Goal: Task Accomplishment & Management: Use online tool/utility

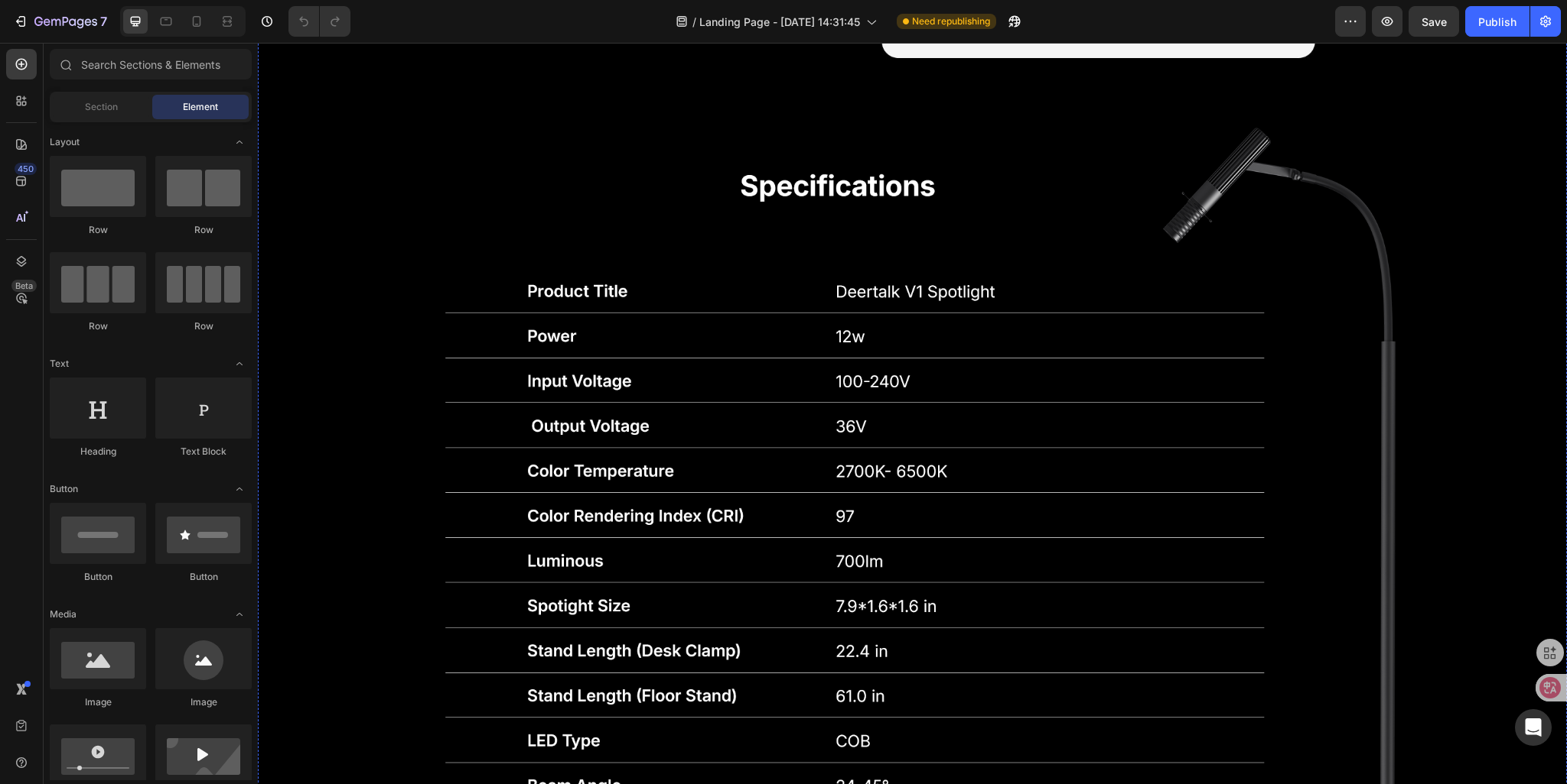
scroll to position [4741, 0]
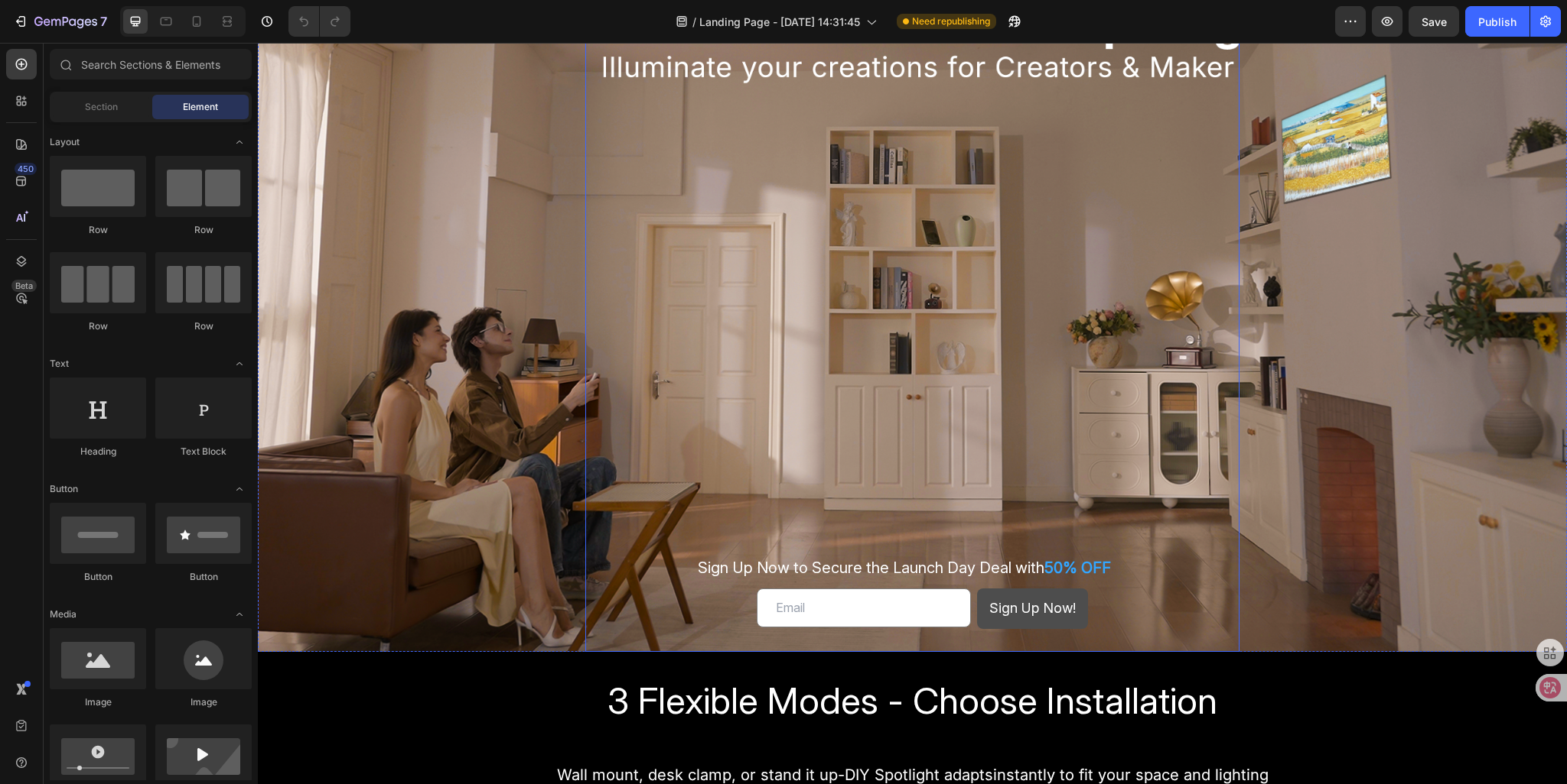
scroll to position [306, 0]
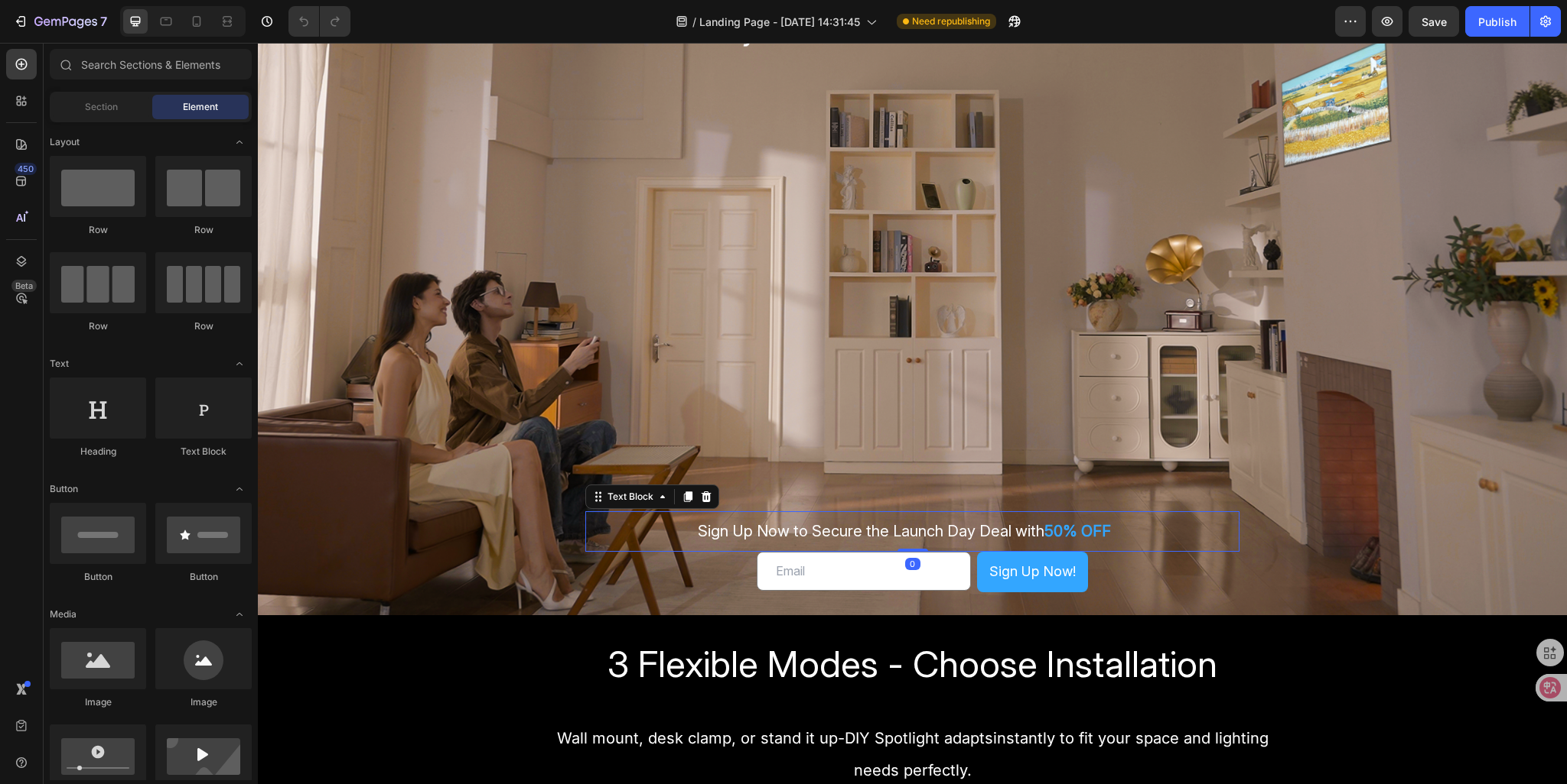
click at [1055, 532] on strong "50% OFF" at bounding box center [1078, 531] width 67 height 19
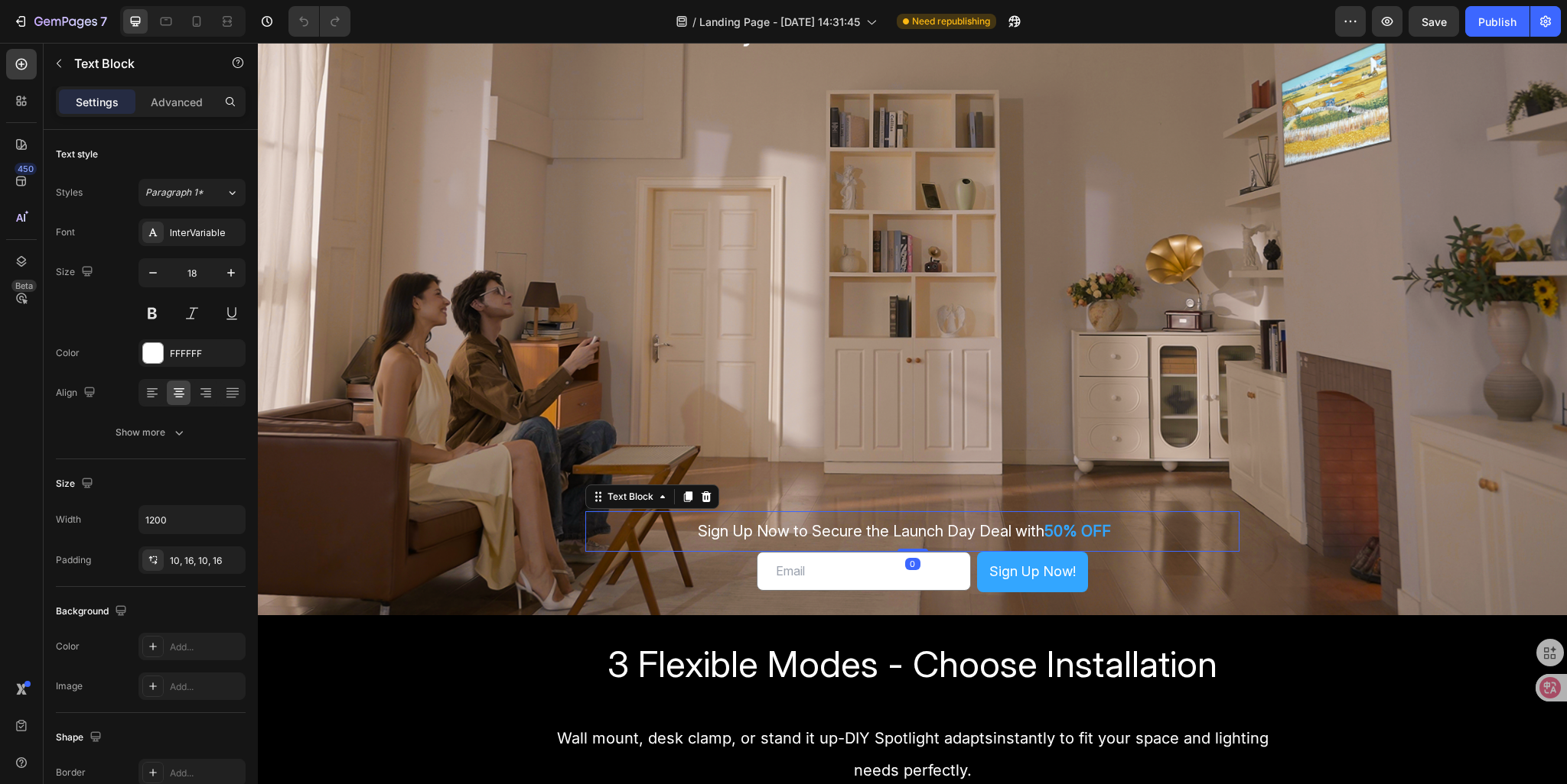
click at [1055, 532] on strong "50% OFF" at bounding box center [1078, 531] width 67 height 19
click at [1048, 530] on strong "50% OFF" at bounding box center [1078, 531] width 67 height 19
drag, startPoint x: 1044, startPoint y: 530, endPoint x: 1107, endPoint y: 533, distance: 63.1
click at [1107, 533] on p "Sign Up Now to Secure the Launch Day Deal with 50% OFF" at bounding box center [907, 531] width 618 height 25
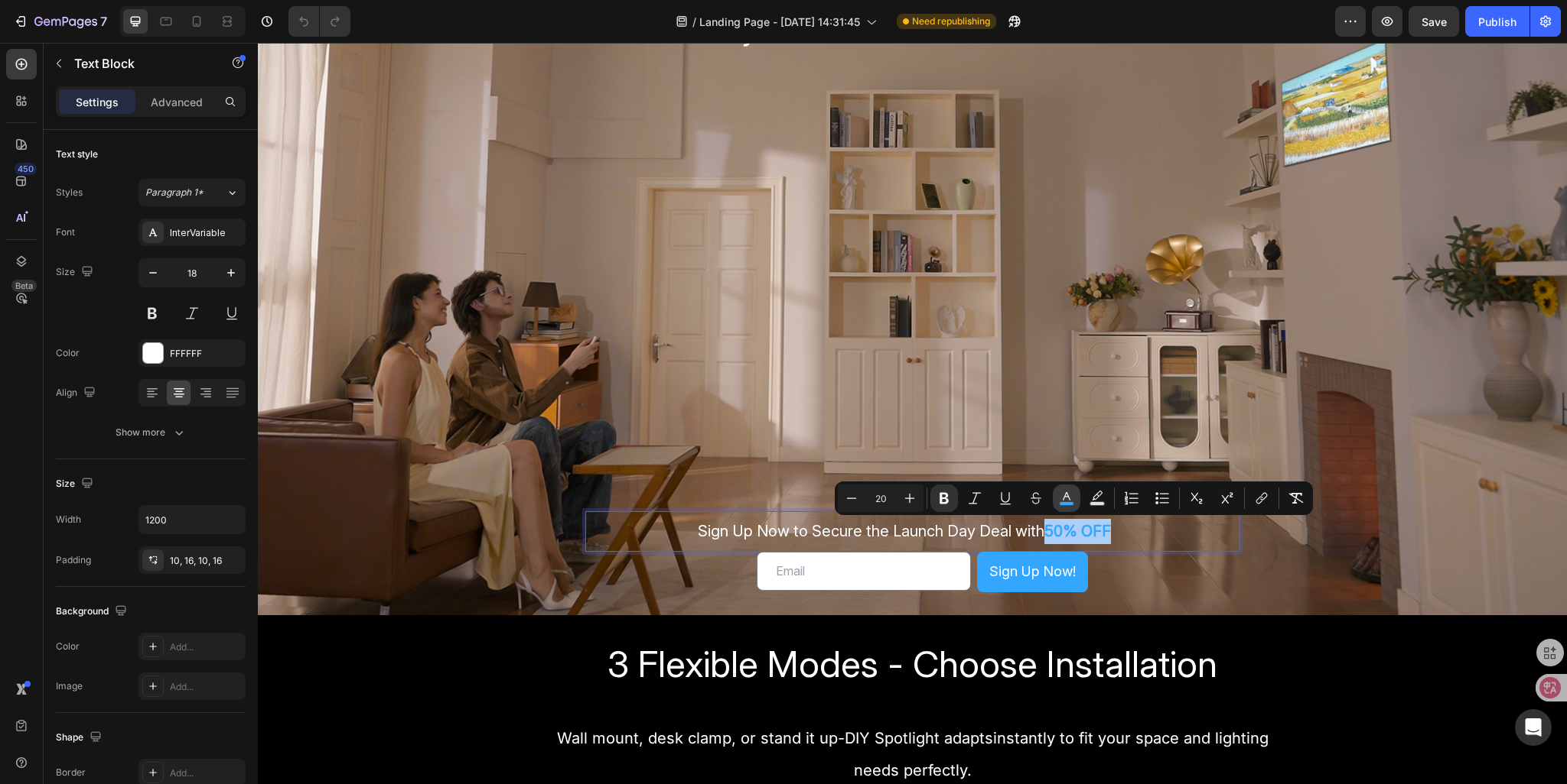
click at [1065, 501] on icon "Editor contextual toolbar" at bounding box center [1066, 499] width 15 height 15
type input "33A6FF"
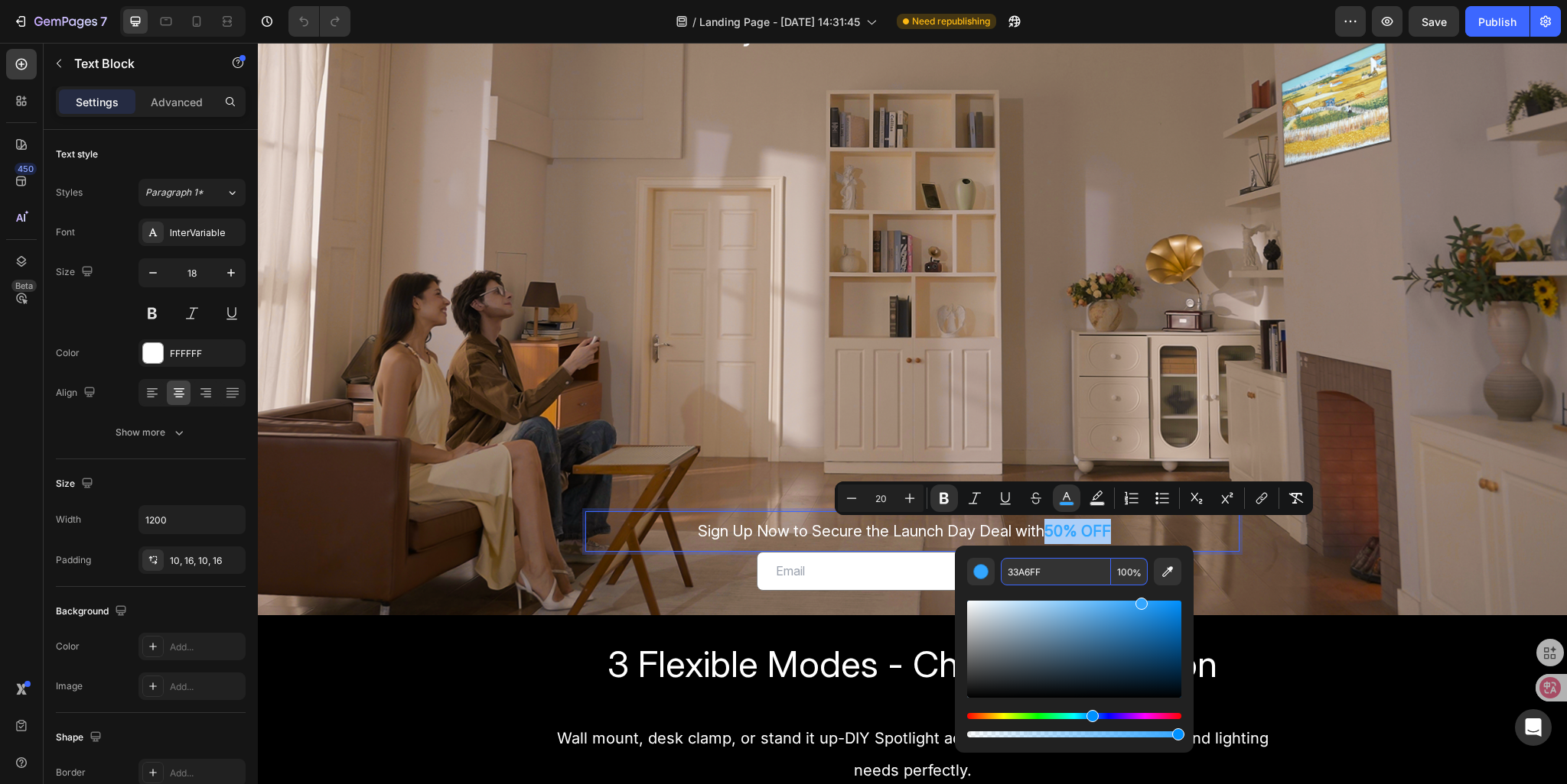
click at [1018, 572] on input "33A6FF" at bounding box center [1055, 571] width 110 height 27
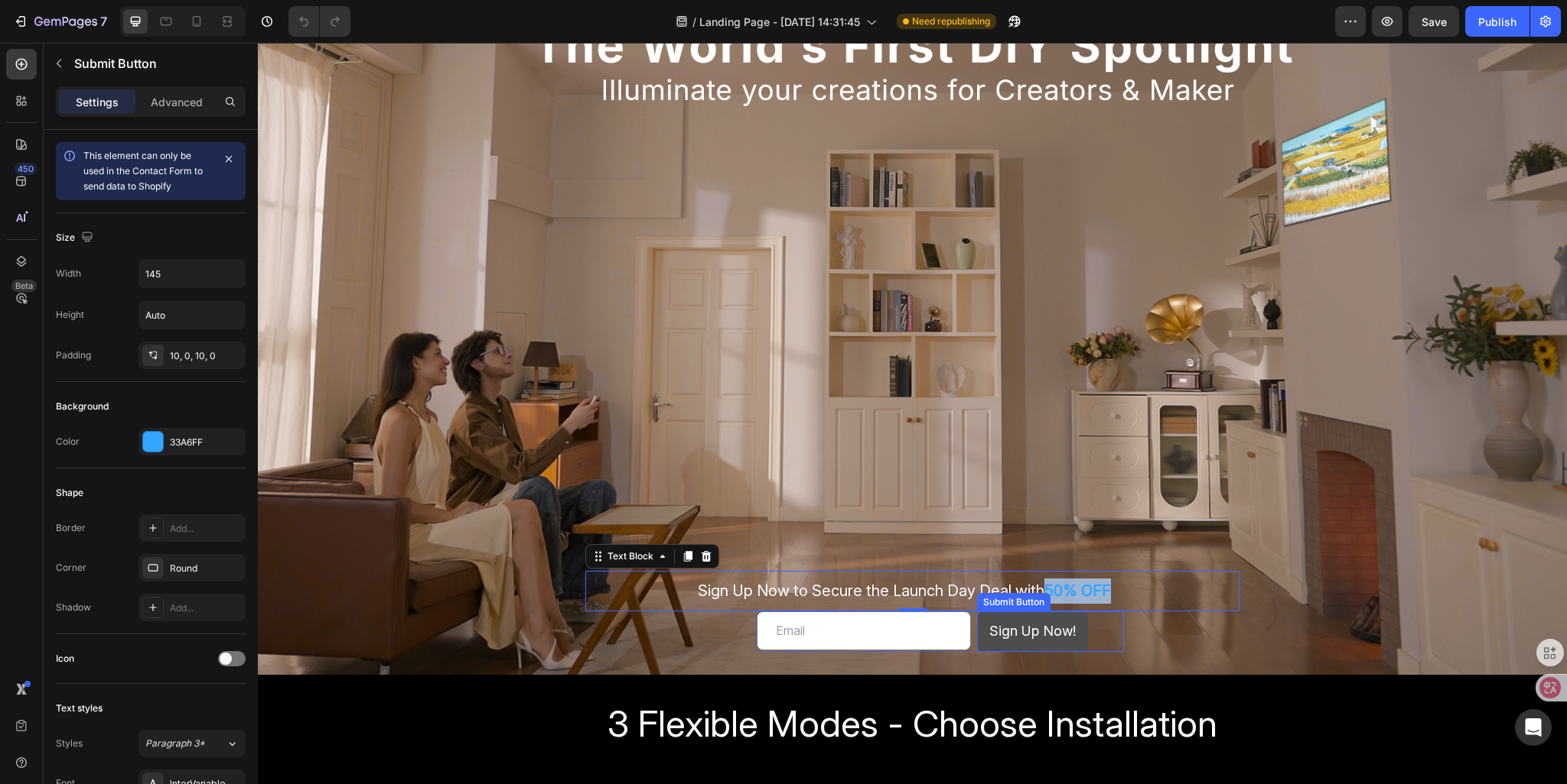
click at [979, 587] on div "Sign Up Now to Secure the Launch Day Deal with 50% OFF Text Block 0 Email Field…" at bounding box center [912, 355] width 655 height 639
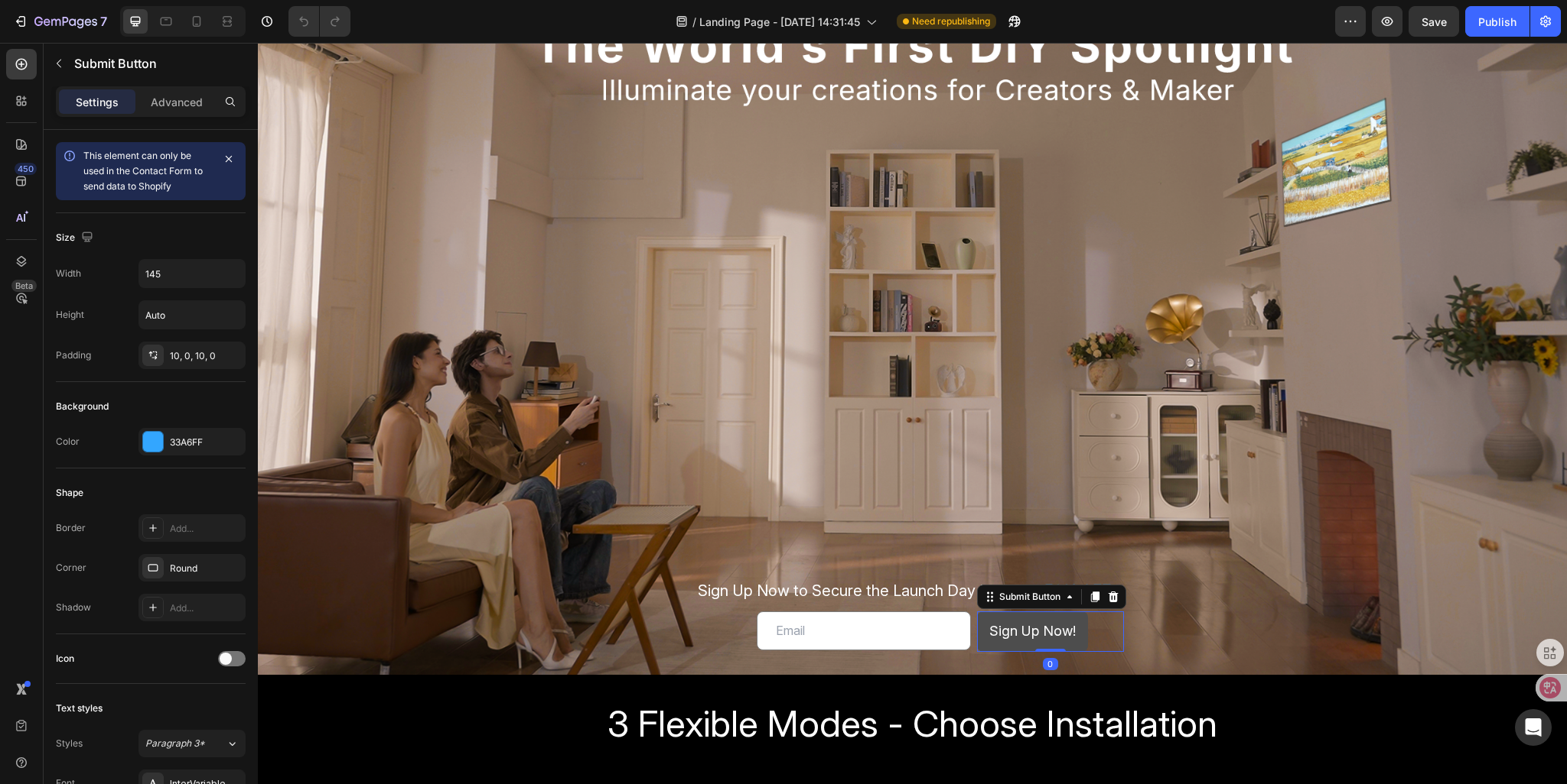
scroll to position [229, 0]
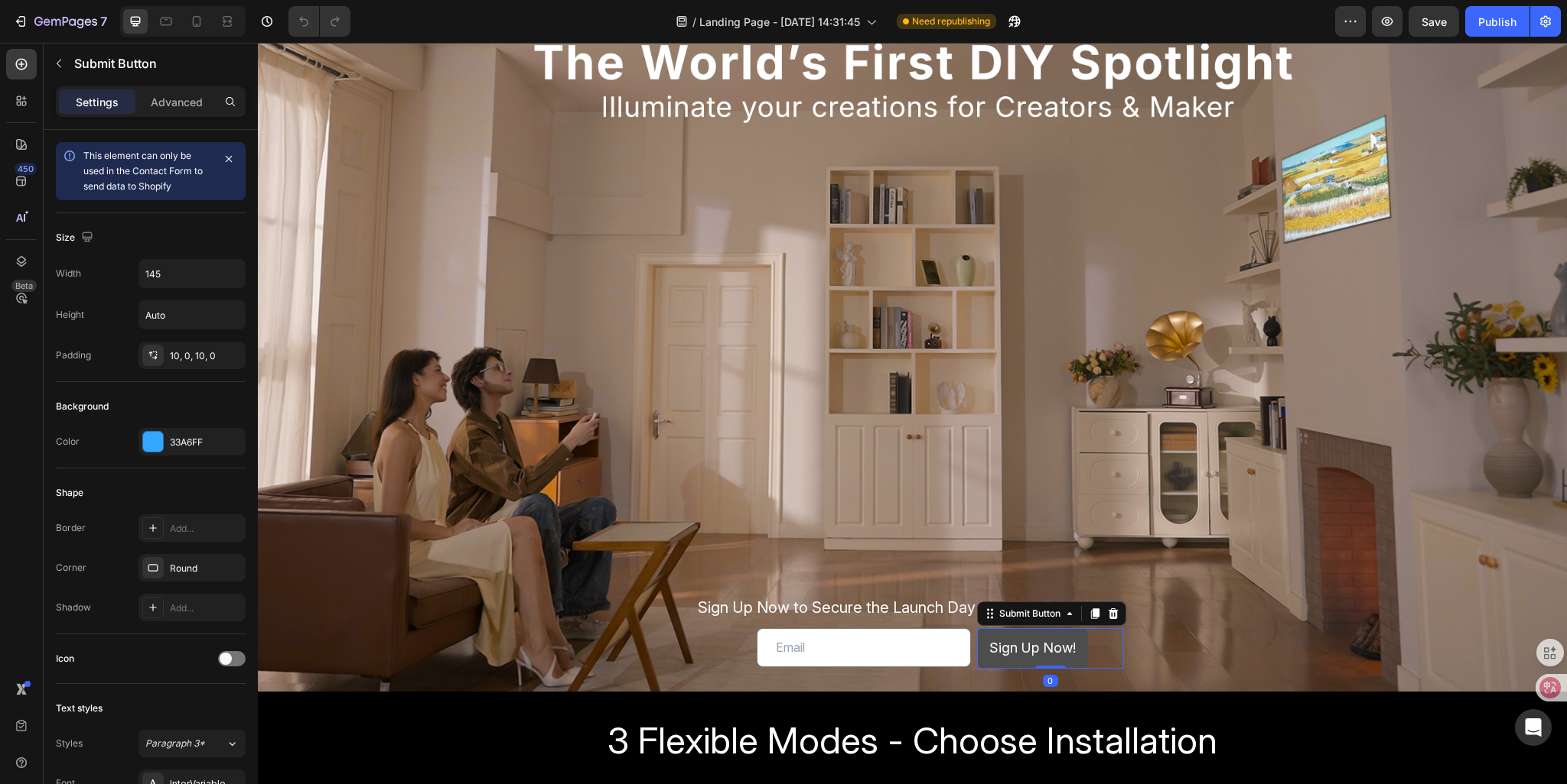
click at [981, 641] on button "Sign Up Now!" at bounding box center [1032, 648] width 111 height 39
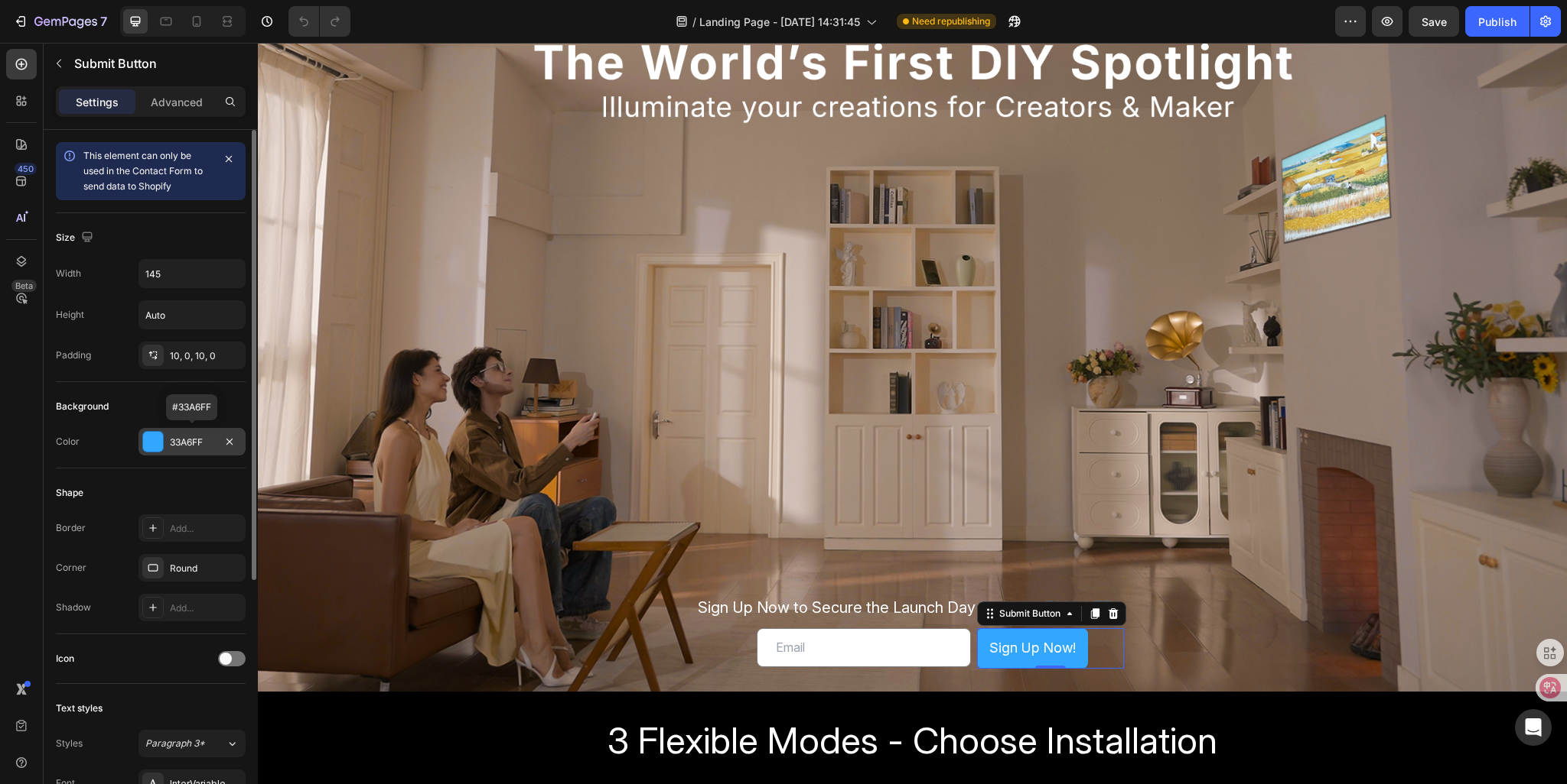
click at [188, 446] on div "33A6FF" at bounding box center [192, 442] width 44 height 14
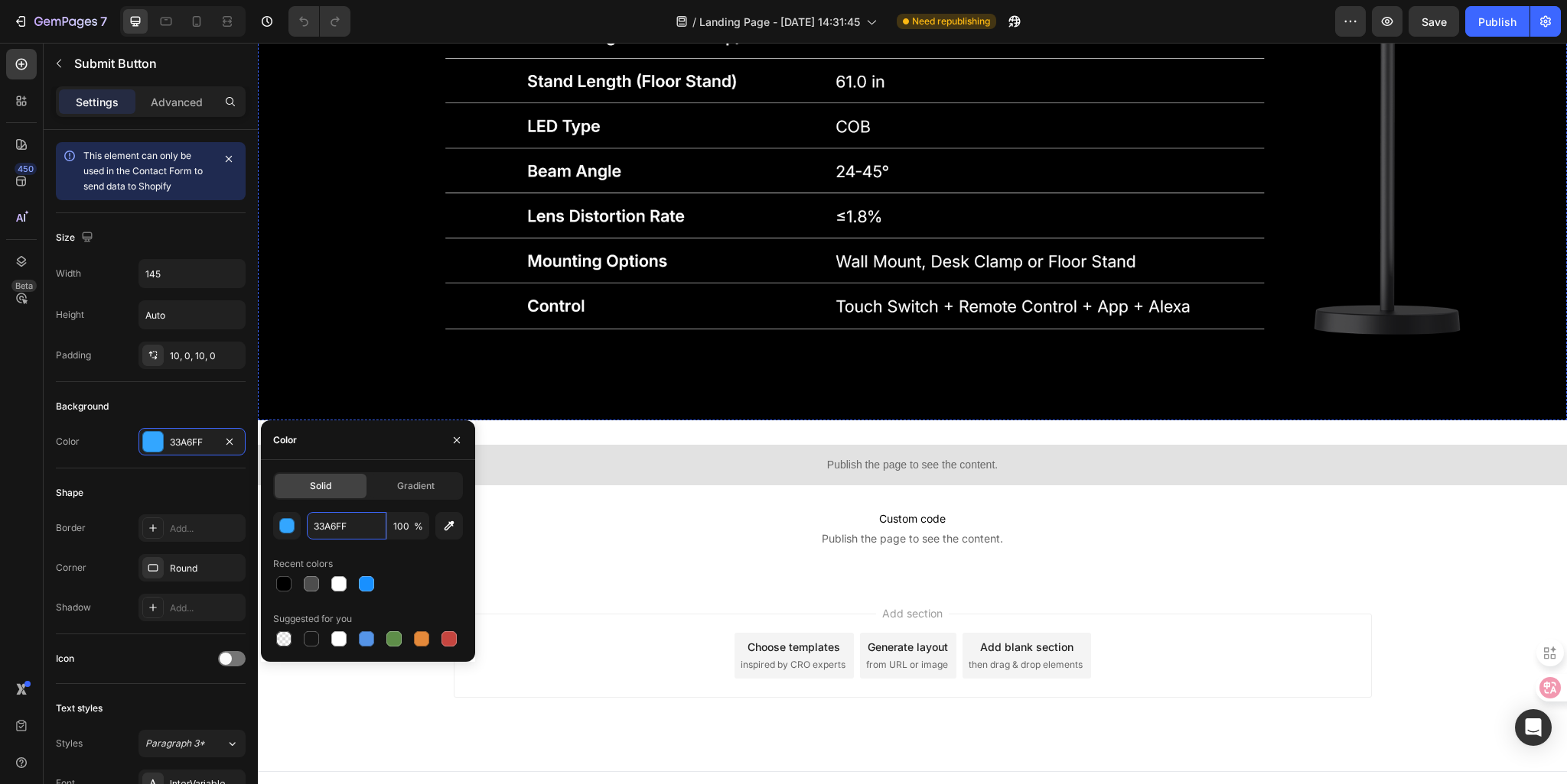
scroll to position [4896, 0]
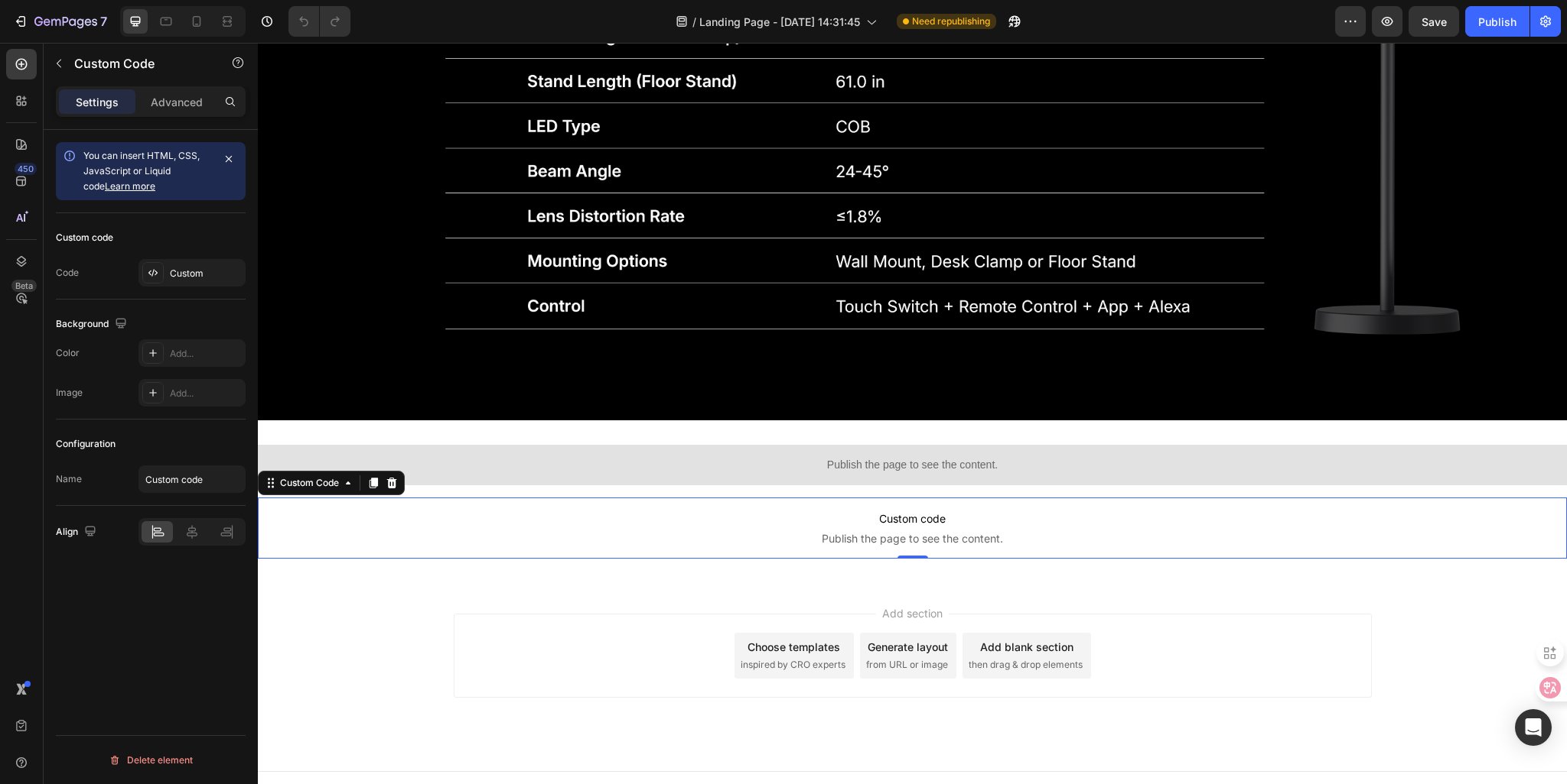
click at [893, 510] on span "Custom code" at bounding box center [911, 519] width 1309 height 19
click at [157, 273] on icon at bounding box center [152, 272] width 12 height 12
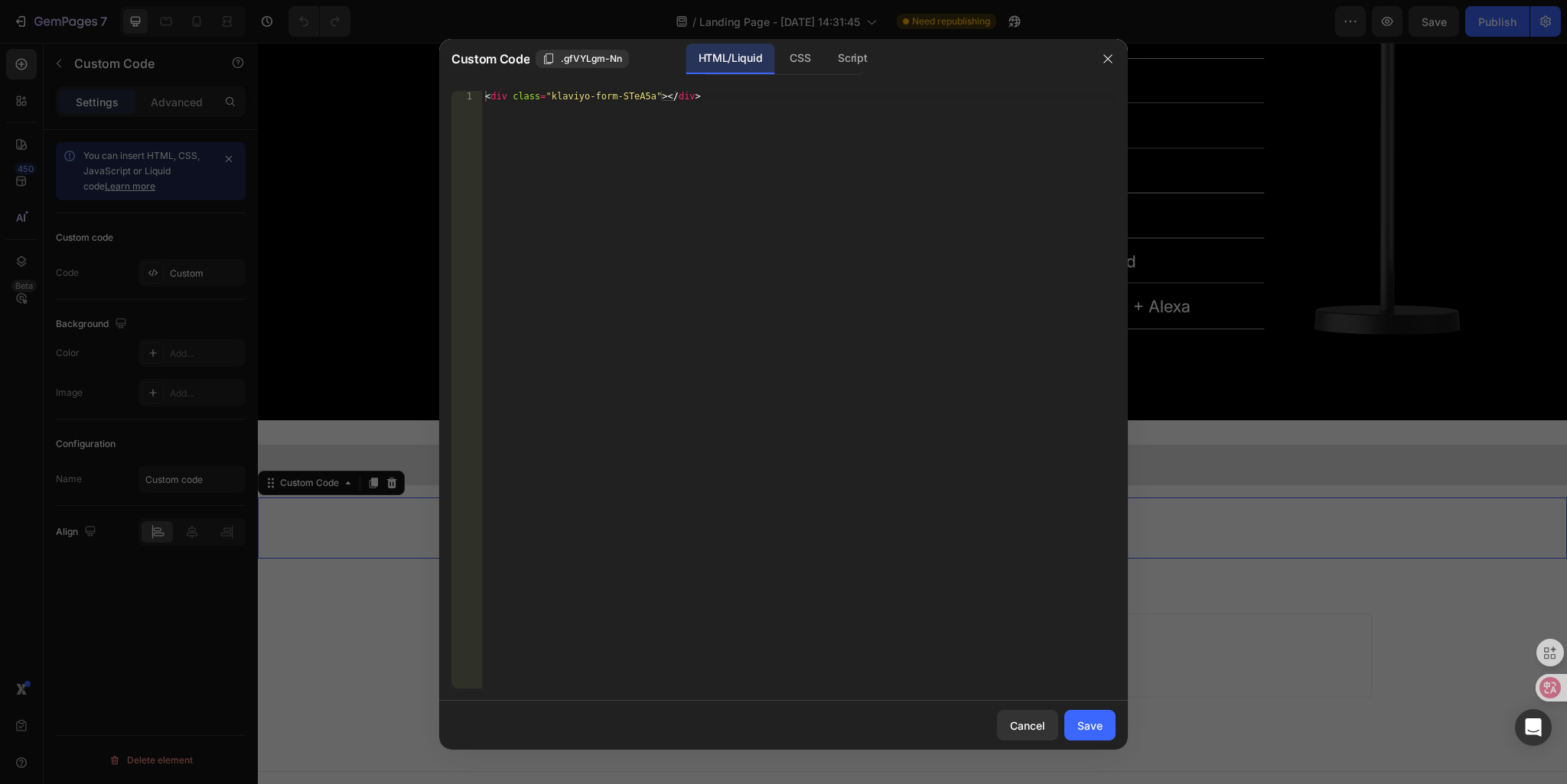
type textarea "<div class="klaviyo-form-STeA5a"></div>"
click at [676, 94] on div "< div class = "klaviyo-form-STeA5a" > </ div >" at bounding box center [799, 401] width 633 height 620
drag, startPoint x: 714, startPoint y: 91, endPoint x: 217, endPoint y: 77, distance: 497.2
click at [217, 77] on div "Custom Code .gfVYLgm-Nn HTML/Liquid CSS Script <div class="klaviyo-form-STeA5a"…" at bounding box center [784, 392] width 1567 height 784
click at [525, 105] on div "< div class = "klaviyo-form-STeA5a" > </ div >" at bounding box center [799, 401] width 633 height 620
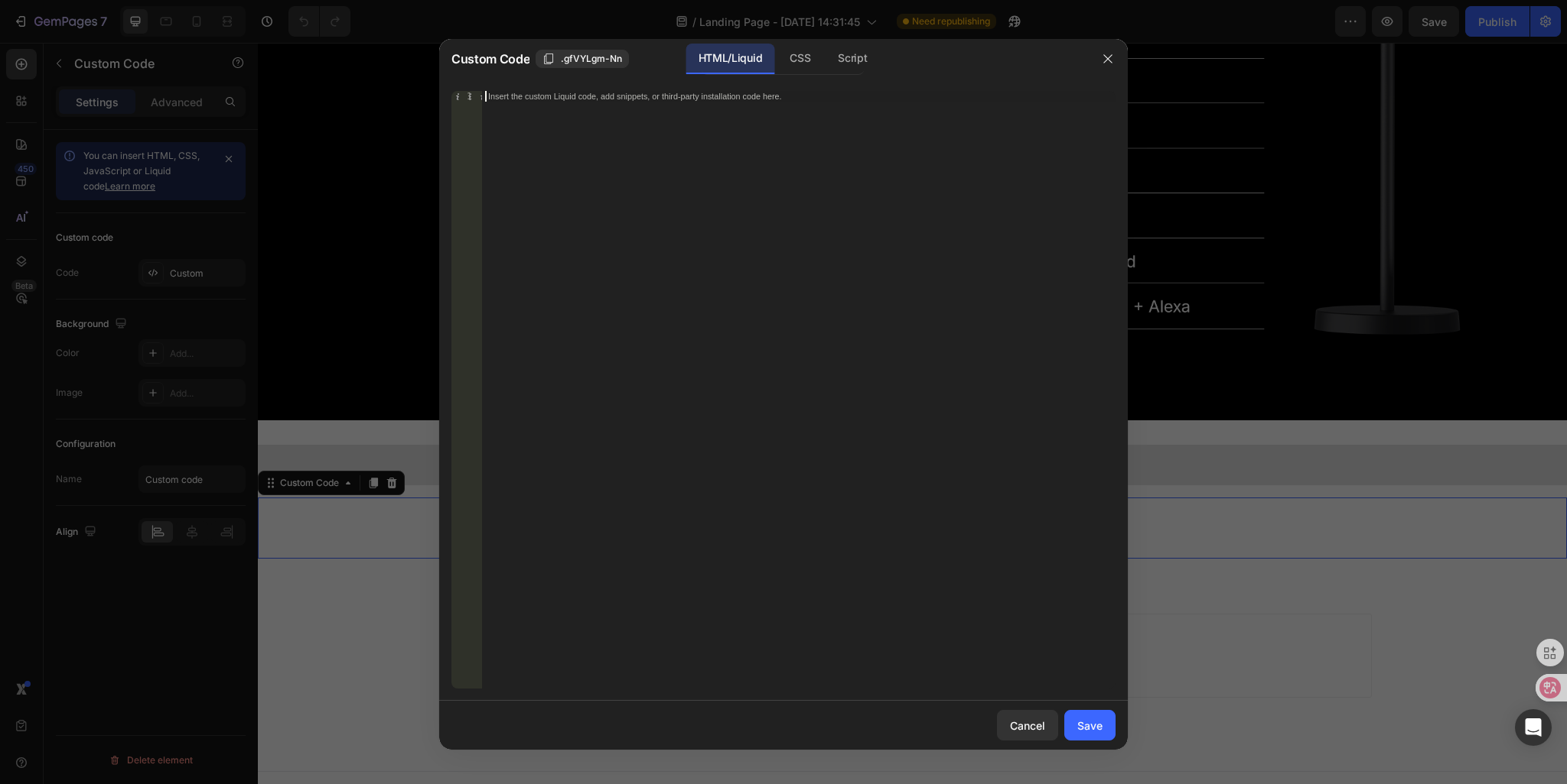
paste textarea "<div class="klaviyo-form-STeA5a"></div>"
type textarea "<div class="klaviyo-form-STeA5a"></div>"
click at [1094, 731] on div "Save" at bounding box center [1090, 726] width 25 height 16
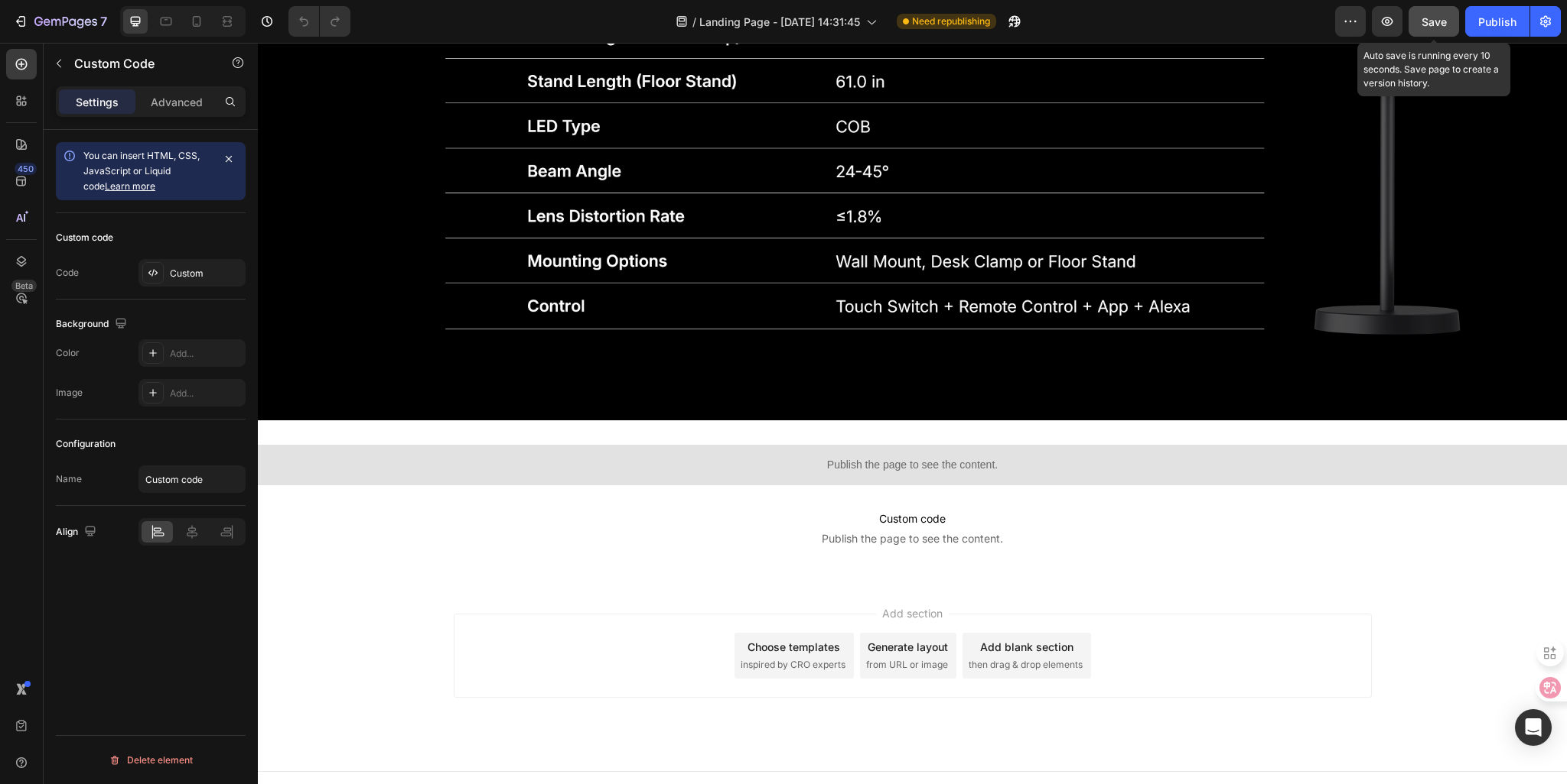
click at [1426, 28] on div "Save" at bounding box center [1434, 22] width 25 height 16
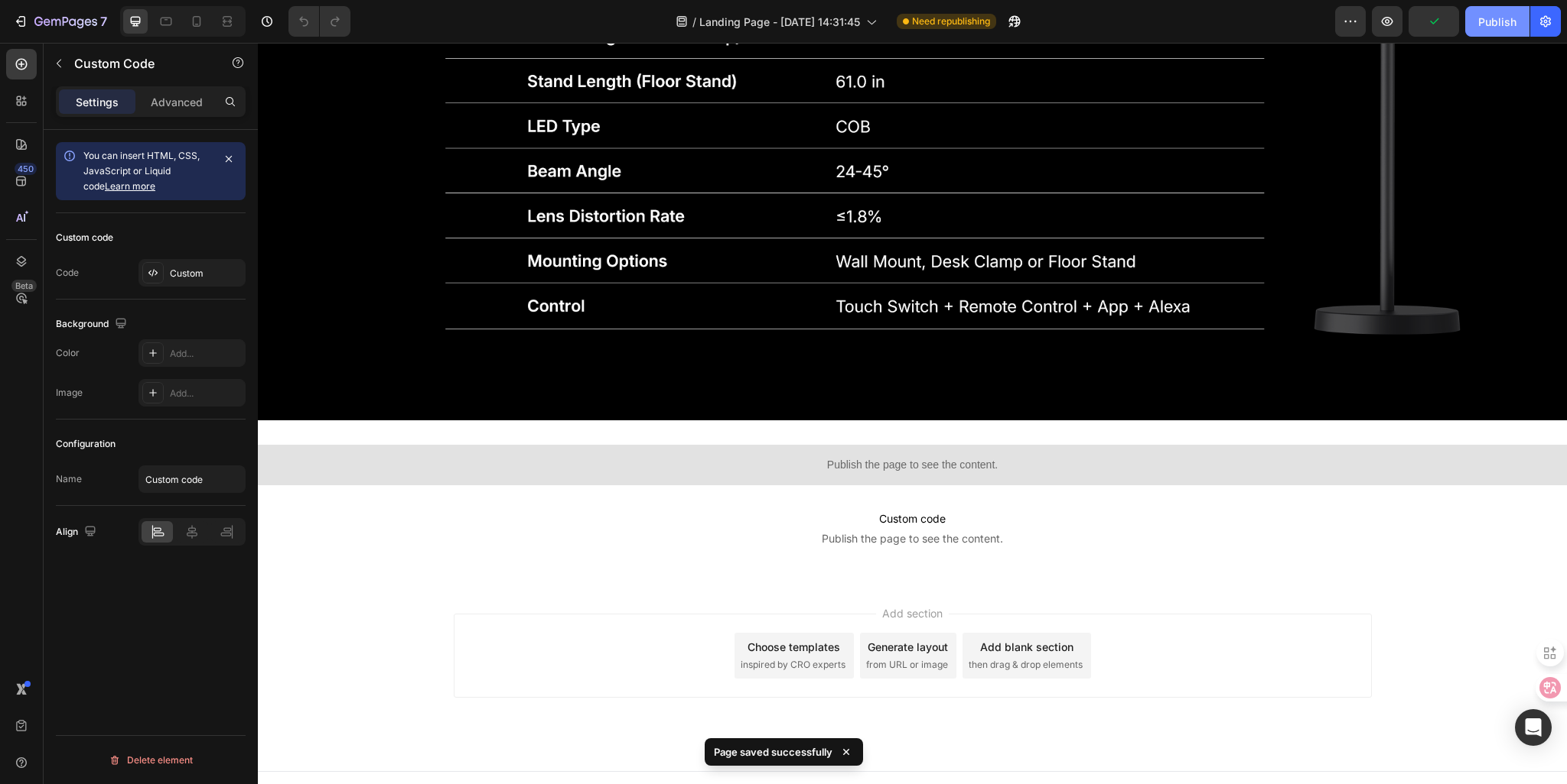
click at [1487, 23] on div "Publish" at bounding box center [1497, 22] width 39 height 16
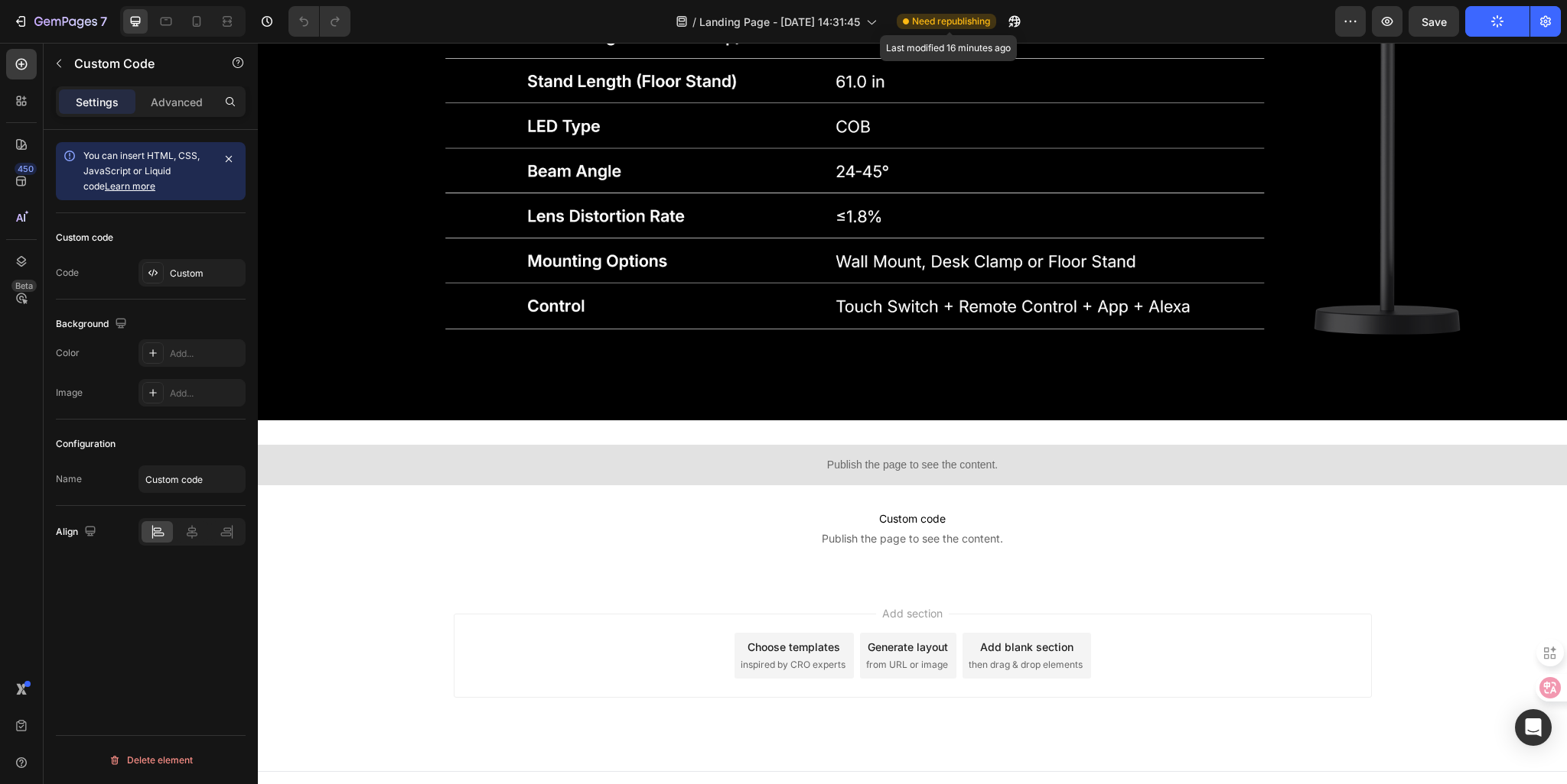
click at [933, 18] on span "Need republishing" at bounding box center [951, 21] width 78 height 14
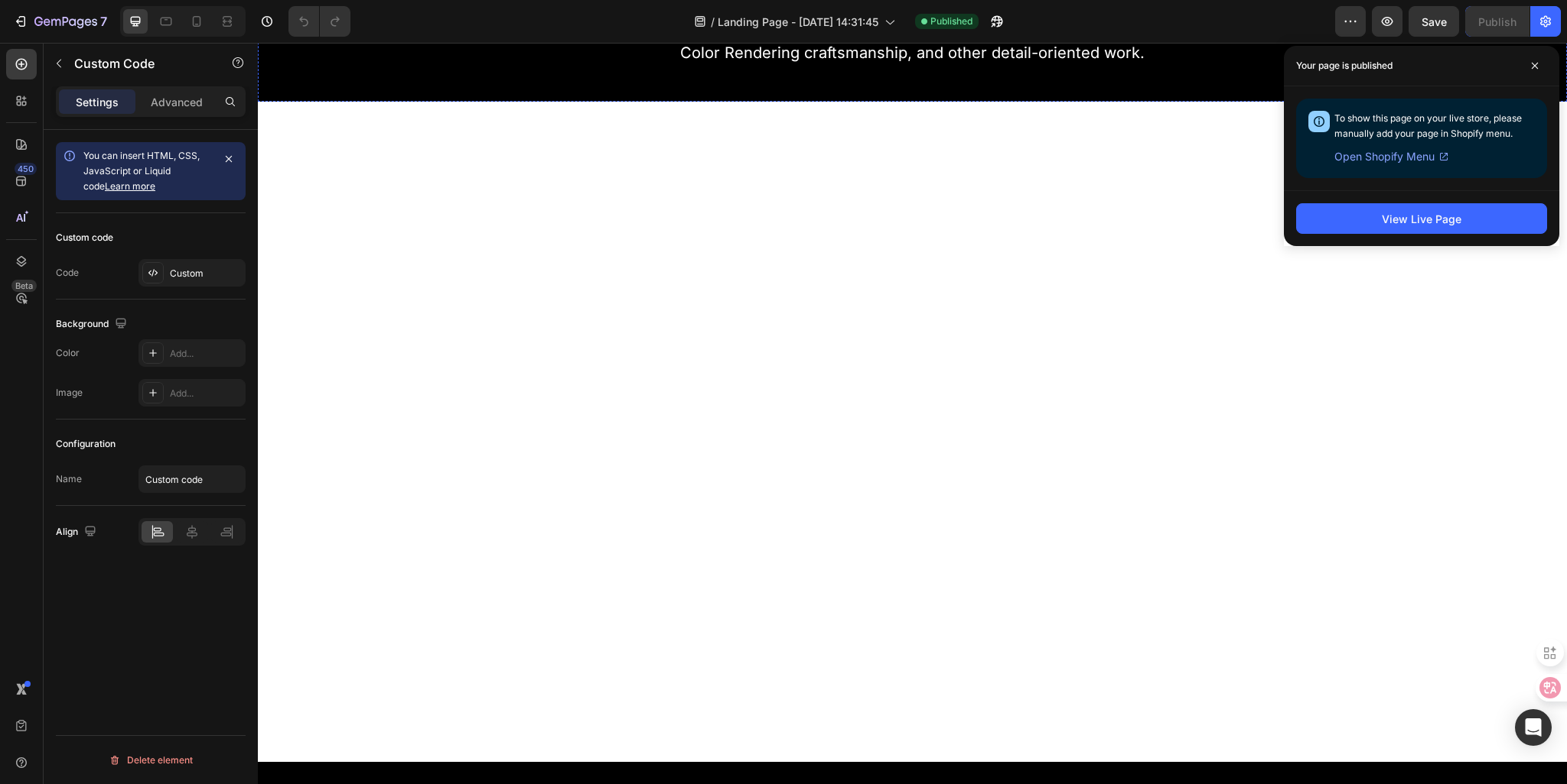
scroll to position [1073, 0]
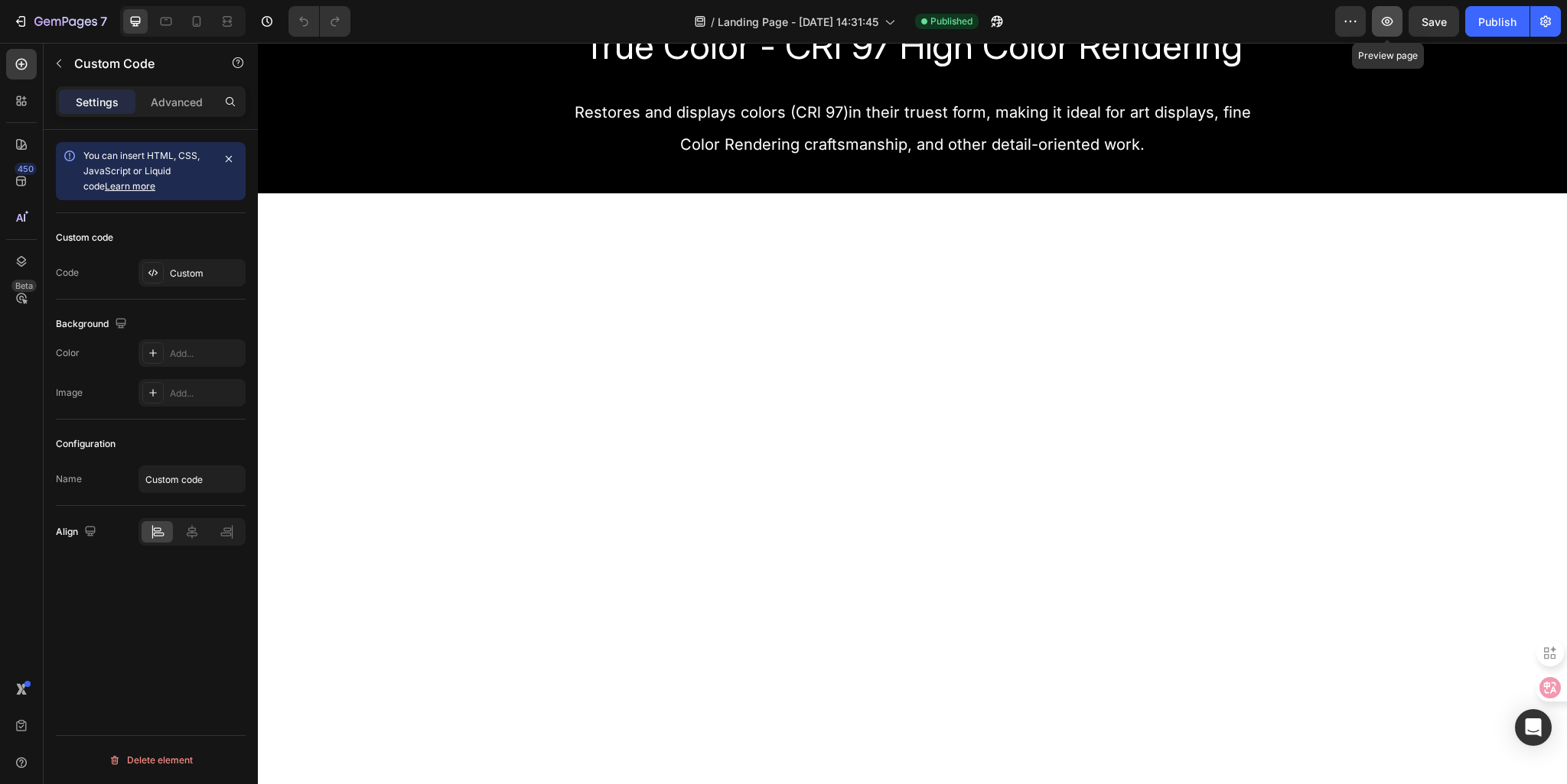
click at [1382, 23] on icon "button" at bounding box center [1387, 22] width 15 height 15
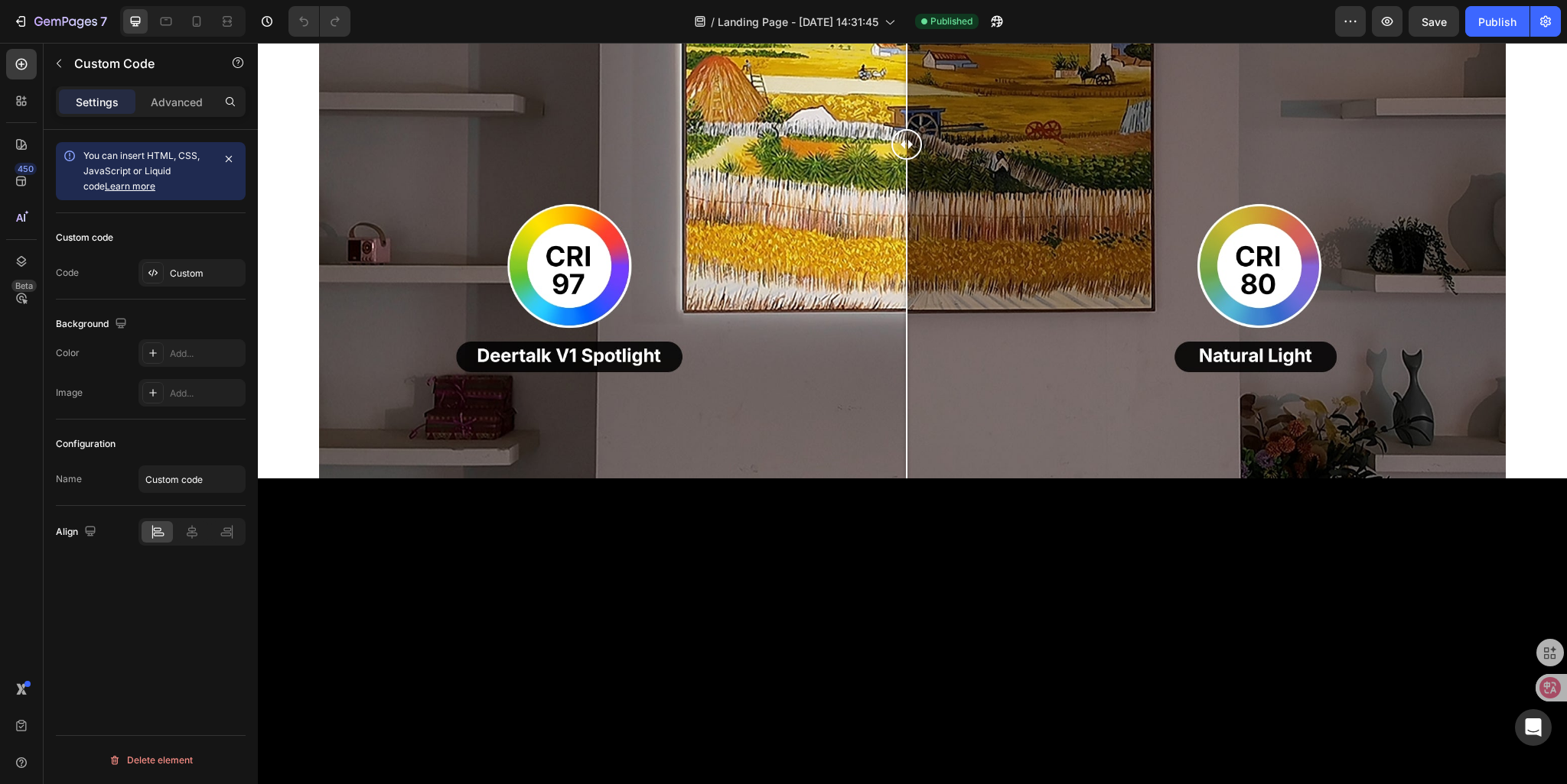
scroll to position [1761, 0]
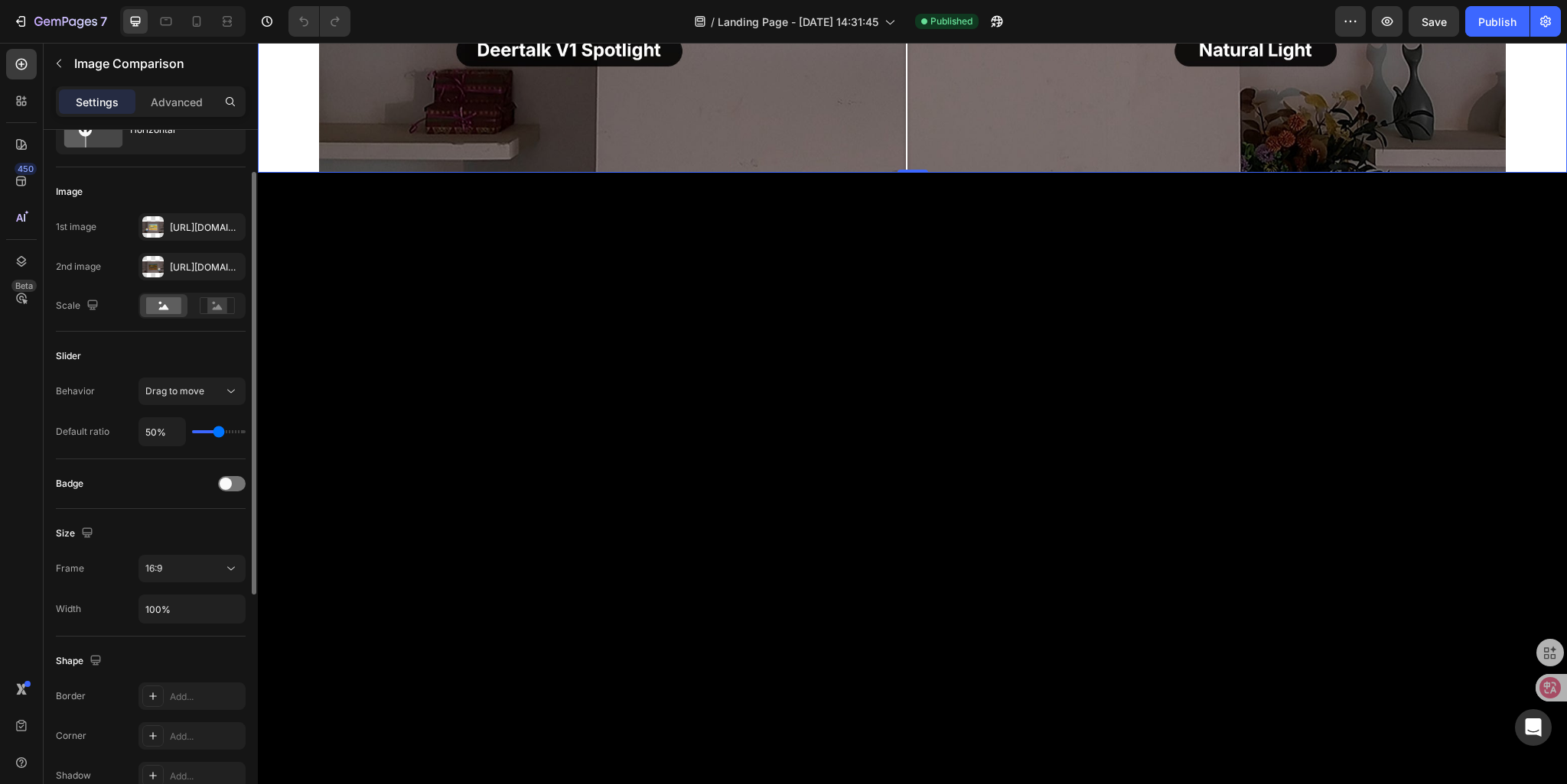
scroll to position [453, 0]
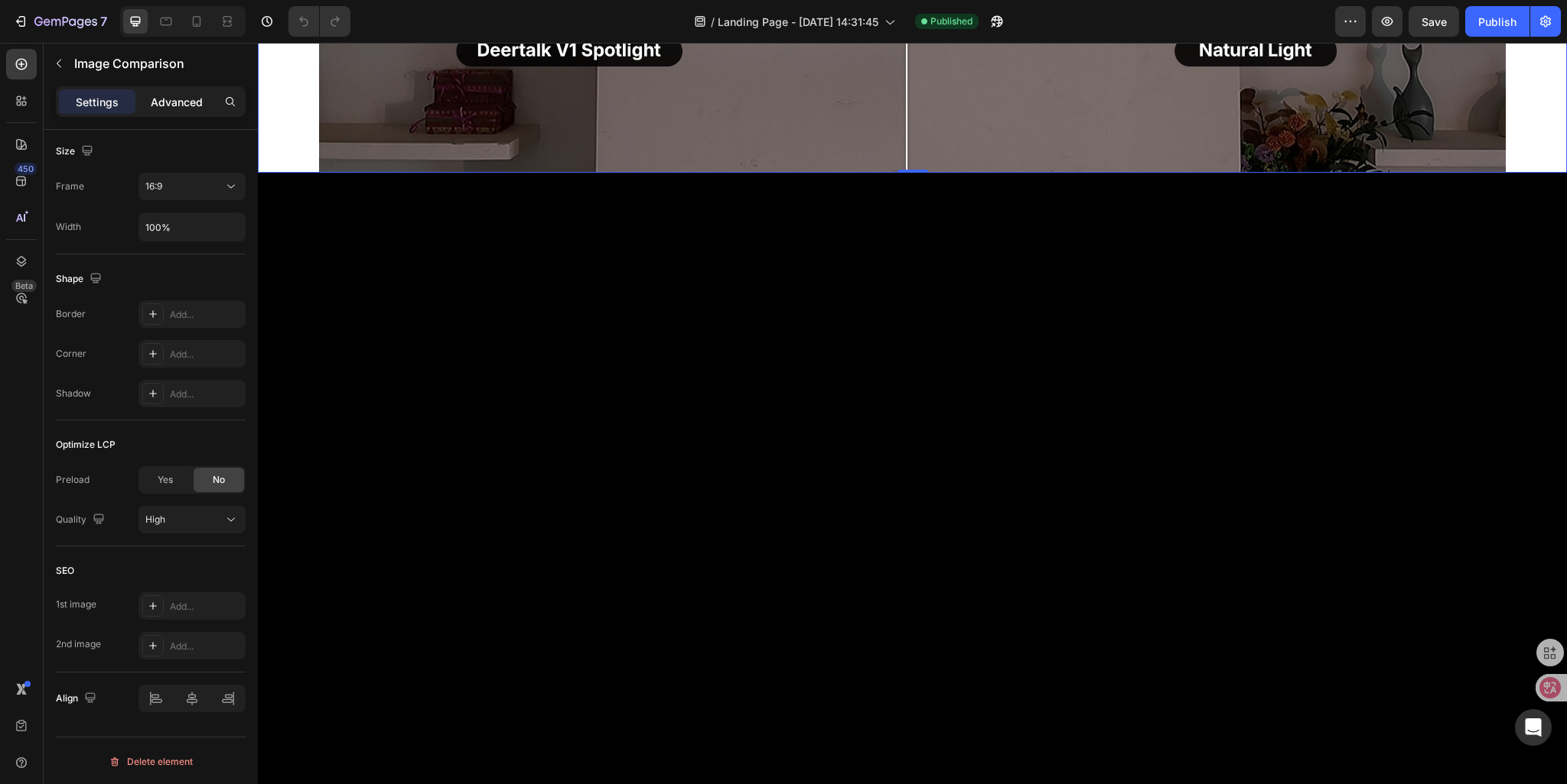
click at [179, 111] on div "Advanced" at bounding box center [176, 101] width 76 height 24
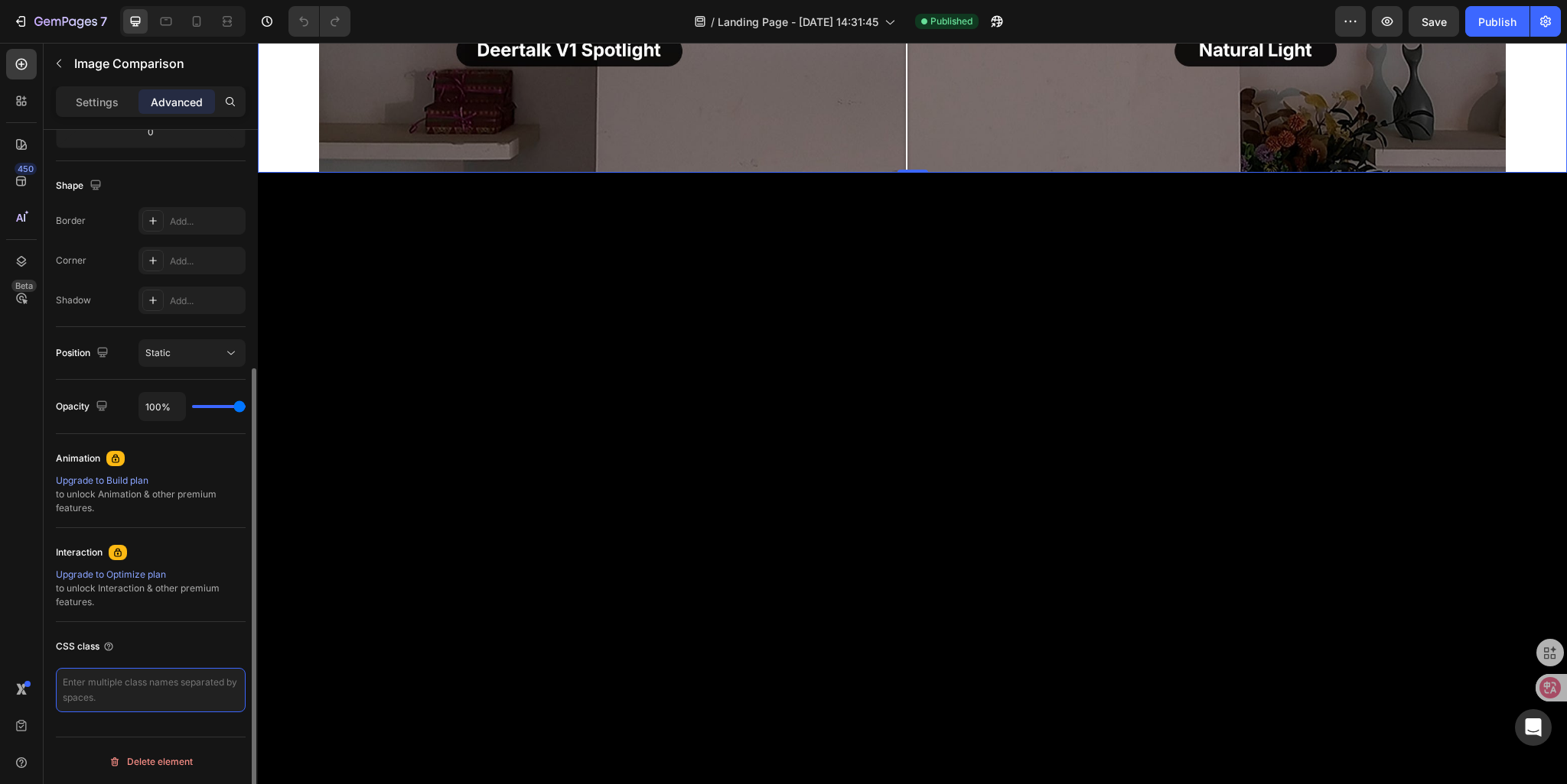
click at [101, 684] on textarea at bounding box center [150, 690] width 190 height 44
paste textarea "gkahxQWenf"
click at [59, 680] on textarea "gkahxQWenf" at bounding box center [150, 690] width 190 height 44
click at [143, 679] on textarea ".gkahxQWenf" at bounding box center [150, 690] width 190 height 44
type textarea ".gkahxQWenf{ bacground-color:}"
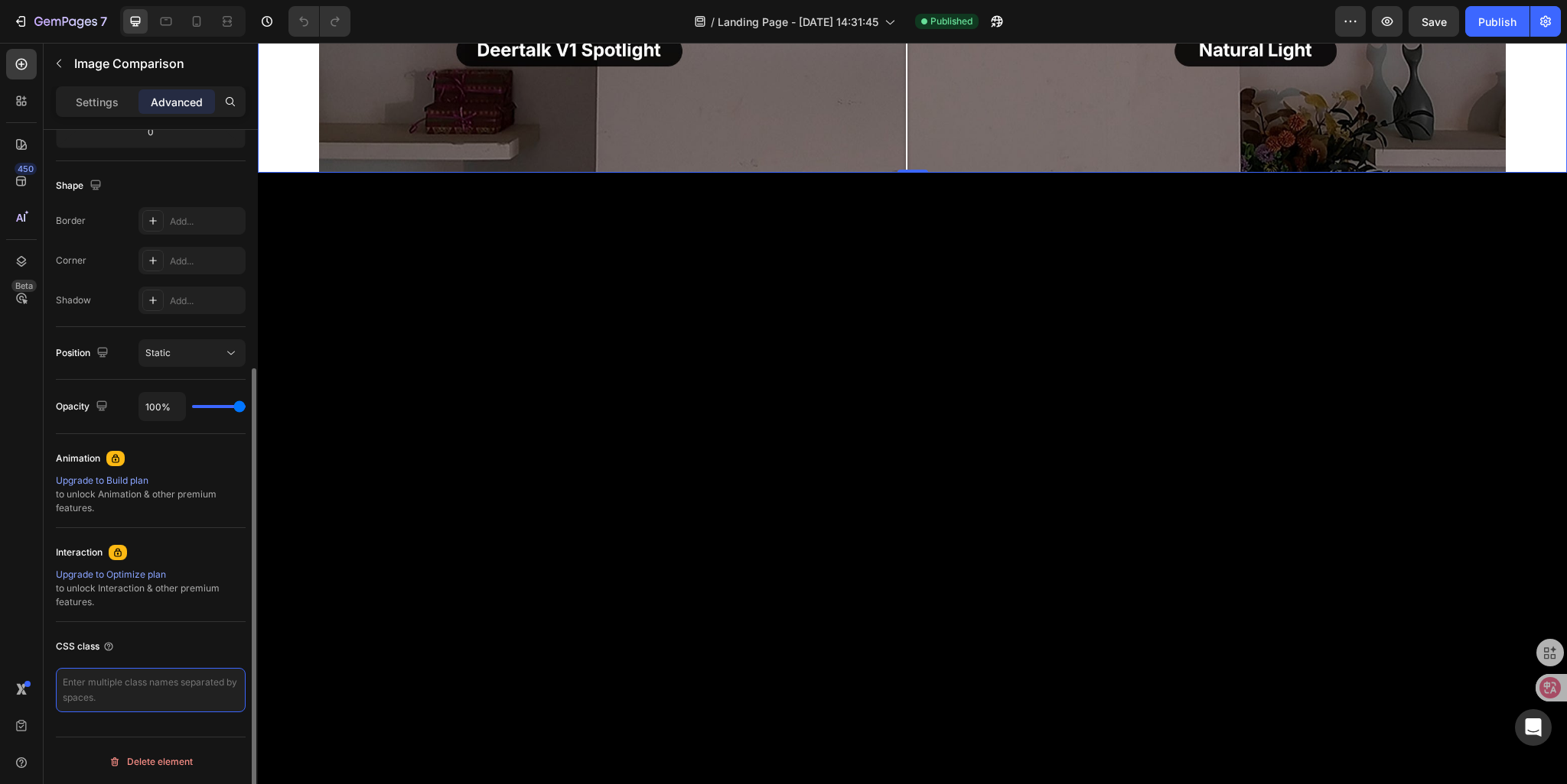
click at [68, 683] on textarea at bounding box center [150, 690] width 190 height 44
paste textarea "gkahxQWenf"
click at [64, 679] on textarea "gkahxQWenf" at bounding box center [150, 690] width 190 height 44
click at [147, 690] on textarea ".gkahxQWenf" at bounding box center [150, 690] width 190 height 44
click at [131, 679] on textarea ".gkahxQWenf{ }" at bounding box center [150, 690] width 190 height 44
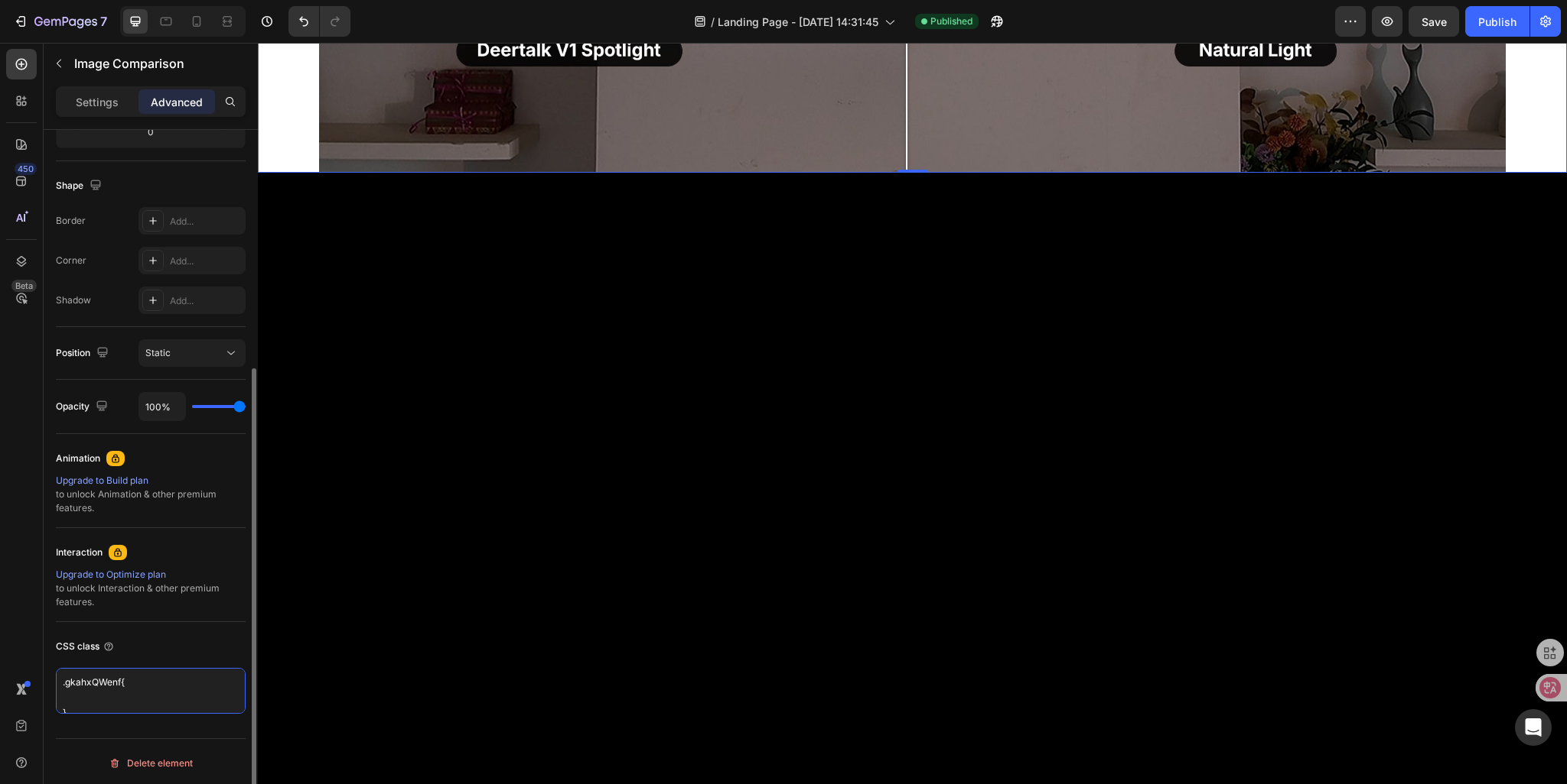
paste textarea "background：#000000"
type textarea ".gkahxQWenf{ background：#000000 }"
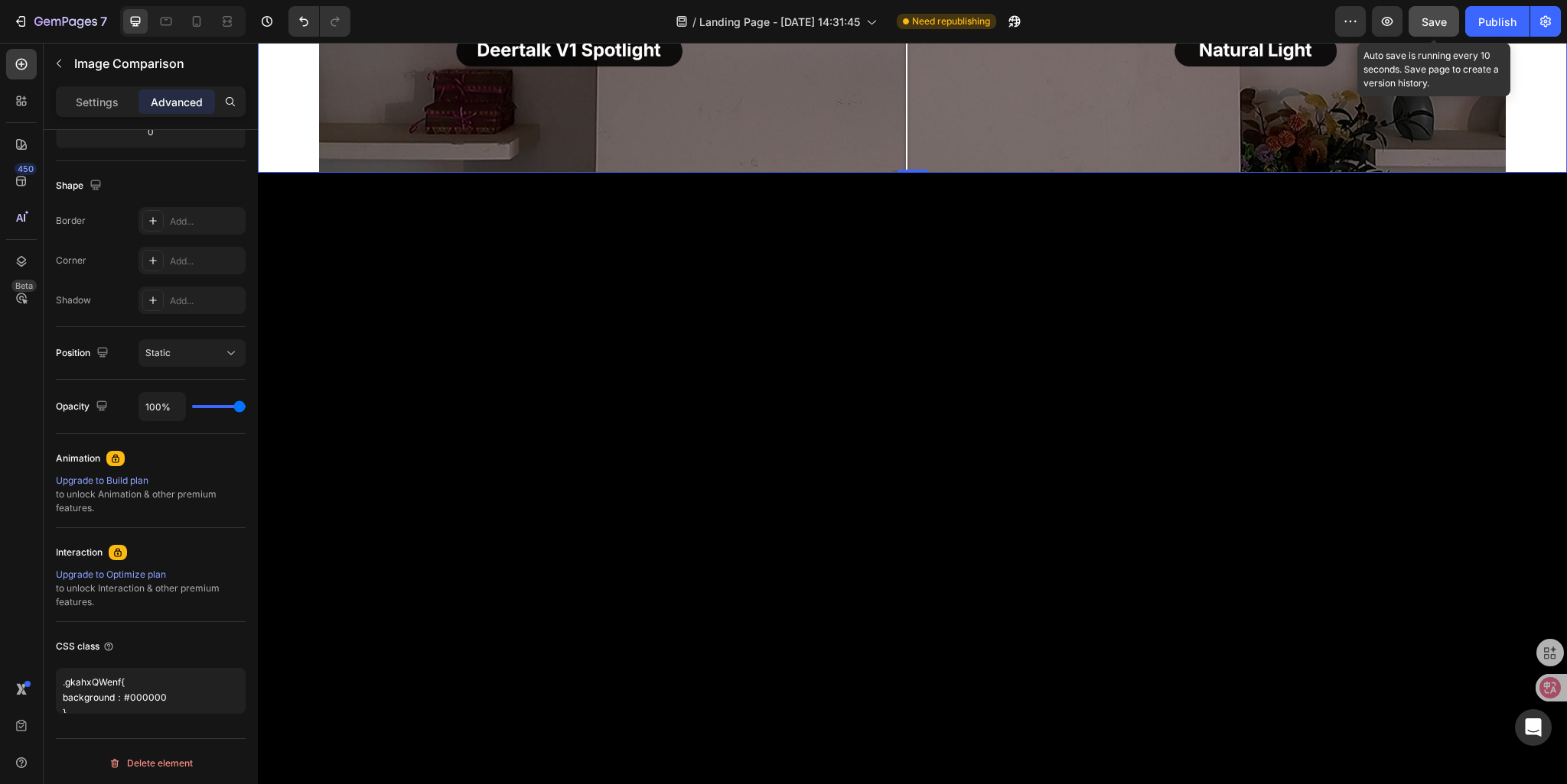
click at [1426, 23] on span "Save" at bounding box center [1434, 22] width 25 height 13
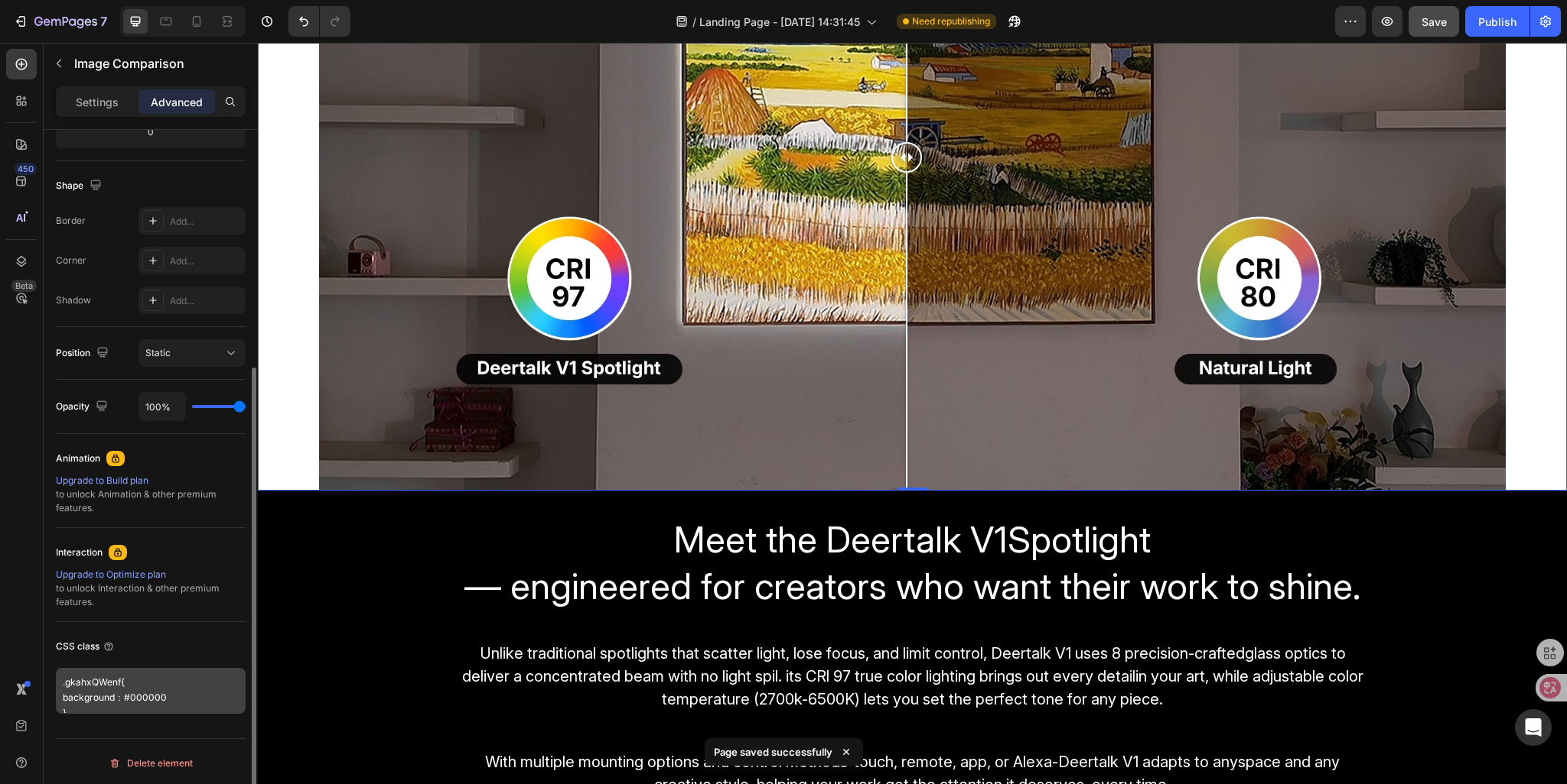
scroll to position [363, 0]
click at [71, 704] on textarea ".gkahxQWenf{ background：#000000 }" at bounding box center [150, 689] width 190 height 46
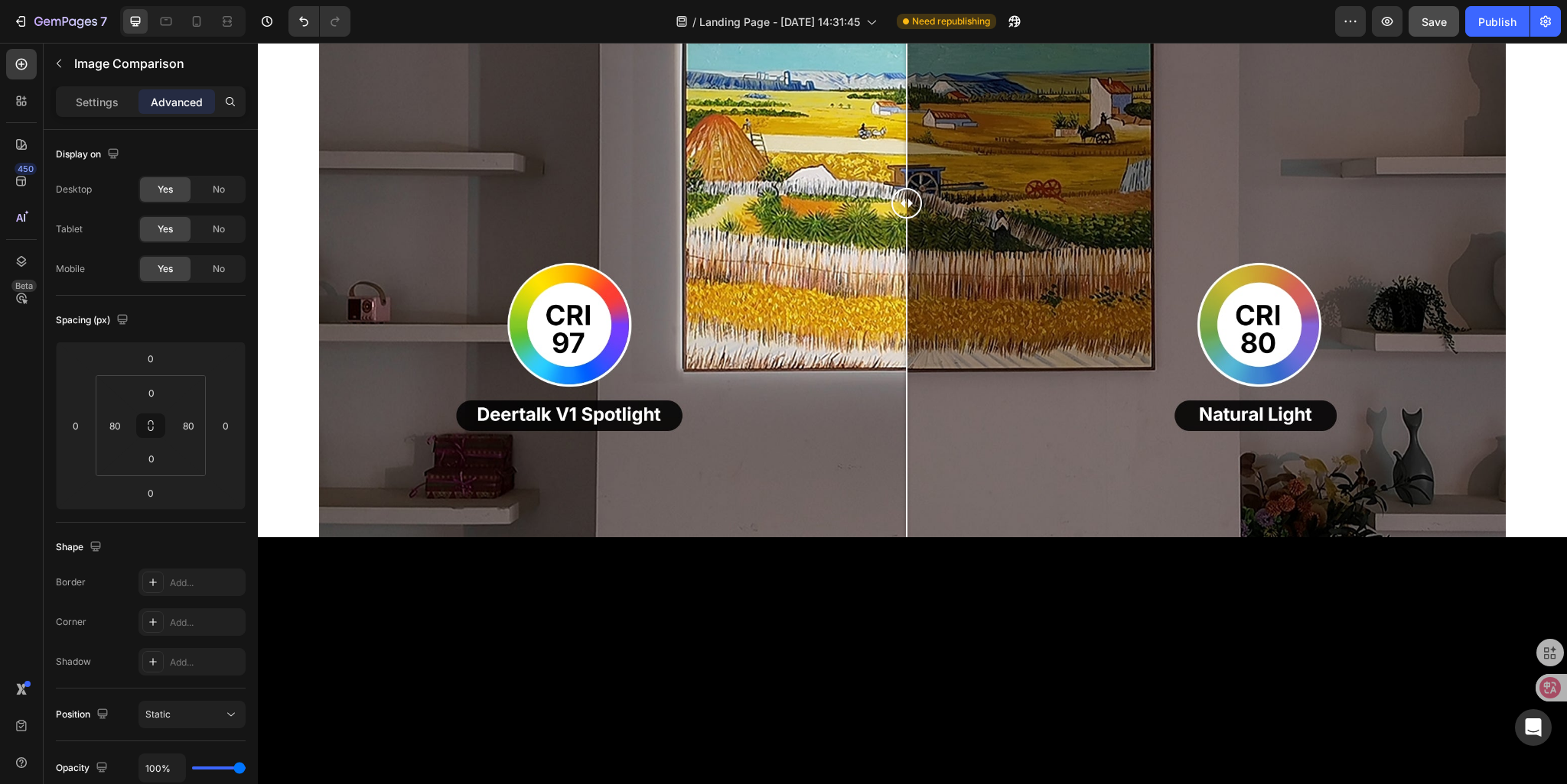
scroll to position [1379, 0]
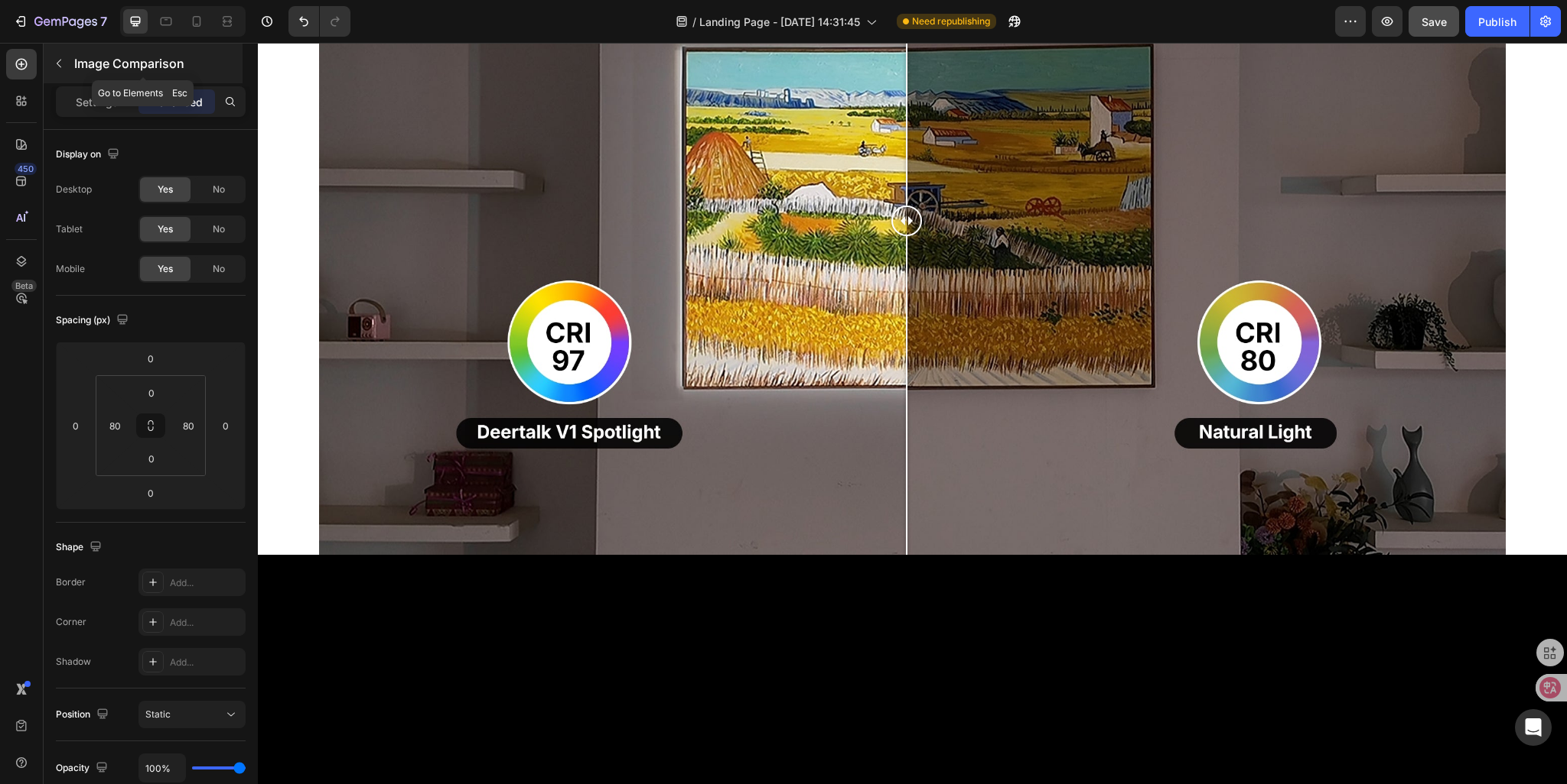
click at [58, 68] on icon "button" at bounding box center [58, 63] width 12 height 12
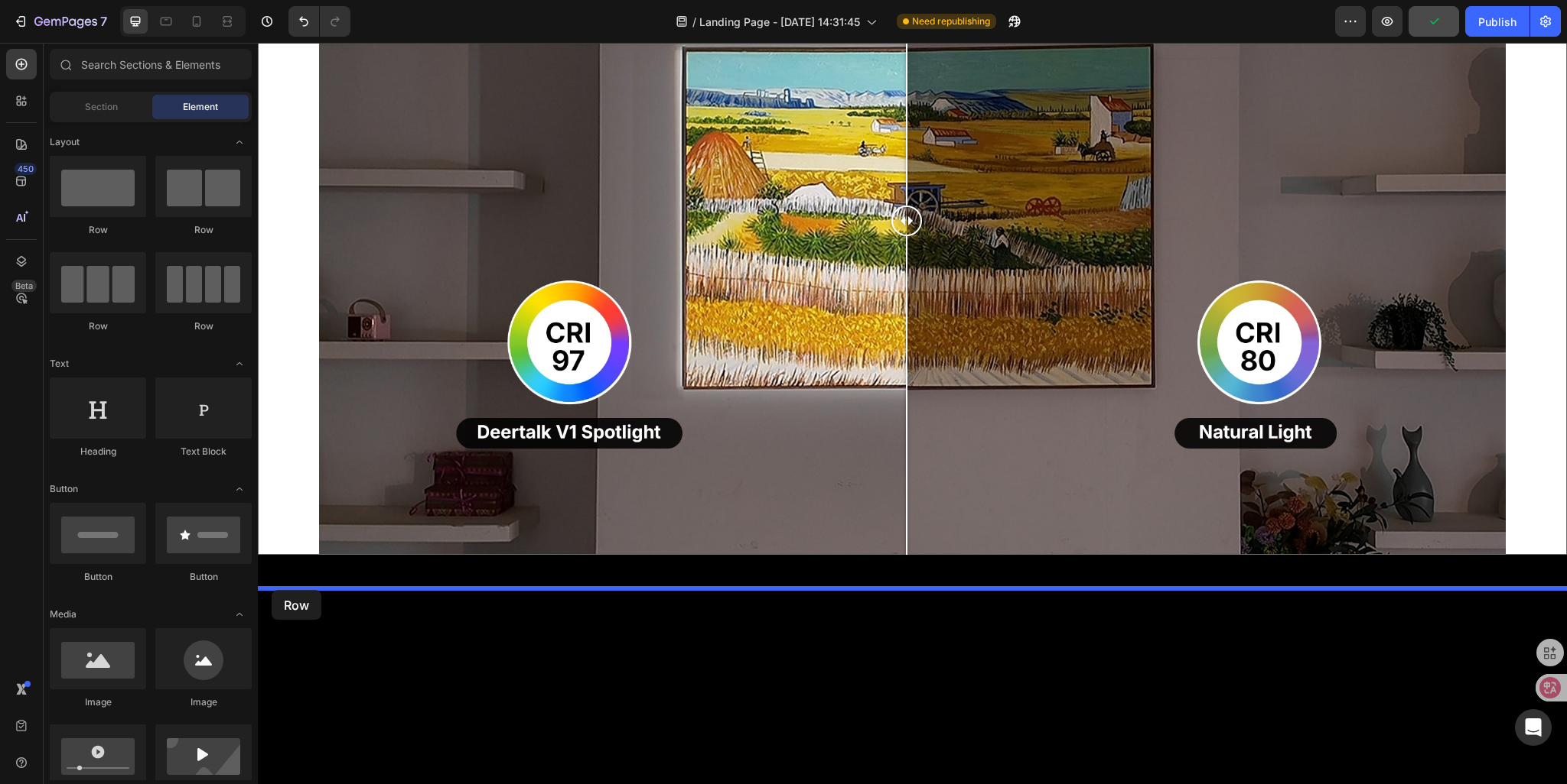
drag, startPoint x: 361, startPoint y: 245, endPoint x: 272, endPoint y: 591, distance: 357.3
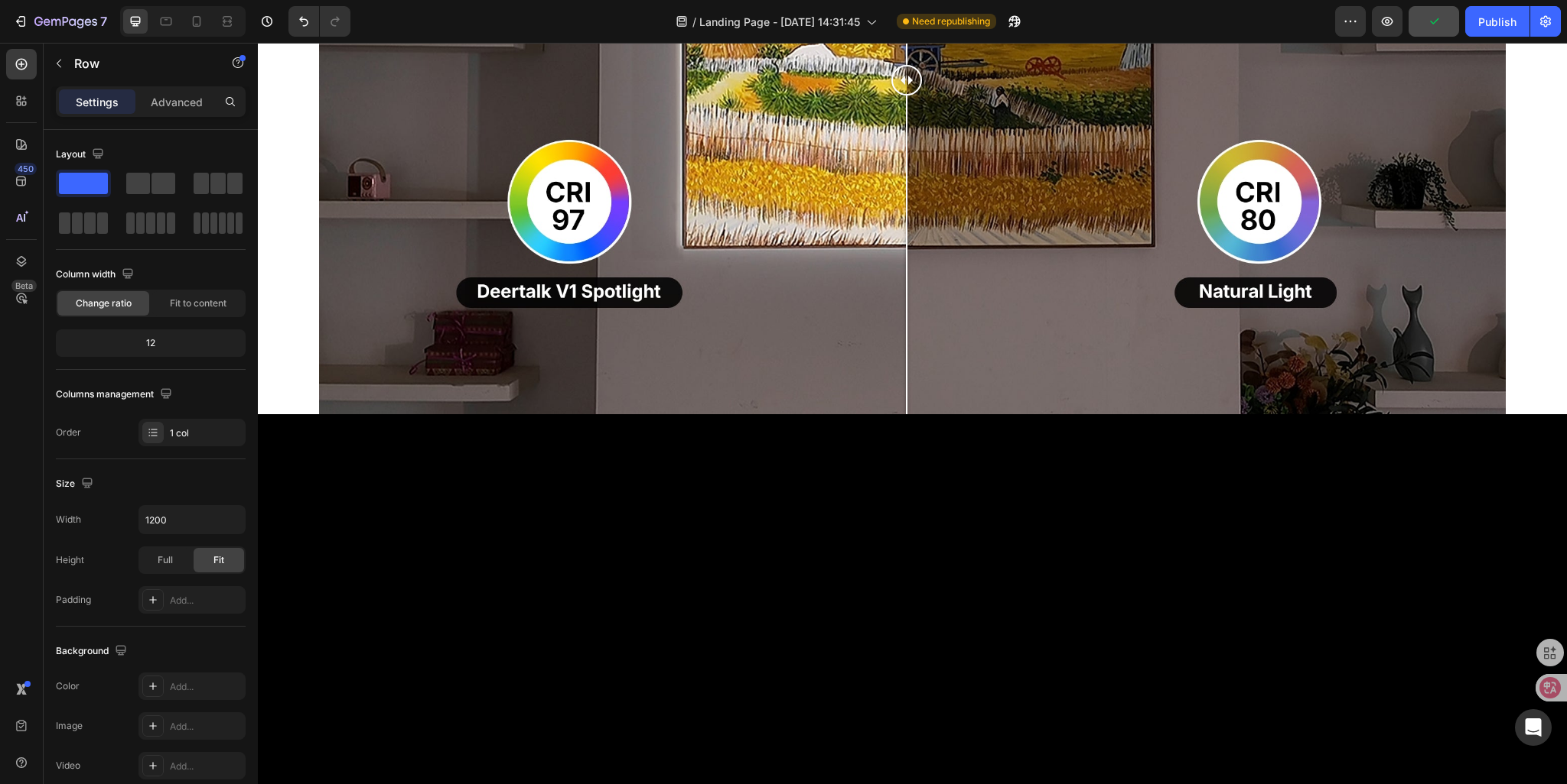
scroll to position [1685, 0]
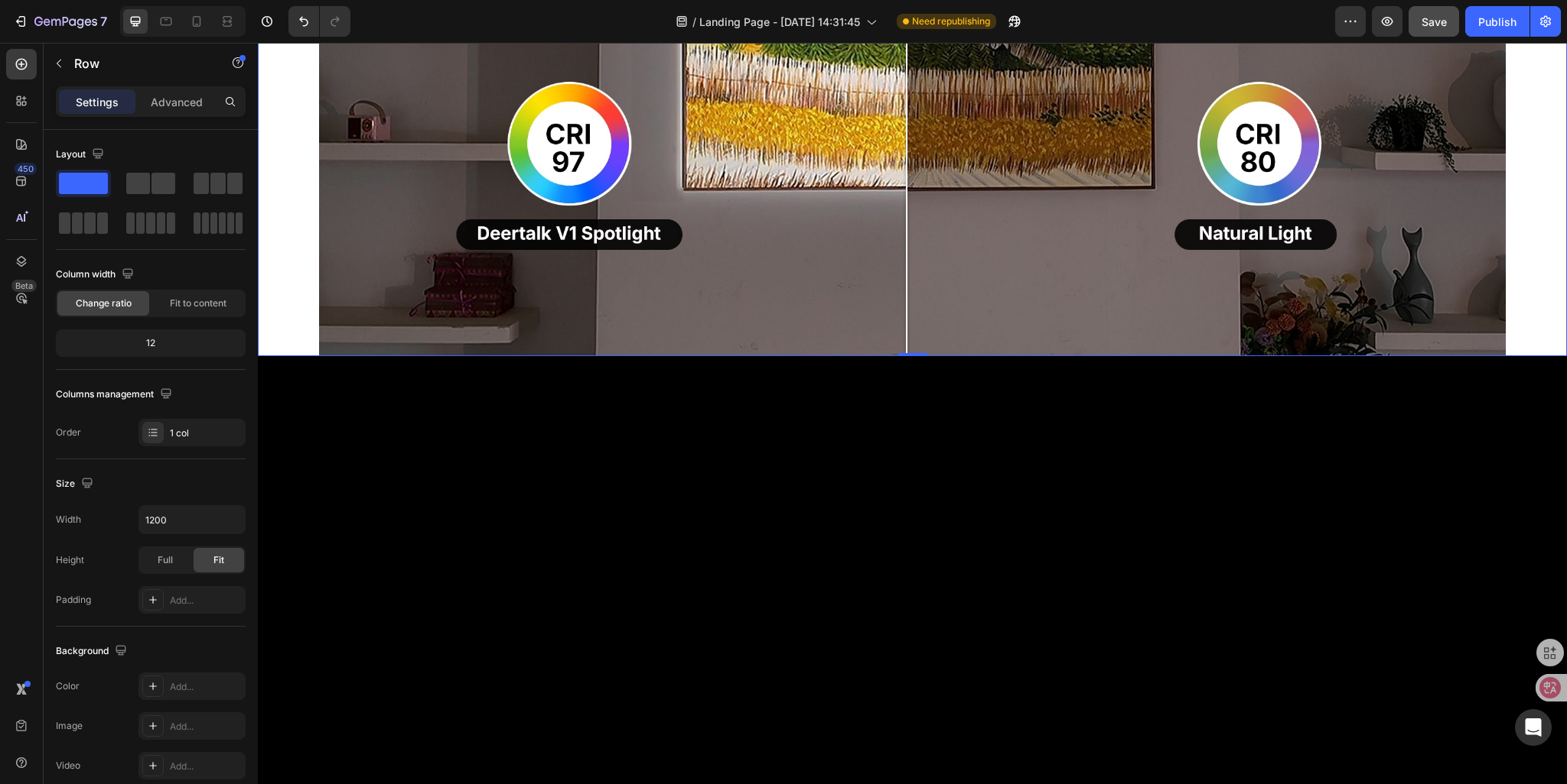
click at [286, 356] on div "Image Comparison 0" at bounding box center [911, 23] width 1309 height 667
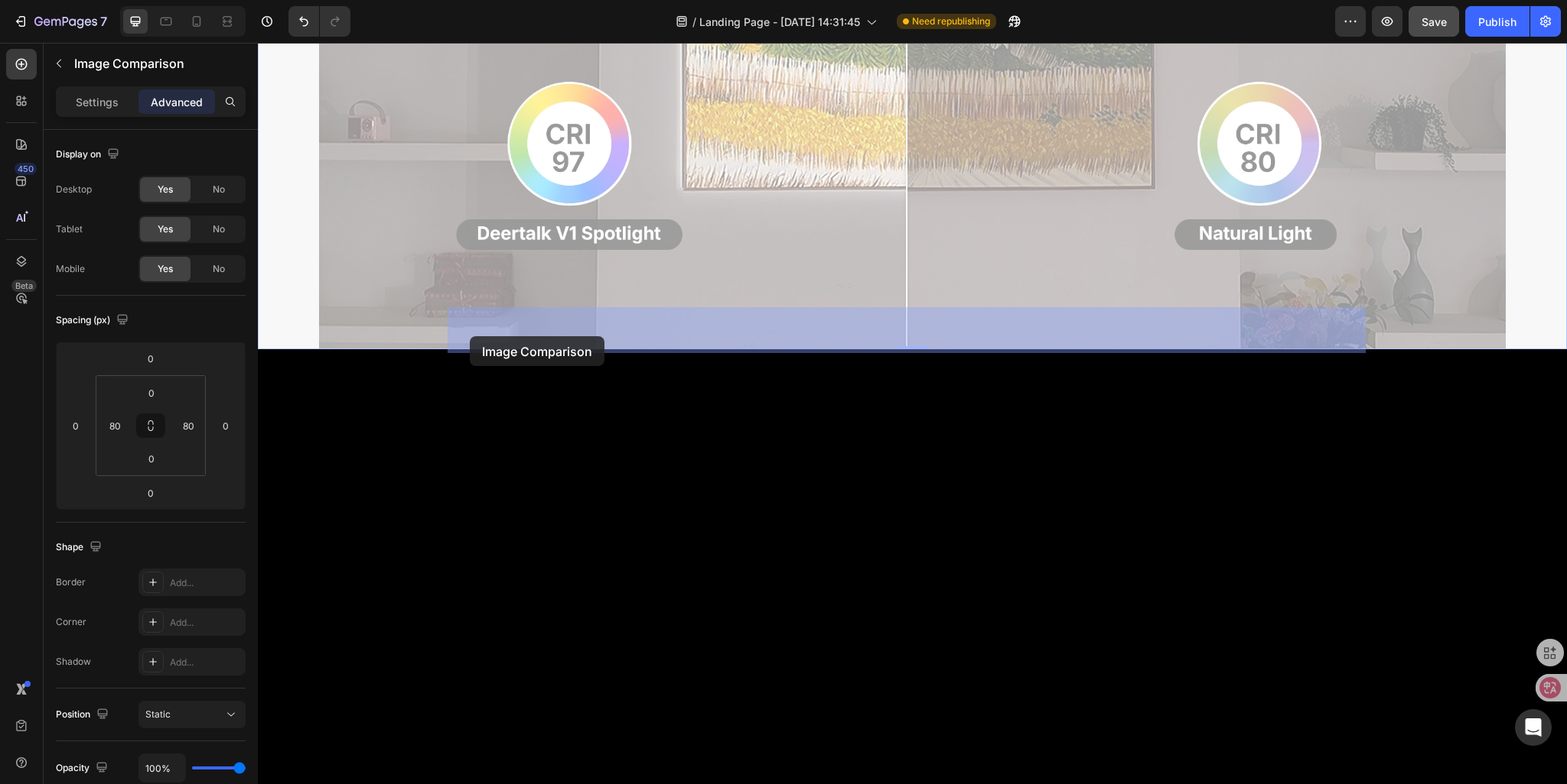
drag, startPoint x: 270, startPoint y: 377, endPoint x: 470, endPoint y: 336, distance: 204.2
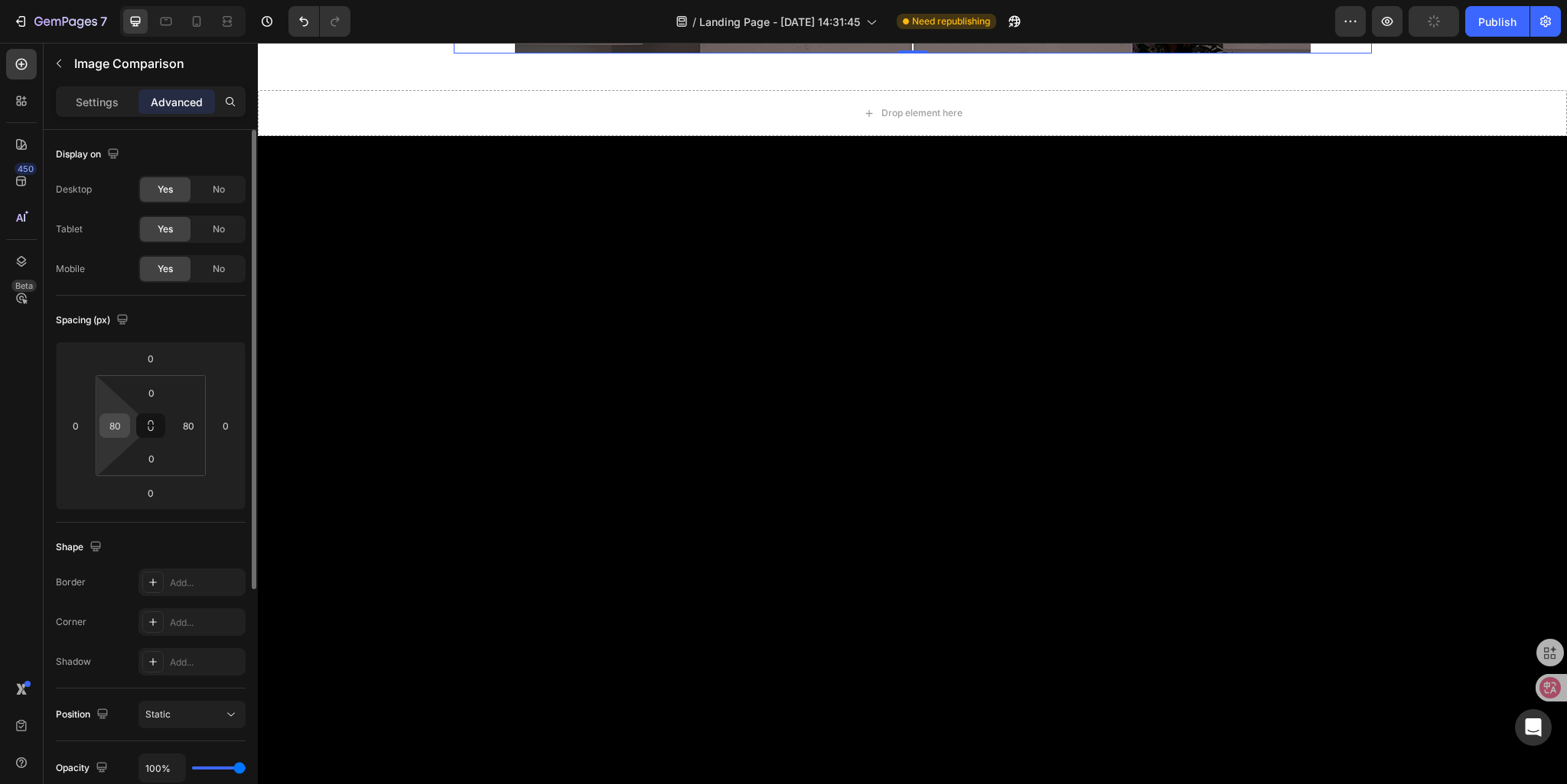
click at [112, 426] on input "80" at bounding box center [115, 425] width 23 height 23
type input "0"
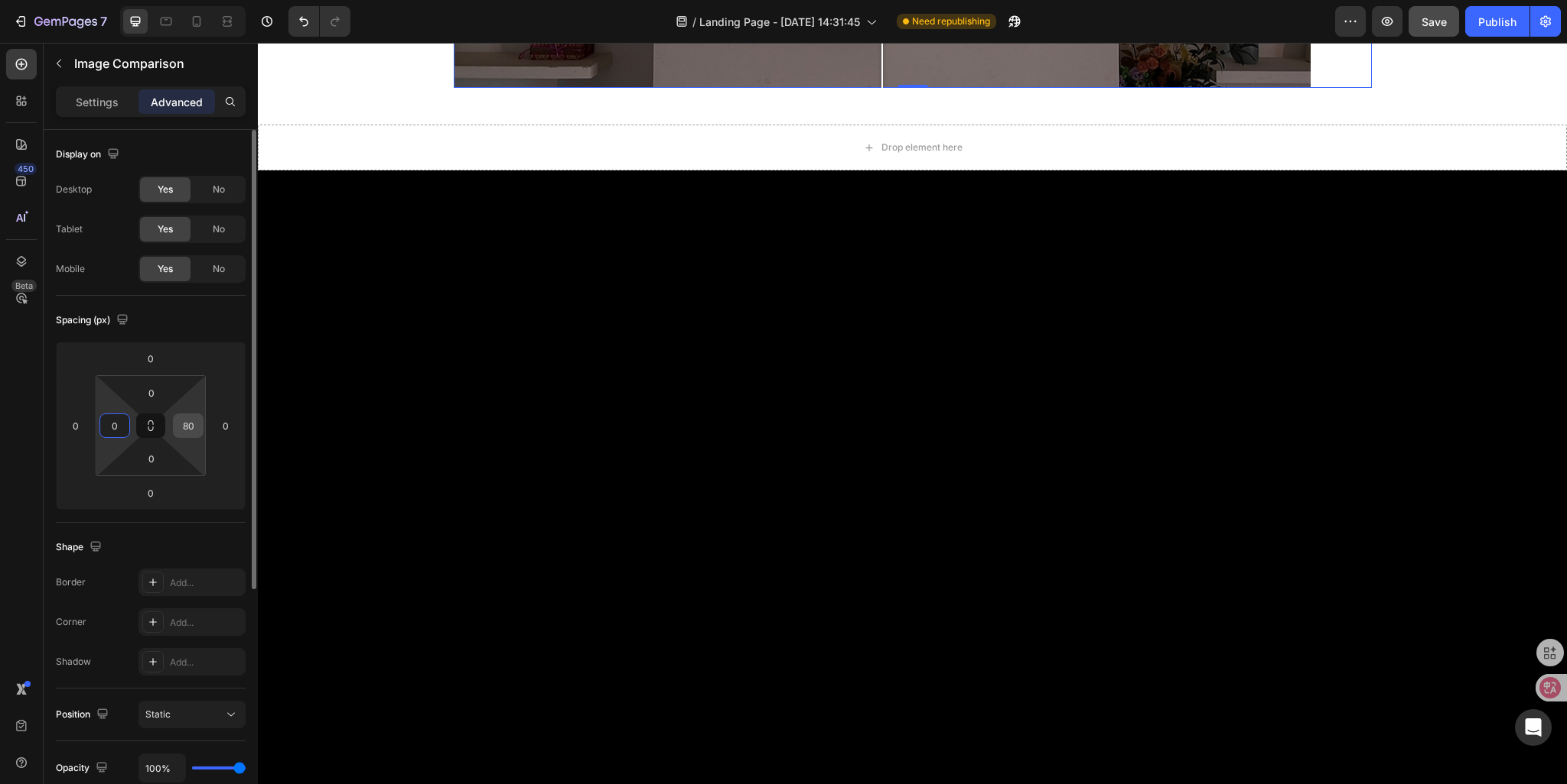
click at [188, 423] on input "80" at bounding box center [188, 425] width 23 height 23
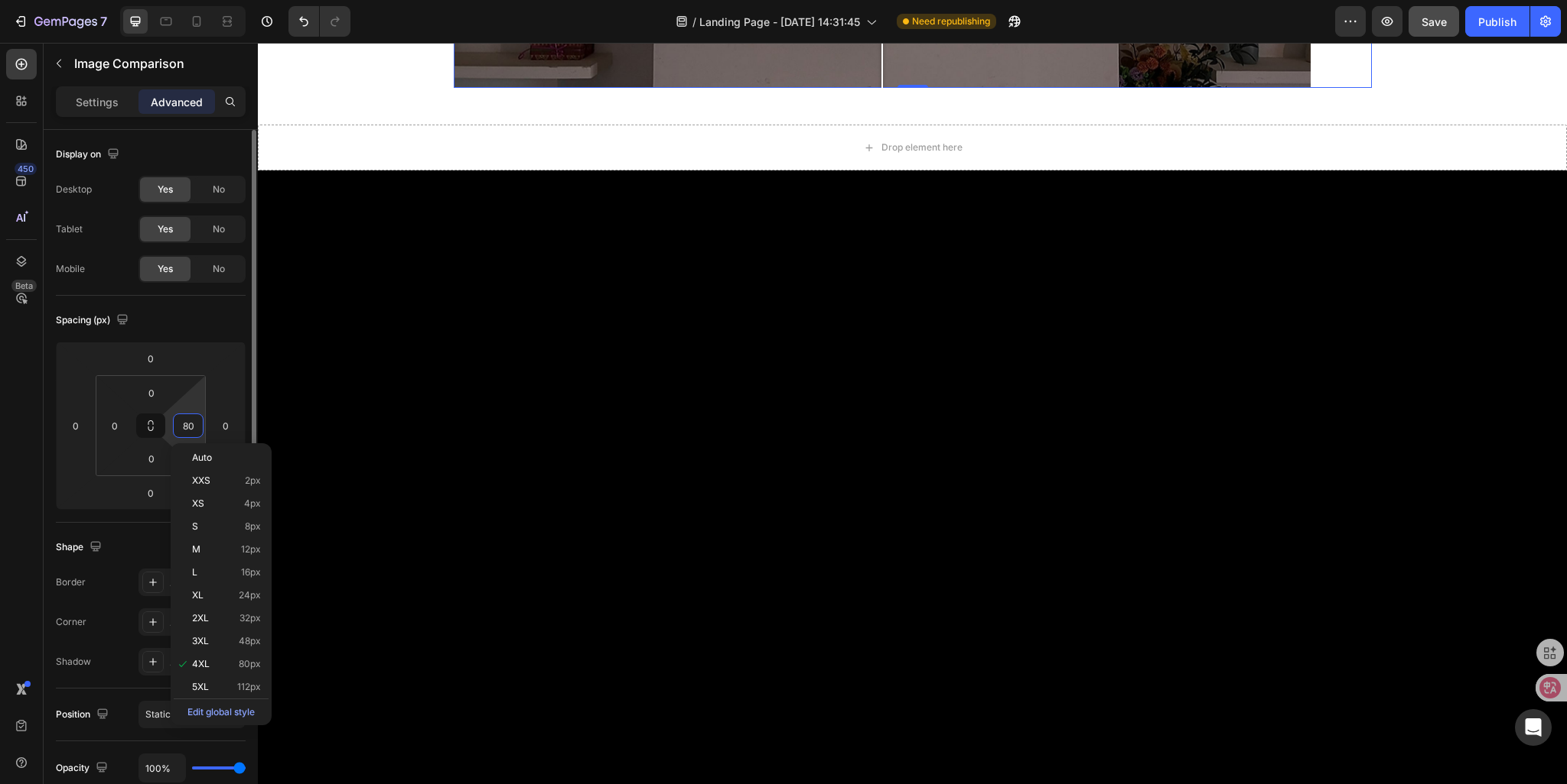
click at [191, 426] on input "80" at bounding box center [188, 425] width 23 height 23
click at [185, 426] on input "80" at bounding box center [188, 425] width 23 height 23
type input "0"
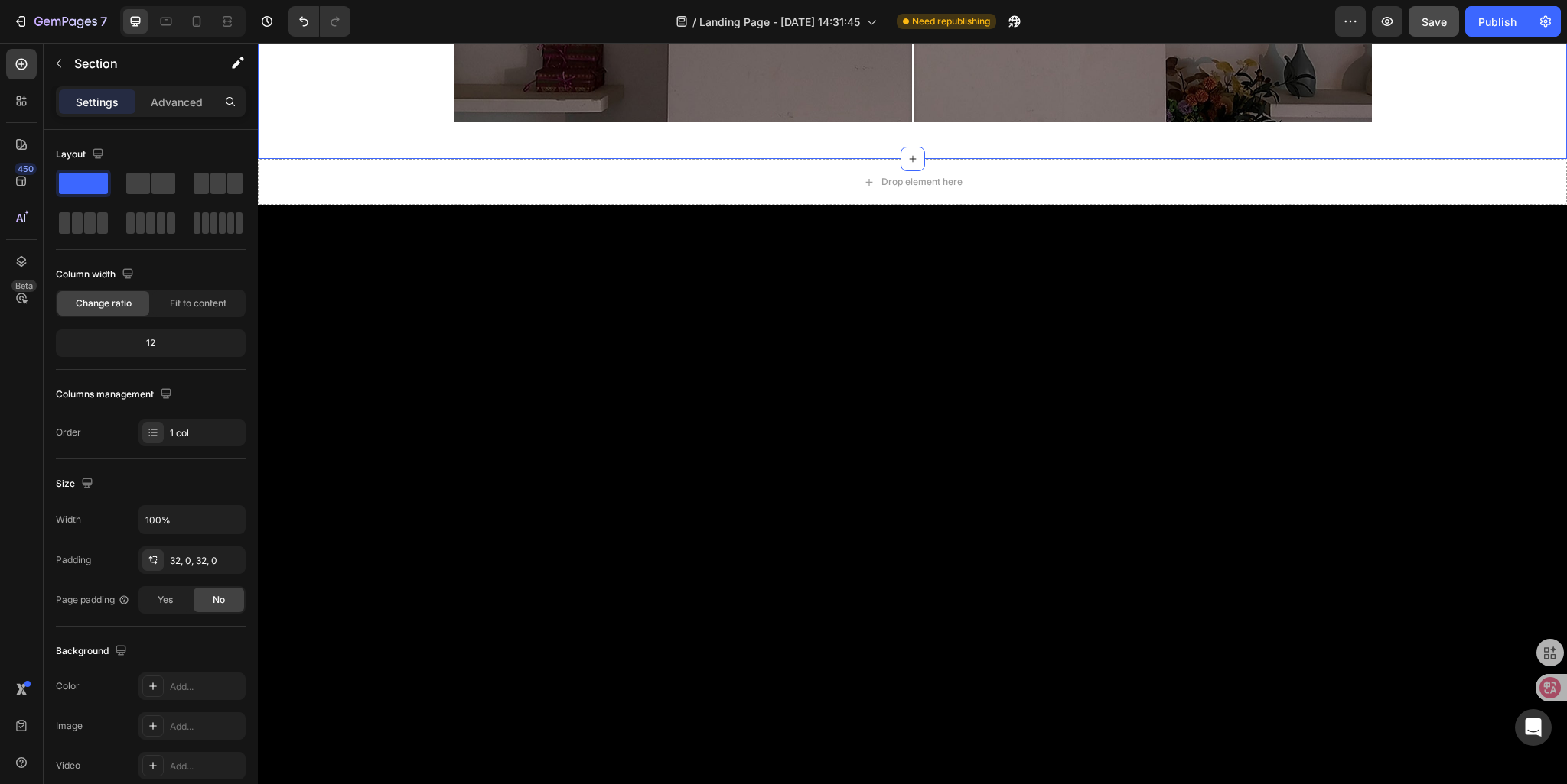
click at [183, 561] on div "32, 0, 32, 0" at bounding box center [192, 561] width 44 height 14
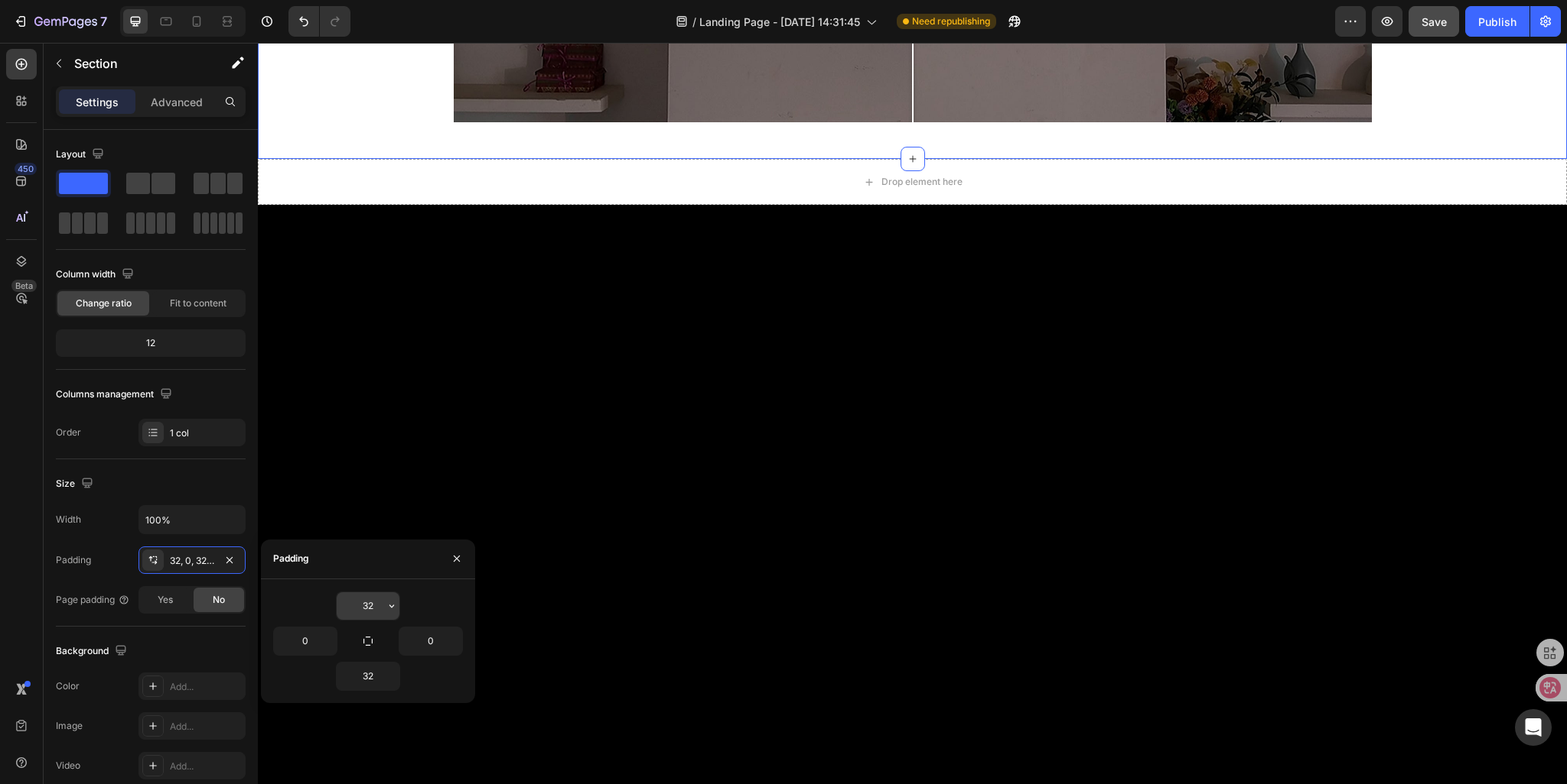
click at [372, 602] on input "32" at bounding box center [367, 606] width 63 height 27
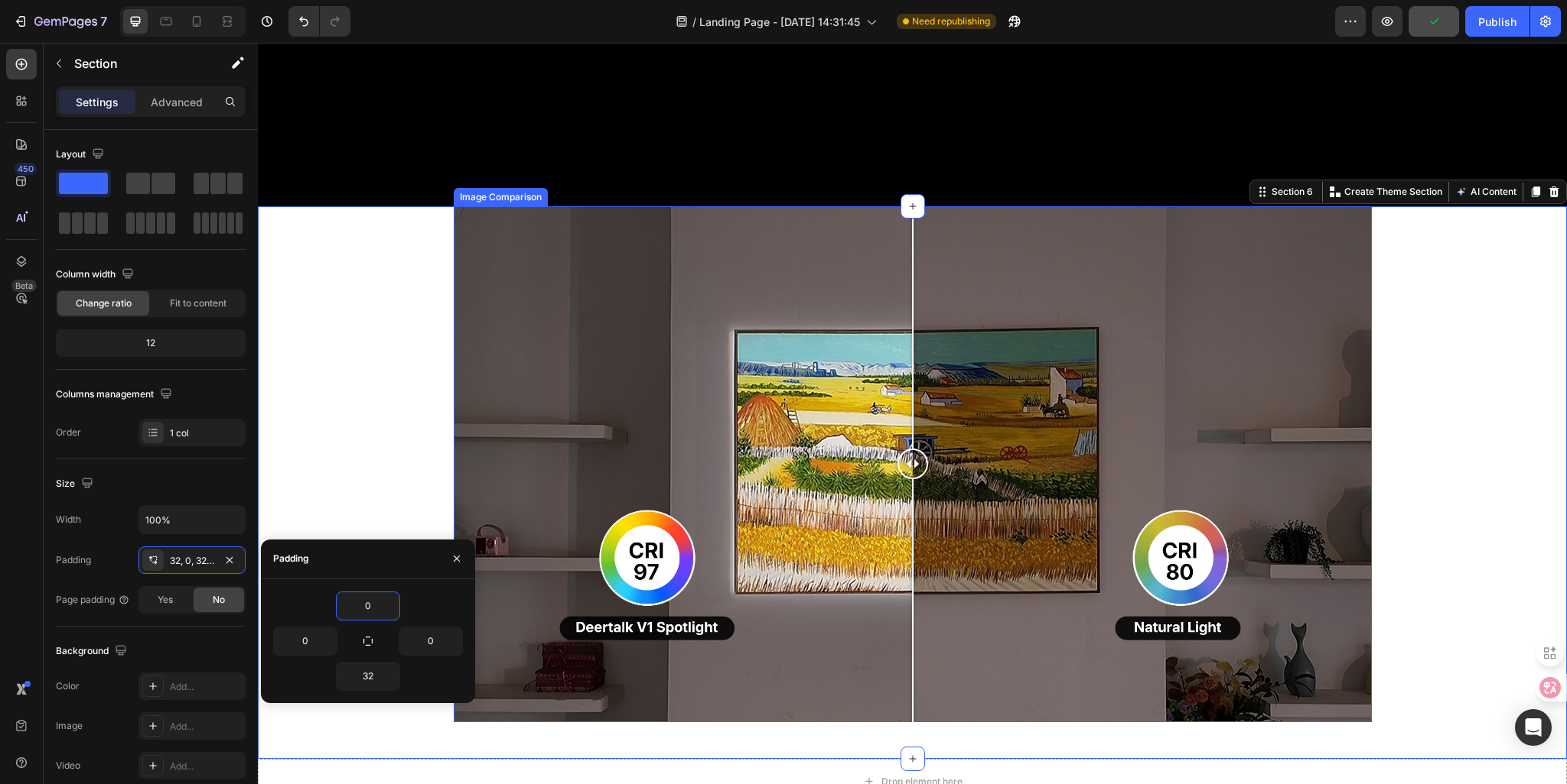
scroll to position [2068, 0]
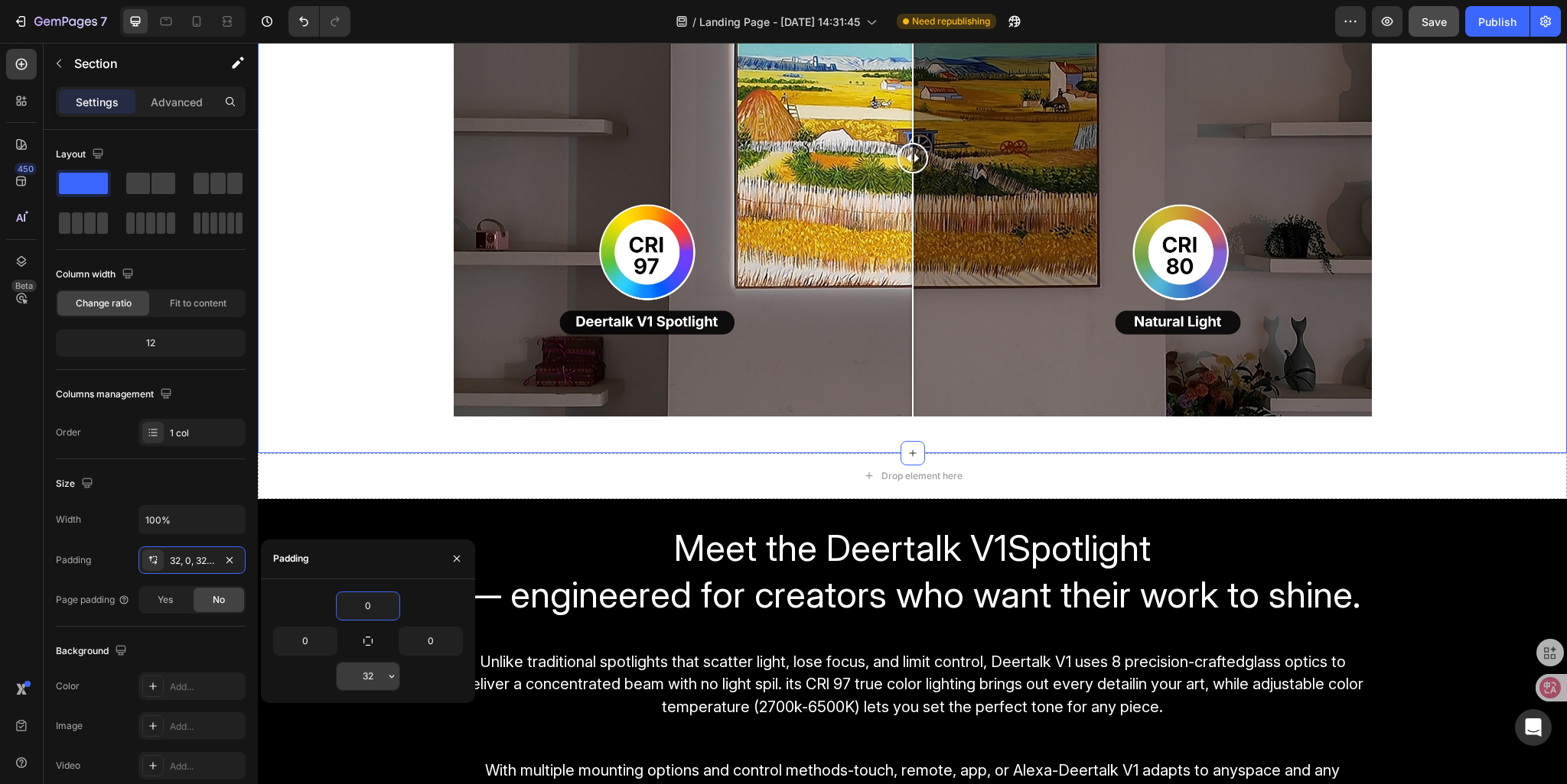
type input "0"
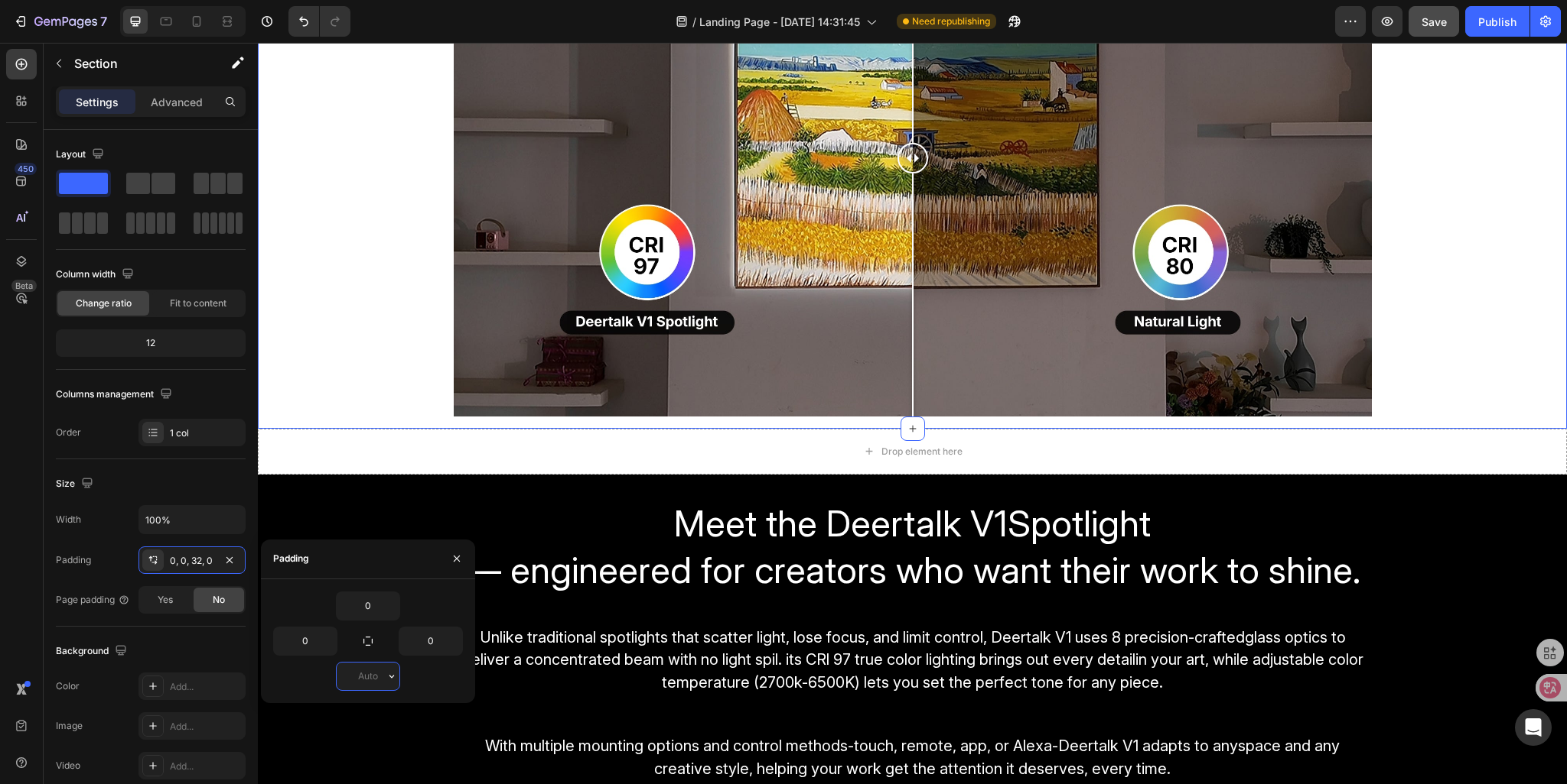
type input "0"
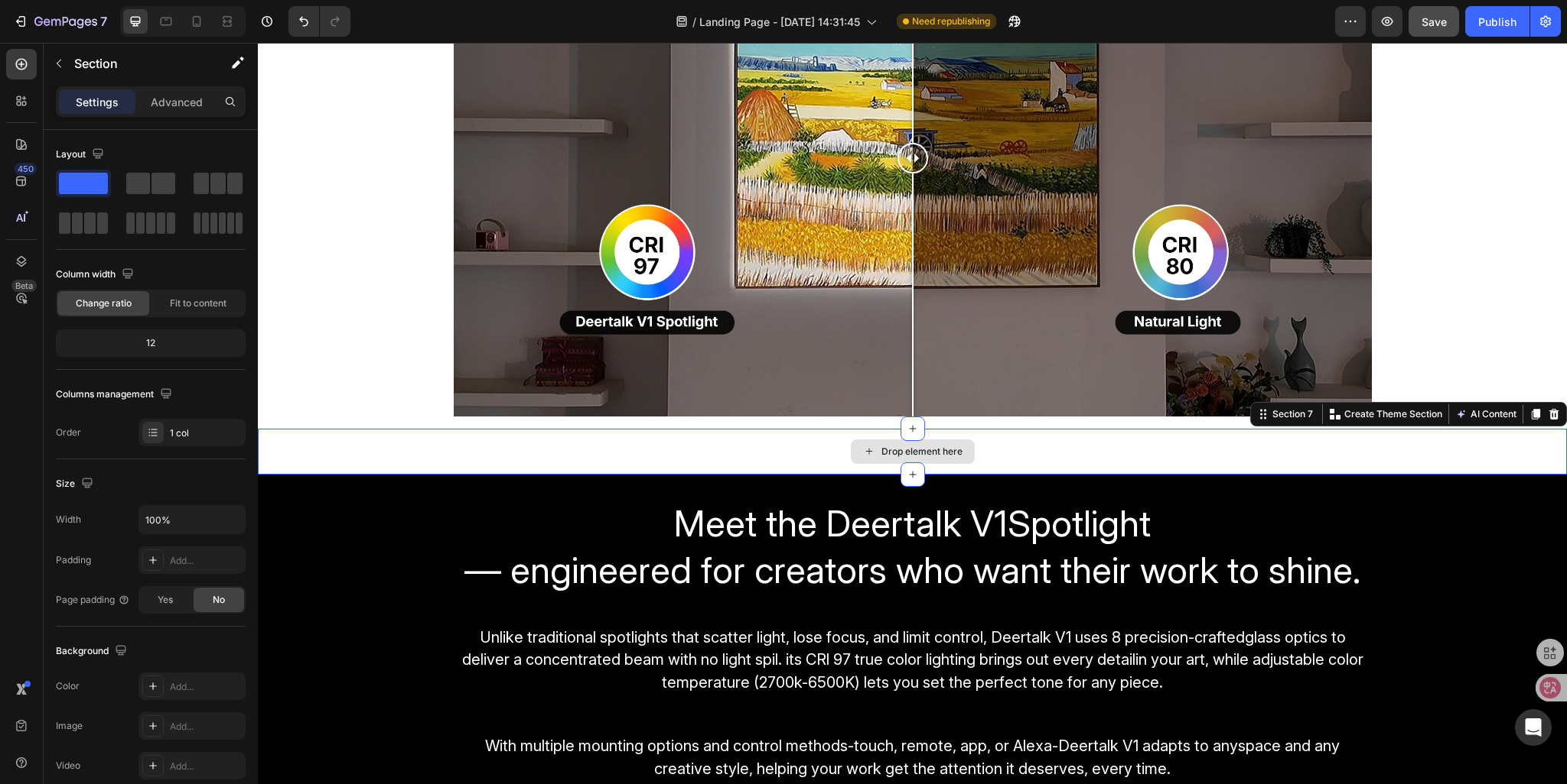
click at [349, 462] on div "Drop element here" at bounding box center [911, 452] width 1309 height 46
click at [1547, 412] on icon at bounding box center [1553, 414] width 12 height 12
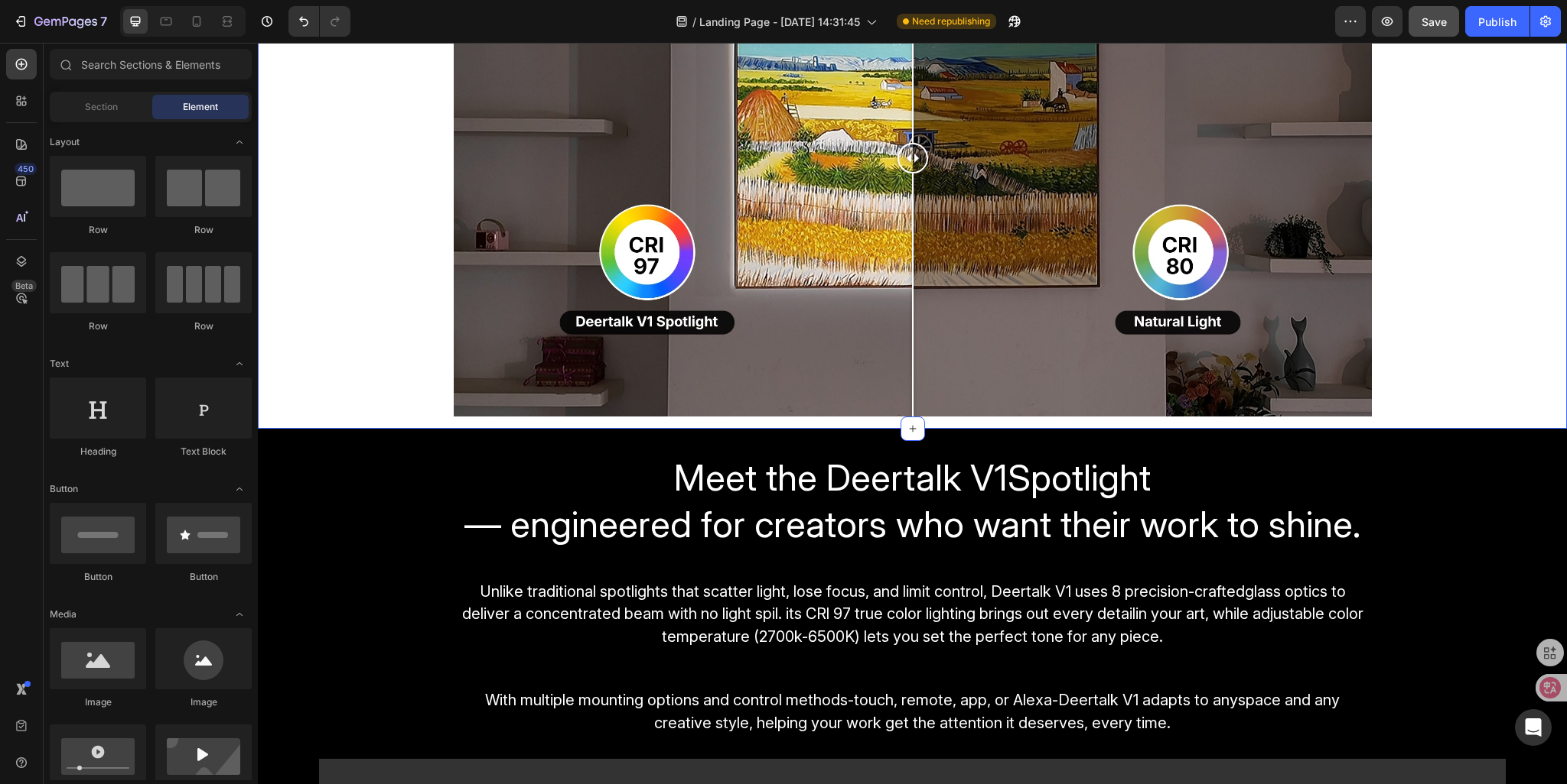
click at [338, 317] on div "Image Comparison Row" at bounding box center [911, 164] width 1309 height 529
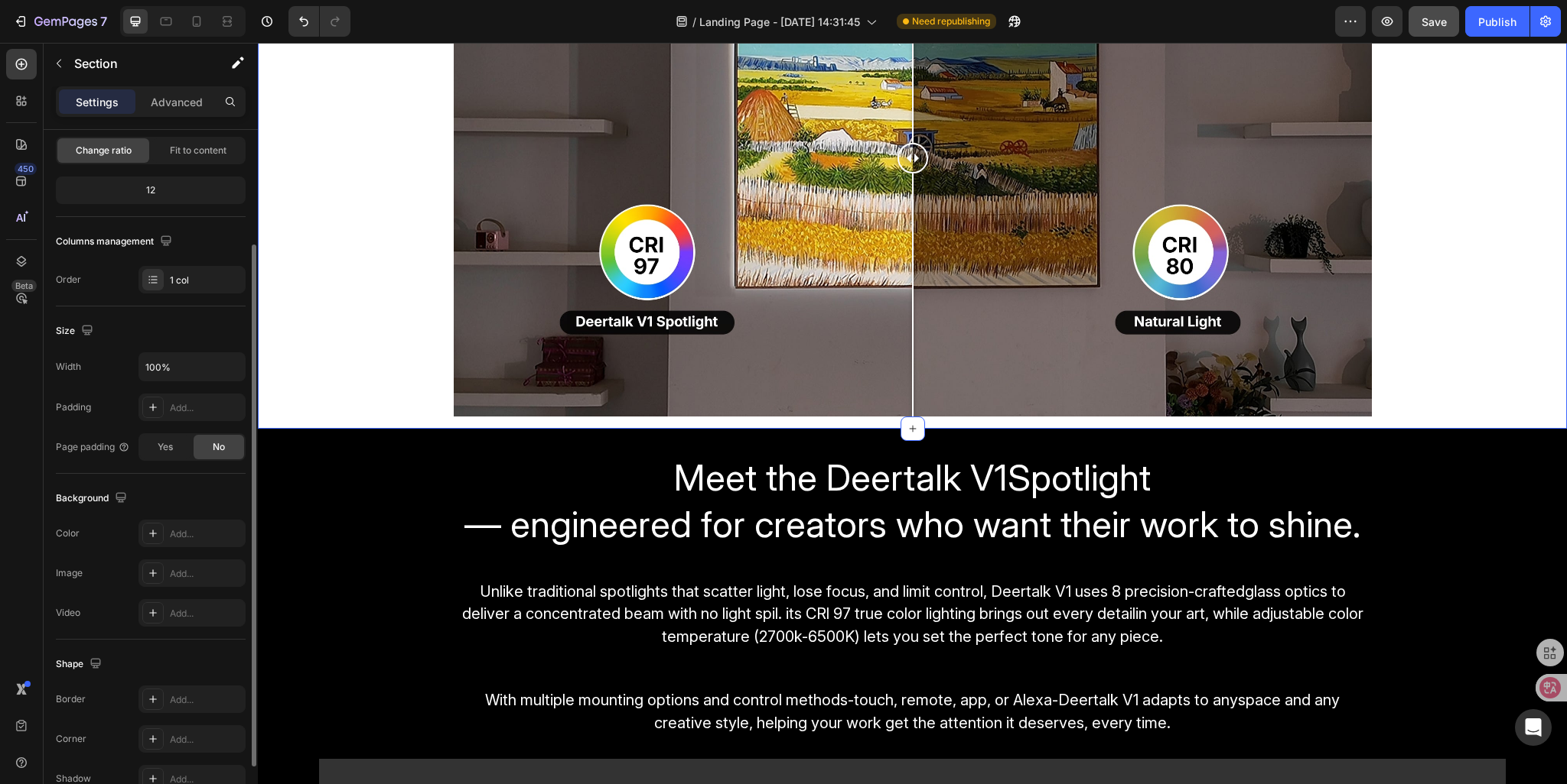
scroll to position [229, 0]
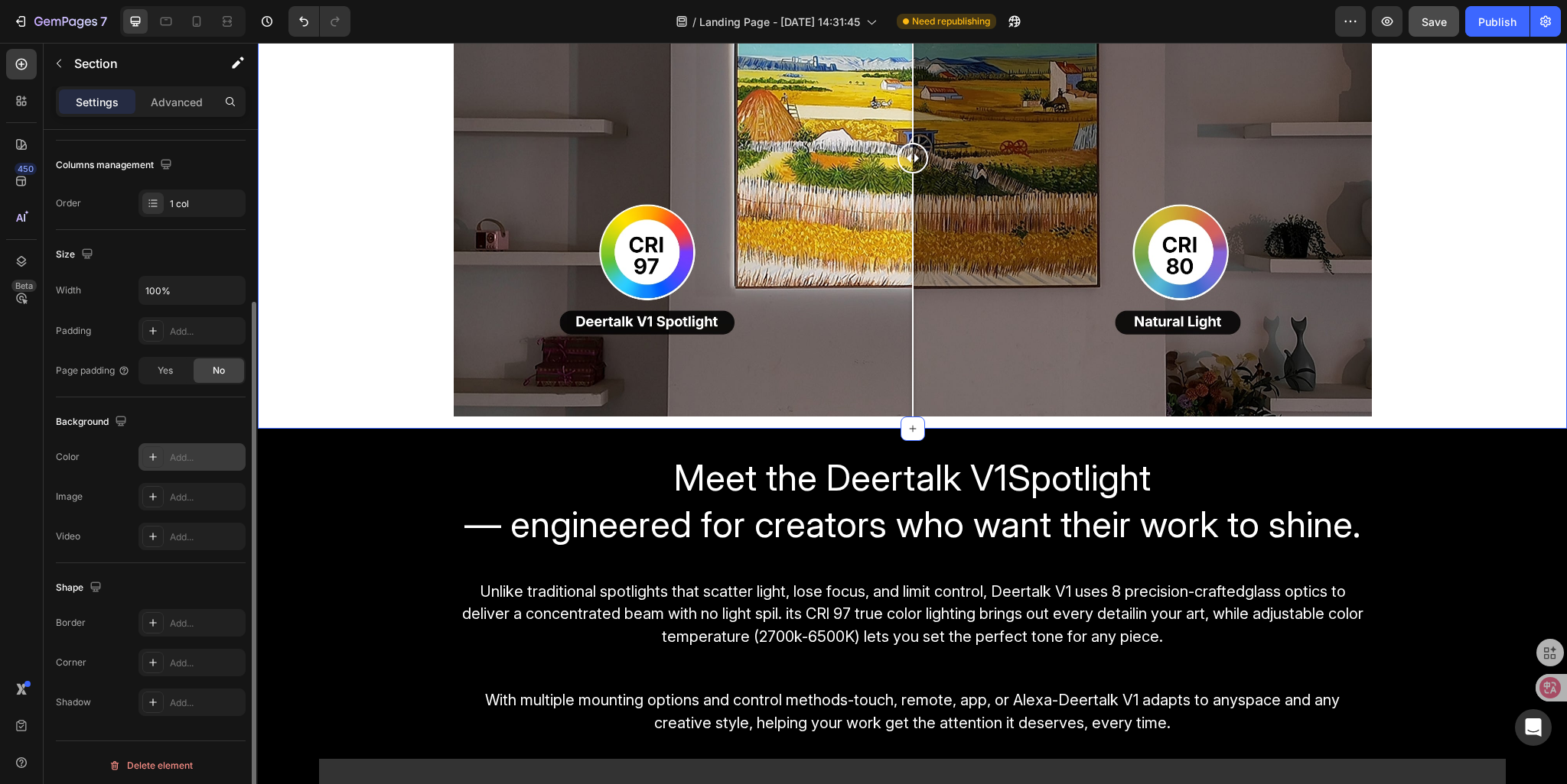
click at [161, 459] on div at bounding box center [152, 457] width 22 height 22
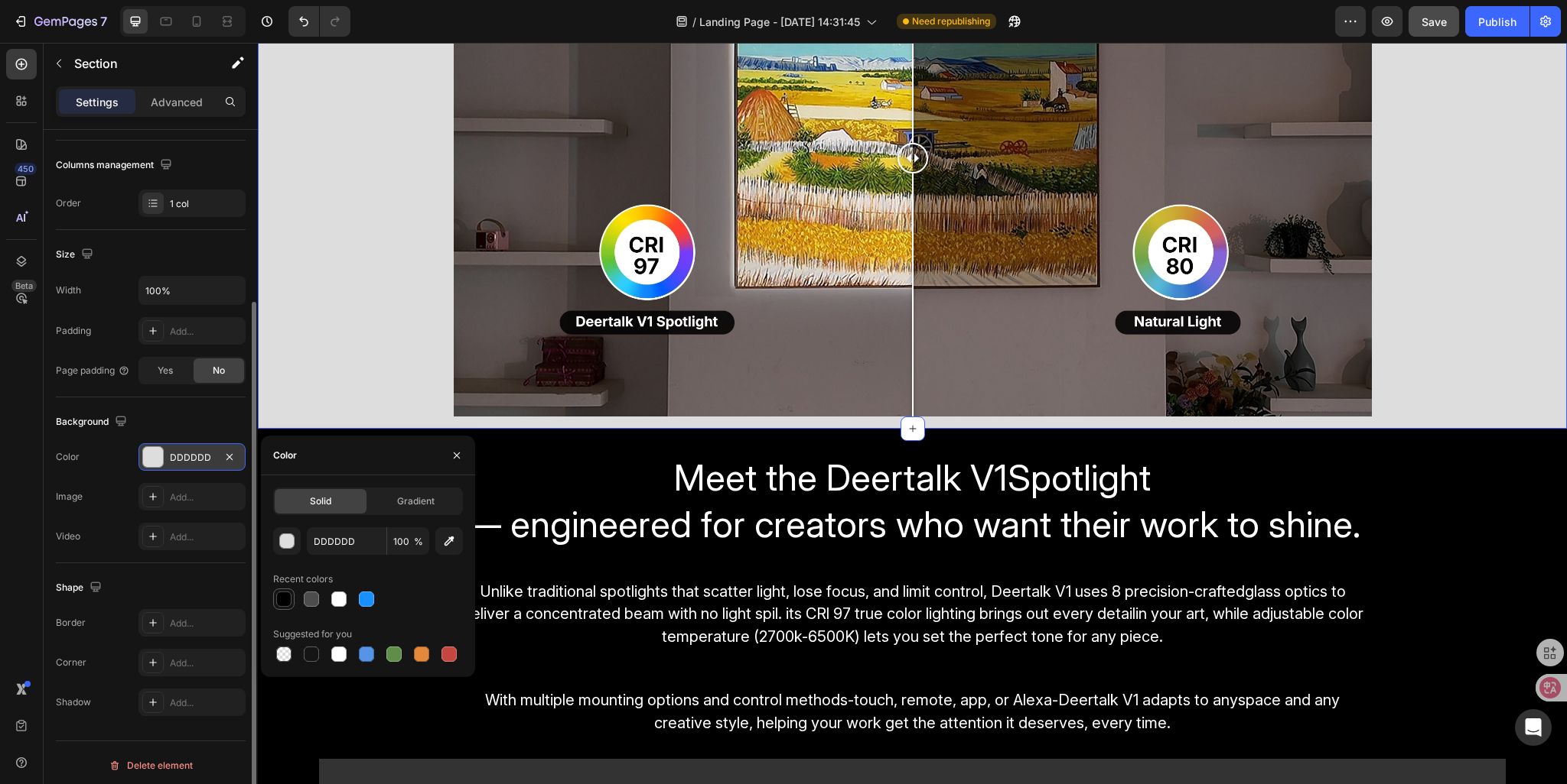
click at [279, 604] on div at bounding box center [284, 599] width 15 height 15
type input "000000"
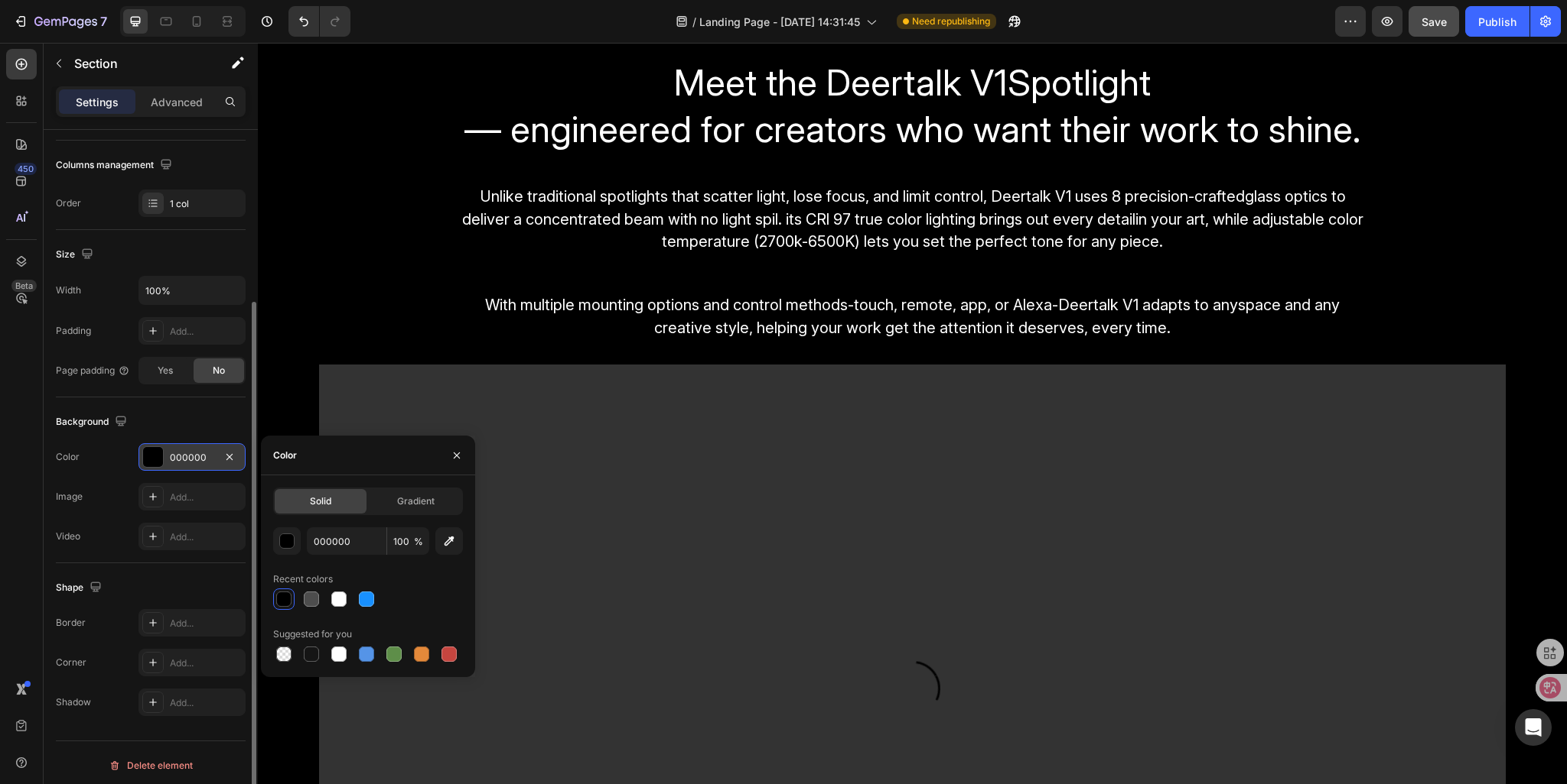
scroll to position [1991, 0]
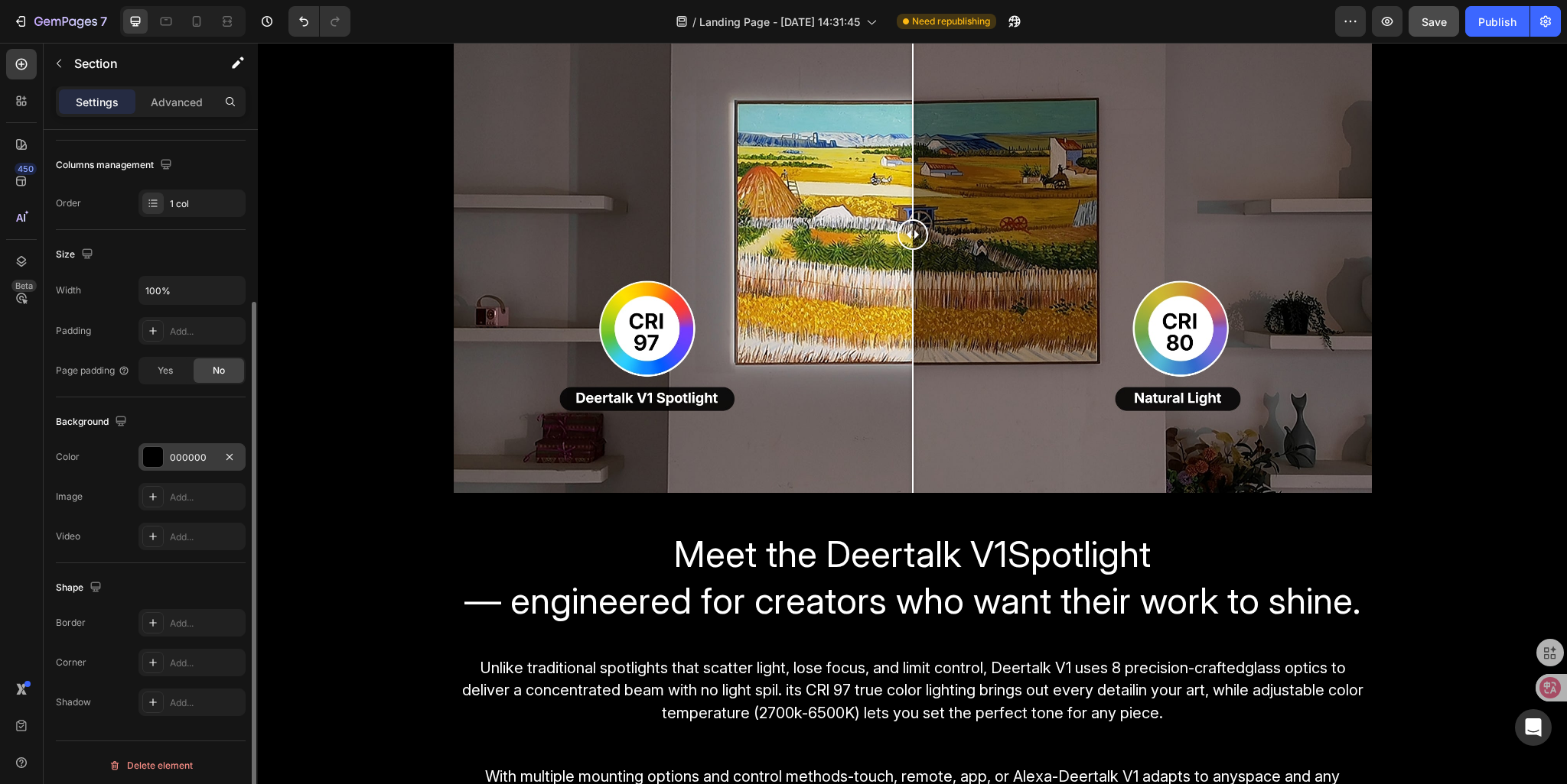
click at [372, 294] on div "Image Comparison Row" at bounding box center [911, 241] width 1309 height 529
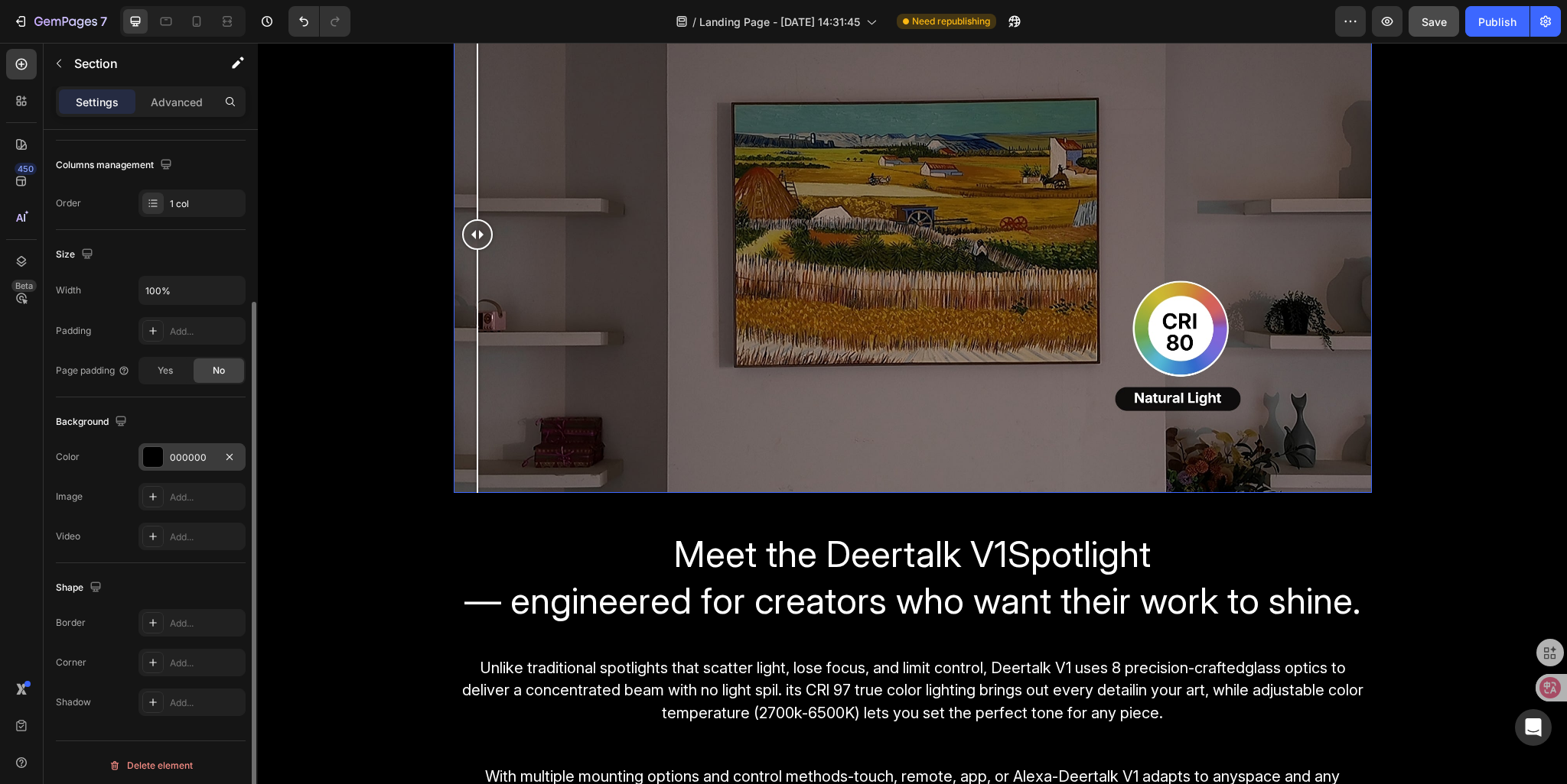
click at [472, 324] on div at bounding box center [912, 236] width 918 height 516
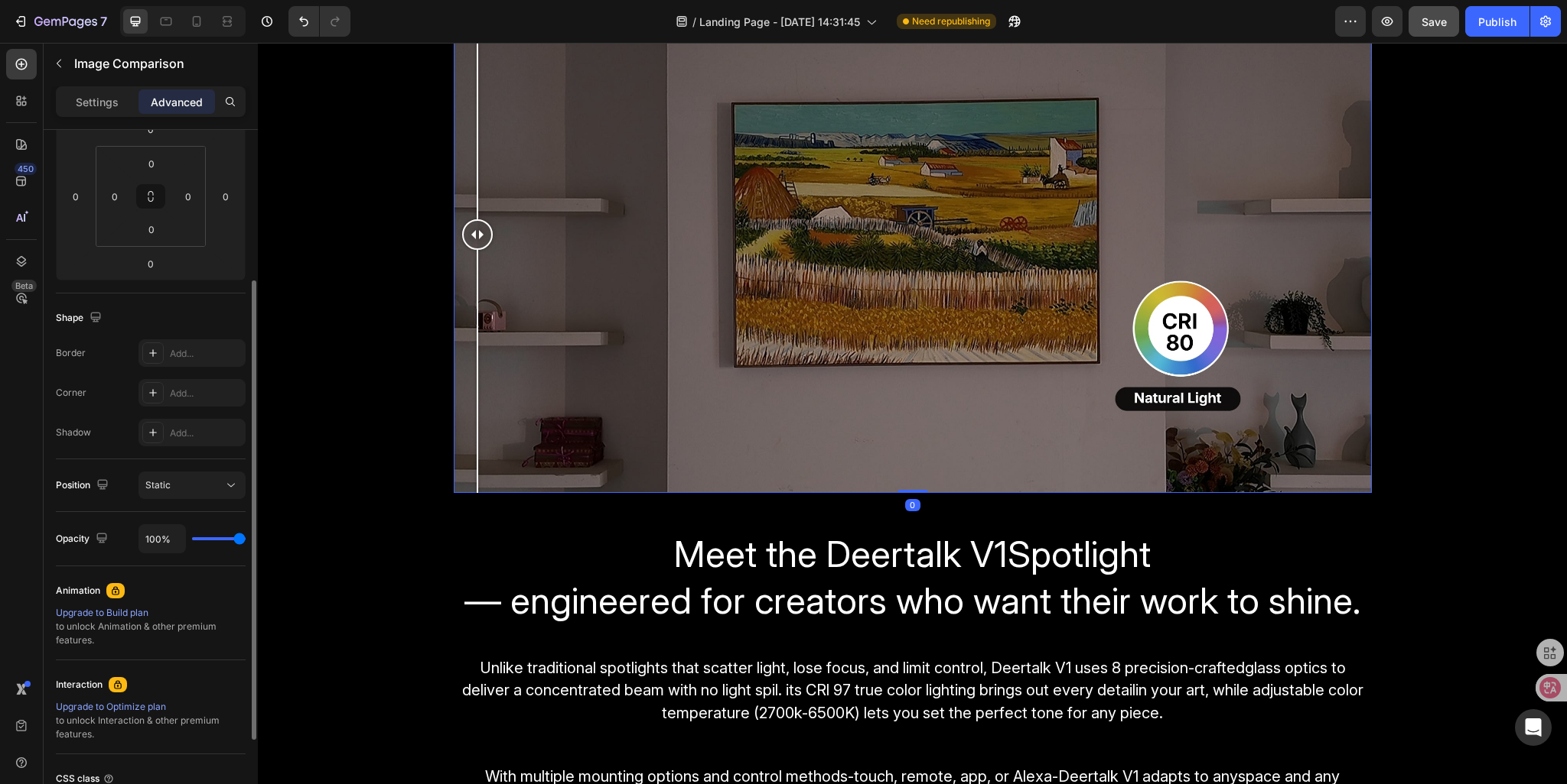
scroll to position [0, 0]
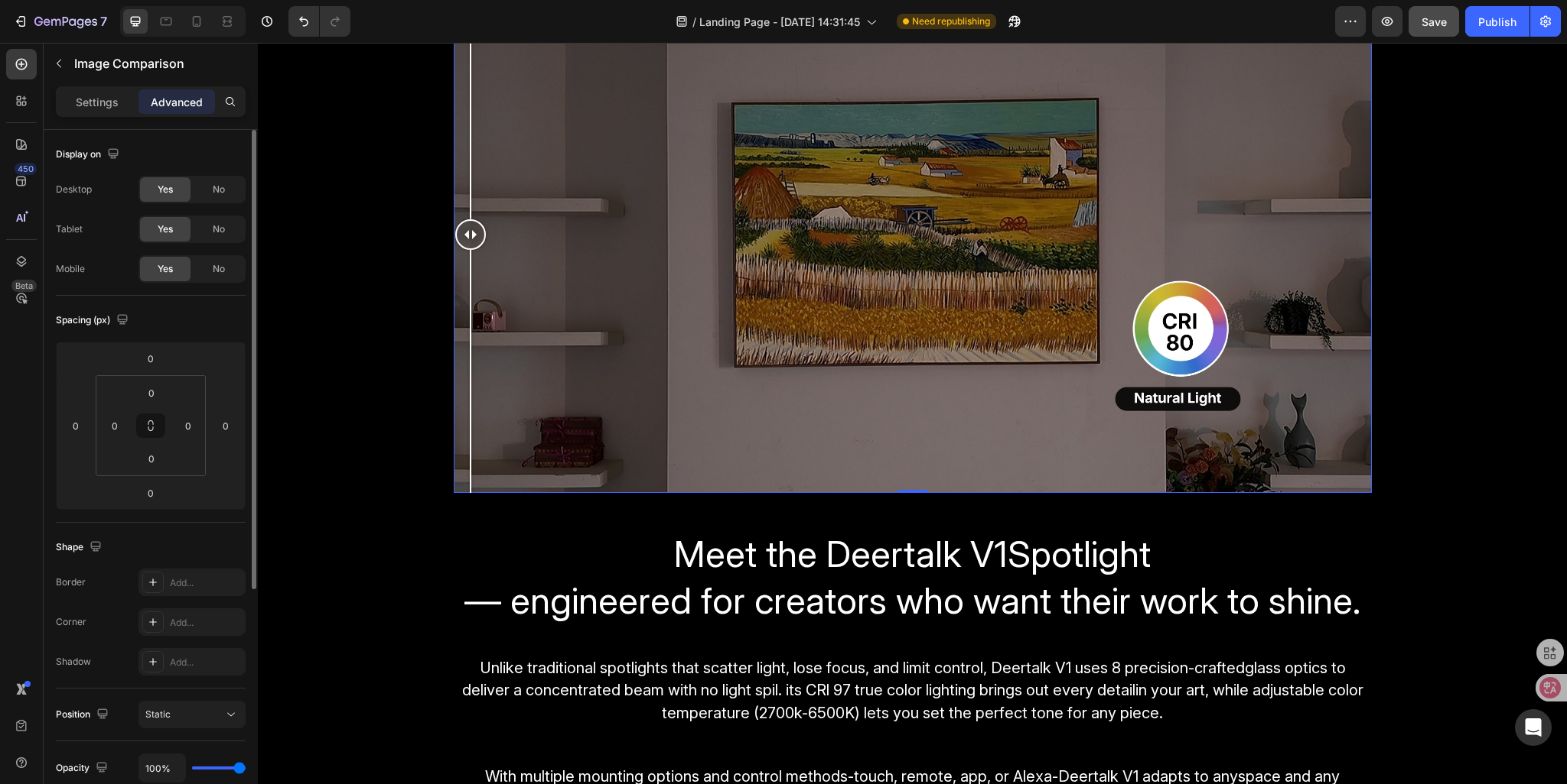
click at [454, 328] on div at bounding box center [912, 236] width 918 height 516
click at [88, 96] on p "Settings" at bounding box center [98, 101] width 43 height 16
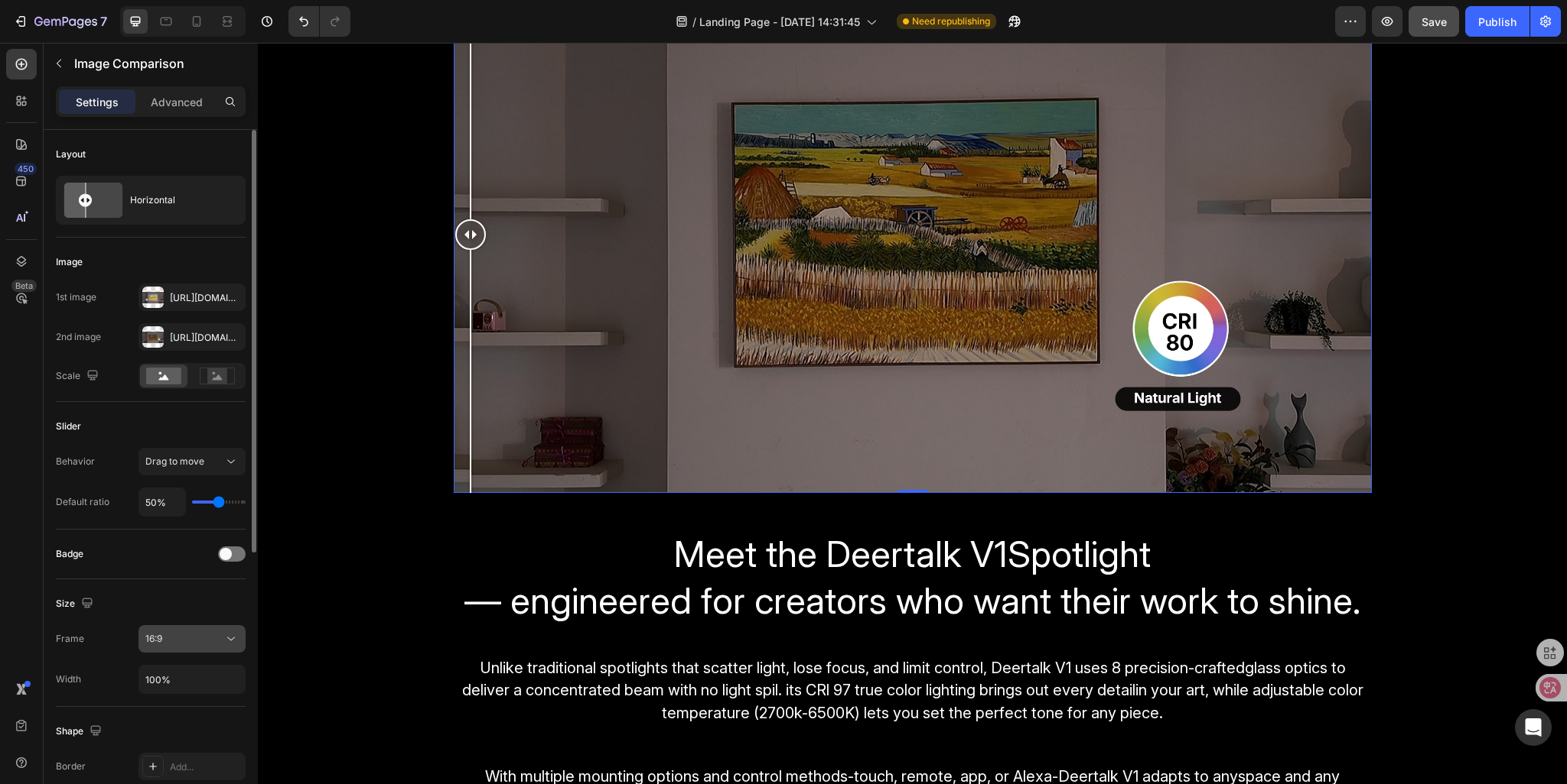
click at [159, 644] on span "16:9" at bounding box center [154, 638] width 17 height 14
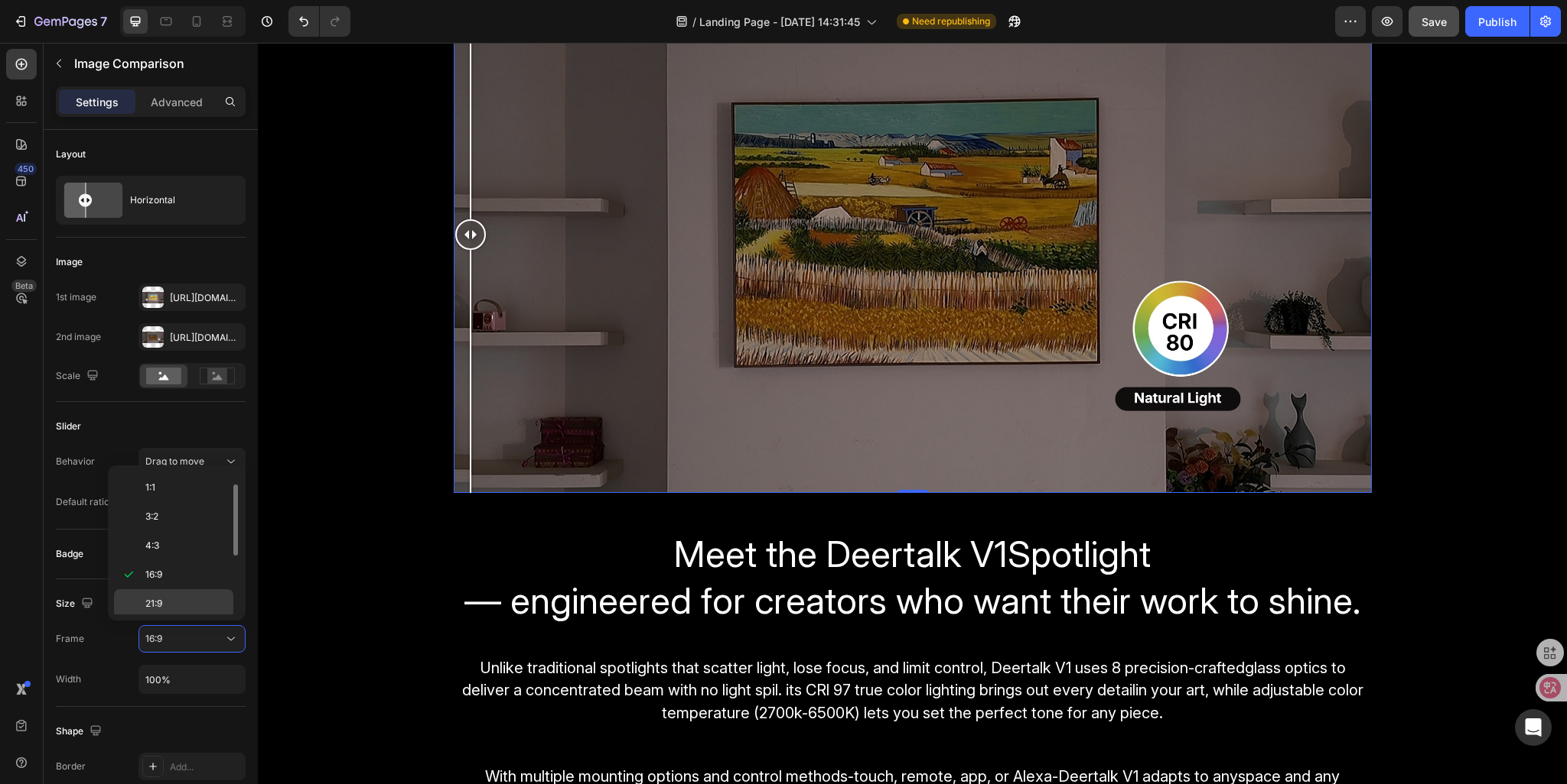
click at [148, 607] on span "21:9" at bounding box center [154, 604] width 17 height 14
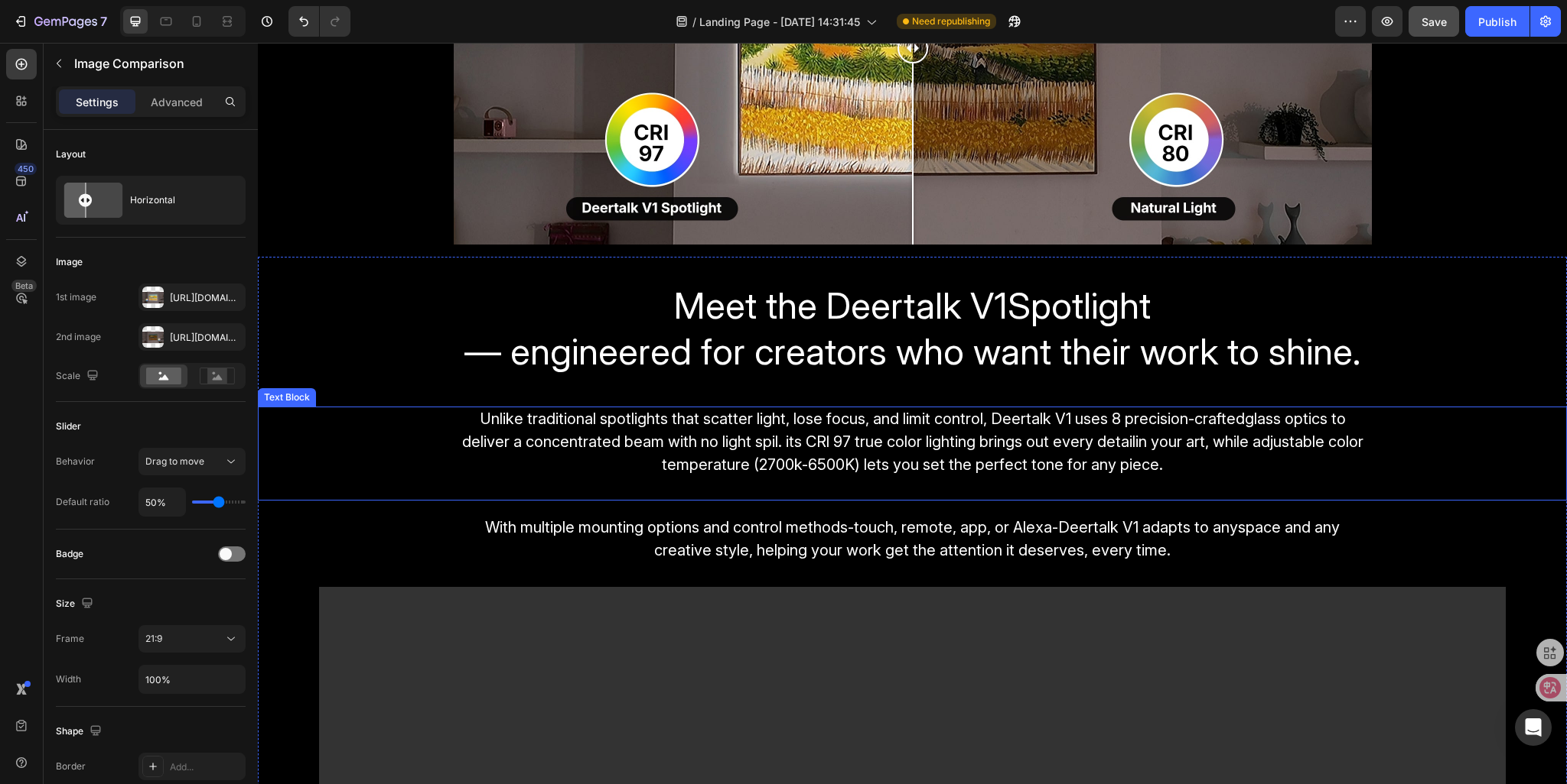
scroll to position [1226, 0]
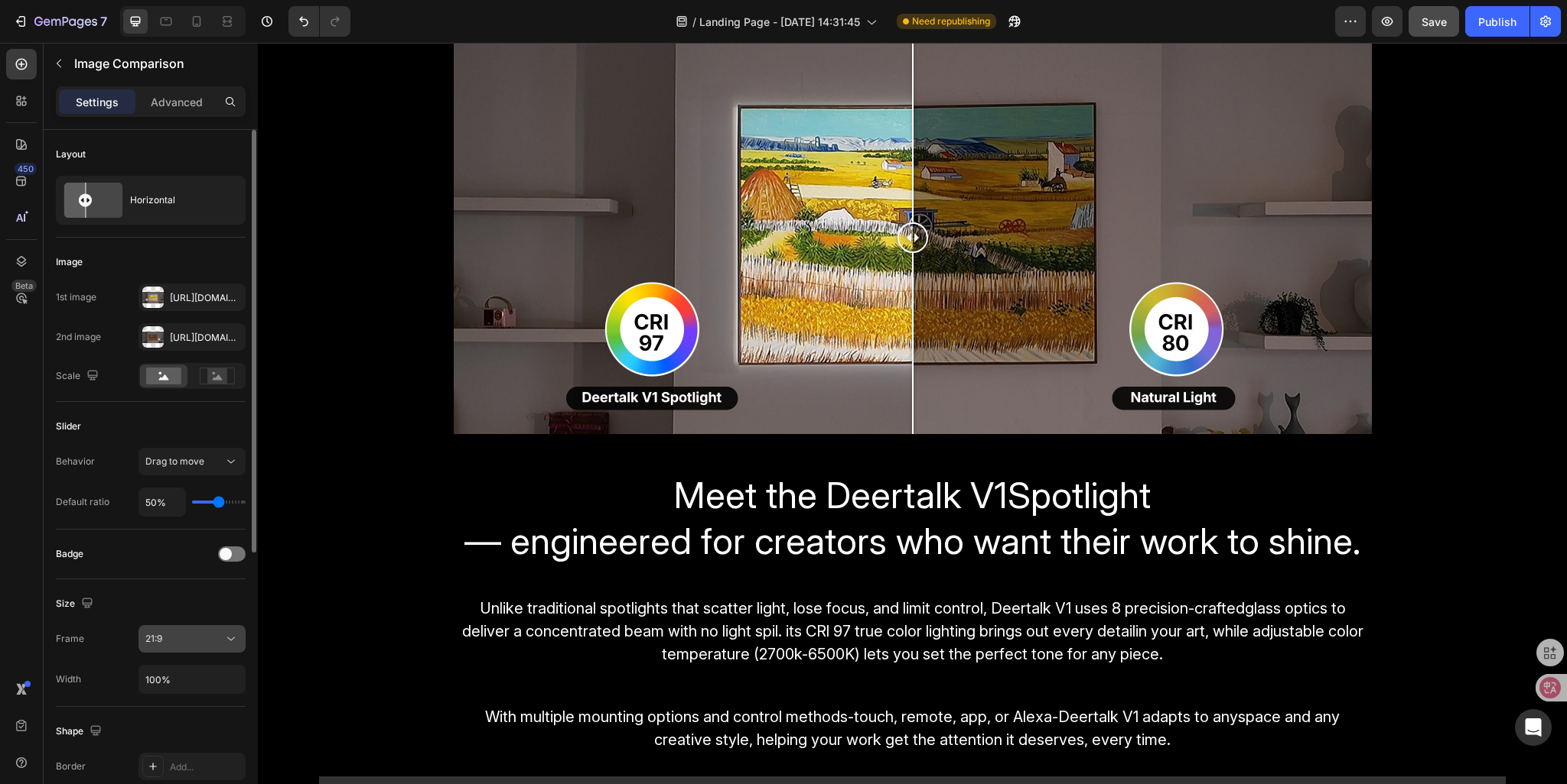
click at [163, 640] on div "21:9" at bounding box center [184, 638] width 78 height 14
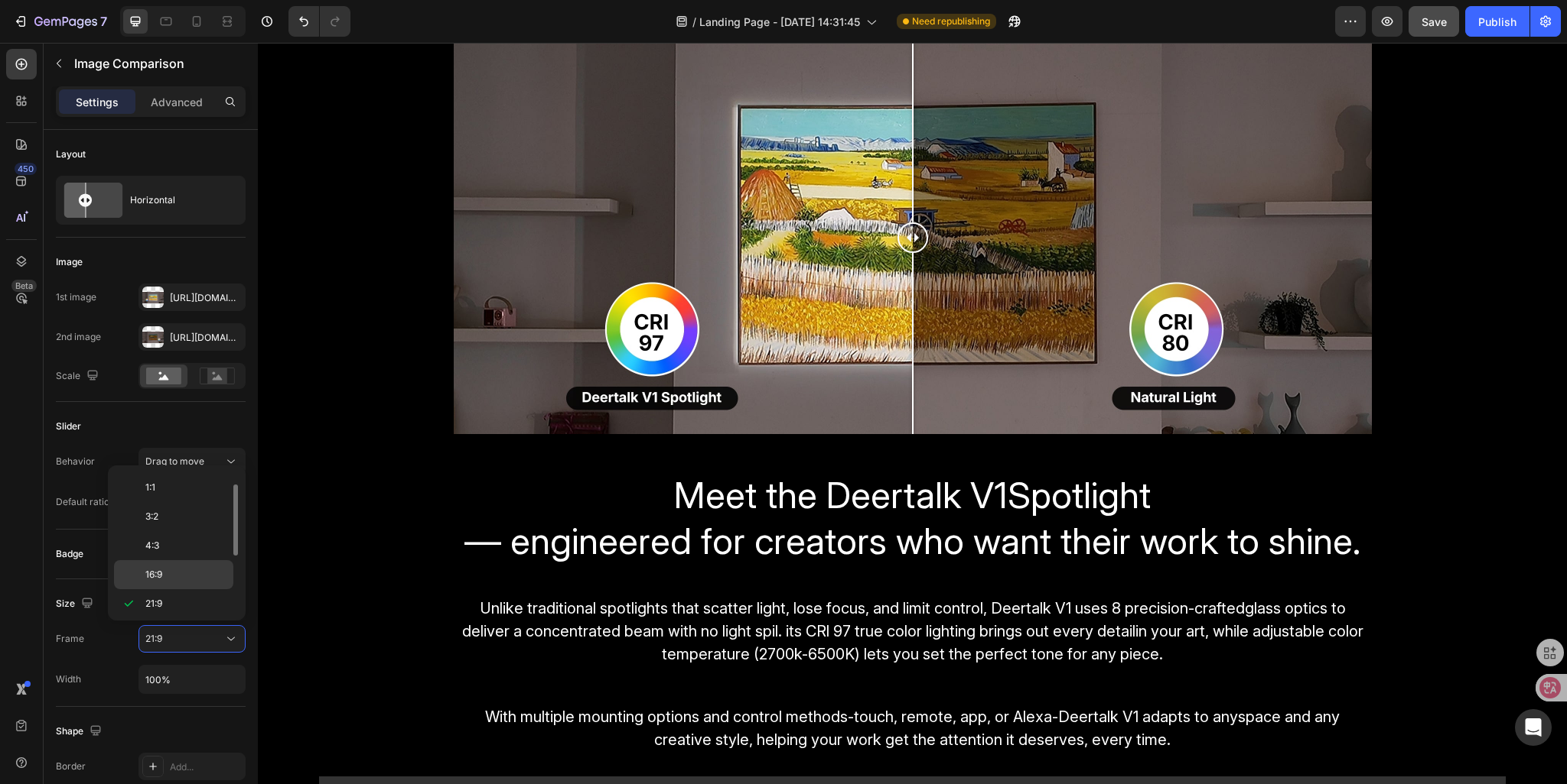
click at [154, 576] on span "16:9" at bounding box center [154, 575] width 17 height 14
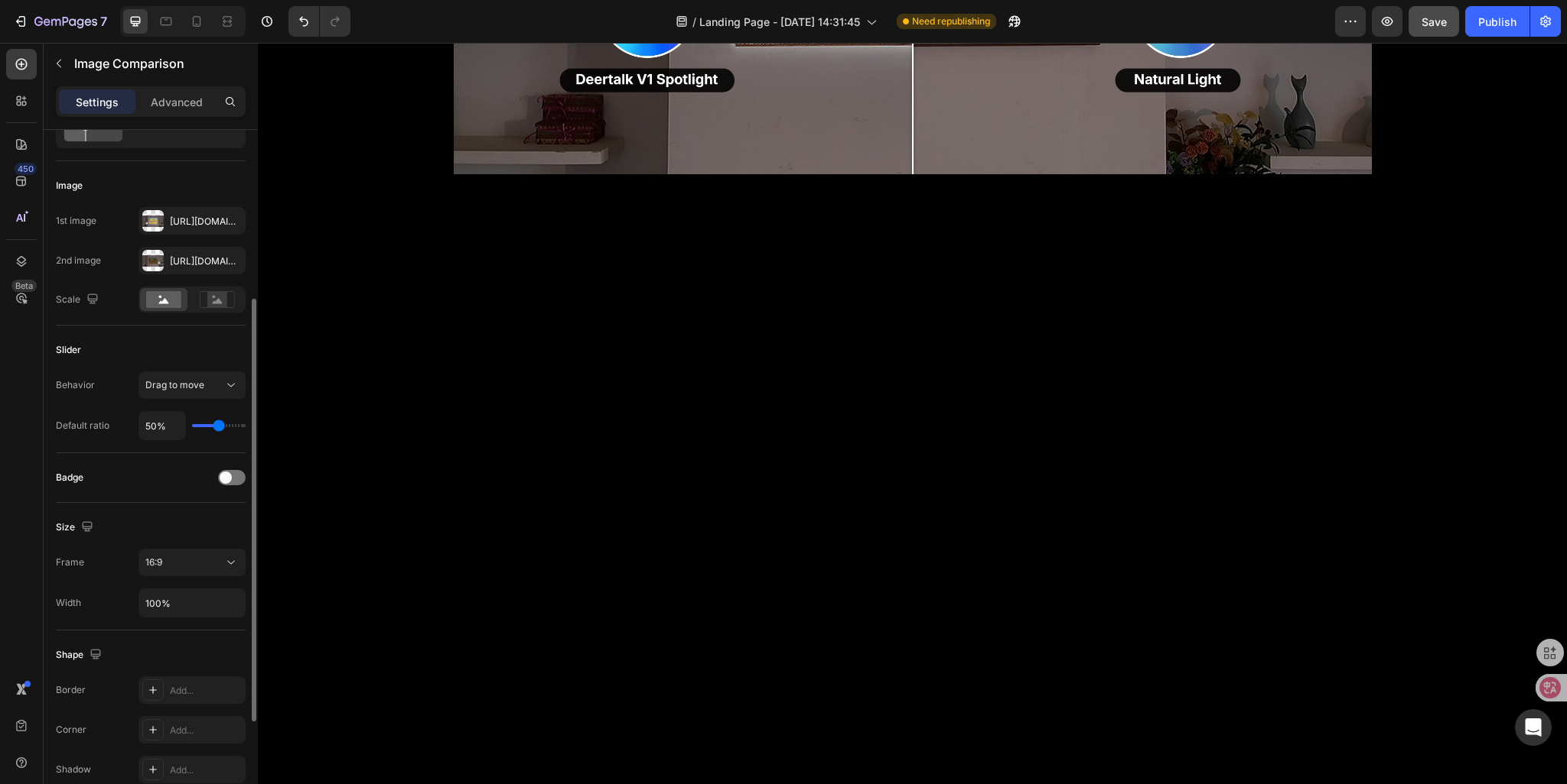
scroll to position [153, 0]
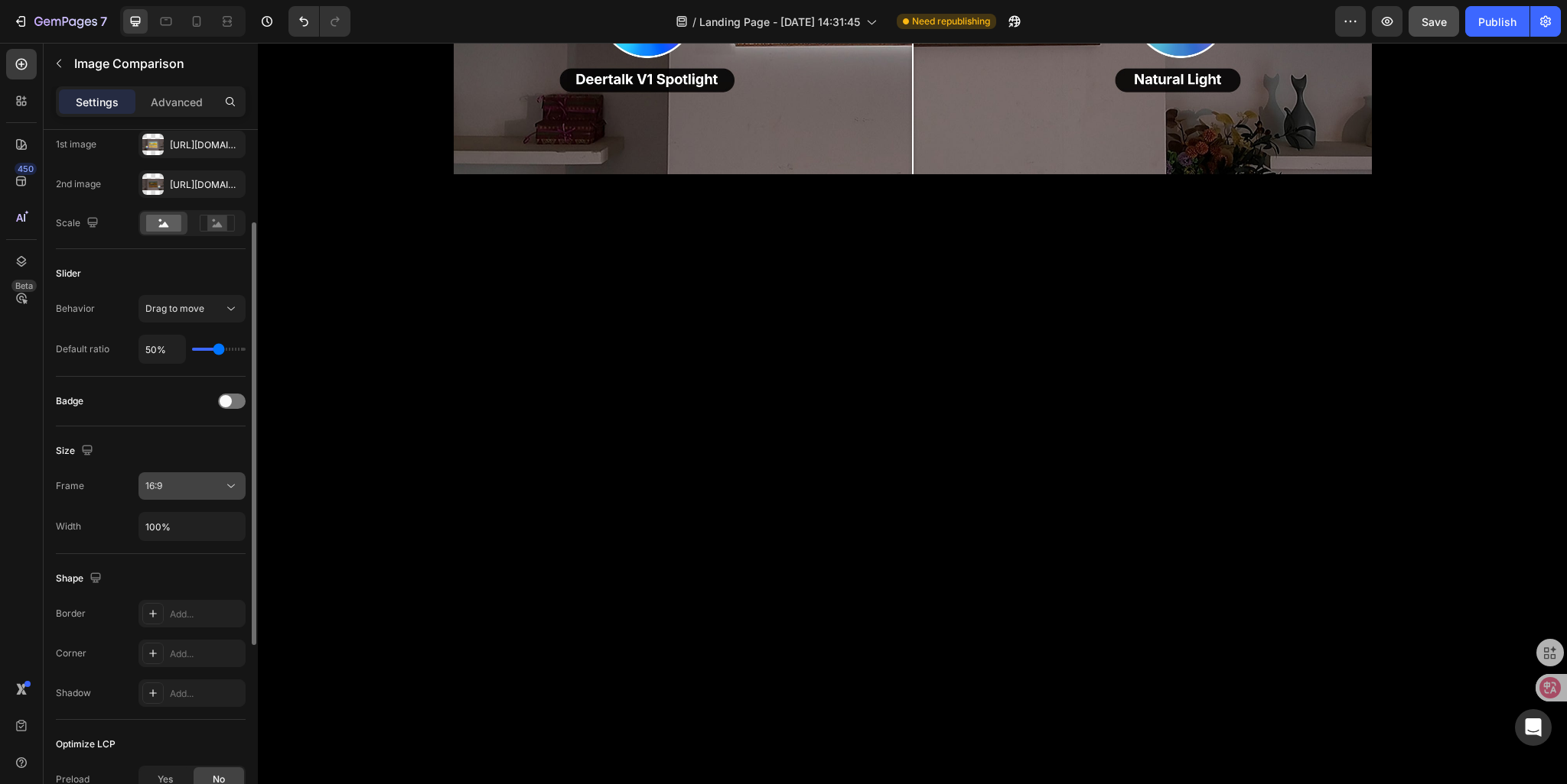
click at [165, 486] on div "16:9" at bounding box center [184, 486] width 78 height 14
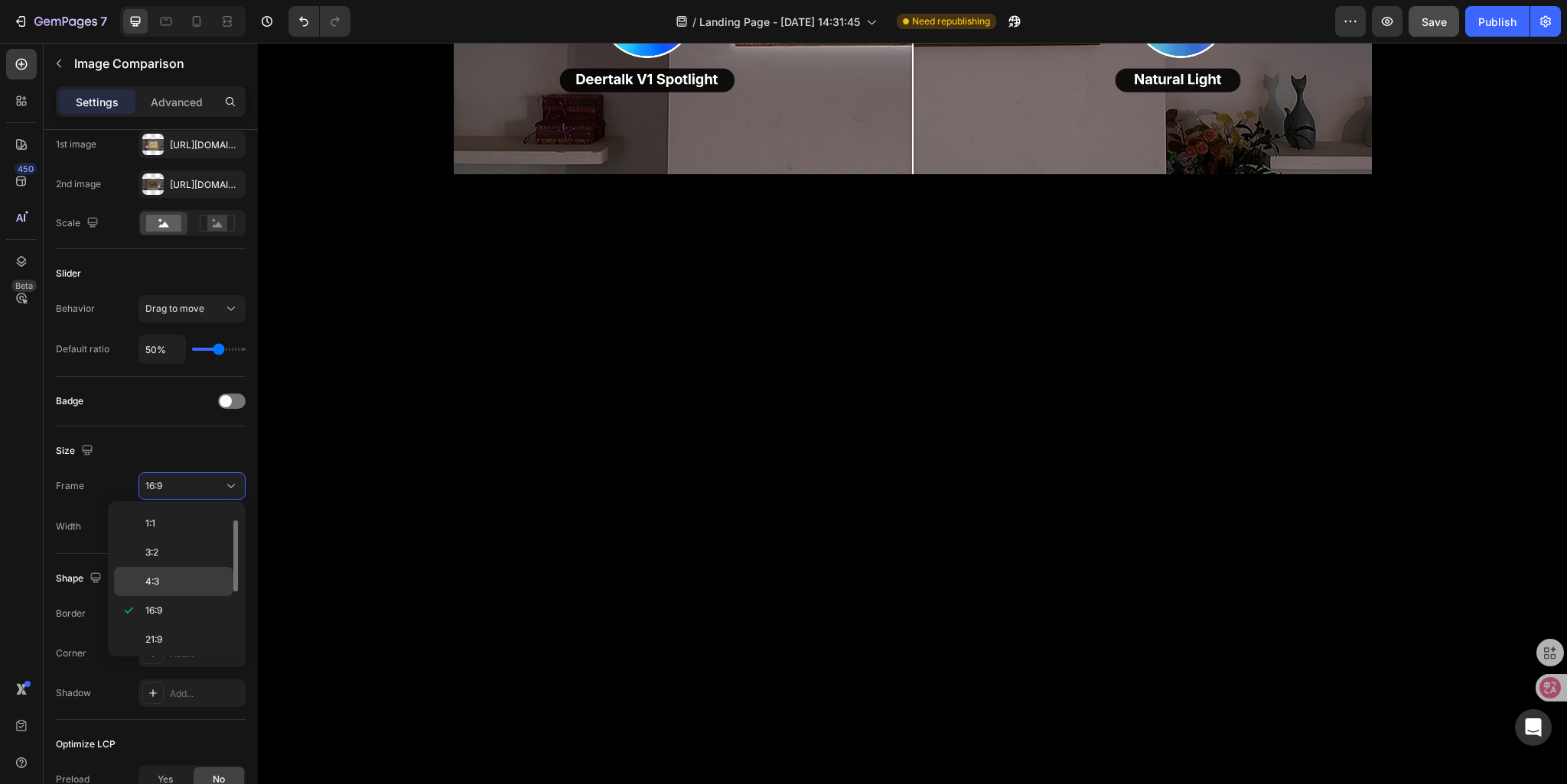
click at [159, 580] on span "4:3" at bounding box center [152, 581] width 14 height 14
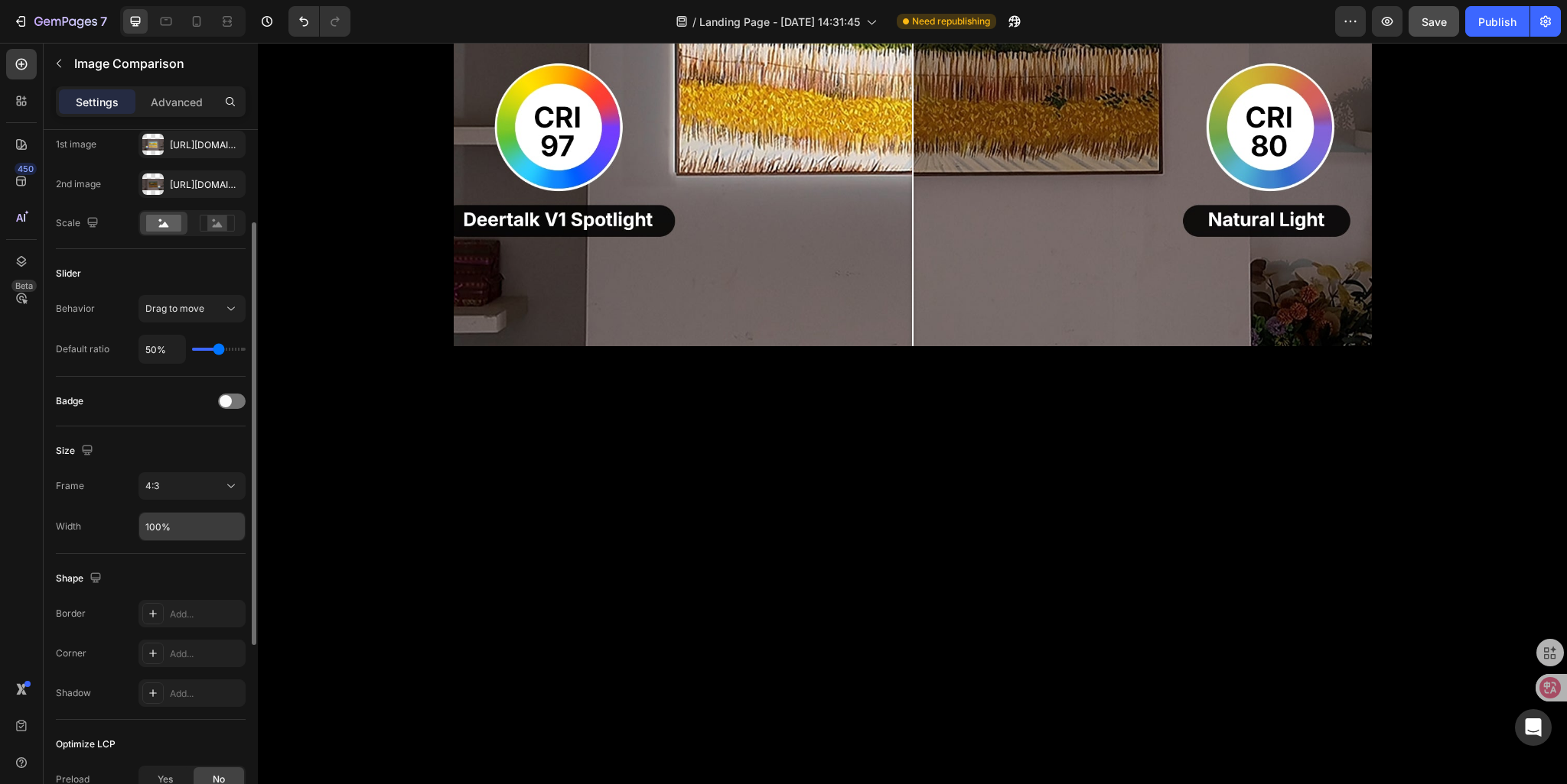
click at [171, 530] on input "100%" at bounding box center [192, 526] width 105 height 27
click at [185, 524] on input "100%" at bounding box center [192, 526] width 105 height 27
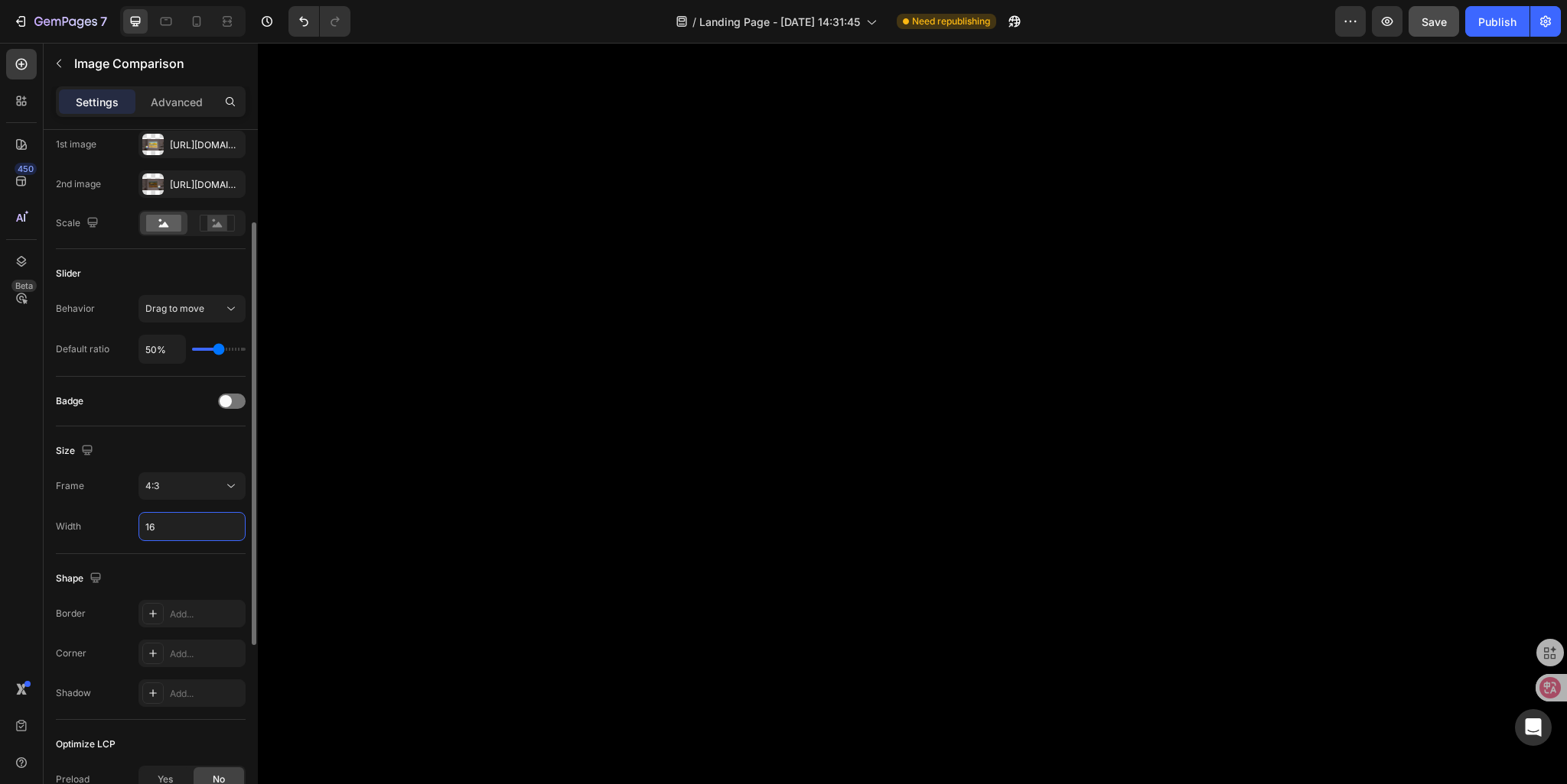
type input "1"
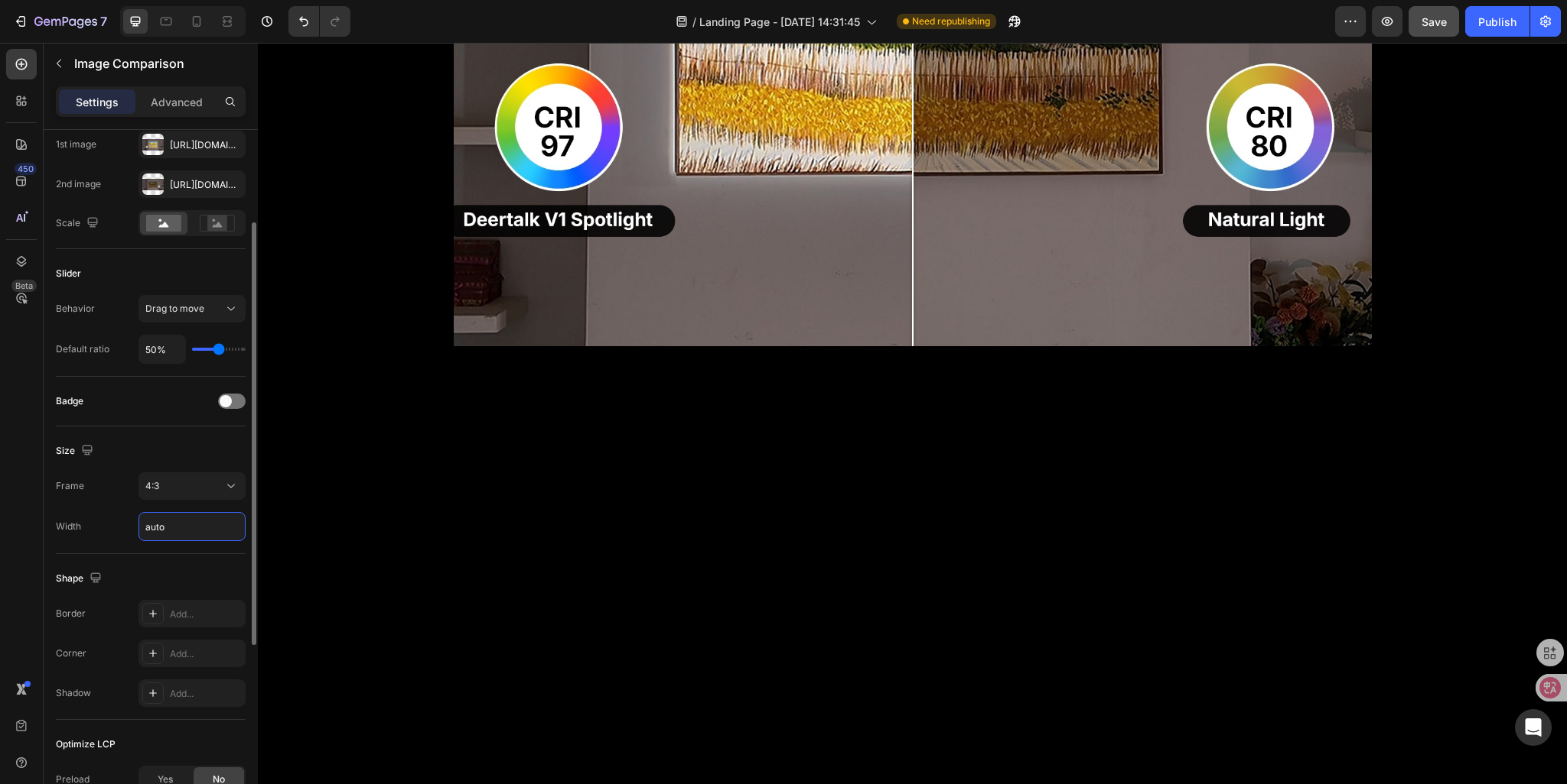
type input "Auto"
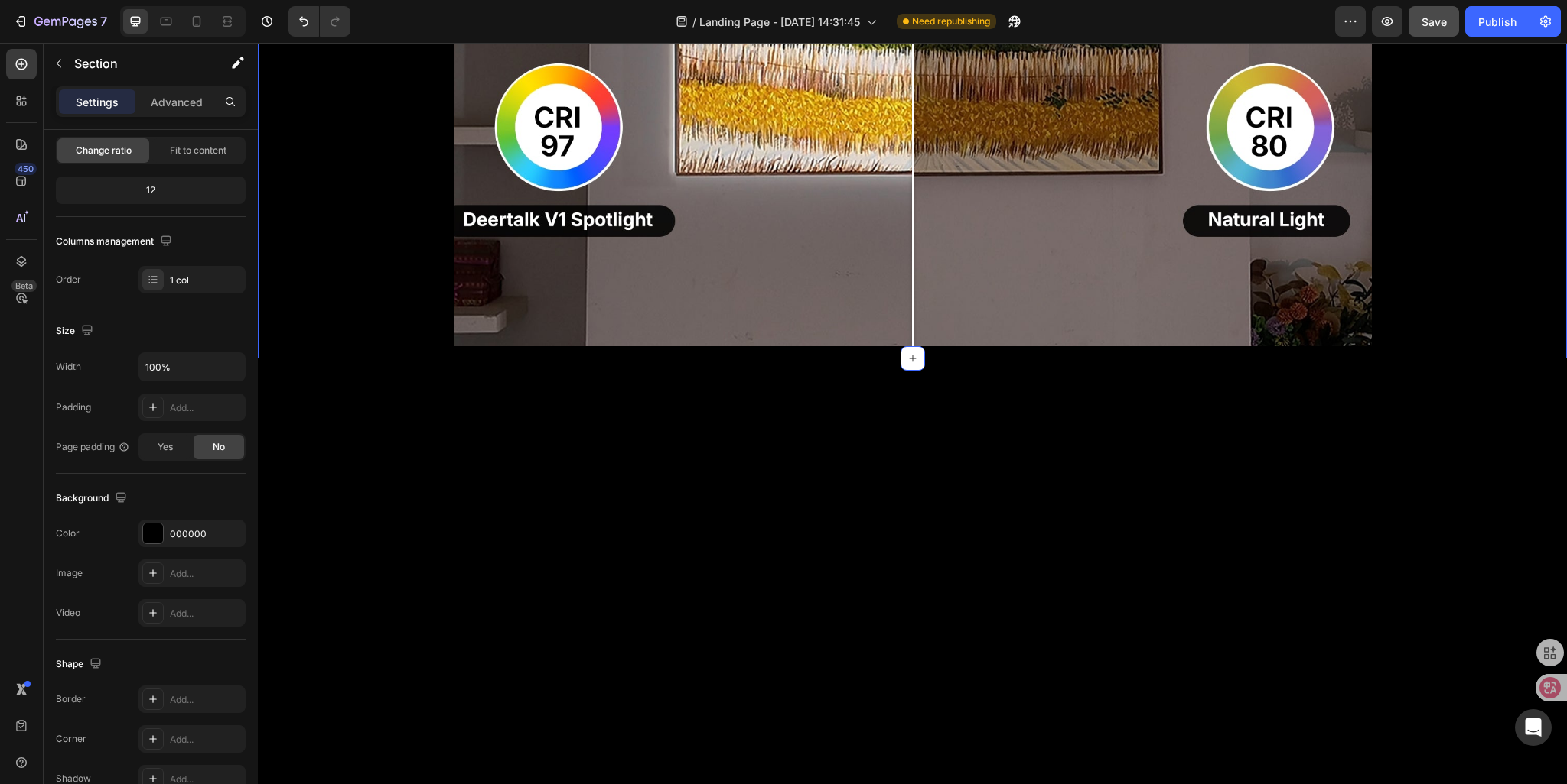
drag, startPoint x: 400, startPoint y: 419, endPoint x: 300, endPoint y: 435, distance: 101.3
click at [400, 359] on div "Image Comparison Row" at bounding box center [911, 8] width 1309 height 700
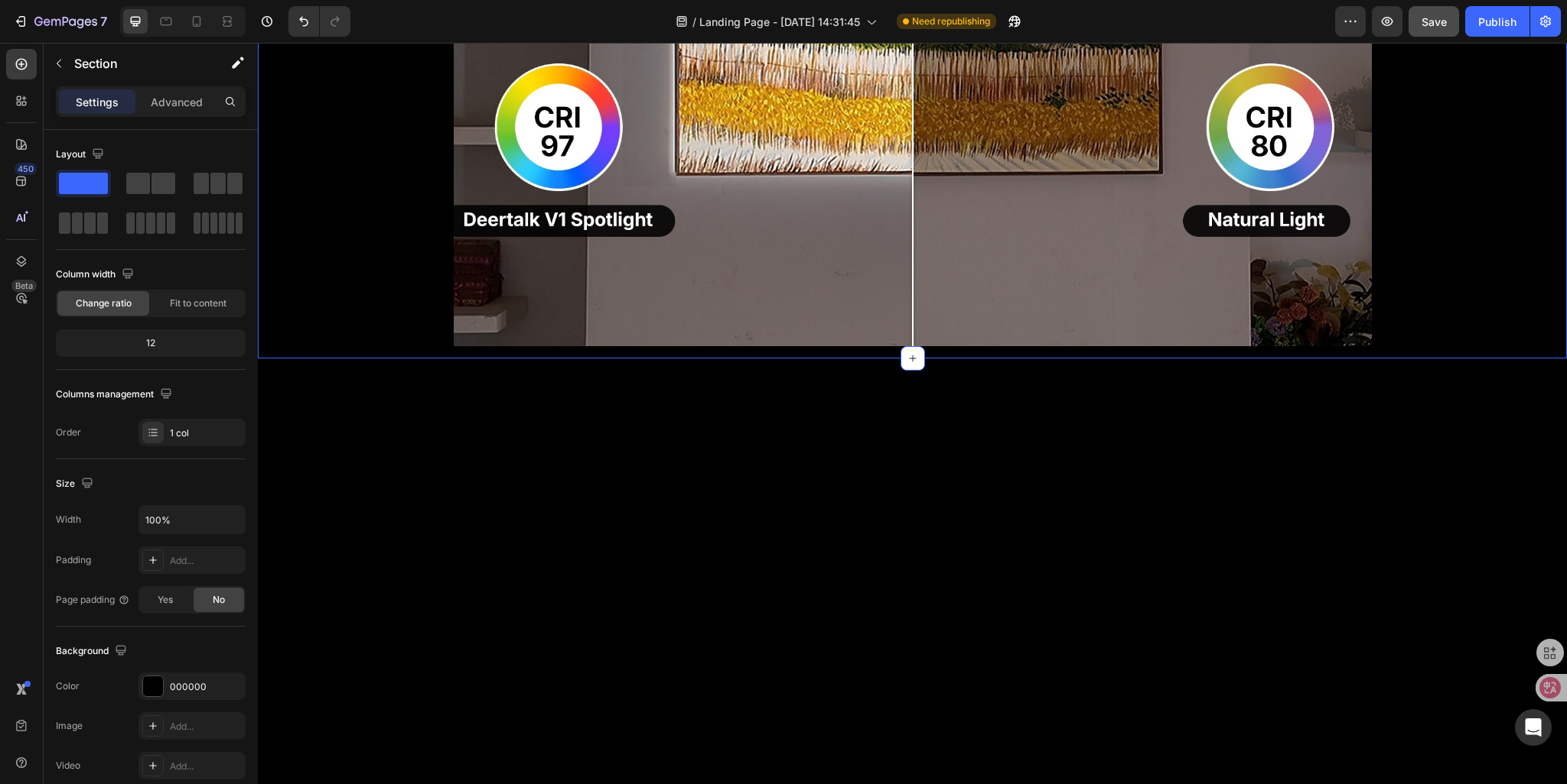
click at [355, 359] on div "Image Comparison Row" at bounding box center [911, 8] width 1309 height 700
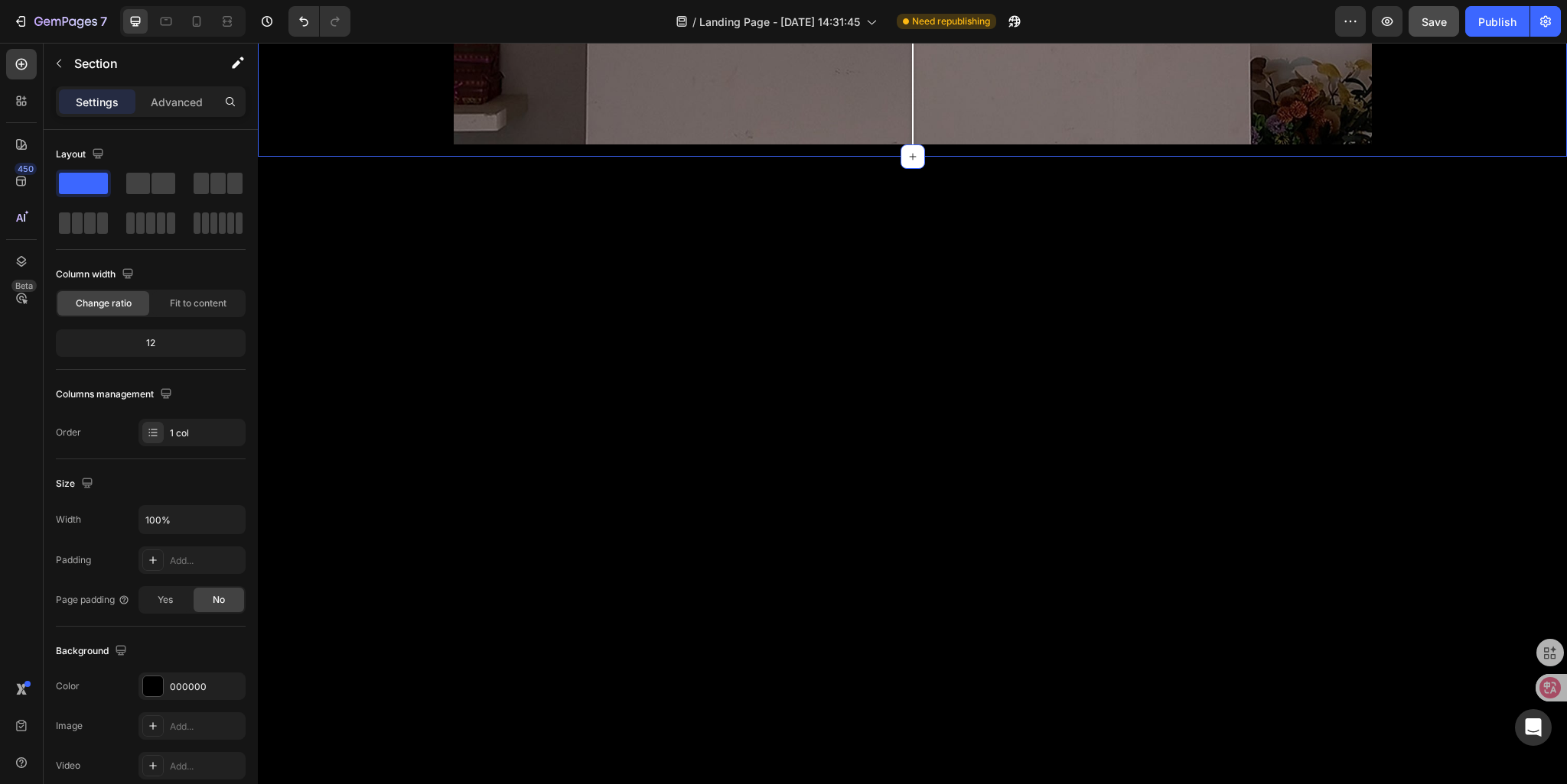
scroll to position [1532, 0]
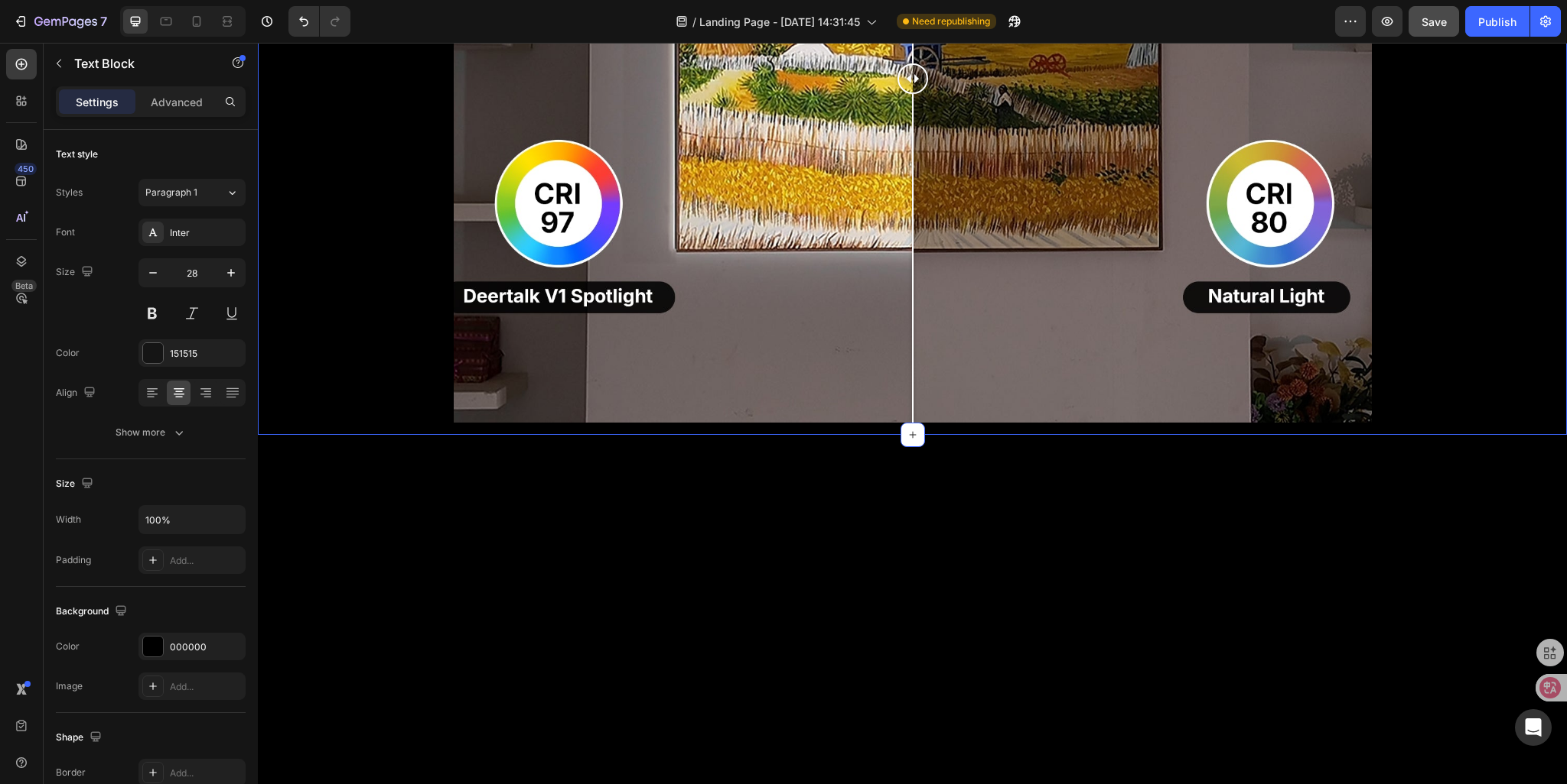
click at [376, 435] on div "Image Comparison Row" at bounding box center [911, 85] width 1309 height 700
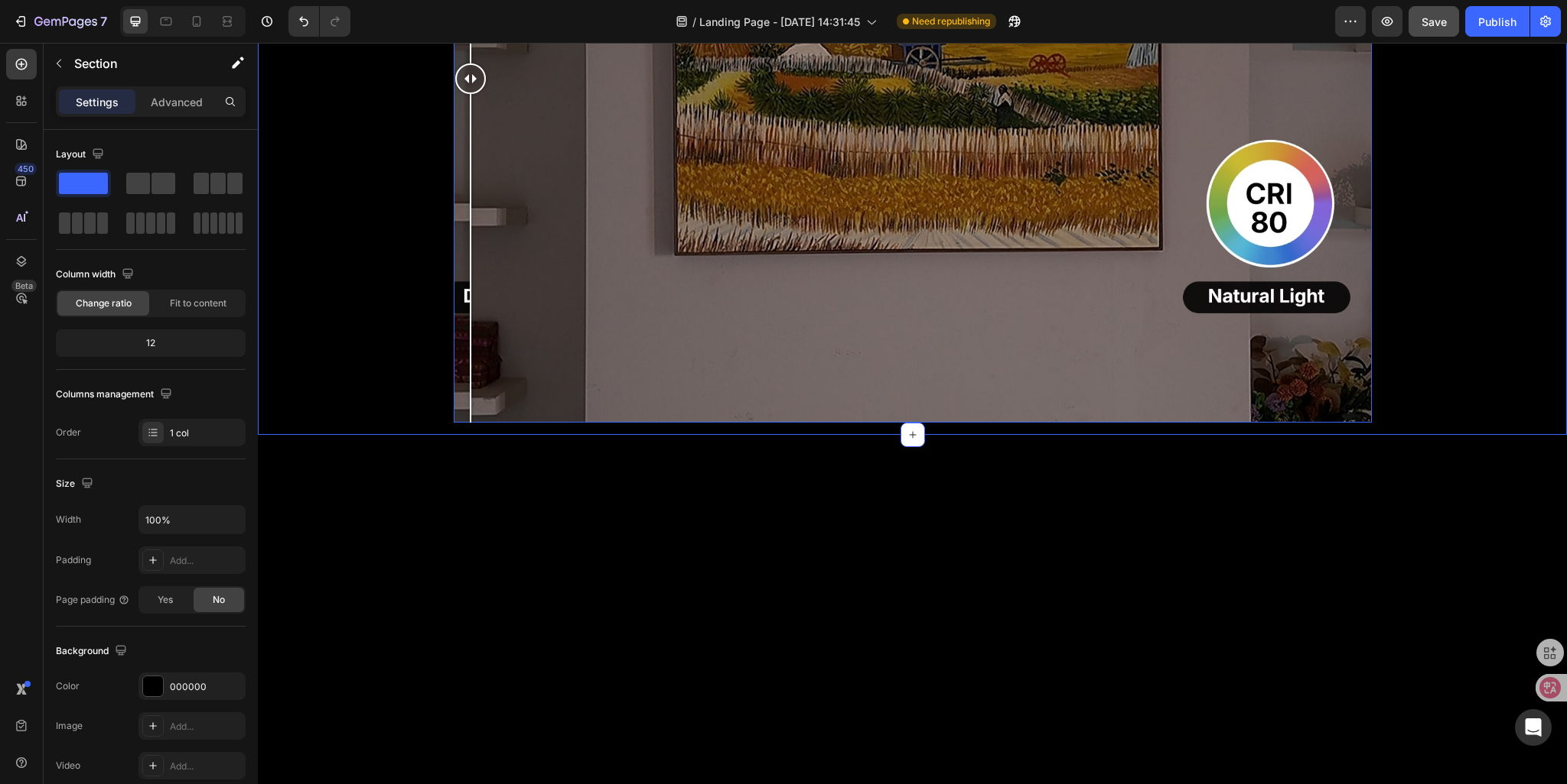
click at [454, 423] on div at bounding box center [912, 78] width 918 height 688
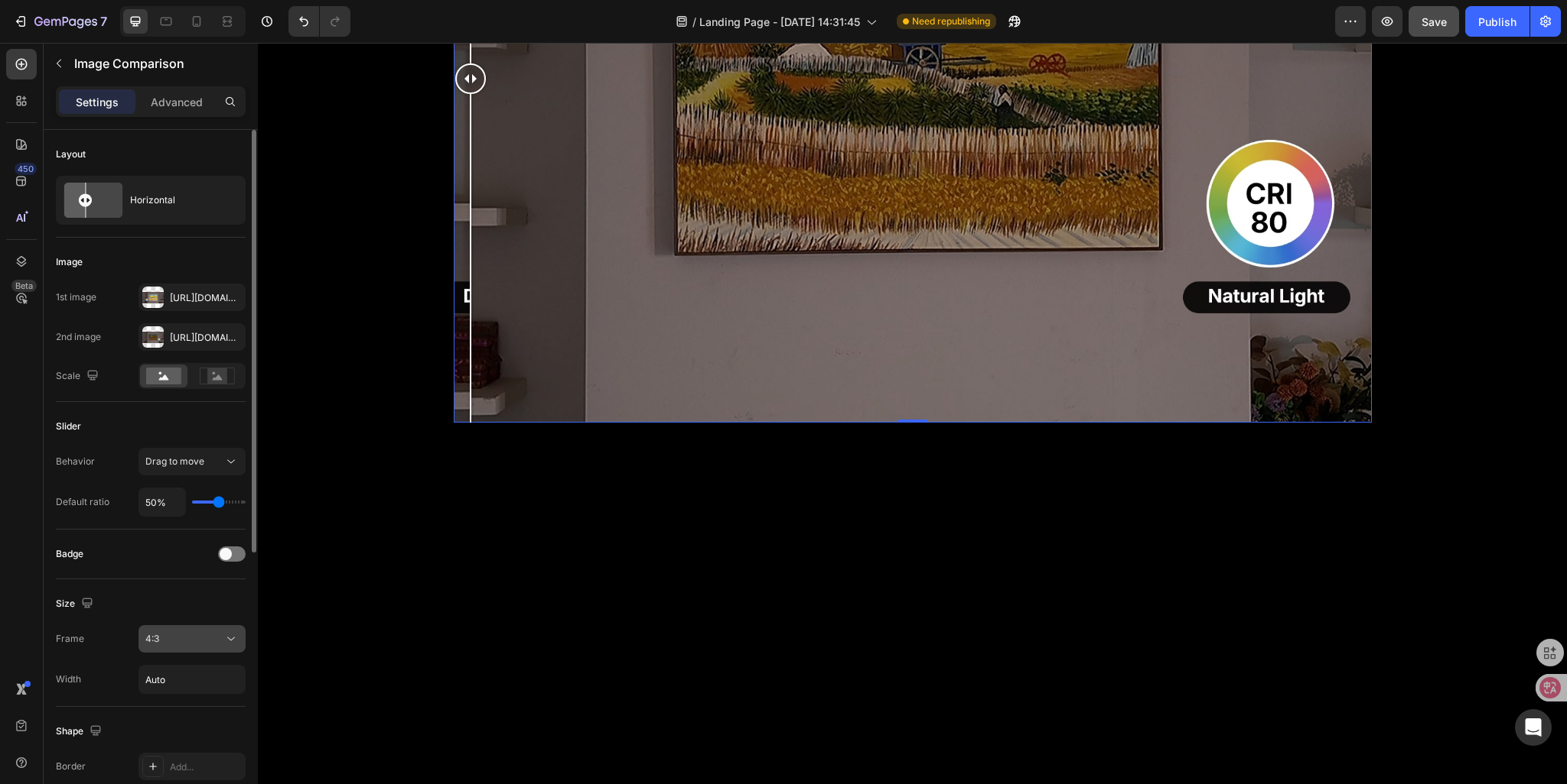
click at [208, 637] on div "4:3" at bounding box center [184, 638] width 78 height 14
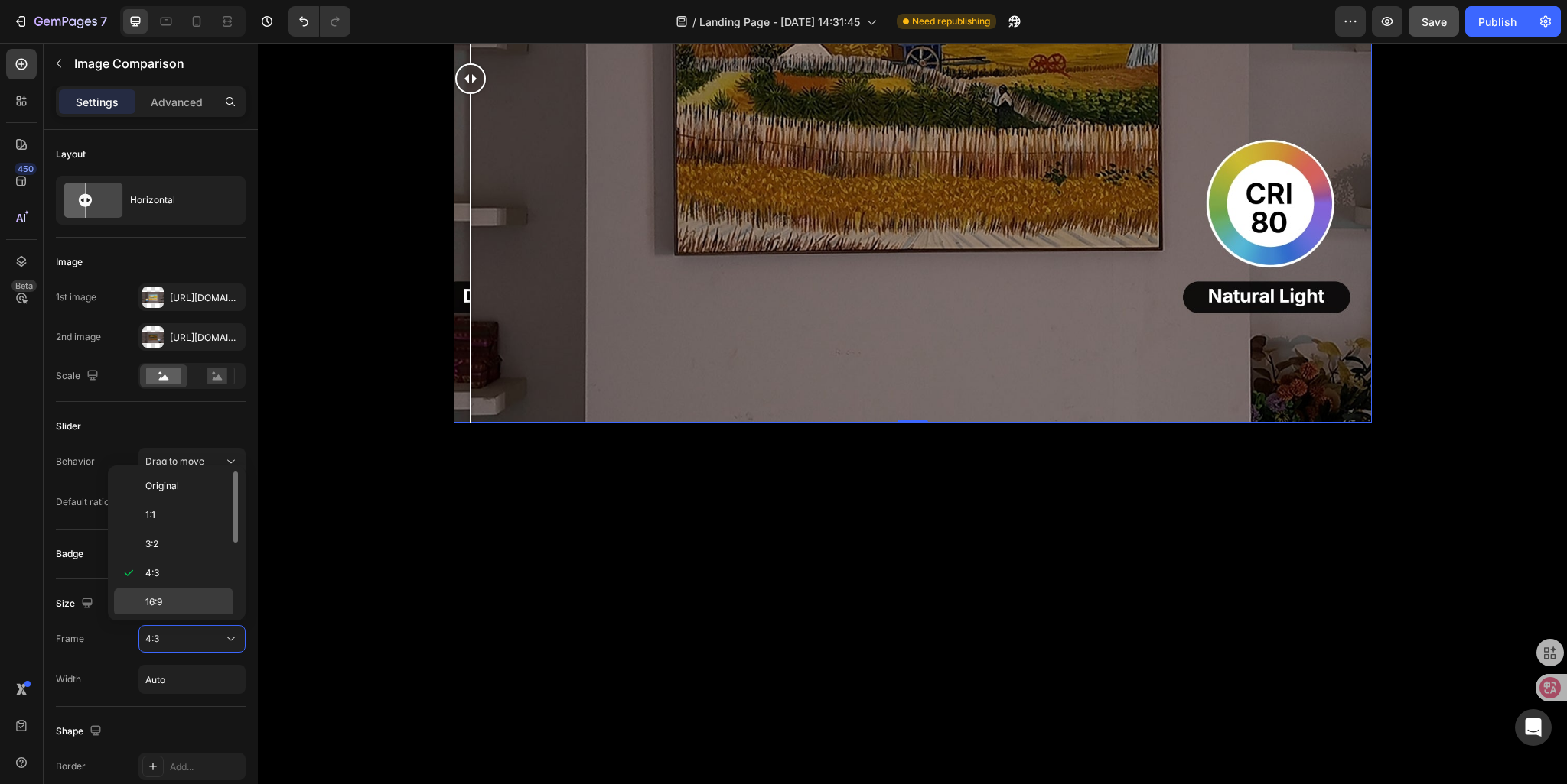
click at [180, 606] on p "16:9" at bounding box center [186, 602] width 81 height 14
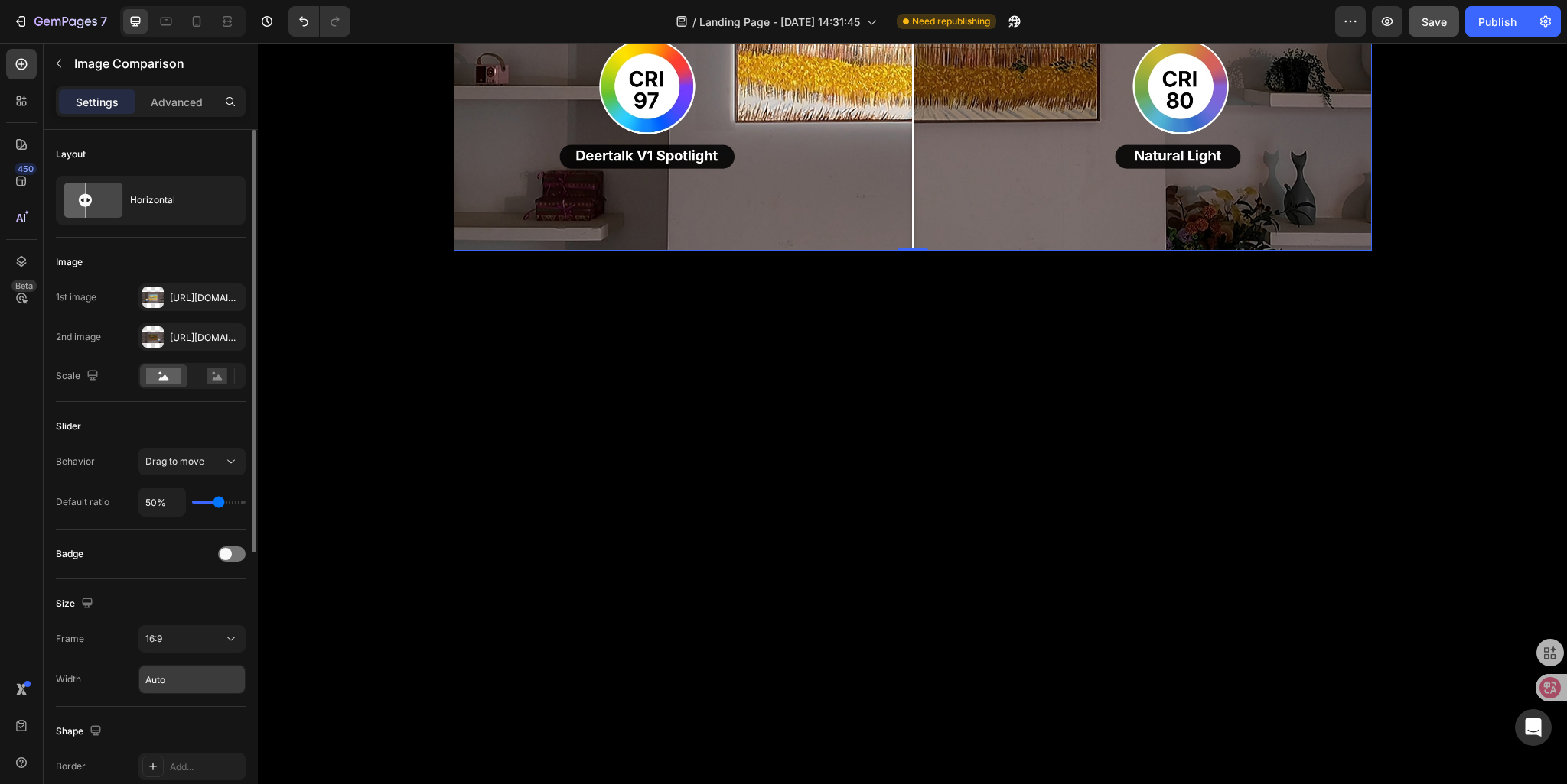
click at [160, 685] on input "Auto" at bounding box center [192, 679] width 105 height 27
click at [171, 683] on input "Auto" at bounding box center [192, 679] width 105 height 27
type input "A"
type input "1200px"
click at [216, 677] on input "1200px" at bounding box center [192, 679] width 105 height 27
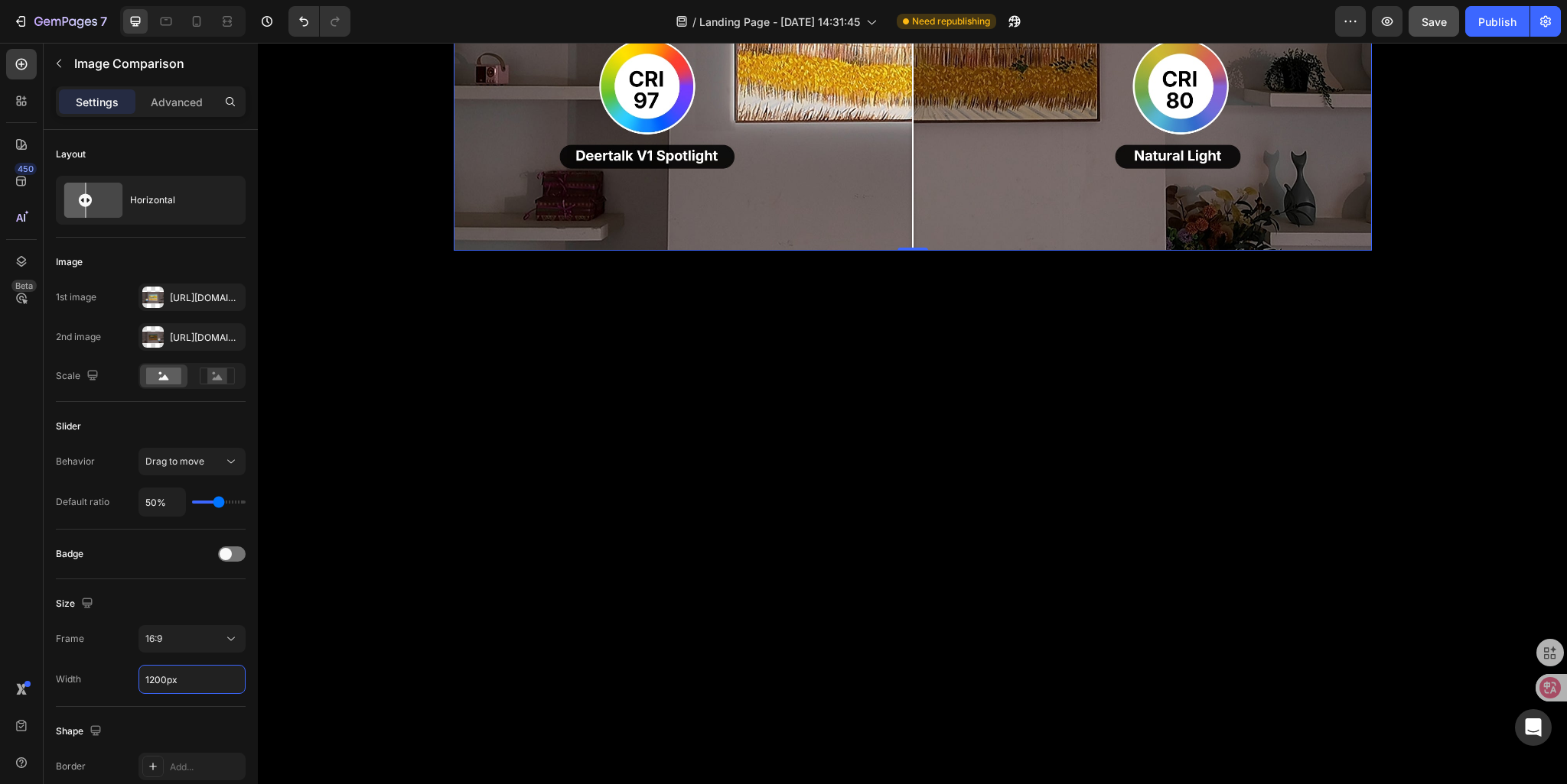
drag, startPoint x: 183, startPoint y: 680, endPoint x: 43, endPoint y: 684, distance: 140.1
click at [43, 684] on div "450 Beta Sections(18) Elements(83) Section Element Hero Section Product Detail …" at bounding box center [129, 414] width 257 height 742
type input "Auto"
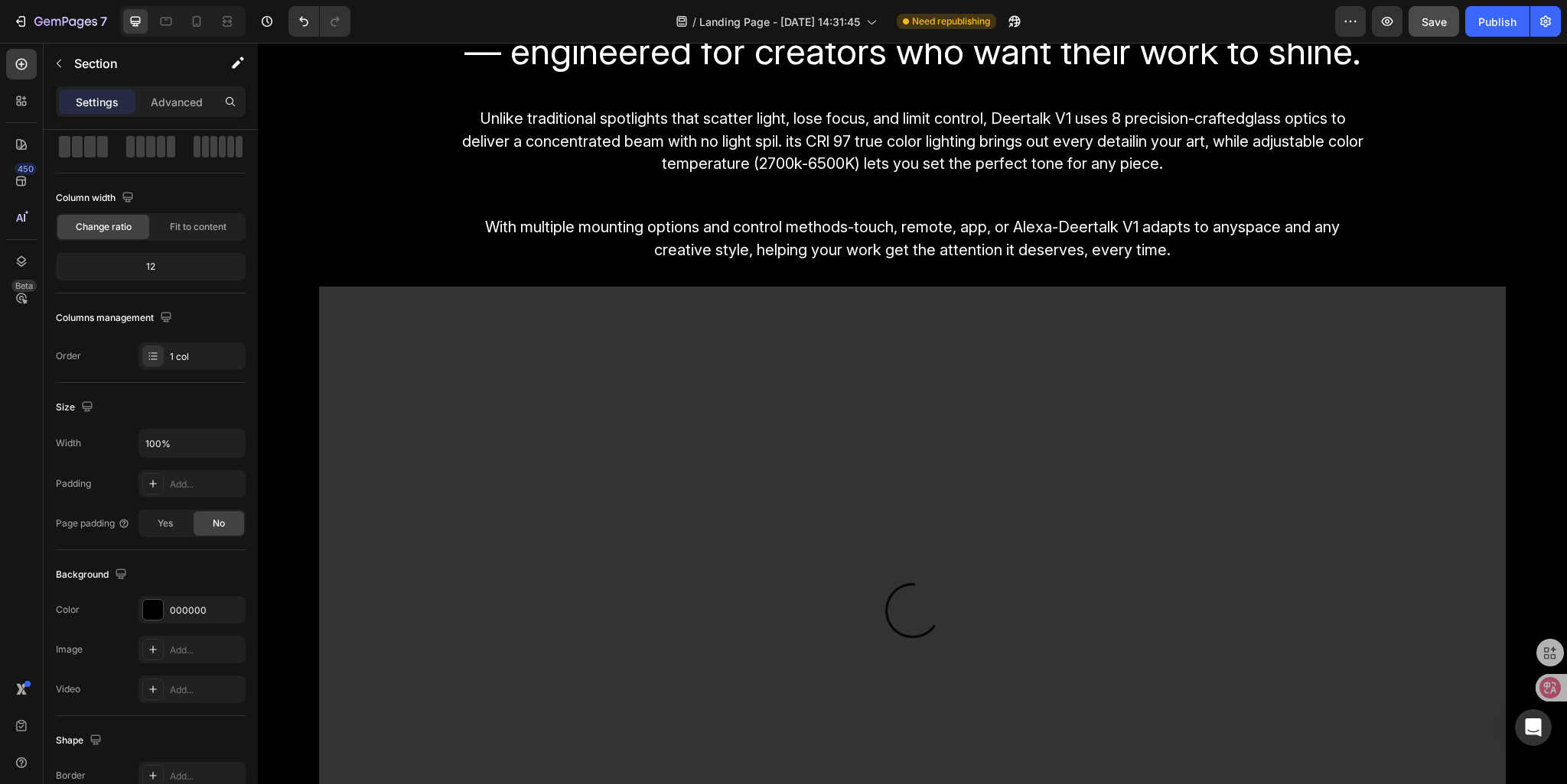
scroll to position [1685, 0]
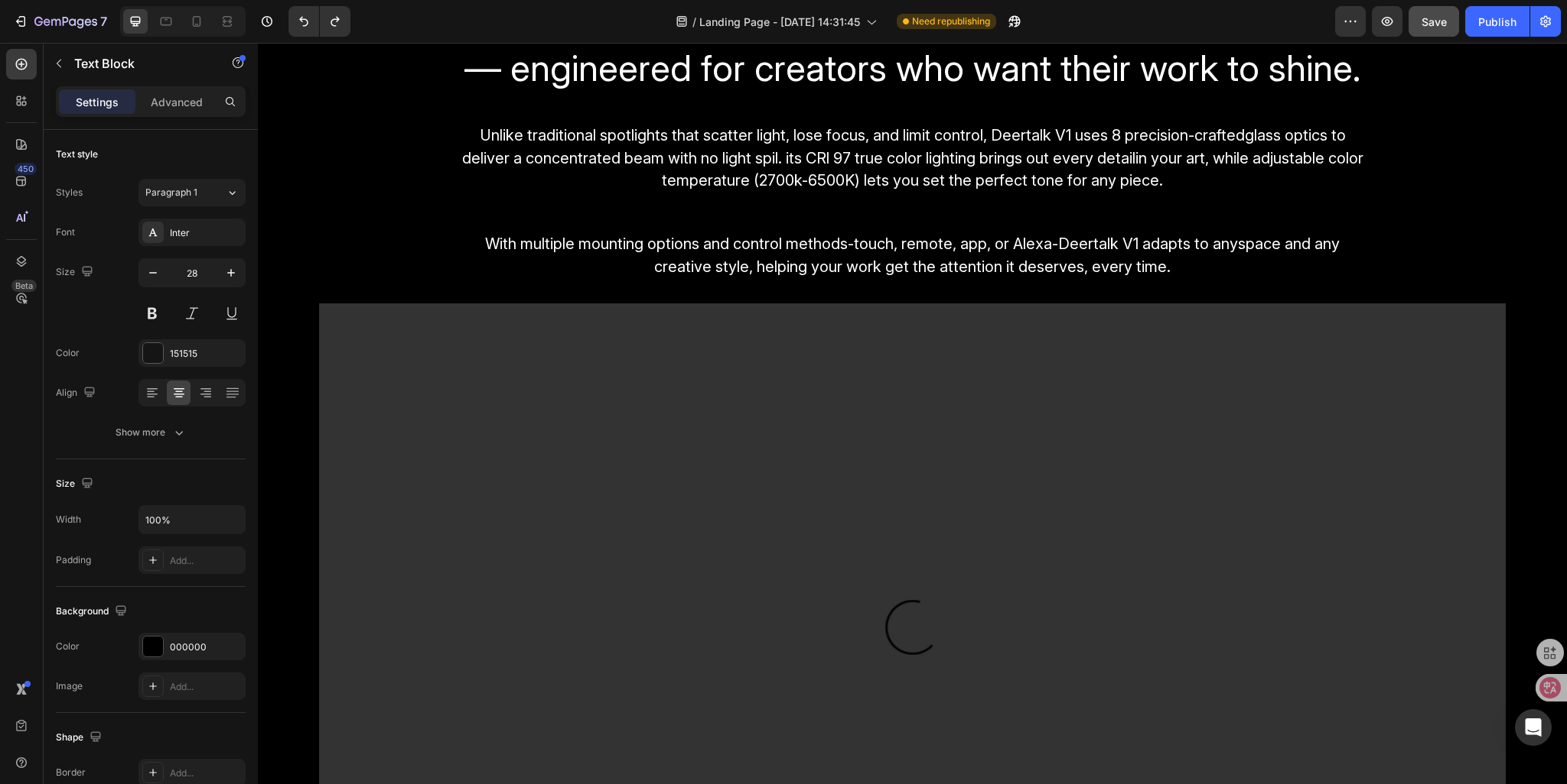
scroll to position [1914, 0]
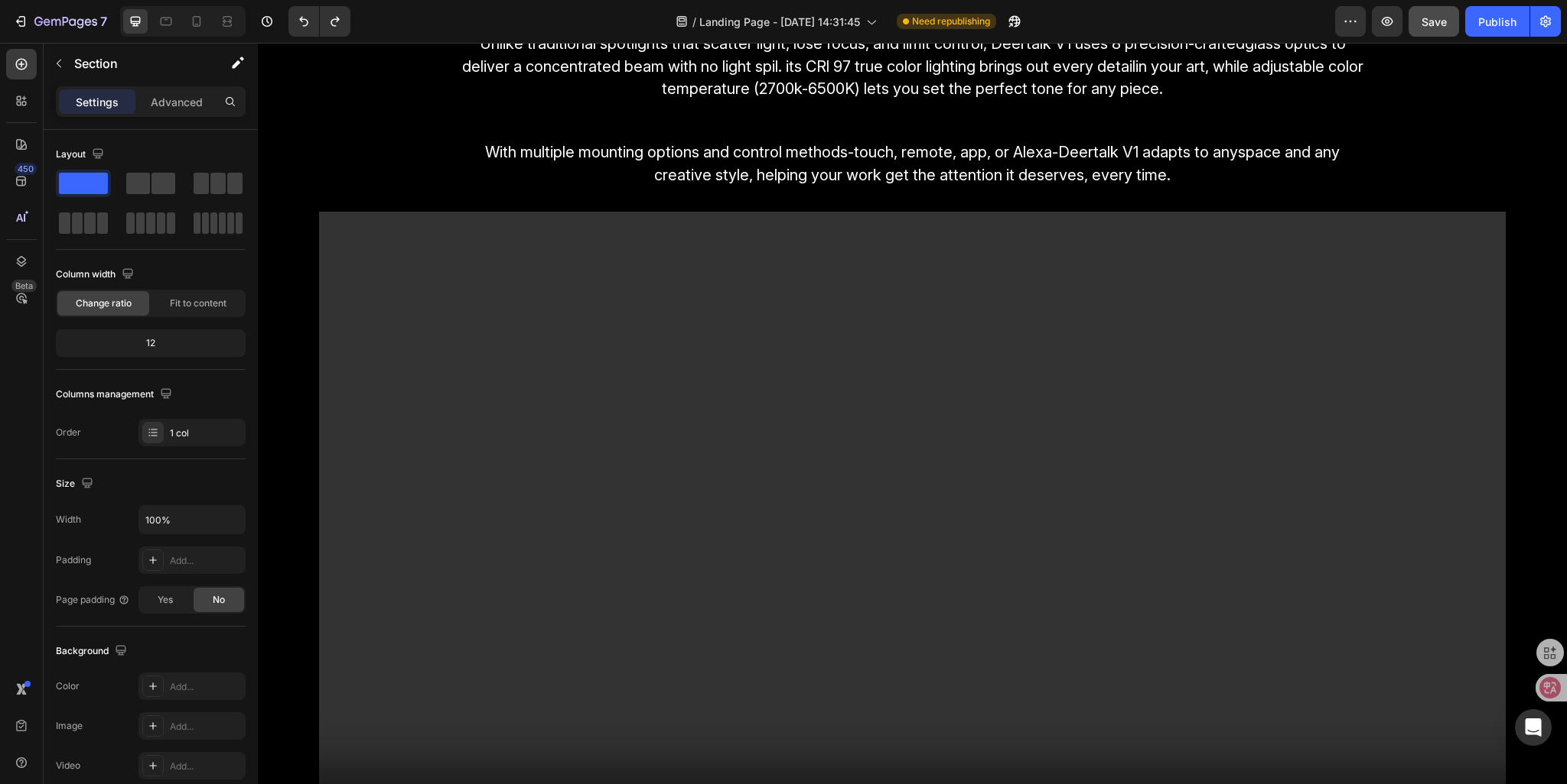
click at [165, 685] on div "Add..." at bounding box center [192, 686] width 107 height 27
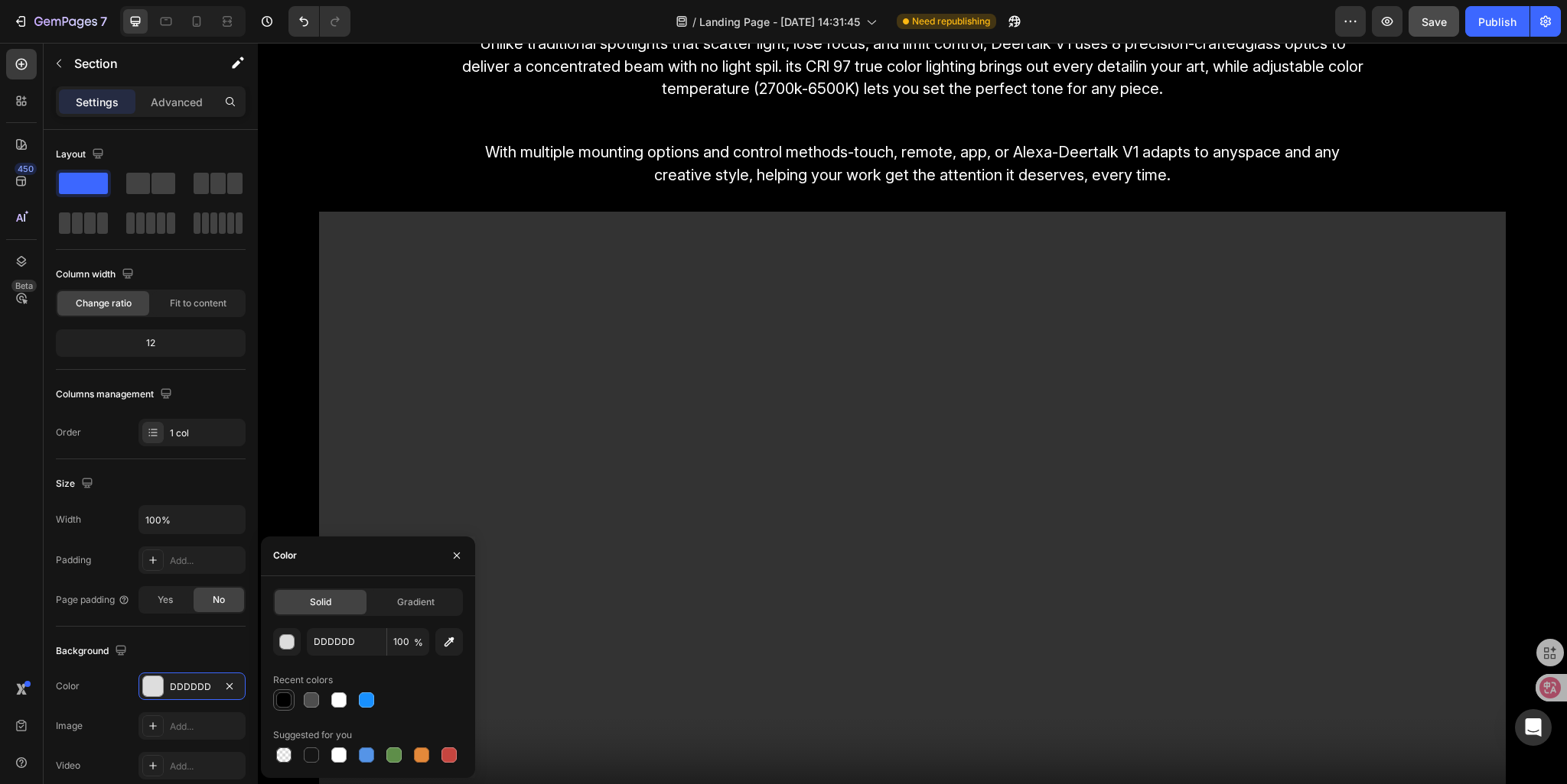
click at [278, 695] on div at bounding box center [284, 700] width 15 height 15
type input "000000"
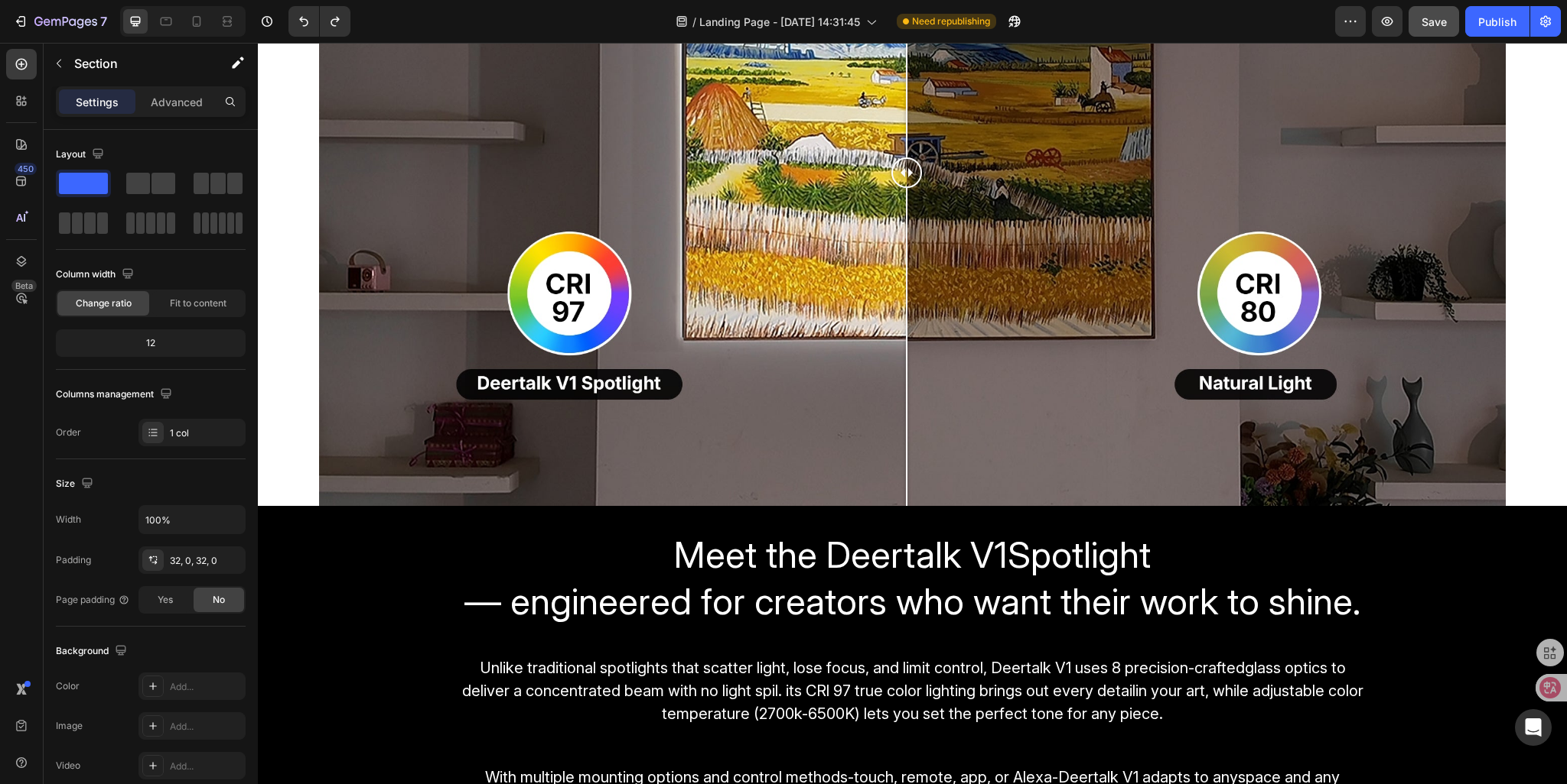
scroll to position [1532, 0]
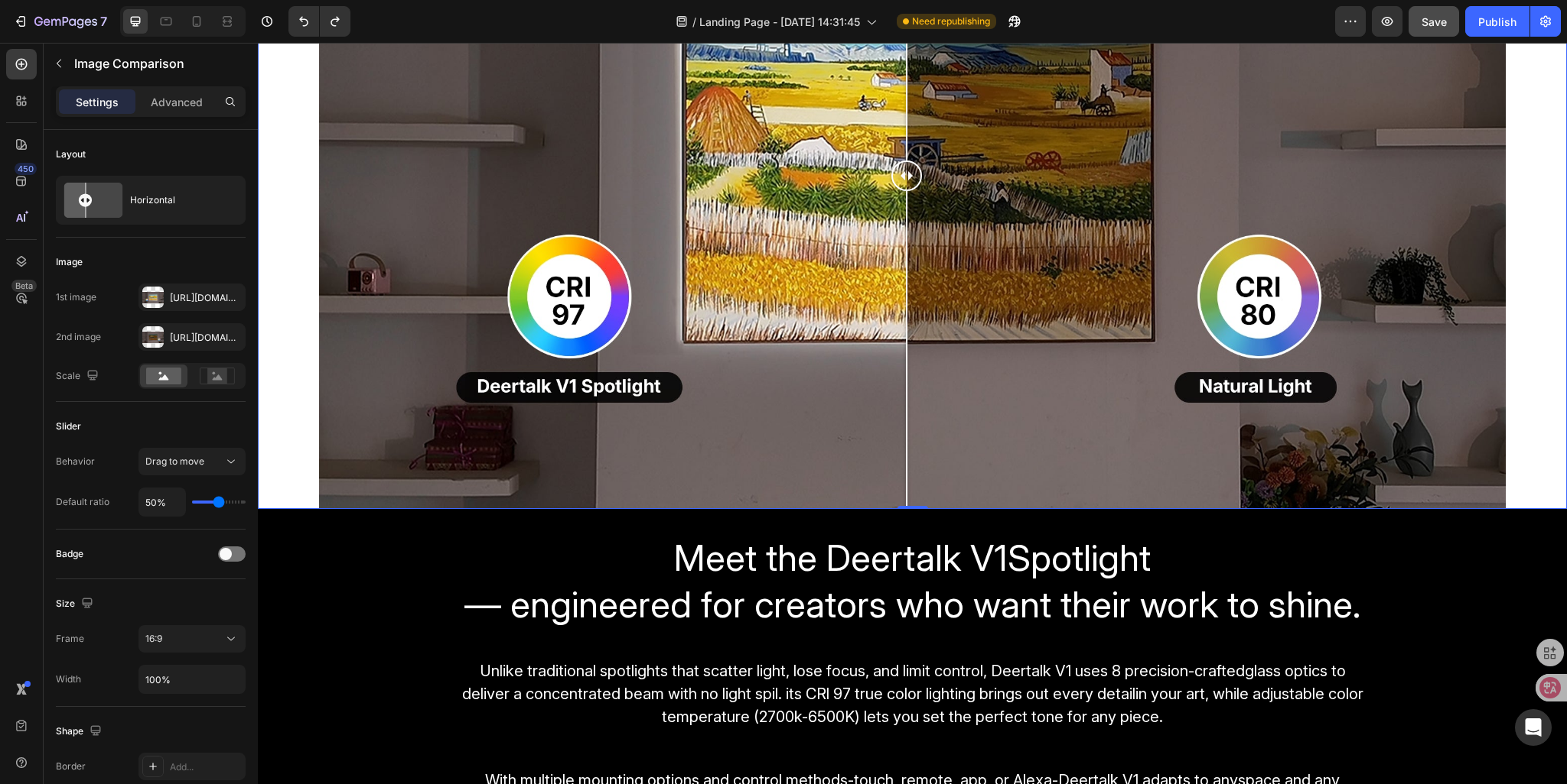
click at [282, 344] on div "Image Comparison 0" at bounding box center [911, 175] width 1309 height 667
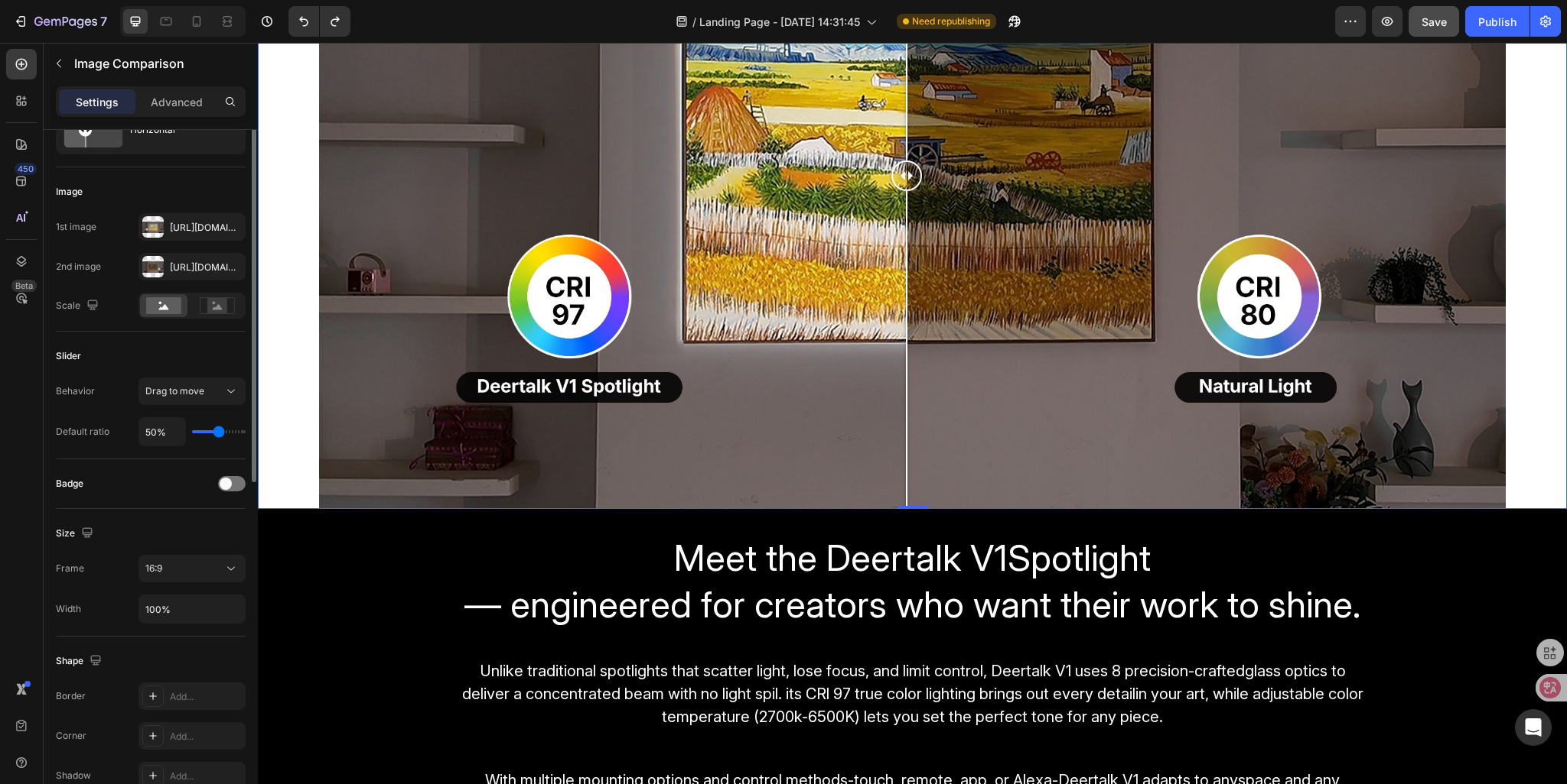
scroll to position [0, 0]
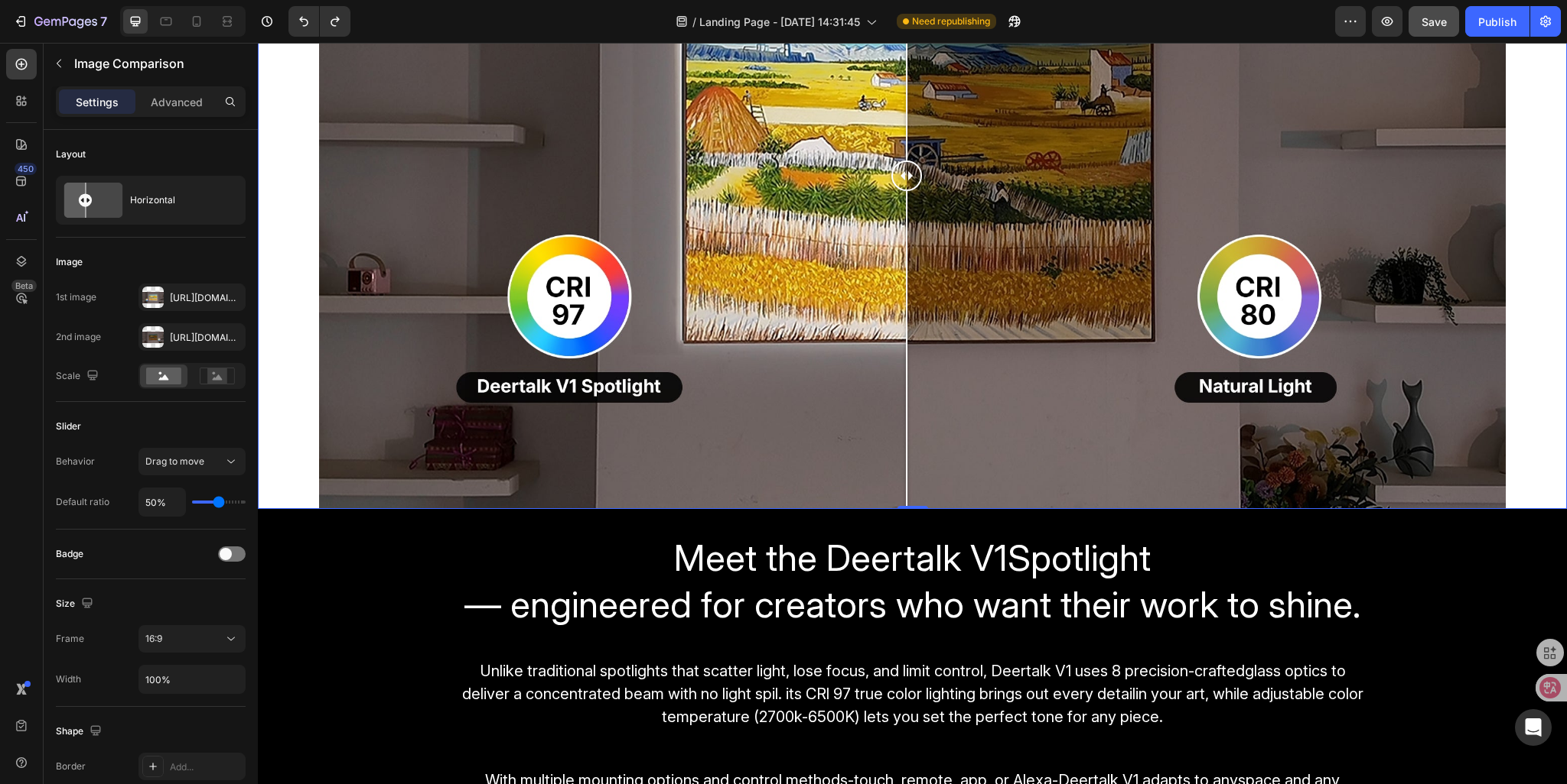
click at [291, 441] on div "Image Comparison 0" at bounding box center [911, 175] width 1309 height 667
click at [152, 100] on p "Advanced" at bounding box center [176, 101] width 52 height 16
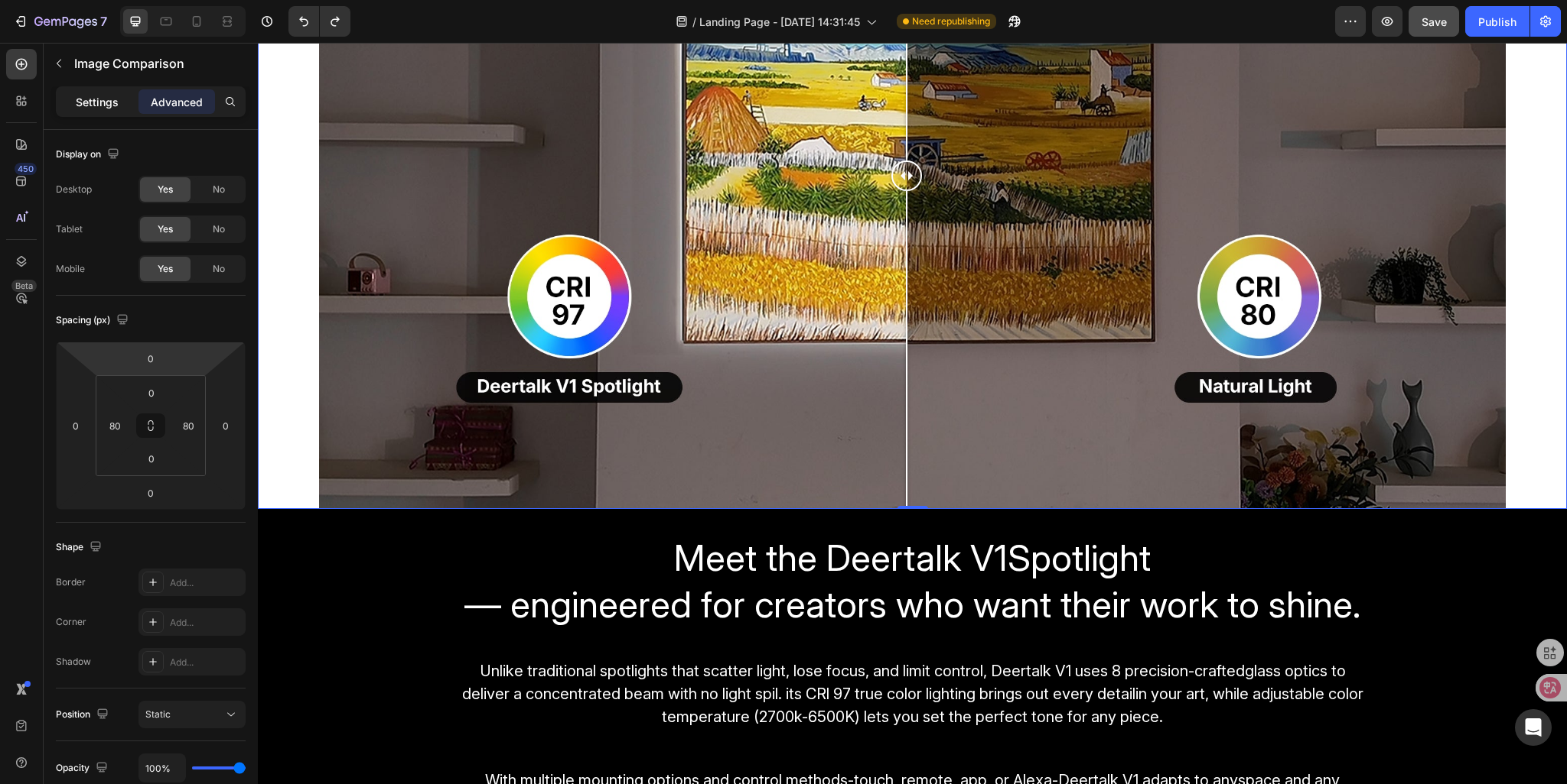
click at [81, 107] on p "Settings" at bounding box center [98, 101] width 43 height 16
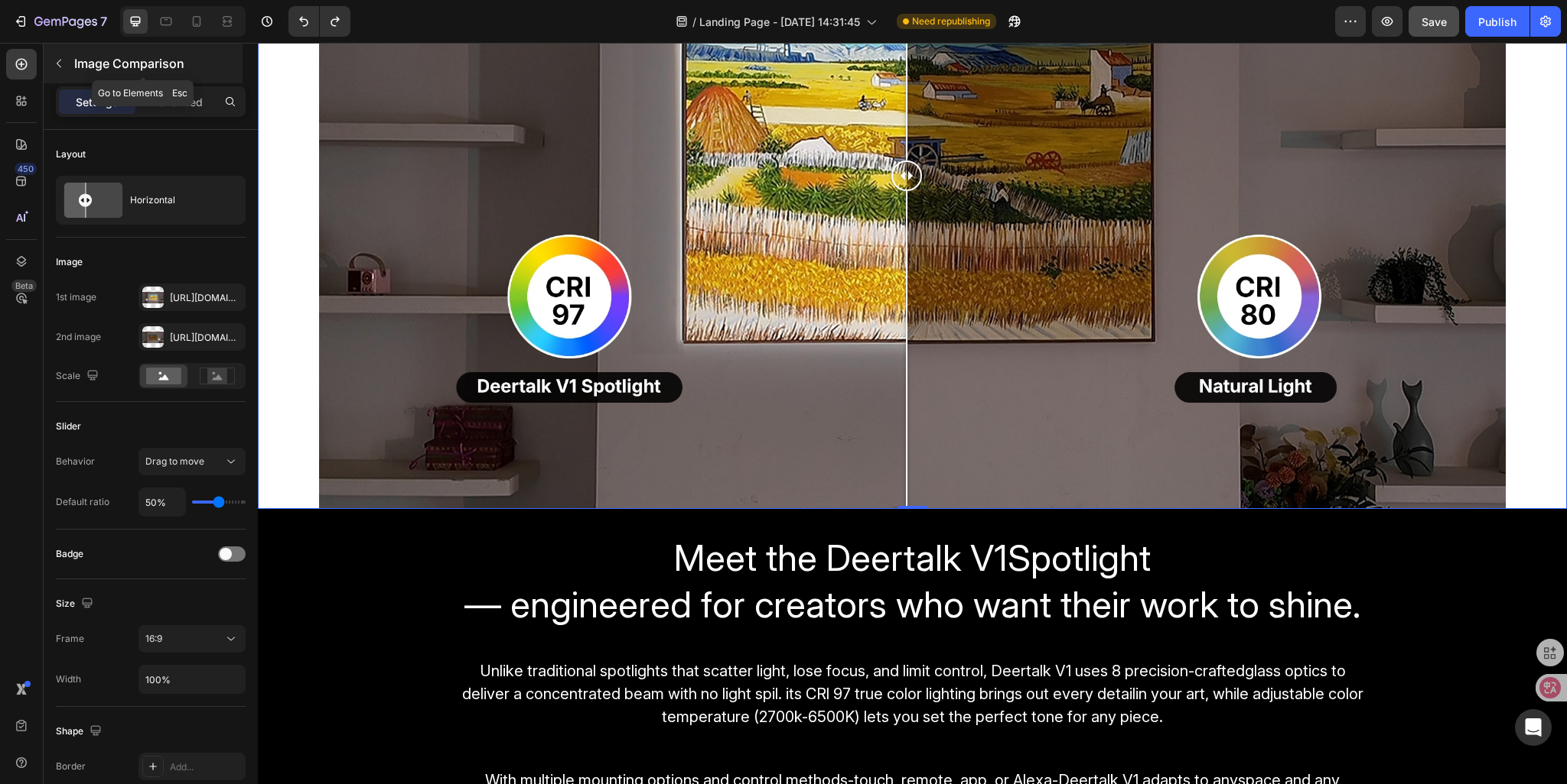
click at [57, 74] on button "button" at bounding box center [59, 64] width 24 height 24
click at [289, 325] on div "Image Comparison 0" at bounding box center [911, 175] width 1309 height 667
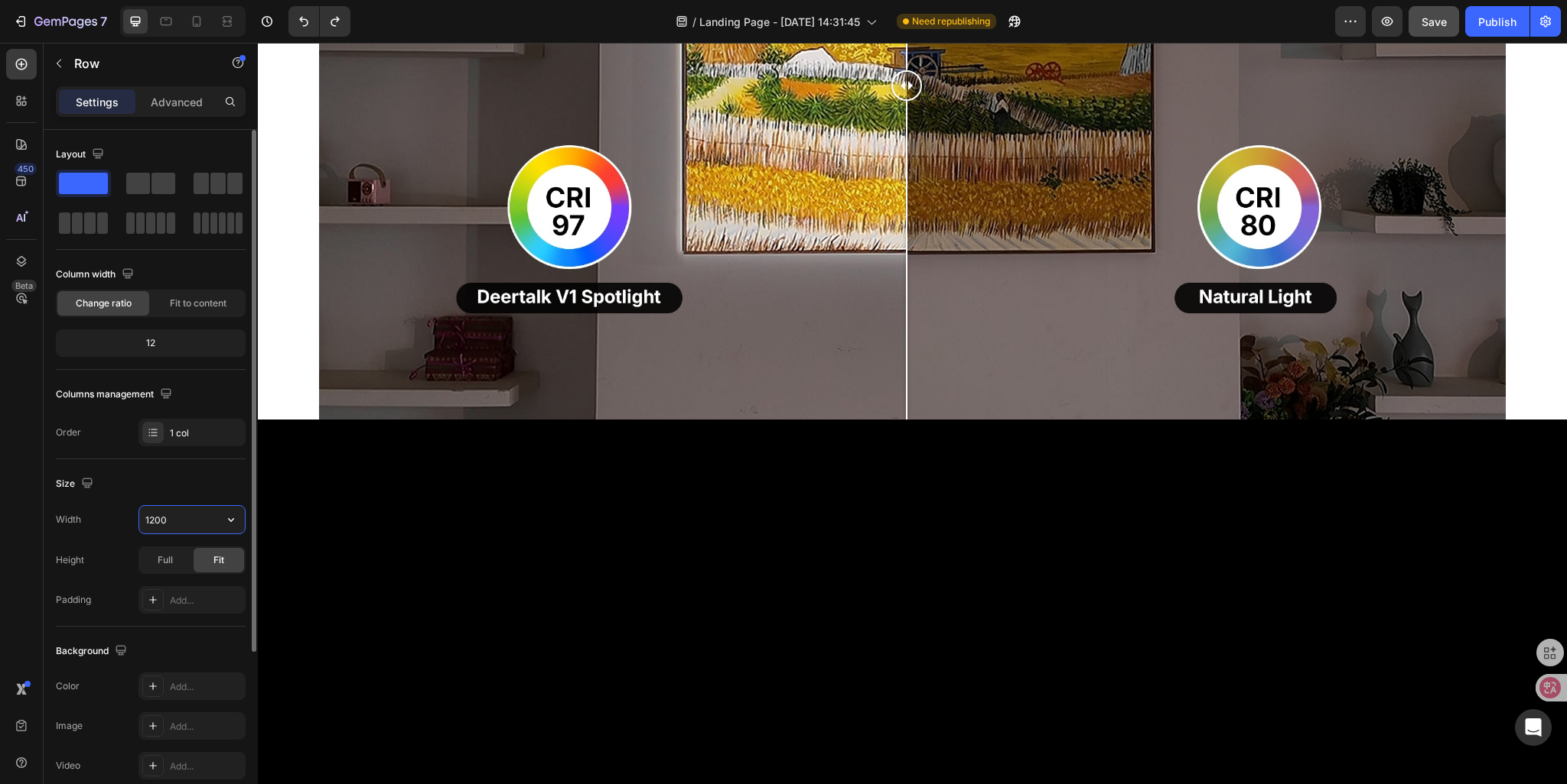
click at [152, 518] on input "1200" at bounding box center [192, 519] width 105 height 27
type input "1400"
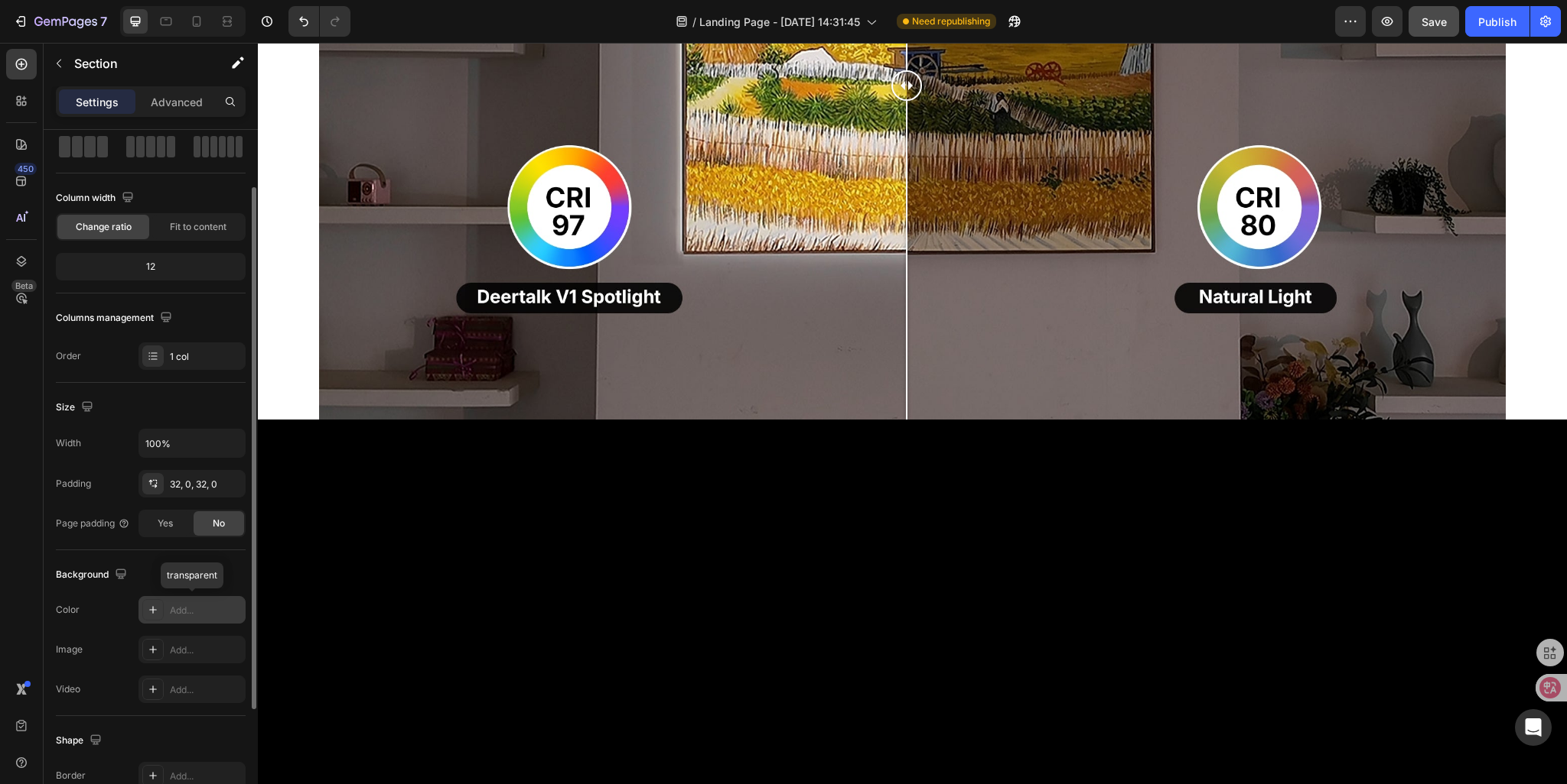
click at [175, 617] on div "Add..." at bounding box center [192, 609] width 107 height 27
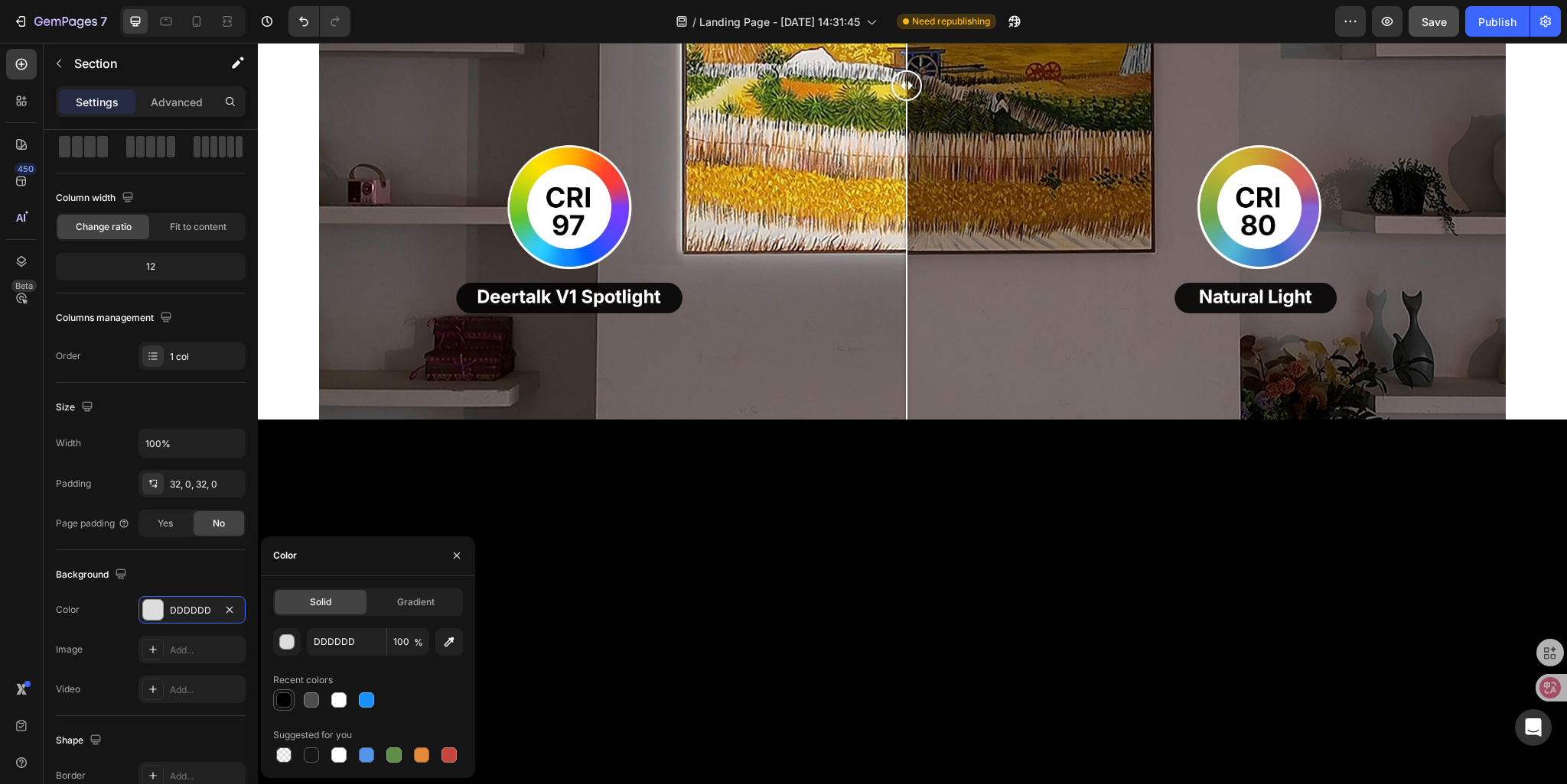
click at [282, 701] on div at bounding box center [284, 700] width 15 height 15
type input "000000"
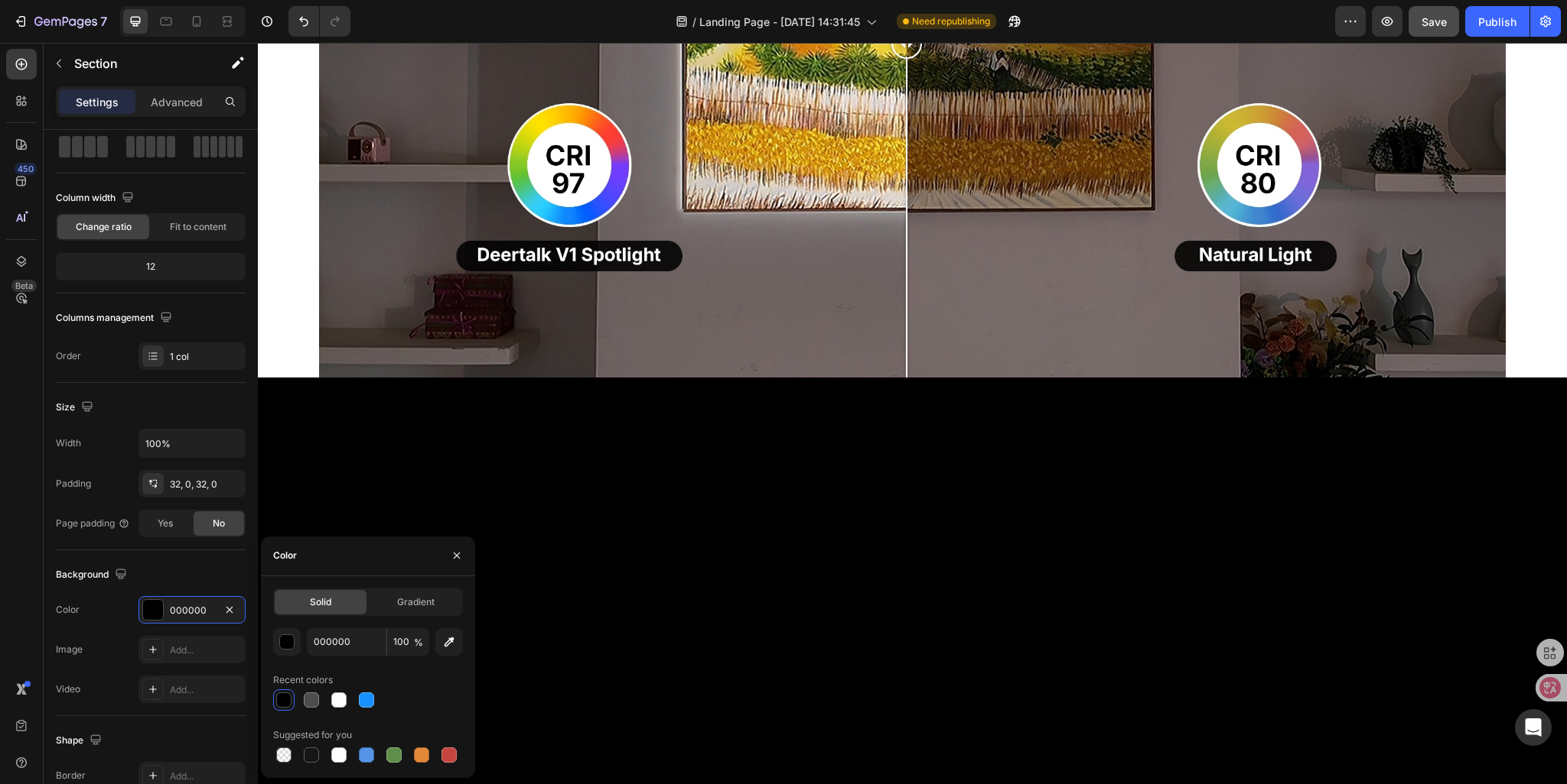
scroll to position [1699, 0]
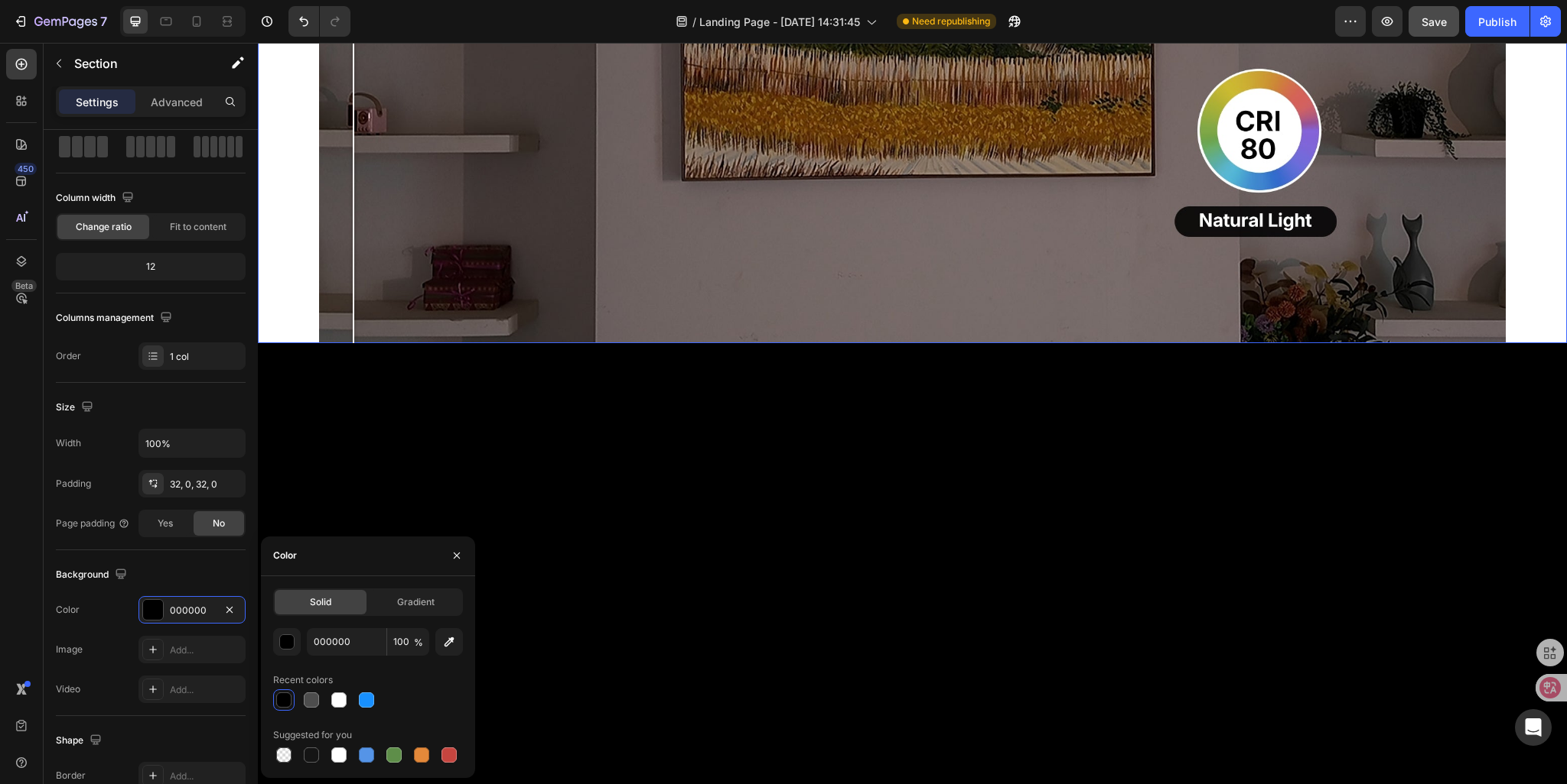
click at [353, 343] on div at bounding box center [912, 9] width 1187 height 667
click at [321, 343] on div at bounding box center [912, 9] width 1187 height 667
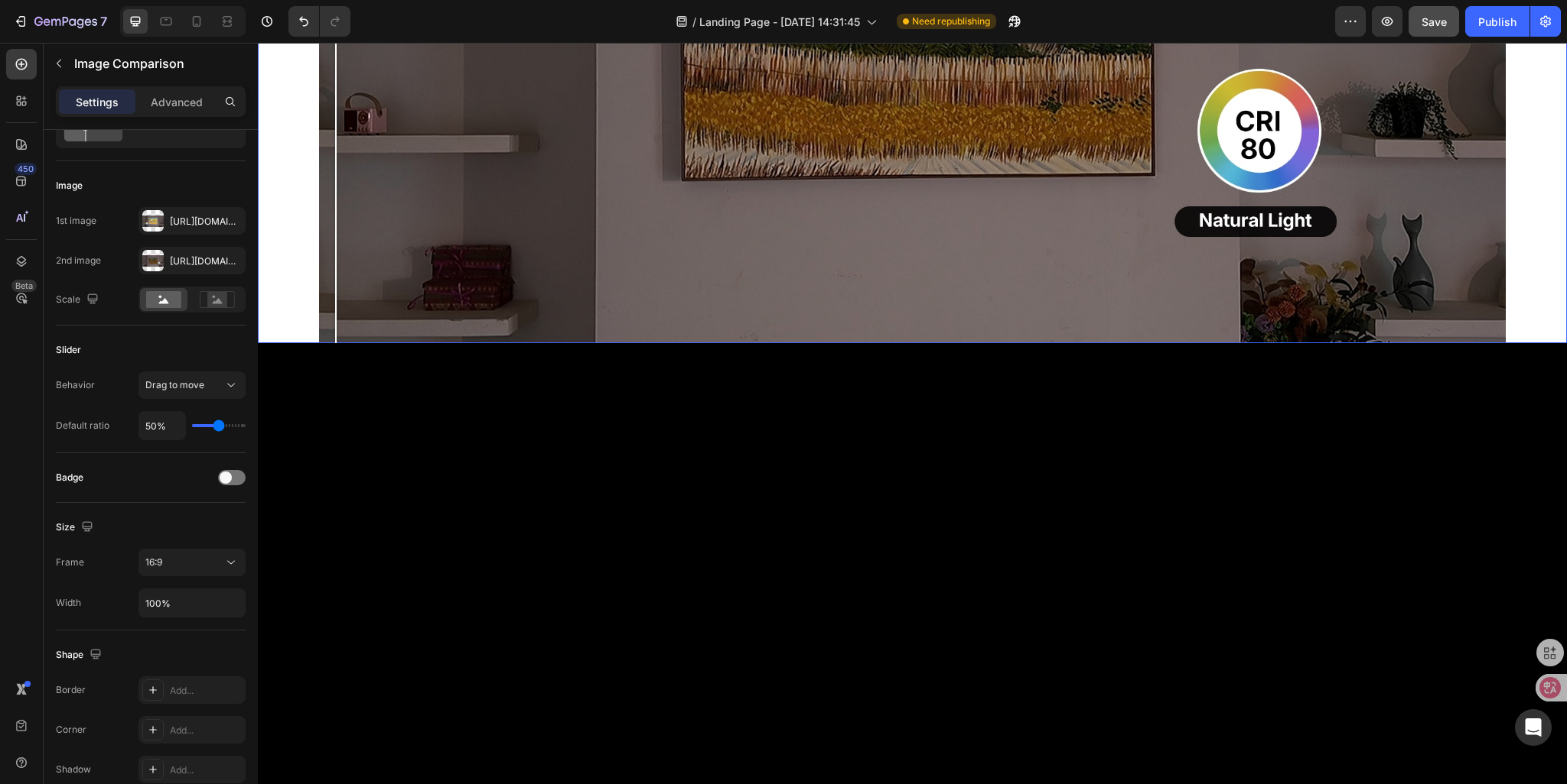
scroll to position [0, 0]
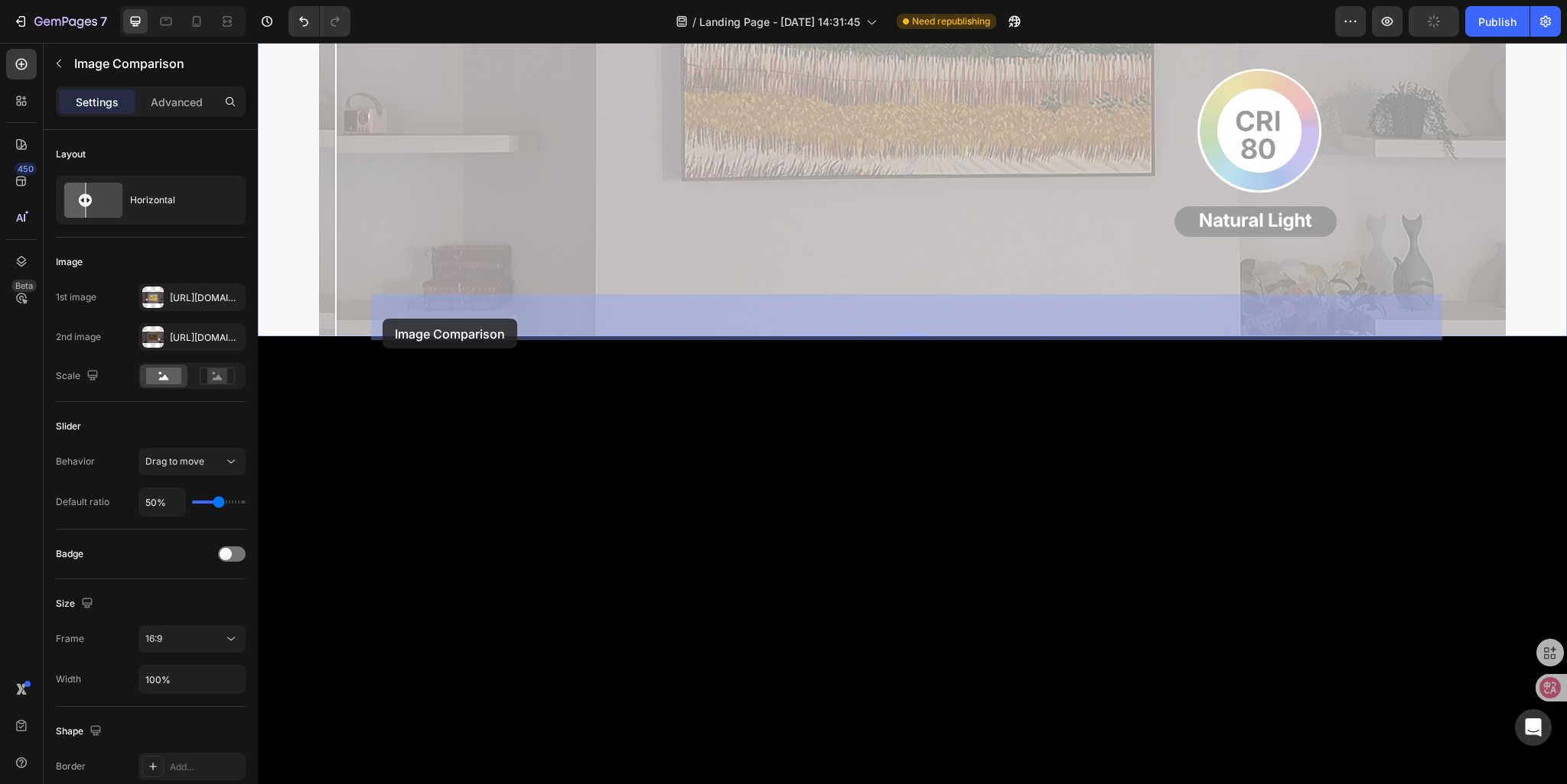
drag, startPoint x: 272, startPoint y: 364, endPoint x: 382, endPoint y: 319, distance: 118.8
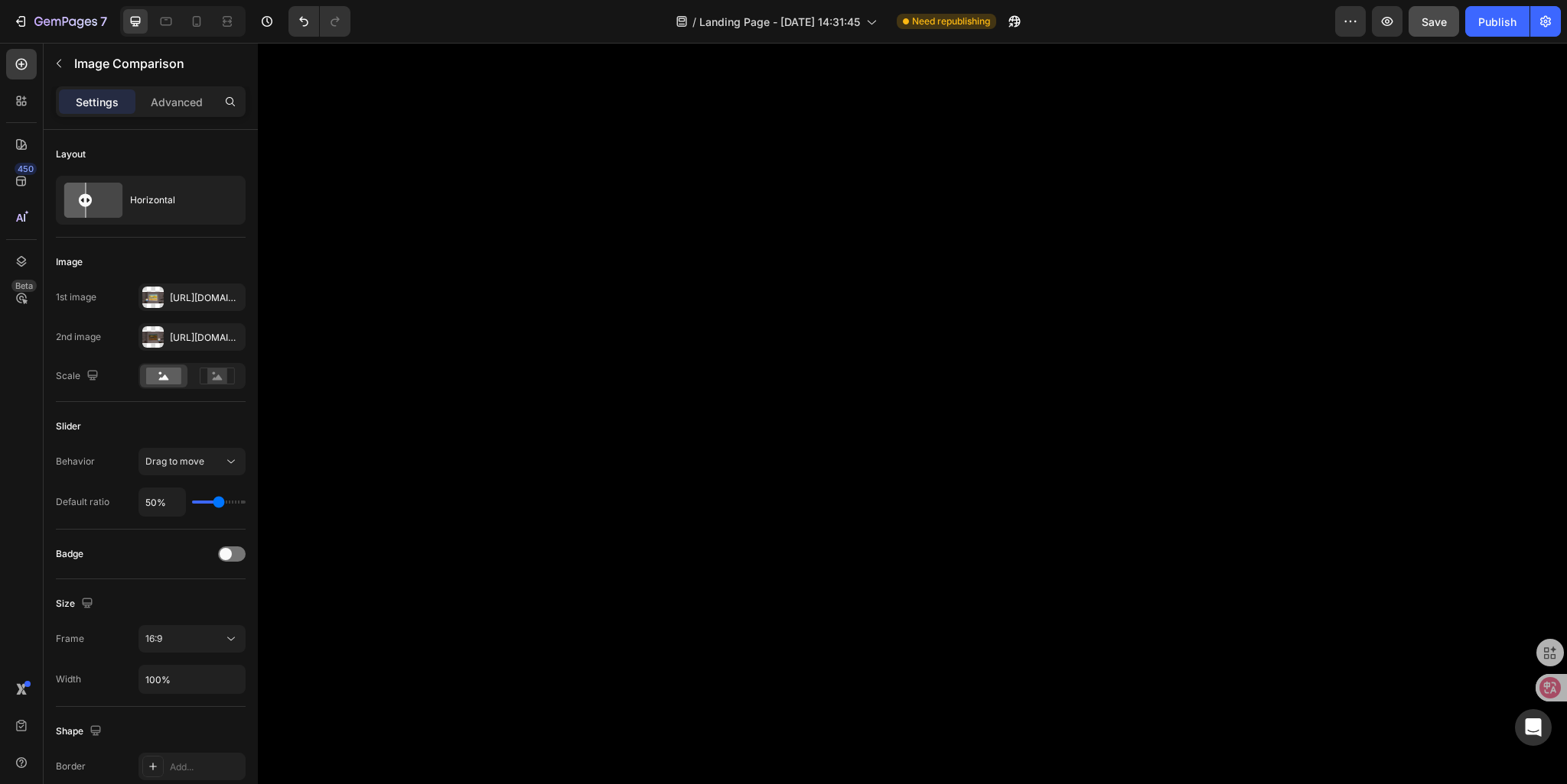
scroll to position [1775, 0]
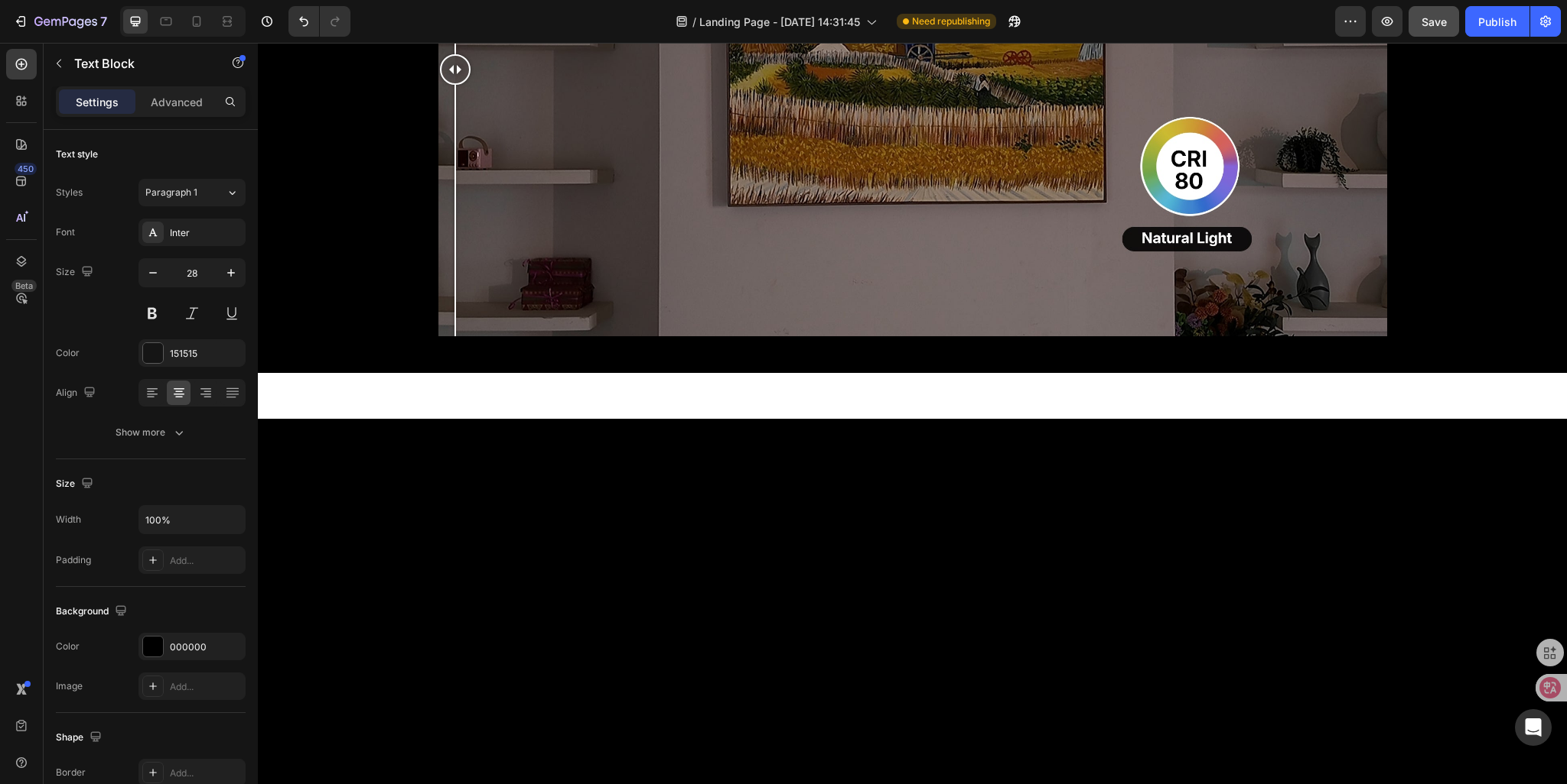
scroll to position [1545, 0]
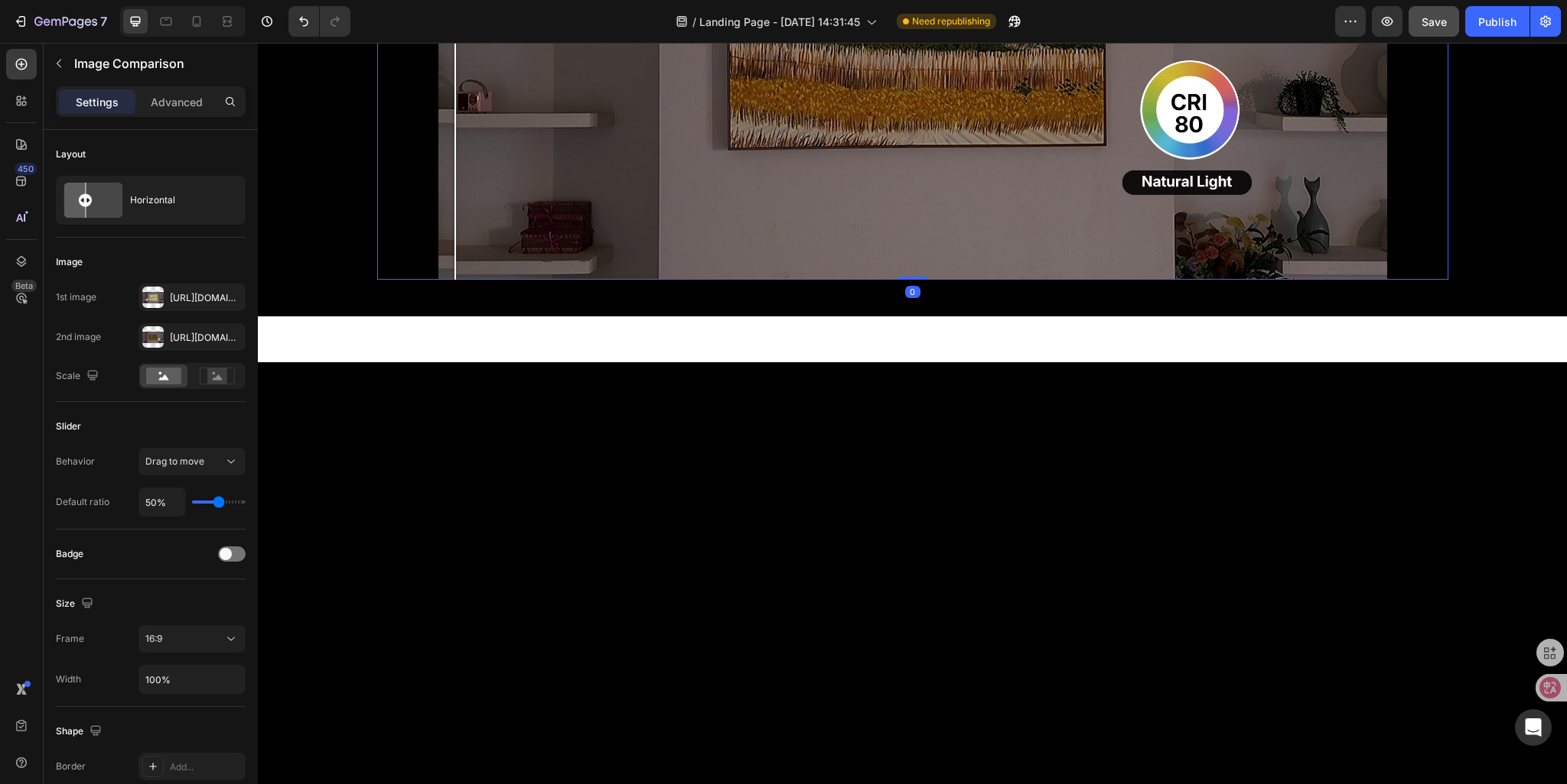
click at [440, 280] on div at bounding box center [455, 13] width 31 height 533
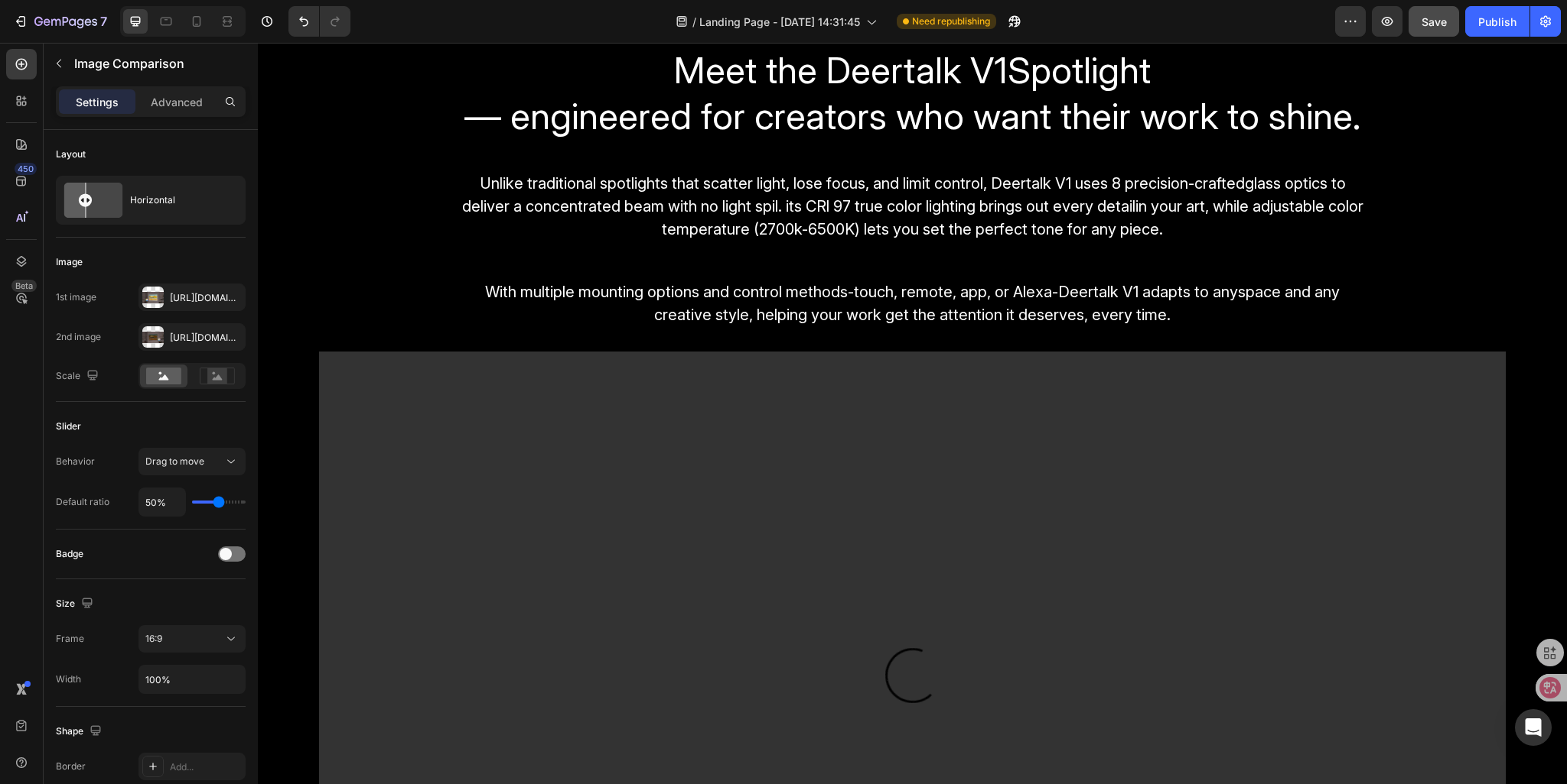
scroll to position [1928, 0]
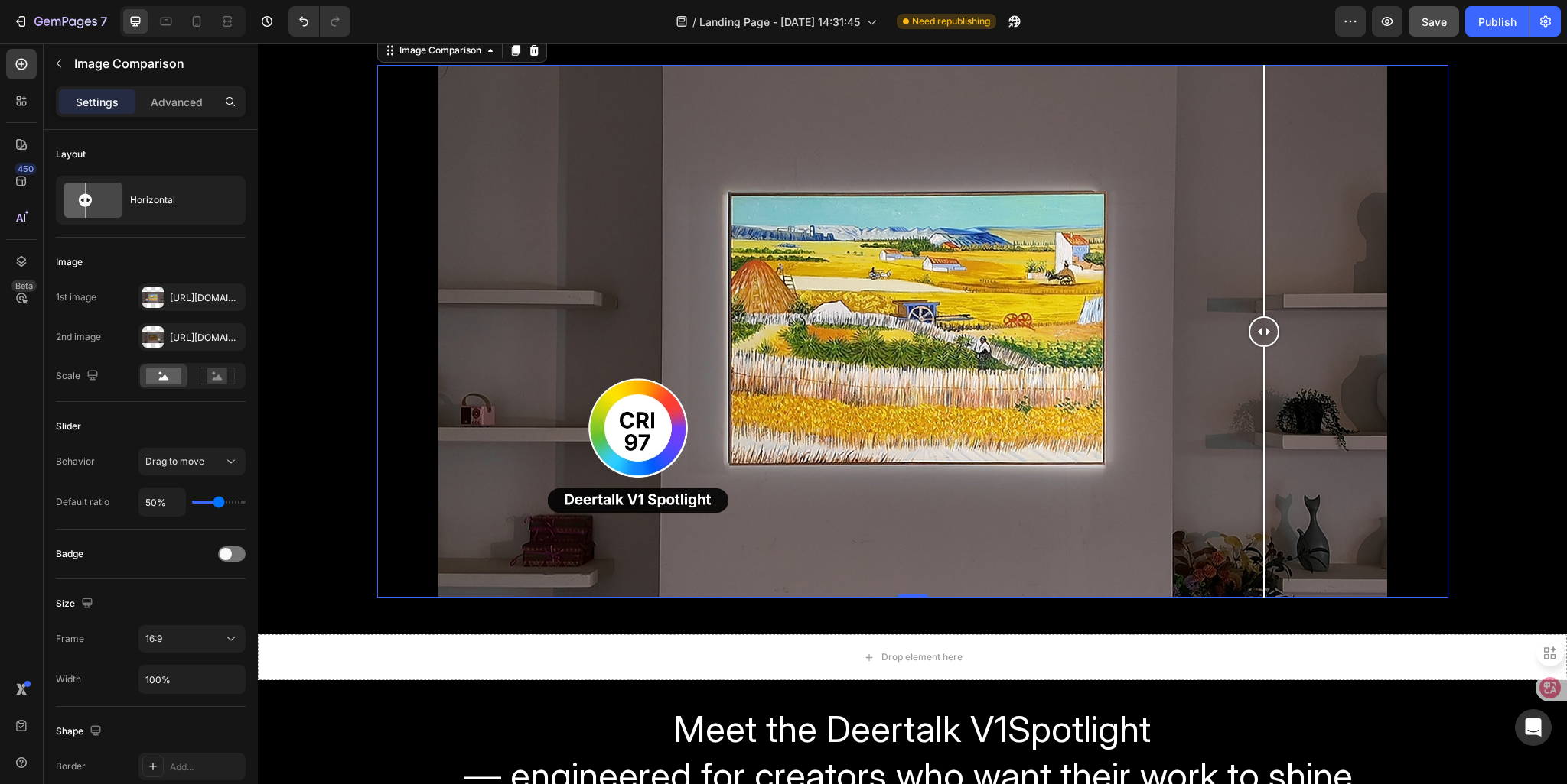
drag, startPoint x: 451, startPoint y: 328, endPoint x: 1258, endPoint y: 330, distance: 807.0
click at [1258, 330] on div at bounding box center [1264, 331] width 31 height 31
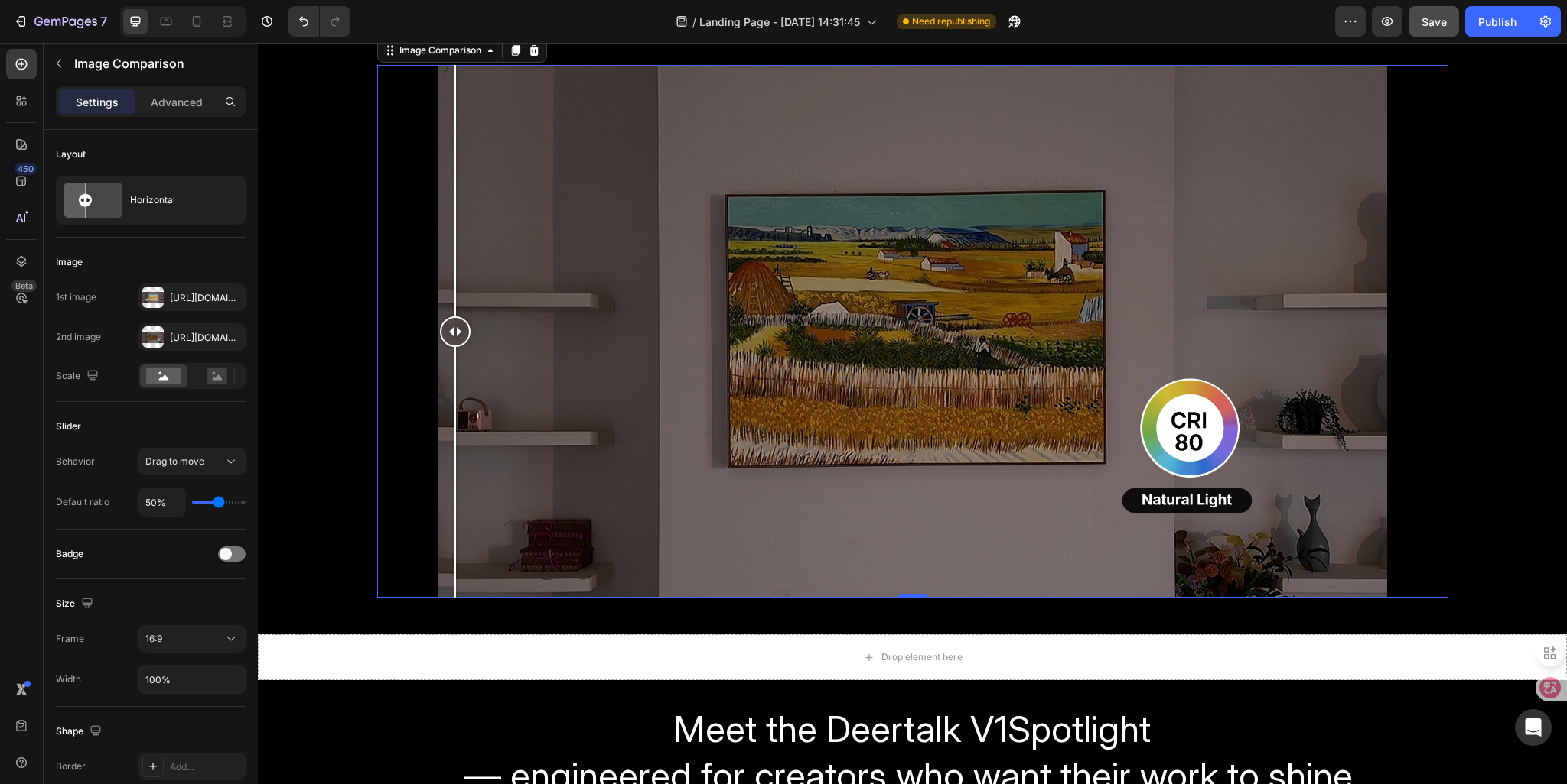
click at [439, 476] on img at bounding box center [913, 331] width 949 height 533
click at [429, 481] on div "Image Comparison 0" at bounding box center [912, 331] width 1071 height 533
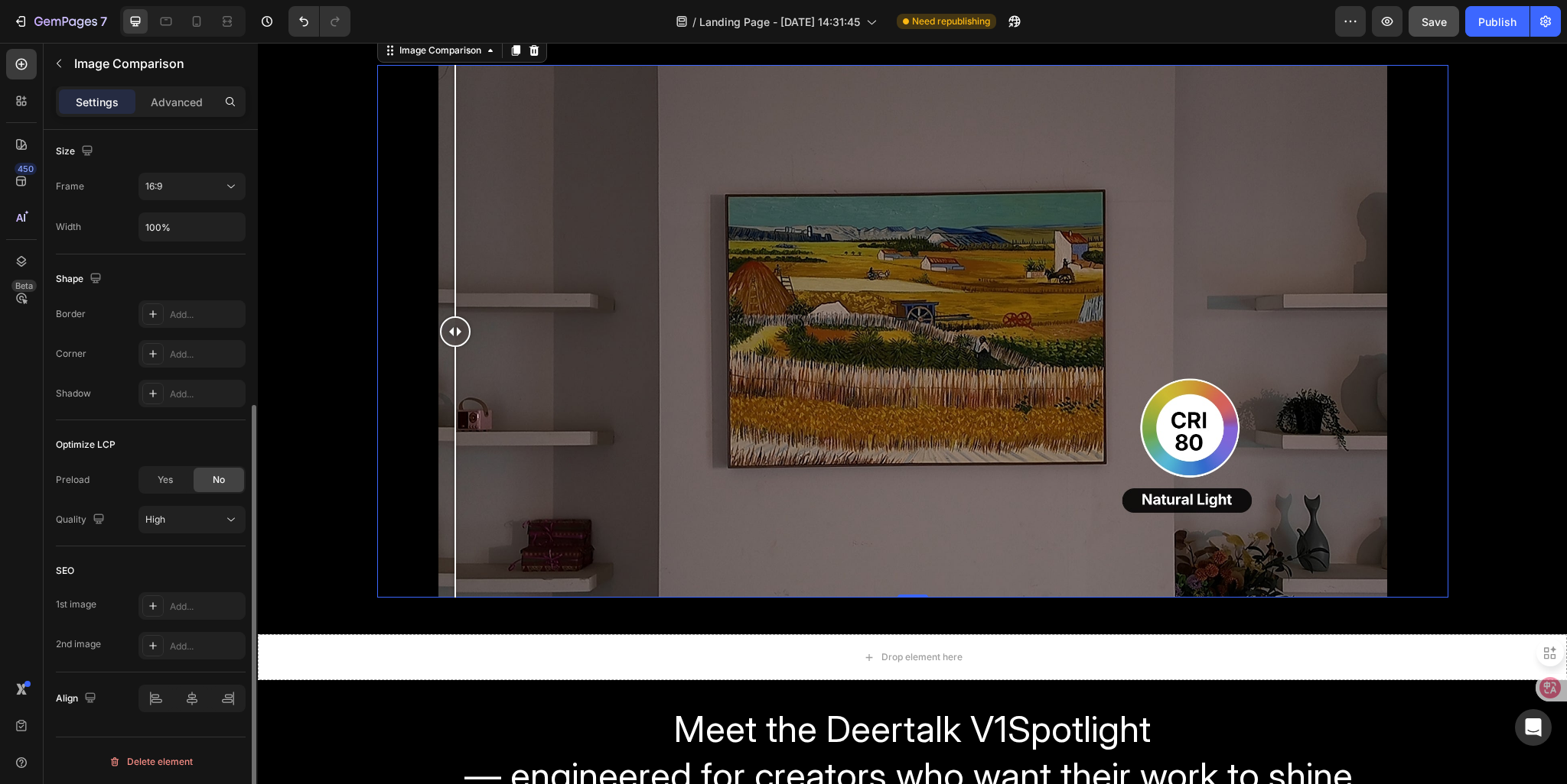
scroll to position [0, 0]
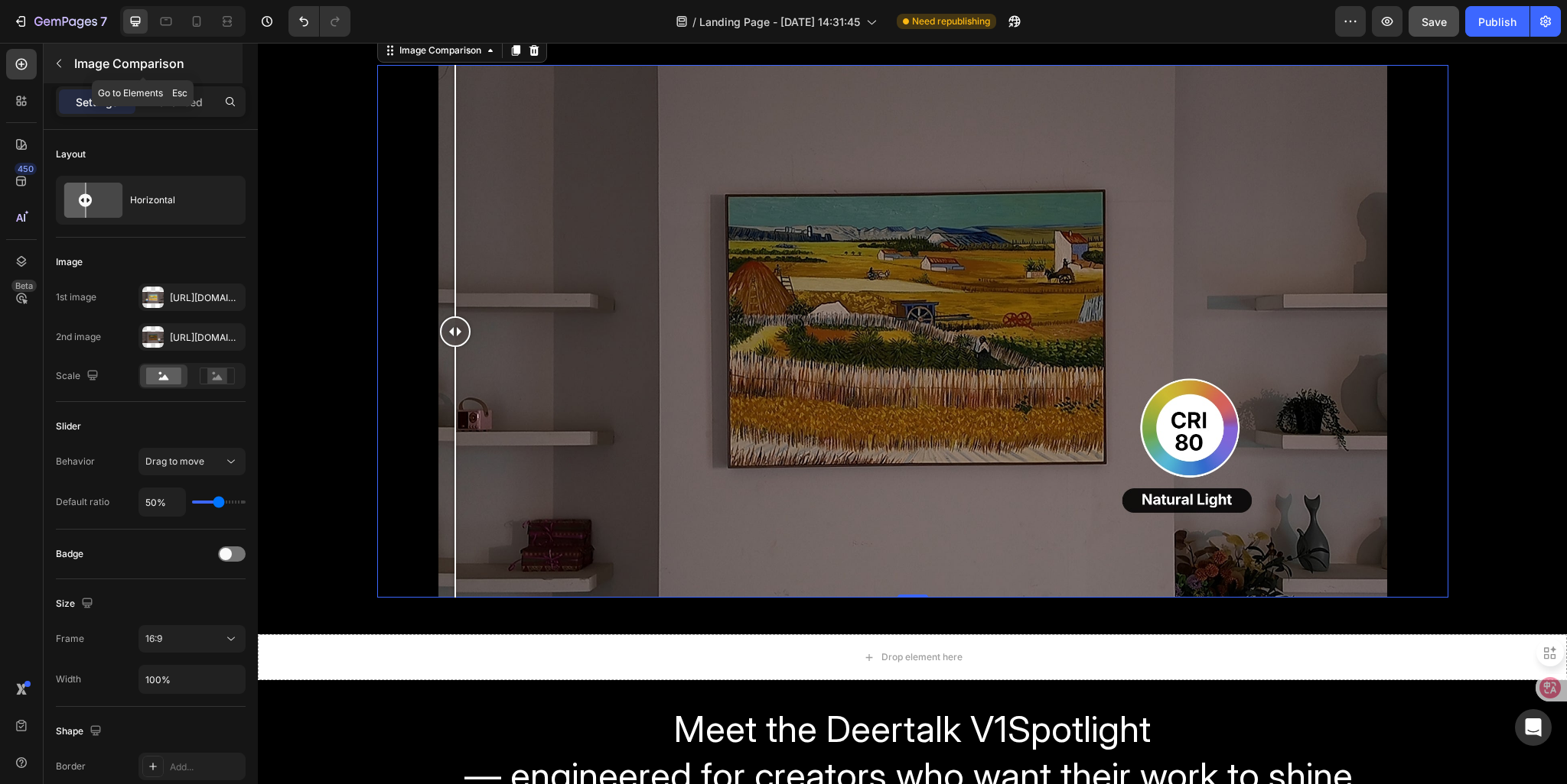
click at [62, 61] on icon "button" at bounding box center [58, 63] width 12 height 12
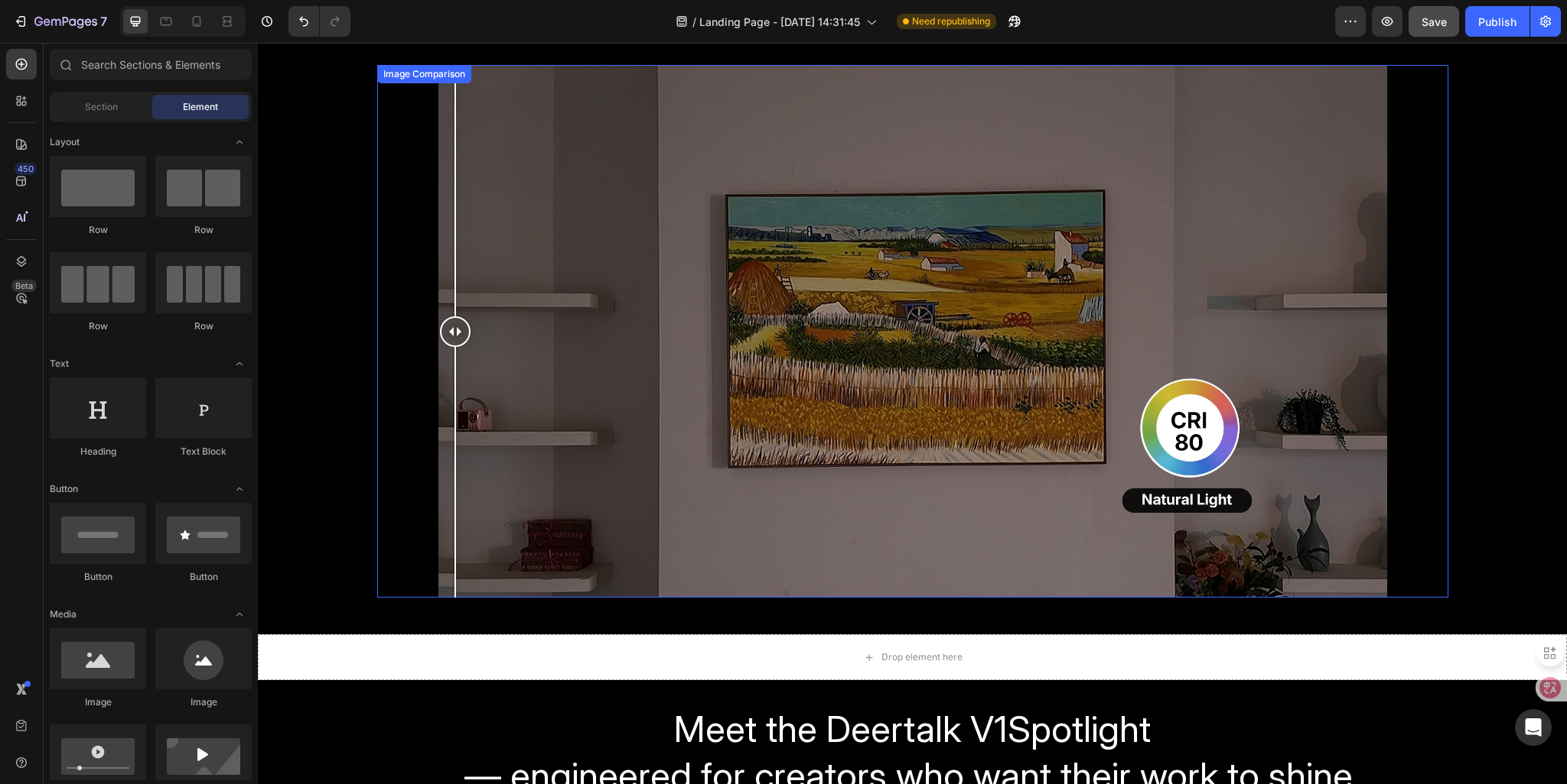
click at [440, 397] on div at bounding box center [455, 331] width 31 height 533
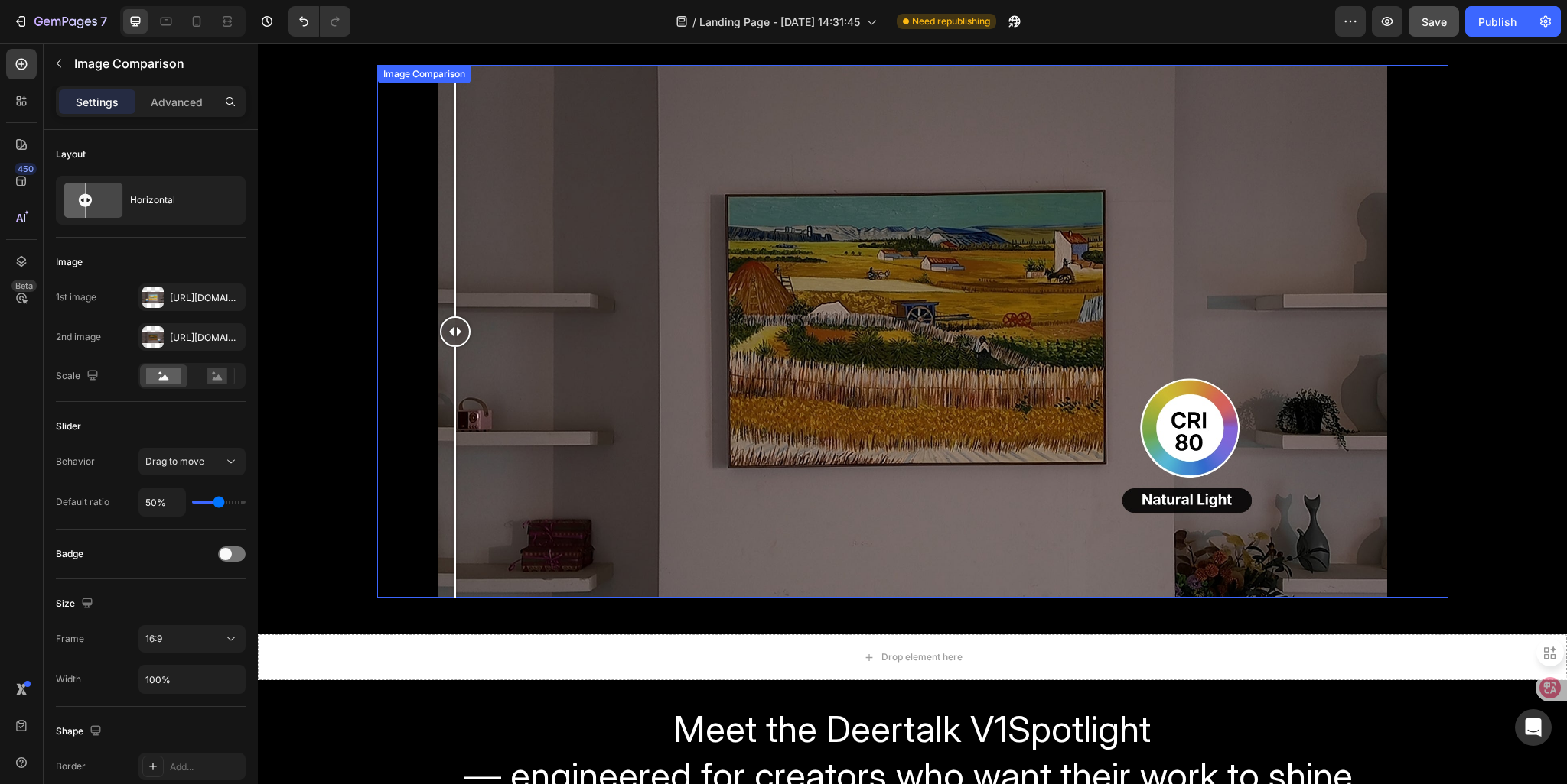
click at [387, 384] on div "Image Comparison" at bounding box center [912, 331] width 1071 height 533
click at [168, 106] on p "Advanced" at bounding box center [176, 101] width 52 height 16
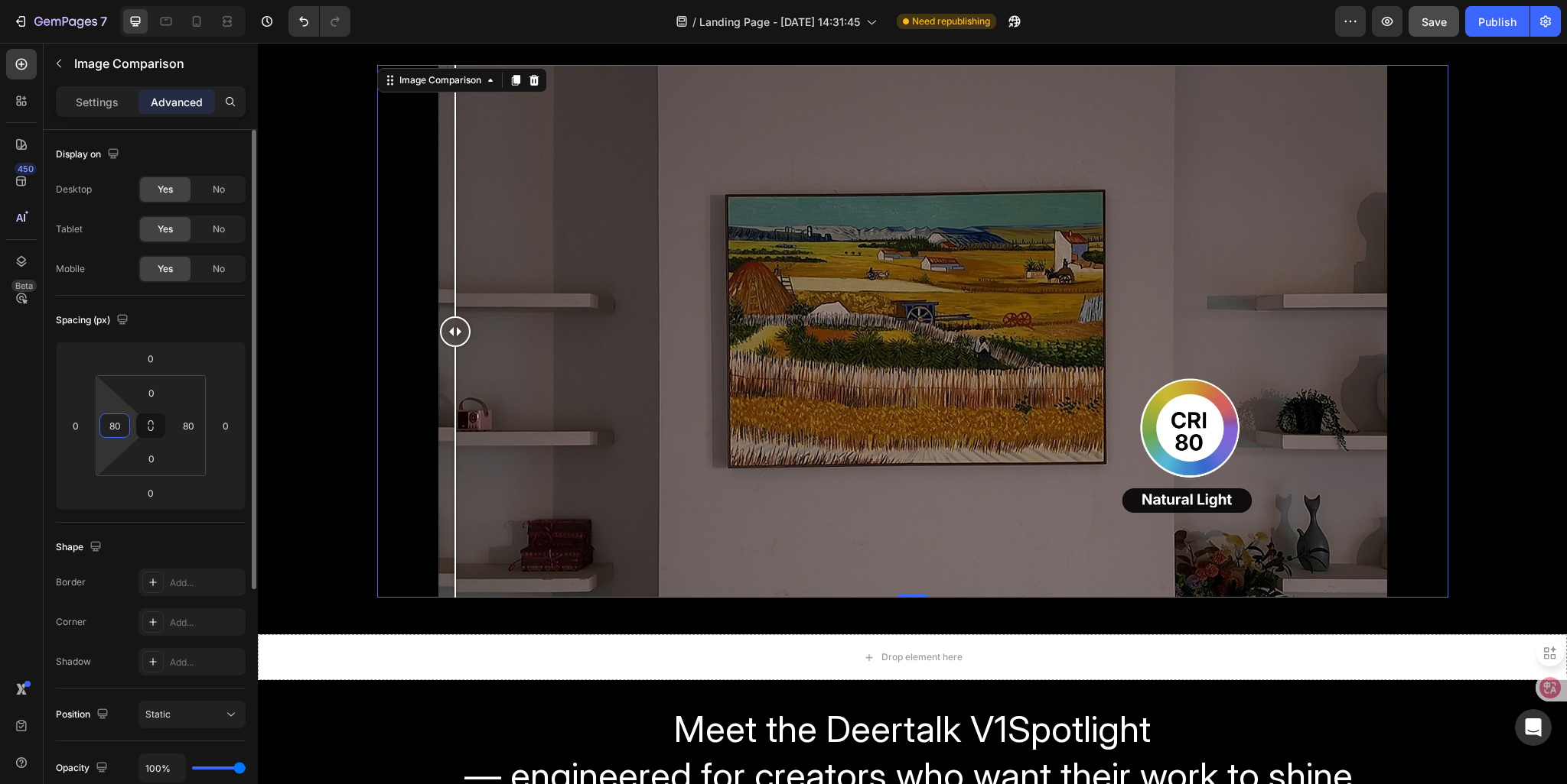
click at [110, 418] on input "80" at bounding box center [115, 425] width 23 height 23
click at [114, 419] on input "80" at bounding box center [115, 425] width 23 height 23
type input "0"
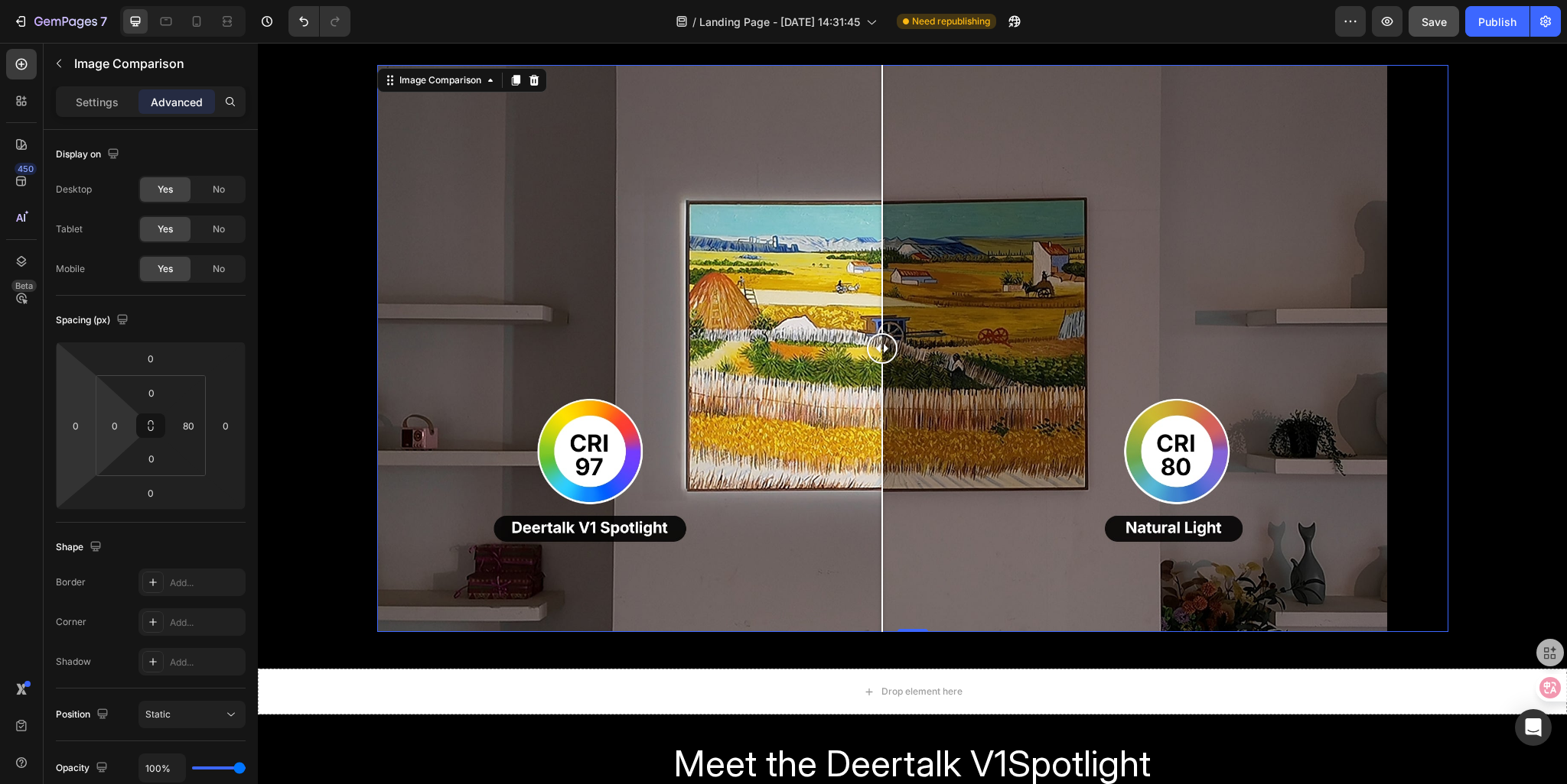
click at [18, 407] on div "450 Beta" at bounding box center [22, 361] width 31 height 625
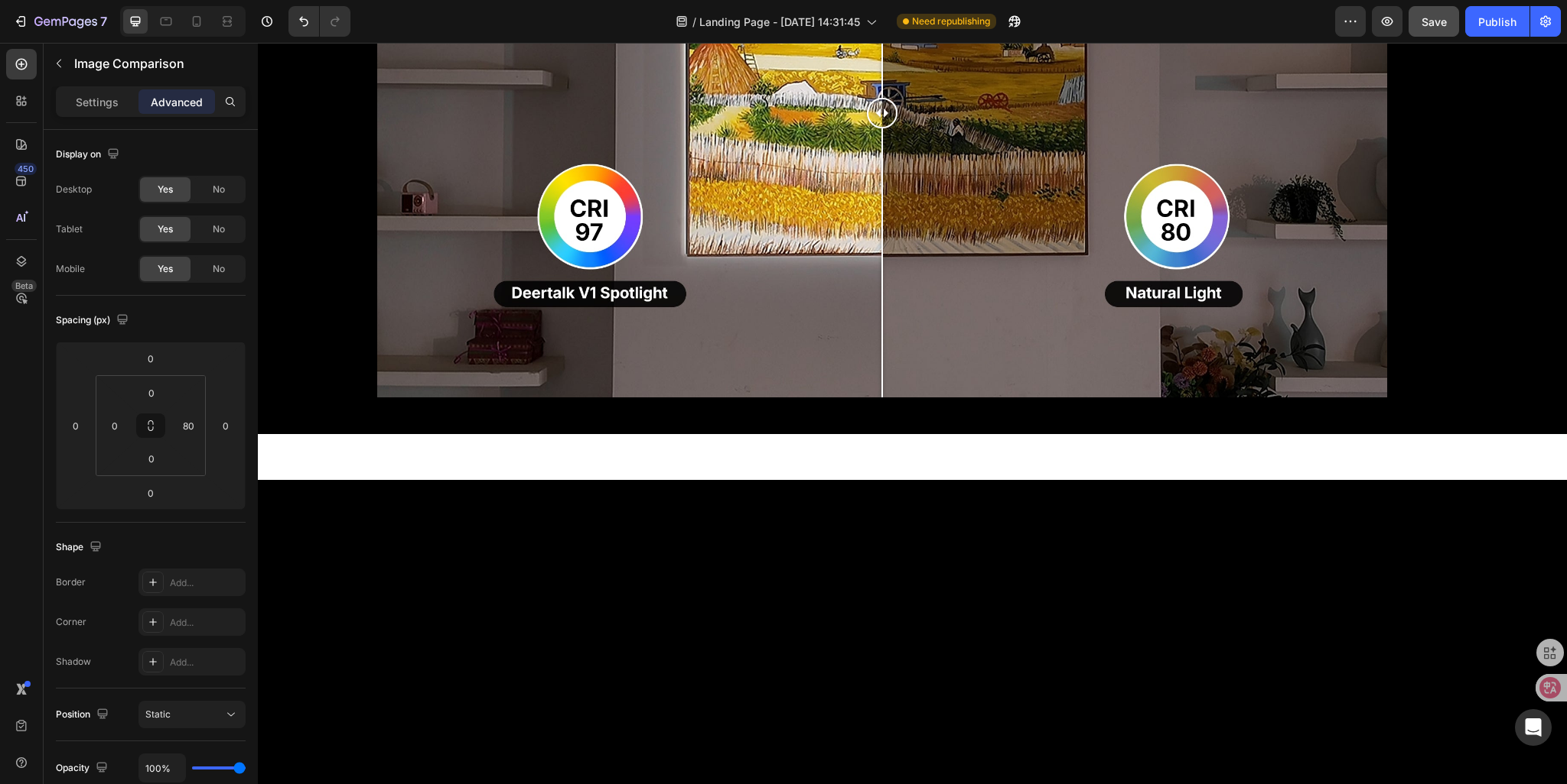
scroll to position [1468, 0]
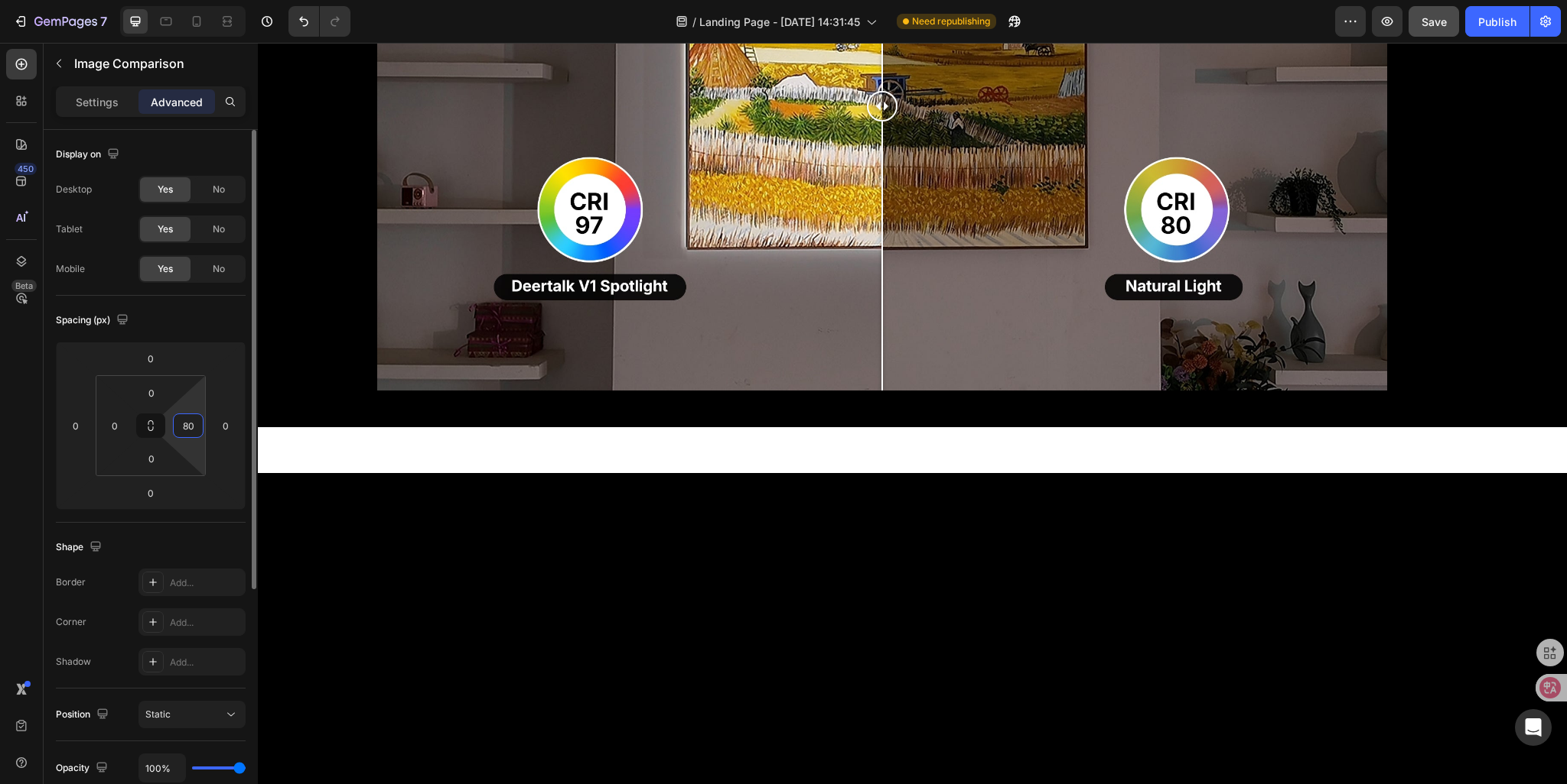
click at [190, 423] on input "80" at bounding box center [188, 425] width 23 height 23
click at [186, 426] on input "80" at bounding box center [188, 425] width 23 height 23
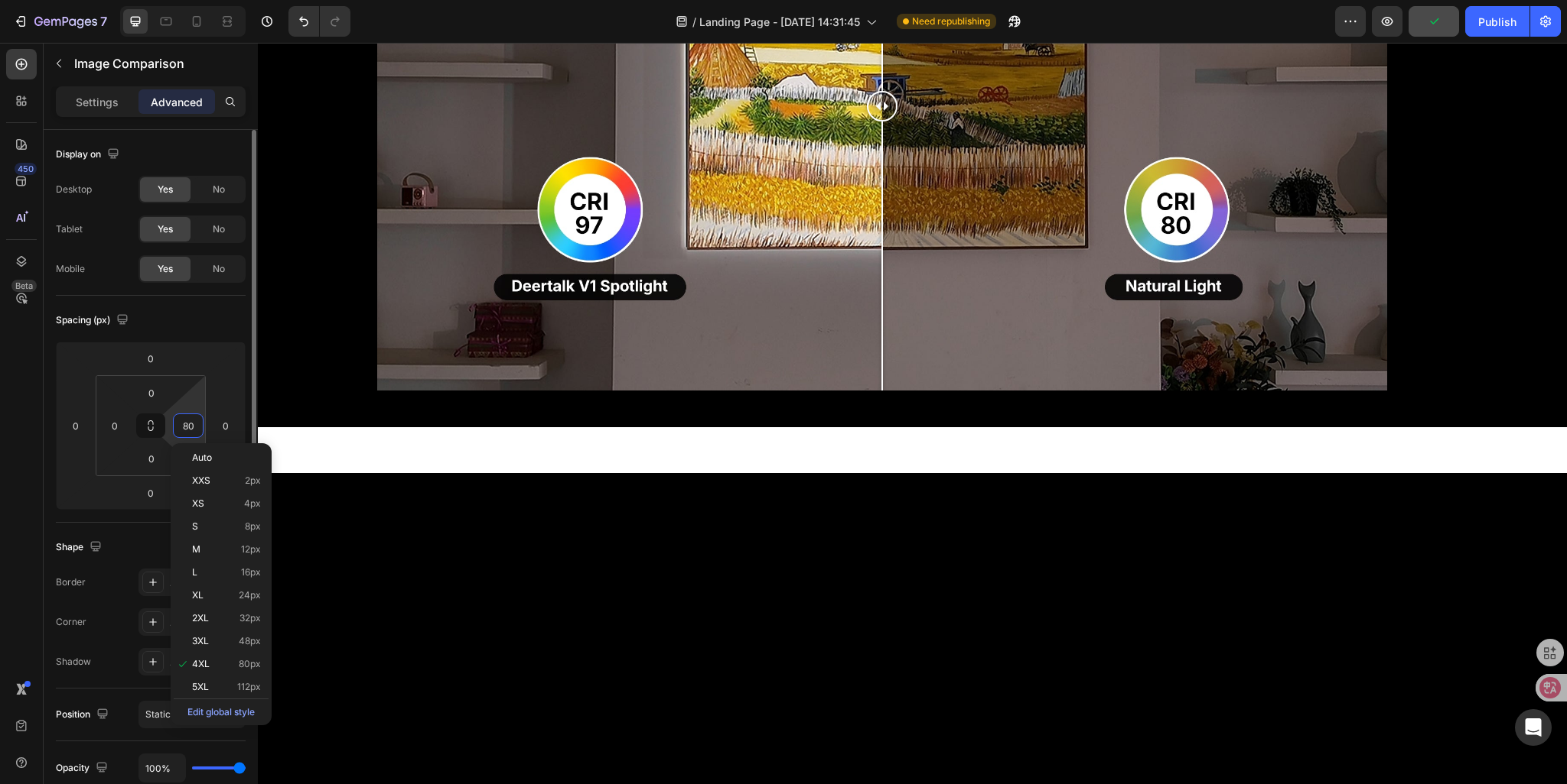
type input "0"
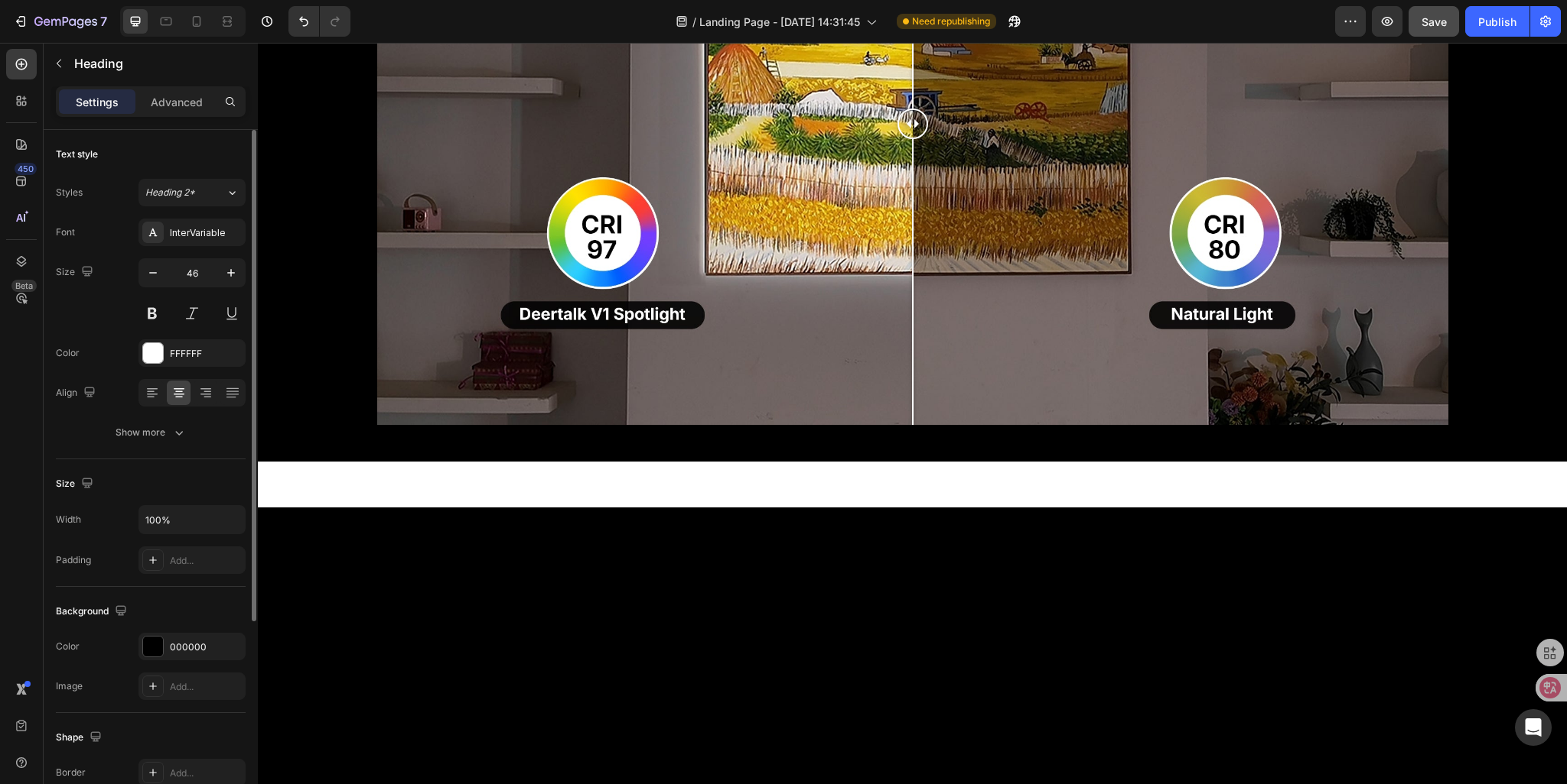
click at [166, 96] on p "Advanced" at bounding box center [176, 101] width 52 height 16
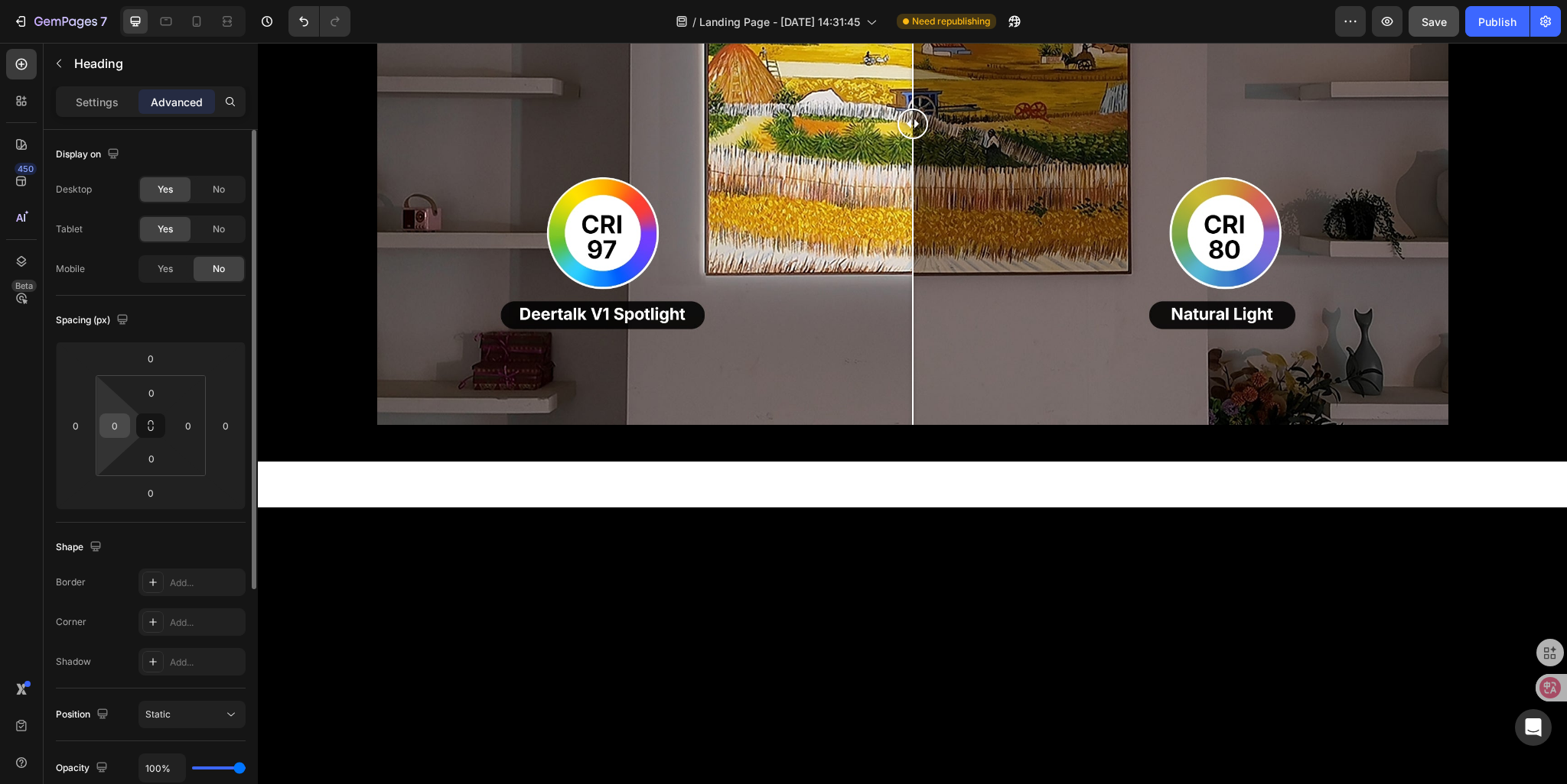
click at [117, 423] on input "0" at bounding box center [115, 425] width 23 height 23
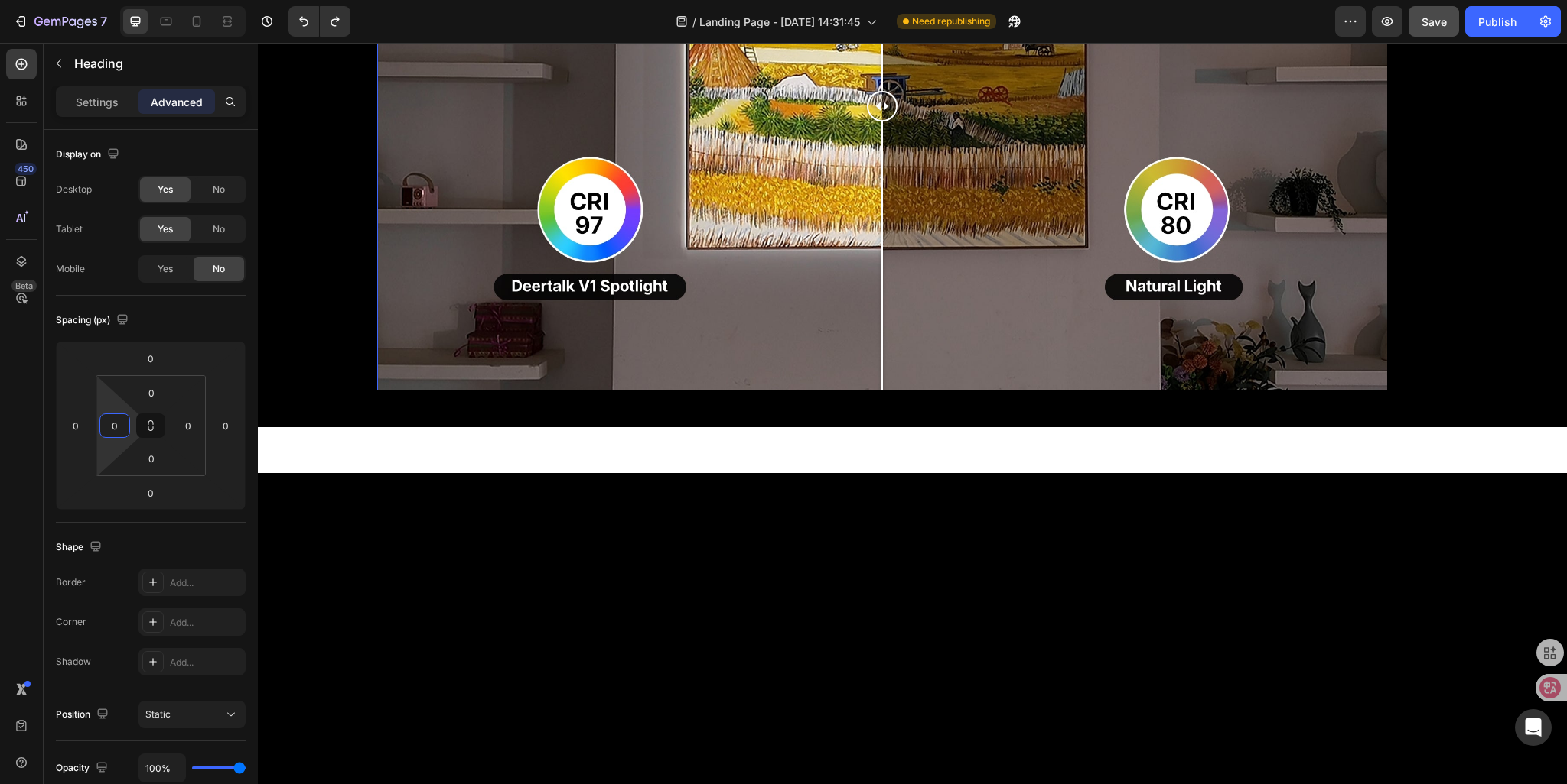
click at [377, 391] on div at bounding box center [881, 106] width 1010 height 568
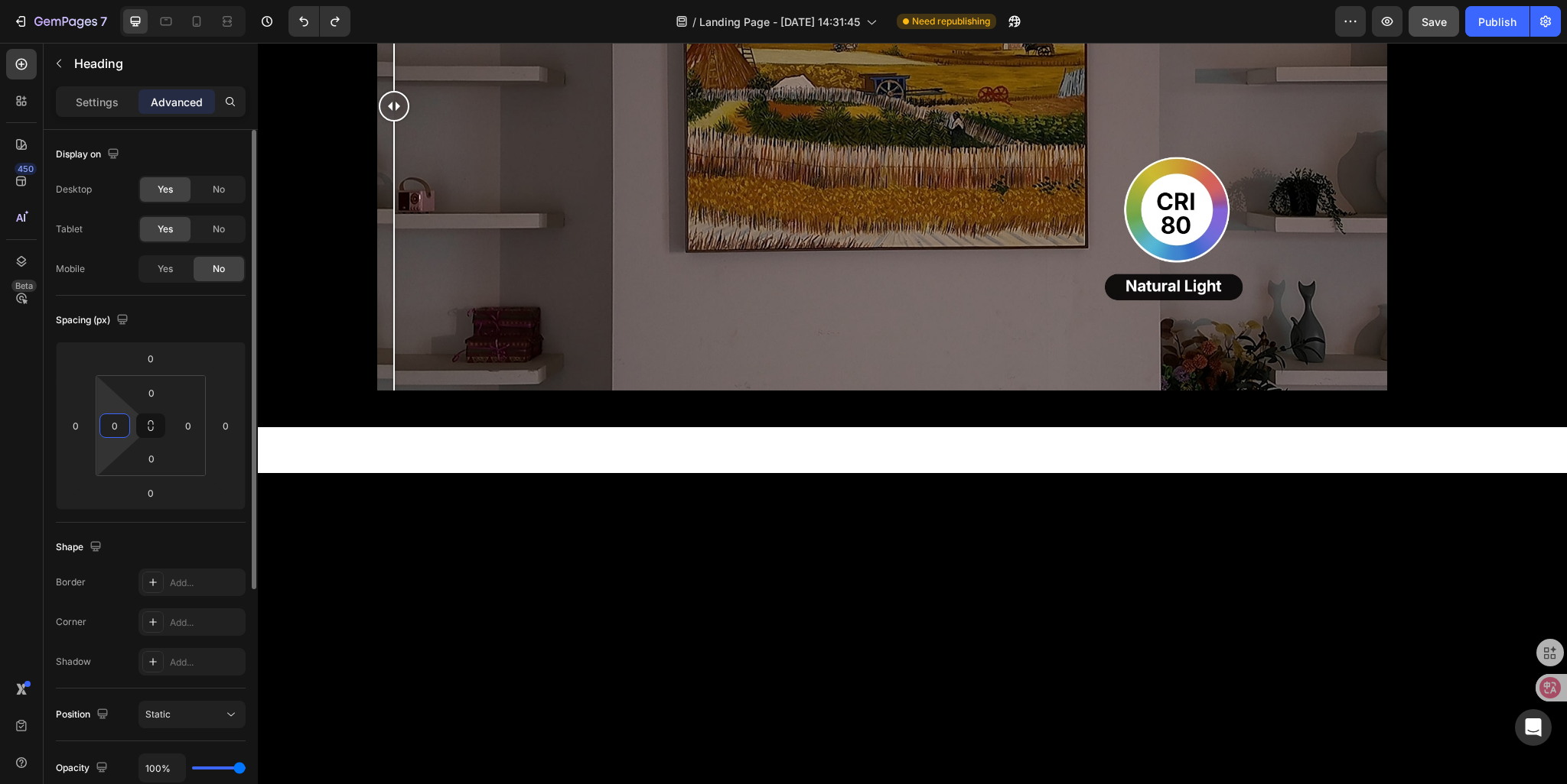
click at [121, 418] on input "0" at bounding box center [115, 425] width 23 height 23
click at [110, 426] on input "040" at bounding box center [115, 425] width 23 height 23
type input "0"
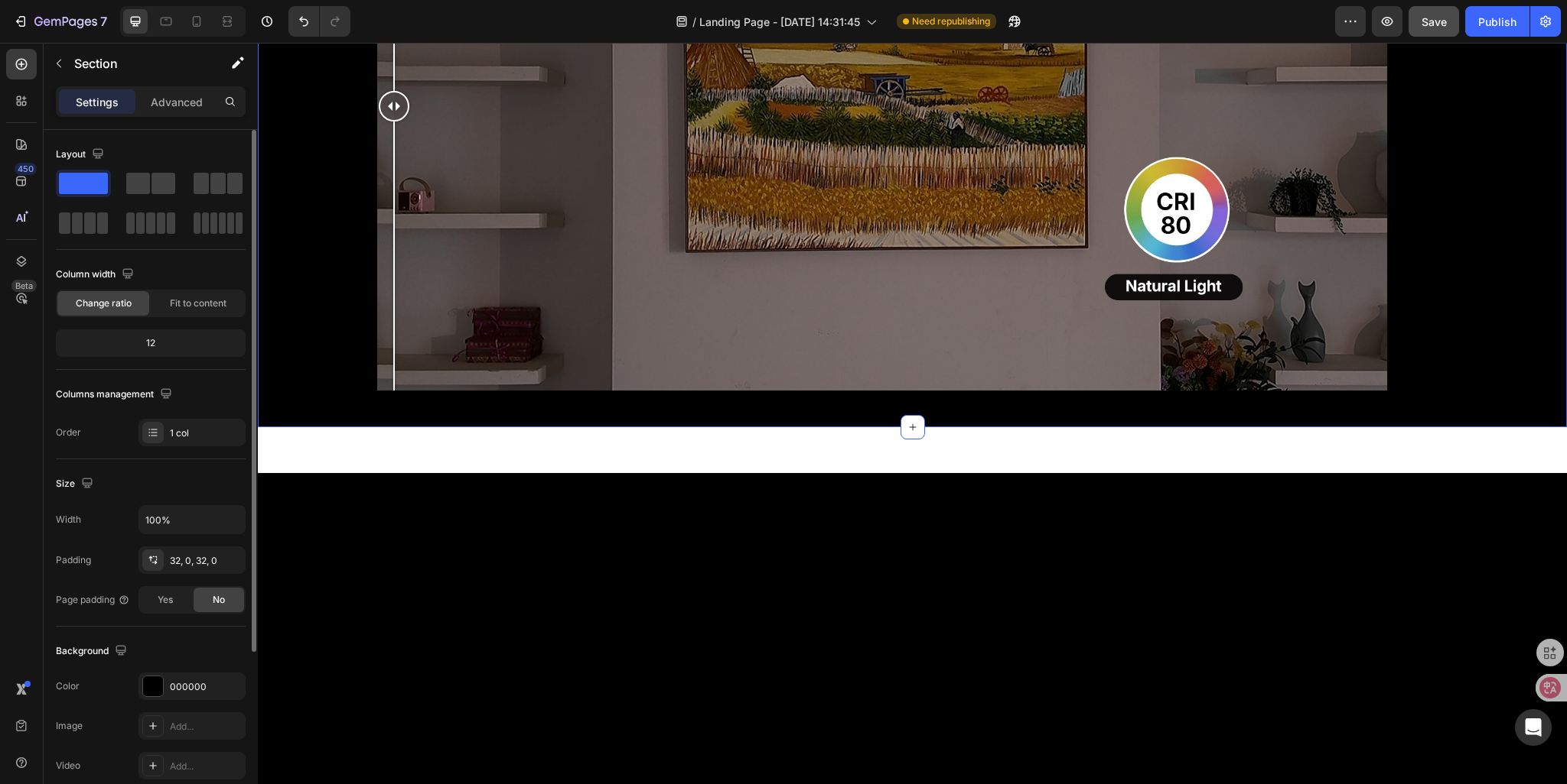
click at [349, 403] on div "Image Comparison Row" at bounding box center [911, 113] width 1309 height 580
click at [365, 403] on div "Image Comparison Row" at bounding box center [911, 113] width 1309 height 580
click at [179, 105] on p "Advanced" at bounding box center [176, 101] width 52 height 16
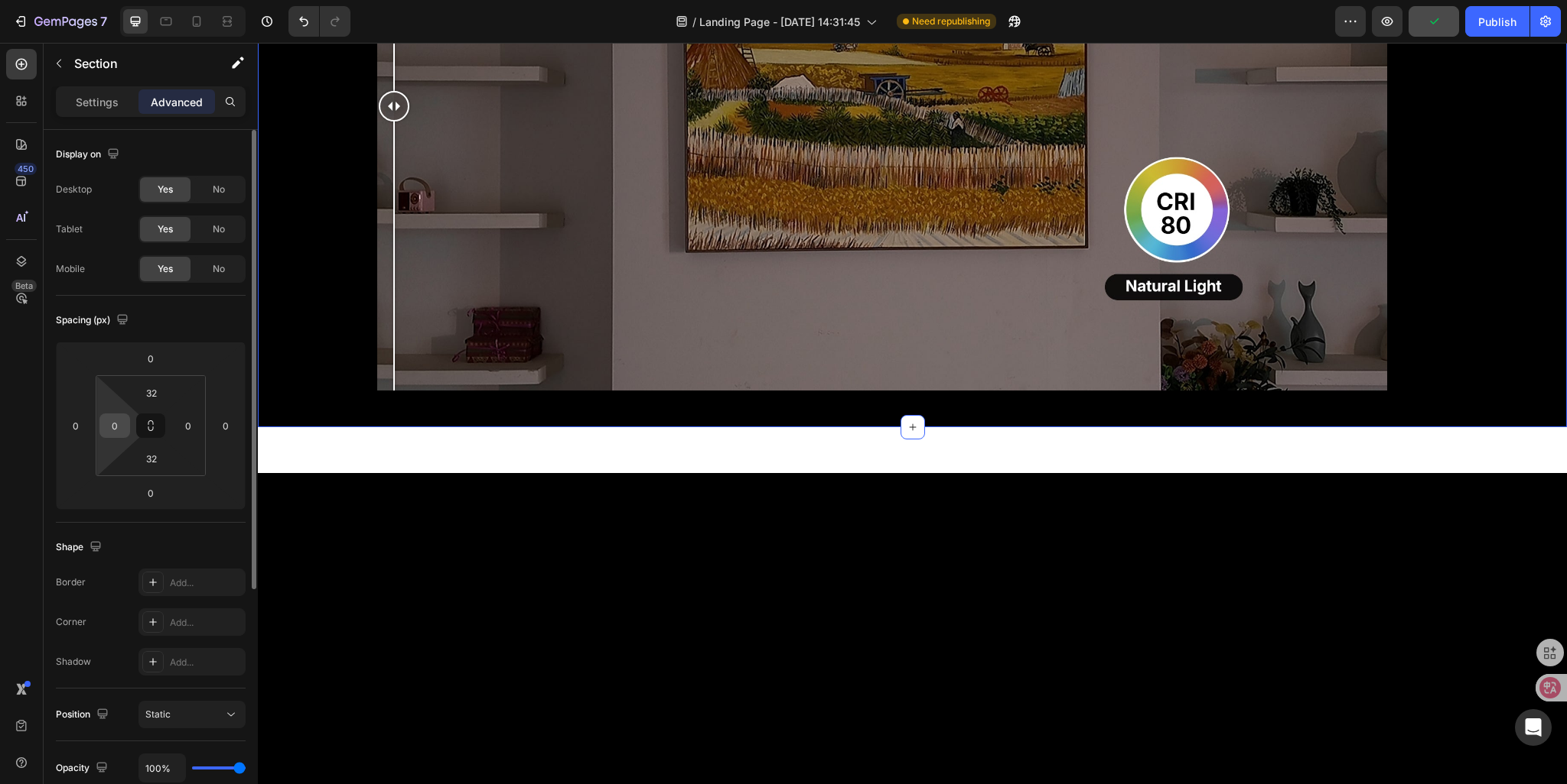
click at [116, 423] on input "0" at bounding box center [115, 425] width 23 height 23
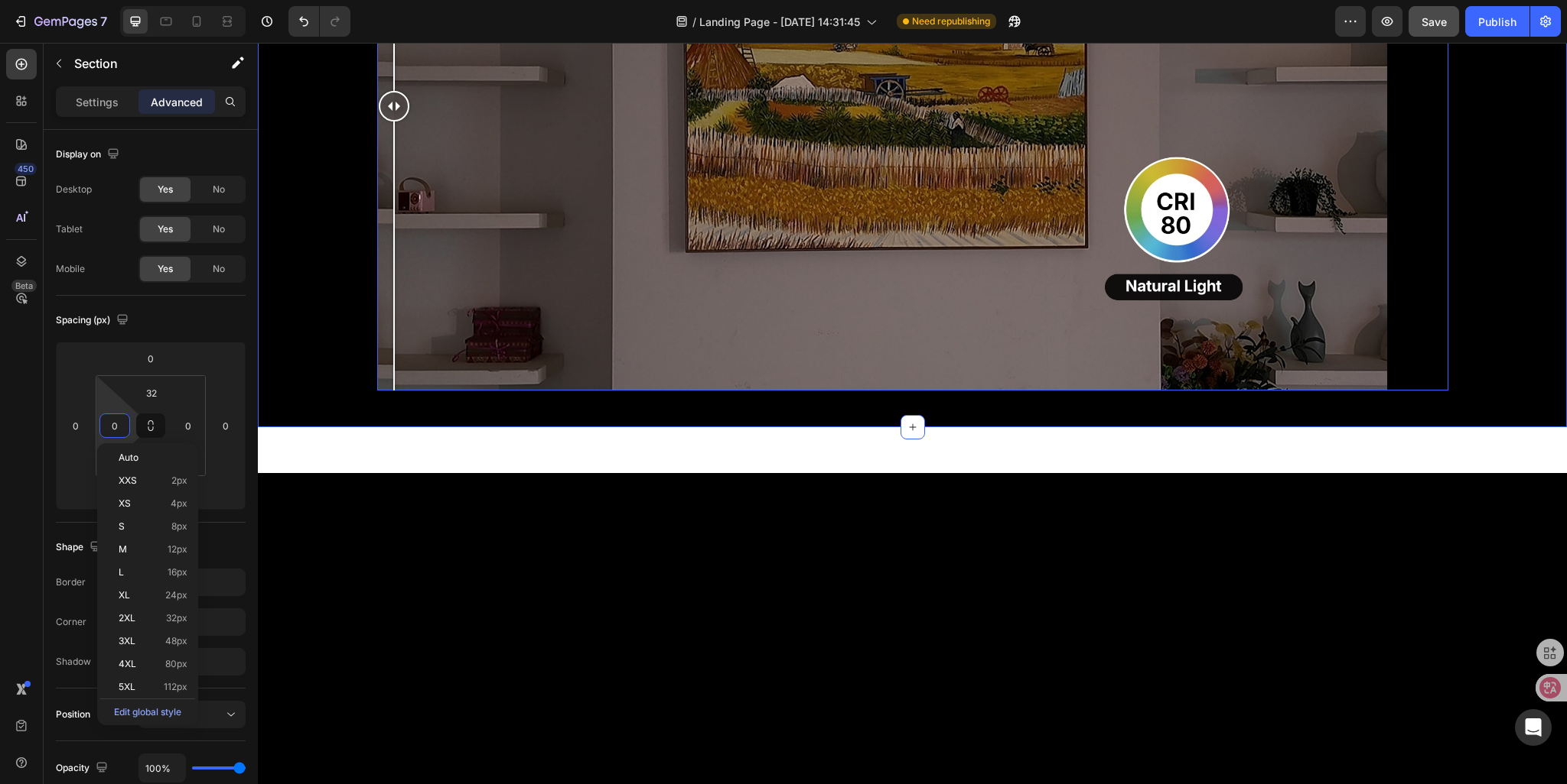
click at [379, 391] on div at bounding box center [394, 106] width 31 height 568
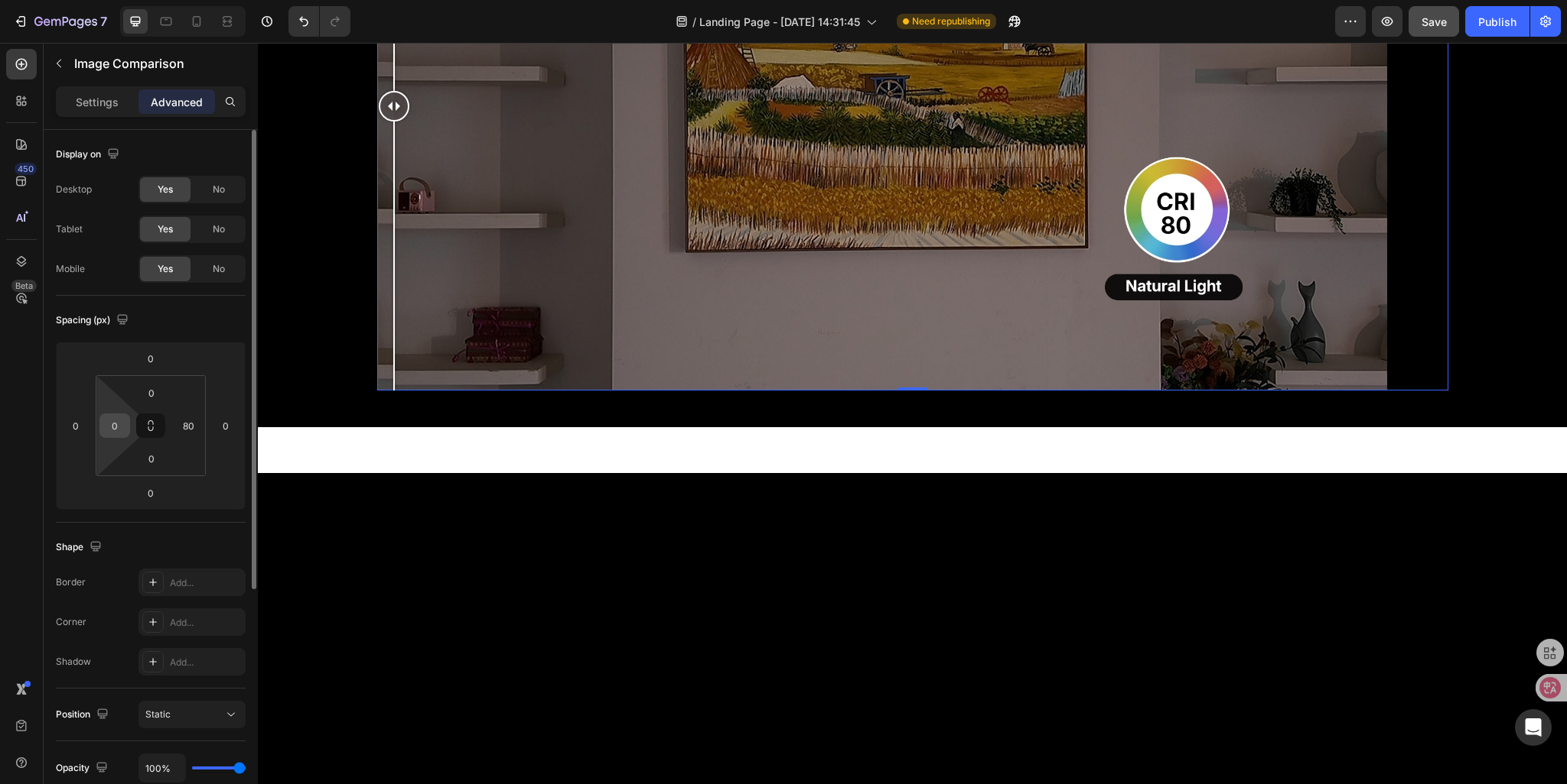
click at [116, 425] on input "0" at bounding box center [115, 425] width 23 height 23
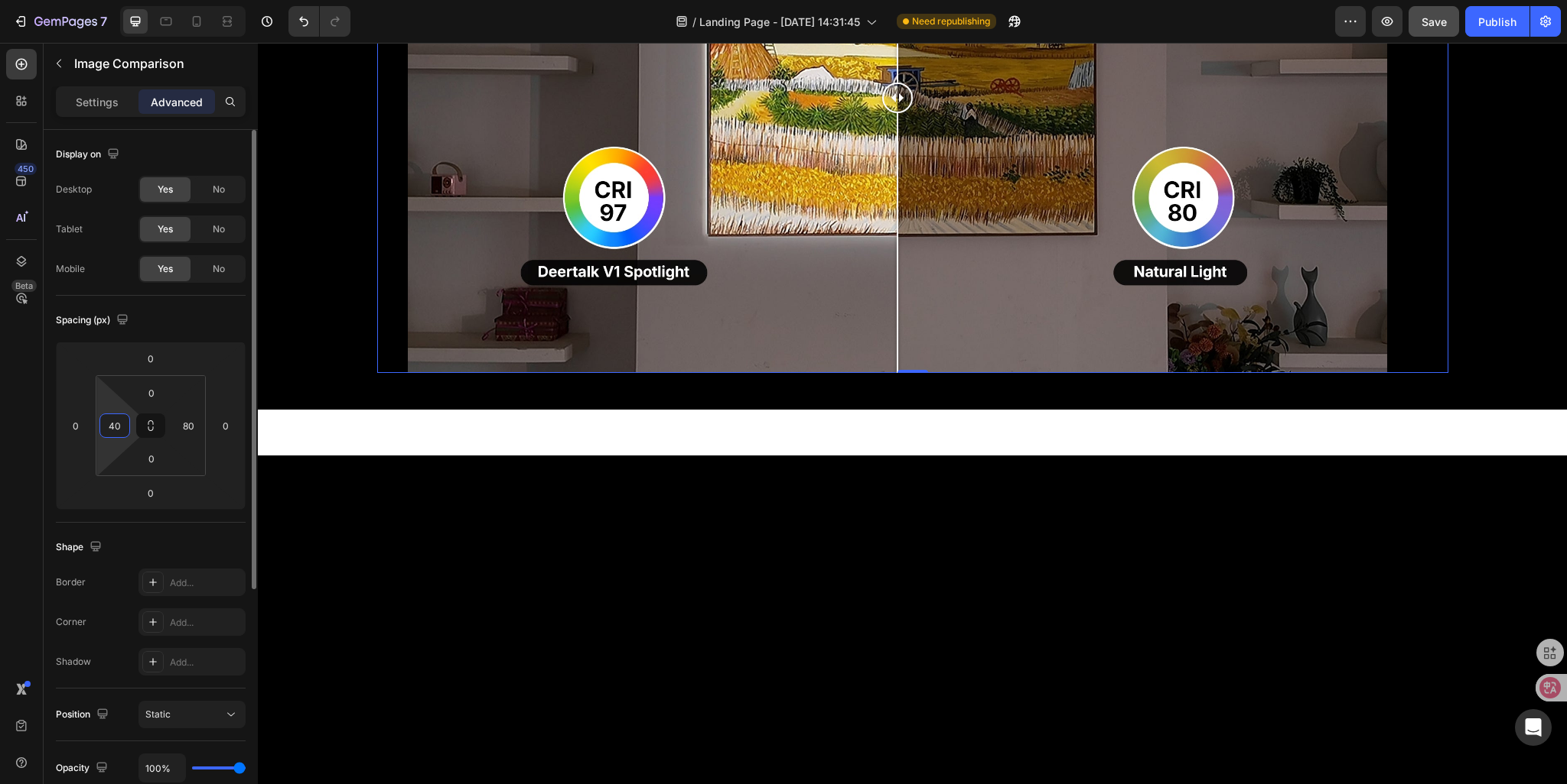
click at [114, 424] on input "40" at bounding box center [115, 425] width 23 height 23
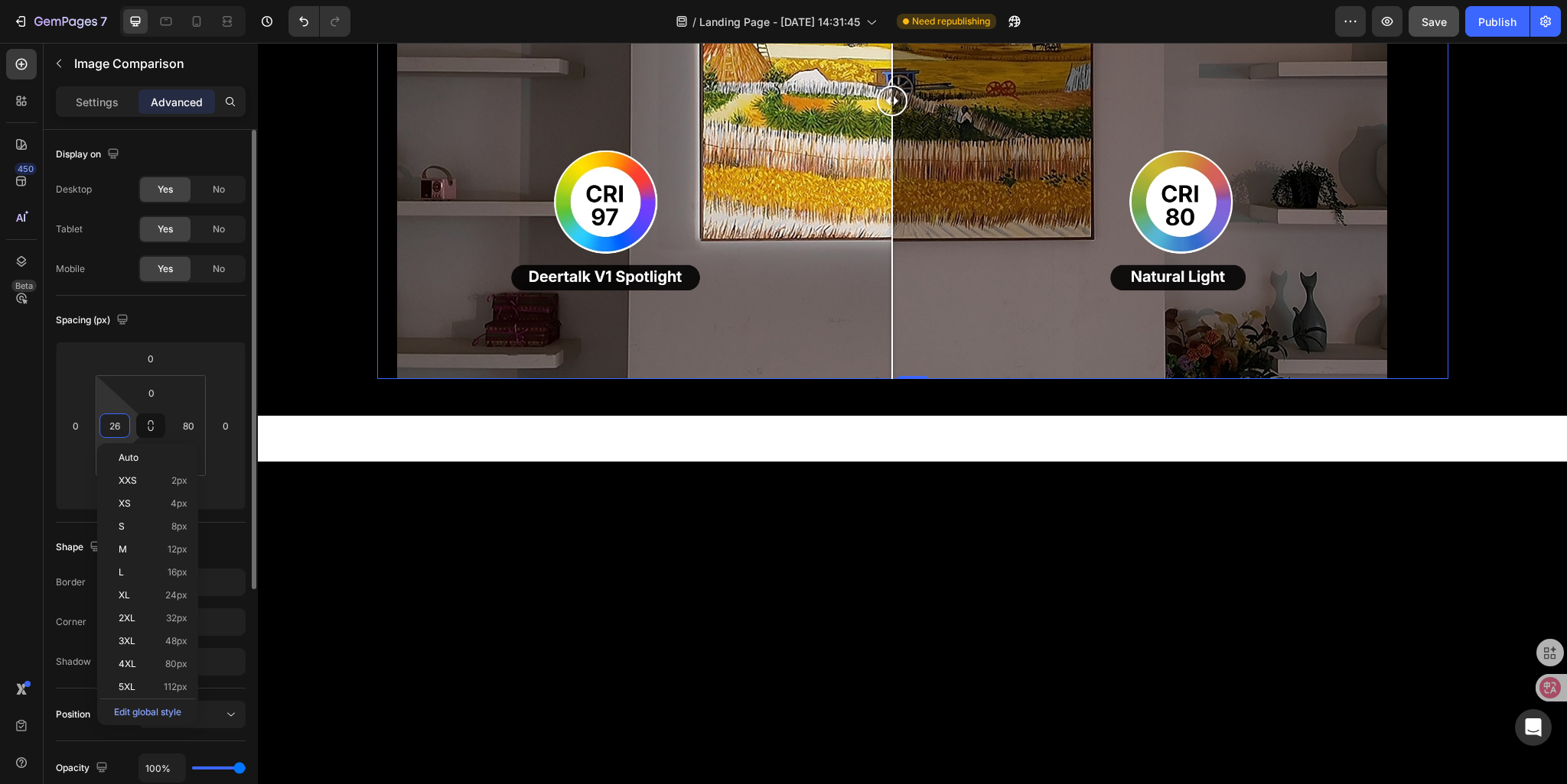
click at [119, 429] on input "26" at bounding box center [115, 425] width 23 height 23
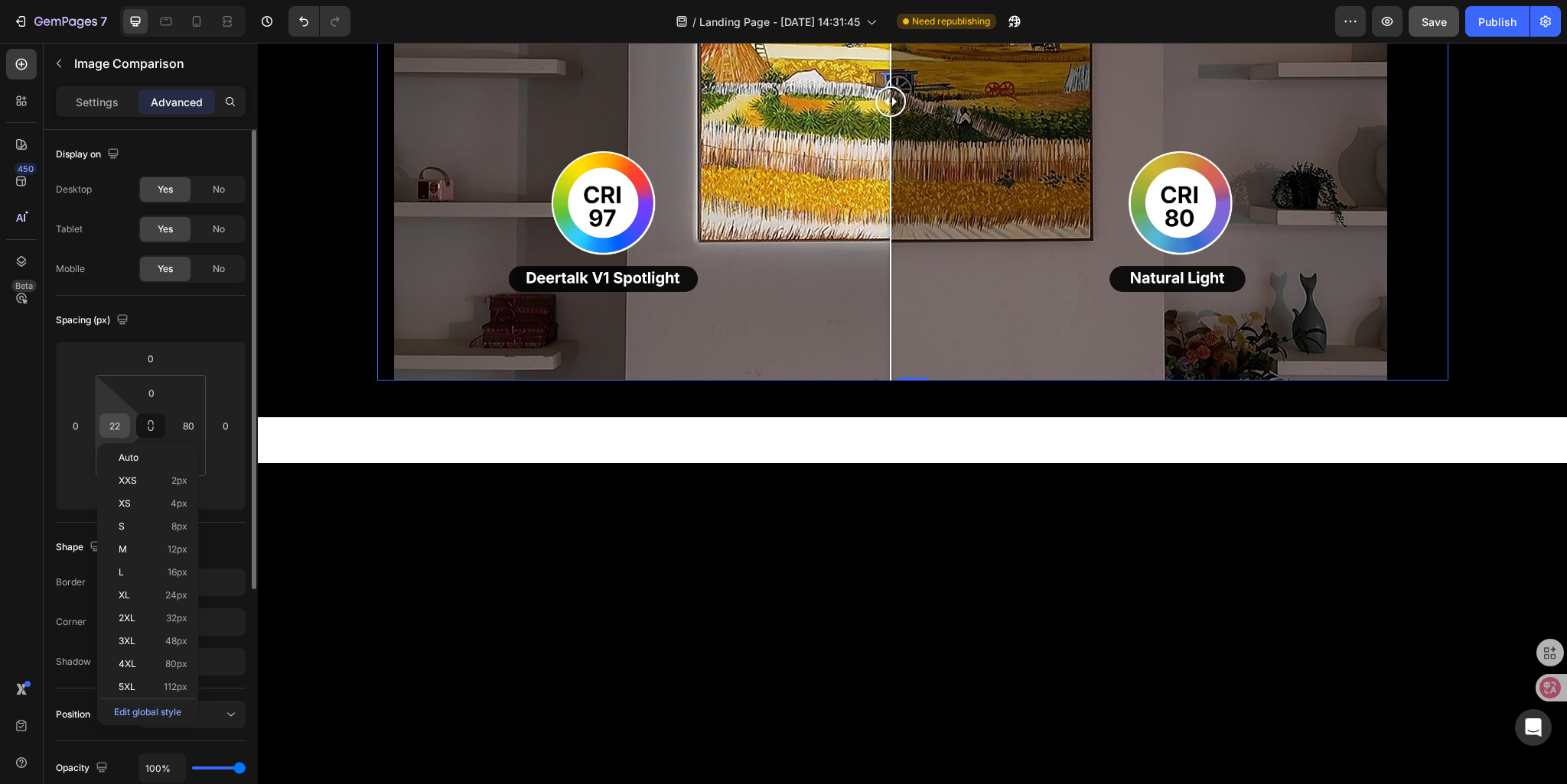
click at [117, 426] on input "22" at bounding box center [115, 425] width 23 height 23
type input "23"
click at [187, 426] on input "80" at bounding box center [188, 425] width 23 height 23
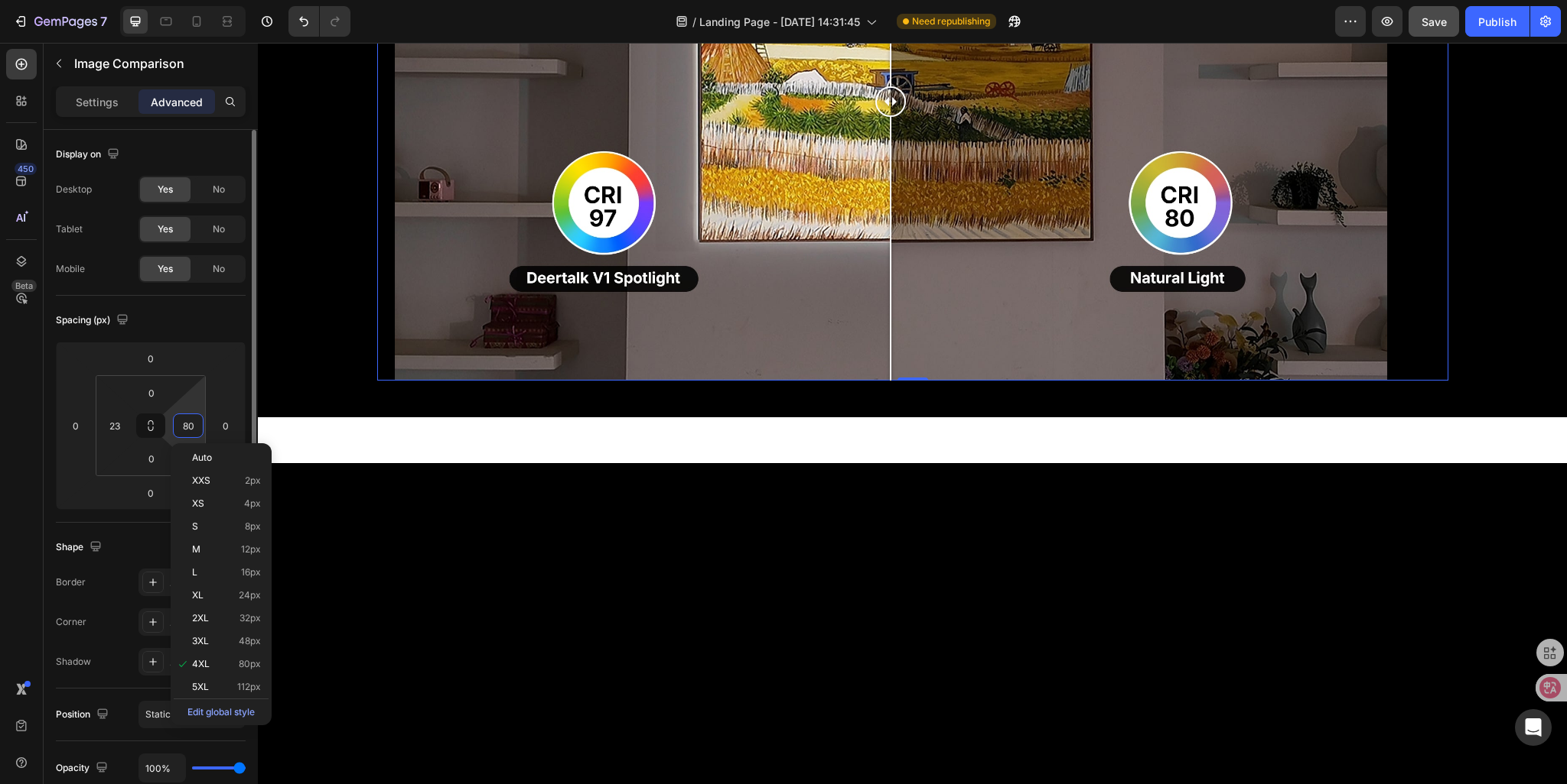
click at [192, 426] on input "80" at bounding box center [188, 425] width 23 height 23
type input "8"
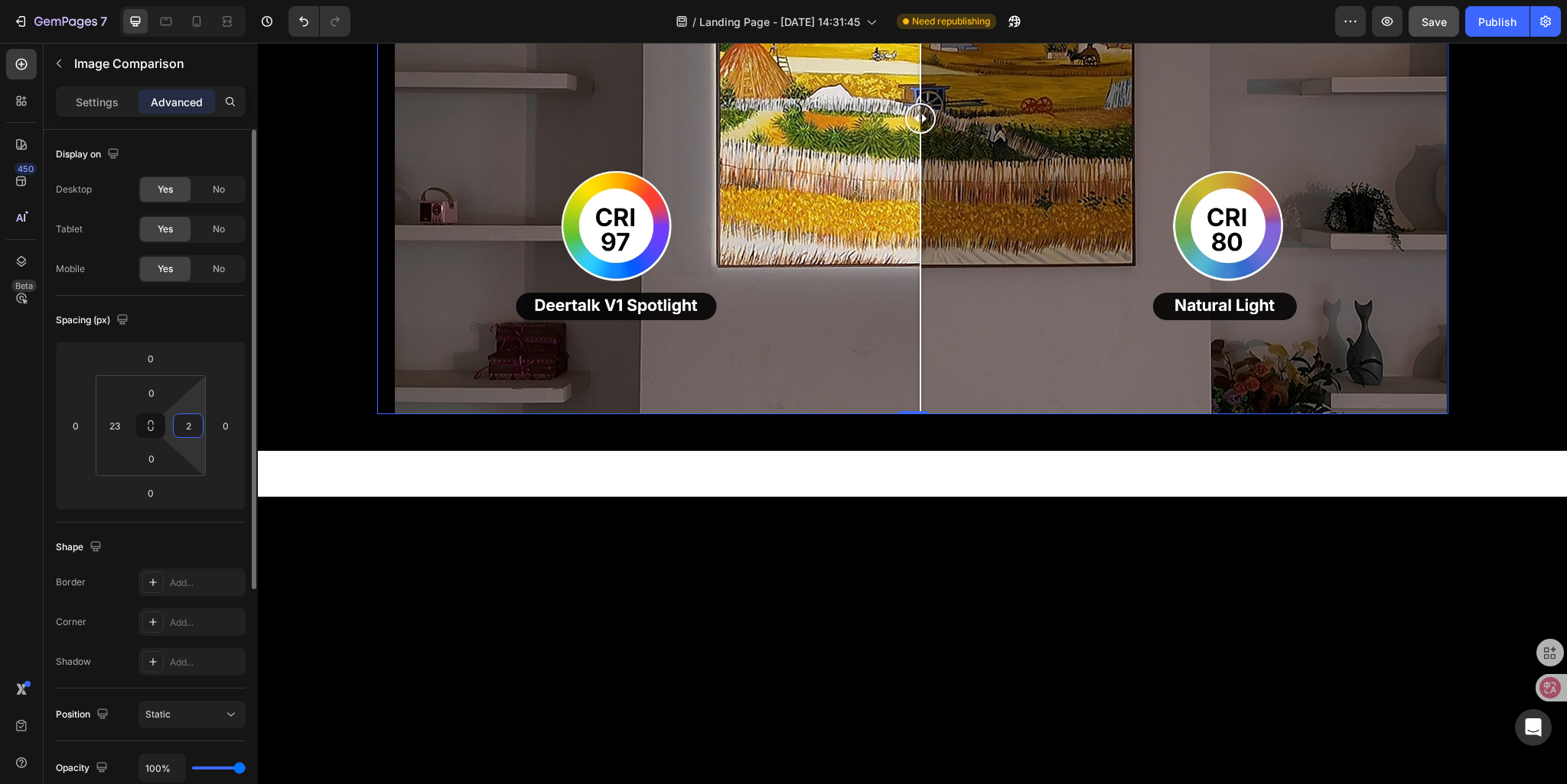
type input "23"
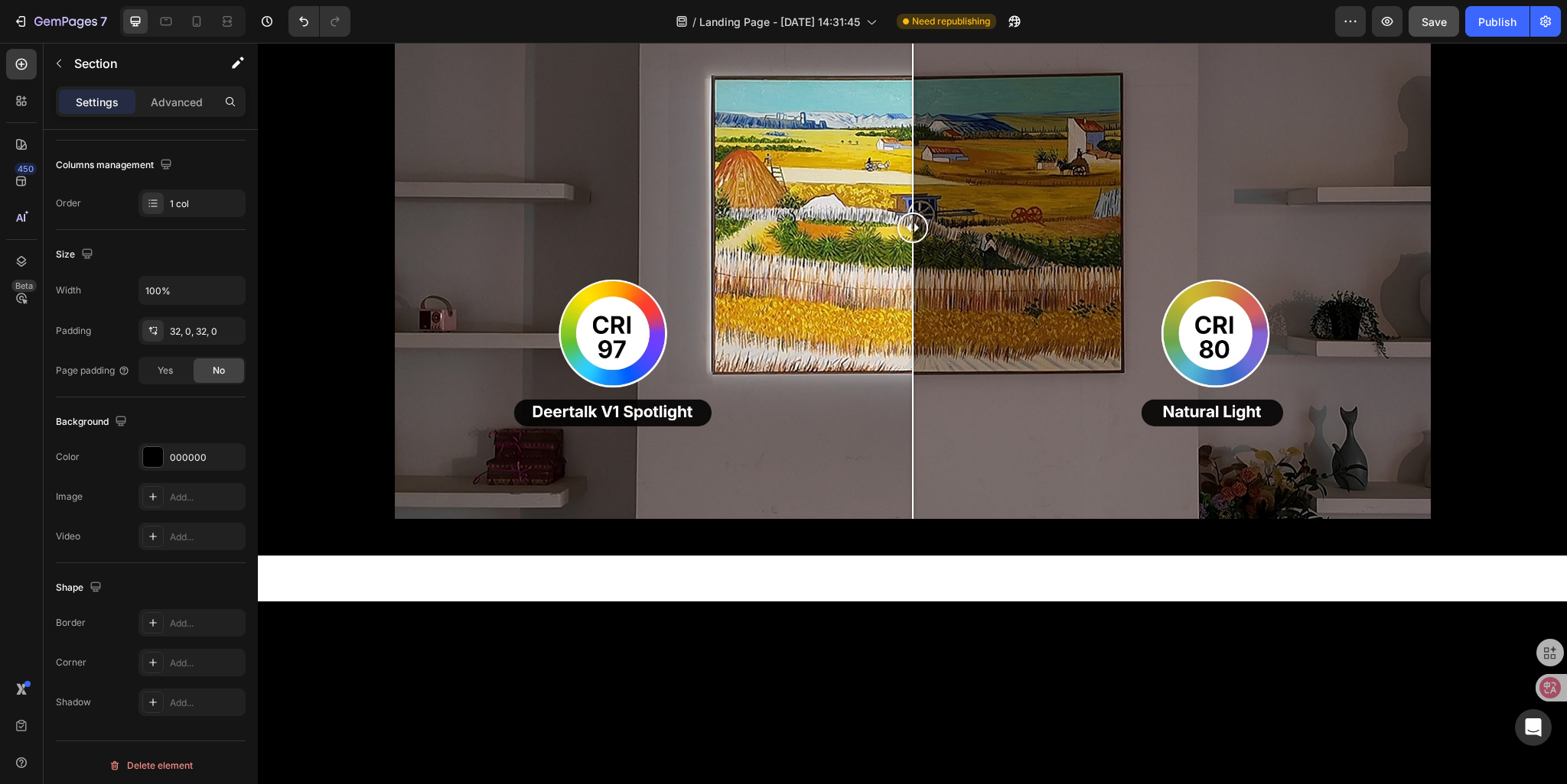
scroll to position [1392, 0]
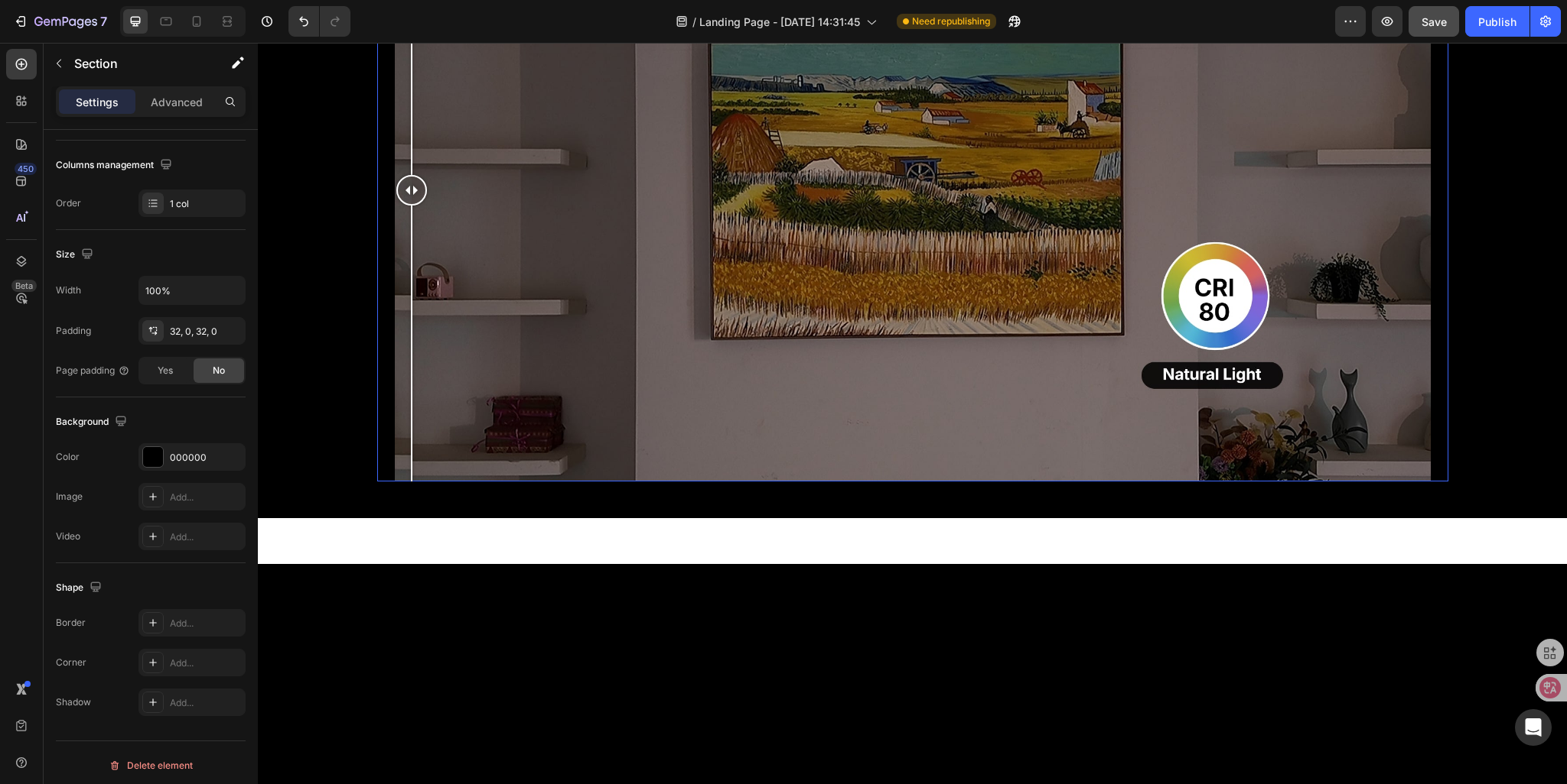
click at [395, 482] on div at bounding box center [912, 191] width 1036 height 583
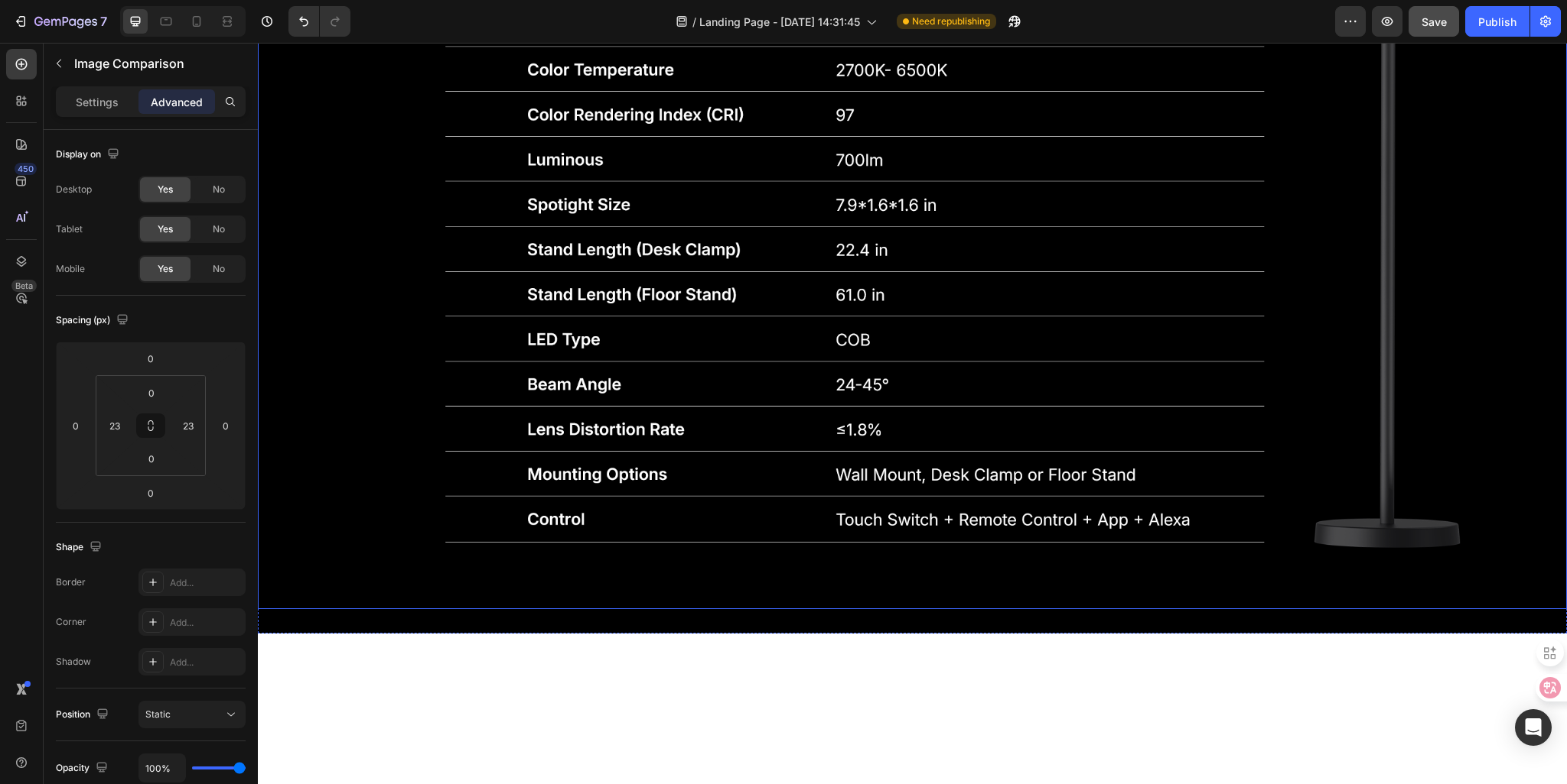
scroll to position [4926, 0]
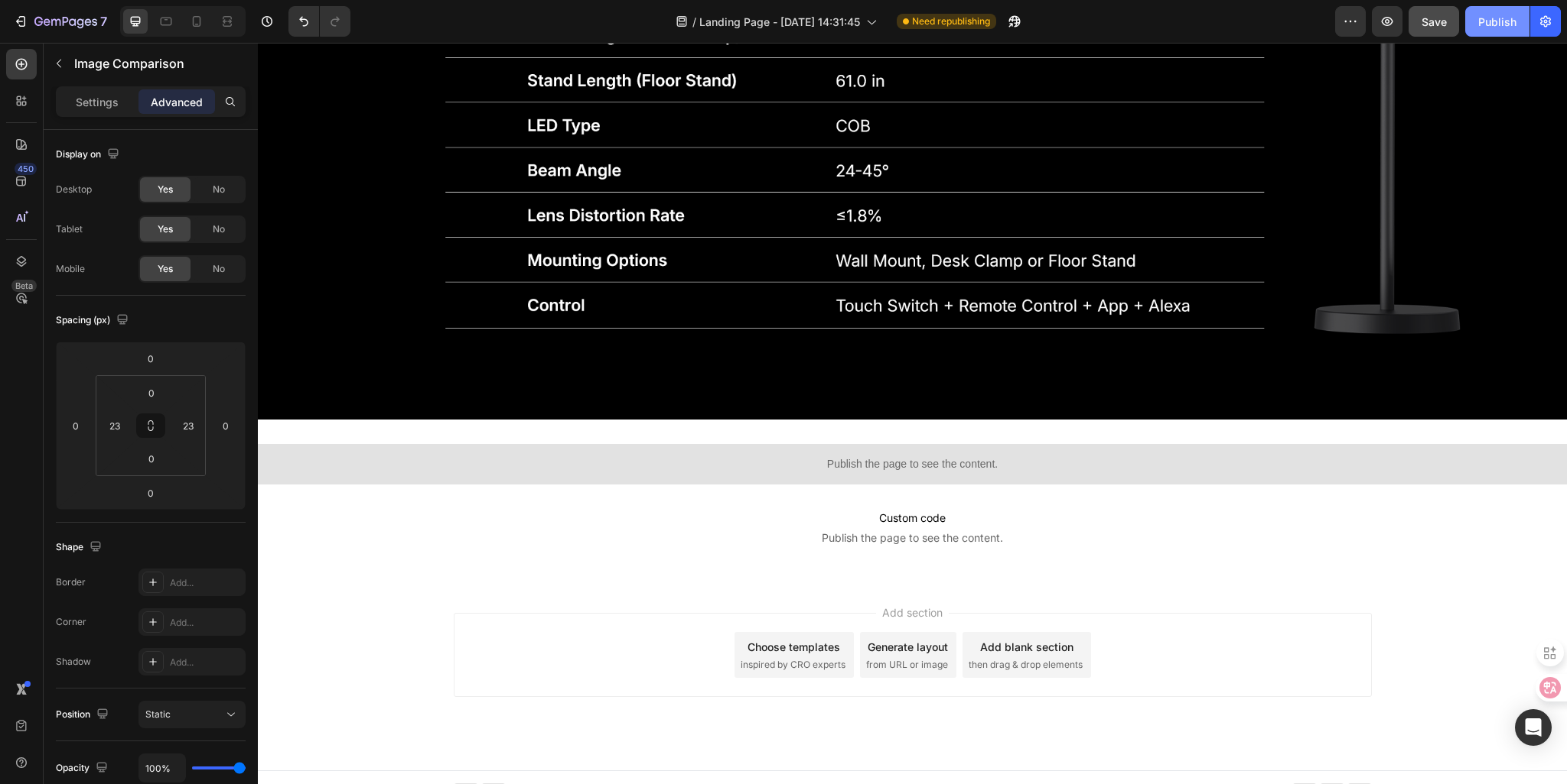
click at [1489, 29] on button "Publish" at bounding box center [1497, 22] width 64 height 31
click at [1432, 23] on span "Save" at bounding box center [1434, 22] width 25 height 13
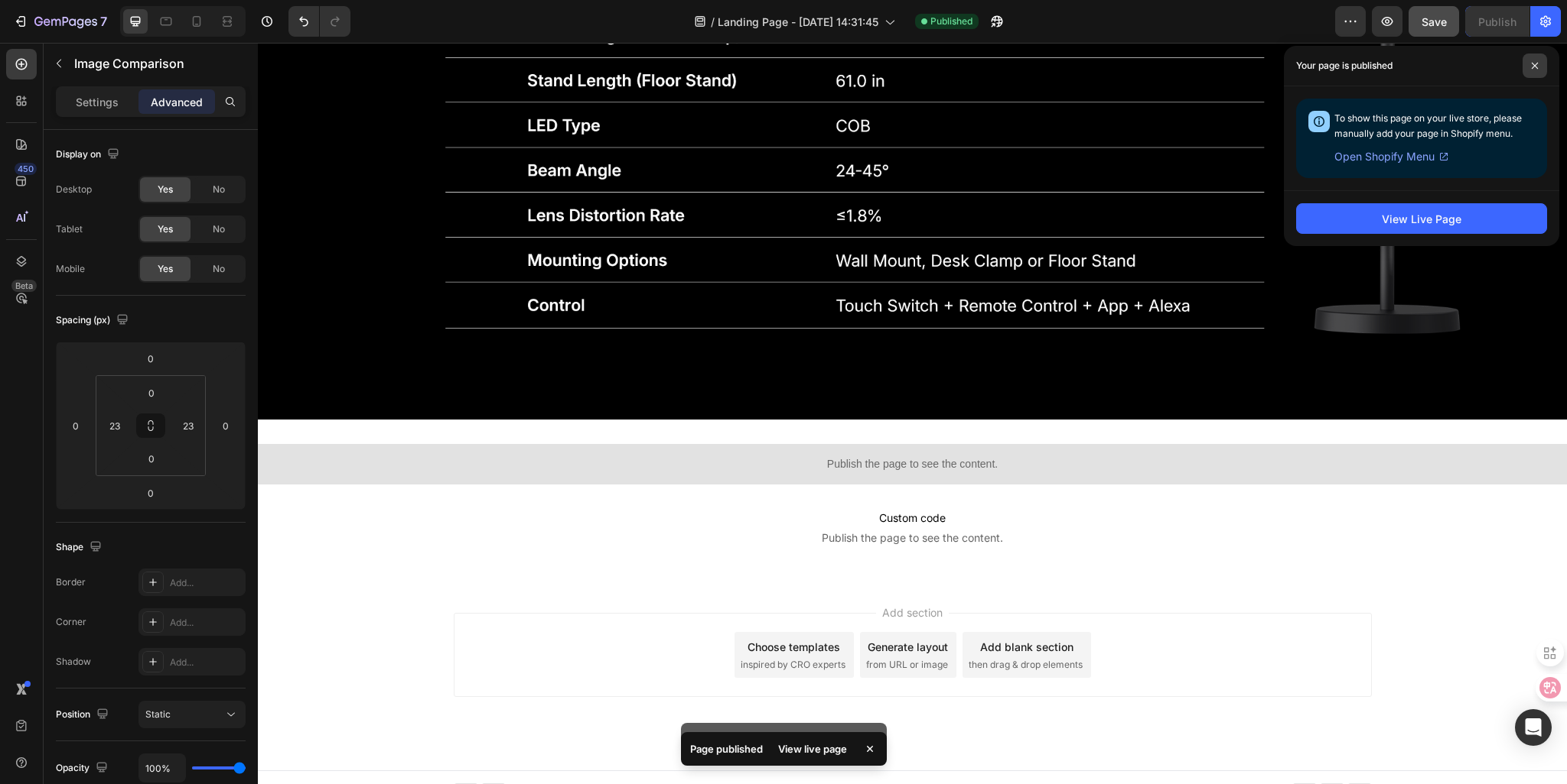
click at [1532, 66] on icon at bounding box center [1534, 66] width 8 height 8
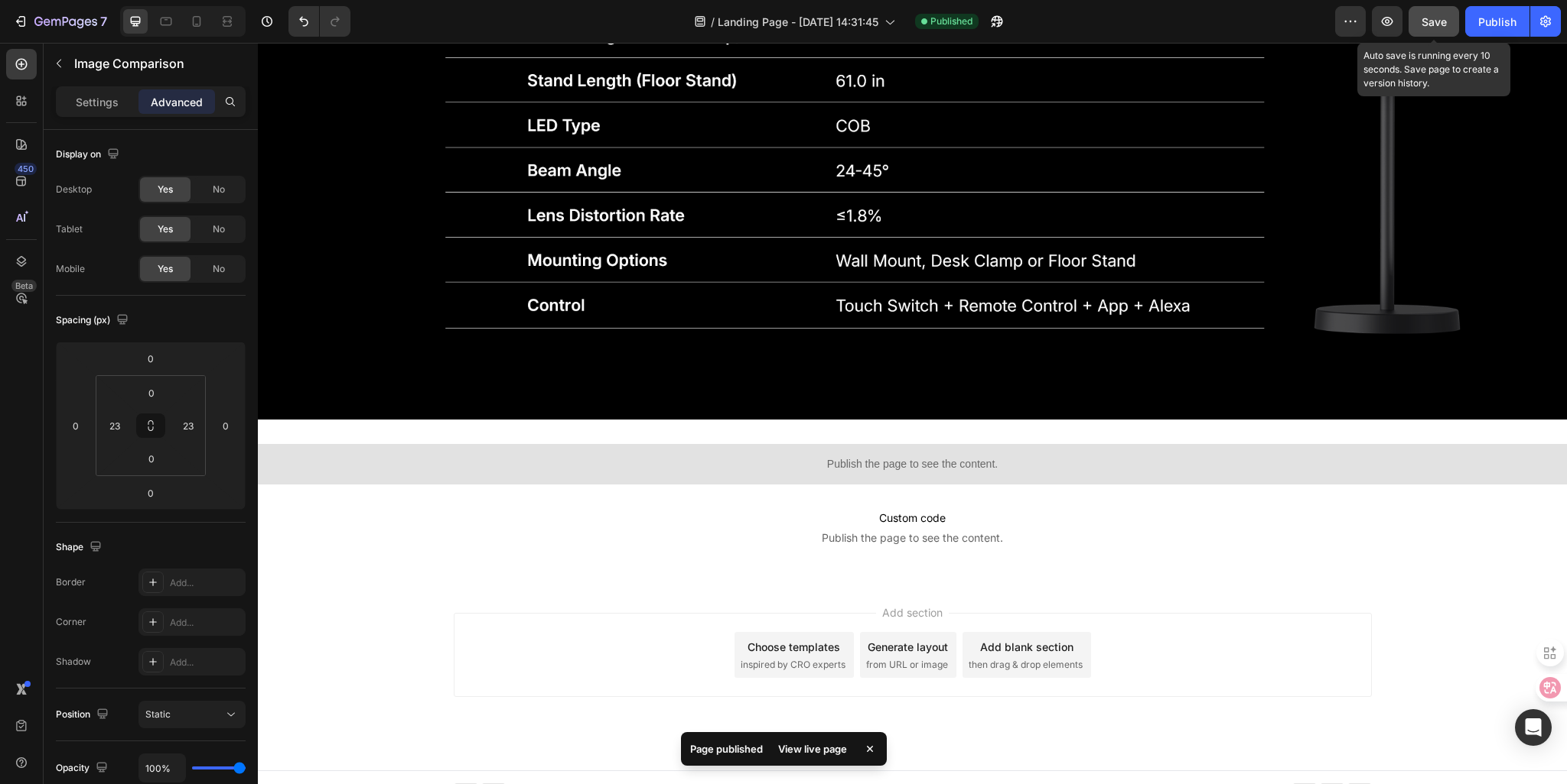
click at [1431, 19] on span "Save" at bounding box center [1434, 22] width 25 height 13
click at [1485, 23] on div "Publish" at bounding box center [1497, 22] width 39 height 16
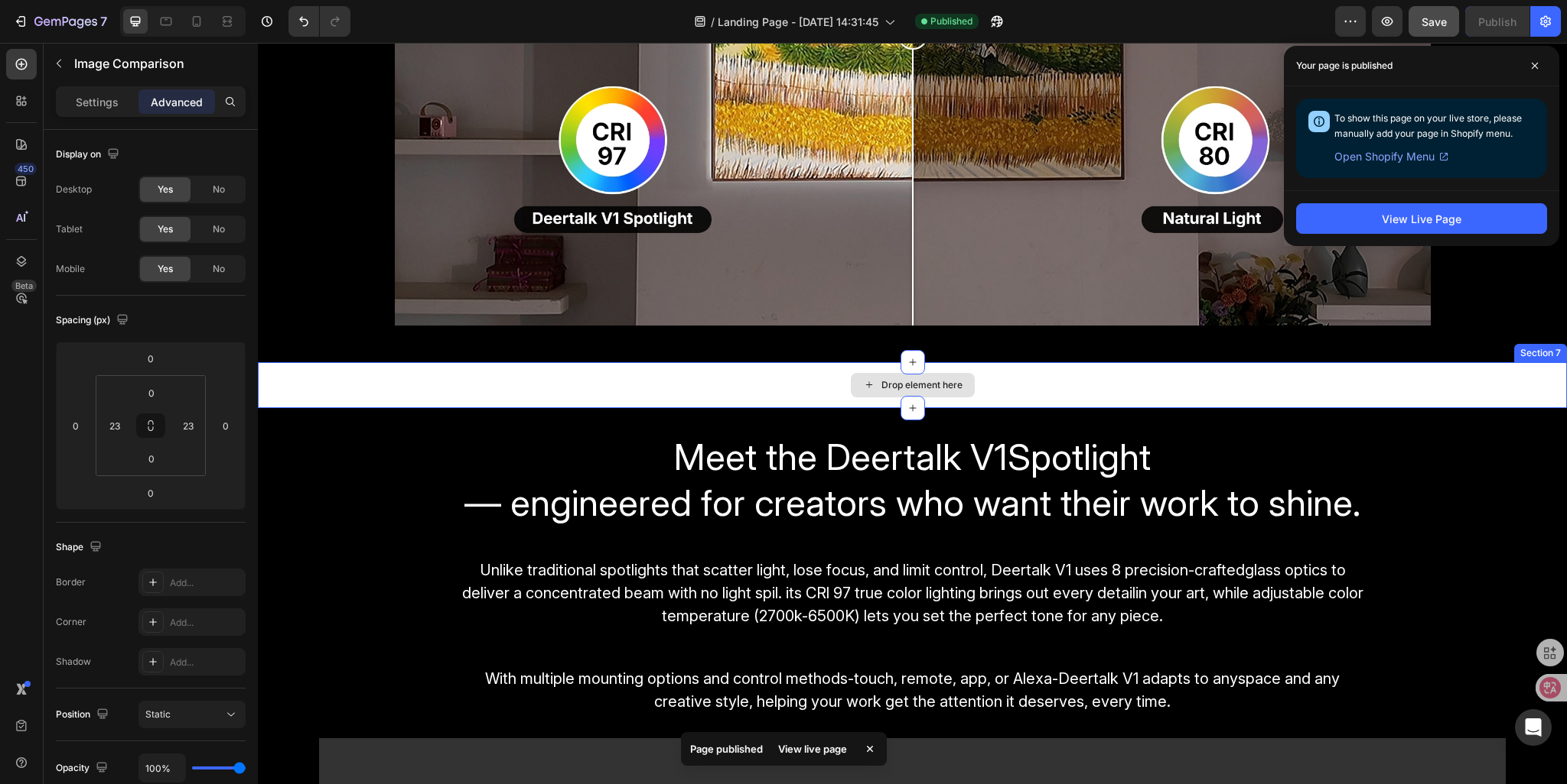
scroll to position [1791, 0]
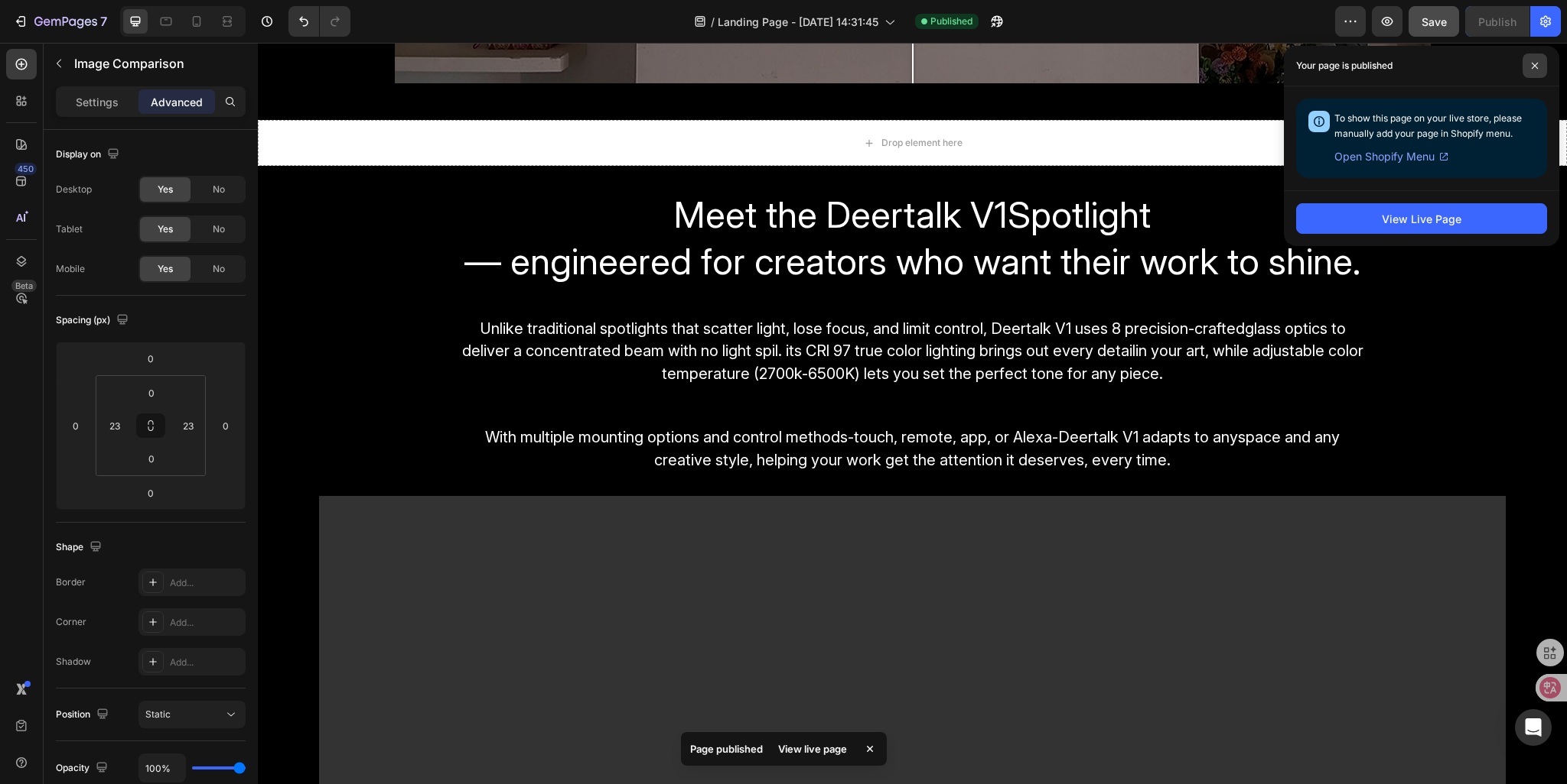
click at [1539, 65] on span at bounding box center [1535, 66] width 24 height 24
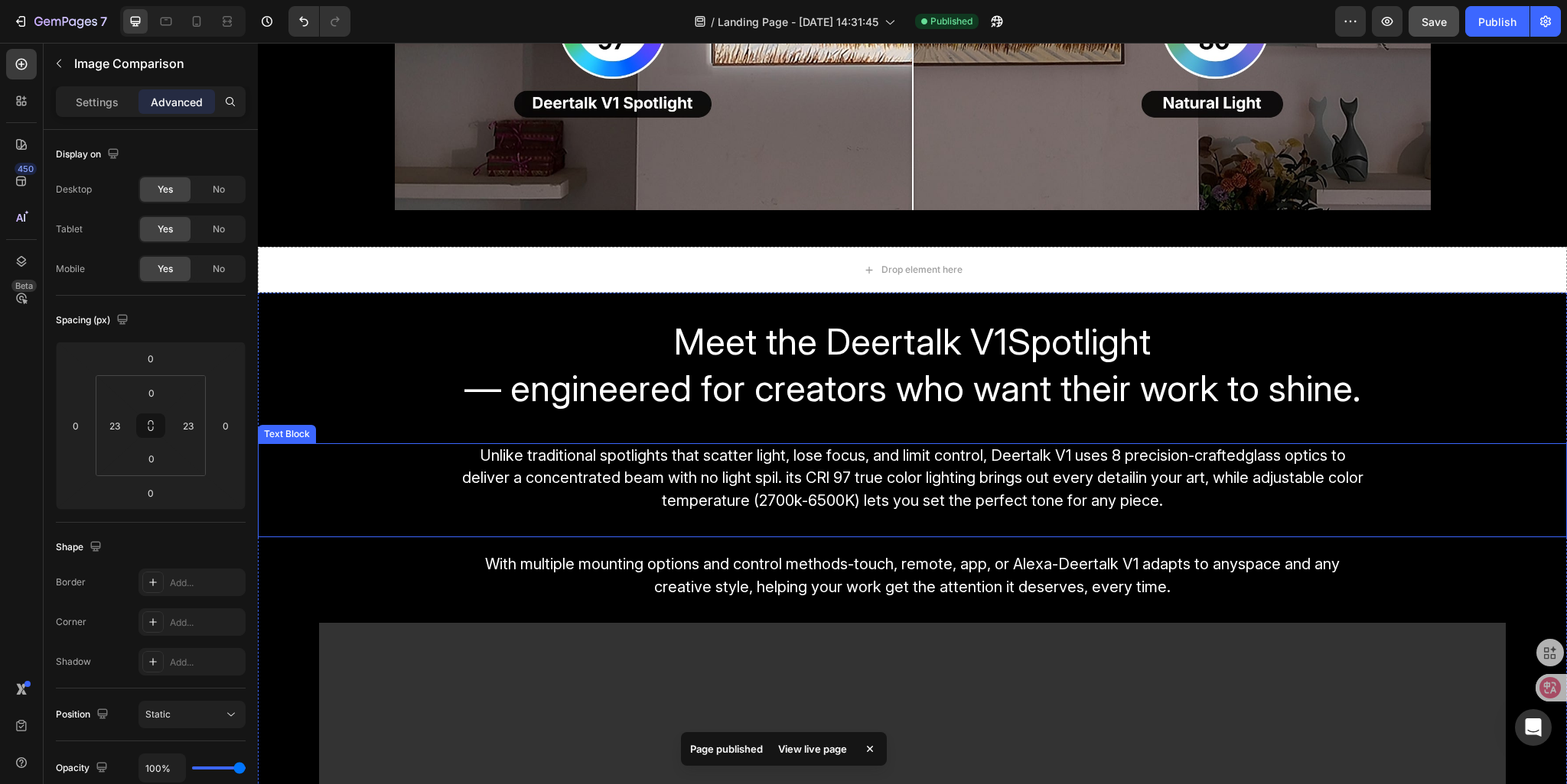
scroll to position [1561, 0]
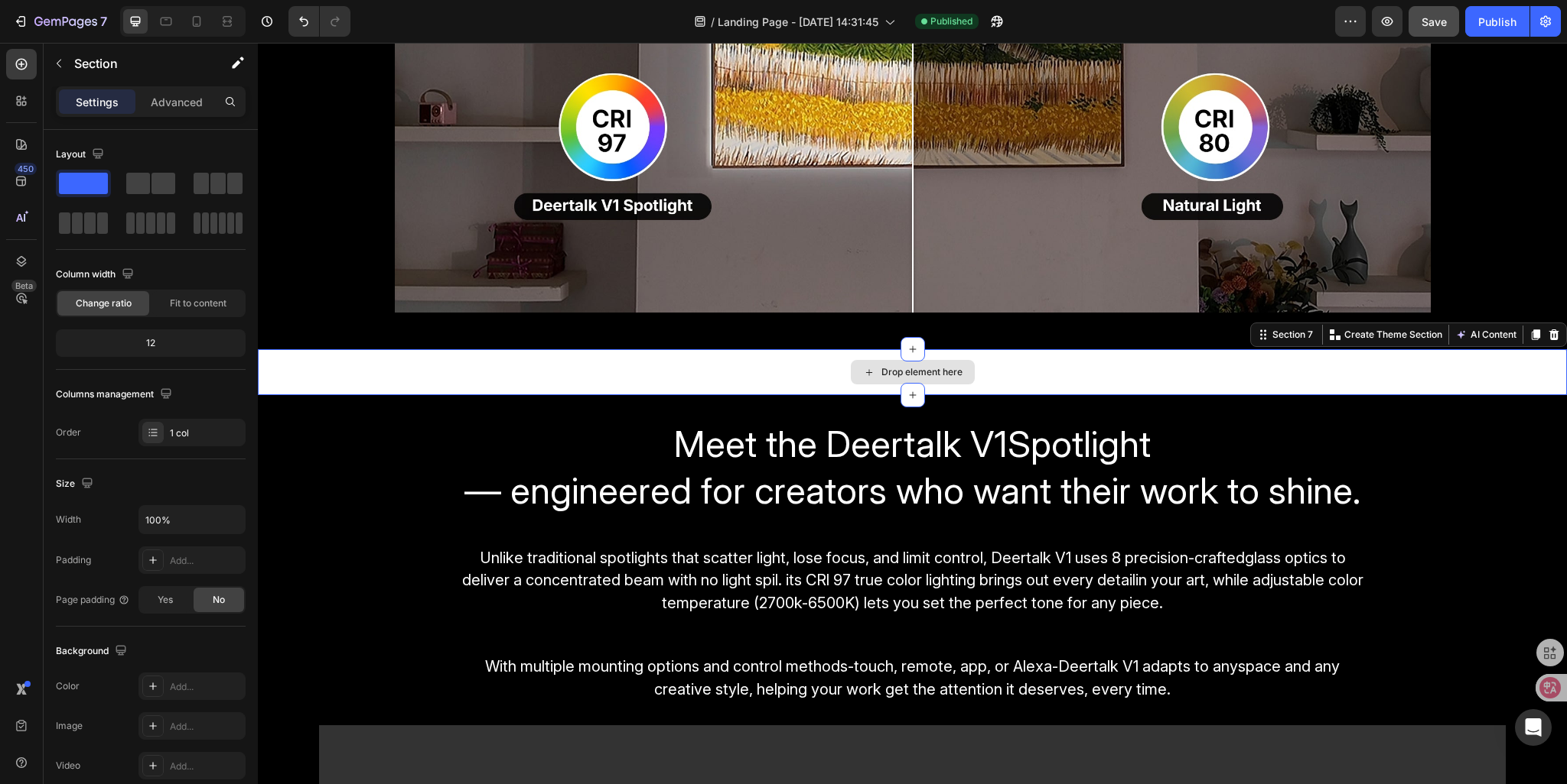
click at [1026, 376] on div "Drop element here" at bounding box center [911, 372] width 1309 height 46
click at [1547, 334] on icon at bounding box center [1553, 334] width 12 height 12
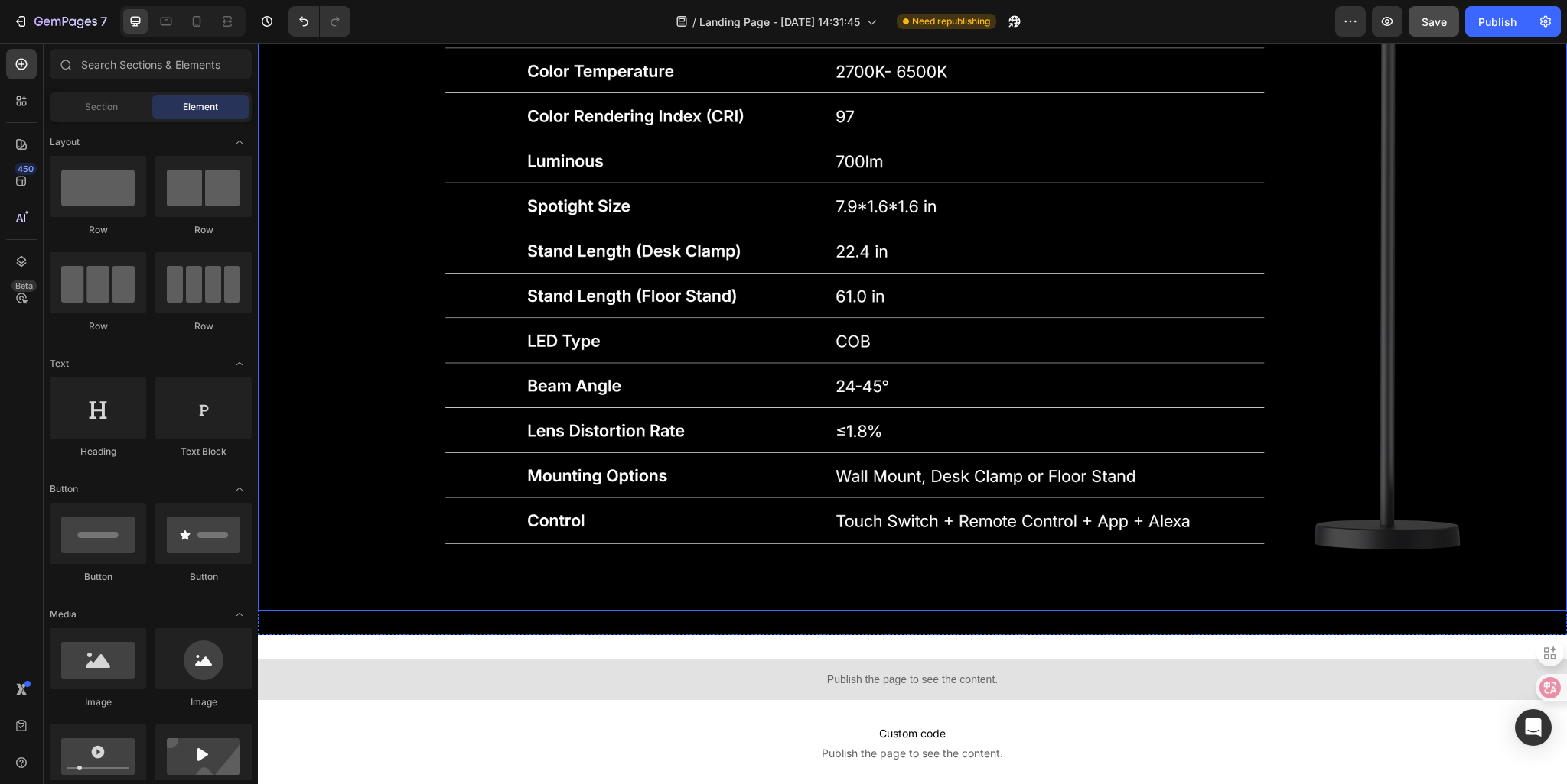
scroll to position [4880, 0]
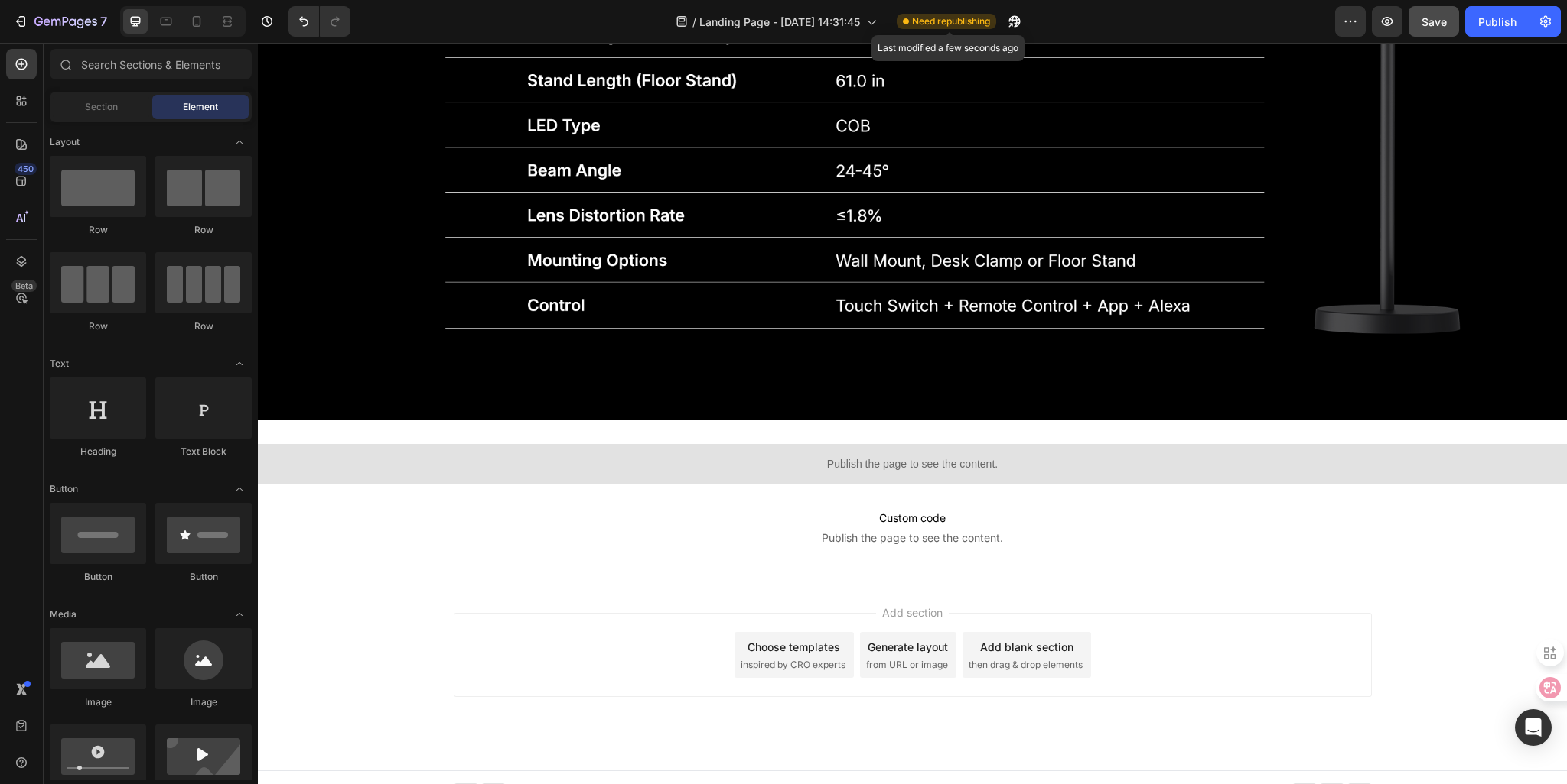
click at [964, 21] on span "Need republishing" at bounding box center [951, 21] width 78 height 14
click at [1016, 27] on icon "button" at bounding box center [1015, 22] width 15 height 15
click at [924, 18] on span "Need republishing" at bounding box center [951, 21] width 78 height 14
click at [876, 25] on icon at bounding box center [871, 22] width 15 height 15
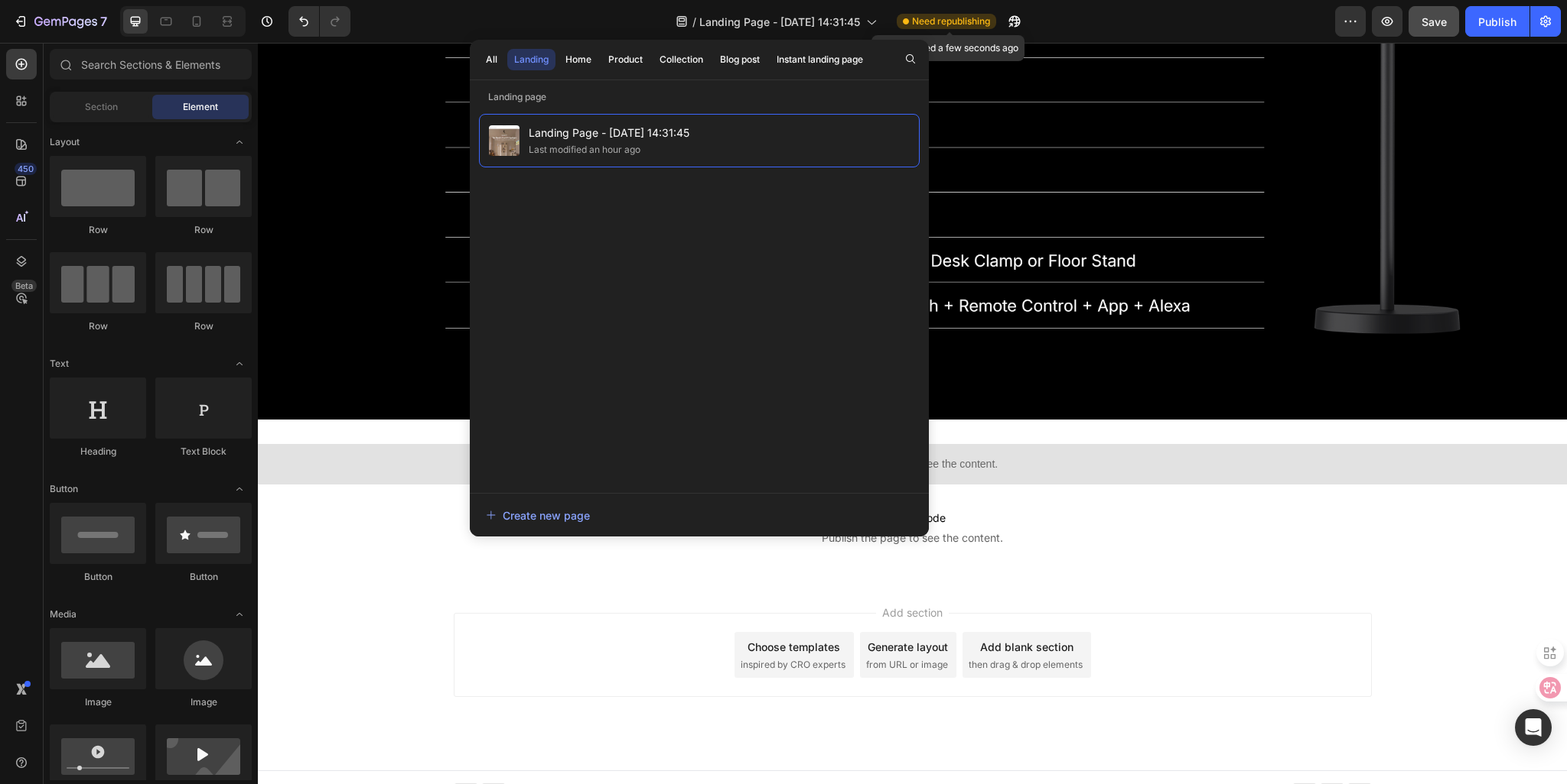
click at [961, 21] on span "Need republishing" at bounding box center [951, 21] width 78 height 14
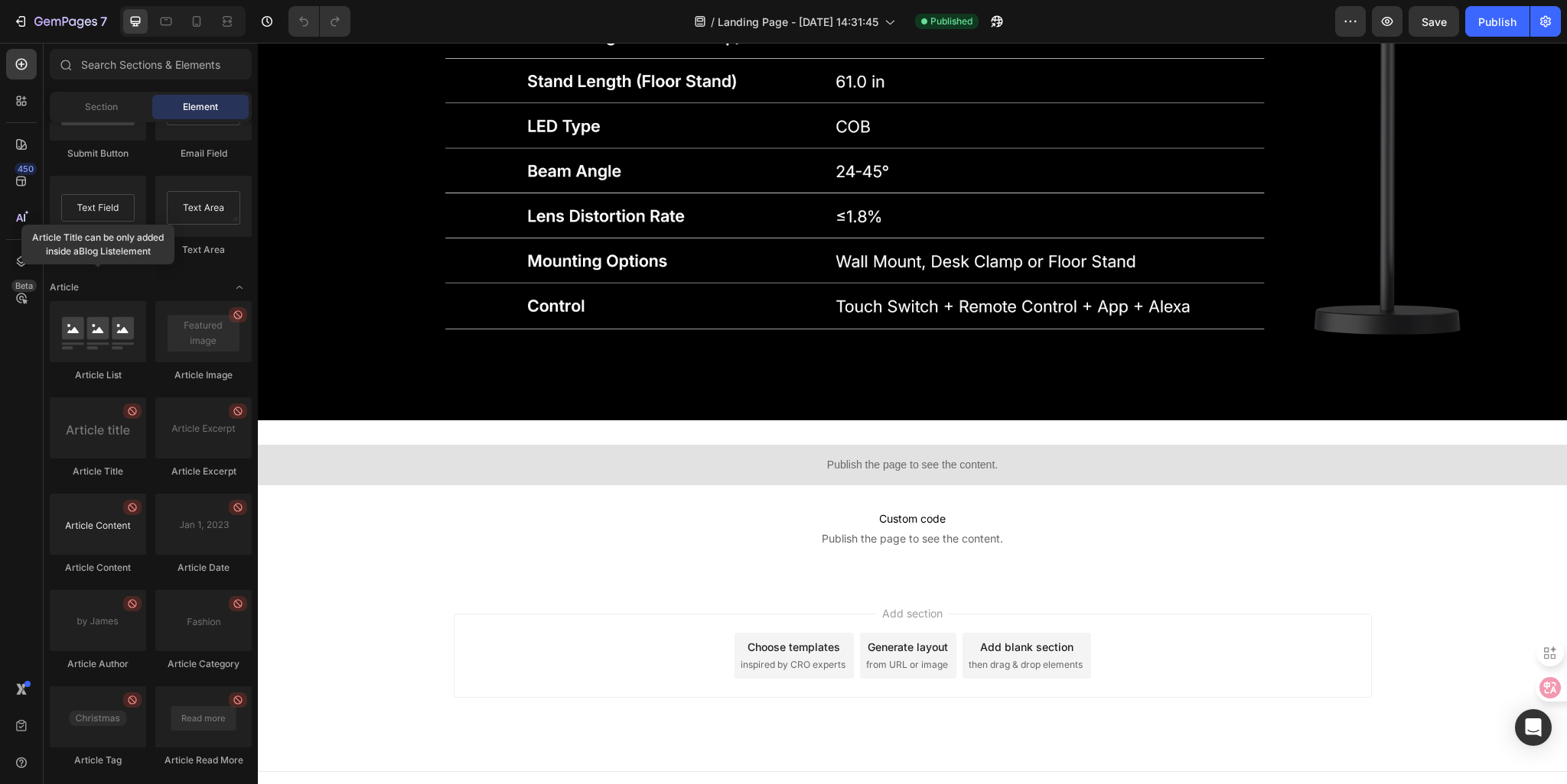
scroll to position [3873, 0]
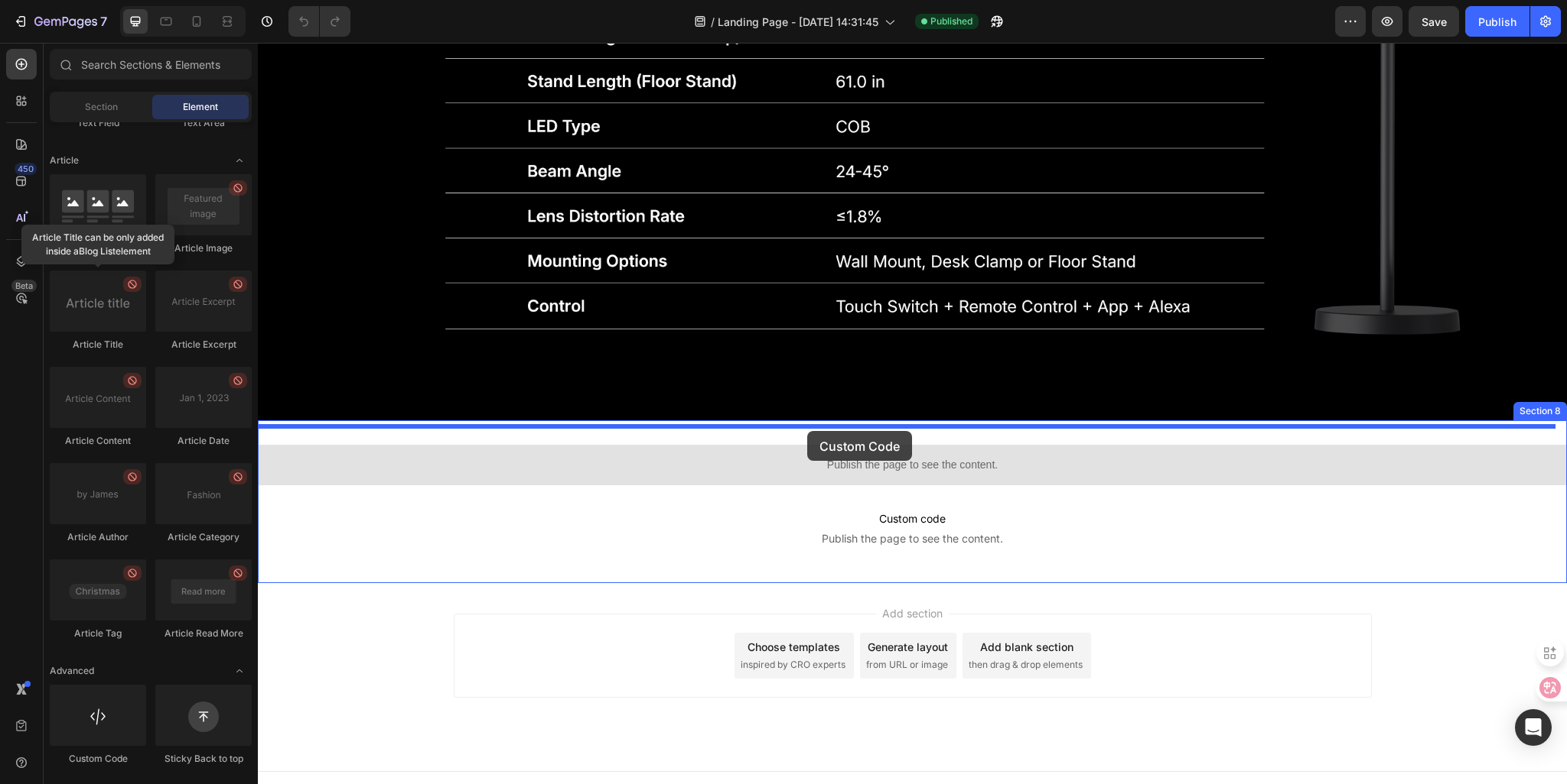
drag, startPoint x: 325, startPoint y: 763, endPoint x: 807, endPoint y: 431, distance: 585.3
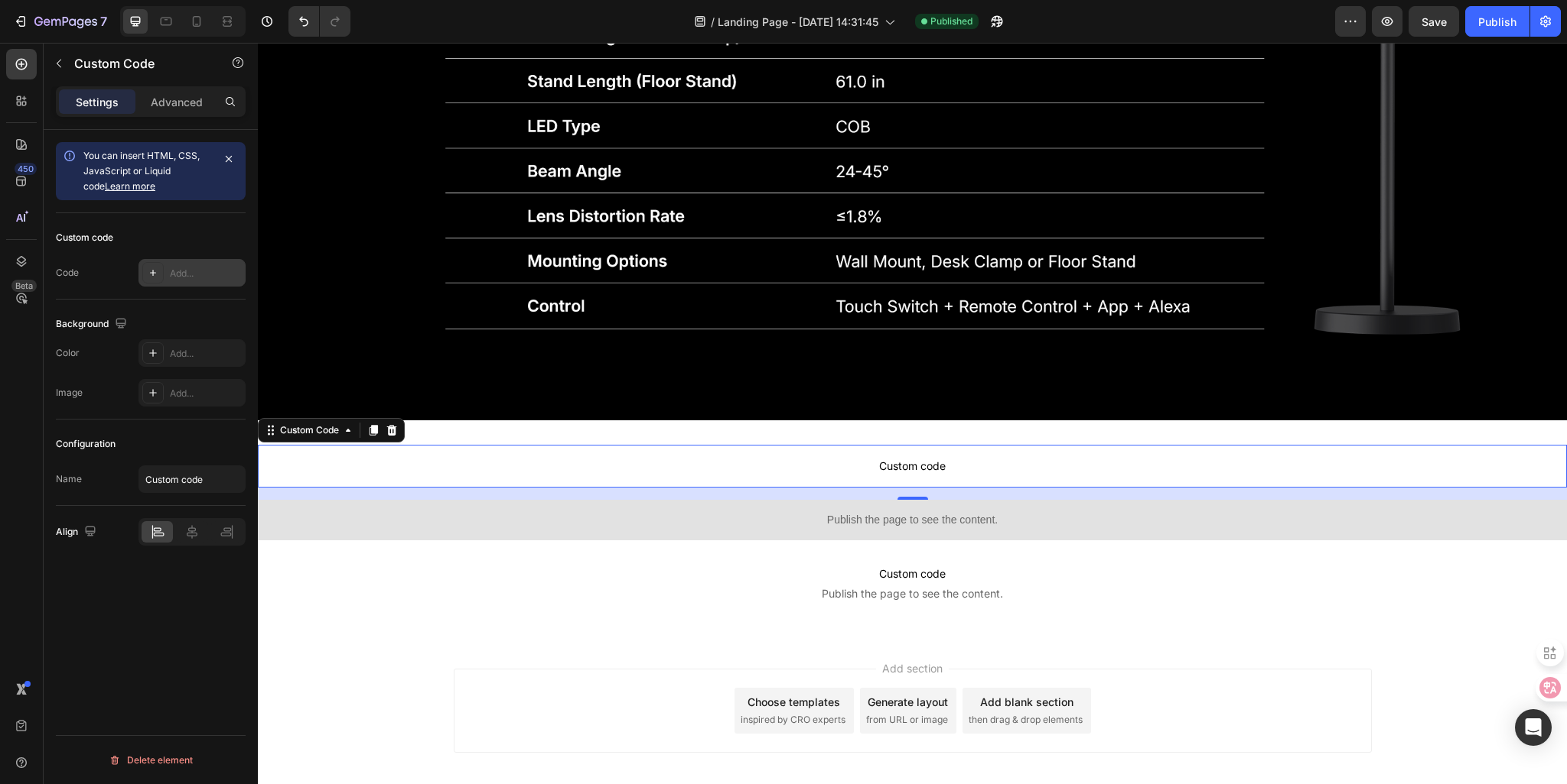
click at [171, 273] on div "Add..." at bounding box center [206, 273] width 72 height 14
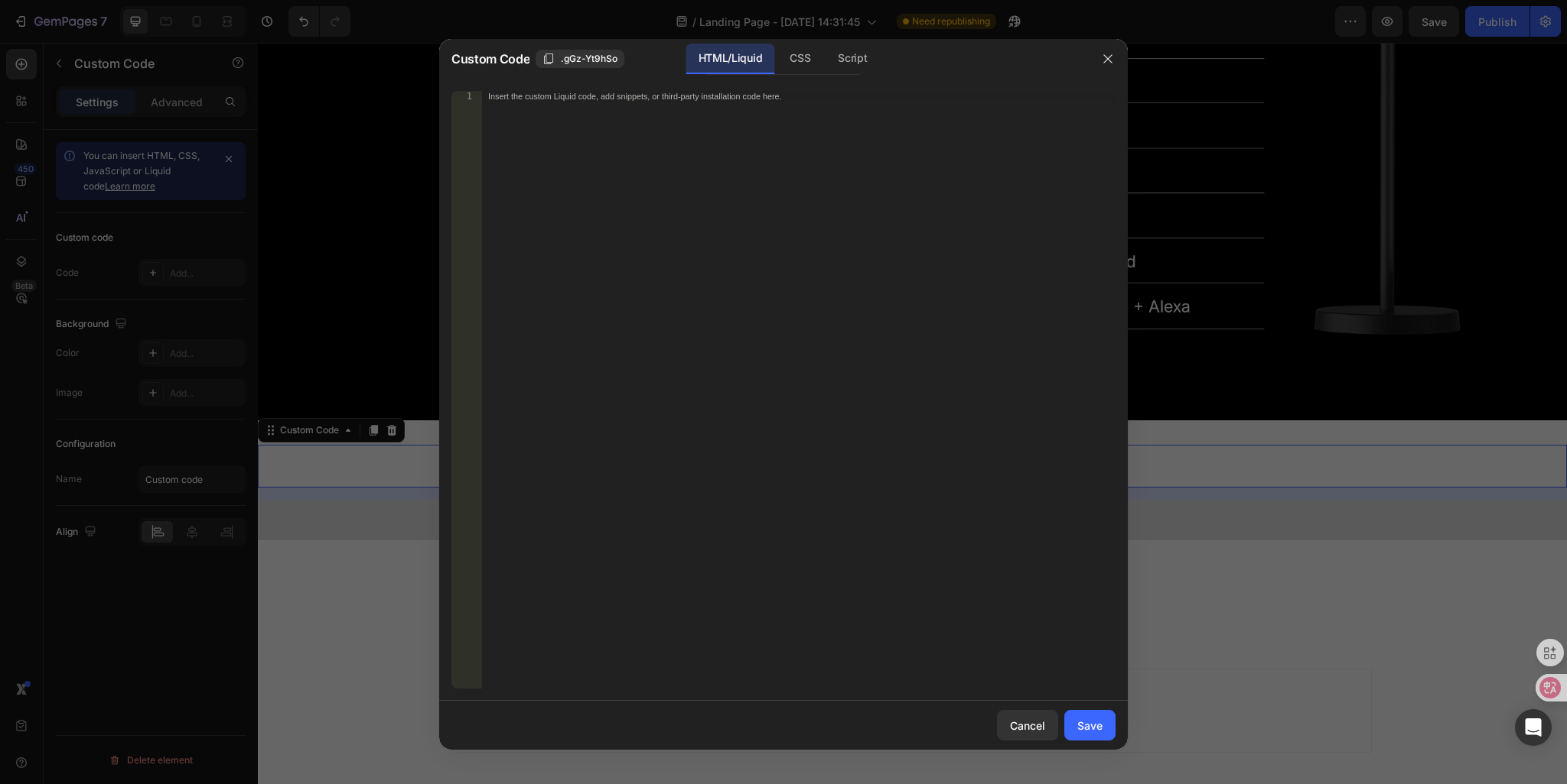
click at [542, 100] on div "Insert the custom Liquid code, add snippets, or third-party installation code h…" at bounding box center [768, 97] width 558 height 10
paste textarea "<div class="klaviyo-form-STeA5a"></div>"
type textarea "<div class="klaviyo-form-STeA5a"></div>"
click at [1086, 732] on div "Save" at bounding box center [1090, 726] width 25 height 16
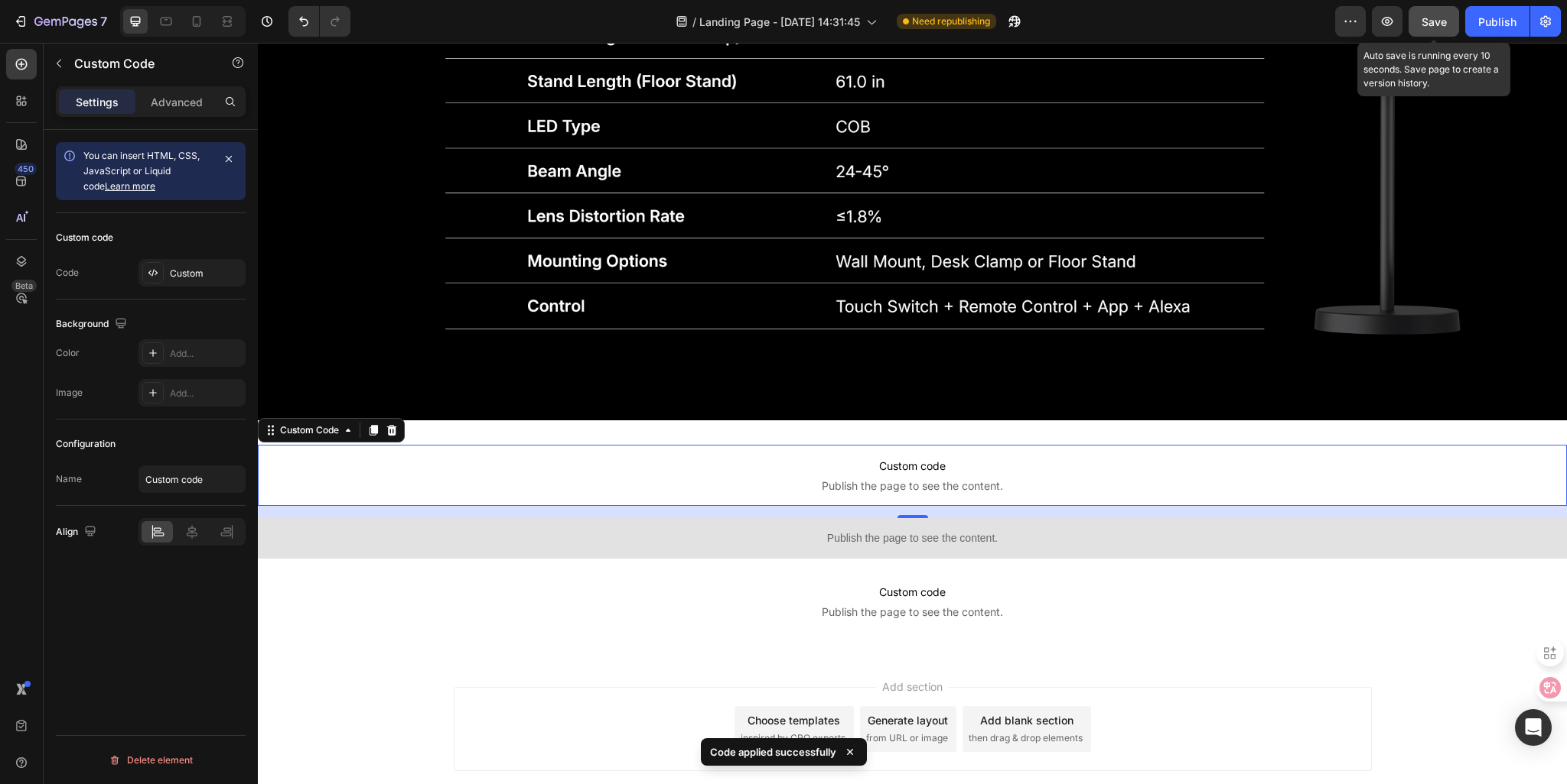
click at [1435, 21] on span "Save" at bounding box center [1434, 22] width 25 height 13
click at [939, 18] on span "Need republishing" at bounding box center [951, 21] width 78 height 14
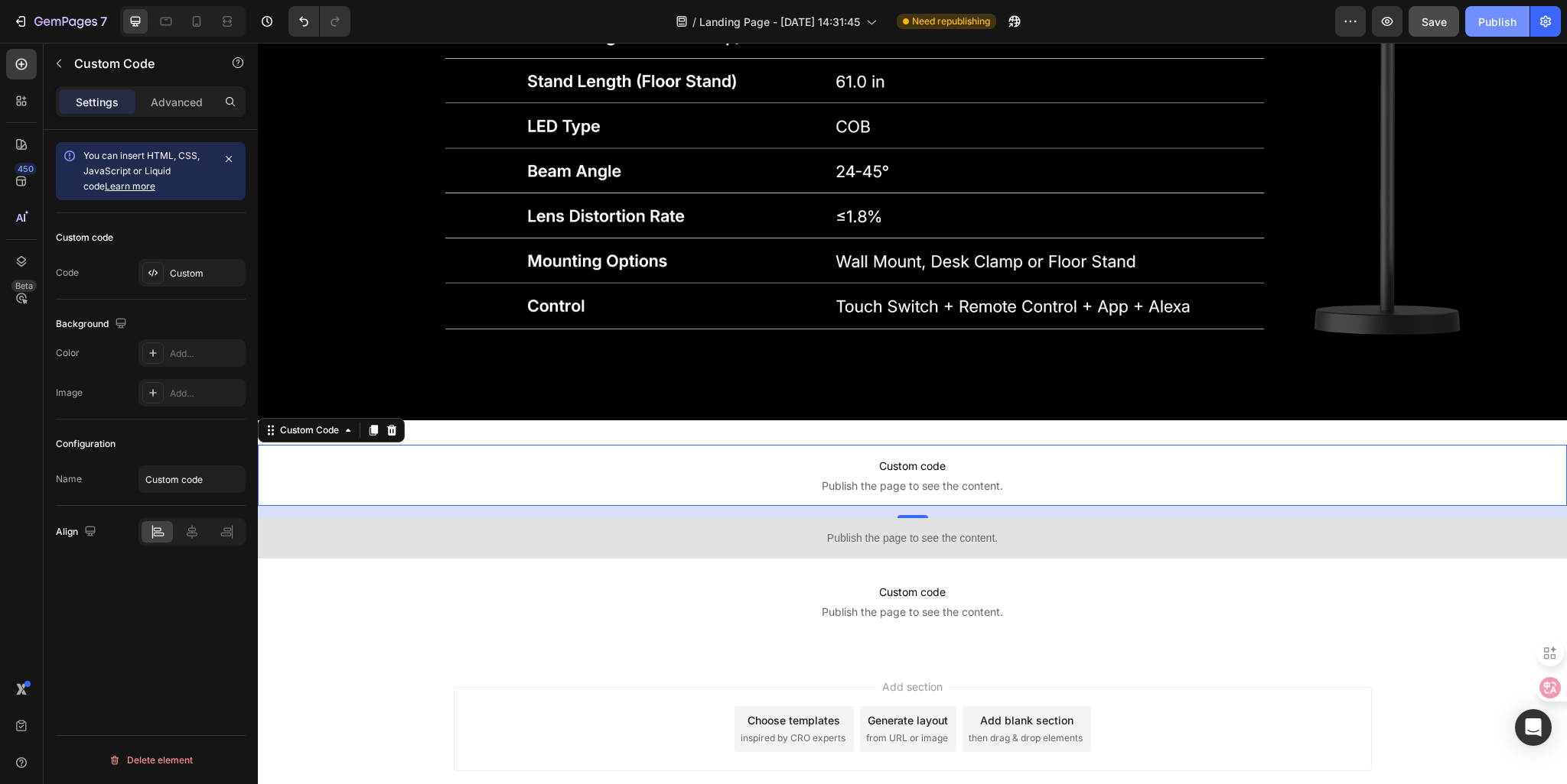
click at [1501, 27] on div "Publish" at bounding box center [1497, 22] width 39 height 16
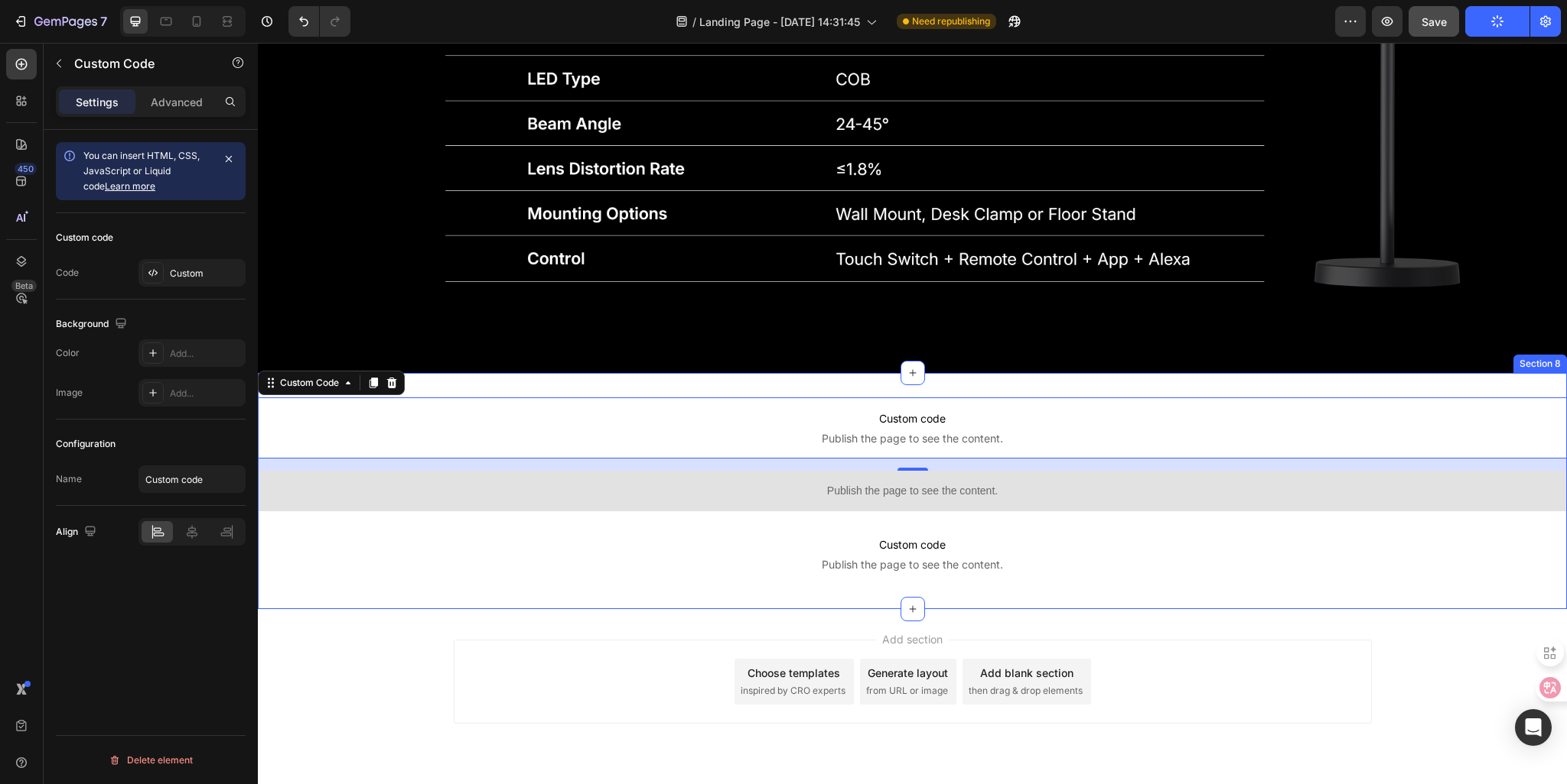
scroll to position [4970, 0]
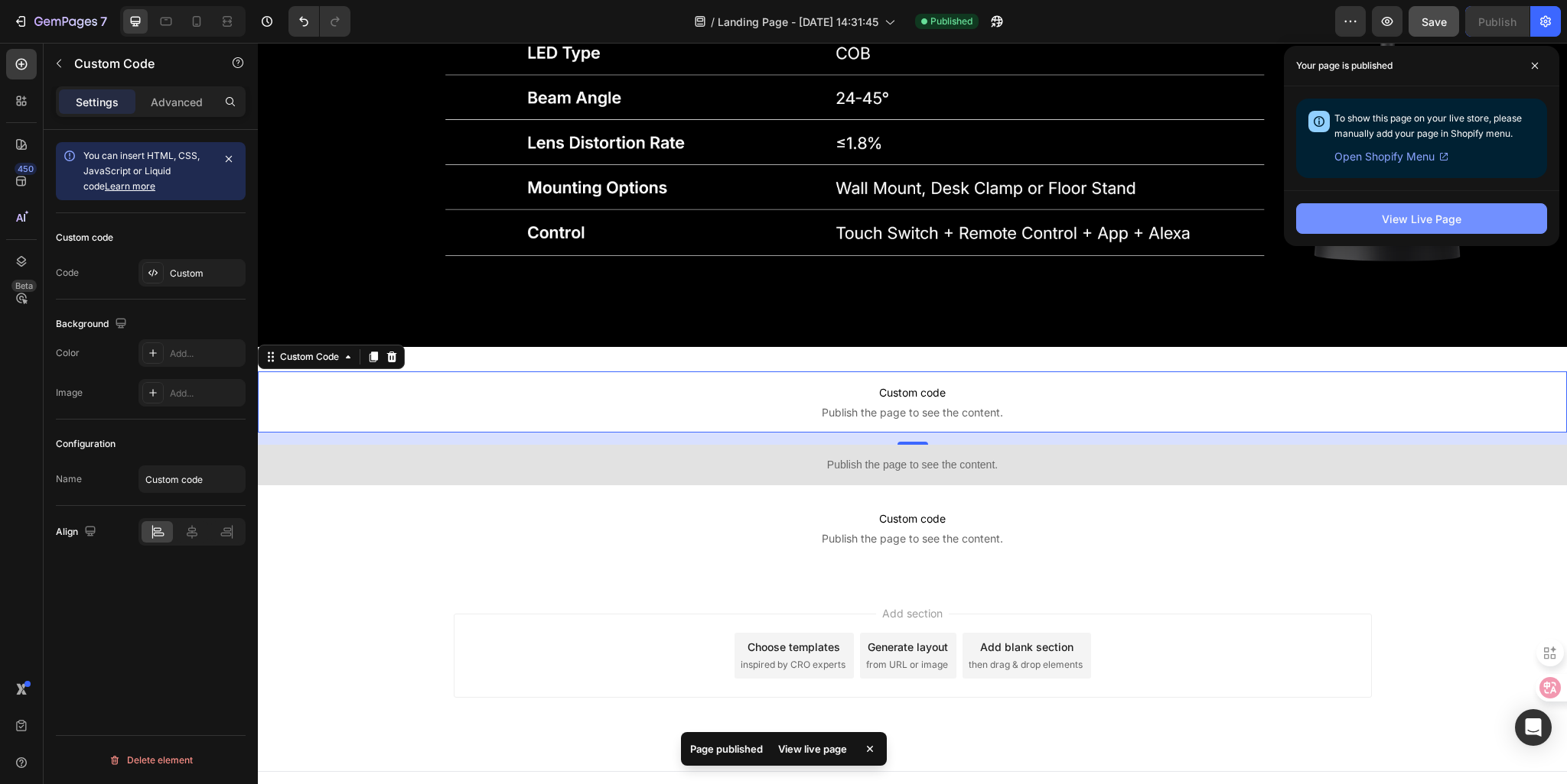
click at [1420, 222] on div "View Live Page" at bounding box center [1421, 219] width 80 height 16
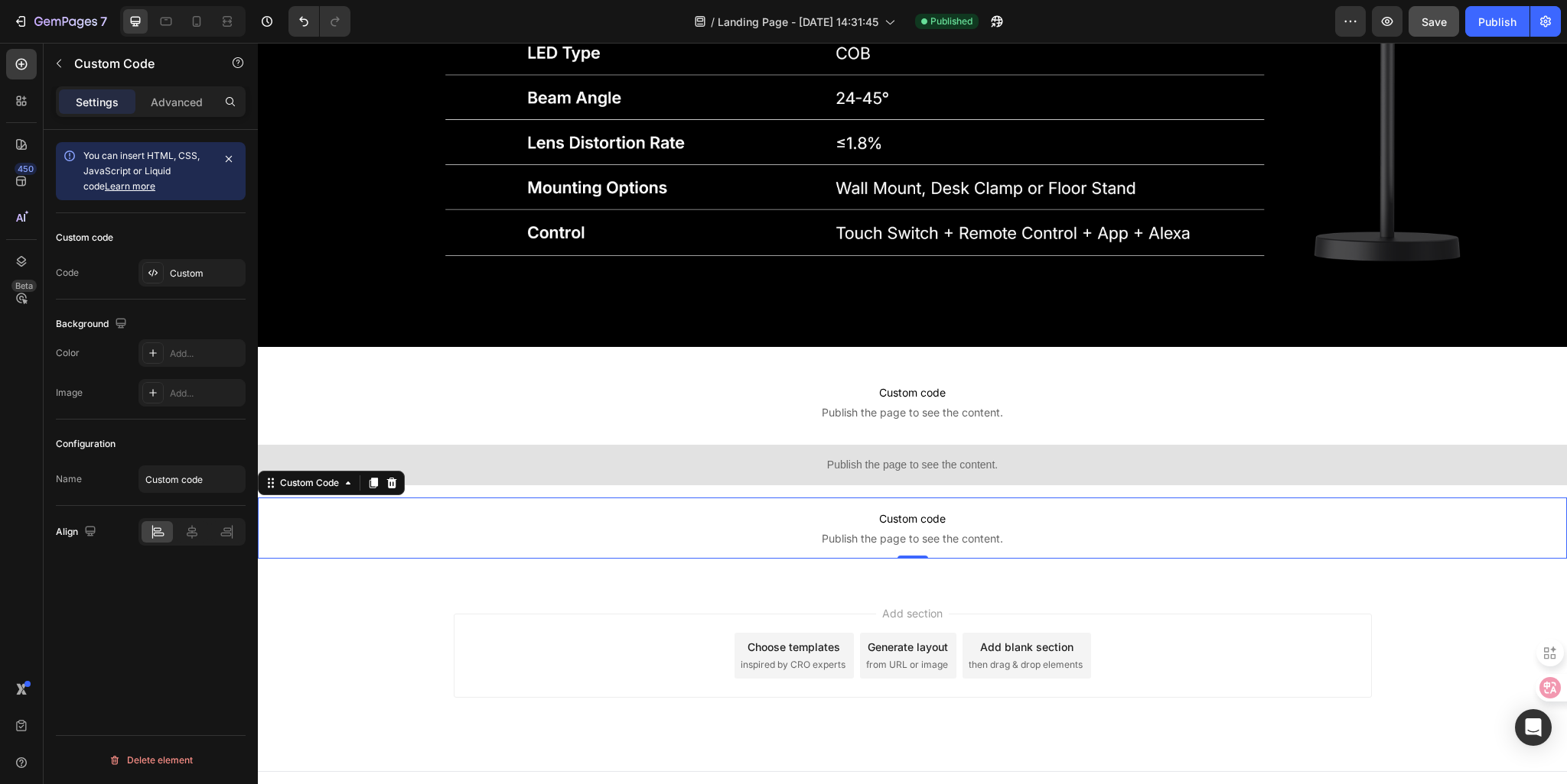
click at [799, 510] on span "Custom code" at bounding box center [911, 519] width 1309 height 19
click at [395, 478] on icon at bounding box center [392, 483] width 10 height 10
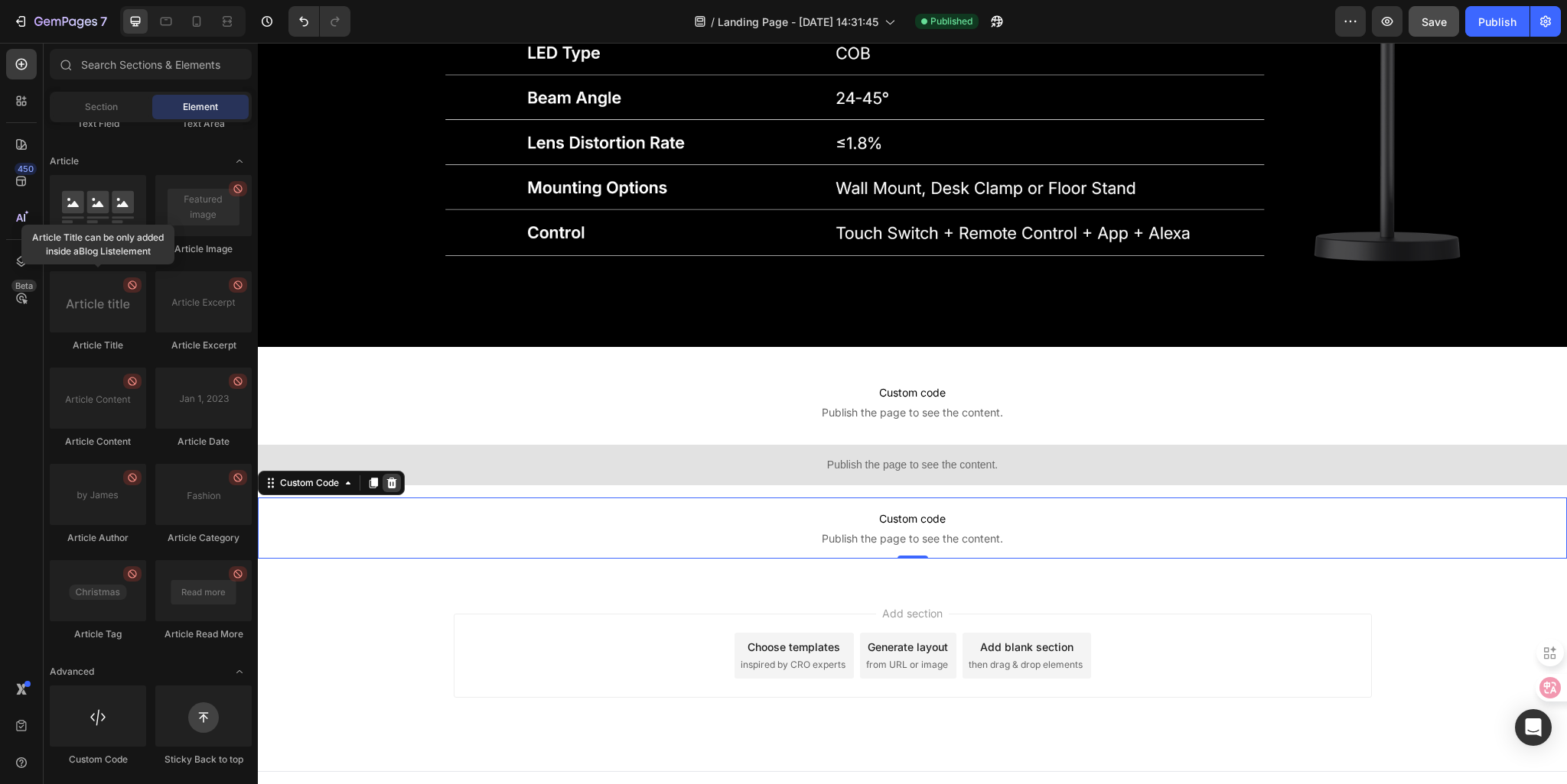
scroll to position [4896, 0]
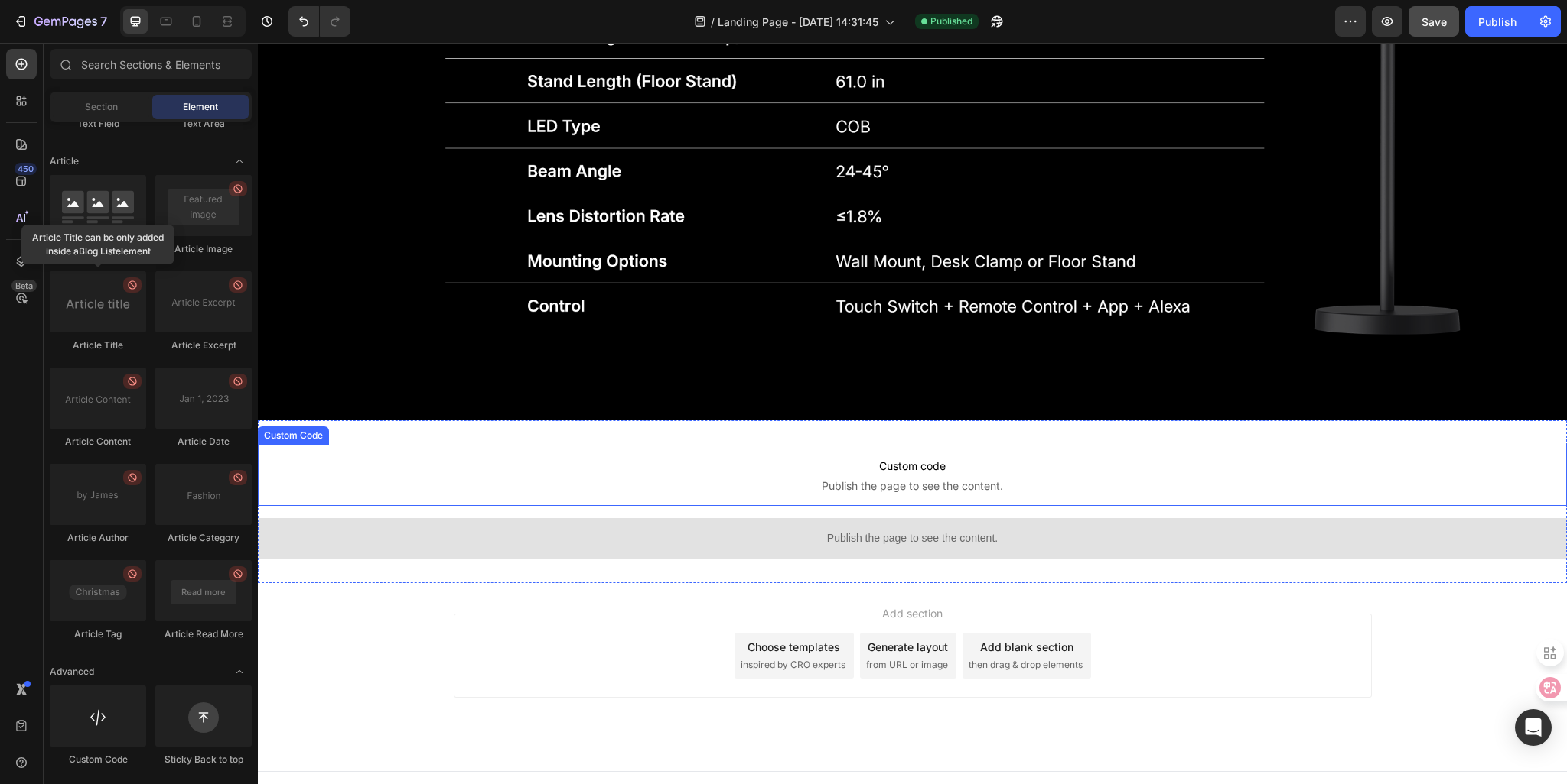
click at [682, 479] on span "Publish the page to see the content." at bounding box center [911, 486] width 1309 height 15
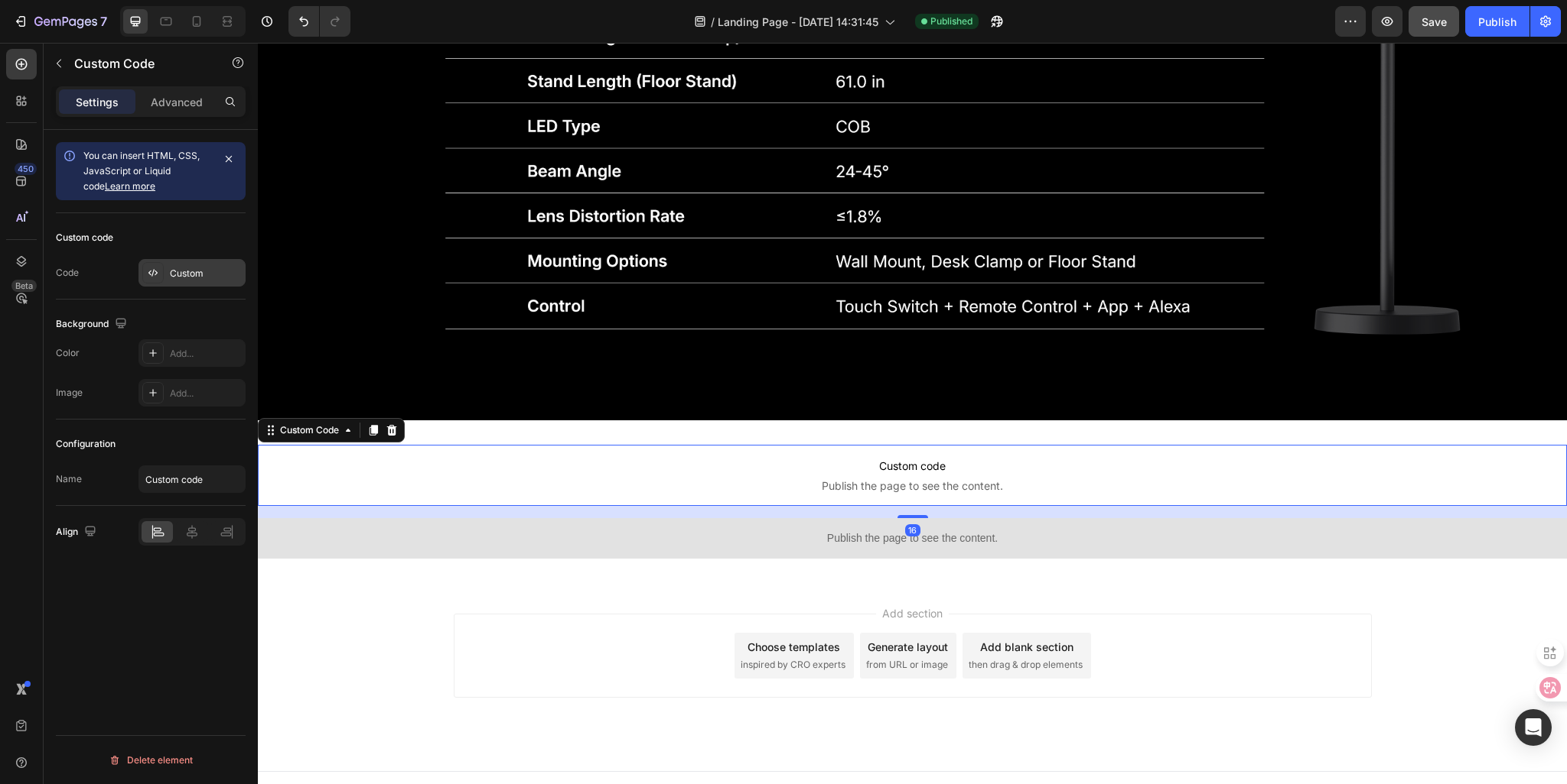
click at [171, 269] on div "Custom" at bounding box center [206, 273] width 72 height 14
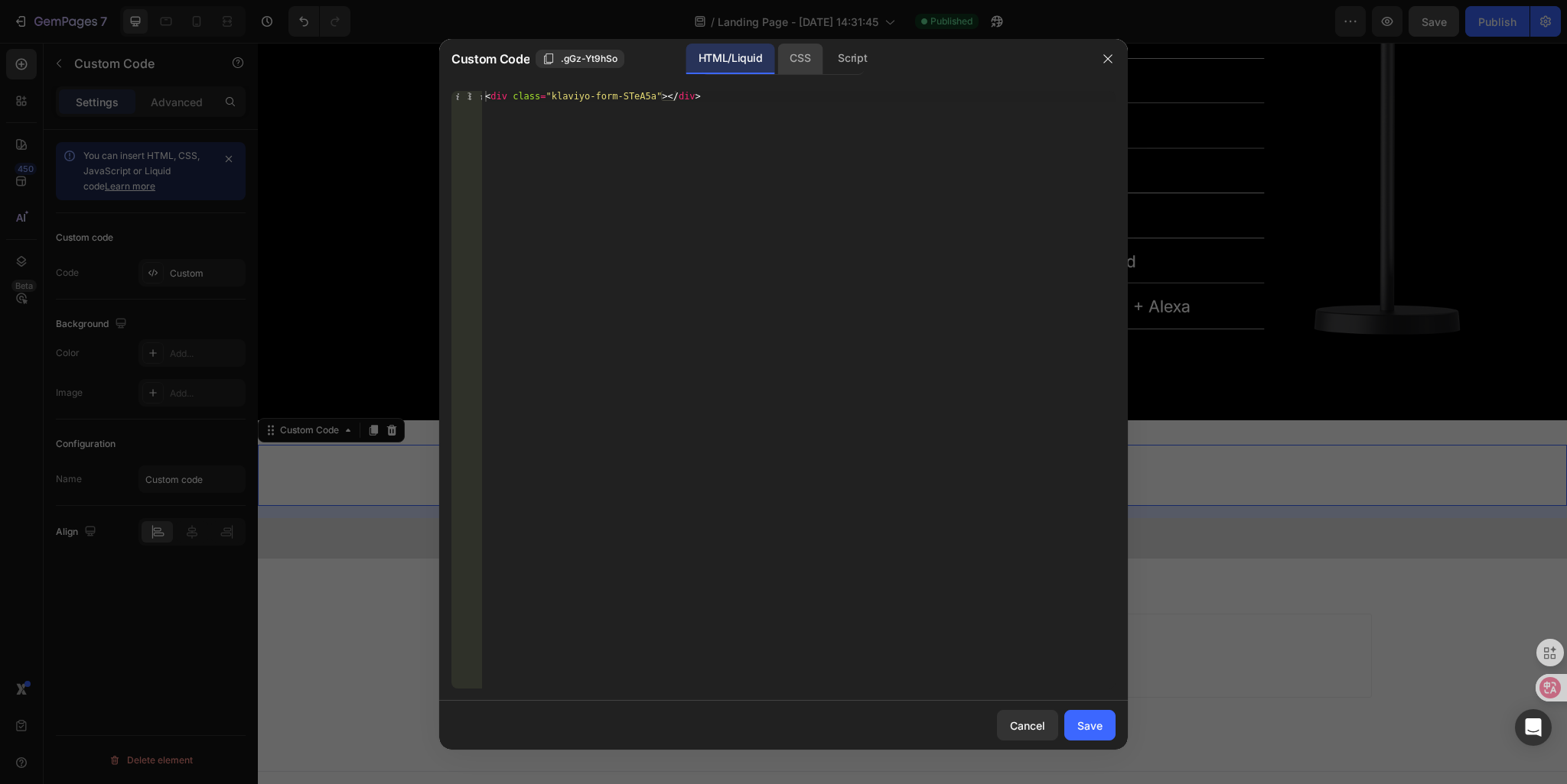
click at [826, 68] on div "CSS" at bounding box center [852, 58] width 54 height 31
click at [854, 60] on div "Script" at bounding box center [852, 58] width 54 height 31
click at [777, 63] on div "HTML/Liquid" at bounding box center [799, 58] width 45 height 31
click at [1095, 729] on div "Save" at bounding box center [1090, 726] width 25 height 16
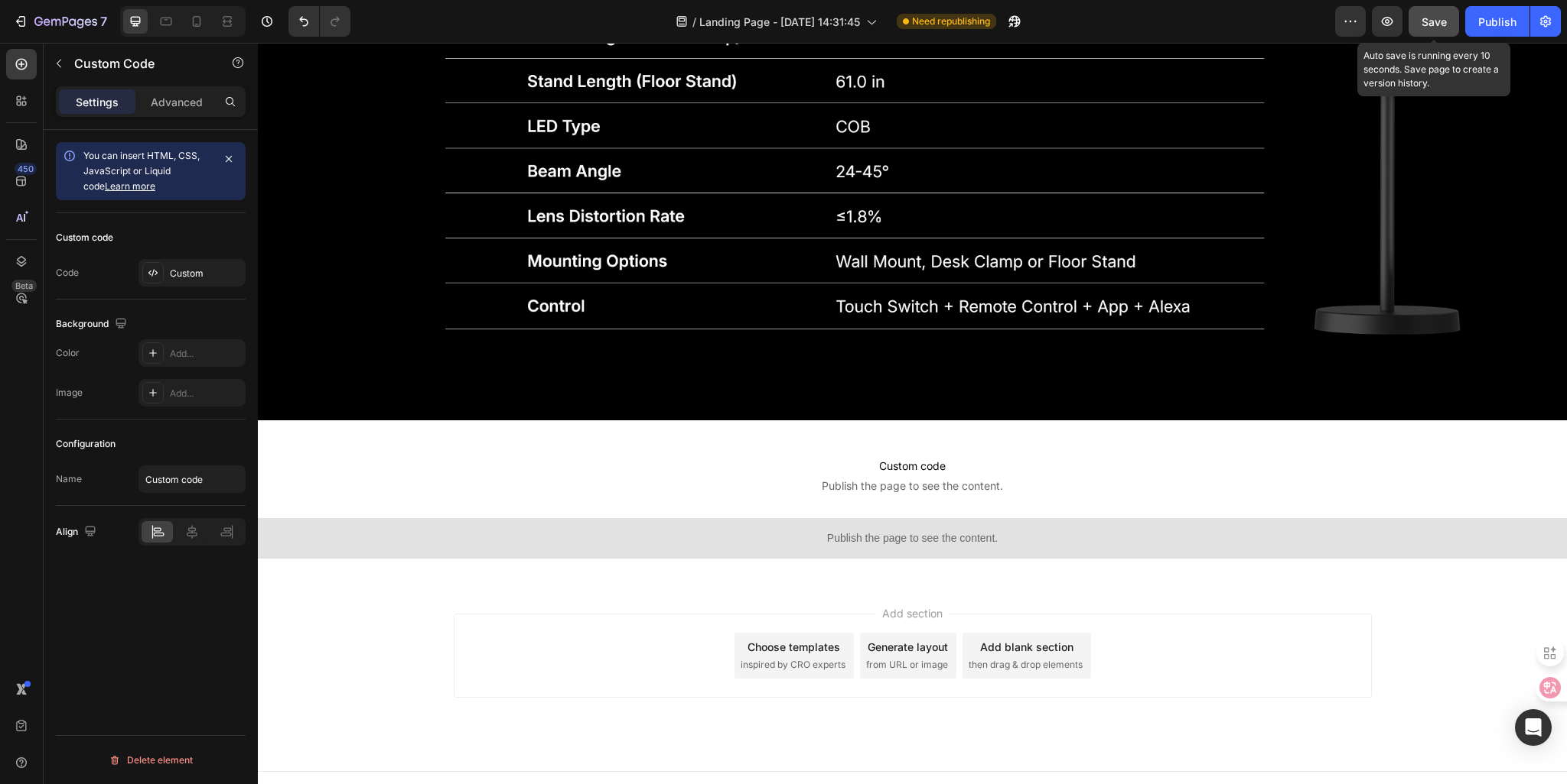
click at [1432, 19] on span "Save" at bounding box center [1434, 22] width 25 height 13
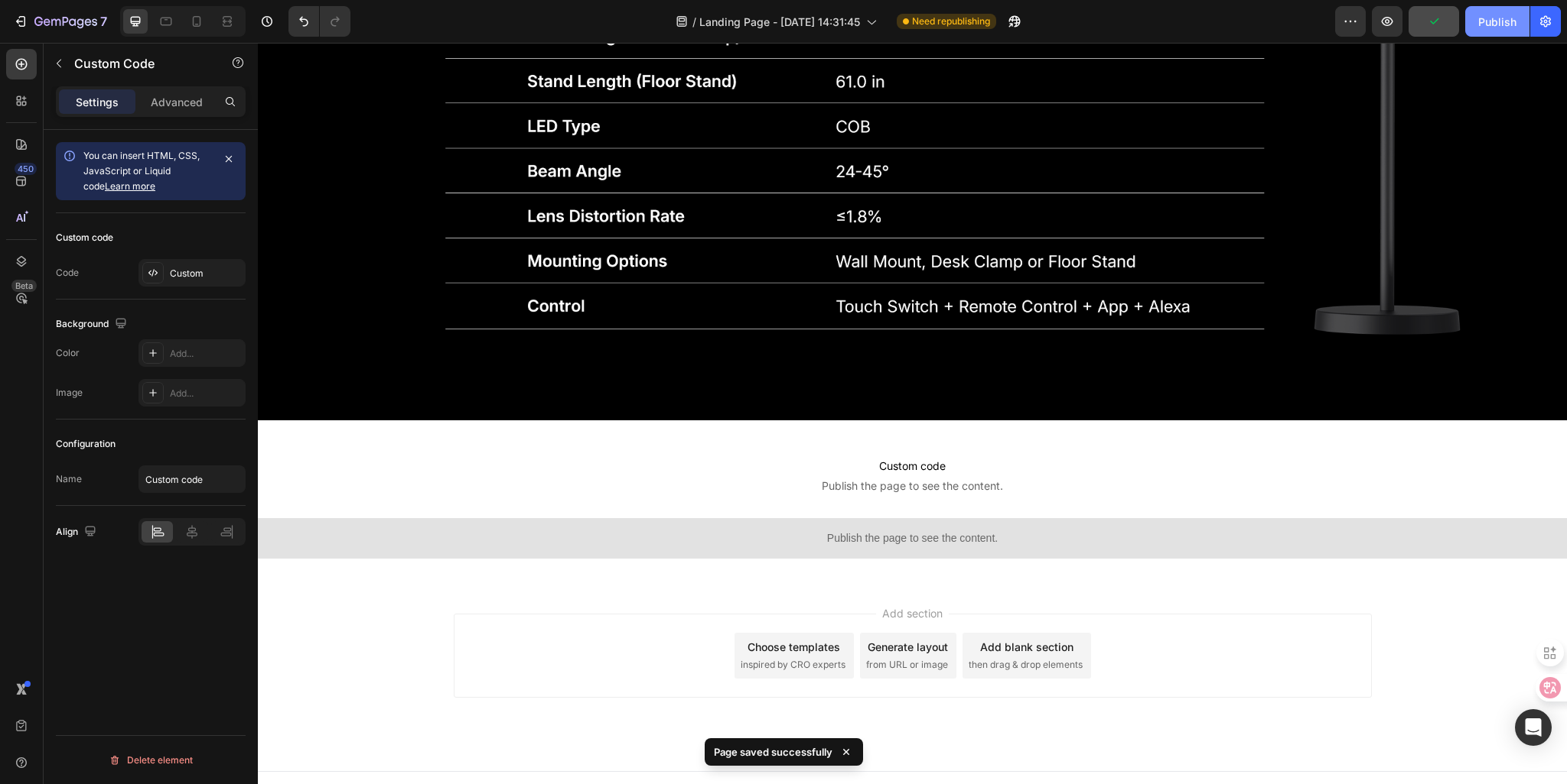
click at [1497, 23] on div "Publish" at bounding box center [1497, 22] width 39 height 16
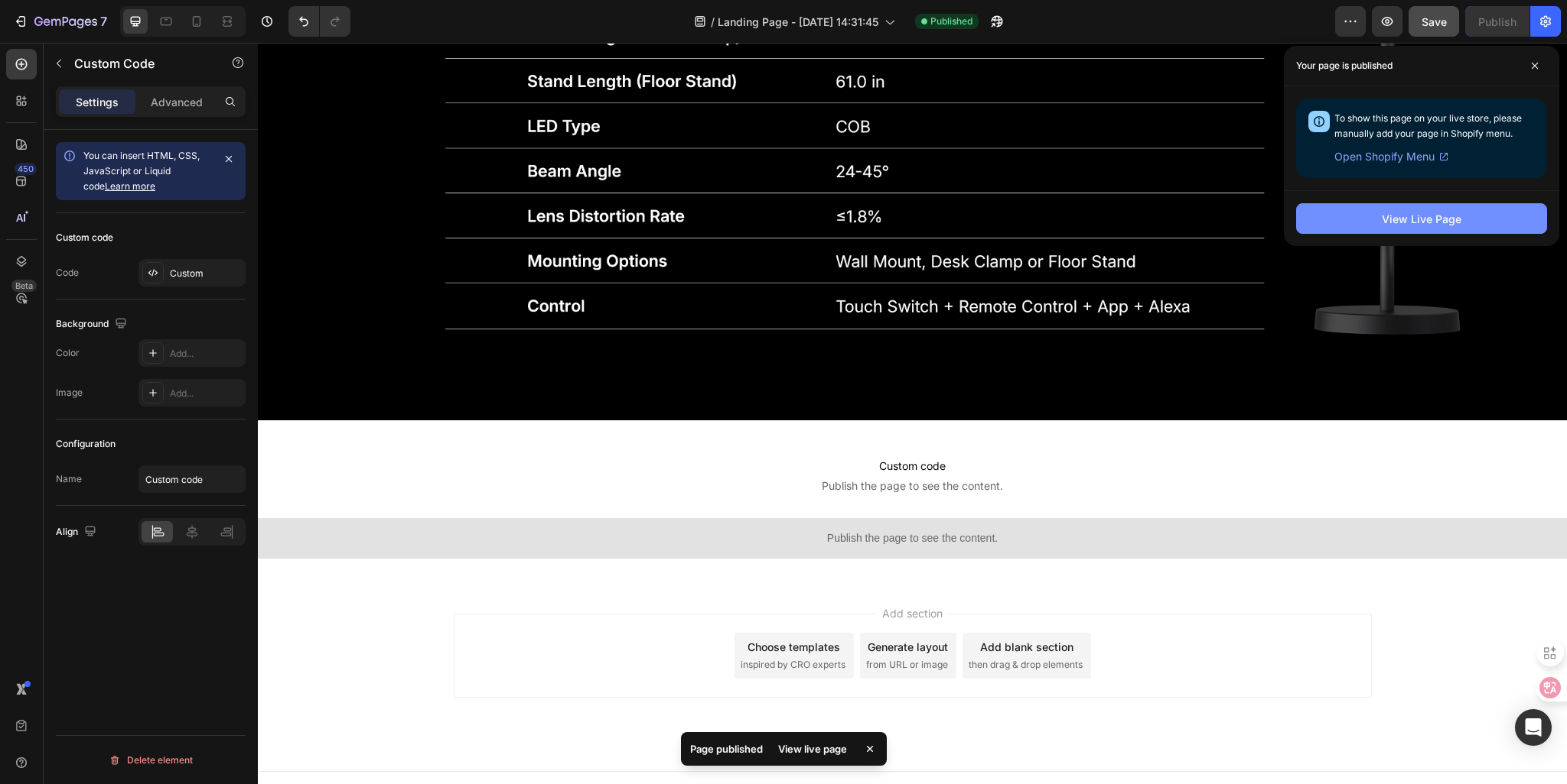
click at [1424, 229] on button "View Live Page" at bounding box center [1420, 219] width 251 height 31
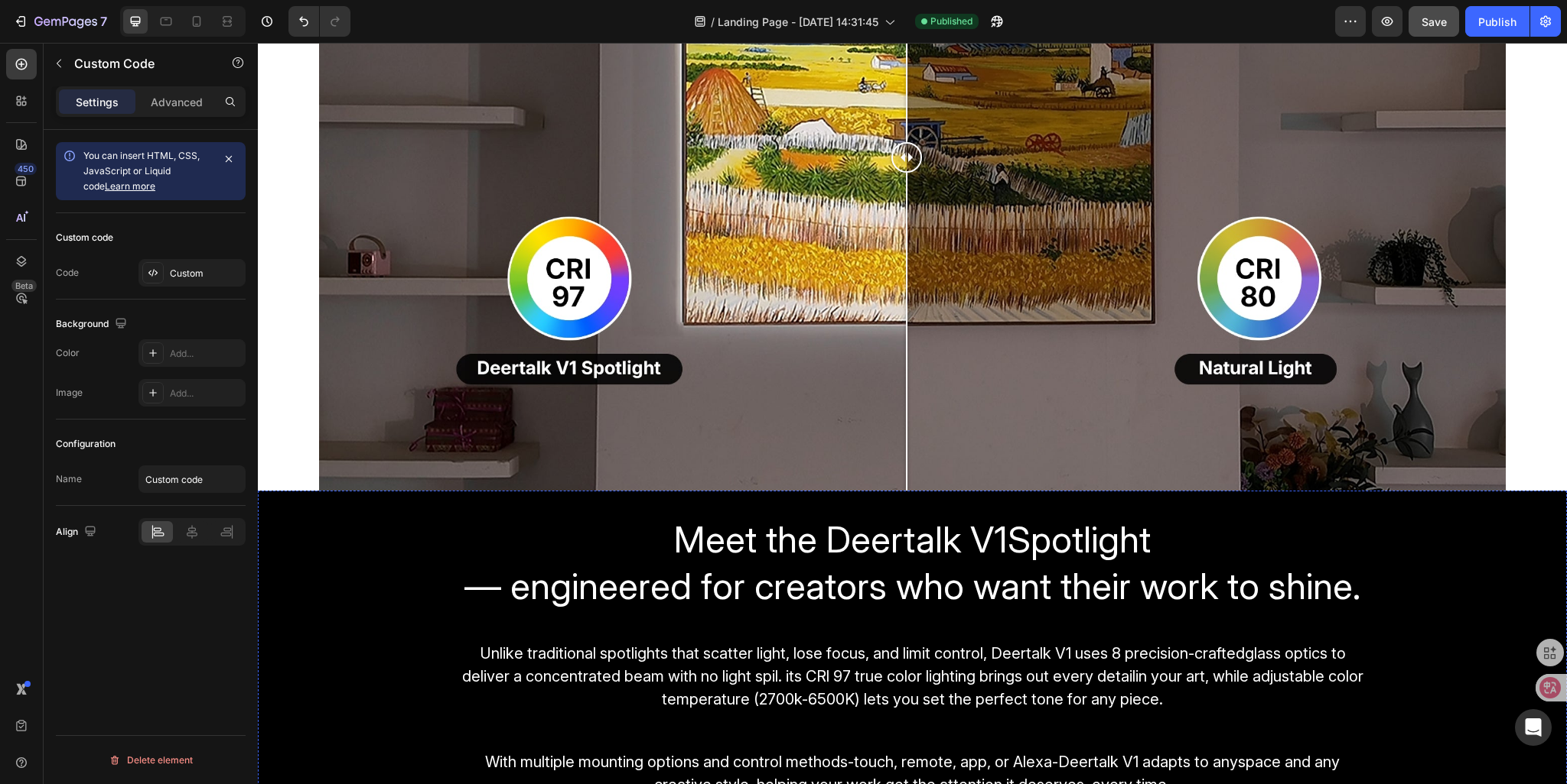
scroll to position [2068, 0]
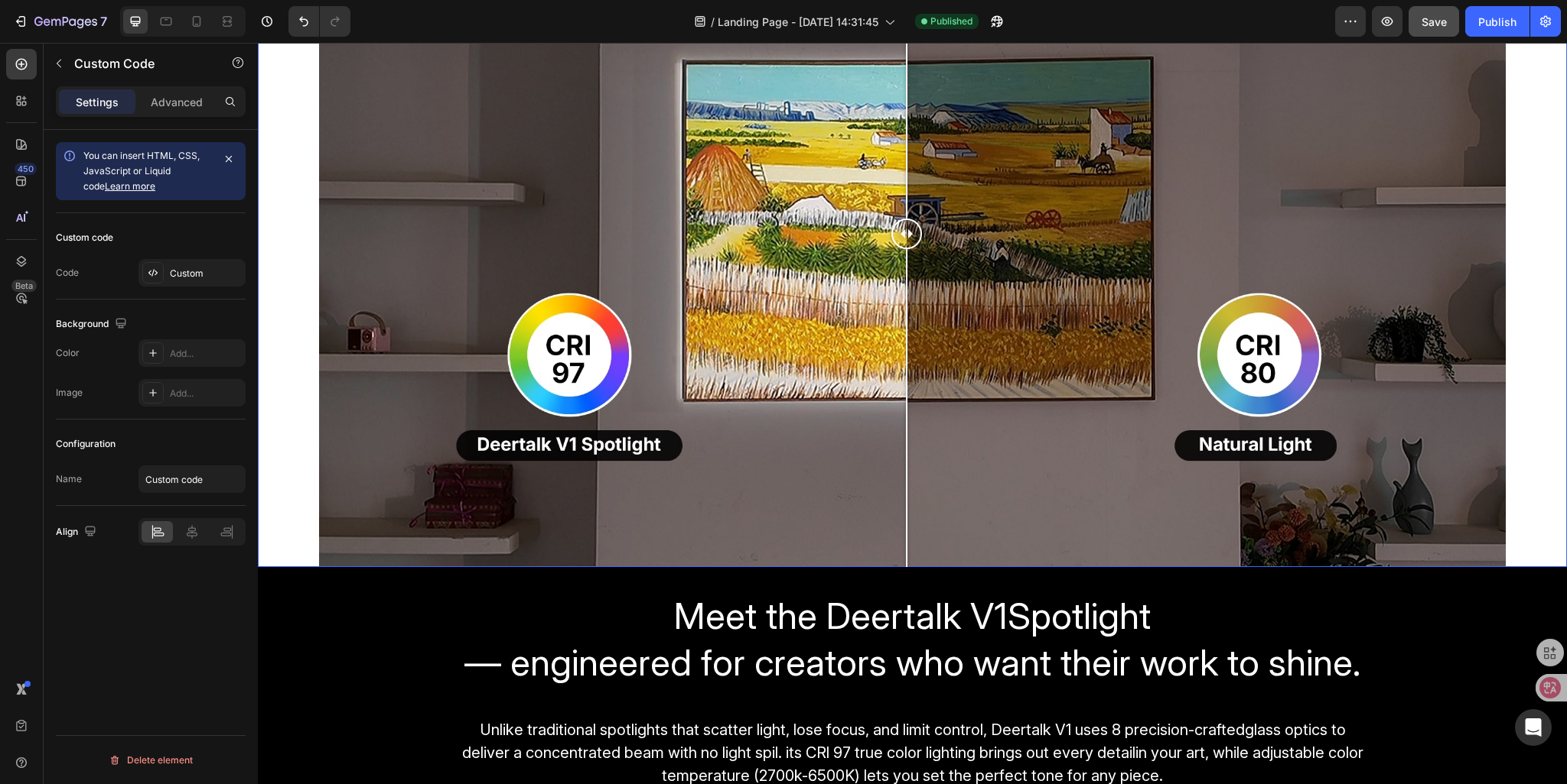
click at [280, 423] on div "Image Comparison" at bounding box center [911, 234] width 1309 height 667
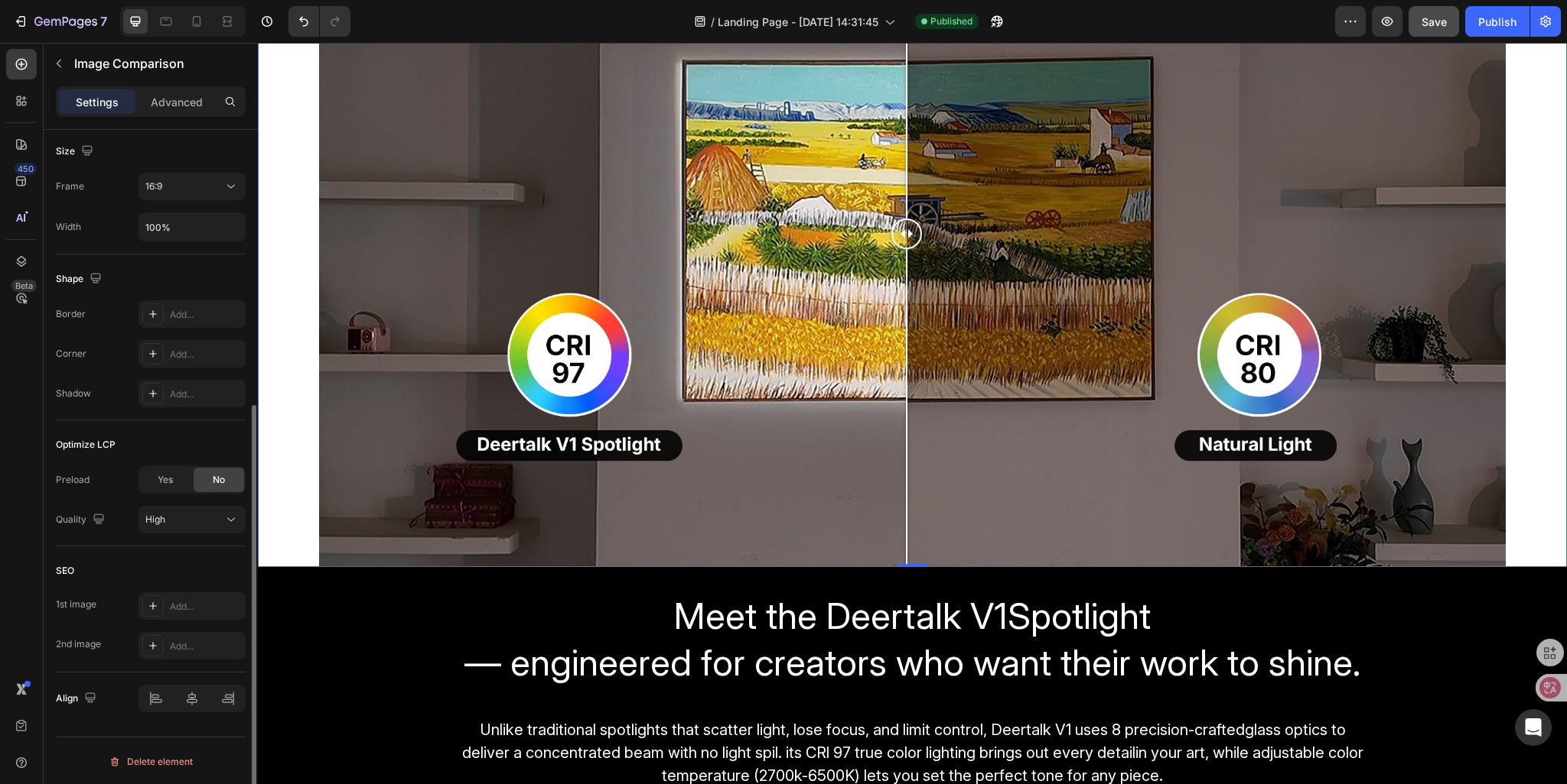
scroll to position [0, 0]
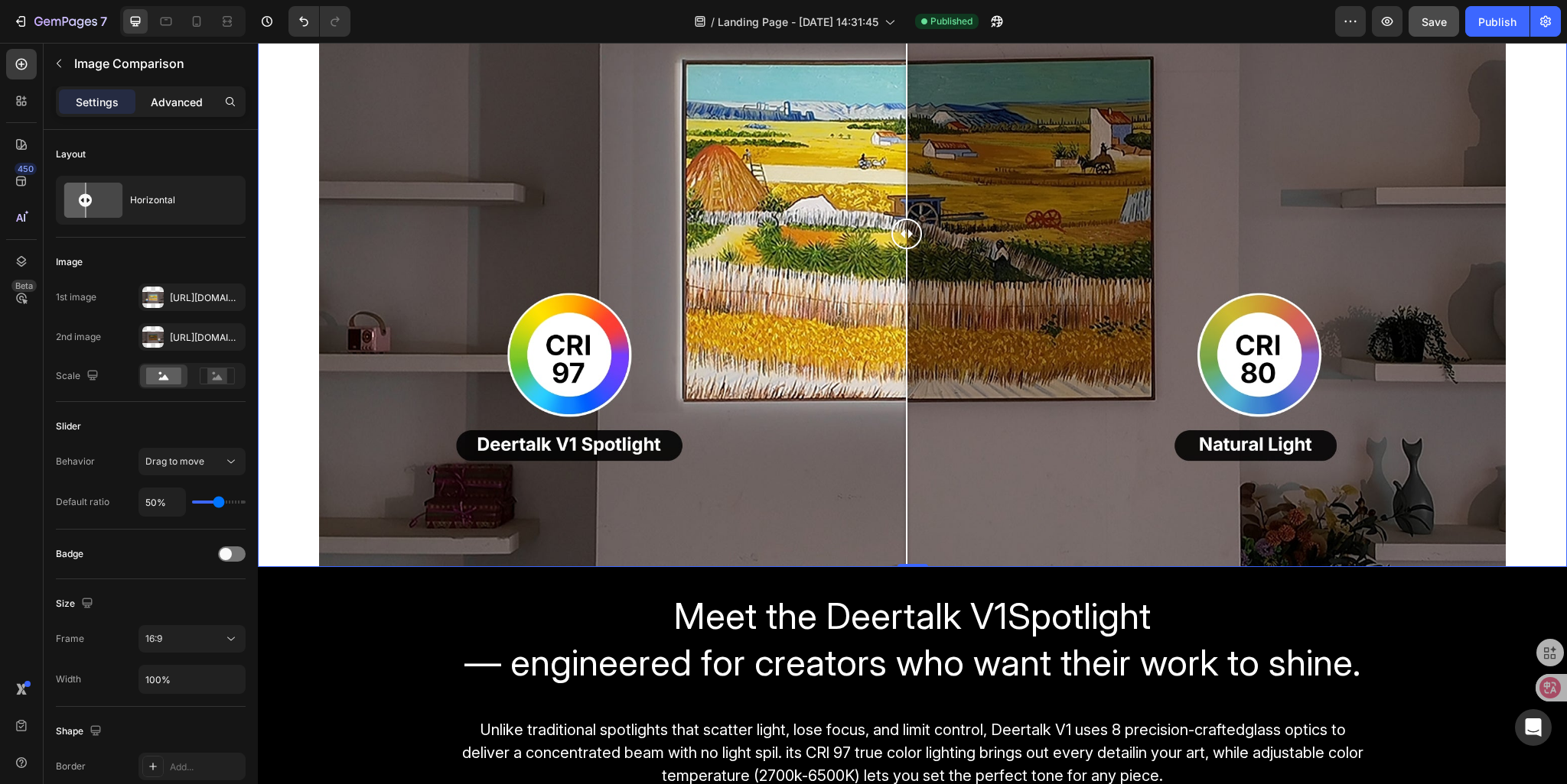
click at [183, 98] on p "Advanced" at bounding box center [176, 101] width 52 height 16
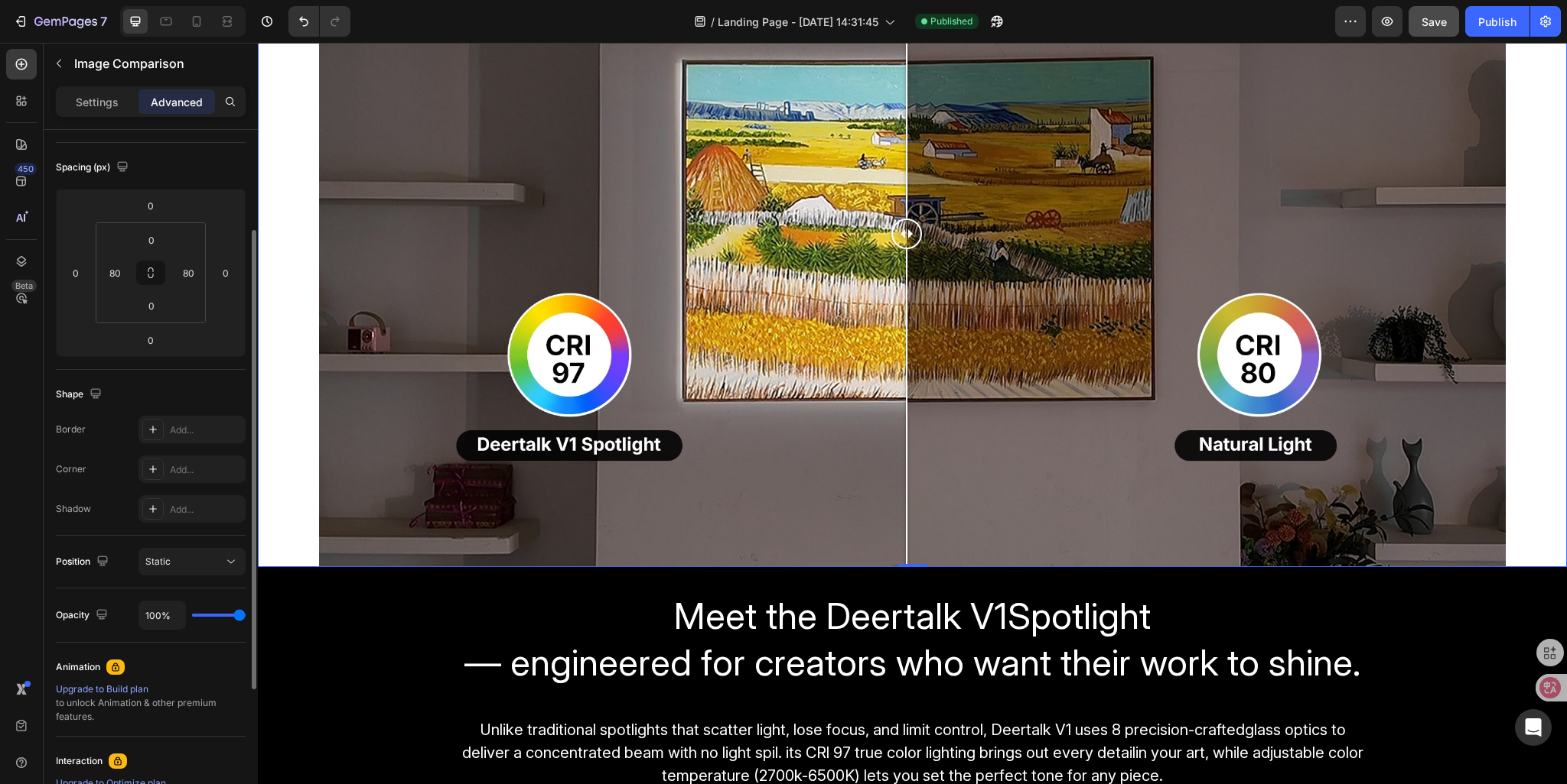
scroll to position [361, 0]
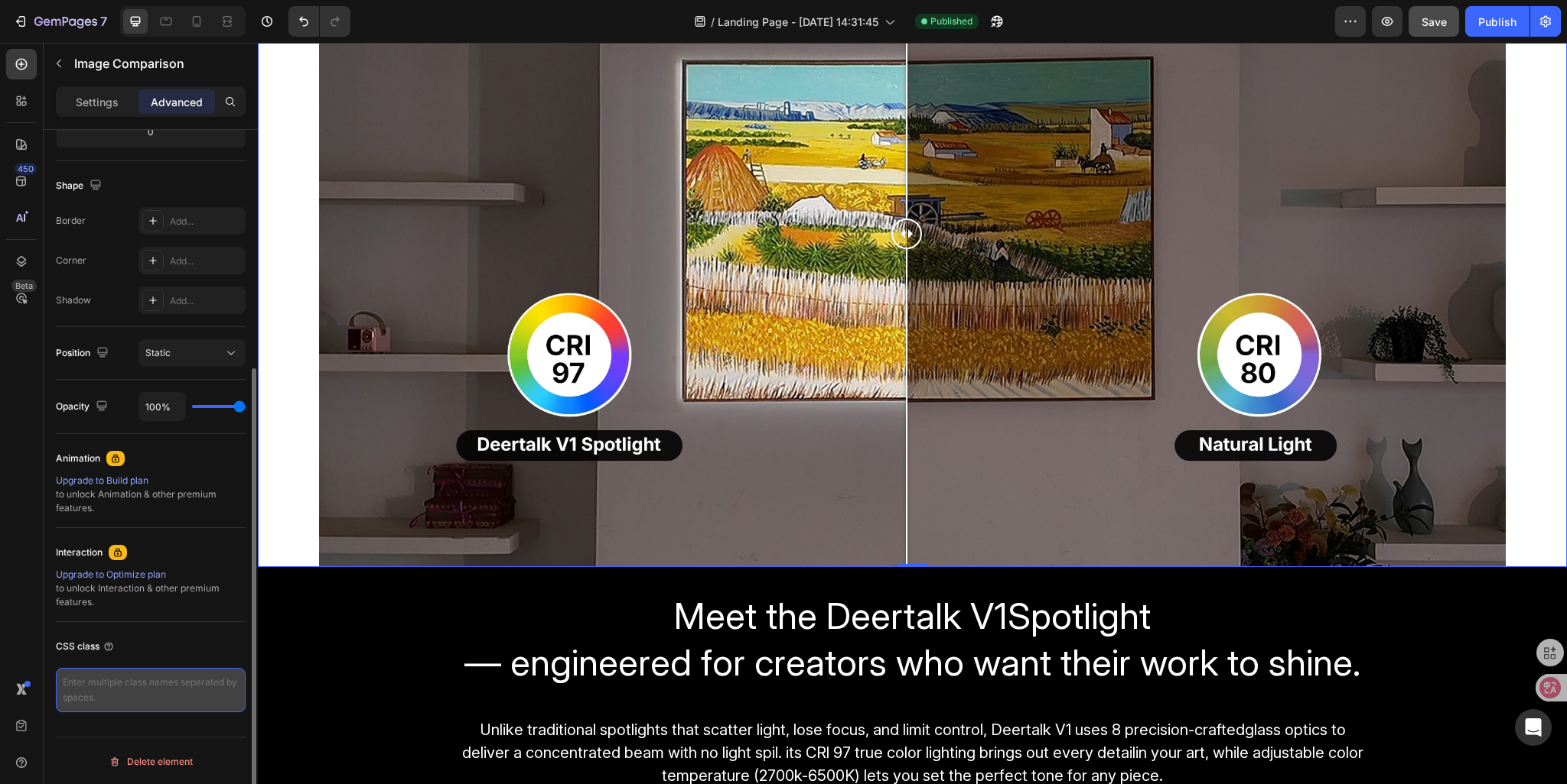
click at [82, 677] on textarea at bounding box center [150, 690] width 190 height 44
paste textarea "background：#000000"
type textarea "background：#000000"
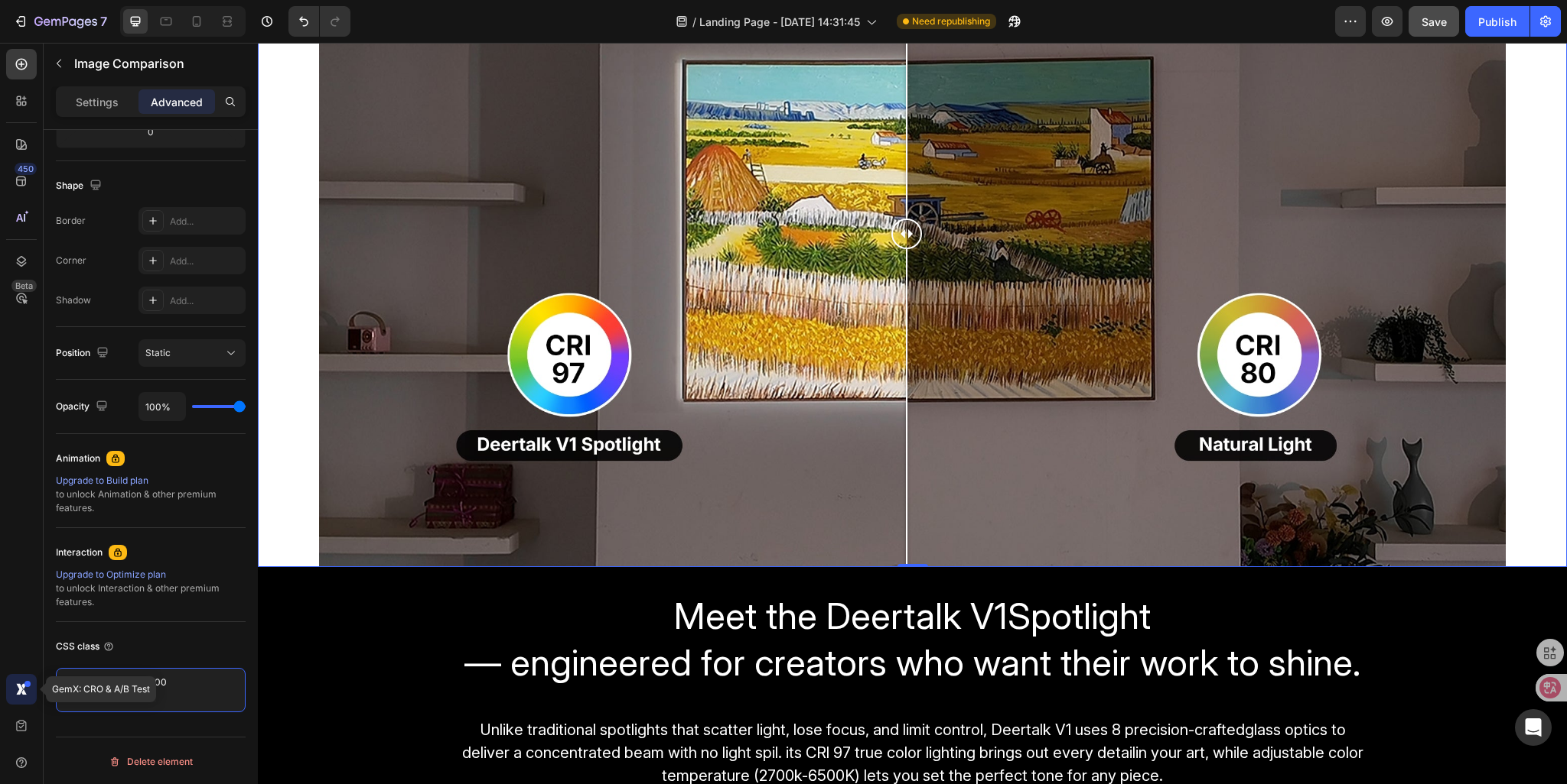
drag, startPoint x: 167, startPoint y: 674, endPoint x: 22, endPoint y: 677, distance: 145.0
click at [22, 677] on div "450 Beta GemX: CRO & A/B Test Sections(18) Elements(83) Section Element Hero Se…" at bounding box center [129, 414] width 257 height 742
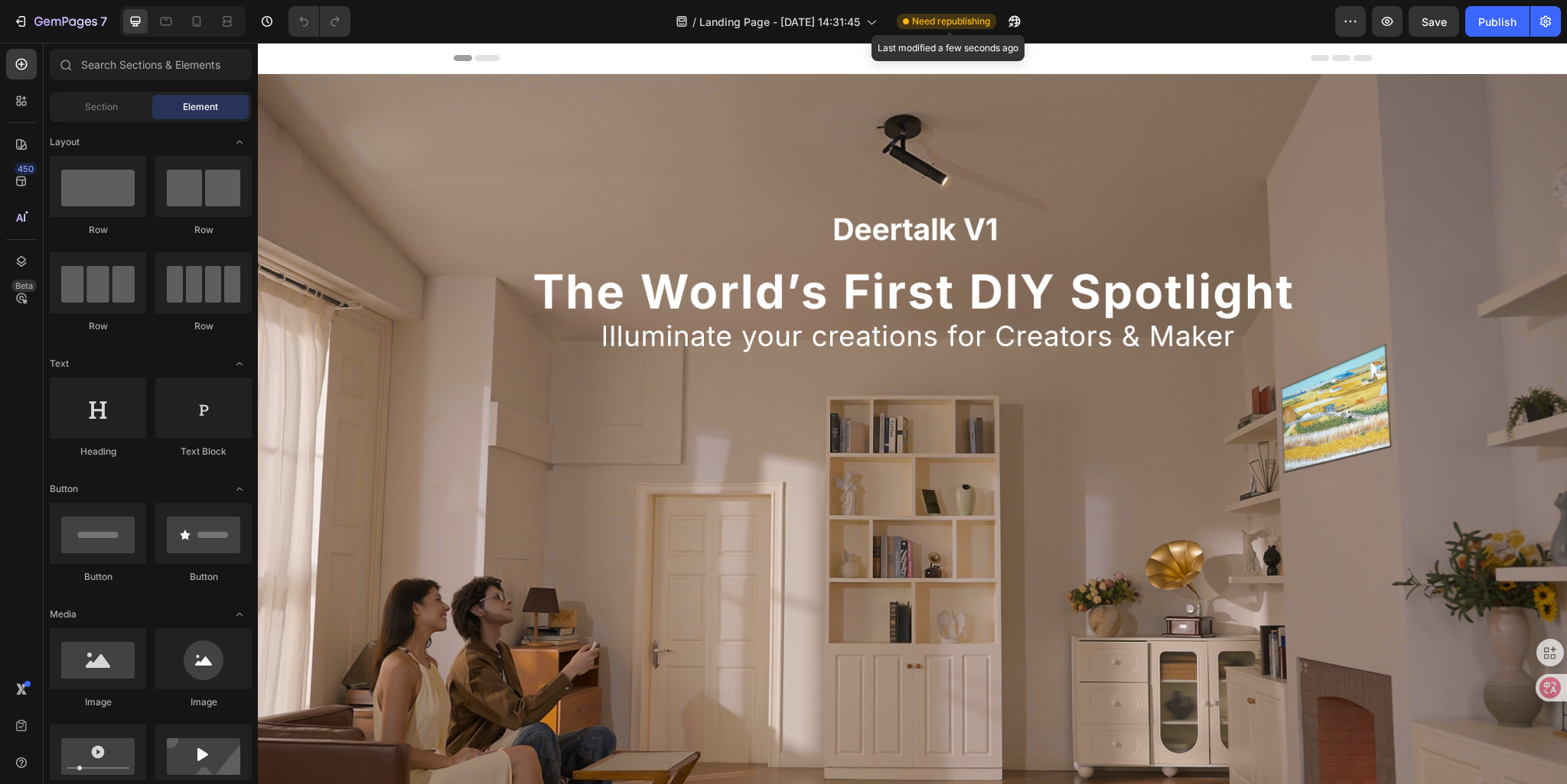
click at [958, 19] on span "Need republishing" at bounding box center [951, 21] width 78 height 14
click at [1026, 21] on button "button" at bounding box center [1015, 22] width 31 height 31
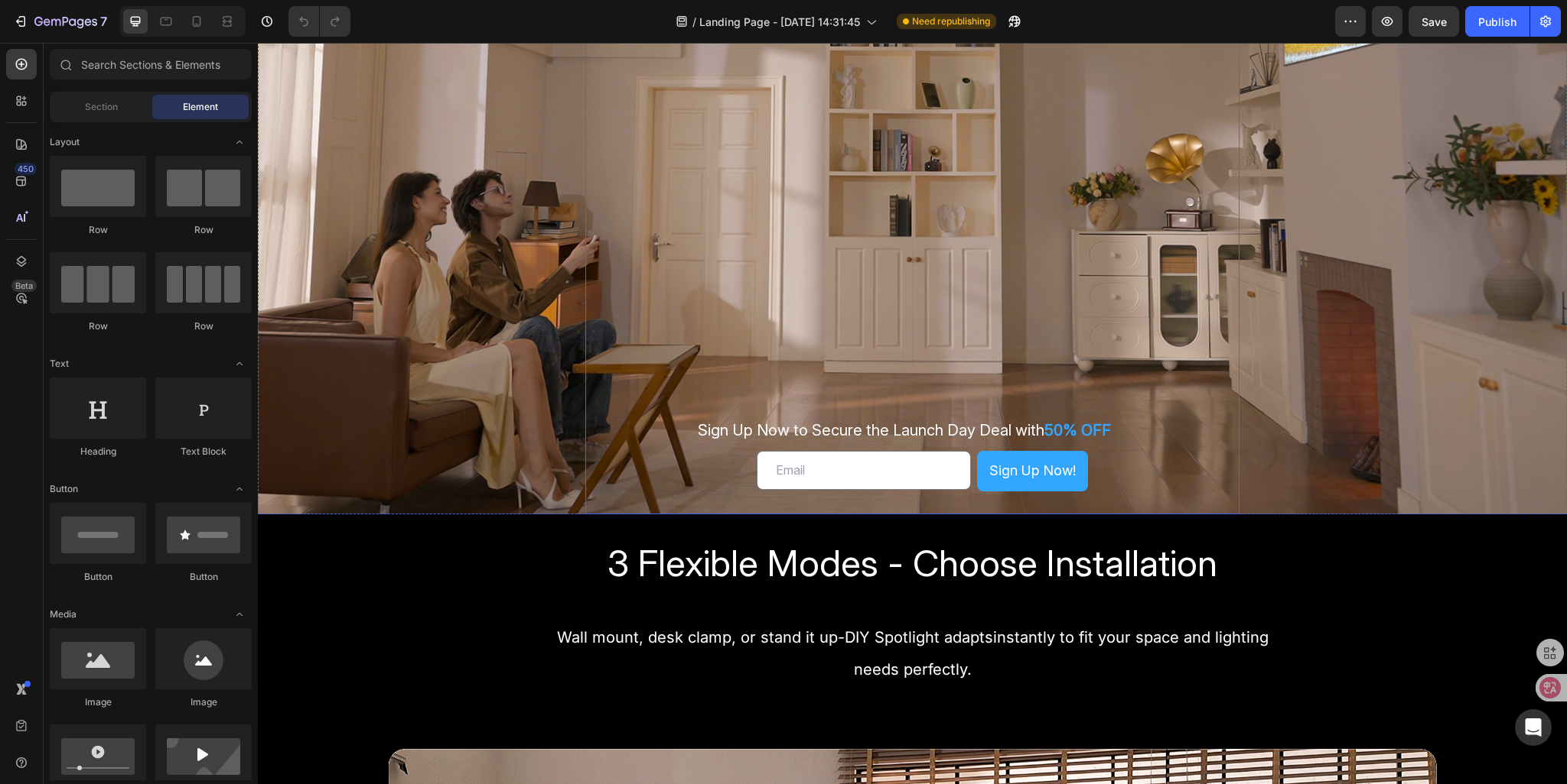
scroll to position [611, 0]
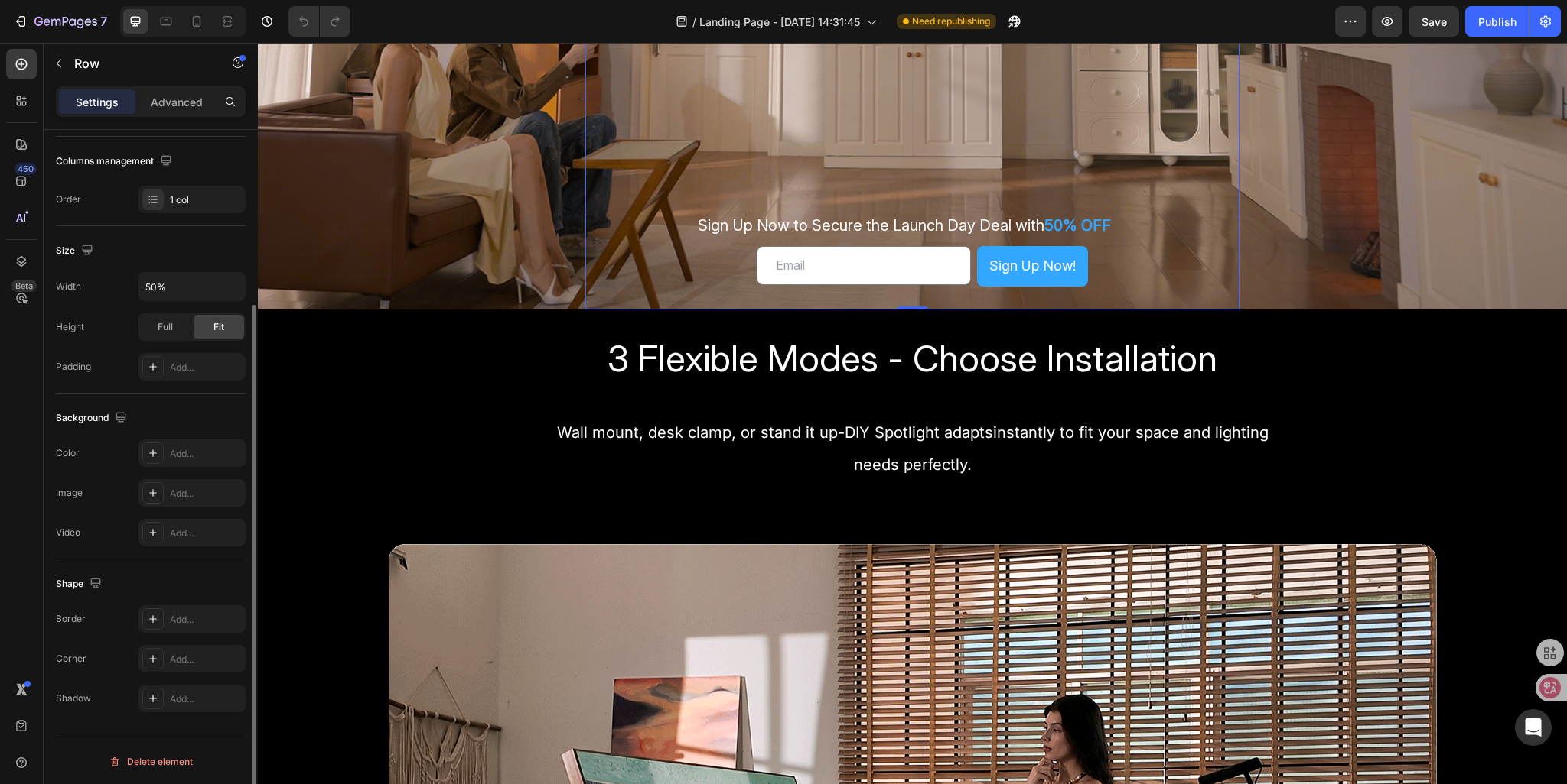
scroll to position [0, 0]
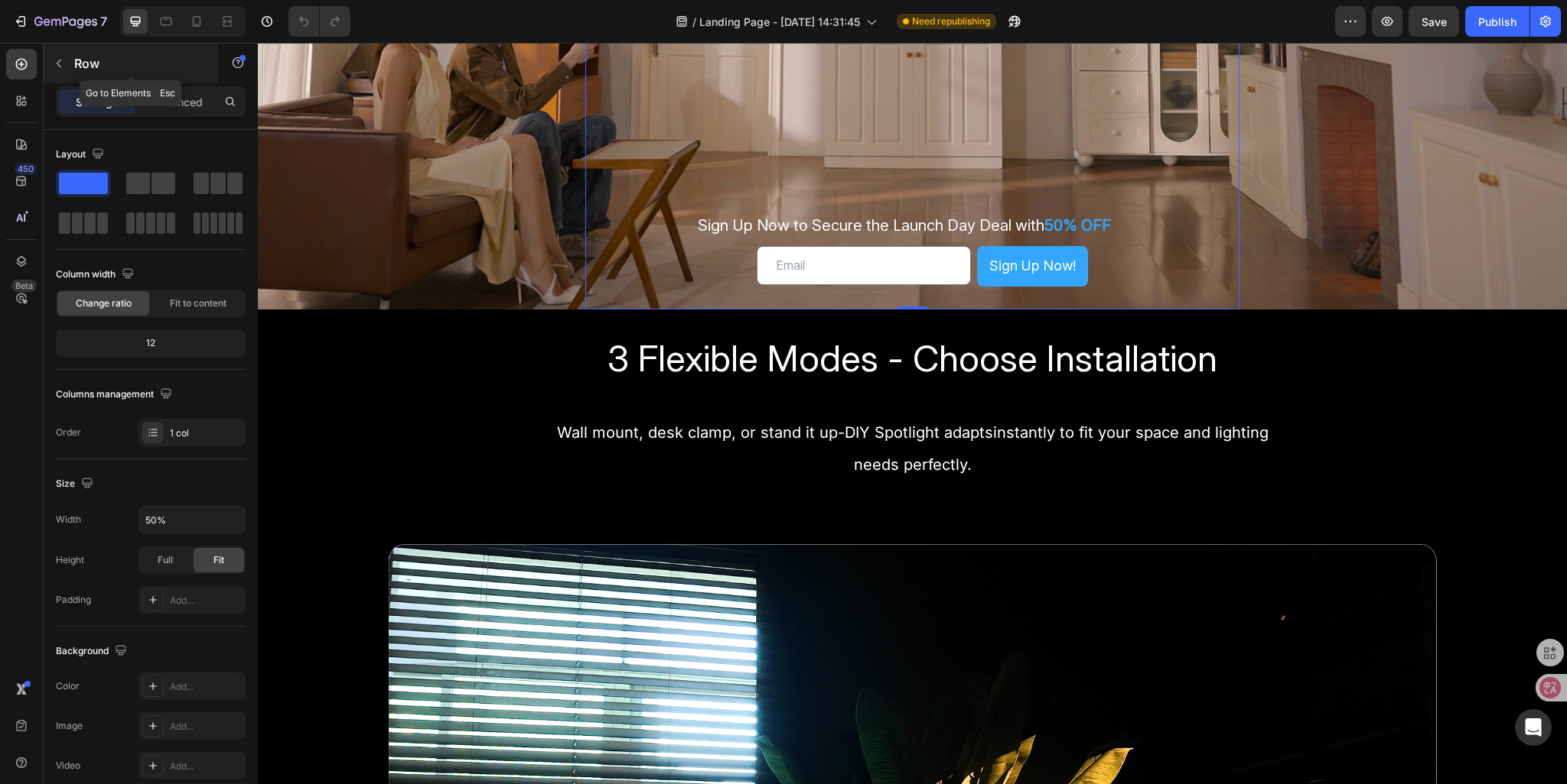
click at [61, 60] on icon "button" at bounding box center [58, 63] width 12 height 12
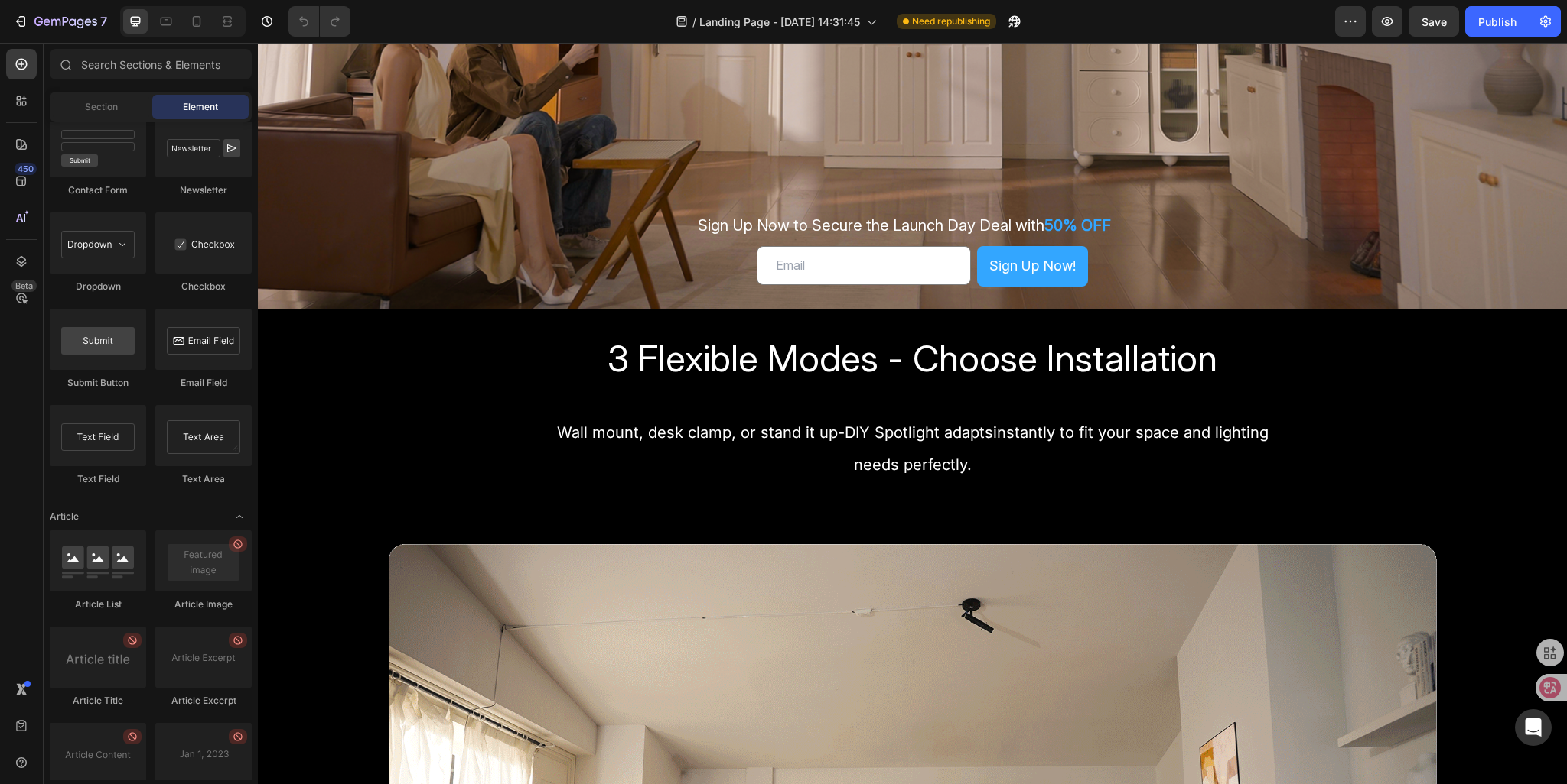
scroll to position [3873, 0]
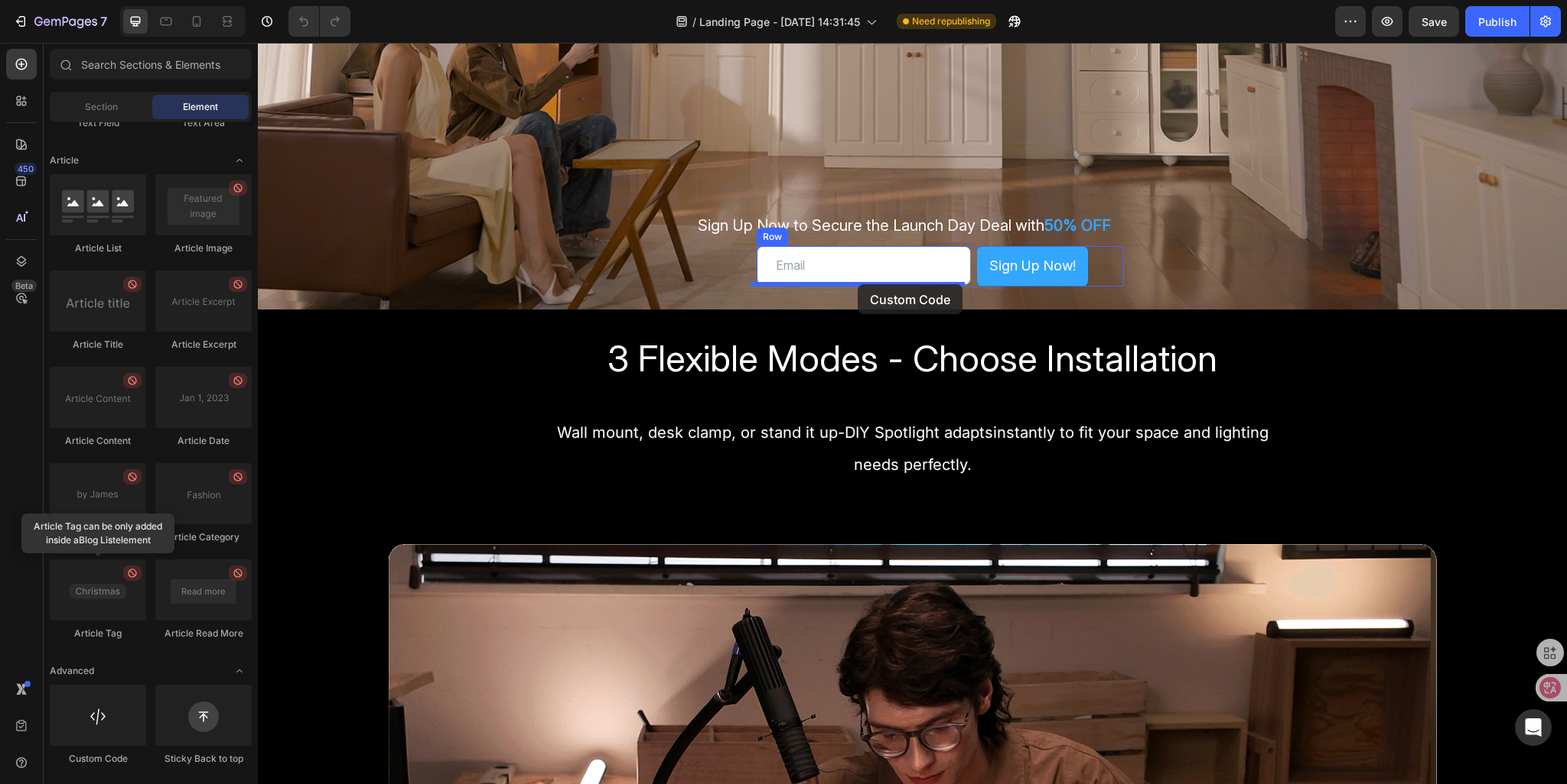
drag, startPoint x: 319, startPoint y: 756, endPoint x: 858, endPoint y: 284, distance: 716.5
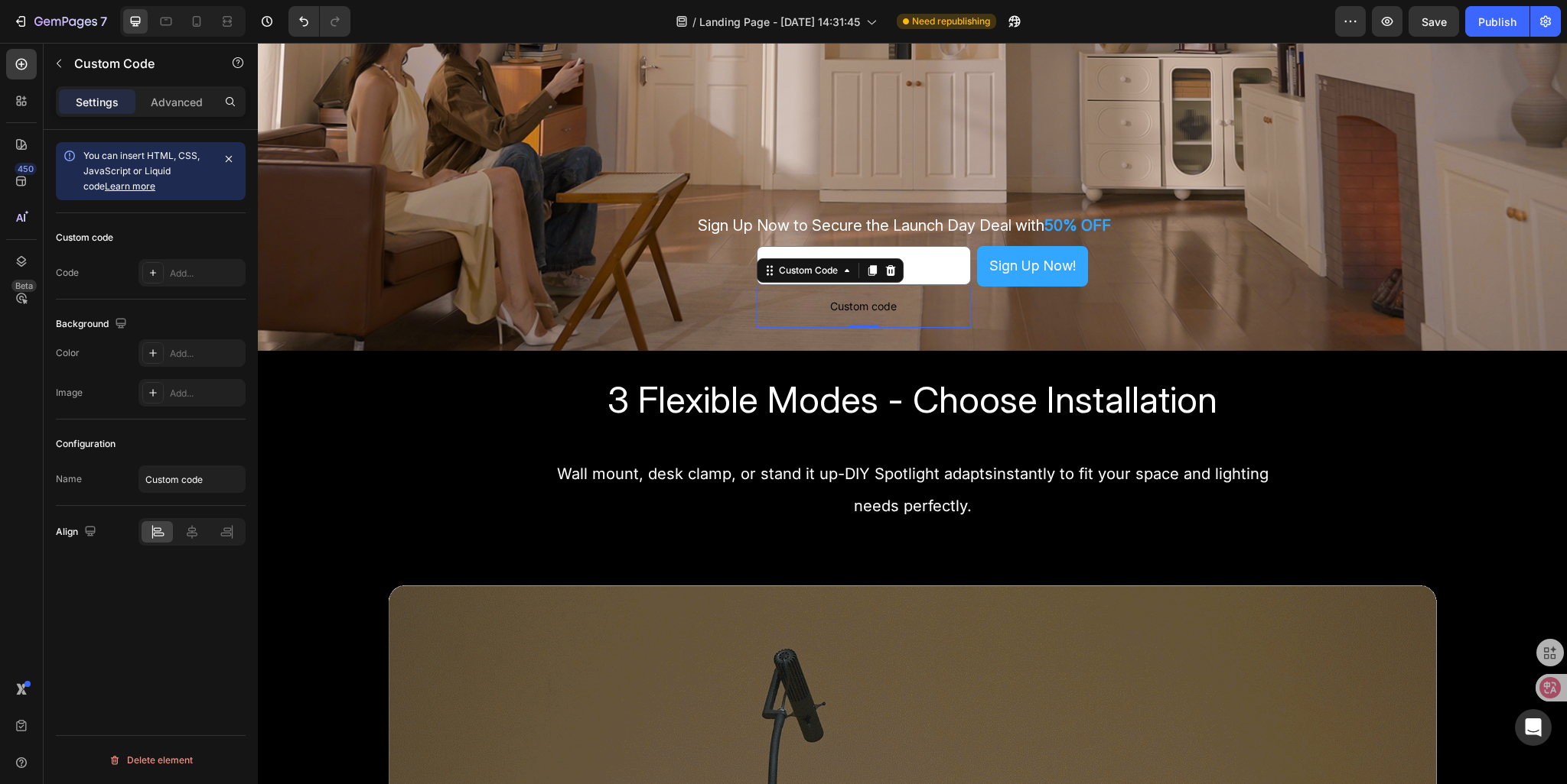
click at [896, 305] on span "Custom code" at bounding box center [863, 307] width 214 height 19
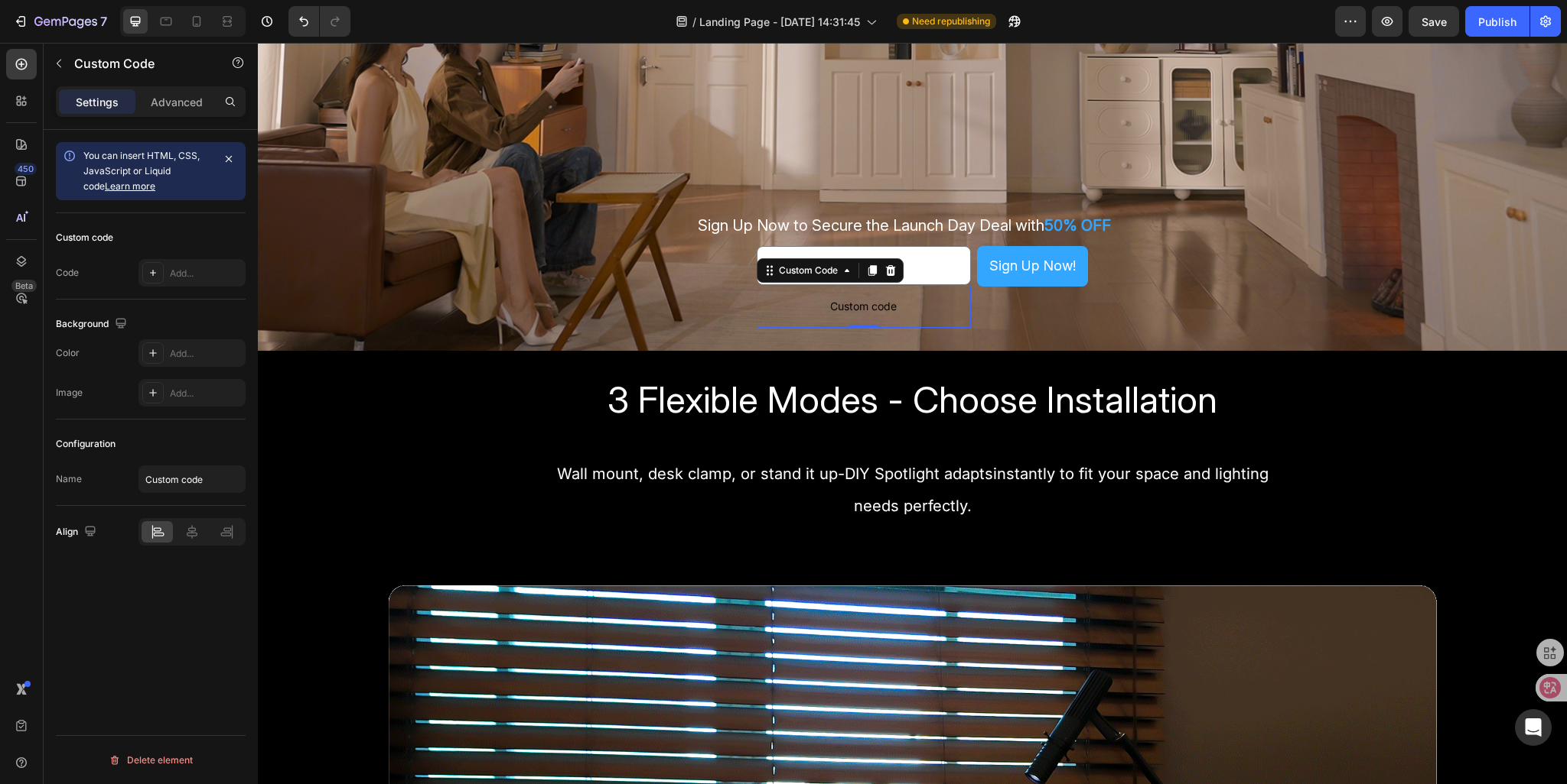
click at [879, 307] on span "Custom code" at bounding box center [863, 307] width 214 height 19
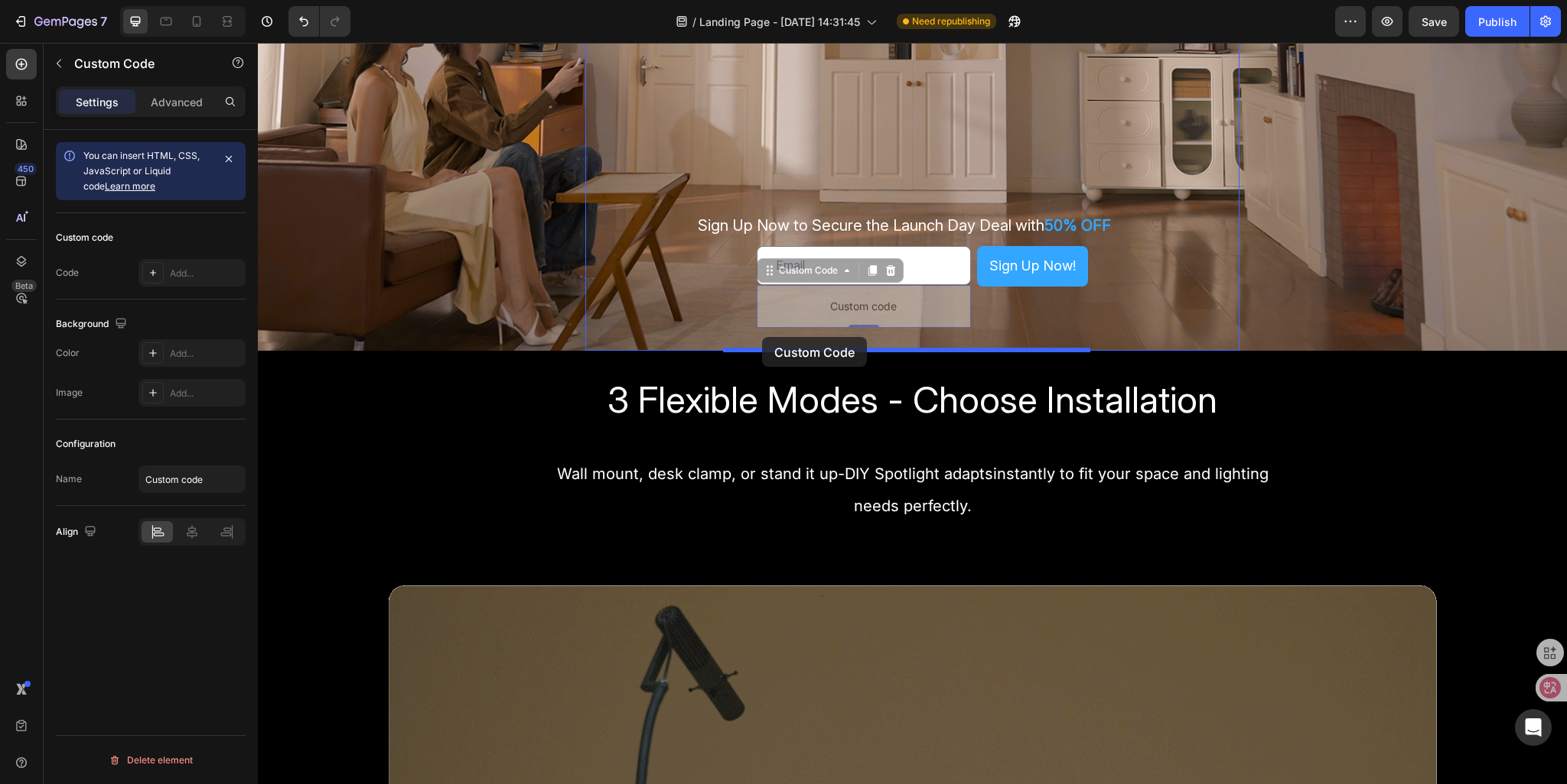
drag, startPoint x: 761, startPoint y: 295, endPoint x: 762, endPoint y: 337, distance: 42.0
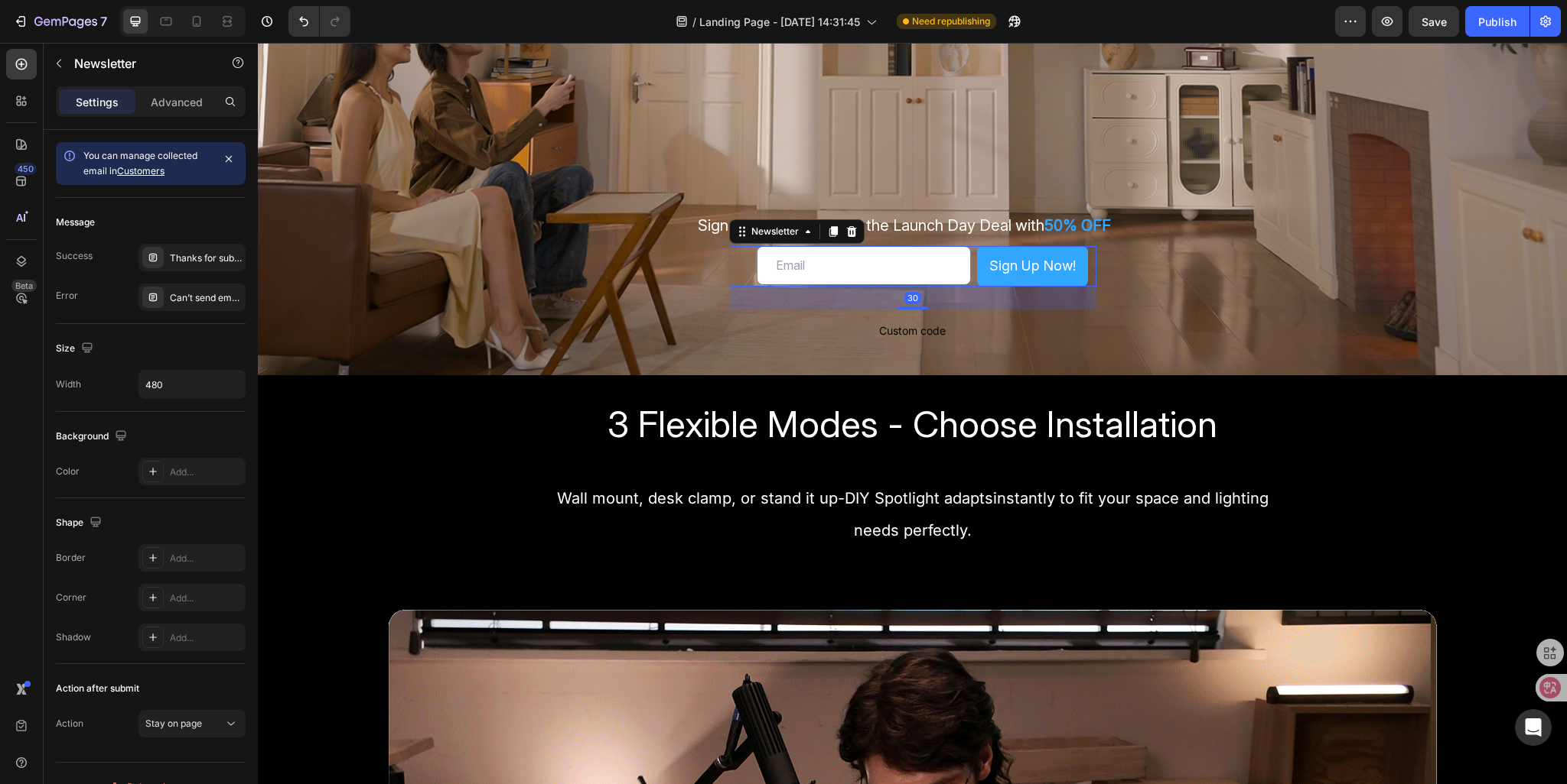
click at [741, 264] on div "Email Field Sign Up Now! Submit Button Row Email Field Sign Up Now! Submit Butt…" at bounding box center [912, 266] width 367 height 39
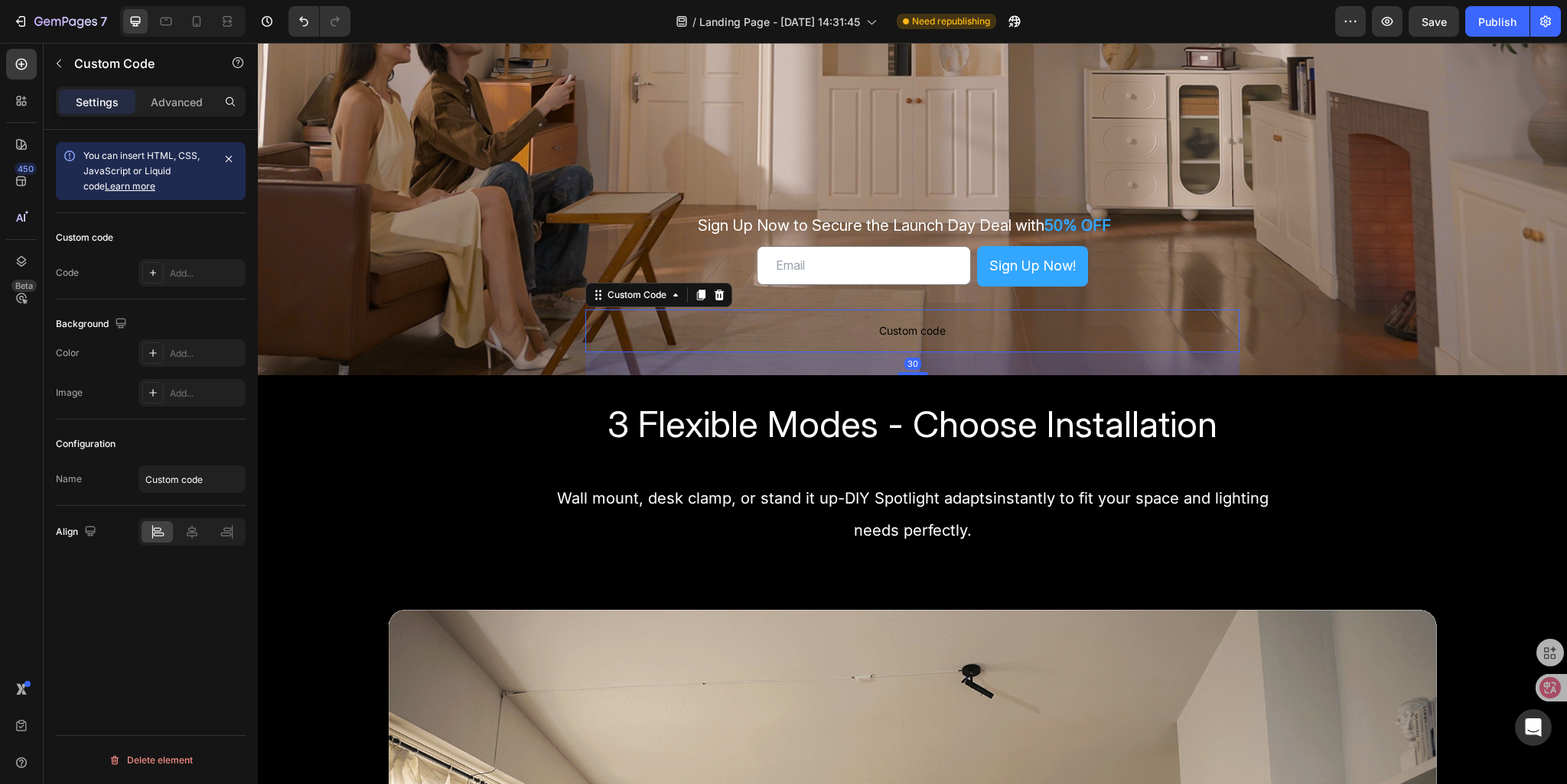
click at [721, 340] on p "Custom code" at bounding box center [912, 331] width 655 height 43
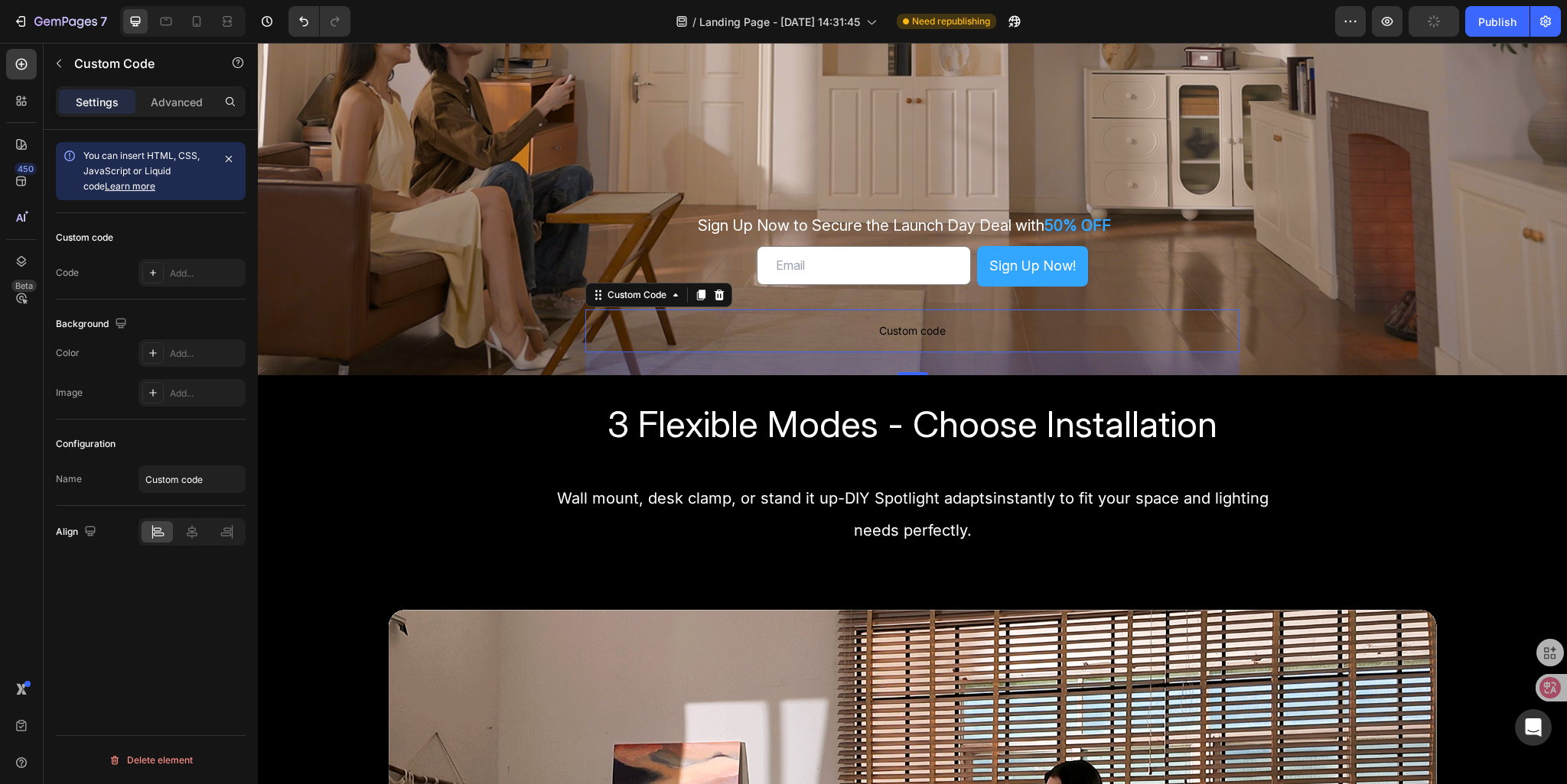
click at [744, 334] on span "Custom code" at bounding box center [912, 331] width 655 height 19
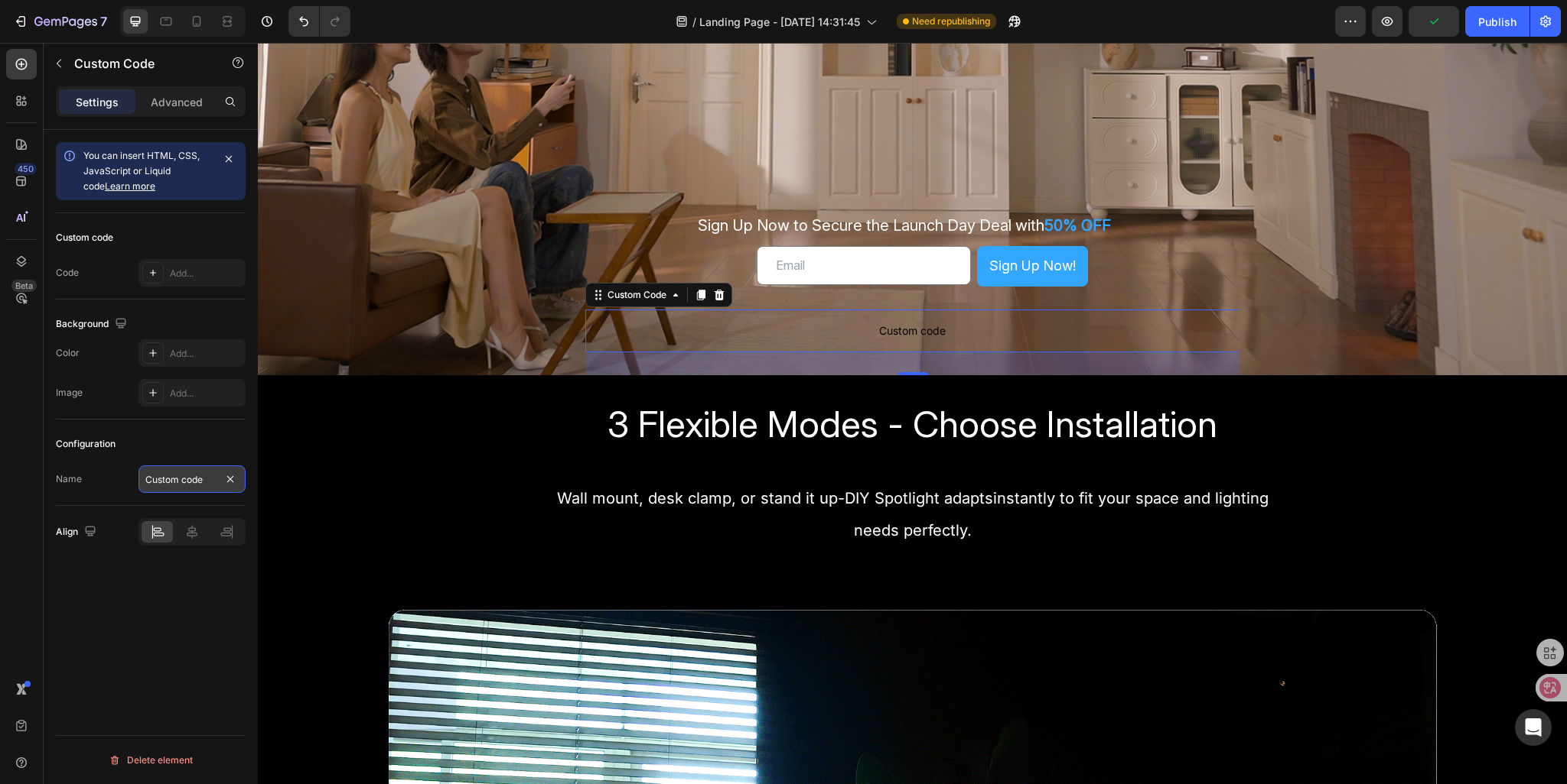
click at [180, 484] on input "Custom code" at bounding box center [192, 479] width 107 height 27
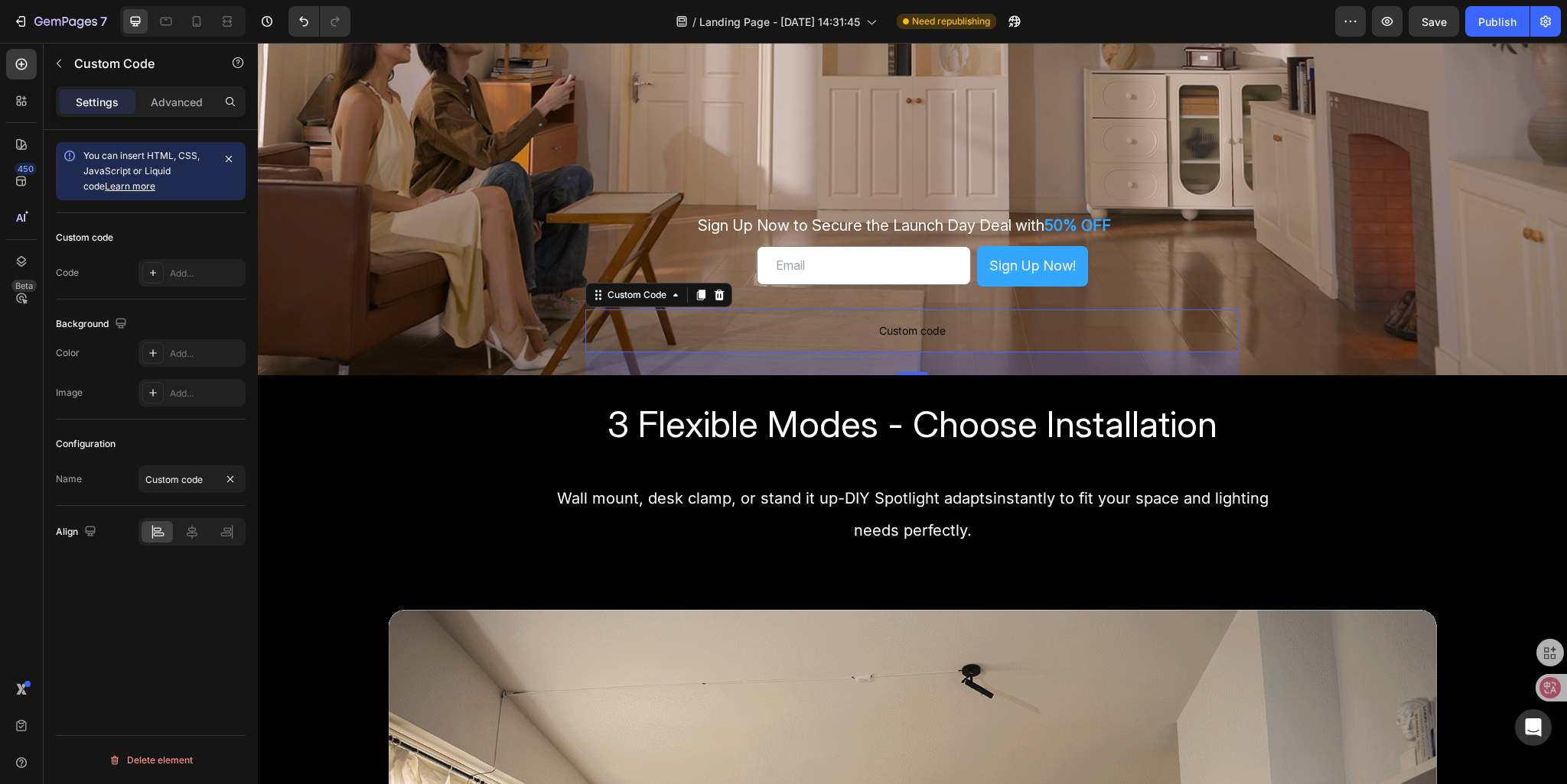
click at [129, 644] on div "You can insert HTML, CSS, JavaScript or Liquid code Learn more Custom code Code…" at bounding box center [150, 478] width 214 height 698
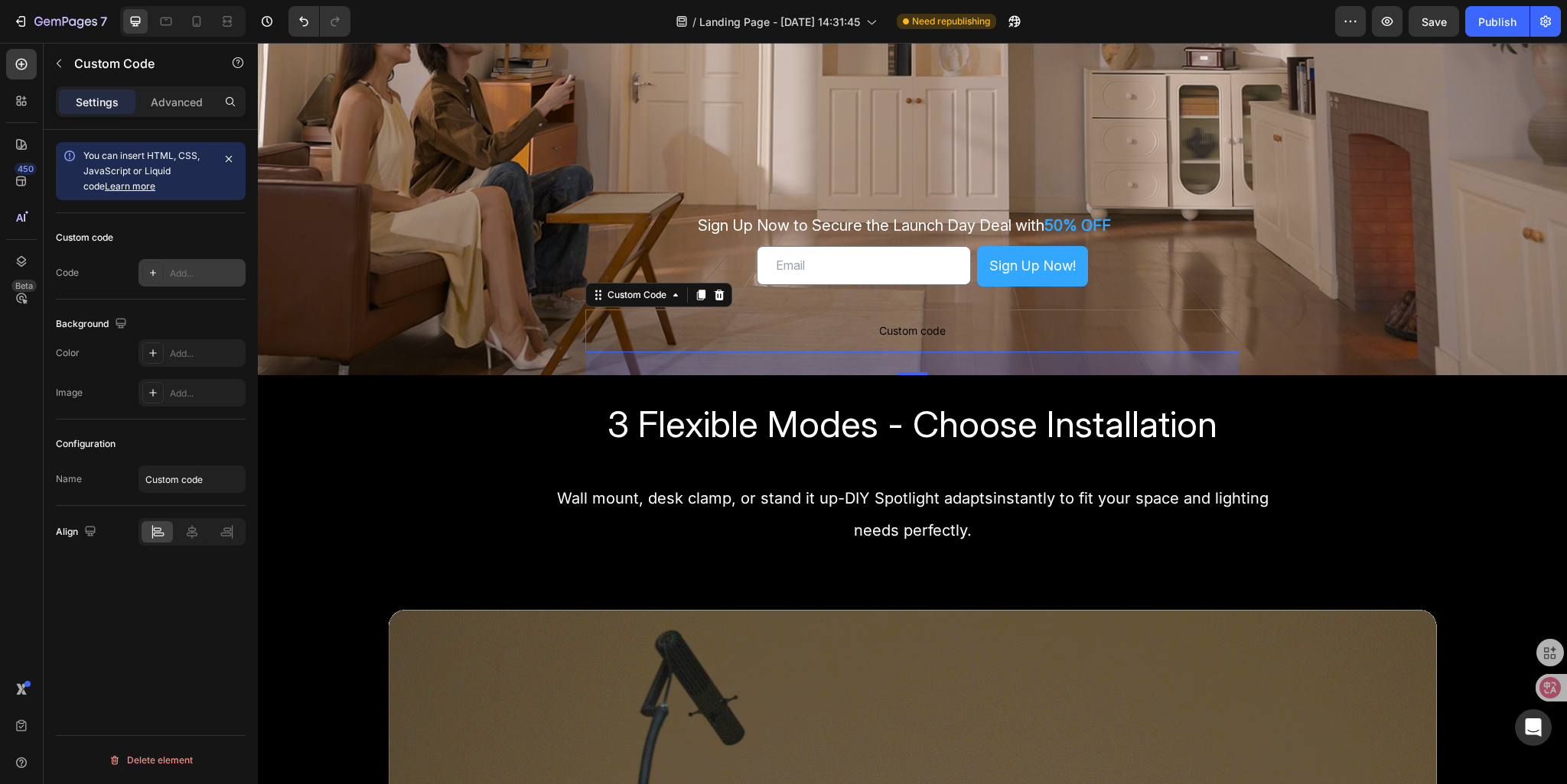
click at [176, 276] on div "Add..." at bounding box center [206, 273] width 72 height 14
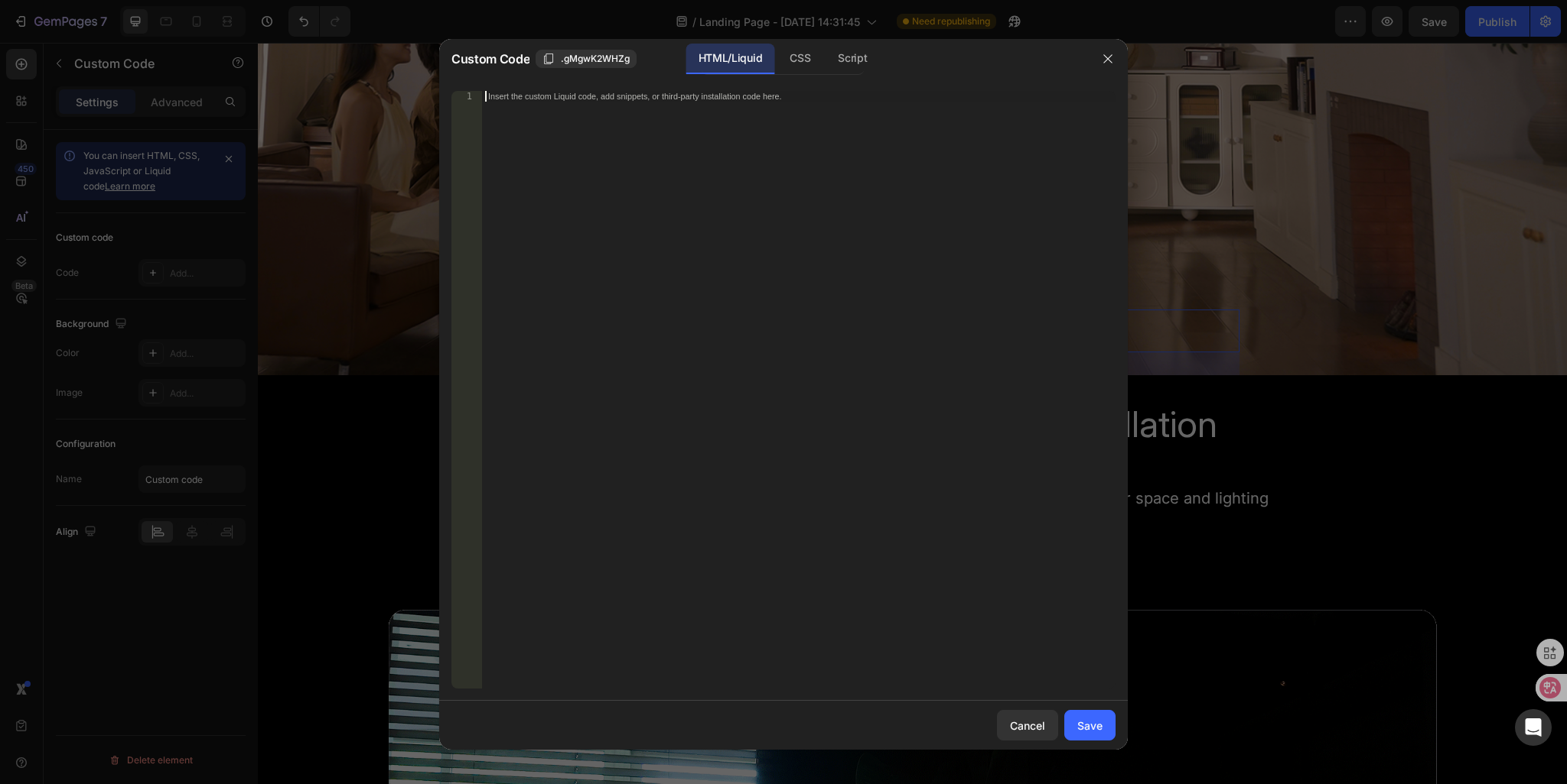
click at [838, 108] on div "Insert the custom Liquid code, add snippets, or third-party installation code h…" at bounding box center [799, 401] width 633 height 620
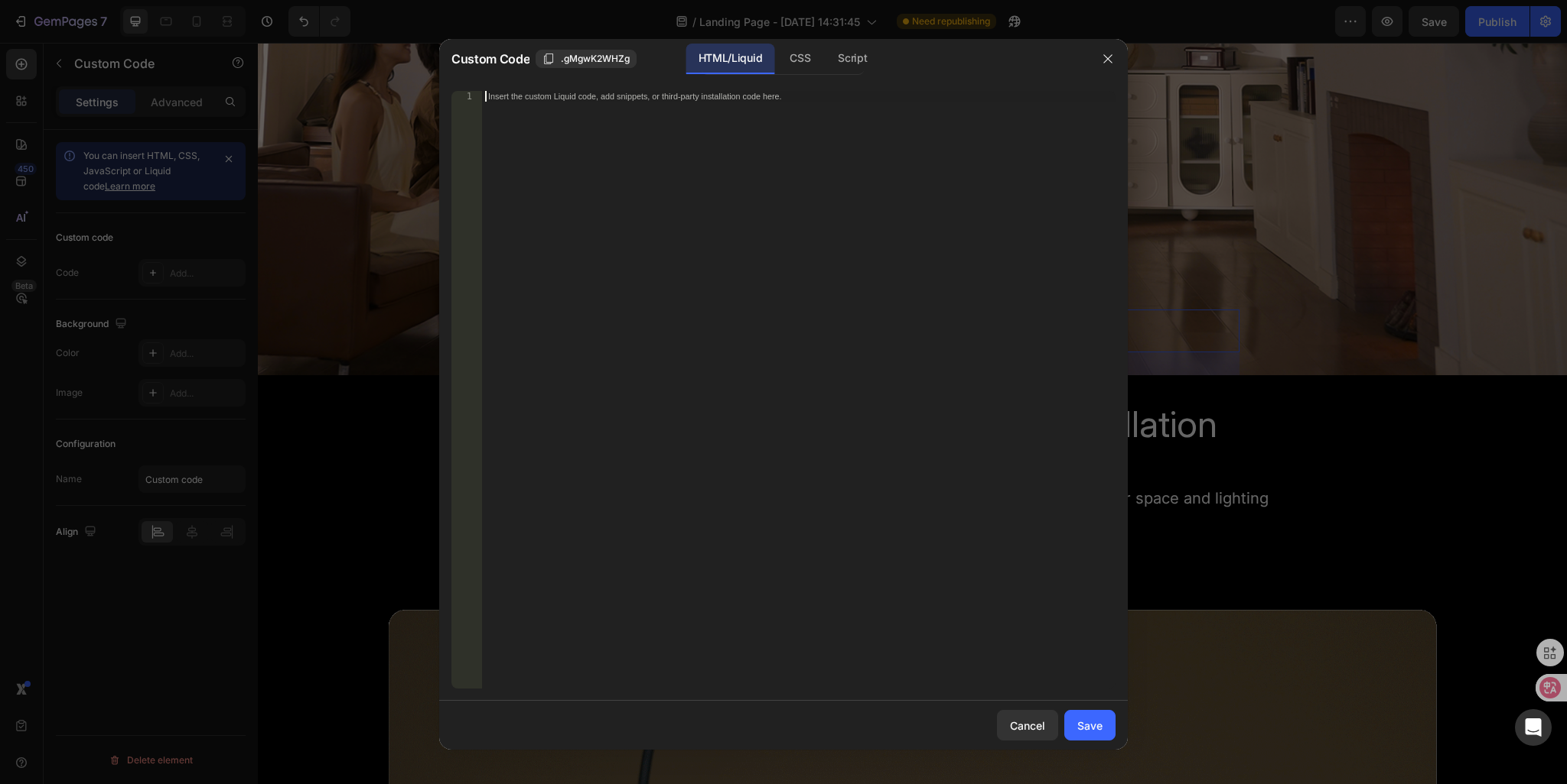
paste textarea "<div class="klaviyo-form-STeA5a"></div>"
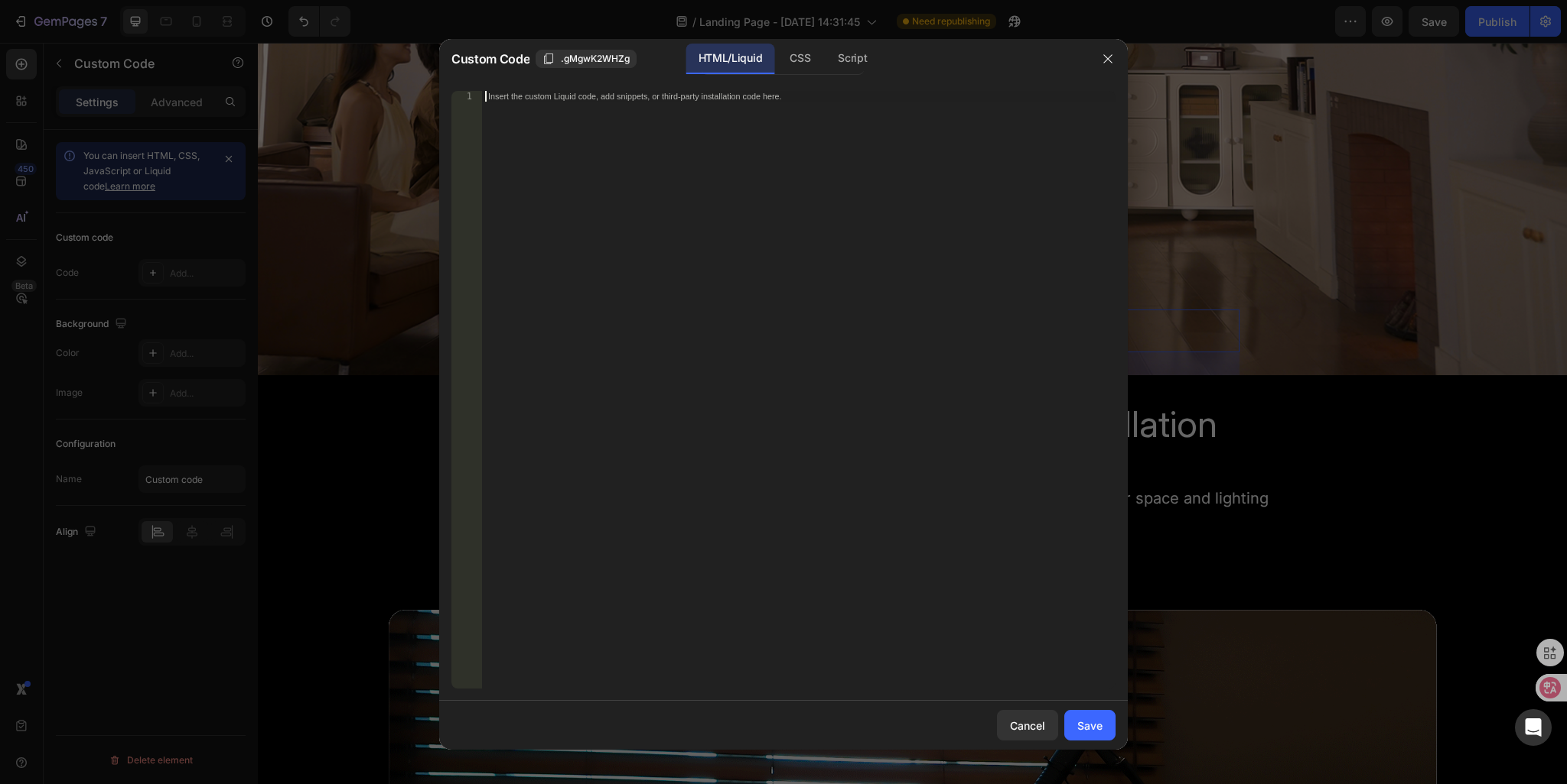
type textarea "<div class="klaviyo-form-STeA5a"></div>"
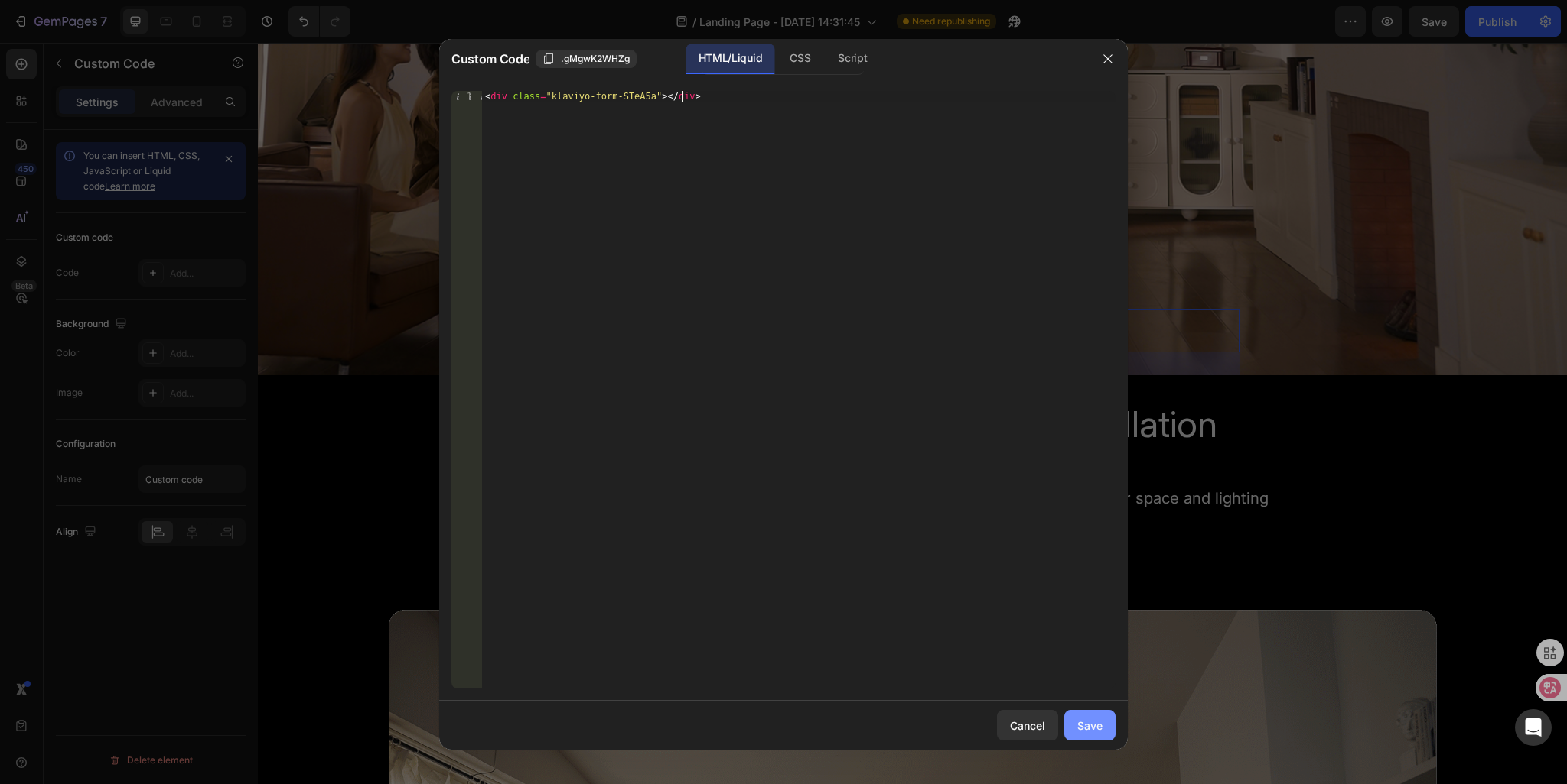
click at [1090, 730] on div "Save" at bounding box center [1090, 726] width 25 height 16
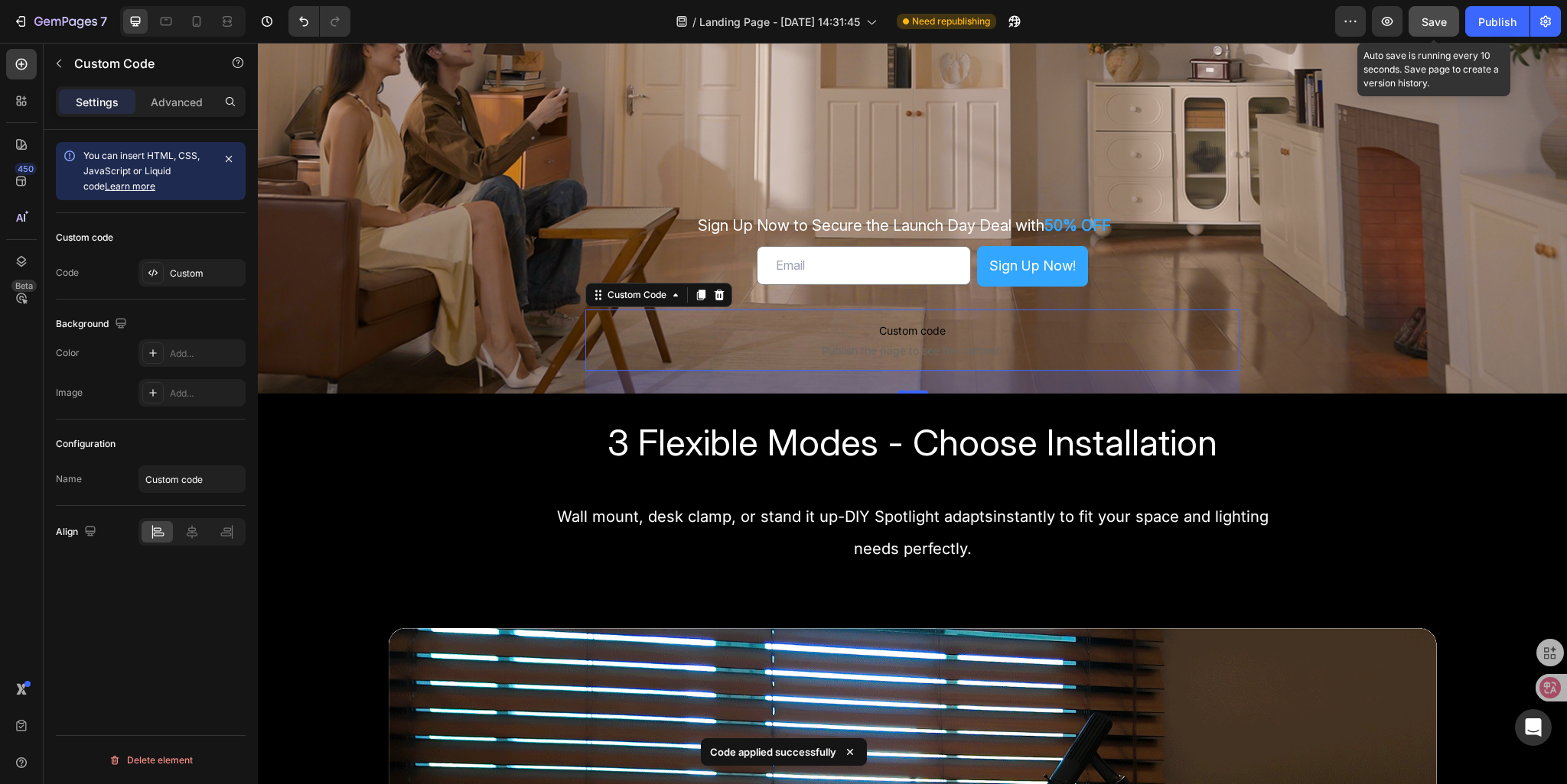
click at [1429, 24] on span "Save" at bounding box center [1434, 22] width 25 height 13
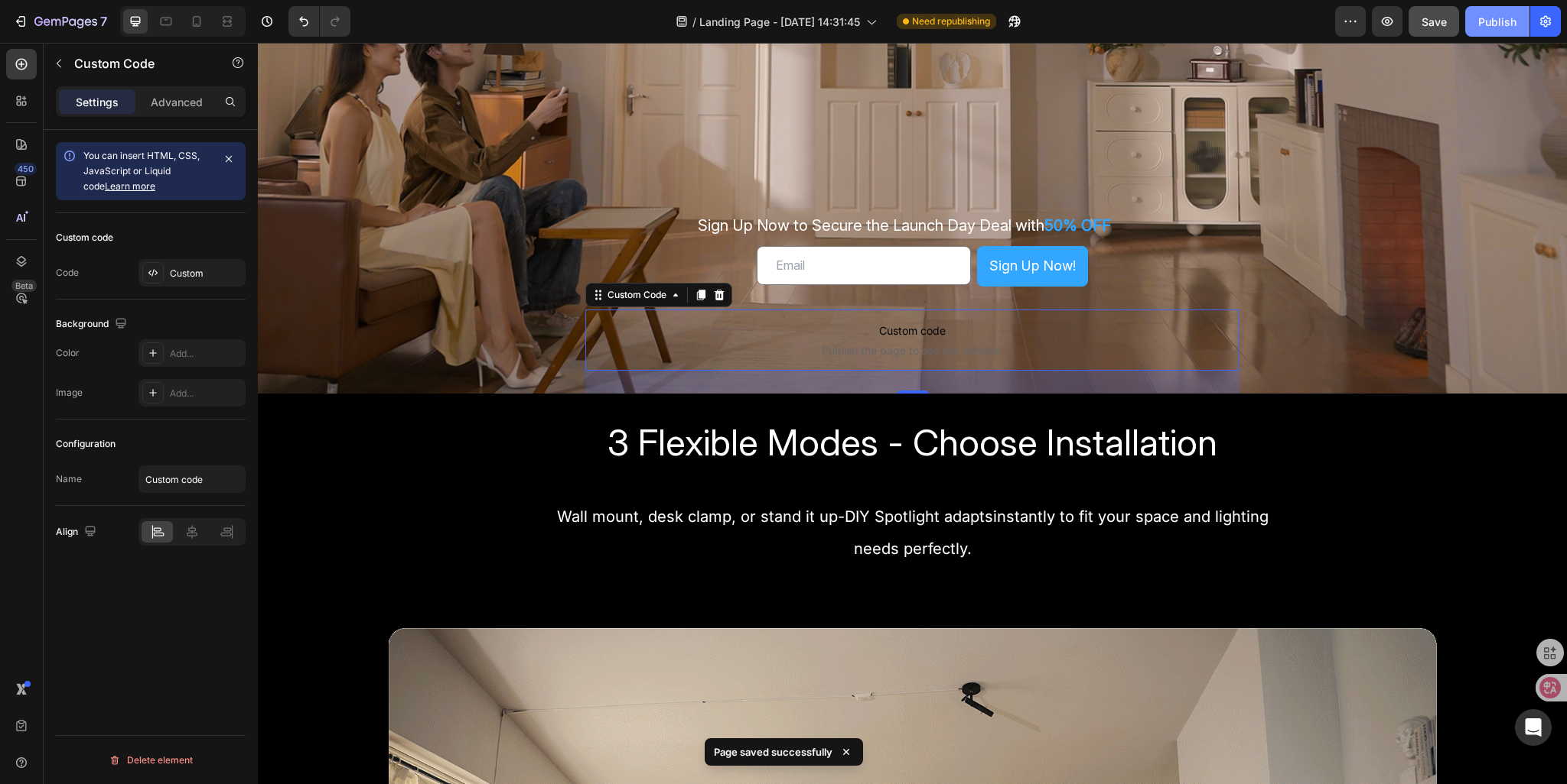
click at [1482, 27] on div "Publish" at bounding box center [1497, 22] width 39 height 16
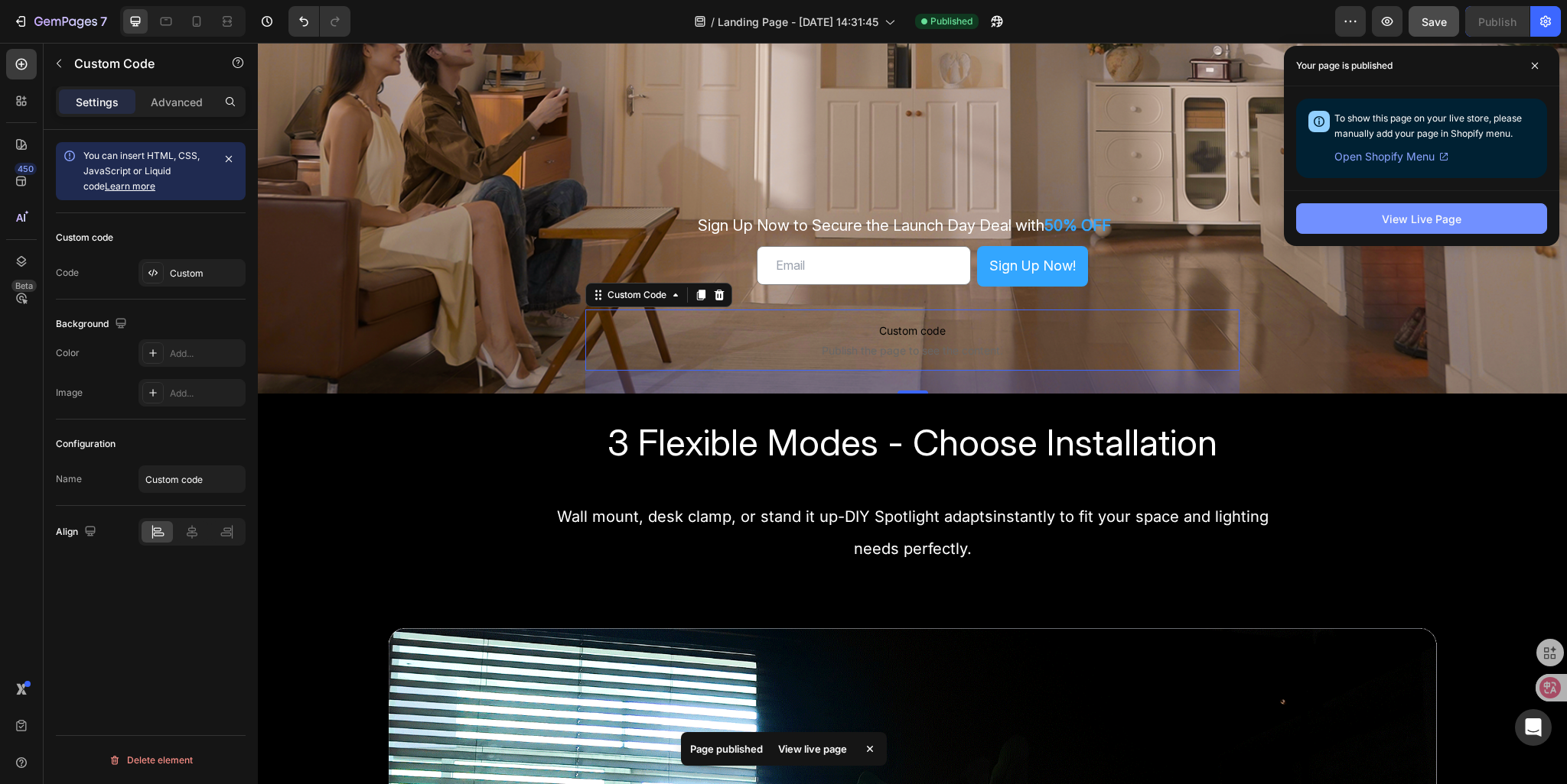
click at [1402, 218] on div "View Live Page" at bounding box center [1421, 219] width 80 height 16
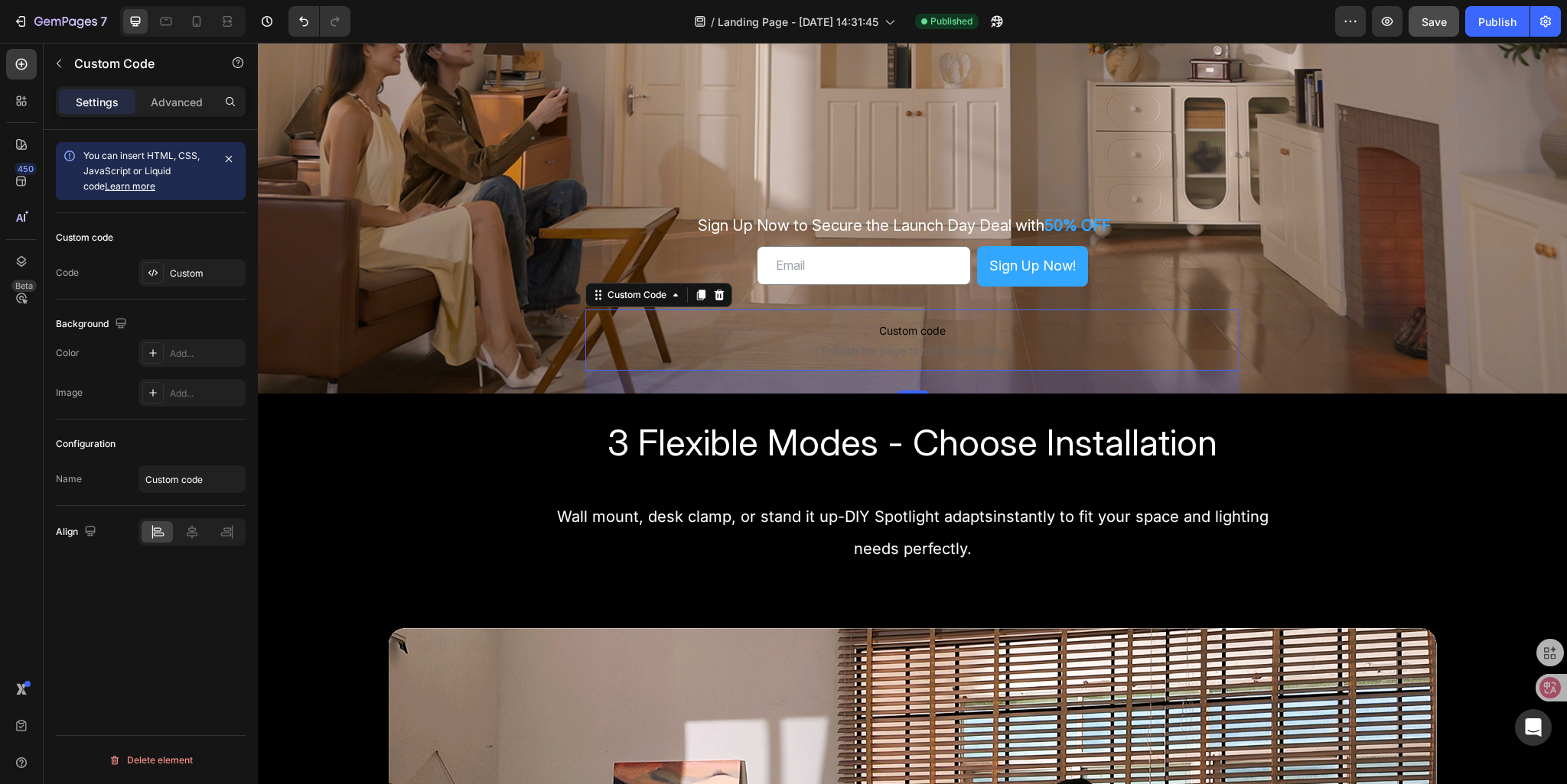
click at [869, 340] on p "Custom code Publish the page to see the content." at bounding box center [912, 340] width 655 height 61
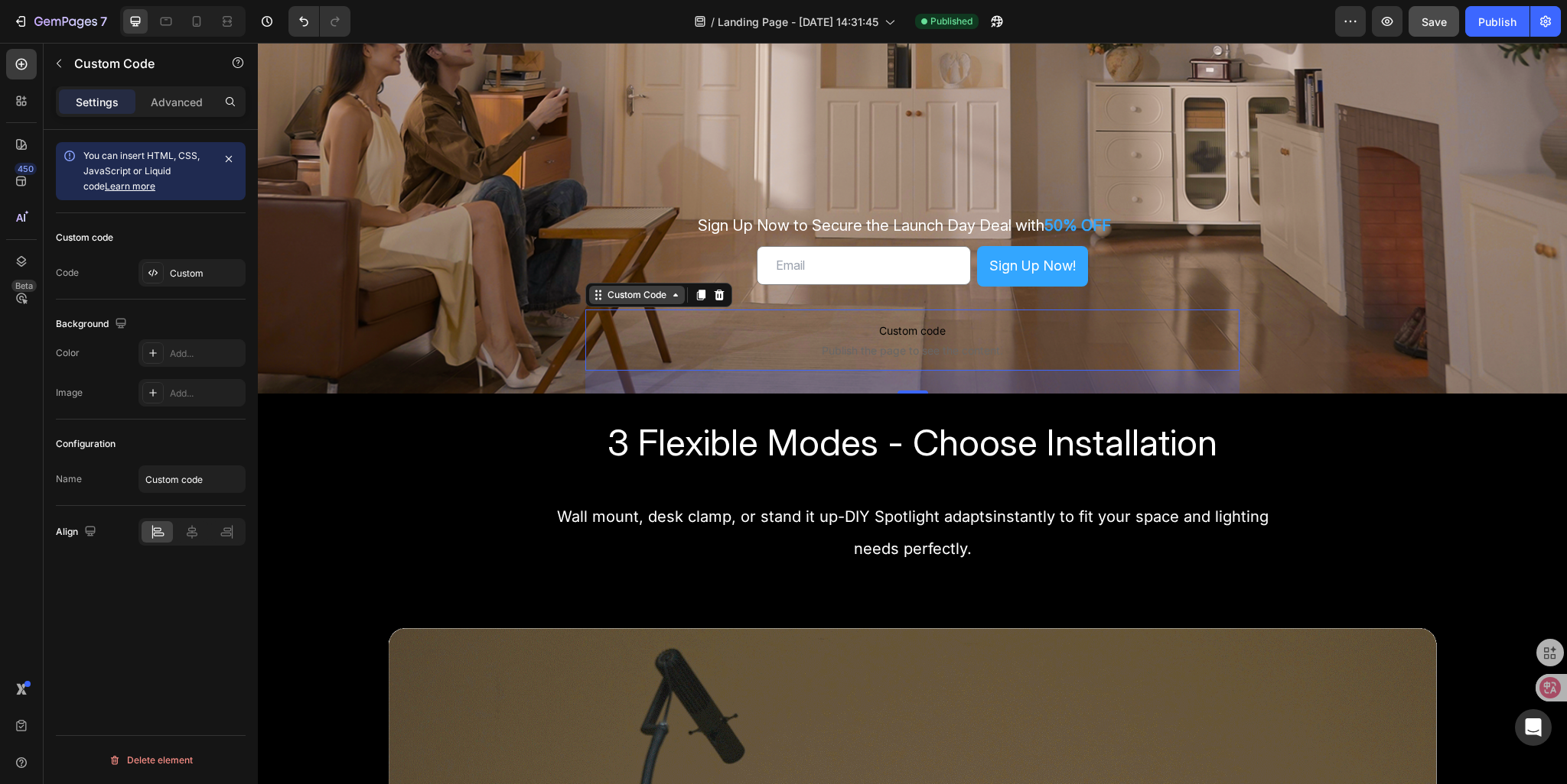
click at [632, 299] on div "Custom Code" at bounding box center [636, 295] width 65 height 14
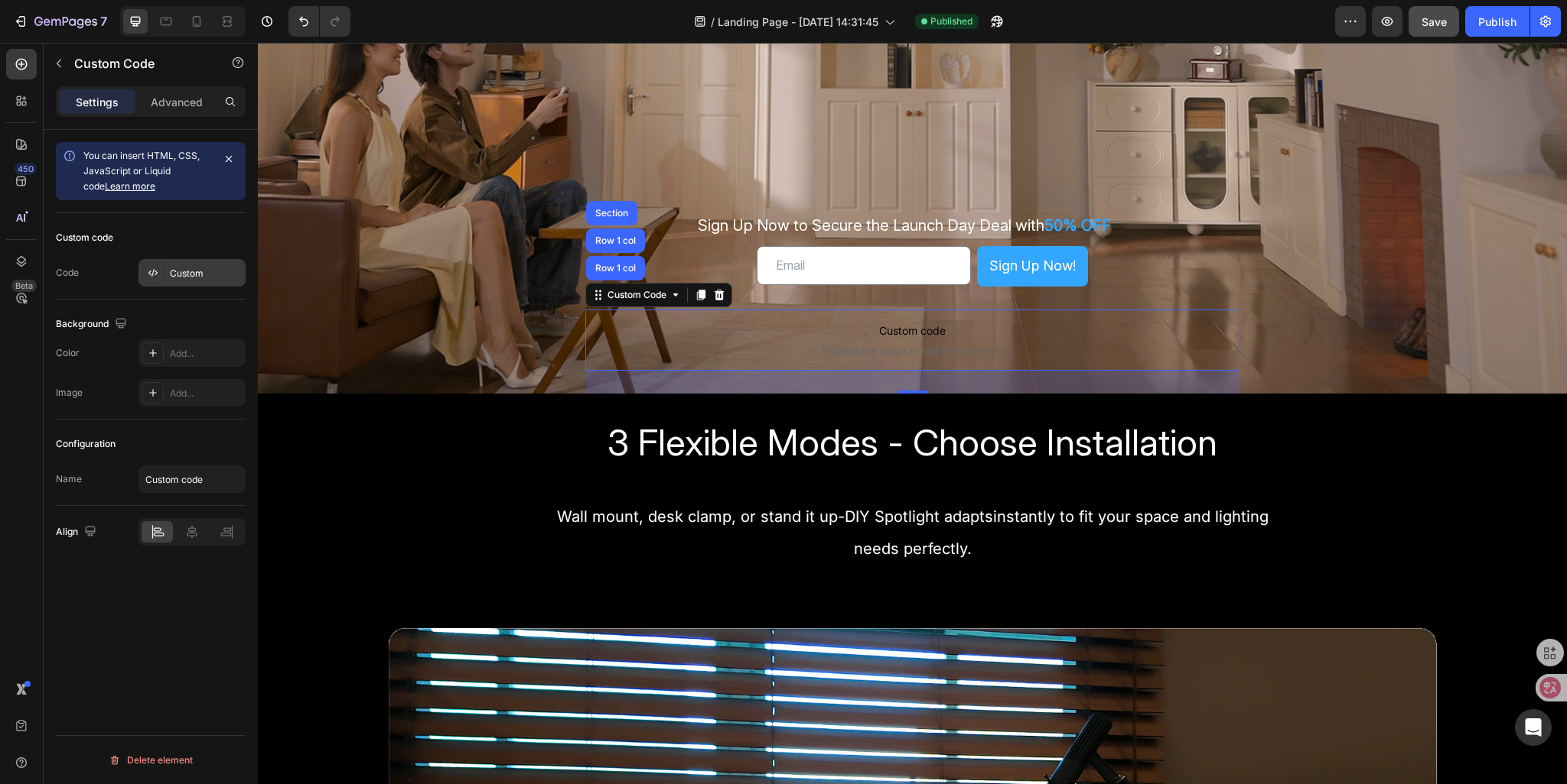
click at [189, 274] on div "Custom" at bounding box center [206, 273] width 72 height 14
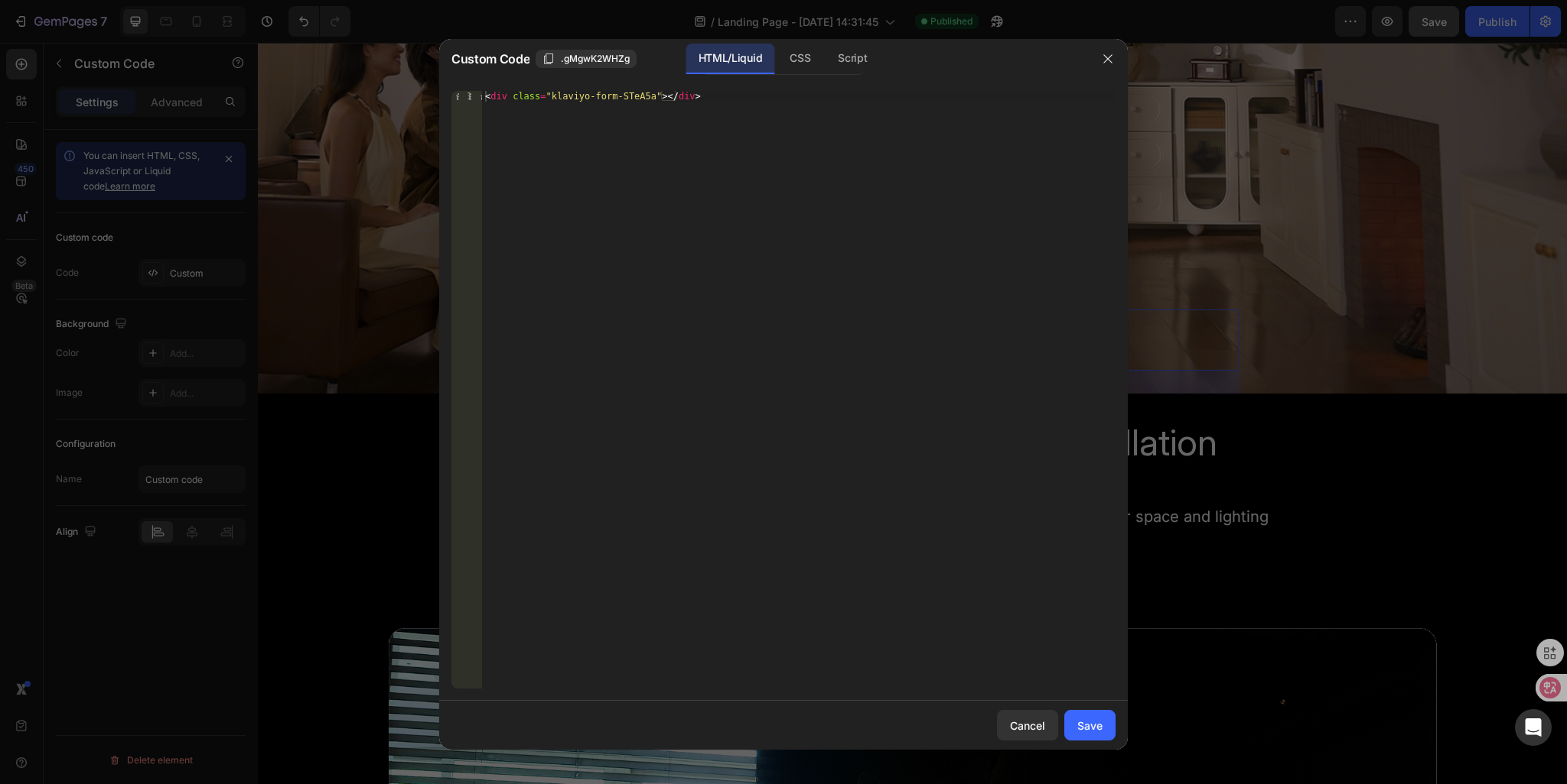
type textarea "<div class="klaviyo-form-STeA5a"></div>"
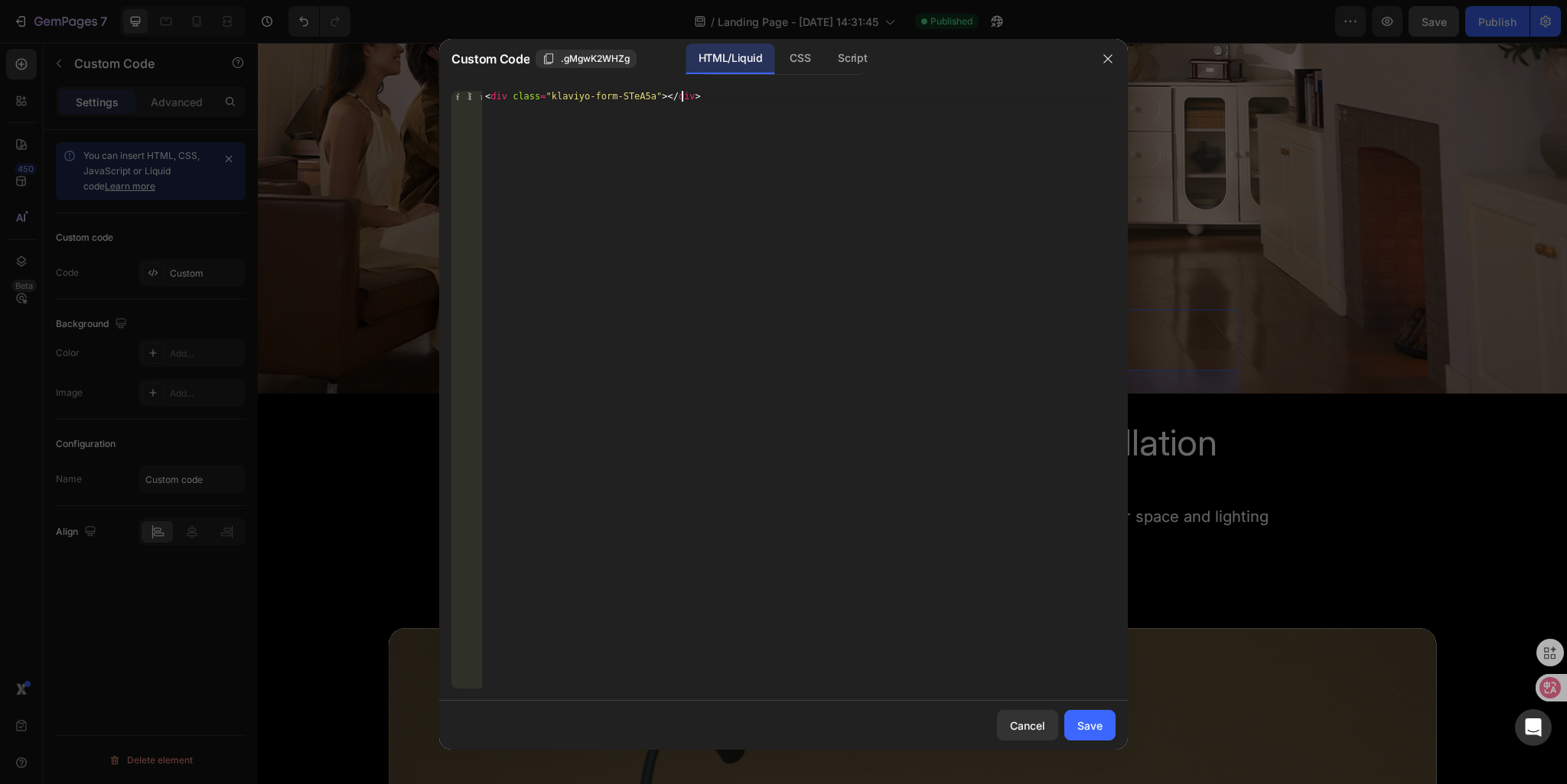
click at [698, 100] on div "< div class = "klaviyo-form-STeA5a" > </ div >" at bounding box center [799, 401] width 633 height 620
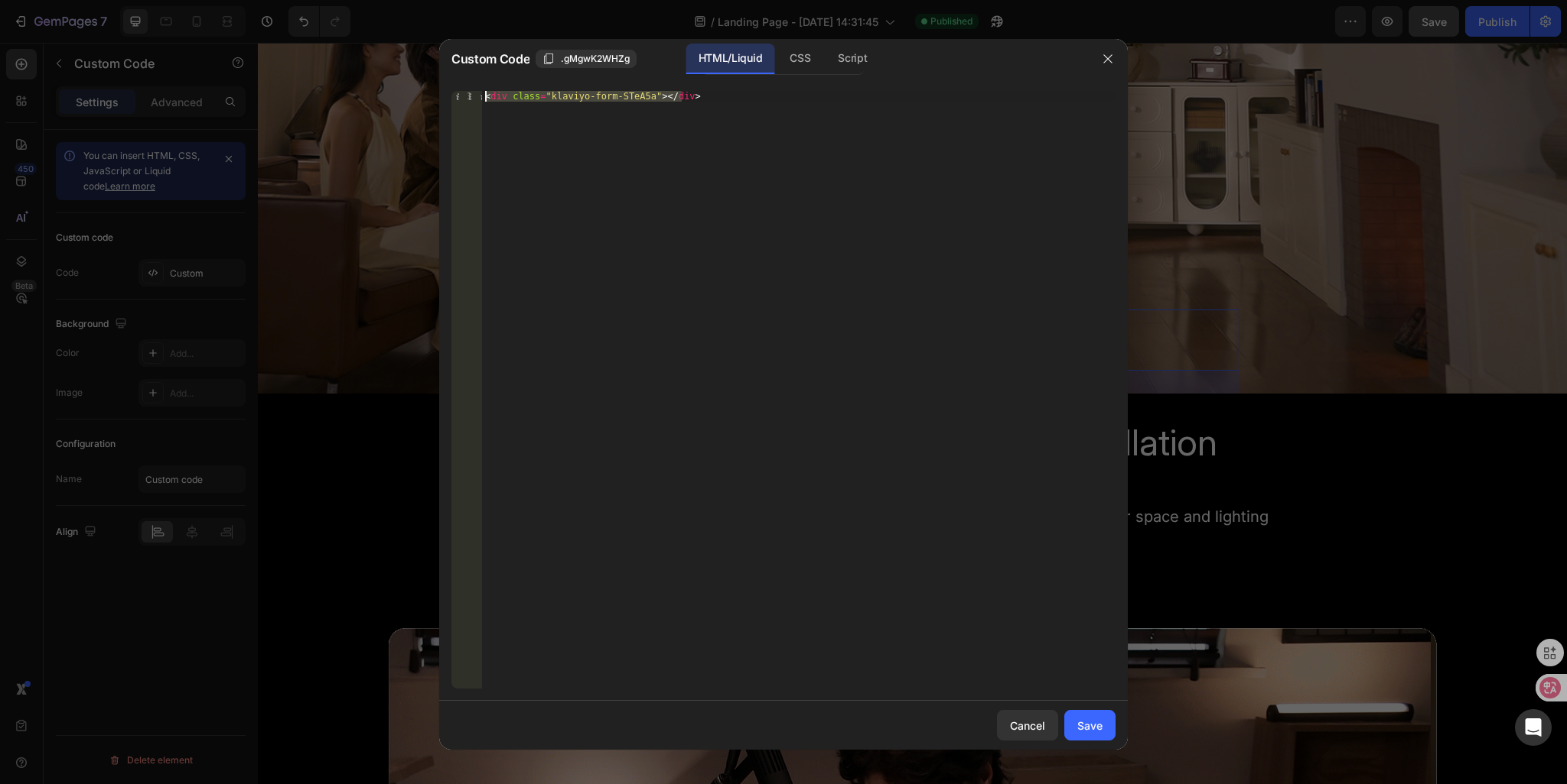
drag, startPoint x: 710, startPoint y: 96, endPoint x: 387, endPoint y: 77, distance: 323.6
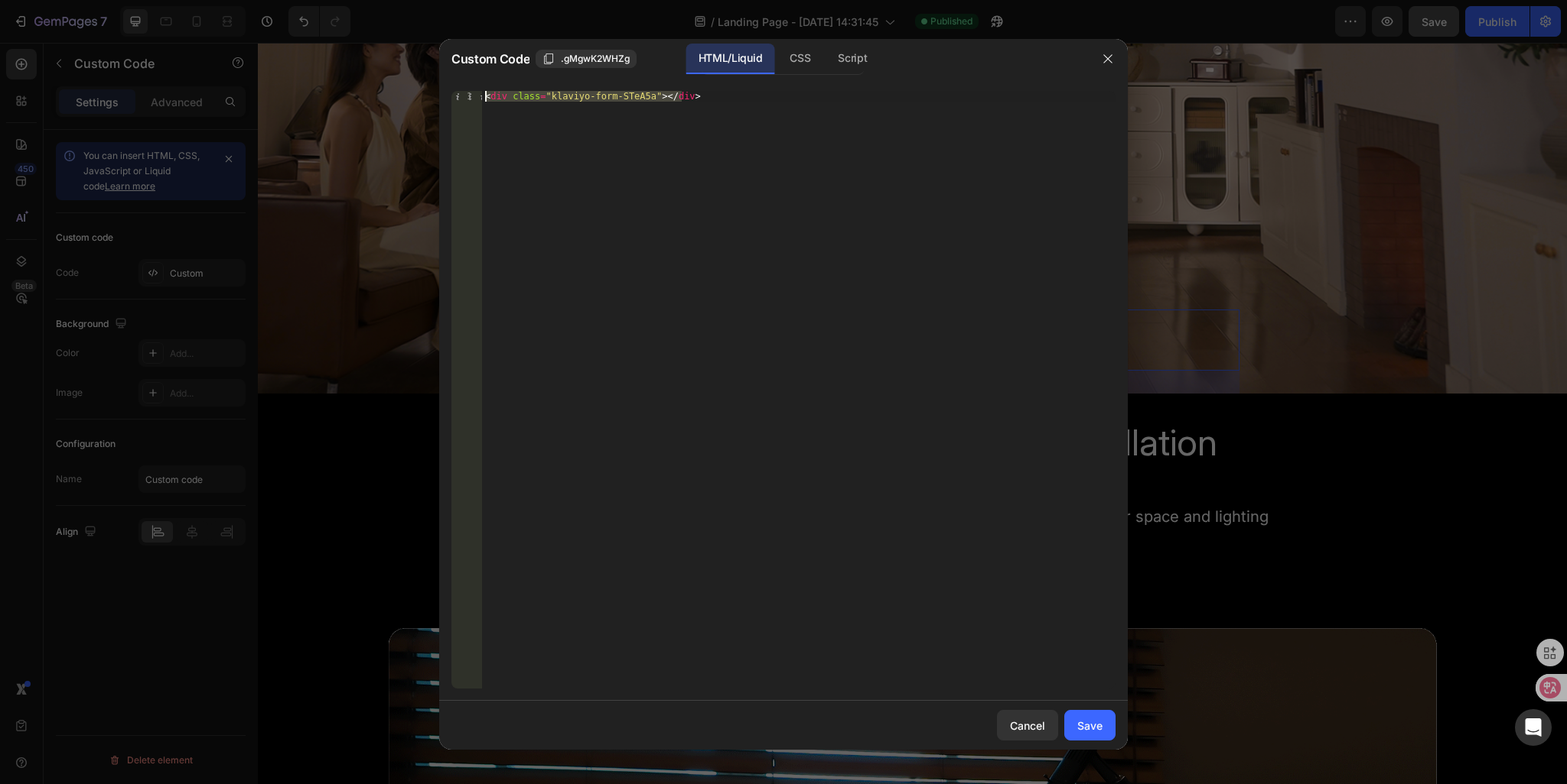
click at [387, 77] on div "Custom Code .gMgwK2WHZg HTML/Liquid CSS Script <div class="klaviyo-form-STeA5a"…" at bounding box center [784, 392] width 1567 height 784
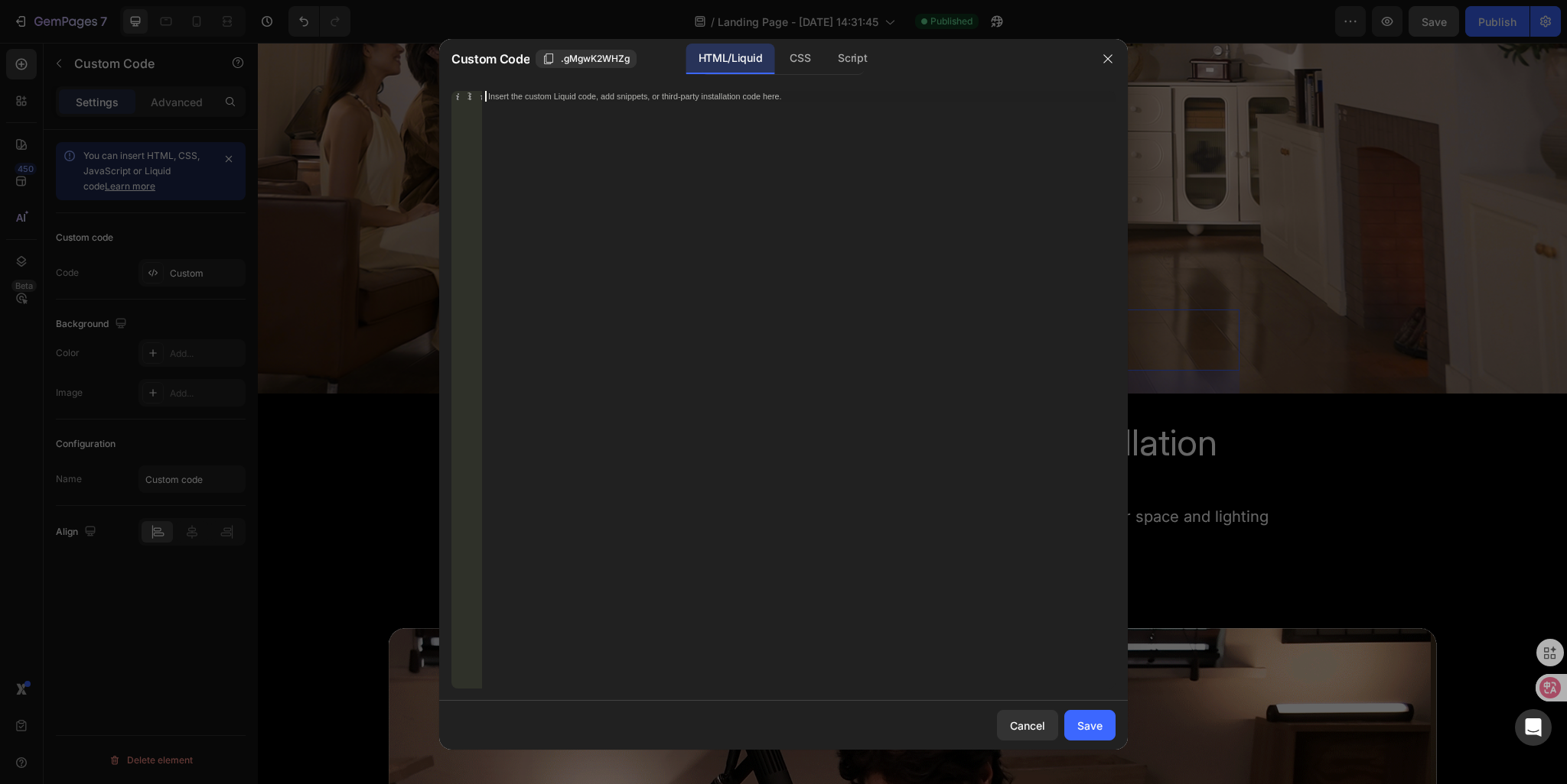
paste textarea "<div class="klaviyo-form-STeA5a"></div>"
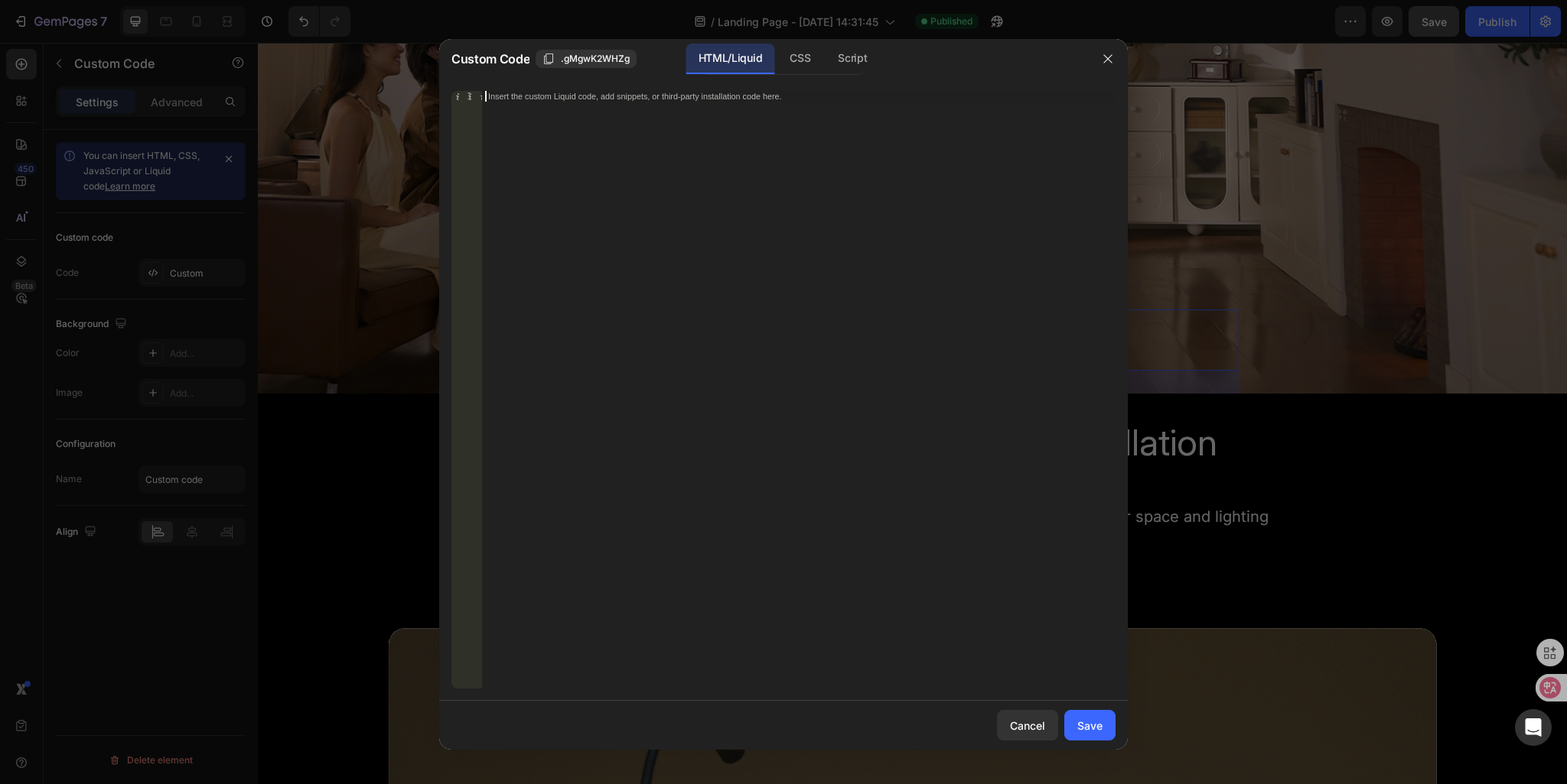
type textarea "<div class="klaviyo-form-STeA5a"></div>"
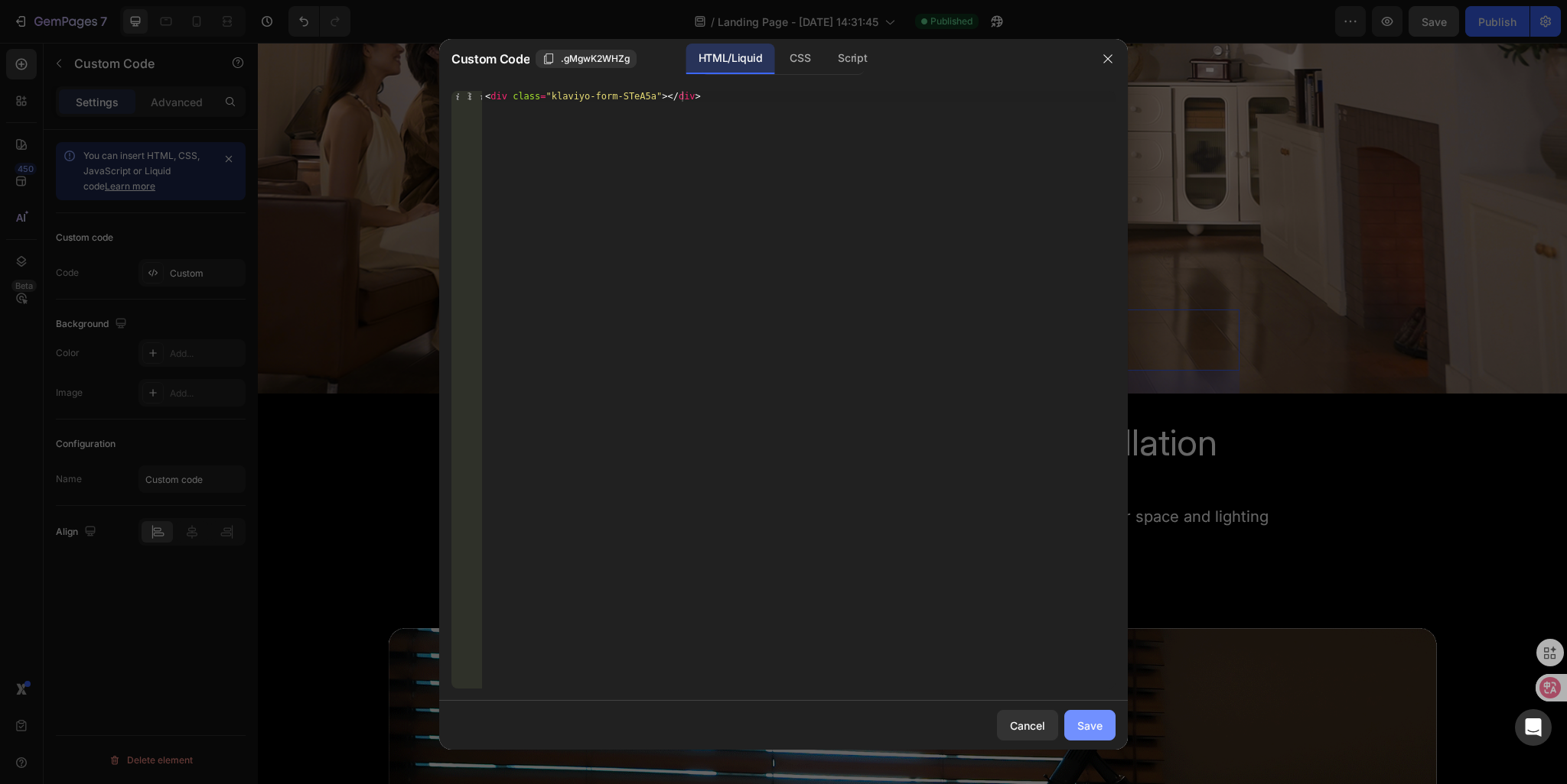
click at [1081, 733] on button "Save" at bounding box center [1090, 726] width 52 height 31
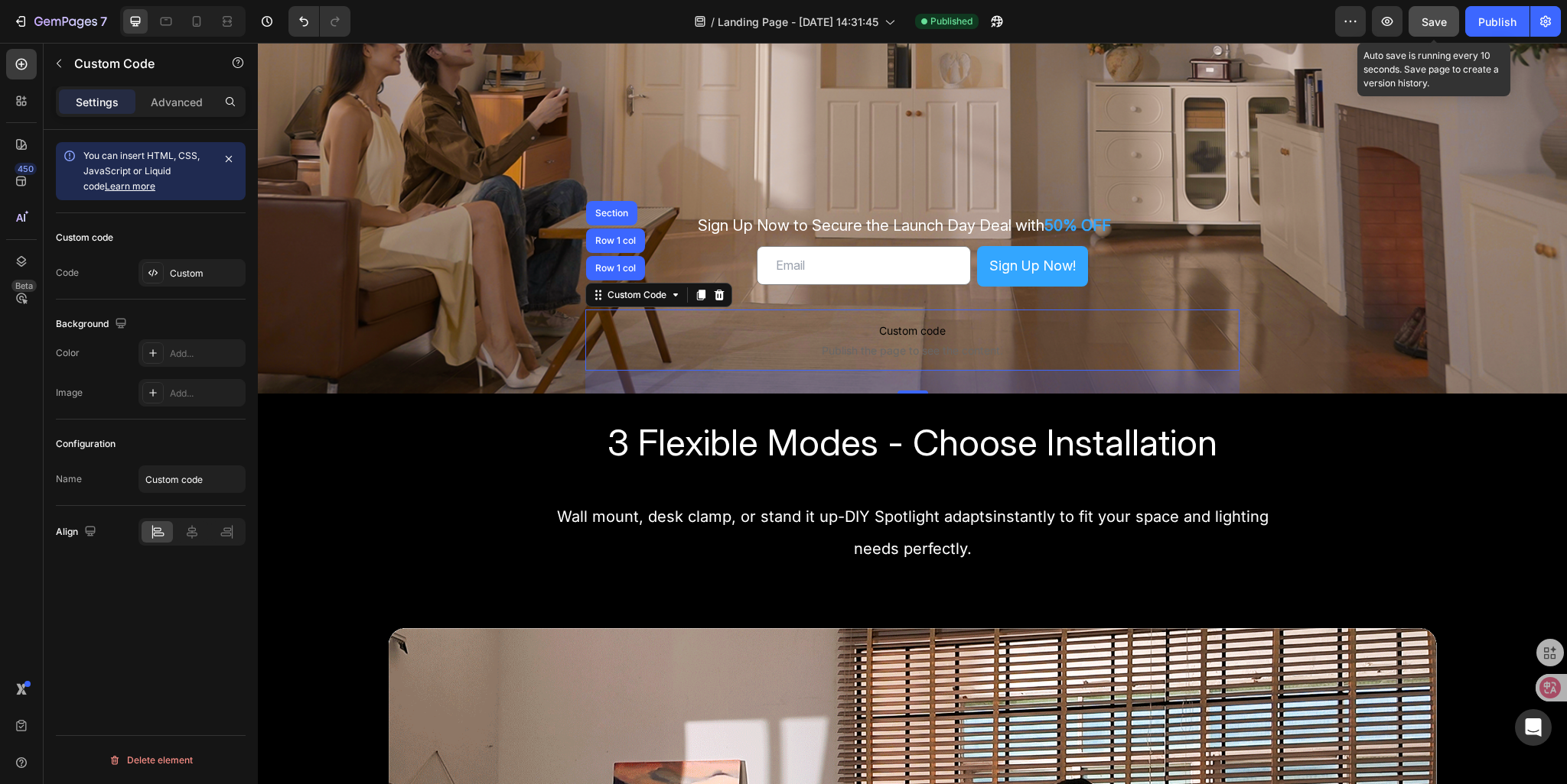
click at [1428, 29] on button "Save" at bounding box center [1434, 22] width 51 height 31
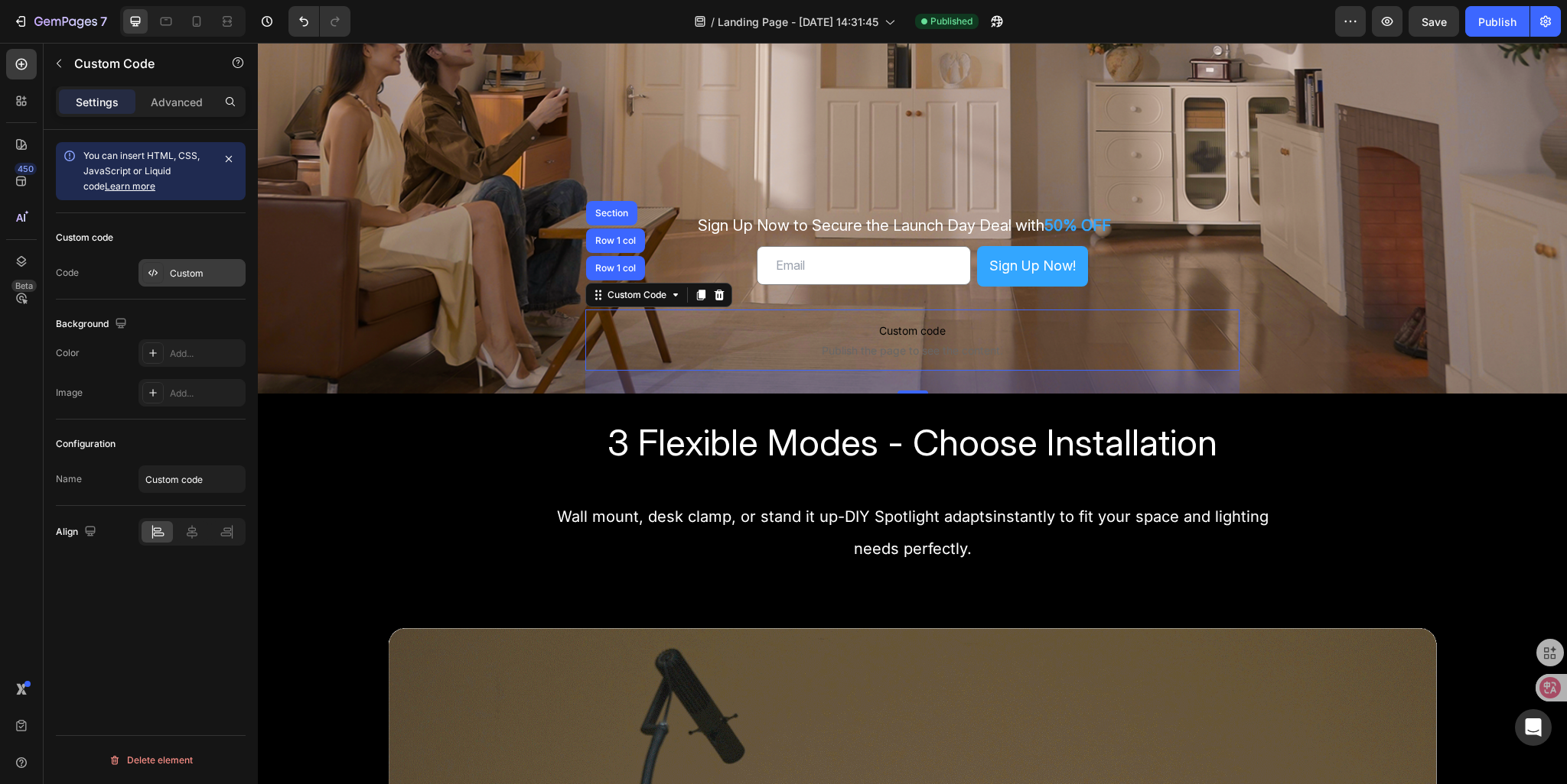
click at [201, 264] on div "Custom" at bounding box center [192, 272] width 107 height 27
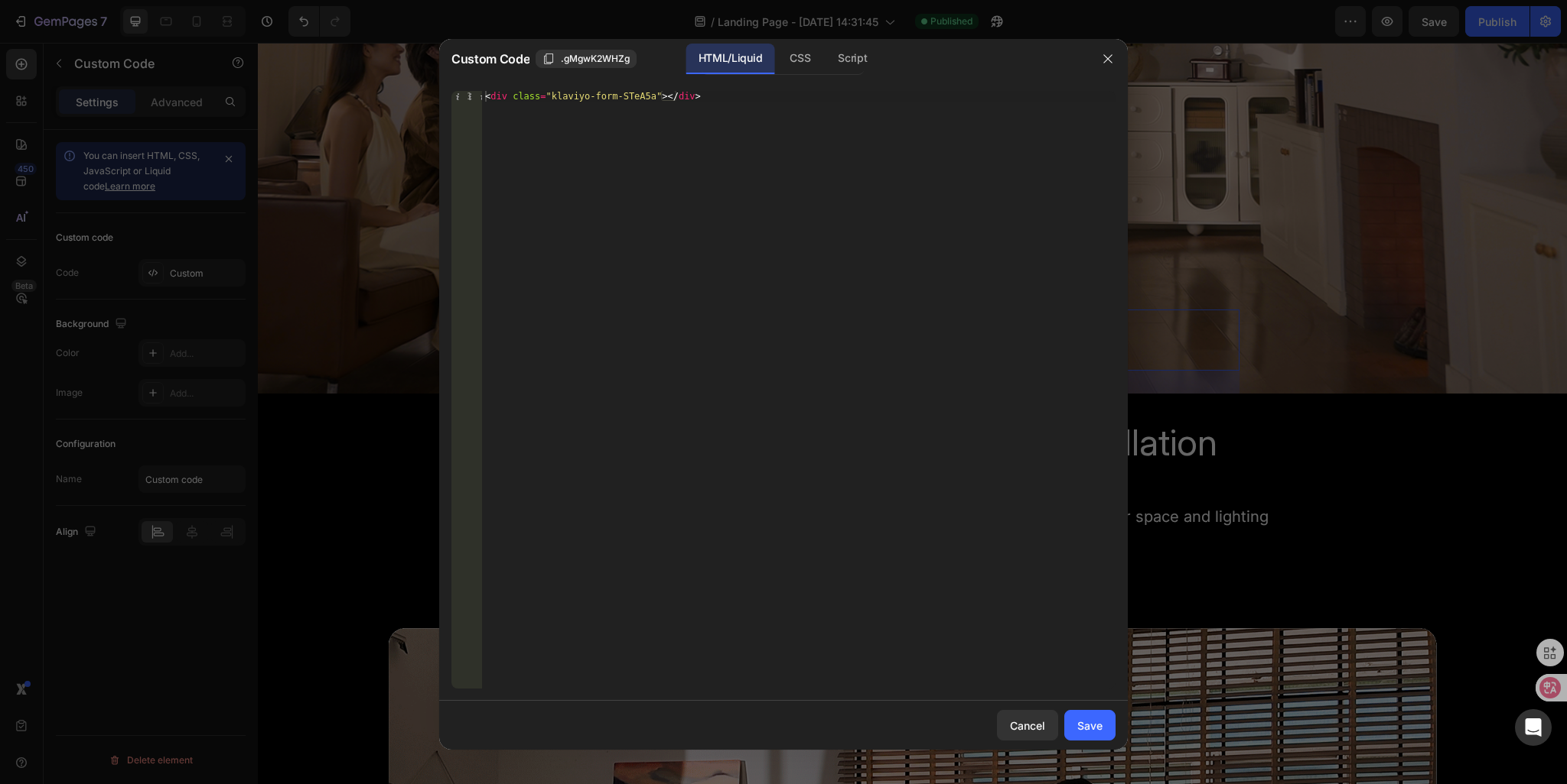
type textarea "<div class="klaviyo-form-STeA5a"></div>"
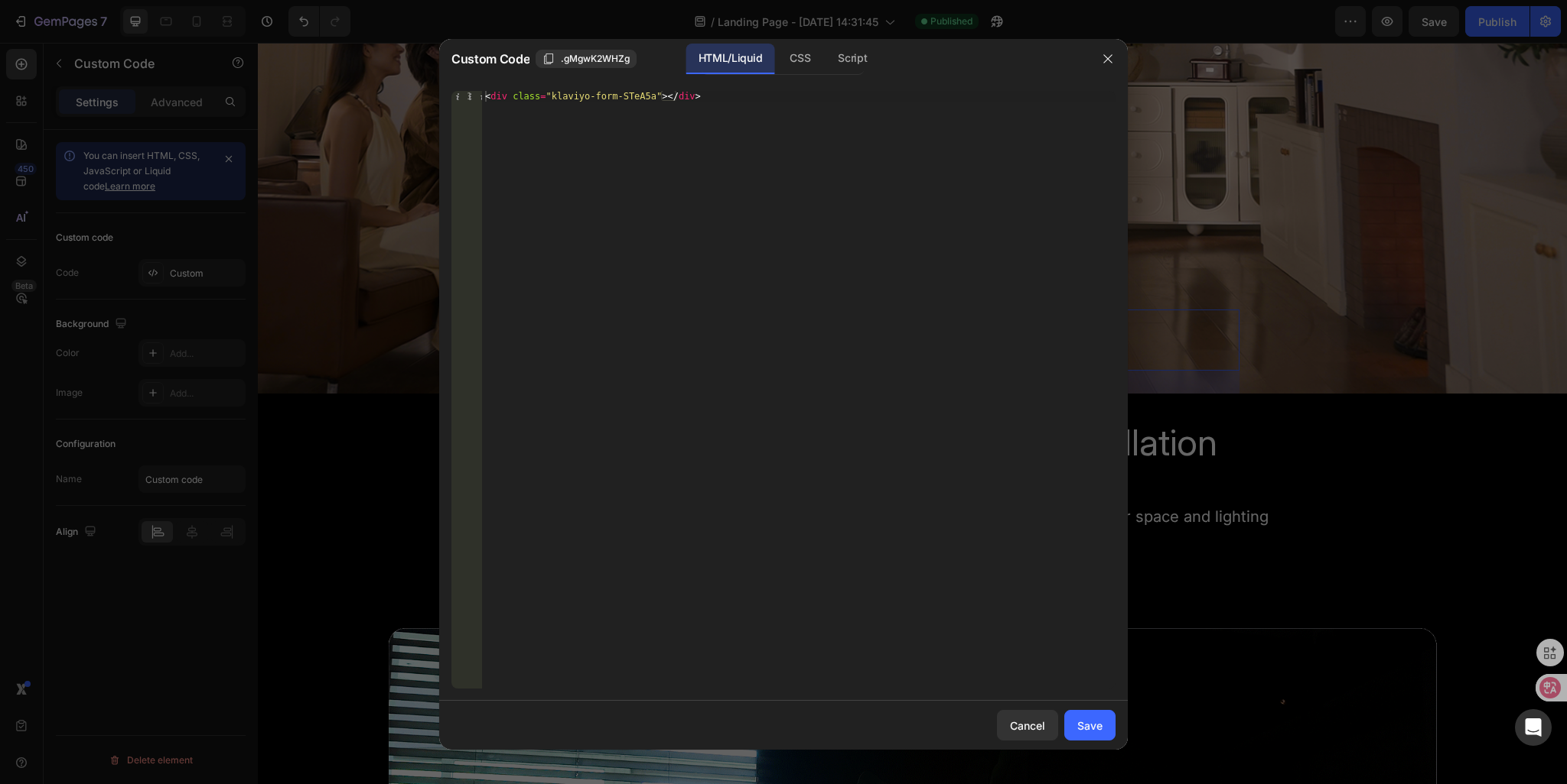
click at [691, 108] on div "< div class = "klaviyo-form-STeA5a" > </ div >" at bounding box center [799, 401] width 633 height 620
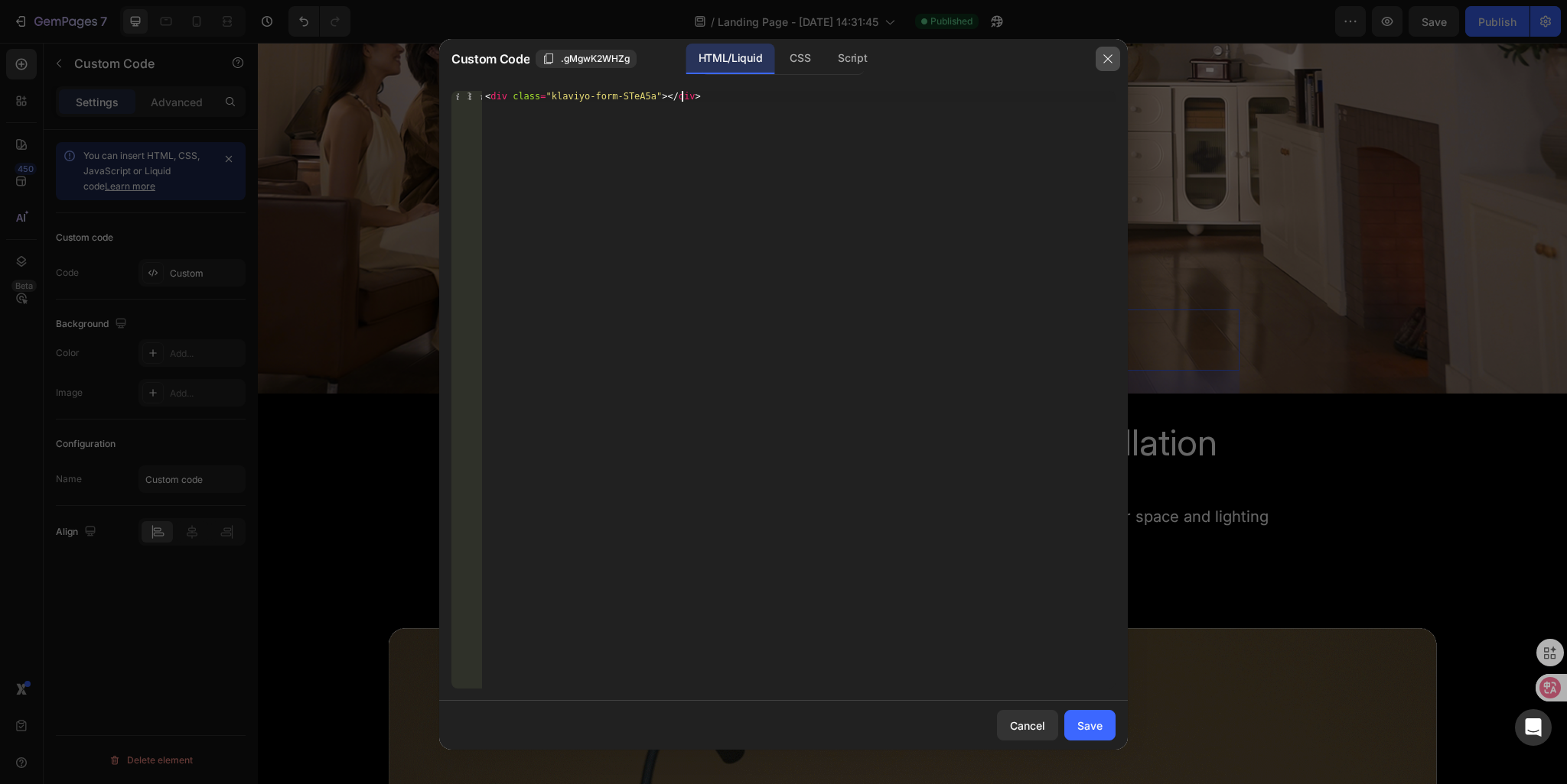
click at [1100, 64] on button "button" at bounding box center [1108, 59] width 24 height 24
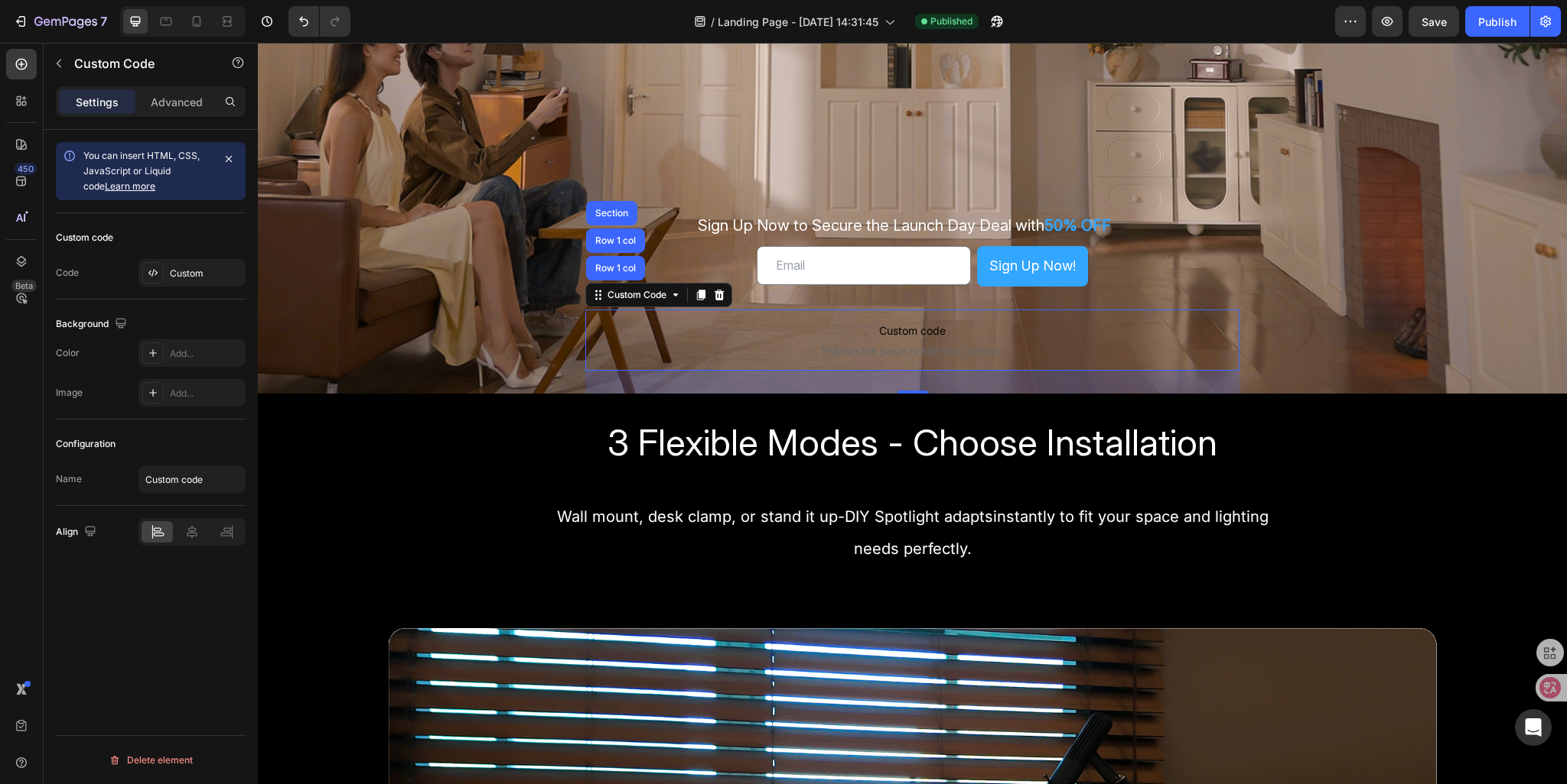
click at [760, 319] on p "Custom code Publish the page to see the content." at bounding box center [912, 340] width 655 height 61
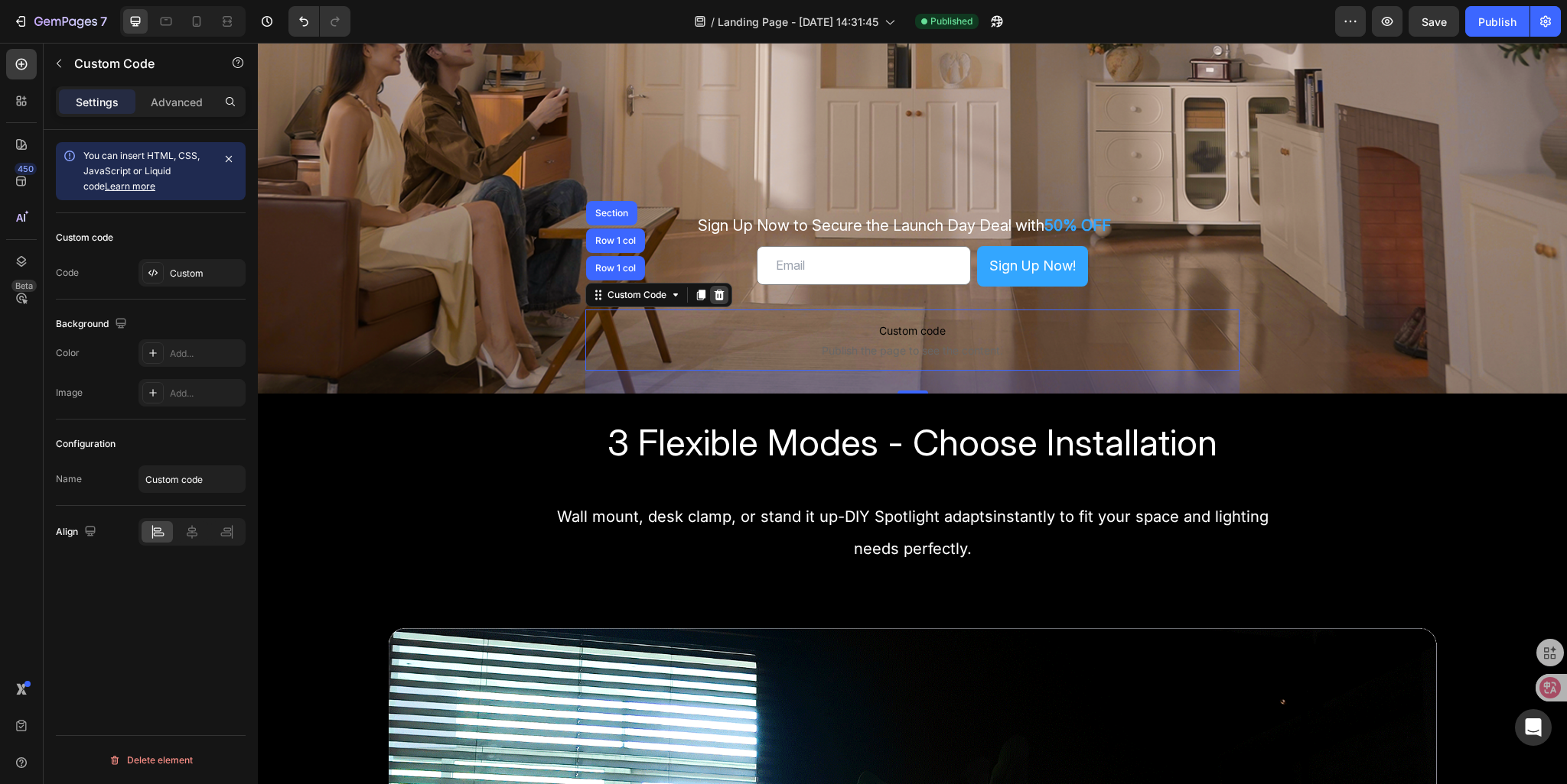
click at [715, 296] on icon at bounding box center [719, 295] width 12 height 12
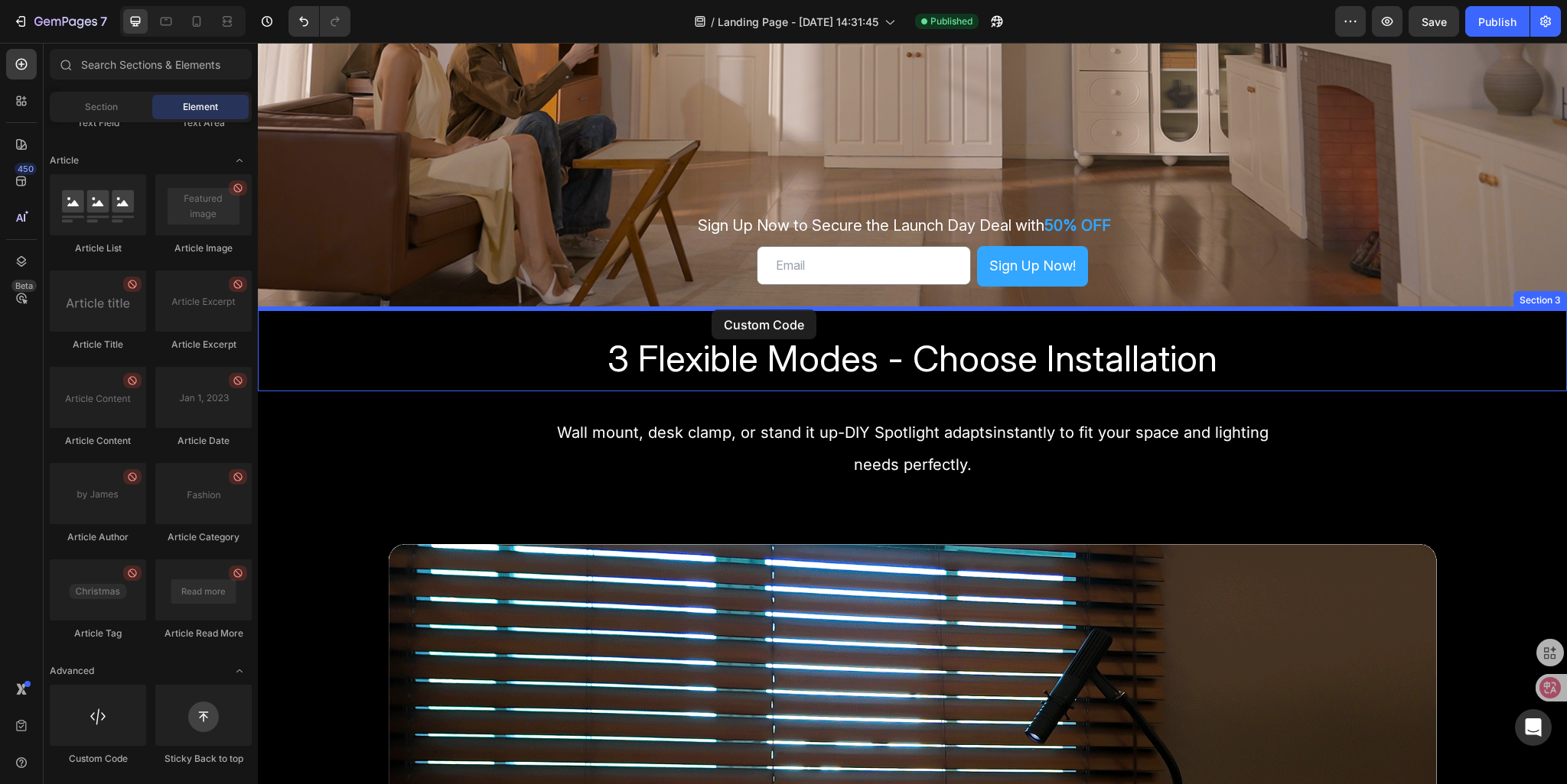
drag, startPoint x: 347, startPoint y: 765, endPoint x: 711, endPoint y: 310, distance: 582.7
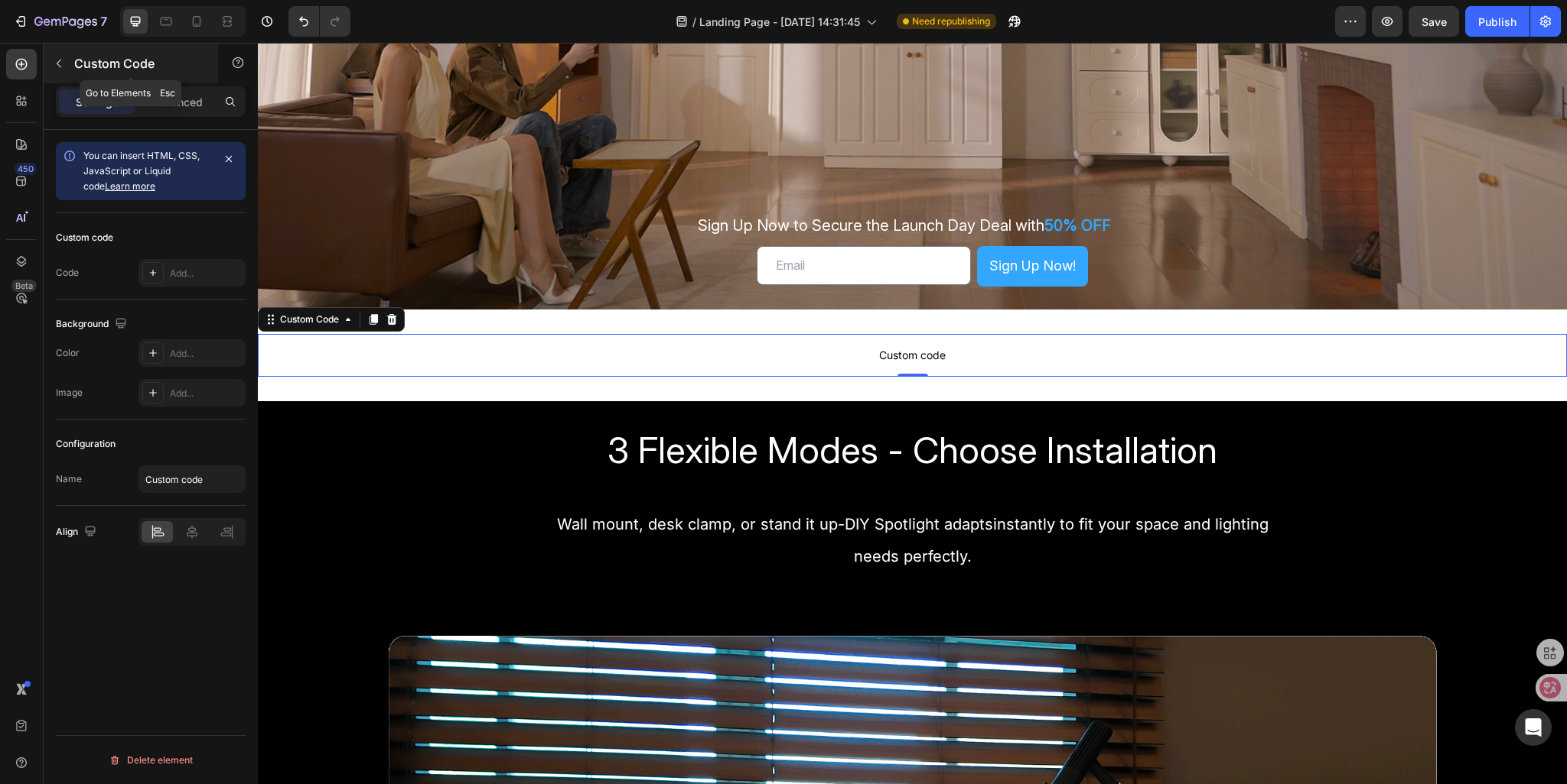
click at [63, 72] on button "button" at bounding box center [59, 64] width 24 height 24
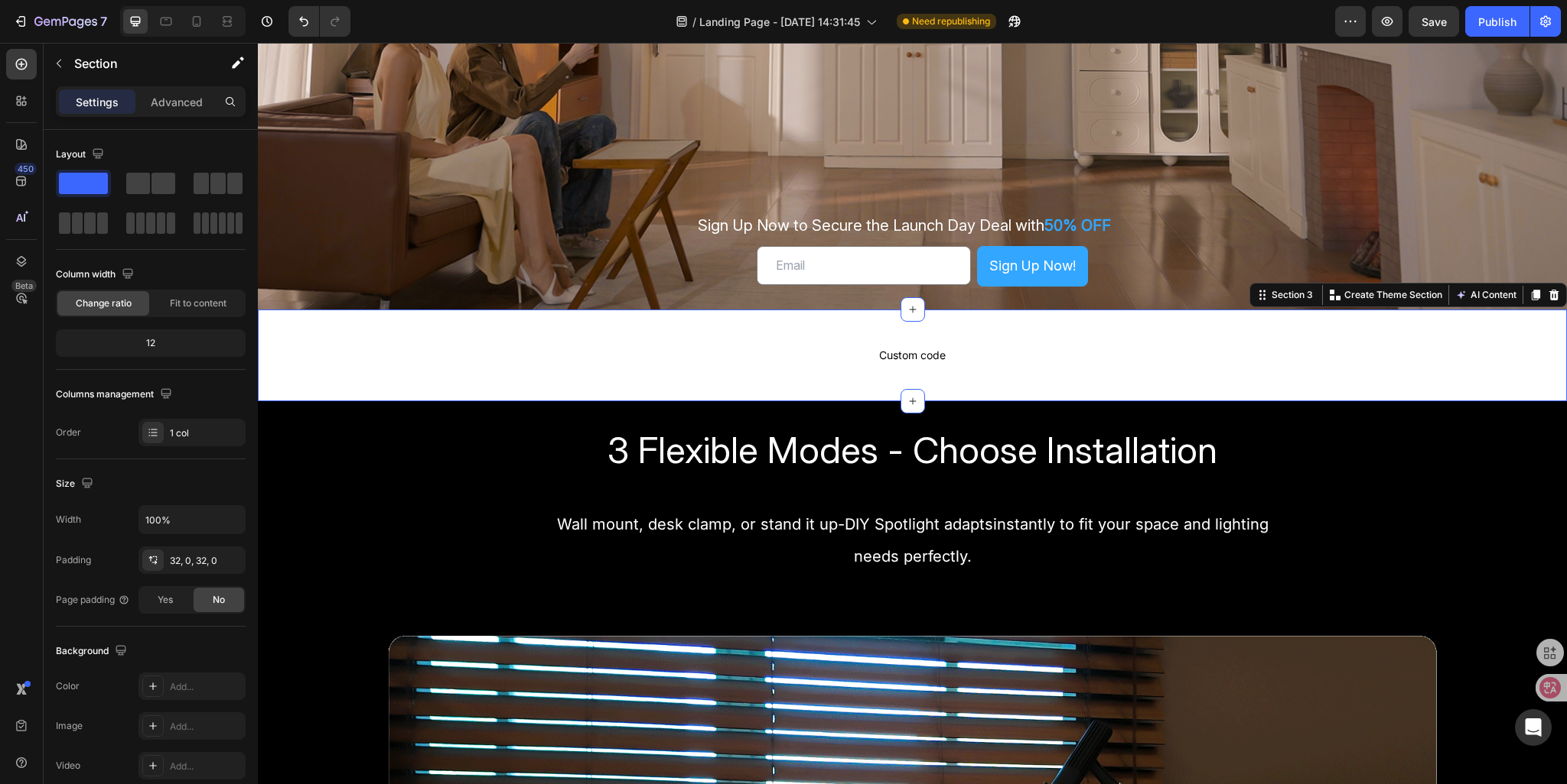
click at [803, 383] on div "Custom code Custom Code Section 3 You can create reusable sections Create Theme…" at bounding box center [911, 356] width 1309 height 92
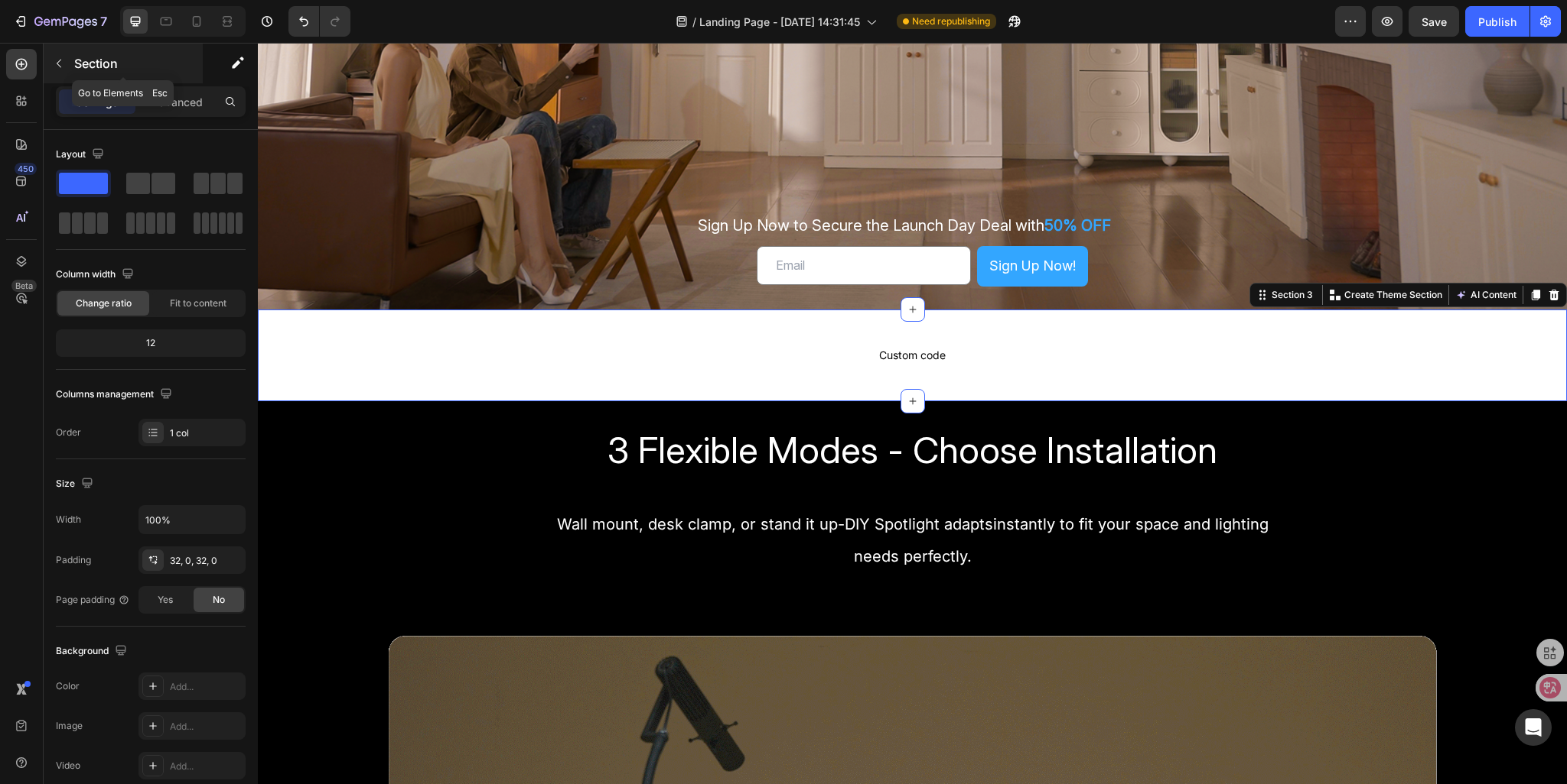
click at [65, 67] on button "button" at bounding box center [59, 64] width 24 height 24
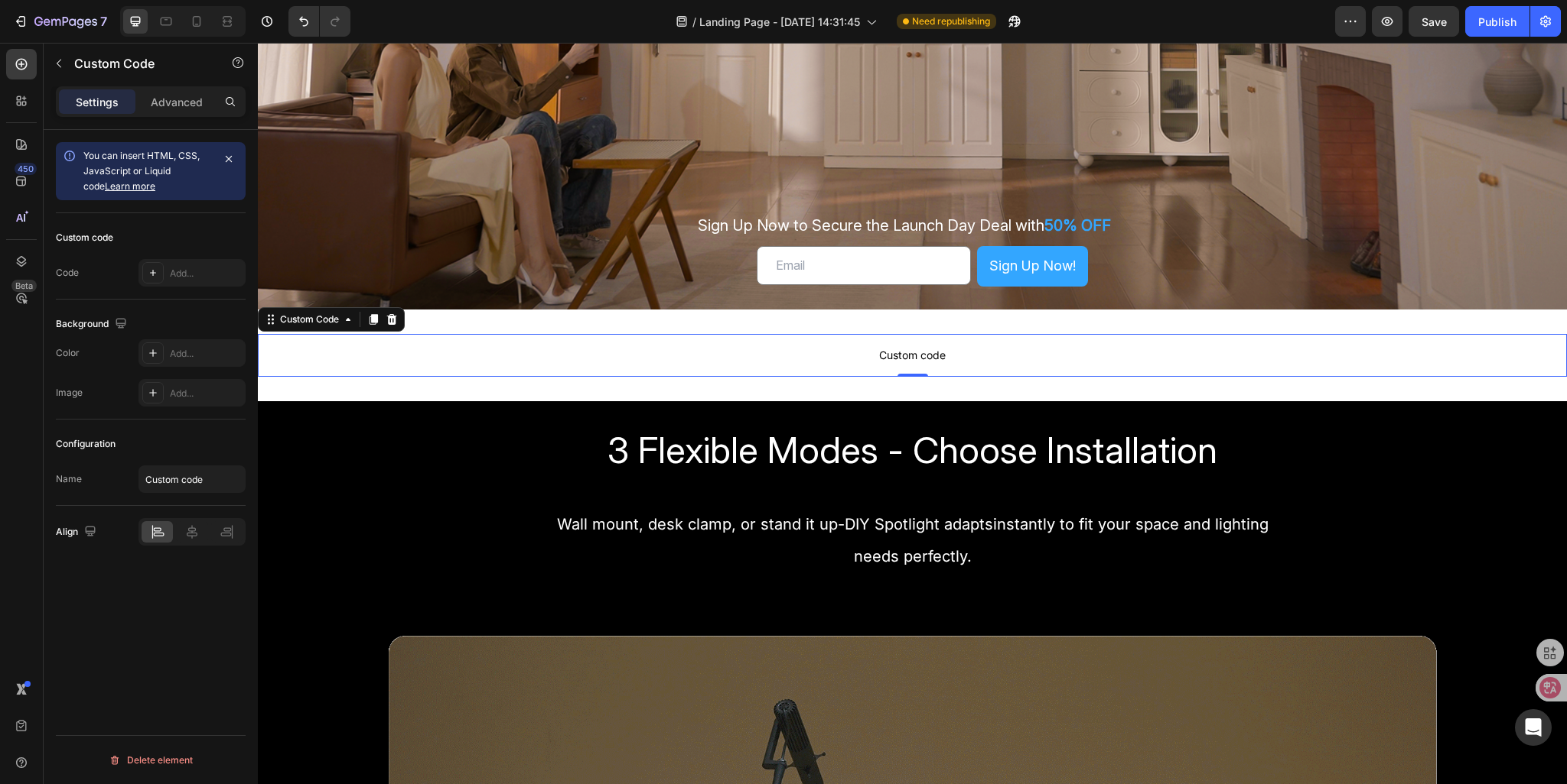
click at [914, 346] on span "Custom code" at bounding box center [911, 356] width 1309 height 19
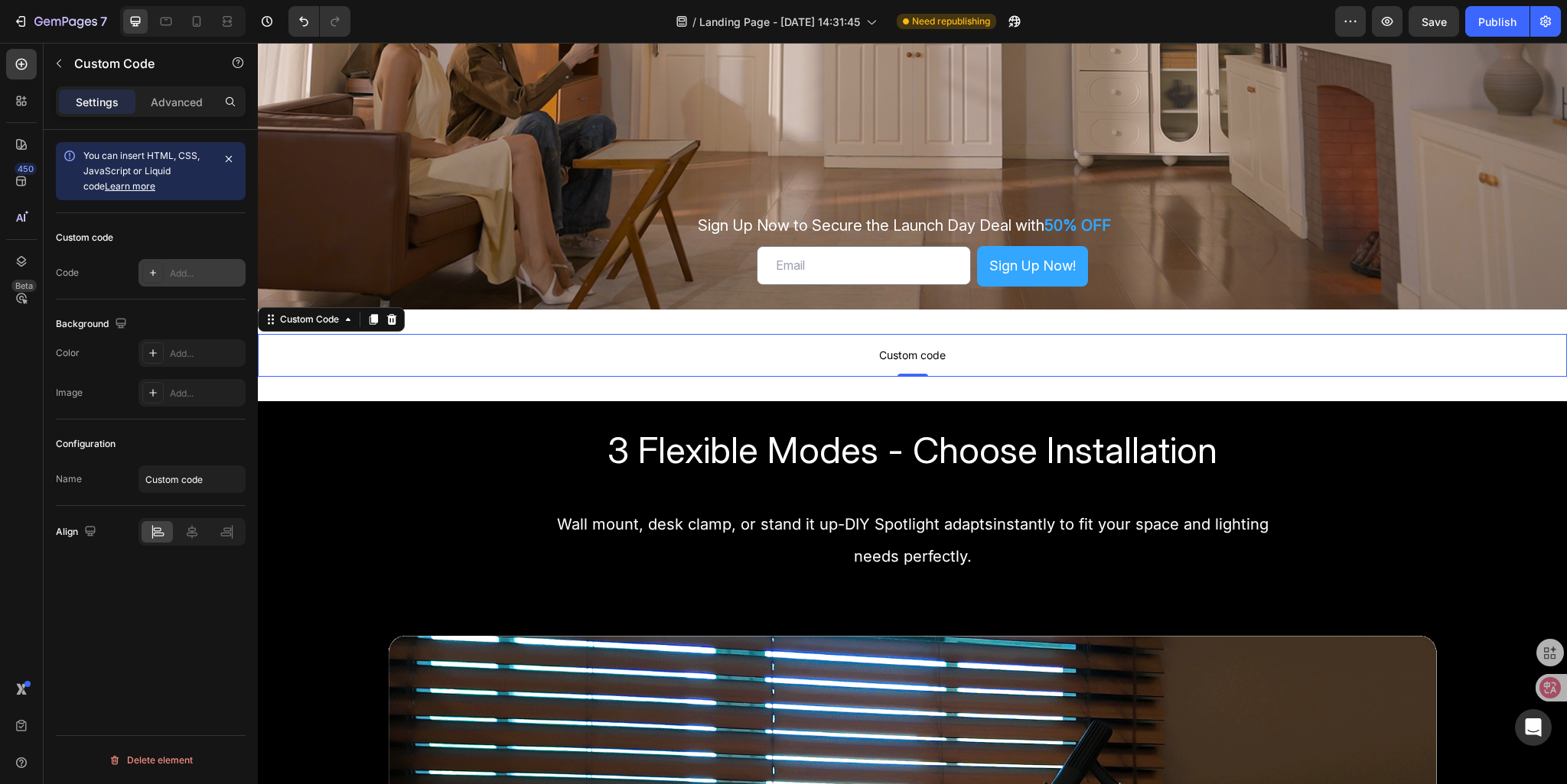
click at [163, 281] on div at bounding box center [152, 272] width 22 height 22
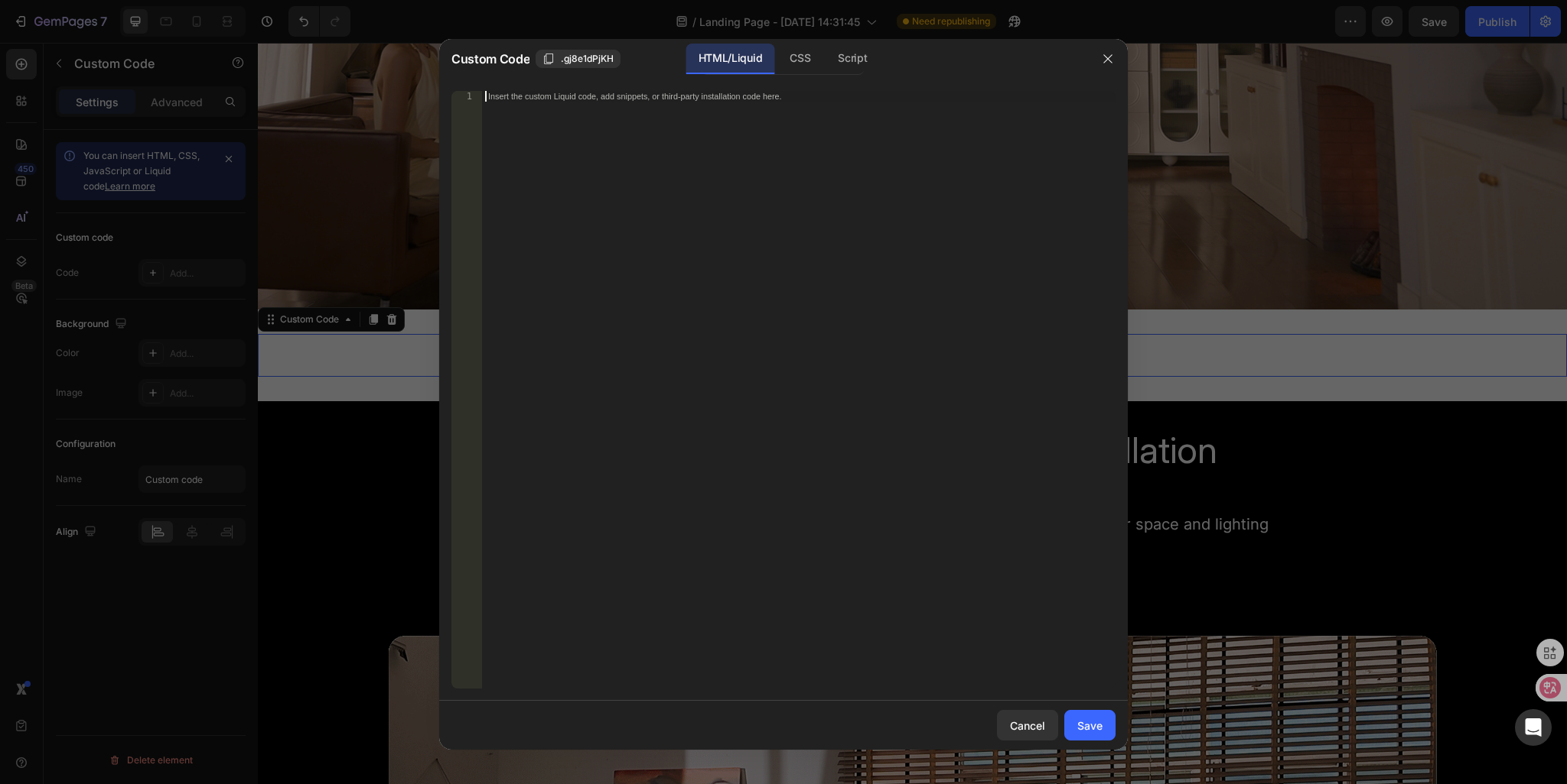
click at [612, 105] on div "Insert the custom Liquid code, add snippets, or third-party installation code h…" at bounding box center [799, 401] width 633 height 620
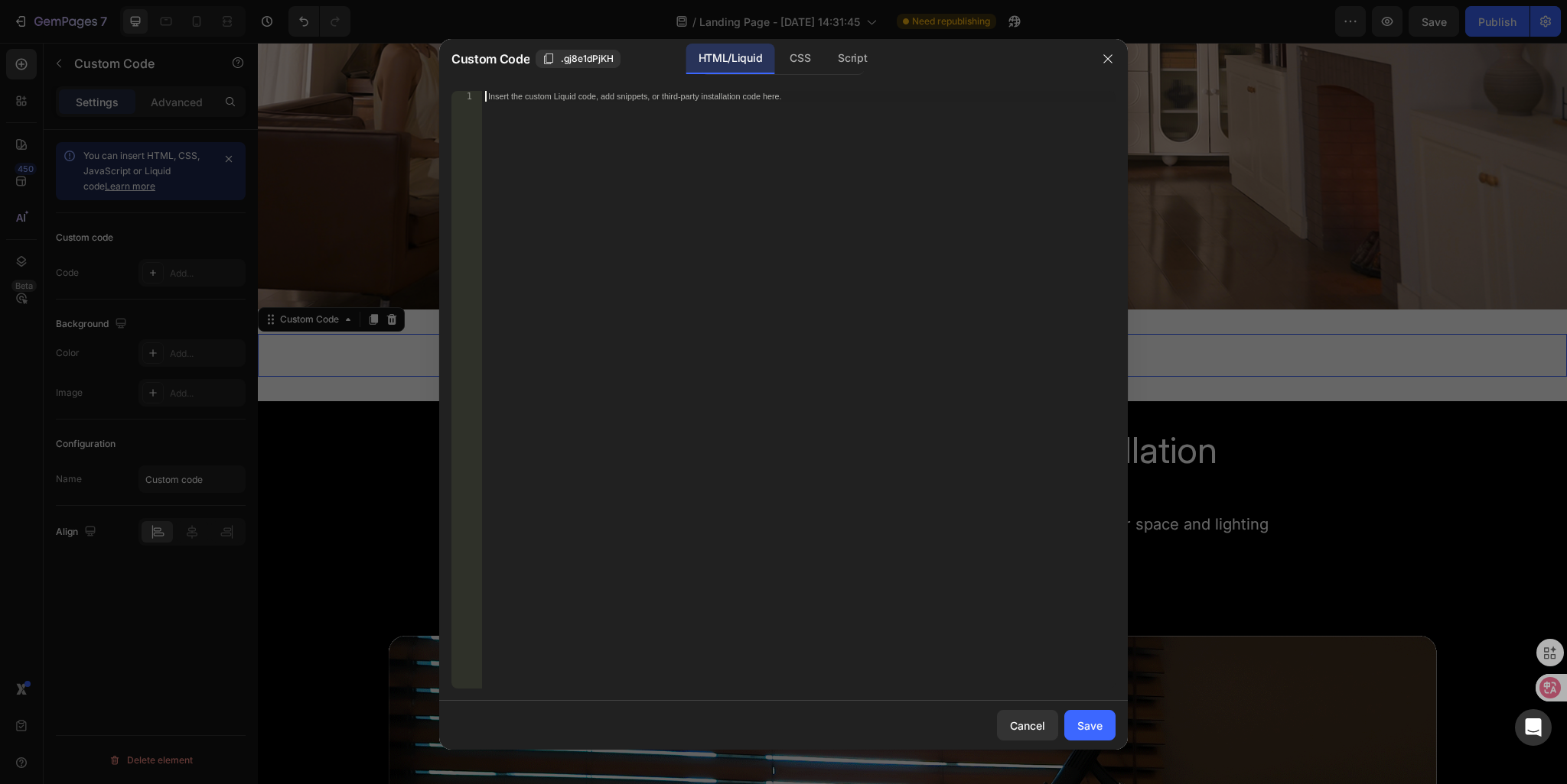
paste textarea "<div class="klaviyo-form-STeA5a"></div>"
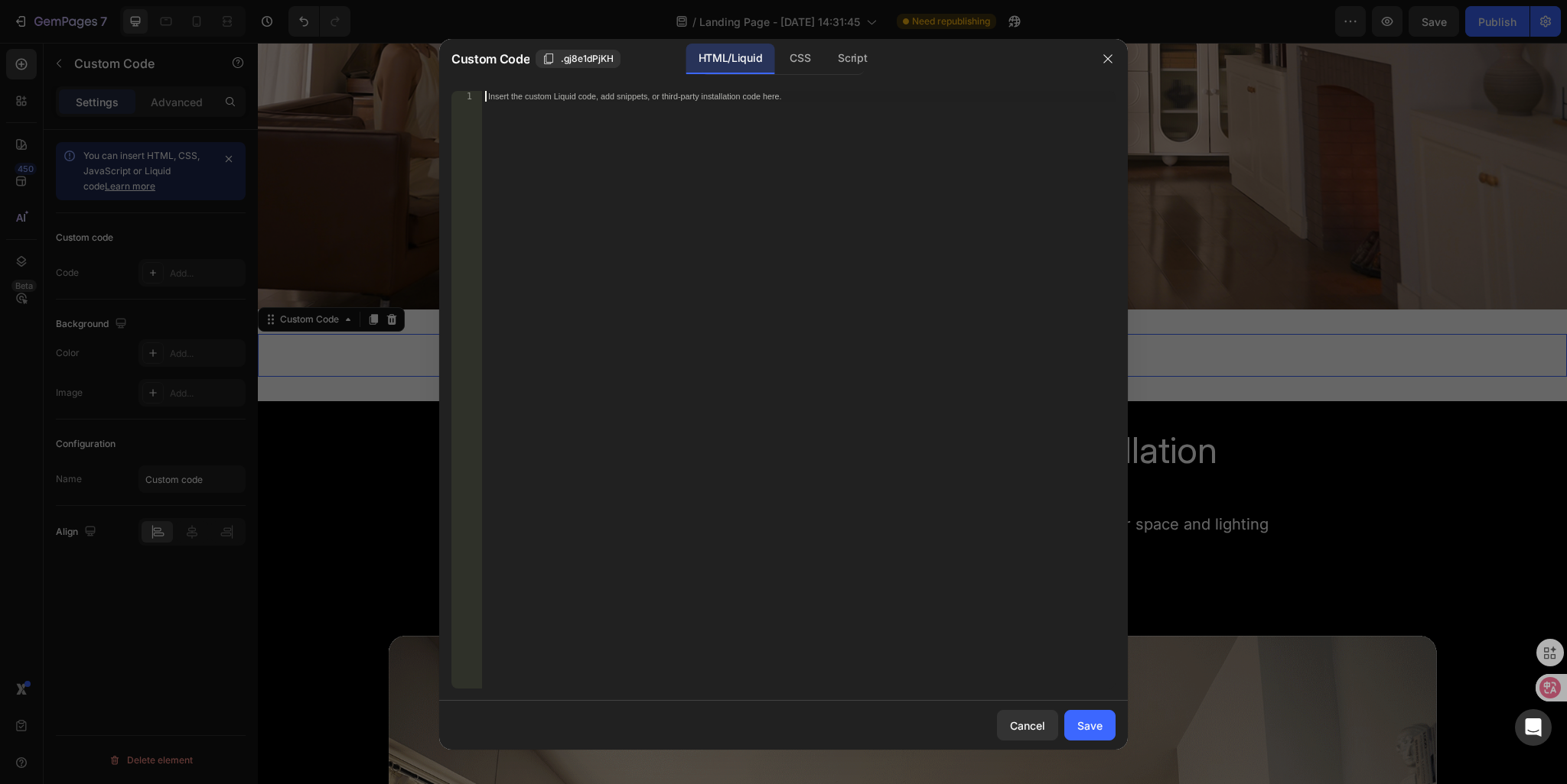
type textarea "<div class="klaviyo-form-STeA5a"></div>"
click at [826, 55] on div "CSS" at bounding box center [852, 58] width 54 height 31
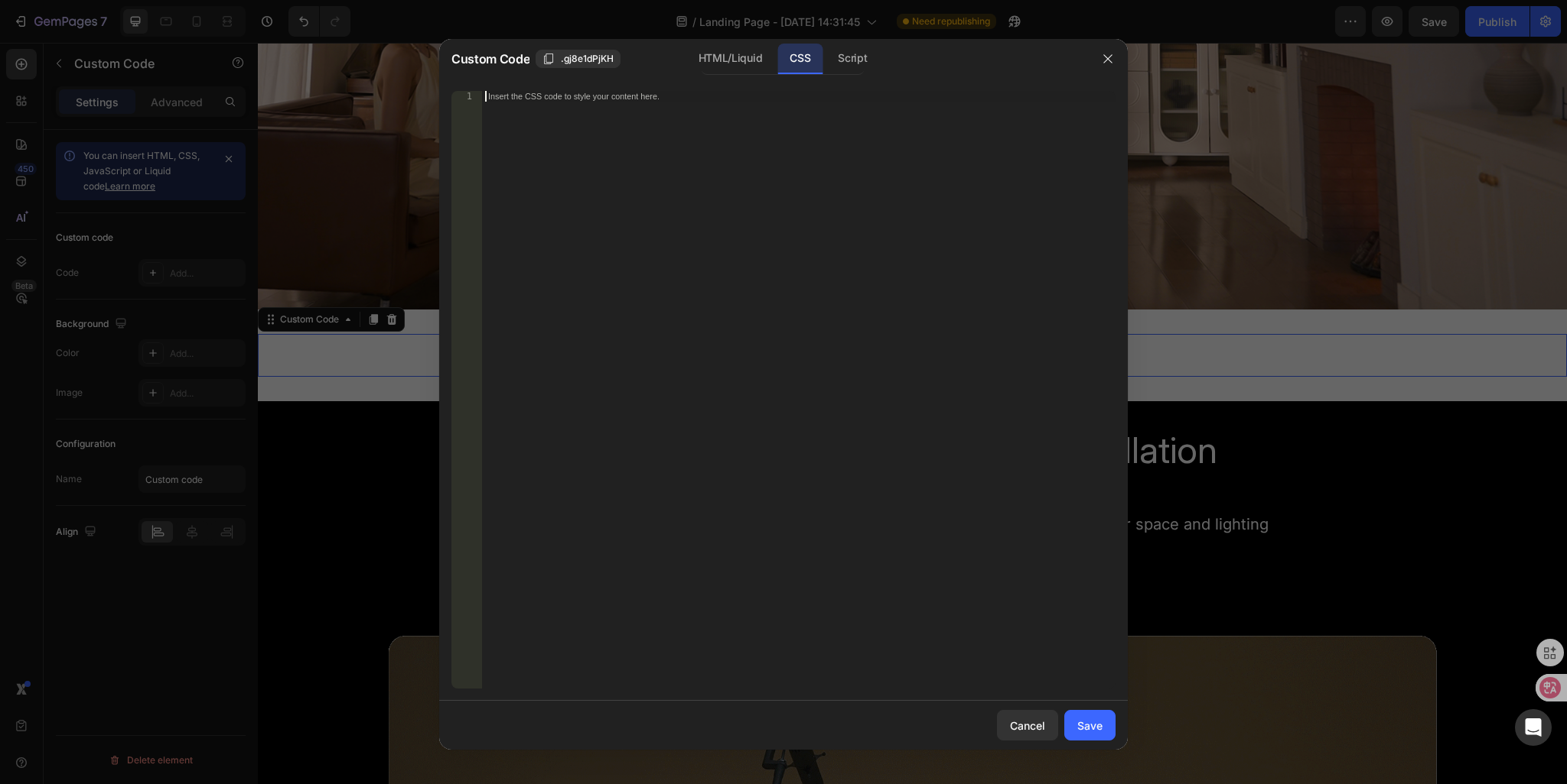
click at [703, 114] on div "Insert the CSS code to style your content here." at bounding box center [799, 401] width 633 height 620
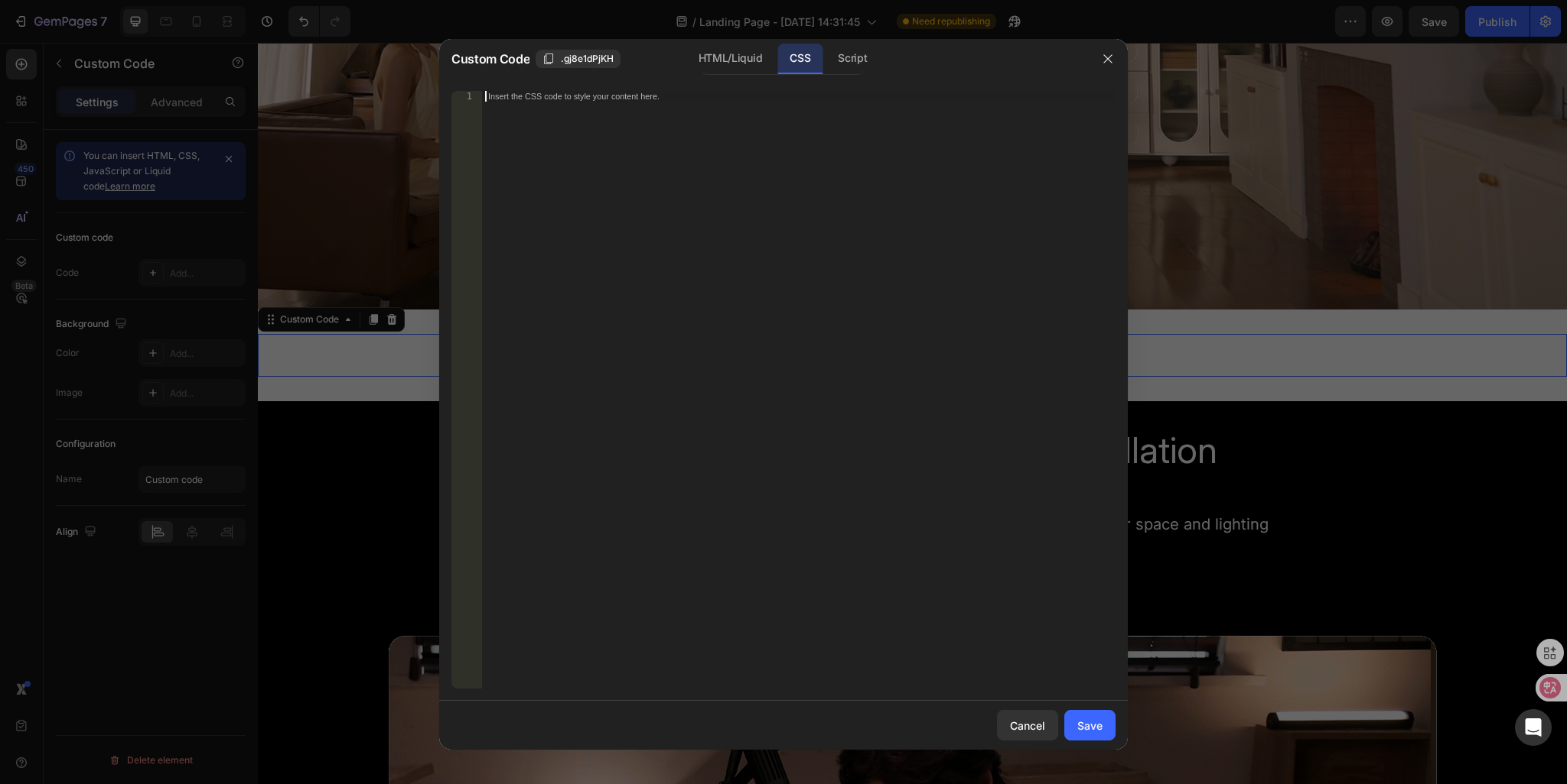
paste textarea "<div class="klaviyo-form-STeA5a"></div>"
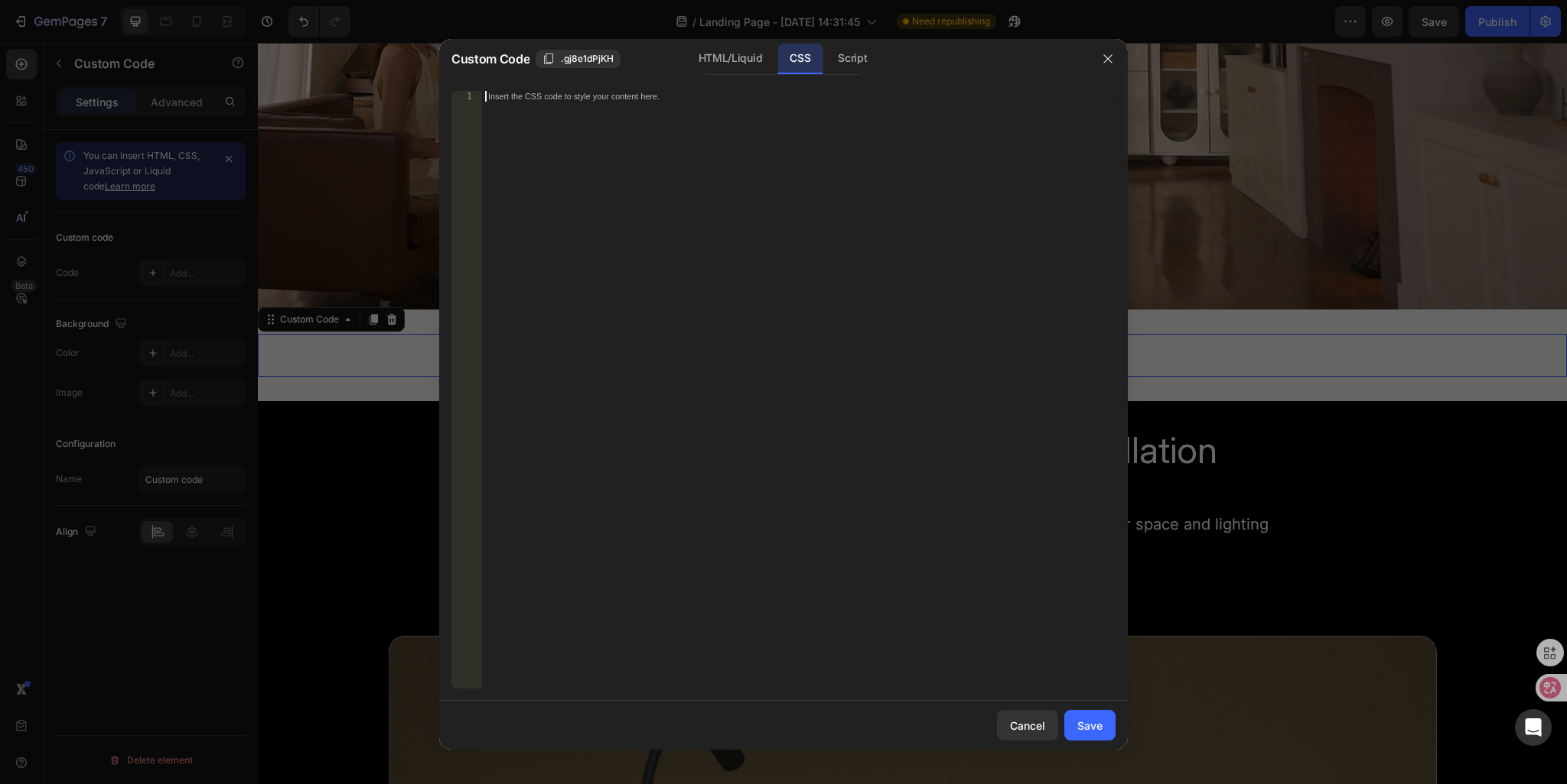
type textarea "<div class="klaviyo-form-STeA5a"></div>"
click at [855, 62] on div "Script" at bounding box center [852, 58] width 54 height 31
click at [737, 145] on div "Insert the Javascript code to add interaction and animation to your content her…" at bounding box center [799, 401] width 633 height 620
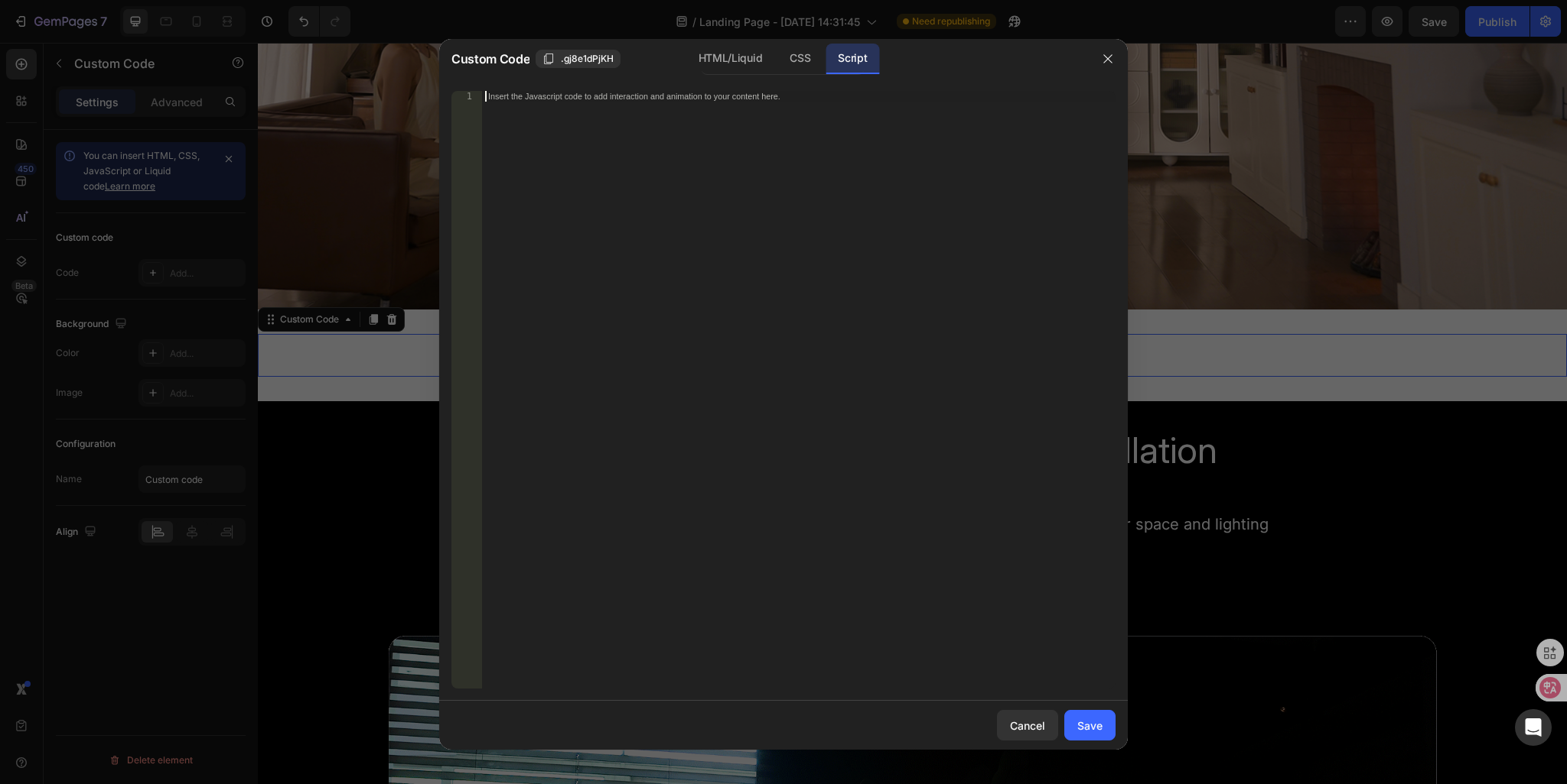
paste textarea "<div class="klaviyo-form-STeA5a"></div>"
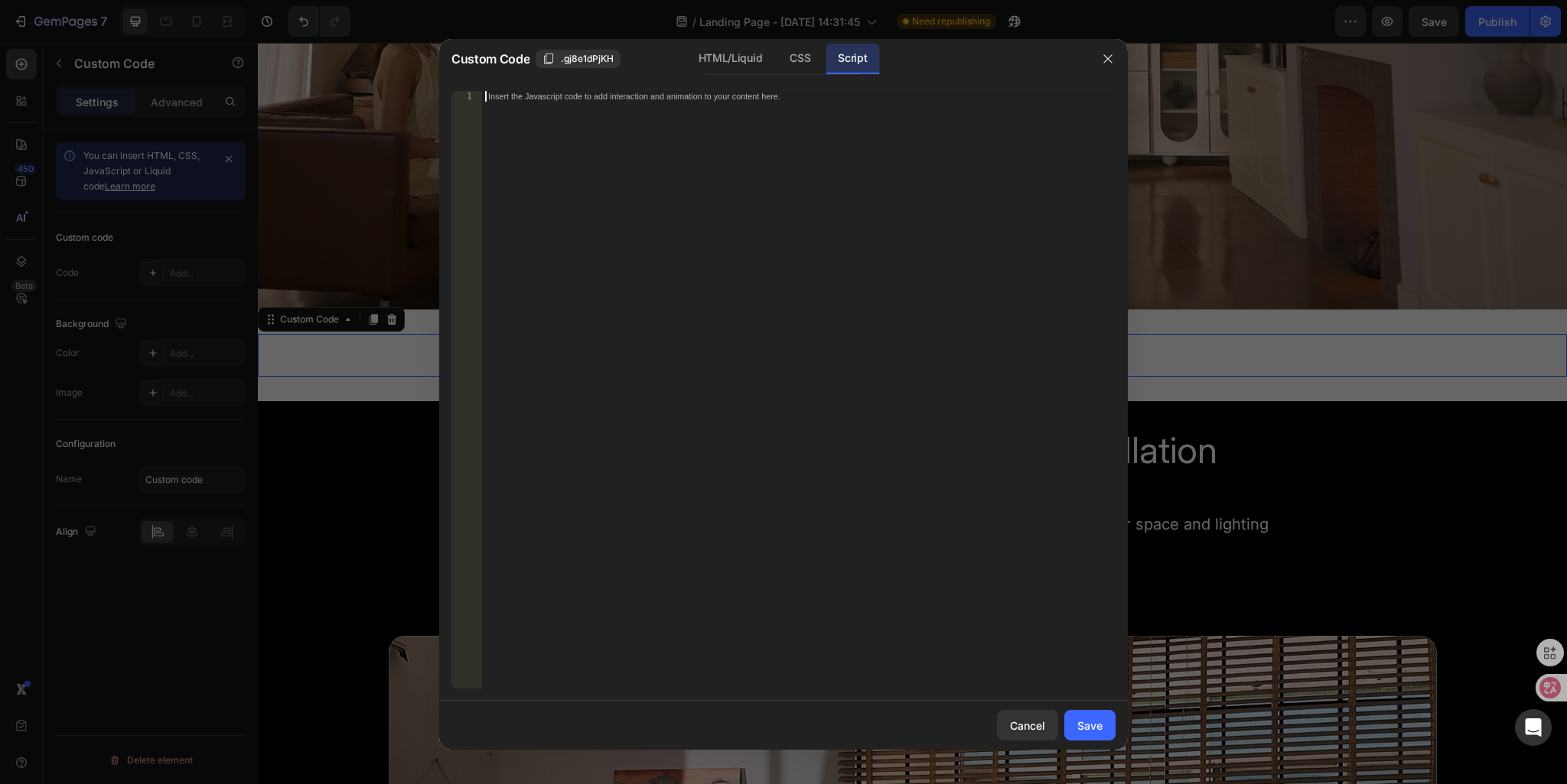
type textarea "<div class="klaviyo-form-STeA5a"></div>"
click at [1086, 729] on div "Save" at bounding box center [1090, 726] width 25 height 16
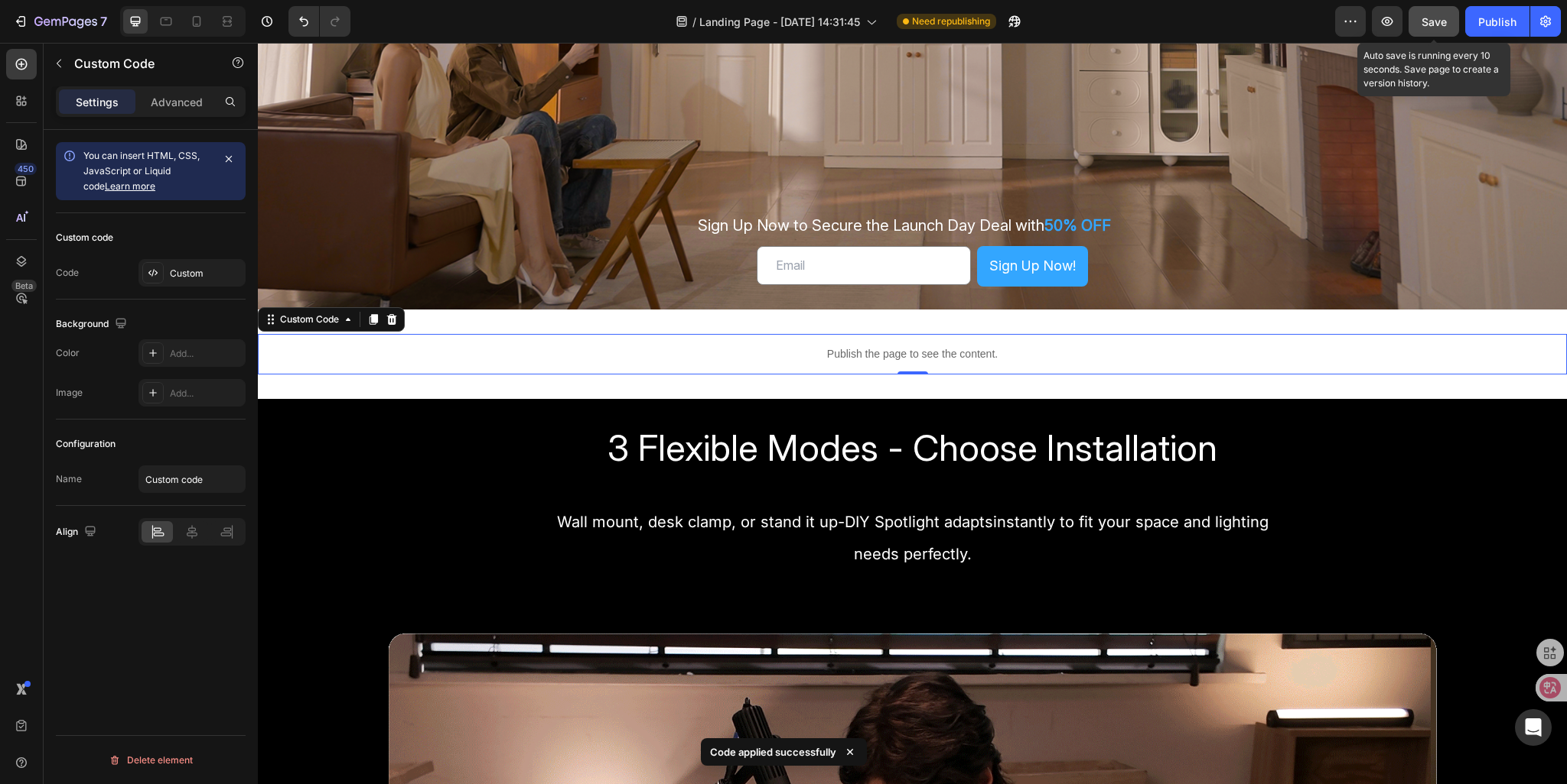
click at [1432, 30] on button "Save" at bounding box center [1434, 22] width 51 height 31
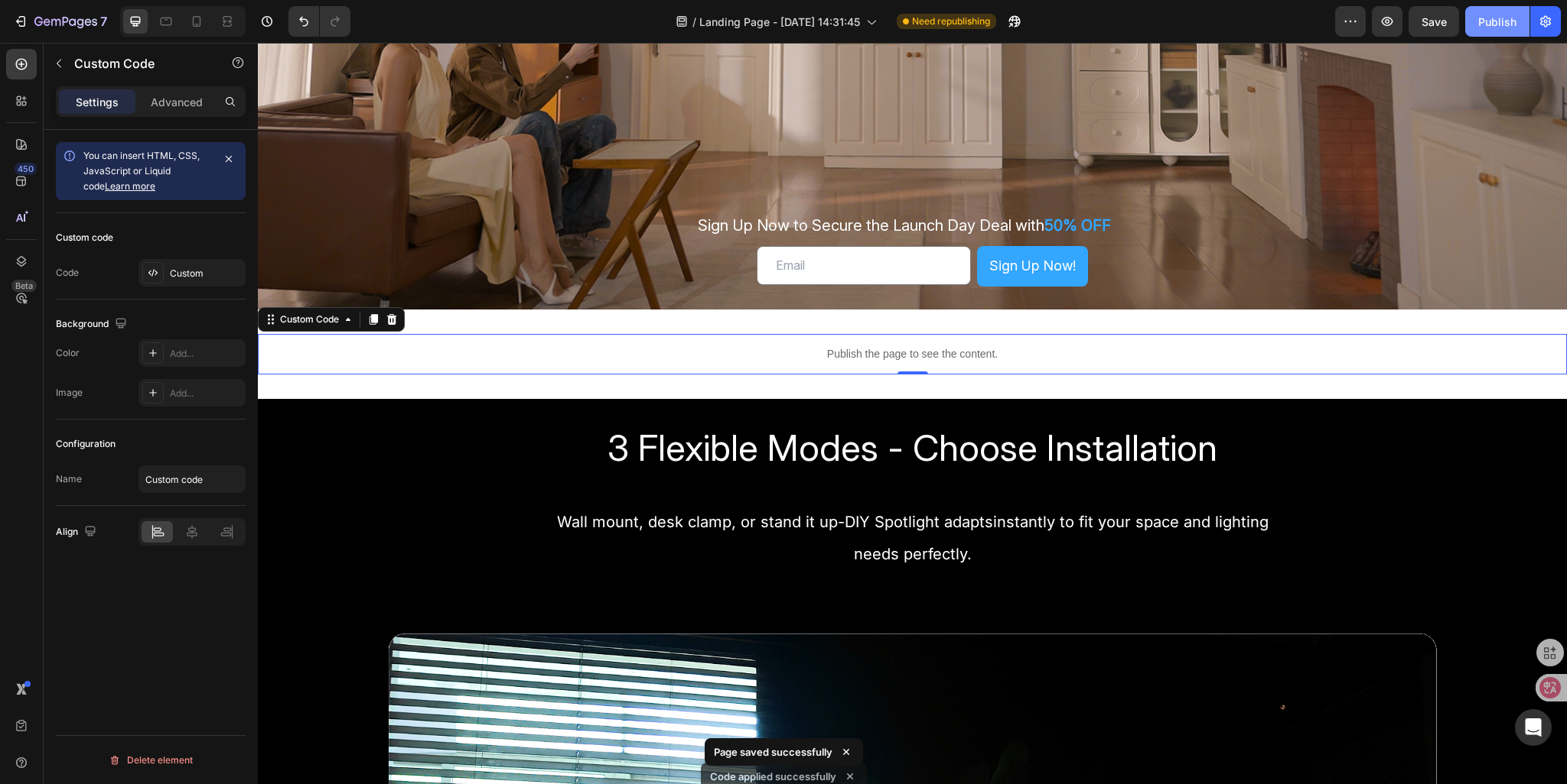
click at [1499, 27] on div "Publish" at bounding box center [1497, 22] width 39 height 16
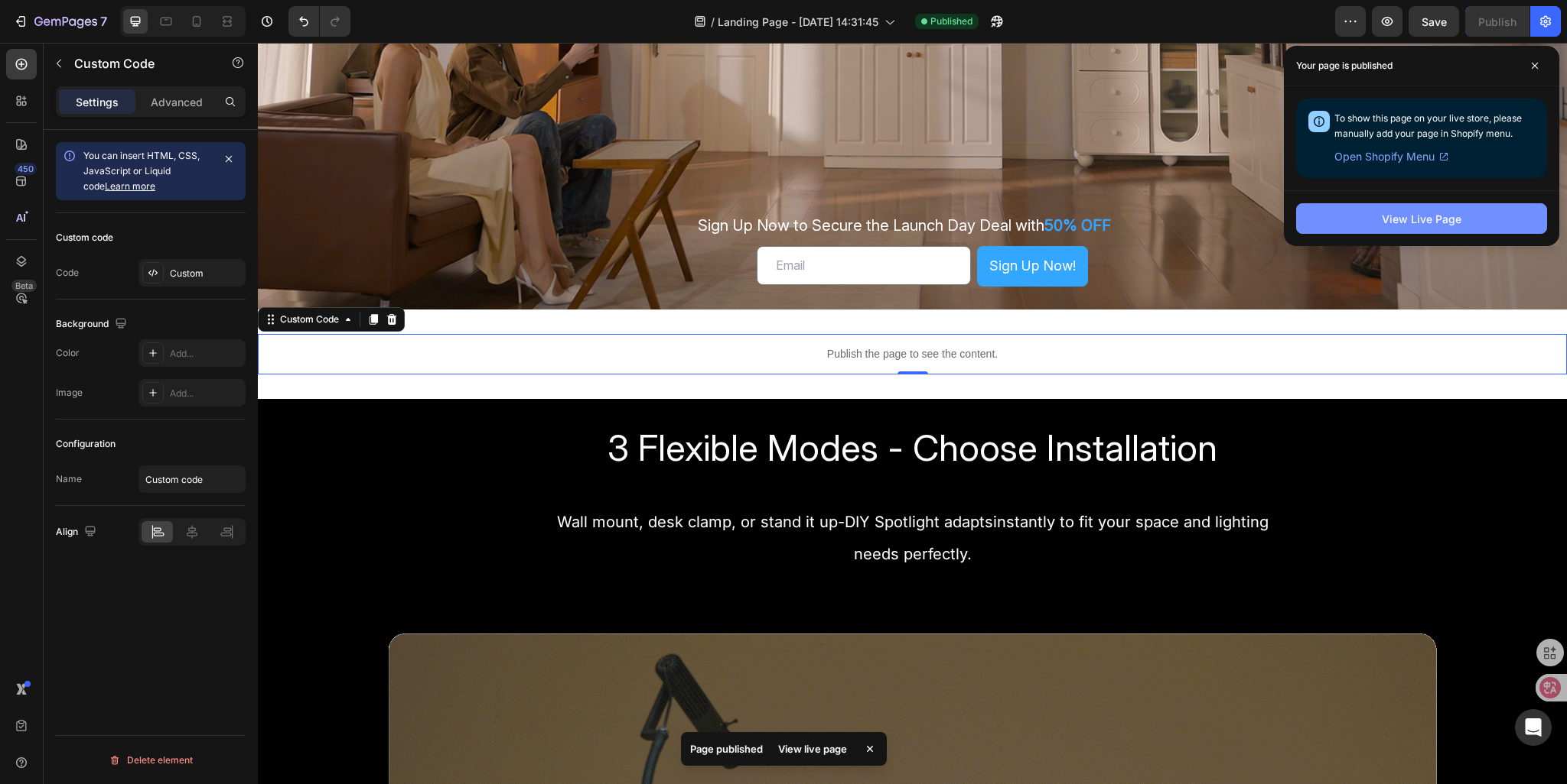
click at [1392, 224] on div "View Live Page" at bounding box center [1421, 219] width 80 height 16
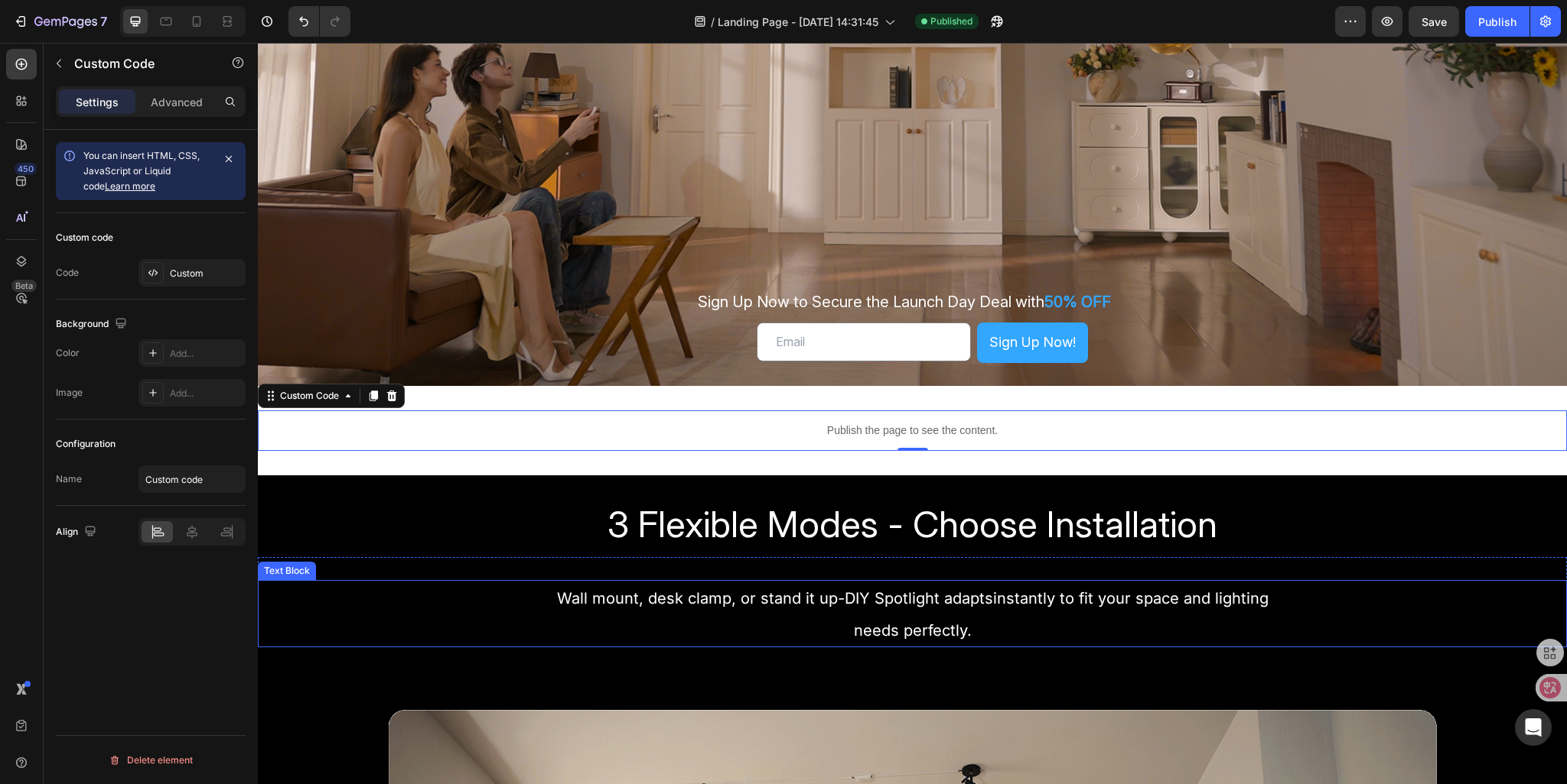
scroll to position [535, 0]
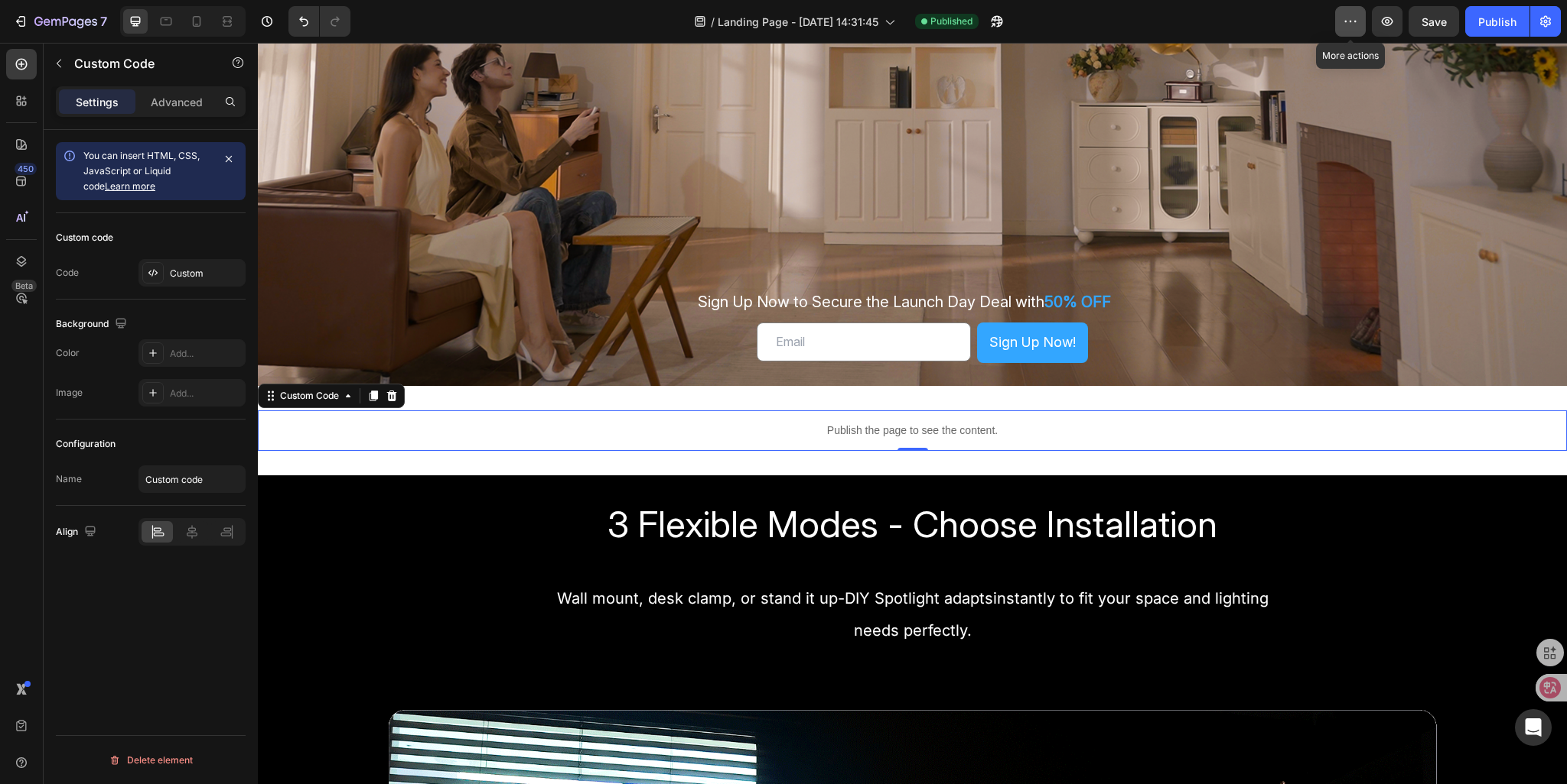
click at [1345, 25] on icon "button" at bounding box center [1350, 22] width 15 height 15
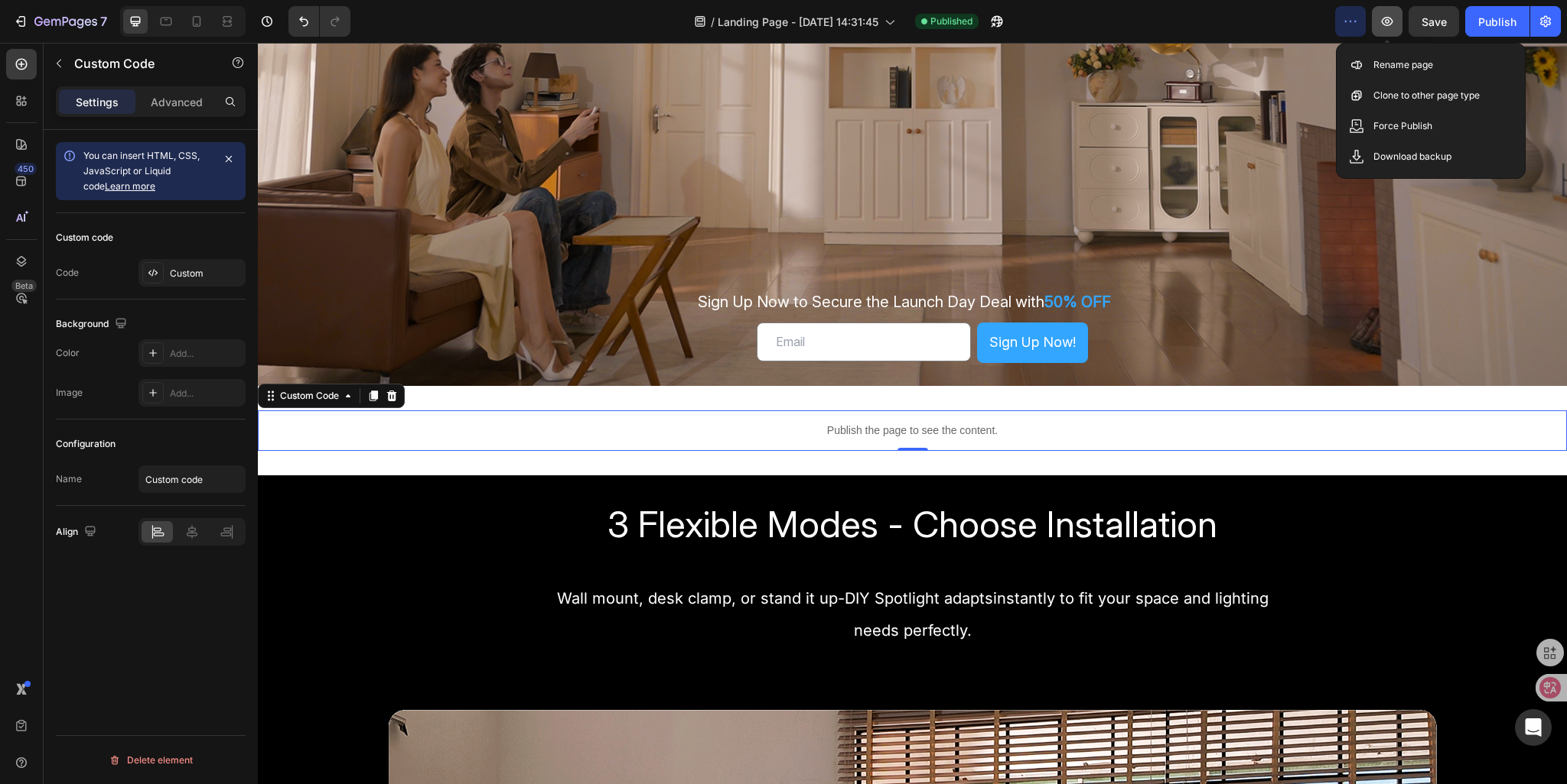
click at [1380, 23] on icon "button" at bounding box center [1387, 22] width 15 height 15
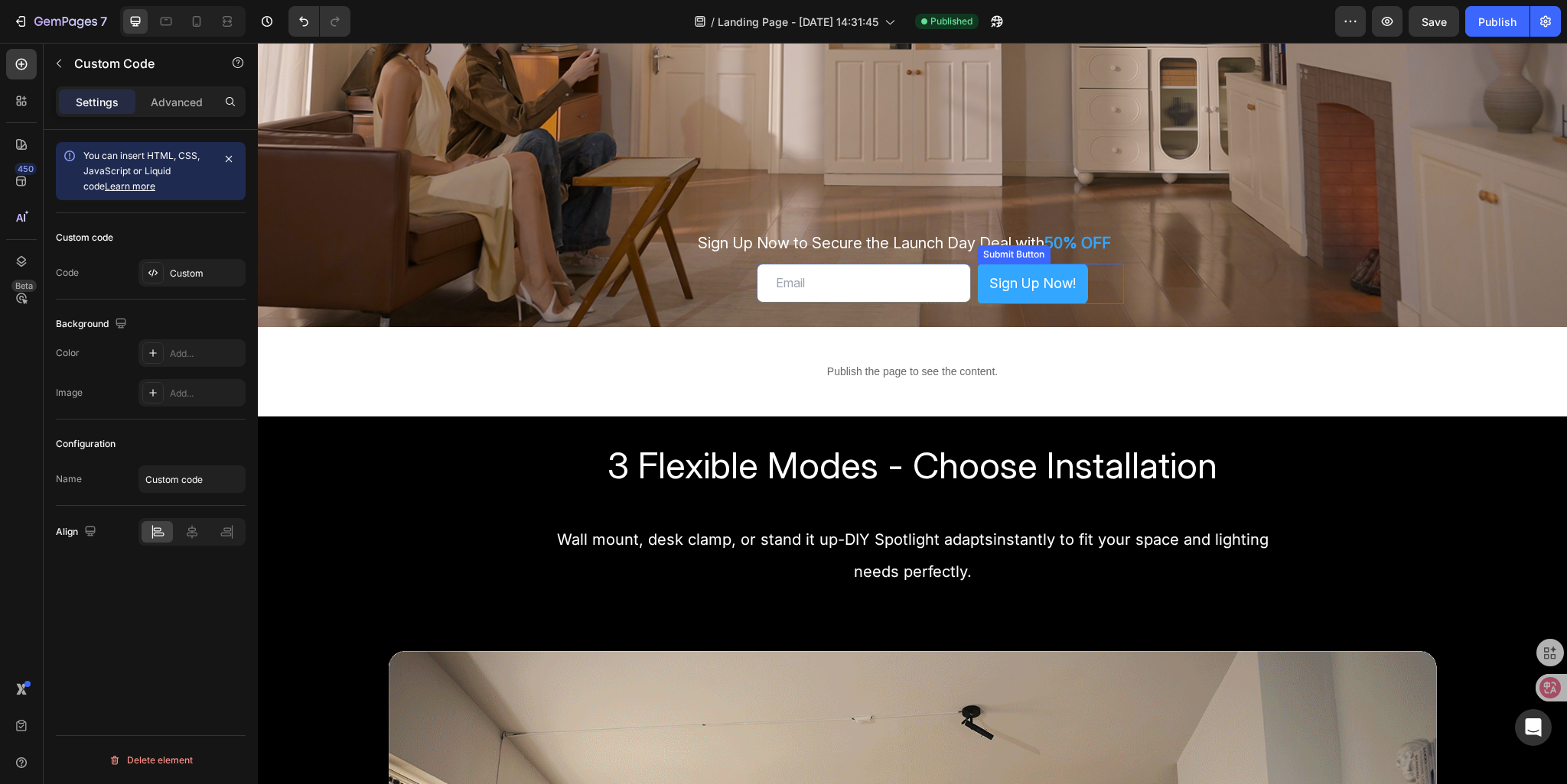
scroll to position [611, 0]
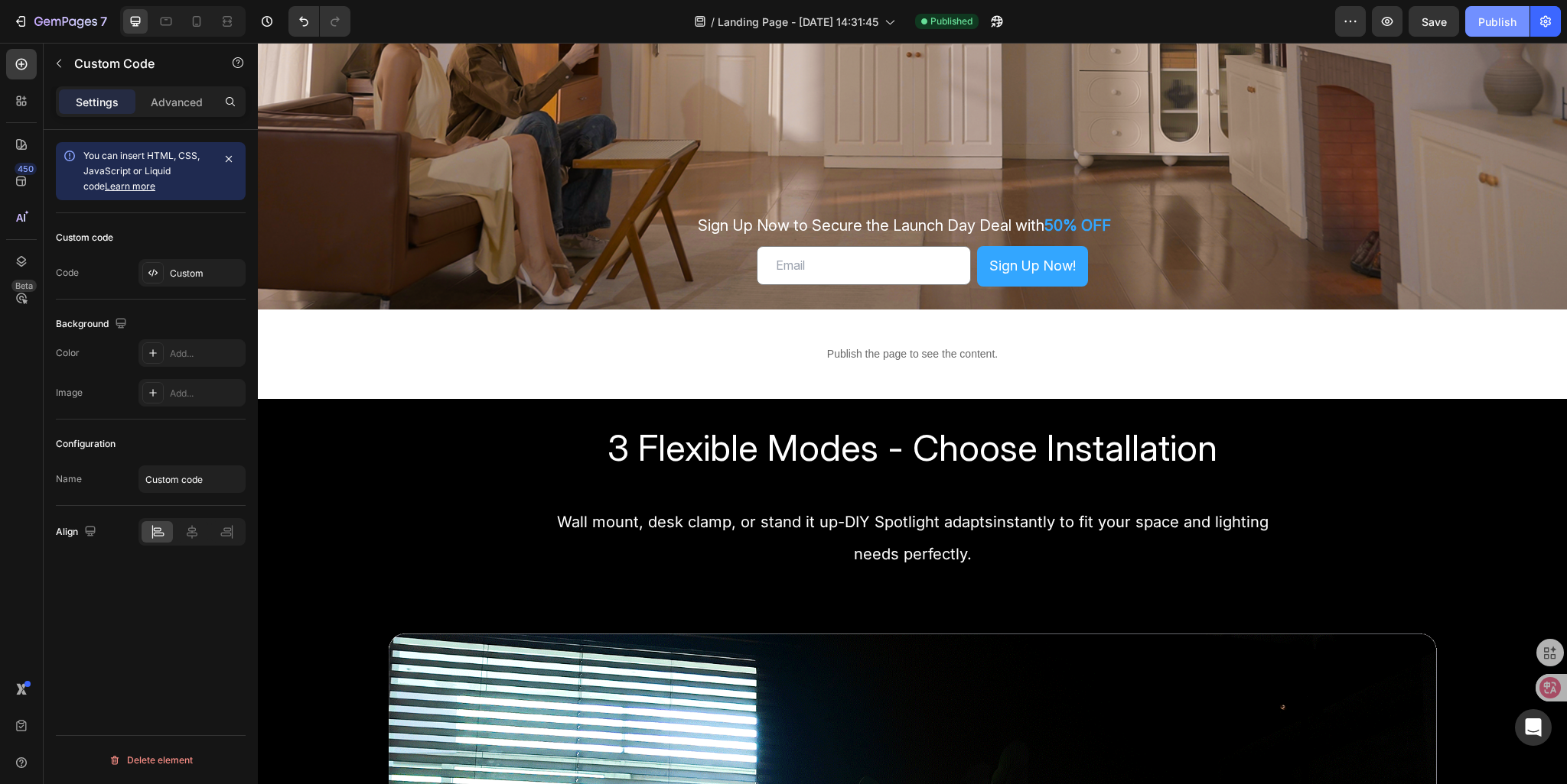
click at [1497, 22] on div "Publish" at bounding box center [1497, 22] width 39 height 16
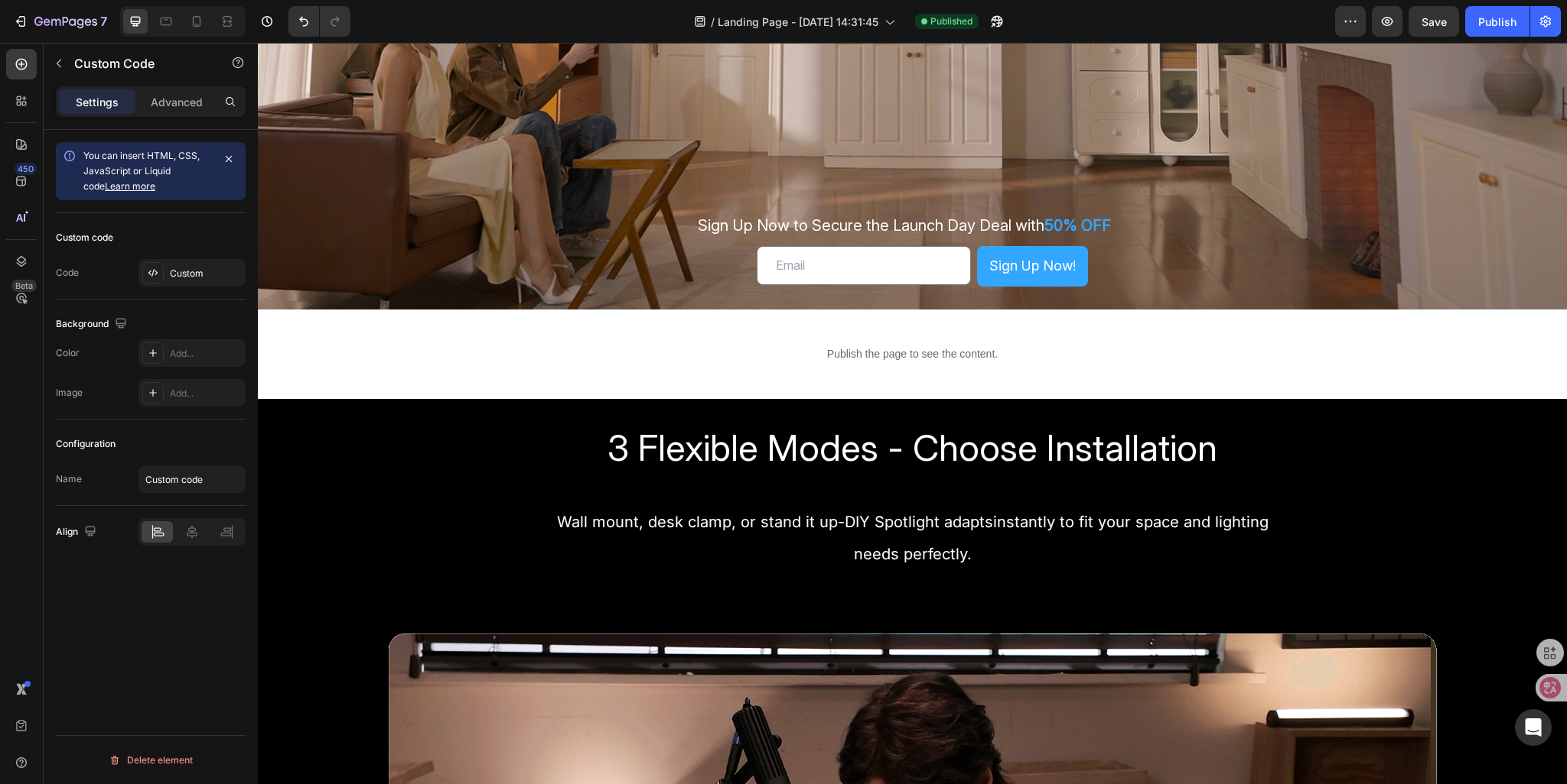
click at [906, 337] on div "Publish the page to see the content." at bounding box center [911, 354] width 1309 height 40
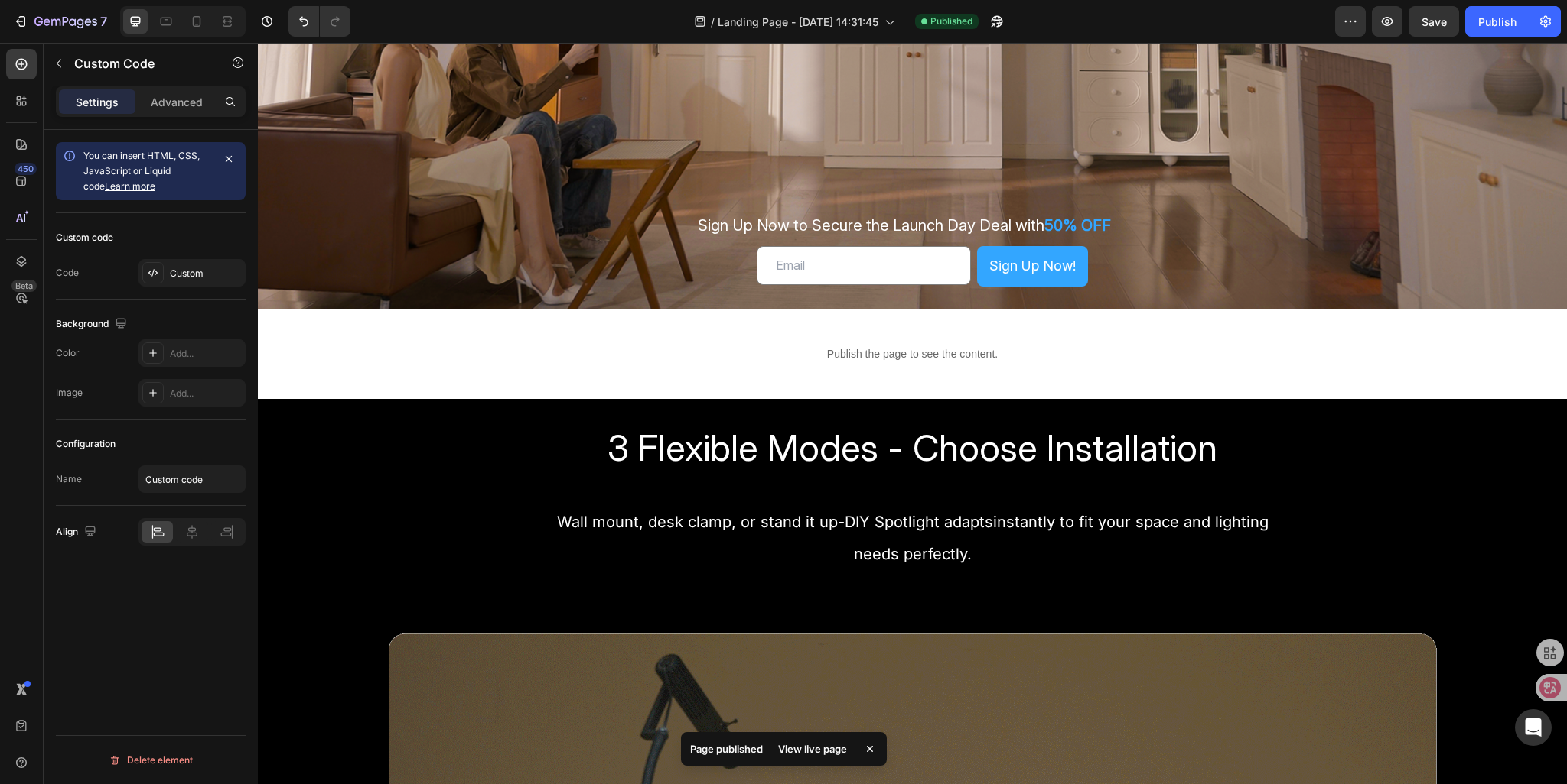
click at [937, 363] on div "Publish the page to see the content." at bounding box center [911, 354] width 1309 height 40
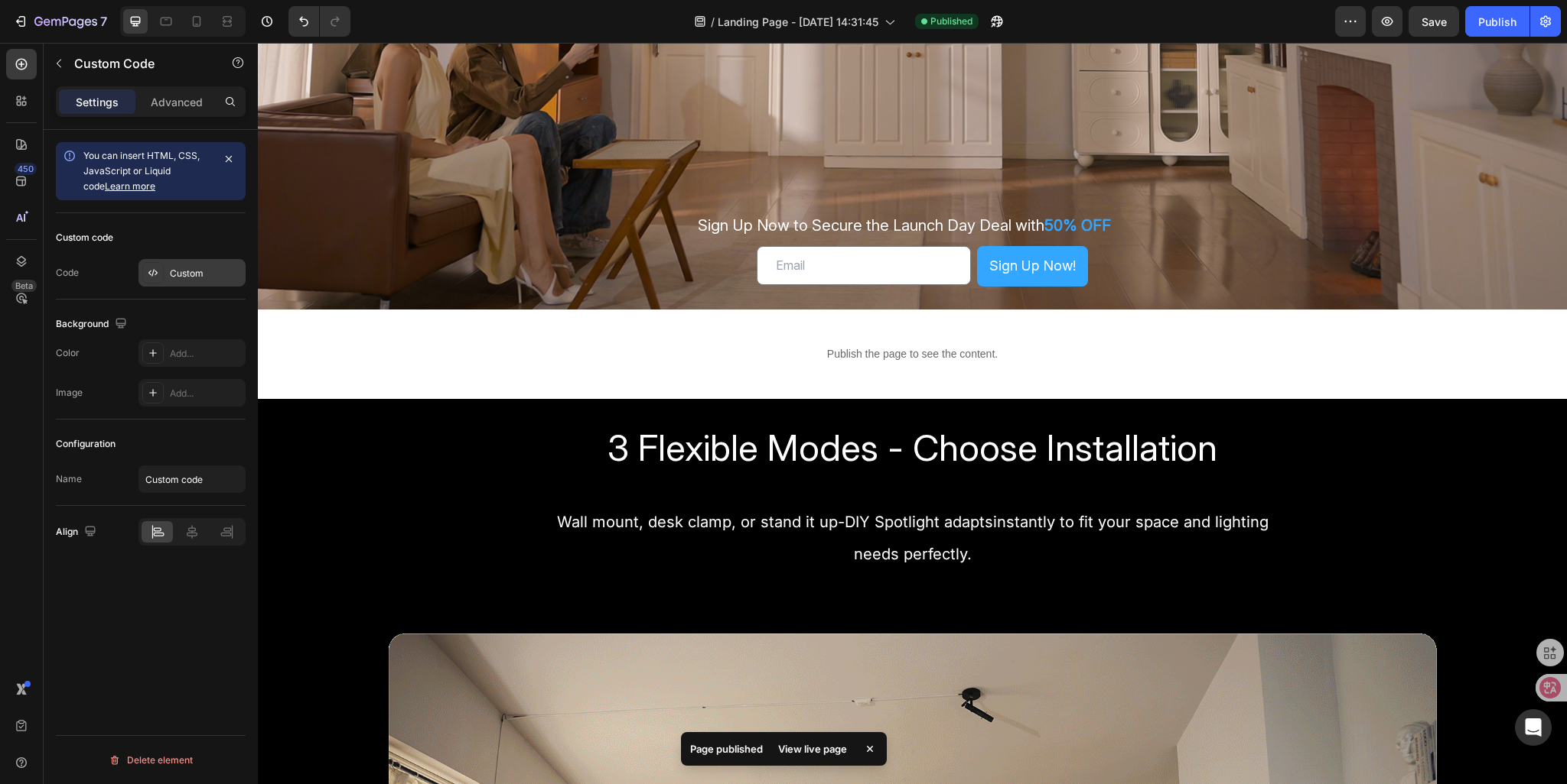
click at [180, 276] on div "Custom" at bounding box center [206, 273] width 72 height 14
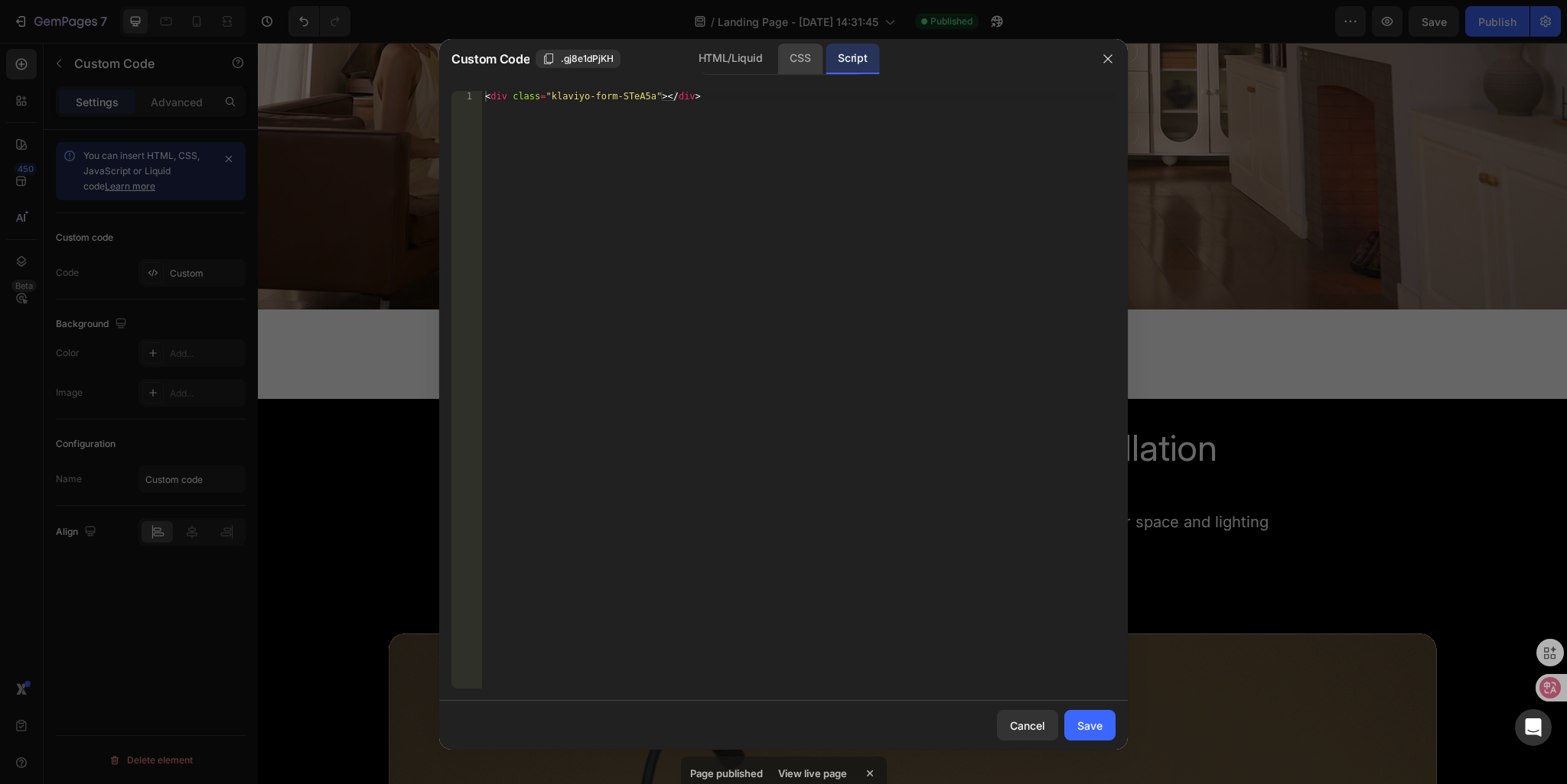
click at [807, 62] on div "CSS" at bounding box center [799, 58] width 45 height 31
type textarea "<div class="klaviyo-form-STeA5a"></div>"
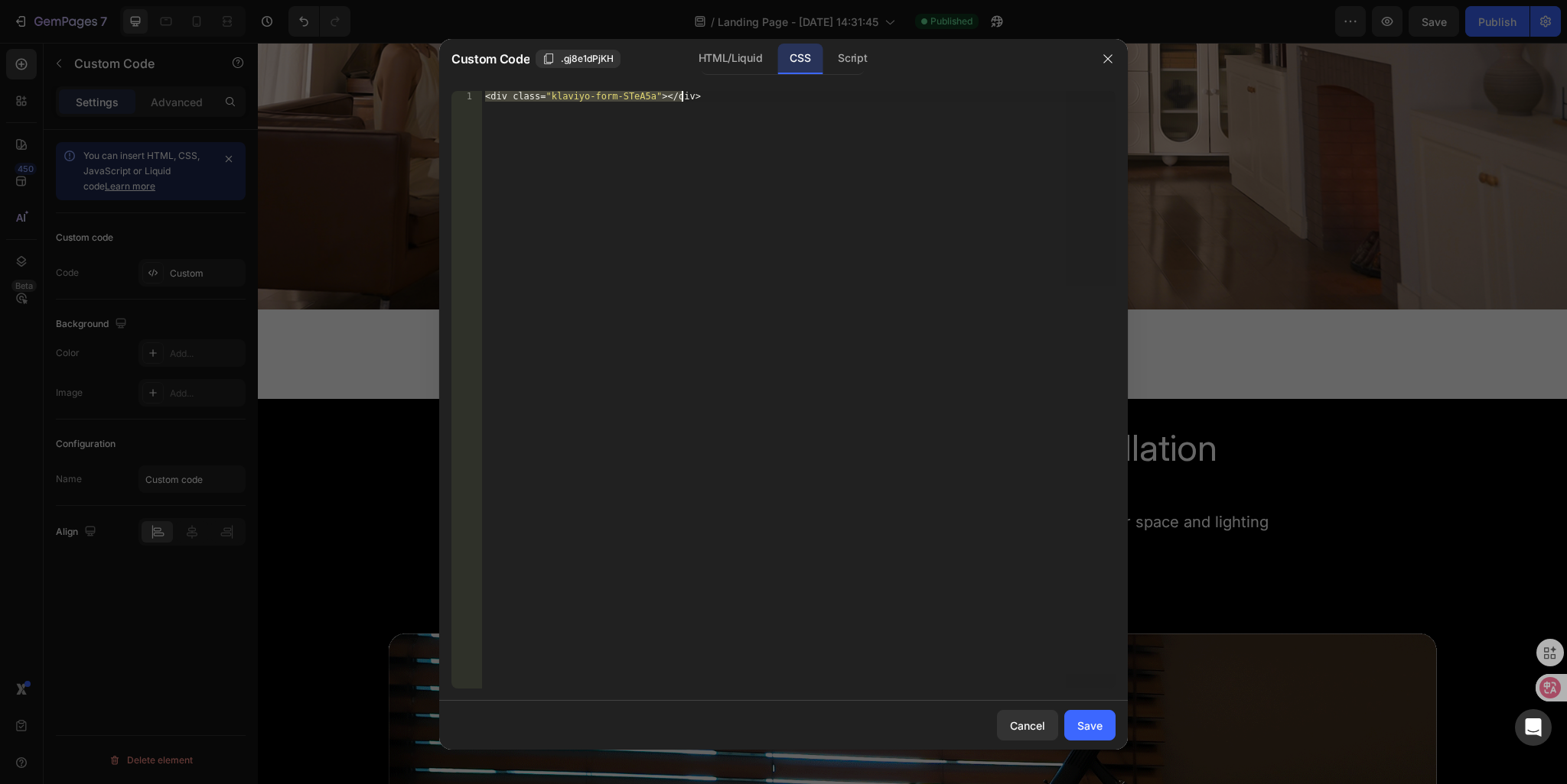
click at [711, 105] on div "< div class = " klaviyo-form-STeA5a " ></ div >" at bounding box center [799, 390] width 633 height 598
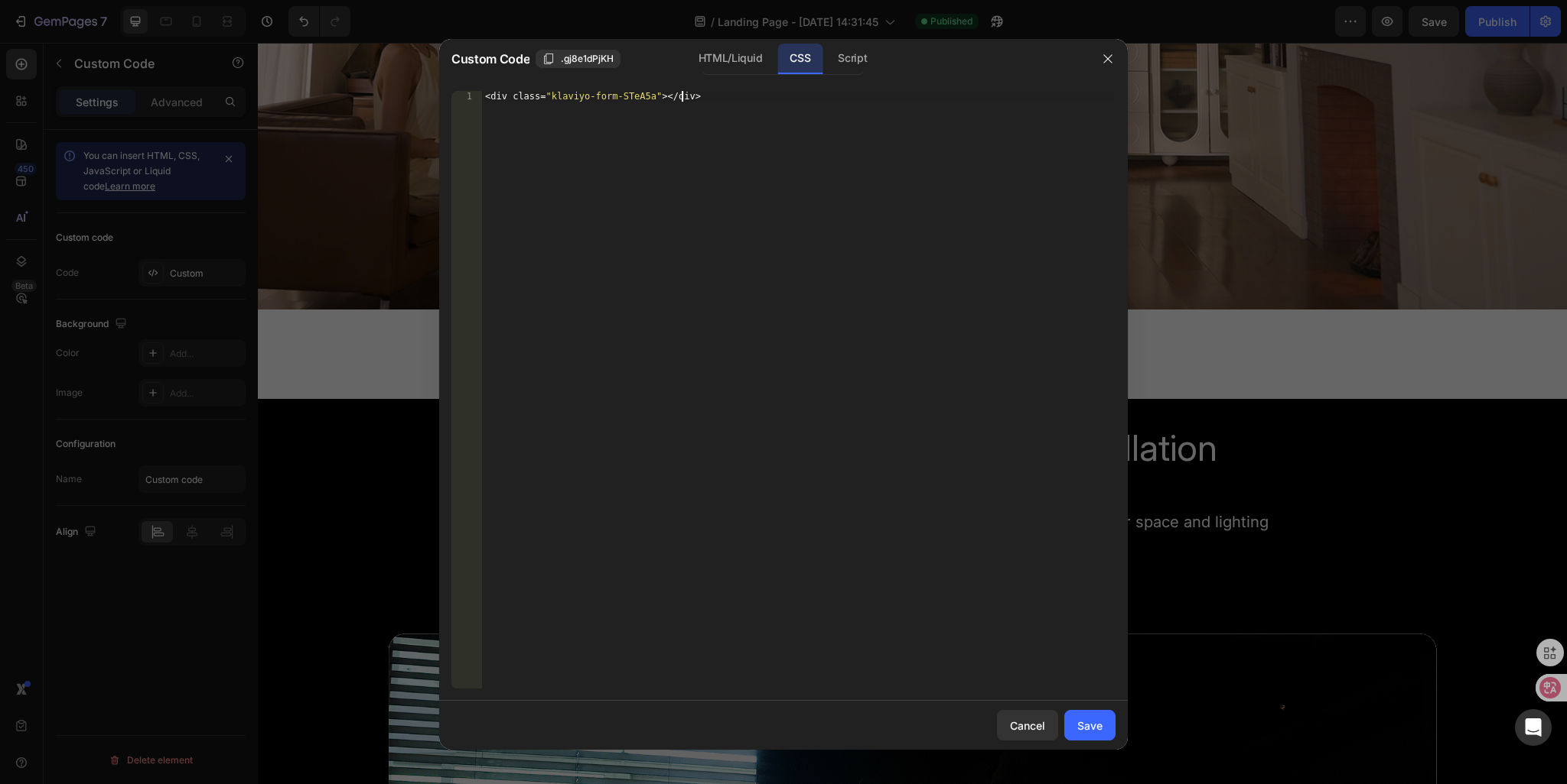
click at [719, 101] on div "< div class = " klaviyo-form-STeA5a " ></ div >" at bounding box center [799, 401] width 633 height 620
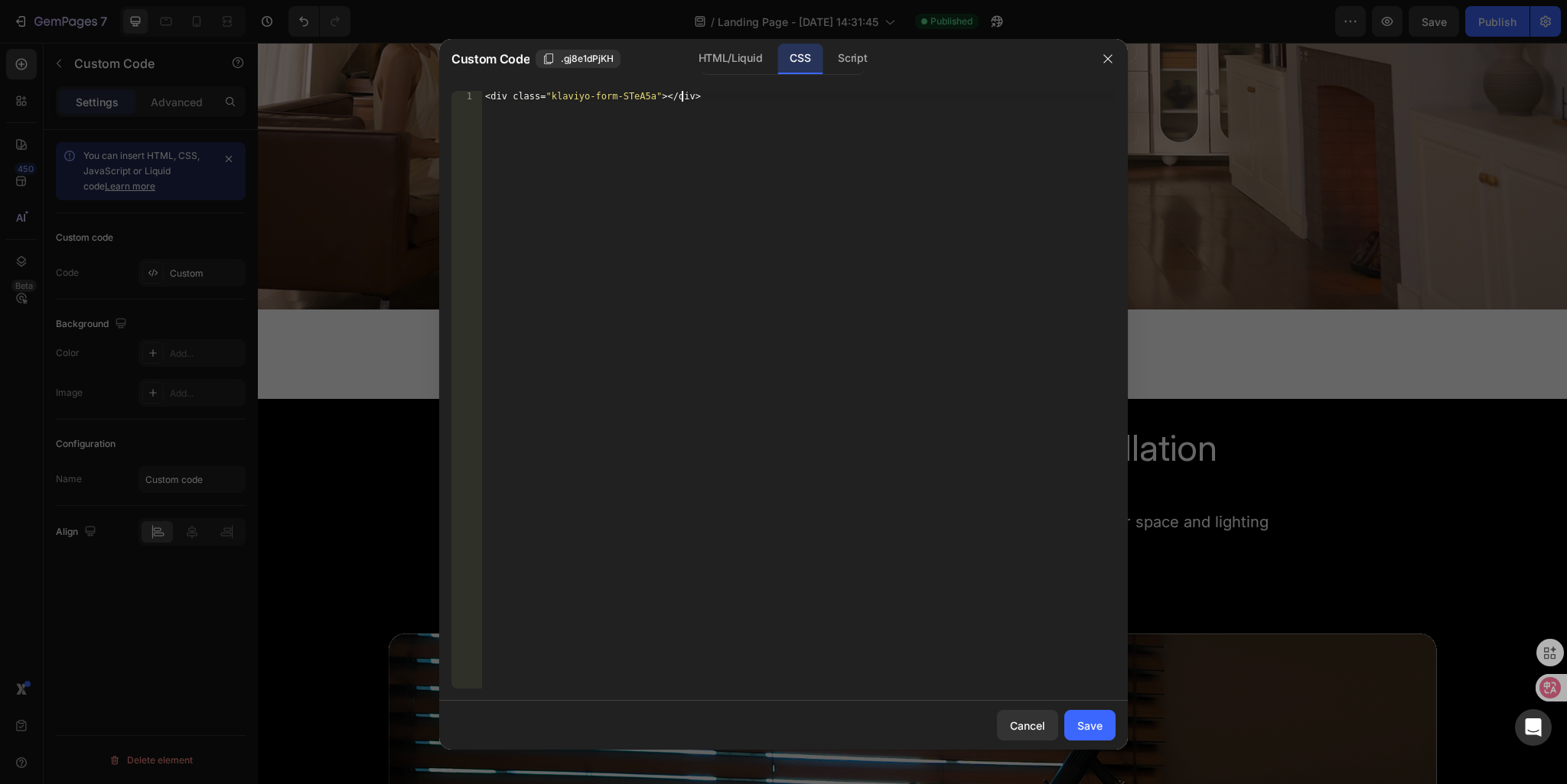
drag, startPoint x: 737, startPoint y: 101, endPoint x: 133, endPoint y: 116, distance: 604.2
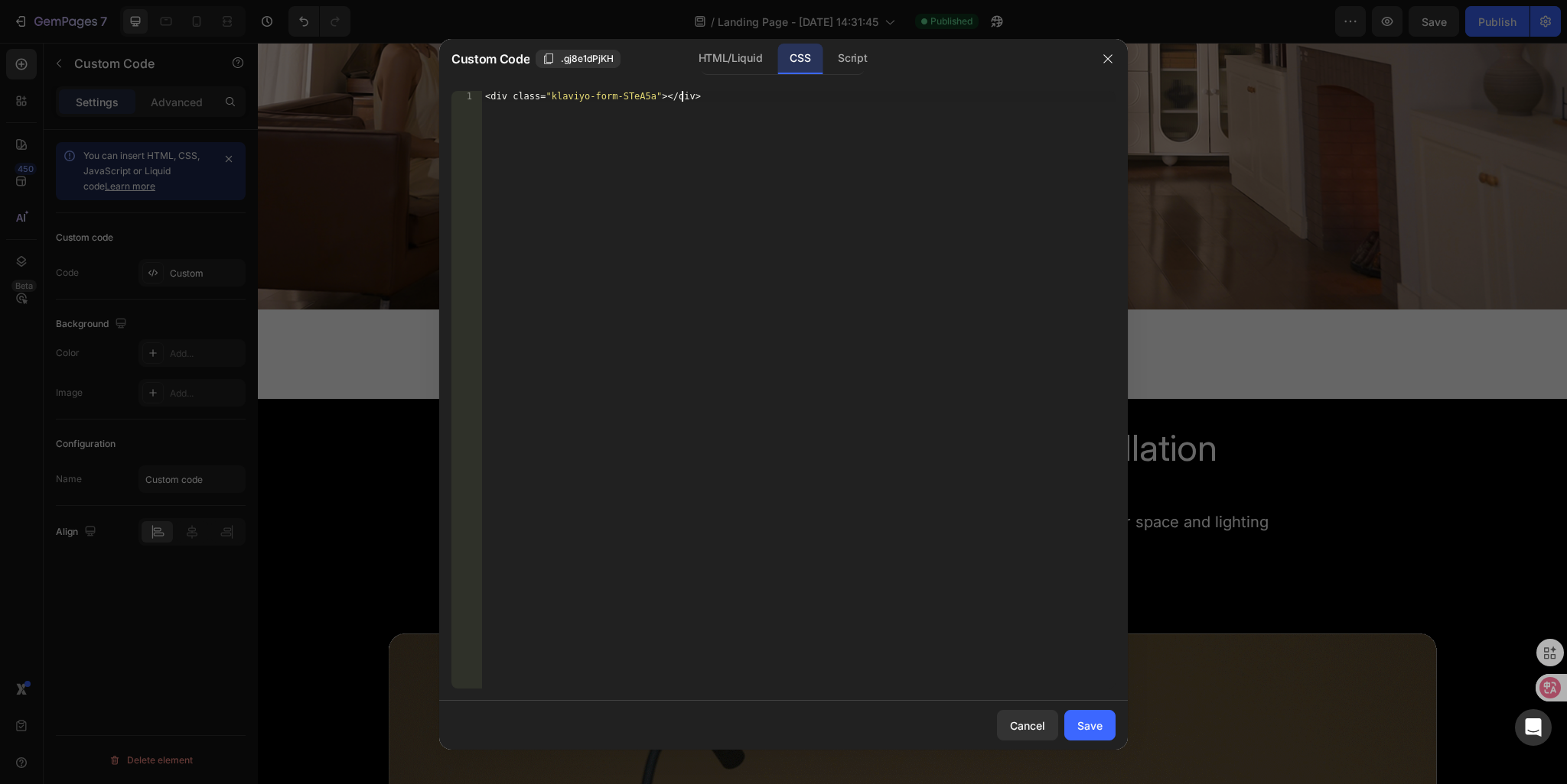
click at [133, 116] on div "Custom Code .gj8e1dPjKH HTML/Liquid CSS Script <div class="klaviyo-form-STeA5a"…" at bounding box center [784, 392] width 1567 height 784
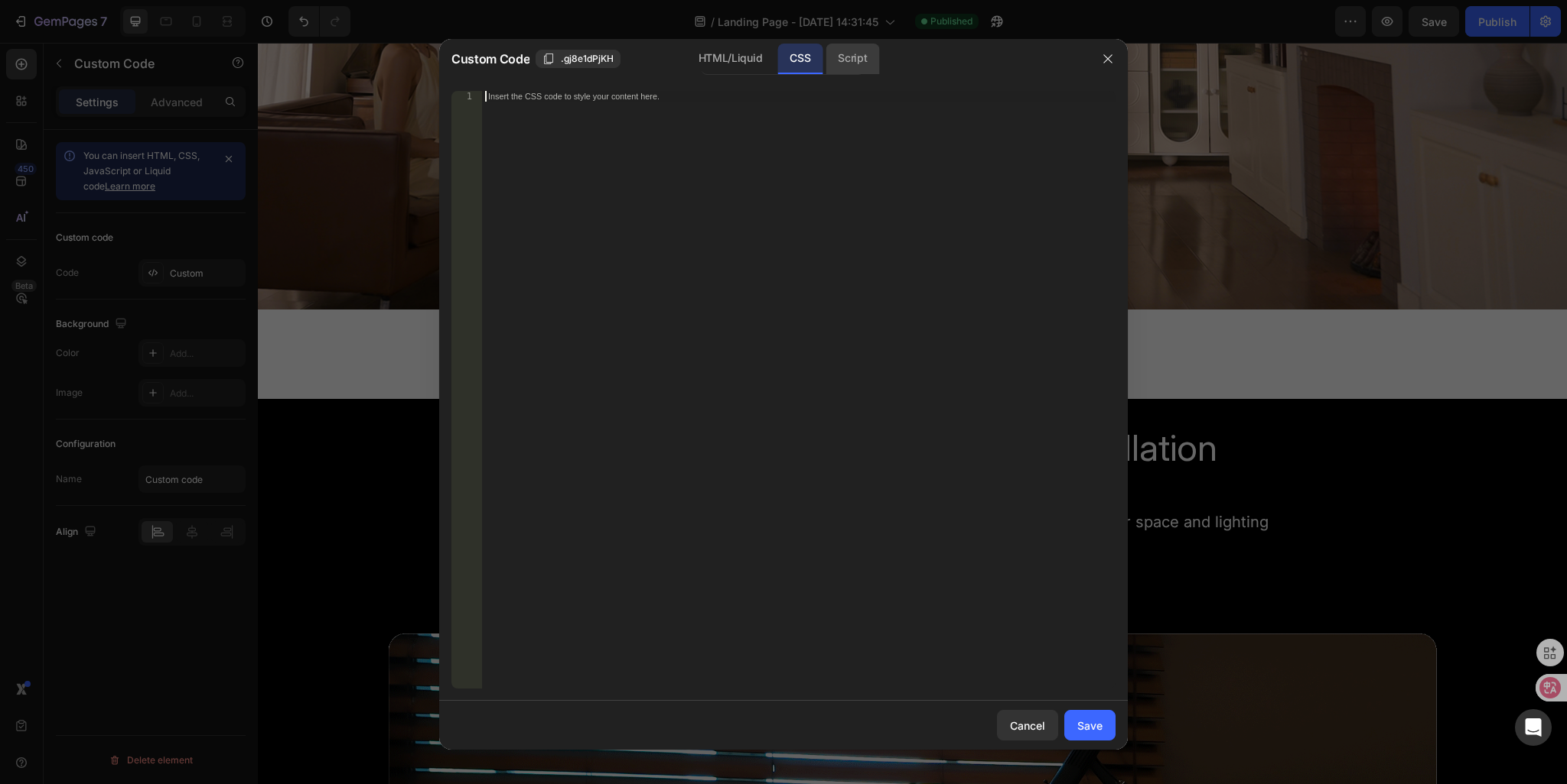
click at [846, 66] on div "Script" at bounding box center [852, 58] width 54 height 31
type textarea "<div class="klaviyo-form-STeA5a"></div>"
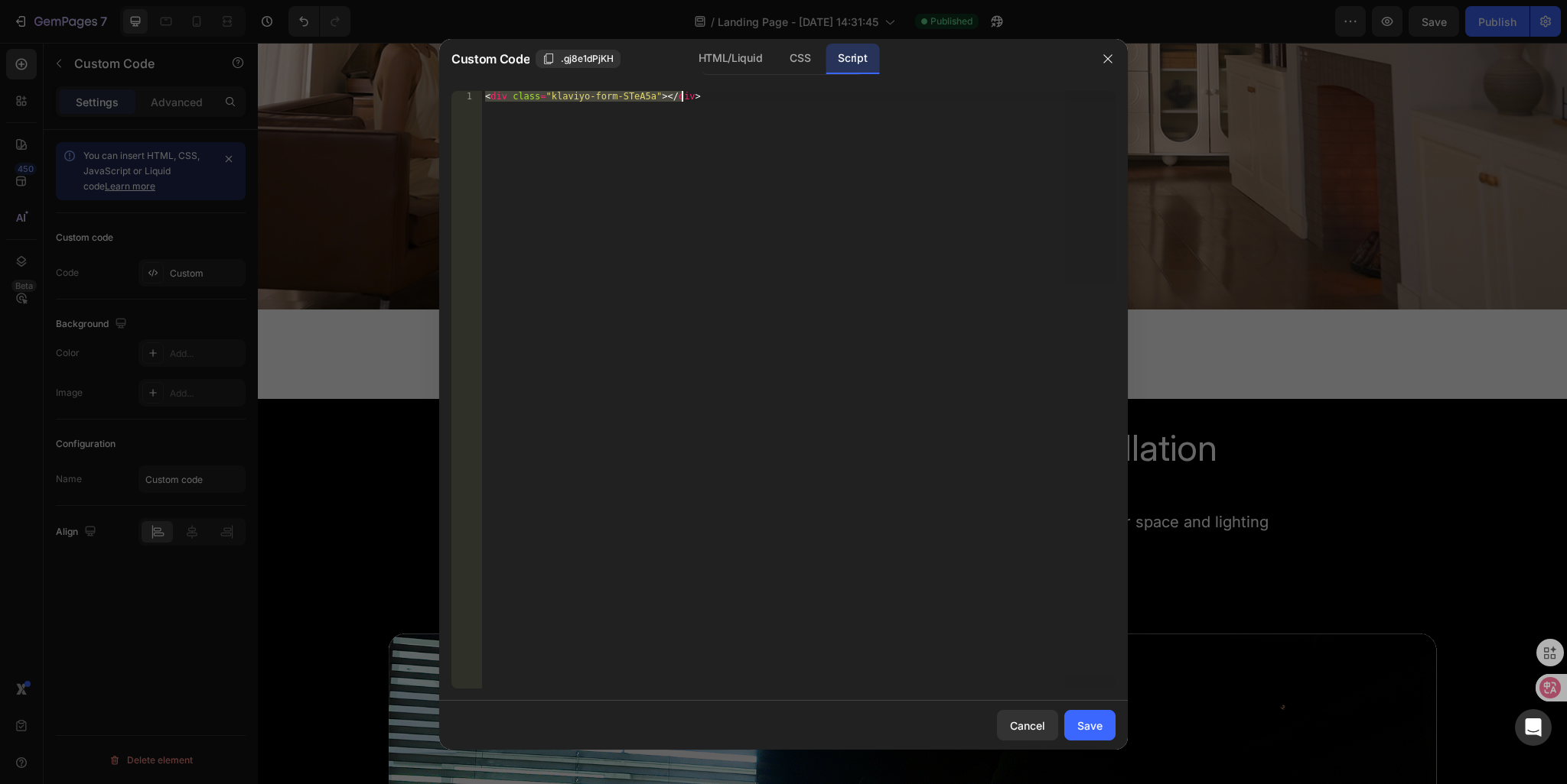
click at [699, 114] on div "< div class = "klaviyo-form-STeA5a" > </ div >" at bounding box center [799, 390] width 633 height 598
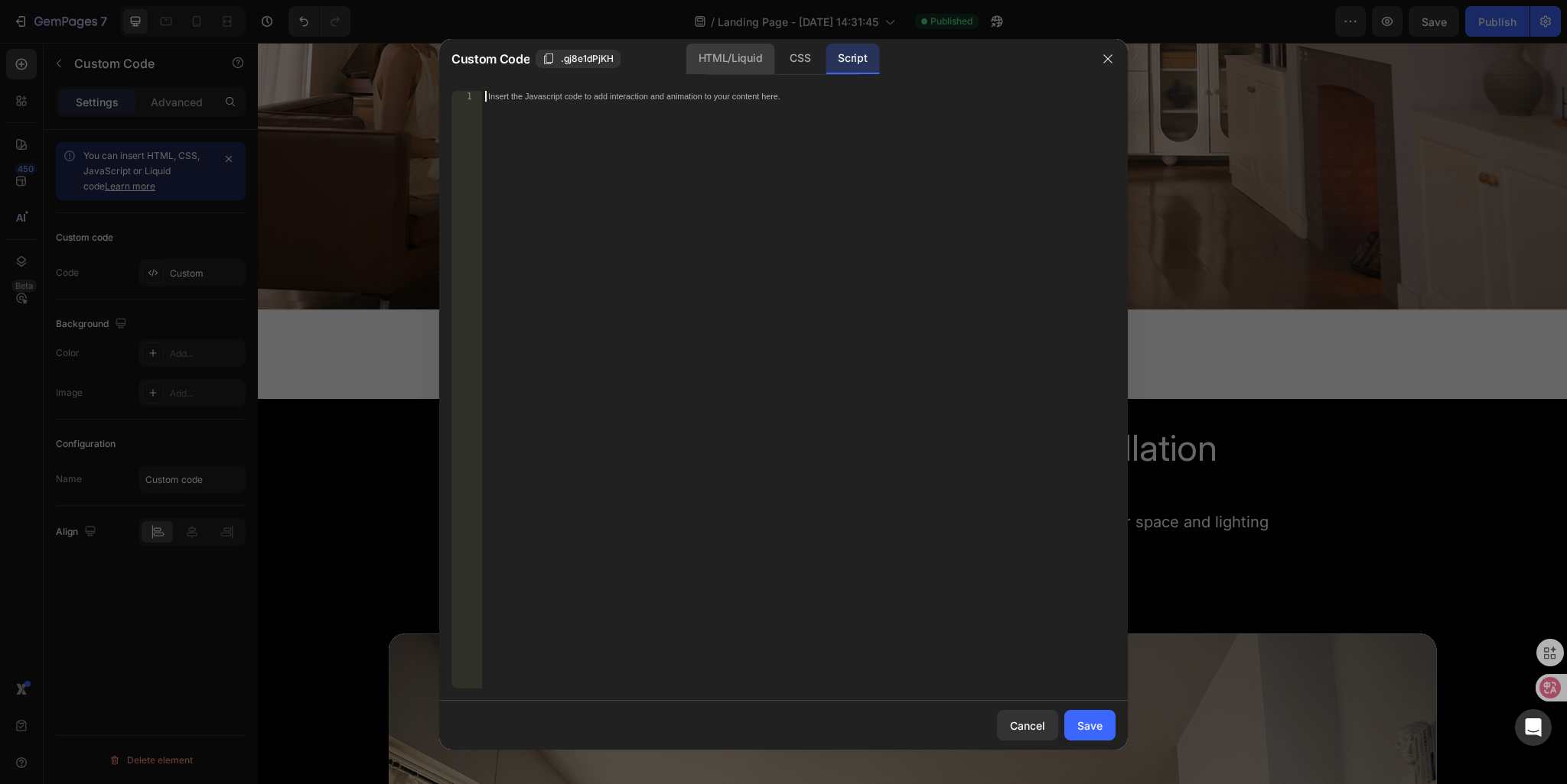
click at [777, 64] on div "HTML/Liquid" at bounding box center [799, 58] width 45 height 31
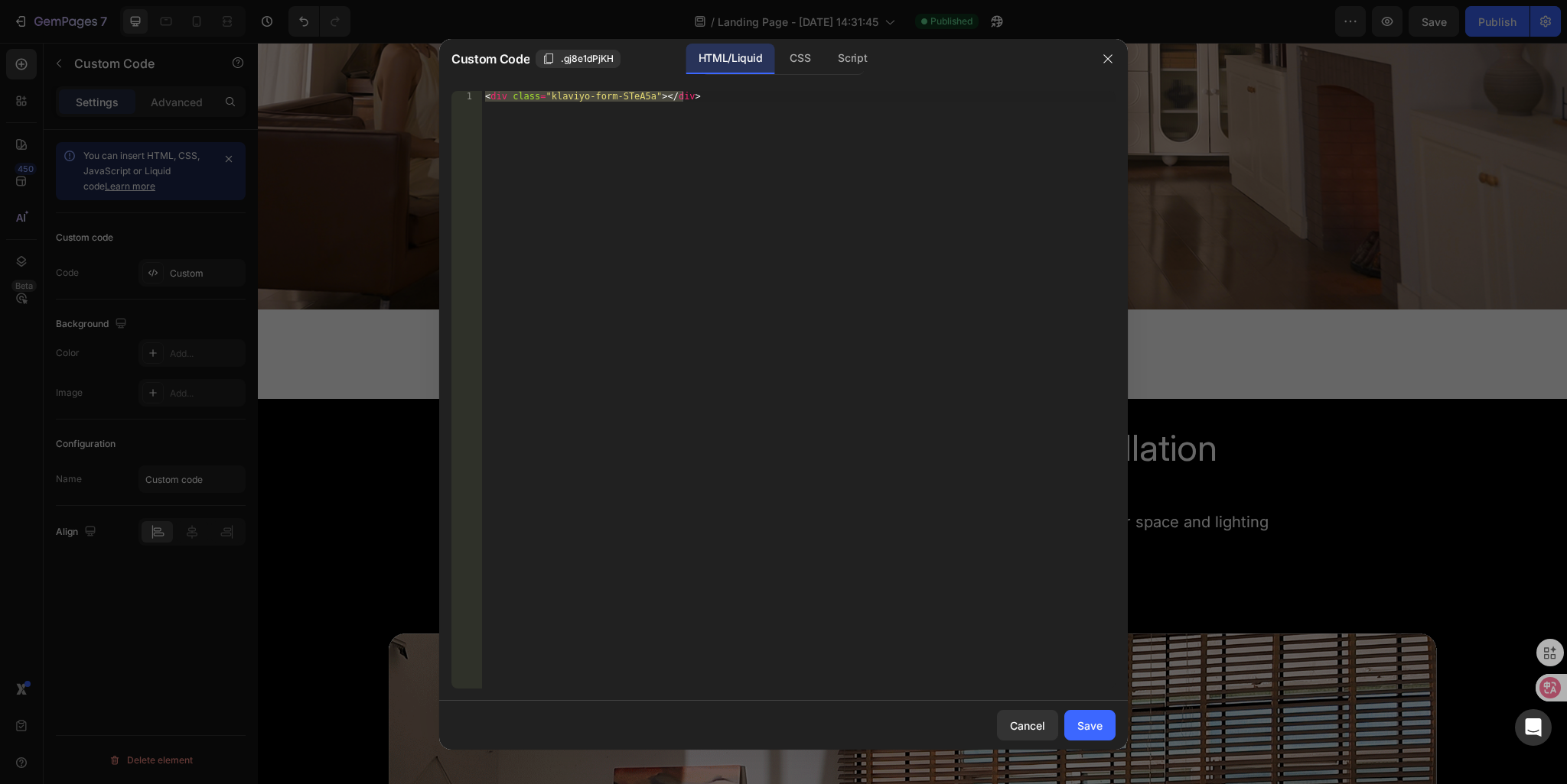
type textarea "<div class="klaviyo-form-STeA5a"></div>"
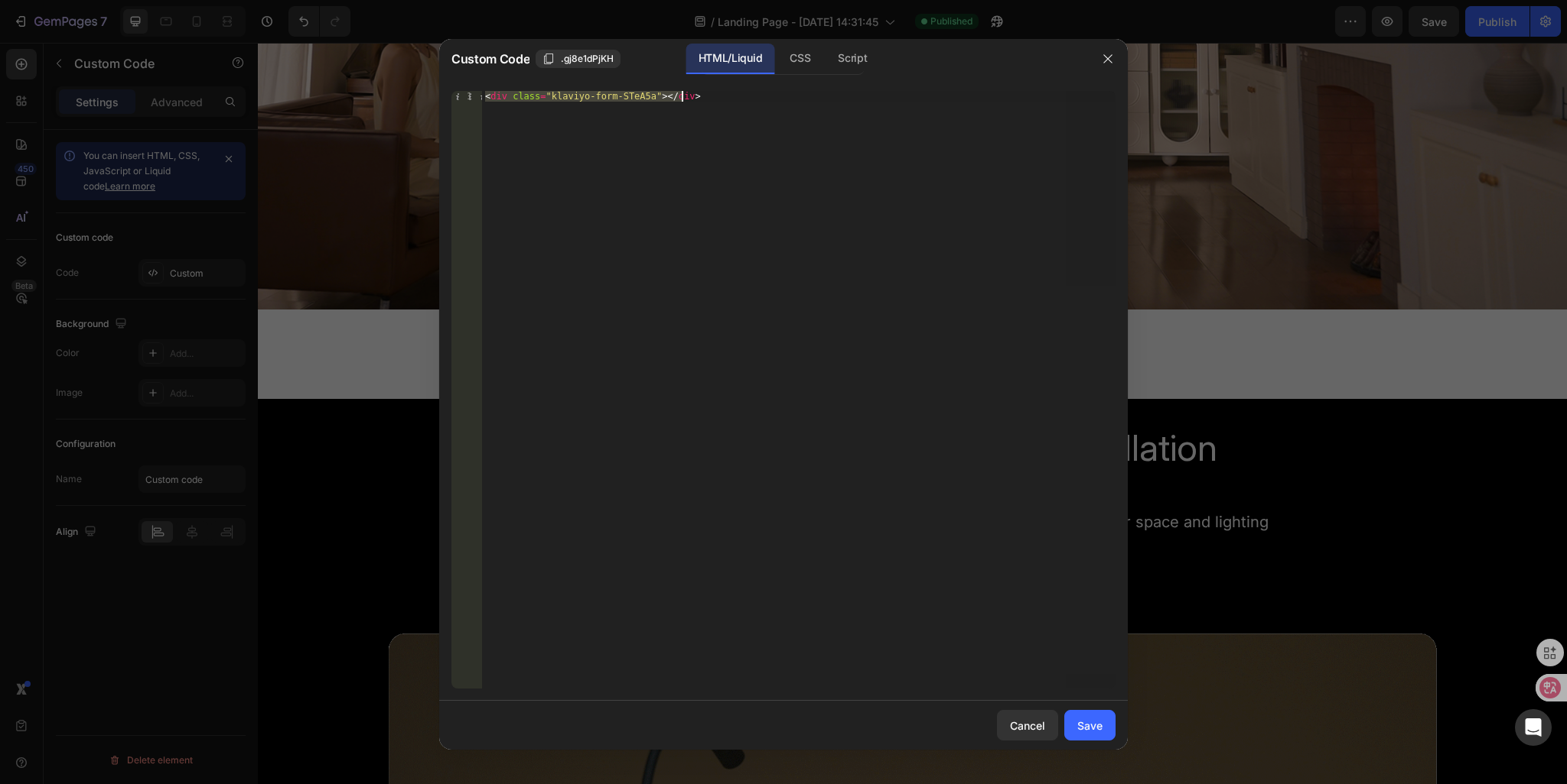
click at [670, 116] on div "< div class = "klaviyo-form-STeA5a" > </ div >" at bounding box center [799, 390] width 633 height 598
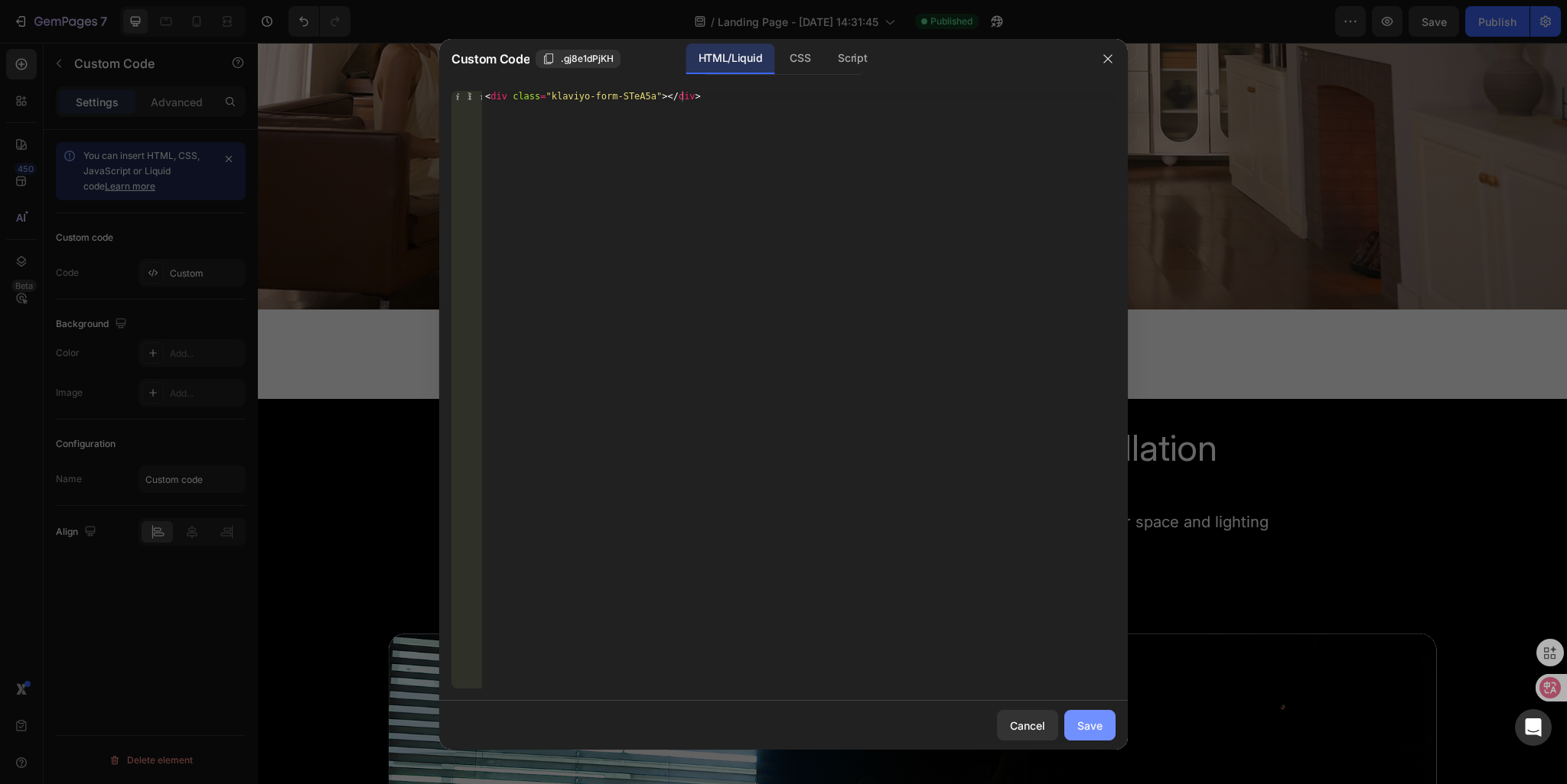
click at [1102, 726] on div "Save" at bounding box center [1090, 726] width 25 height 16
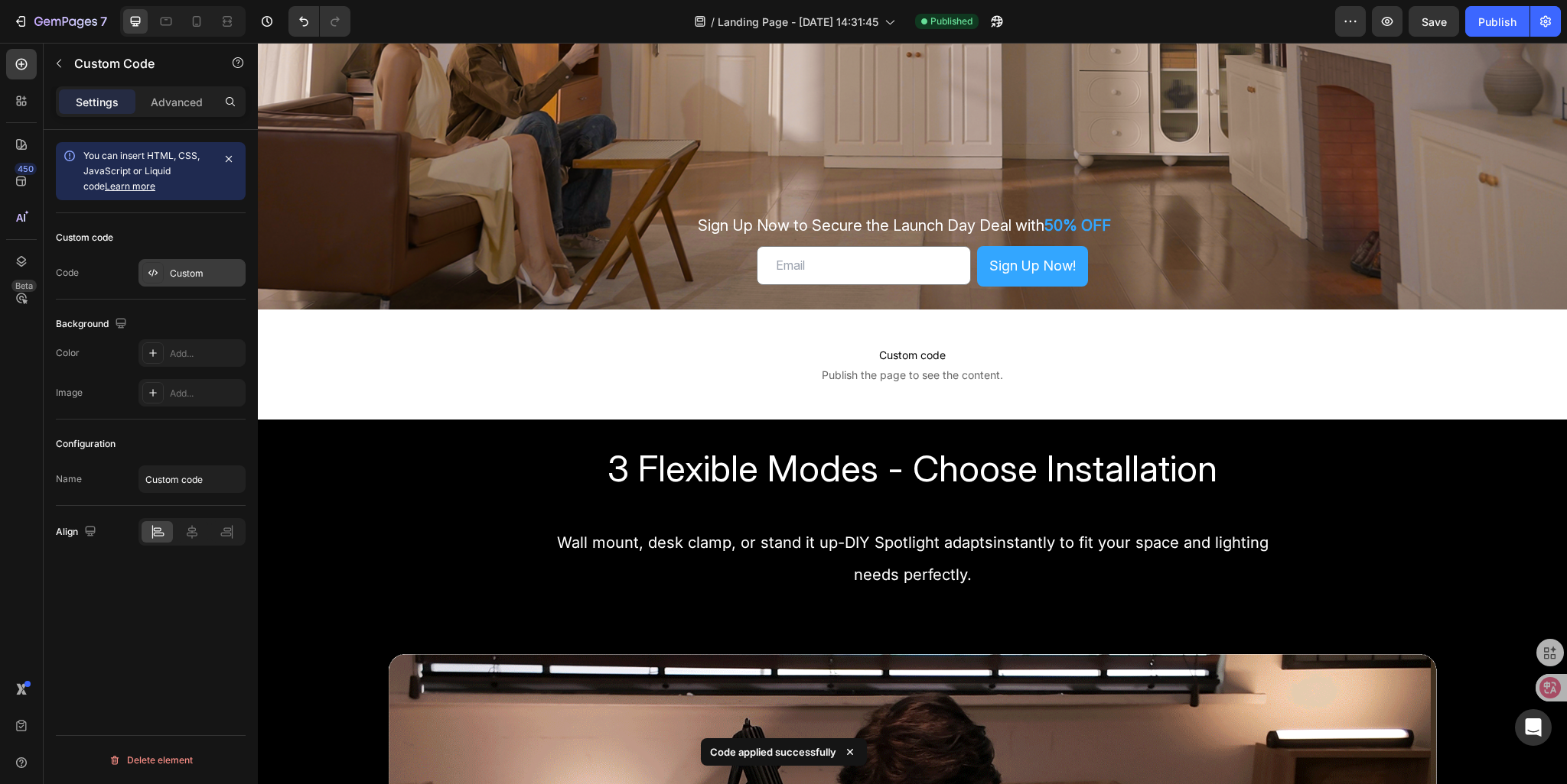
click at [173, 276] on div "Custom" at bounding box center [206, 273] width 72 height 14
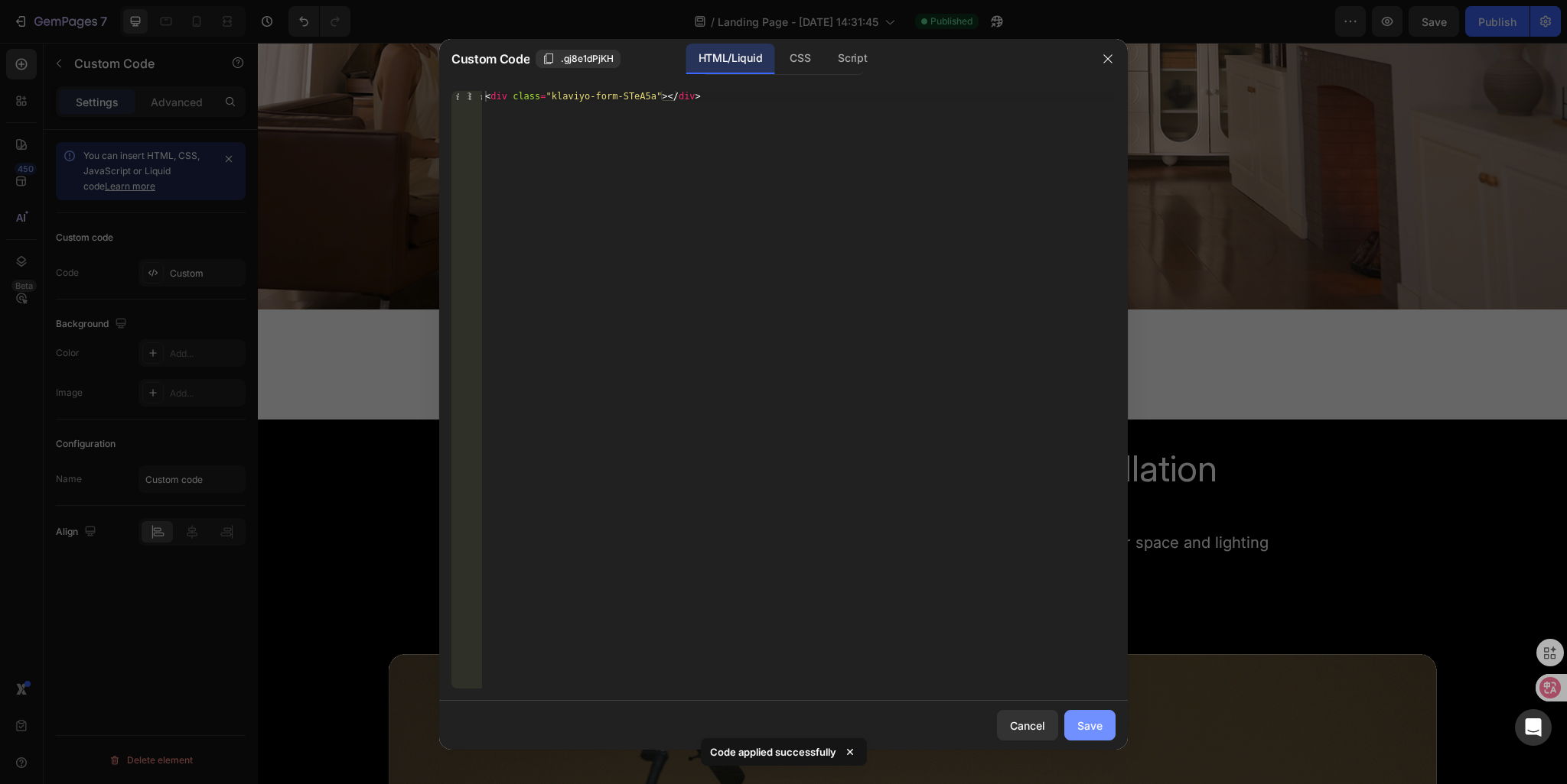
click at [1082, 727] on div "Save" at bounding box center [1090, 726] width 25 height 16
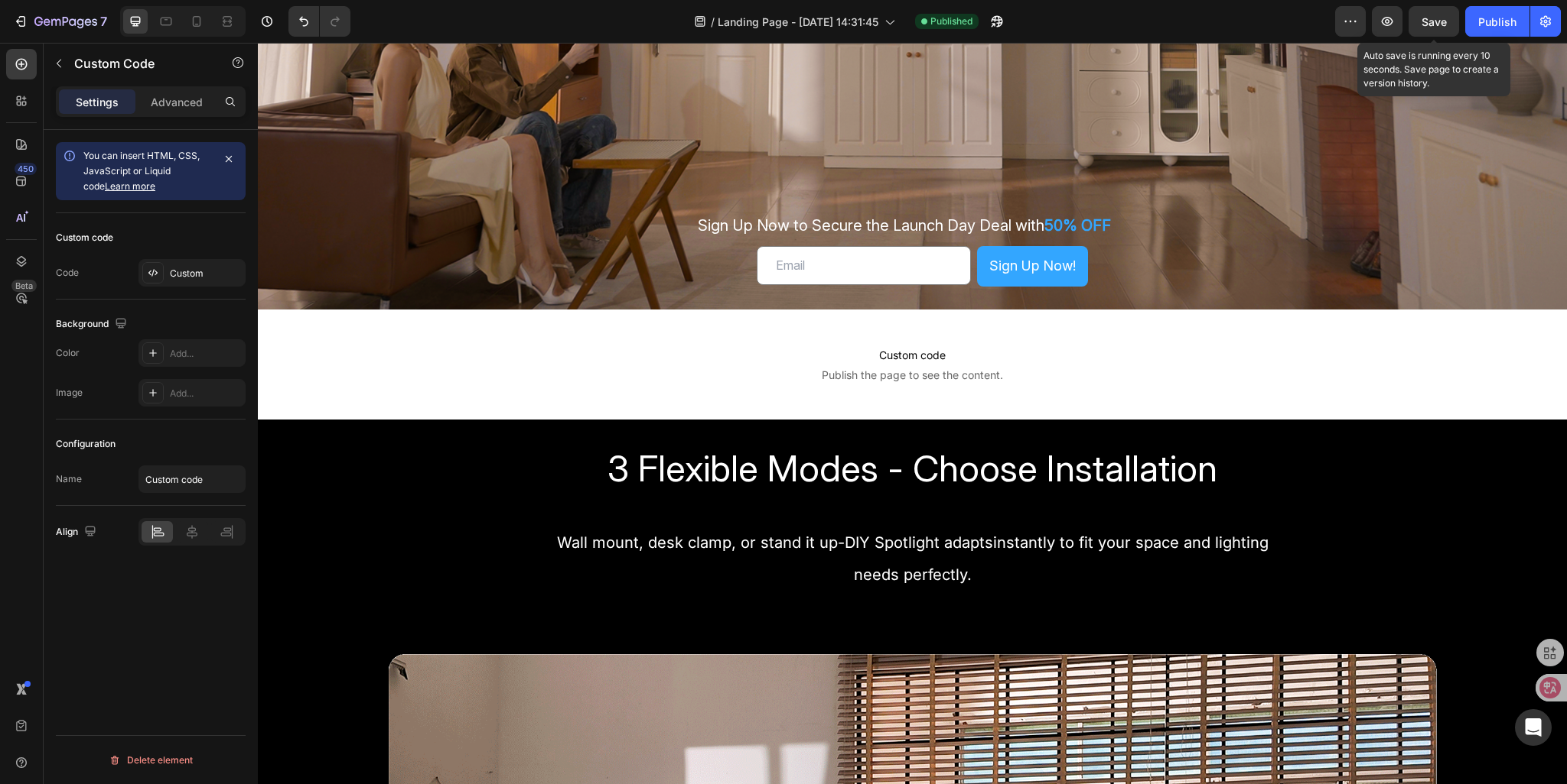
click at [1432, 26] on span "Save" at bounding box center [1434, 22] width 25 height 13
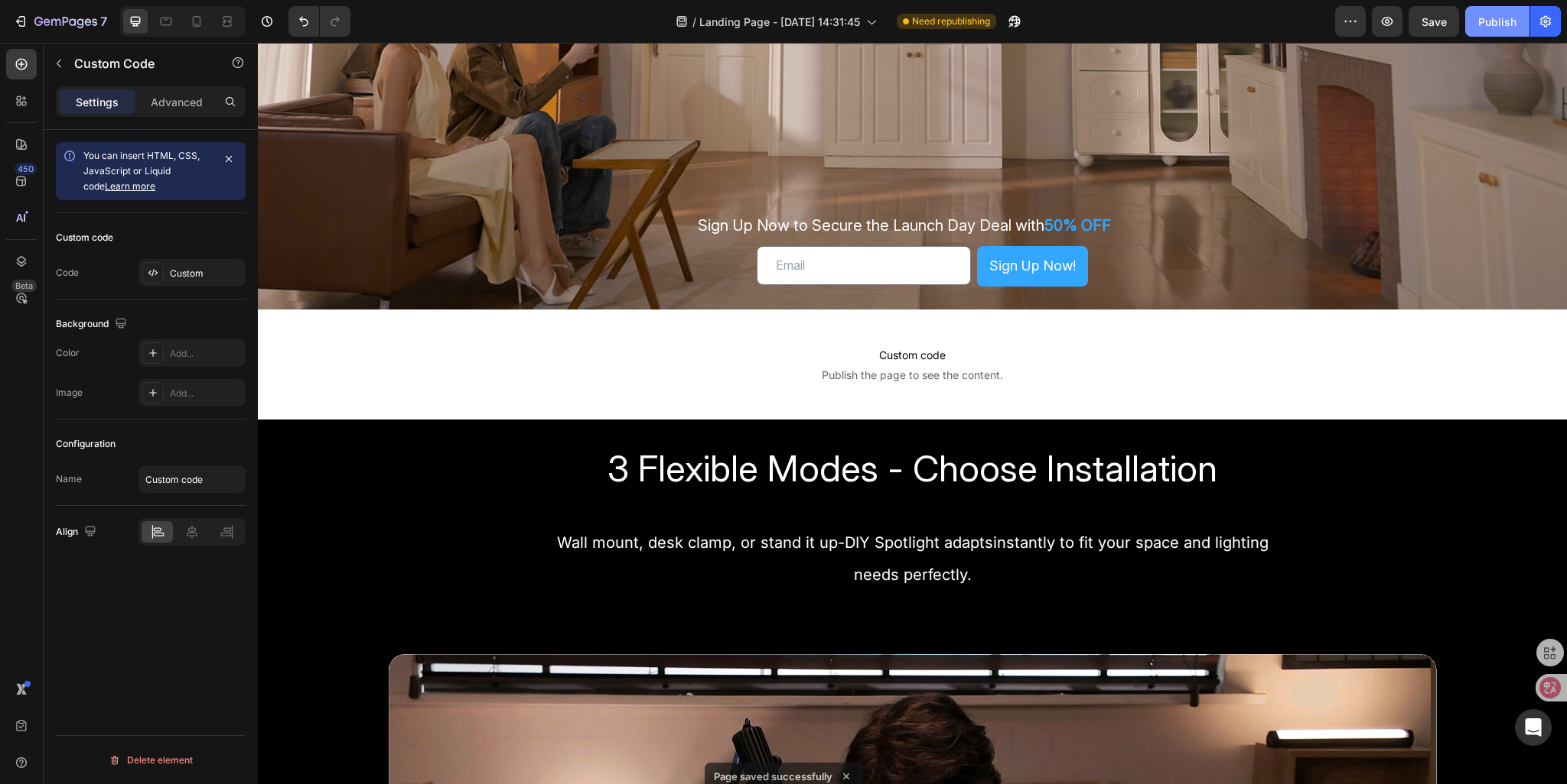
click at [1471, 27] on button "Publish" at bounding box center [1497, 22] width 64 height 31
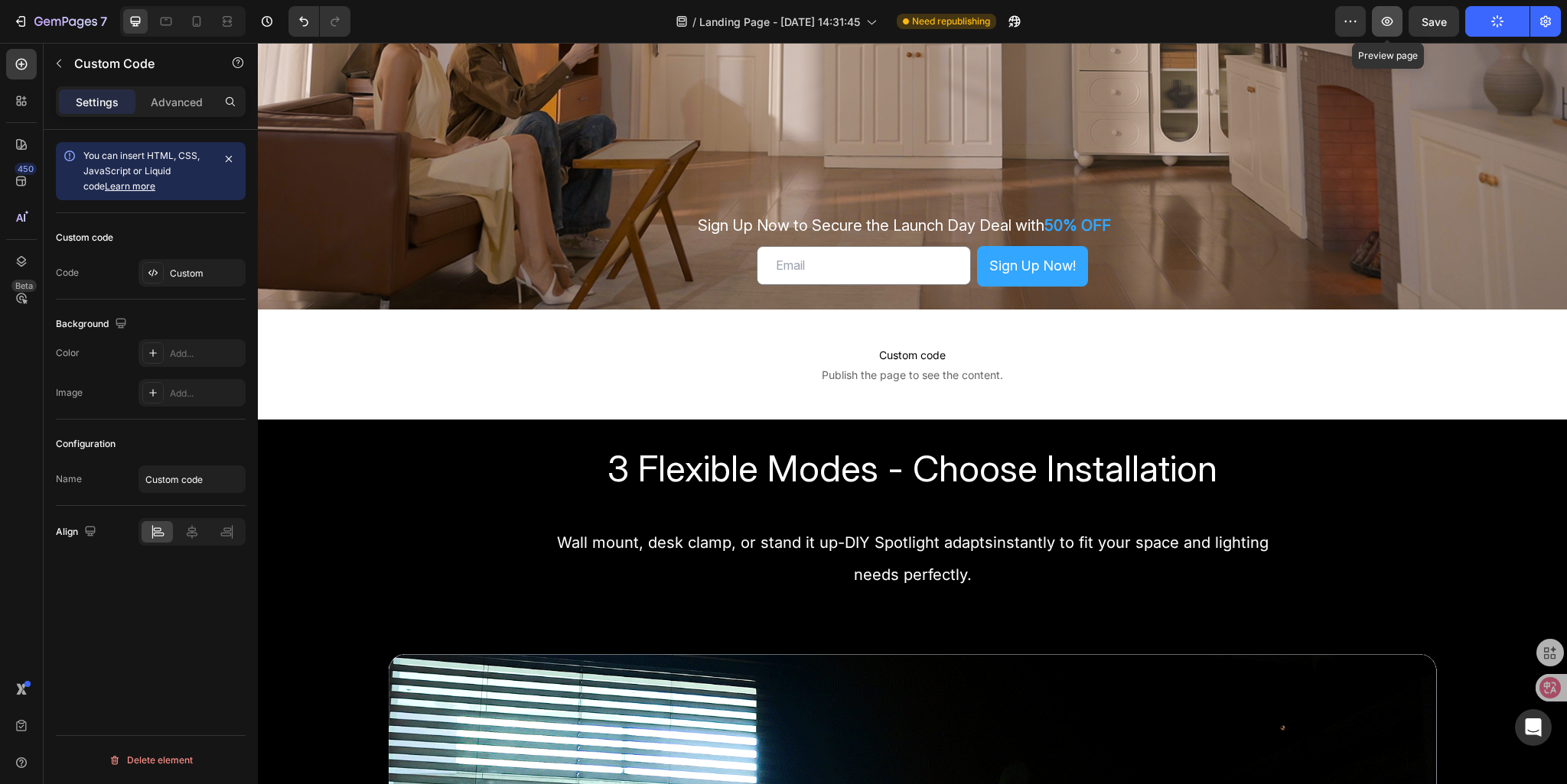
click at [1388, 28] on icon "button" at bounding box center [1387, 22] width 15 height 15
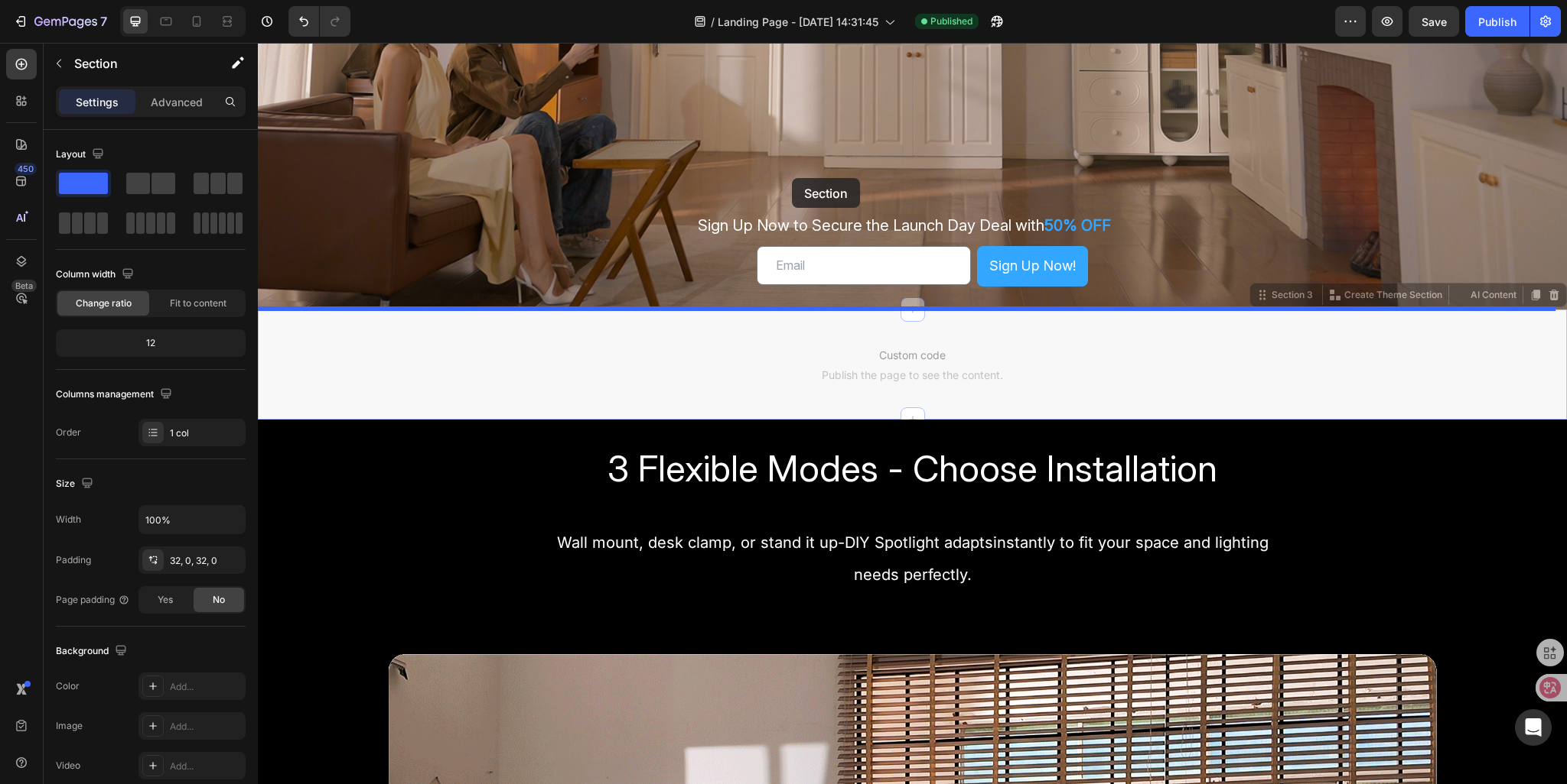
drag, startPoint x: 1254, startPoint y: 299, endPoint x: 792, endPoint y: 178, distance: 477.6
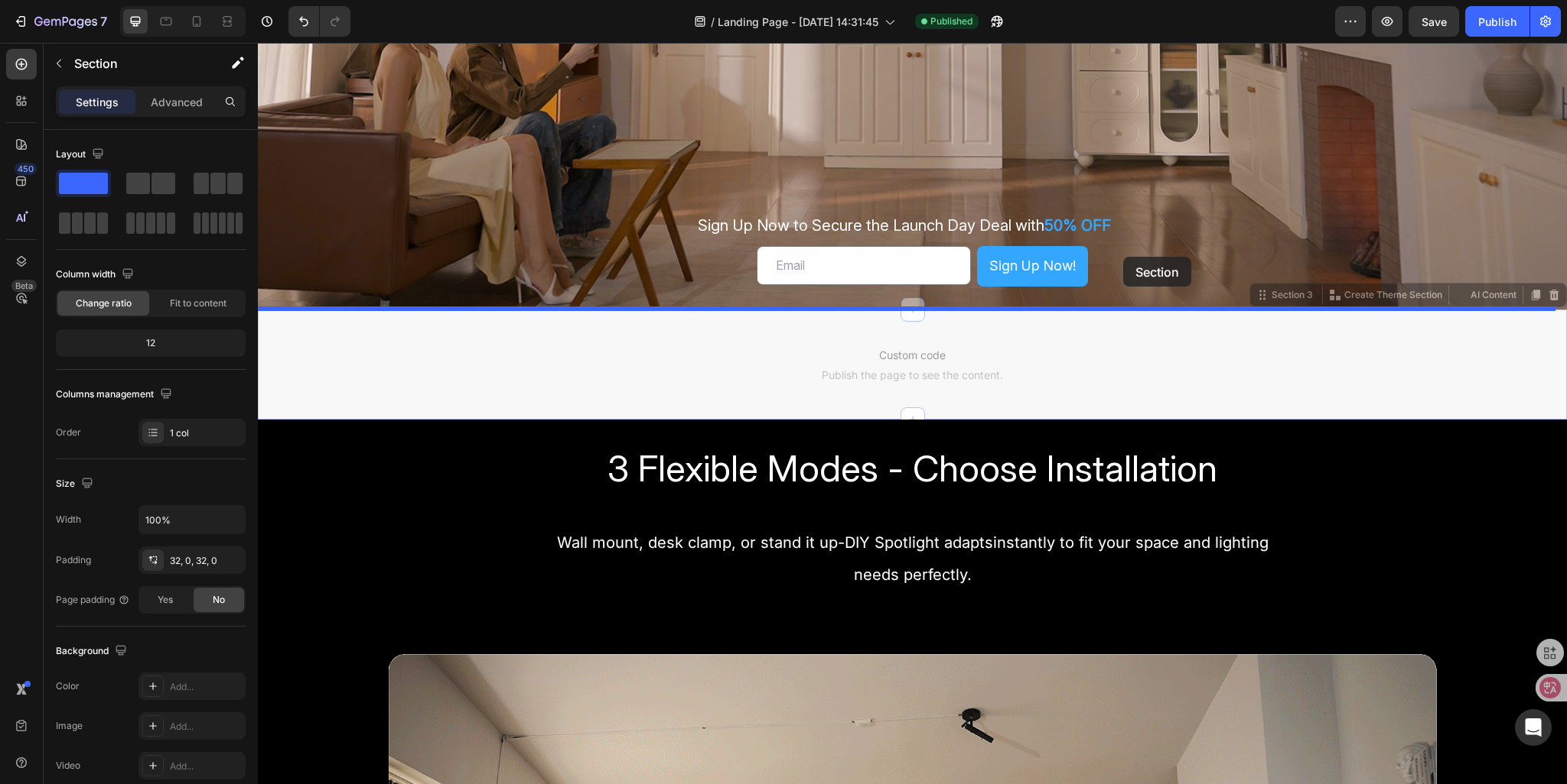
drag, startPoint x: 1254, startPoint y: 301, endPoint x: 1123, endPoint y: 257, distance: 138.2
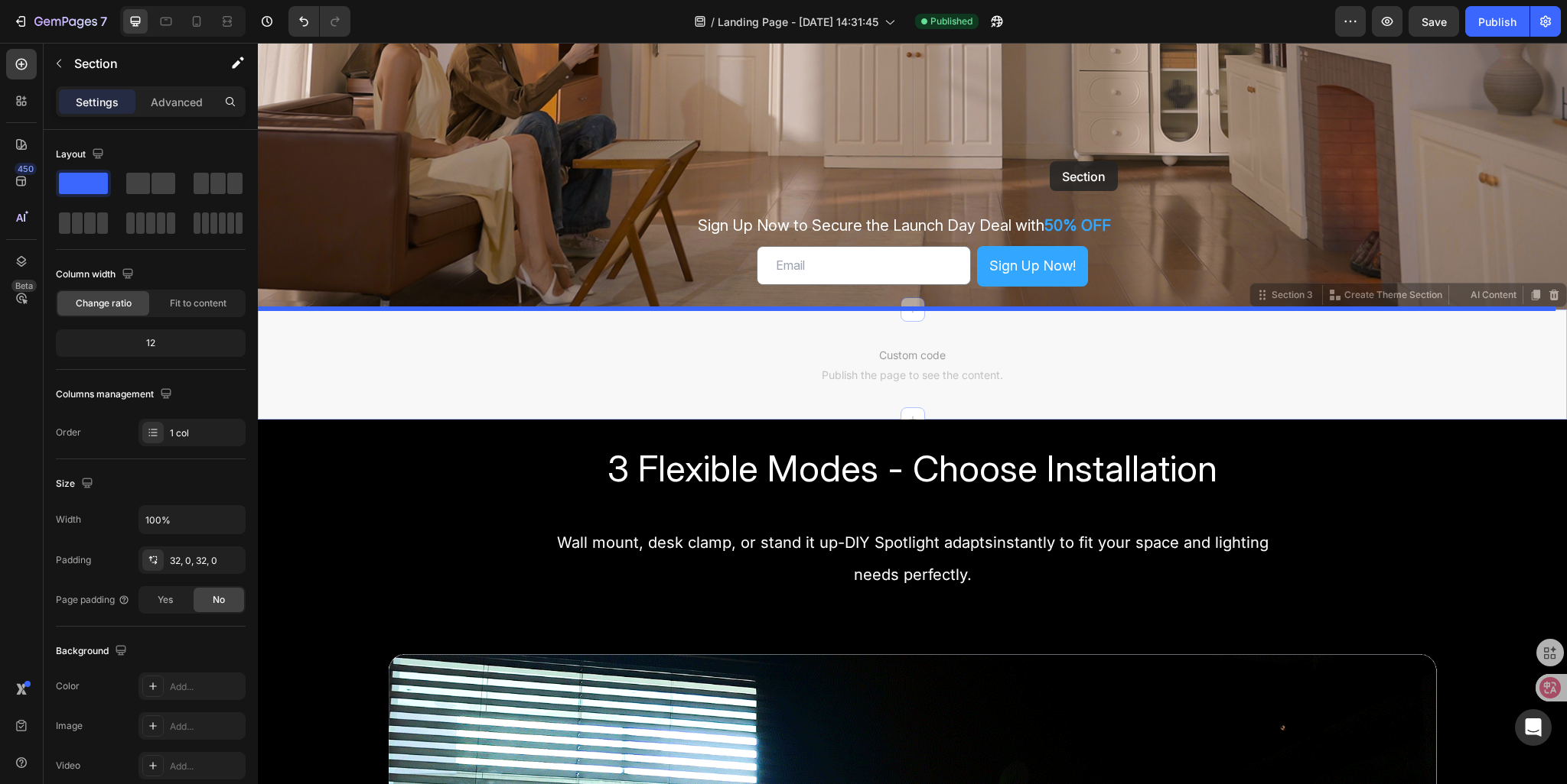
drag, startPoint x: 1249, startPoint y: 298, endPoint x: 1049, endPoint y: 161, distance: 242.4
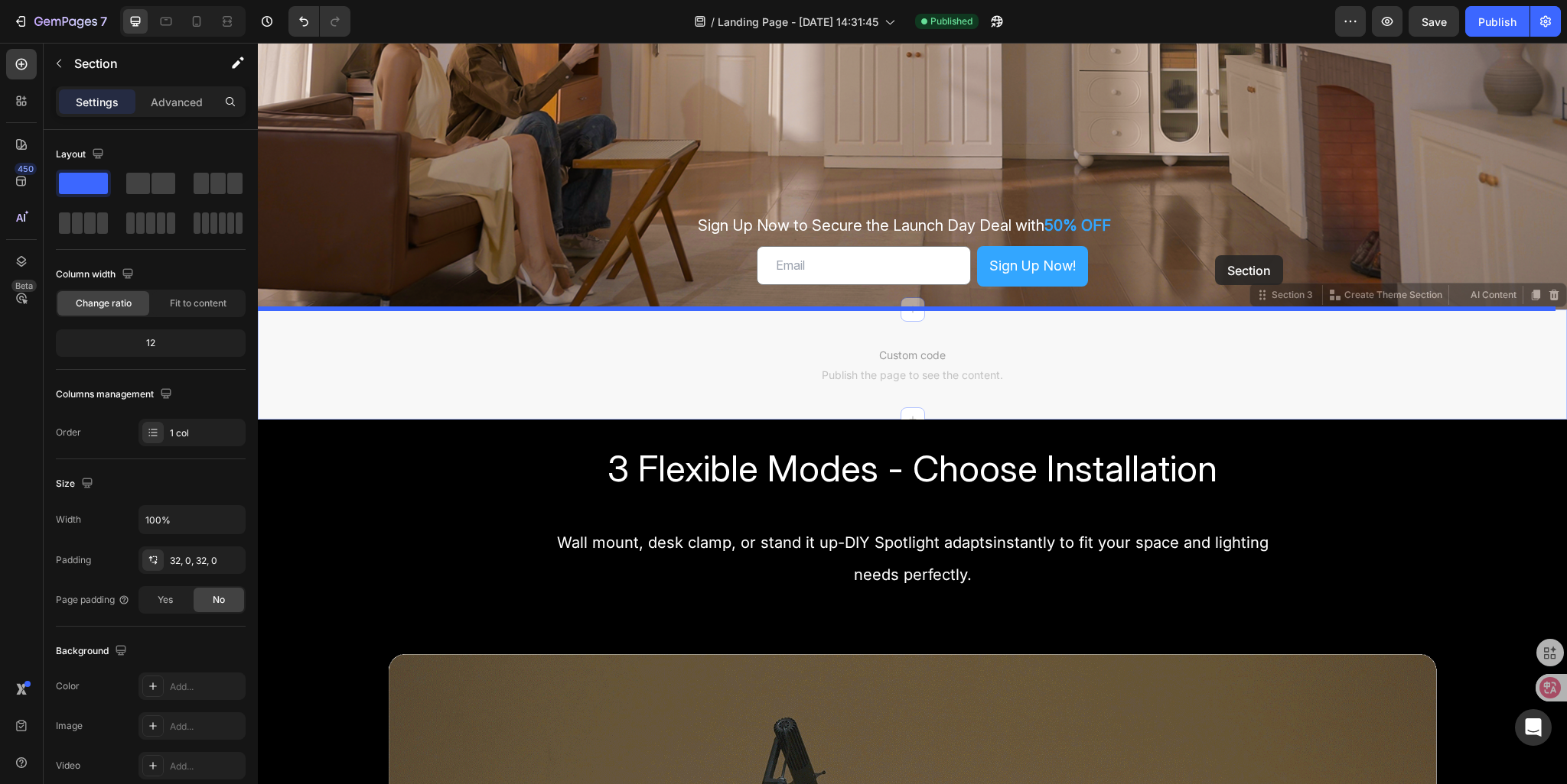
drag, startPoint x: 1249, startPoint y: 300, endPoint x: 1215, endPoint y: 255, distance: 56.4
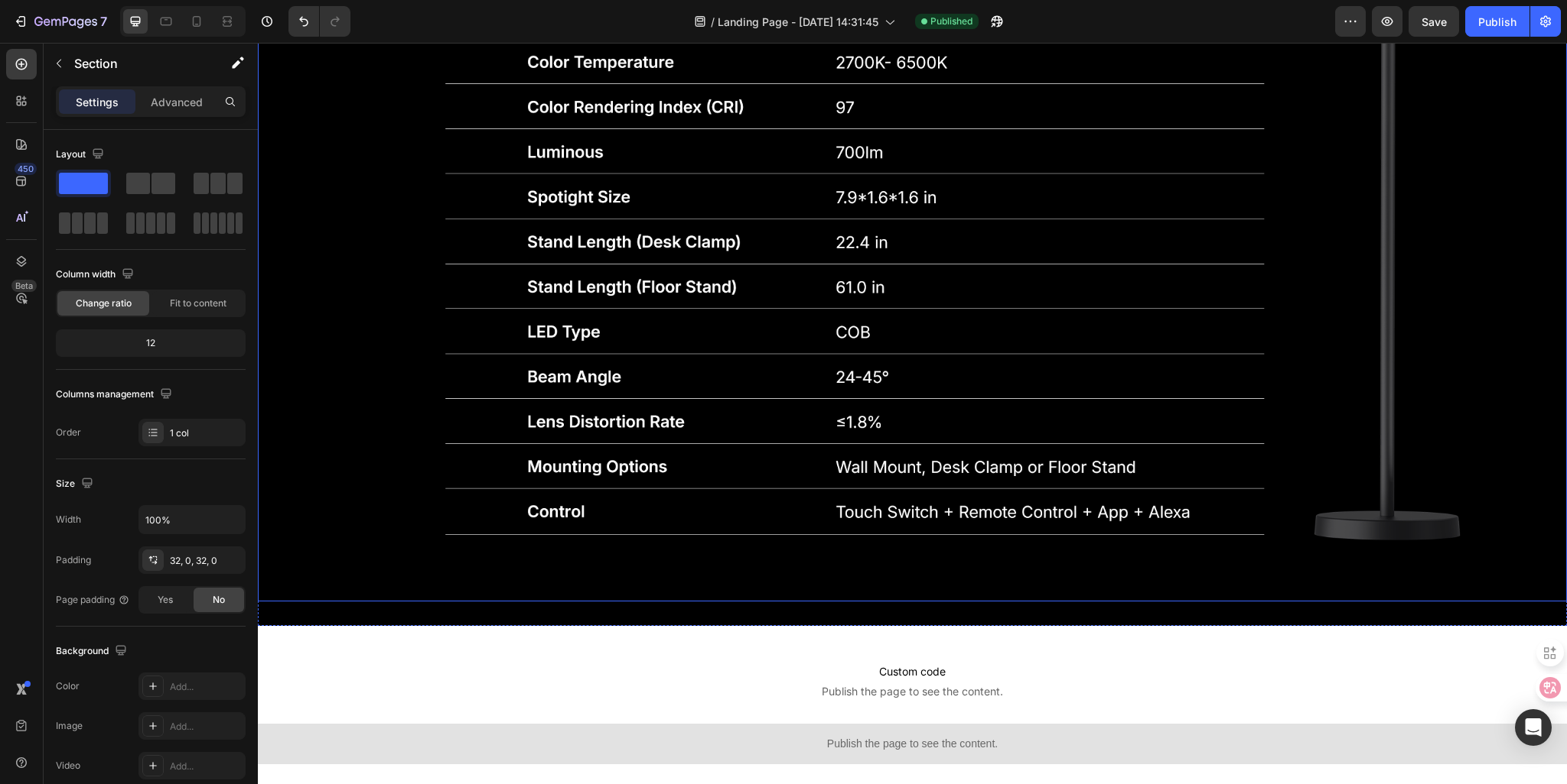
scroll to position [4989, 0]
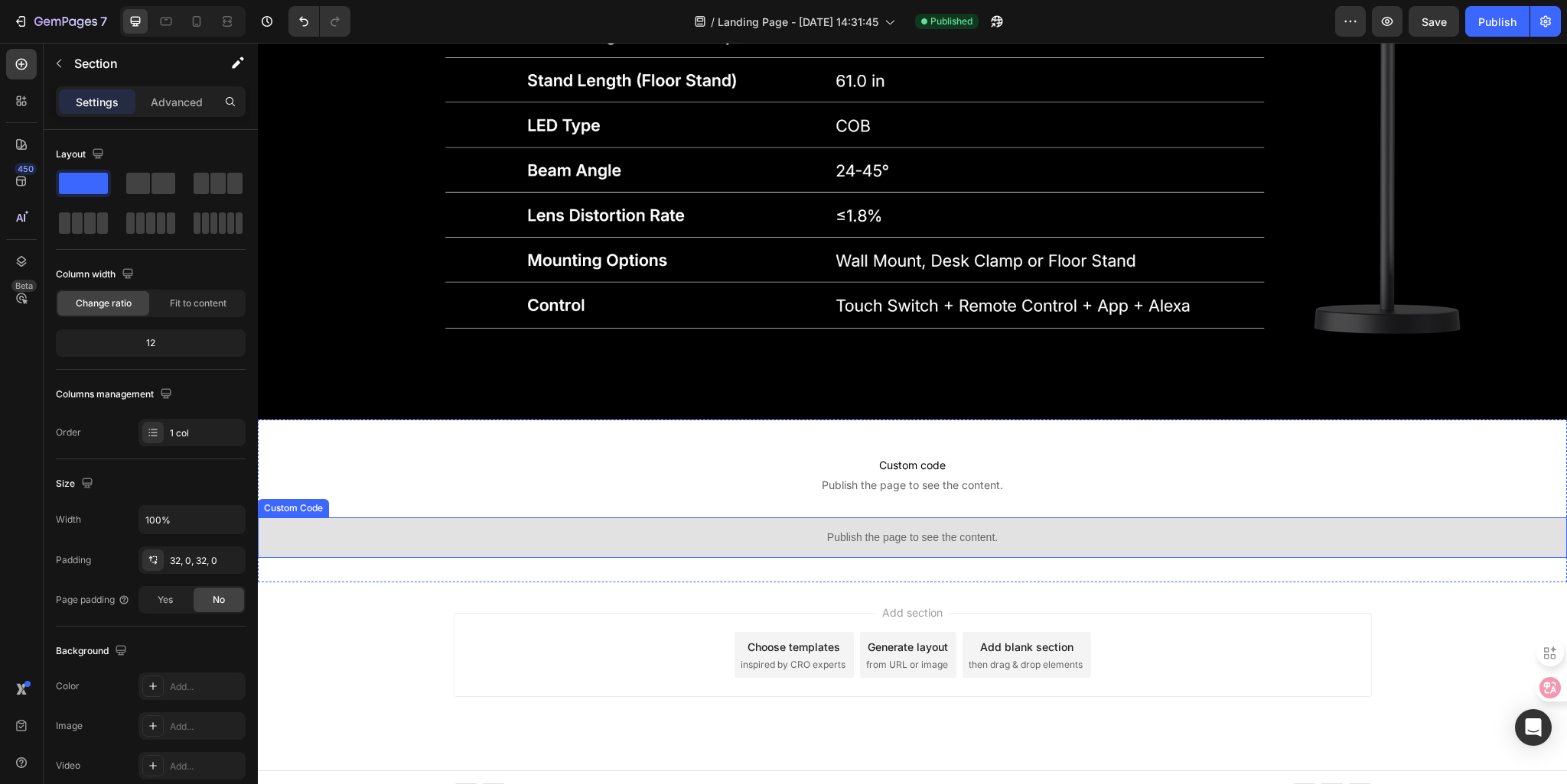
click at [760, 530] on p "Publish the page to see the content." at bounding box center [911, 537] width 1309 height 16
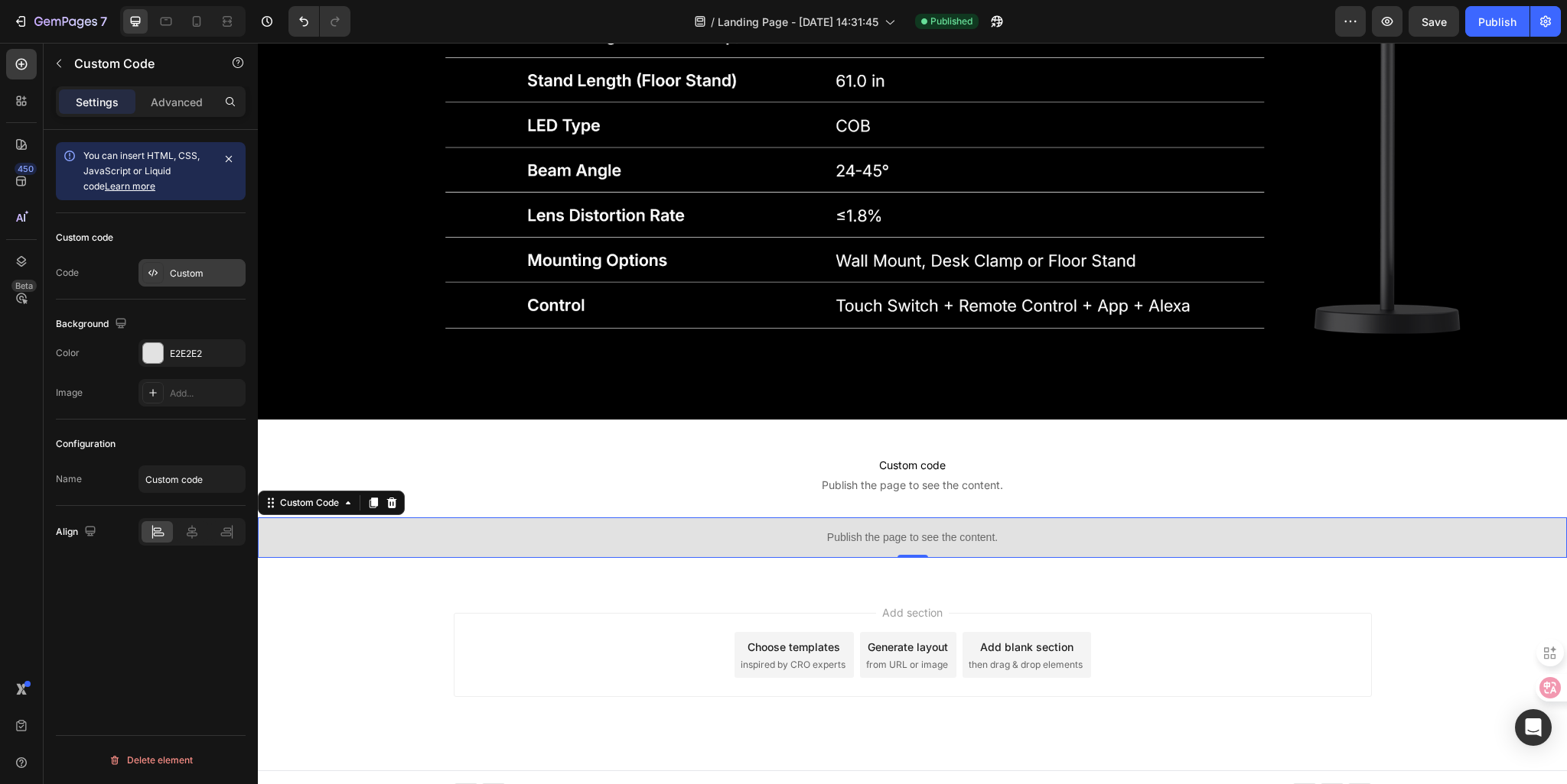
click at [191, 281] on div "Custom" at bounding box center [192, 272] width 107 height 27
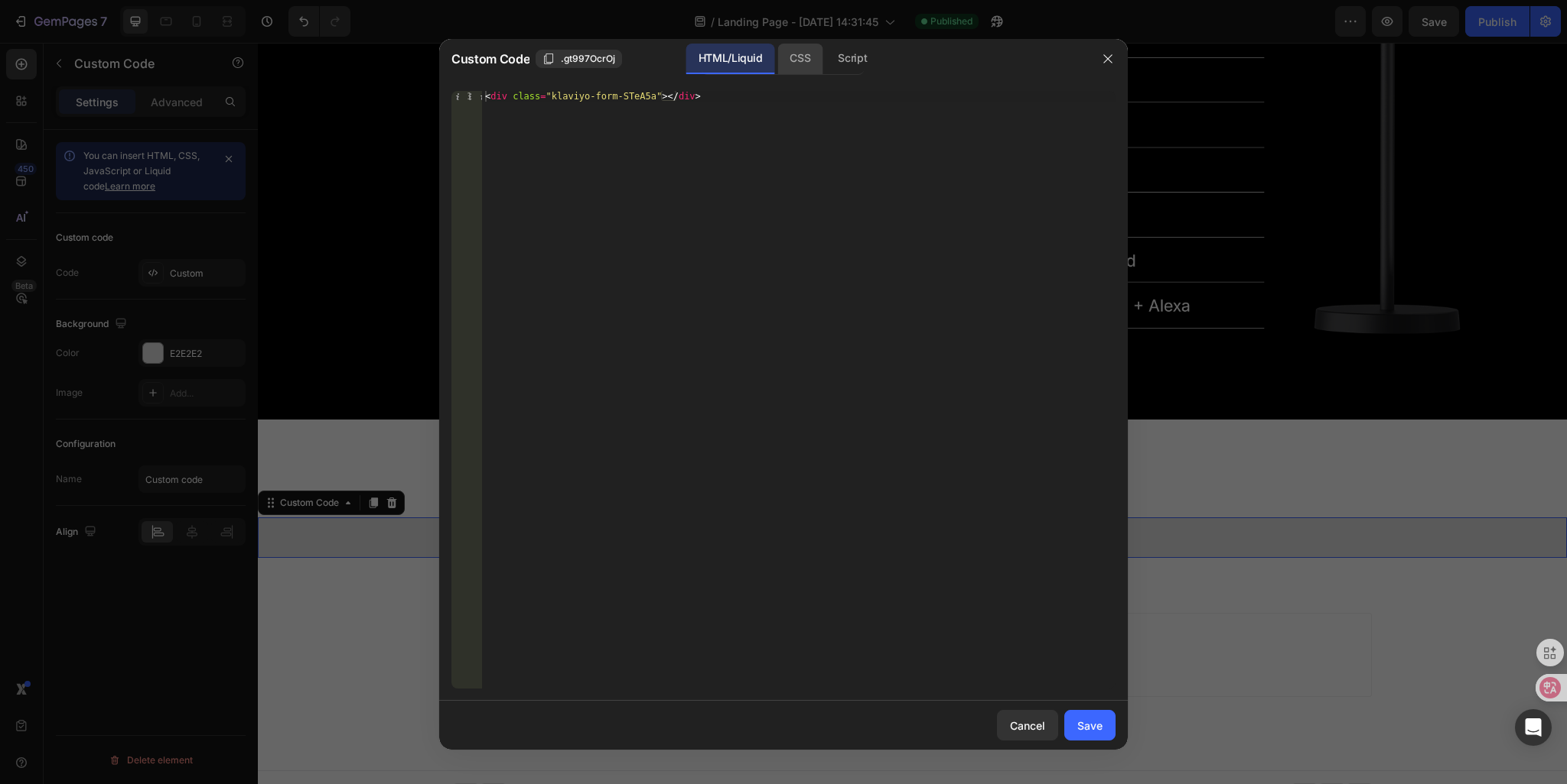
click at [826, 63] on div "CSS" at bounding box center [852, 58] width 54 height 31
click at [851, 62] on div "Script" at bounding box center [852, 58] width 54 height 31
click at [1111, 63] on icon "button" at bounding box center [1107, 59] width 8 height 8
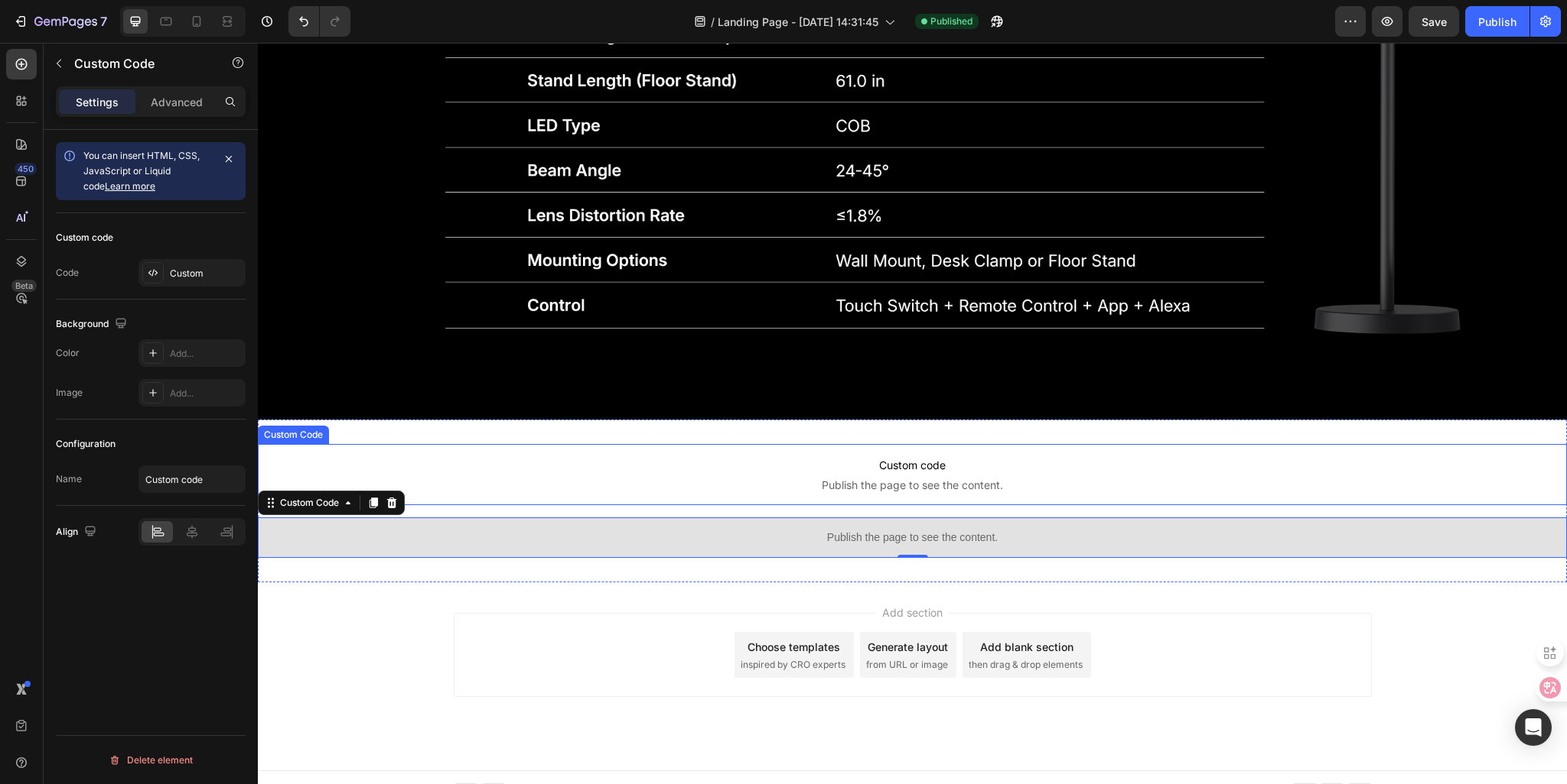
click at [739, 444] on p "Custom code Publish the page to see the content." at bounding box center [911, 474] width 1309 height 61
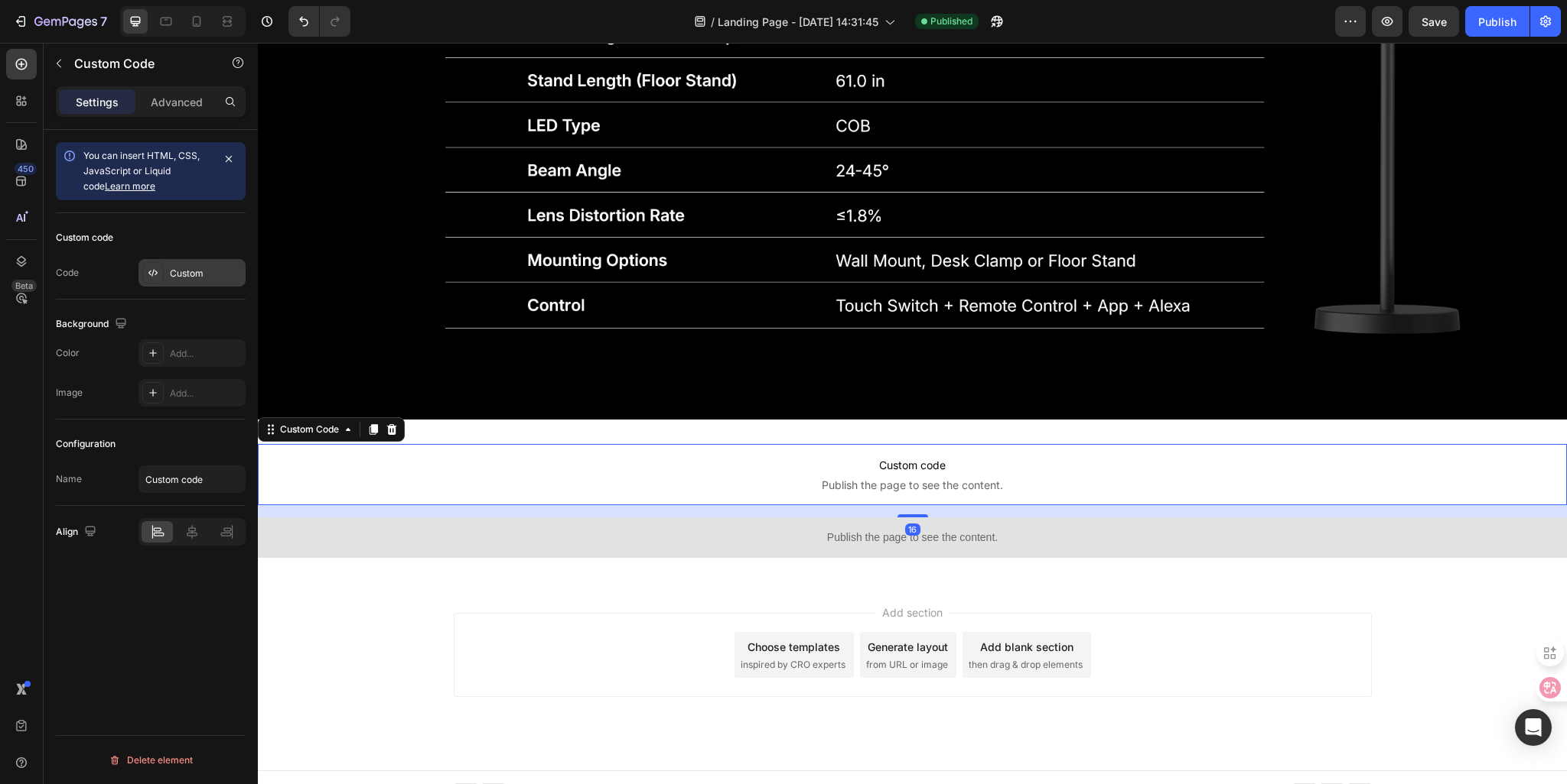
click at [170, 276] on div "Custom" at bounding box center [206, 273] width 72 height 14
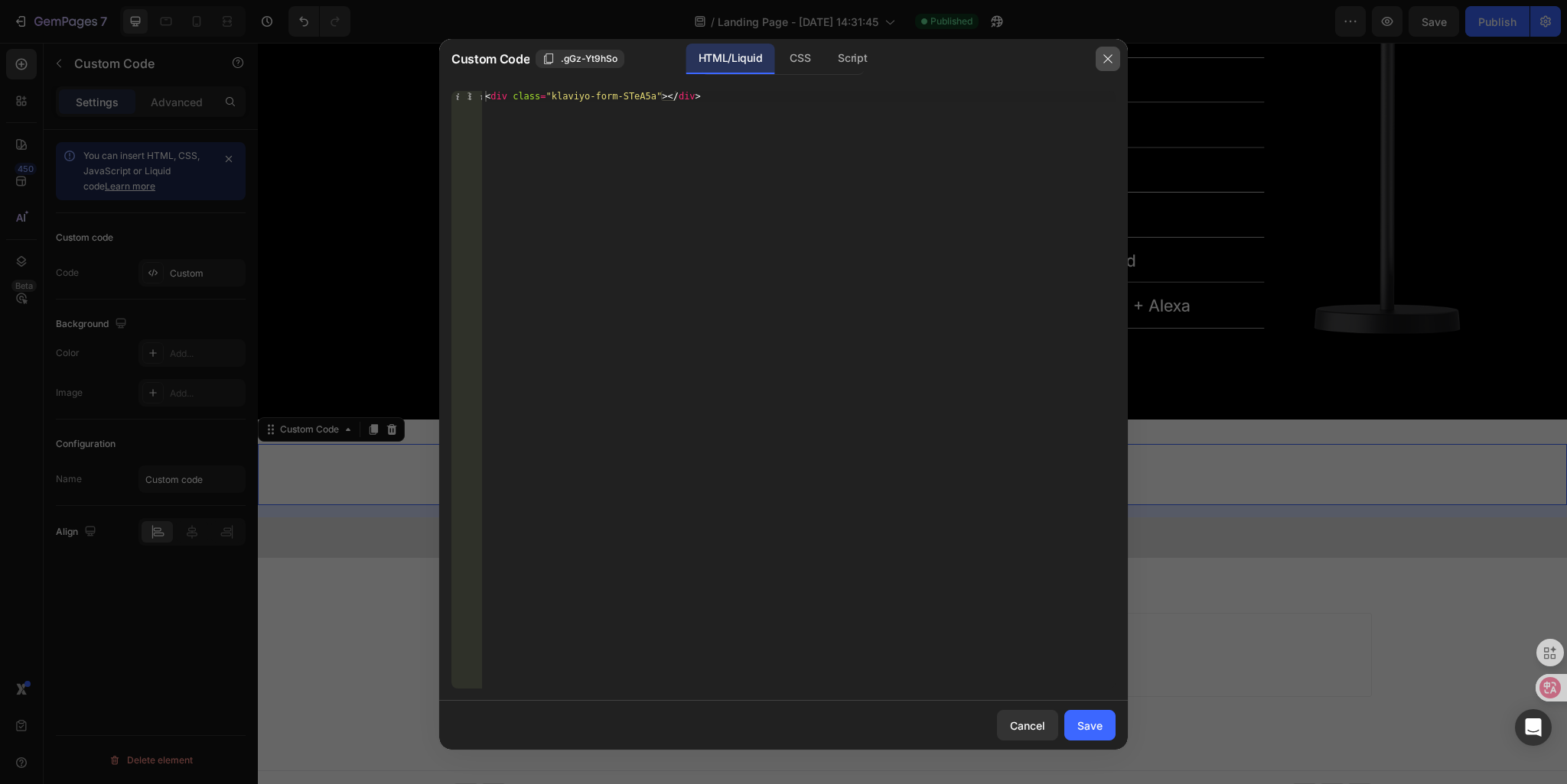
click at [1104, 55] on icon "button" at bounding box center [1108, 58] width 12 height 12
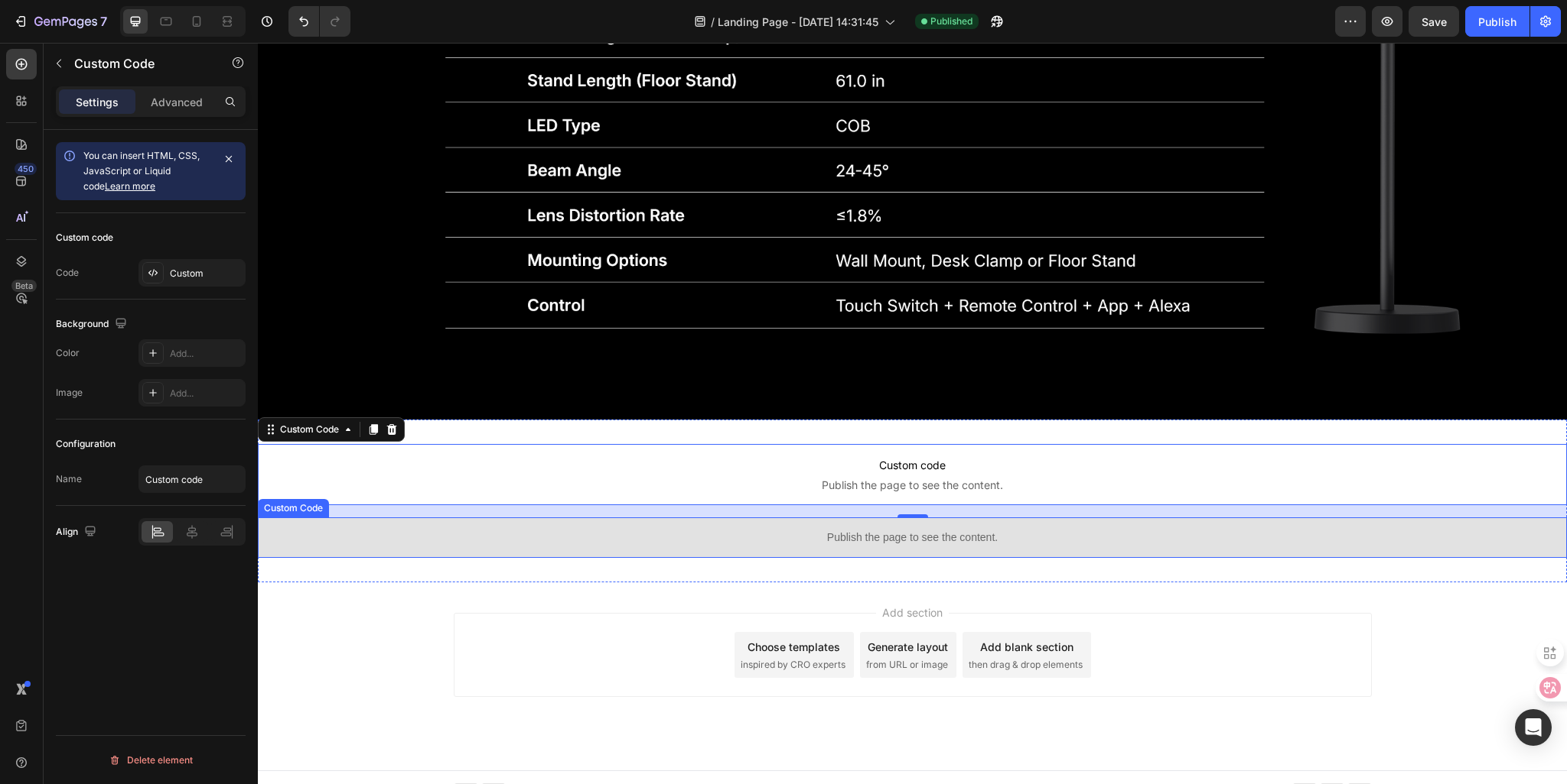
click at [624, 530] on p "Publish the page to see the content." at bounding box center [911, 537] width 1309 height 16
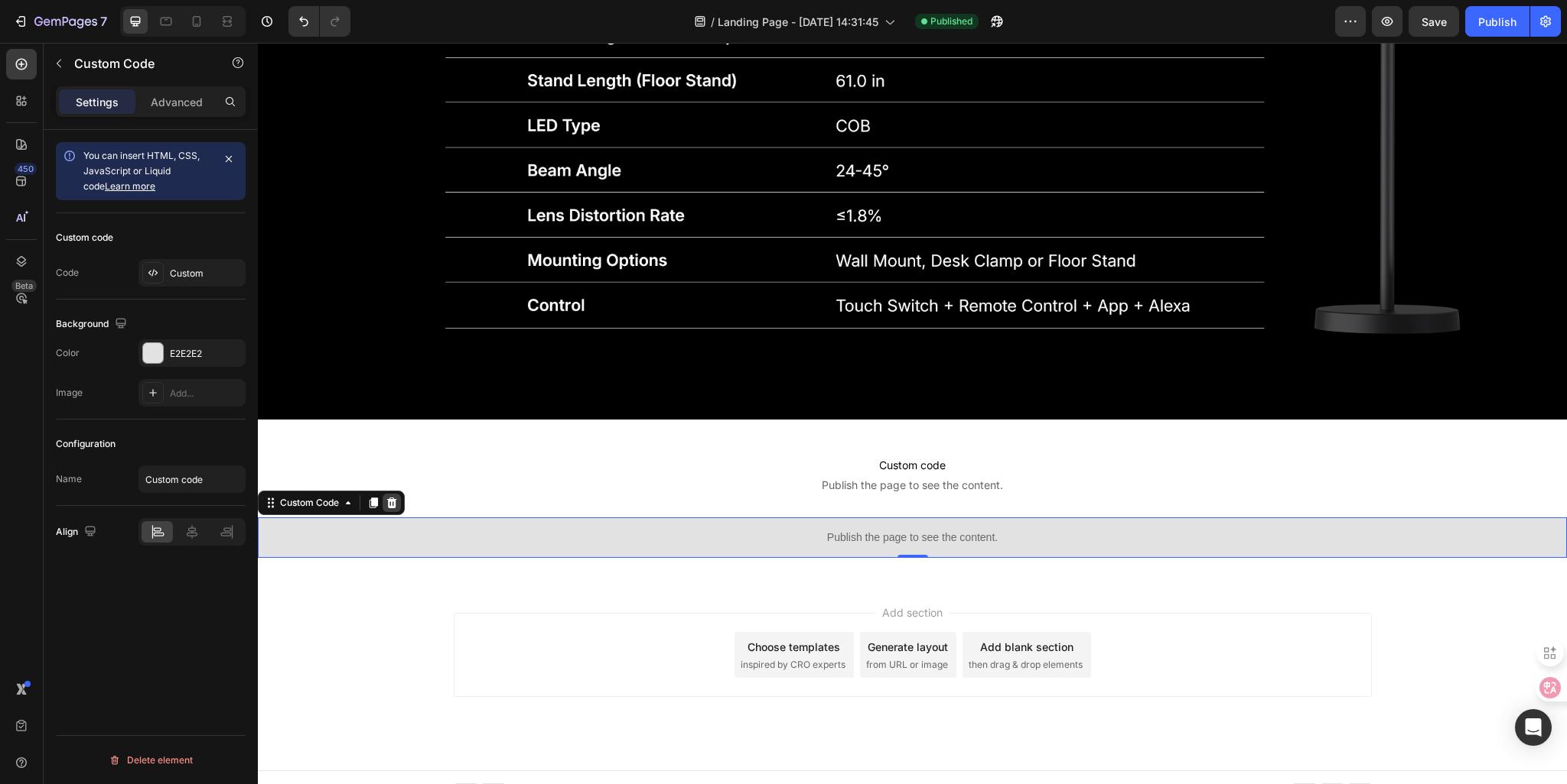
click at [395, 498] on icon at bounding box center [392, 502] width 10 height 10
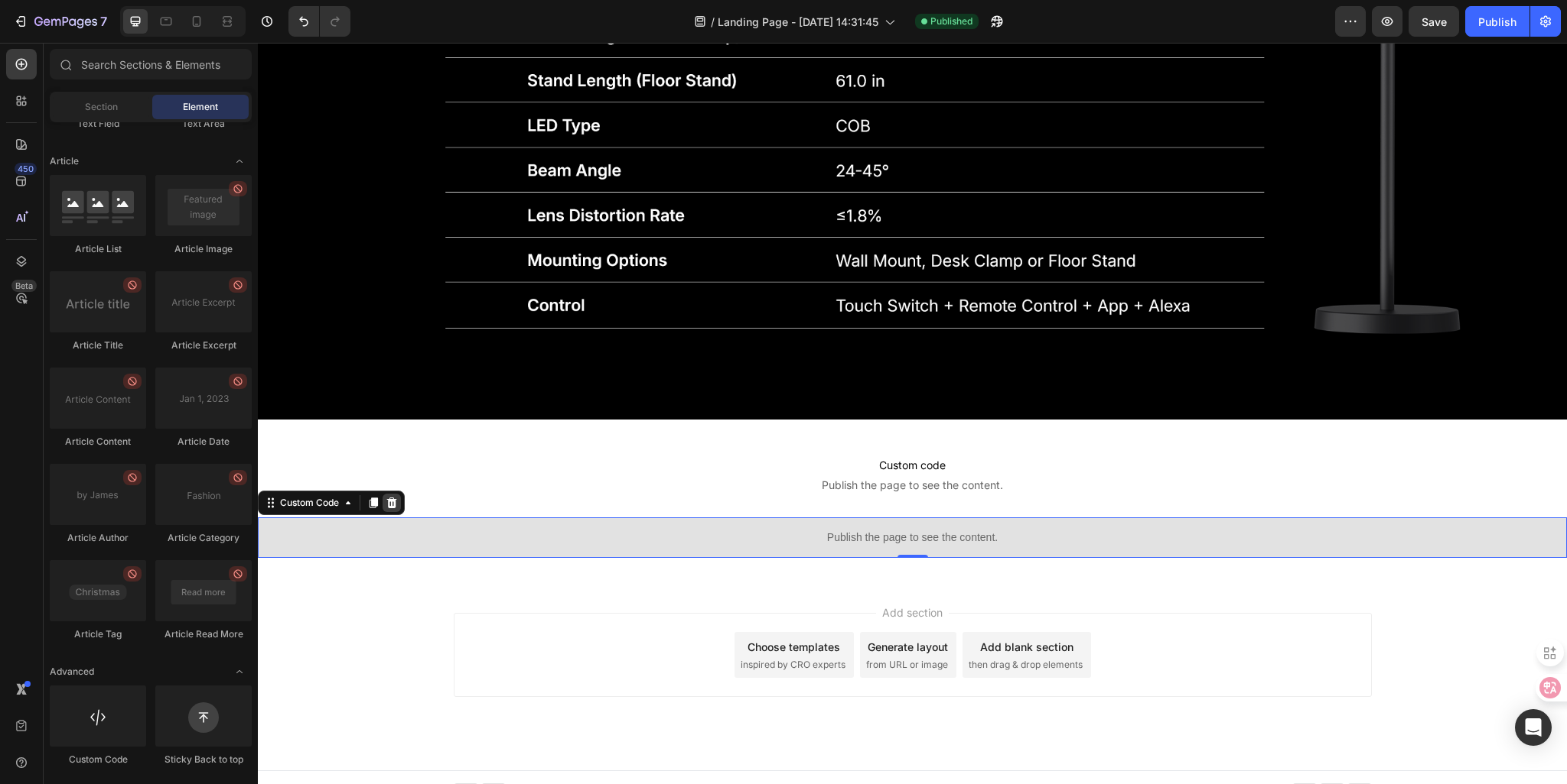
scroll to position [4937, 0]
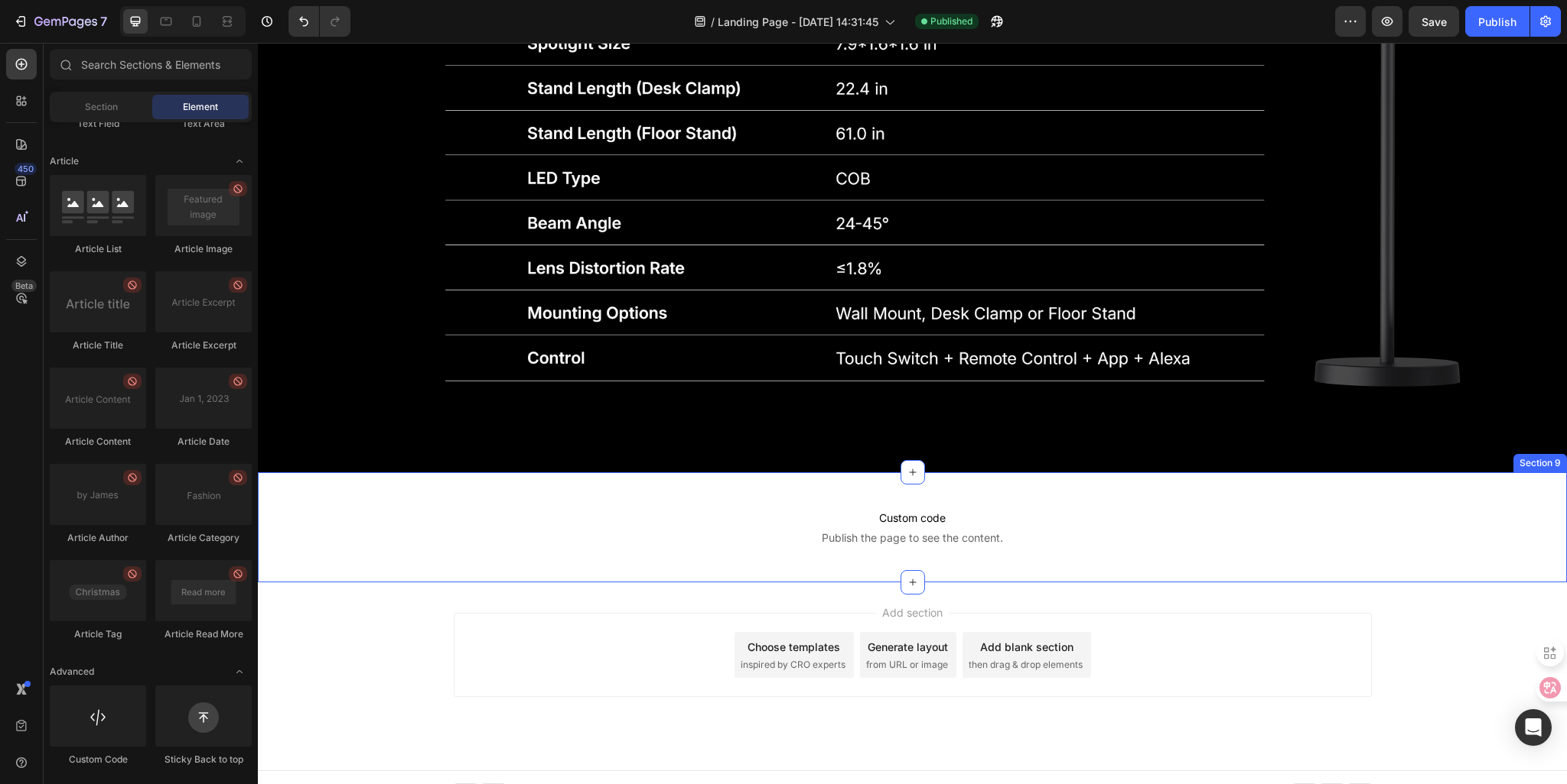
click at [411, 472] on div "Custom code Publish the page to see the content. Custom Code Section 9" at bounding box center [911, 527] width 1309 height 110
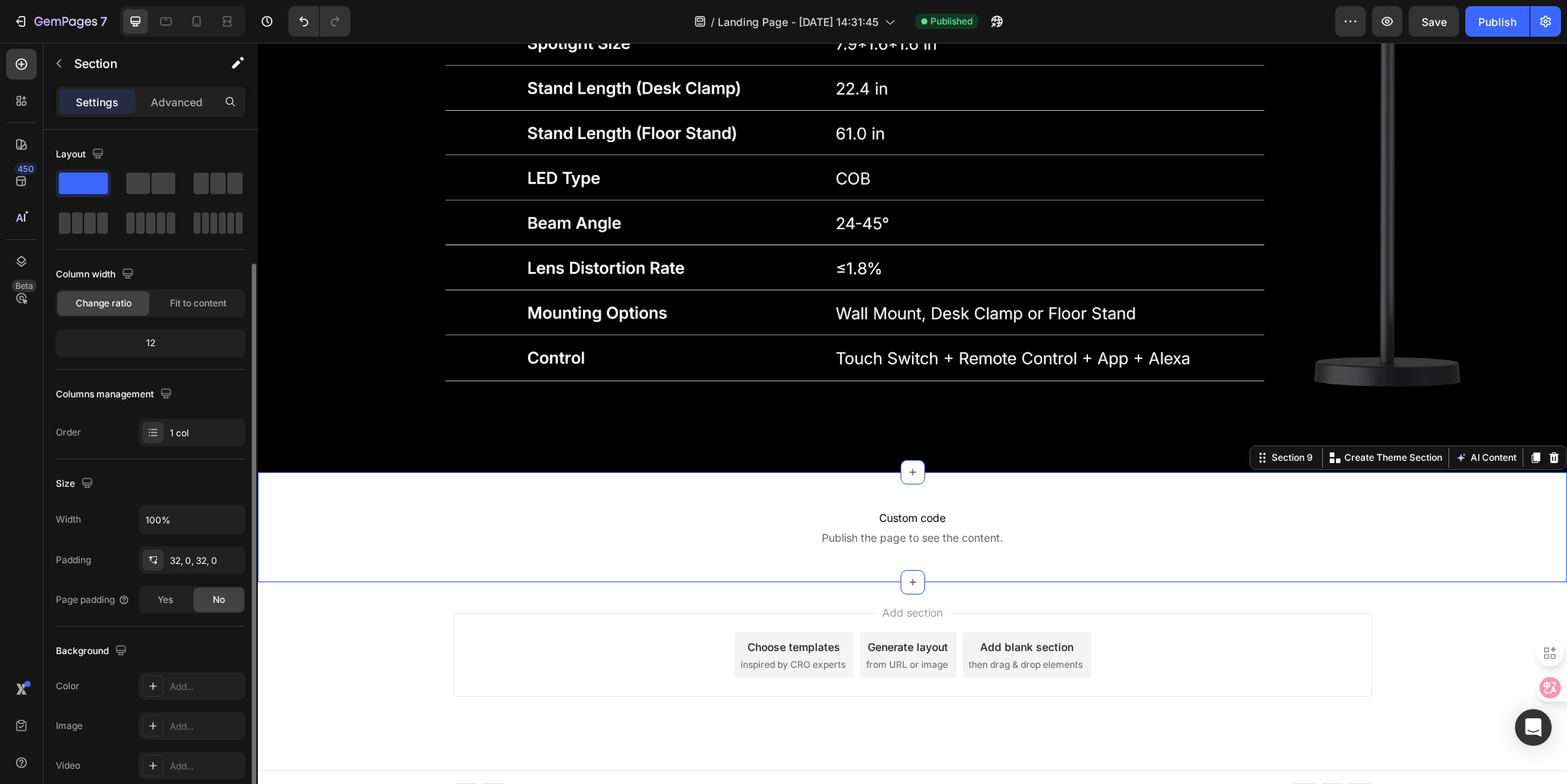
scroll to position [76, 0]
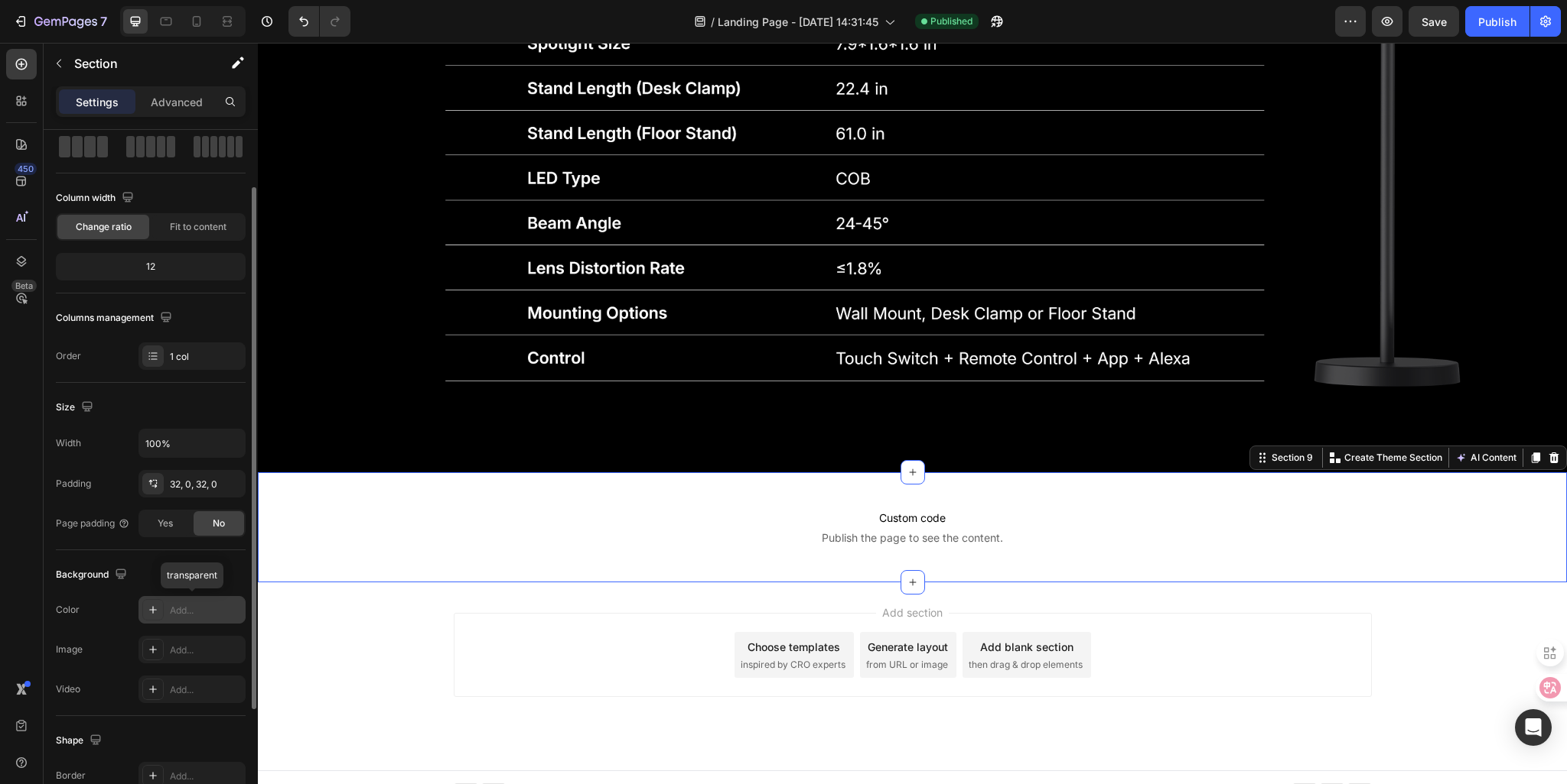
click at [182, 614] on div "Add..." at bounding box center [206, 610] width 72 height 14
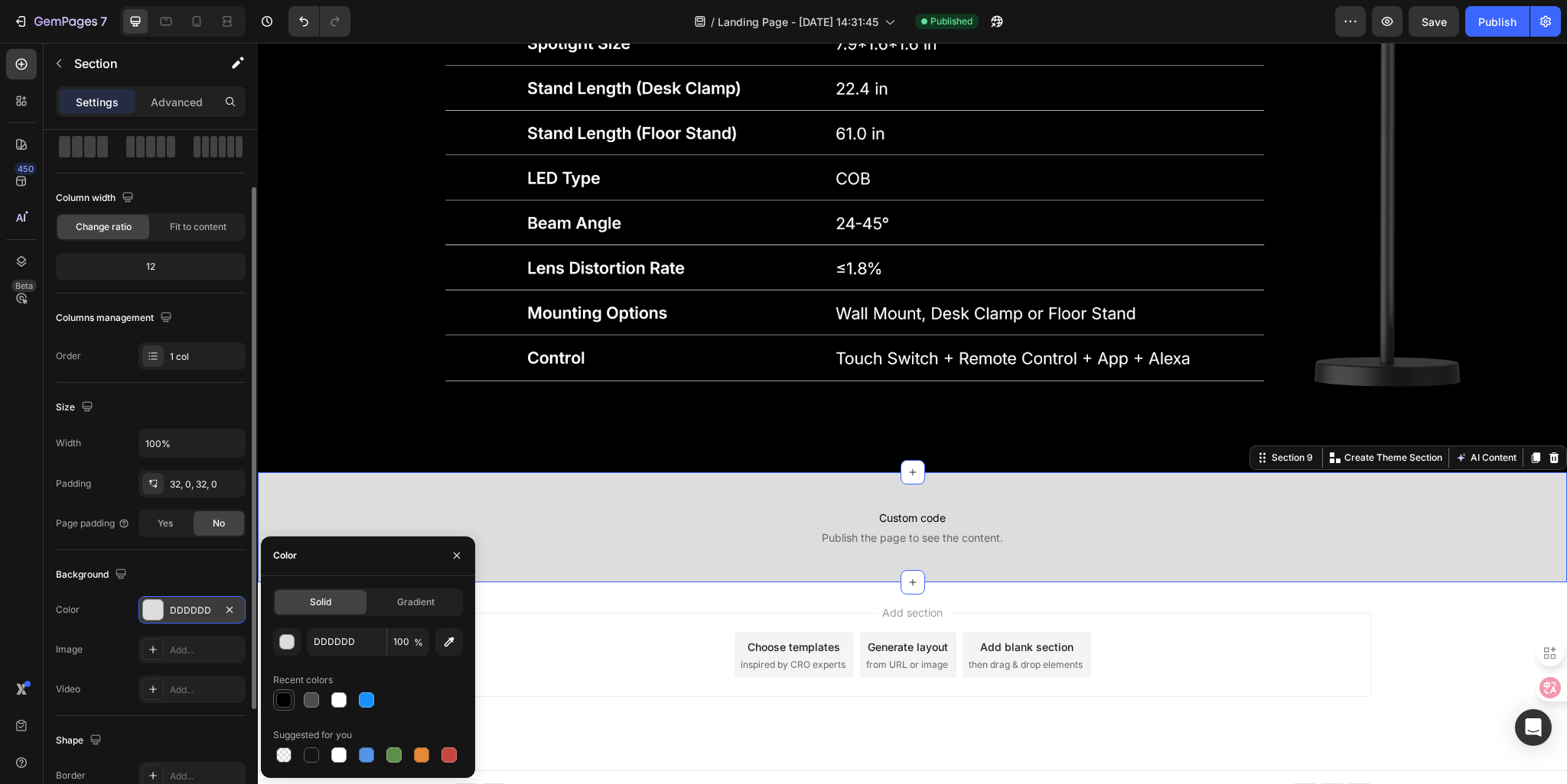
click at [288, 699] on div at bounding box center [284, 700] width 15 height 15
type input "000000"
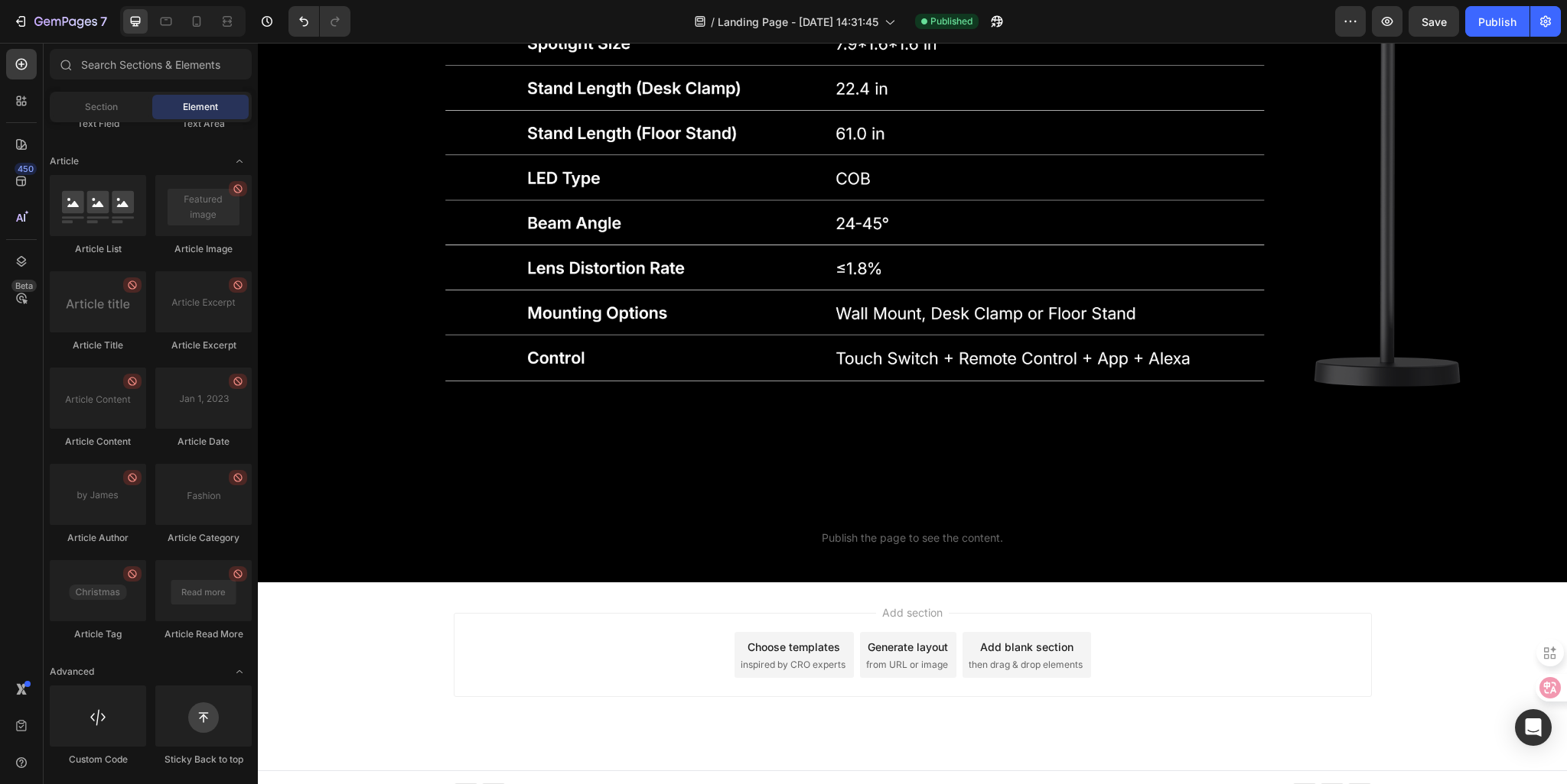
click at [649, 654] on div "Add section Choose templates inspired by CRO experts Generate layout from URL o…" at bounding box center [912, 655] width 918 height 85
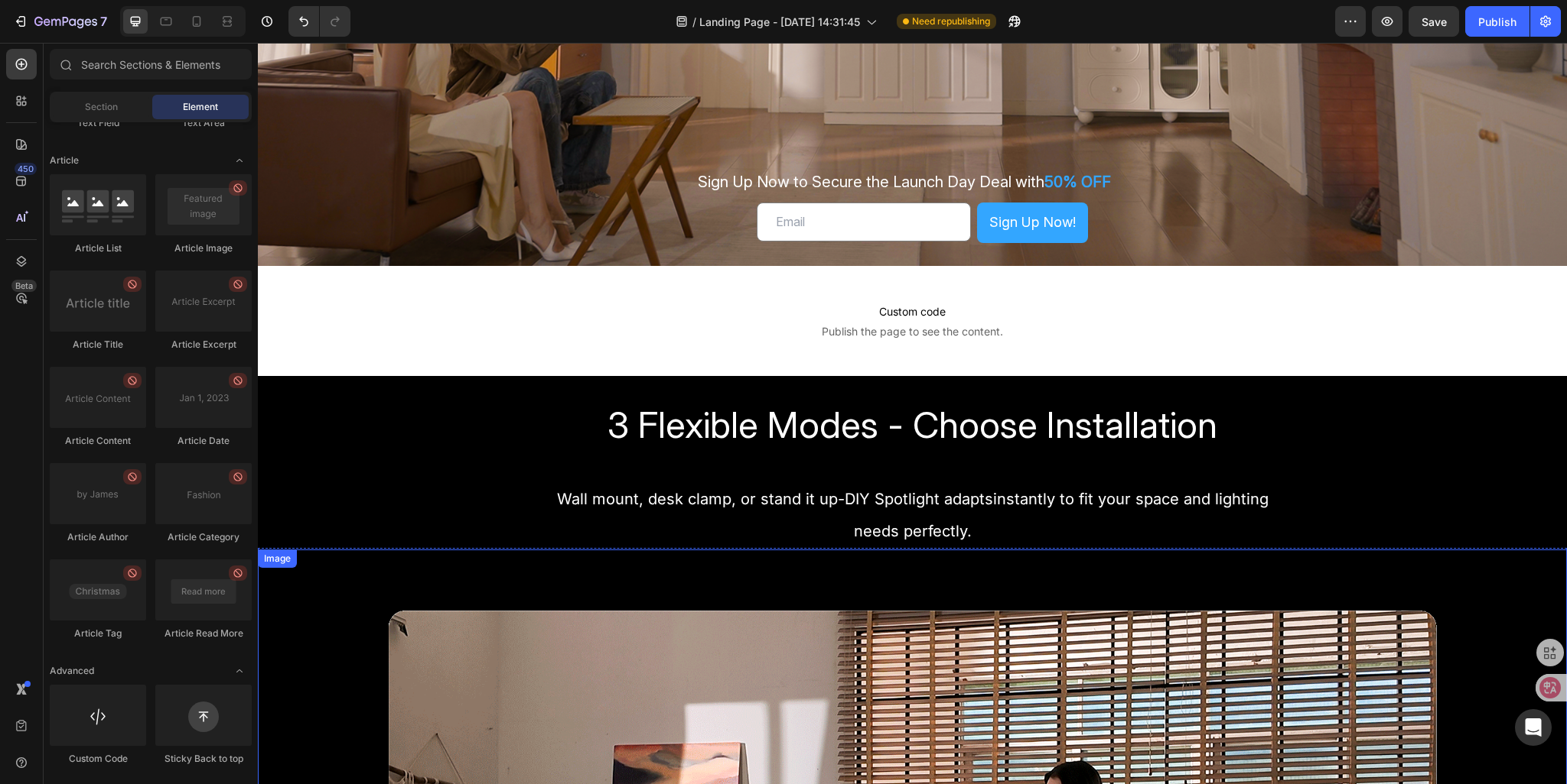
scroll to position [578, 0]
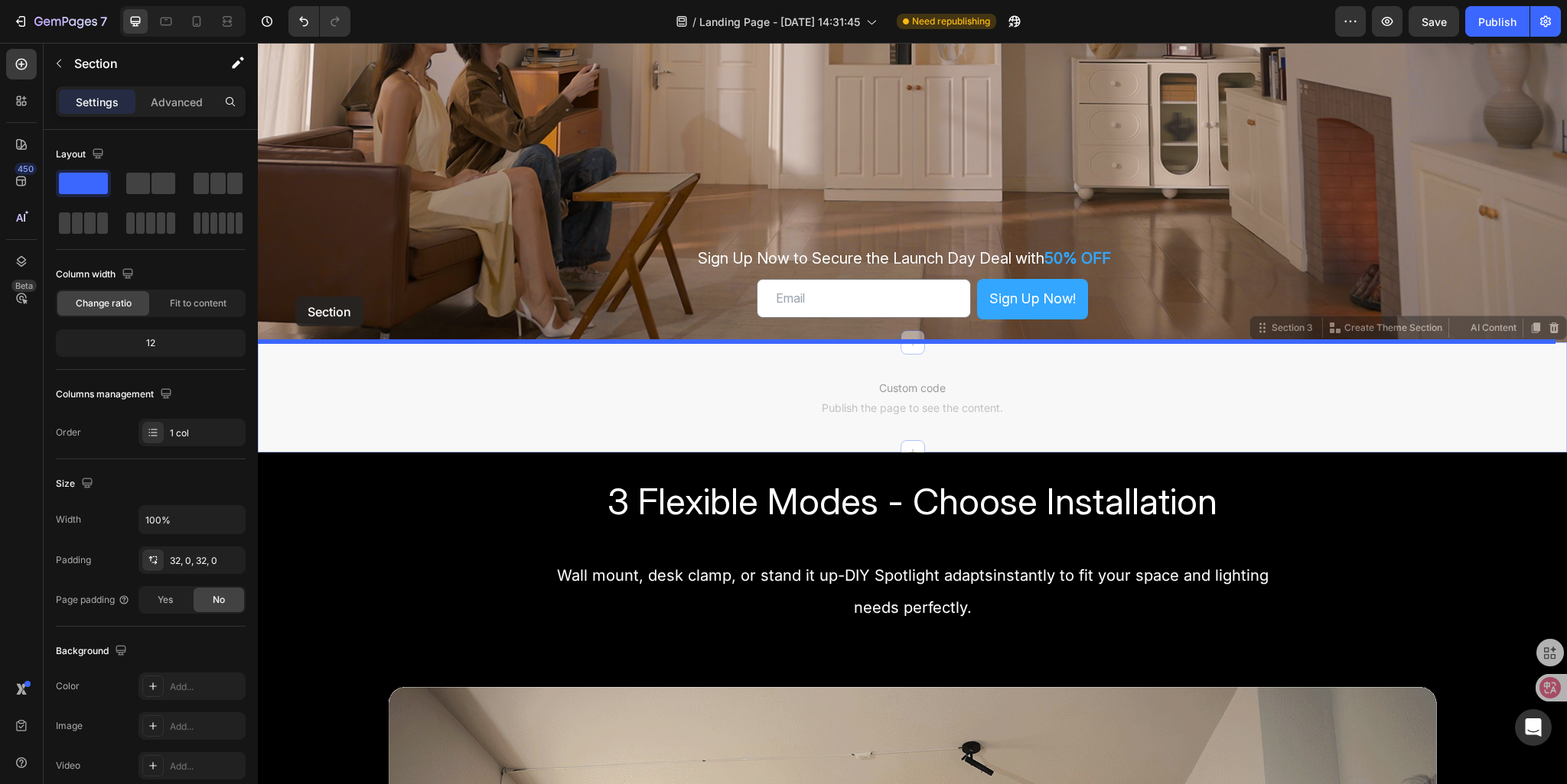
drag, startPoint x: 285, startPoint y: 361, endPoint x: 295, endPoint y: 297, distance: 64.8
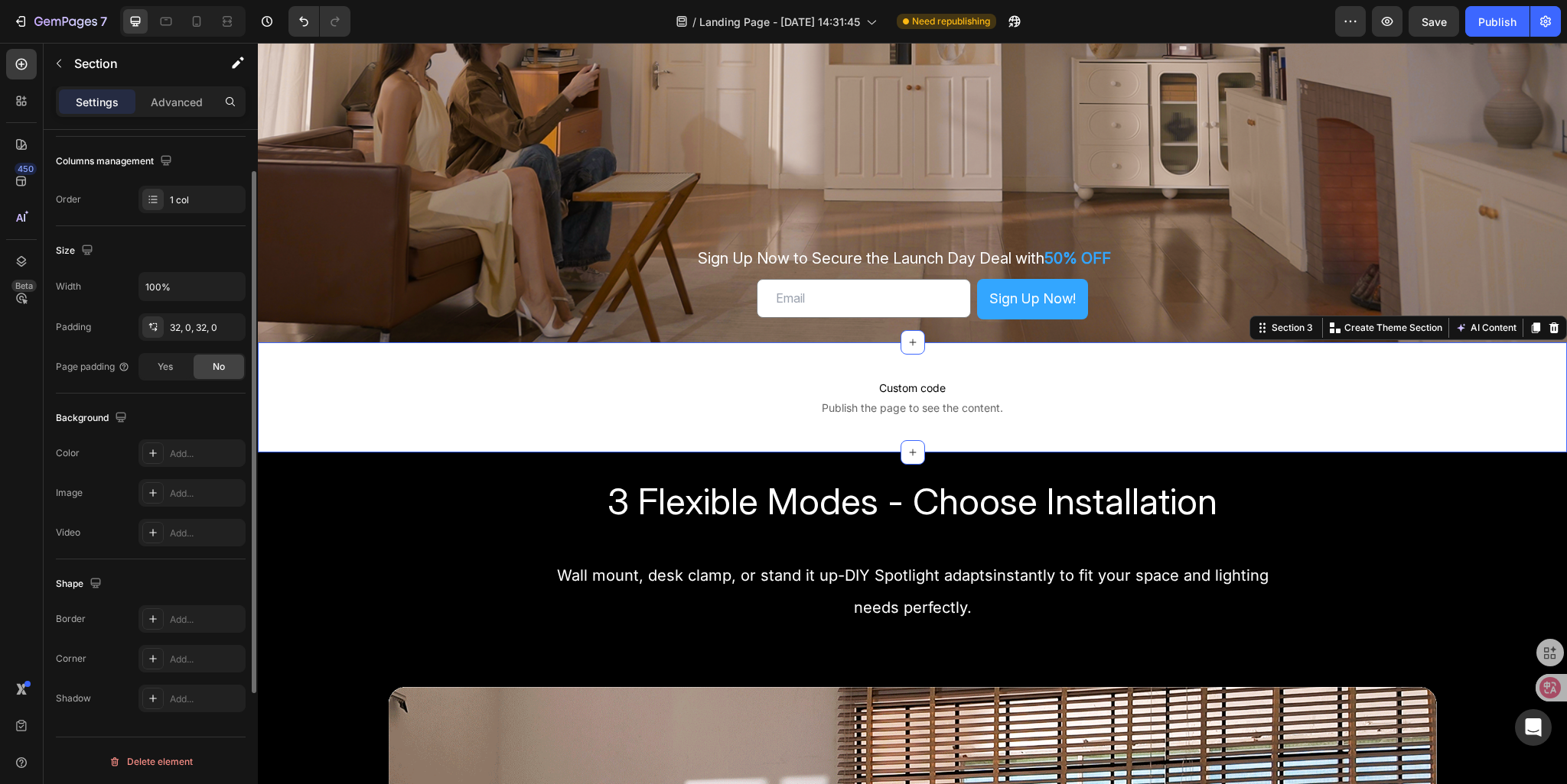
scroll to position [0, 0]
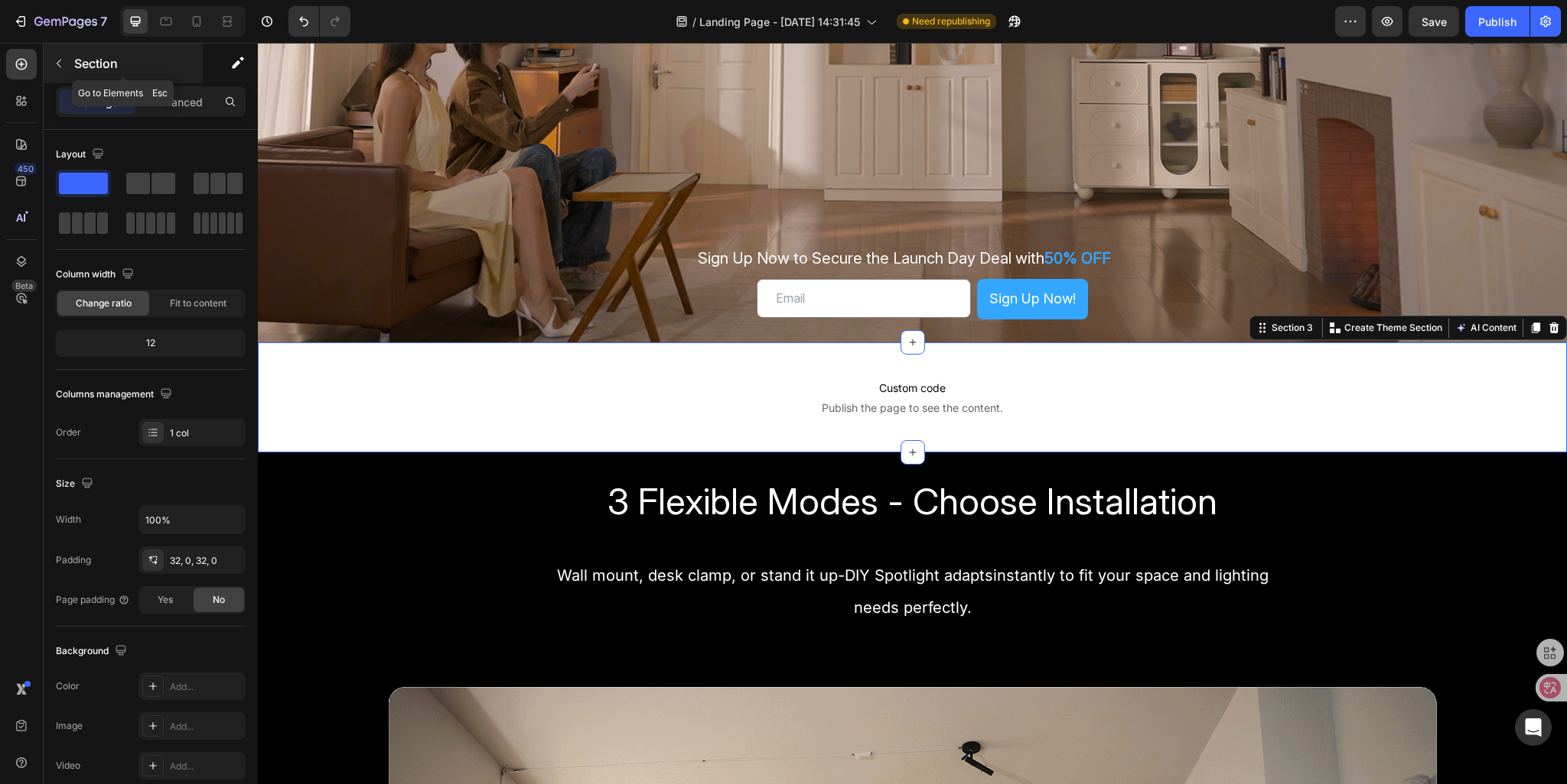
click at [64, 63] on icon "button" at bounding box center [58, 63] width 12 height 12
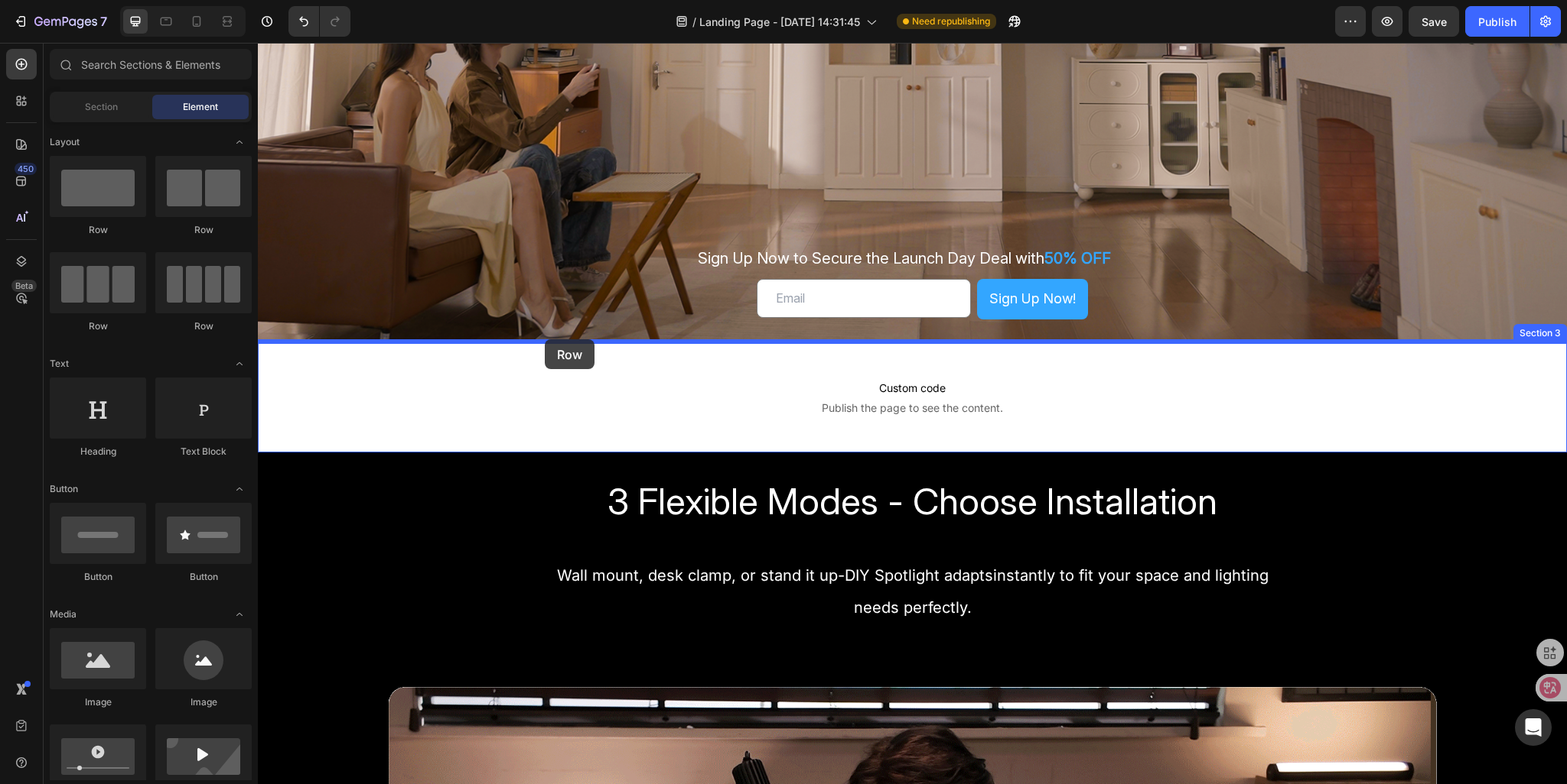
drag, startPoint x: 364, startPoint y: 237, endPoint x: 550, endPoint y: 344, distance: 214.6
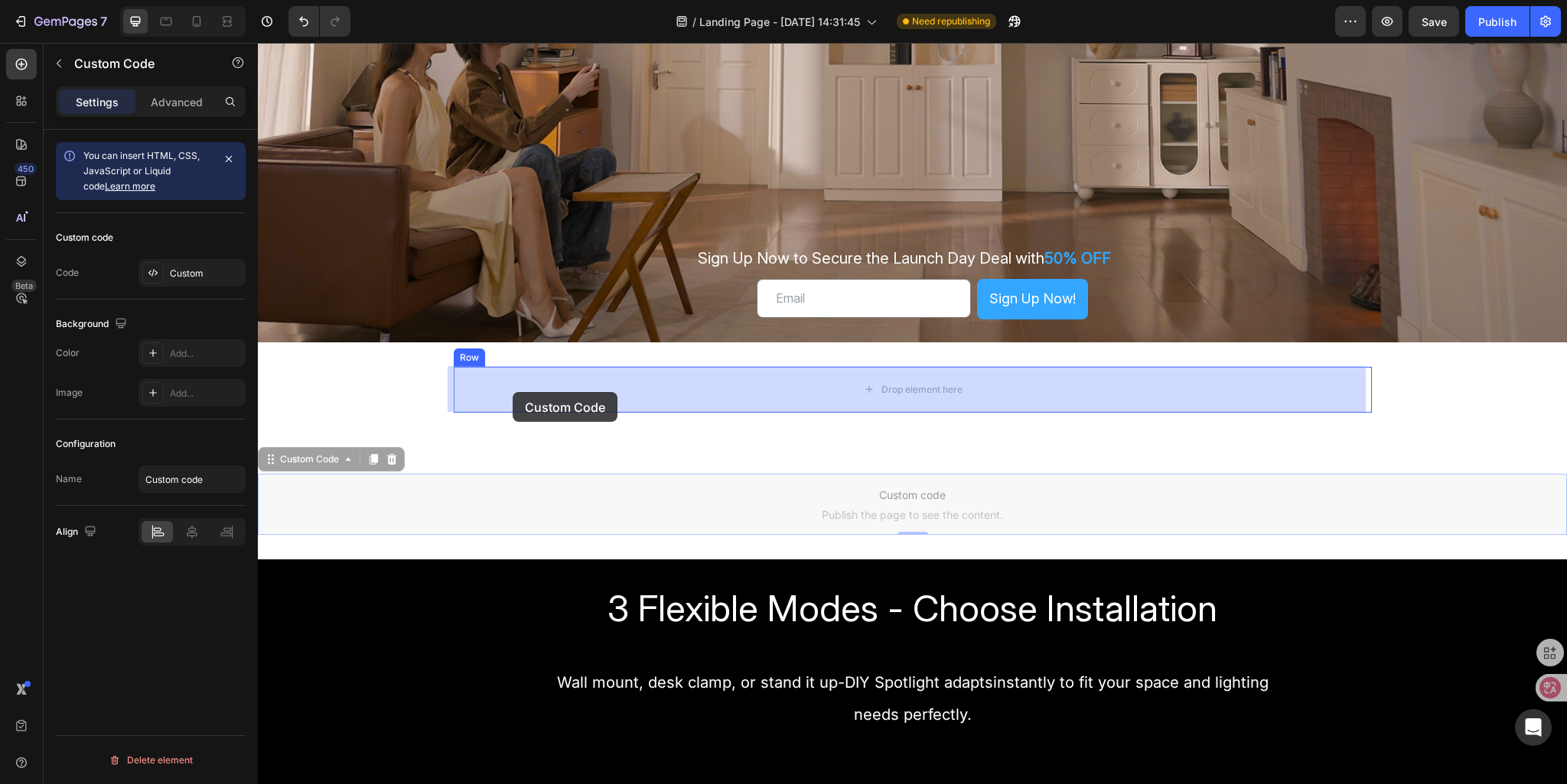
drag, startPoint x: 294, startPoint y: 466, endPoint x: 513, endPoint y: 392, distance: 231.2
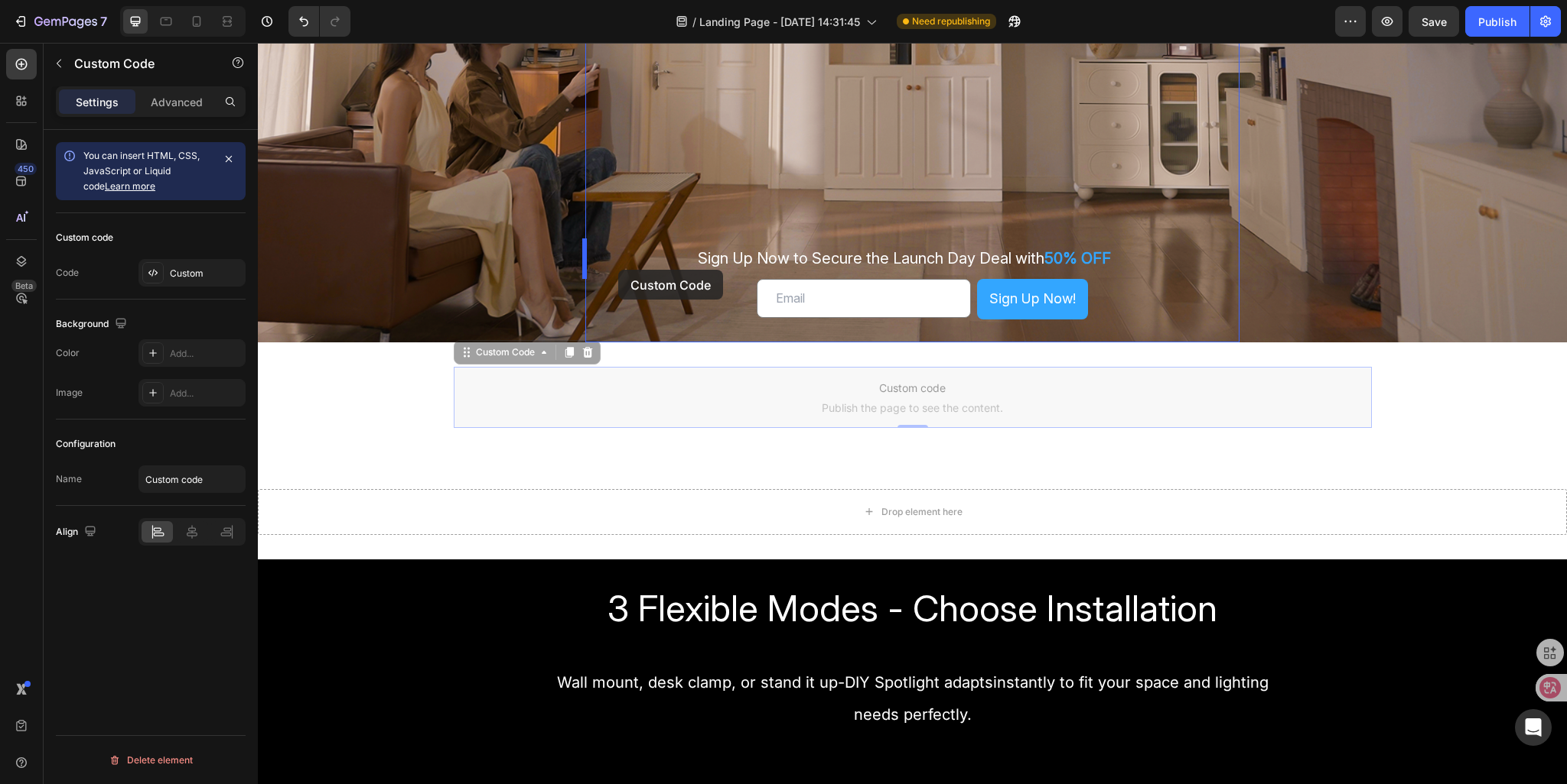
drag, startPoint x: 459, startPoint y: 351, endPoint x: 618, endPoint y: 269, distance: 178.9
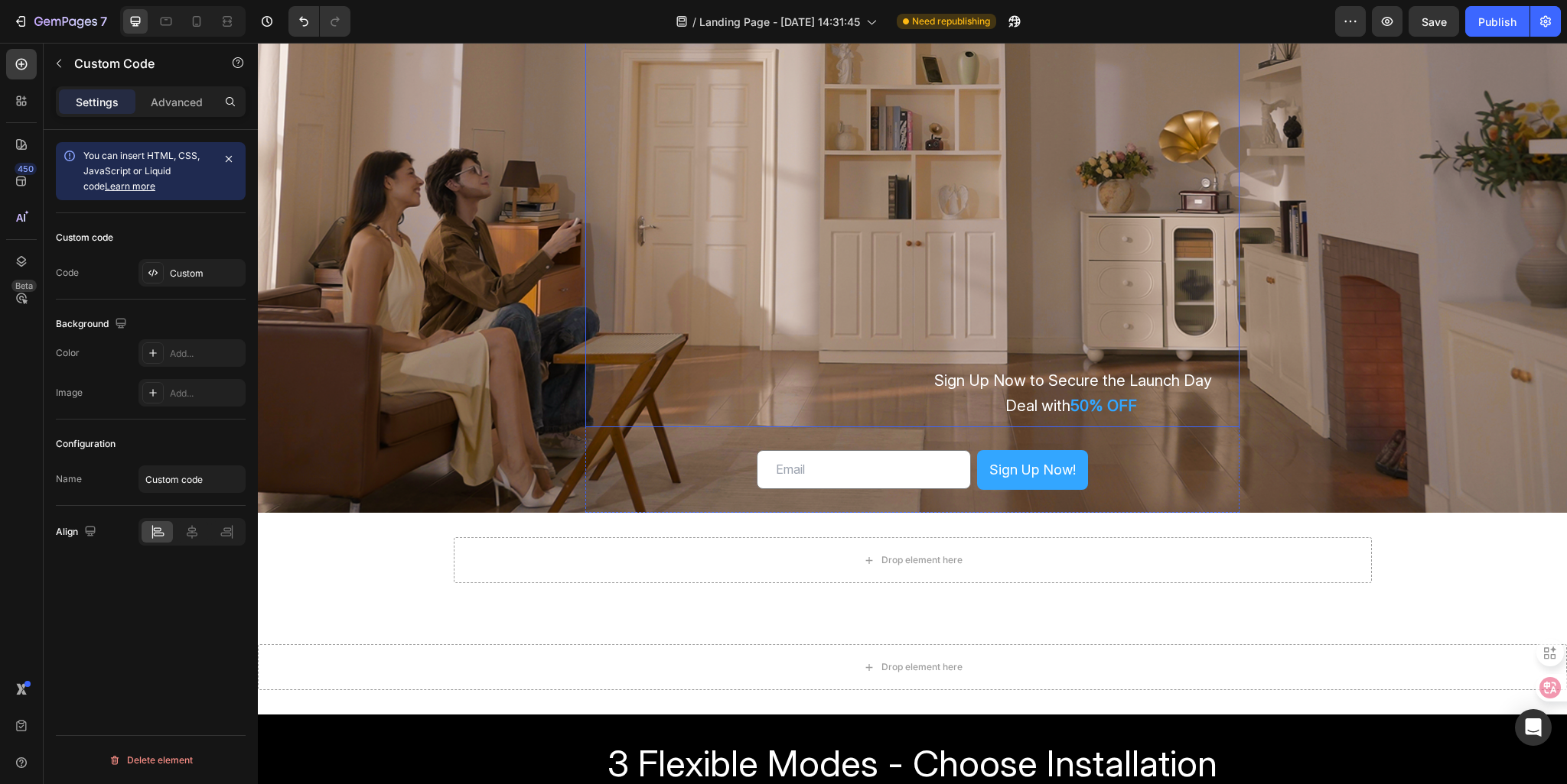
scroll to position [459, 0]
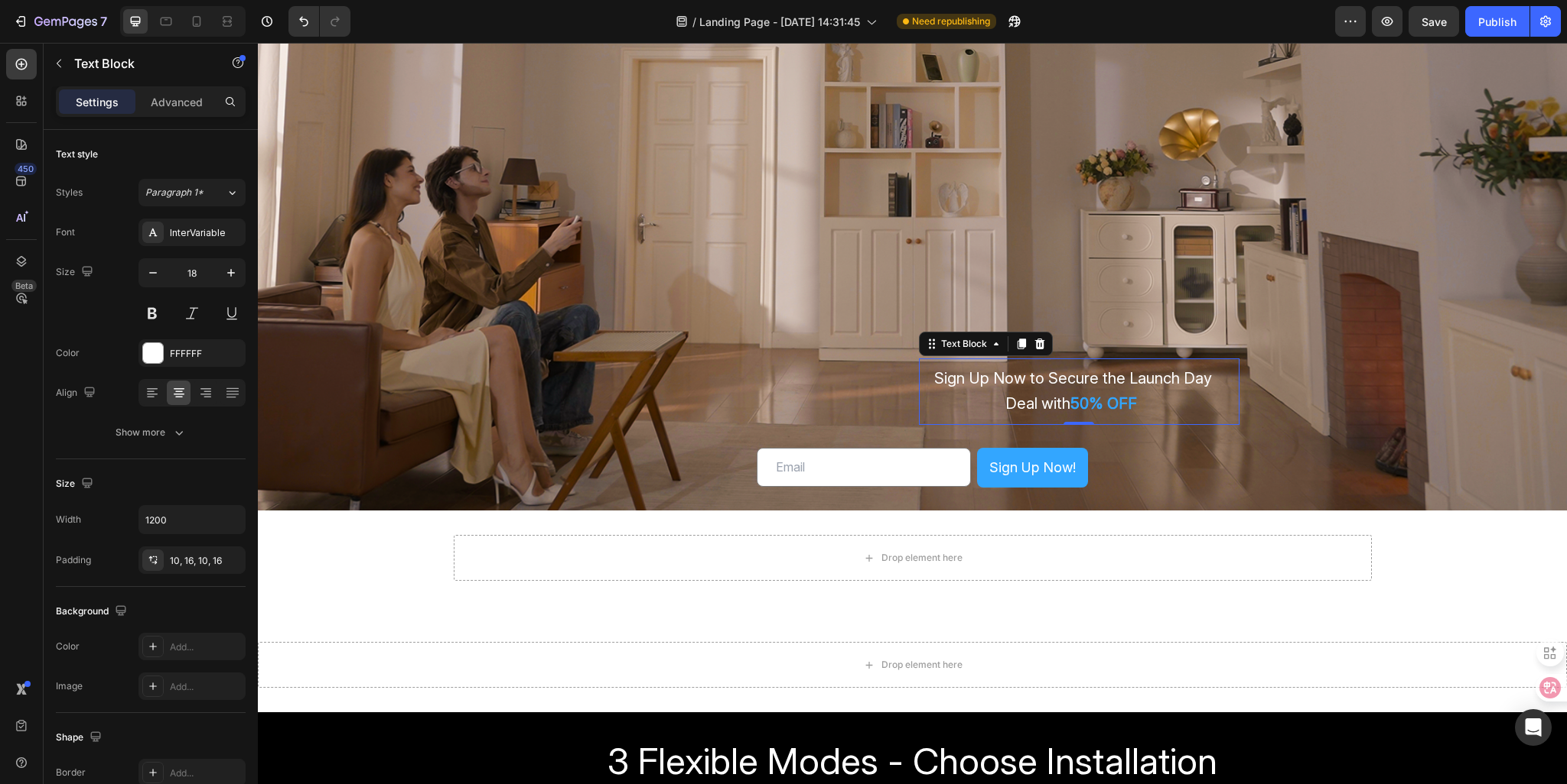
click at [922, 390] on div "Sign Up Now to Secure the Launch Day Deal with 50% OFF" at bounding box center [1073, 392] width 309 height 67
click at [1034, 346] on icon at bounding box center [1039, 344] width 12 height 12
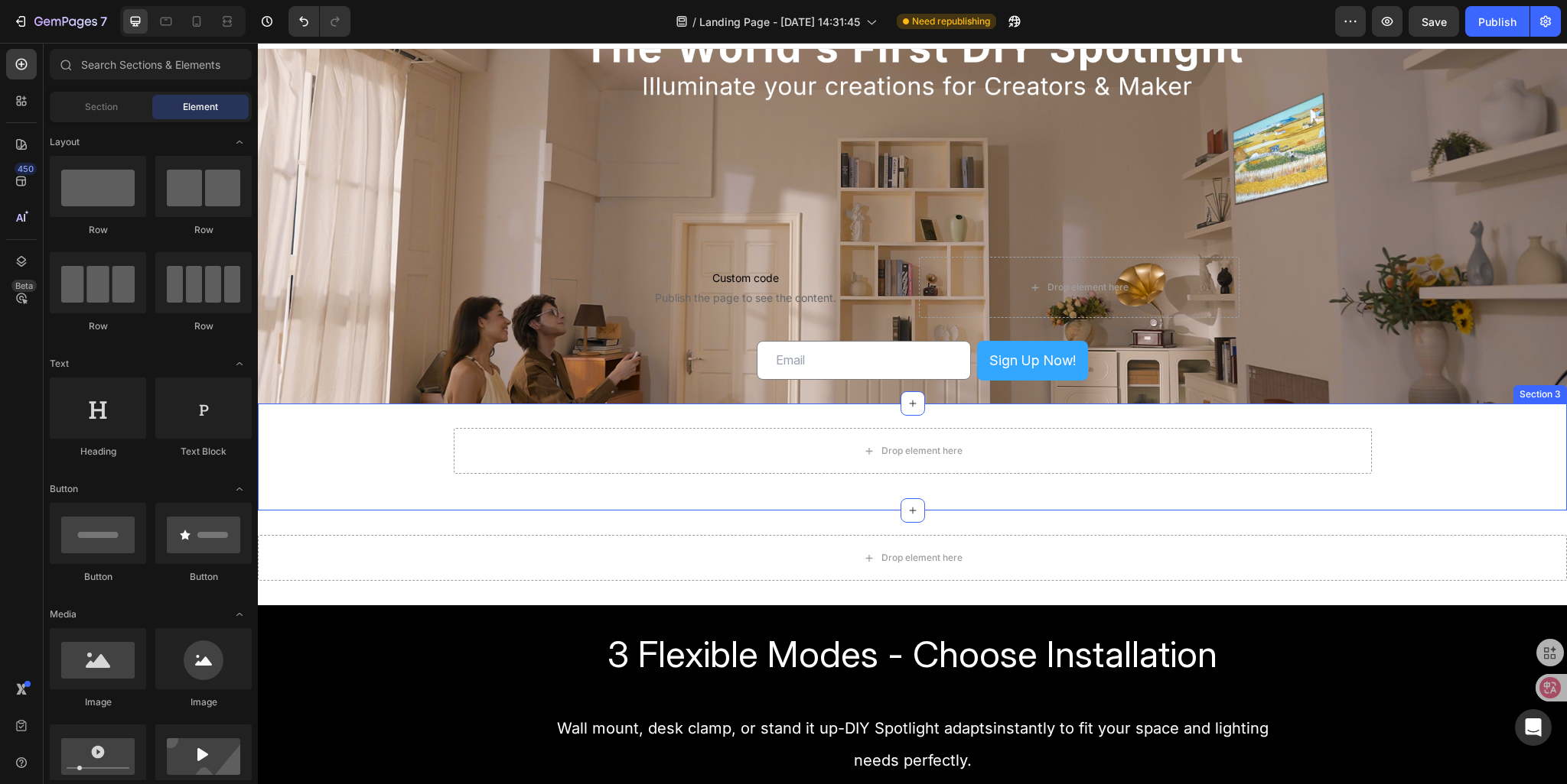
scroll to position [0, 0]
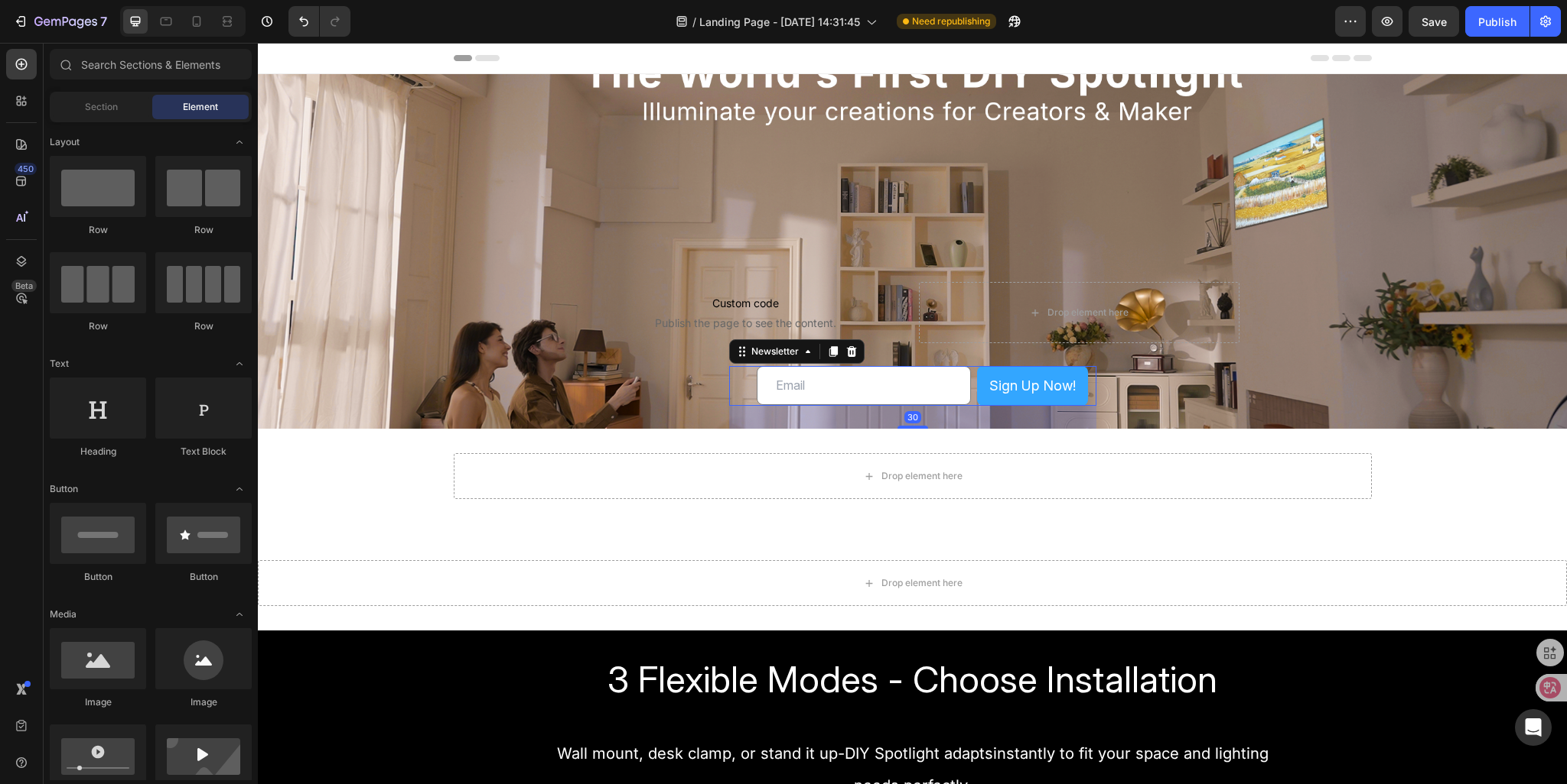
click at [745, 381] on div "Email Field Sign Up Now! Submit Button Row Email Field Sign Up Now! Submit Butt…" at bounding box center [912, 386] width 367 height 39
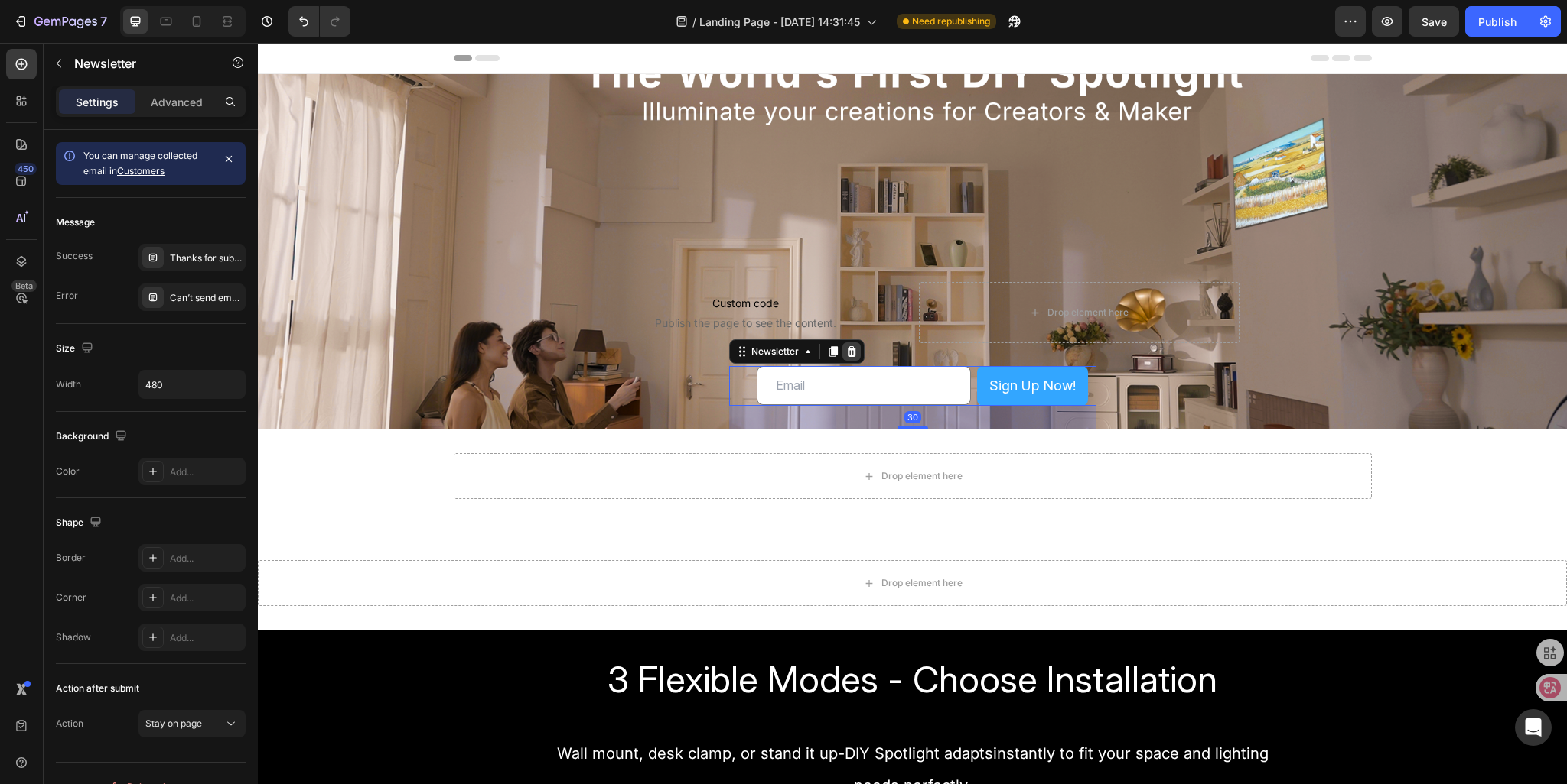
click at [846, 357] on icon at bounding box center [851, 351] width 12 height 12
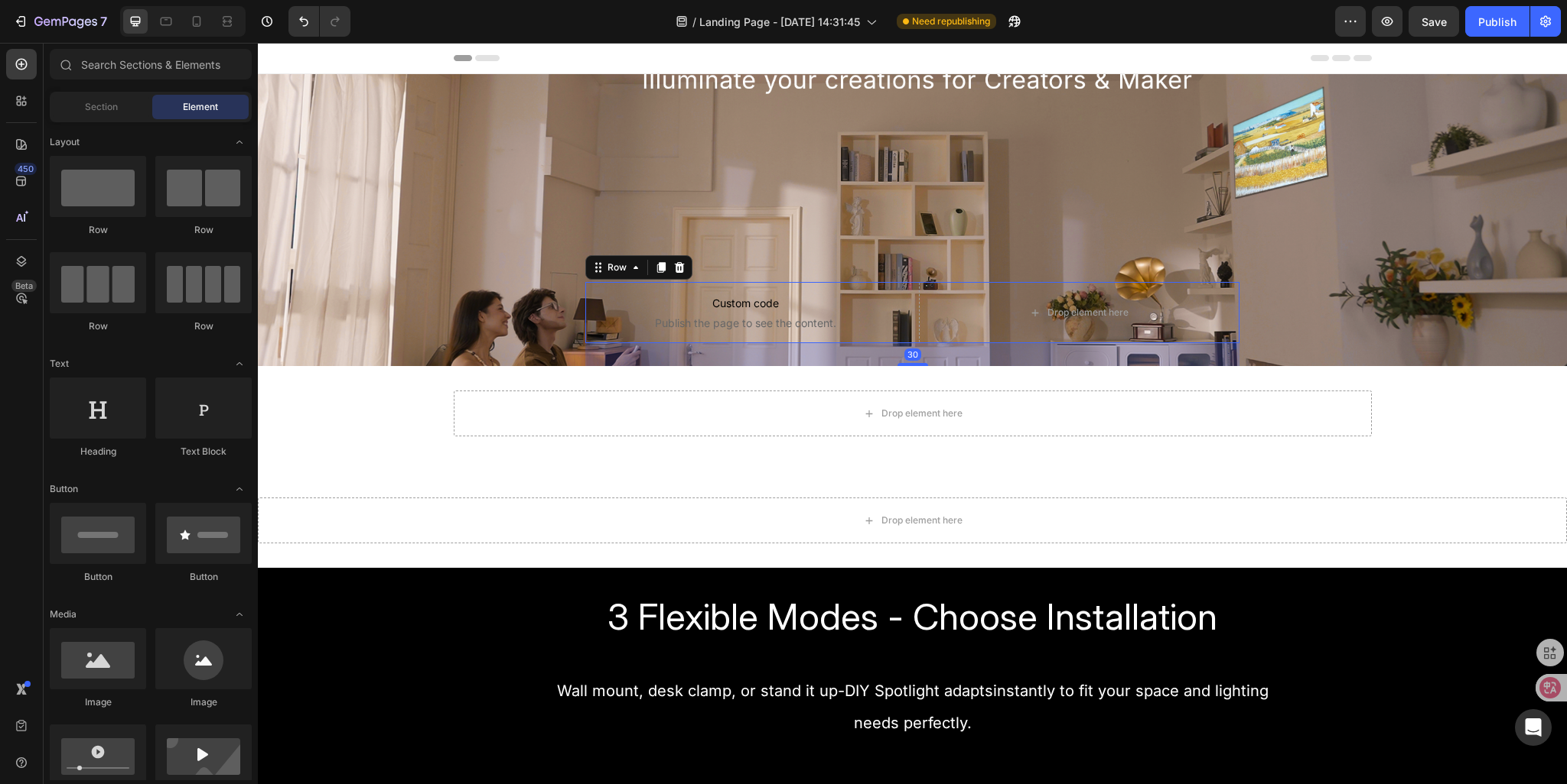
click at [901, 319] on div "Custom code Publish the page to see the content. Custom Code Drop element here …" at bounding box center [912, 312] width 655 height 61
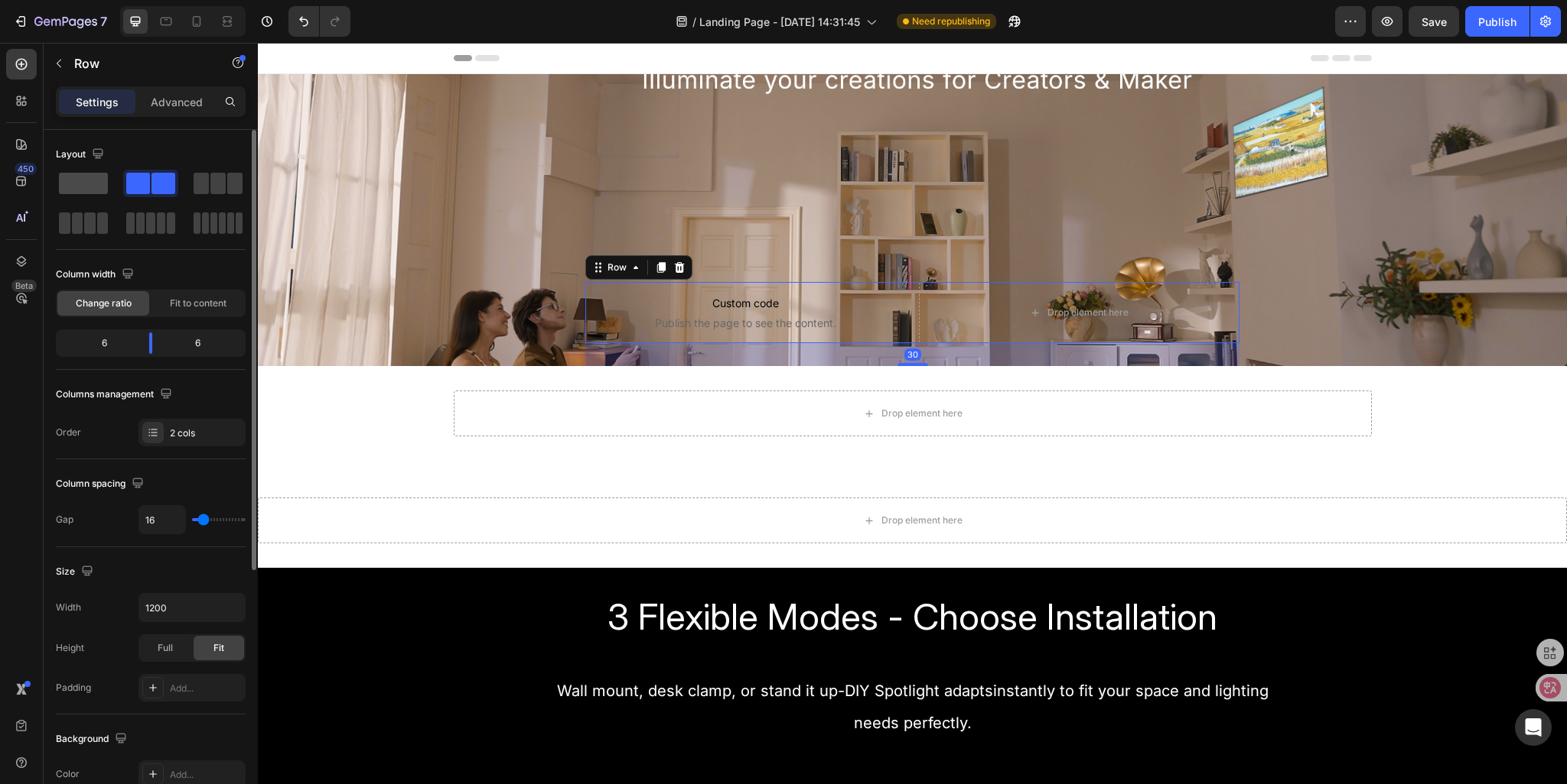
click at [72, 178] on span at bounding box center [84, 183] width 49 height 22
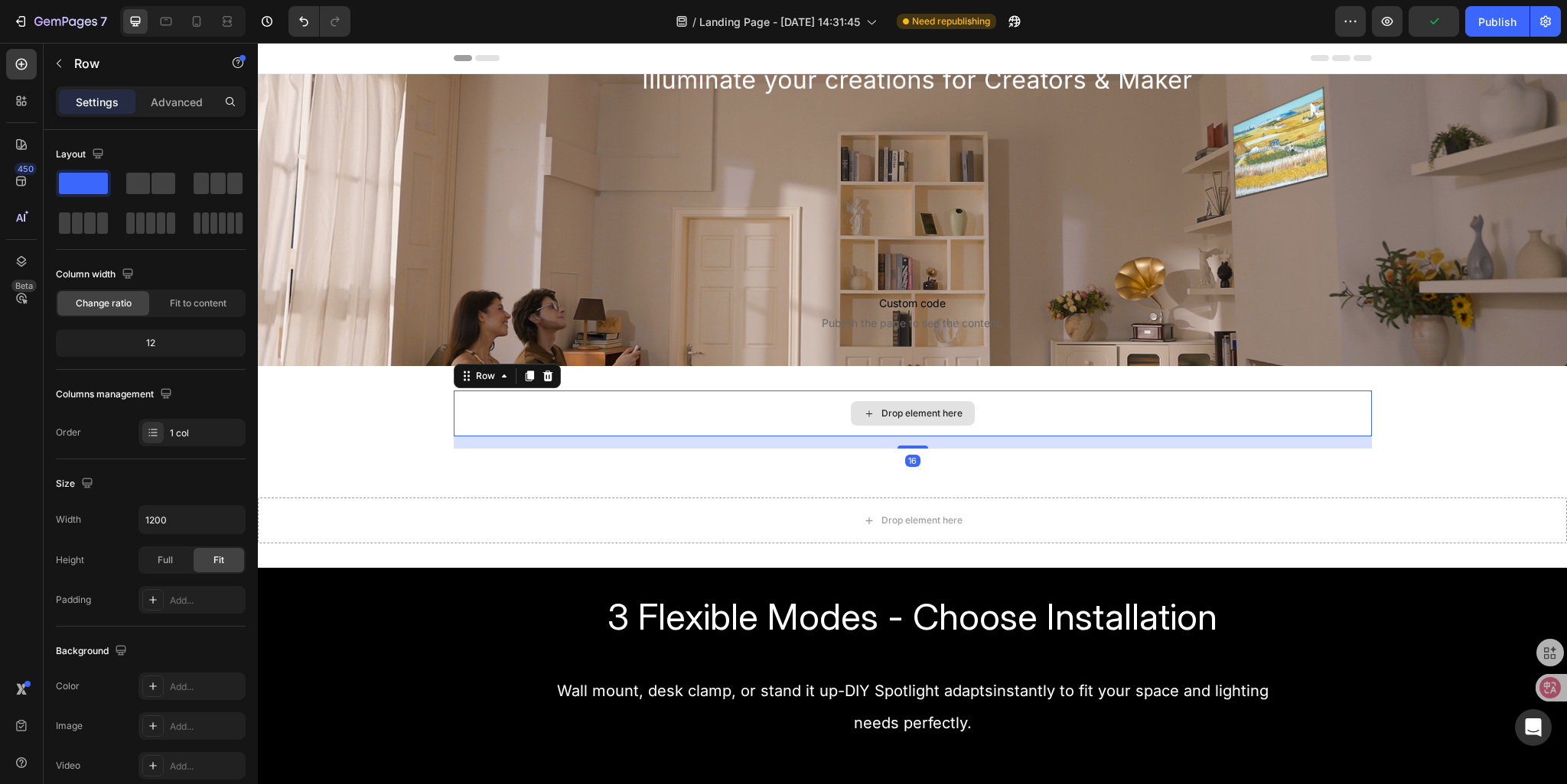
click at [612, 409] on div "Drop element here" at bounding box center [912, 413] width 918 height 46
click at [422, 389] on div "Drop element here Row 16 Section 3" at bounding box center [911, 420] width 1309 height 107
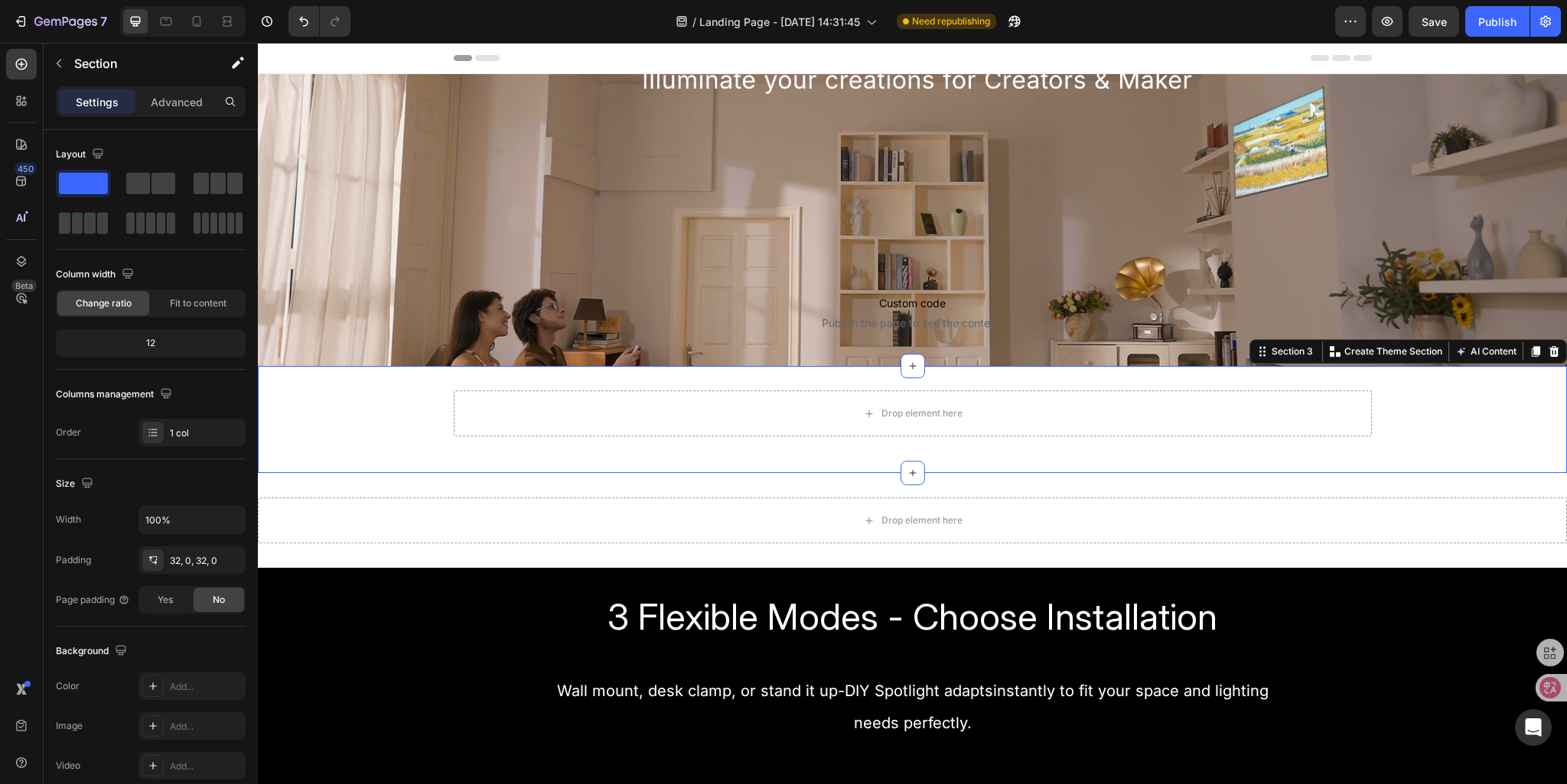
click at [1548, 356] on icon at bounding box center [1553, 351] width 12 height 12
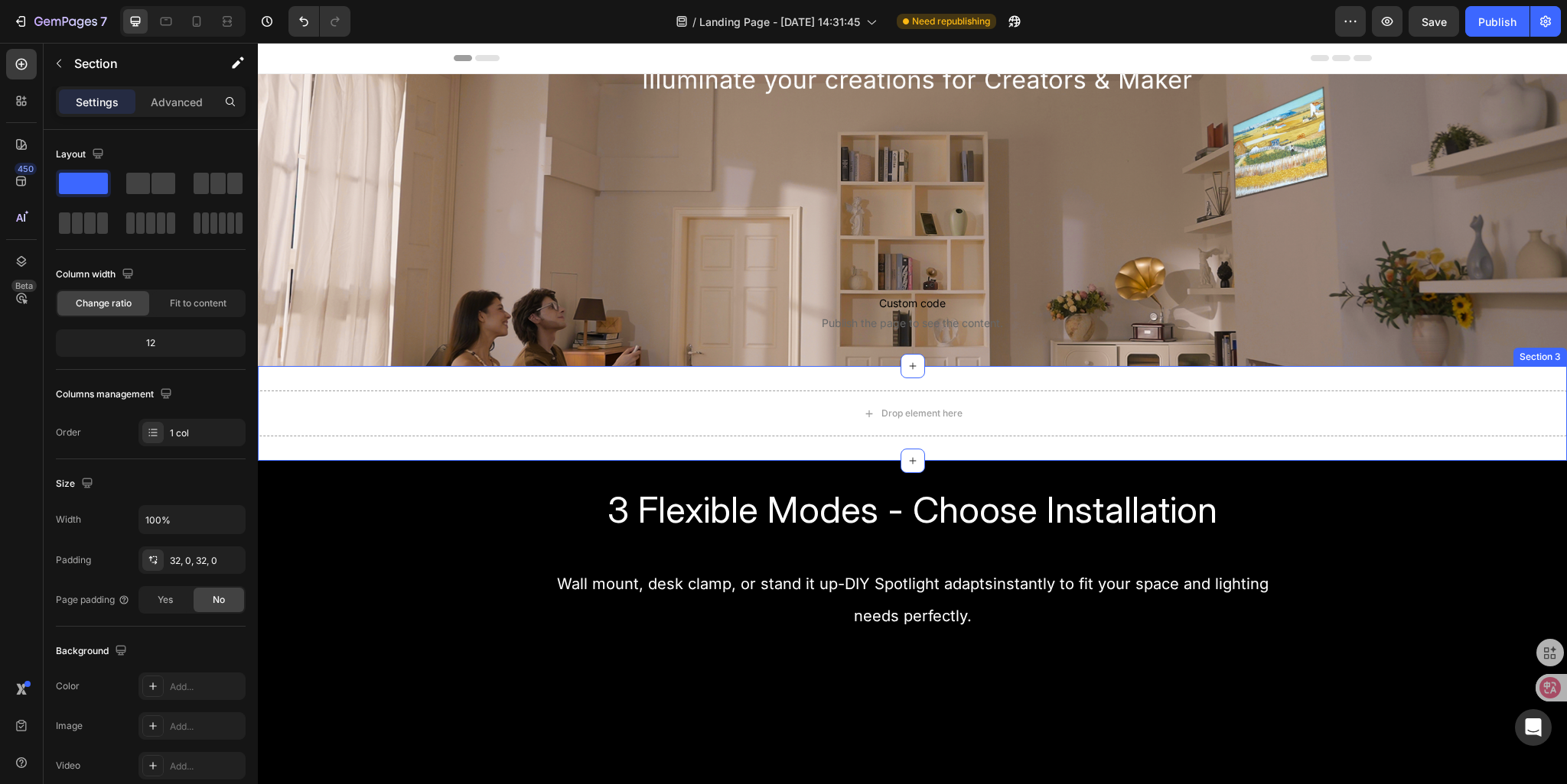
click at [693, 384] on div "Drop element here Section 3" at bounding box center [911, 413] width 1309 height 95
click at [1549, 356] on icon at bounding box center [1554, 351] width 10 height 10
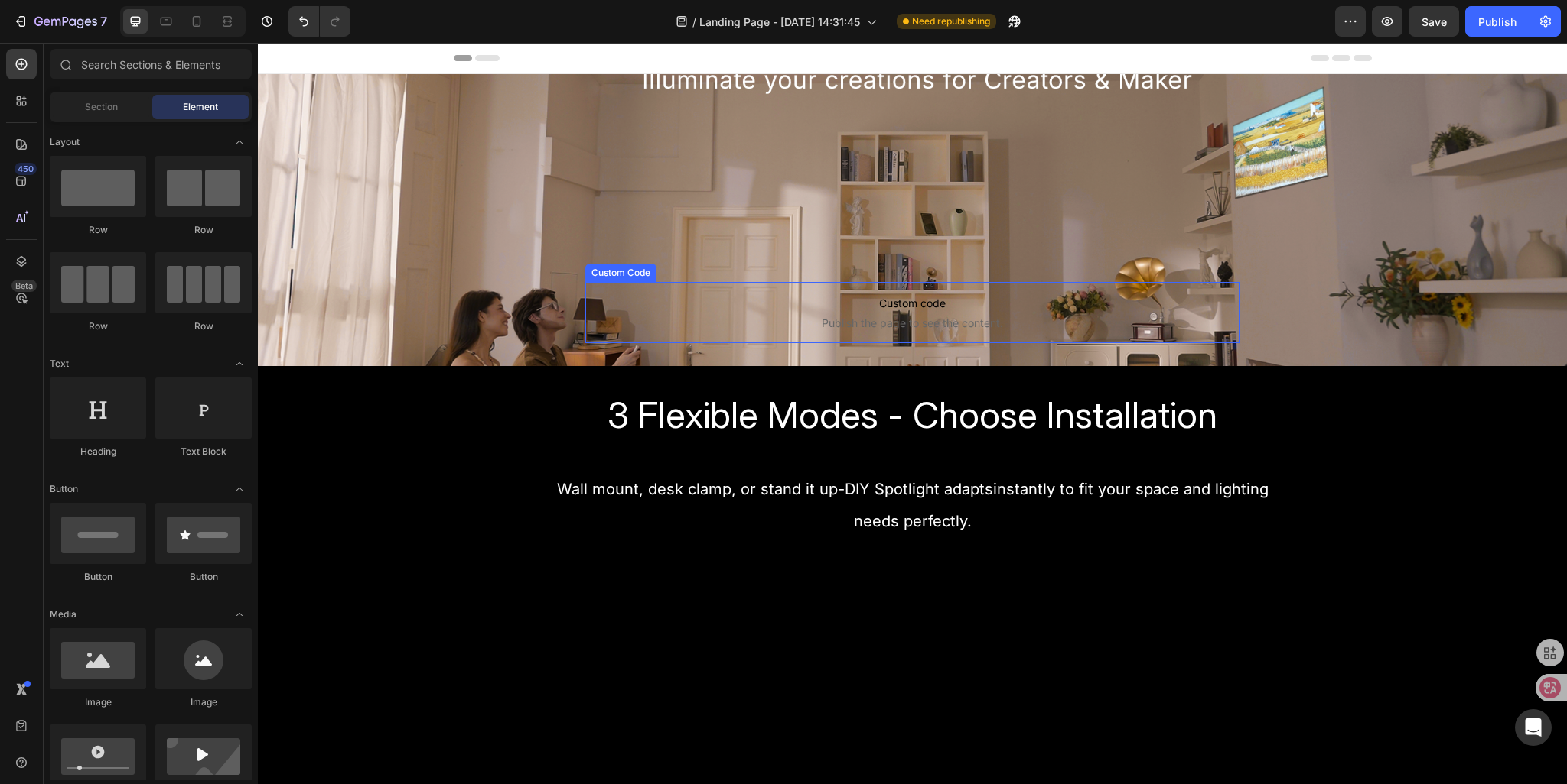
click at [622, 327] on span "Publish the page to see the content." at bounding box center [912, 323] width 655 height 15
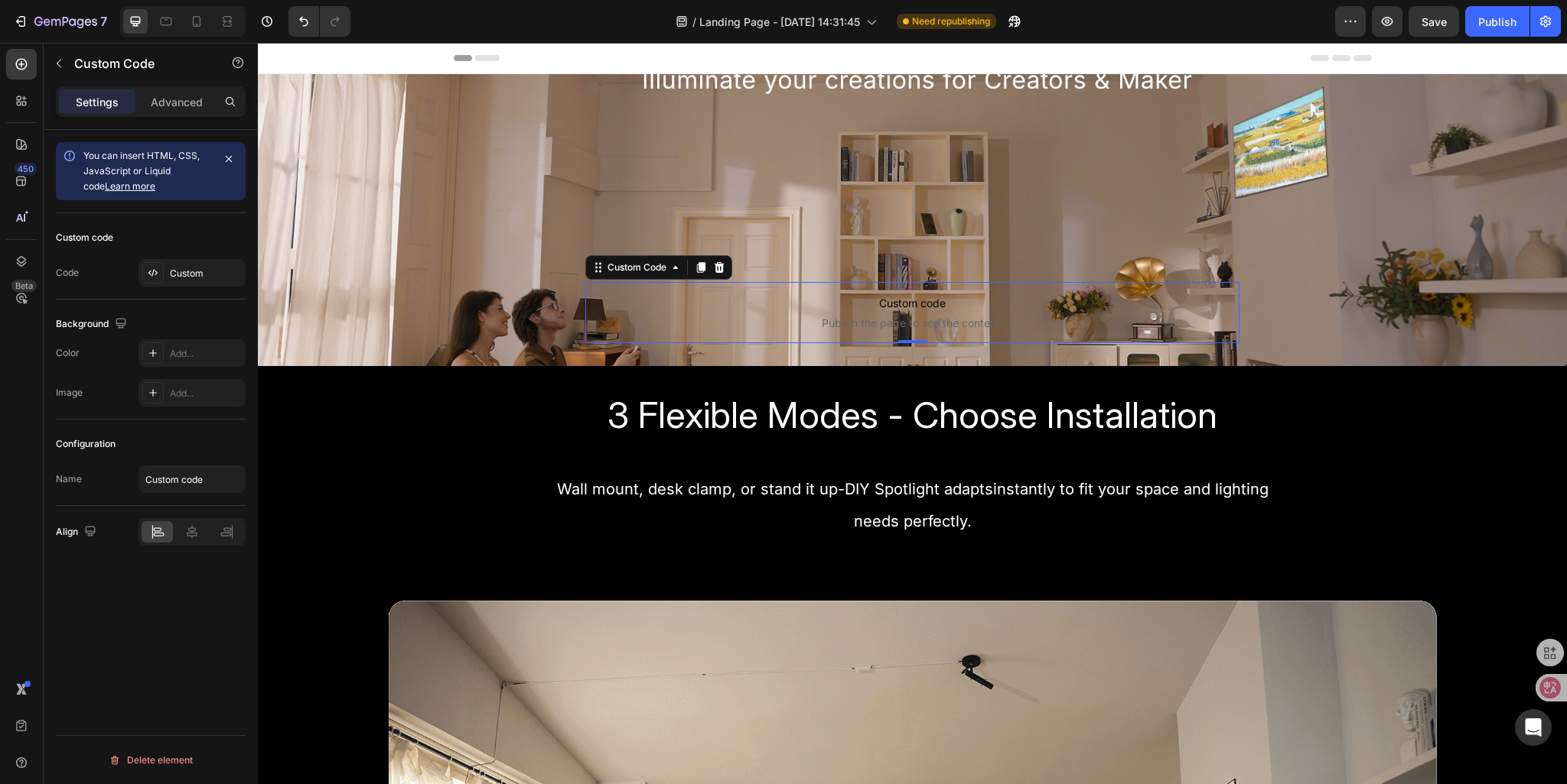
click at [835, 315] on span "Publish the page to see the content." at bounding box center [912, 323] width 655 height 15
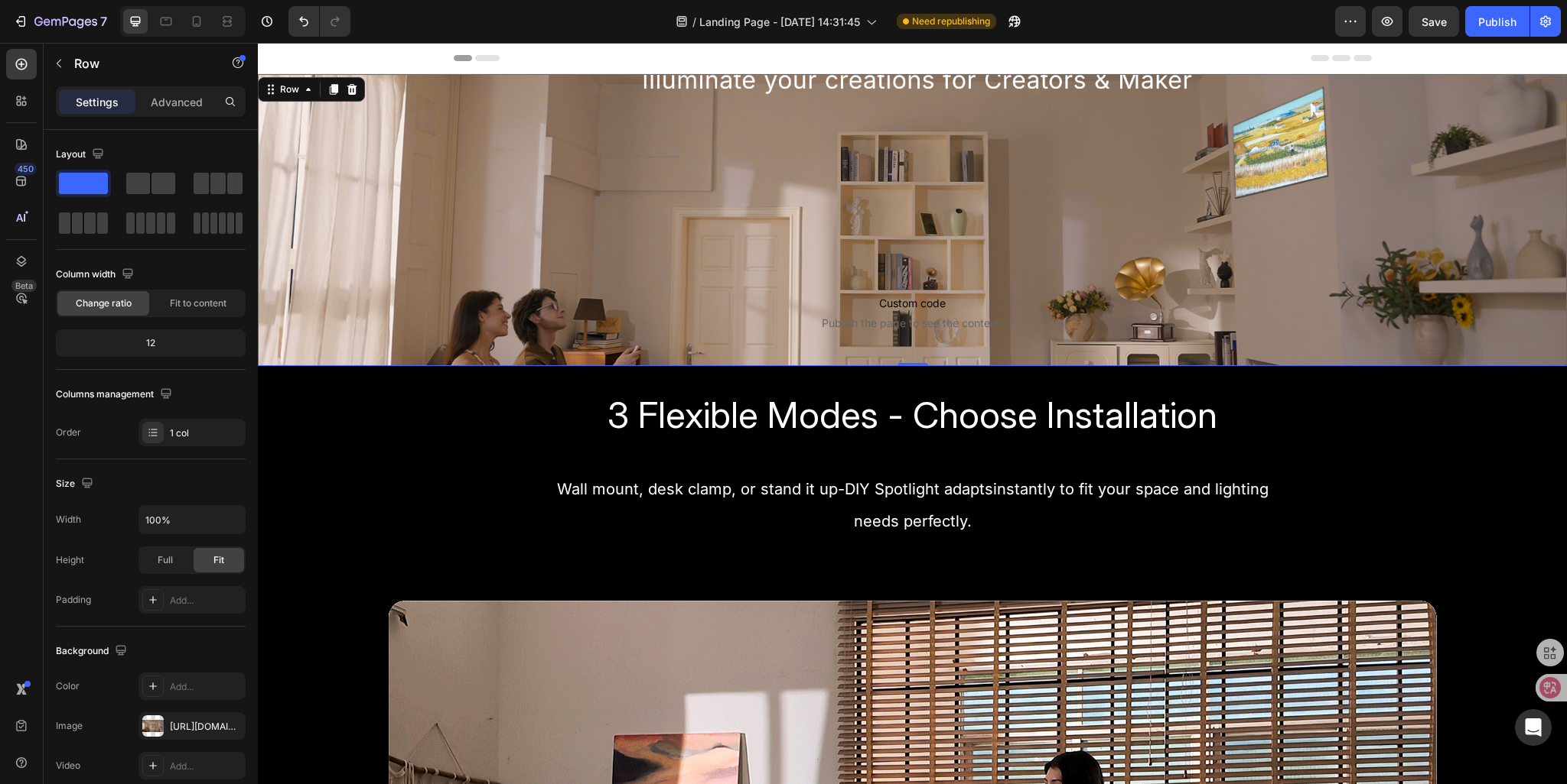
click at [563, 284] on div "Custom code Publish the page to see the content. Custom Code Row Sign Up Now to…" at bounding box center [911, 220] width 1309 height 292
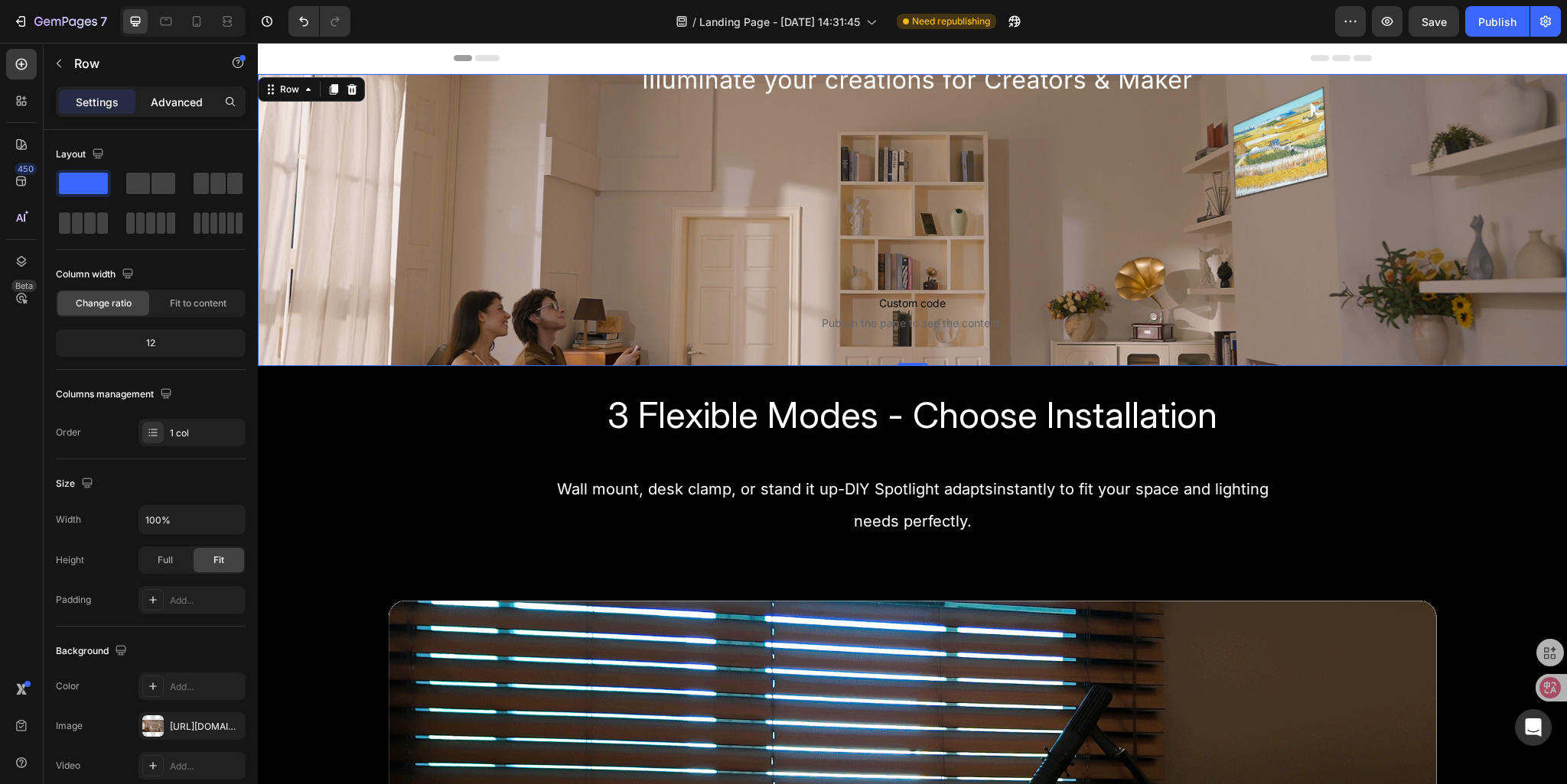
click at [155, 105] on p "Advanced" at bounding box center [176, 101] width 52 height 16
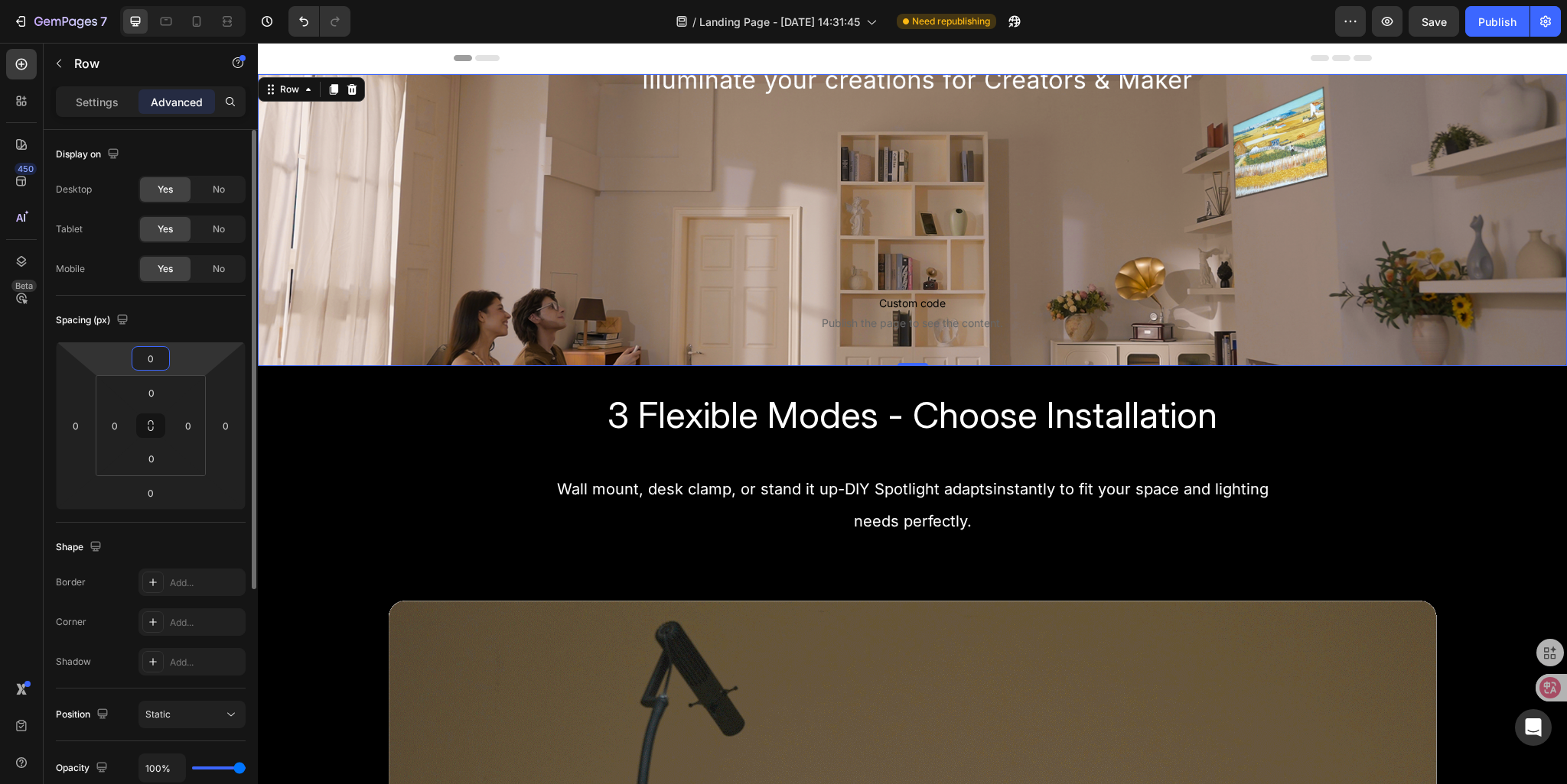
click at [144, 362] on input "0" at bounding box center [150, 359] width 31 height 23
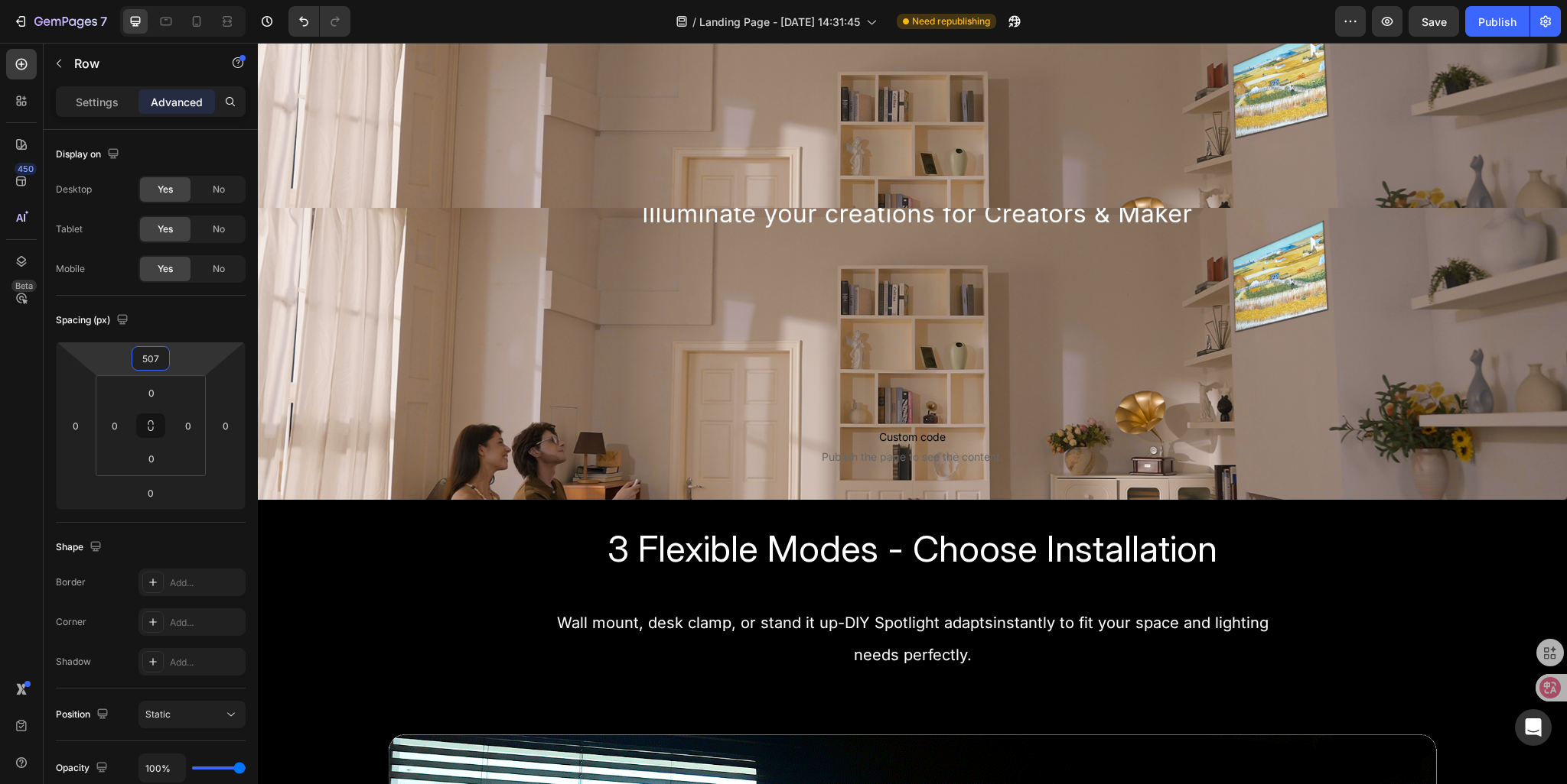
scroll to position [153, 0]
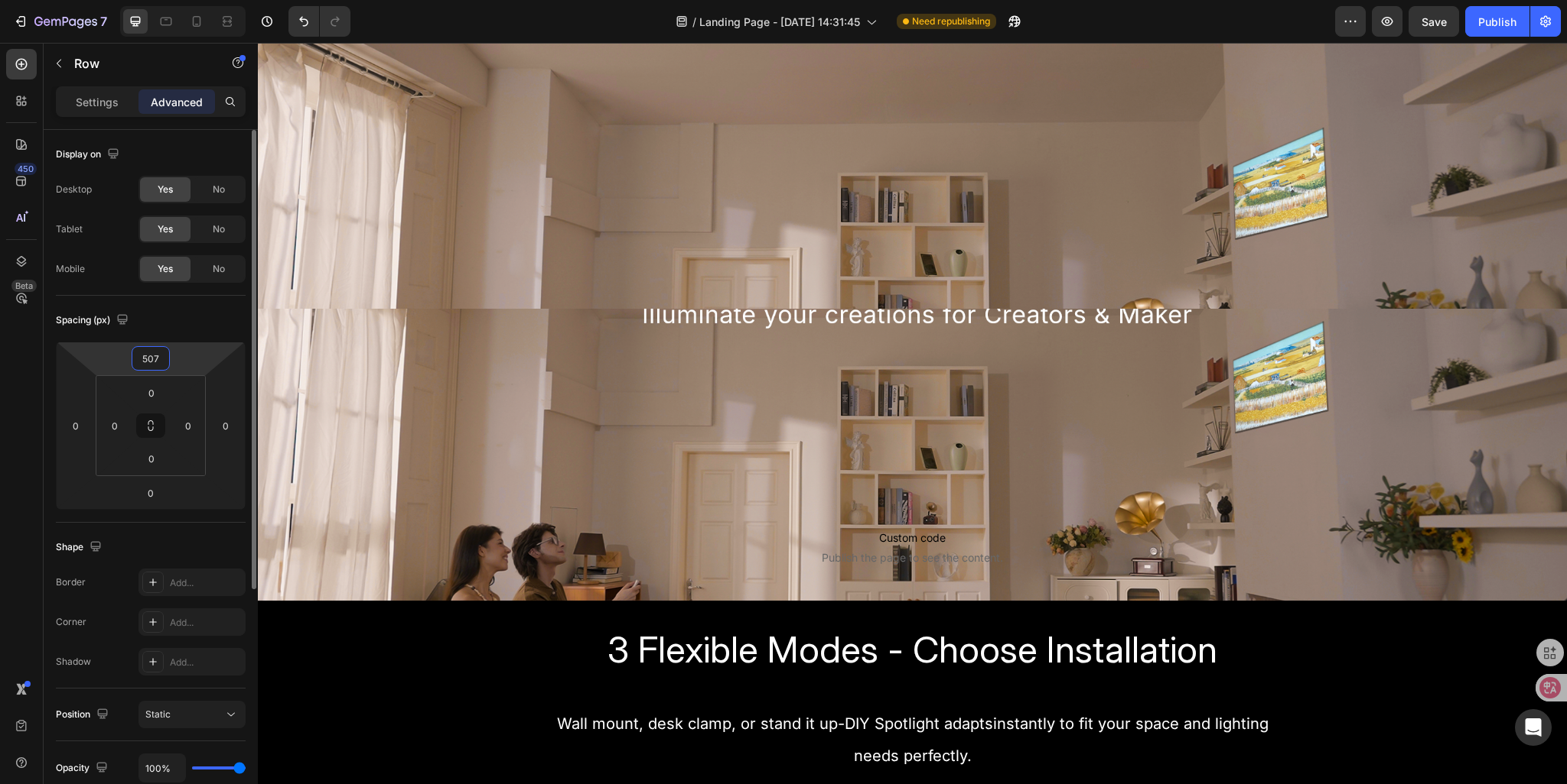
click at [161, 362] on input "507" at bounding box center [150, 359] width 31 height 23
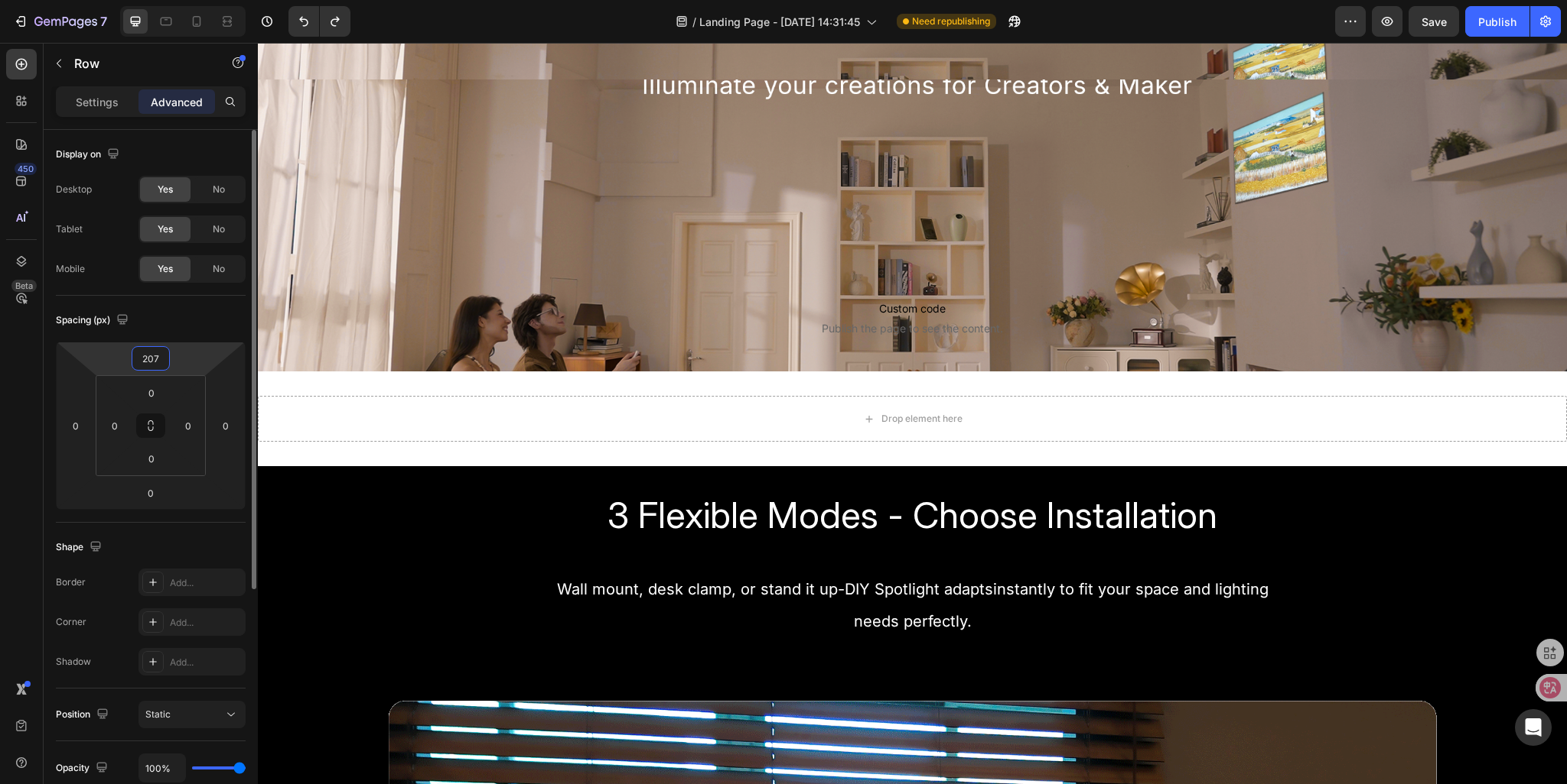
type input "0"
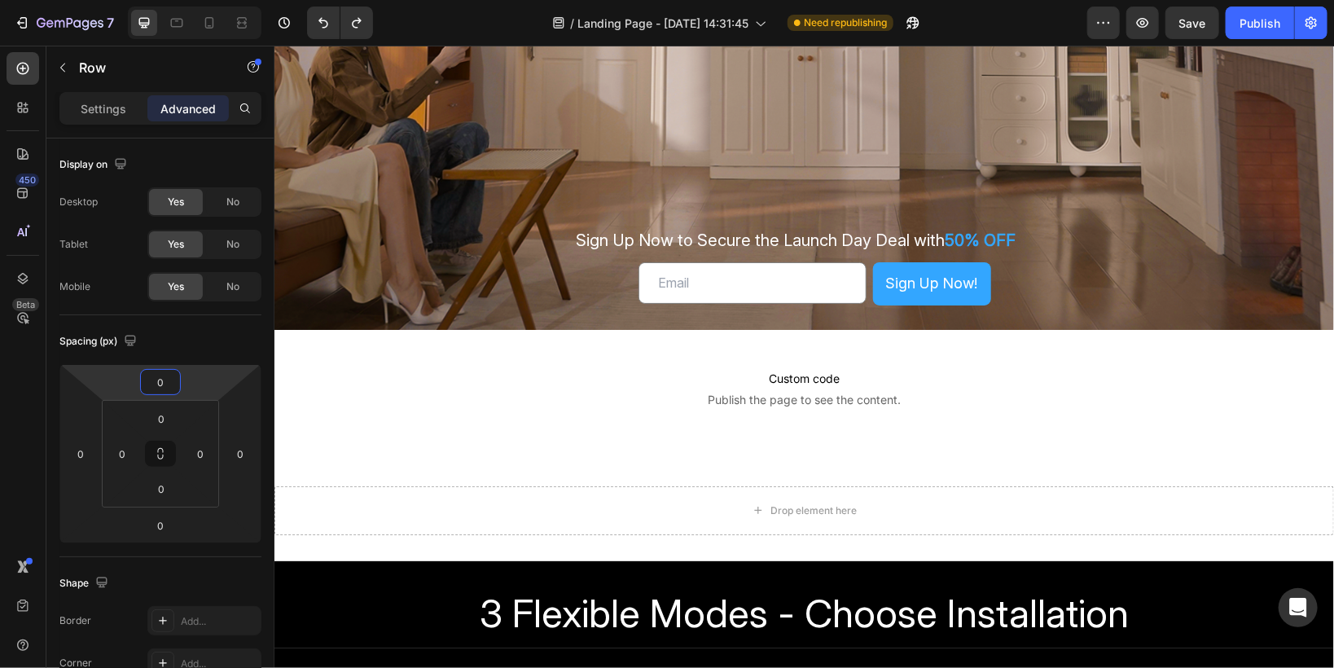
scroll to position [573, 0]
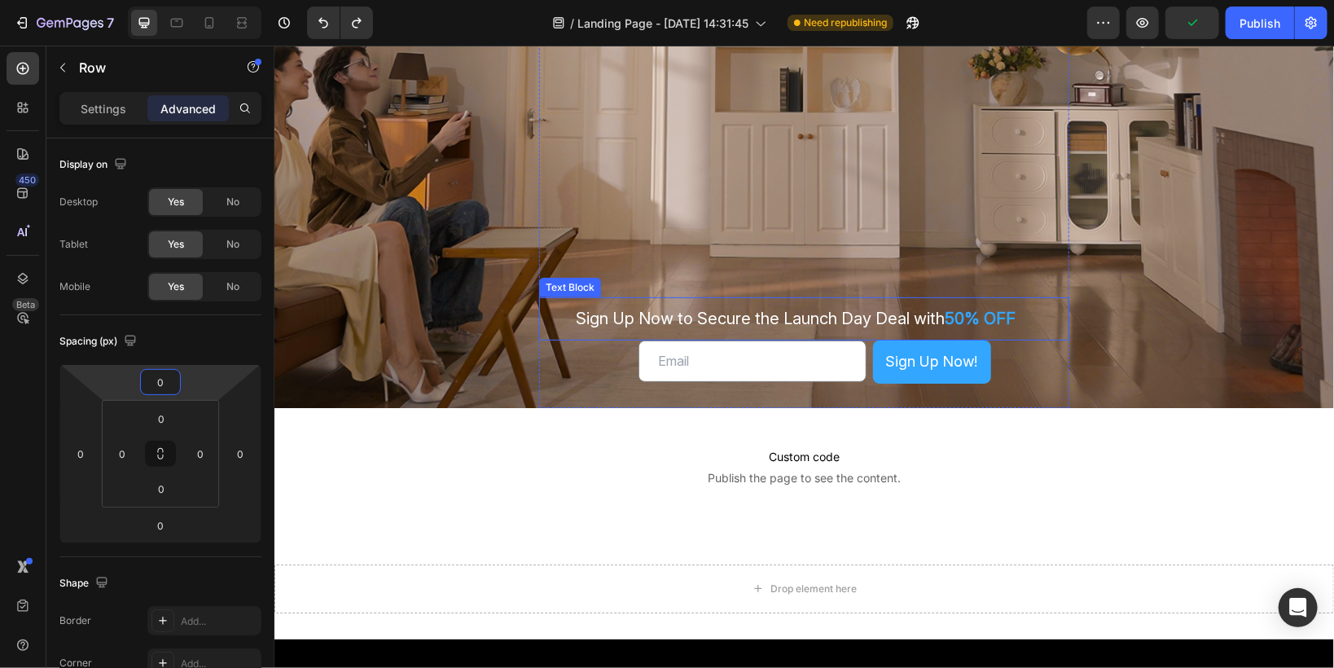
click at [562, 323] on p "Sign Up Now to Secure the Launch Day Deal with 50% OFF" at bounding box center [796, 318] width 491 height 27
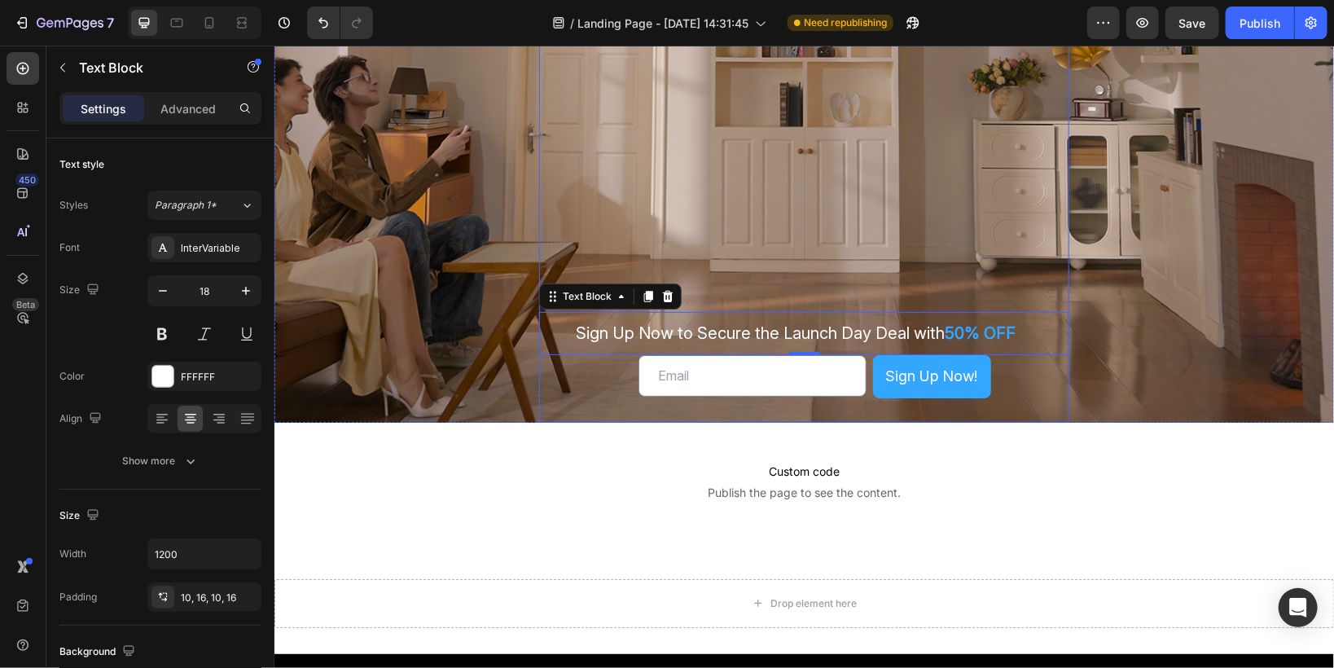
scroll to position [704, 0]
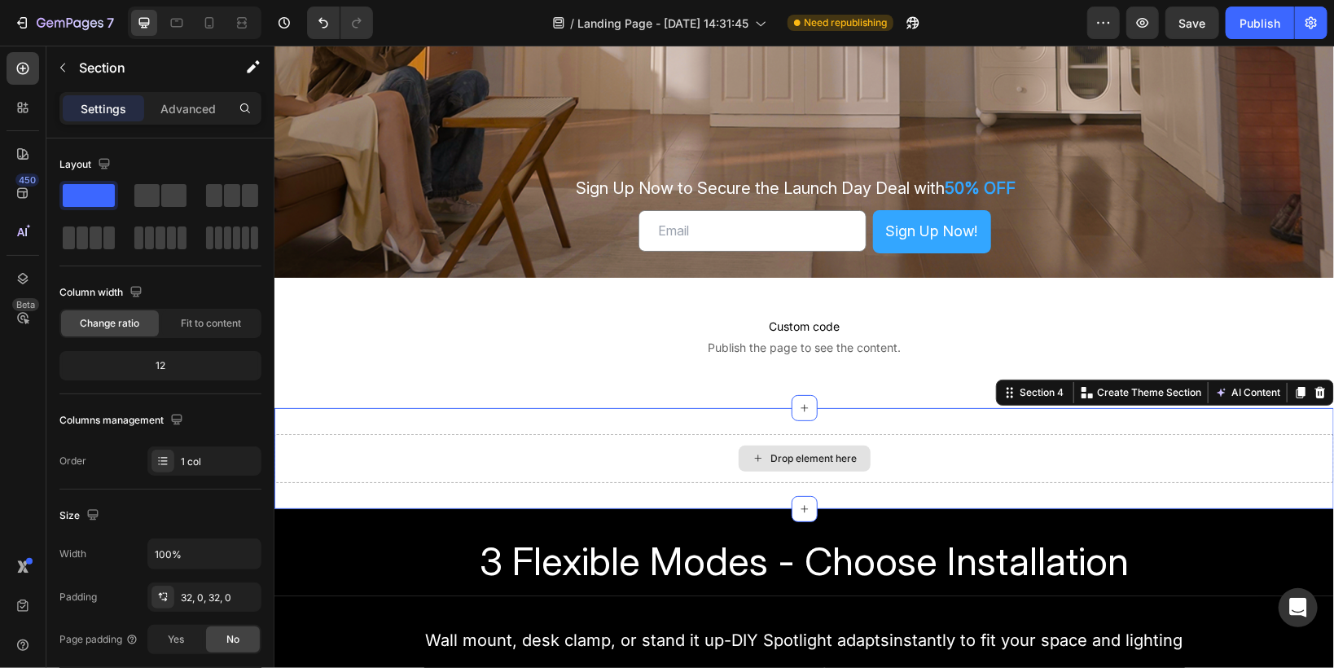
click at [521, 451] on div "Drop element here" at bounding box center [803, 457] width 1059 height 49
click at [1314, 391] on icon at bounding box center [1319, 391] width 11 height 11
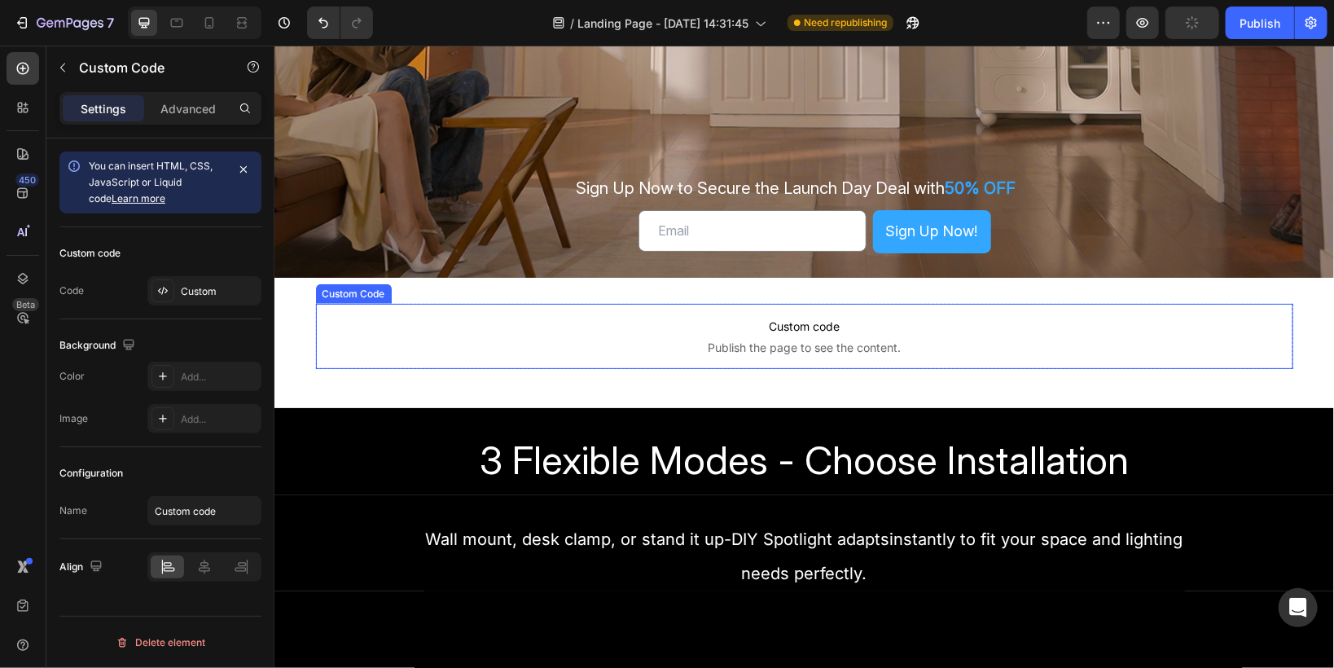
click at [346, 312] on p "Custom code Publish the page to see the content." at bounding box center [803, 335] width 977 height 65
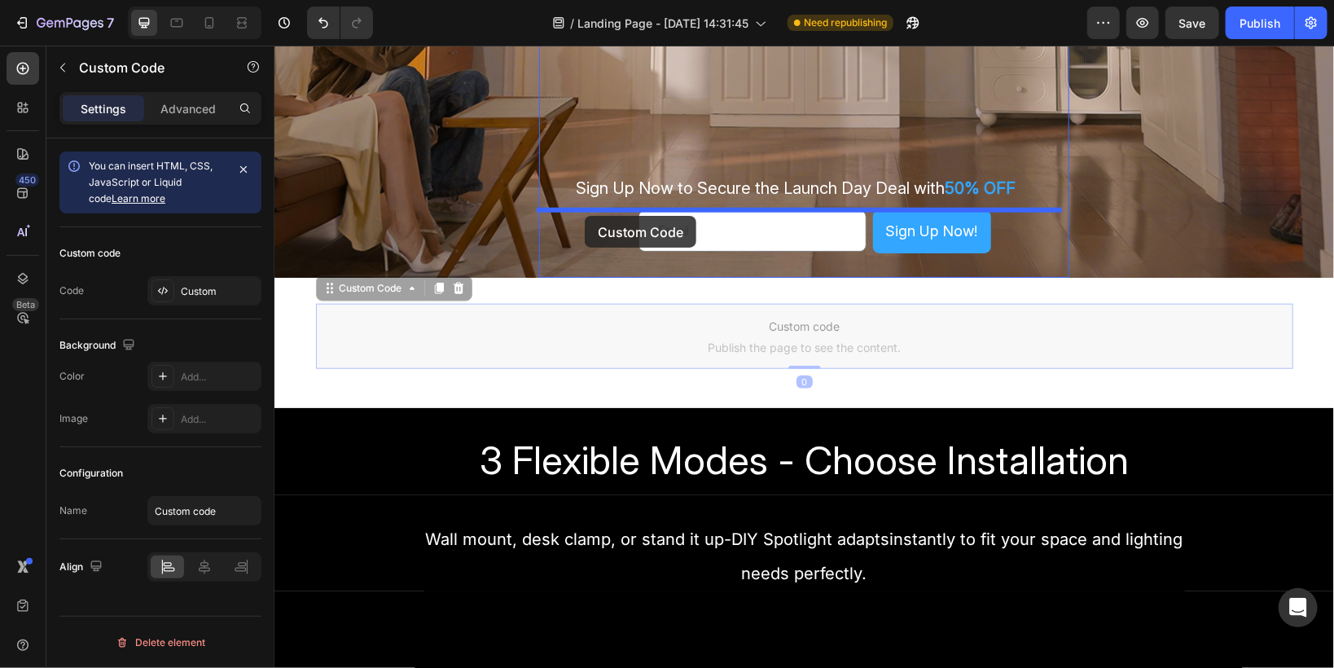
drag, startPoint x: 326, startPoint y: 289, endPoint x: 584, endPoint y: 215, distance: 268.6
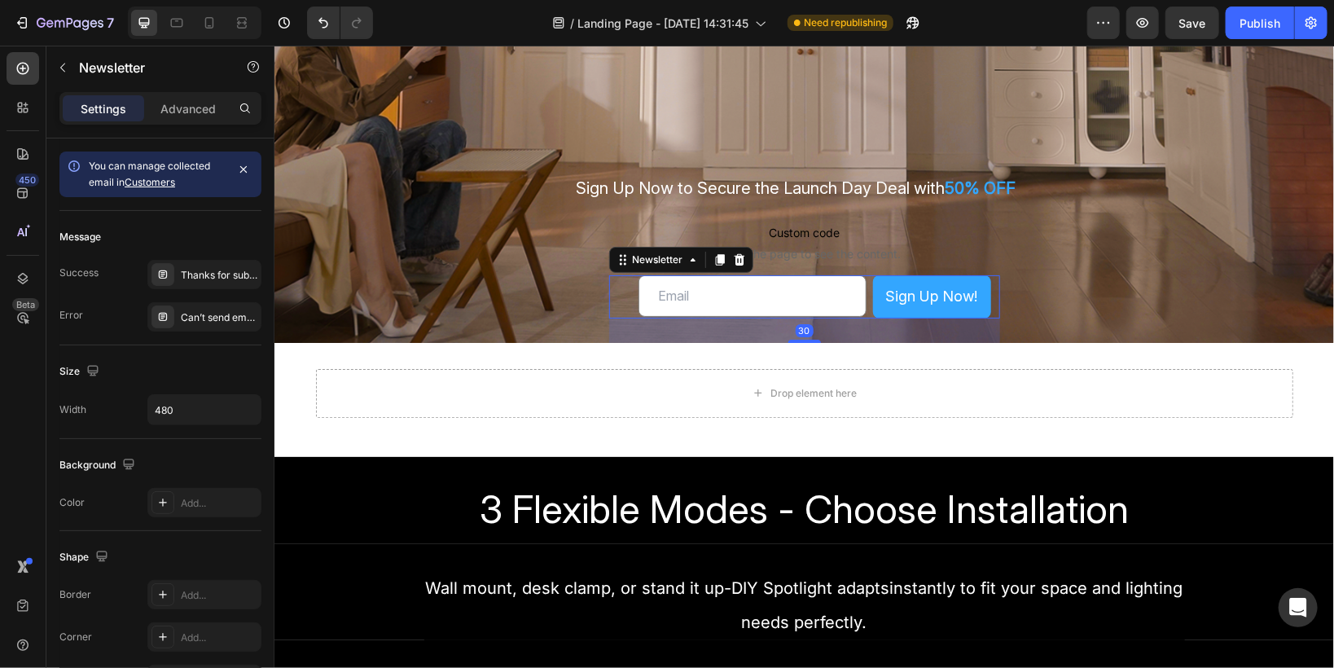
click at [621, 295] on div "Email Field Sign Up Now! Submit Button Row Email Field Sign Up Now! Submit Butt…" at bounding box center [803, 295] width 391 height 42
click at [733, 264] on icon at bounding box center [738, 258] width 11 height 11
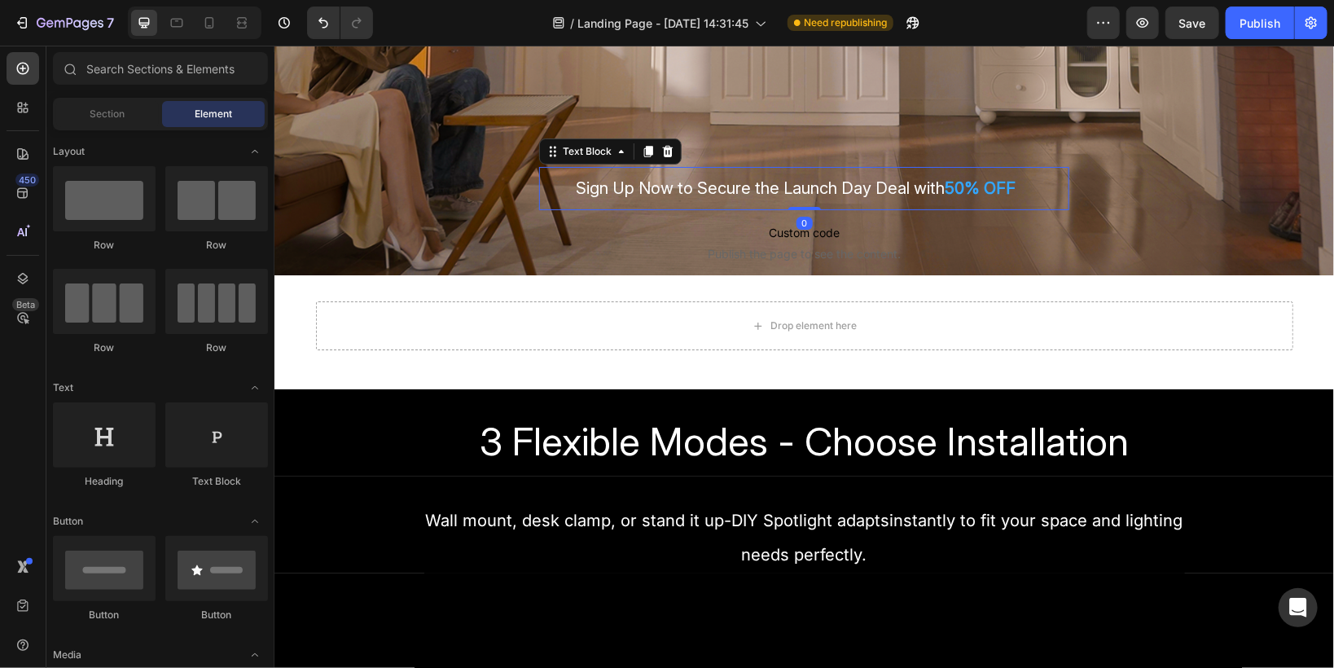
click at [603, 195] on span "Sign Up Now to Secure the Launch Day Deal with" at bounding box center [759, 188] width 369 height 20
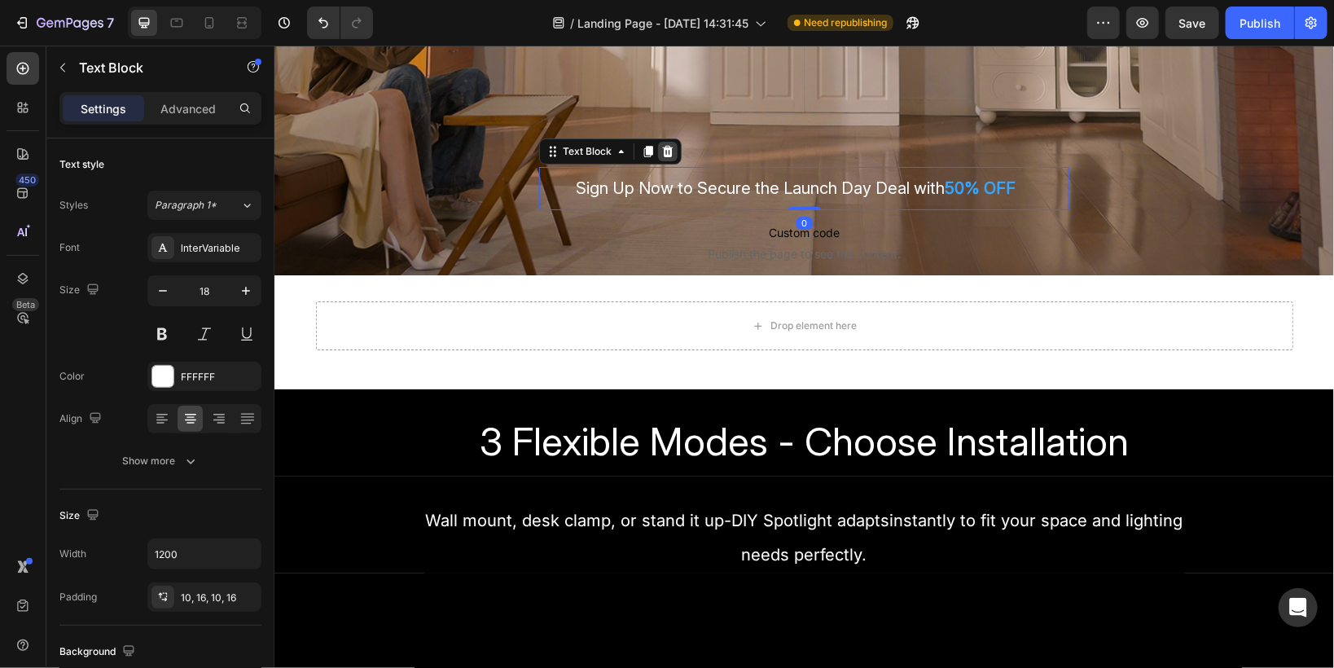
click at [663, 150] on icon at bounding box center [667, 150] width 11 height 11
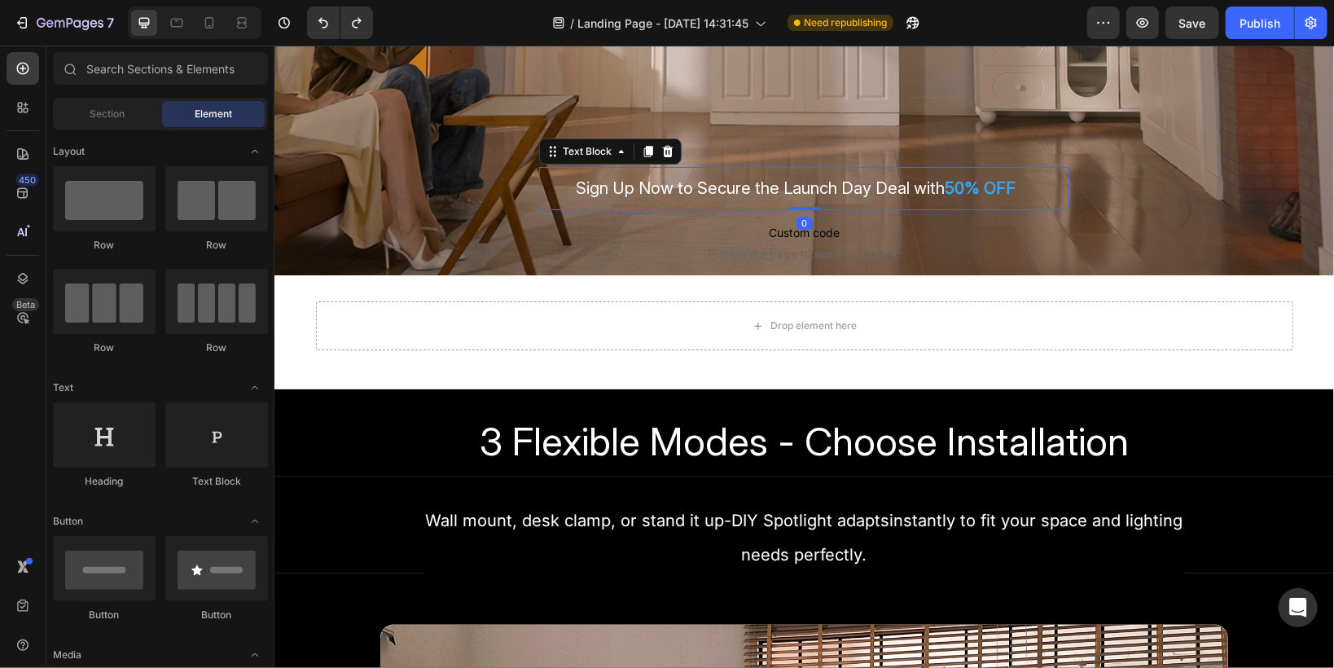
click at [634, 198] on p "Sign Up Now to Secure the Launch Day Deal with 50% OFF" at bounding box center [796, 187] width 491 height 27
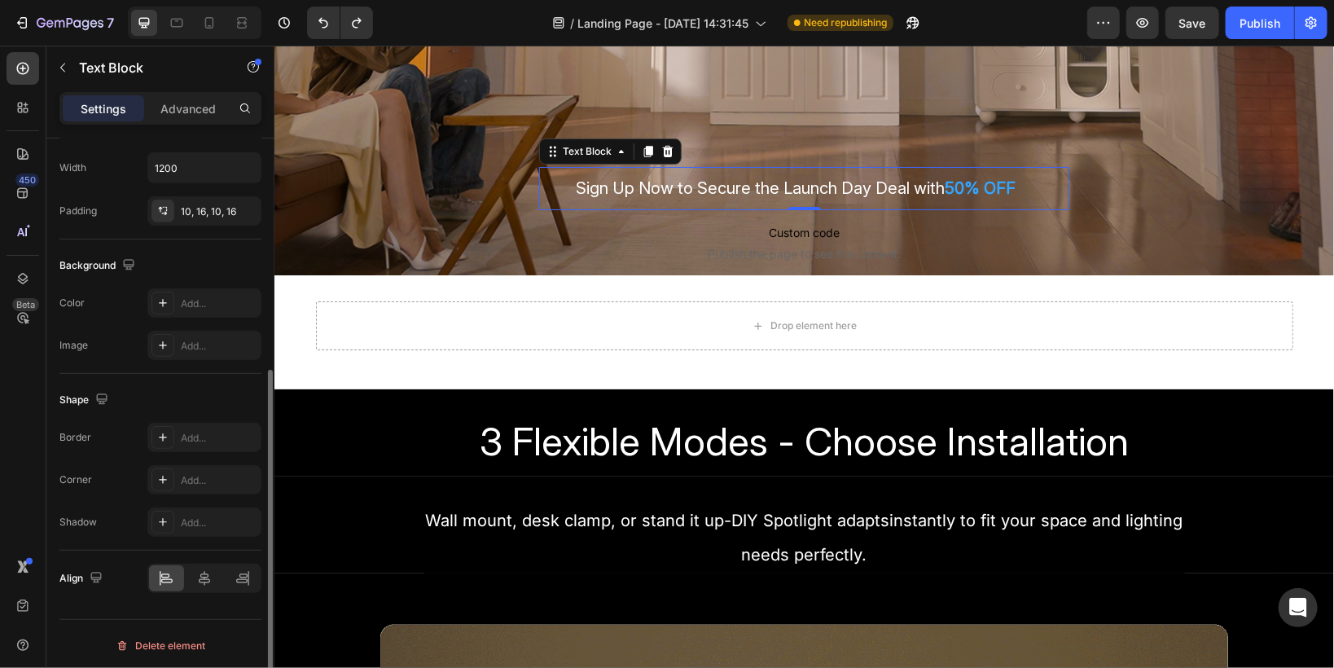
scroll to position [0, 0]
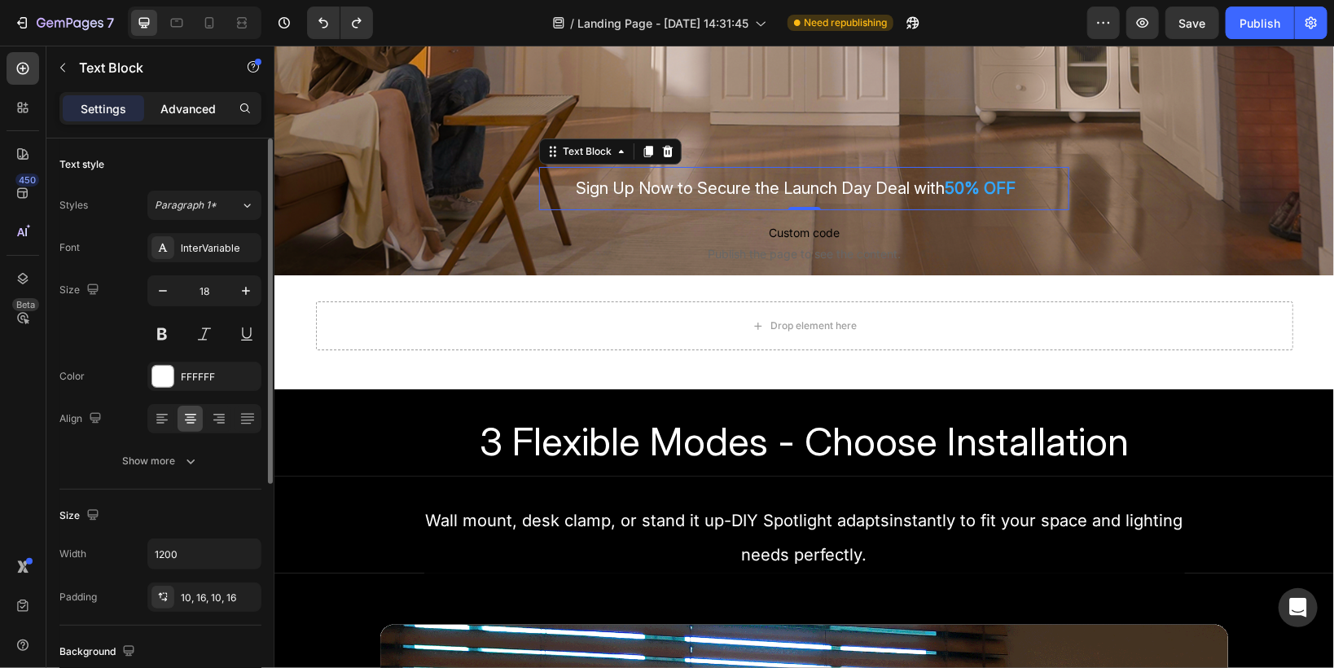
click at [180, 116] on p "Advanced" at bounding box center [187, 108] width 55 height 17
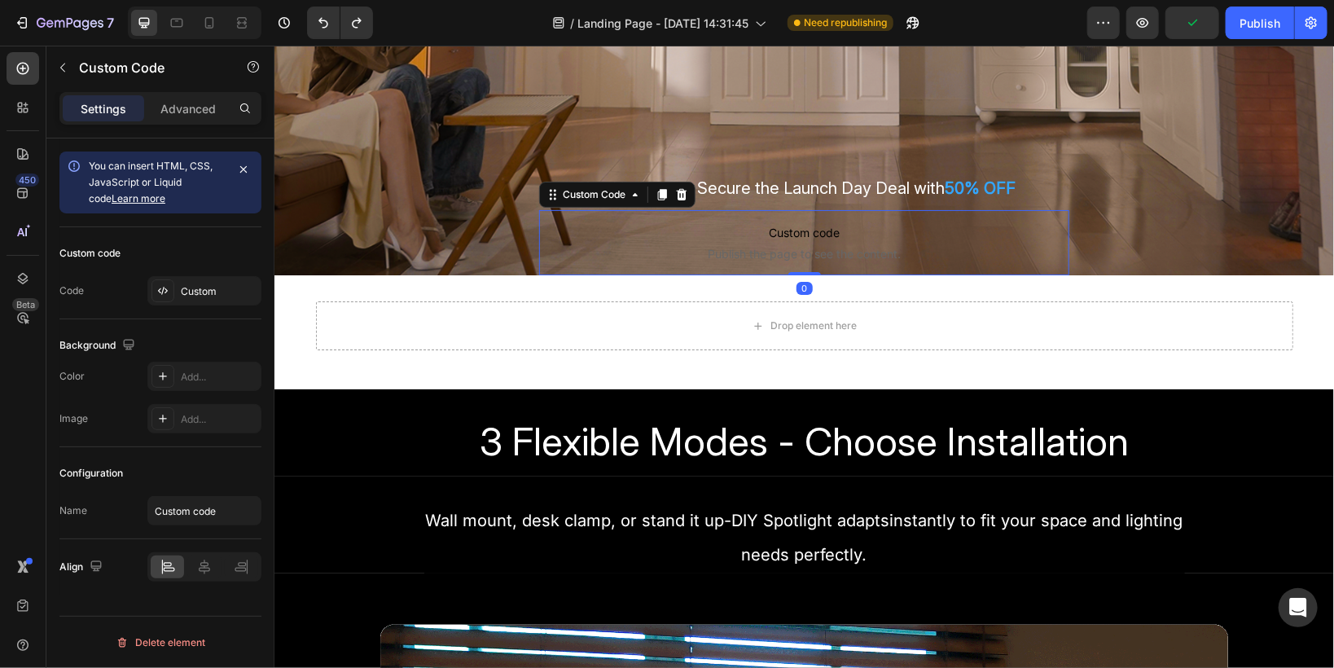
click at [647, 234] on span "Custom code" at bounding box center [803, 232] width 530 height 20
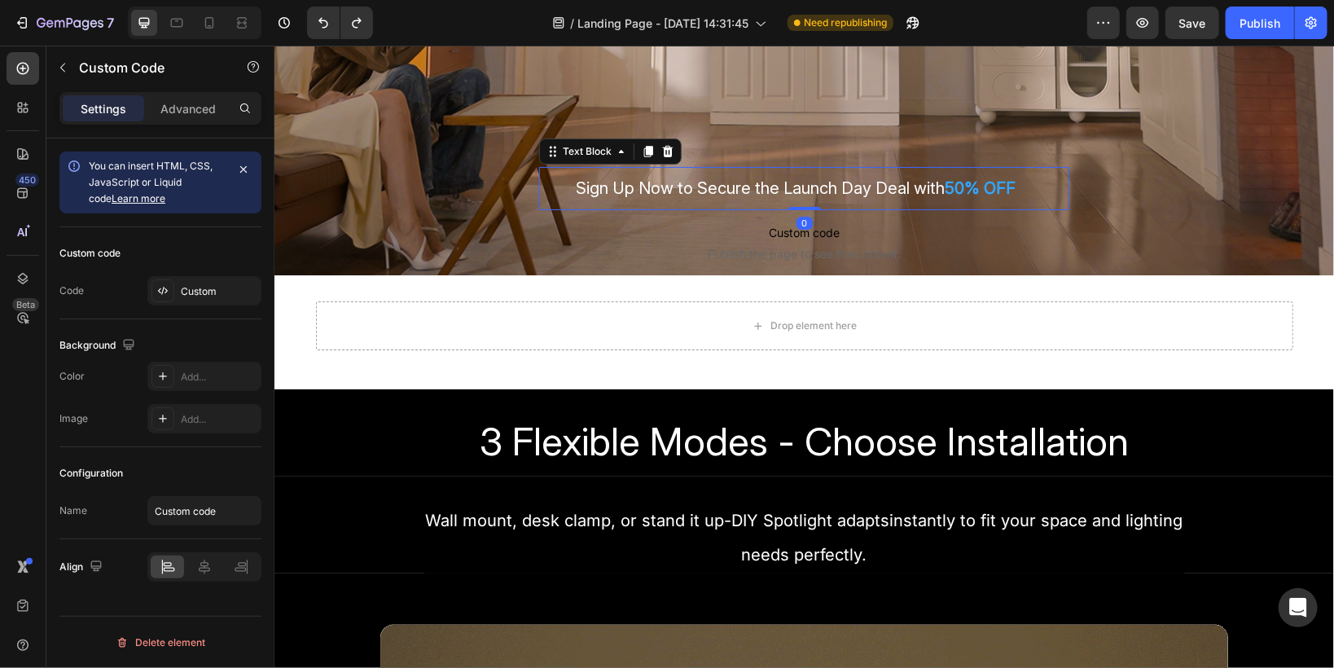
click at [730, 185] on span "Sign Up Now to Secure the Launch Day Deal with" at bounding box center [759, 188] width 369 height 20
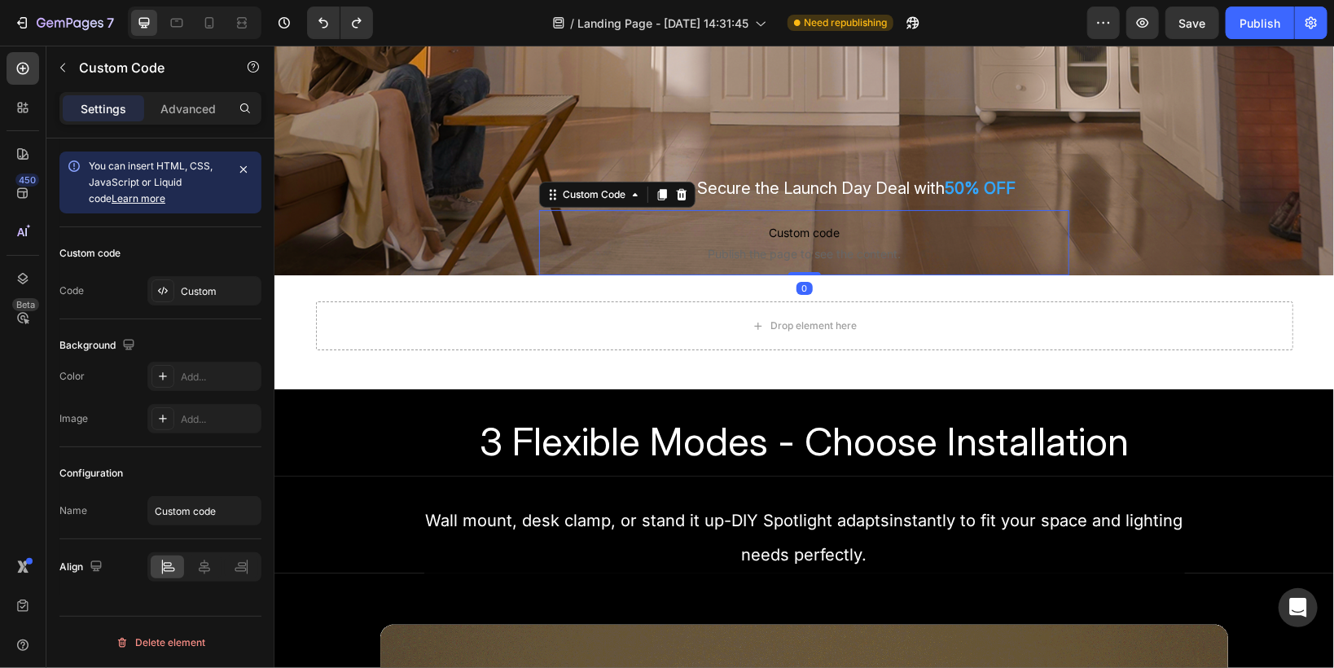
click at [659, 249] on span "Publish the page to see the content." at bounding box center [803, 253] width 530 height 16
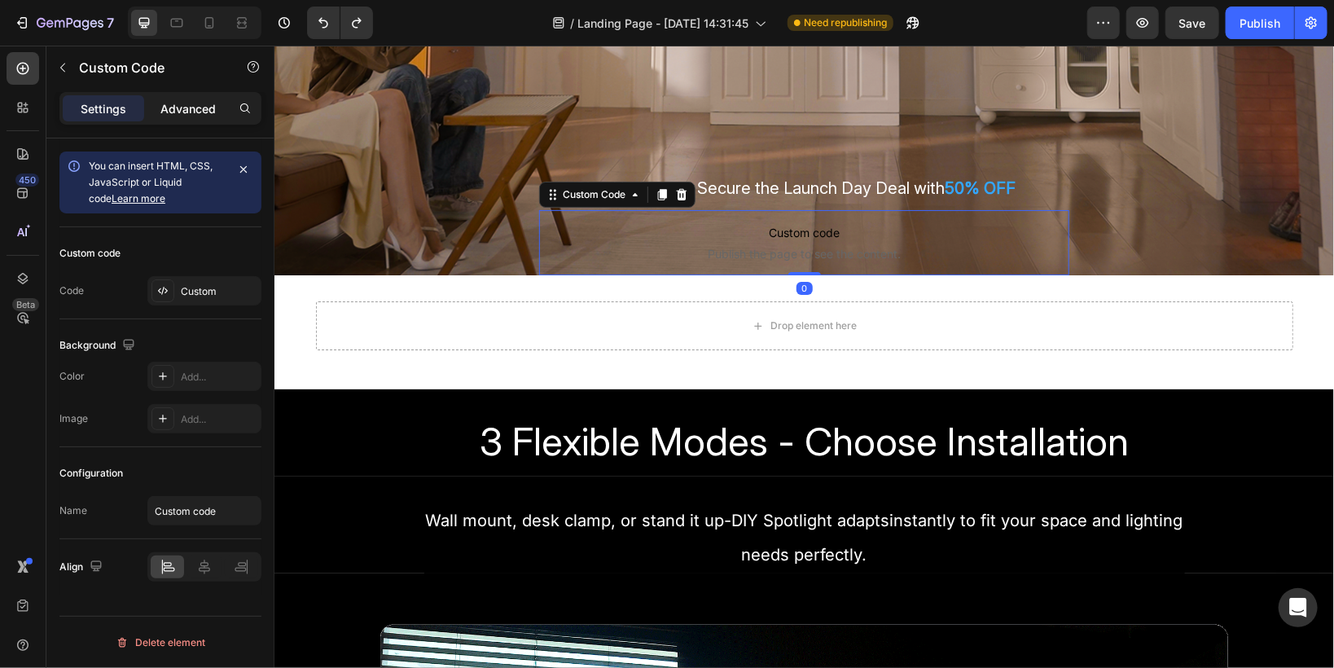
click at [175, 111] on p "Advanced" at bounding box center [187, 108] width 55 height 17
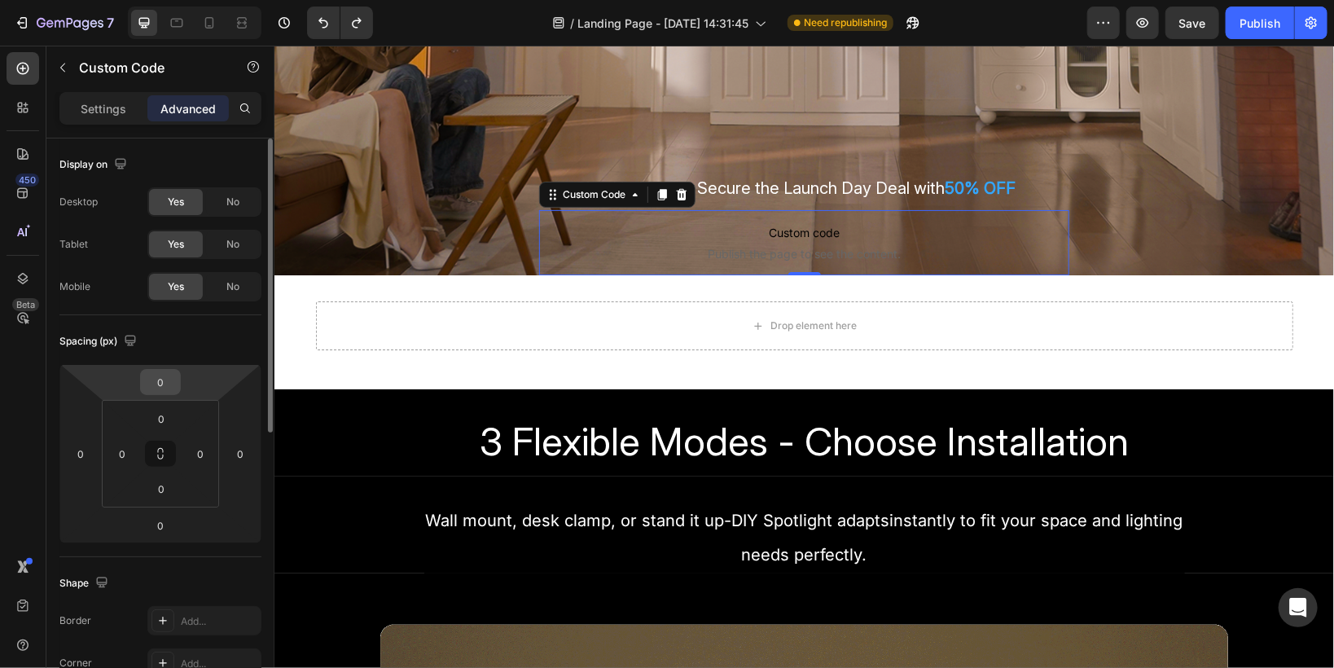
click at [163, 375] on input "0" at bounding box center [160, 382] width 33 height 24
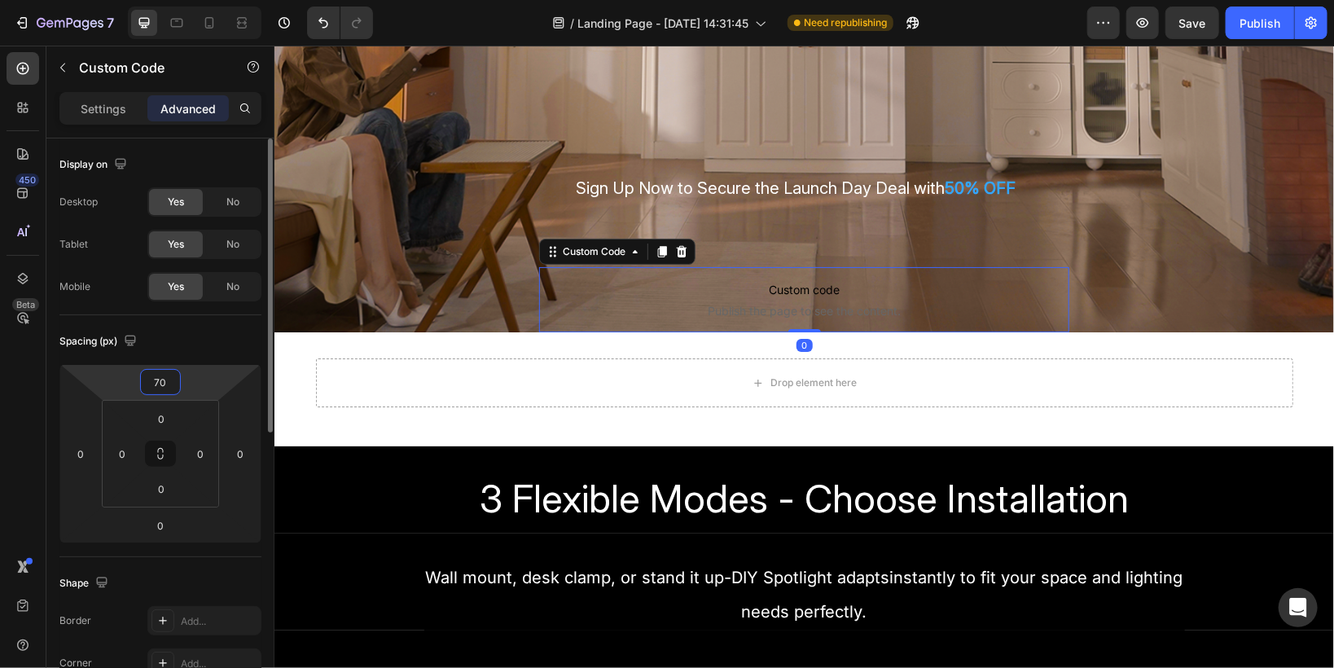
type input "700"
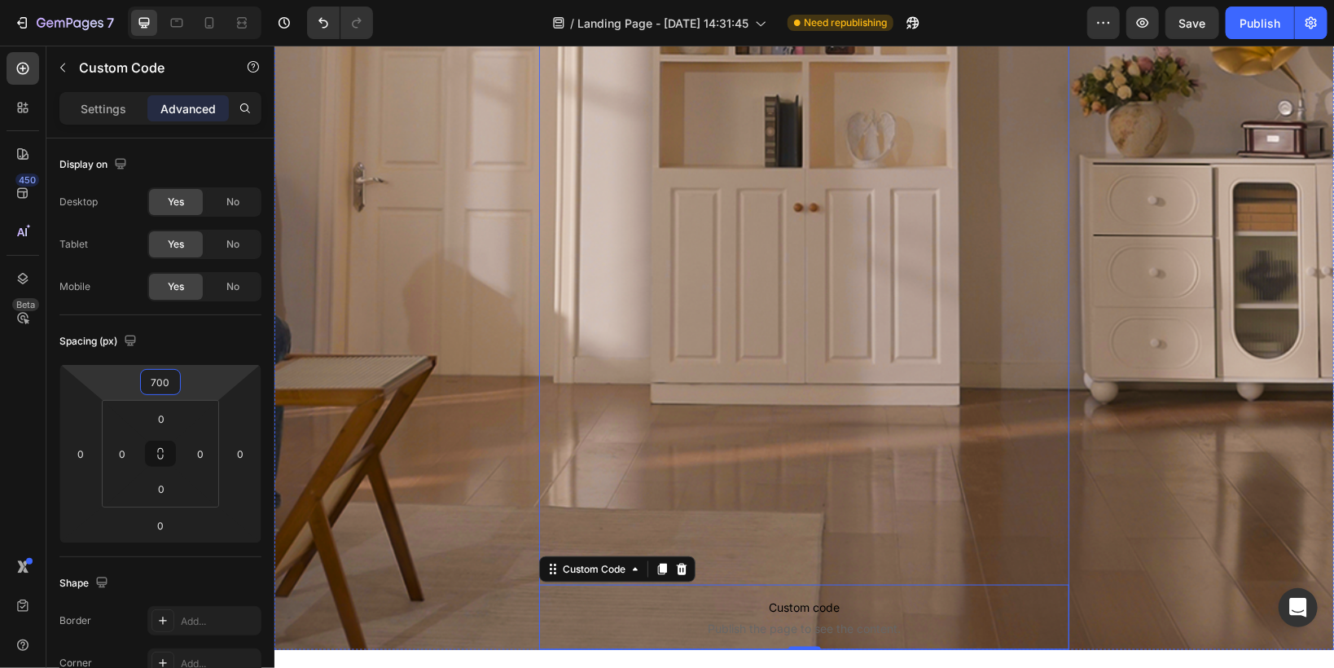
scroll to position [573, 0]
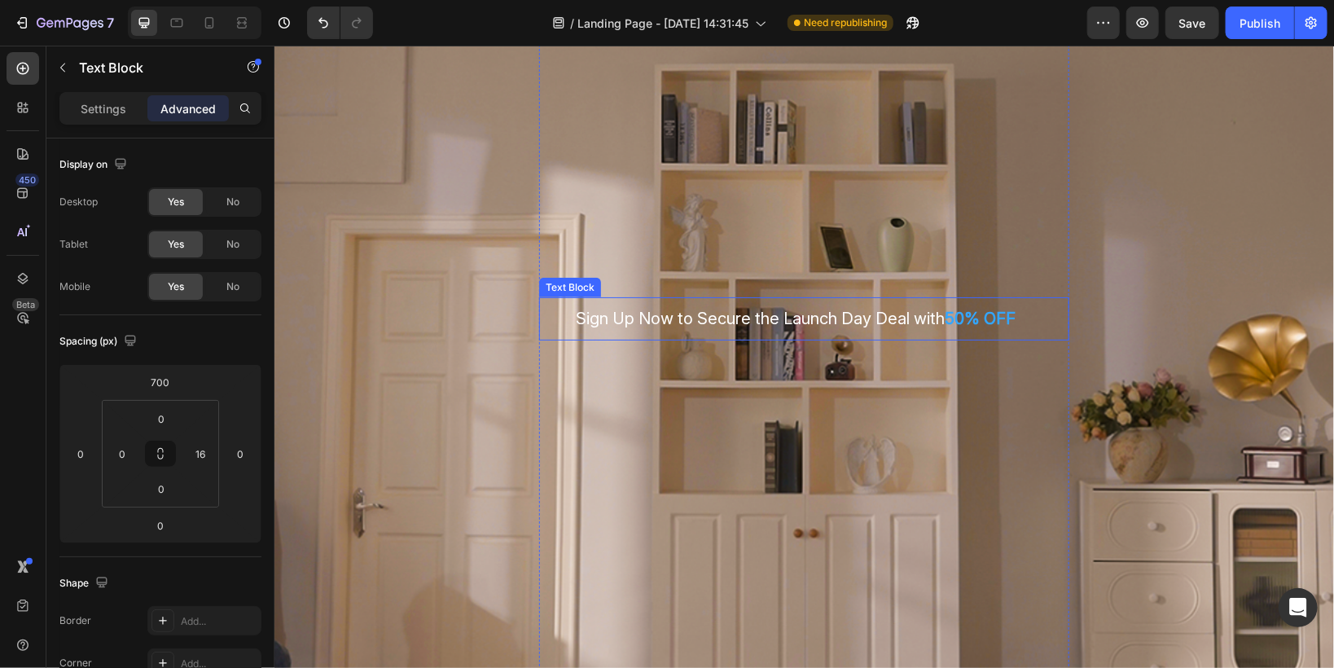
click at [657, 321] on span "Sign Up Now to Secure the Launch Day Deal with" at bounding box center [759, 318] width 369 height 20
click at [664, 281] on icon at bounding box center [667, 280] width 11 height 11
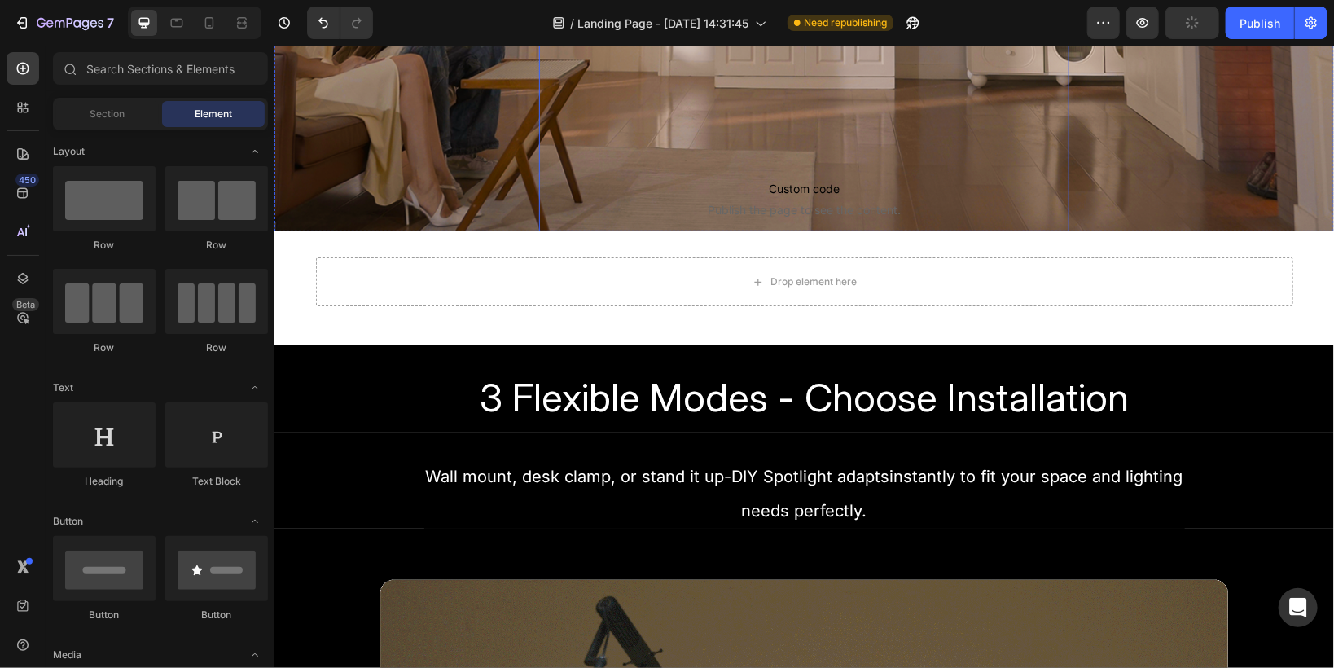
scroll to position [704, 0]
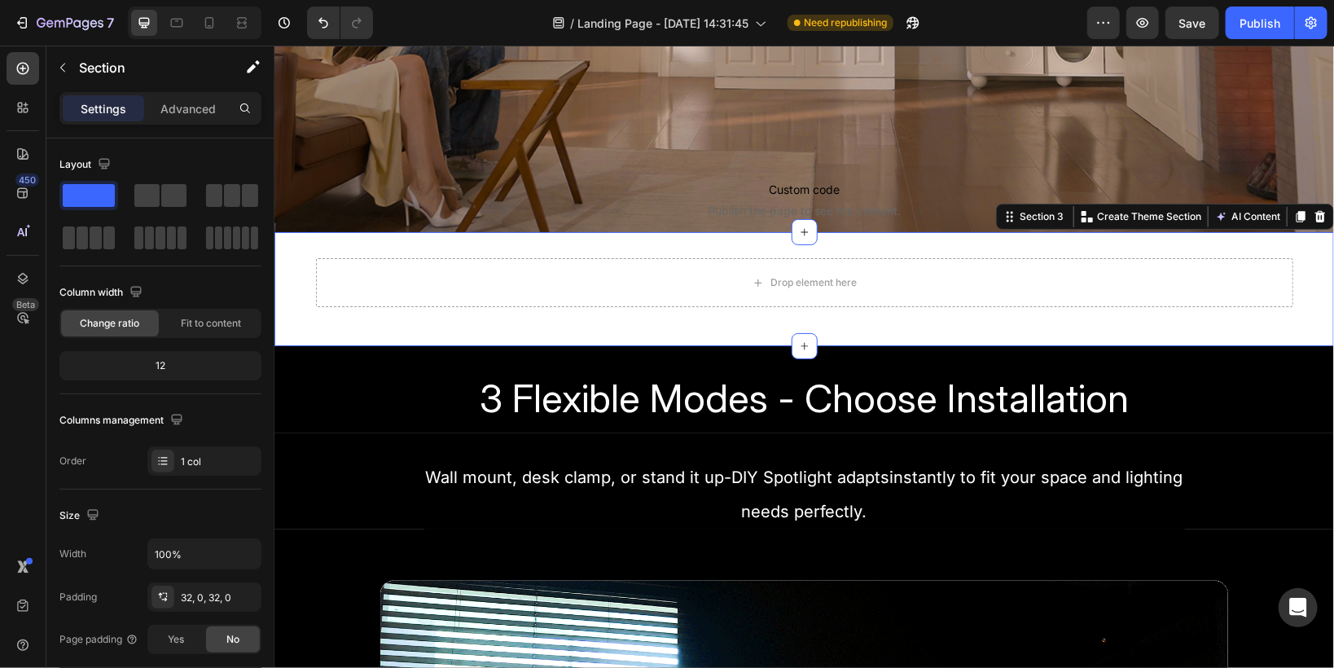
click at [303, 242] on div "Drop element here Row Section 3 You can create reusable sections Create Theme S…" at bounding box center [803, 288] width 1059 height 114
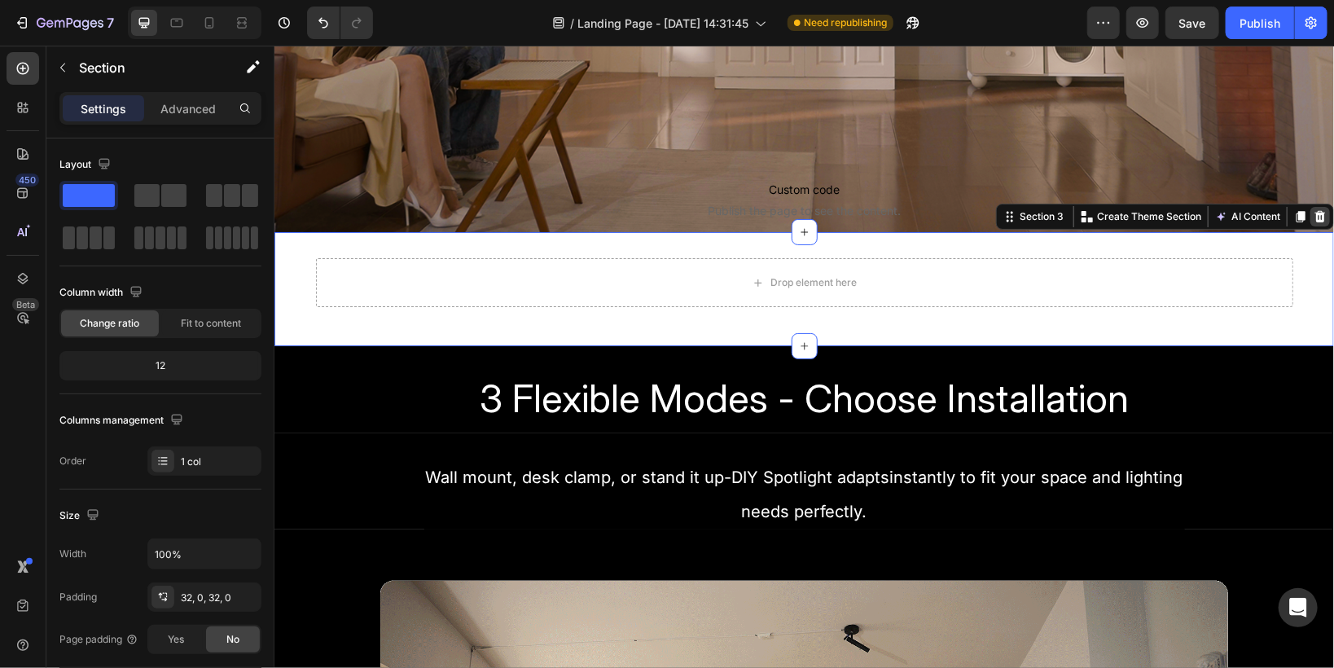
click at [1313, 218] on icon at bounding box center [1319, 215] width 13 height 13
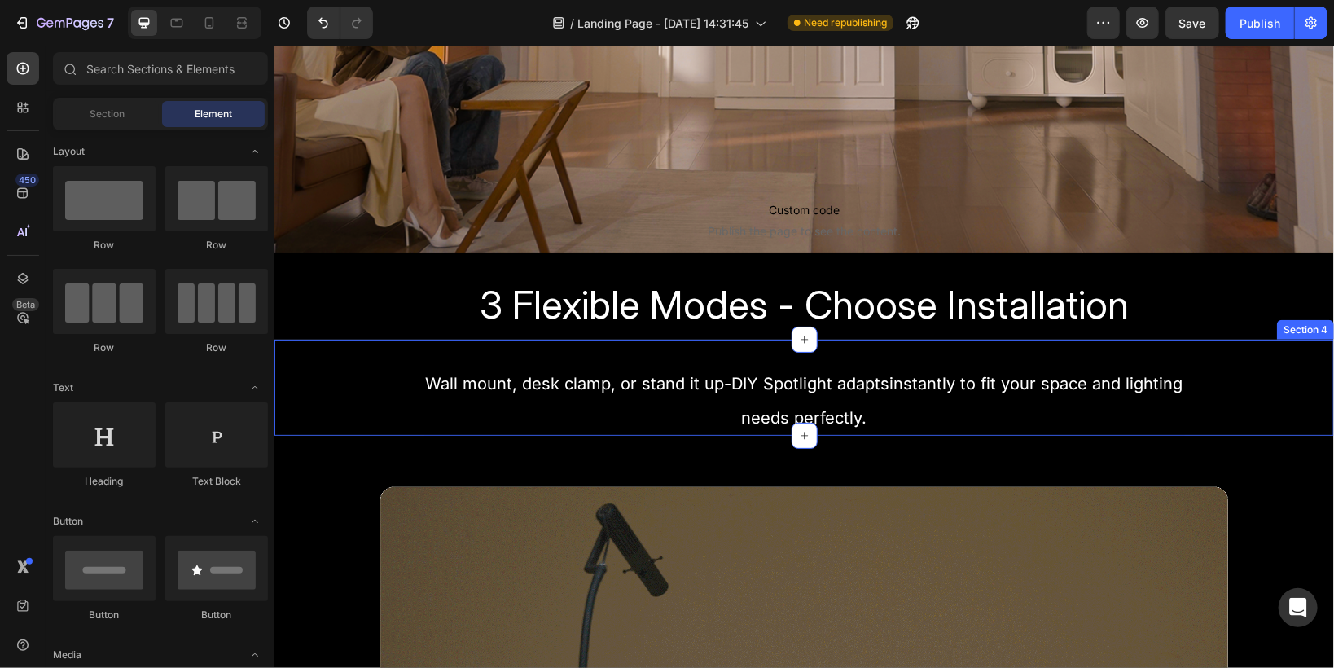
scroll to position [443, 0]
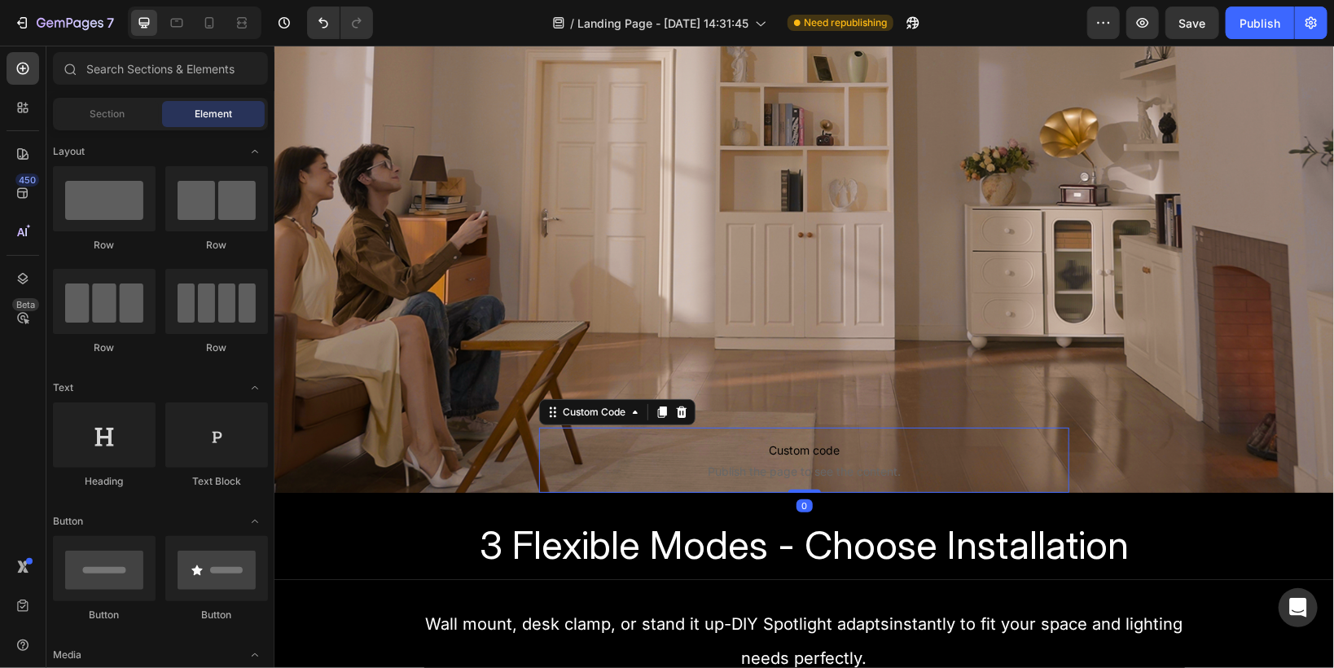
click at [897, 465] on span "Publish the page to see the content." at bounding box center [803, 471] width 530 height 16
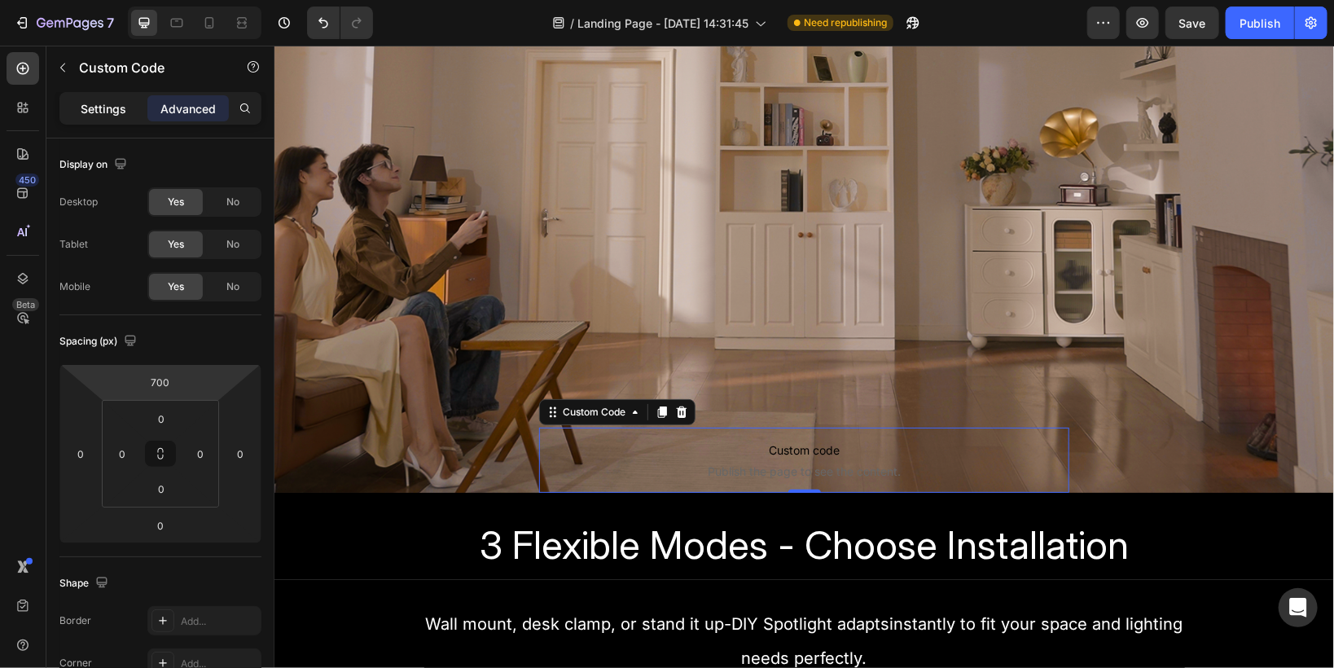
click at [81, 107] on p "Settings" at bounding box center [104, 108] width 46 height 17
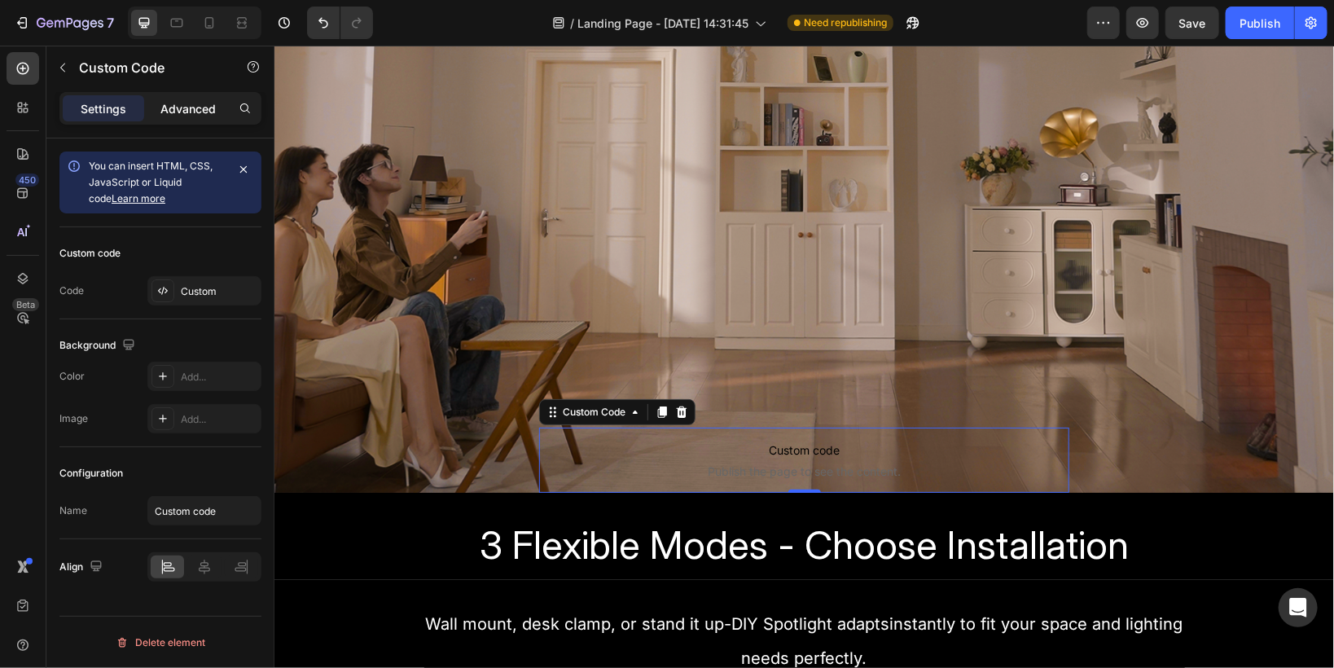
click at [172, 112] on p "Advanced" at bounding box center [187, 108] width 55 height 17
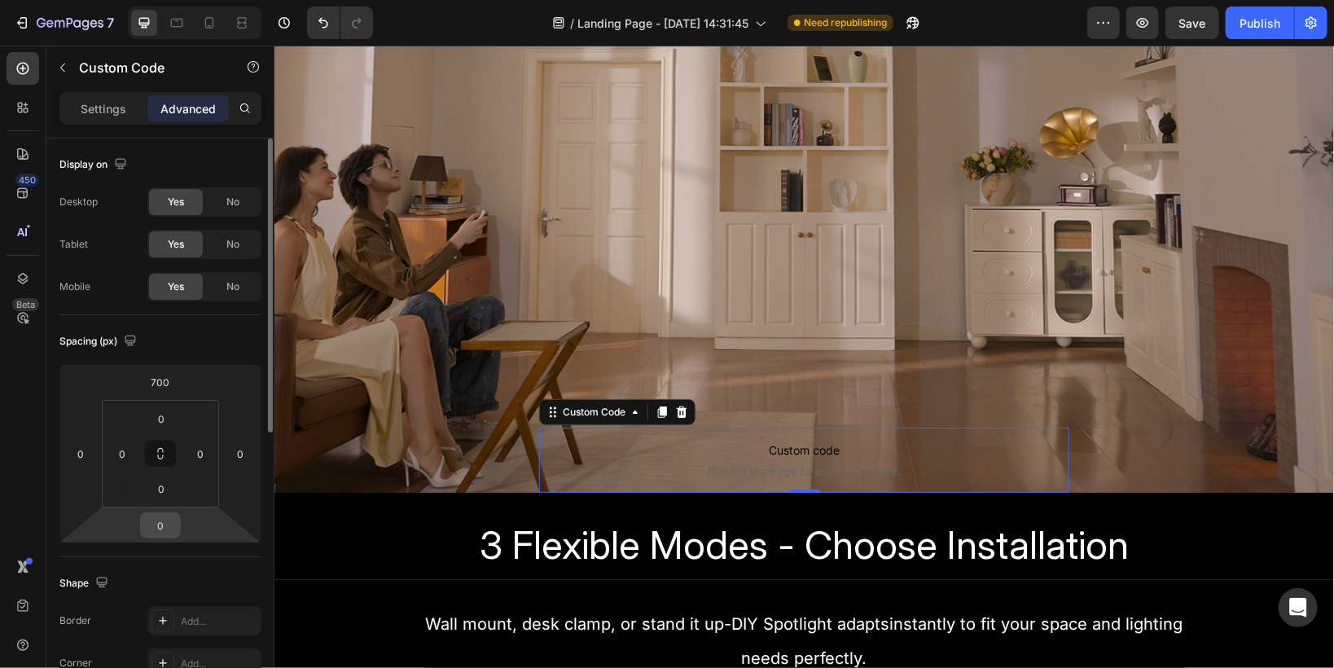
click at [172, 527] on input "0" at bounding box center [160, 525] width 33 height 24
type input "15"
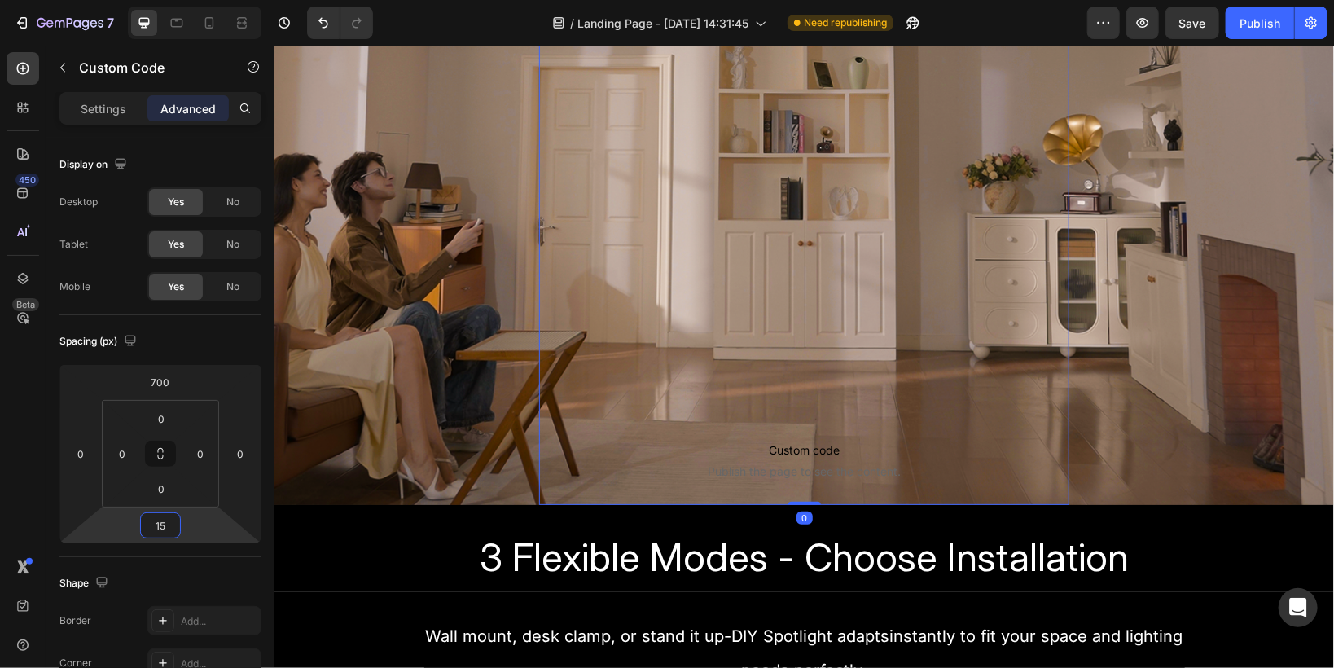
click at [616, 206] on div "Custom code Publish the page to see the content. Custom Code Sign Up Now to Sec…" at bounding box center [803, 180] width 530 height 647
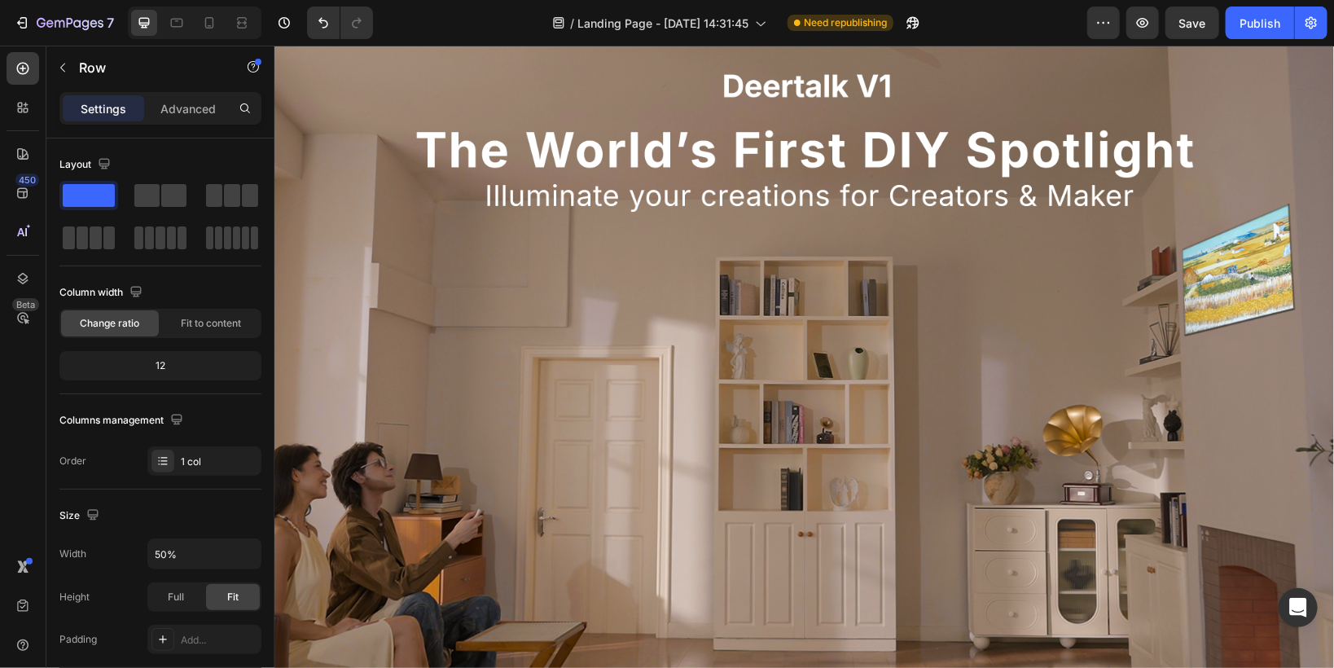
scroll to position [261, 0]
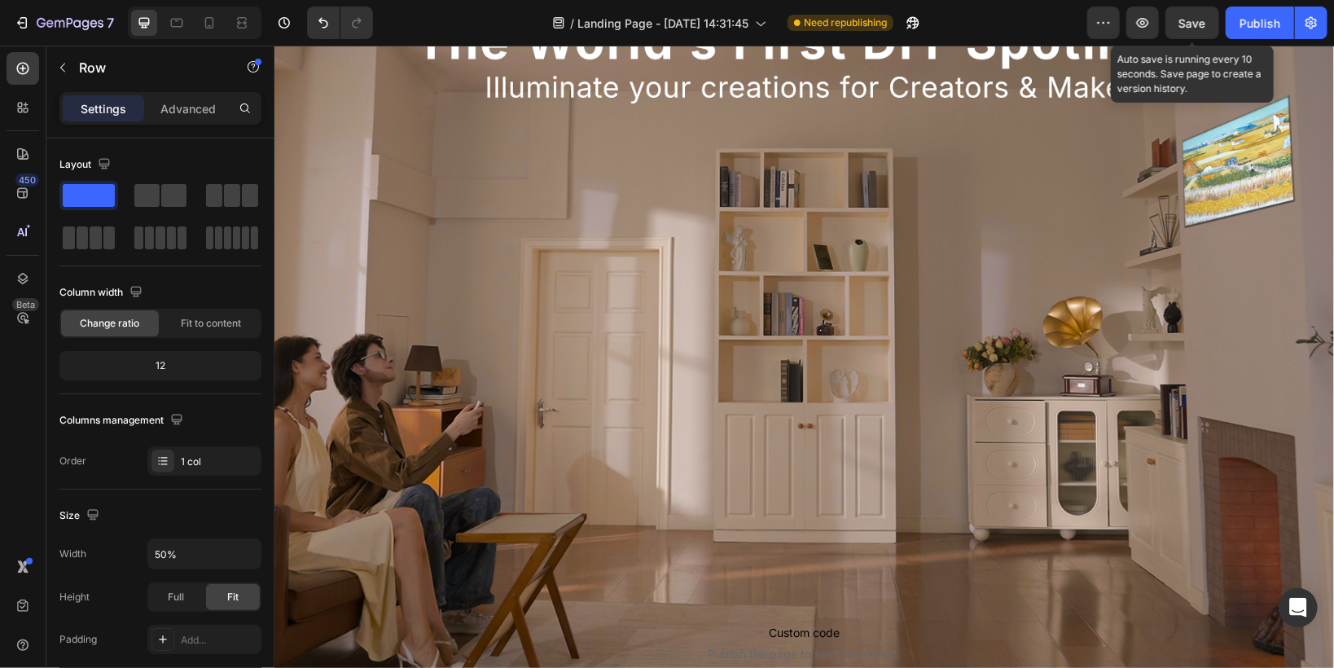
click at [1195, 31] on div "Save" at bounding box center [1192, 23] width 27 height 17
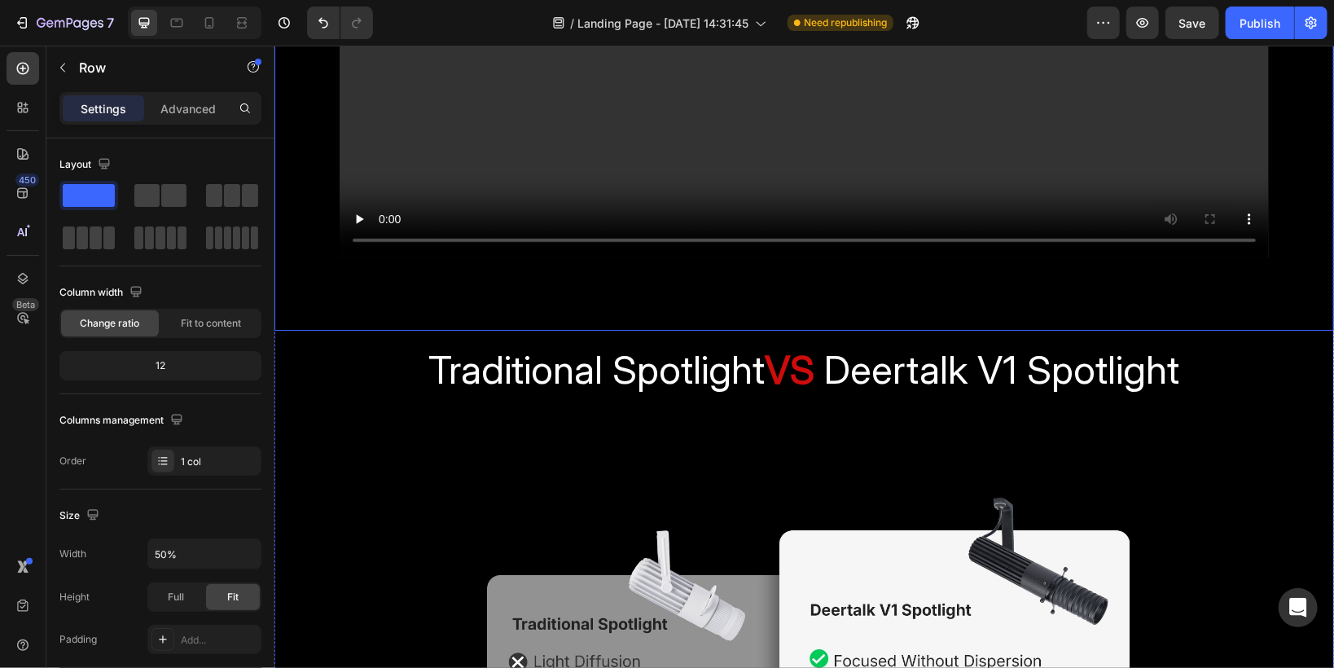
scroll to position [3192, 0]
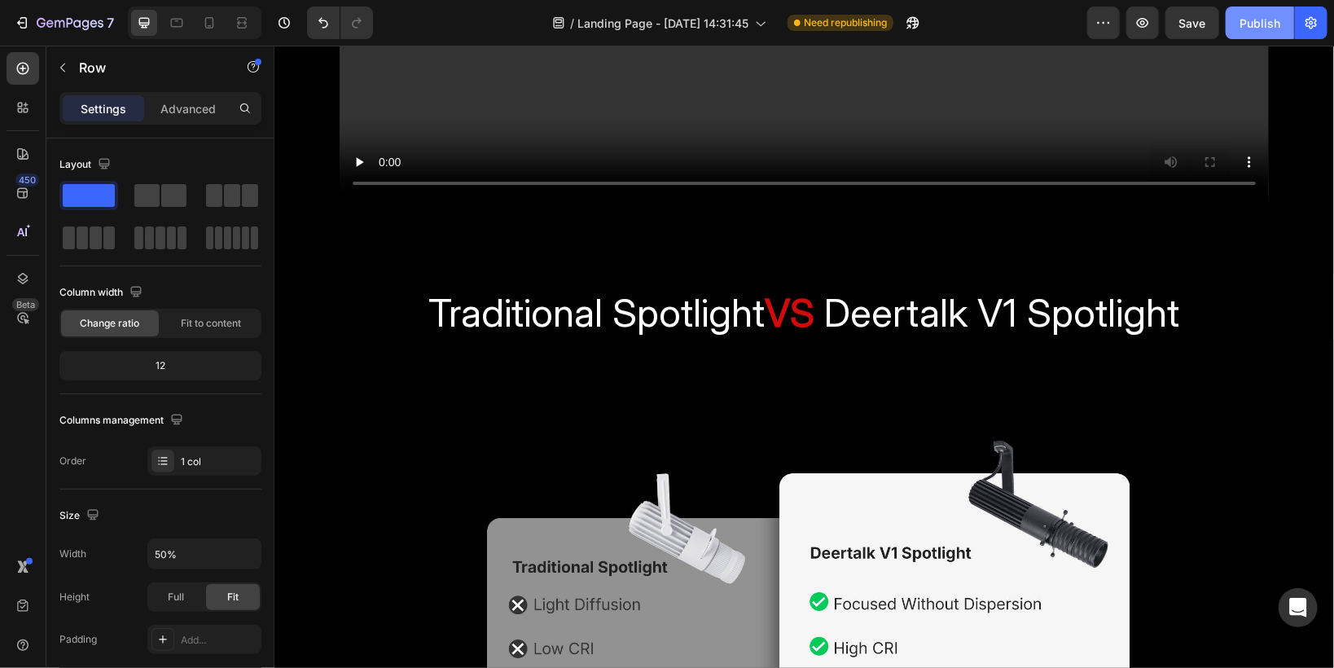
click at [1250, 22] on div "Publish" at bounding box center [1259, 23] width 41 height 17
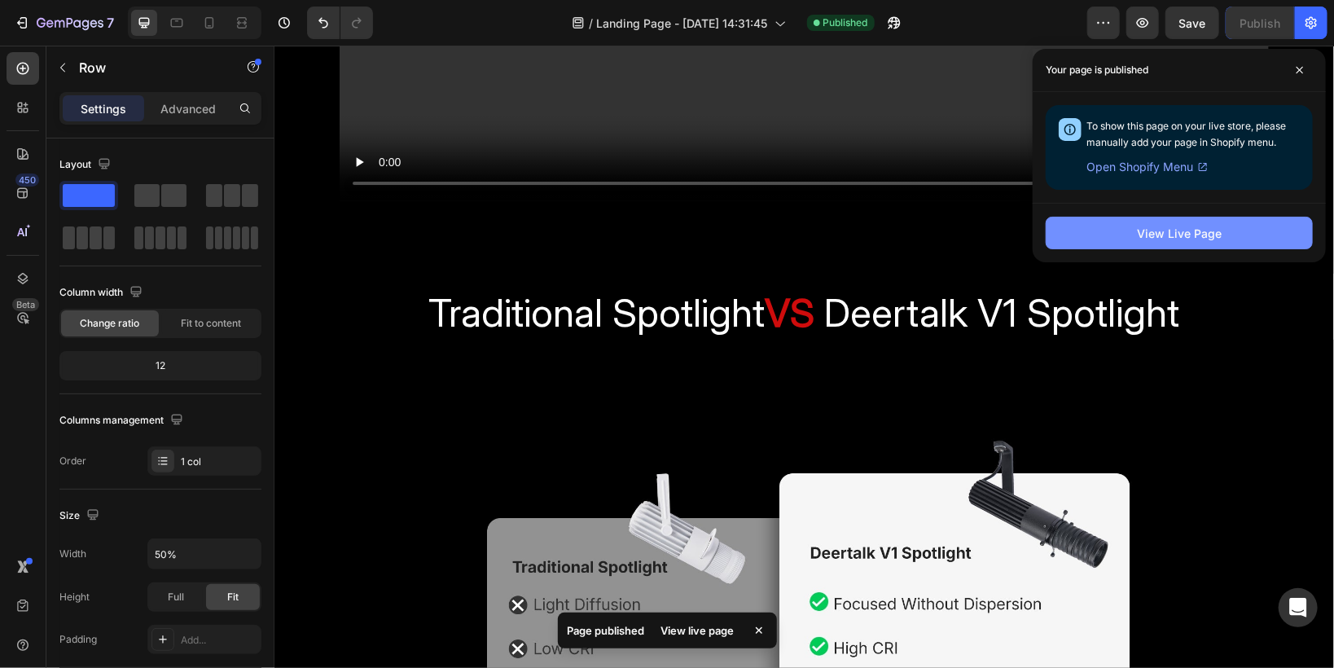
click at [1128, 233] on button "View Live Page" at bounding box center [1179, 233] width 267 height 33
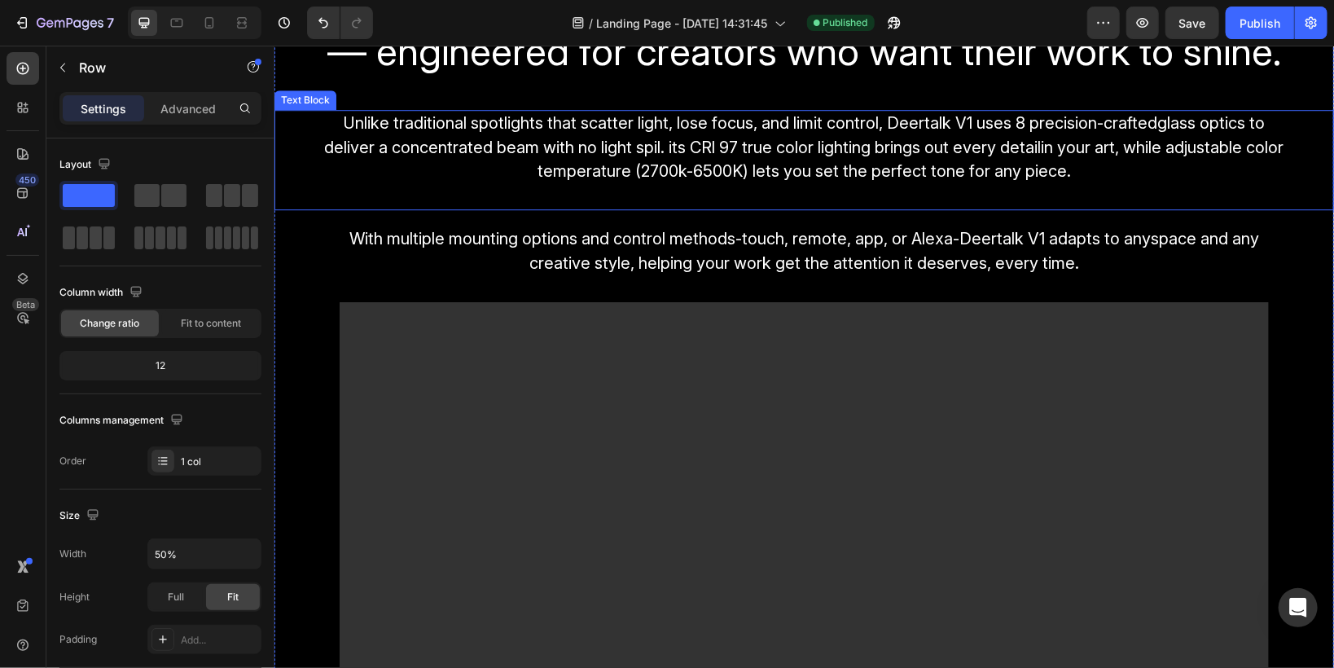
scroll to position [2476, 0]
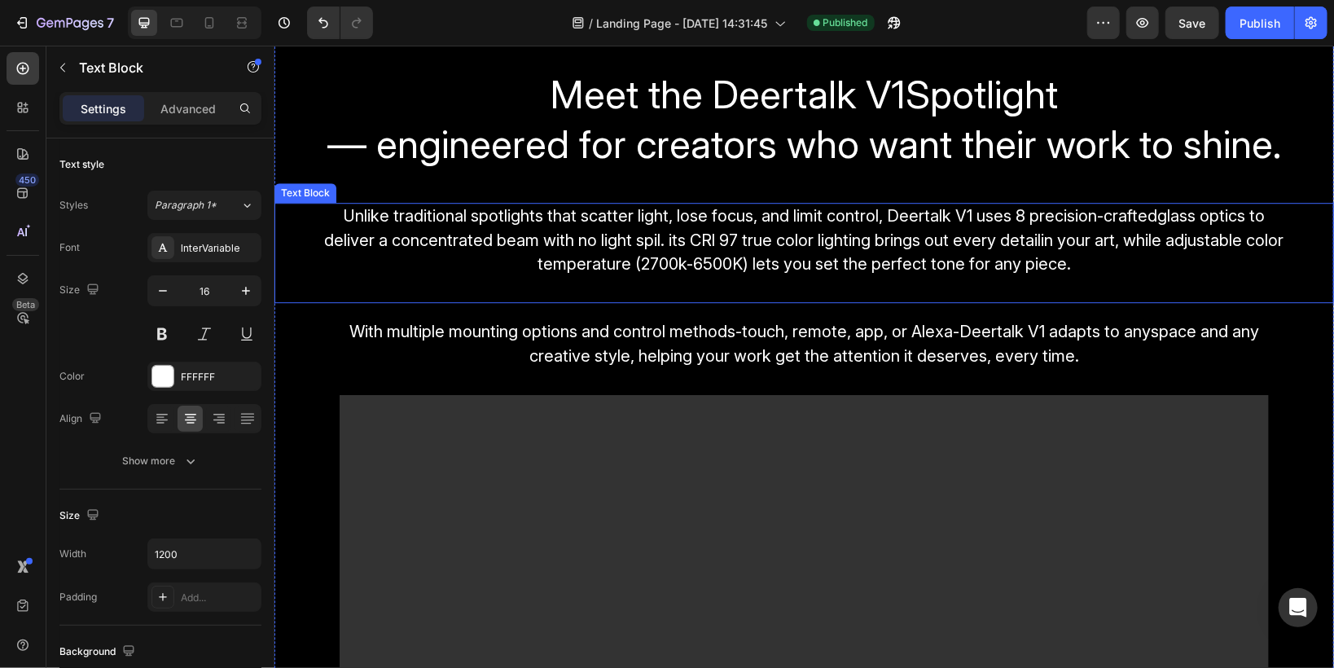
click at [581, 249] on p "Unlike traditional spotlights that scatter light, lose focus, and limit control…" at bounding box center [804, 252] width 974 height 97
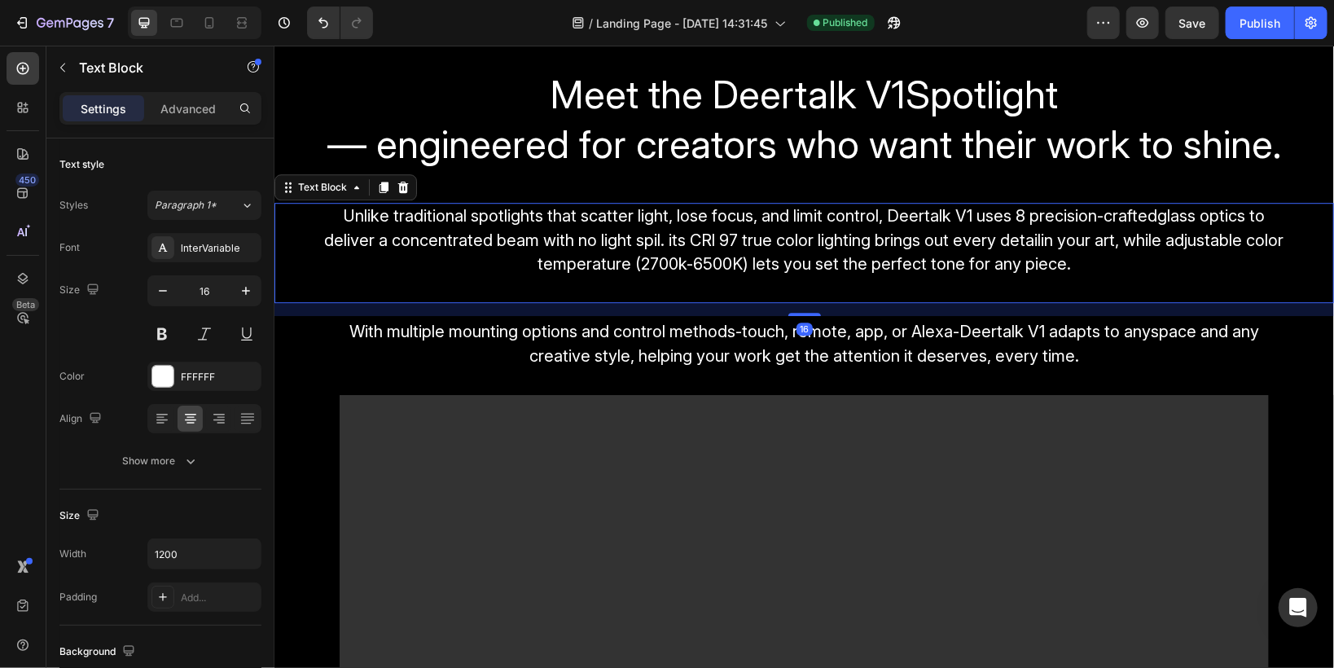
click at [581, 249] on p "Unlike traditional spotlights that scatter light, lose focus, and limit control…" at bounding box center [804, 252] width 974 height 97
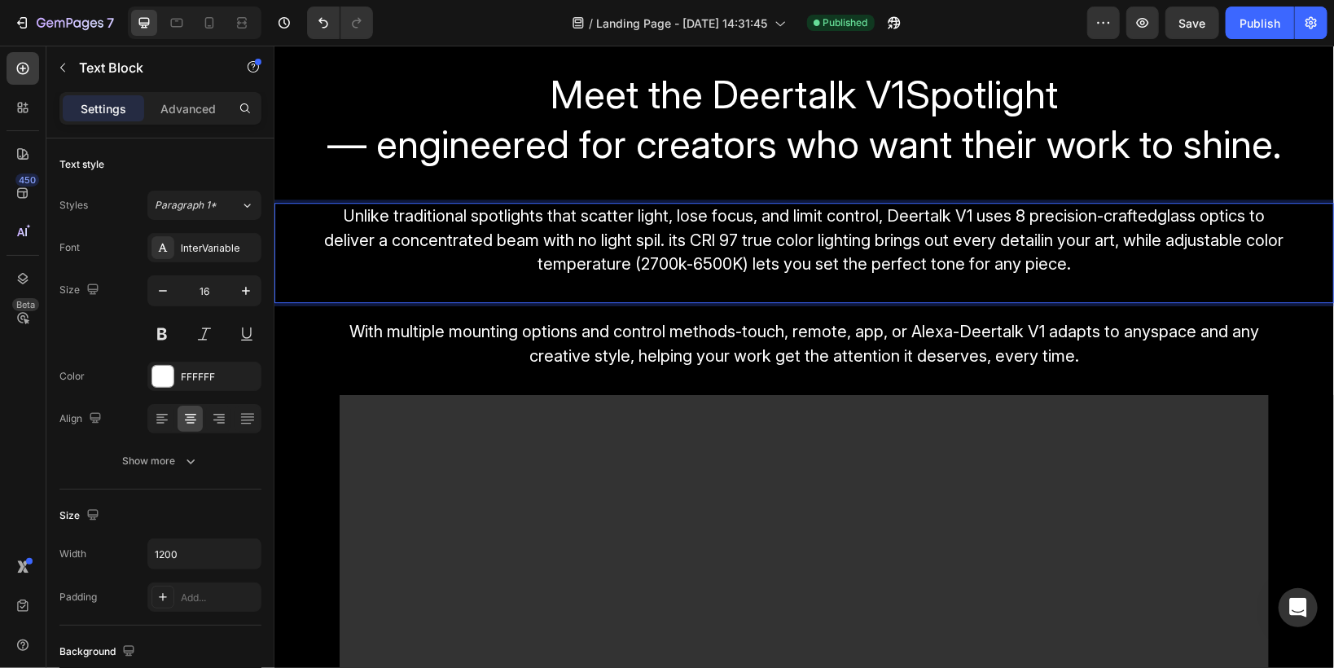
click at [984, 237] on span "Unlike traditional spotlights that scatter light, lose focus, and limit control…" at bounding box center [803, 239] width 959 height 68
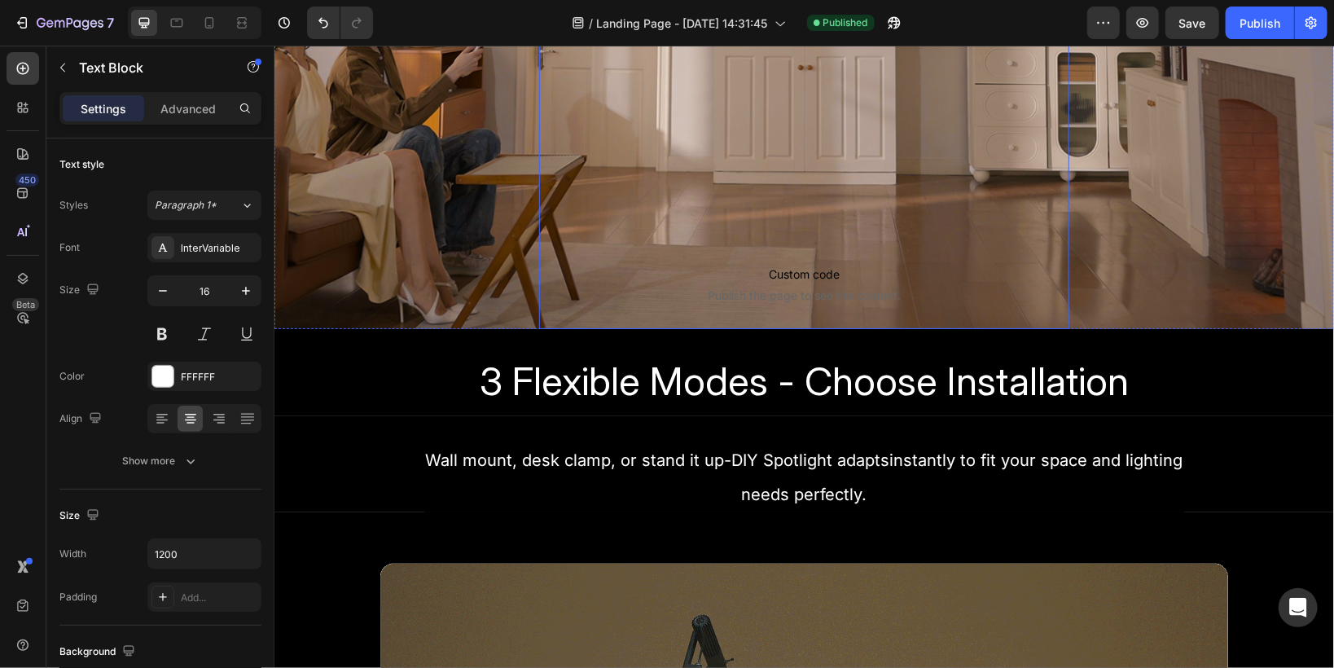
scroll to position [717, 0]
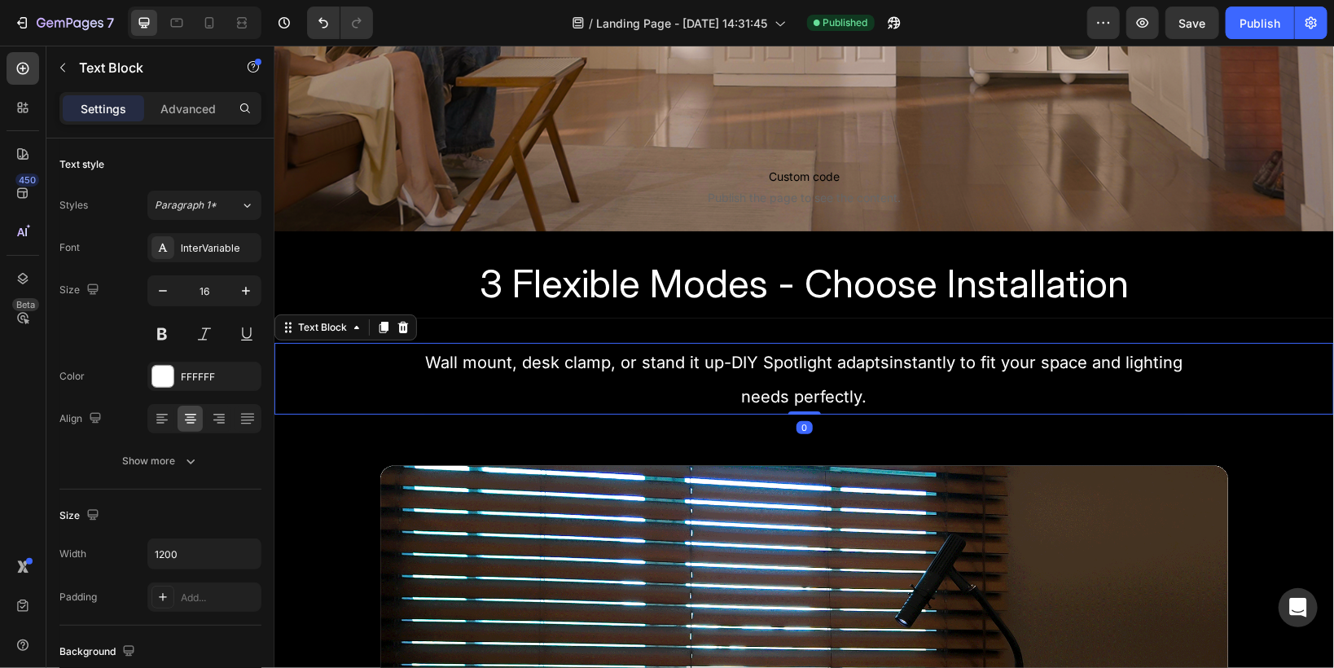
click at [787, 349] on p "Wall mount, desk clamp, or stand it up-DIY Spotlight adaptsinstantly to fit you…" at bounding box center [803, 361] width 757 height 34
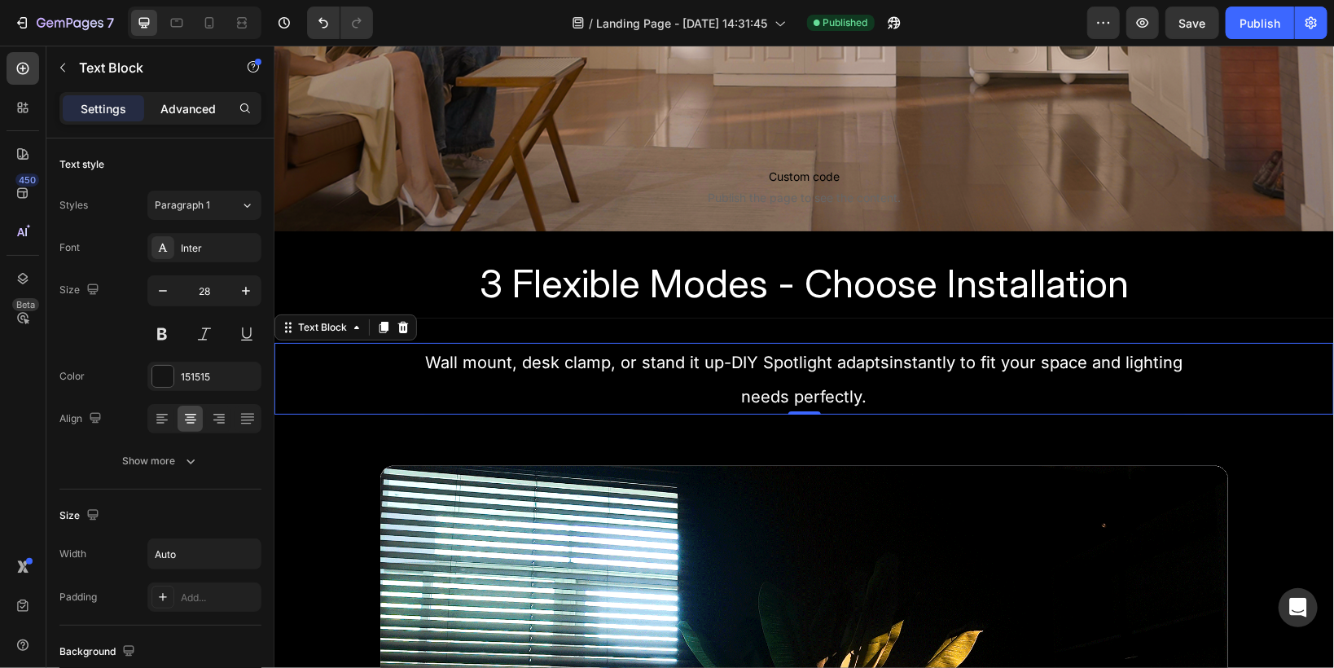
click at [182, 110] on p "Advanced" at bounding box center [187, 108] width 55 height 17
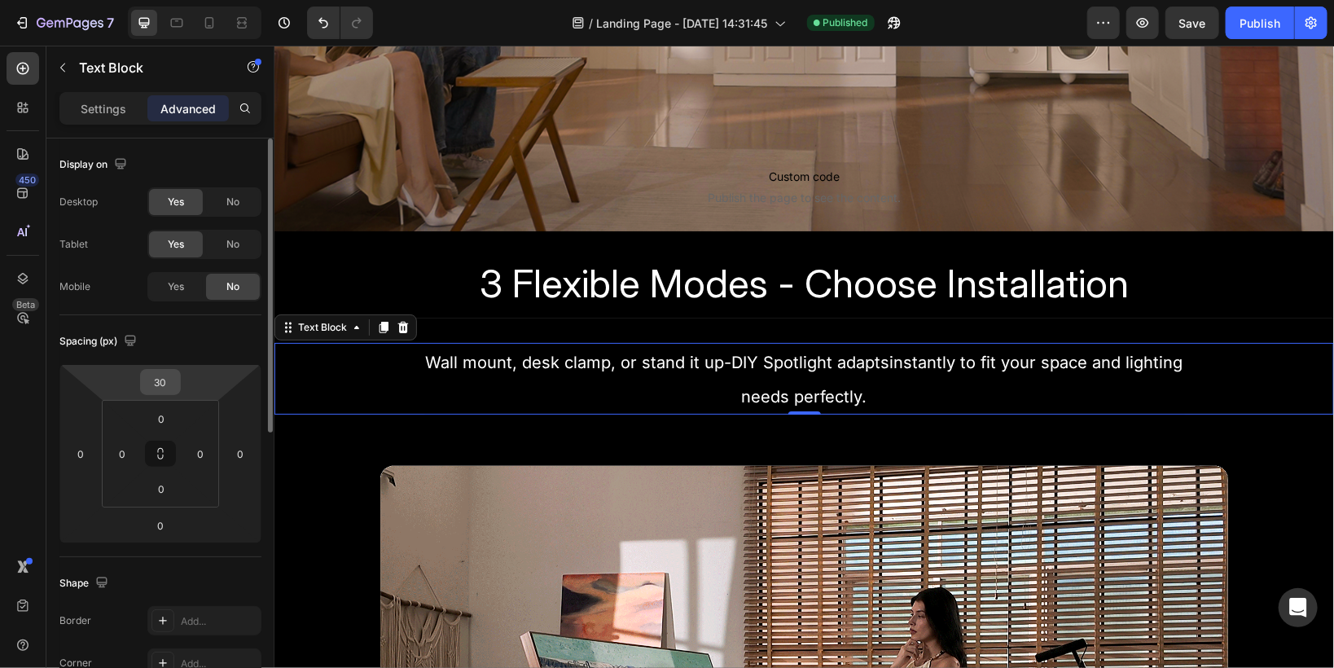
click at [158, 387] on input "30" at bounding box center [160, 382] width 33 height 24
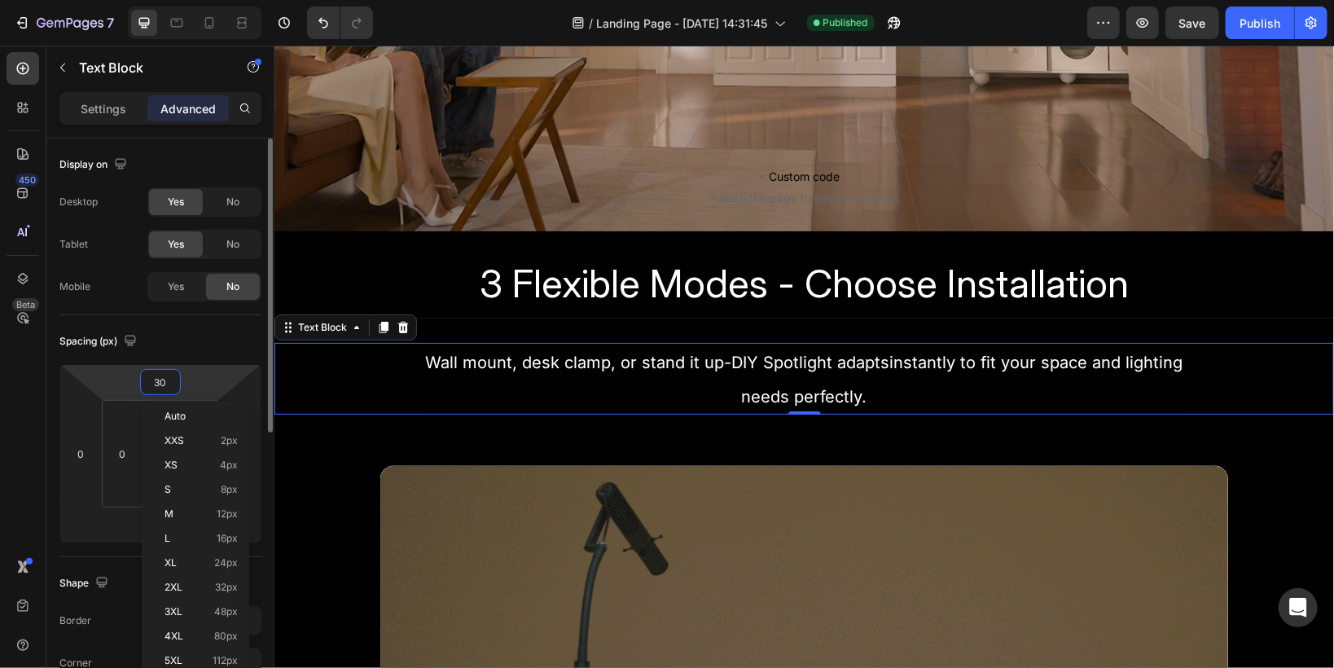
click at [158, 382] on input "30" at bounding box center [160, 382] width 33 height 24
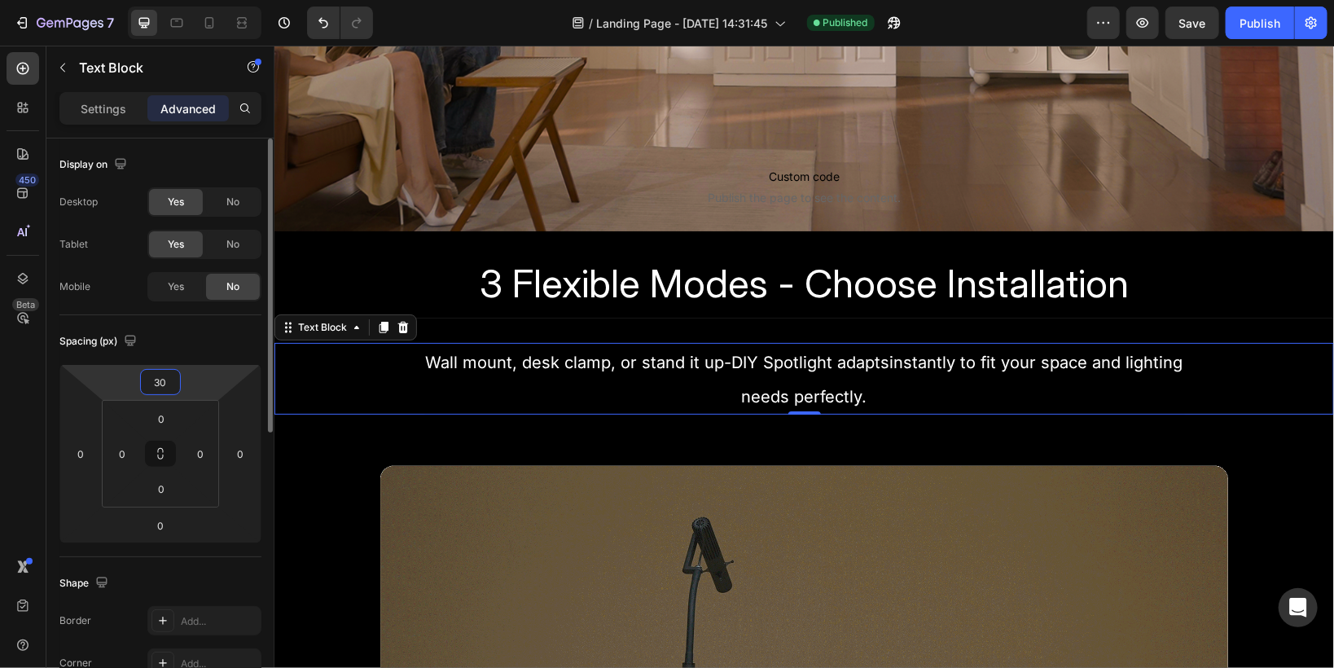
click at [156, 379] on input "30" at bounding box center [160, 382] width 33 height 24
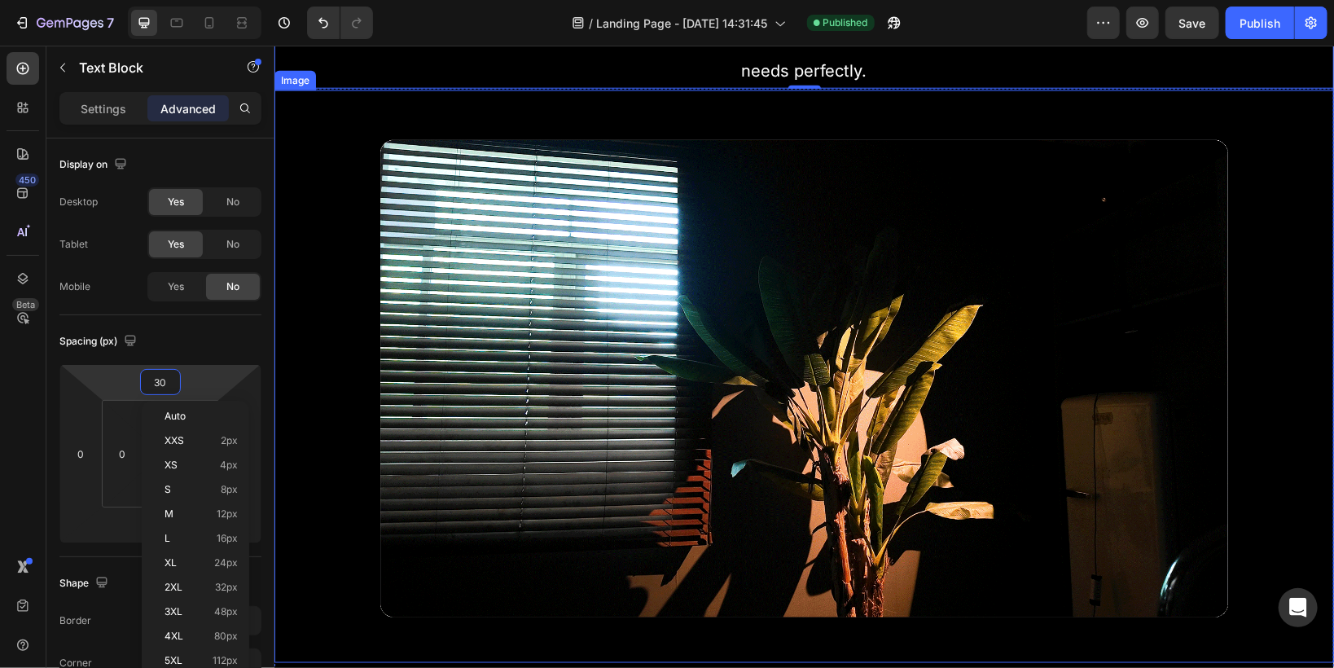
scroll to position [1433, 0]
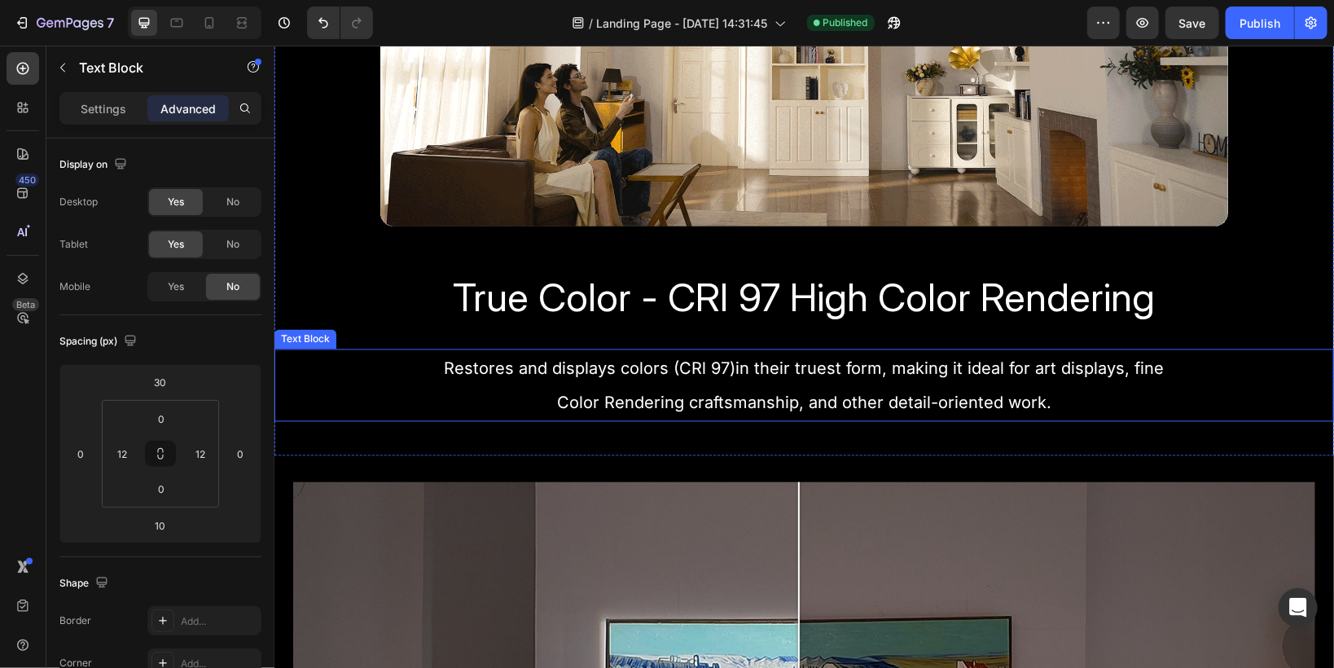
click at [778, 379] on p "Restores and displays colors (CRl 97)in their truest form, making it ideal for …" at bounding box center [803, 384] width 1037 height 68
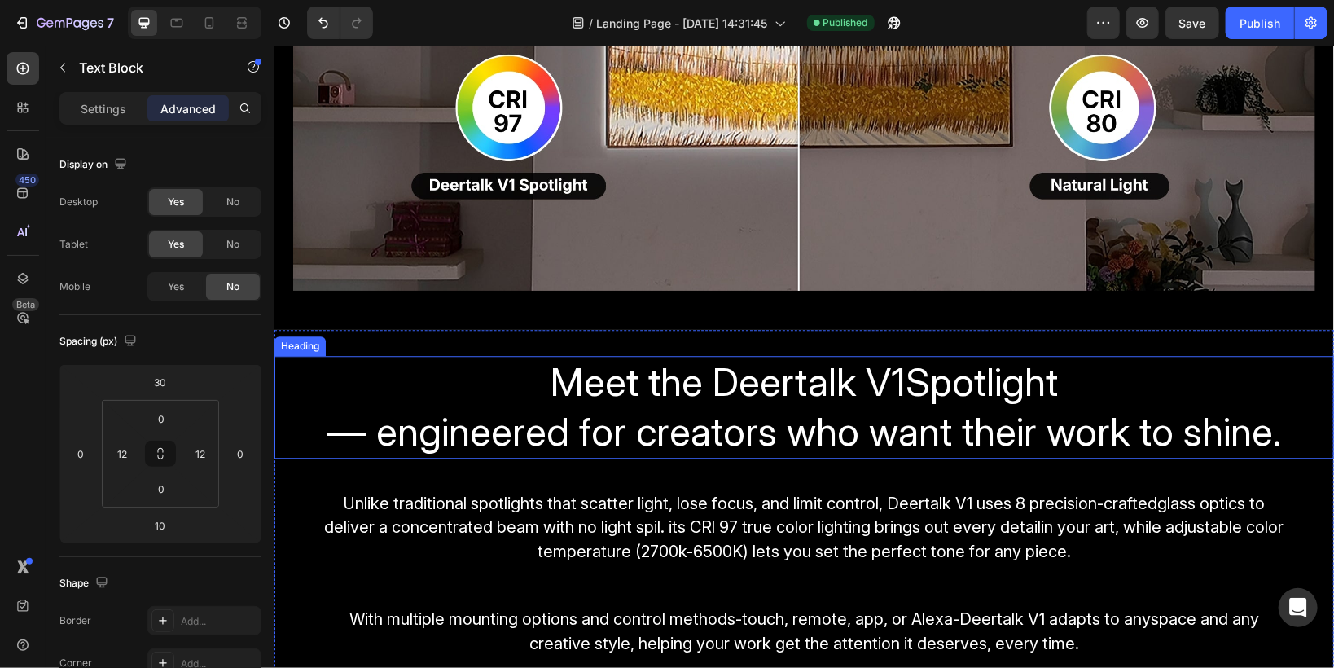
scroll to position [2280, 0]
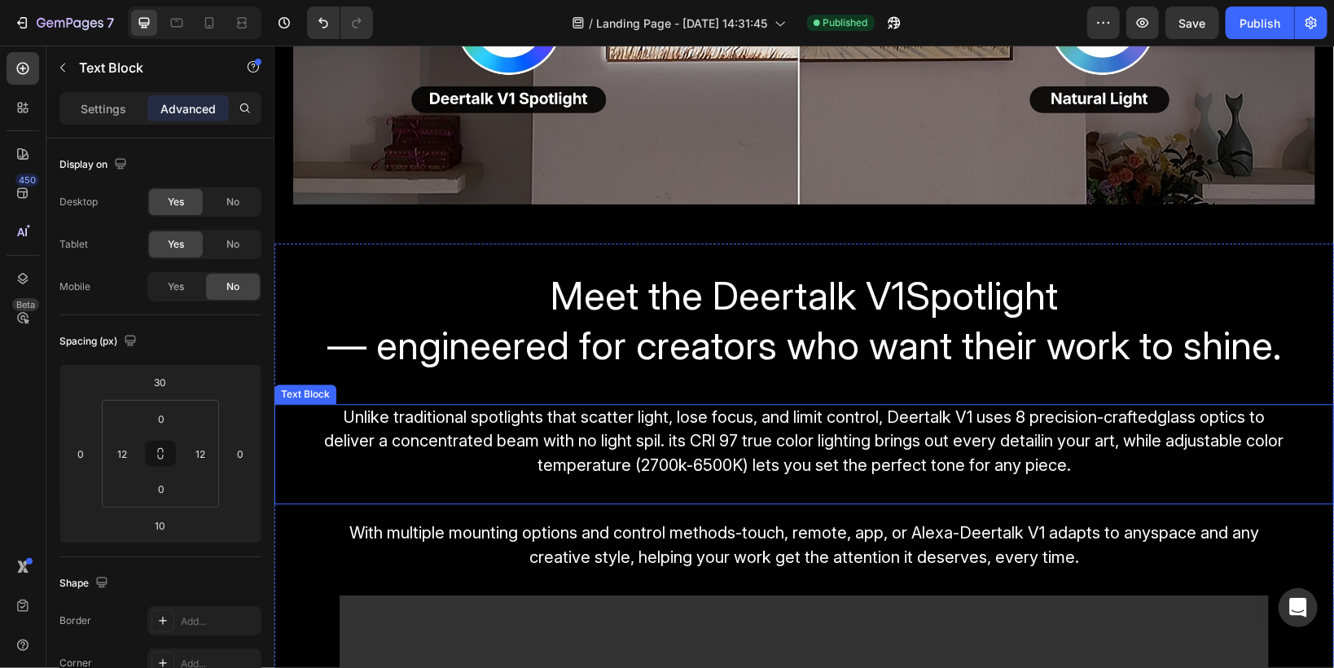
click at [704, 442] on span "Unlike traditional spotlights that scatter light, lose focus, and limit control…" at bounding box center [803, 440] width 959 height 68
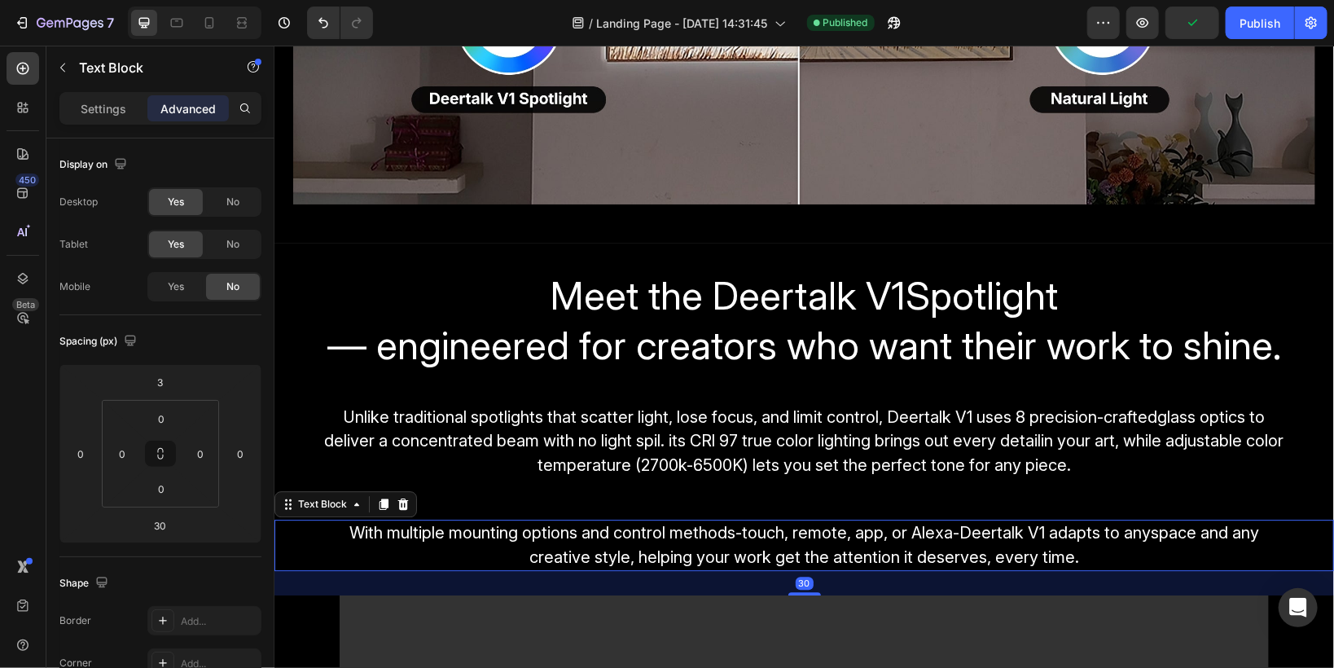
click at [719, 531] on span "With multiple mounting options and control methods-touch, remote, app, or Alexa…" at bounding box center [804, 544] width 910 height 44
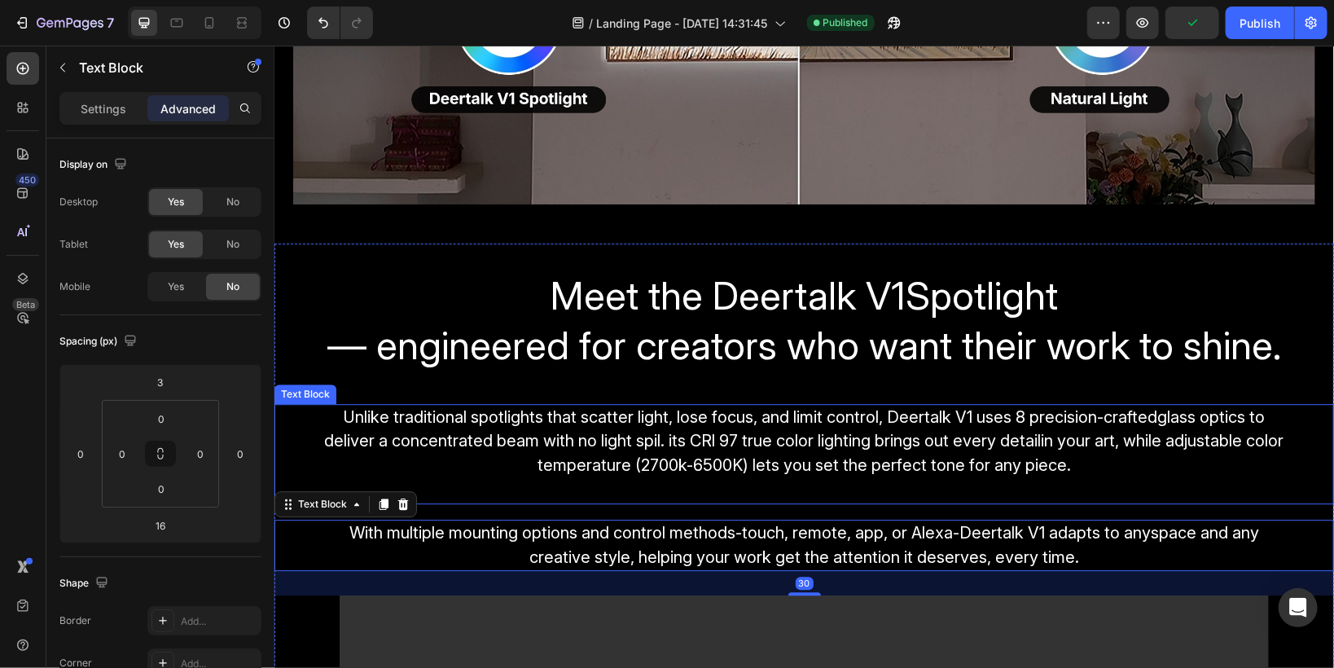
click at [678, 423] on span "Unlike traditional spotlights that scatter light, lose focus, and limit control…" at bounding box center [803, 440] width 959 height 68
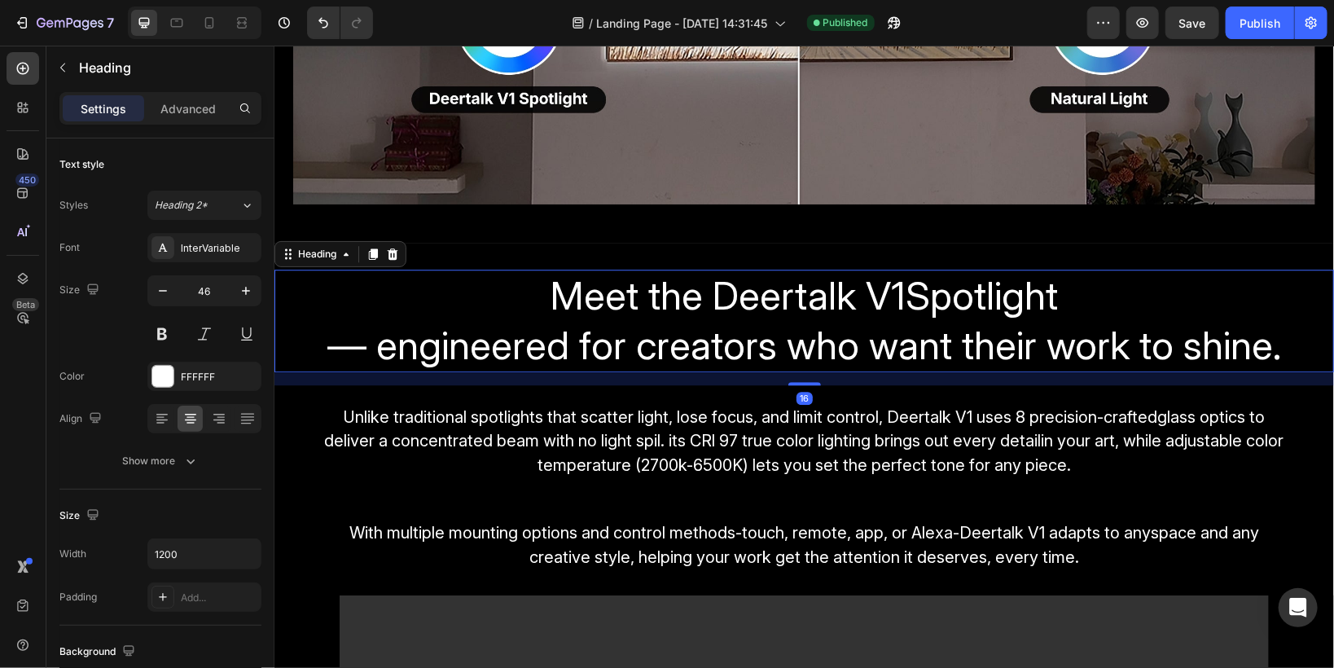
click at [681, 336] on span "— engineered for creators who want their work to shine." at bounding box center [804, 344] width 954 height 48
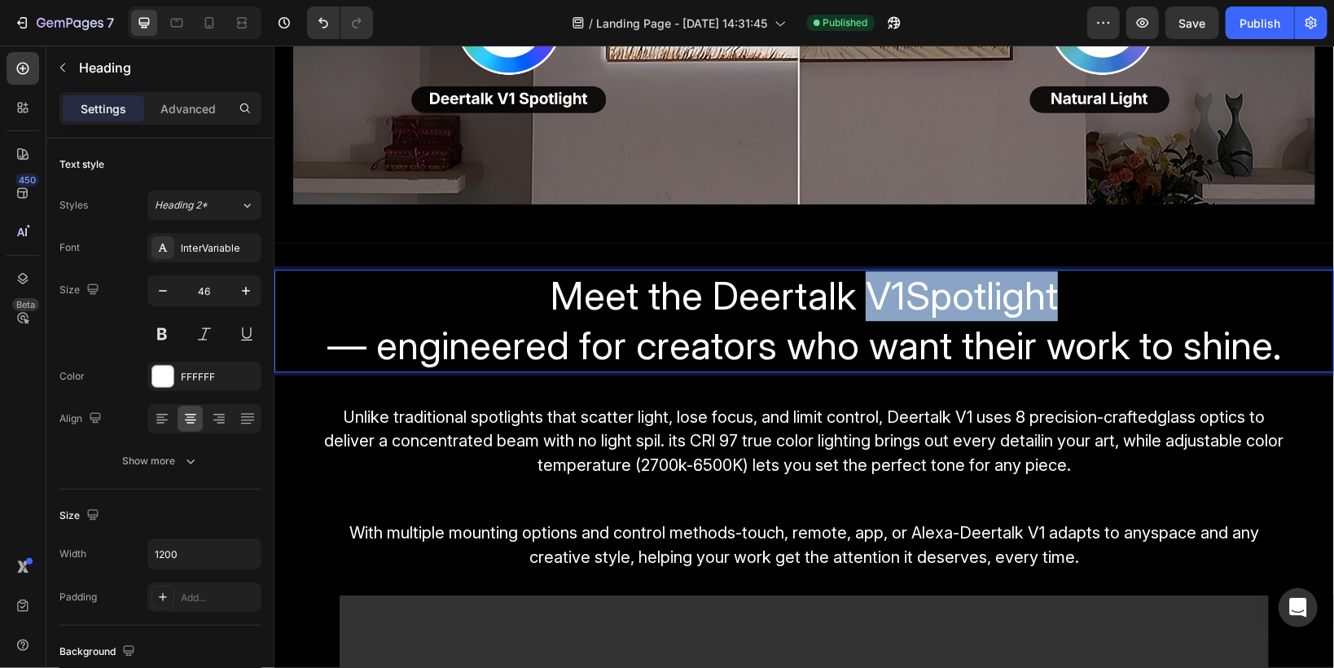
click at [893, 283] on span "Meet the Deertalk V1Spotlight" at bounding box center [803, 294] width 507 height 48
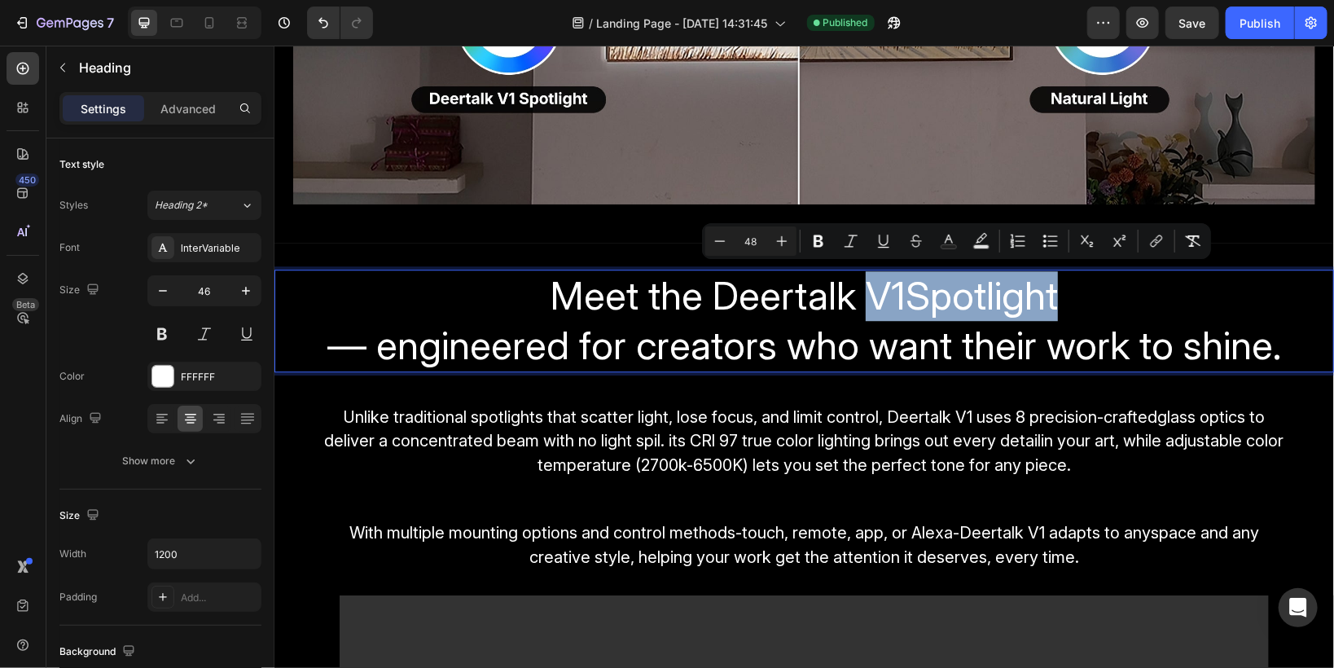
click at [897, 286] on span "Meet the Deertalk V1Spotlight" at bounding box center [803, 294] width 507 height 48
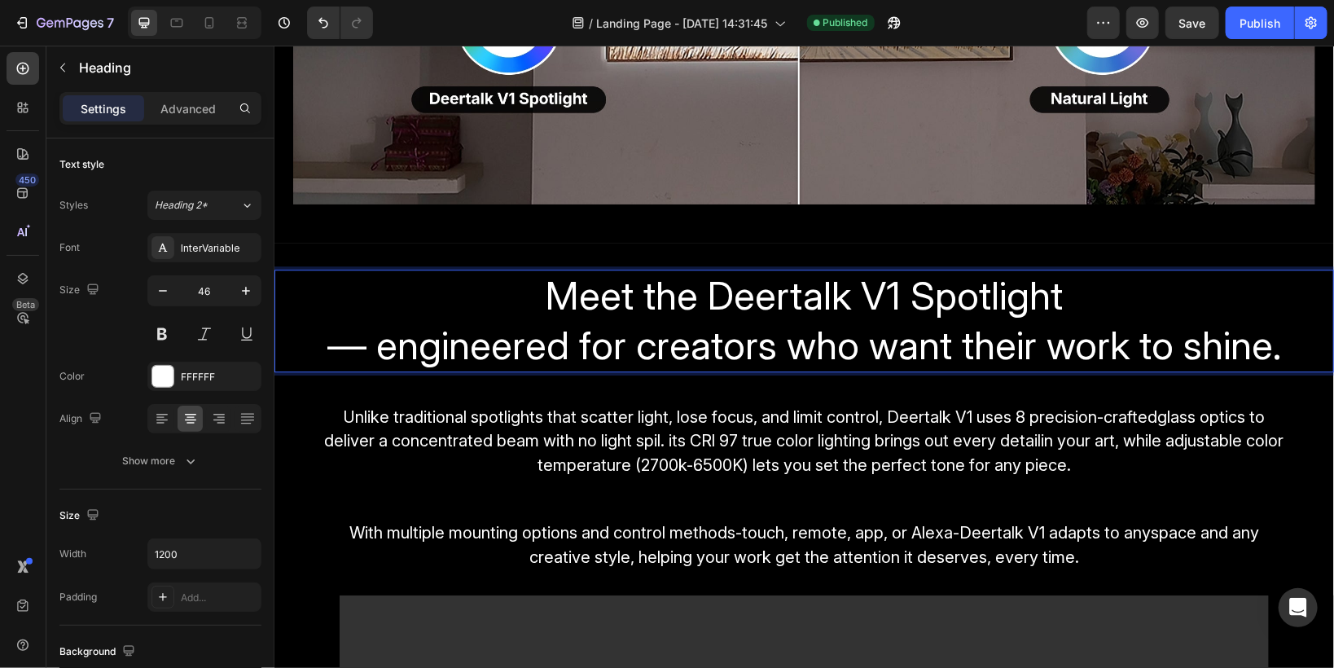
click at [365, 336] on span "— engineered for creators who want their work to shine." at bounding box center [804, 344] width 954 height 48
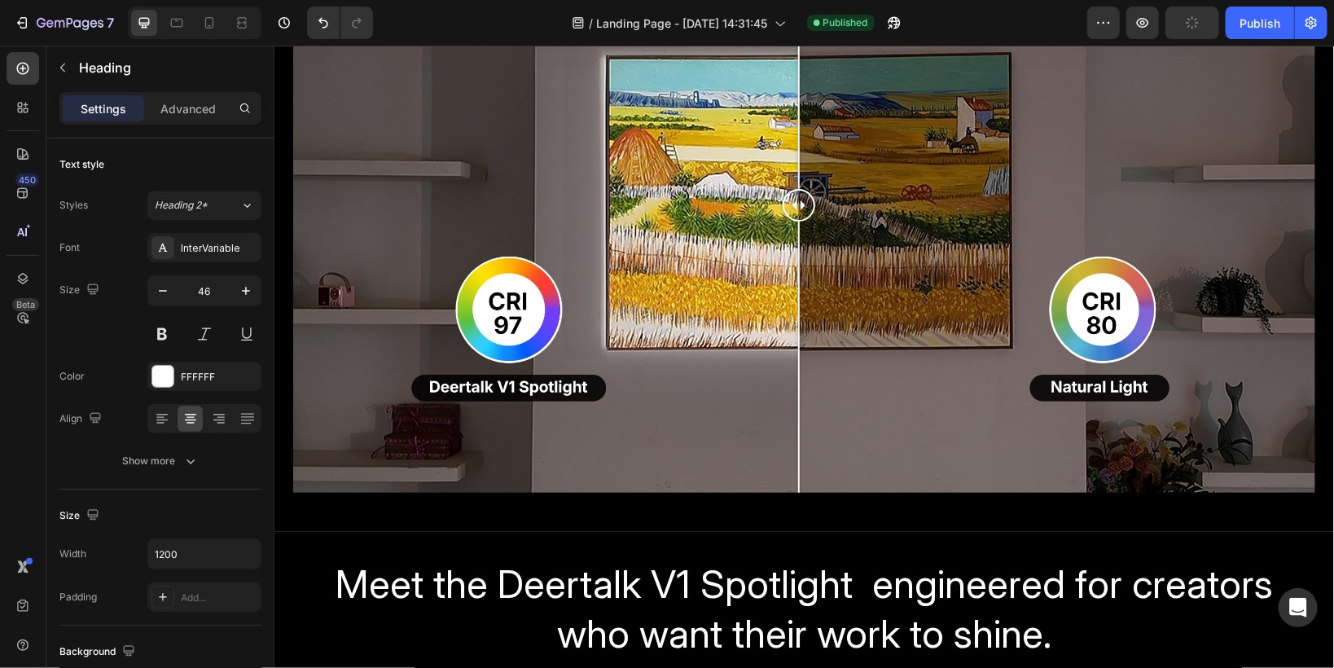
scroll to position [2150, 0]
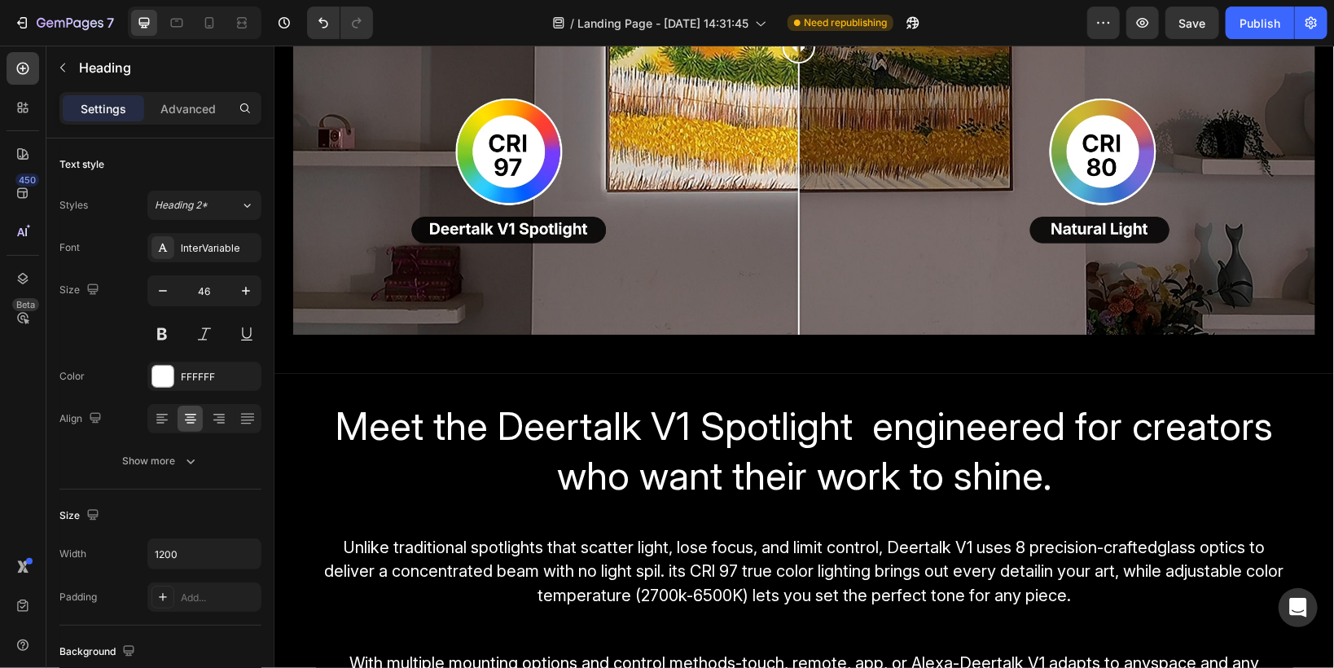
click at [874, 416] on span "Meet the Deertalk V1 Spotlight engineered for creators who want their work to s…" at bounding box center [803, 450] width 937 height 98
click at [932, 425] on span "Meet the Deertalk V1 Spotlight engineered for creators who want their work to s…" at bounding box center [803, 450] width 937 height 98
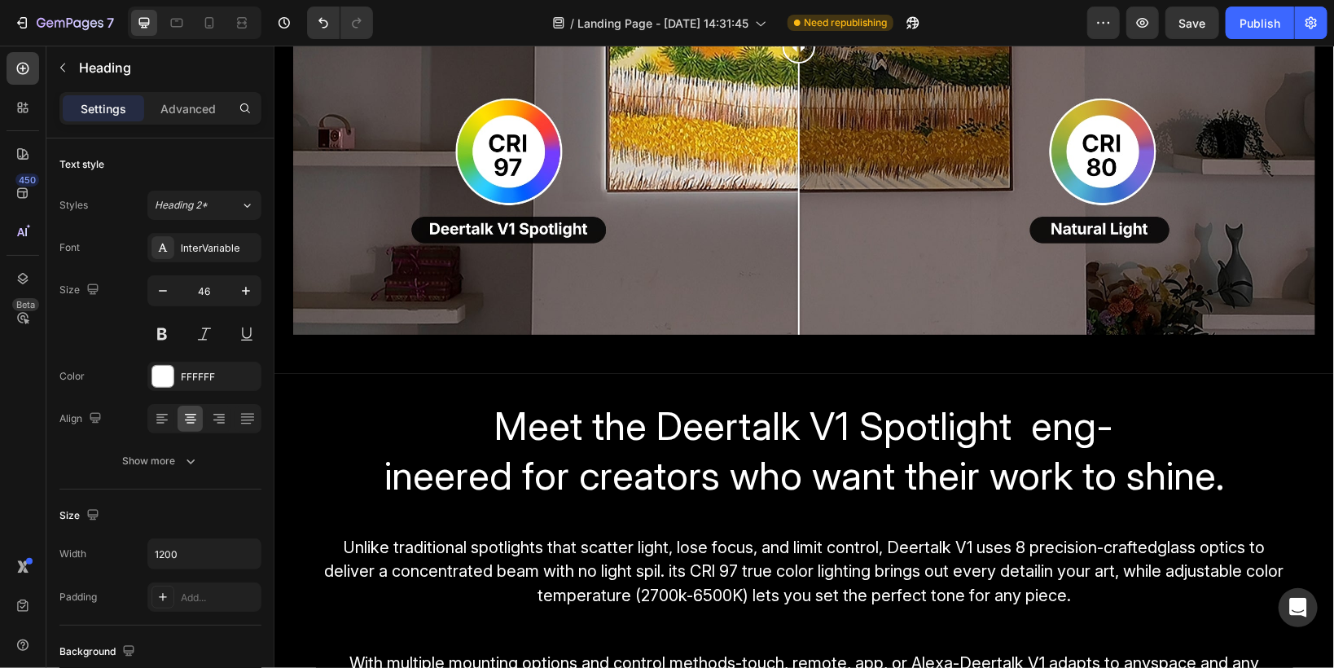
click at [1123, 428] on p "Meet the Deertalk V1 Spotlight eng- ineered for creators who want their work to…" at bounding box center [804, 450] width 974 height 99
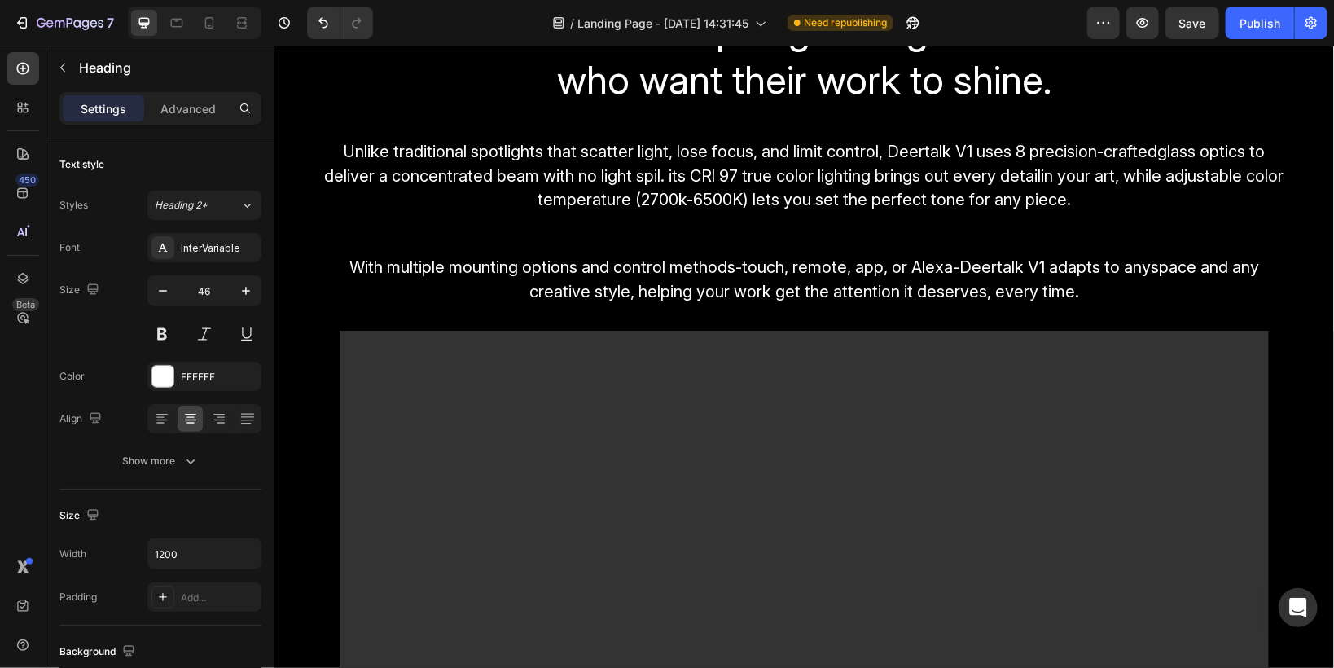
scroll to position [2541, 0]
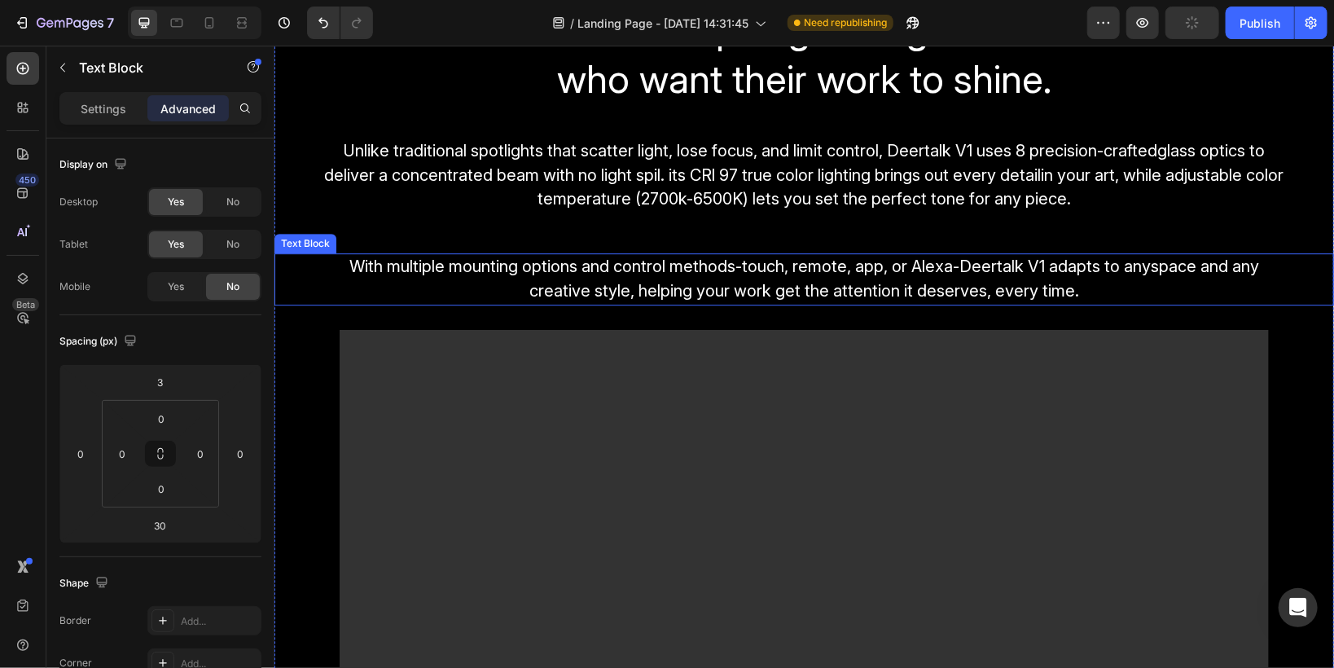
click at [789, 283] on span "With multiple mounting options and control methods-touch, remote, app, or Alexa…" at bounding box center [804, 278] width 910 height 44
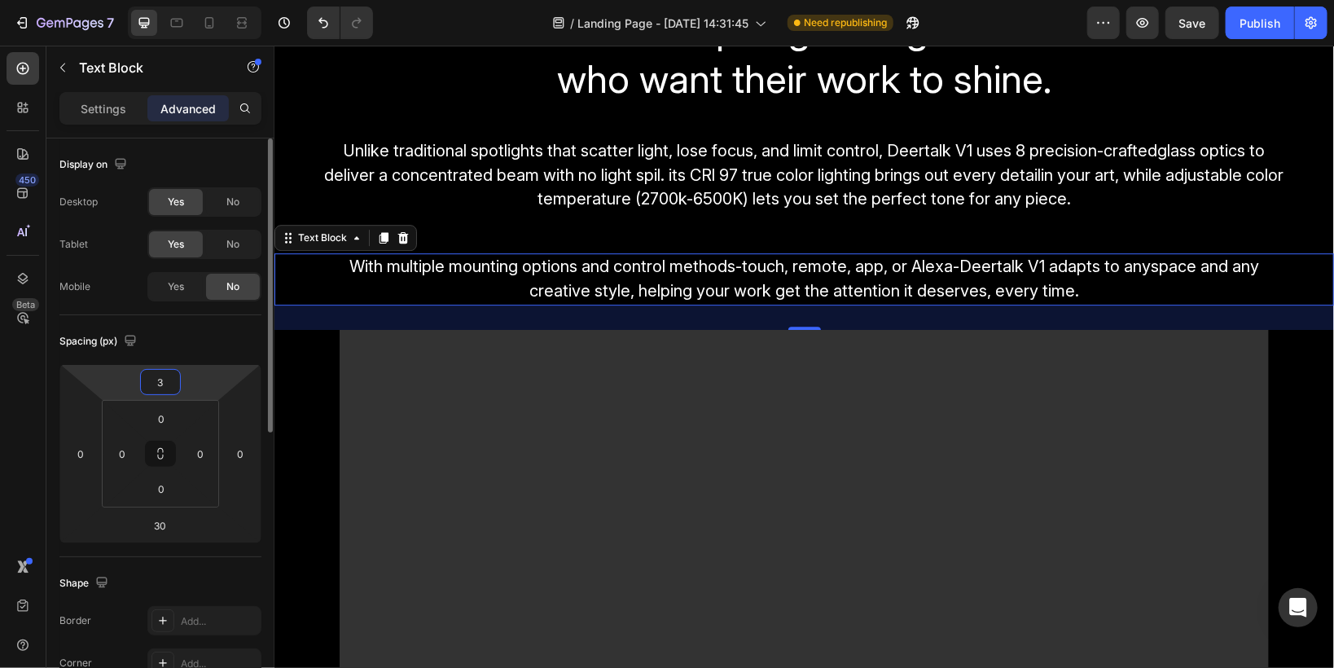
click at [163, 382] on input "3" at bounding box center [160, 382] width 33 height 24
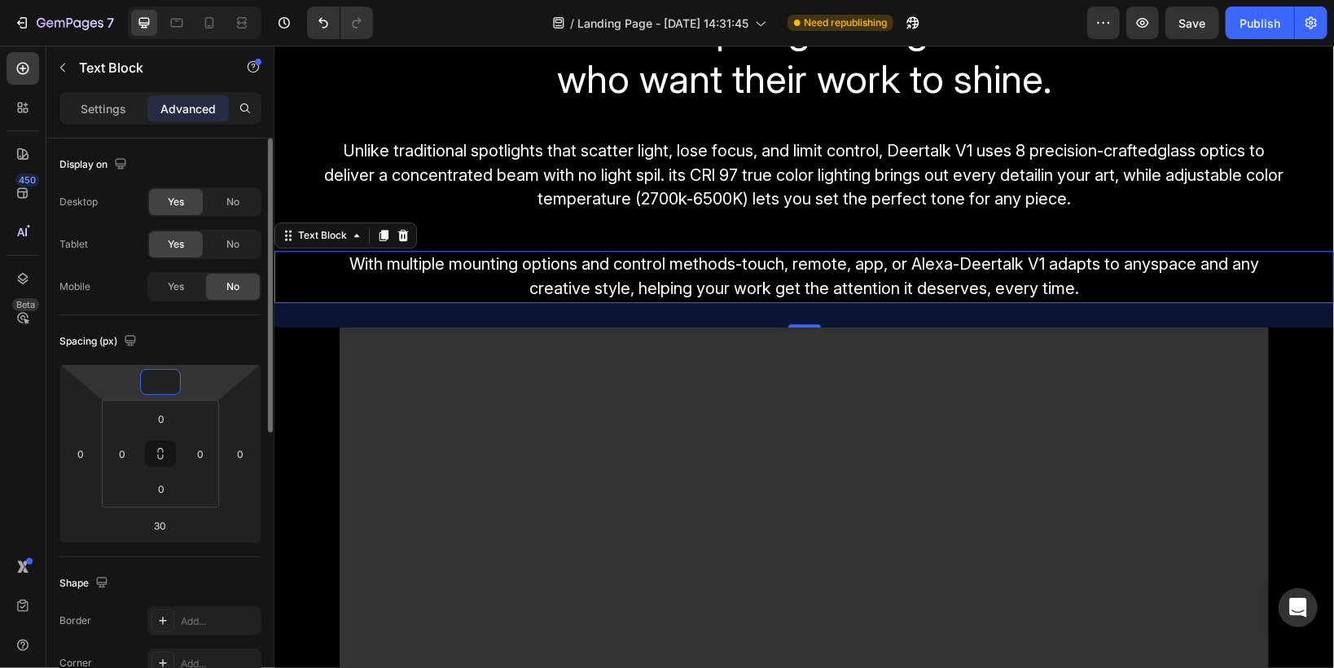
type input "0"
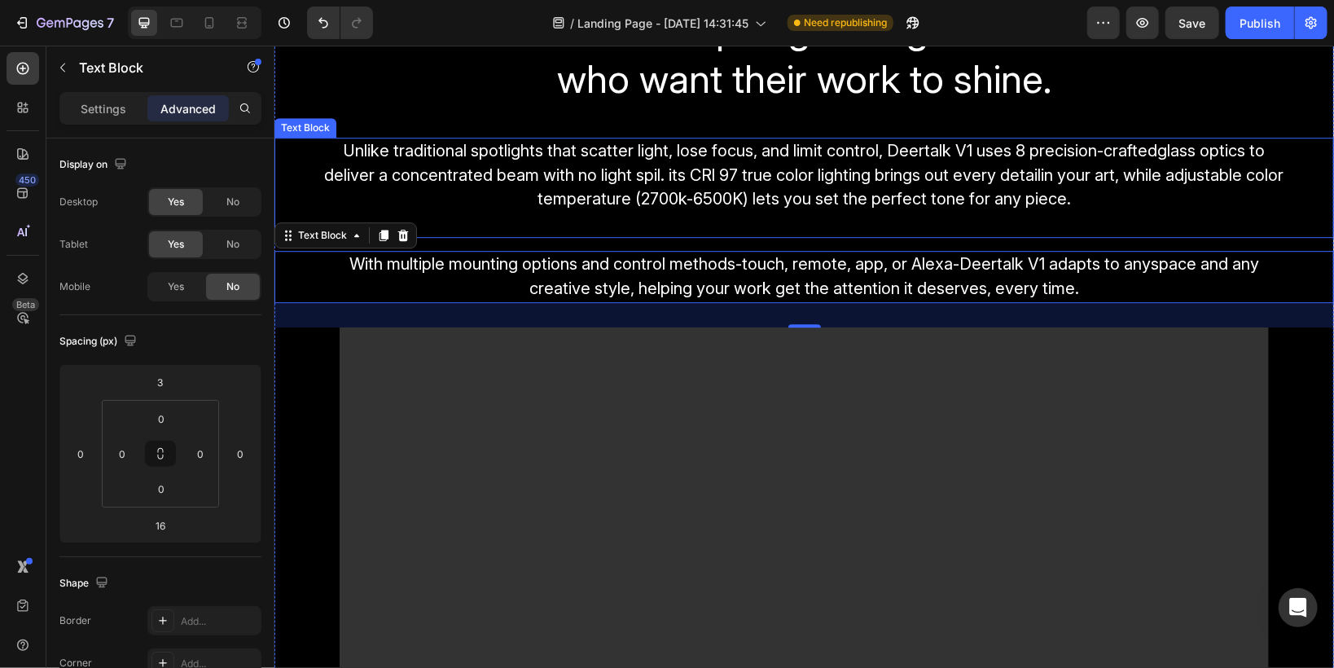
click at [638, 187] on span "Unlike traditional spotlights that scatter light, lose focus, and limit control…" at bounding box center [803, 174] width 959 height 68
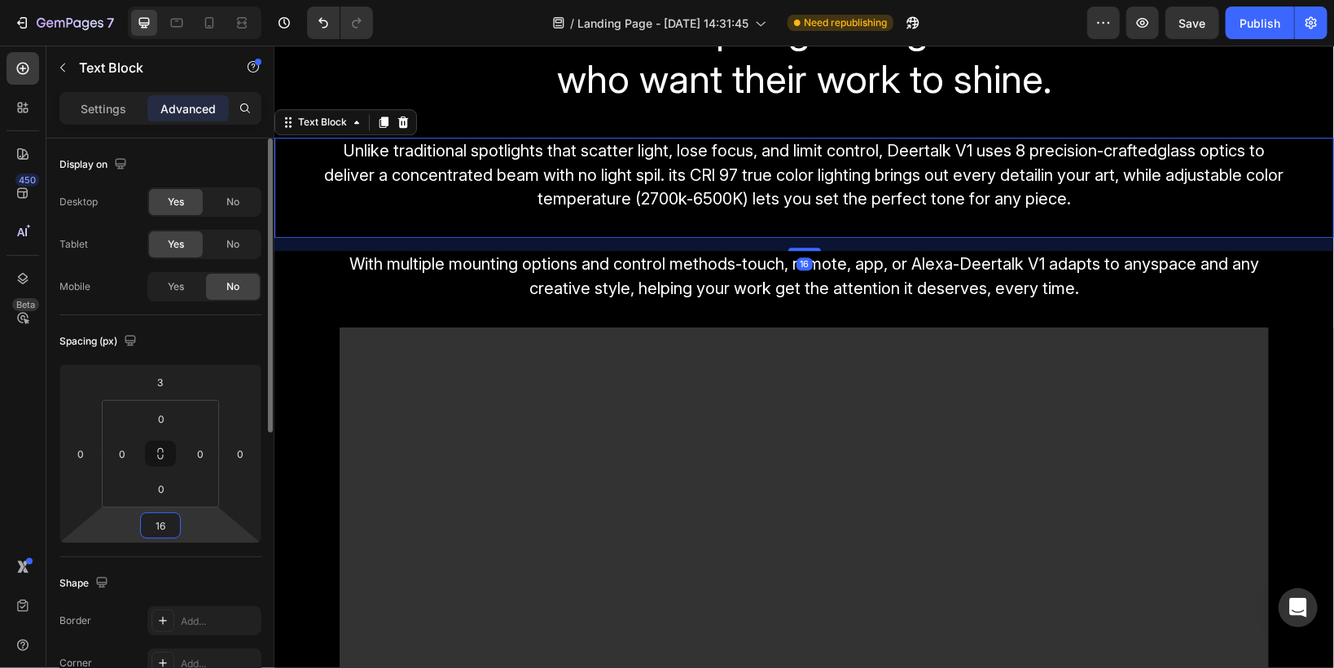
click at [170, 533] on input "16" at bounding box center [160, 525] width 33 height 24
type input "0"
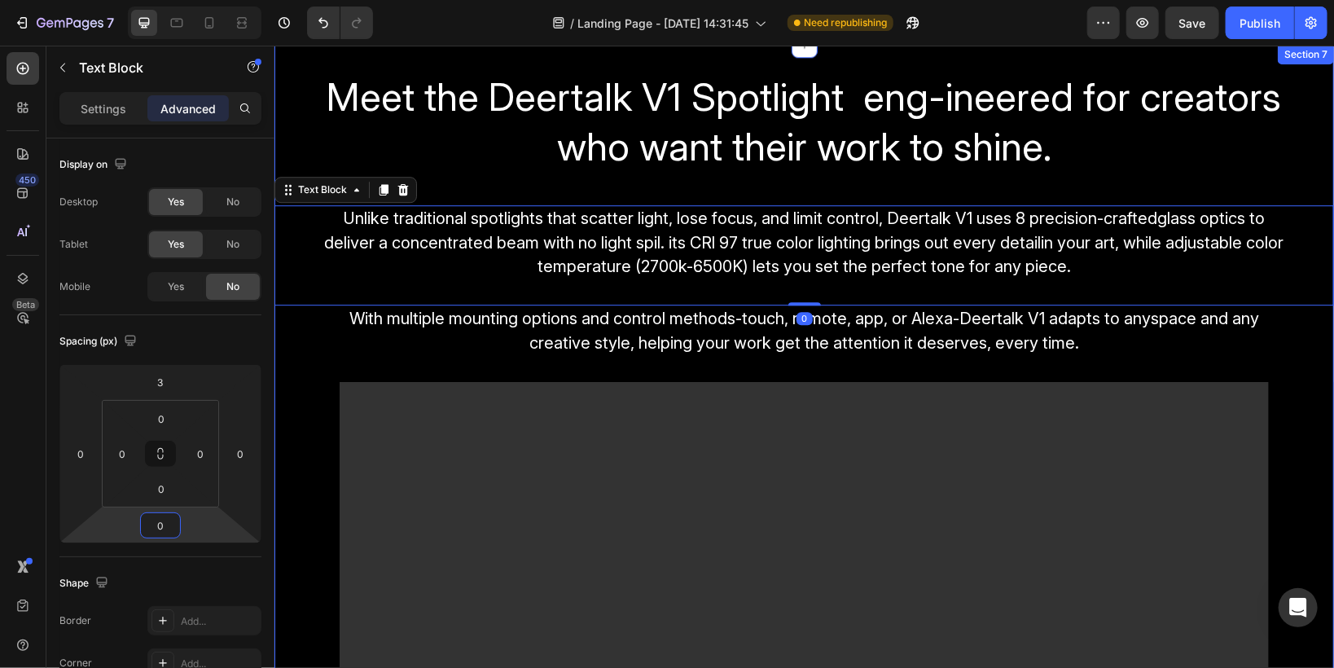
scroll to position [2410, 0]
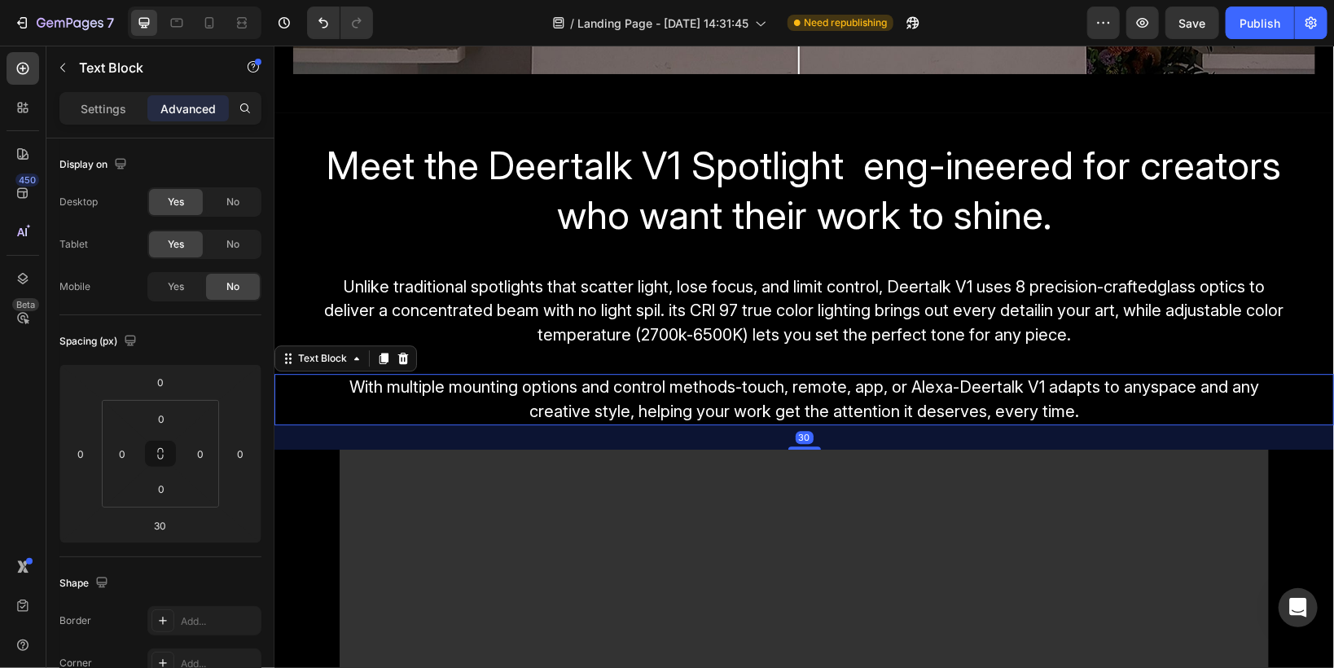
click at [645, 390] on span "With multiple mounting options and control methods-touch, remote, app, or Alexa…" at bounding box center [804, 398] width 910 height 44
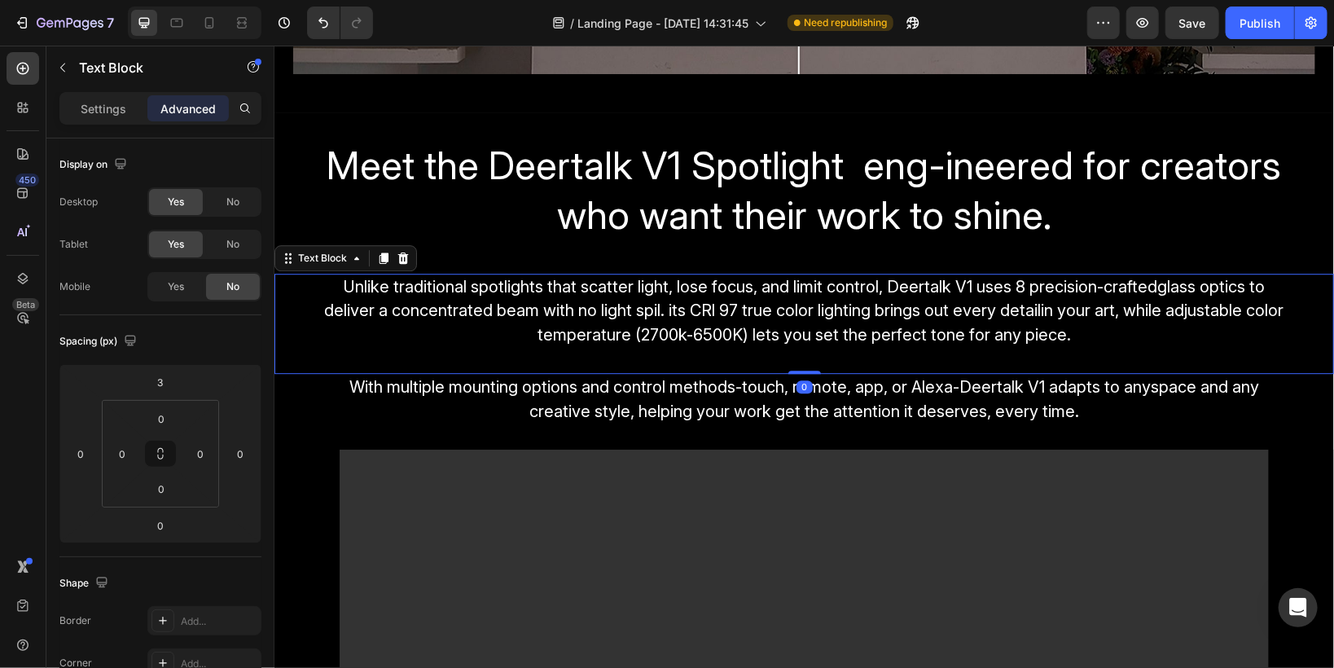
click at [627, 319] on span "Unlike traditional spotlights that scatter light, lose focus, and limit control…" at bounding box center [803, 310] width 959 height 68
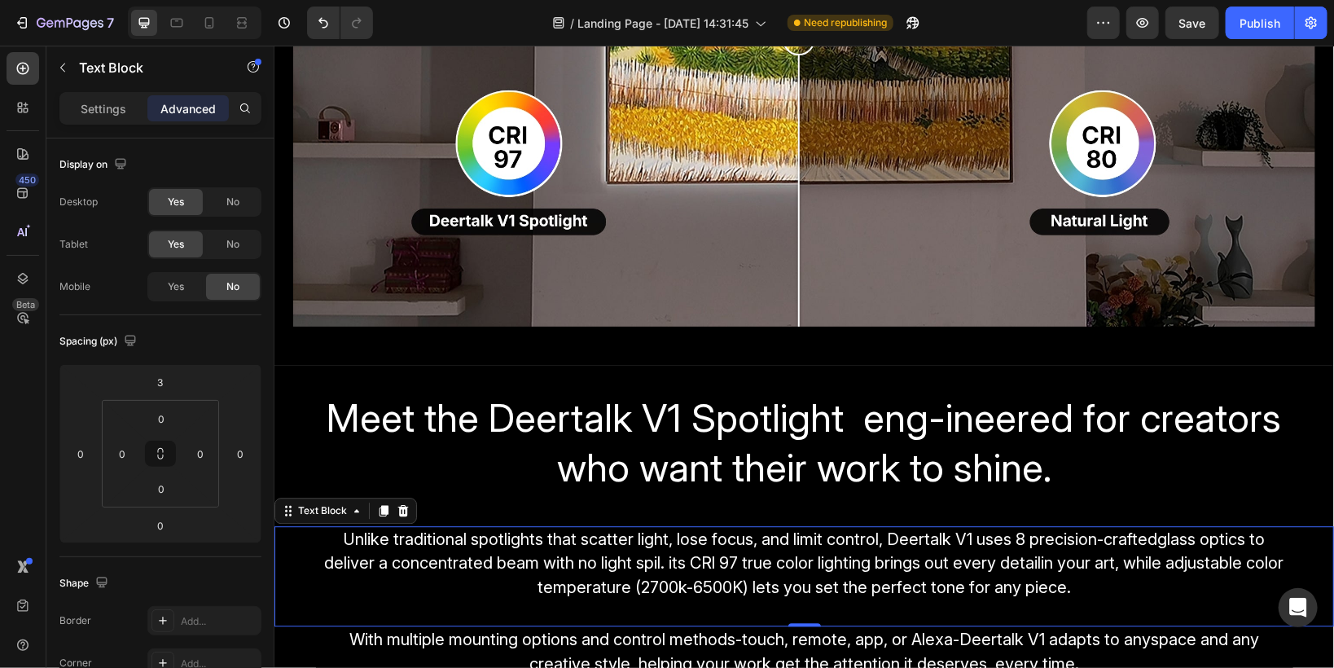
scroll to position [2215, 0]
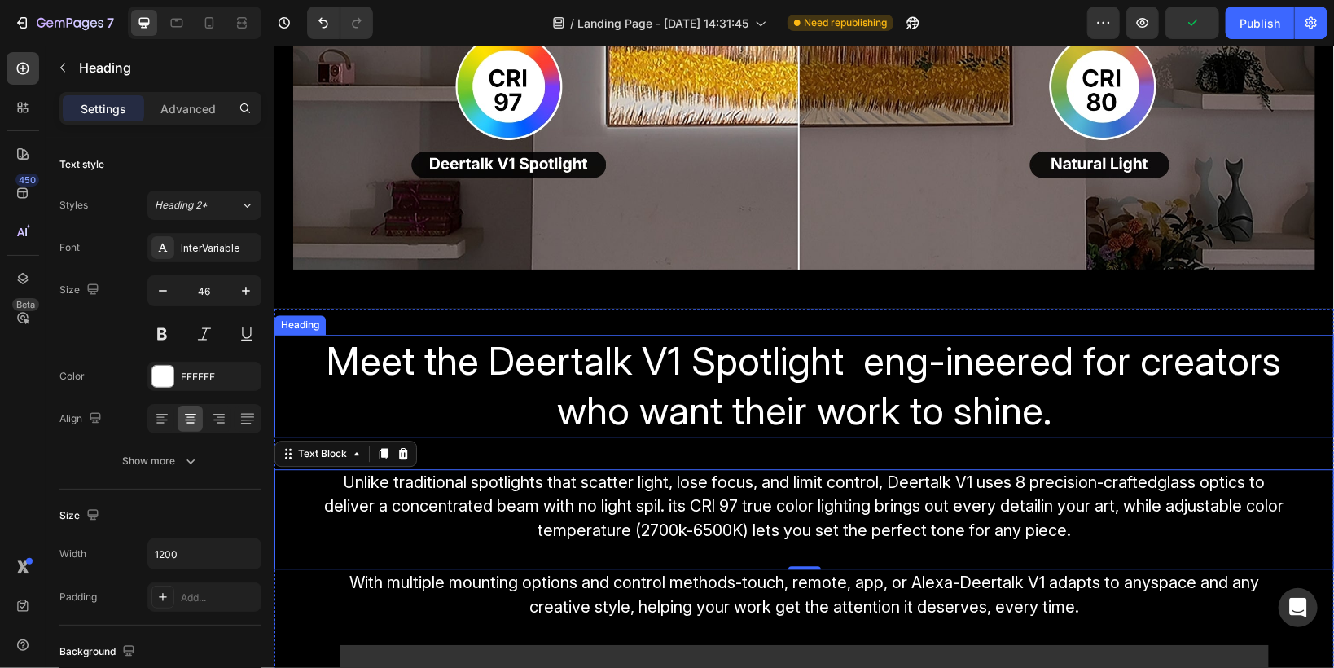
click at [656, 397] on span "Meet the Deertalk V1 Spotlight eng-ineered for creators who want their work to …" at bounding box center [804, 385] width 954 height 98
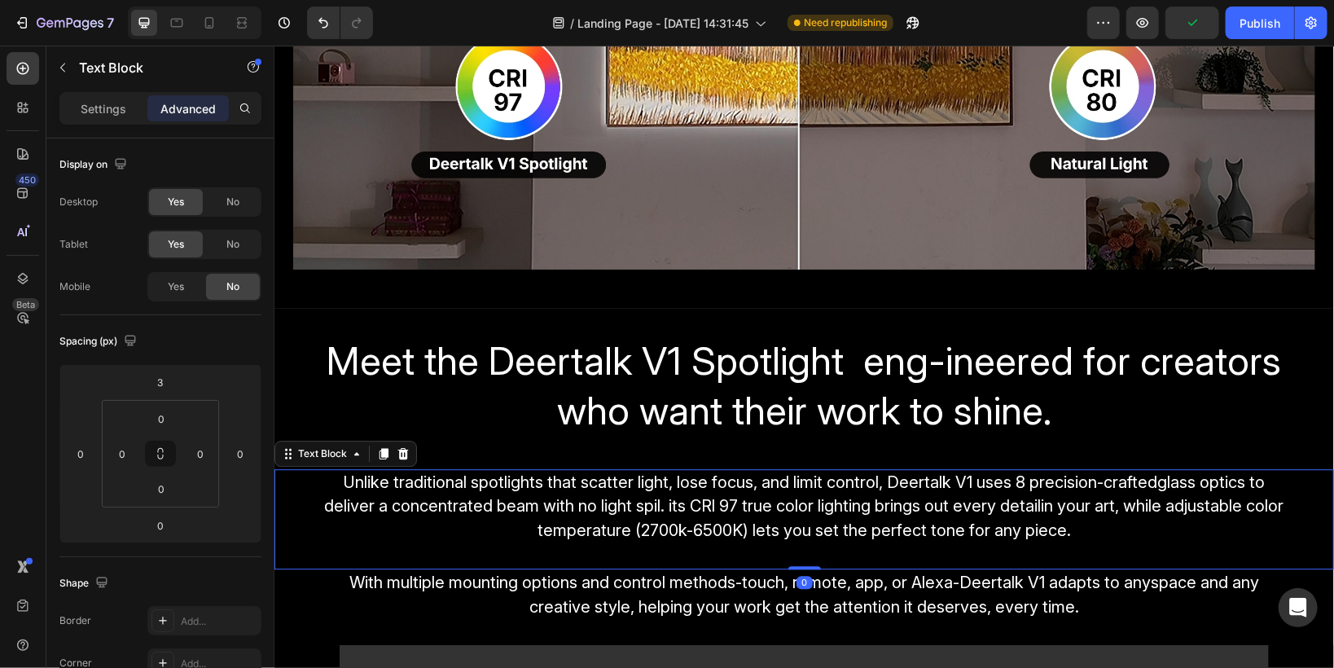
click at [689, 508] on span "Unlike traditional spotlights that scatter light, lose focus, and limit control…" at bounding box center [803, 505] width 959 height 68
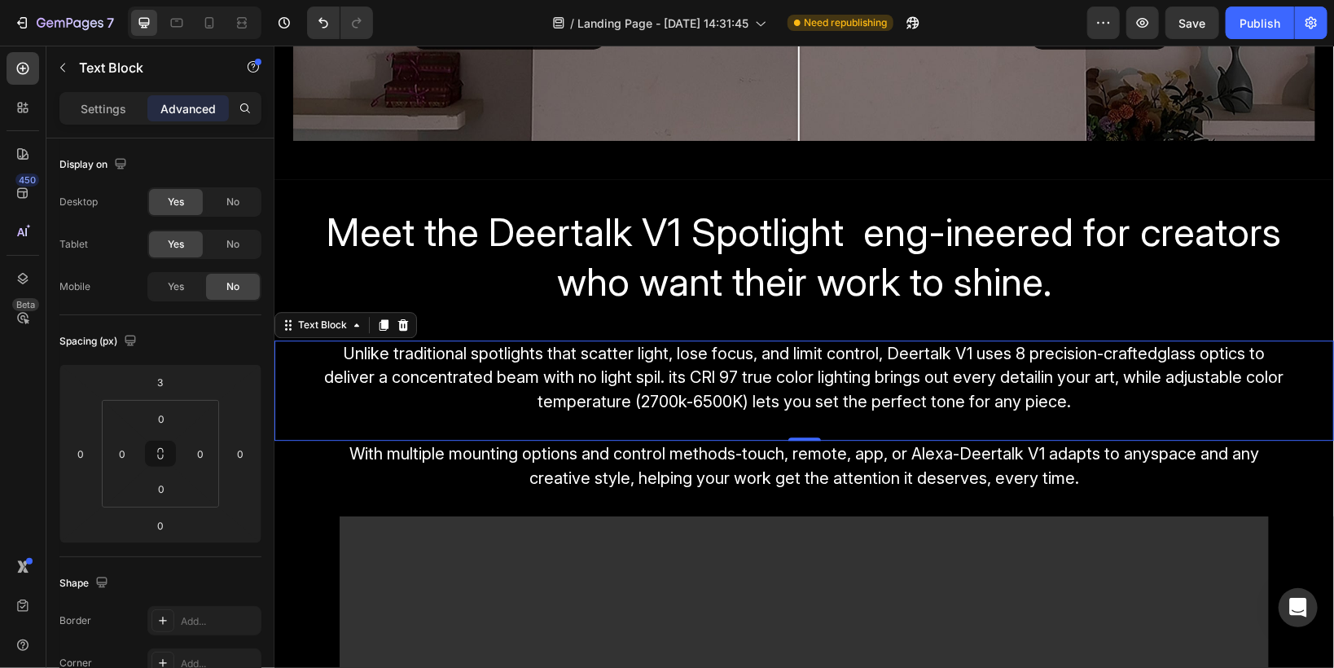
scroll to position [2345, 0]
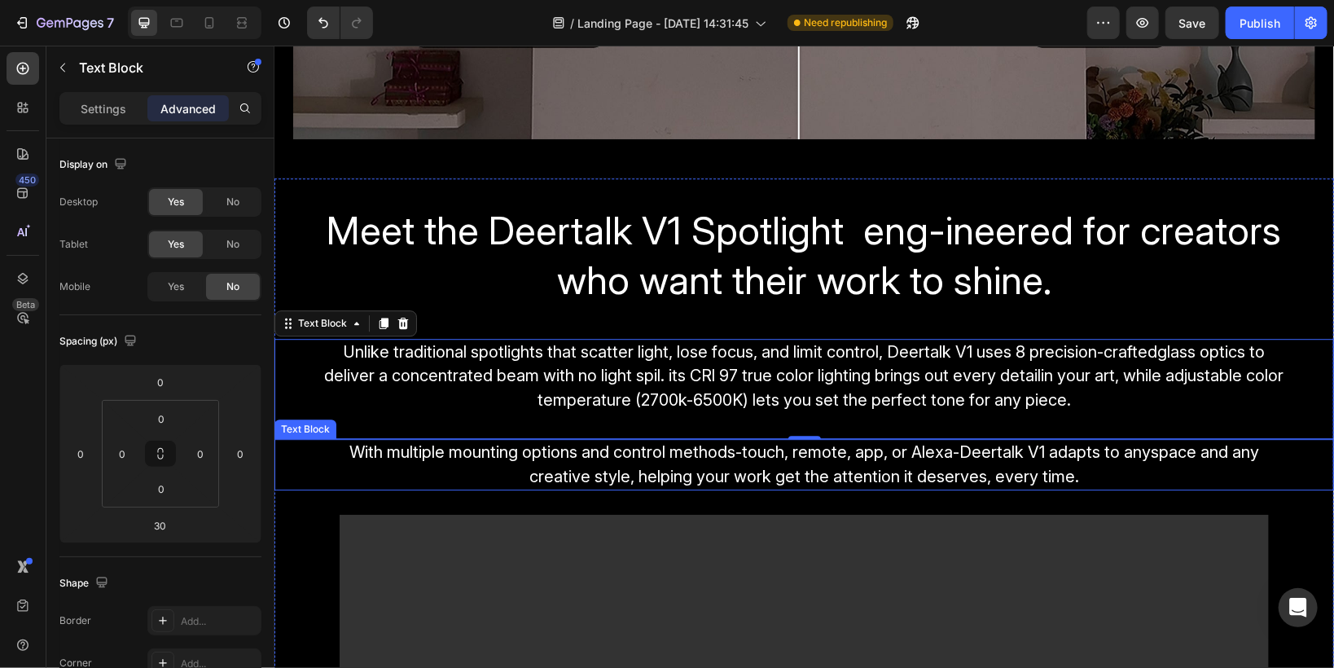
click at [660, 458] on p "With multiple mounting options and control methods-touch, remote, app, or Alexa…" at bounding box center [804, 464] width 974 height 49
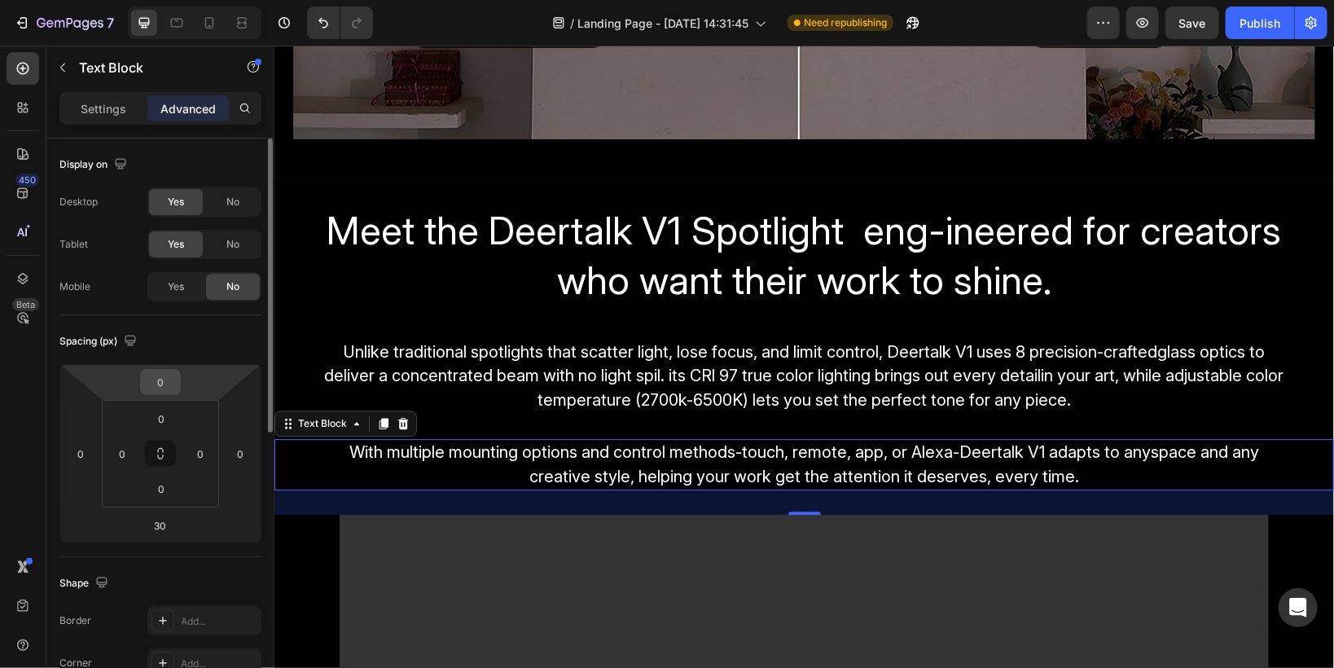
click at [156, 384] on input "0" at bounding box center [160, 382] width 33 height 24
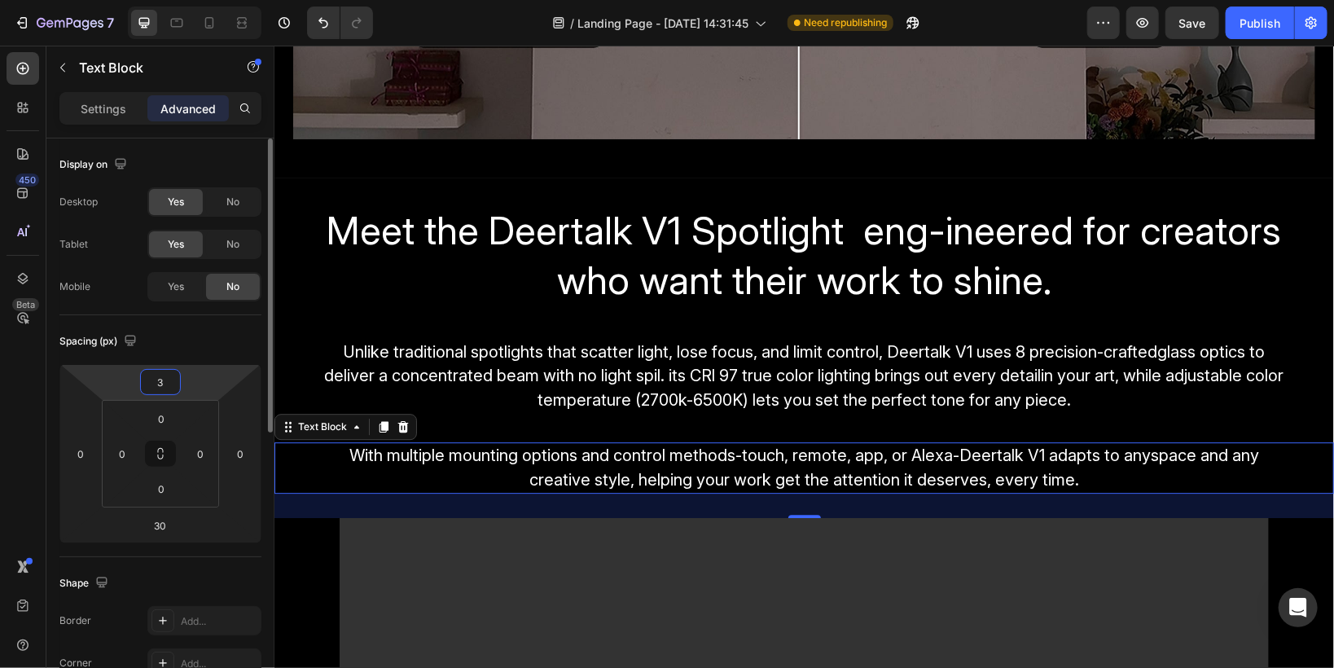
type input "2"
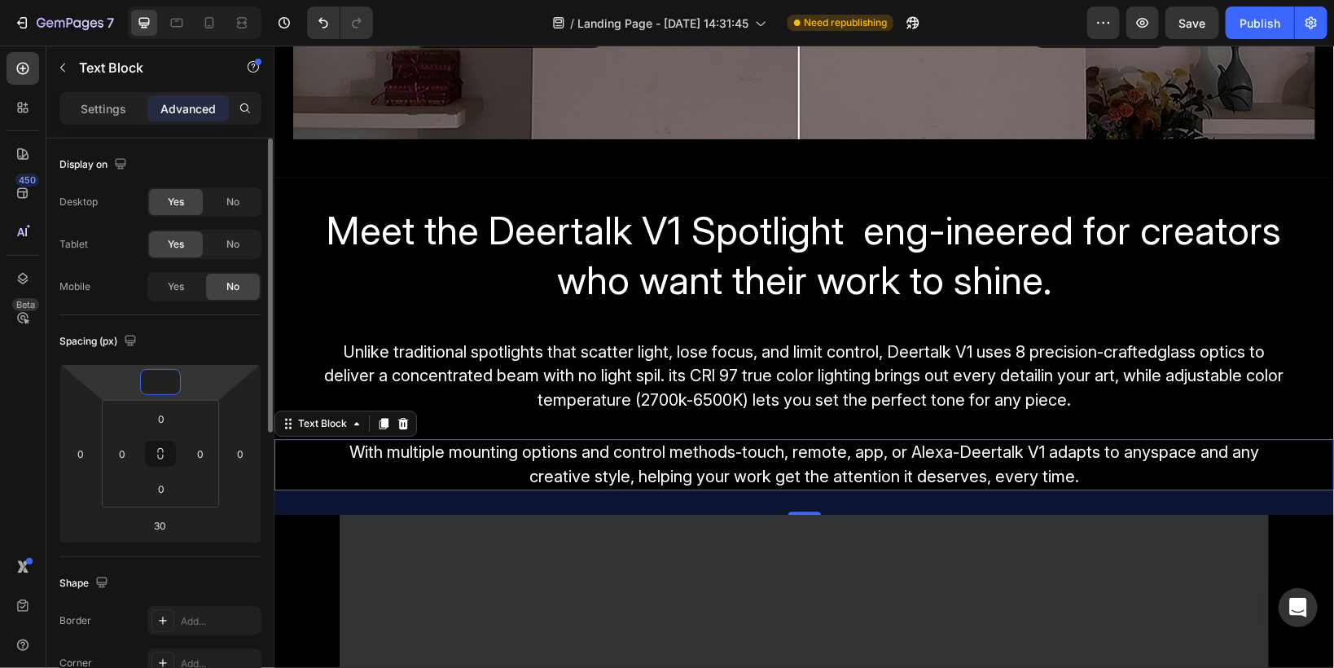
type input "0"
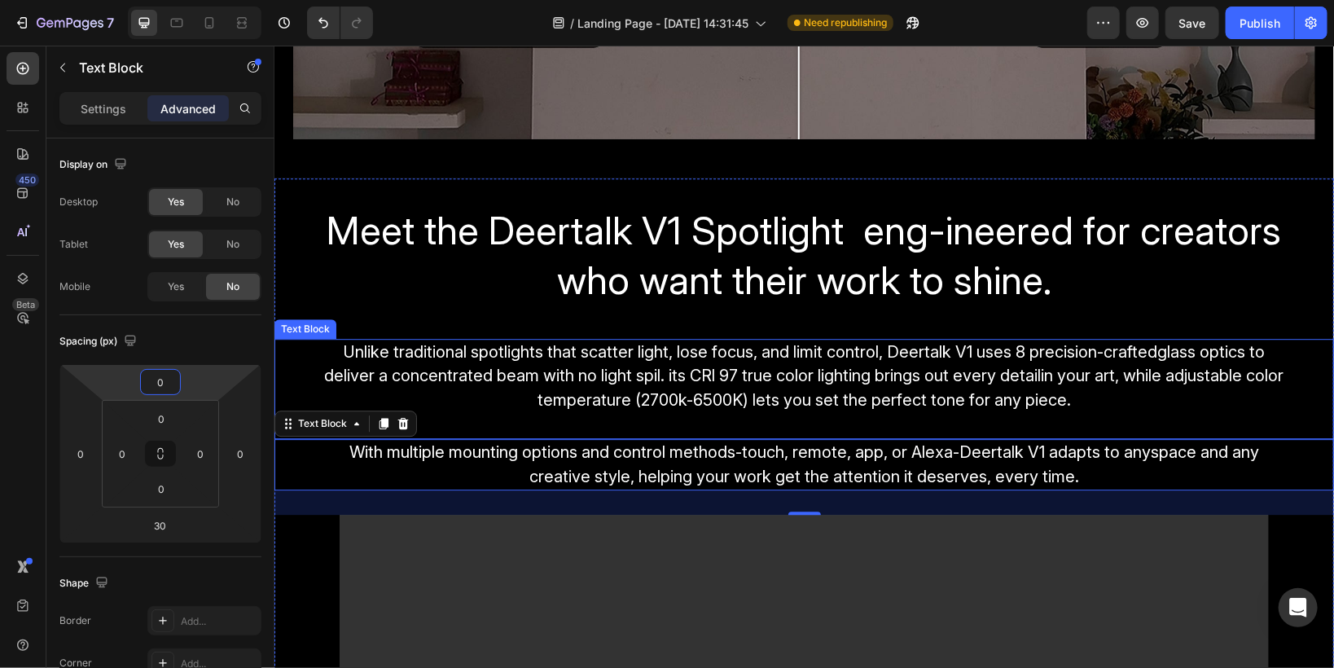
click at [625, 393] on span "Unlike traditional spotlights that scatter light, lose focus, and limit control…" at bounding box center [803, 375] width 959 height 68
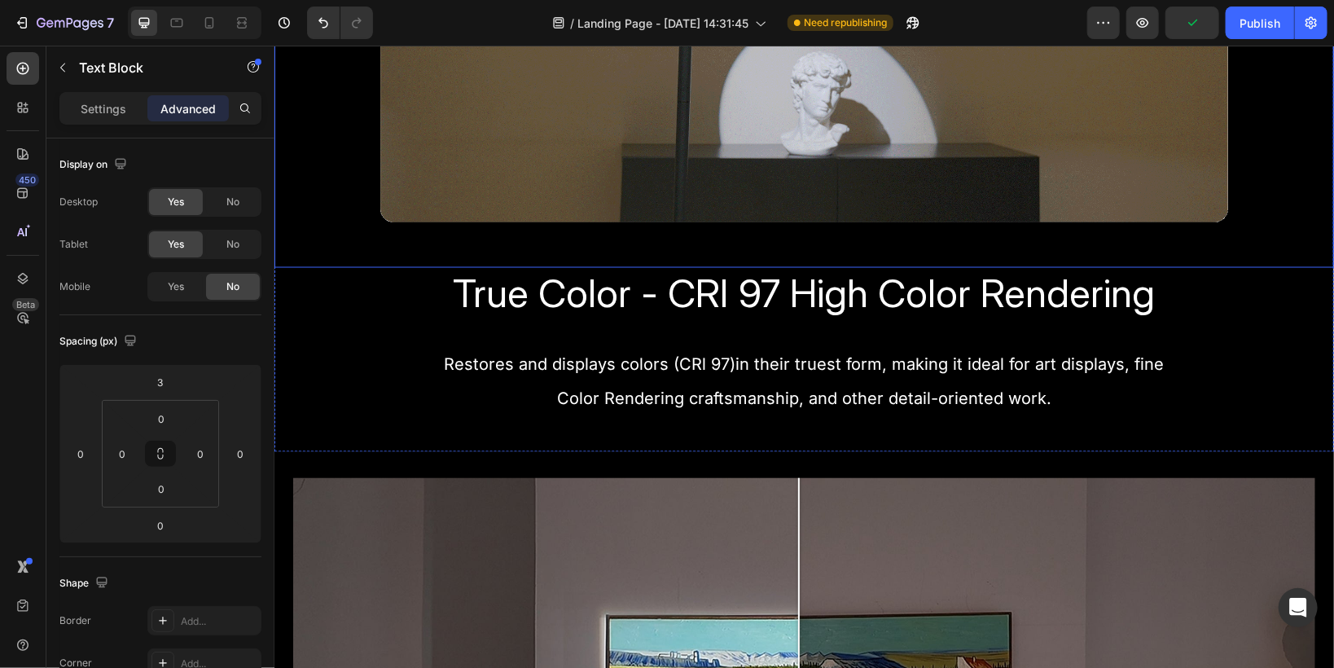
scroll to position [1564, 0]
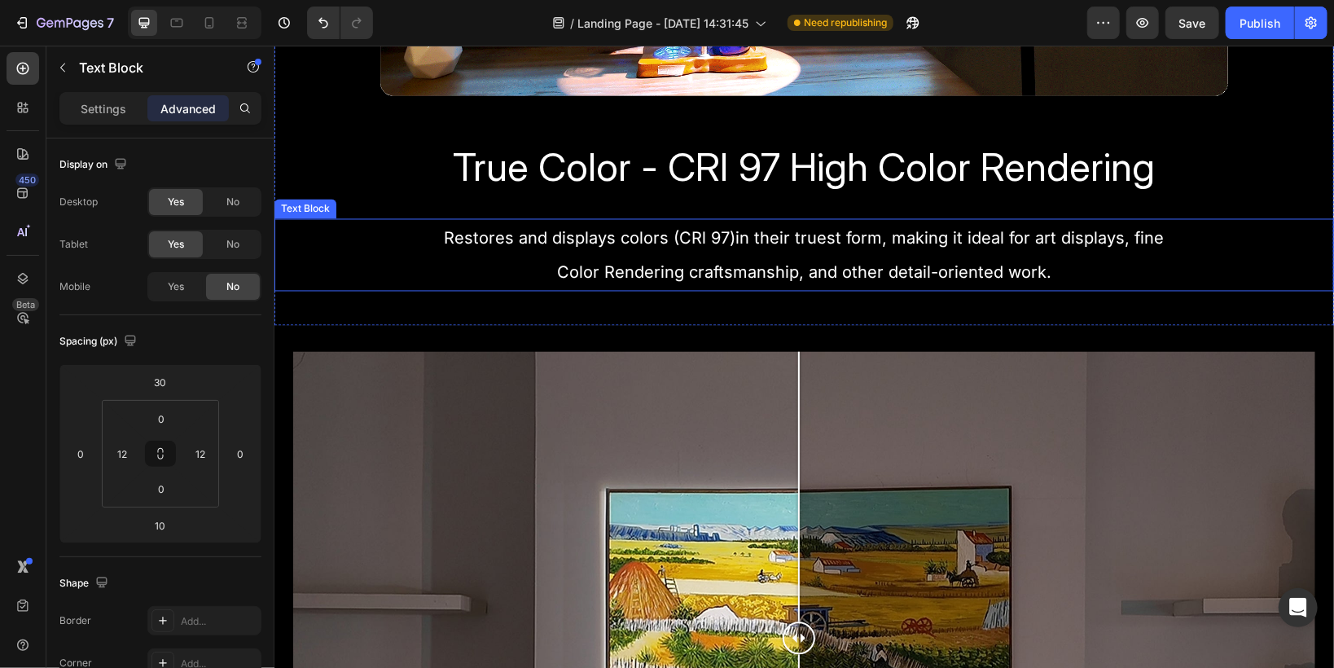
click at [621, 252] on p "Restores and displays colors (CRl 97)in their truest form, making it ideal for …" at bounding box center [803, 254] width 1037 height 68
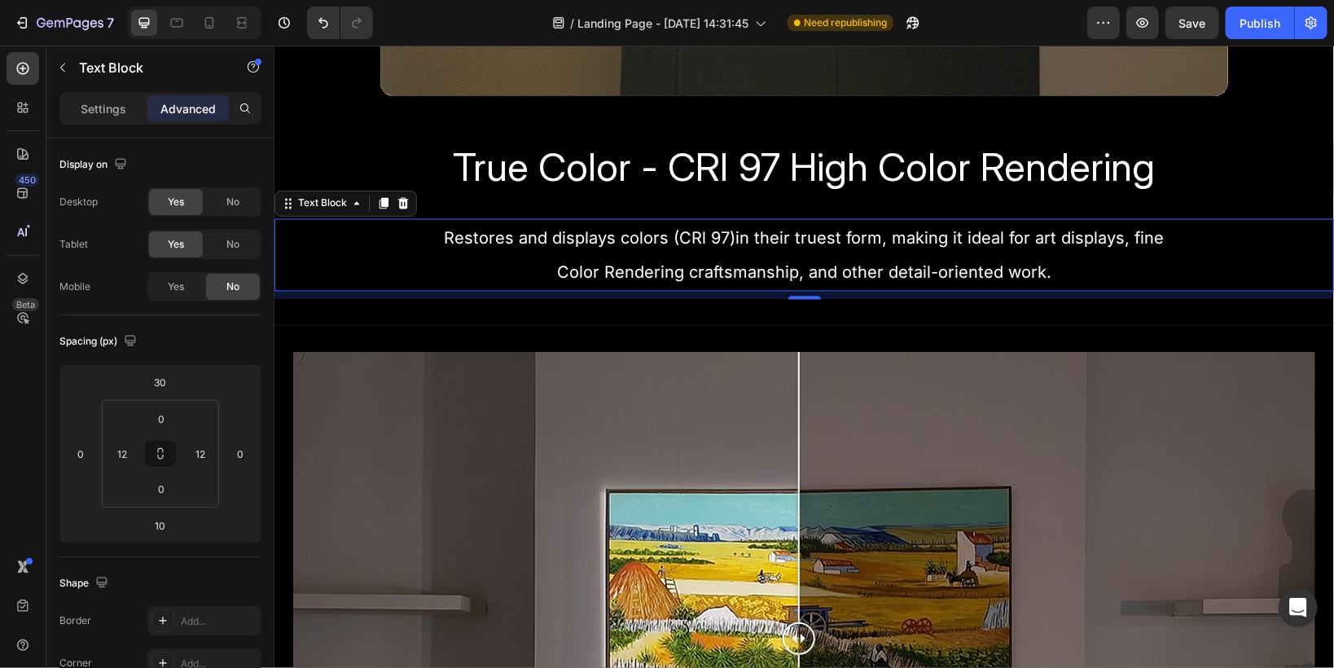
click at [609, 231] on span "Restores and displays colors (CRl 97)in their truest form, making it ideal for …" at bounding box center [804, 238] width 720 height 20
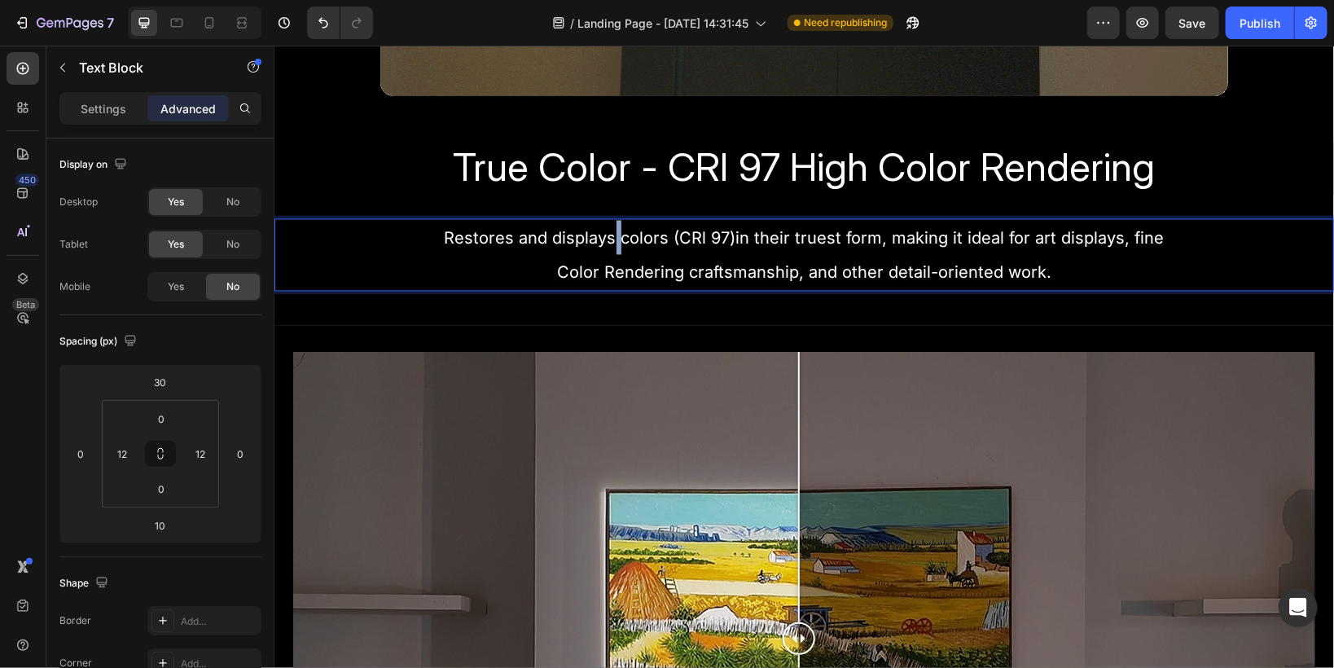
click at [609, 231] on span "Restores and displays colors (CRl 97)in their truest form, making it ideal for …" at bounding box center [804, 238] width 720 height 20
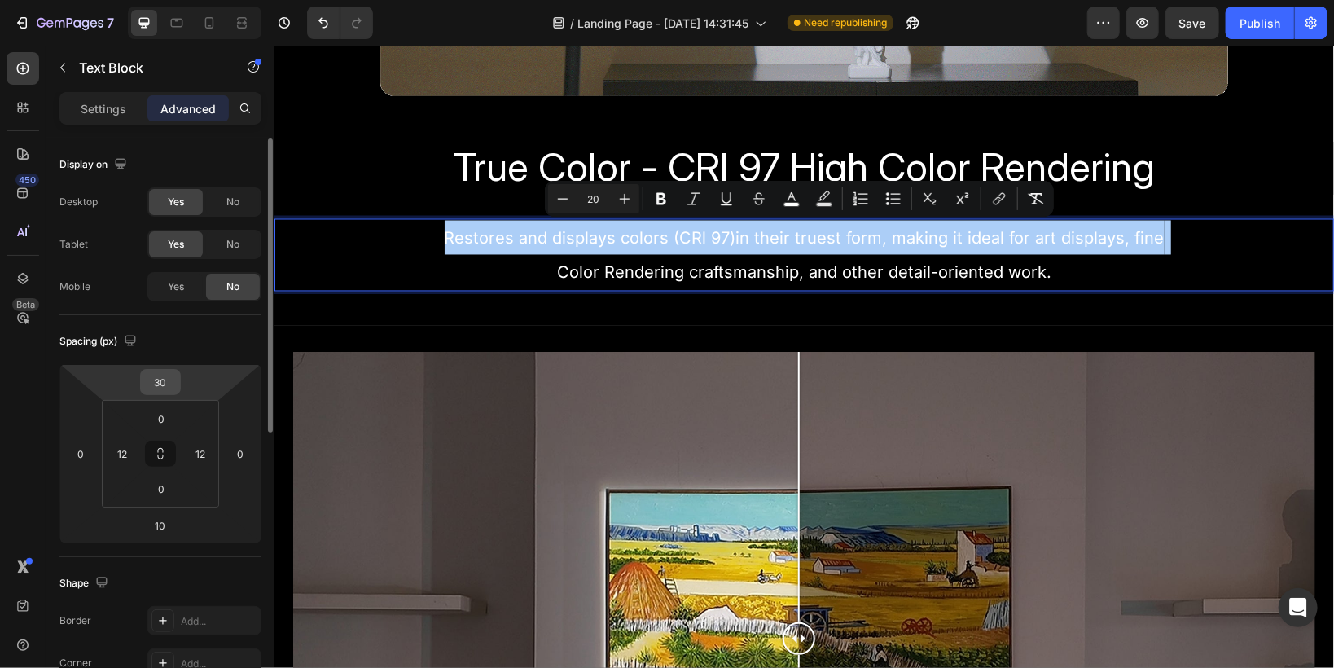
click at [162, 381] on input "30" at bounding box center [160, 382] width 33 height 24
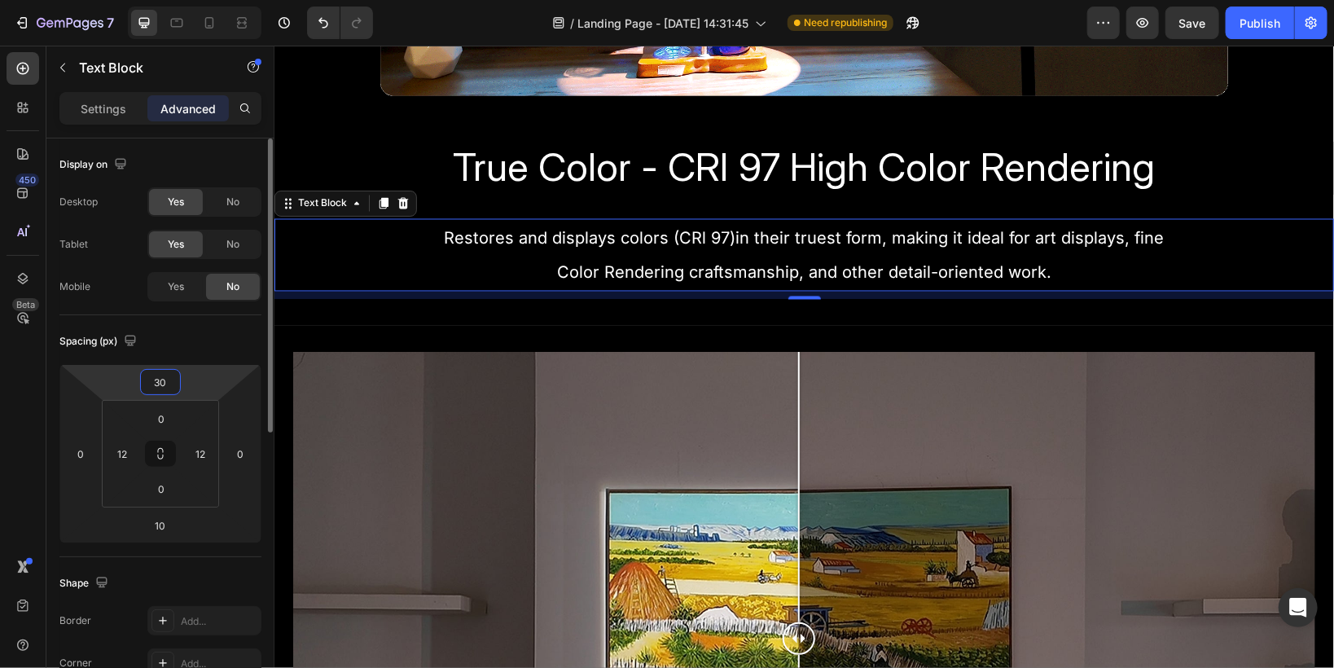
click at [158, 381] on input "30" at bounding box center [160, 382] width 33 height 24
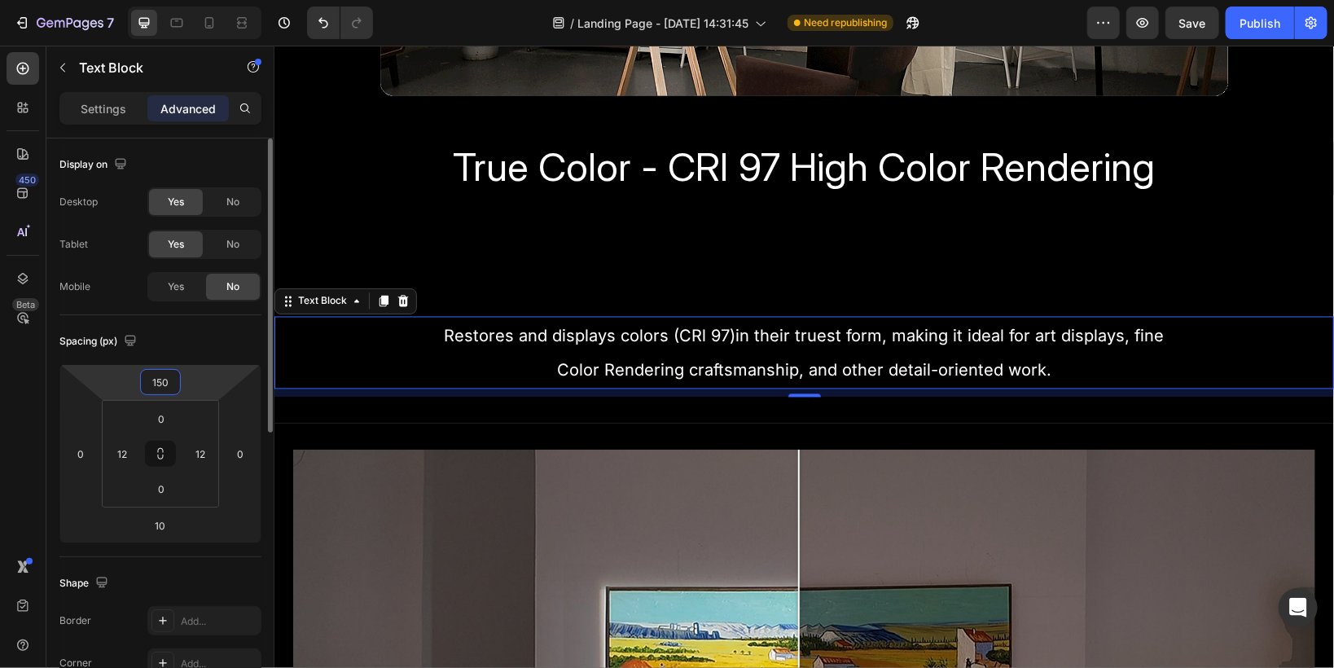
type input "15"
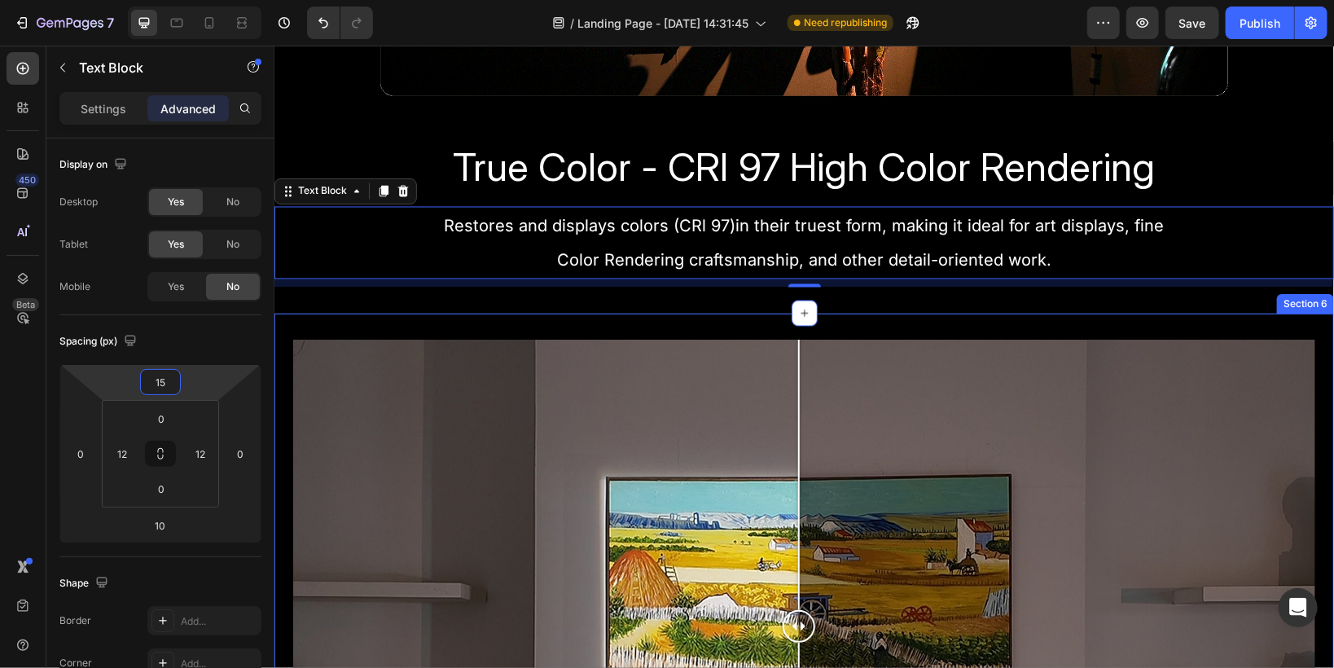
click at [498, 322] on div "Image Comparison Row Section 6" at bounding box center [803, 633] width 1059 height 640
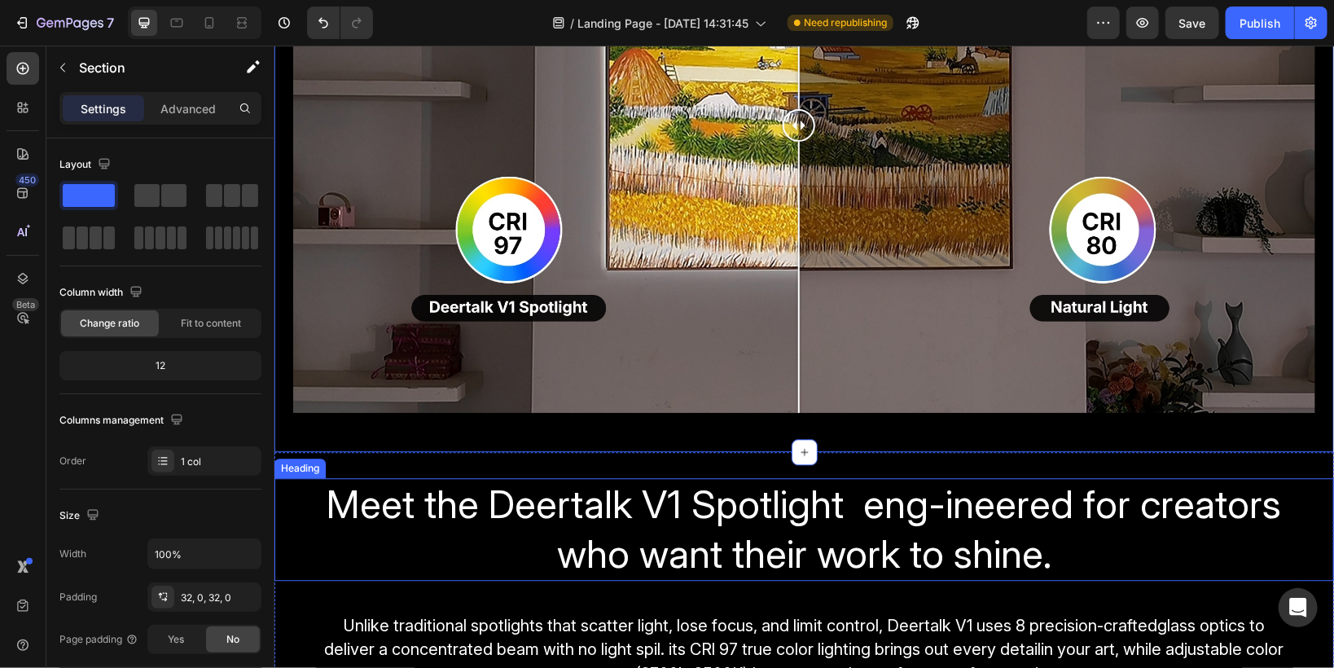
scroll to position [2215, 0]
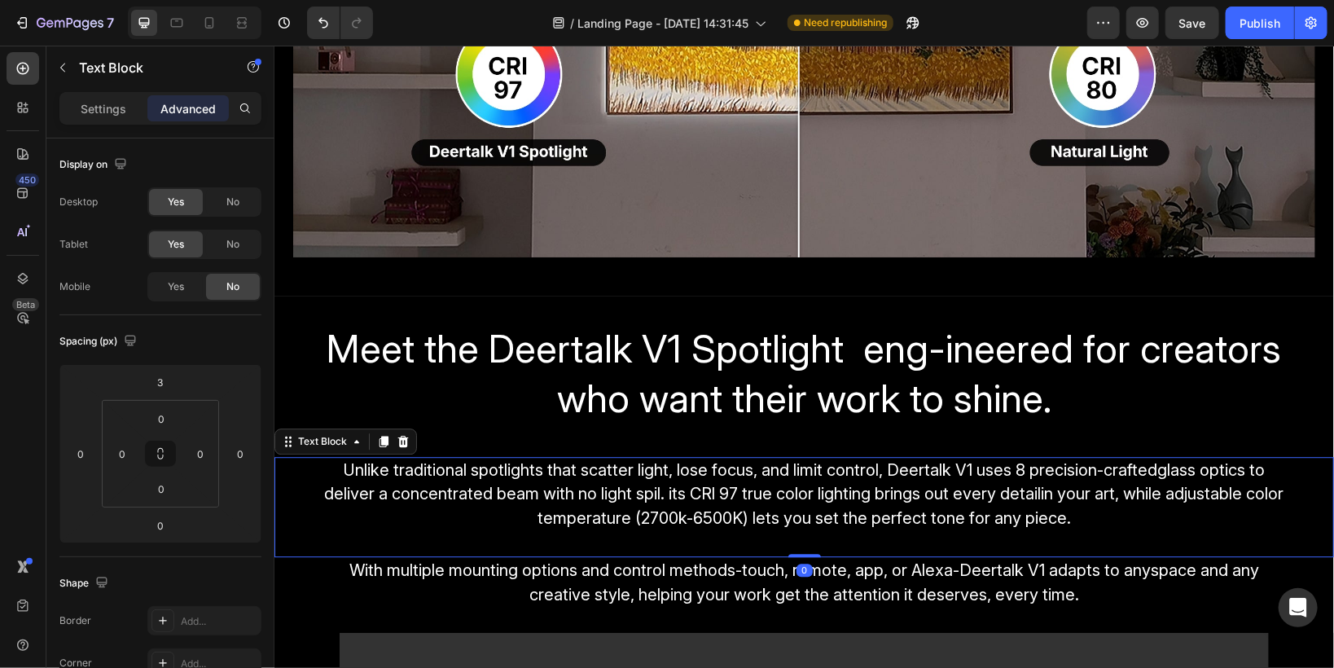
click at [679, 468] on span "Unlike traditional spotlights that scatter light, lose focus, and limit control…" at bounding box center [803, 493] width 959 height 68
click at [173, 381] on input "3" at bounding box center [160, 382] width 33 height 24
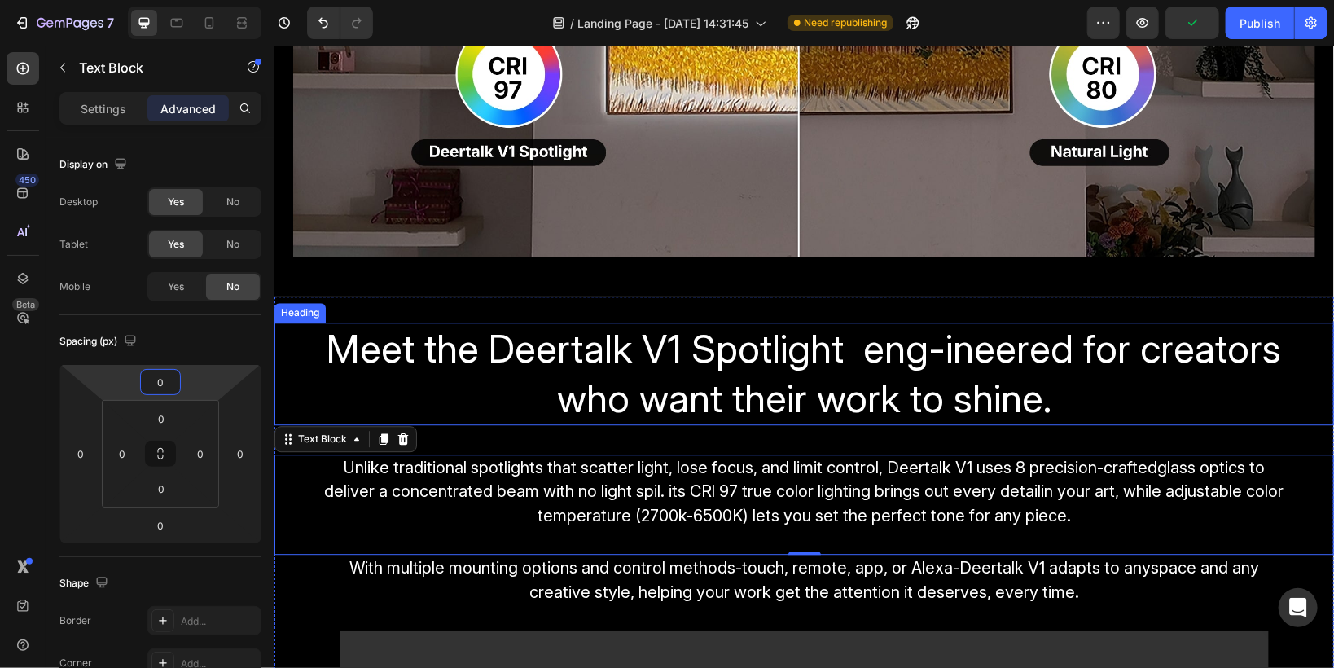
click at [577, 381] on span "Meet the Deertalk V1 Spotlight eng-ineered for creators who want their work to …" at bounding box center [804, 372] width 954 height 98
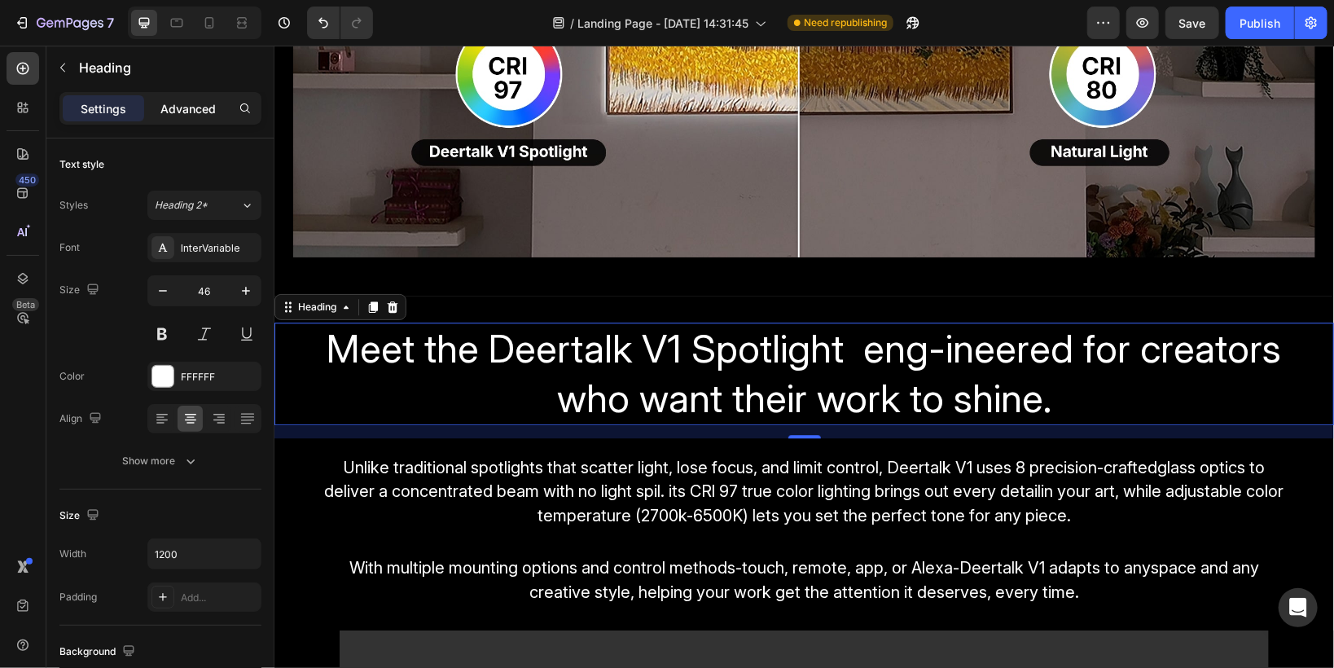
click at [189, 101] on p "Advanced" at bounding box center [187, 108] width 55 height 17
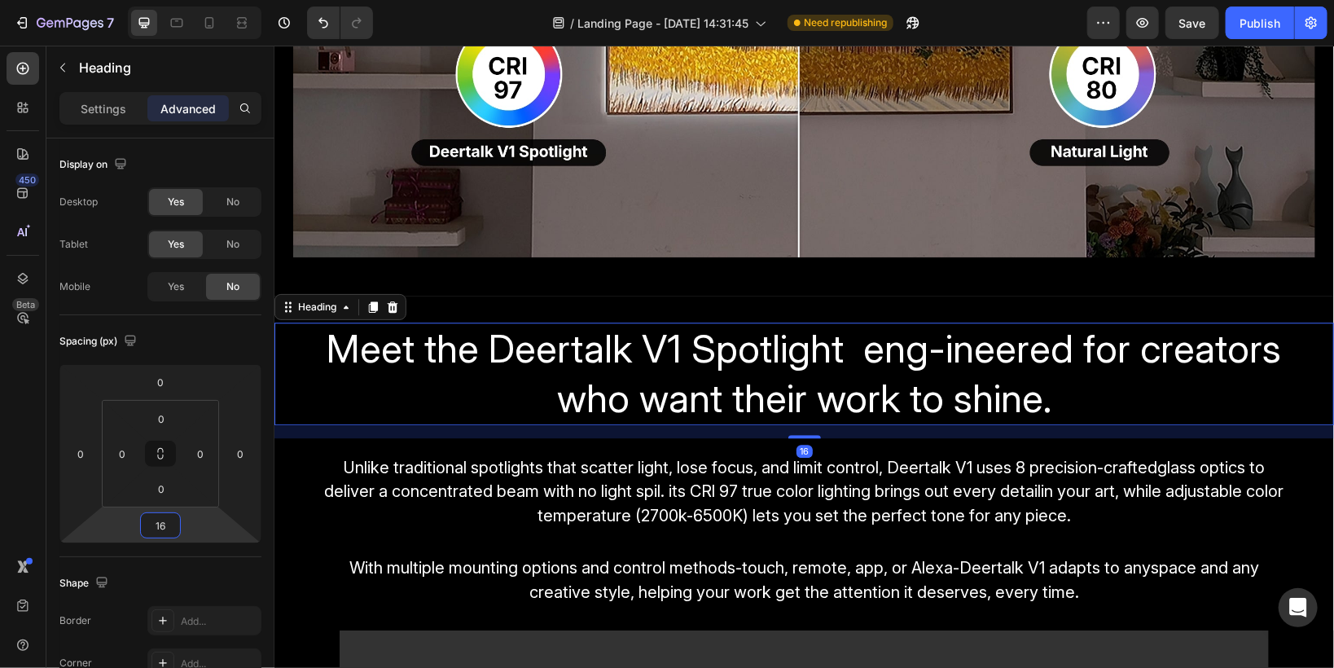
click at [188, 0] on html "7 / Landing Page - Aug 22, 14:31:45 Need republishing Preview Save Publish 450 …" at bounding box center [667, 0] width 1334 height 0
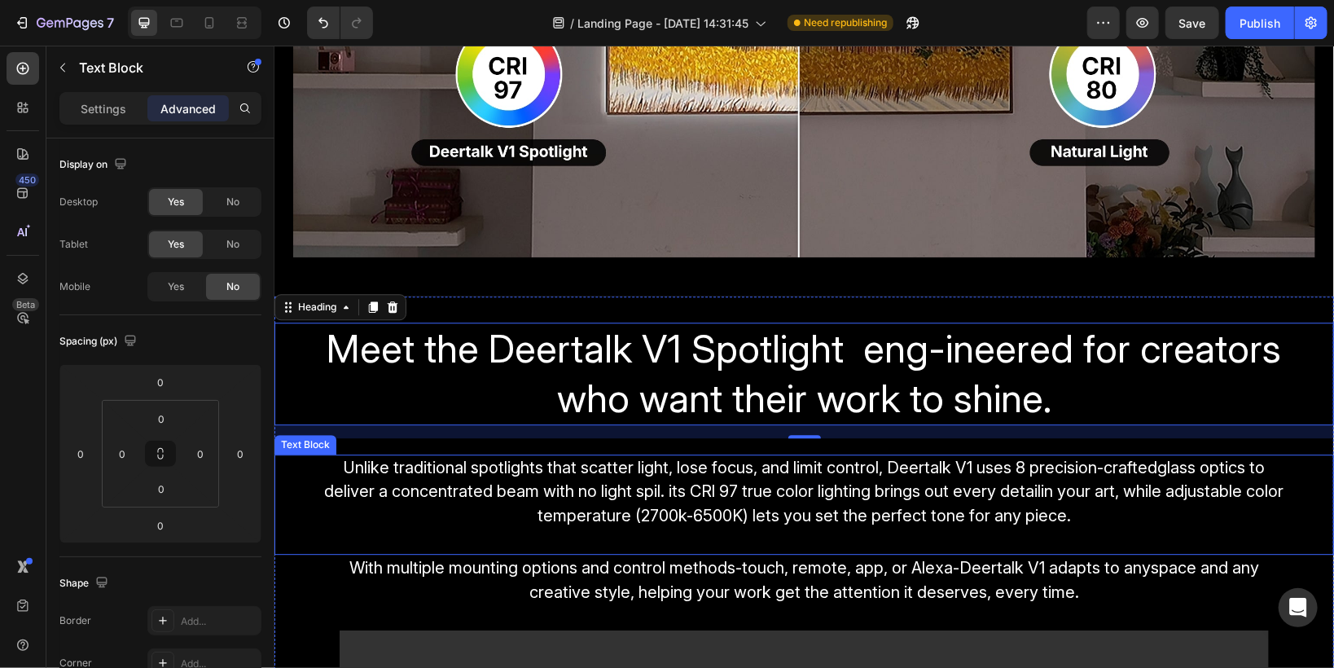
click at [739, 504] on span "Unlike traditional spotlights that scatter light, lose focus, and limit control…" at bounding box center [803, 491] width 959 height 68
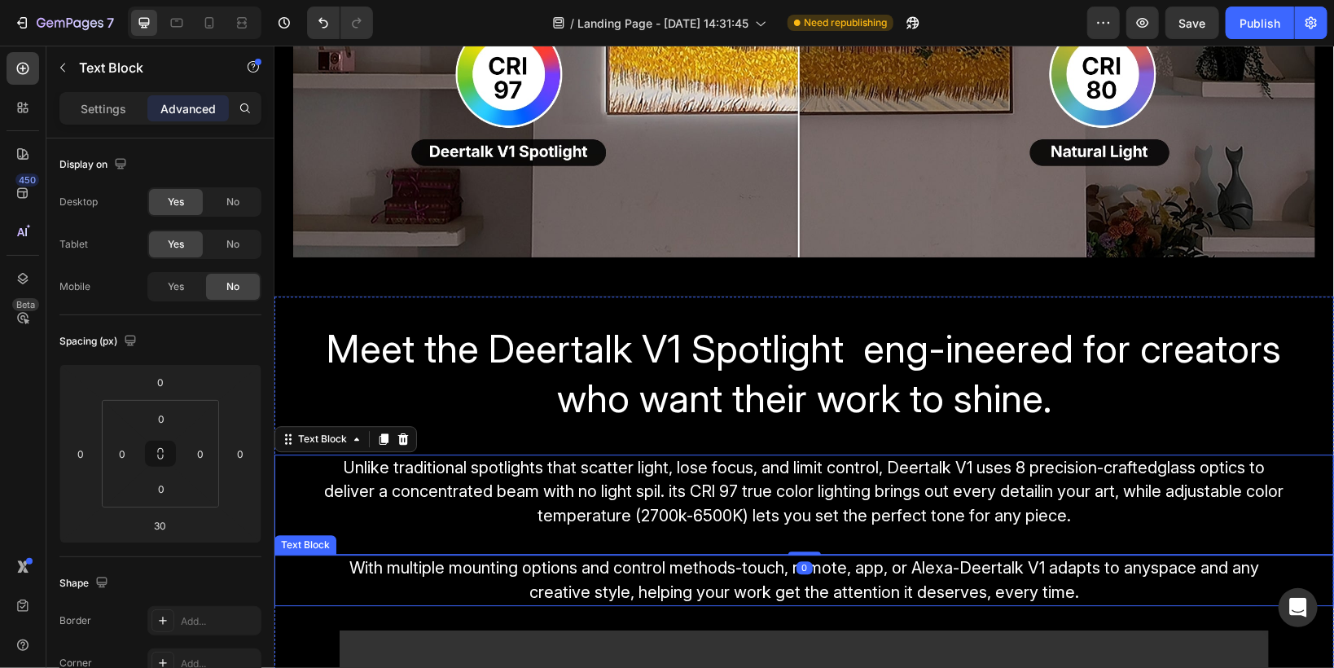
click at [679, 561] on span "With multiple mounting options and control methods-touch, remote, app, or Alexa…" at bounding box center [804, 579] width 910 height 44
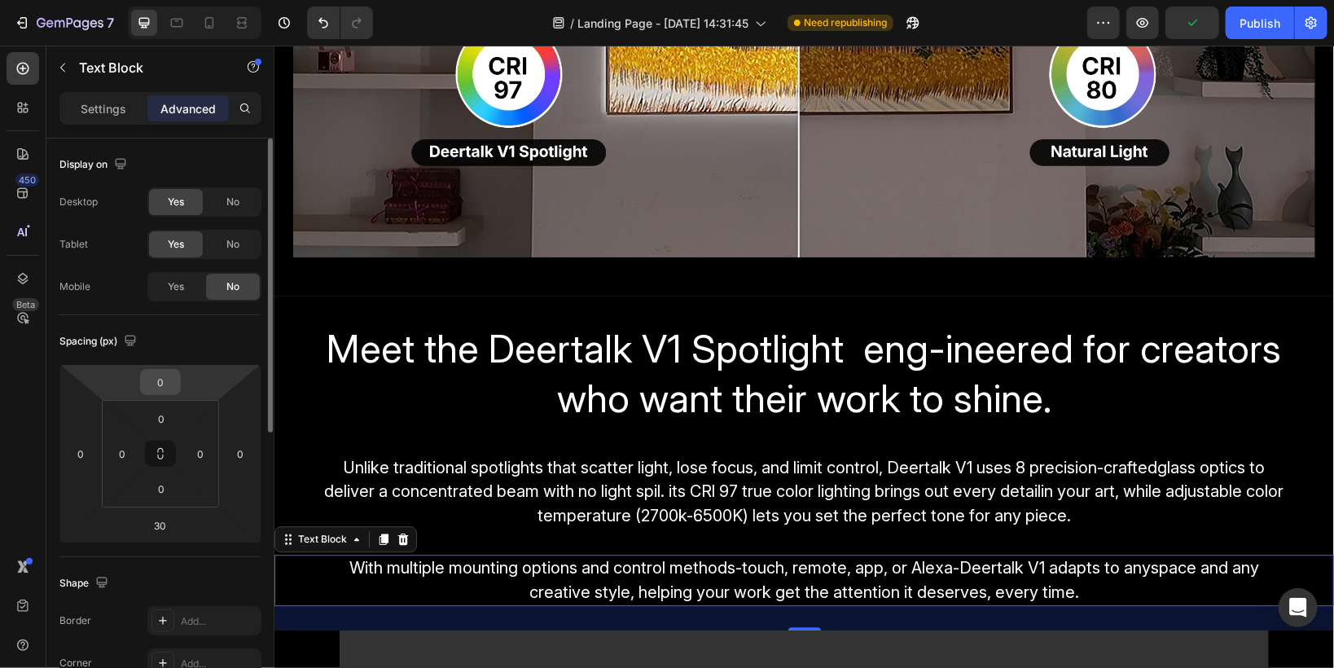
click at [155, 381] on input "0" at bounding box center [160, 382] width 33 height 24
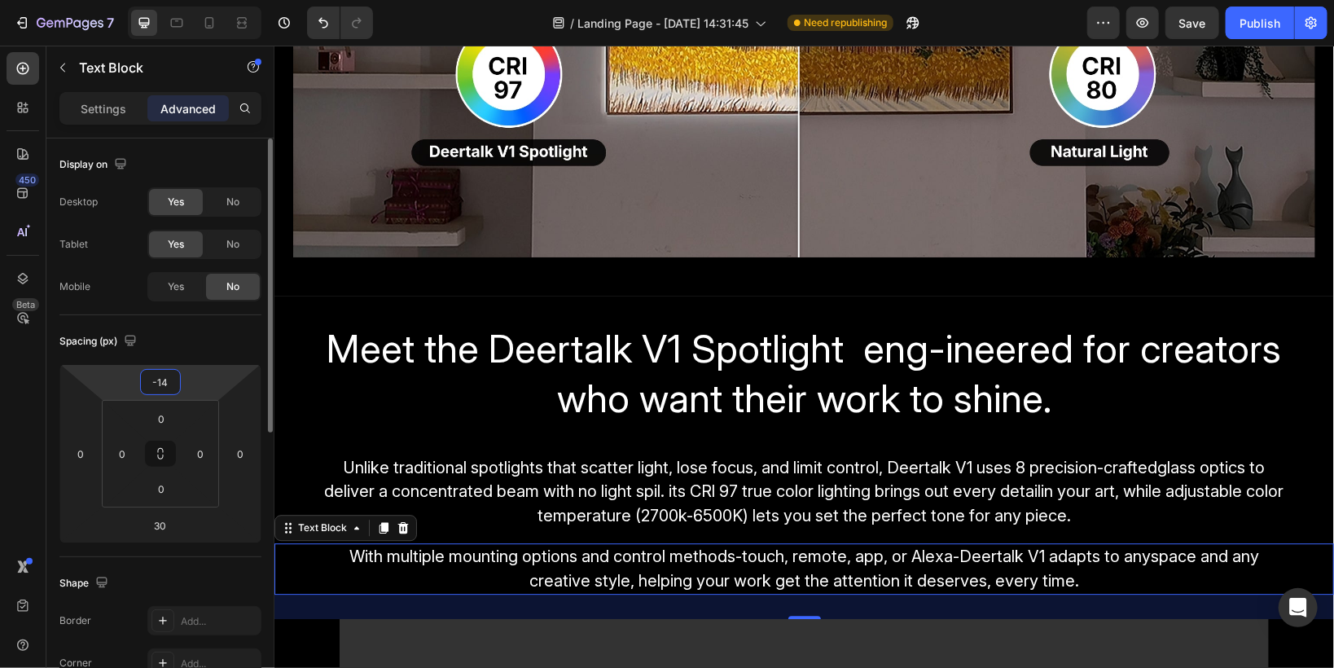
type input "-15"
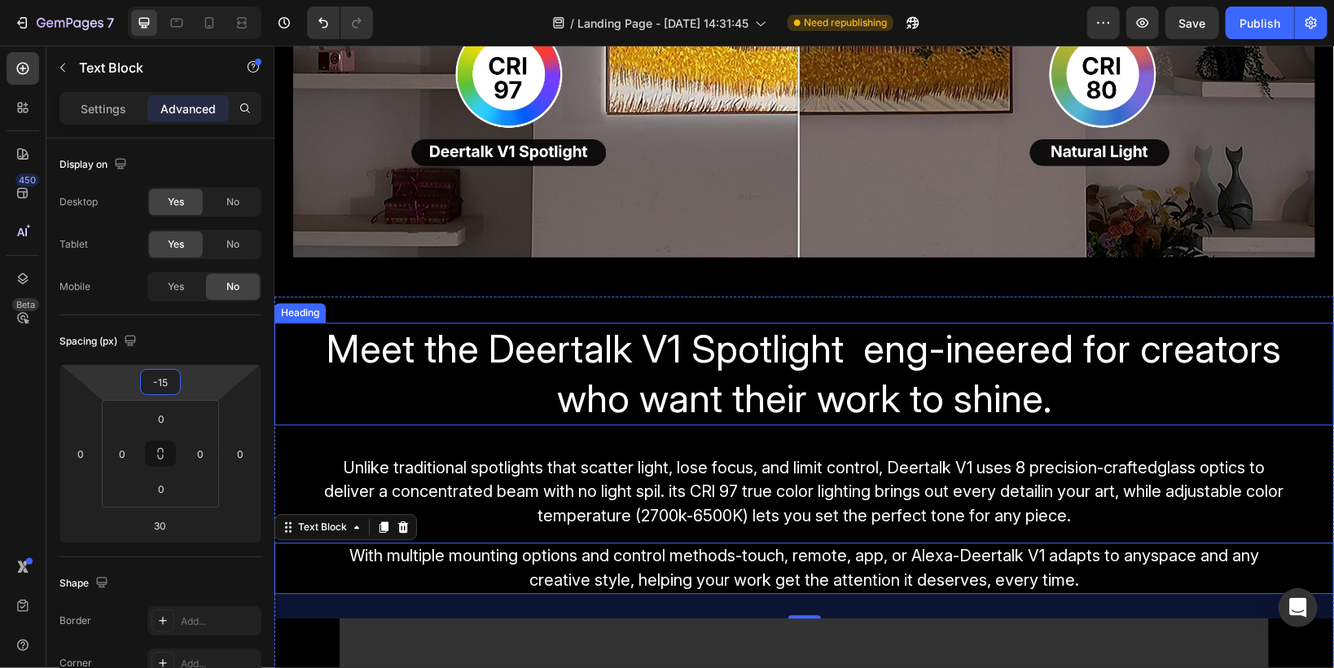
click at [436, 373] on h2 "Meet the Deertalk V1 Spotlight eng-ineered for creators who want their work to …" at bounding box center [803, 373] width 977 height 103
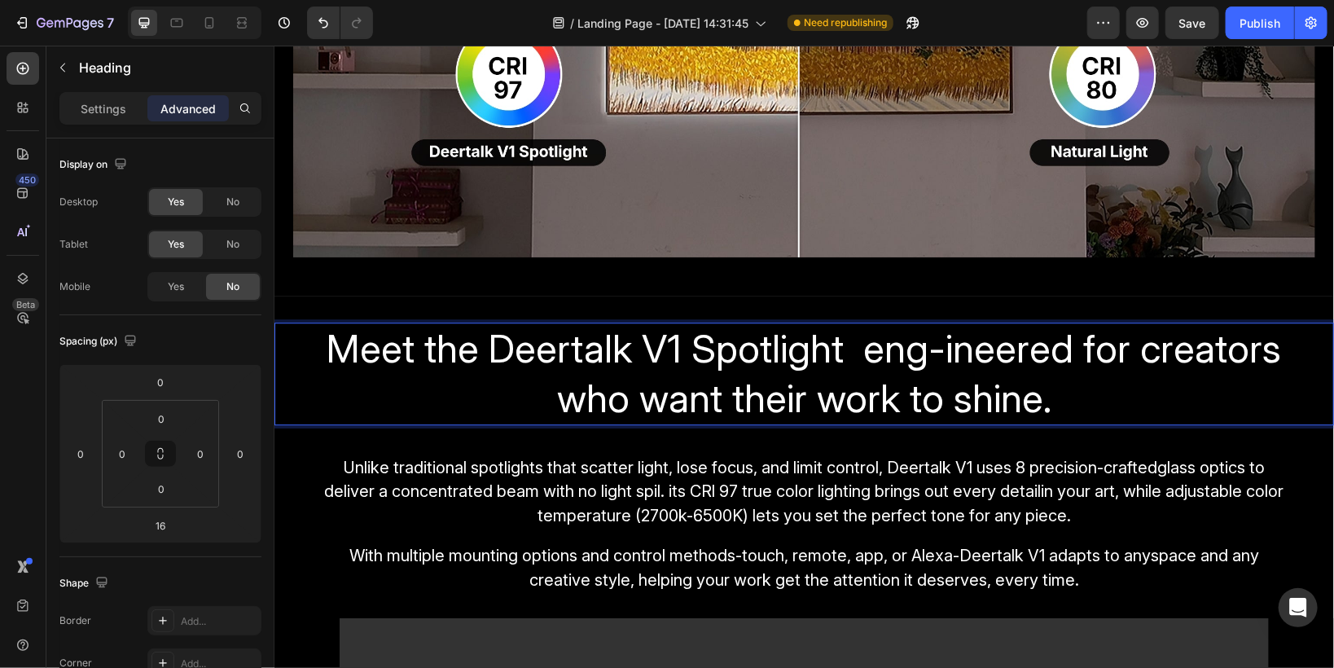
click at [936, 343] on span "Meet the Deertalk V1 Spotlight eng-ineered for creators who want their work to …" at bounding box center [804, 372] width 954 height 98
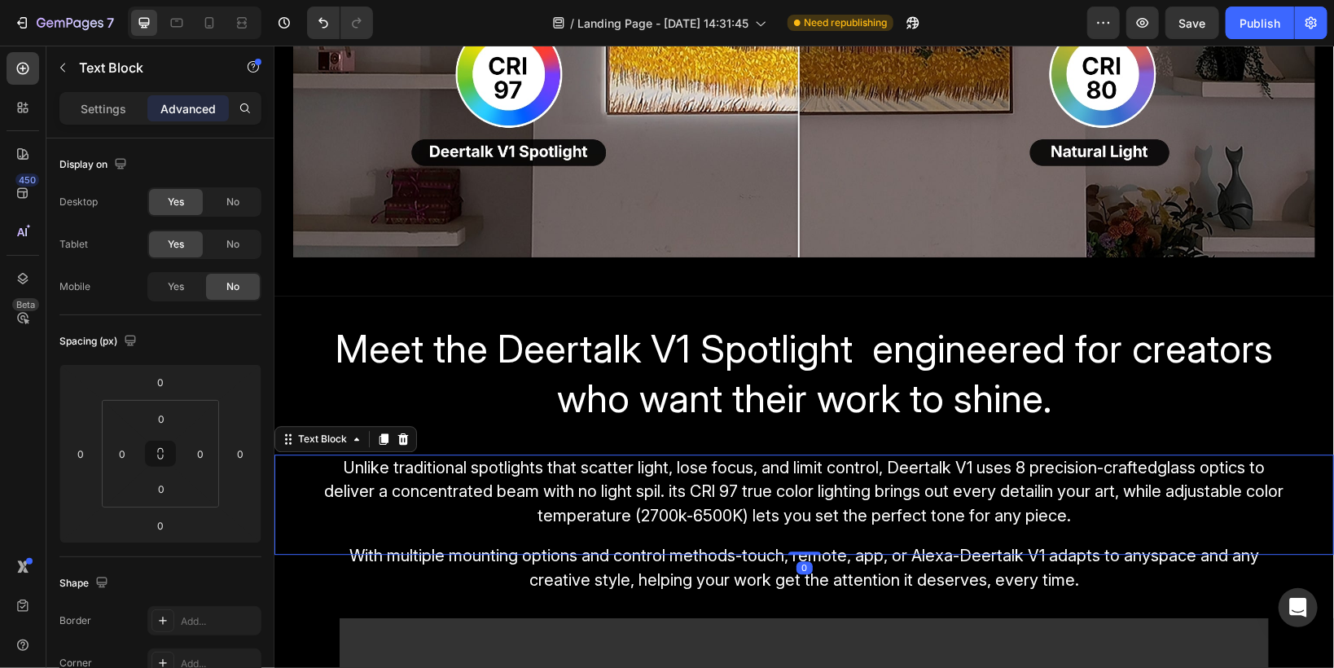
click at [458, 469] on span "Unlike traditional spotlights that scatter light, lose focus, and limit control…" at bounding box center [803, 491] width 959 height 68
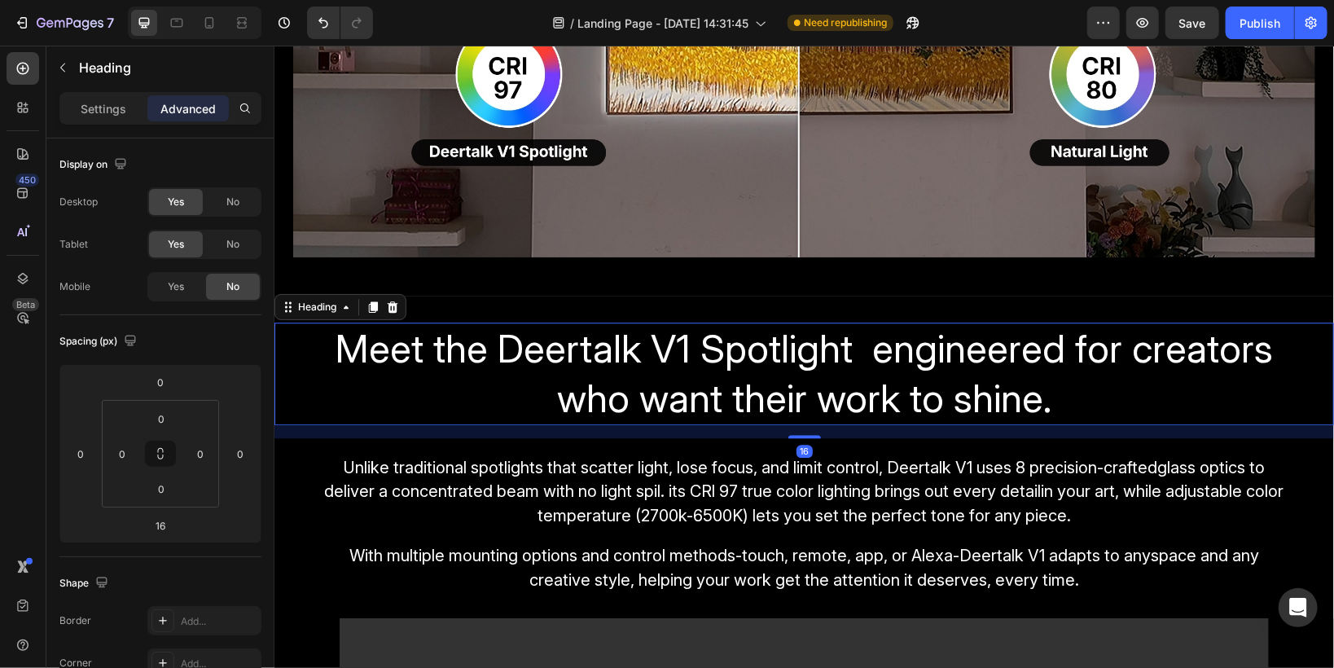
click at [460, 354] on span "Meet the Deertalk V1 Spotlight engineered for creators who want their work to s…" at bounding box center [803, 372] width 937 height 98
click at [88, 450] on input "0" at bounding box center [80, 453] width 24 height 24
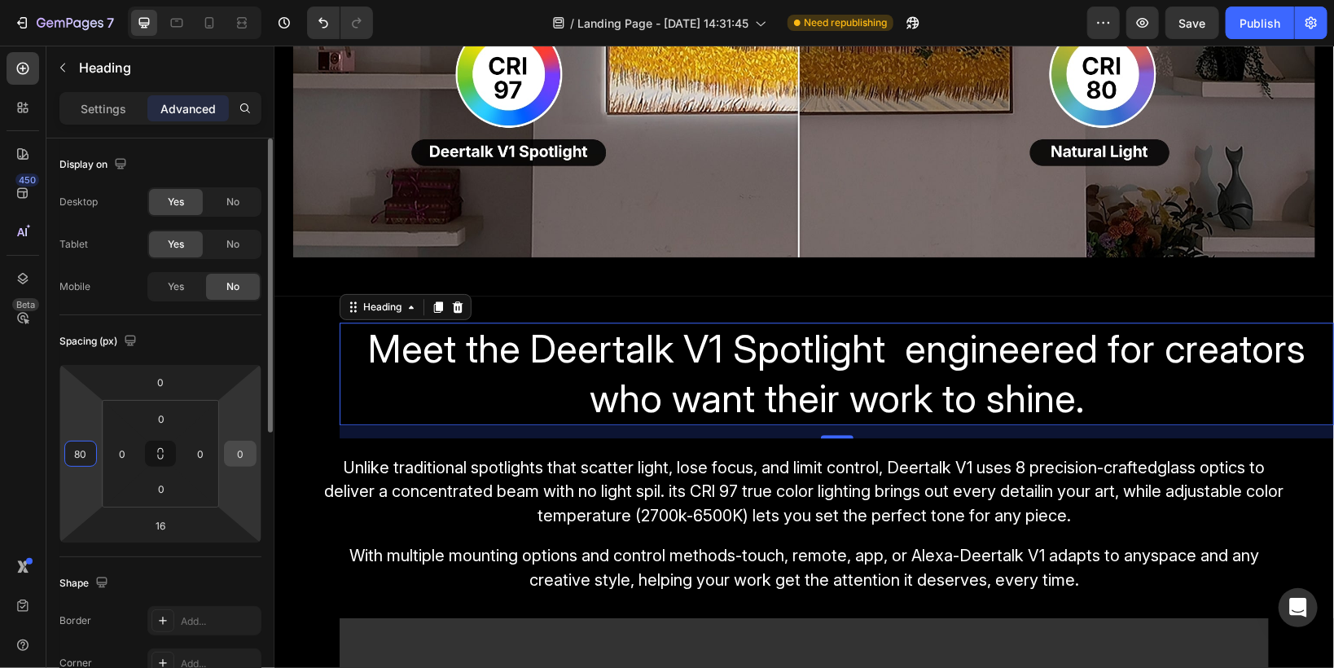
type input "80"
click at [239, 459] on input "0" at bounding box center [240, 453] width 24 height 24
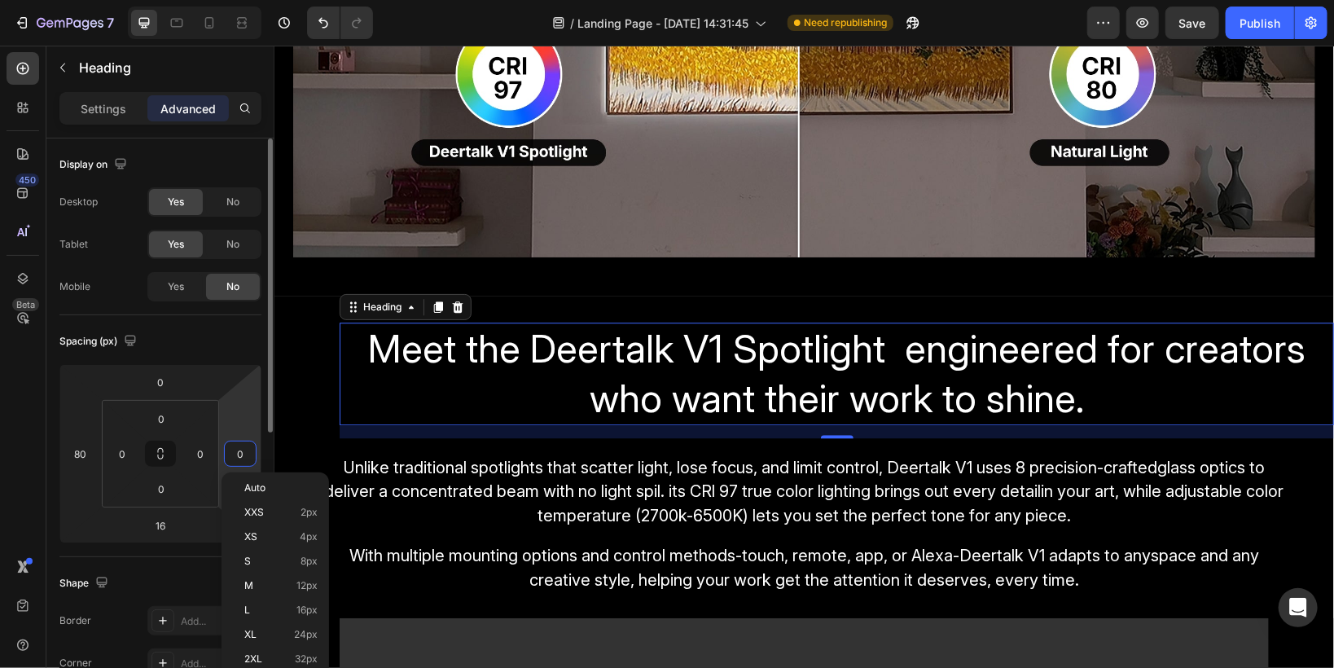
click at [239, 459] on input "0" at bounding box center [240, 453] width 24 height 24
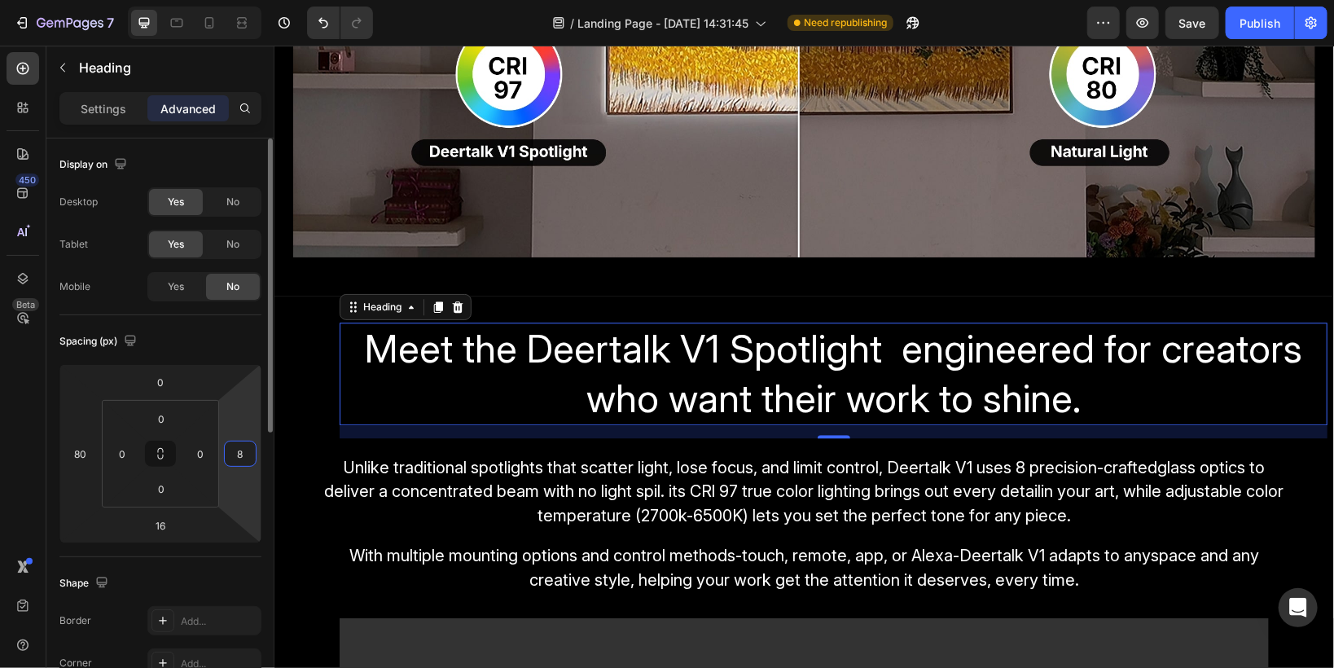
type input "80"
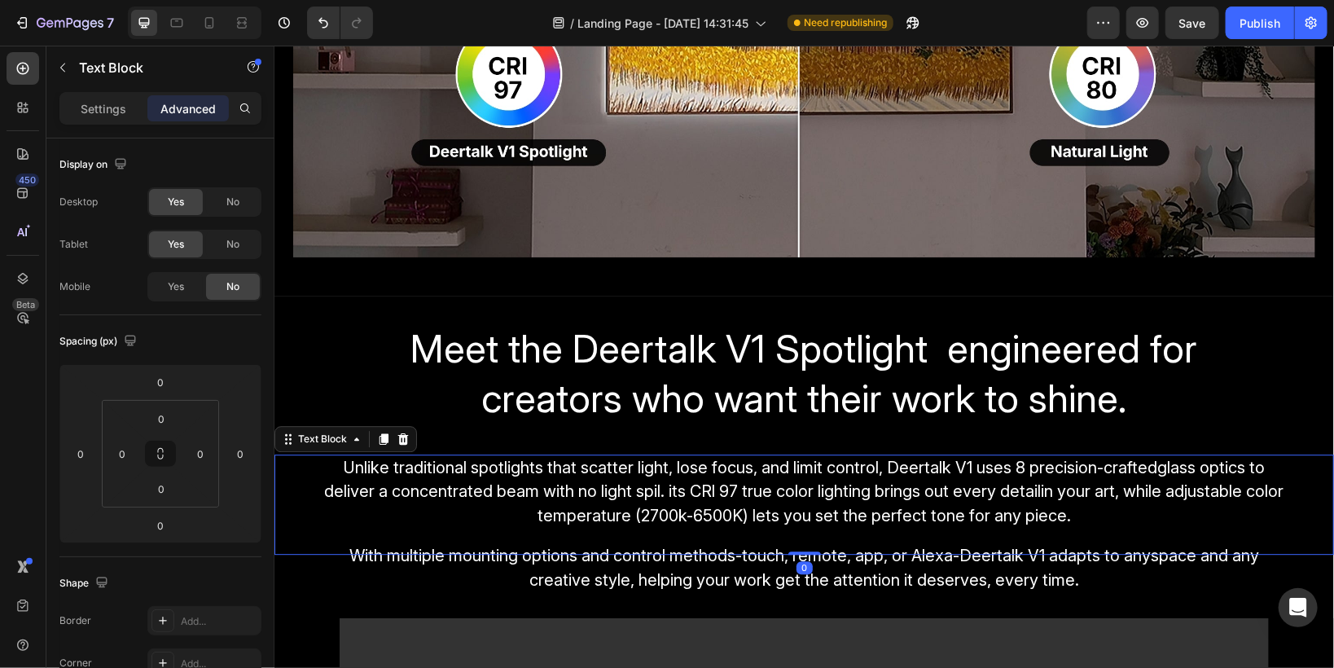
click at [548, 476] on span "Unlike traditional spotlights that scatter light, lose focus, and limit control…" at bounding box center [803, 491] width 959 height 68
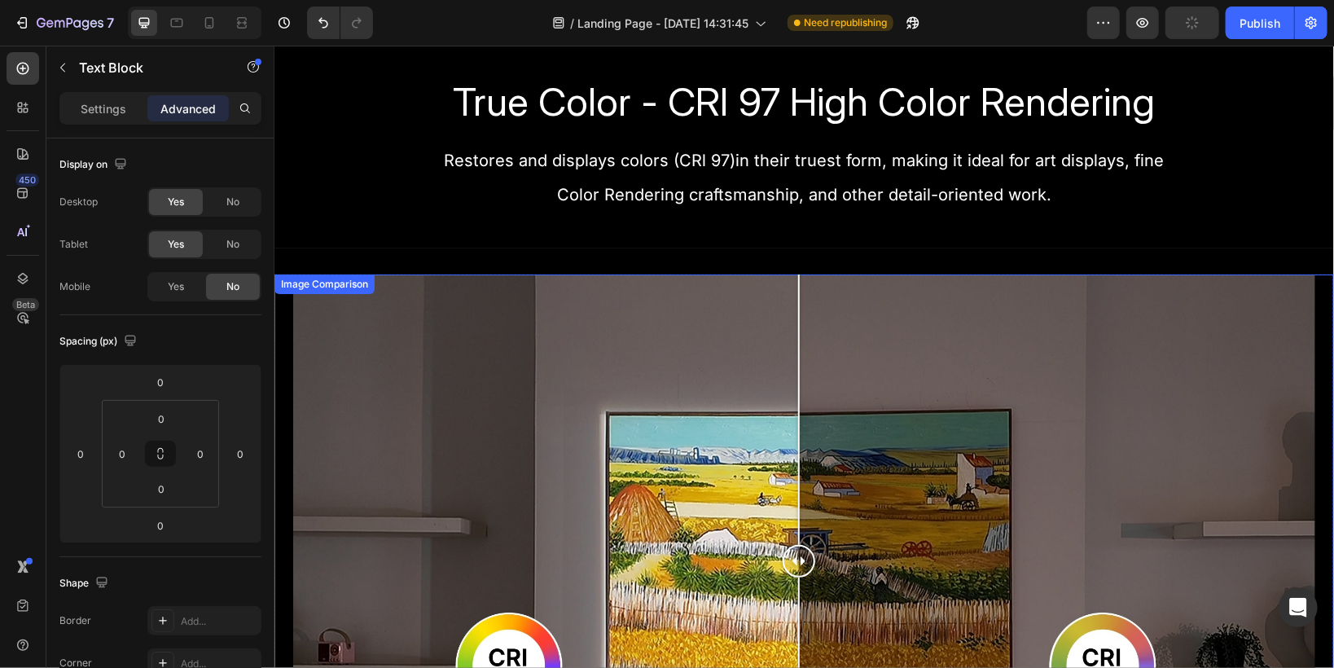
scroll to position [1368, 0]
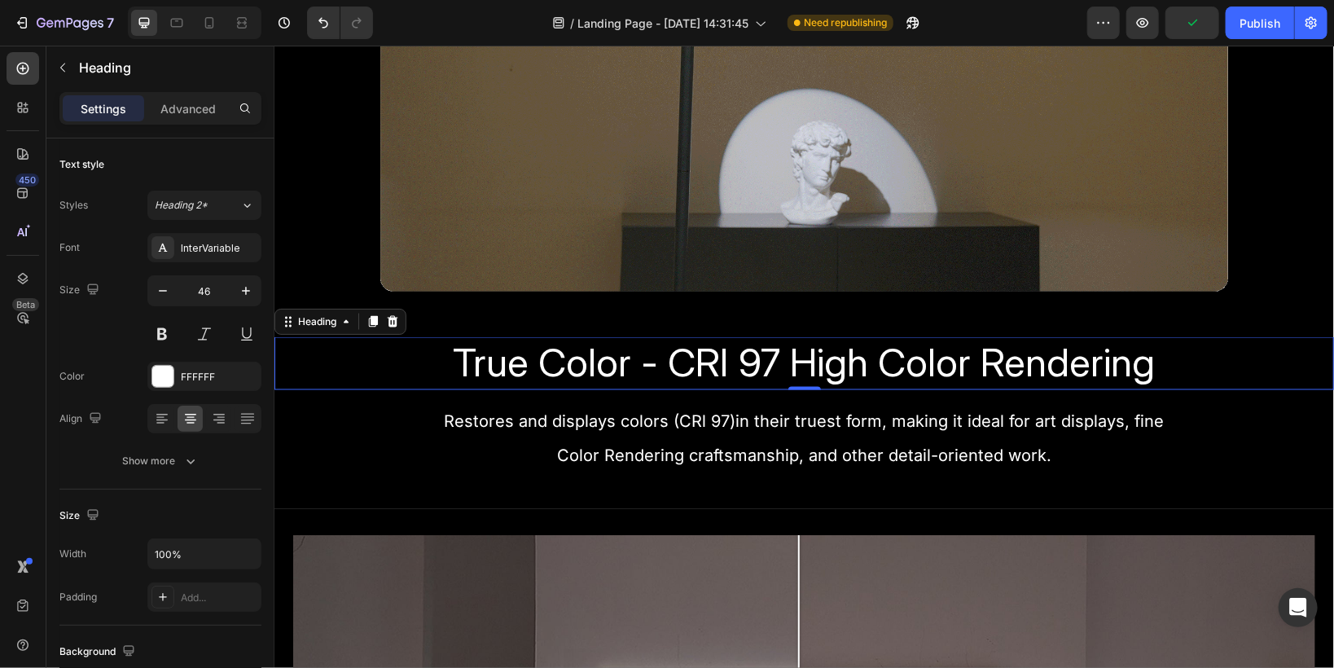
click at [629, 358] on span "True Color - CRI 97 High Color Rendering" at bounding box center [804, 362] width 702 height 48
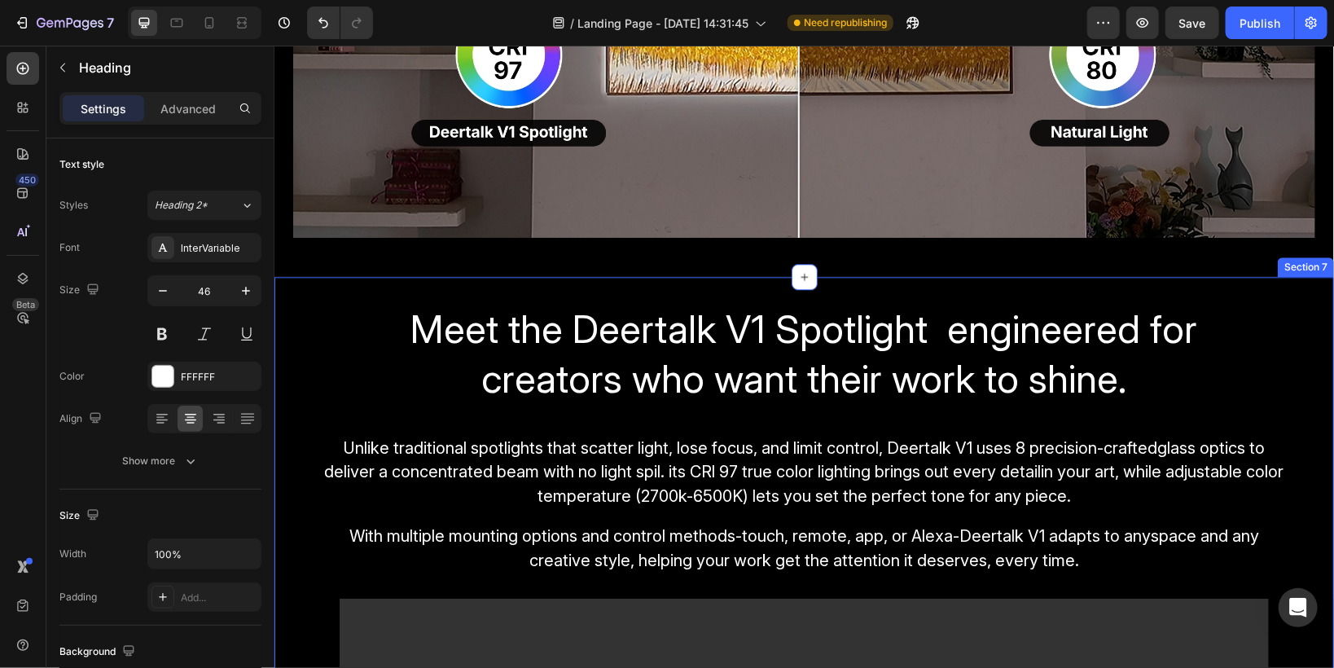
scroll to position [2410, 0]
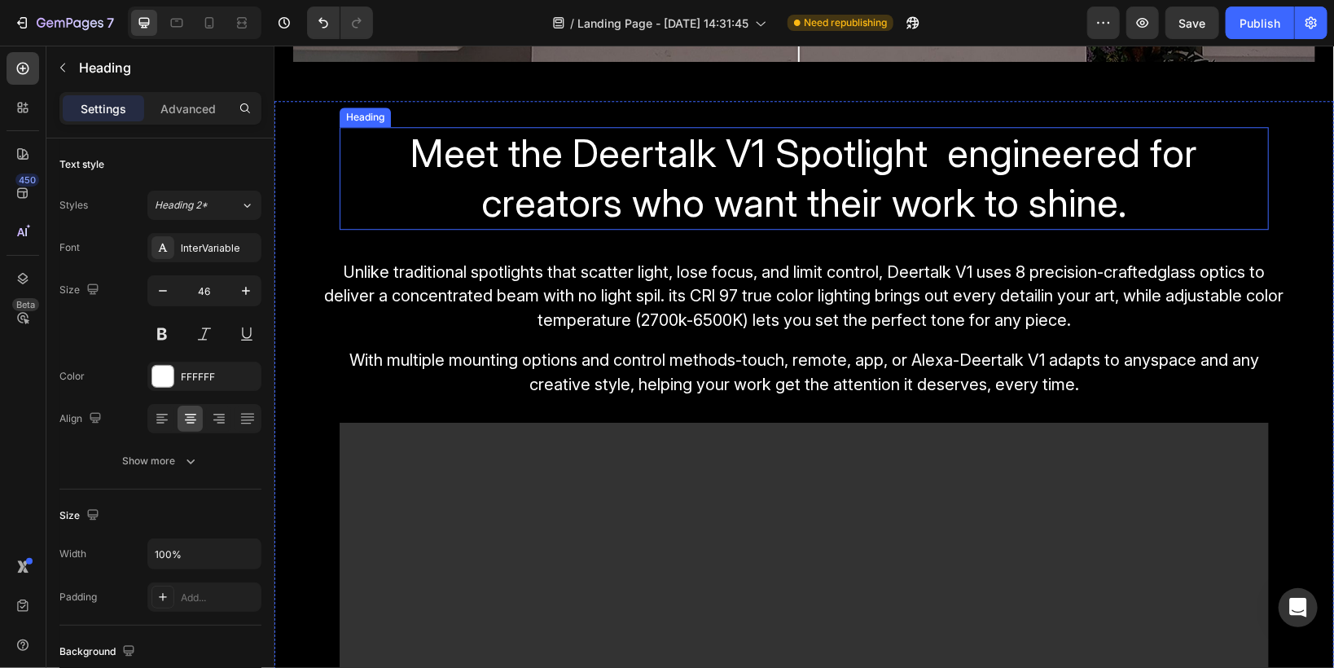
click at [750, 191] on span "Meet the Deertalk V1 Spotlight engineered for creators who want their work to s…" at bounding box center [803, 177] width 787 height 98
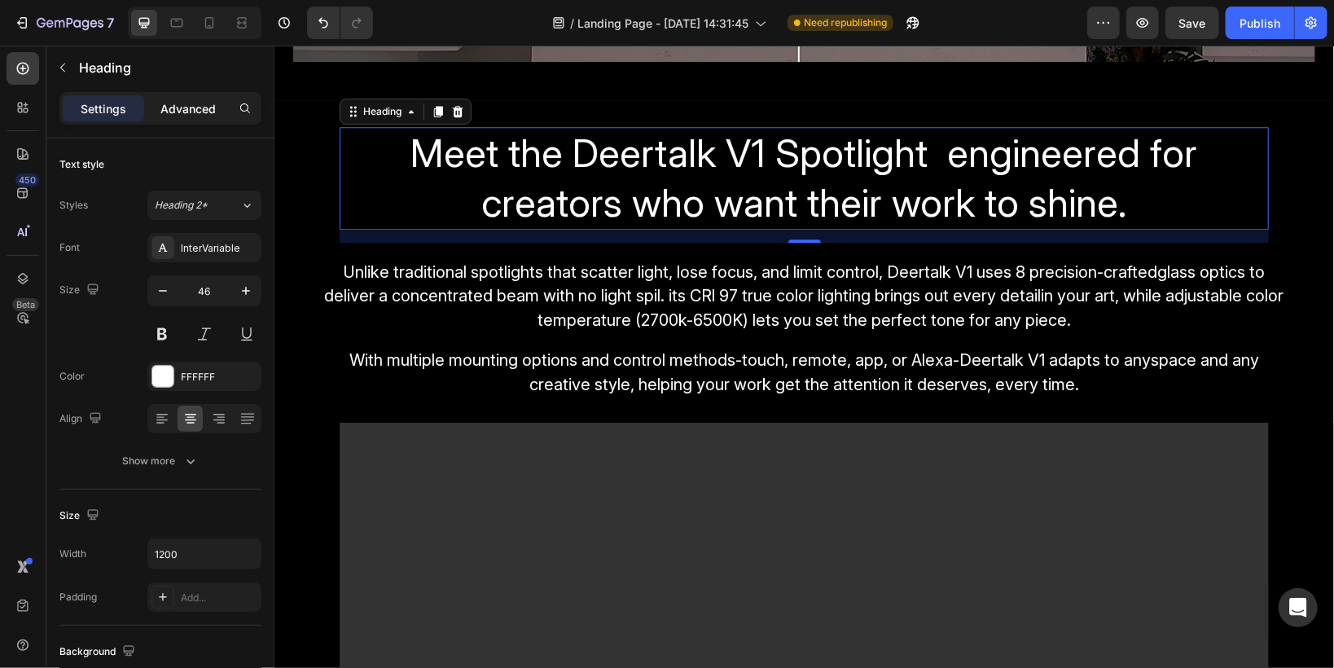
click at [189, 114] on p "Advanced" at bounding box center [187, 108] width 55 height 17
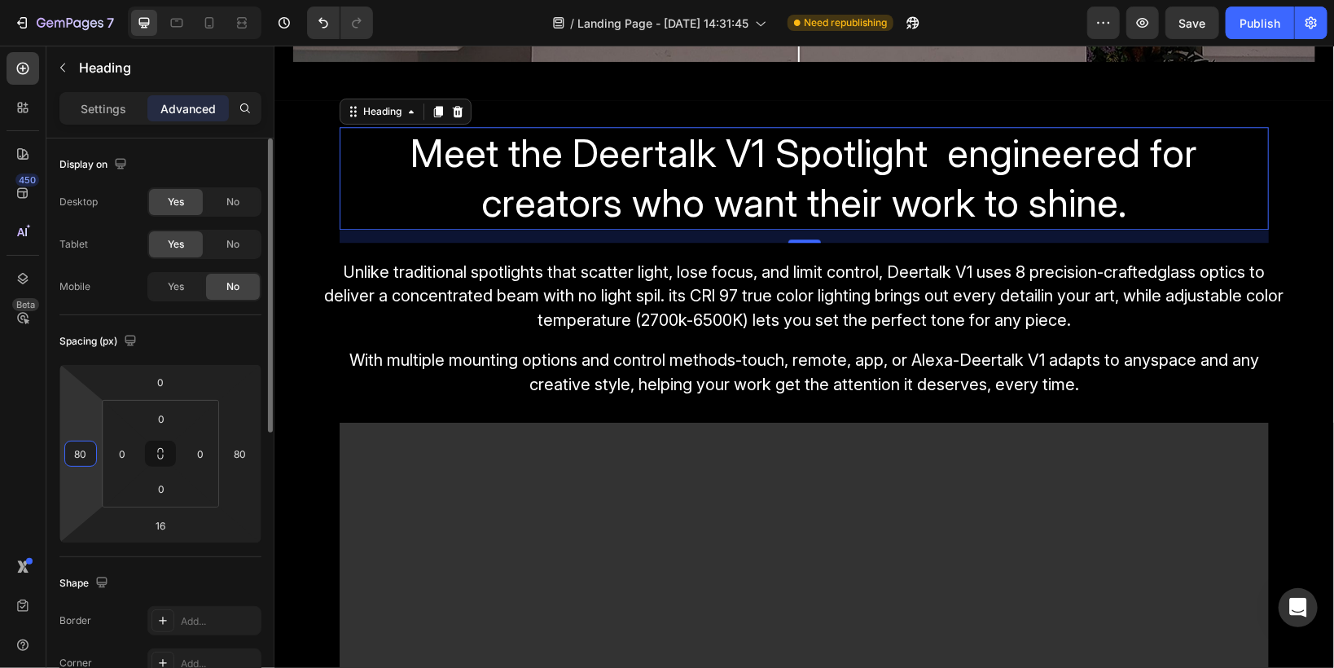
click at [85, 462] on input "80" at bounding box center [80, 453] width 24 height 24
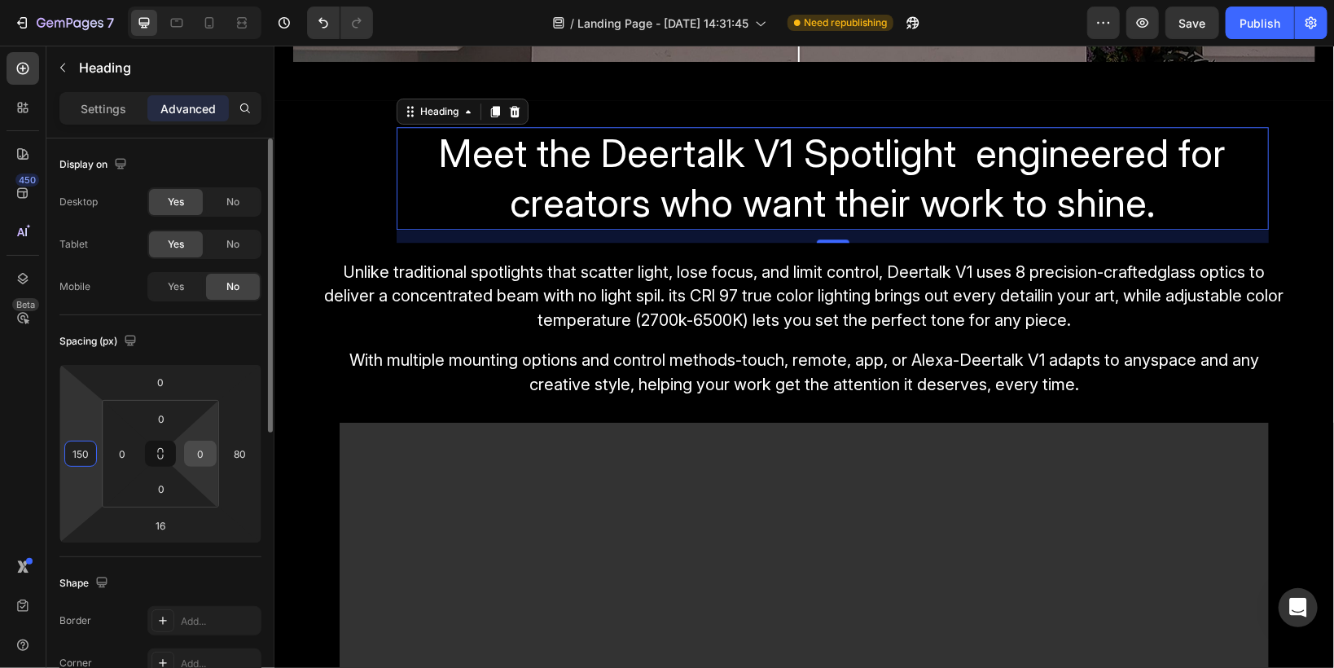
type input "150"
click at [210, 462] on input "0" at bounding box center [200, 453] width 24 height 24
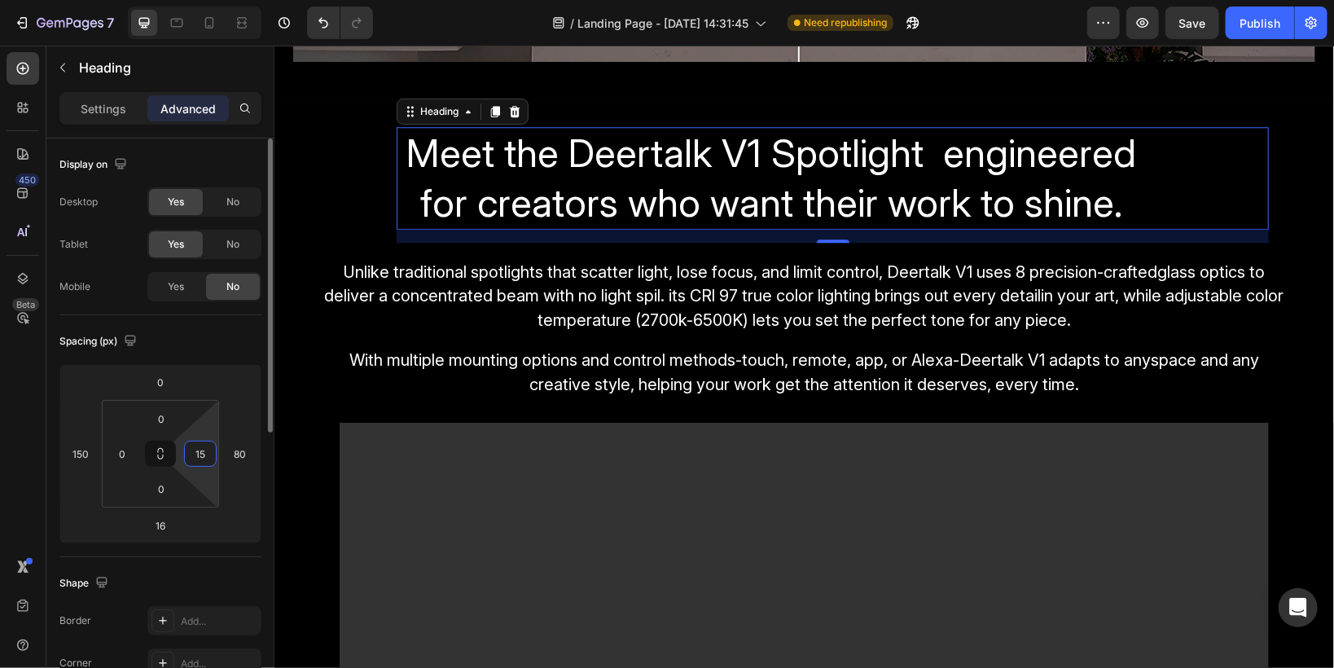
type input "1"
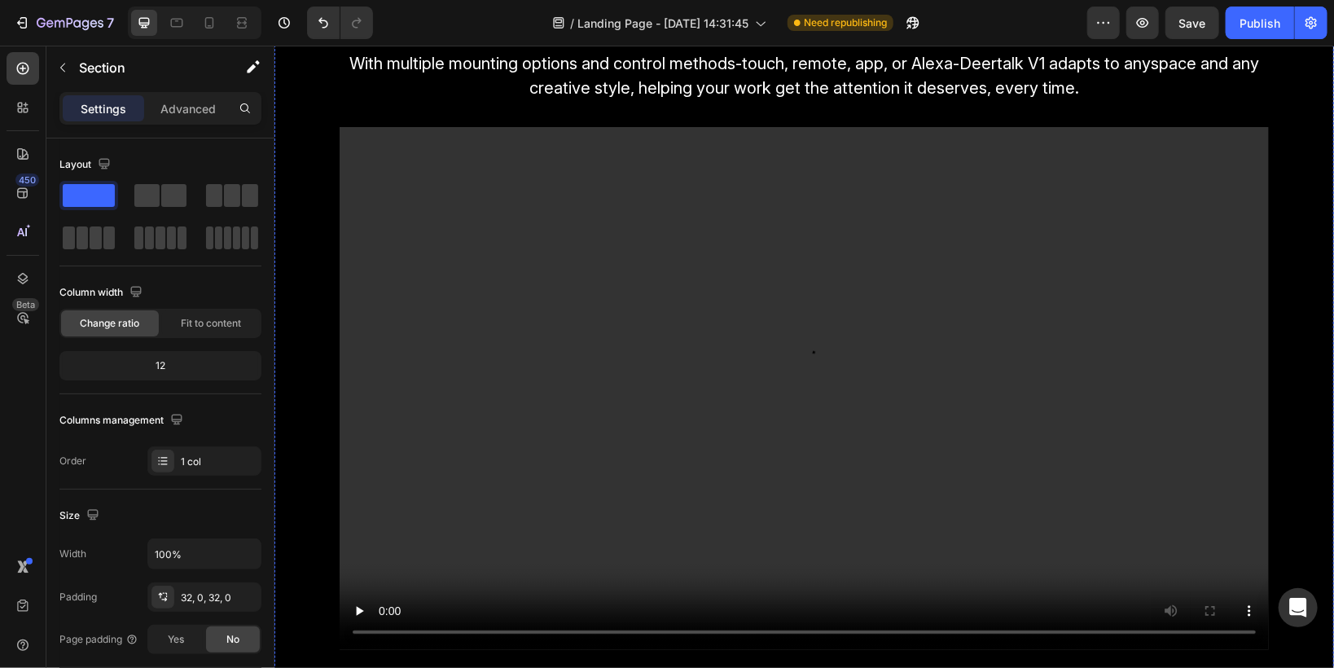
scroll to position [2541, 0]
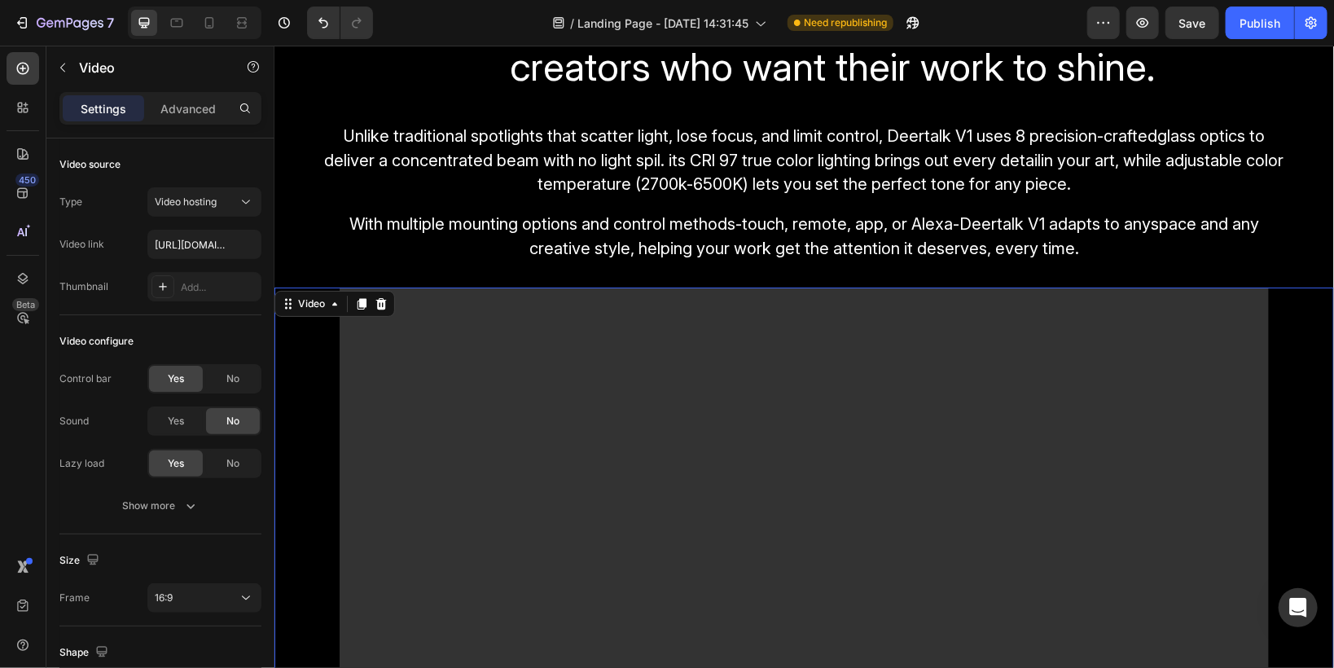
click at [588, 333] on video at bounding box center [803, 548] width 929 height 523
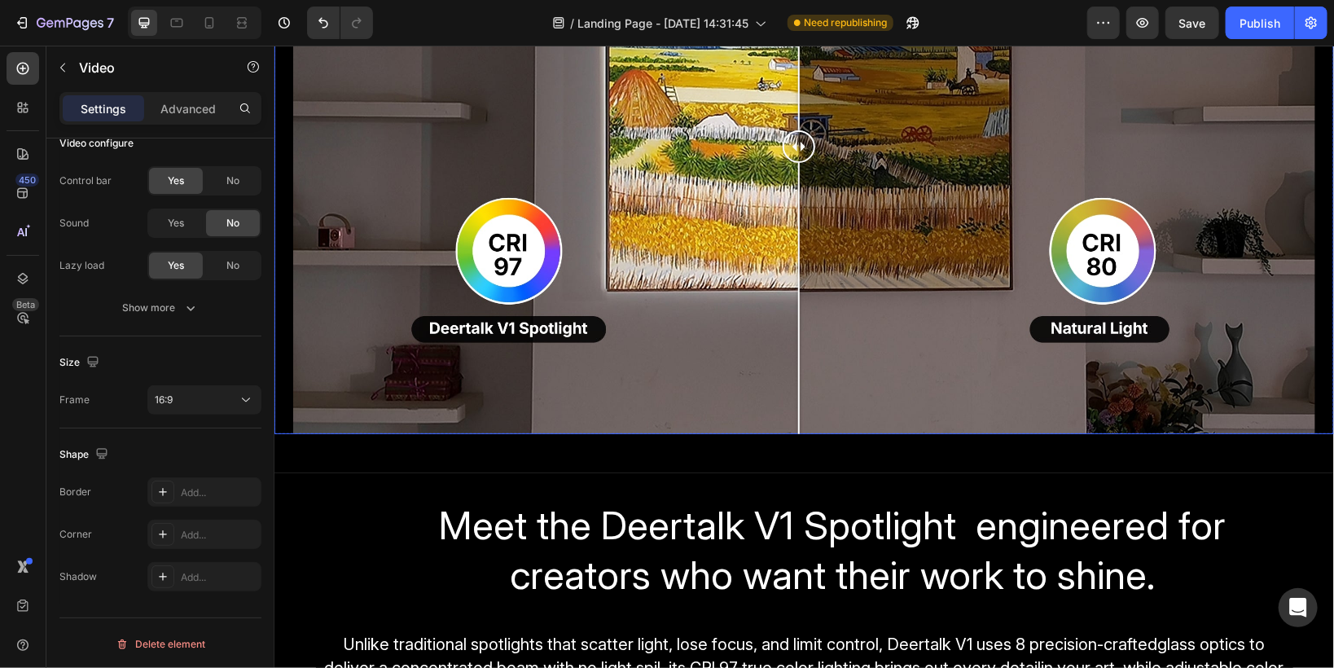
scroll to position [2150, 0]
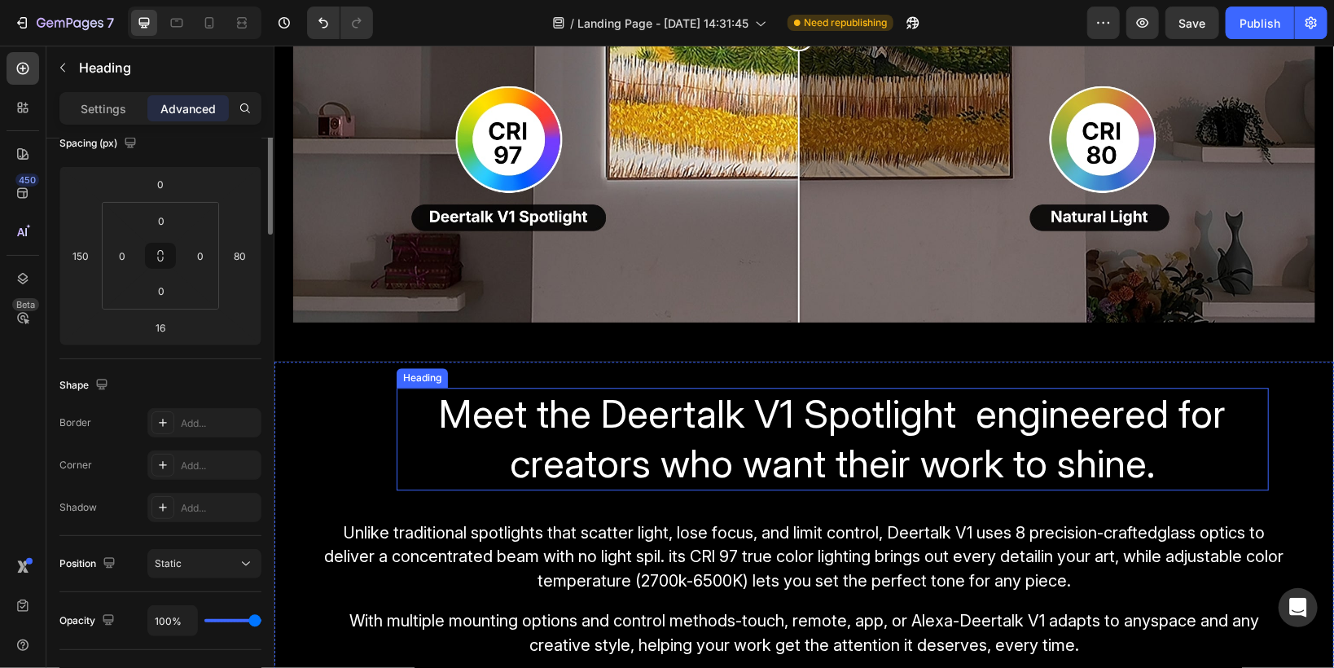
click at [551, 420] on span "Meet the Deertalk V1 Spotlight engineered for creators who want their work to s…" at bounding box center [832, 437] width 787 height 98
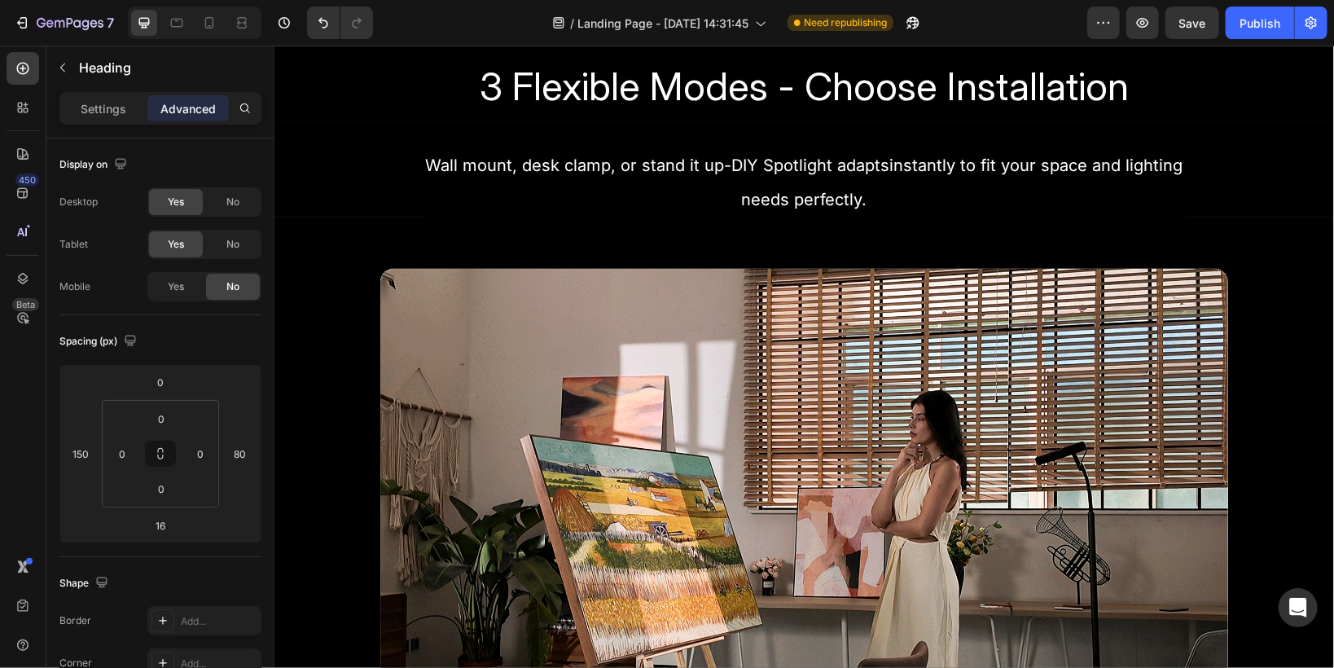
scroll to position [912, 0]
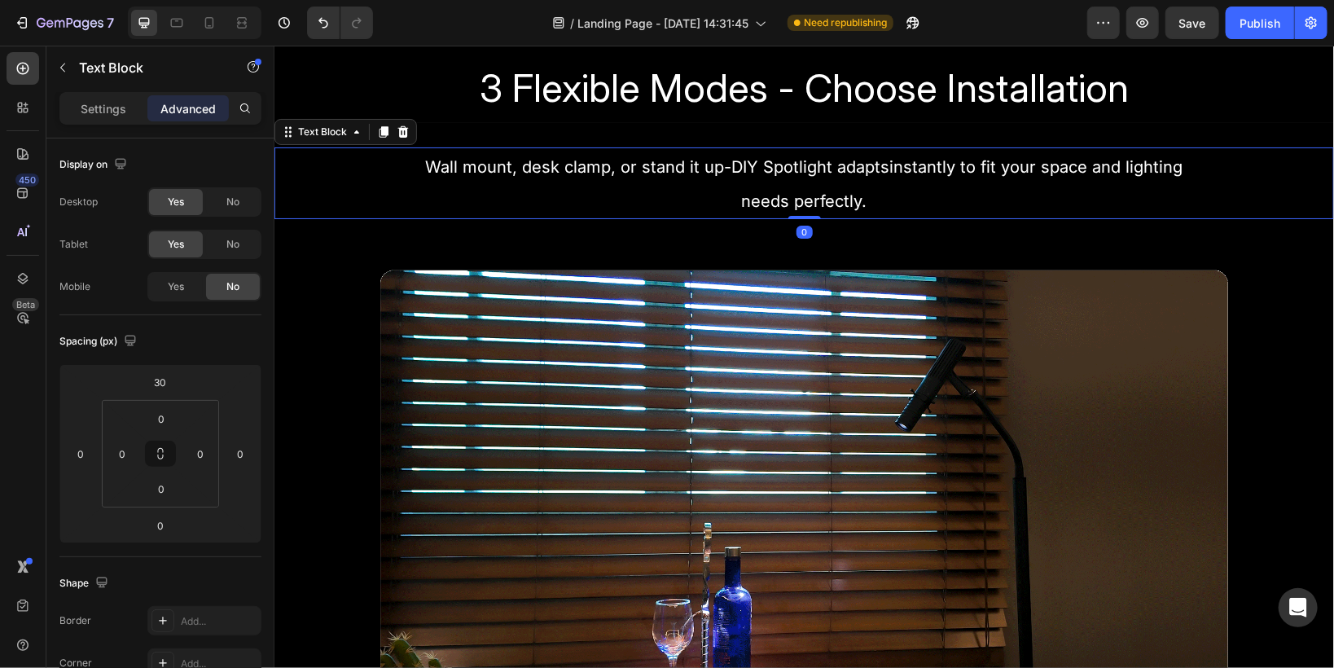
click at [744, 189] on p "needs perfectly." at bounding box center [803, 199] width 757 height 34
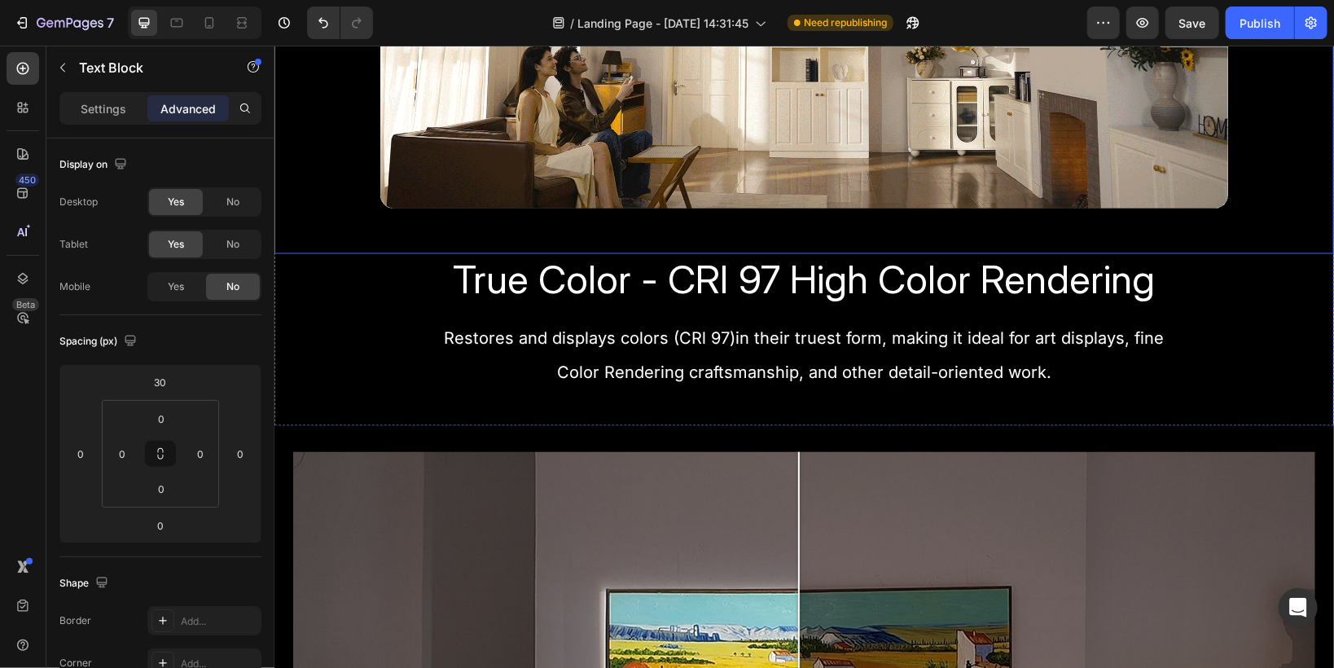
scroll to position [1564, 0]
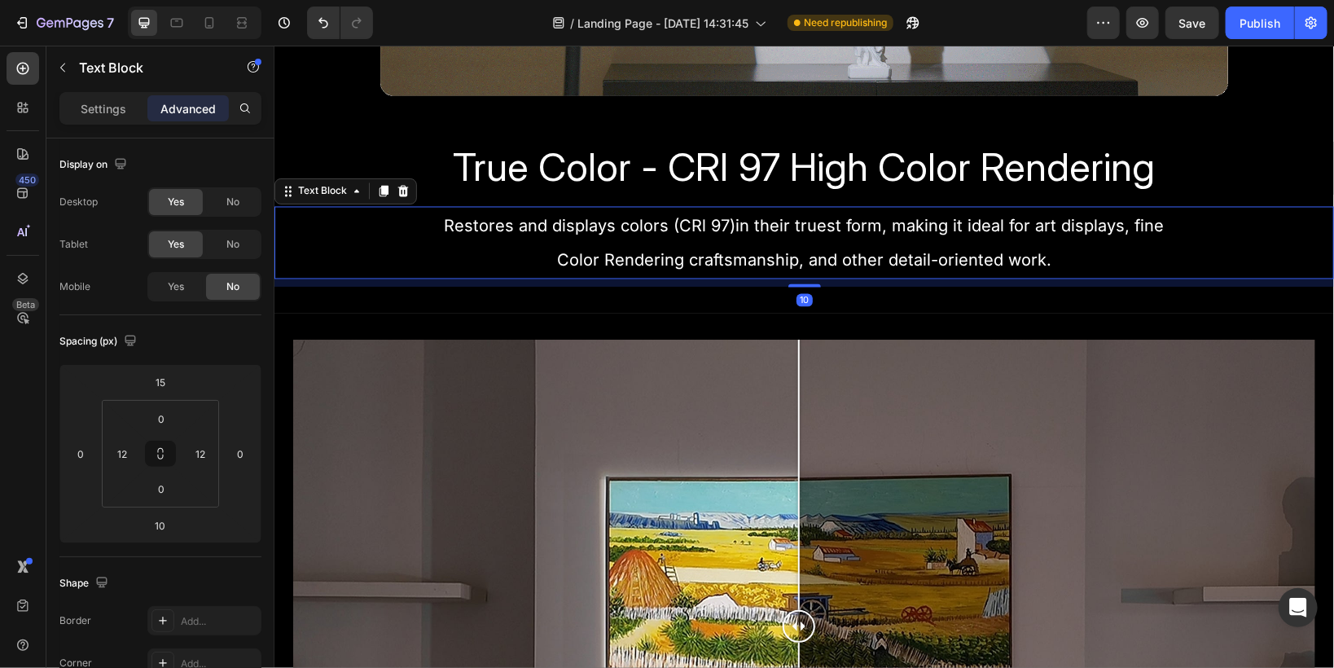
click at [725, 235] on p "Restores and displays colors (CRl 97)in their truest form, making it ideal for …" at bounding box center [803, 242] width 1037 height 68
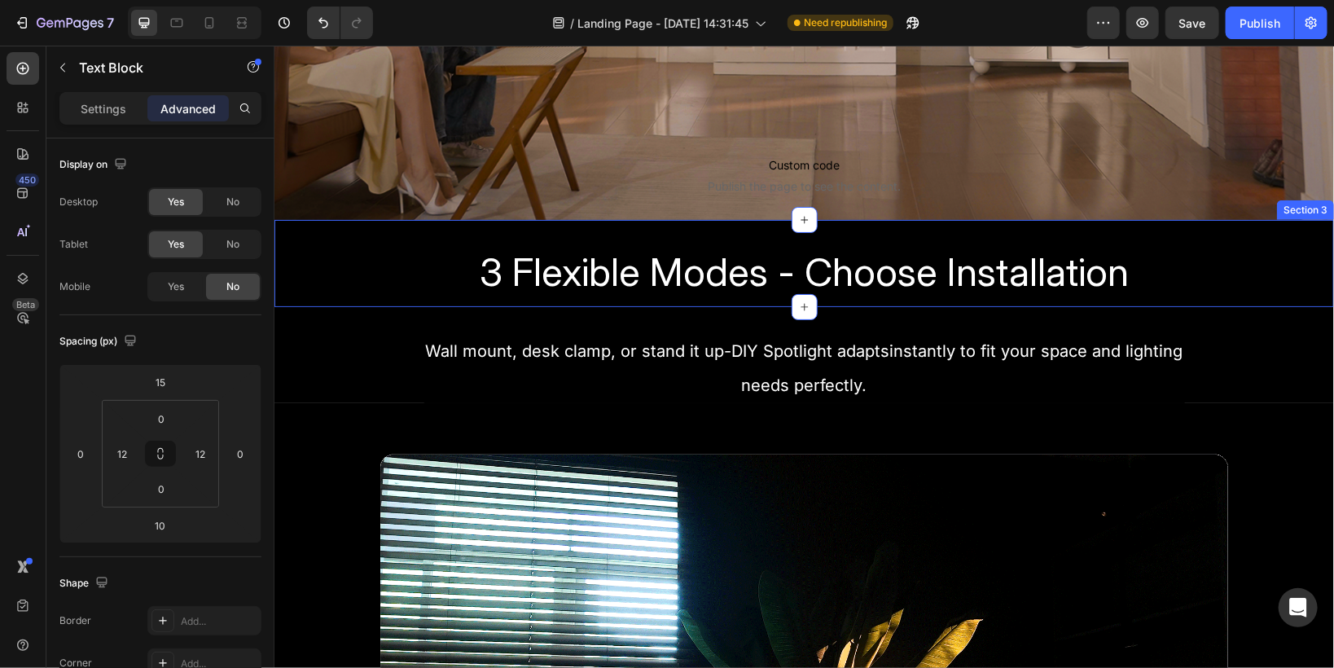
scroll to position [651, 0]
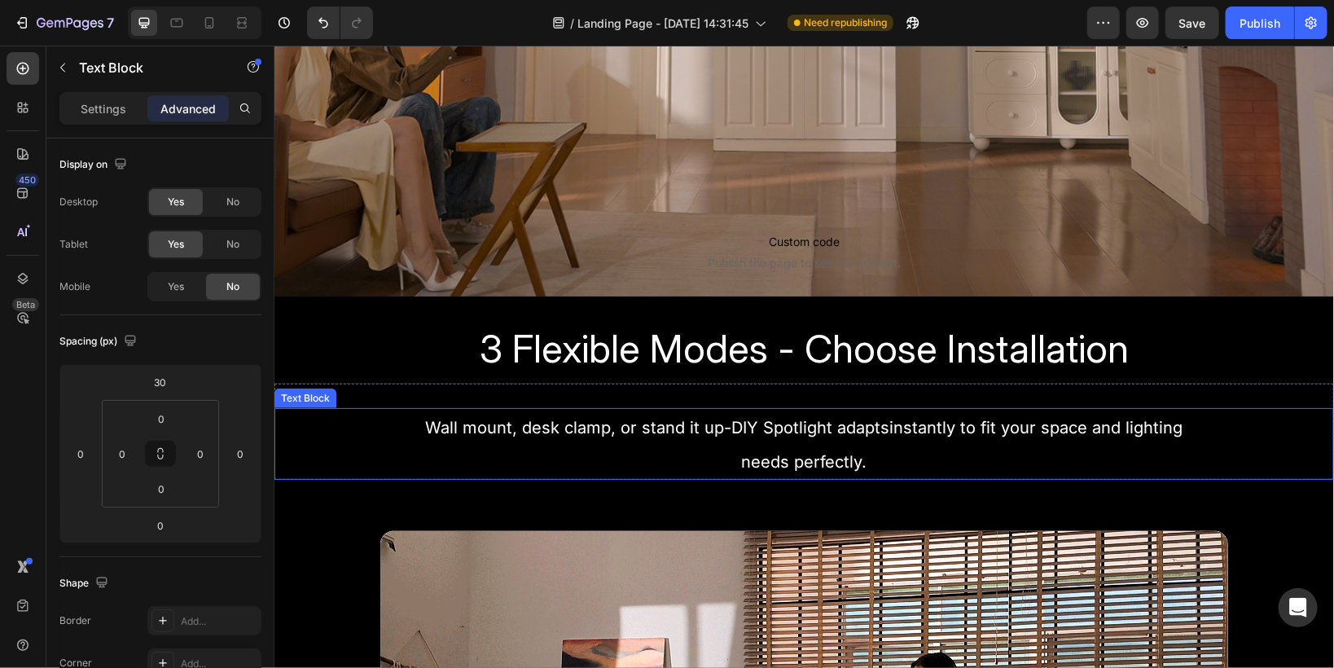
click at [735, 425] on span "Wall mount, desk clamp, or stand it up-DIY Spotlight adaptsinstantly to fit you…" at bounding box center [803, 427] width 757 height 20
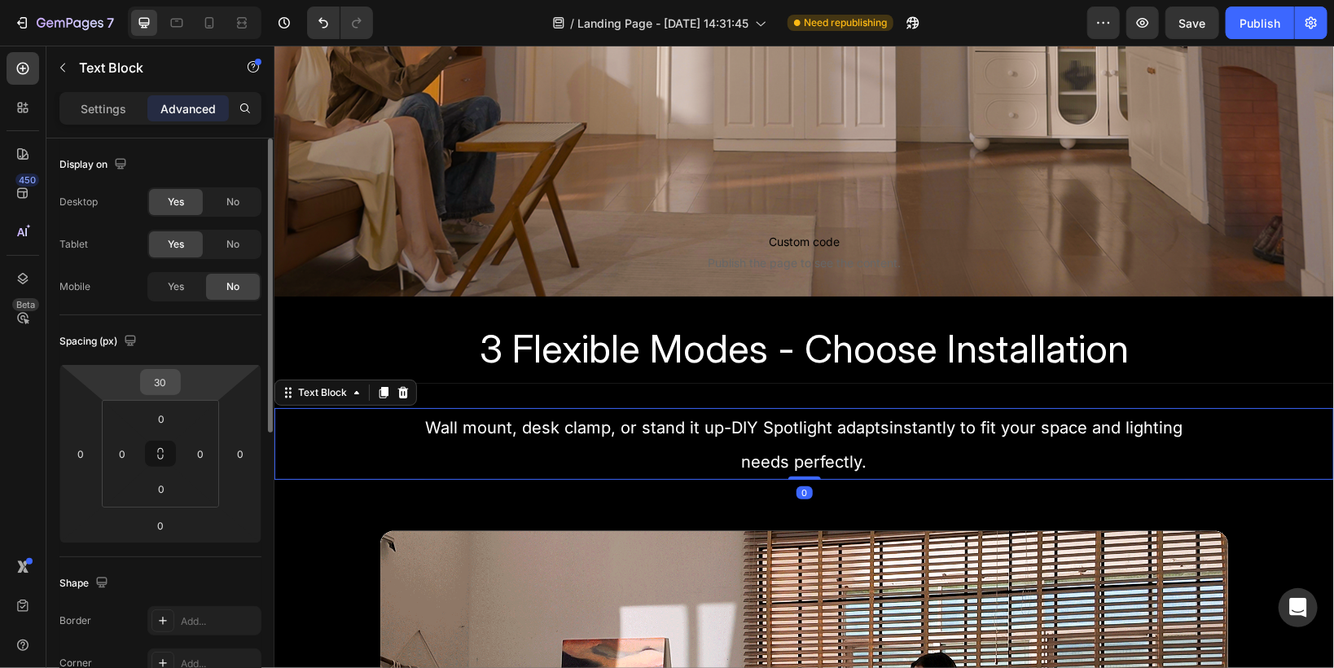
click at [165, 381] on input "30" at bounding box center [160, 382] width 33 height 24
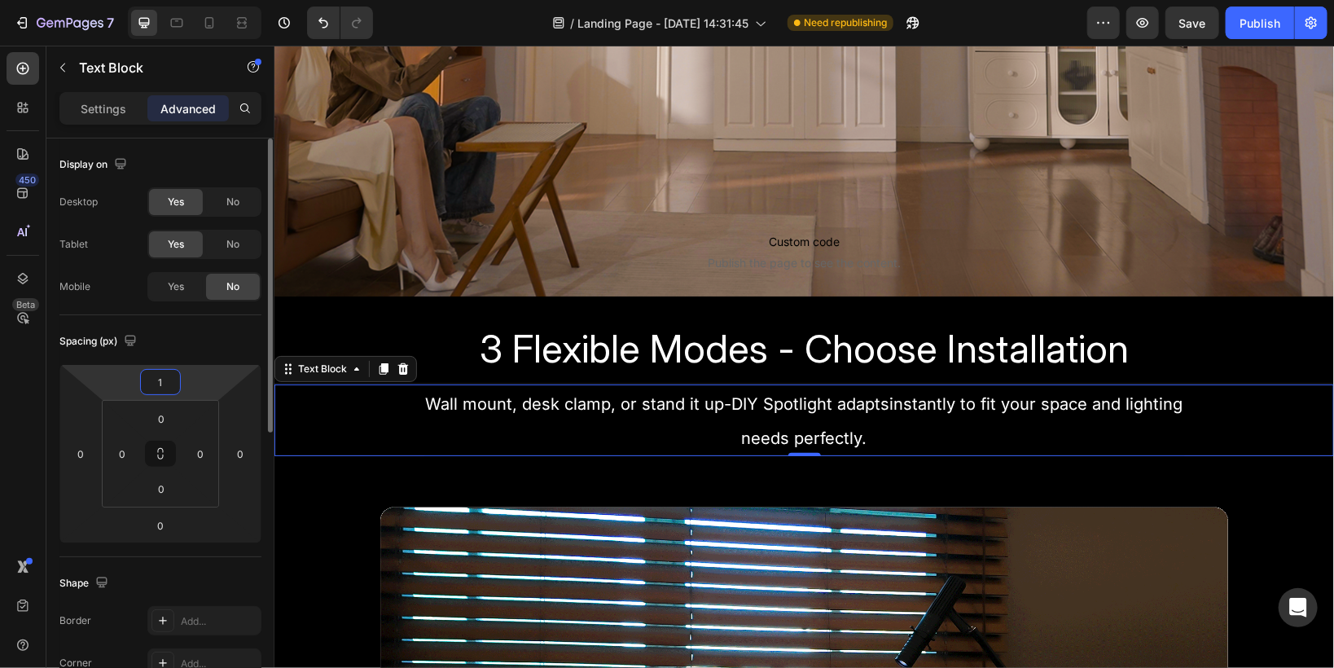
type input "15"
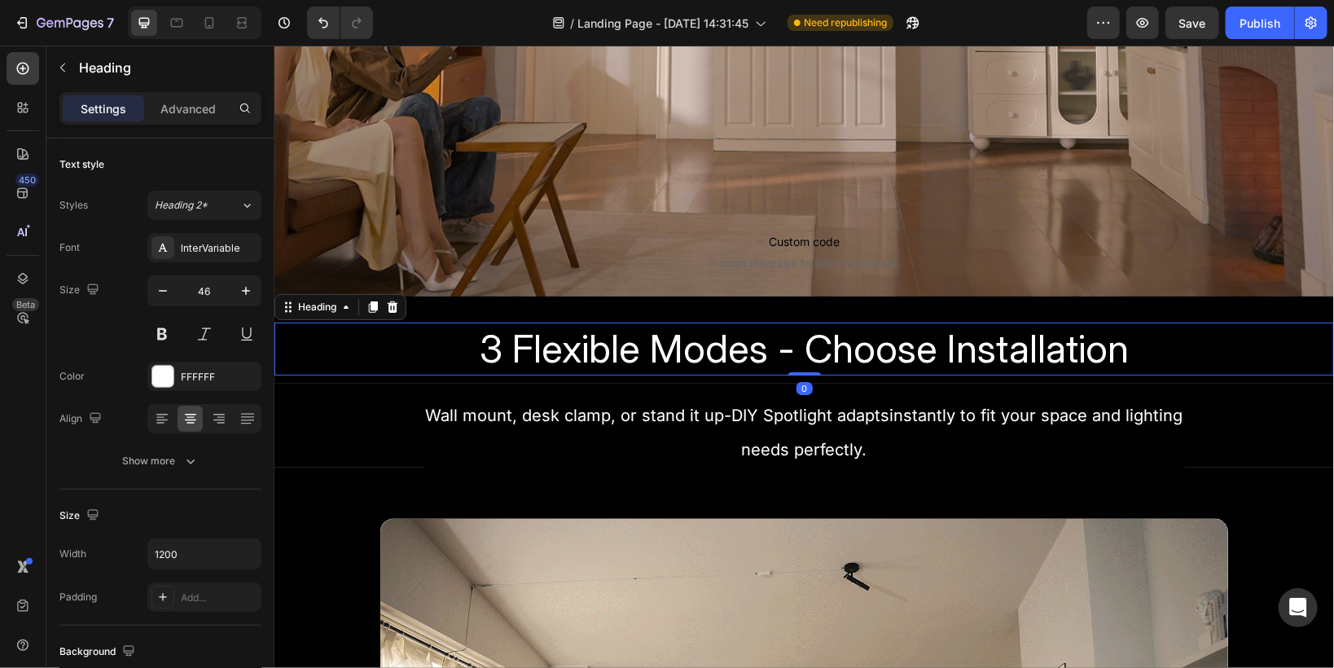
click at [499, 357] on span "3 Flexible Modes - Choose Installation" at bounding box center [803, 347] width 649 height 48
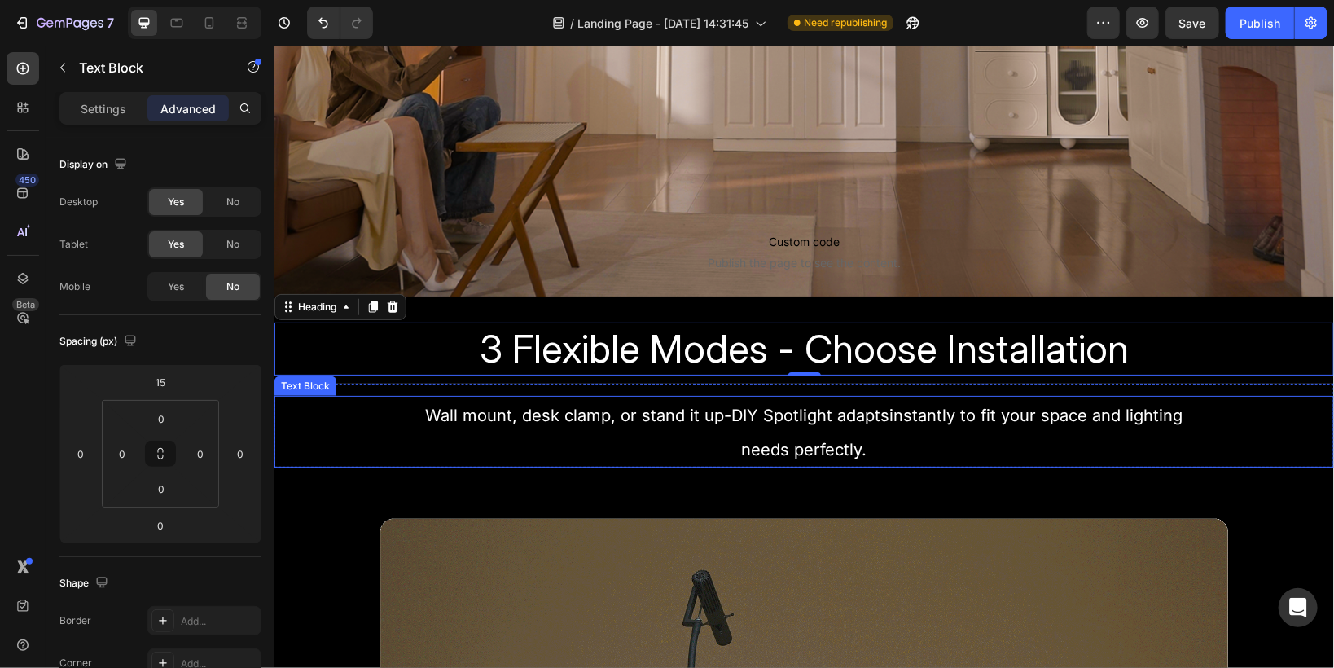
click at [521, 429] on p "Wall mount, desk clamp, or stand it up-DIY Spotlight adaptsinstantly to fit you…" at bounding box center [803, 414] width 757 height 34
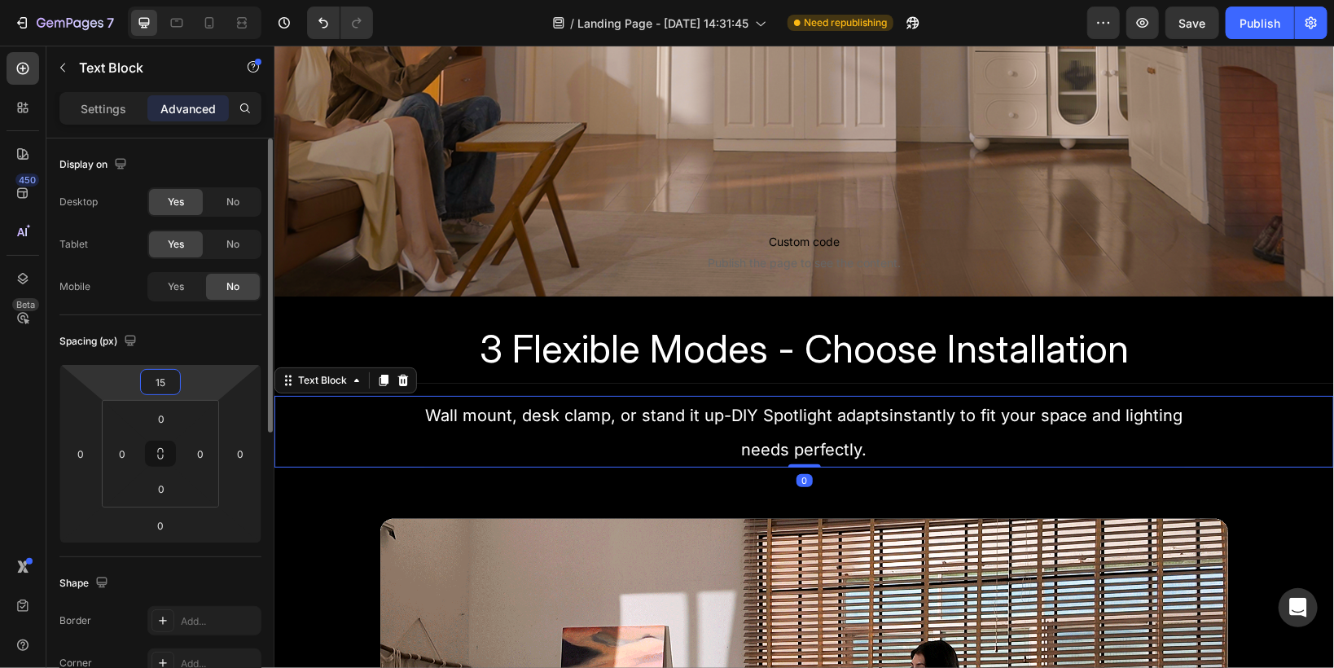
click at [162, 383] on input "15" at bounding box center [160, 382] width 33 height 24
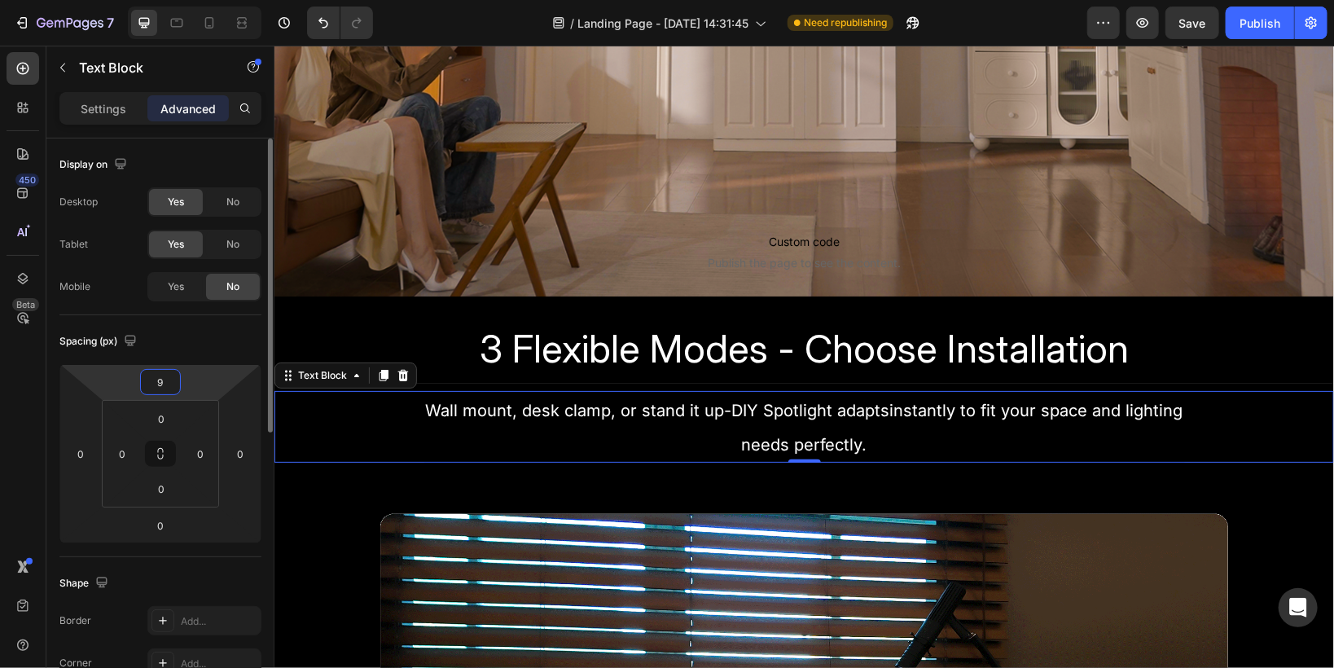
type input "8"
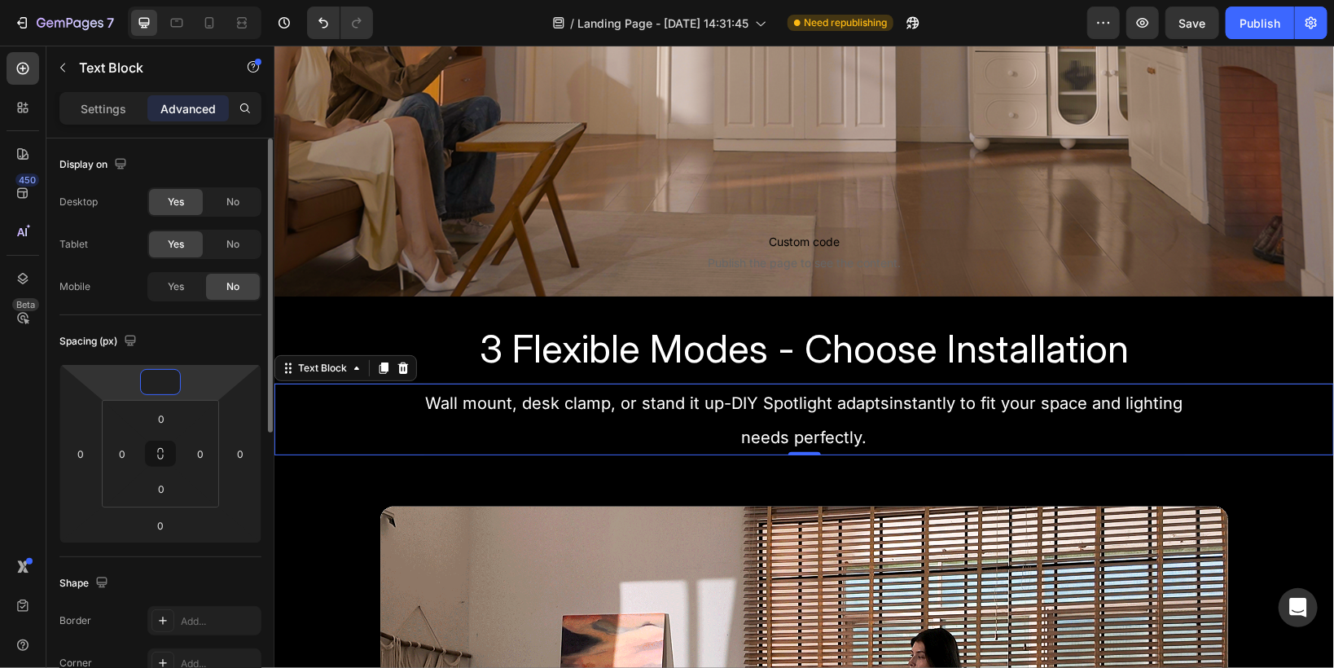
type input "0"
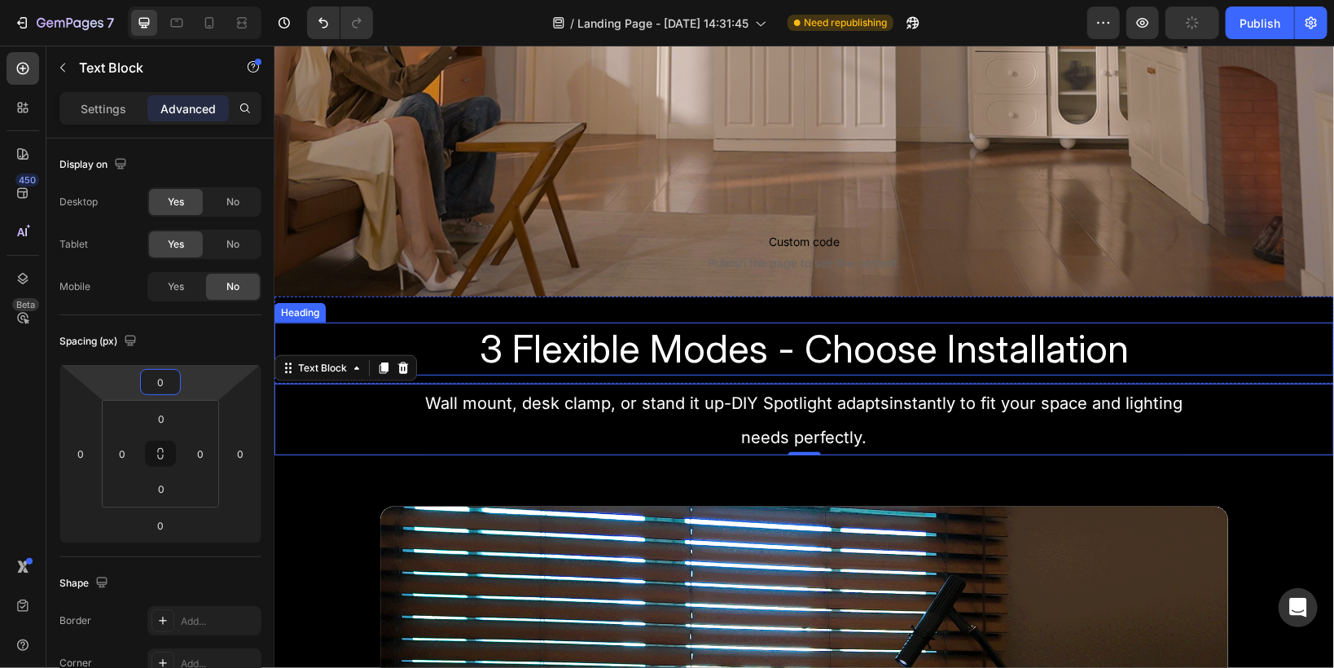
click at [419, 341] on h2 "3 Flexible Modes - Choose Installation" at bounding box center [803, 348] width 977 height 53
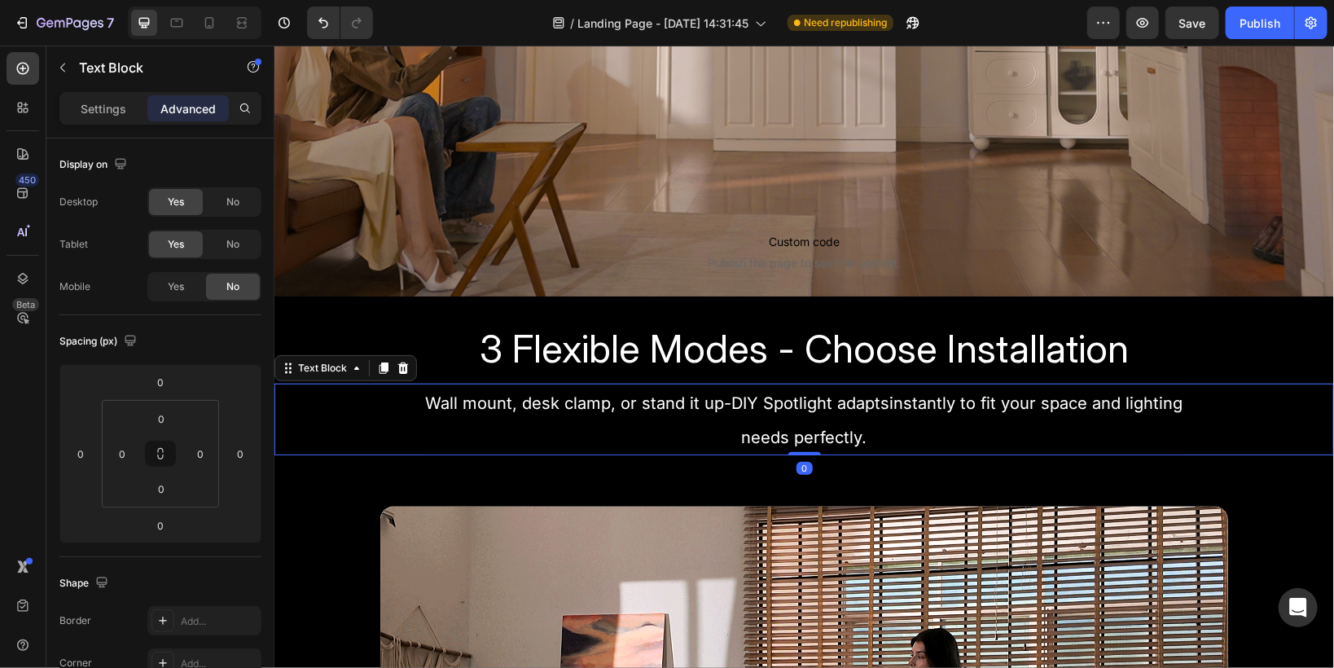
click at [412, 434] on div "Wall mount, desk clamp, or stand it up-DIY Spotlight adaptsinstantly to fit you…" at bounding box center [803, 419] width 1059 height 72
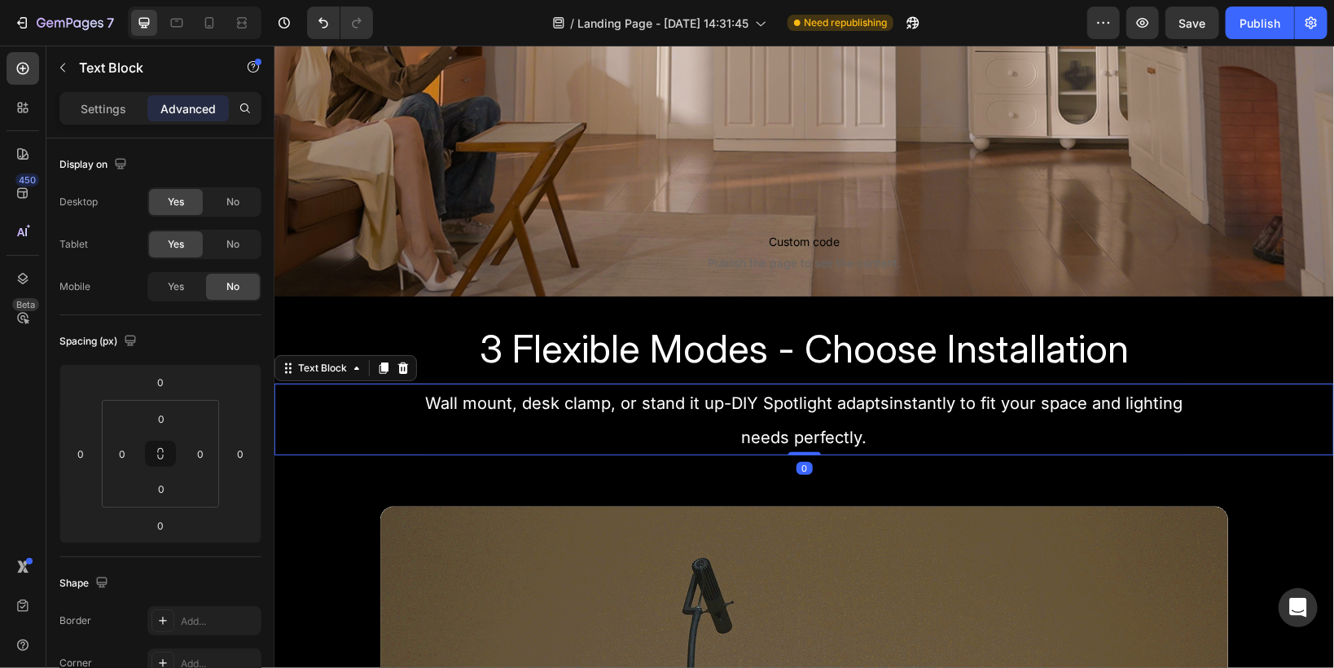
click at [1250, 406] on div "Wall mount, desk clamp, or stand it up-DIY Spotlight adaptsinstantly to fit you…" at bounding box center [803, 419] width 1059 height 72
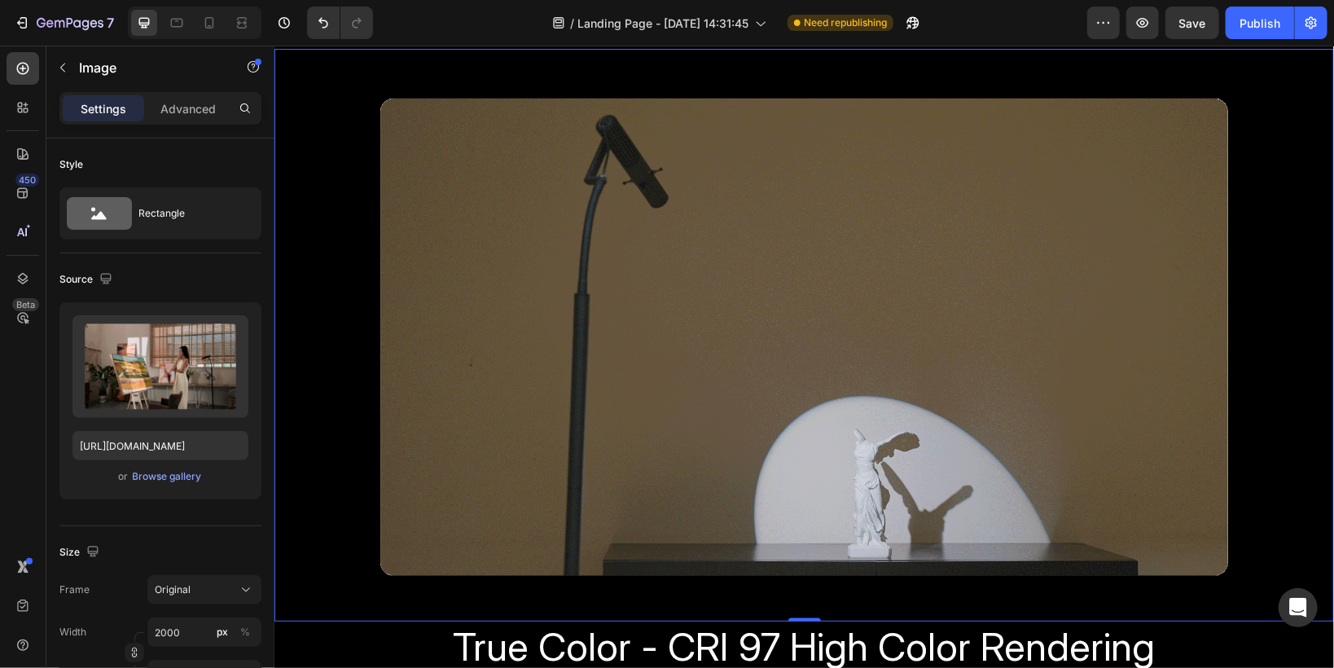
scroll to position [1173, 0]
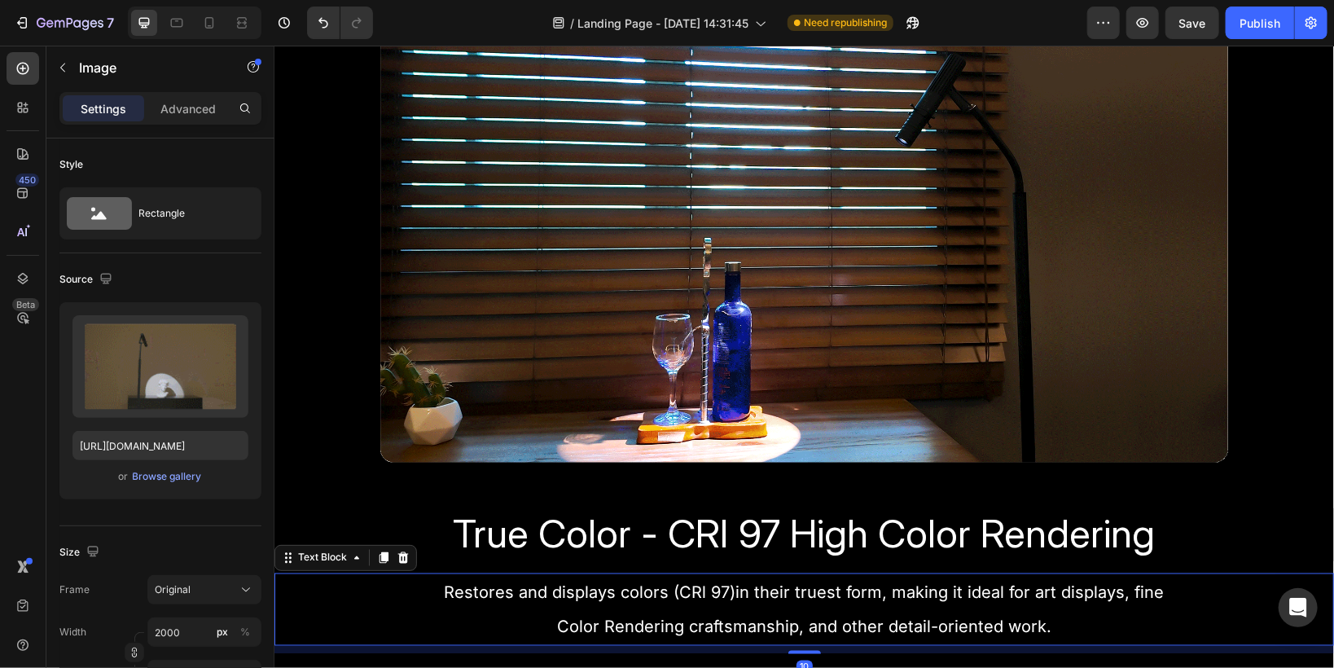
click at [721, 607] on p "Restores and displays colors (CRl 97)in their truest form, making it ideal for …" at bounding box center [803, 608] width 1037 height 68
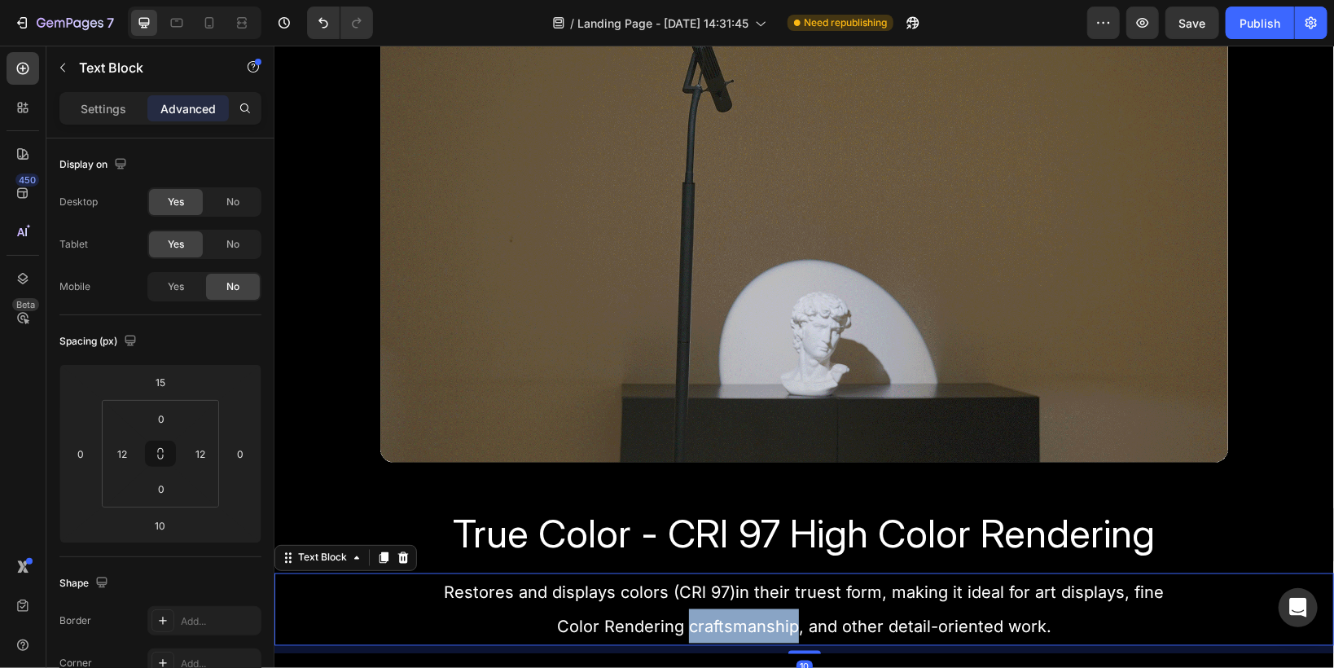
click at [721, 607] on p "Restores and displays colors (CRl 97)in their truest form, making it ideal for …" at bounding box center [803, 608] width 1037 height 68
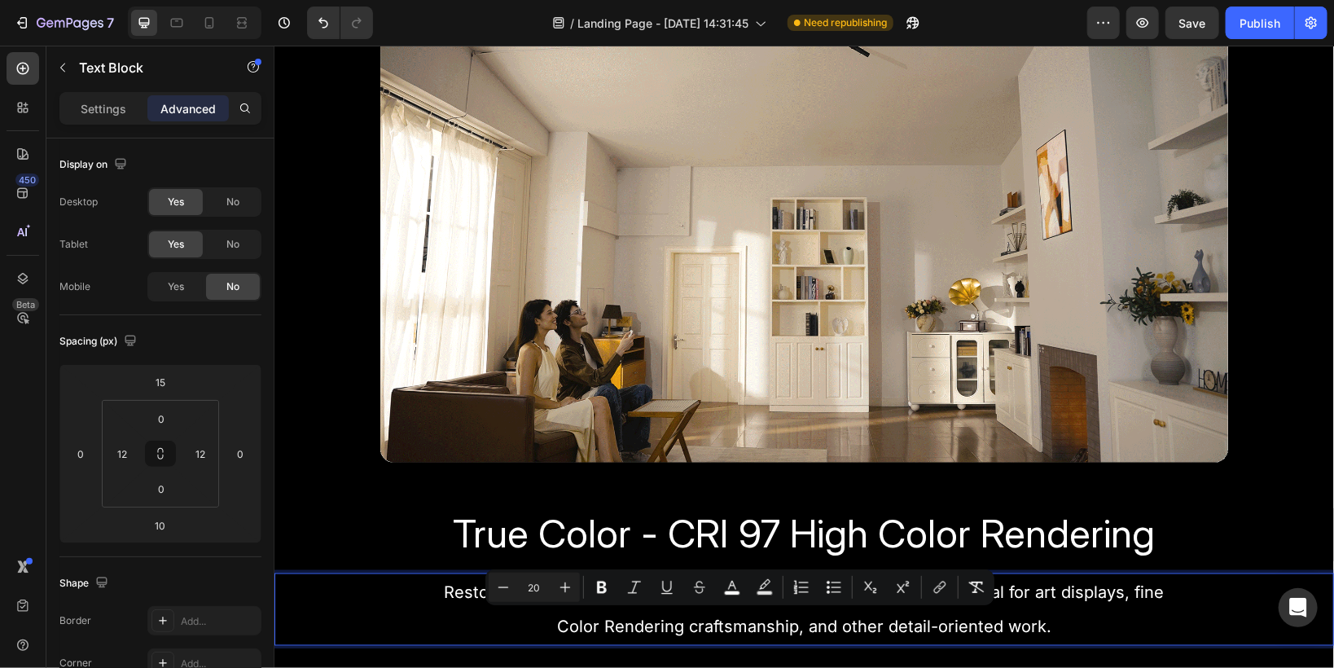
click at [610, 619] on span "Color Rendering craftsmanship, and other detail-oriented work." at bounding box center [803, 626] width 494 height 20
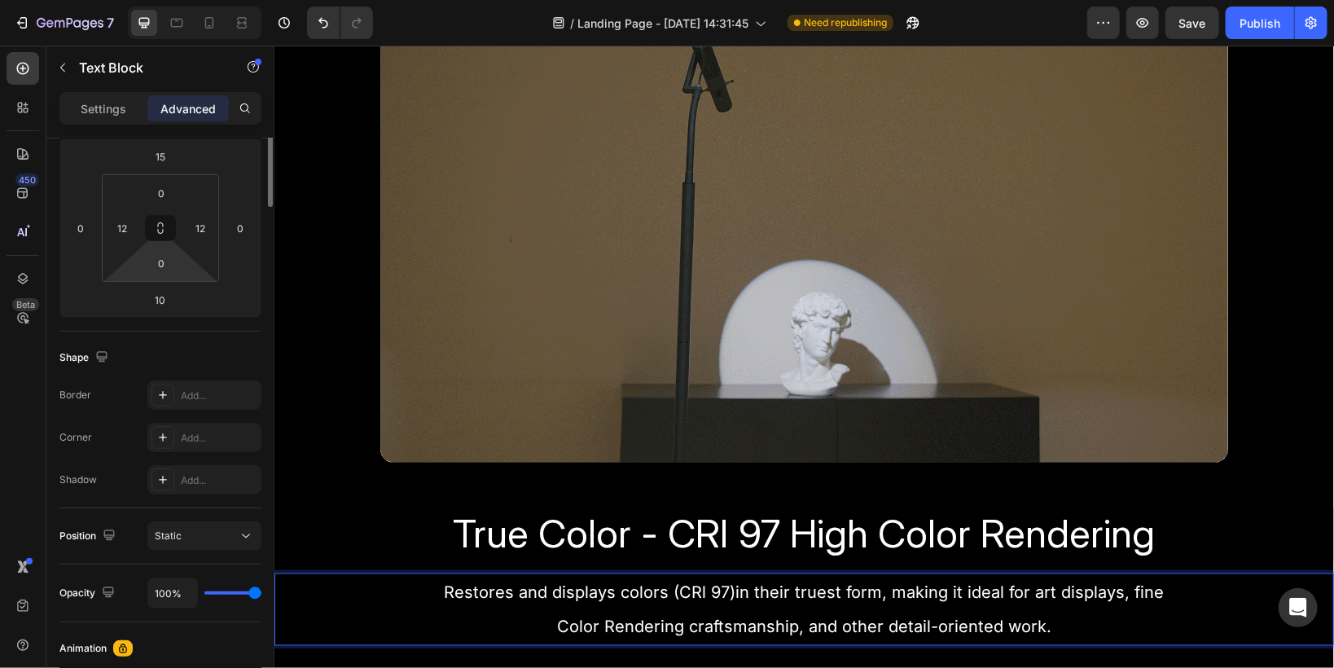
scroll to position [0, 0]
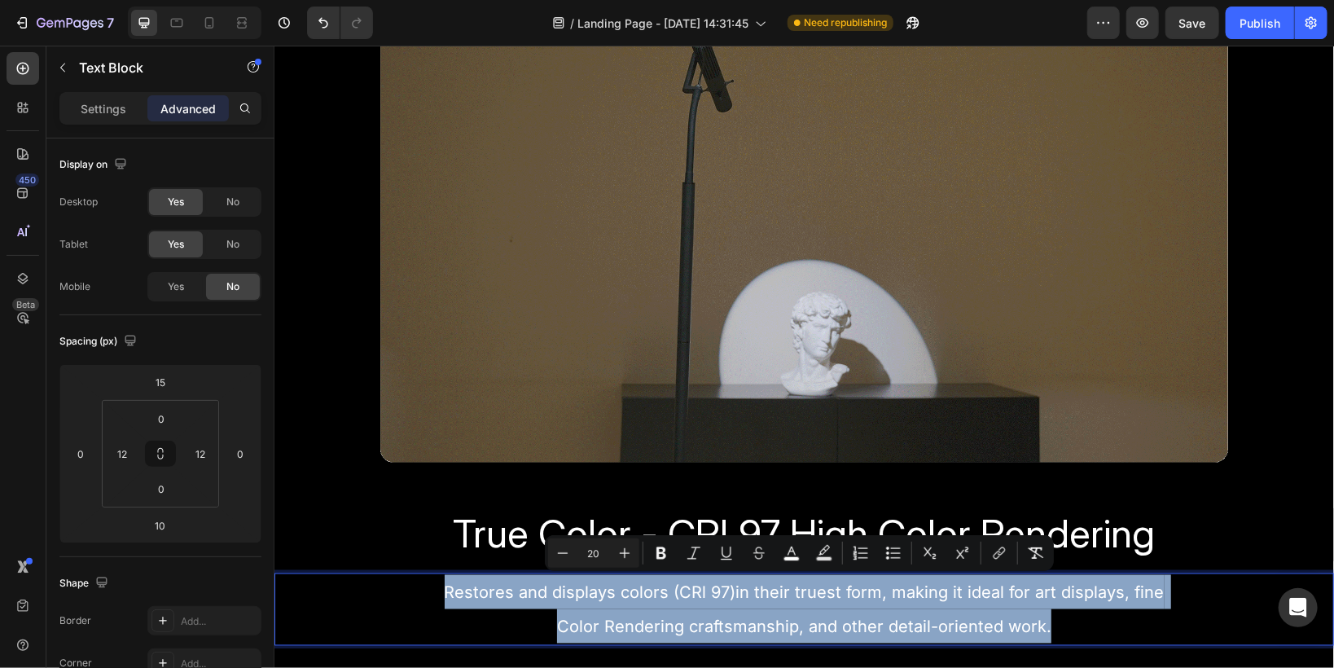
drag, startPoint x: 441, startPoint y: 584, endPoint x: 1090, endPoint y: 626, distance: 649.6
click at [1090, 626] on p "Restores and displays colors (CRl 97)in their truest form, making it ideal for …" at bounding box center [803, 608] width 1037 height 68
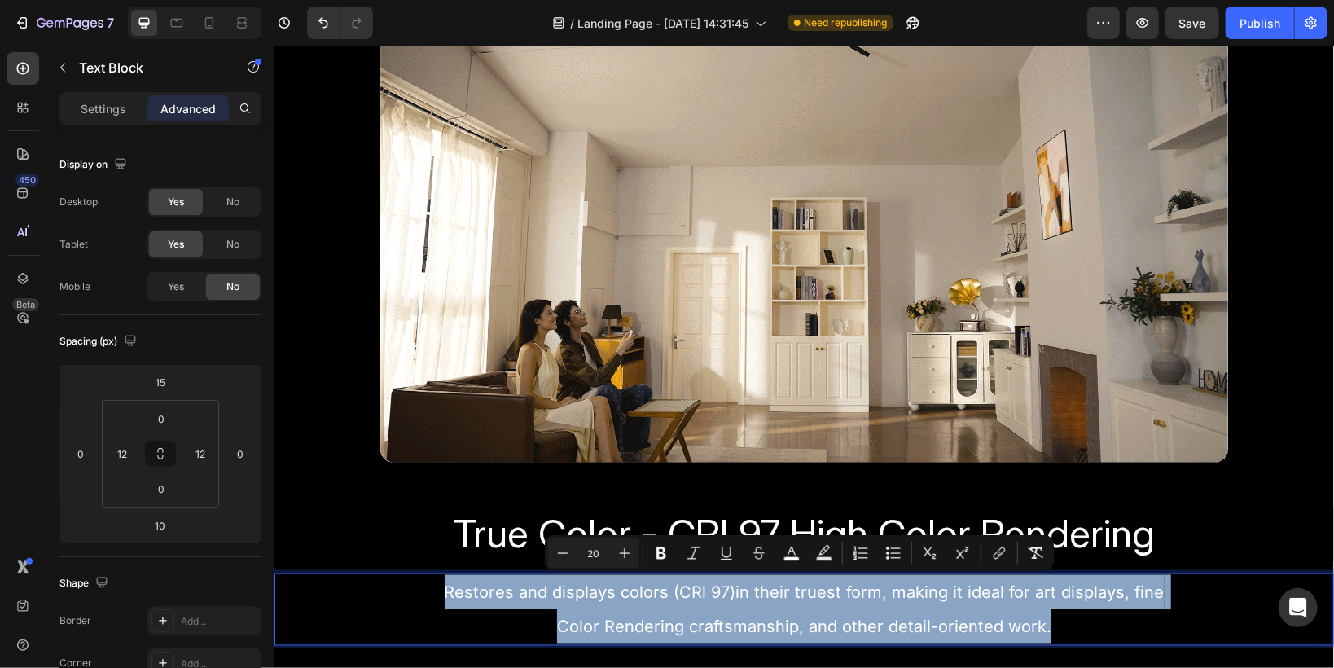
click at [533, 606] on p "Restores and displays colors (CRl 97)in their truest form, making it ideal for …" at bounding box center [803, 608] width 1037 height 68
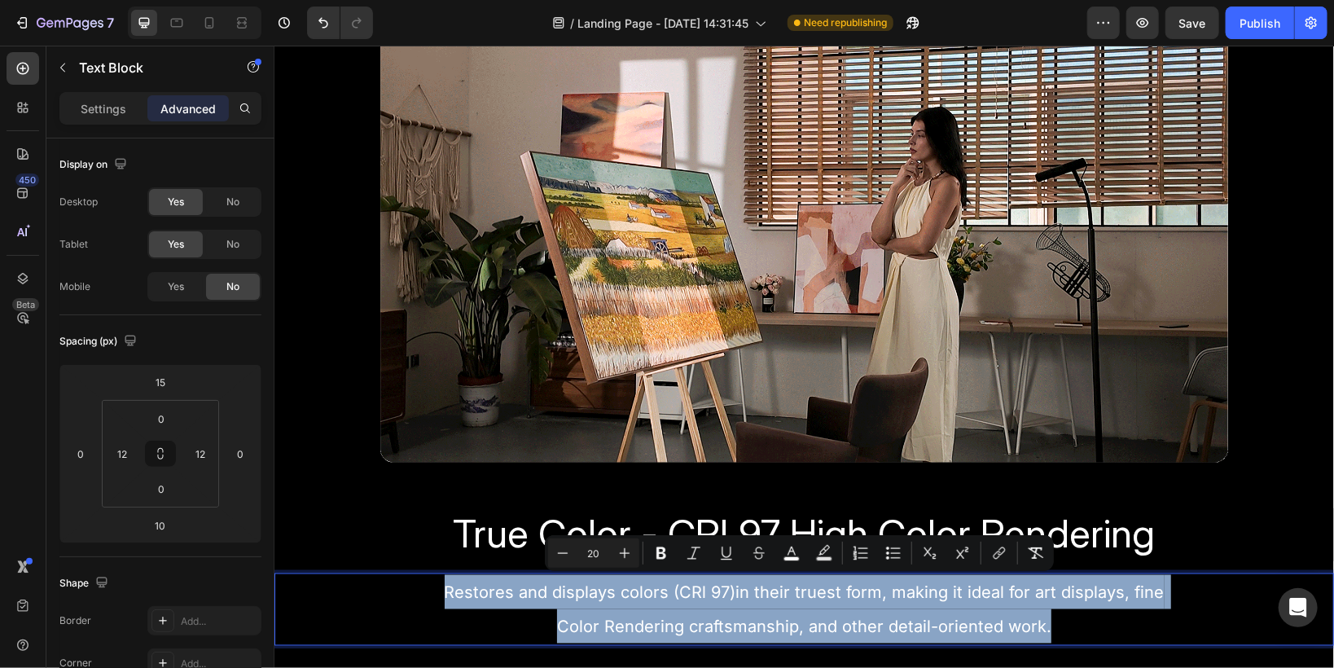
drag, startPoint x: 441, startPoint y: 584, endPoint x: 1191, endPoint y: 629, distance: 751.3
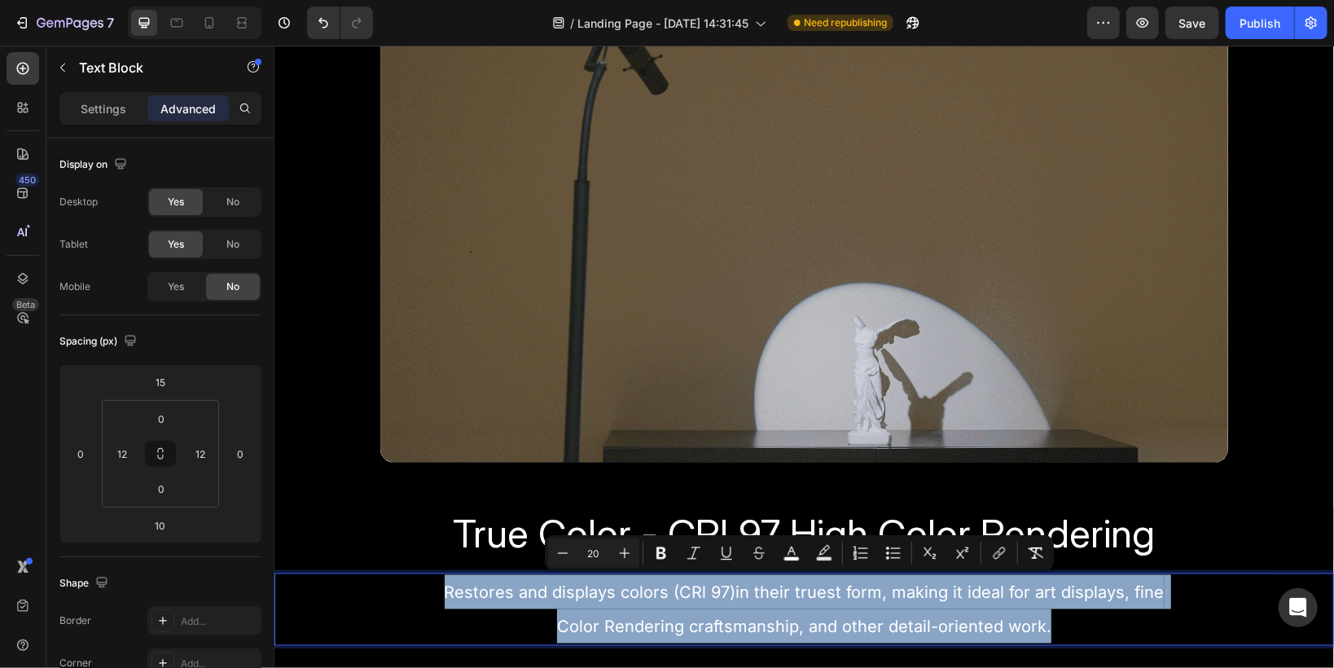
click at [1191, 629] on p "Restores and displays colors (CRl 97)in their truest form, making it ideal for …" at bounding box center [803, 608] width 1037 height 68
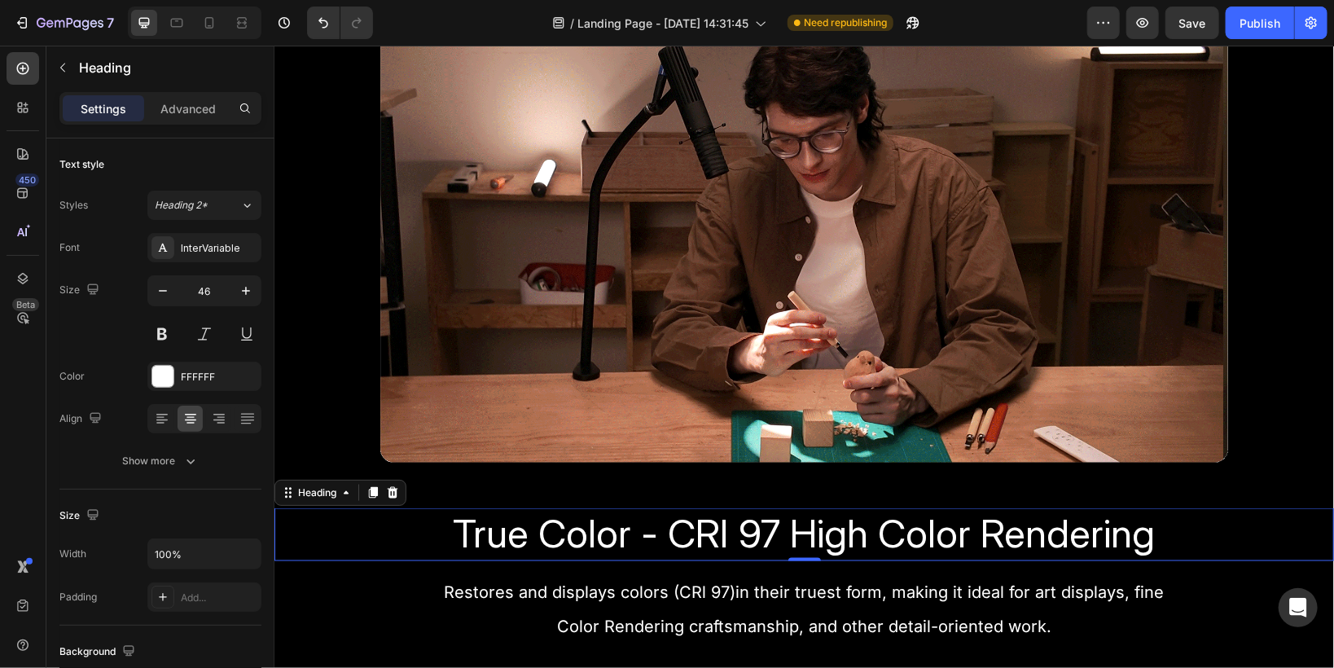
click at [389, 513] on h2 "True Color - CRI 97 High Color Rendering" at bounding box center [803, 533] width 1059 height 53
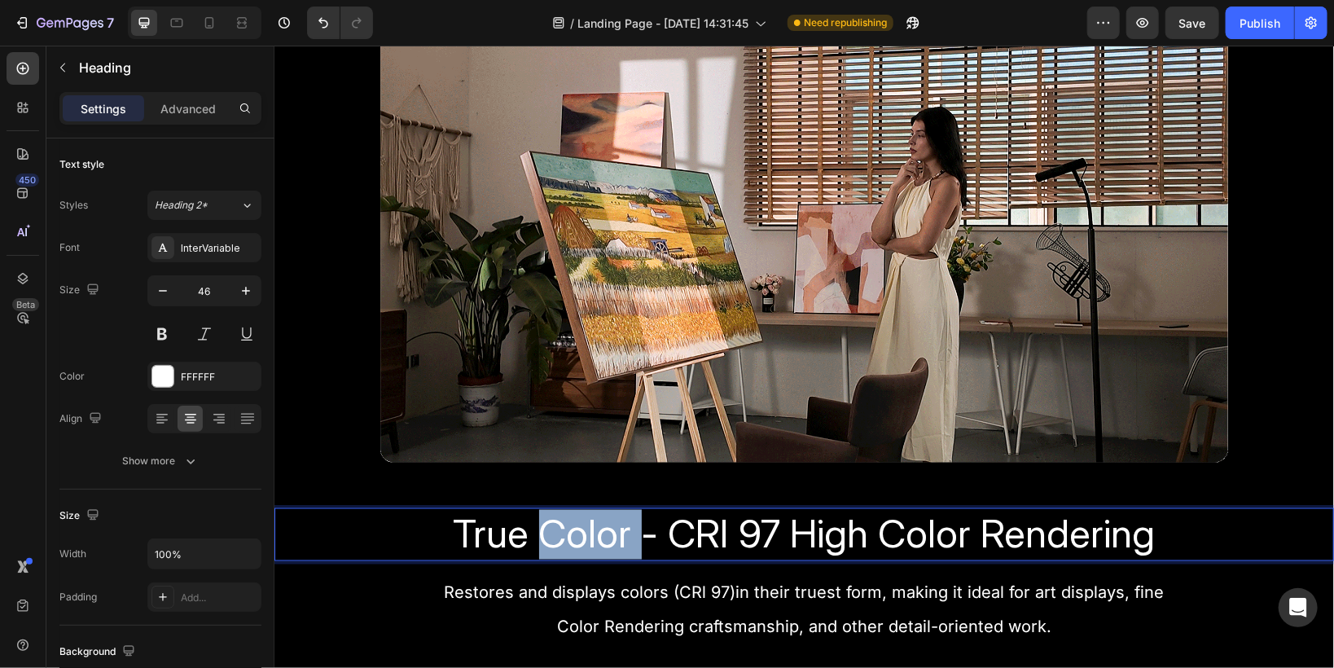
click at [555, 530] on span "True Color - CRI 97 High Color Rendering" at bounding box center [804, 533] width 702 height 48
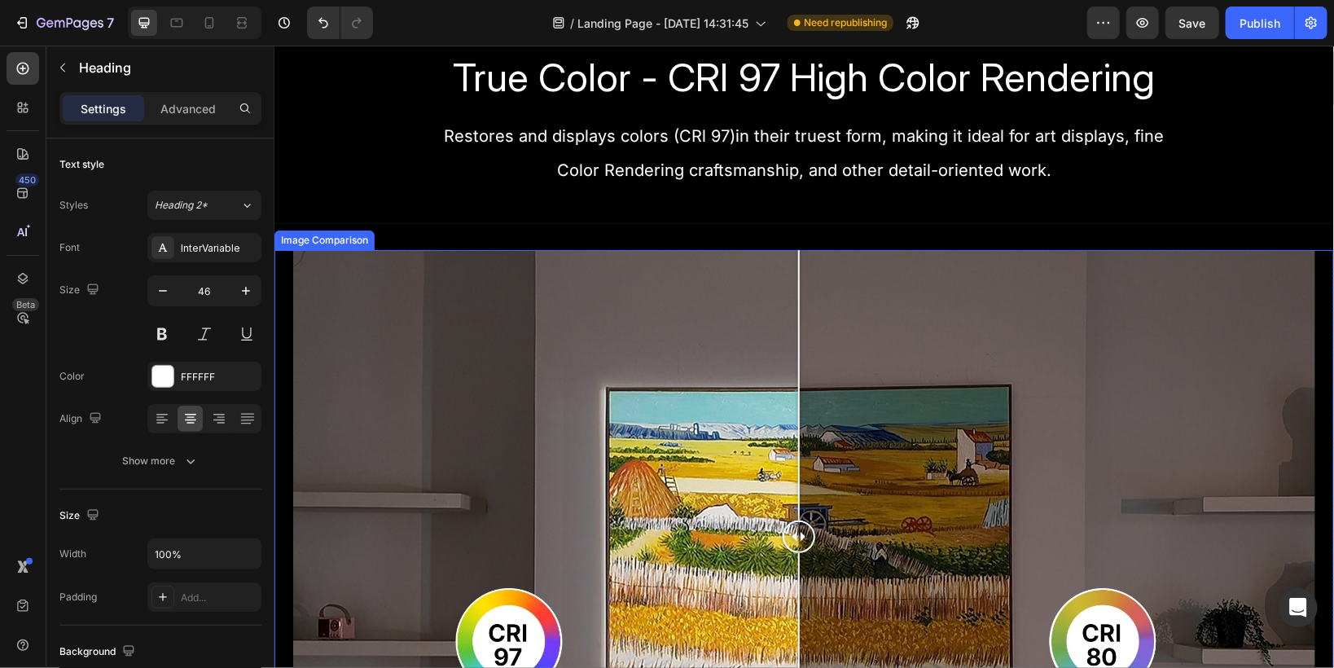
scroll to position [2085, 0]
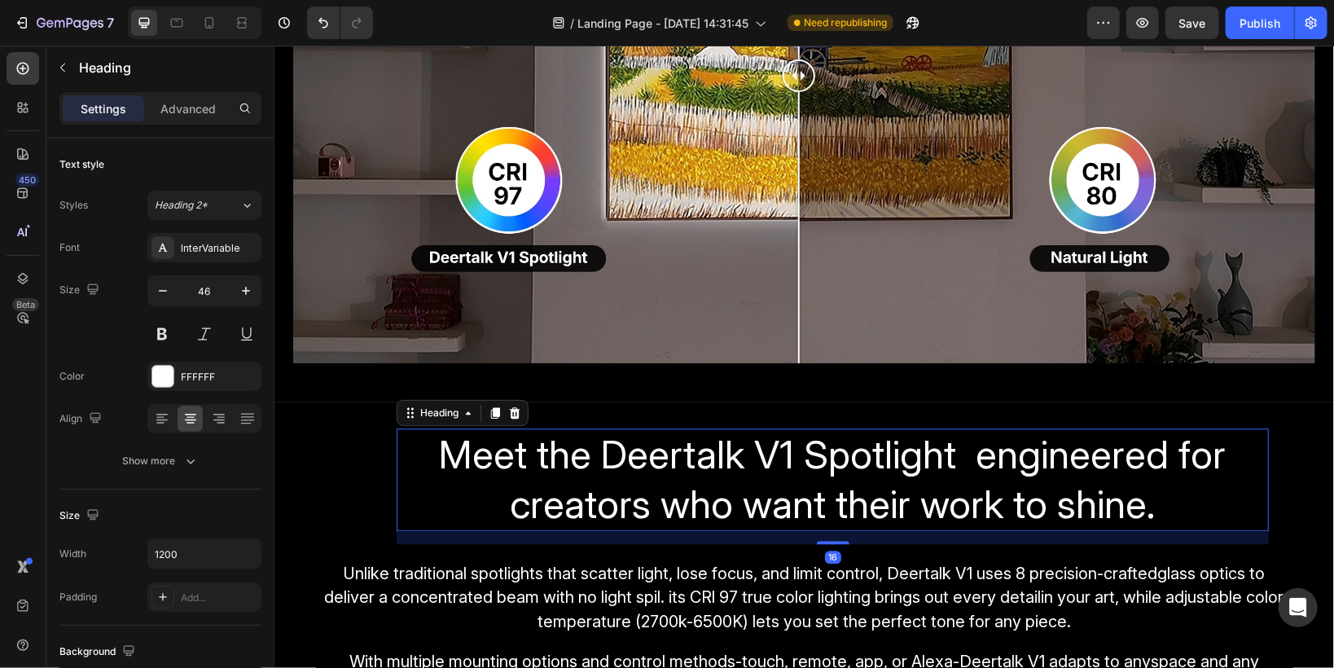
click at [732, 442] on span "Meet the Deertalk V1 Spotlight engineered for creators who want their work to s…" at bounding box center [832, 478] width 787 height 98
click at [182, 104] on p "Advanced" at bounding box center [187, 108] width 55 height 17
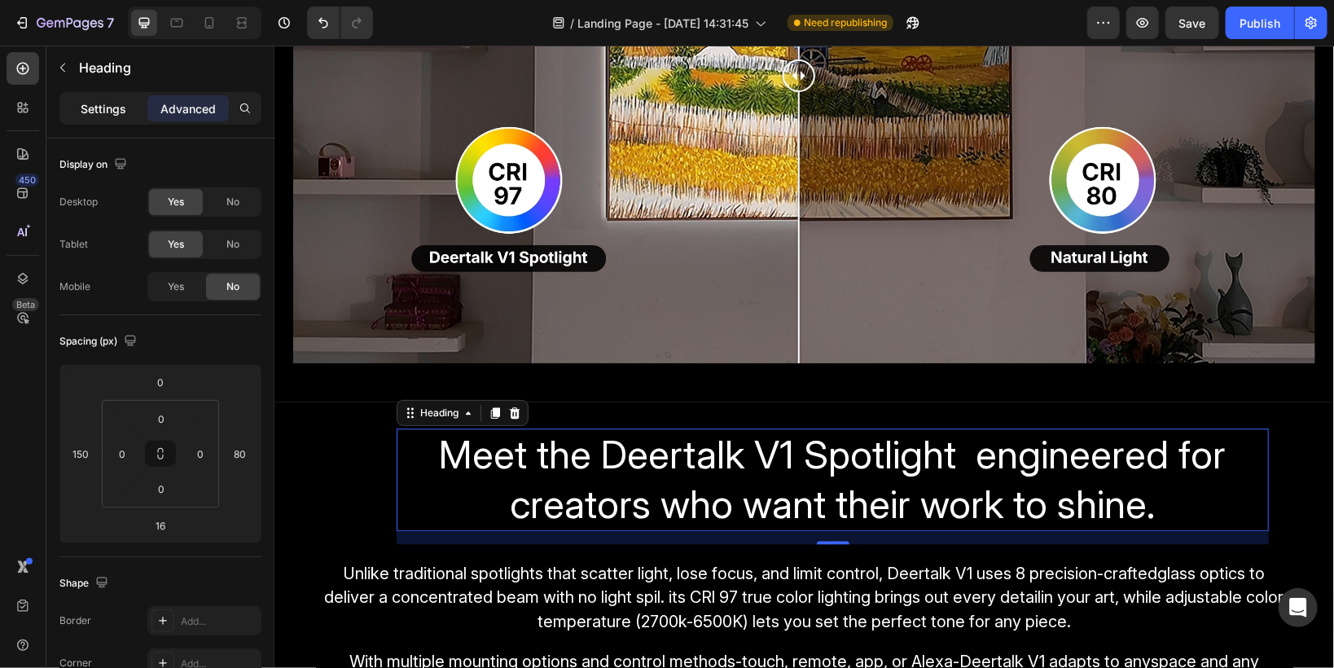
click at [124, 114] on p "Settings" at bounding box center [104, 108] width 46 height 17
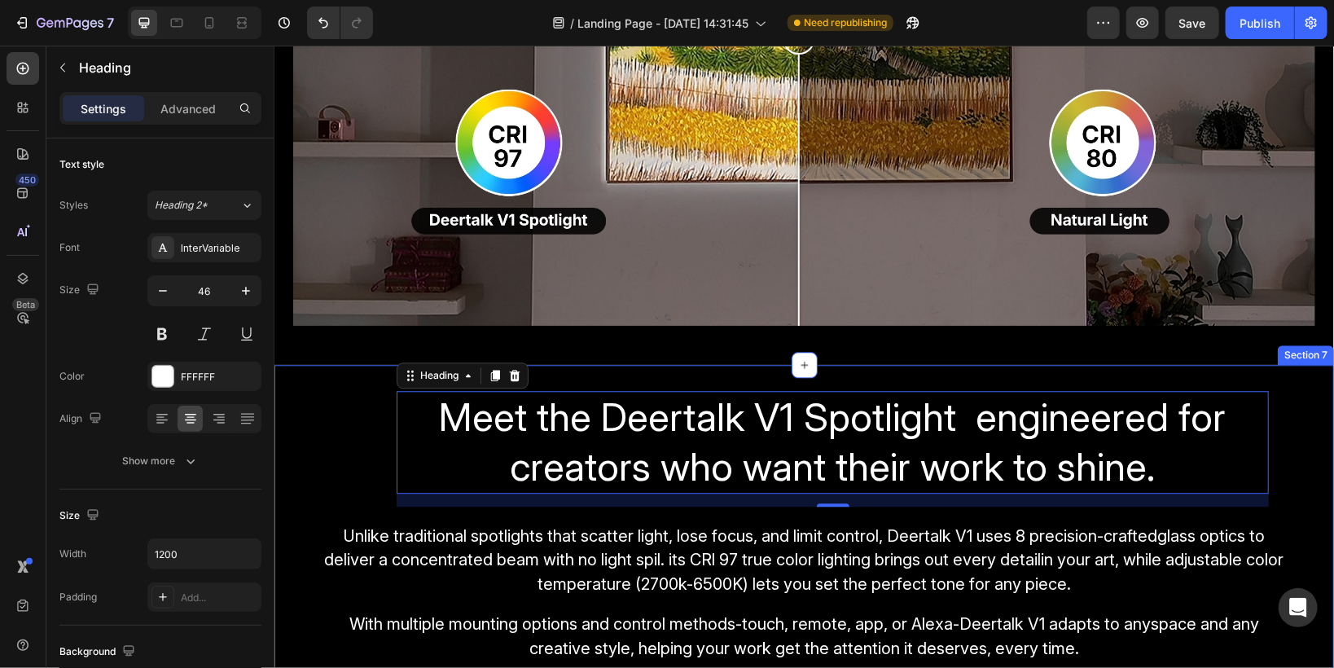
scroll to position [2150, 0]
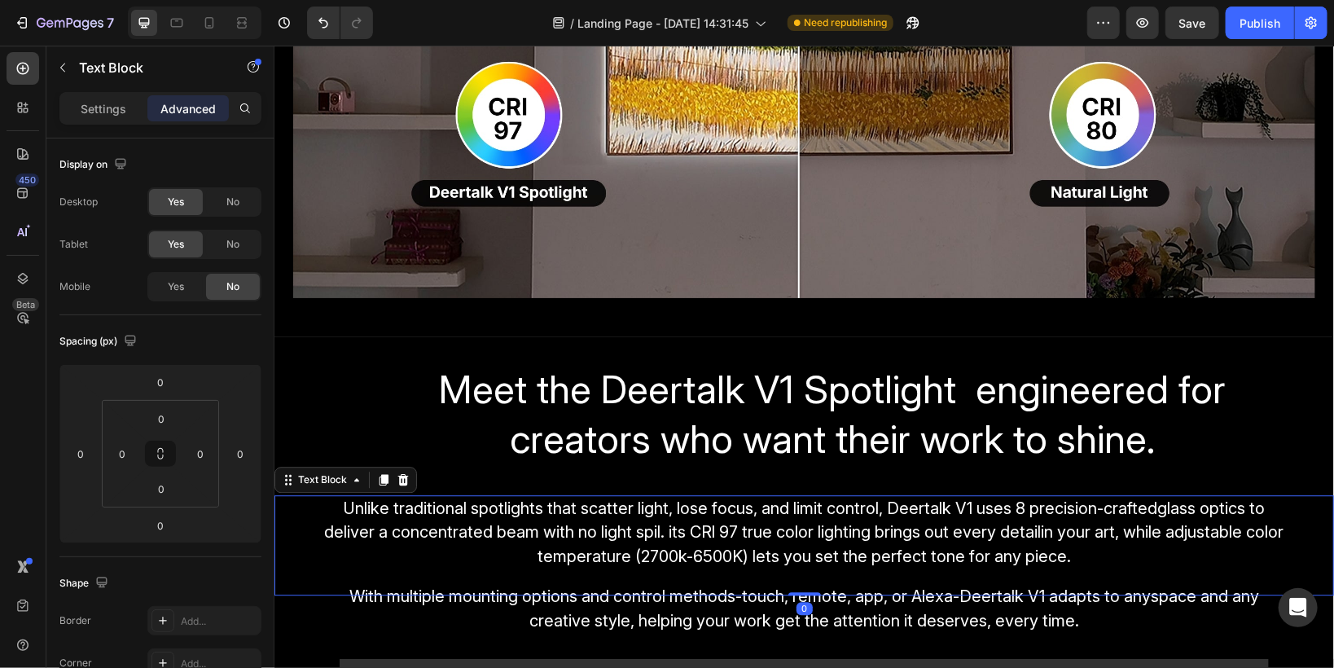
click at [688, 524] on span "Unlike traditional spotlights that scatter light, lose focus, and limit control…" at bounding box center [803, 532] width 959 height 68
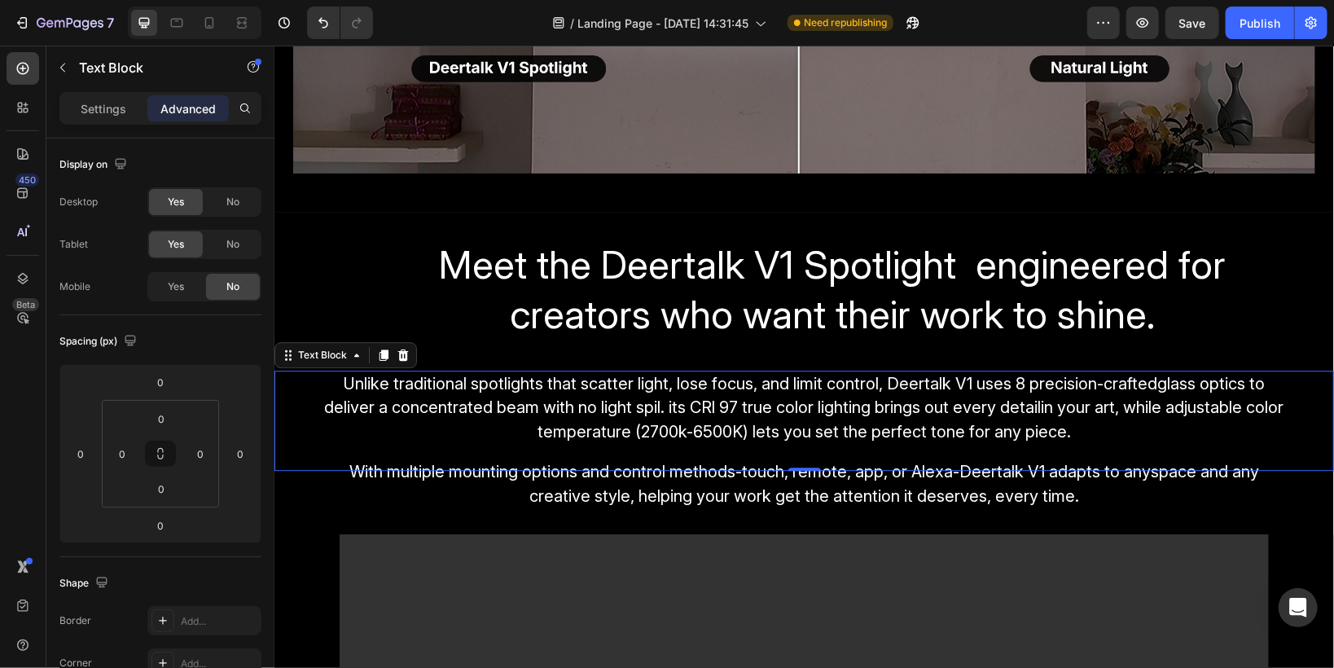
scroll to position [2280, 0]
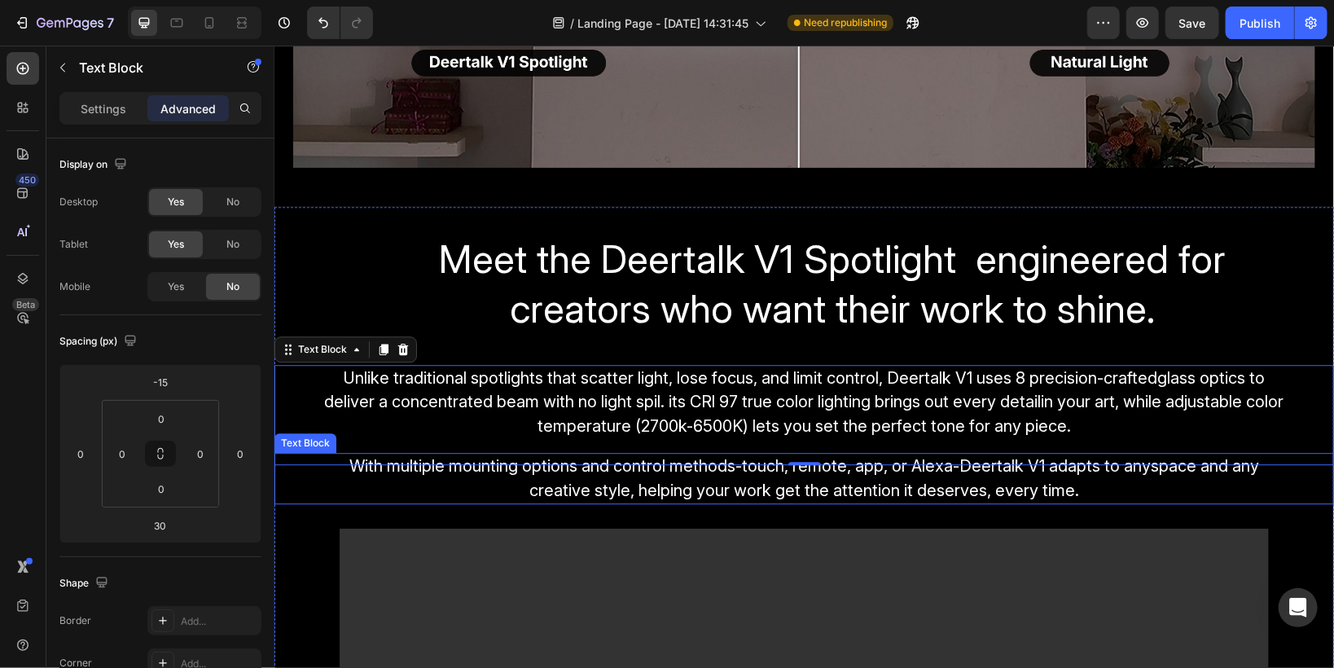
click at [646, 485] on span "With multiple mounting options and control methods-touch, remote, app, or Alexa…" at bounding box center [804, 477] width 910 height 44
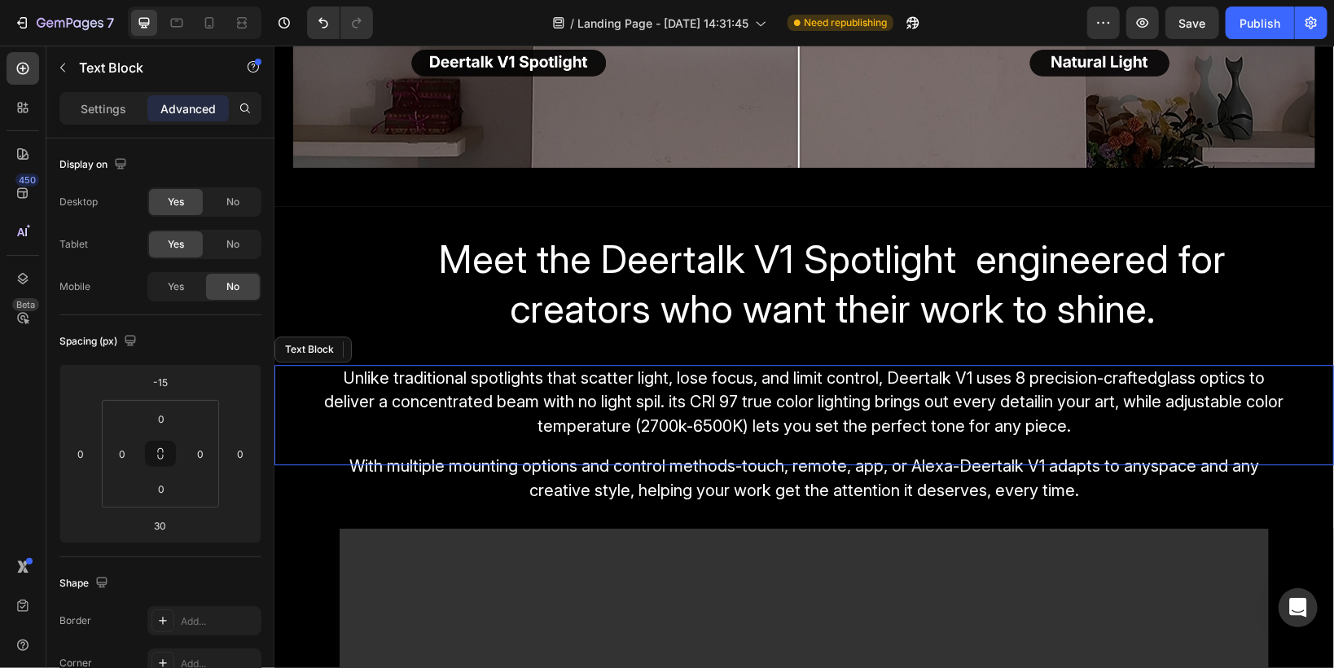
click at [615, 397] on span "Unlike traditional spotlights that scatter light, lose focus, and limit control…" at bounding box center [803, 401] width 959 height 68
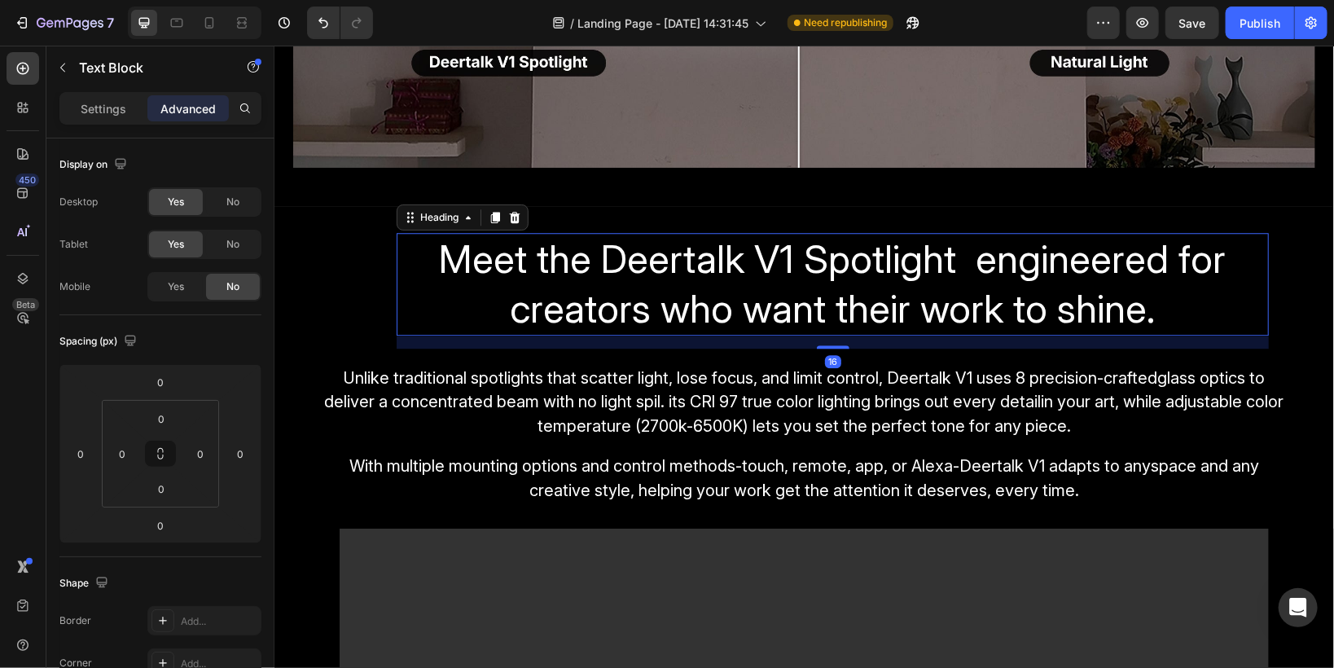
click at [635, 300] on span "Meet the Deertalk V1 Spotlight engineered for creators who want their work to s…" at bounding box center [832, 283] width 787 height 98
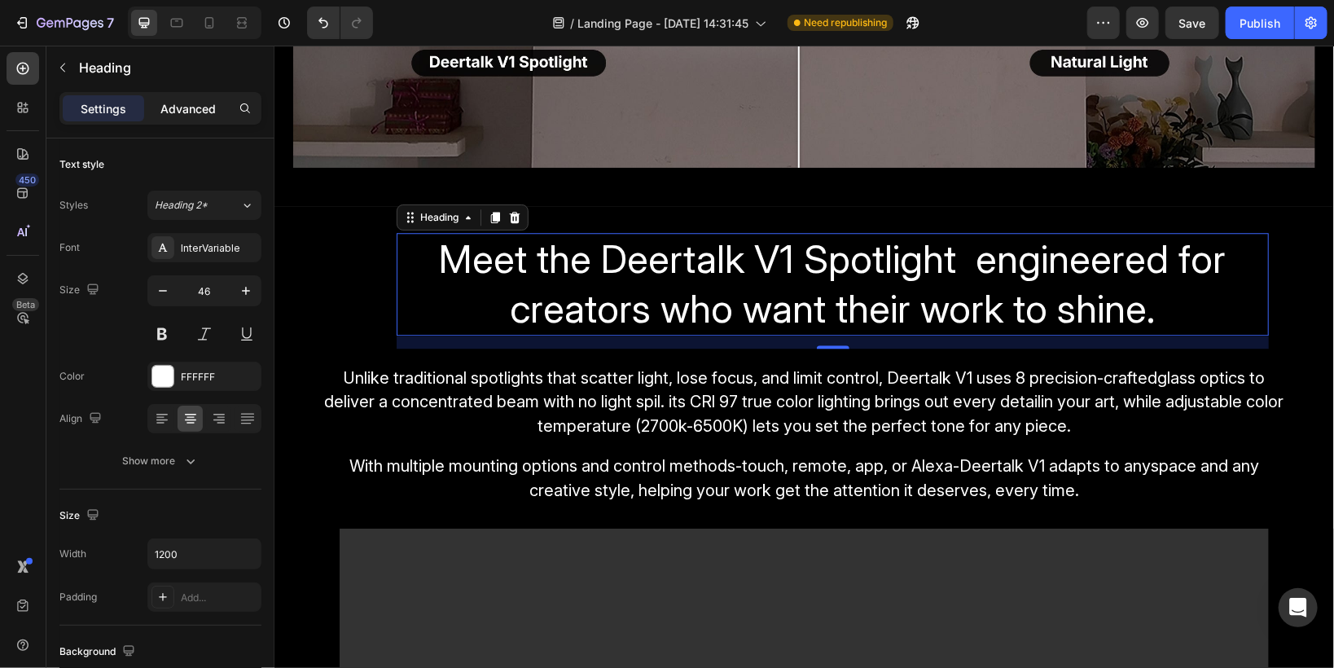
click at [194, 107] on p "Advanced" at bounding box center [187, 108] width 55 height 17
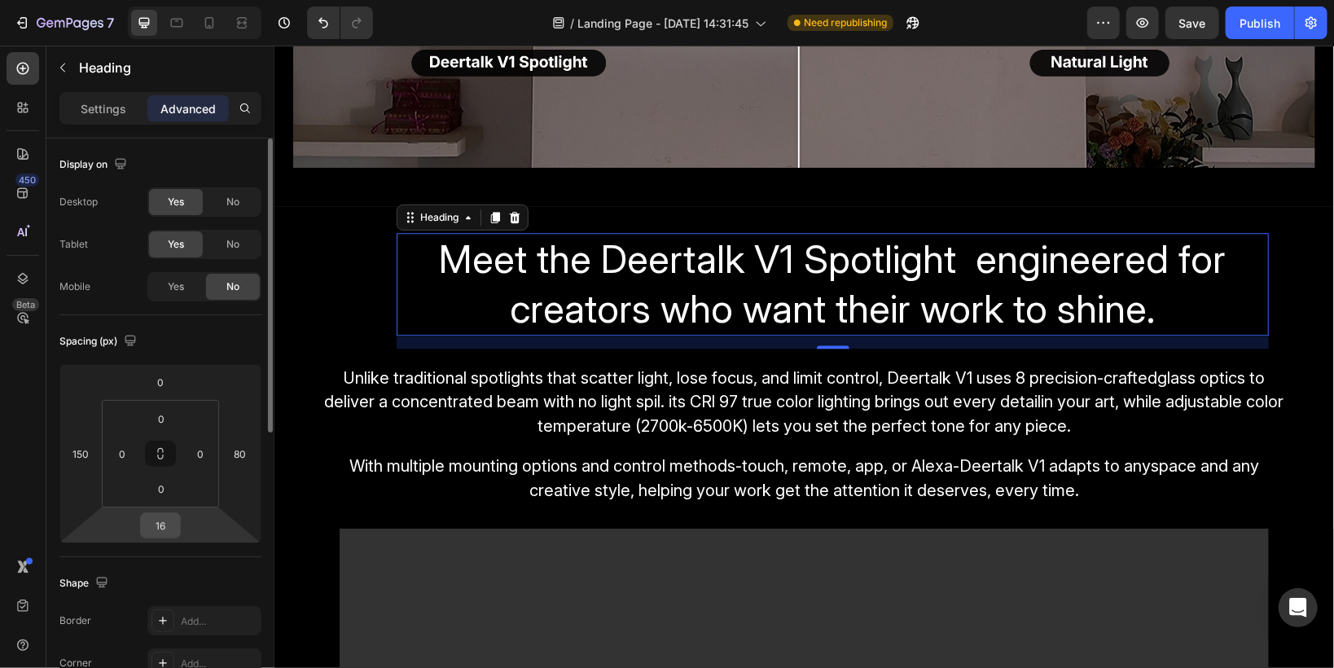
click at [174, 520] on input "16" at bounding box center [160, 525] width 33 height 24
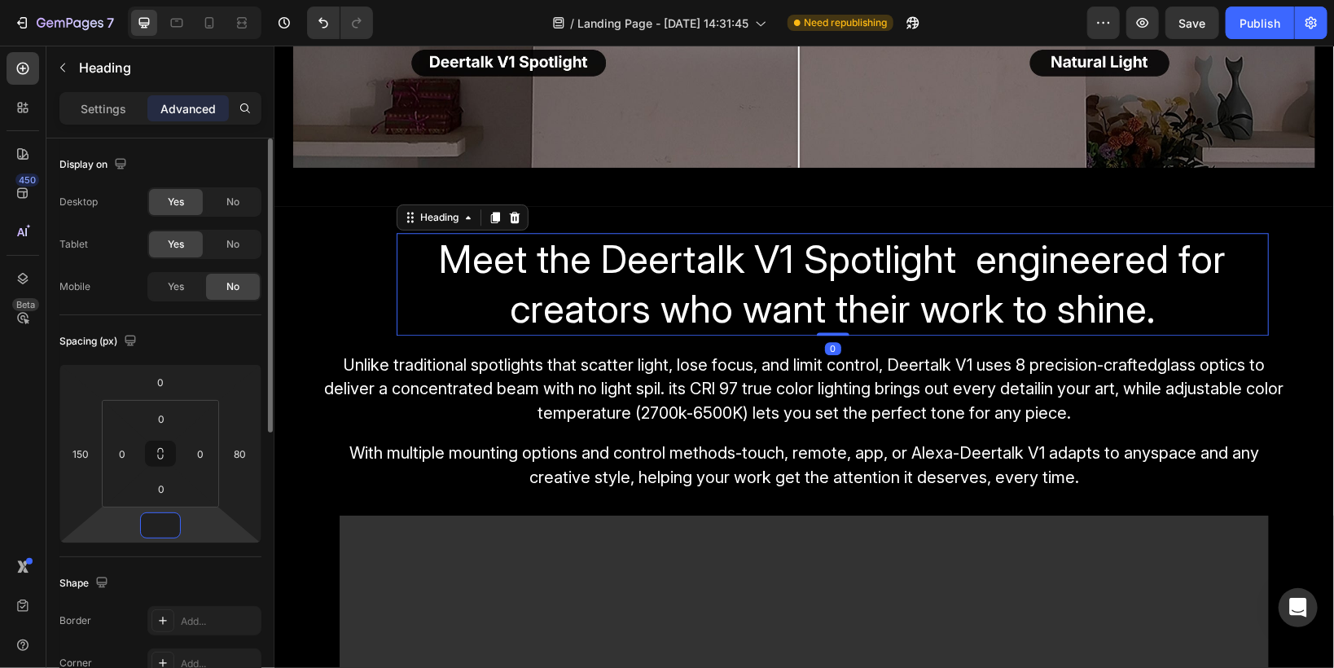
type input "0"
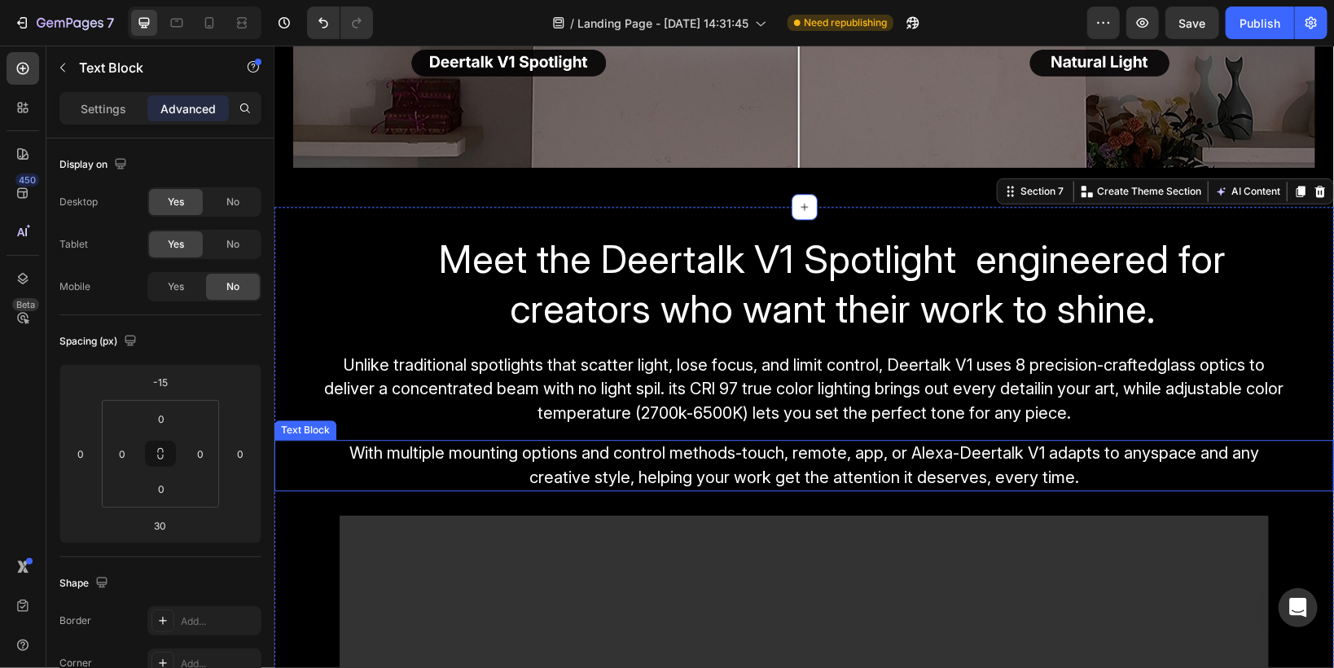
click at [758, 467] on span "With multiple mounting options and control methods-touch, remote, app, or Alexa…" at bounding box center [804, 464] width 910 height 44
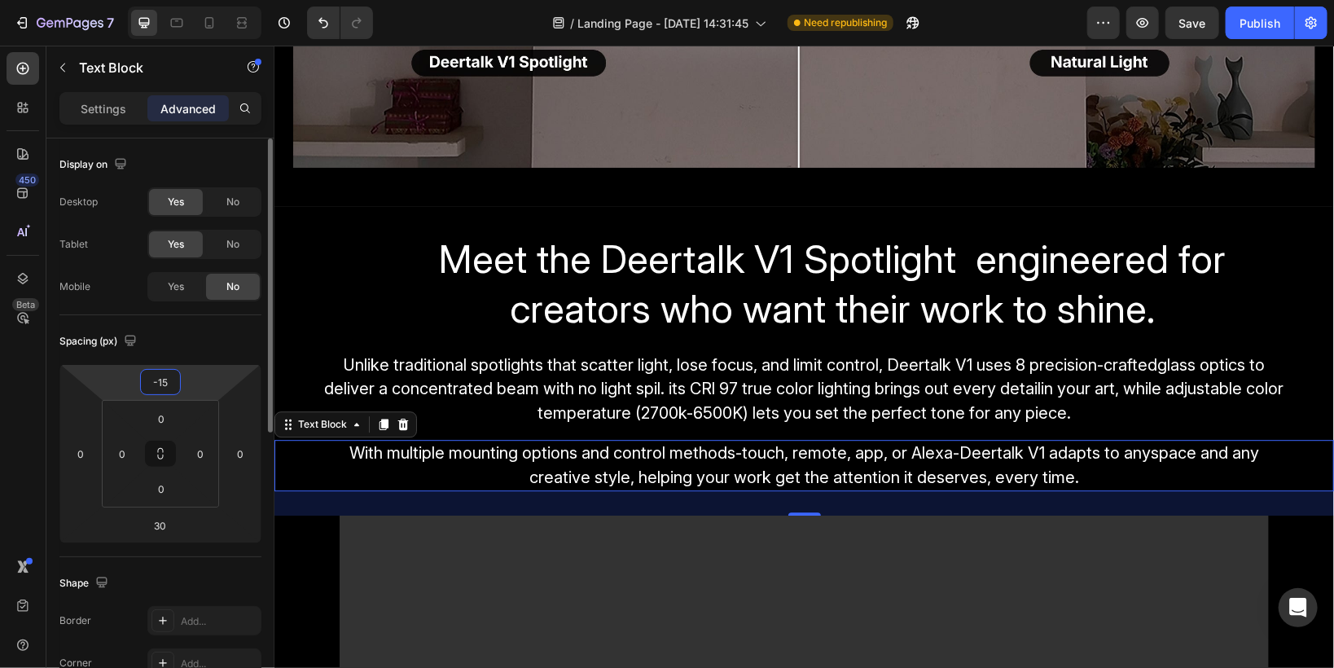
drag, startPoint x: 155, startPoint y: 383, endPoint x: 185, endPoint y: 382, distance: 30.1
click at [185, 382] on div "-15 0 30 0" at bounding box center [160, 453] width 202 height 179
type input "0"
type input "-15"
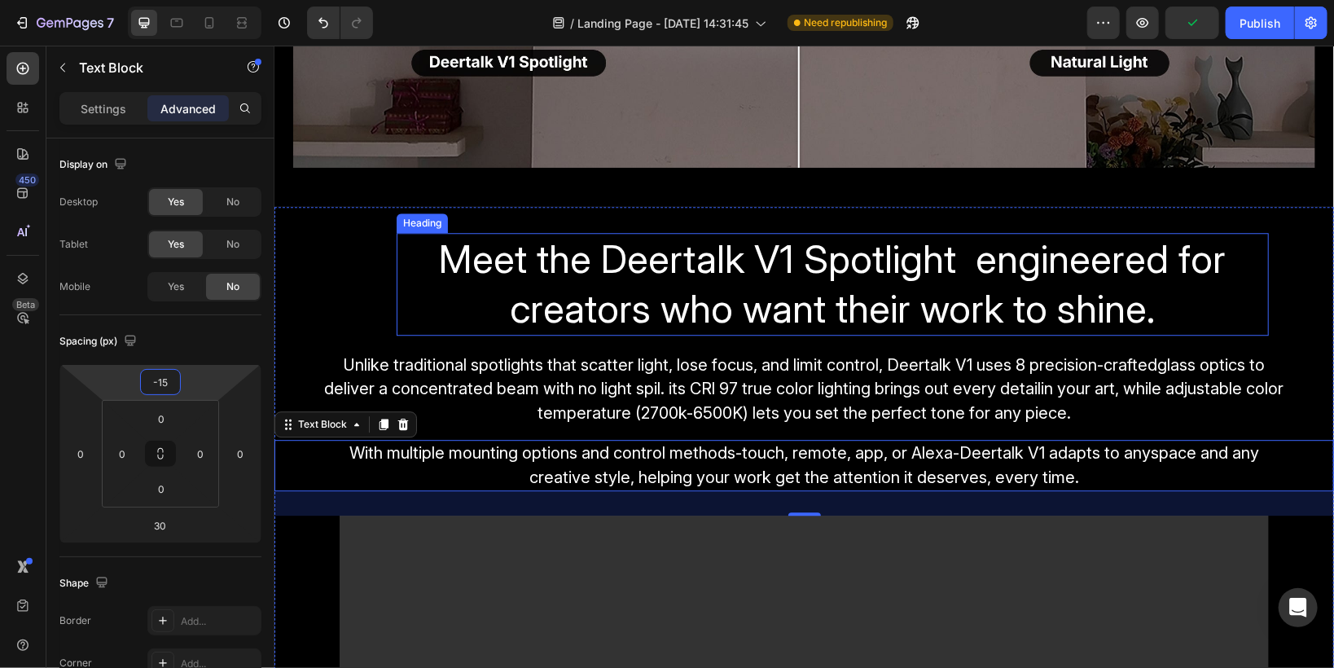
click at [441, 263] on span "Meet the Deertalk V1 Spotlight engineered for creators who want their work to s…" at bounding box center [832, 283] width 787 height 98
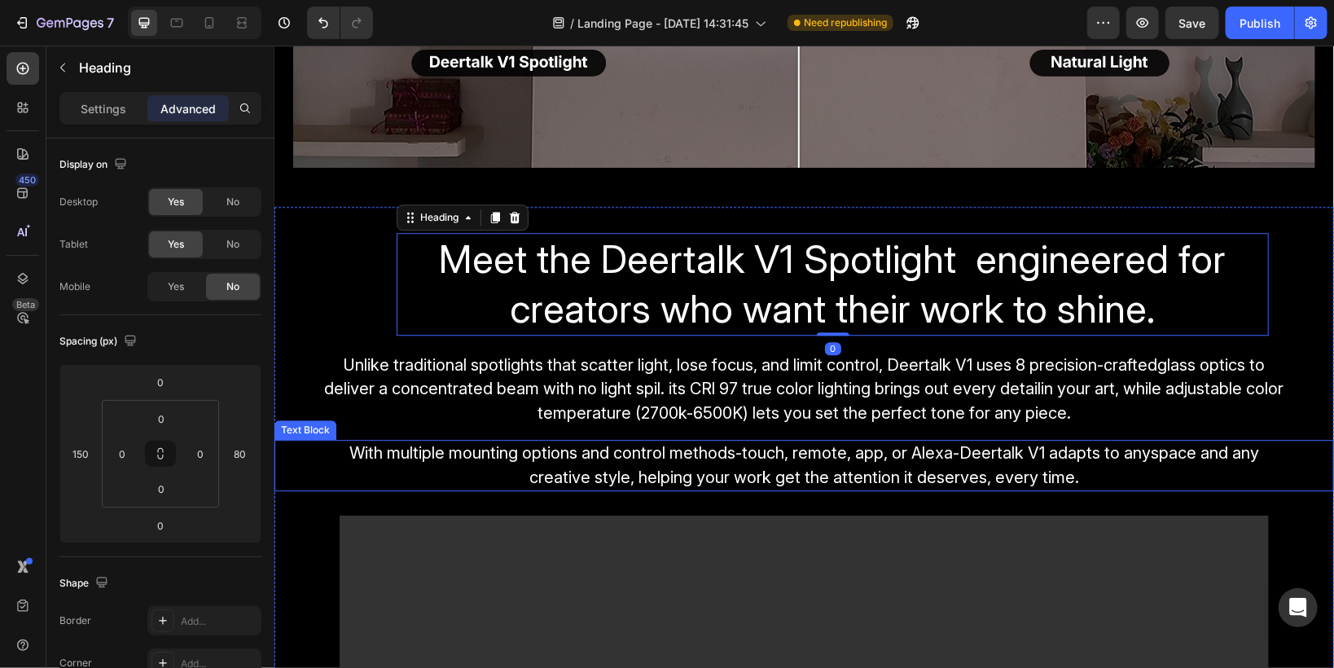
click at [815, 463] on span "With multiple mounting options and control methods-touch, remote, app, or Alexa…" at bounding box center [804, 464] width 910 height 44
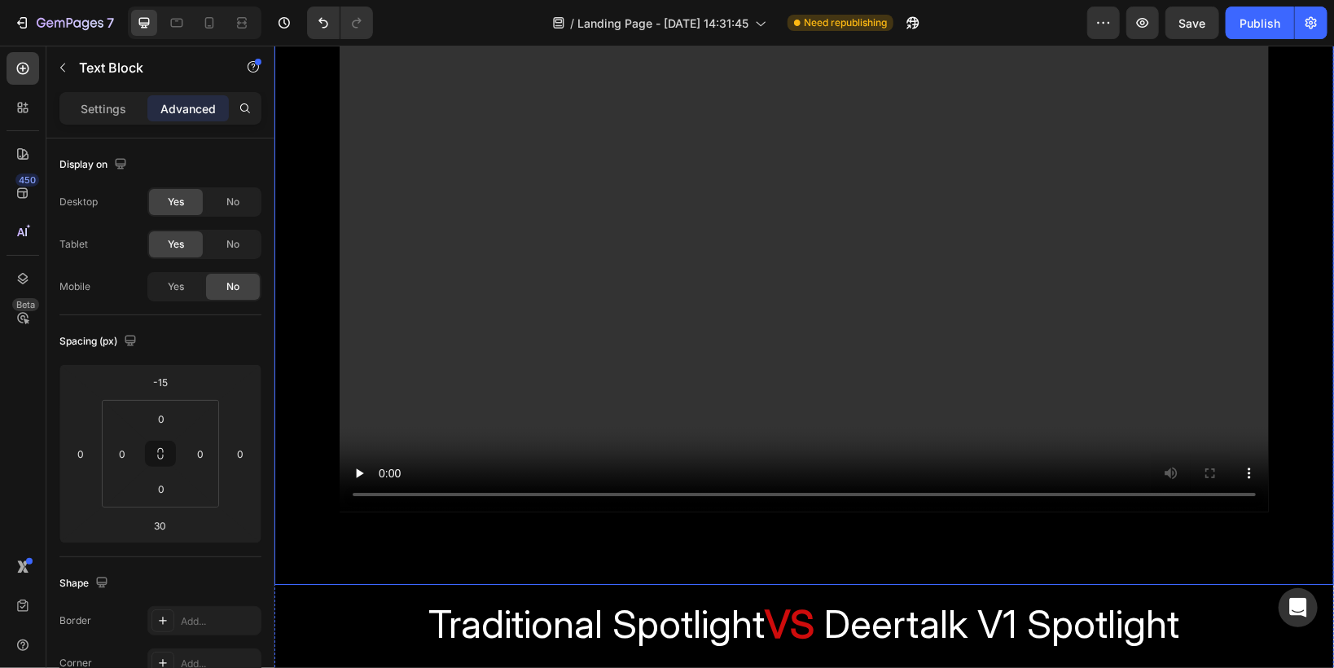
scroll to position [2997, 0]
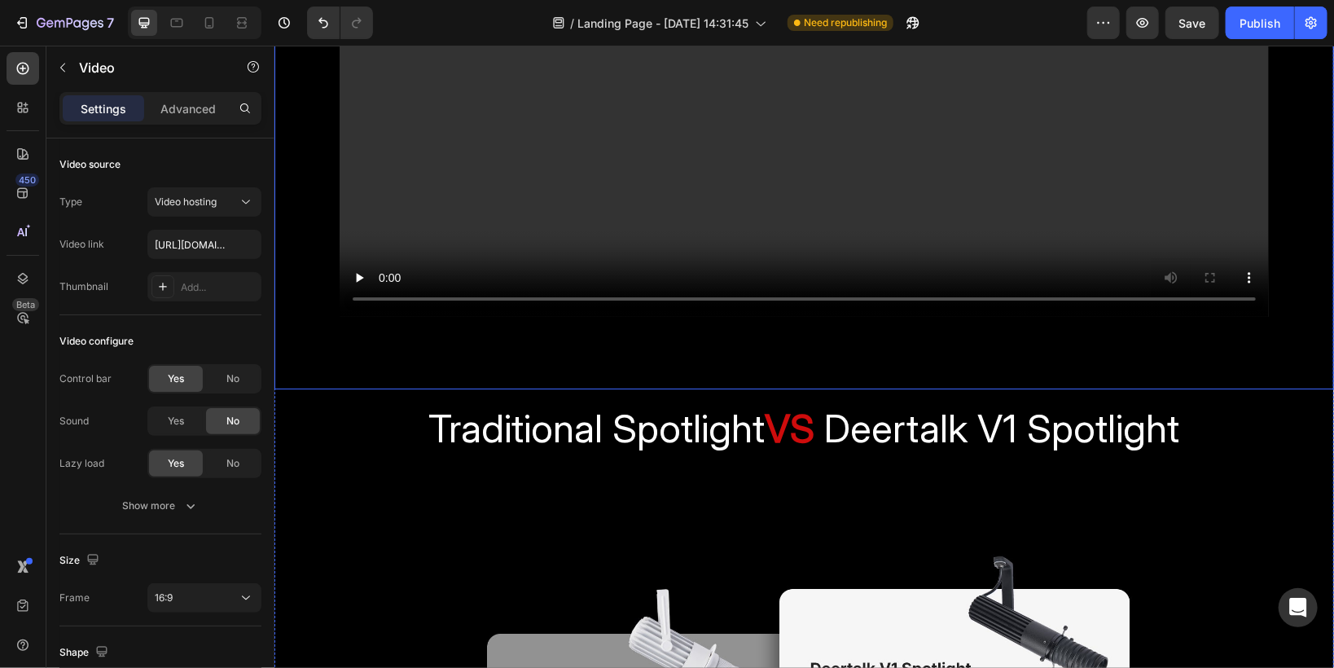
click at [660, 334] on div "Video" at bounding box center [803, 91] width 1059 height 596
click at [172, 107] on p "Advanced" at bounding box center [187, 108] width 55 height 17
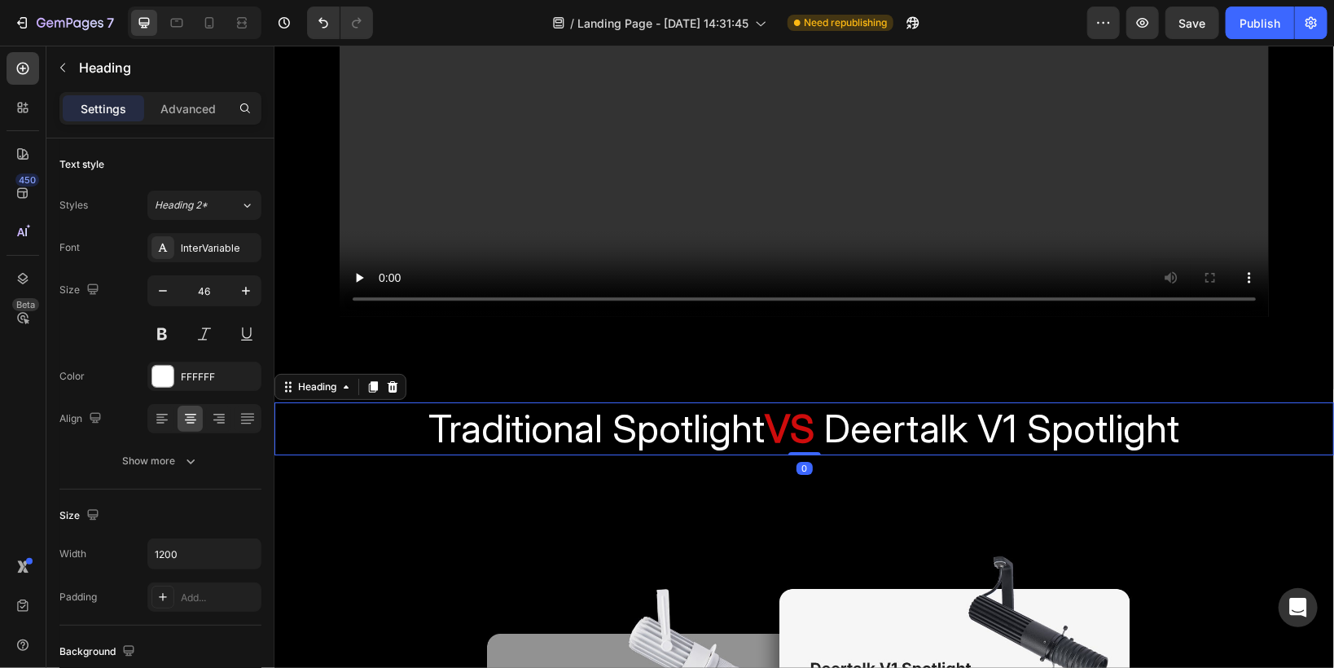
click at [642, 409] on span "Traditional Spotlight" at bounding box center [596, 427] width 336 height 48
click at [194, 112] on p "Advanced" at bounding box center [187, 108] width 55 height 17
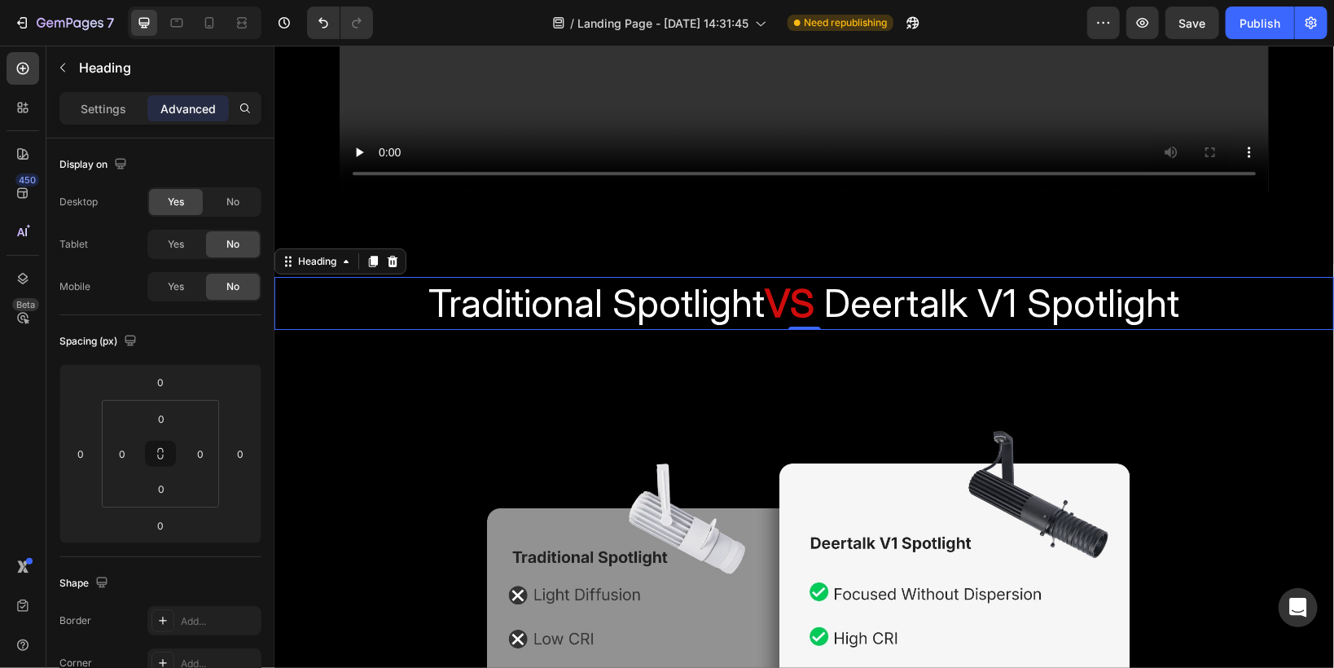
scroll to position [3127, 0]
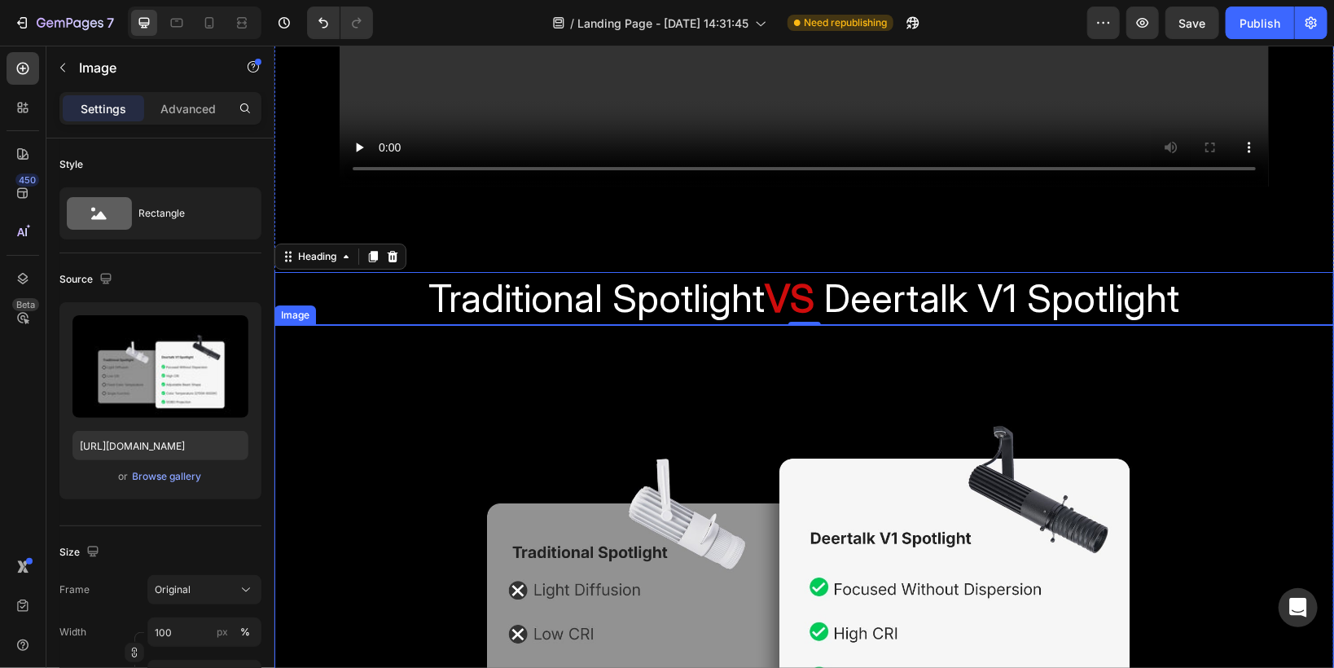
click at [463, 450] on img at bounding box center [803, 584] width 1059 height 521
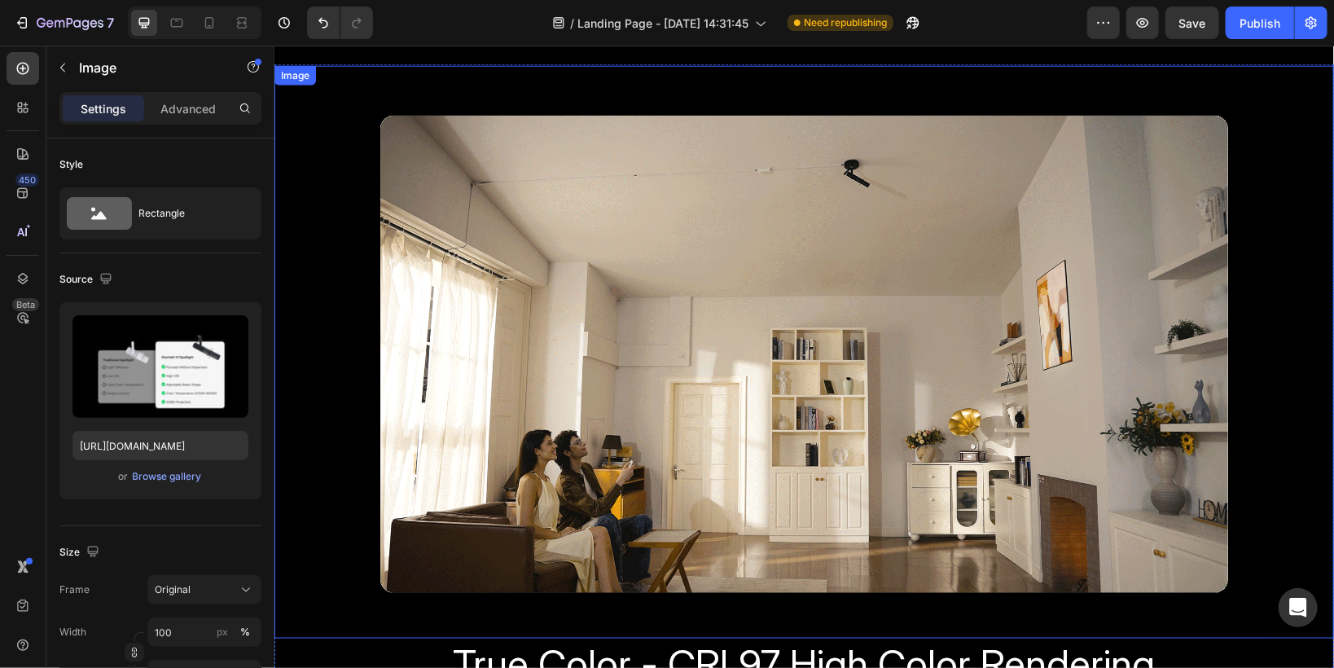
scroll to position [1368, 0]
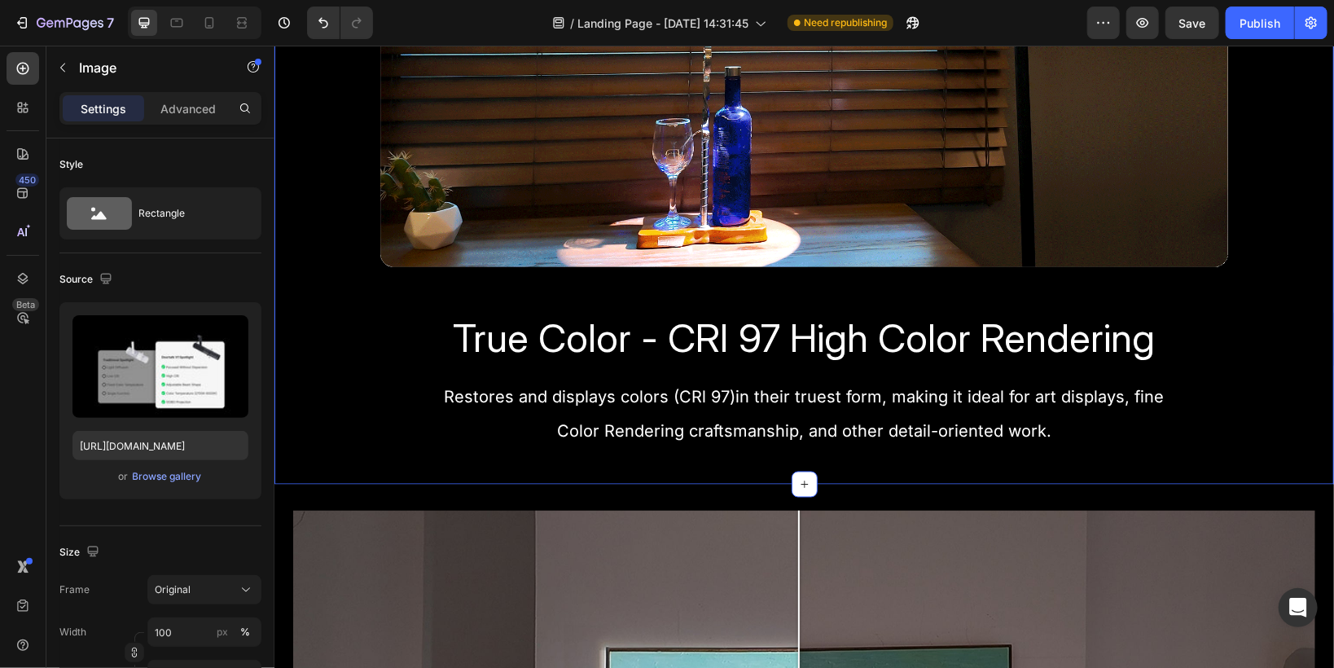
click at [596, 463] on div "Image True Color - CRI 97 High Color Rendering Heading True Color - CRI 97 High…" at bounding box center [803, 110] width 1059 height 745
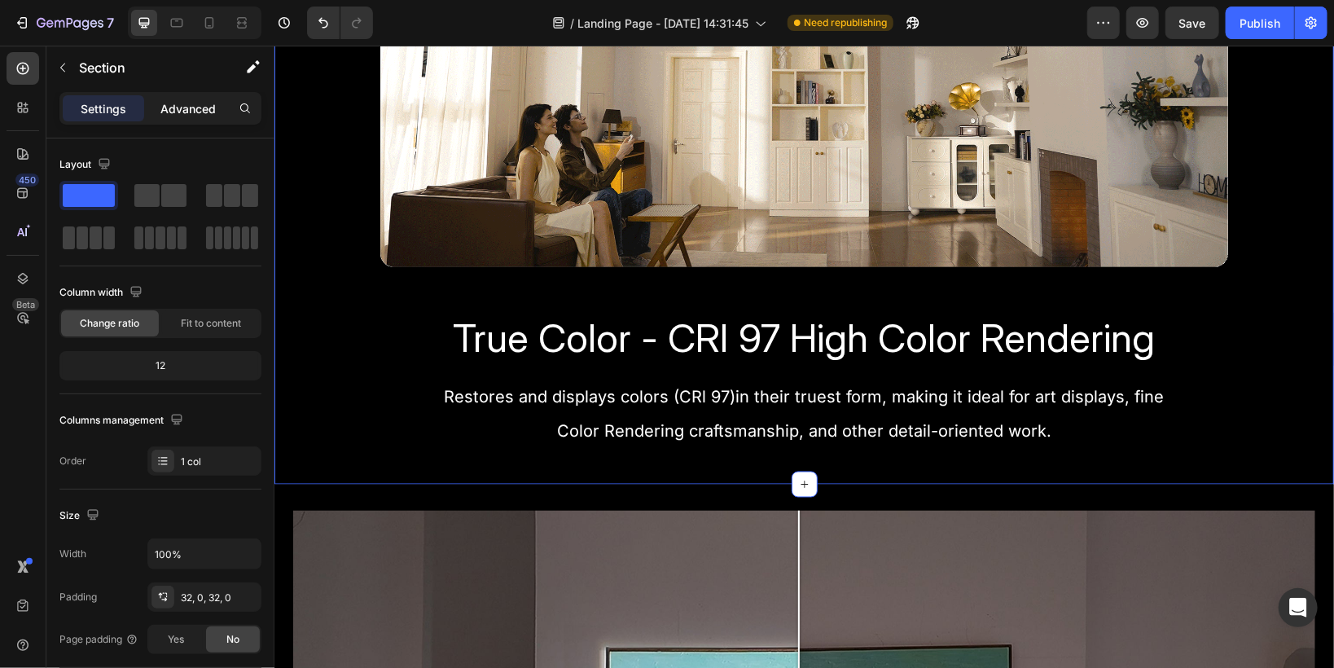
click at [178, 121] on div "Advanced" at bounding box center [187, 108] width 81 height 26
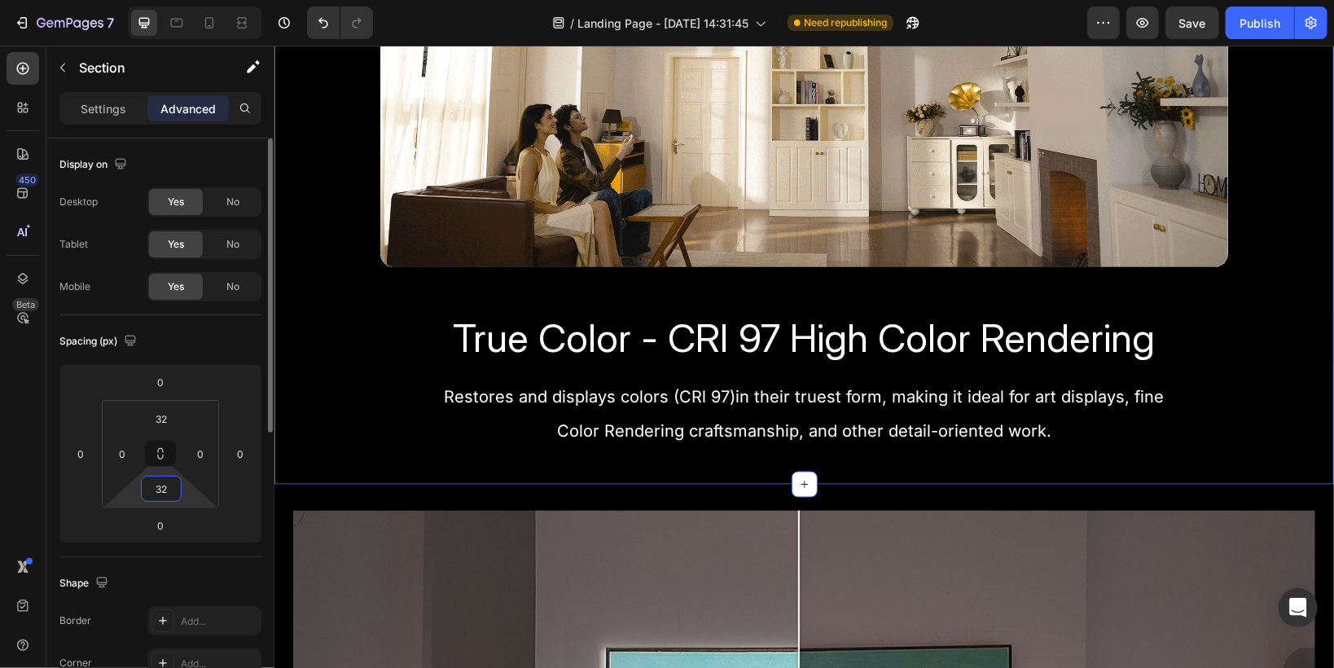
click at [166, 480] on input "32" at bounding box center [161, 488] width 33 height 24
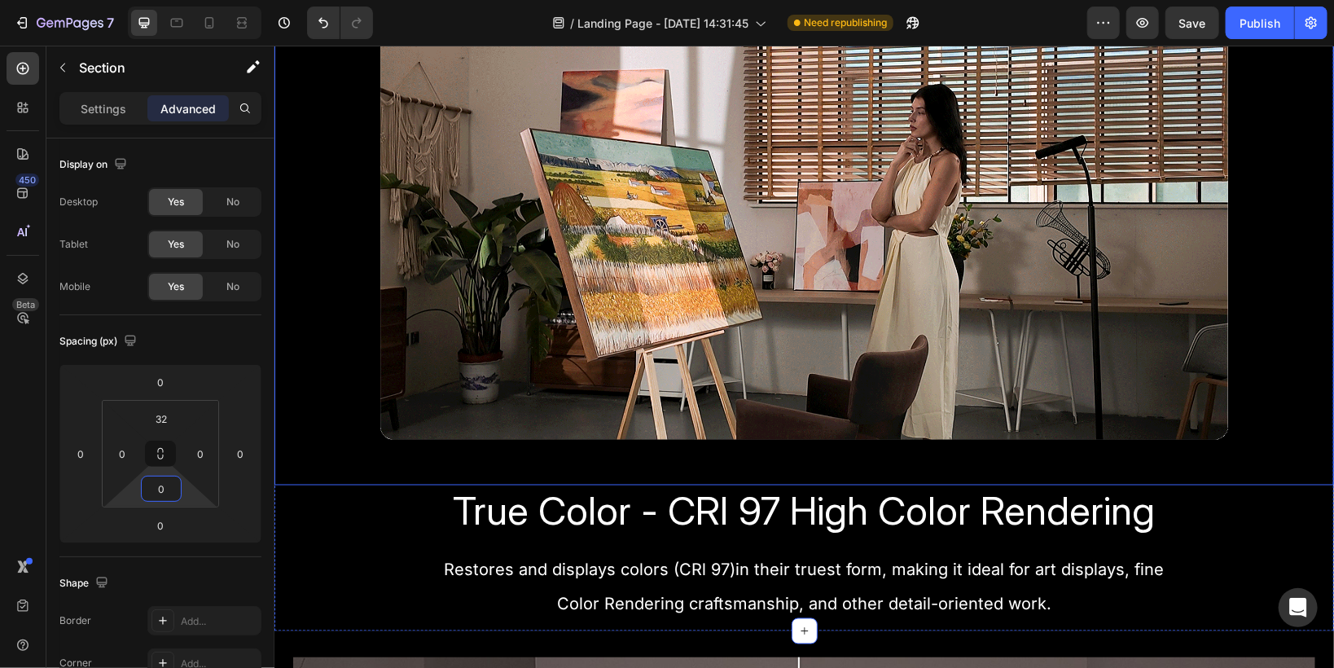
scroll to position [1303, 0]
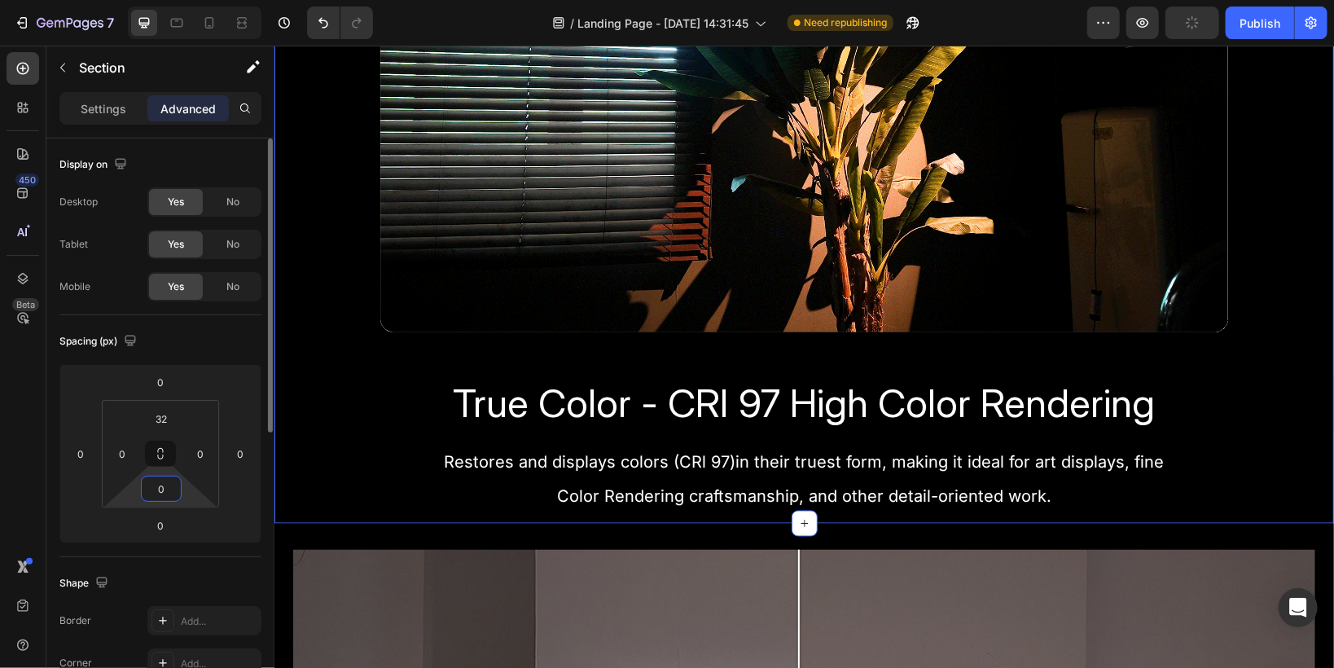
click at [163, 486] on input "0" at bounding box center [161, 488] width 33 height 24
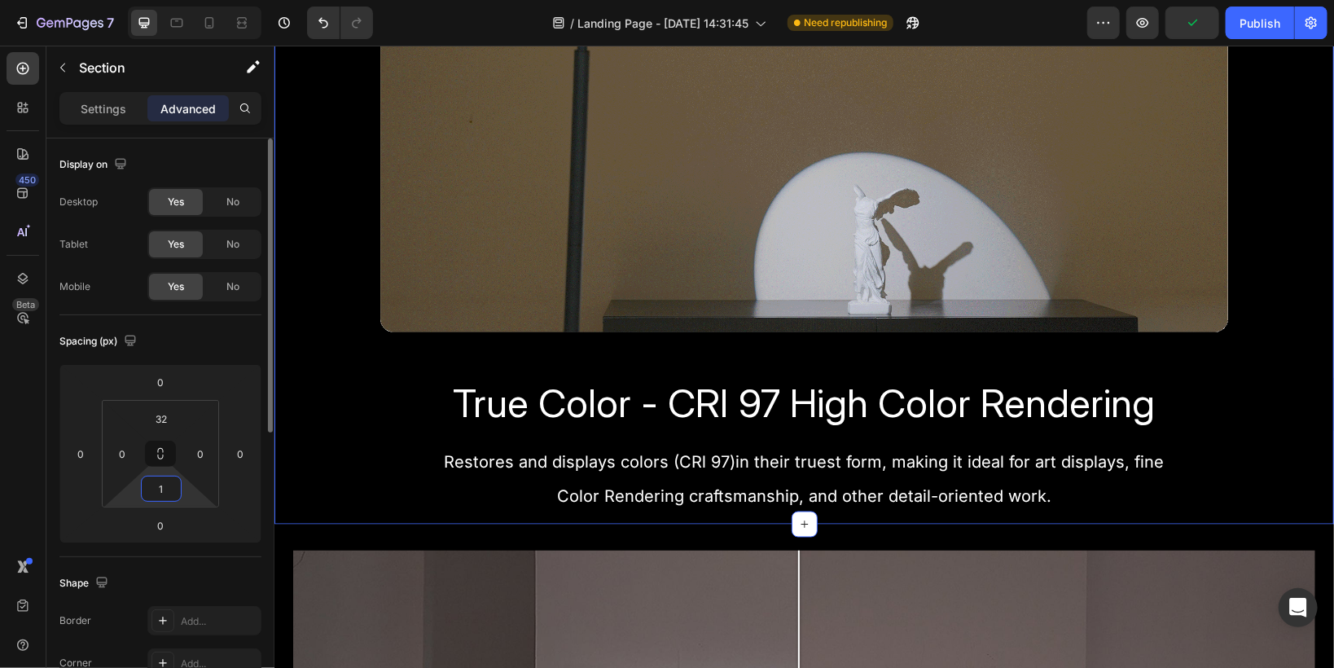
type input "15"
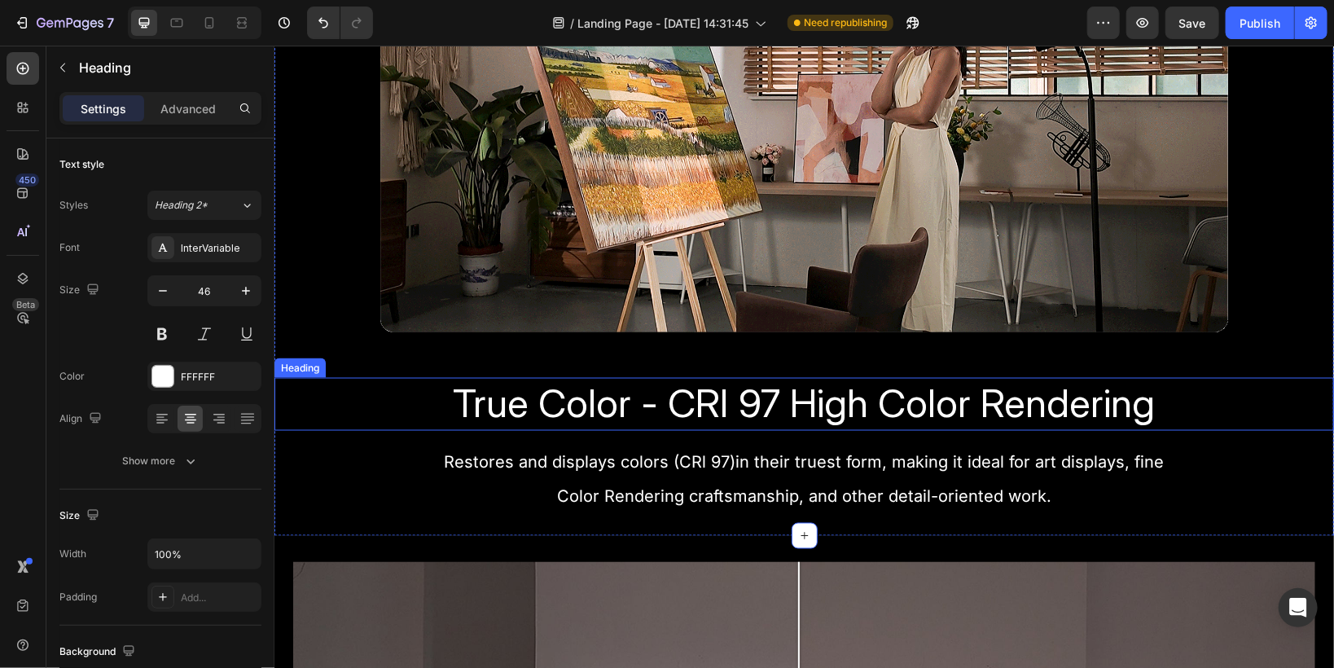
click at [441, 394] on h2 "True Color - CRI 97 High Color Rendering" at bounding box center [803, 403] width 1059 height 53
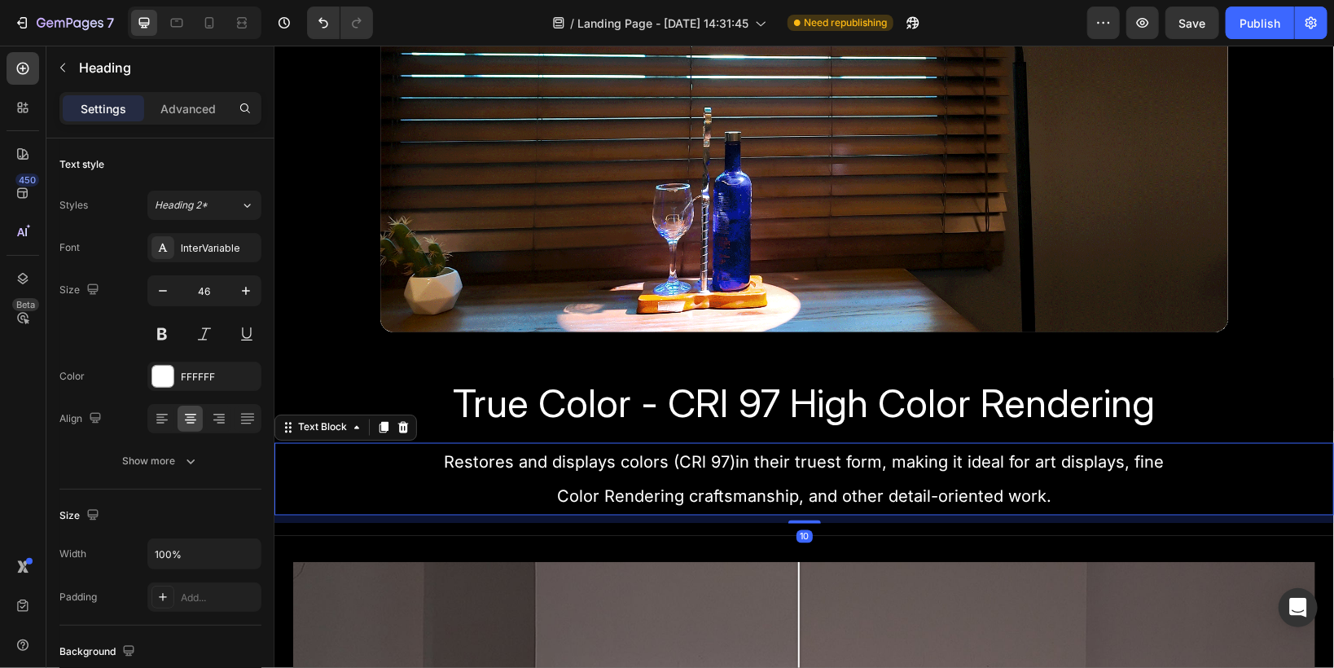
click at [682, 492] on span "Color Rendering craftsmanship, and other detail-oriented work." at bounding box center [803, 496] width 494 height 20
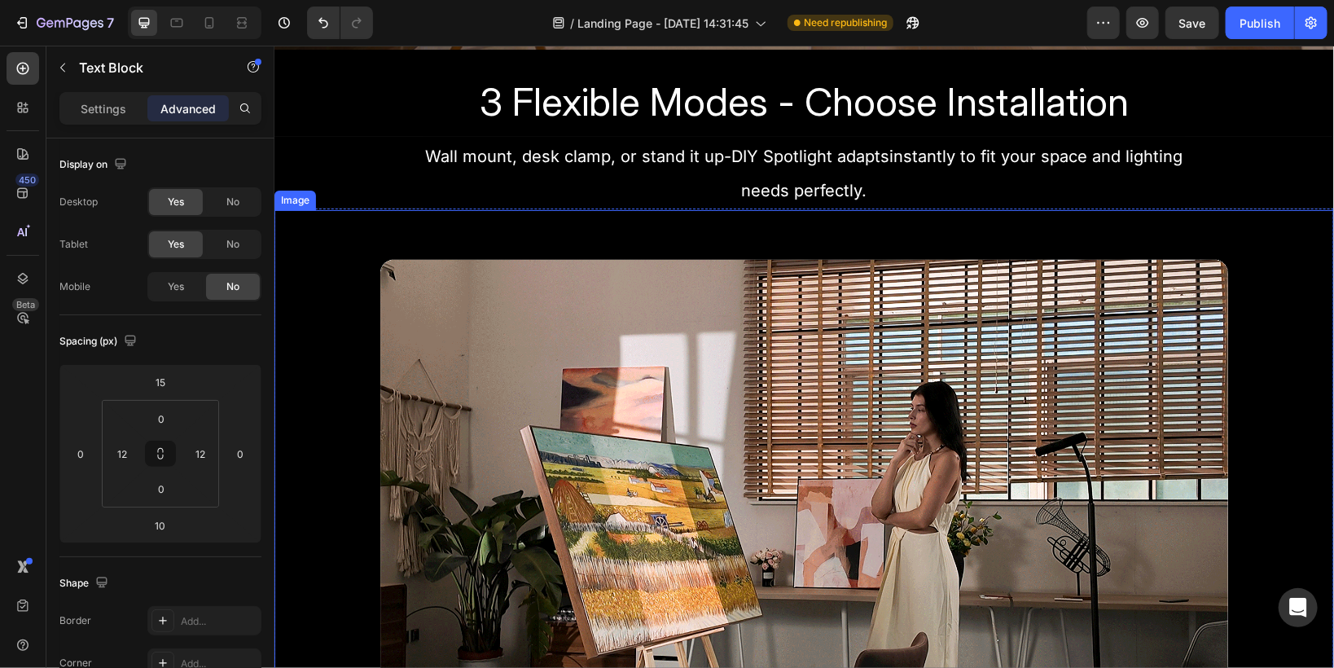
scroll to position [782, 0]
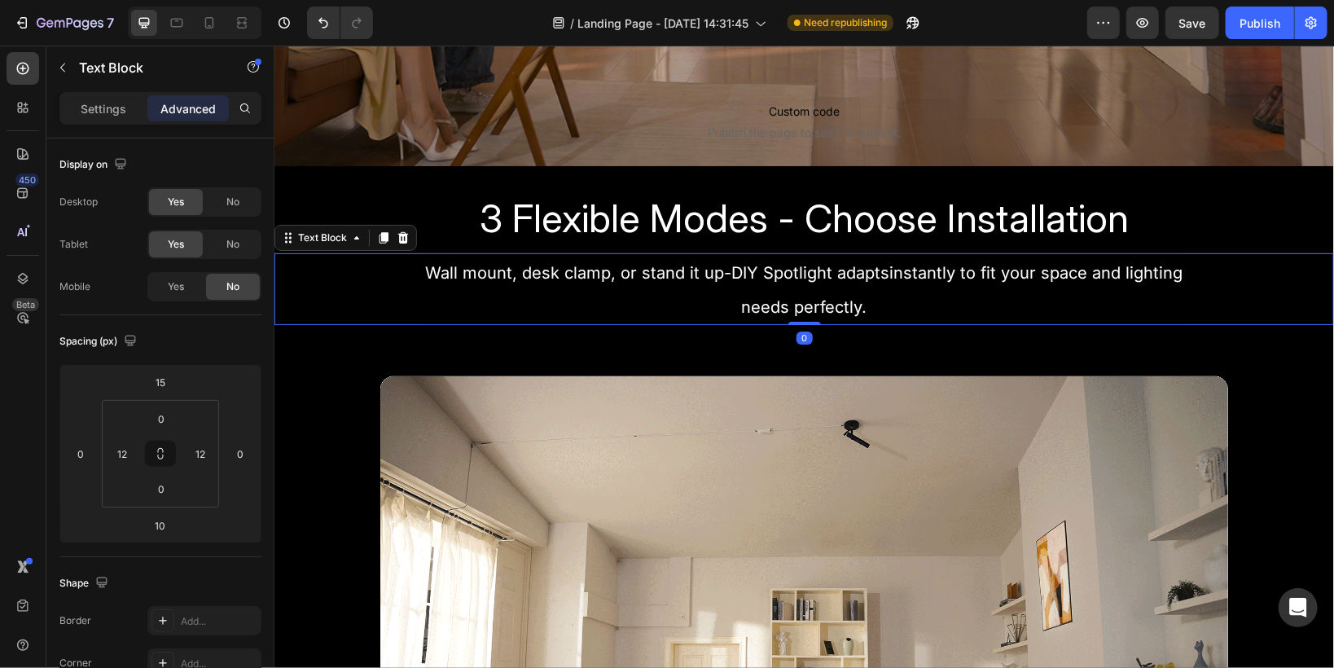
click at [706, 290] on p "needs perfectly." at bounding box center [803, 305] width 757 height 34
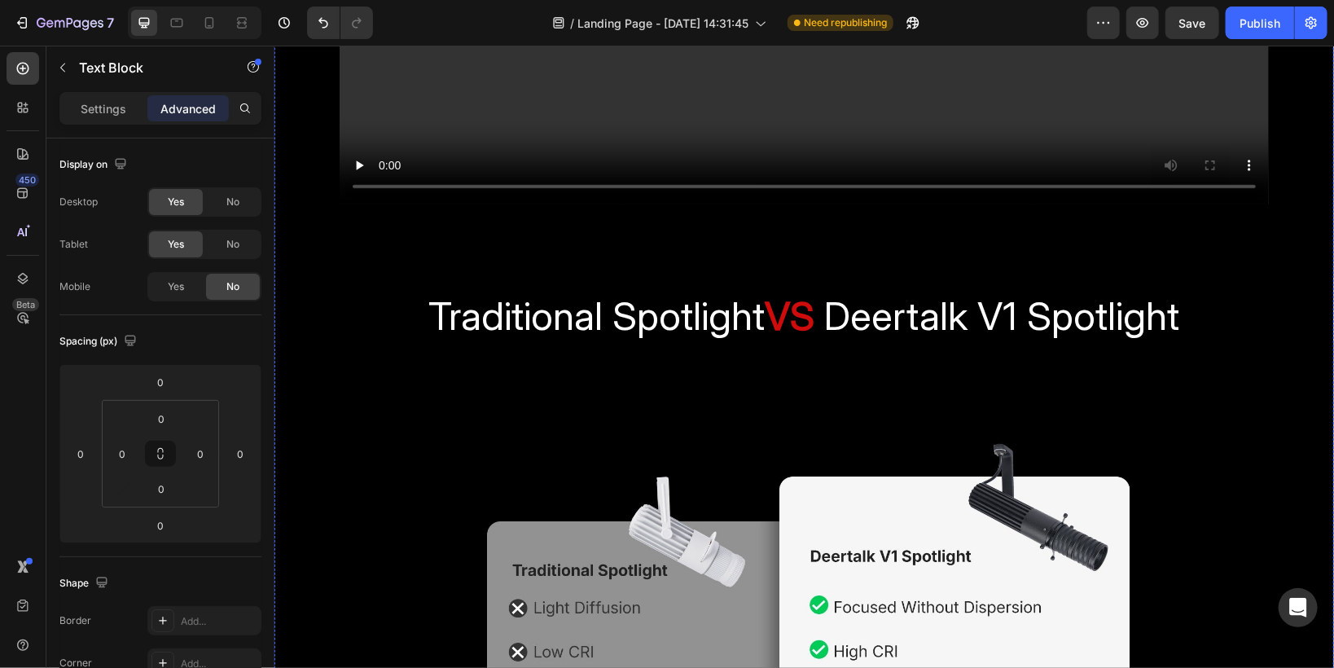
scroll to position [3127, 0]
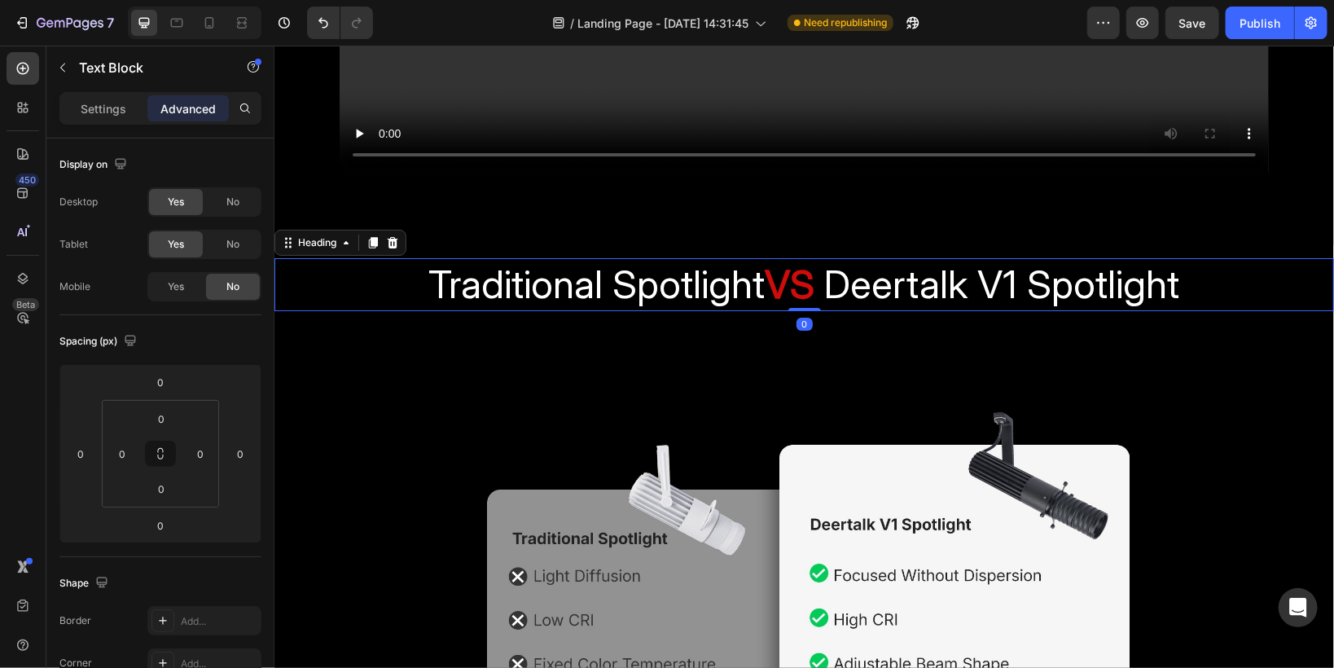
click at [640, 273] on span "Traditional Spotlight" at bounding box center [596, 283] width 336 height 48
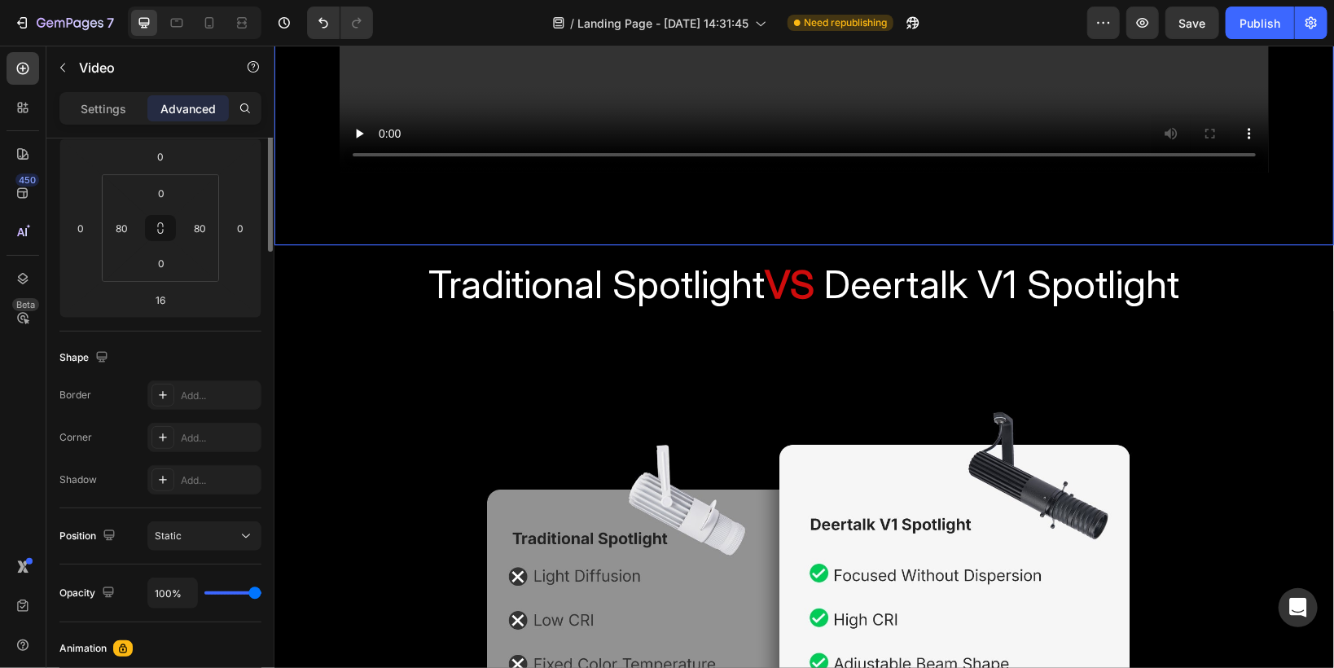
scroll to position [0, 0]
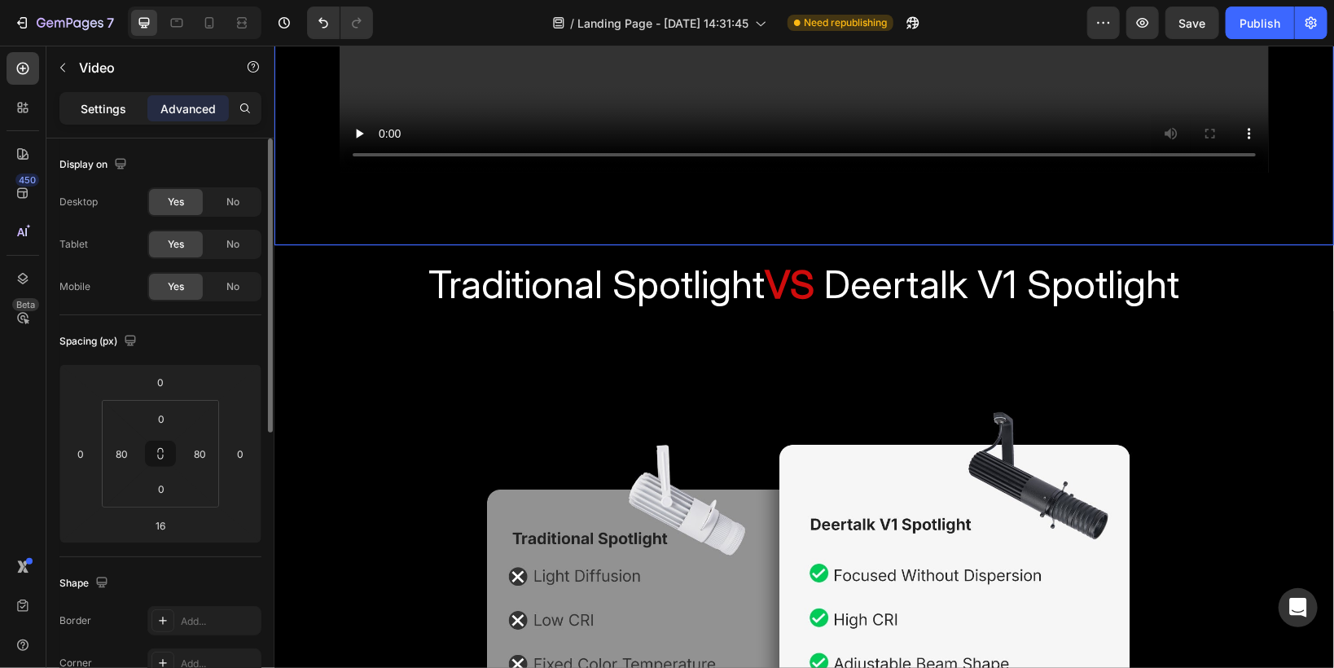
click at [87, 112] on p "Settings" at bounding box center [104, 108] width 46 height 17
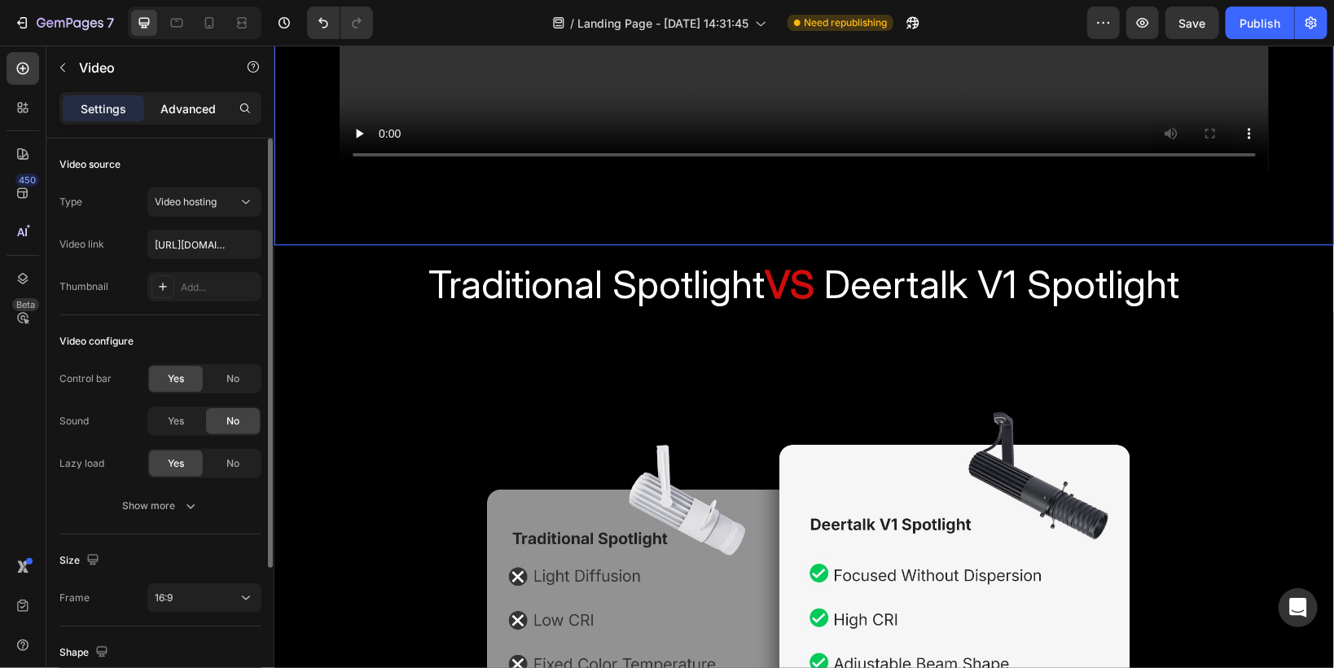
click at [190, 111] on p "Advanced" at bounding box center [187, 108] width 55 height 17
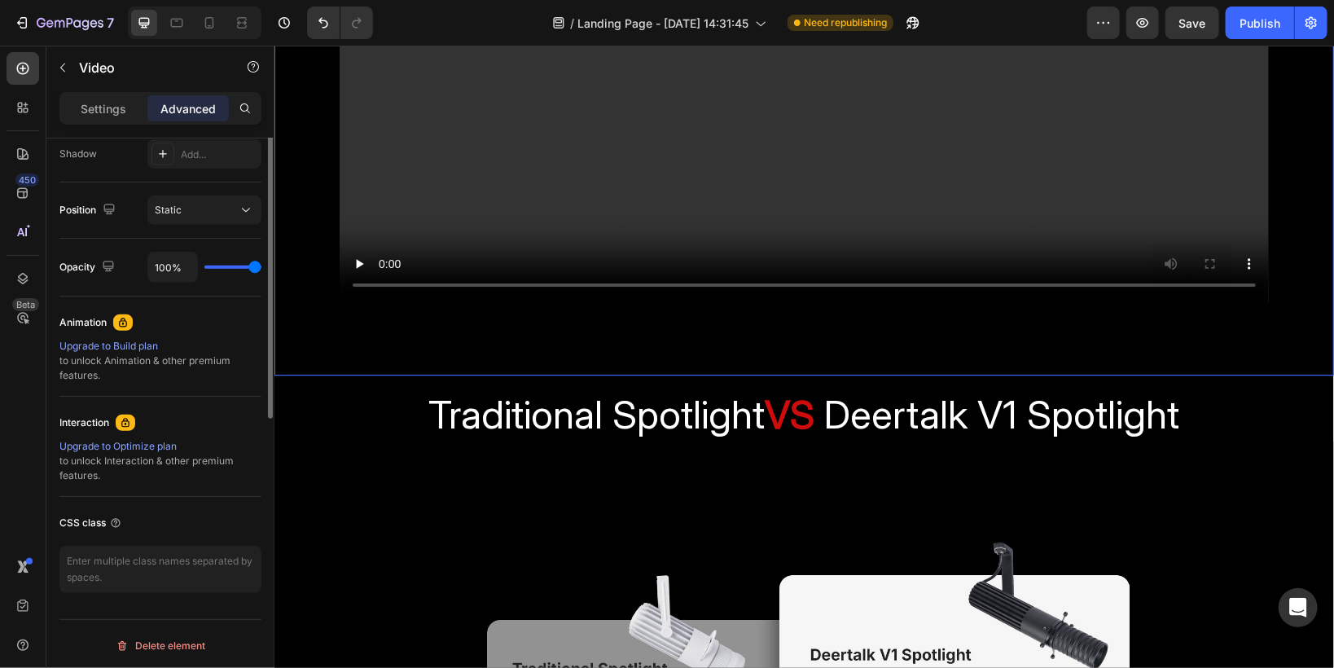
scroll to position [291, 0]
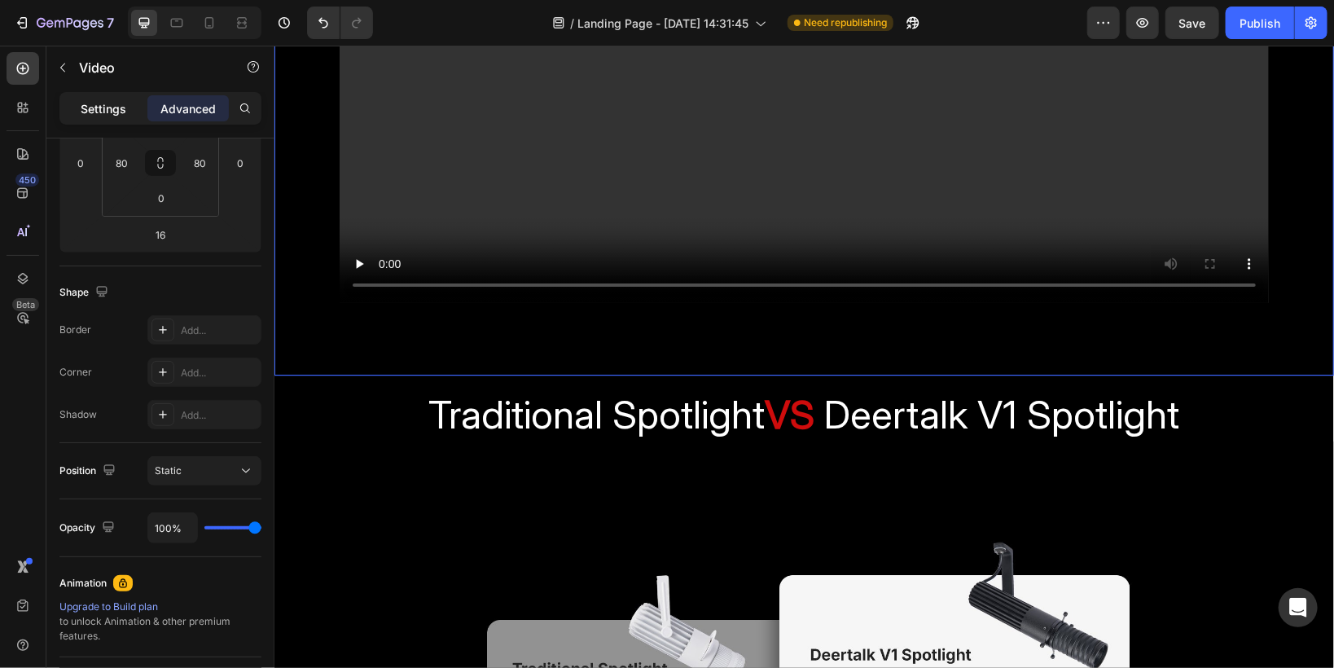
click at [84, 105] on p "Settings" at bounding box center [104, 108] width 46 height 17
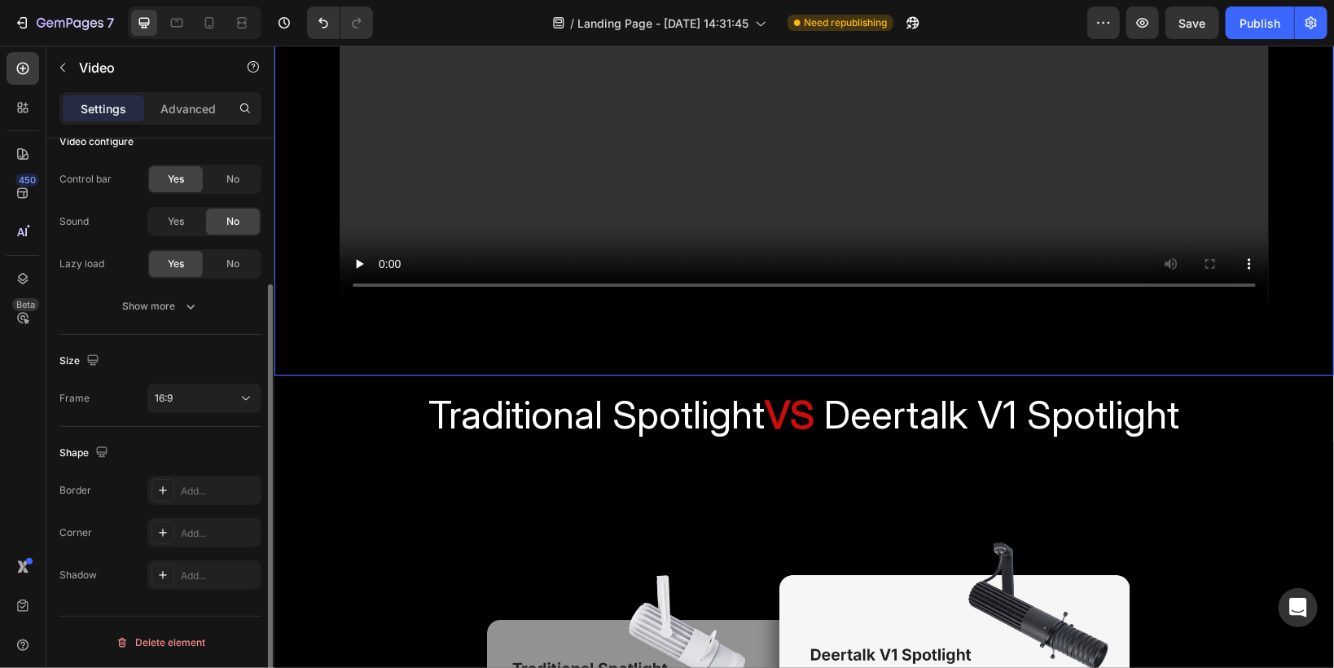
scroll to position [198, 0]
click at [190, 395] on div "16:9" at bounding box center [196, 400] width 83 height 15
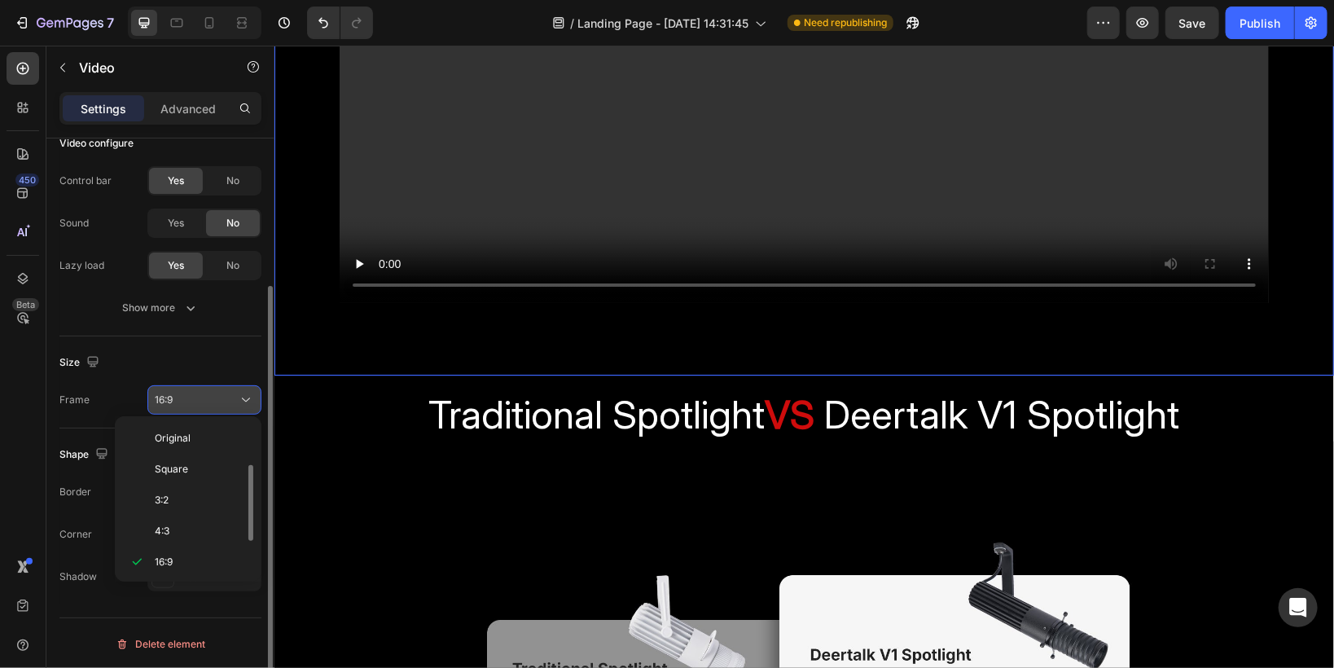
scroll to position [29, 0]
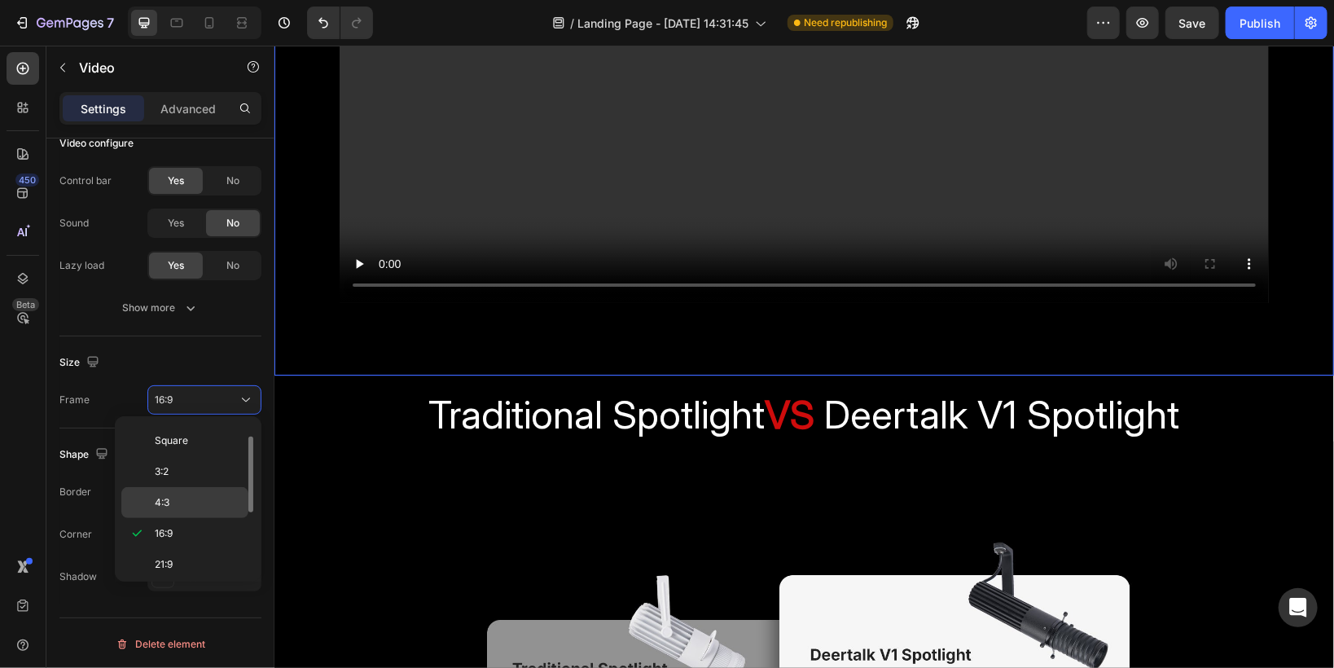
click at [191, 490] on div "4:3" at bounding box center [184, 502] width 127 height 31
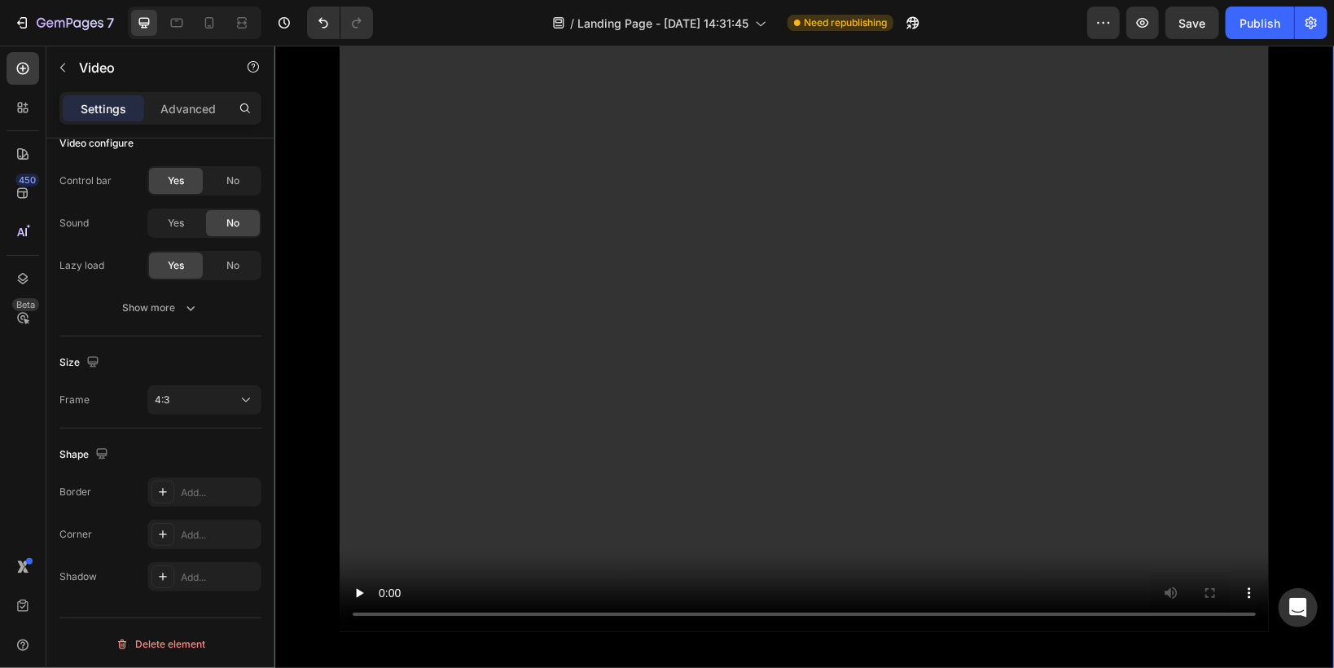
scroll to position [2932, 0]
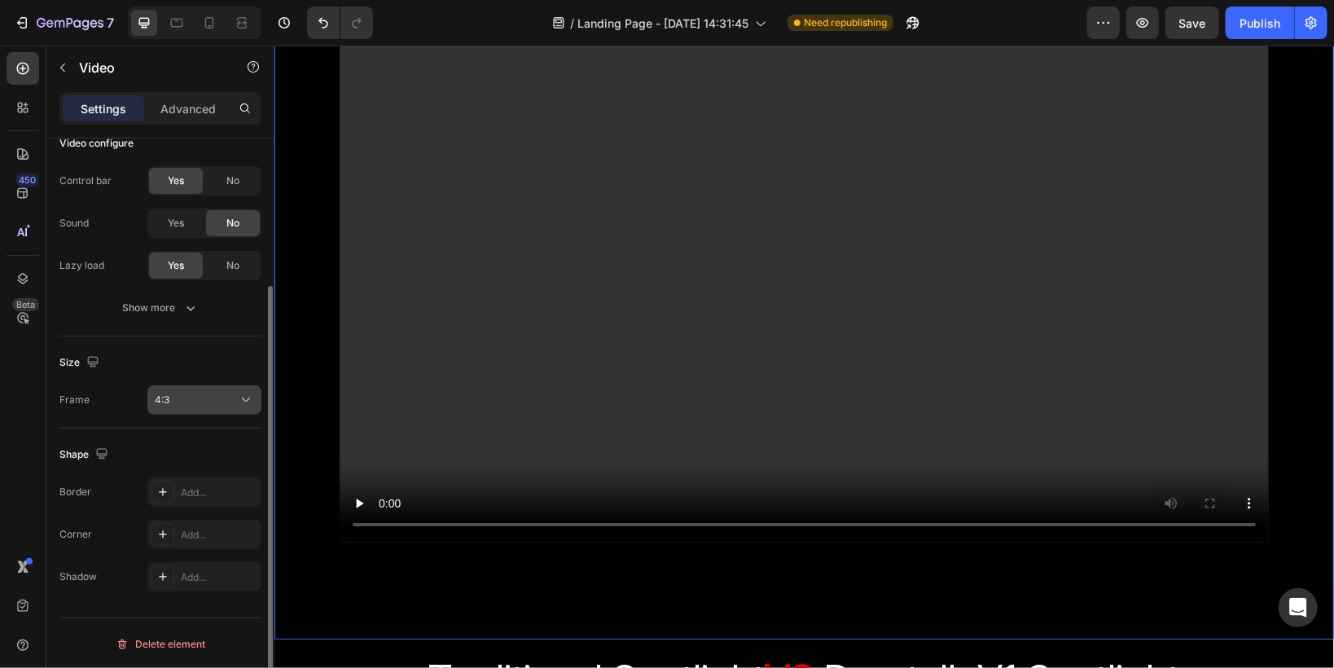
click at [179, 406] on div "4:3" at bounding box center [204, 400] width 99 height 16
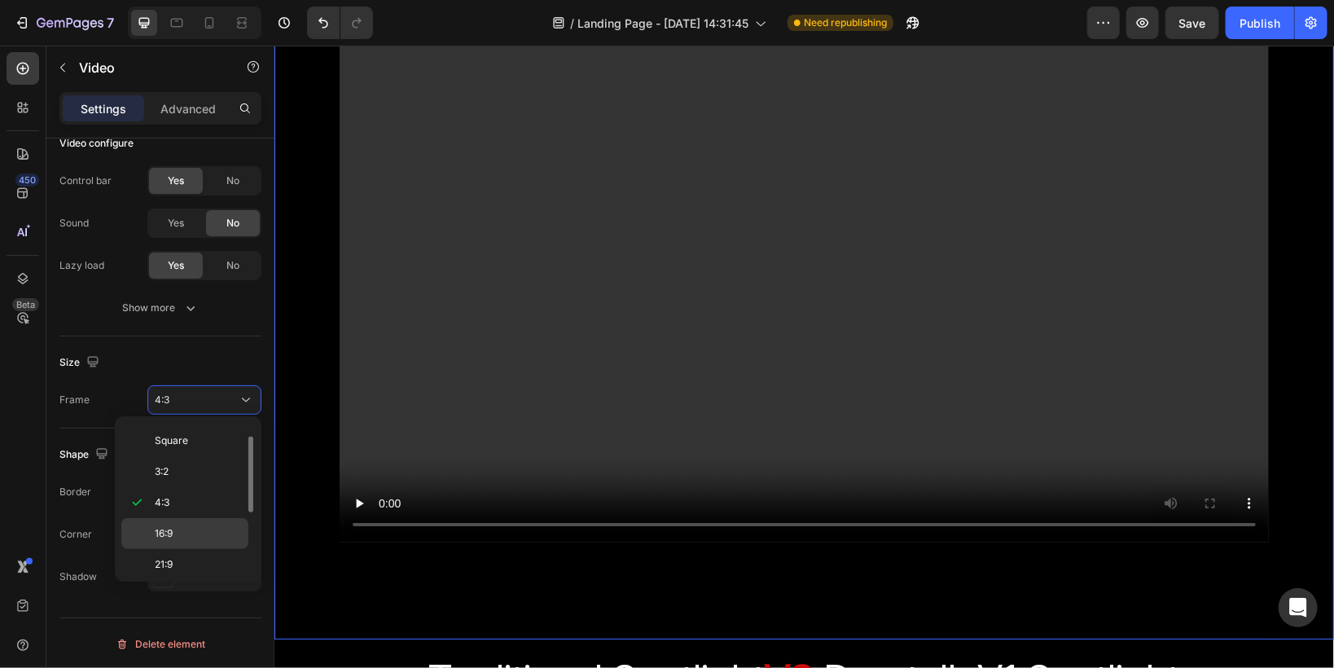
click at [182, 537] on p "16:9" at bounding box center [198, 533] width 86 height 15
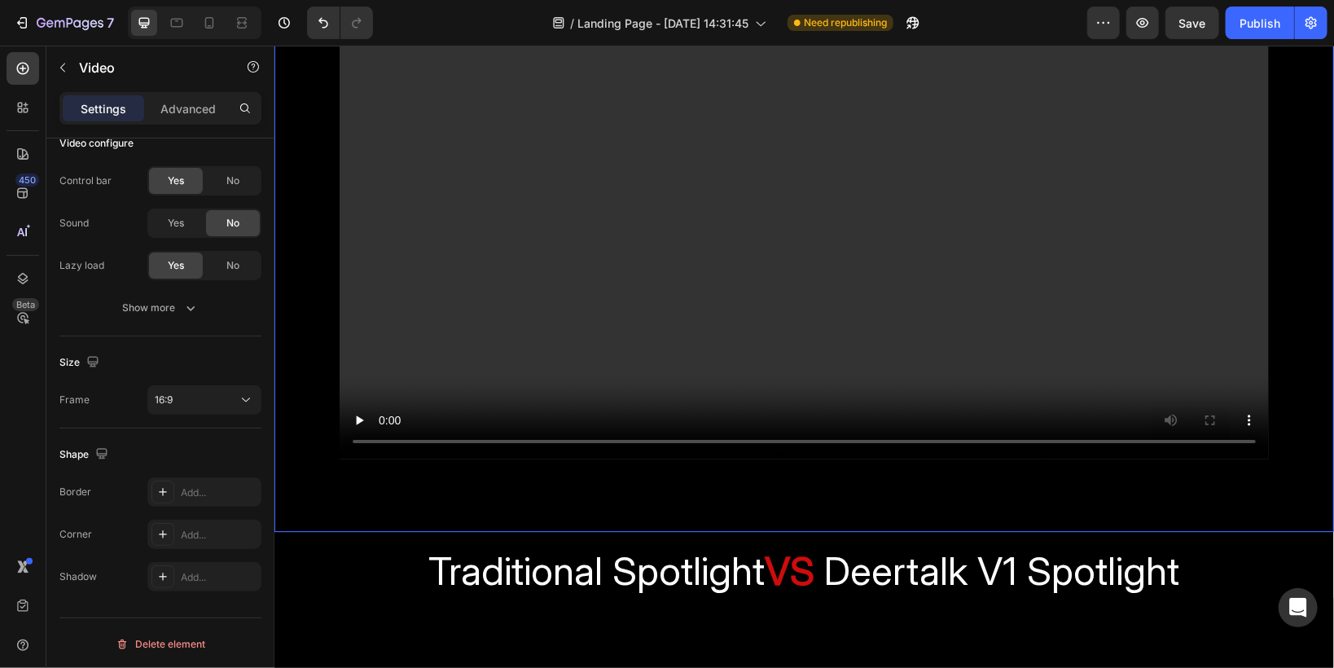
scroll to position [2671, 0]
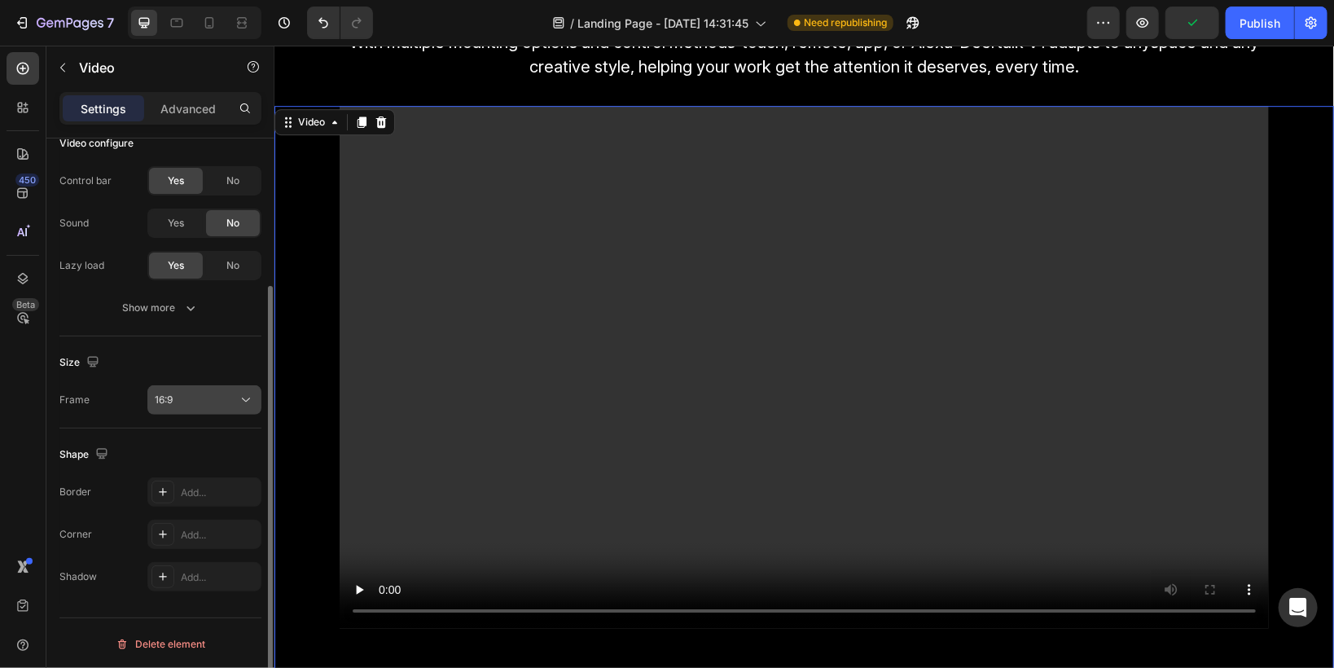
click at [170, 395] on span "16:9" at bounding box center [164, 399] width 18 height 12
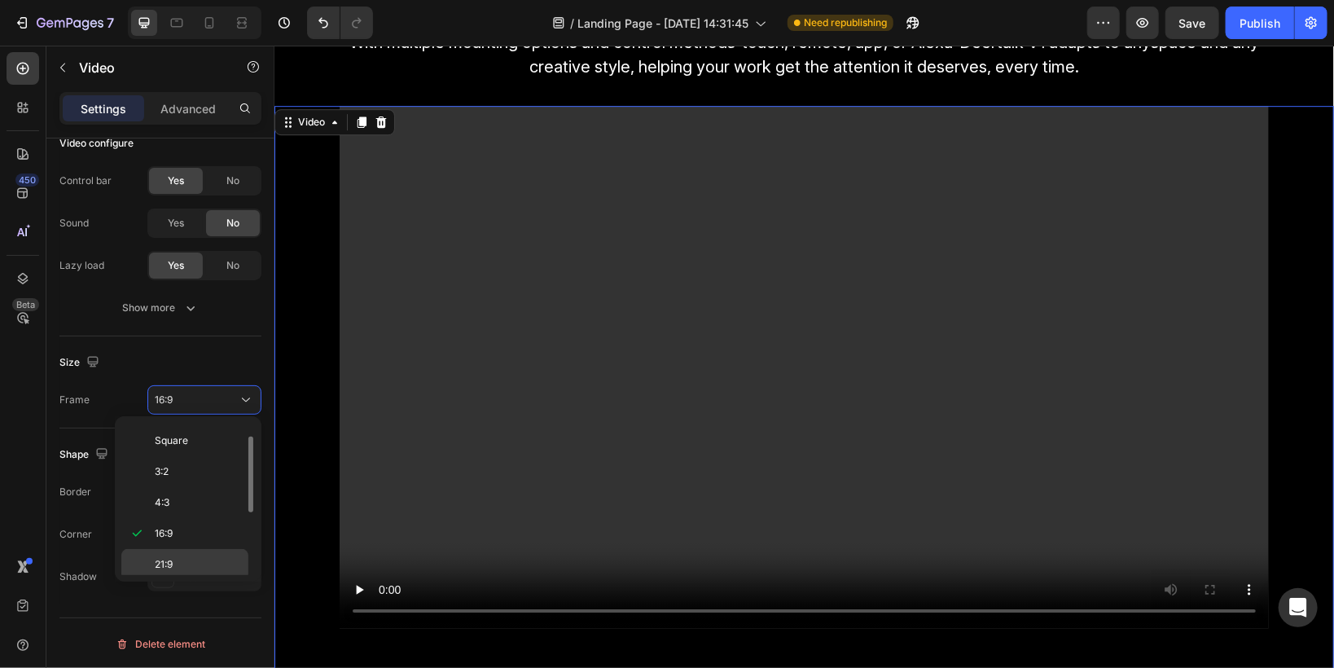
click at [174, 557] on p "21:9" at bounding box center [198, 564] width 86 height 15
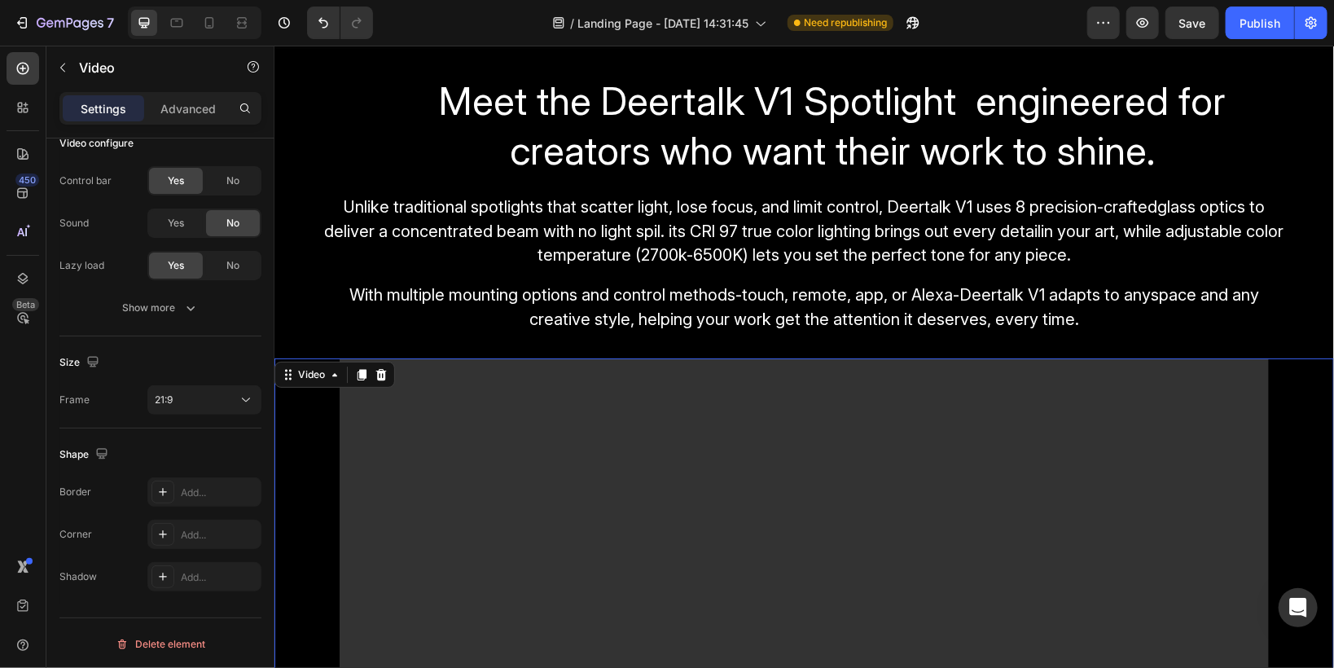
scroll to position [2410, 0]
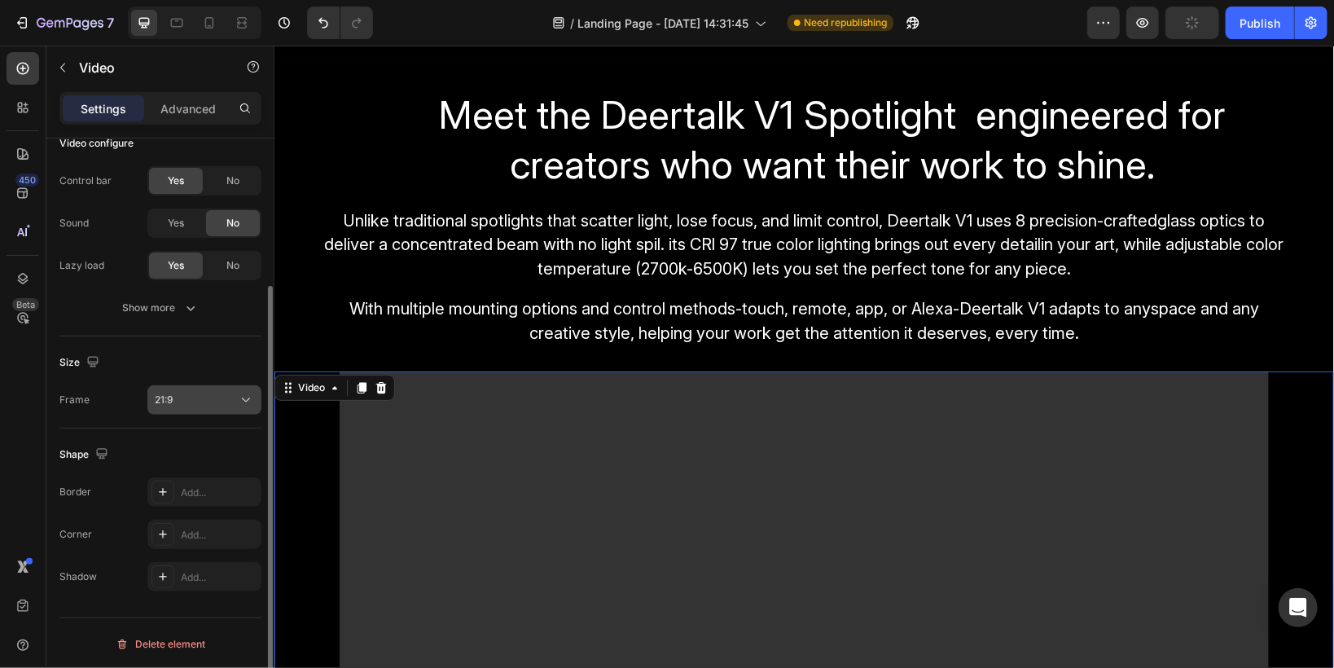
click at [221, 393] on div "21:9" at bounding box center [196, 400] width 83 height 15
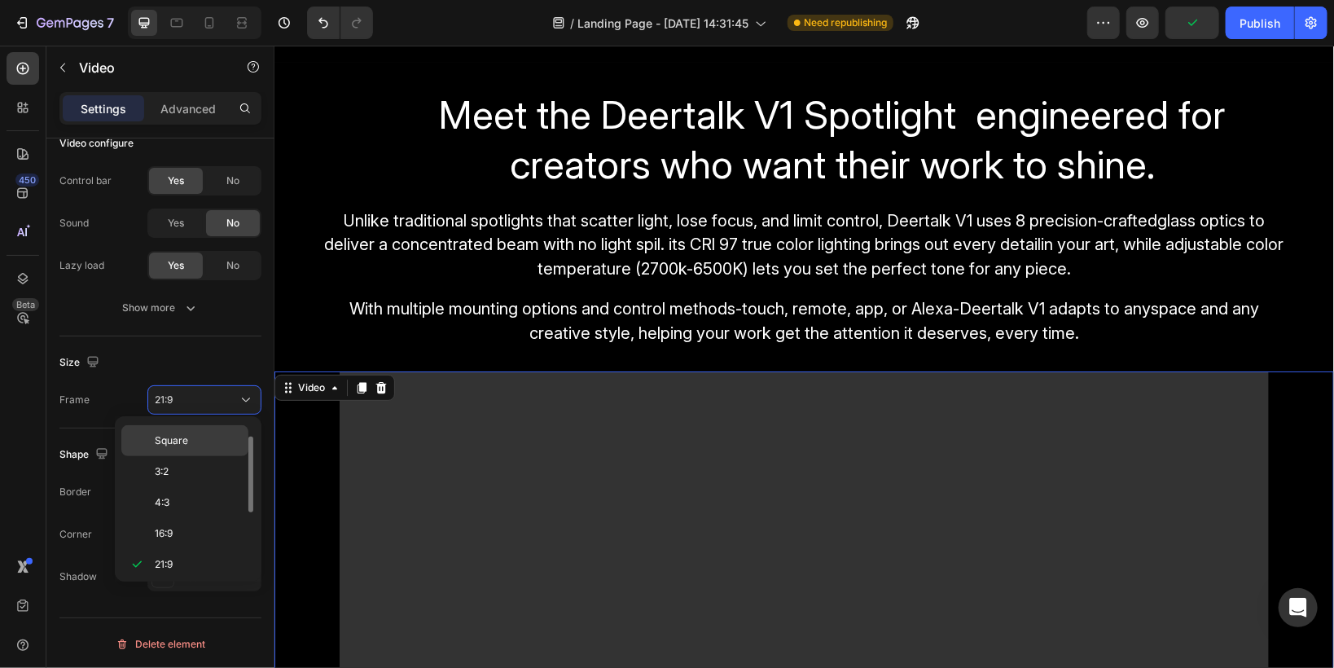
click at [175, 438] on span "Square" at bounding box center [171, 440] width 33 height 15
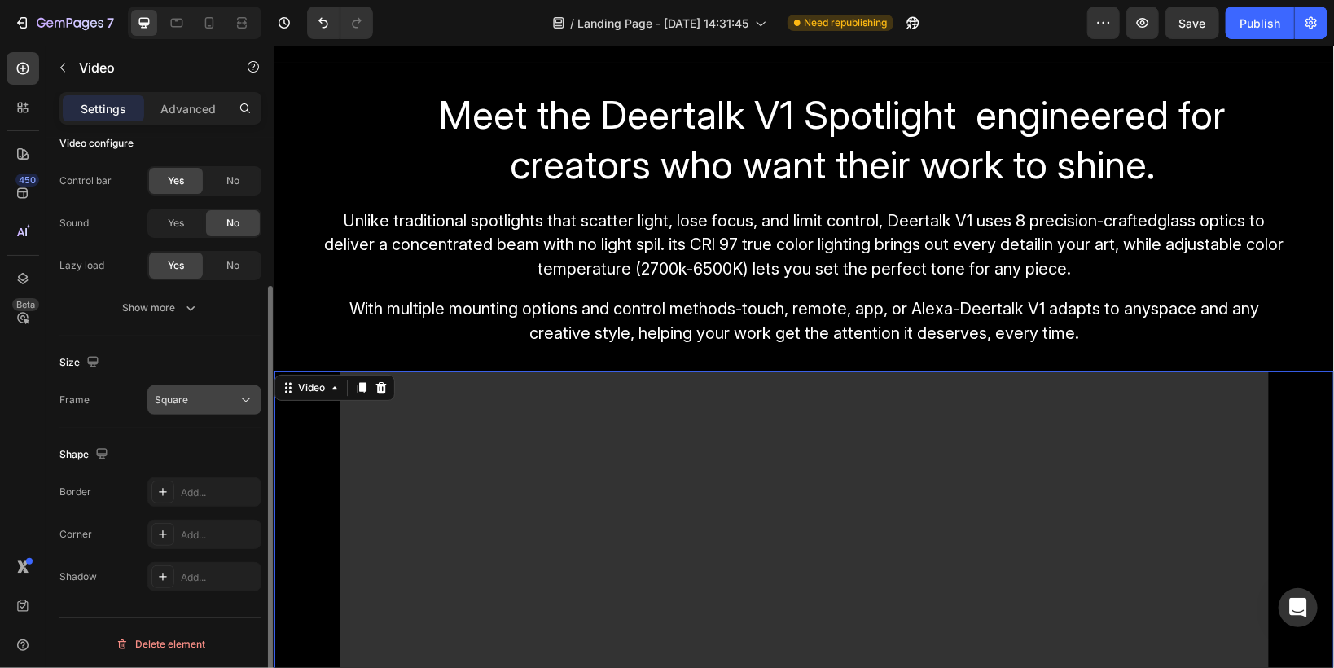
click at [172, 401] on span "Square" at bounding box center [171, 399] width 33 height 12
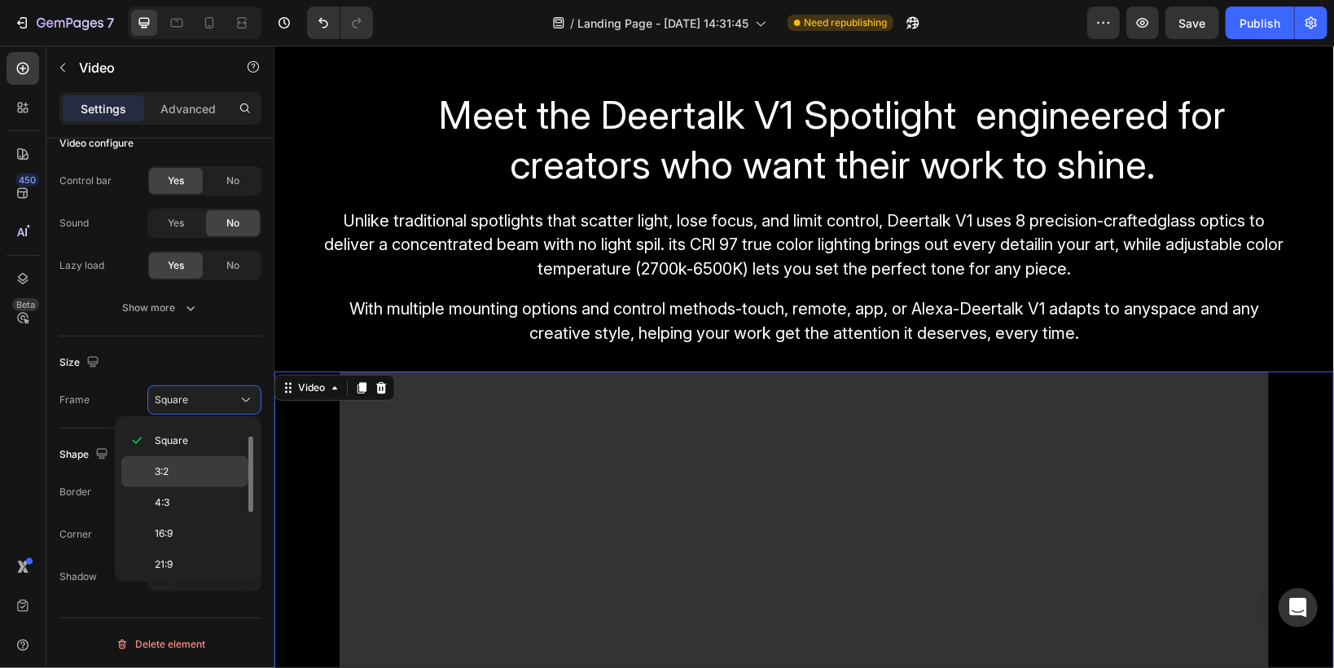
click at [173, 469] on p "3:2" at bounding box center [198, 471] width 86 height 15
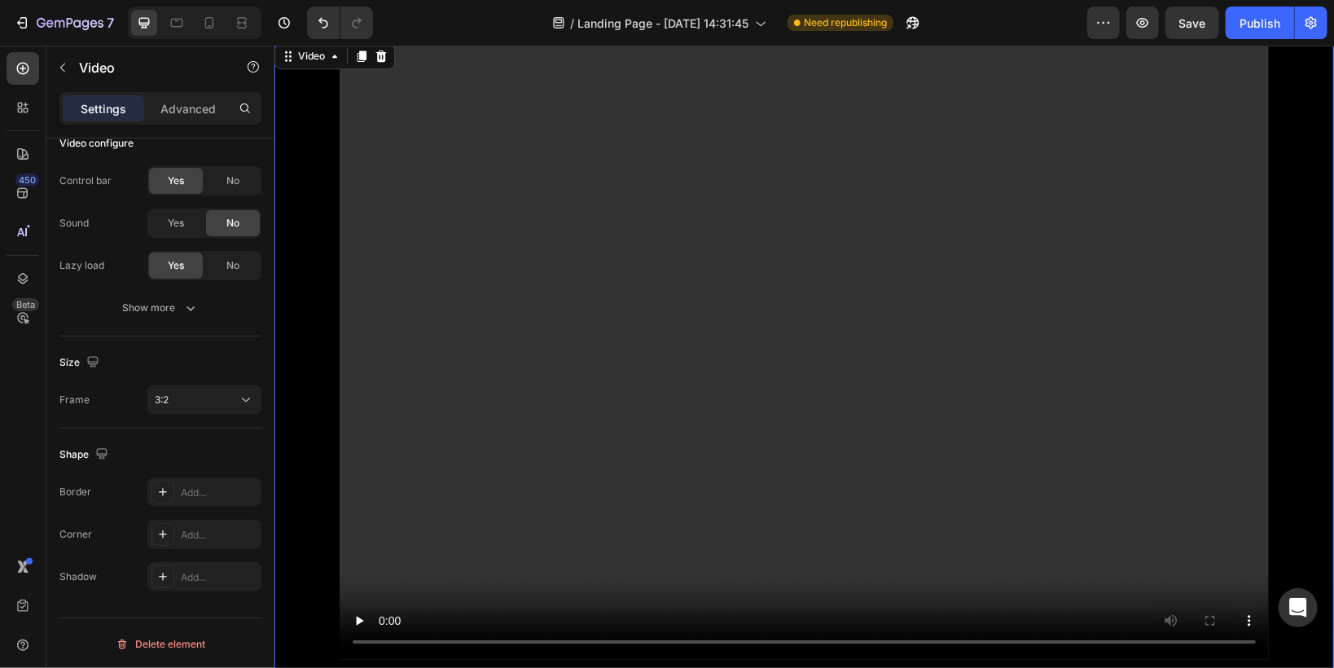
scroll to position [2736, 0]
click at [200, 396] on div "3:2" at bounding box center [196, 400] width 83 height 15
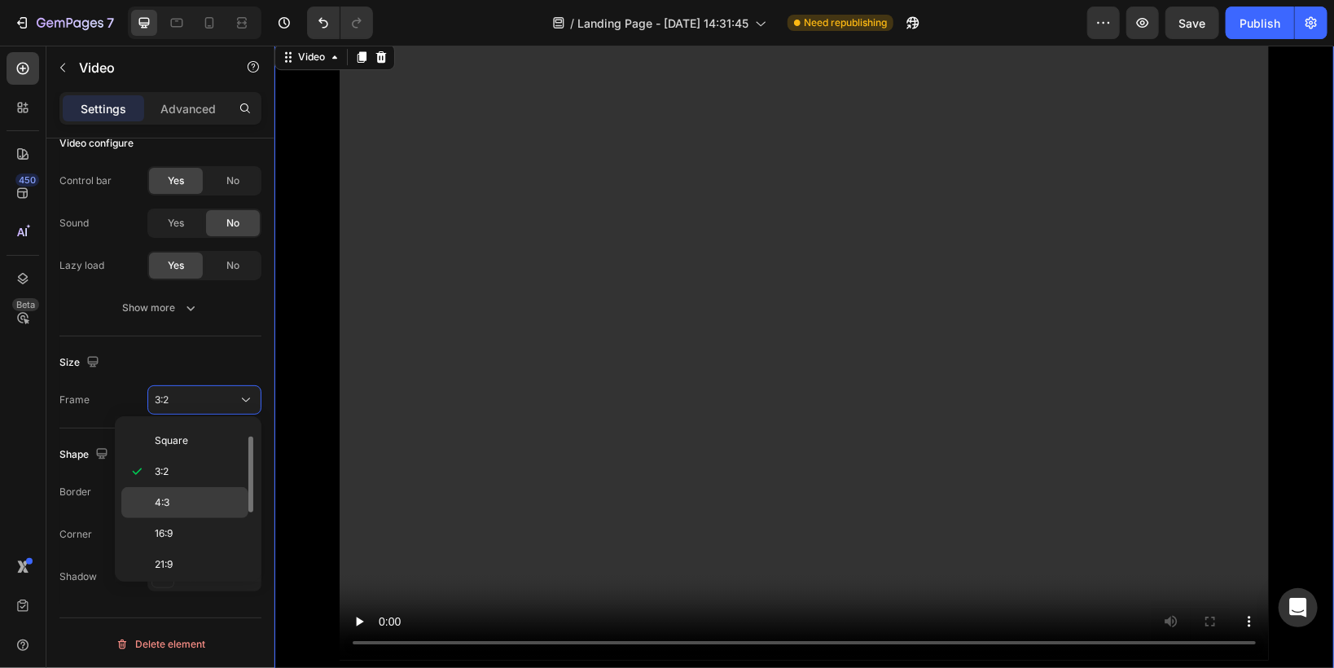
click at [172, 495] on p "4:3" at bounding box center [198, 502] width 86 height 15
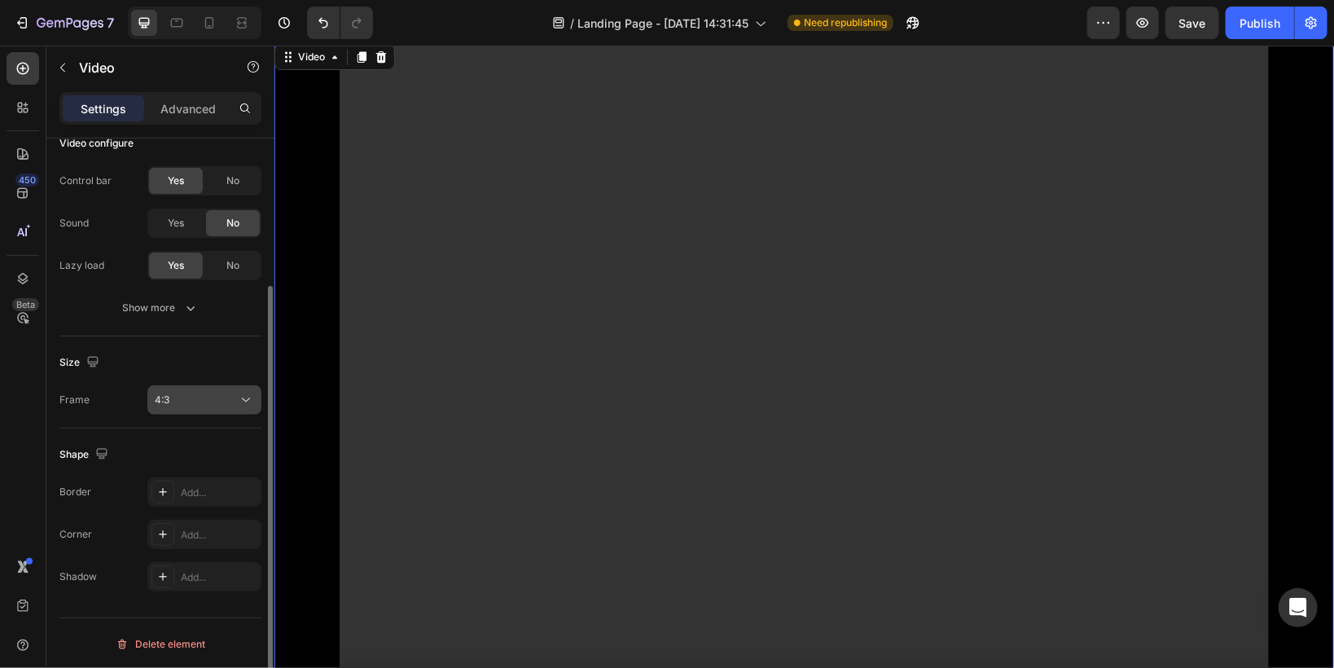
click at [182, 398] on div "4:3" at bounding box center [196, 400] width 83 height 15
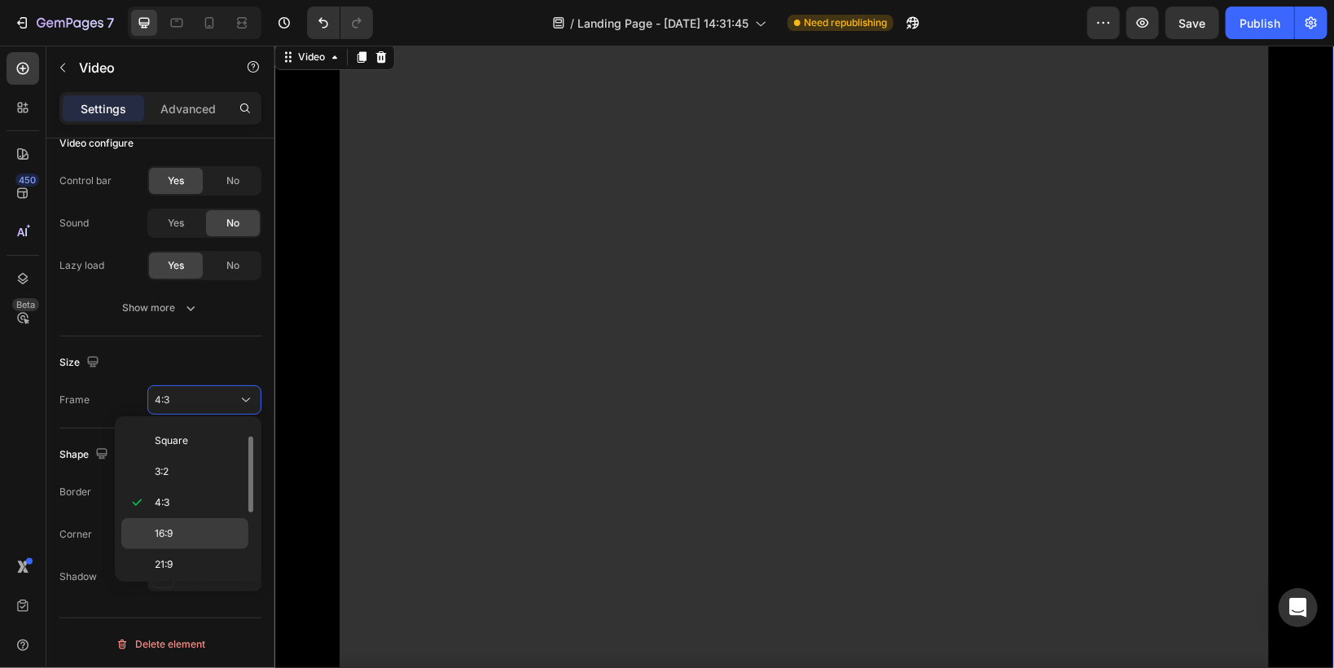
click at [164, 526] on span "16:9" at bounding box center [164, 533] width 18 height 15
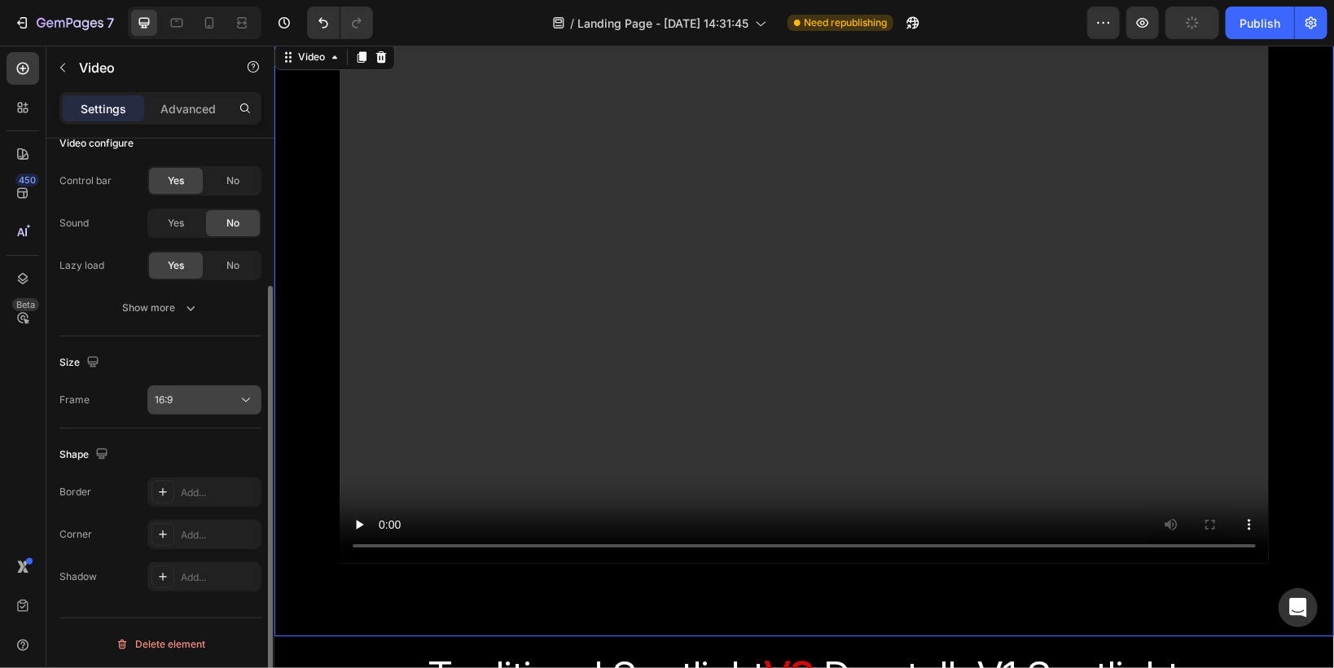
click at [177, 400] on div "16:9" at bounding box center [196, 400] width 83 height 15
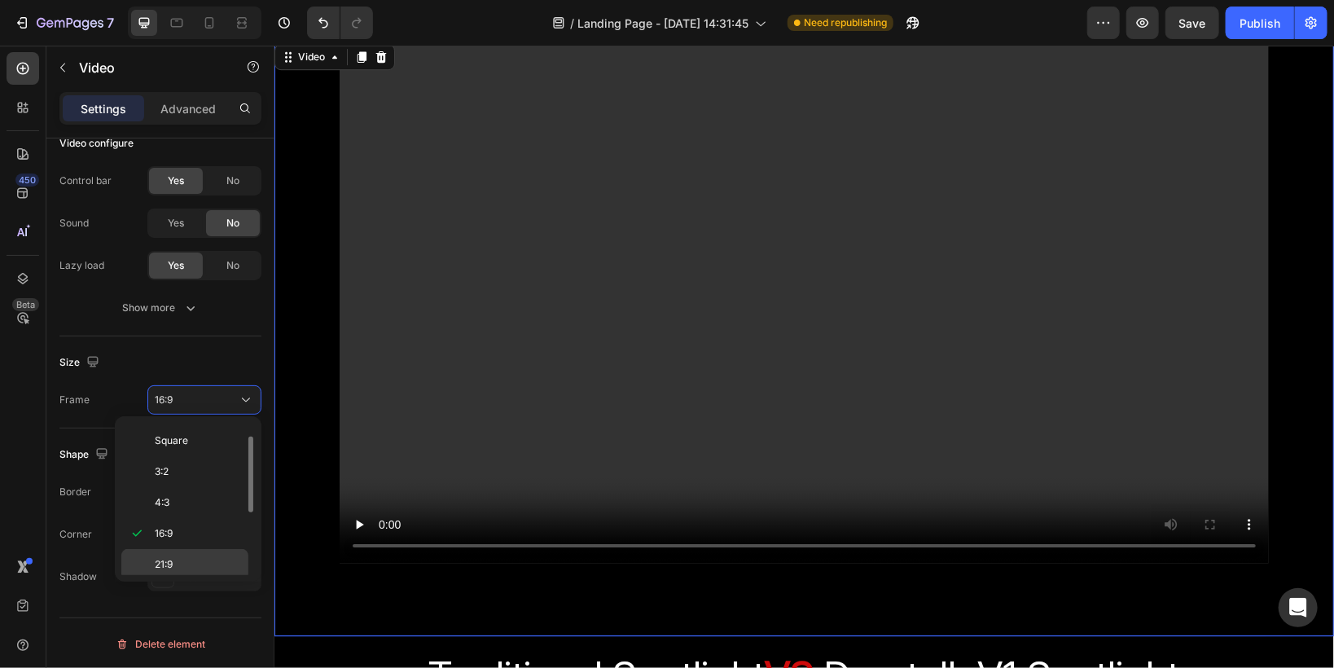
click at [170, 564] on span "21:9" at bounding box center [164, 564] width 18 height 15
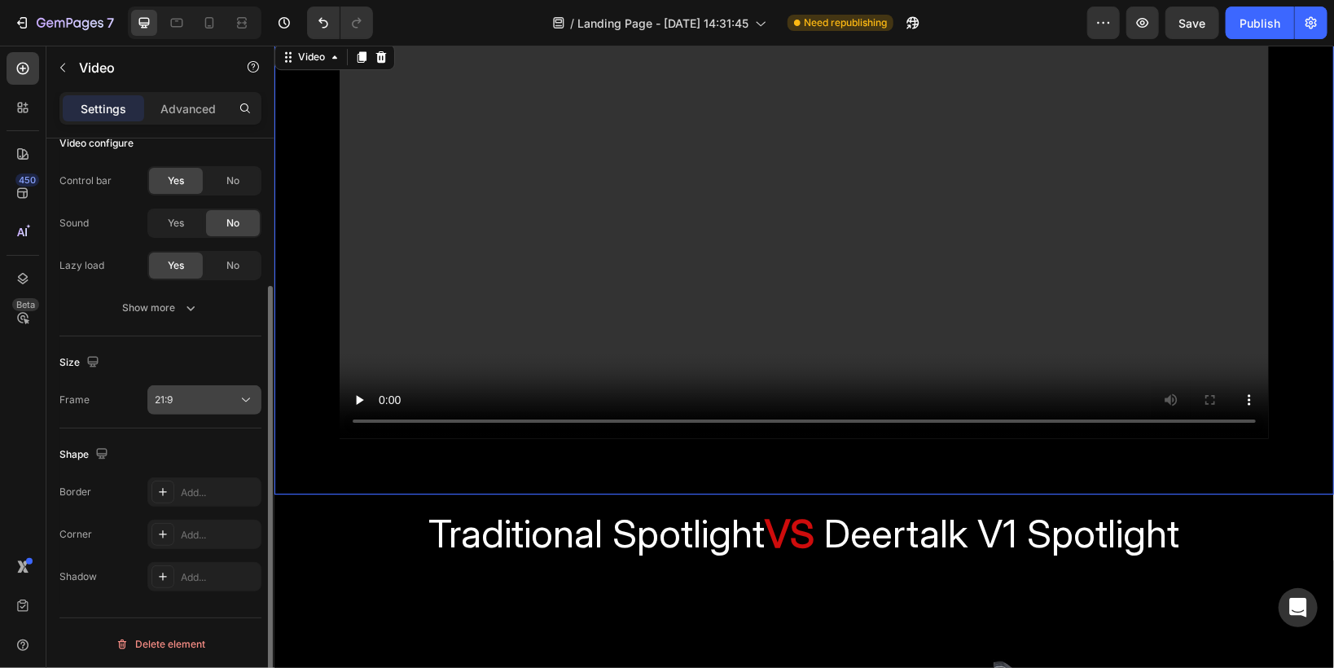
click at [164, 404] on span "21:9" at bounding box center [164, 399] width 18 height 12
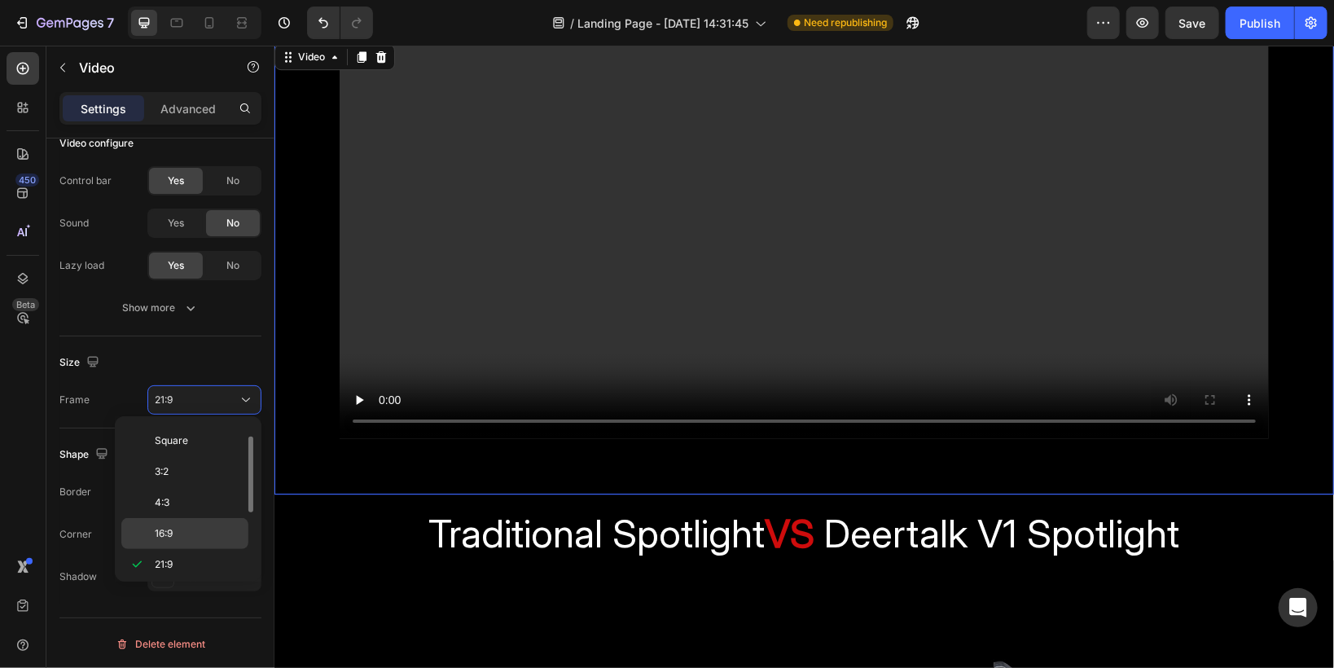
click at [176, 527] on p "16:9" at bounding box center [198, 533] width 86 height 15
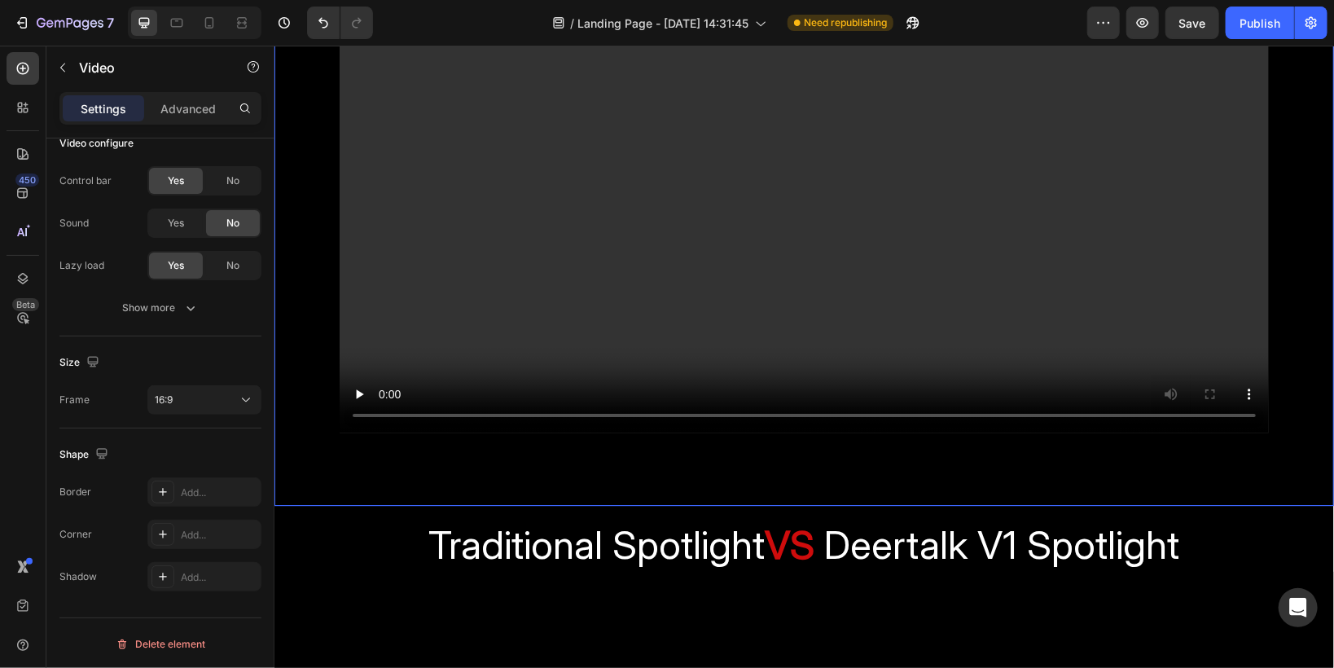
scroll to position [3127, 0]
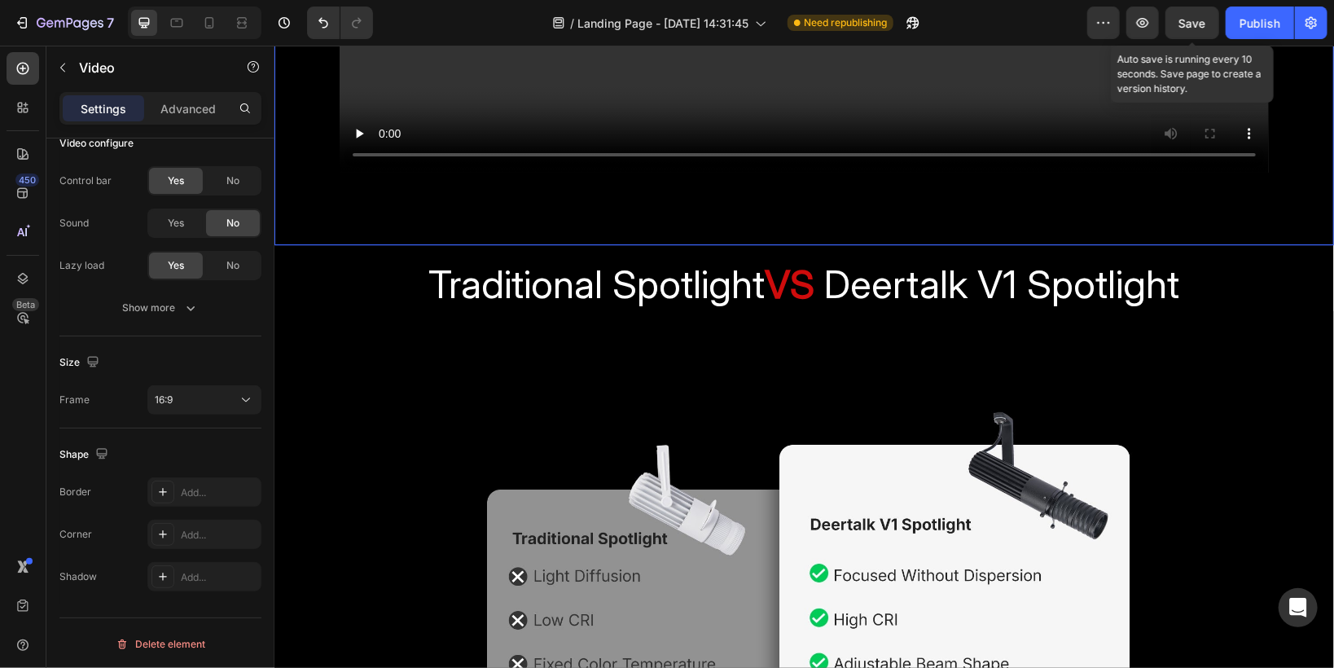
click at [1193, 20] on span "Save" at bounding box center [1192, 23] width 27 height 14
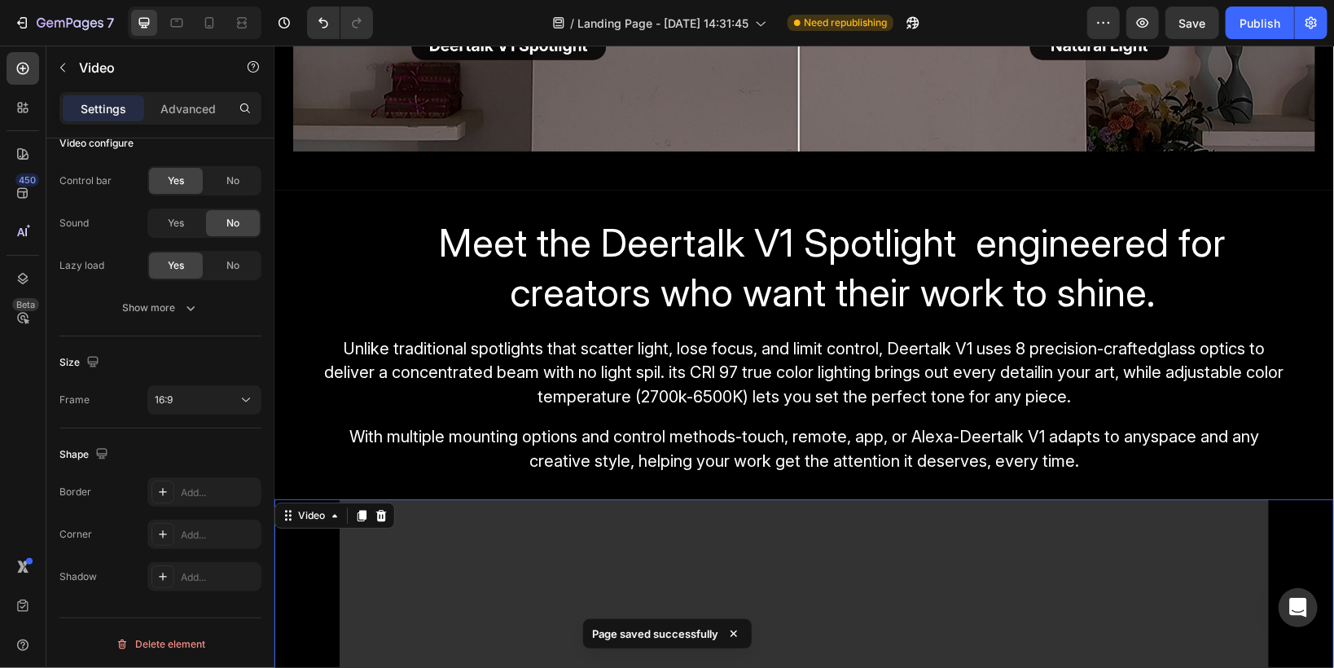
scroll to position [2280, 0]
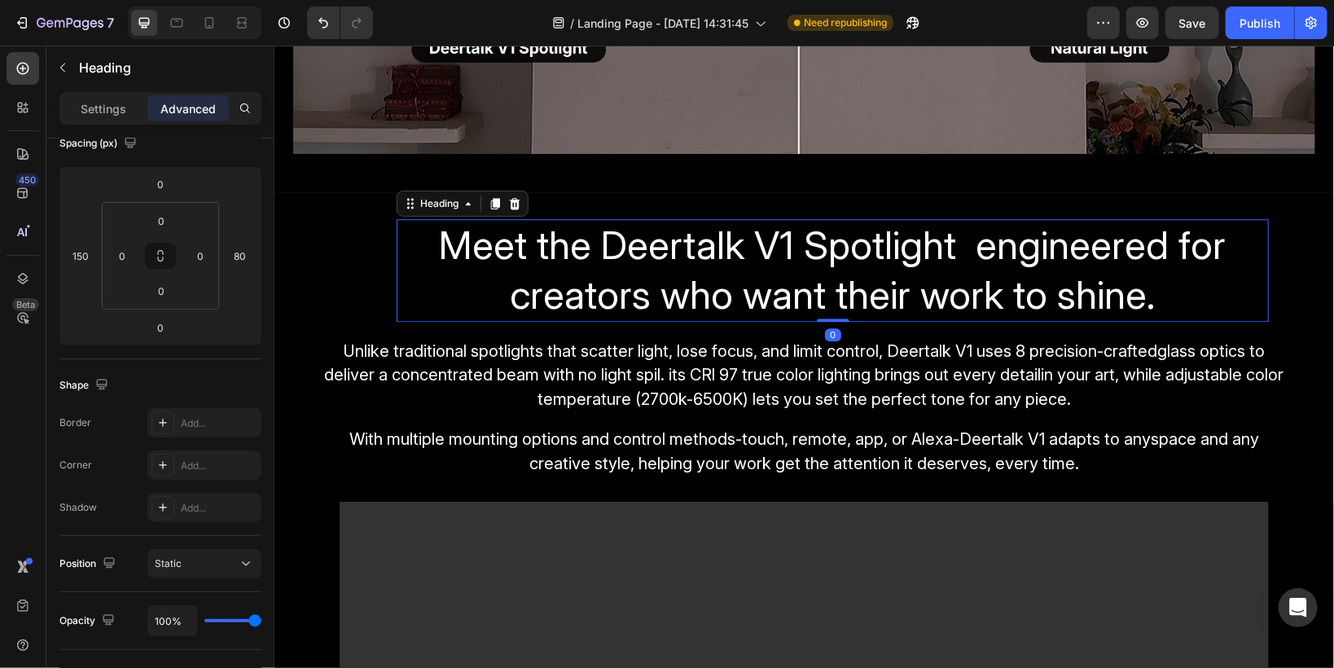
click at [745, 270] on span "Meet the Deertalk V1 Spotlight engineered for creators who want their work to s…" at bounding box center [832, 269] width 787 height 98
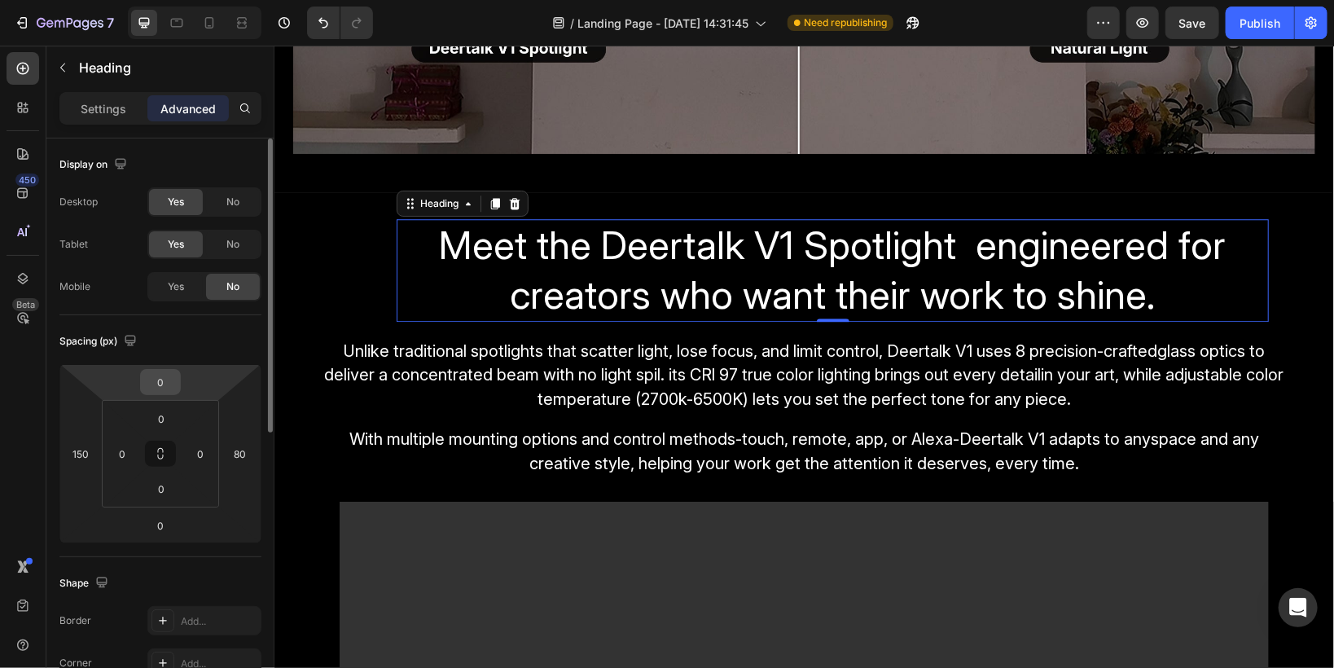
click at [158, 375] on input "0" at bounding box center [160, 382] width 33 height 24
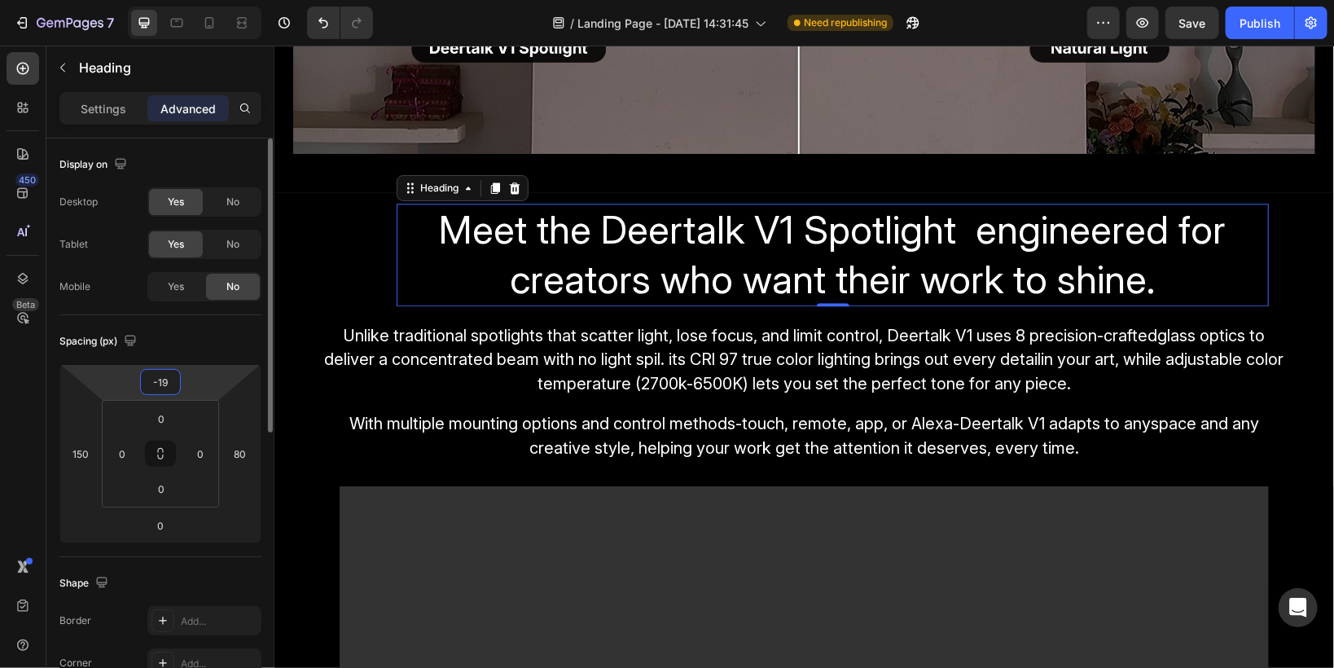
type input "-20"
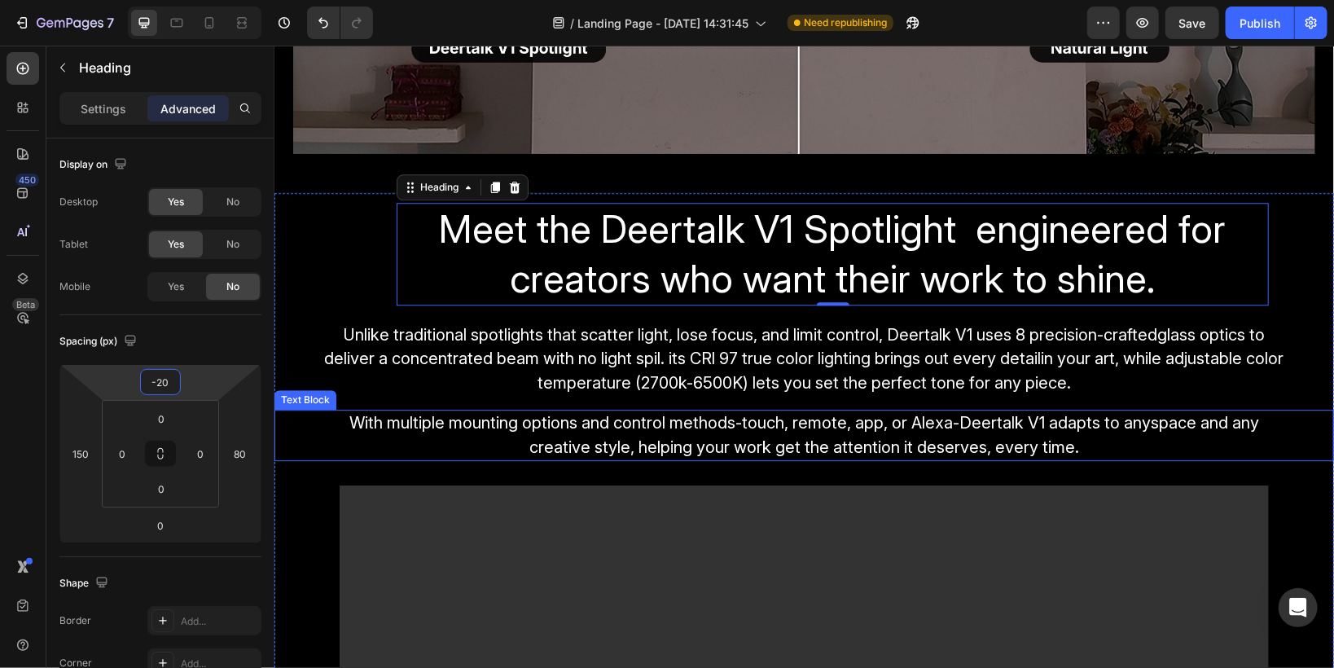
click at [542, 412] on span "With multiple mounting options and control methods-touch, remote, app, or Alexa…" at bounding box center [804, 434] width 910 height 44
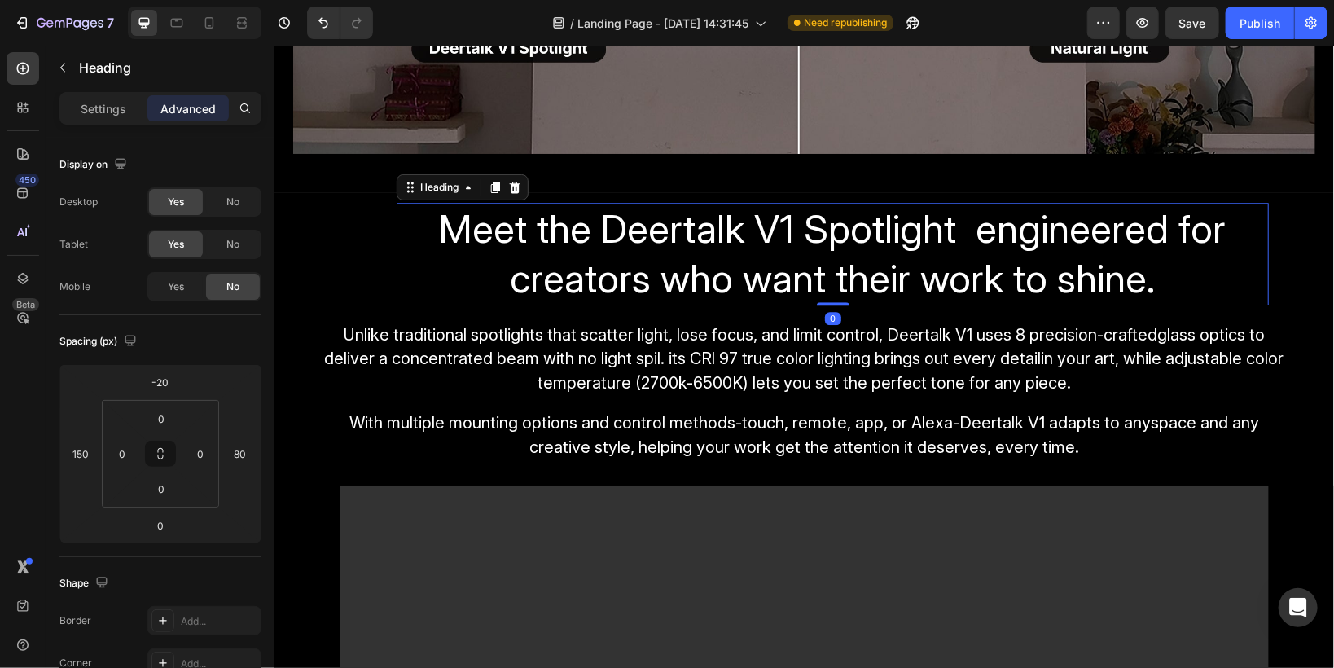
click at [447, 265] on h2 "Meet the Deertalk V1 Spotlight engineered for creators who want their work to s…" at bounding box center [832, 253] width 872 height 103
click at [172, 384] on input "-20" at bounding box center [160, 382] width 33 height 24
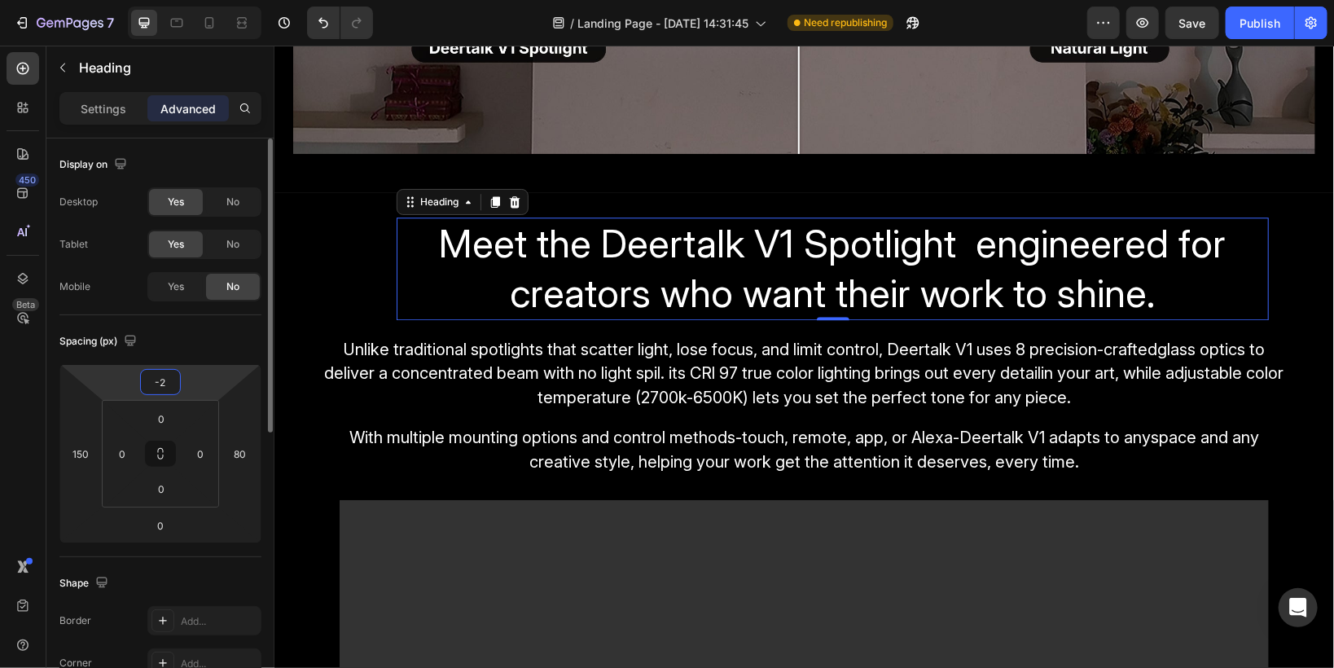
type input "-25"
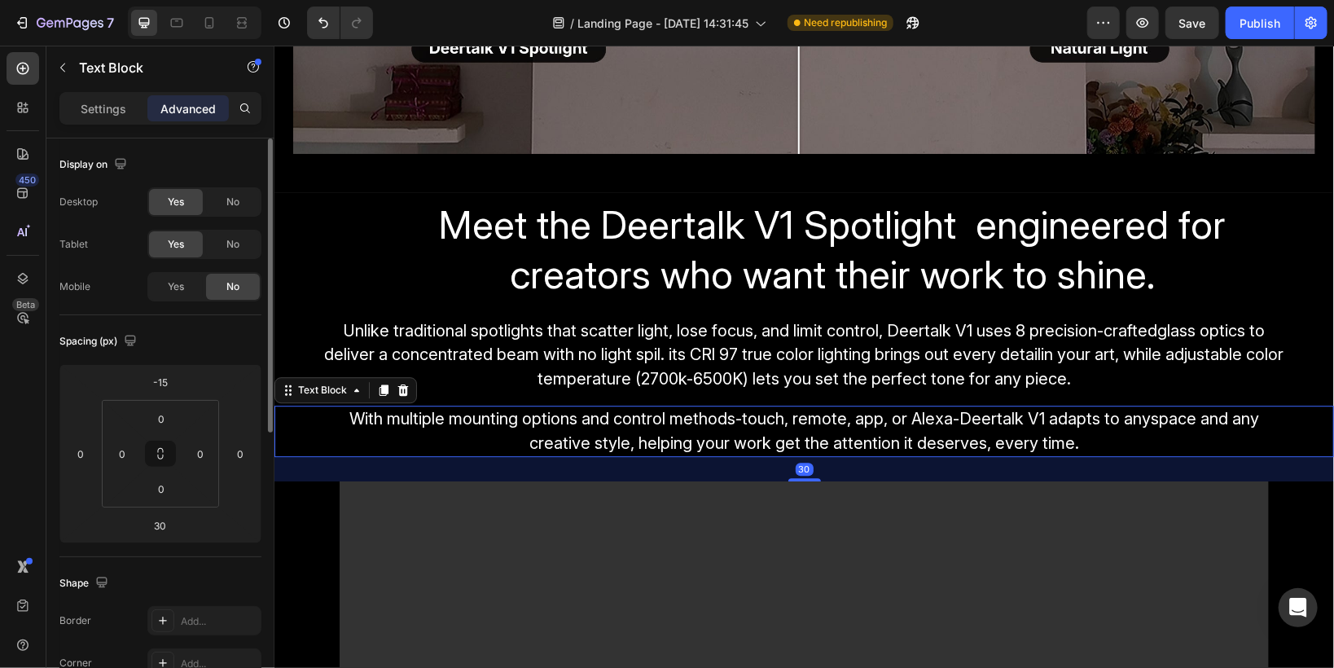
click at [632, 408] on span "With multiple mounting options and control methods-touch, remote, app, or Alexa…" at bounding box center [804, 430] width 910 height 44
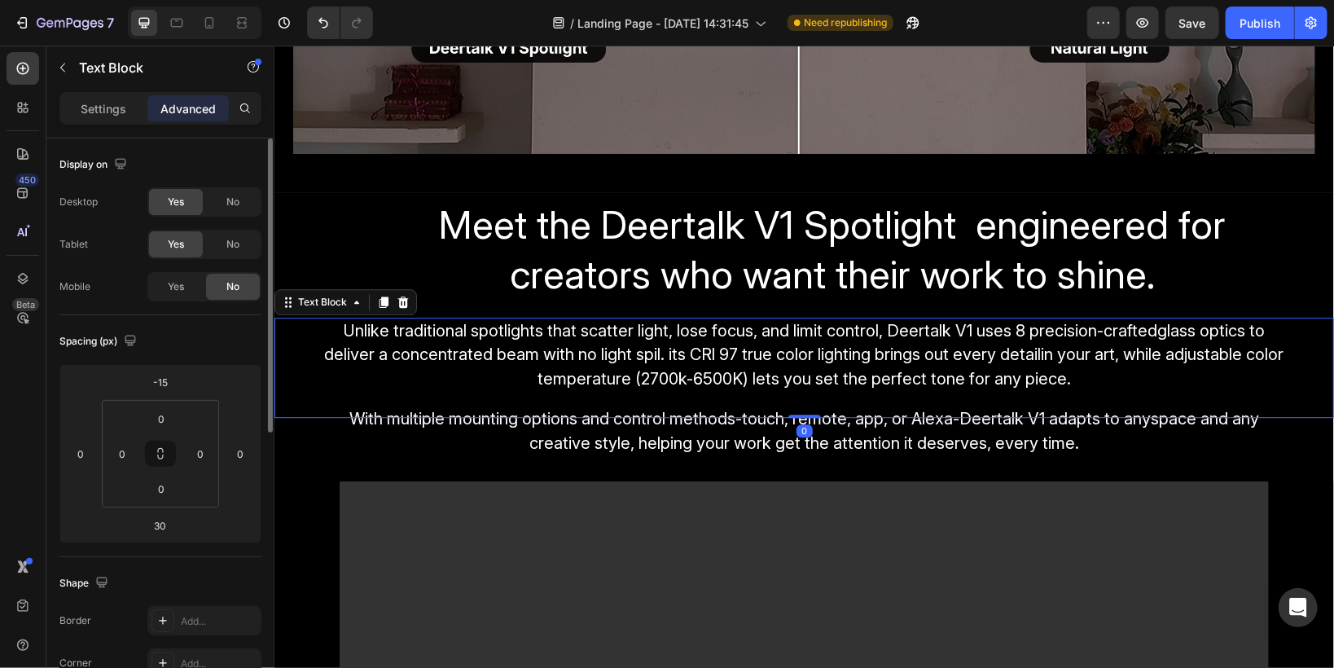
click at [601, 336] on p "Unlike traditional spotlights that scatter light, lose focus, and limit control…" at bounding box center [804, 366] width 974 height 97
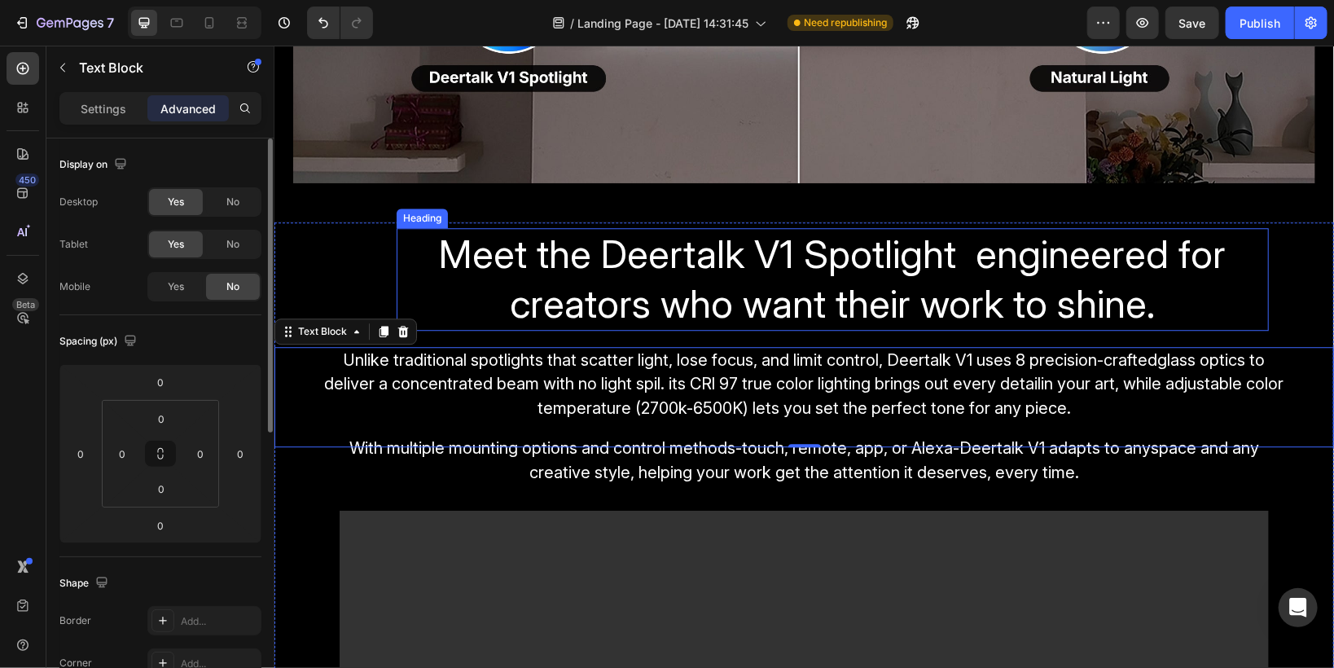
scroll to position [2280, 0]
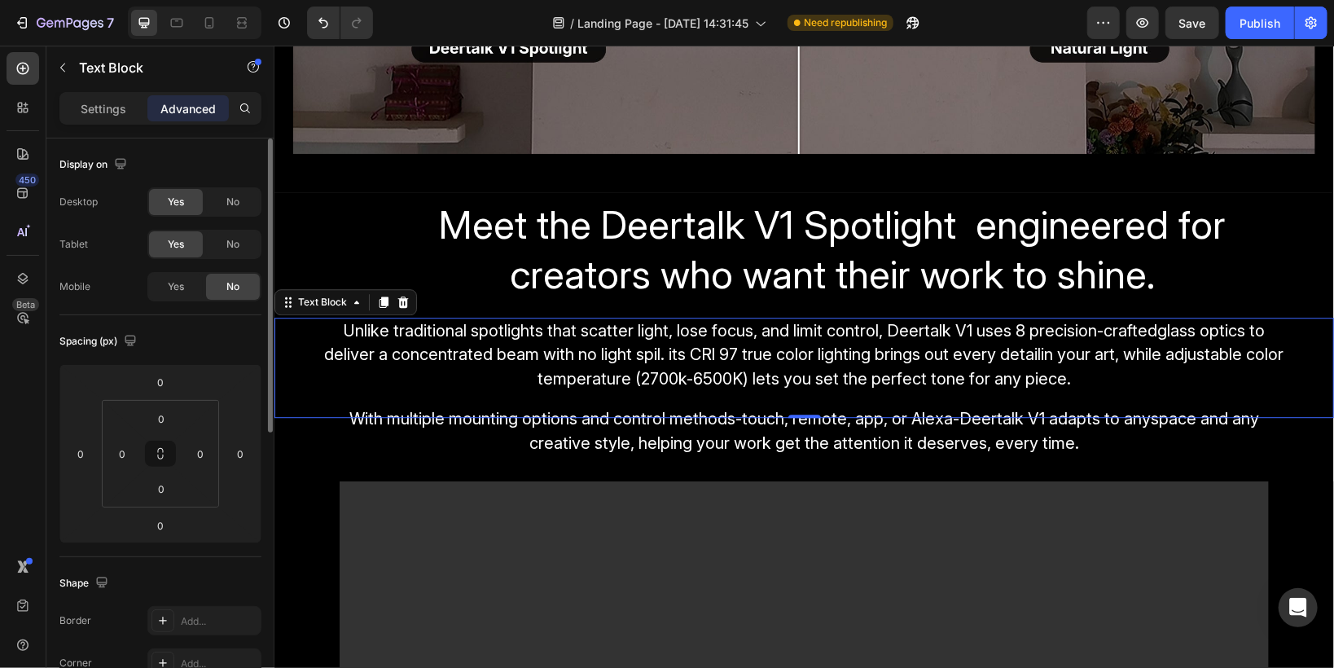
click at [568, 373] on span "Unlike traditional spotlights that scatter light, lose focus, and limit control…" at bounding box center [803, 354] width 959 height 68
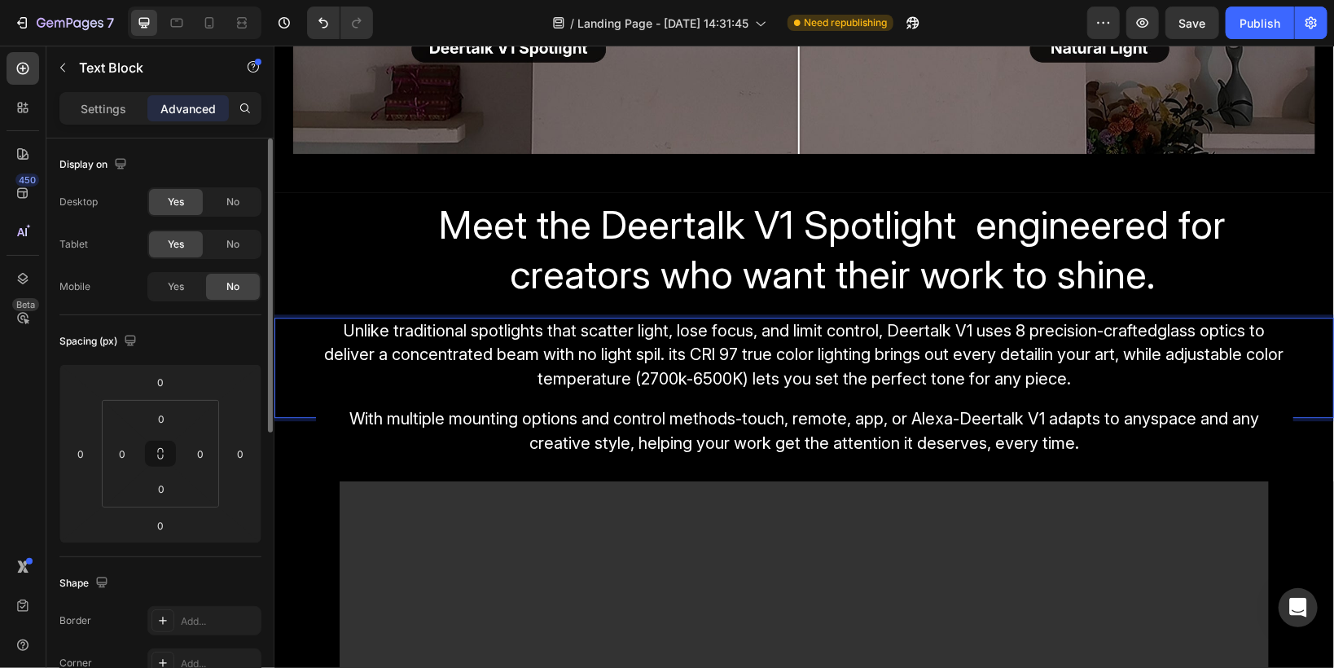
click at [1020, 335] on p "Unlike traditional spotlights that scatter light, lose focus, and limit control…" at bounding box center [804, 366] width 974 height 97
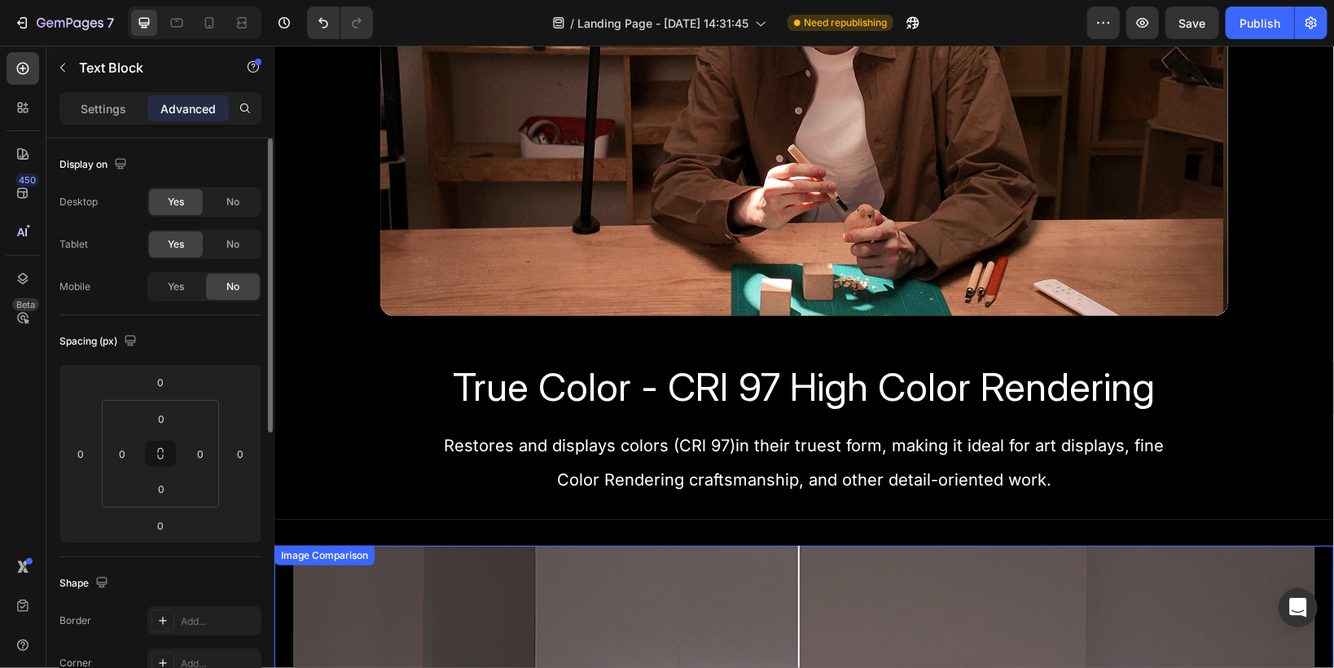
scroll to position [1303, 0]
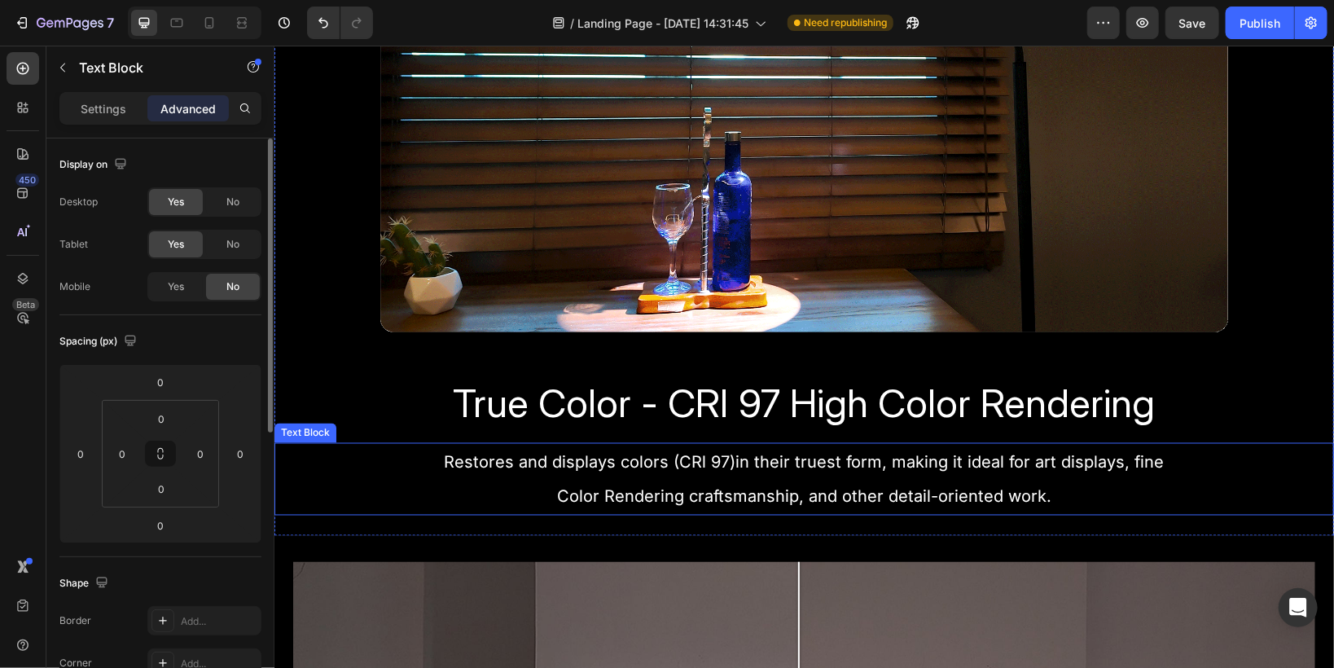
click at [780, 459] on span "Restores and displays colors (CRl 97)in their truest form, making it ideal for …" at bounding box center [804, 462] width 720 height 20
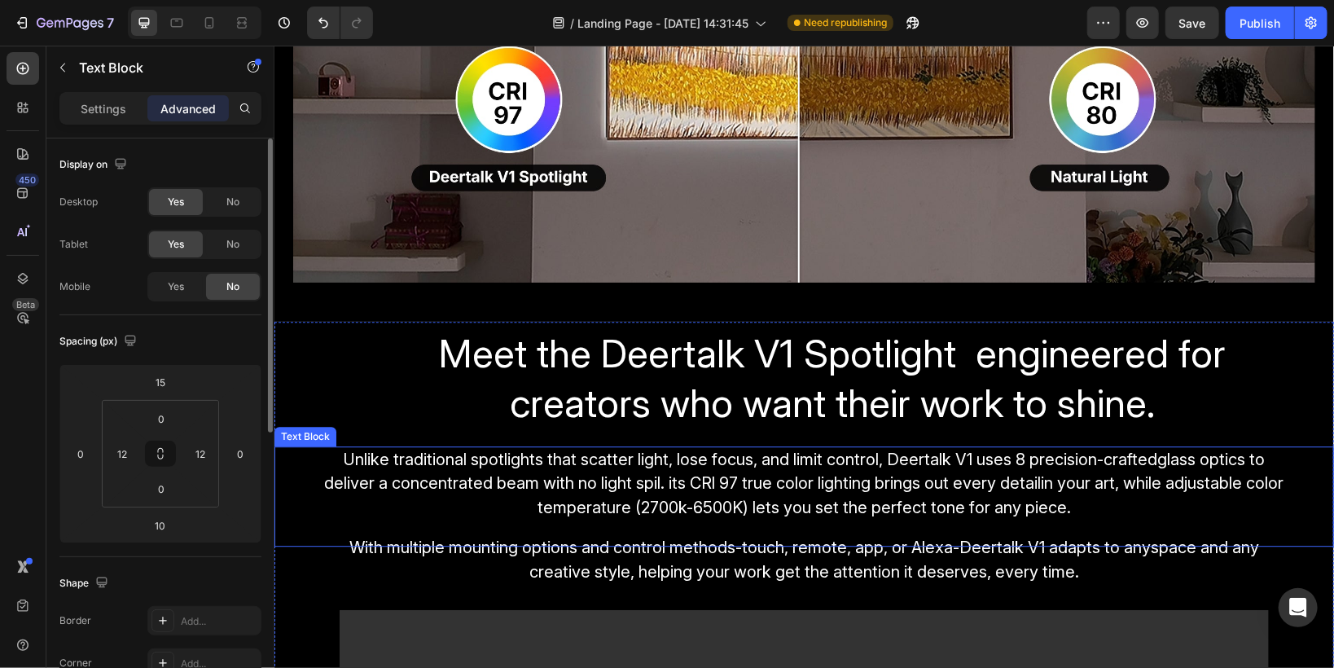
scroll to position [2150, 0]
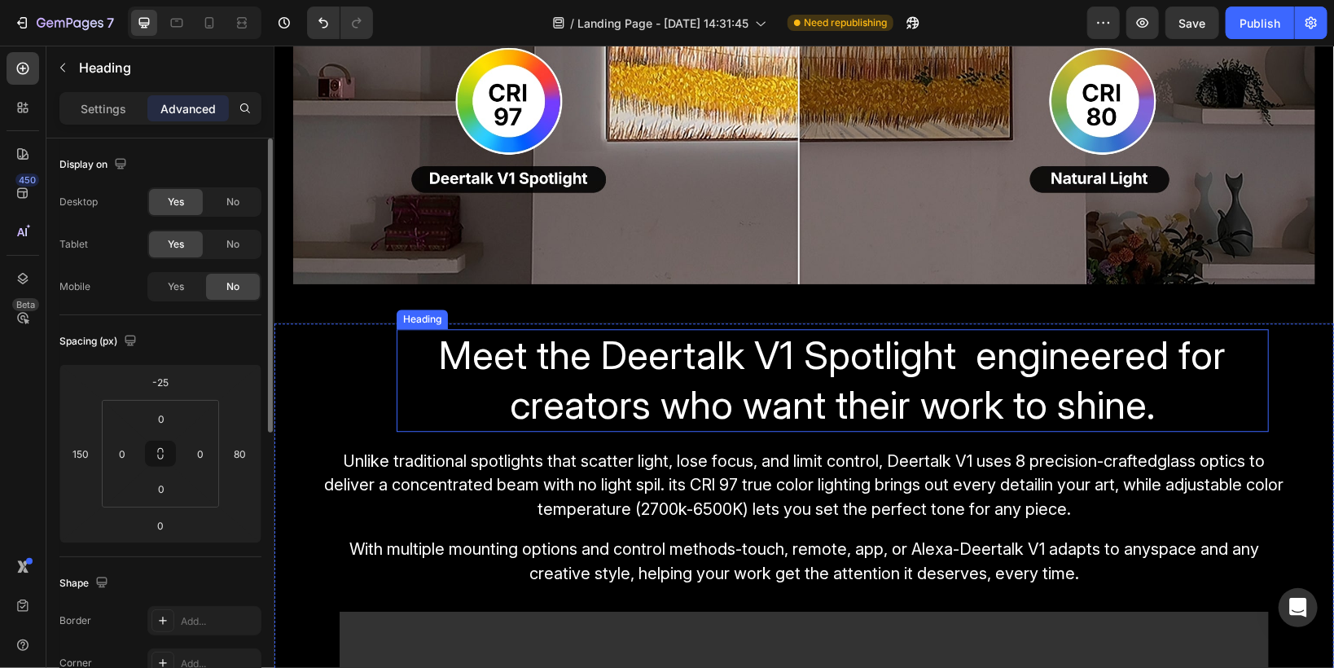
click at [651, 357] on span "Meet the Deertalk V1 Spotlight engineered for creators who want their work to s…" at bounding box center [832, 379] width 787 height 98
click at [80, 452] on input "150" at bounding box center [80, 453] width 24 height 24
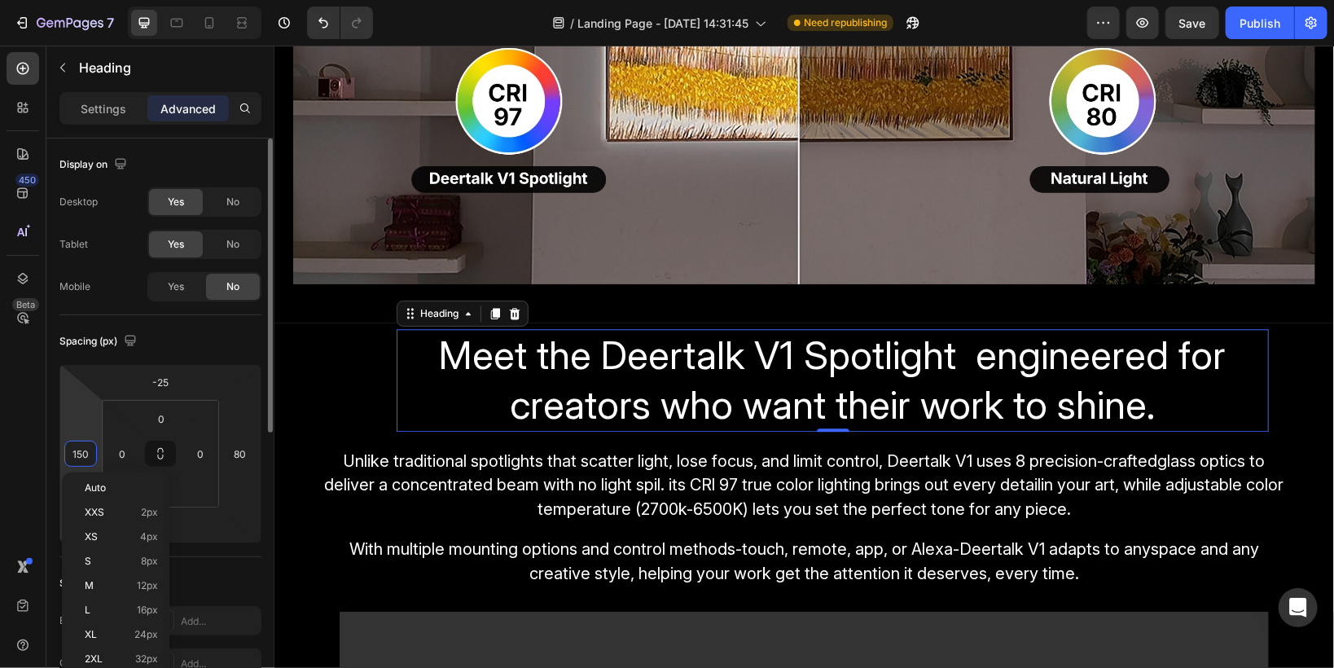
click at [82, 452] on input "150" at bounding box center [80, 453] width 24 height 24
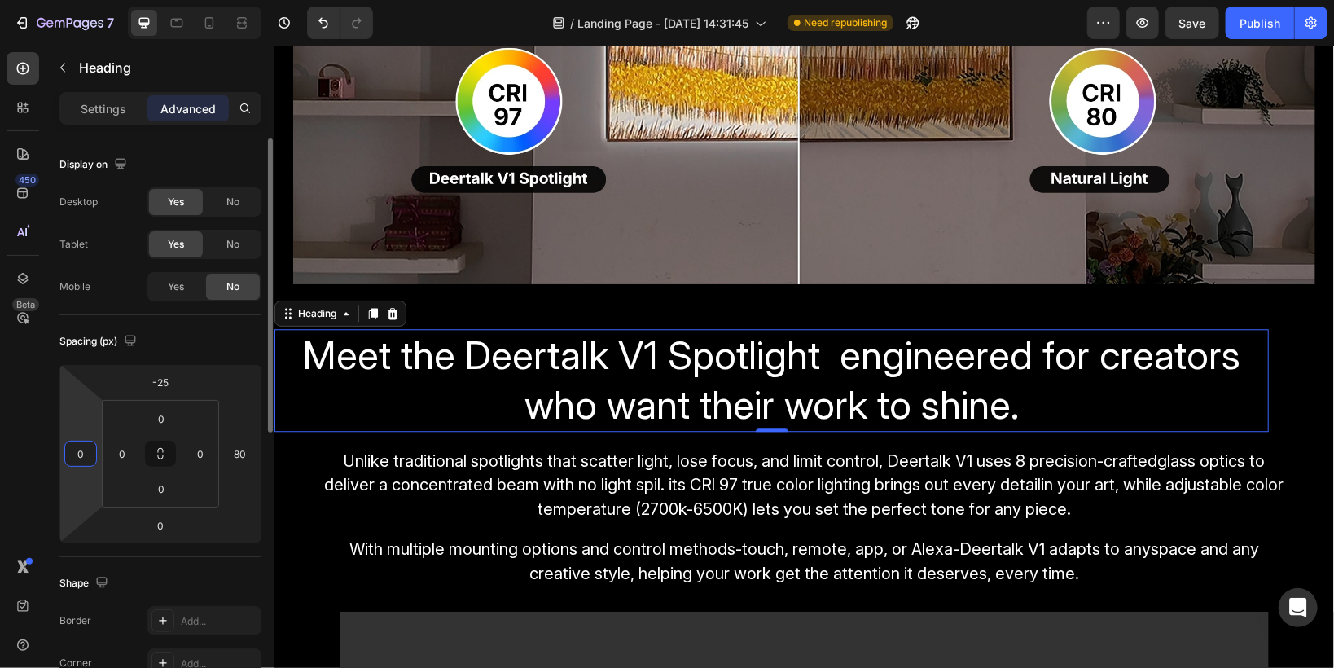
type input "80"
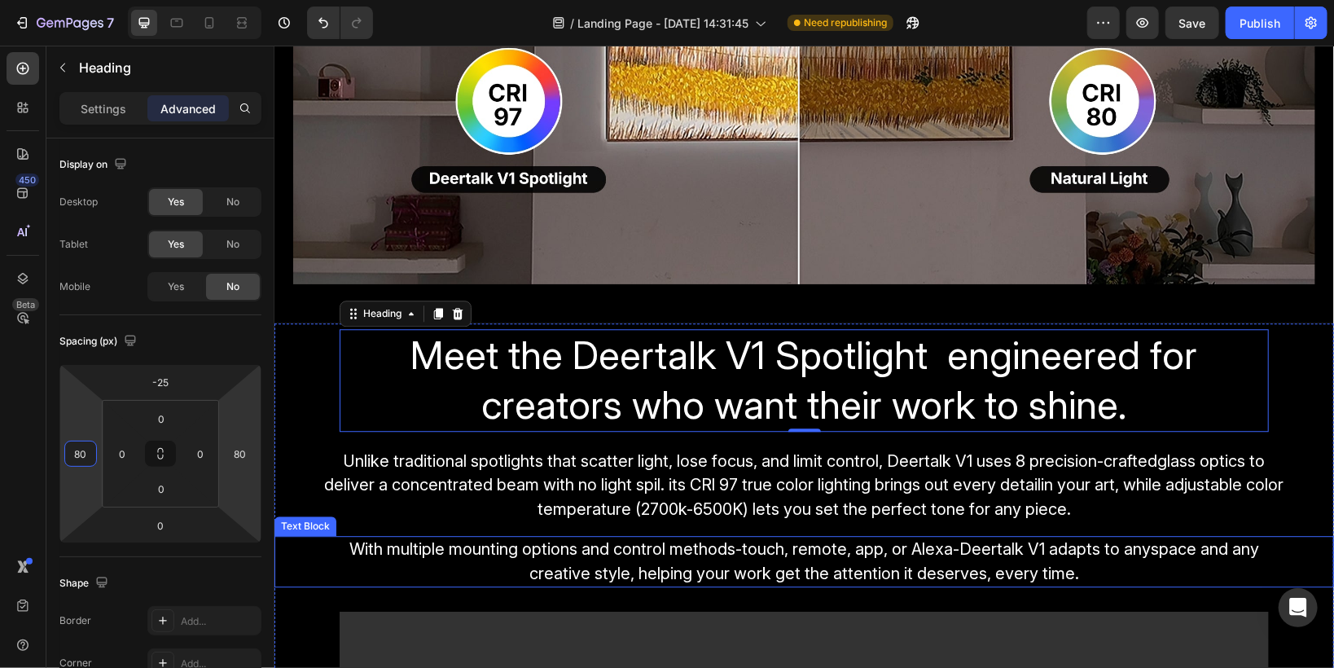
click at [656, 509] on span "Unlike traditional spotlights that scatter light, lose focus, and limit control…" at bounding box center [803, 484] width 959 height 68
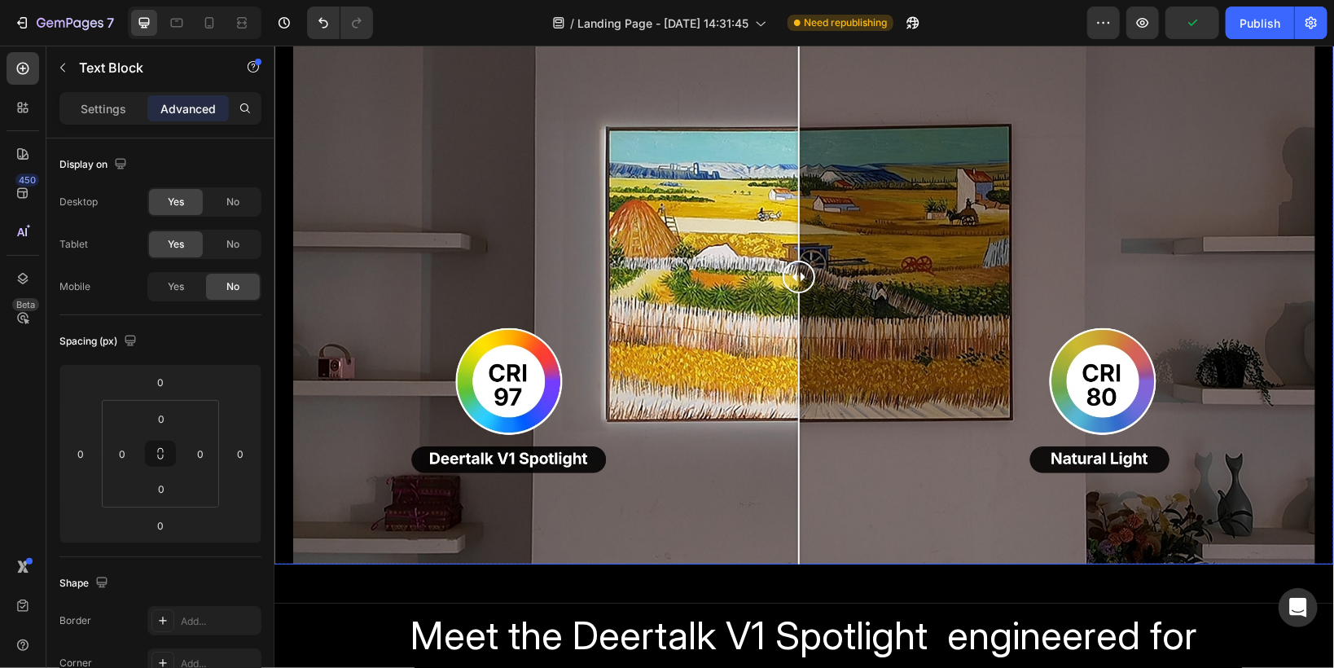
scroll to position [2020, 0]
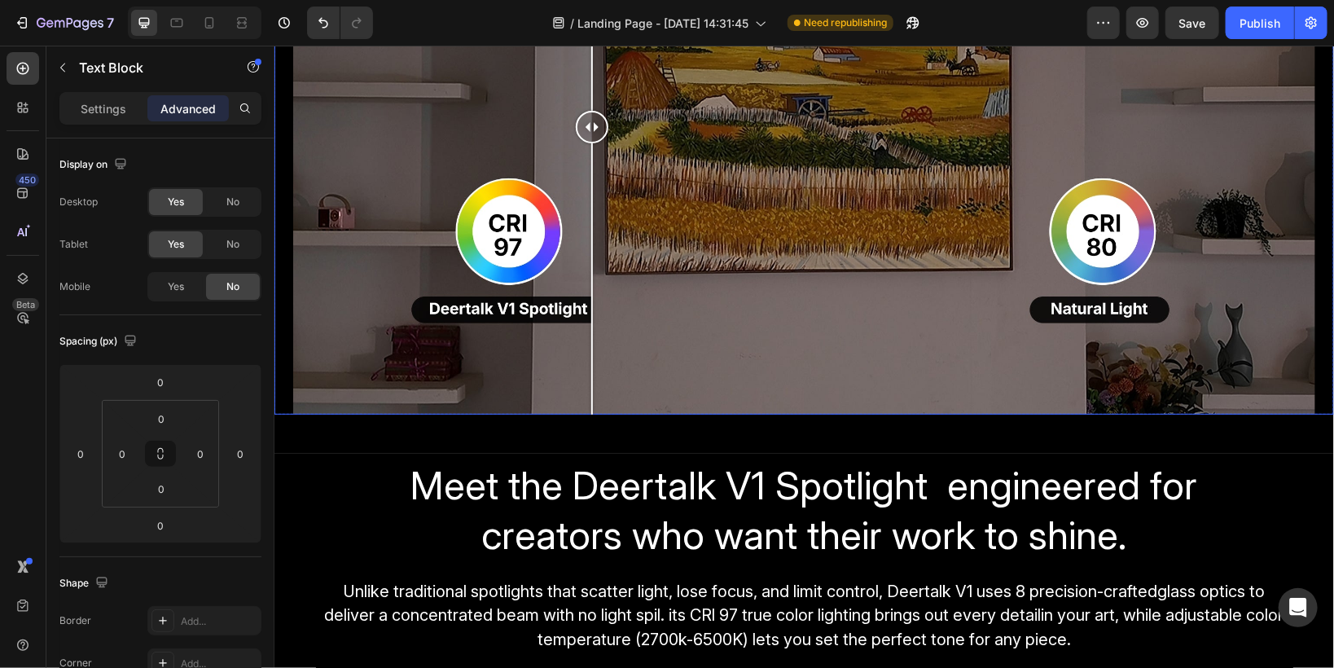
click at [591, 366] on div at bounding box center [803, 126] width 1022 height 575
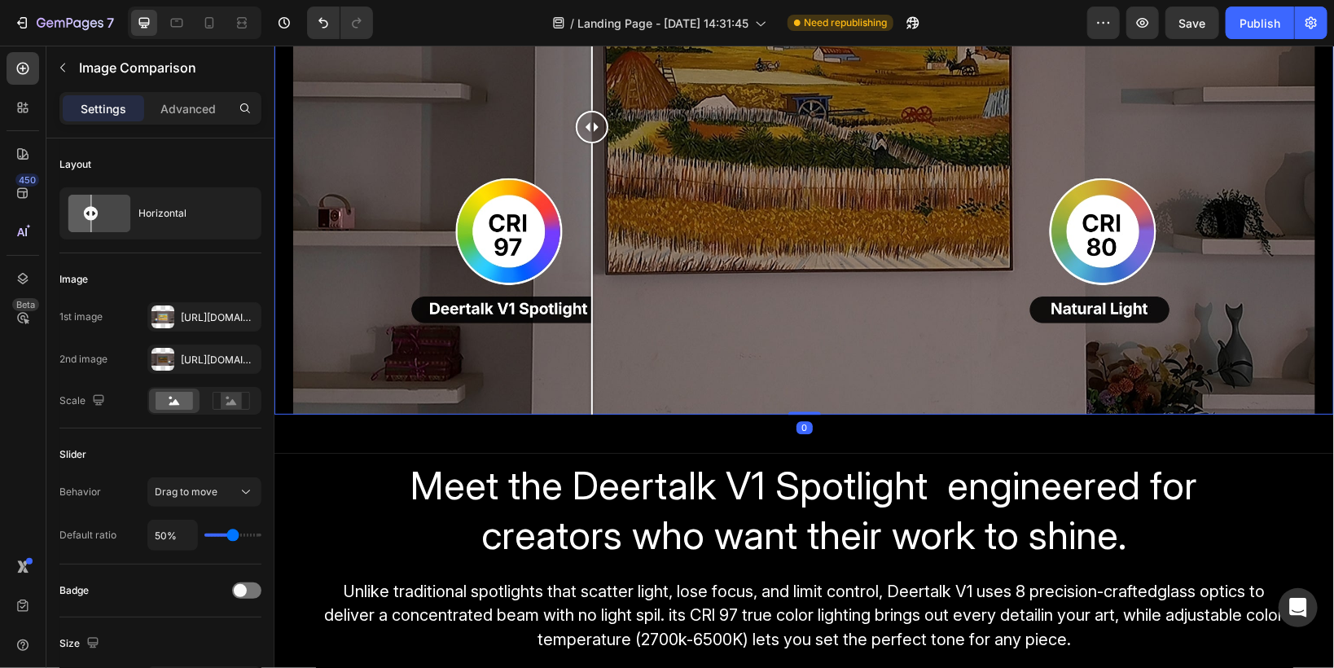
click at [738, 353] on div at bounding box center [803, 126] width 1022 height 575
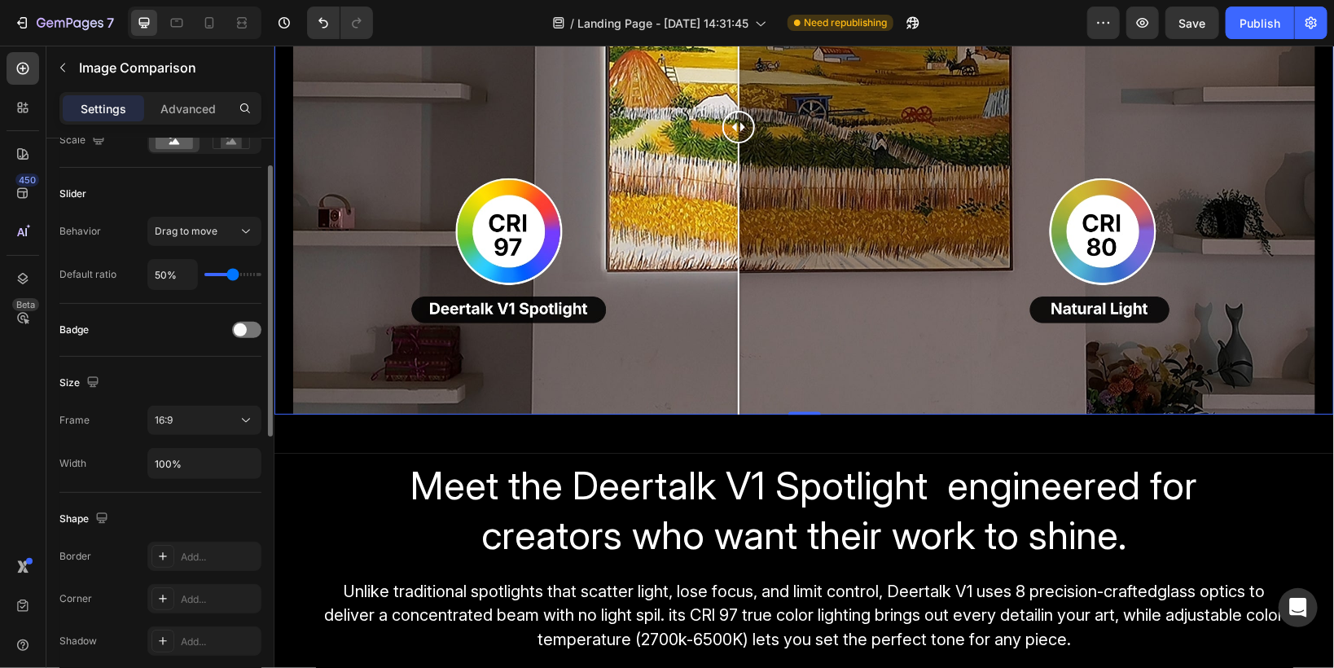
scroll to position [326, 0]
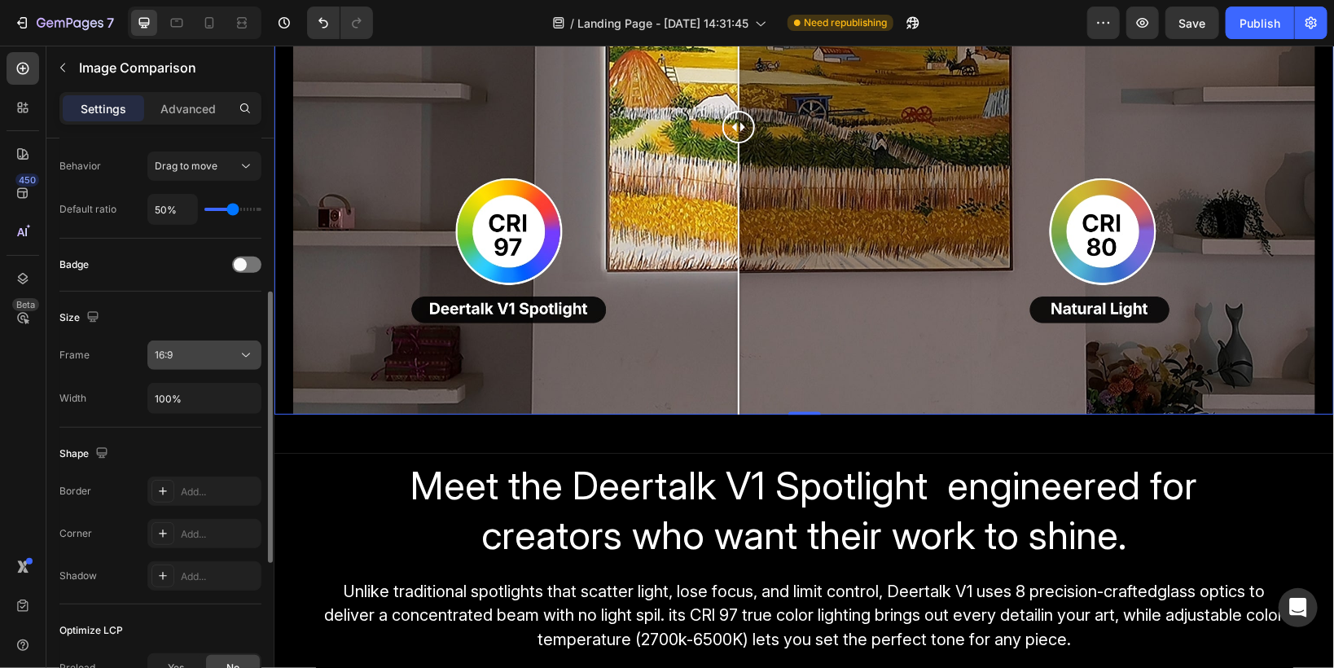
click at [174, 354] on div "16:9" at bounding box center [196, 355] width 83 height 15
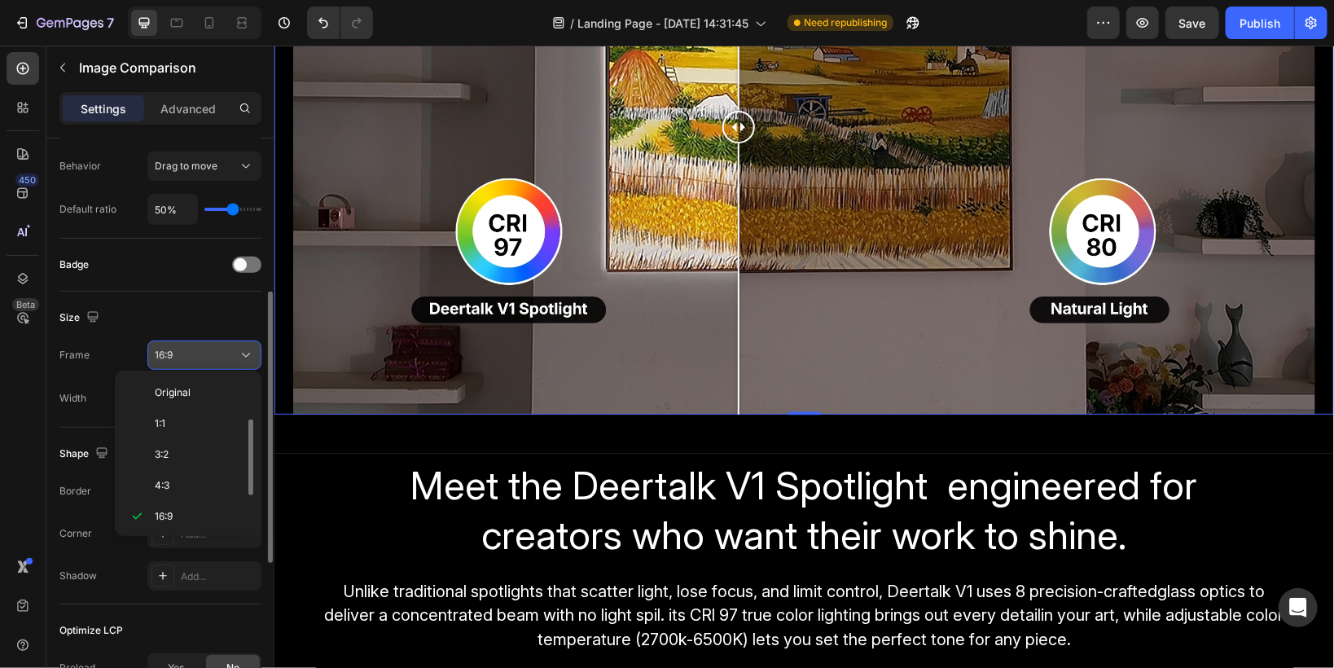
scroll to position [29, 0]
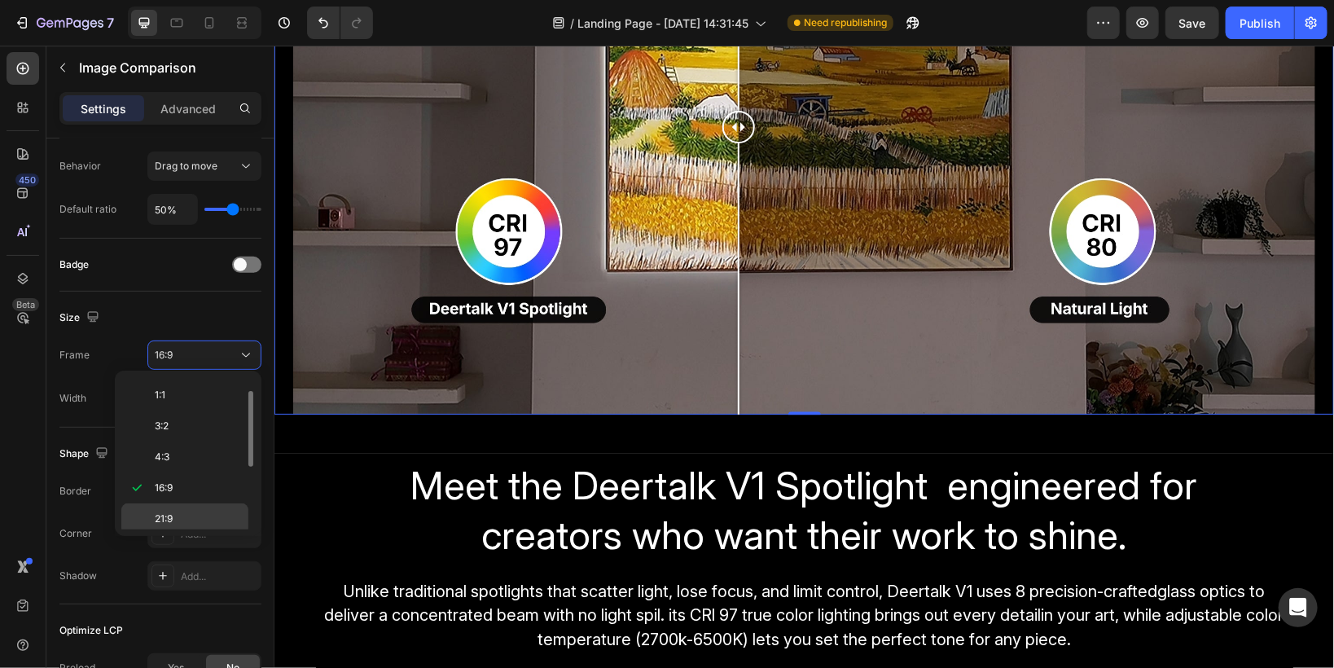
click at [178, 512] on p "21:9" at bounding box center [198, 518] width 86 height 15
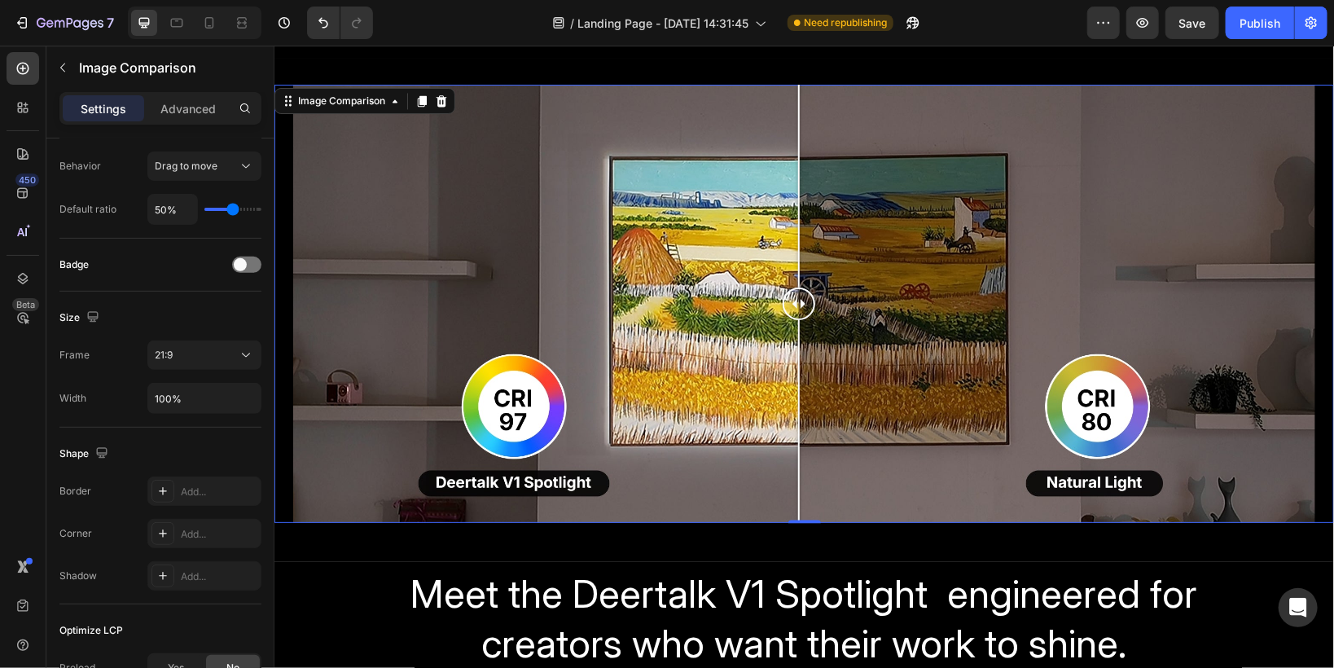
scroll to position [1759, 0]
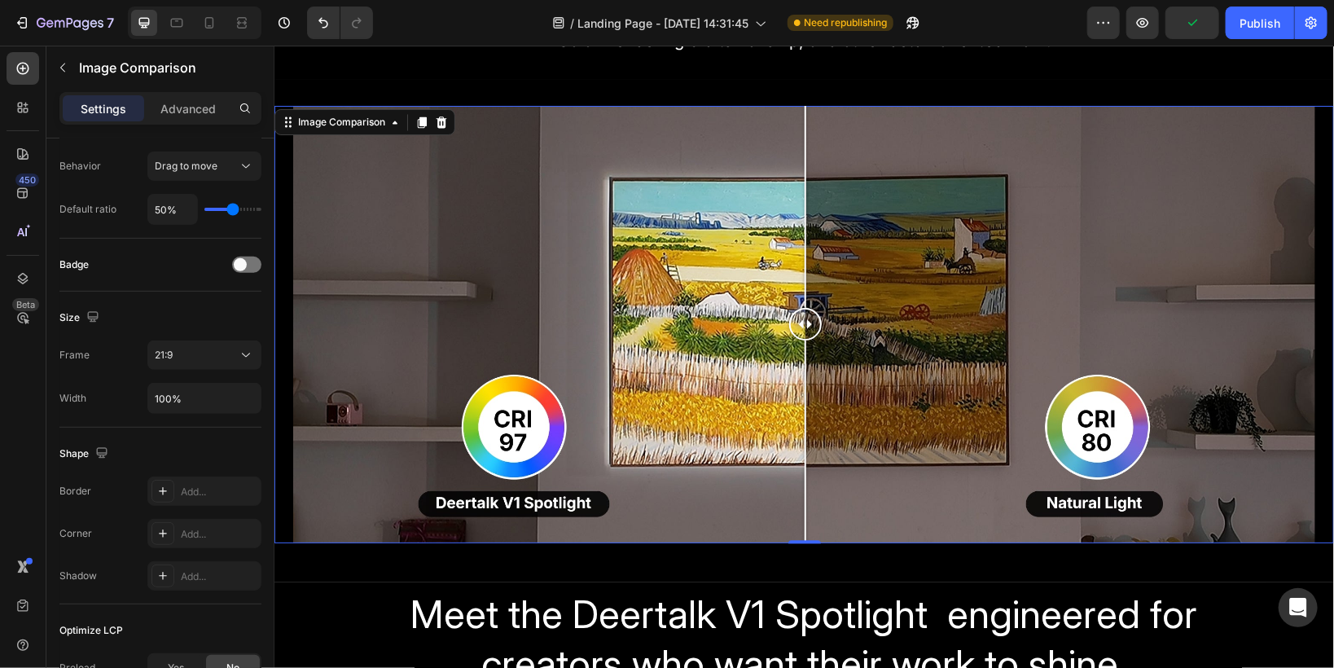
drag, startPoint x: 791, startPoint y: 314, endPoint x: 805, endPoint y: 320, distance: 15.0
click at [805, 320] on div at bounding box center [804, 323] width 33 height 33
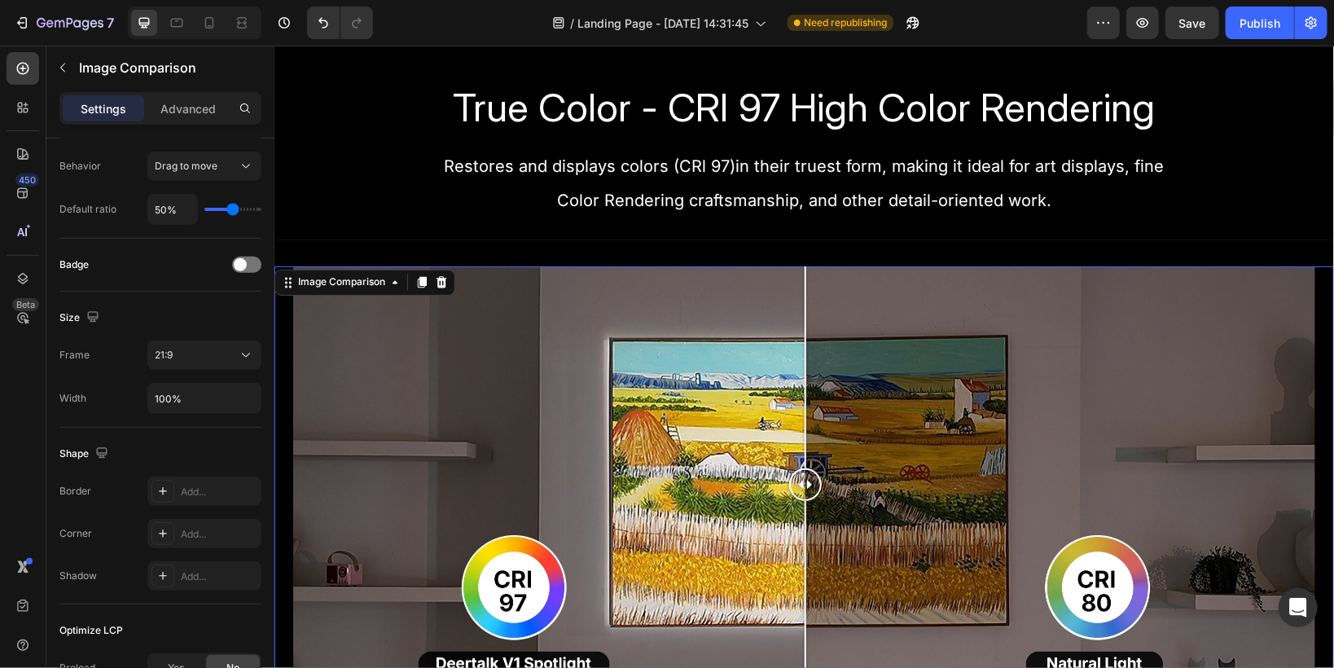
scroll to position [1629, 0]
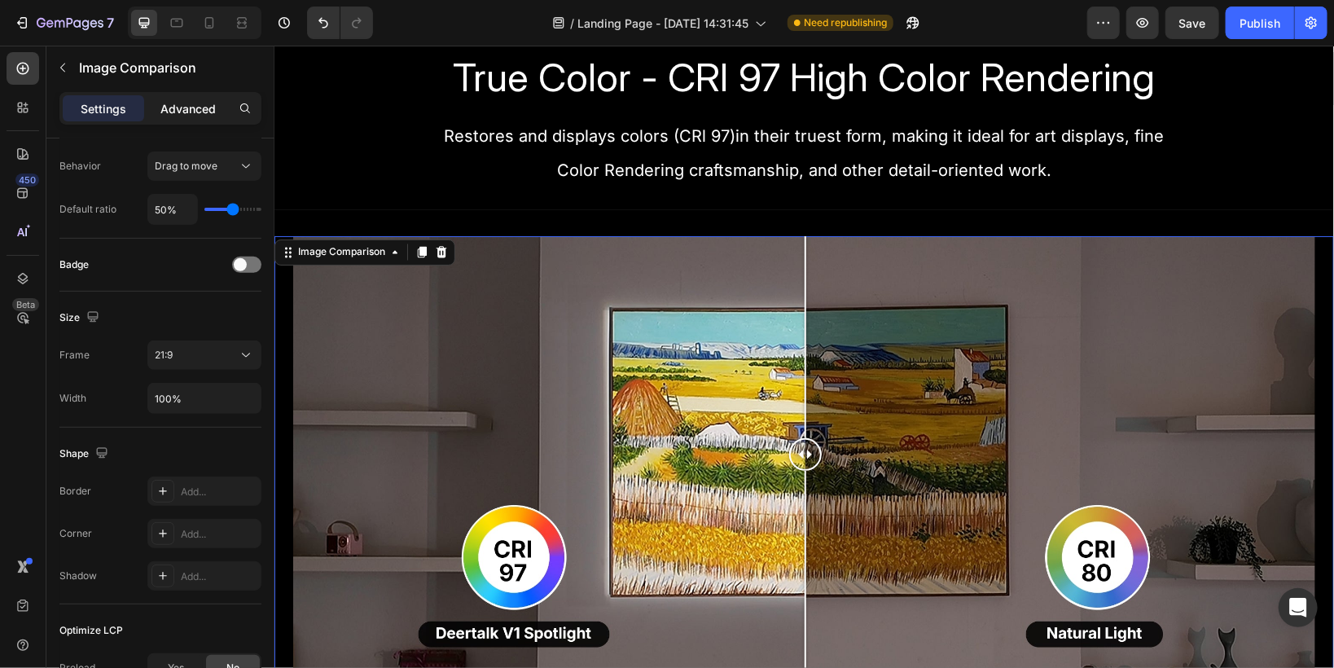
click at [184, 114] on p "Advanced" at bounding box center [187, 108] width 55 height 17
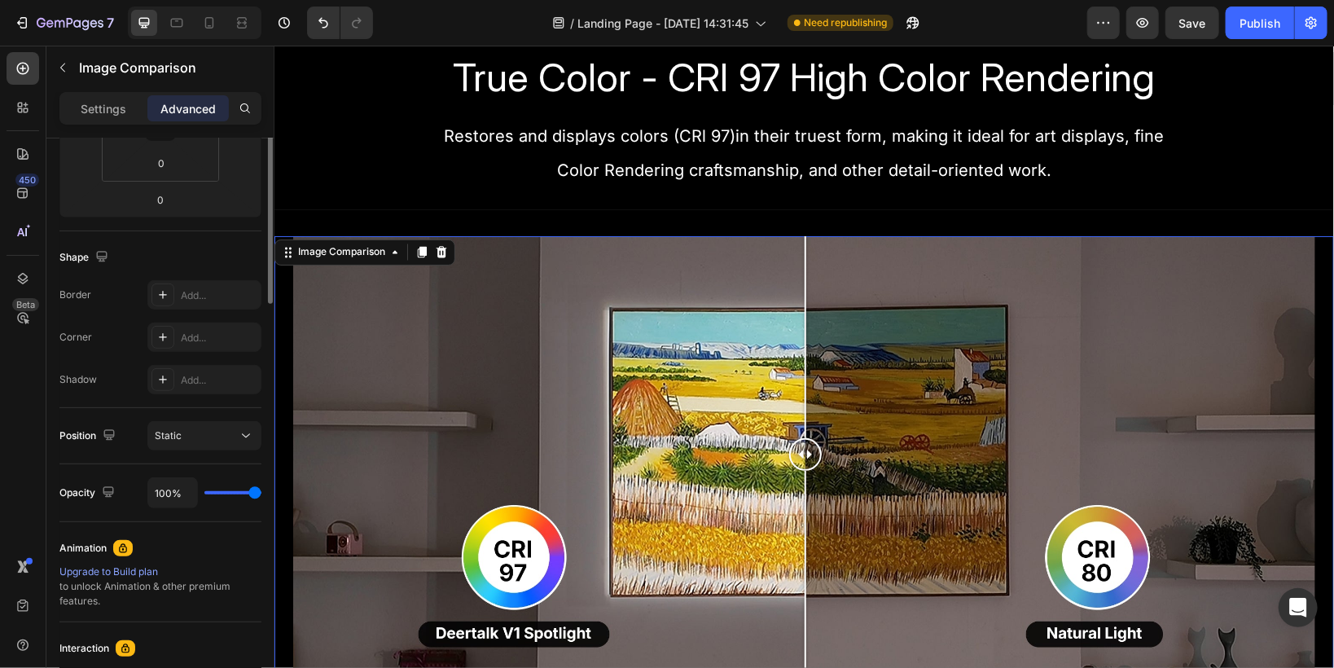
scroll to position [130, 0]
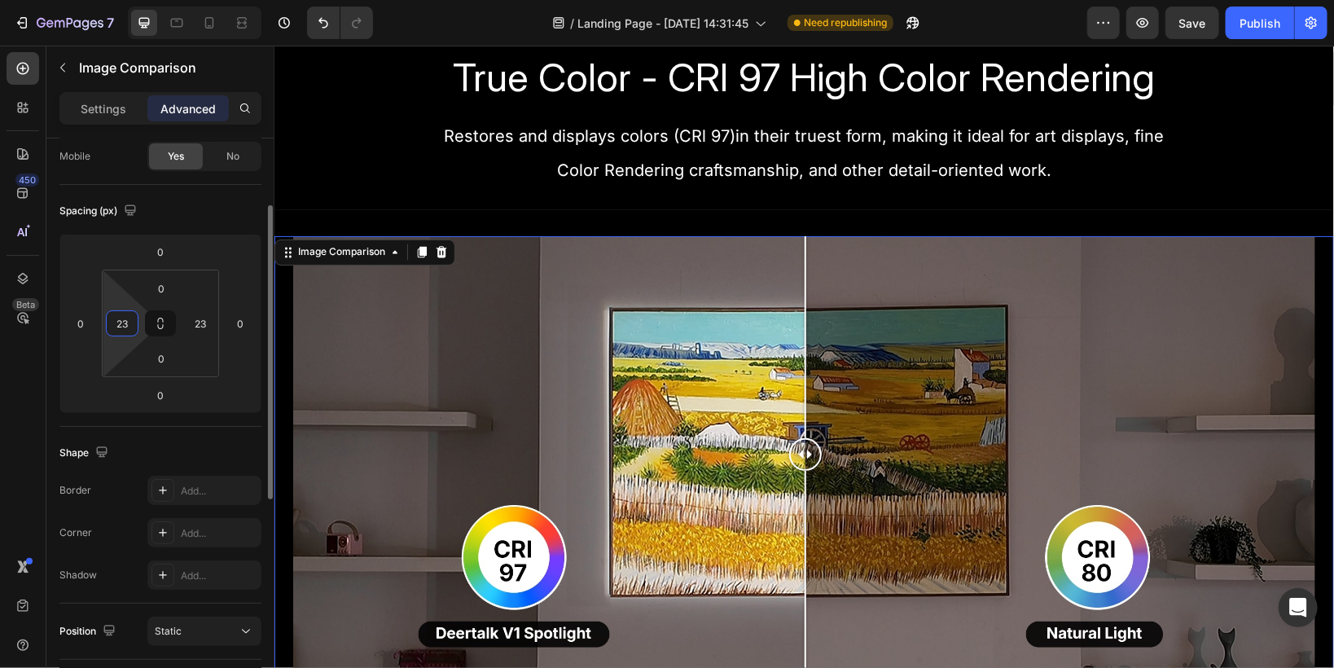
click at [122, 324] on input "23" at bounding box center [122, 323] width 24 height 24
type input "0"
click at [204, 321] on input "23" at bounding box center [200, 323] width 24 height 24
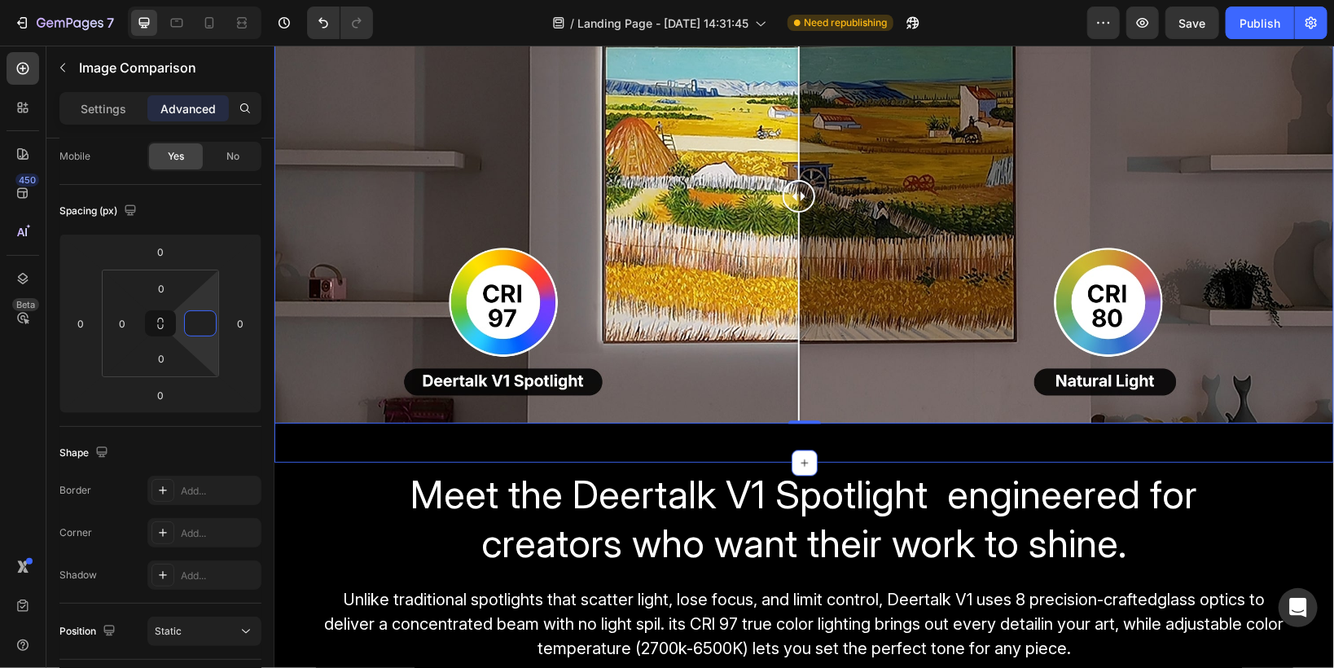
scroll to position [1889, 0]
type input "0"
click at [132, 322] on input "0" at bounding box center [122, 323] width 24 height 24
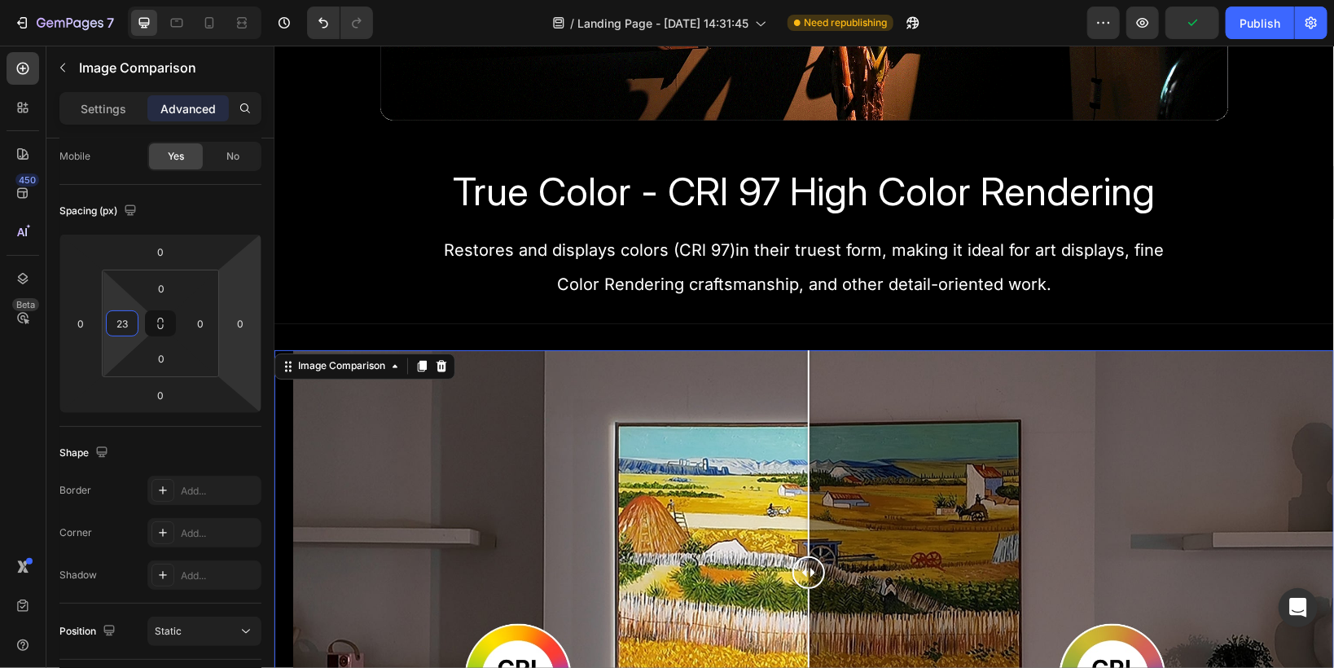
scroll to position [1433, 0]
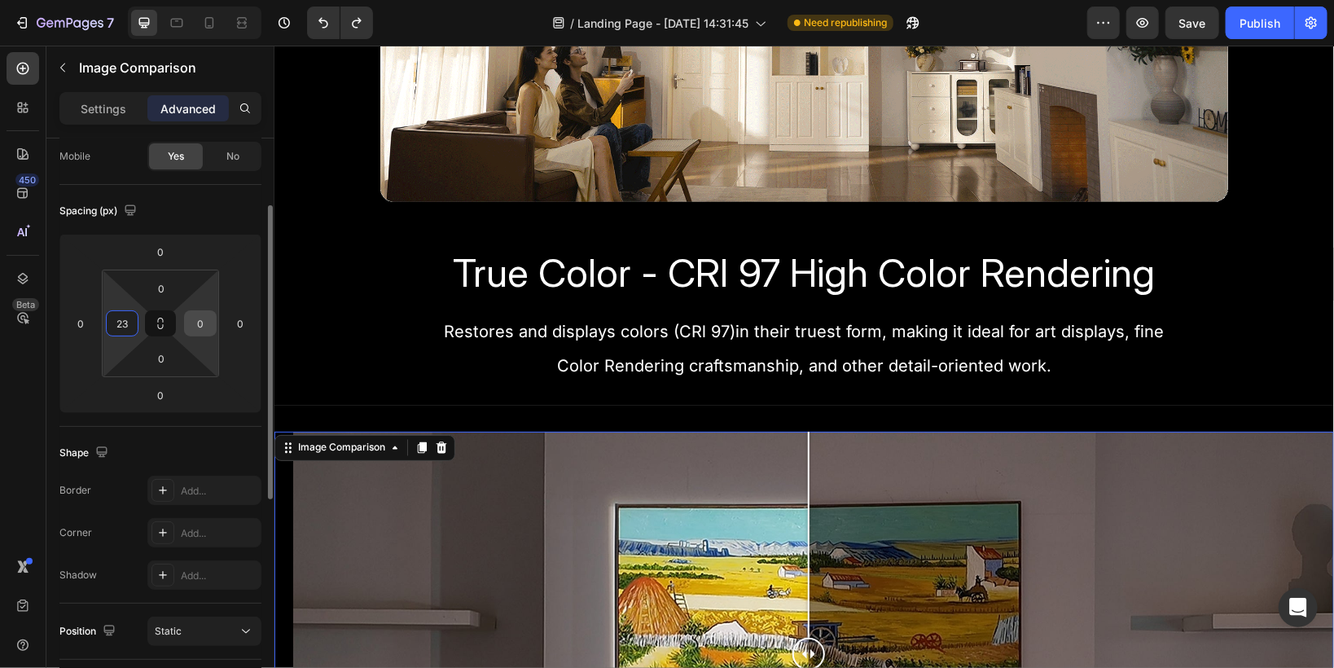
type input "23"
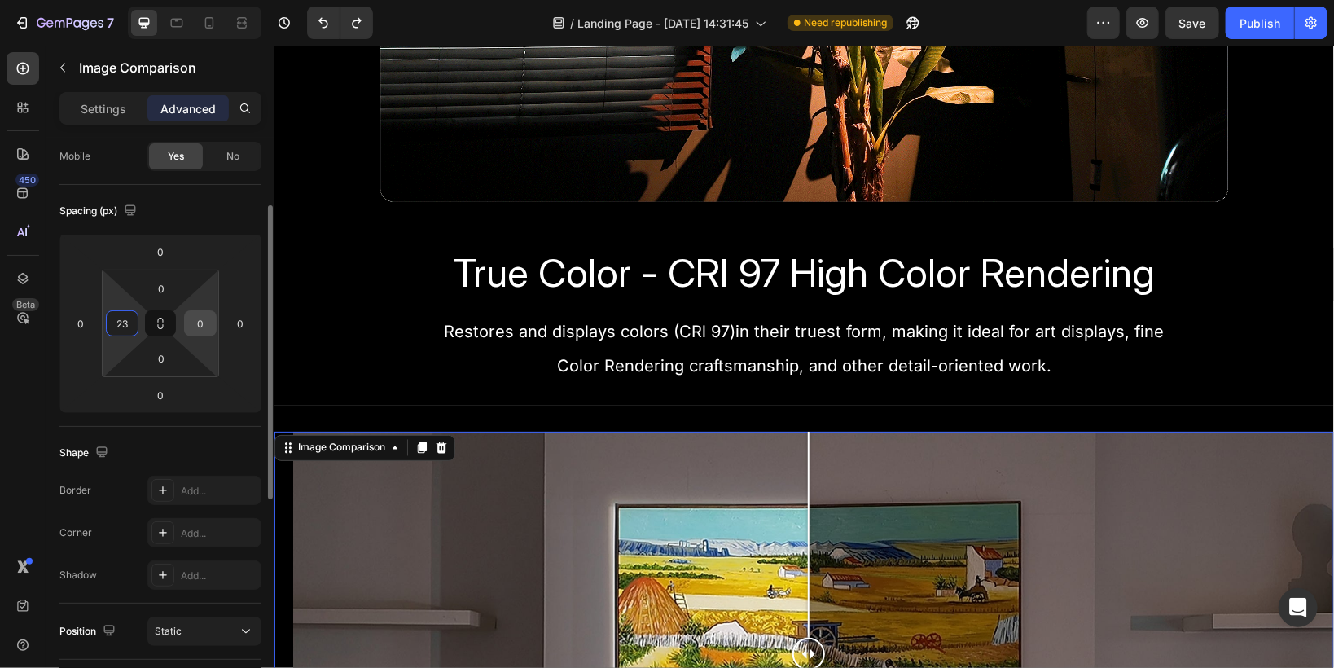
click at [196, 322] on input "0" at bounding box center [200, 323] width 24 height 24
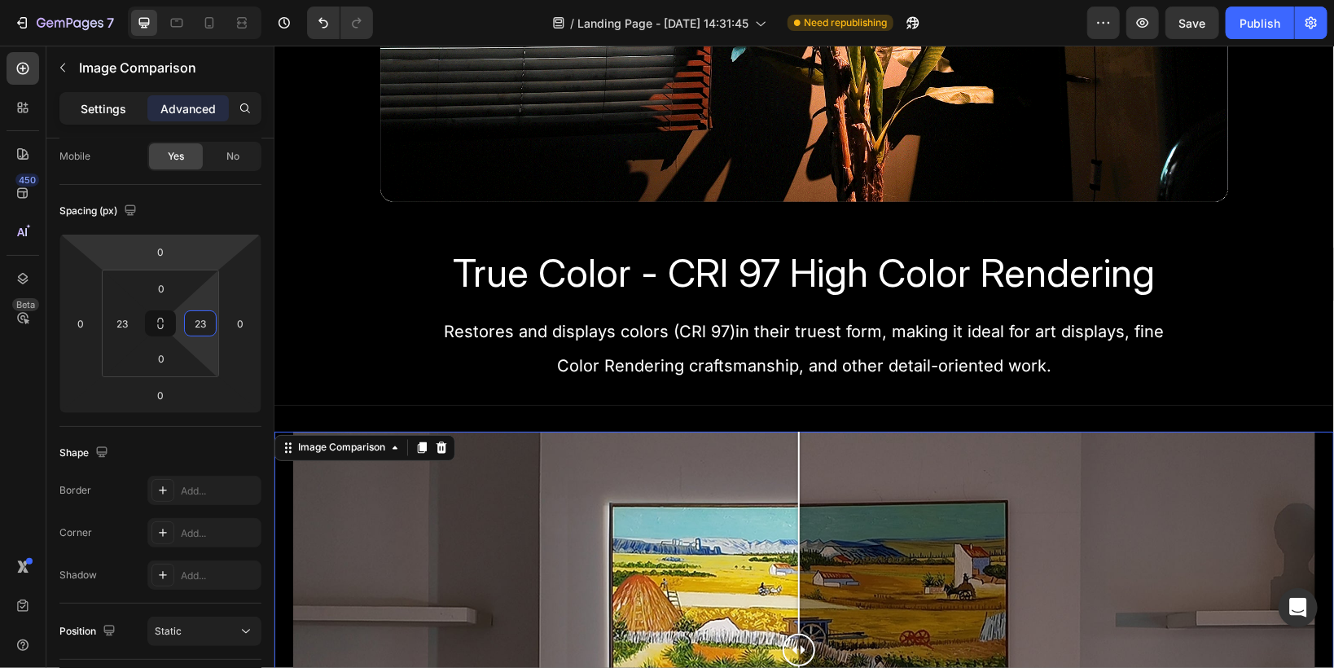
type input "23"
click at [103, 115] on p "Settings" at bounding box center [104, 108] width 46 height 17
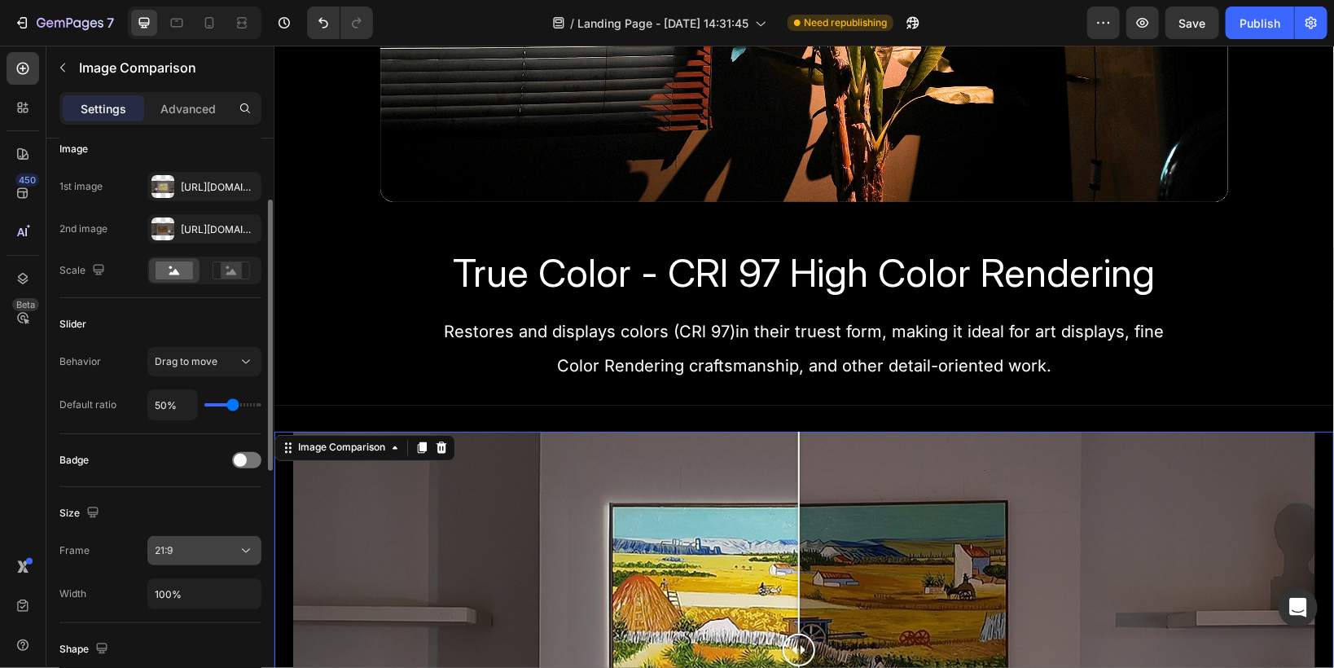
click at [187, 549] on div "21:9" at bounding box center [196, 550] width 83 height 15
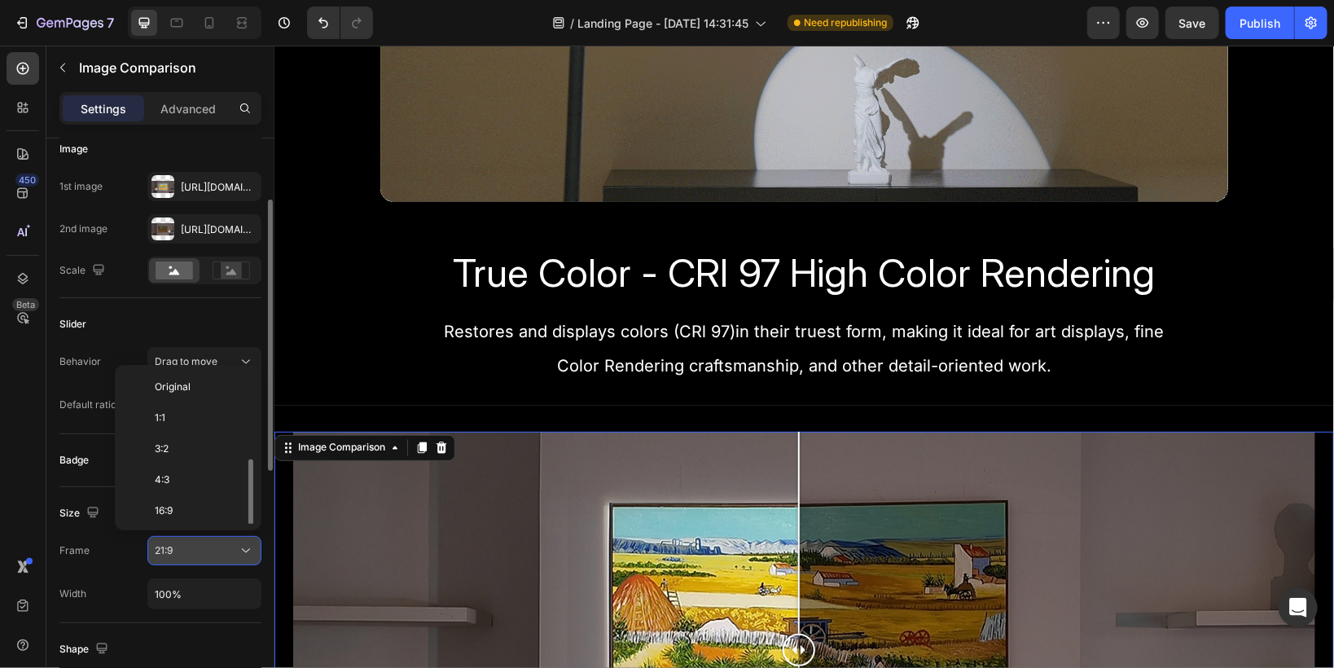
scroll to position [59, 0]
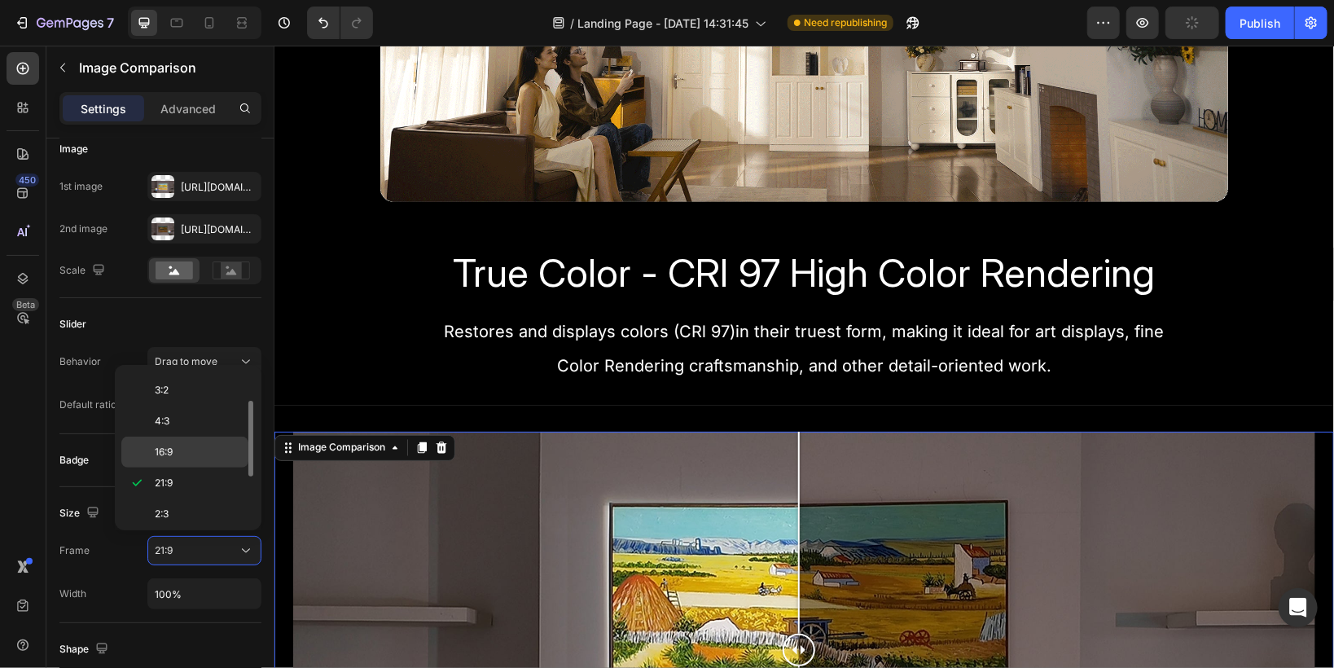
click at [164, 454] on span "16:9" at bounding box center [164, 452] width 18 height 15
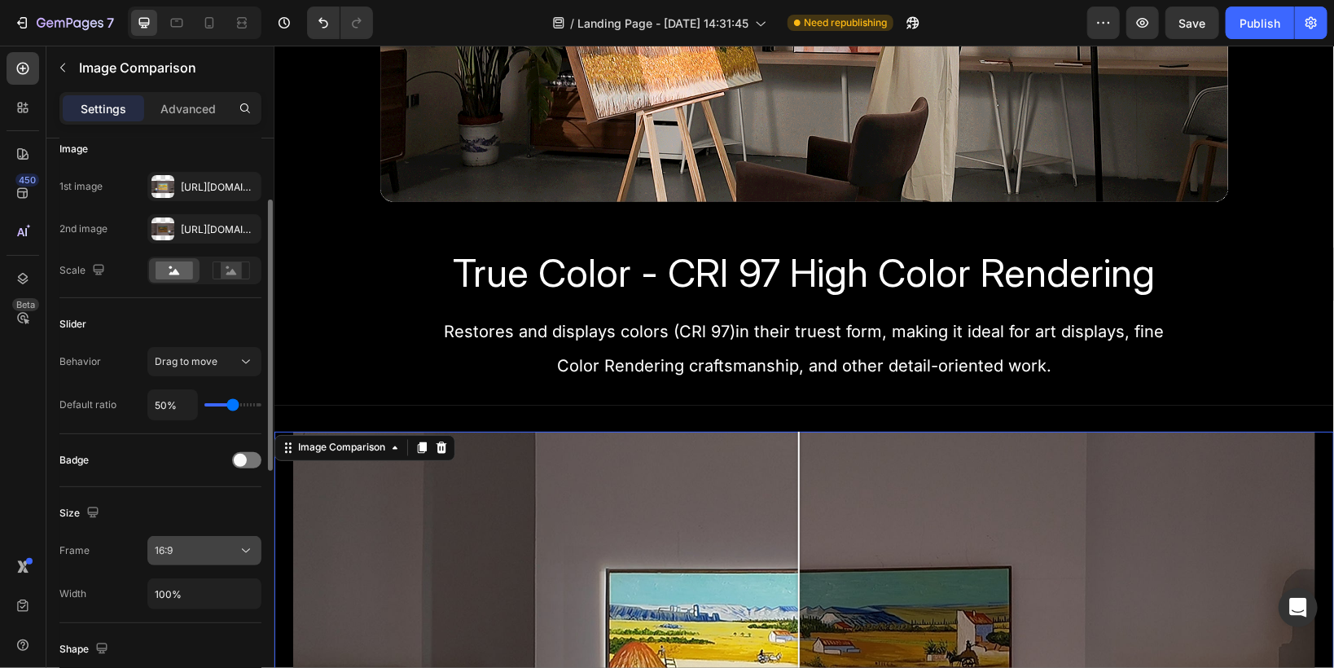
click at [192, 544] on div "16:9" at bounding box center [196, 550] width 83 height 15
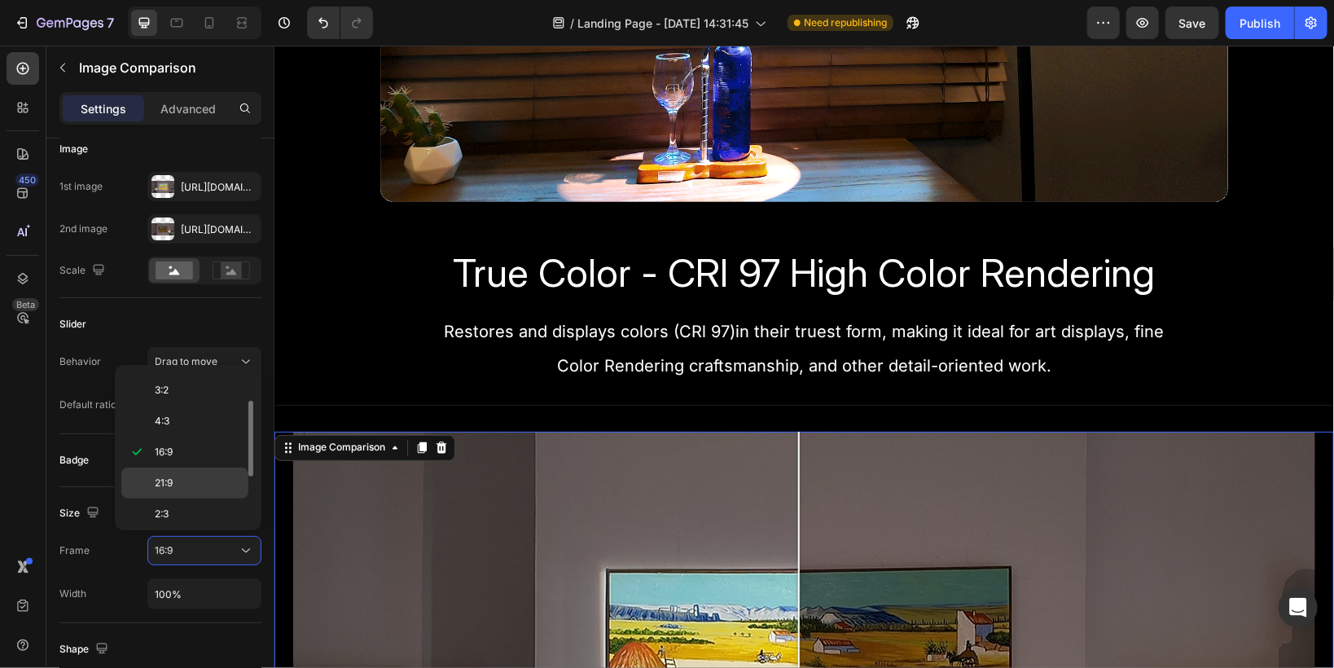
click at [171, 482] on span "21:9" at bounding box center [164, 483] width 18 height 15
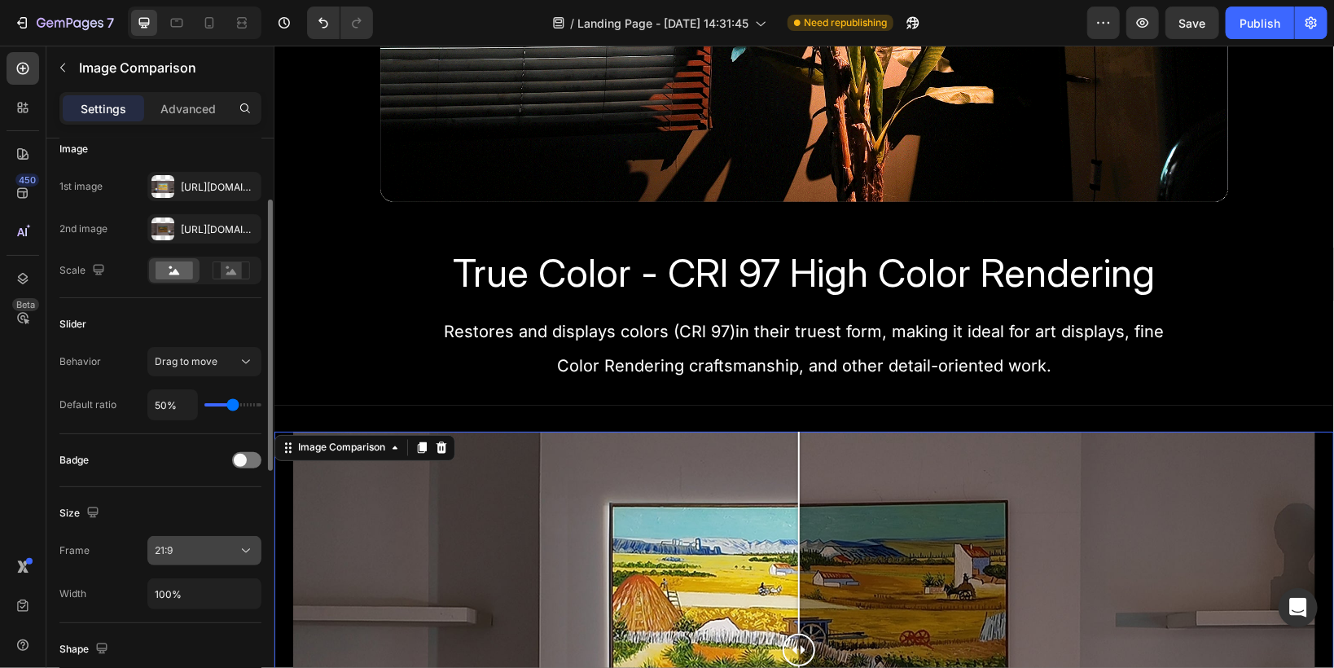
click at [179, 537] on button "21:9" at bounding box center [204, 550] width 114 height 29
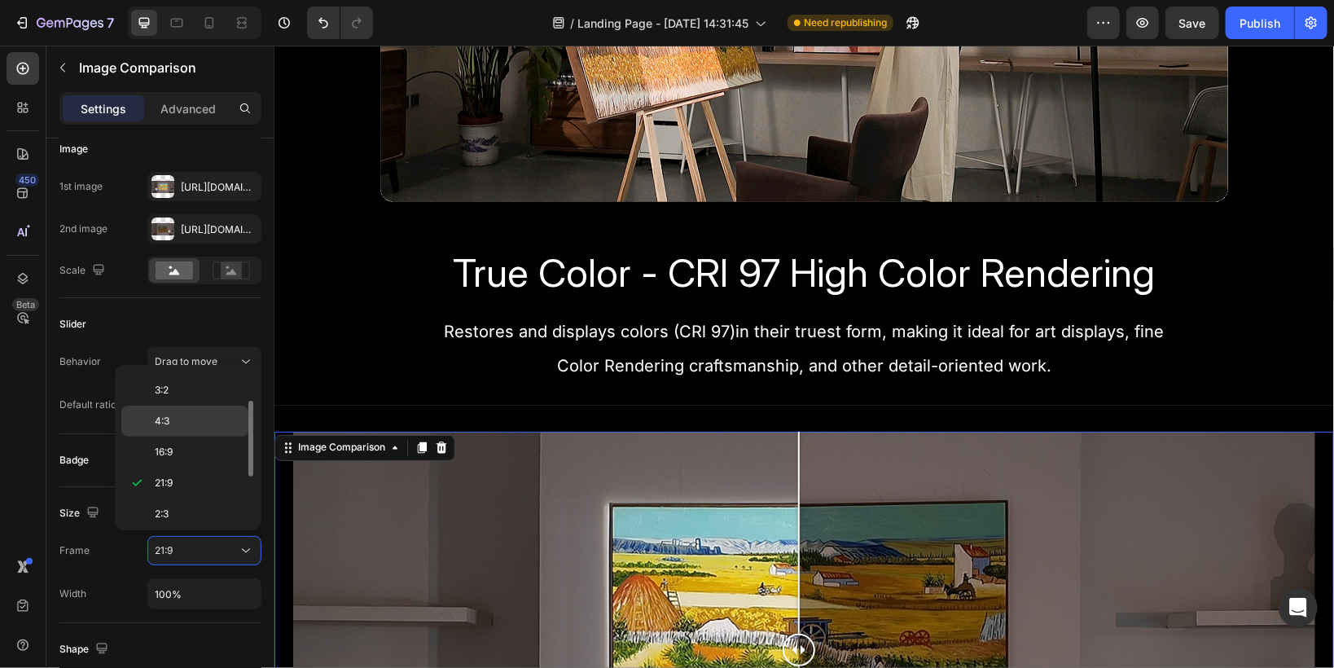
click at [171, 422] on p "4:3" at bounding box center [198, 421] width 86 height 15
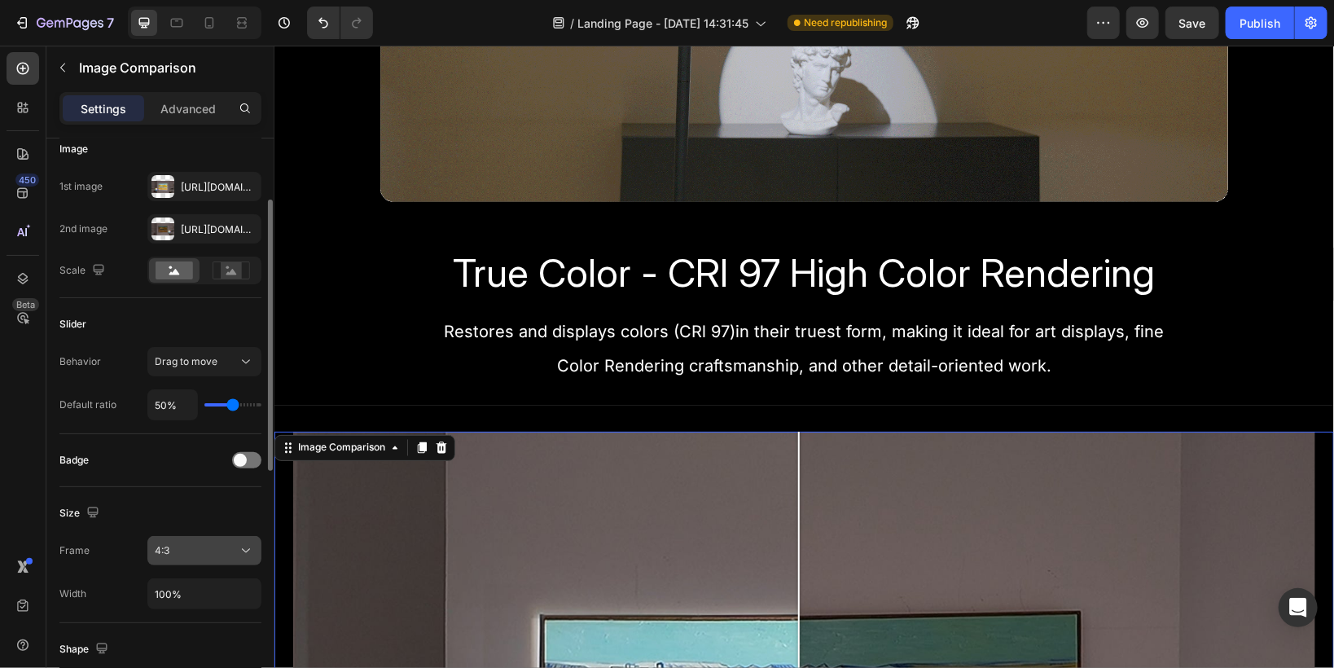
click at [182, 553] on div "4:3" at bounding box center [196, 550] width 83 height 15
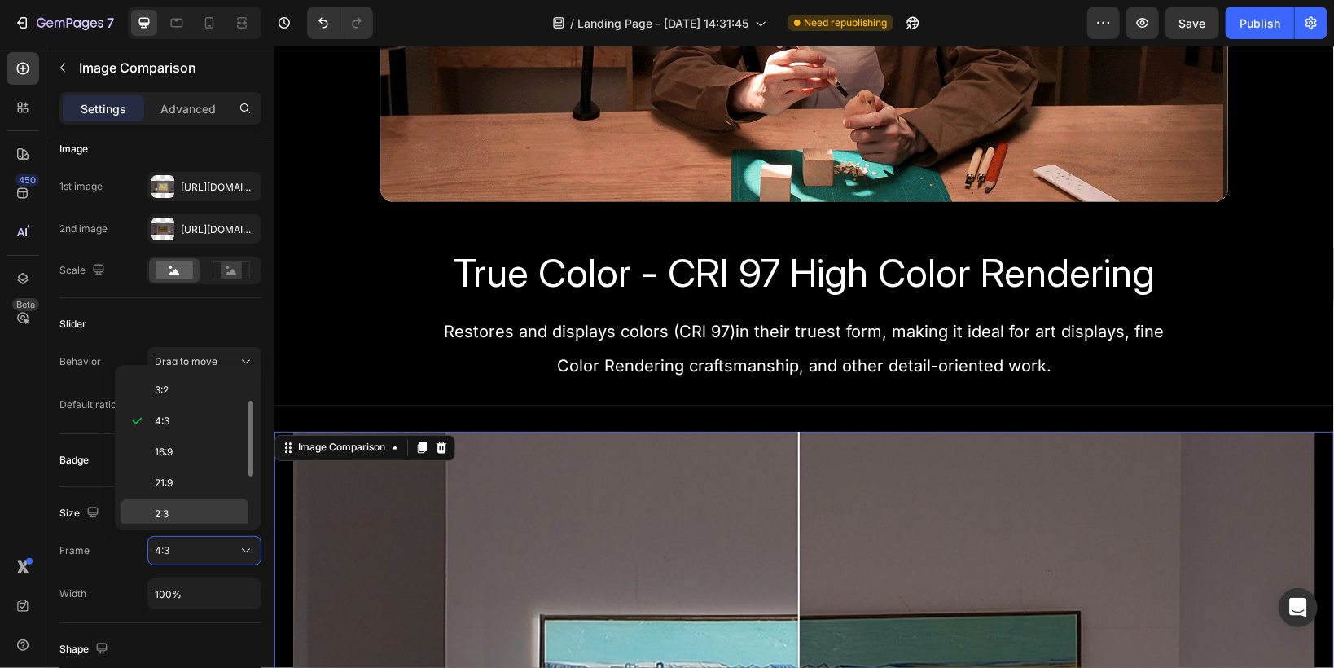
click at [169, 516] on span "2:3" at bounding box center [162, 514] width 14 height 15
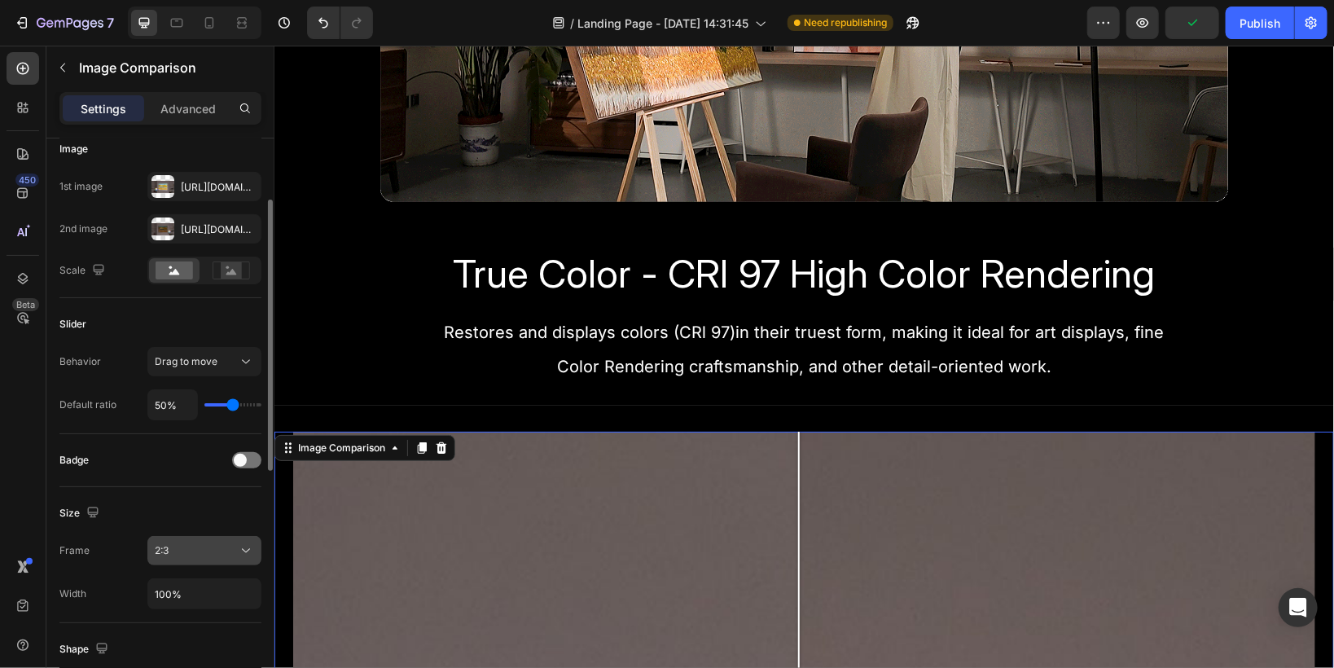
click at [178, 550] on div "2:3" at bounding box center [196, 550] width 83 height 15
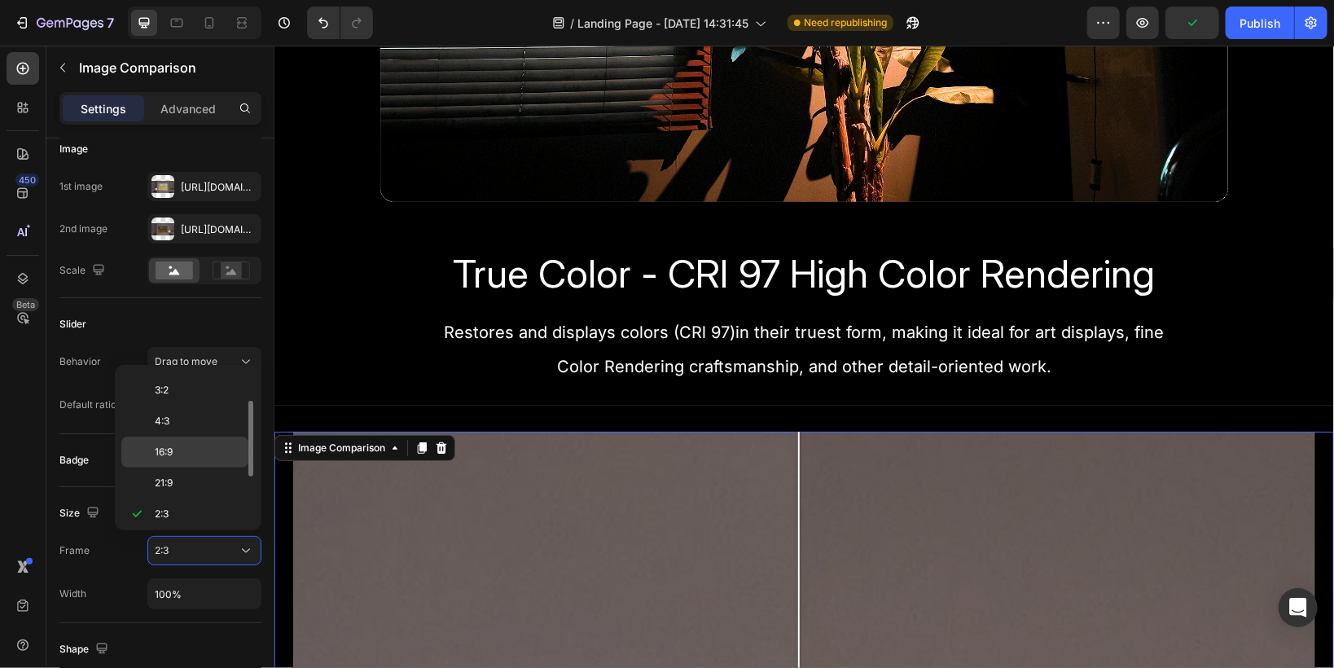
click at [166, 454] on span "16:9" at bounding box center [164, 452] width 18 height 15
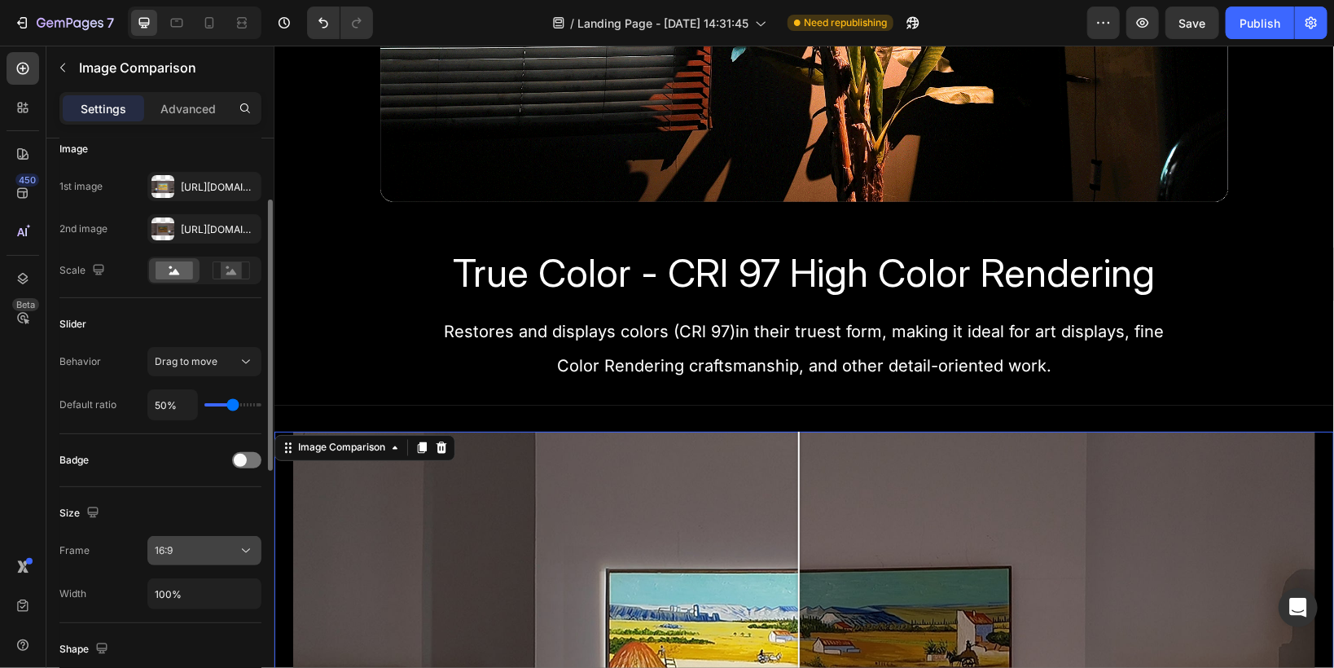
click at [186, 550] on div "16:9" at bounding box center [196, 550] width 83 height 15
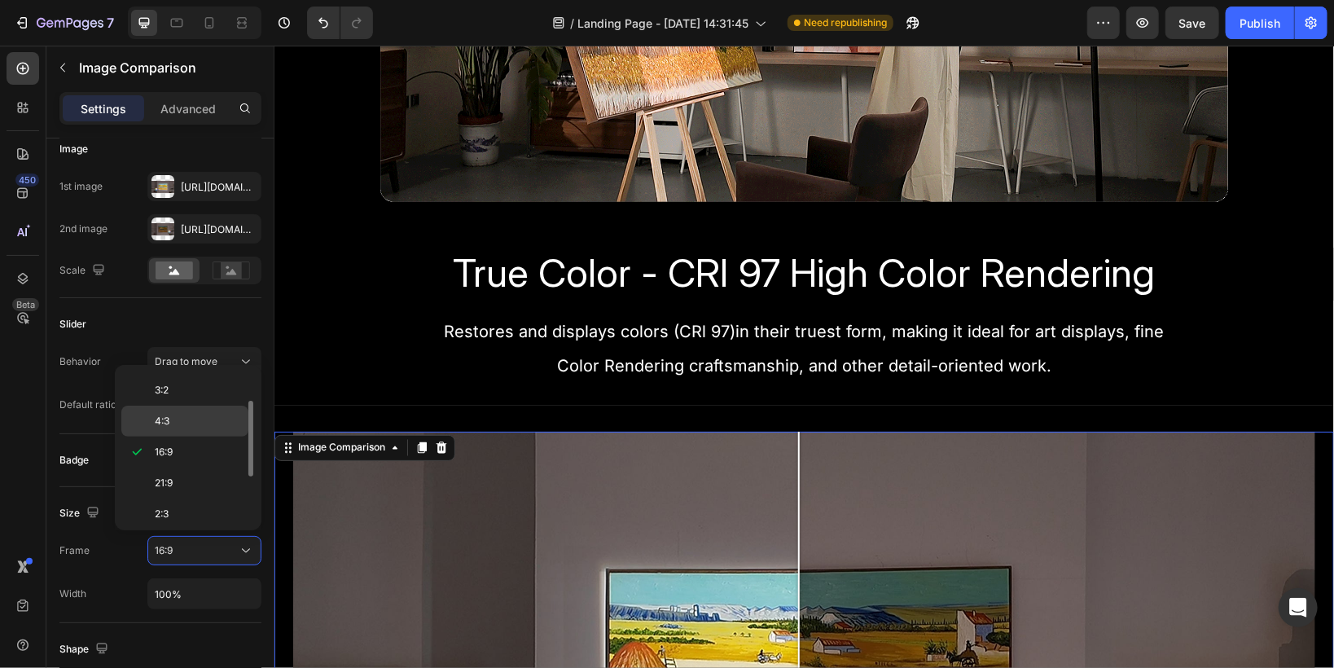
click at [165, 419] on span "4:3" at bounding box center [162, 421] width 15 height 15
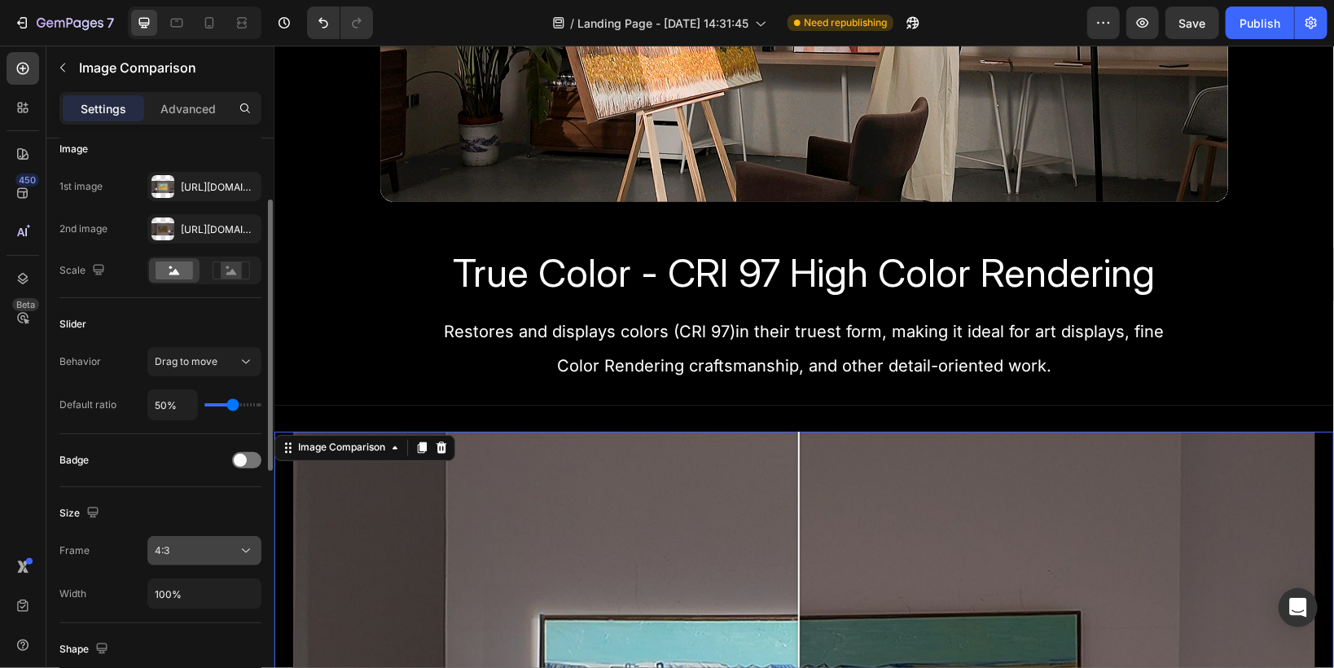
click at [184, 550] on div "4:3" at bounding box center [196, 550] width 83 height 15
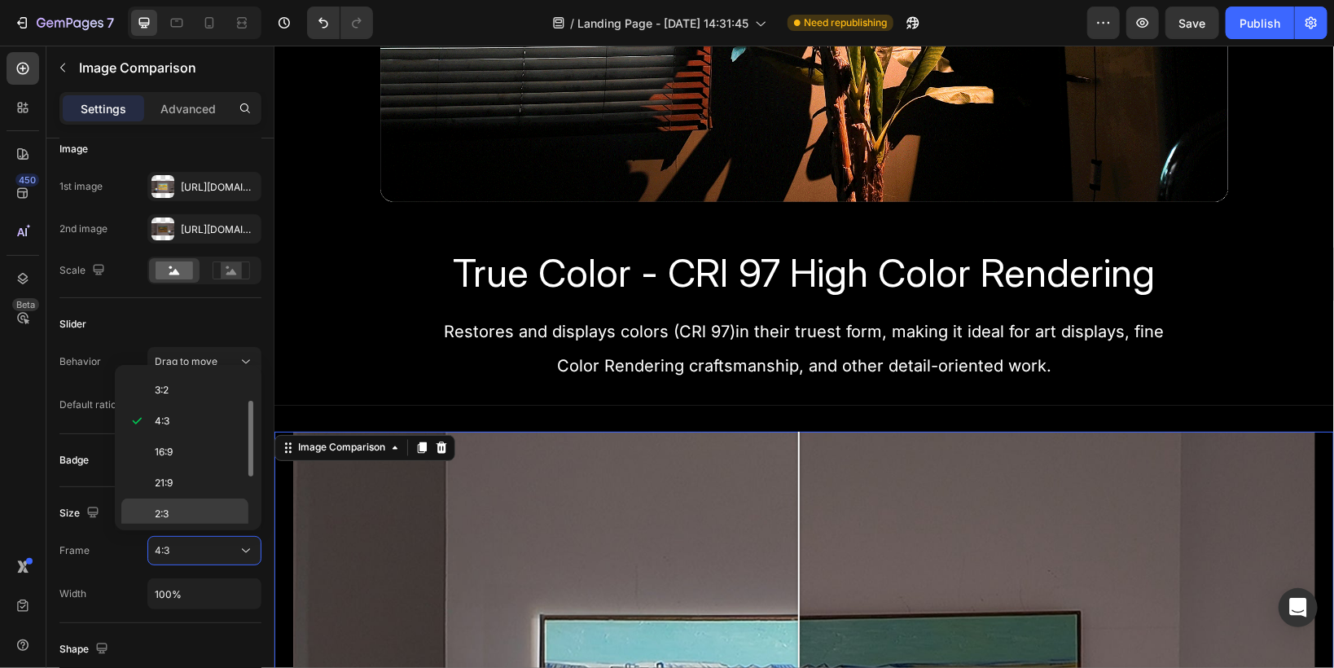
click at [169, 508] on p "2:3" at bounding box center [198, 514] width 86 height 15
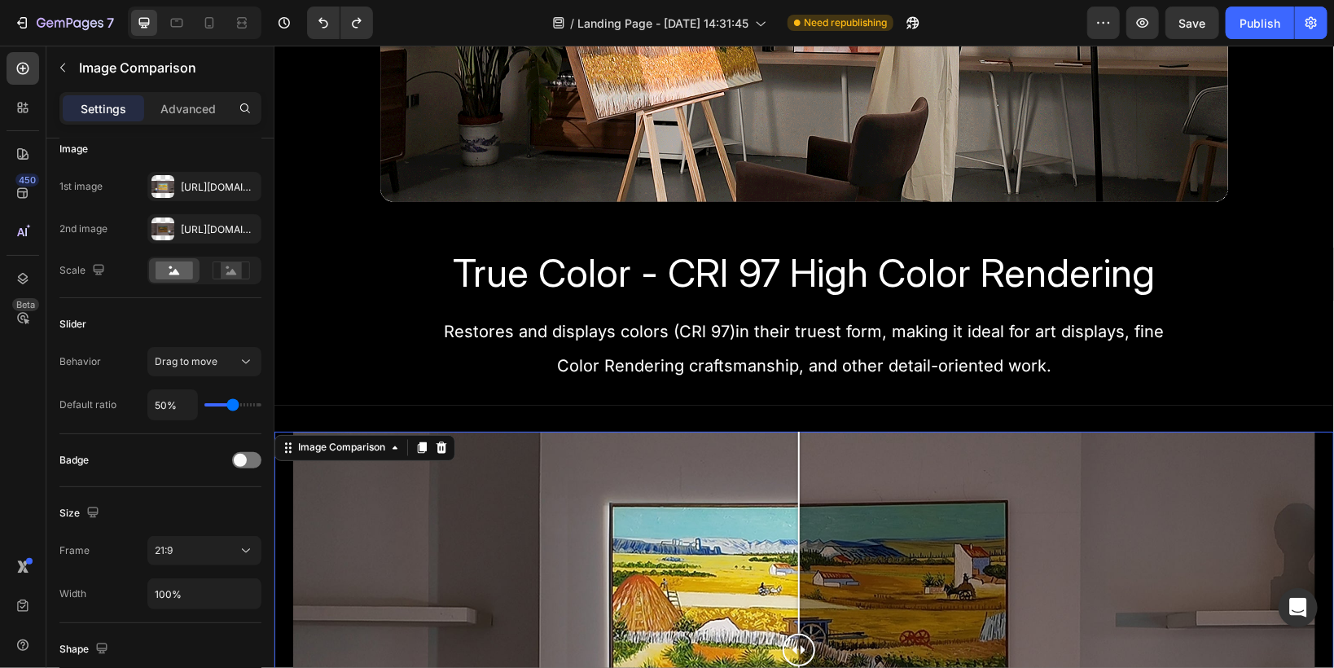
click at [407, 551] on div at bounding box center [803, 650] width 1022 height 438
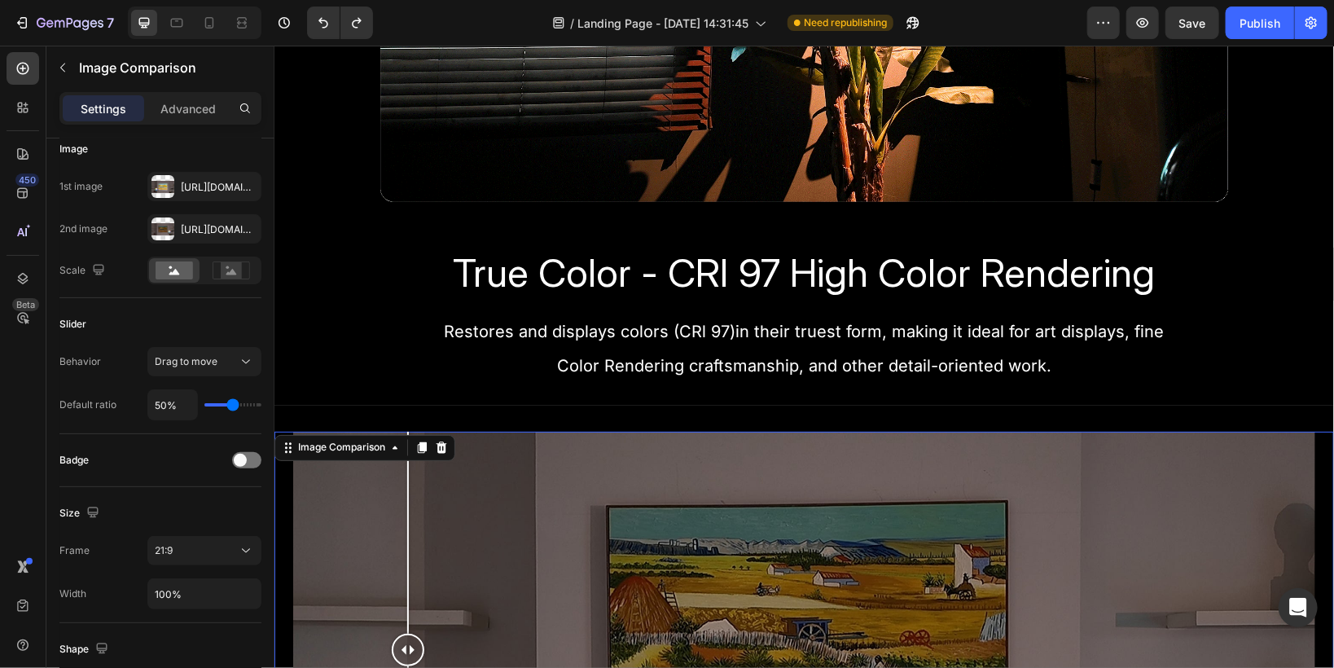
click at [624, 555] on div at bounding box center [803, 650] width 1022 height 438
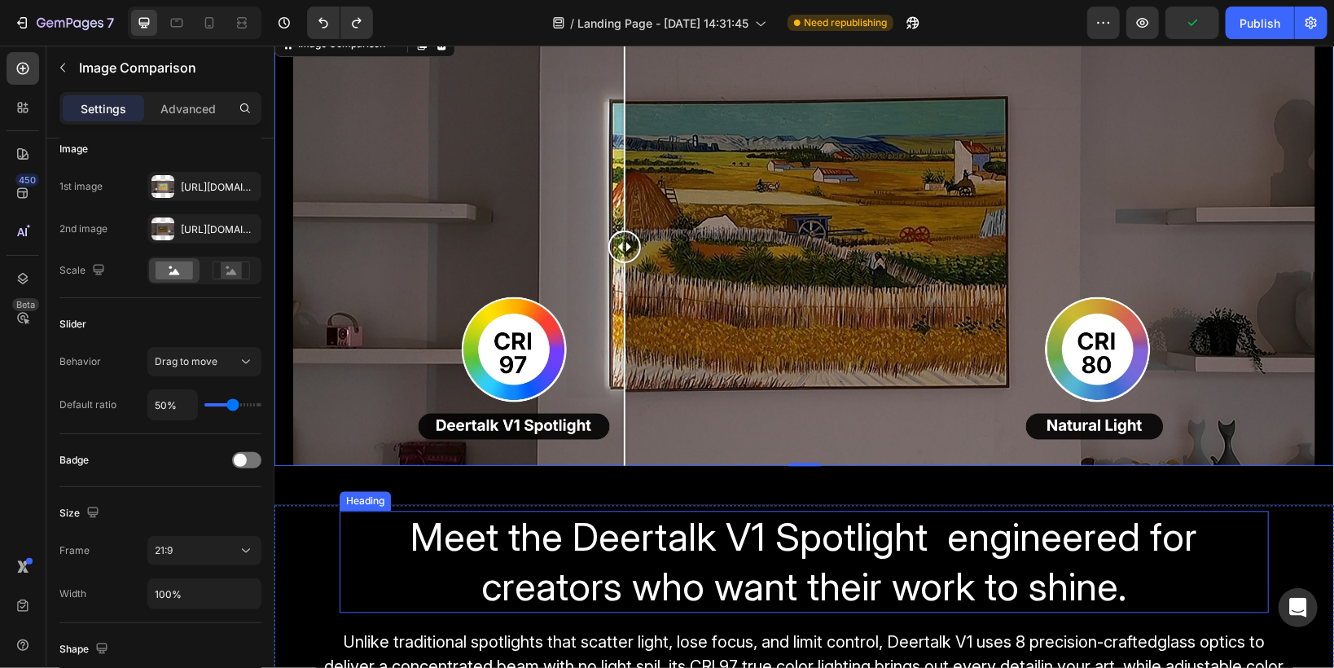
scroll to position [1759, 0]
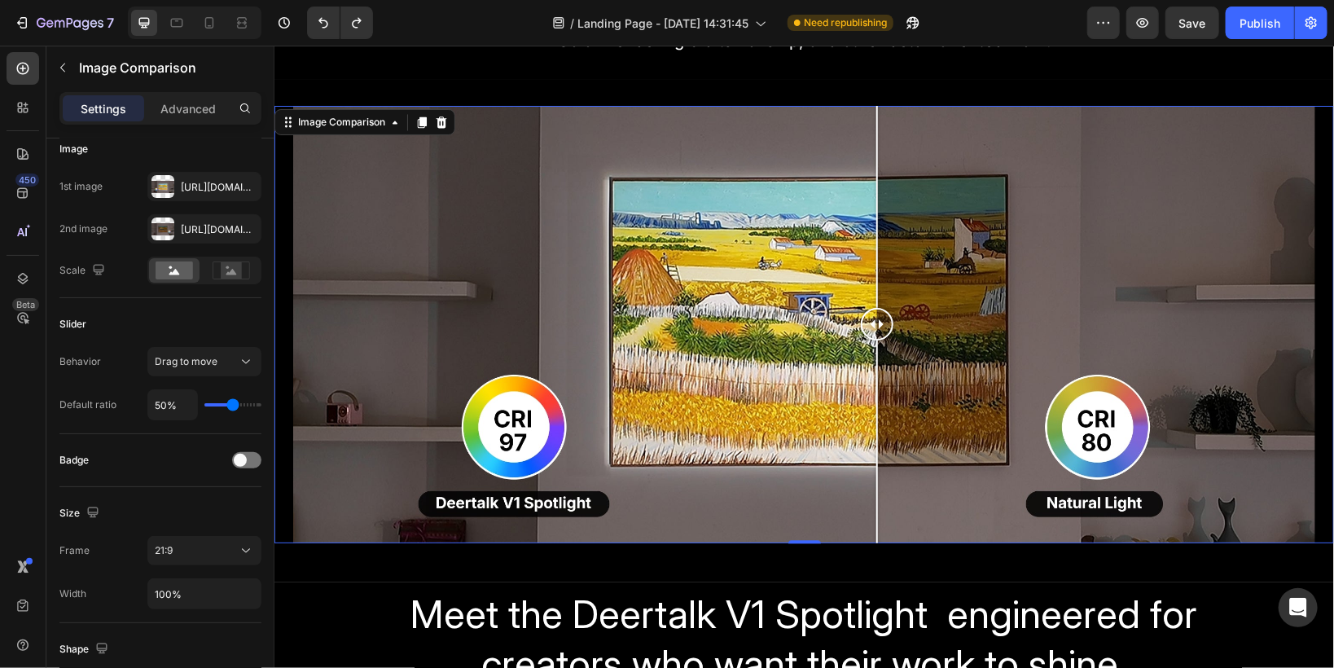
drag, startPoint x: 629, startPoint y: 318, endPoint x: 876, endPoint y: 318, distance: 247.6
click at [876, 318] on div at bounding box center [876, 323] width 33 height 33
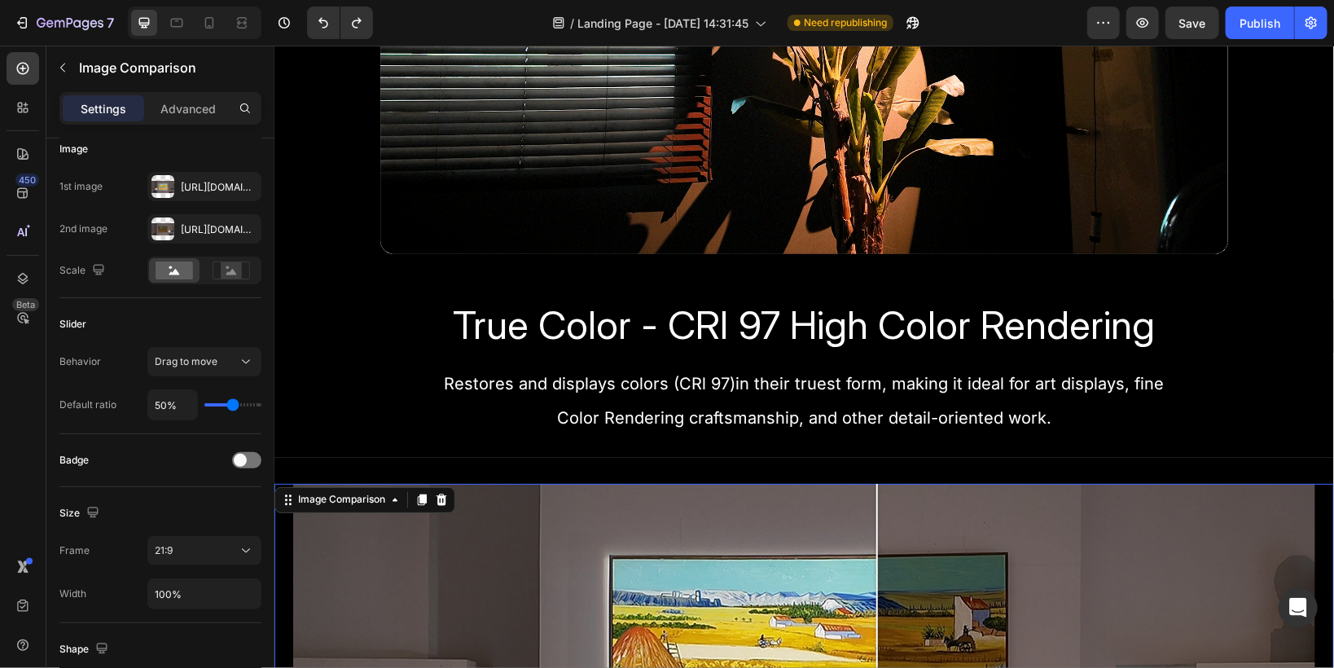
scroll to position [1368, 0]
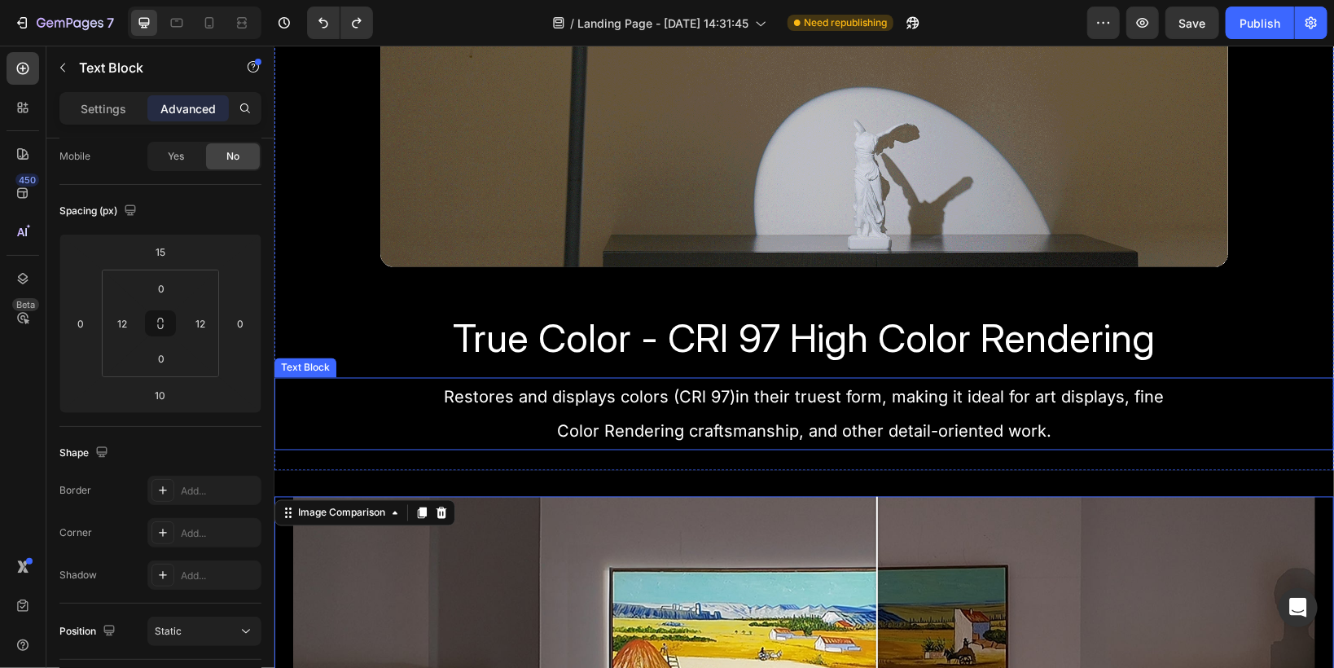
click at [321, 420] on p "Restores and displays colors (CRl 97)in their truest form, making it ideal for …" at bounding box center [803, 413] width 1037 height 68
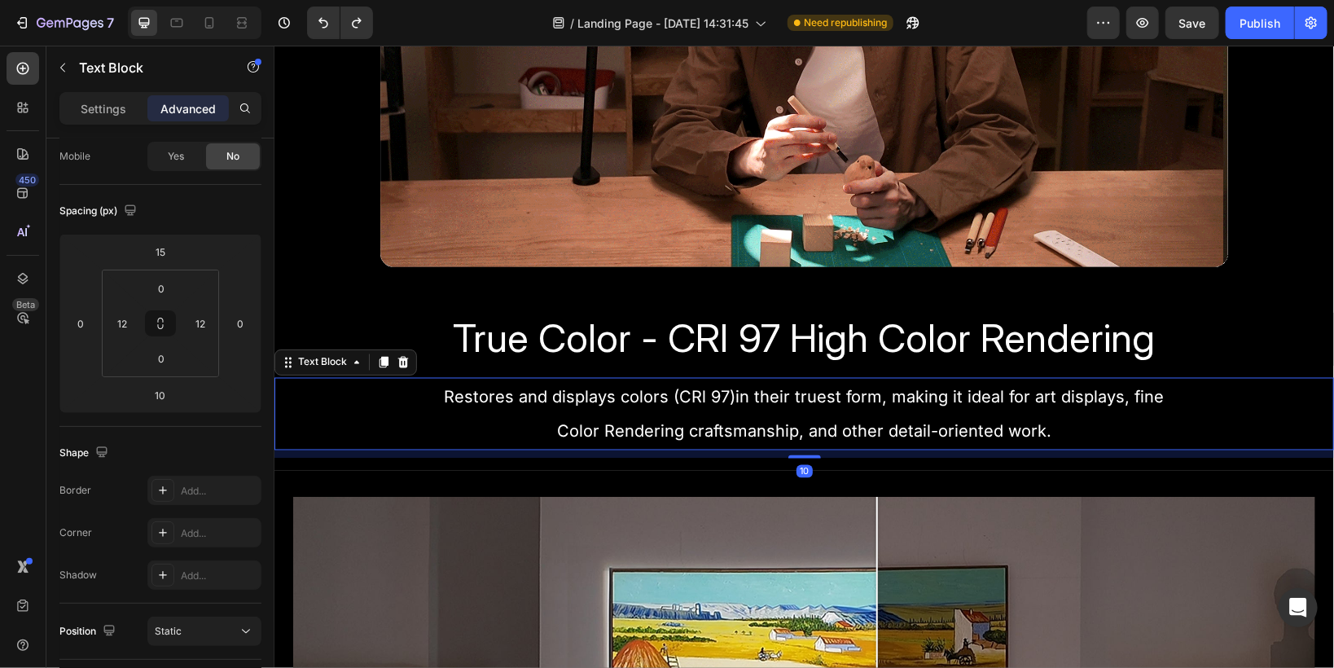
scroll to position [0, 0]
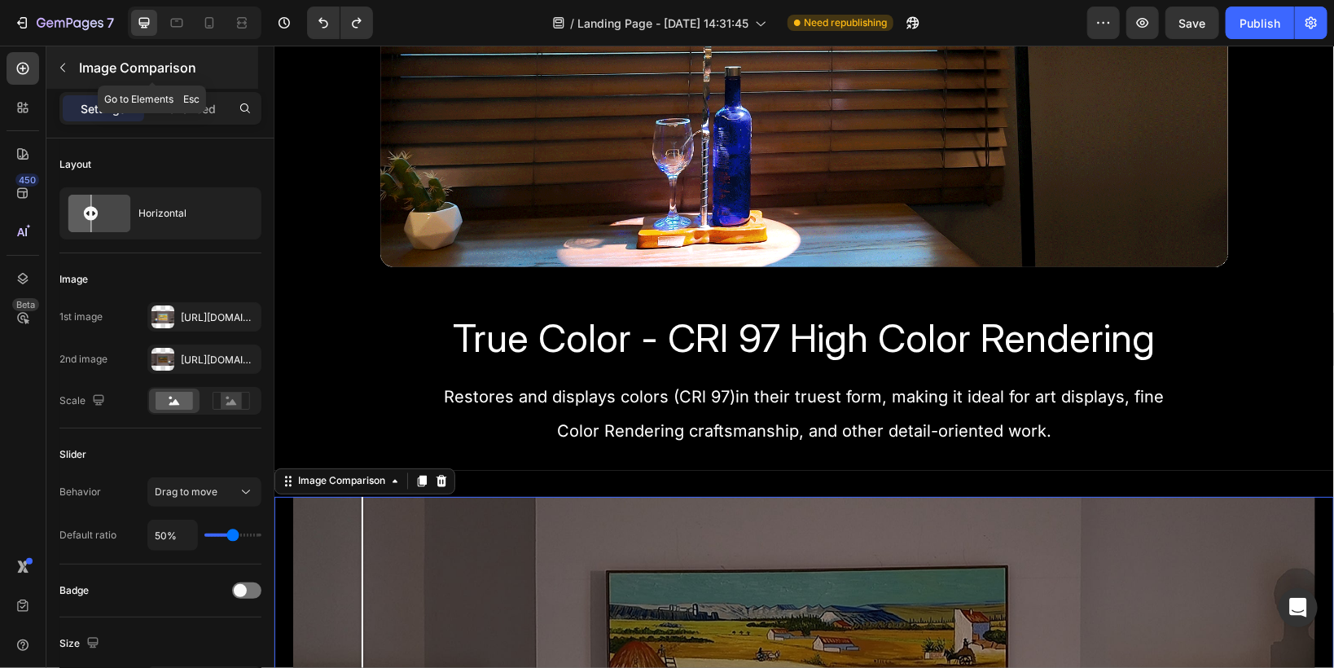
click at [71, 67] on button "button" at bounding box center [63, 68] width 26 height 26
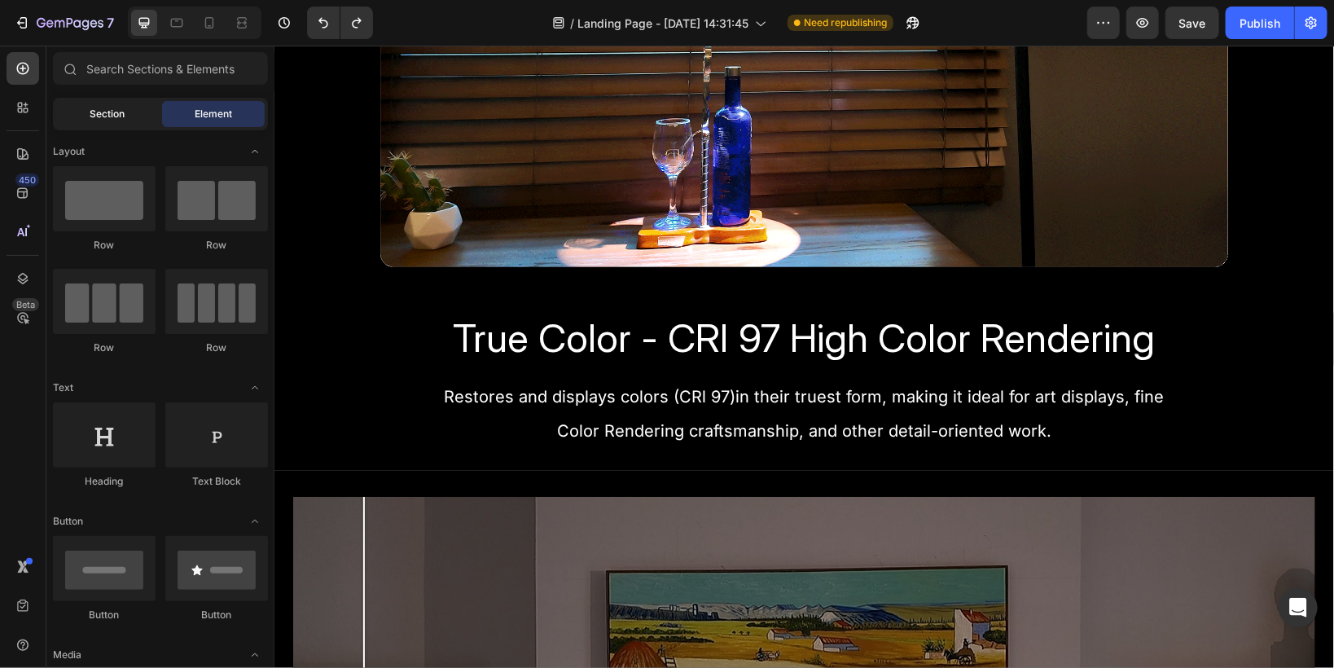
click at [110, 110] on span "Section" at bounding box center [107, 114] width 35 height 15
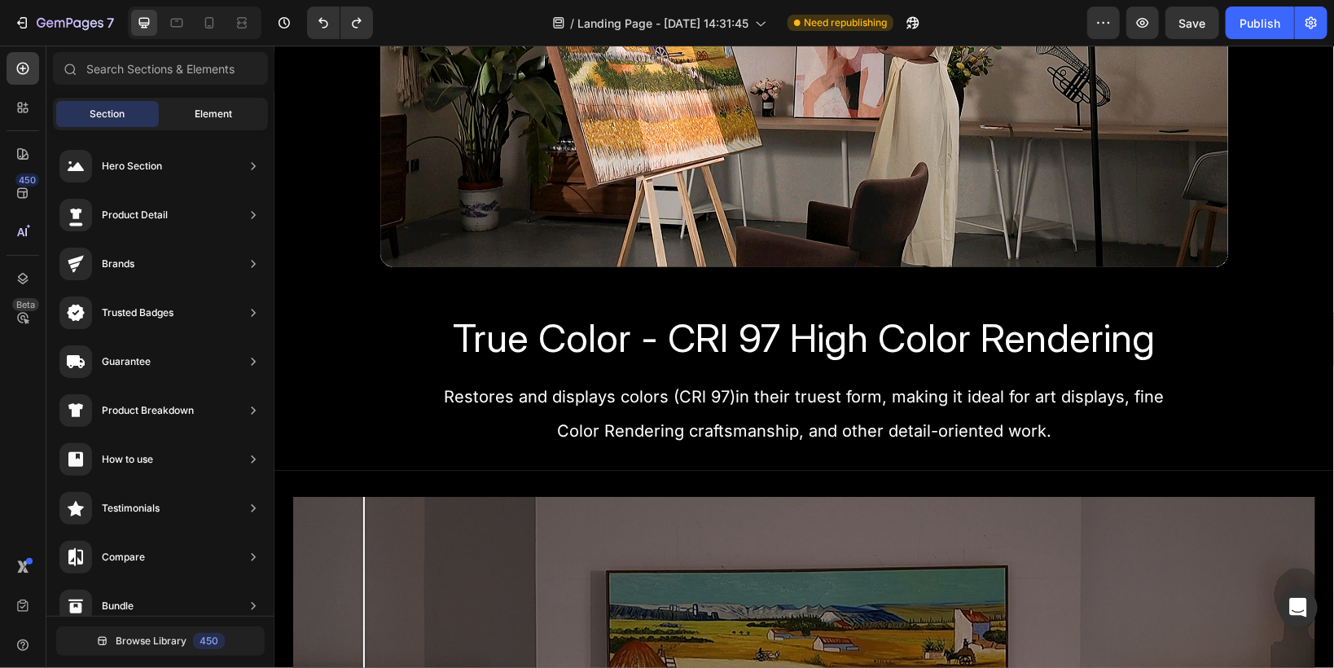
click at [204, 110] on span "Element" at bounding box center [213, 114] width 37 height 15
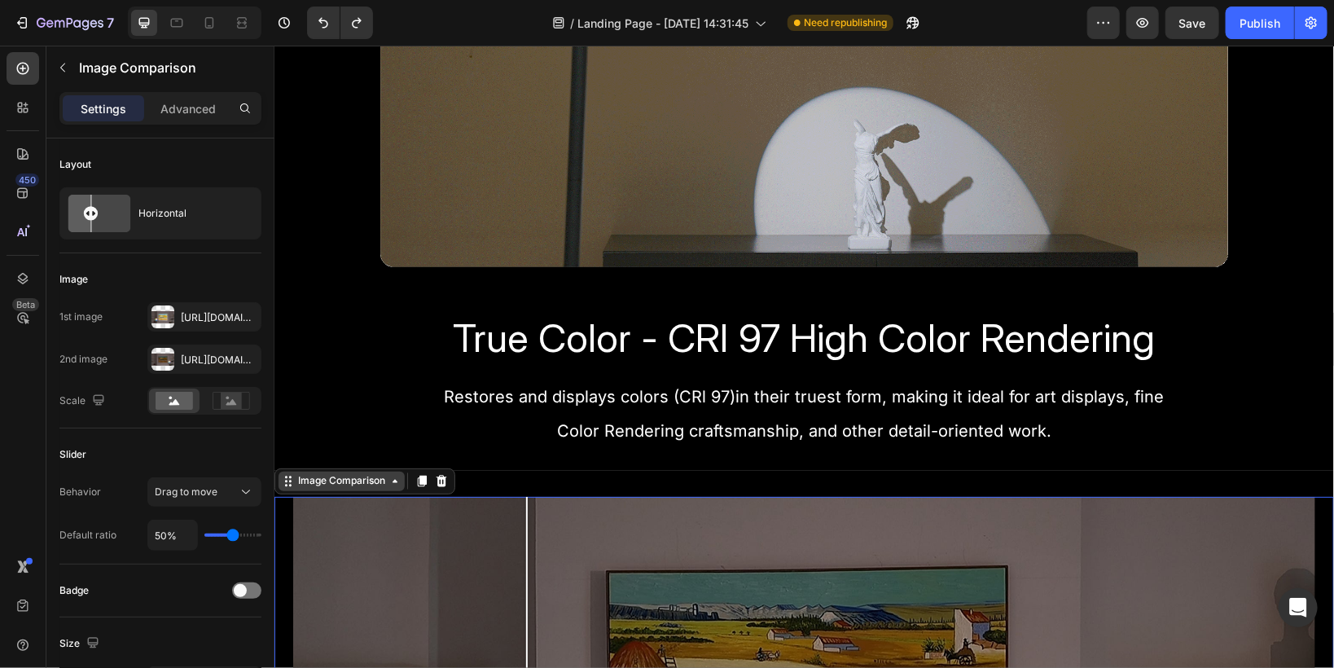
click at [341, 482] on div "Image Comparison" at bounding box center [341, 481] width 126 height 20
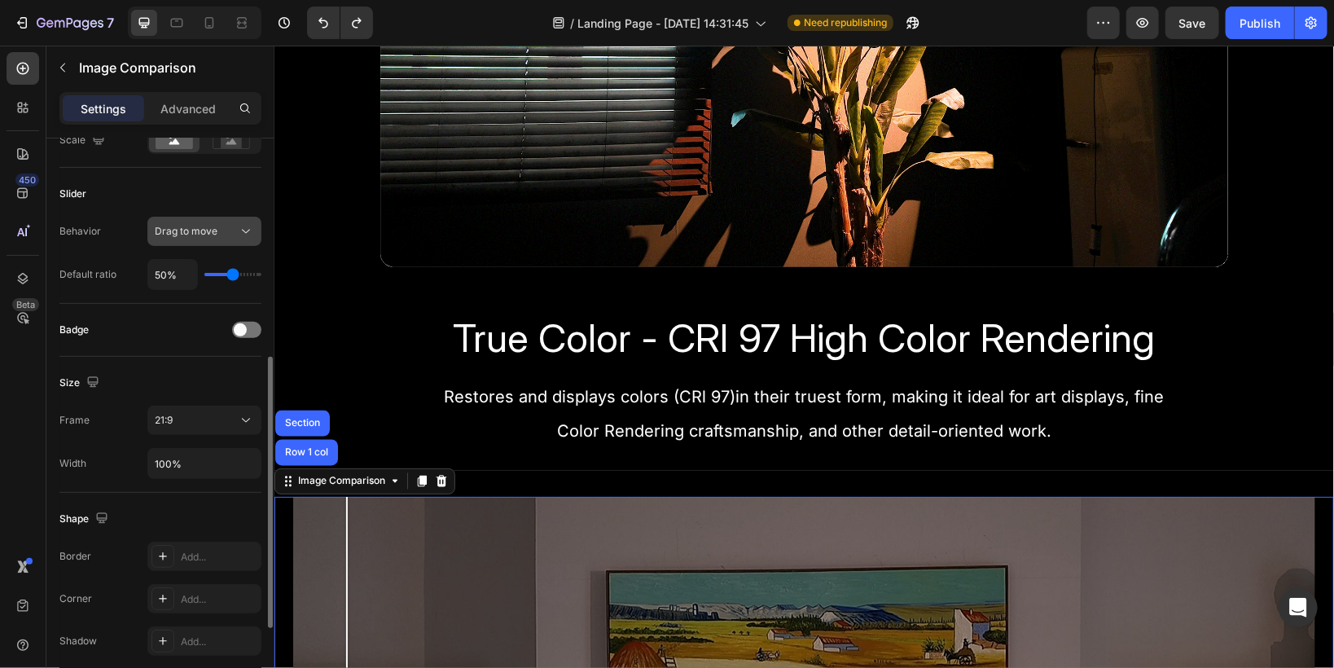
scroll to position [326, 0]
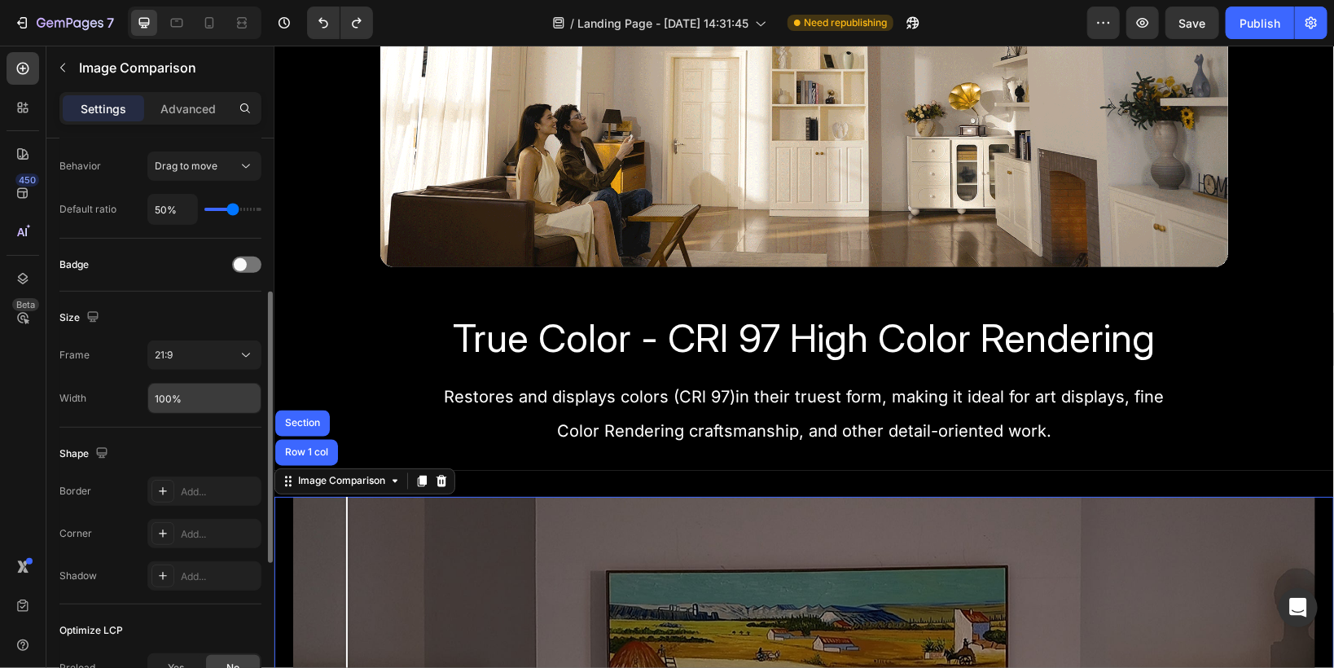
click at [169, 400] on input "100%" at bounding box center [204, 398] width 112 height 29
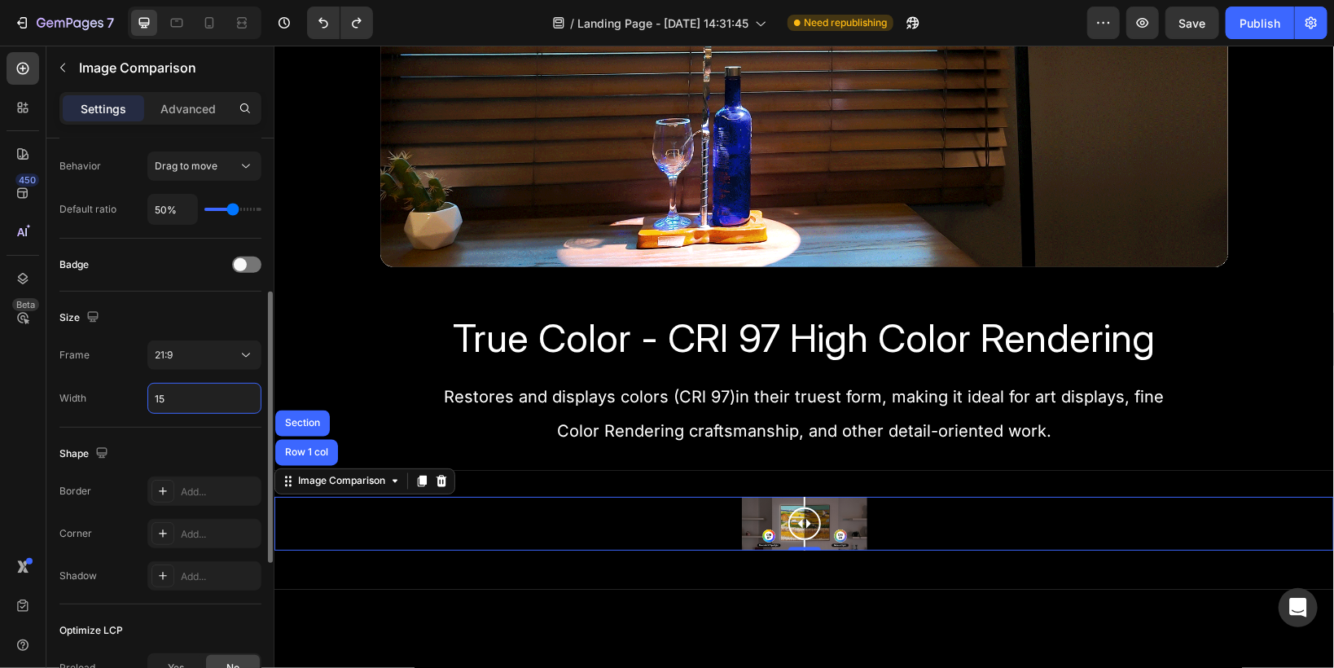
type input "1"
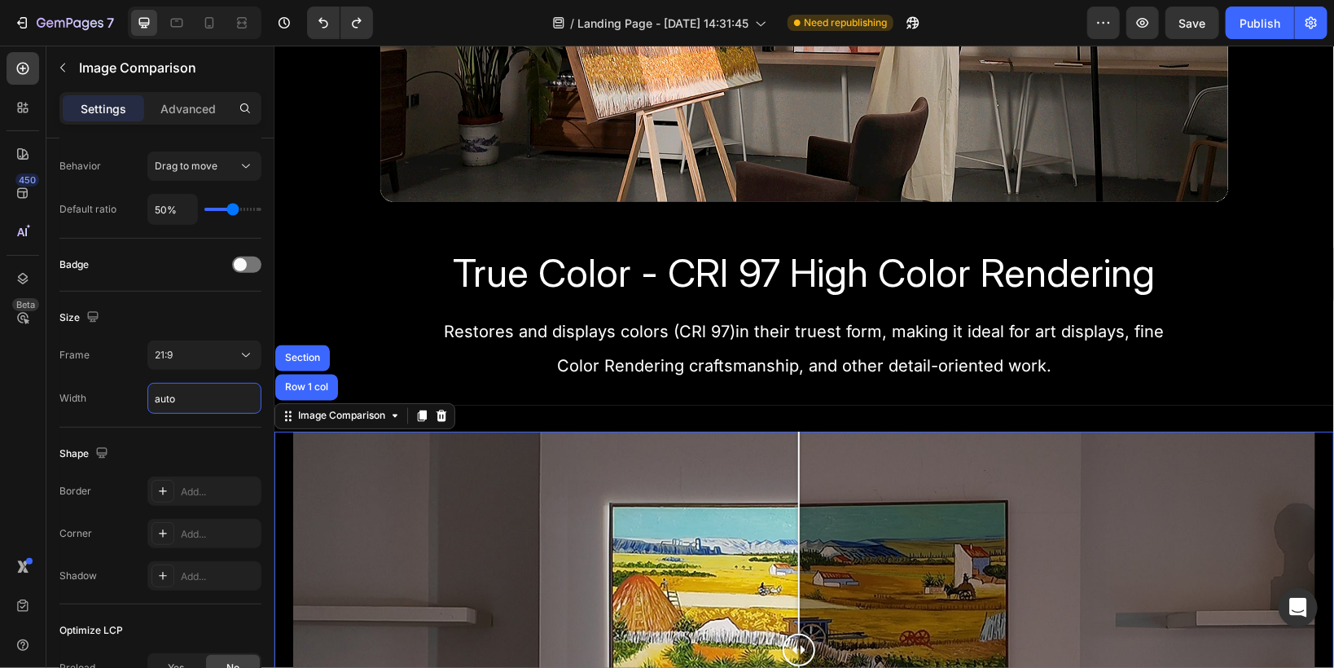
scroll to position [1368, 0]
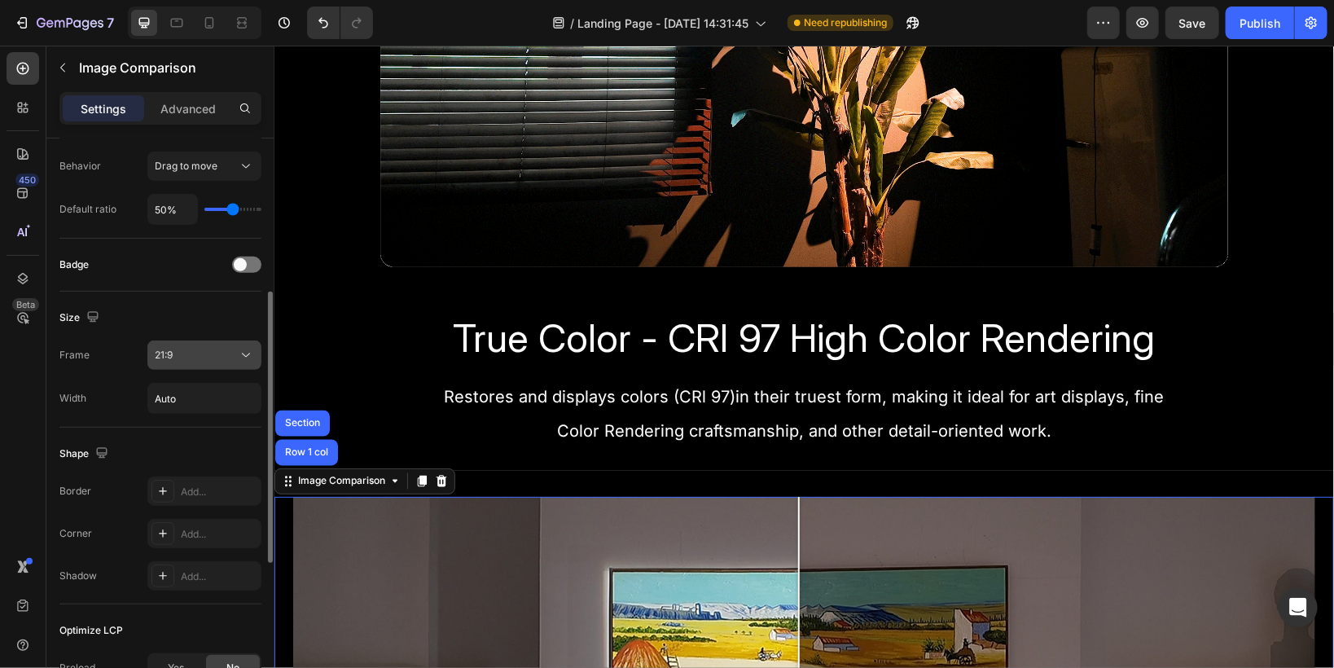
click at [184, 349] on div "21:9" at bounding box center [196, 355] width 83 height 15
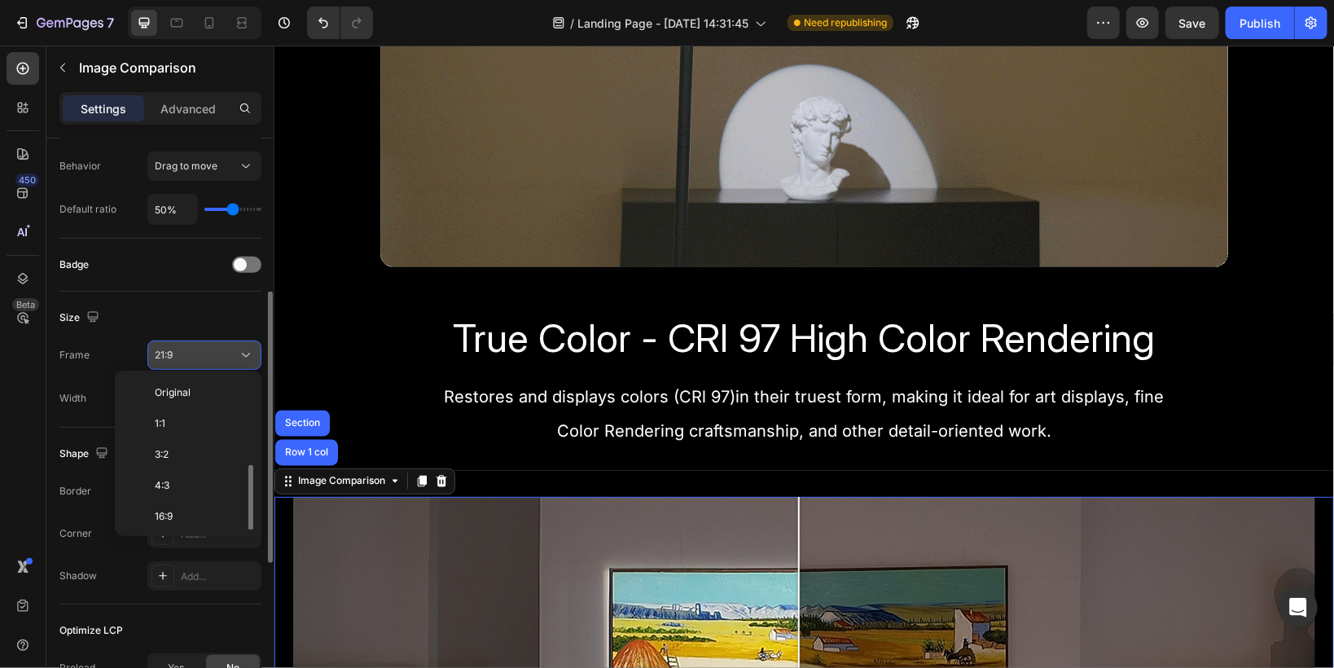
scroll to position [59, 0]
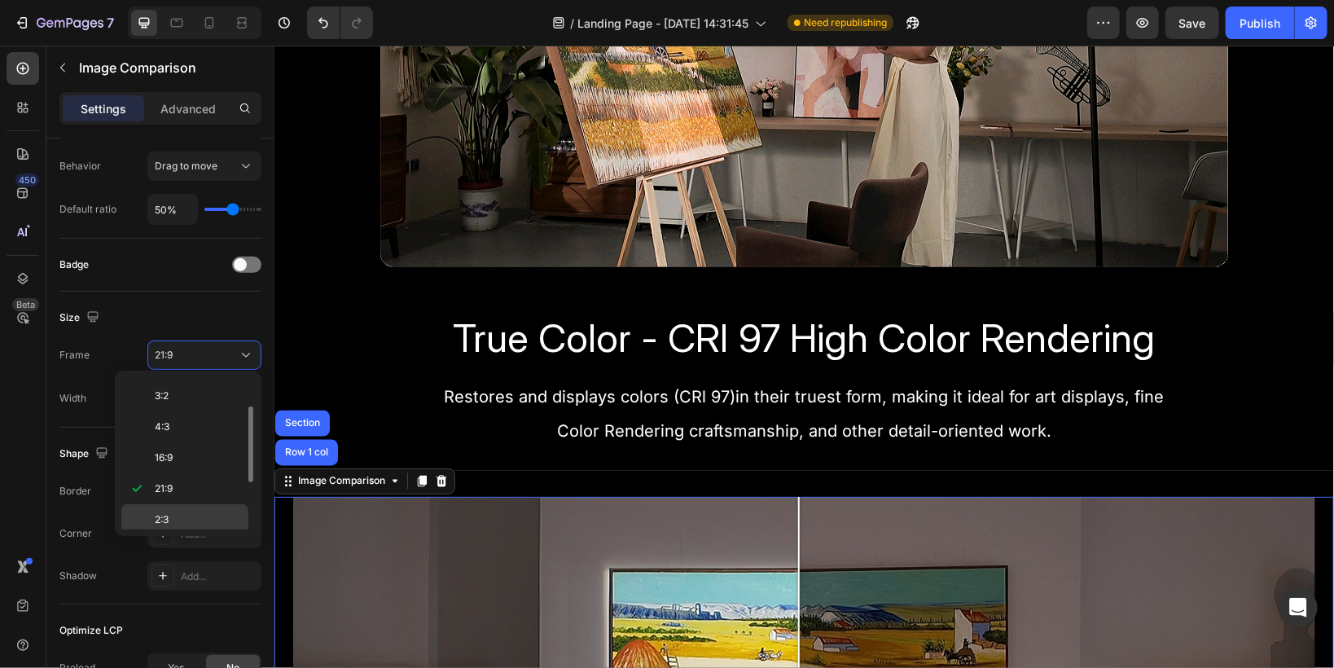
click at [182, 518] on p "2:3" at bounding box center [198, 519] width 86 height 15
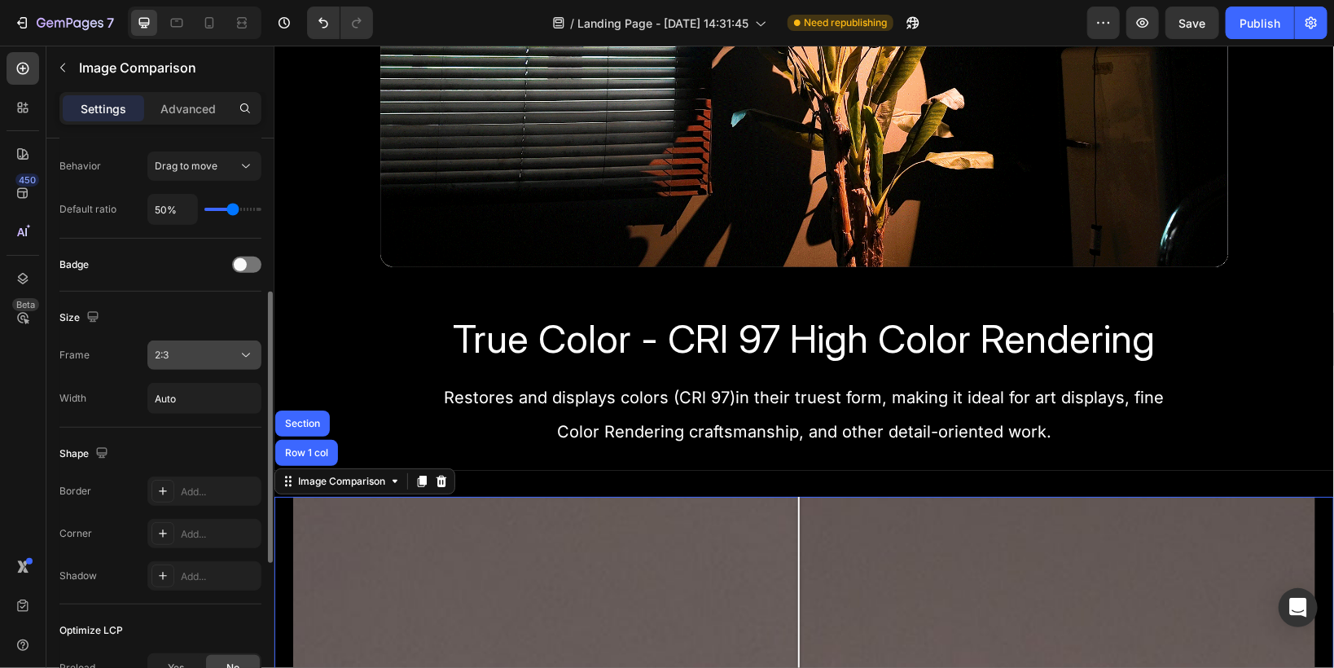
click at [173, 361] on div "2:3" at bounding box center [204, 355] width 99 height 16
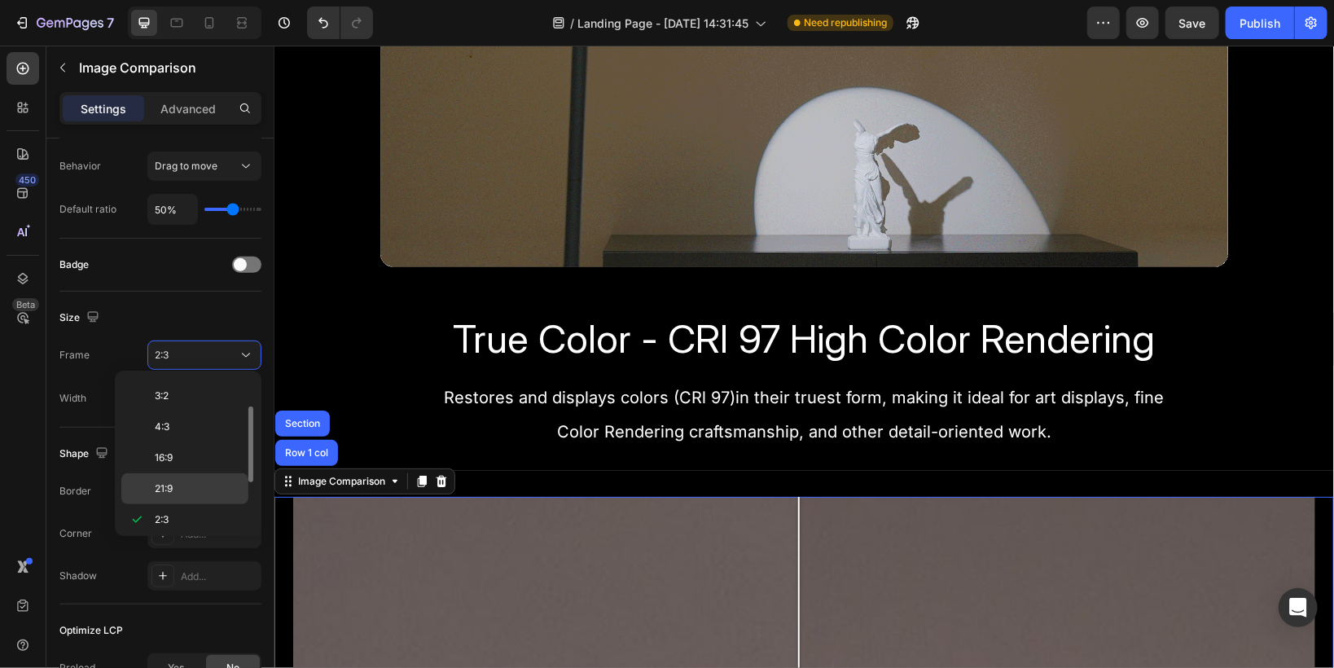
click at [186, 476] on div "21:9" at bounding box center [184, 488] width 127 height 31
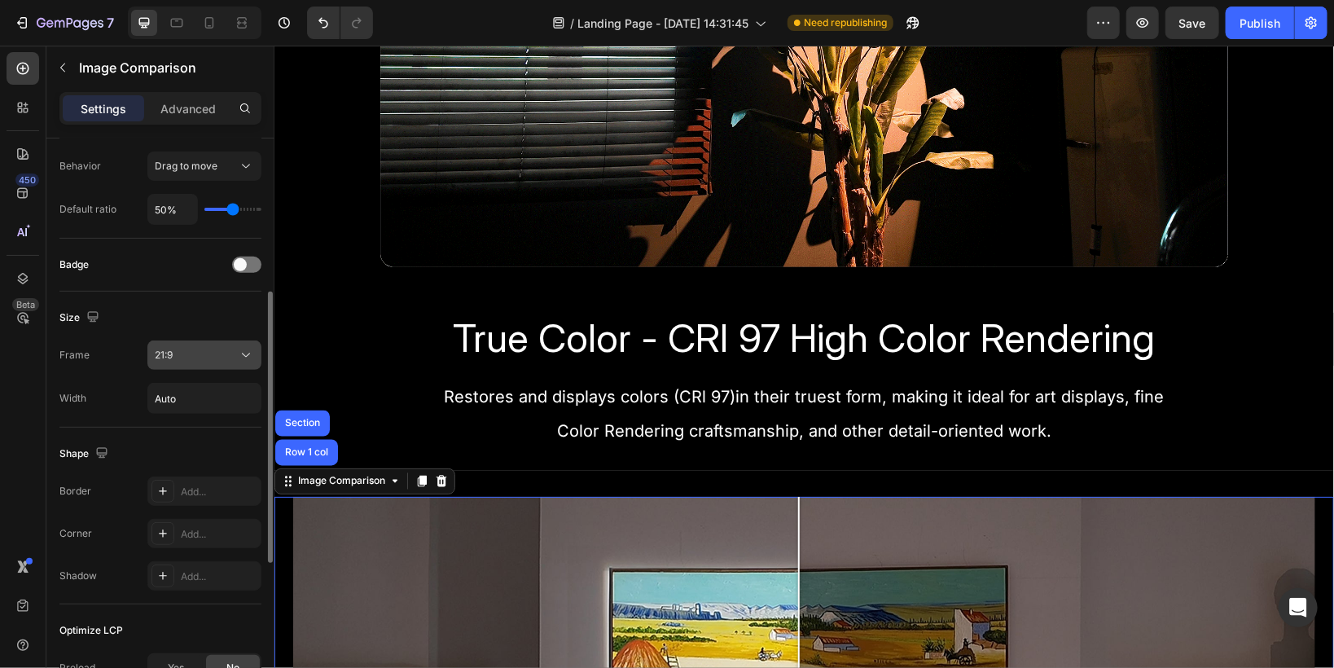
click at [191, 358] on div "21:9" at bounding box center [196, 355] width 83 height 15
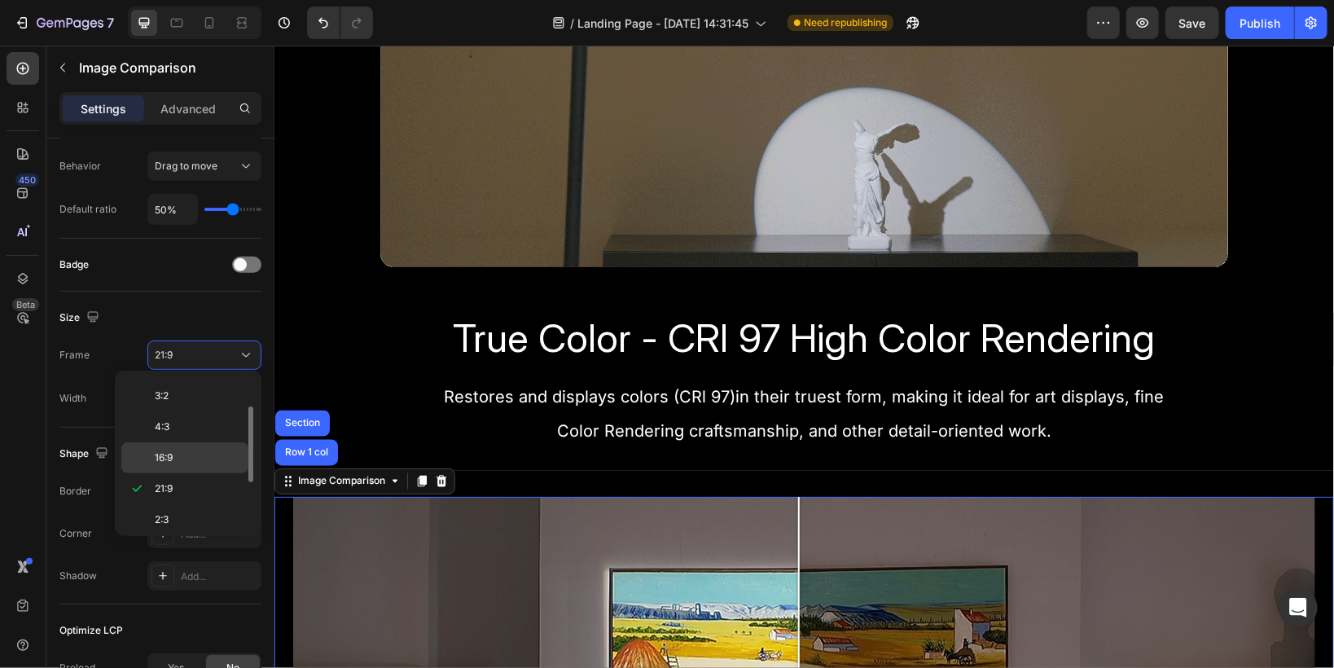
click at [180, 454] on p "16:9" at bounding box center [198, 457] width 86 height 15
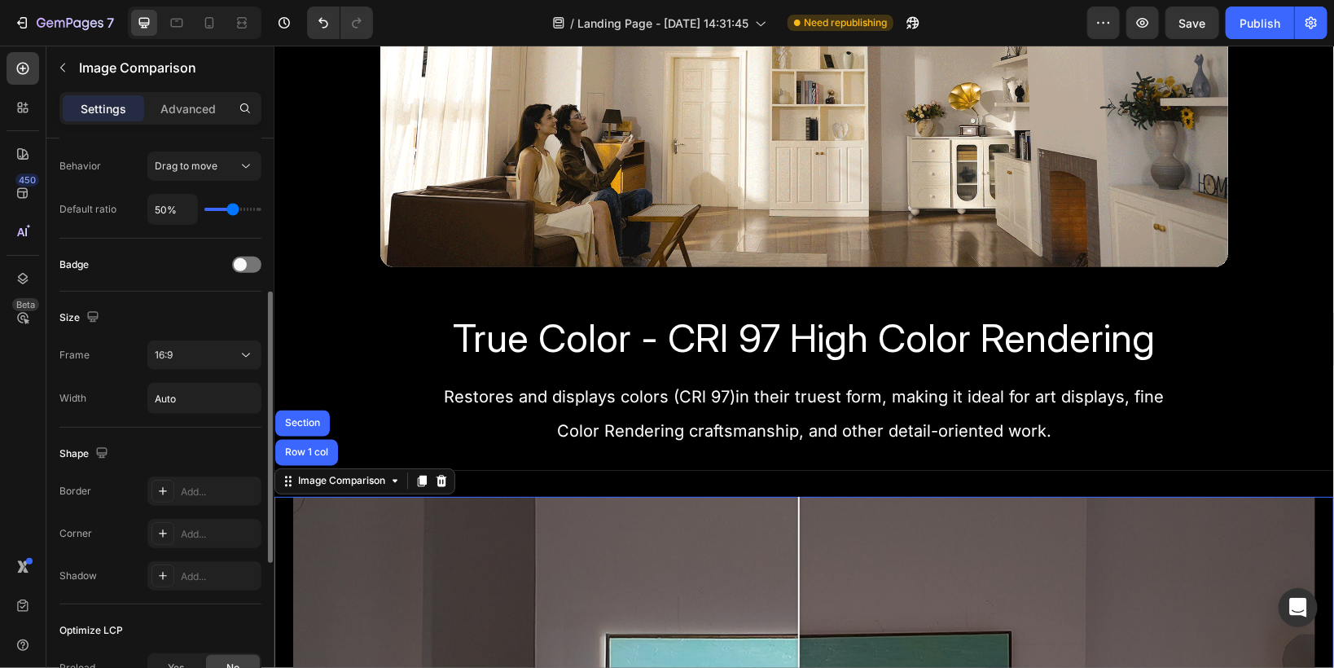
click at [176, 414] on div "Size Frame 16:9 Width Auto" at bounding box center [160, 360] width 202 height 136
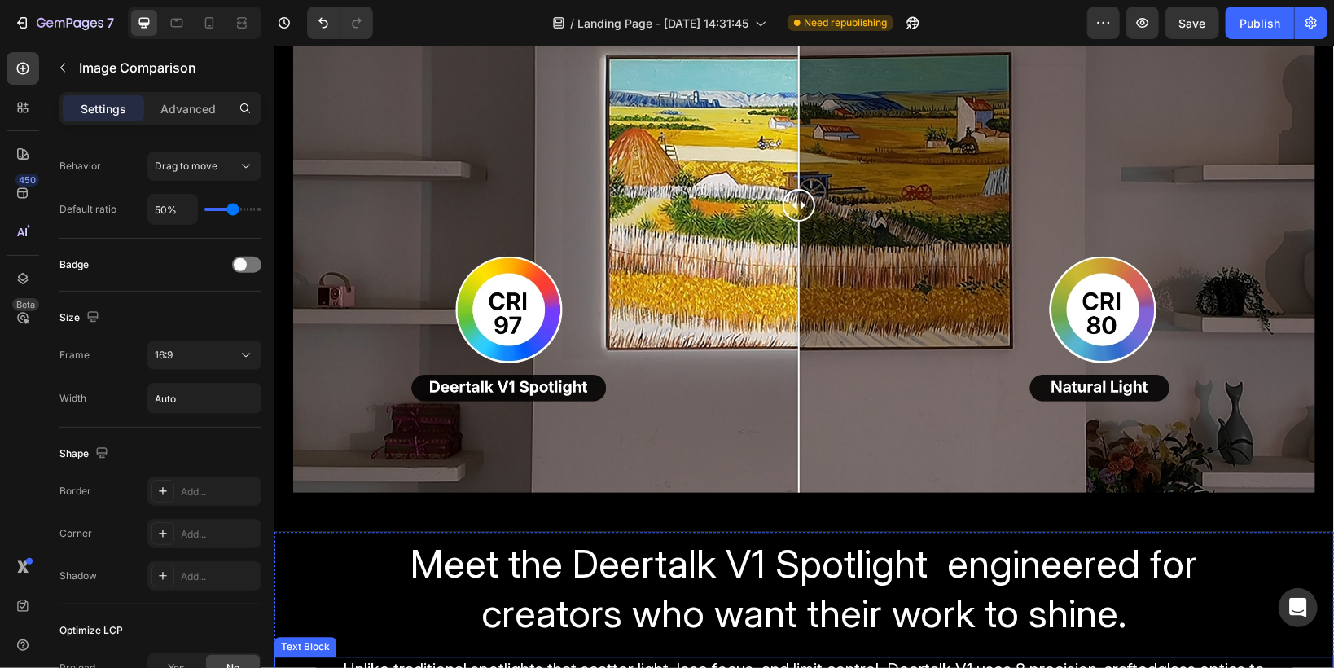
scroll to position [1889, 0]
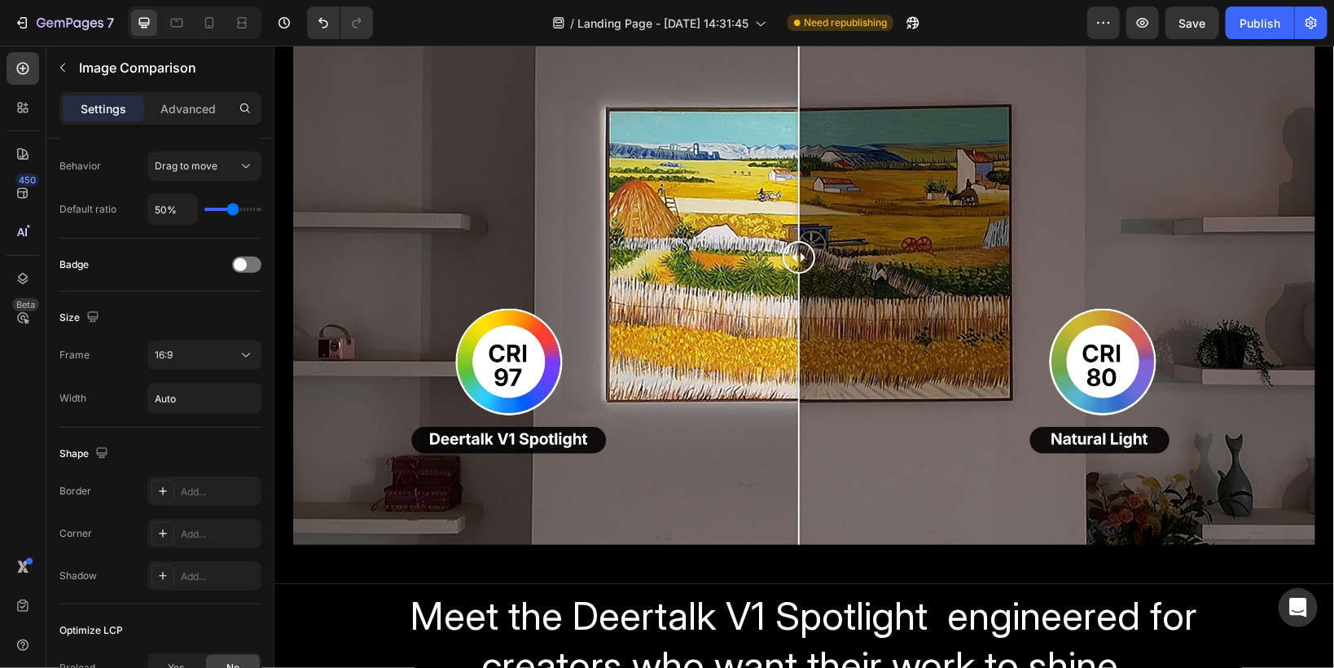
click at [584, 483] on div at bounding box center [803, 256] width 1022 height 575
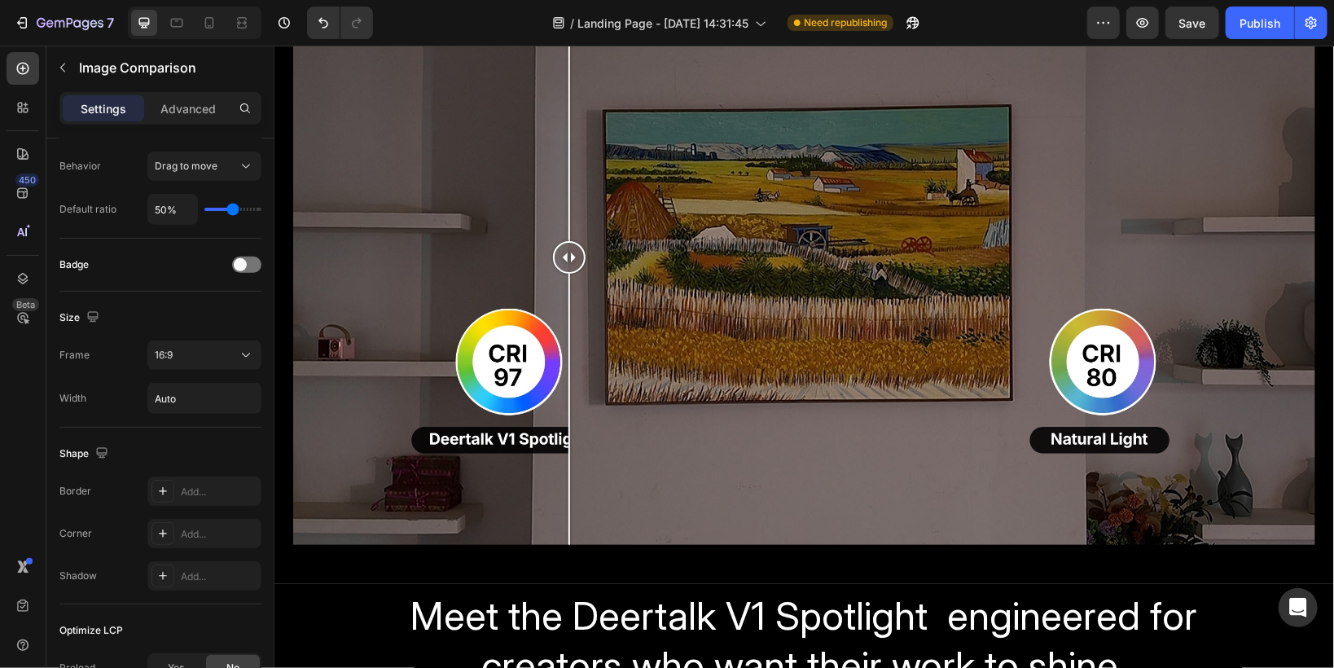
click at [568, 479] on div at bounding box center [568, 256] width 33 height 575
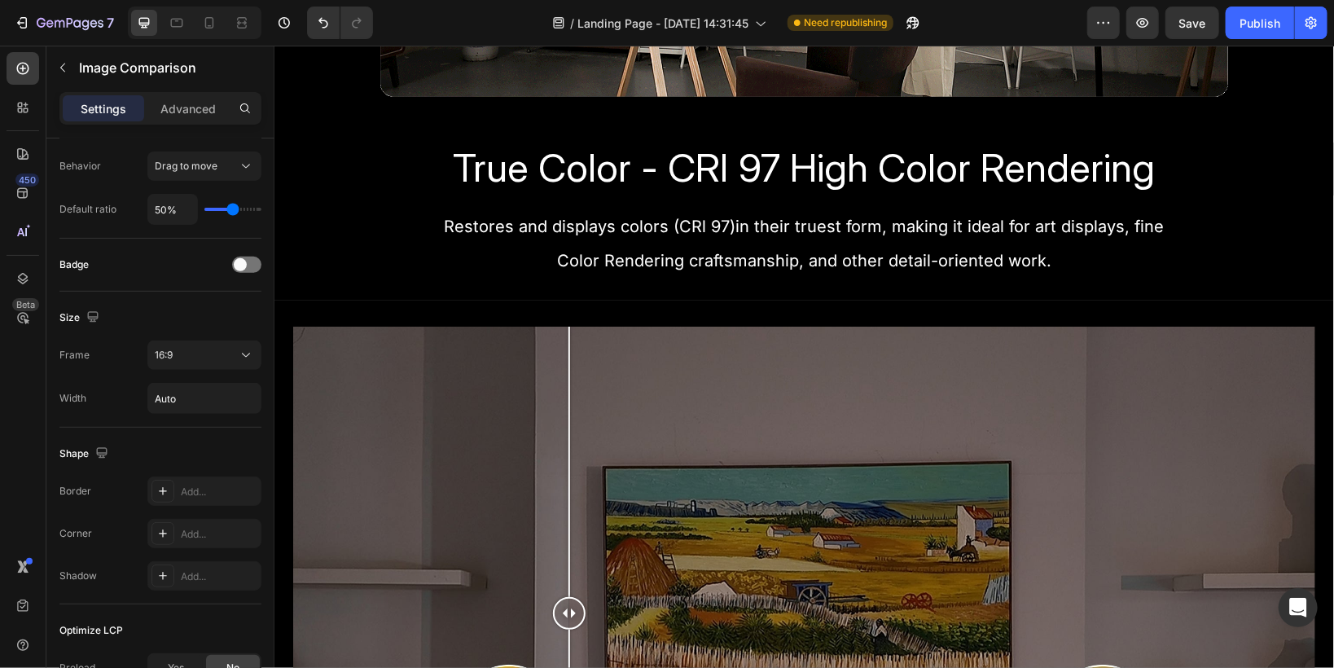
scroll to position [1368, 0]
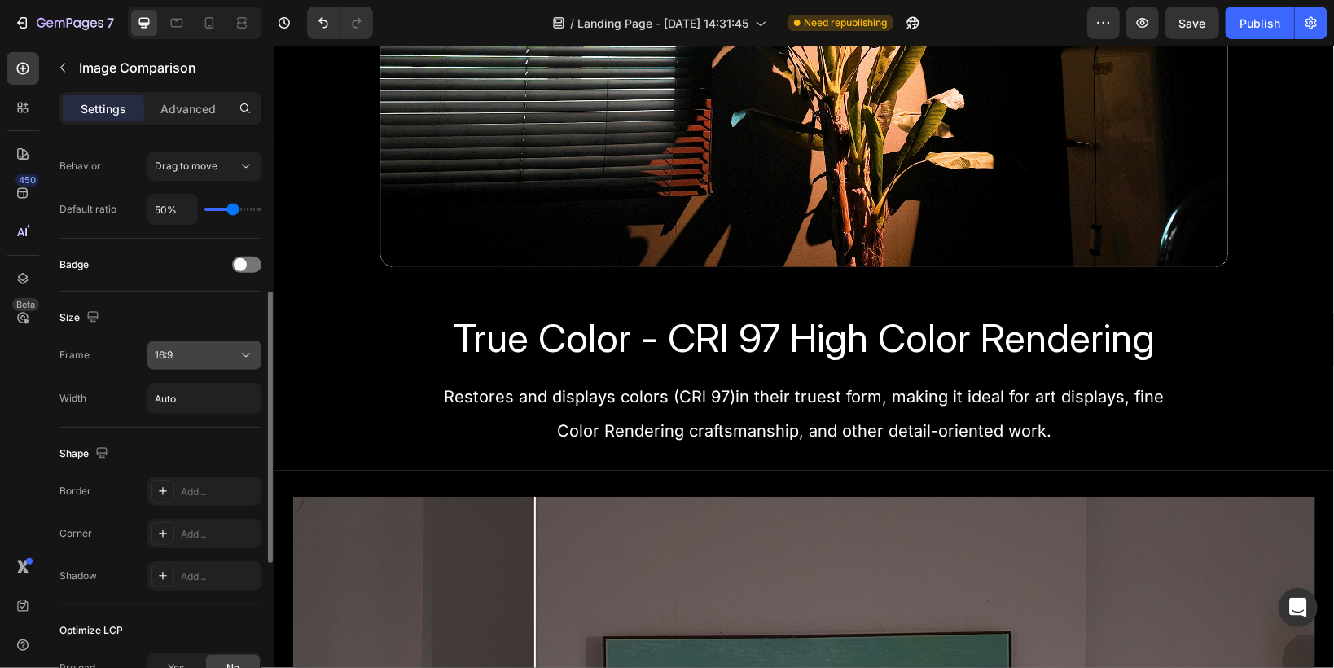
click at [165, 355] on span "16:9" at bounding box center [164, 355] width 18 height 12
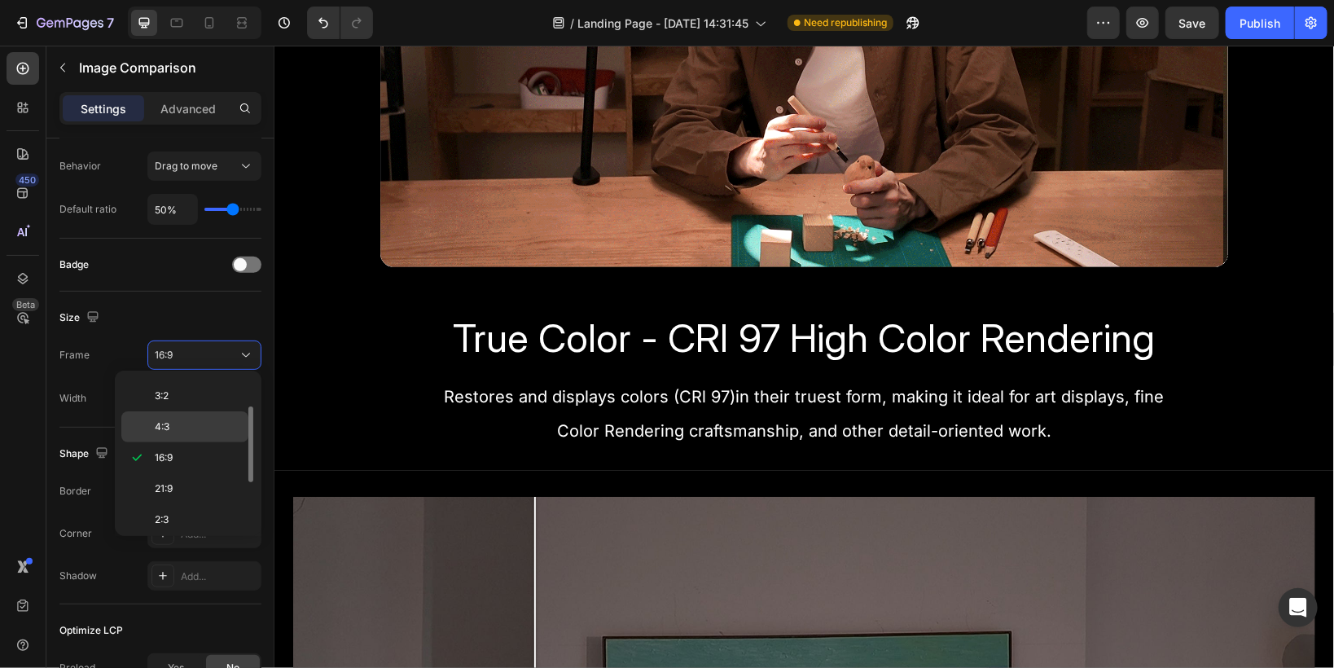
click at [168, 420] on span "4:3" at bounding box center [162, 426] width 15 height 15
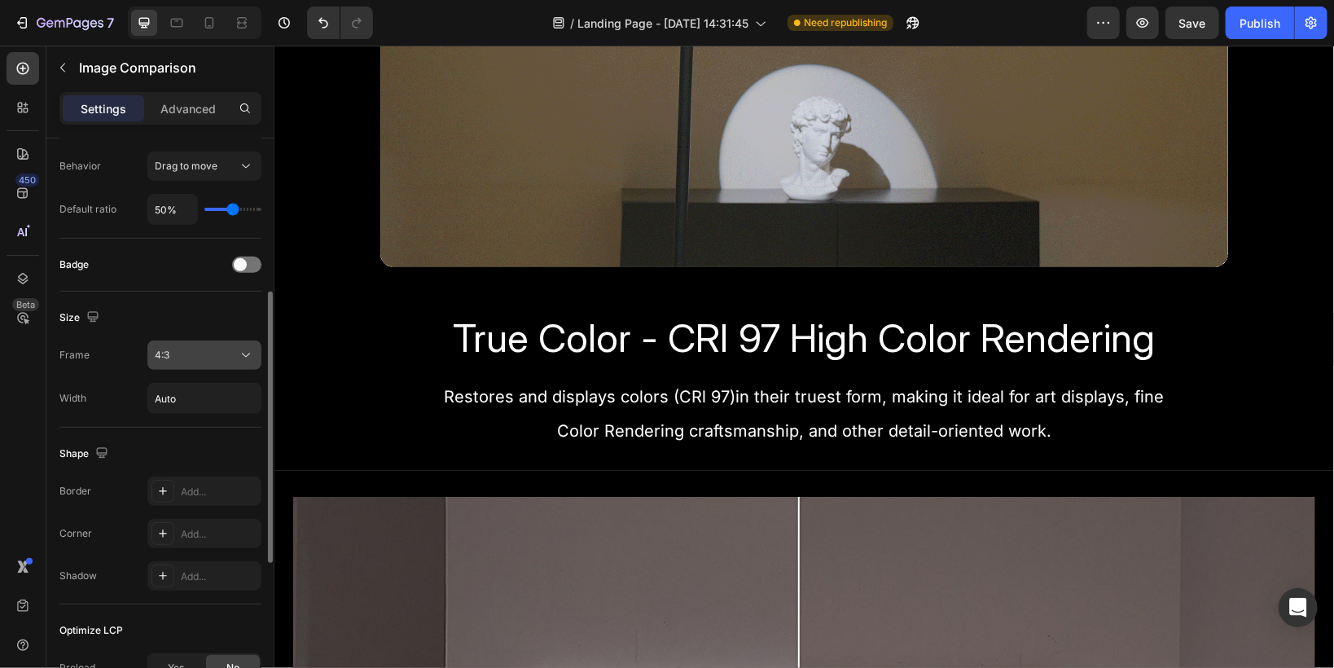
click at [202, 348] on div "4:3" at bounding box center [196, 355] width 83 height 15
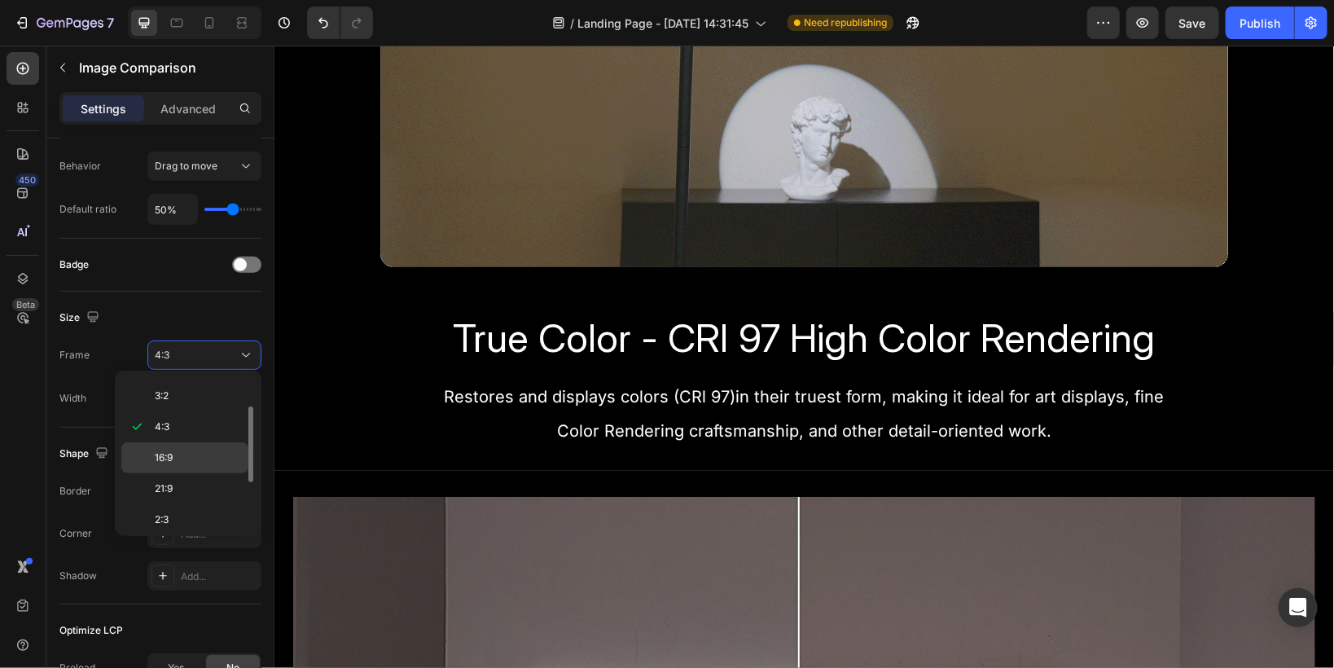
click at [181, 456] on p "16:9" at bounding box center [198, 457] width 86 height 15
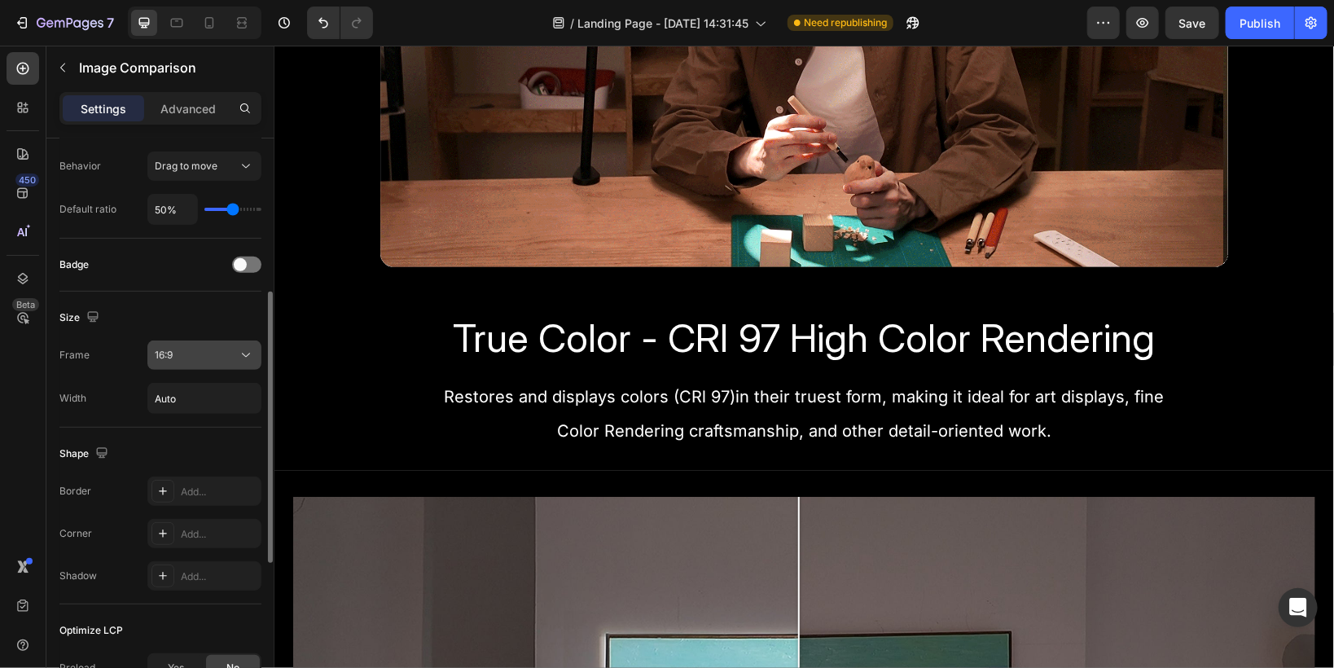
click at [193, 357] on div "16:9" at bounding box center [196, 355] width 83 height 15
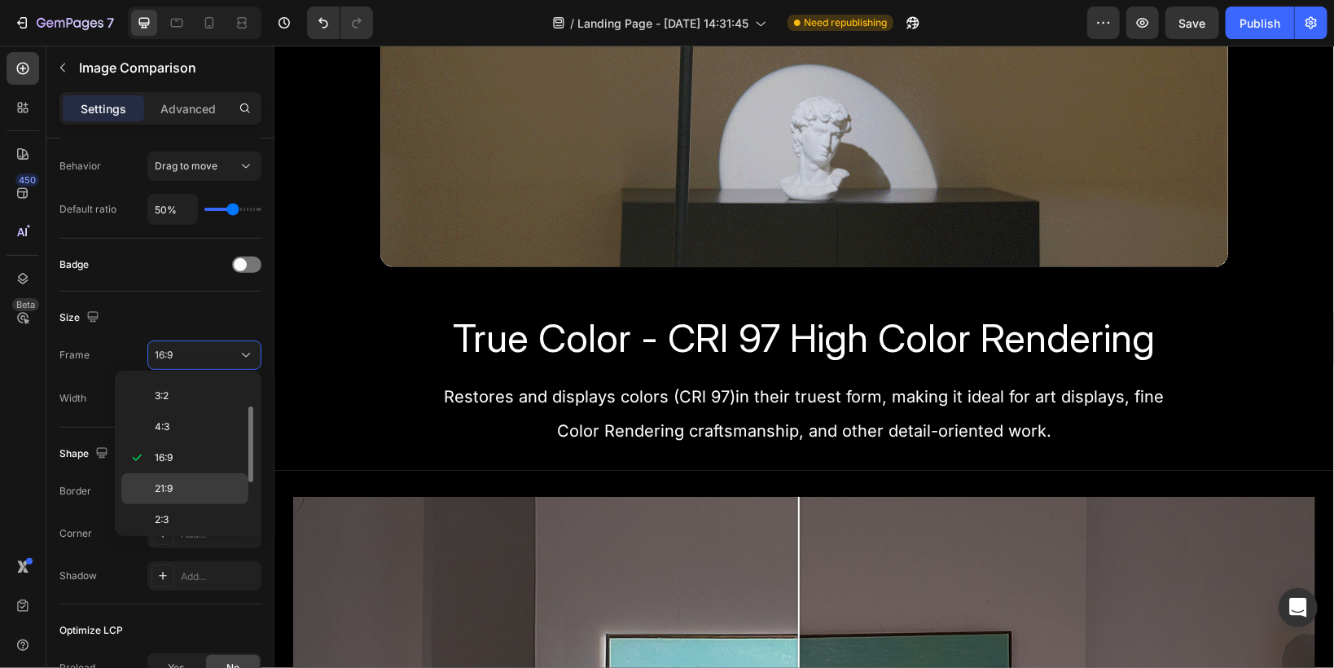
click at [181, 481] on p "21:9" at bounding box center [198, 488] width 86 height 15
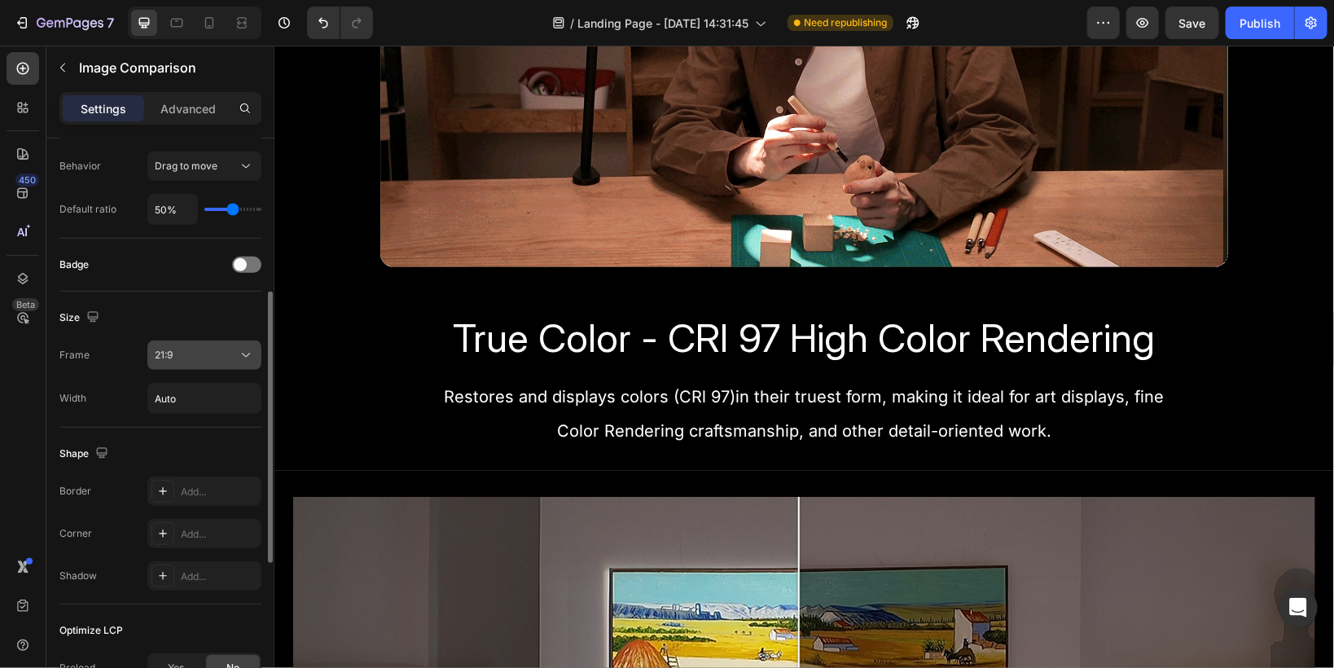
click at [183, 357] on div "21:9" at bounding box center [196, 355] width 83 height 15
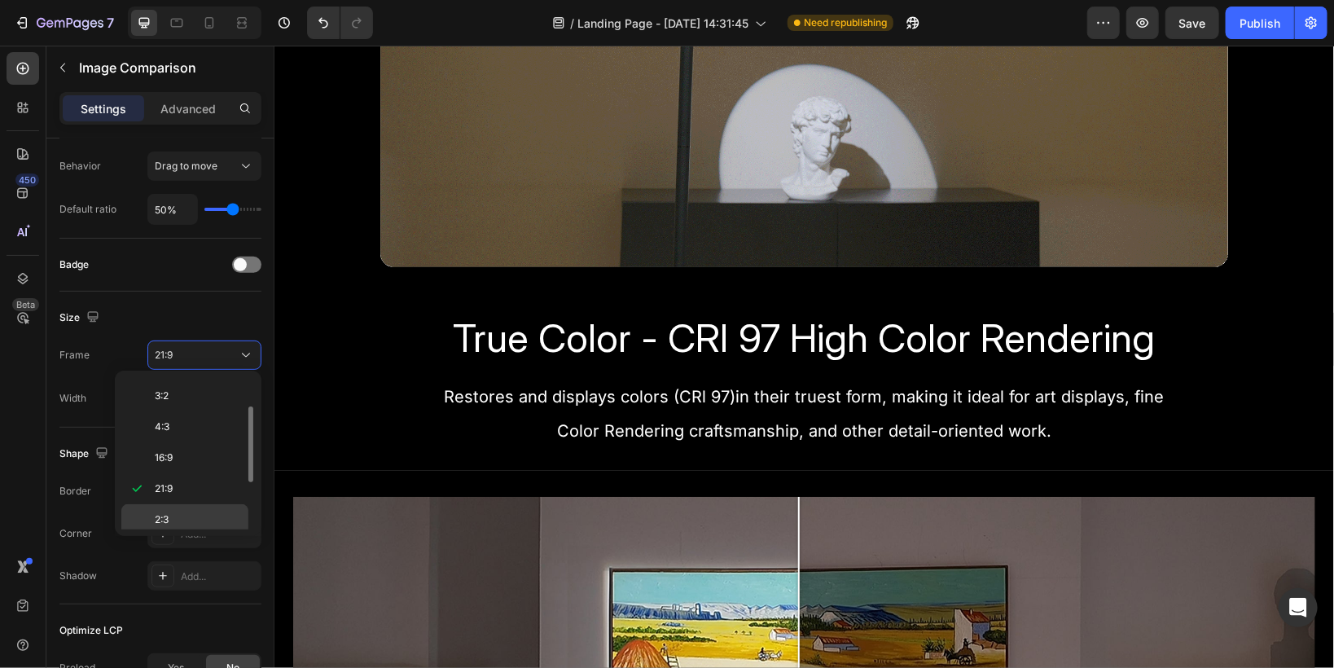
click at [177, 535] on div "2:3" at bounding box center [184, 550] width 127 height 31
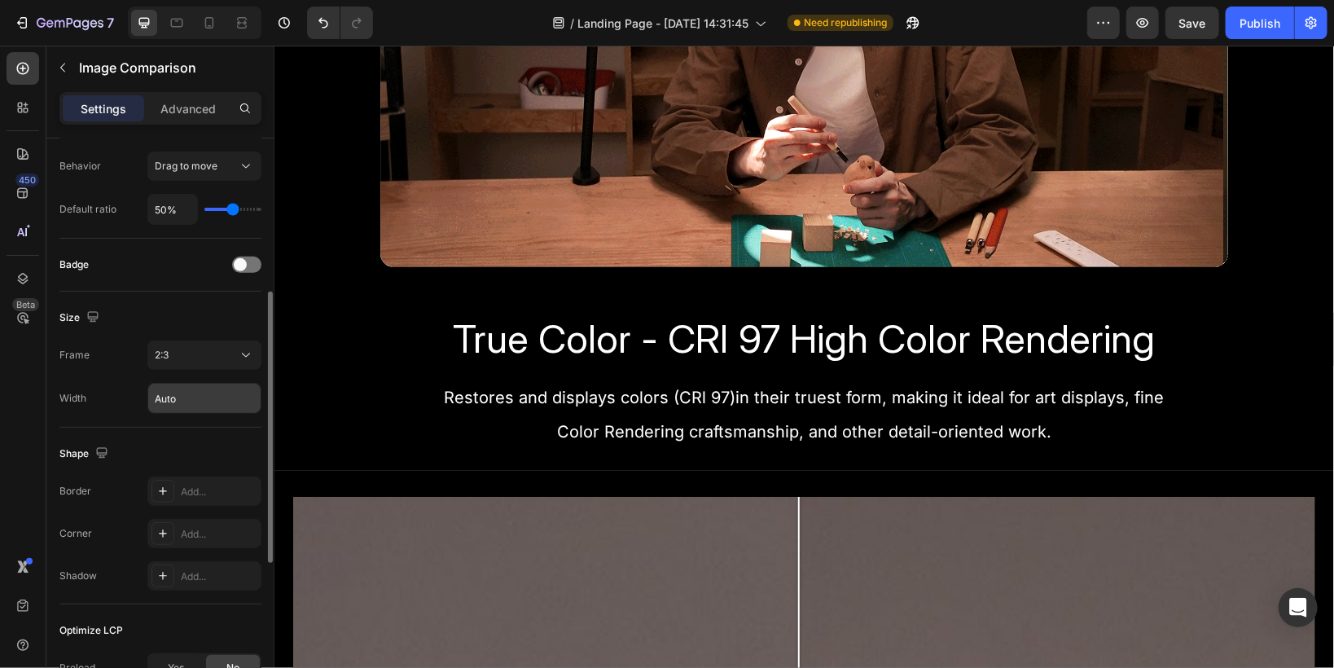
click at [177, 388] on input "Auto" at bounding box center [204, 398] width 112 height 29
click at [173, 353] on div "2:3" at bounding box center [196, 355] width 83 height 15
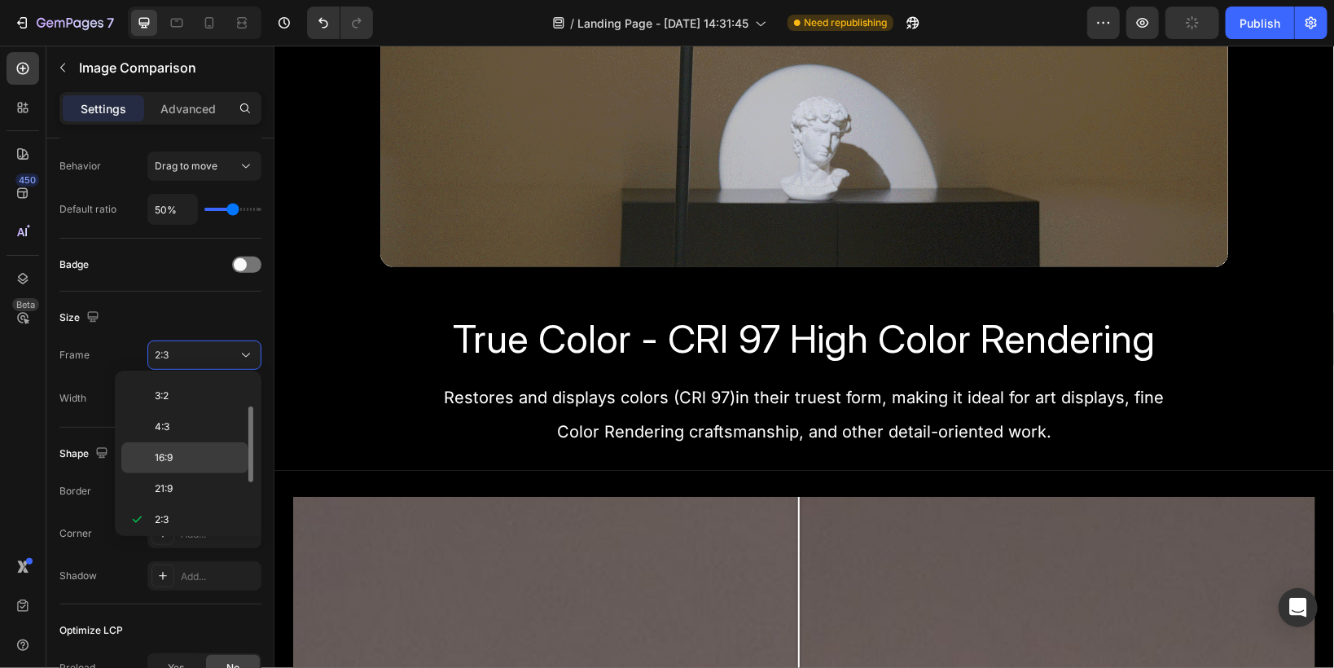
click at [176, 460] on p "16:9" at bounding box center [198, 457] width 86 height 15
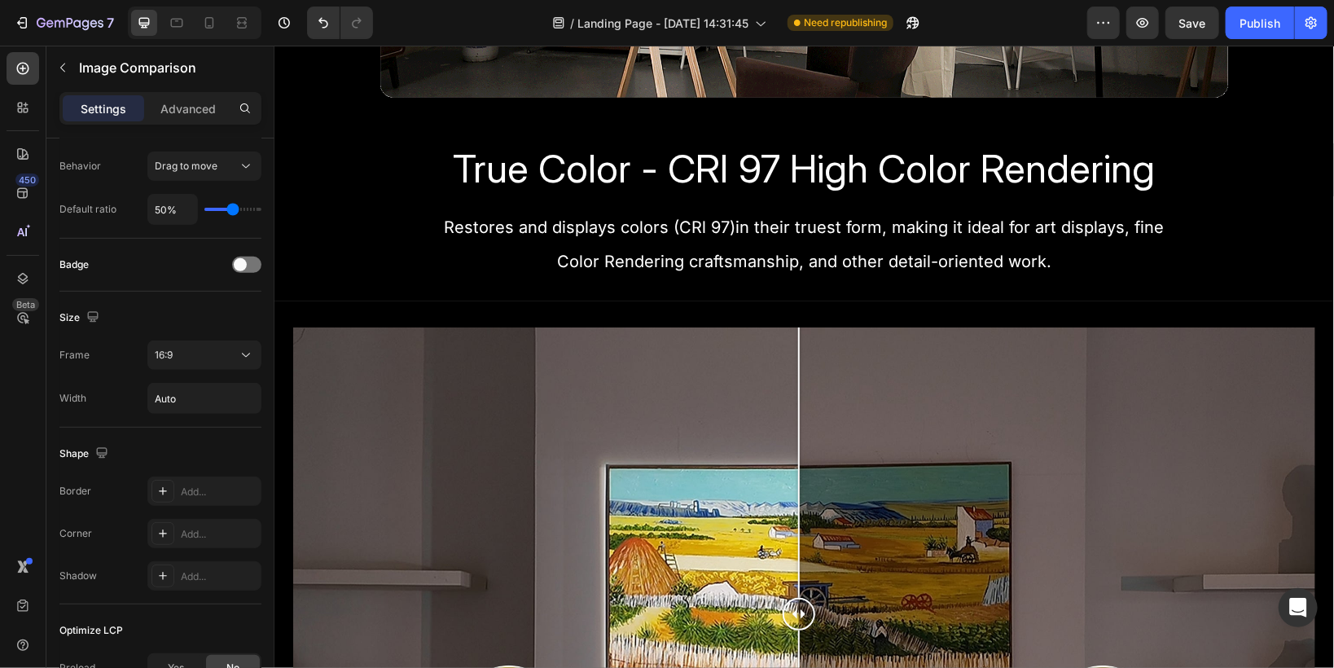
scroll to position [1564, 0]
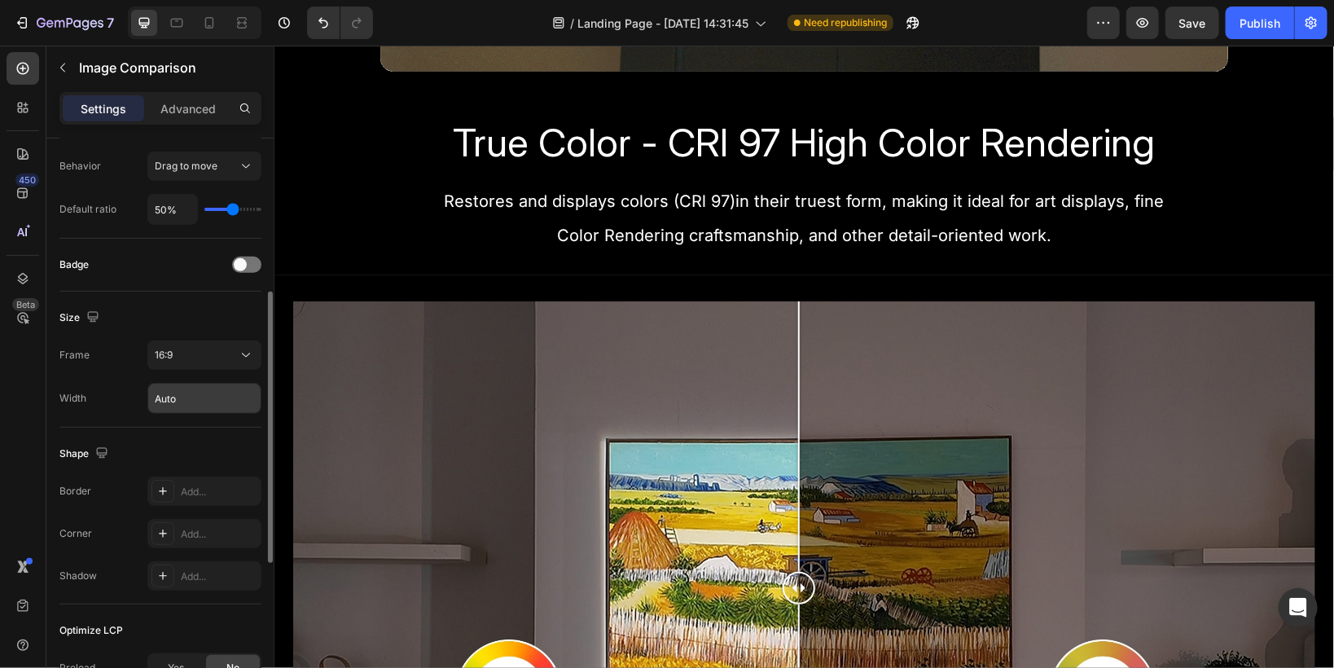
click at [218, 396] on input "Auto" at bounding box center [204, 398] width 112 height 29
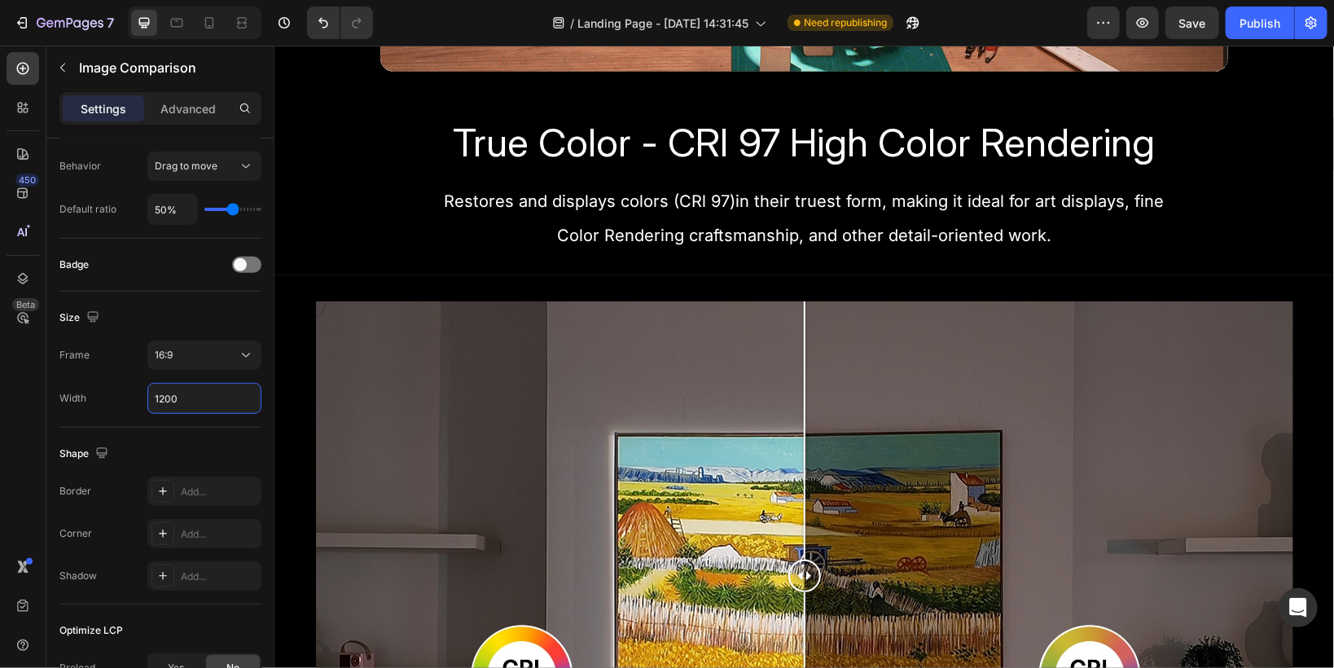
type input "1200"
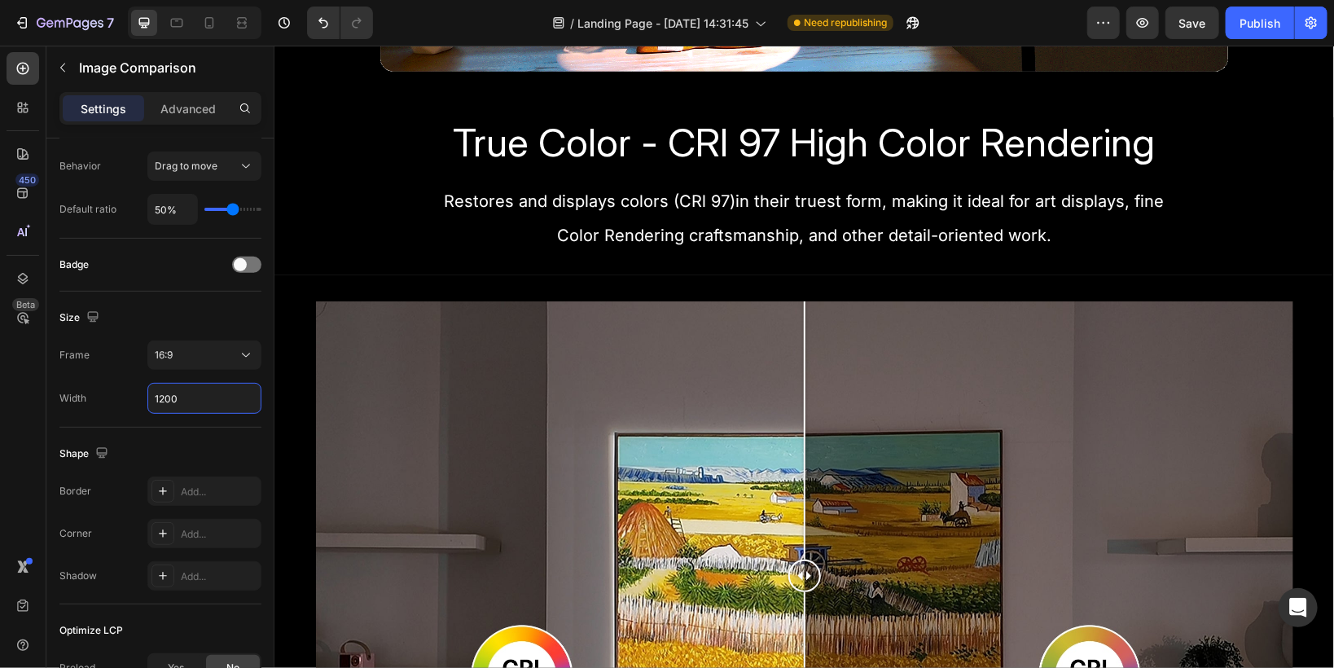
click at [282, 387] on div "Image Comparison" at bounding box center [803, 575] width 1059 height 550
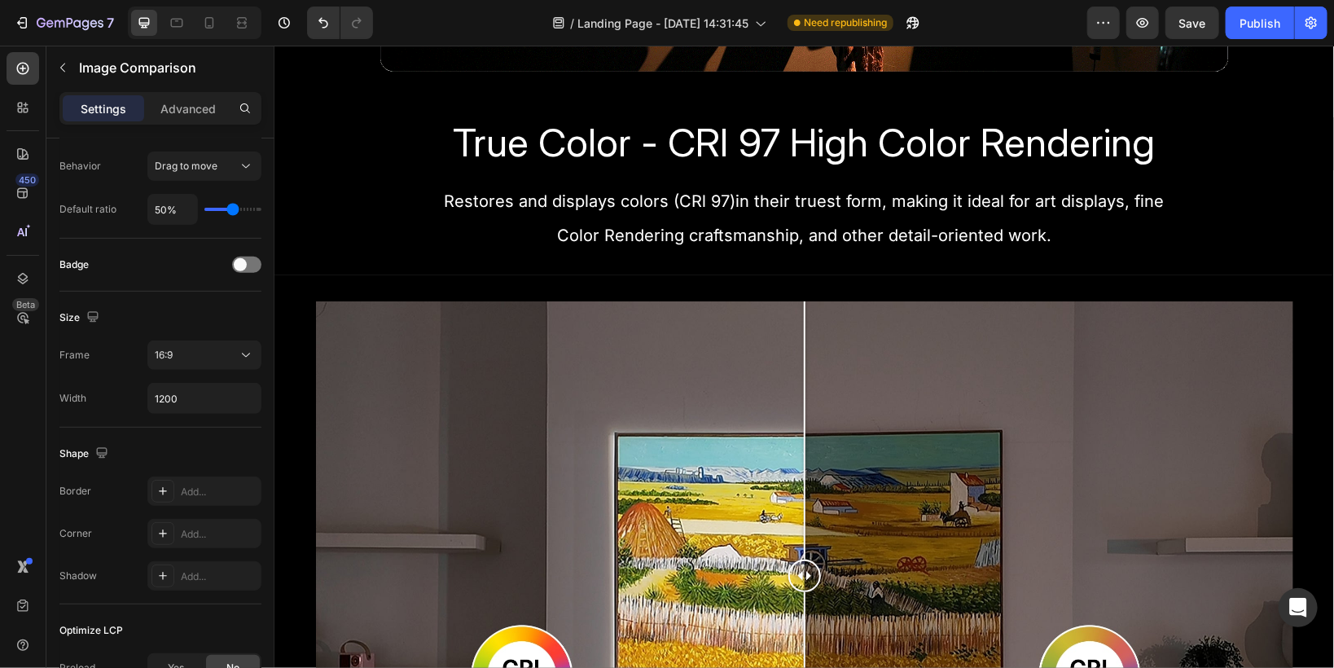
click at [306, 366] on div at bounding box center [803, 575] width 1022 height 550
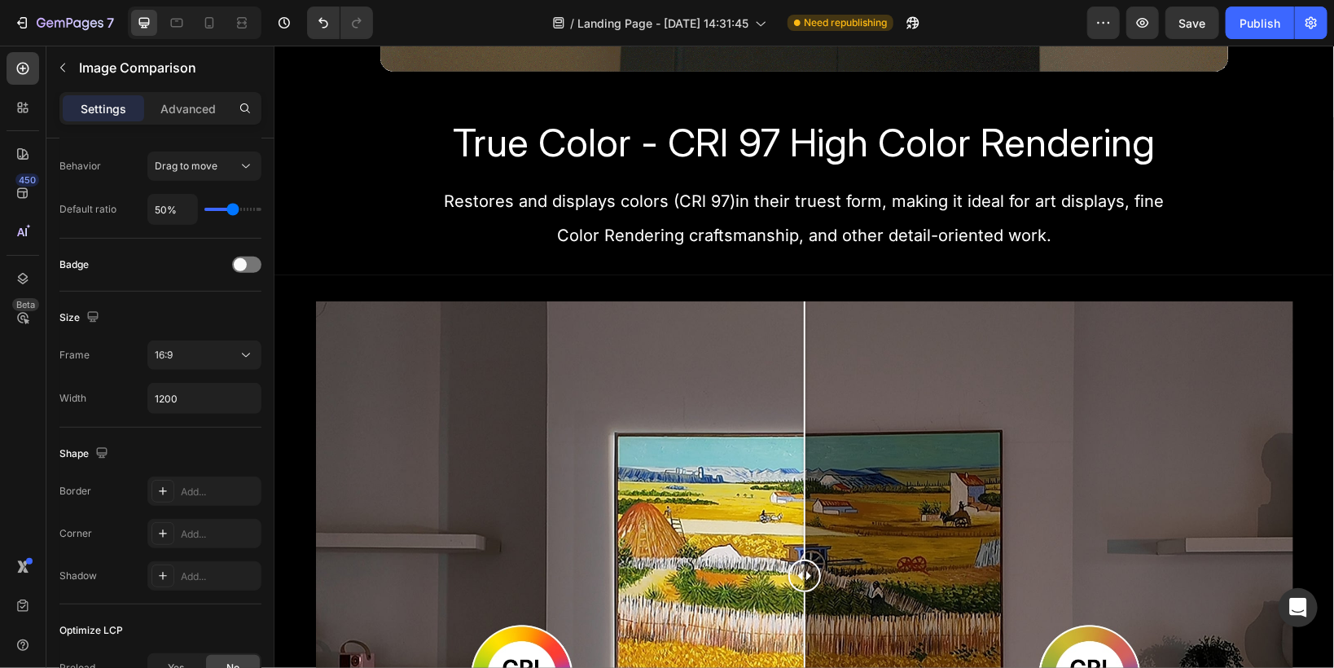
click at [350, 327] on div at bounding box center [803, 575] width 977 height 550
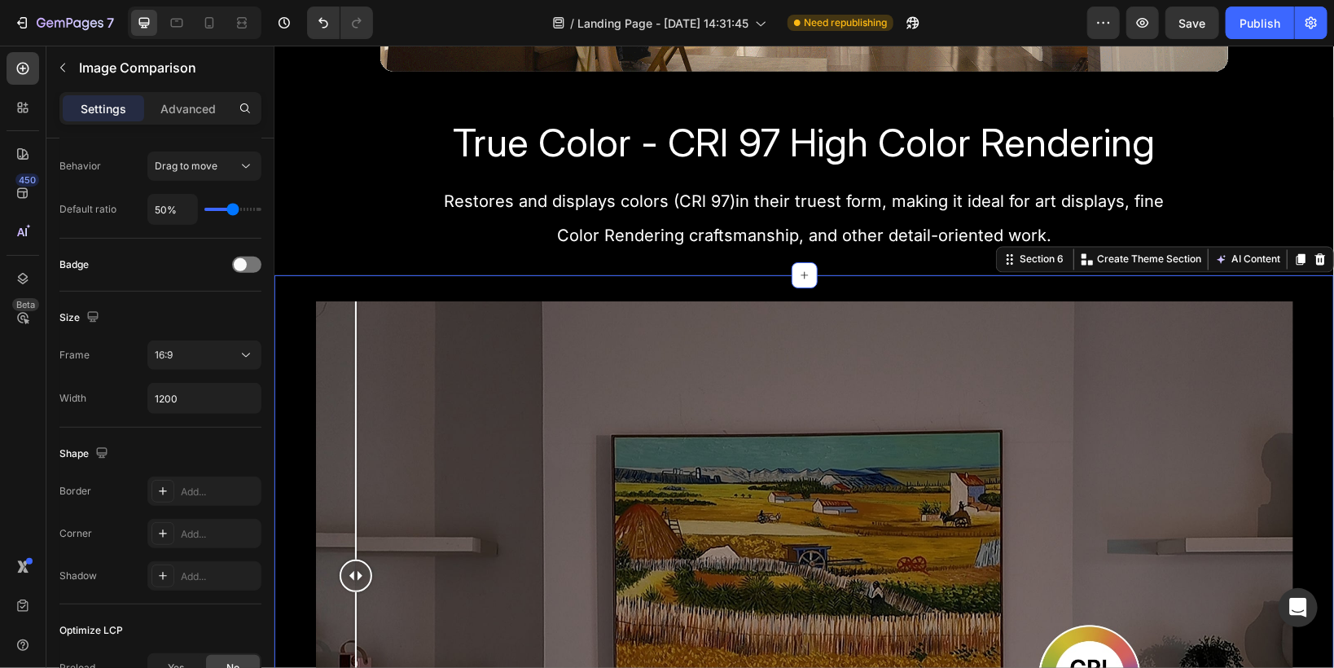
click at [309, 288] on div "Image Comparison Row Section 6 You can create reusable sections Create Theme Se…" at bounding box center [803, 581] width 1059 height 615
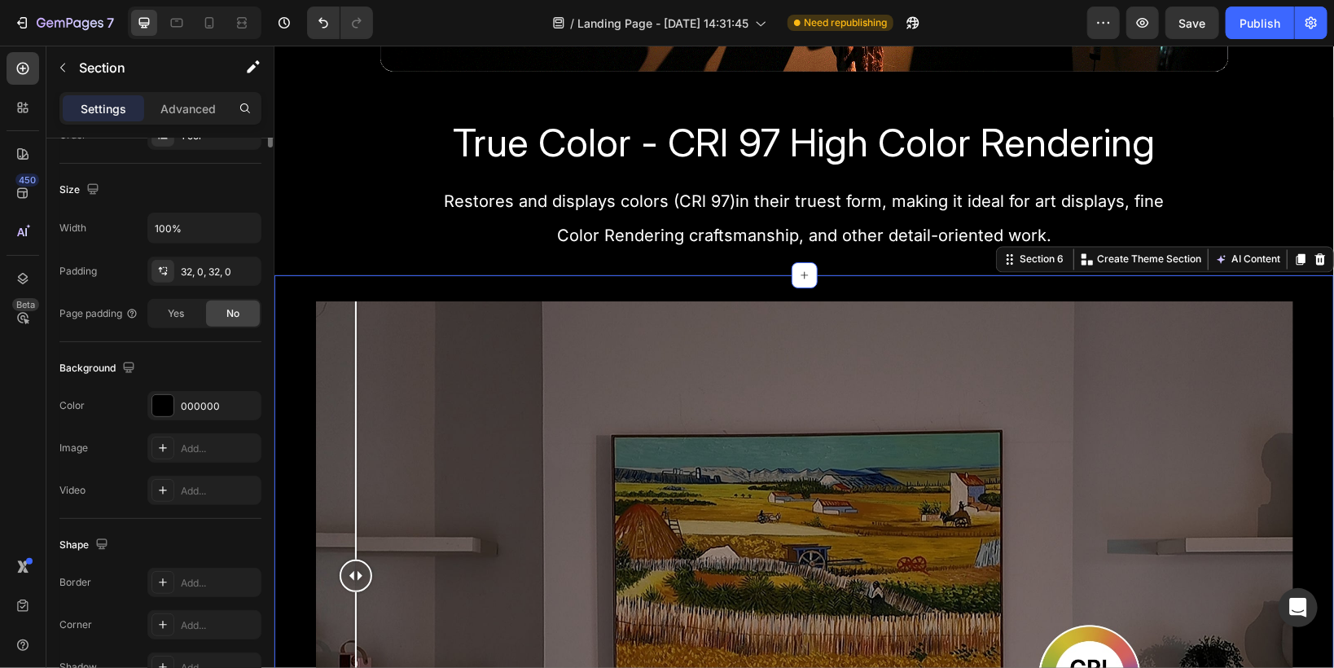
scroll to position [0, 0]
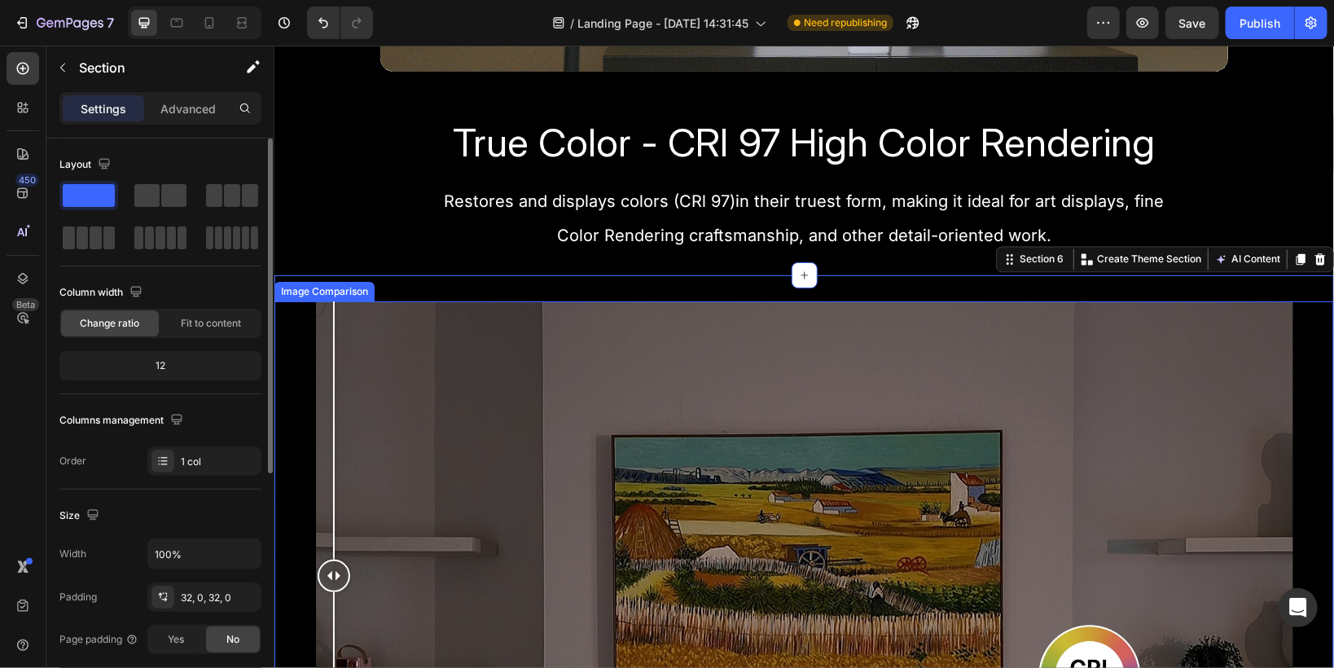
click at [318, 301] on div at bounding box center [803, 575] width 977 height 550
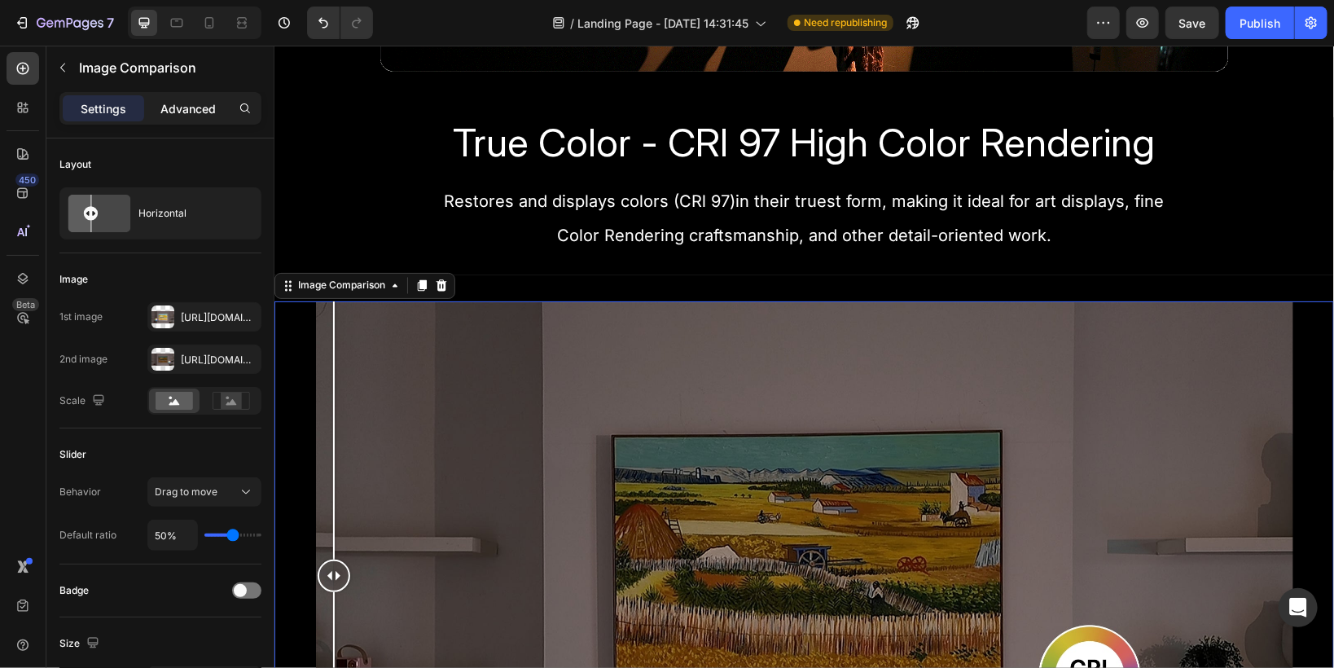
click at [195, 113] on p "Advanced" at bounding box center [187, 108] width 55 height 17
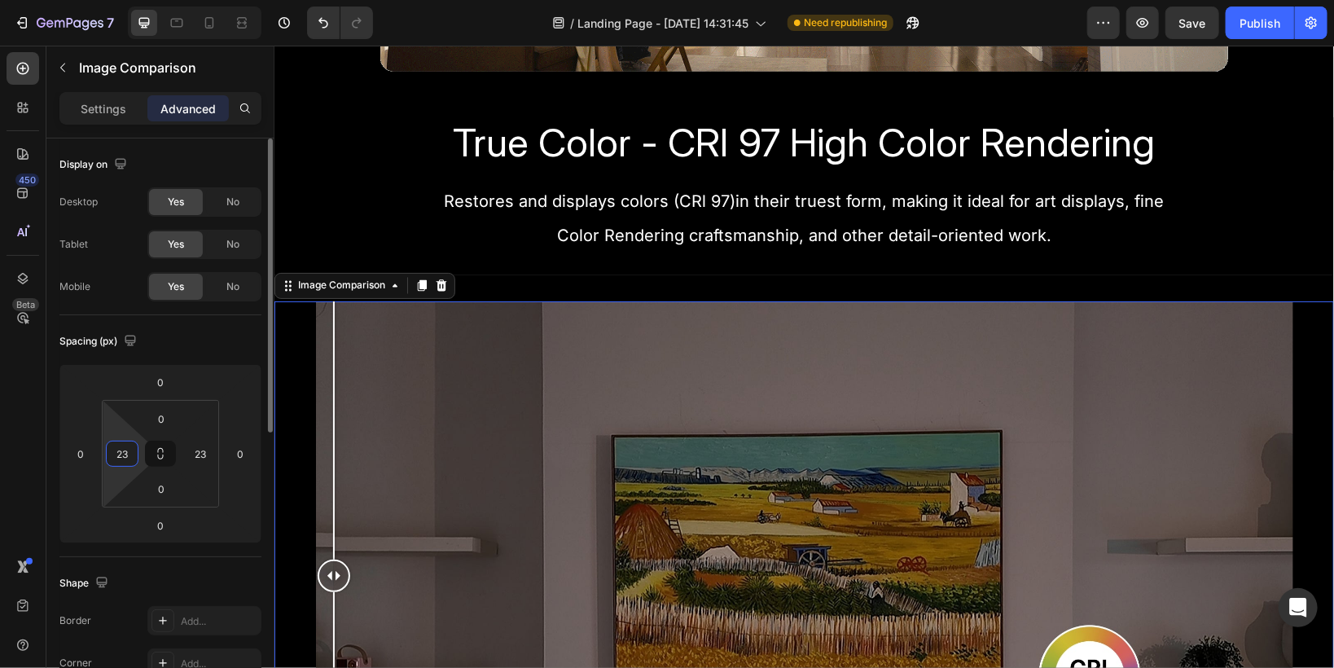
click at [118, 454] on input "23" at bounding box center [122, 453] width 24 height 24
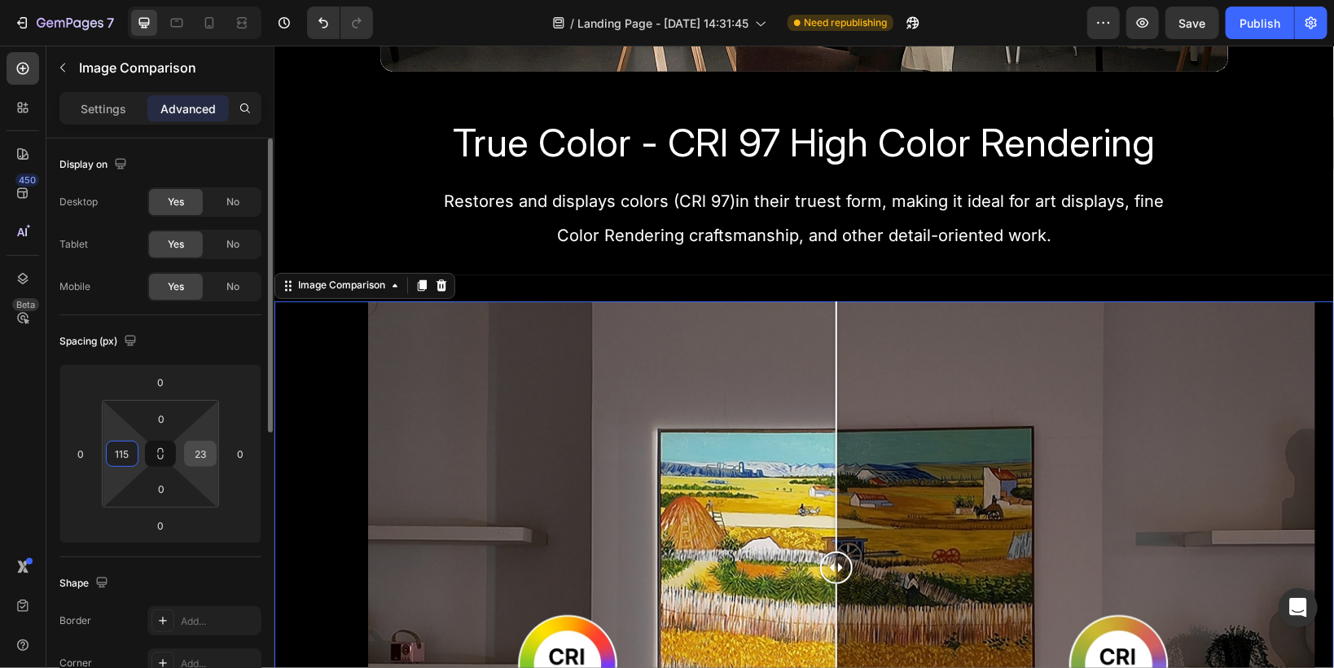
type input "115"
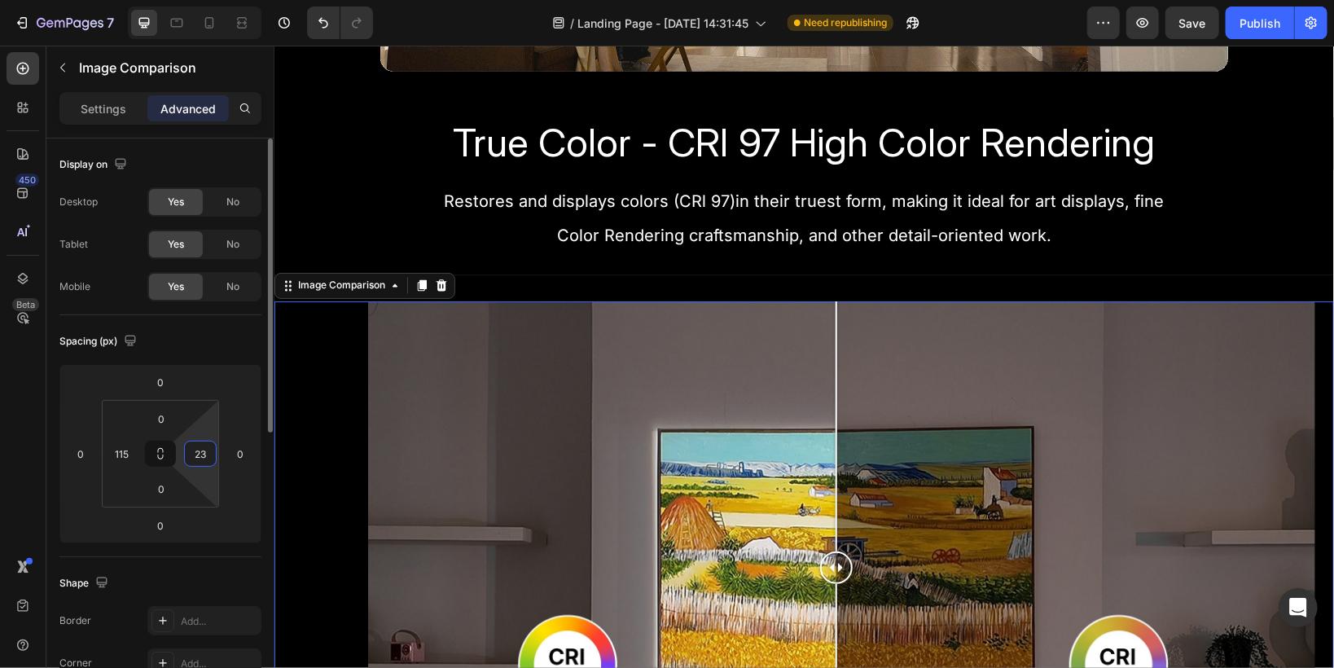
click at [201, 456] on input "23" at bounding box center [200, 453] width 24 height 24
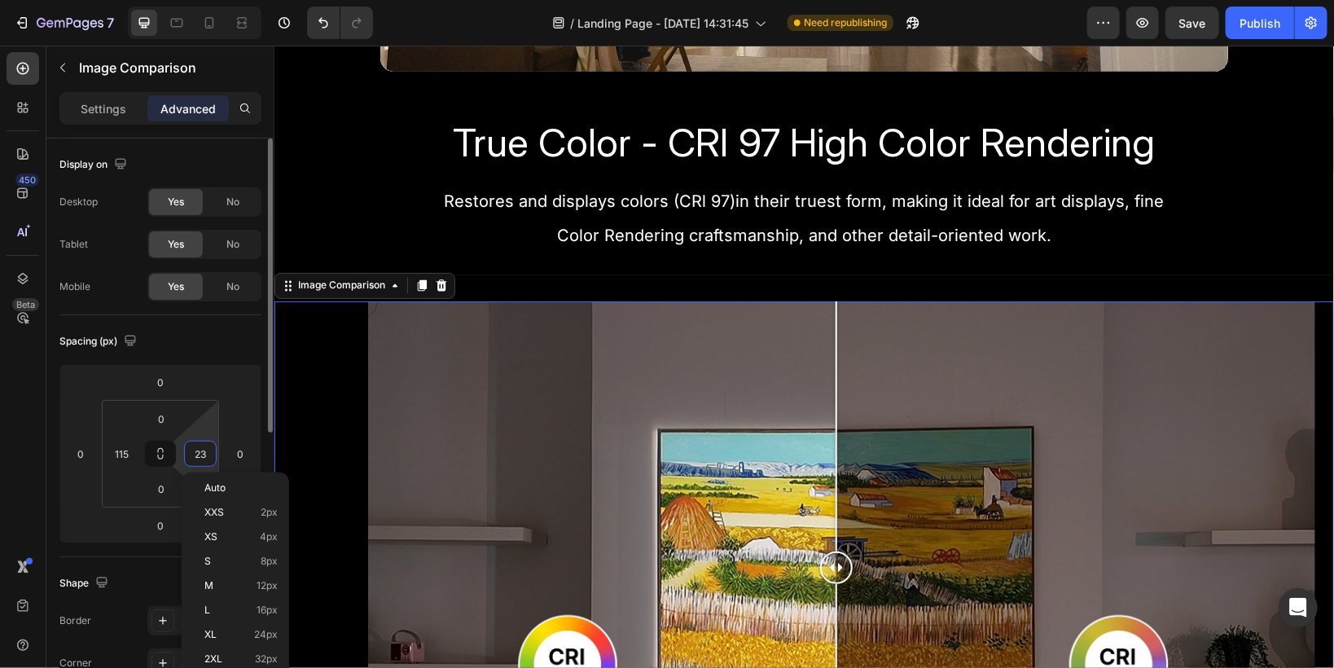
click at [201, 454] on input "23" at bounding box center [200, 453] width 24 height 24
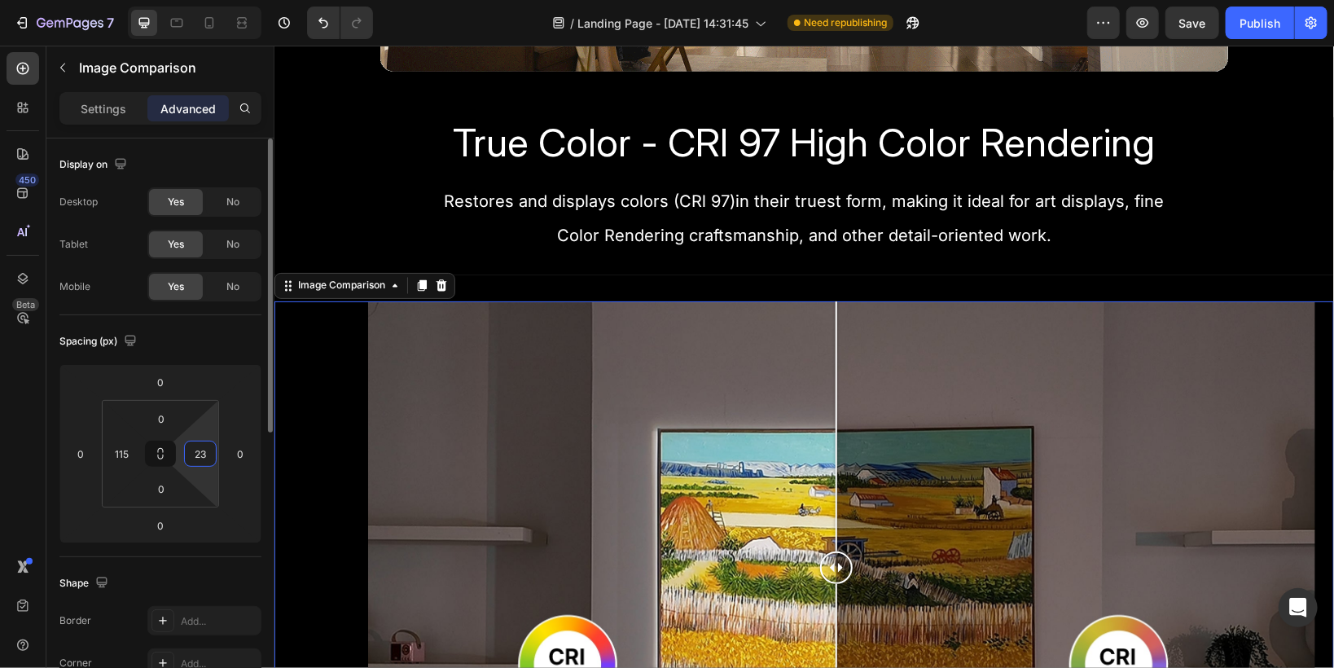
click at [201, 452] on input "23" at bounding box center [200, 453] width 24 height 24
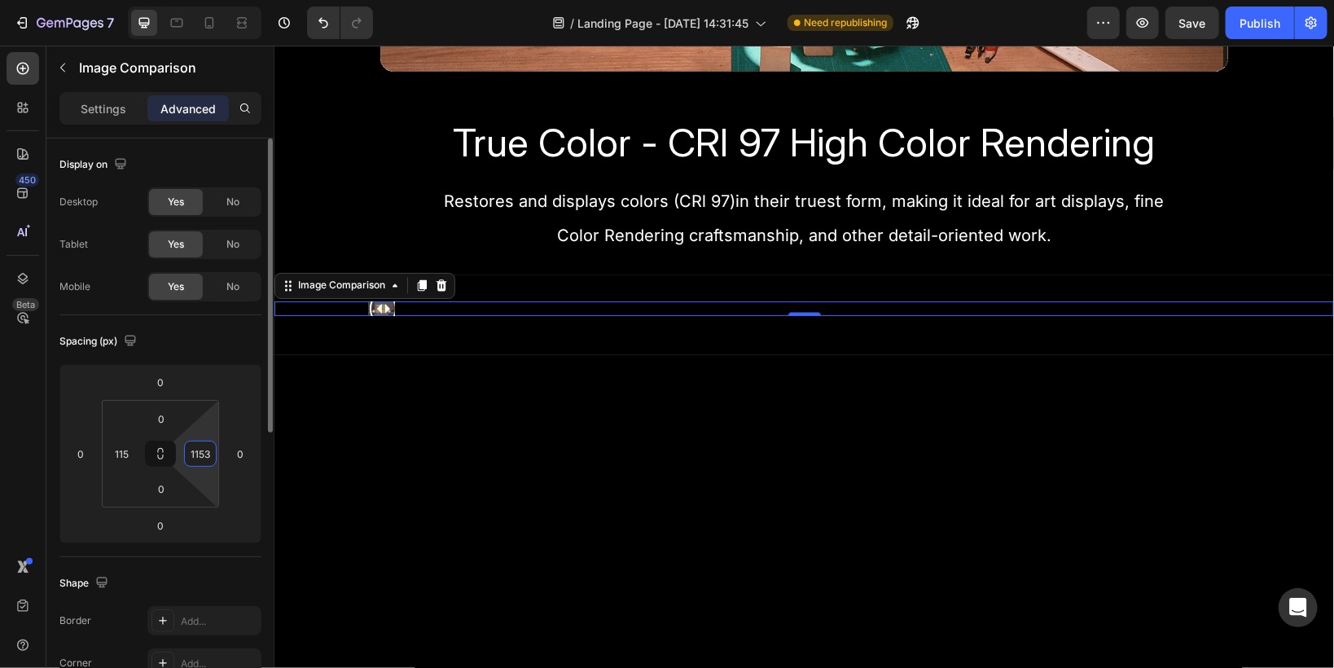
type input "115"
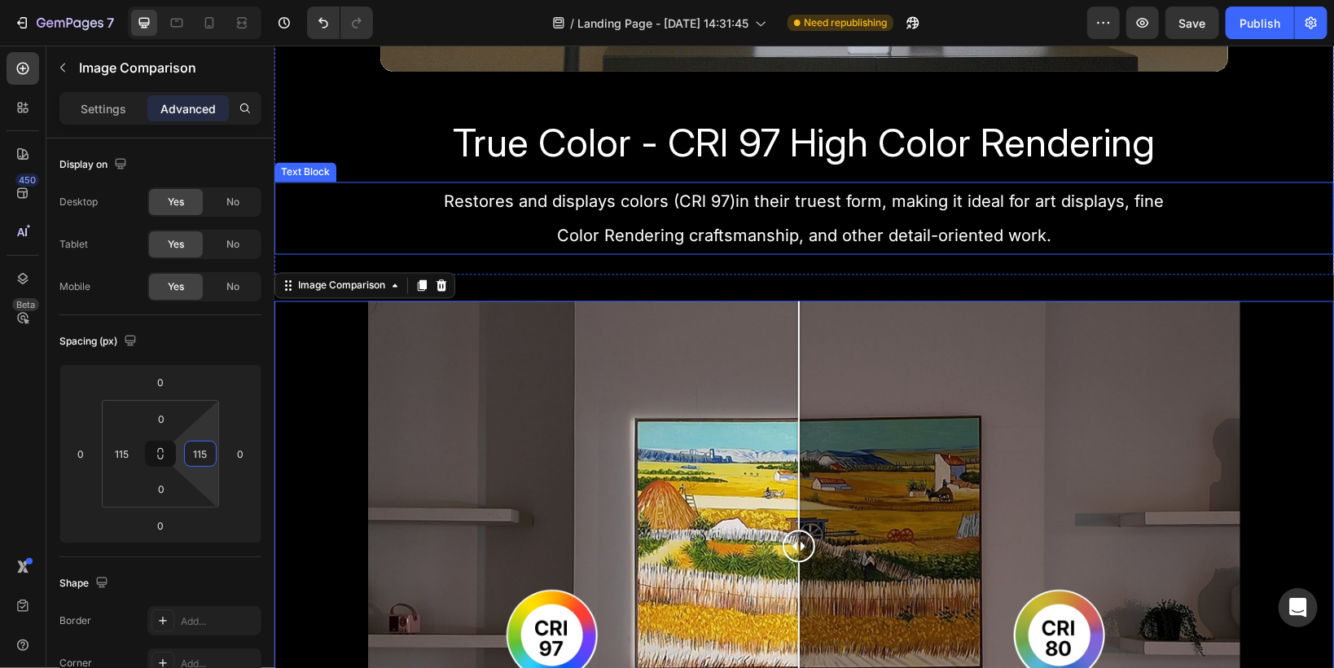
click at [356, 202] on p "Restores and displays colors (CRl 97)in their truest form, making it ideal for …" at bounding box center [803, 217] width 1037 height 68
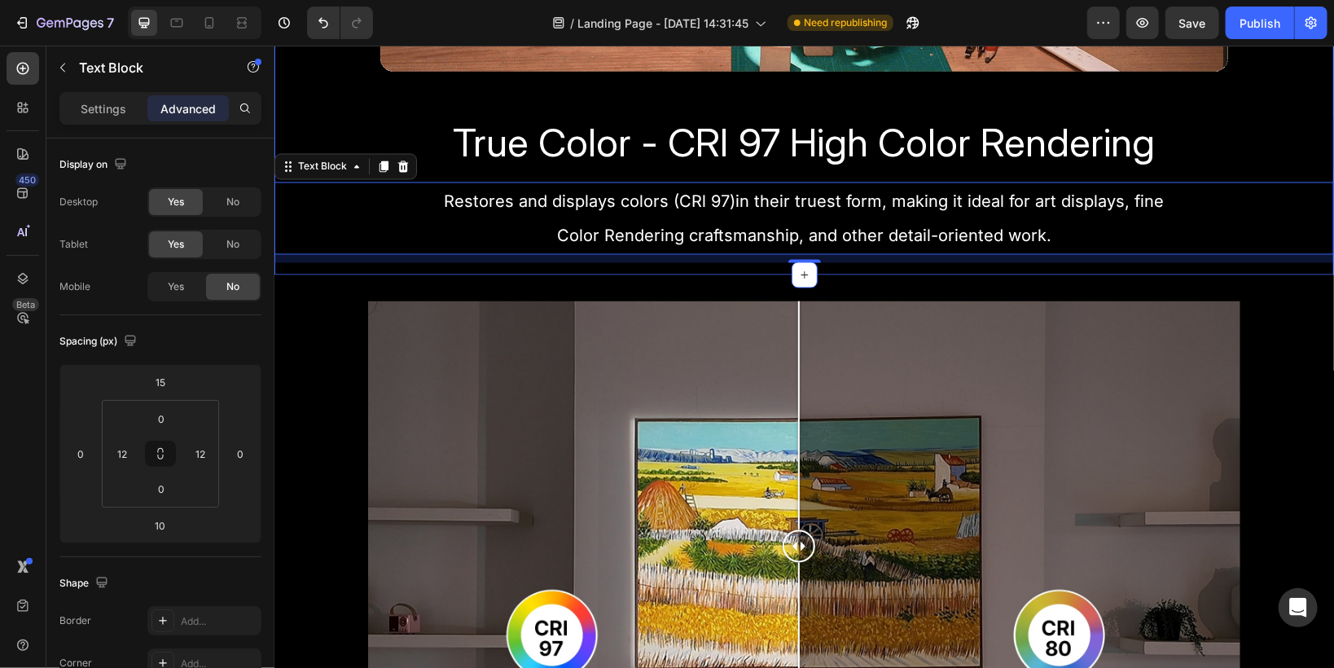
scroll to position [1433, 0]
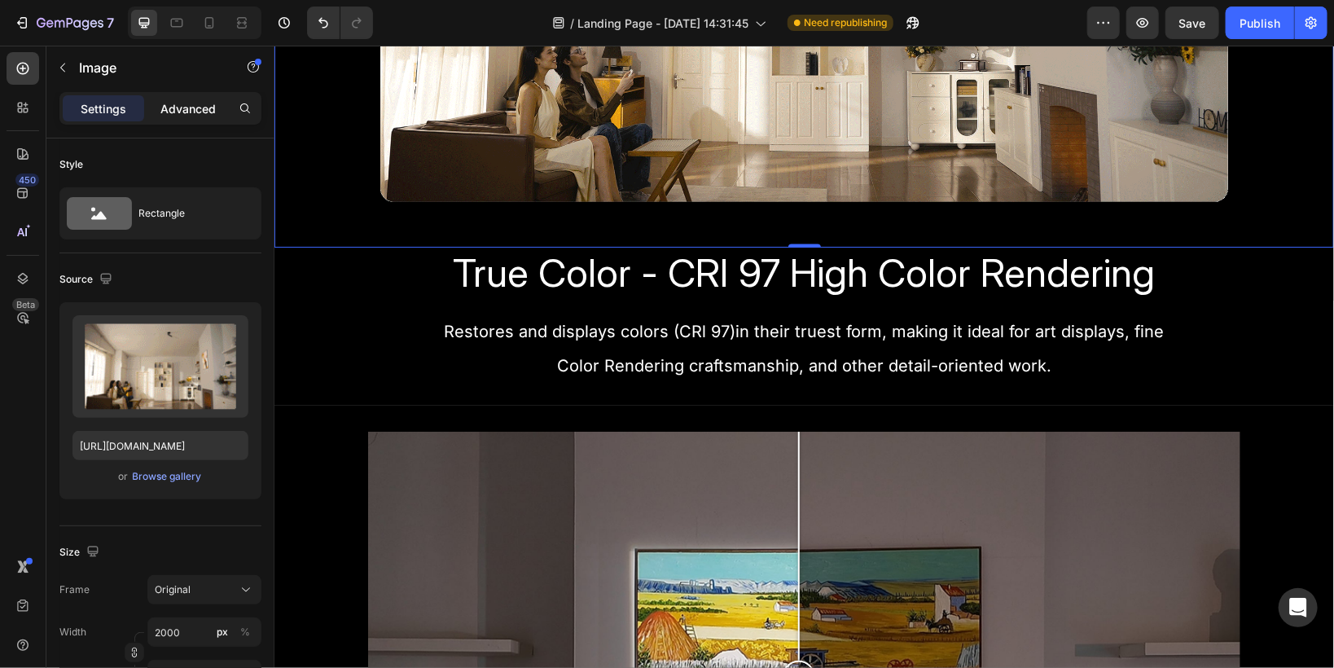
click at [147, 104] on div "Advanced" at bounding box center [187, 108] width 81 height 26
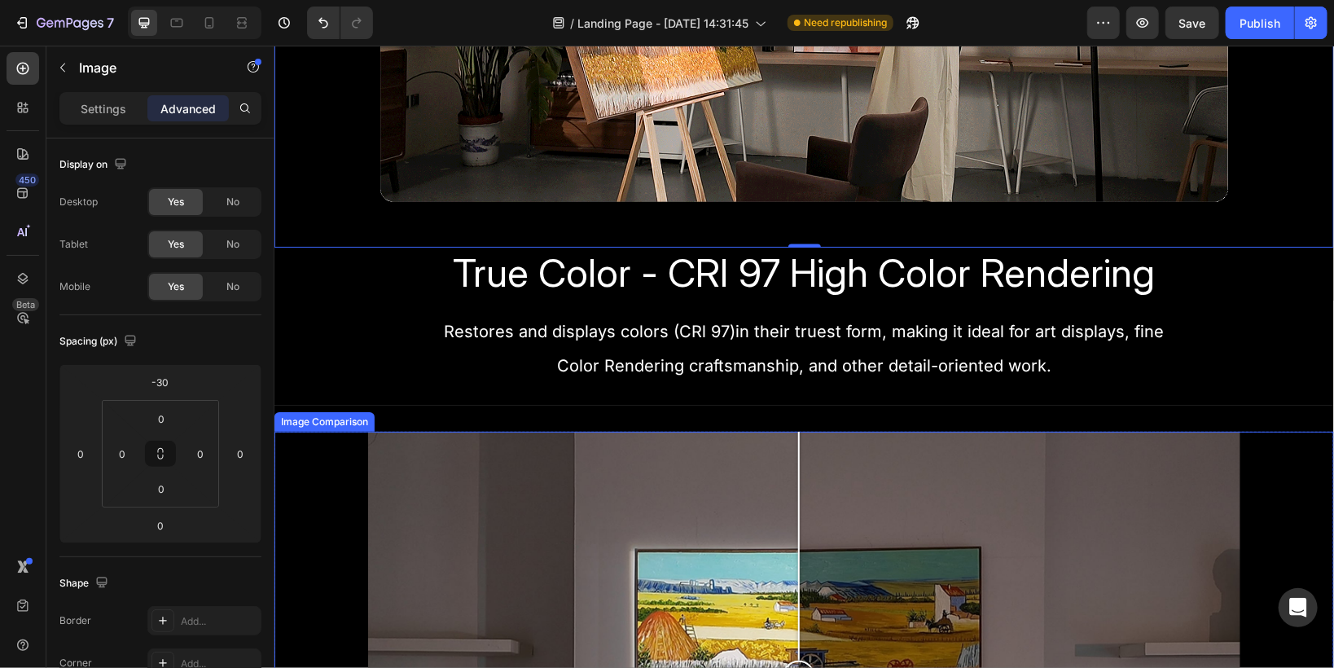
click at [393, 445] on div at bounding box center [803, 676] width 872 height 490
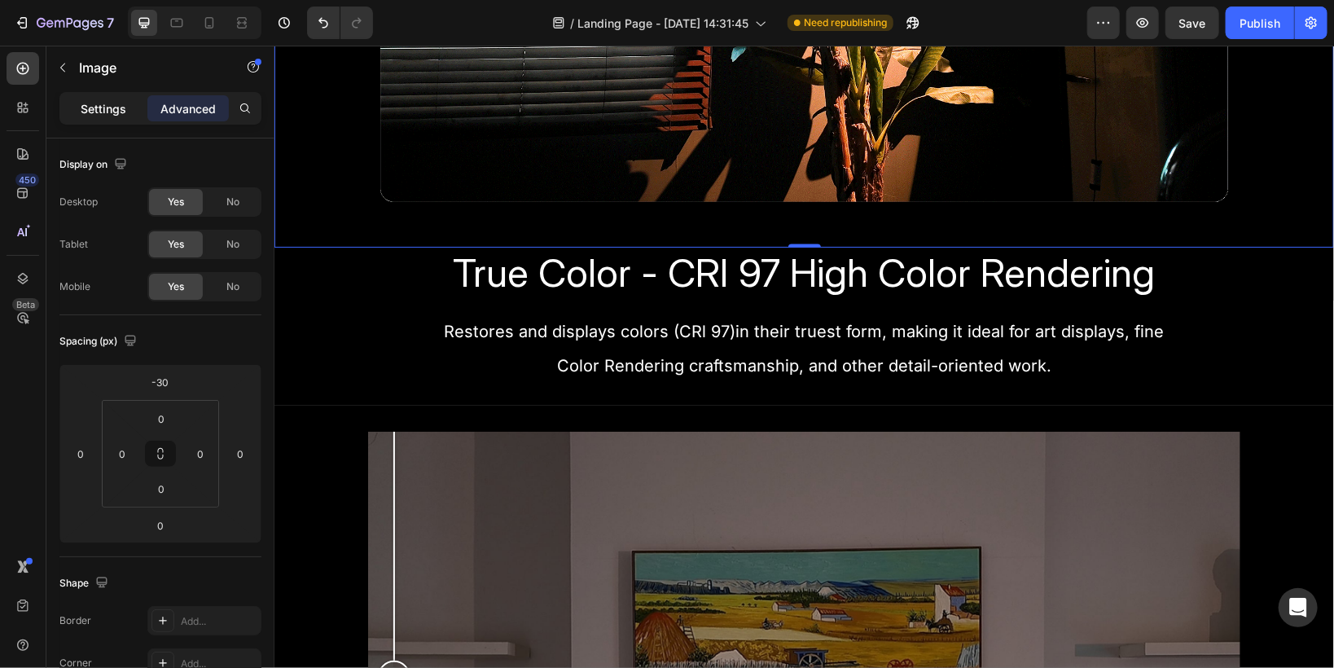
click at [81, 108] on p "Settings" at bounding box center [104, 108] width 46 height 17
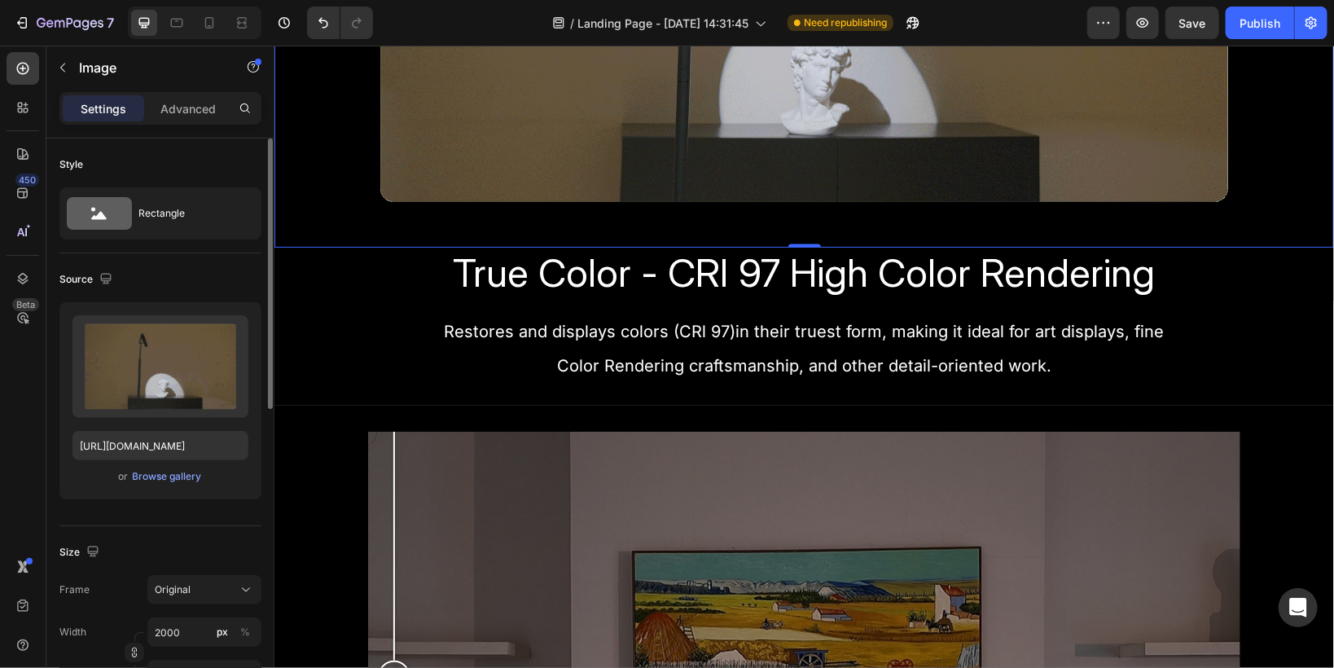
scroll to position [65, 0]
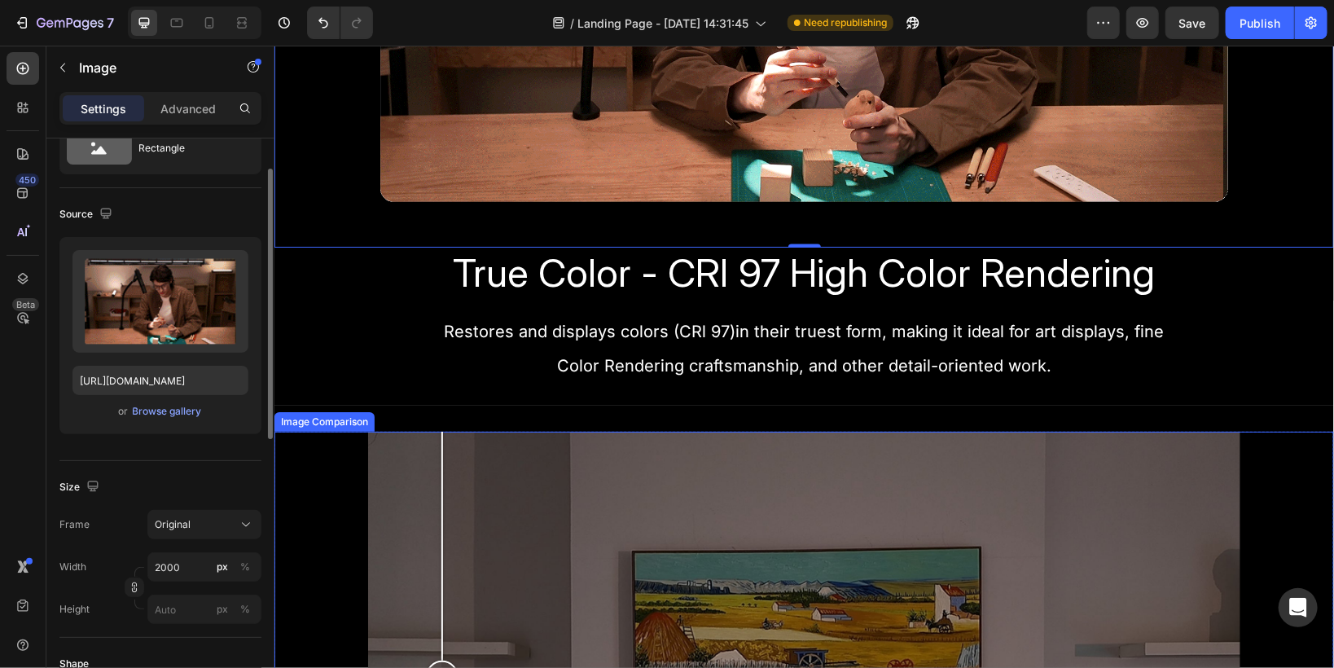
click at [441, 450] on div at bounding box center [803, 676] width 872 height 490
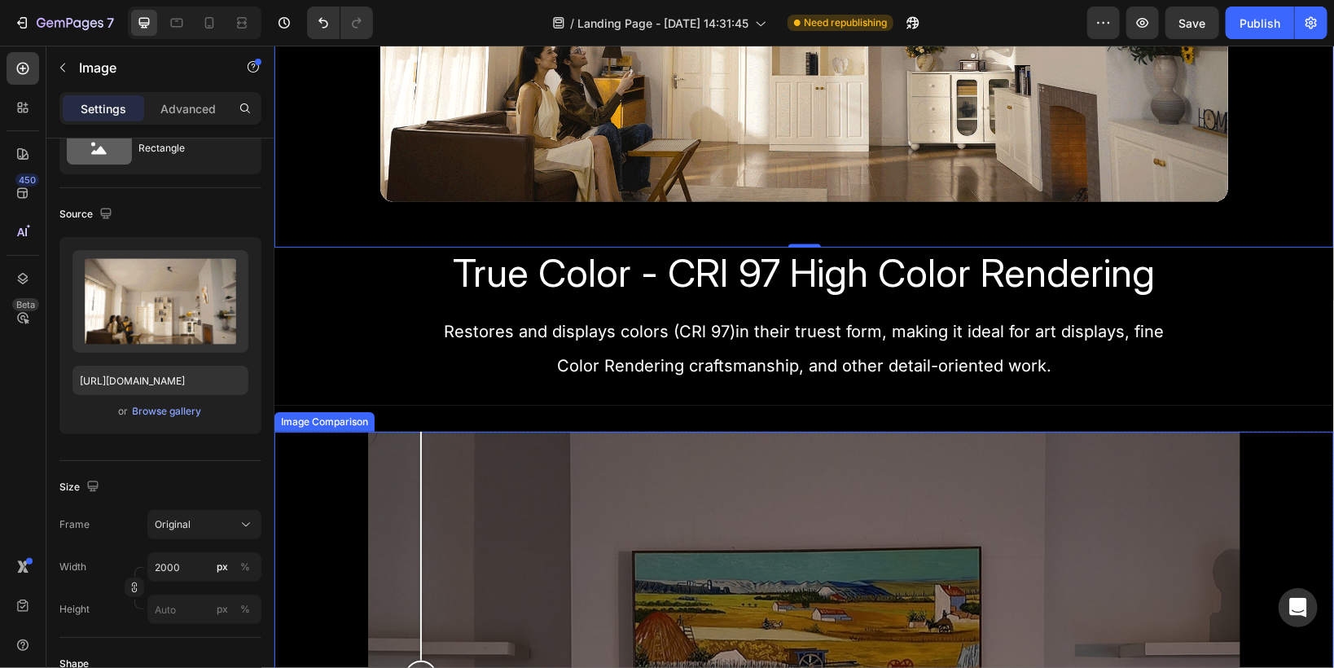
click at [420, 450] on div at bounding box center [803, 676] width 872 height 490
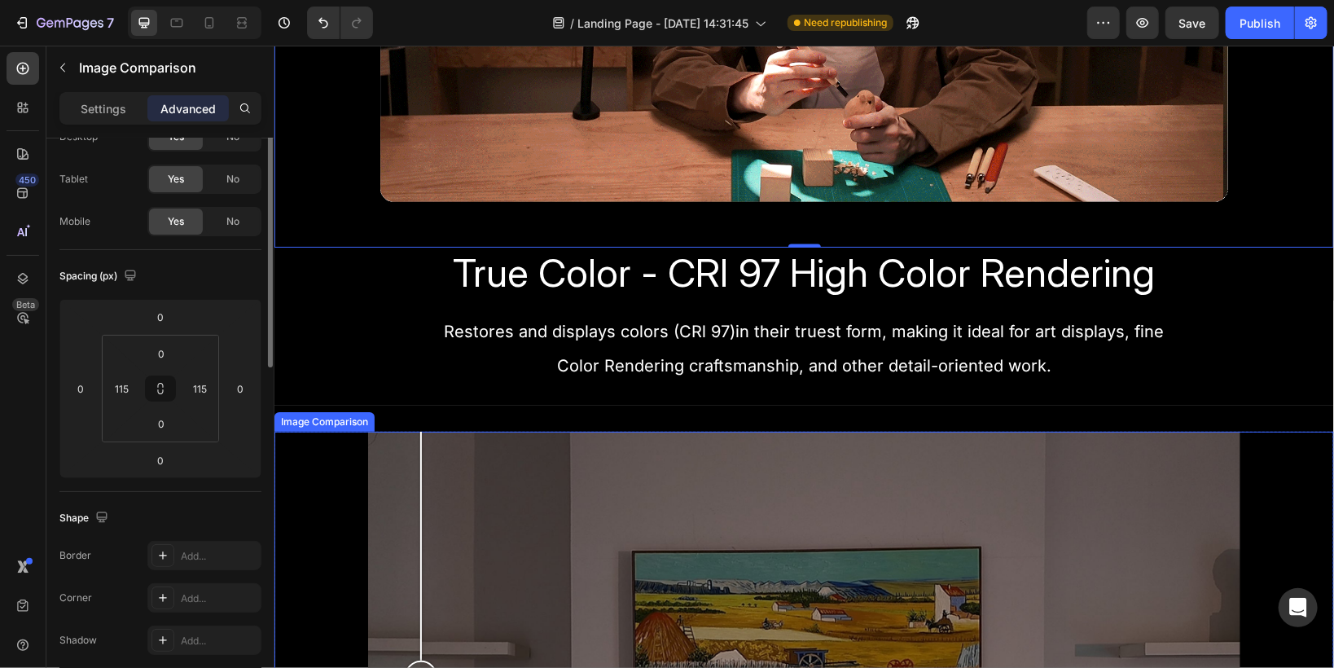
scroll to position [0, 0]
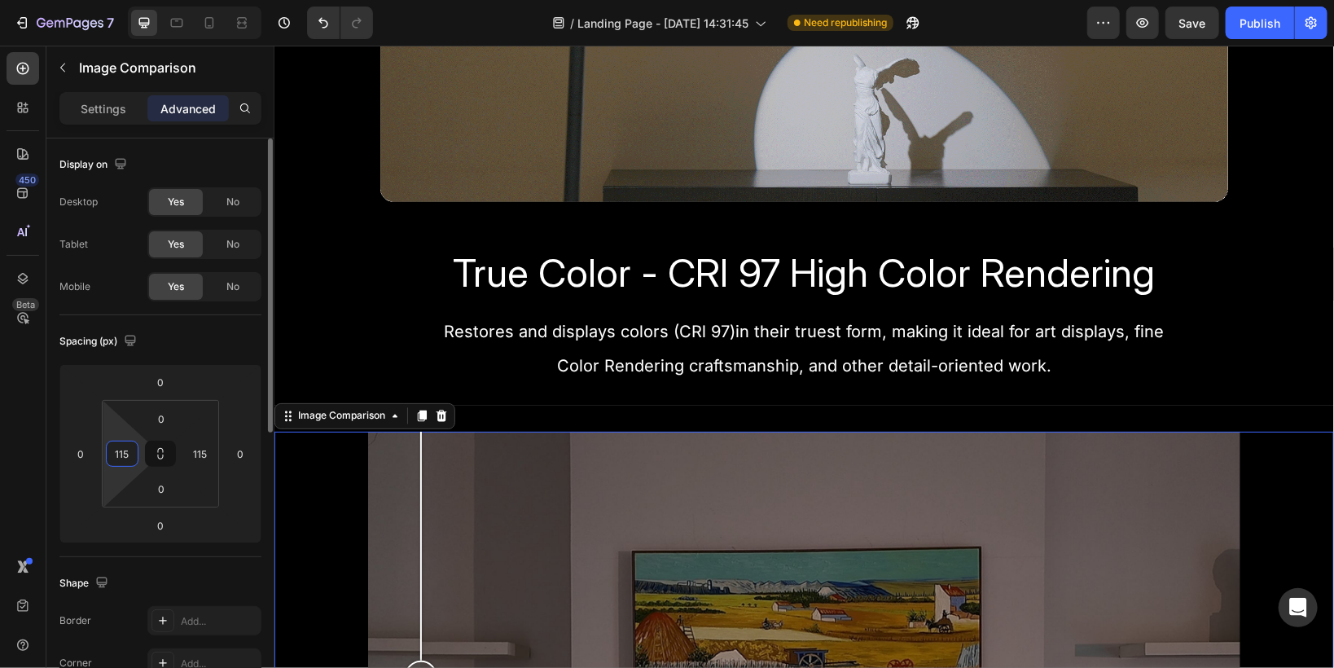
click at [131, 450] on input "115" at bounding box center [122, 453] width 24 height 24
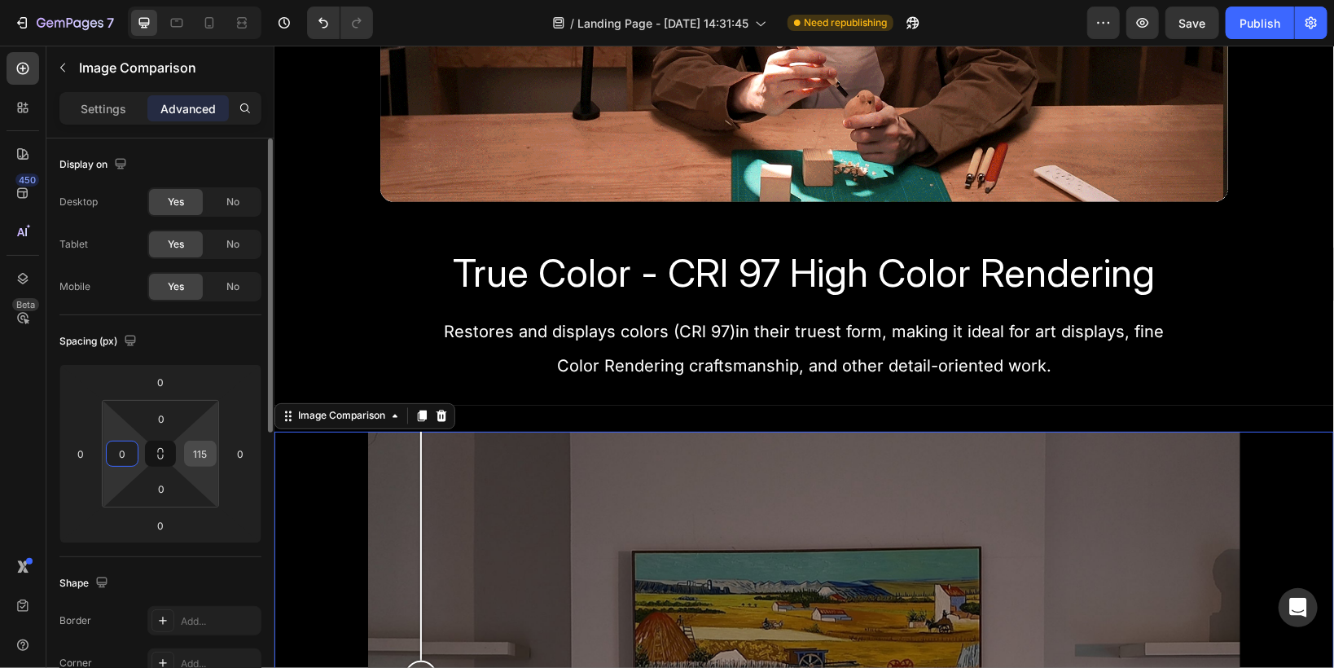
type input "0"
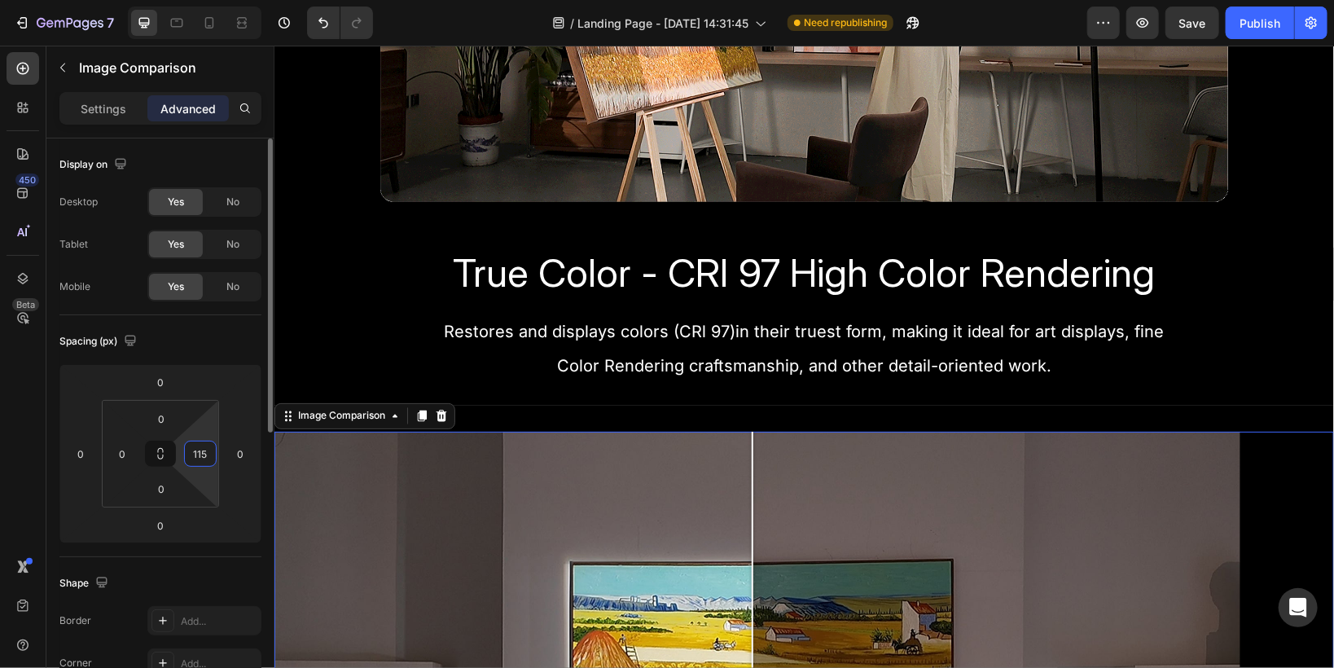
click at [205, 457] on input "115" at bounding box center [200, 453] width 24 height 24
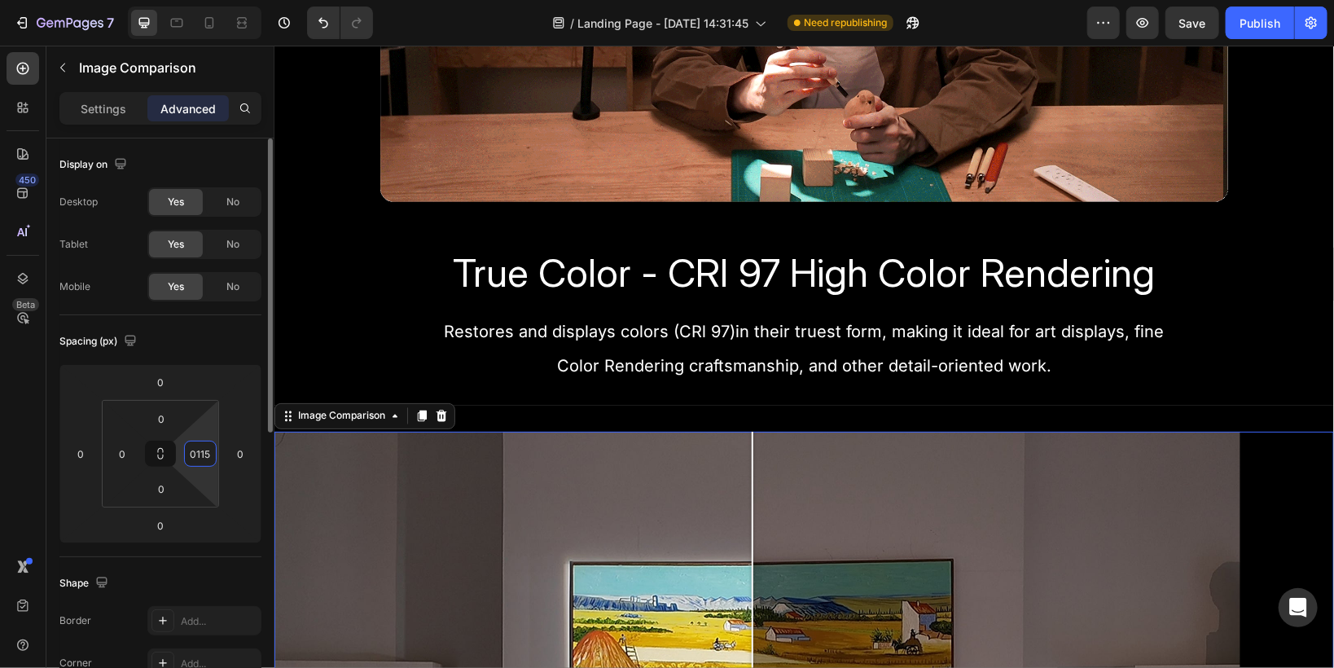
type input "115"
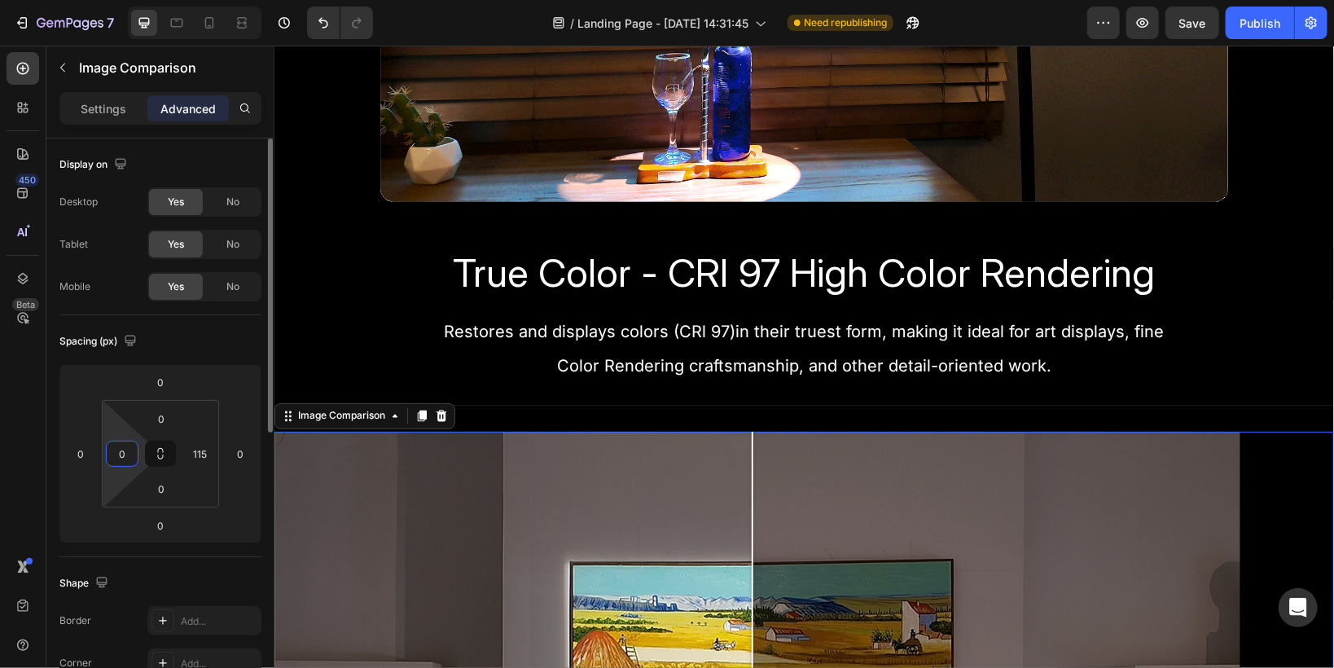
click at [127, 452] on input "0" at bounding box center [122, 453] width 24 height 24
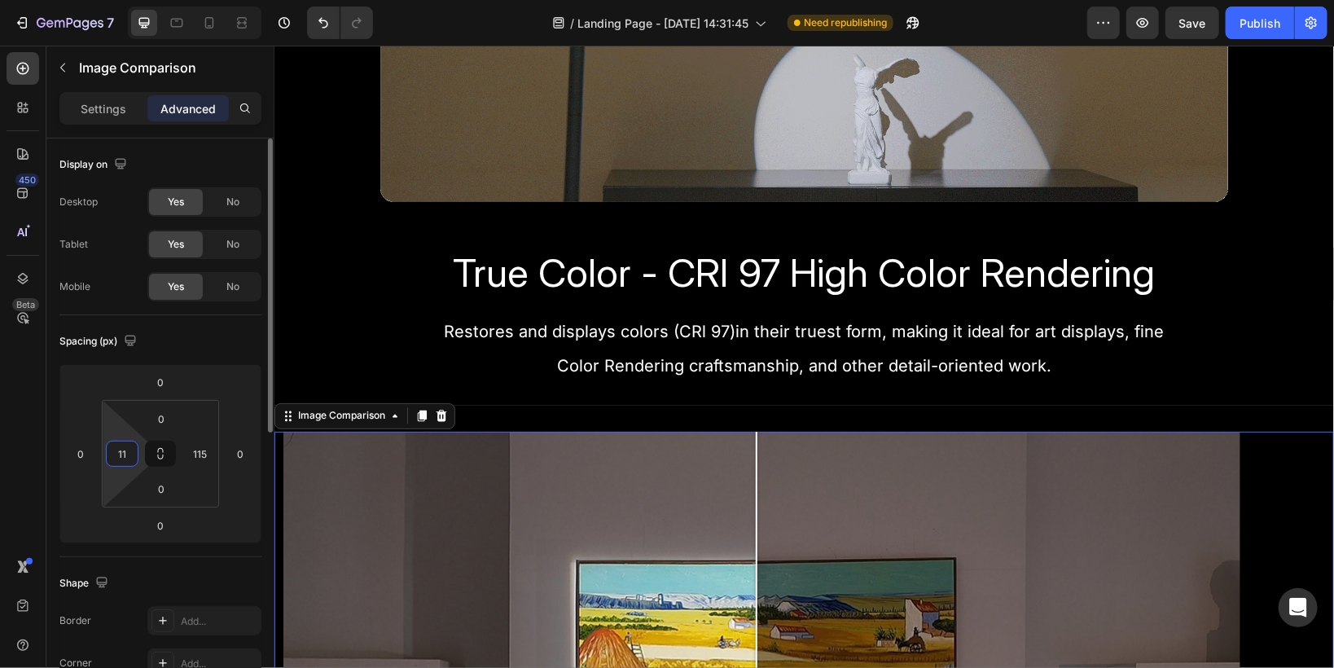
type input "115"
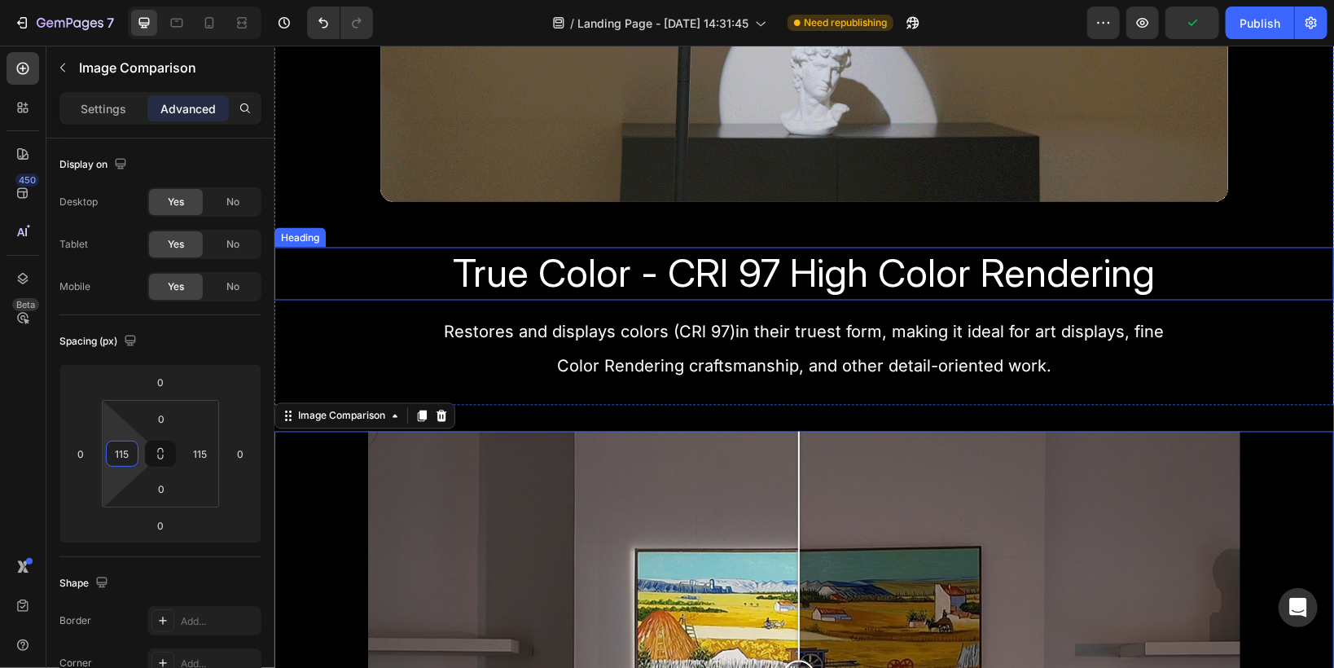
click at [349, 265] on h2 "True Color - CRI 97 High Color Rendering" at bounding box center [803, 273] width 1059 height 53
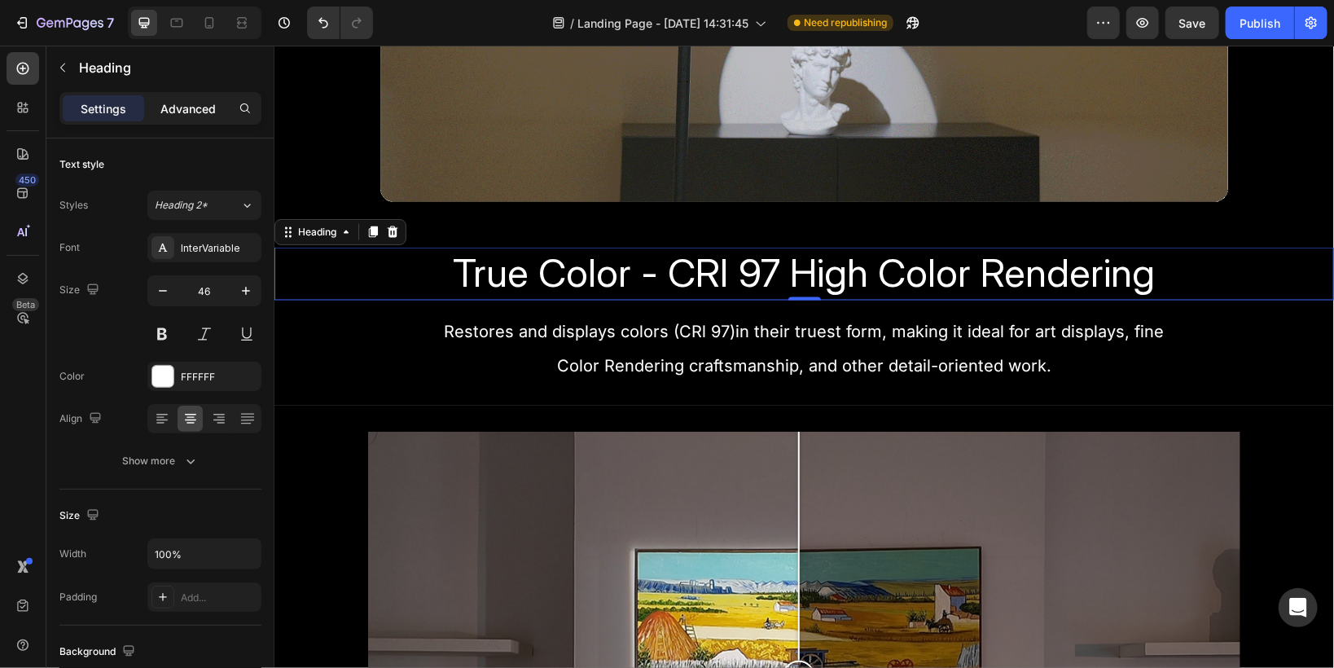
click at [166, 116] on p "Advanced" at bounding box center [187, 108] width 55 height 17
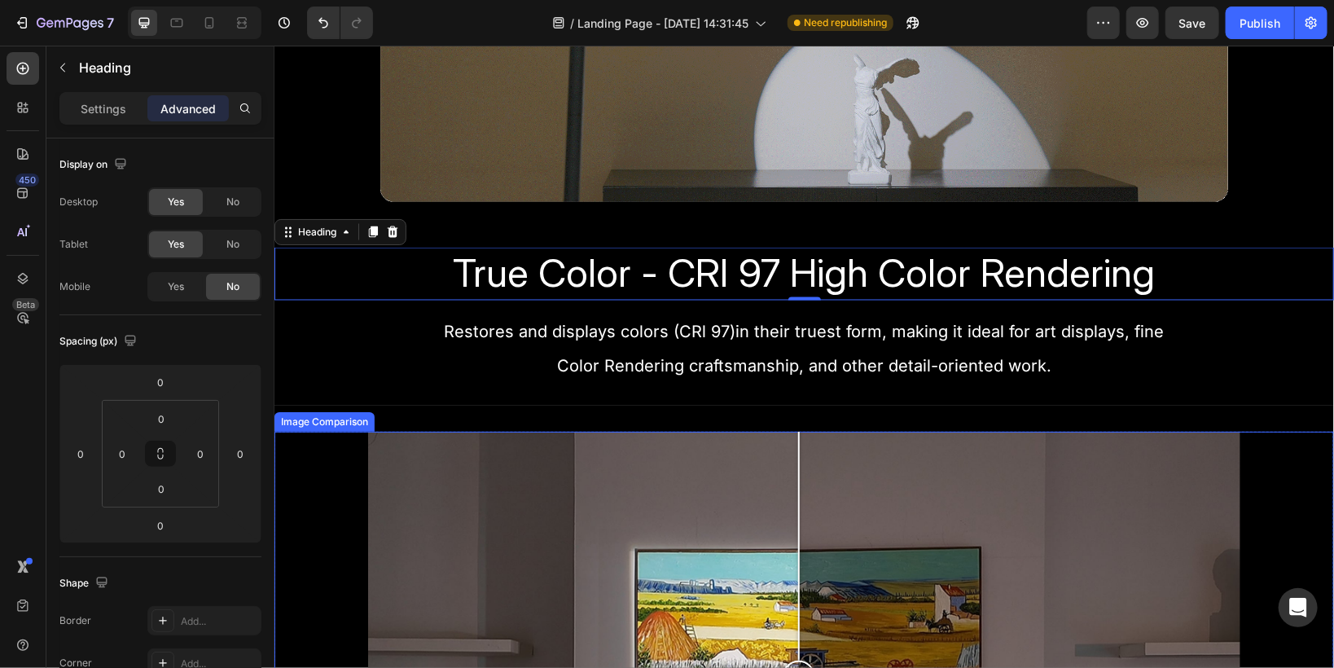
click at [379, 454] on div at bounding box center [803, 676] width 872 height 490
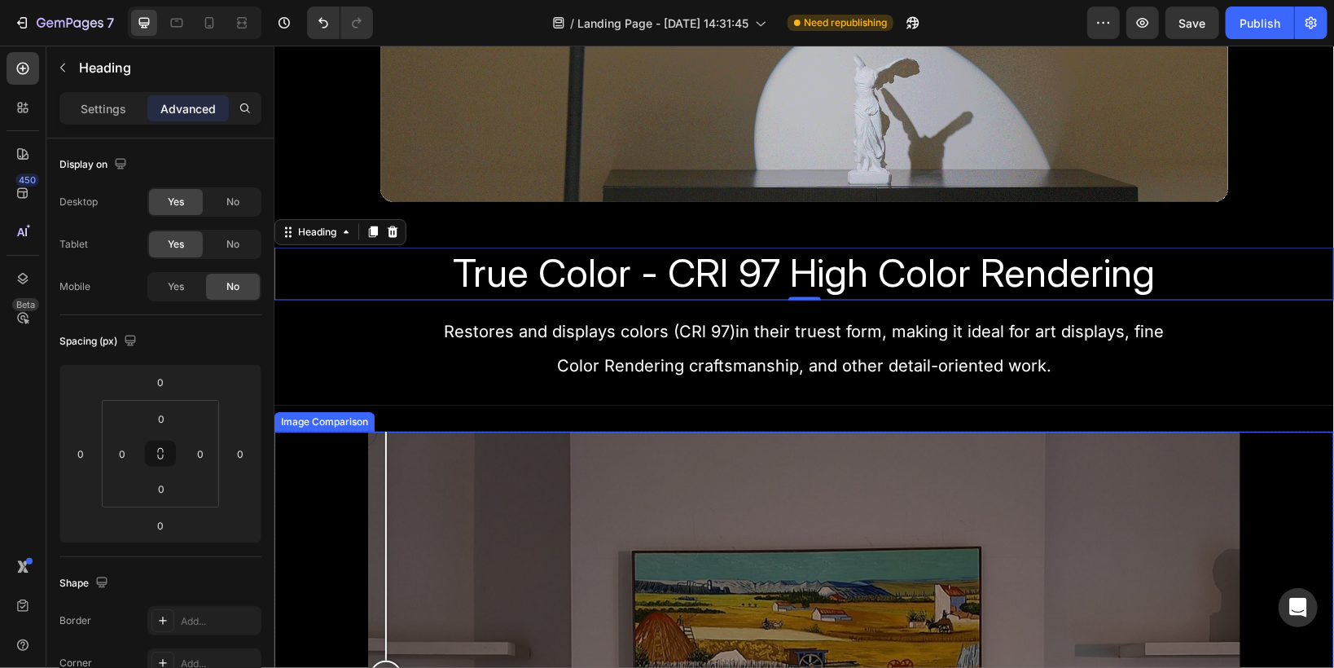
click at [369, 436] on div at bounding box center [385, 676] width 33 height 490
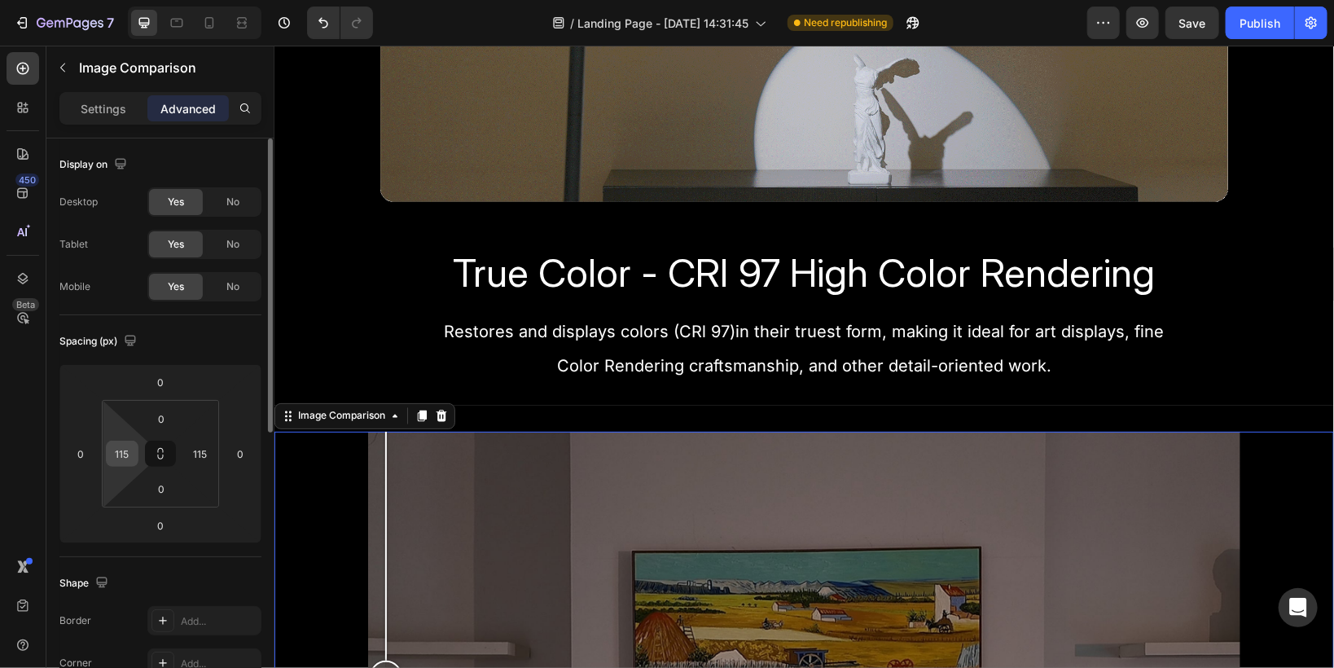
click at [125, 454] on input "115" at bounding box center [122, 453] width 24 height 24
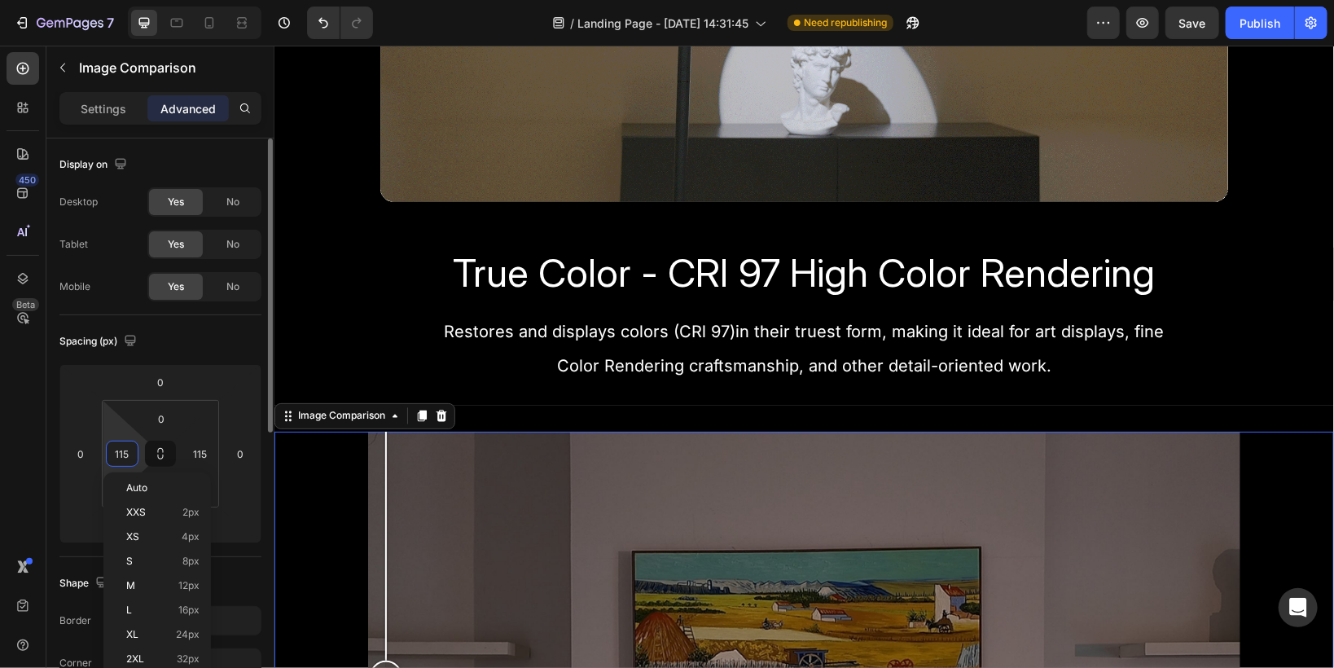
click at [125, 454] on input "115" at bounding box center [122, 453] width 24 height 24
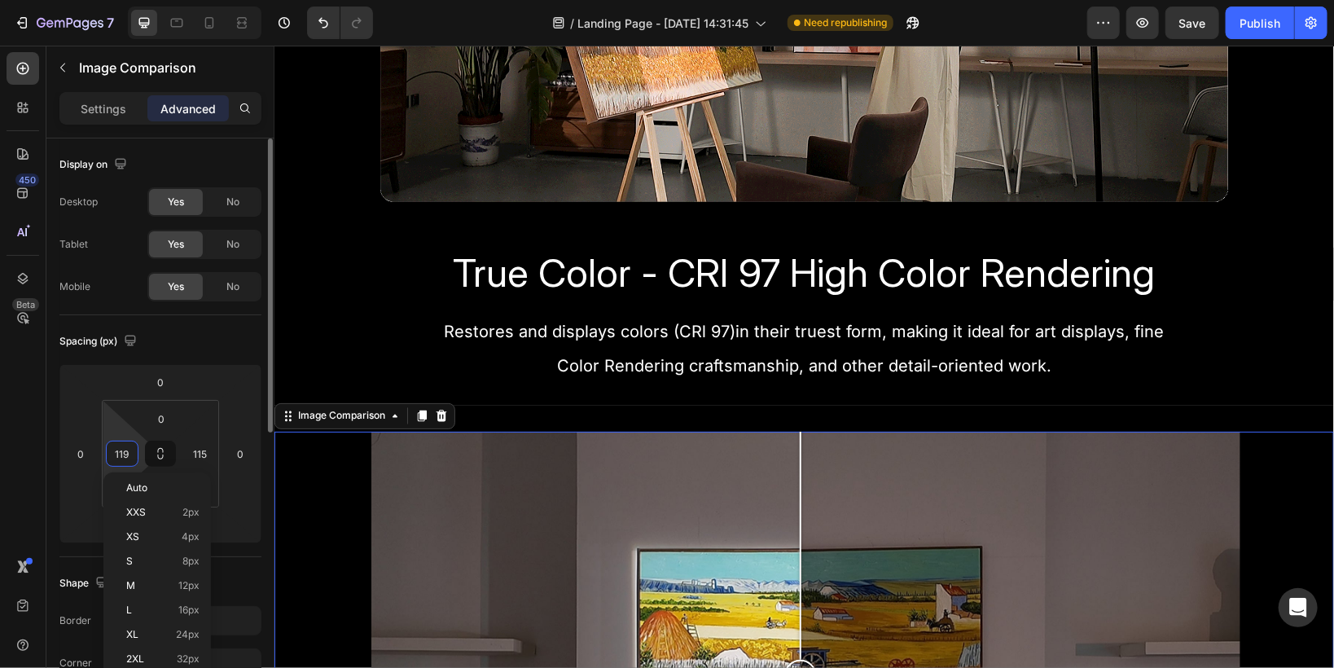
type input "120"
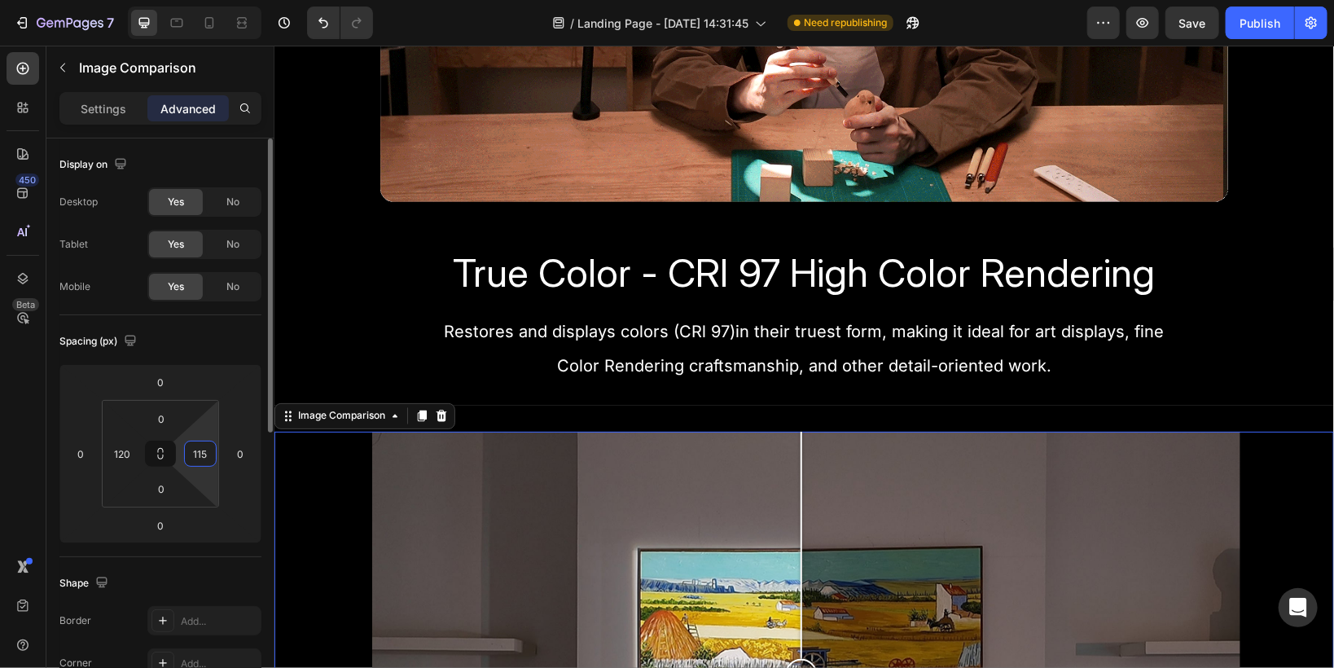
click at [202, 450] on input "115" at bounding box center [200, 453] width 24 height 24
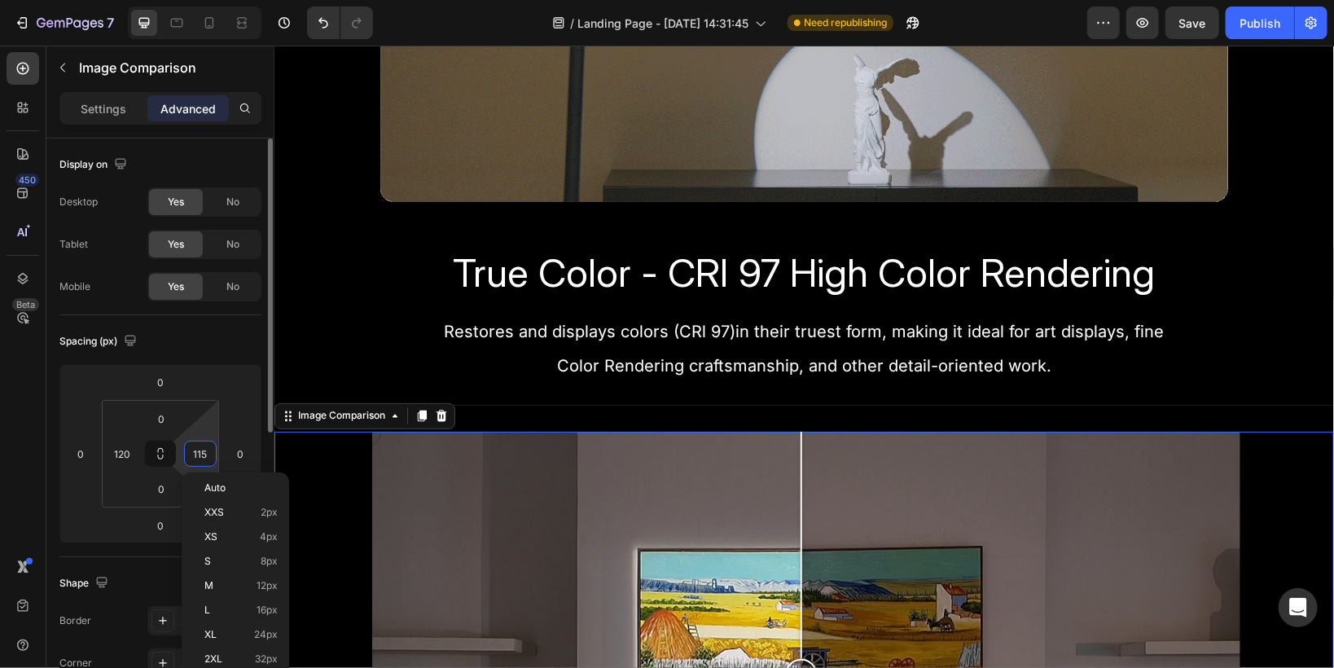
click at [206, 450] on input "115" at bounding box center [200, 453] width 24 height 24
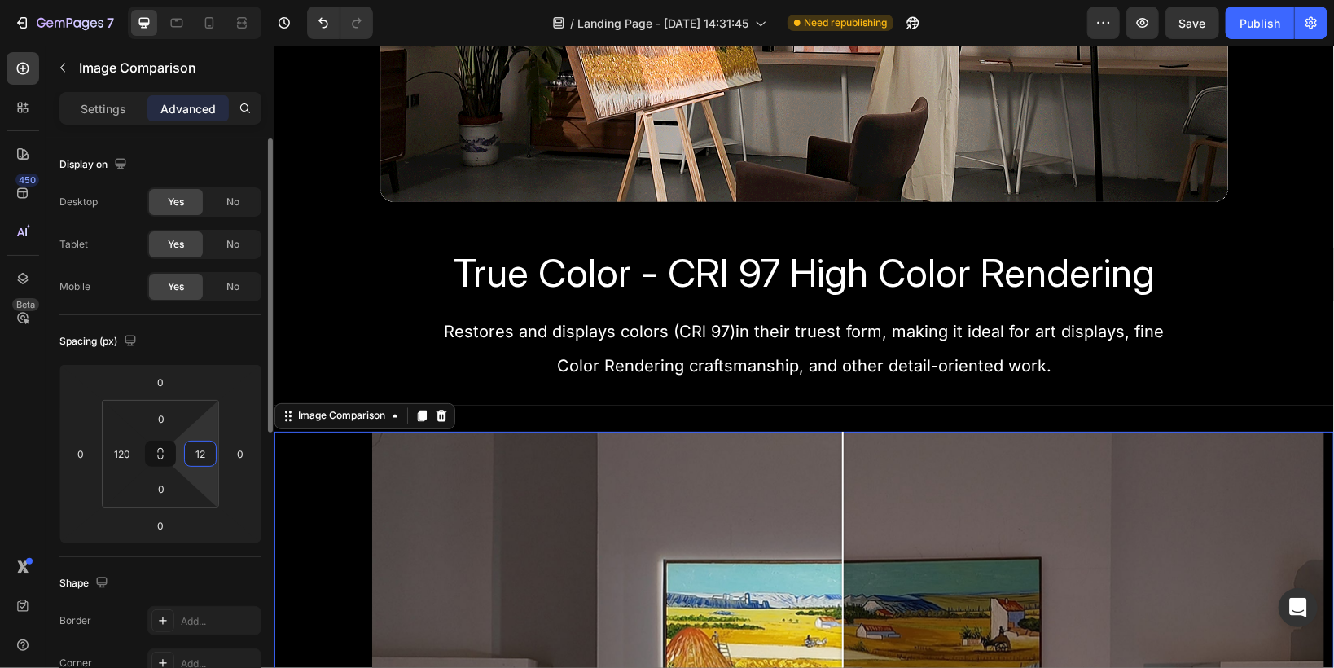
type input "120"
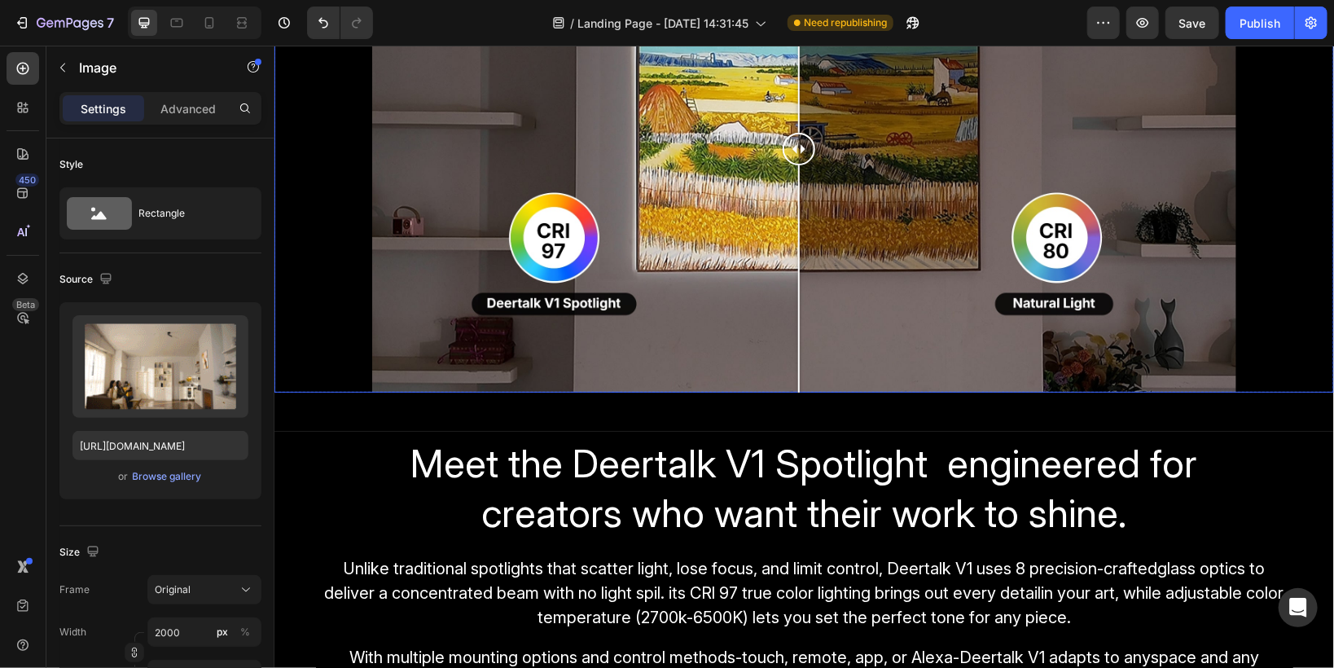
scroll to position [1890, 0]
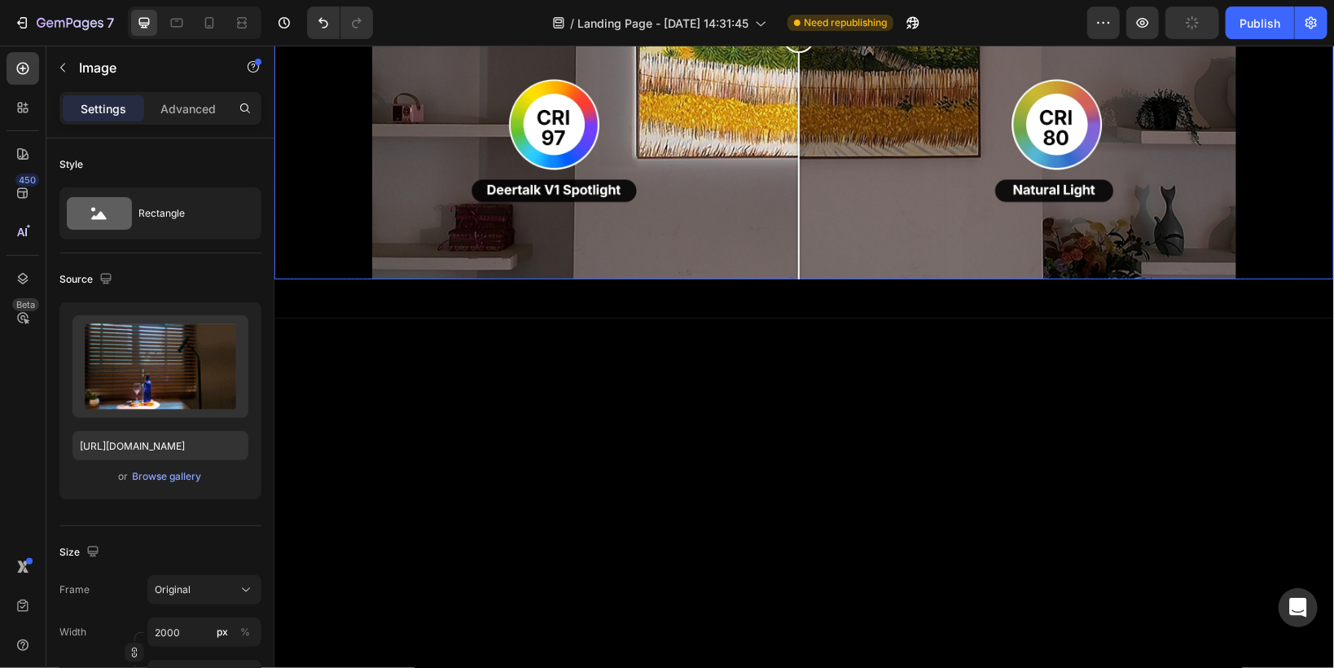
scroll to position [1433, 0]
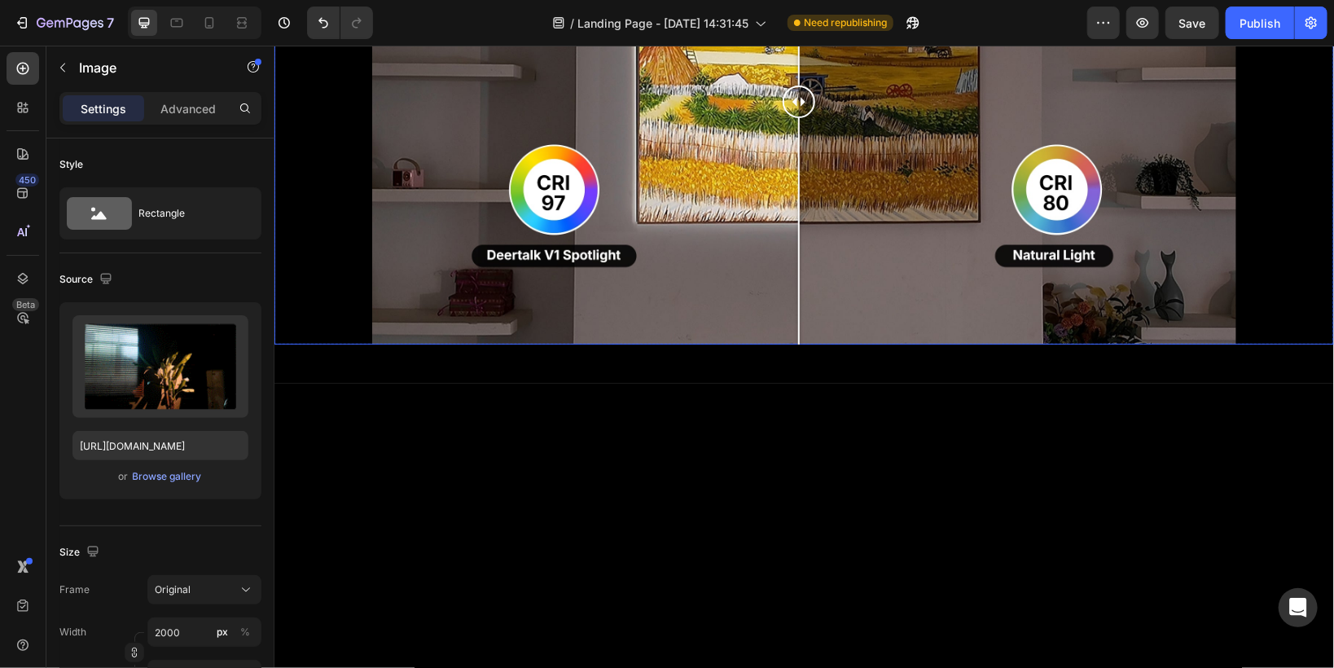
click at [404, 344] on div at bounding box center [803, 100] width 864 height 486
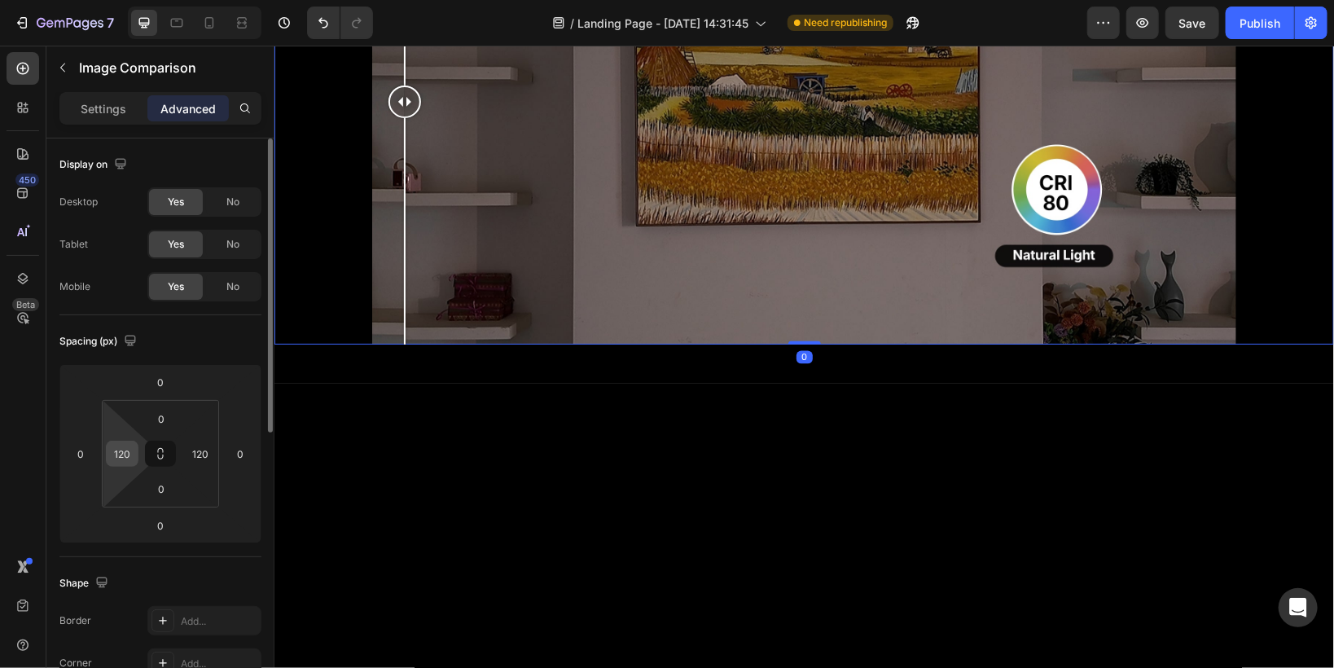
click at [124, 452] on input "120" at bounding box center [122, 453] width 24 height 24
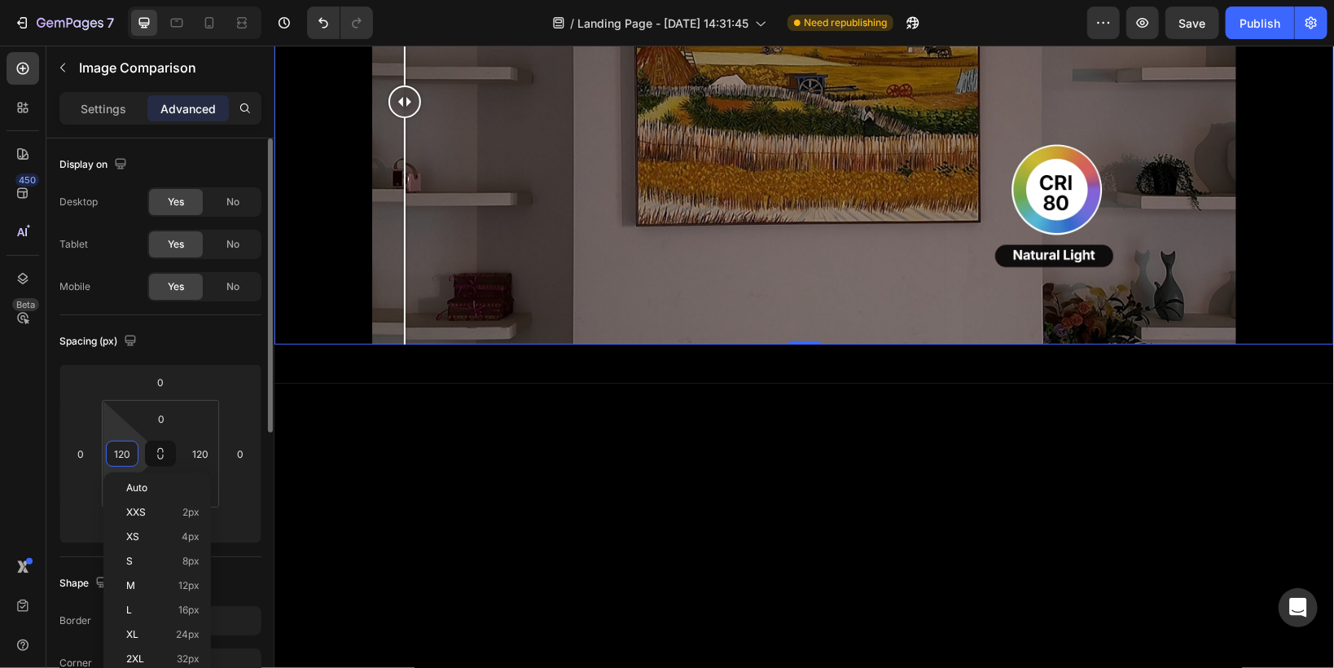
click at [125, 452] on input "120" at bounding box center [122, 453] width 24 height 24
click at [128, 452] on input "120" at bounding box center [122, 453] width 24 height 24
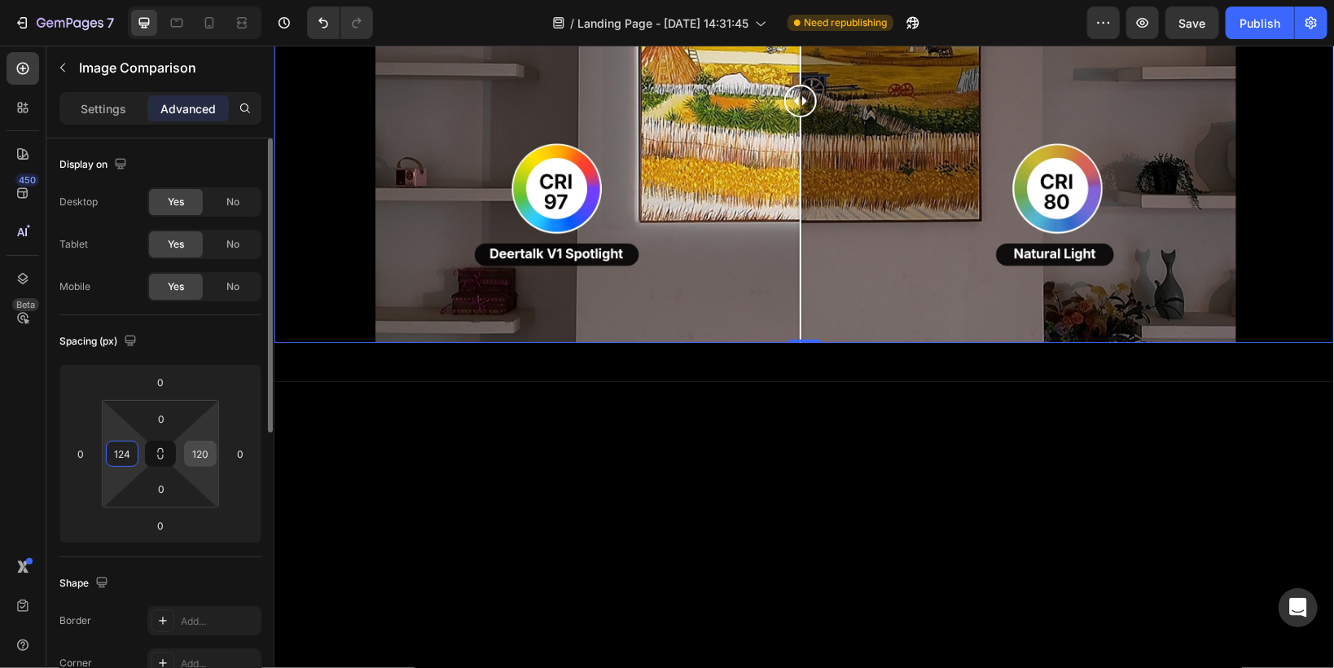
type input "124"
click at [207, 453] on input "120" at bounding box center [200, 453] width 24 height 24
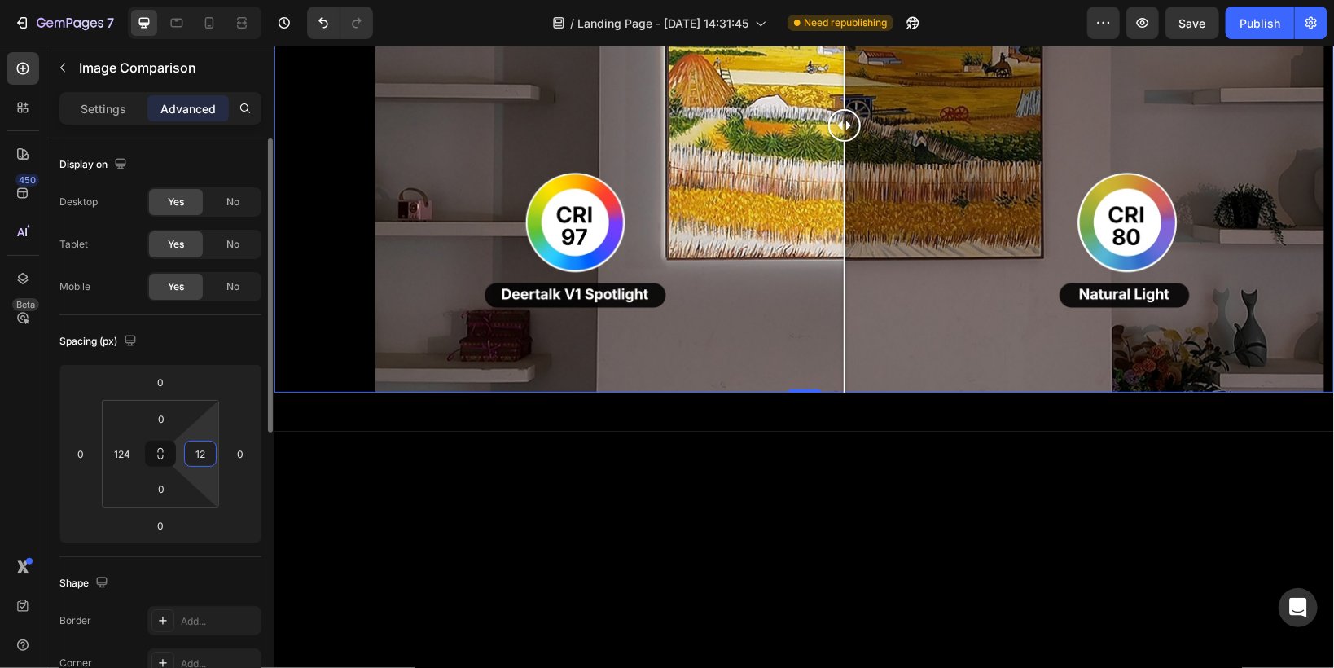
type input "124"
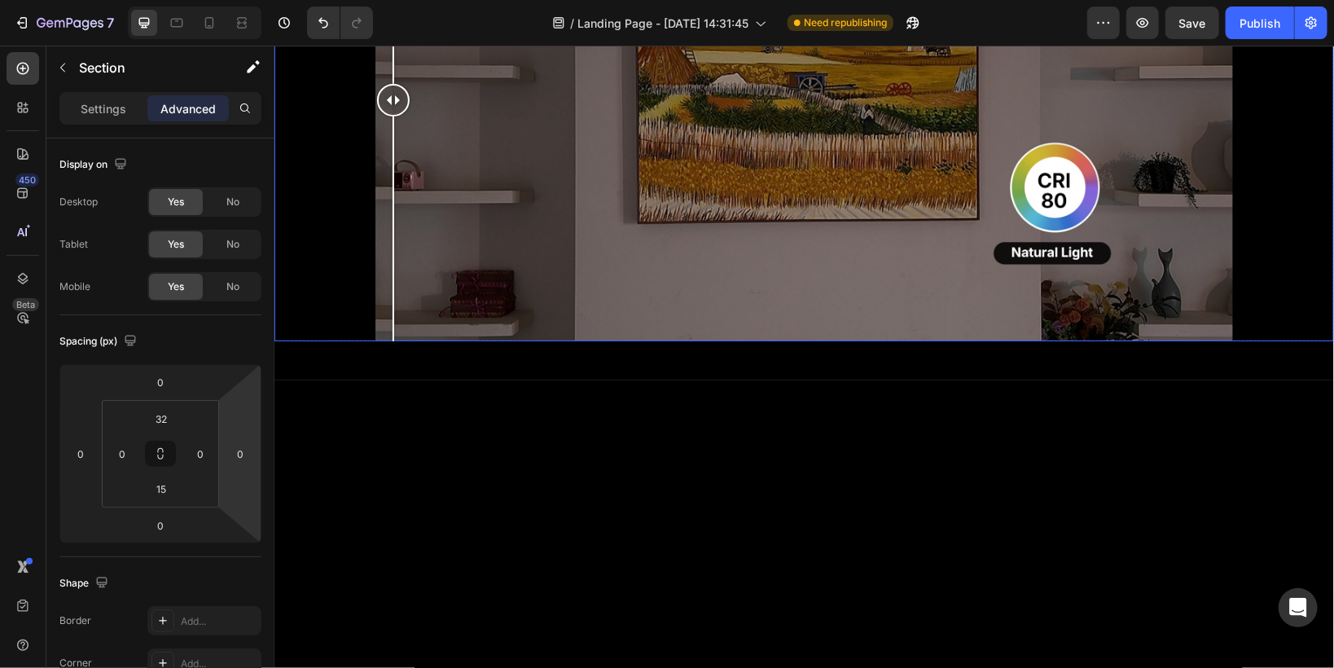
click at [393, 340] on div at bounding box center [803, 98] width 857 height 482
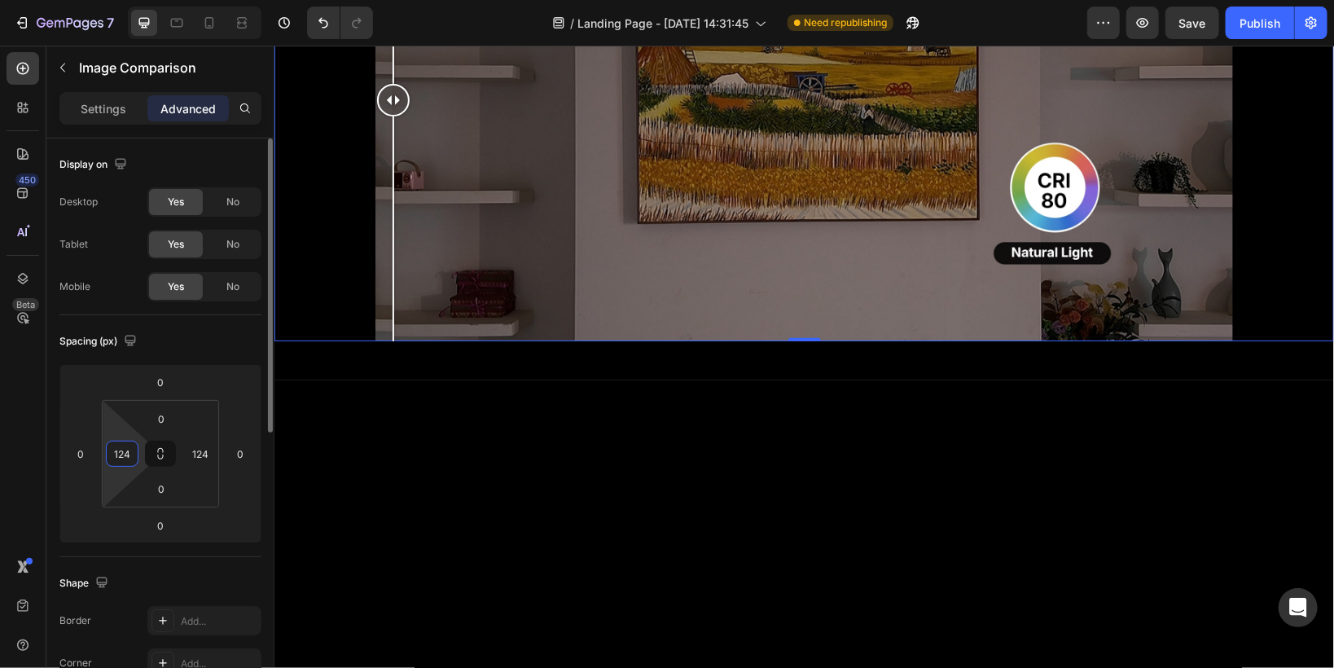
click at [124, 452] on input "124" at bounding box center [122, 453] width 24 height 24
click at [128, 454] on input "124" at bounding box center [122, 453] width 24 height 24
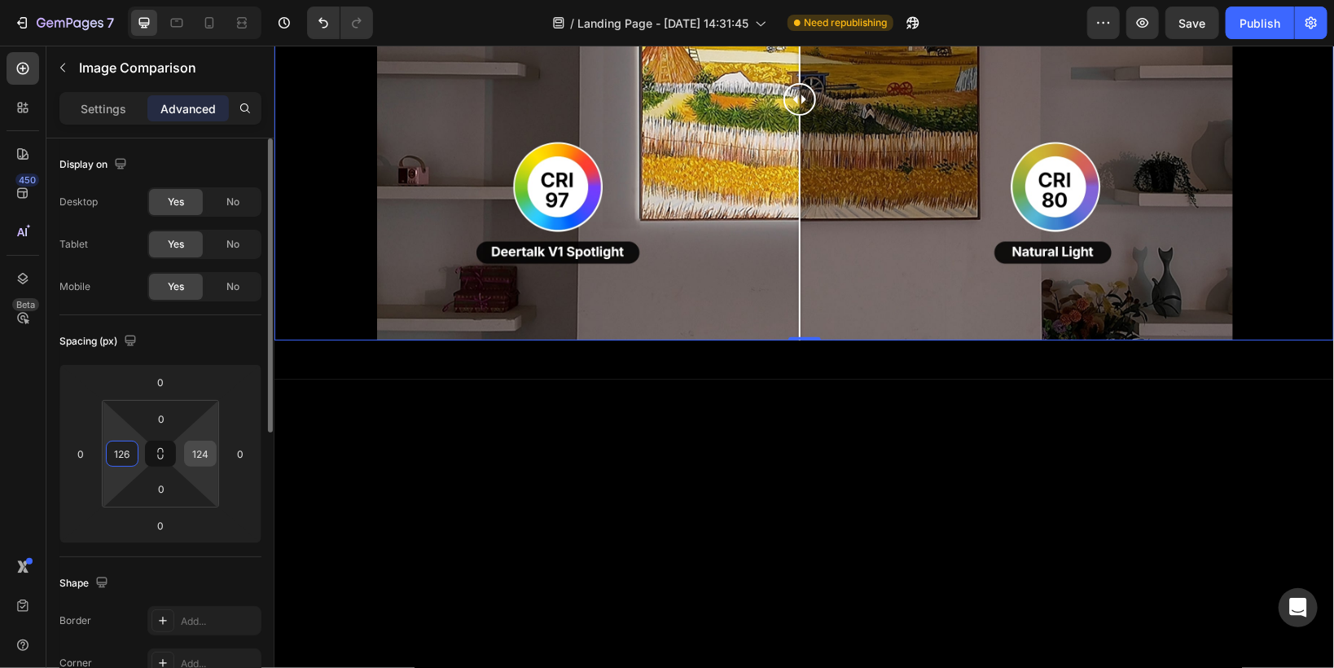
type input "126"
click at [203, 445] on input "124" at bounding box center [200, 453] width 24 height 24
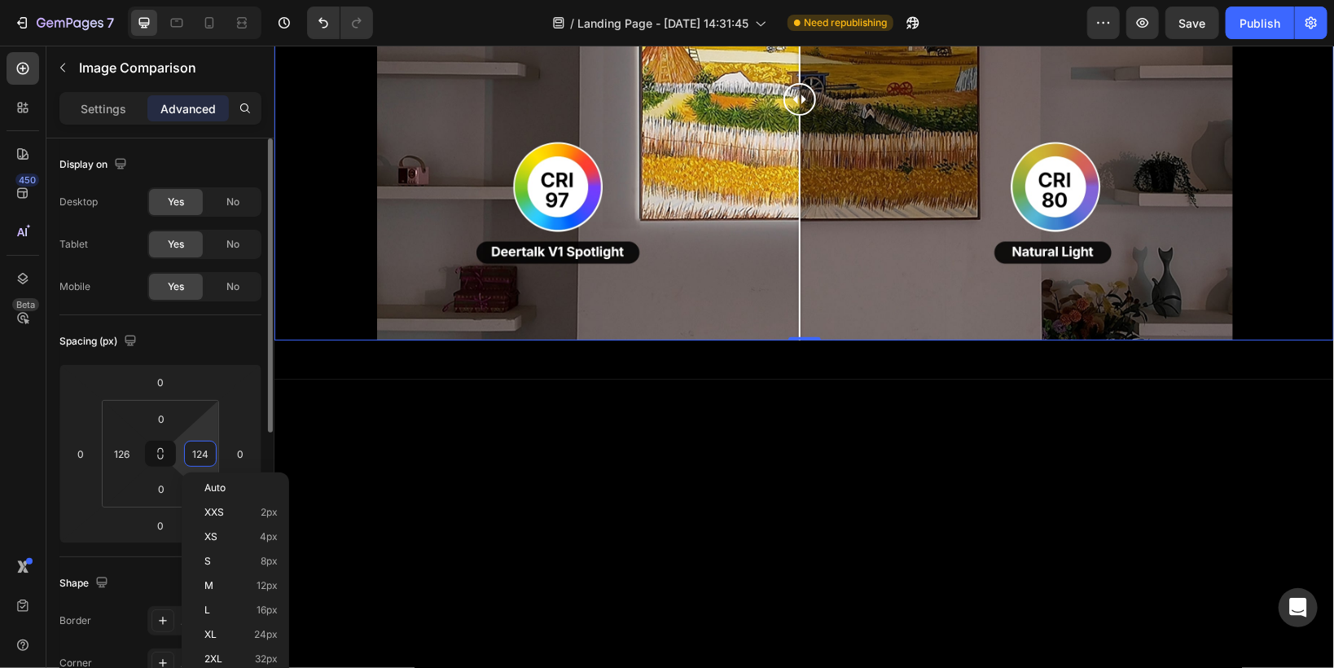
click at [204, 452] on input "124" at bounding box center [200, 453] width 24 height 24
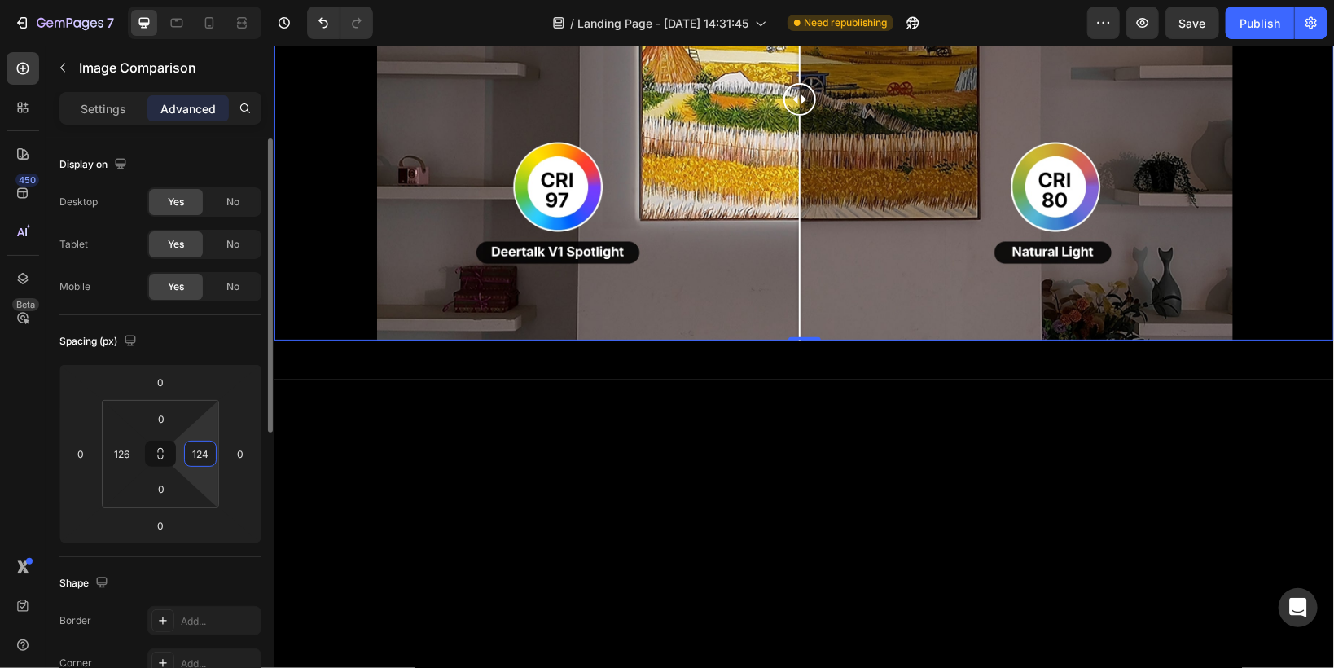
click at [207, 453] on input "124" at bounding box center [200, 453] width 24 height 24
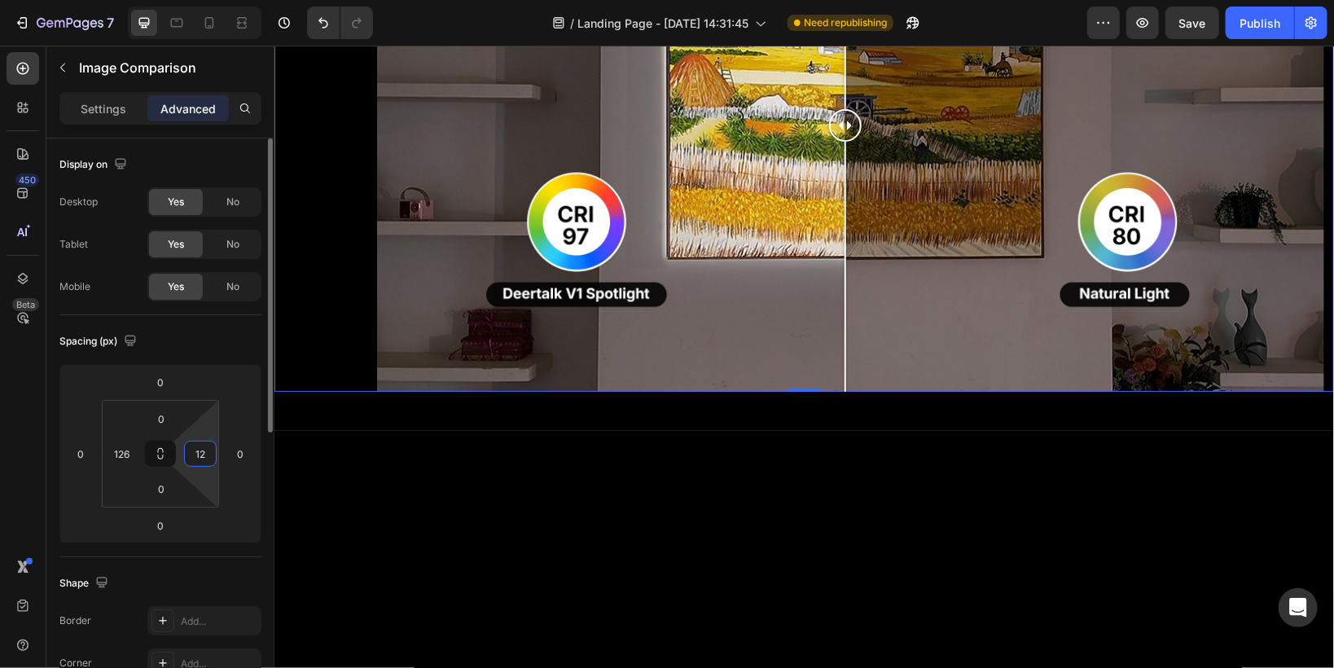
type input "126"
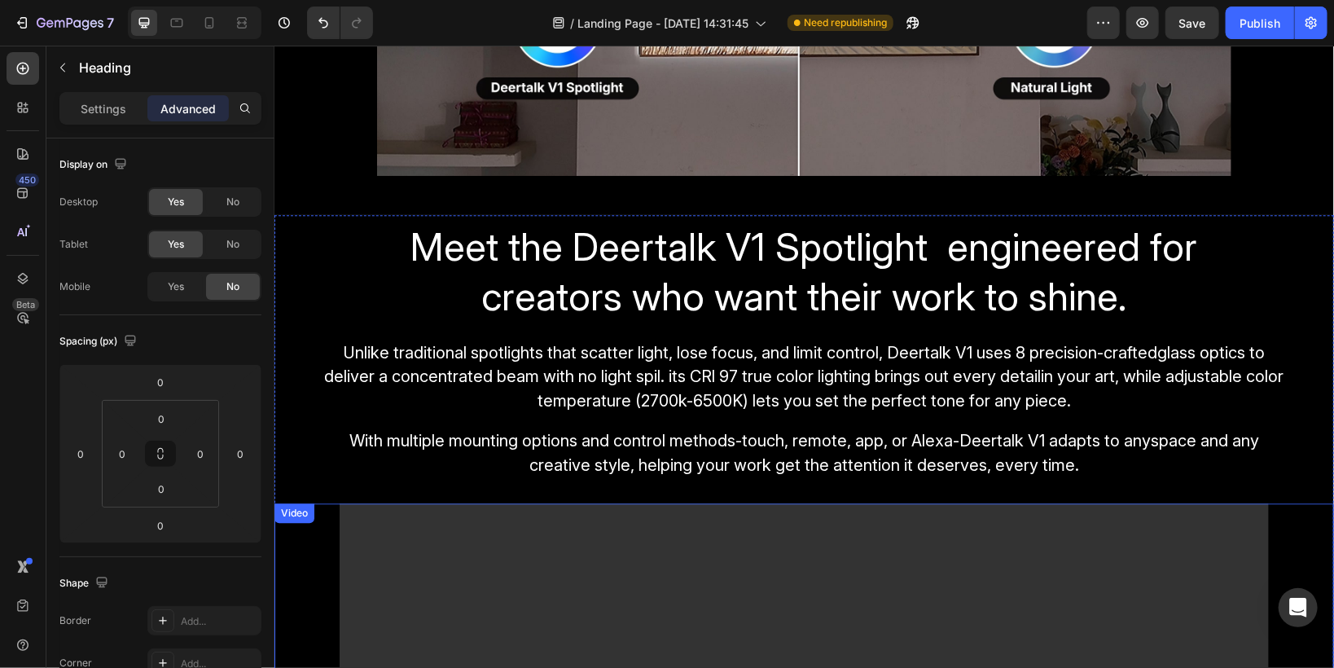
scroll to position [2150, 0]
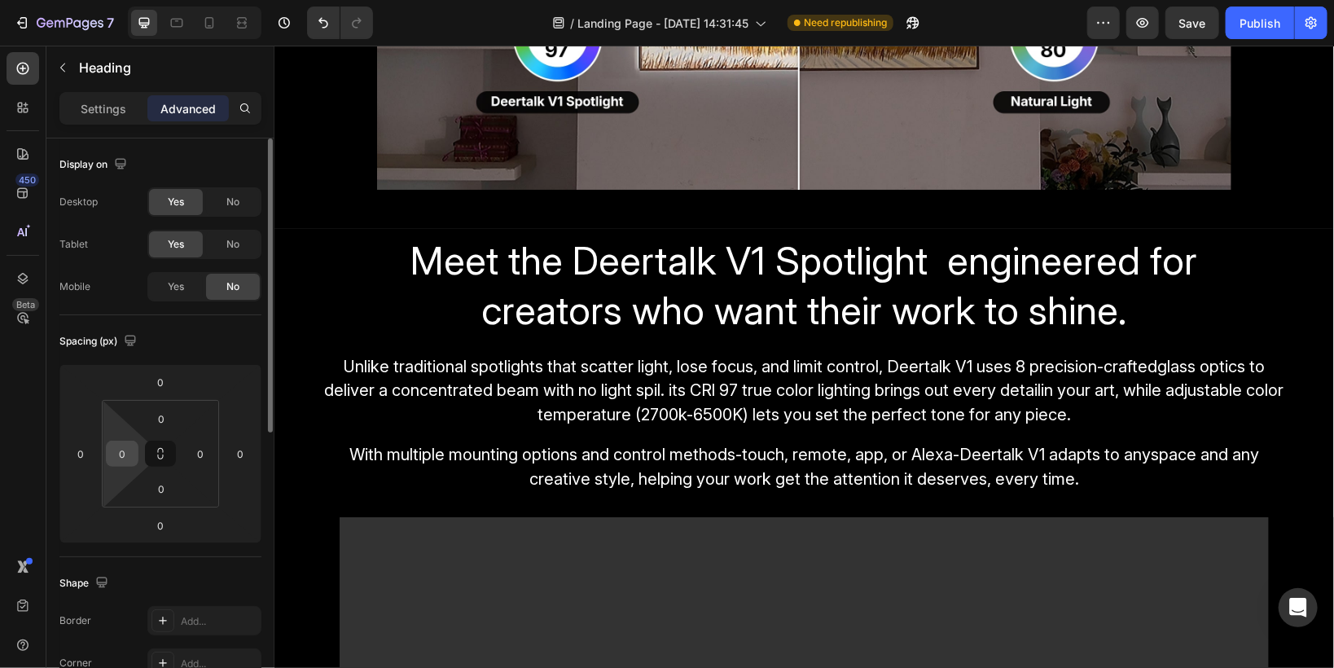
click at [129, 455] on input "0" at bounding box center [122, 453] width 24 height 24
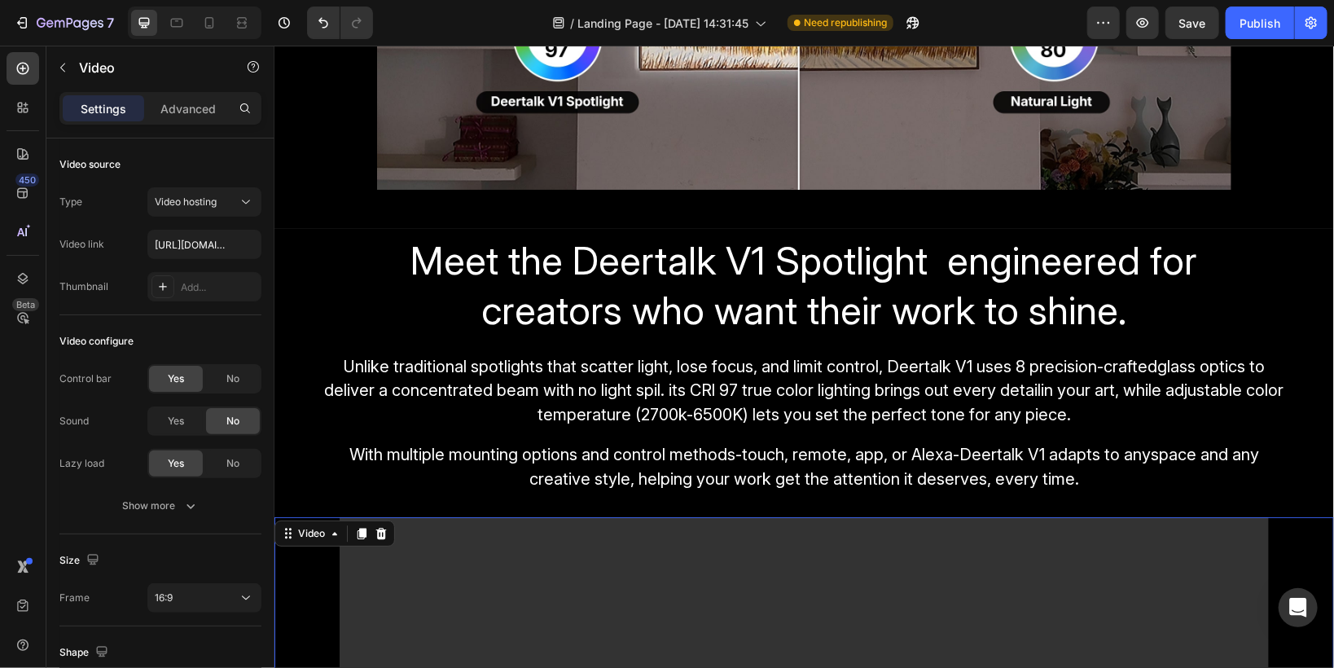
click at [182, 107] on p "Advanced" at bounding box center [187, 108] width 55 height 17
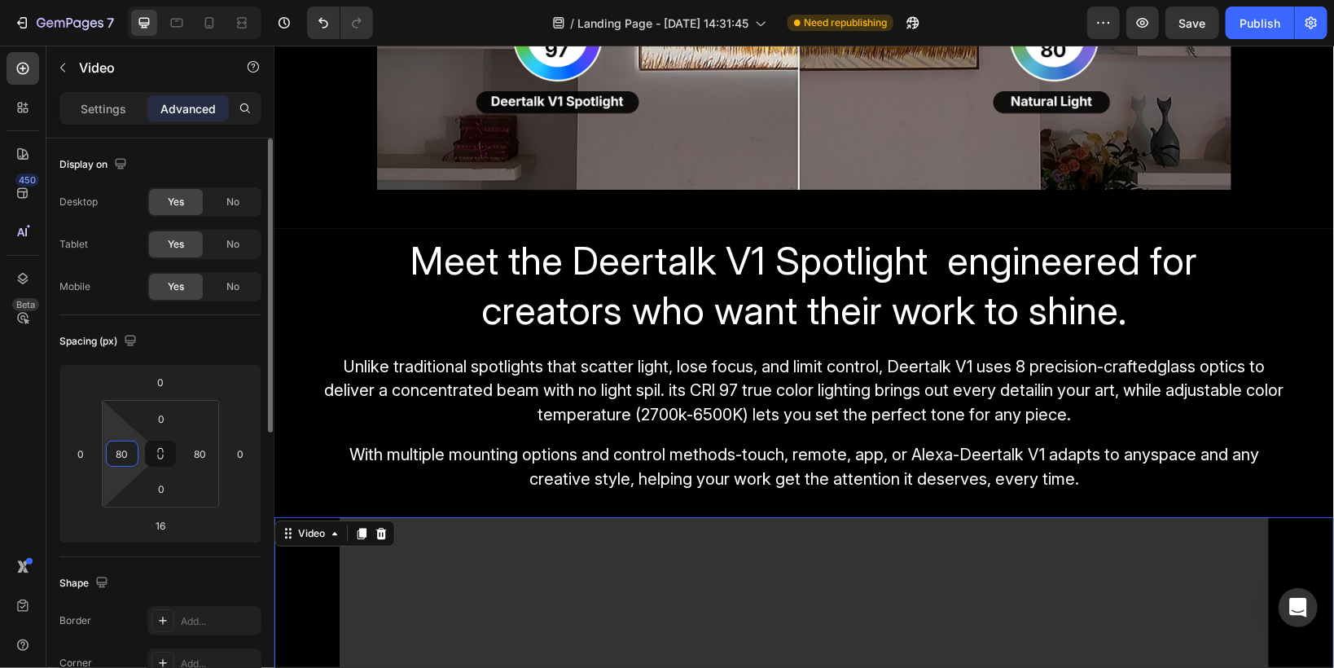
click at [124, 456] on input "80" at bounding box center [122, 453] width 24 height 24
click at [118, 454] on input "80" at bounding box center [122, 453] width 24 height 24
click at [125, 448] on input "80" at bounding box center [122, 453] width 24 height 24
click at [121, 454] on input "80" at bounding box center [122, 453] width 24 height 24
type input "140"
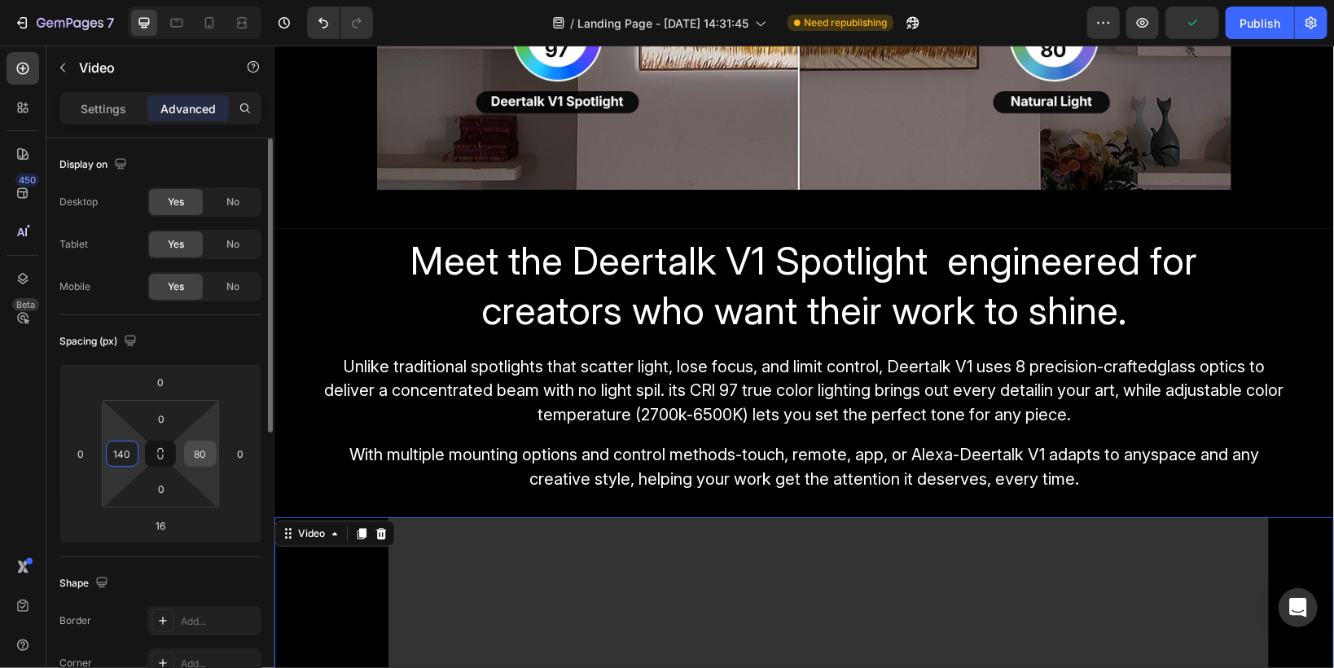
click at [192, 454] on input "80" at bounding box center [200, 453] width 24 height 24
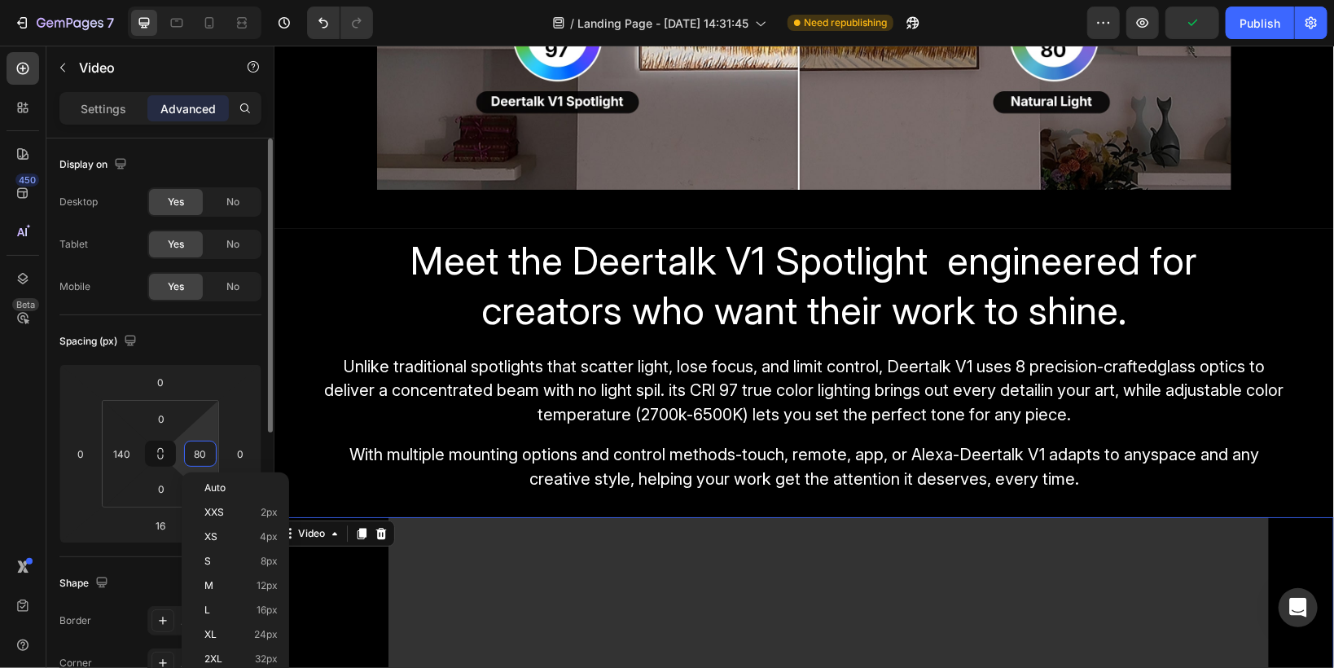
click at [196, 454] on input "80" at bounding box center [200, 453] width 24 height 24
click at [198, 454] on input "80" at bounding box center [200, 453] width 24 height 24
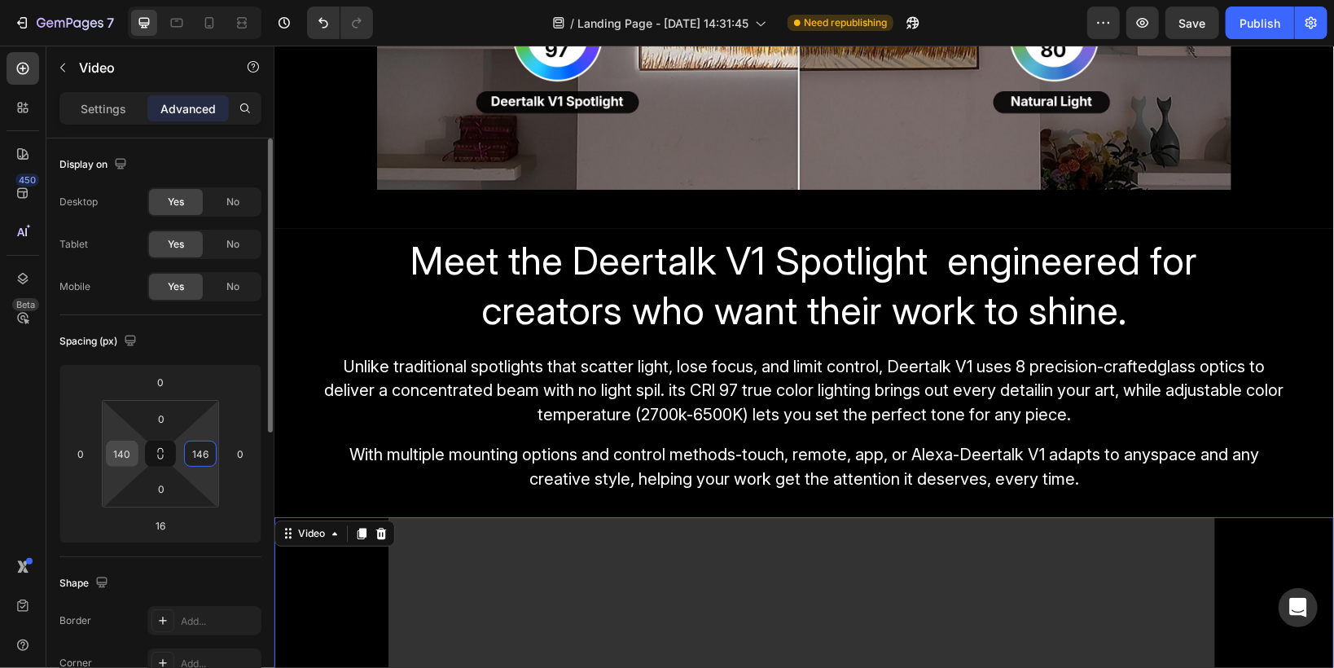
type input "146"
click at [122, 463] on input "140" at bounding box center [122, 453] width 24 height 24
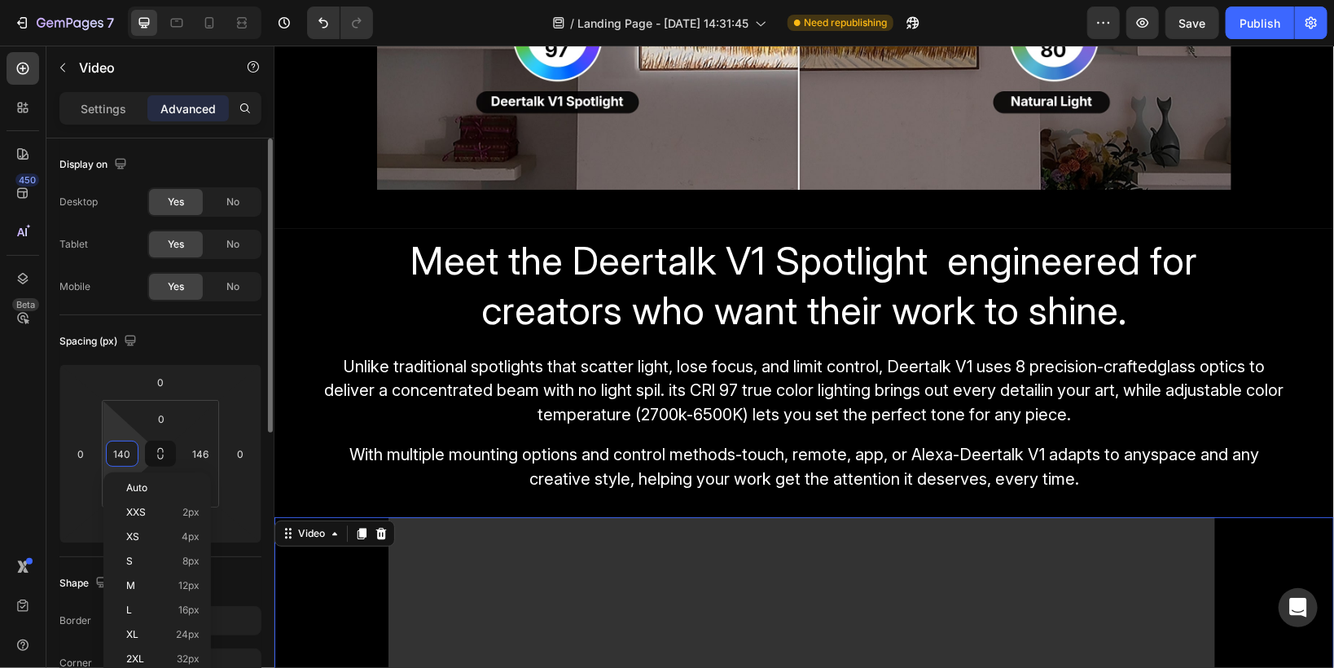
click at [131, 455] on input "140" at bounding box center [122, 453] width 24 height 24
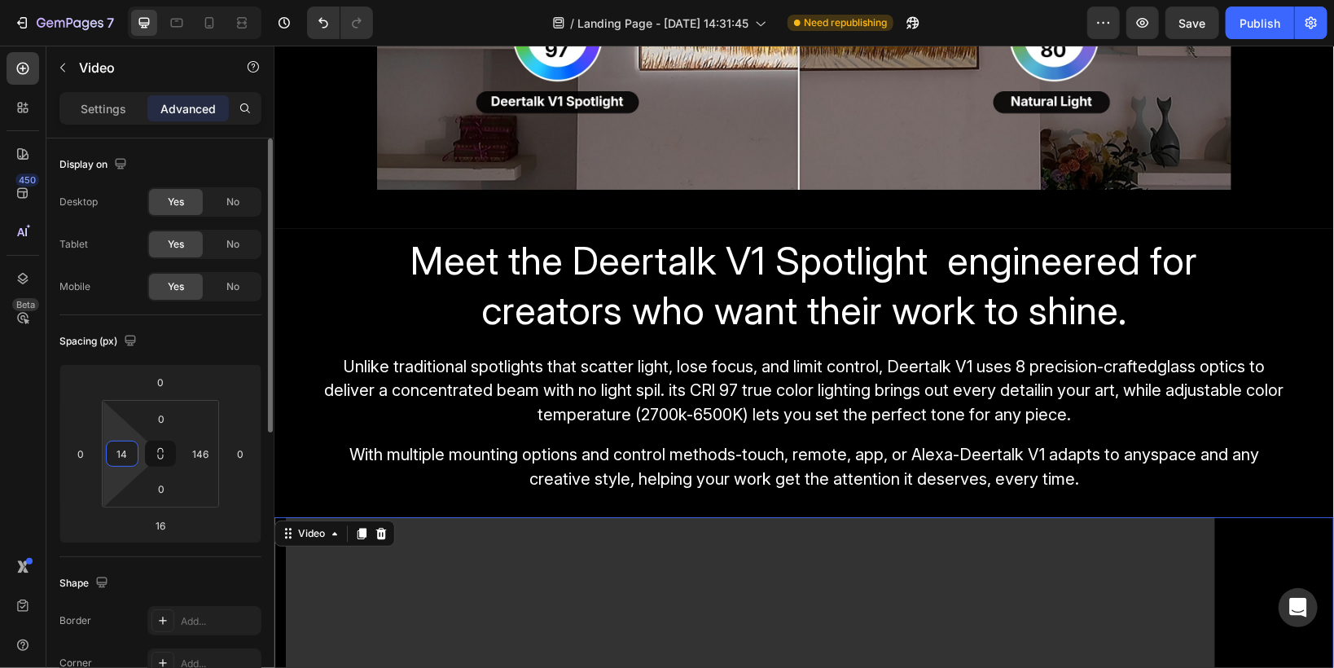
type input "146"
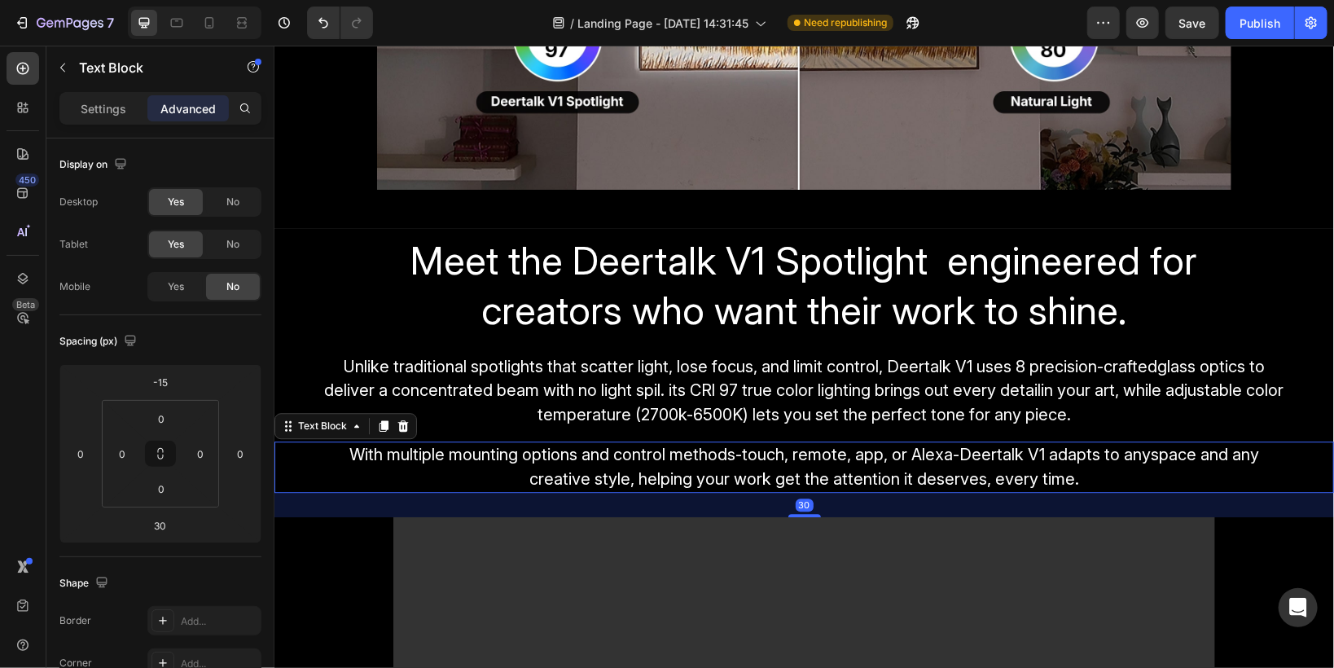
click at [315, 478] on div "With multiple mounting options and control methods-touch, remote, app, or Alexa…" at bounding box center [803, 467] width 977 height 52
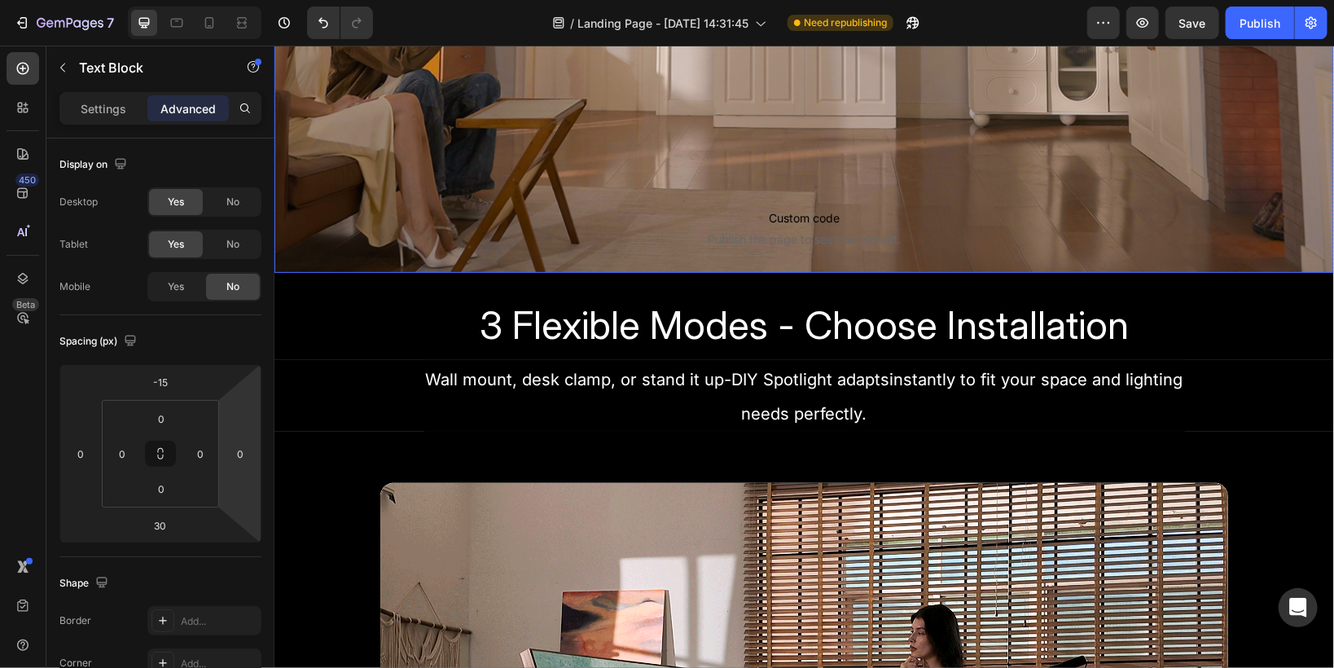
scroll to position [586, 0]
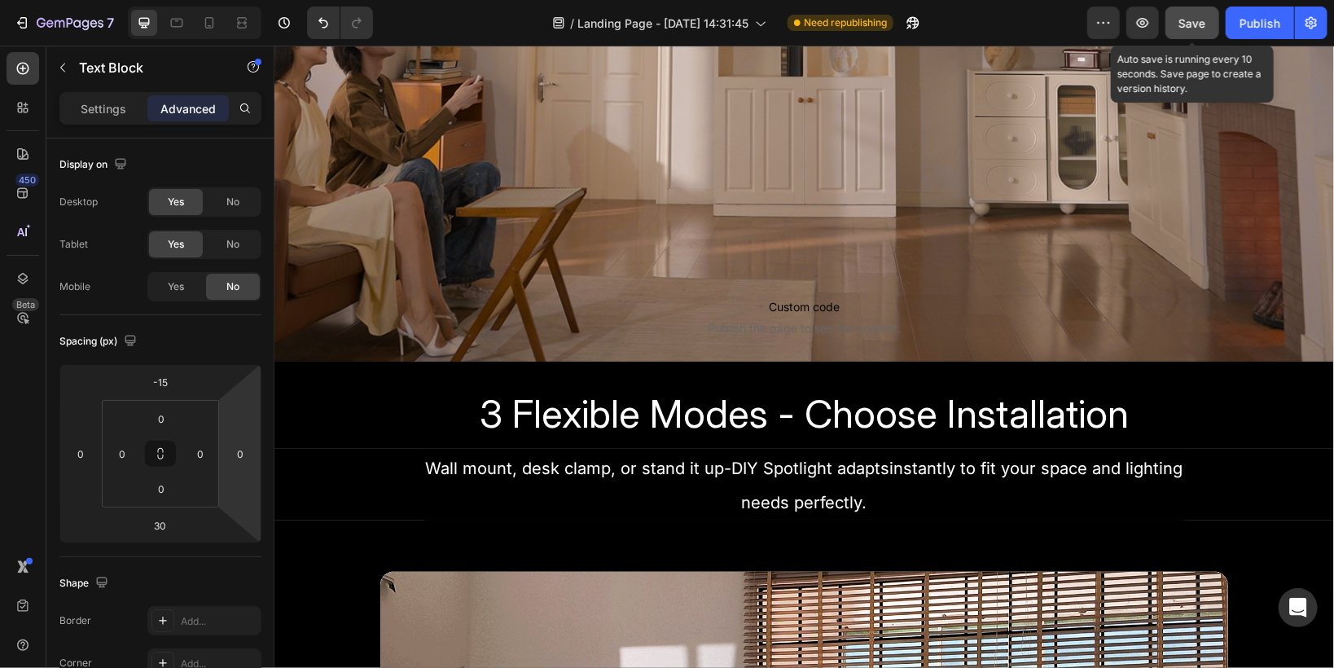
click at [1191, 18] on span "Save" at bounding box center [1192, 23] width 27 height 14
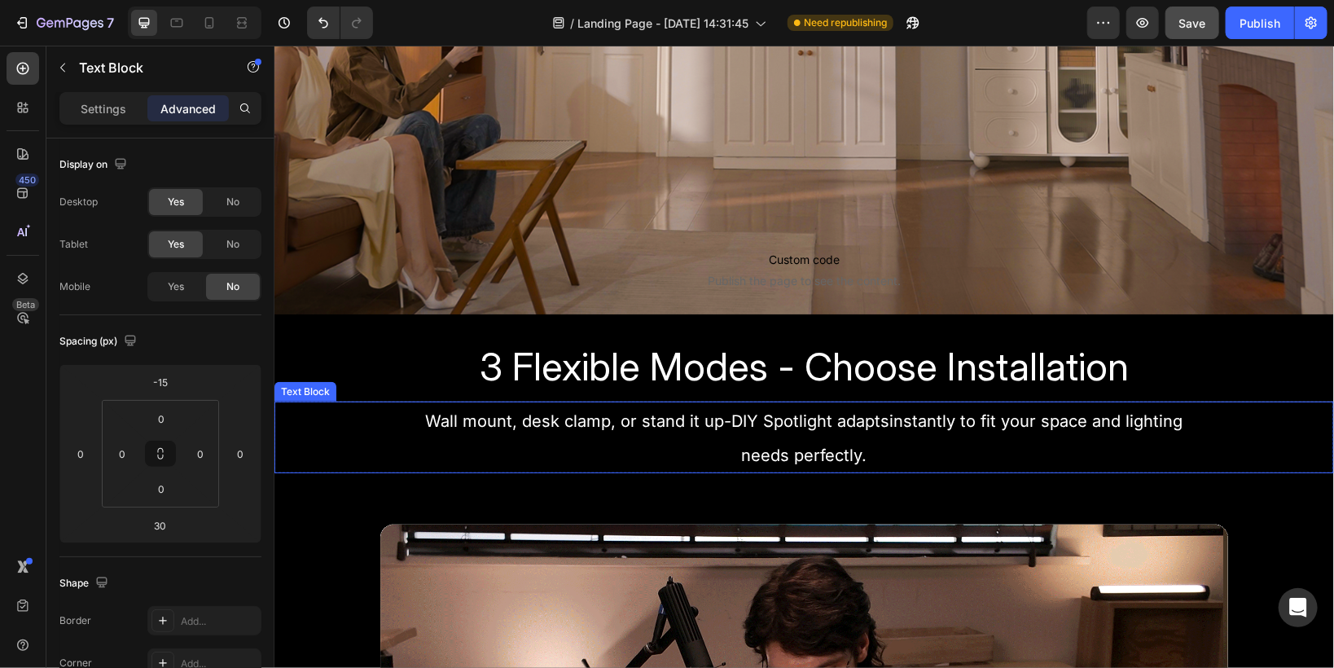
scroll to position [456, 0]
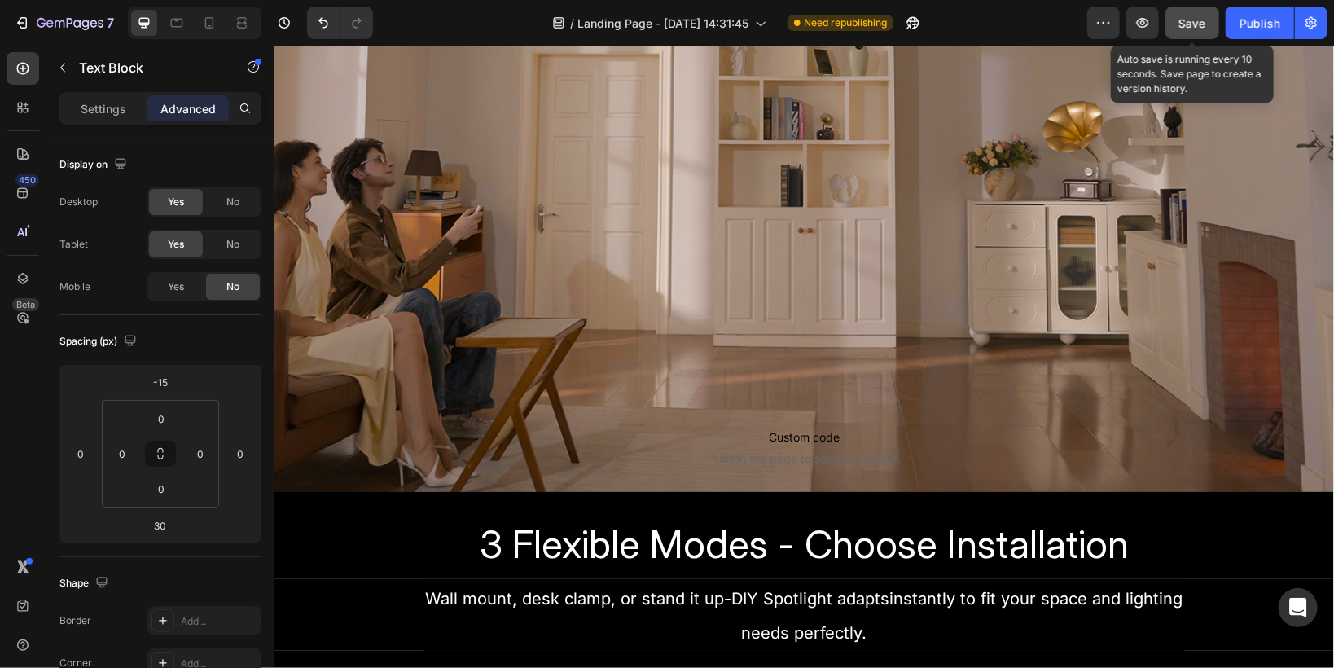
click at [1195, 26] on span "Save" at bounding box center [1192, 23] width 27 height 14
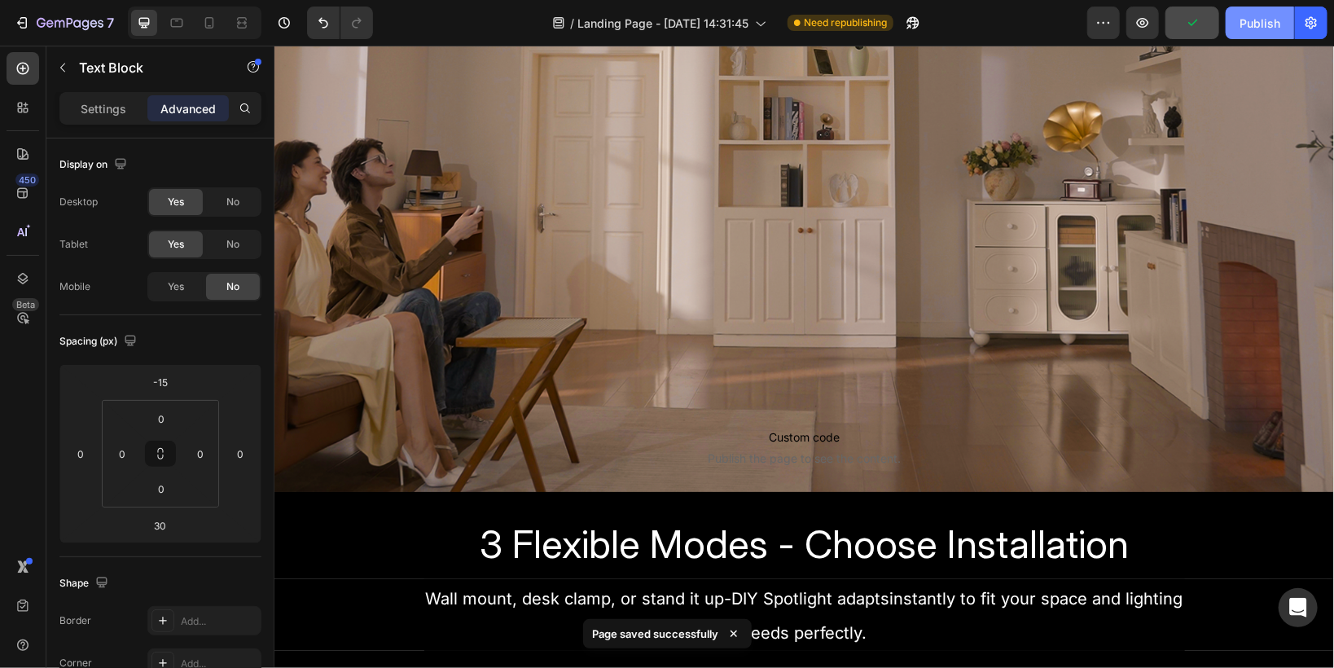
click at [1268, 25] on div "Publish" at bounding box center [1259, 23] width 41 height 17
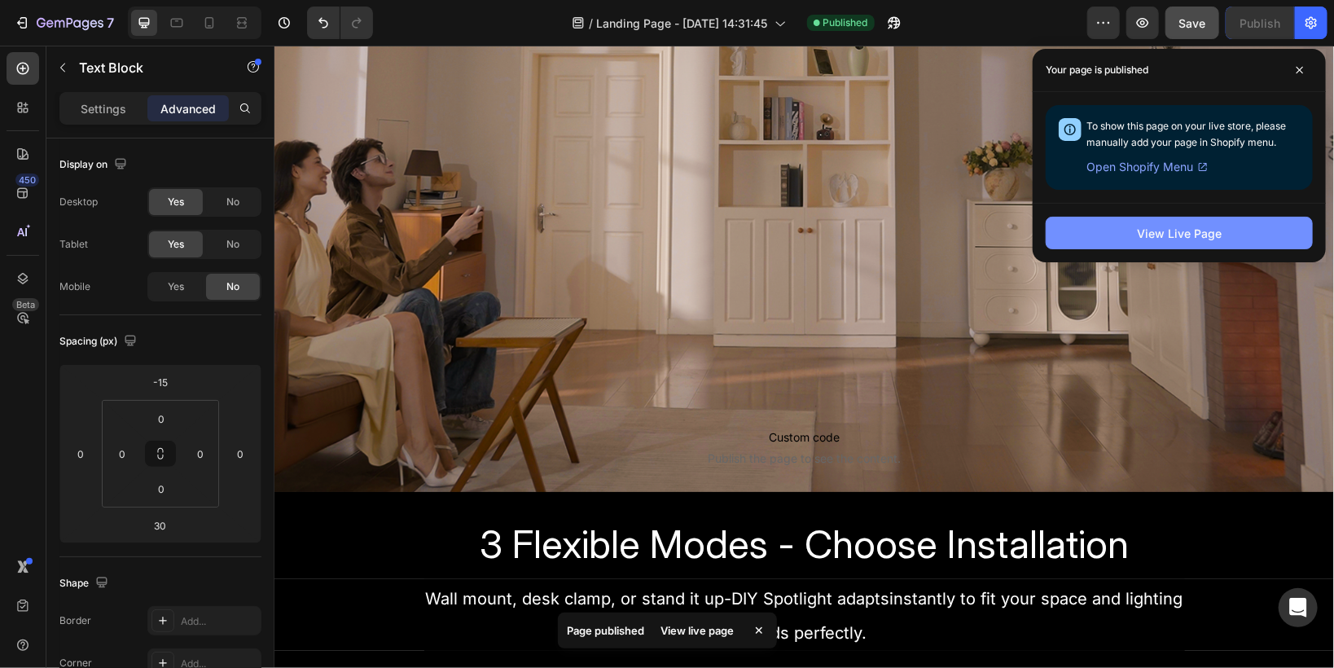
click at [1160, 236] on div "View Live Page" at bounding box center [1179, 233] width 85 height 17
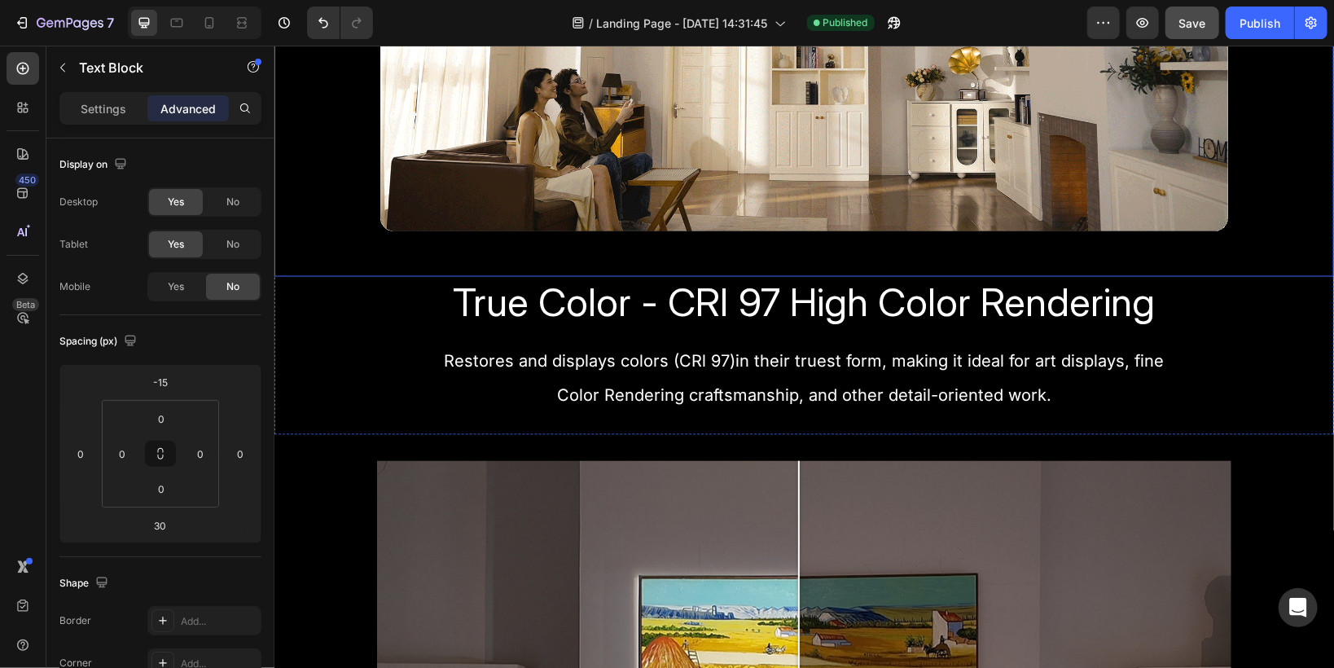
scroll to position [1433, 0]
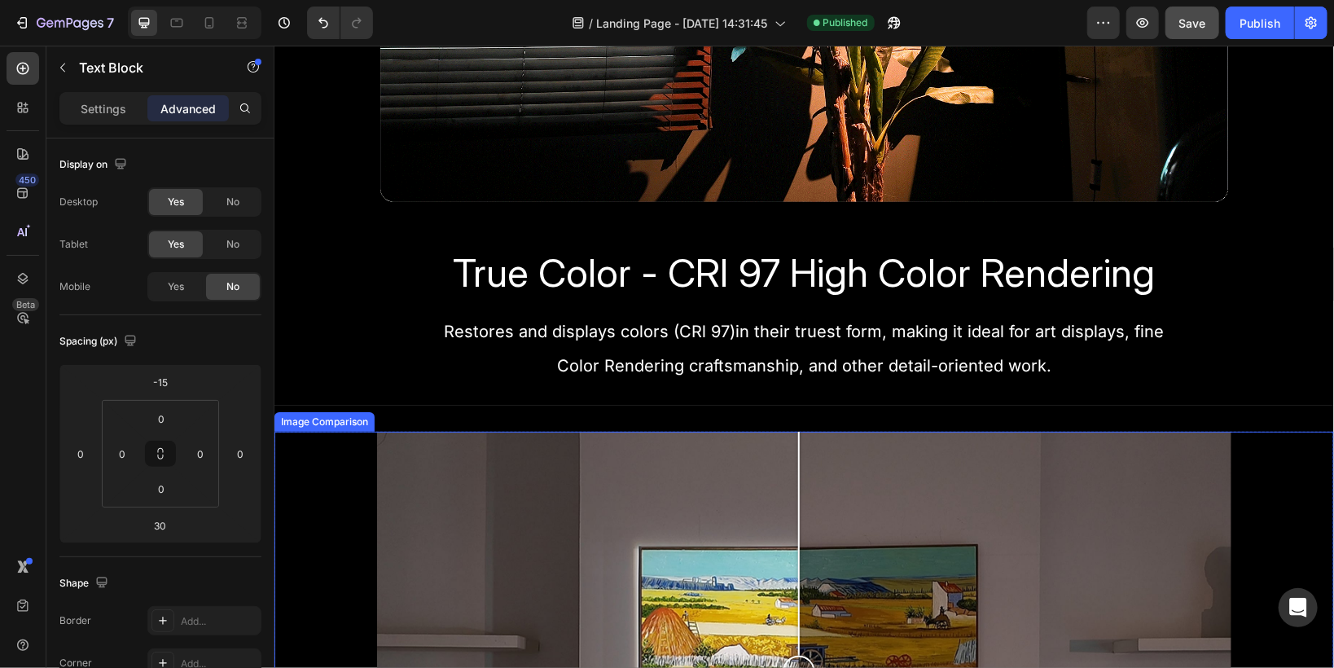
click at [456, 465] on div at bounding box center [803, 671] width 854 height 480
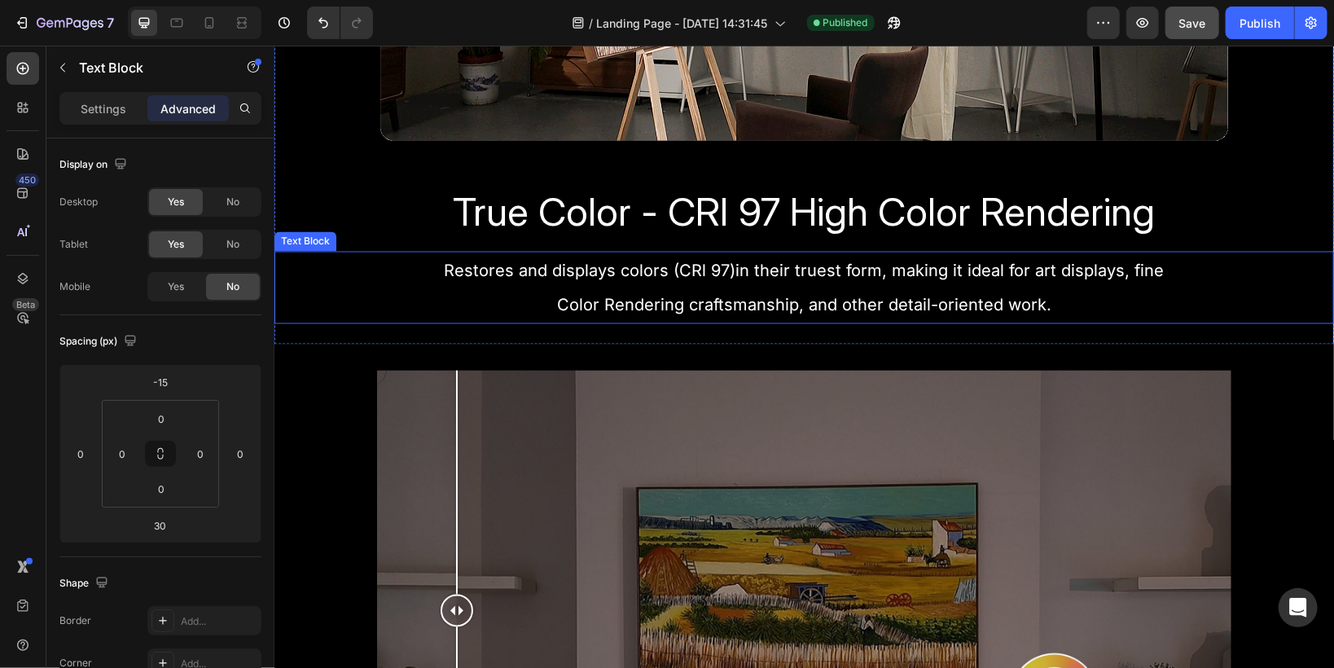
scroll to position [1498, 0]
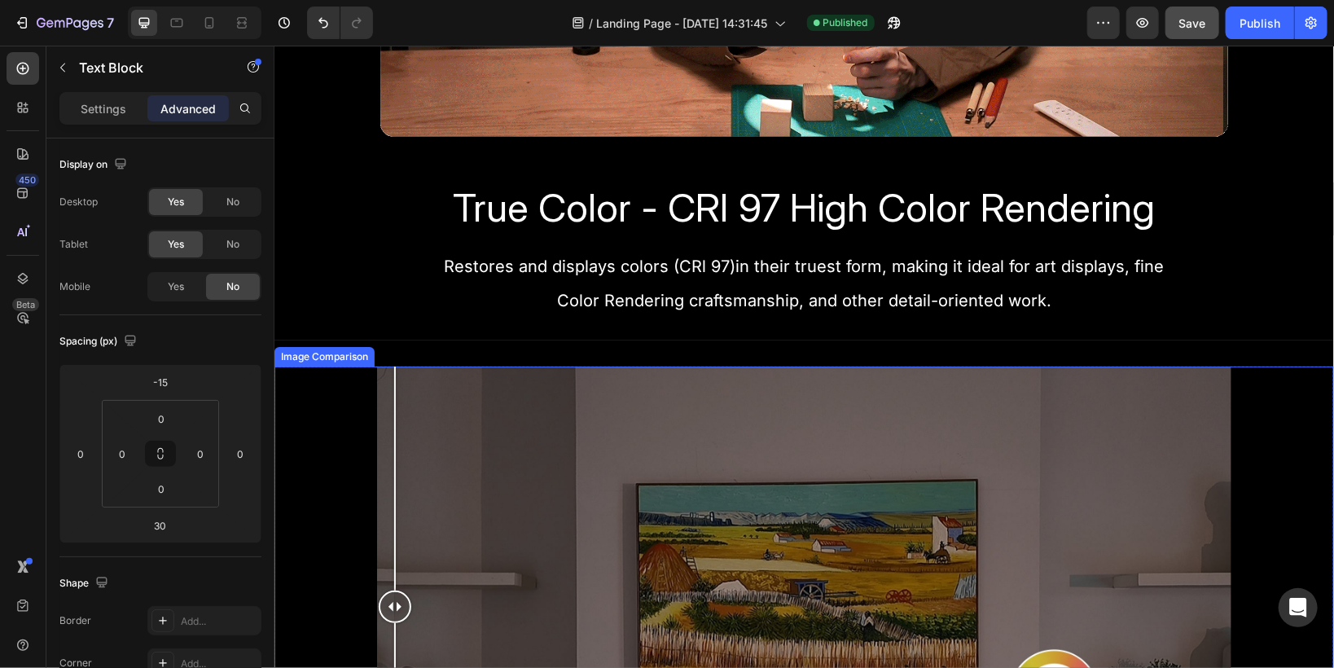
click at [388, 392] on div at bounding box center [803, 606] width 854 height 480
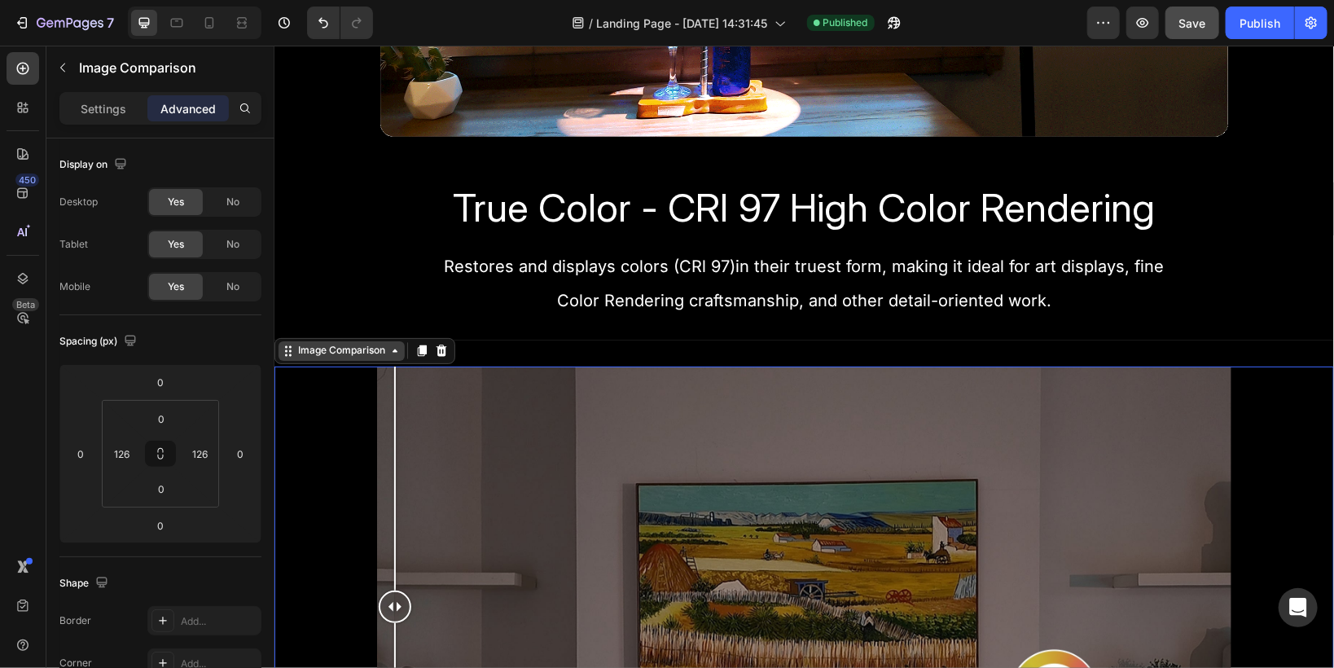
click at [329, 351] on div "Image Comparison" at bounding box center [341, 350] width 126 height 20
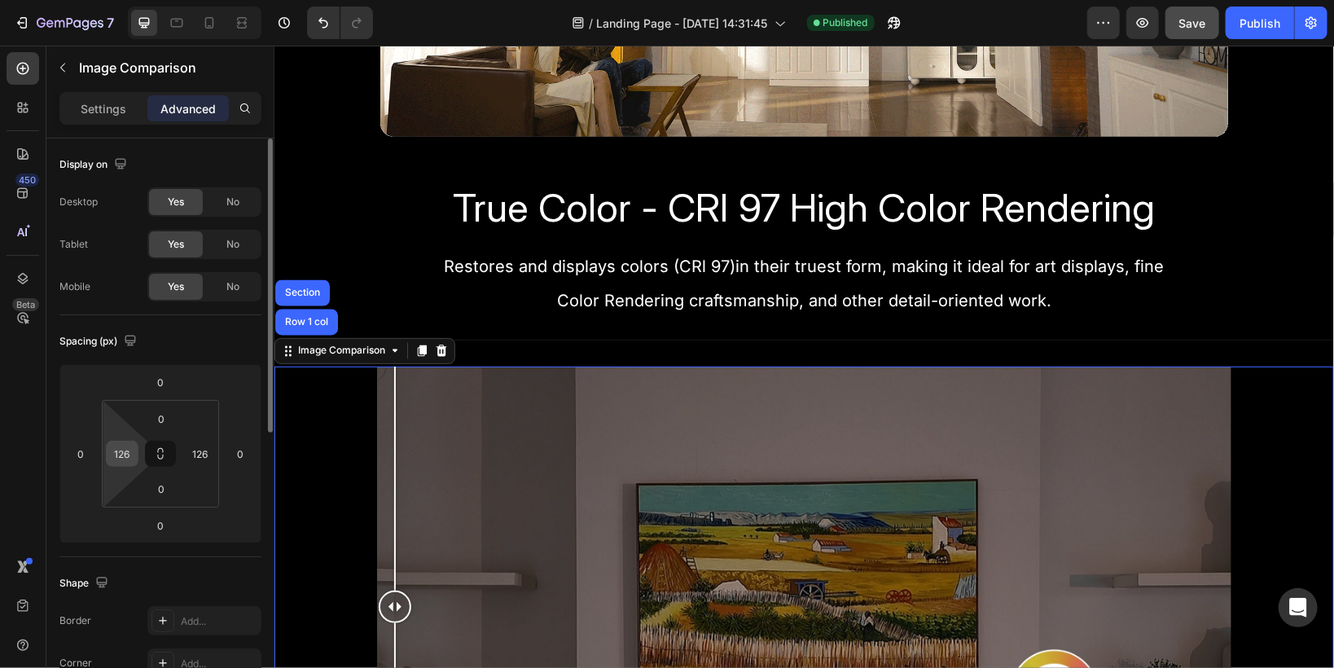
click at [120, 451] on input "126" at bounding box center [122, 453] width 24 height 24
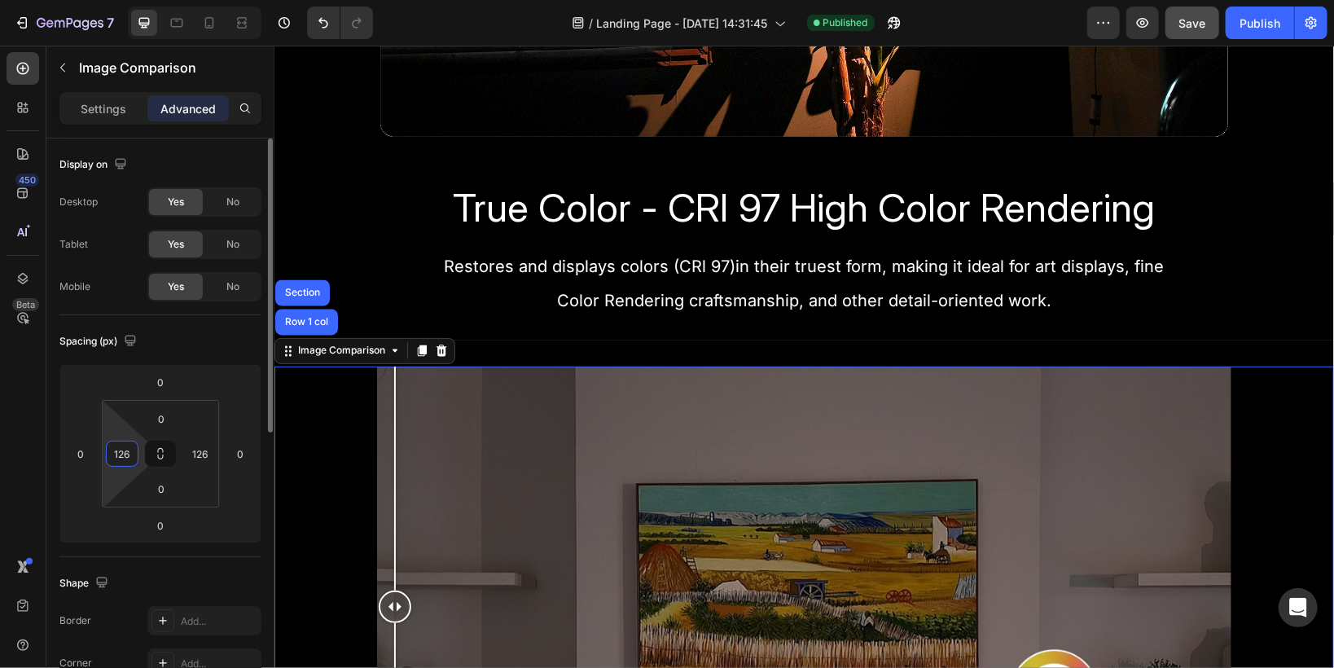
click at [125, 451] on input "126" at bounding box center [122, 453] width 24 height 24
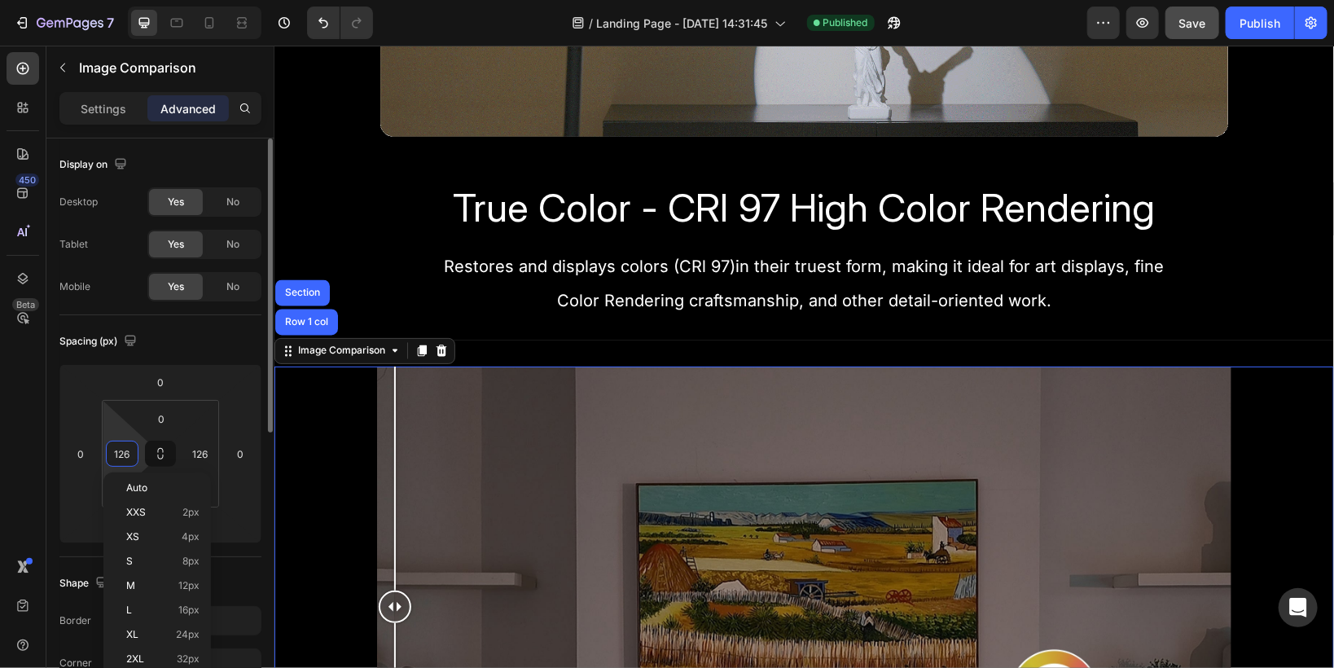
click at [131, 452] on input "126" at bounding box center [122, 453] width 24 height 24
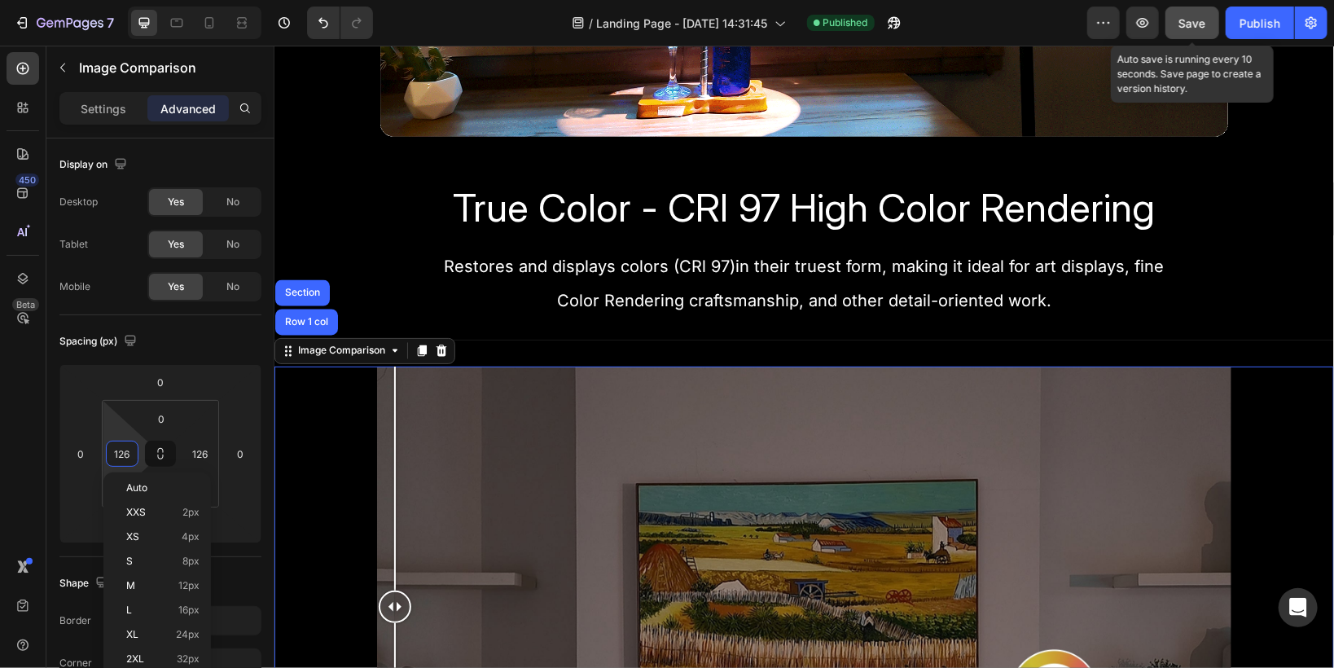
click at [1197, 20] on span "Save" at bounding box center [1192, 23] width 27 height 14
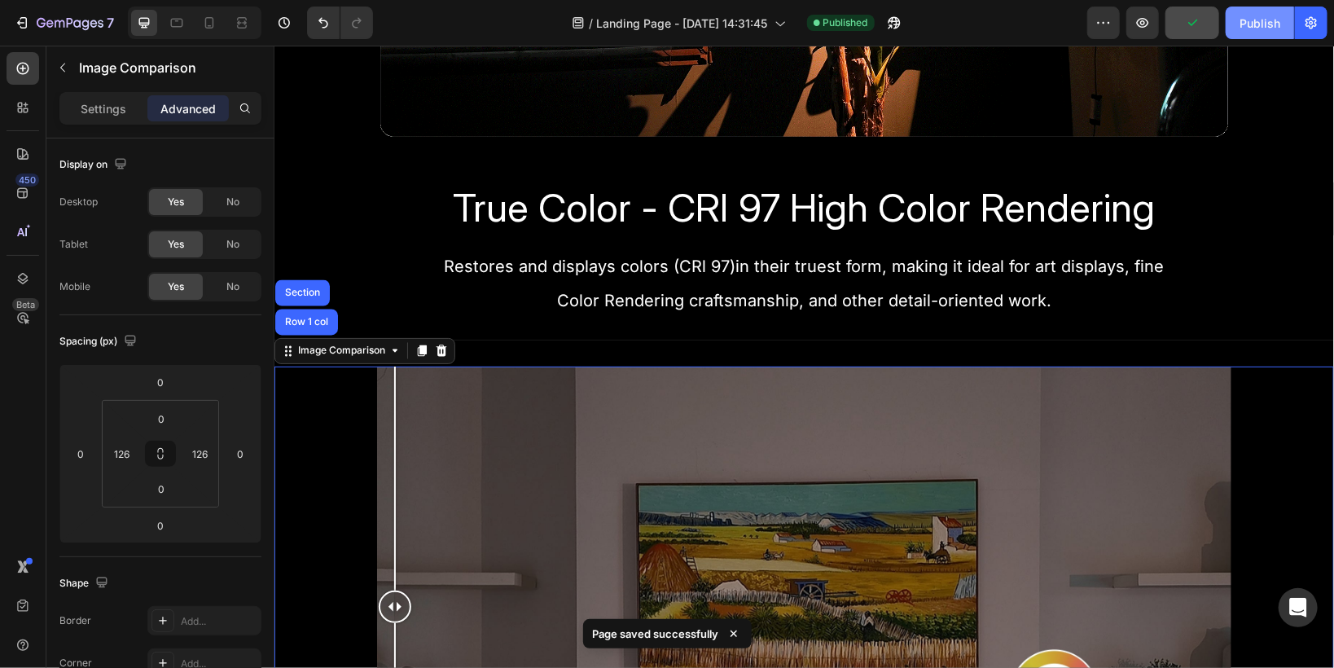
click at [1247, 28] on div "Publish" at bounding box center [1259, 23] width 41 height 17
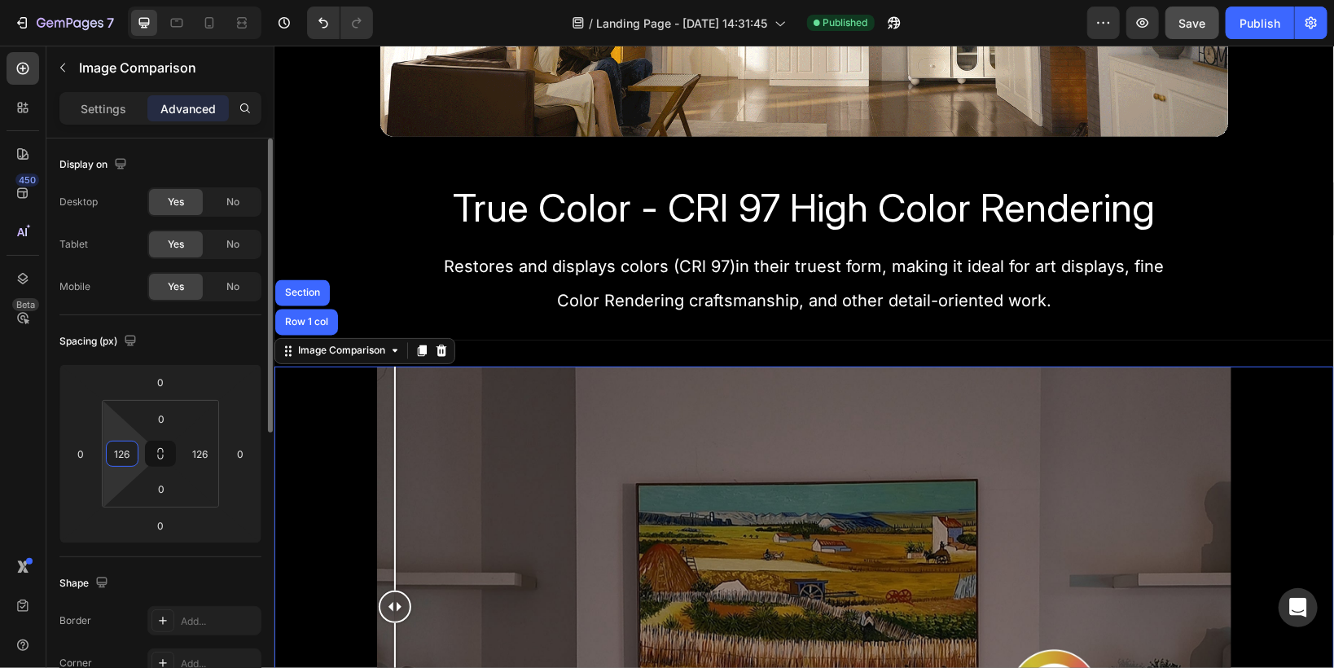
click at [131, 442] on input "126" at bounding box center [122, 453] width 24 height 24
type input "0"
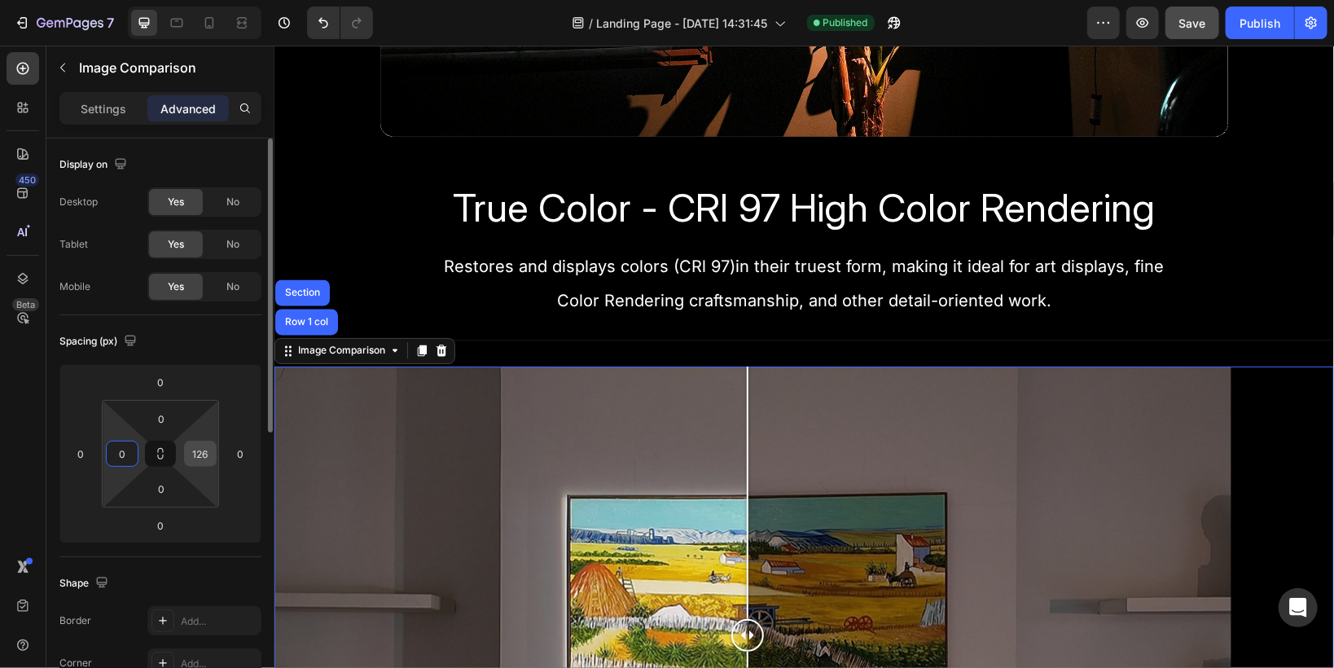
click at [204, 450] on input "126" at bounding box center [200, 453] width 24 height 24
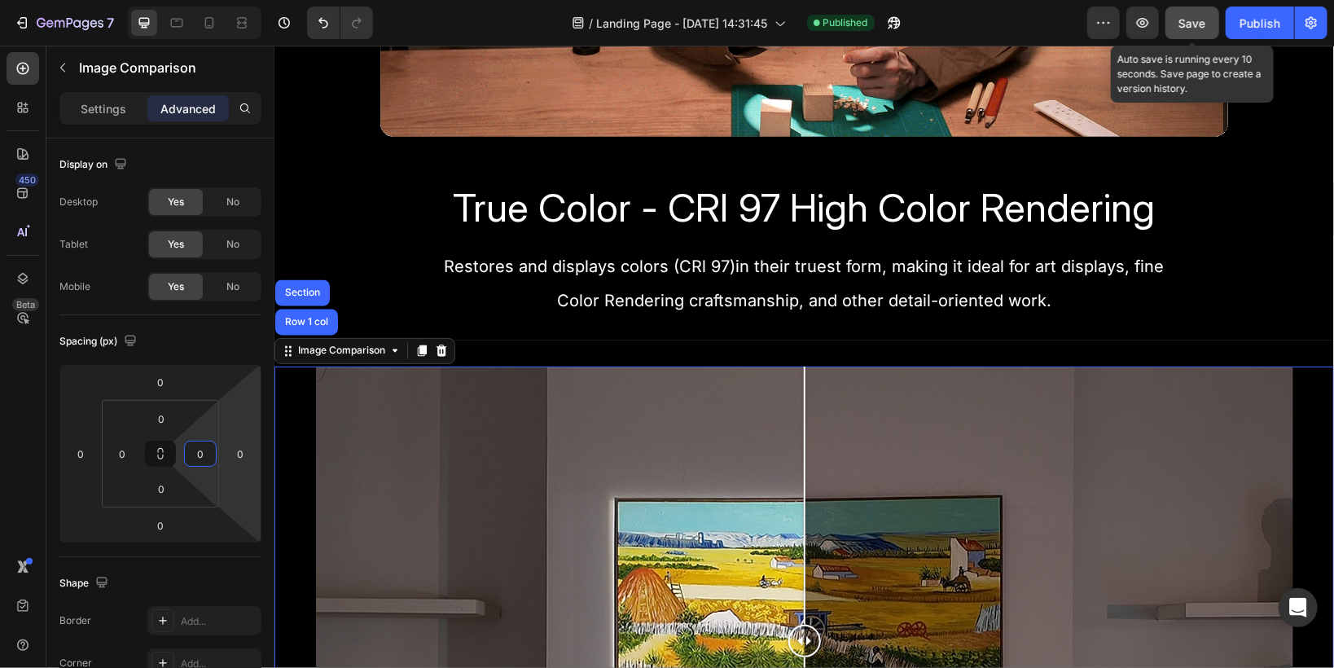
type input "0"
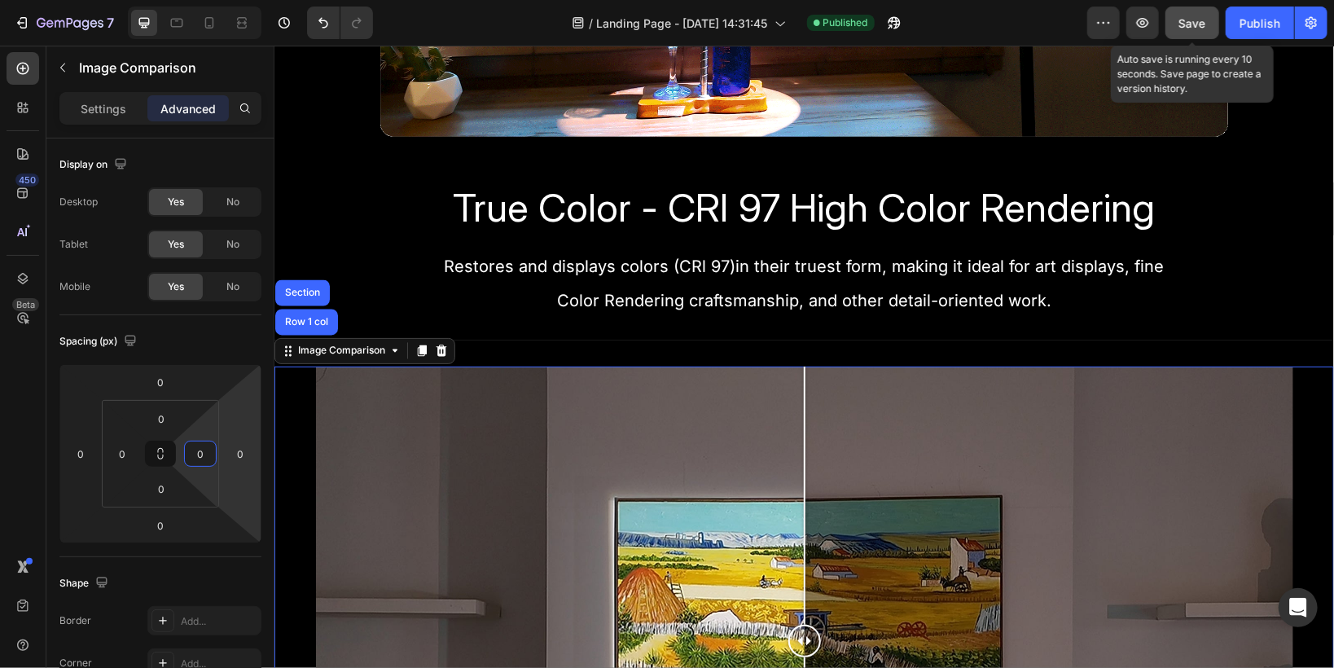
click at [1210, 22] on button "Save" at bounding box center [1192, 23] width 54 height 33
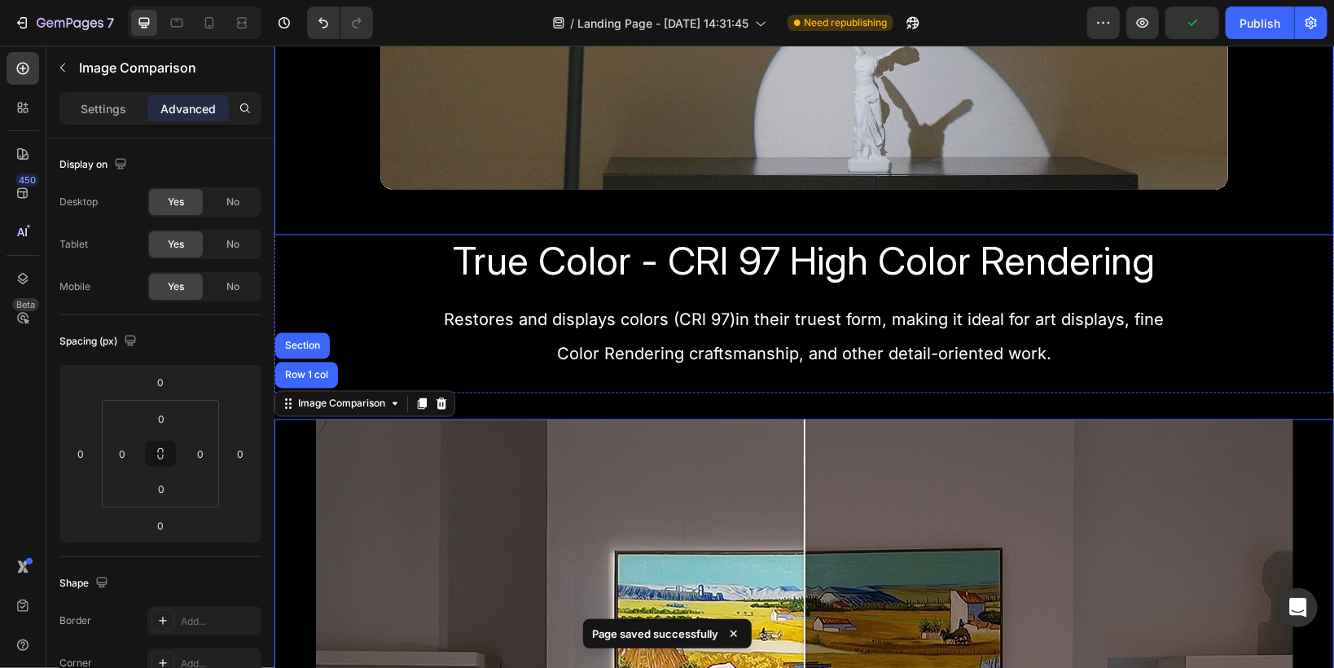
scroll to position [1368, 0]
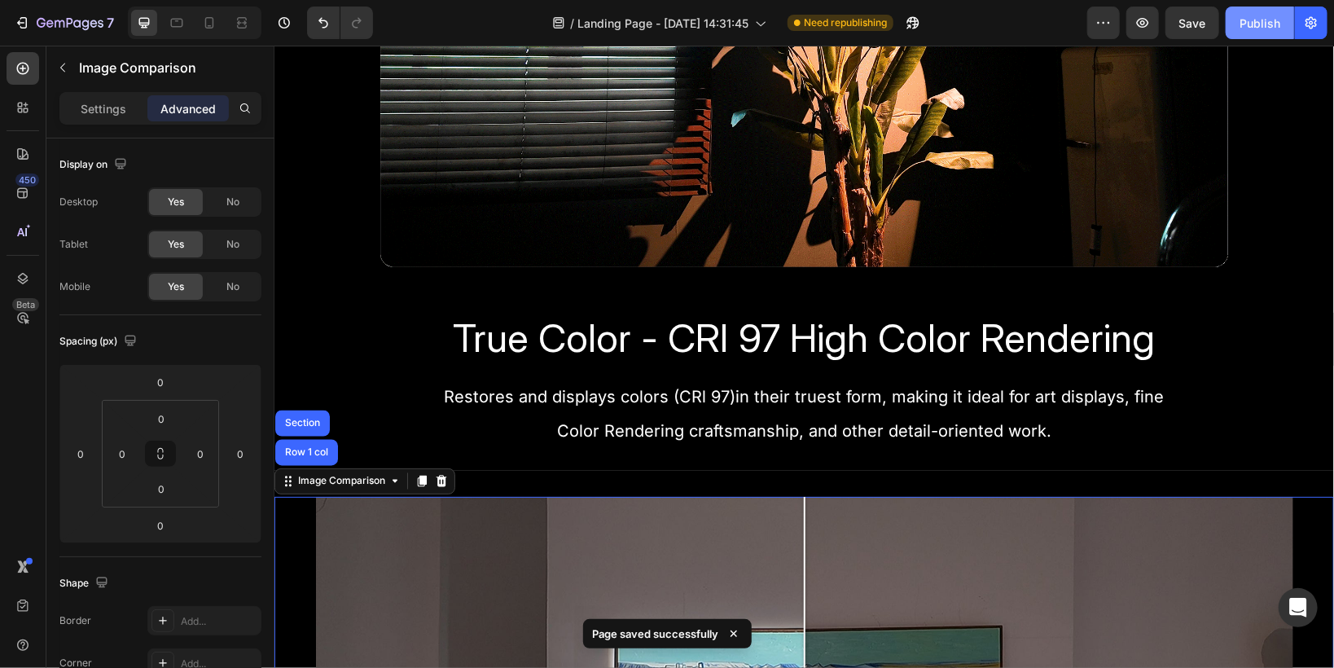
click at [1262, 27] on div "Publish" at bounding box center [1259, 23] width 41 height 17
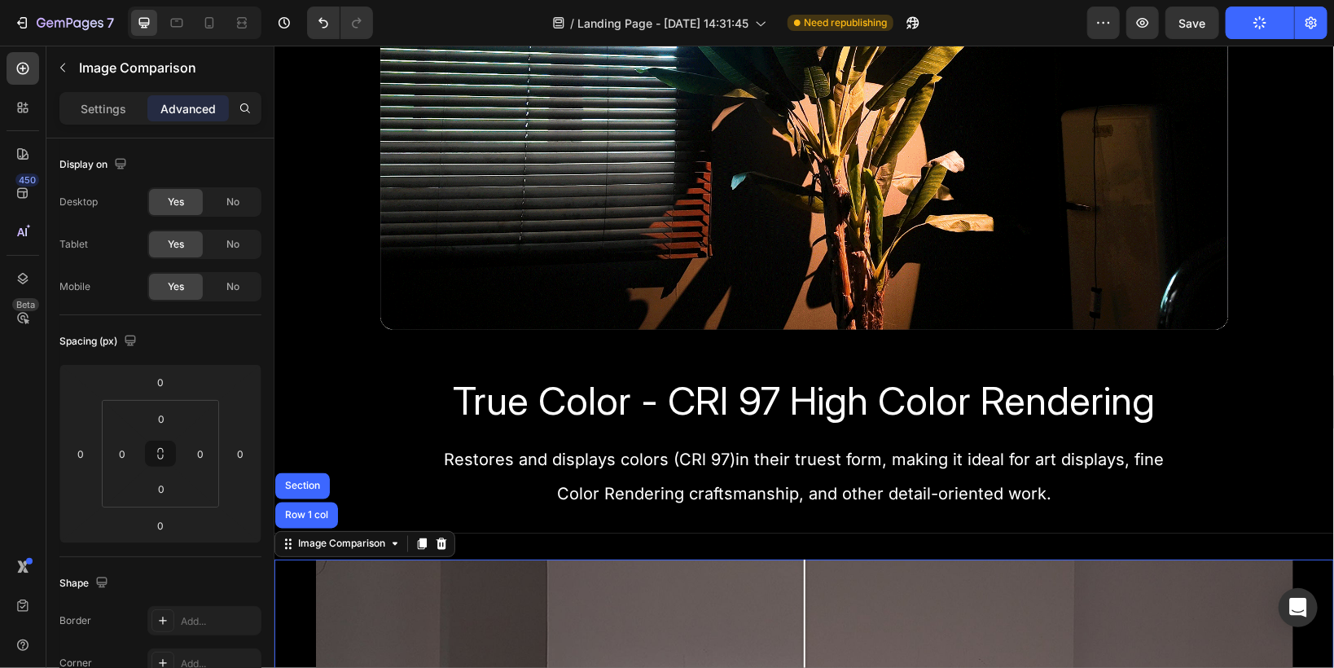
scroll to position [1303, 0]
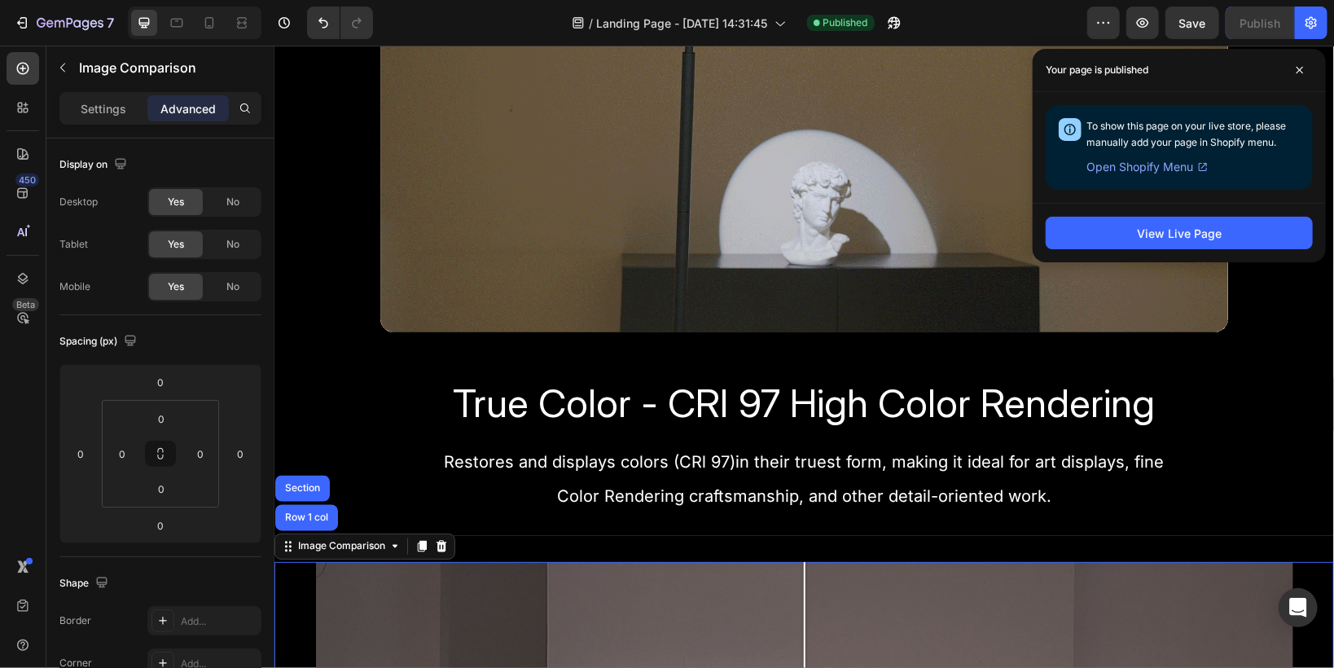
click at [1127, 166] on span "Open Shopify Menu" at bounding box center [1139, 167] width 107 height 20
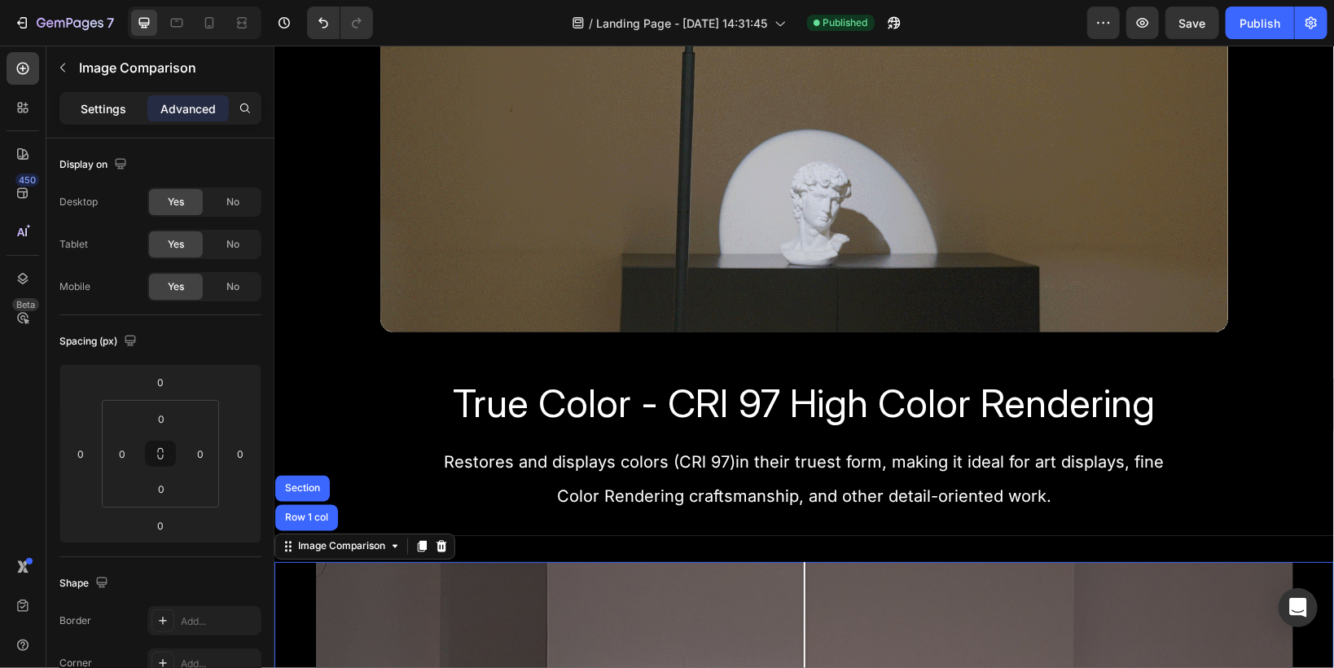
click at [82, 112] on p "Settings" at bounding box center [104, 108] width 46 height 17
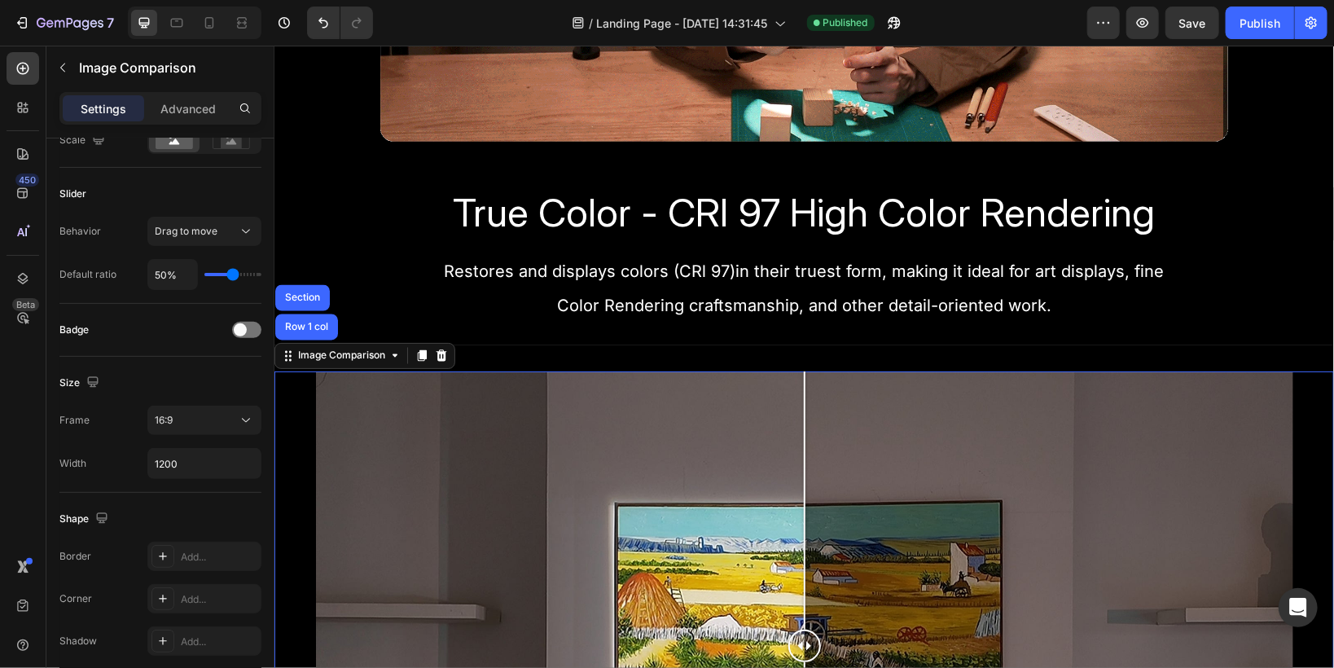
scroll to position [1564, 0]
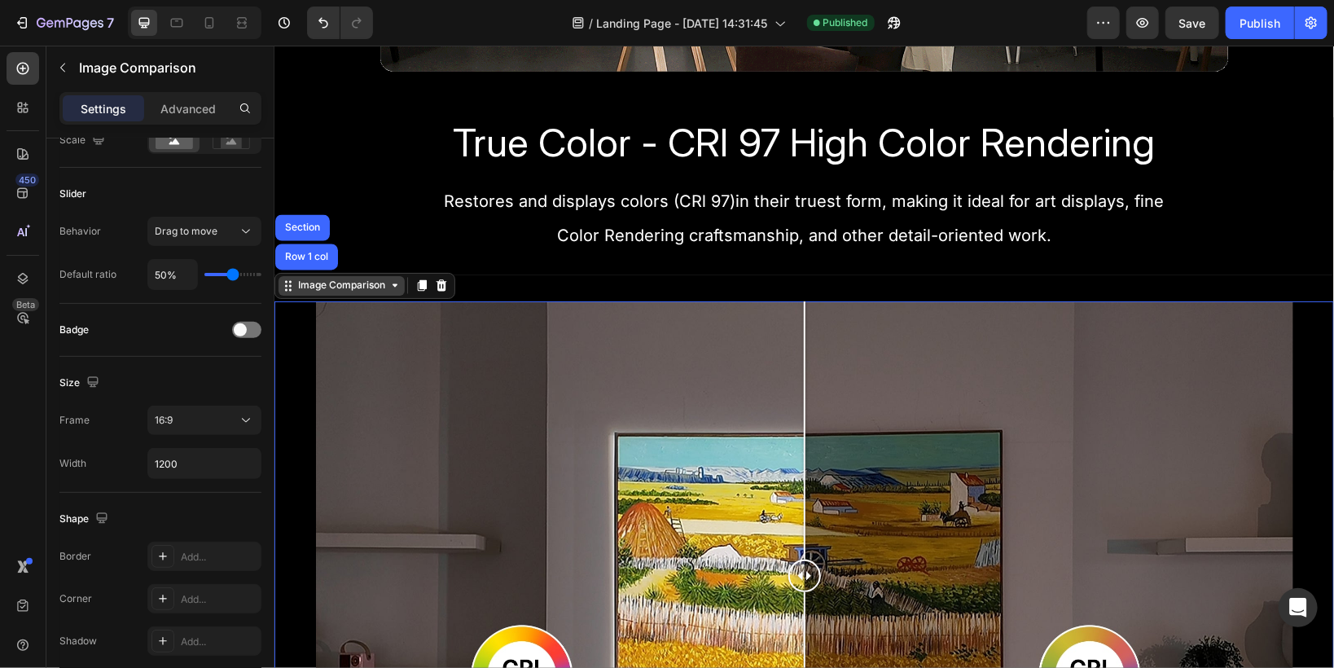
click at [285, 287] on div "Image Comparison" at bounding box center [341, 285] width 126 height 20
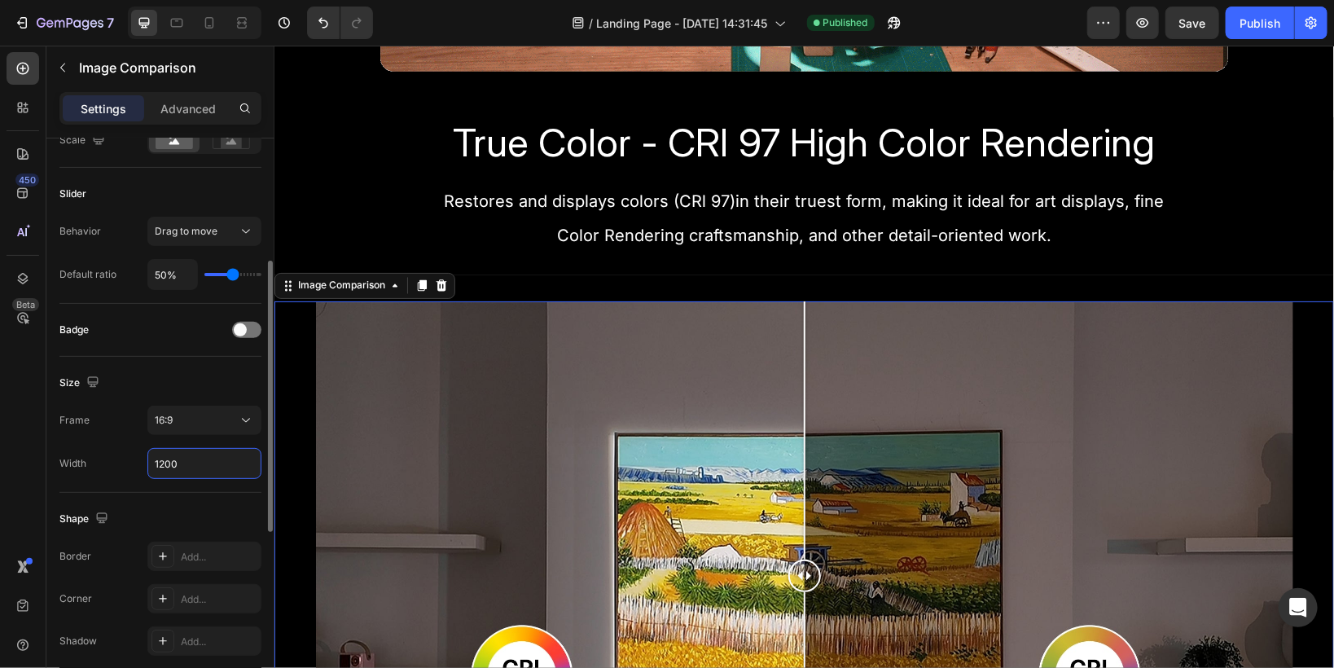
click at [160, 462] on input "1200" at bounding box center [204, 463] width 112 height 29
click at [166, 459] on input "1200" at bounding box center [204, 463] width 112 height 29
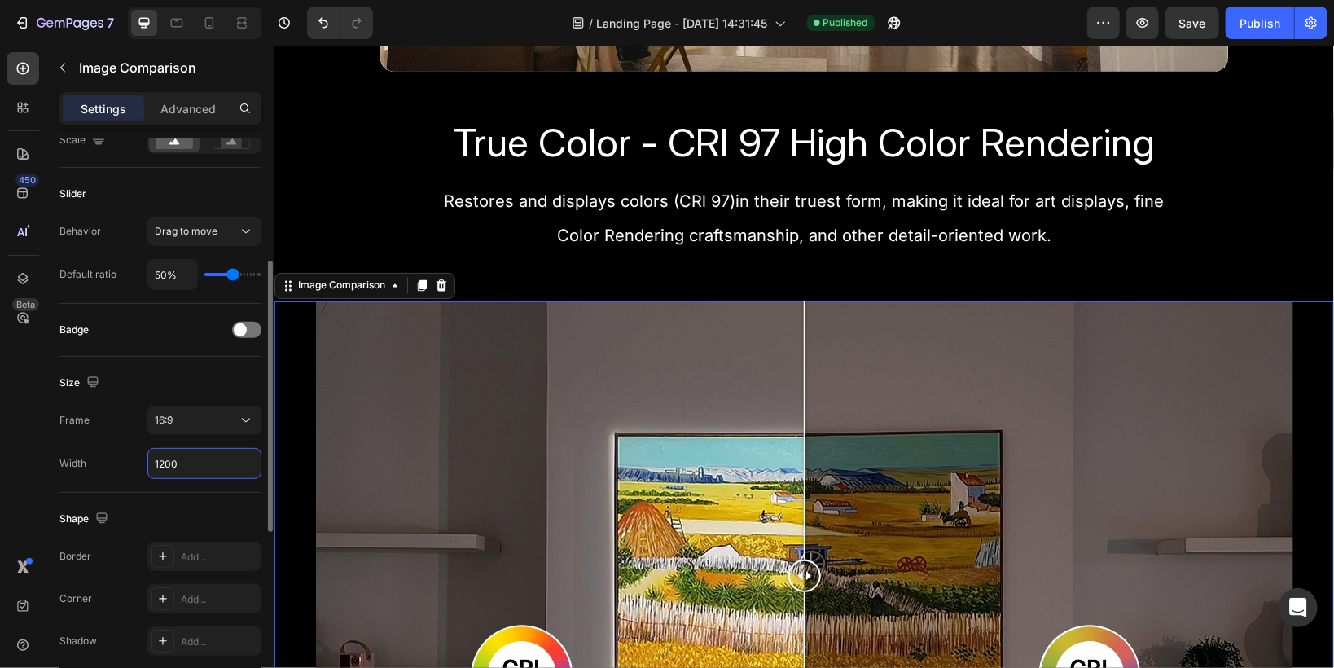
click at [192, 462] on input "1200" at bounding box center [204, 463] width 112 height 29
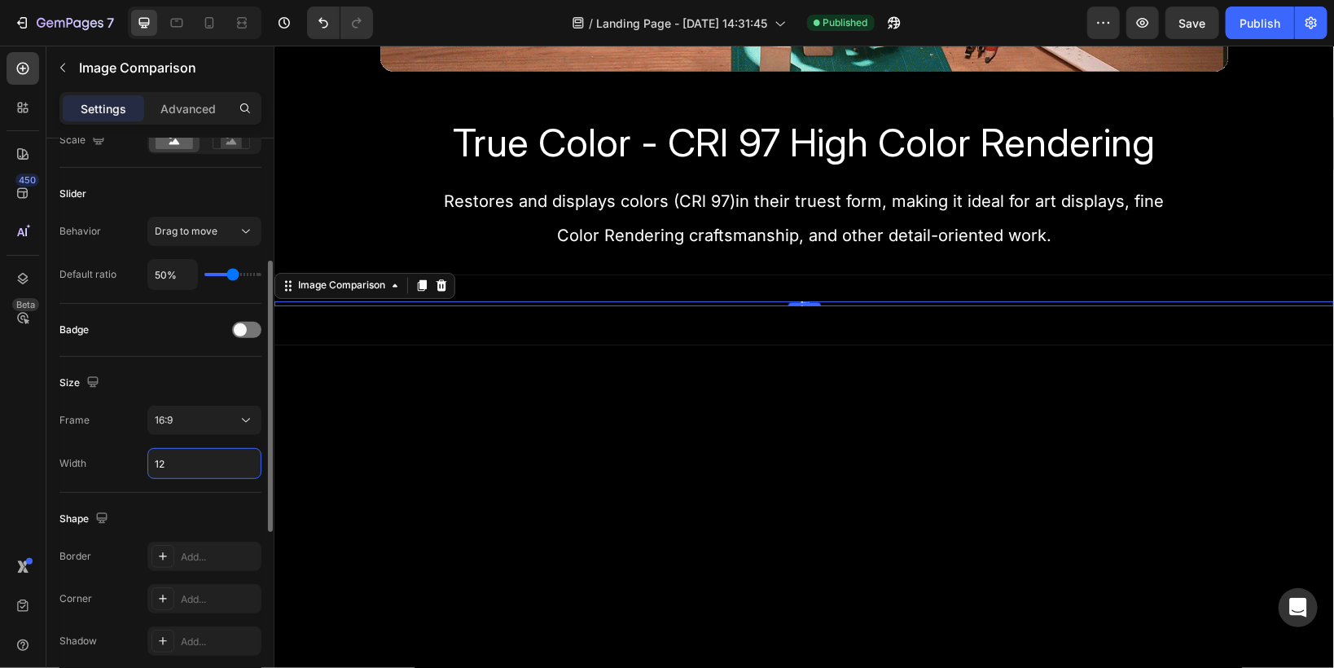
type input "1"
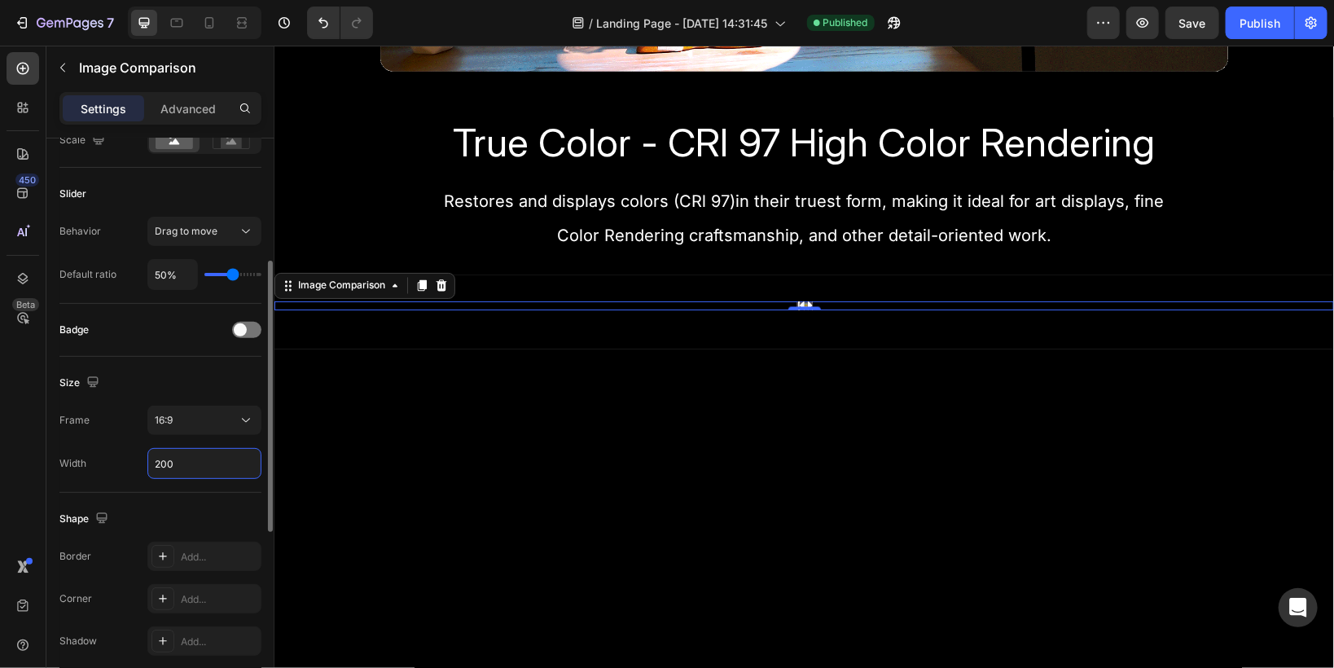
type input "2000"
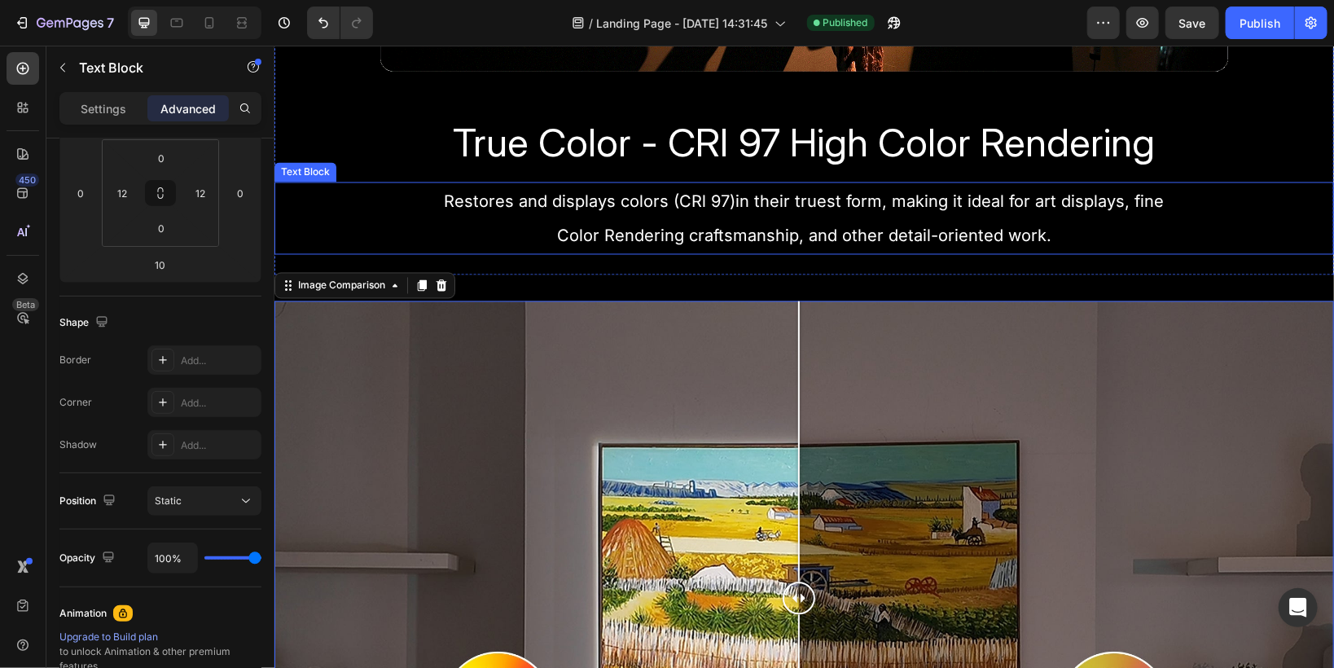
click at [360, 199] on p "Restores and displays colors (CRl 97)in their truest form, making it ideal for …" at bounding box center [803, 217] width 1037 height 68
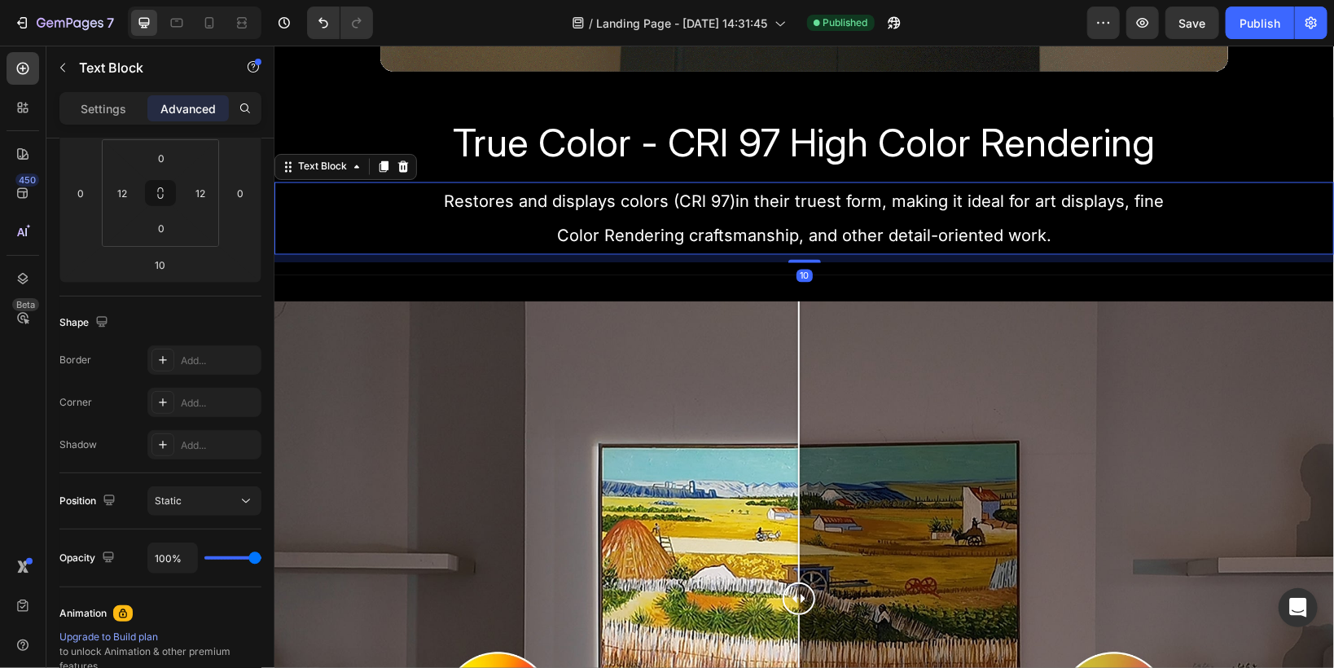
scroll to position [0, 0]
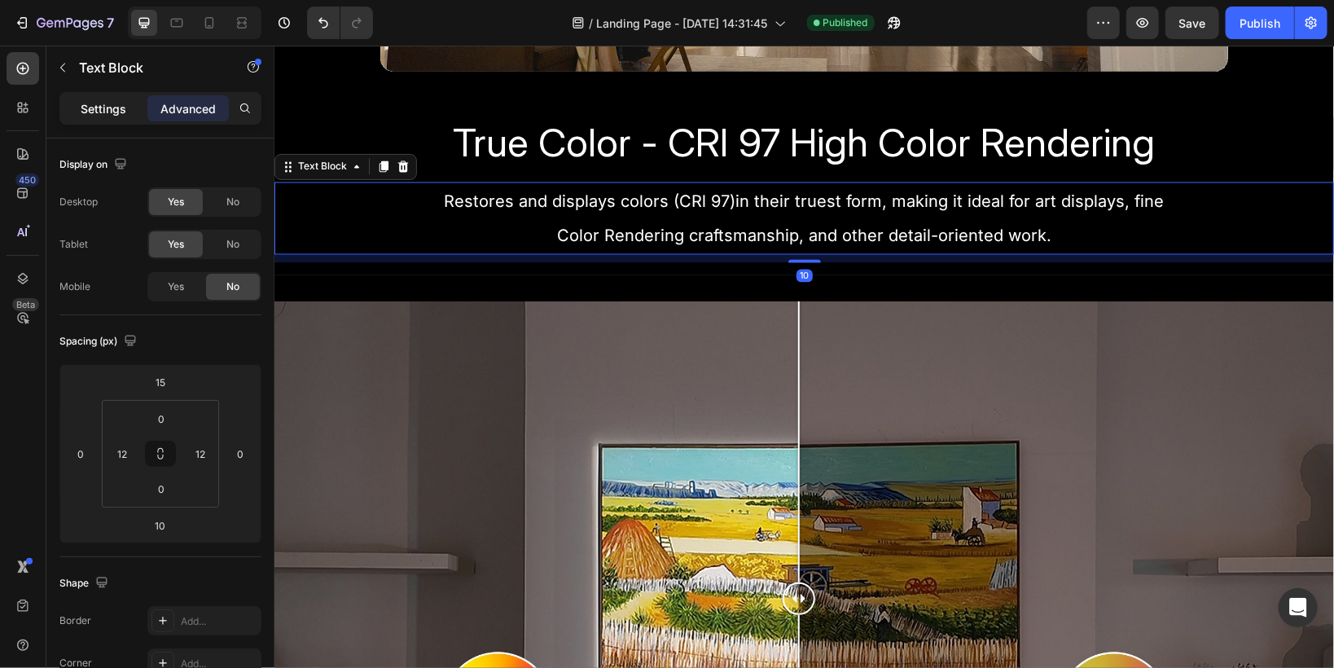
click at [104, 114] on p "Settings" at bounding box center [104, 108] width 46 height 17
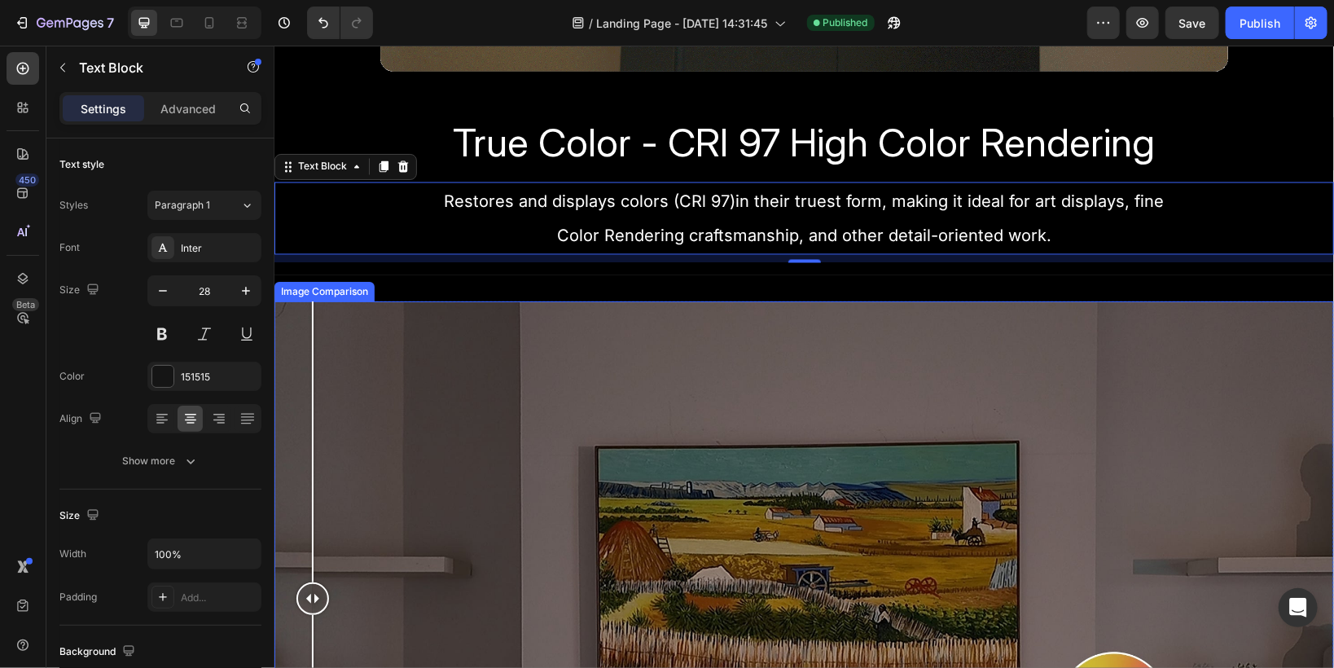
click at [312, 400] on div at bounding box center [803, 598] width 1059 height 596
click at [291, 386] on div at bounding box center [803, 598] width 1059 height 596
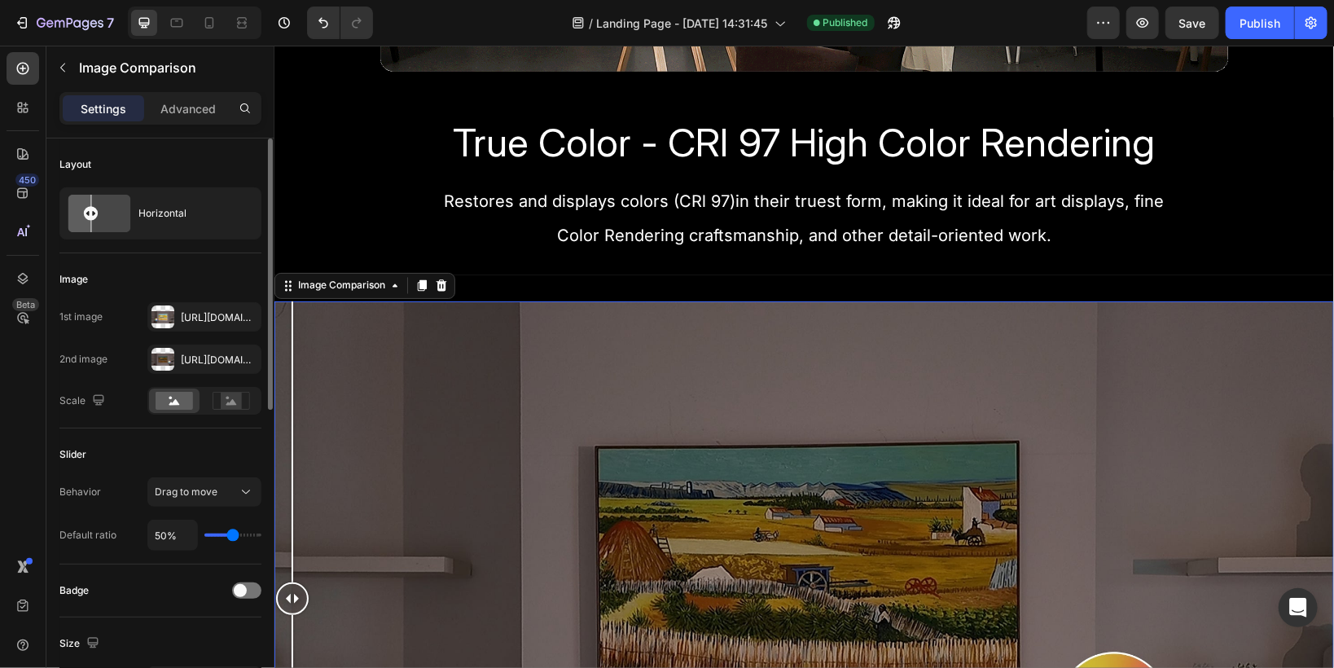
scroll to position [261, 0]
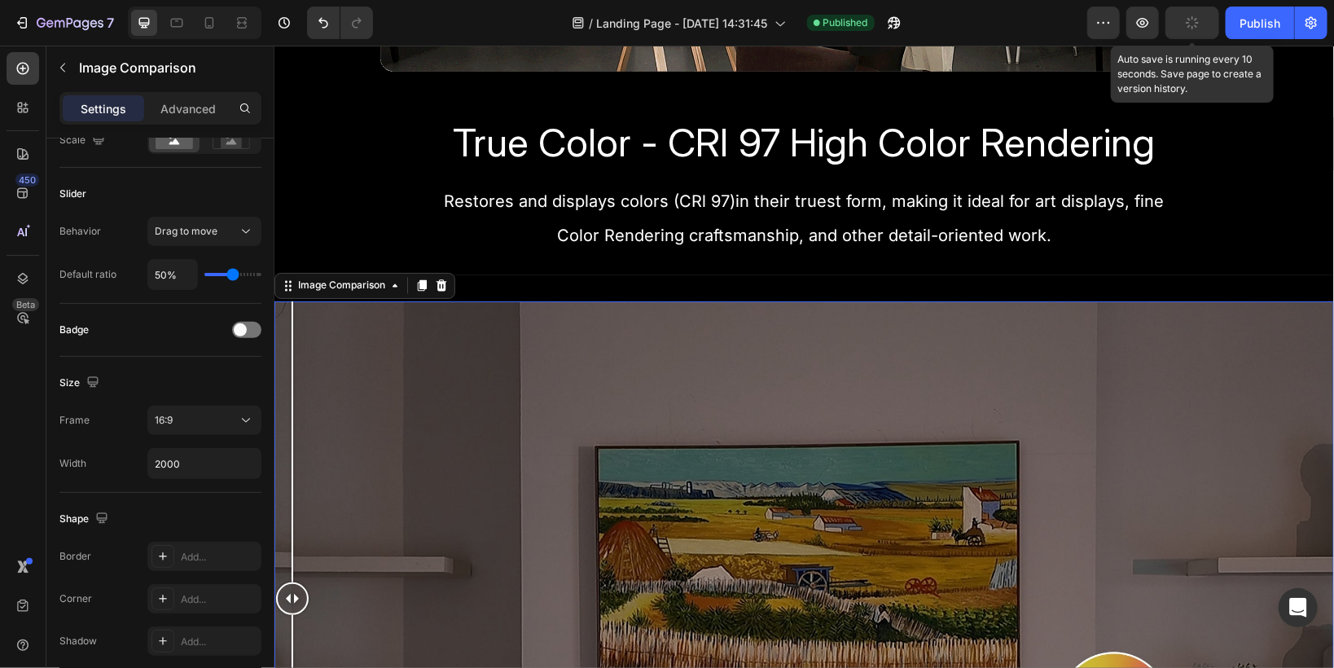
click at [1182, 32] on button "button" at bounding box center [1192, 23] width 54 height 33
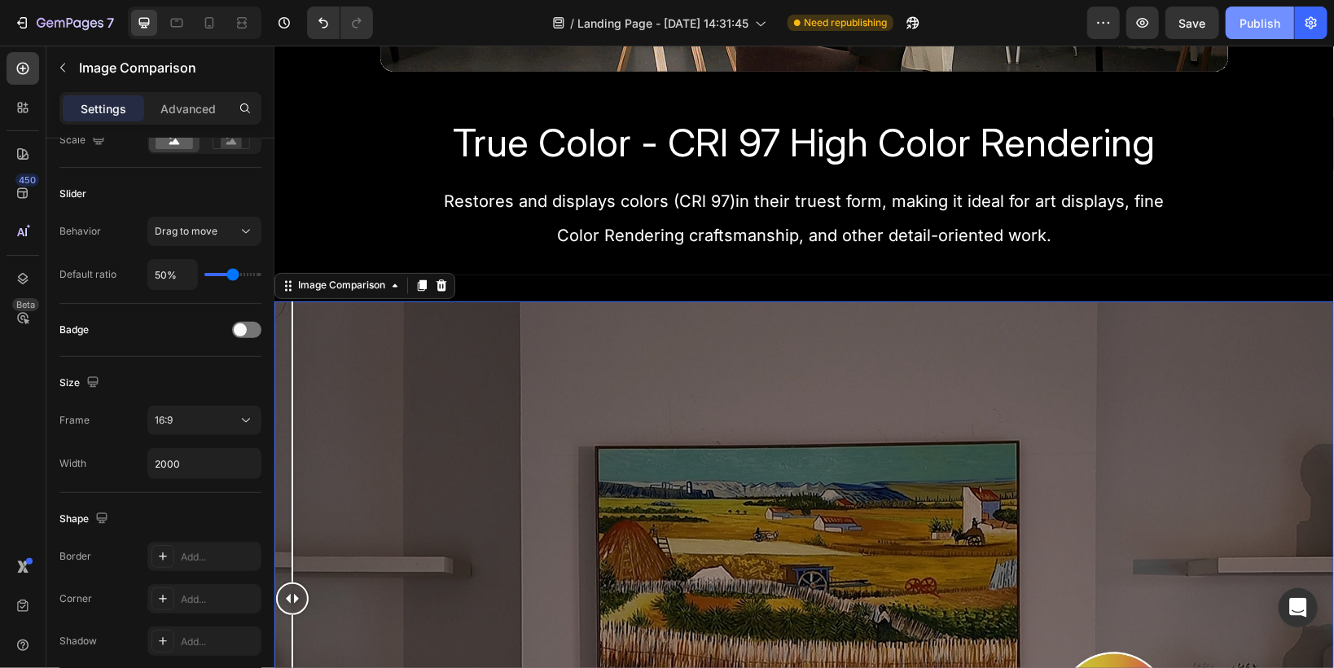
click at [1252, 27] on div "Publish" at bounding box center [1259, 23] width 41 height 17
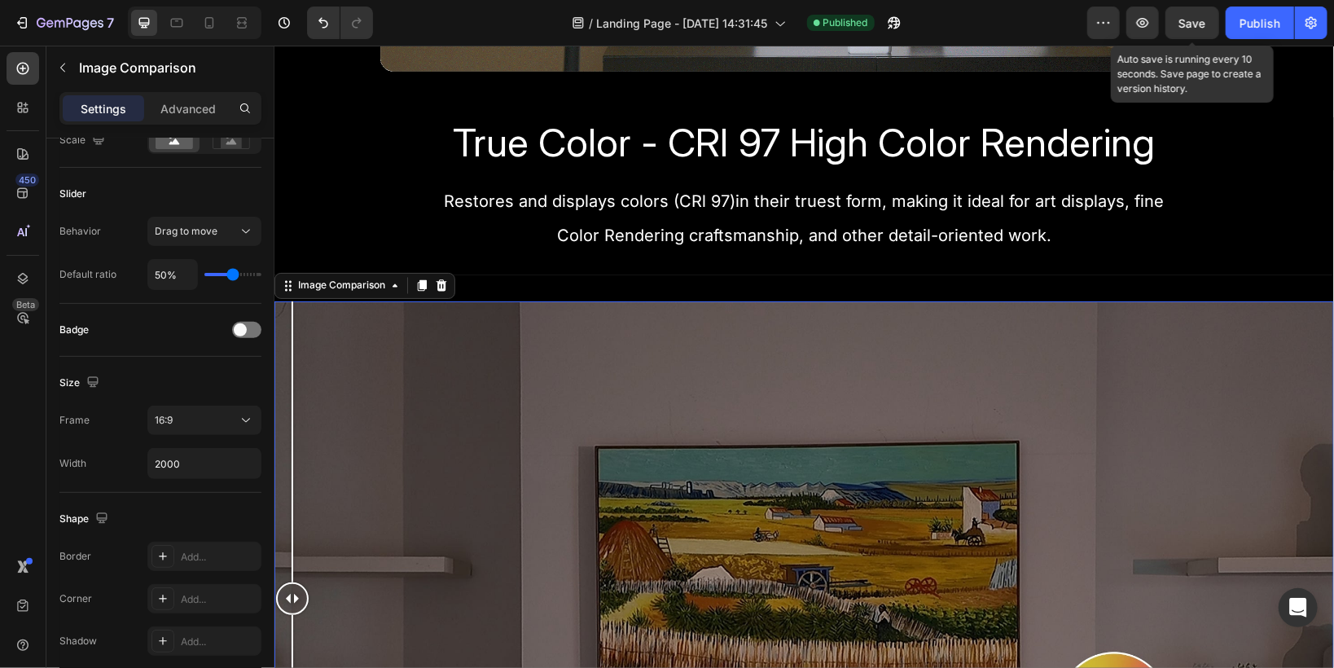
click at [1193, 19] on span "Save" at bounding box center [1192, 23] width 27 height 14
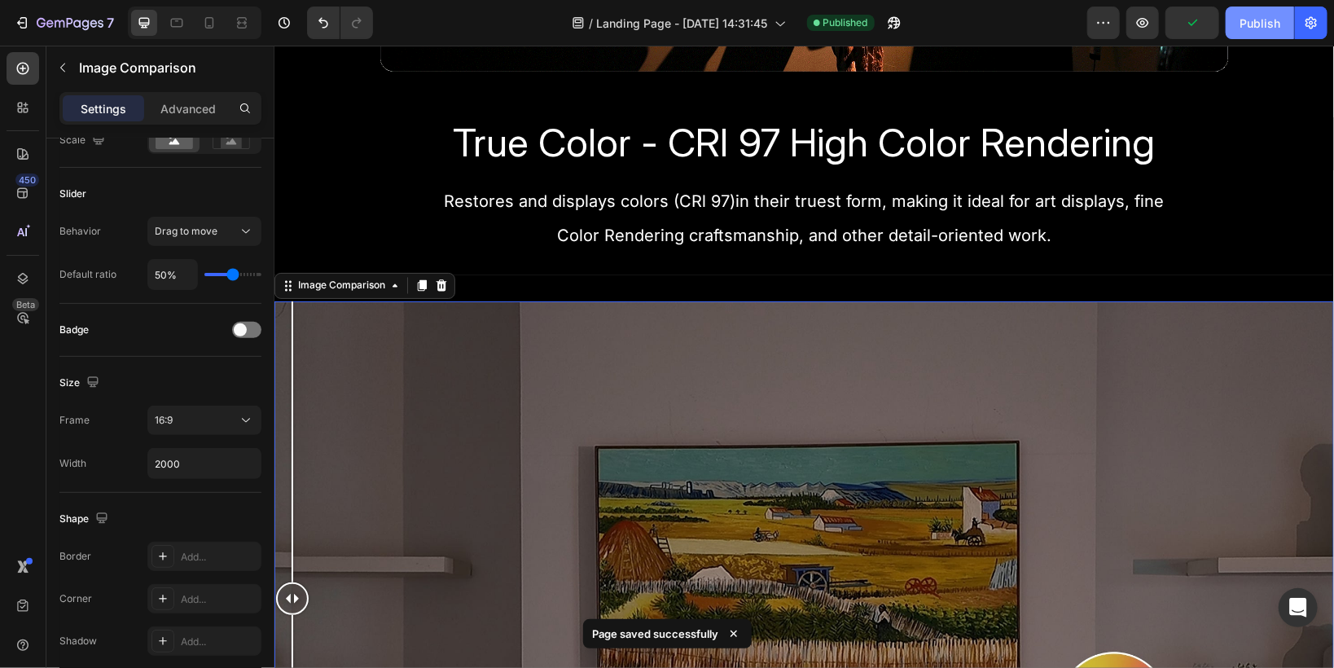
click at [1259, 22] on div "Publish" at bounding box center [1259, 23] width 41 height 17
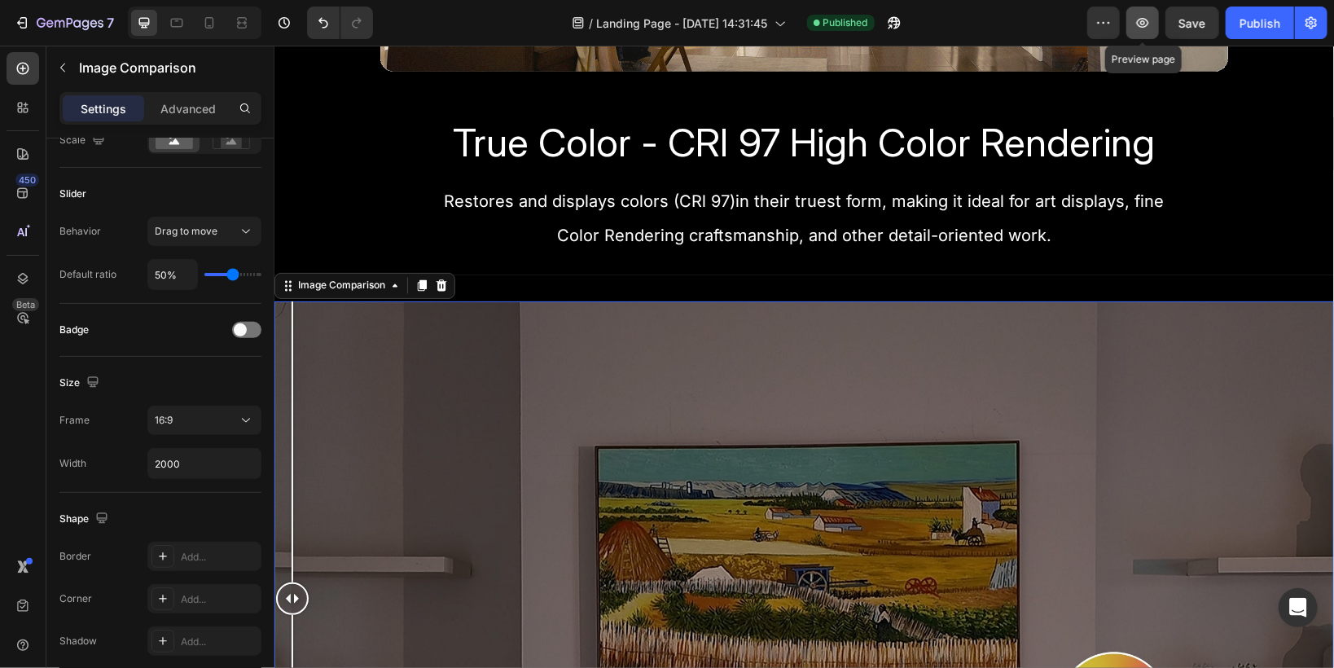
click at [1142, 26] on icon "button" at bounding box center [1142, 23] width 16 height 16
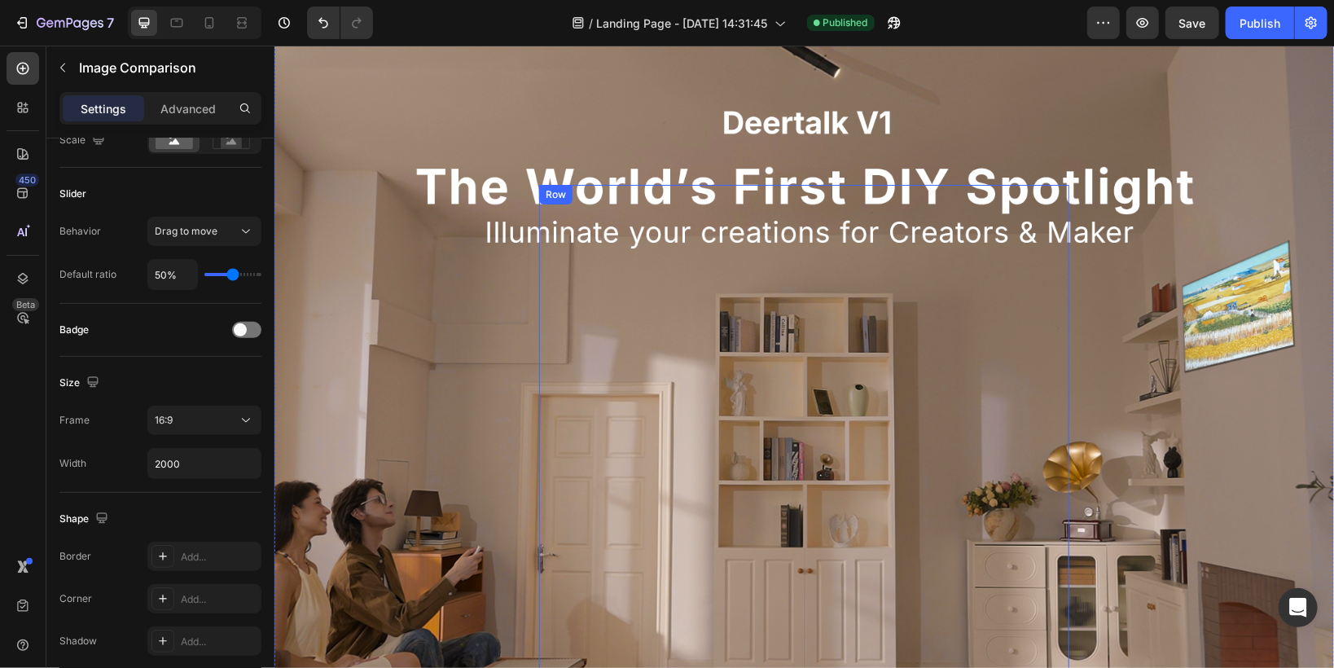
scroll to position [326, 0]
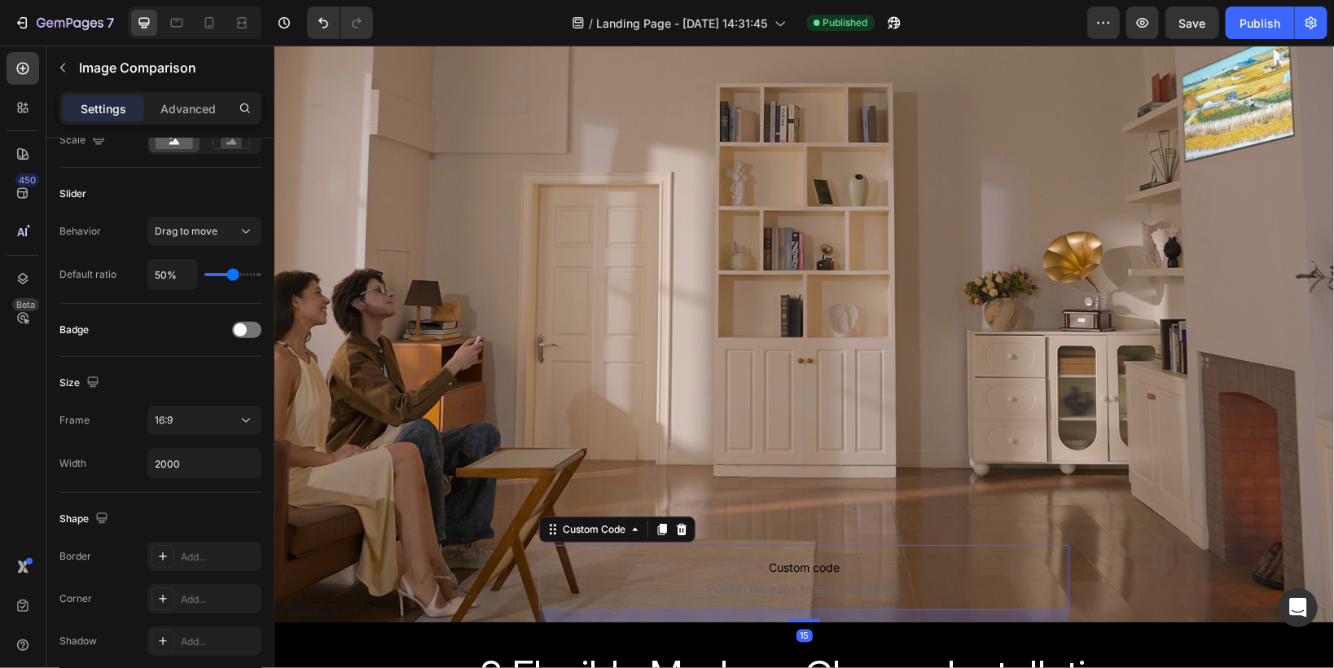
click at [673, 559] on span "Custom code" at bounding box center [803, 567] width 530 height 20
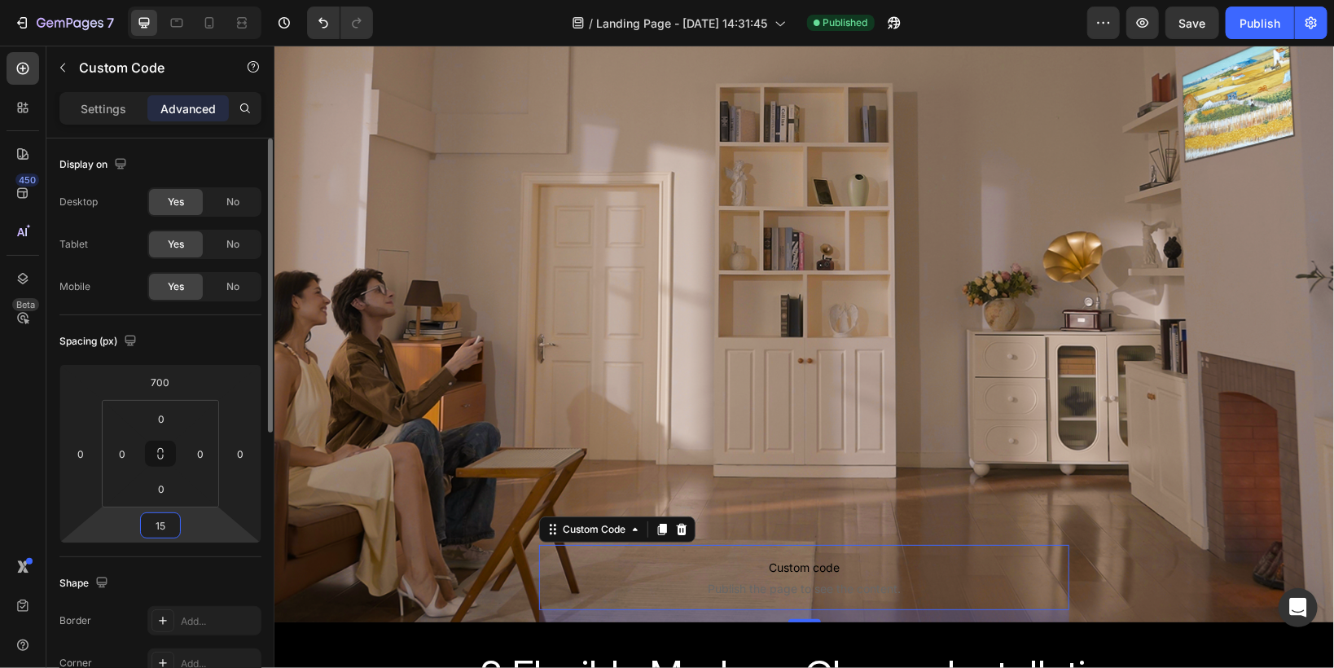
click at [160, 519] on input "15" at bounding box center [160, 525] width 33 height 24
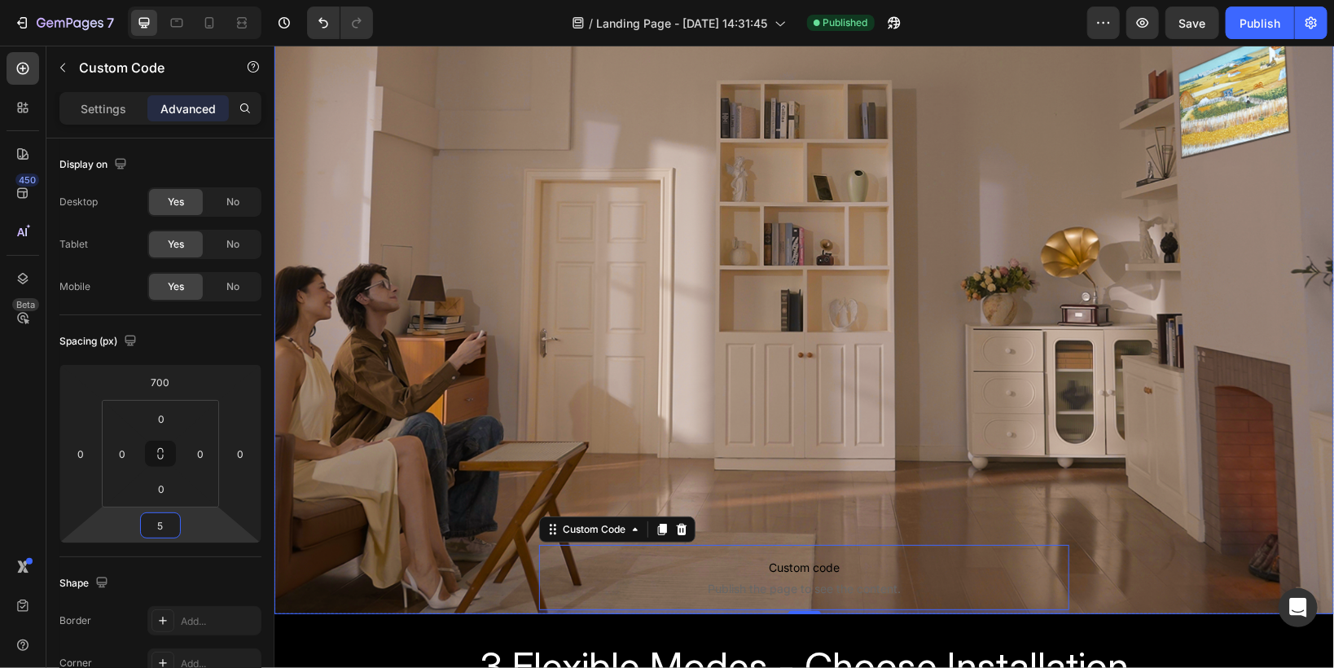
type input "5"
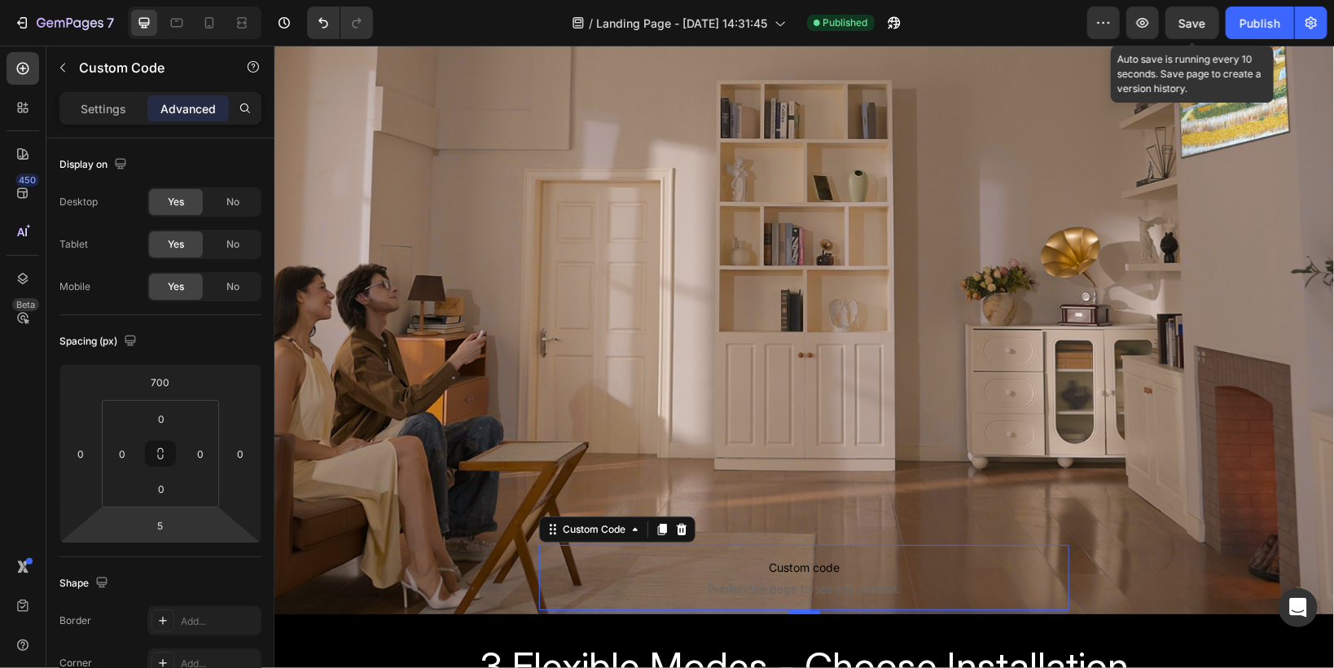
click at [1196, 25] on span "Save" at bounding box center [1192, 23] width 27 height 14
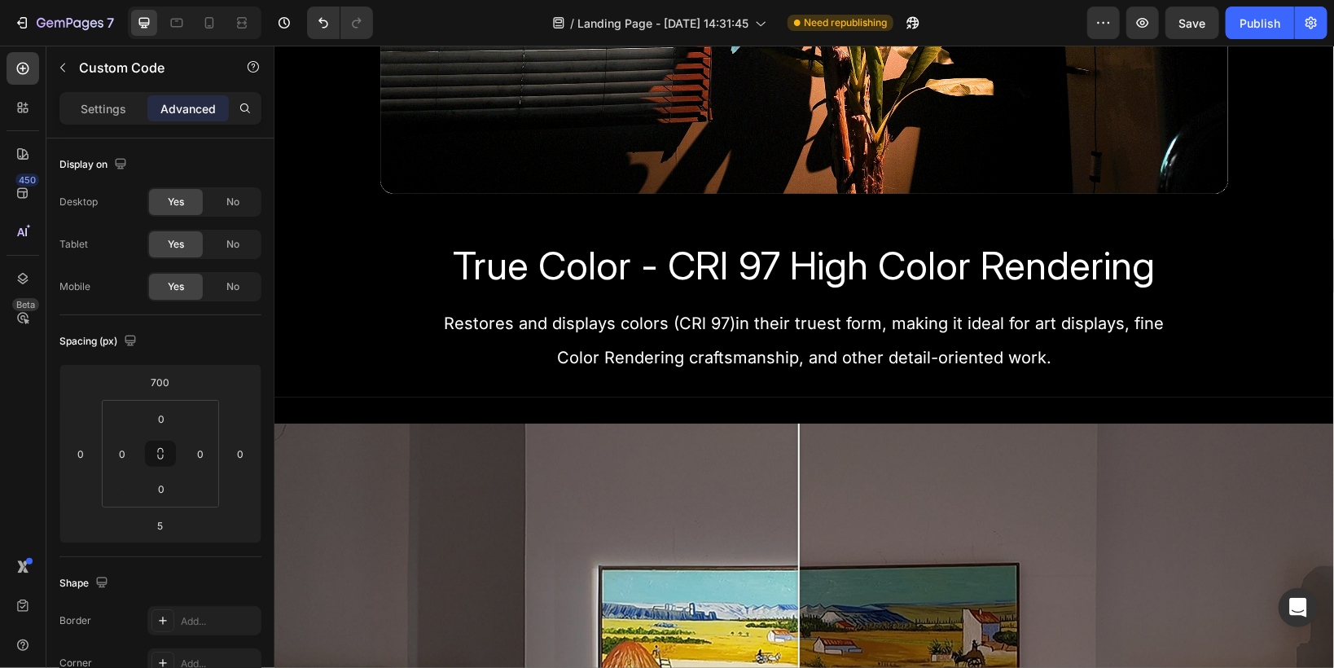
scroll to position [1759, 0]
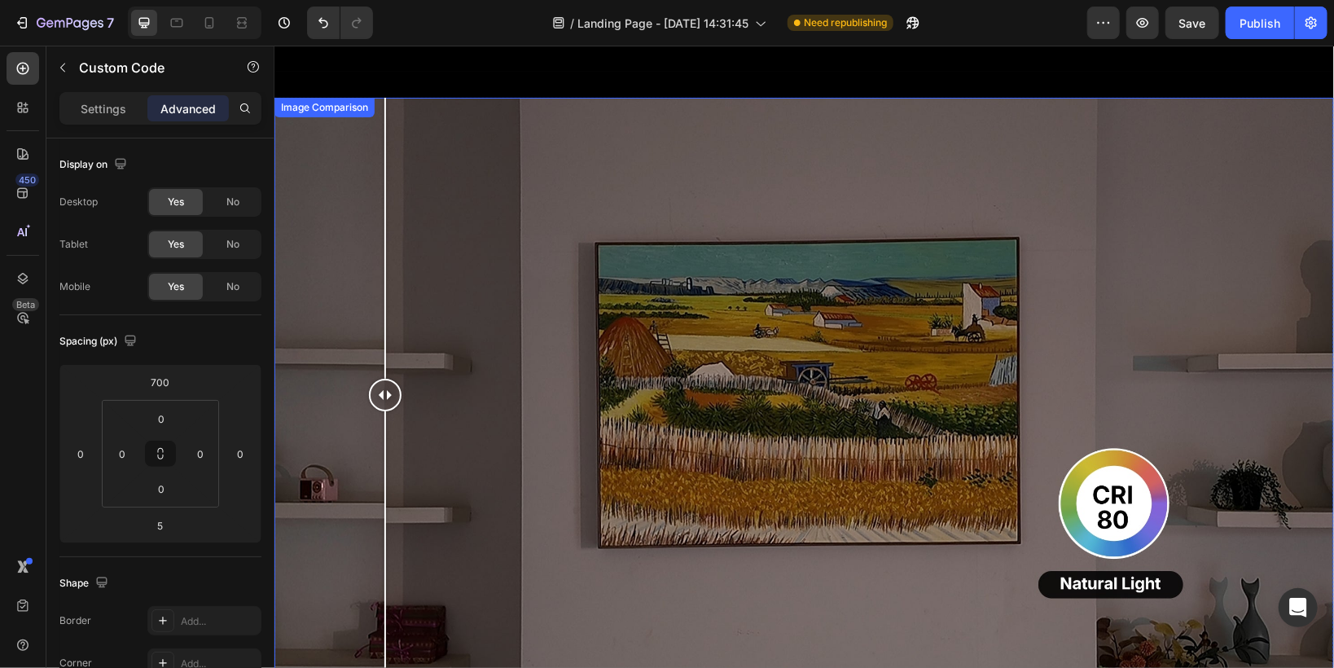
click at [384, 310] on div at bounding box center [803, 395] width 1059 height 596
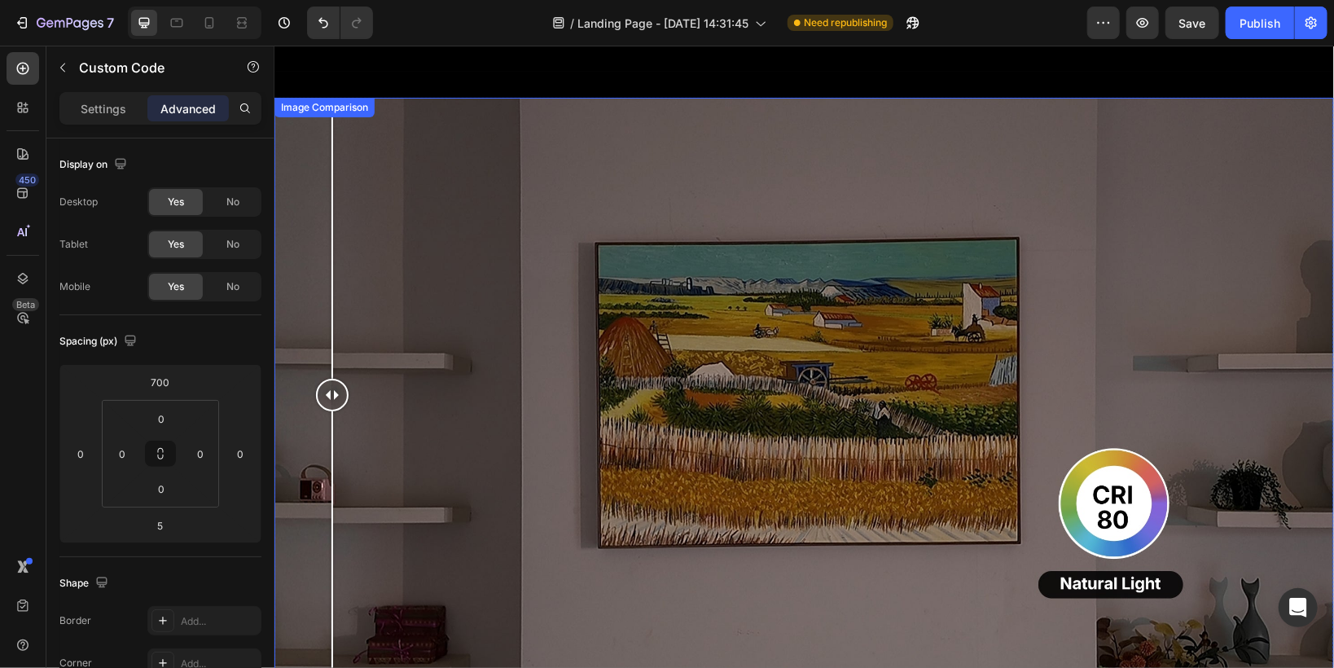
click at [331, 289] on div at bounding box center [803, 395] width 1059 height 596
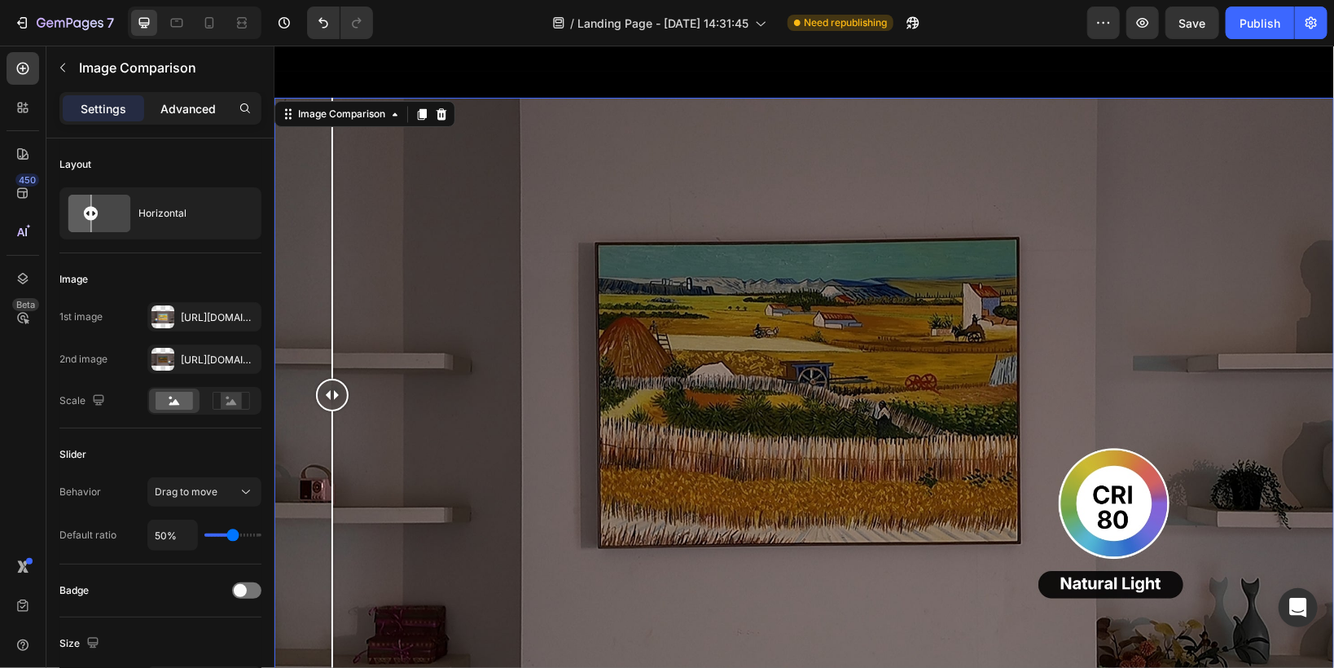
click at [172, 120] on div "Advanced" at bounding box center [187, 108] width 81 height 26
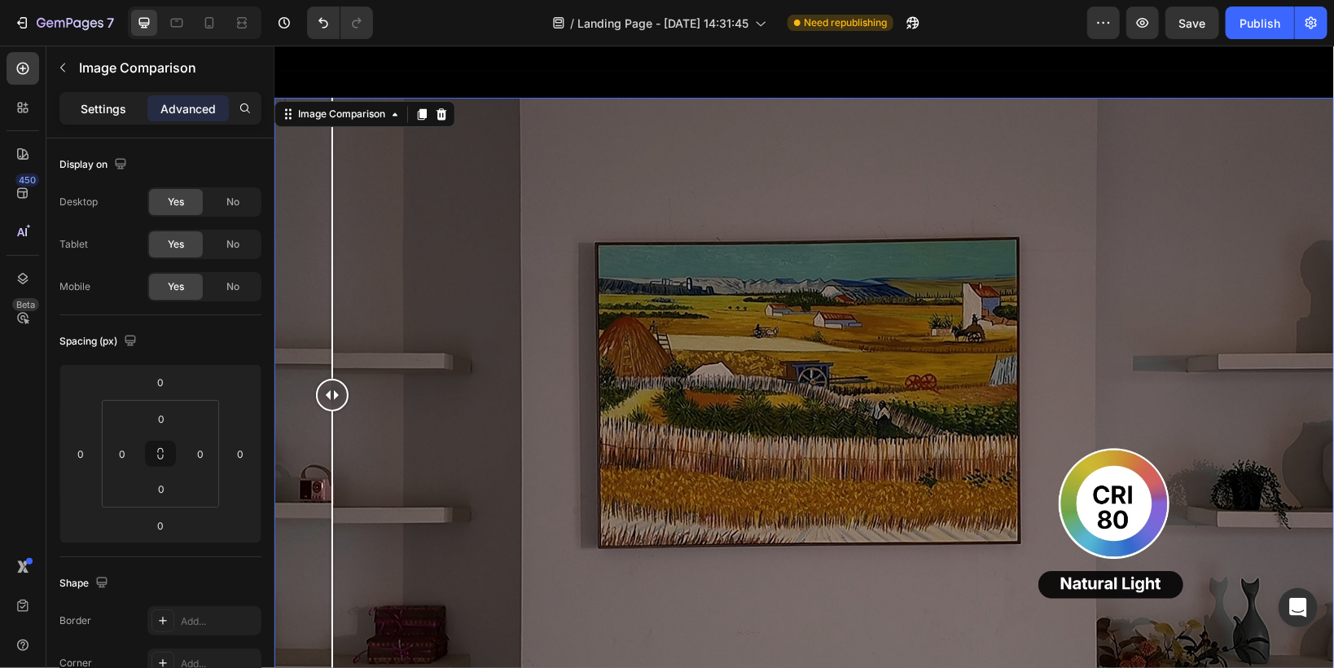
click at [107, 108] on p "Settings" at bounding box center [104, 108] width 46 height 17
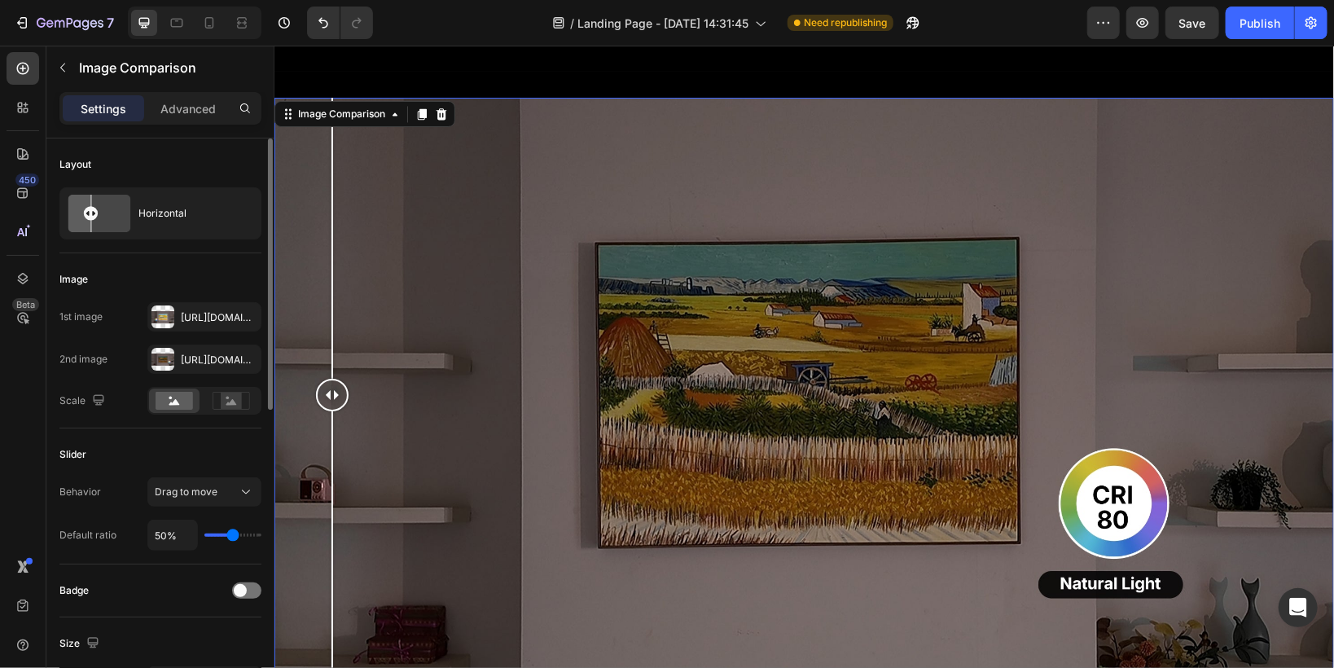
scroll to position [130, 0]
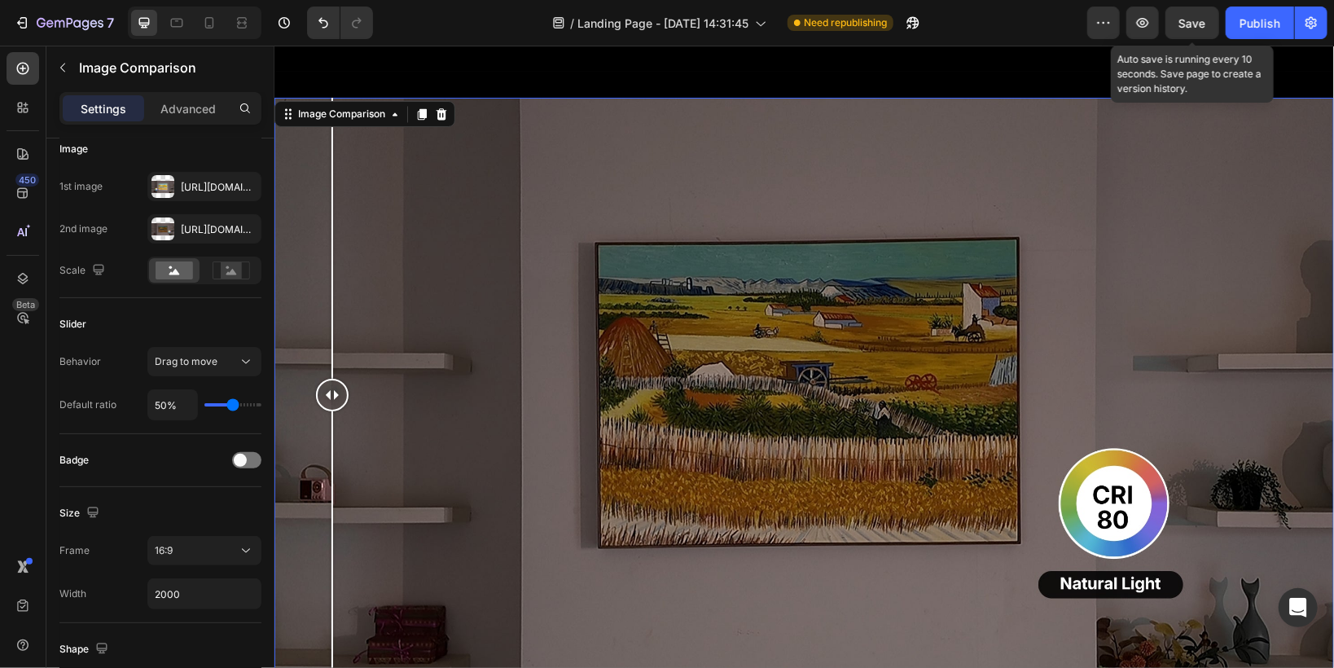
click at [1201, 17] on span "Save" at bounding box center [1192, 23] width 27 height 14
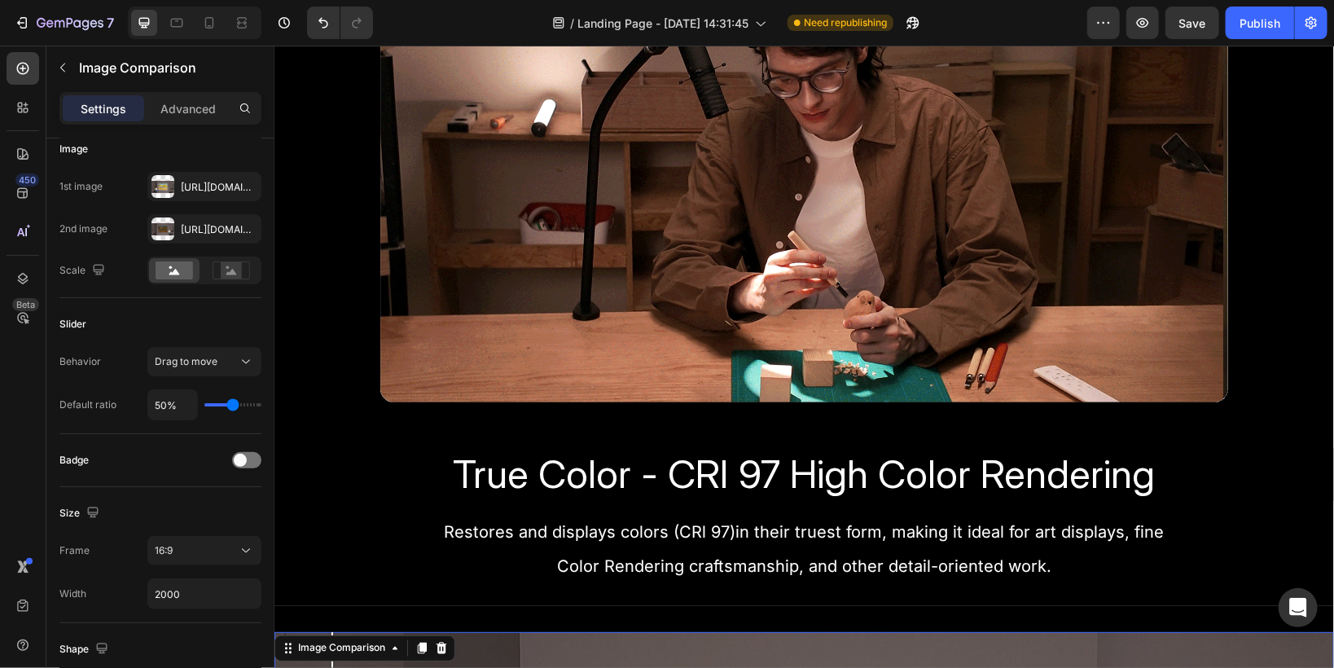
scroll to position [1107, 0]
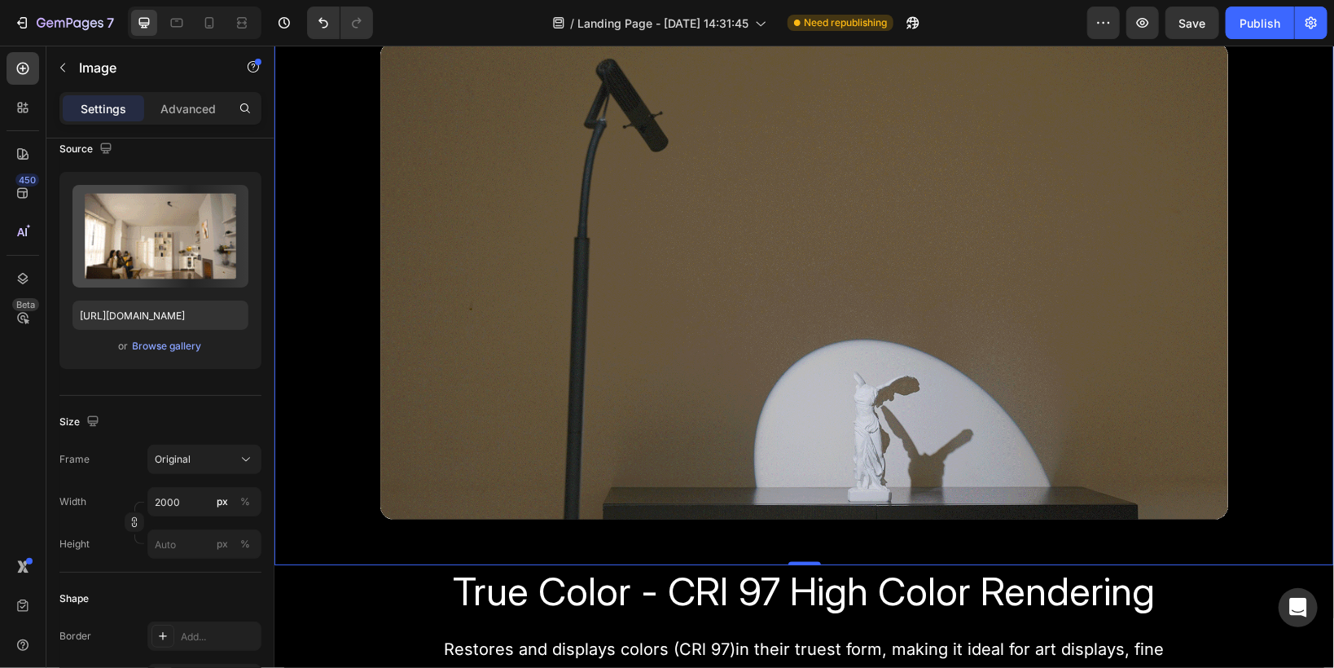
click at [473, 481] on img at bounding box center [803, 278] width 1059 height 572
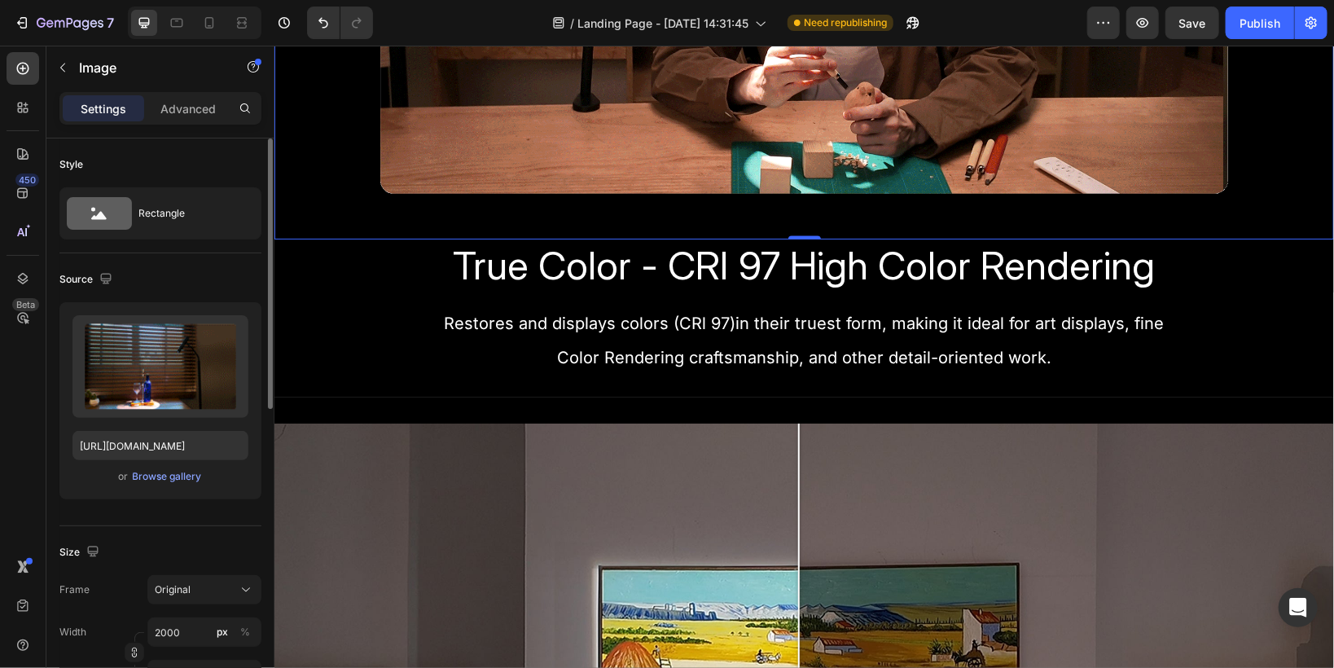
scroll to position [130, 0]
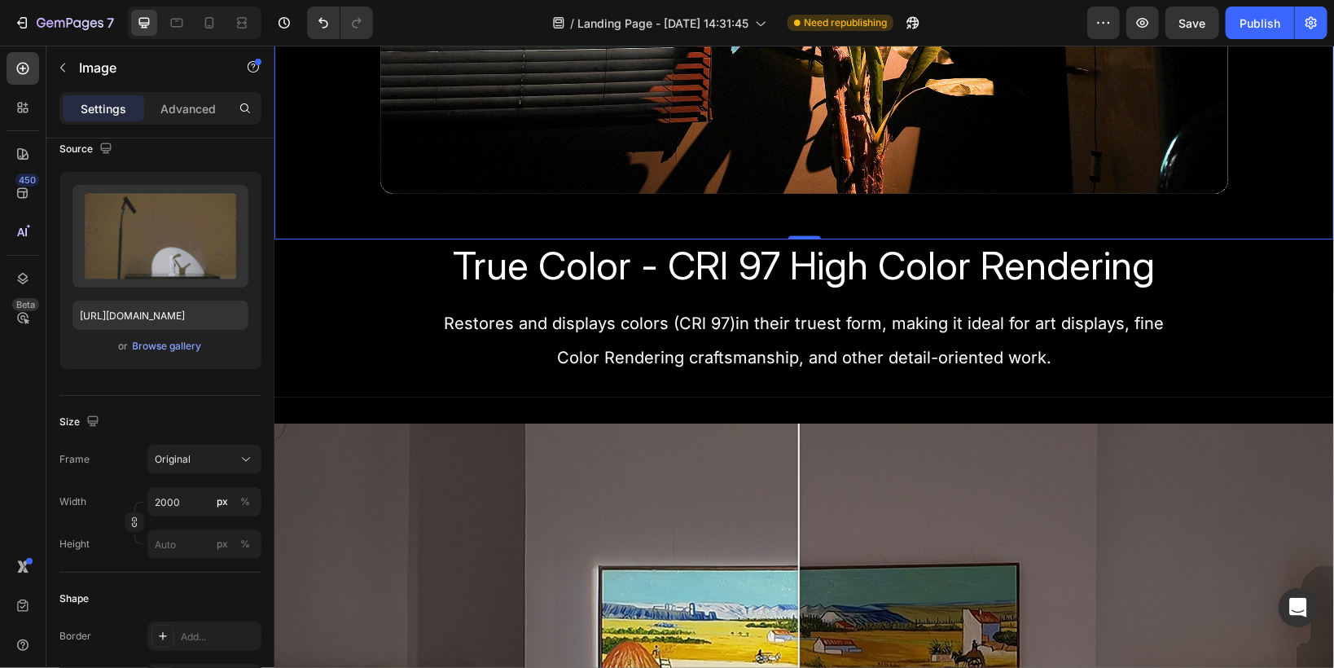
click at [188, 122] on div "Settings Advanced" at bounding box center [160, 108] width 202 height 33
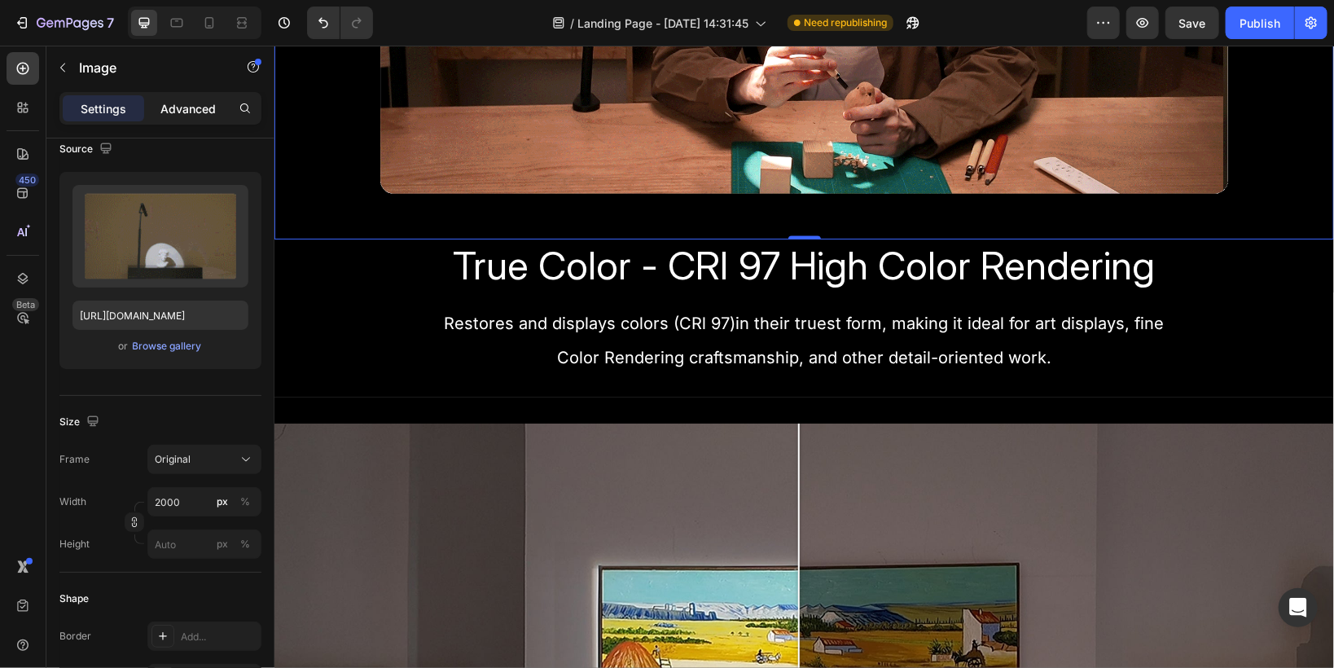
click at [178, 110] on p "Advanced" at bounding box center [187, 108] width 55 height 17
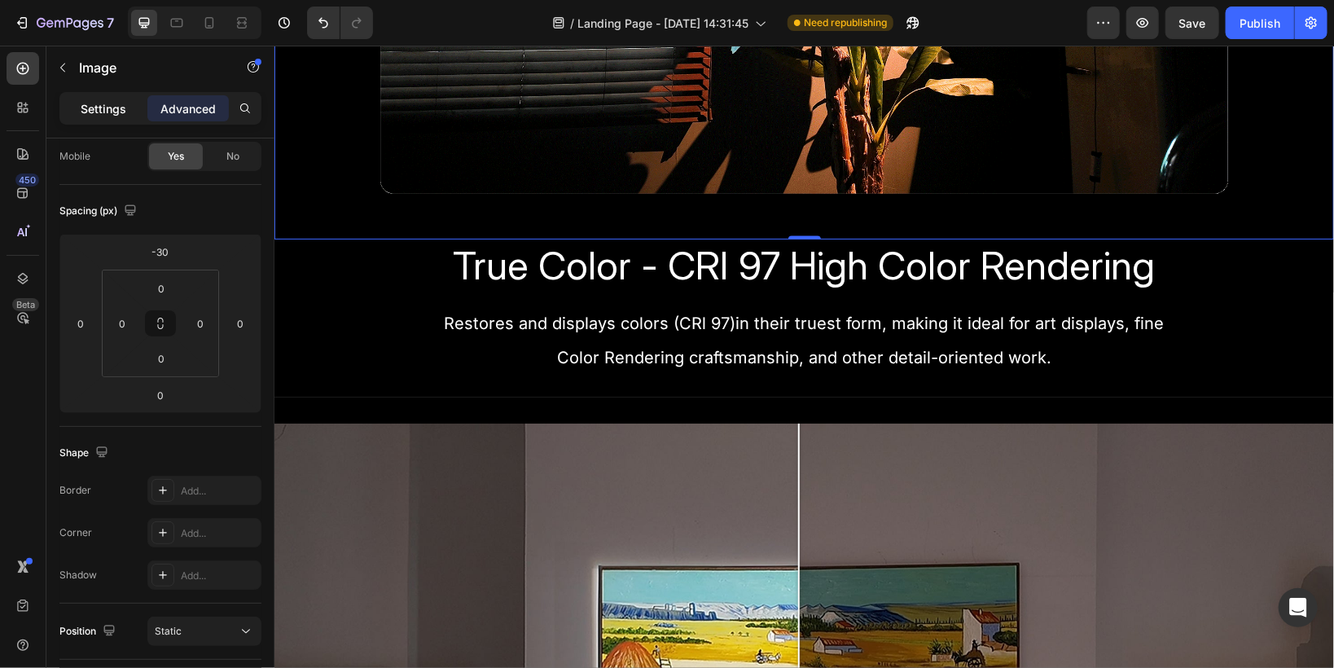
click at [82, 107] on p "Settings" at bounding box center [104, 108] width 46 height 17
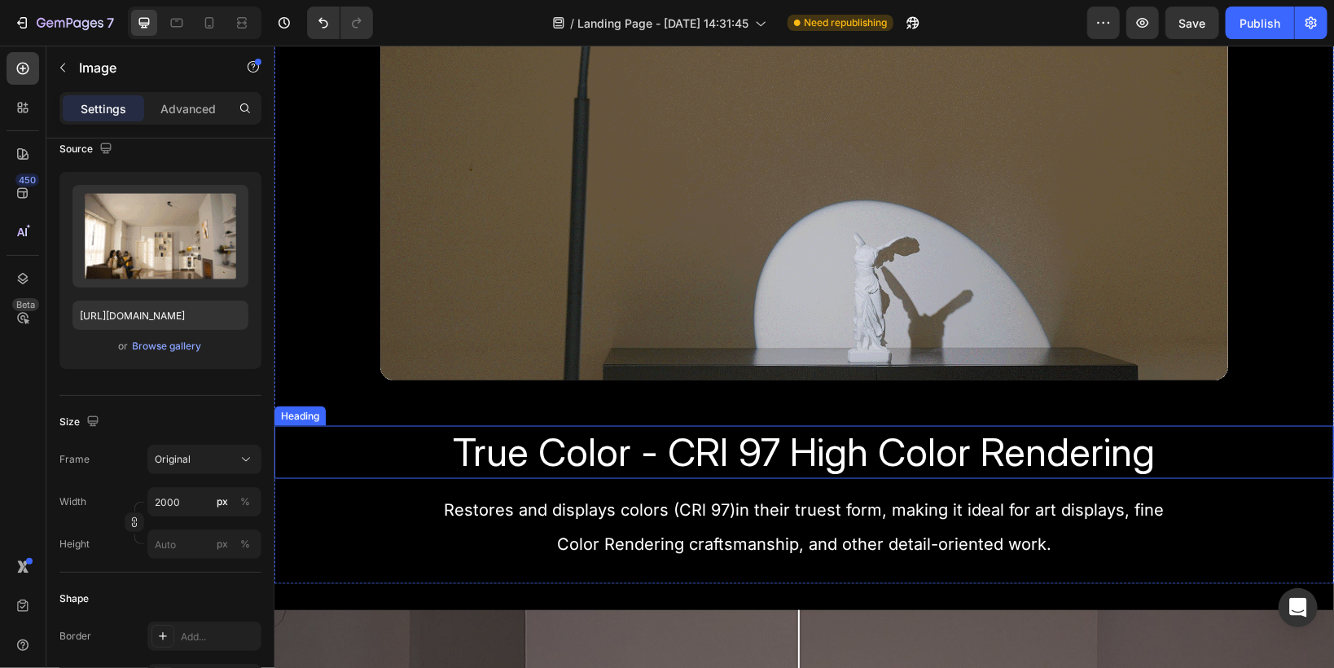
scroll to position [1368, 0]
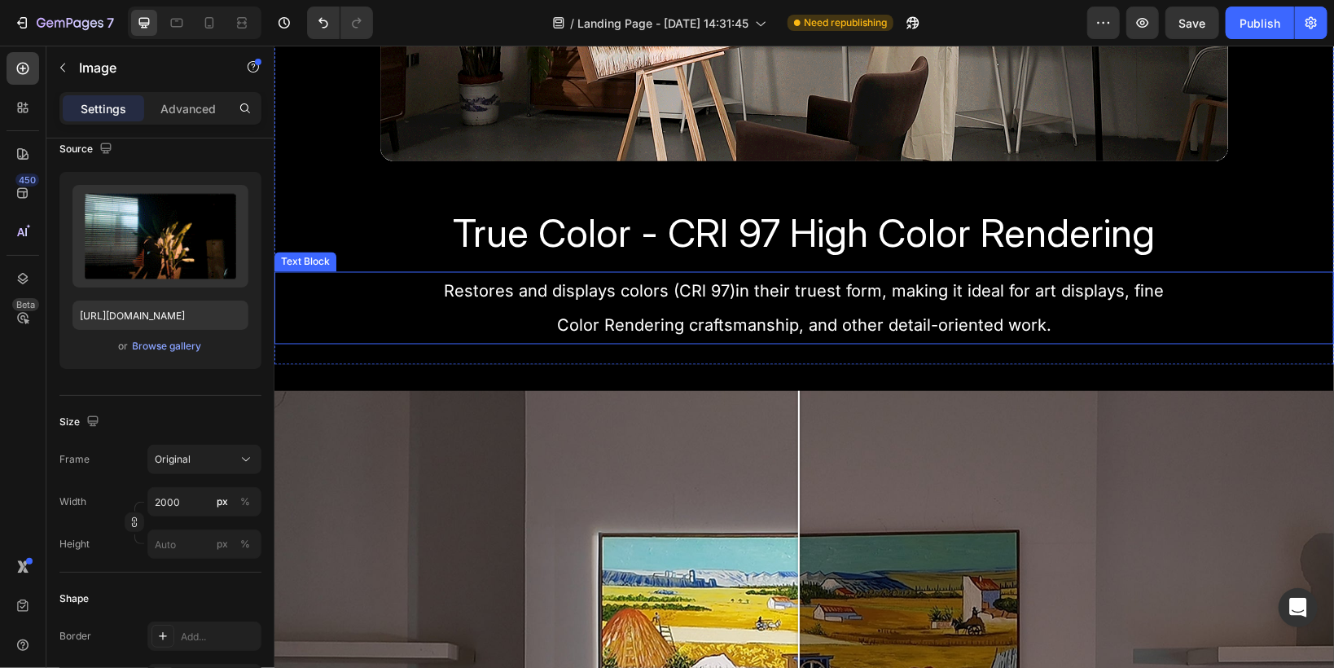
scroll to position [1498, 0]
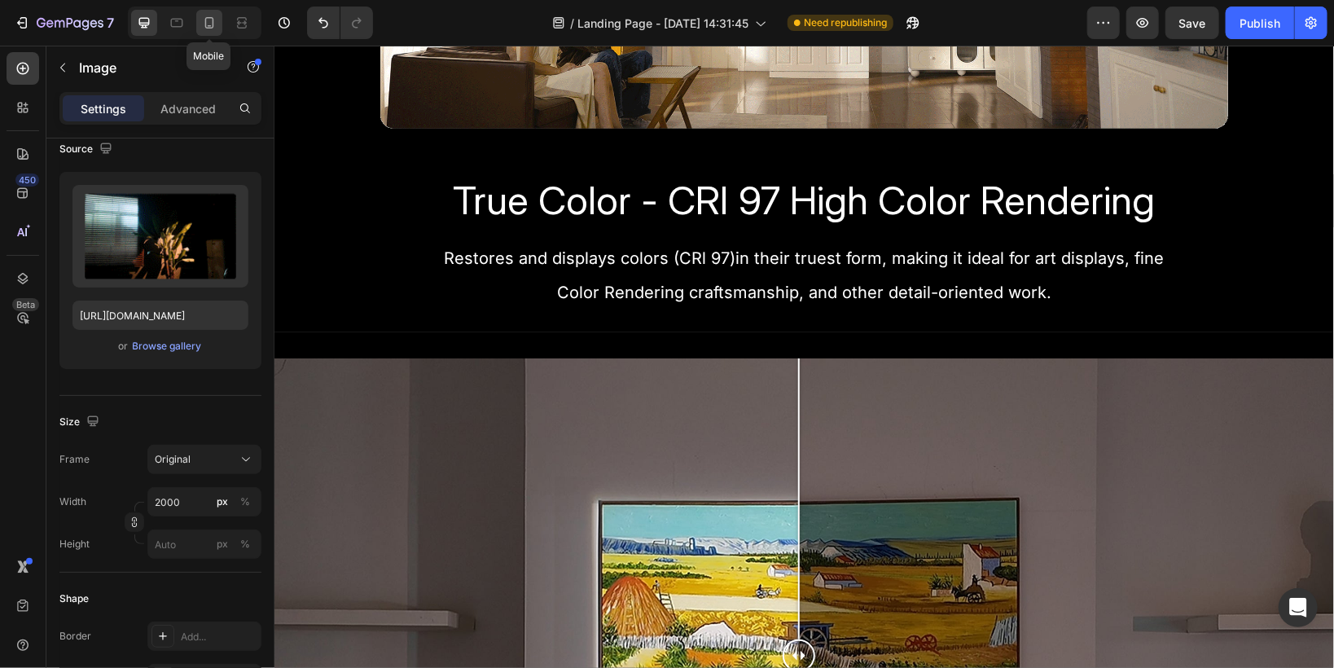
click at [206, 24] on icon at bounding box center [209, 23] width 16 height 16
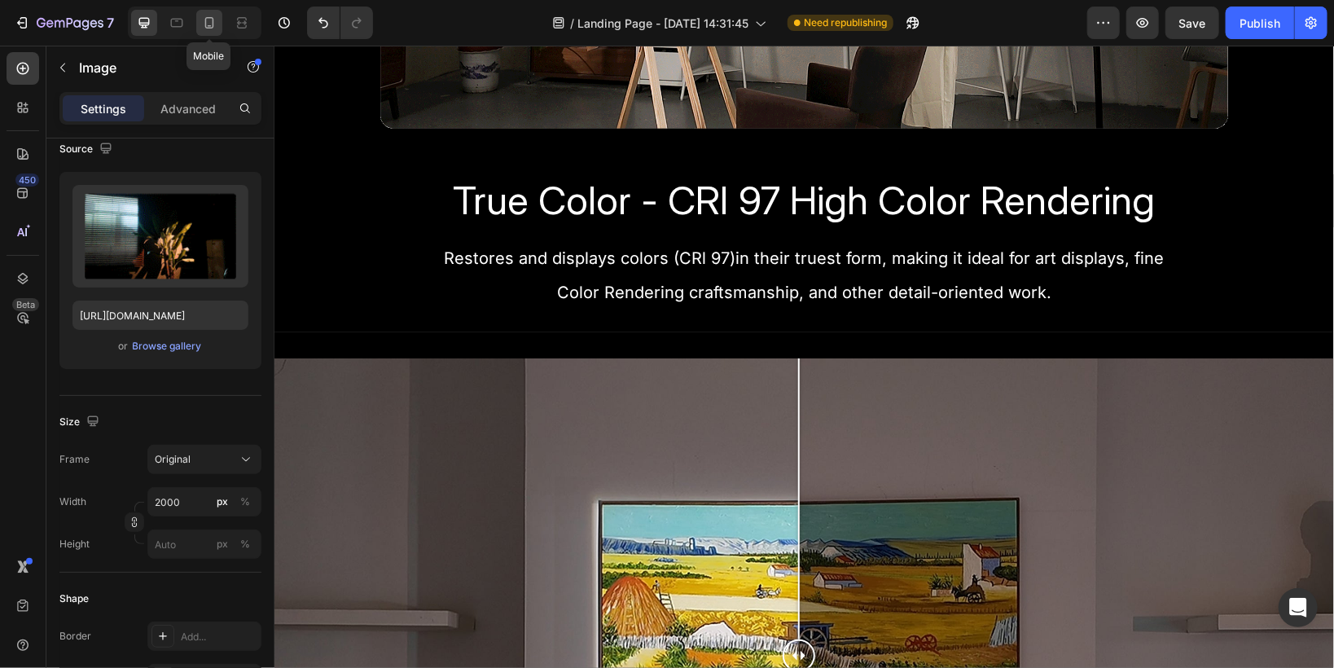
type input "100"
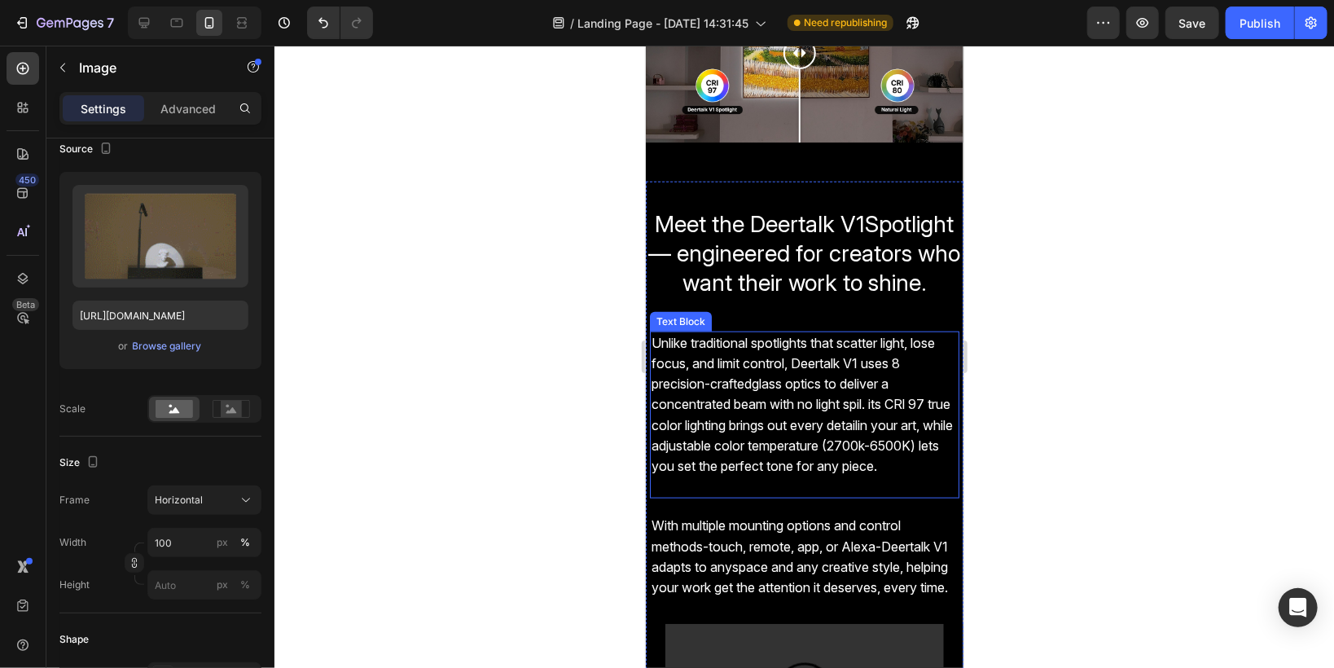
scroll to position [842, 0]
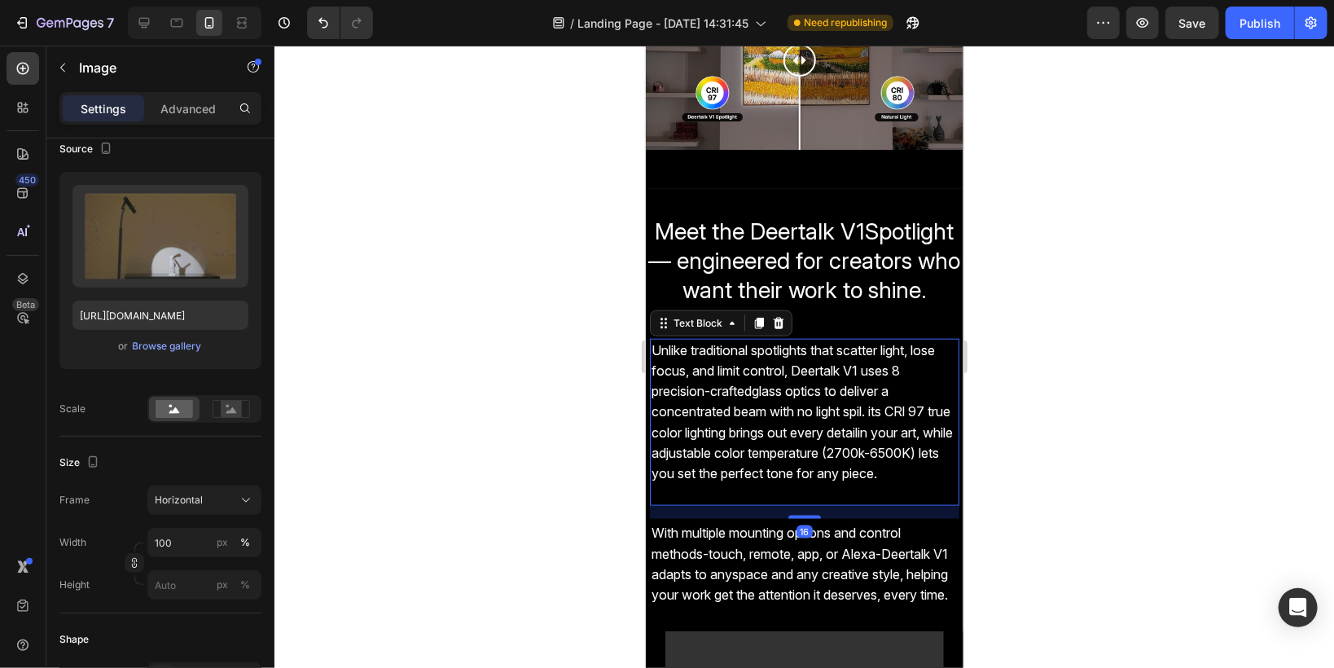
click at [729, 364] on span "Unlike traditional spotlights that scatter light, lose focus, and limit control…" at bounding box center [801, 410] width 301 height 139
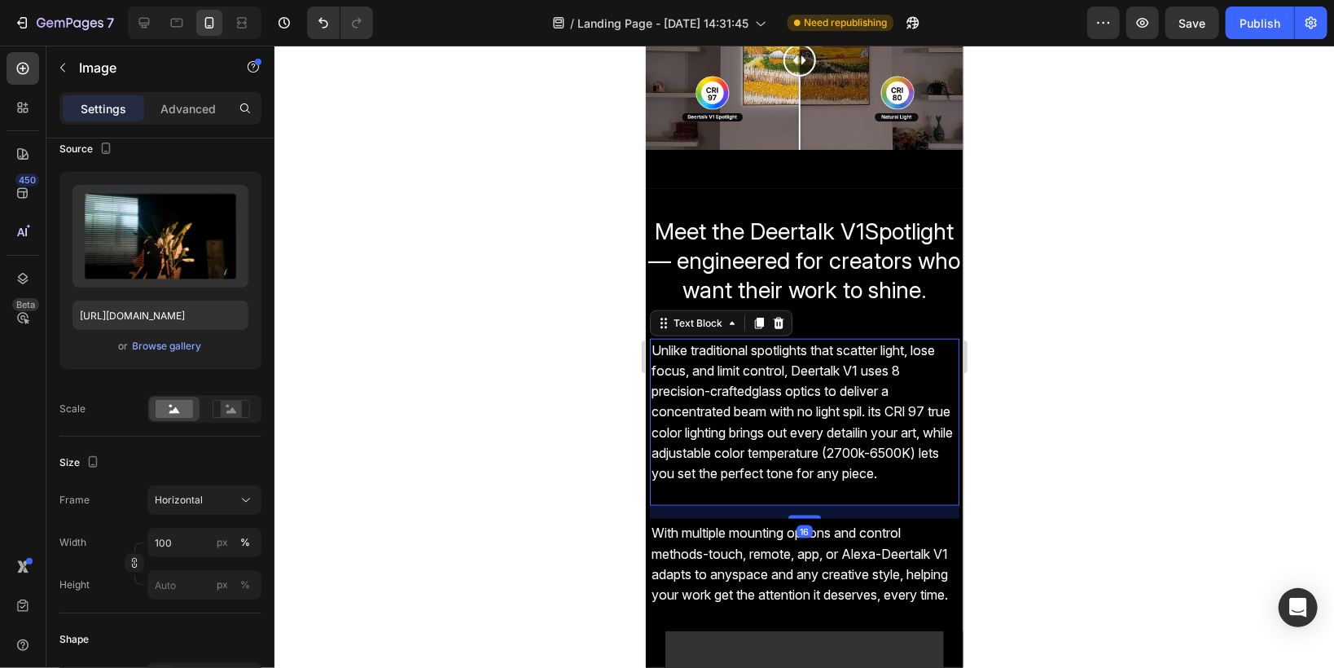
scroll to position [0, 0]
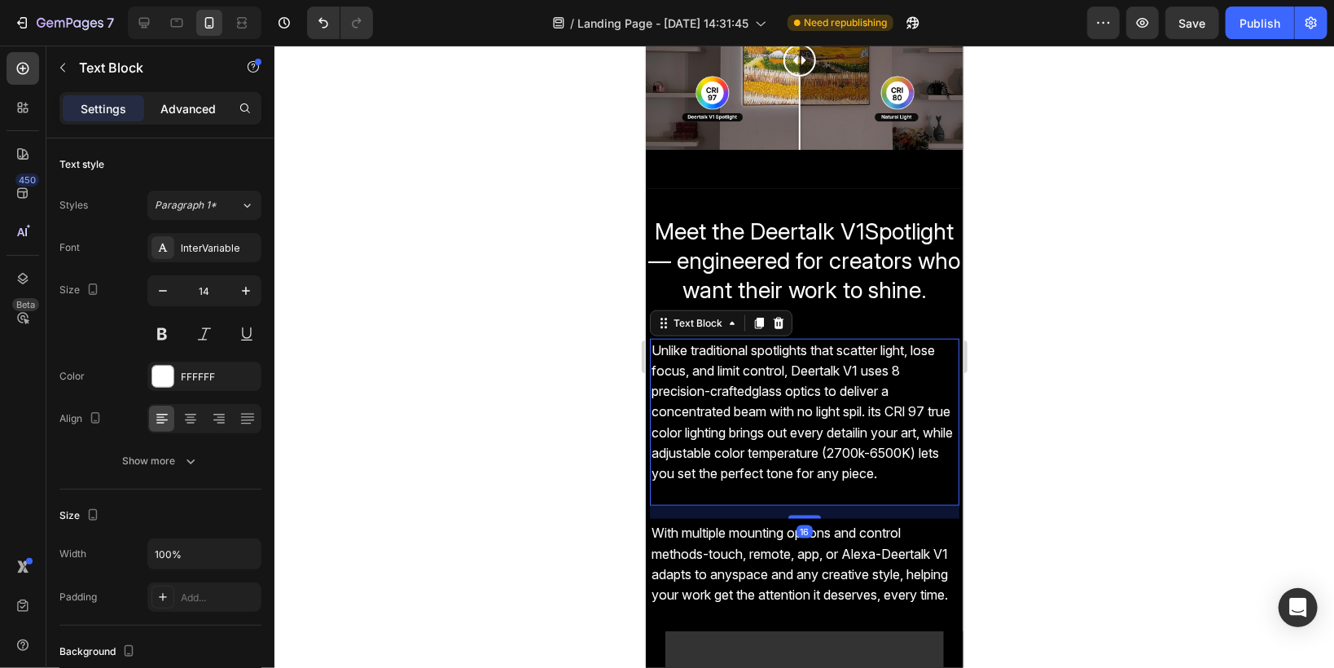
click at [183, 115] on p "Advanced" at bounding box center [187, 108] width 55 height 17
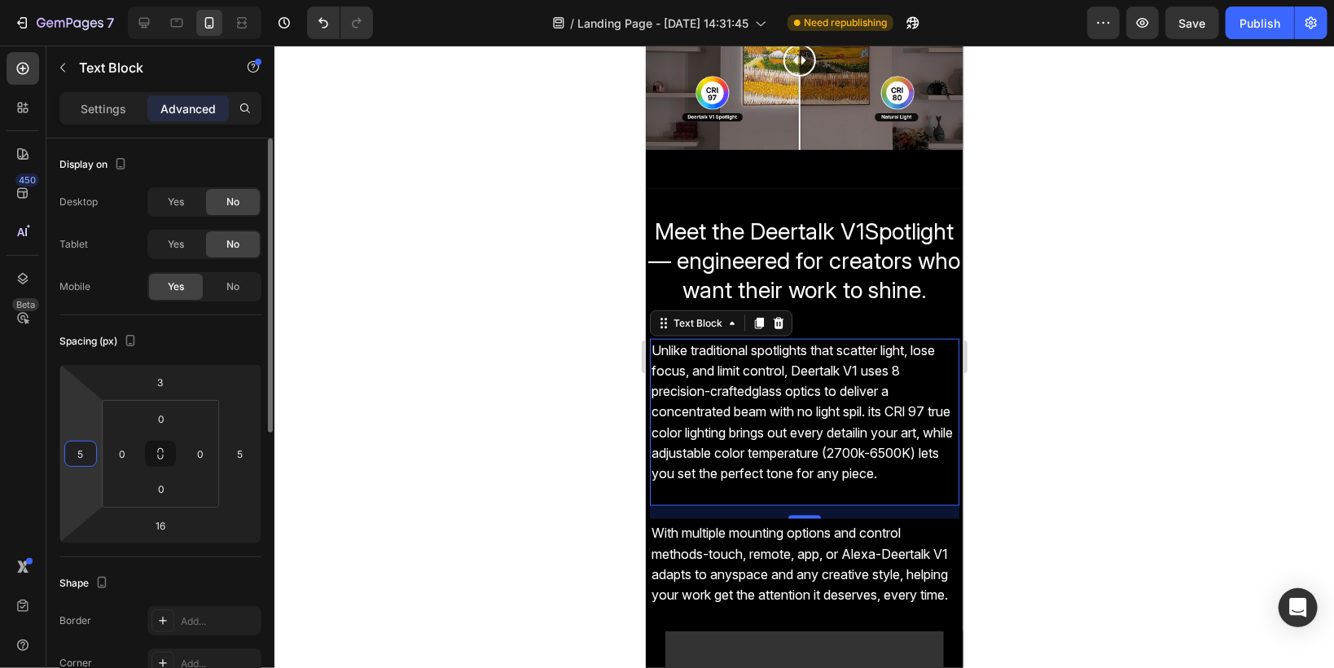
click at [86, 458] on input "5" at bounding box center [80, 453] width 24 height 24
click at [75, 453] on input "5" at bounding box center [80, 453] width 24 height 24
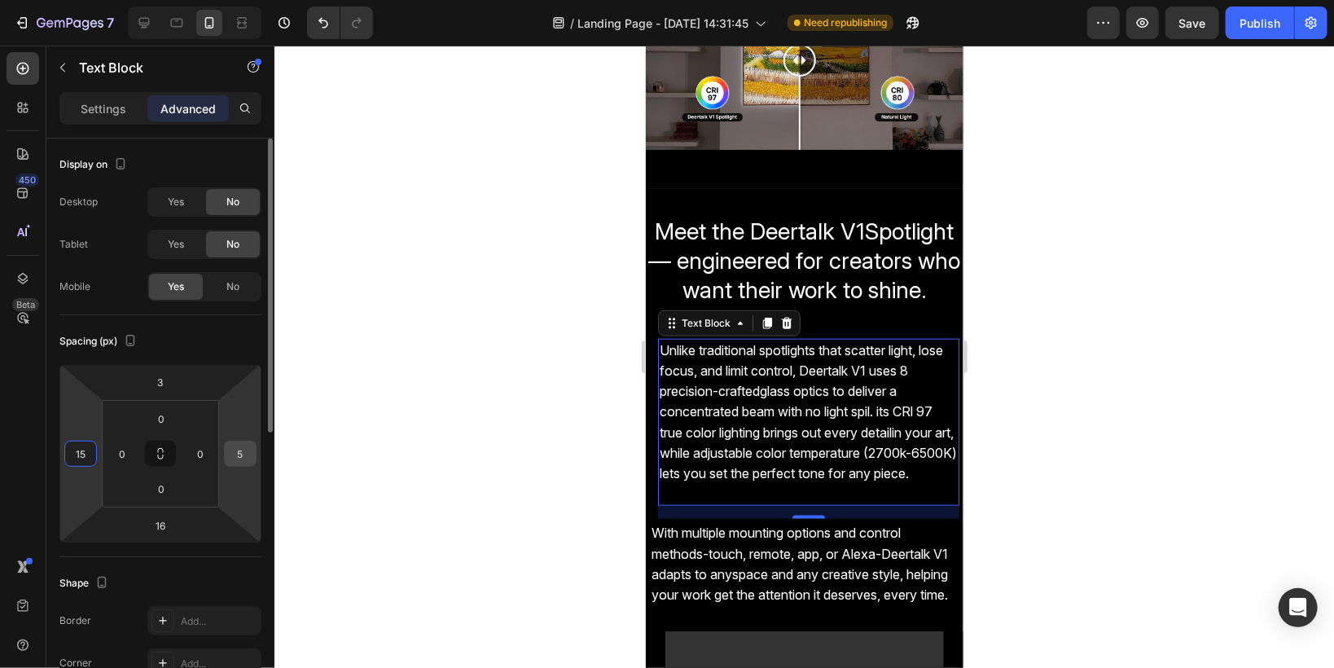
type input "15"
click at [241, 452] on input "5" at bounding box center [240, 453] width 24 height 24
click at [239, 450] on input "5" at bounding box center [240, 453] width 24 height 24
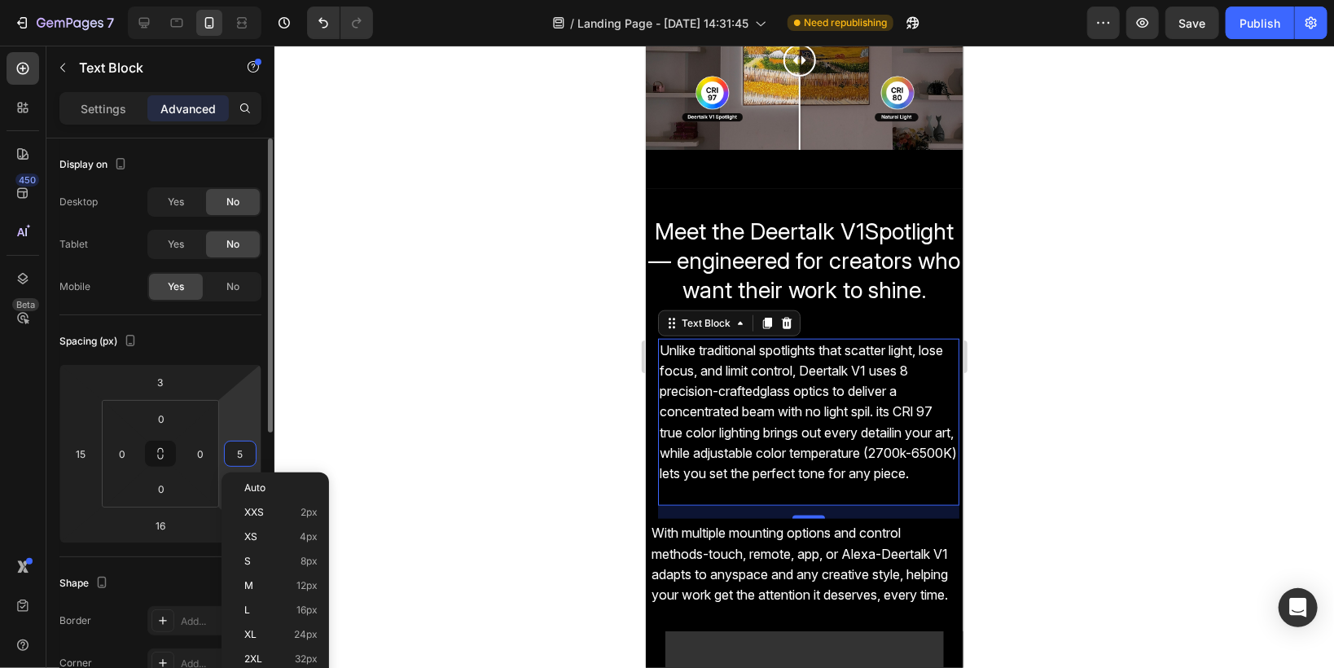
type input "15"
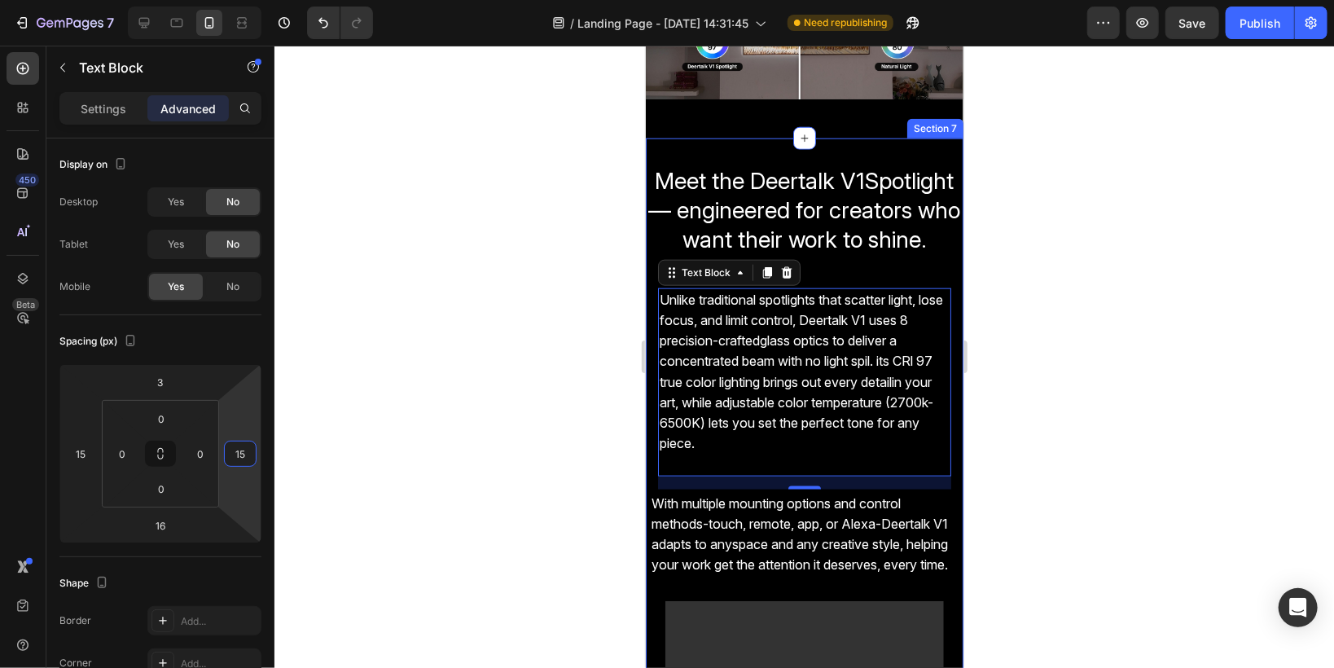
scroll to position [972, 0]
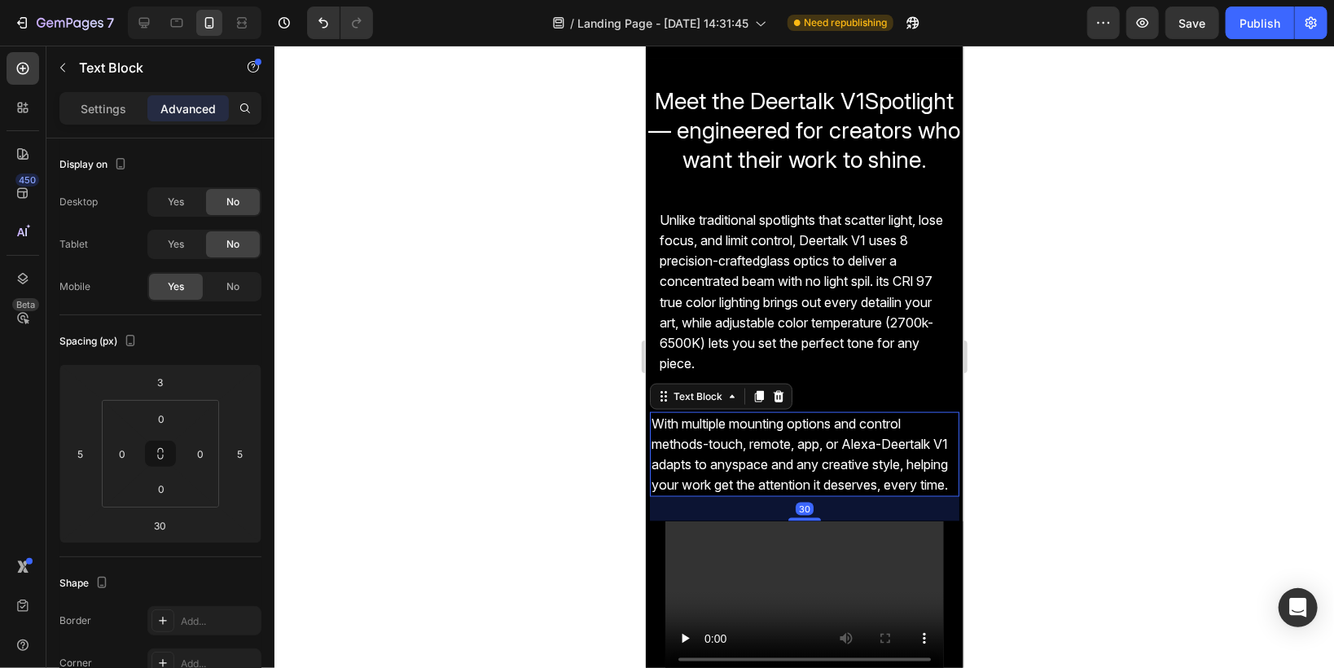
click at [672, 470] on span "With multiple mounting options and control methods-touch, remote, app, or Alexa…" at bounding box center [799, 453] width 296 height 78
click at [78, 447] on input "5" at bounding box center [80, 453] width 24 height 24
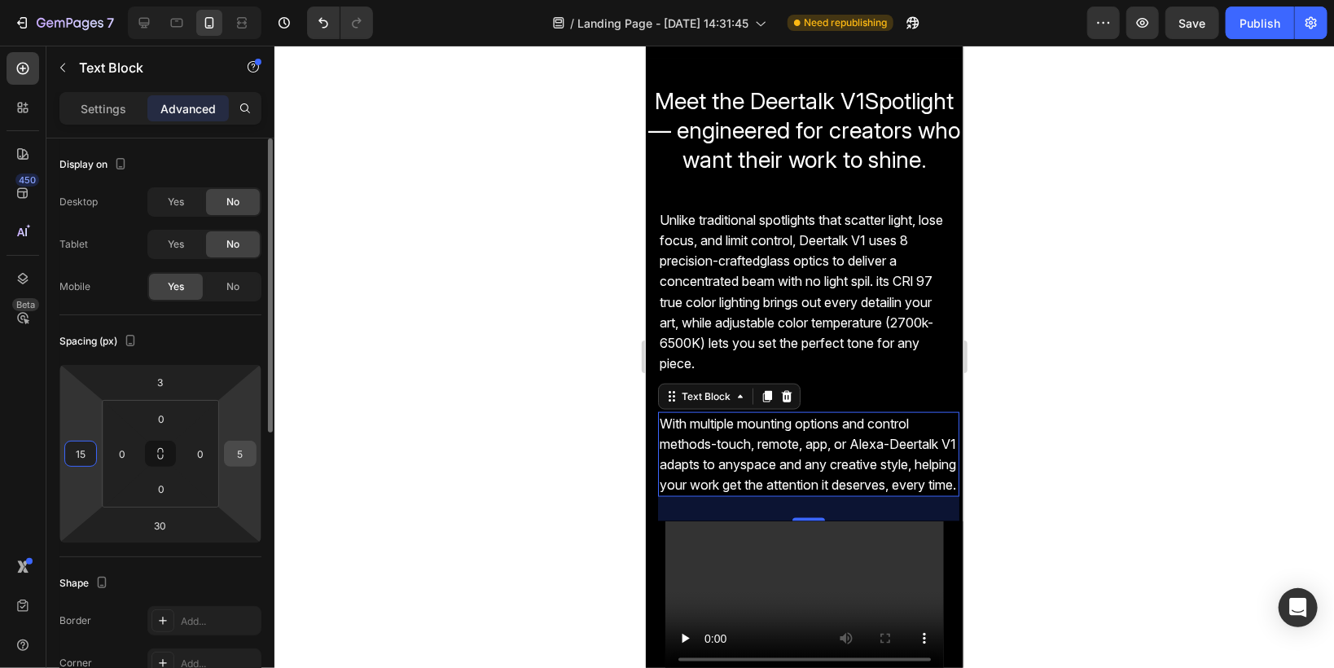
type input "15"
click at [248, 453] on input "5" at bounding box center [240, 453] width 24 height 24
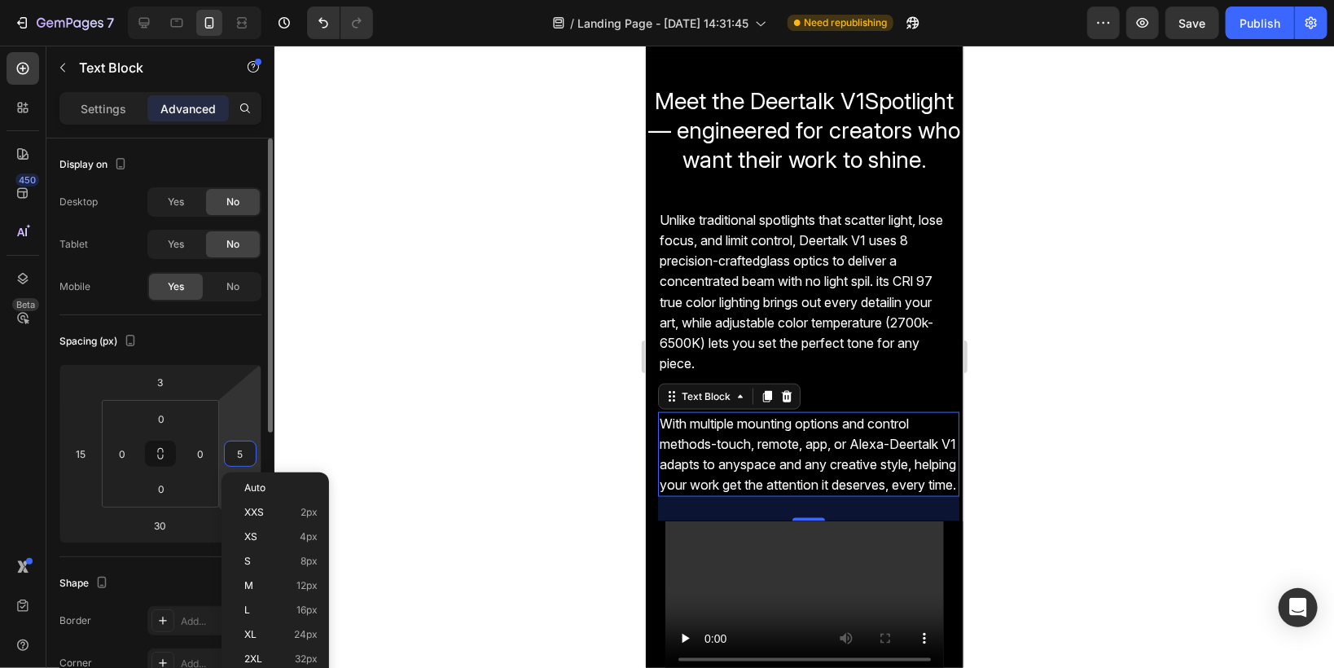
click at [235, 451] on input "5" at bounding box center [240, 453] width 24 height 24
type input "15"
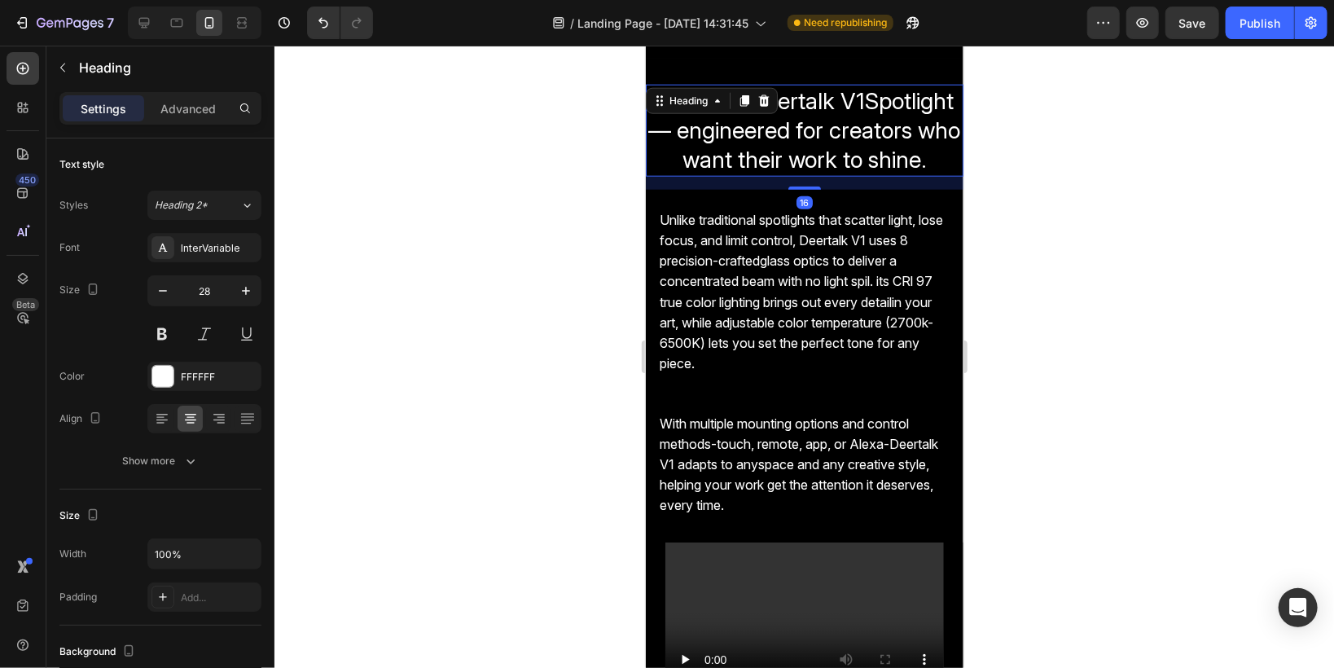
click at [687, 134] on span "— engineered for creators who want their work to shine." at bounding box center [804, 144] width 312 height 57
click at [192, 113] on p "Advanced" at bounding box center [187, 108] width 55 height 17
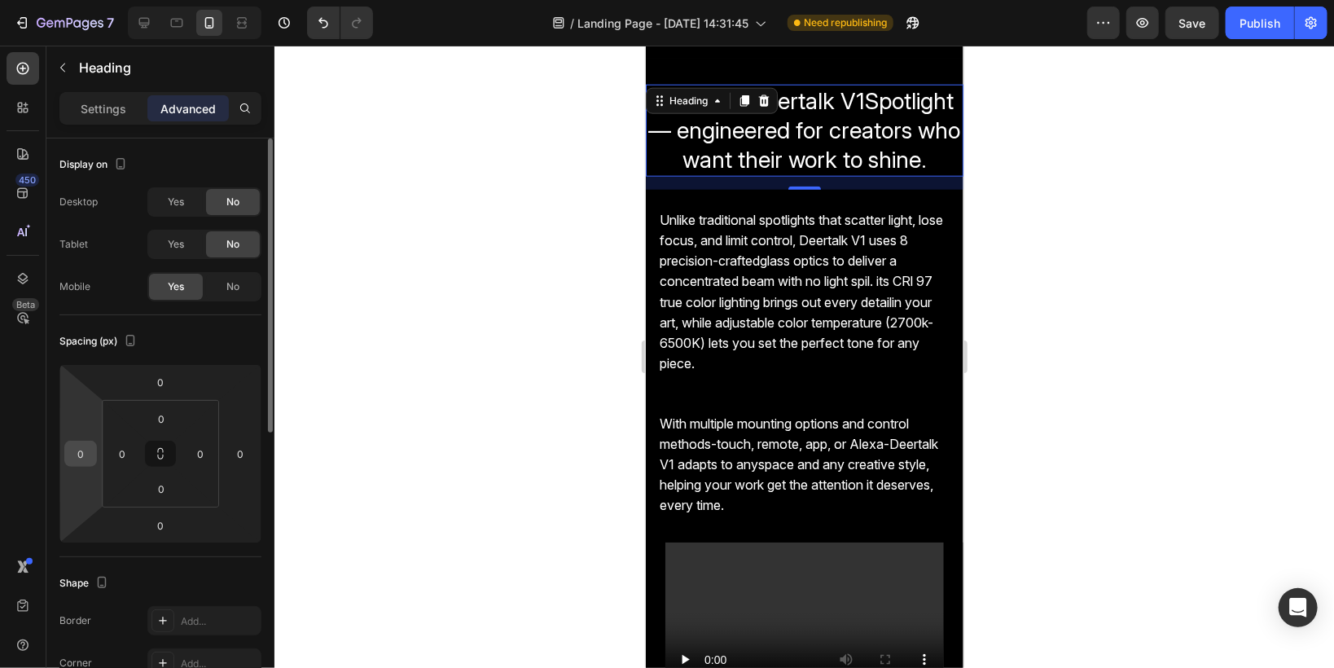
click at [78, 458] on input "0" at bounding box center [80, 453] width 24 height 24
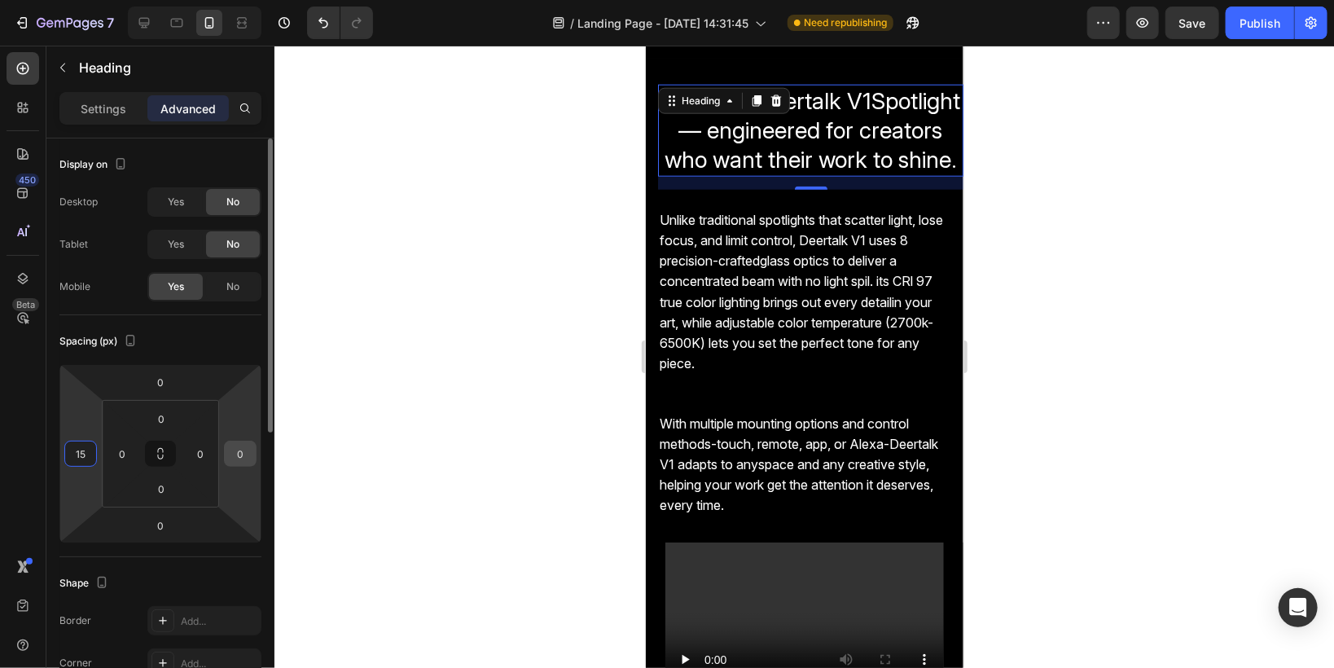
type input "15"
click at [246, 459] on input "0" at bounding box center [240, 453] width 24 height 24
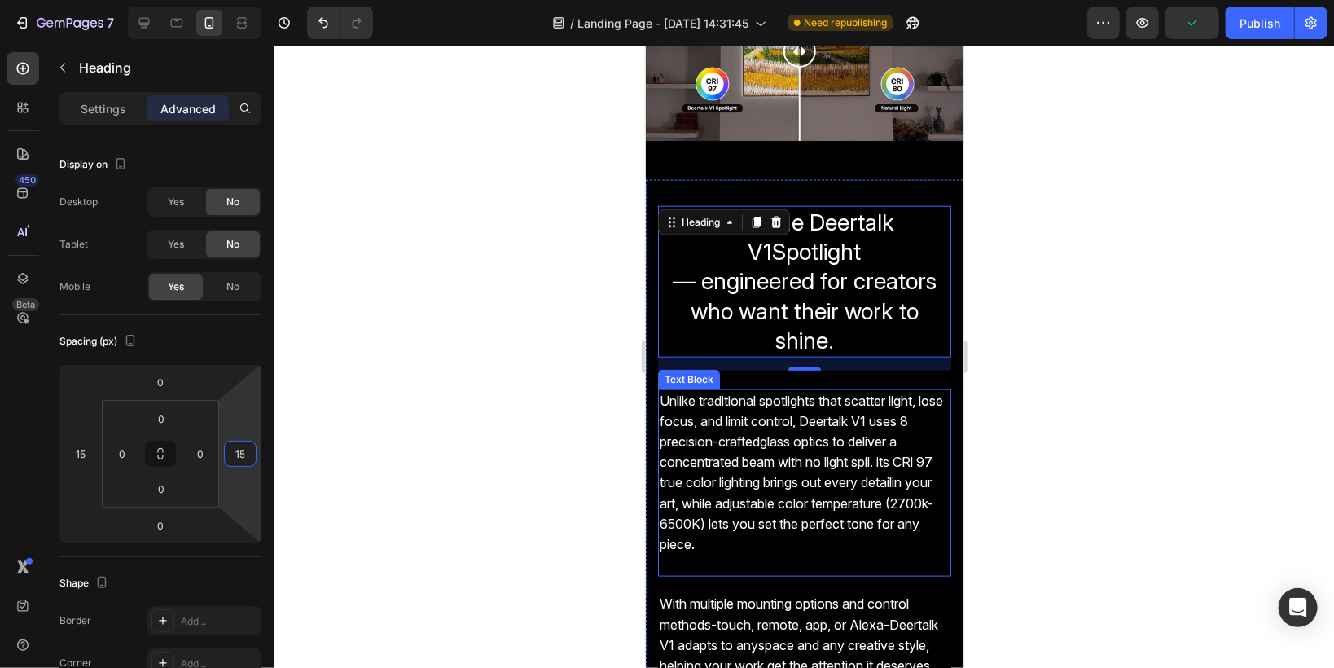
scroll to position [842, 0]
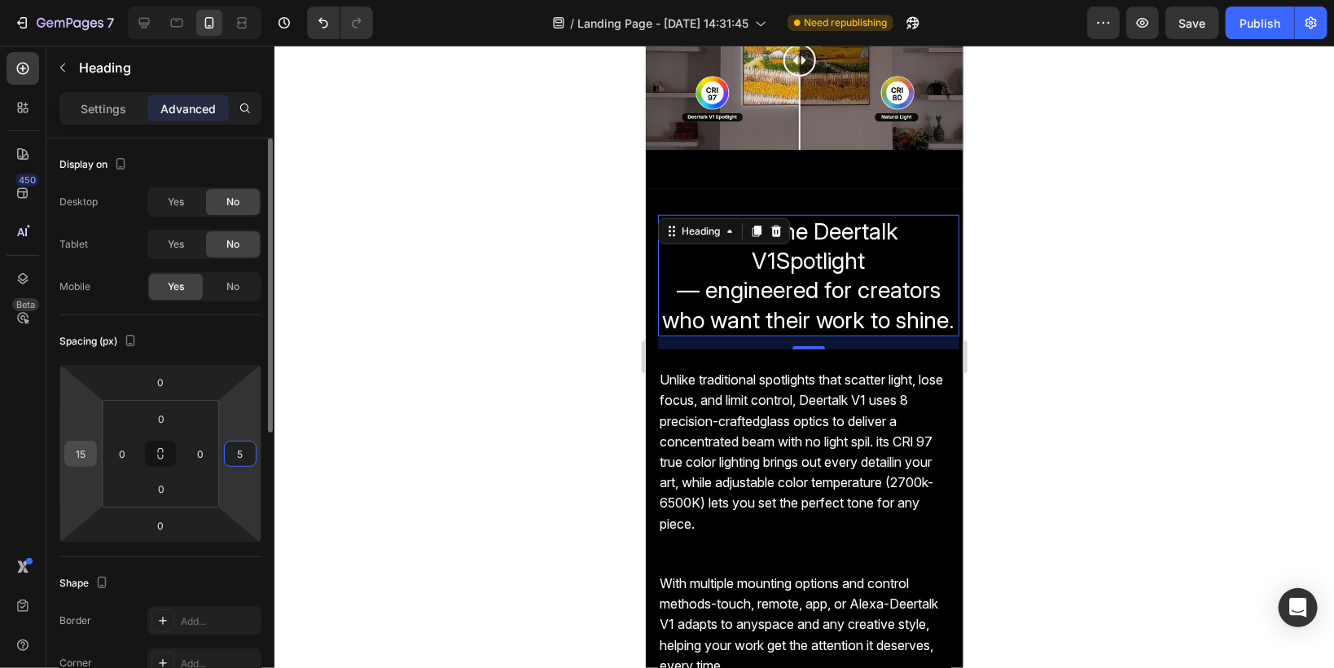
type input "5"
click at [90, 445] on input "15" at bounding box center [80, 453] width 24 height 24
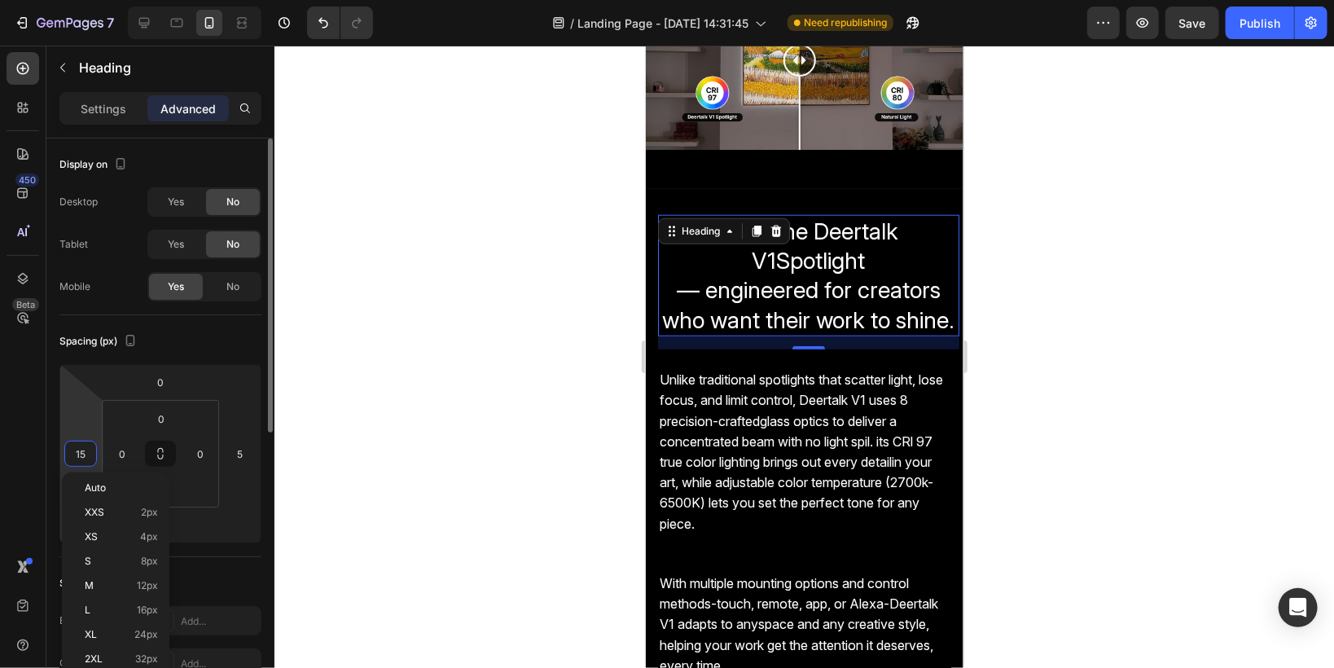
click at [89, 454] on input "15" at bounding box center [80, 453] width 24 height 24
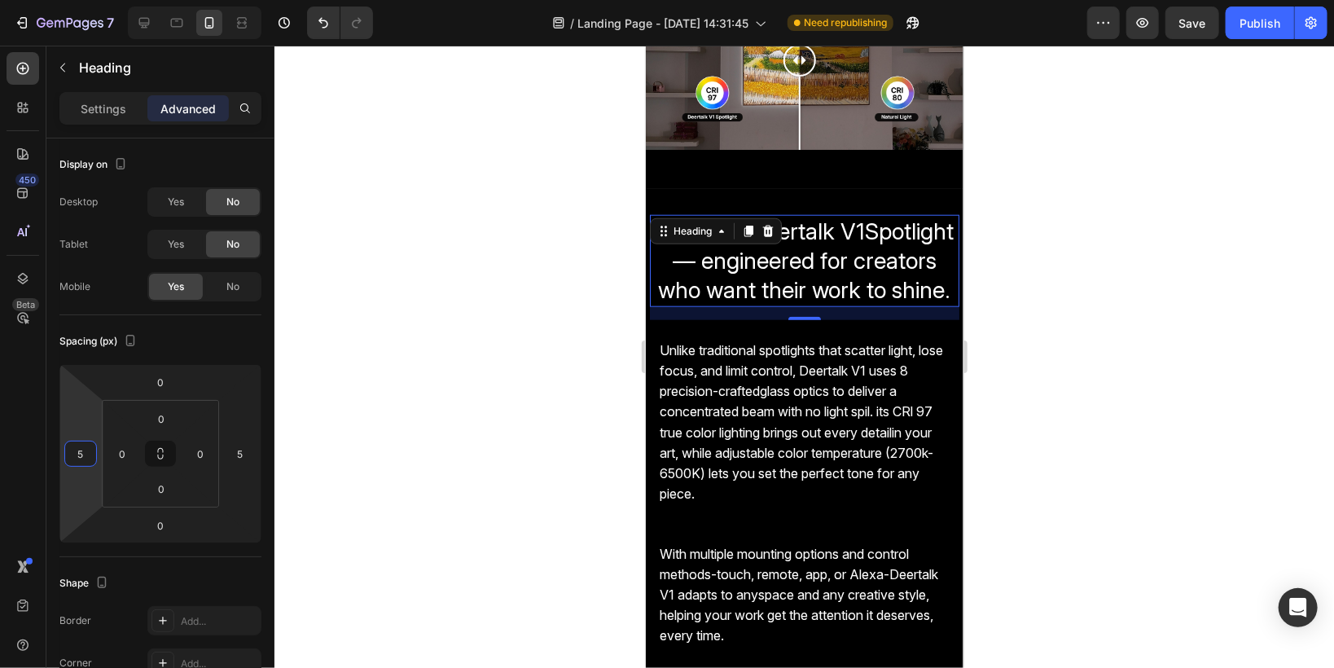
type input "5"
click at [511, 394] on div at bounding box center [803, 357] width 1059 height 622
click at [764, 244] on span "Meet the Deertalk V1Spotlight" at bounding box center [804, 231] width 299 height 28
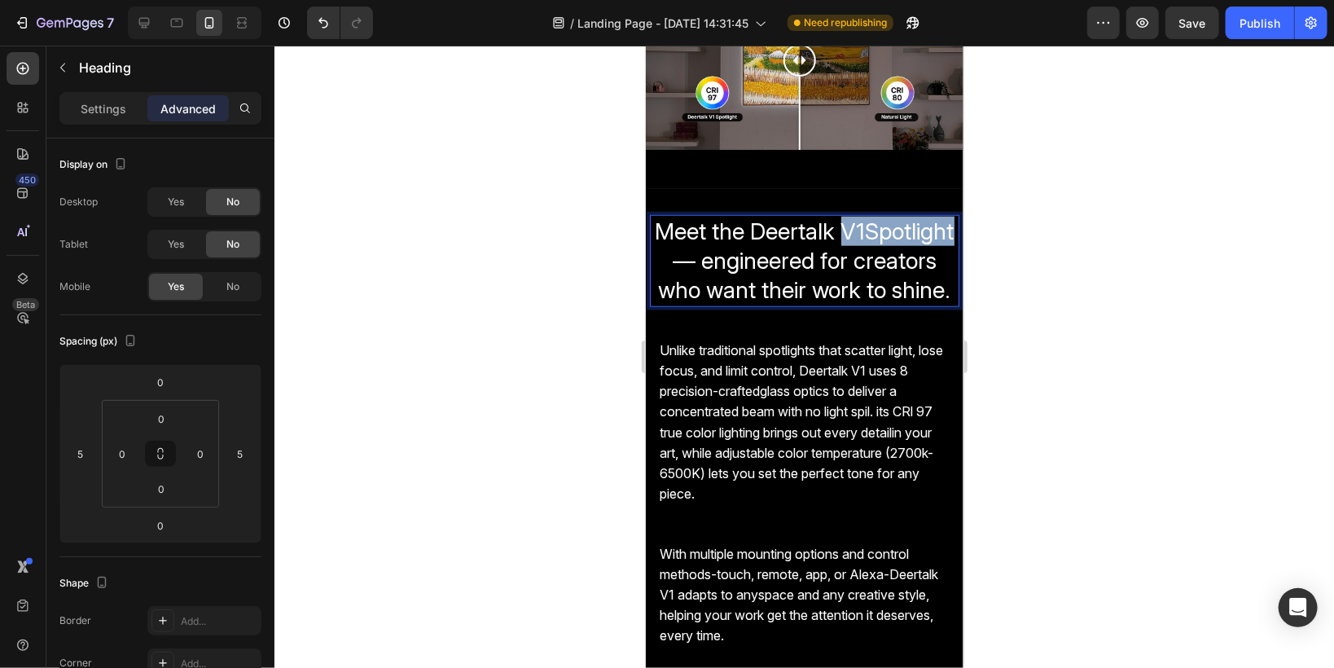
click at [767, 244] on span "Meet the Deertalk V1Spotlight" at bounding box center [804, 231] width 299 height 28
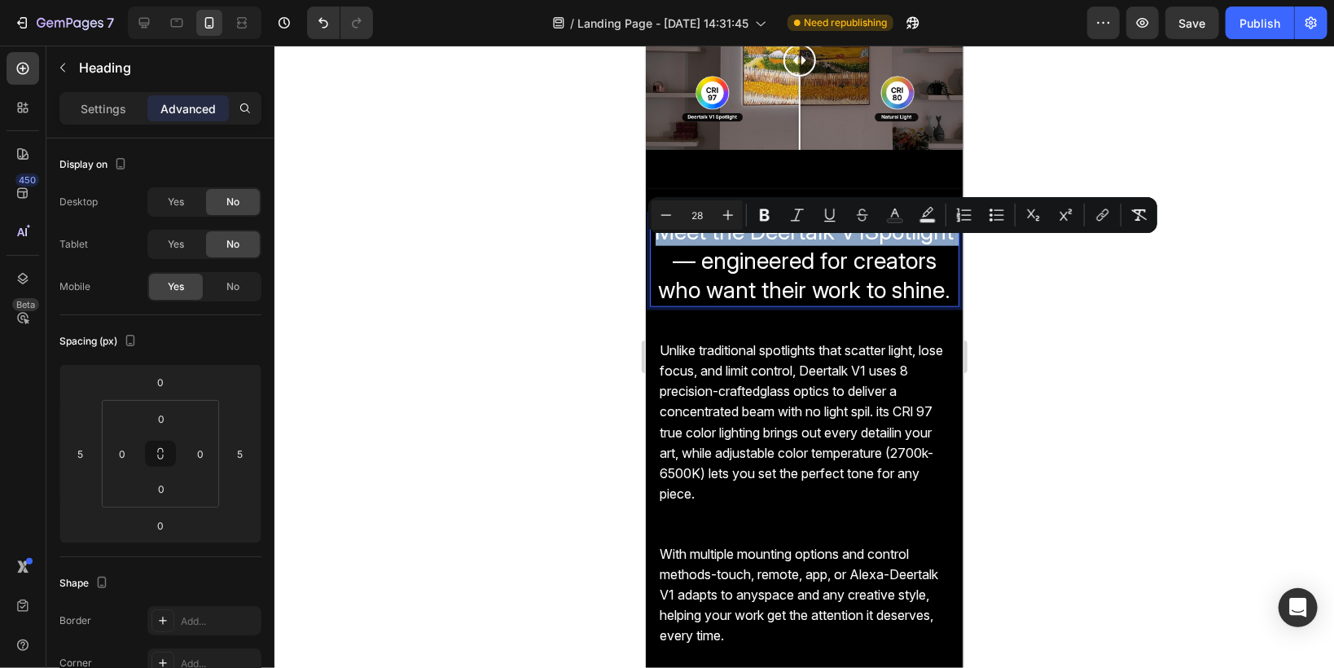
click at [767, 244] on span "Meet the Deertalk V1Spotlight" at bounding box center [804, 231] width 299 height 28
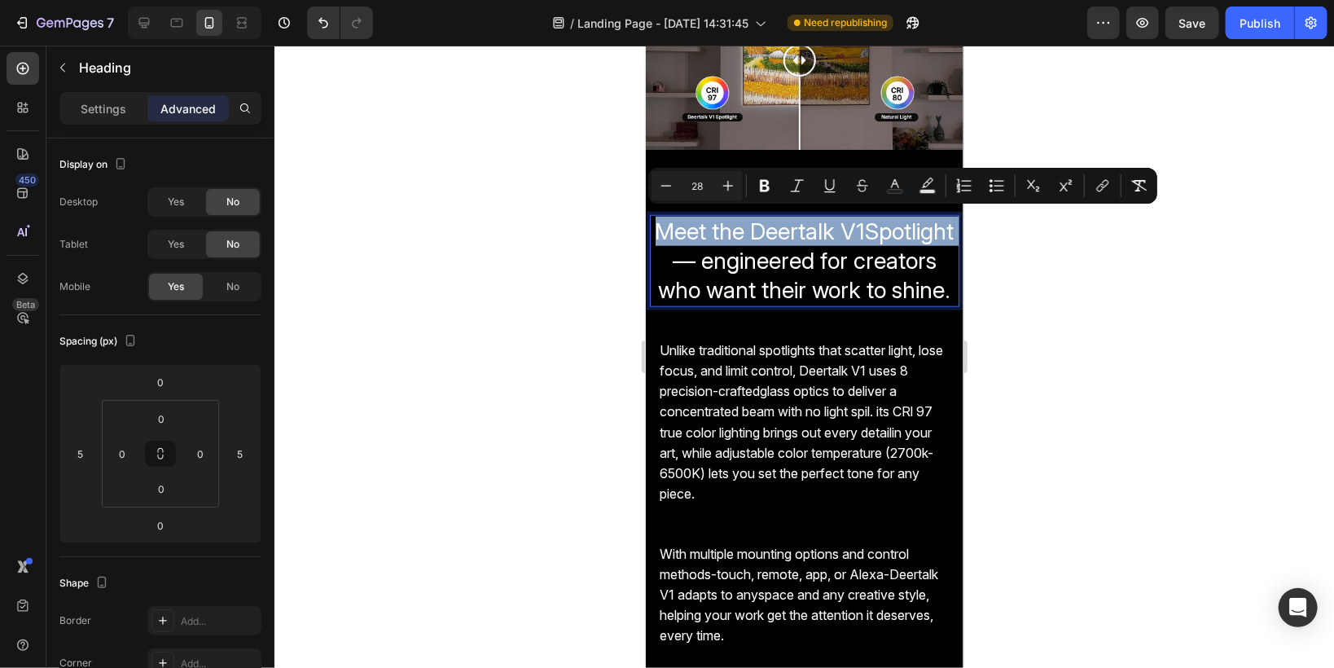
click at [767, 244] on span "Meet the Deertalk V1Spotlight" at bounding box center [804, 231] width 299 height 28
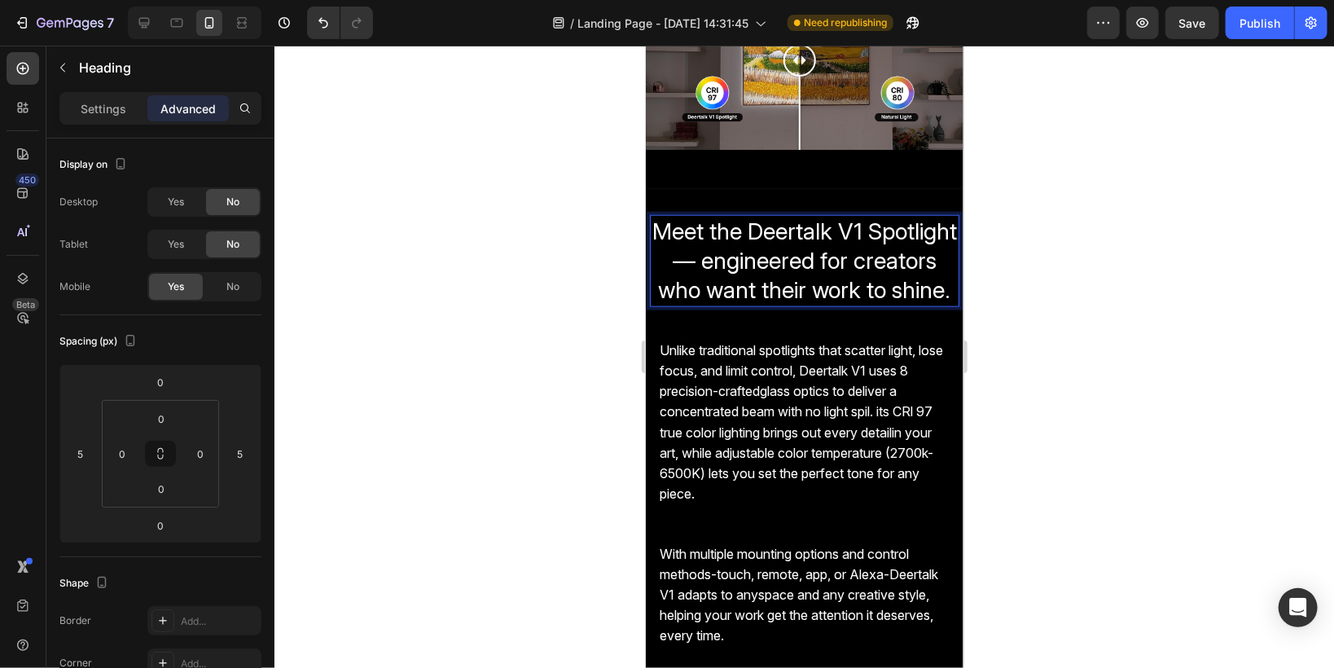
click at [699, 276] on span "— engineered for creators who want their work to shine." at bounding box center [804, 274] width 292 height 57
click at [672, 305] on p "Meet the Deertalk V1 Spotlight engineered for creators who want their work to s…" at bounding box center [804, 260] width 306 height 89
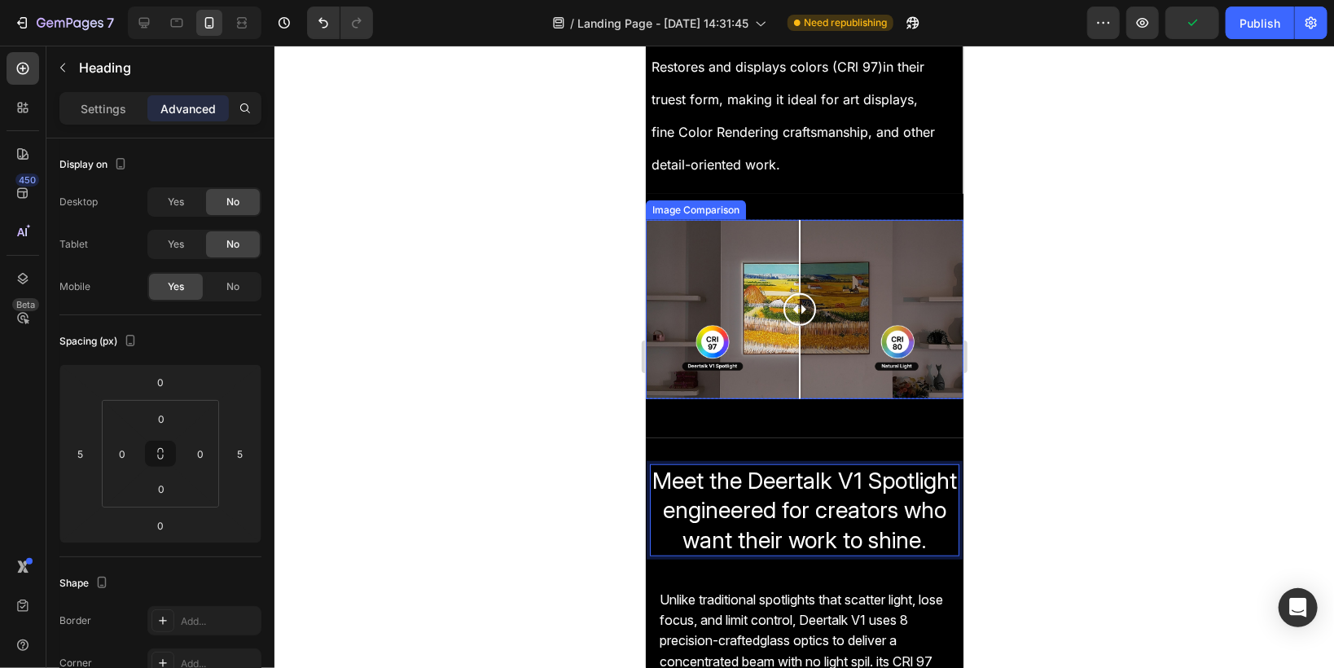
scroll to position [347, 0]
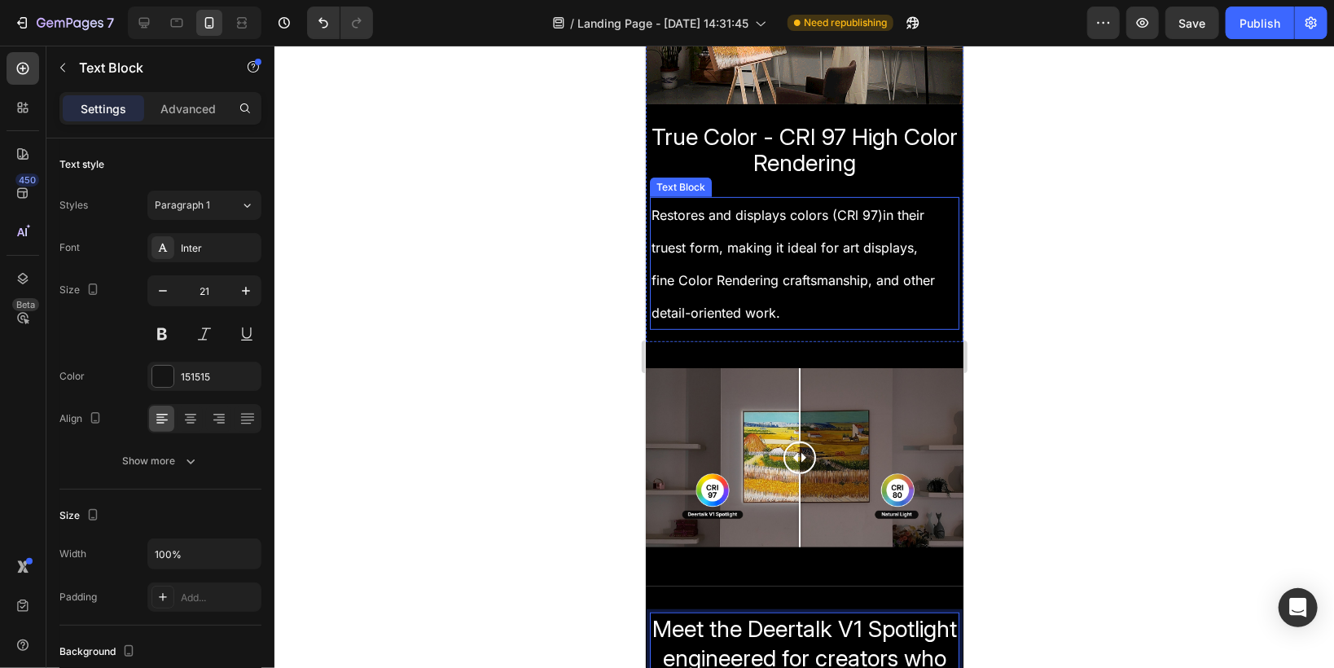
click at [695, 263] on p "fine Color Rendering craftsmanship, and other detail-oriented work." at bounding box center [804, 295] width 306 height 65
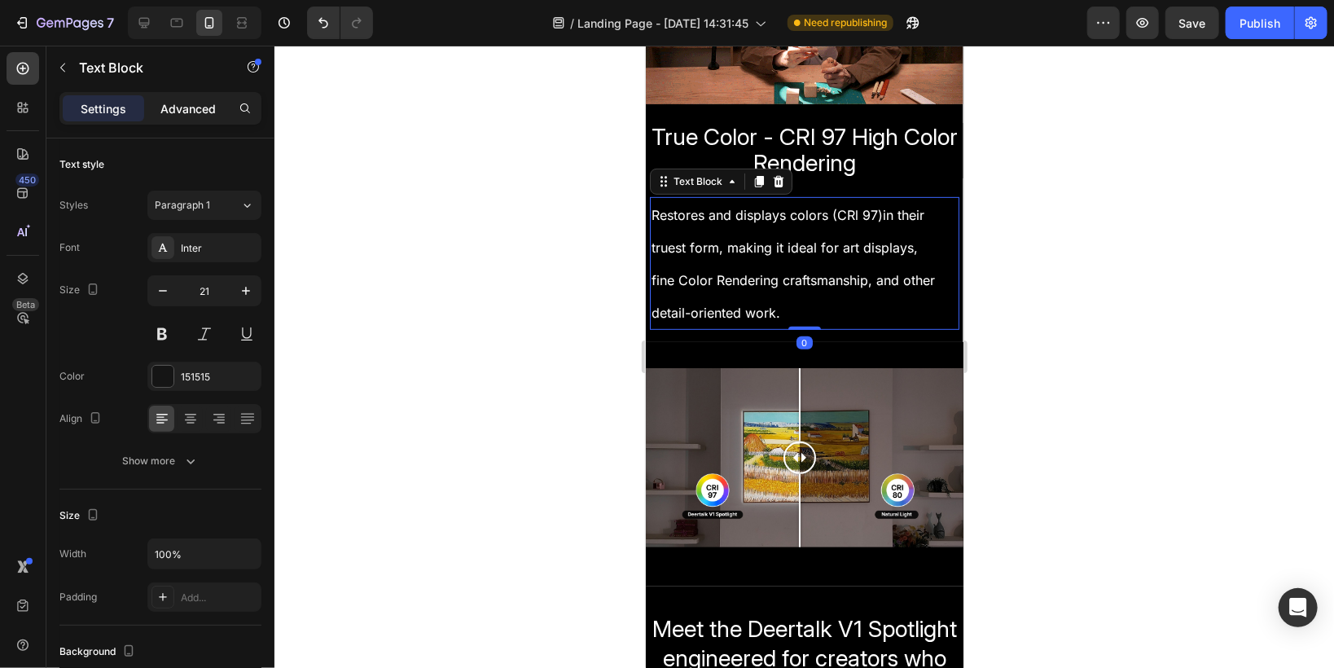
click at [192, 107] on p "Advanced" at bounding box center [187, 108] width 55 height 17
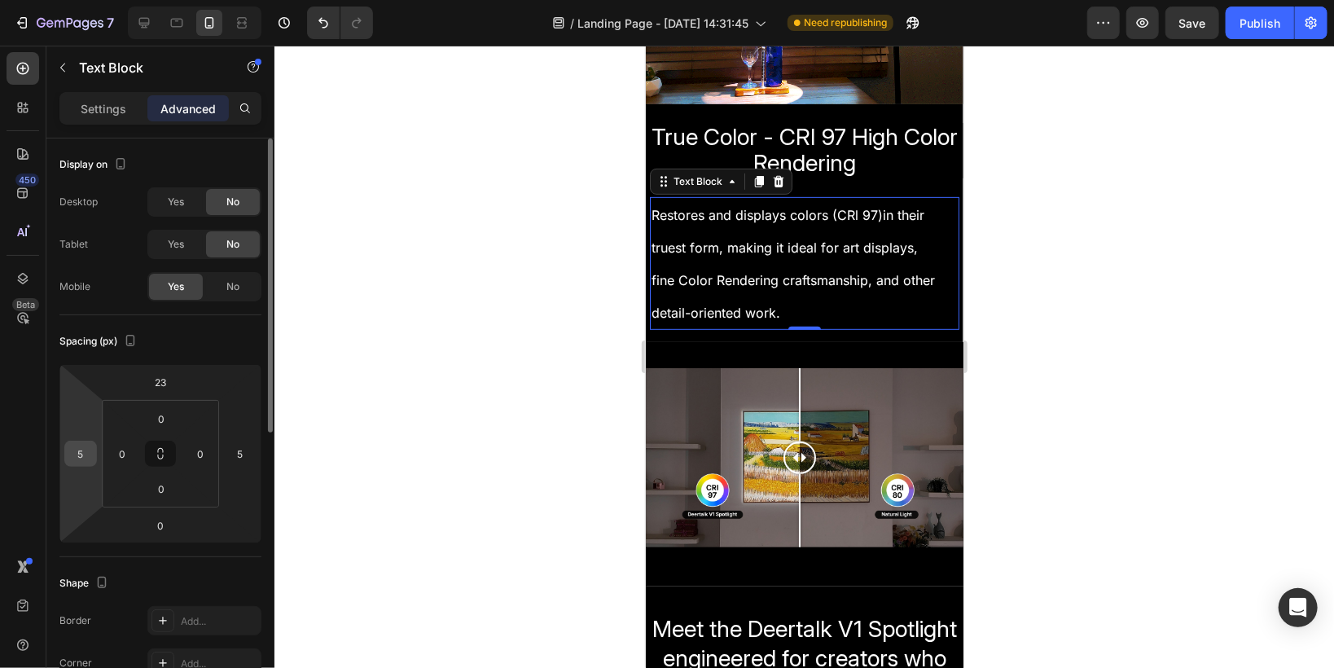
click at [78, 450] on input "5" at bounding box center [80, 453] width 24 height 24
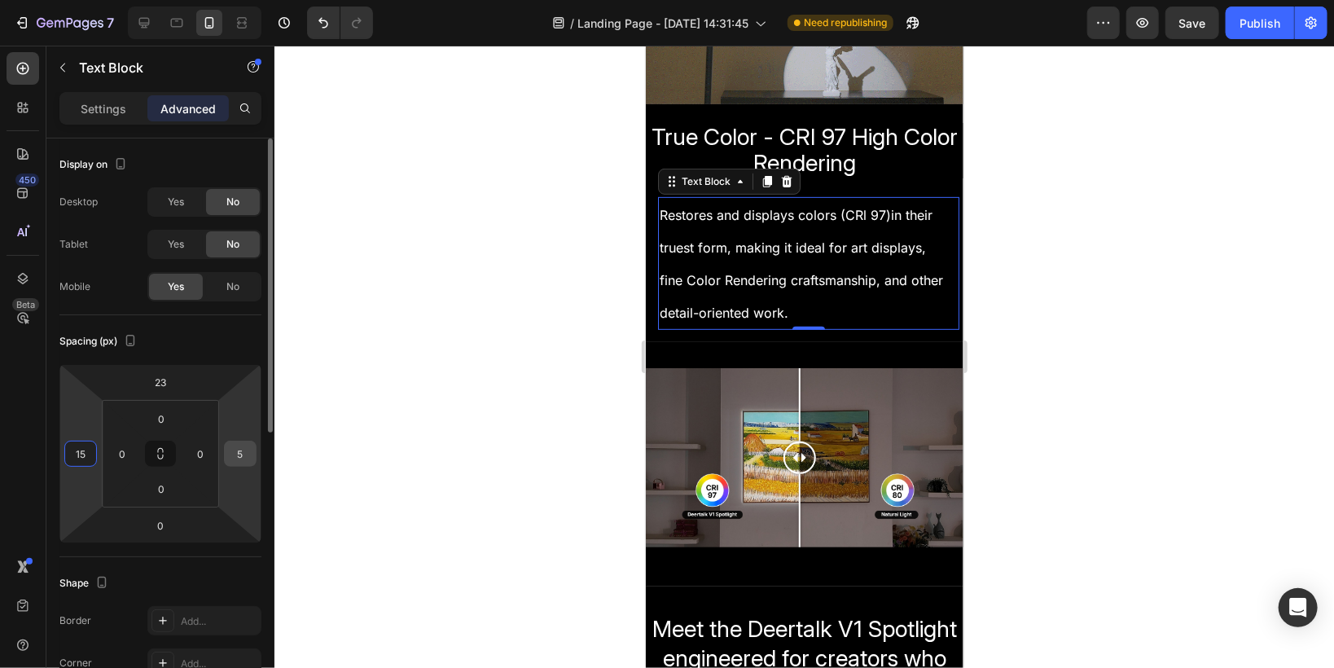
type input "15"
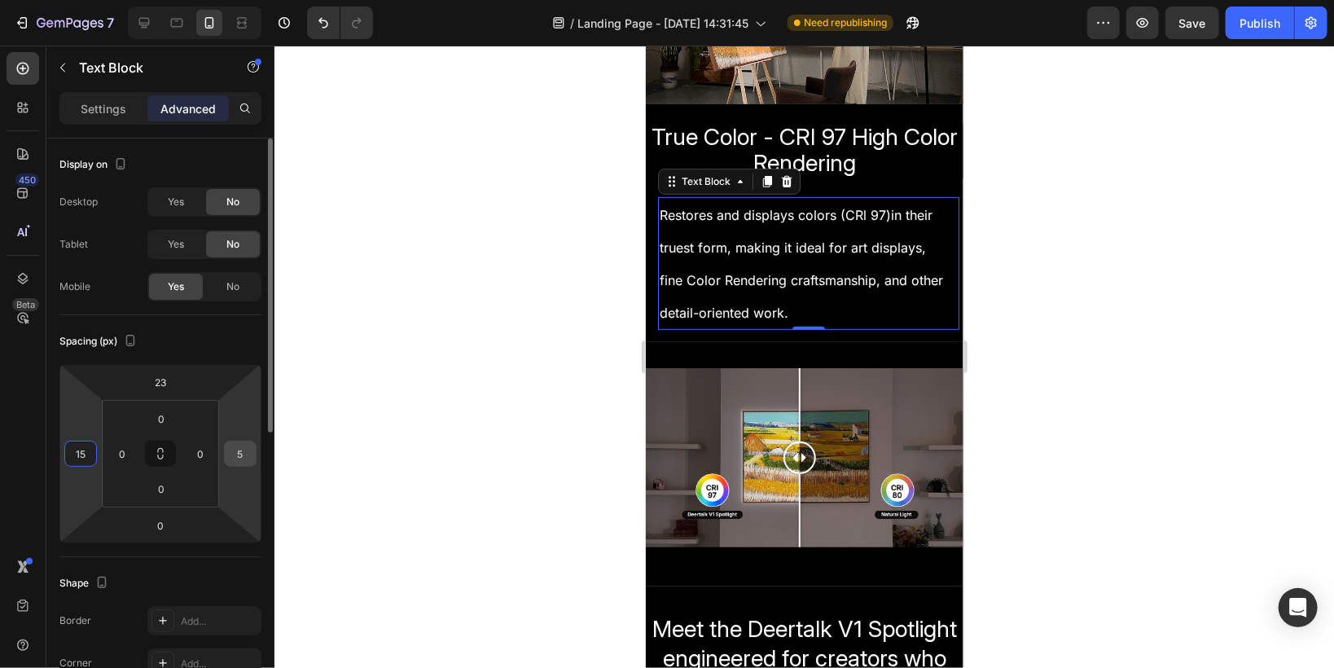
click at [239, 450] on input "5" at bounding box center [240, 453] width 24 height 24
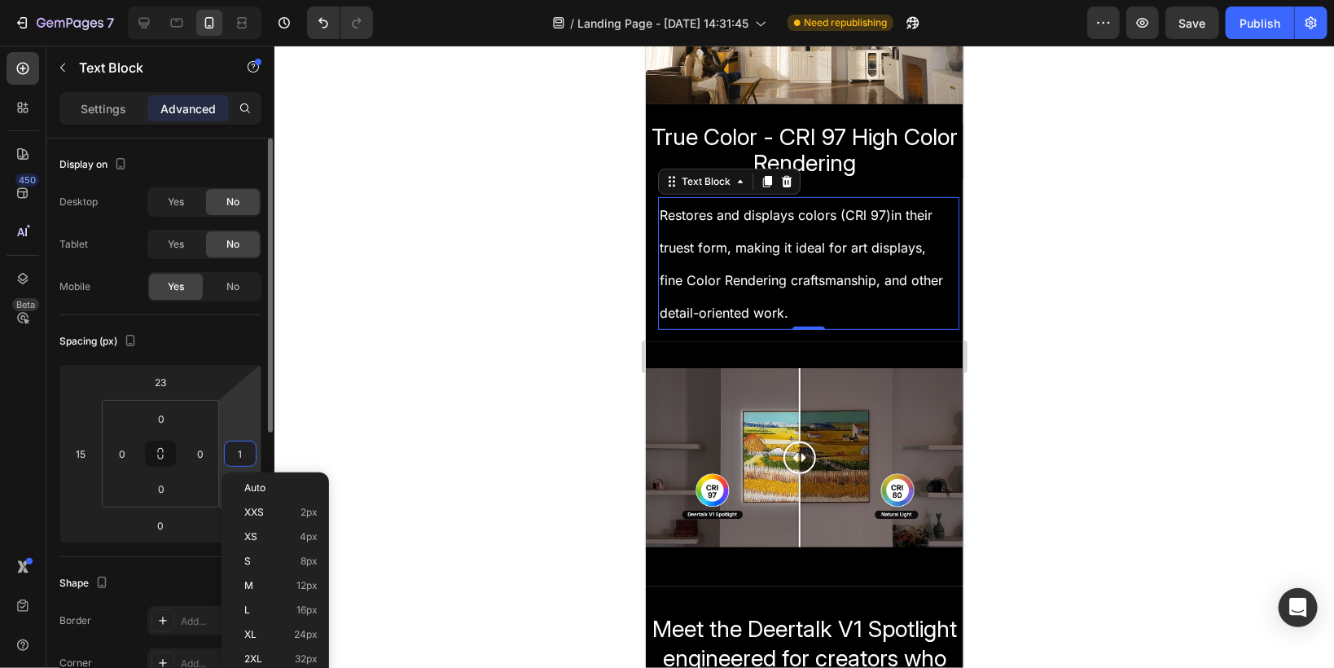
type input "15"
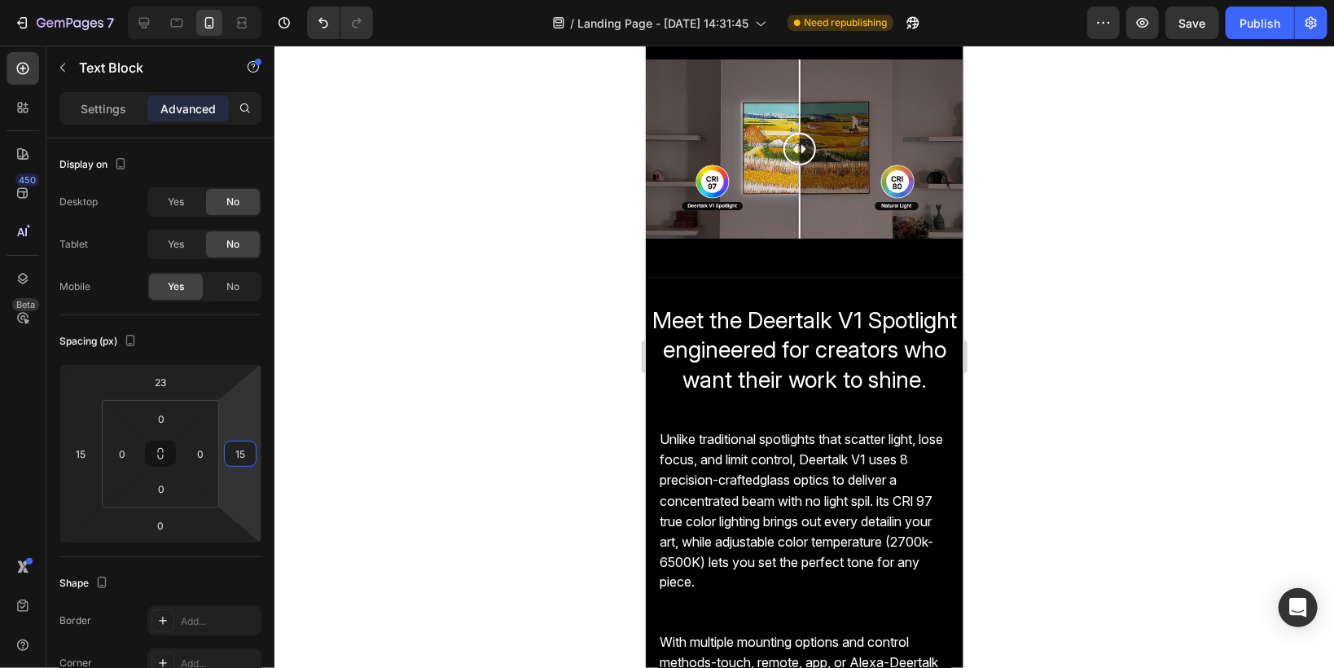
scroll to position [1237, 0]
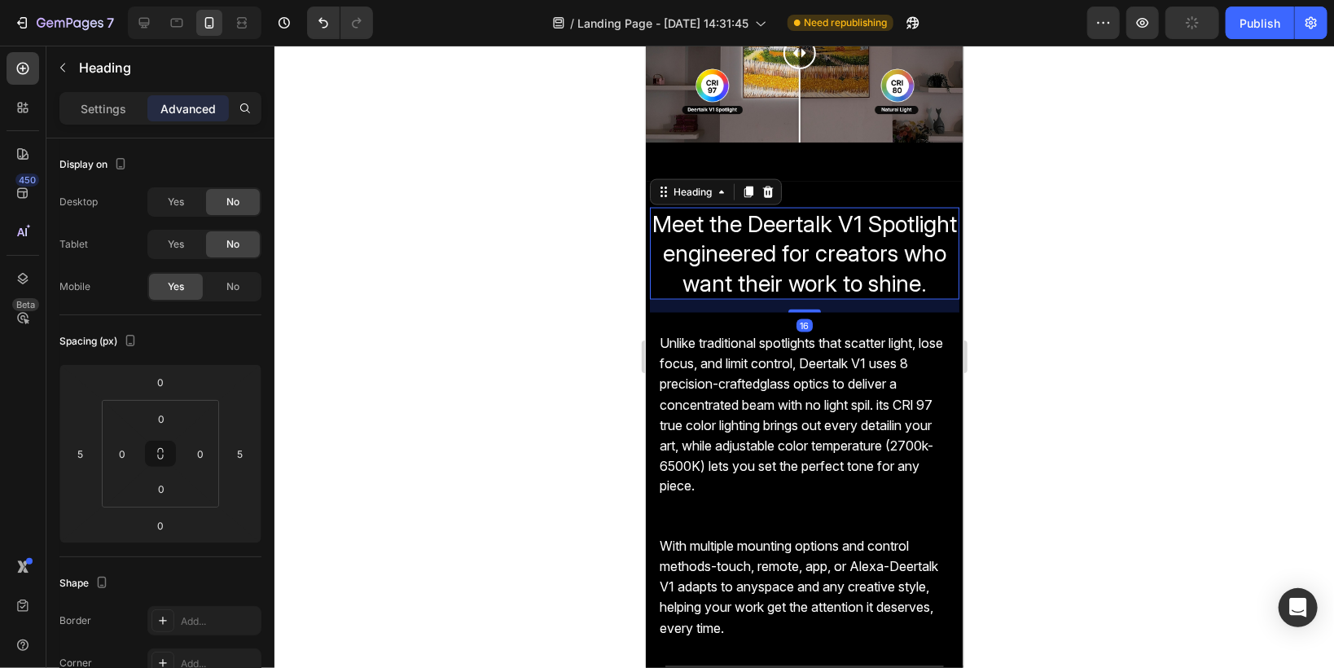
click at [780, 283] on span "Meet the Deertalk V1 Spotlight engineered for creators who want their work to s…" at bounding box center [803, 252] width 305 height 87
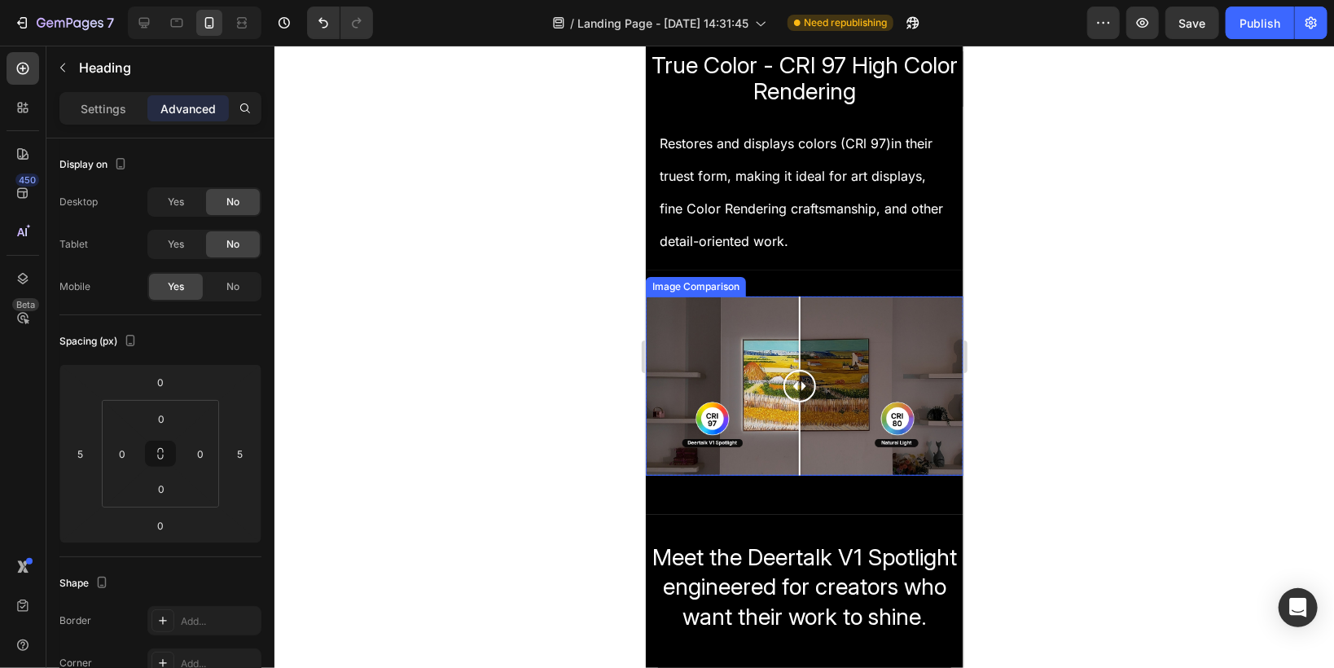
scroll to position [976, 0]
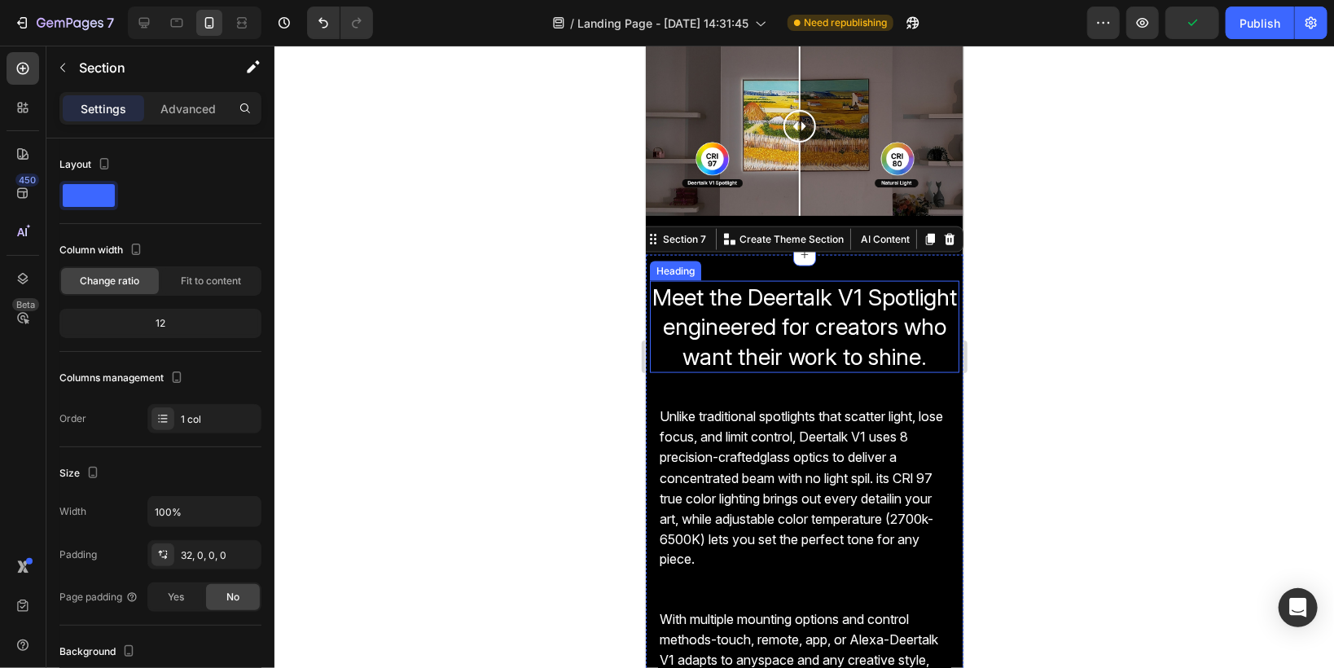
scroll to position [1172, 0]
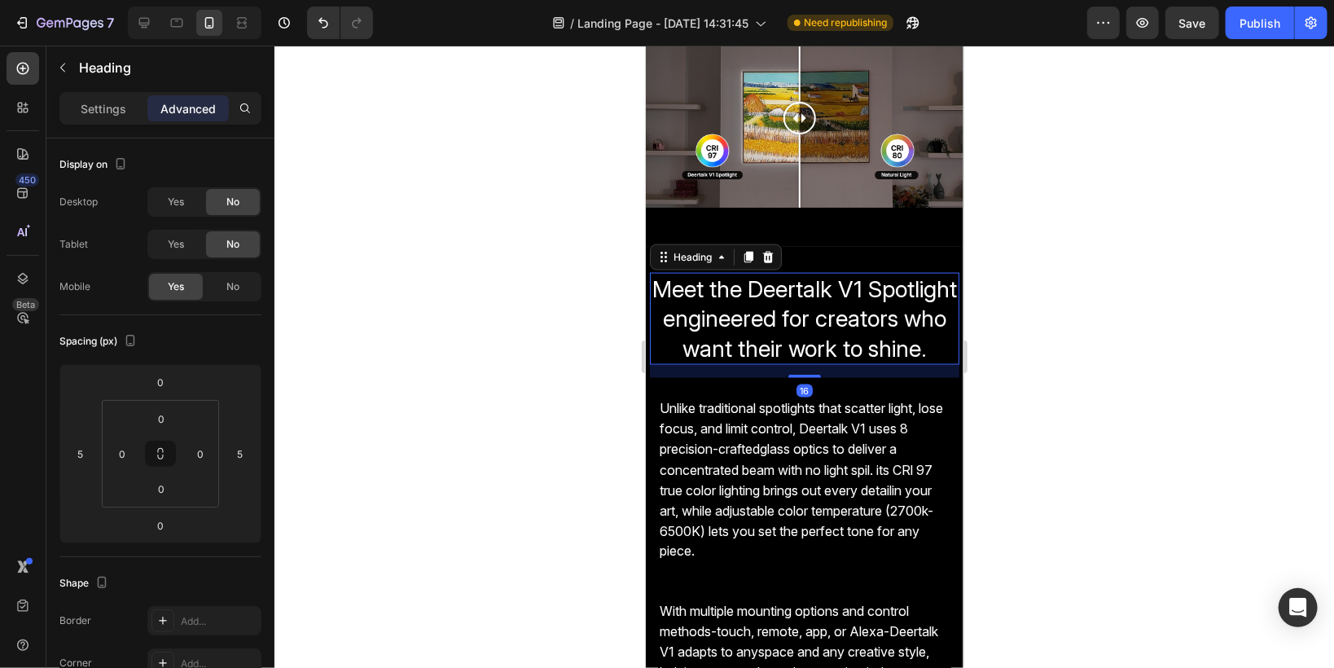
click at [751, 274] on span "Meet the Deertalk V1 Spotlight engineered for creators who want their work to s…" at bounding box center [803, 317] width 305 height 87
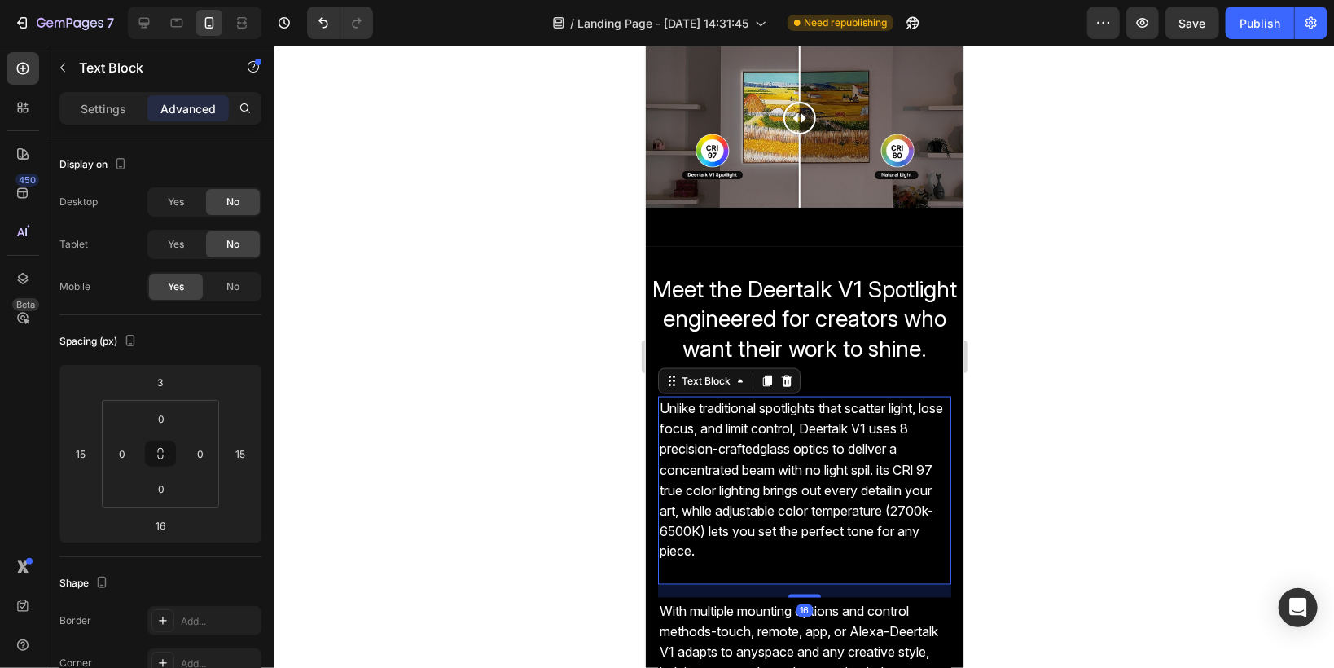
click at [732, 435] on span "Unlike traditional spotlights that scatter light, lose focus, and limit control…" at bounding box center [800, 479] width 283 height 160
click at [158, 377] on input "3" at bounding box center [160, 382] width 33 height 24
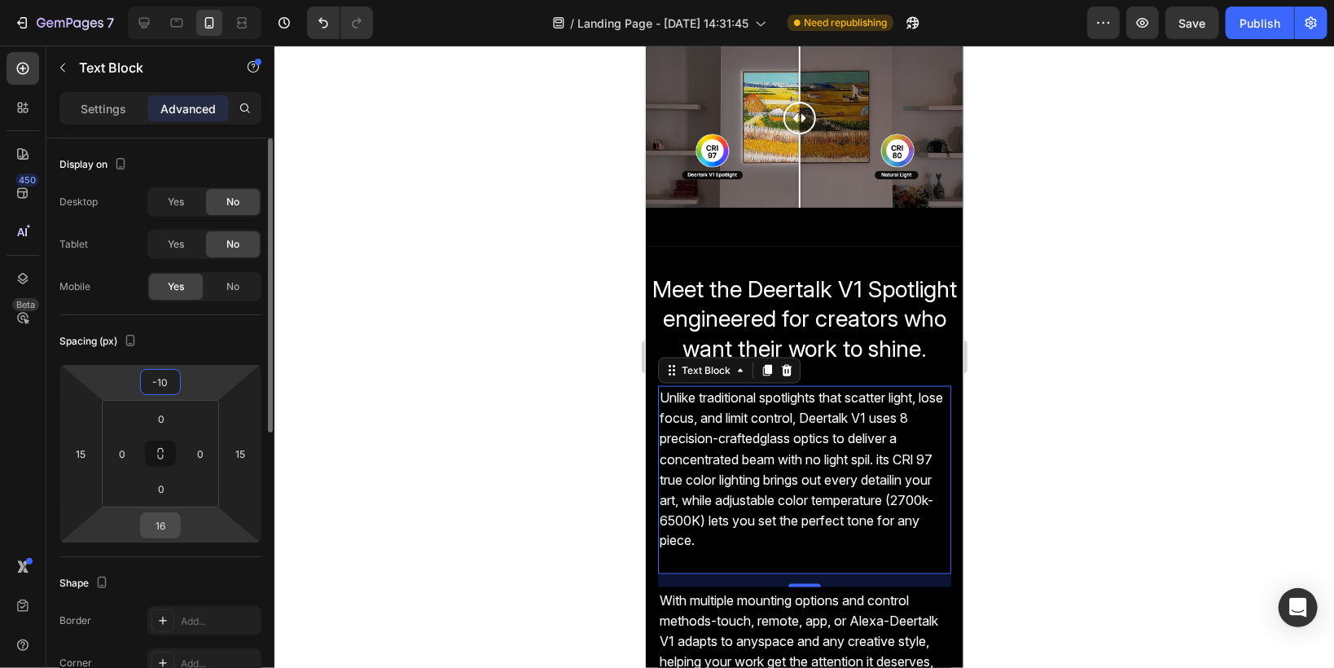
type input "-10"
click at [177, 528] on div "16" at bounding box center [160, 525] width 41 height 26
click at [170, 524] on input "16" at bounding box center [160, 525] width 33 height 24
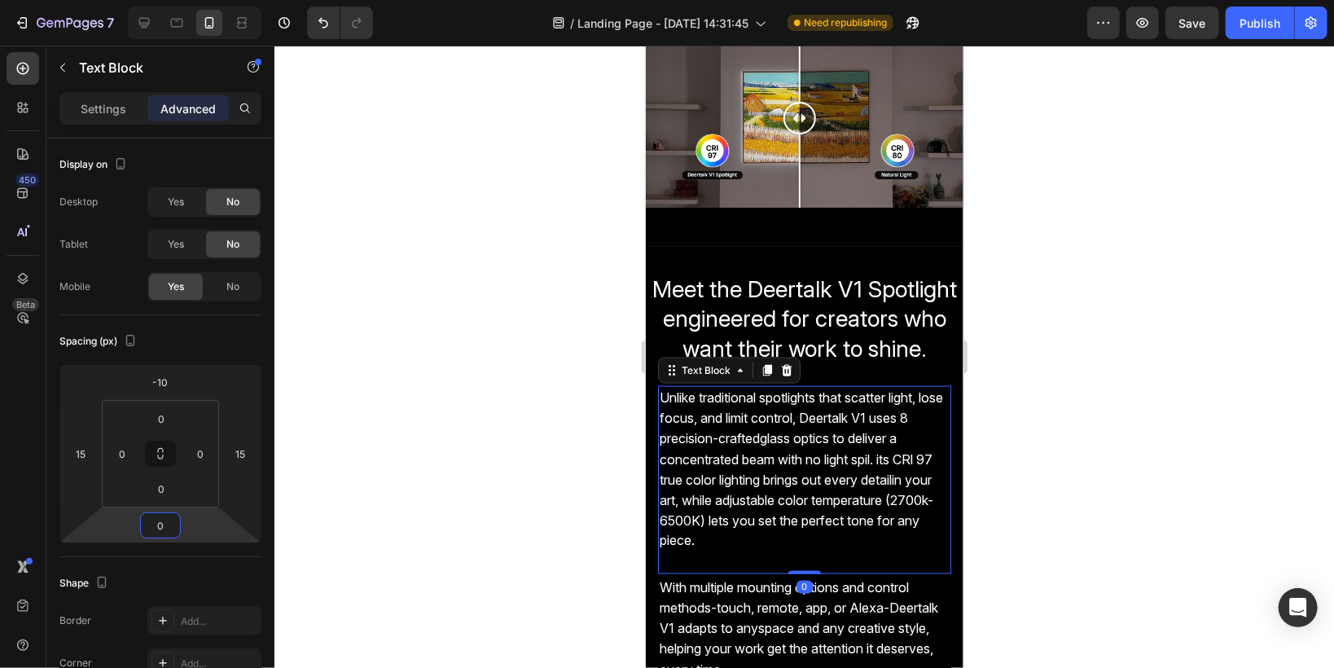
type input "0"
click at [541, 516] on div at bounding box center [803, 357] width 1059 height 622
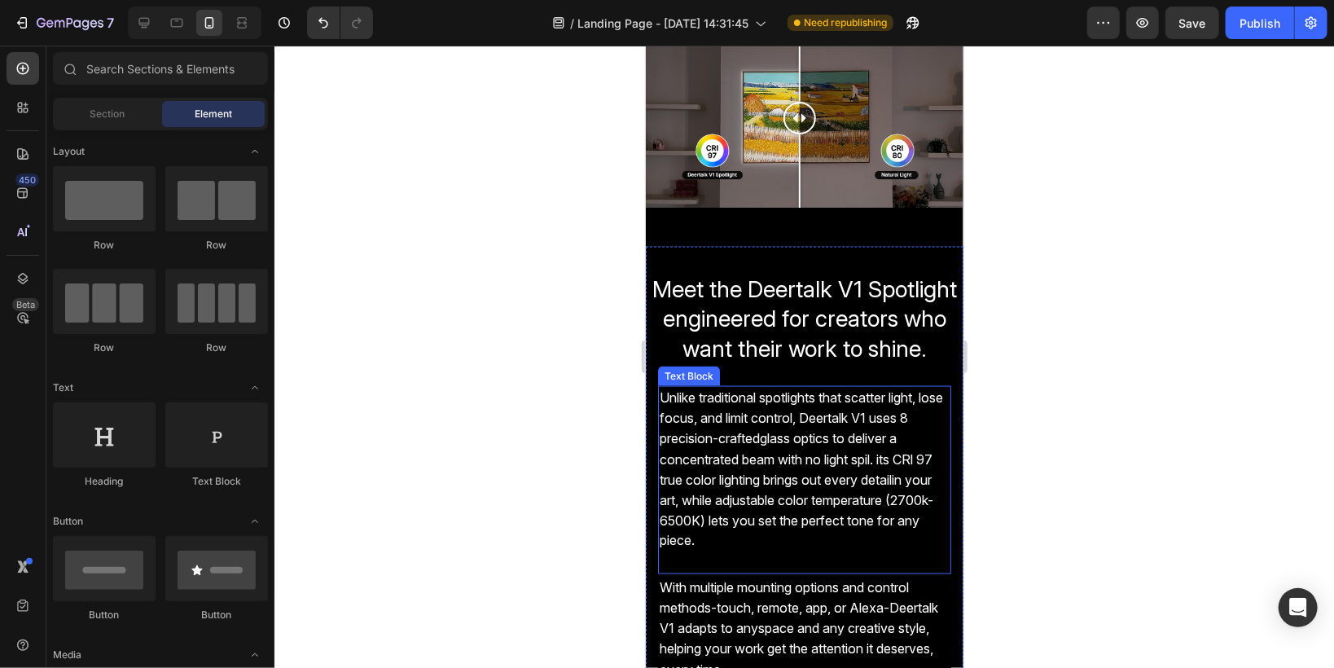
click at [715, 572] on p "Unlike traditional spotlights that scatter light, lose focus, and limit control…" at bounding box center [804, 479] width 290 height 185
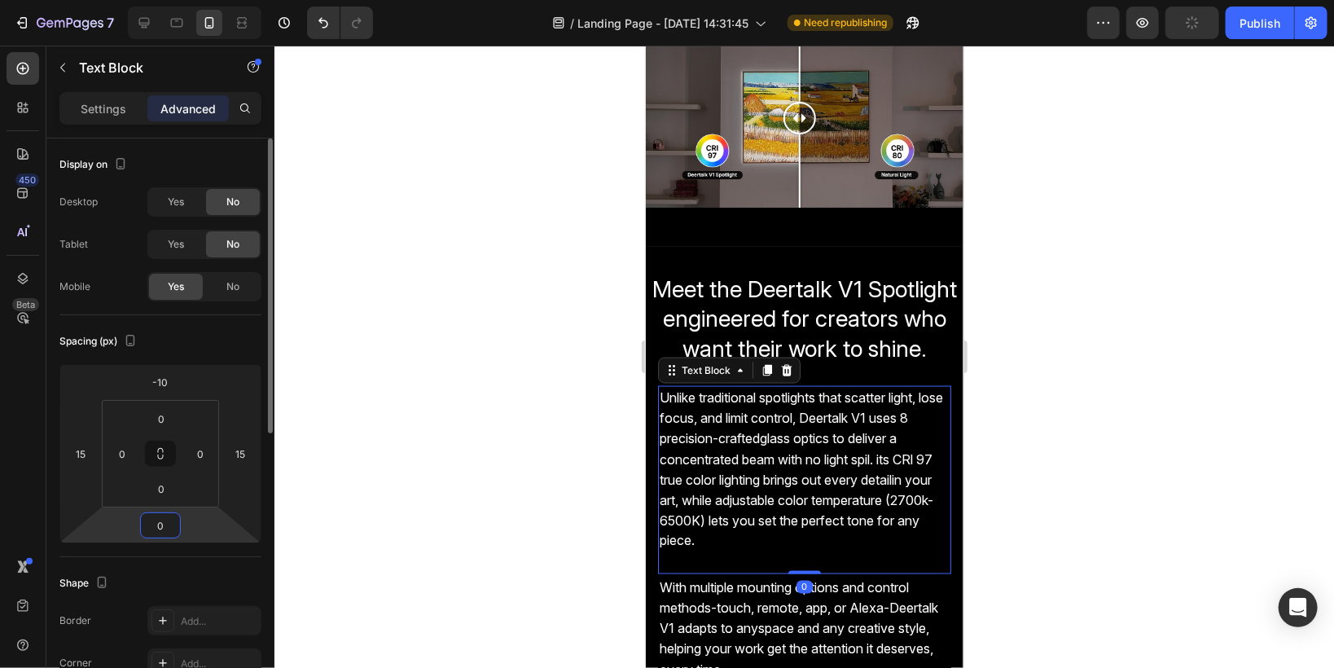
click at [164, 523] on input "0" at bounding box center [160, 525] width 33 height 24
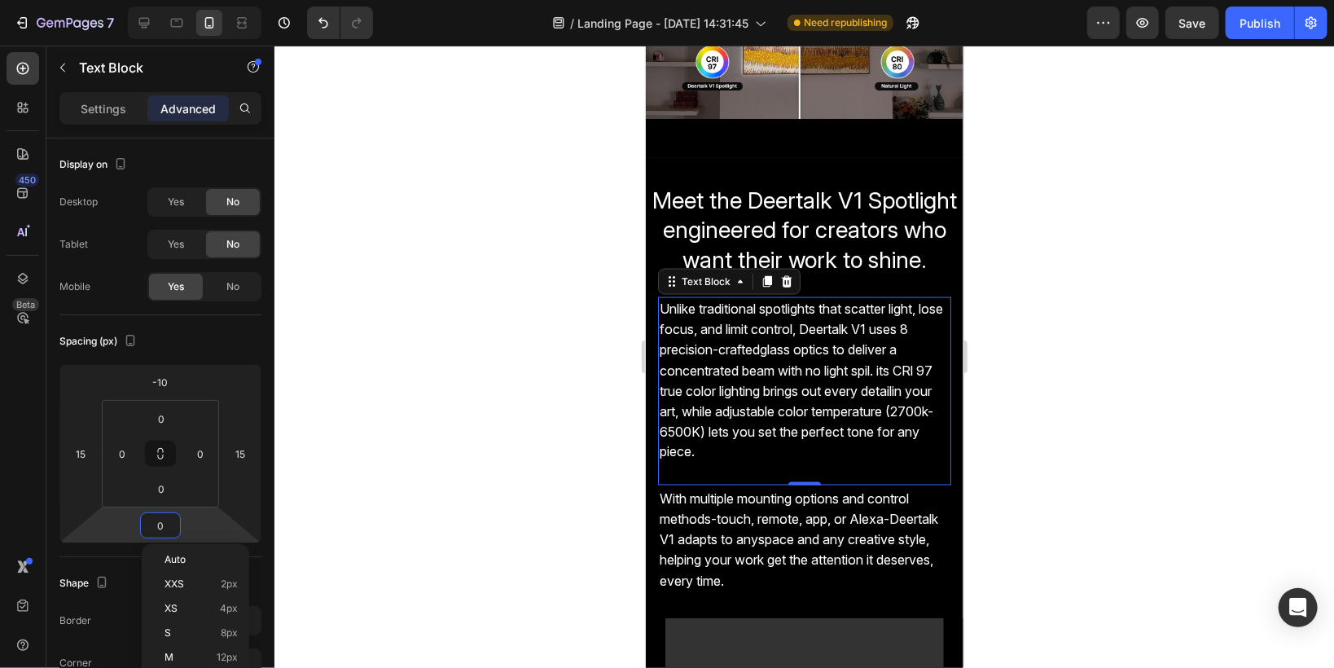
scroll to position [1432, 0]
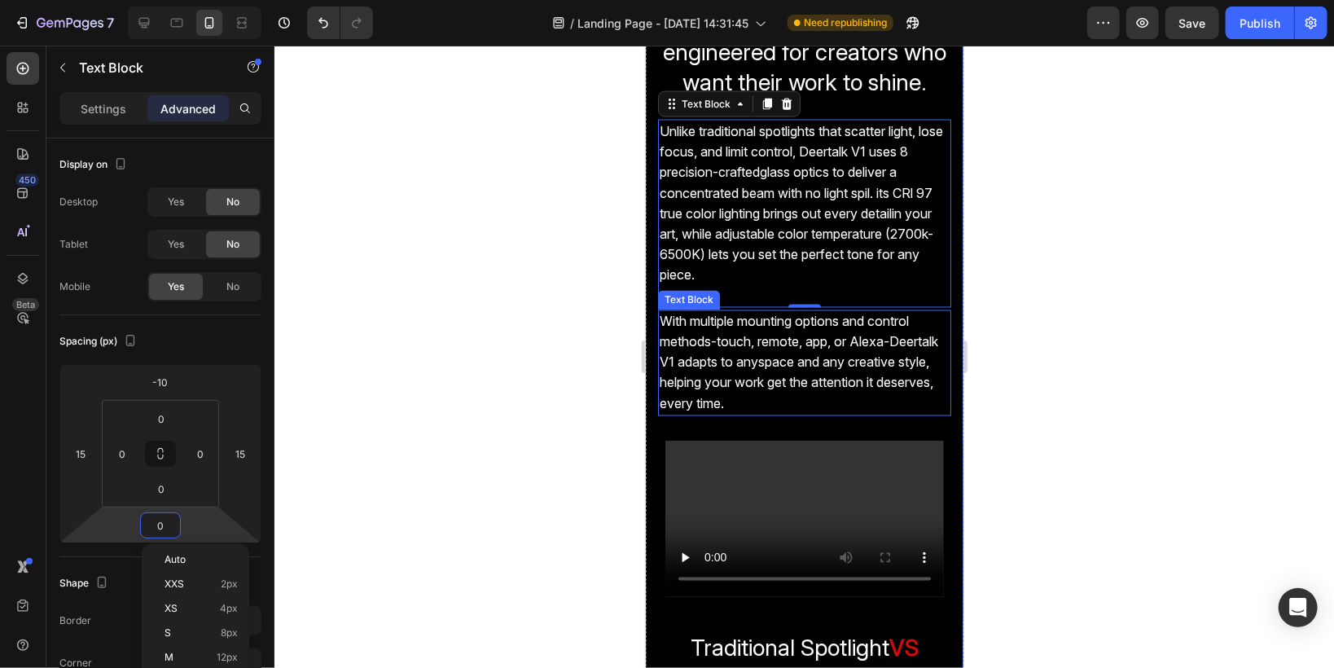
click at [721, 406] on p "With multiple mounting options and control methods-touch, remote, app, or Alexa…" at bounding box center [804, 362] width 290 height 103
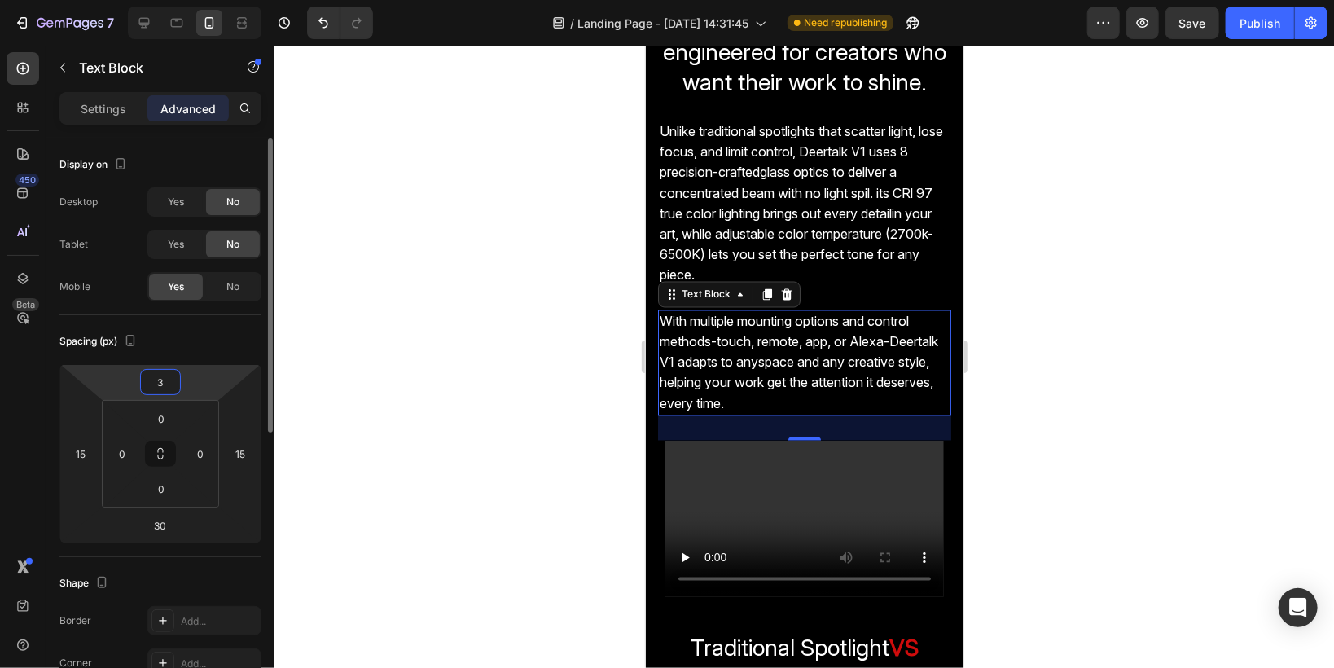
click at [160, 375] on input "3" at bounding box center [160, 382] width 33 height 24
type input "0"
click at [418, 414] on div at bounding box center [803, 357] width 1059 height 622
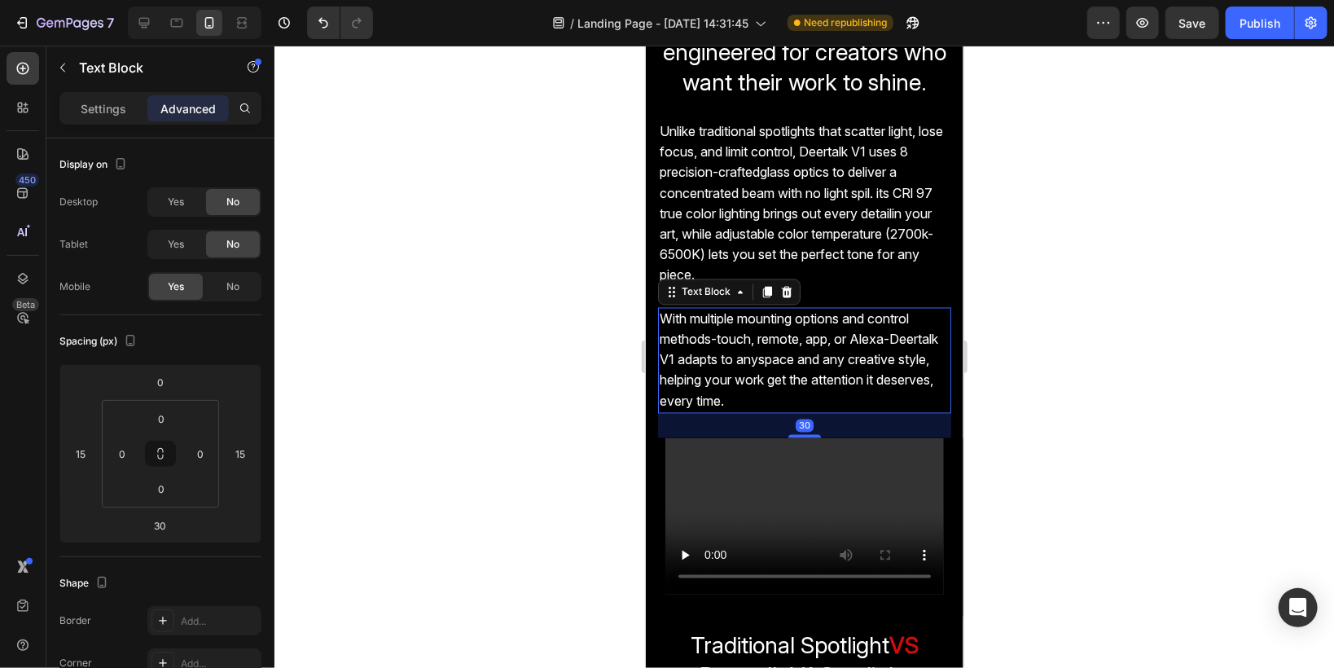
click at [710, 351] on span "With multiple mounting options and control methods-touch, remote, app, or Alexa…" at bounding box center [798, 359] width 278 height 99
click at [153, 378] on input "0" at bounding box center [160, 382] width 33 height 24
type input "0"
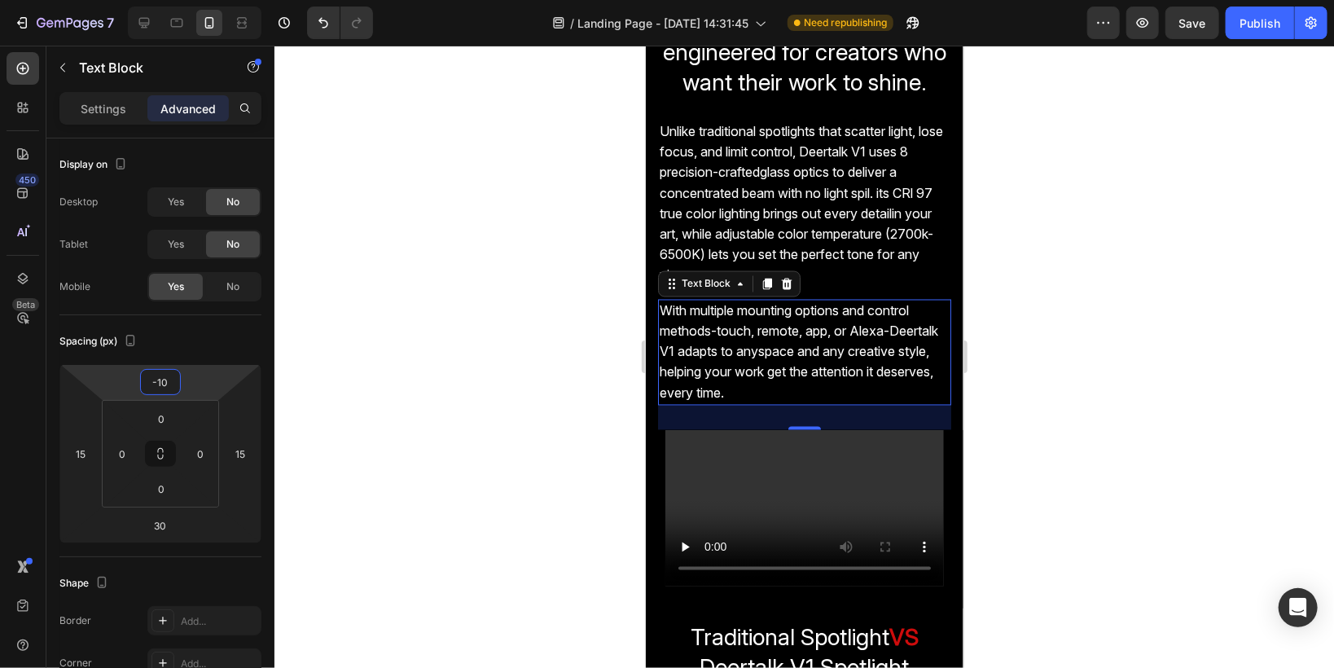
type input "-10"
click at [442, 329] on div at bounding box center [803, 357] width 1059 height 622
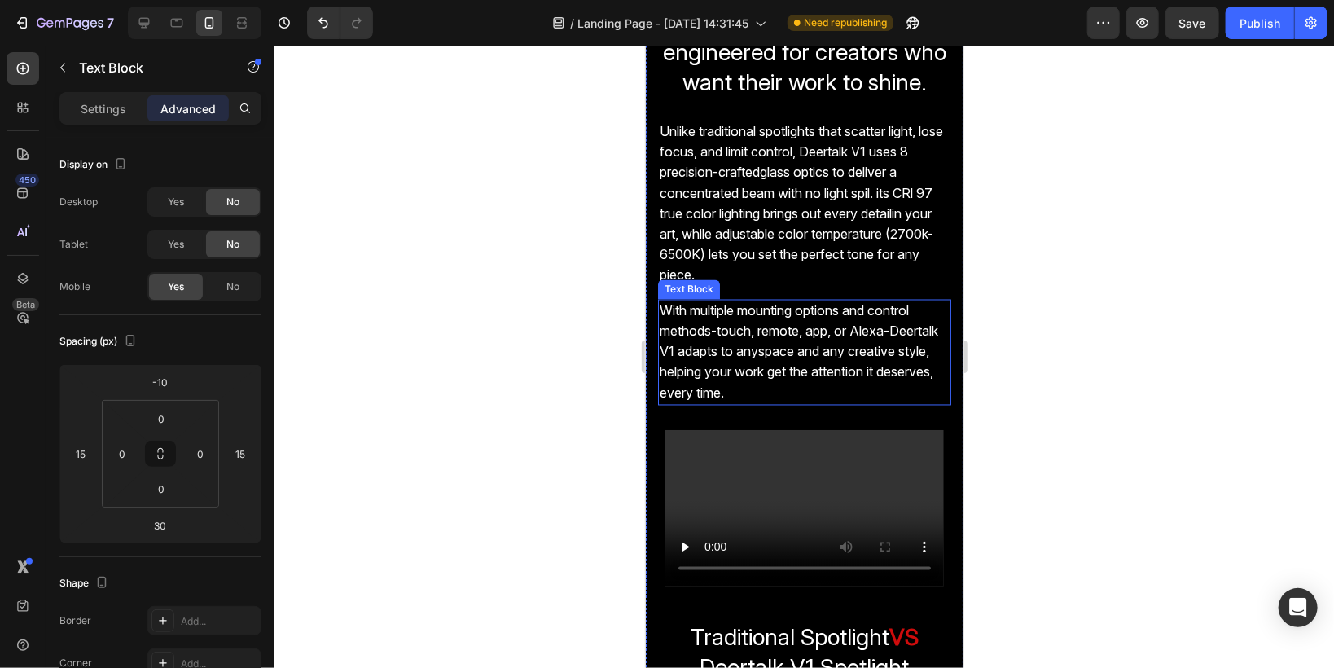
click at [708, 340] on span "With multiple mounting options and control methods-touch, remote, app, or Alexa…" at bounding box center [798, 351] width 278 height 99
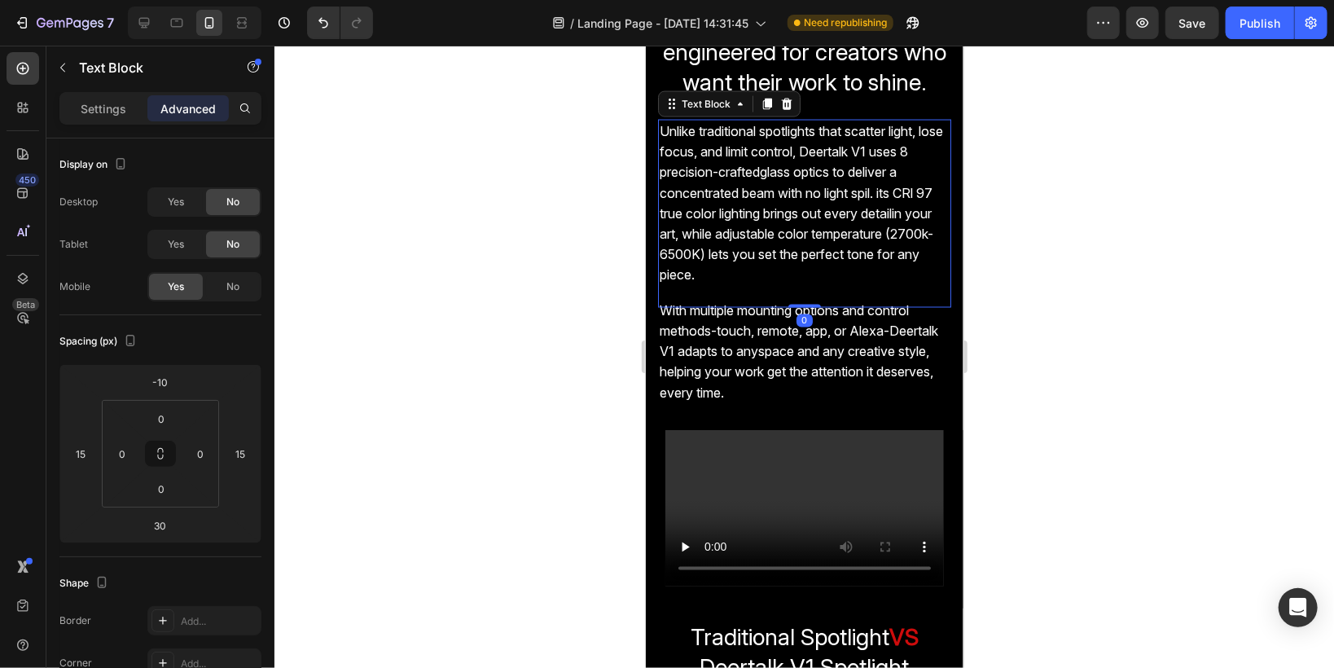
click at [712, 267] on span "Unlike traditional spotlights that scatter light, lose focus, and limit control…" at bounding box center [800, 202] width 283 height 160
click at [170, 384] on input "-10" at bounding box center [160, 382] width 33 height 24
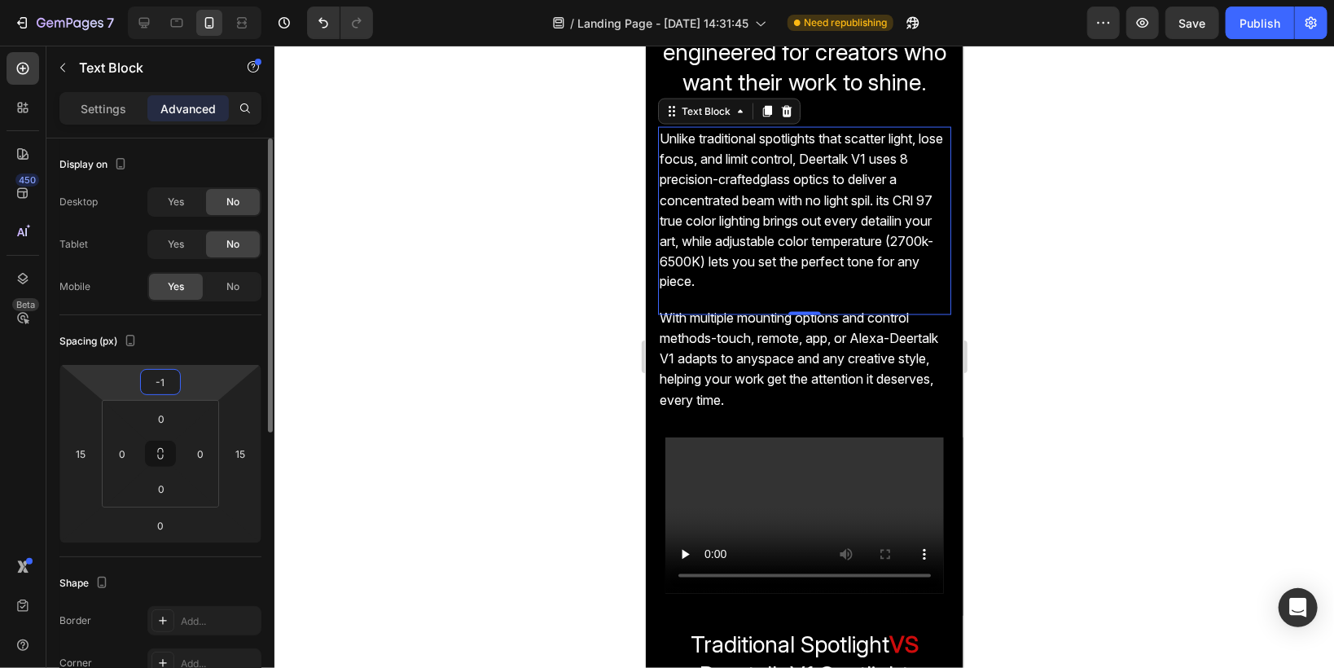
type input "-10"
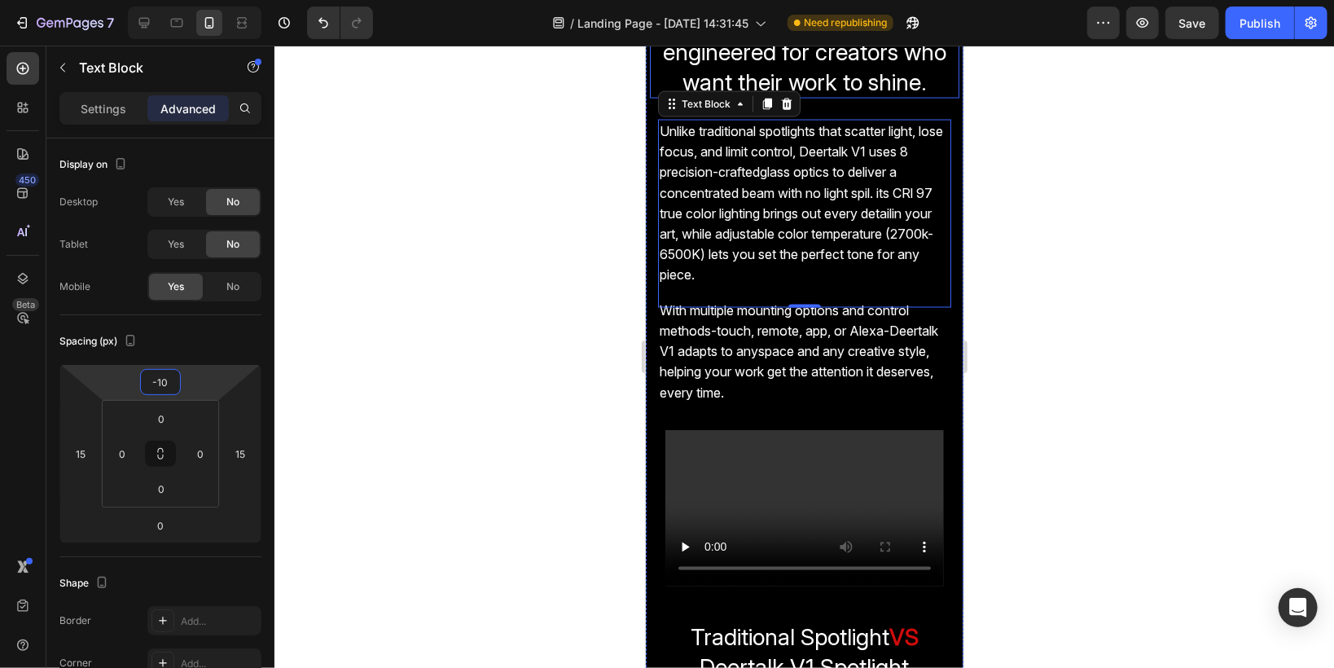
click at [760, 93] on span "Meet the Deertalk V1 Spotlight engineered for creators who want their work to s…" at bounding box center [803, 51] width 305 height 87
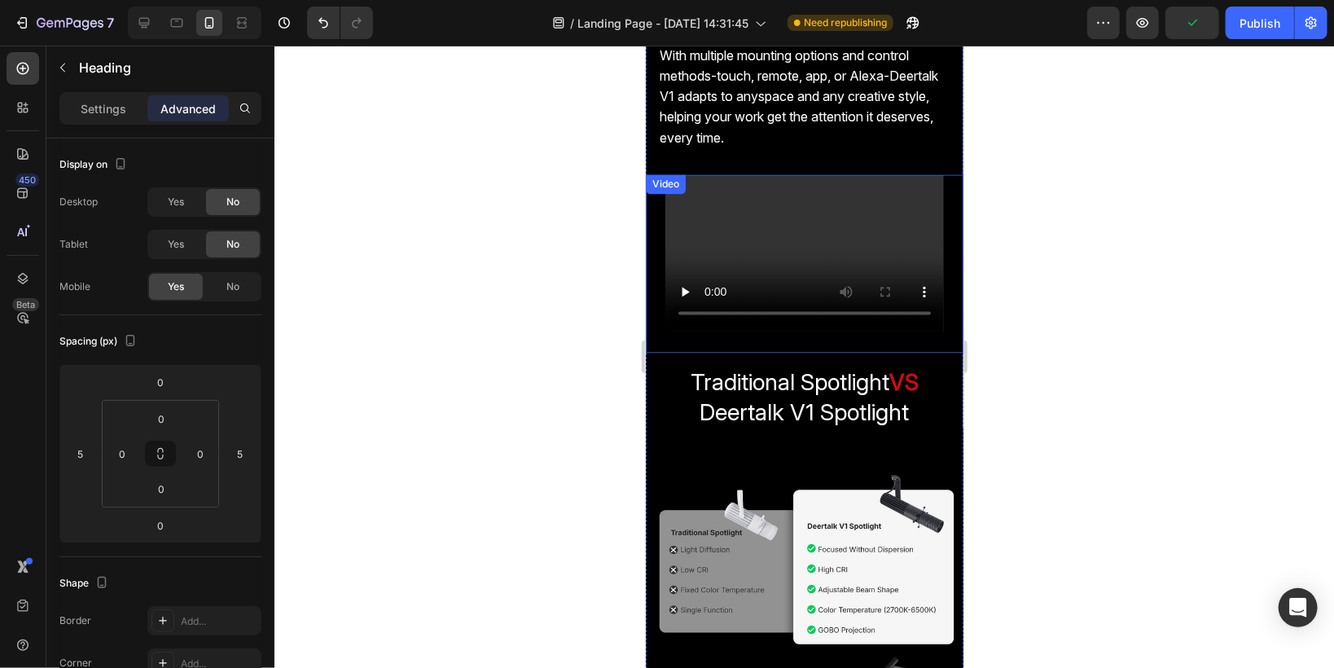
scroll to position [1758, 0]
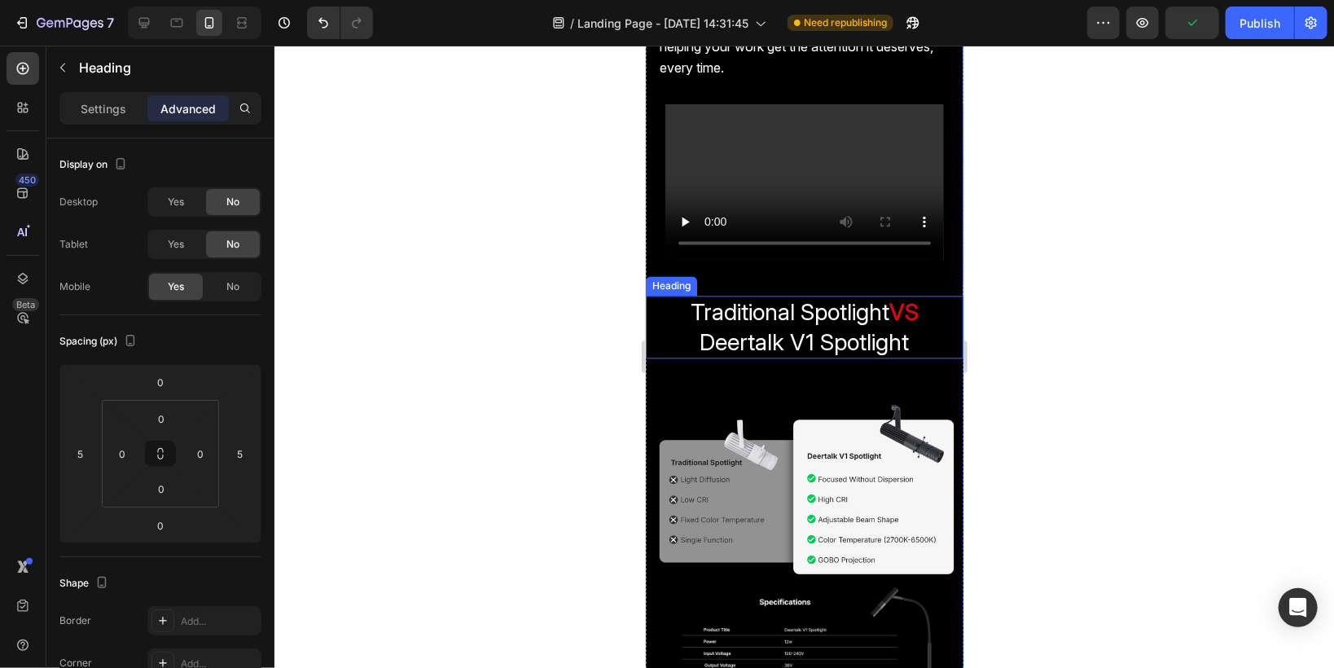
click at [729, 325] on span "Traditional Spotlight" at bounding box center [789, 311] width 199 height 28
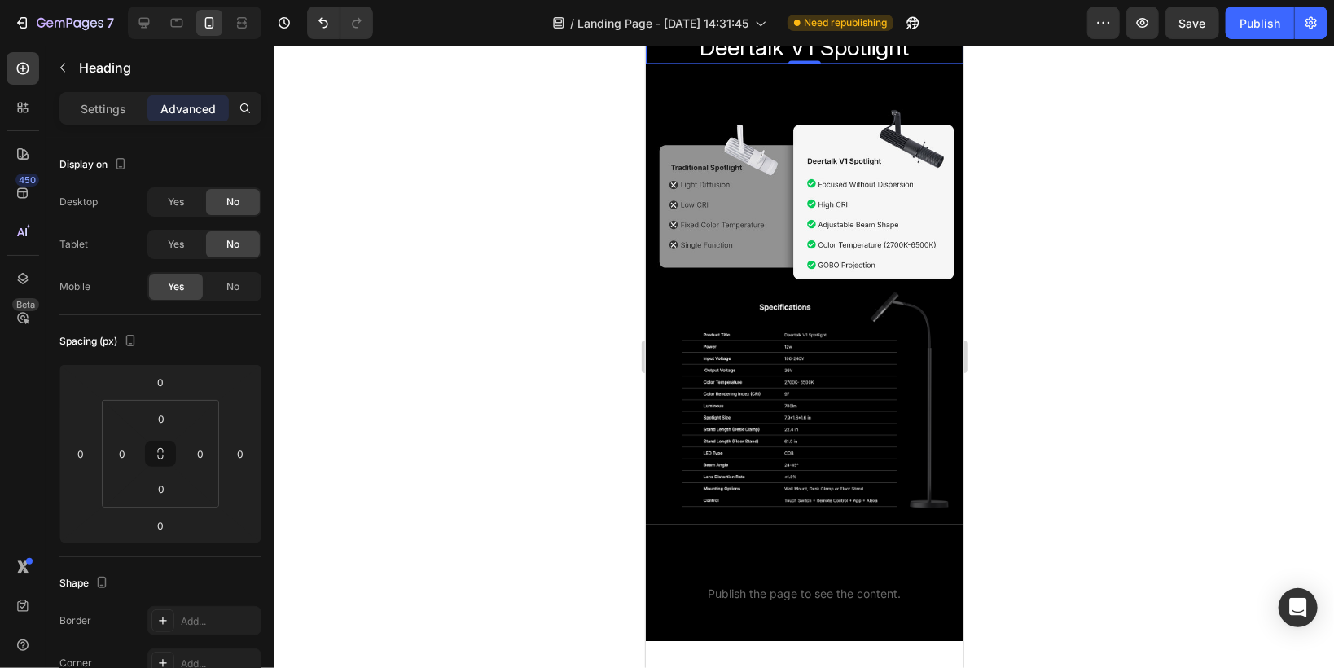
scroll to position [2084, 0]
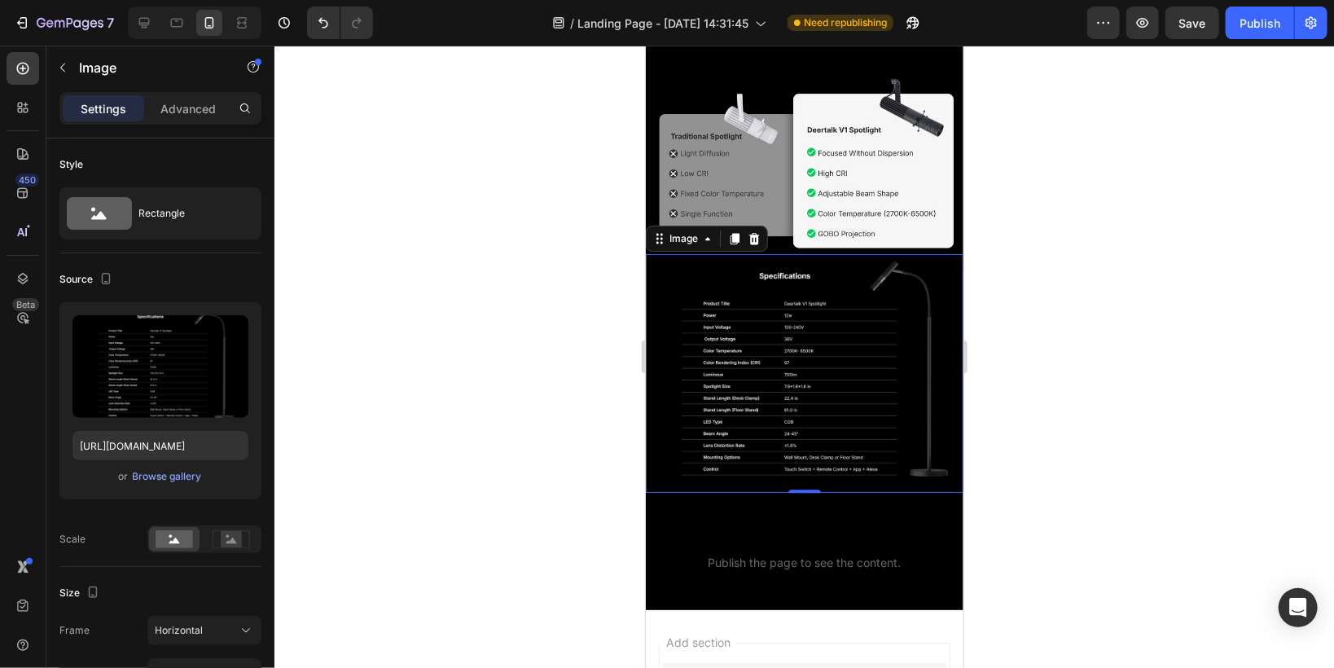
click at [732, 388] on img at bounding box center [804, 372] width 318 height 239
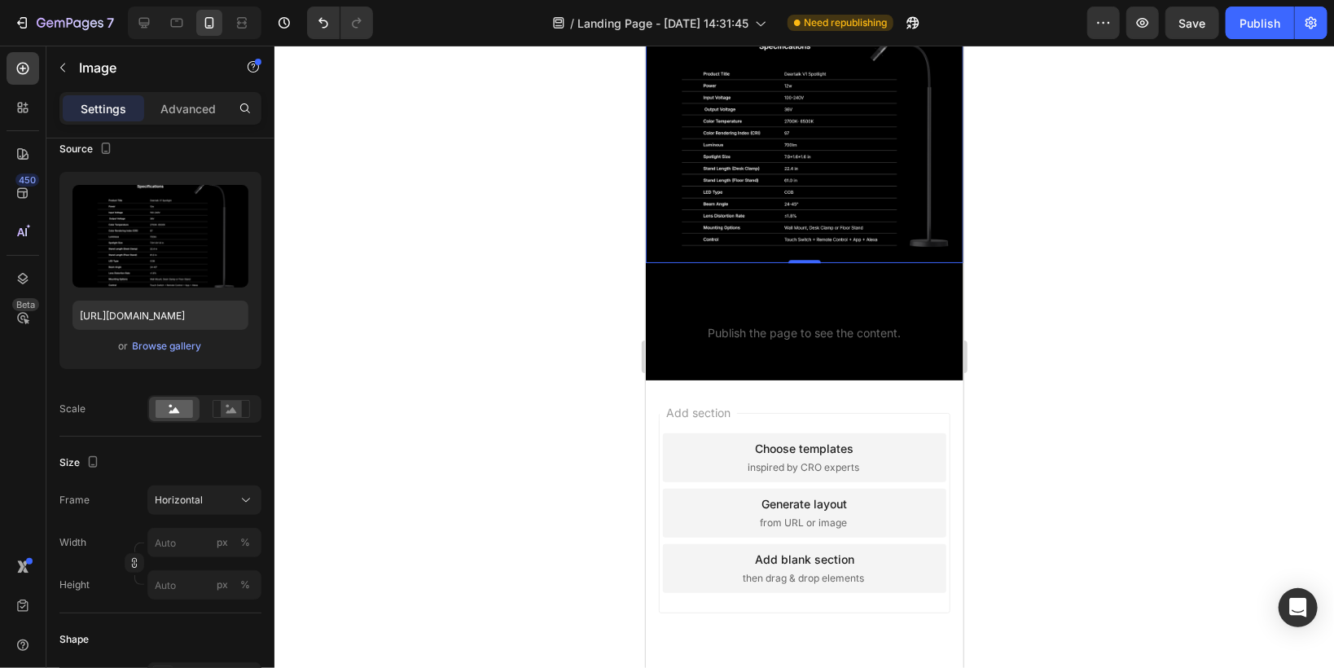
scroll to position [2344, 0]
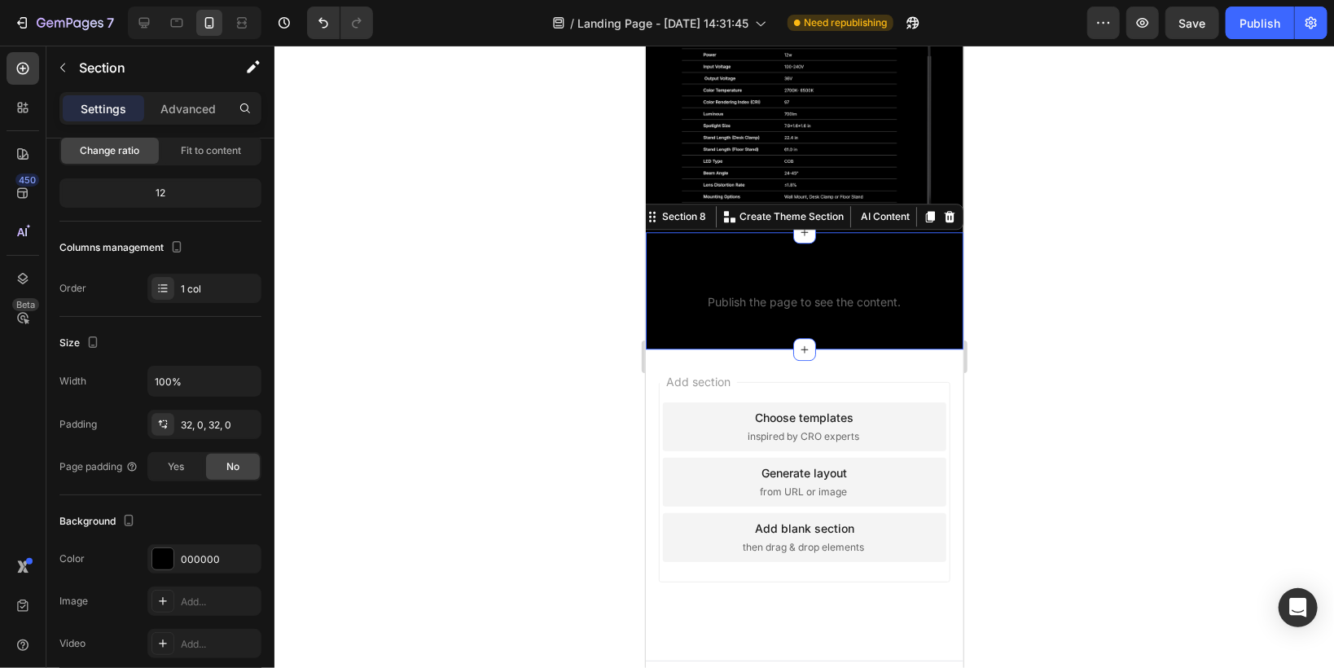
click at [755, 340] on div "Custom code Publish the page to see the content. Custom Code Section 8 You can …" at bounding box center [804, 289] width 318 height 117
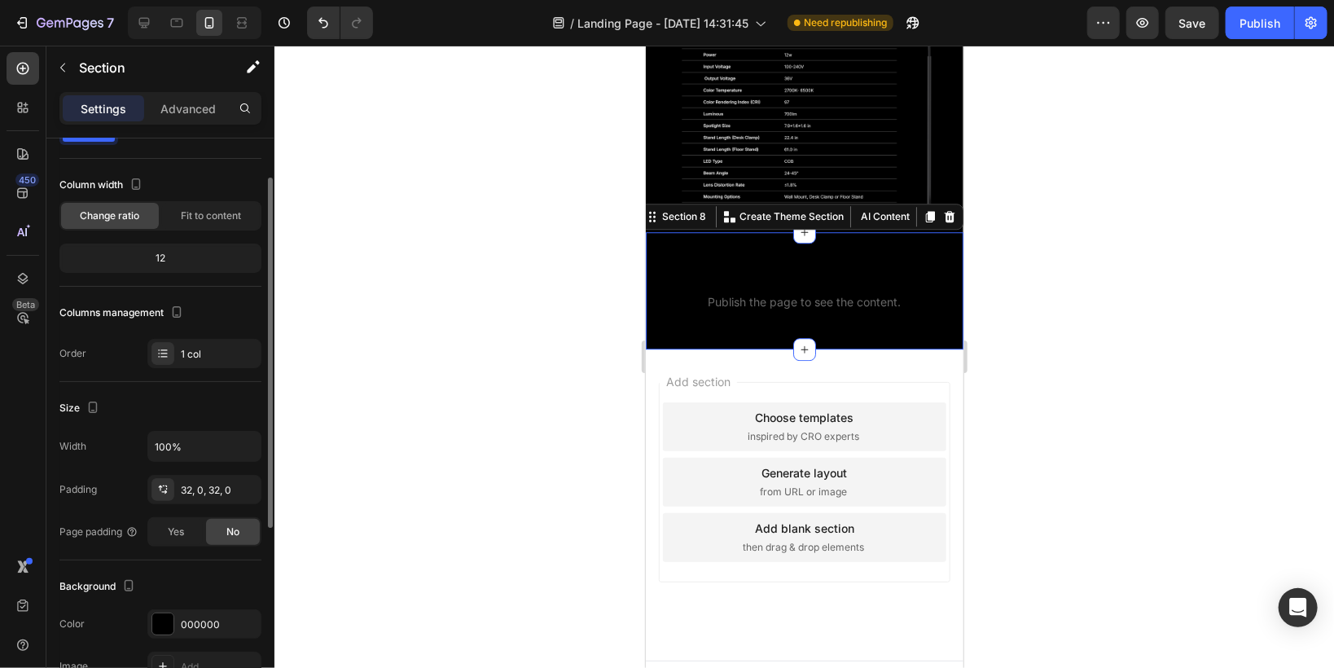
scroll to position [0, 0]
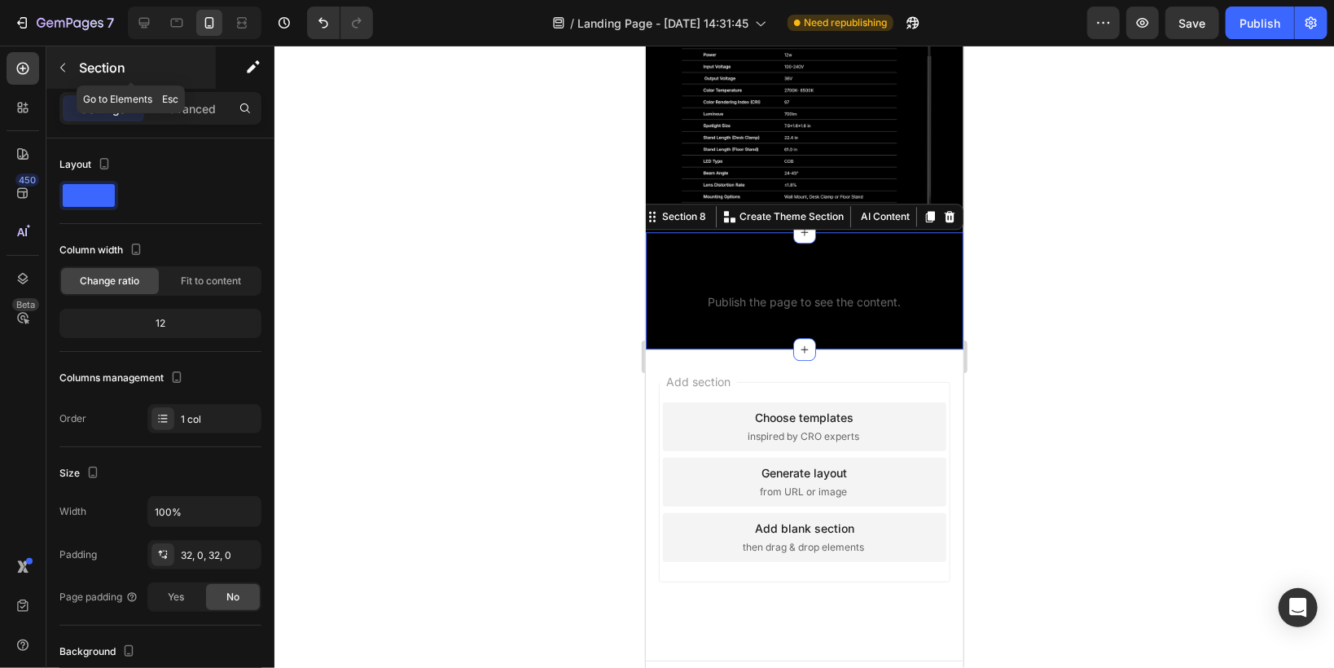
click at [64, 71] on icon "button" at bounding box center [62, 68] width 5 height 9
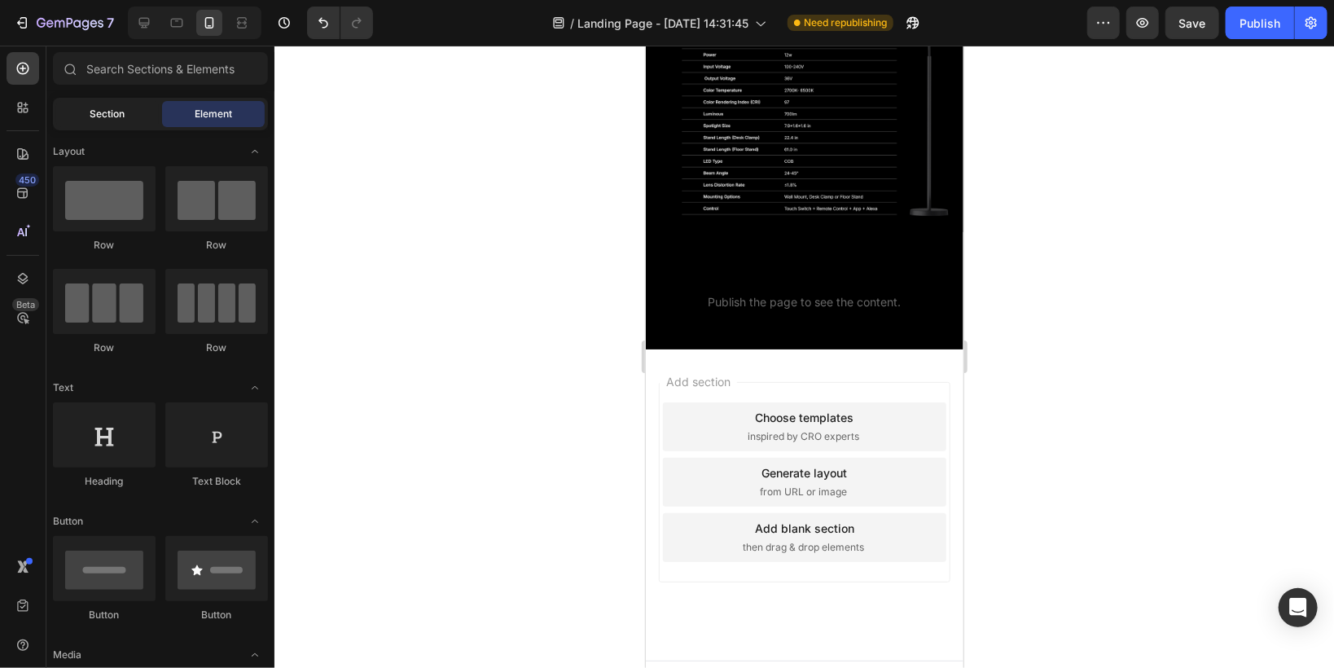
click at [92, 107] on span "Section" at bounding box center [107, 114] width 35 height 15
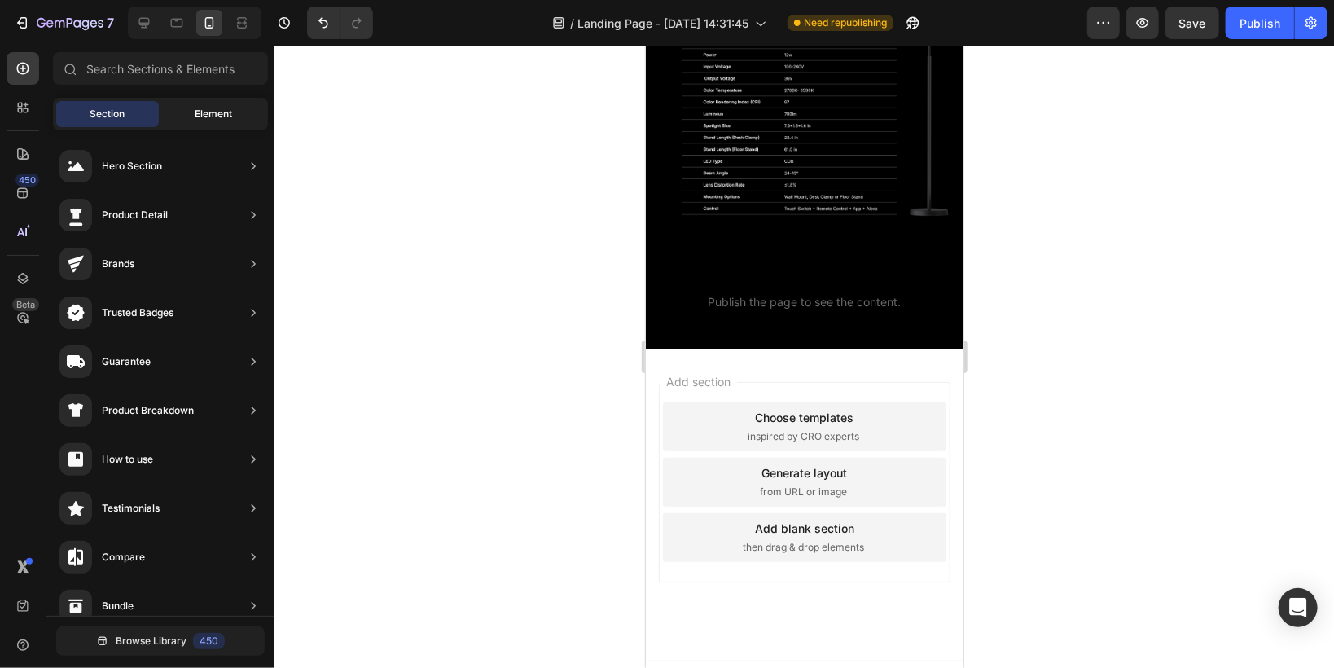
click at [182, 116] on div "Element" at bounding box center [213, 114] width 103 height 26
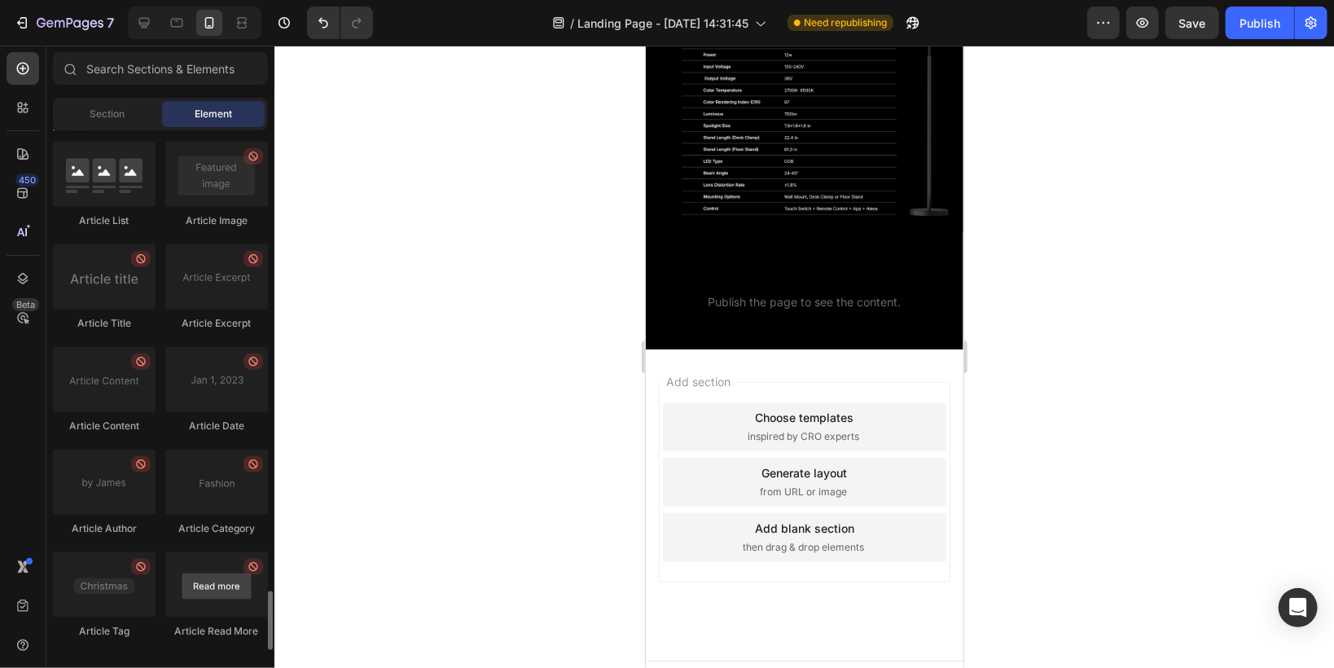
scroll to position [4293, 0]
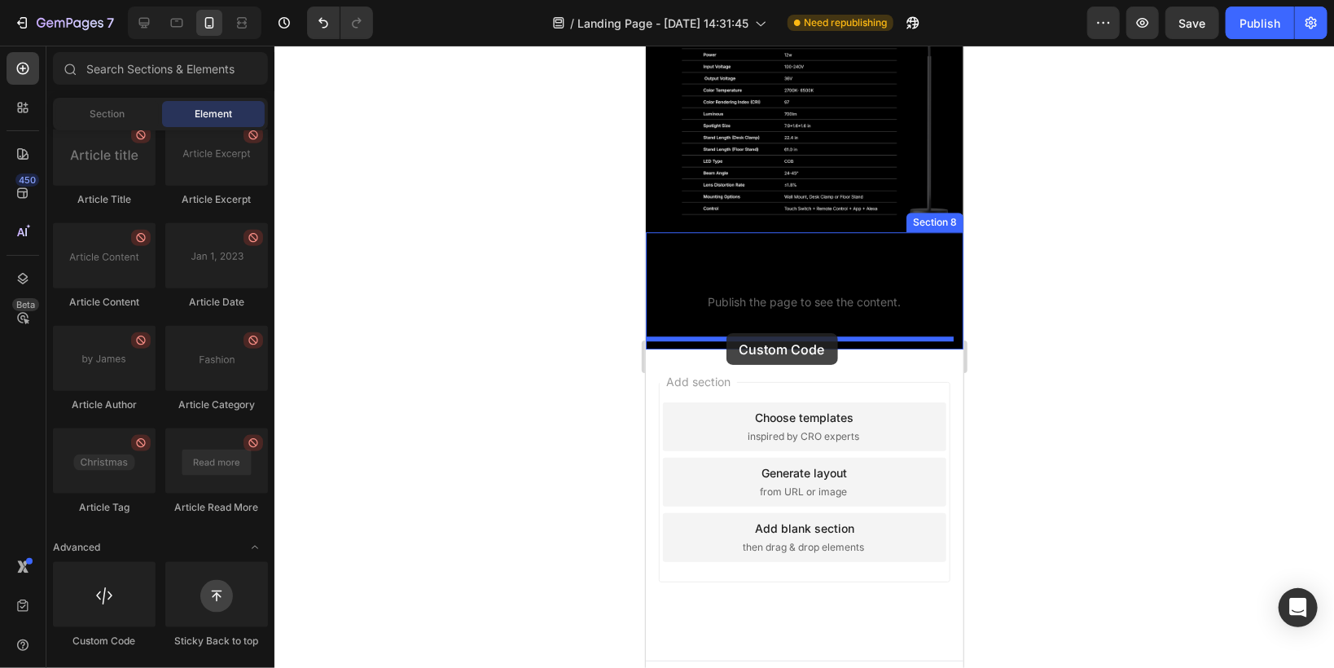
drag, startPoint x: 746, startPoint y: 634, endPoint x: 726, endPoint y: 332, distance: 302.8
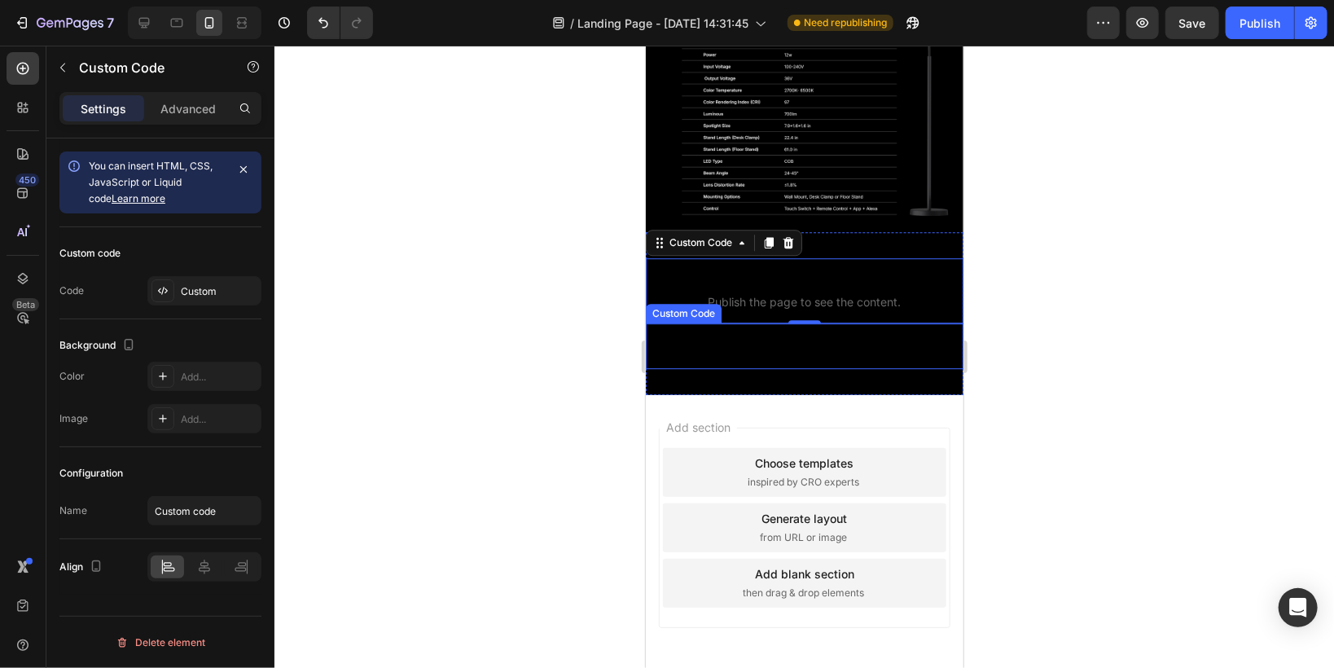
click at [721, 355] on span "Custom code" at bounding box center [804, 346] width 318 height 20
click at [827, 309] on span "Publish the page to see the content." at bounding box center [804, 301] width 318 height 16
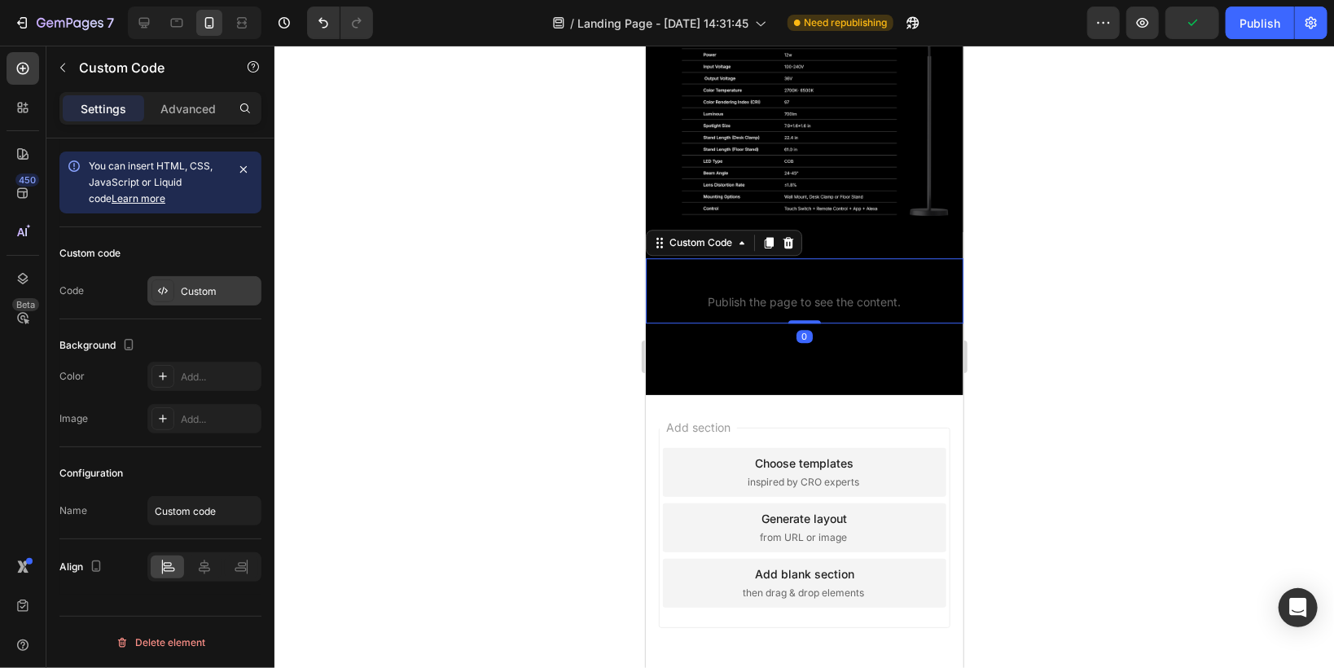
click at [209, 290] on div "Custom" at bounding box center [219, 291] width 77 height 15
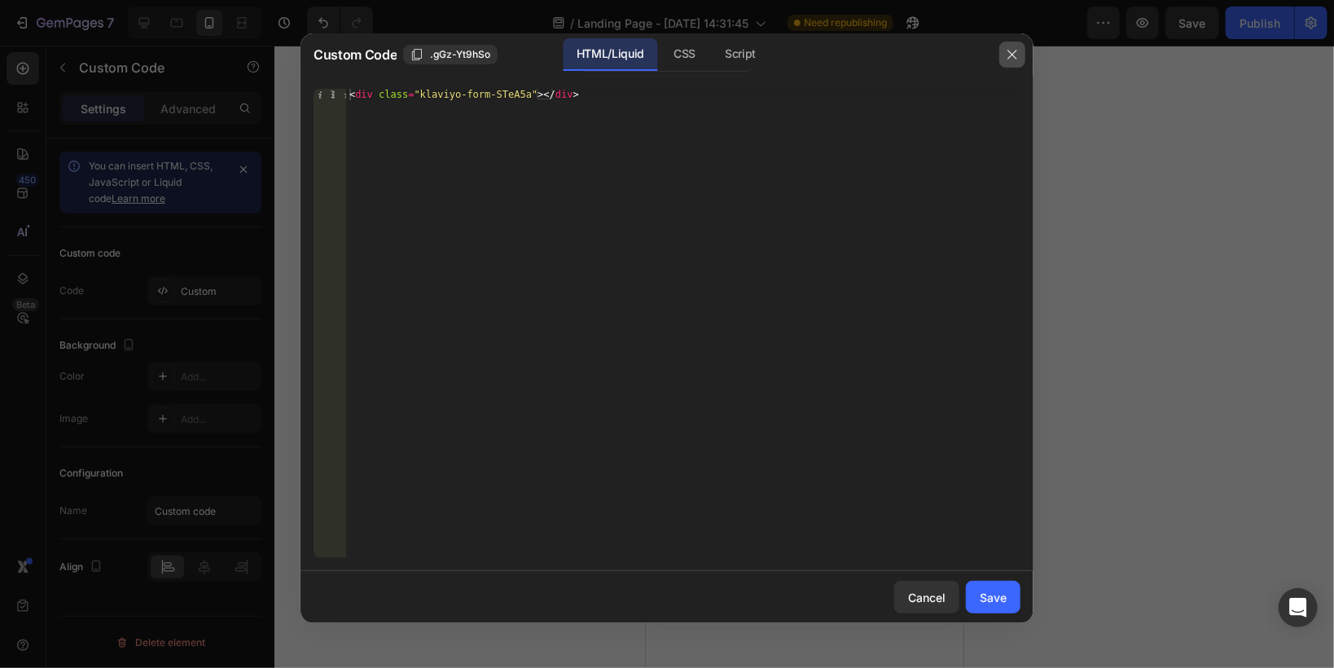
click at [1018, 52] on icon "button" at bounding box center [1012, 54] width 13 height 13
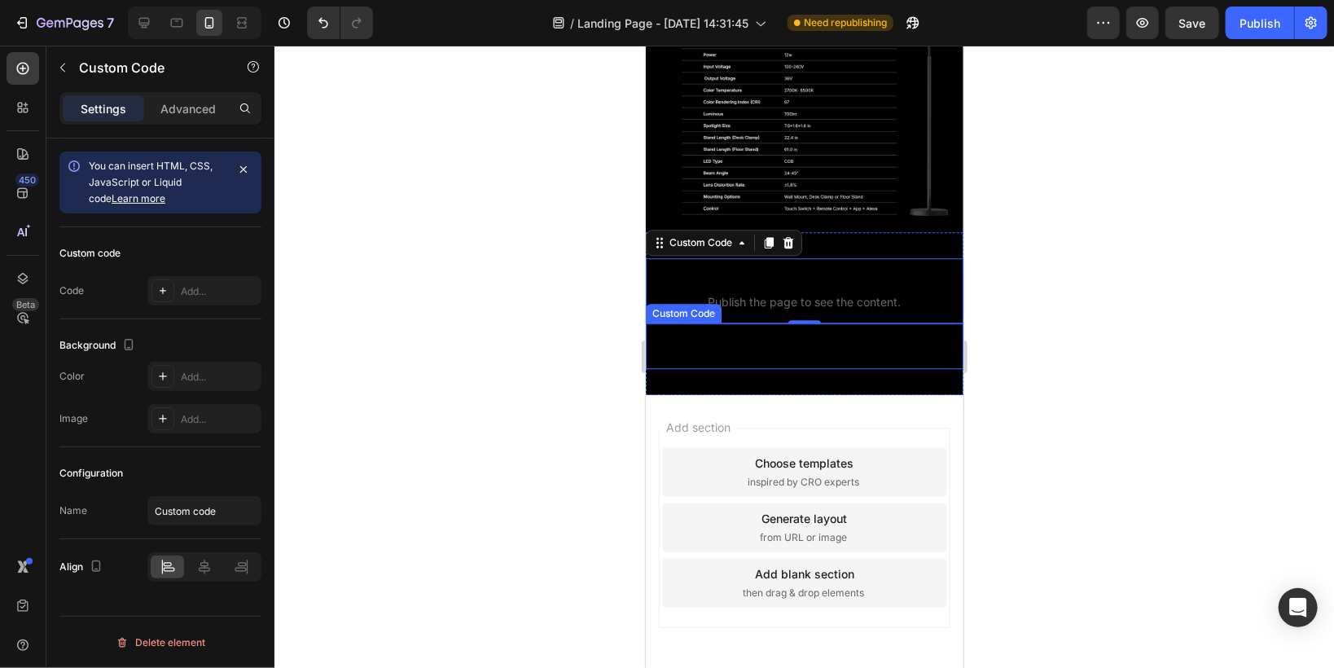
click at [809, 368] on p "Custom code" at bounding box center [804, 345] width 318 height 46
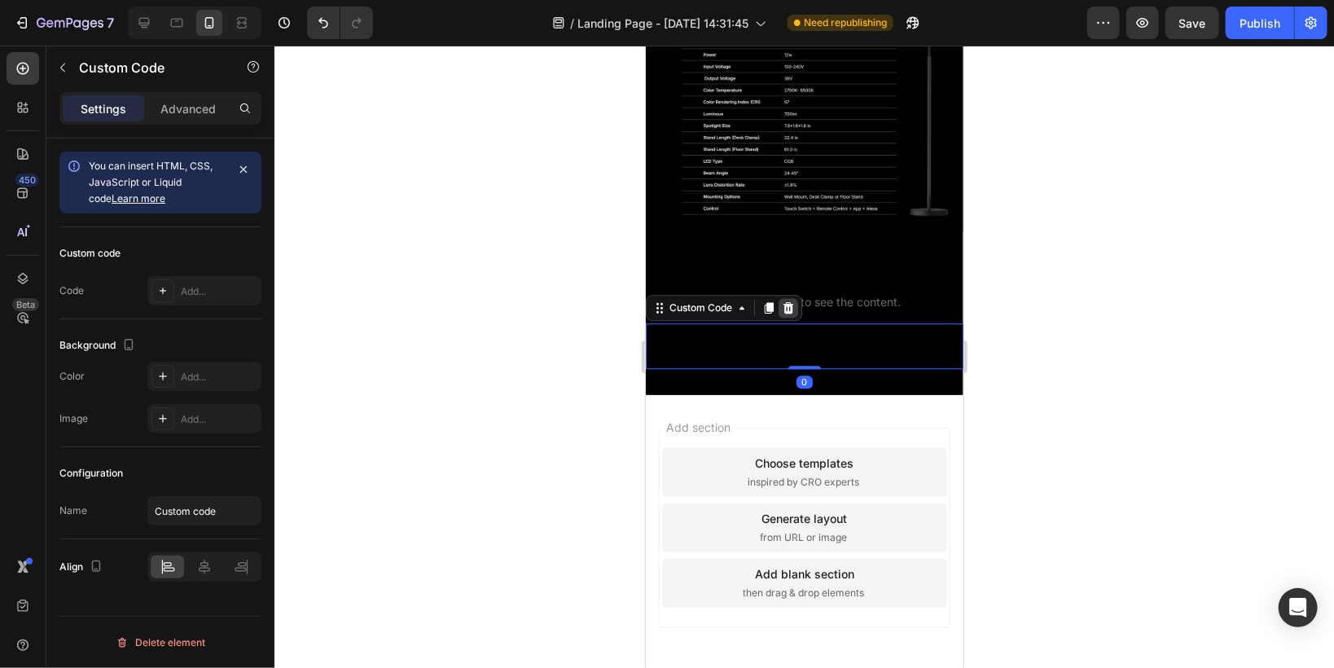
click at [790, 313] on icon at bounding box center [788, 306] width 11 height 11
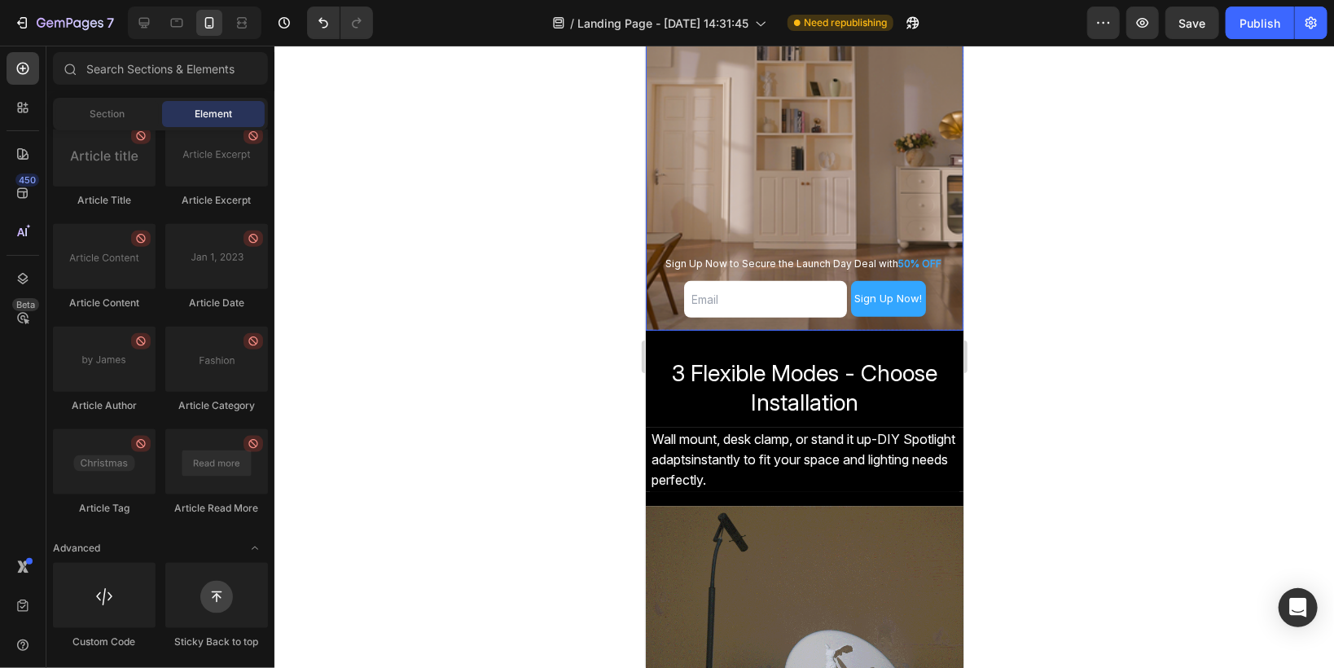
scroll to position [261, 0]
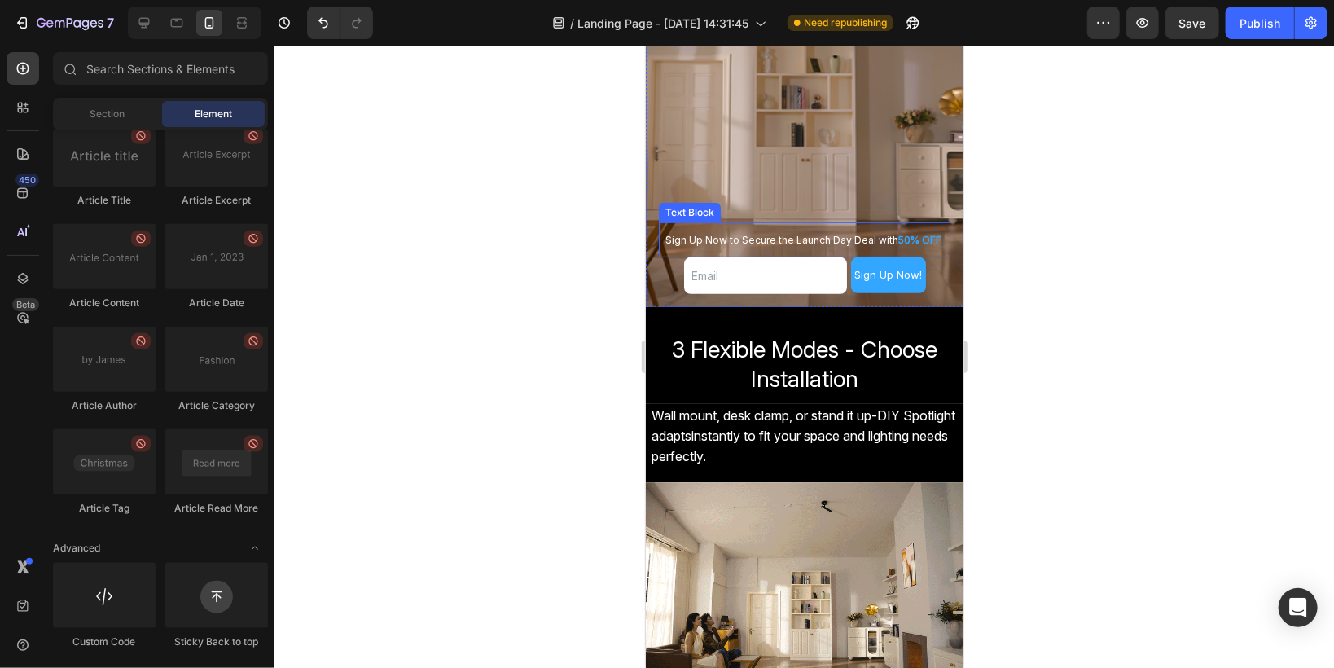
click at [757, 239] on span "Sign Up Now to Secure the Launch Day Deal with" at bounding box center [780, 239] width 233 height 12
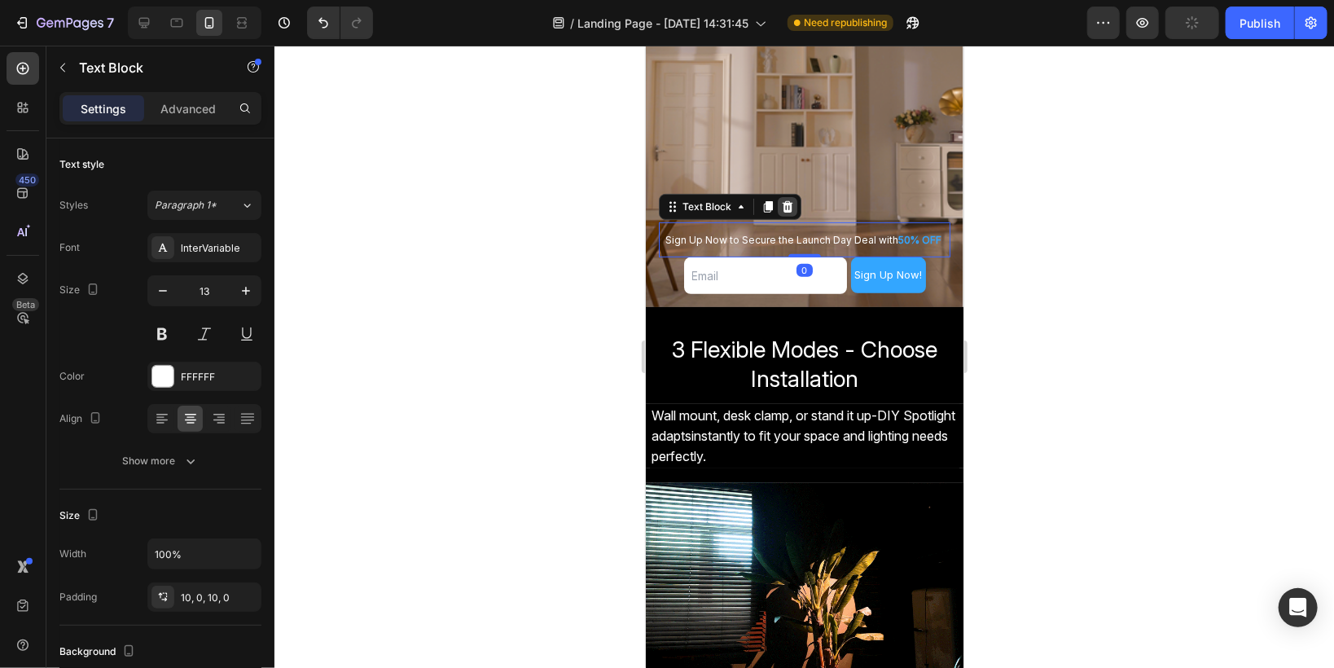
click at [787, 206] on icon at bounding box center [786, 206] width 13 height 13
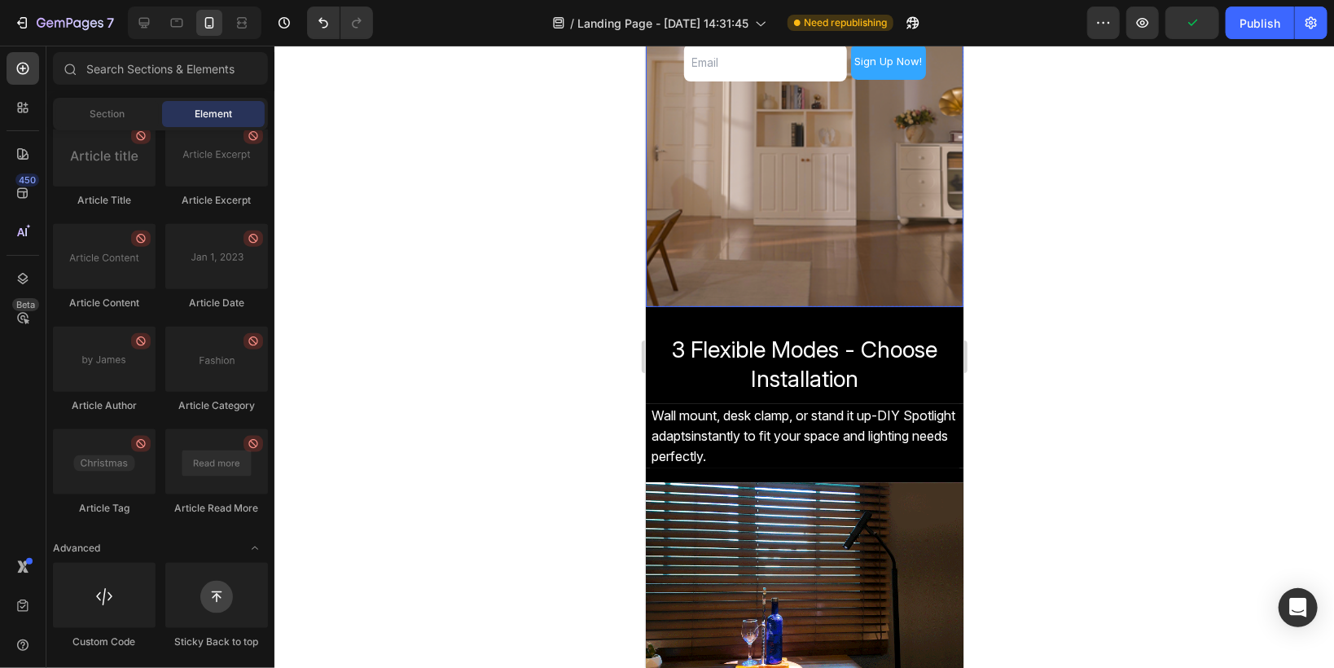
scroll to position [130, 0]
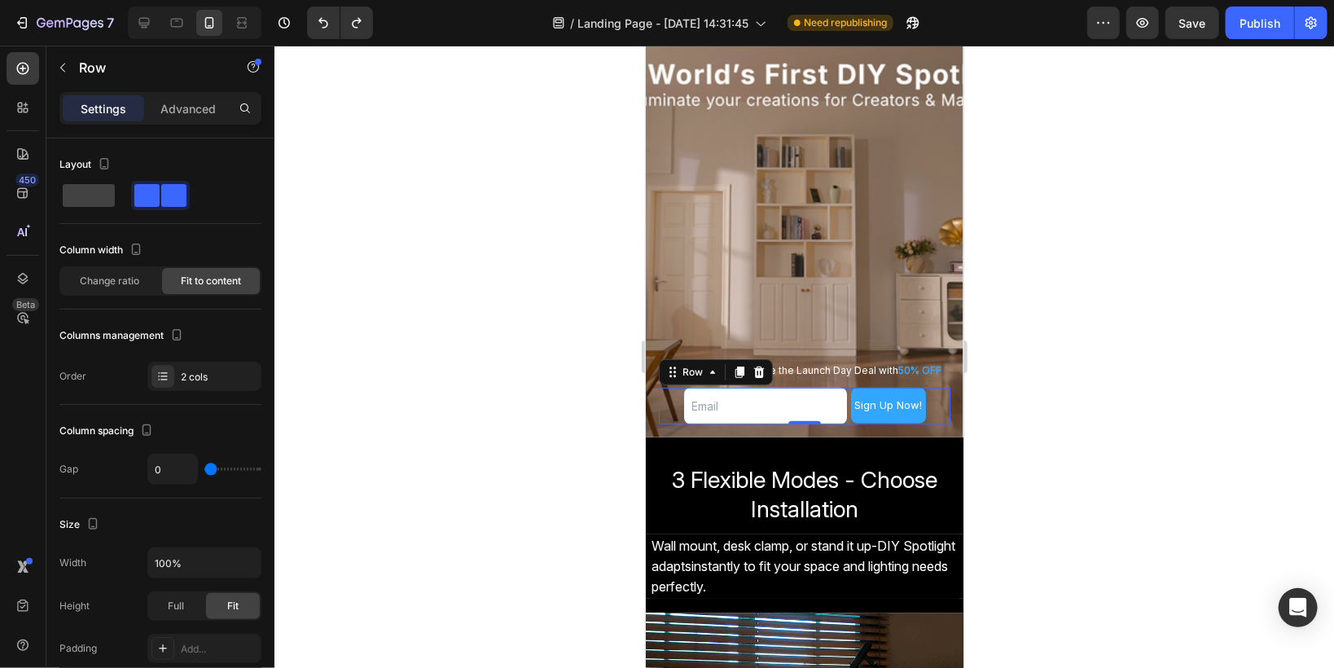
click at [669, 403] on div "Email Field Sign Up Now! Submit Button Row 0" at bounding box center [804, 405] width 292 height 37
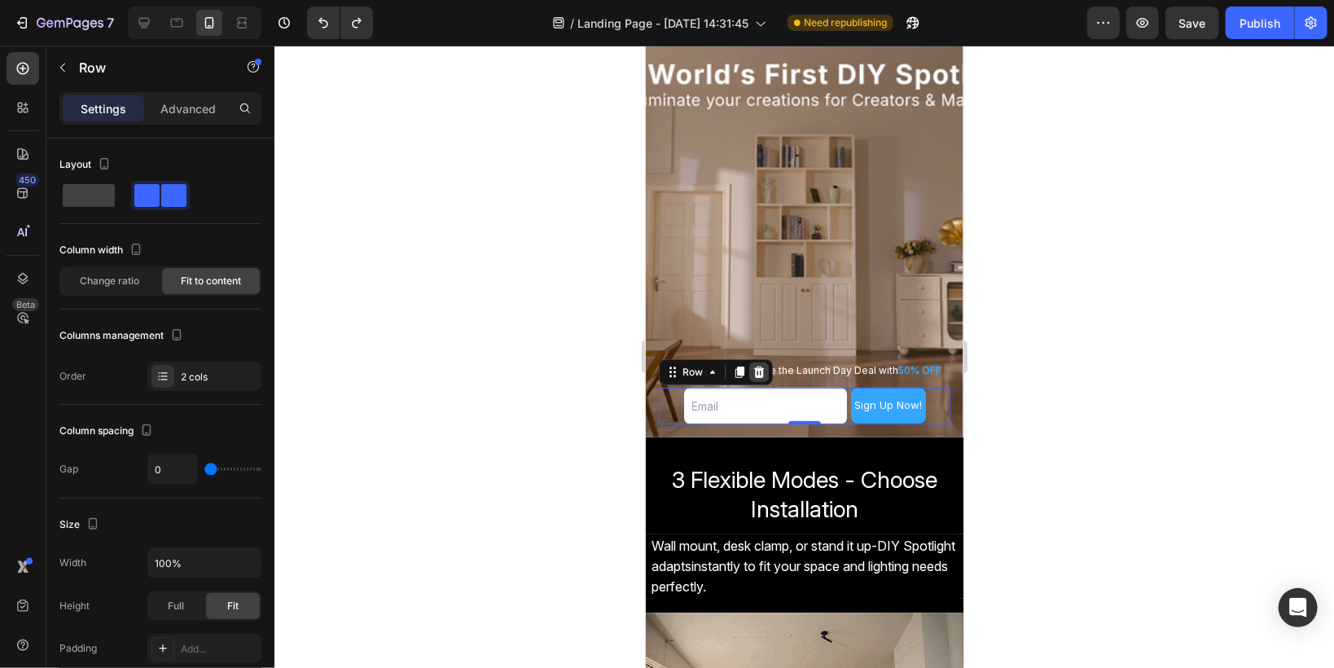
click at [755, 368] on icon at bounding box center [758, 371] width 11 height 11
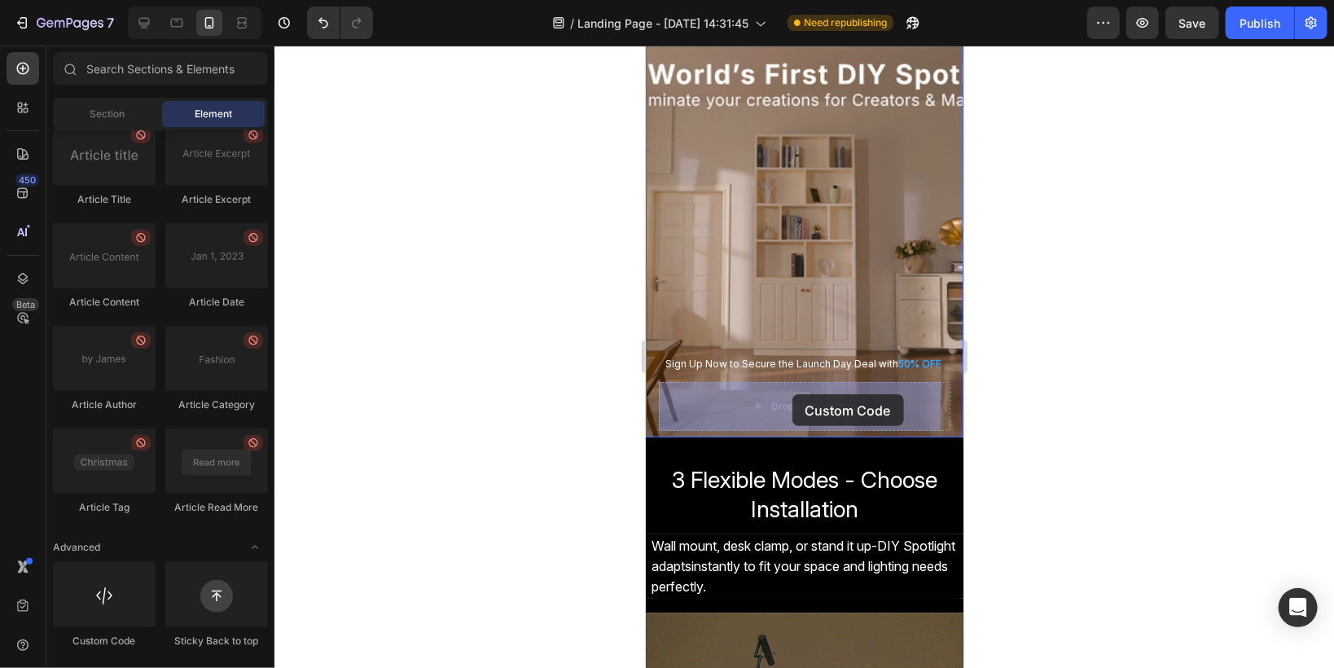
drag, startPoint x: 746, startPoint y: 638, endPoint x: 792, endPoint y: 393, distance: 249.3
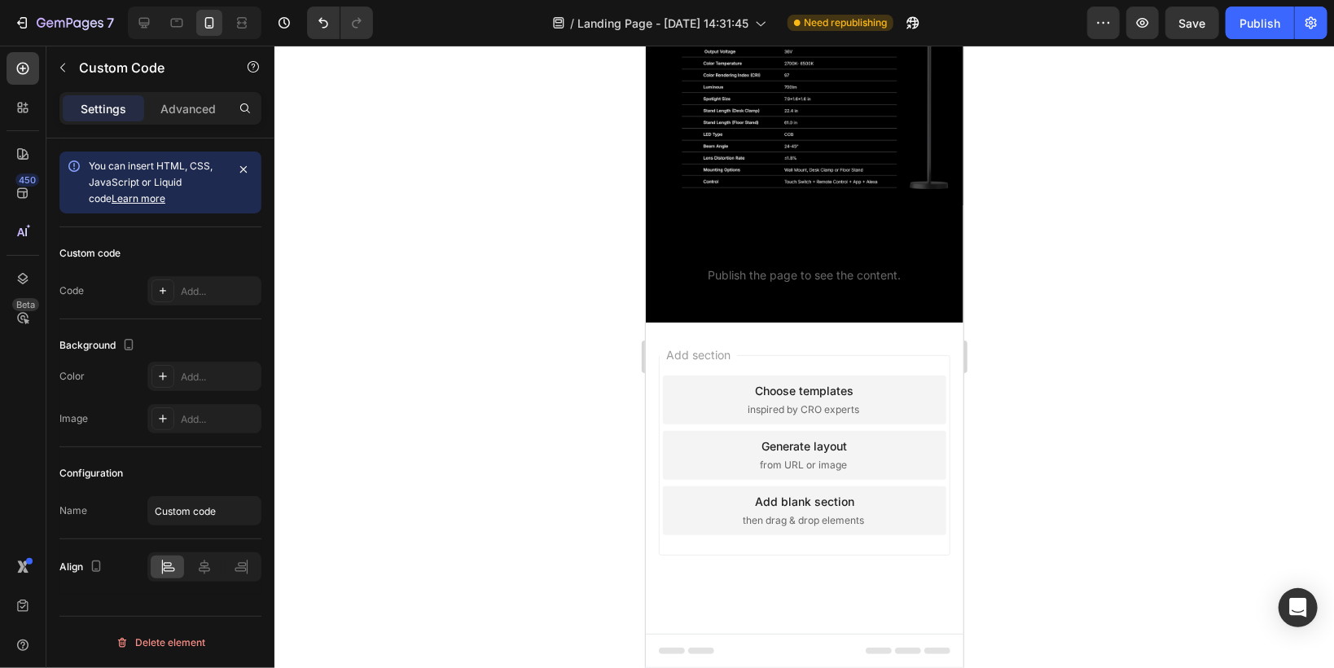
scroll to position [2385, 0]
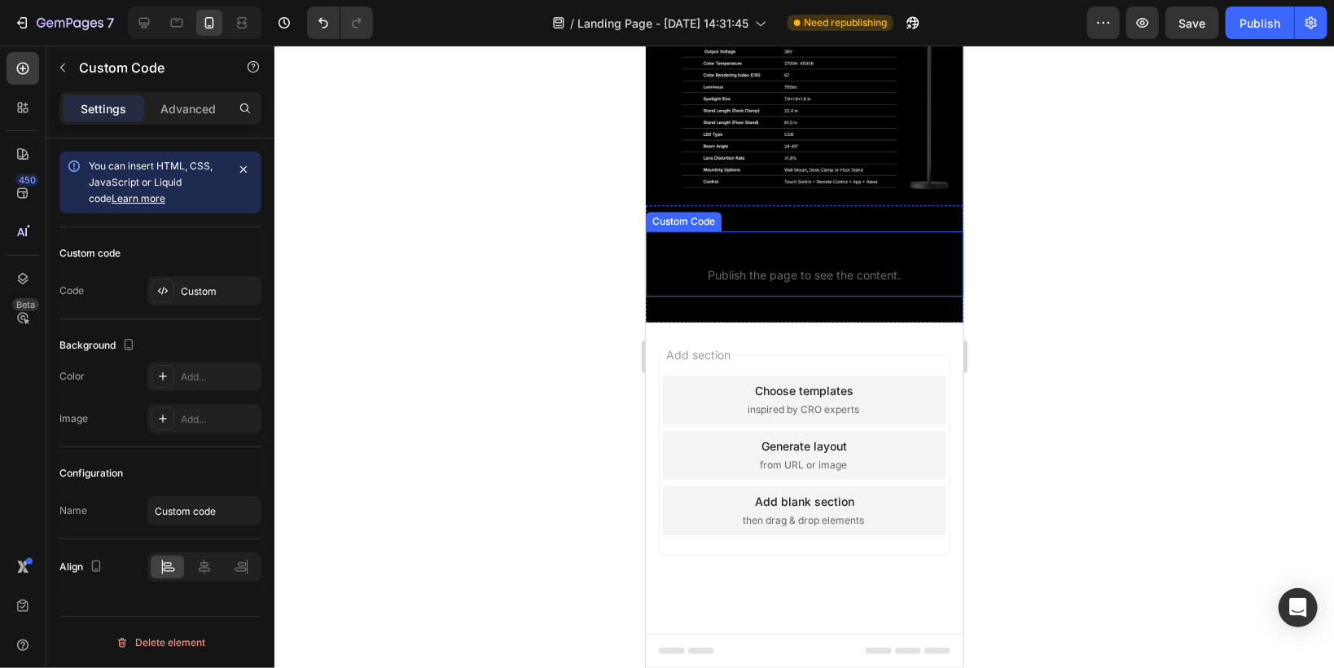
click at [713, 277] on span "Publish the page to see the content." at bounding box center [804, 274] width 318 height 16
click at [188, 291] on div "Custom" at bounding box center [219, 291] width 77 height 15
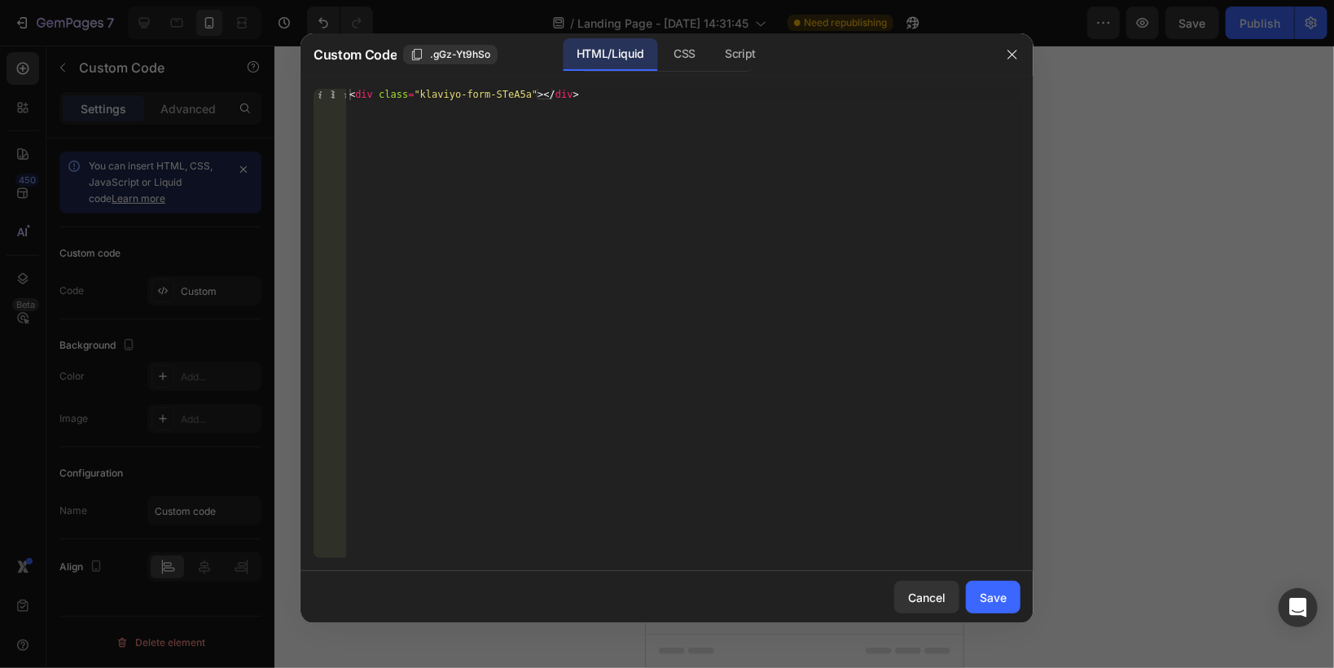
type textarea "<div class="klaviyo-form-STeA5a"></div>"
click at [377, 95] on div "< div class = "klaviyo-form-STeA5a" > </ div >" at bounding box center [683, 335] width 674 height 492
click at [991, 596] on div "Save" at bounding box center [993, 597] width 27 height 17
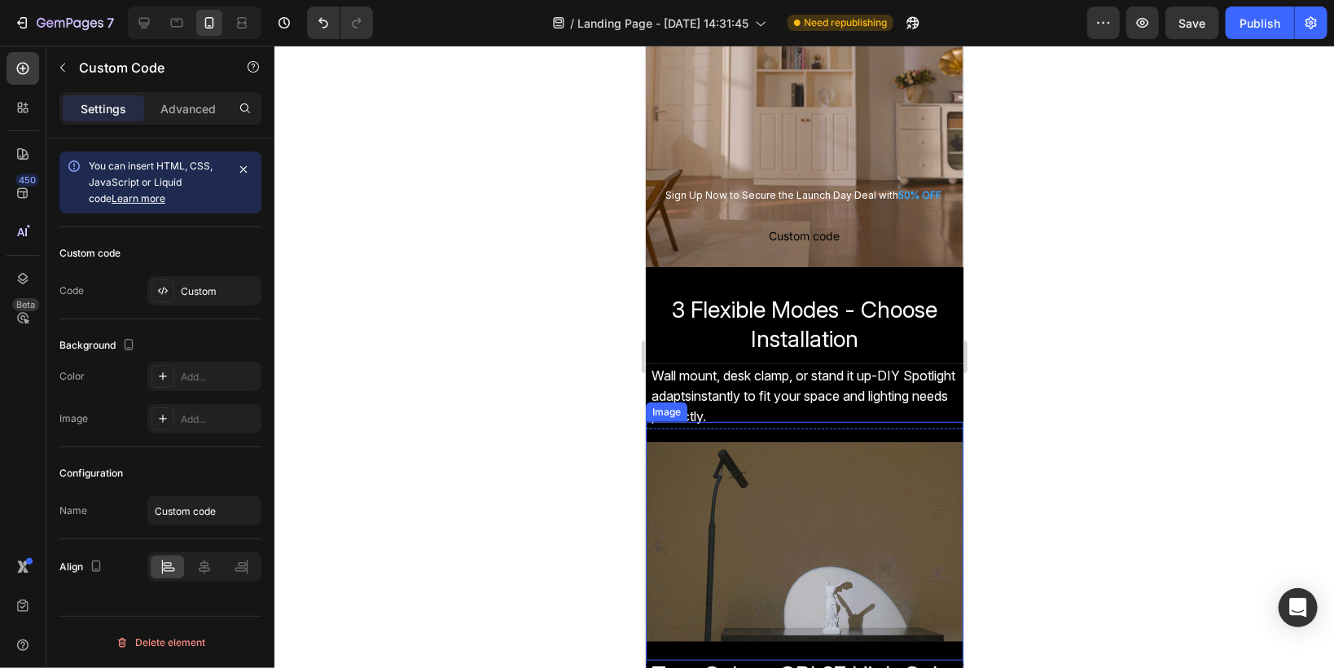
scroll to position [0, 0]
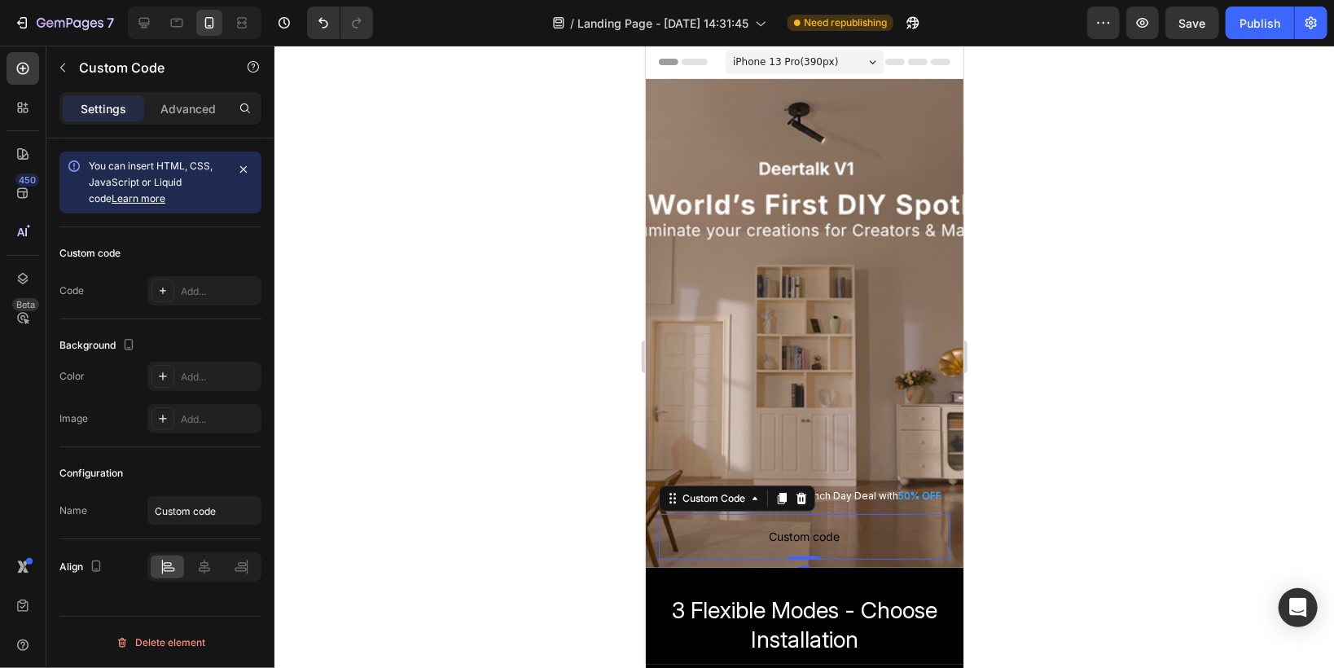
click at [783, 540] on span "Custom code" at bounding box center [804, 536] width 292 height 20
click at [182, 291] on div "Add..." at bounding box center [219, 291] width 77 height 15
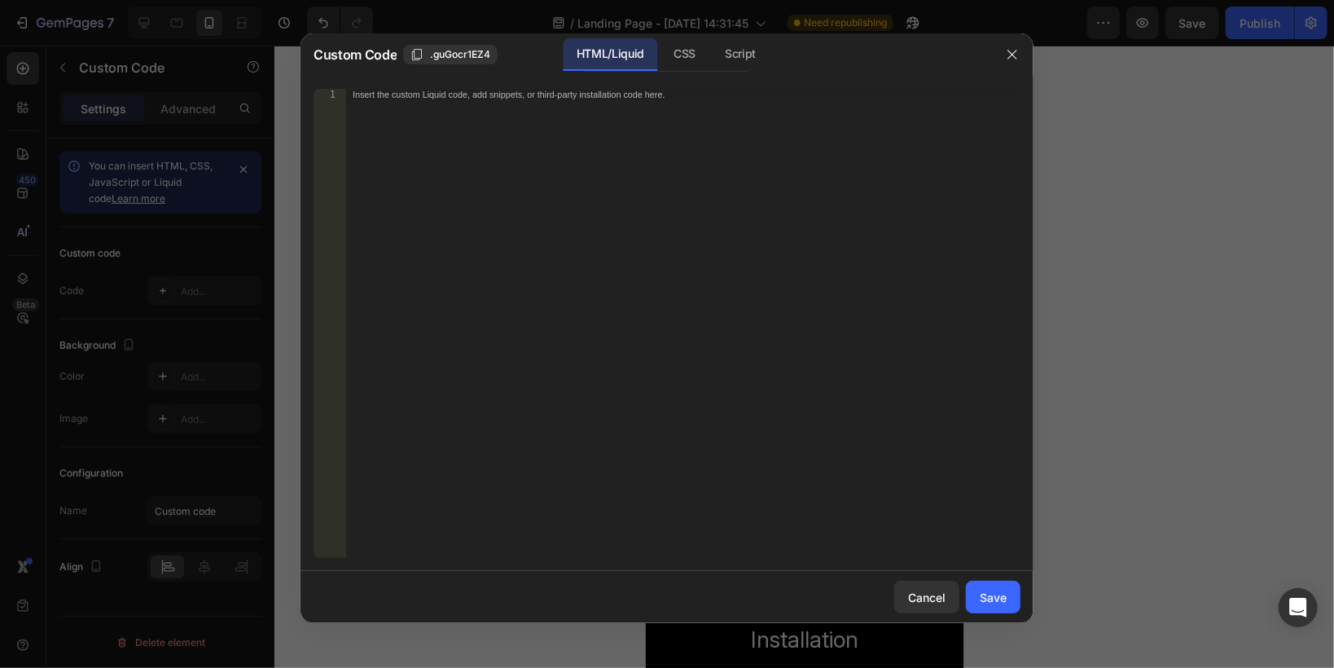
click at [560, 98] on div "Insert the custom Liquid code, add snippets, or third-party installation code h…" at bounding box center [650, 95] width 594 height 11
paste textarea "<div class="klaviyo-form-STeA5a"></div>"
type textarea "<div class="klaviyo-form-STeA5a"></div>"
click at [991, 601] on div "Save" at bounding box center [993, 597] width 27 height 17
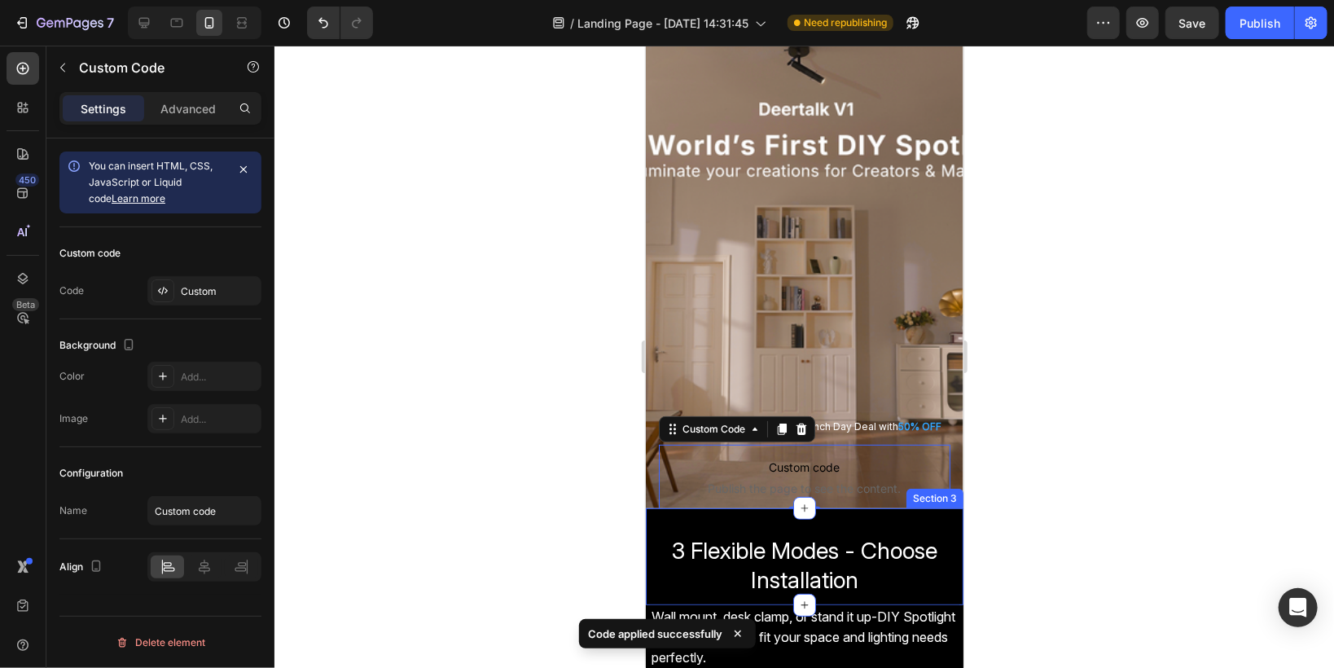
scroll to position [130, 0]
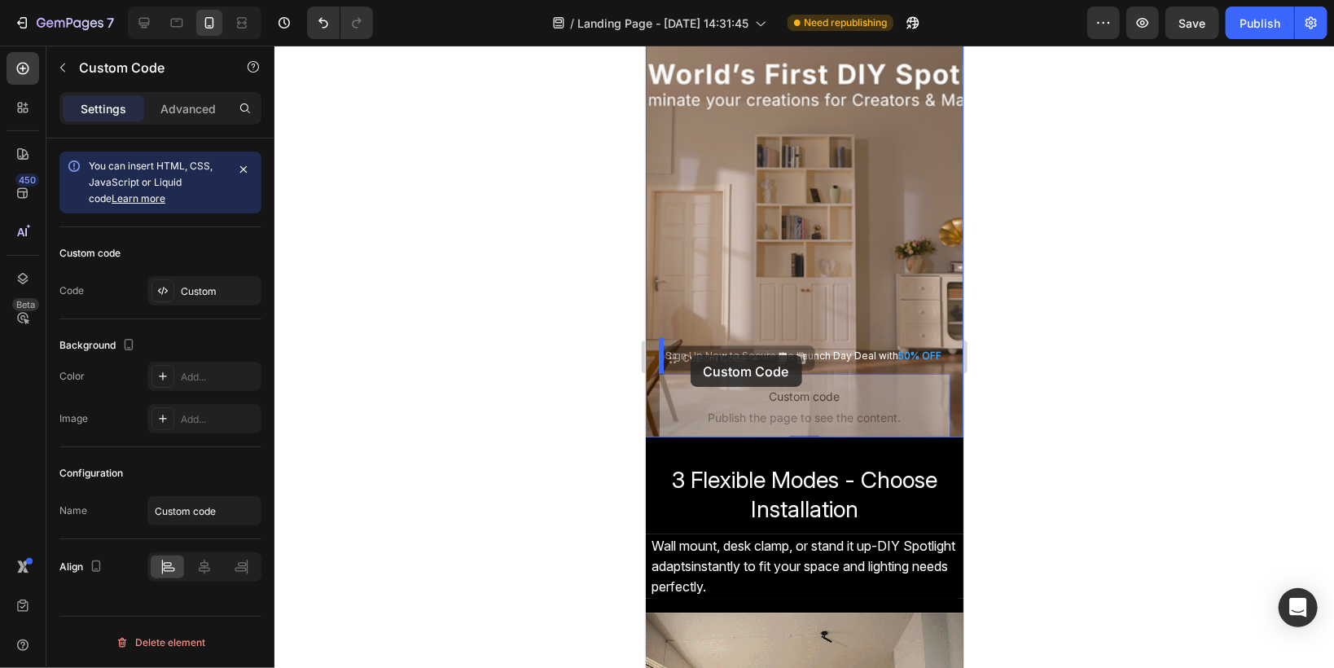
drag, startPoint x: 667, startPoint y: 357, endPoint x: 690, endPoint y: 354, distance: 23.0
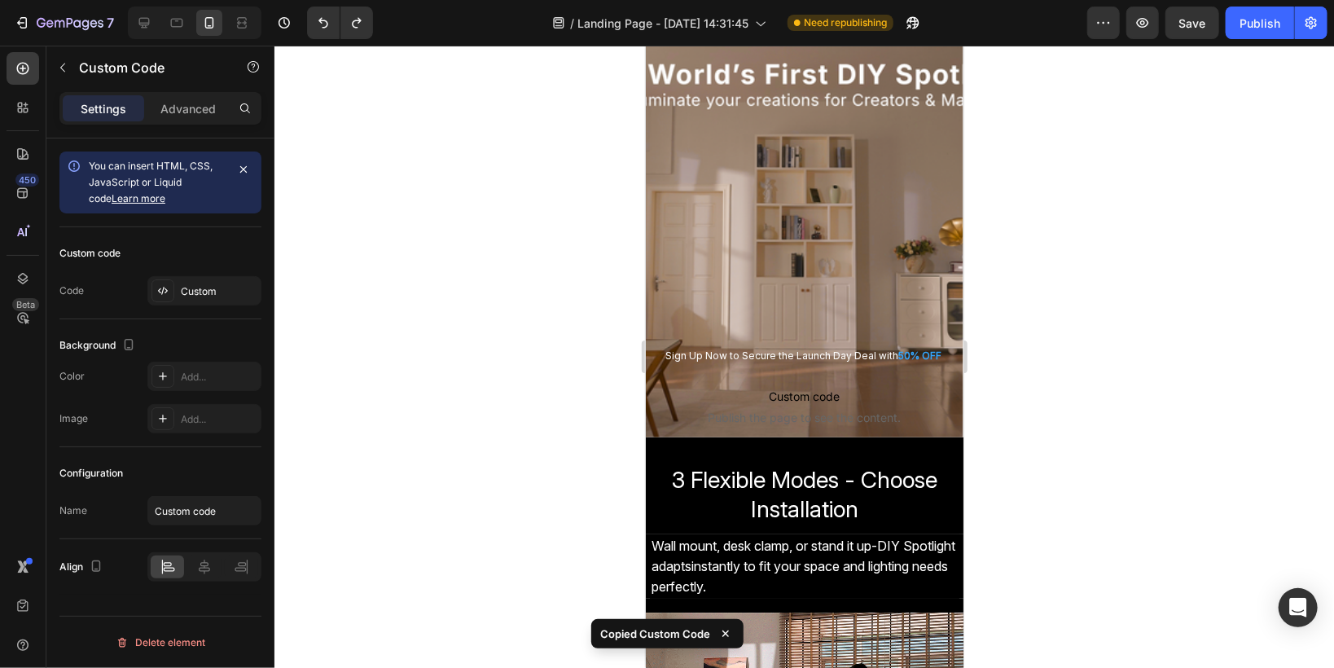
click at [590, 398] on div at bounding box center [803, 357] width 1059 height 622
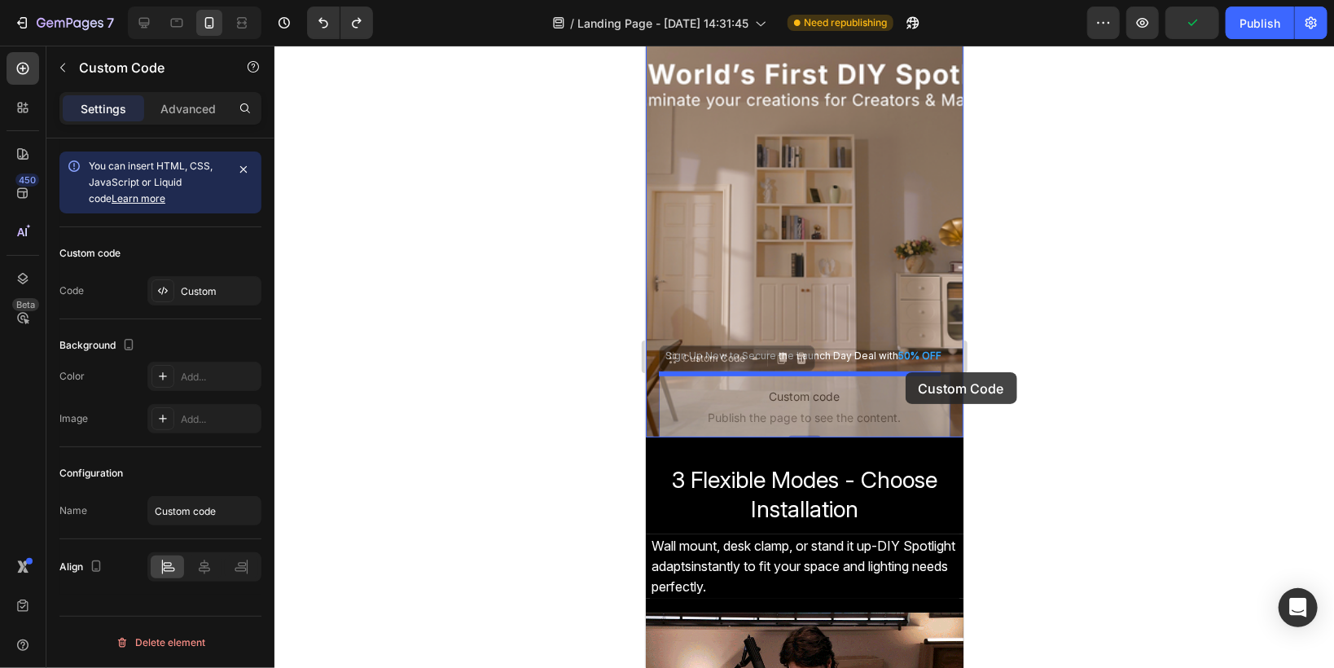
drag, startPoint x: 665, startPoint y: 365, endPoint x: 905, endPoint y: 371, distance: 239.5
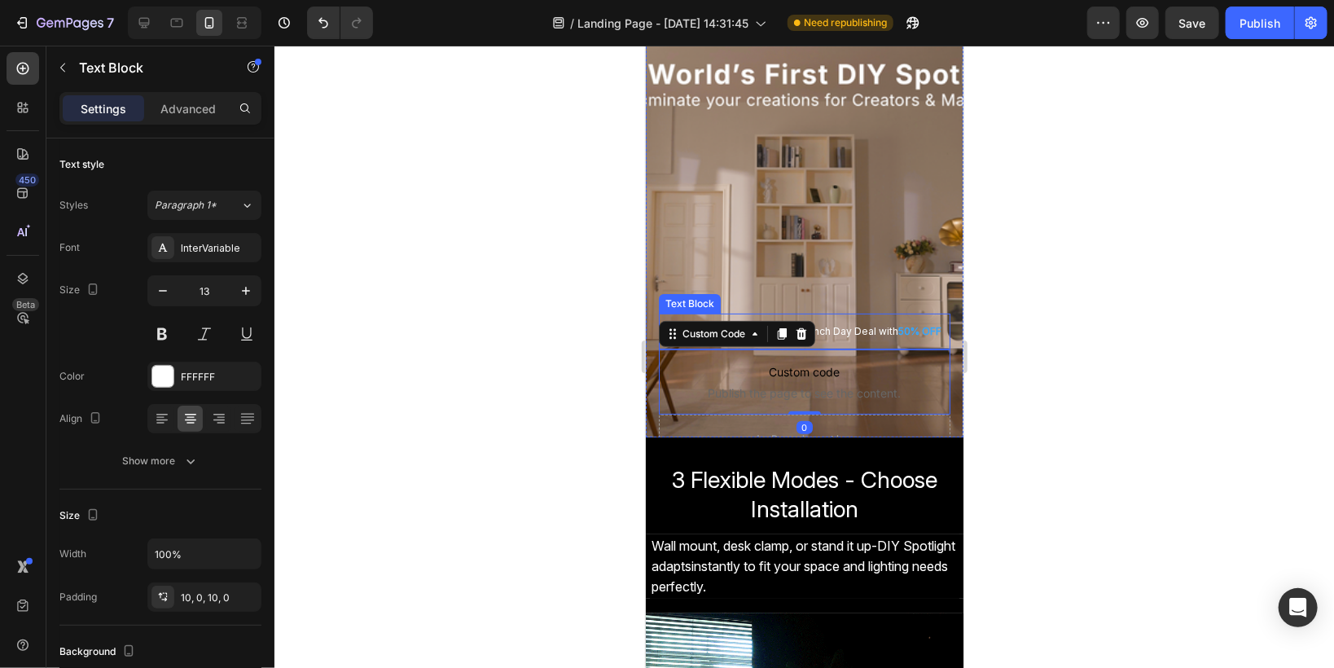
click at [872, 336] on span "Sign Up Now to Secure the Launch Day Deal with" at bounding box center [780, 330] width 233 height 12
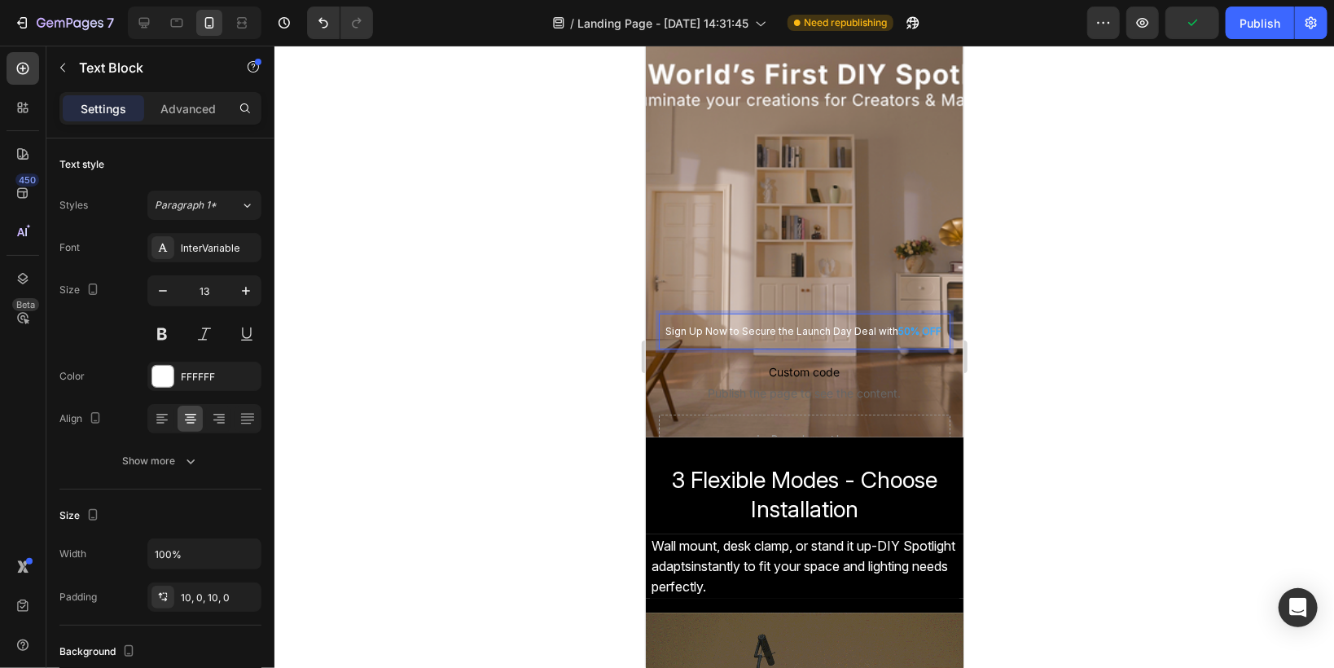
click at [802, 335] on span "Sign Up Now to Secure the Launch Day Deal with" at bounding box center [780, 330] width 233 height 12
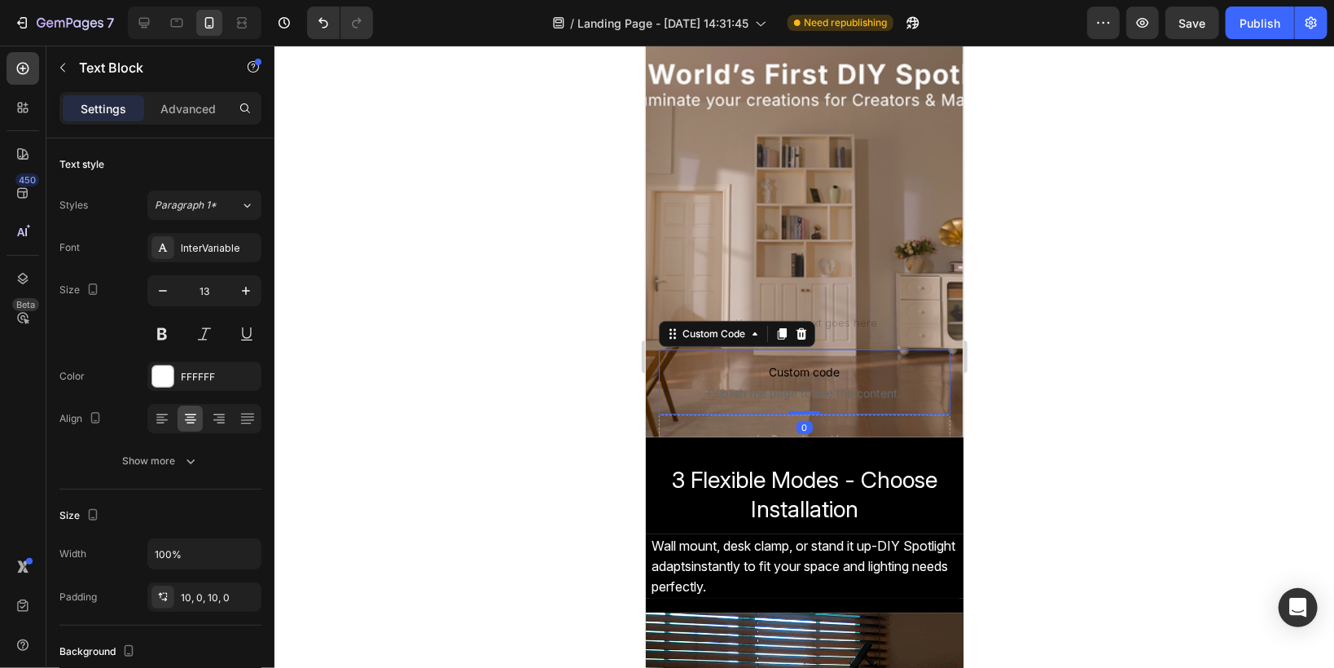
click at [669, 372] on span "Custom code" at bounding box center [804, 372] width 292 height 20
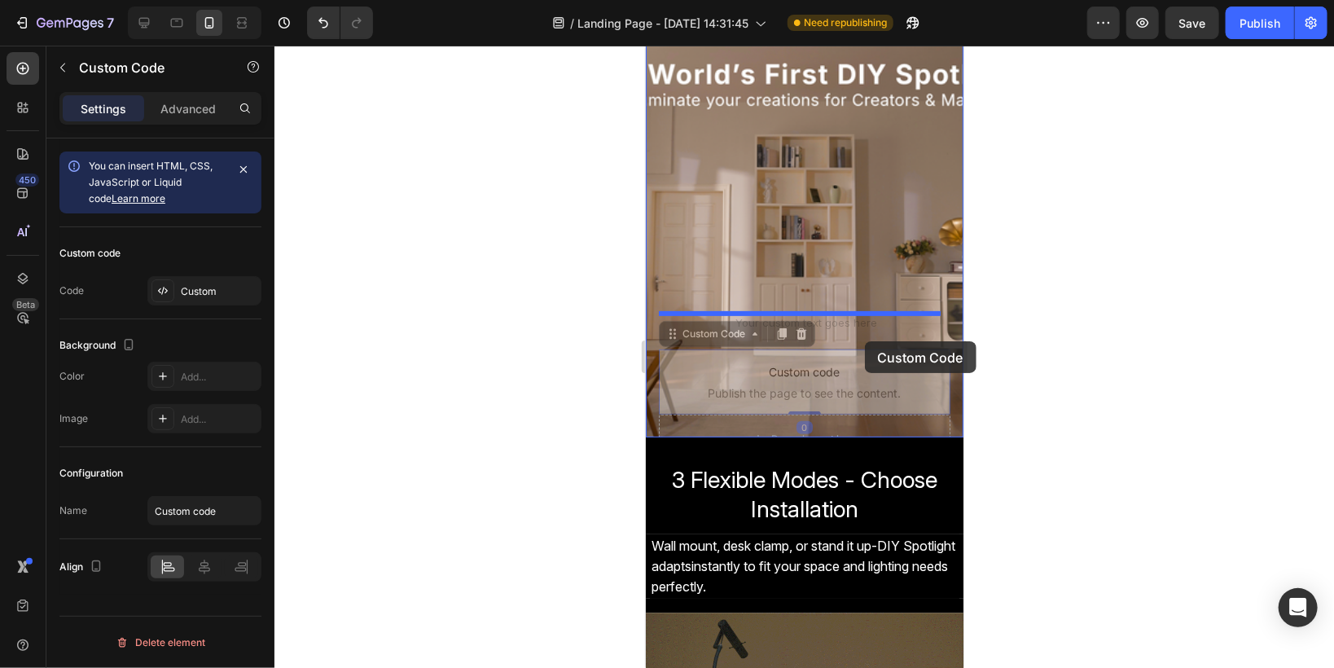
drag, startPoint x: 669, startPoint y: 338, endPoint x: 864, endPoint y: 340, distance: 194.6
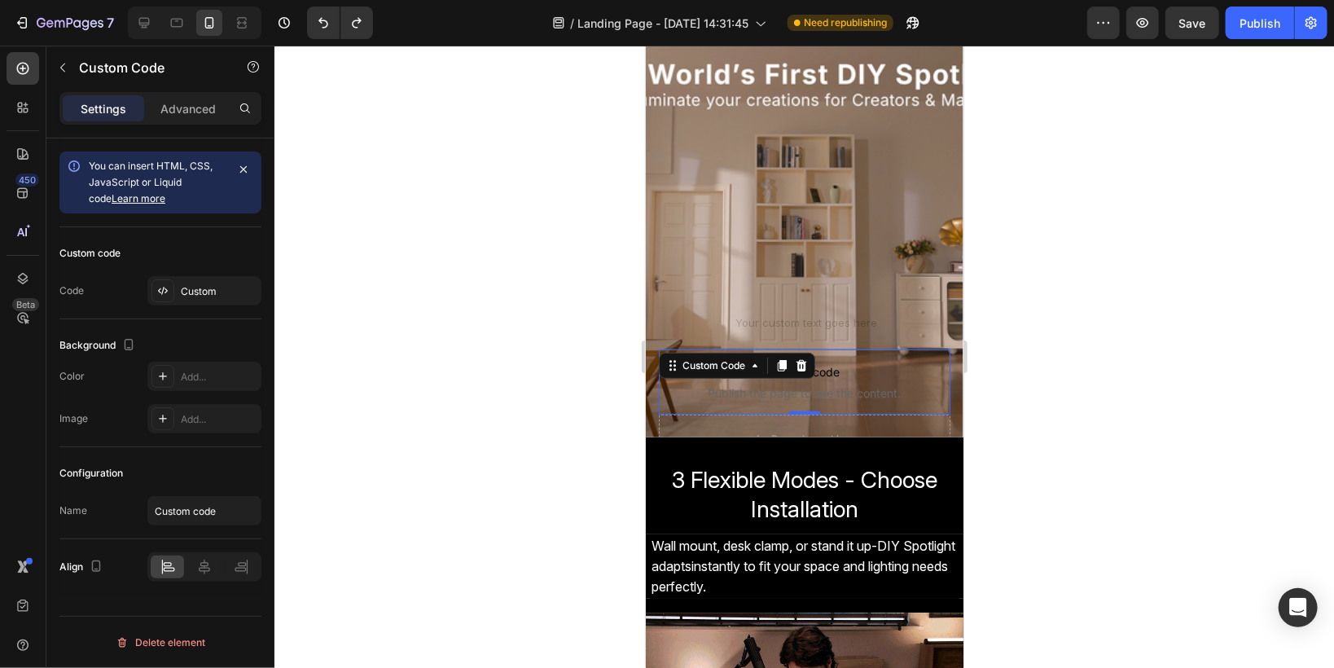
click at [536, 407] on div at bounding box center [803, 357] width 1059 height 622
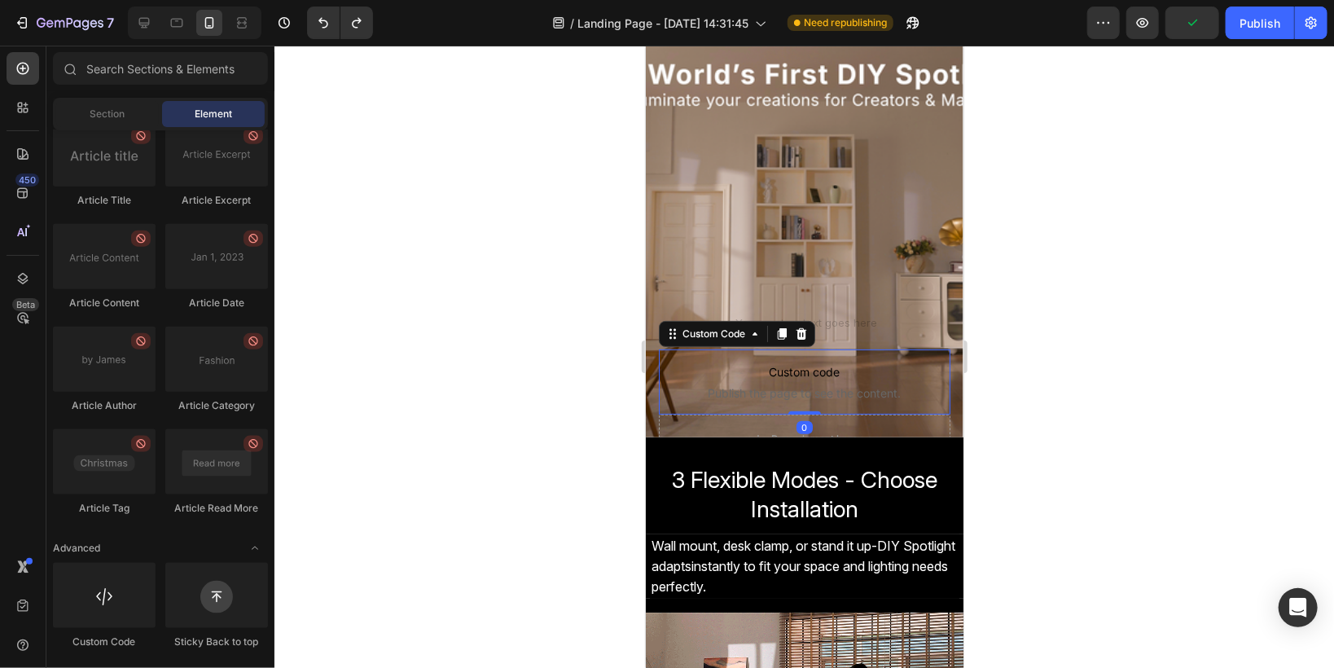
click at [750, 371] on span "Custom code" at bounding box center [804, 372] width 292 height 20
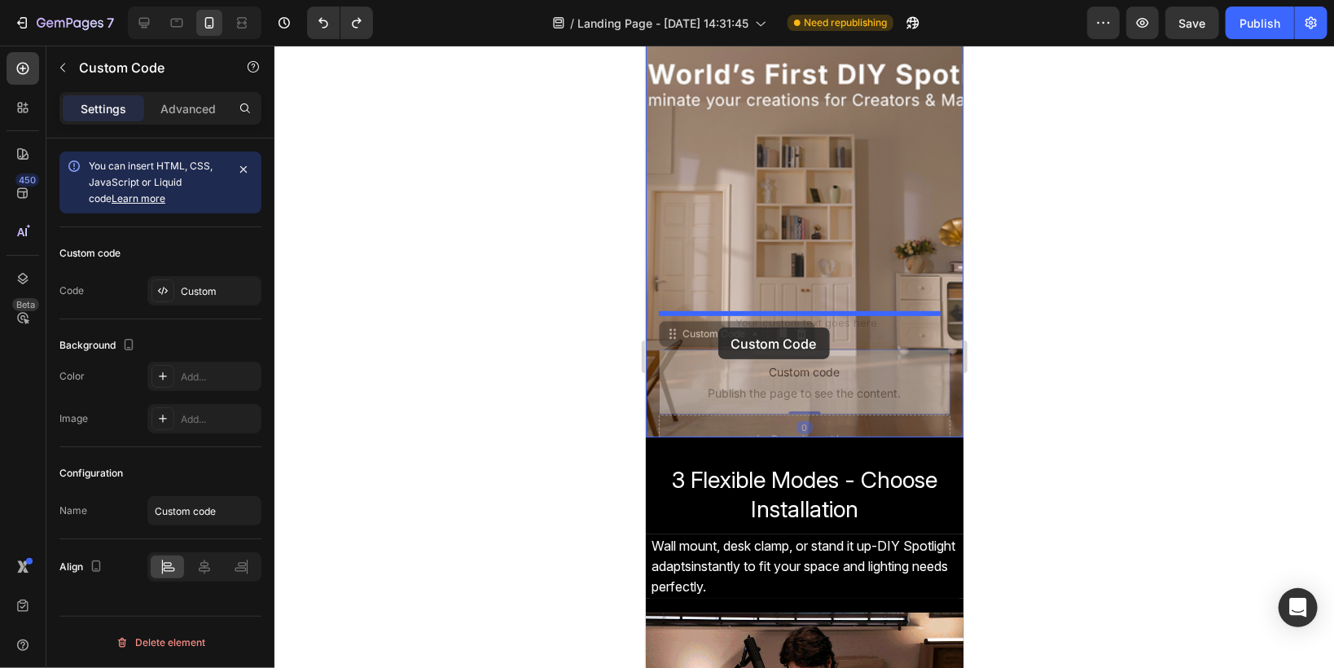
drag, startPoint x: 671, startPoint y: 334, endPoint x: 717, endPoint y: 327, distance: 47.0
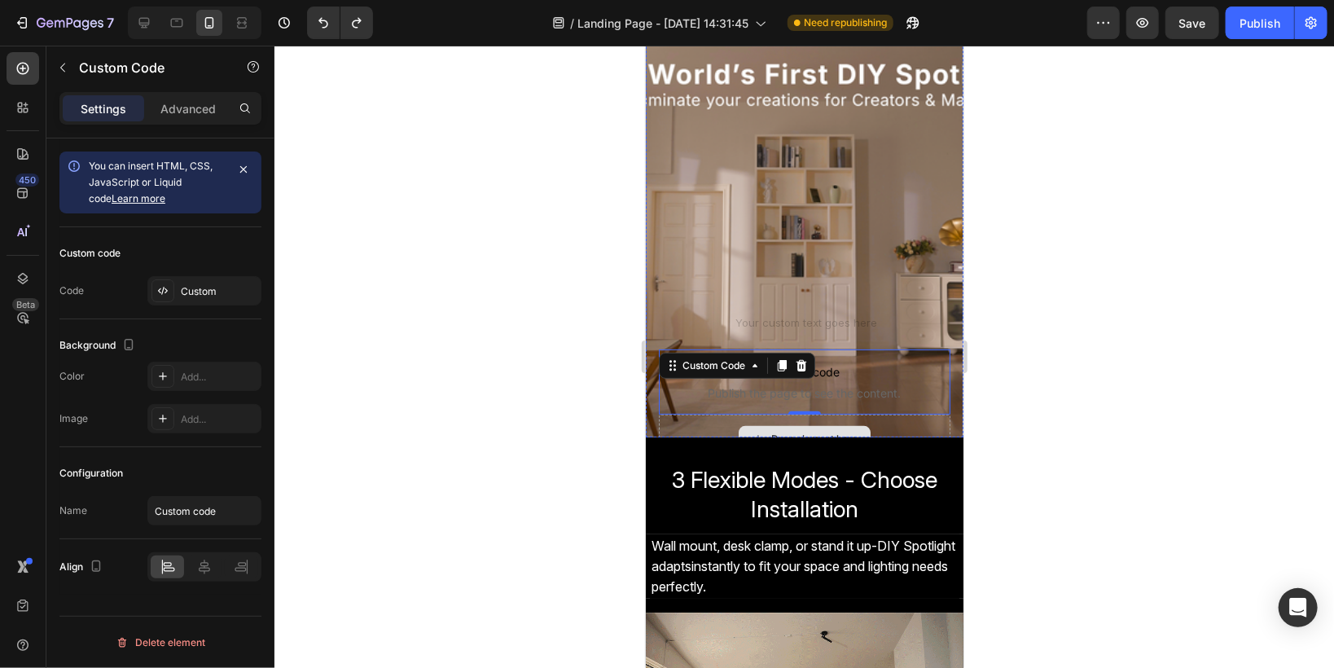
click at [713, 431] on div "Drop element here" at bounding box center [804, 438] width 292 height 49
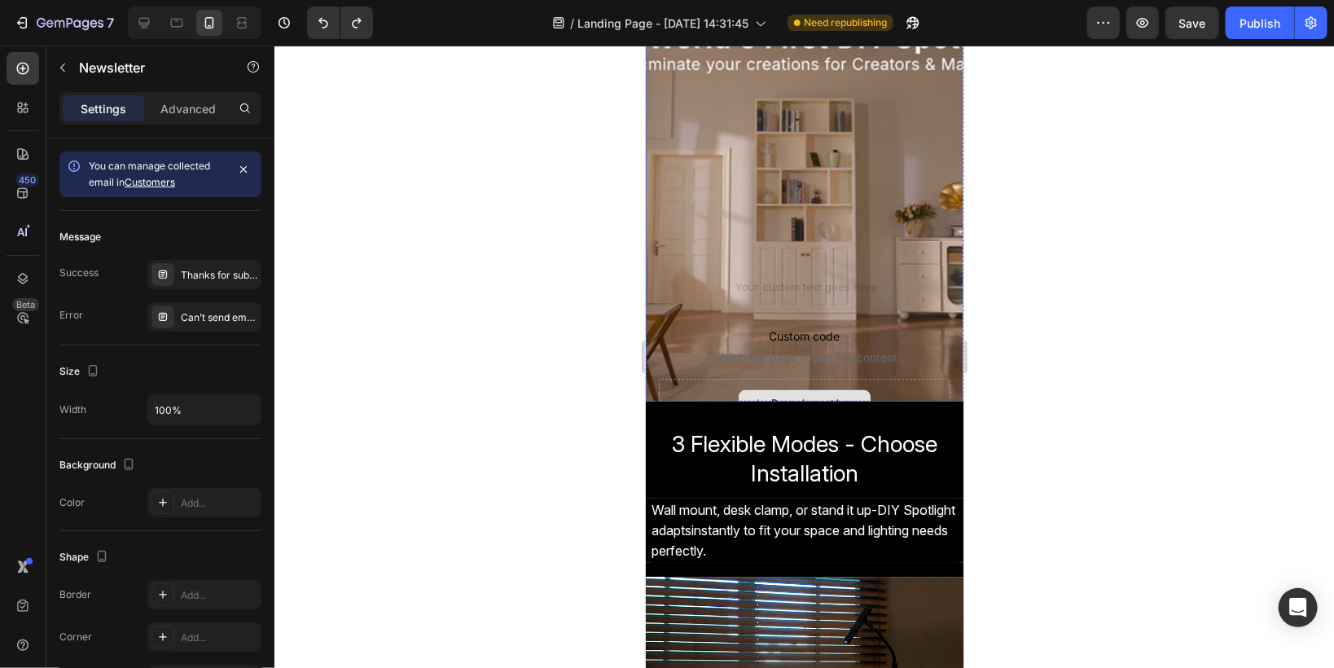
scroll to position [195, 0]
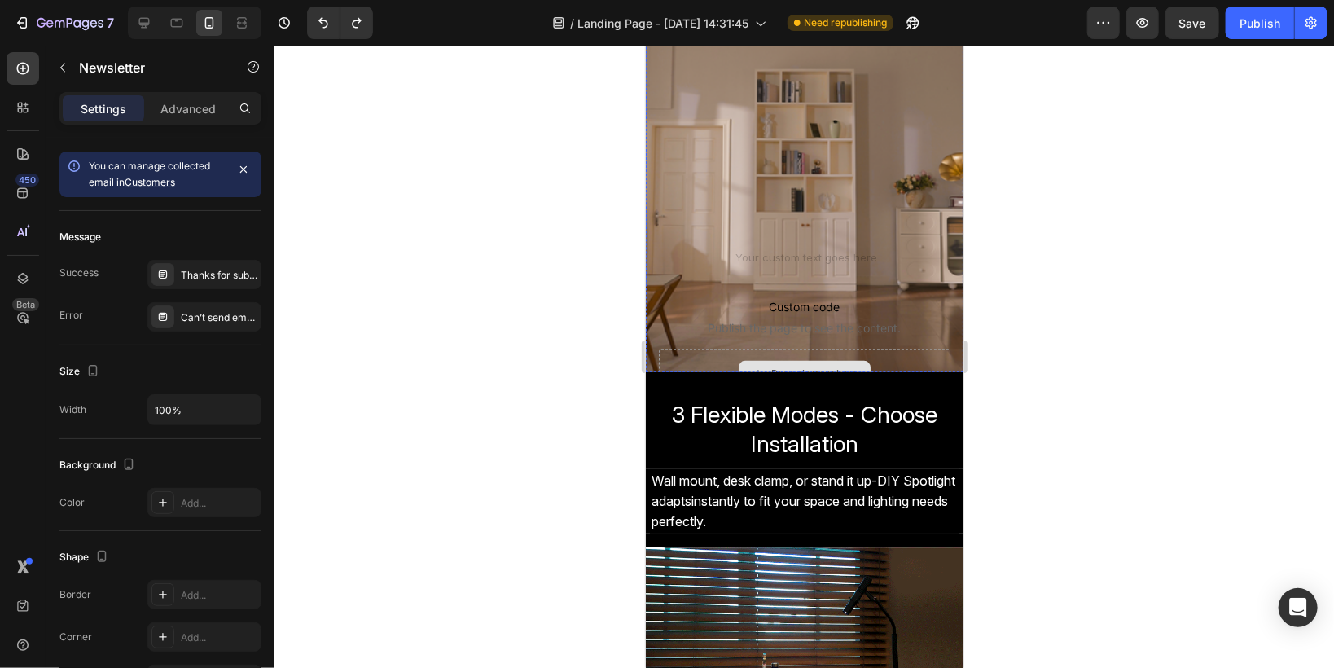
click at [676, 361] on div "Drop element here" at bounding box center [804, 373] width 292 height 49
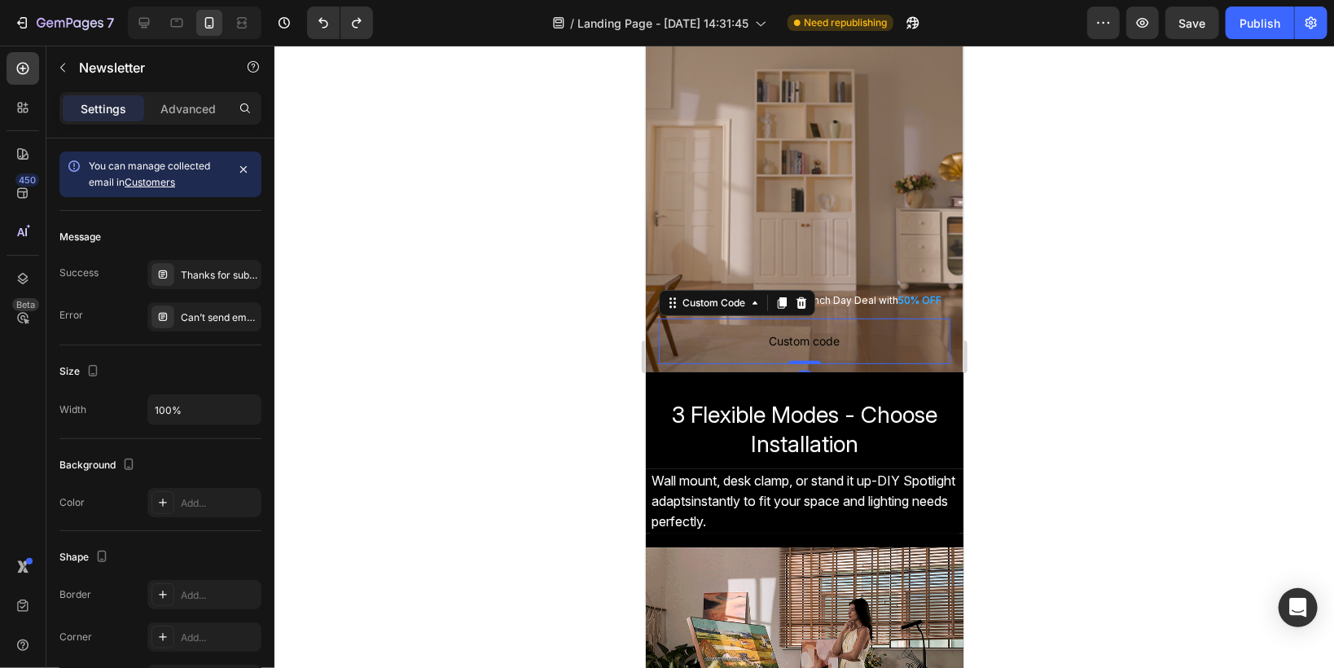
click at [702, 344] on span "Custom code" at bounding box center [804, 341] width 292 height 20
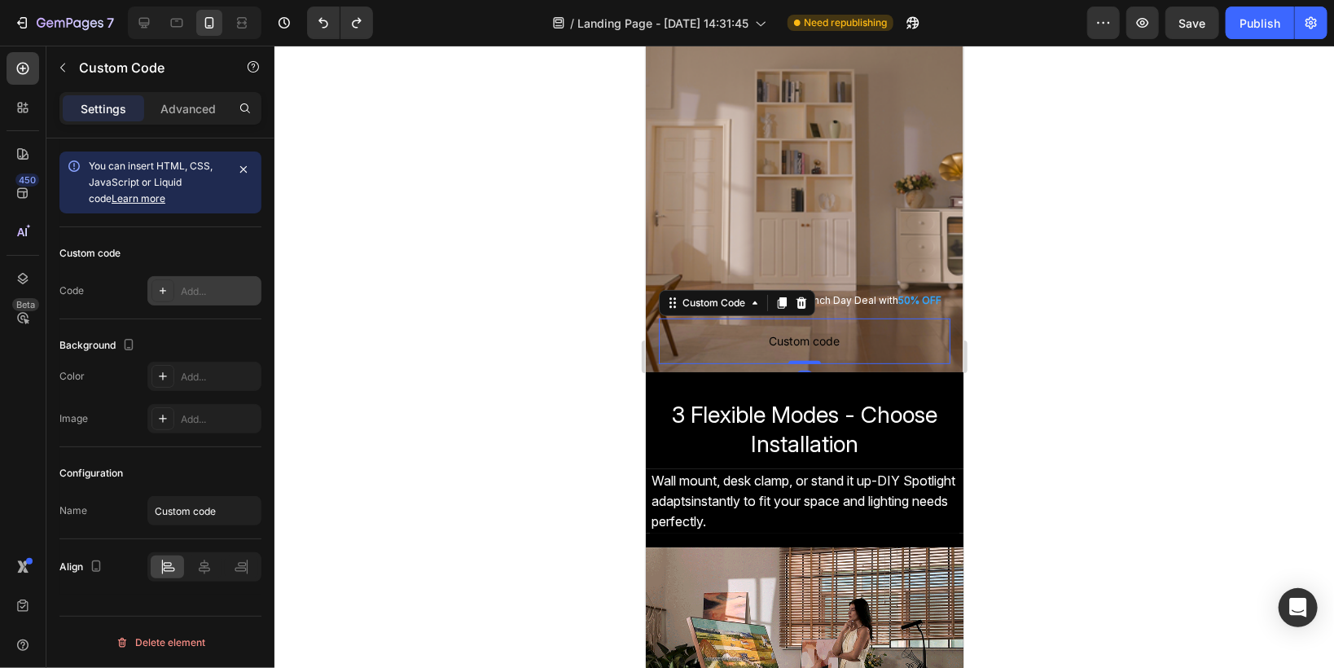
click at [189, 292] on div "Add..." at bounding box center [219, 291] width 77 height 15
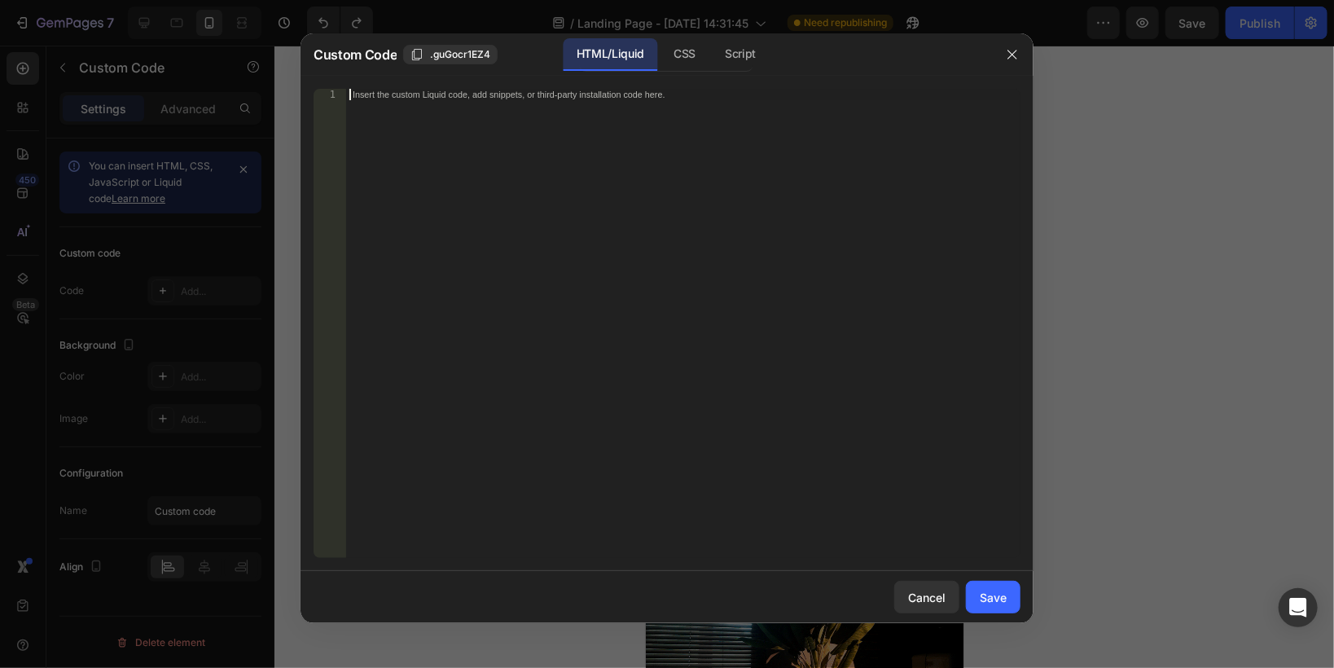
click at [358, 94] on div "Insert the custom Liquid code, add snippets, or third-party installation code h…" at bounding box center [650, 95] width 594 height 11
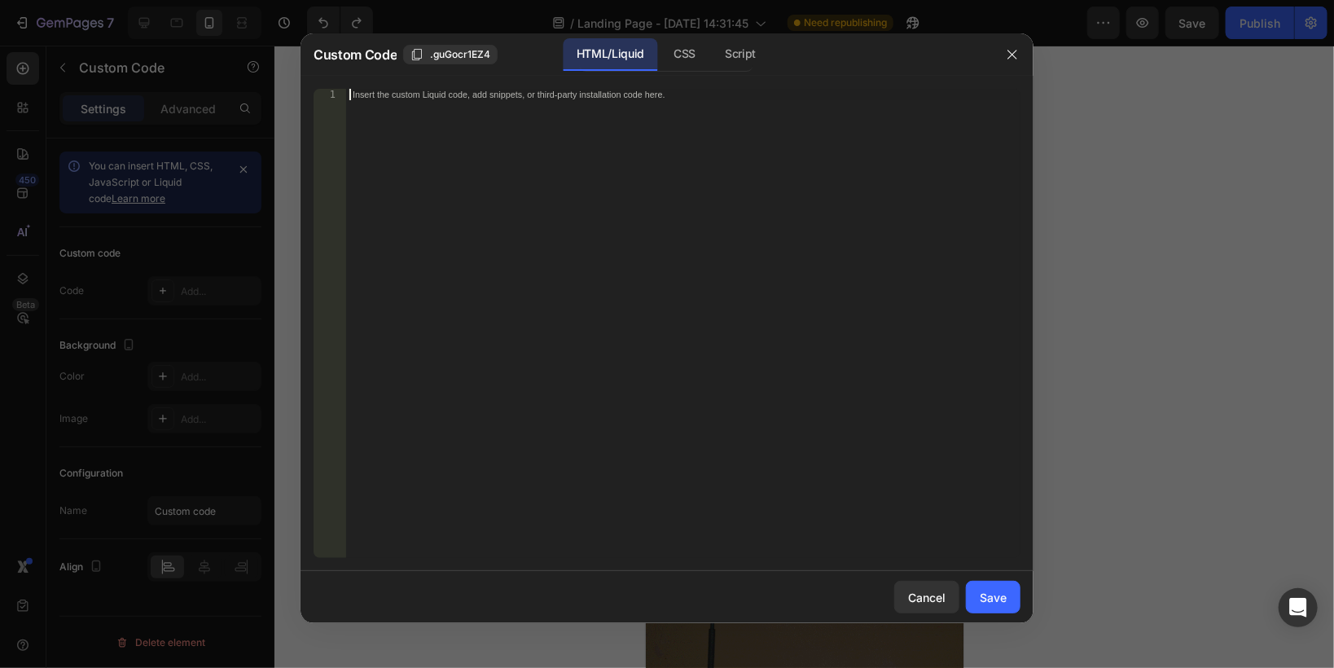
paste textarea "<div class="klaviyo-form-STeA5a"></div>"
type textarea "<div class="klaviyo-form-STeA5a"></div>"
paste textarea "<div class="klaviyo-form-STeA5a"></div>"
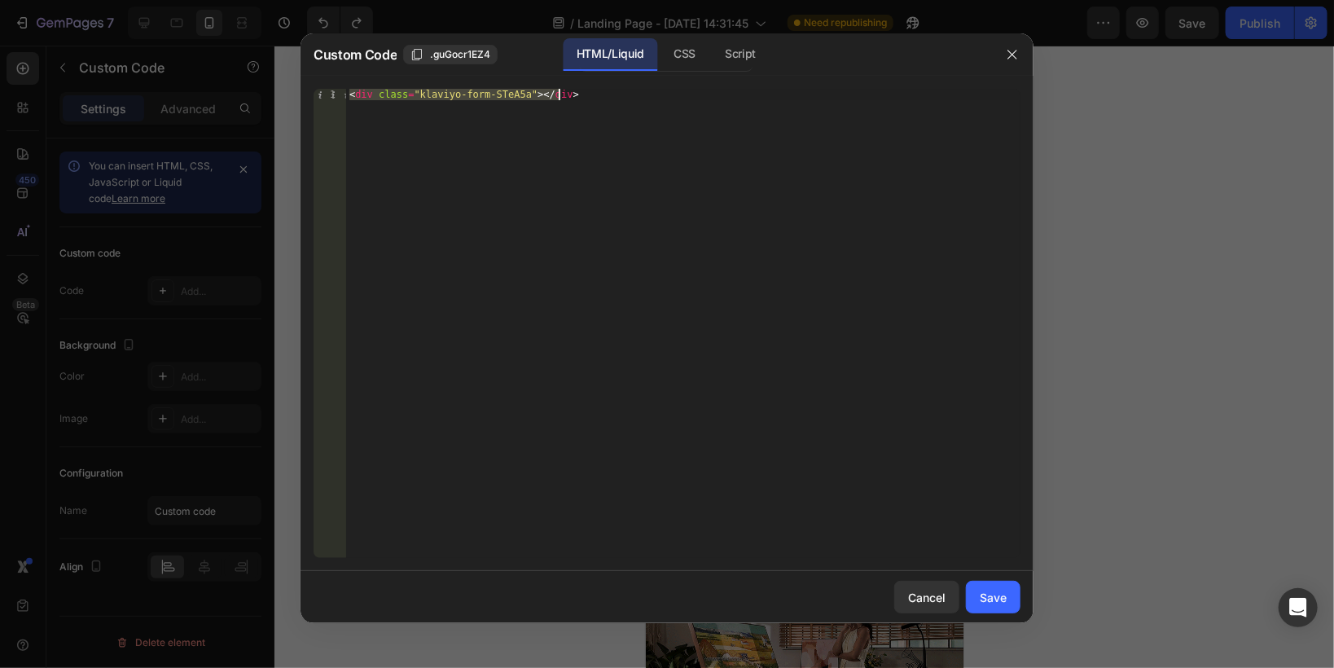
type textarea "<div class="klaviyo-form-STeA5a"></div>"
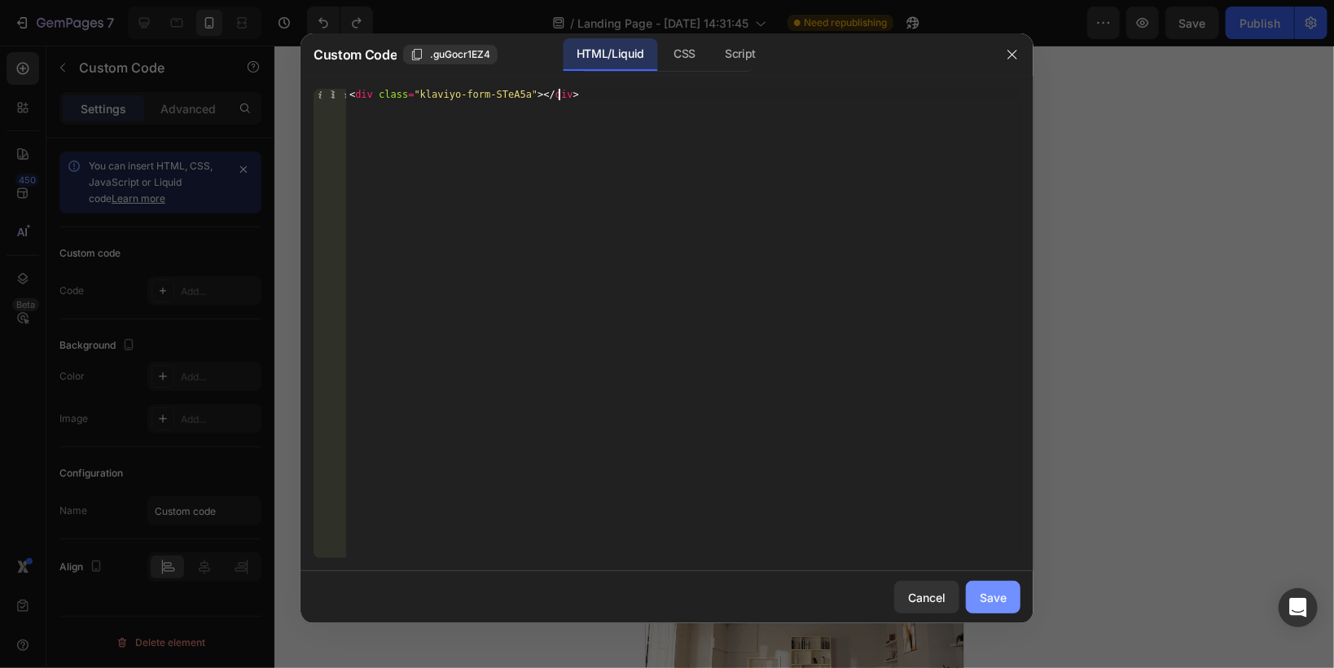
click at [1003, 600] on div "Save" at bounding box center [993, 597] width 27 height 17
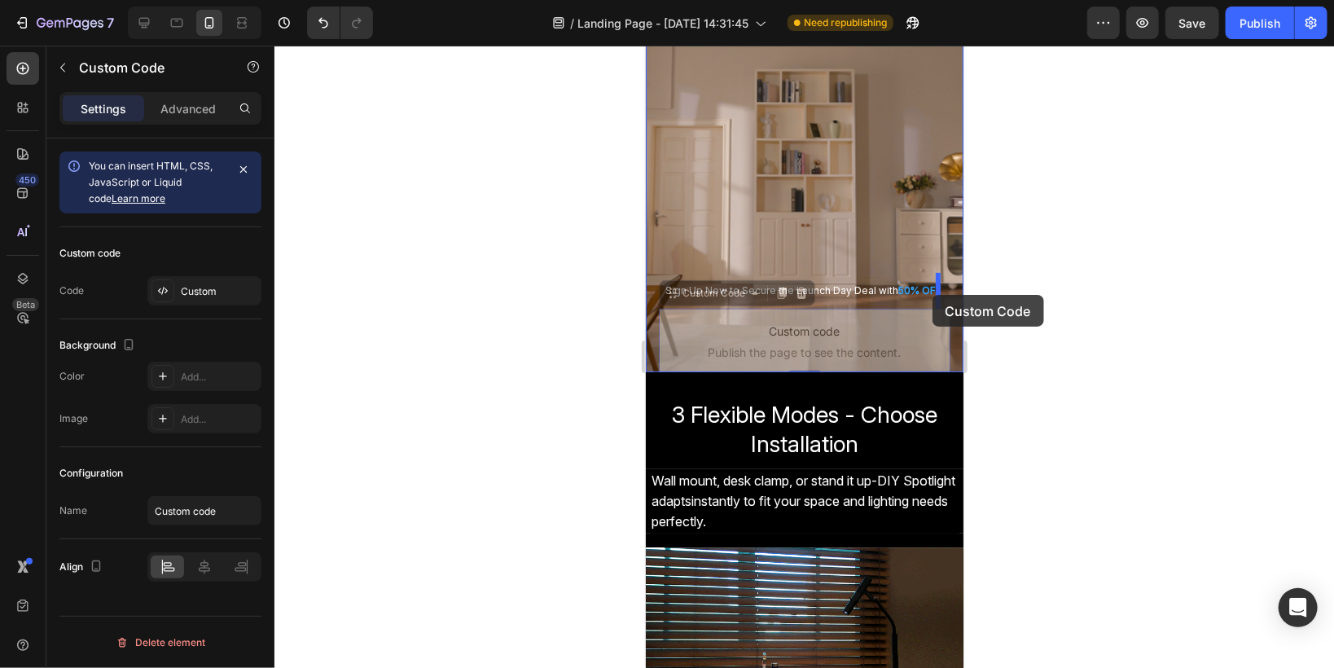
drag, startPoint x: 673, startPoint y: 297, endPoint x: 932, endPoint y: 294, distance: 259.0
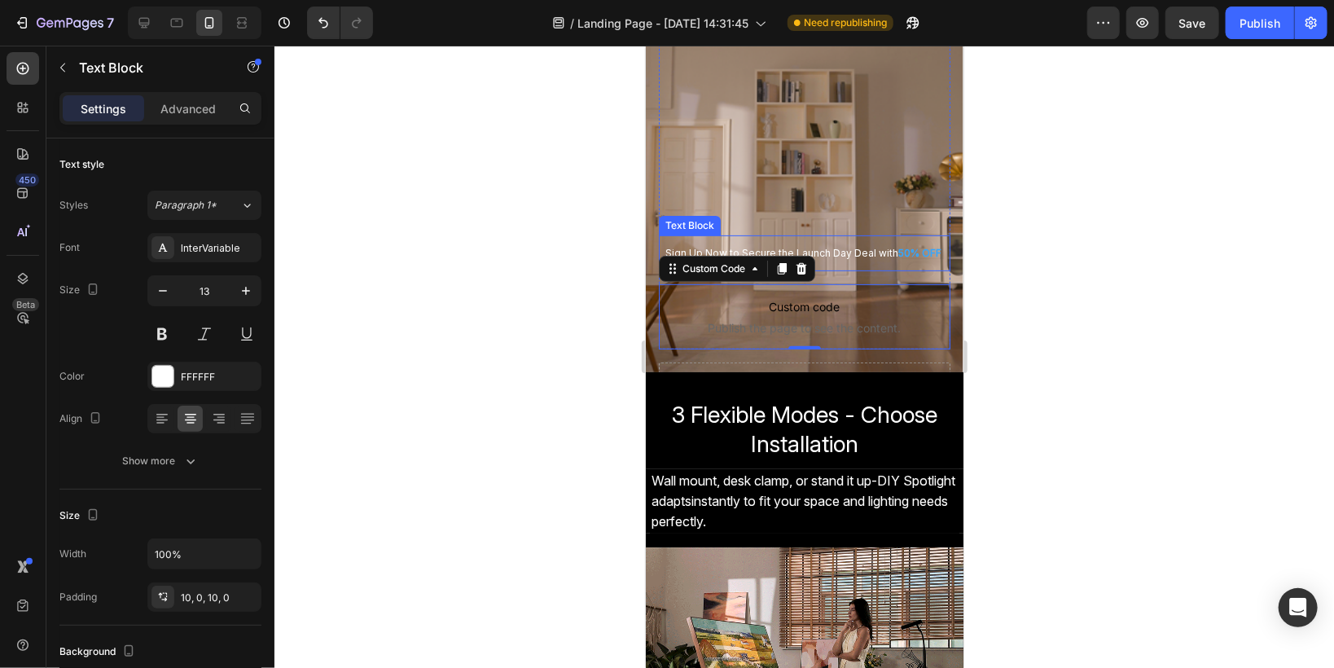
click at [830, 257] on span "Sign Up Now to Secure the Launch Day Deal with" at bounding box center [780, 252] width 233 height 12
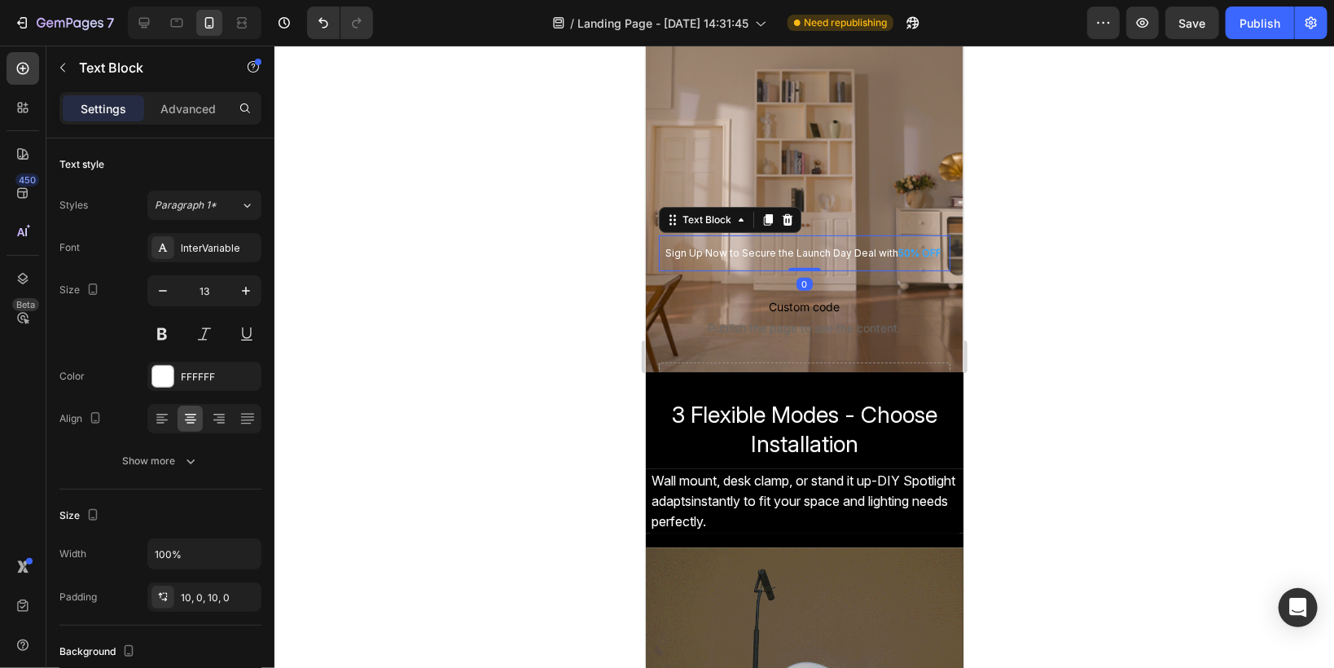
click at [830, 257] on span "Sign Up Now to Secure the Launch Day Deal with" at bounding box center [780, 252] width 233 height 12
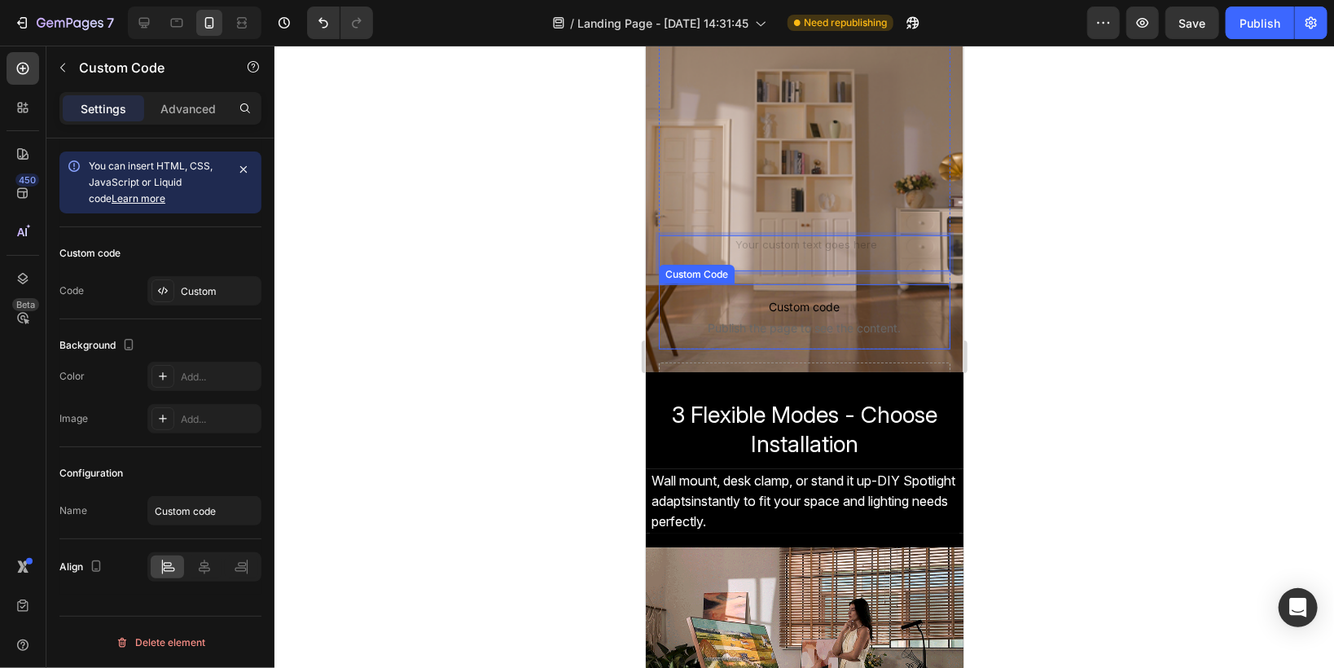
click at [710, 303] on span "Custom code" at bounding box center [804, 306] width 292 height 20
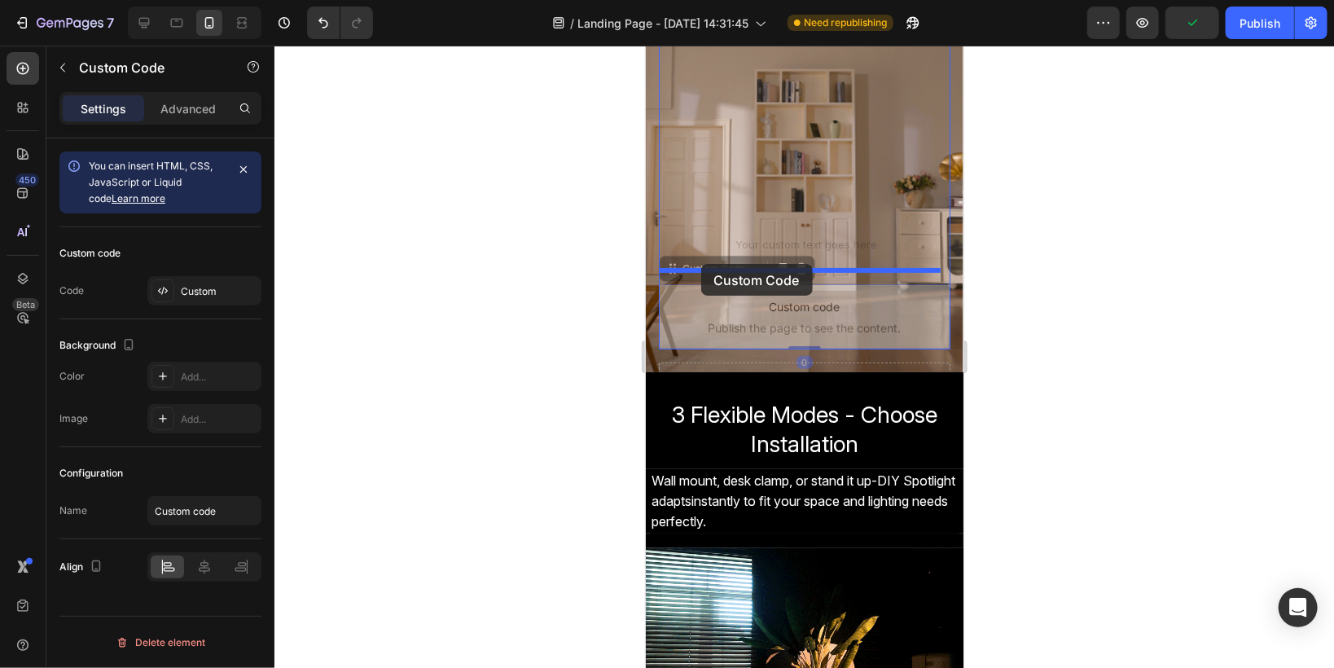
drag, startPoint x: 675, startPoint y: 272, endPoint x: 700, endPoint y: 263, distance: 26.8
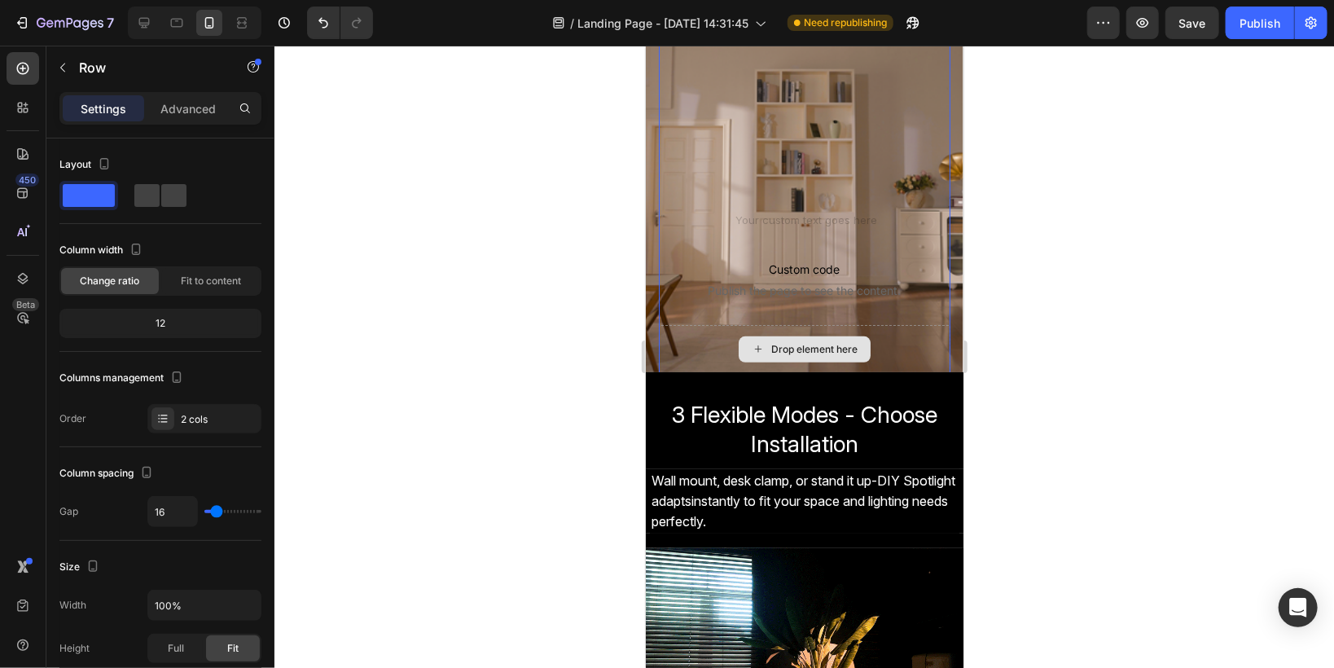
click at [696, 336] on div "Drop element here" at bounding box center [804, 348] width 292 height 49
click at [713, 328] on div "Drop element here" at bounding box center [804, 348] width 292 height 49
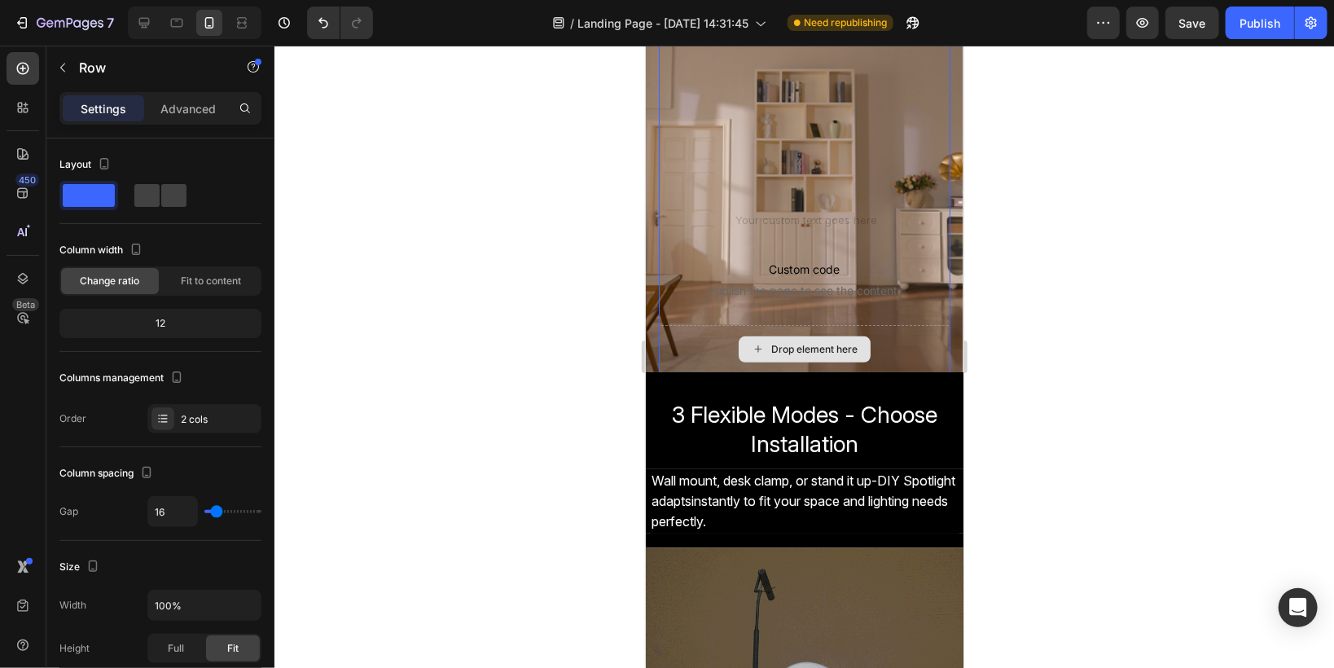
click at [883, 337] on div "Drop element here" at bounding box center [804, 348] width 292 height 49
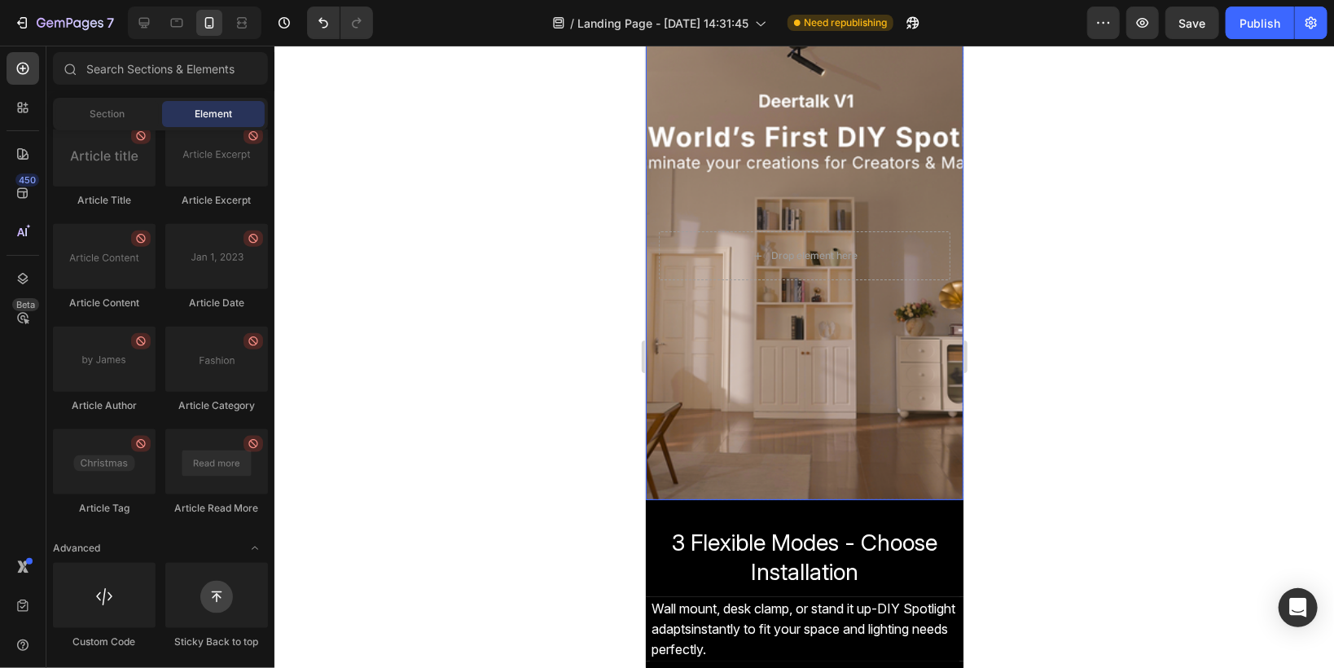
scroll to position [130, 0]
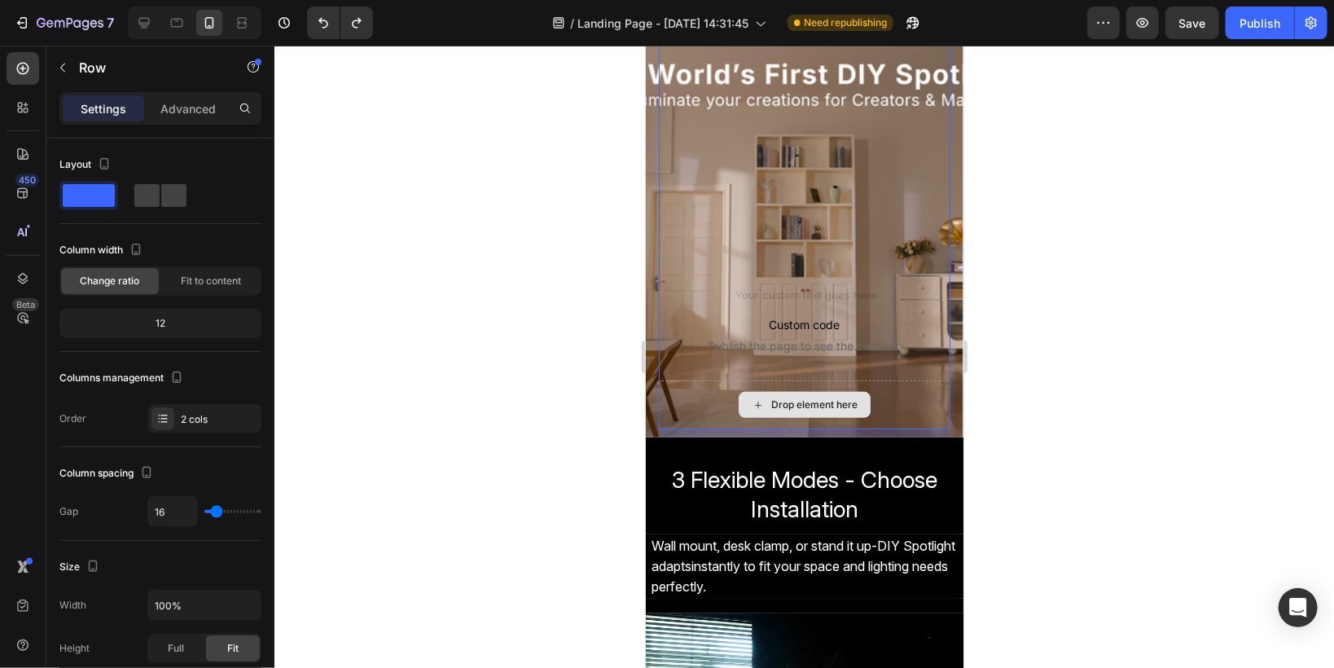
click at [704, 399] on div "Drop element here" at bounding box center [804, 403] width 292 height 49
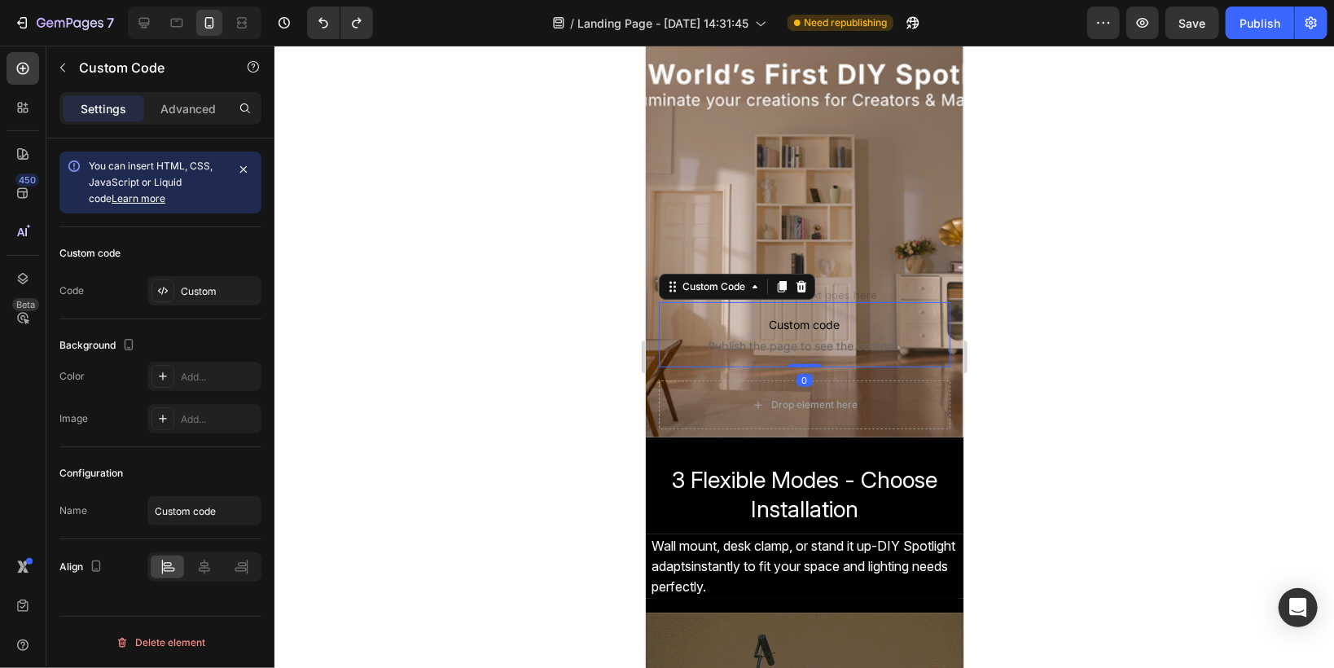
click at [724, 322] on span "Custom code" at bounding box center [804, 324] width 292 height 20
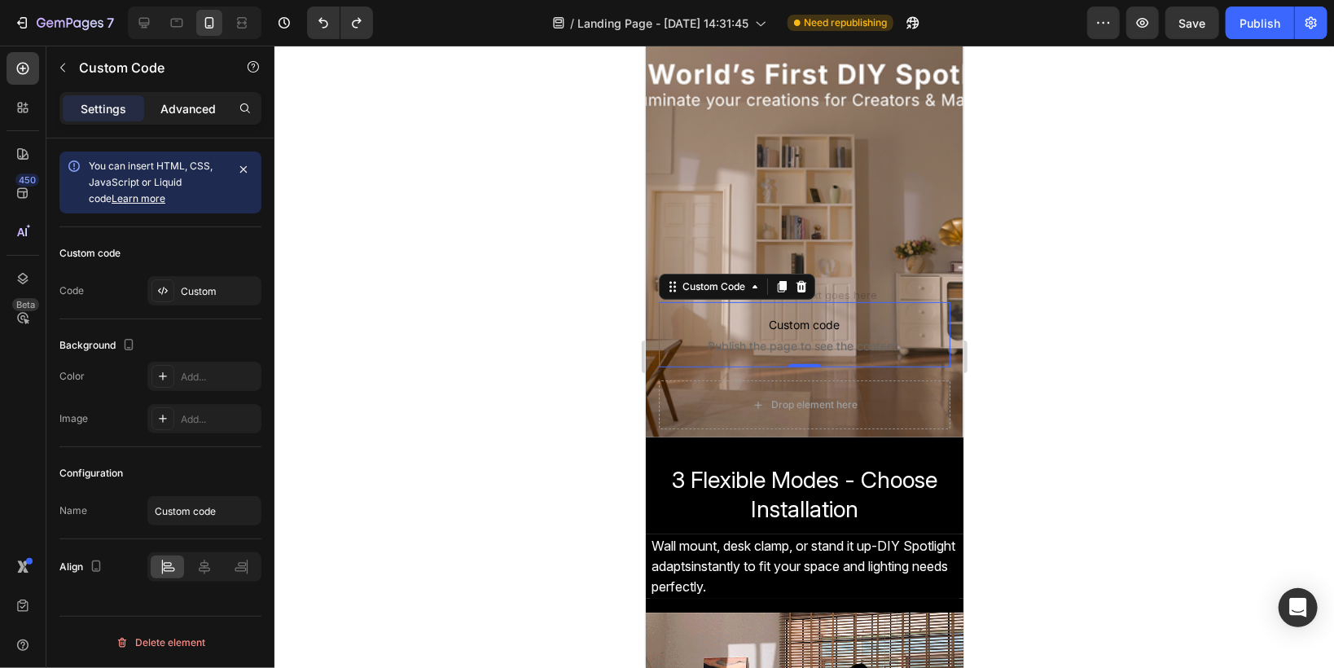
click at [166, 114] on p "Advanced" at bounding box center [187, 108] width 55 height 17
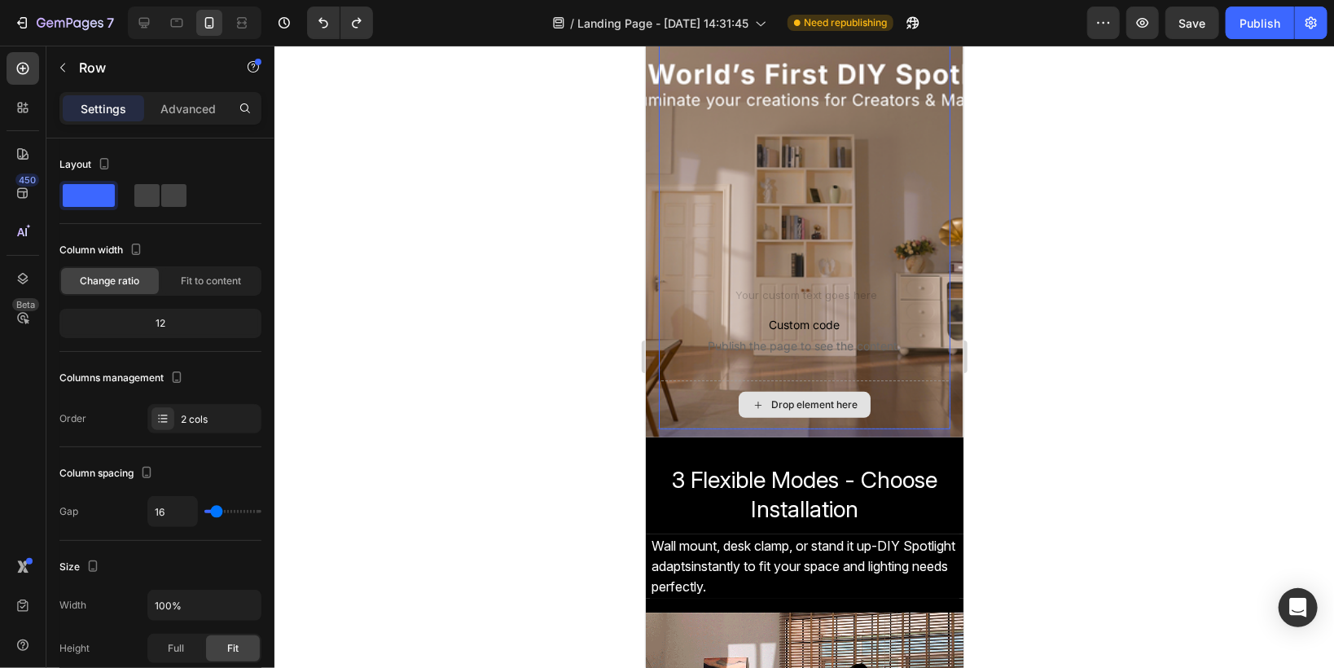
click at [686, 407] on div "Drop element here" at bounding box center [804, 403] width 292 height 49
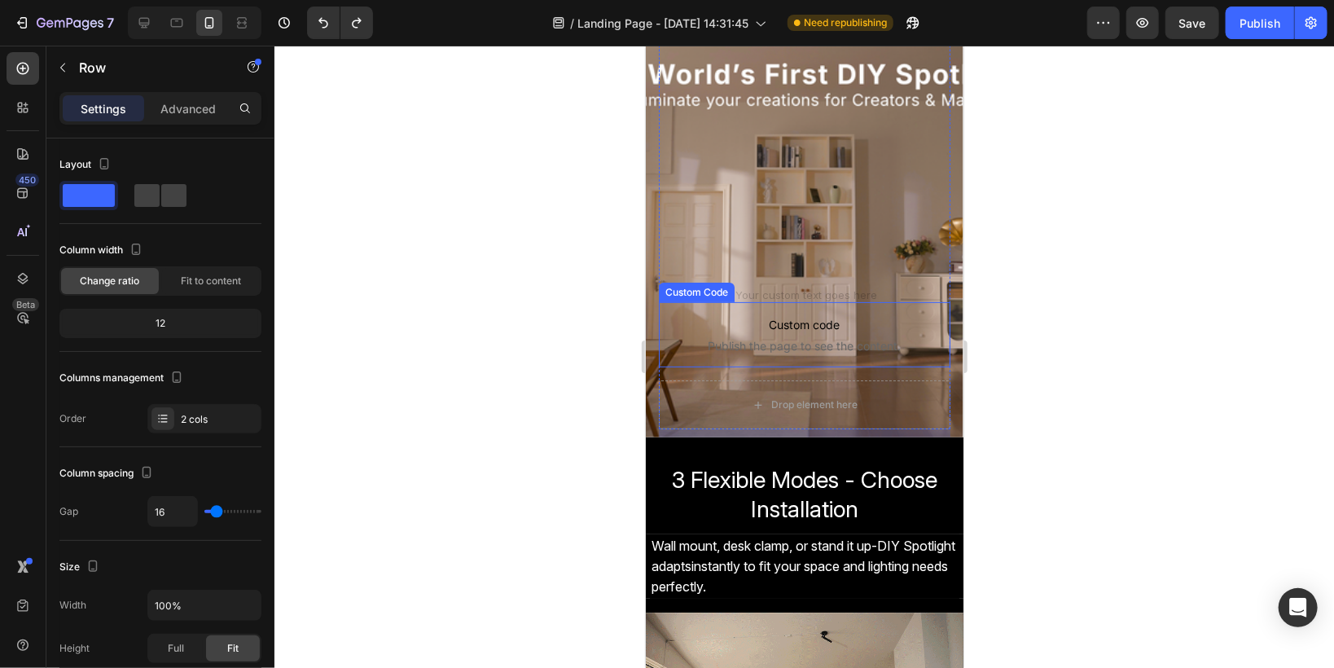
click at [678, 362] on p "Custom code Publish the page to see the content." at bounding box center [804, 333] width 292 height 65
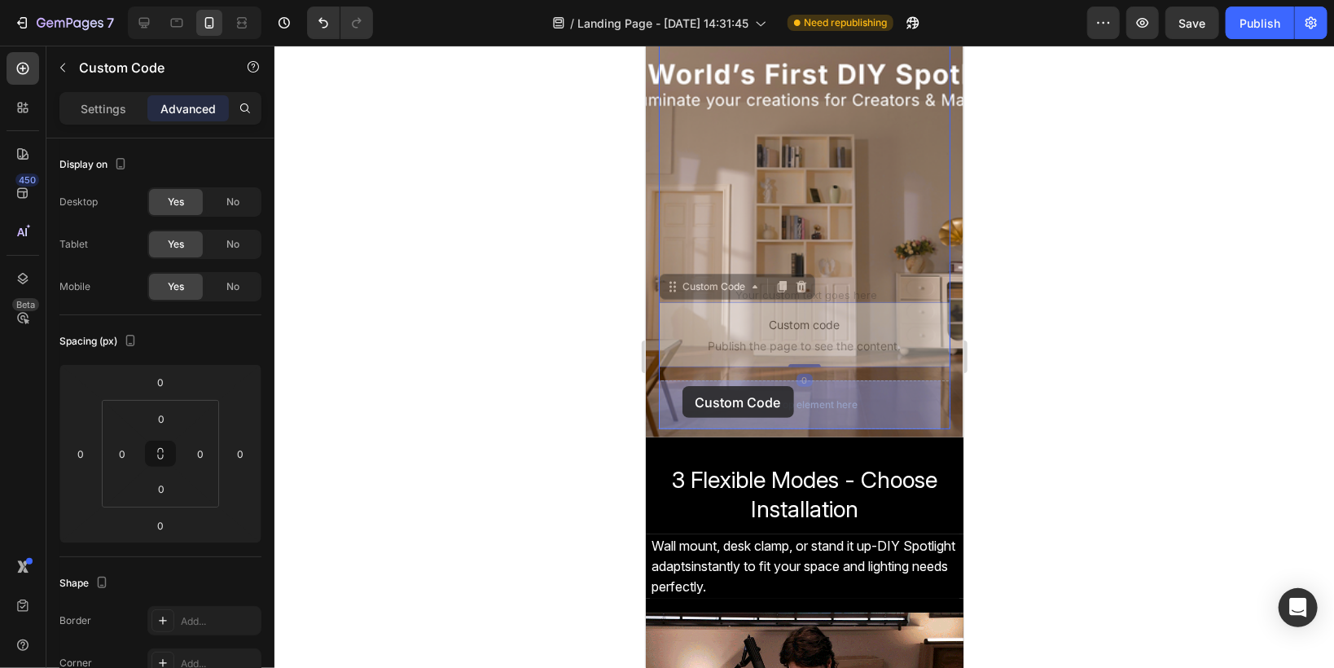
drag, startPoint x: 672, startPoint y: 292, endPoint x: 682, endPoint y: 385, distance: 94.2
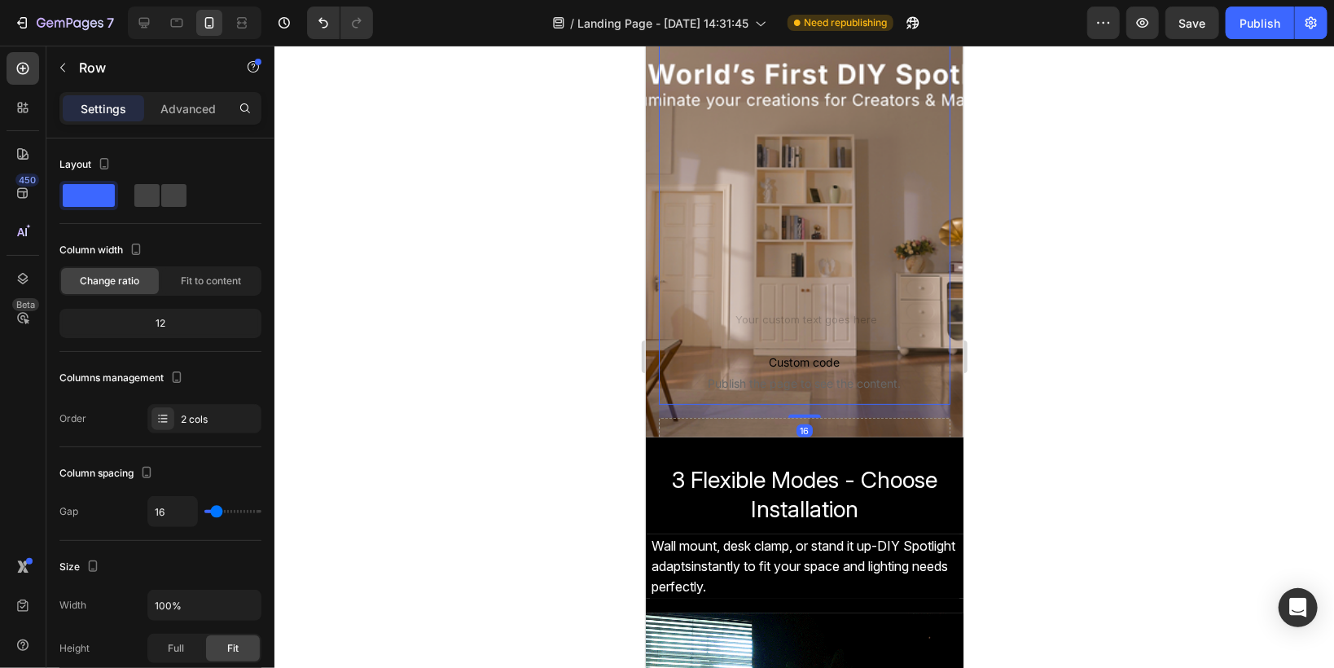
click at [765, 230] on div "Text Block" at bounding box center [804, 122] width 292 height 407
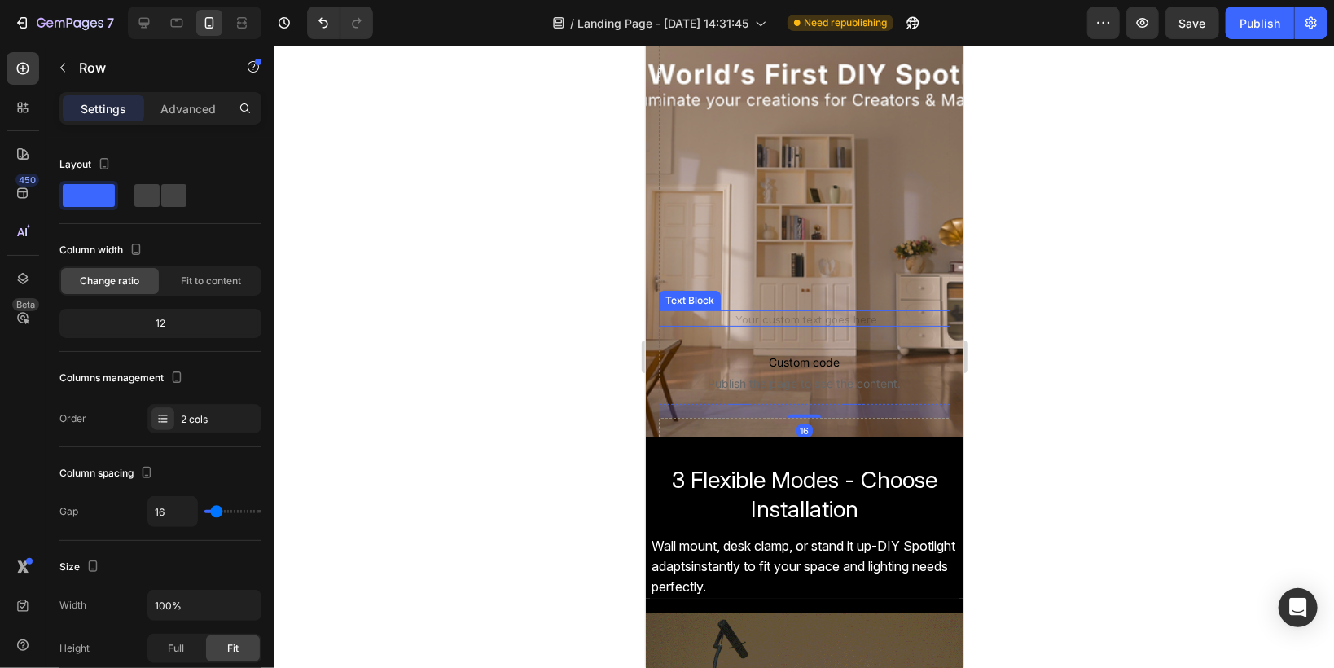
click at [743, 325] on div at bounding box center [804, 317] width 292 height 16
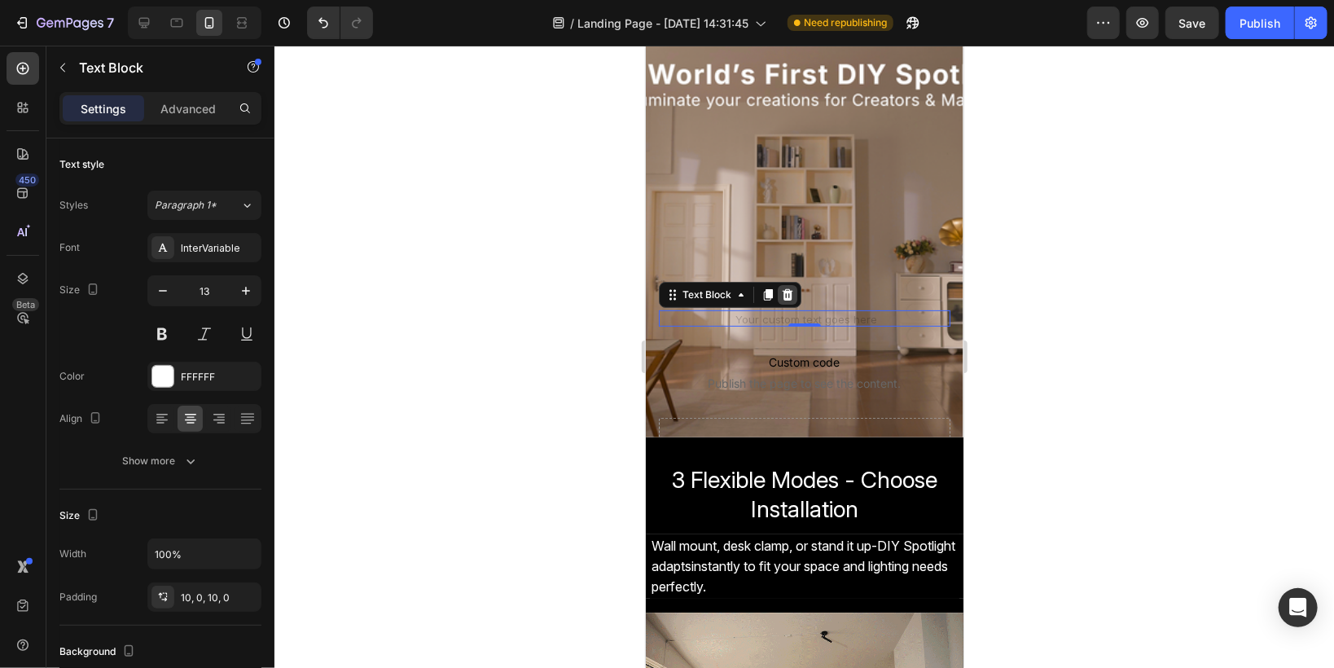
click at [781, 296] on icon at bounding box center [786, 293] width 13 height 13
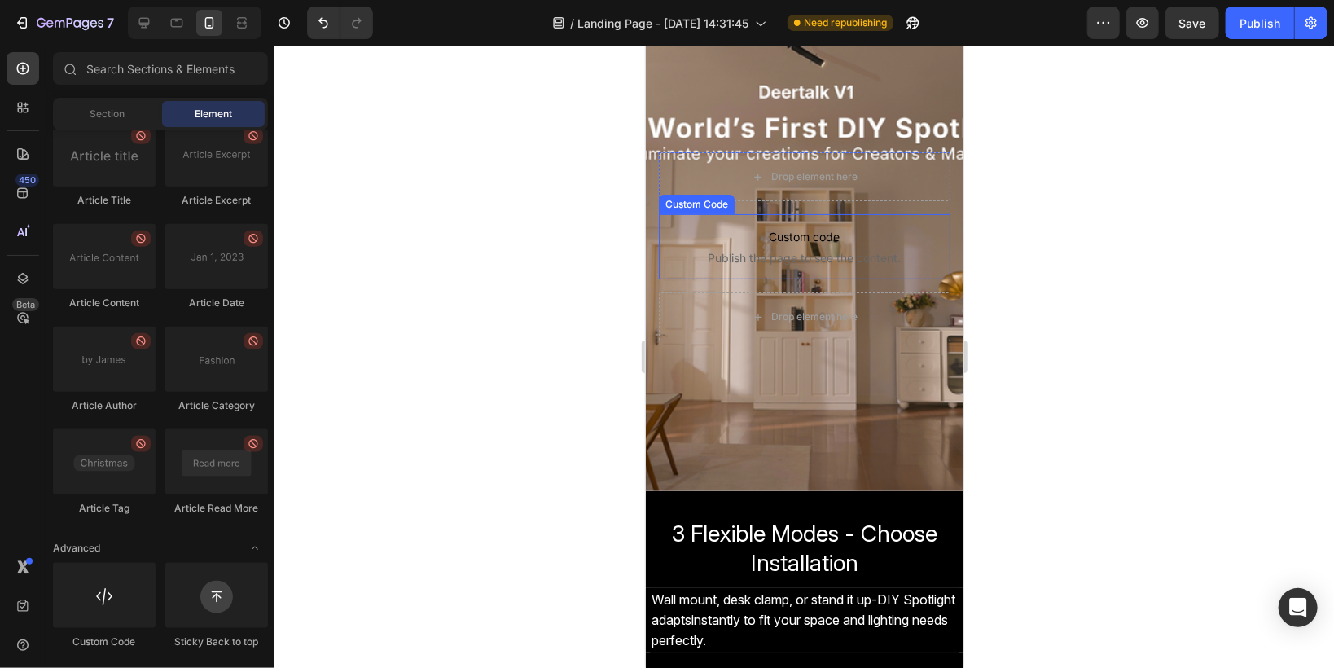
scroll to position [0, 0]
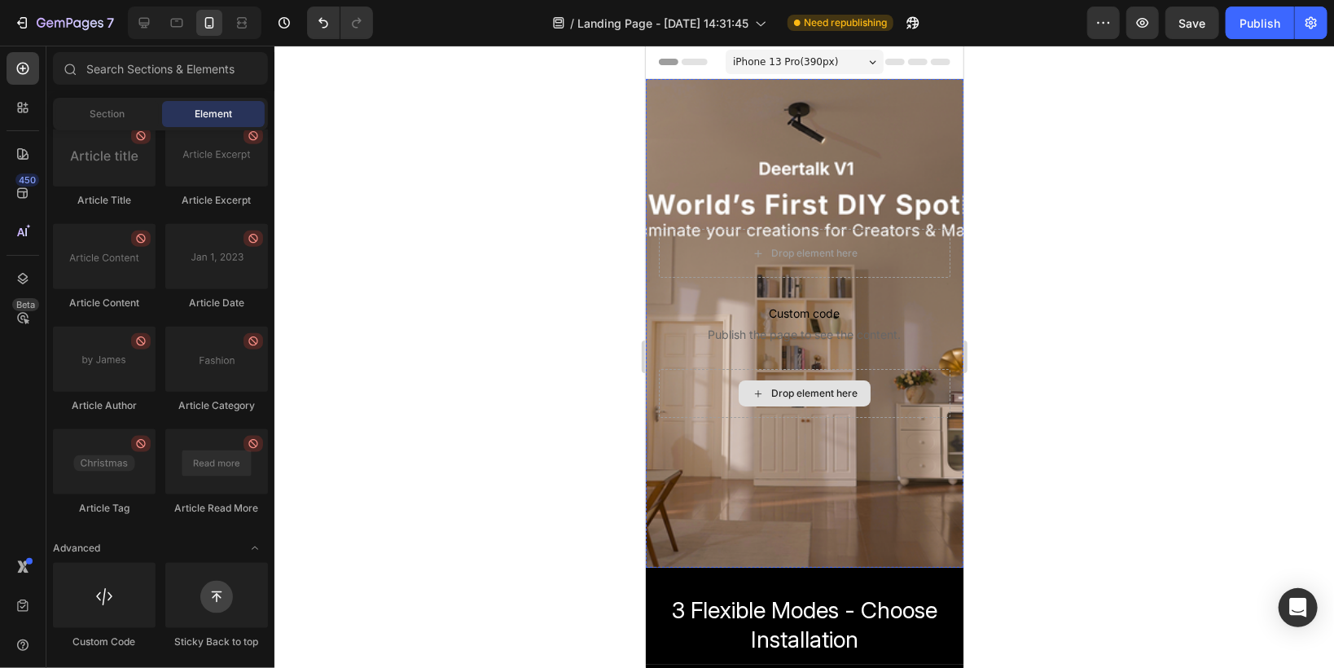
click at [677, 390] on div "Drop element here" at bounding box center [804, 392] width 292 height 49
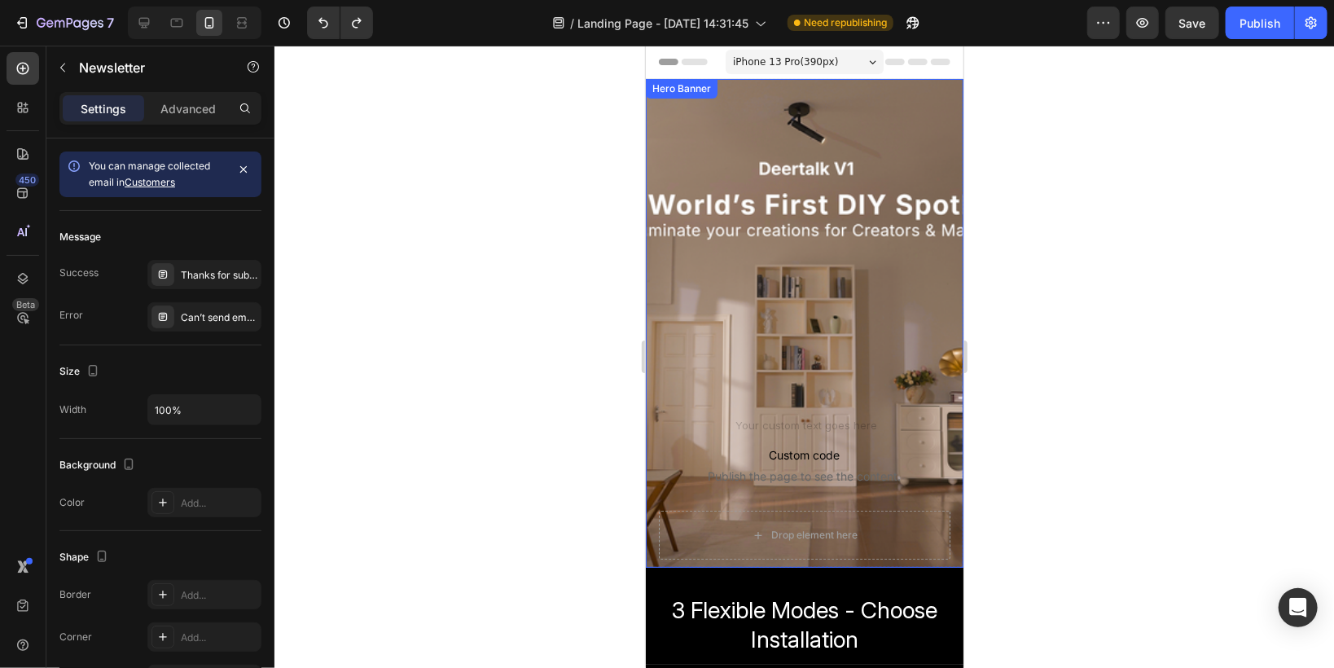
scroll to position [130, 0]
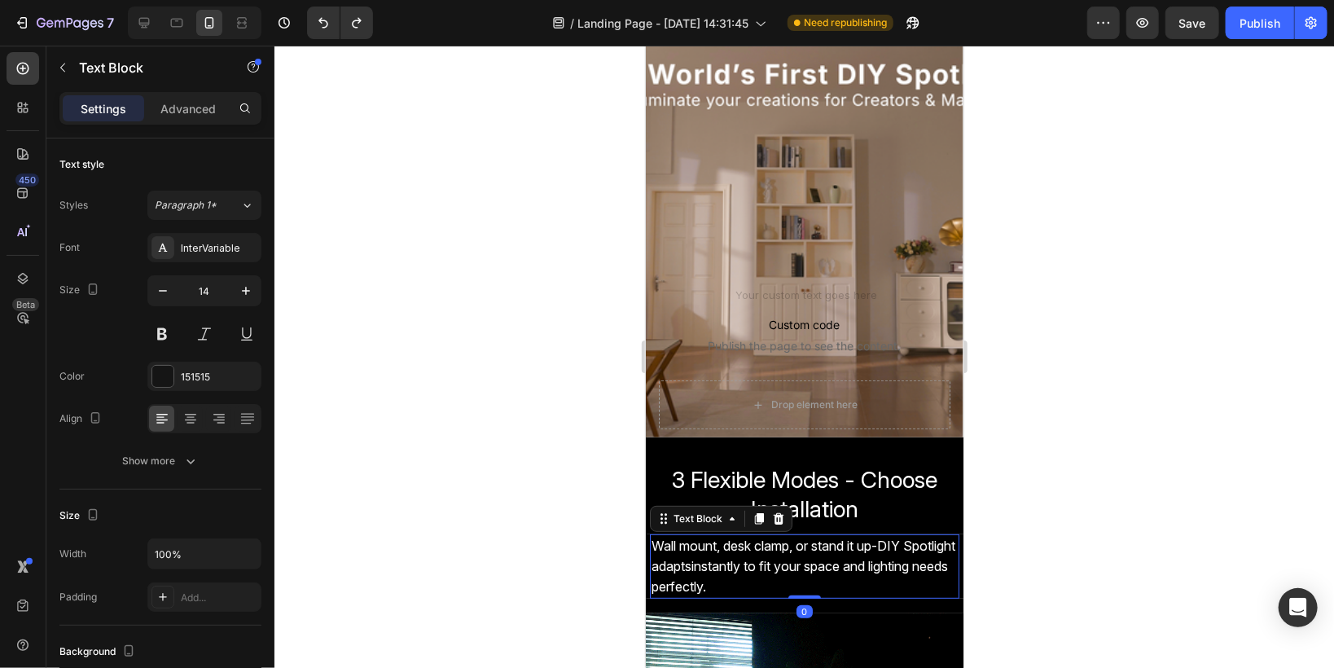
click at [708, 564] on span "Wall mount, desk clamp, or stand it up-DIY Spotlight adaptsinstantly to fit you…" at bounding box center [803, 565] width 304 height 57
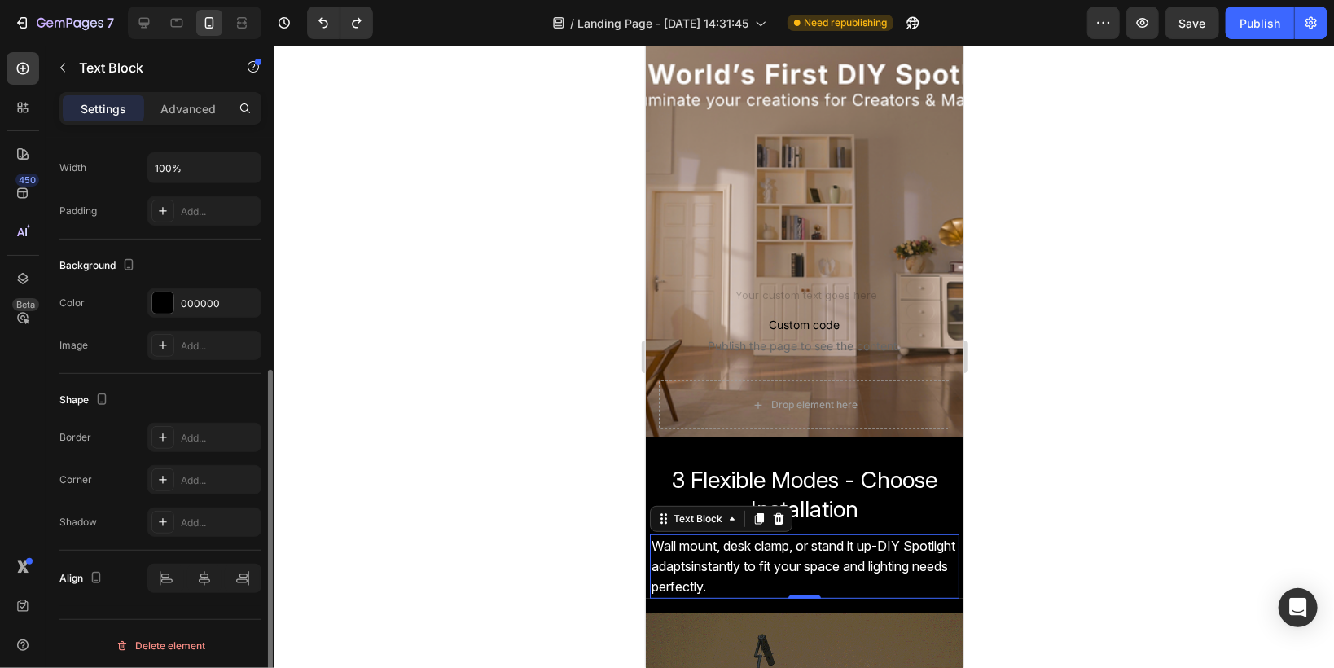
scroll to position [0, 0]
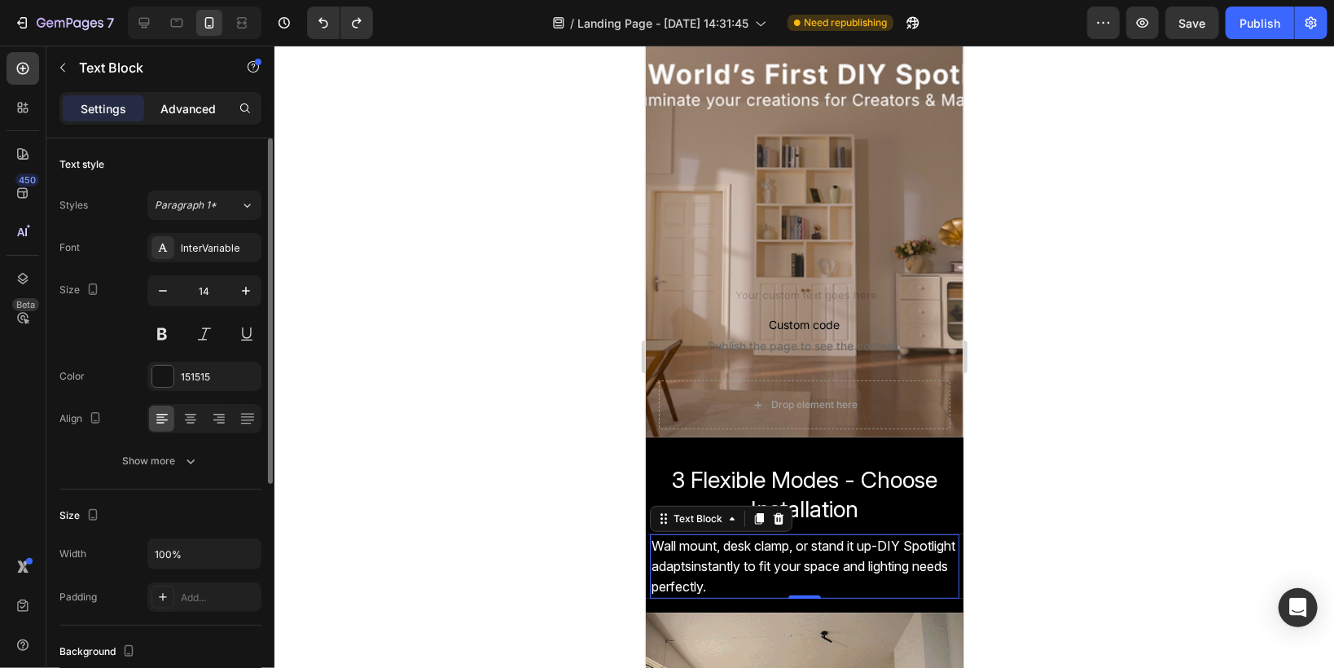
click at [164, 110] on p "Advanced" at bounding box center [187, 108] width 55 height 17
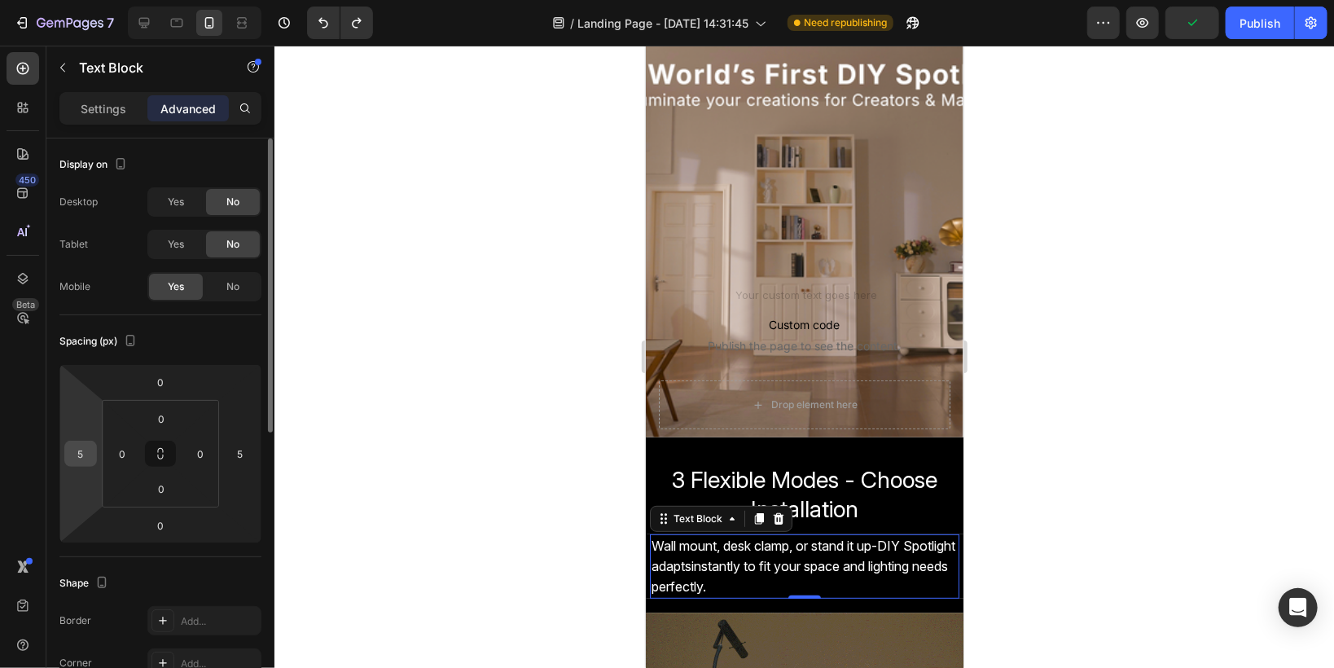
click at [82, 451] on input "5" at bounding box center [80, 453] width 24 height 24
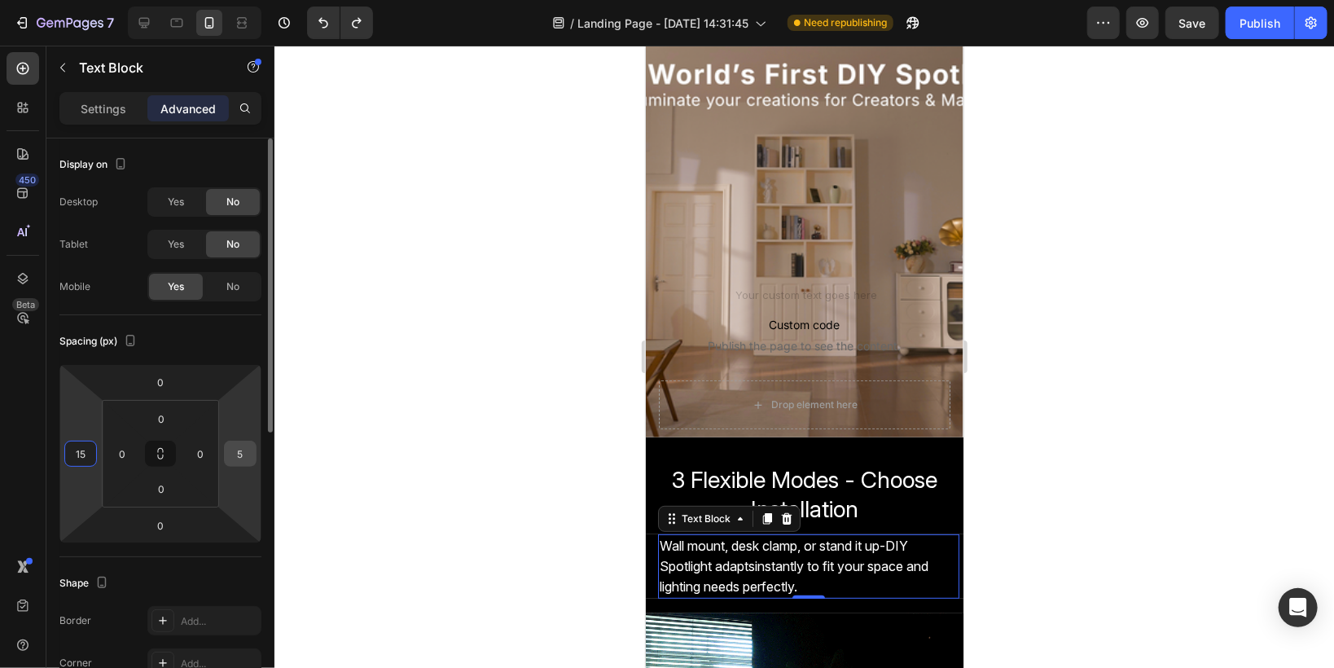
type input "15"
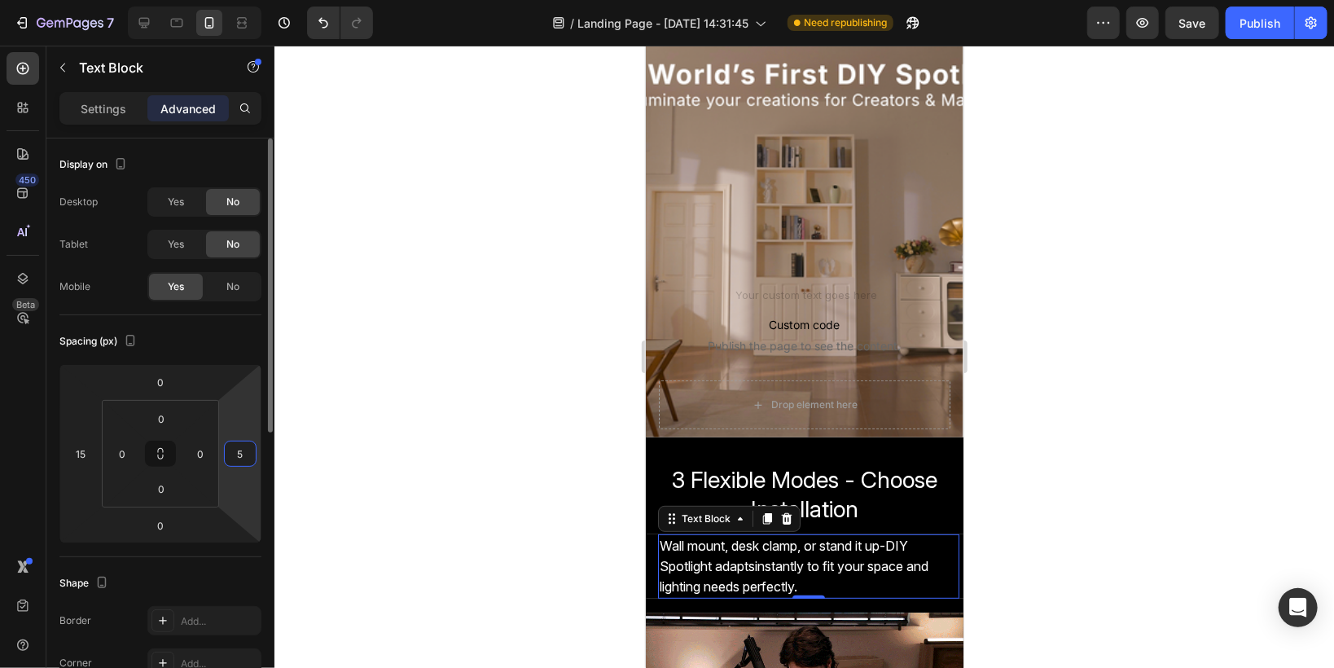
click at [243, 454] on input "5" at bounding box center [240, 453] width 24 height 24
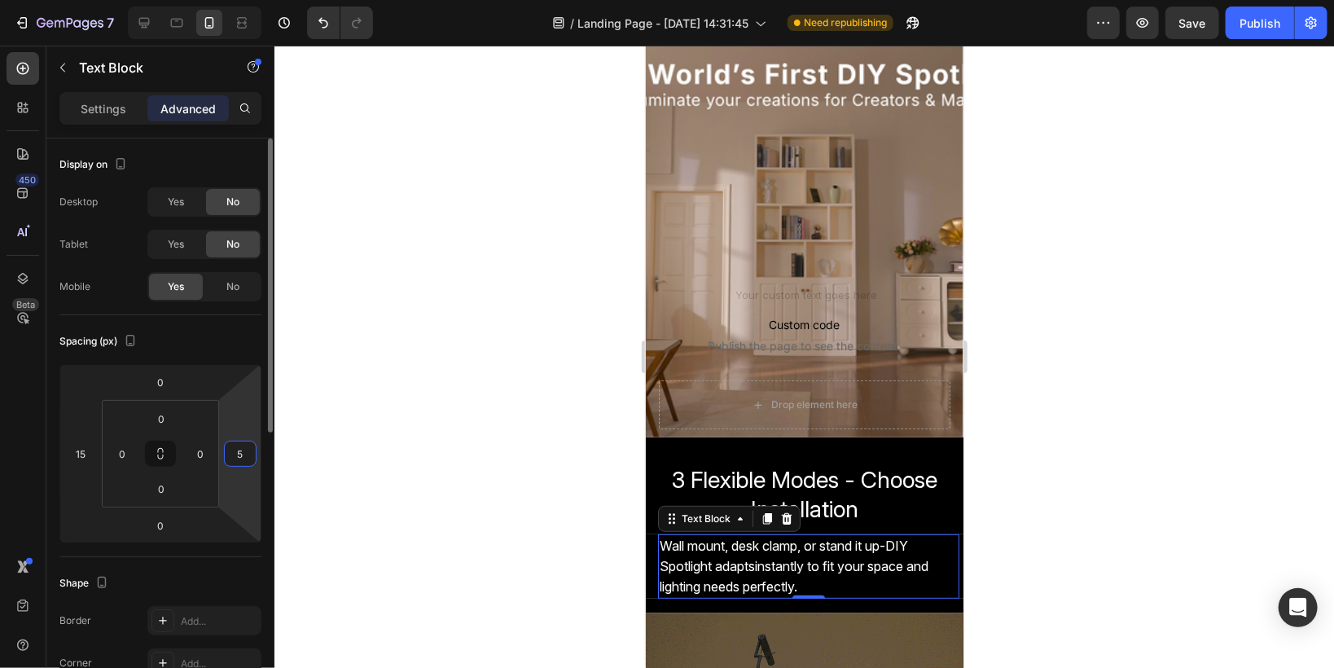
click at [235, 453] on input "5" at bounding box center [240, 453] width 24 height 24
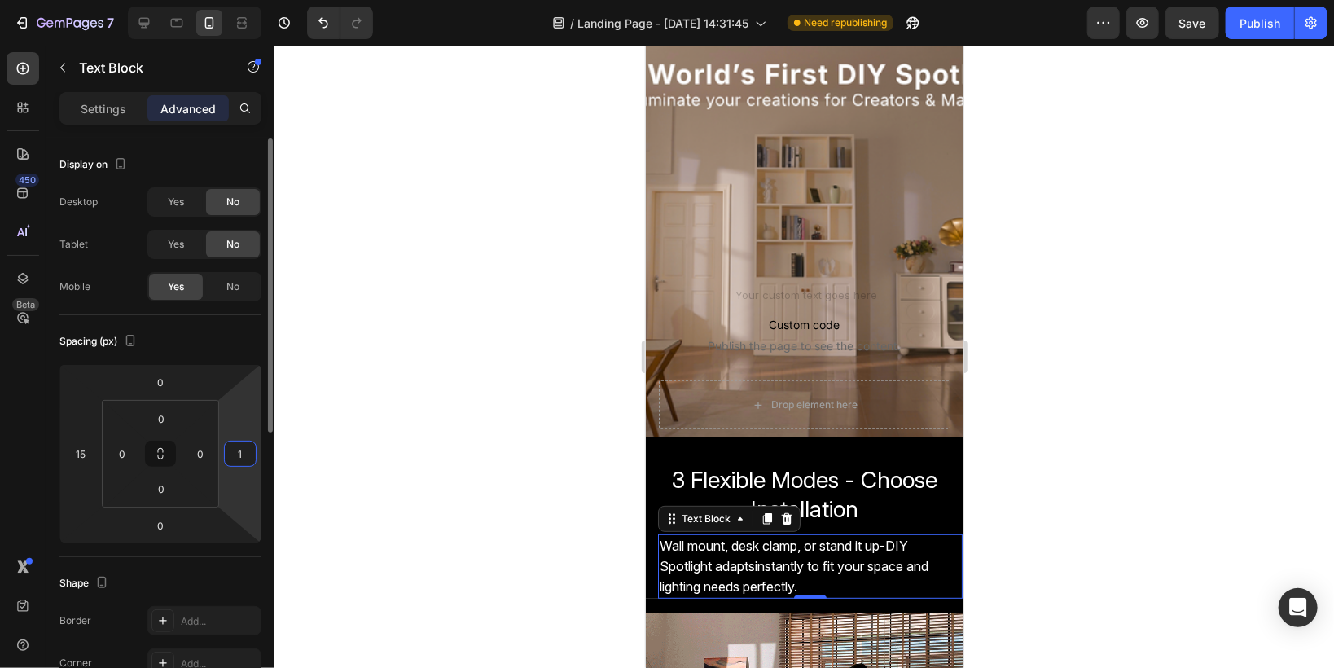
type input "15"
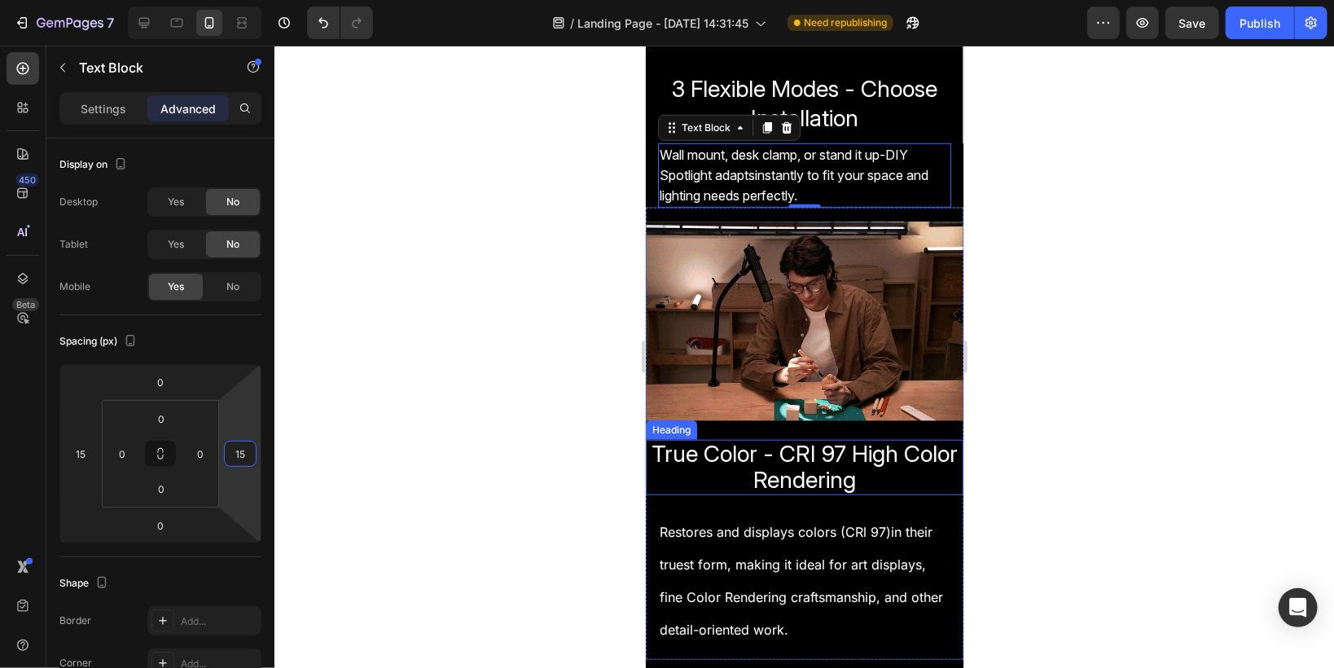
scroll to position [586, 0]
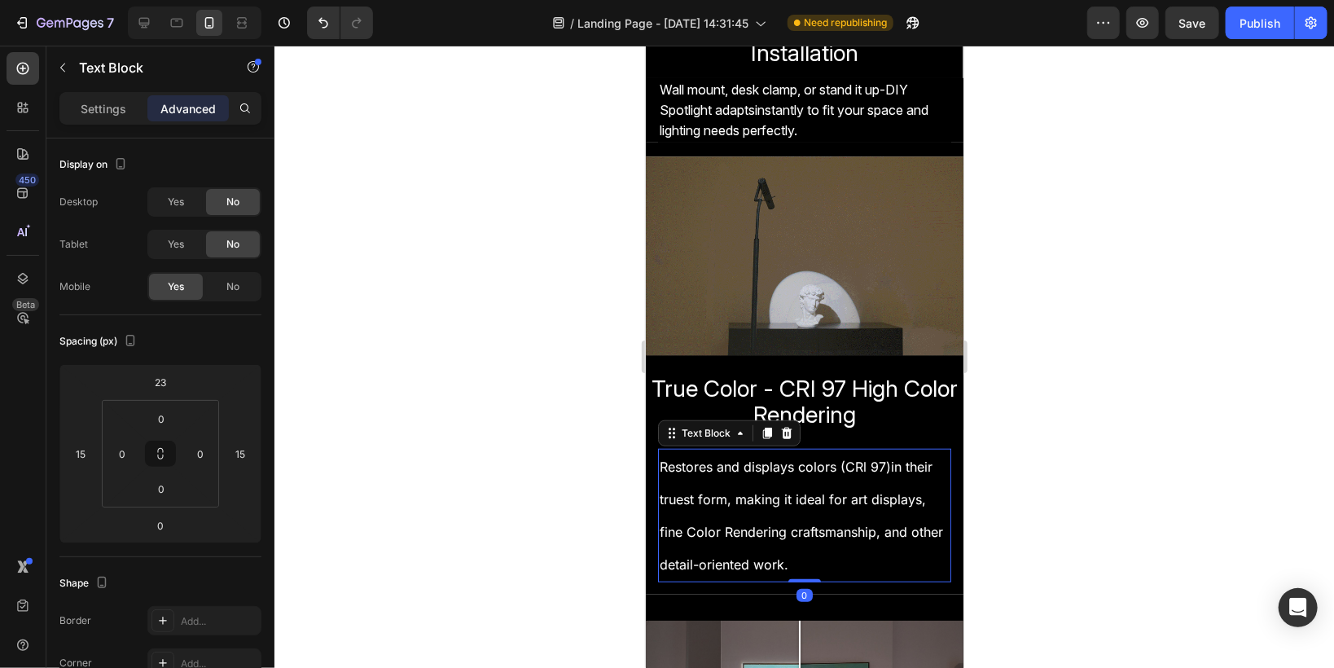
click at [717, 467] on span "Restores and displays colors (CRl 97)in their truest form, making it ideal for …" at bounding box center [795, 482] width 273 height 49
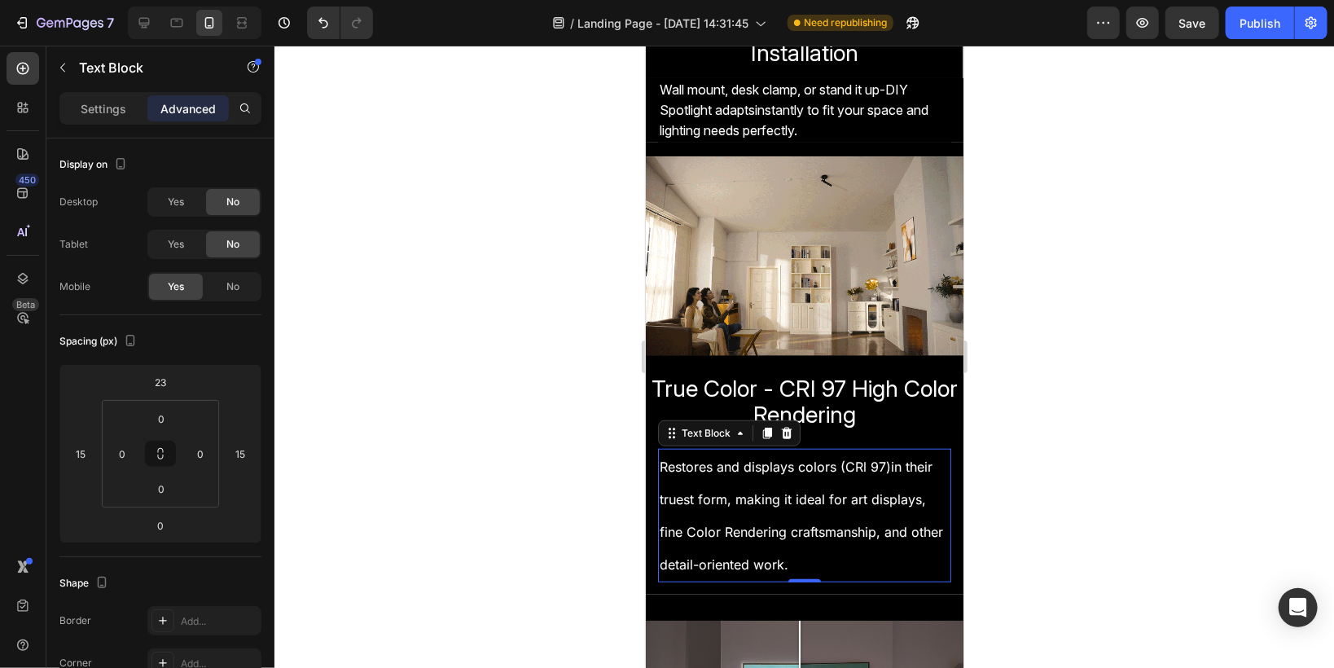
click at [661, 523] on span "fine Color Rendering craftsmanship, and other detail-oriented work." at bounding box center [800, 547] width 283 height 49
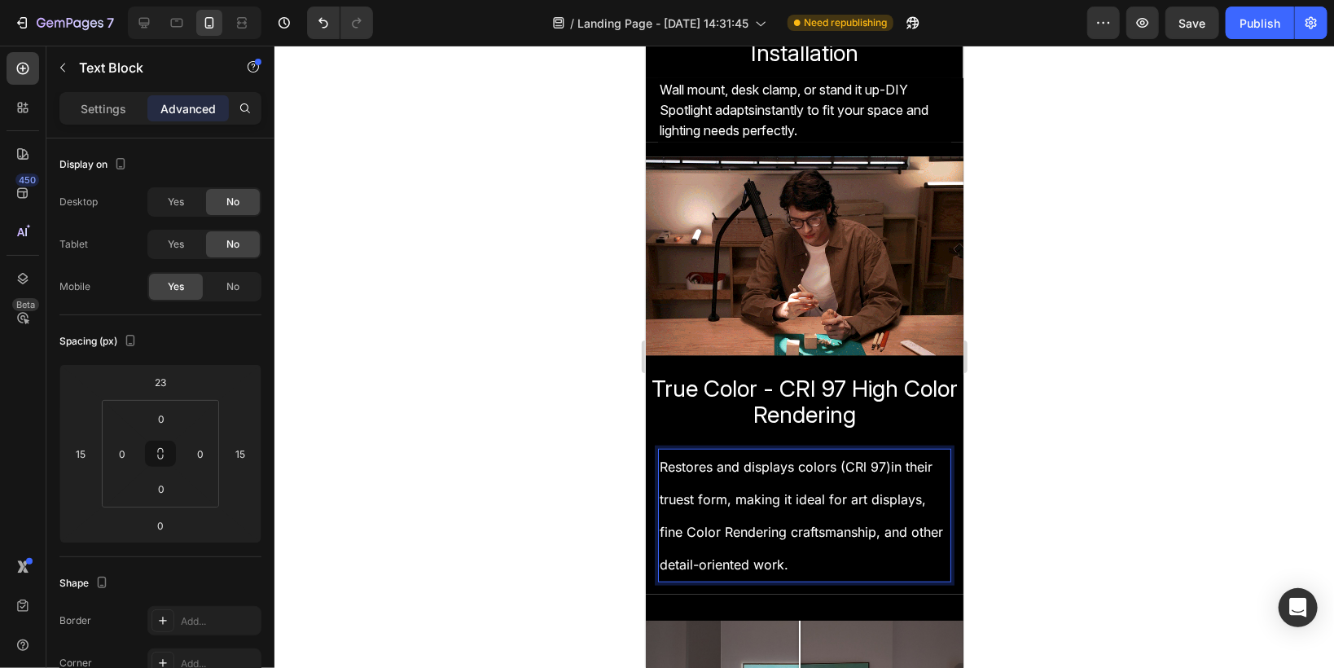
click at [660, 523] on span "fine Color Rendering craftsmanship, and other detail-oriented work." at bounding box center [800, 547] width 283 height 49
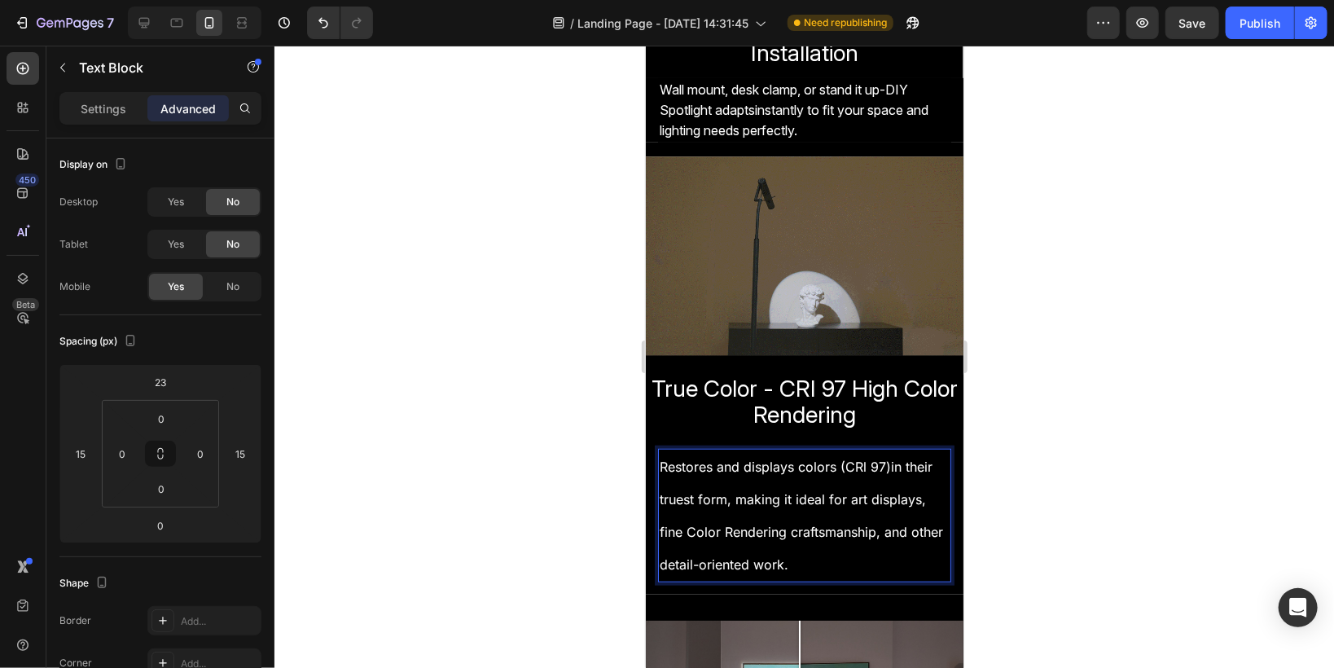
click at [663, 486] on span "Restores and displays colors (CRl 97)in their truest form, making it ideal for …" at bounding box center [795, 482] width 273 height 49
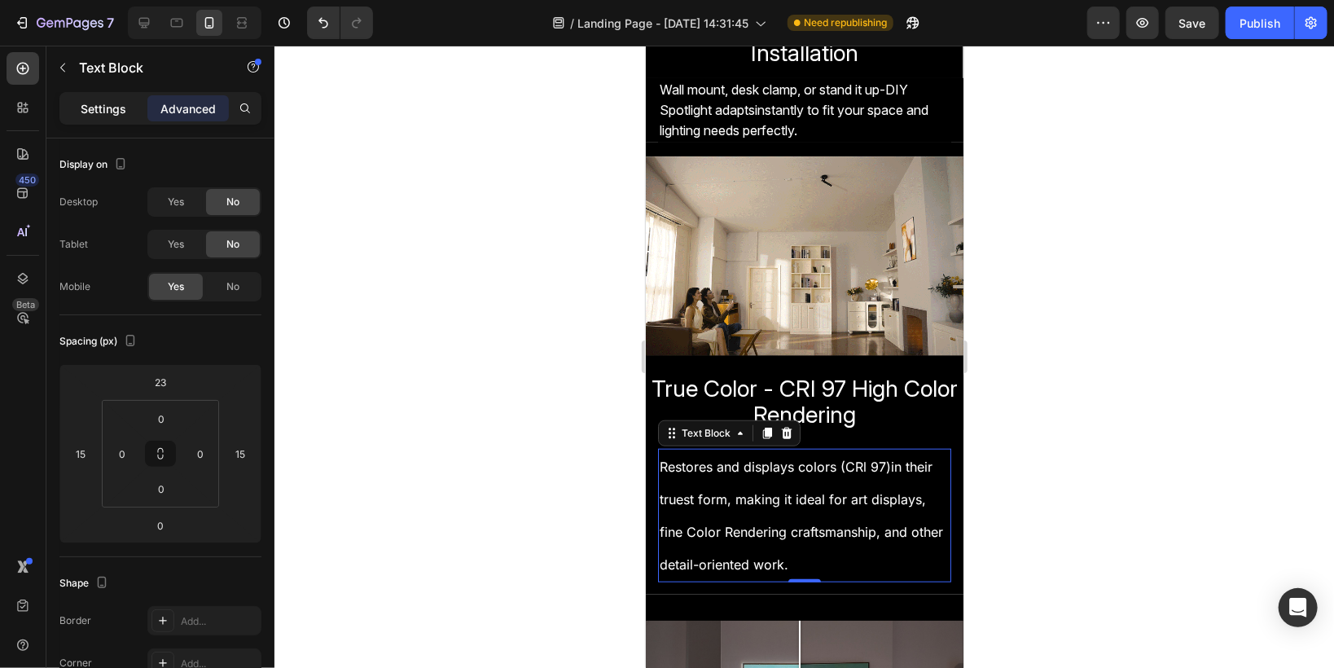
click at [97, 114] on p "Settings" at bounding box center [104, 108] width 46 height 17
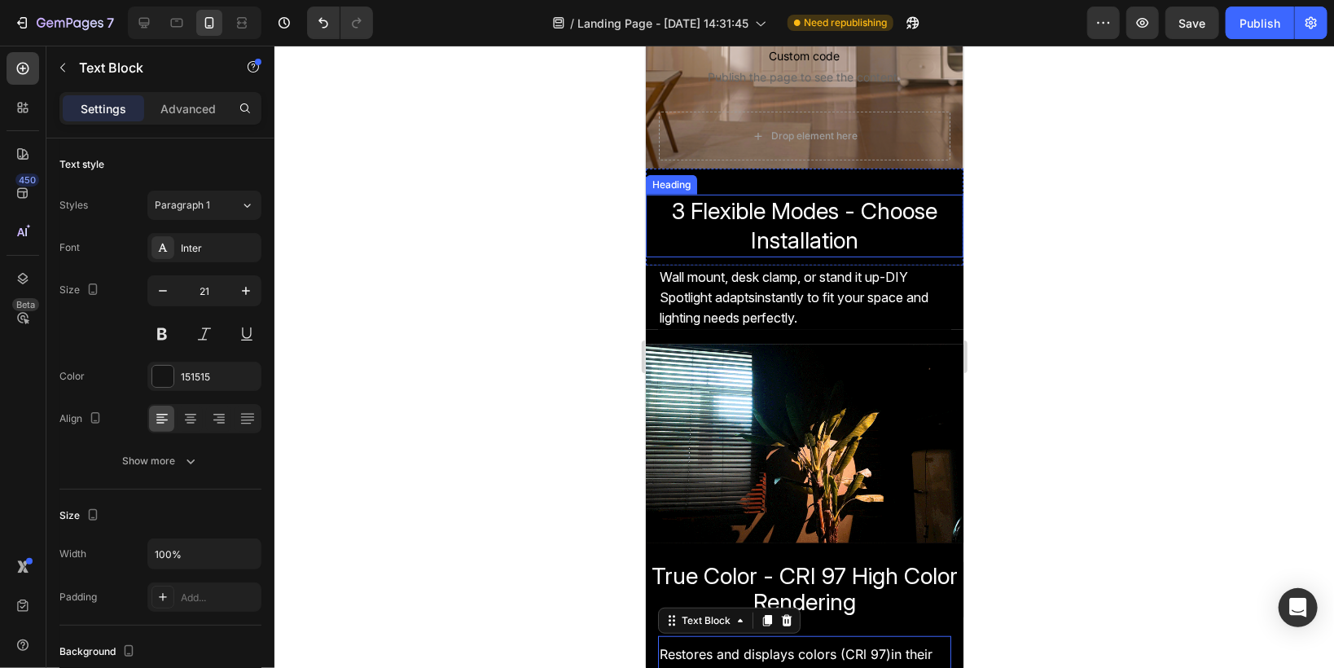
scroll to position [391, 0]
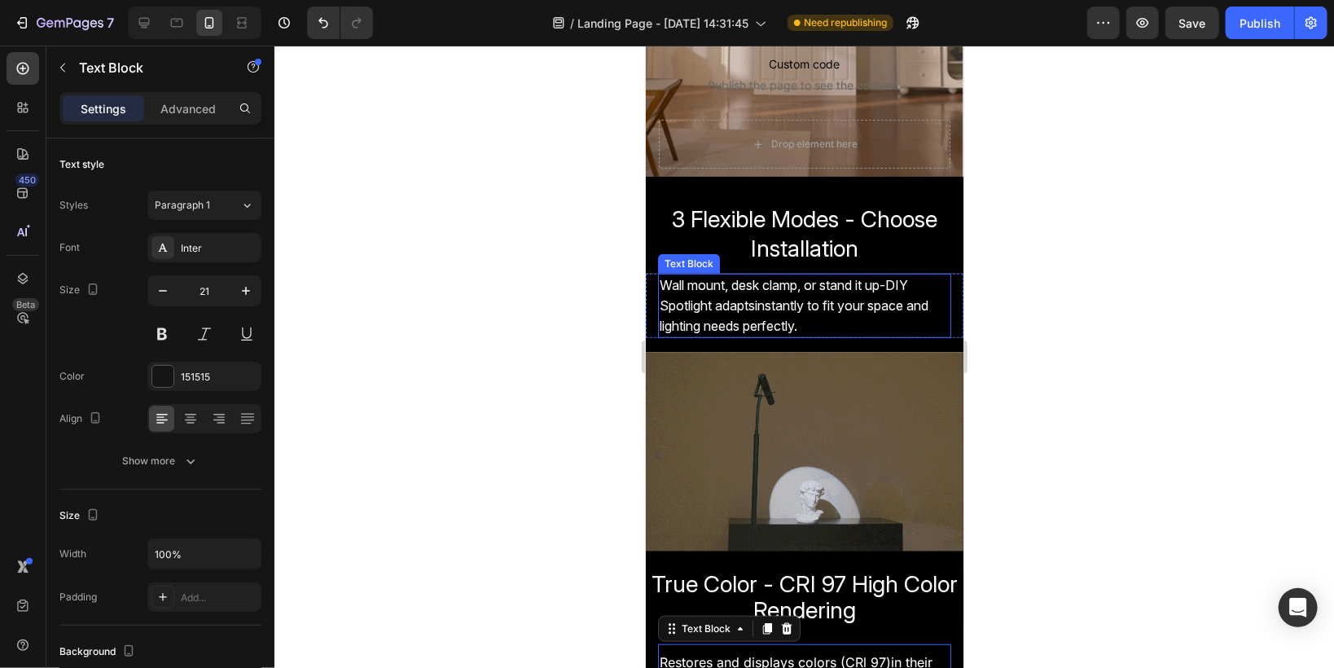
click at [715, 305] on span "Wall mount, desk clamp, or stand it up-DIY Spotlight adaptsinstantly to fit you…" at bounding box center [793, 304] width 269 height 57
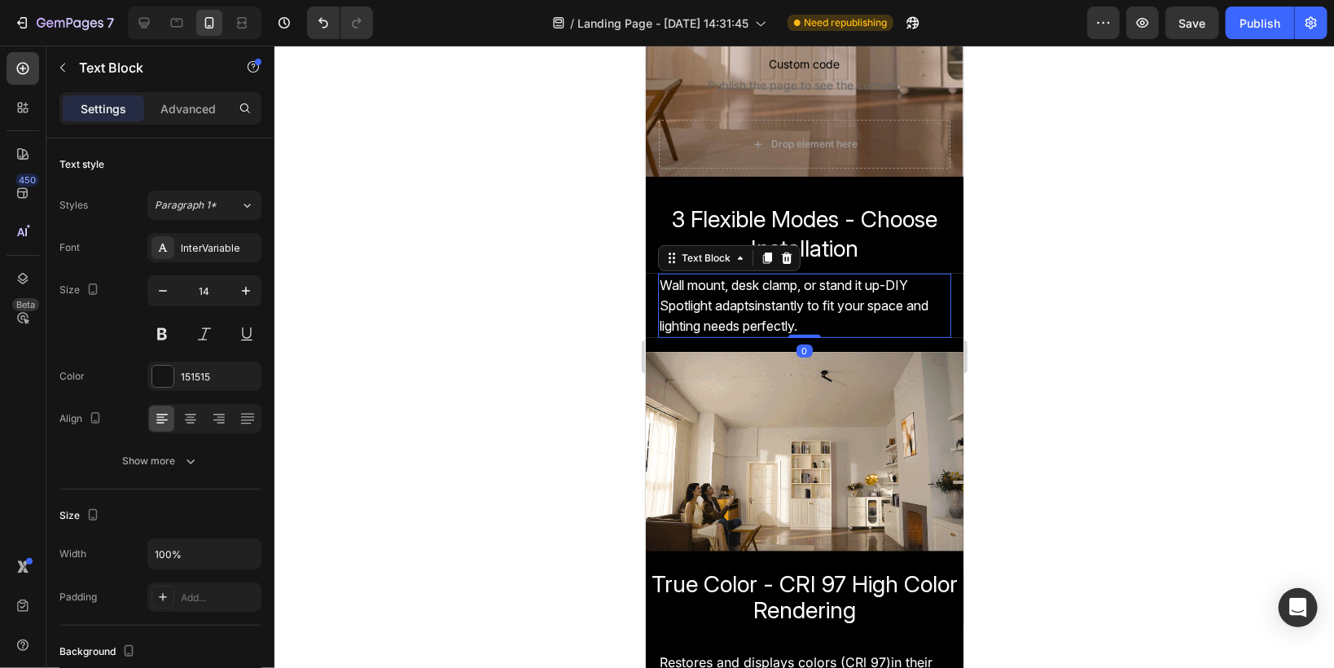
click at [715, 305] on span "Wall mount, desk clamp, or stand it up-DIY Spotlight adaptsinstantly to fit you…" at bounding box center [793, 304] width 269 height 57
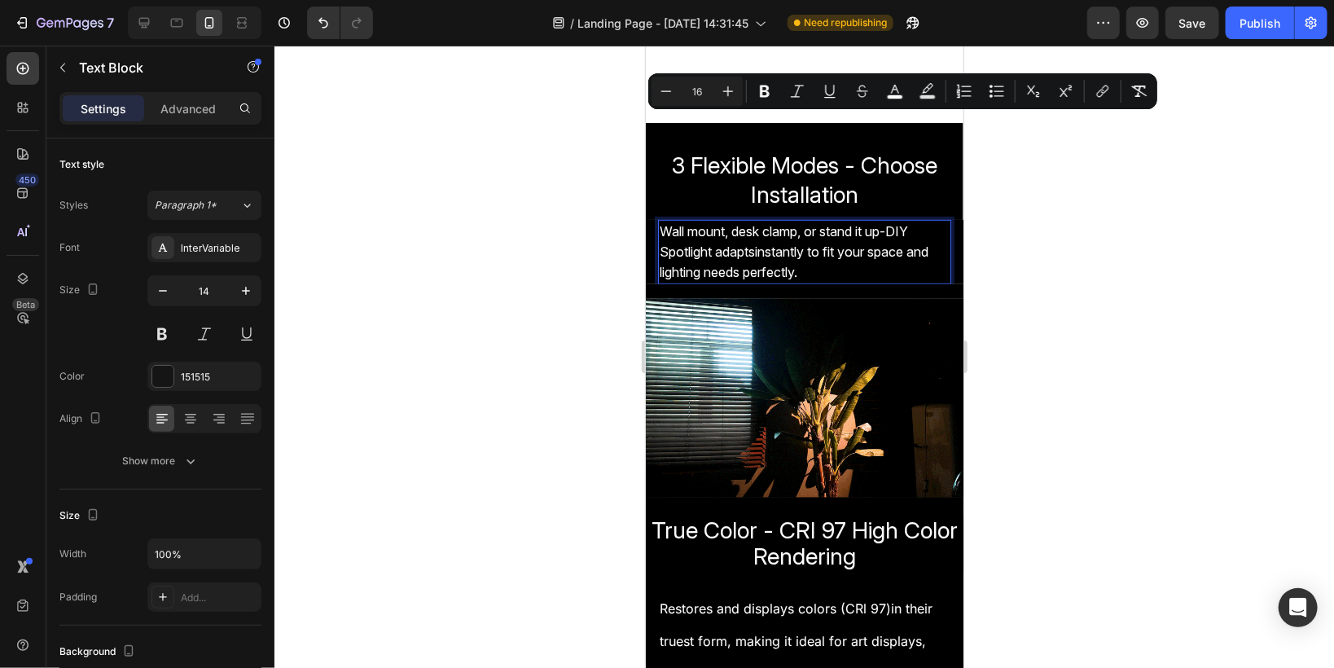
scroll to position [586, 0]
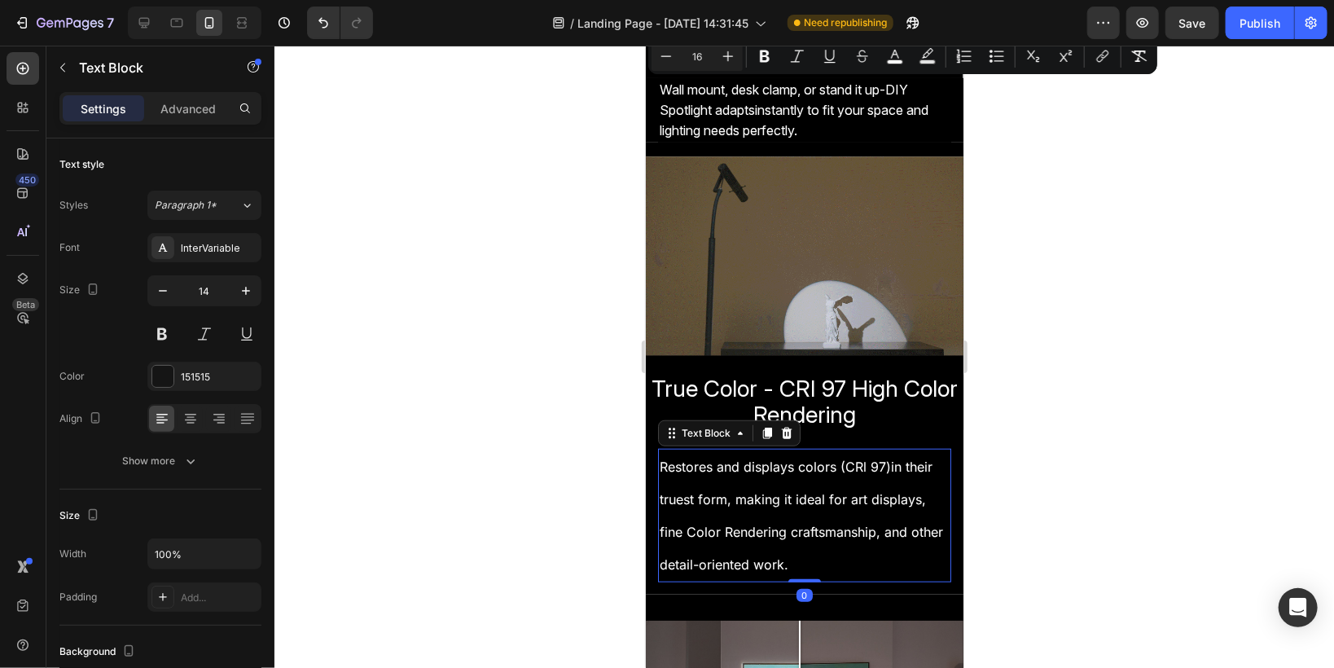
click at [712, 479] on p "Restores and displays colors (CRl 97)in their truest form, making it ideal for …" at bounding box center [804, 482] width 290 height 65
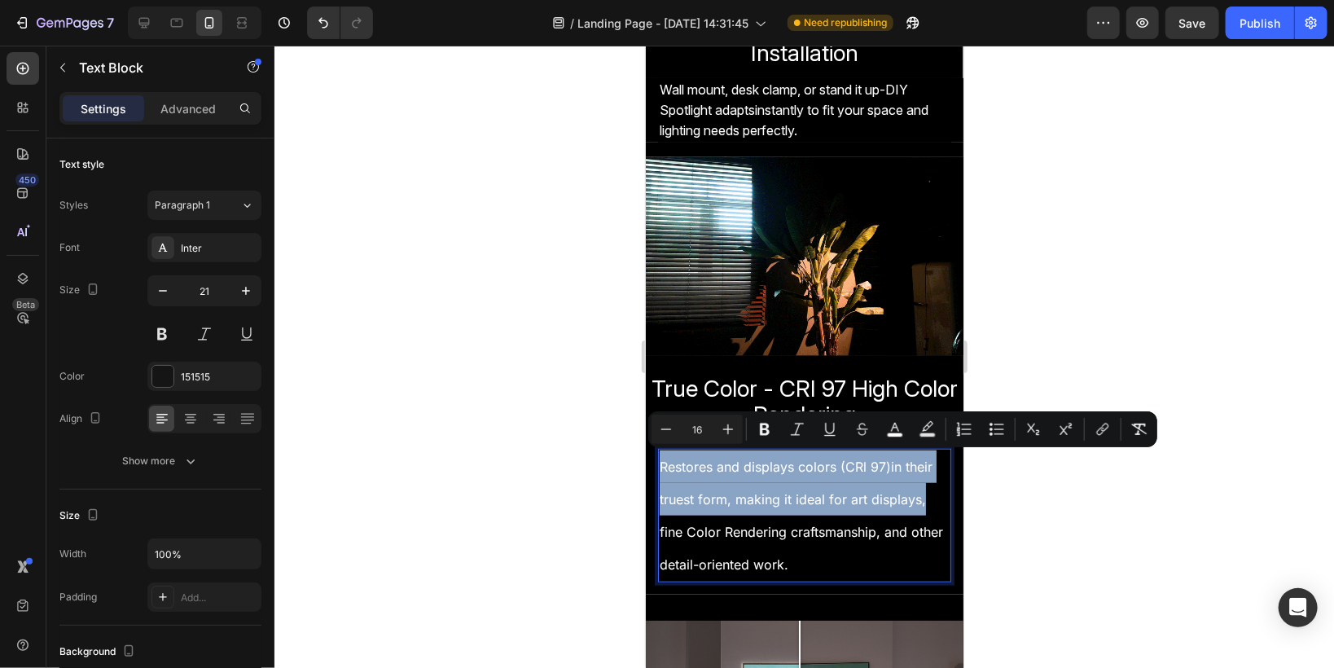
click at [699, 463] on span "Restores and displays colors (CRl 97)in their truest form, making it ideal for …" at bounding box center [795, 482] width 273 height 49
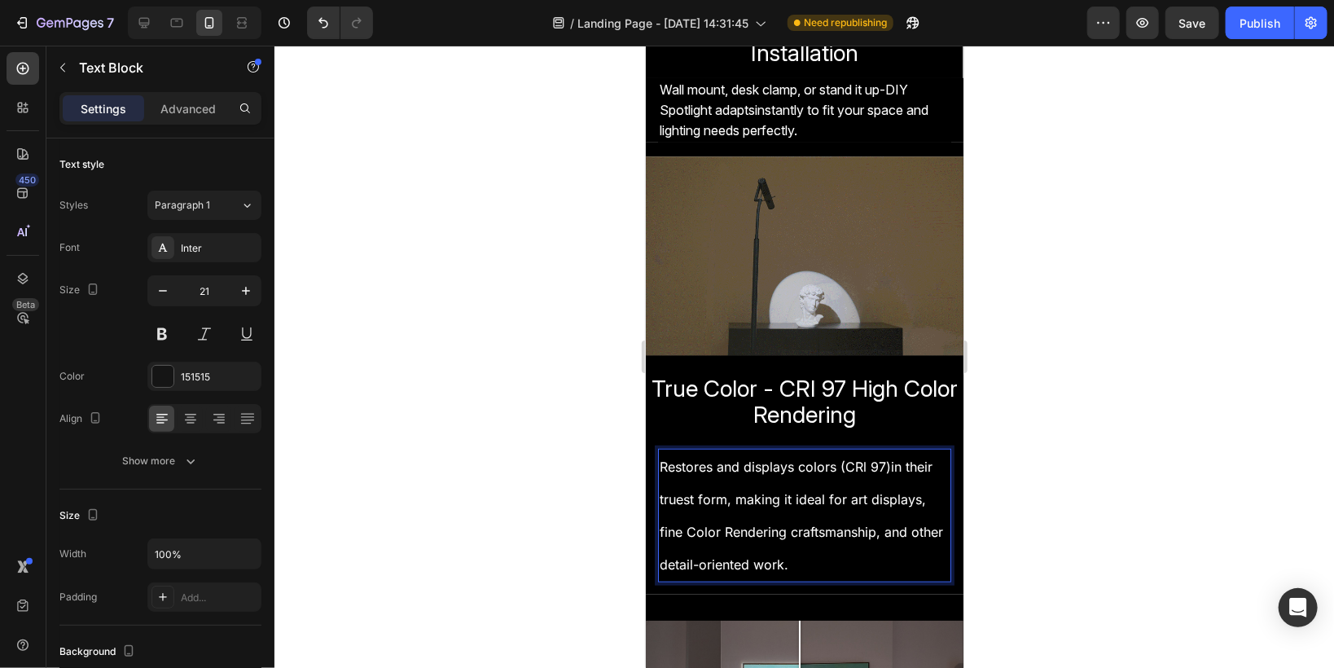
click at [660, 493] on span "Restores and displays colors (CRl 97)in their truest form, making it ideal for …" at bounding box center [795, 482] width 273 height 49
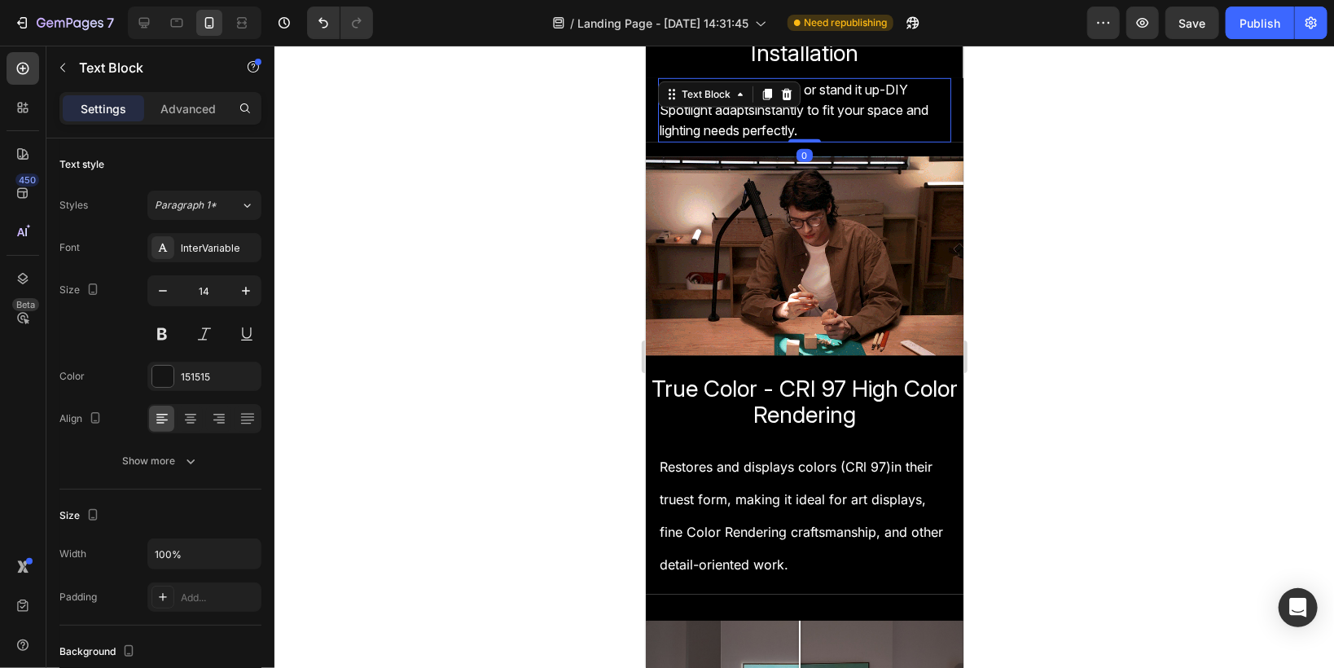
click at [814, 134] on p "Wall mount, desk clamp, or stand it up-DIY Spotlight adaptsinstantly to fit you…" at bounding box center [804, 110] width 290 height 62
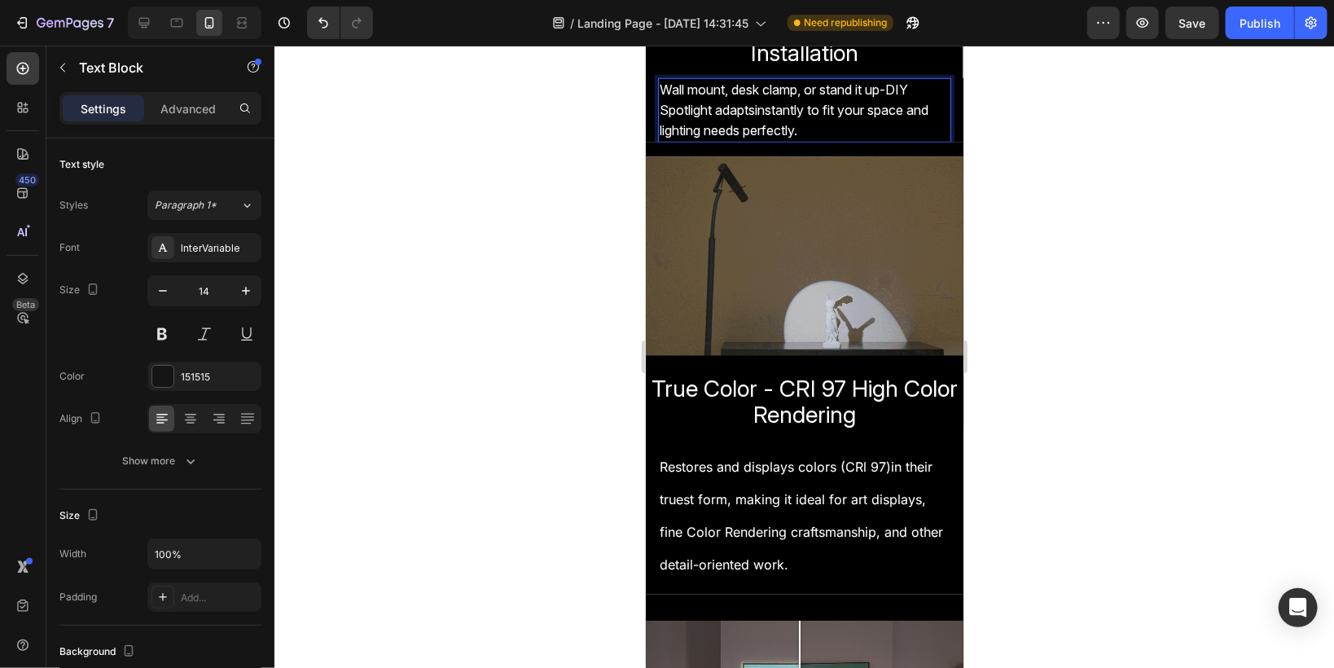
click at [812, 130] on p "Wall mount, desk clamp, or stand it up-DIY Spotlight adaptsinstantly to fit you…" at bounding box center [804, 110] width 290 height 62
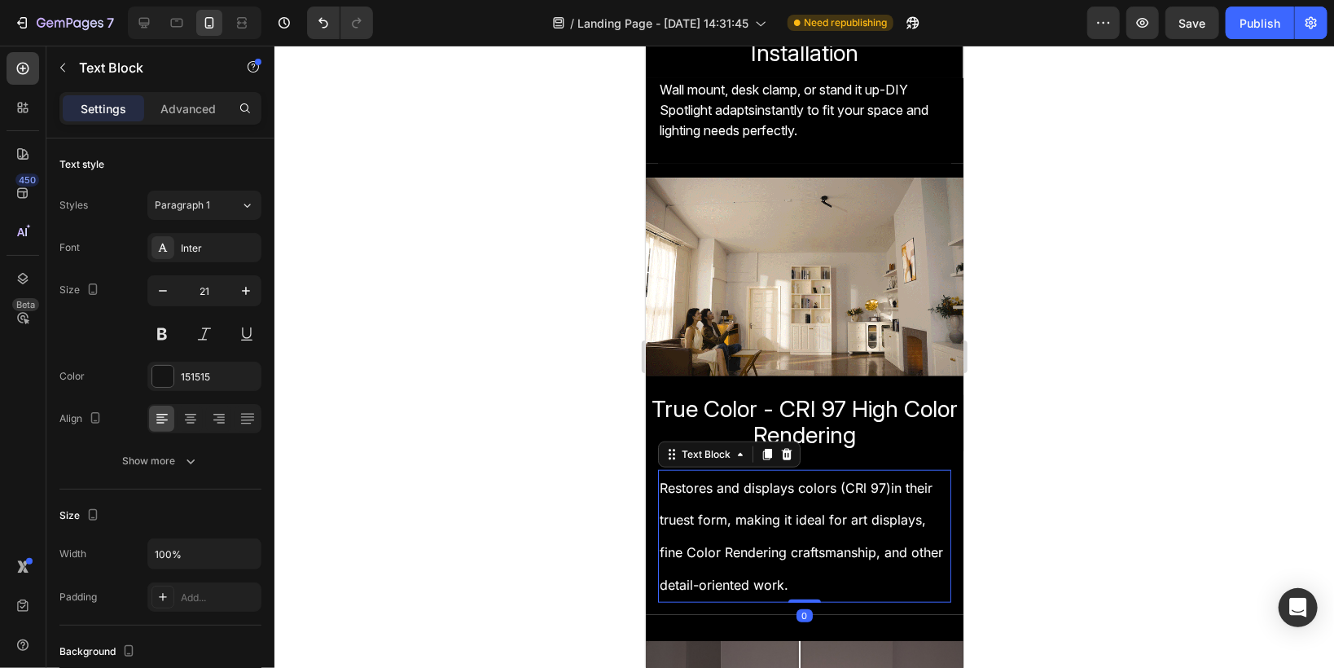
click at [721, 484] on span "Restores and displays colors (CRl 97)in their truest form, making it ideal for …" at bounding box center [795, 503] width 273 height 49
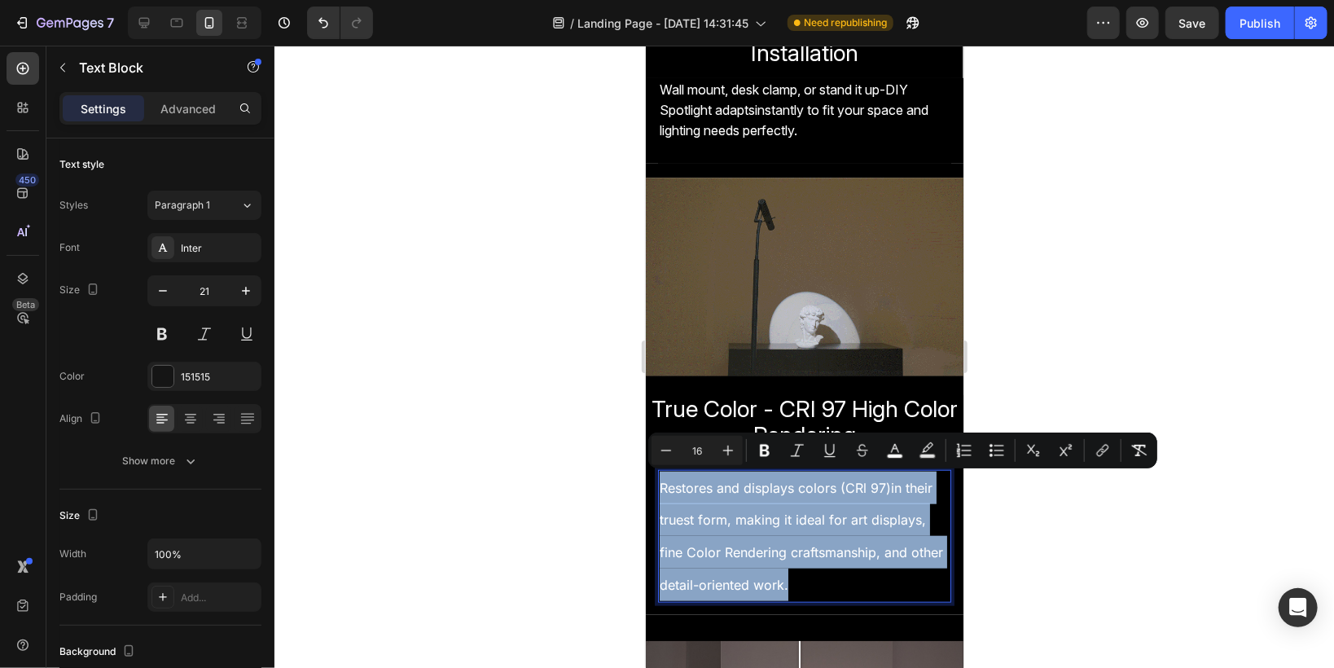
drag, startPoint x: 662, startPoint y: 480, endPoint x: 836, endPoint y: 571, distance: 196.7
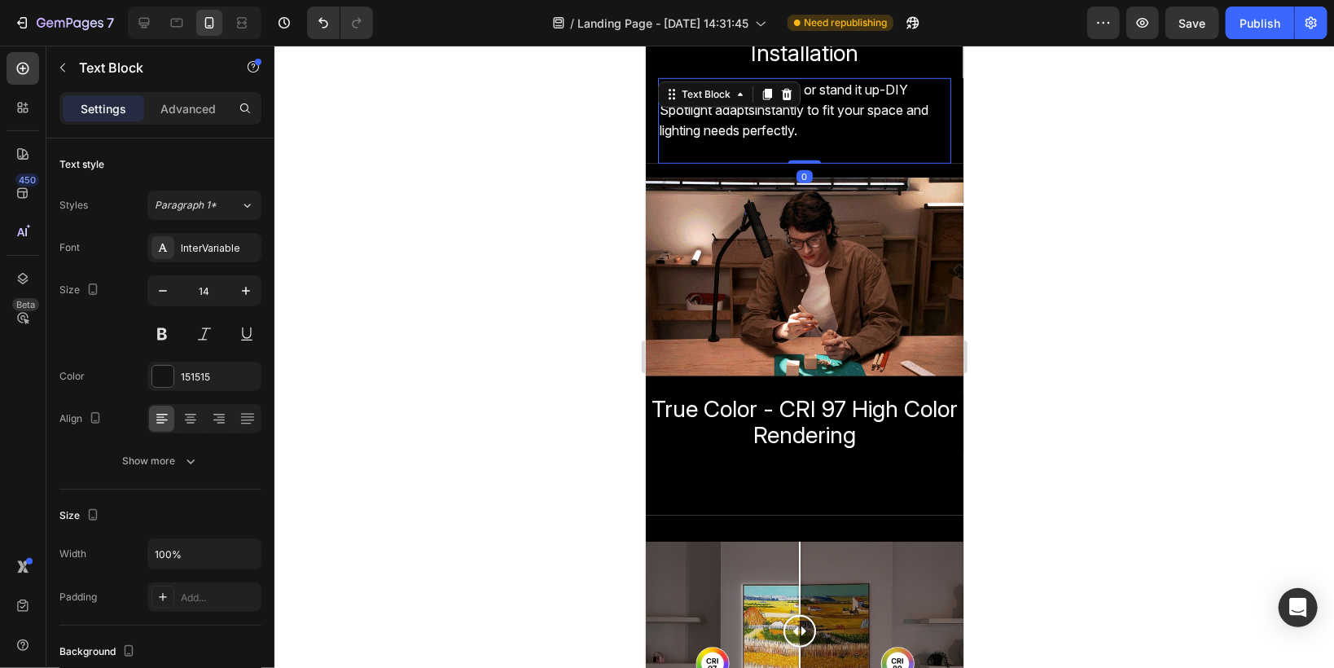
click at [816, 128] on p "Wall mount, desk clamp, or stand it up-DIY Spotlight adaptsinstantly to fit you…" at bounding box center [804, 110] width 290 height 62
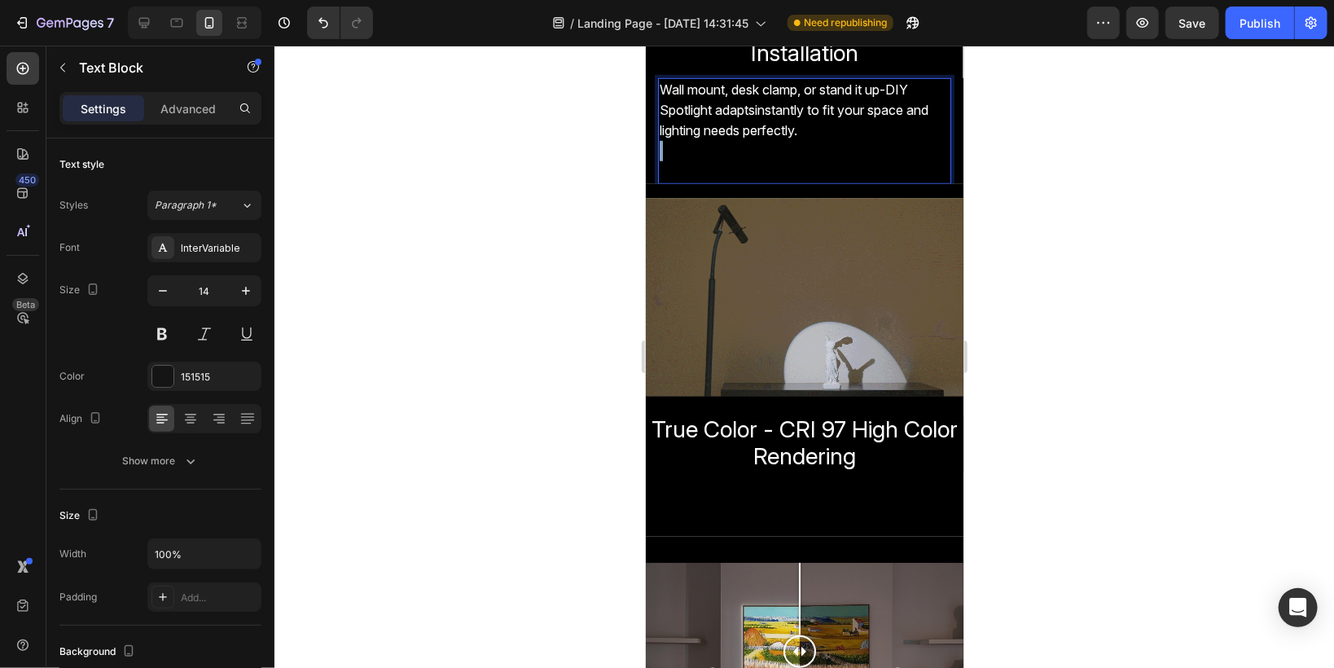
click at [814, 129] on p "Wall mount, desk clamp, or stand it up-DIY Spotlight adaptsinstantly to fit you…" at bounding box center [804, 110] width 290 height 62
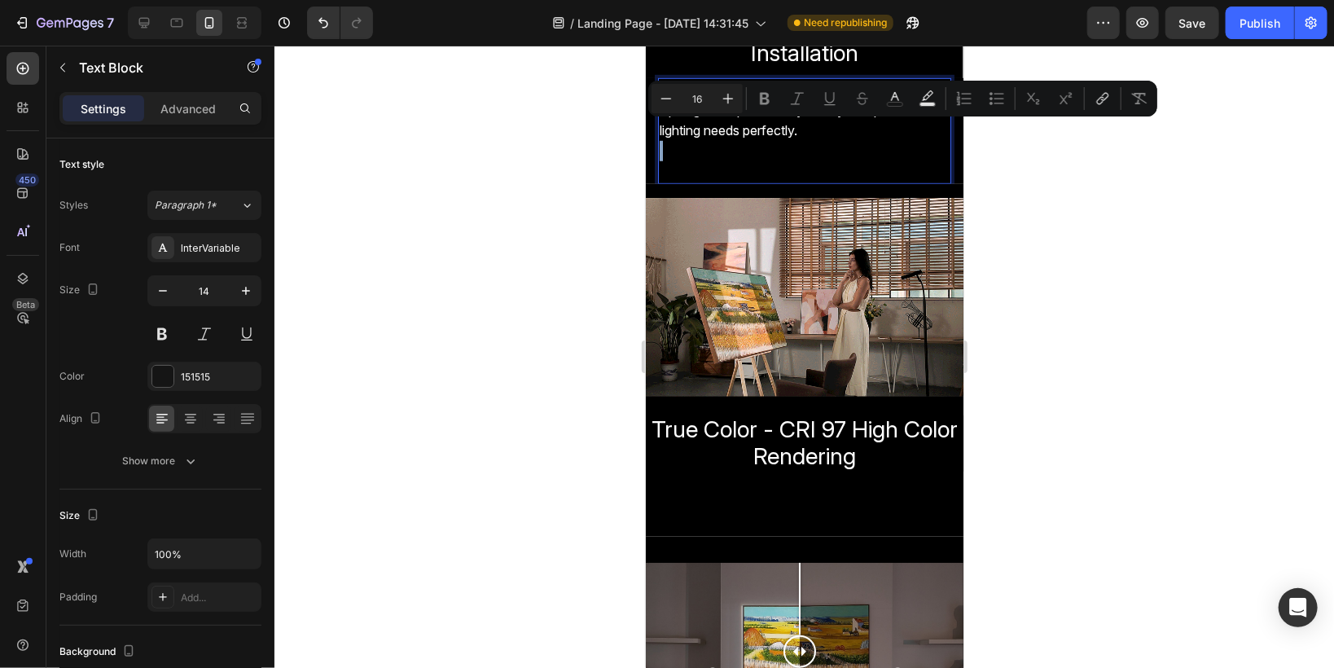
click at [812, 138] on p "Wall mount, desk clamp, or stand it up-DIY Spotlight adaptsinstantly to fit you…" at bounding box center [804, 110] width 290 height 62
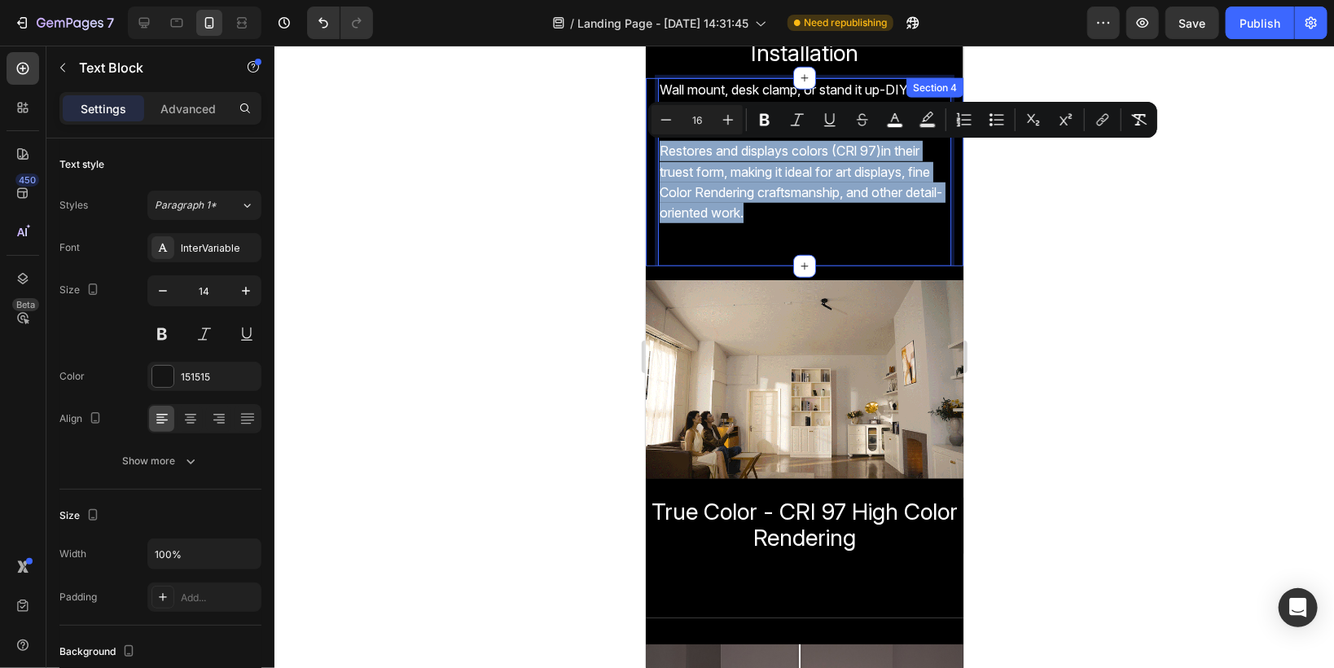
drag, startPoint x: 826, startPoint y: 214, endPoint x: 648, endPoint y: 156, distance: 186.7
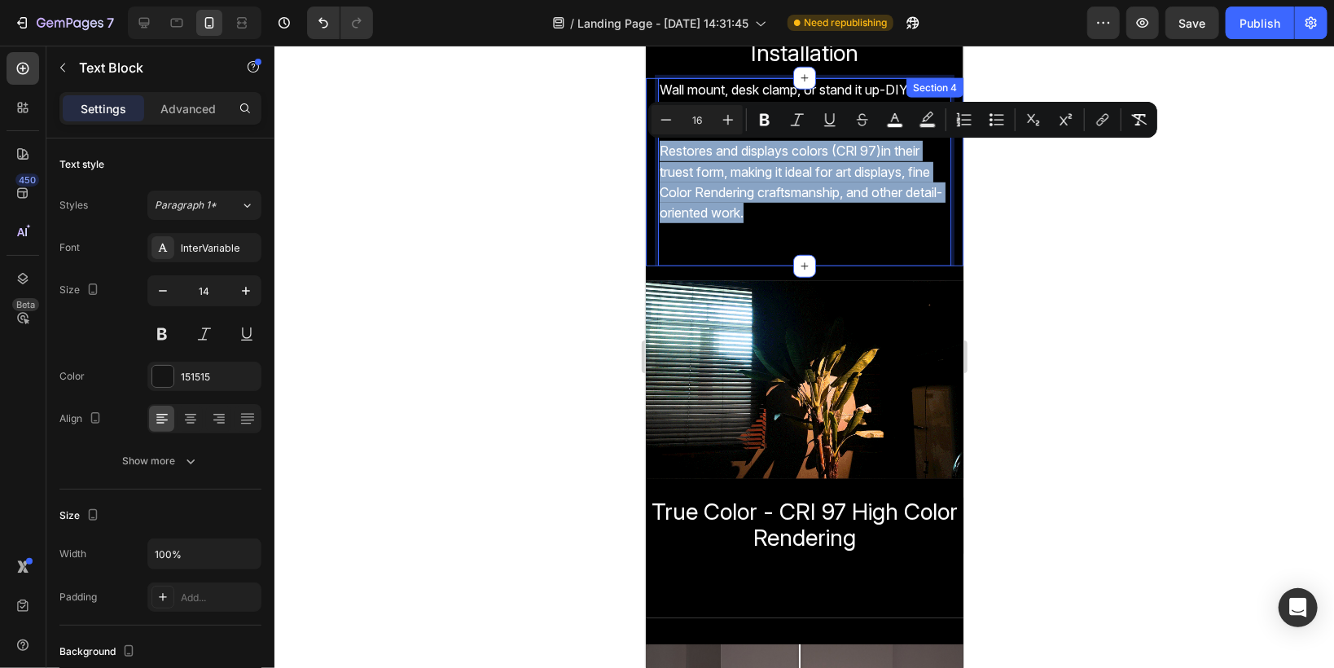
click at [648, 156] on div "Wall mount, desk clamp, or stand it up-DIY Spotlight adaptsinstantly to fit you…" at bounding box center [804, 171] width 318 height 188
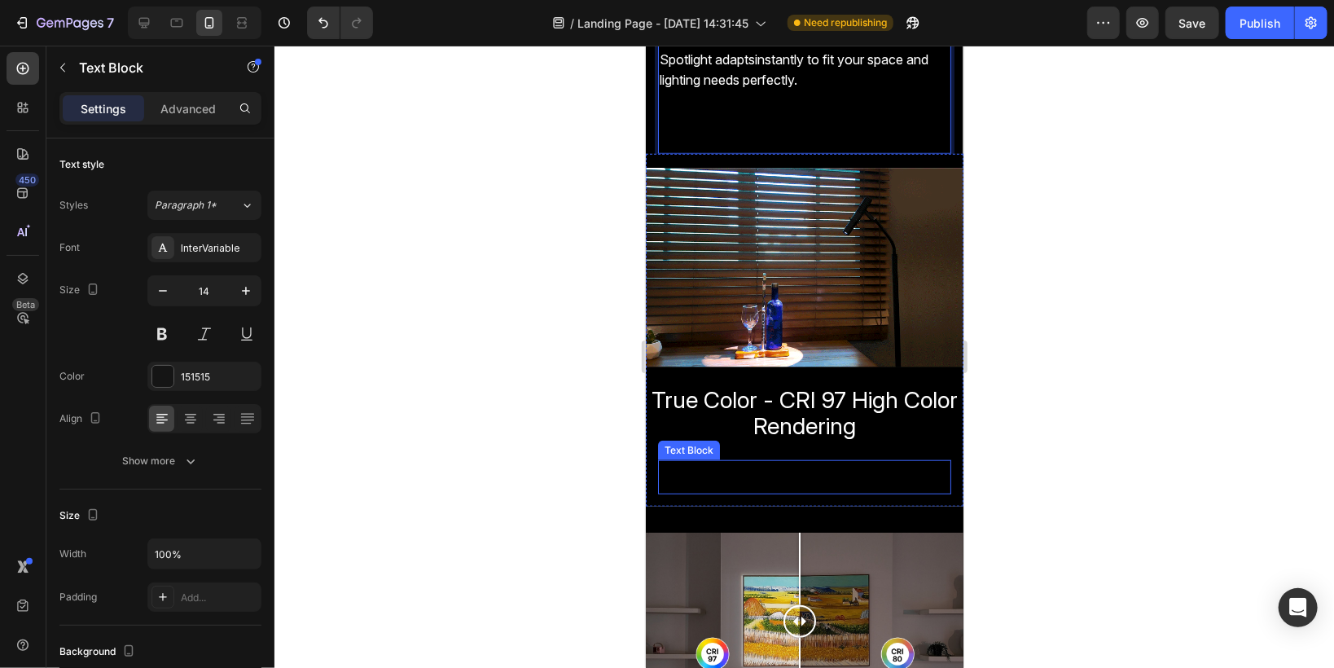
scroll to position [717, 0]
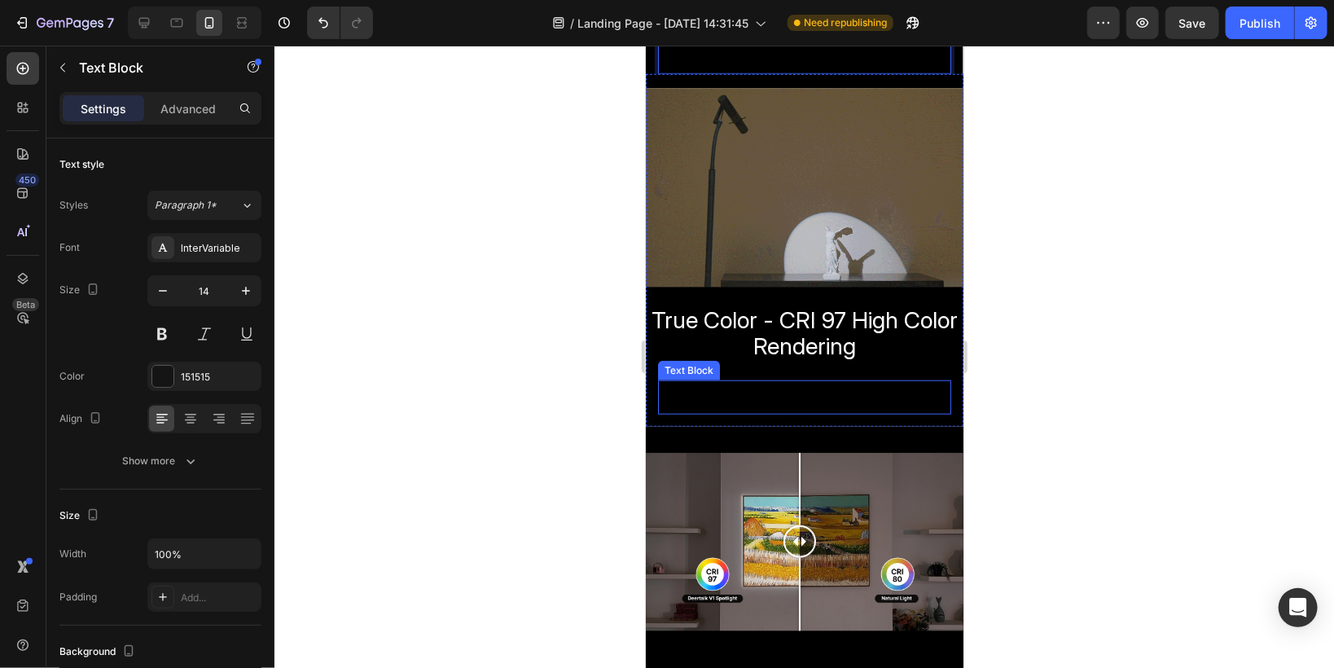
click at [701, 397] on div "Rich Text Editor. Editing area: main" at bounding box center [803, 396] width 293 height 34
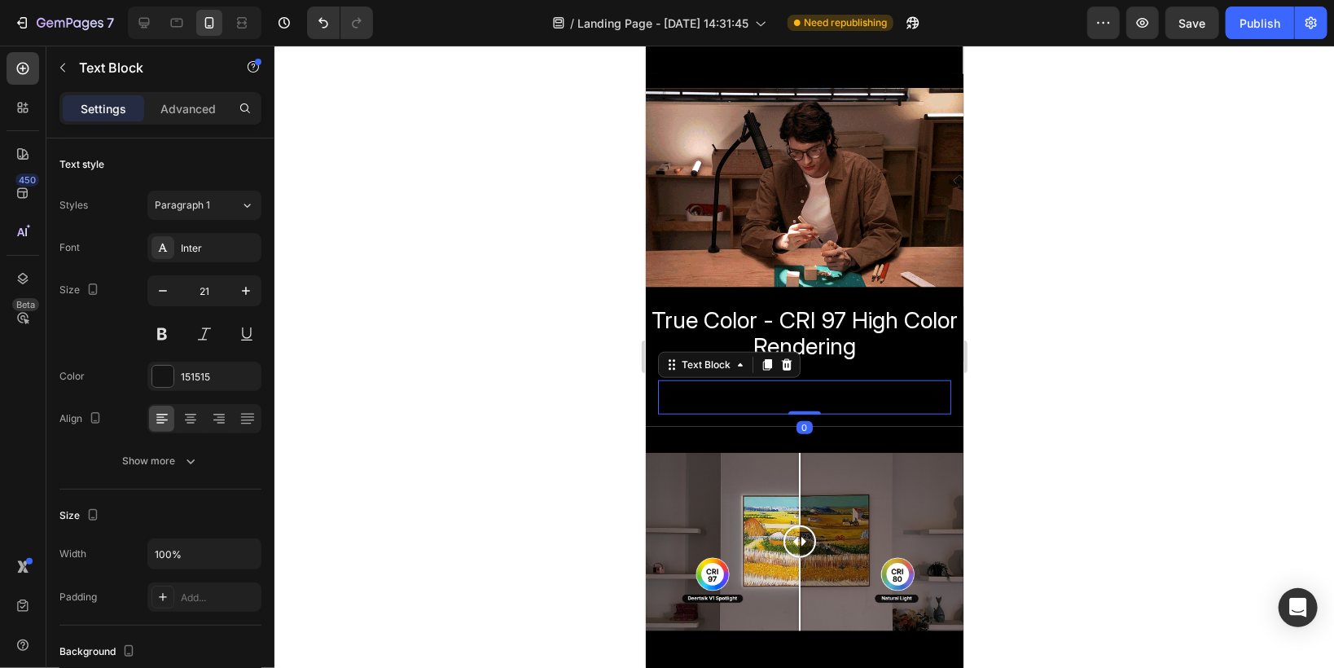
click at [701, 397] on div "Rich Text Editor. Editing area: main" at bounding box center [803, 396] width 293 height 34
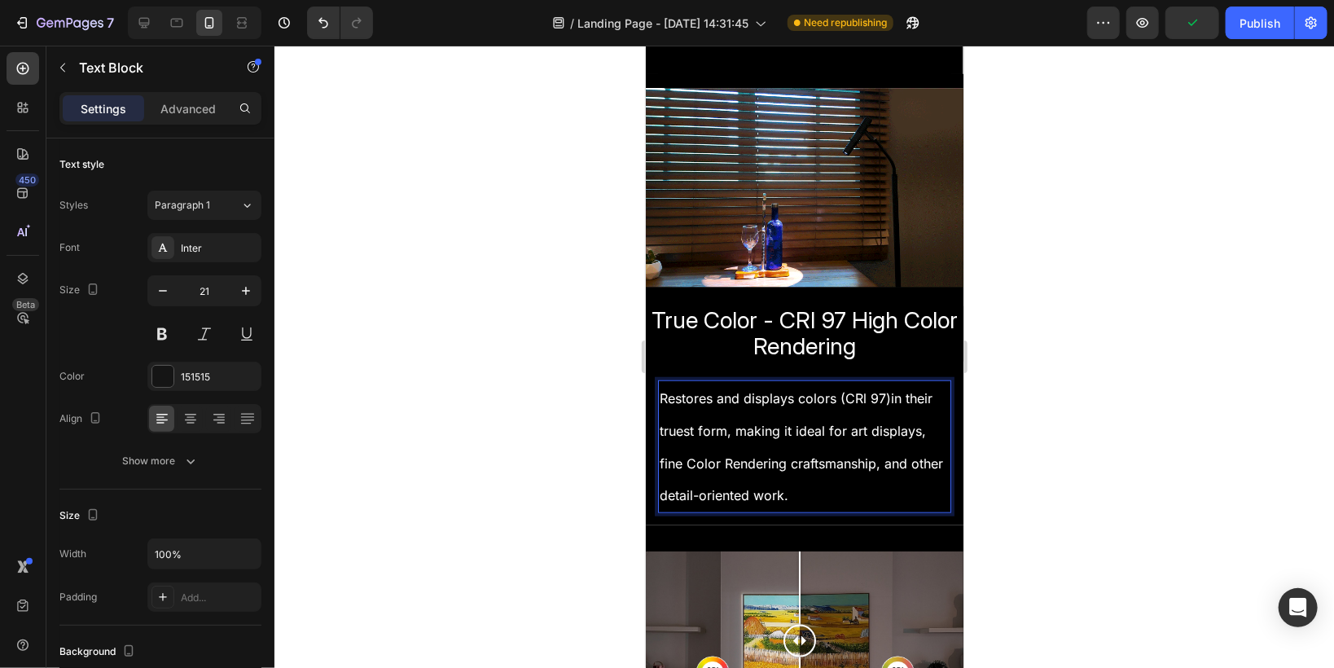
click at [746, 405] on p "Restores and displays colors (CRl 97)in their truest form, making it ideal for …" at bounding box center [804, 445] width 290 height 129
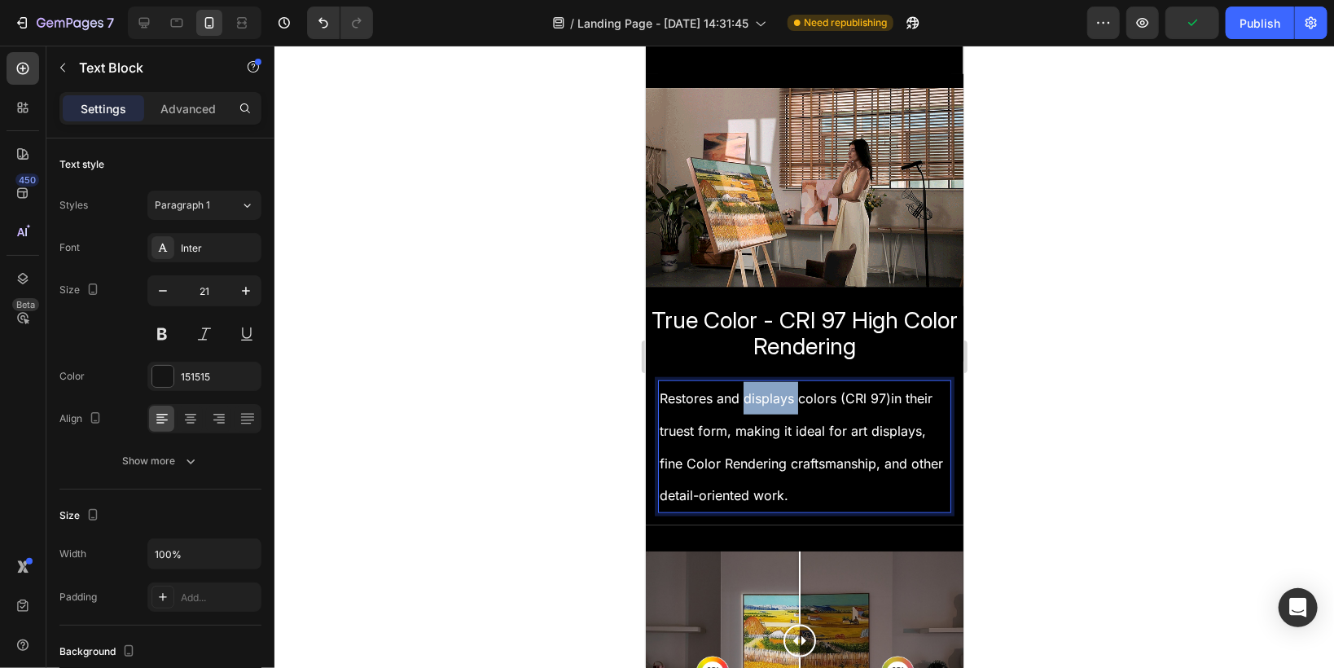
click at [746, 405] on p "Restores and displays colors (CRl 97)in their truest form, making it ideal for …" at bounding box center [804, 445] width 290 height 129
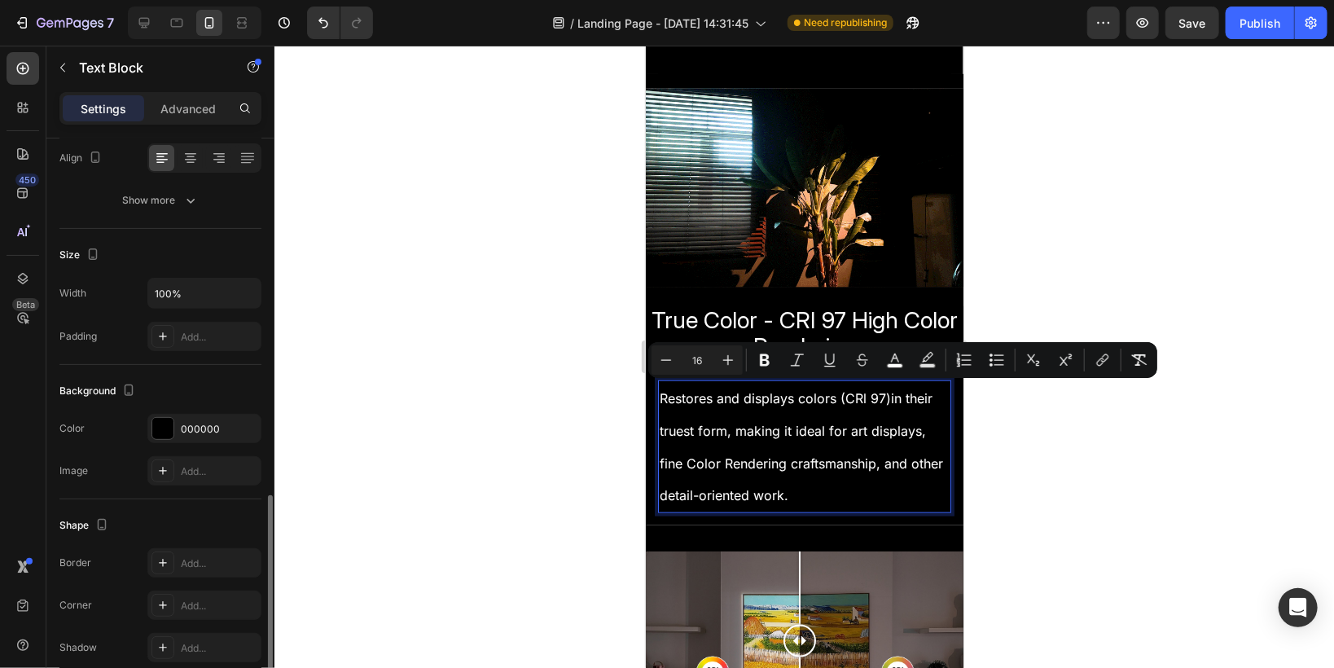
scroll to position [386, 0]
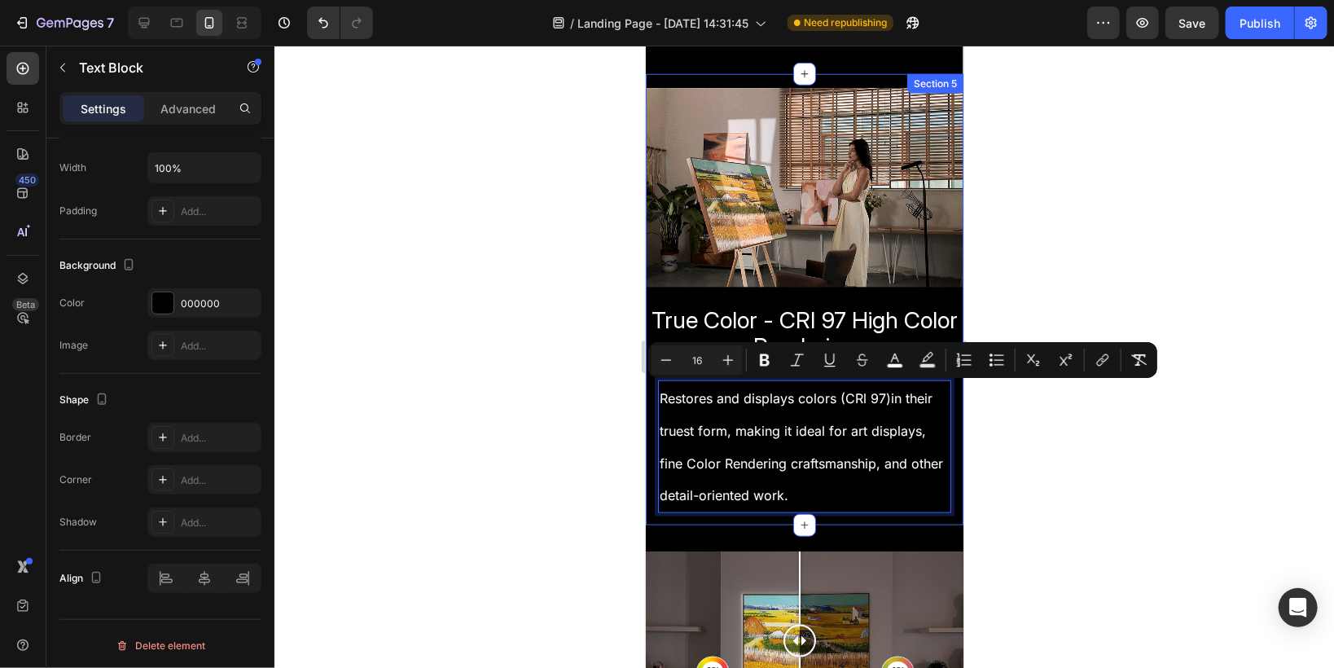
click at [650, 458] on div "Image True Color - CRI 97 High Color Rendering Heading True Color - CRI 97 High…" at bounding box center [804, 305] width 318 height 413
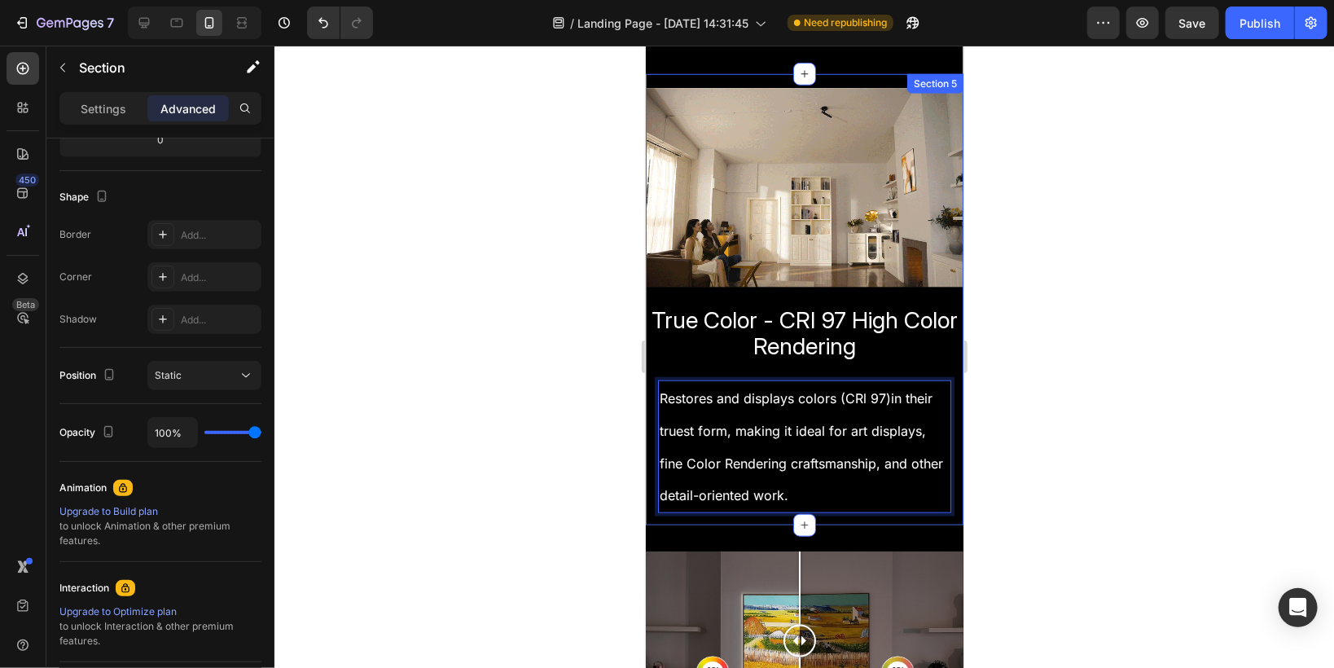
scroll to position [0, 0]
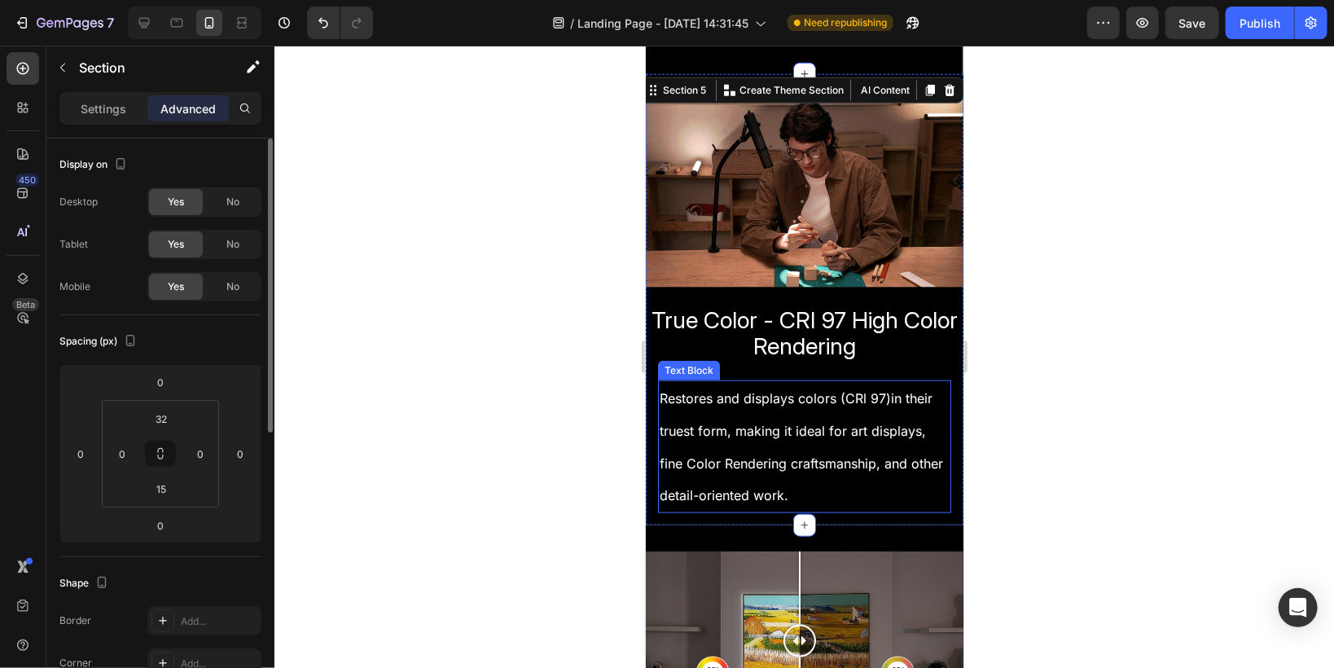
click at [663, 468] on p "Restores and displays colors (CRl 97)in their truest form, making it ideal for …" at bounding box center [804, 445] width 290 height 129
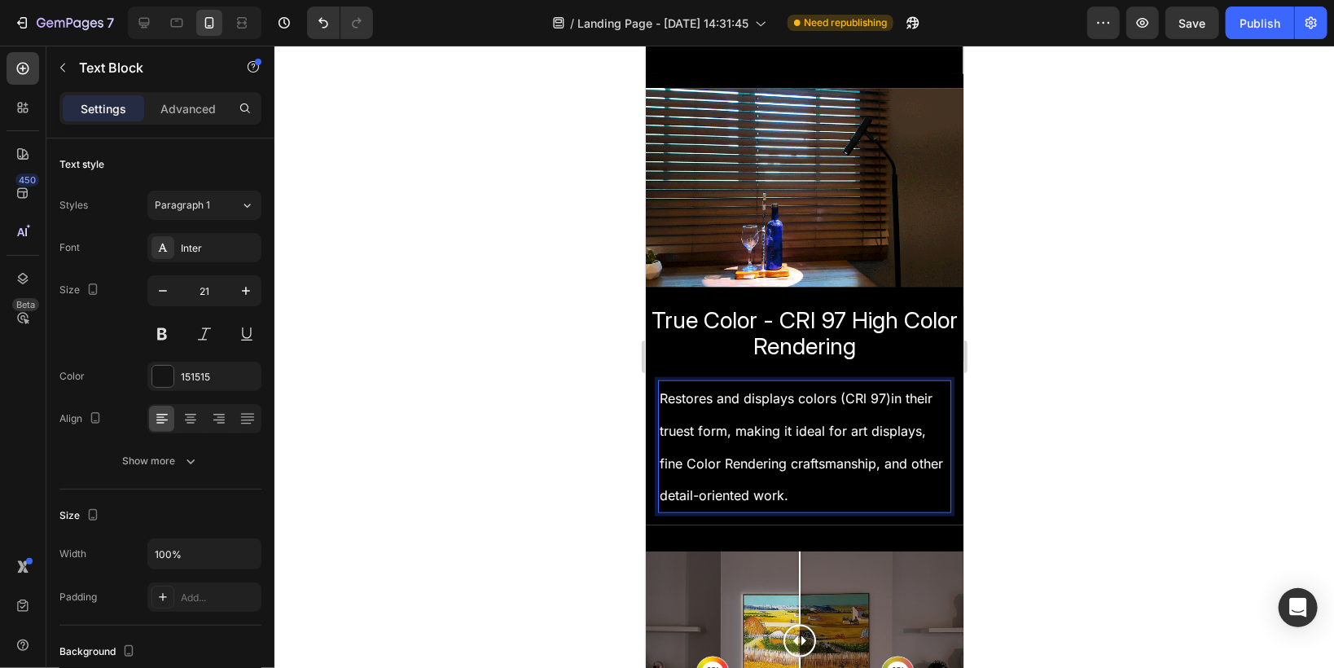
click at [744, 473] on p "Restores and displays colors (CRl 97)in their truest form, making it ideal for …" at bounding box center [804, 445] width 290 height 129
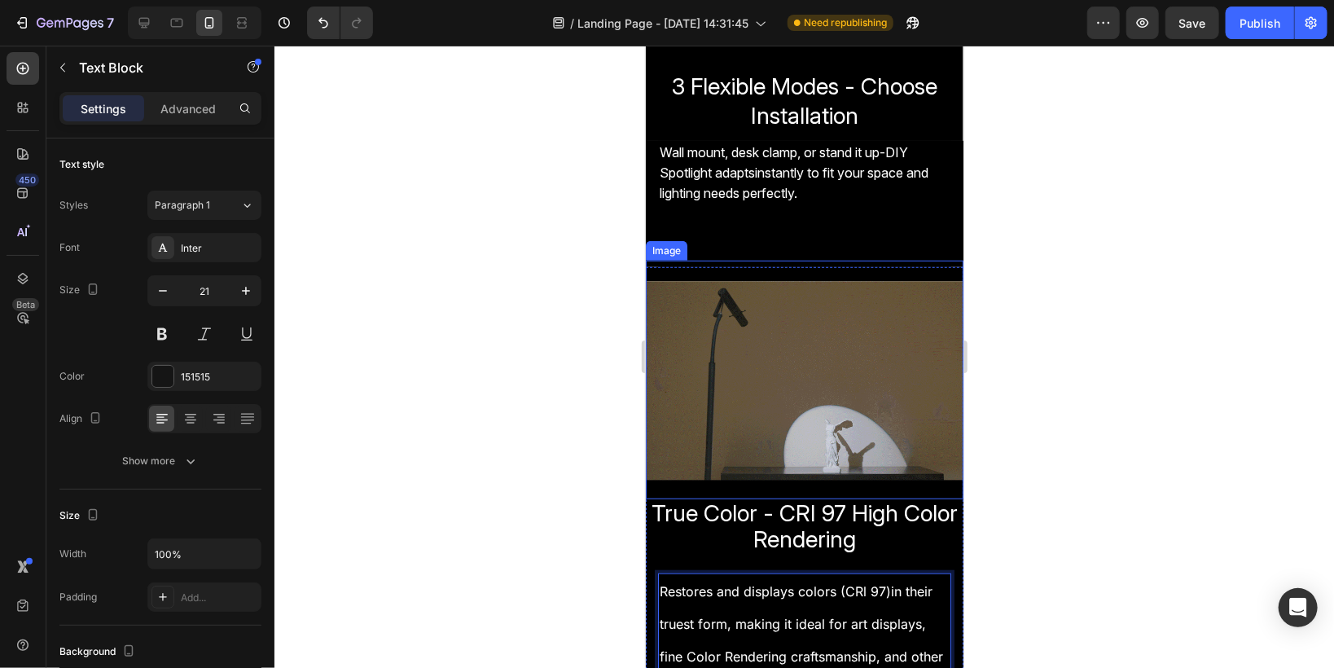
scroll to position [521, 0]
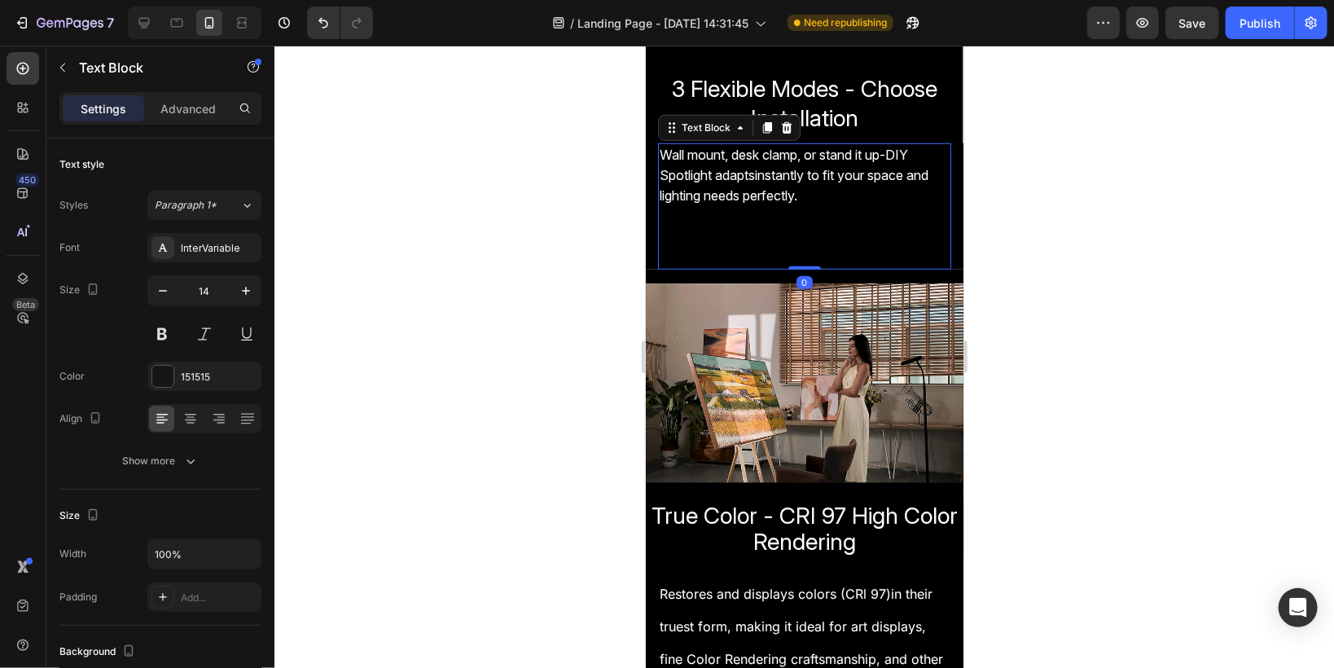
click at [674, 221] on p "Rich Text Editor. Editing area: main" at bounding box center [804, 215] width 290 height 20
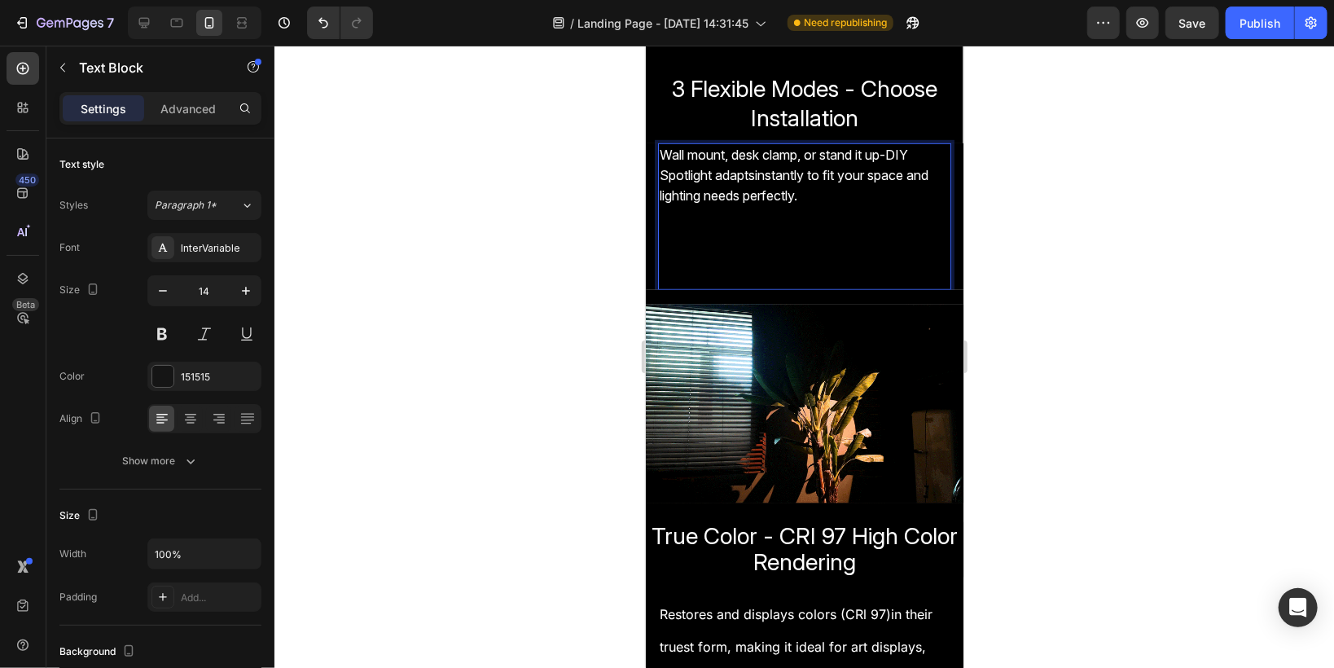
click at [666, 243] on p "Rich Text Editor. Editing area: main" at bounding box center [804, 257] width 290 height 62
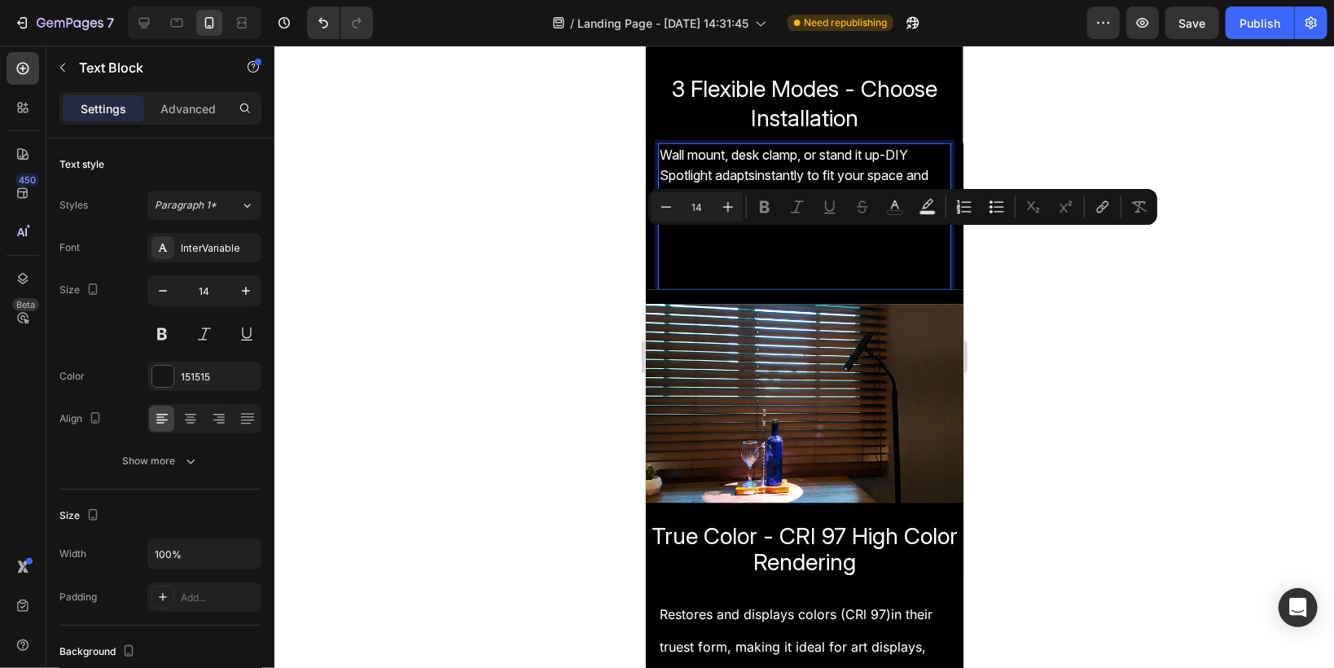
click at [666, 264] on p "Rich Text Editor. Editing area: main" at bounding box center [804, 257] width 290 height 62
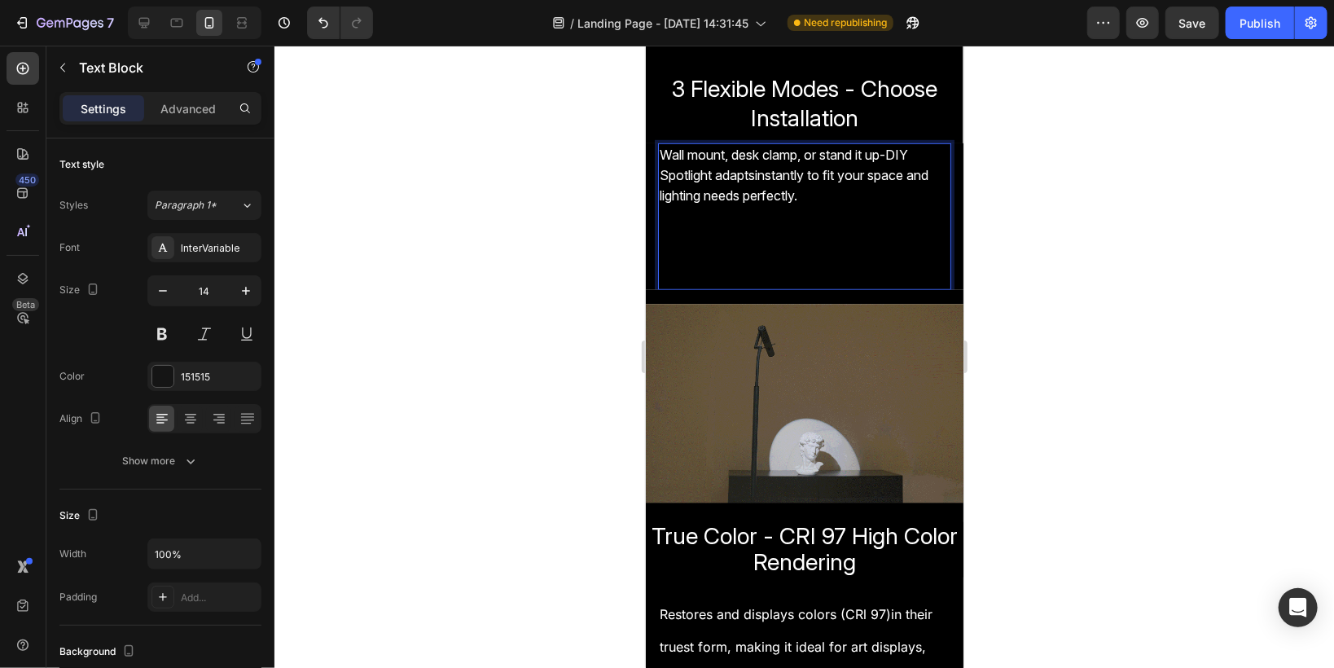
click at [669, 240] on p "⁠⁠⁠⁠⁠⁠⁠" at bounding box center [804, 257] width 290 height 62
click at [664, 231] on p "⁠⁠⁠⁠⁠⁠⁠" at bounding box center [804, 257] width 290 height 62
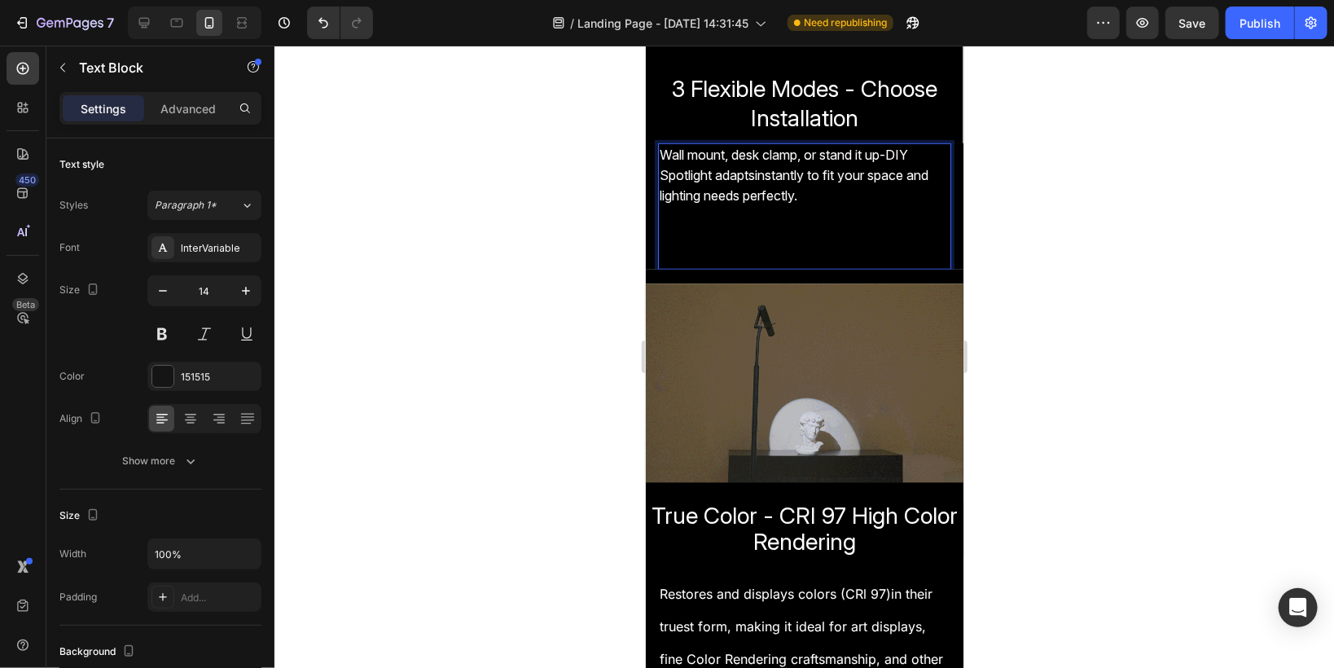
click at [664, 231] on p "⁠⁠⁠⁠⁠⁠⁠" at bounding box center [804, 246] width 290 height 41
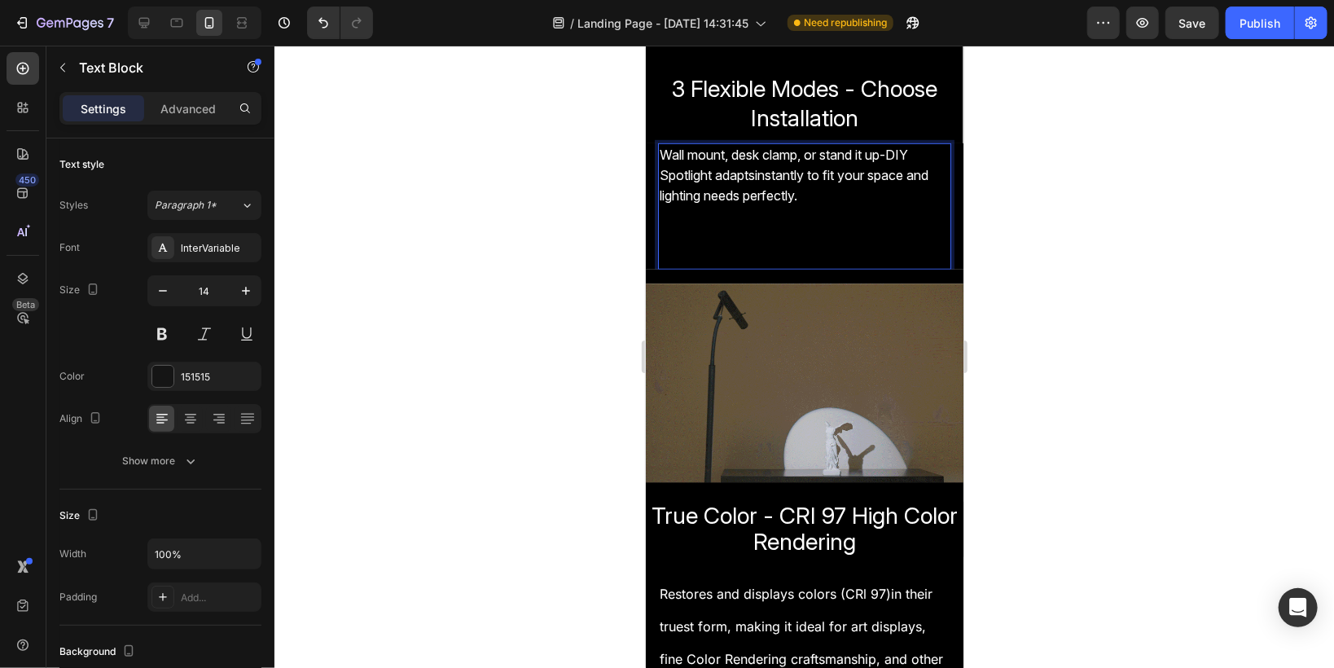
click at [664, 231] on p "⁠⁠⁠⁠⁠⁠⁠" at bounding box center [804, 246] width 290 height 41
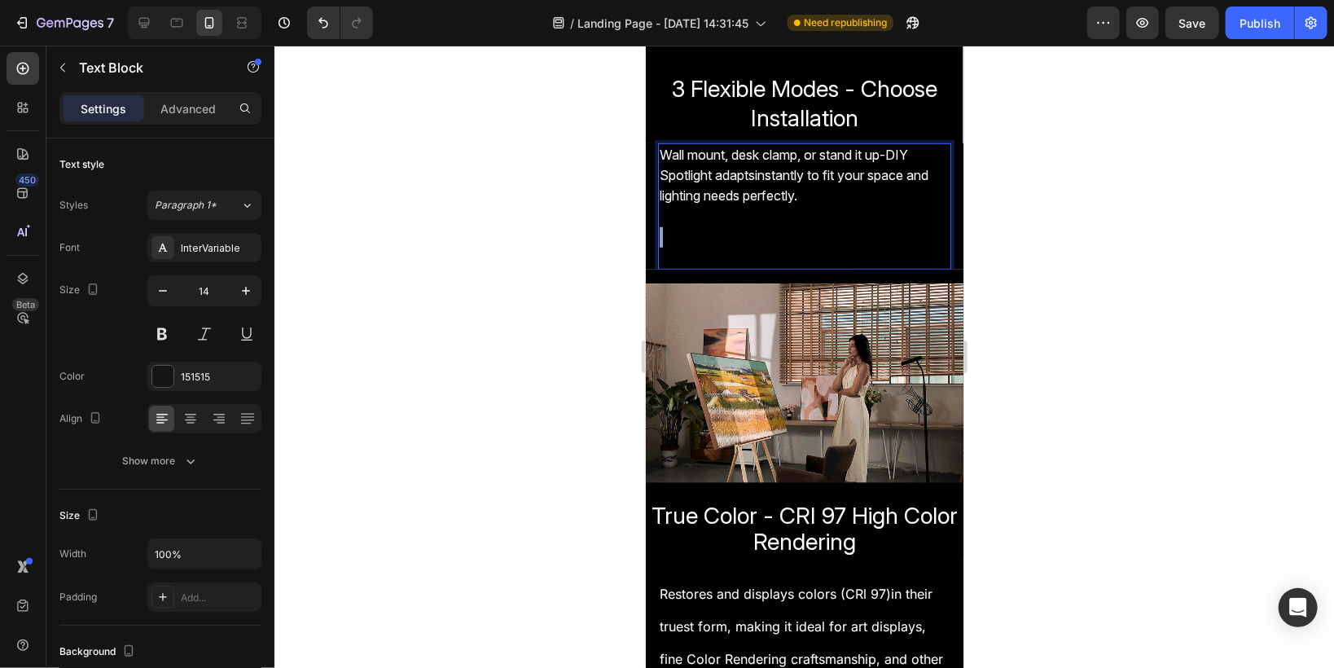
click at [664, 231] on p "⁠⁠⁠⁠⁠⁠⁠" at bounding box center [804, 246] width 290 height 41
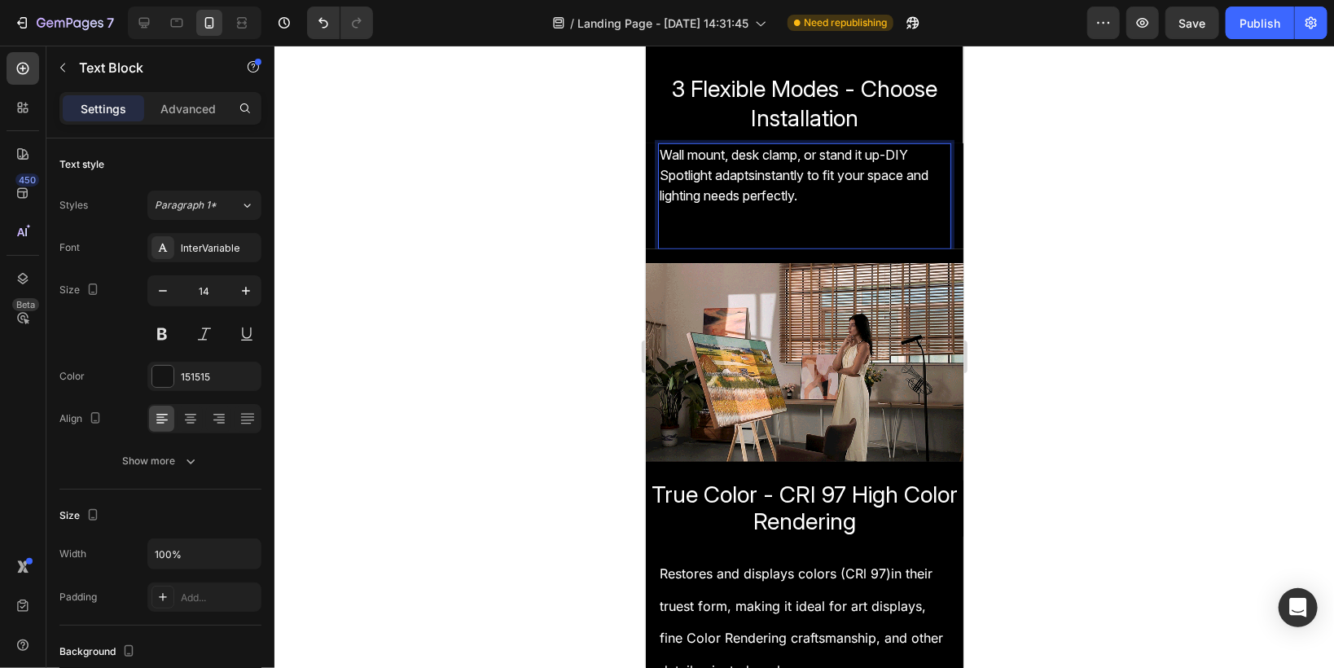
click at [661, 227] on p "Rich Text Editor. Editing area: main" at bounding box center [804, 236] width 290 height 20
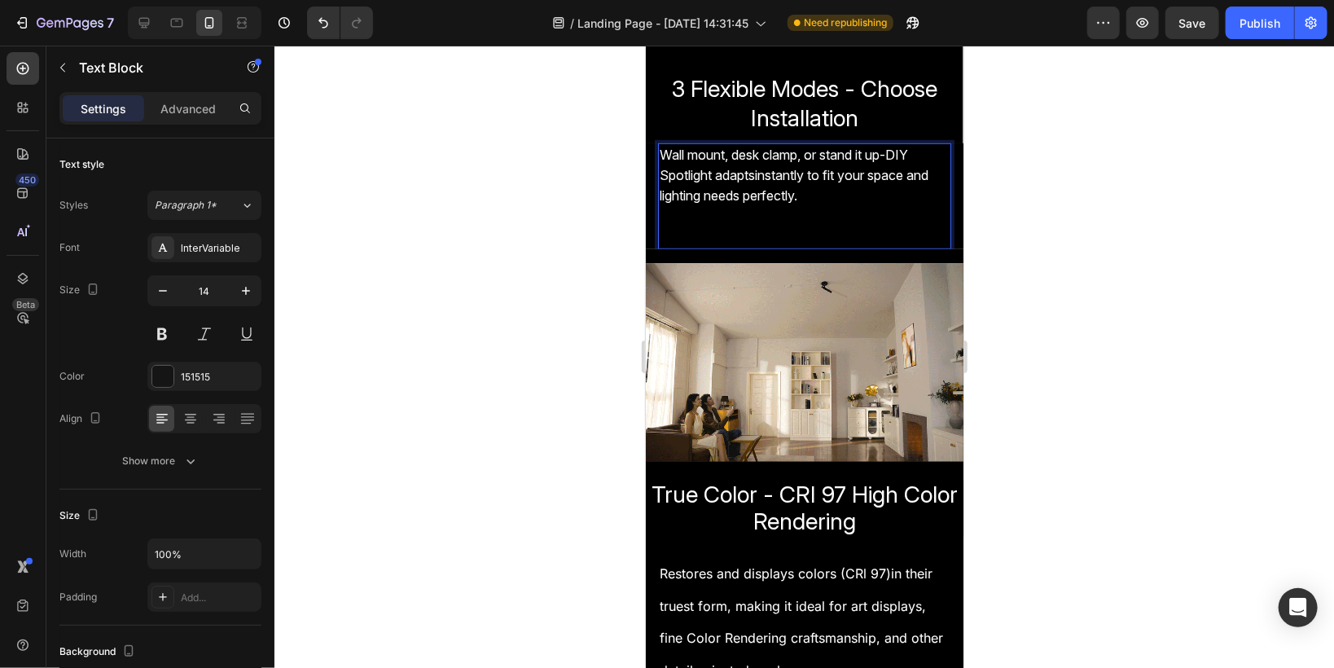
click at [665, 226] on p "Rich Text Editor. Editing area: main" at bounding box center [804, 215] width 290 height 20
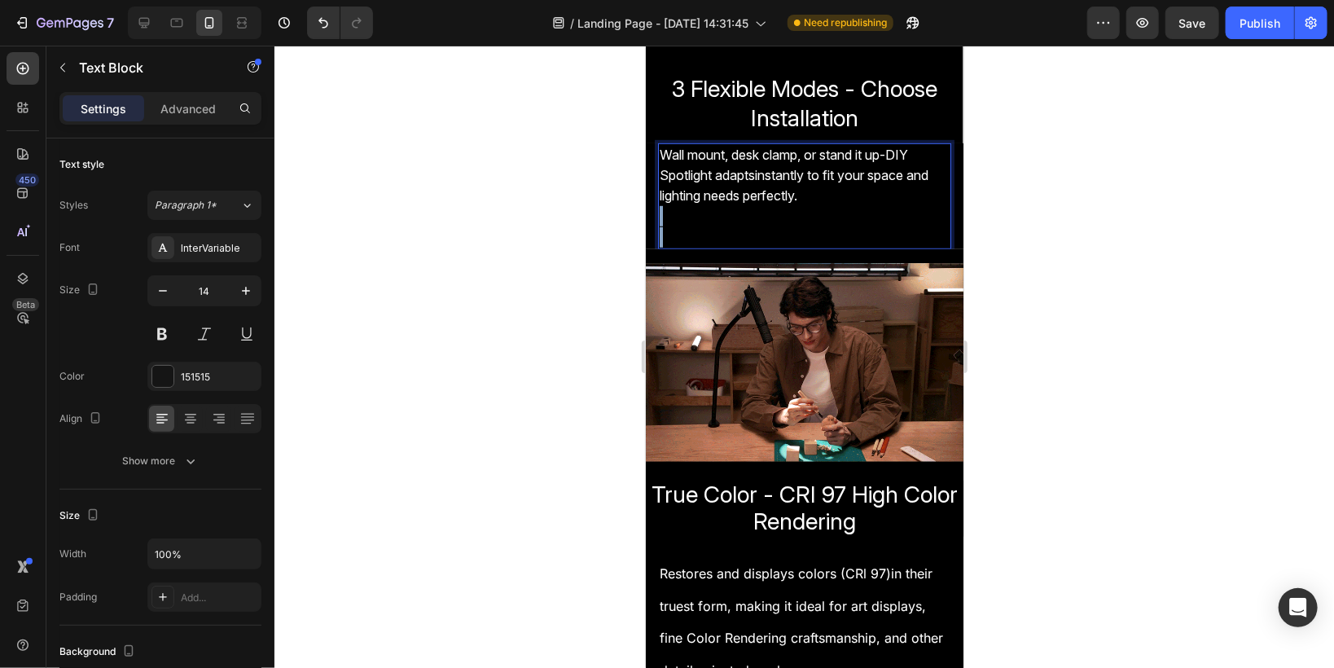
click at [665, 226] on p "Rich Text Editor. Editing area: main" at bounding box center [804, 215] width 290 height 20
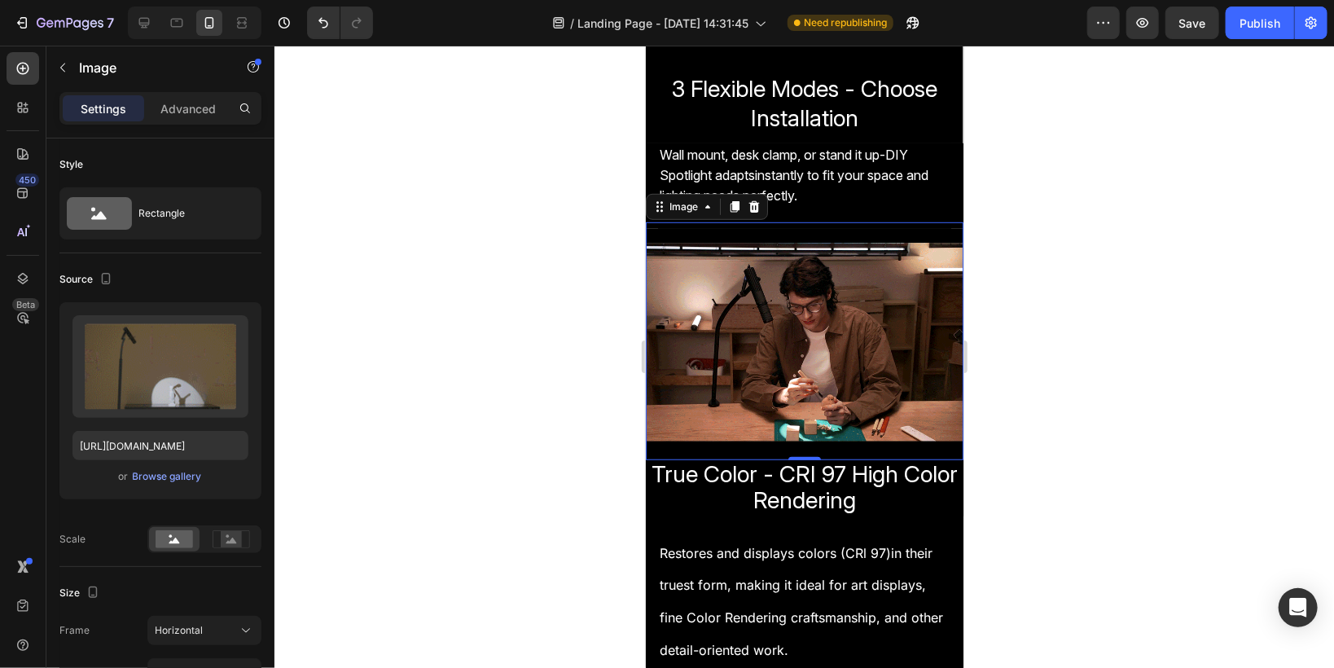
click at [664, 218] on div "Image" at bounding box center [706, 206] width 122 height 26
click at [542, 231] on div at bounding box center [803, 357] width 1059 height 622
click at [663, 236] on img at bounding box center [804, 340] width 318 height 239
click at [596, 245] on div at bounding box center [803, 357] width 1059 height 622
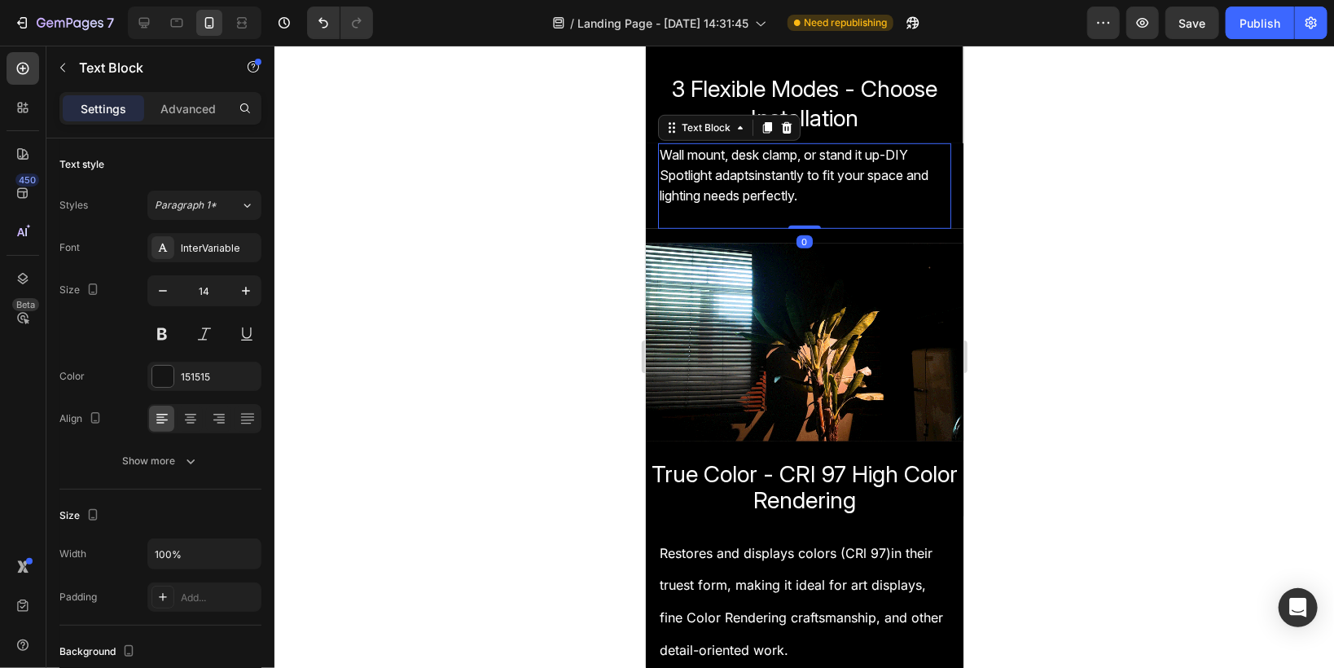
click at [735, 187] on span "Wall mount, desk clamp, or stand it up-DIY Spotlight adaptsinstantly to fit you…" at bounding box center [793, 174] width 269 height 57
click at [762, 131] on icon at bounding box center [766, 126] width 9 height 11
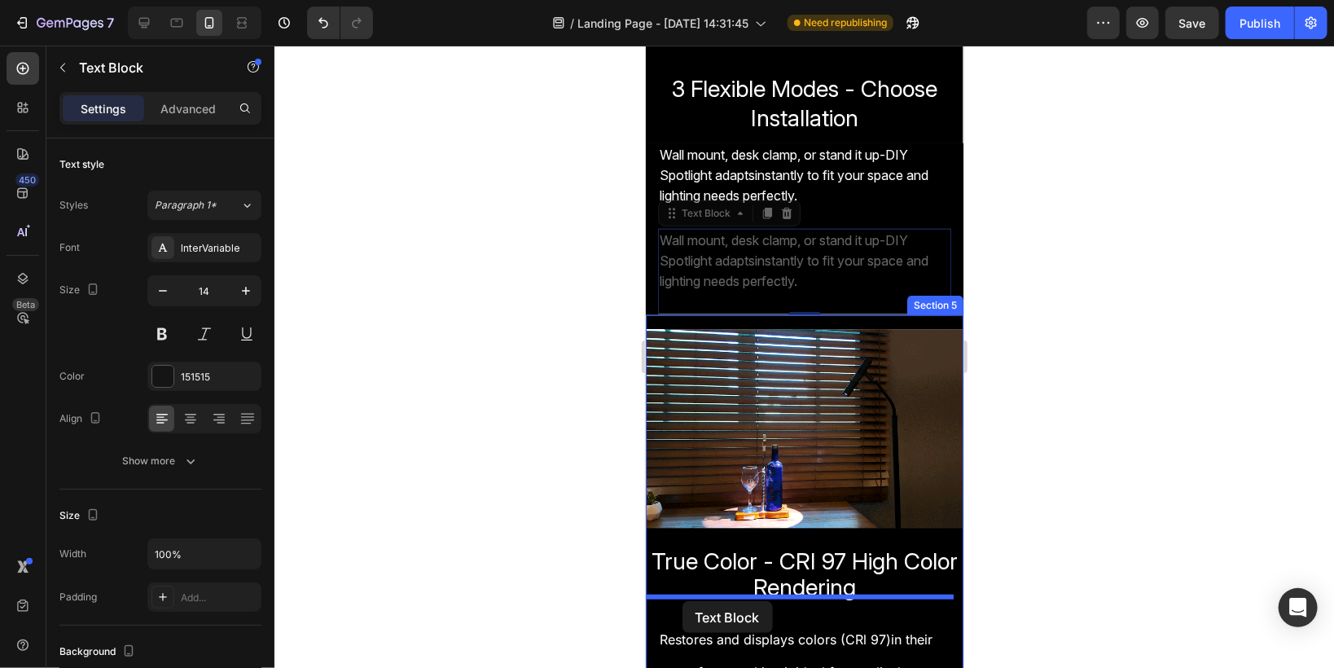
drag, startPoint x: 667, startPoint y: 219, endPoint x: 682, endPoint y: 600, distance: 381.4
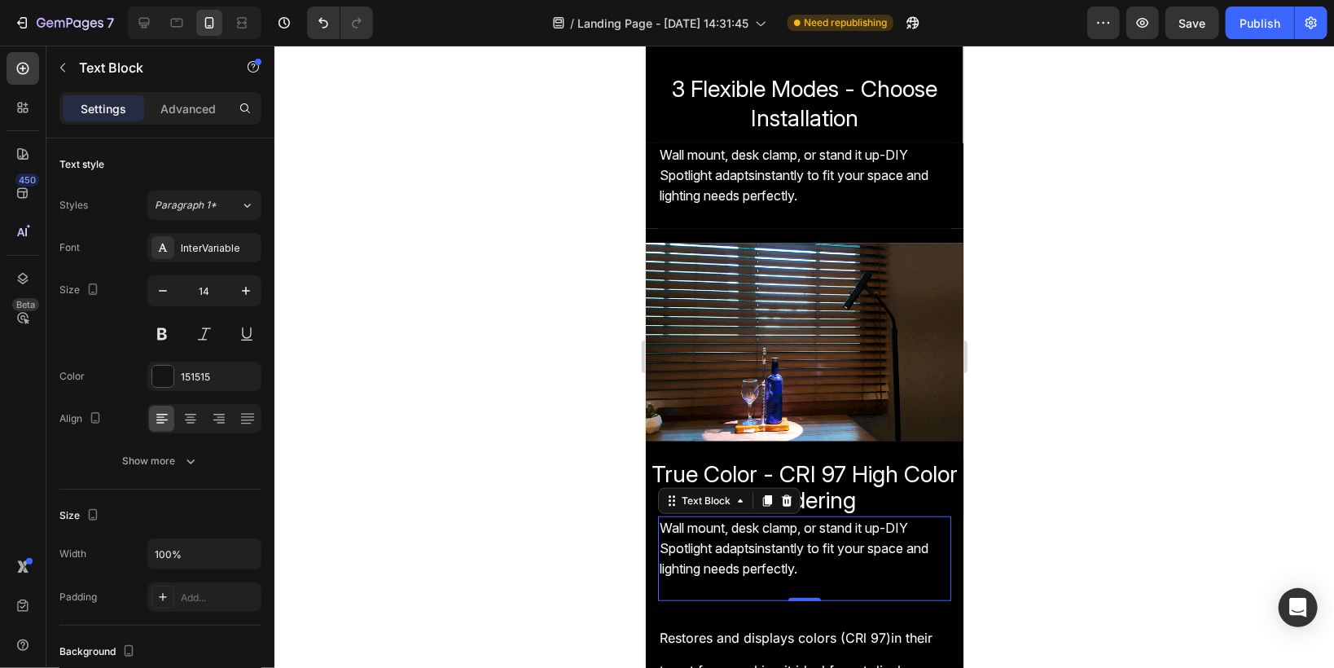
scroll to position [651, 0]
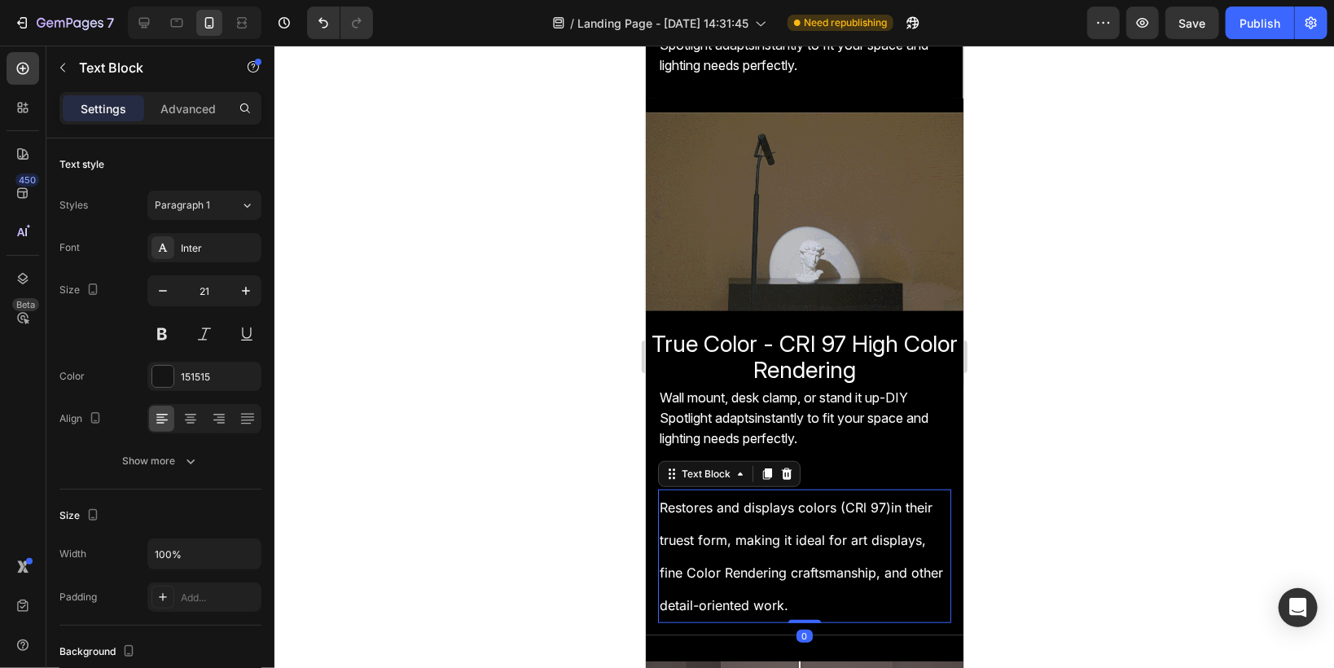
click at [663, 509] on span "Restores and displays colors (CRl 97)in their truest form, making it ideal for …" at bounding box center [800, 554] width 283 height 113
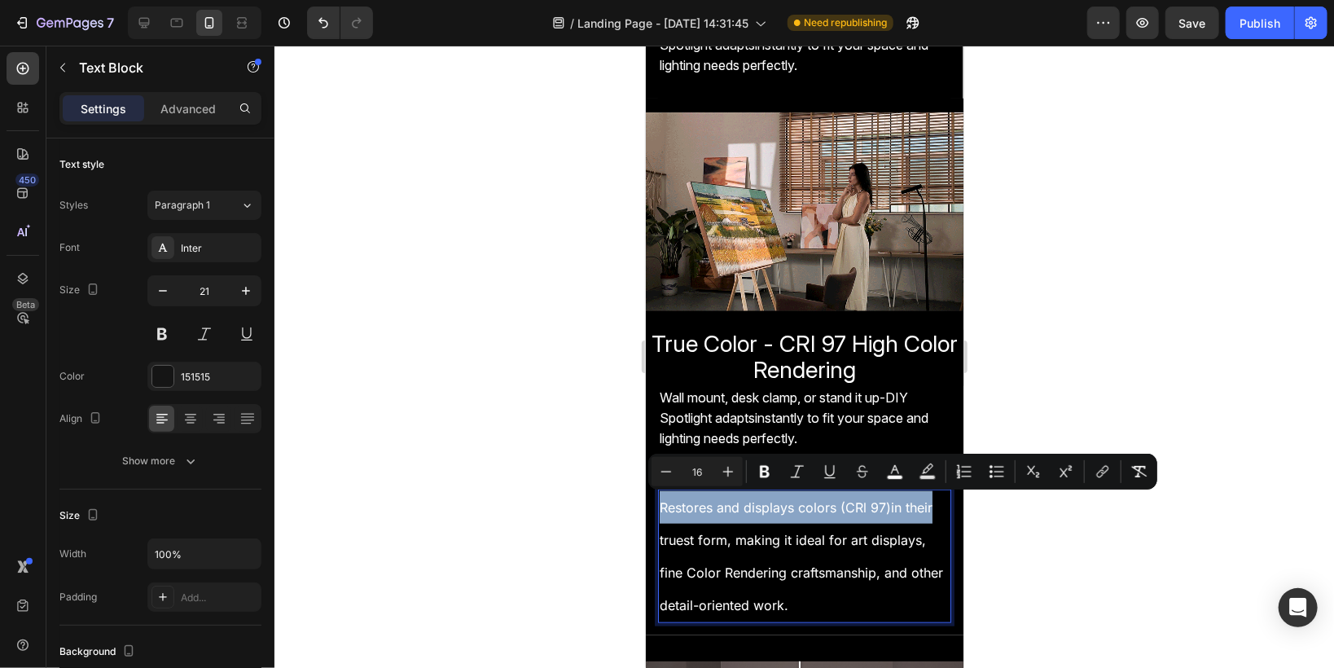
drag, startPoint x: 660, startPoint y: 500, endPoint x: 930, endPoint y: 500, distance: 269.5
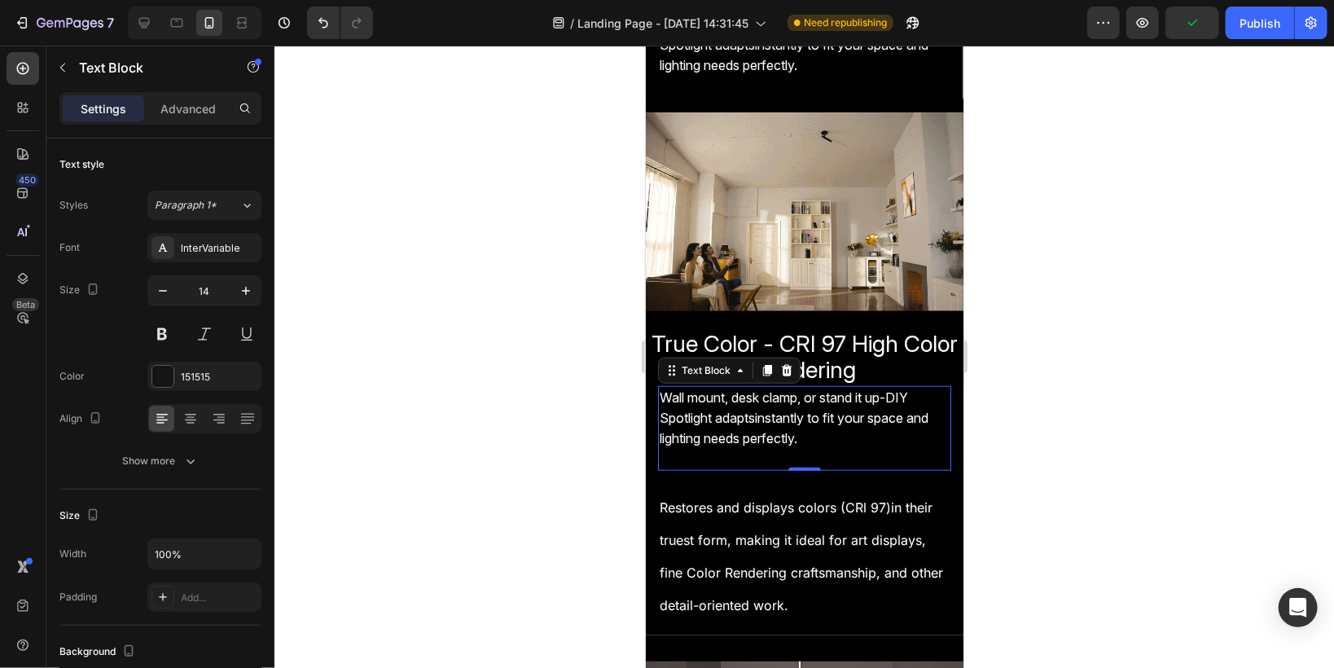
click at [718, 410] on span "Wall mount, desk clamp, or stand it up-DIY Spotlight adaptsinstantly to fit you…" at bounding box center [793, 416] width 269 height 57
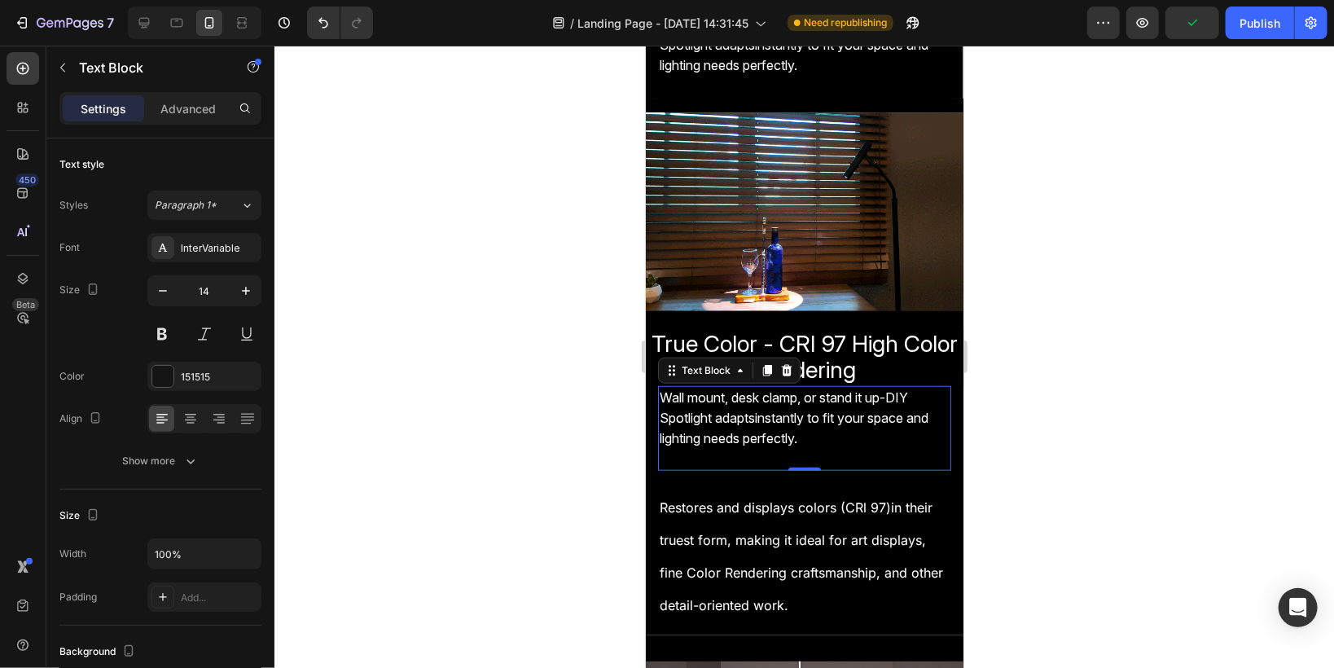
click at [718, 410] on span "Wall mount, desk clamp, or stand it up-DIY Spotlight adaptsinstantly to fit you…" at bounding box center [793, 416] width 269 height 57
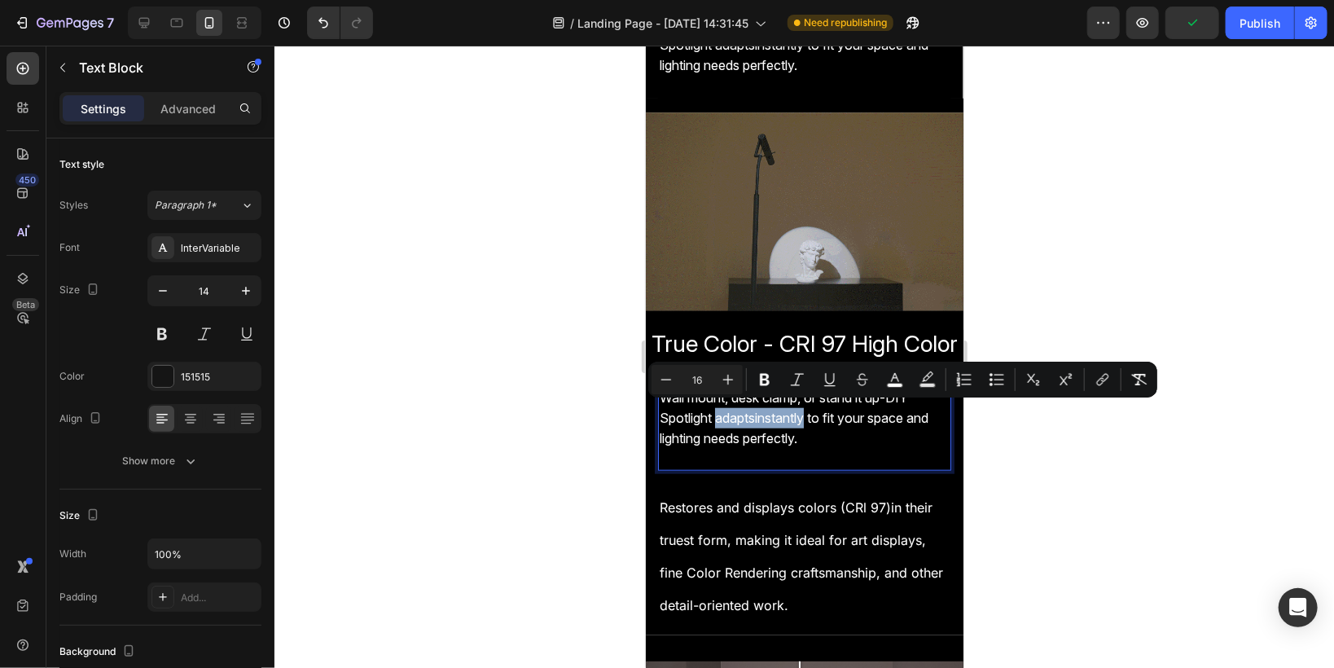
click at [658, 397] on div "Minus 16 Plus Bold Italic Underline Strikethrough color Text Background Color N…" at bounding box center [902, 380] width 509 height 36
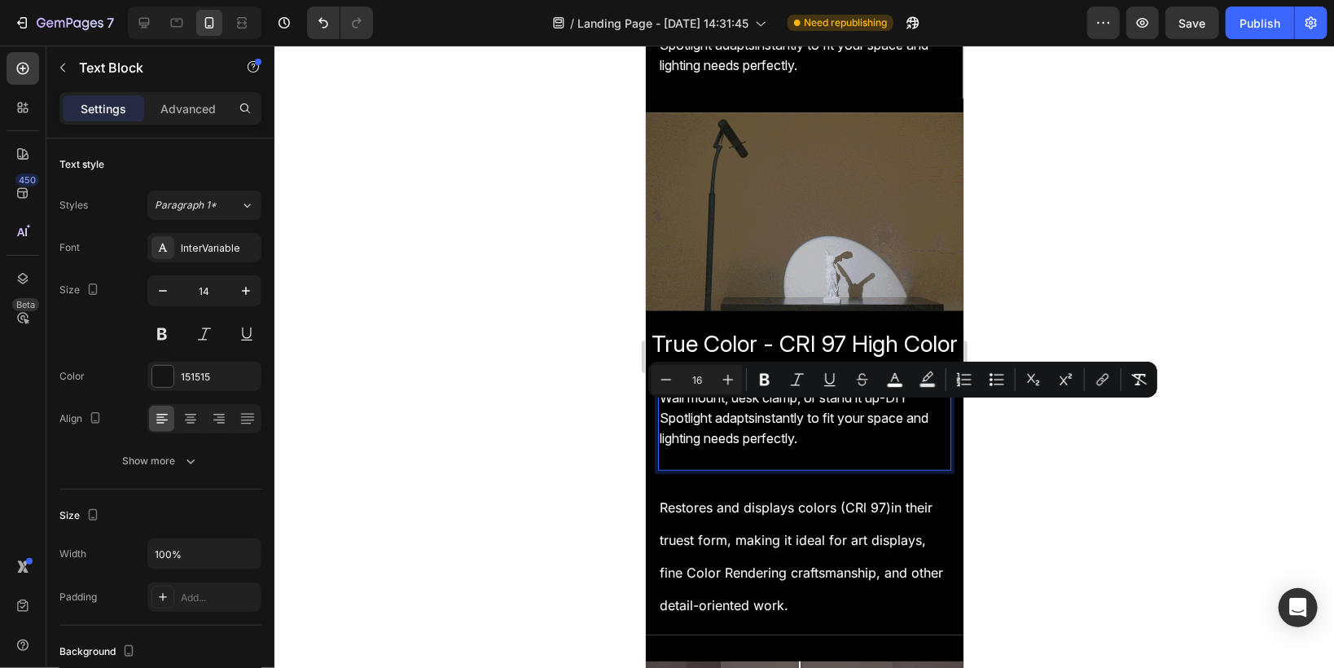
click at [664, 420] on p "Wall mount, desk clamp, or stand it up-DIY Spotlight adaptsinstantly to fit you…" at bounding box center [804, 418] width 290 height 62
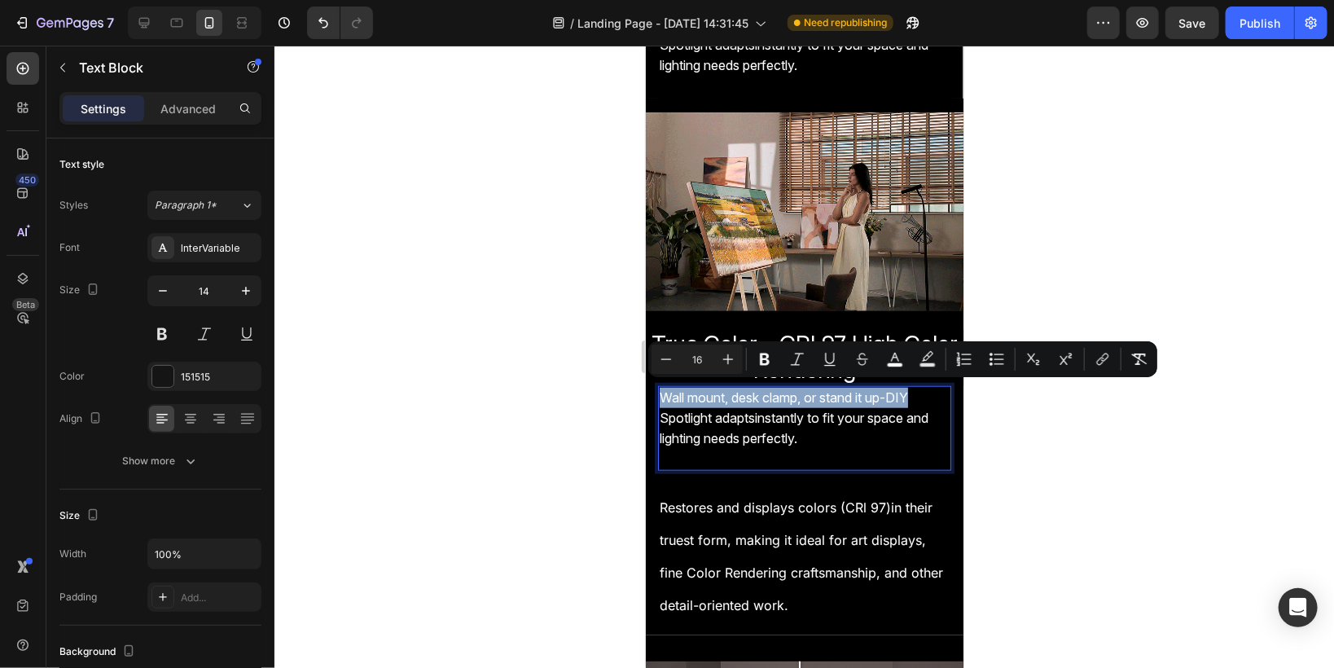
drag, startPoint x: 663, startPoint y: 389, endPoint x: 924, endPoint y: 389, distance: 261.4
click at [924, 389] on p "Wall mount, desk clamp, or stand it up-DIY Spotlight adaptsinstantly to fit you…" at bounding box center [804, 418] width 290 height 62
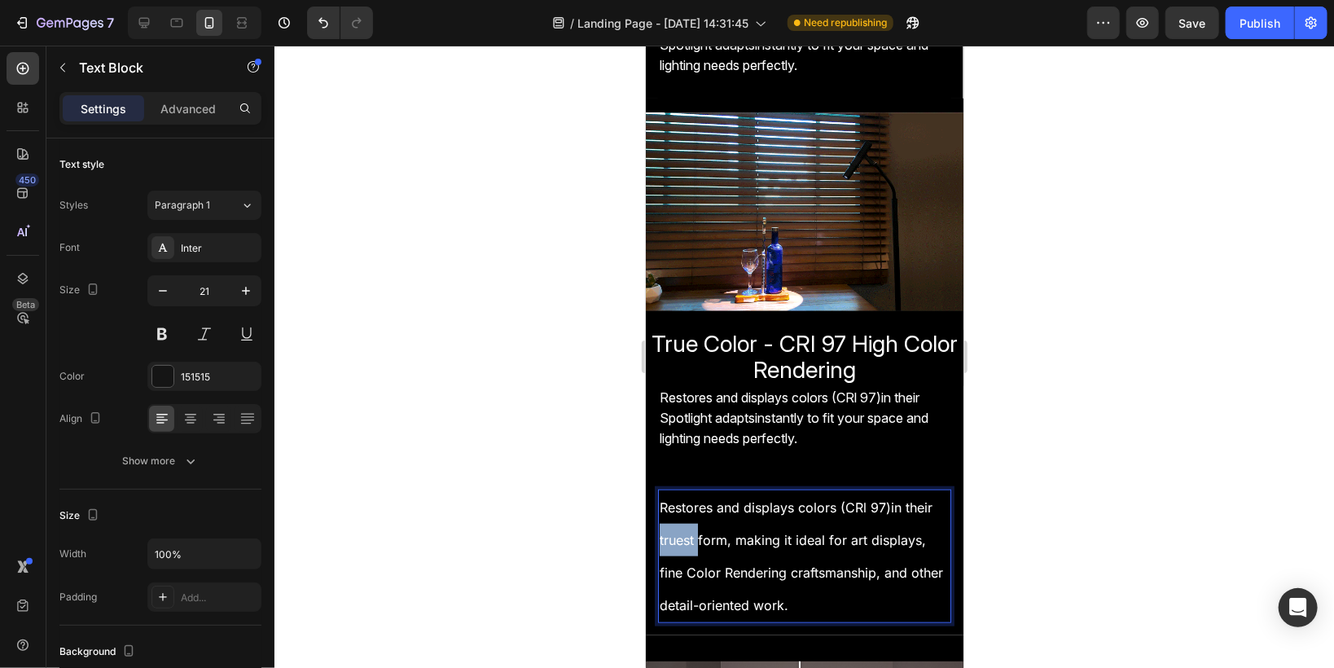
click at [660, 535] on span "Restores and displays colors (CRl 97)in their truest form, making it ideal for …" at bounding box center [800, 554] width 283 height 113
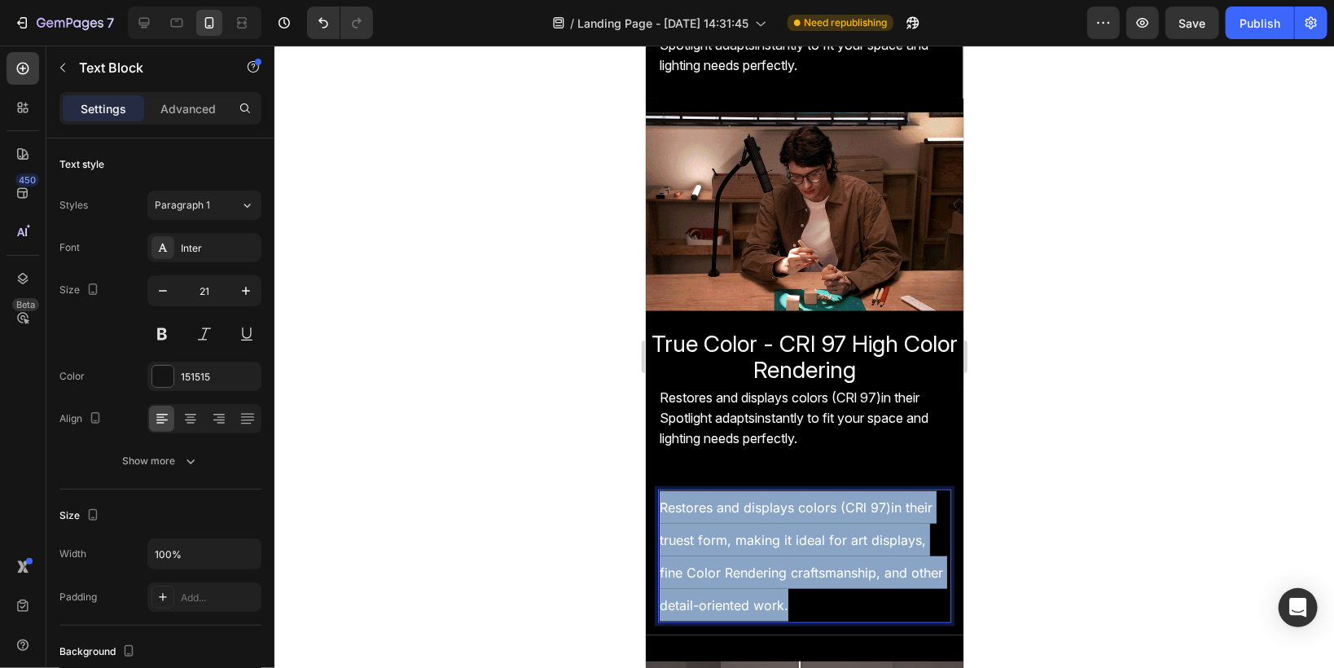
click at [660, 535] on span "Restores and displays colors (CRl 97)in their truest form, making it ideal for …" at bounding box center [800, 554] width 283 height 113
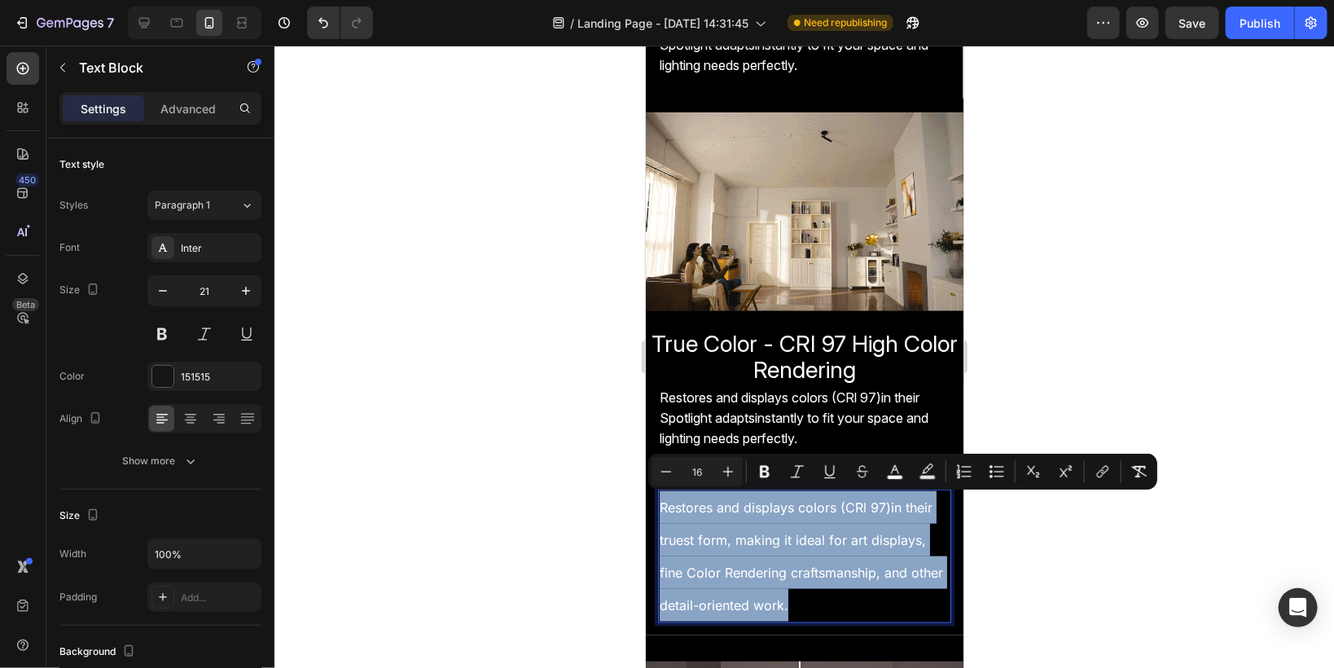
click at [660, 535] on span "Restores and displays colors (CRl 97)in their truest form, making it ideal for …" at bounding box center [800, 554] width 283 height 113
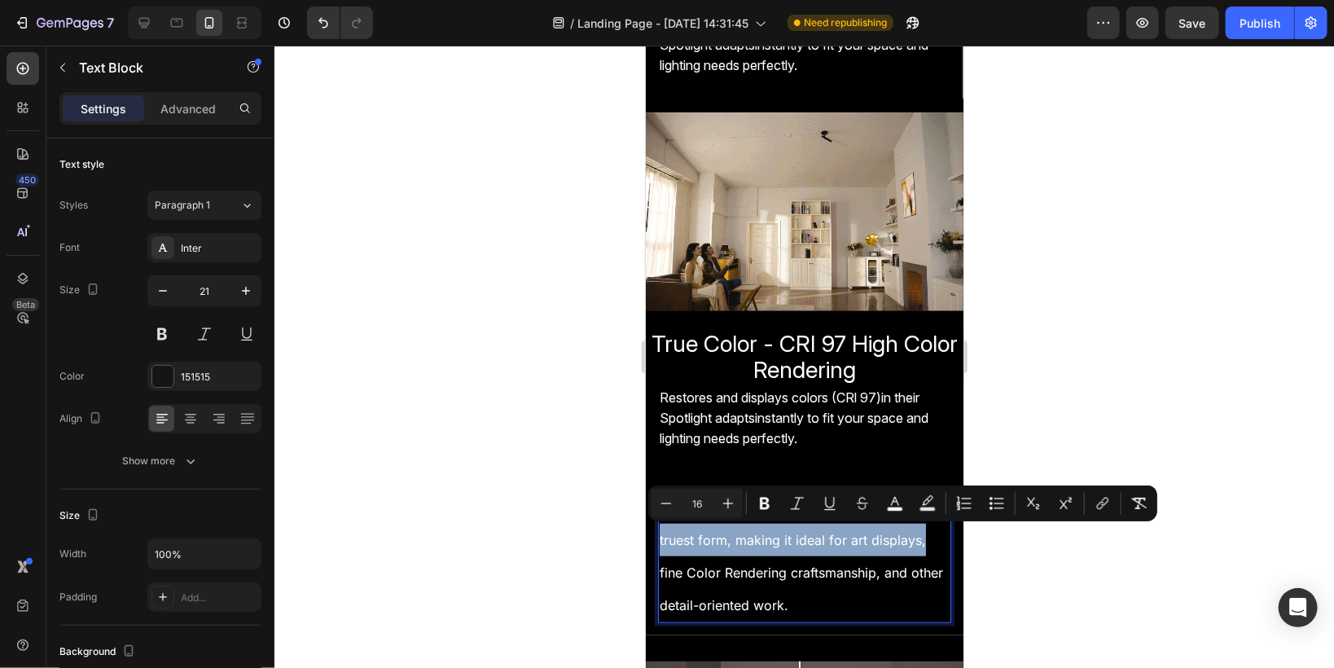
drag, startPoint x: 660, startPoint y: 536, endPoint x: 924, endPoint y: 538, distance: 263.9
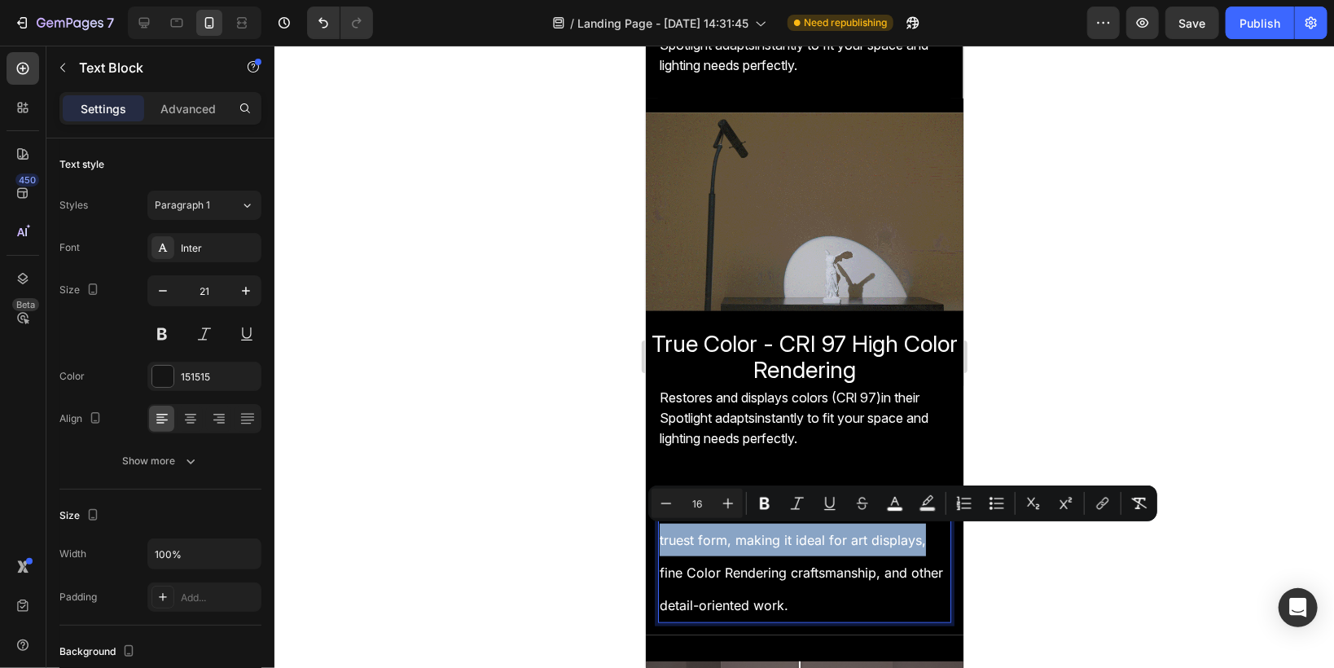
click at [924, 538] on p "Restores and displays colors (CRl 97)in their truest form, making it ideal for …" at bounding box center [804, 554] width 290 height 129
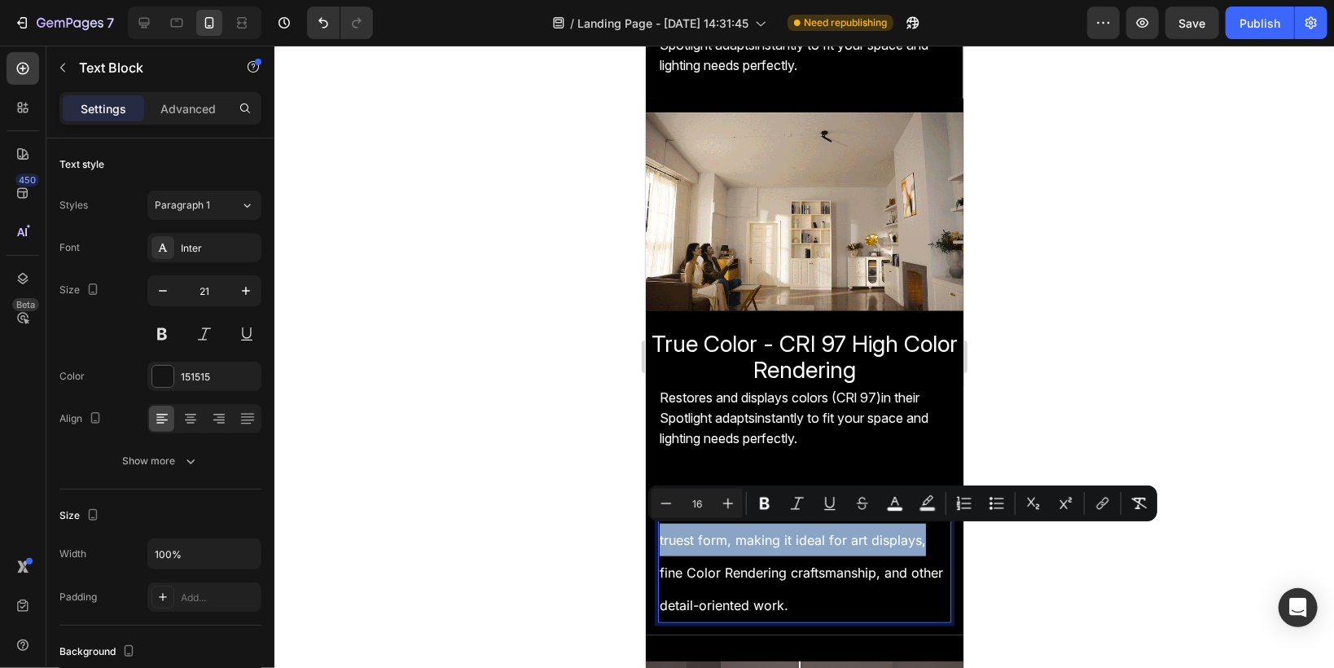
copy span "truest form, making it ideal for art displays,"
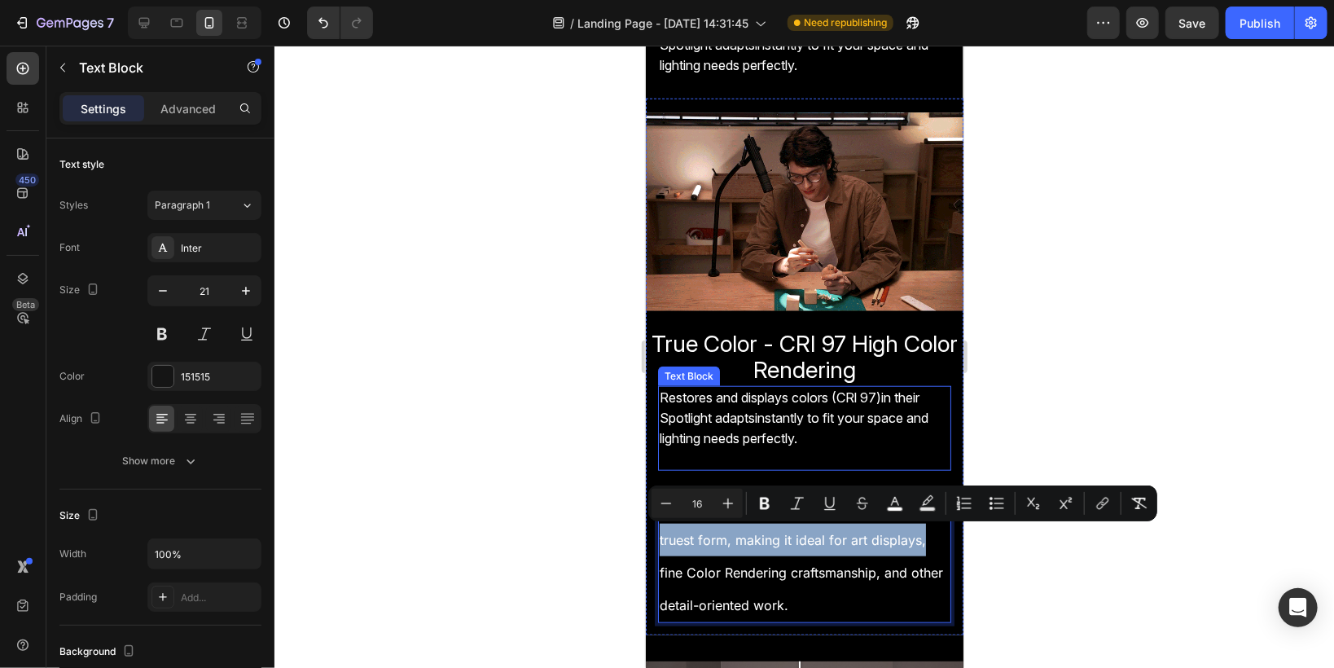
click at [659, 412] on span "Restores and displays colors (CRl 97)in their Spotlight adaptsinstantly to fit …" at bounding box center [793, 416] width 269 height 57
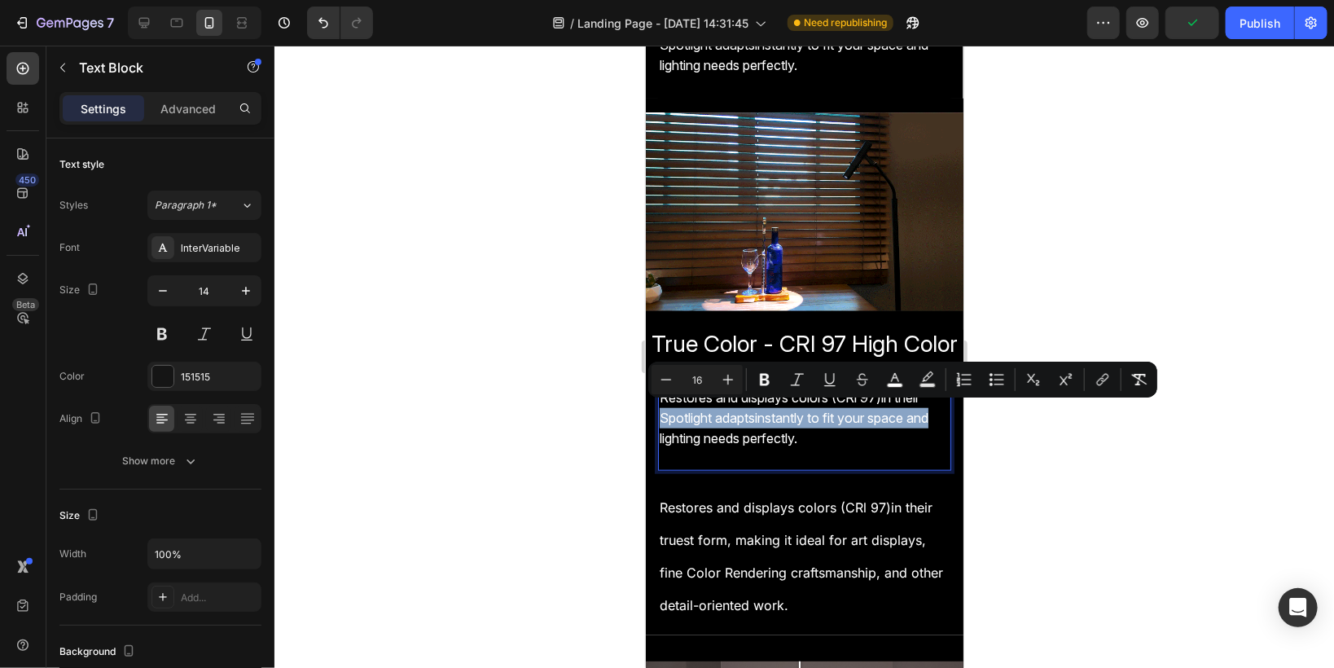
drag, startPoint x: 660, startPoint y: 411, endPoint x: 940, endPoint y: 411, distance: 280.1
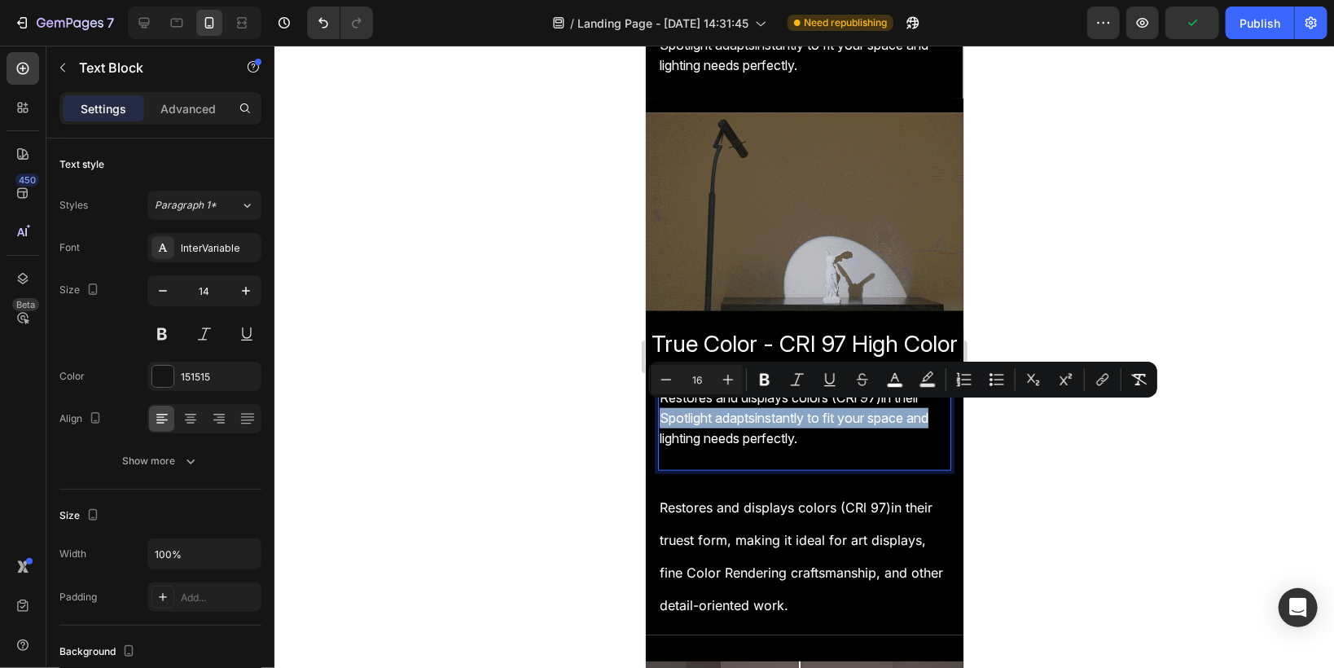
click at [940, 411] on div "Restores and displays colors (CRl 97)in their Spotlight adaptsinstantly to fit …" at bounding box center [803, 428] width 293 height 86
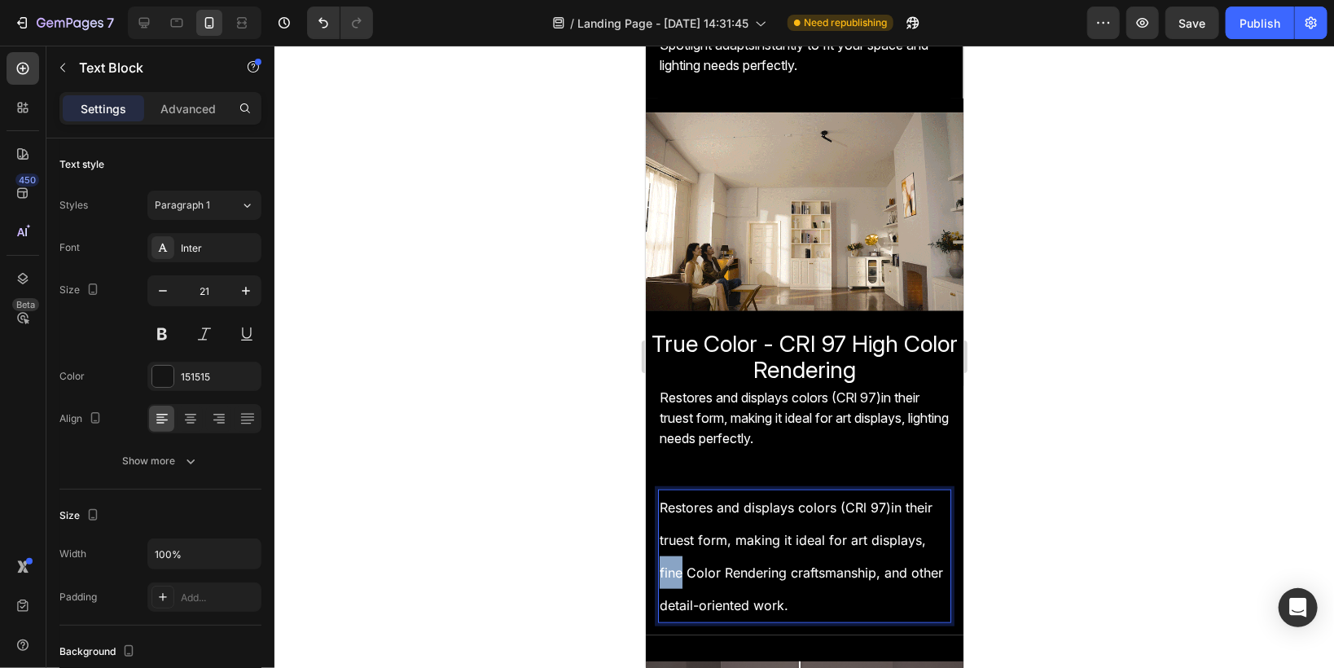
click at [665, 567] on span "Restores and displays colors (CRl 97)in their truest form, making it ideal for …" at bounding box center [800, 554] width 283 height 113
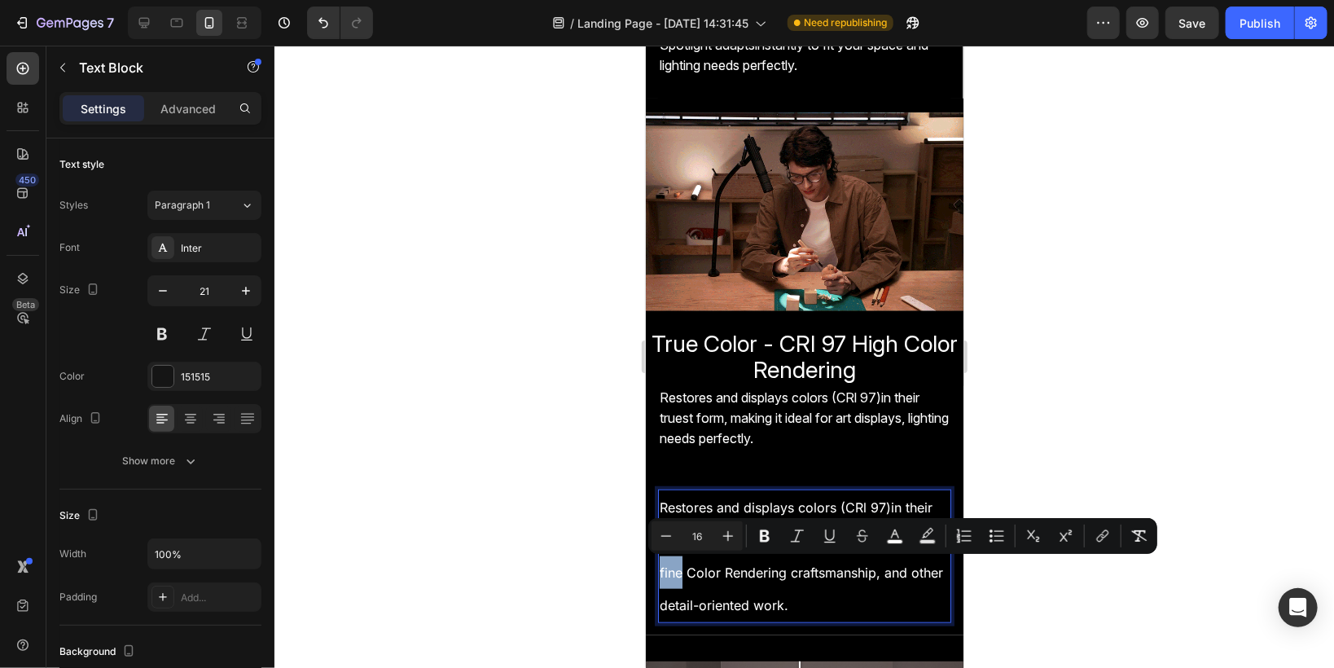
click at [665, 564] on span "Restores and displays colors (CRl 97)in their truest form, making it ideal for …" at bounding box center [800, 554] width 283 height 113
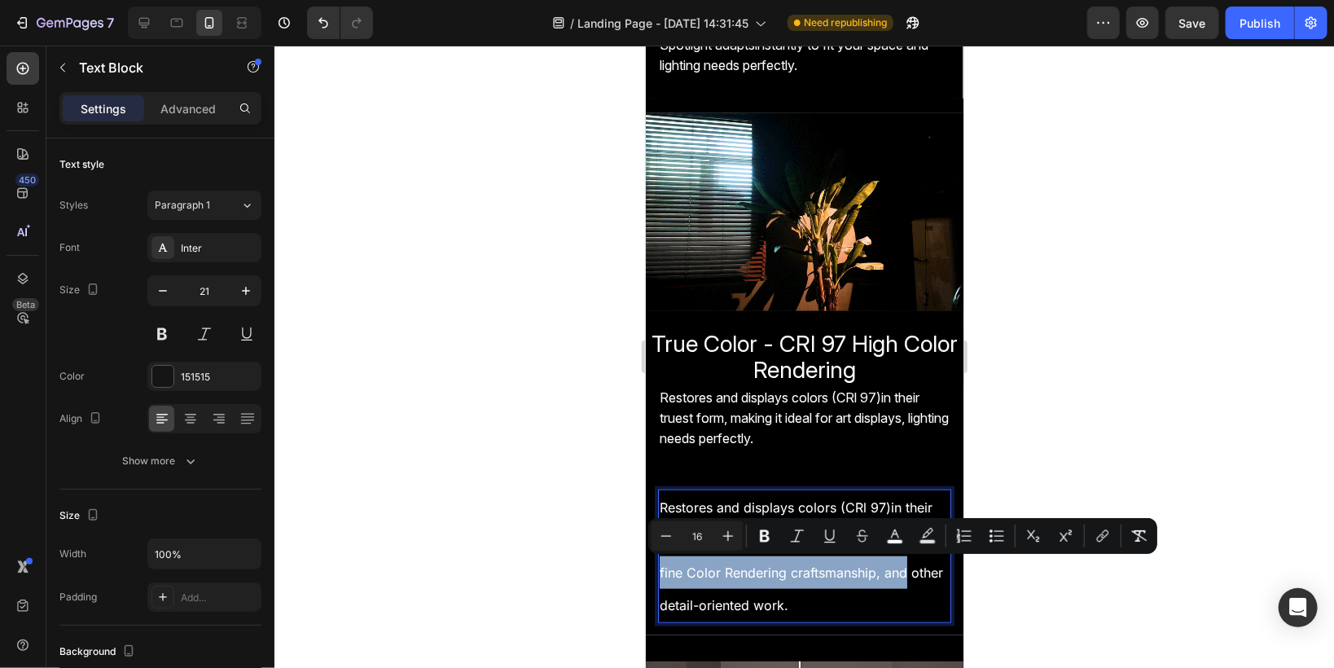
drag, startPoint x: 660, startPoint y: 565, endPoint x: 929, endPoint y: 559, distance: 268.8
click at [930, 559] on p "Restores and displays colors (CRl 97)in their truest form, making it ideal for …" at bounding box center [804, 554] width 290 height 129
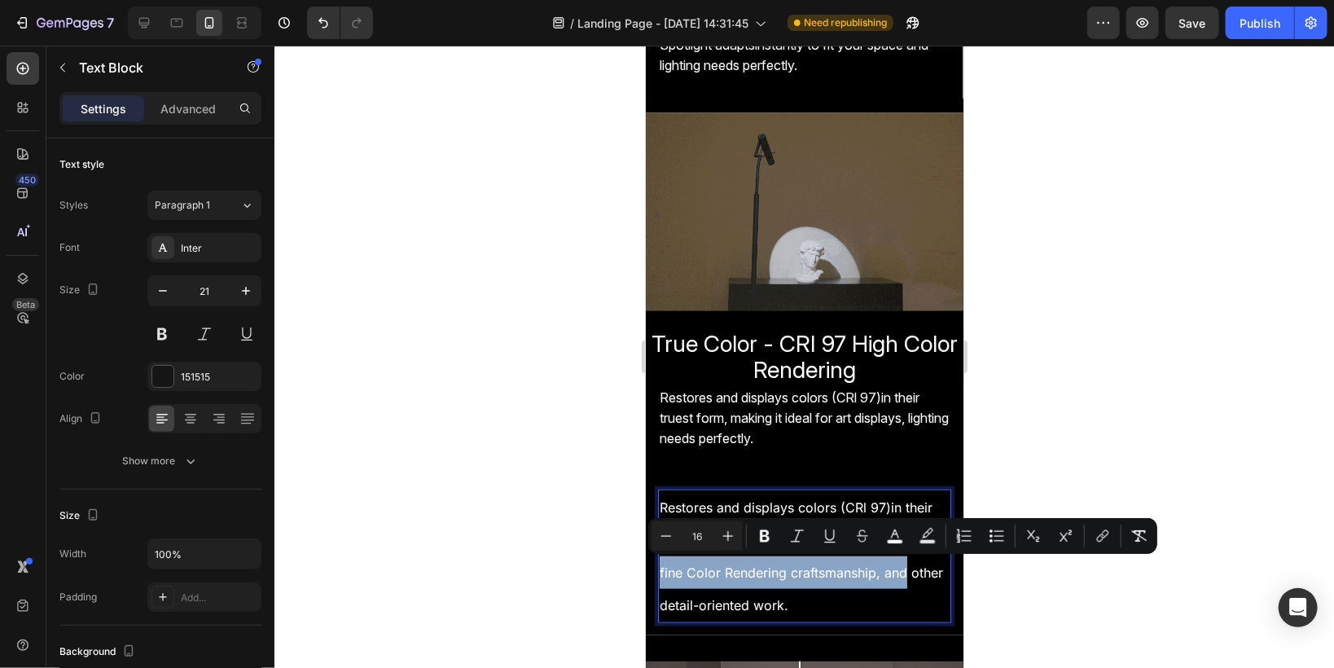
copy span "fine Color Rendering craftsmanship, and"
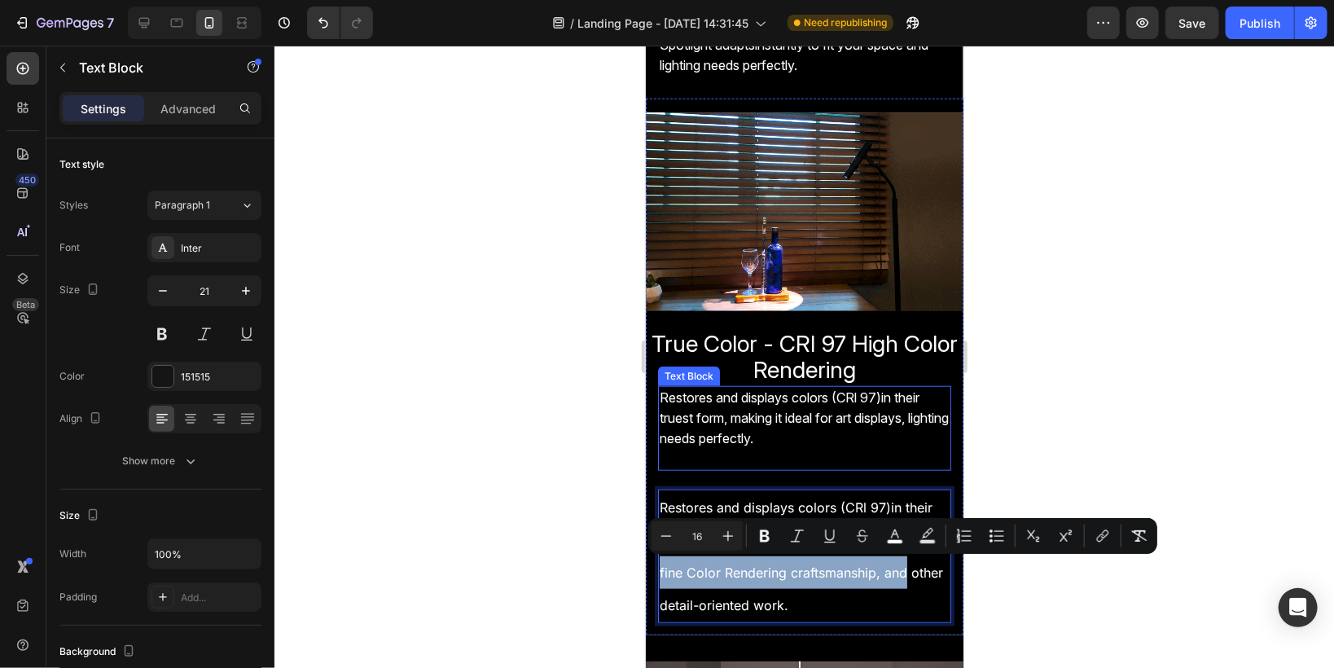
click at [712, 428] on span "Restores and displays colors (CRl 97)in their truest form, making it ideal for …" at bounding box center [803, 416] width 289 height 57
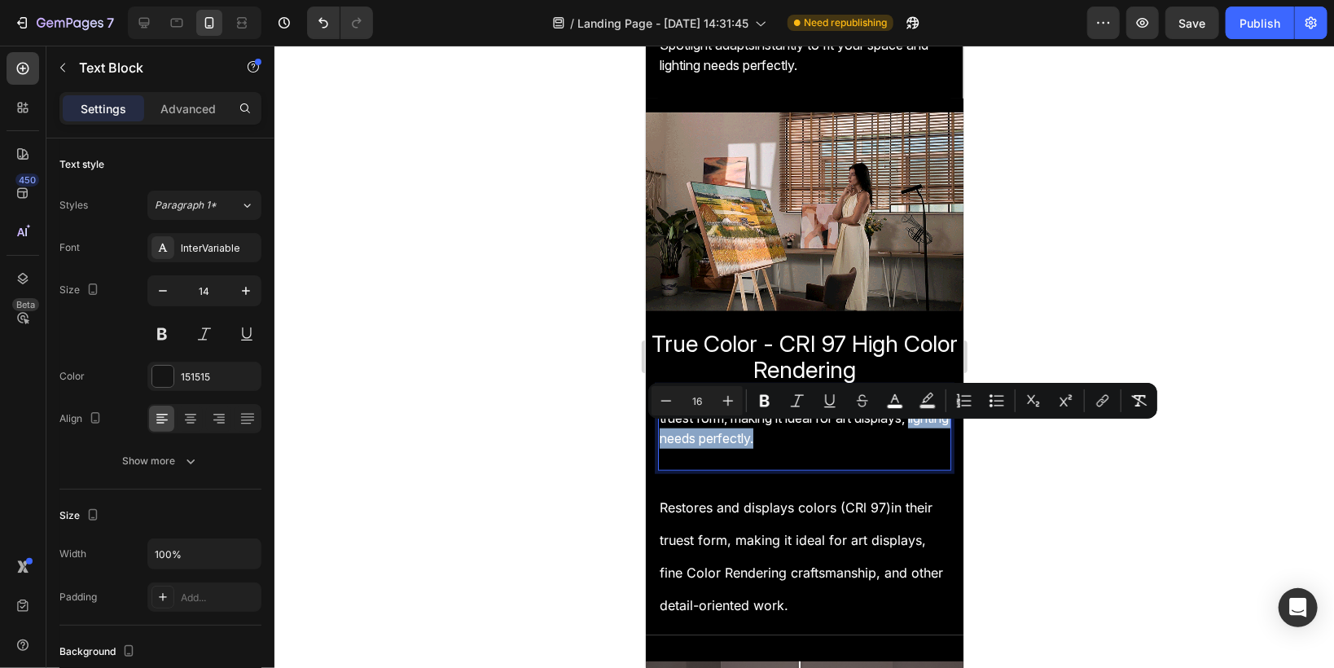
drag, startPoint x: 660, startPoint y: 429, endPoint x: 819, endPoint y: 441, distance: 160.1
click at [819, 441] on p "Restores and displays colors (CRl 97)in their truest form, making it ideal for …" at bounding box center [804, 418] width 290 height 62
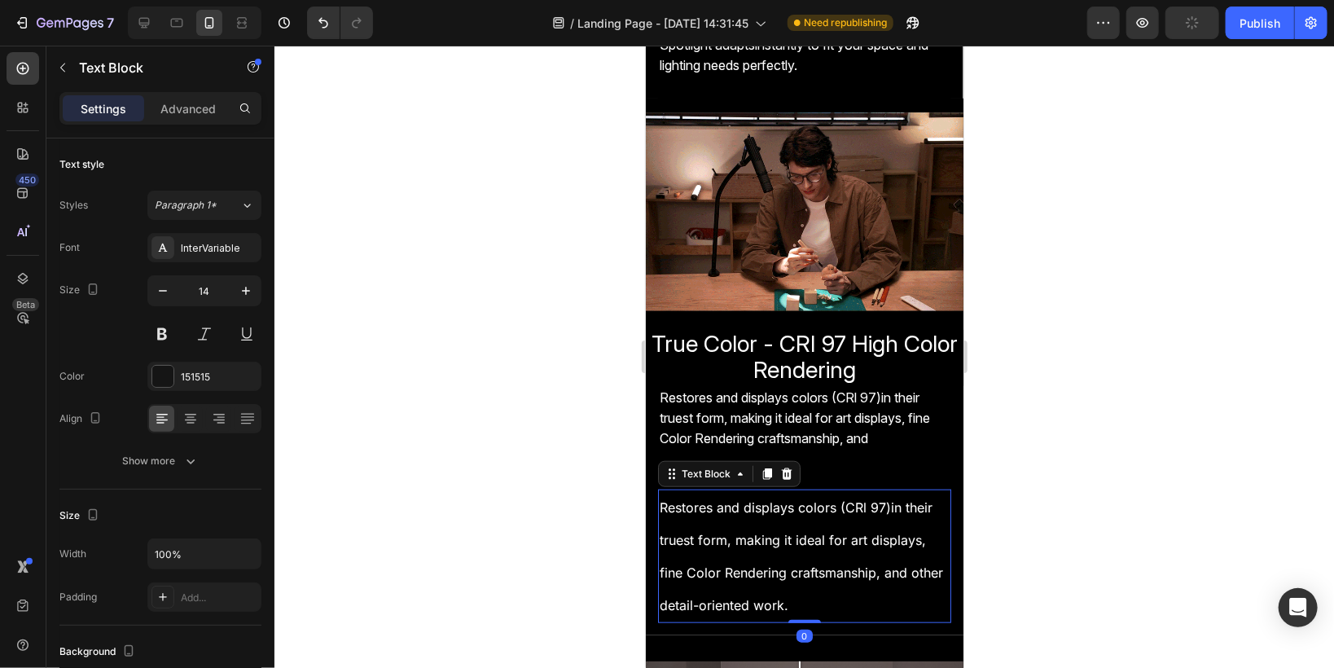
click at [665, 603] on span "Restores and displays colors (CRl 97)in their truest form, making it ideal for …" at bounding box center [800, 554] width 283 height 113
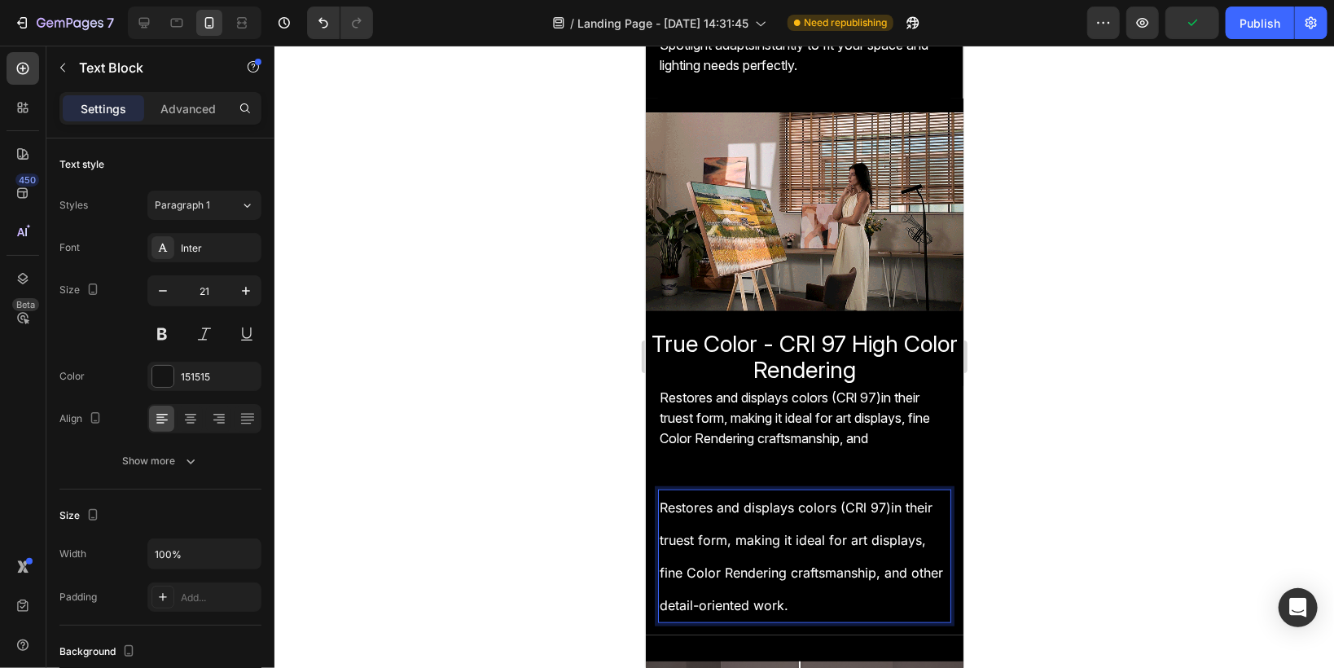
click at [661, 600] on span "Restores and displays colors (CRl 97)in their truest form, making it ideal for …" at bounding box center [800, 554] width 283 height 113
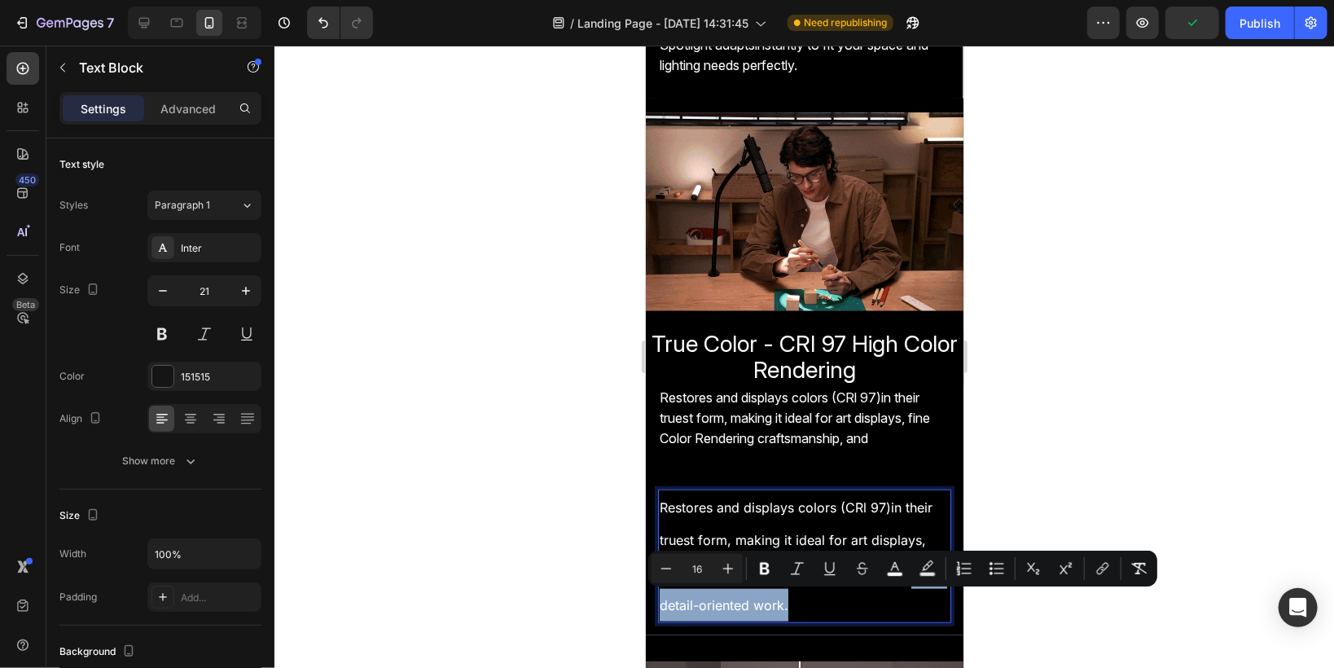
drag, startPoint x: 661, startPoint y: 600, endPoint x: 835, endPoint y: 600, distance: 174.3
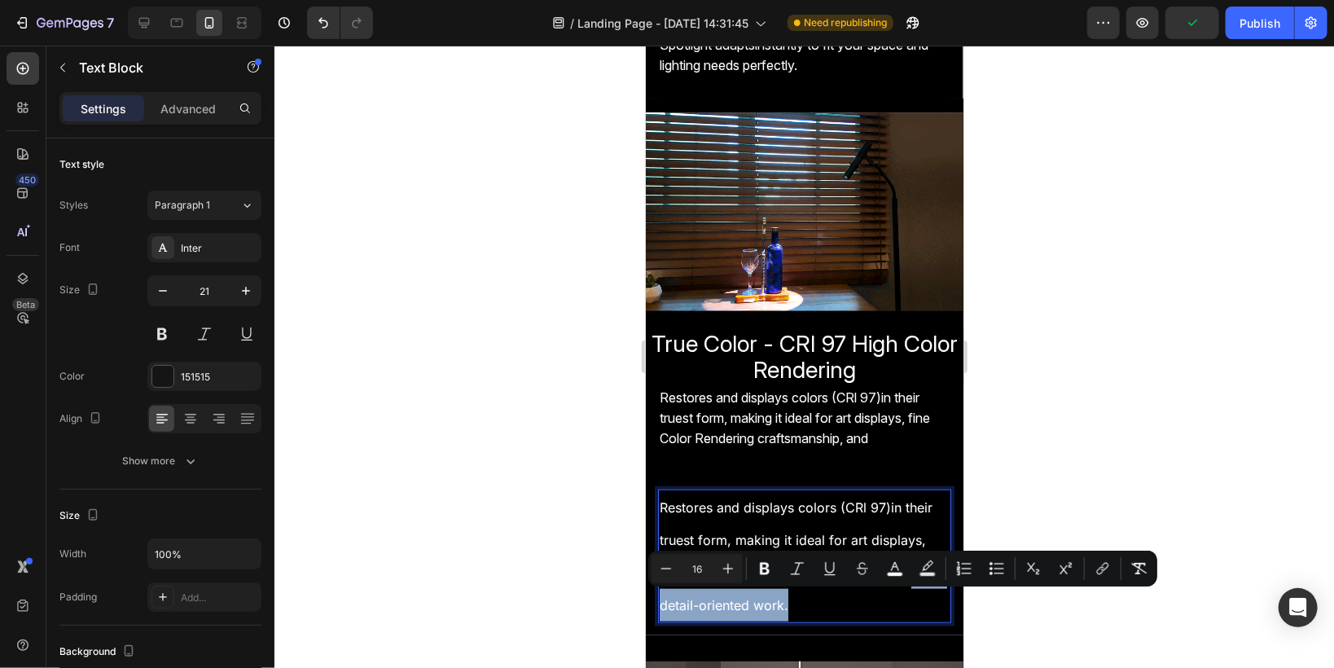
click at [835, 600] on p "Restores and displays colors (CRl 97)in their truest form, making it ideal for …" at bounding box center [804, 554] width 290 height 129
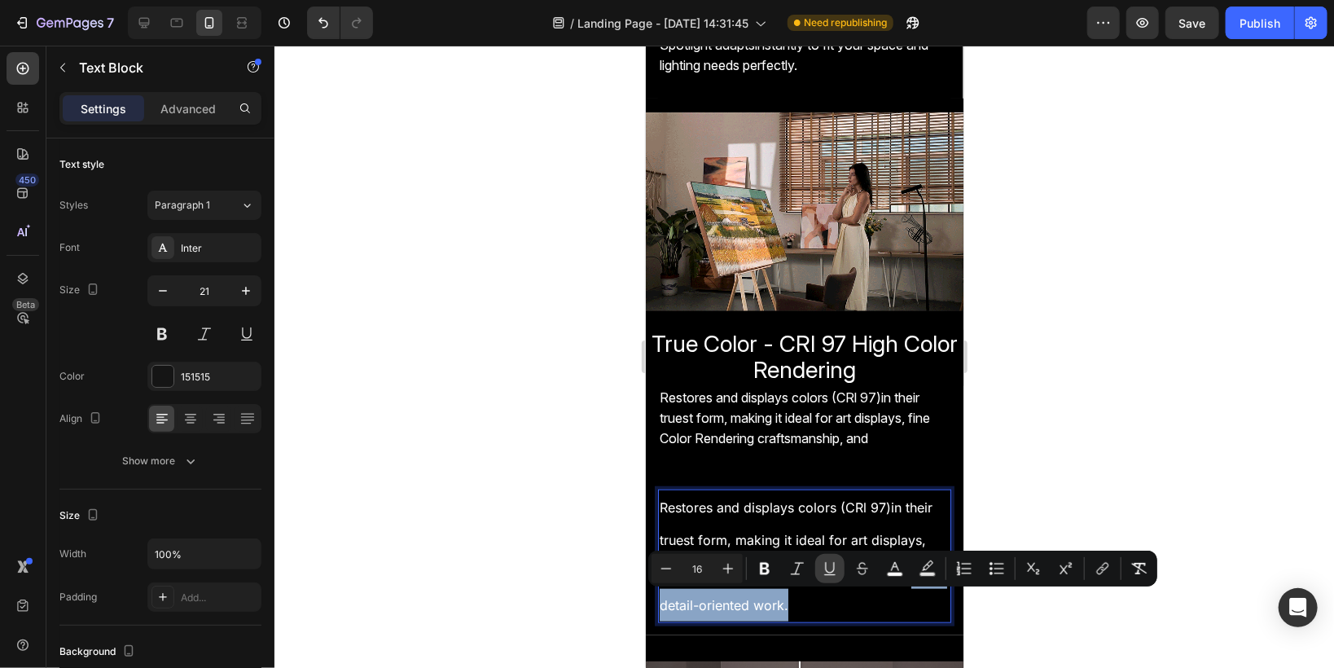
copy span "other detail-oriented work."
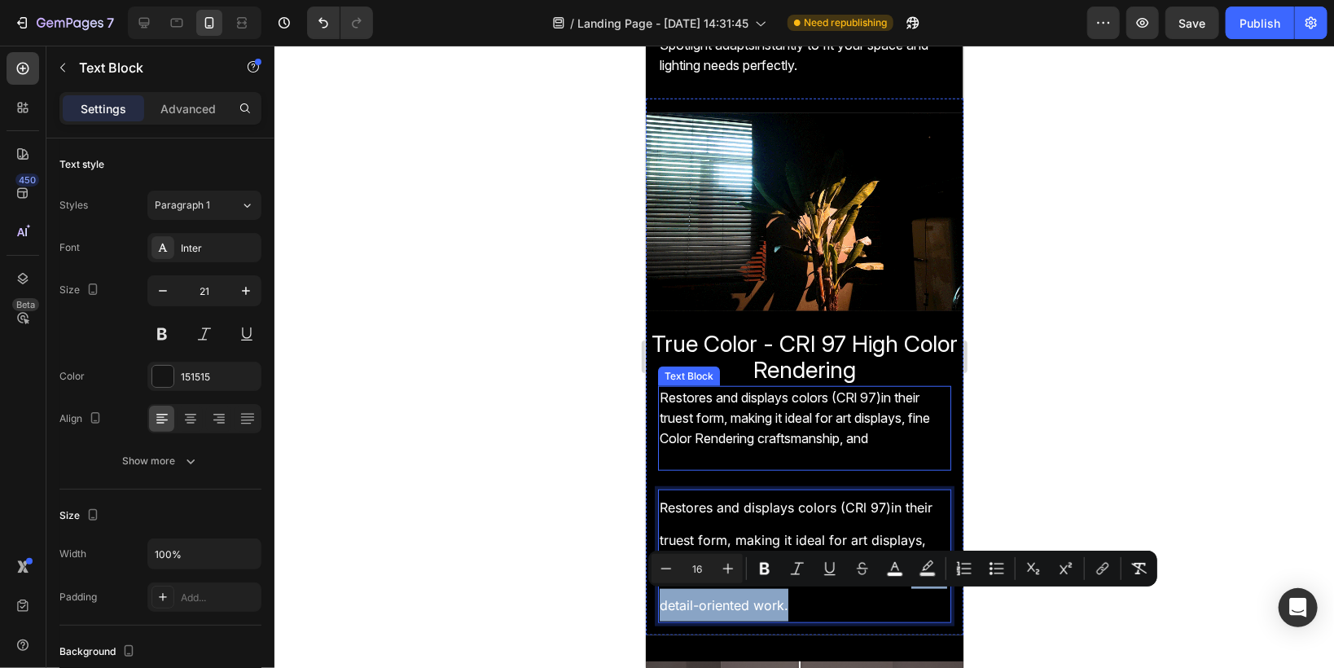
click at [910, 434] on p "Restores and displays colors (CRl 97)in their truest form, making it ideal for …" at bounding box center [804, 418] width 290 height 62
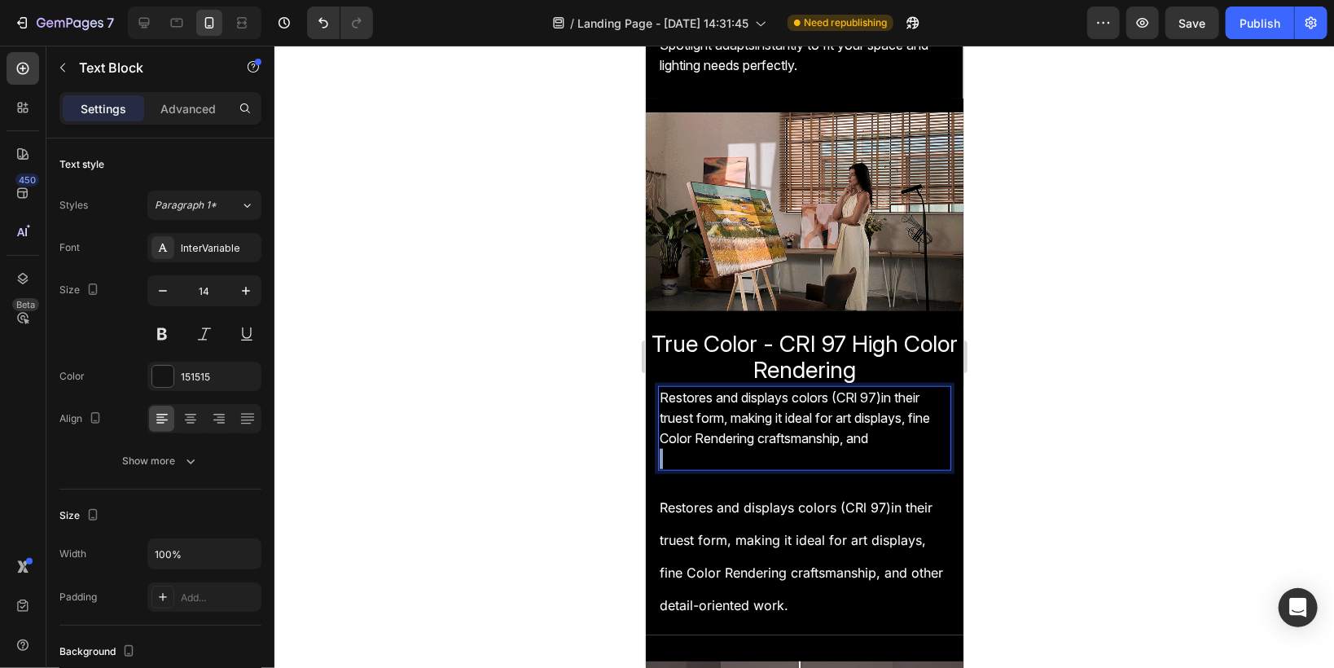
click at [901, 431] on span "Restores and displays colors (CRl 97)in their truest form, making it ideal for …" at bounding box center [794, 416] width 270 height 57
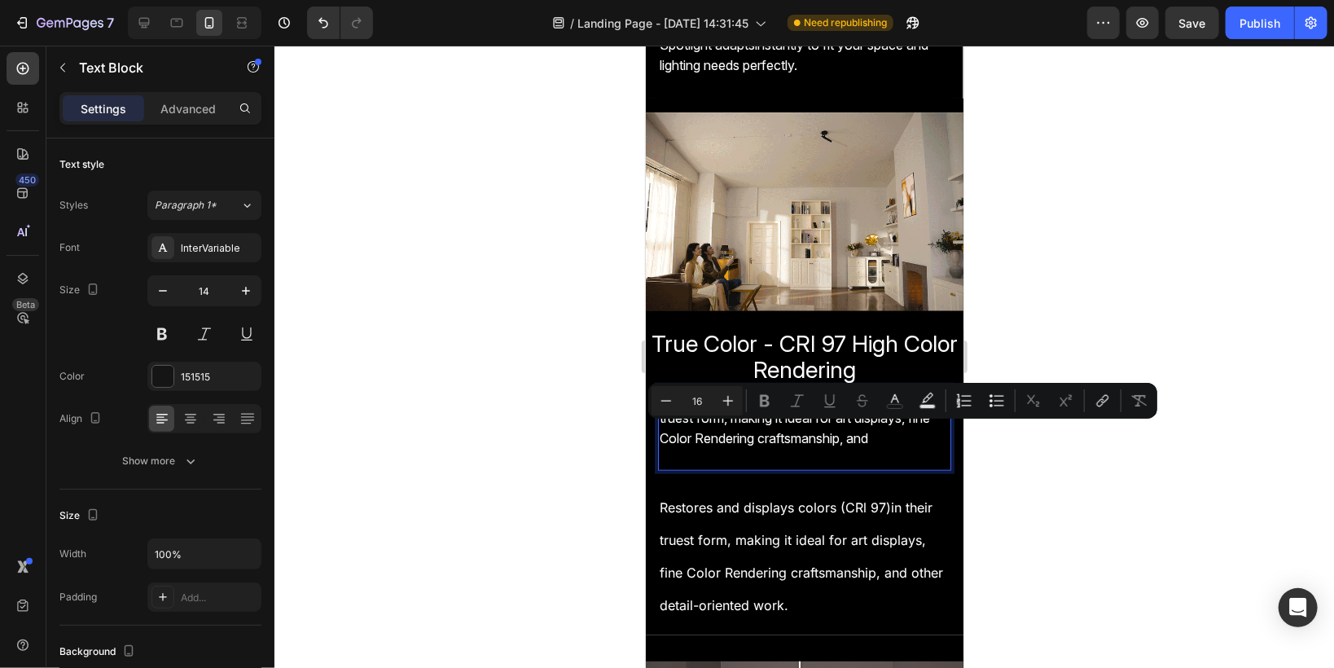
click at [899, 432] on span "Restores and displays colors (CRl 97)in their truest form, making it ideal for …" at bounding box center [794, 416] width 270 height 57
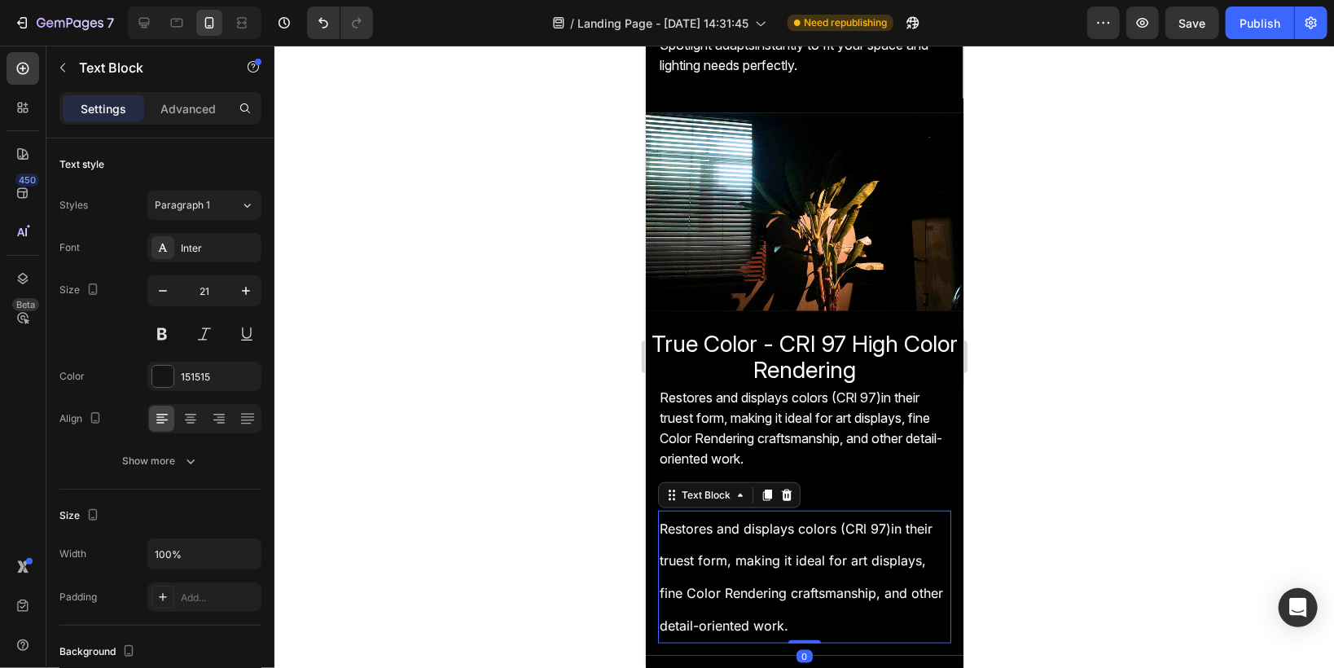
click at [689, 527] on span "Restores and displays colors (CRl 97)in their truest form, making it ideal for …" at bounding box center [800, 576] width 283 height 113
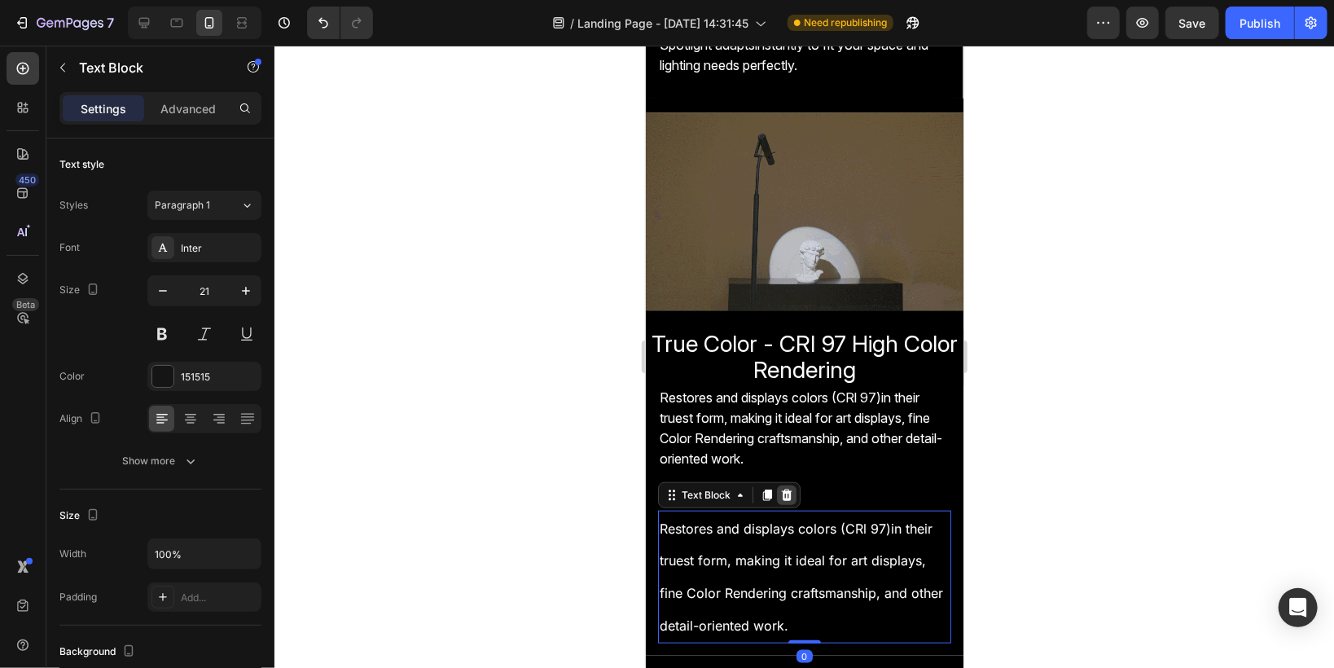
click at [784, 489] on icon at bounding box center [785, 494] width 13 height 13
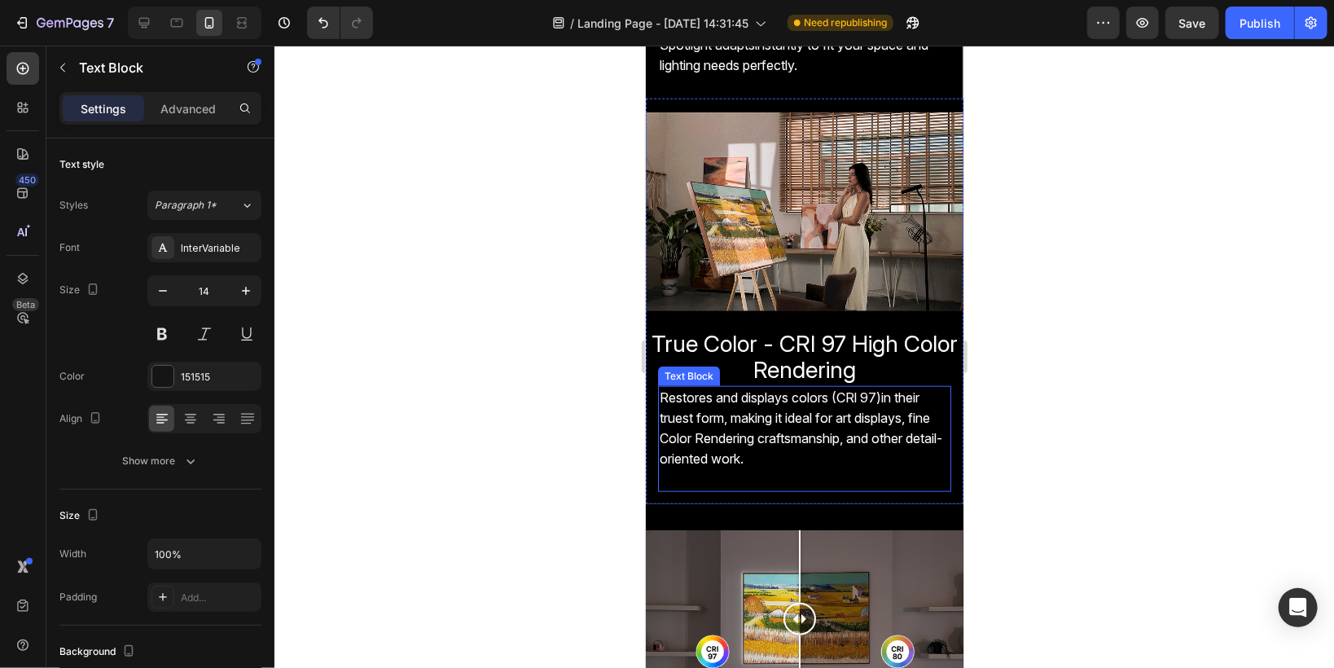
click at [762, 454] on span "Restores and displays colors (CRl 97)in their truest form, making it ideal for …" at bounding box center [800, 427] width 283 height 78
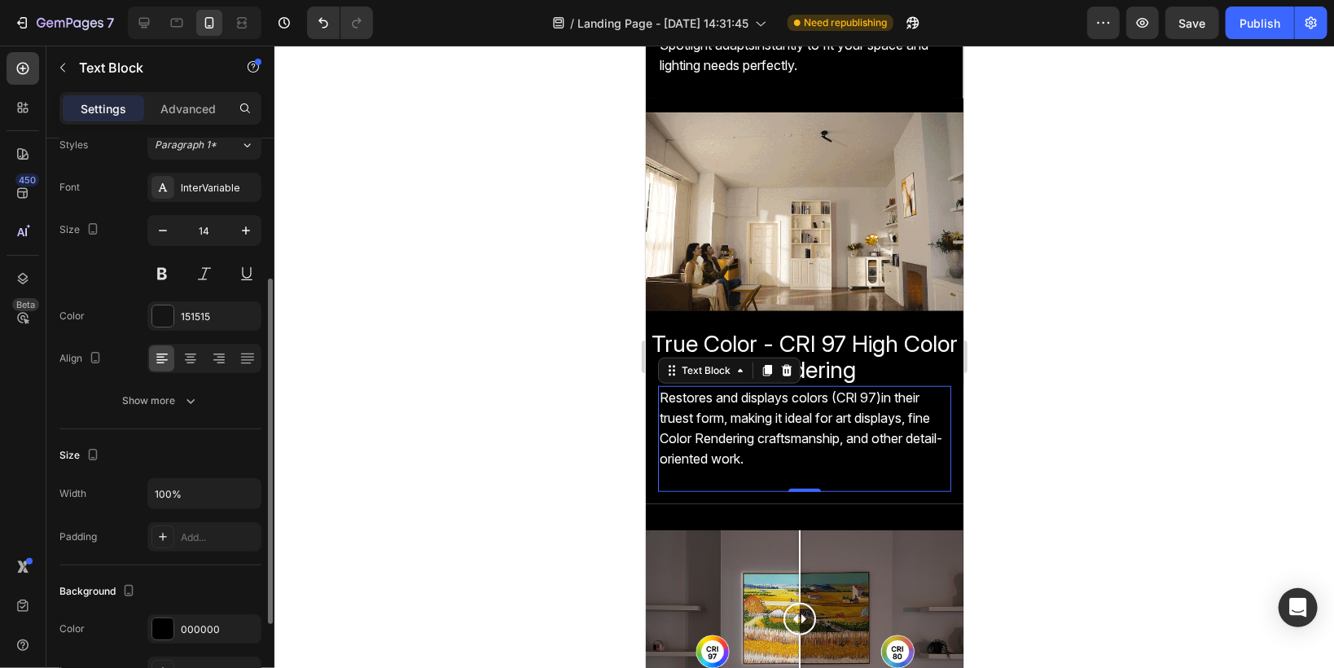
scroll to position [0, 0]
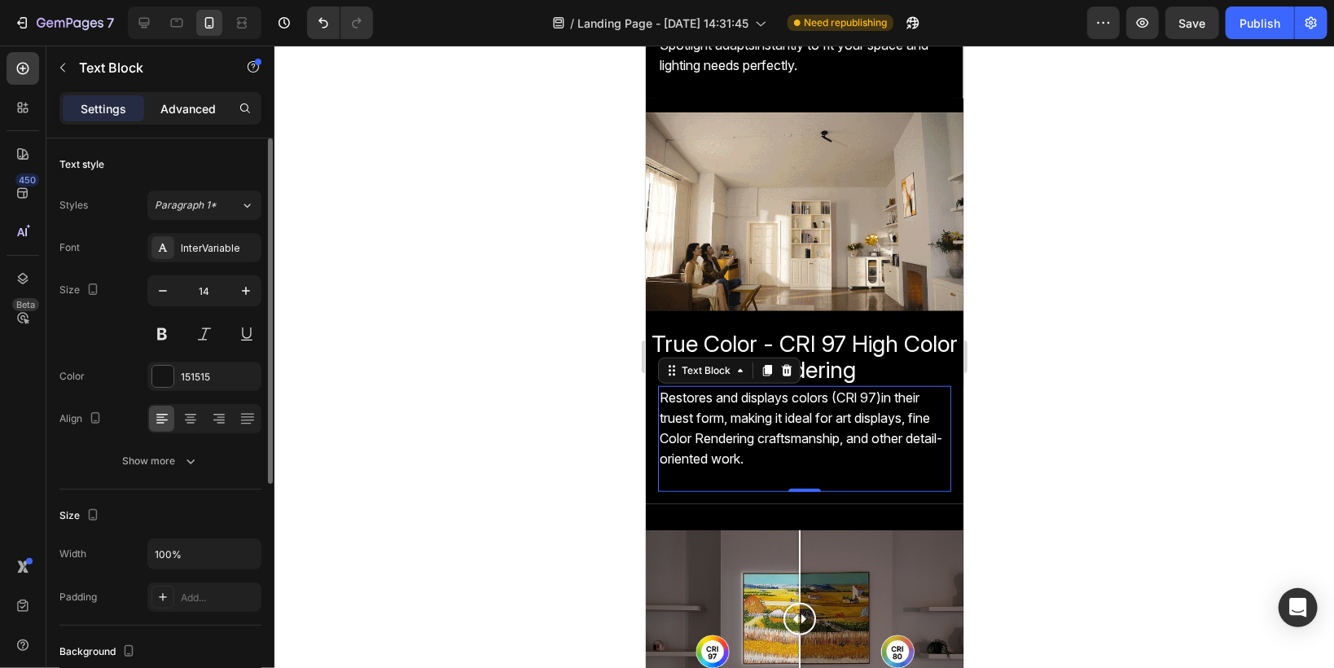
click at [150, 112] on div "Advanced" at bounding box center [187, 108] width 81 height 26
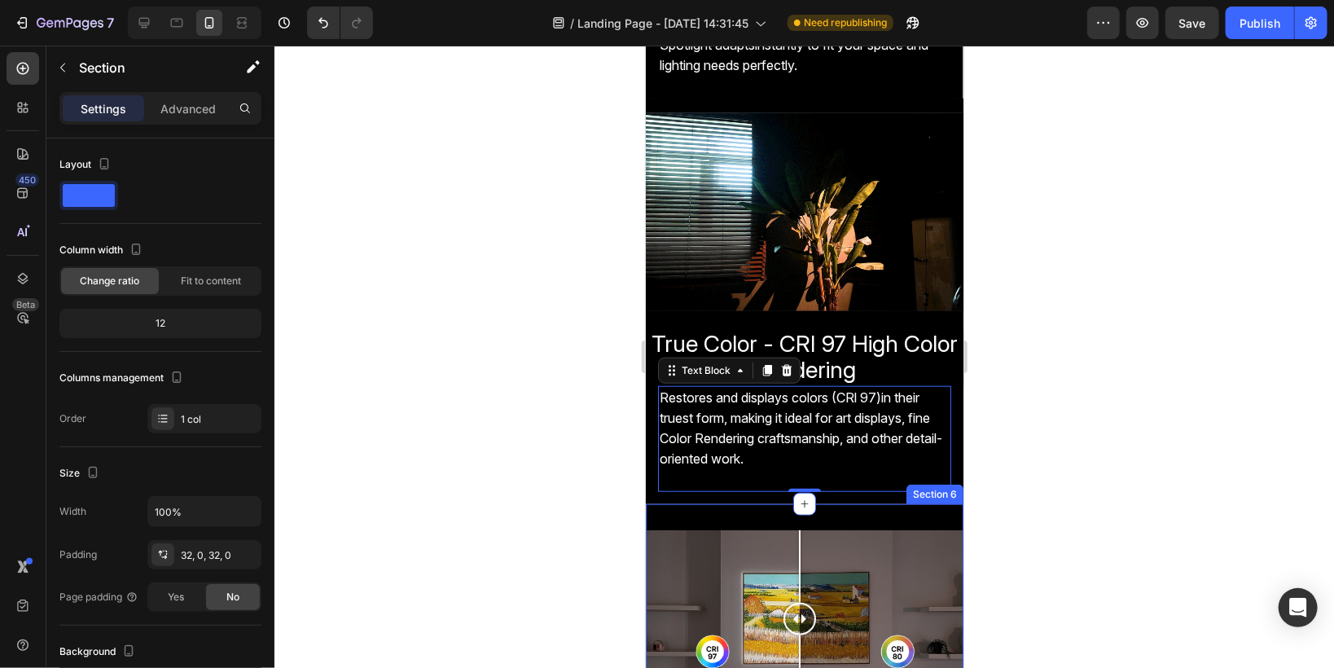
click at [687, 503] on div "Image Comparison Row Section 6" at bounding box center [804, 624] width 318 height 243
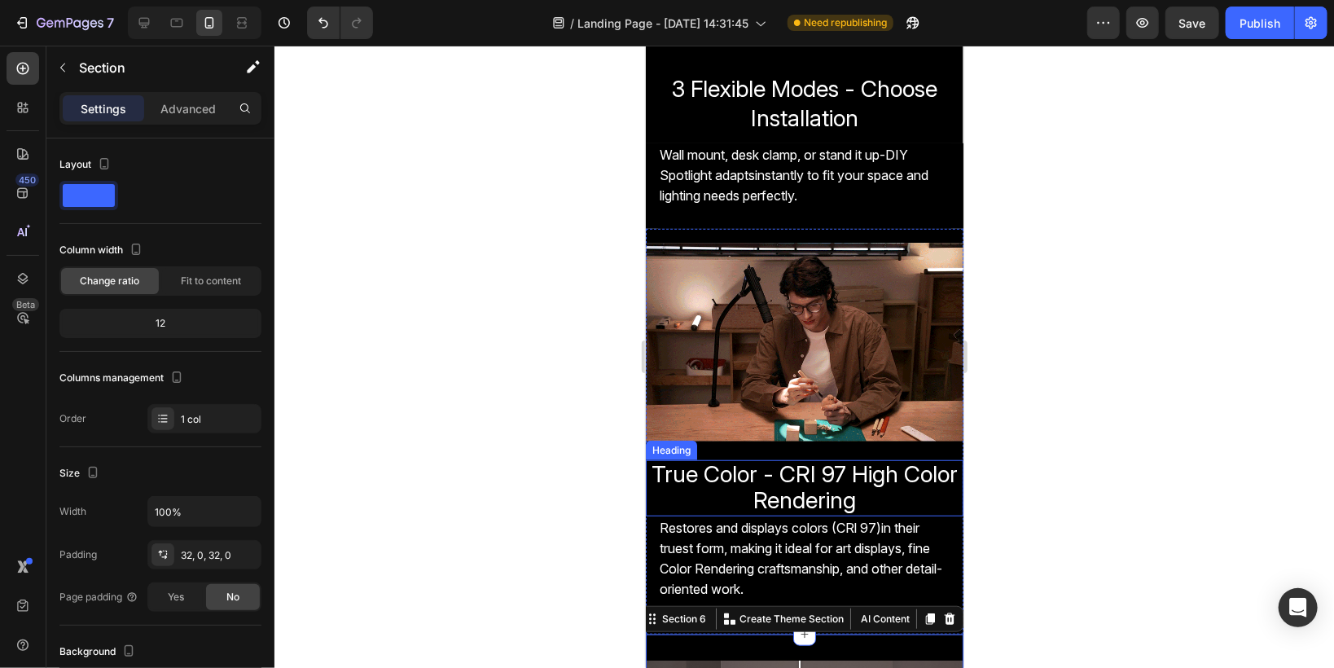
scroll to position [651, 0]
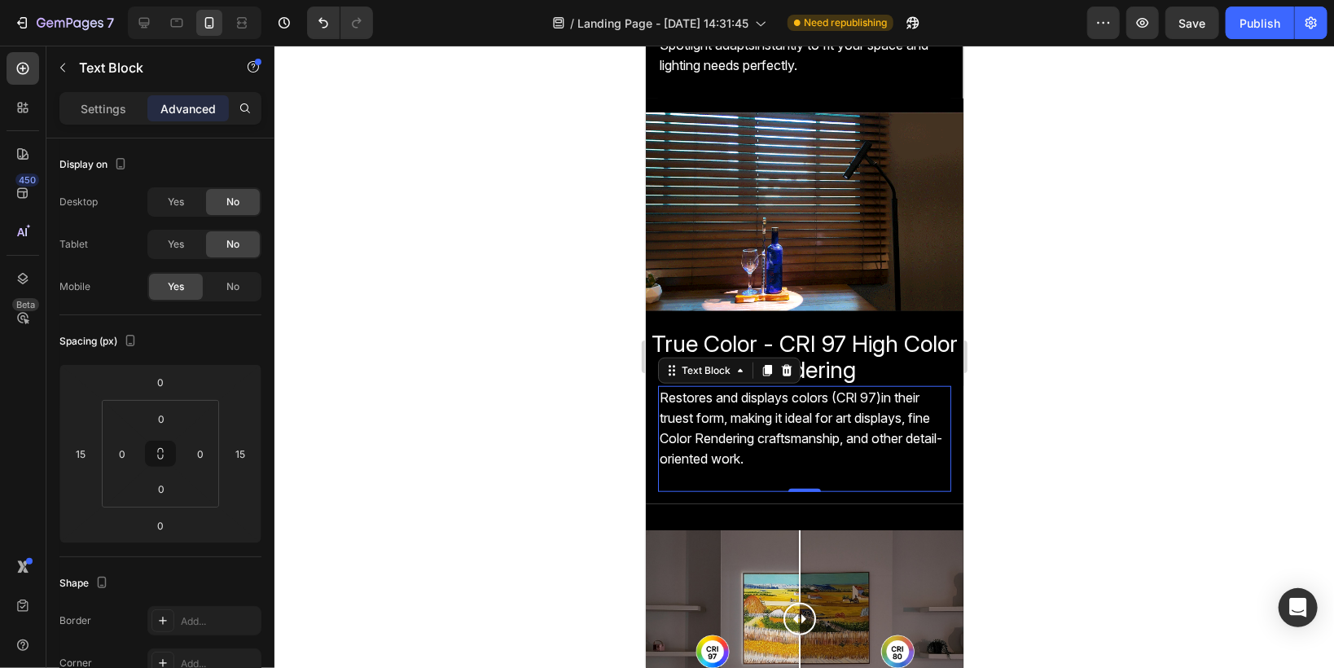
click at [708, 435] on span "Restores and displays colors (CRl 97)in their truest form, making it ideal for …" at bounding box center [800, 427] width 283 height 78
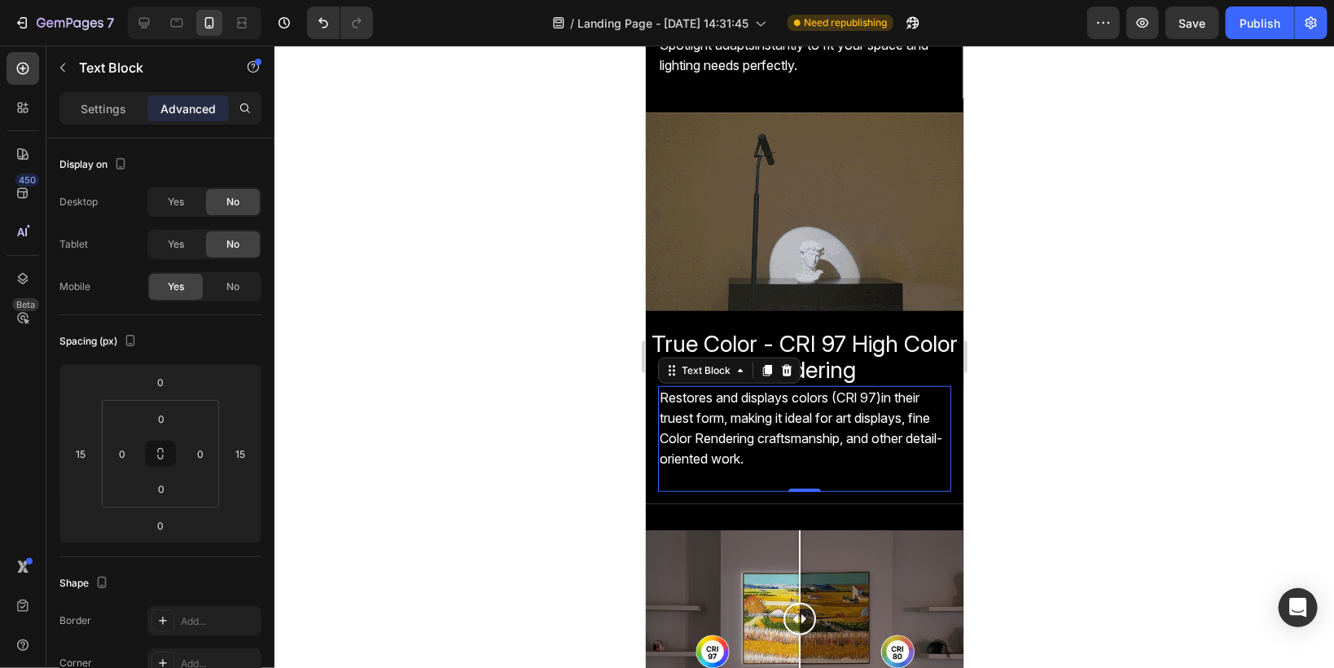
click at [406, 450] on div at bounding box center [803, 357] width 1059 height 622
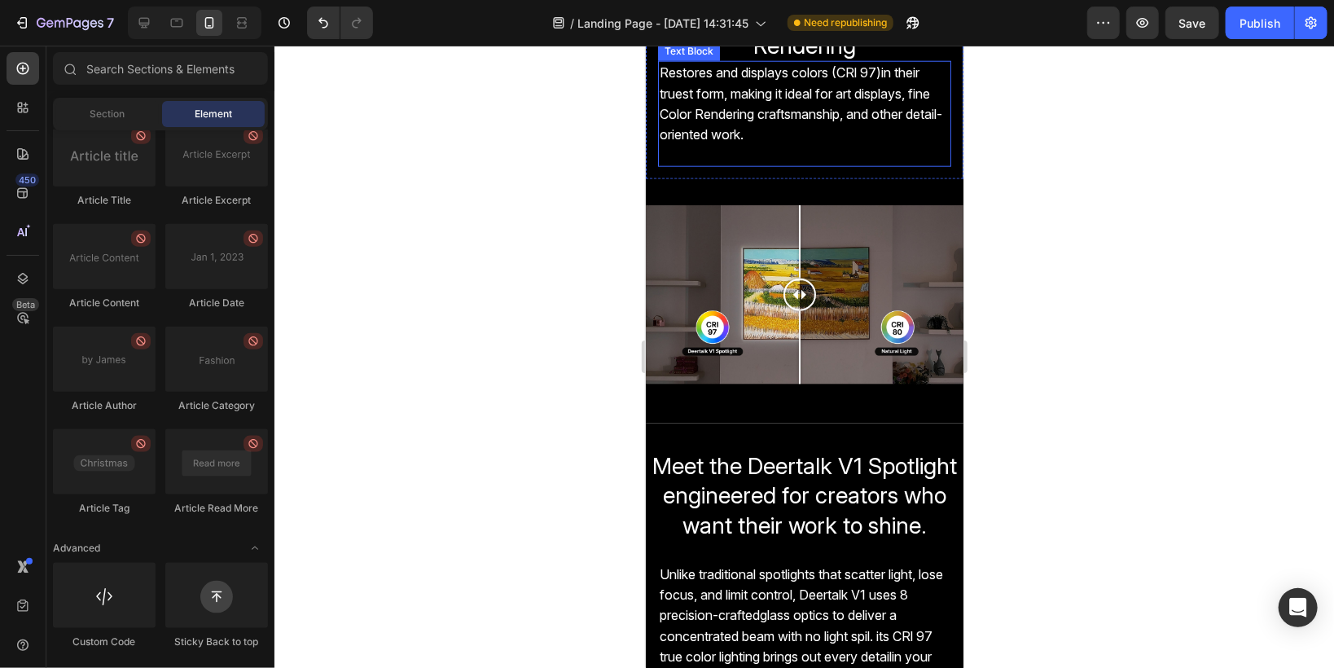
scroll to position [1107, 0]
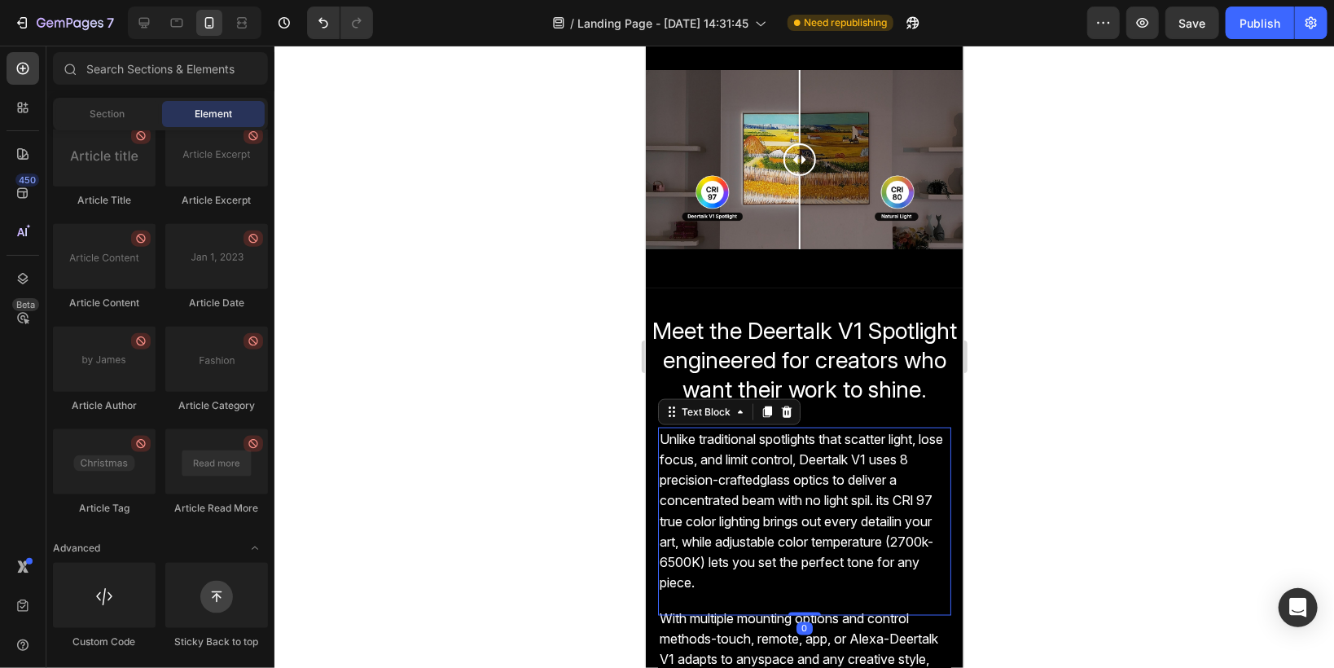
click at [712, 502] on span "Unlike traditional spotlights that scatter light, lose focus, and limit control…" at bounding box center [800, 510] width 283 height 160
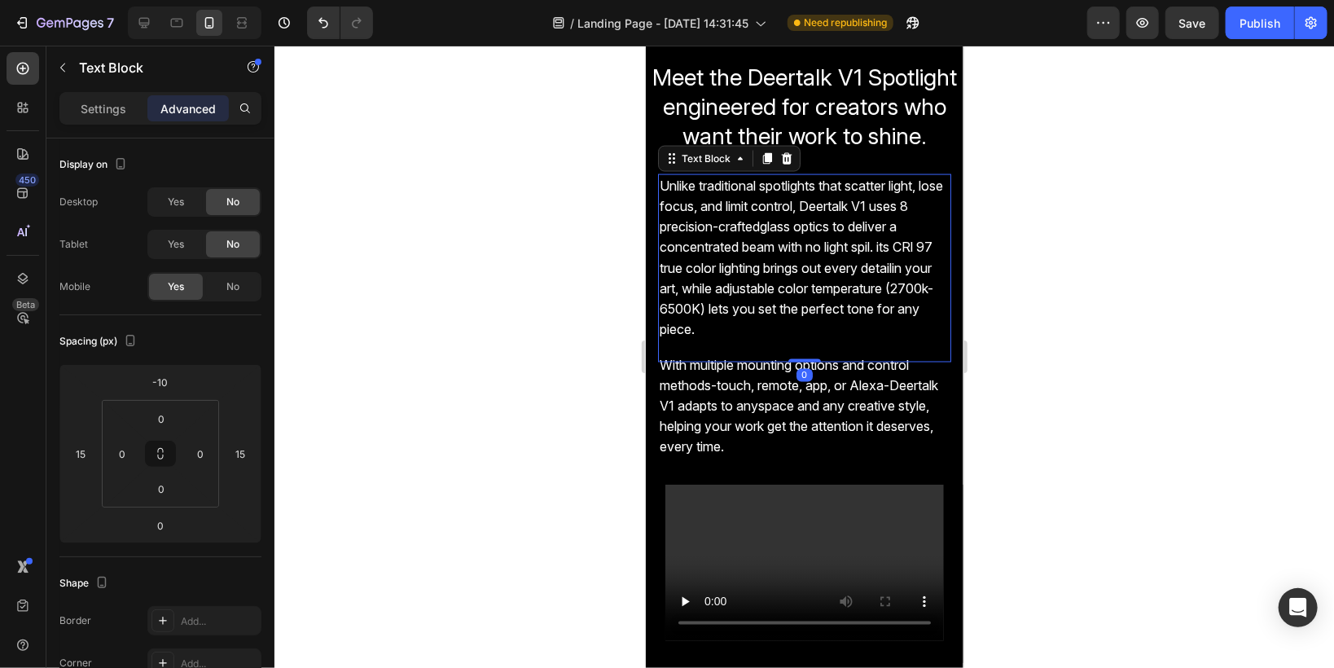
scroll to position [1368, 0]
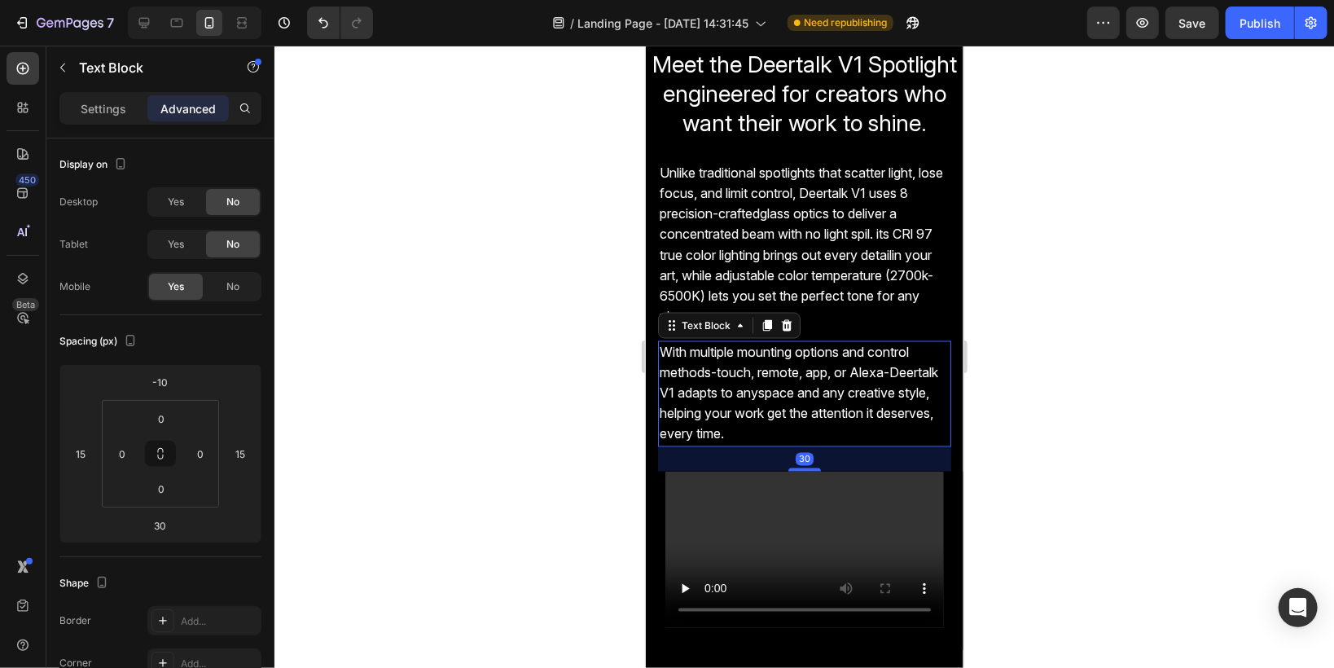
click at [678, 425] on span "With multiple mounting options and control methods-touch, remote, app, or Alexa…" at bounding box center [798, 393] width 278 height 99
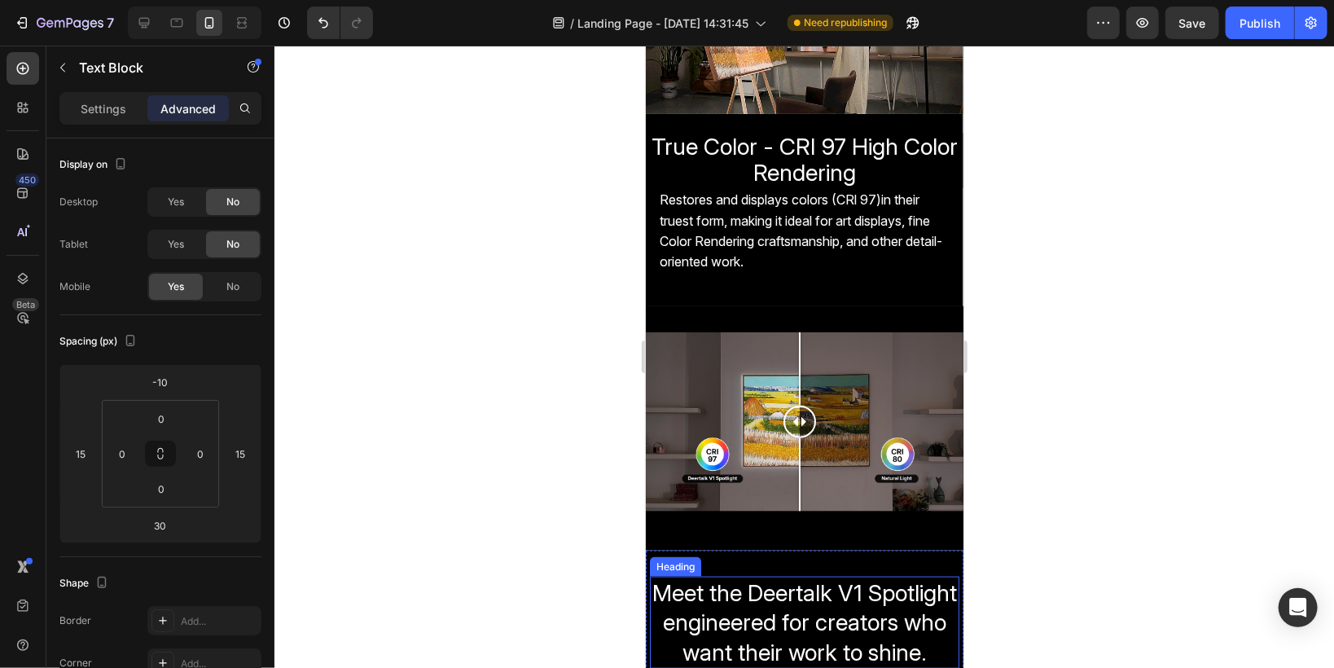
scroll to position [717, 0]
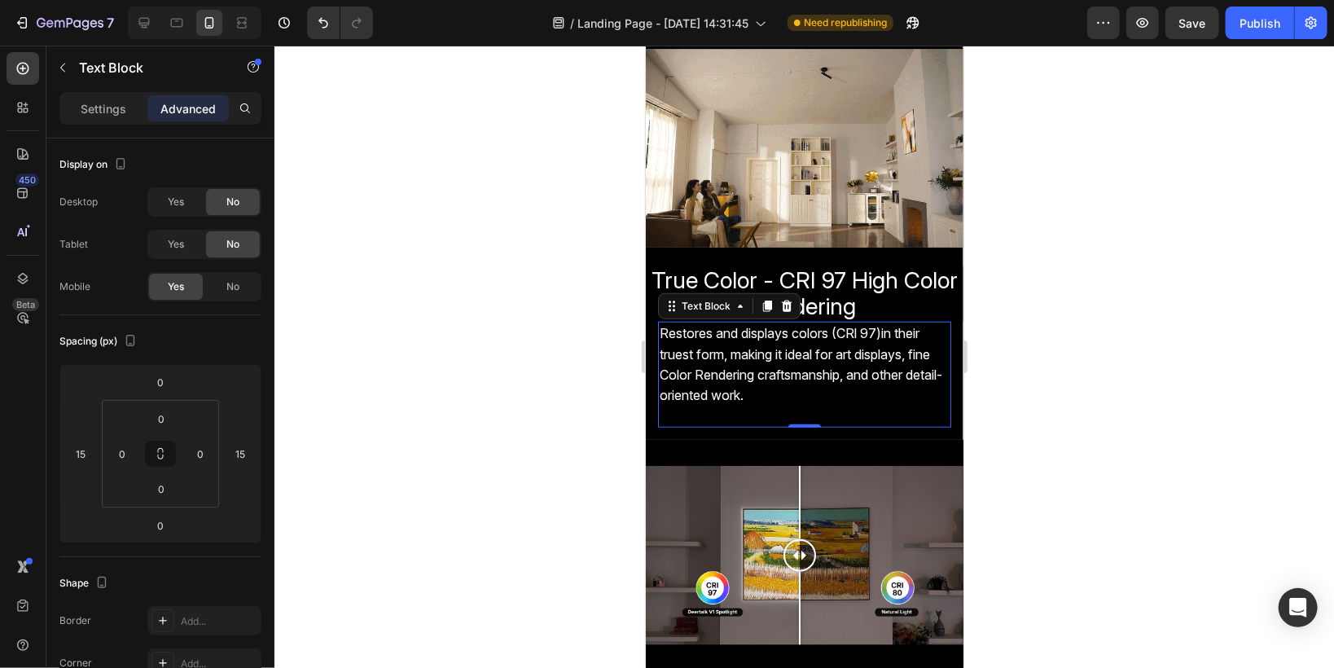
click at [729, 388] on span "Restores and displays colors (CRl 97)in their truest form, making it ideal for …" at bounding box center [800, 363] width 283 height 78
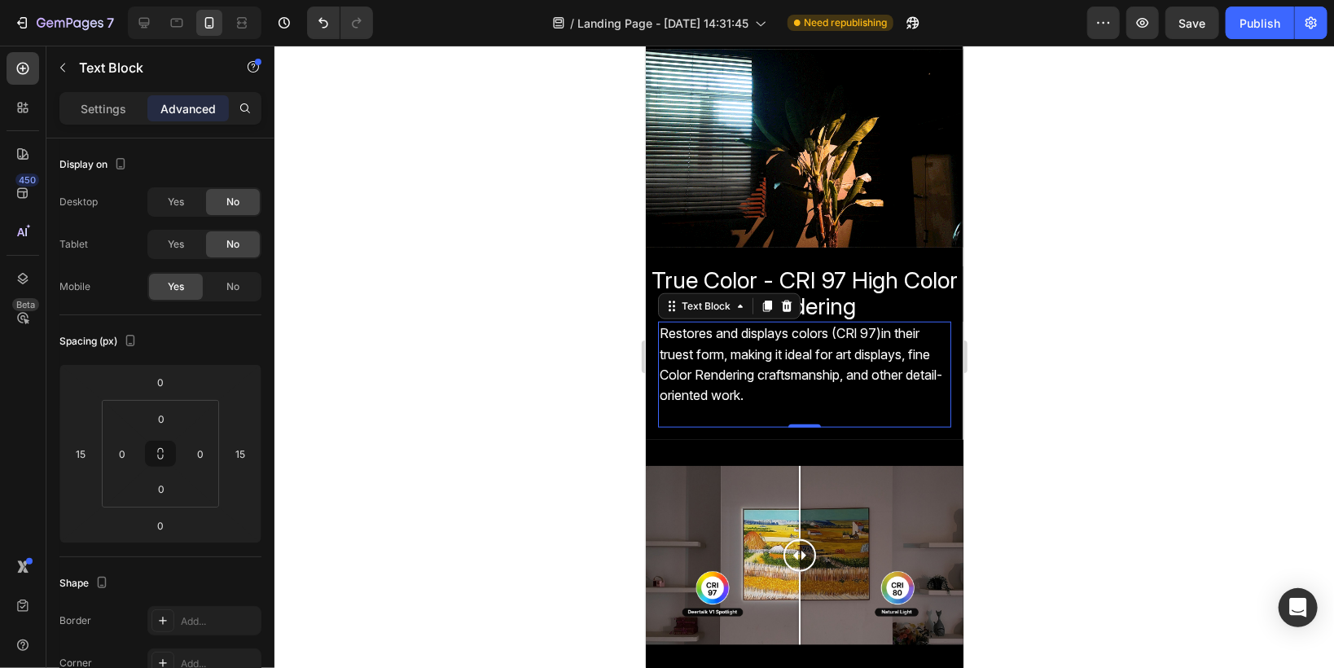
click at [664, 409] on p at bounding box center [804, 415] width 290 height 20
click at [664, 409] on p "Rich Text Editor. Editing area: main" at bounding box center [804, 415] width 290 height 20
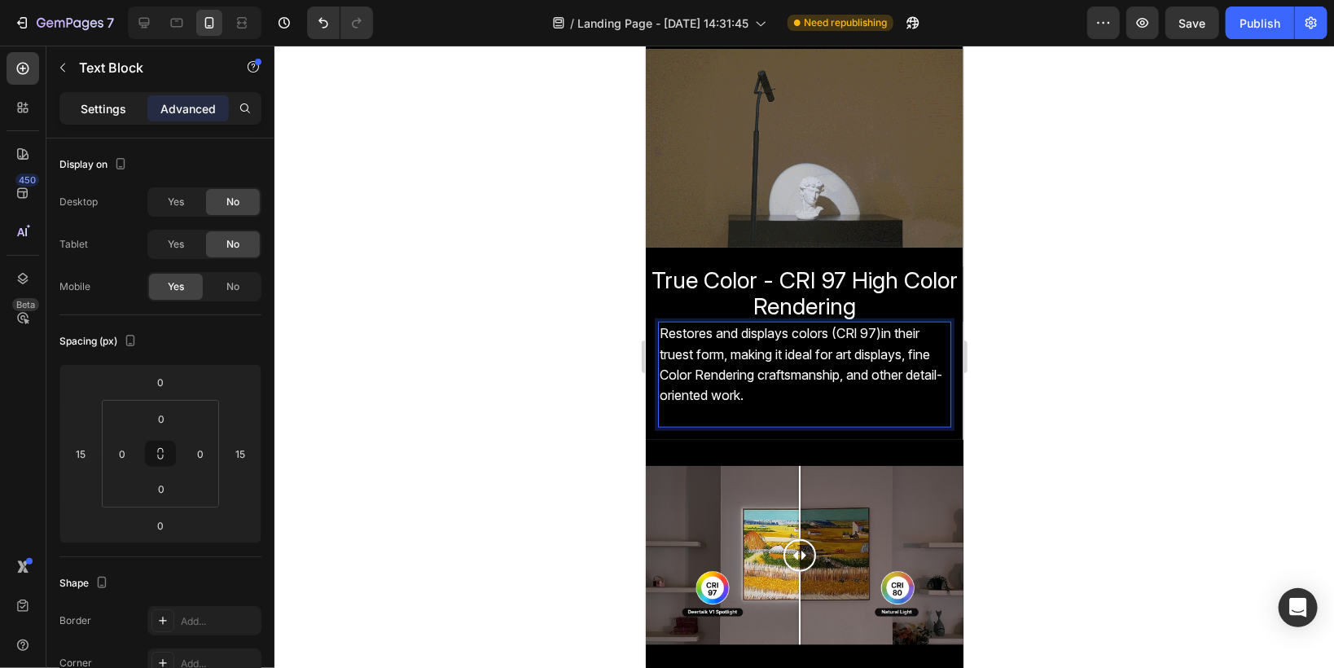
click at [81, 114] on p "Settings" at bounding box center [104, 108] width 46 height 17
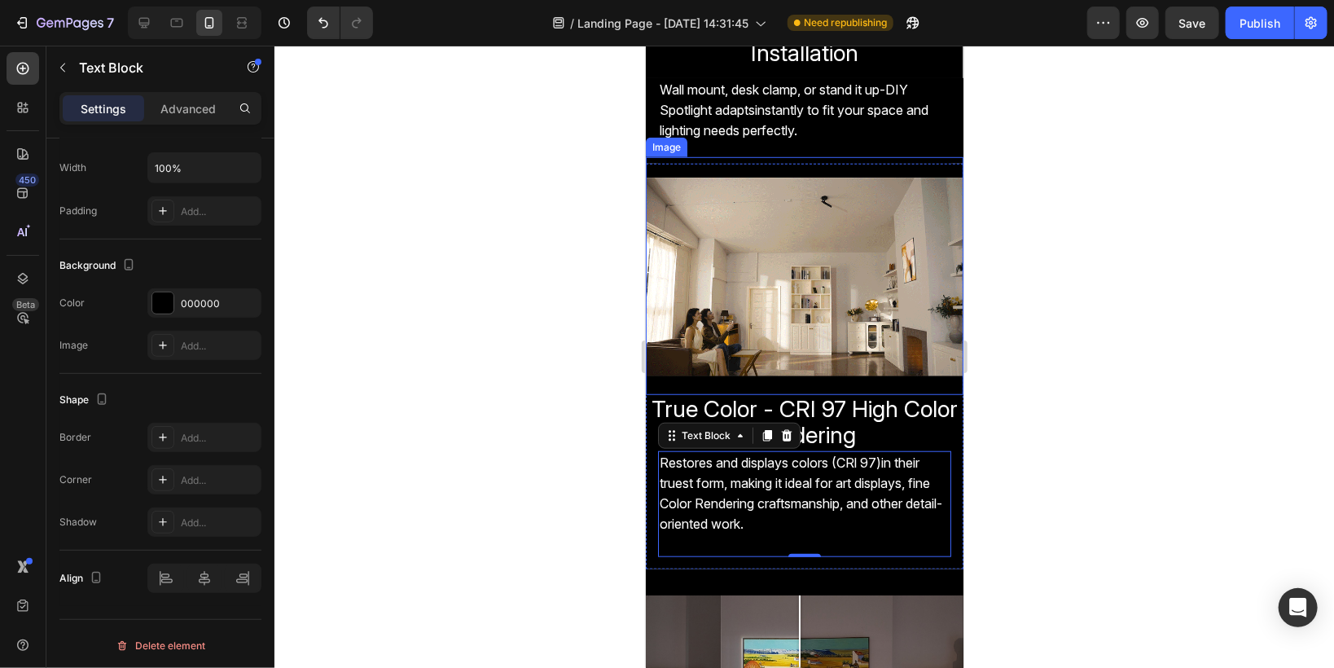
scroll to position [521, 0]
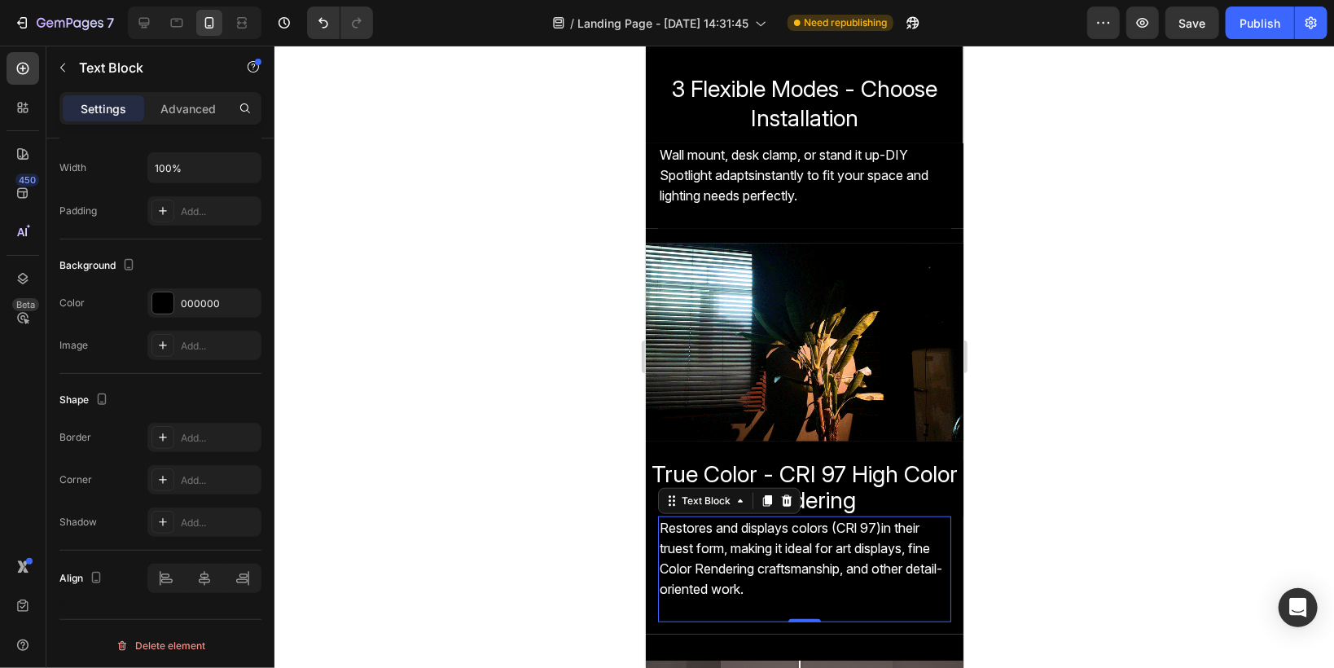
click at [548, 345] on div at bounding box center [803, 357] width 1059 height 622
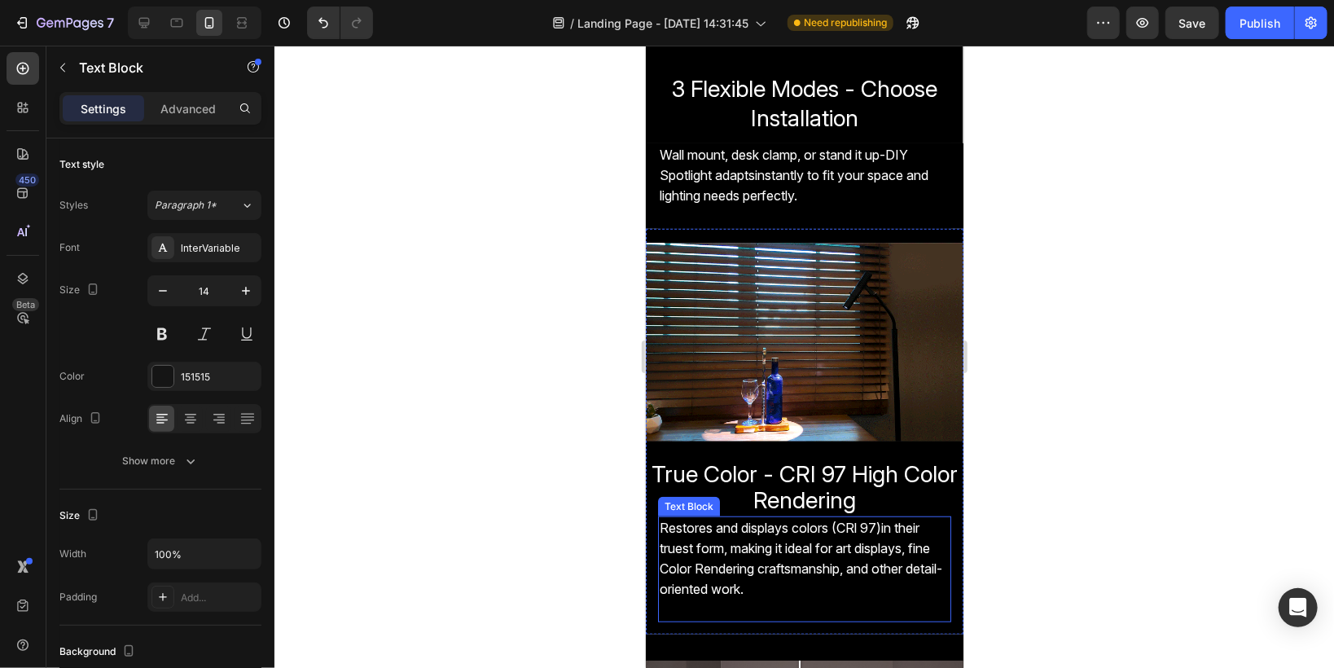
click at [747, 537] on span "Restores and displays colors (CRl 97)in their truest form, making it ideal for …" at bounding box center [800, 558] width 283 height 78
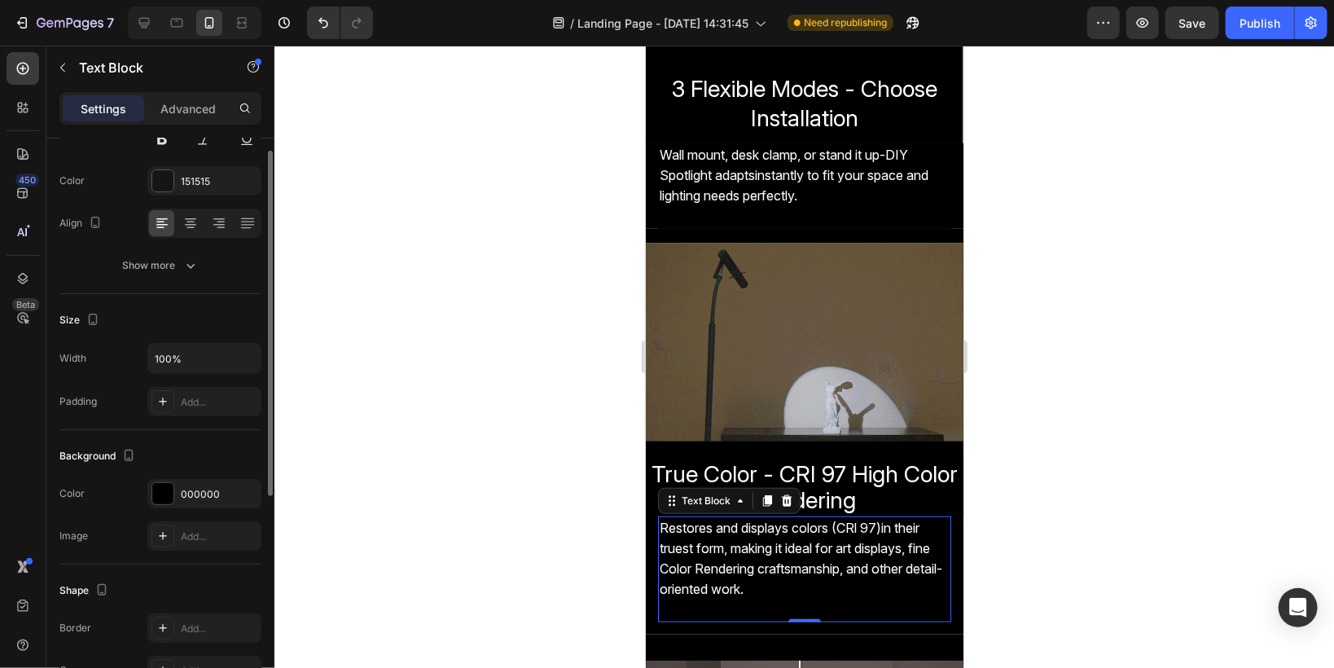
scroll to position [326, 0]
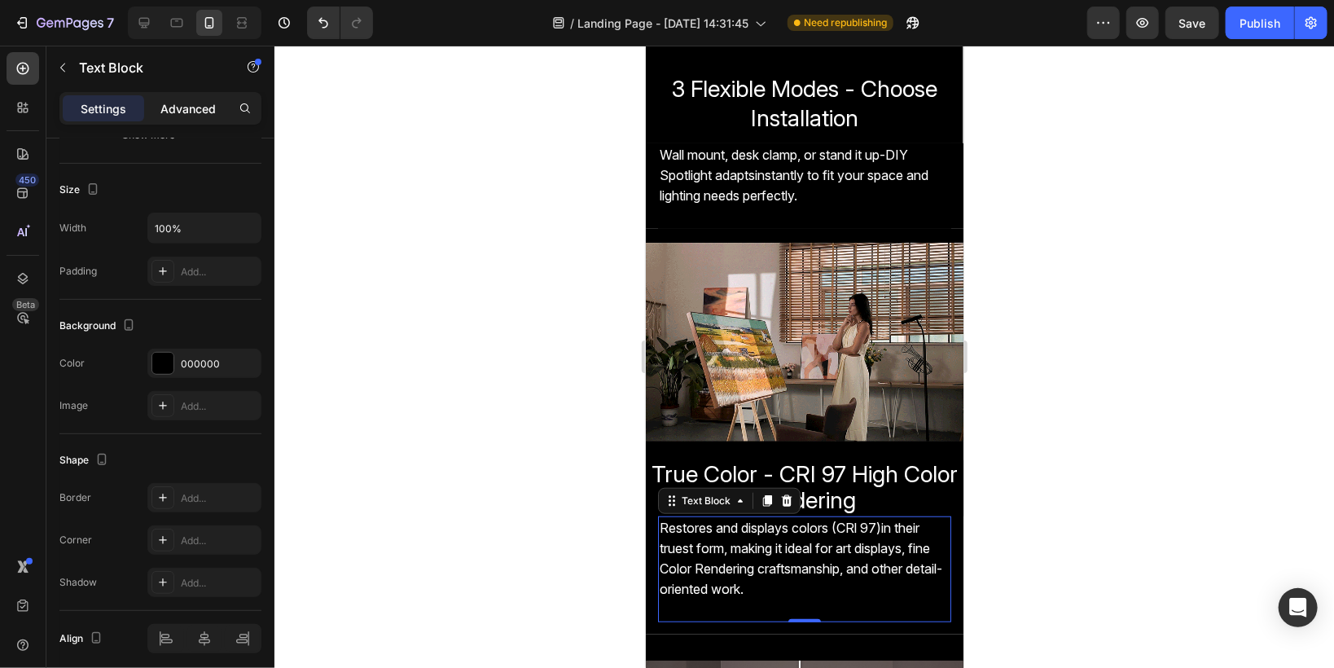
click at [208, 112] on p "Advanced" at bounding box center [187, 108] width 55 height 17
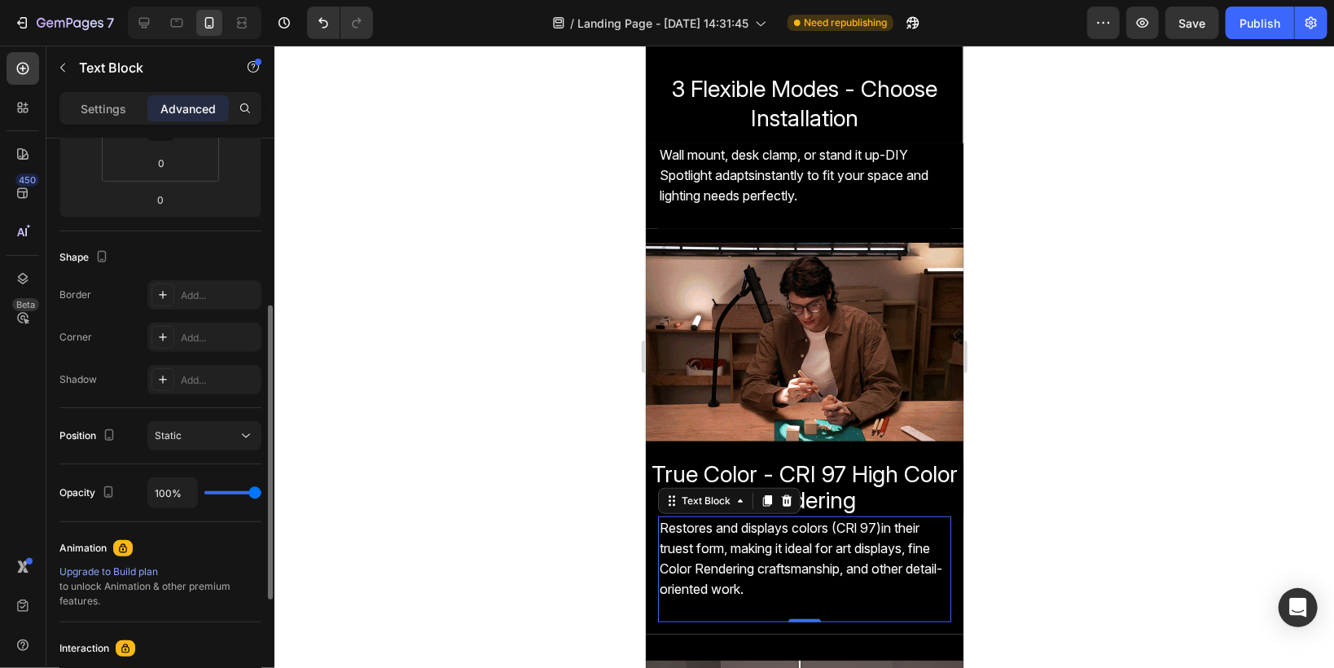
scroll to position [65, 0]
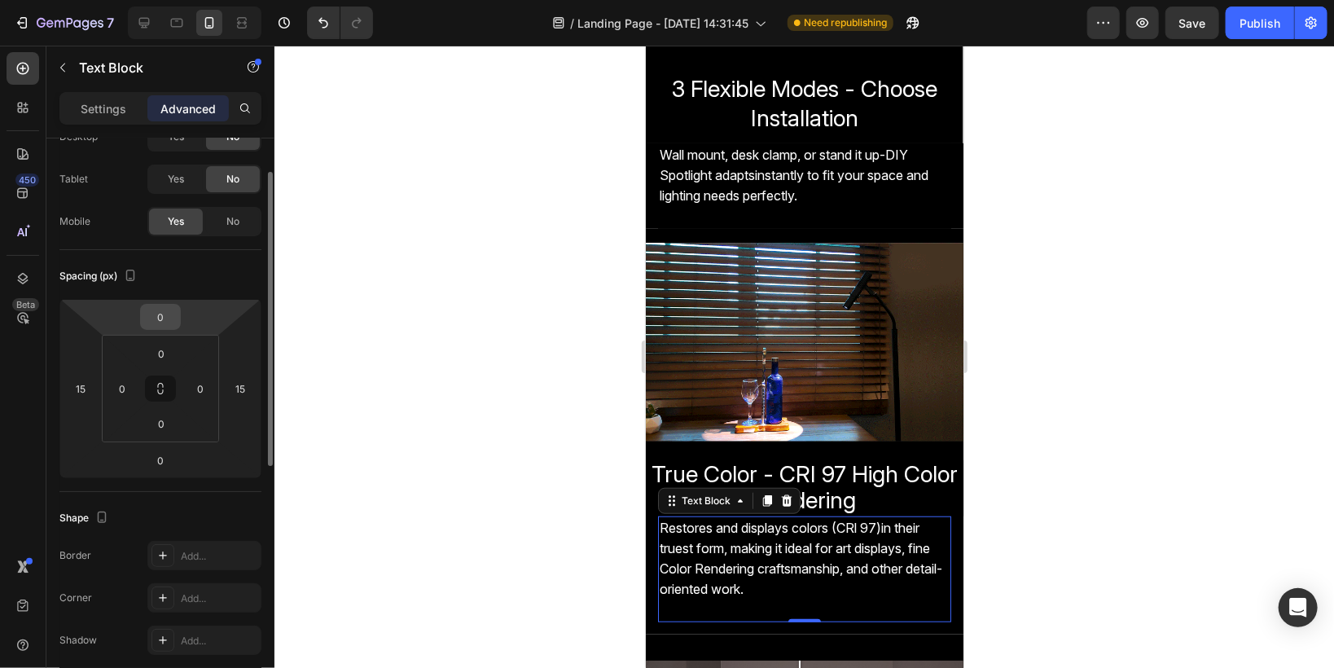
click at [162, 322] on input "0" at bounding box center [160, 317] width 33 height 24
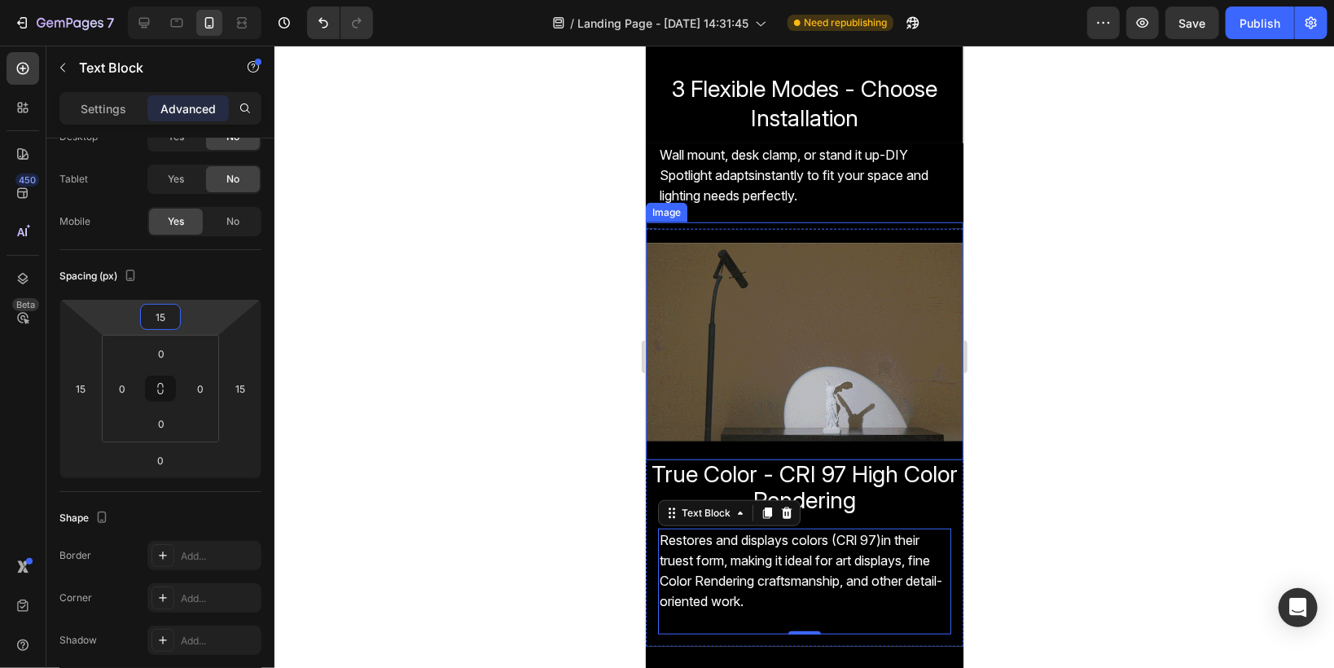
type input "15"
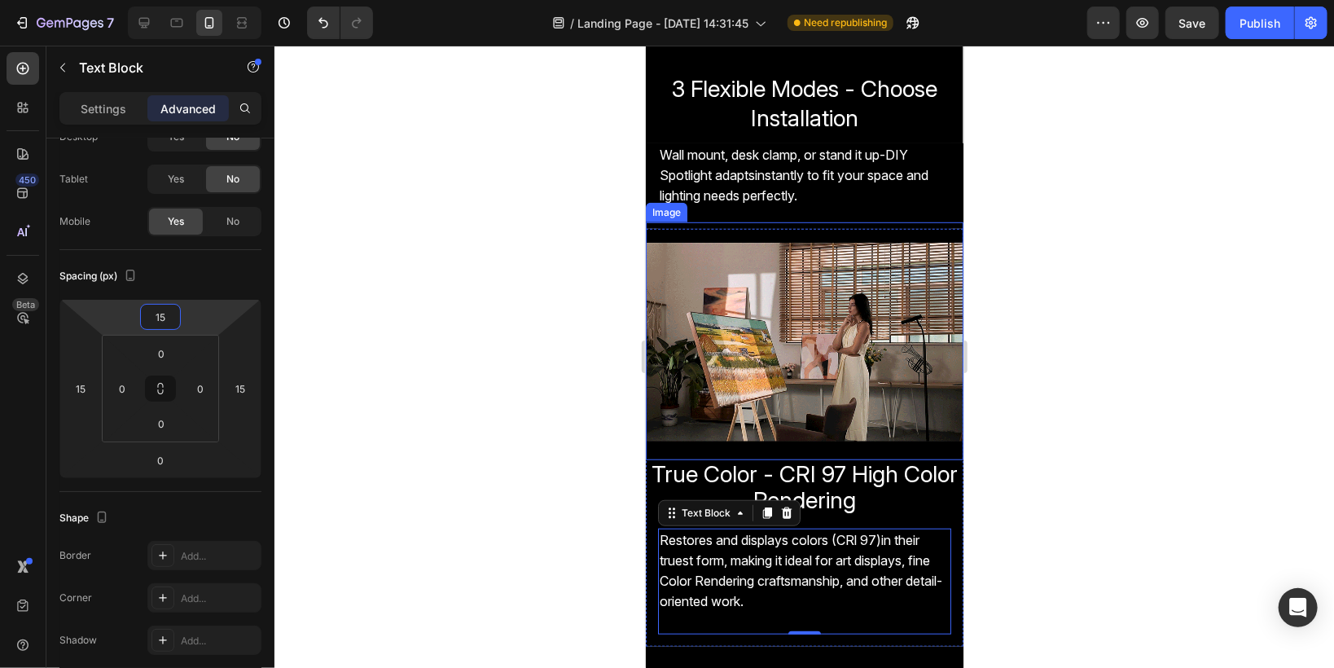
click at [585, 371] on div at bounding box center [803, 357] width 1059 height 622
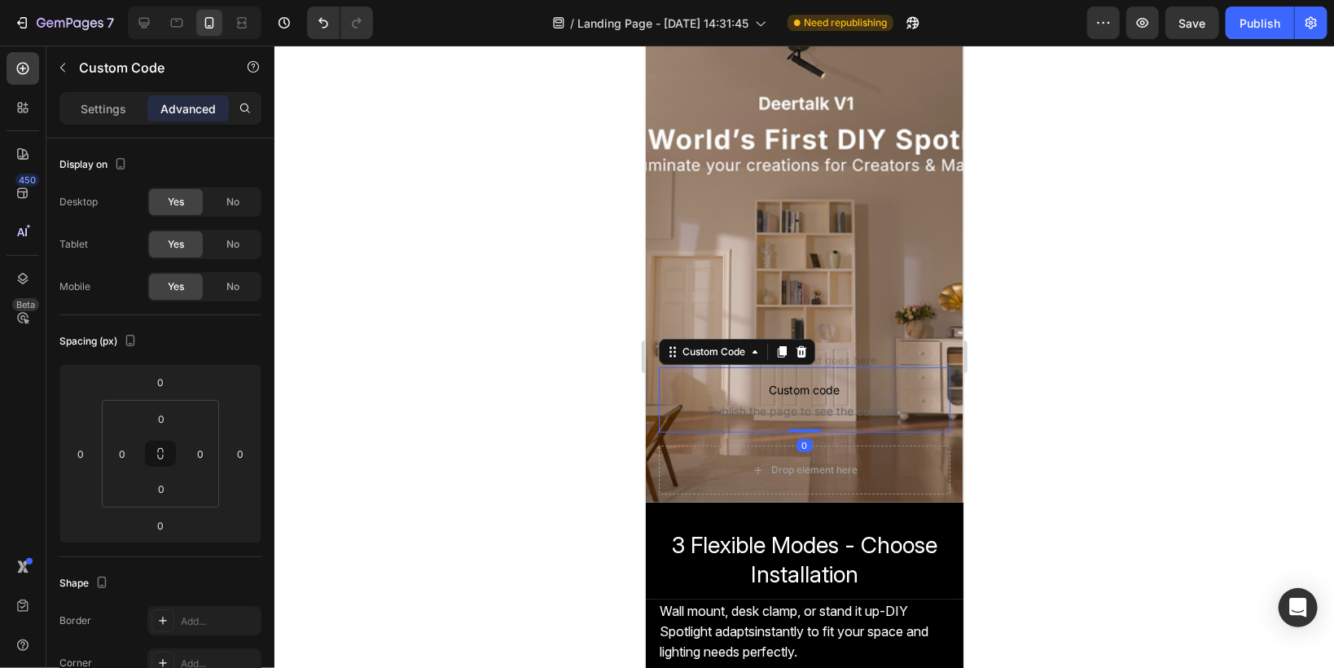
click at [696, 400] on p "Custom code Publish the page to see the content." at bounding box center [804, 398] width 292 height 65
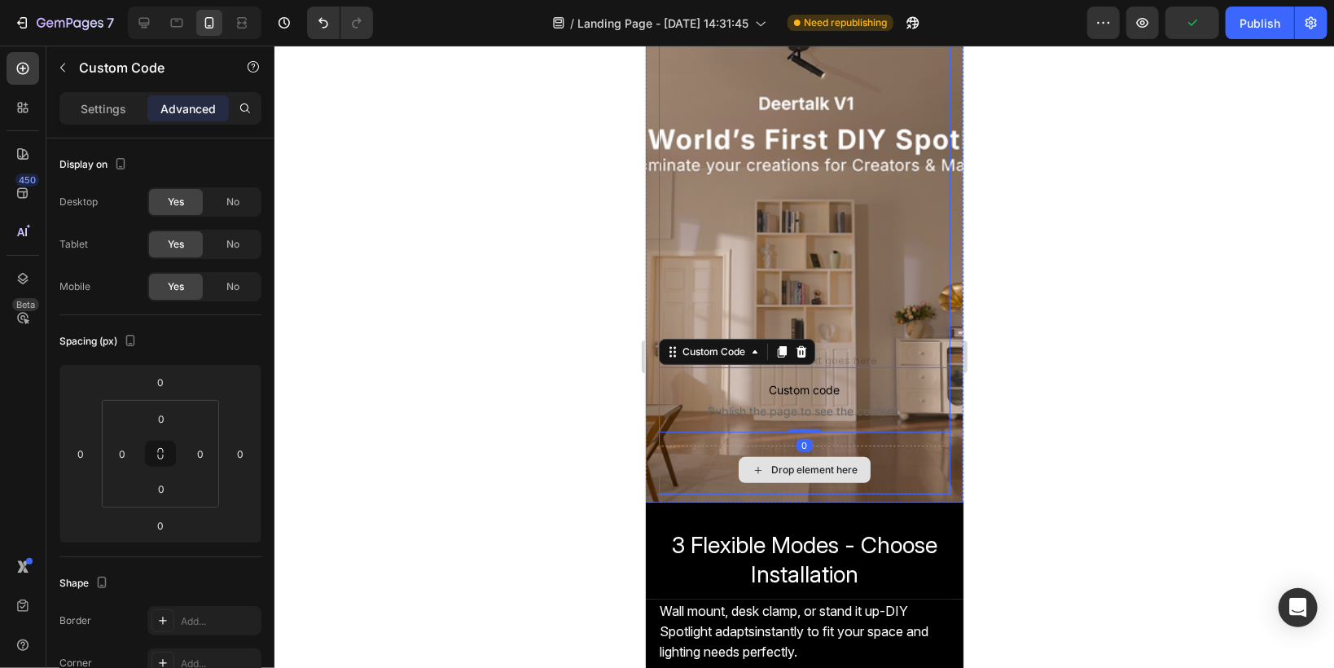
click at [686, 470] on div "Drop element here" at bounding box center [804, 469] width 292 height 49
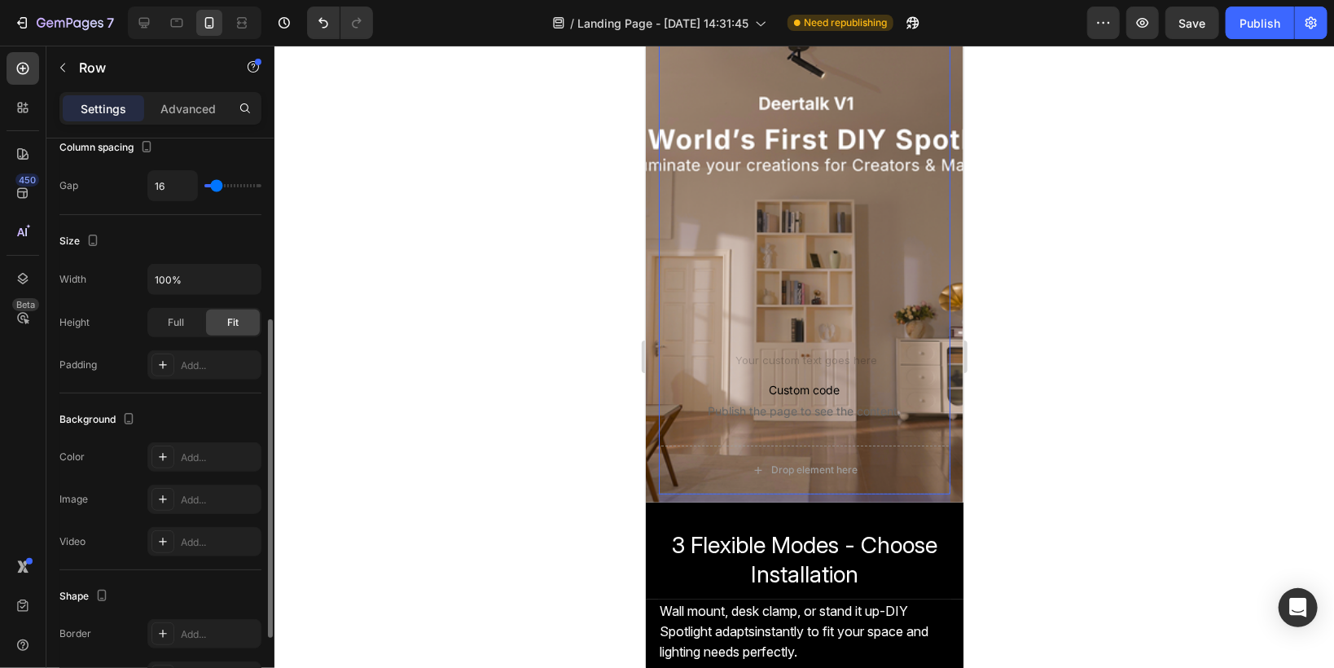
scroll to position [0, 0]
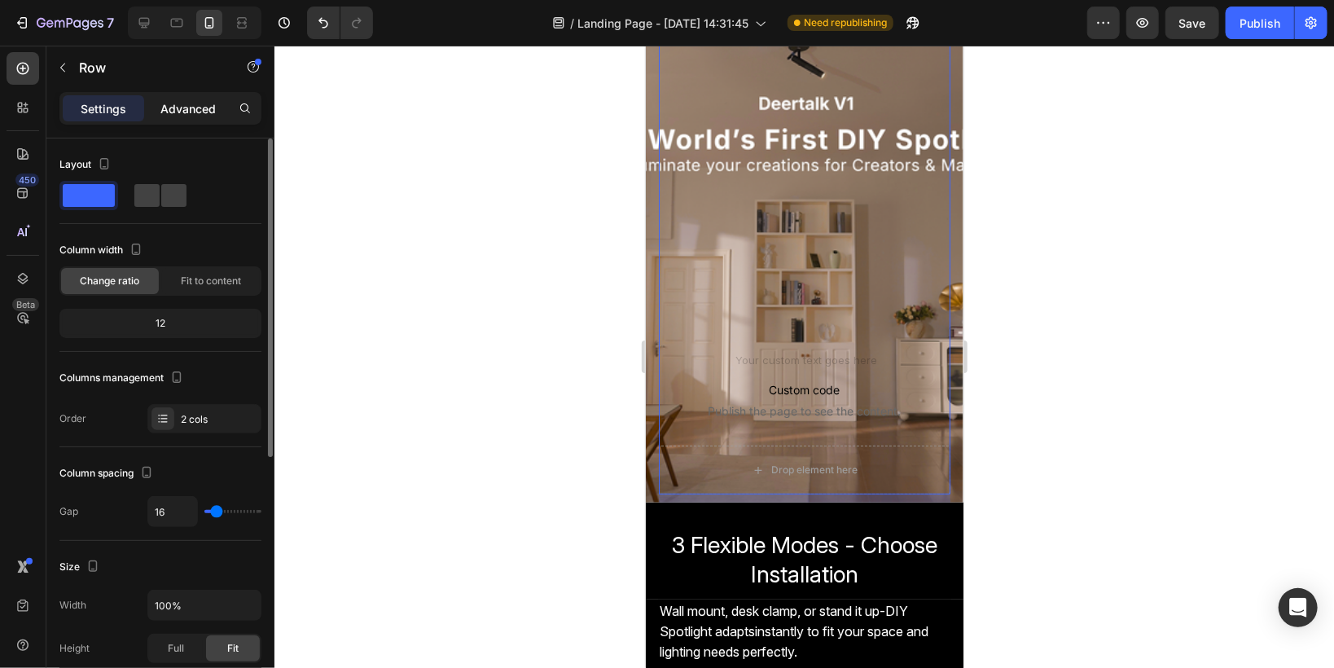
click at [166, 104] on p "Advanced" at bounding box center [187, 108] width 55 height 17
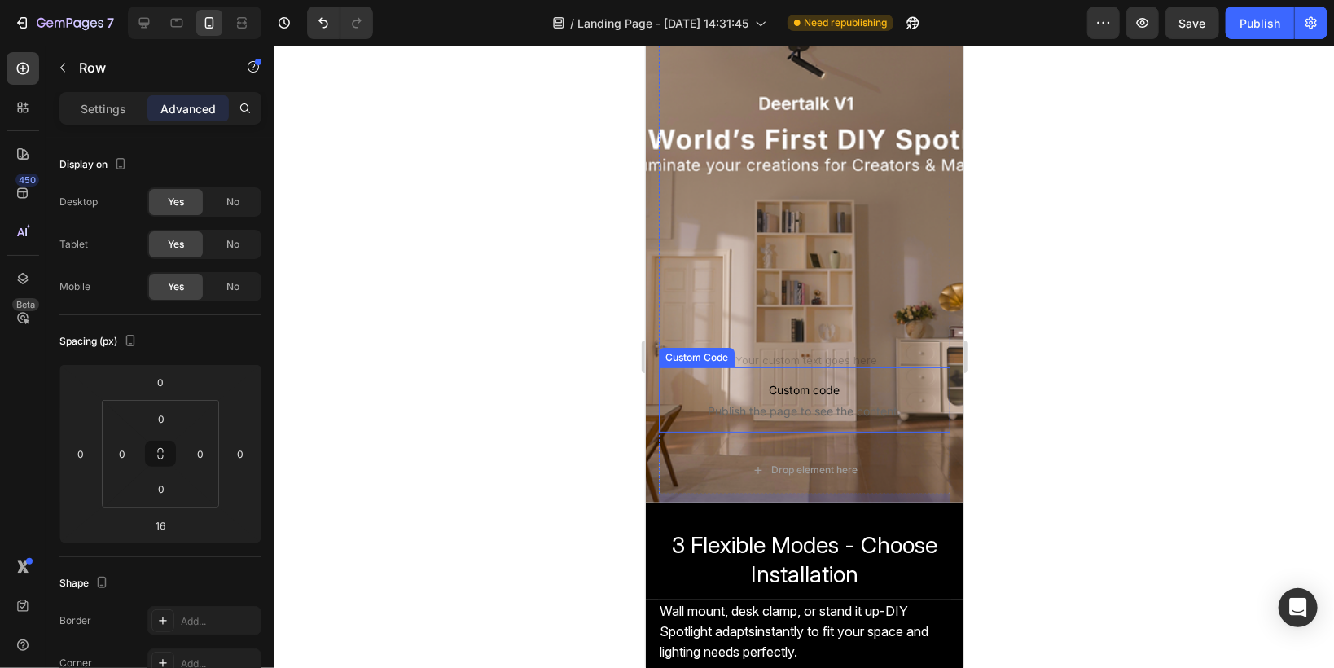
click at [695, 406] on span "Publish the page to see the content." at bounding box center [804, 410] width 292 height 16
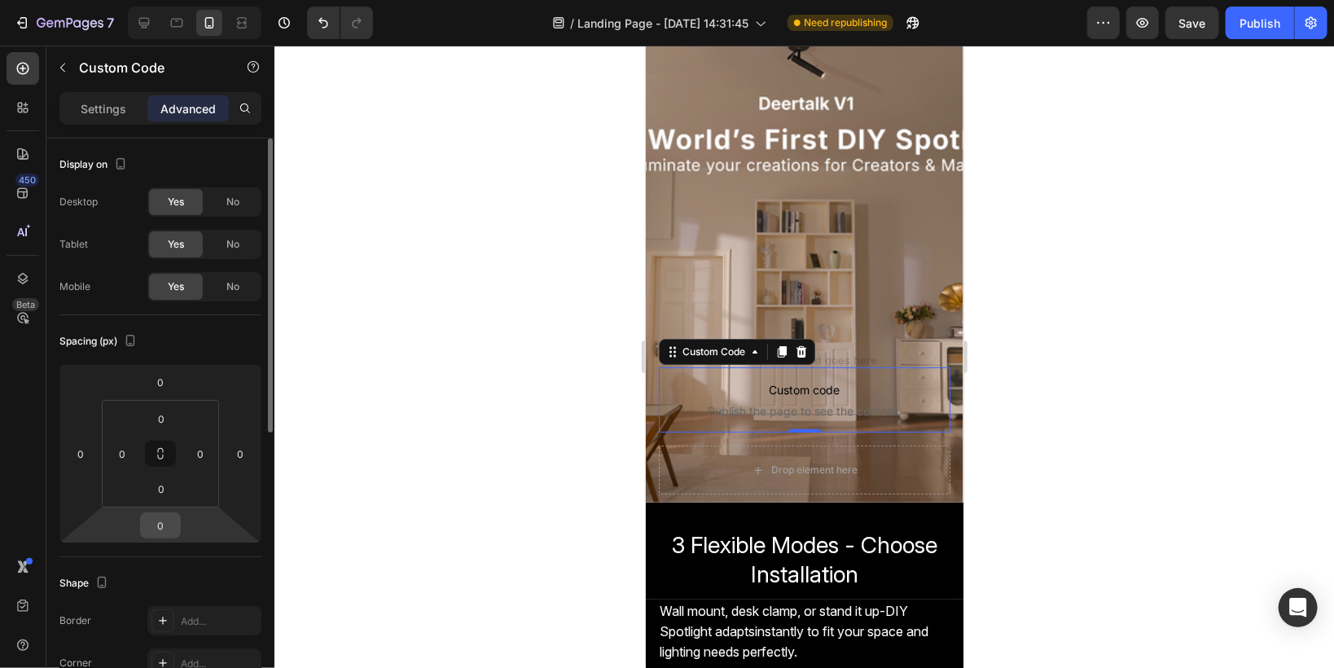
click at [169, 526] on input "0" at bounding box center [160, 525] width 33 height 24
type input "16"
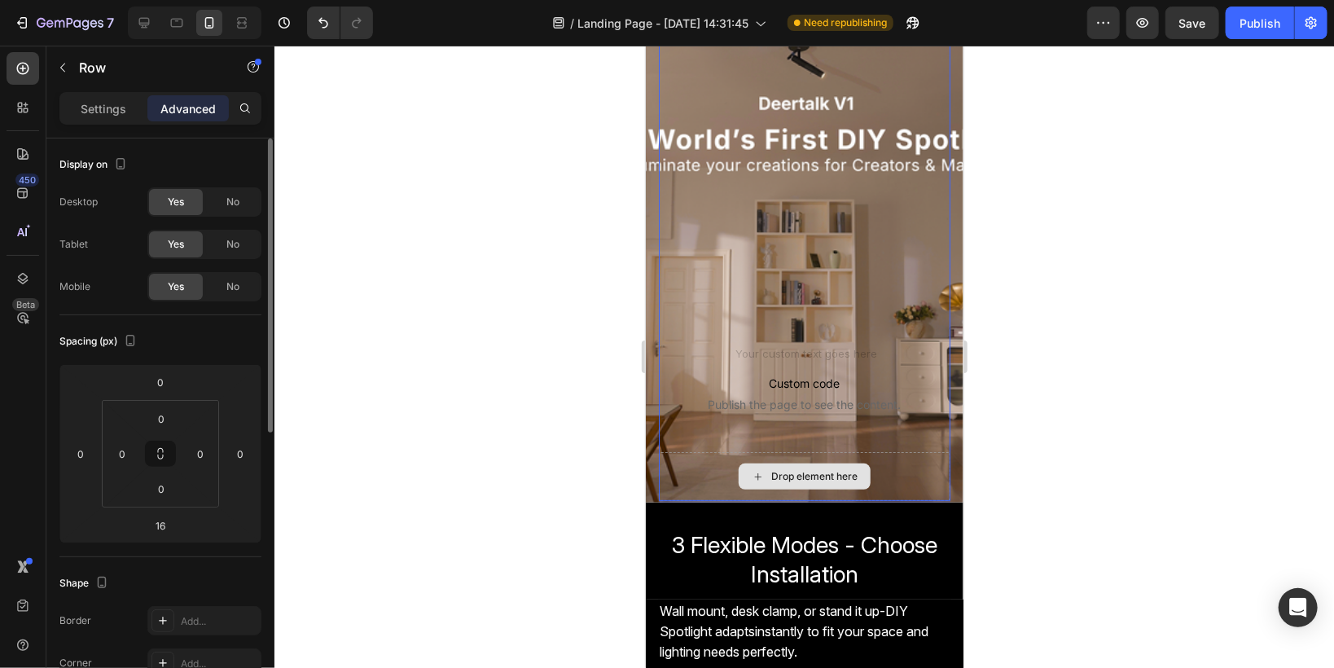
click at [686, 474] on div "Drop element here" at bounding box center [804, 475] width 292 height 49
click at [686, 461] on div "Drop element here" at bounding box center [804, 475] width 292 height 49
click at [684, 420] on p "Custom code Publish the page to see the content." at bounding box center [804, 392] width 292 height 65
click at [719, 454] on div "Drop element here" at bounding box center [804, 475] width 292 height 49
click at [877, 464] on div "Drop element here" at bounding box center [804, 475] width 292 height 49
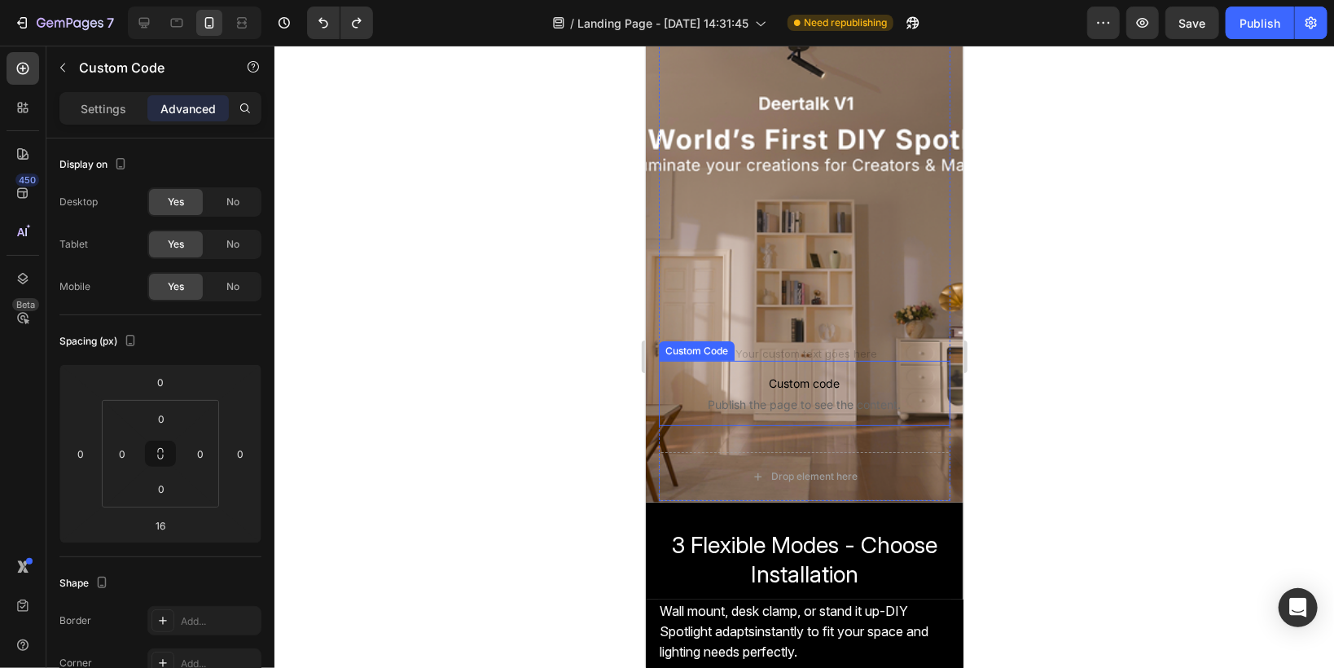
click at [708, 394] on p "Custom code Publish the page to see the content." at bounding box center [804, 392] width 292 height 65
click at [725, 463] on div "Drop element here" at bounding box center [804, 475] width 292 height 49
click at [738, 457] on div "Drop element here" at bounding box center [804, 475] width 292 height 49
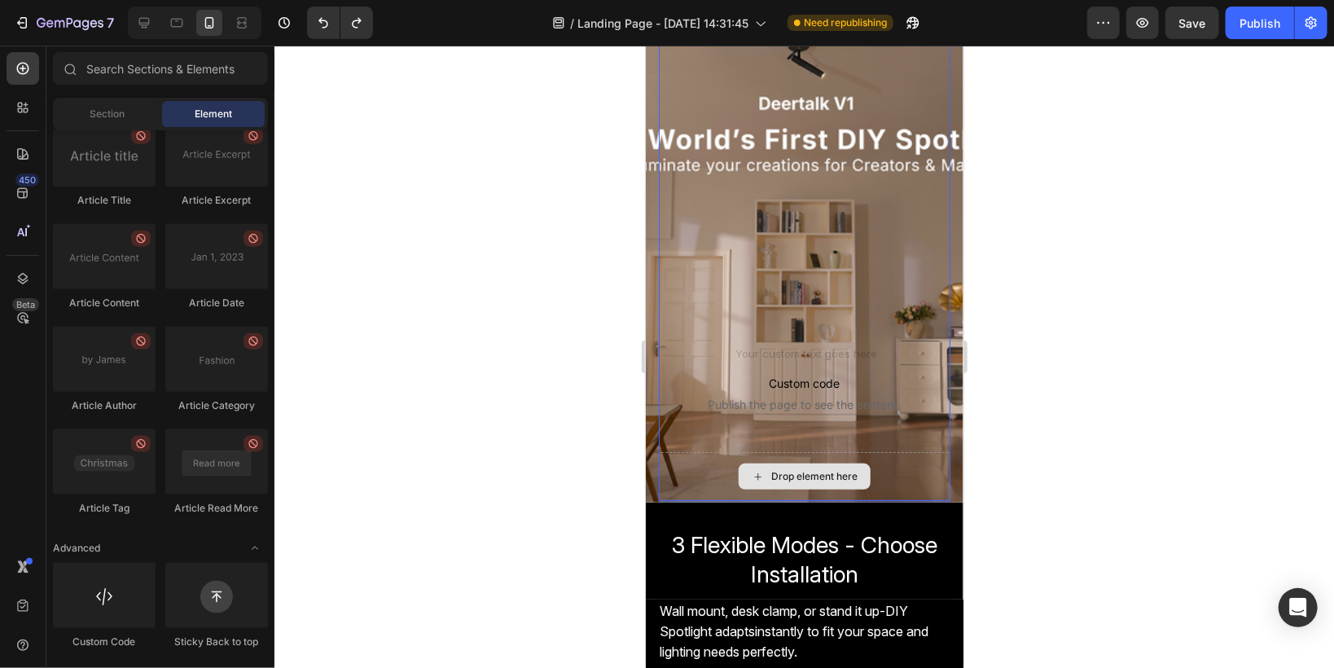
click at [862, 470] on div "Drop element here" at bounding box center [804, 476] width 132 height 26
click at [713, 366] on p "Custom code Publish the page to see the content." at bounding box center [804, 392] width 292 height 65
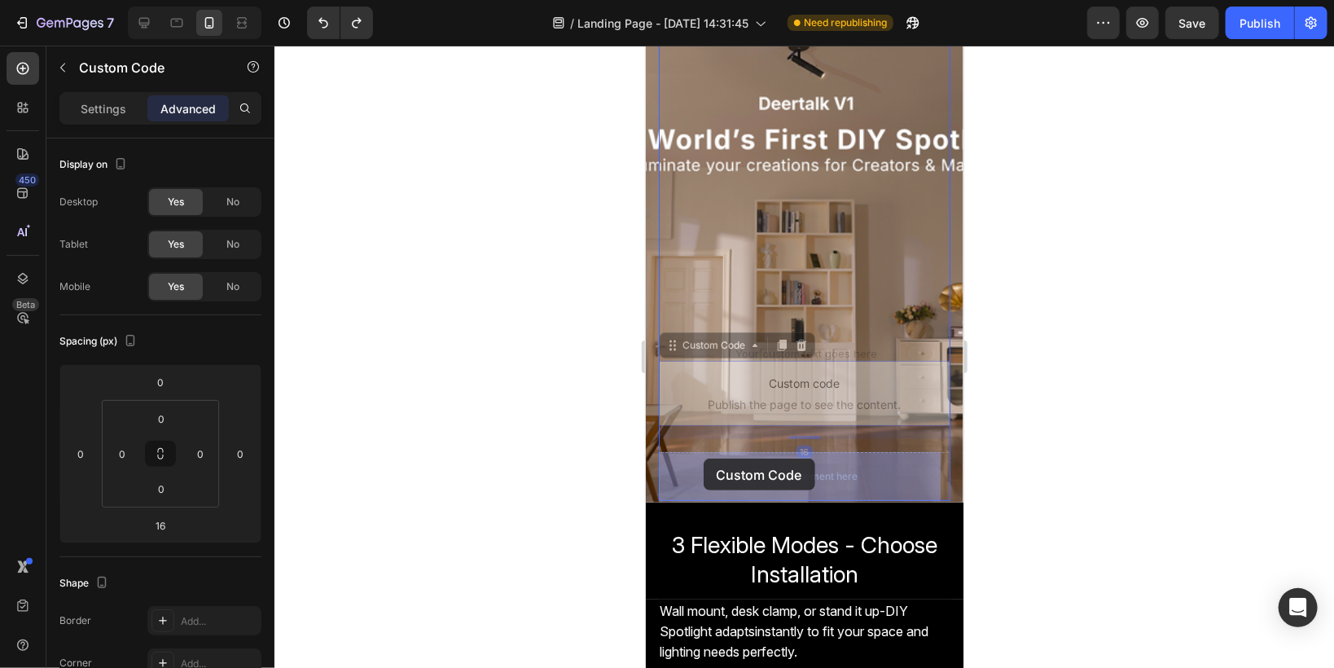
drag, startPoint x: 673, startPoint y: 349, endPoint x: 703, endPoint y: 458, distance: 112.4
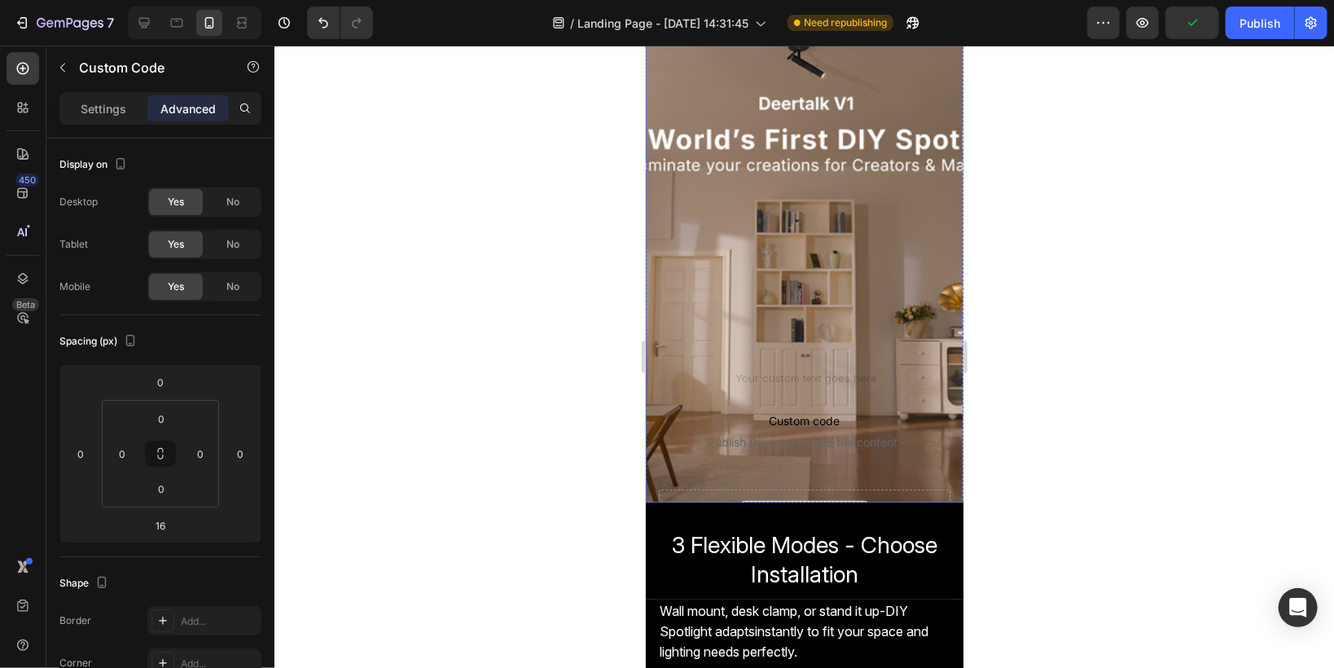
click at [857, 490] on div "Drop element here" at bounding box center [804, 513] width 292 height 49
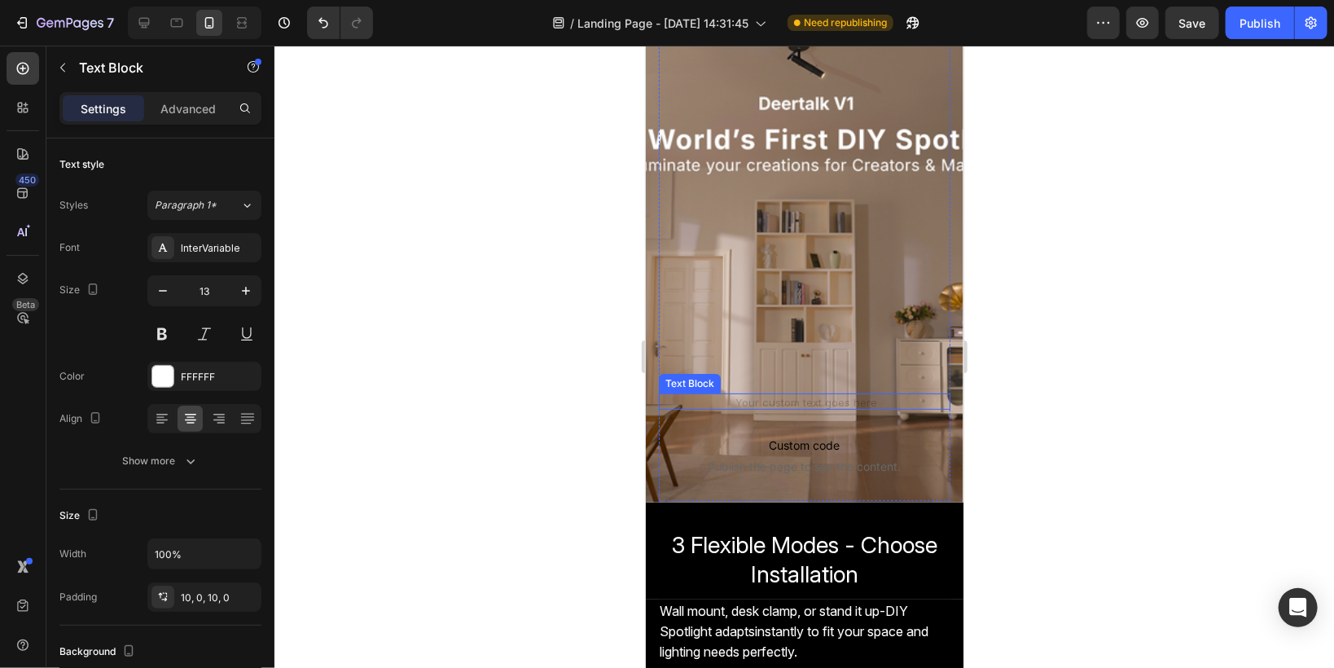
click at [794, 398] on div at bounding box center [804, 401] width 292 height 16
click at [789, 375] on icon at bounding box center [787, 376] width 11 height 11
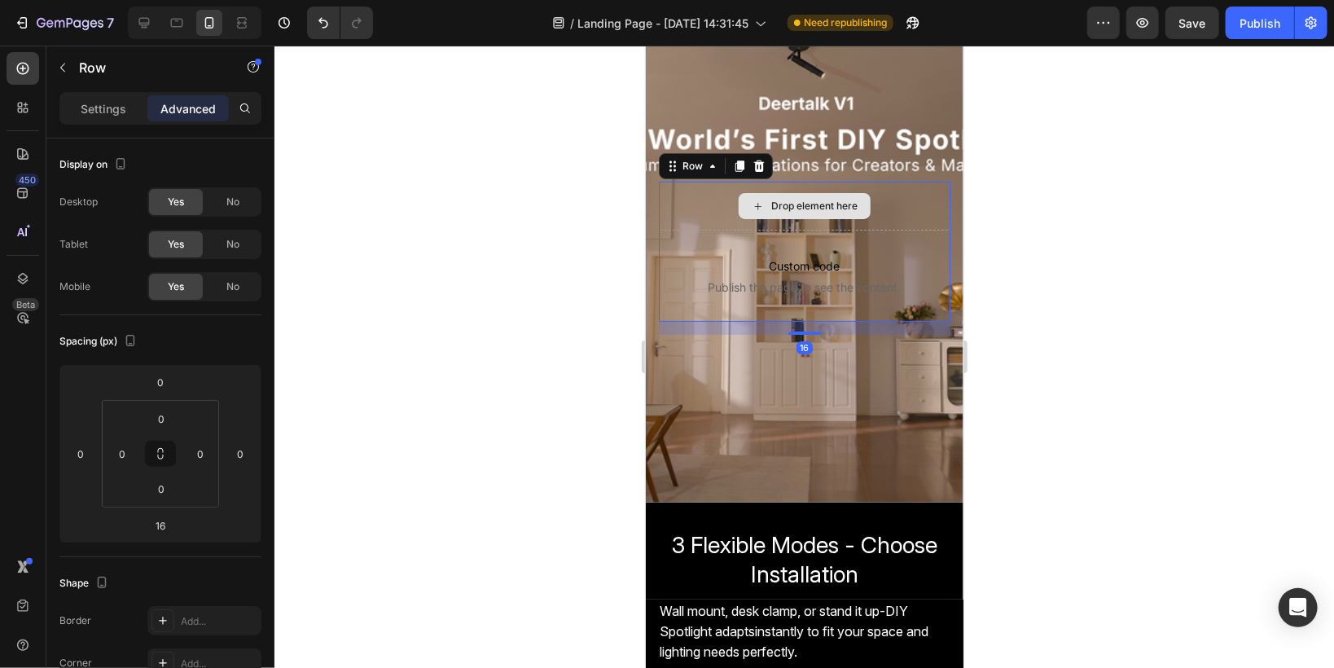
click at [715, 207] on div "Drop element here" at bounding box center [804, 205] width 292 height 49
click at [887, 213] on div "Drop element here" at bounding box center [804, 205] width 292 height 49
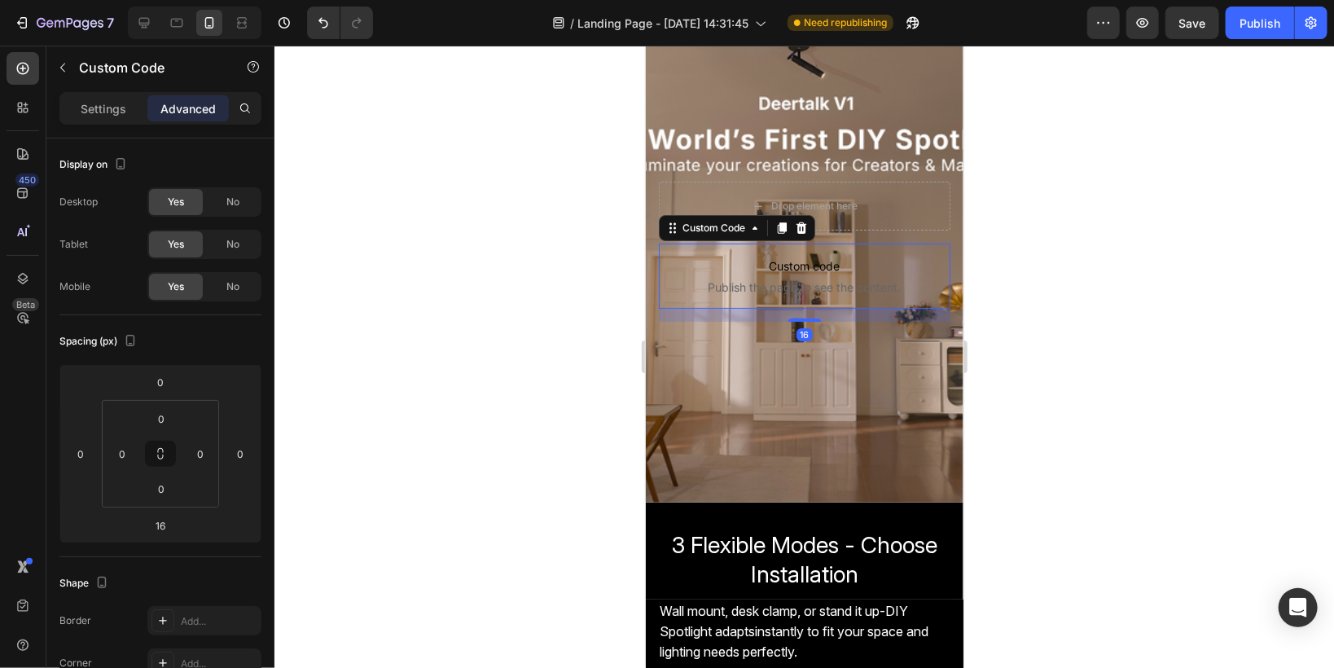
click at [730, 258] on span "Custom code" at bounding box center [804, 266] width 292 height 20
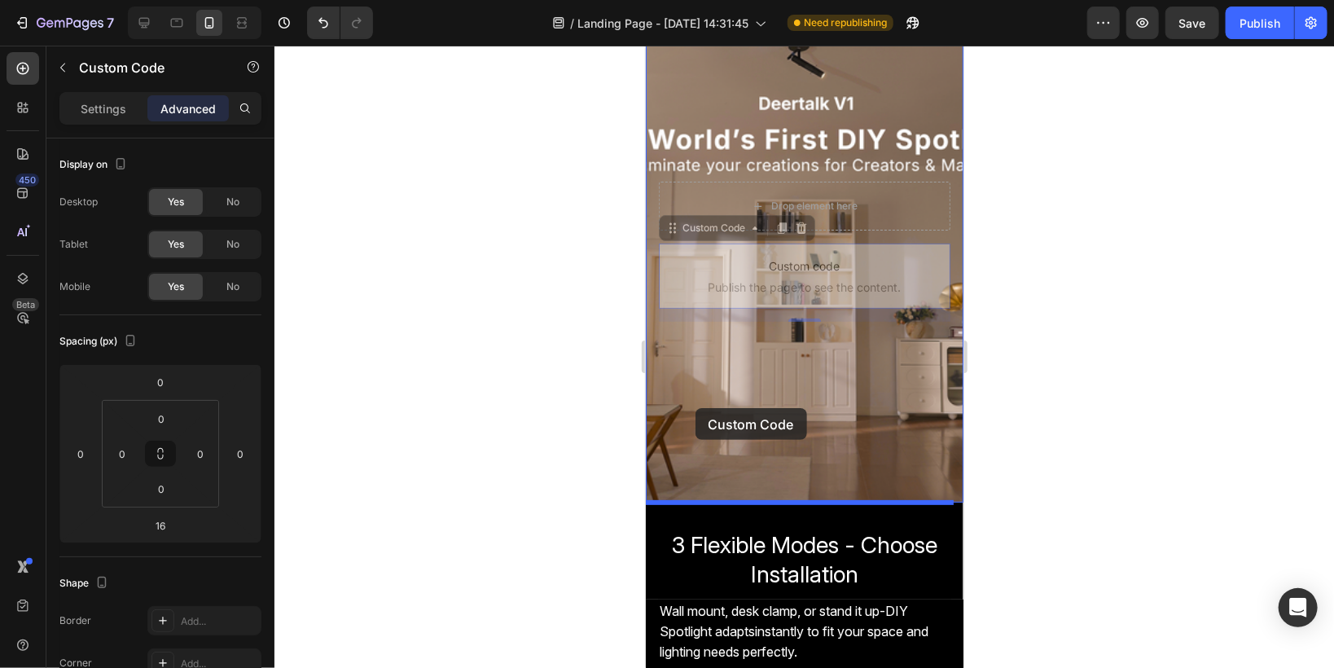
drag, startPoint x: 672, startPoint y: 227, endPoint x: 695, endPoint y: 407, distance: 181.4
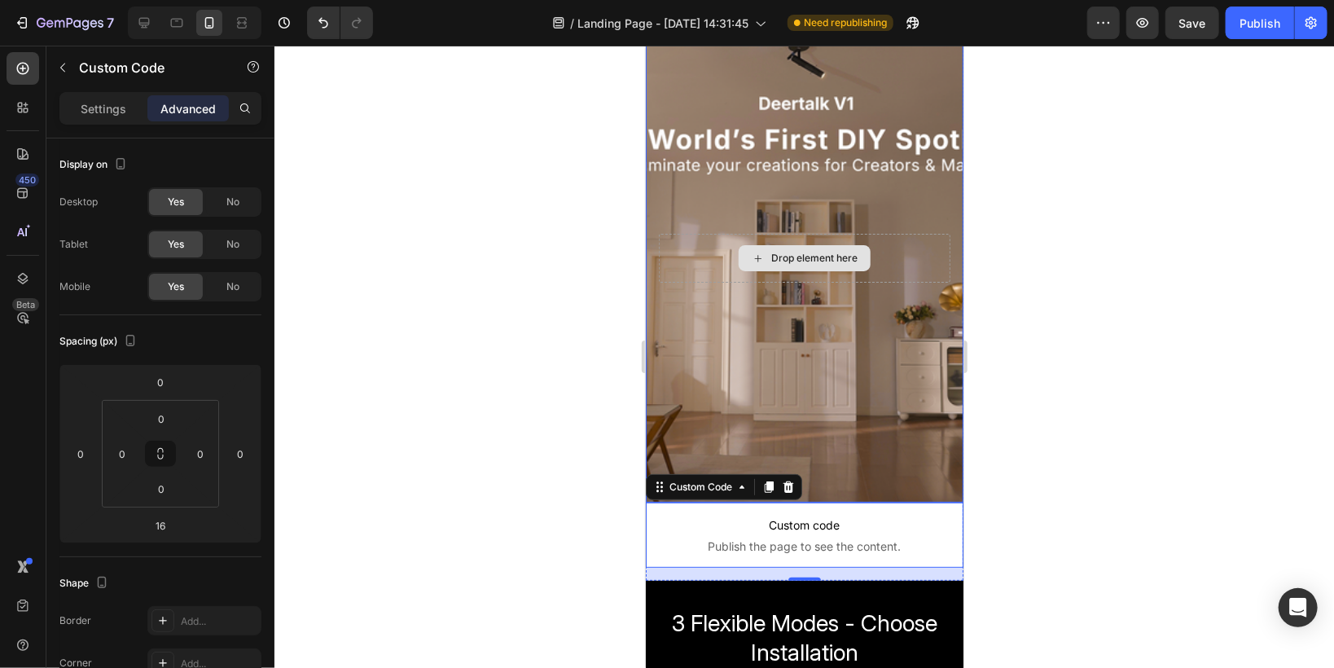
click at [686, 248] on div "Drop element here" at bounding box center [804, 257] width 292 height 49
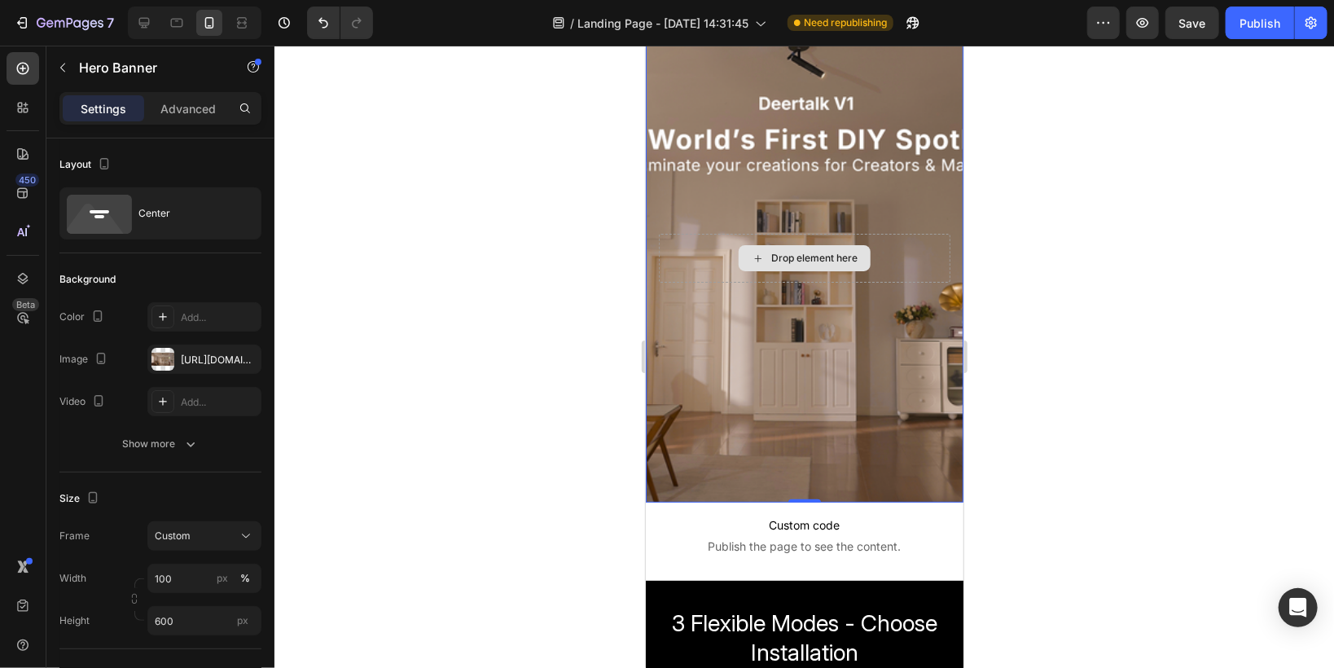
click at [682, 258] on div "Drop element here" at bounding box center [804, 257] width 292 height 49
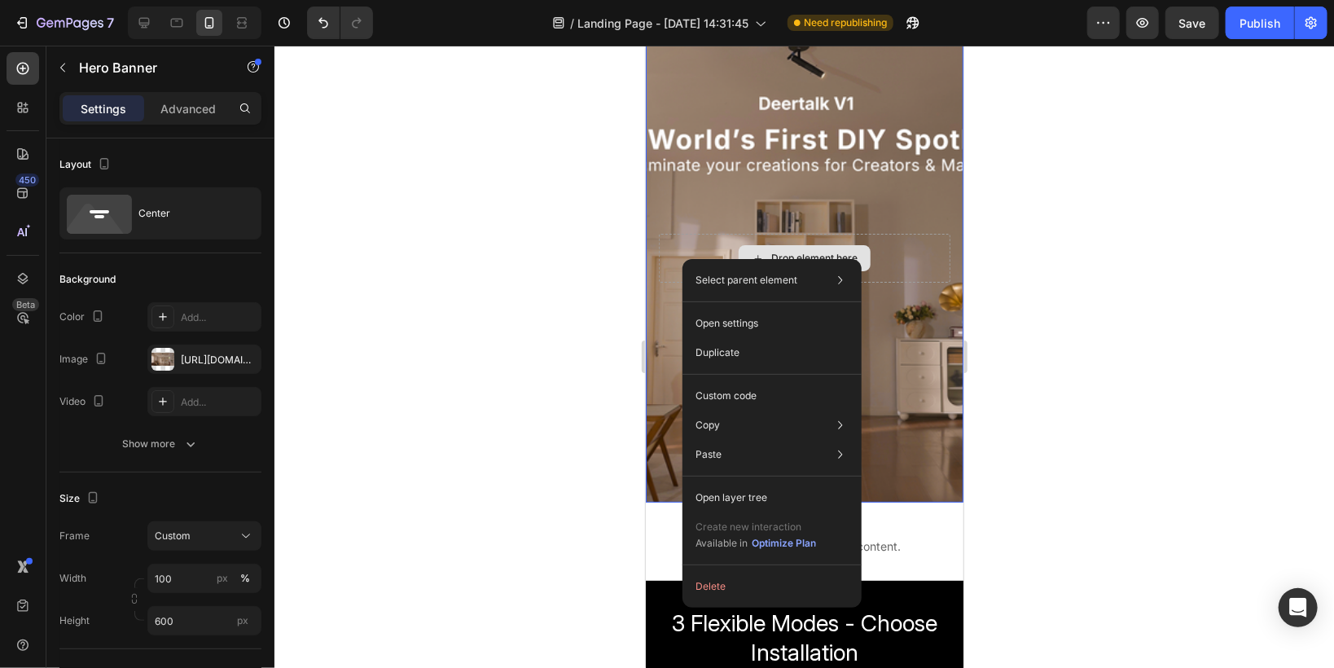
click at [686, 243] on div "Drop element here" at bounding box center [804, 257] width 292 height 49
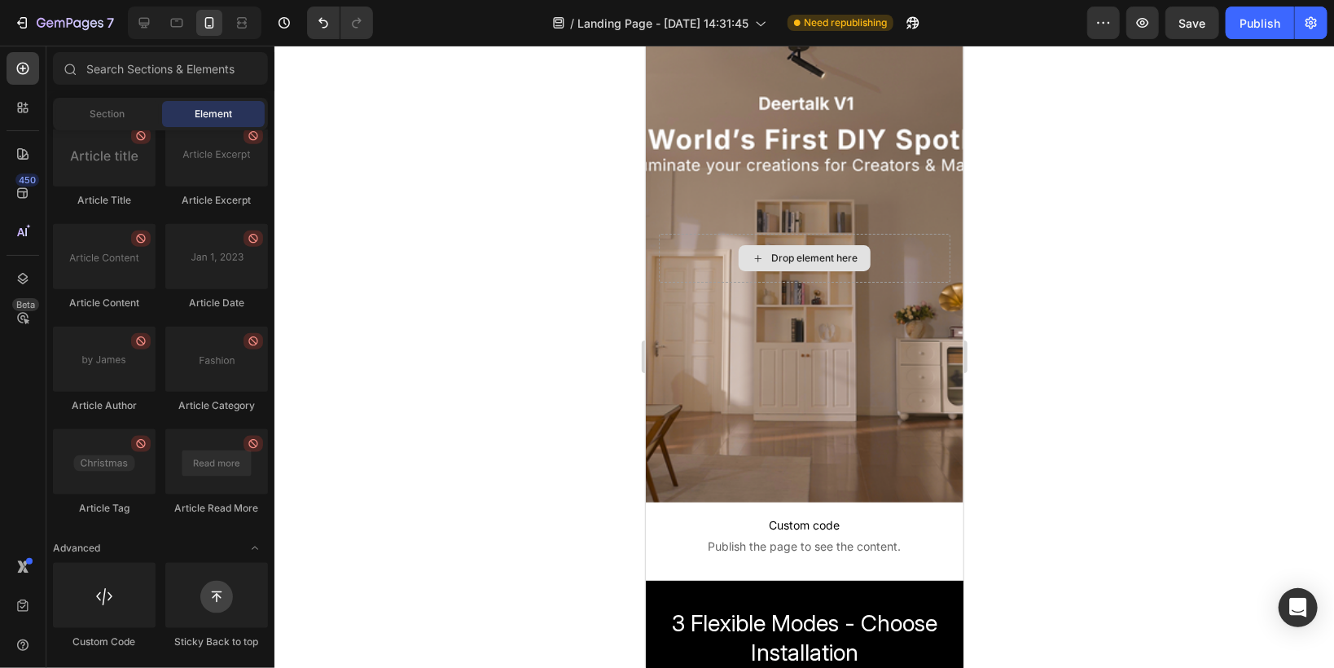
click at [835, 258] on div "Drop element here" at bounding box center [813, 257] width 86 height 13
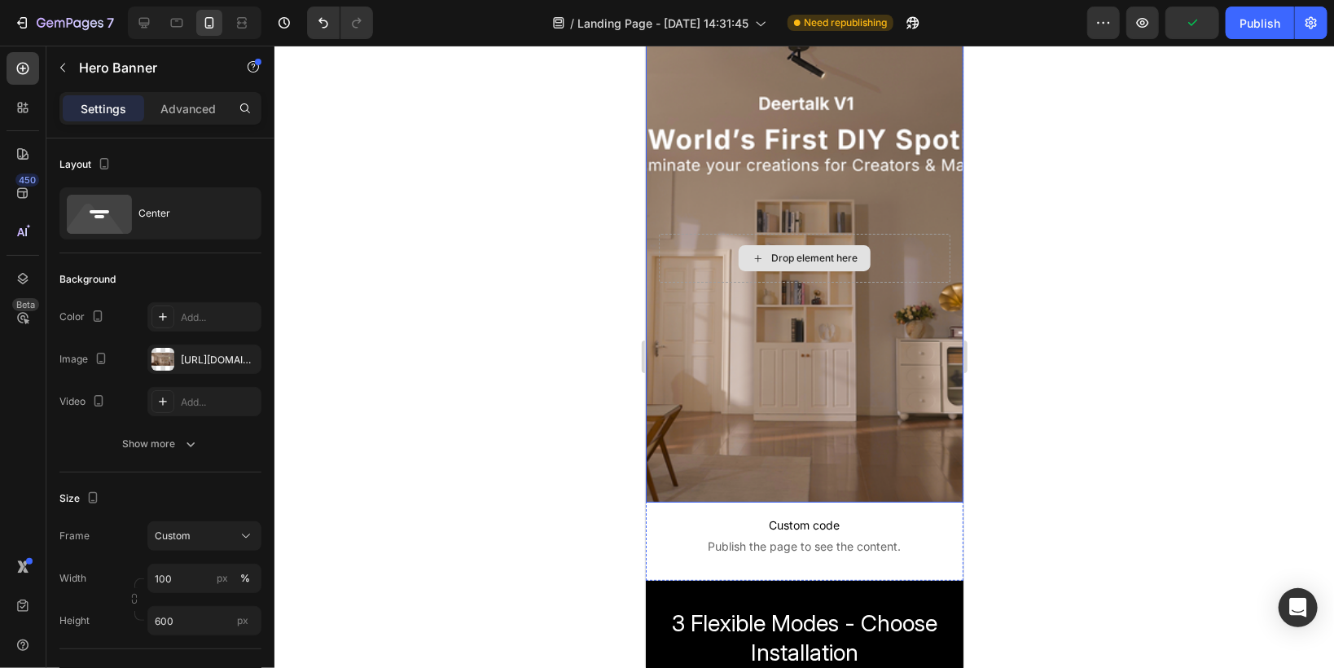
click at [896, 254] on div "Drop element here" at bounding box center [804, 257] width 292 height 49
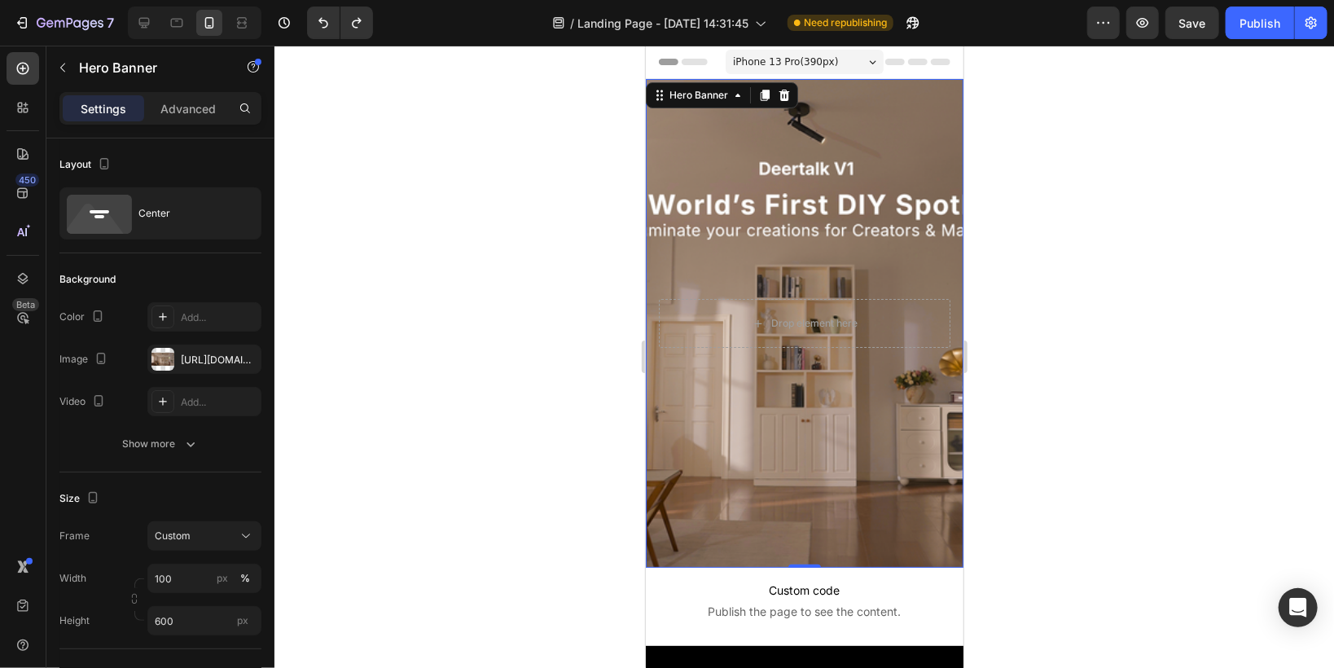
click at [808, 397] on div "Background Image" at bounding box center [804, 322] width 318 height 489
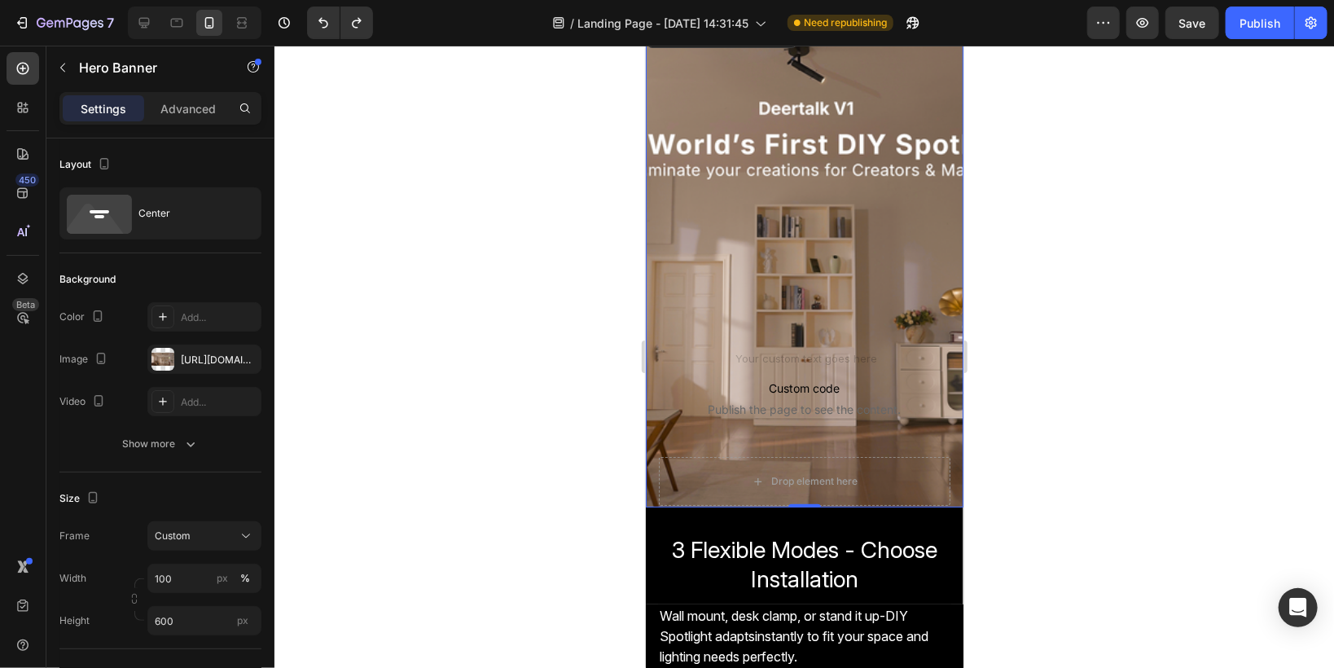
scroll to position [130, 0]
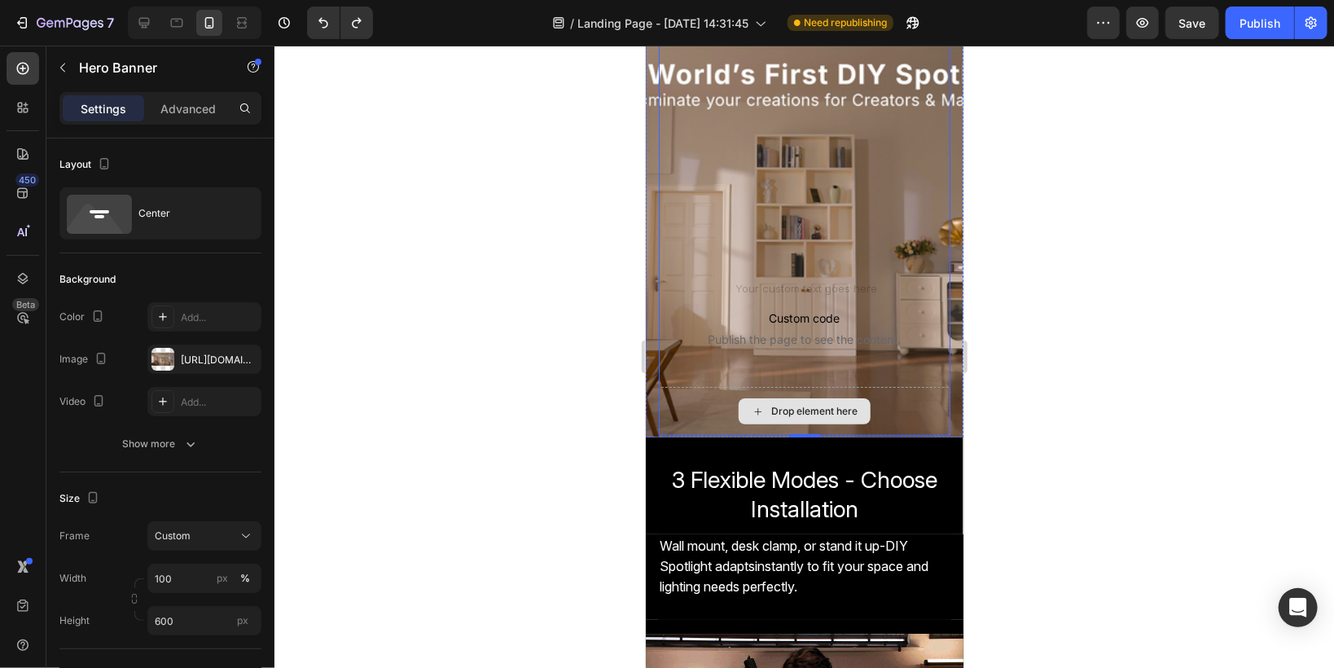
click at [664, 419] on div "Drop element here" at bounding box center [804, 410] width 292 height 49
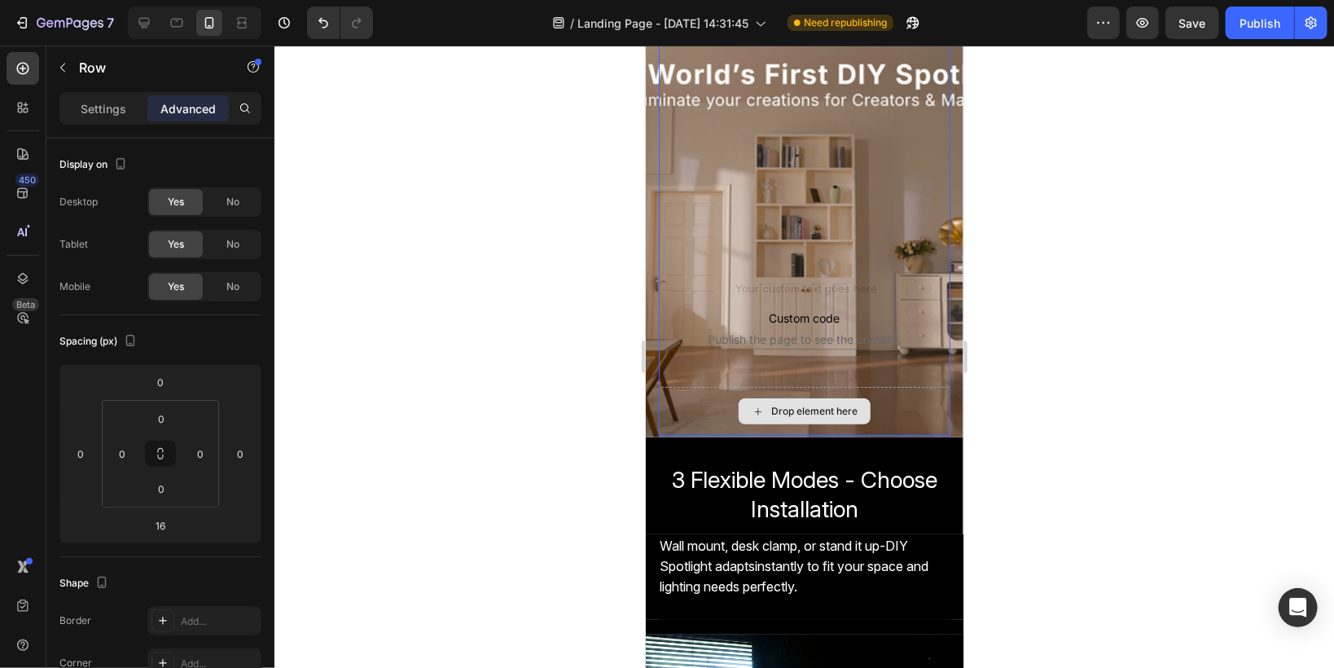
click at [677, 401] on div "Drop element here" at bounding box center [804, 410] width 292 height 49
click at [686, 310] on span "Custom code" at bounding box center [804, 318] width 292 height 20
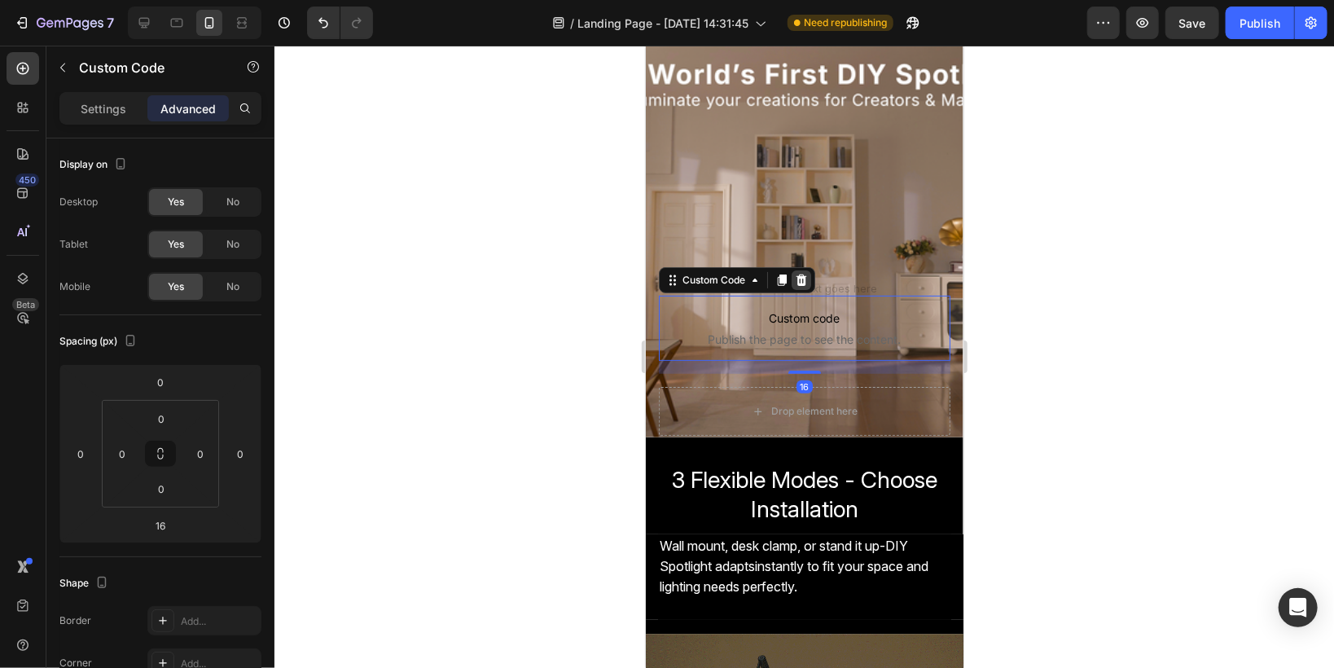
click at [796, 283] on icon at bounding box center [800, 279] width 13 height 13
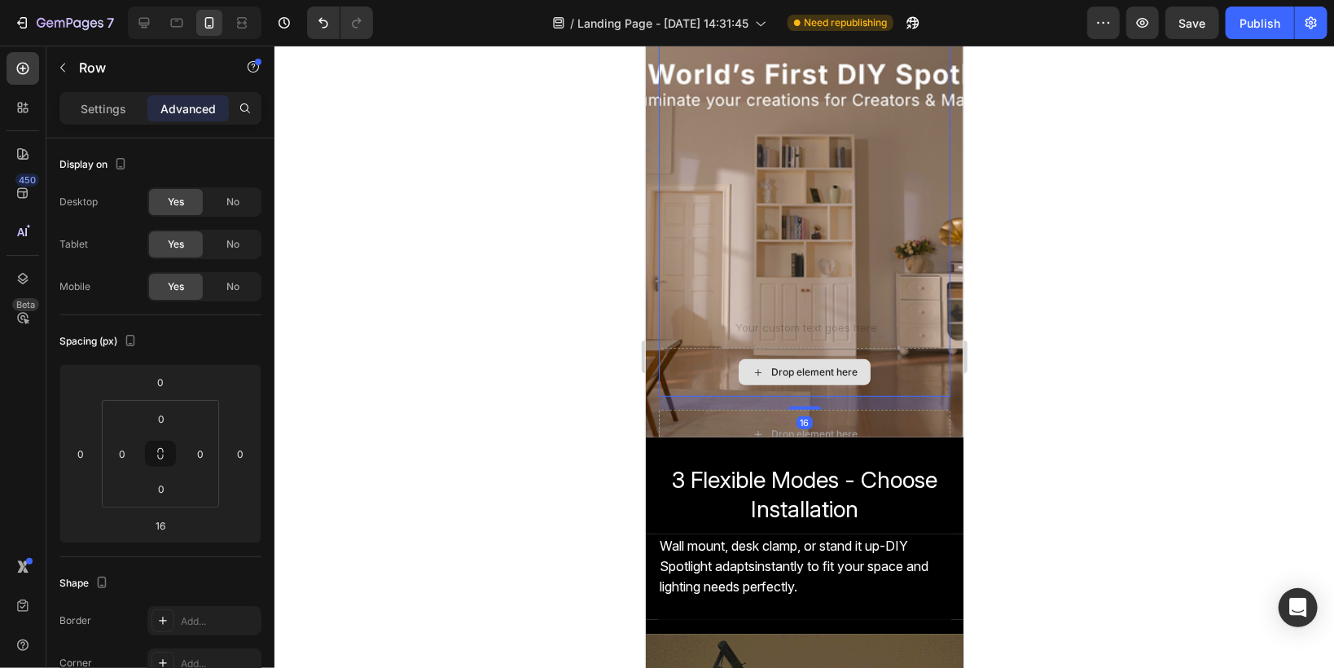
click at [700, 364] on div "Drop element here" at bounding box center [804, 371] width 292 height 49
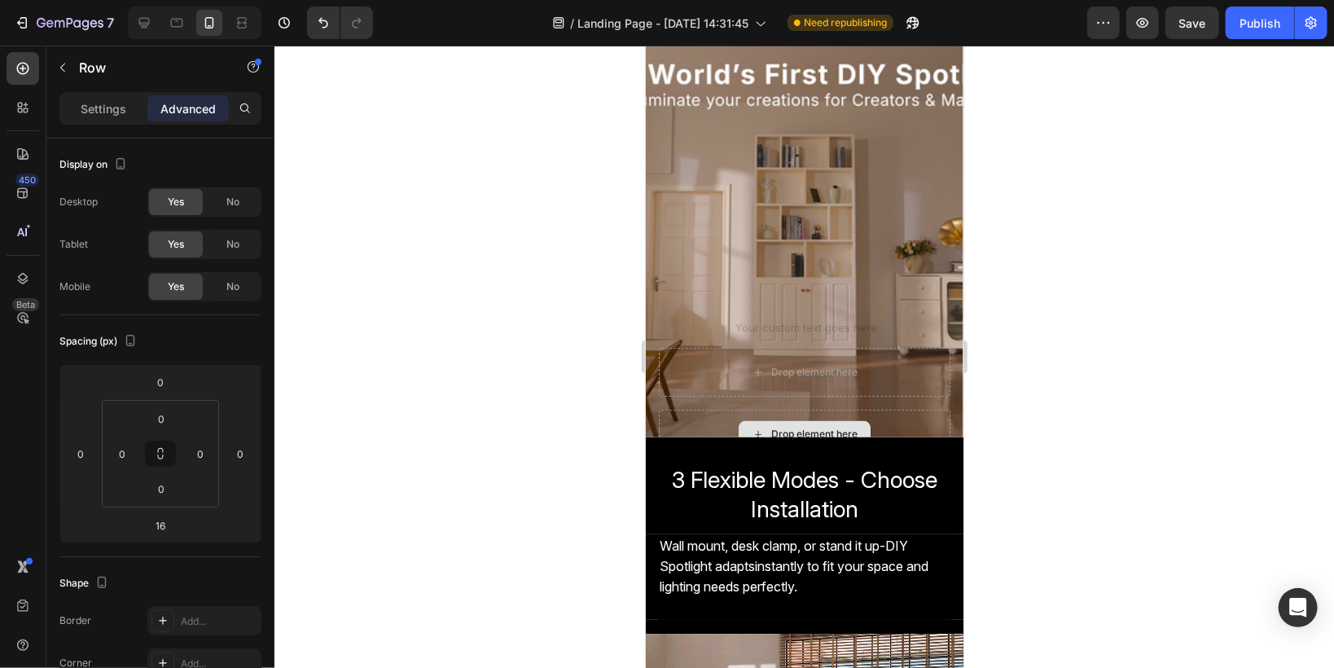
click at [669, 420] on div "Drop element here" at bounding box center [804, 433] width 292 height 49
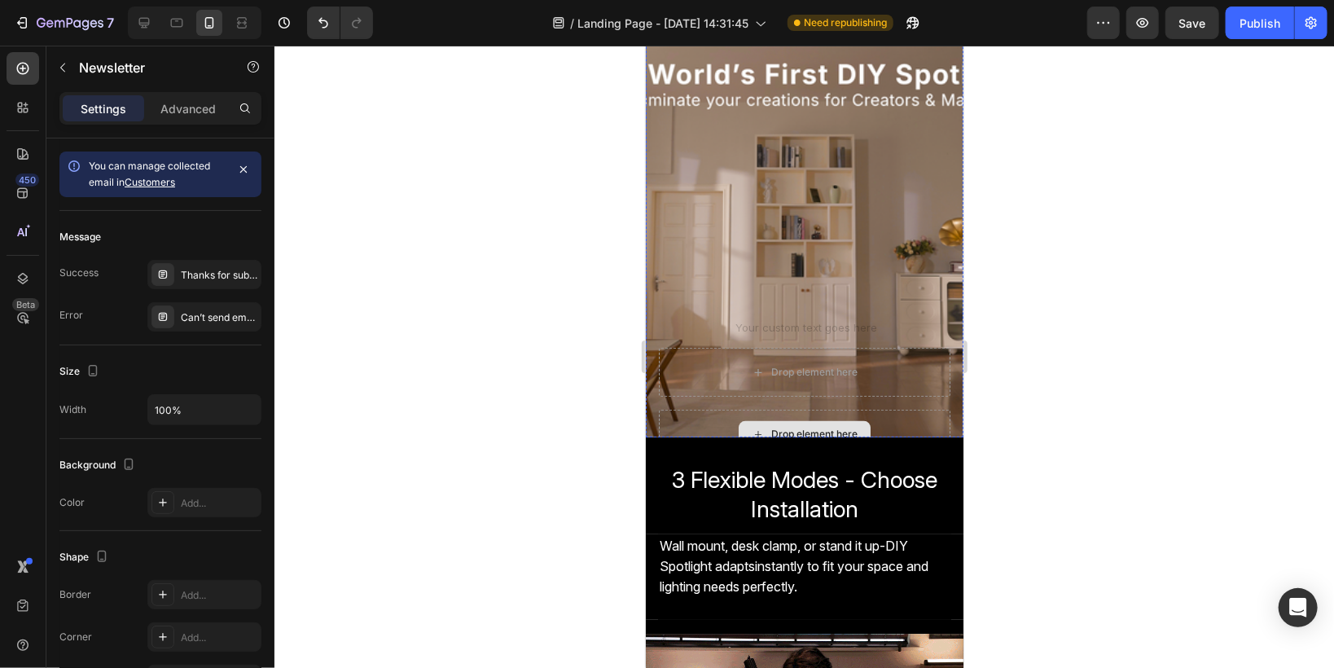
click at [679, 417] on div "Drop element here" at bounding box center [804, 433] width 292 height 49
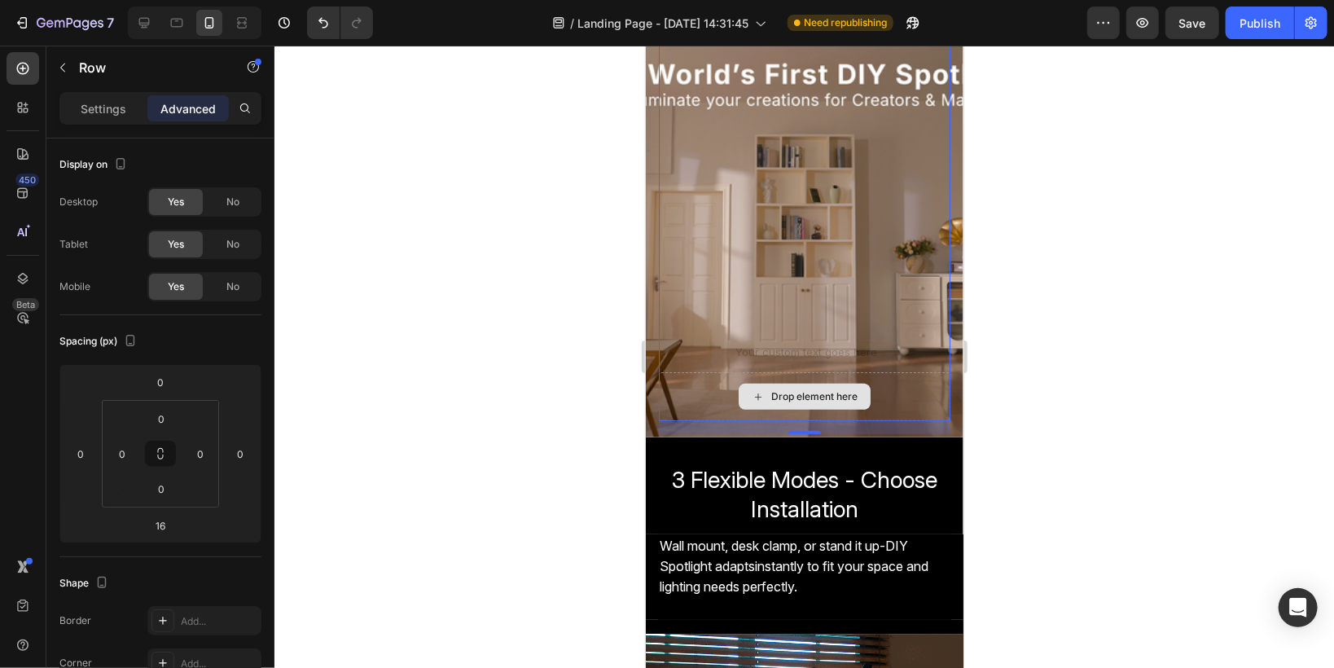
click at [679, 393] on div "Drop element here" at bounding box center [804, 395] width 292 height 49
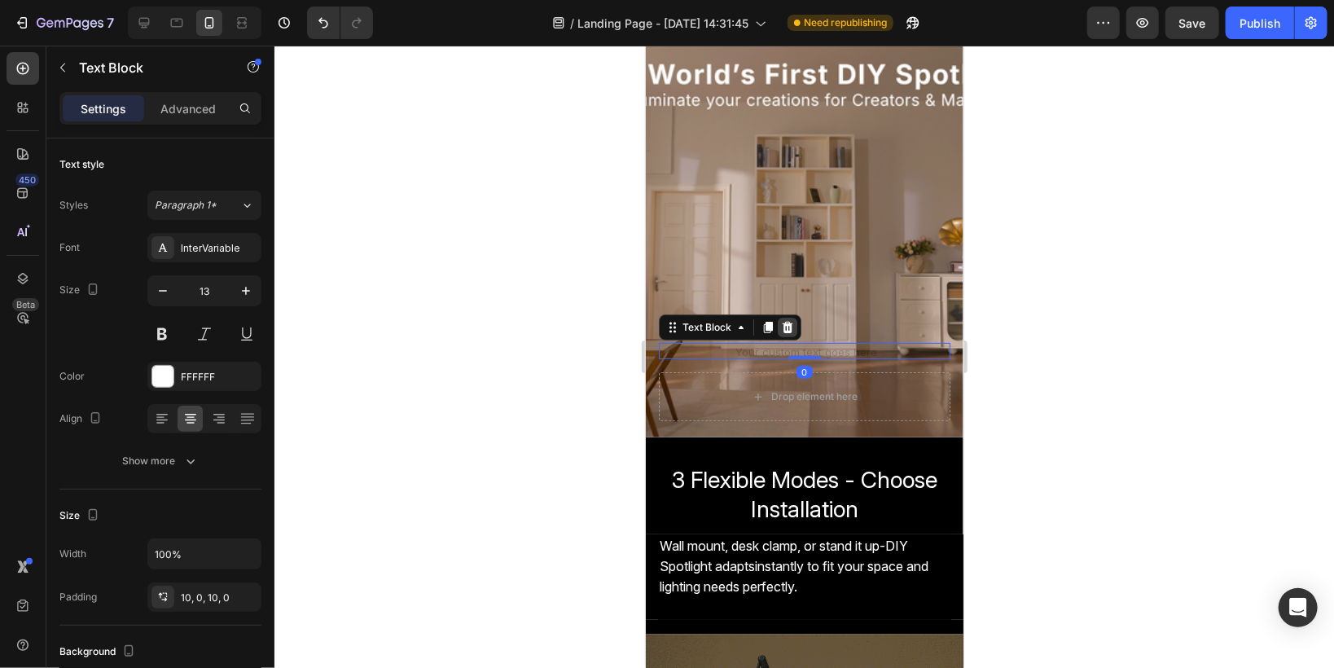
click at [780, 332] on icon at bounding box center [786, 326] width 13 height 13
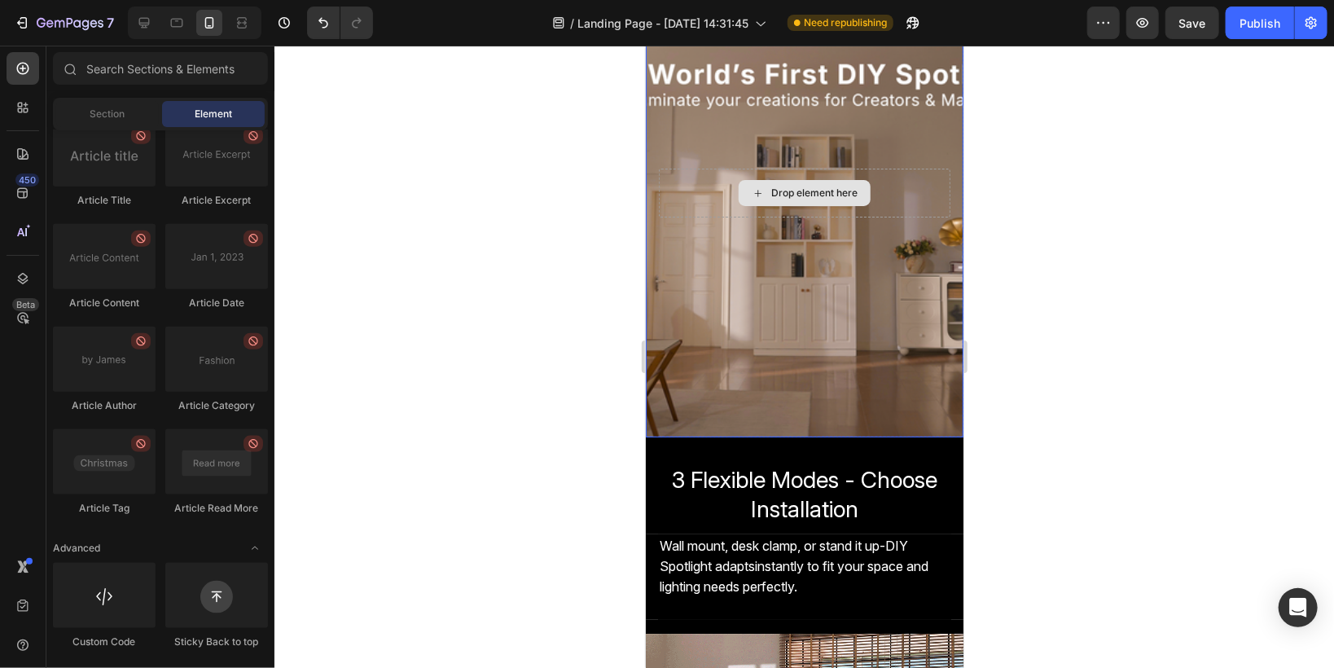
click at [685, 203] on div "Drop element here" at bounding box center [804, 192] width 292 height 49
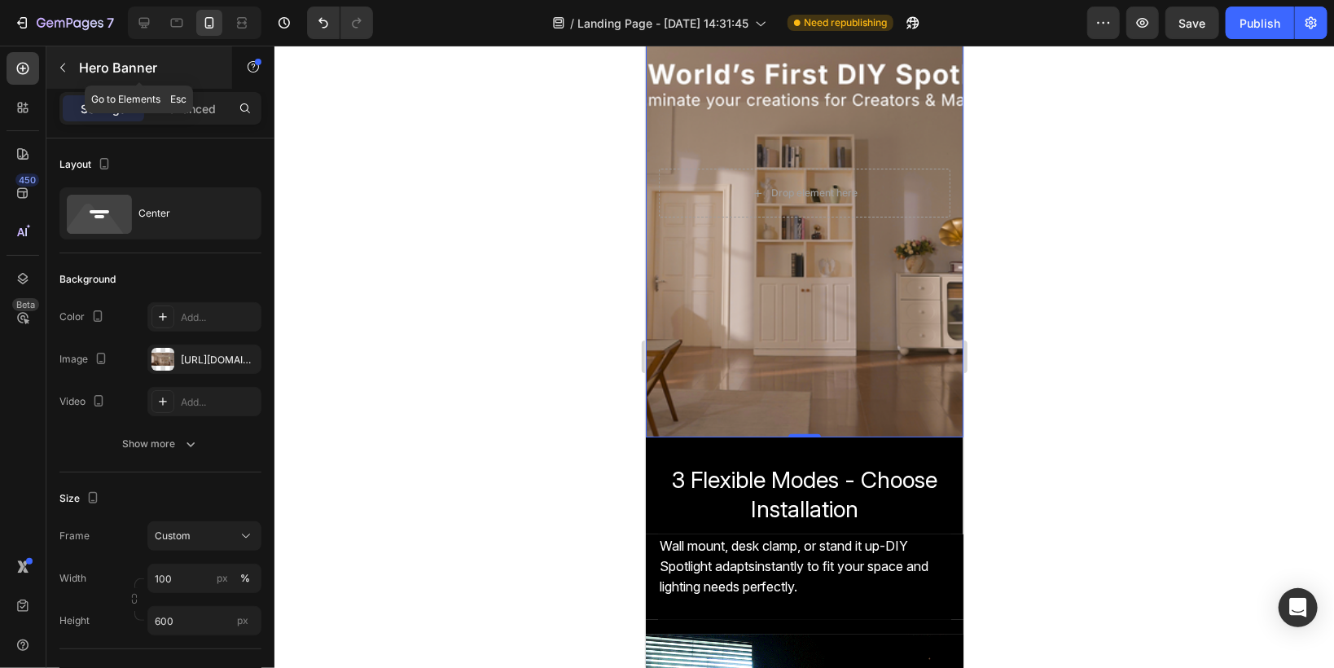
click at [60, 66] on icon "button" at bounding box center [62, 67] width 13 height 13
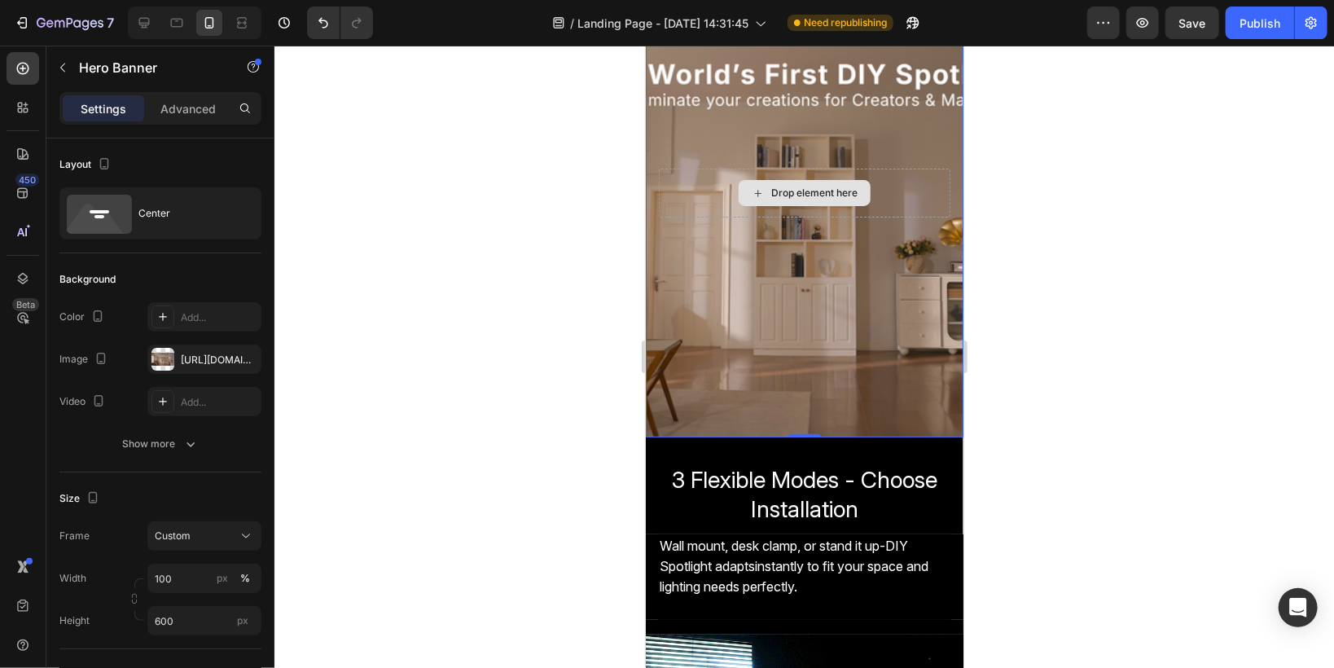
click at [708, 195] on div "Drop element here" at bounding box center [804, 192] width 292 height 49
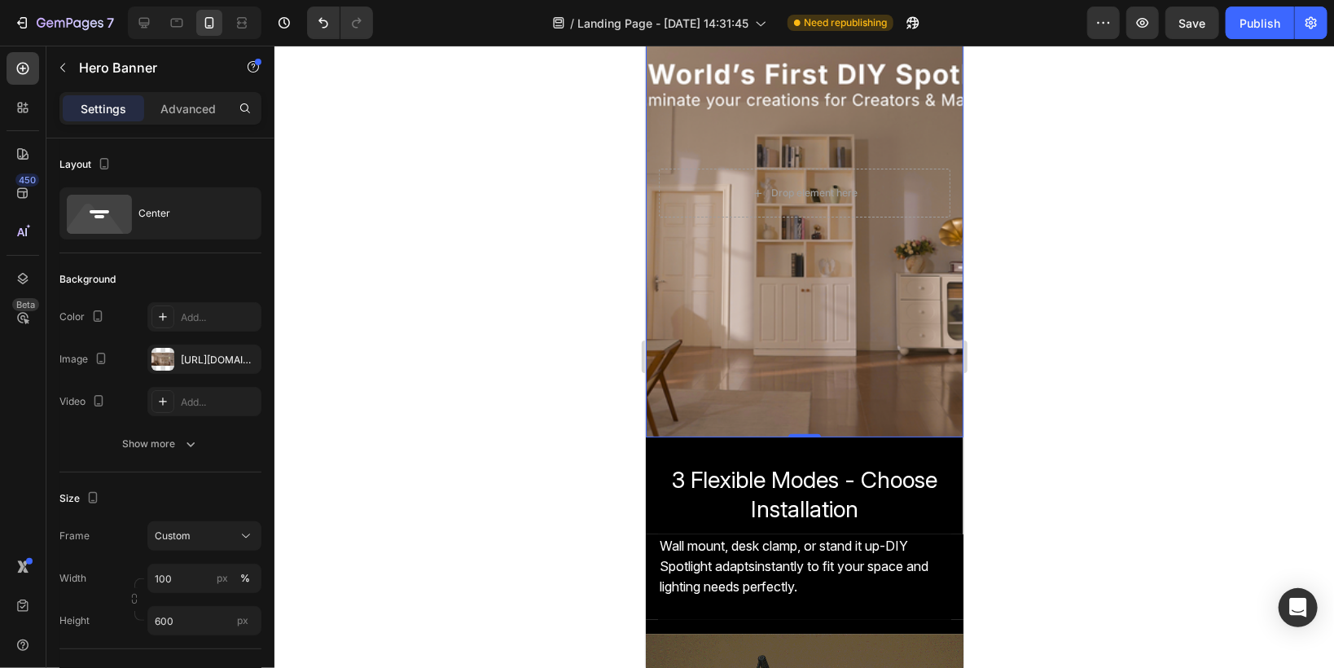
click at [734, 361] on div "Background Image" at bounding box center [804, 192] width 318 height 489
click at [686, 204] on div "Drop element here" at bounding box center [804, 192] width 292 height 49
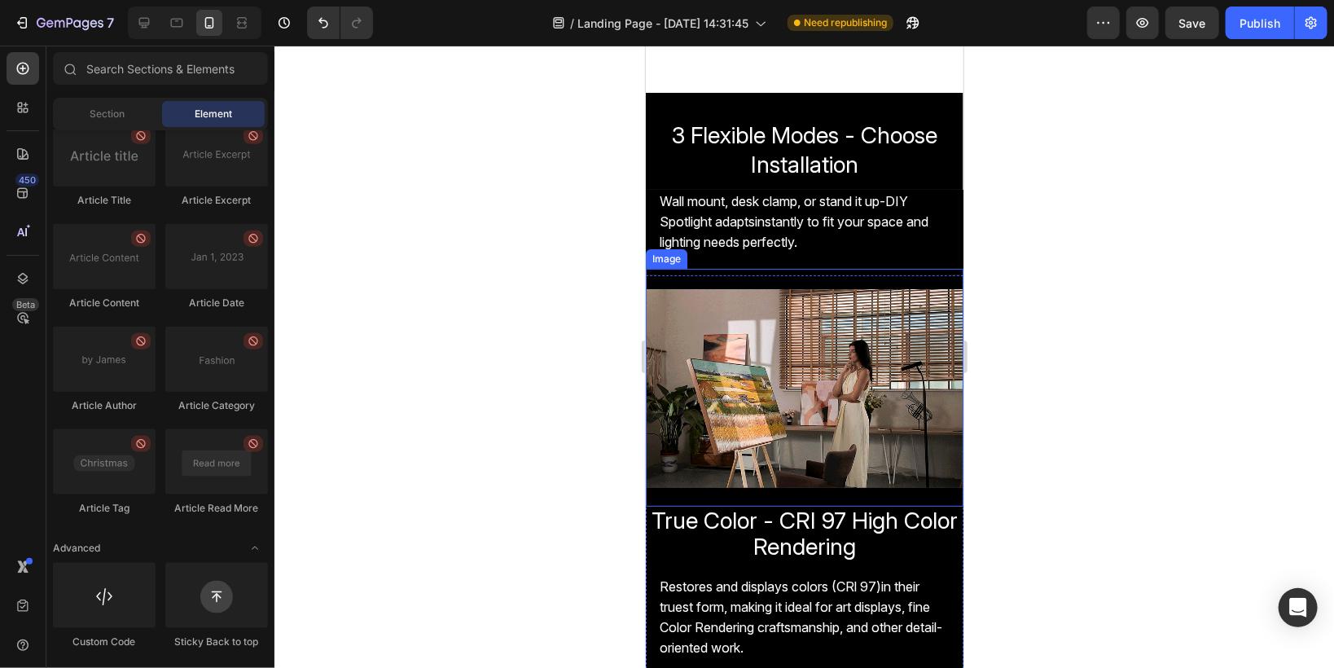
scroll to position [0, 0]
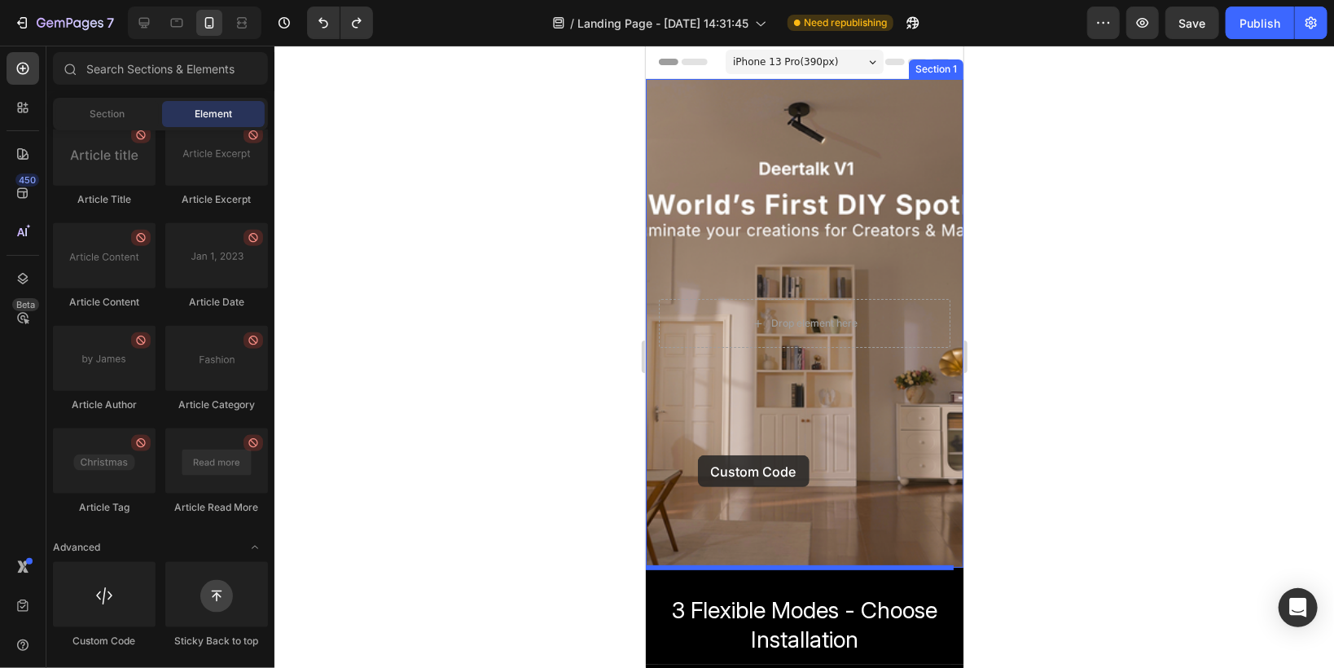
drag, startPoint x: 750, startPoint y: 638, endPoint x: 697, endPoint y: 454, distance: 190.7
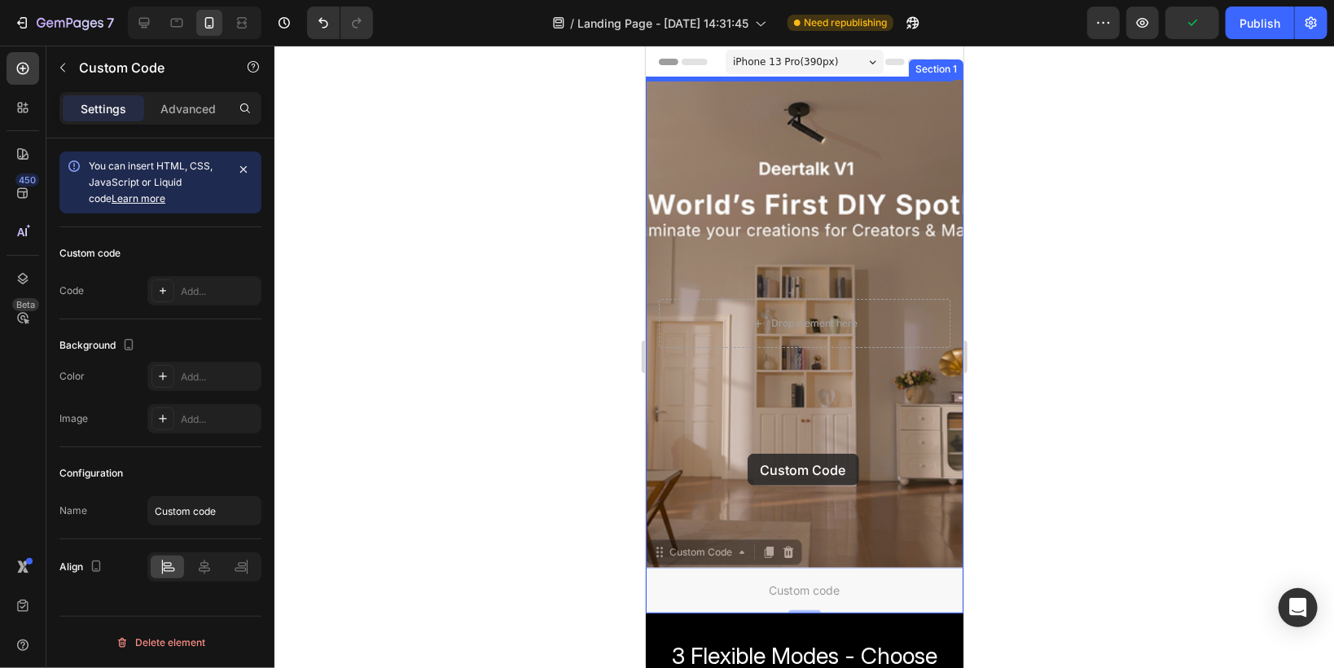
drag, startPoint x: 663, startPoint y: 552, endPoint x: 747, endPoint y: 453, distance: 130.0
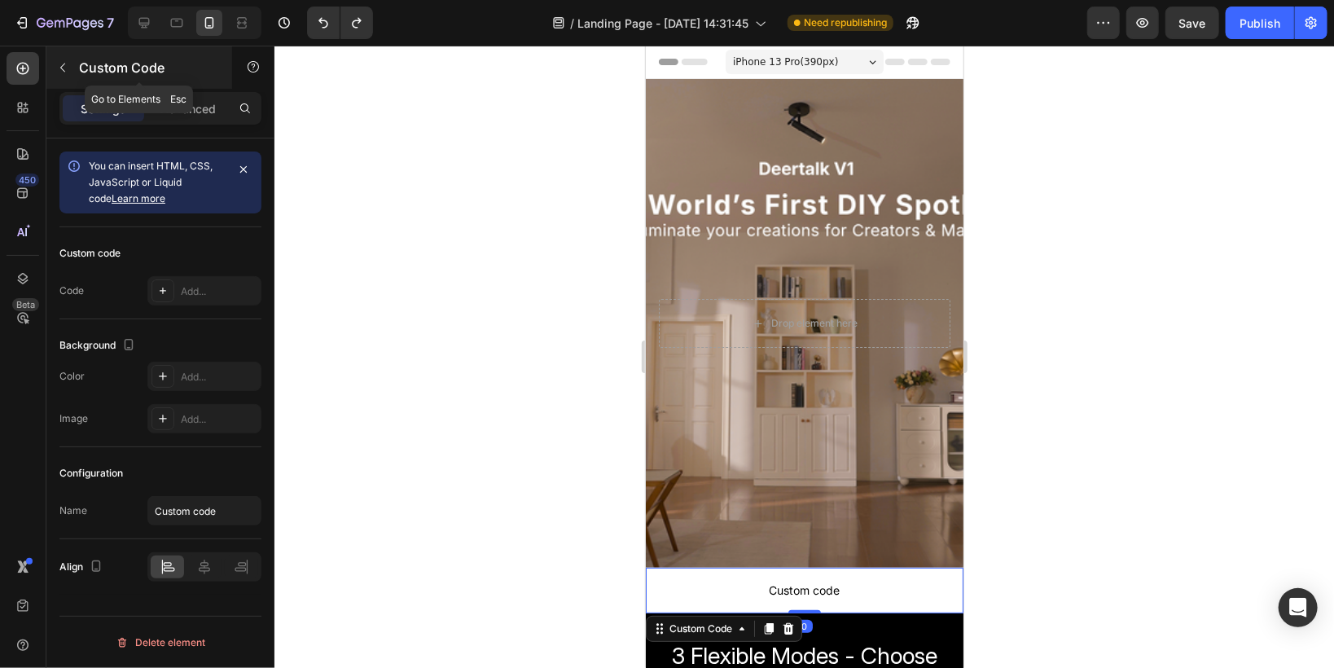
click at [62, 65] on icon "button" at bounding box center [62, 68] width 5 height 9
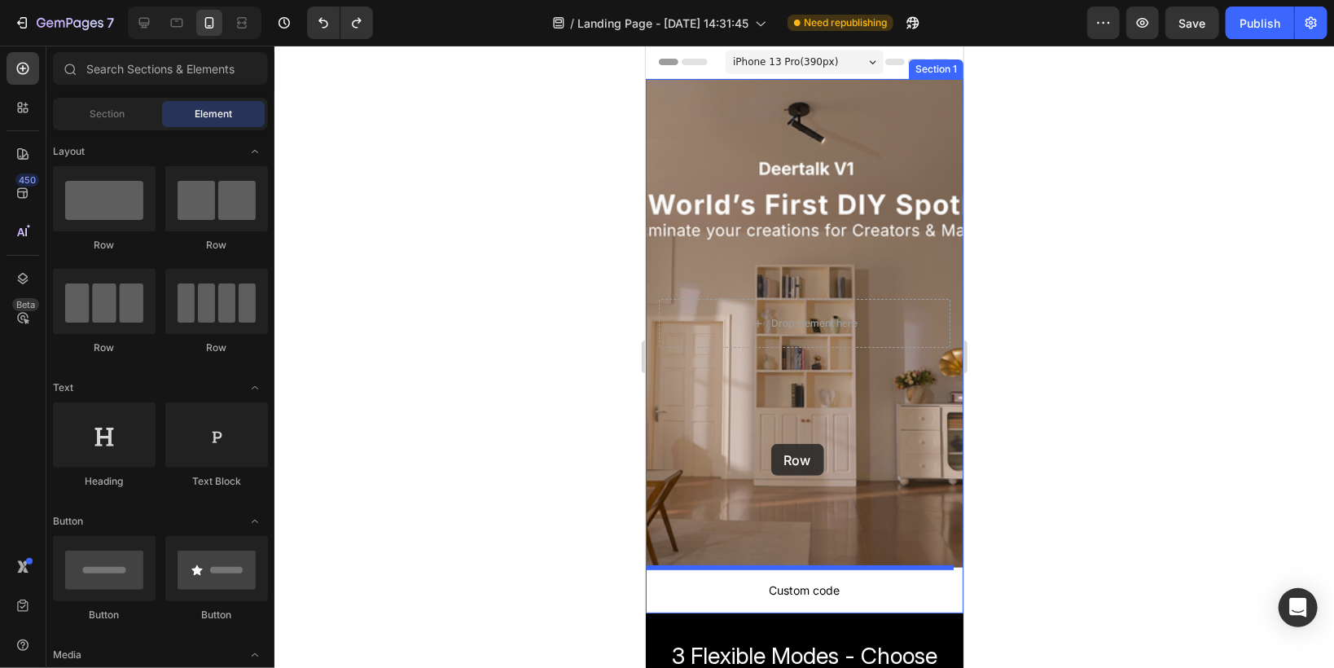
drag, startPoint x: 752, startPoint y: 240, endPoint x: 770, endPoint y: 443, distance: 203.6
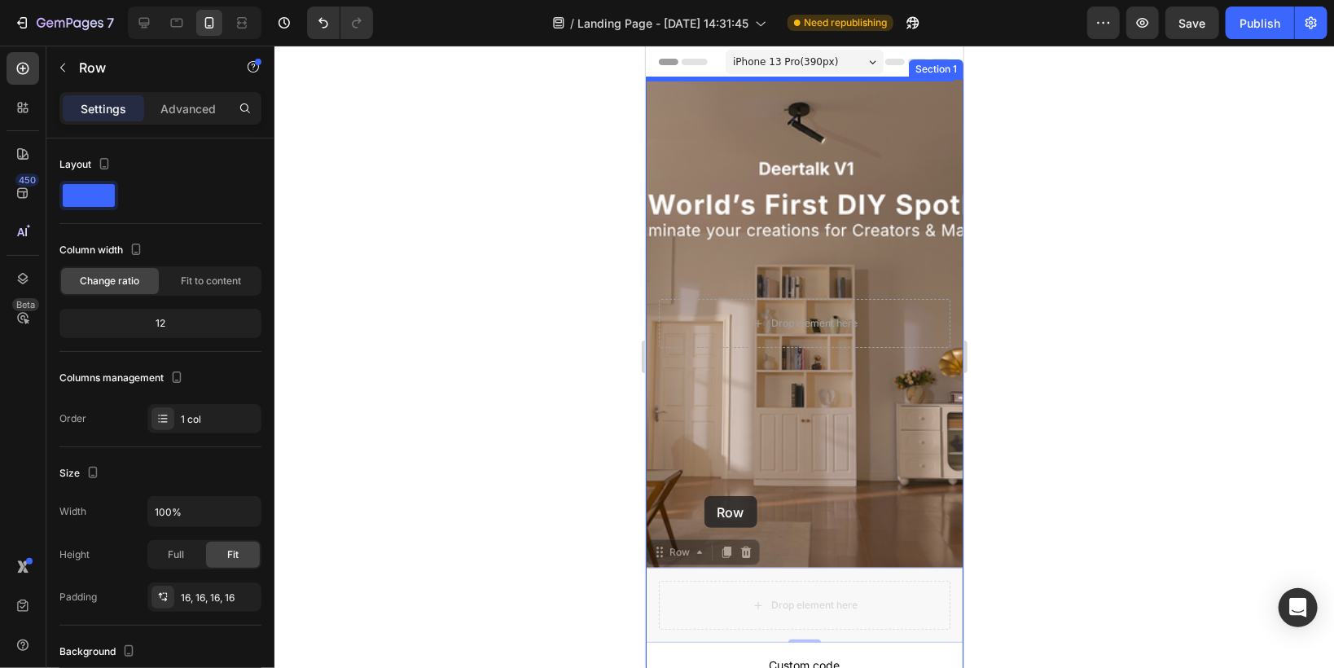
drag, startPoint x: 660, startPoint y: 554, endPoint x: 704, endPoint y: 495, distance: 73.3
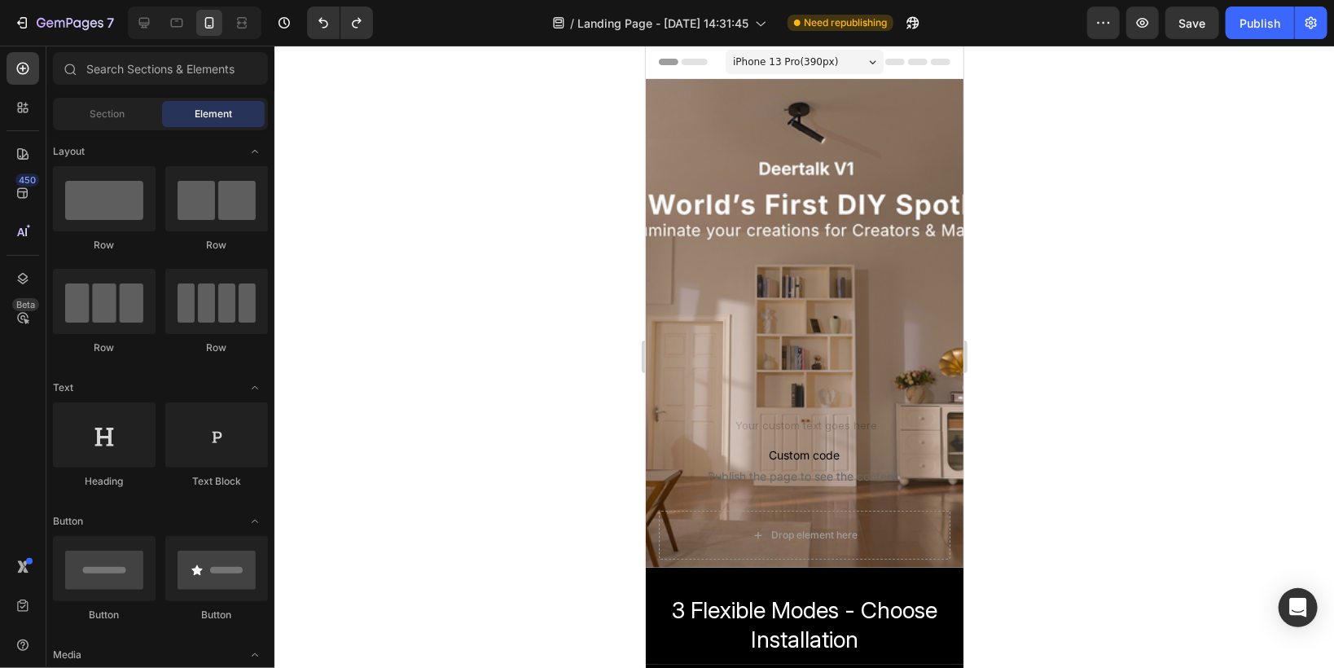
click at [460, 401] on div at bounding box center [803, 357] width 1059 height 622
click at [526, 425] on div at bounding box center [803, 357] width 1059 height 622
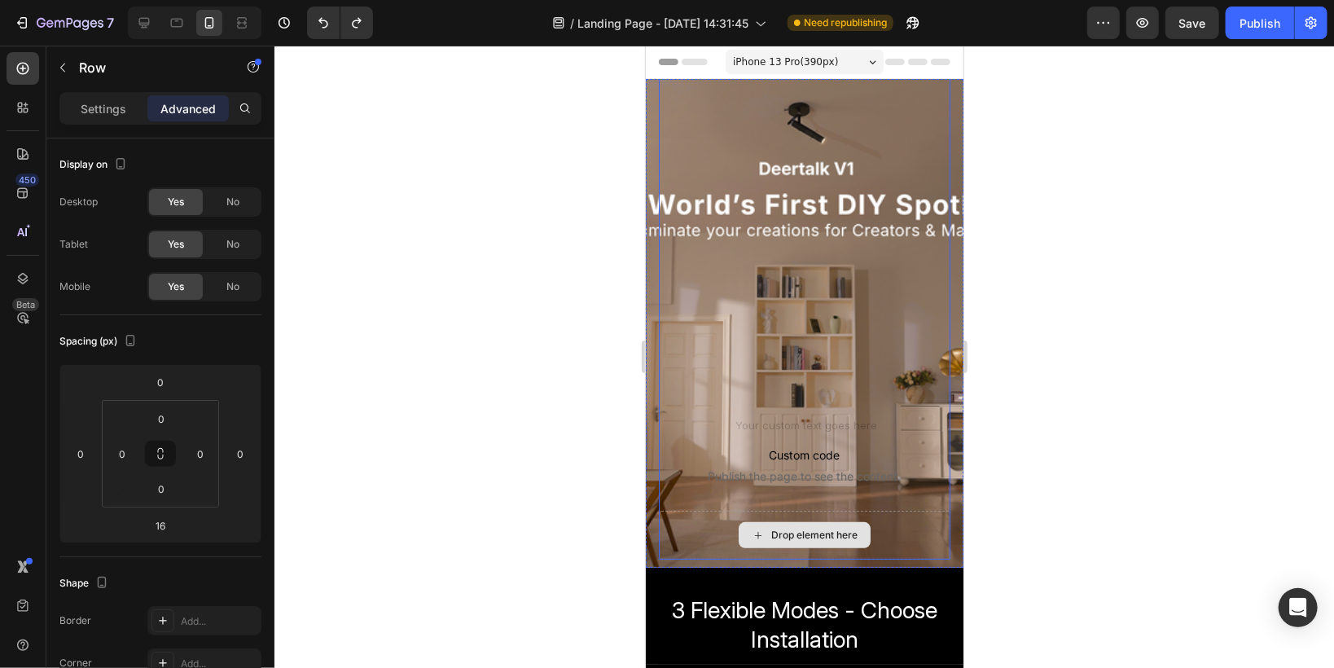
click at [711, 526] on div "Drop element here" at bounding box center [804, 534] width 292 height 49
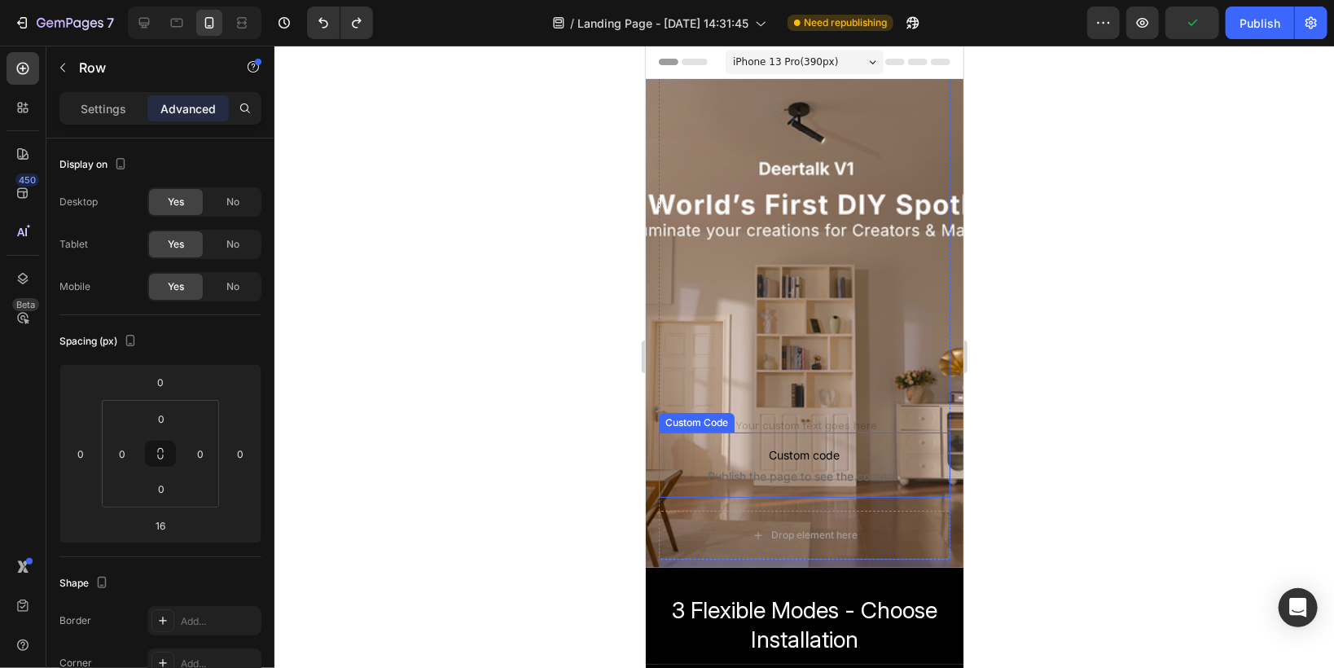
click at [708, 464] on p "Custom code Publish the page to see the content." at bounding box center [804, 464] width 292 height 65
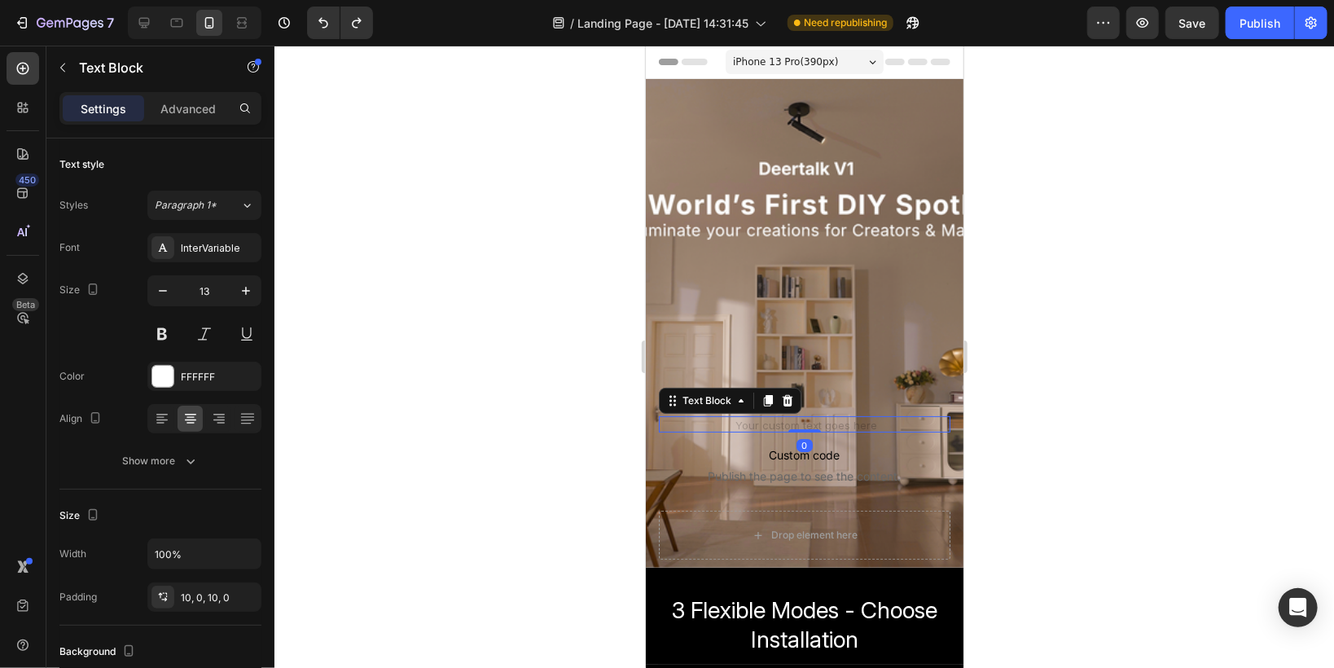
click at [849, 420] on div at bounding box center [804, 423] width 292 height 16
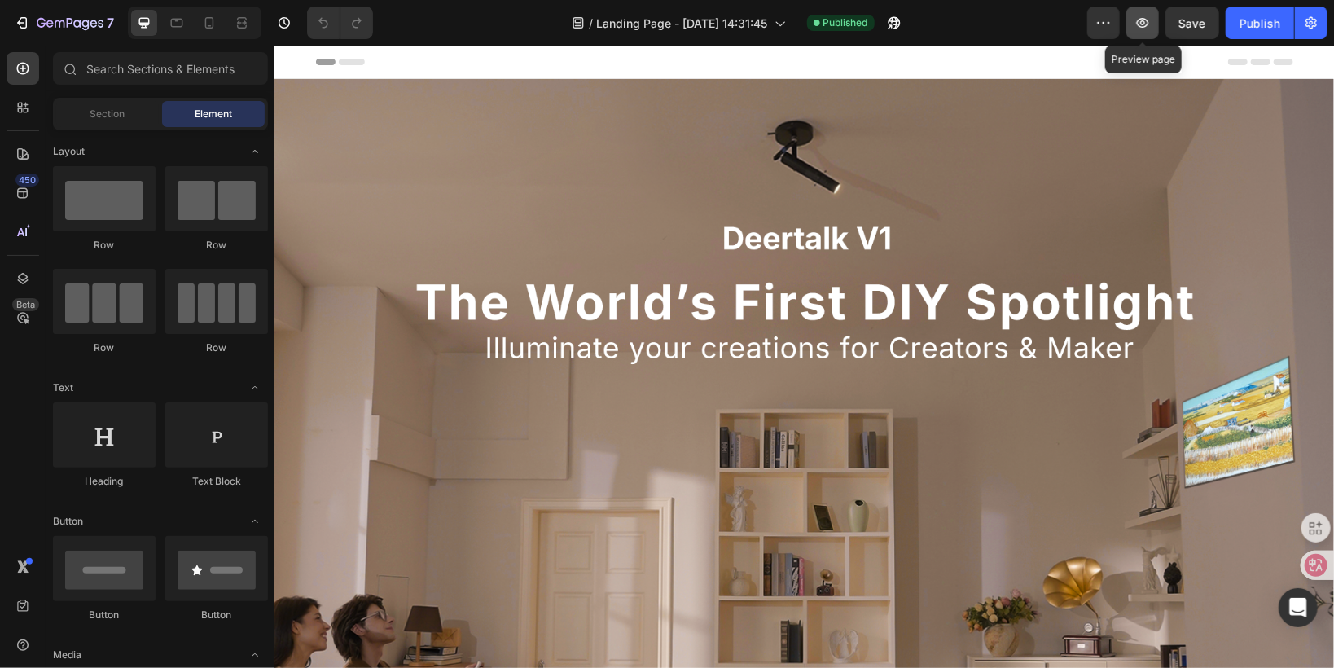
click at [1139, 29] on icon "button" at bounding box center [1142, 23] width 16 height 16
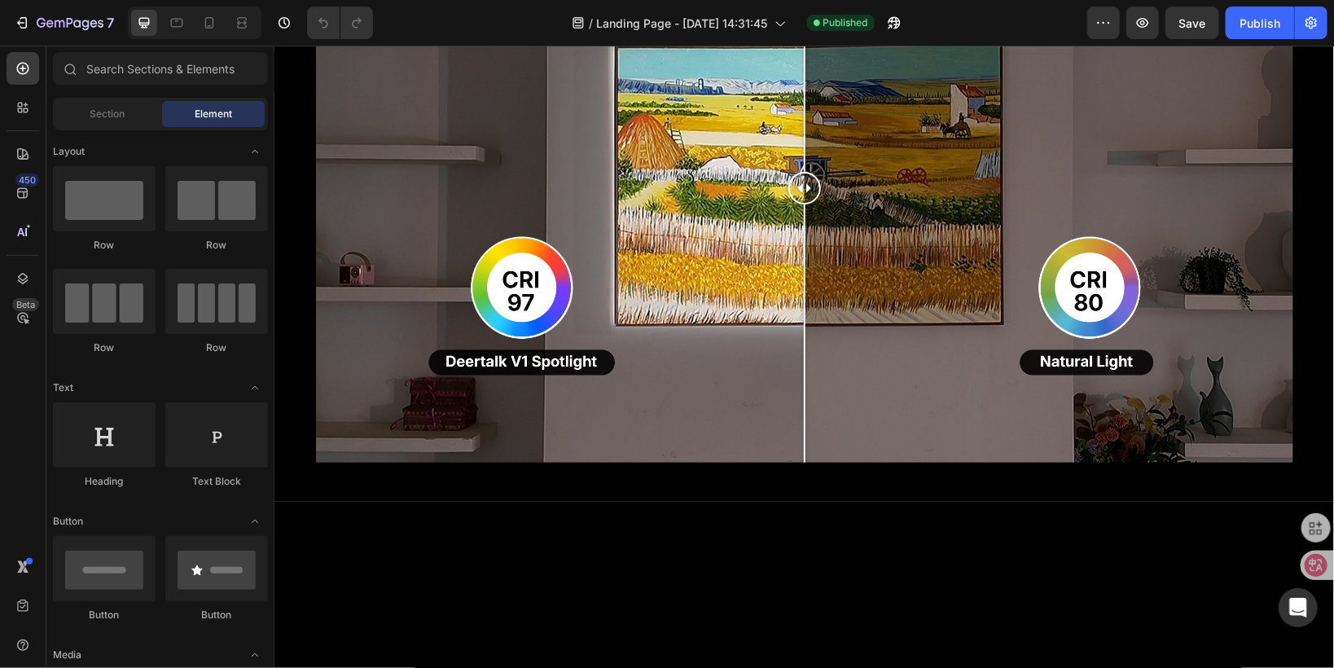
scroll to position [1498, 0]
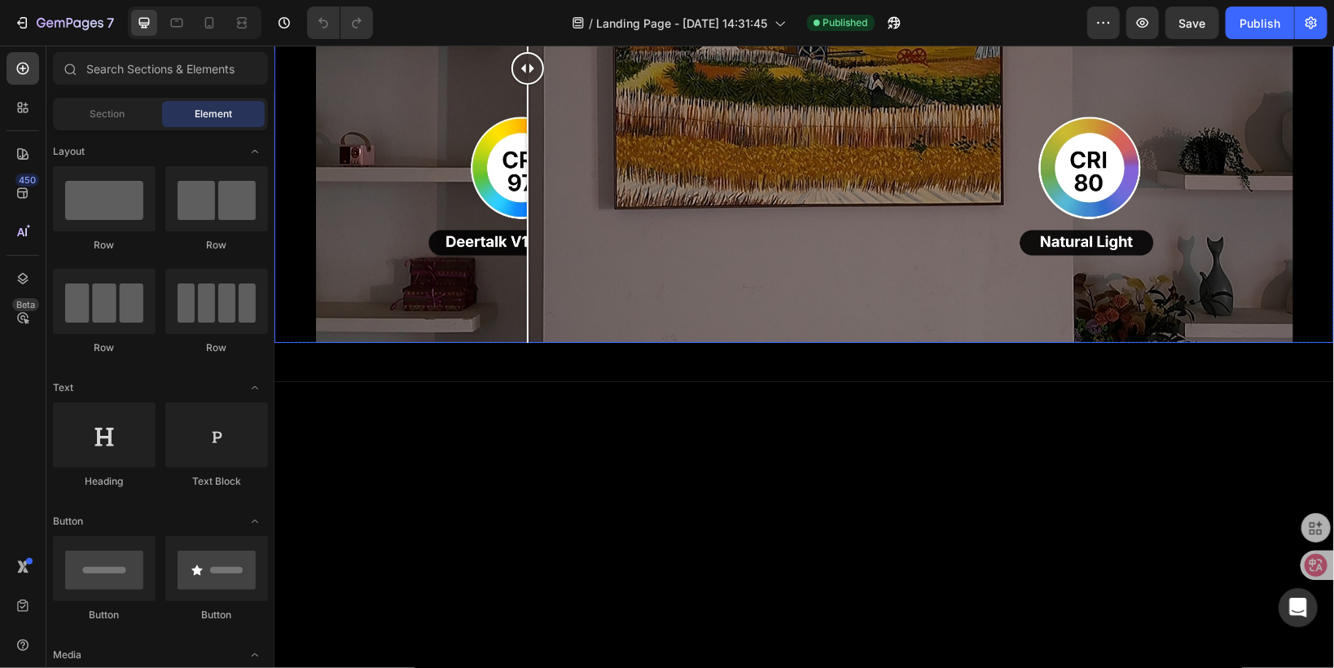
click at [522, 342] on div at bounding box center [803, 67] width 977 height 550
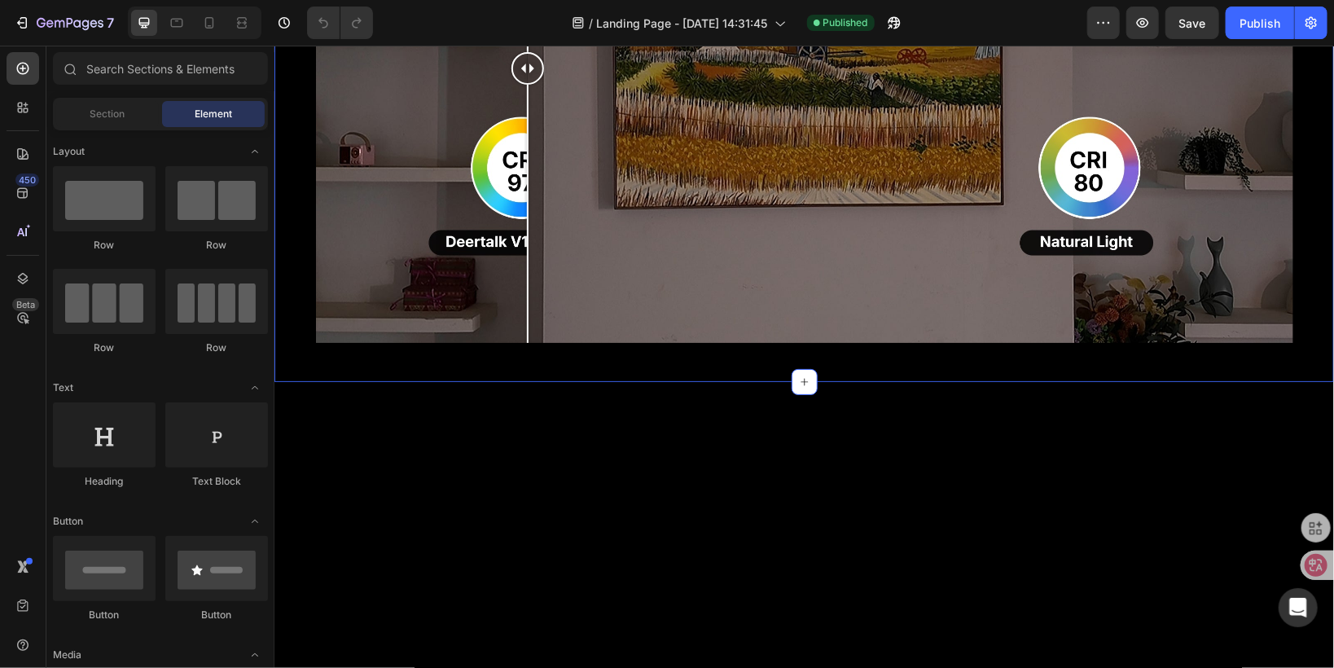
click at [318, 348] on div "Image Comparison Row Section 6" at bounding box center [803, 73] width 1059 height 615
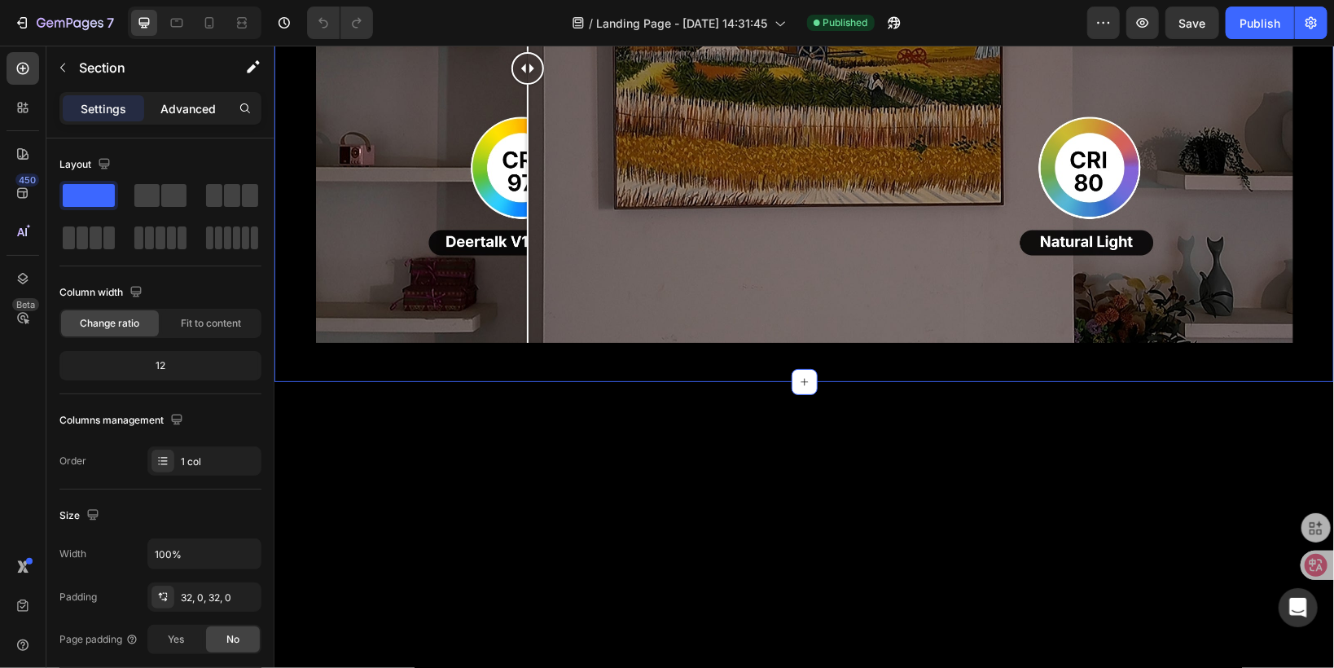
click at [188, 112] on p "Advanced" at bounding box center [187, 108] width 55 height 17
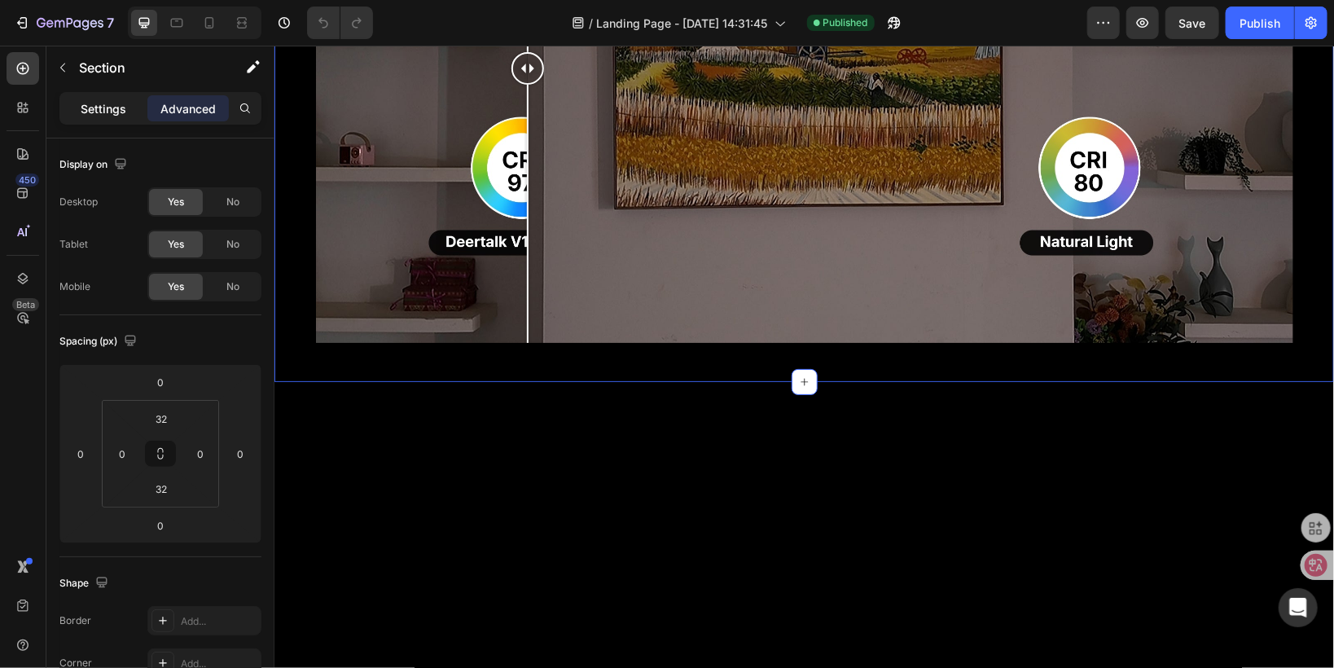
click at [81, 112] on p "Settings" at bounding box center [104, 108] width 46 height 17
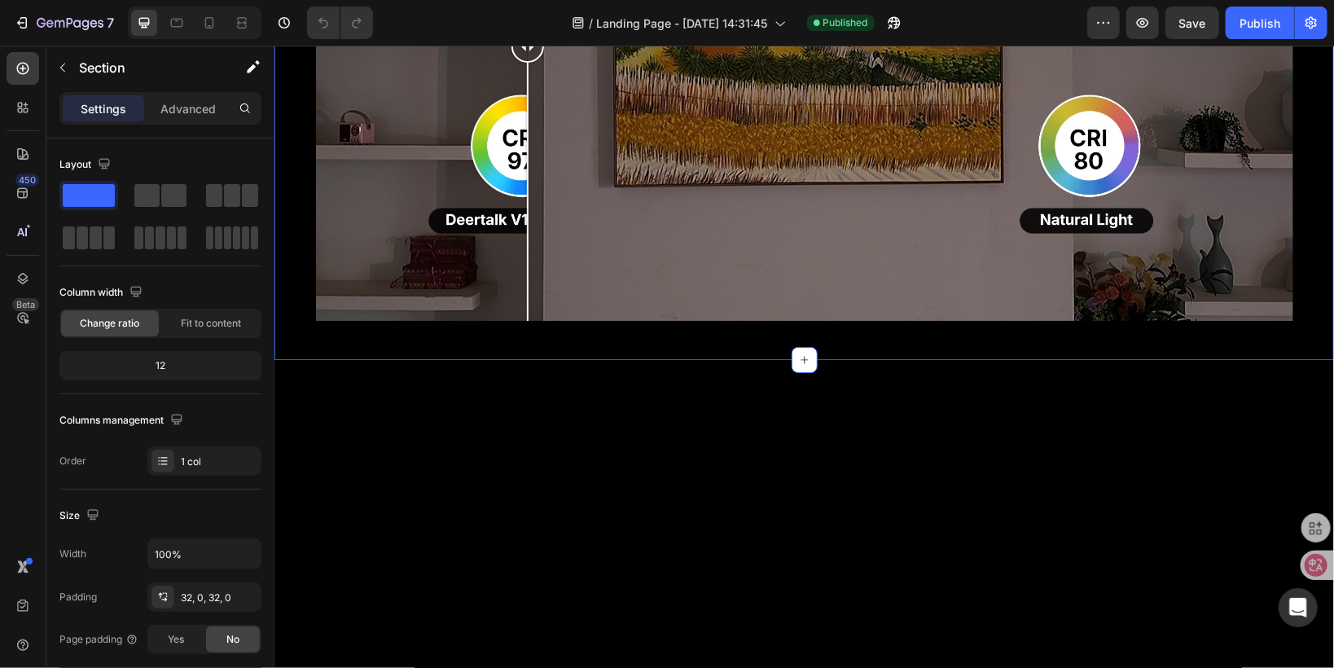
scroll to position [1824, 0]
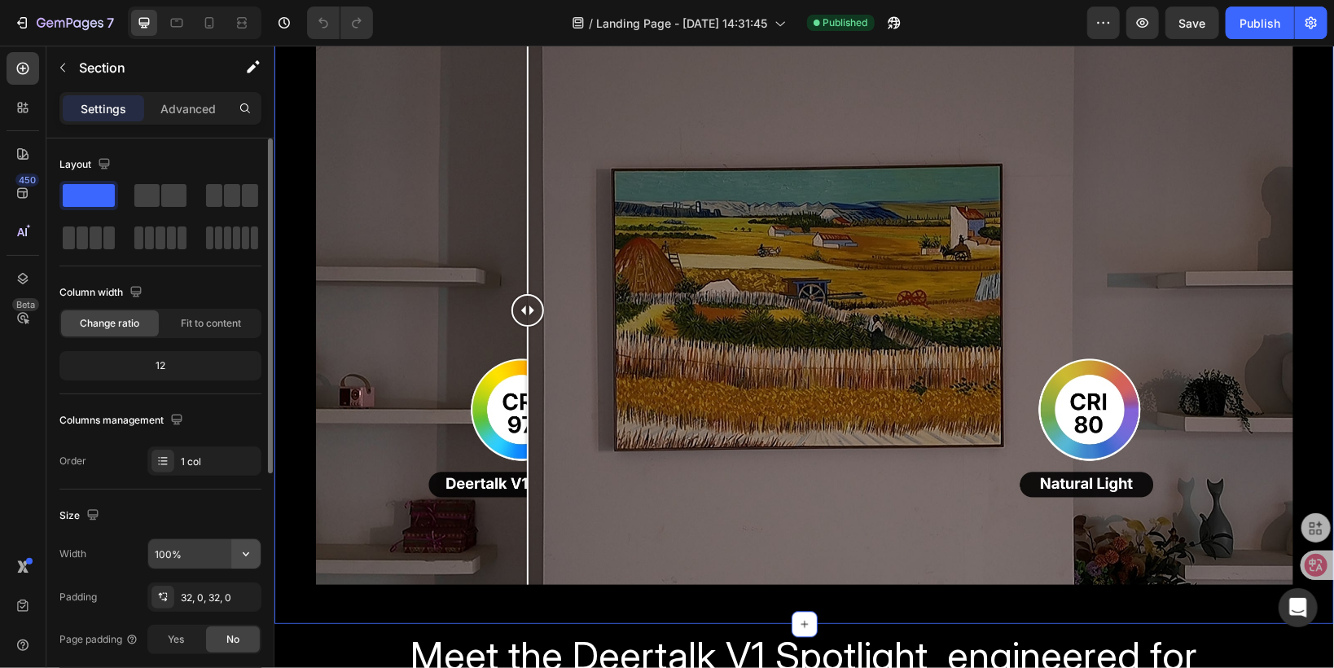
click at [242, 556] on icon "button" at bounding box center [246, 554] width 16 height 16
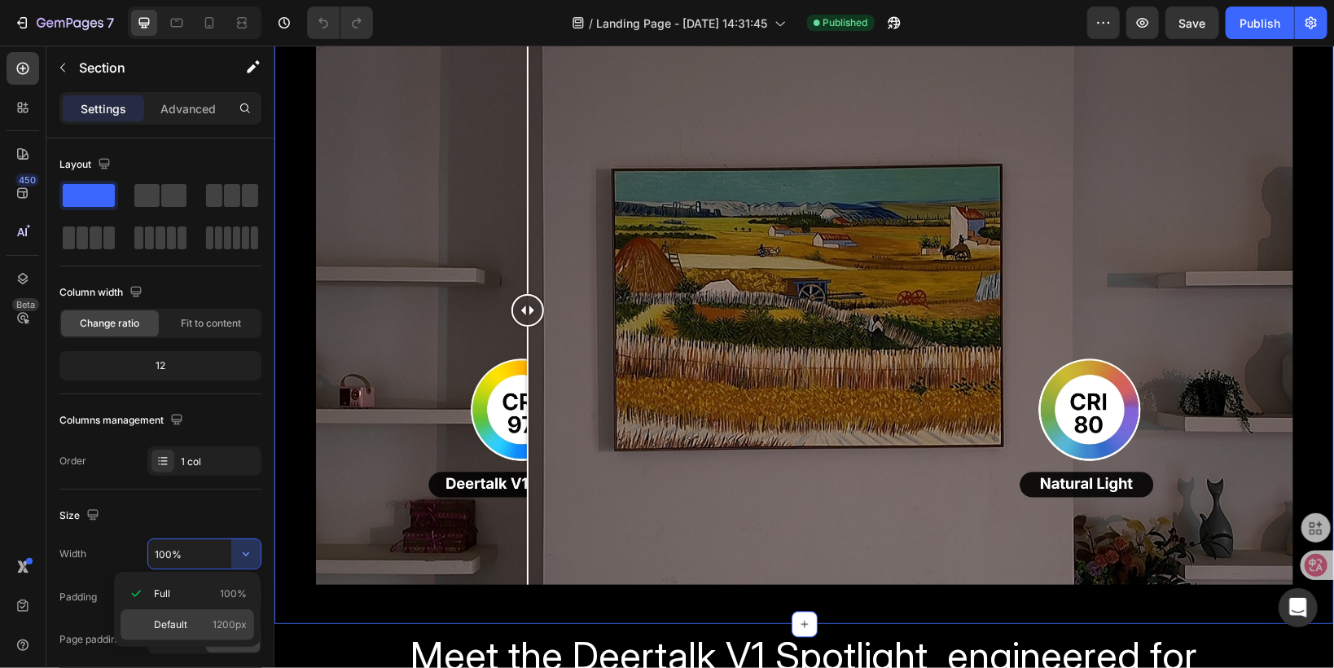
click at [189, 624] on p "Default 1200px" at bounding box center [200, 624] width 93 height 15
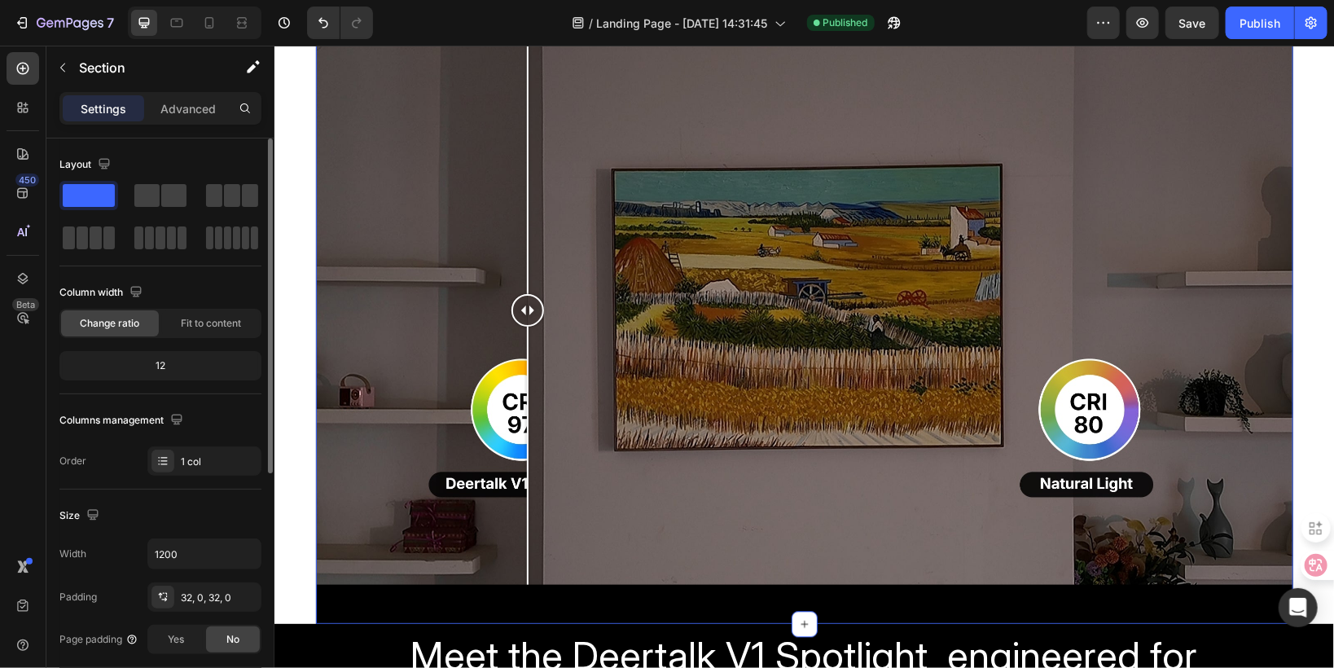
scroll to position [130, 0]
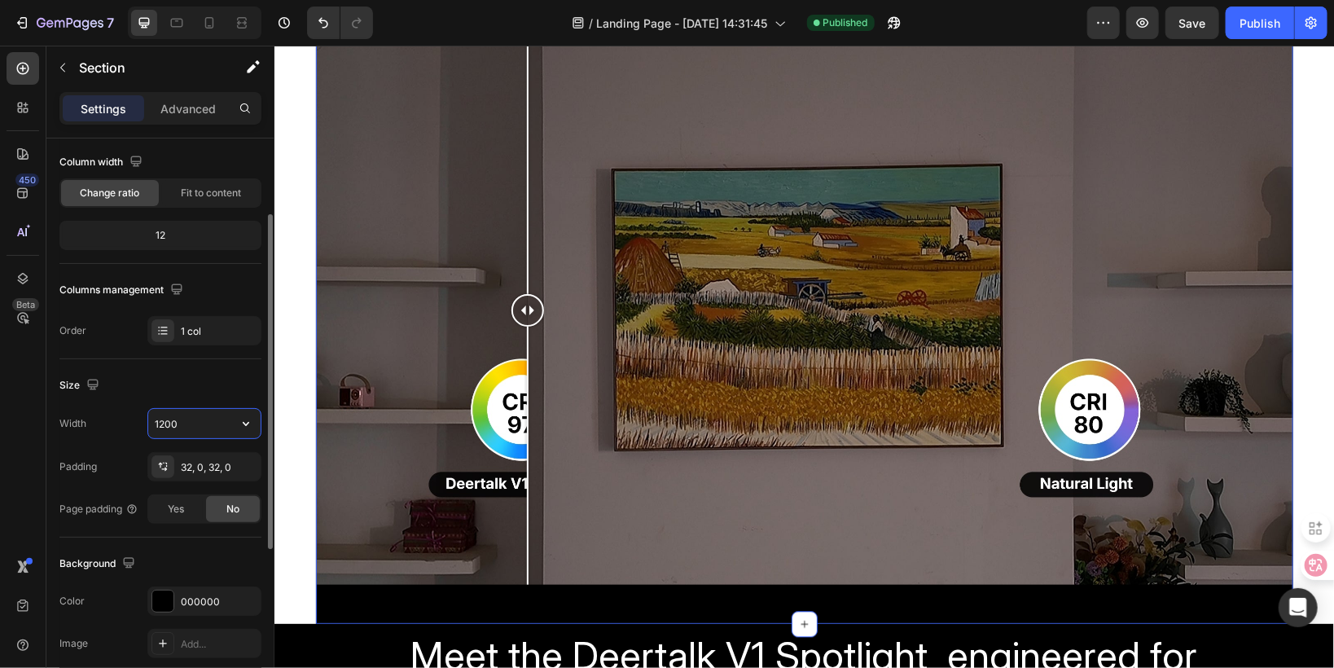
click at [209, 423] on input "1200" at bounding box center [204, 423] width 112 height 29
click at [241, 423] on icon "button" at bounding box center [246, 423] width 16 height 16
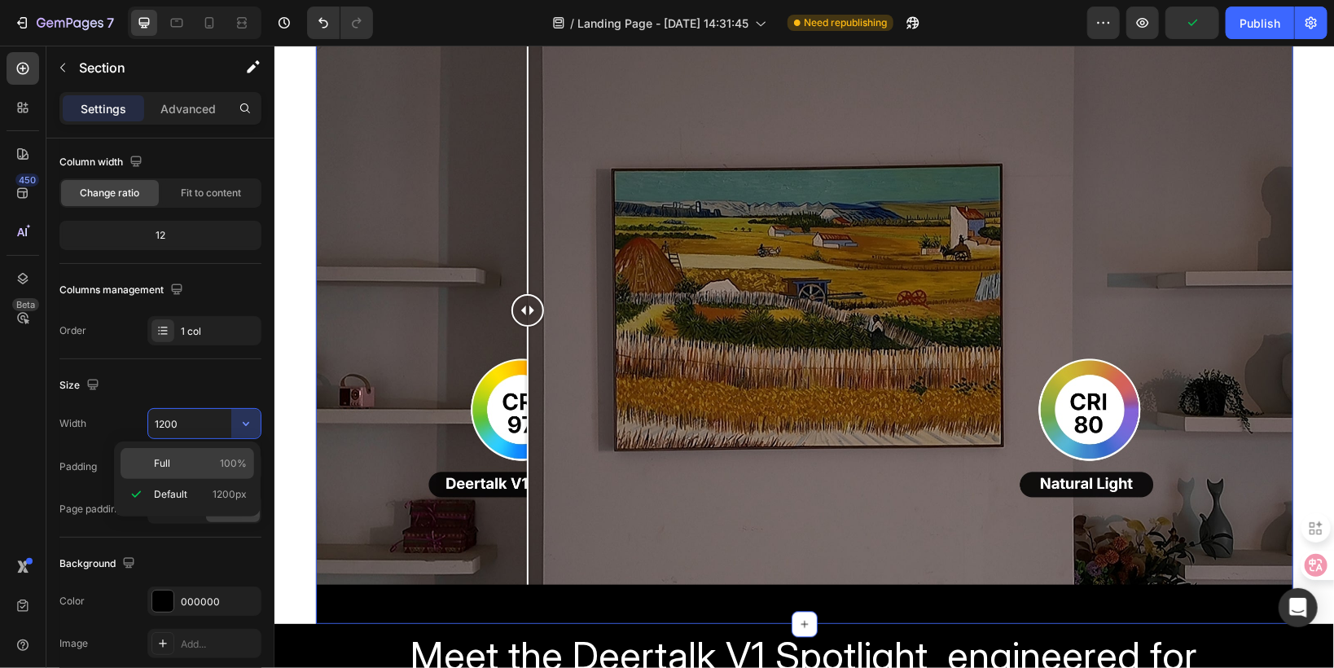
click at [181, 463] on p "Full 100%" at bounding box center [200, 463] width 93 height 15
type input "100%"
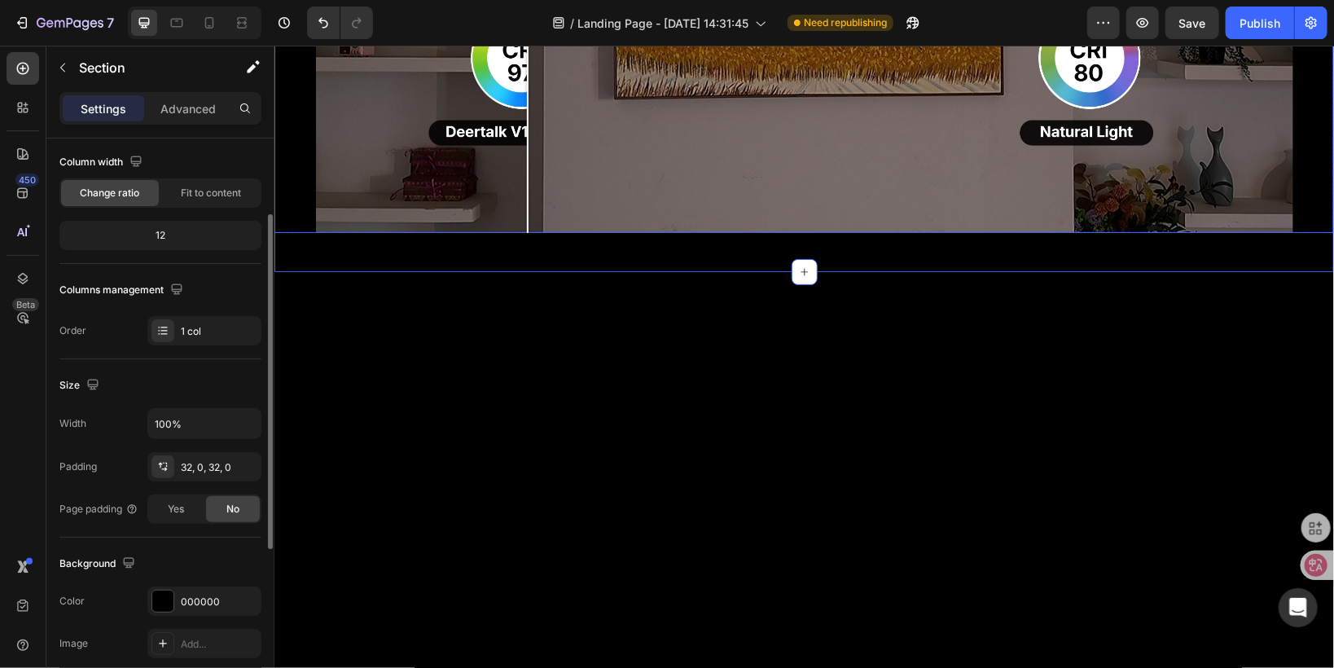
scroll to position [1544, 0]
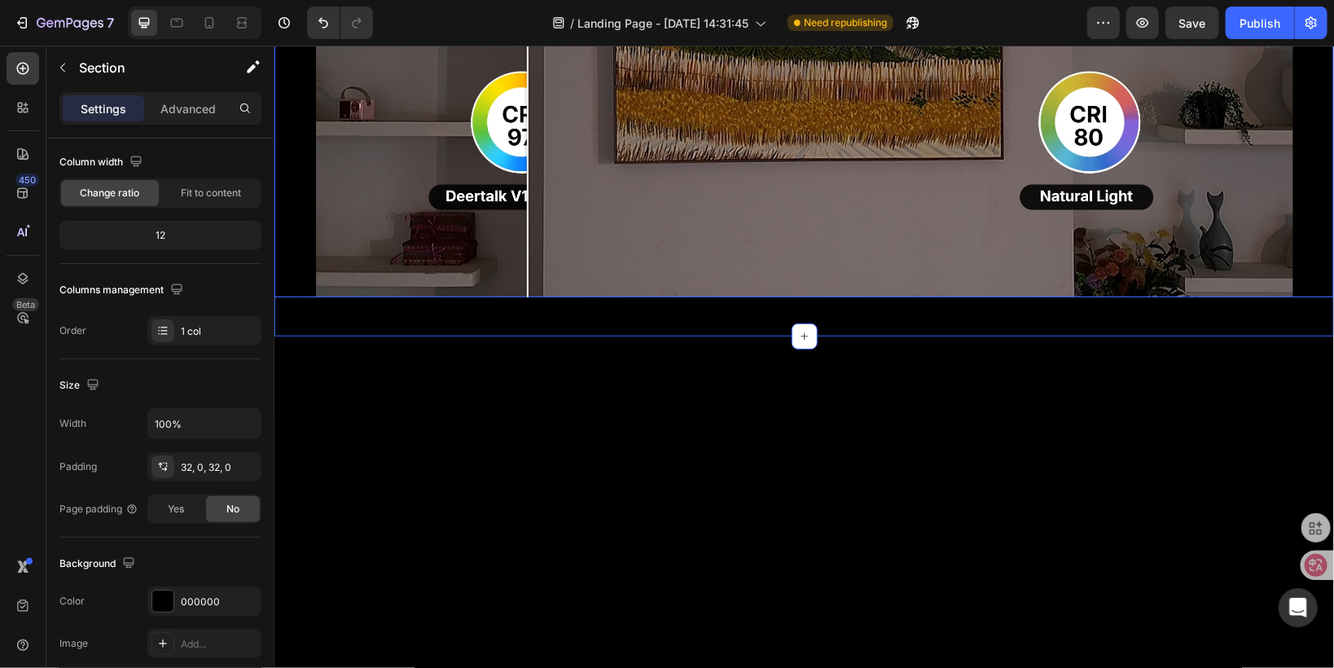
click at [341, 296] on div "Image Comparison" at bounding box center [803, 22] width 1059 height 550
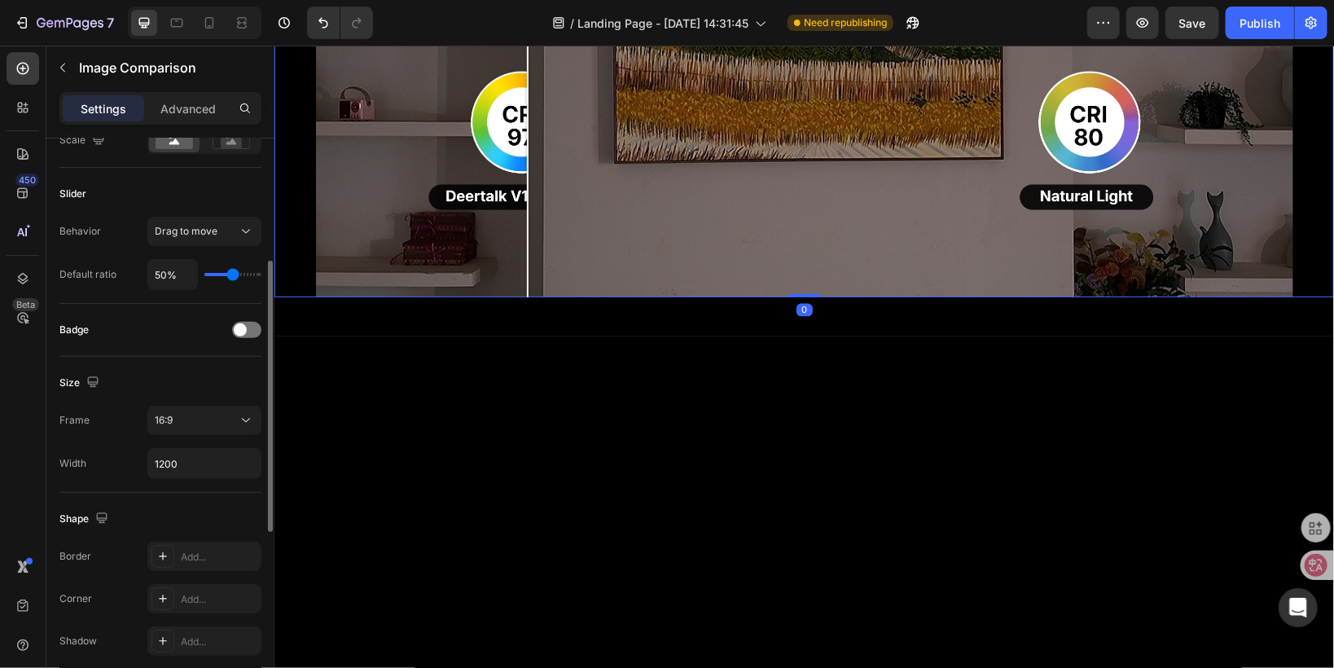
scroll to position [326, 0]
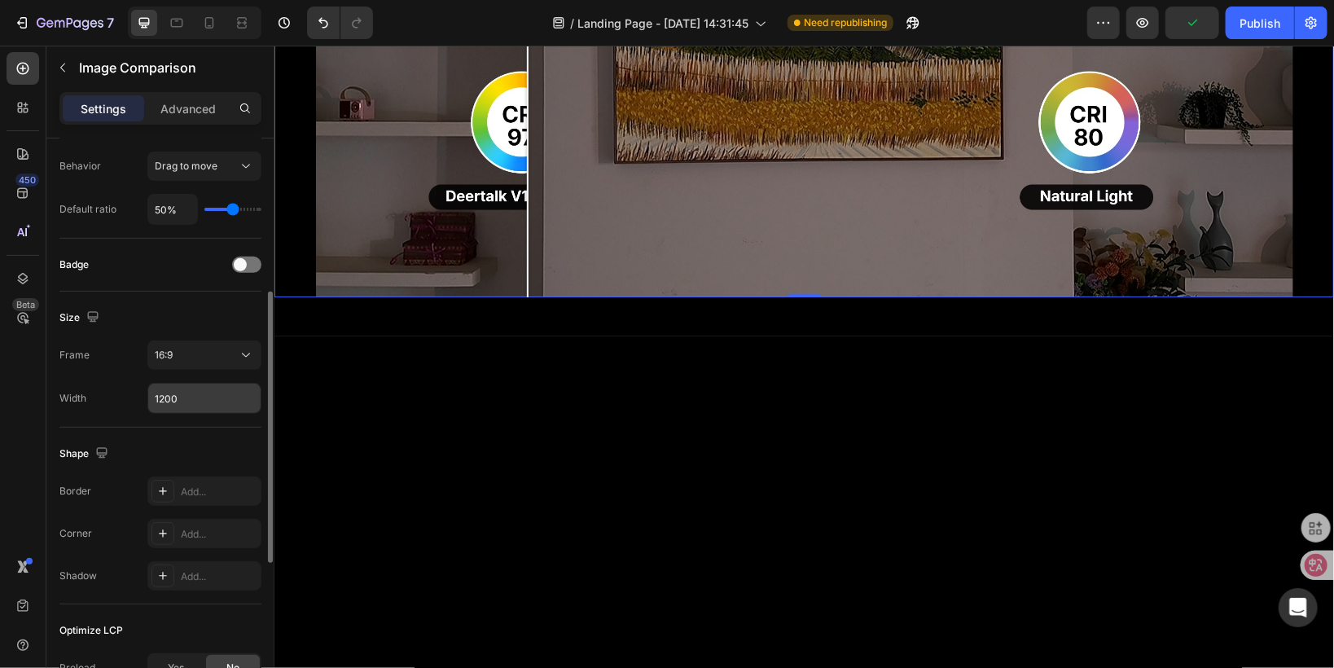
click at [187, 393] on input "1200" at bounding box center [204, 398] width 112 height 29
click at [166, 395] on input "1200" at bounding box center [204, 398] width 112 height 29
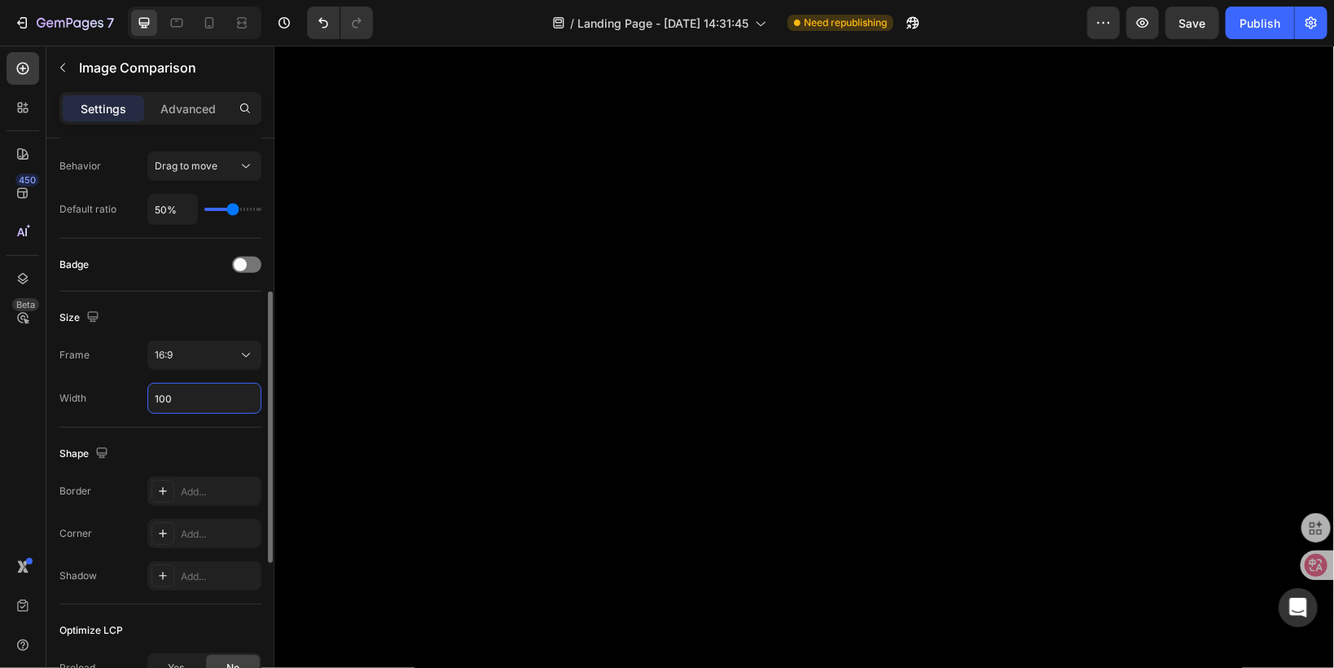
type input "1600"
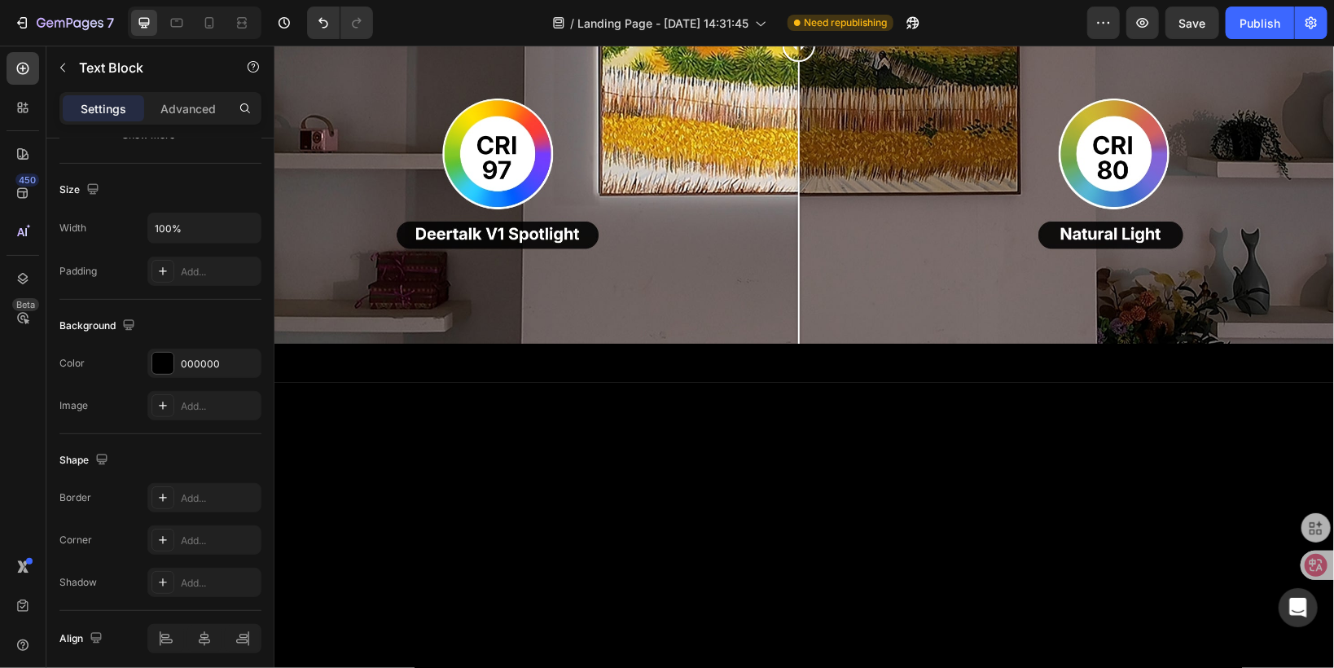
scroll to position [0, 0]
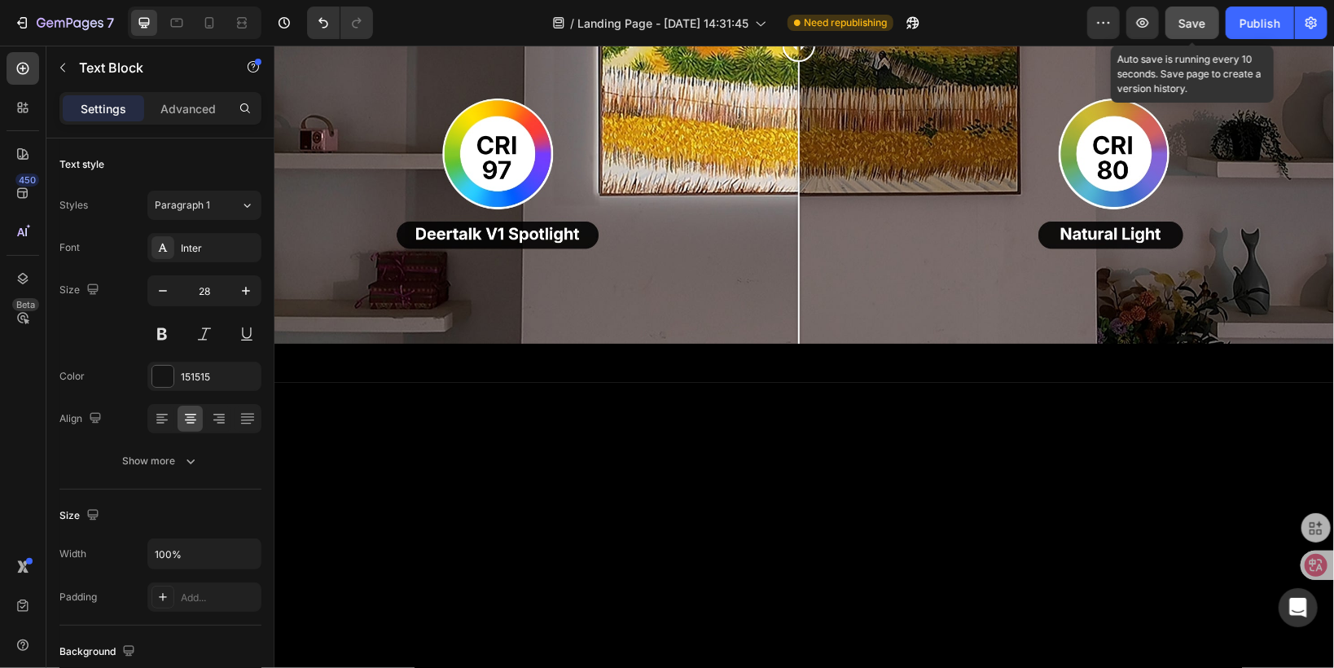
click at [1191, 23] on span "Save" at bounding box center [1192, 23] width 27 height 14
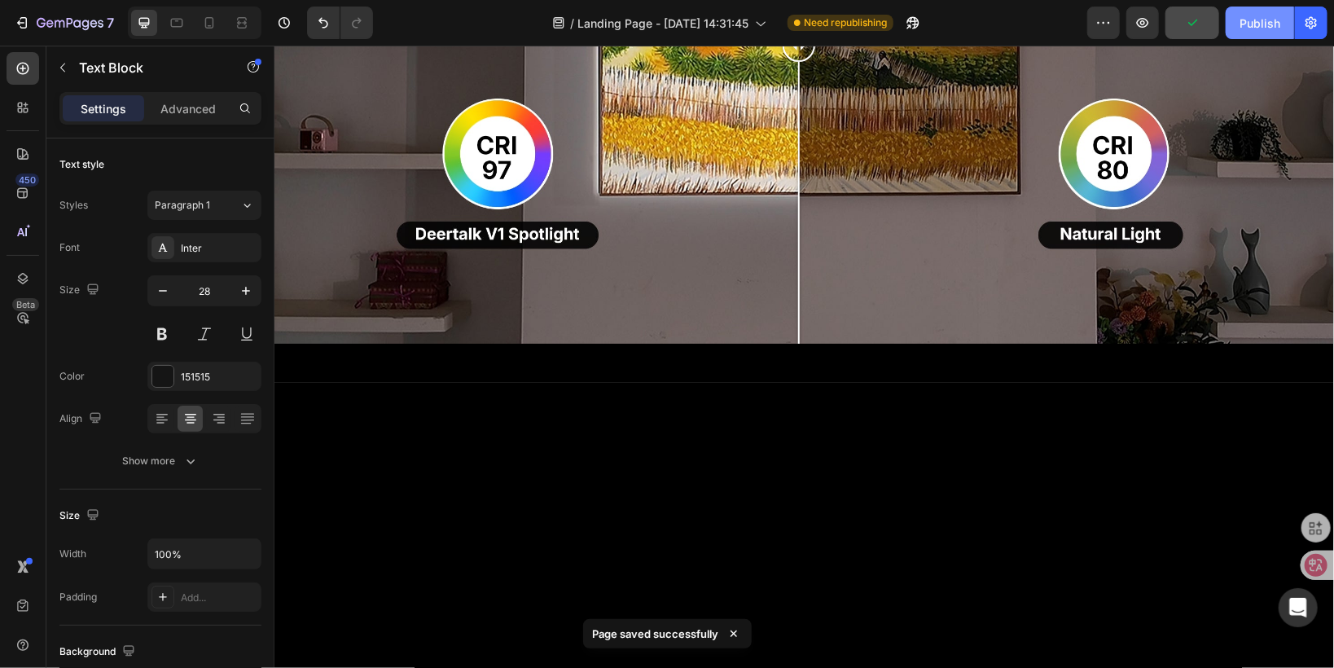
click at [1255, 17] on div "Publish" at bounding box center [1259, 23] width 41 height 17
click at [1255, 19] on div "Publish" at bounding box center [1259, 23] width 41 height 17
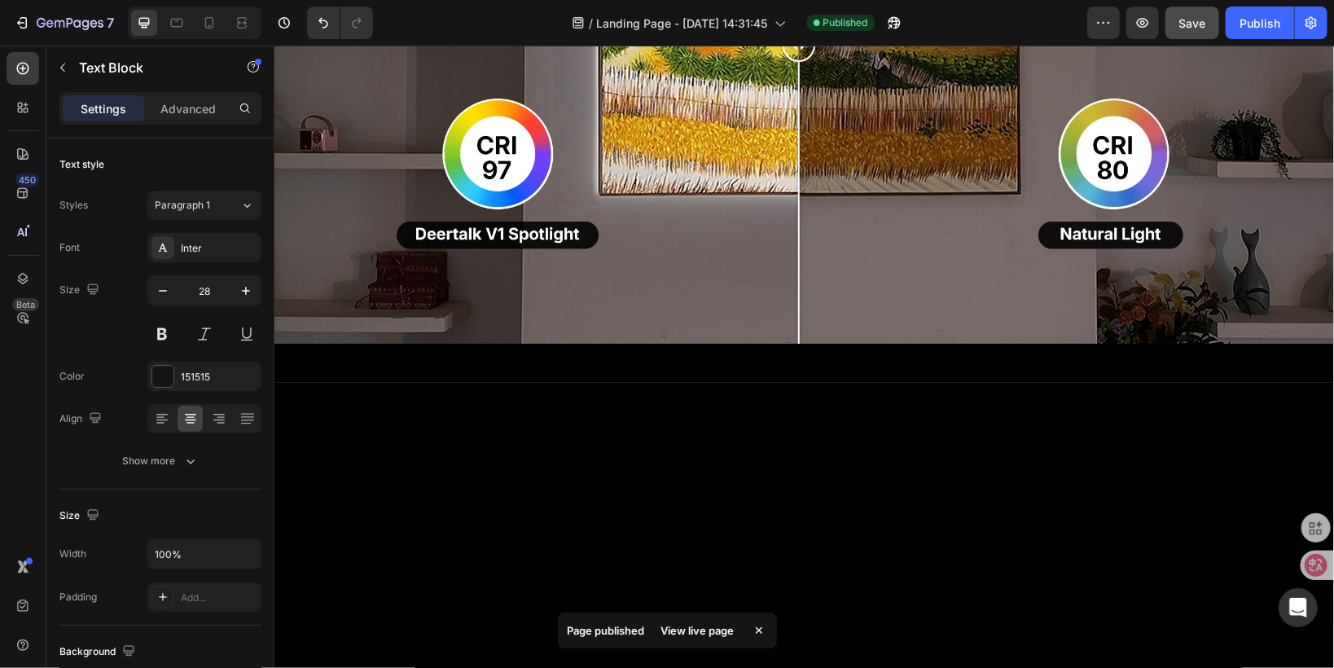
click at [1270, 29] on div "Publish" at bounding box center [1259, 23] width 41 height 17
click at [1134, 24] on button "button" at bounding box center [1142, 23] width 33 height 33
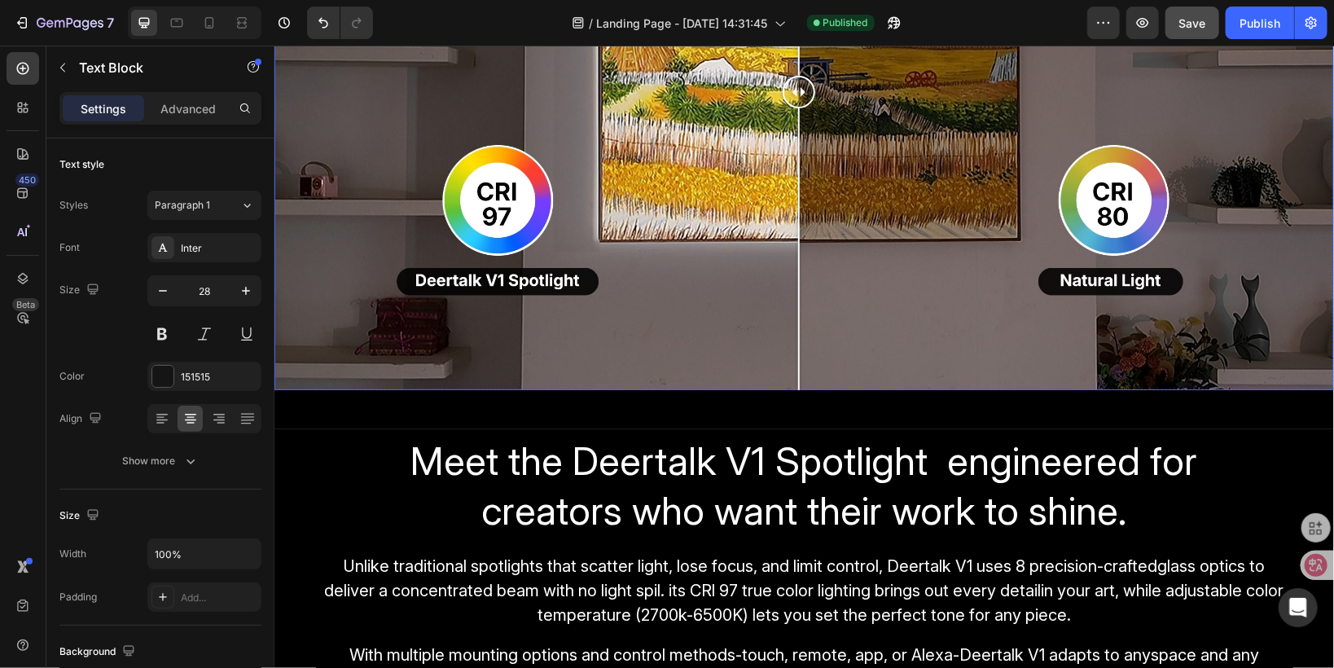
scroll to position [2326, 0]
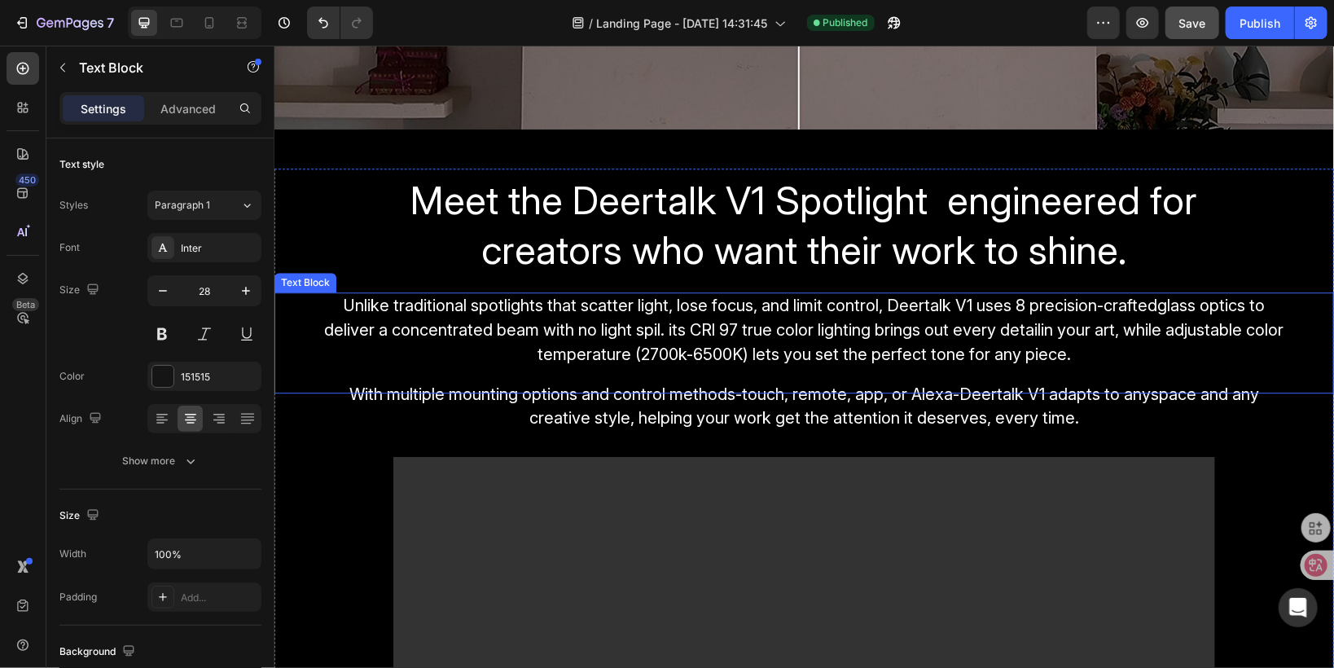
click at [750, 327] on span "Unlike traditional spotlights that scatter light, lose focus, and limit control…" at bounding box center [803, 329] width 959 height 68
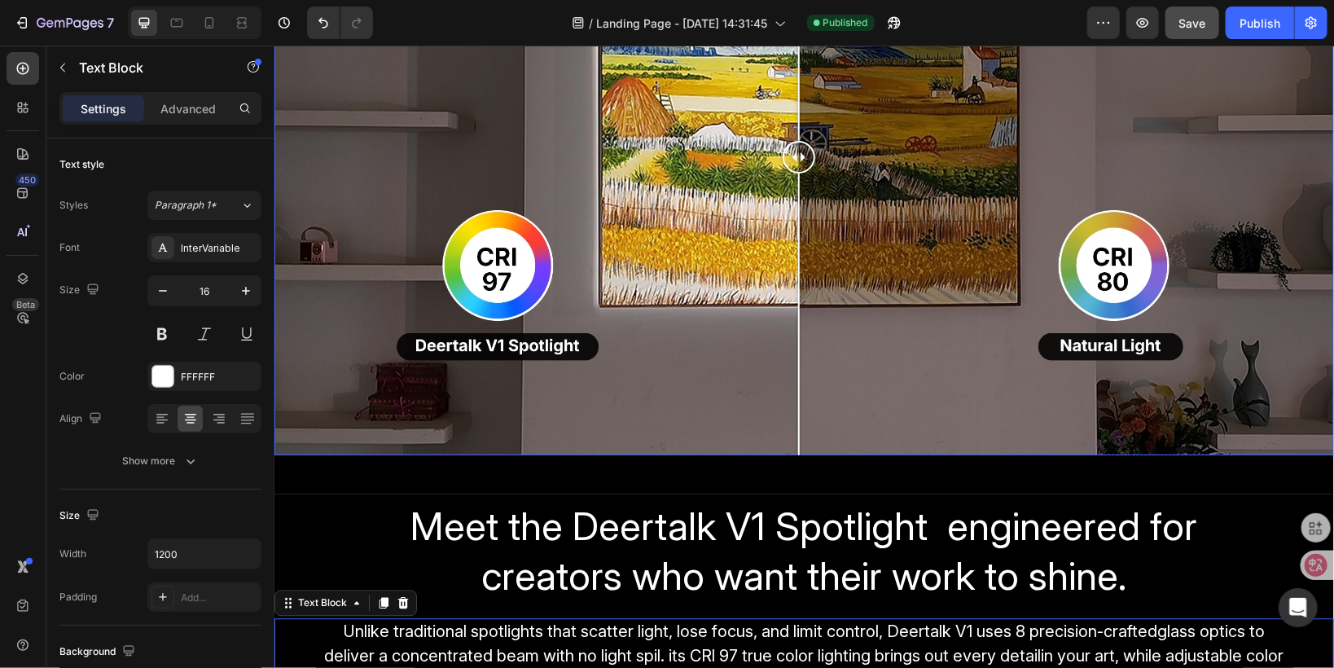
scroll to position [1805, 0]
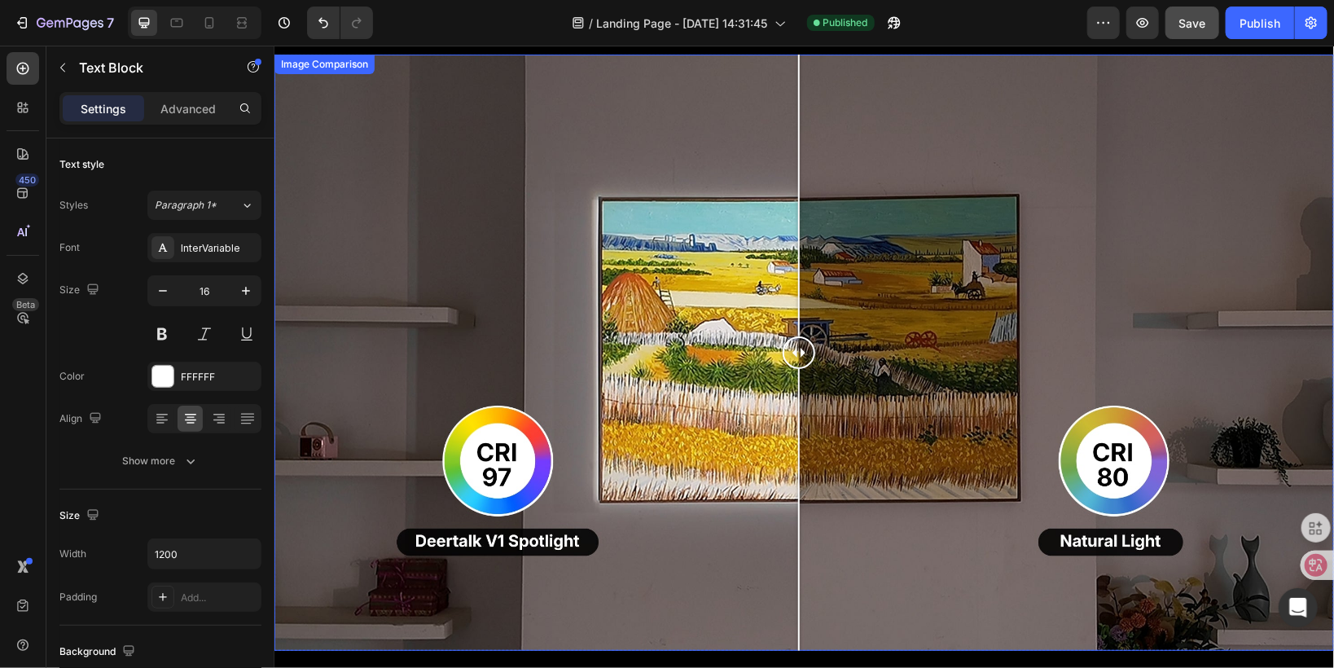
click at [346, 297] on div at bounding box center [803, 352] width 1059 height 596
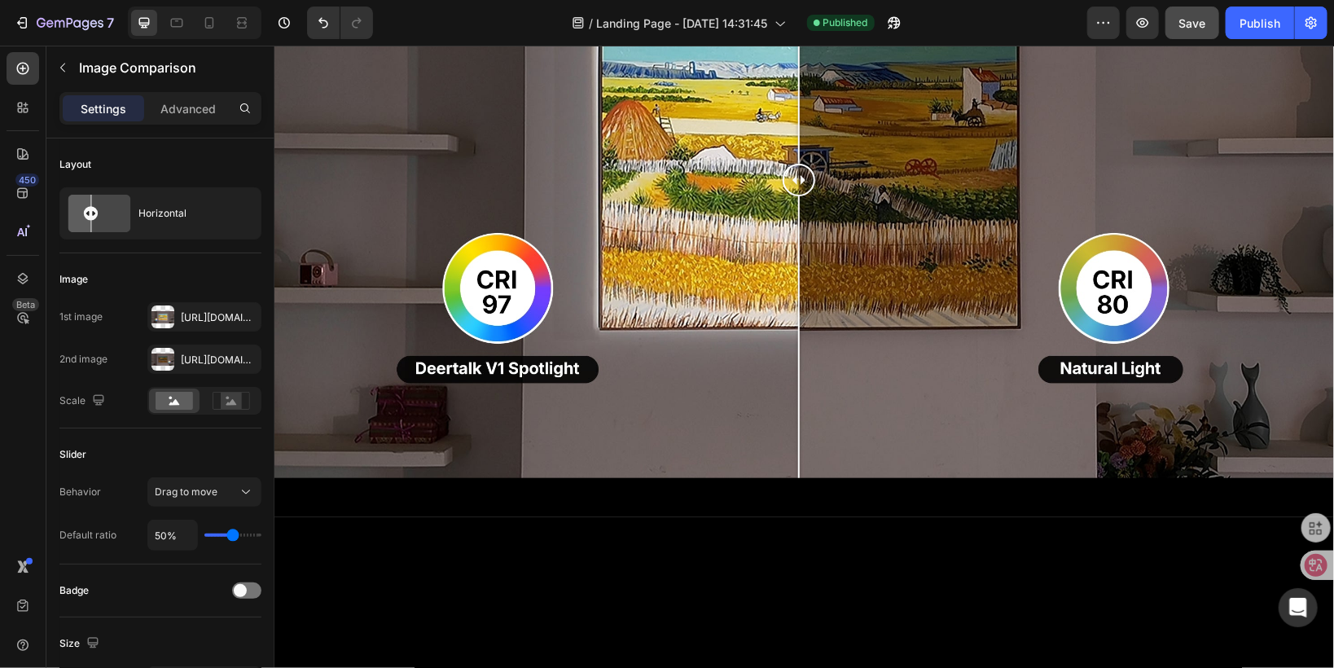
scroll to position [1414, 0]
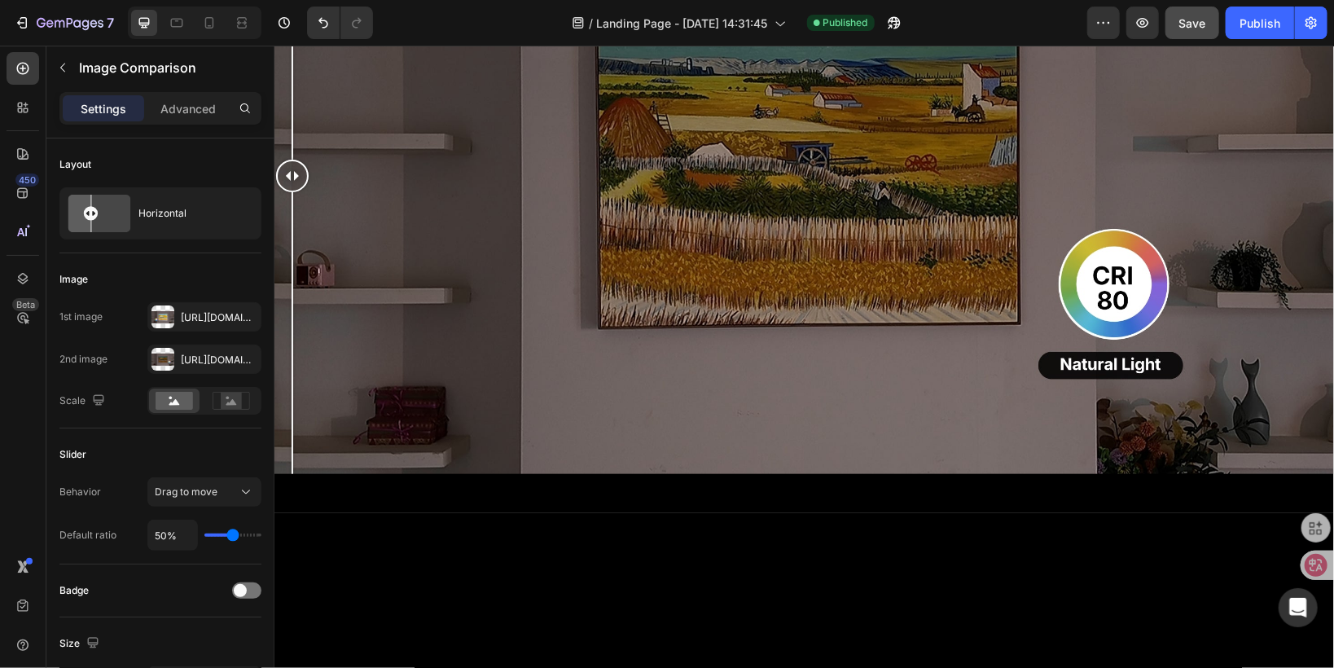
click at [292, 461] on div at bounding box center [803, 175] width 1059 height 596
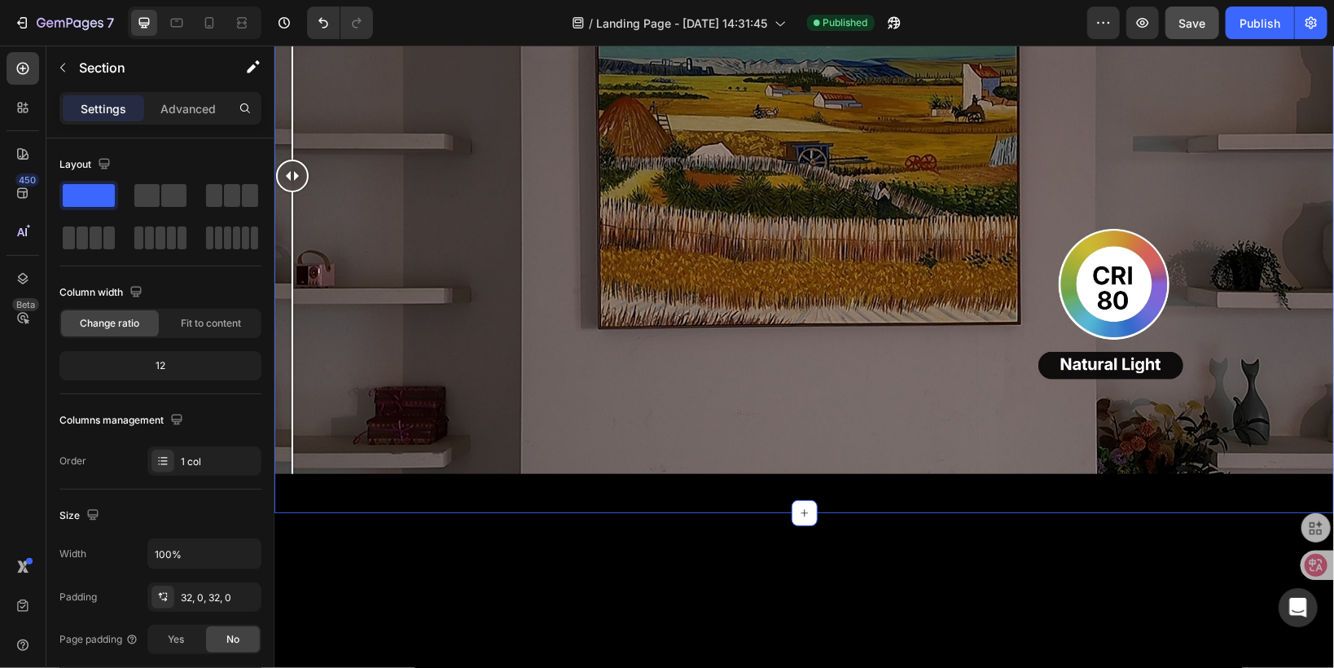
click at [279, 442] on div "Image Comparison Row Section 6 You can create reusable sections Create Theme Se…" at bounding box center [803, 181] width 1059 height 661
click at [215, 595] on div "32, 0, 32, 0" at bounding box center [204, 597] width 47 height 15
click at [183, 108] on p "Advanced" at bounding box center [187, 108] width 55 height 17
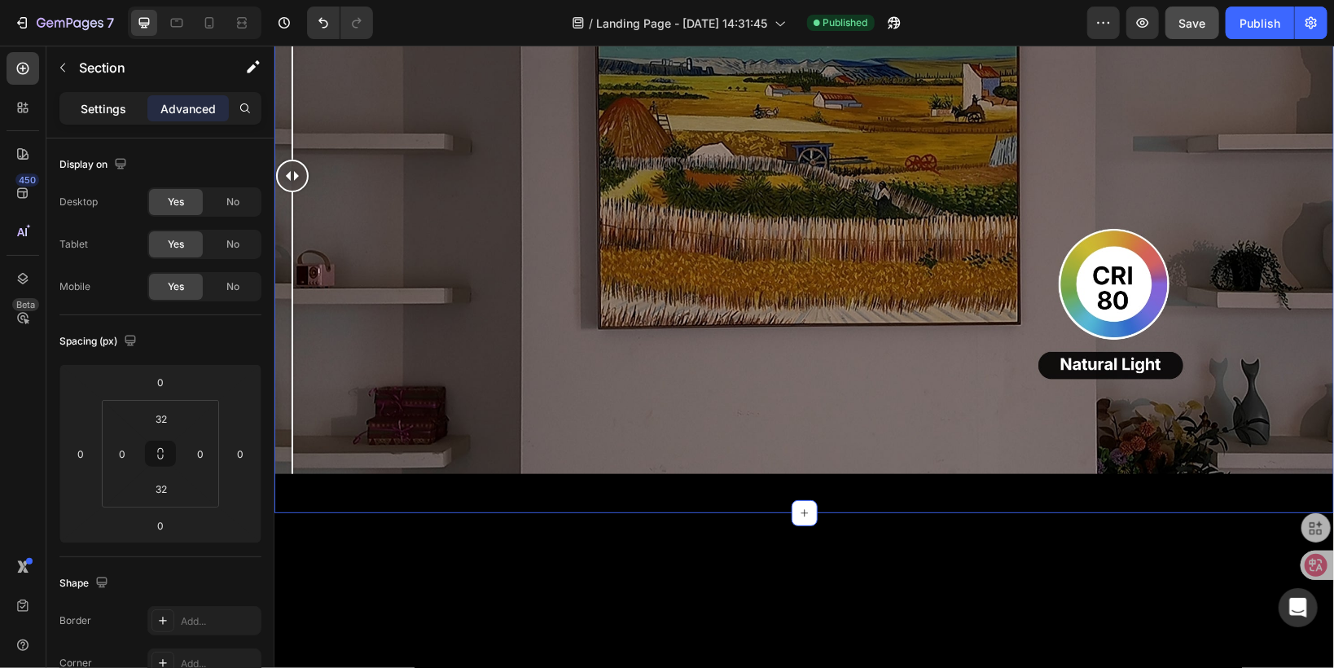
click at [95, 107] on p "Settings" at bounding box center [104, 108] width 46 height 17
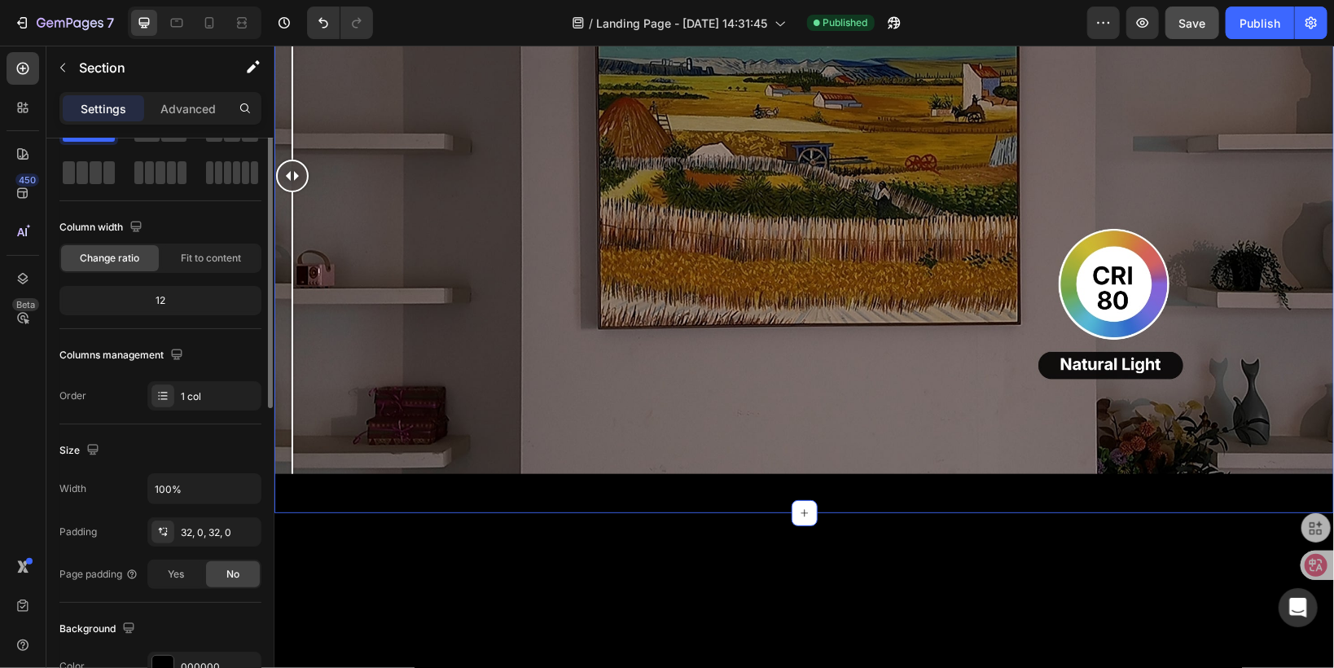
scroll to position [0, 0]
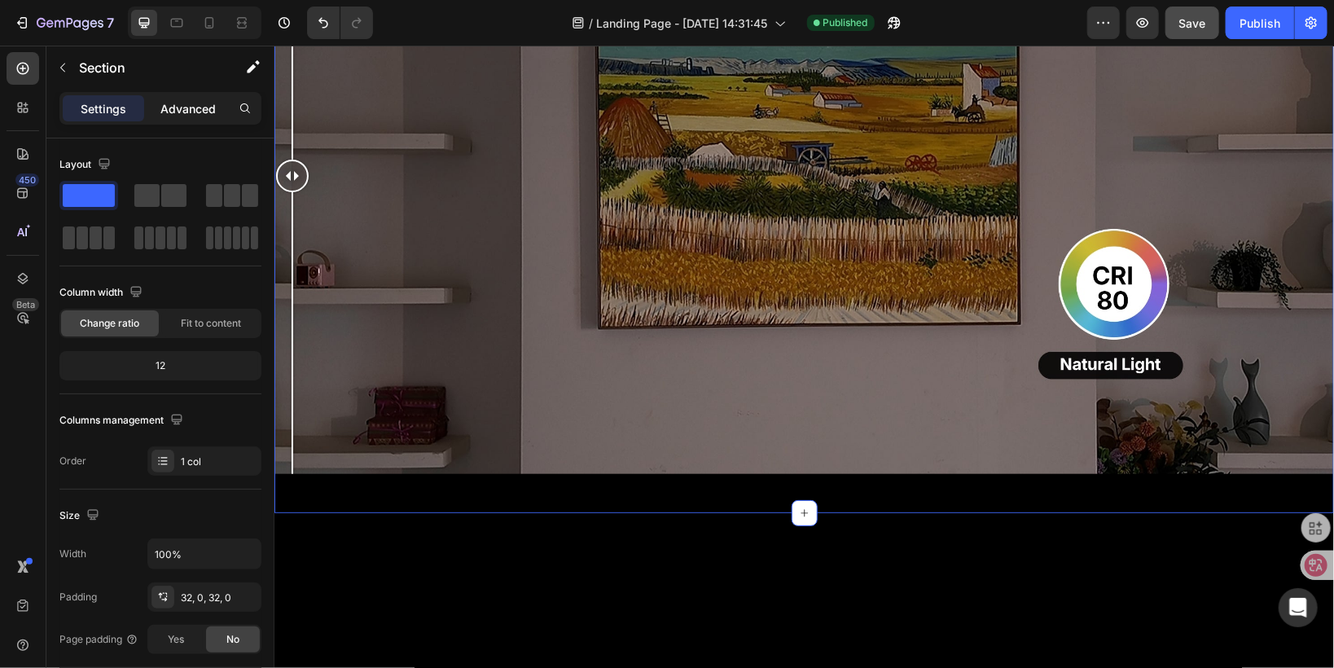
click at [162, 112] on p "Advanced" at bounding box center [187, 108] width 55 height 17
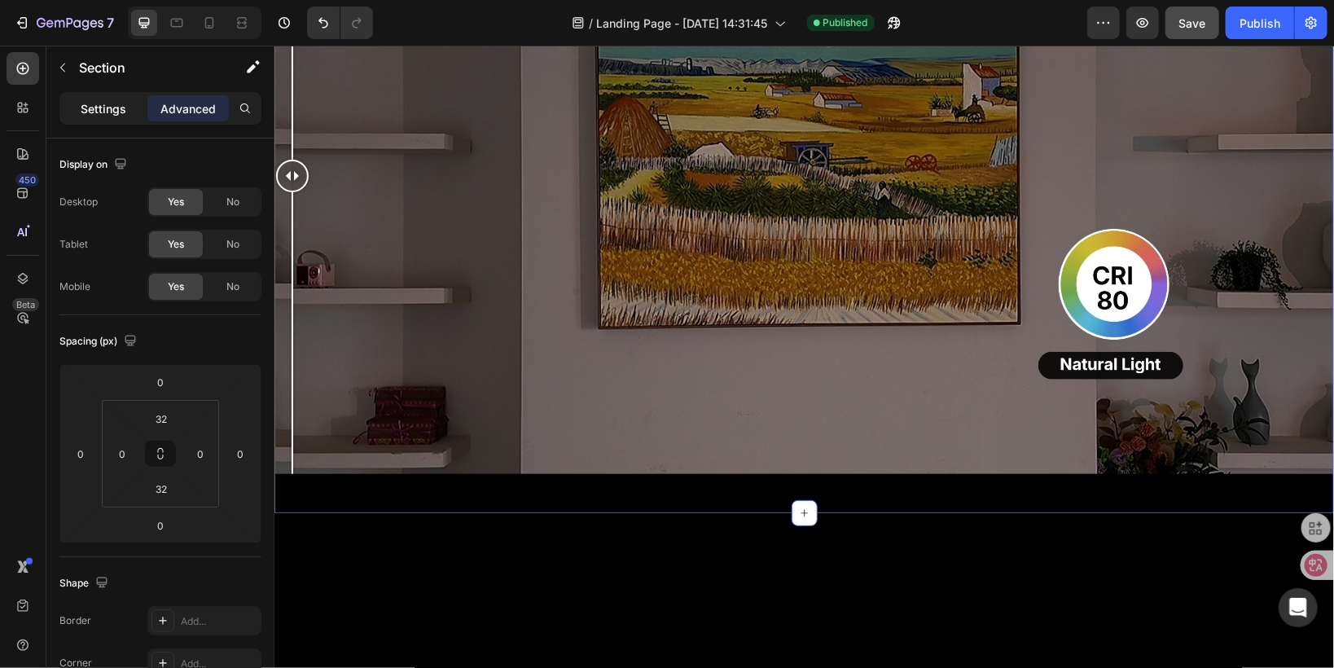
click at [81, 106] on p "Settings" at bounding box center [104, 108] width 46 height 17
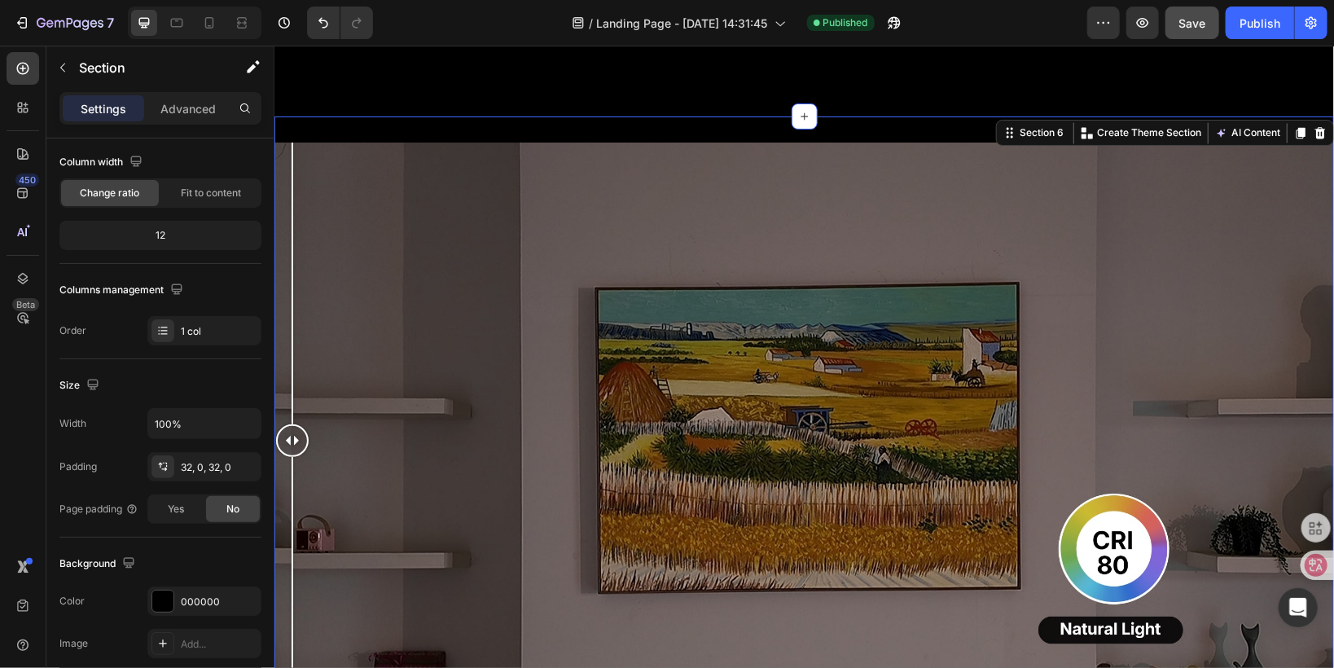
scroll to position [1544, 0]
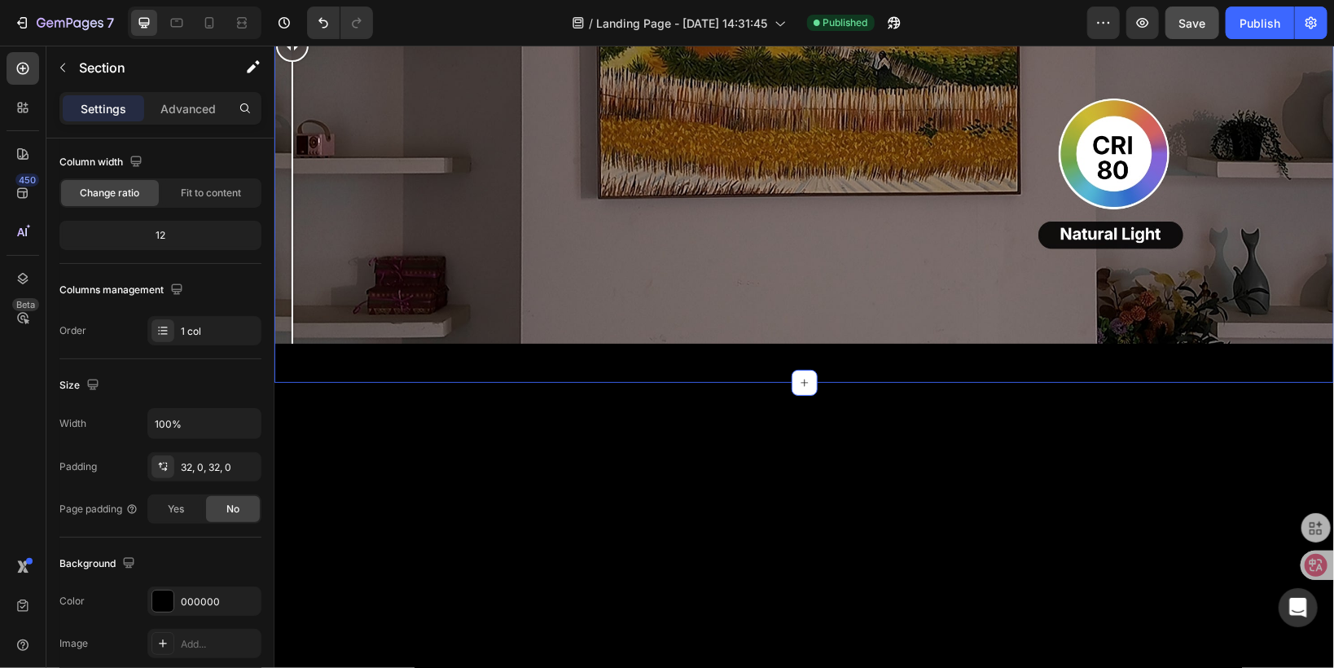
click at [402, 300] on div "Image Comparison Row Section 6 You can create reusable sections Create Theme Se…" at bounding box center [803, 51] width 1059 height 661
click at [390, 300] on div "Image Comparison Row Section 6 You can create reusable sections Create Theme Se…" at bounding box center [803, 51] width 1059 height 661
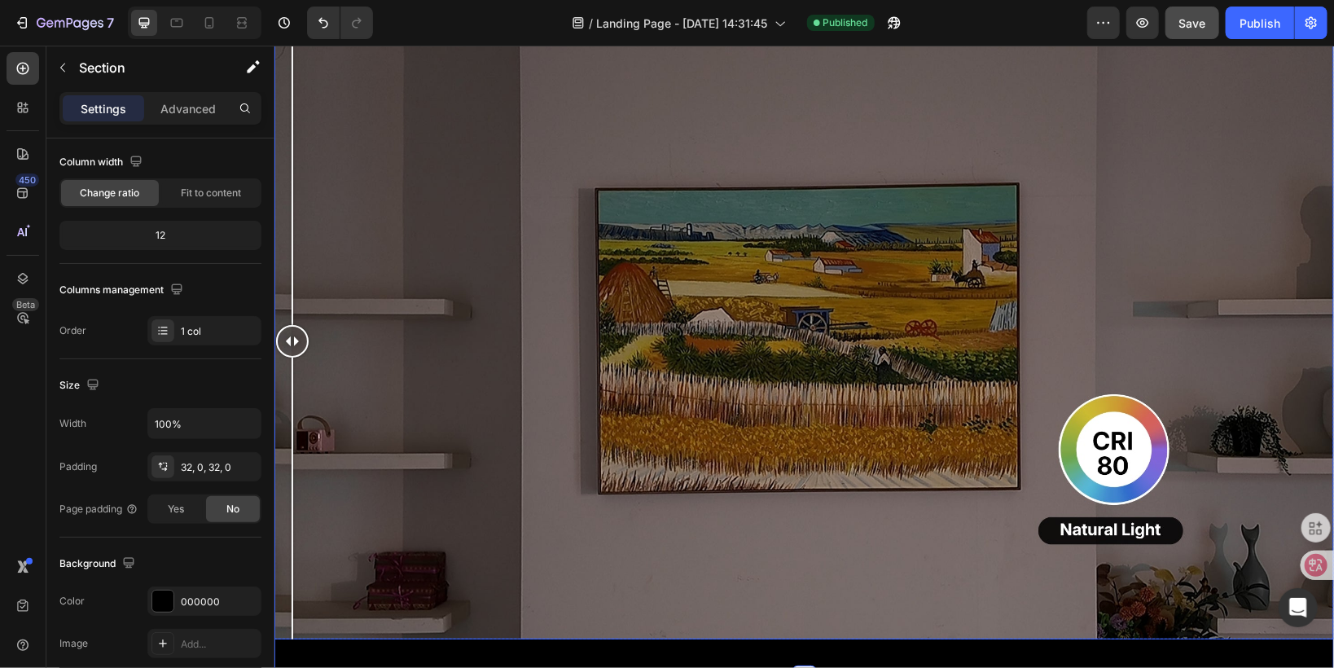
scroll to position [2065, 0]
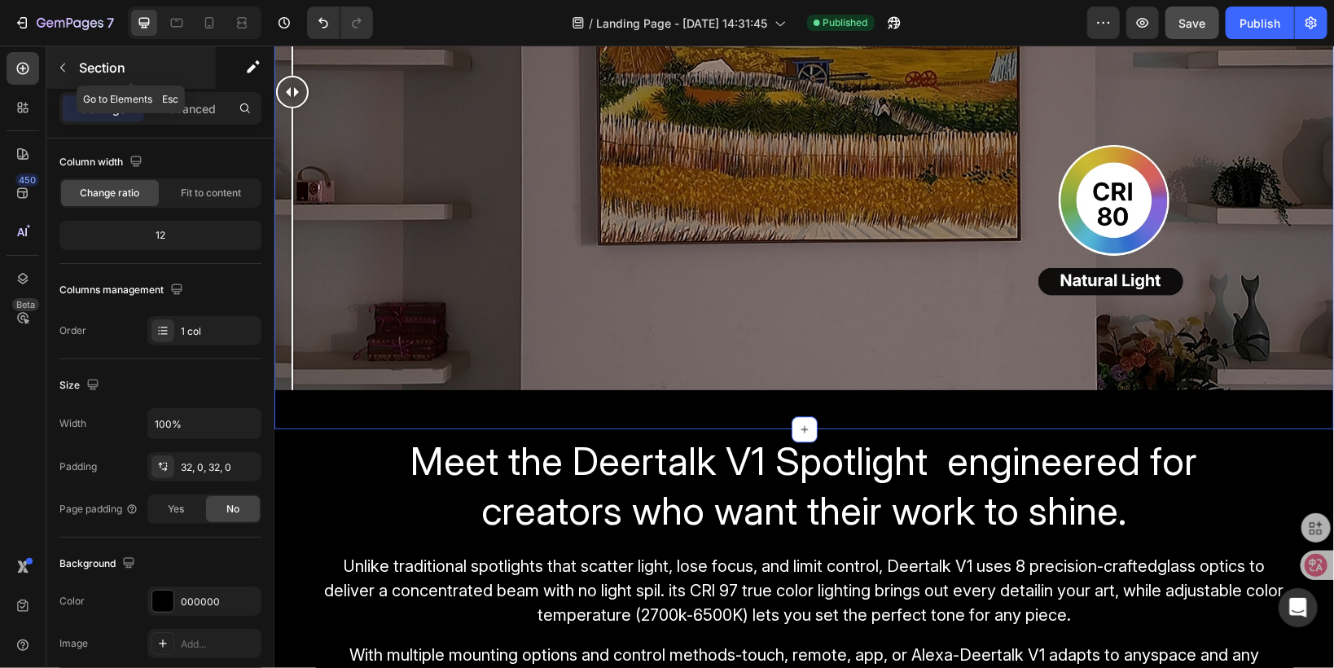
click at [65, 58] on button "button" at bounding box center [63, 68] width 26 height 26
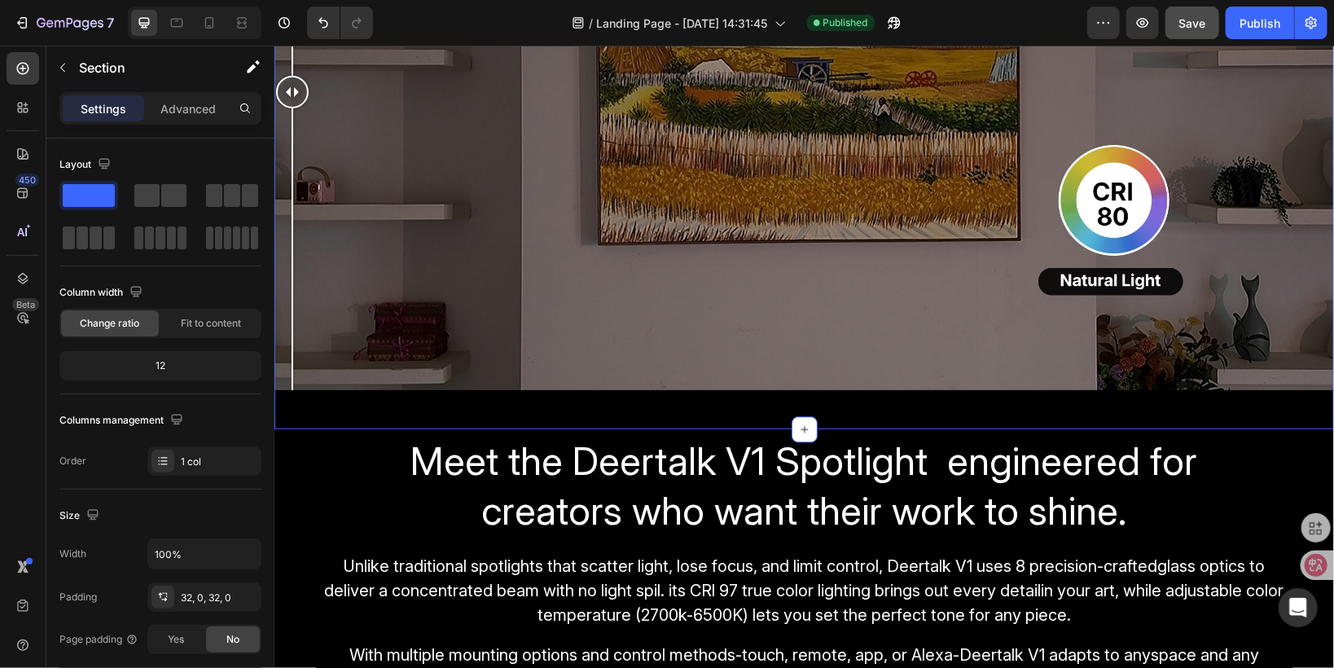
click at [309, 404] on div "Image Comparison Row Section 6 You can create reusable sections Create Theme Se…" at bounding box center [803, 97] width 1059 height 661
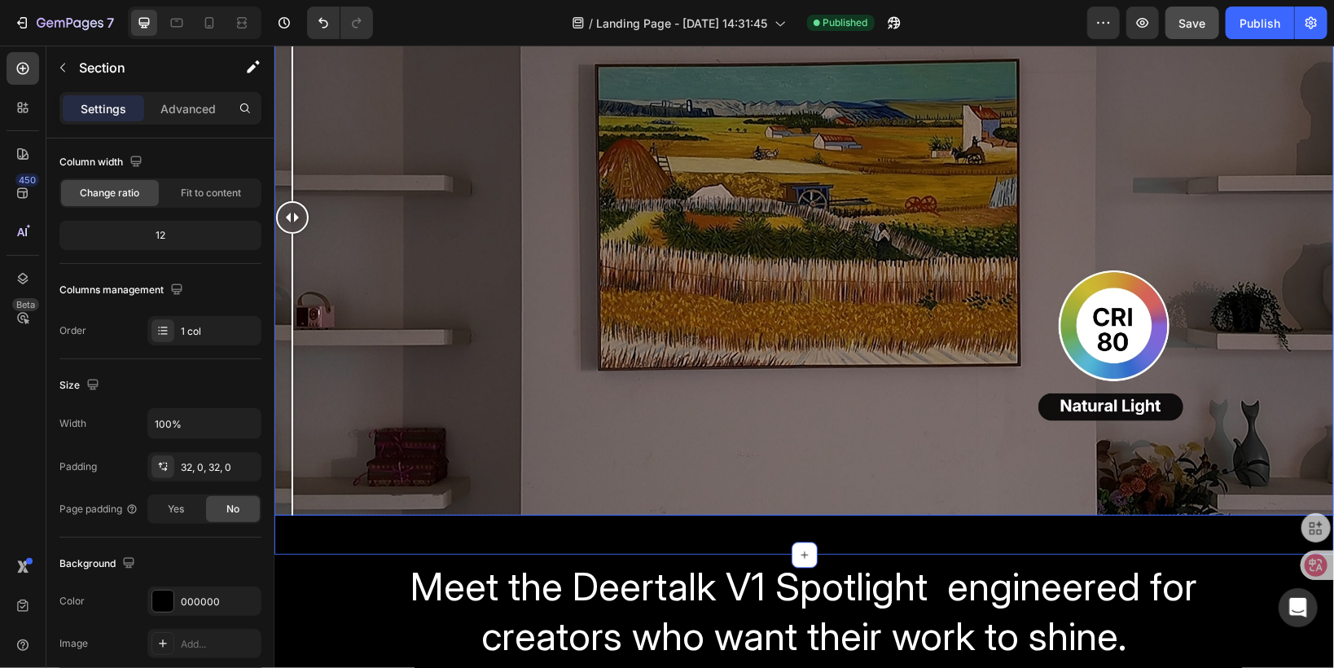
scroll to position [1935, 0]
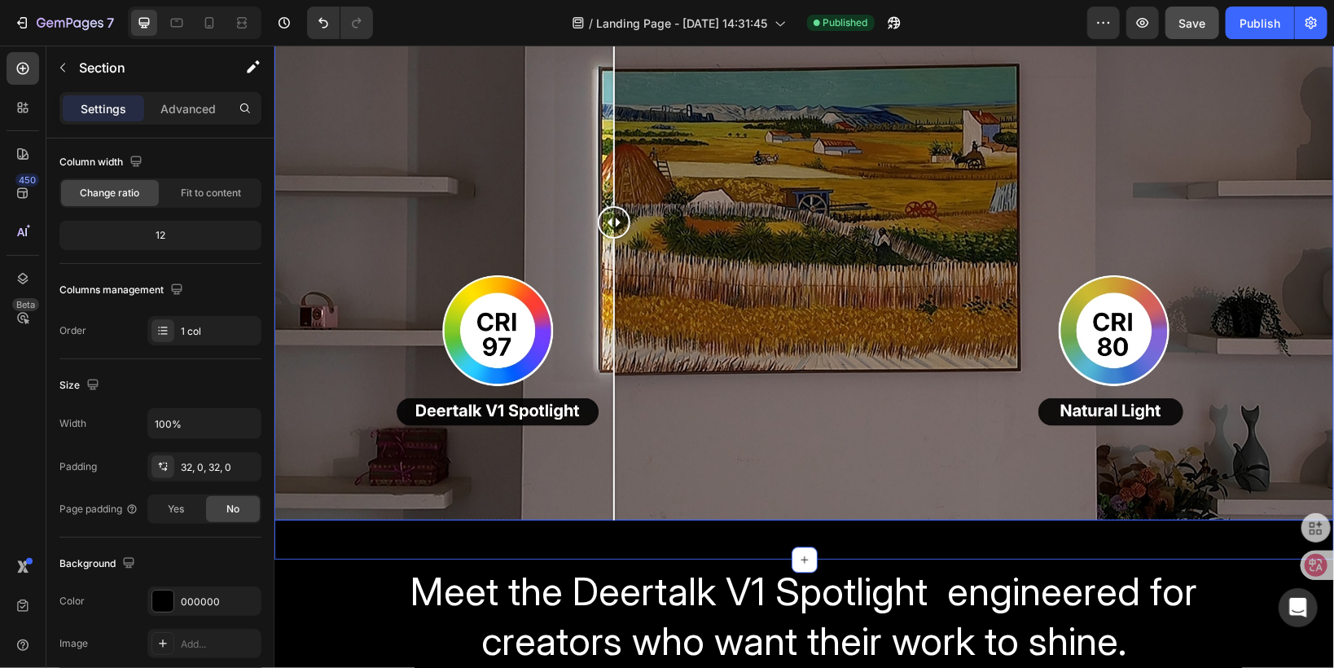
drag, startPoint x: 296, startPoint y: 218, endPoint x: 368, endPoint y: 446, distance: 239.0
click at [629, 217] on div at bounding box center [613, 221] width 33 height 33
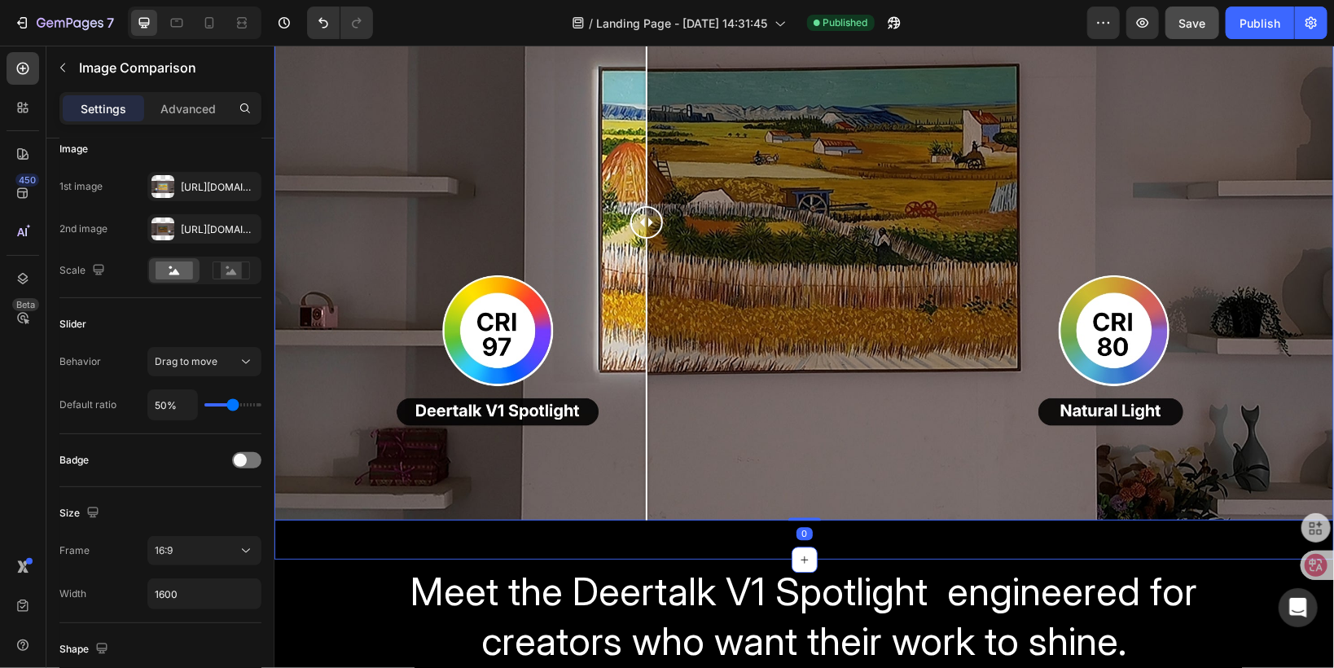
scroll to position [0, 0]
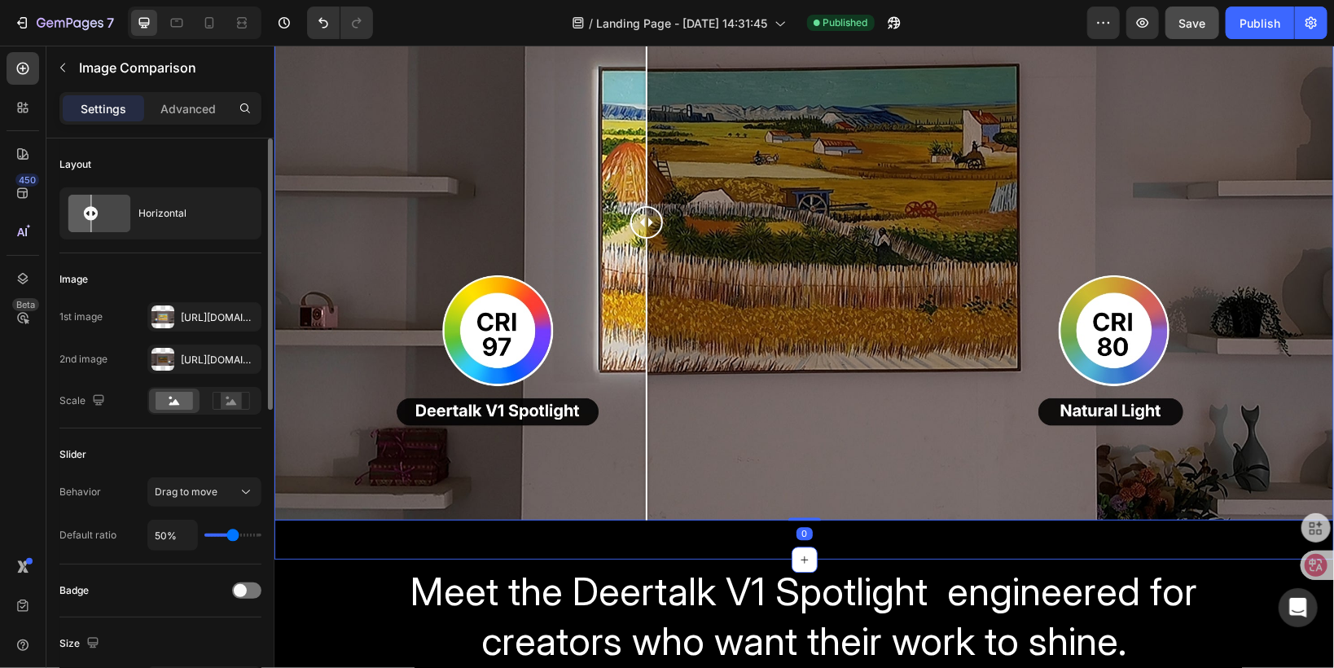
click at [319, 528] on div "Image Comparison 0 Row Section 6" at bounding box center [803, 227] width 1059 height 661
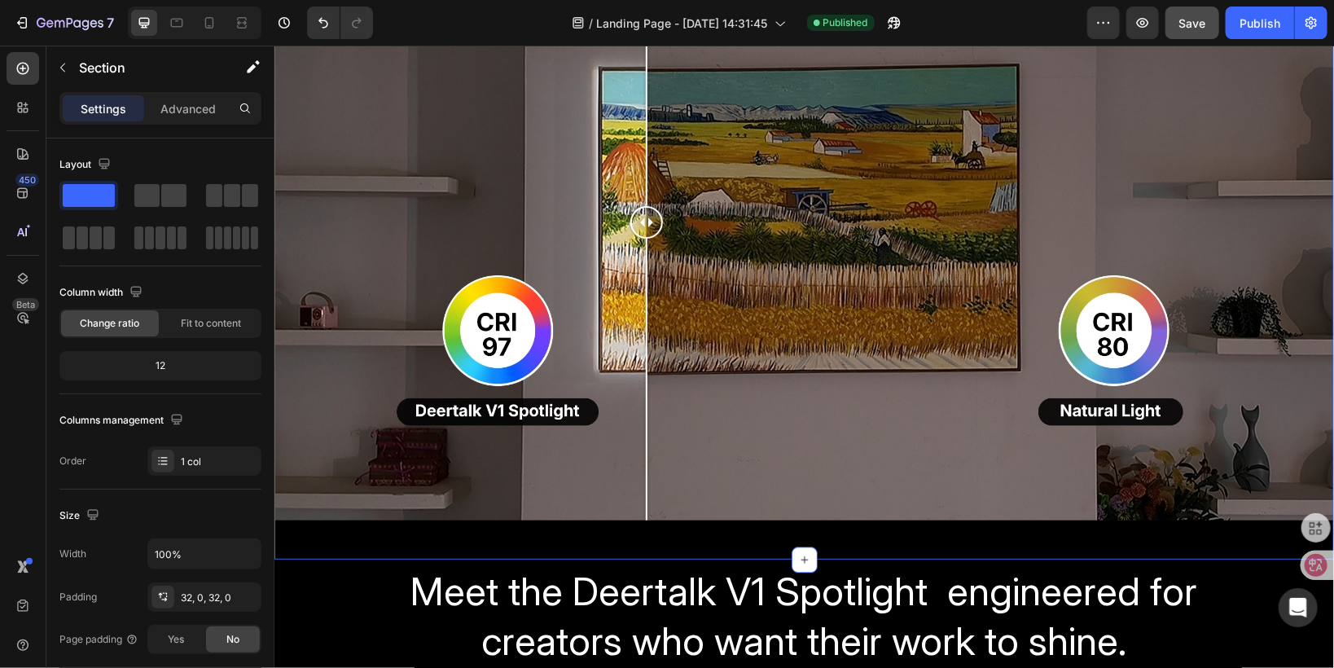
click at [319, 528] on div "Image Comparison Row Section 6 You can create reusable sections Create Theme Se…" at bounding box center [803, 227] width 1059 height 661
click at [186, 117] on div "Advanced" at bounding box center [187, 108] width 81 height 26
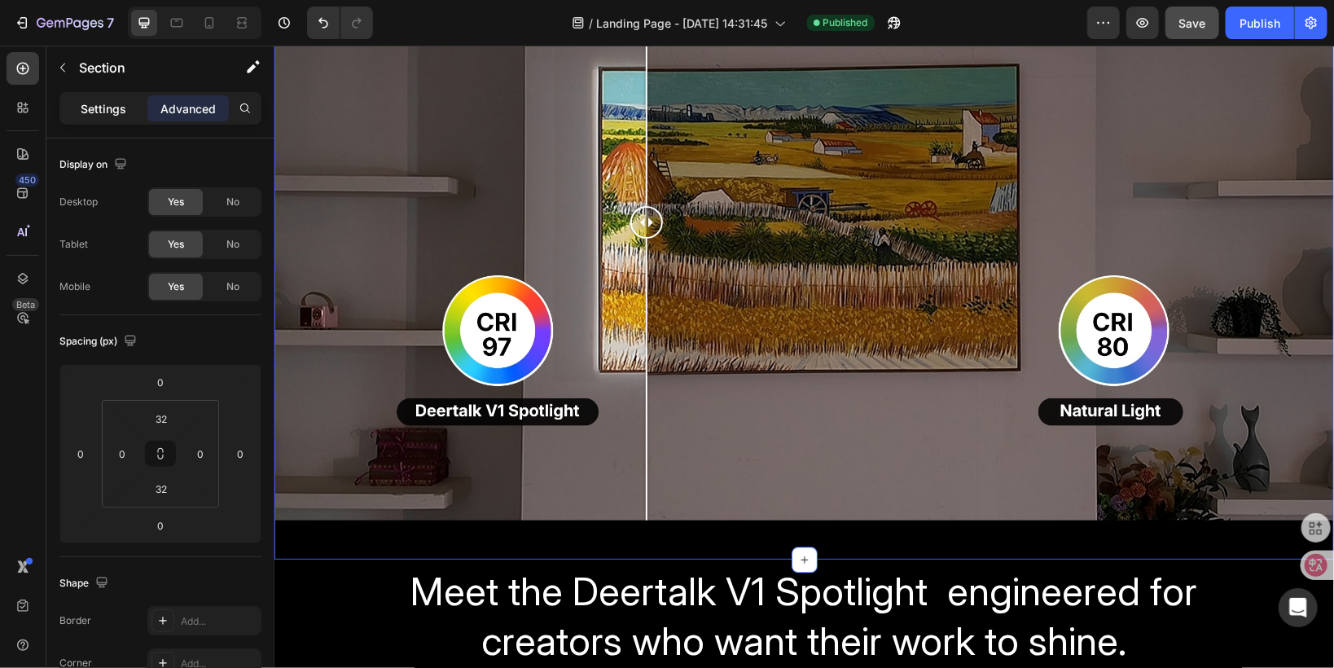
click at [83, 112] on p "Settings" at bounding box center [104, 108] width 46 height 17
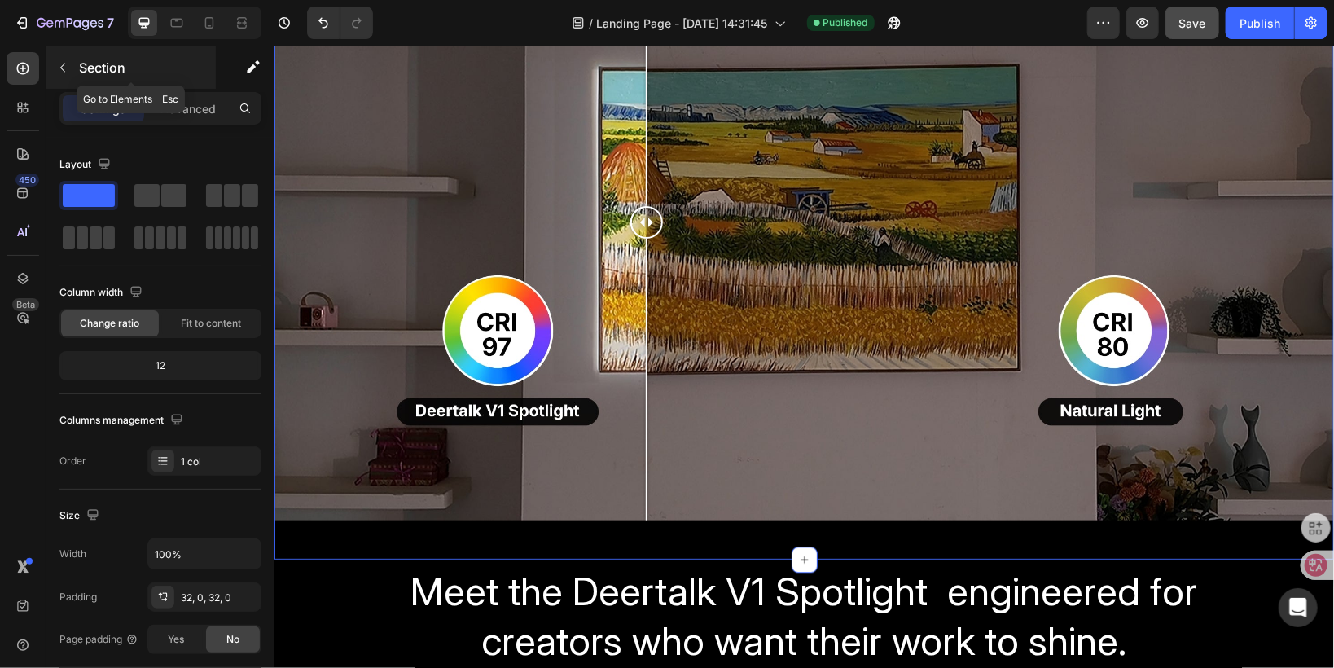
click at [66, 72] on icon "button" at bounding box center [62, 67] width 13 height 13
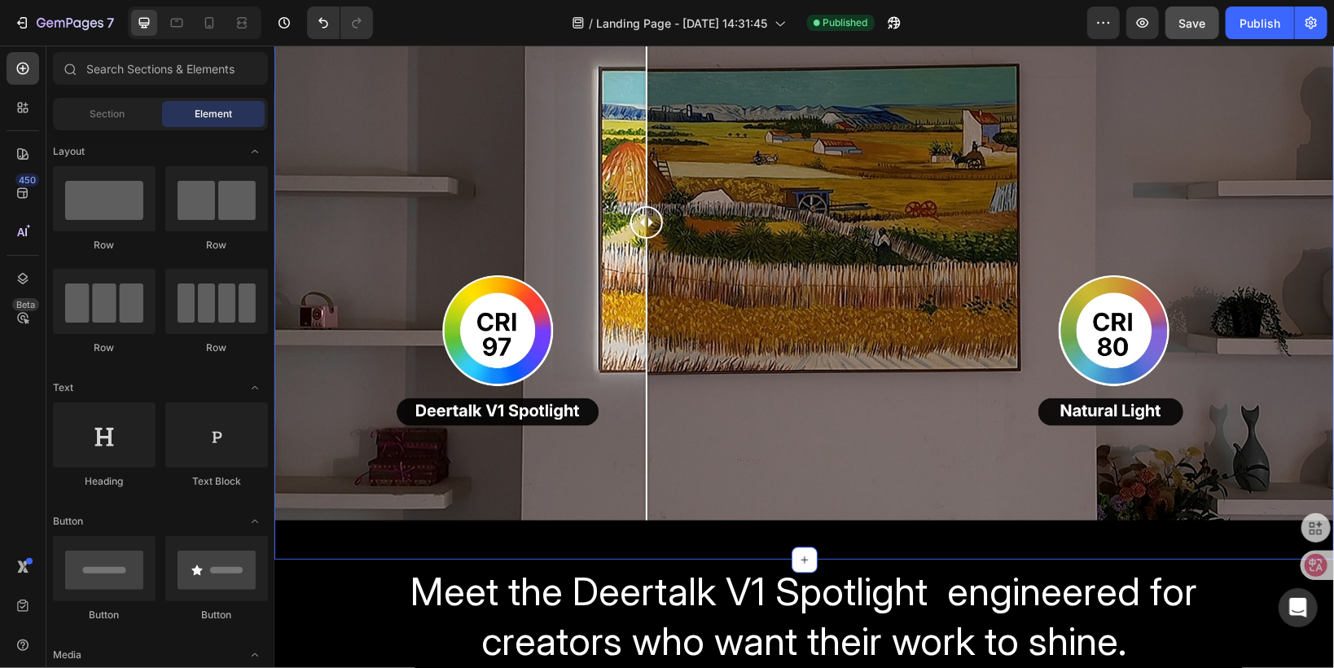
click at [298, 524] on div "Image Comparison Row" at bounding box center [803, 227] width 1059 height 609
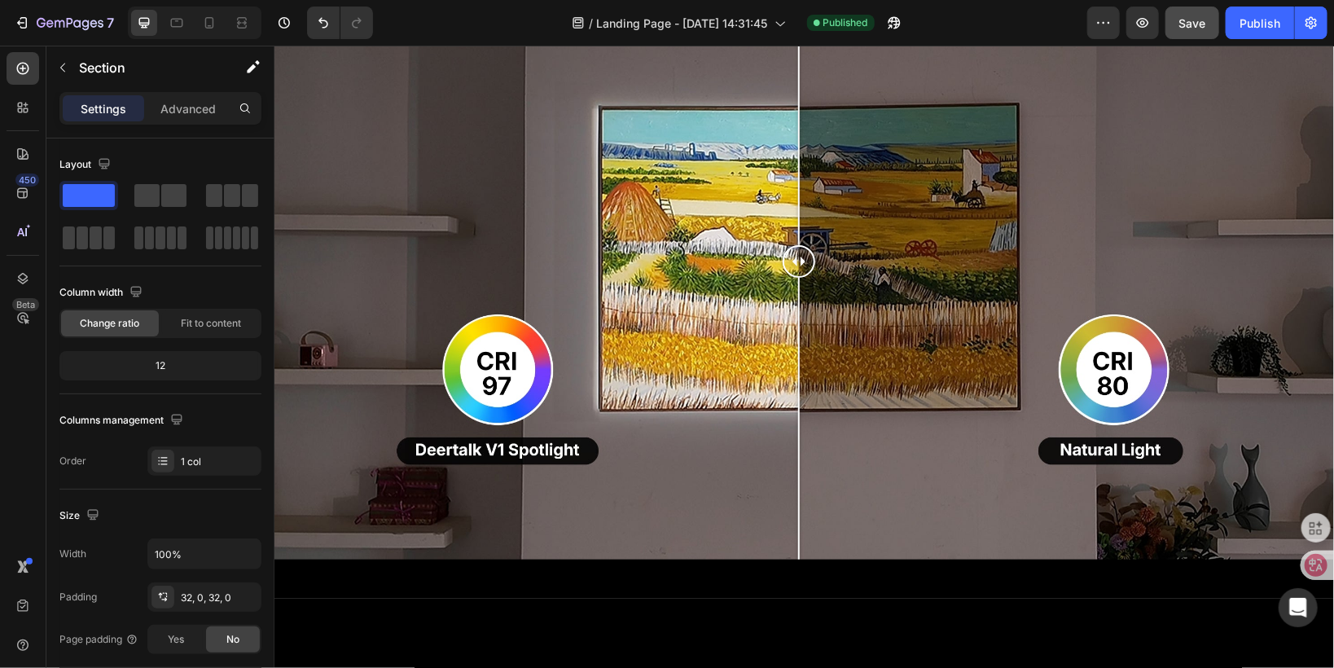
scroll to position [1414, 0]
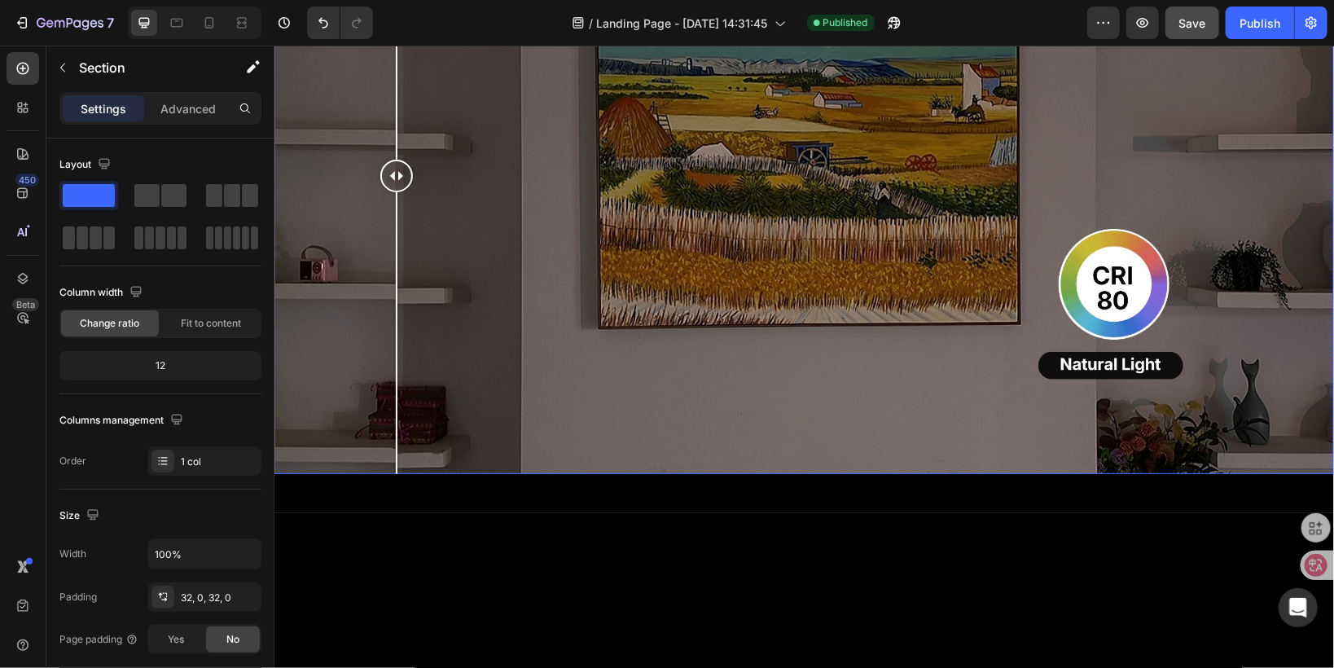
click at [396, 448] on div at bounding box center [803, 175] width 1059 height 596
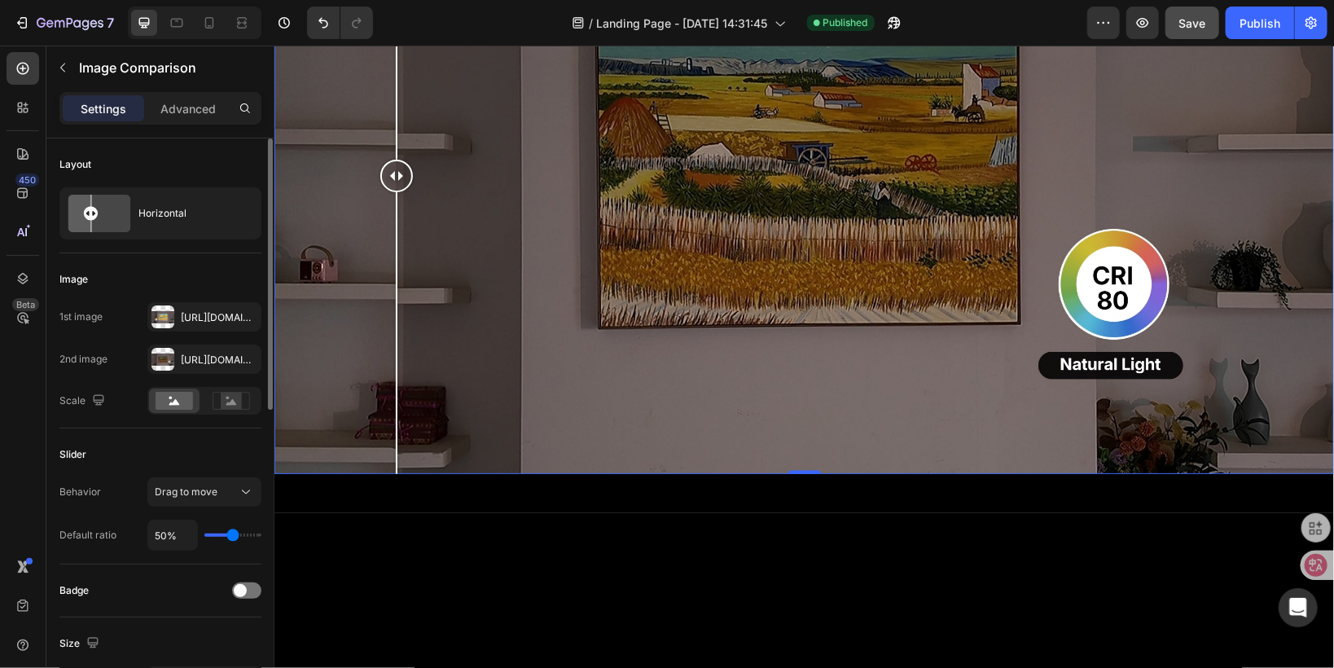
type input "47%"
type input "47"
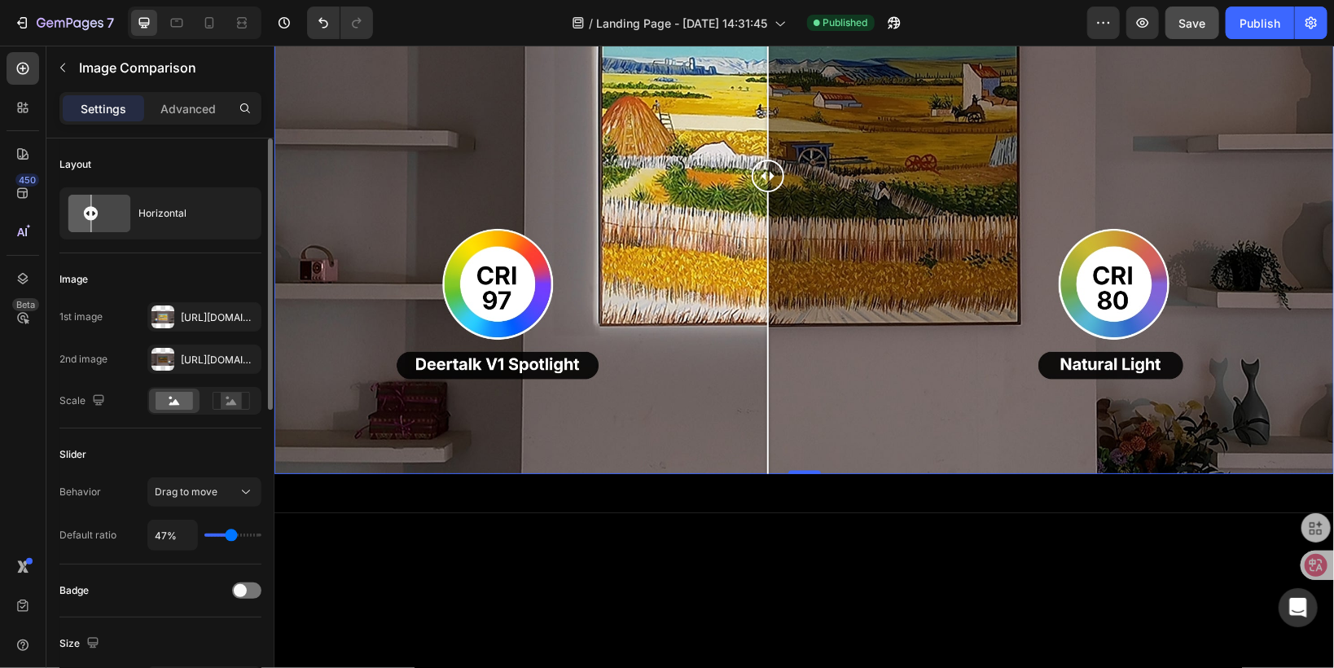
type input "48%"
type input "48"
type input "52%"
type input "52"
type input "53%"
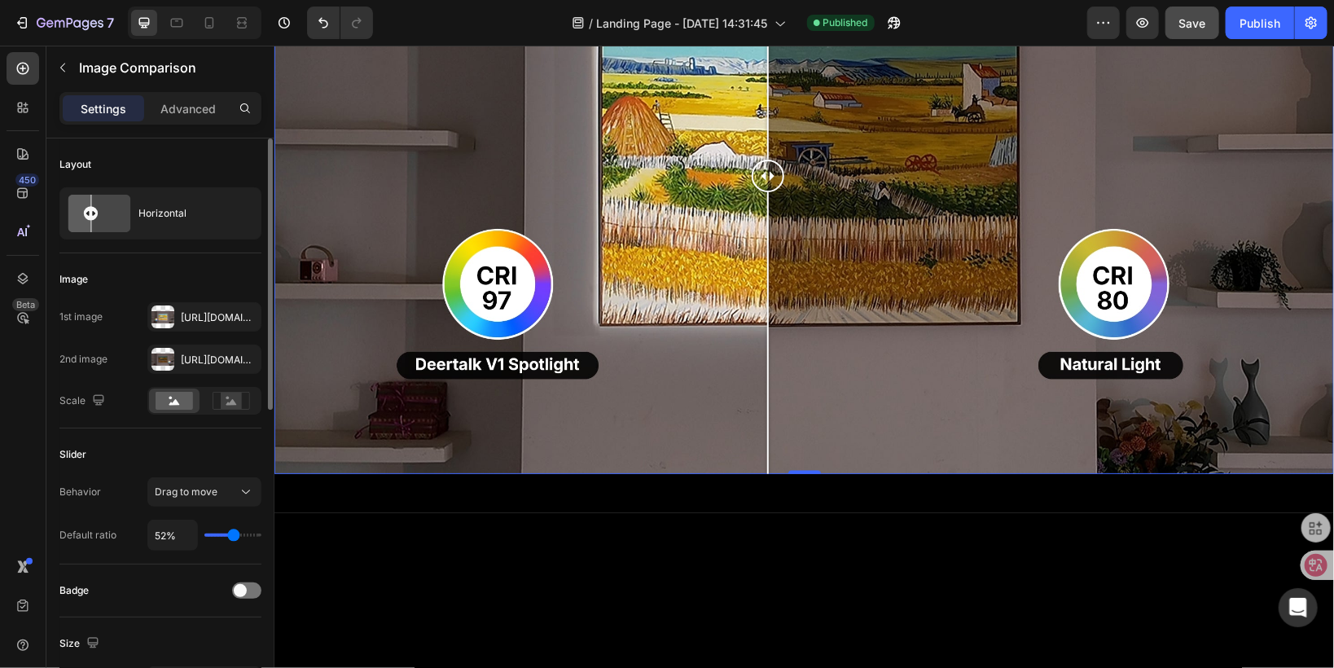
type input "53"
type input "55%"
type input "55"
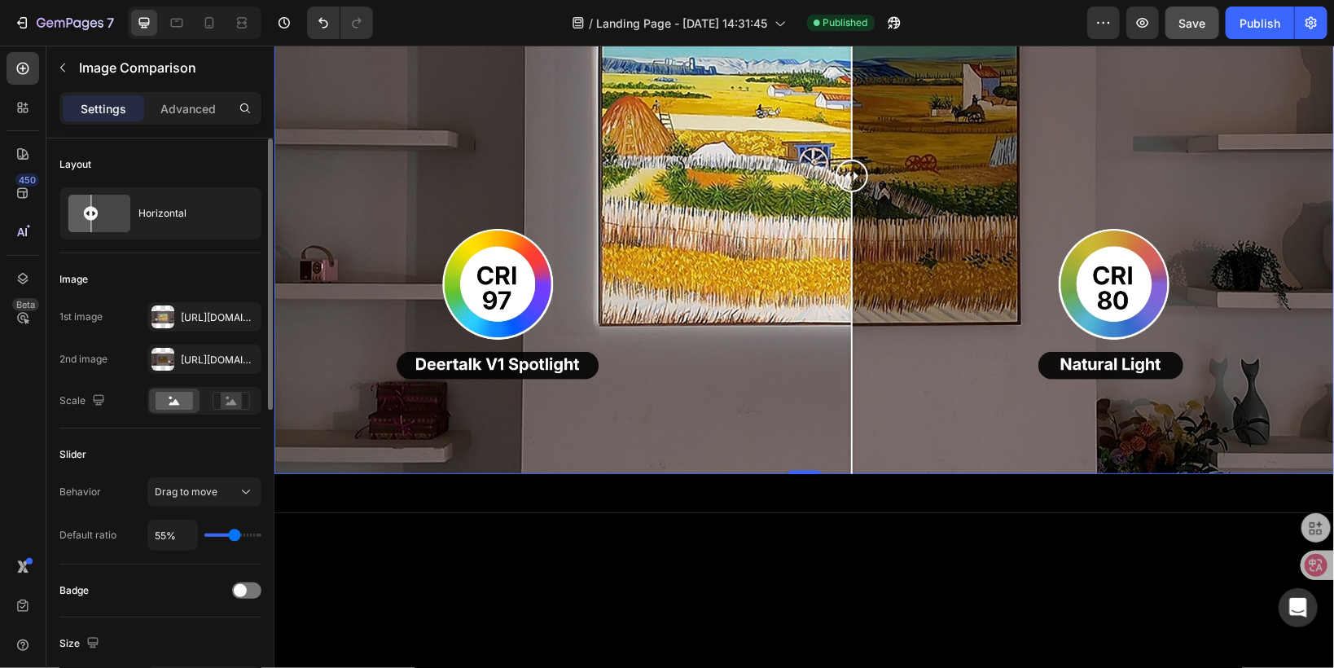
type input "58%"
type input "58"
type input "59%"
type input "59"
type input "61%"
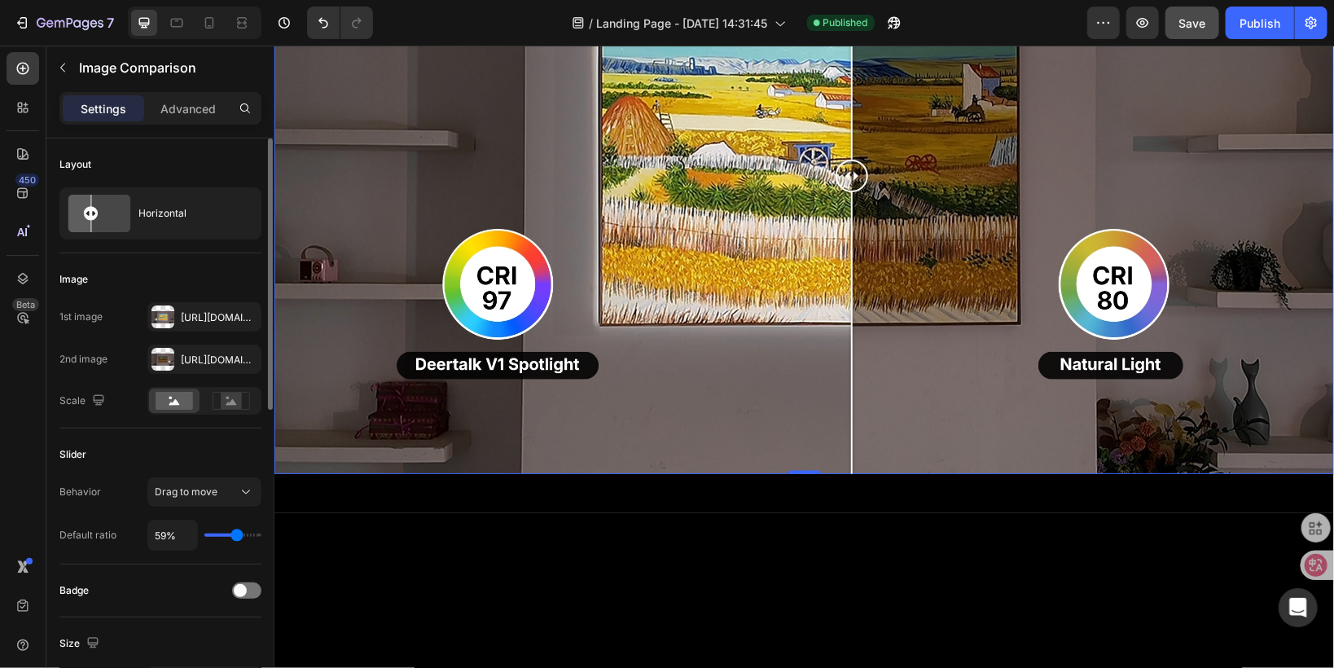
type input "61"
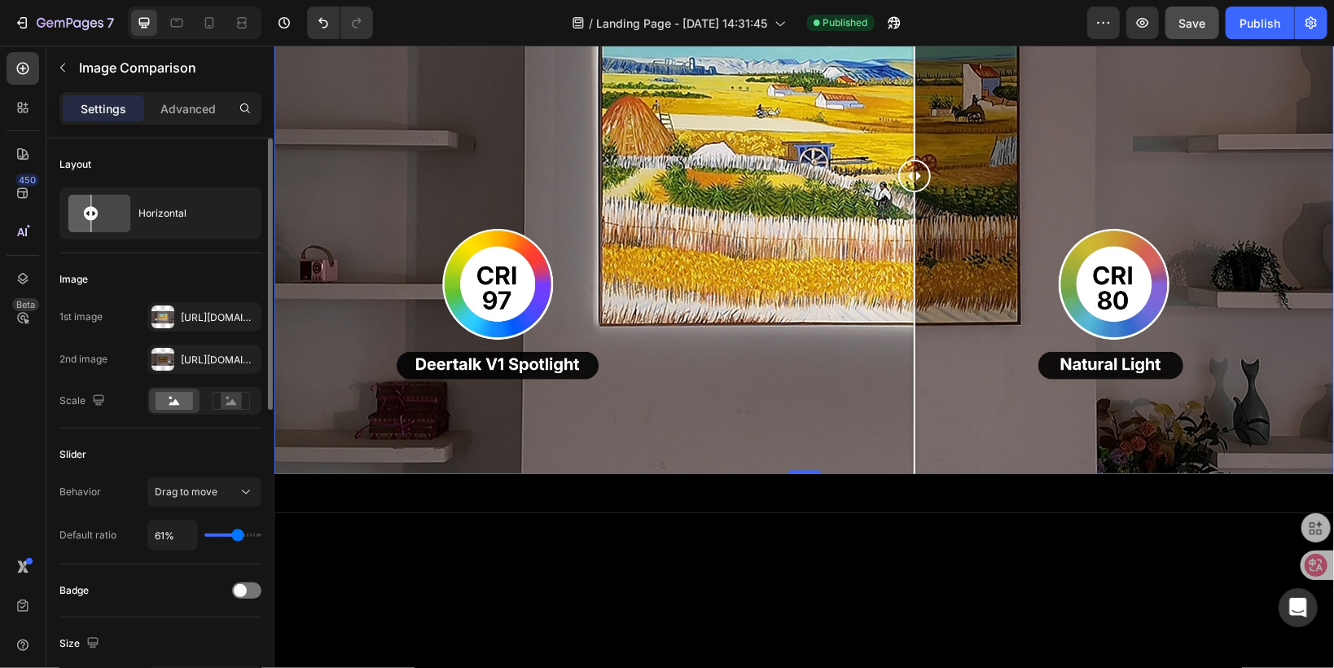
type input "60%"
type input "60"
type input "59%"
type input "59"
type input "57%"
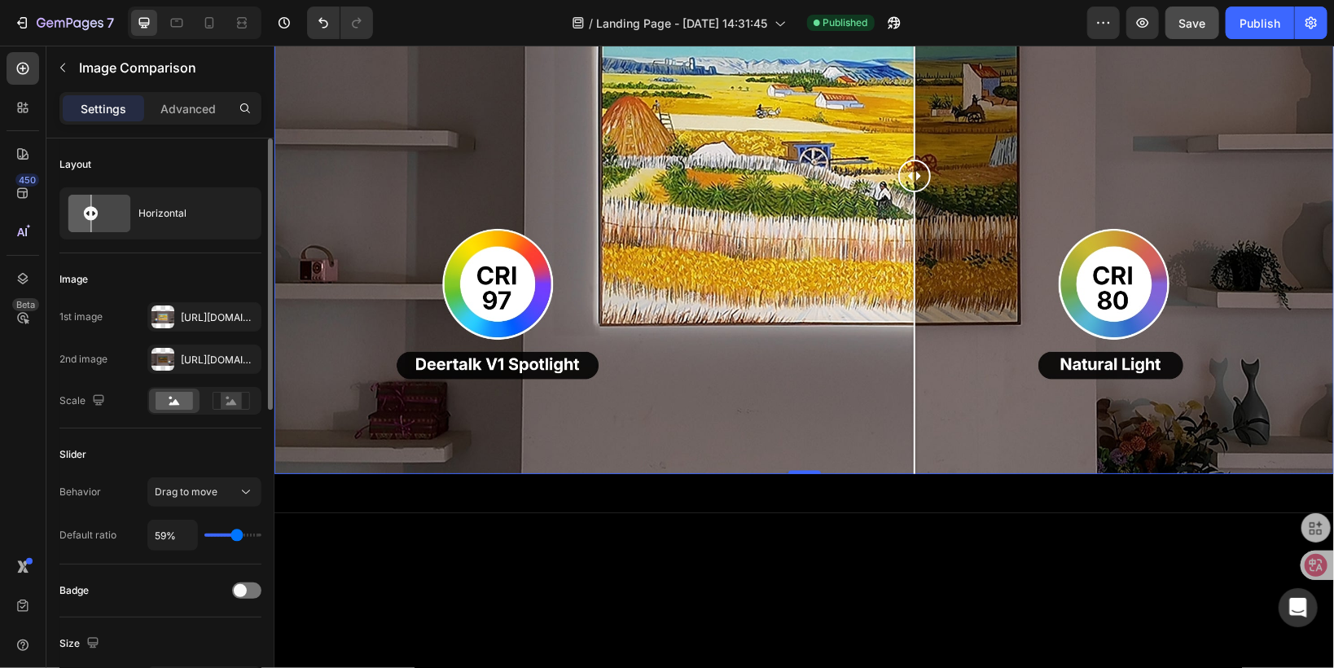
type input "57"
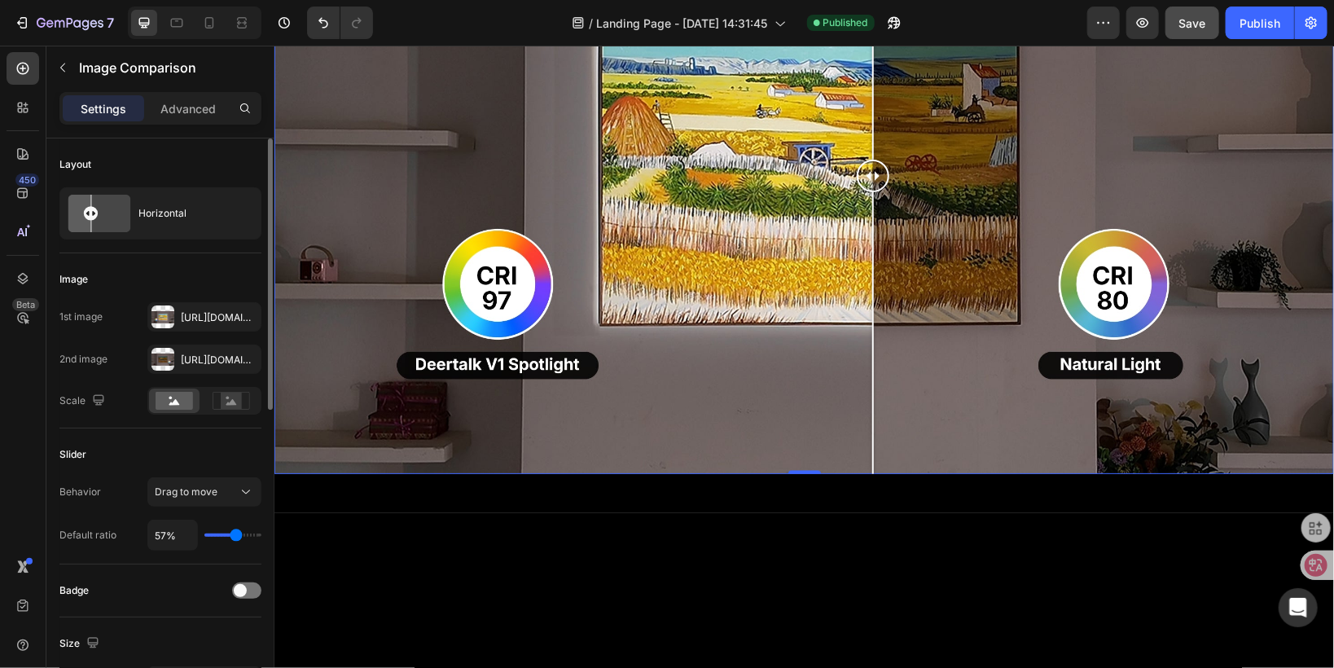
type input "54%"
type input "54"
type input "53%"
type input "53"
type input "51%"
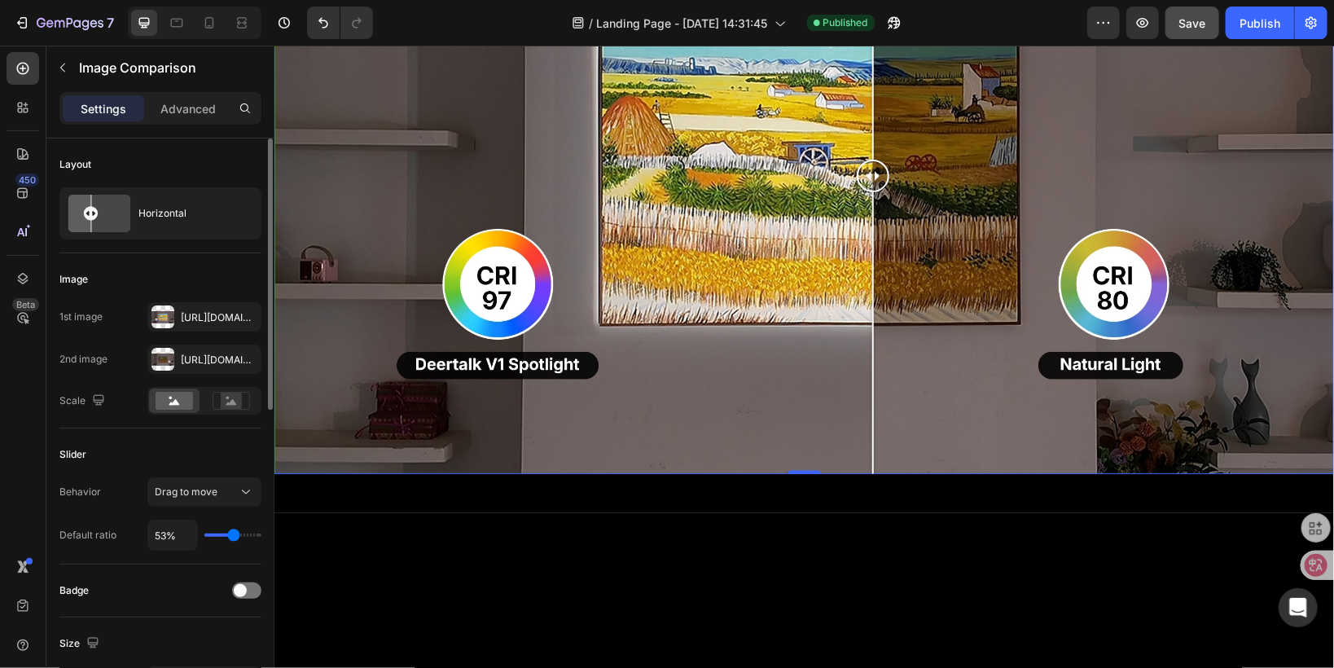
type input "51"
type input "48%"
type input "48"
type input "45%"
type input "45"
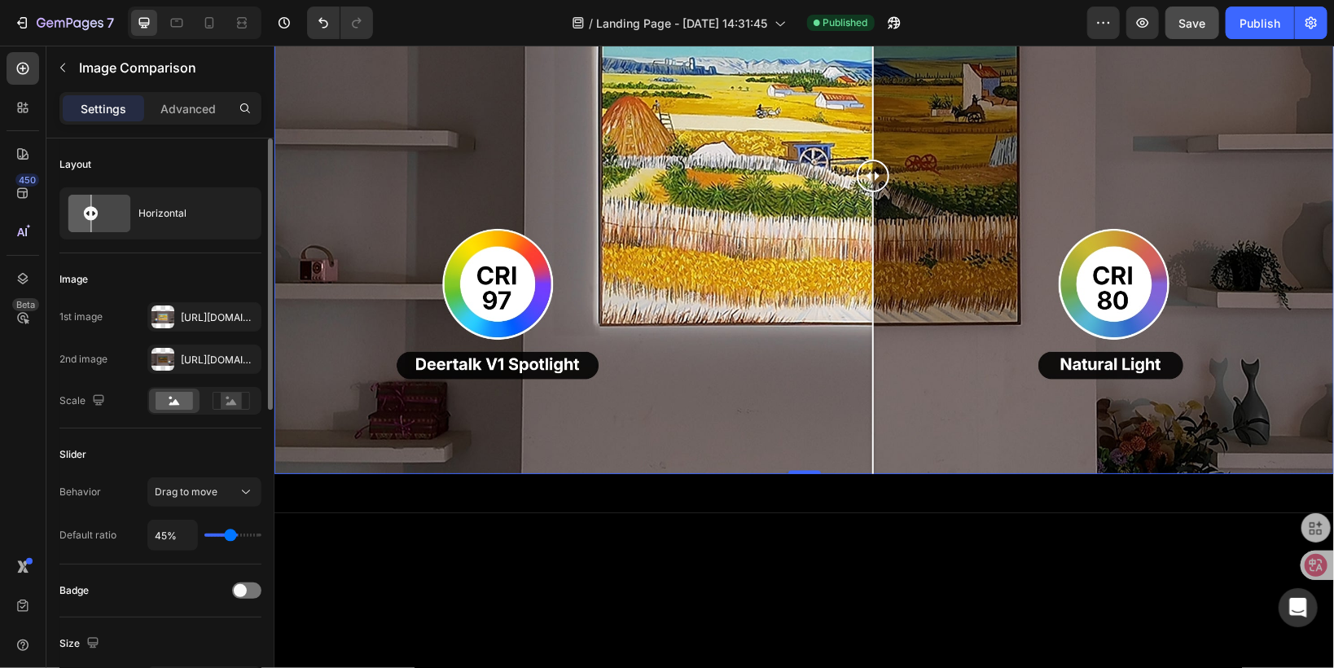
type input "44%"
type input "44"
type input "38%"
type input "38"
type input "37%"
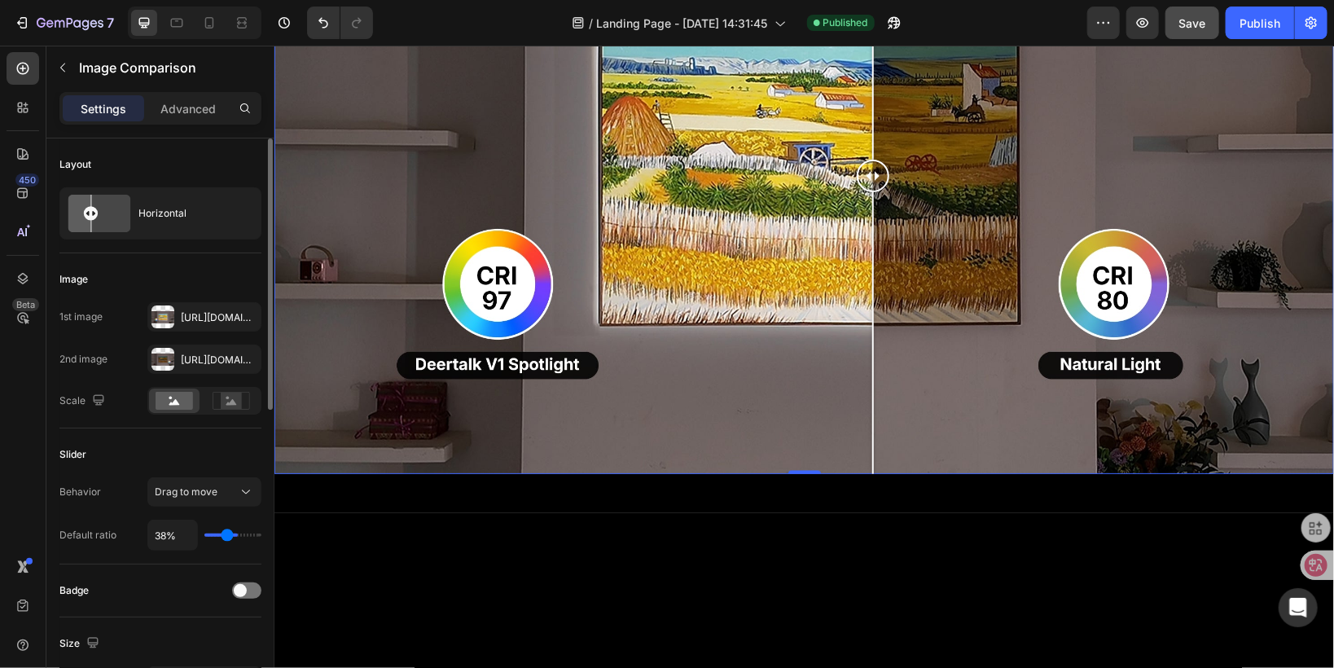
type input "37"
type input "33%"
type input "33"
type input "31%"
type input "31"
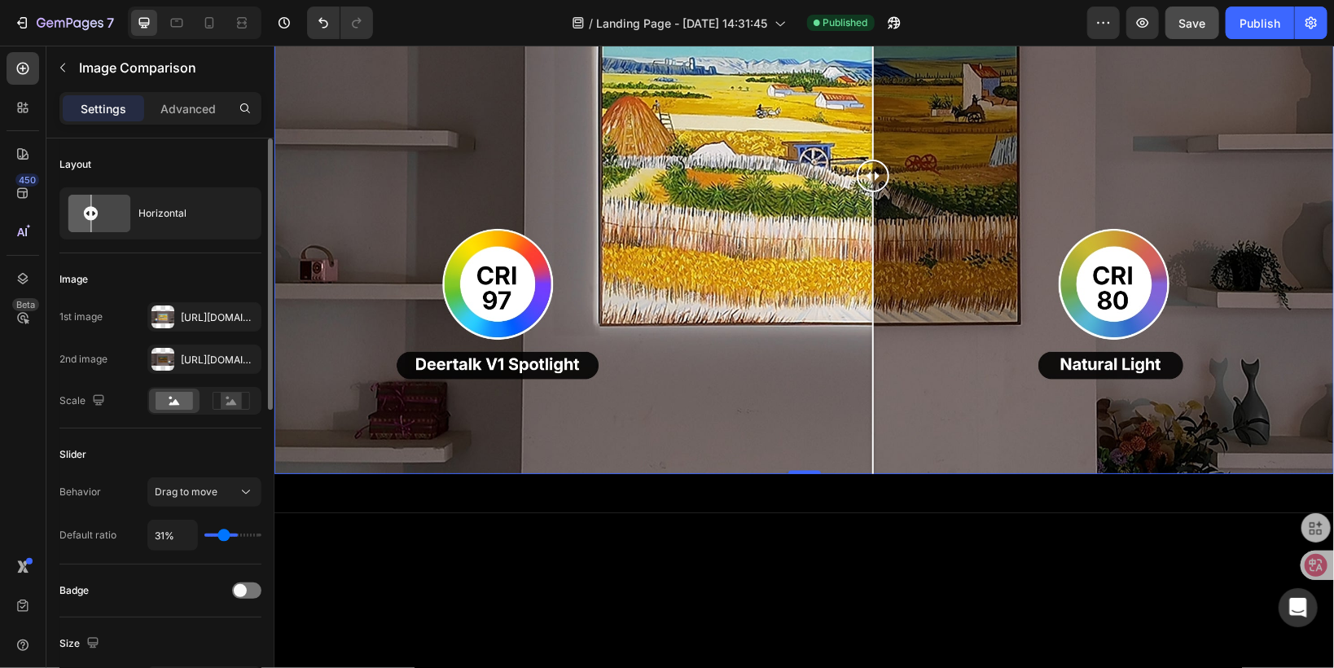
type input "30%"
type input "30"
type input "27%"
type input "27"
type input "26%"
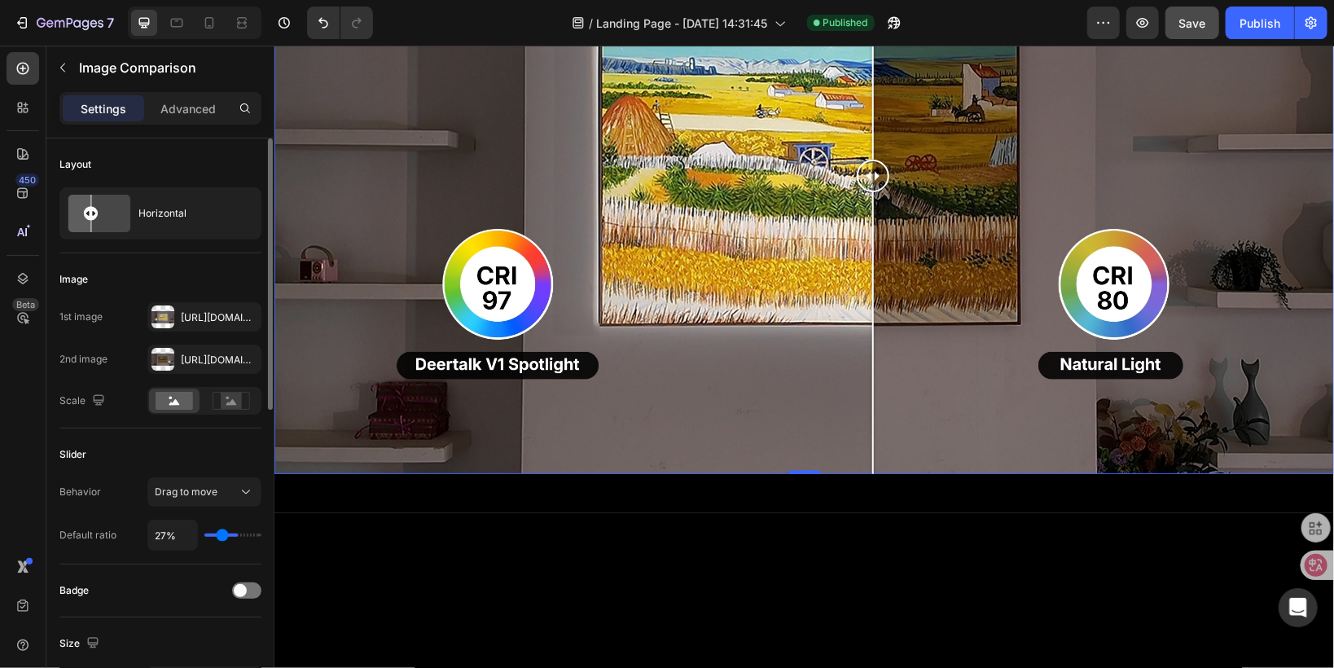
type input "26"
type input "24%"
type input "24"
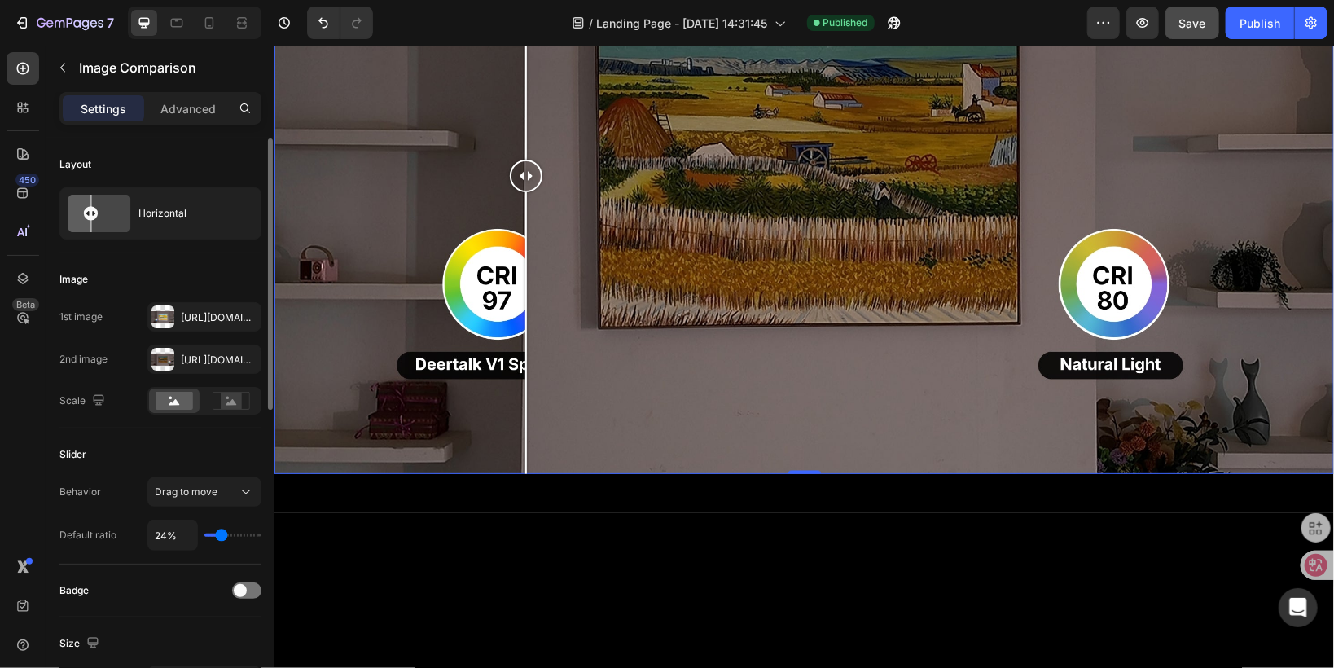
type input "22%"
type input "22"
type input "20%"
type input "20"
type input "18%"
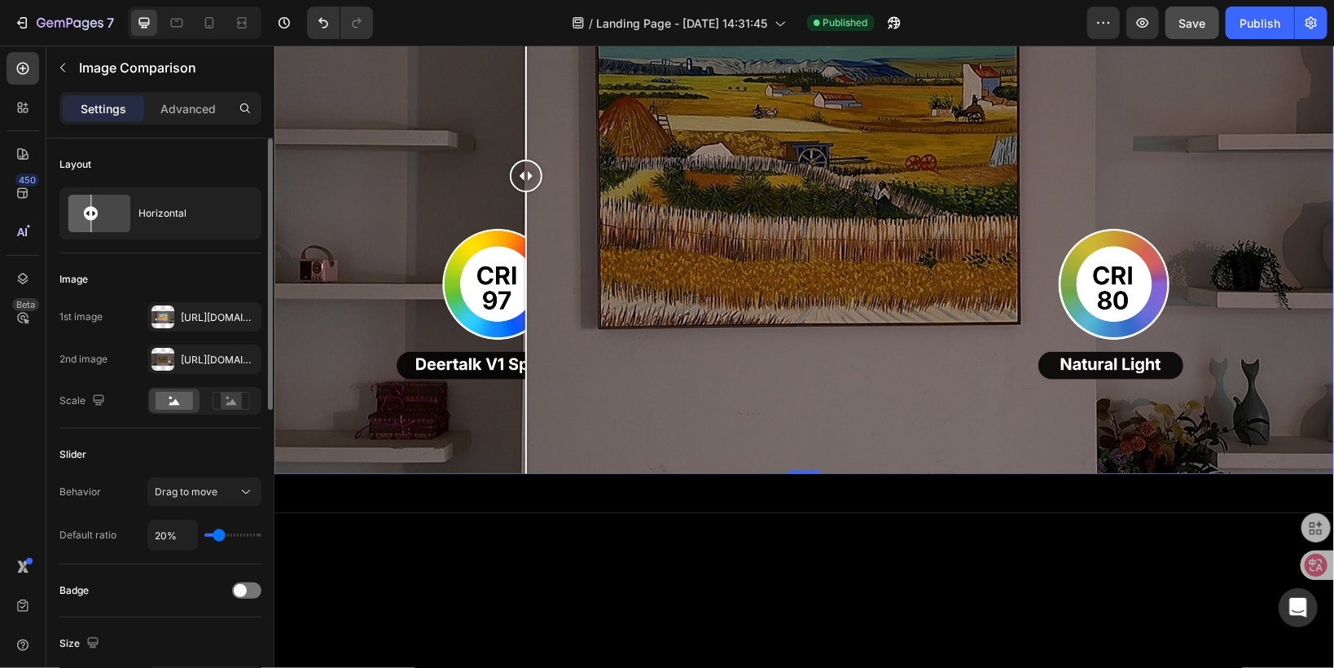
type input "18"
type input "17%"
type input "17"
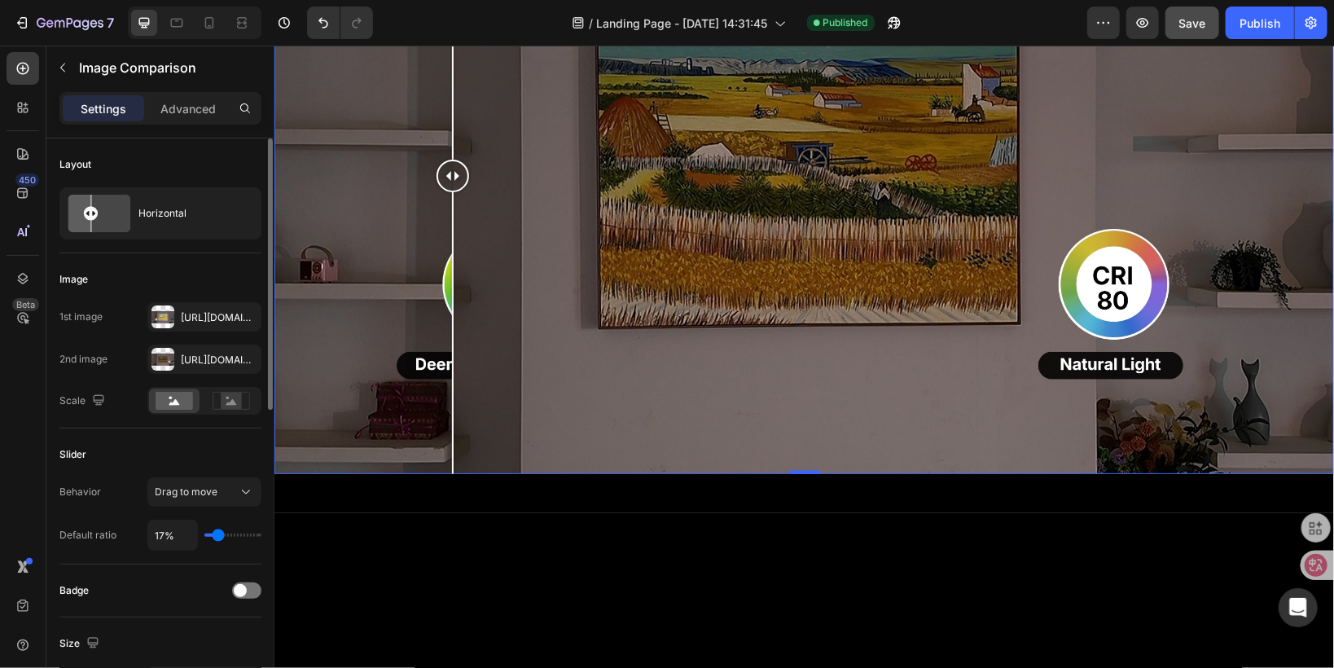
type input "15%"
type input "15"
type input "12%"
type input "12"
type input "10%"
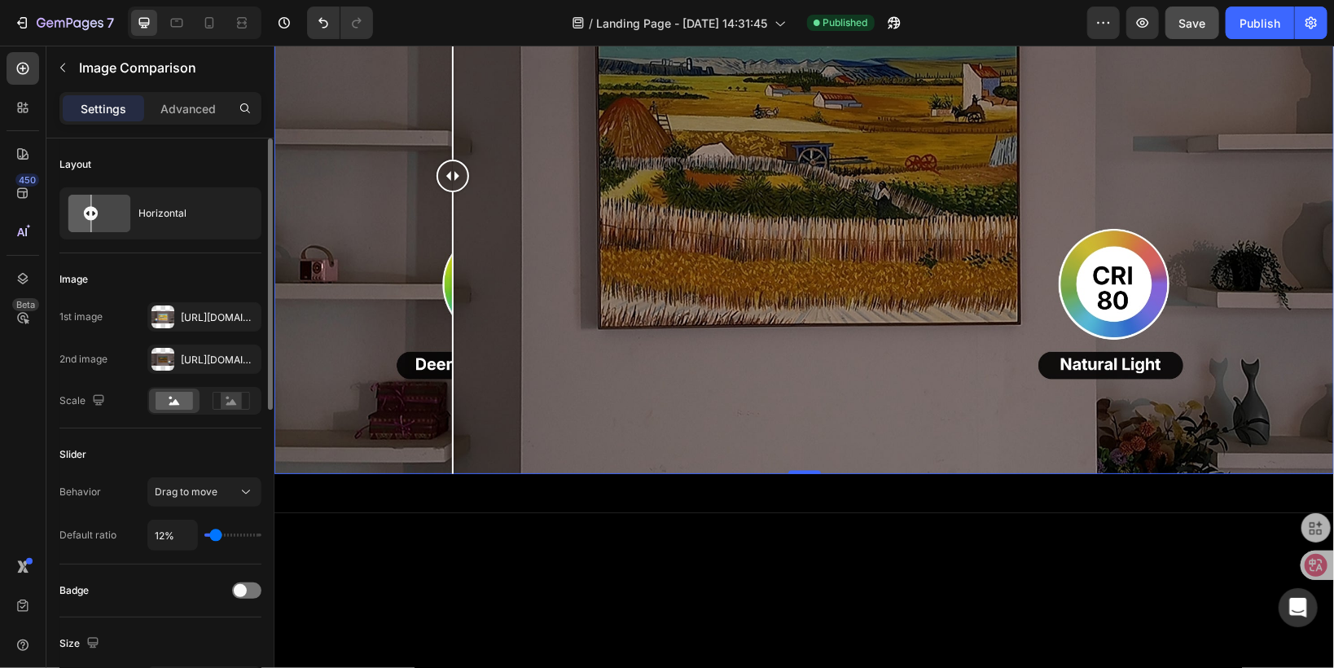
type input "10"
type input "8%"
type input "8"
type input "6%"
type input "6"
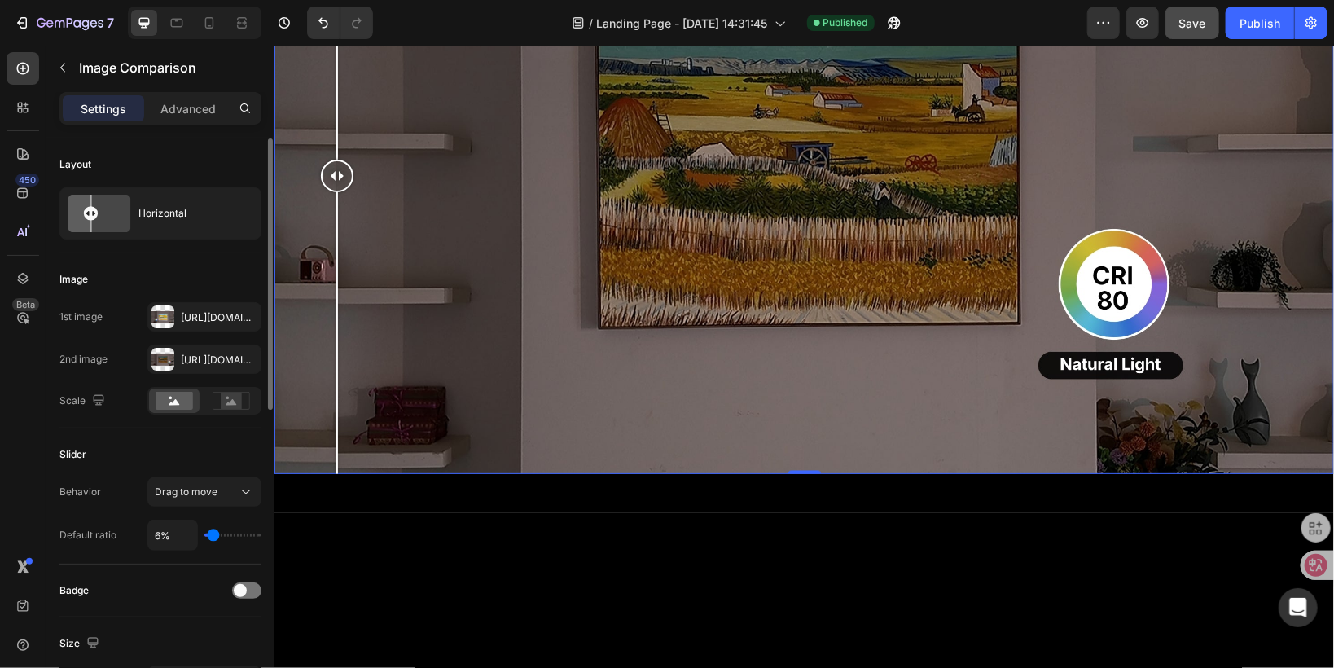
type input "7%"
type input "7"
type input "8%"
type input "8"
type input "12%"
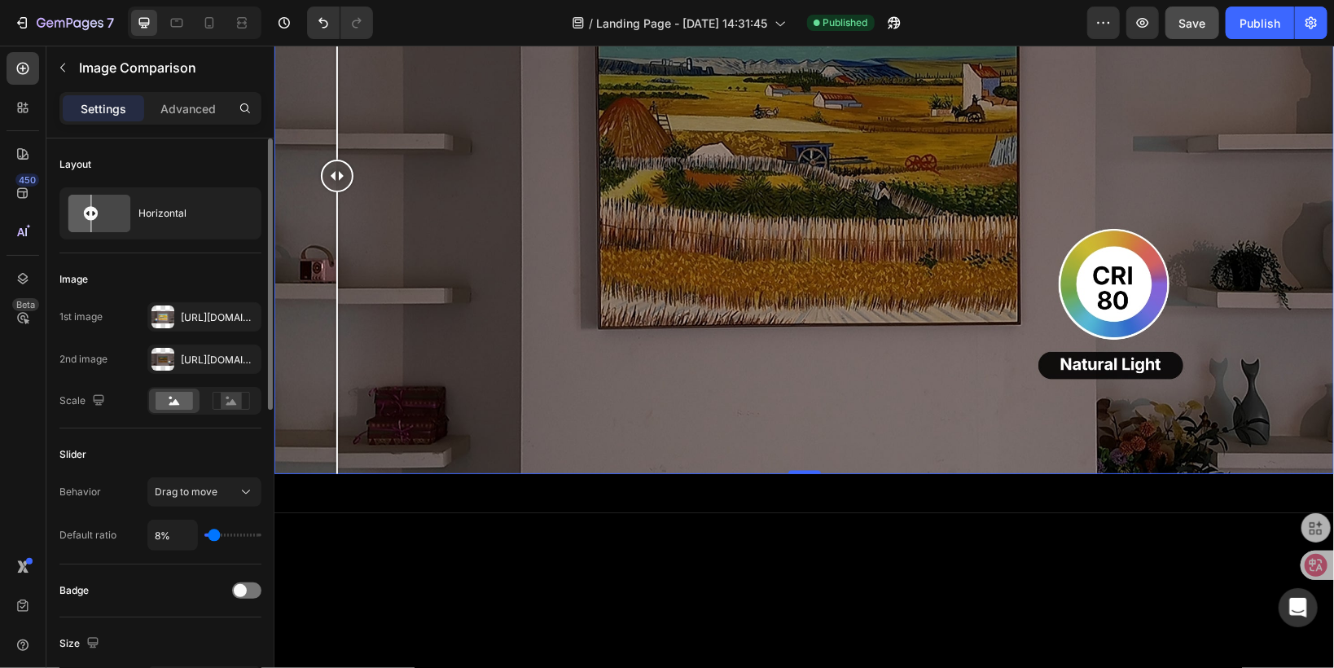
type input "12"
type input "14%"
type input "14"
type input "18%"
type input "18"
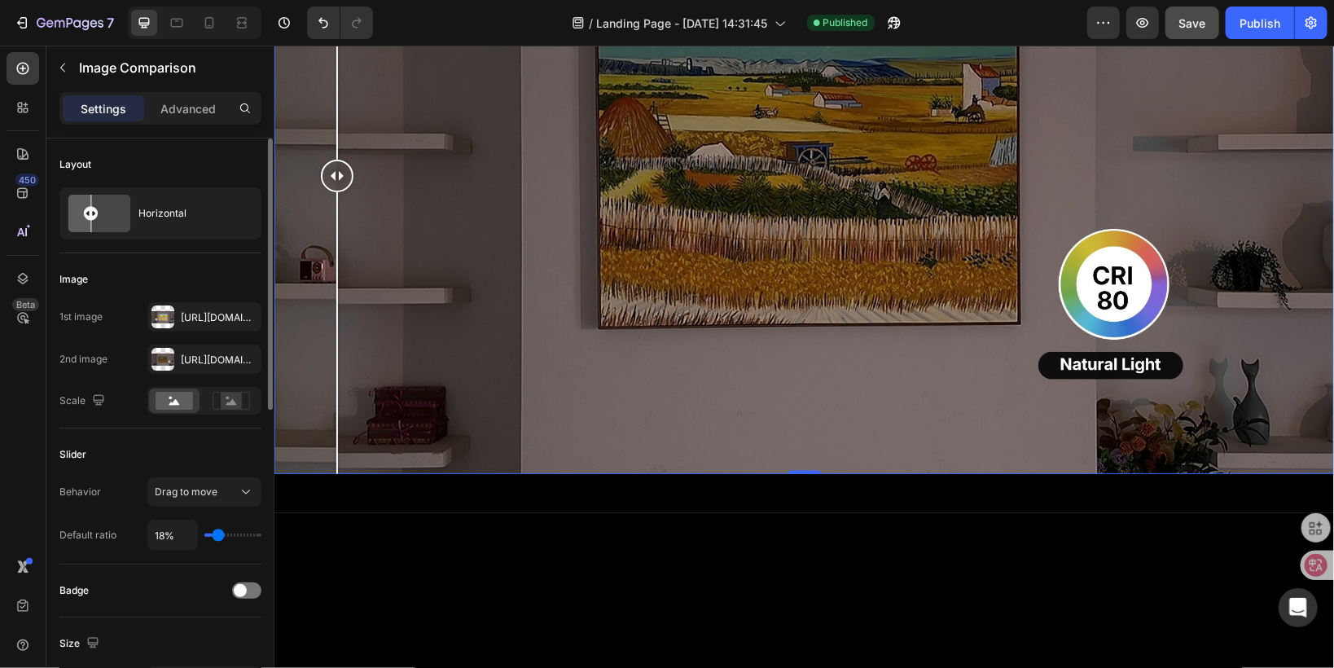
type input "20%"
type input "20"
type input "24%"
type input "24"
type input "26%"
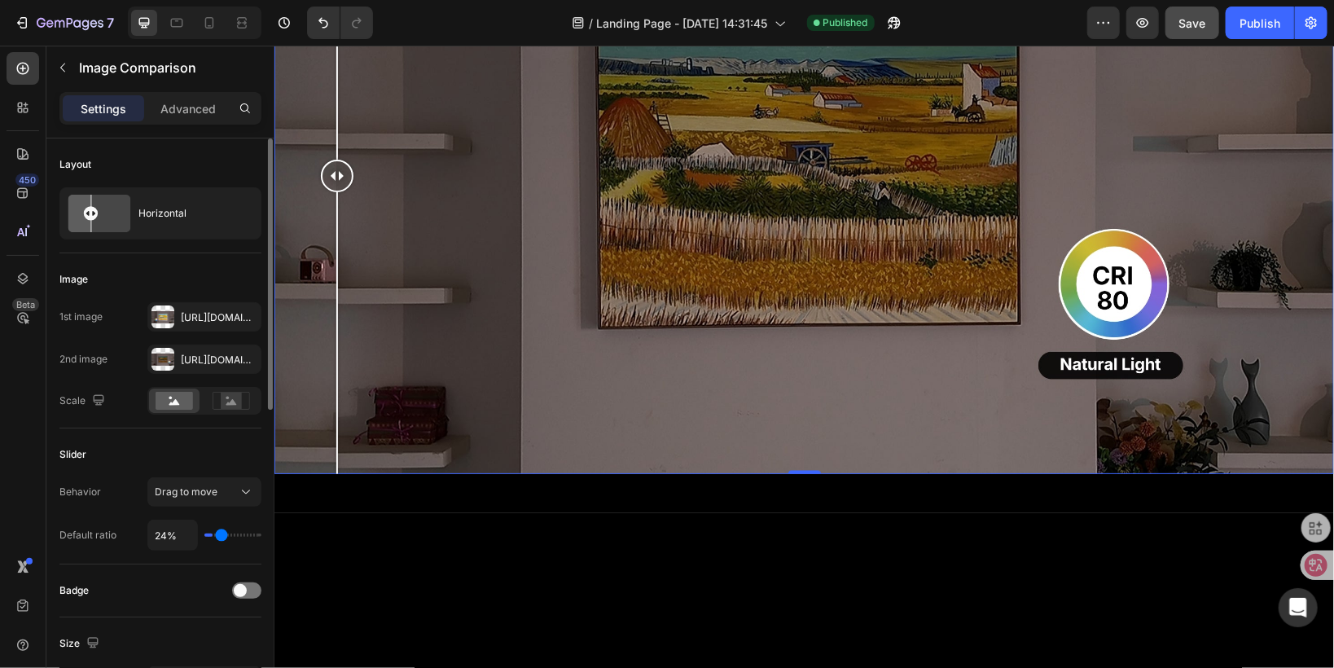
type input "26"
type input "32%"
type input "32"
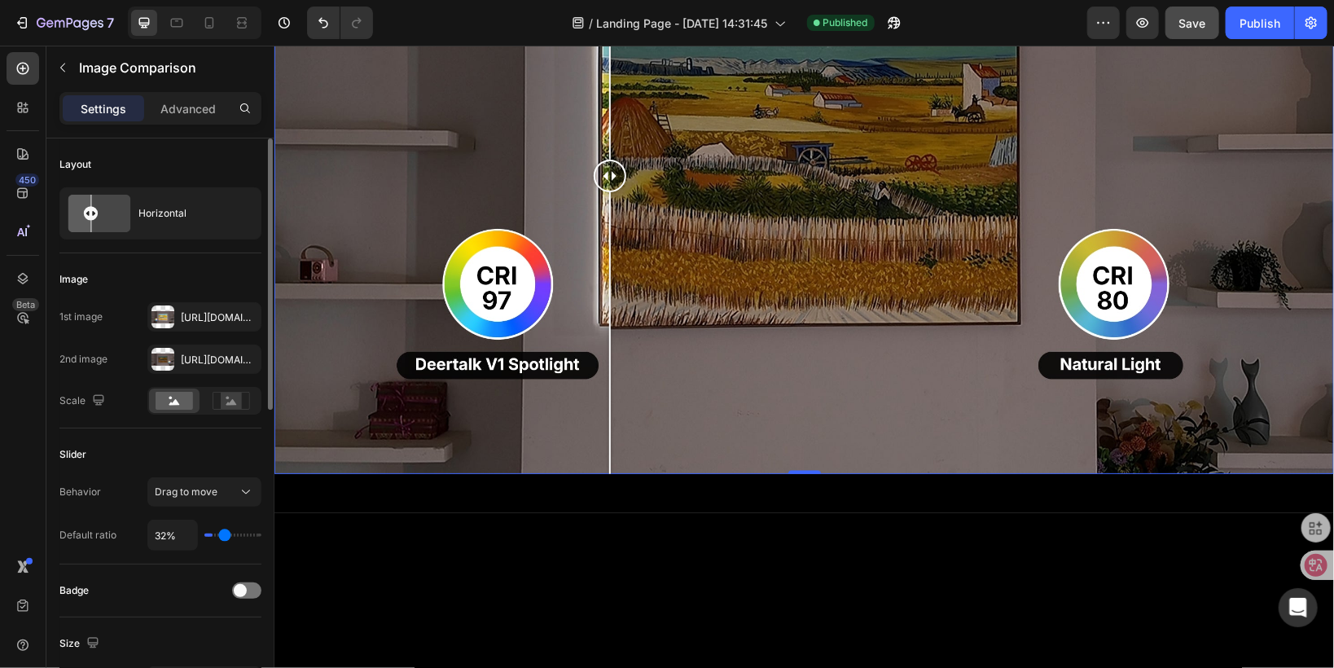
type input "35%"
type input "35"
type input "38%"
type input "38"
type input "41%"
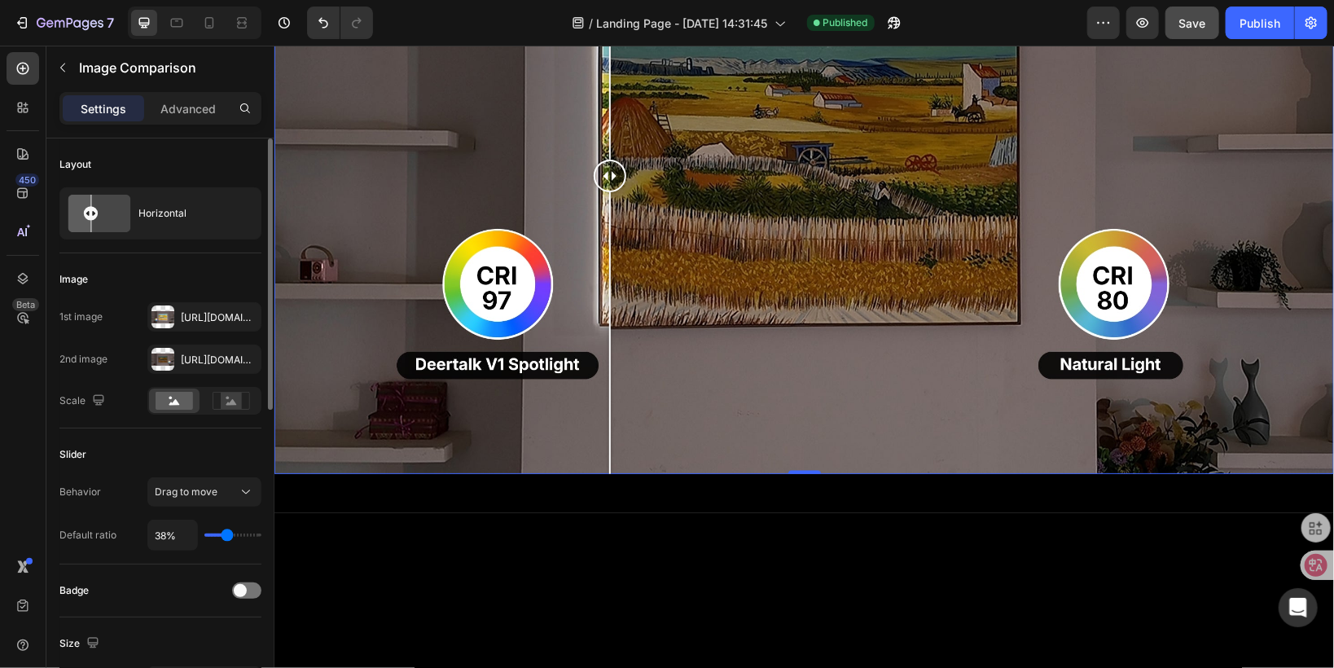
type input "41"
type input "44%"
type input "44"
type input "45%"
type input "45"
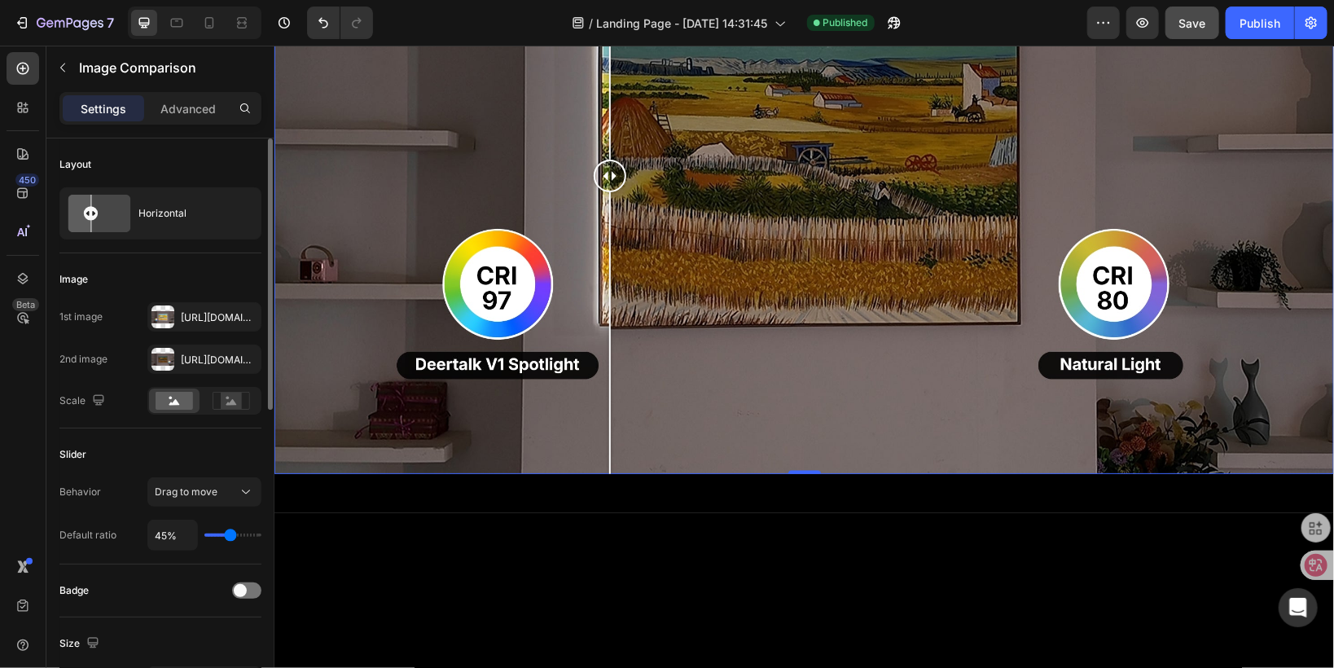
type input "47%"
type input "47"
type input "48%"
type input "48"
type input "51%"
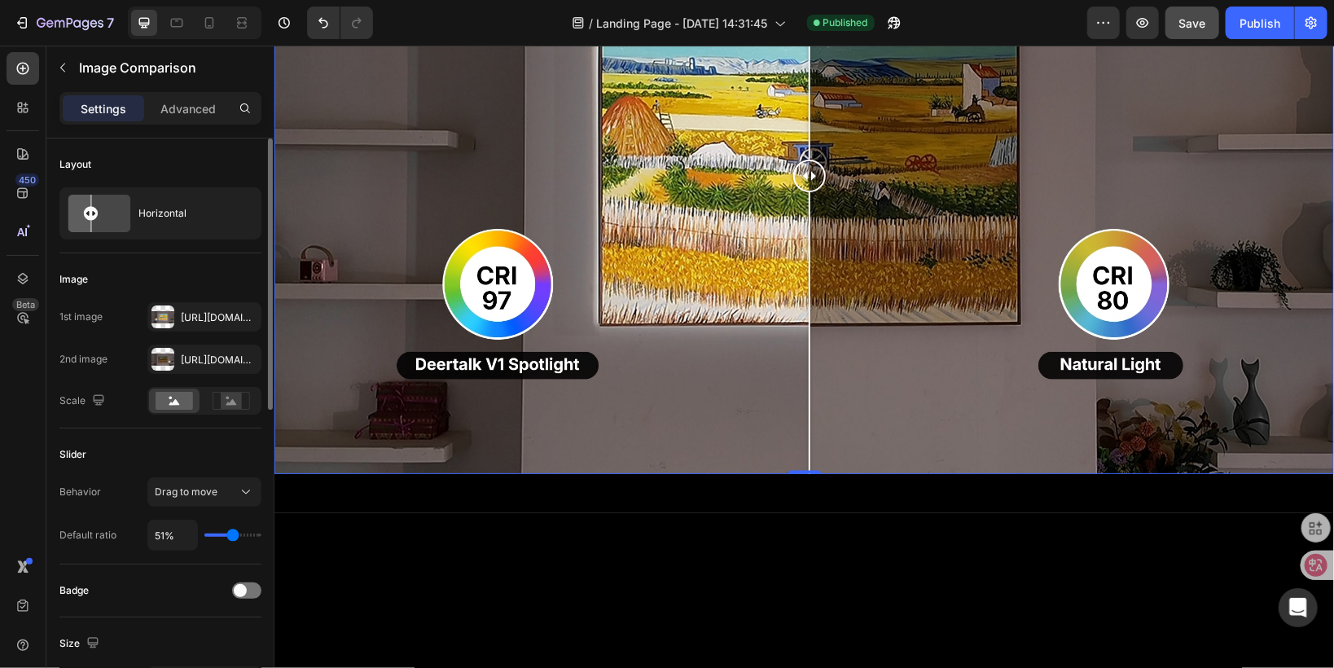
type input "51"
click at [233, 533] on input "range" at bounding box center [232, 534] width 57 height 3
click at [160, 534] on input "51%" at bounding box center [172, 534] width 49 height 29
click at [164, 534] on input "51%" at bounding box center [172, 534] width 49 height 29
type input "5%"
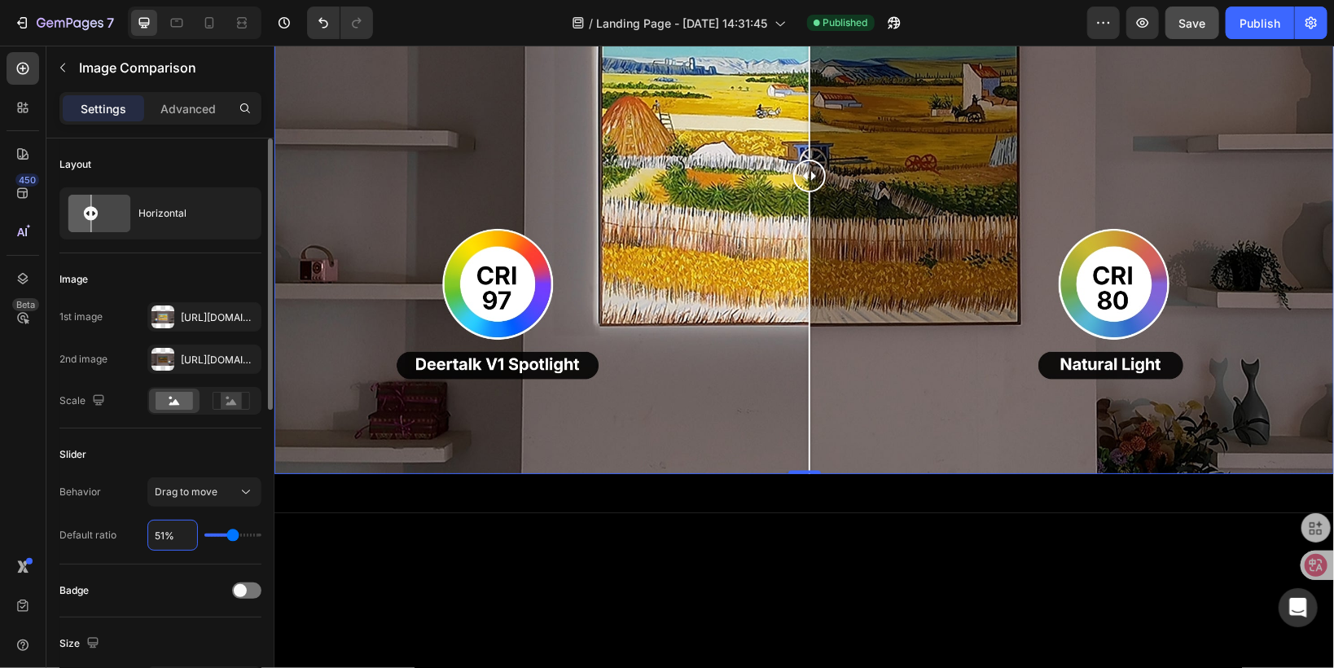
type input "5"
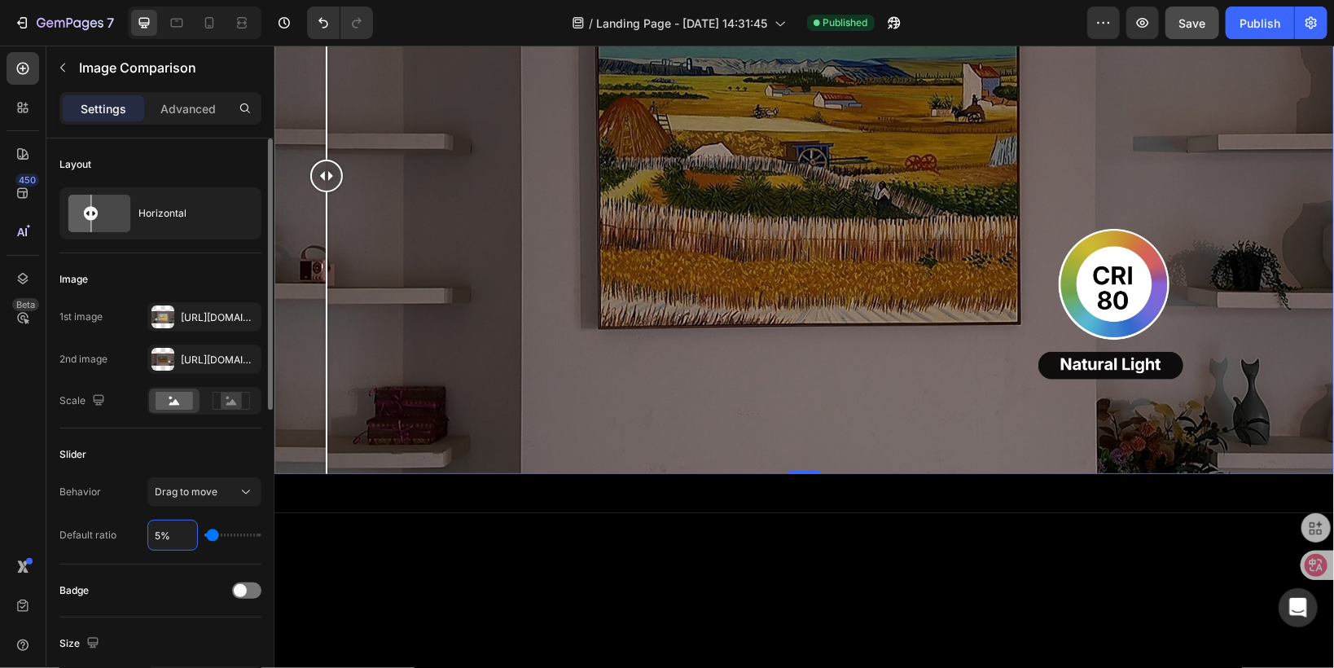
type input "50%"
type input "50"
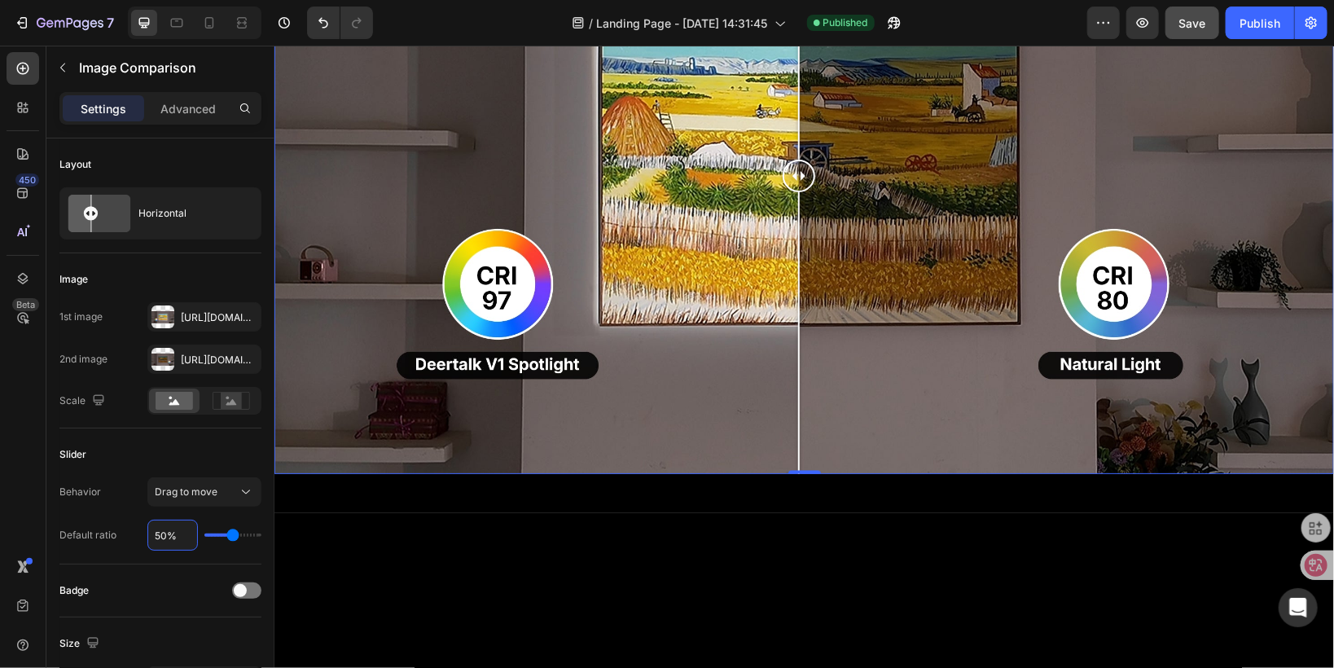
type input "50%"
click at [0, 472] on div "450 Beta" at bounding box center [23, 357] width 46 height 622
click at [221, 399] on rect at bounding box center [231, 401] width 21 height 16
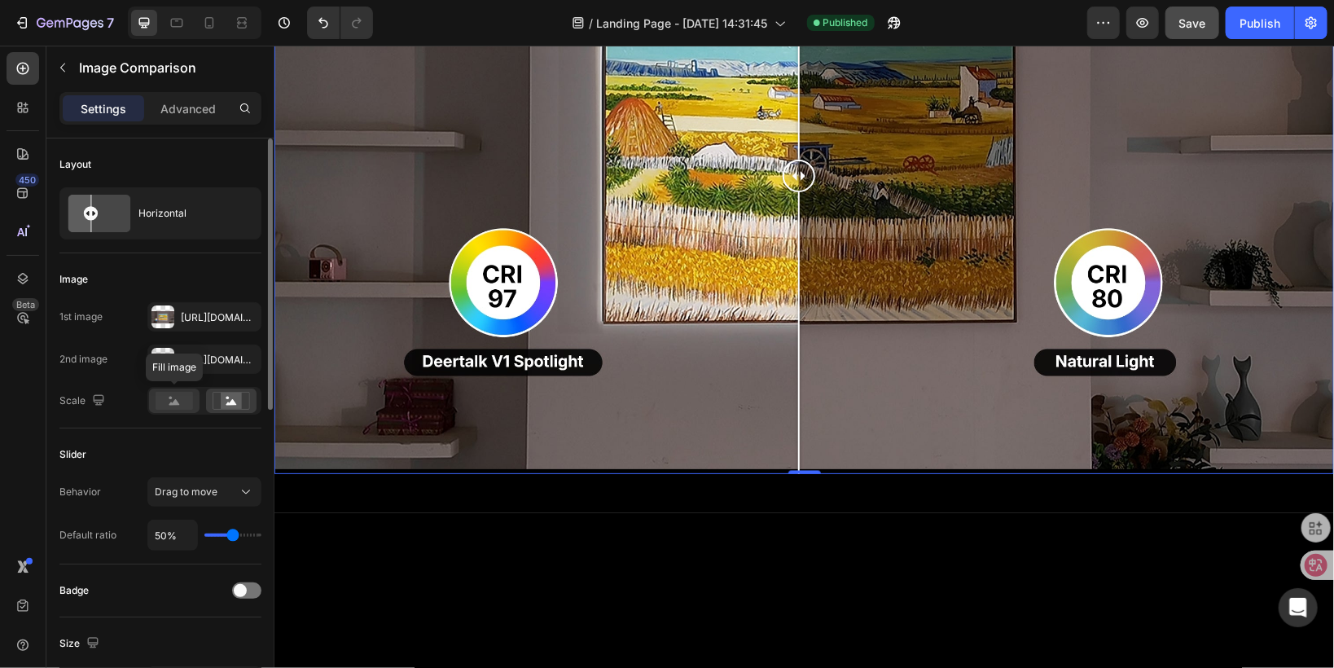
click at [176, 400] on icon at bounding box center [174, 402] width 11 height 6
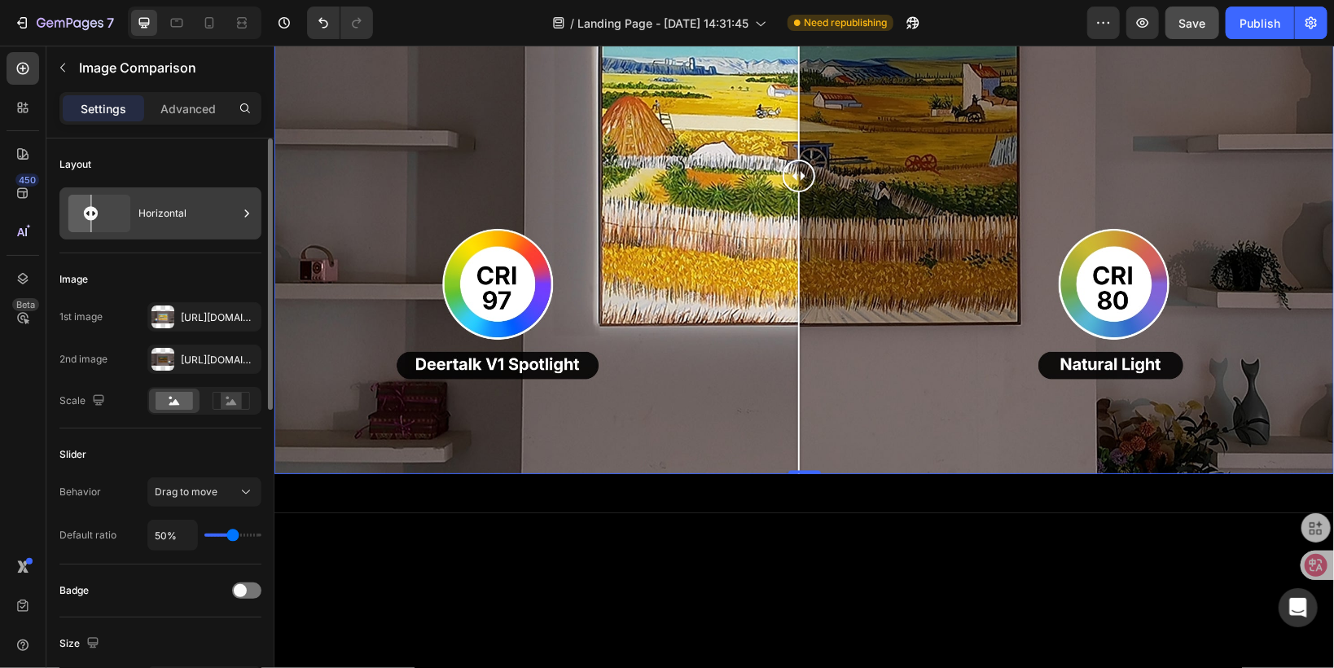
click at [160, 213] on div "Horizontal" at bounding box center [187, 213] width 99 height 37
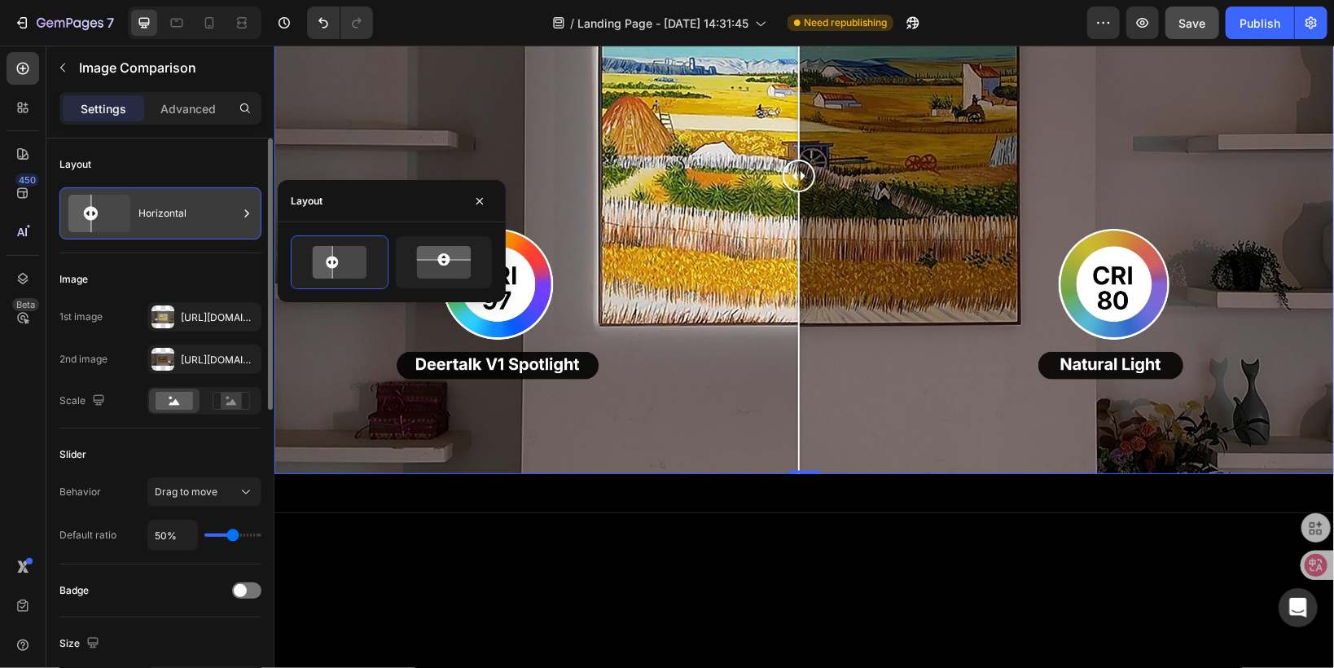
click at [160, 213] on div "Horizontal" at bounding box center [187, 213] width 99 height 37
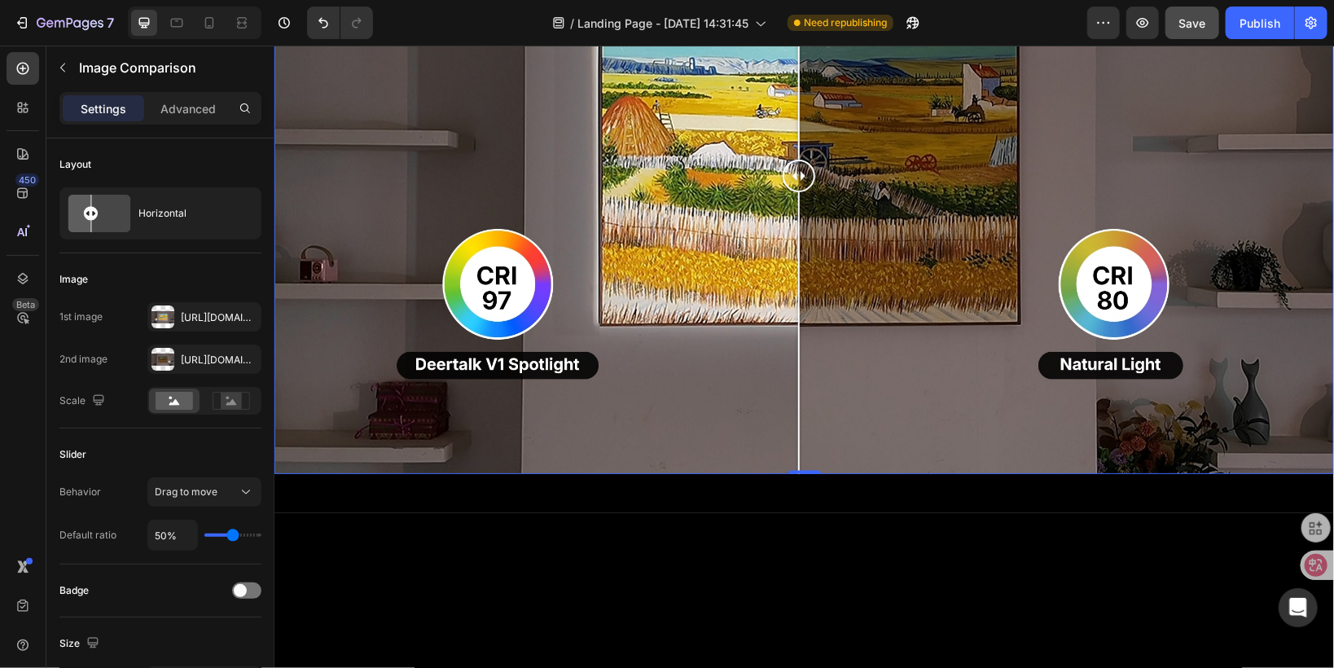
click at [0, 454] on div "450 Beta" at bounding box center [23, 357] width 46 height 622
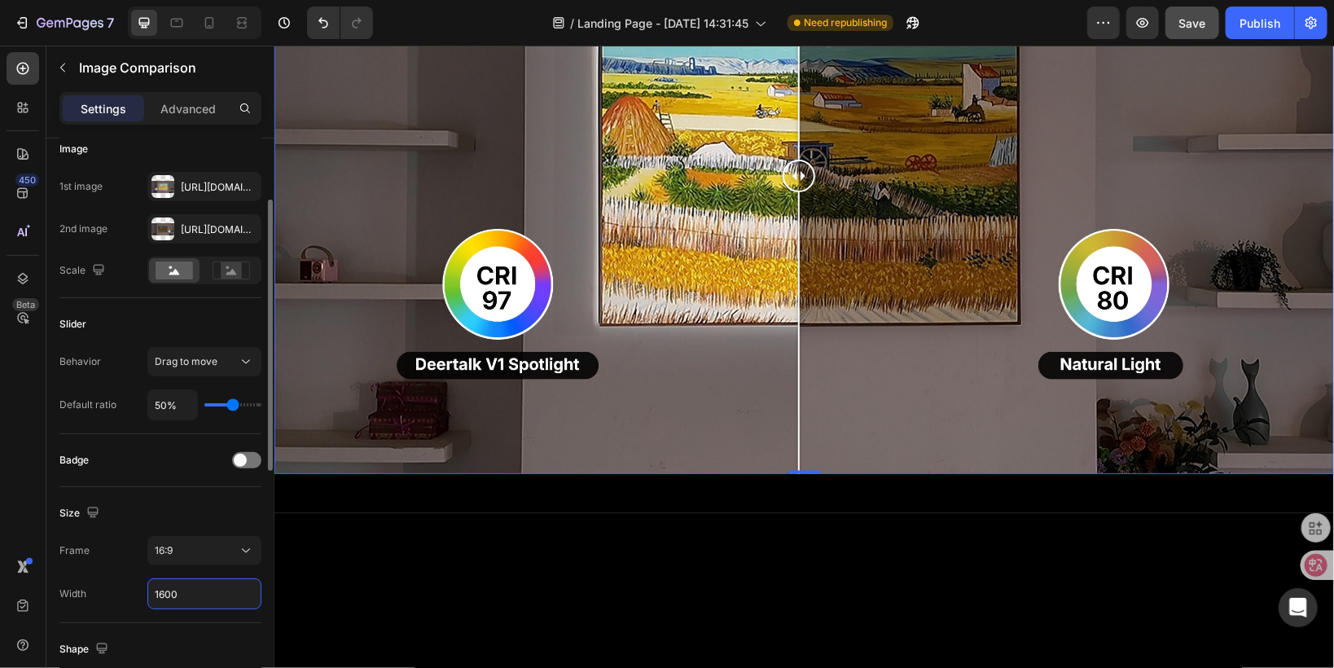
click at [162, 590] on input "1600" at bounding box center [204, 593] width 112 height 29
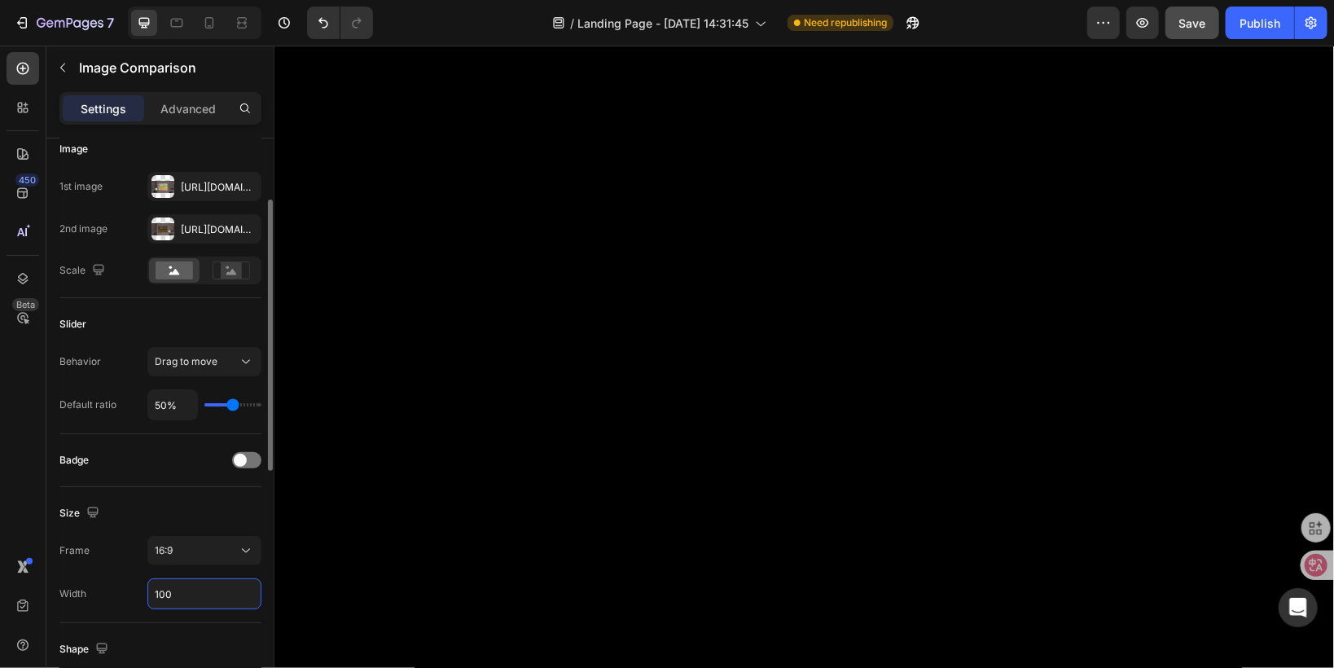
type input "1800"
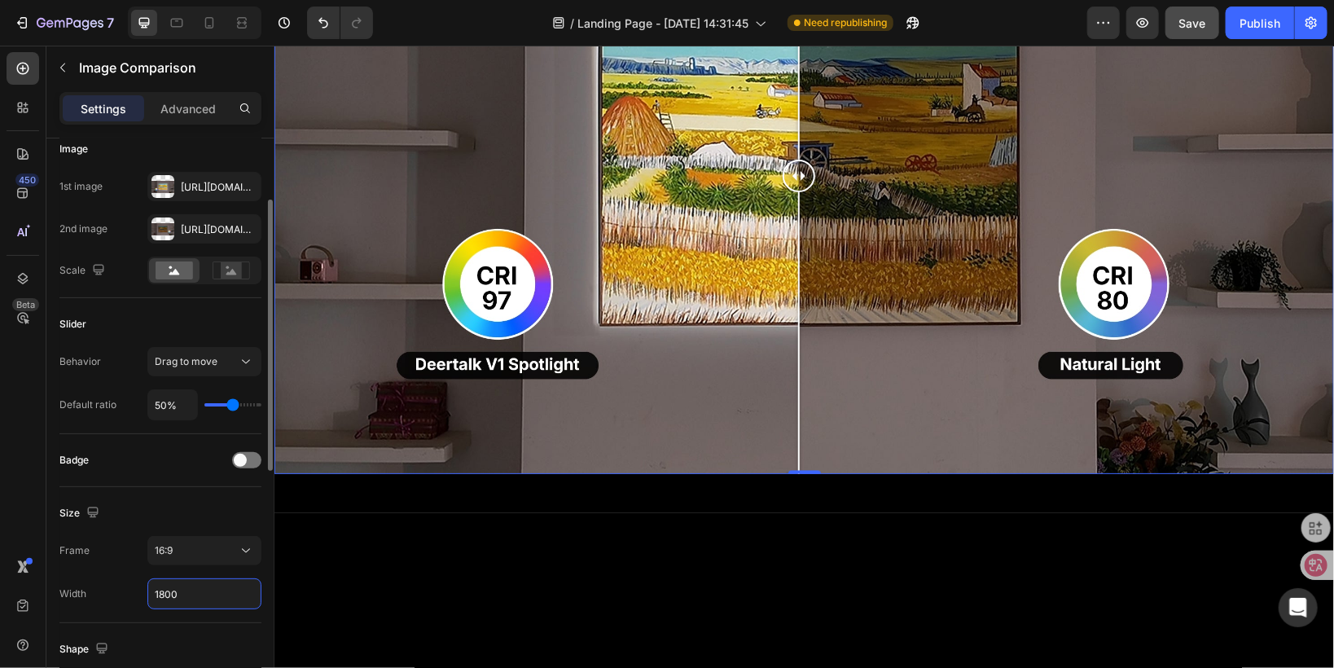
click at [208, 595] on input "1800" at bounding box center [204, 593] width 112 height 29
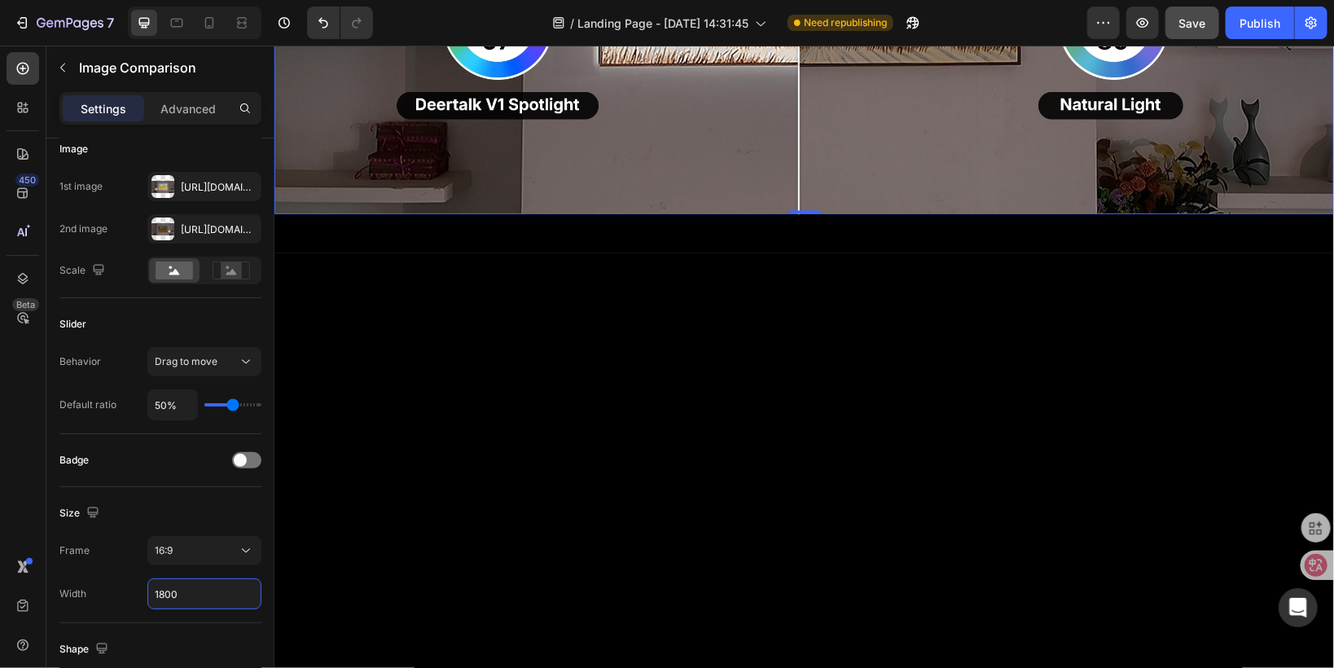
scroll to position [1674, 0]
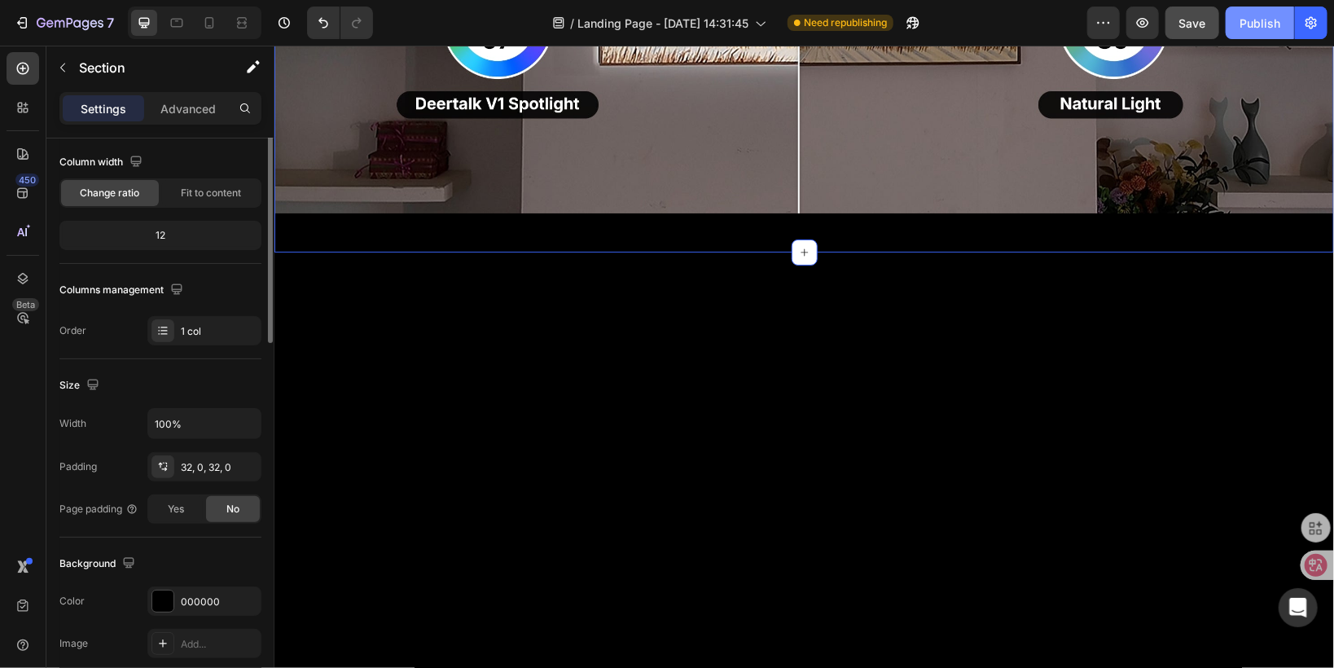
scroll to position [0, 0]
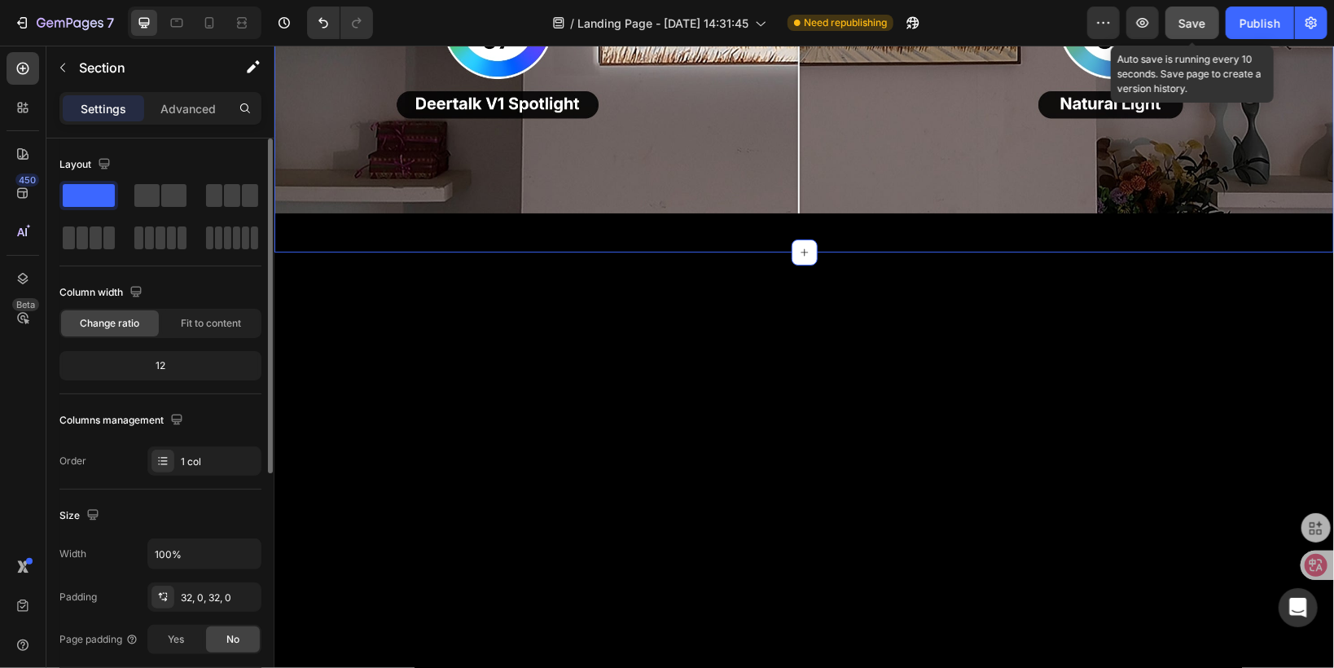
click at [1197, 26] on span "Save" at bounding box center [1192, 23] width 27 height 14
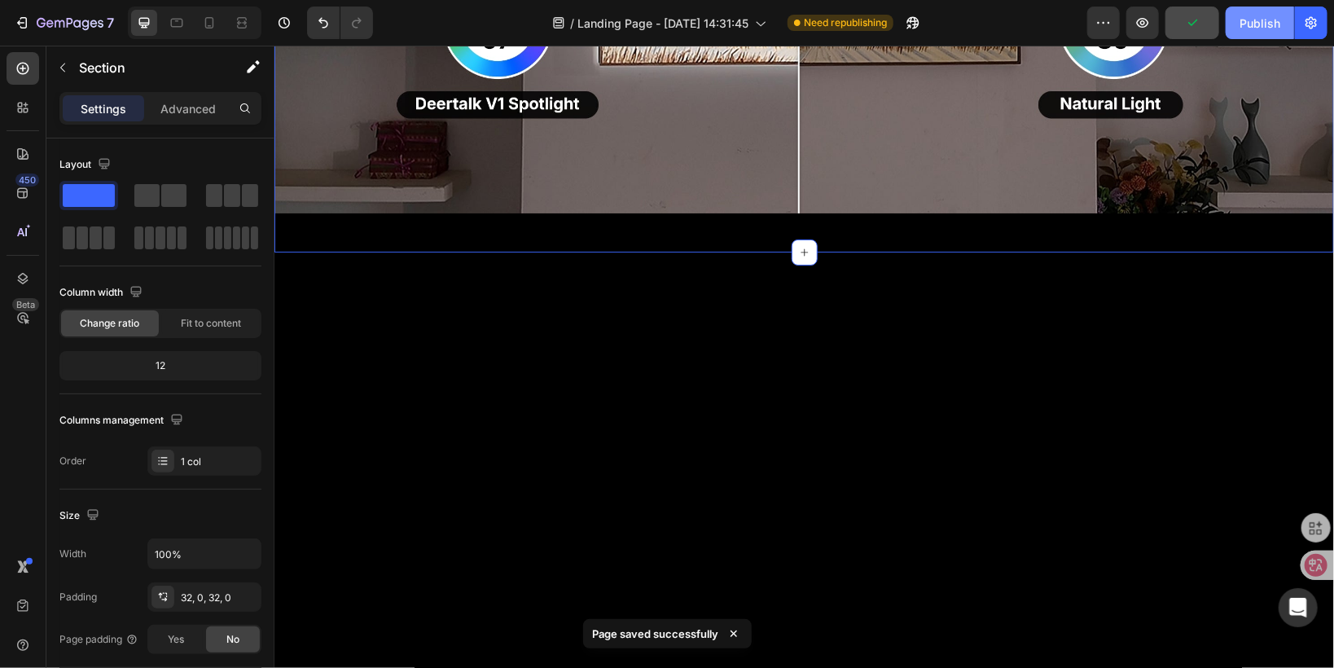
click at [1249, 28] on div "Publish" at bounding box center [1259, 23] width 41 height 17
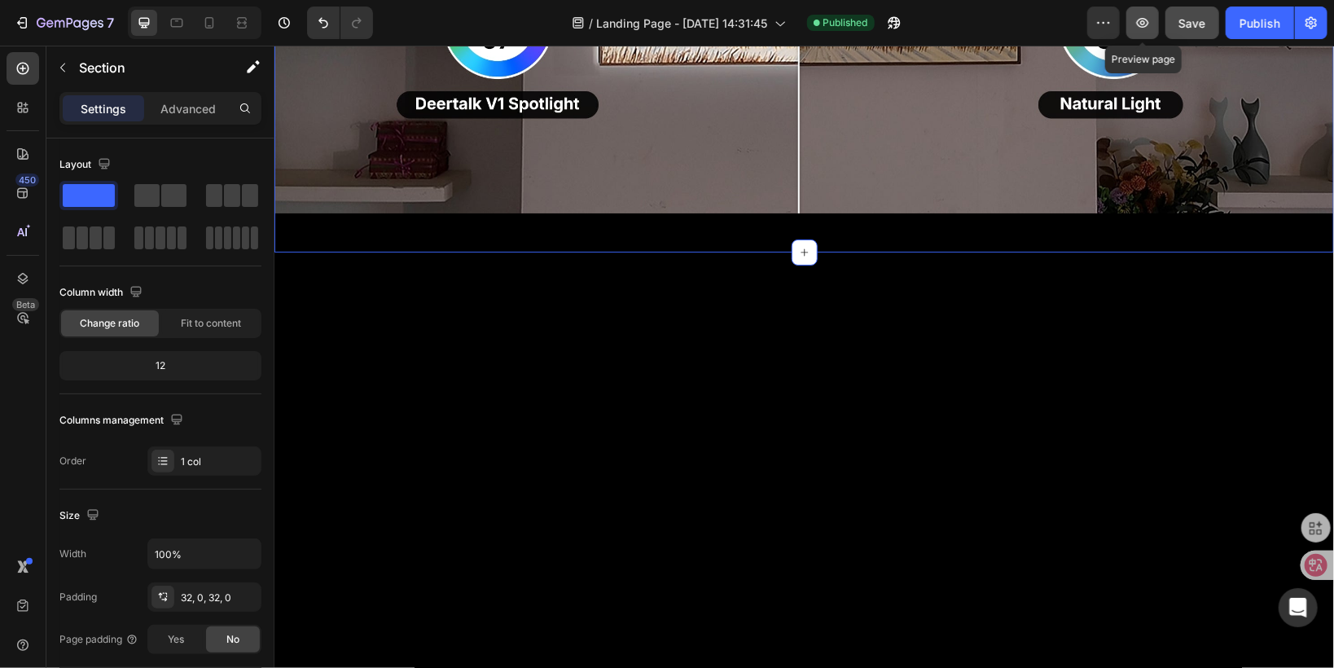
click at [1138, 26] on icon "button" at bounding box center [1142, 23] width 16 height 16
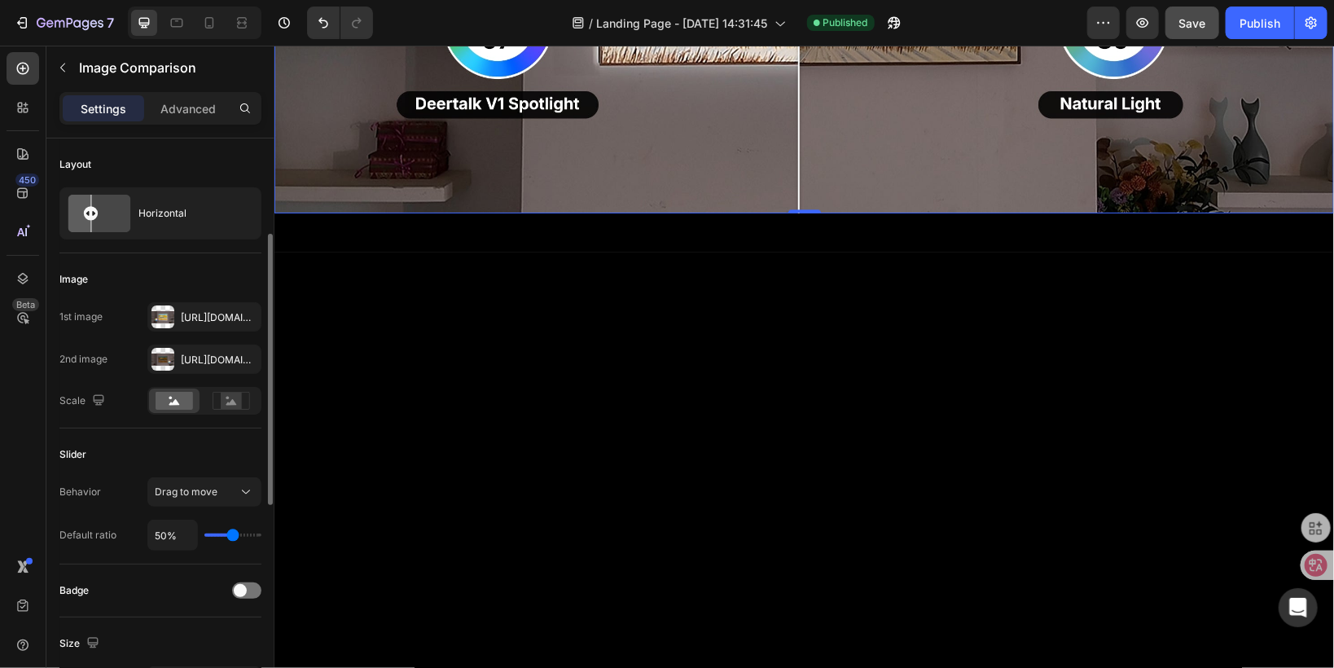
scroll to position [195, 0]
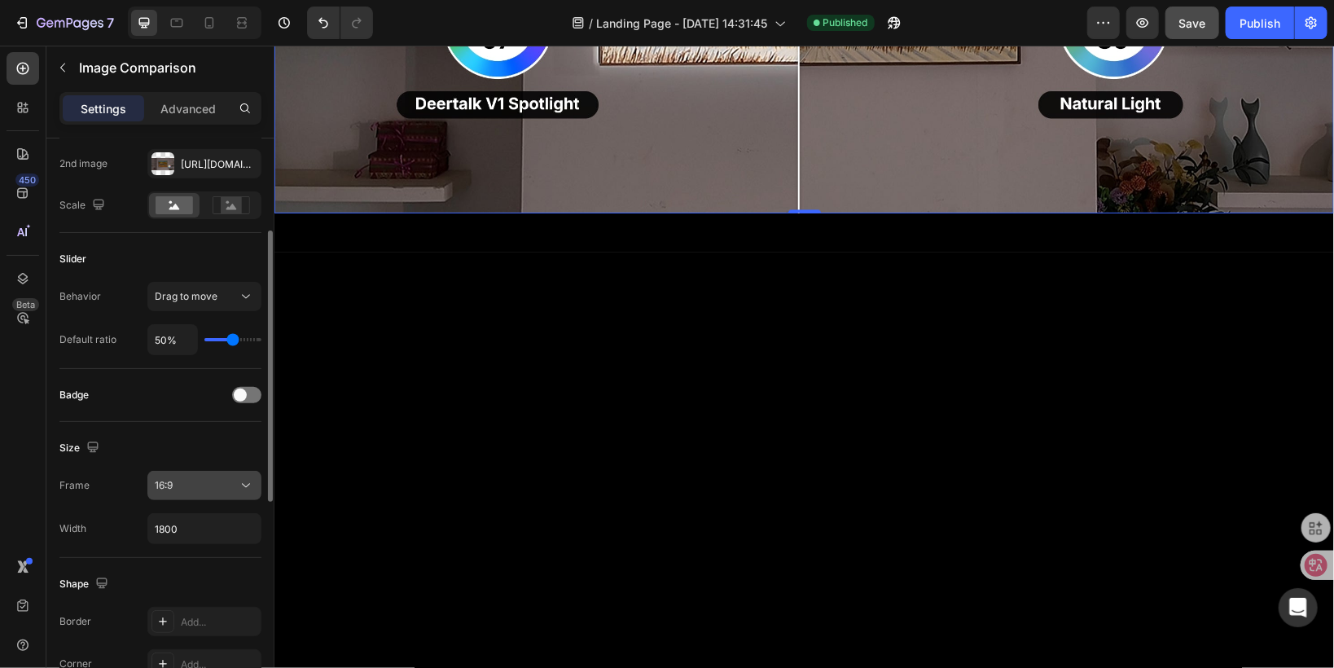
click at [183, 489] on div "16:9" at bounding box center [196, 485] width 83 height 15
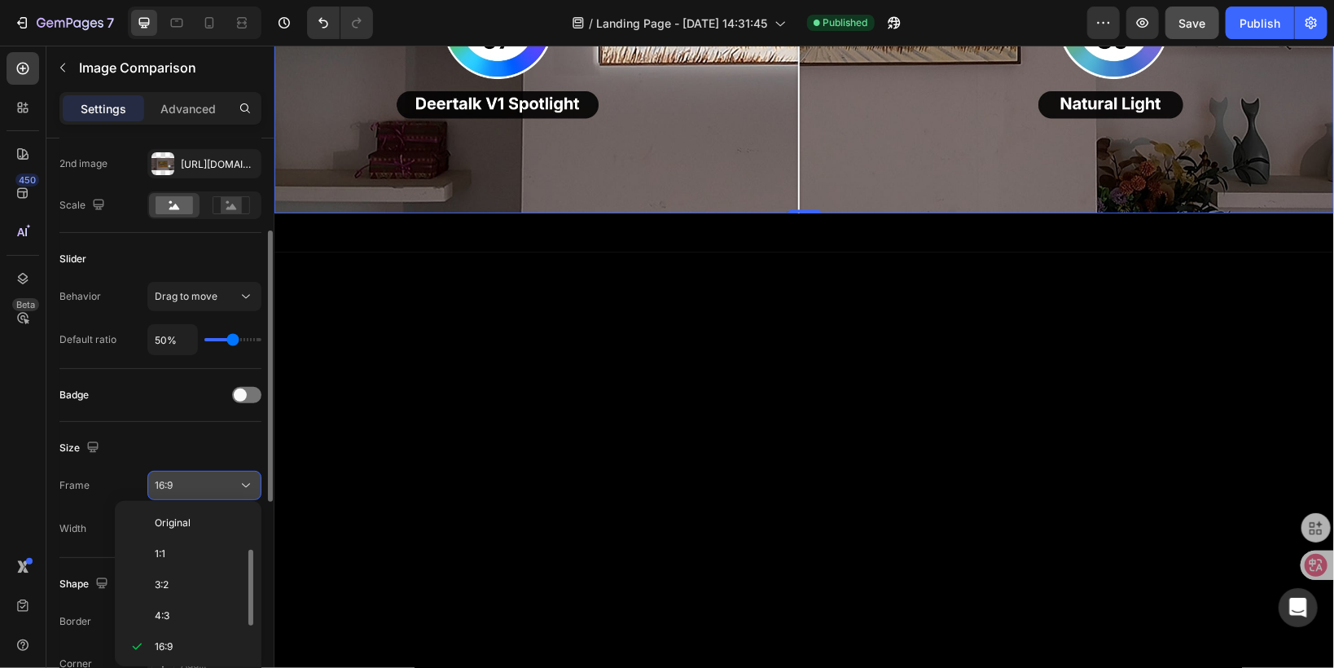
scroll to position [29, 0]
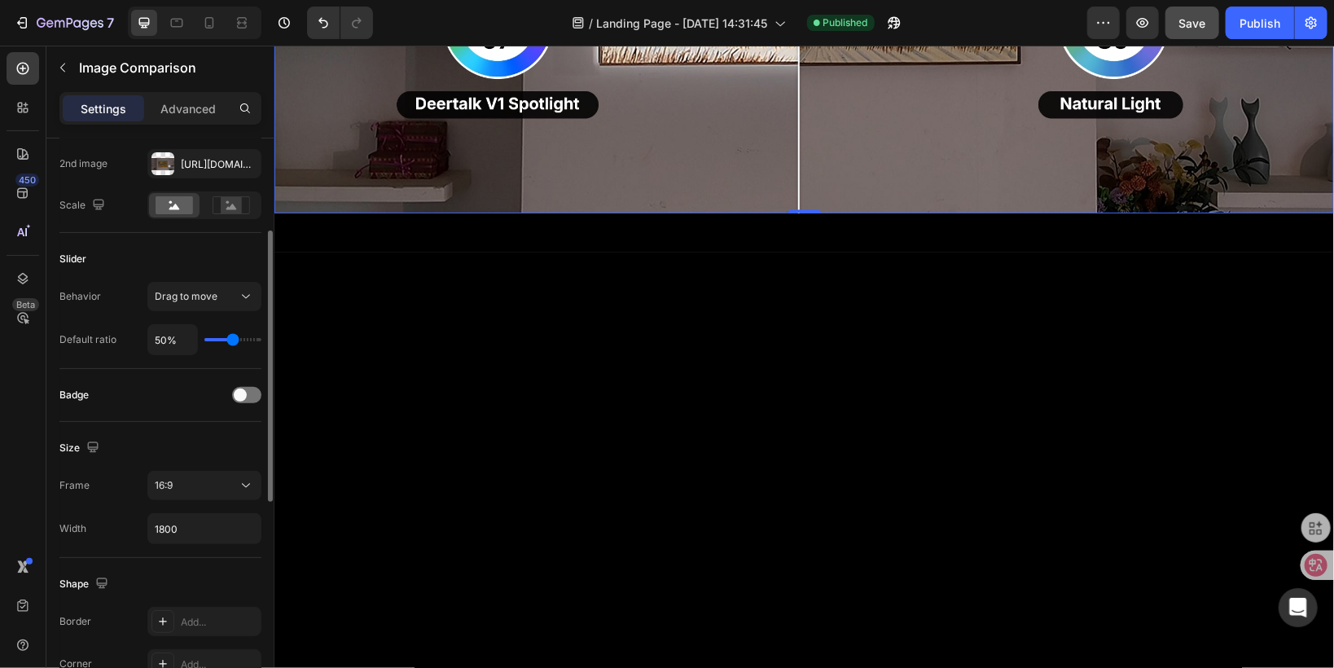
click at [169, 440] on div "Size" at bounding box center [160, 448] width 202 height 26
click at [177, 530] on input "1800" at bounding box center [204, 528] width 112 height 29
type input "auto"
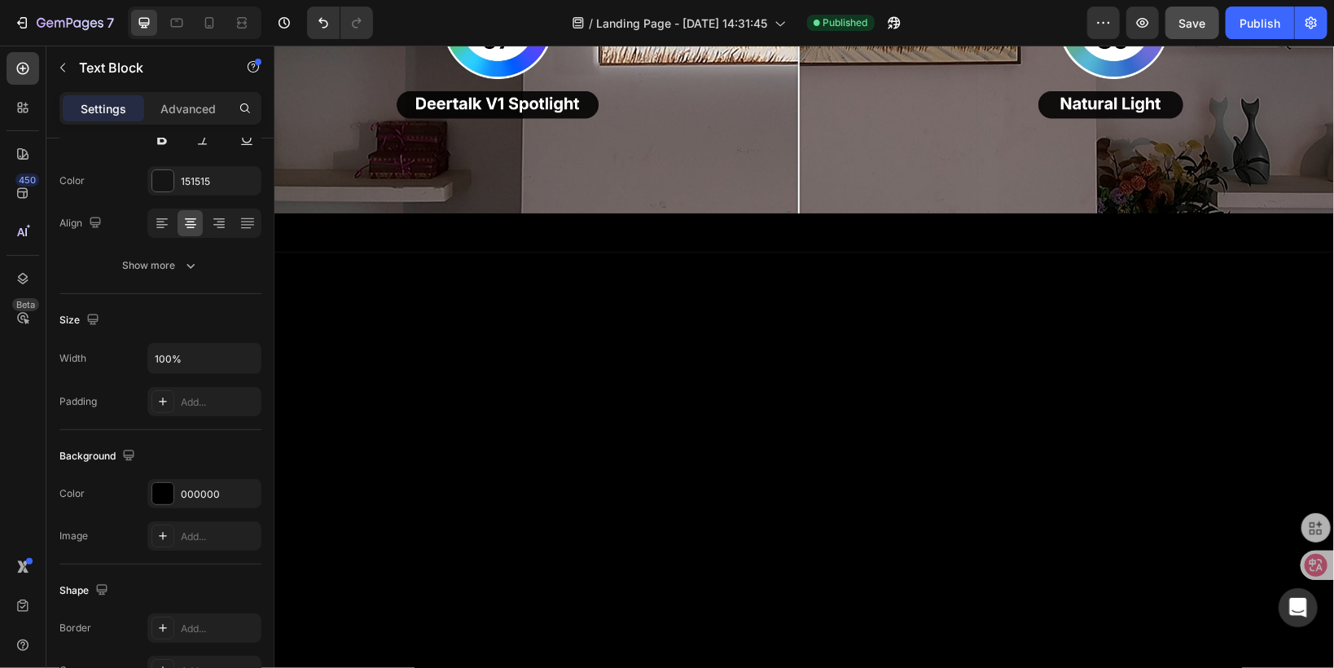
scroll to position [0, 0]
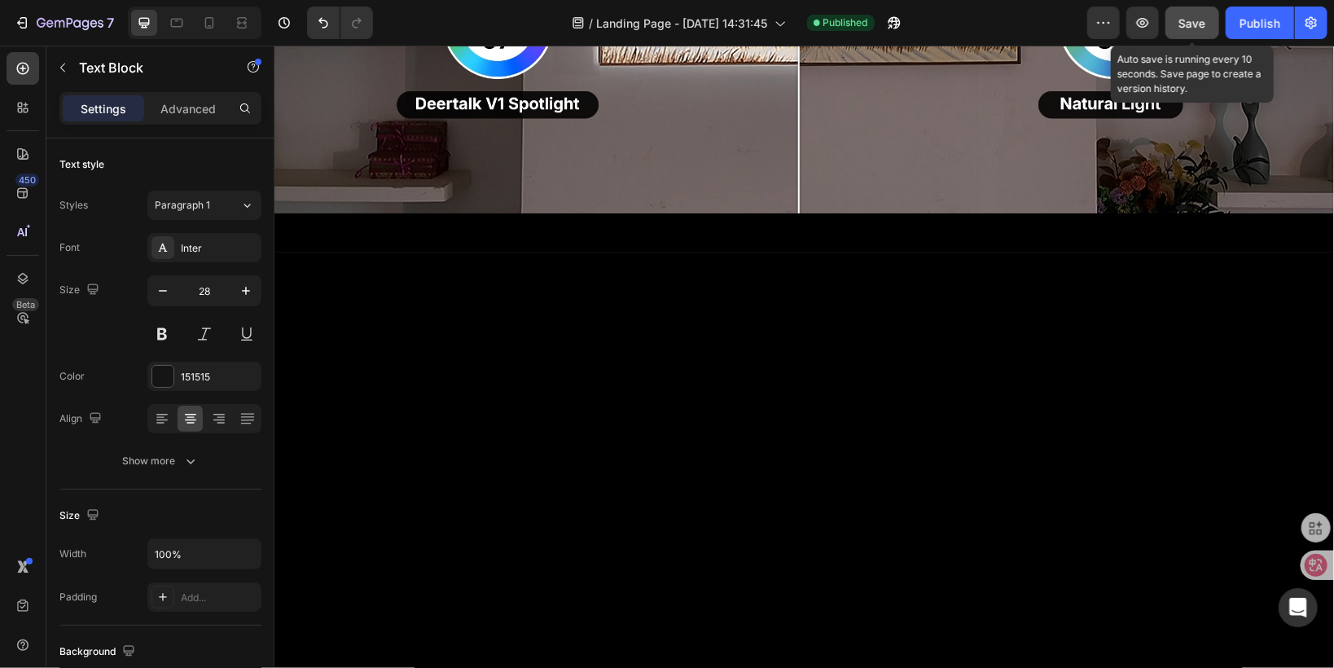
click at [1197, 25] on span "Save" at bounding box center [1192, 23] width 27 height 14
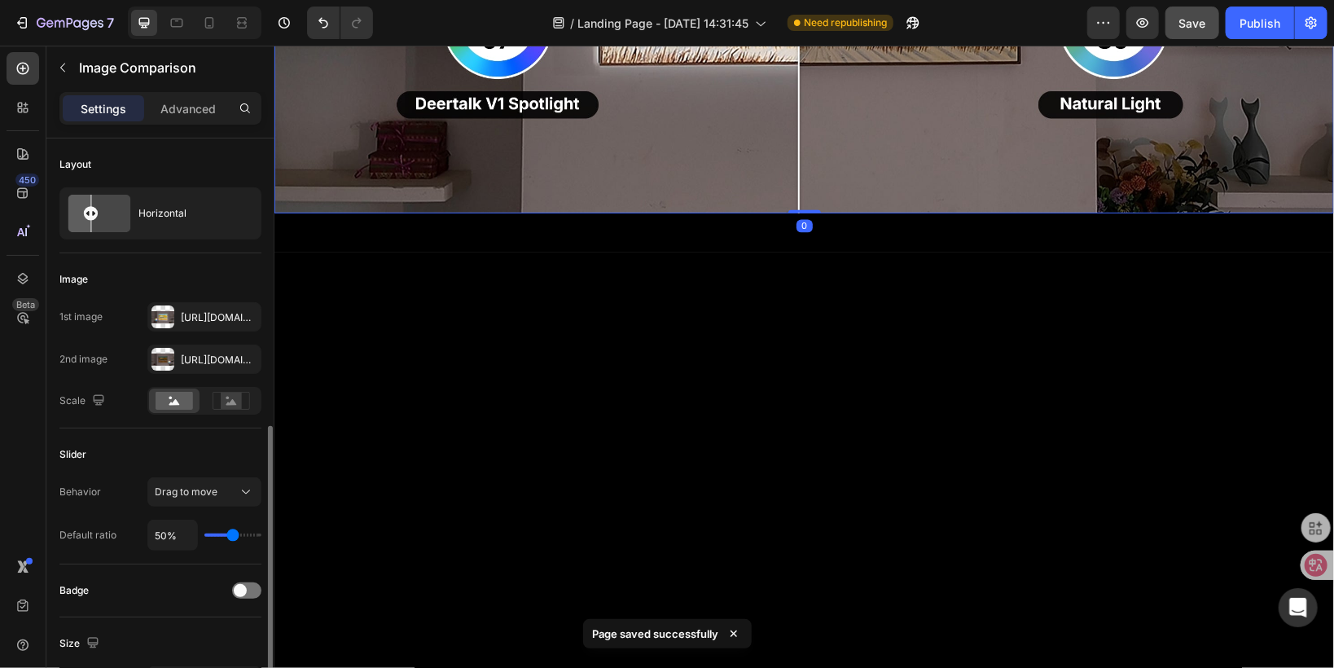
scroll to position [326, 0]
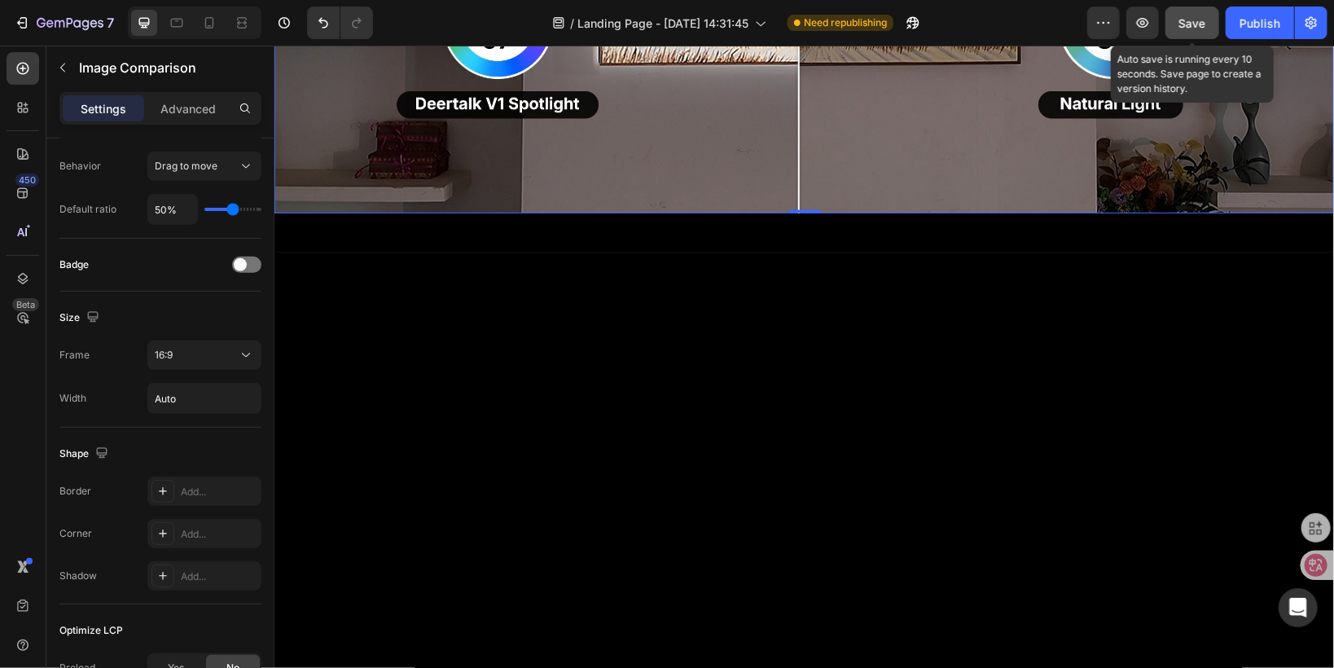
click at [1203, 20] on span "Save" at bounding box center [1192, 23] width 27 height 14
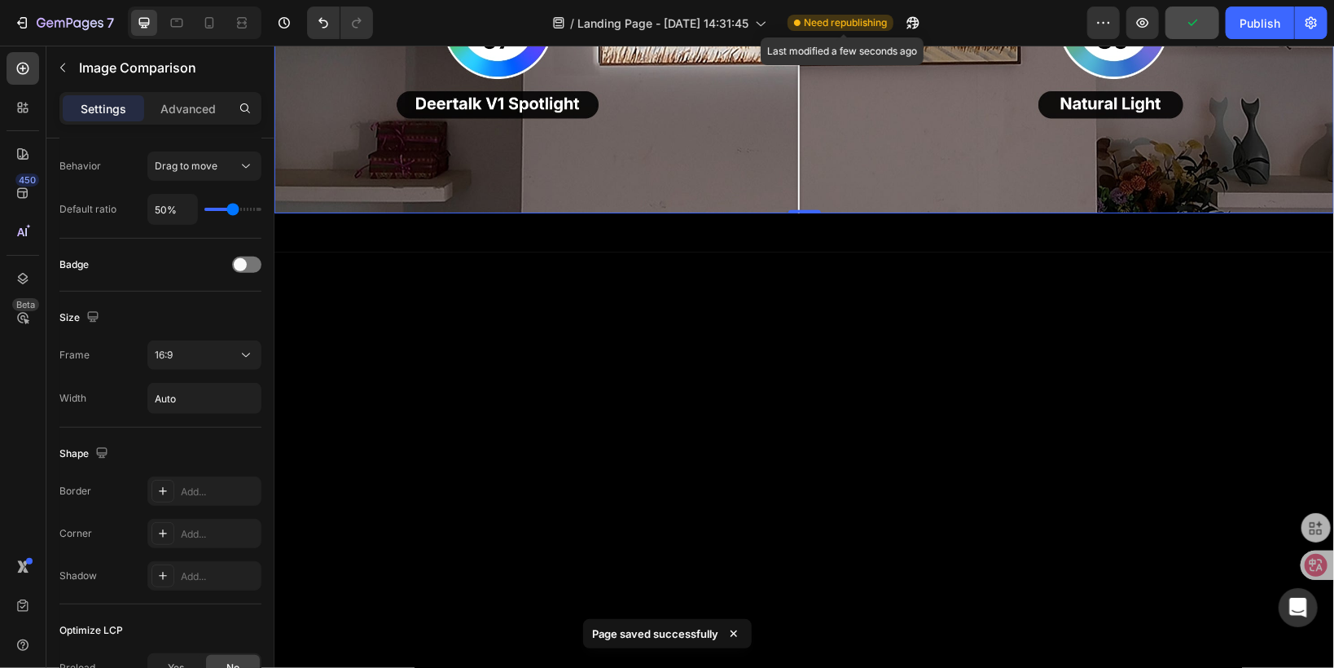
click at [856, 23] on span "Need republishing" at bounding box center [845, 22] width 83 height 15
click at [1253, 24] on div "Publish" at bounding box center [1259, 23] width 41 height 17
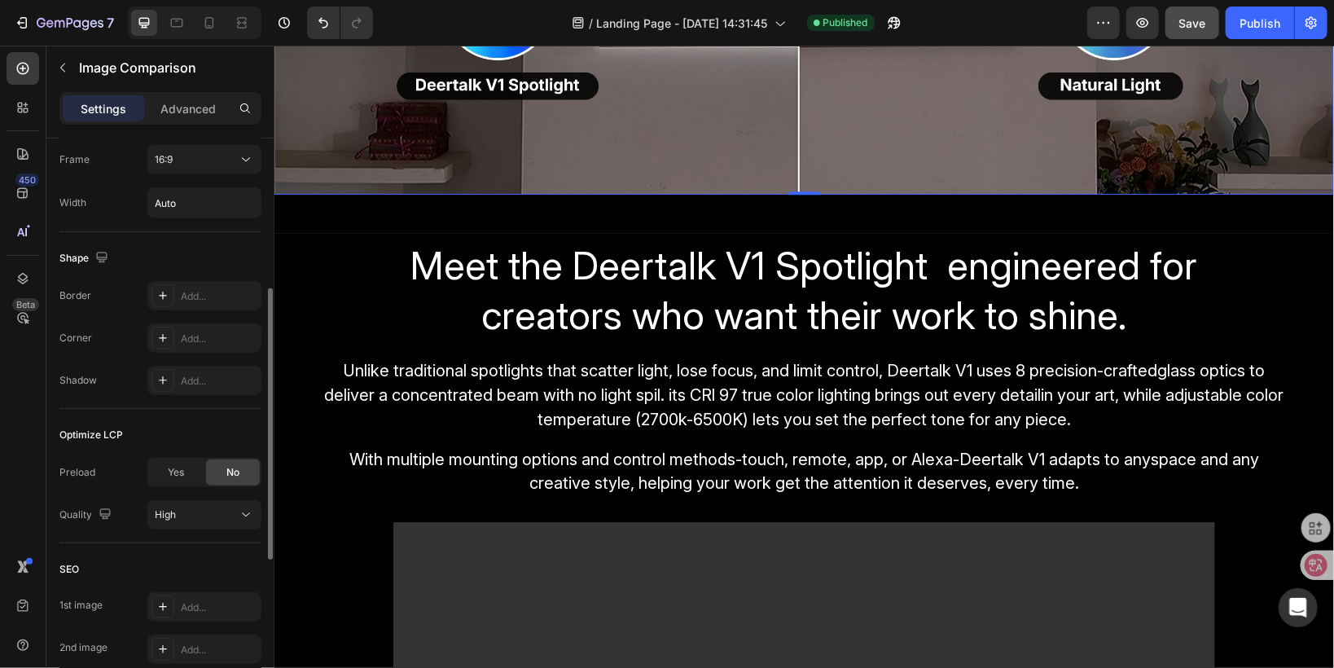
scroll to position [261, 0]
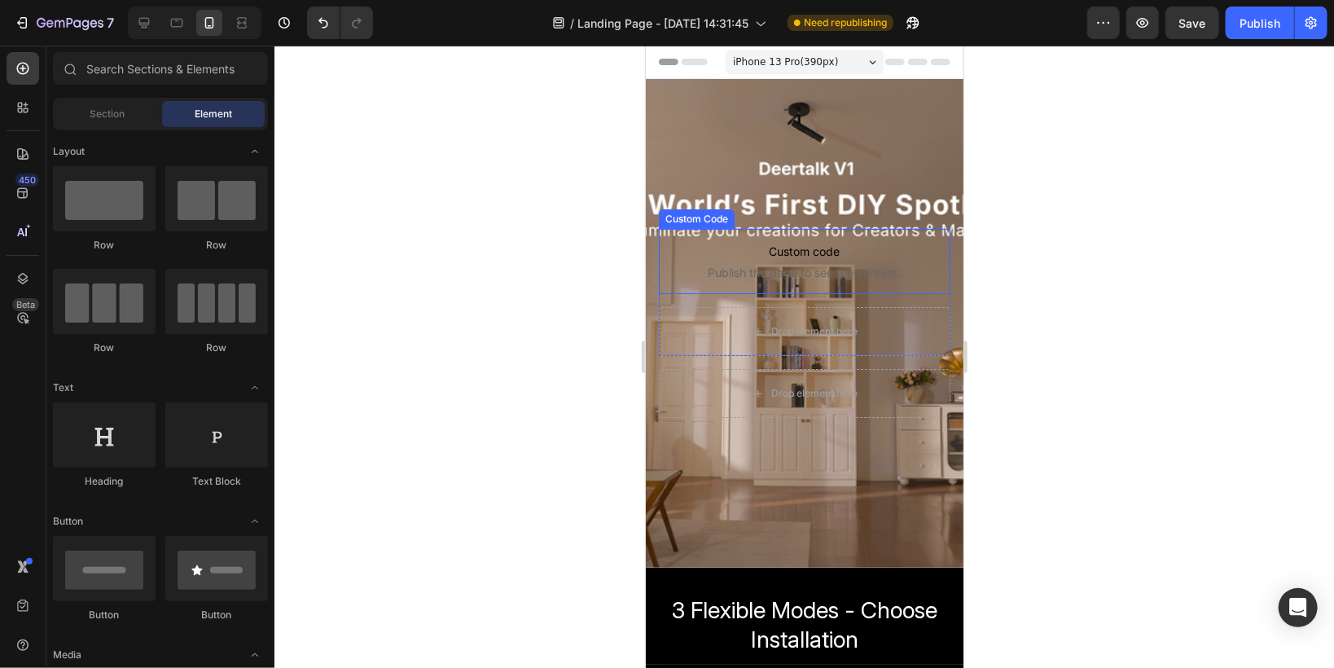
click at [697, 257] on span "Custom code" at bounding box center [804, 251] width 292 height 20
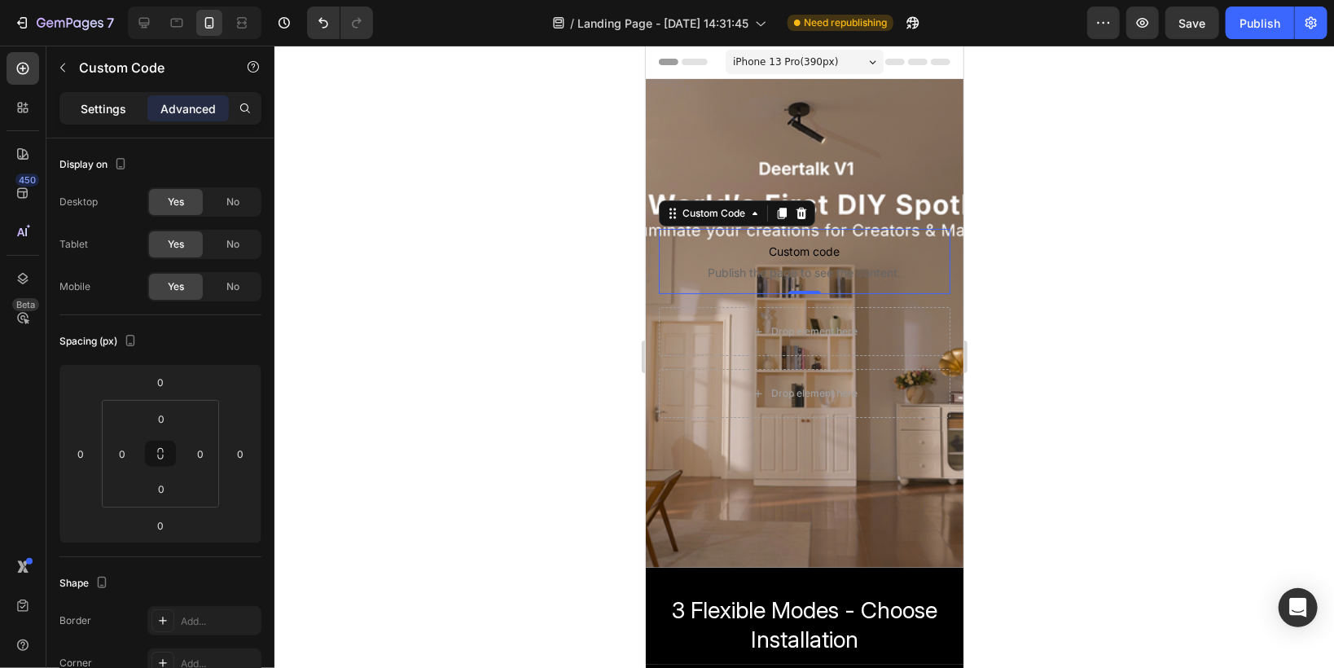
click at [99, 113] on p "Settings" at bounding box center [104, 108] width 46 height 17
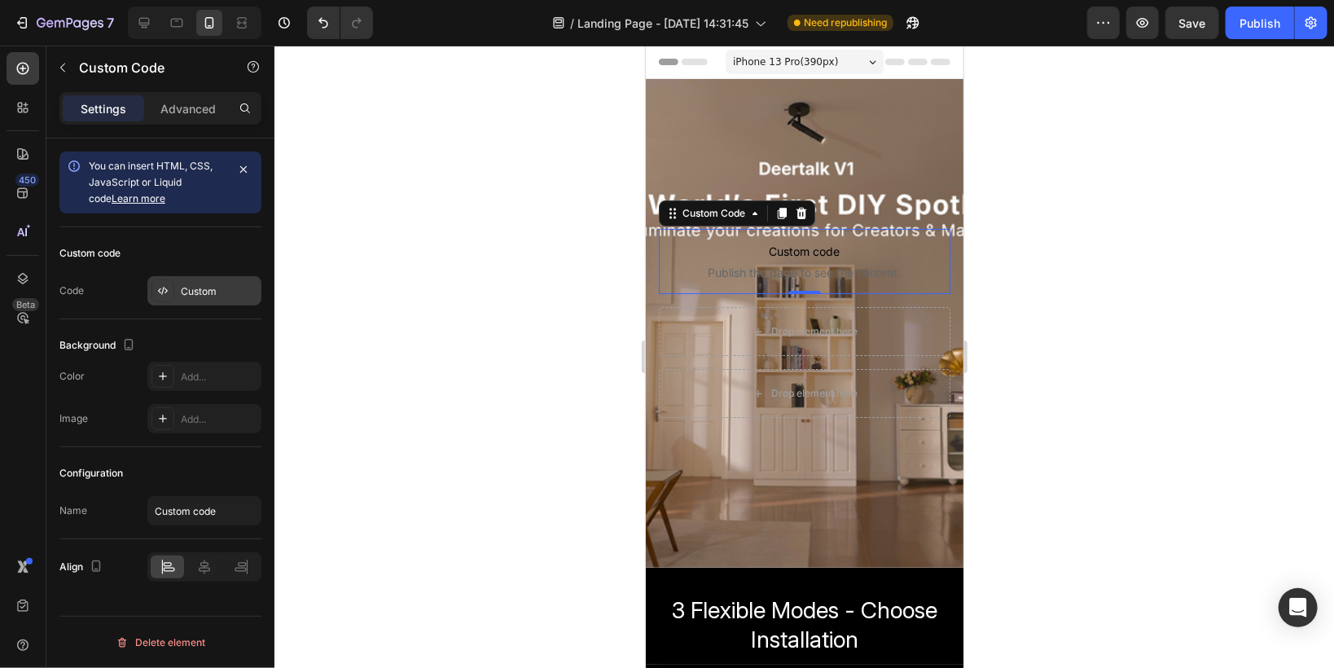
click at [203, 292] on div "Custom" at bounding box center [219, 291] width 77 height 15
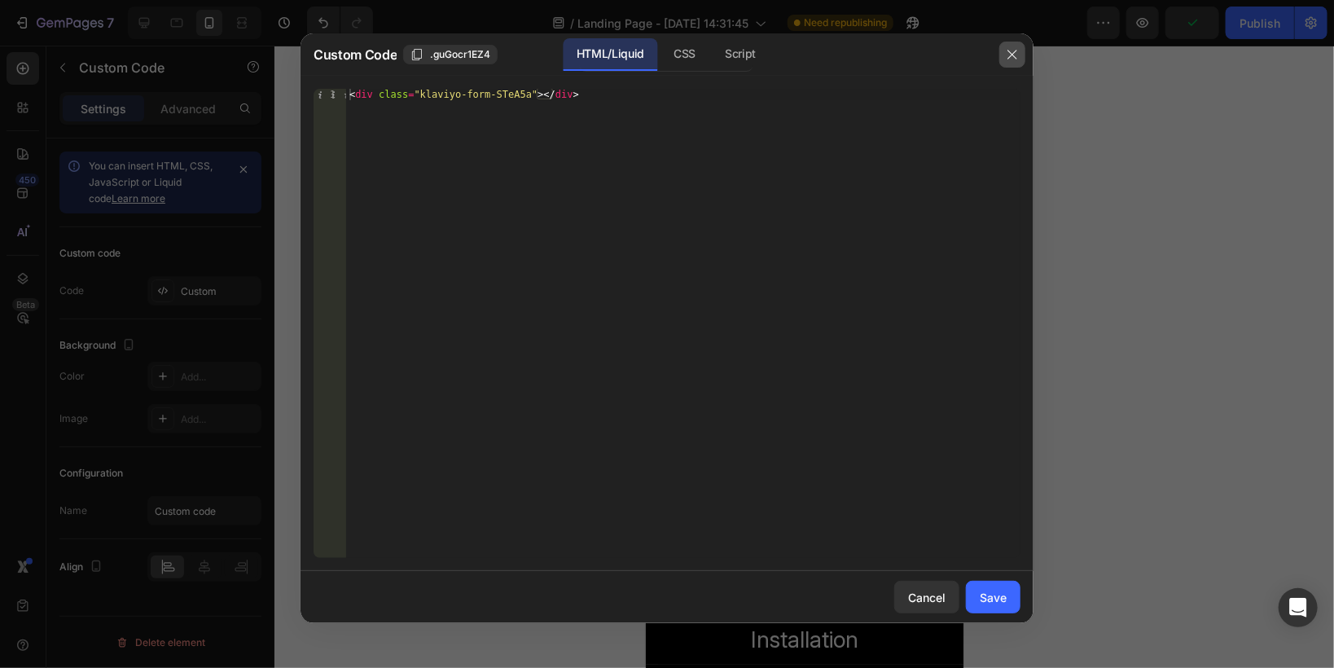
click at [1009, 59] on icon "button" at bounding box center [1012, 54] width 13 height 13
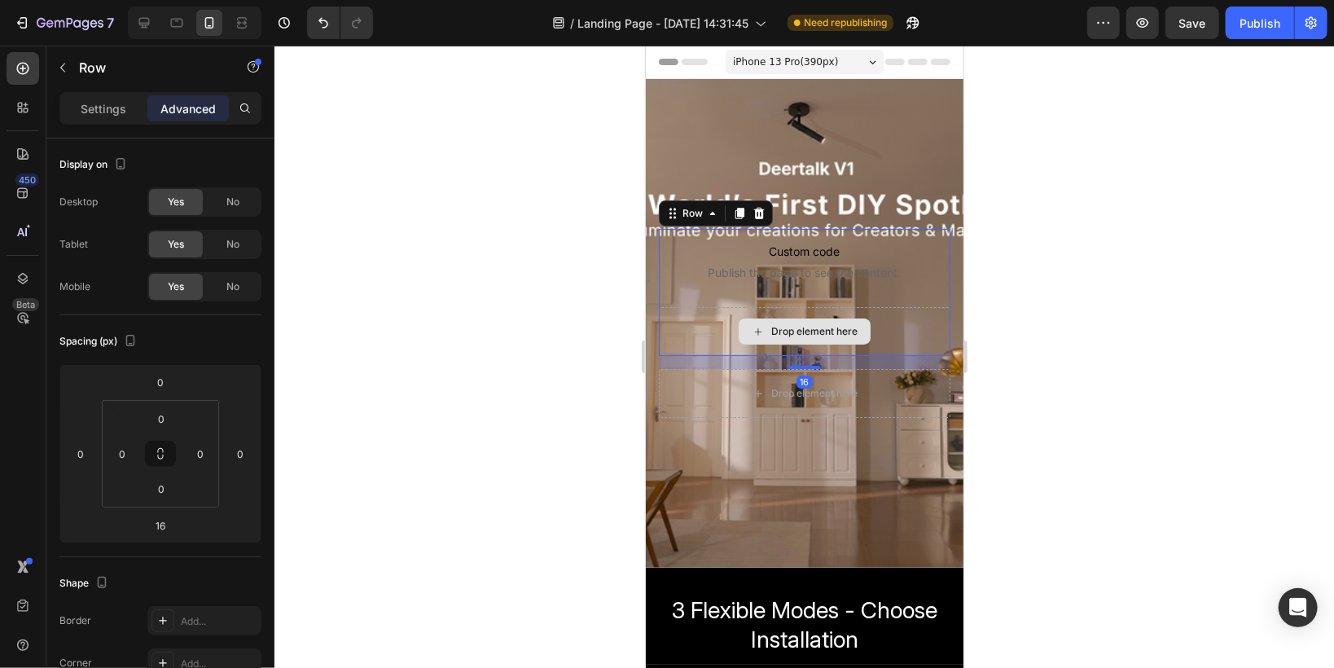
click at [691, 342] on div "Drop element here" at bounding box center [804, 330] width 292 height 49
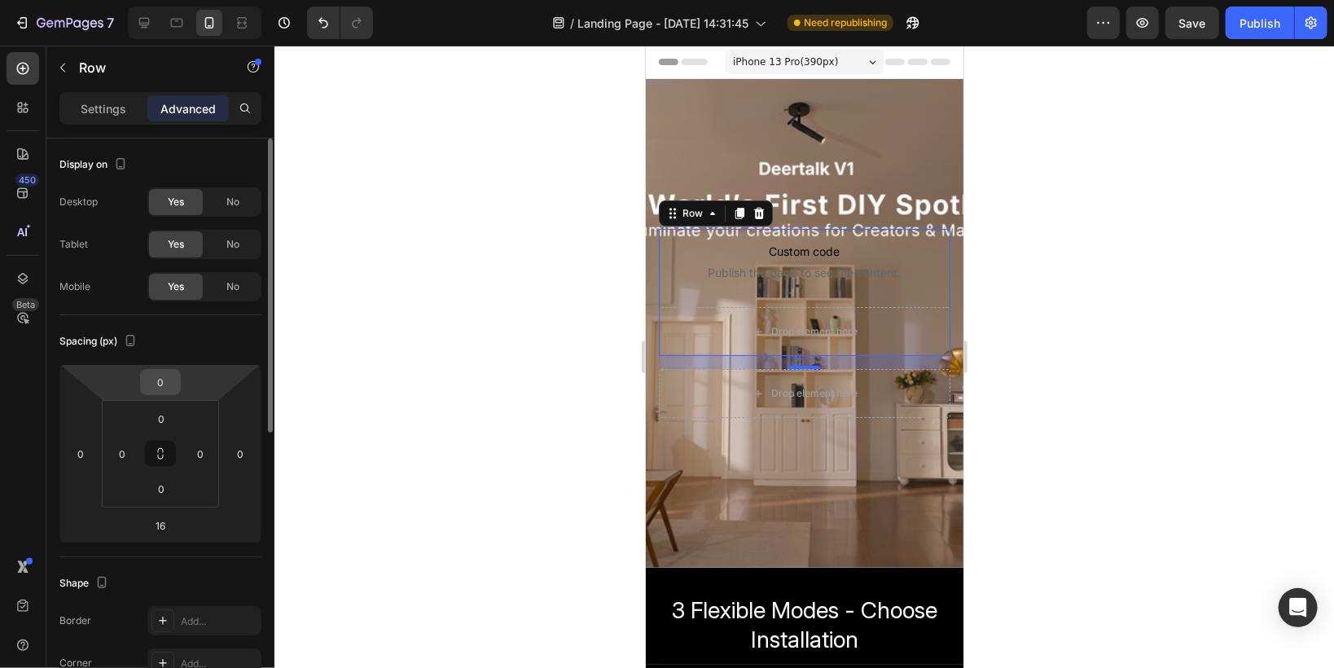
click at [163, 379] on input "0" at bounding box center [160, 382] width 33 height 24
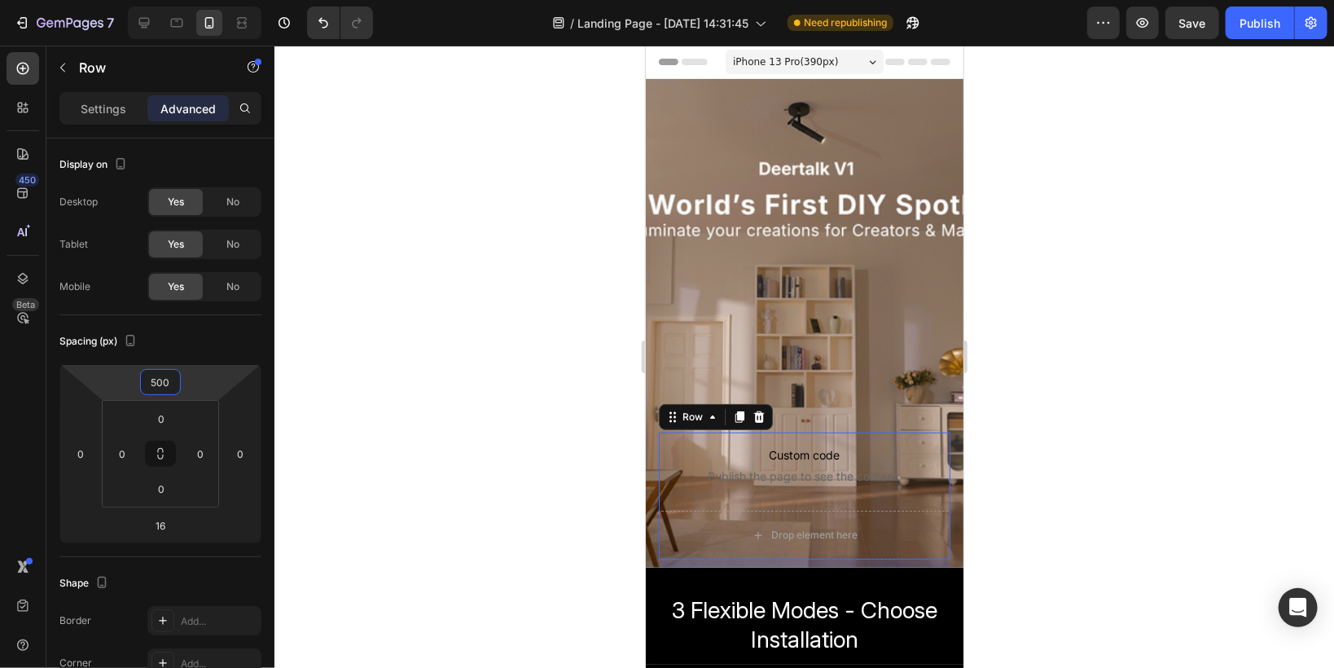
type input "500"
click at [428, 502] on div at bounding box center [803, 357] width 1059 height 622
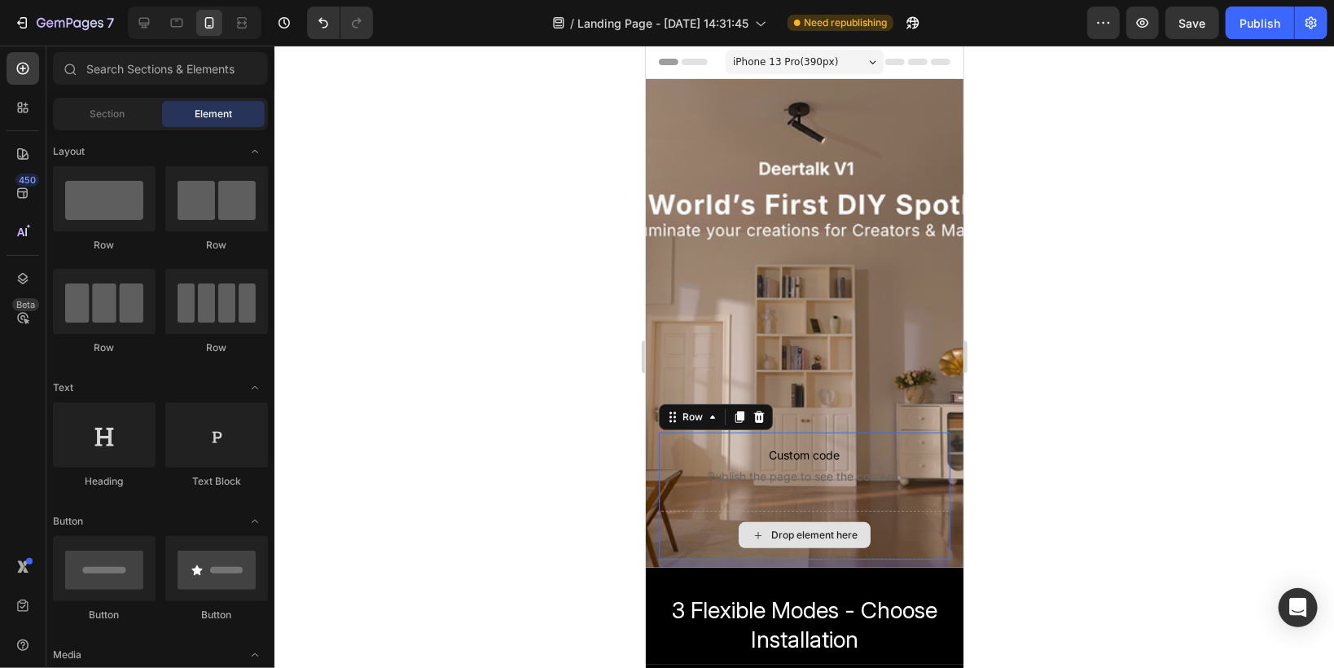
click at [704, 537] on div "Drop element here" at bounding box center [804, 534] width 292 height 49
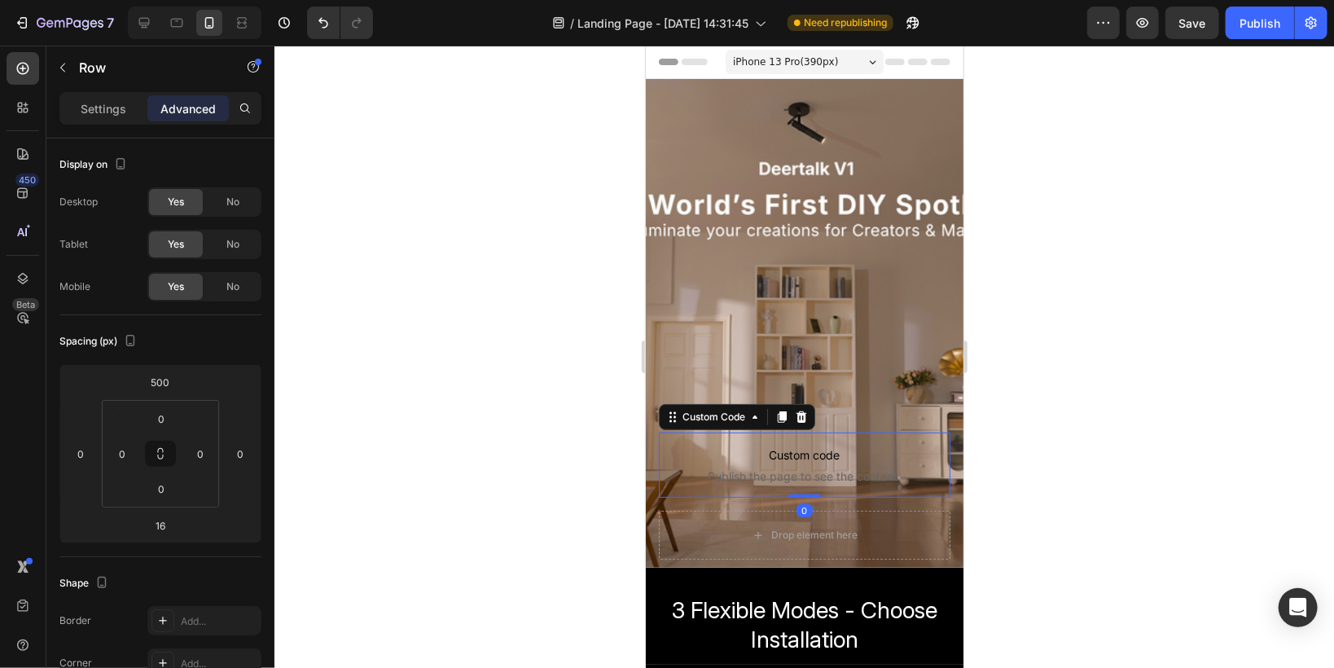
click at [698, 485] on p "Custom code Publish the page to see the content." at bounding box center [804, 464] width 292 height 65
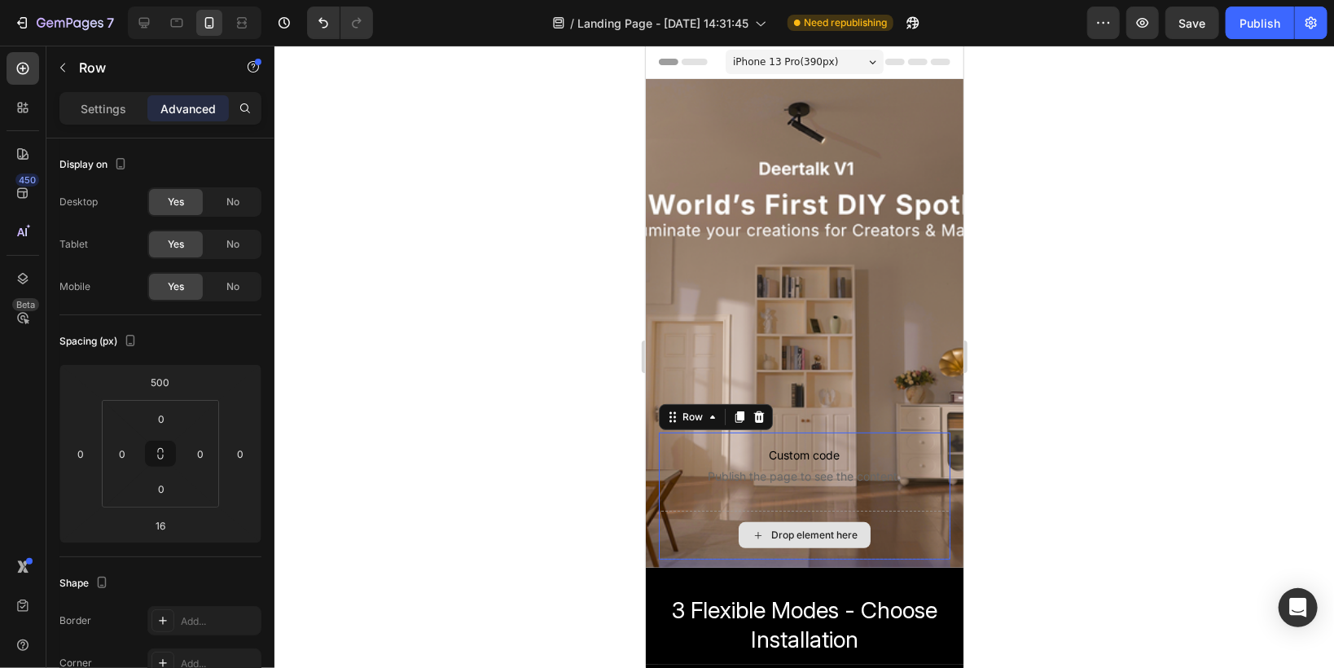
click at [706, 548] on div "Drop element here" at bounding box center [804, 534] width 292 height 49
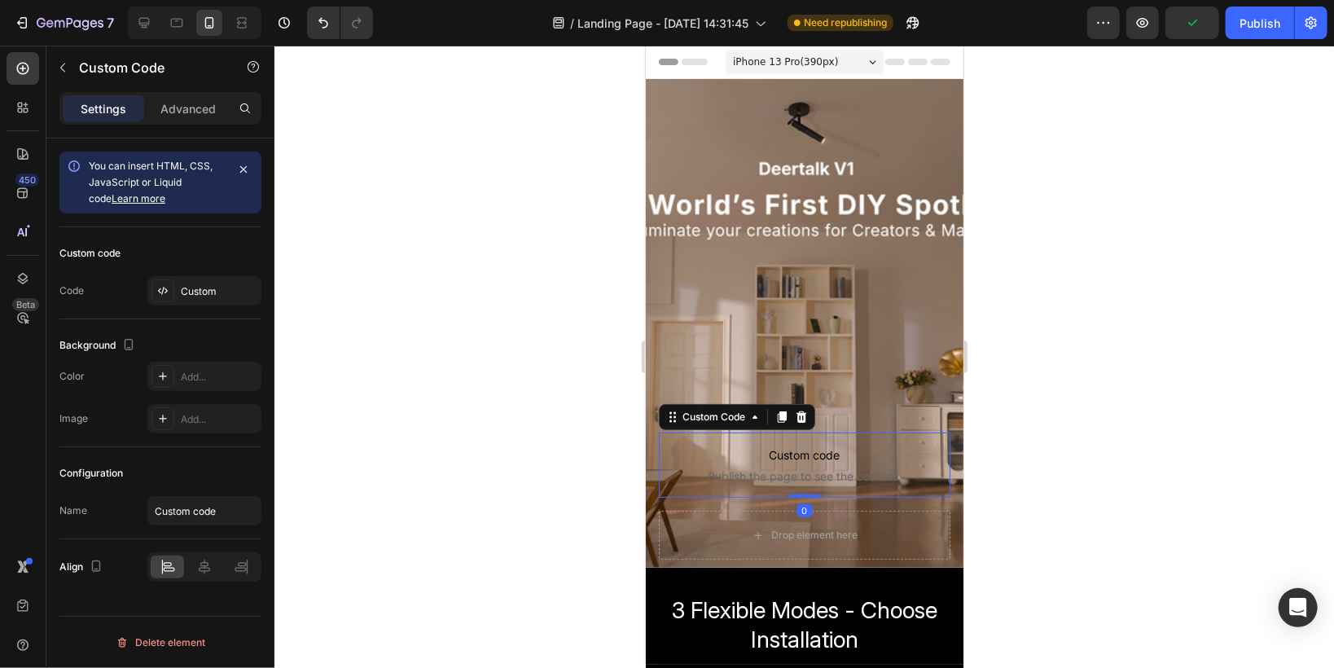
click at [695, 478] on span "Publish the page to see the content." at bounding box center [804, 475] width 292 height 16
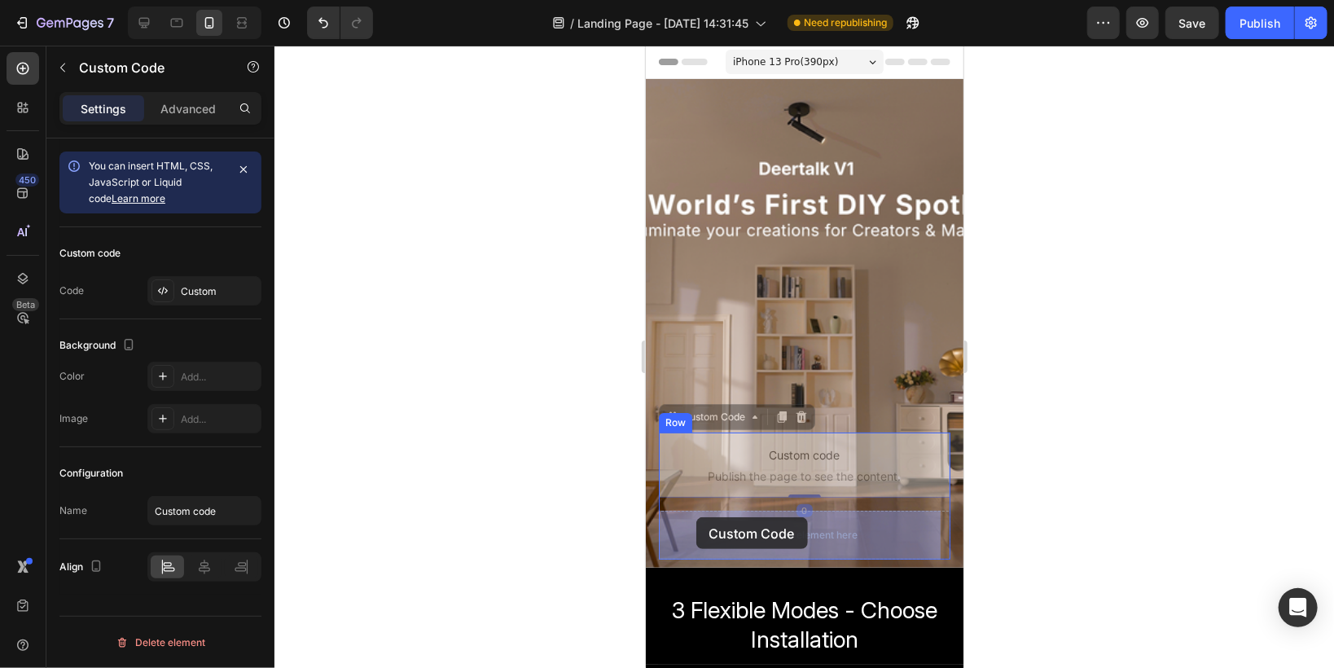
drag, startPoint x: 673, startPoint y: 420, endPoint x: 695, endPoint y: 516, distance: 98.6
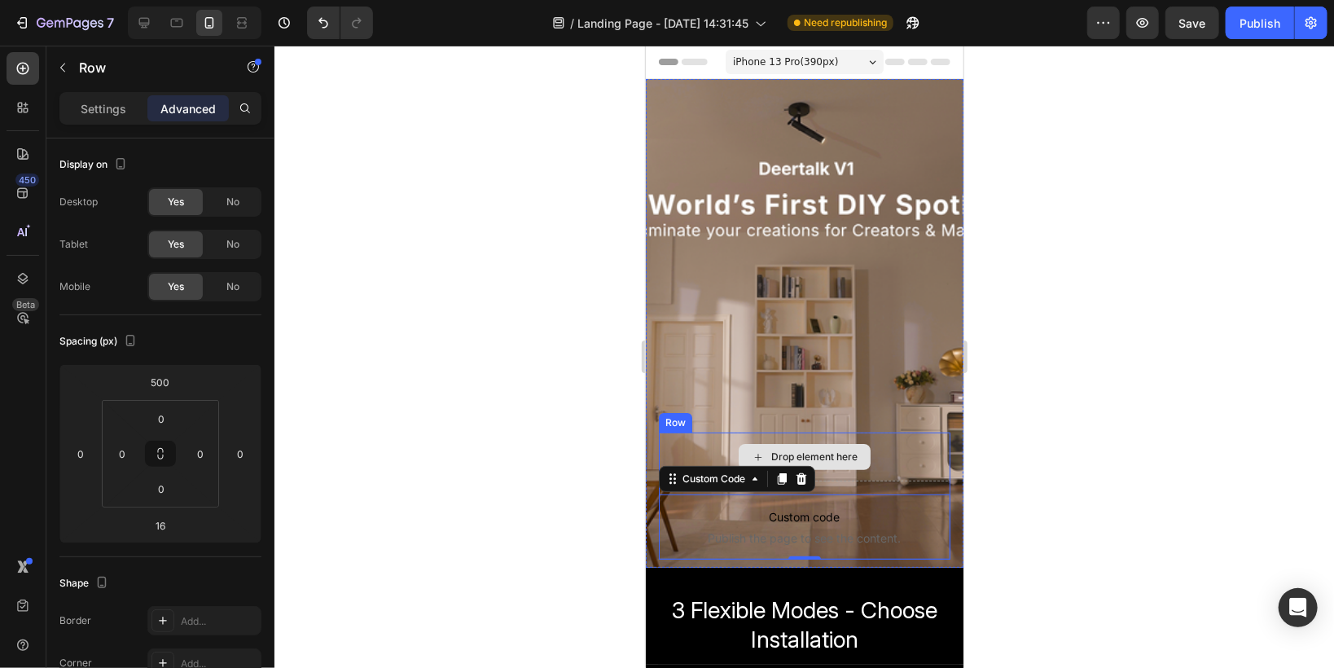
click at [702, 442] on div "Drop element here" at bounding box center [804, 456] width 292 height 49
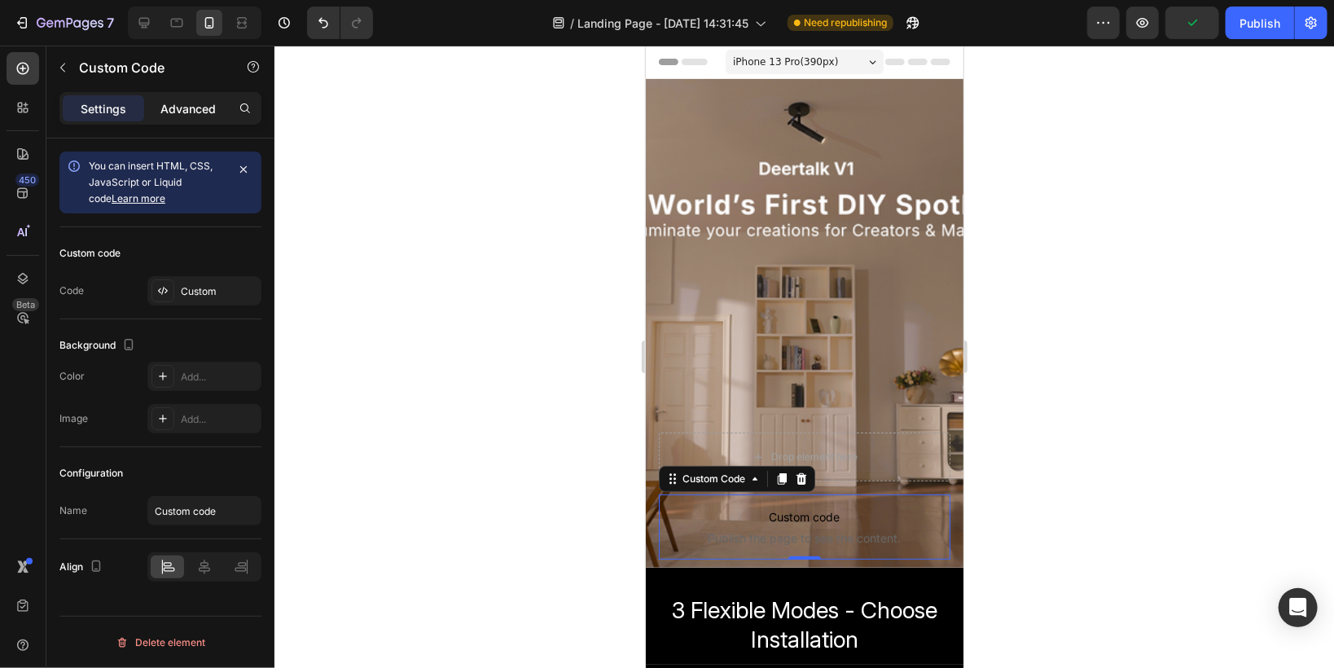
click at [184, 117] on div "Advanced" at bounding box center [187, 108] width 81 height 26
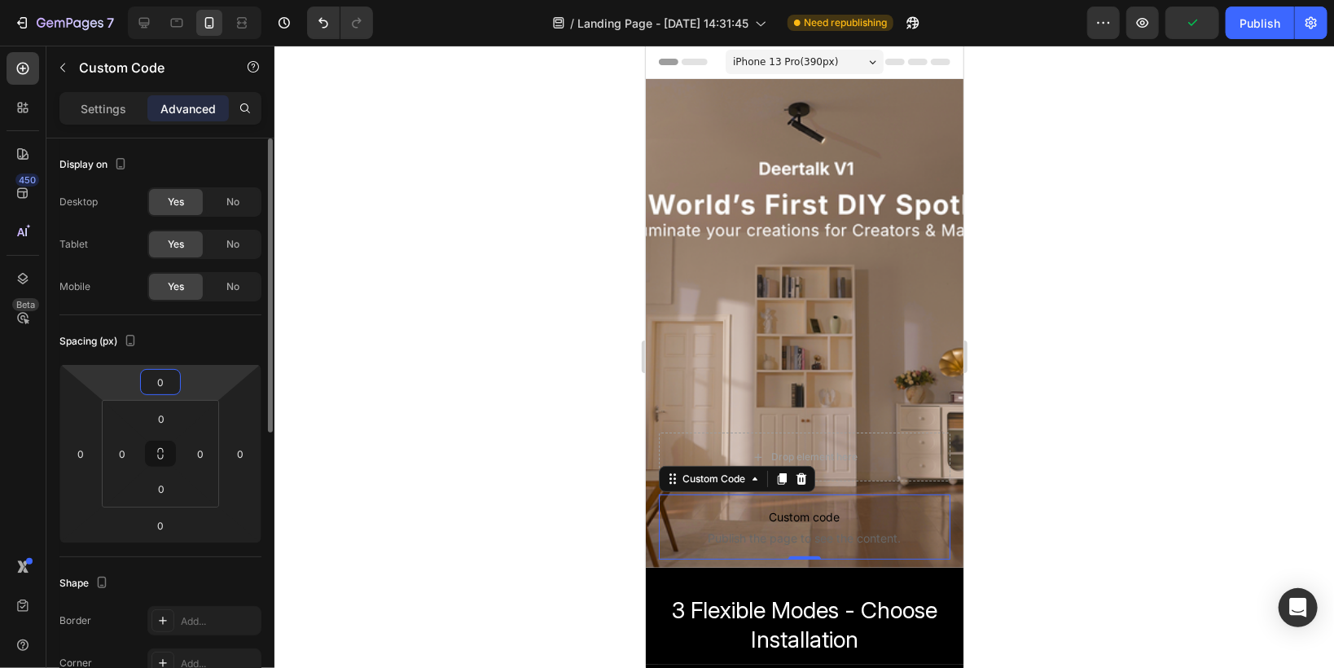
click at [162, 371] on input "0" at bounding box center [160, 382] width 33 height 24
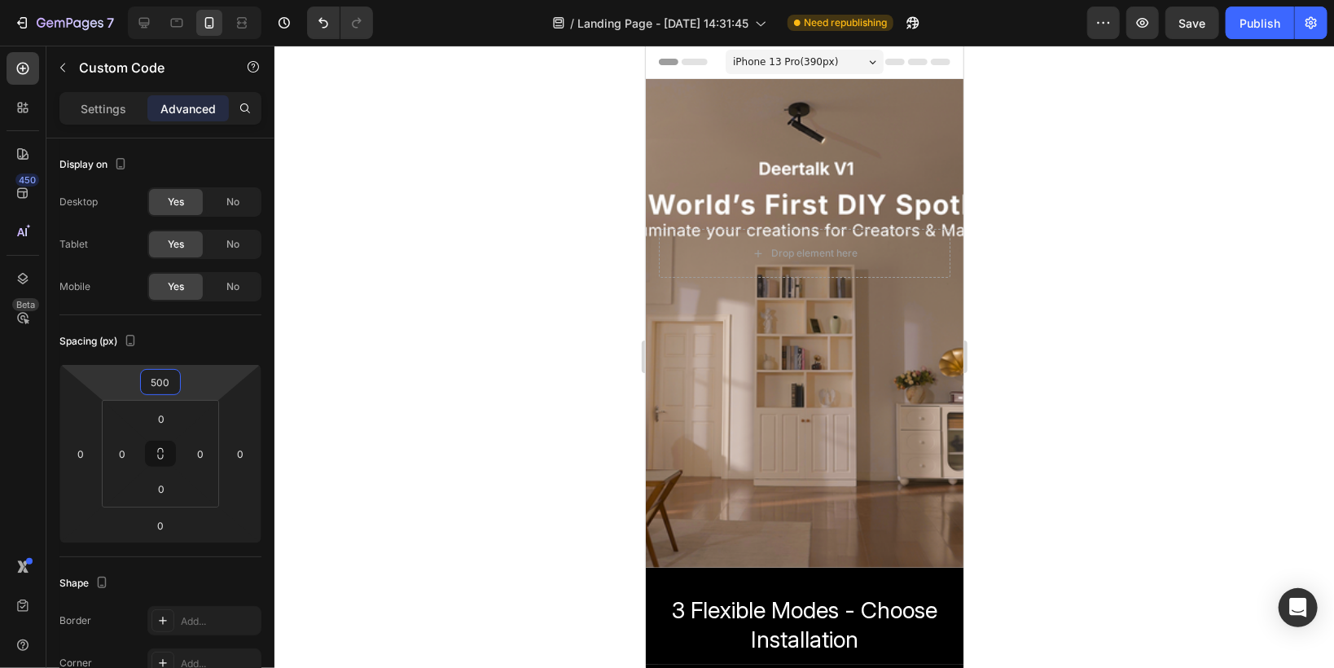
type input "500"
click at [540, 473] on div at bounding box center [803, 357] width 1059 height 622
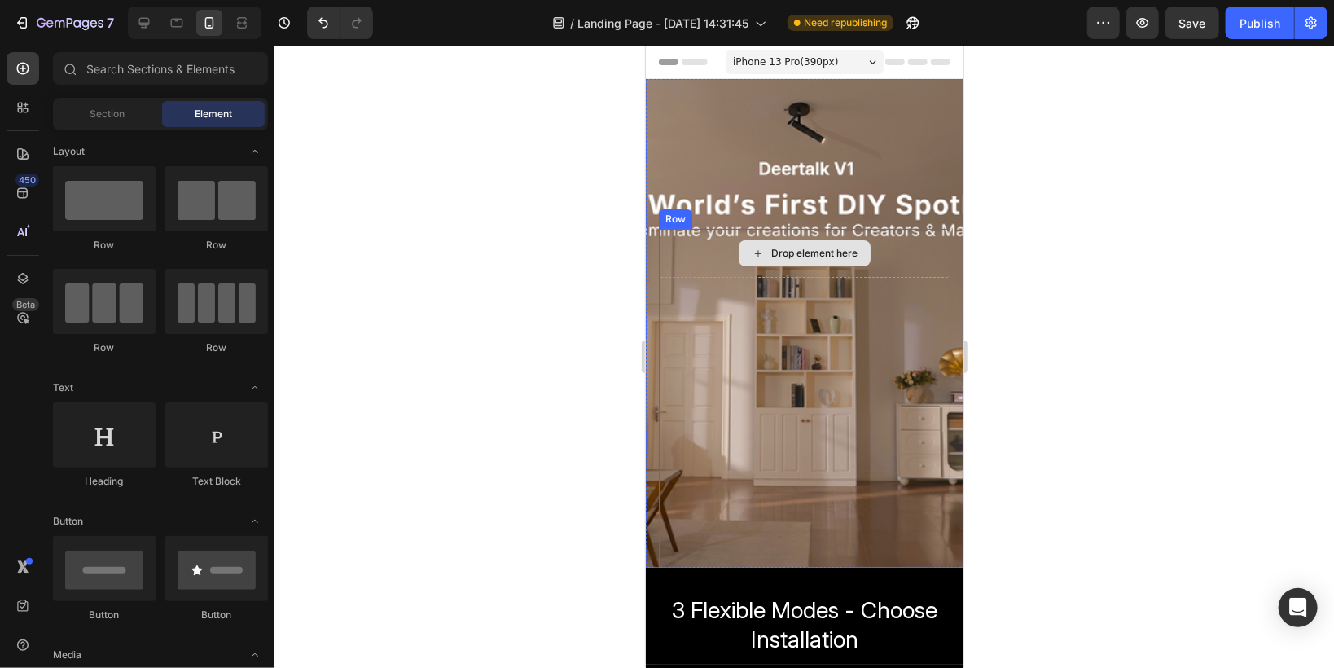
click at [713, 261] on div "Drop element here" at bounding box center [804, 252] width 292 height 49
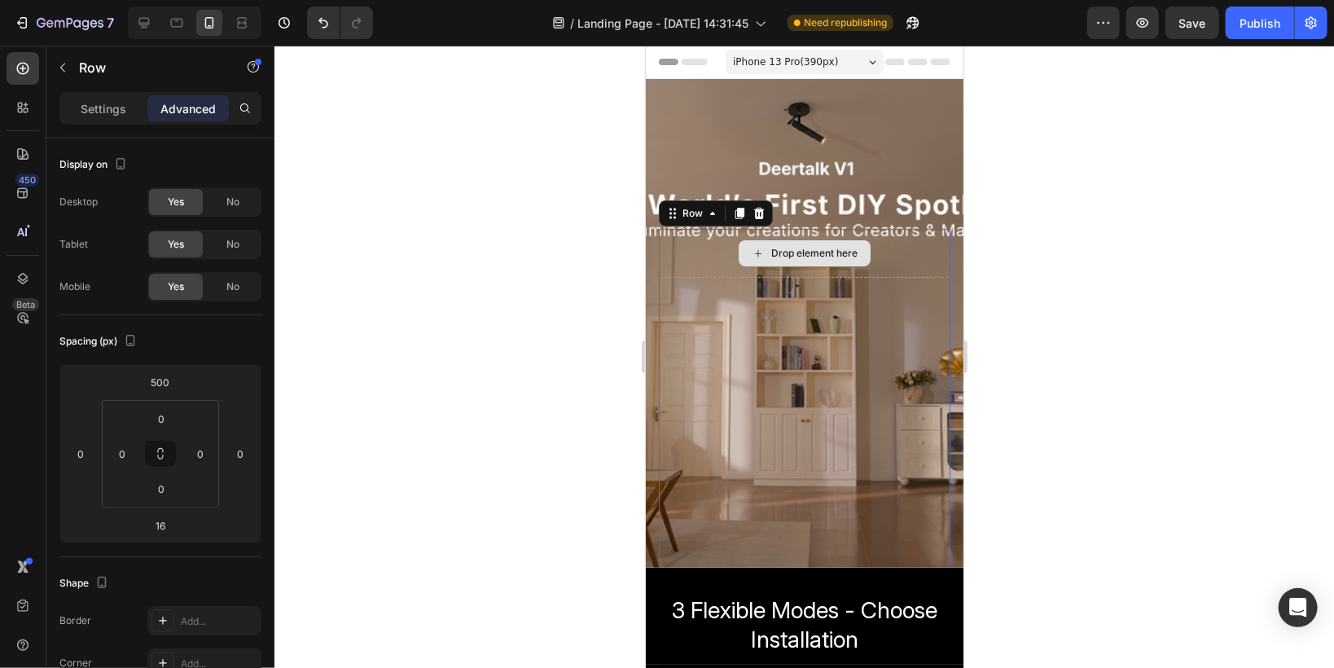
click at [888, 265] on div "Drop element here" at bounding box center [804, 252] width 292 height 49
click at [818, 248] on div "Drop element here" at bounding box center [813, 252] width 86 height 13
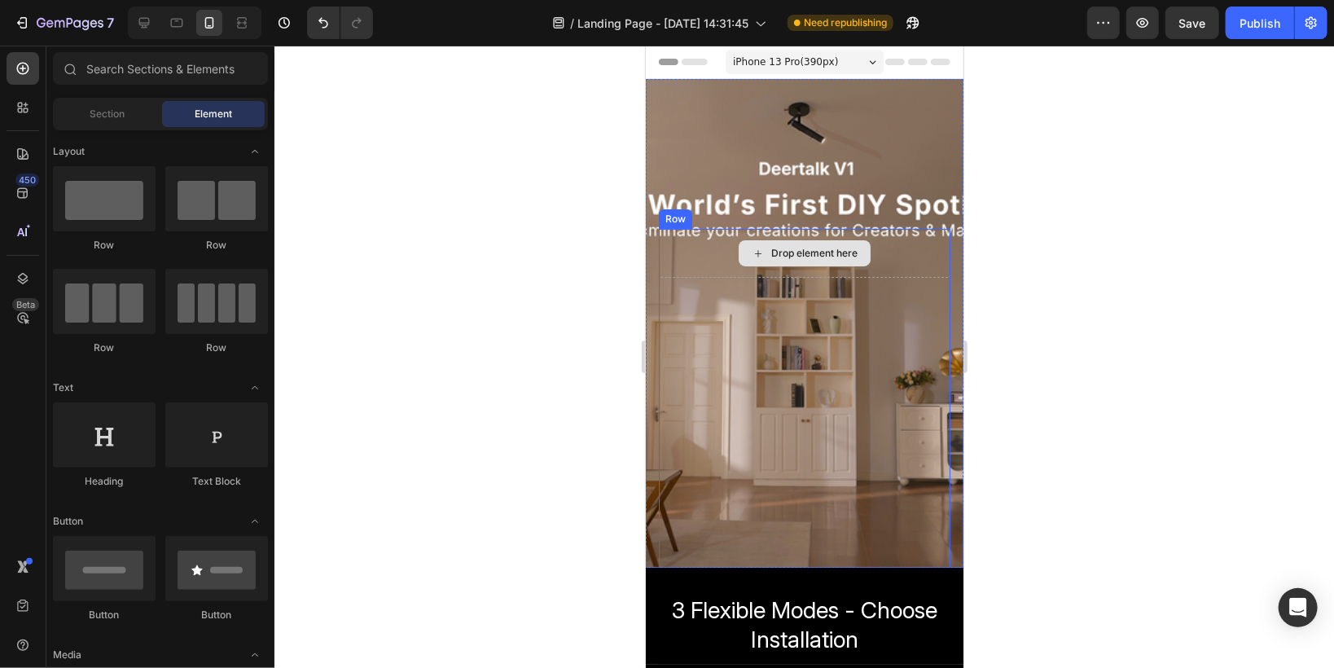
click at [751, 256] on icon at bounding box center [757, 253] width 13 height 14
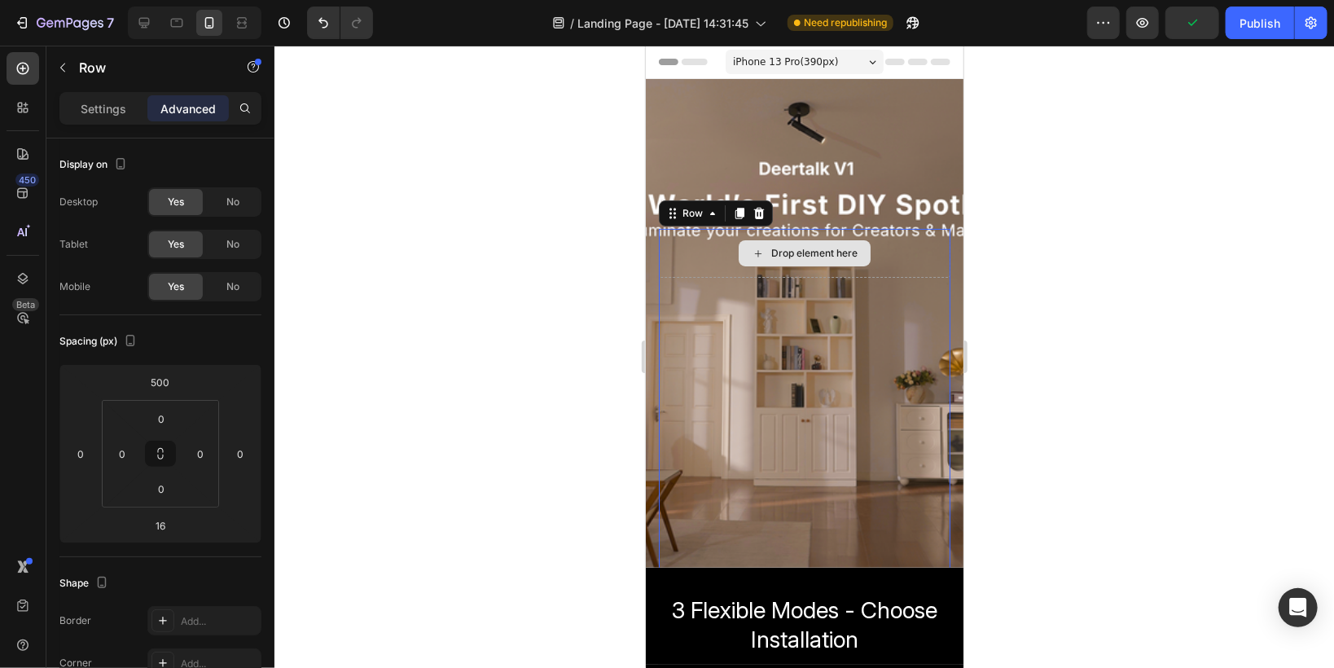
click at [741, 274] on div "Drop element here" at bounding box center [804, 252] width 292 height 49
click at [757, 213] on icon at bounding box center [758, 212] width 13 height 13
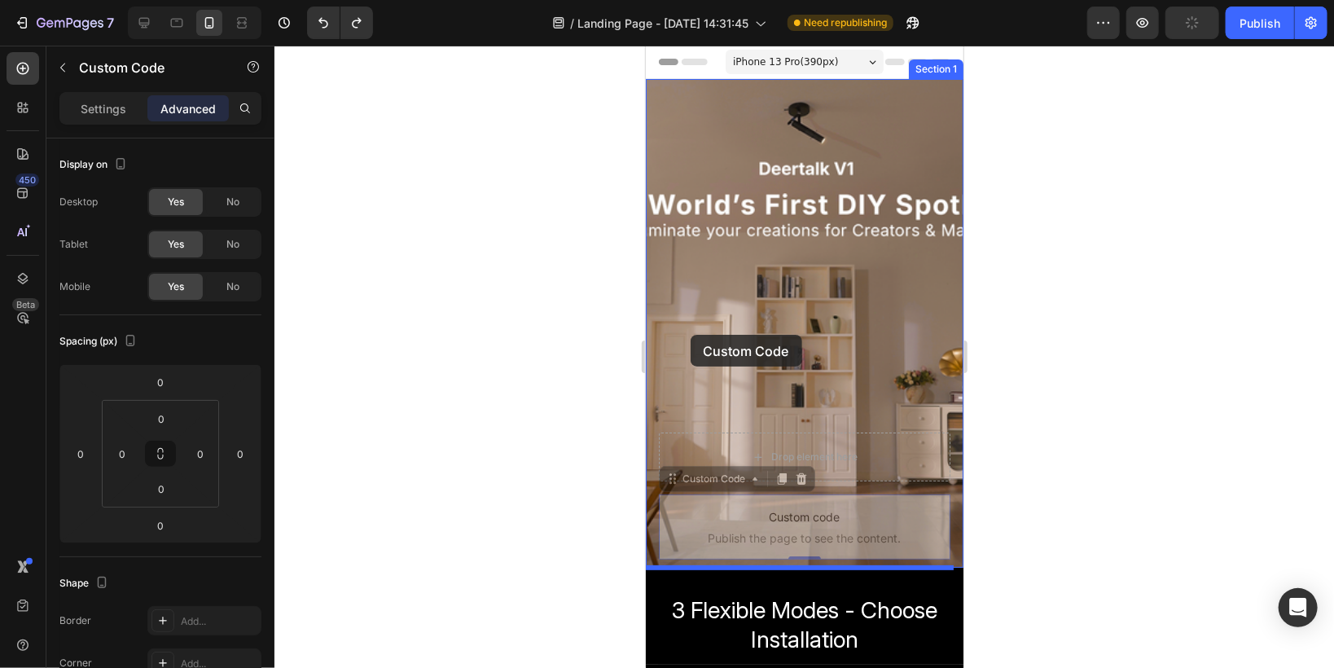
drag, startPoint x: 669, startPoint y: 487, endPoint x: 690, endPoint y: 334, distance: 154.6
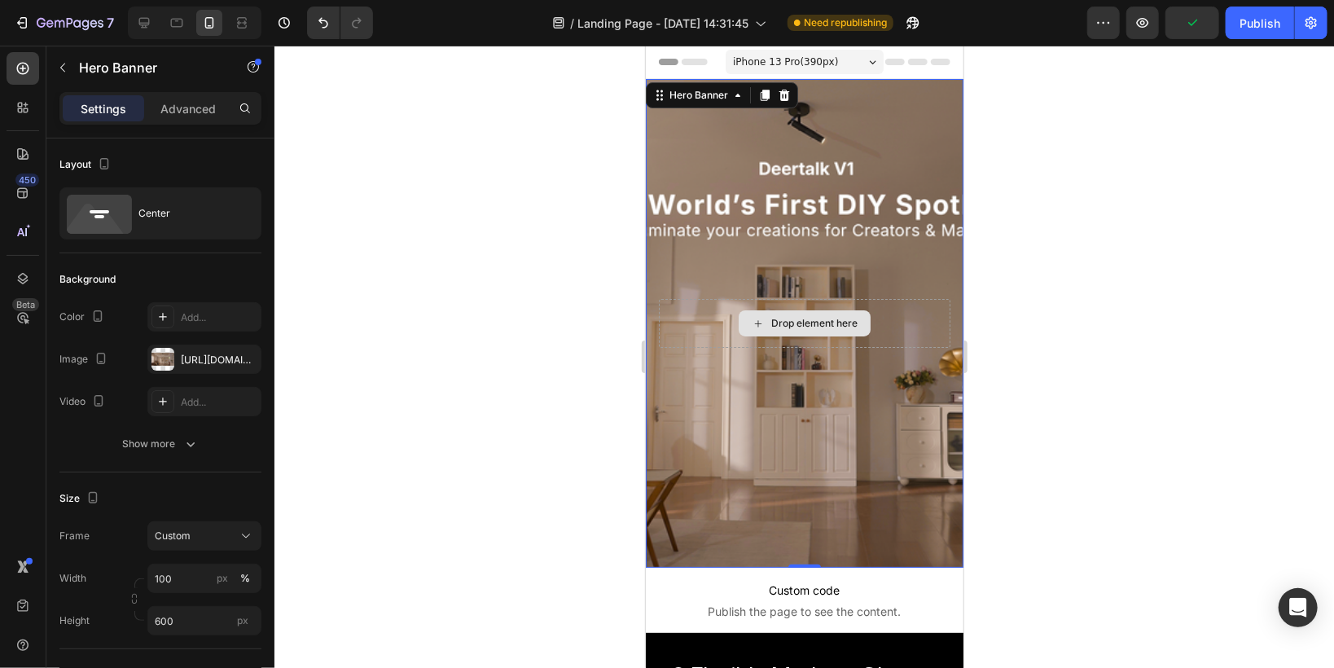
click at [700, 325] on div "Drop element here" at bounding box center [804, 322] width 292 height 49
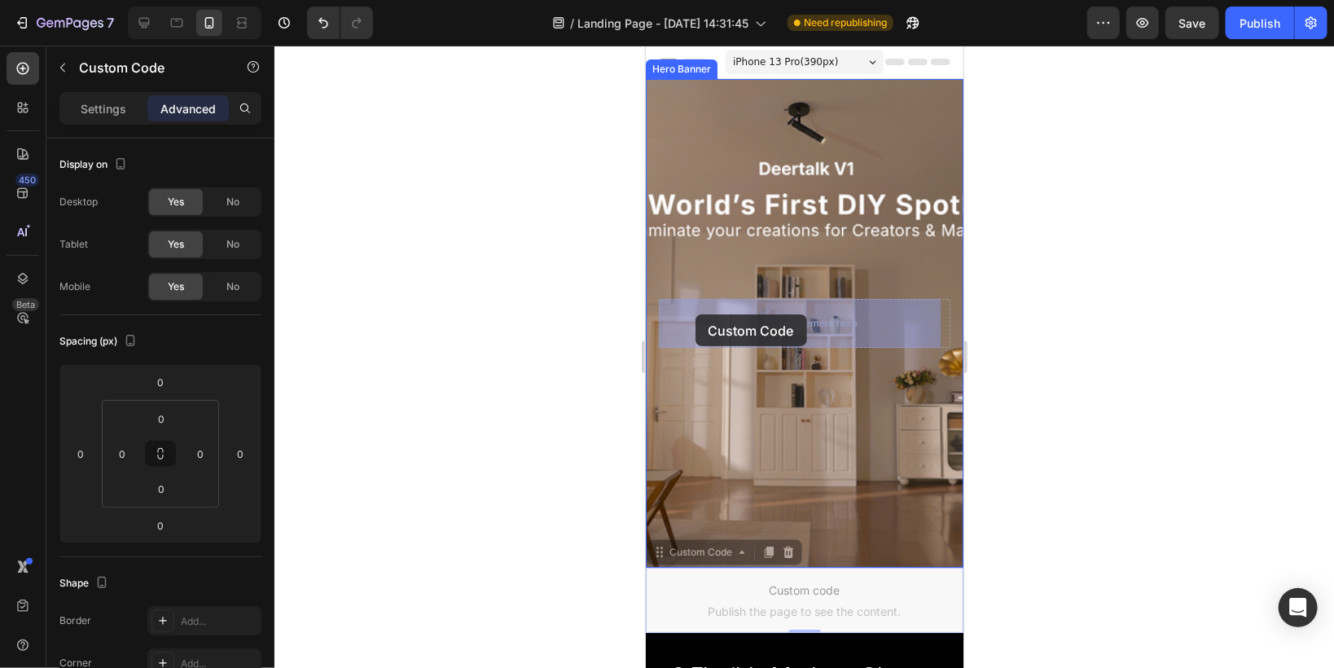
drag, startPoint x: 658, startPoint y: 559, endPoint x: 695, endPoint y: 314, distance: 248.6
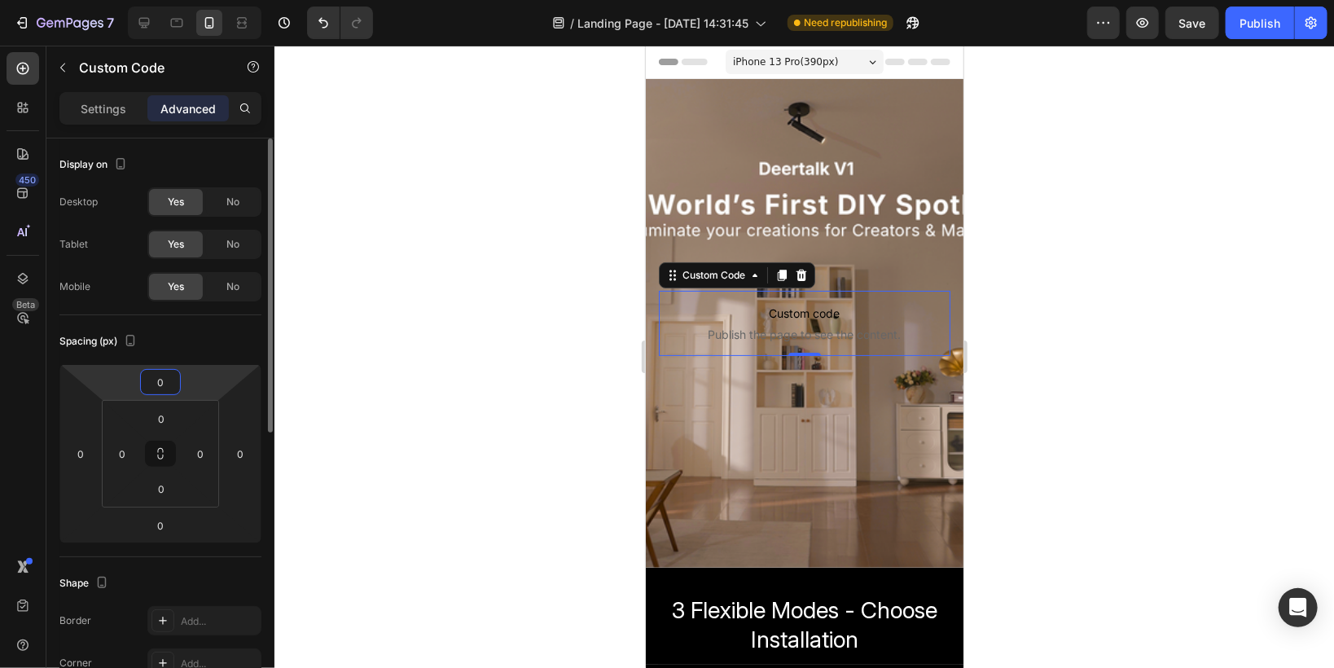
click at [147, 372] on input "0" at bounding box center [160, 382] width 33 height 24
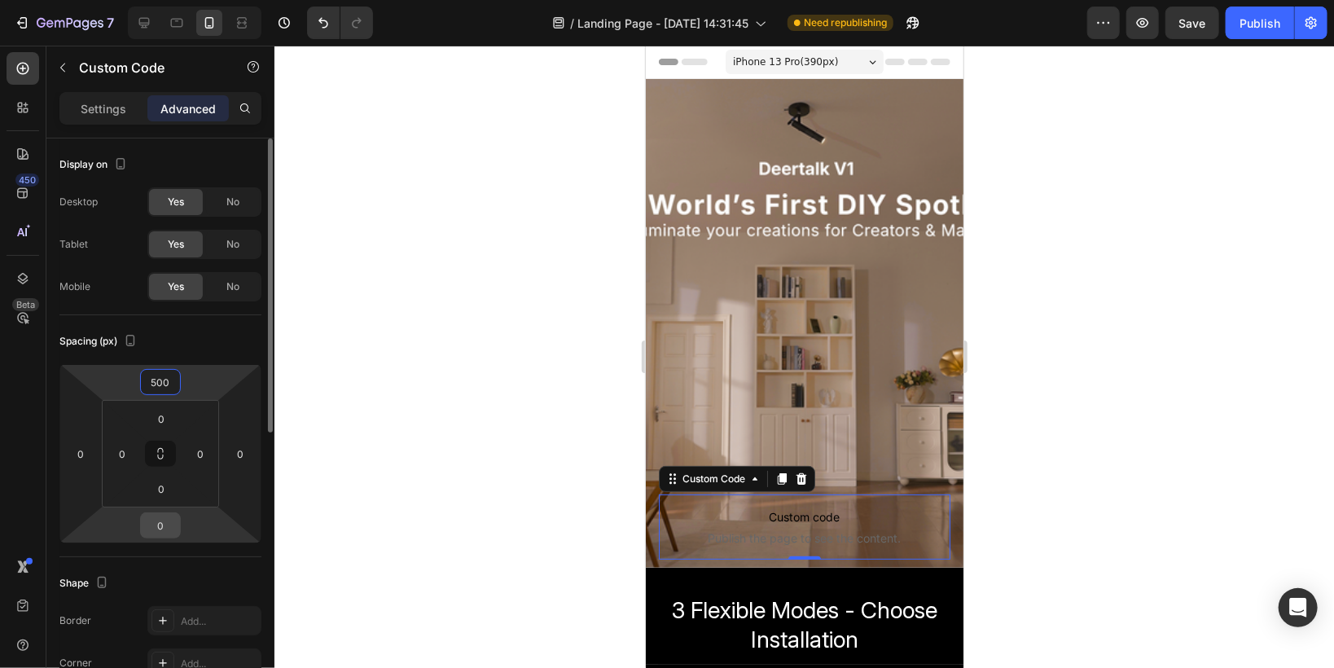
type input "500"
click at [169, 530] on input "0" at bounding box center [160, 525] width 33 height 24
type input "15"
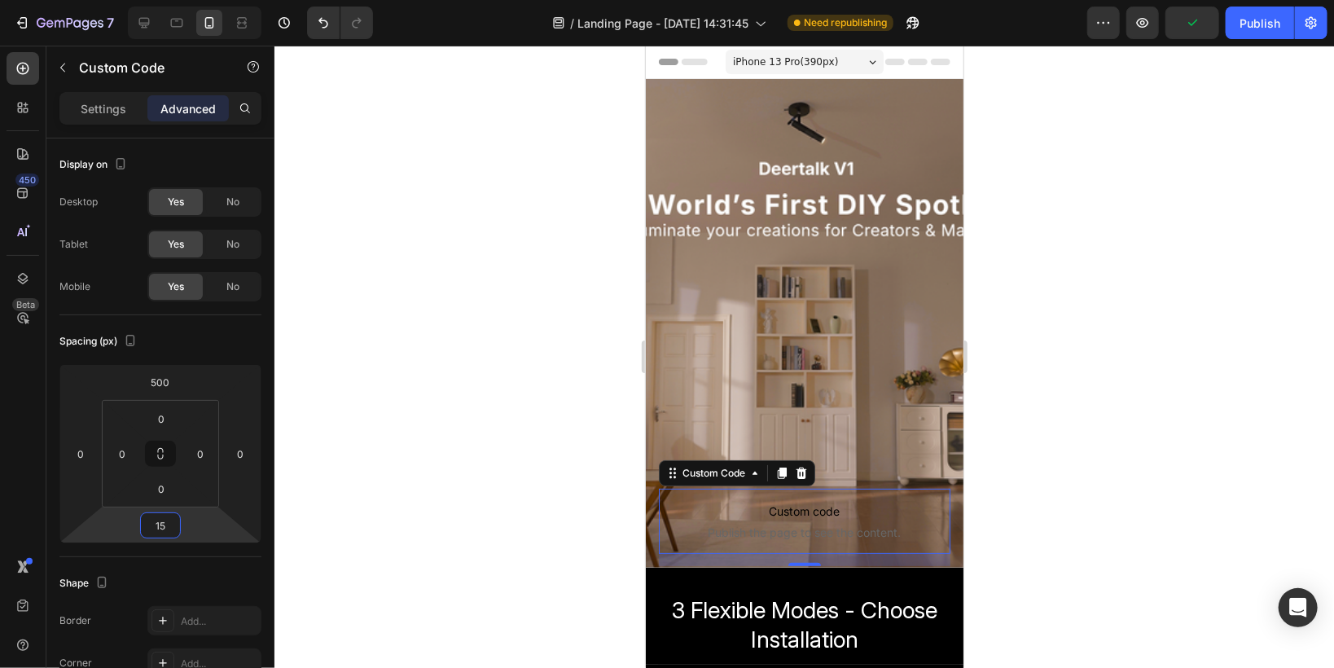
click at [501, 456] on div at bounding box center [803, 357] width 1059 height 622
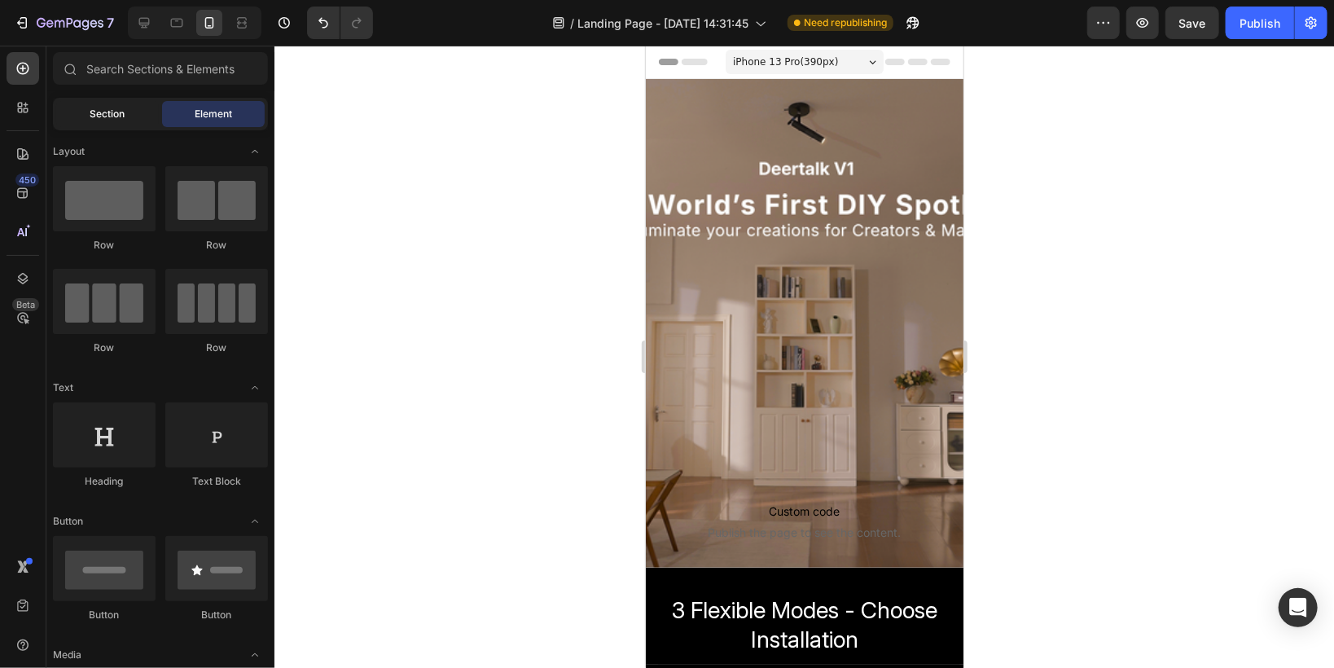
click at [105, 116] on span "Section" at bounding box center [107, 114] width 35 height 15
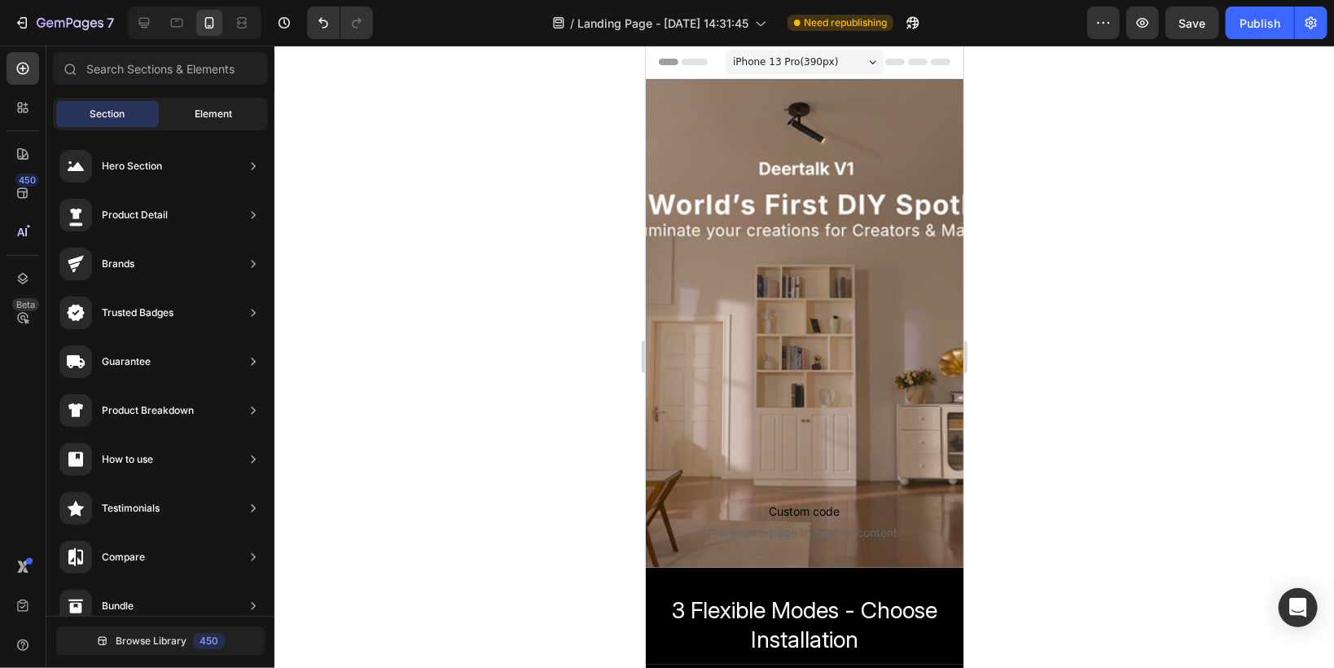
click at [191, 111] on div "Element" at bounding box center [213, 114] width 103 height 26
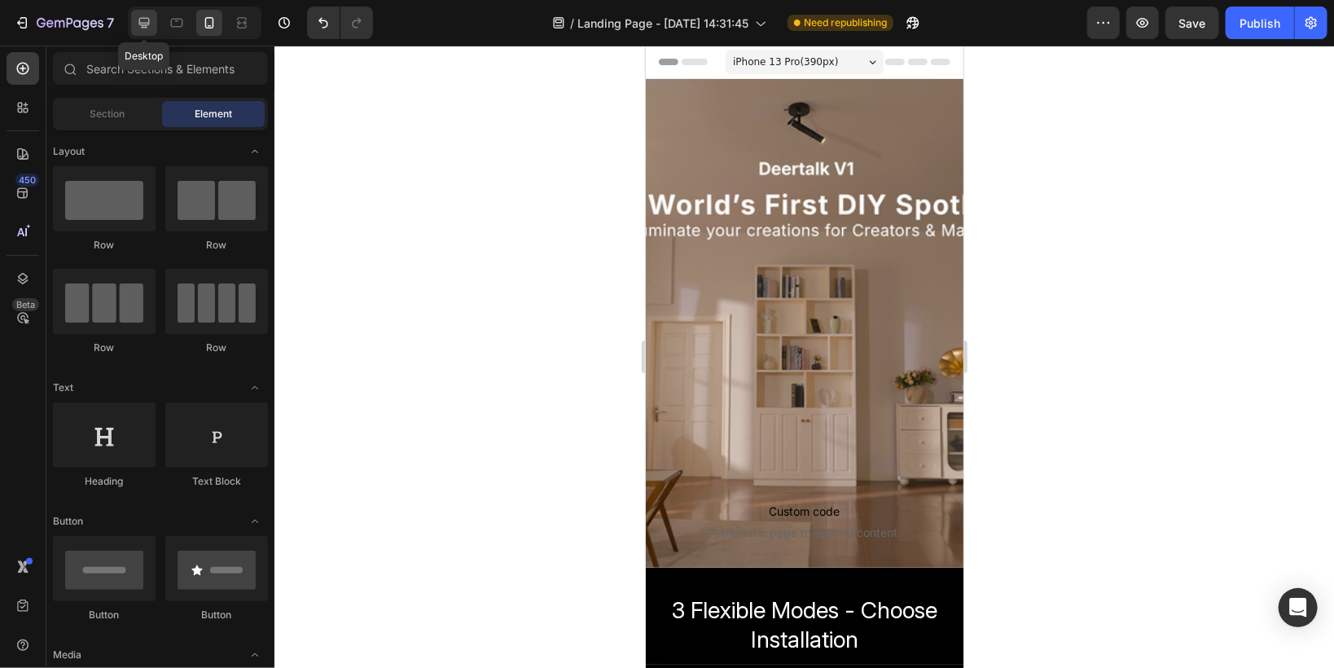
click at [142, 20] on icon at bounding box center [144, 23] width 16 height 16
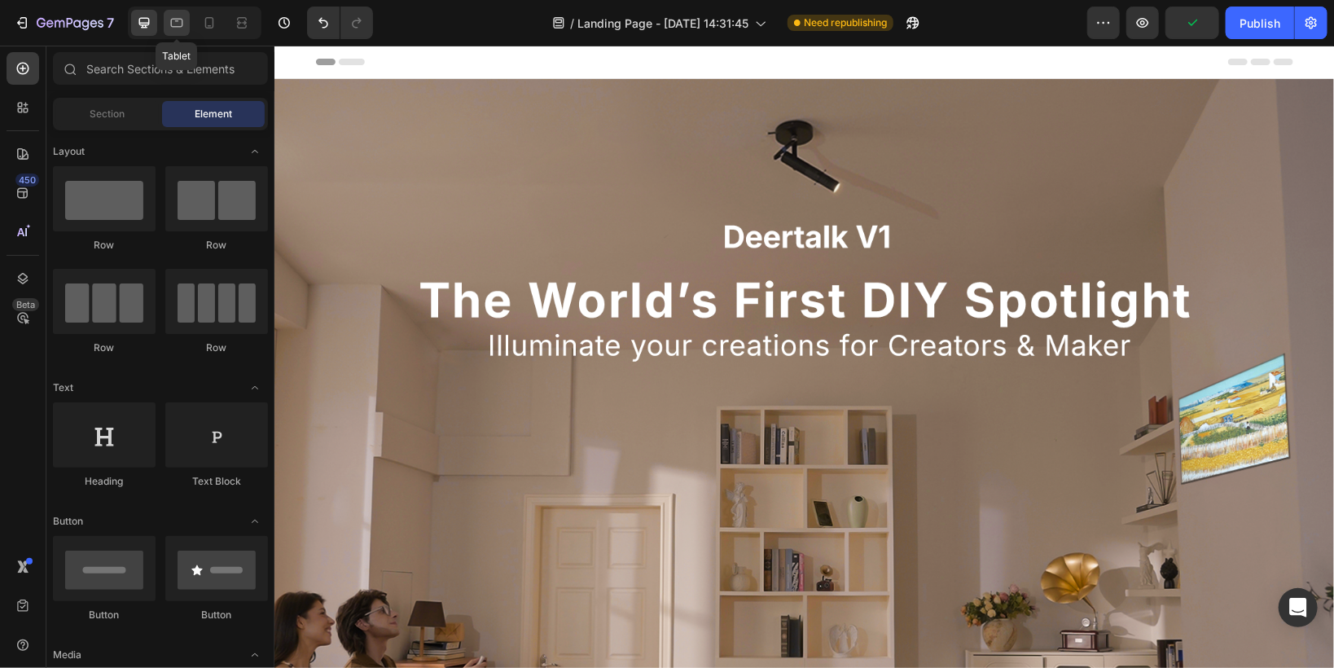
click at [178, 22] on icon at bounding box center [177, 23] width 16 height 16
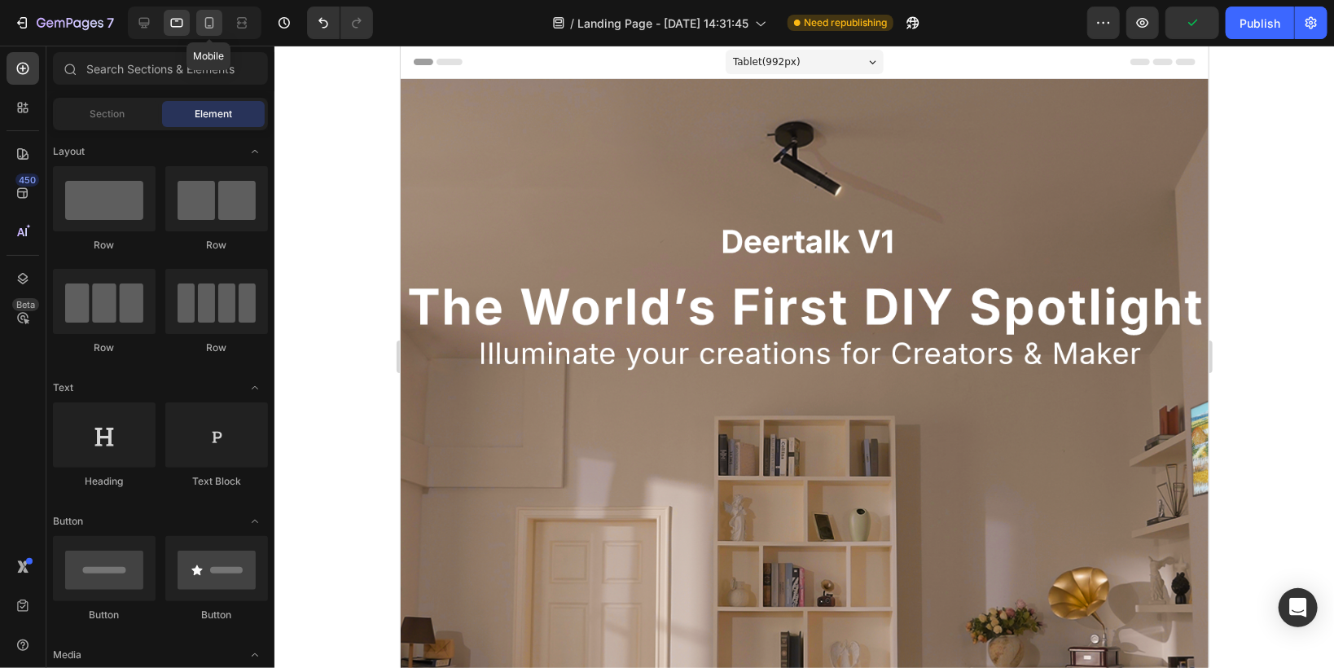
click at [205, 26] on icon at bounding box center [209, 22] width 9 height 11
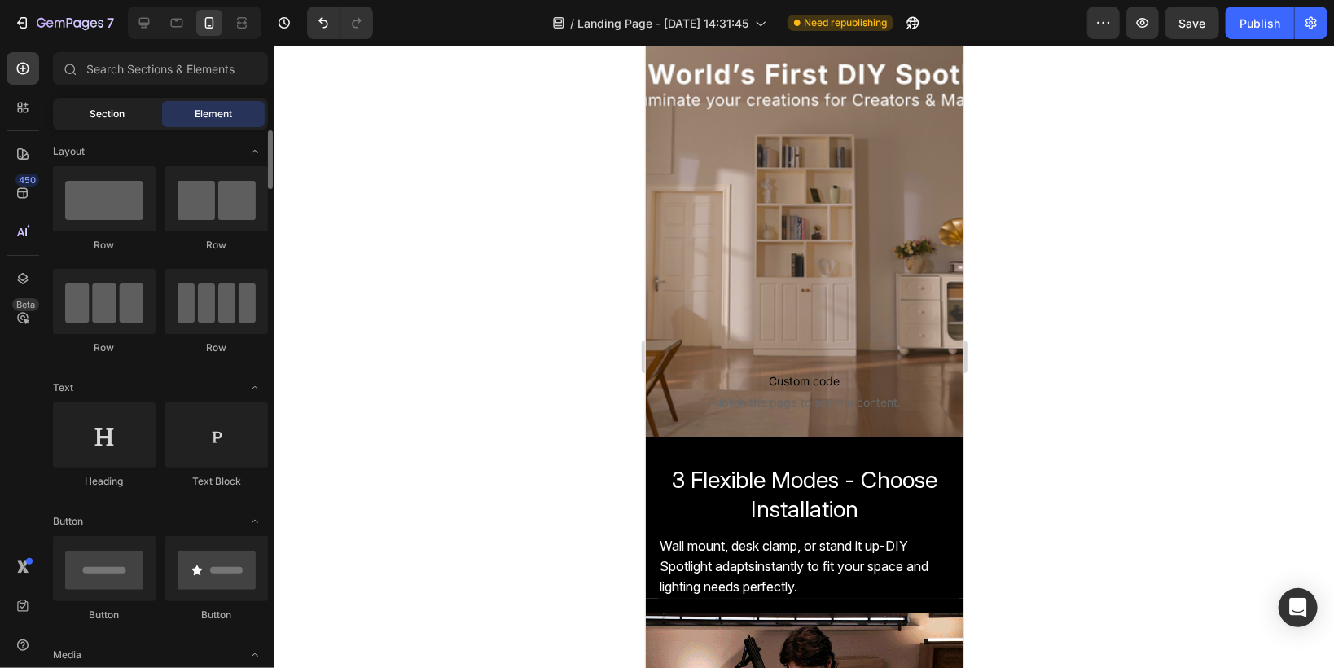
click at [88, 112] on div "Section" at bounding box center [107, 114] width 103 height 26
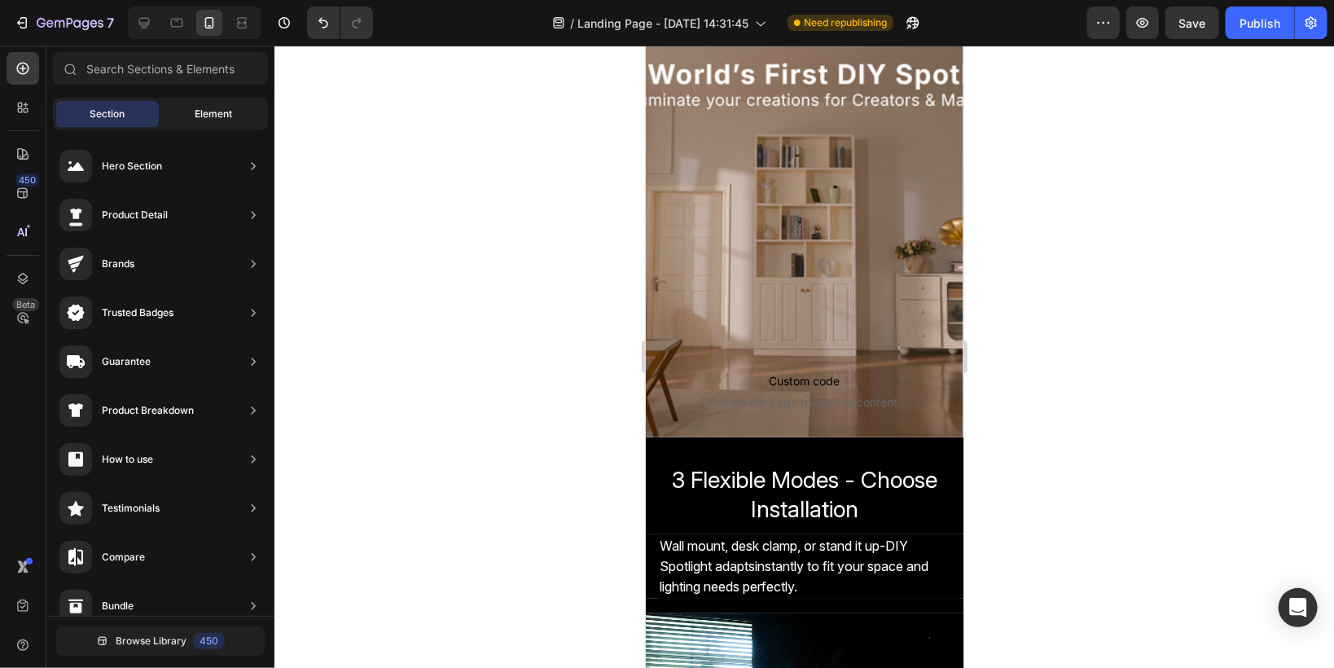
click at [211, 121] on span "Element" at bounding box center [213, 114] width 37 height 15
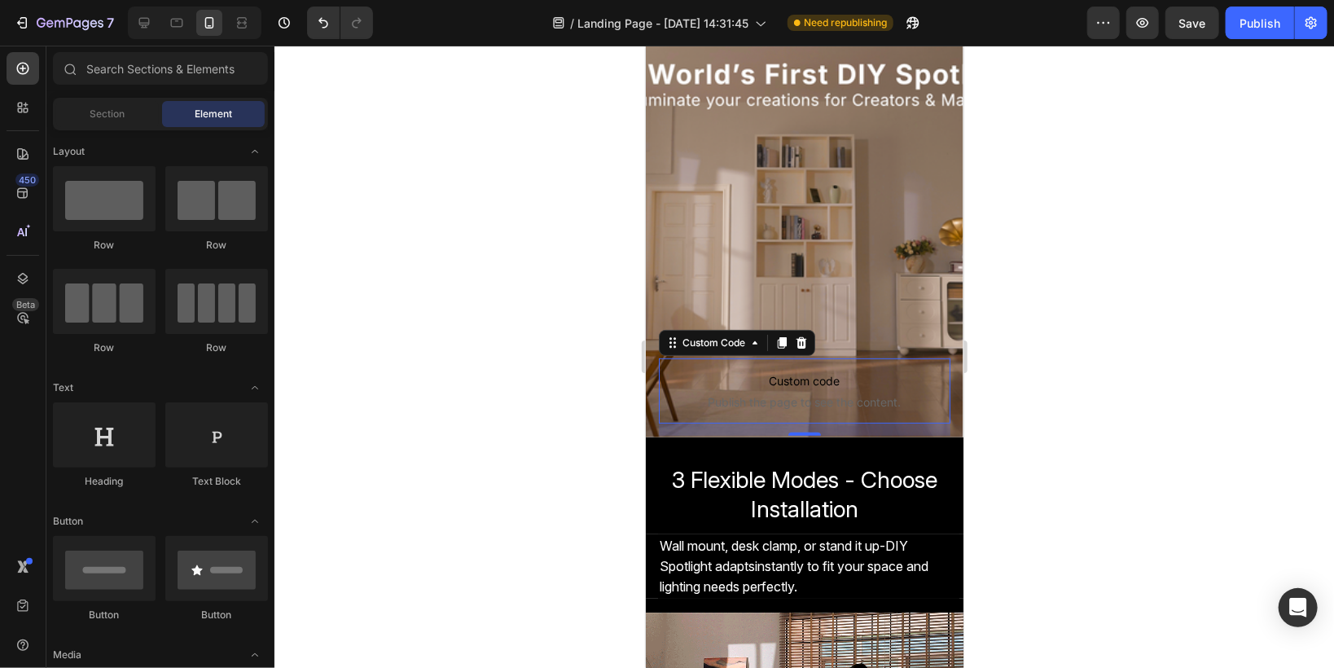
click at [742, 379] on span "Custom code" at bounding box center [804, 381] width 292 height 20
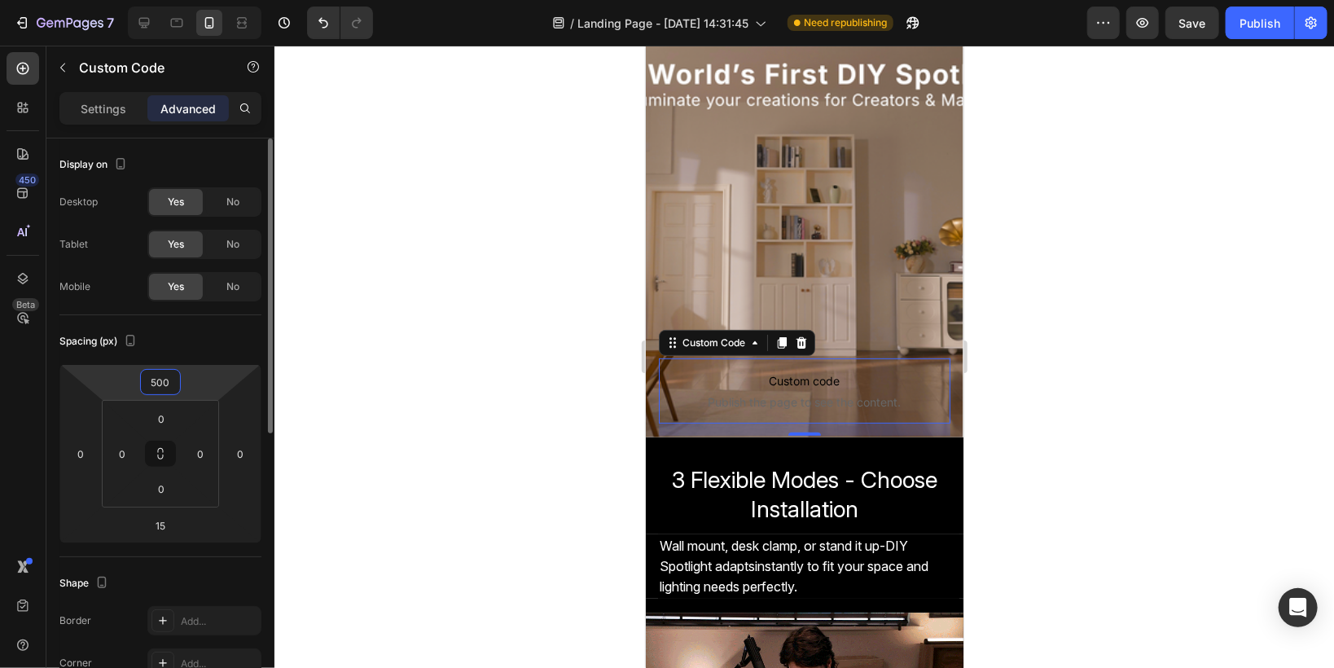
click at [155, 381] on input "500" at bounding box center [160, 382] width 33 height 24
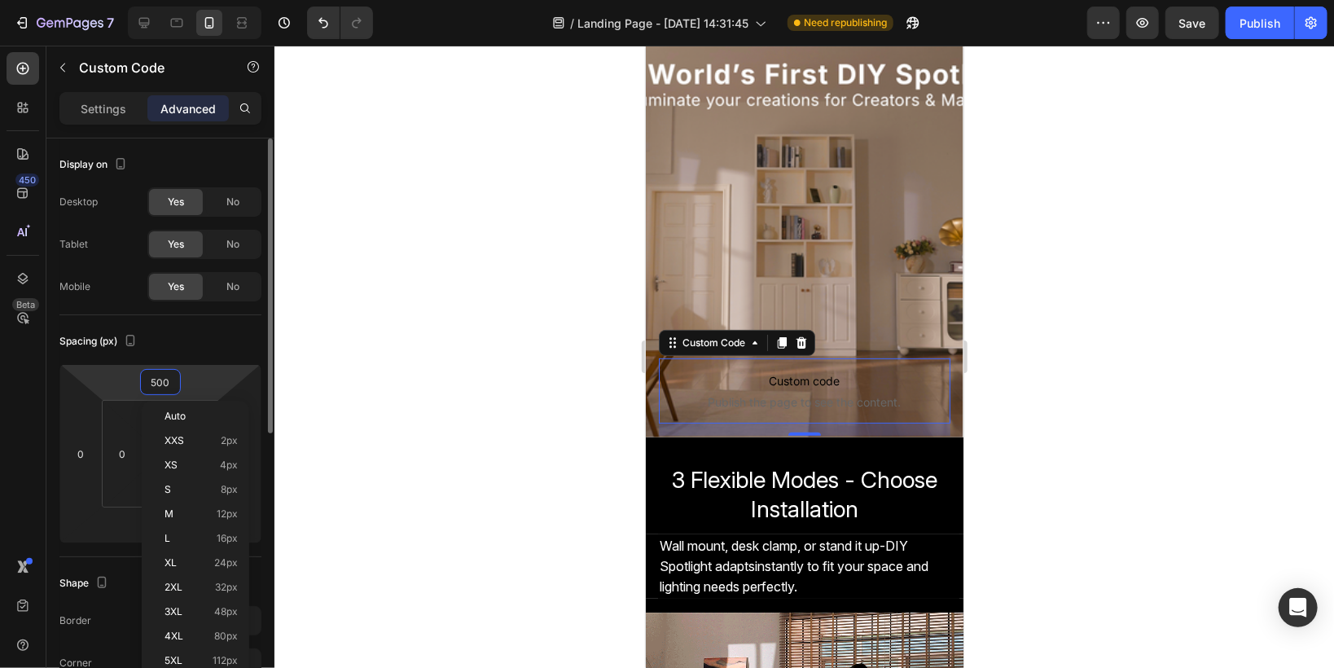
click at [157, 381] on input "500" at bounding box center [160, 382] width 33 height 24
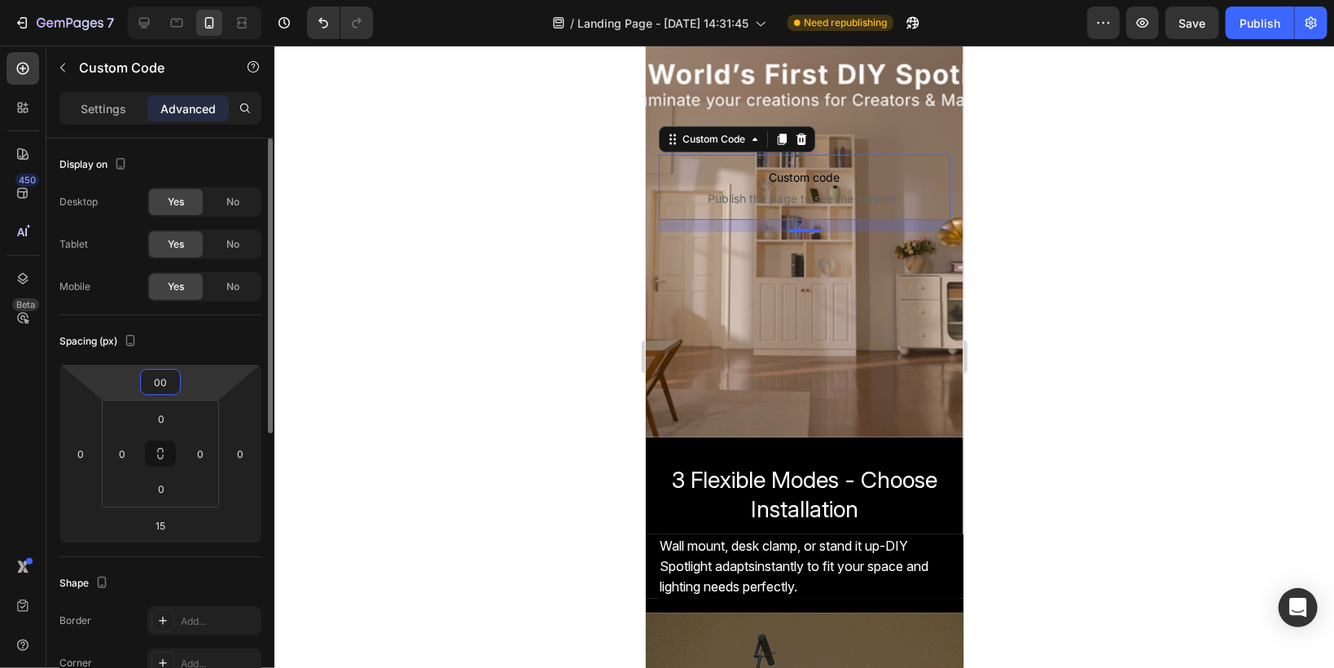
type input "500"
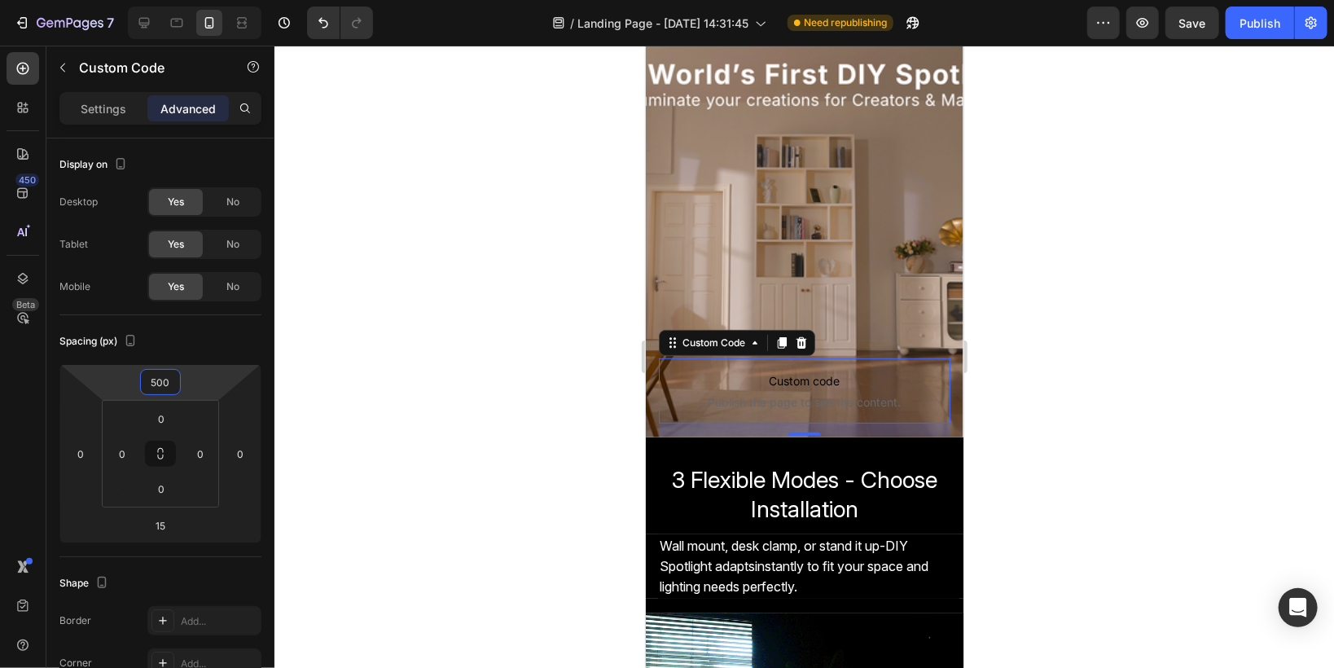
click at [486, 240] on div at bounding box center [803, 357] width 1059 height 622
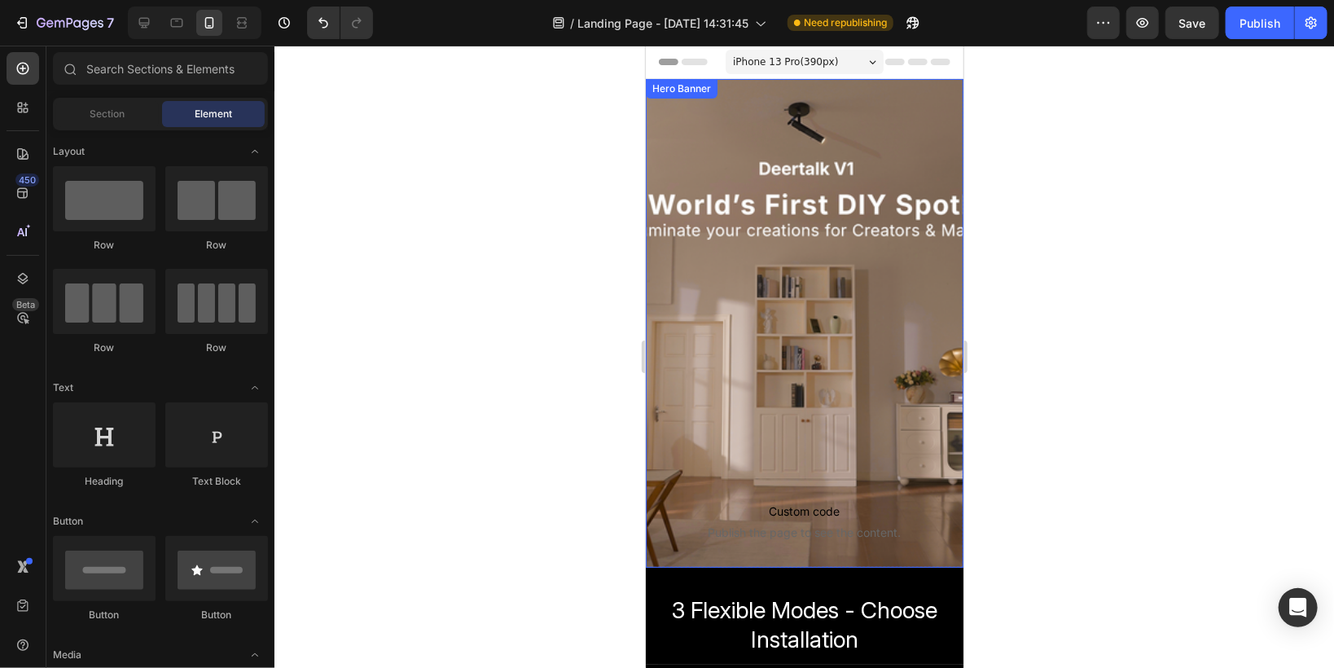
scroll to position [65, 0]
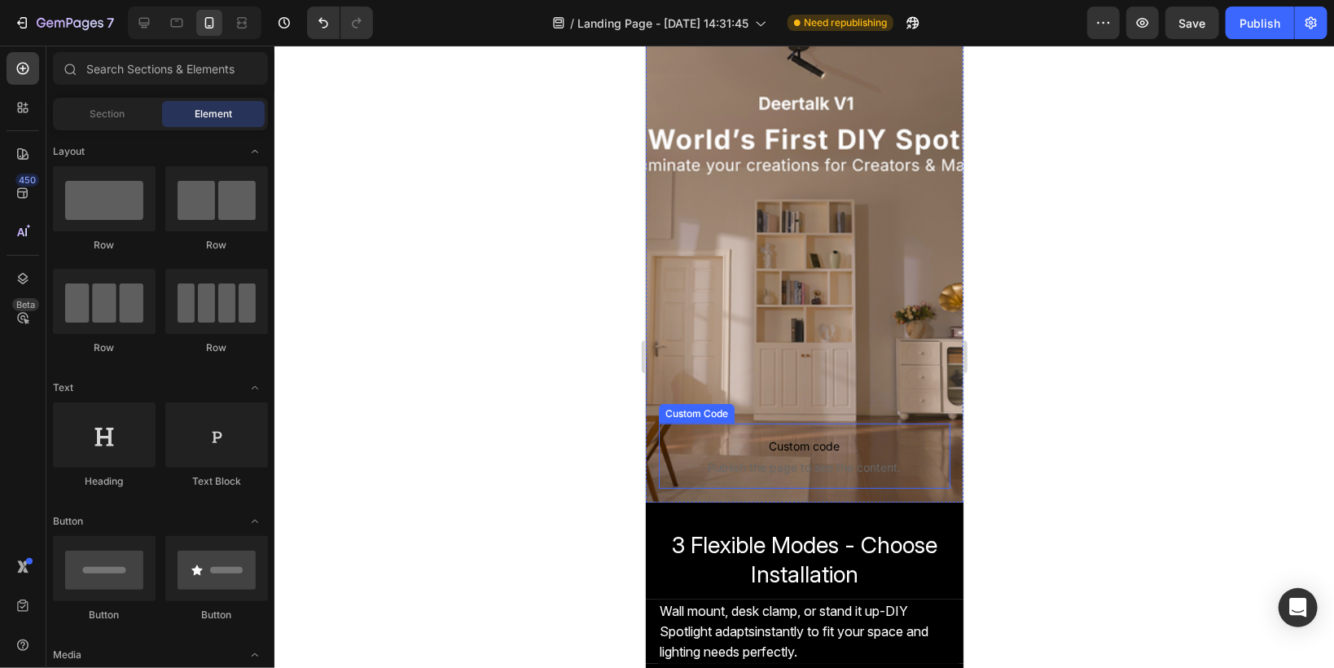
click at [743, 456] on p "Custom code Publish the page to see the content." at bounding box center [804, 455] width 292 height 65
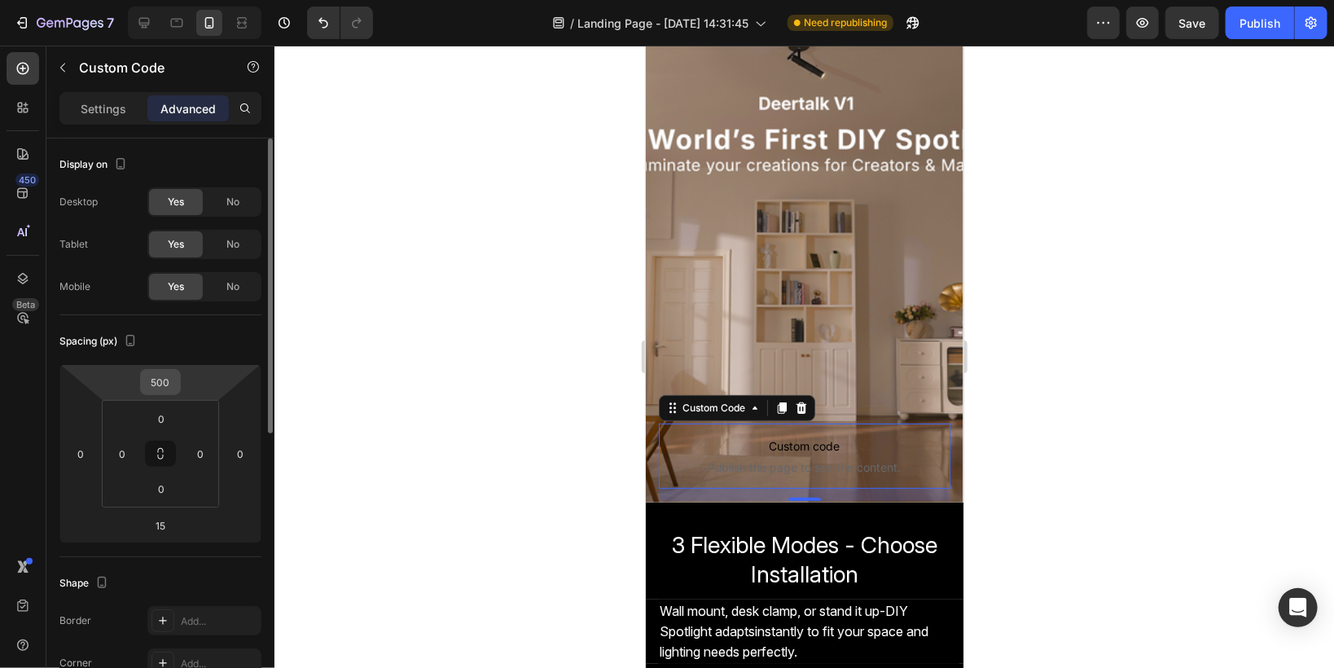
click at [158, 370] on input "500" at bounding box center [160, 382] width 33 height 24
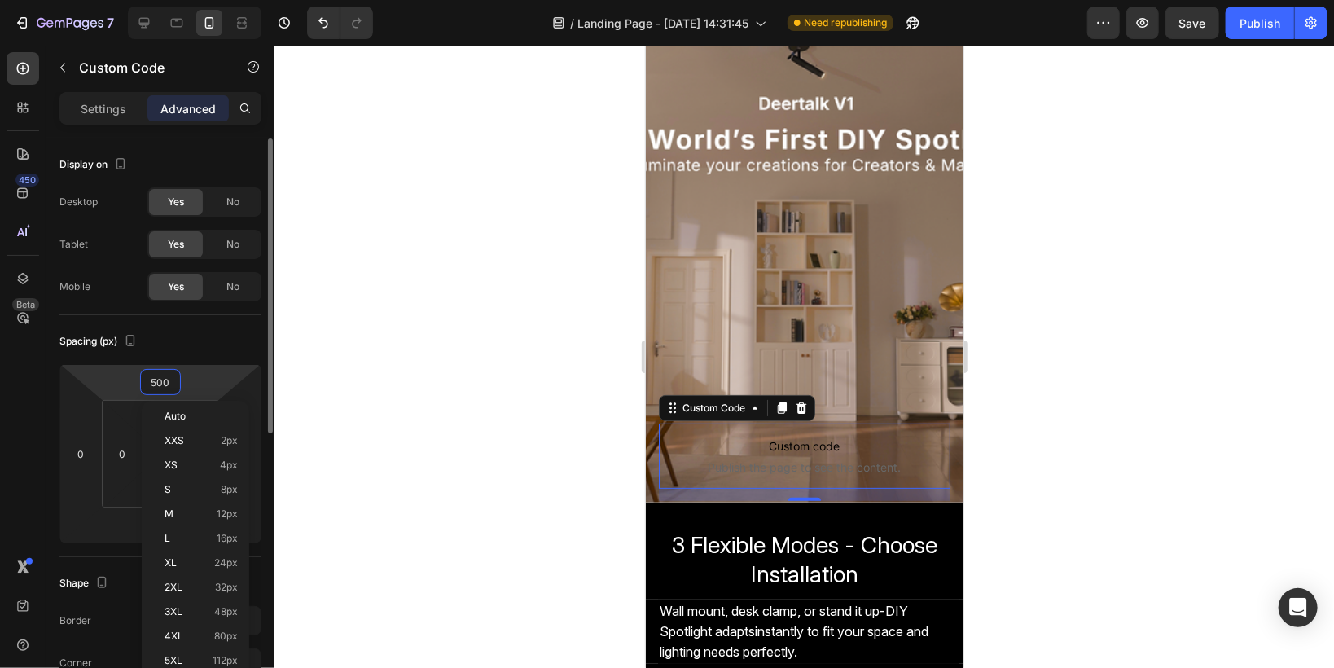
click at [158, 379] on input "500" at bounding box center [160, 382] width 33 height 24
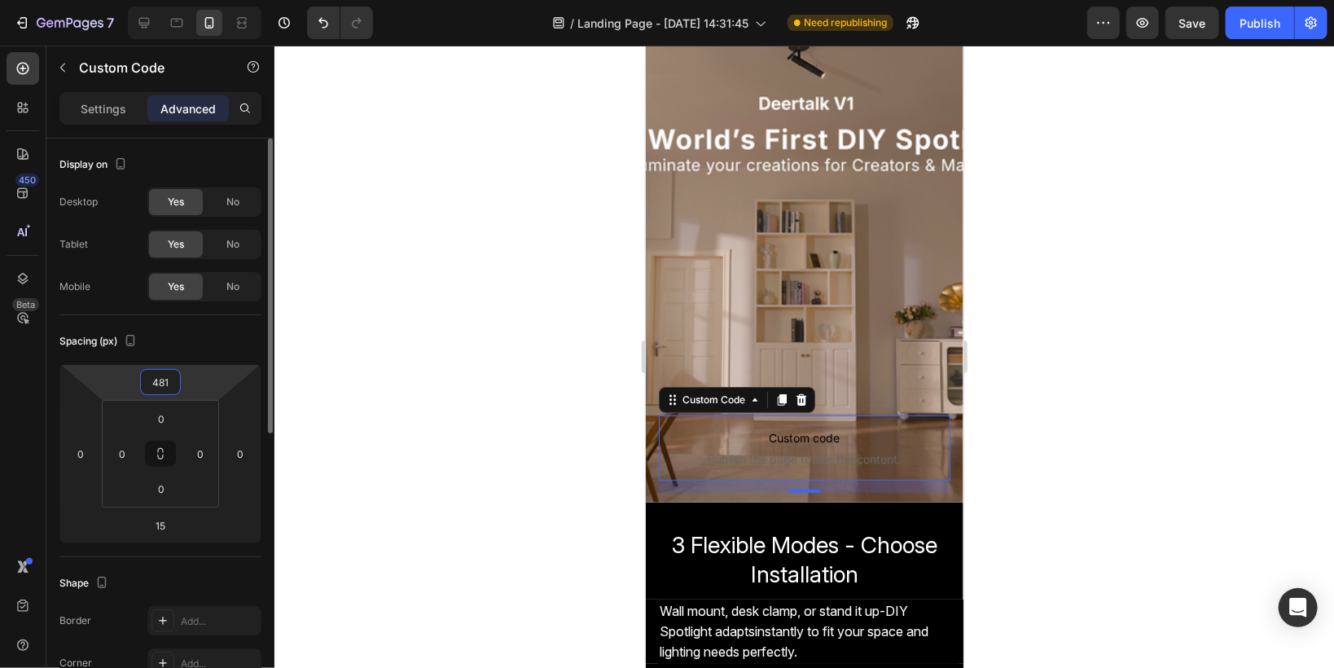
type input "480"
click at [163, 525] on input "15" at bounding box center [160, 525] width 33 height 24
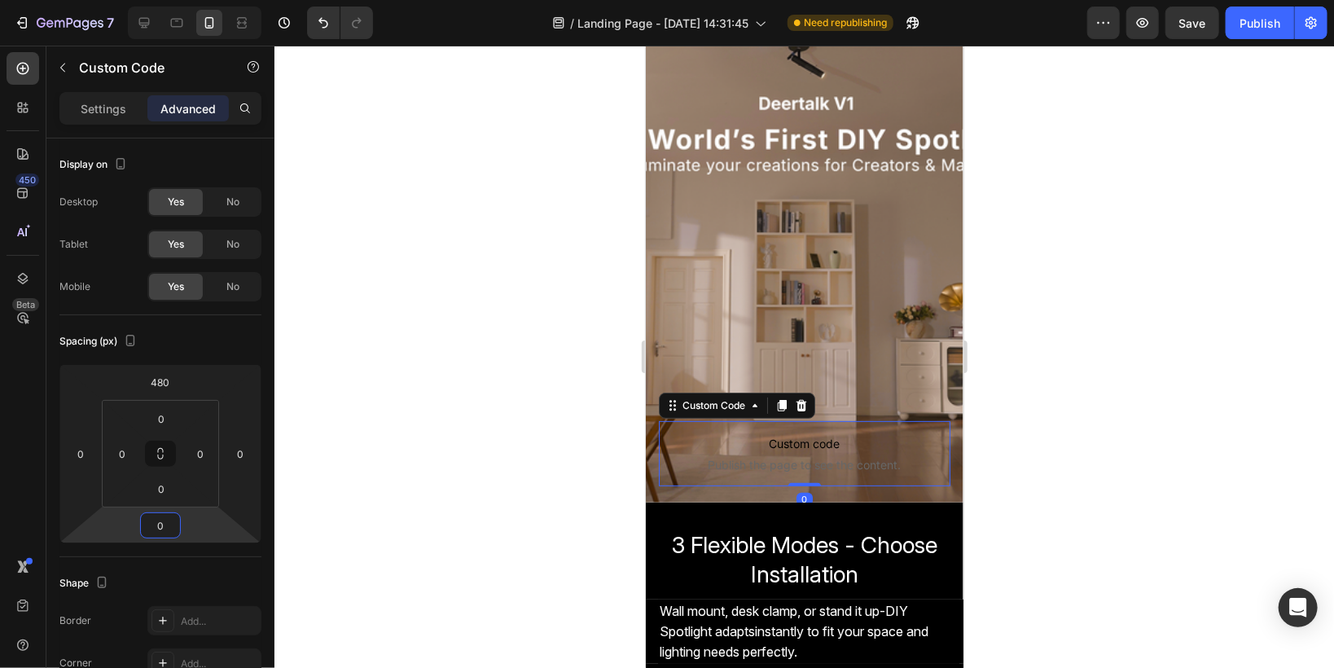
type input "0"
click at [375, 489] on div at bounding box center [803, 357] width 1059 height 622
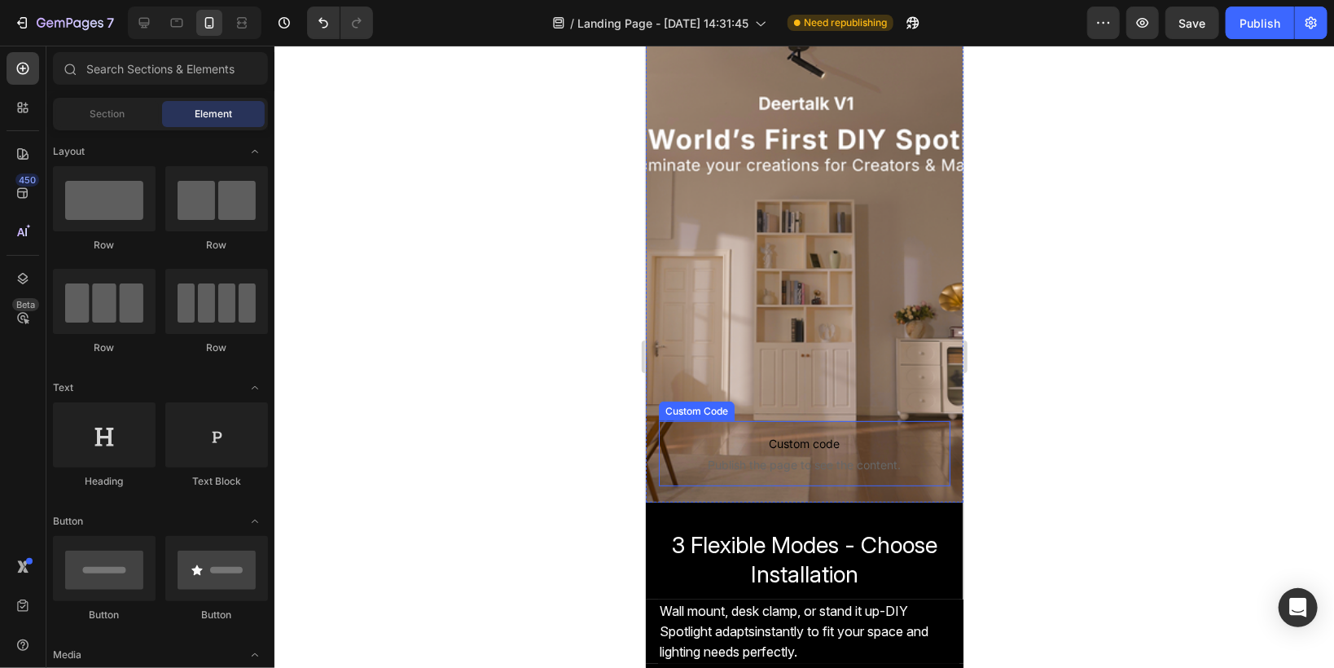
click at [710, 454] on p "Custom code Publish the page to see the content." at bounding box center [804, 452] width 292 height 65
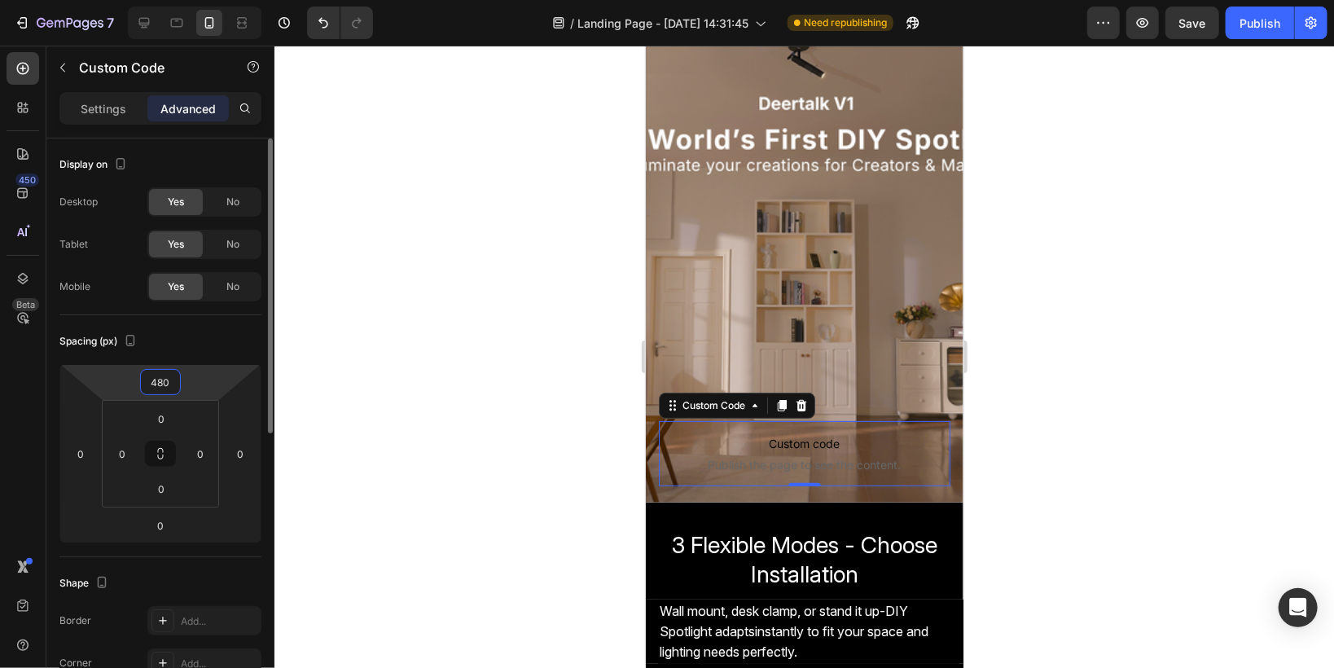
click at [156, 380] on input "480" at bounding box center [160, 382] width 33 height 24
click at [157, 381] on input "480" at bounding box center [160, 382] width 33 height 24
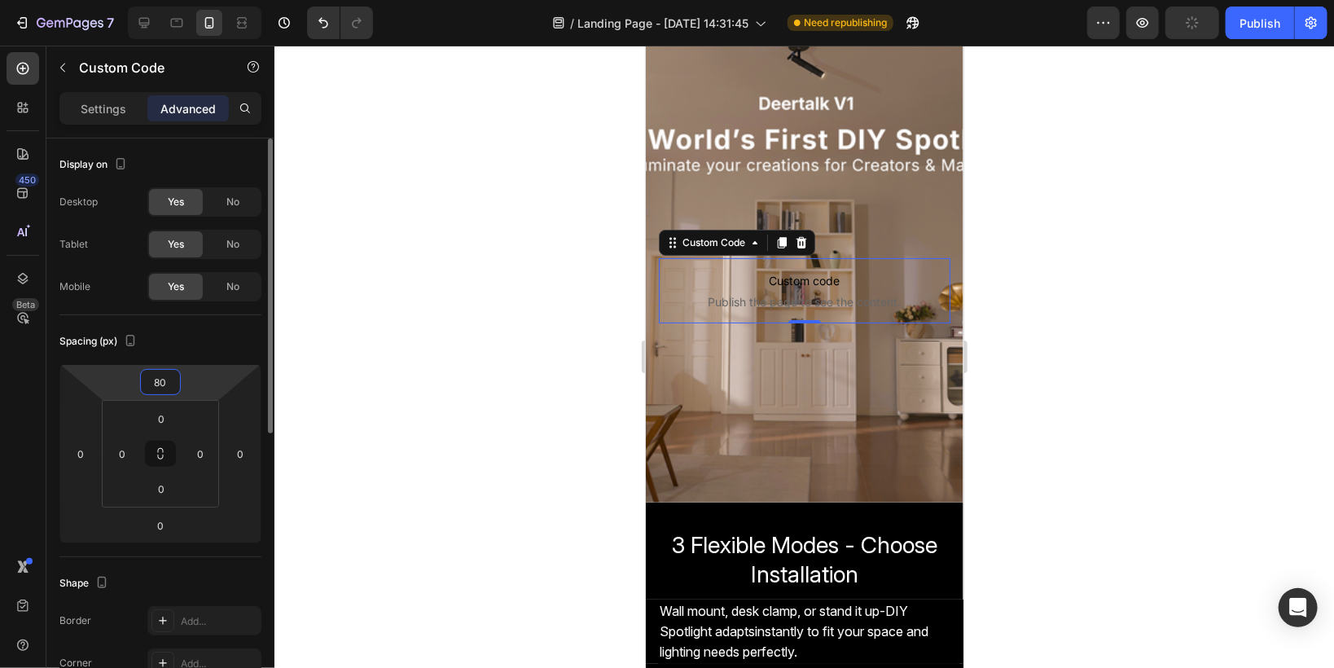
type input "380"
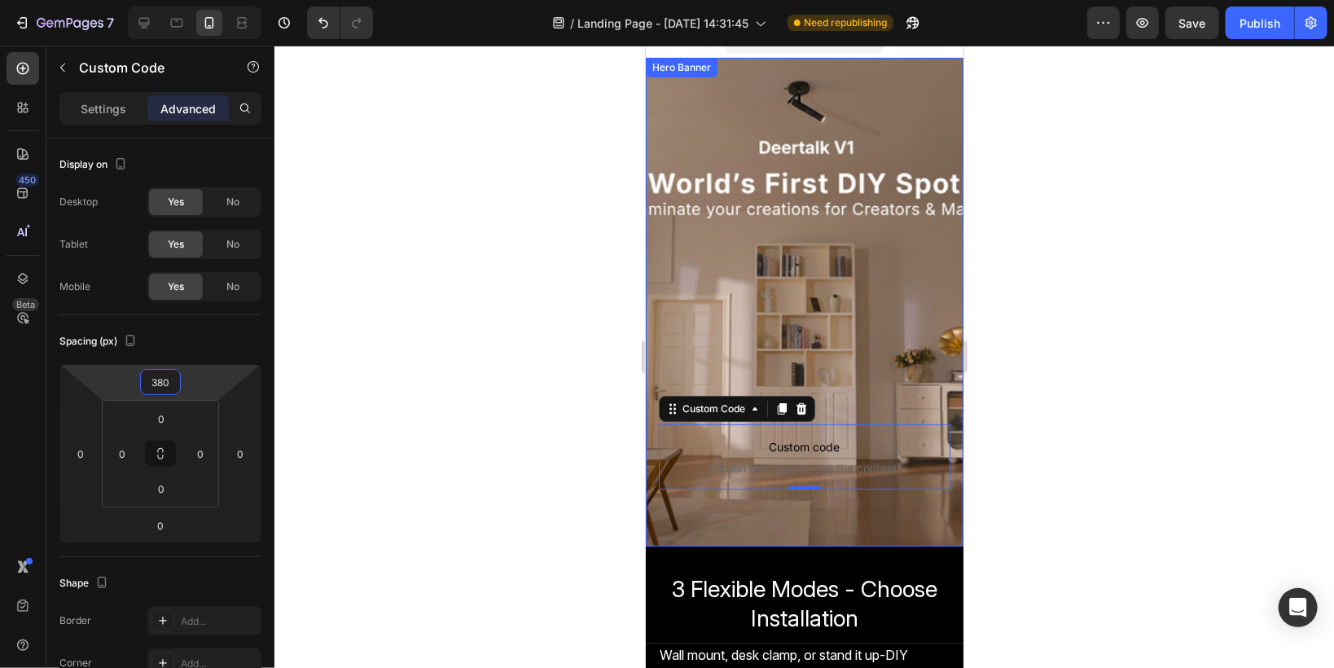
scroll to position [0, 0]
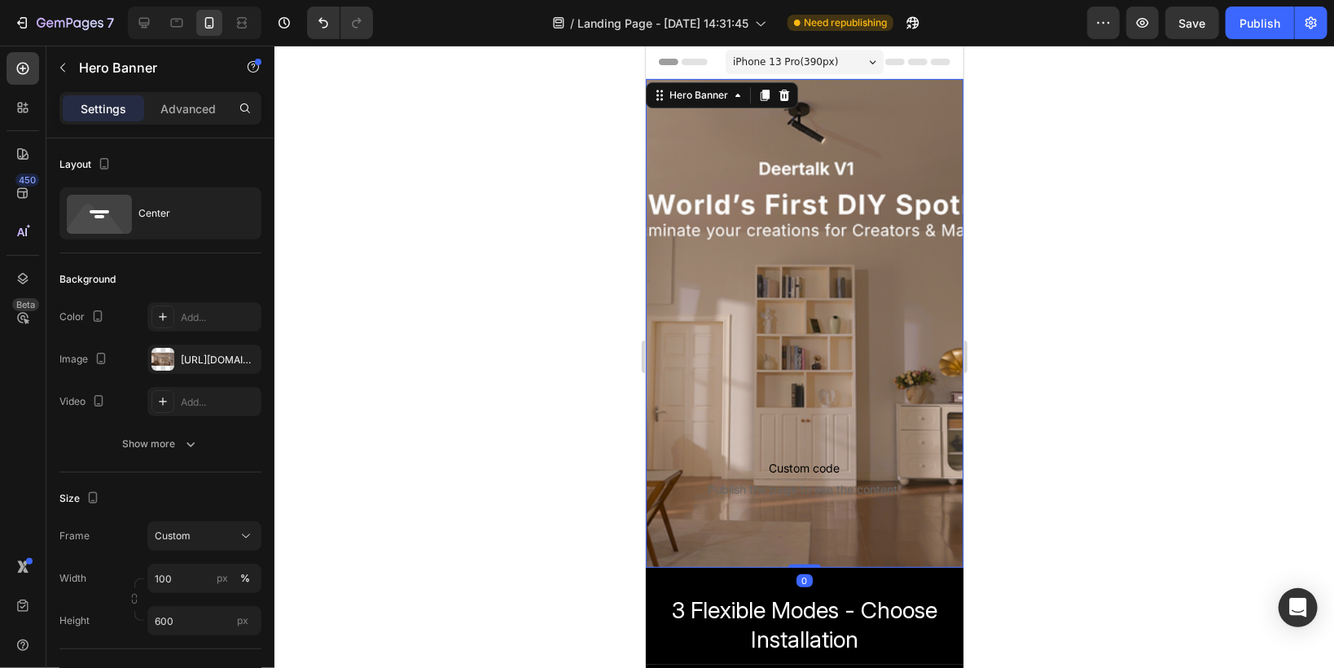
click at [689, 133] on div "Custom code Publish the page to see the content. Custom Code" at bounding box center [804, 322] width 318 height 401
click at [160, 619] on input "600" at bounding box center [204, 620] width 114 height 29
click at [158, 619] on input "600" at bounding box center [204, 620] width 114 height 29
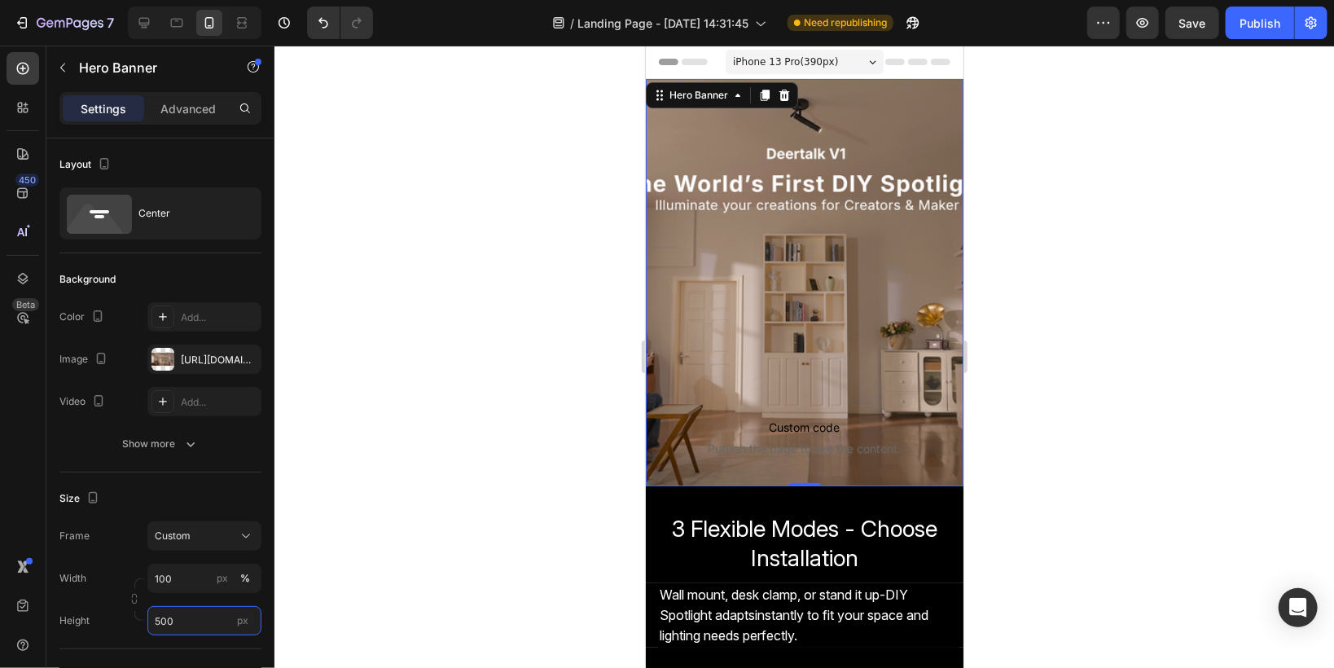
type input "500"
click at [495, 452] on div at bounding box center [803, 357] width 1059 height 622
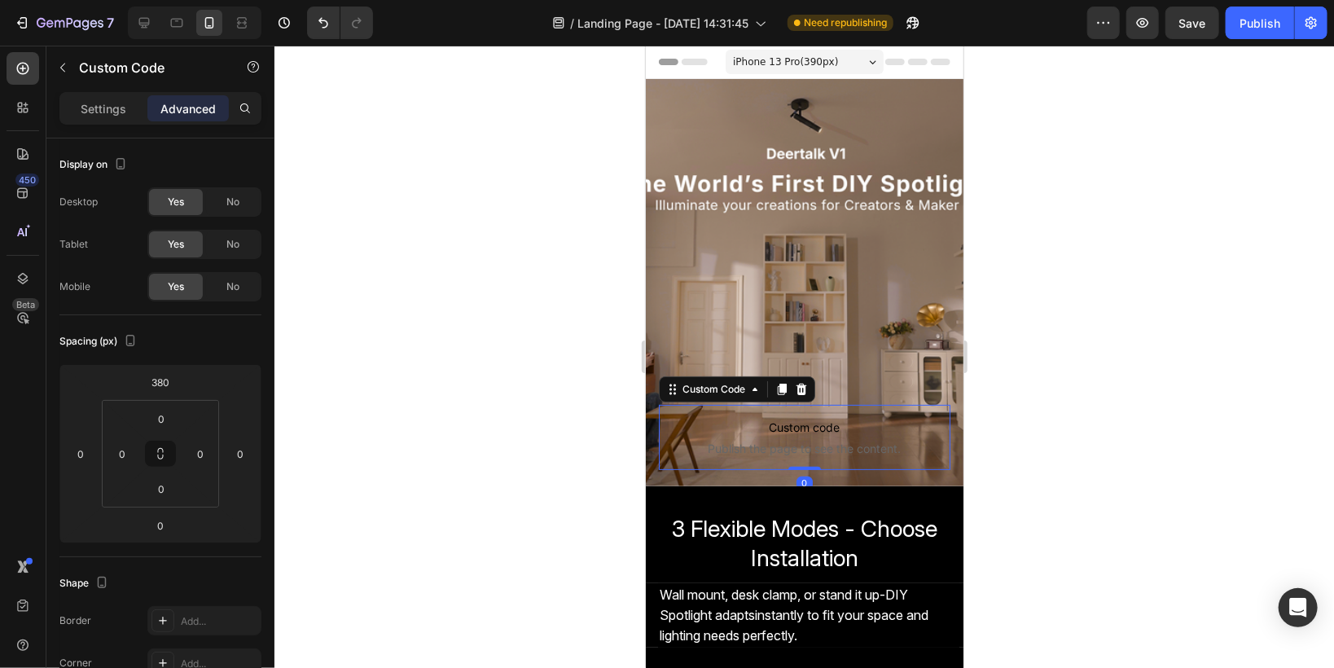
click at [748, 449] on span "Publish the page to see the content." at bounding box center [804, 448] width 292 height 16
click at [155, 377] on input "380" at bounding box center [160, 382] width 33 height 24
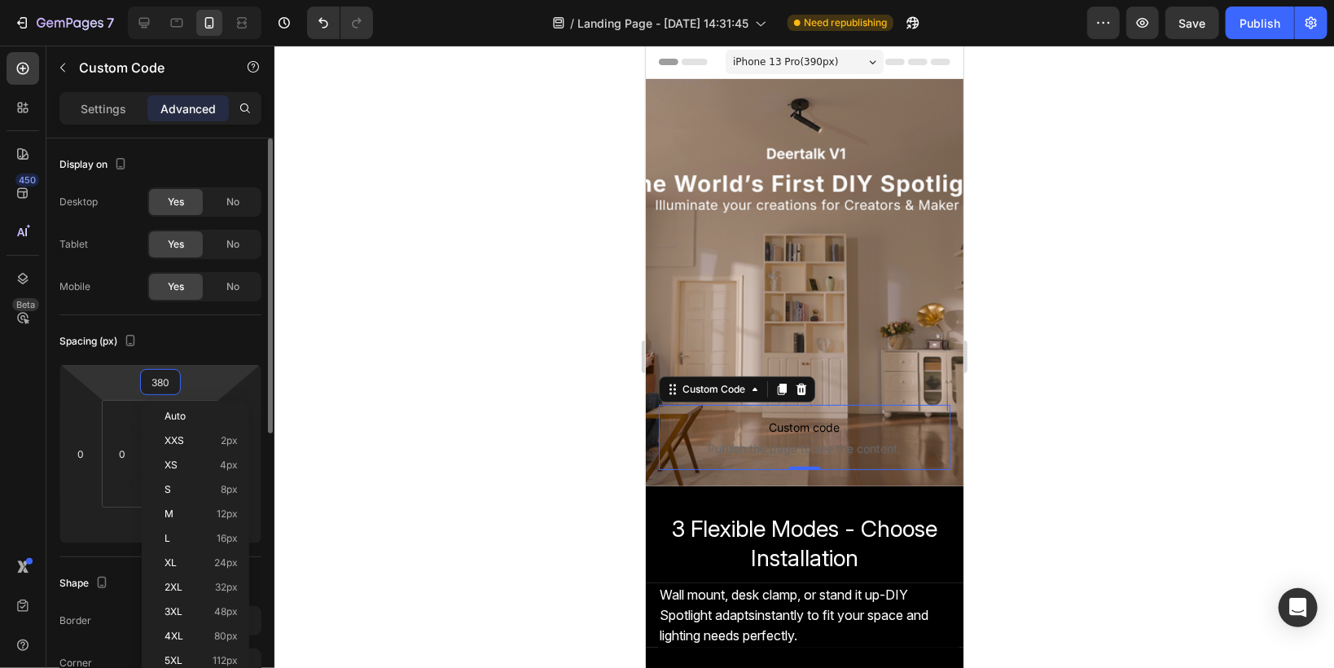
click at [158, 380] on input "380" at bounding box center [160, 382] width 33 height 24
click at [421, 305] on div at bounding box center [803, 357] width 1059 height 622
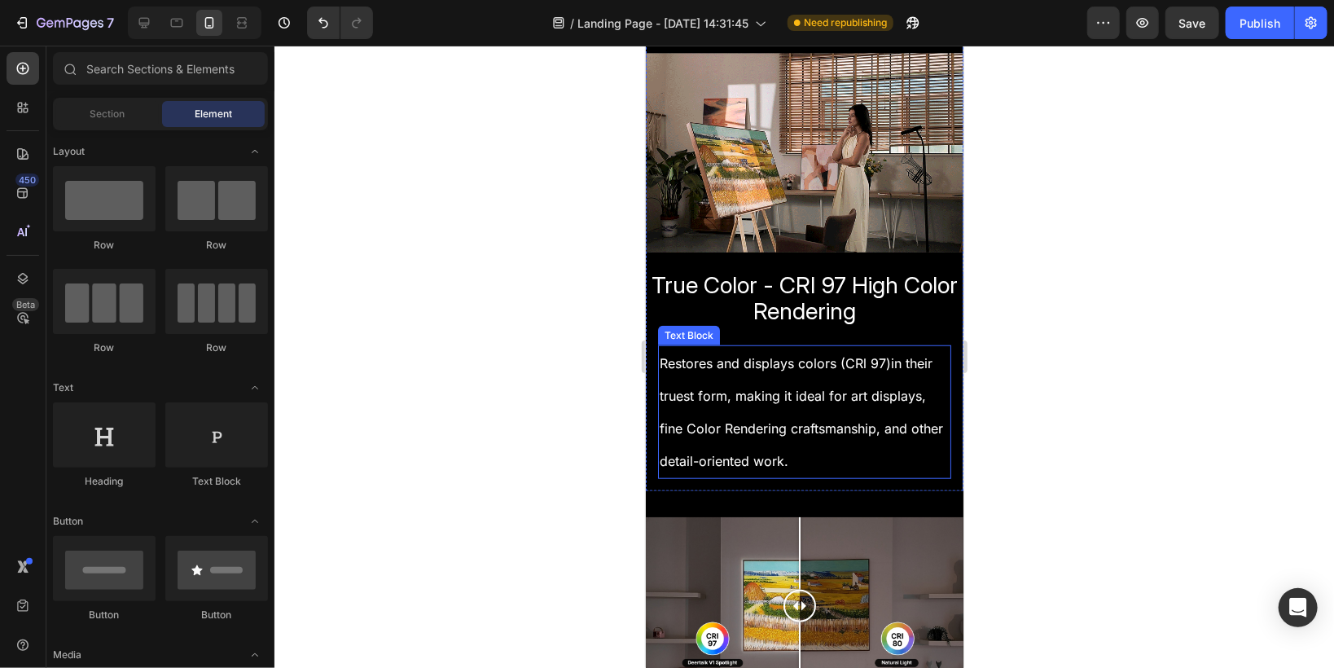
scroll to position [456, 0]
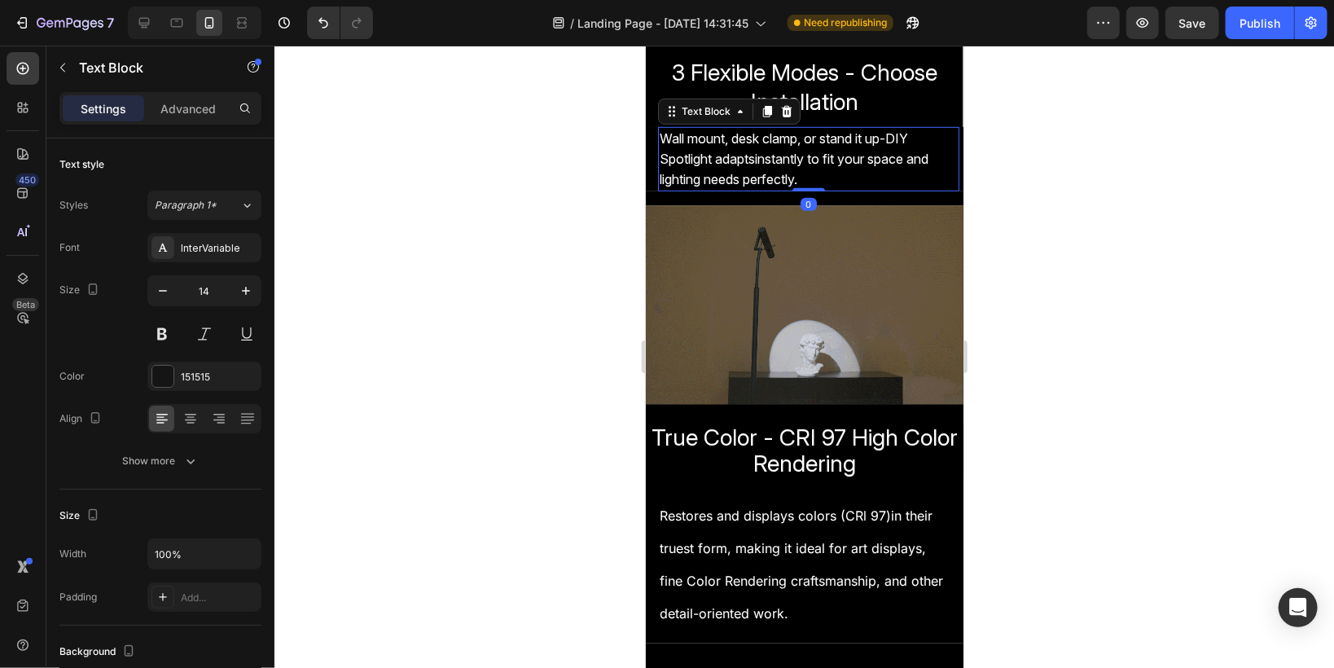
click at [735, 156] on span "Wall mount, desk clamp, or stand it up-DIY Spotlight adaptsinstantly to fit you…" at bounding box center [793, 157] width 269 height 57
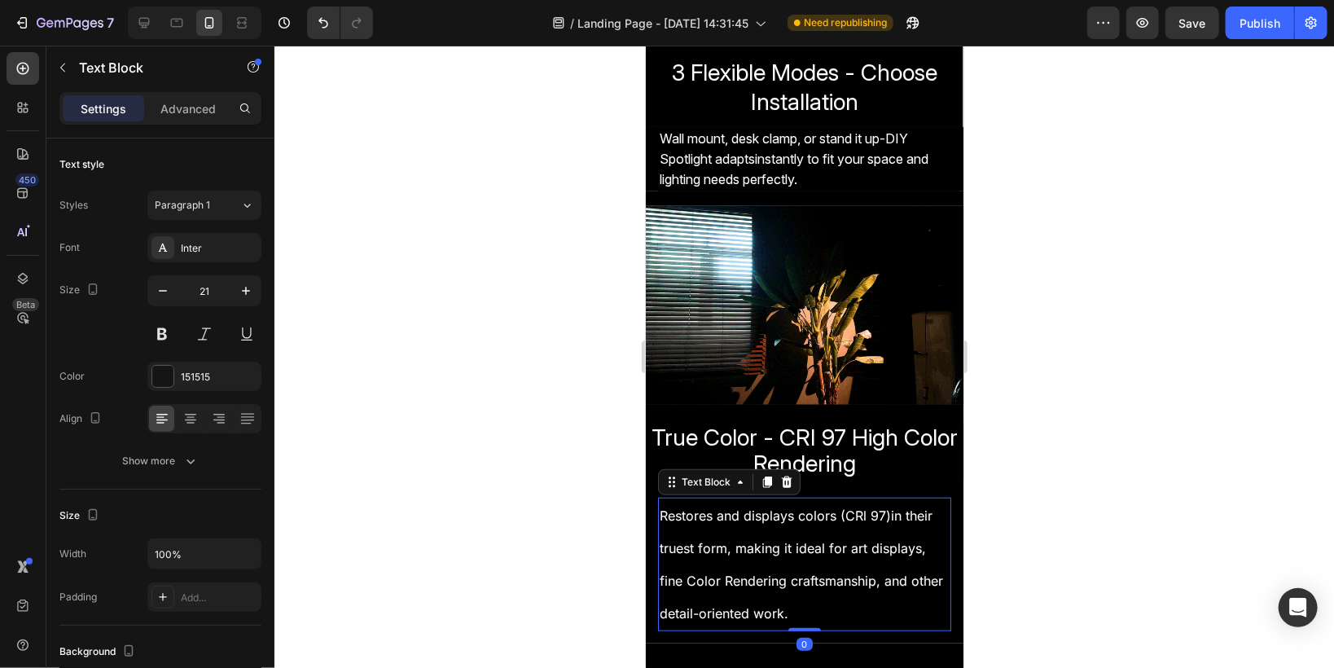
click at [747, 513] on span "Restores and displays colors (CRl 97)in their truest form, making it ideal for …" at bounding box center [795, 531] width 273 height 49
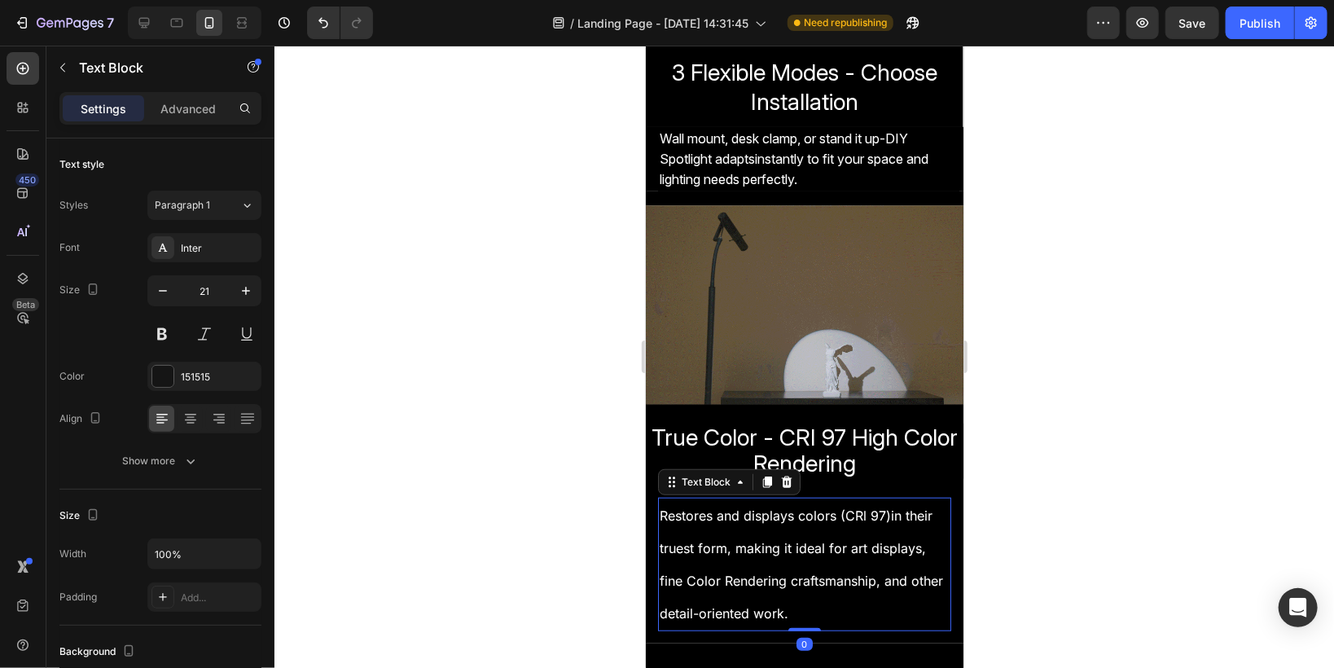
click at [730, 522] on p "Restores and displays colors (CRl 97)in their truest form, making it ideal for …" at bounding box center [804, 530] width 290 height 65
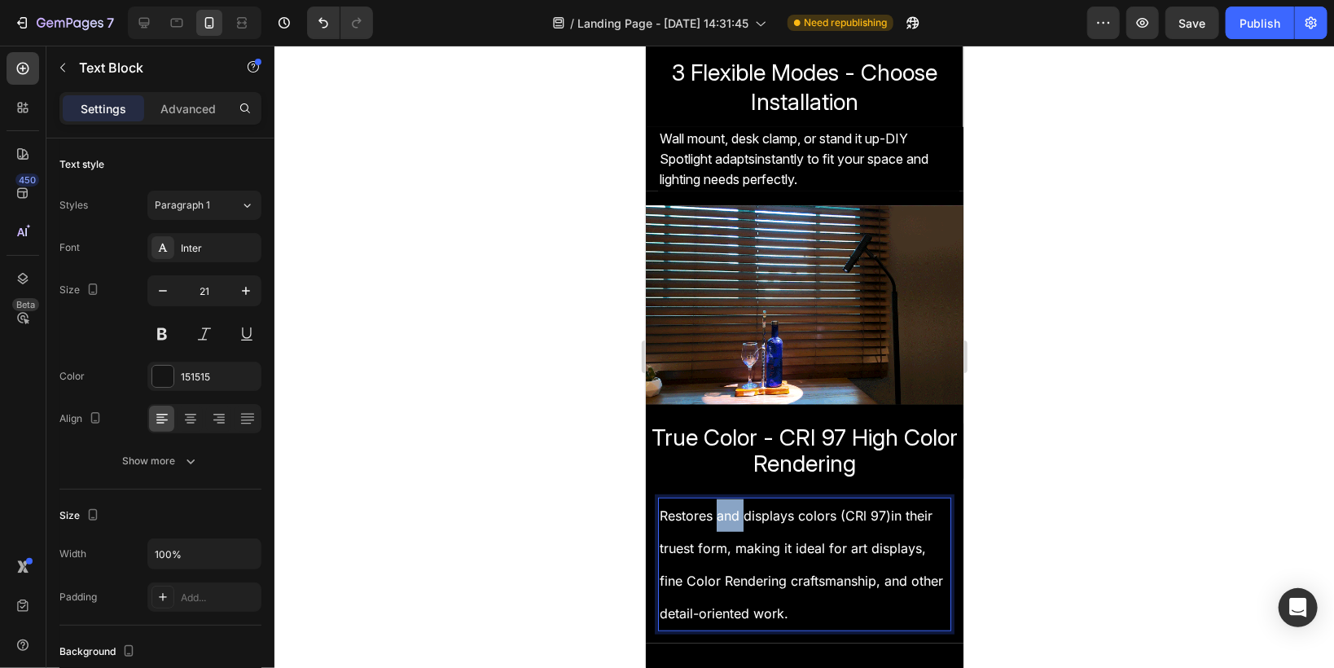
click at [730, 522] on p "Restores and displays colors (CRl 97)in their truest form, making it ideal for …" at bounding box center [804, 530] width 290 height 65
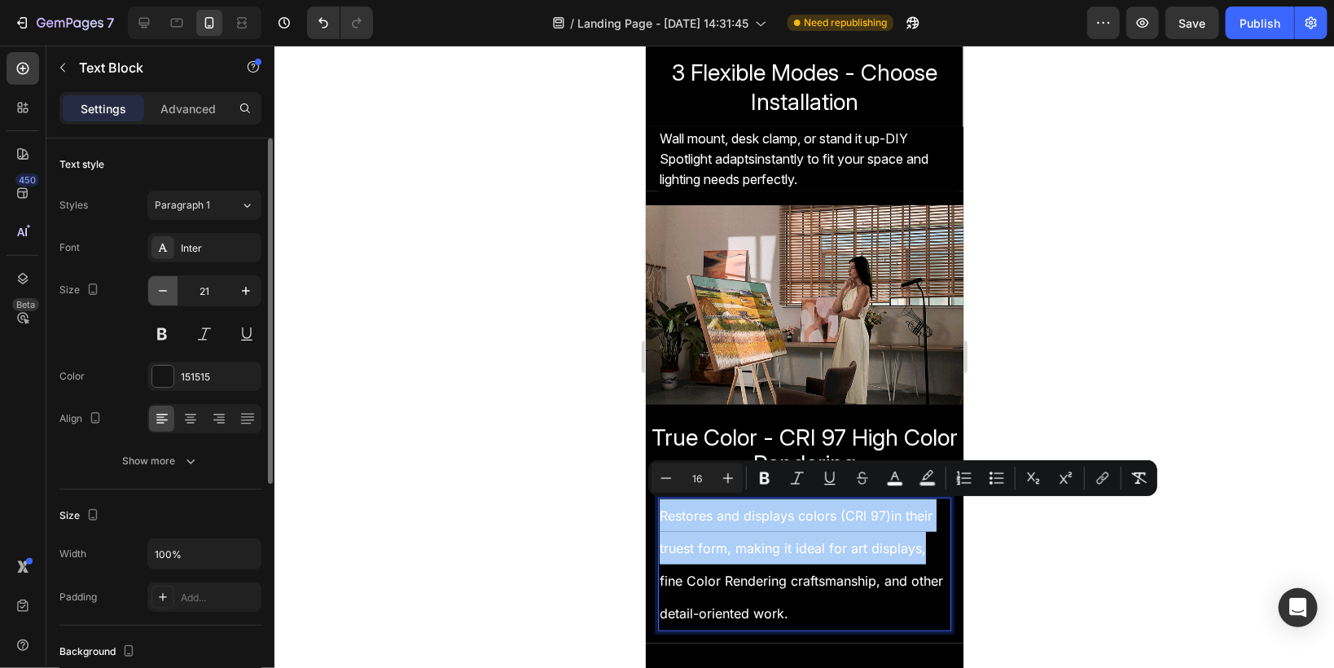
click at [160, 291] on icon "button" at bounding box center [163, 291] width 16 height 16
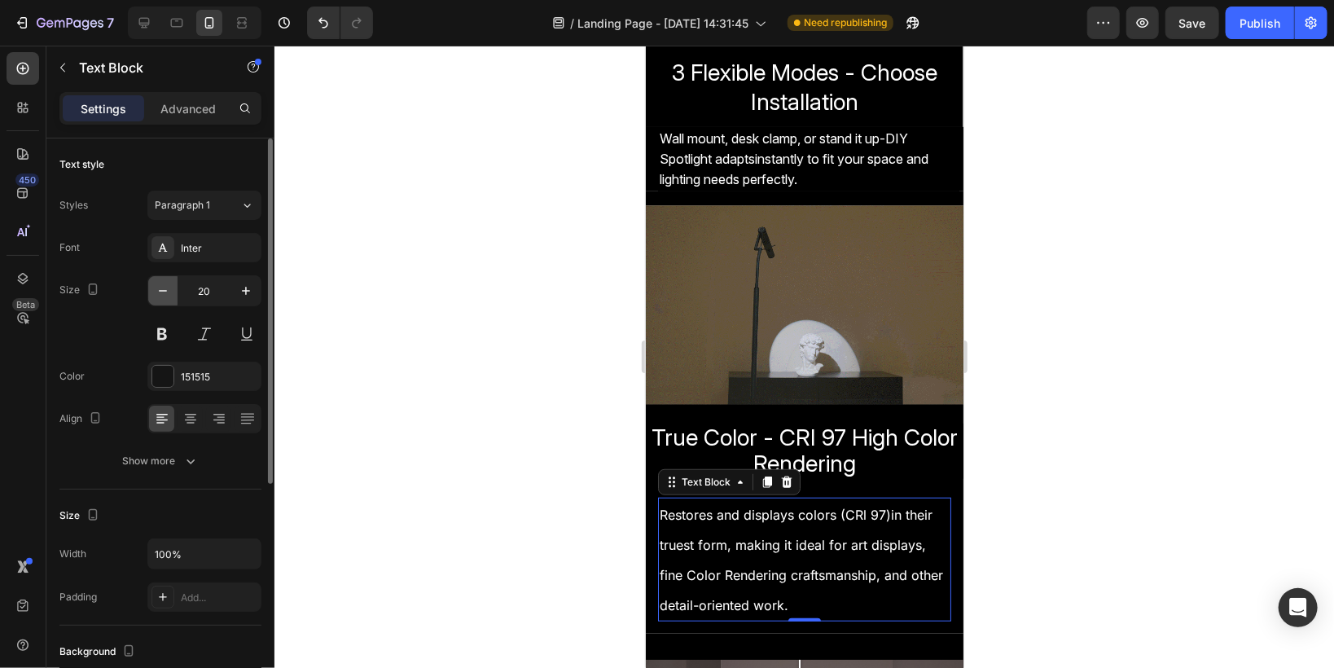
click at [160, 291] on icon "button" at bounding box center [163, 291] width 16 height 16
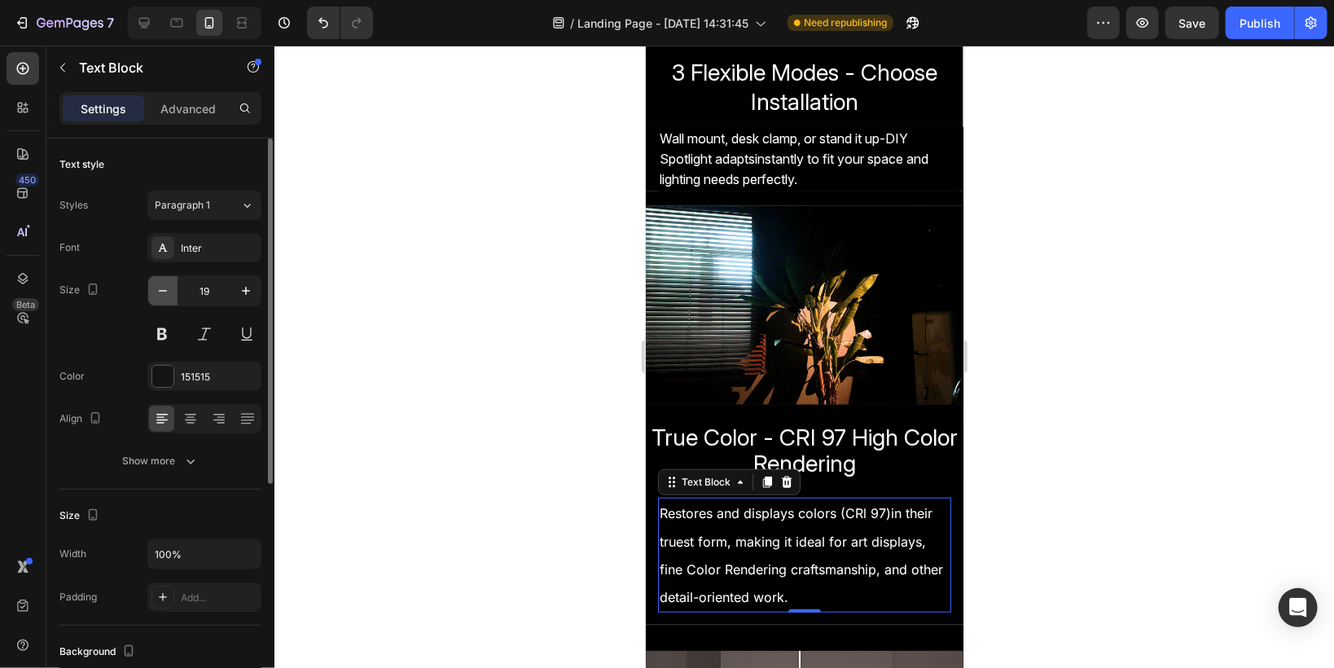
click at [160, 291] on icon "button" at bounding box center [163, 291] width 16 height 16
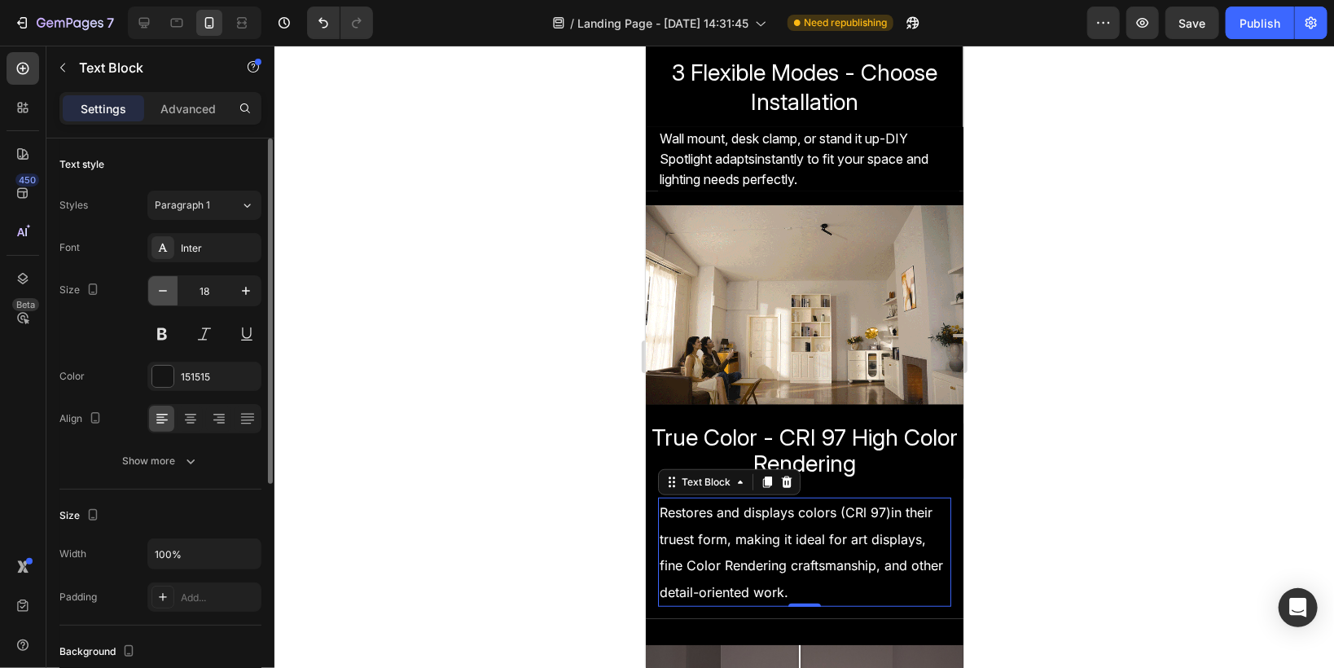
click at [160, 291] on icon "button" at bounding box center [163, 291] width 16 height 16
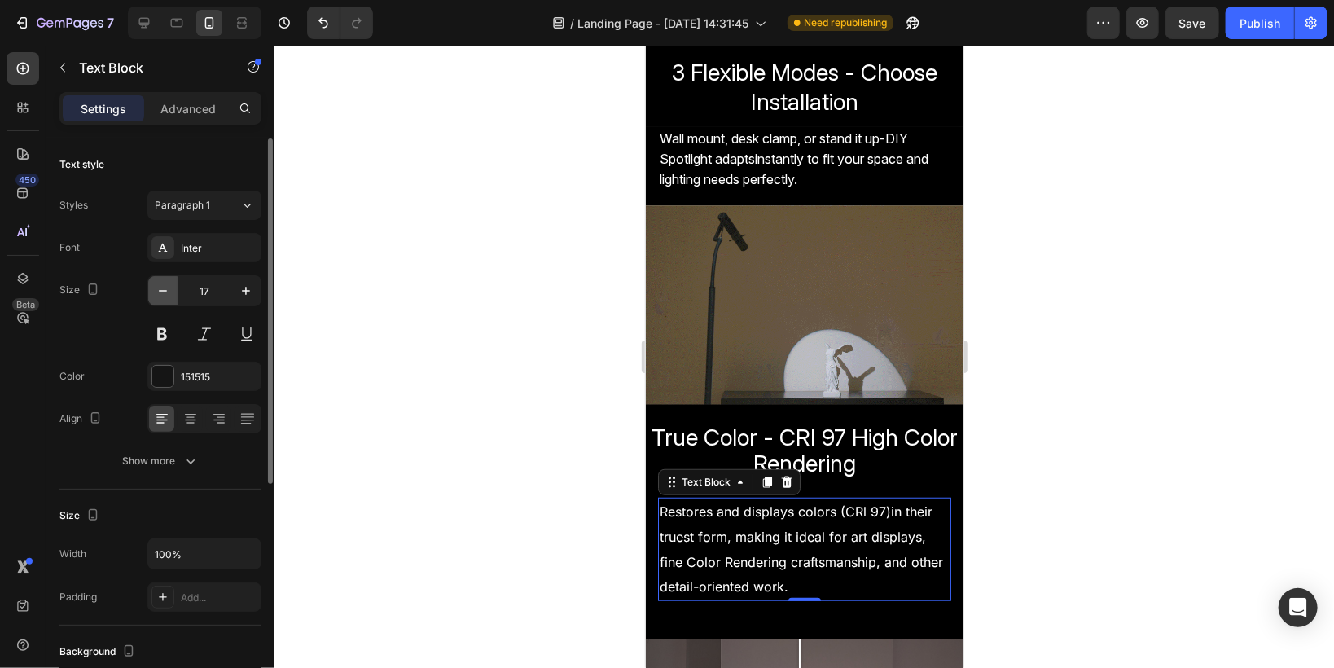
click at [160, 291] on icon "button" at bounding box center [163, 291] width 16 height 16
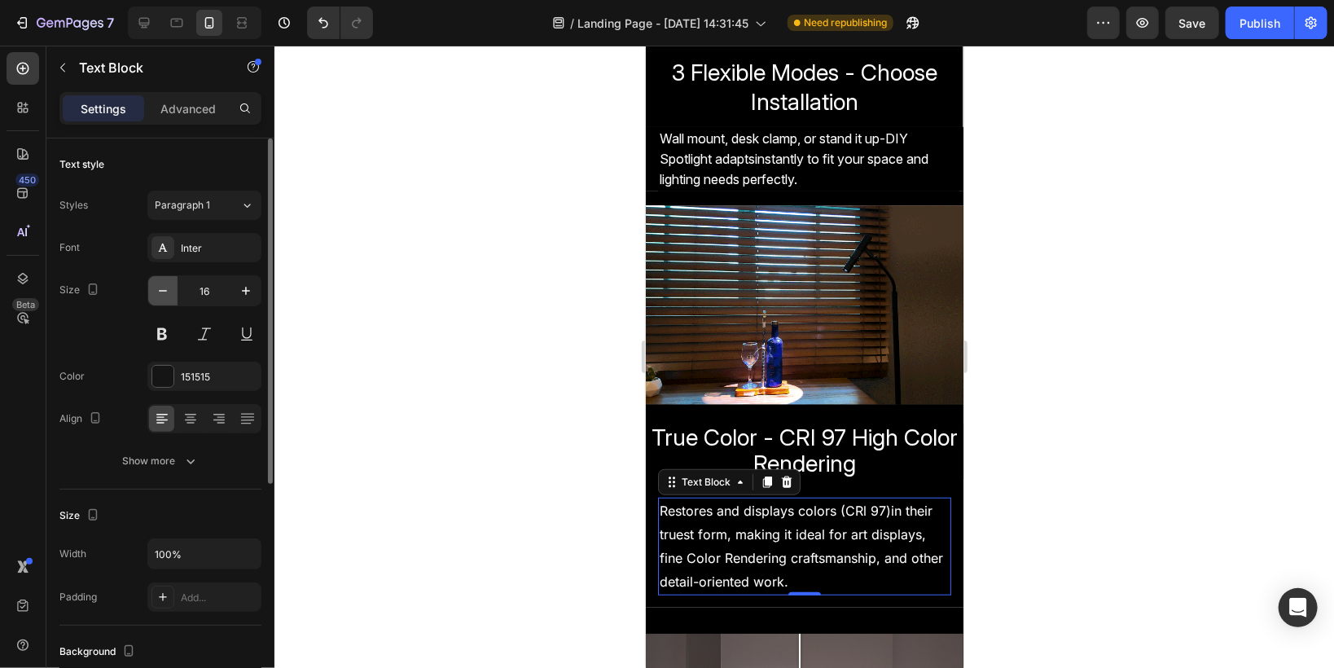
click at [160, 291] on icon "button" at bounding box center [163, 291] width 16 height 16
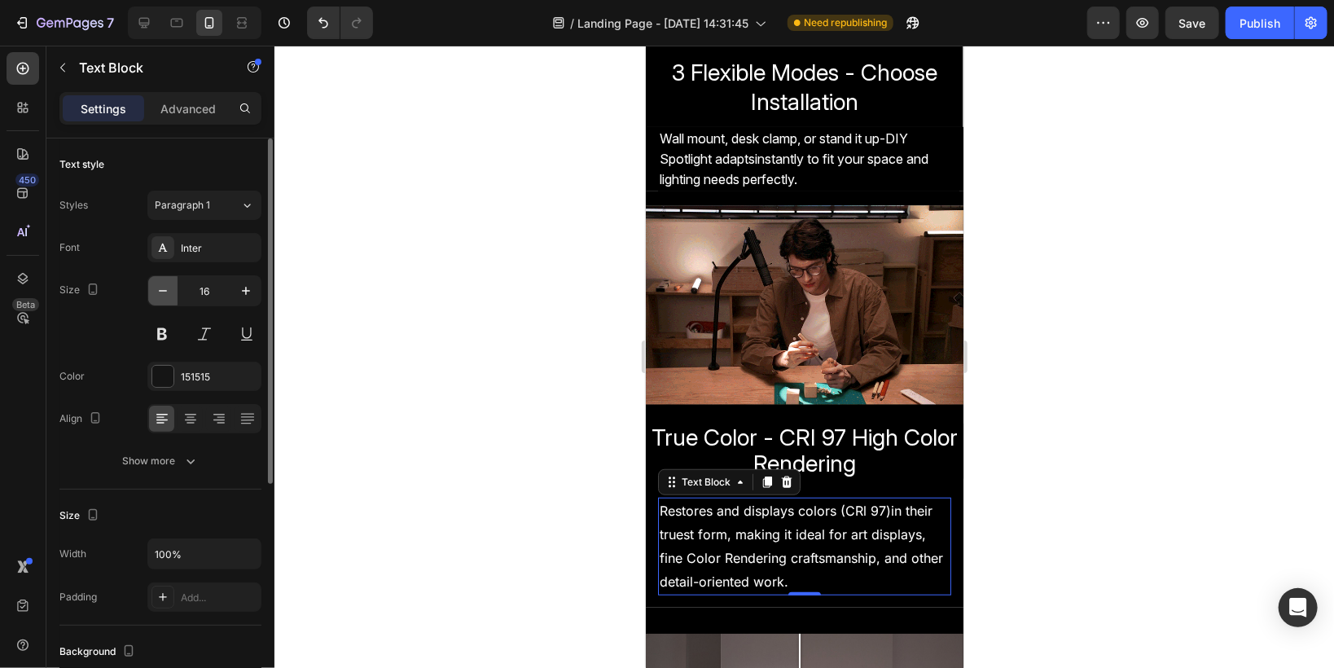
type input "15"
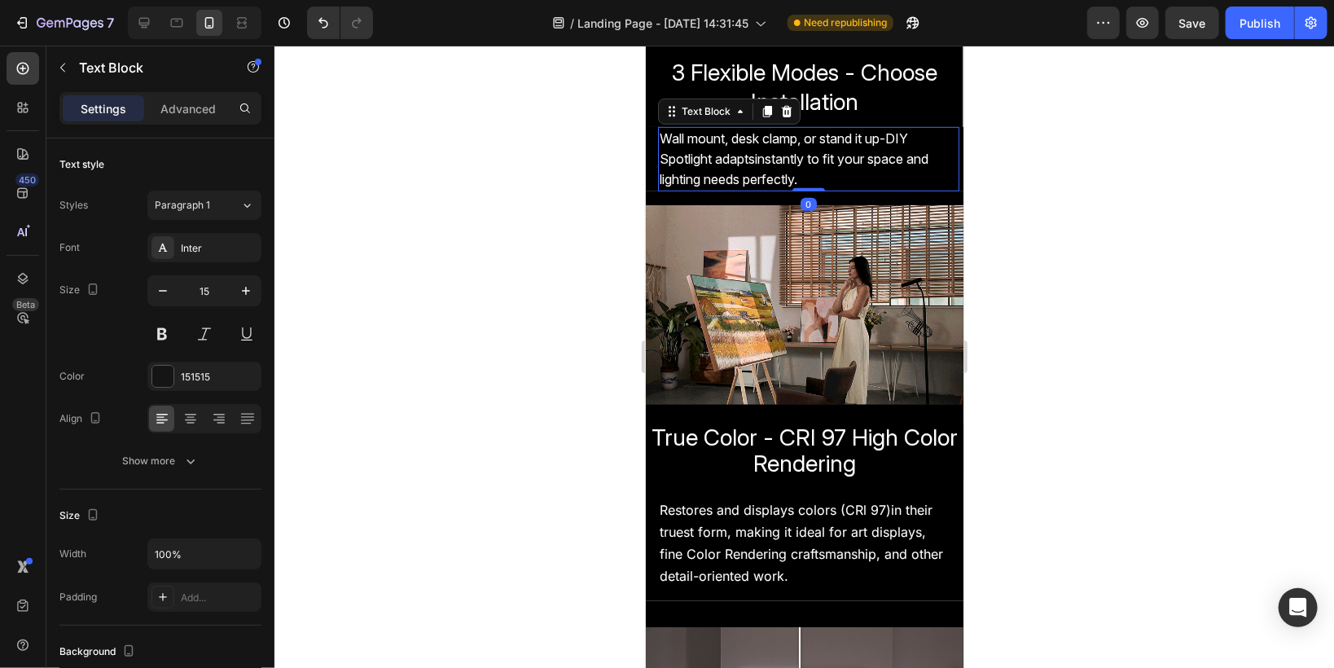
click at [691, 177] on span "Wall mount, desk clamp, or stand it up-DIY Spotlight adaptsinstantly to fit you…" at bounding box center [793, 157] width 269 height 57
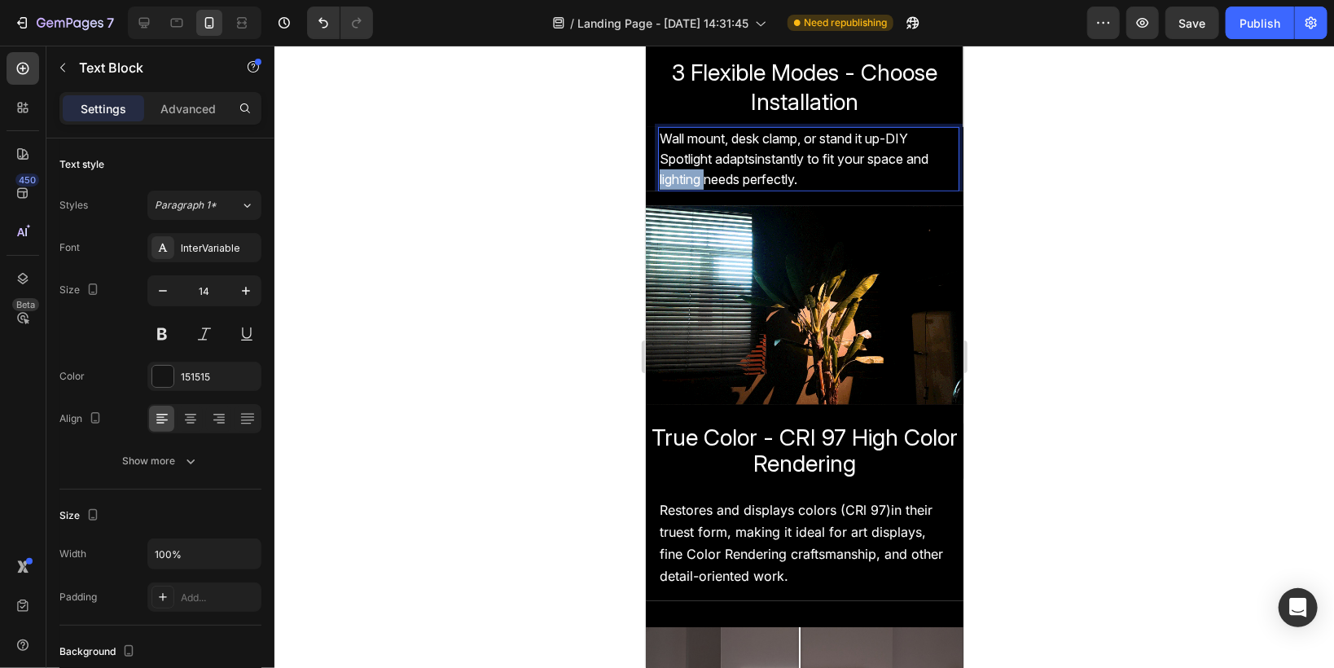
click at [691, 177] on span "Wall mount, desk clamp, or stand it up-DIY Spotlight adaptsinstantly to fit you…" at bounding box center [793, 157] width 269 height 57
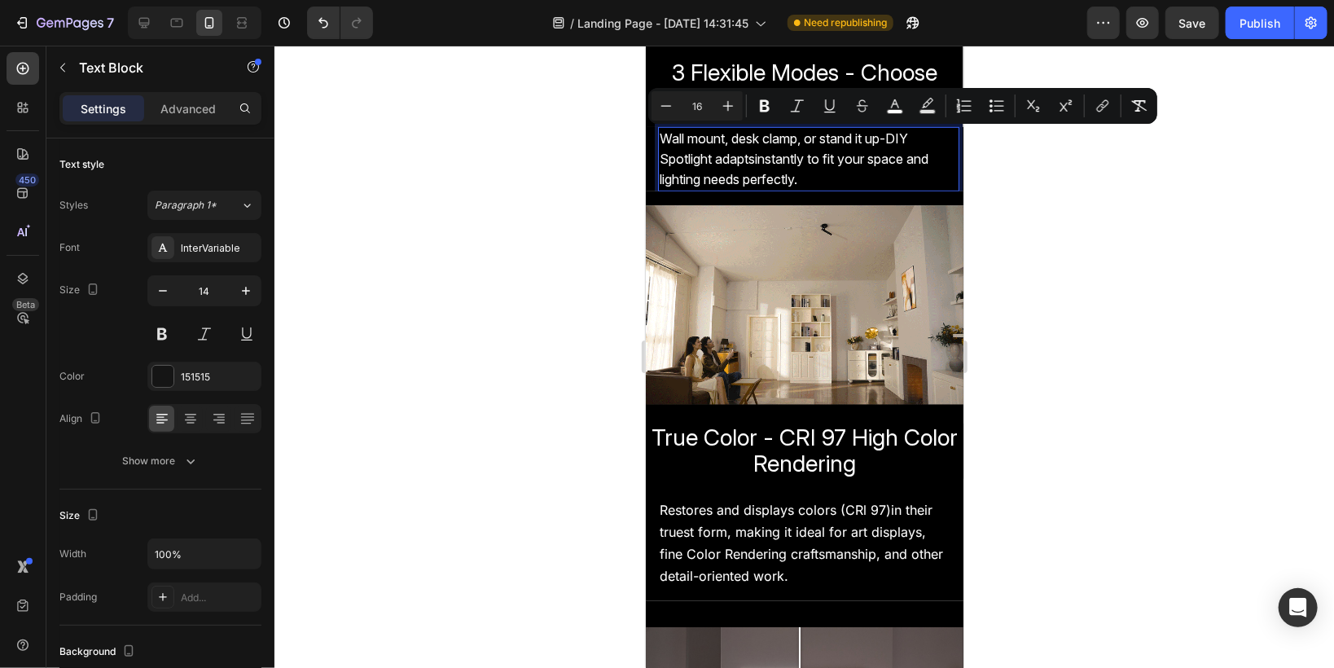
click at [542, 203] on div at bounding box center [803, 357] width 1059 height 622
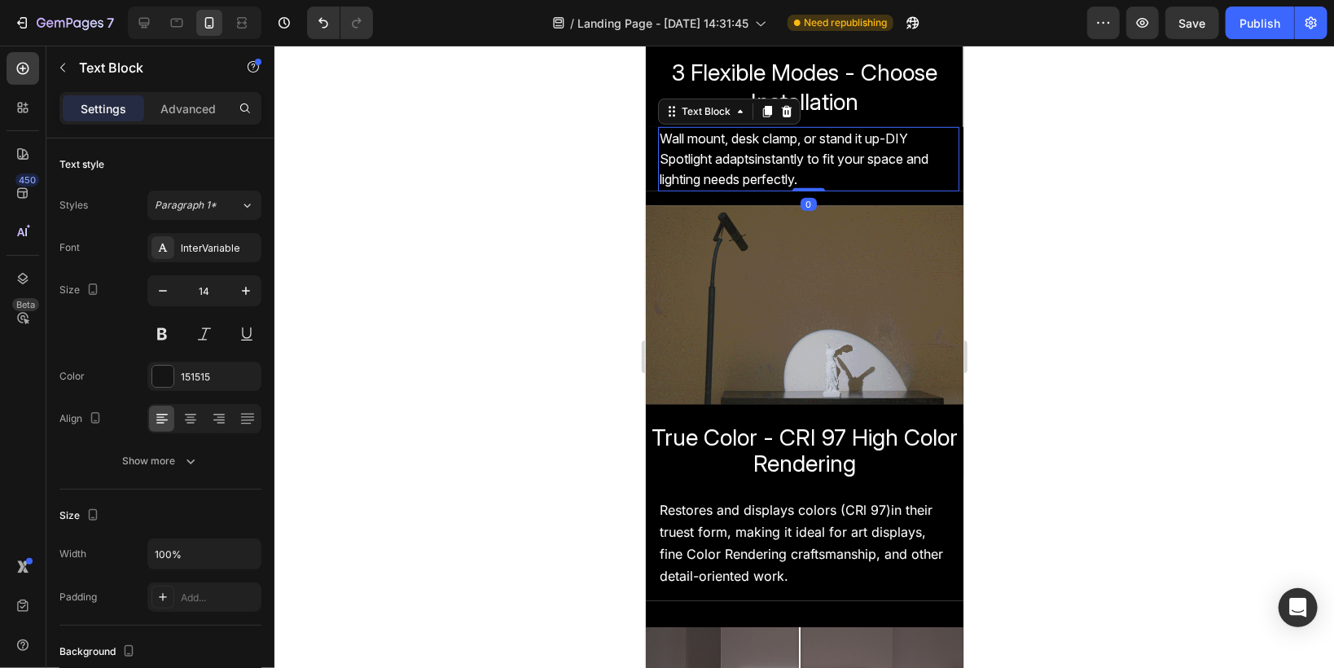
click at [701, 160] on span "Wall mount, desk clamp, or stand it up-DIY Spotlight adaptsinstantly to fit you…" at bounding box center [793, 157] width 269 height 57
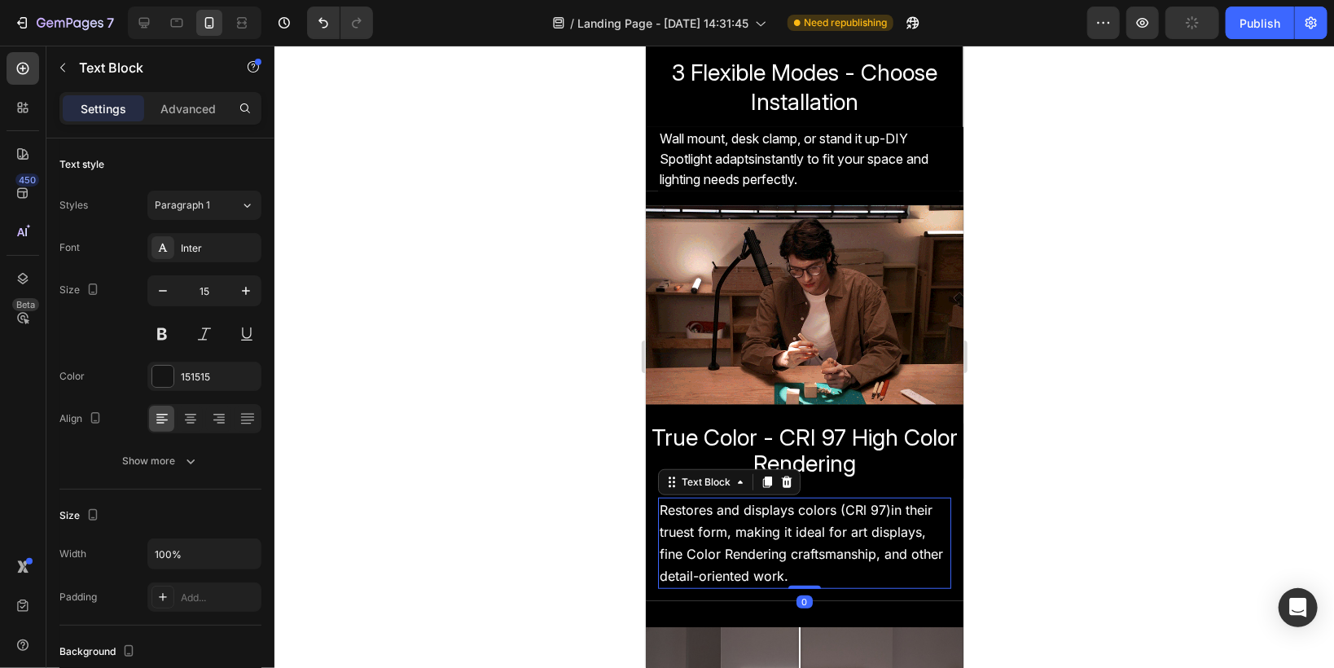
click at [695, 537] on p "Restores and displays colors (CRl 97)in their truest form, making it ideal for …" at bounding box center [804, 520] width 290 height 44
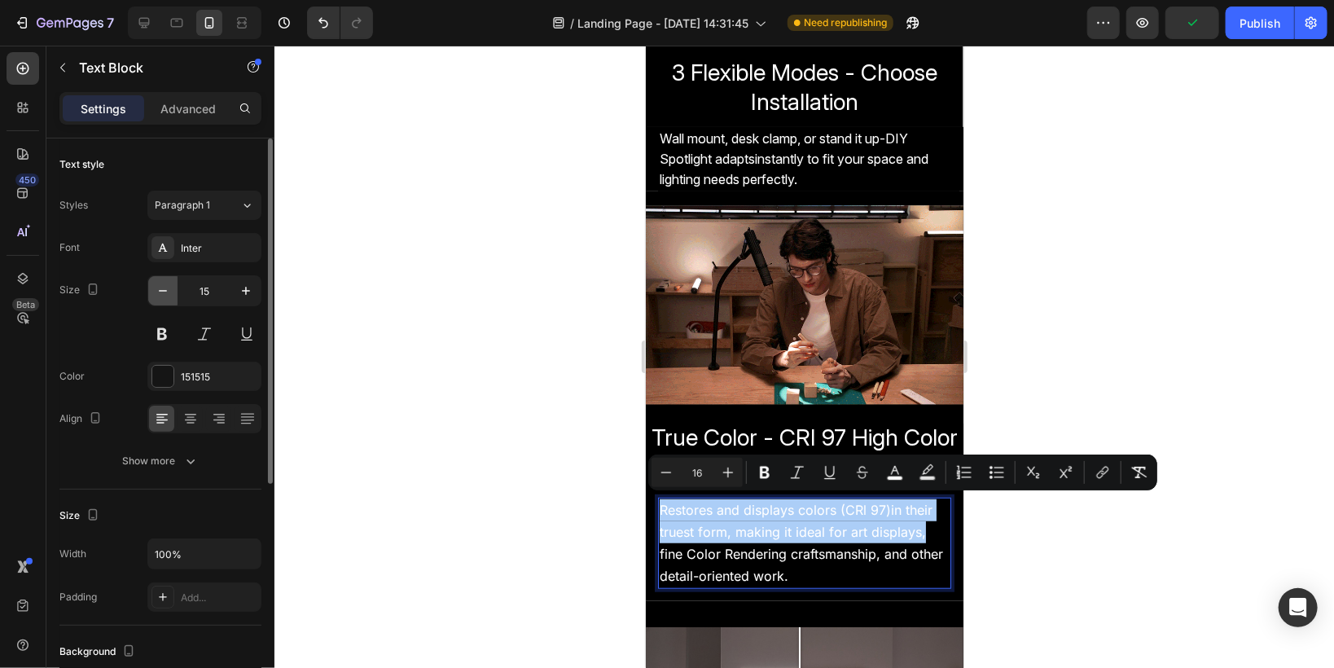
click at [166, 297] on icon "button" at bounding box center [163, 291] width 16 height 16
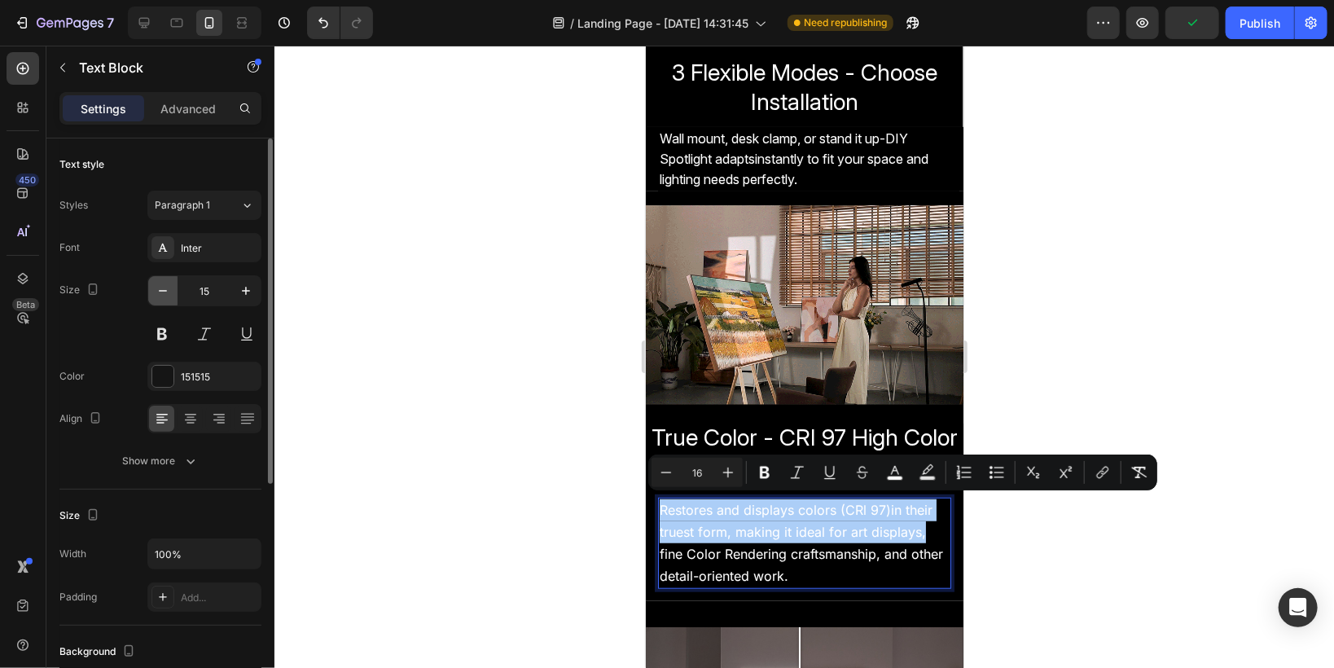
type input "14"
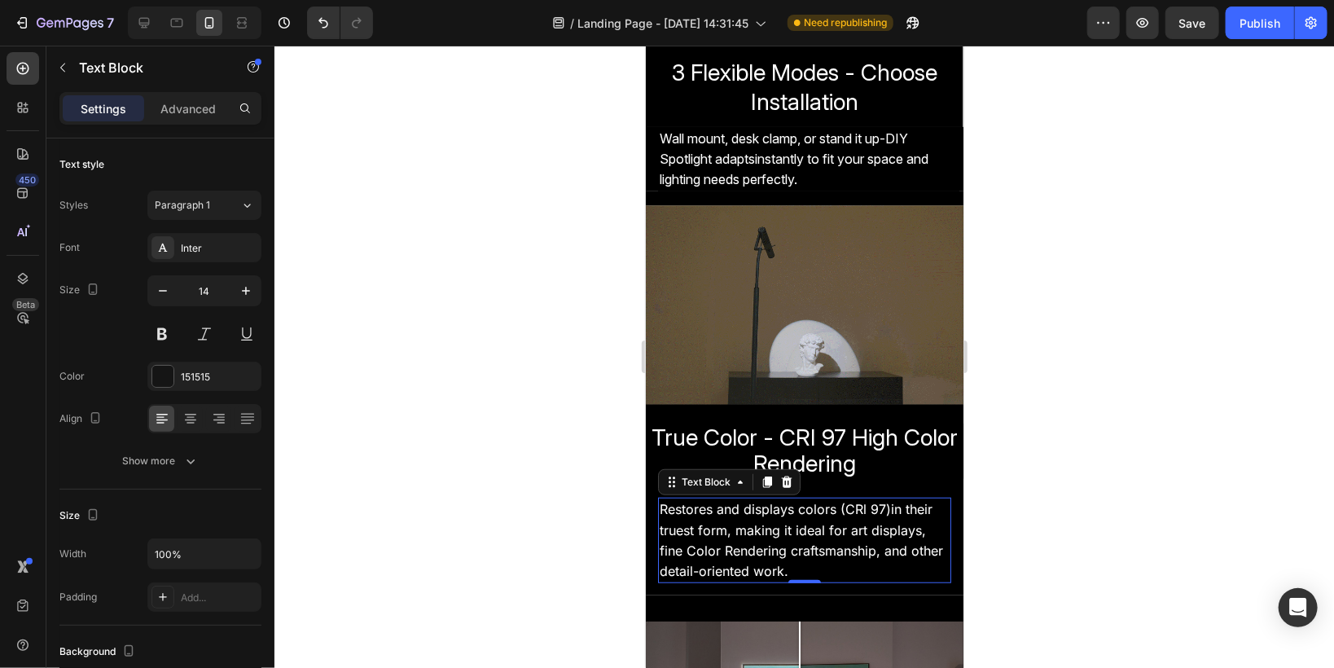
click at [555, 509] on div at bounding box center [803, 357] width 1059 height 622
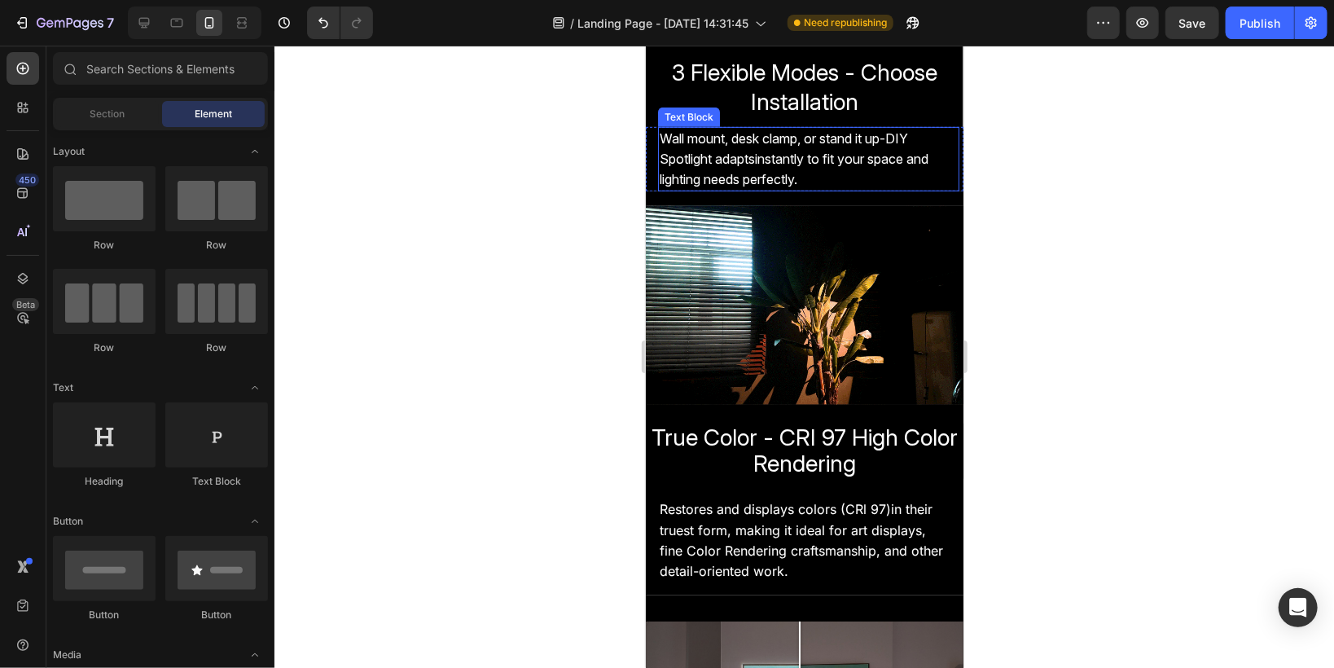
click at [730, 147] on p "Wall mount, desk clamp, or stand it up-DIY Spotlight adaptsinstantly to fit you…" at bounding box center [808, 159] width 298 height 62
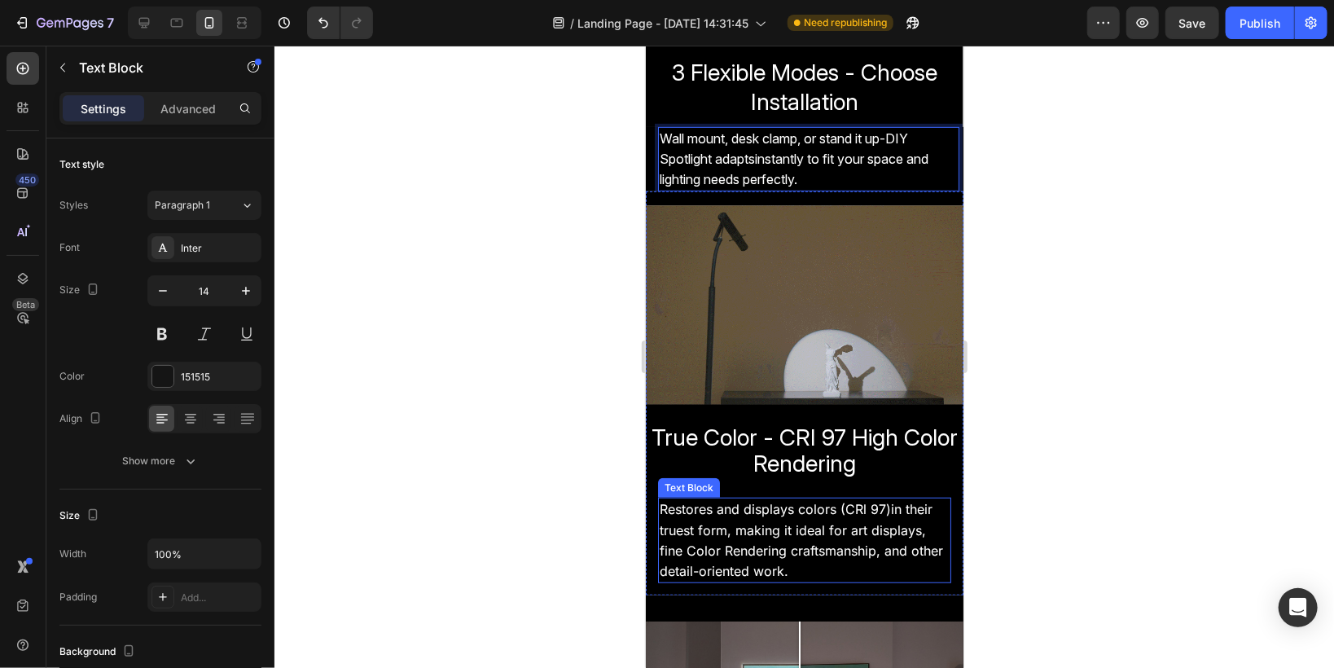
click at [720, 507] on span "Restores and displays colors (CRl 97)in their truest form, making it ideal for …" at bounding box center [795, 518] width 273 height 37
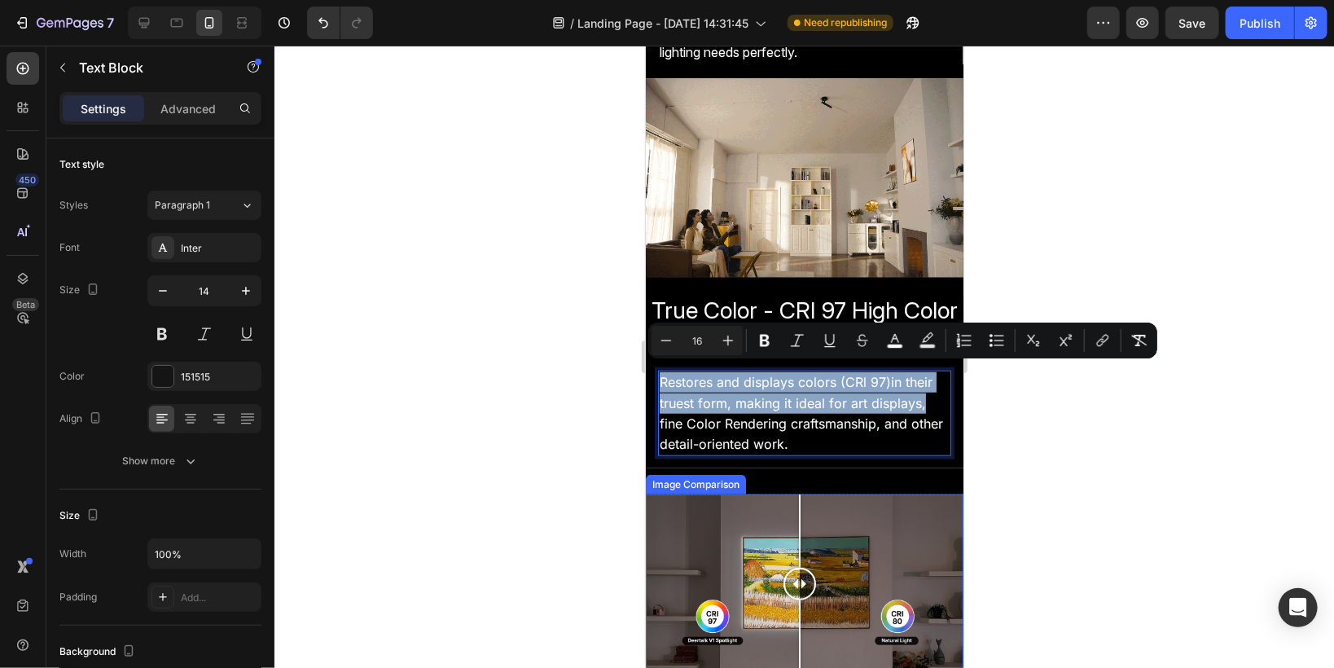
scroll to position [586, 0]
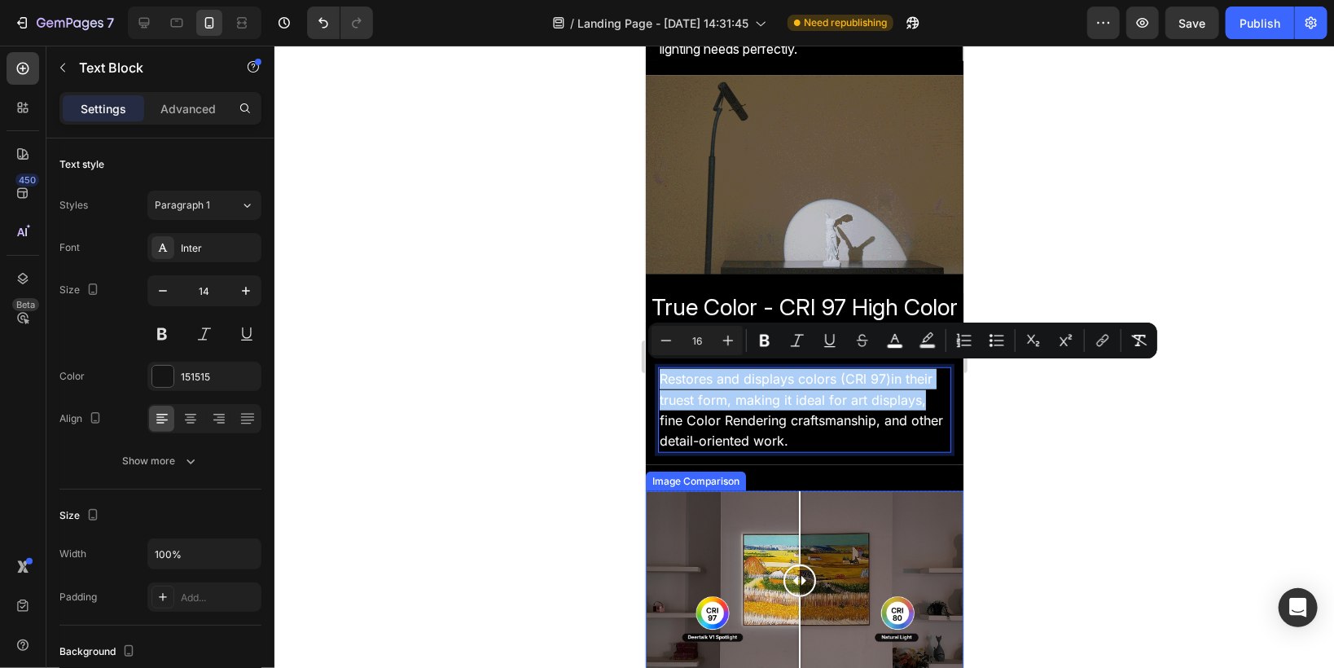
click at [587, 443] on div at bounding box center [803, 357] width 1059 height 622
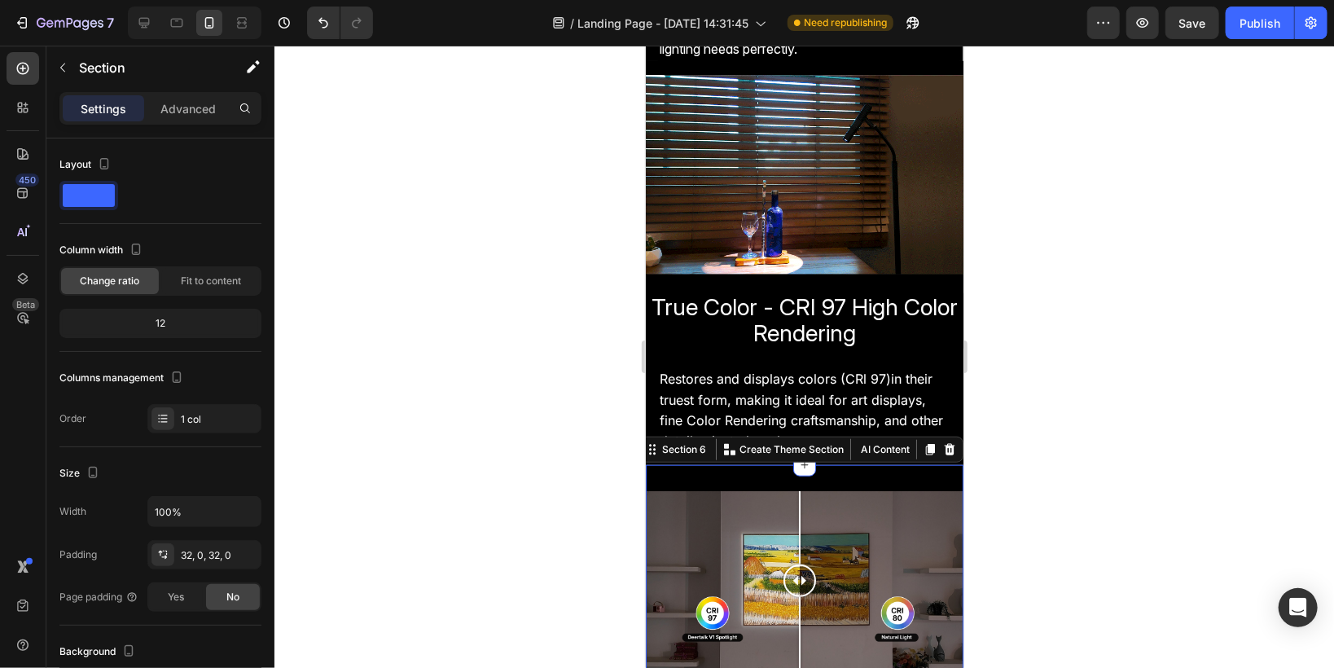
click at [835, 465] on div "Image Comparison Row Section 6 You can create reusable sections Create Theme Se…" at bounding box center [804, 585] width 318 height 243
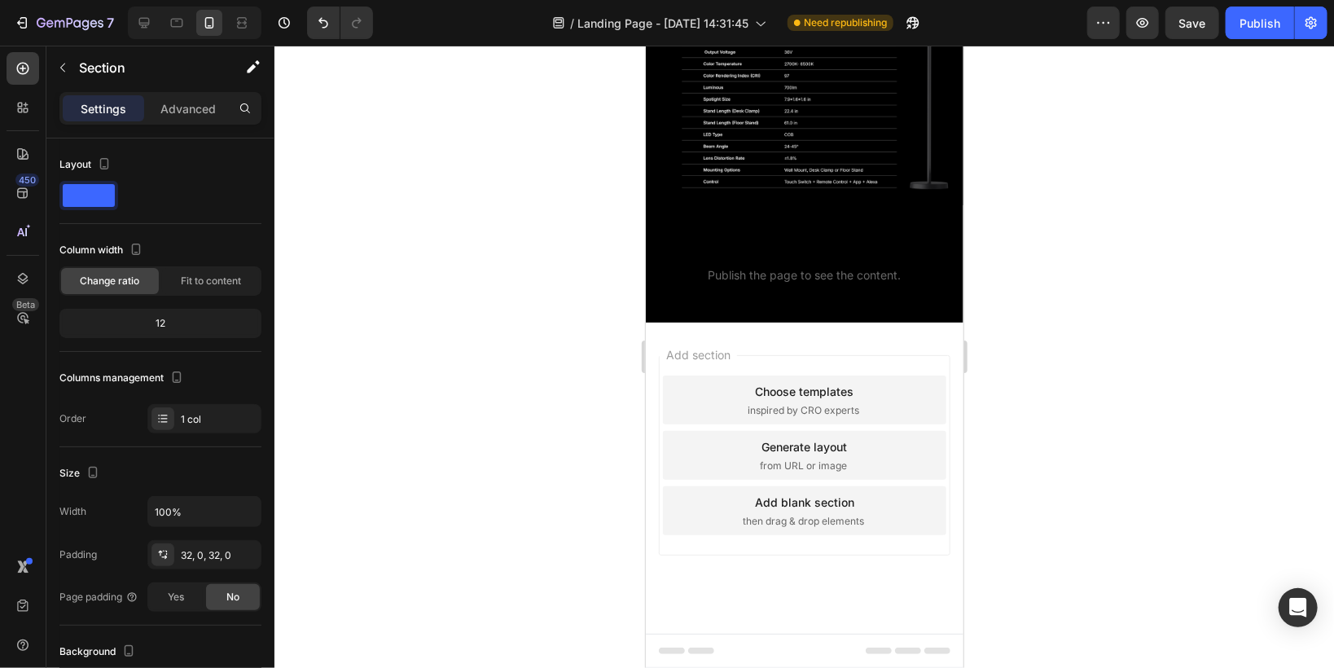
scroll to position [2258, 0]
click at [534, 340] on div at bounding box center [803, 357] width 1059 height 622
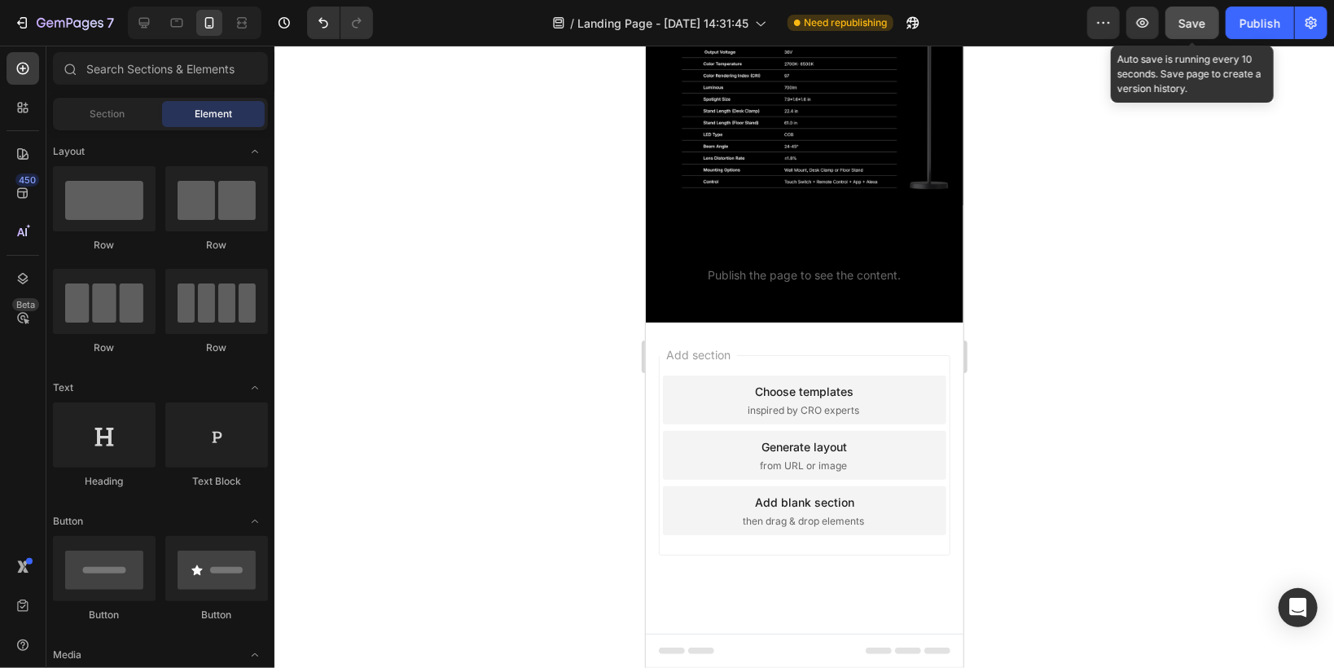
click at [1178, 30] on button "Save" at bounding box center [1192, 23] width 54 height 33
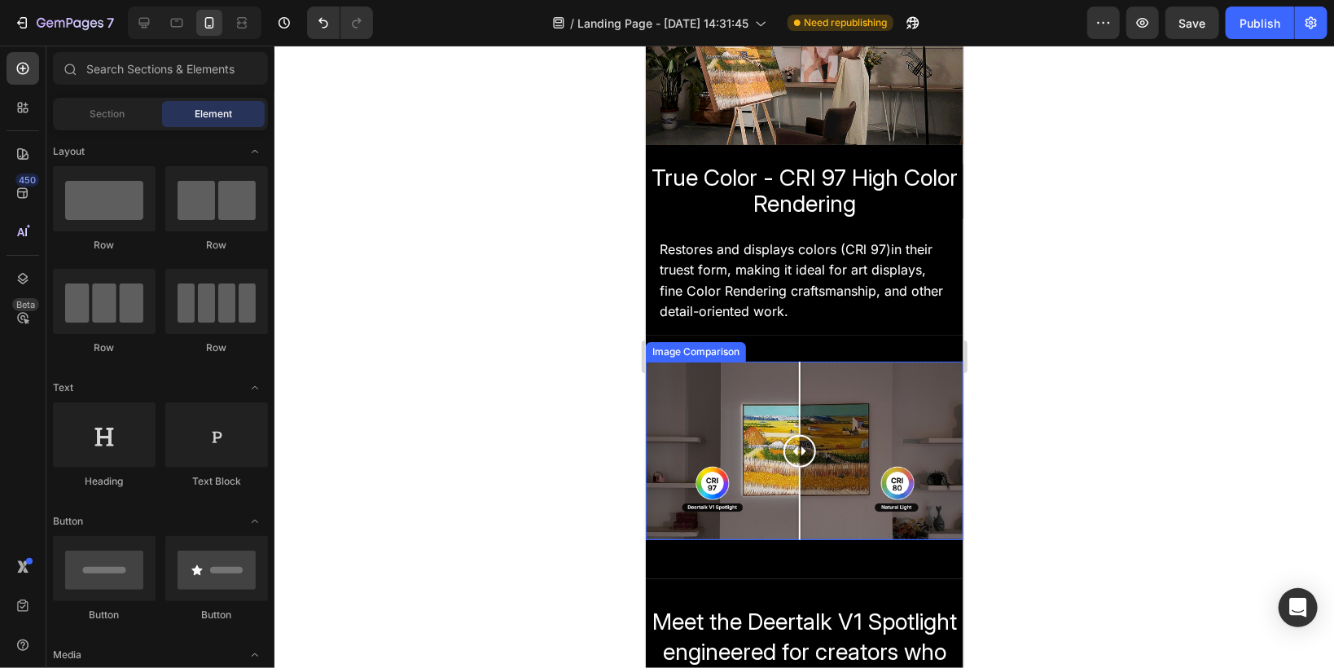
scroll to position [629, 0]
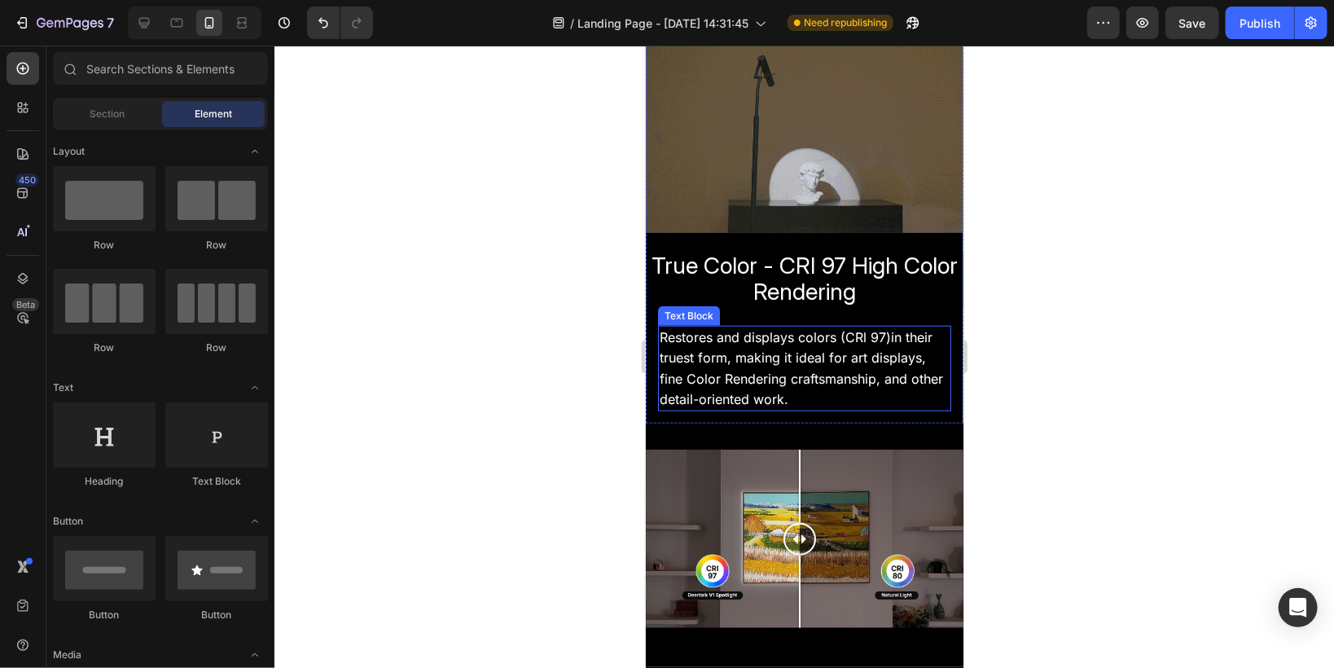
click at [712, 351] on span "Restores and displays colors (CRl 97)in their truest form, making it ideal for …" at bounding box center [795, 346] width 273 height 37
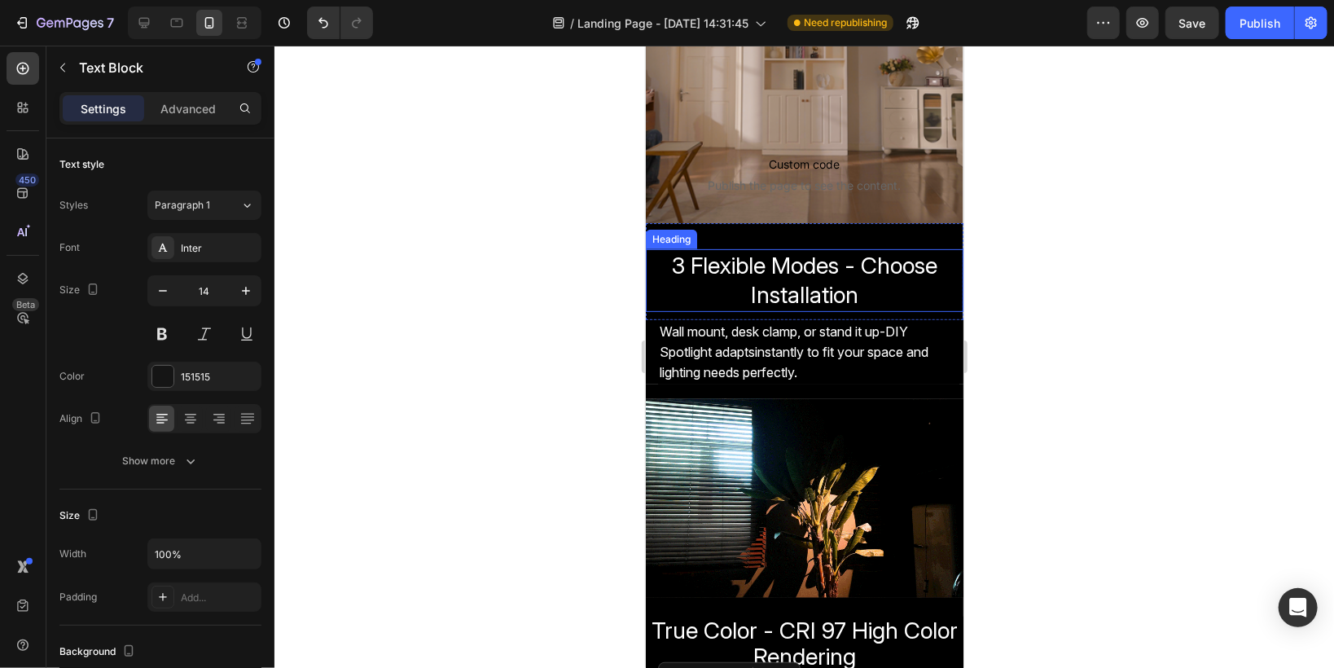
scroll to position [304, 0]
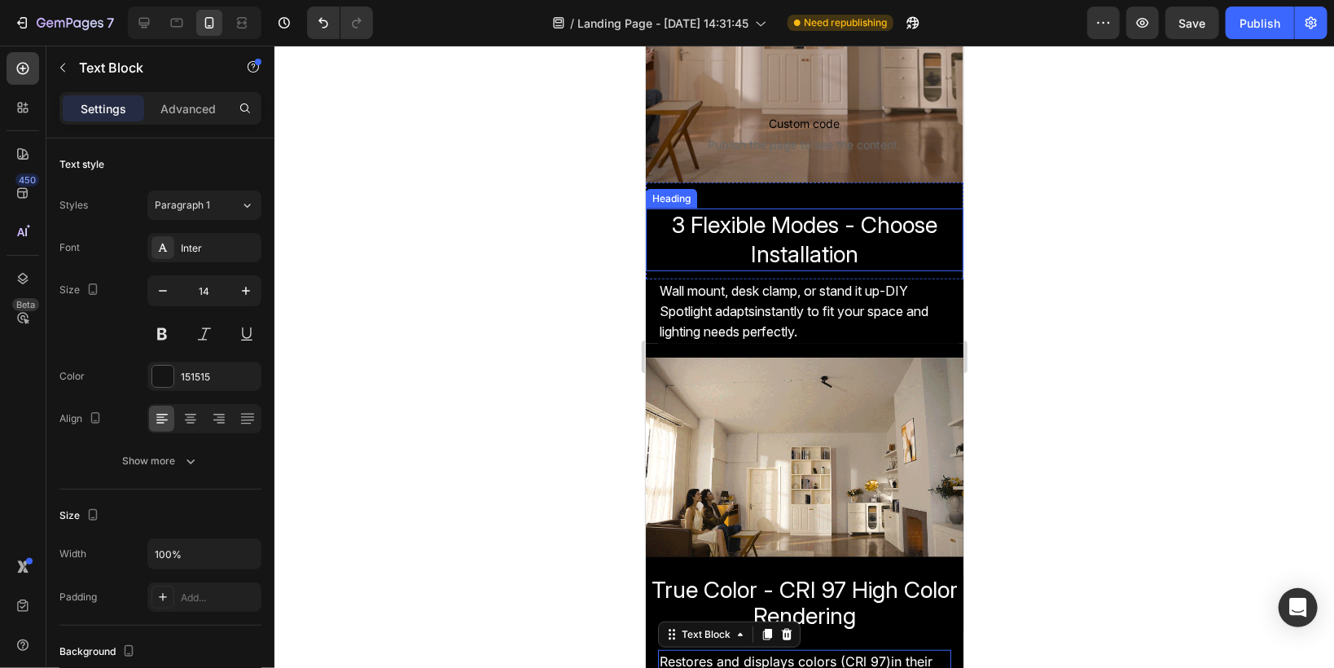
click at [696, 229] on span "3 Flexible Modes - Choose Installation" at bounding box center [803, 238] width 265 height 57
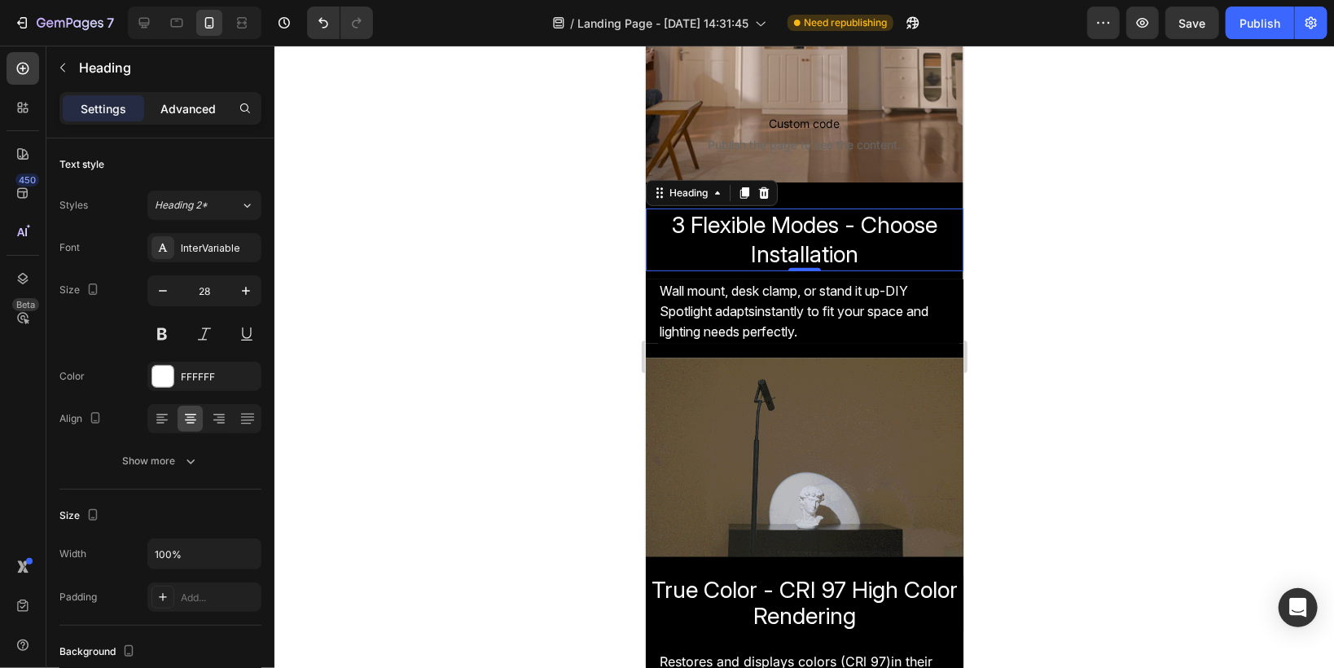
click at [186, 110] on p "Advanced" at bounding box center [187, 108] width 55 height 17
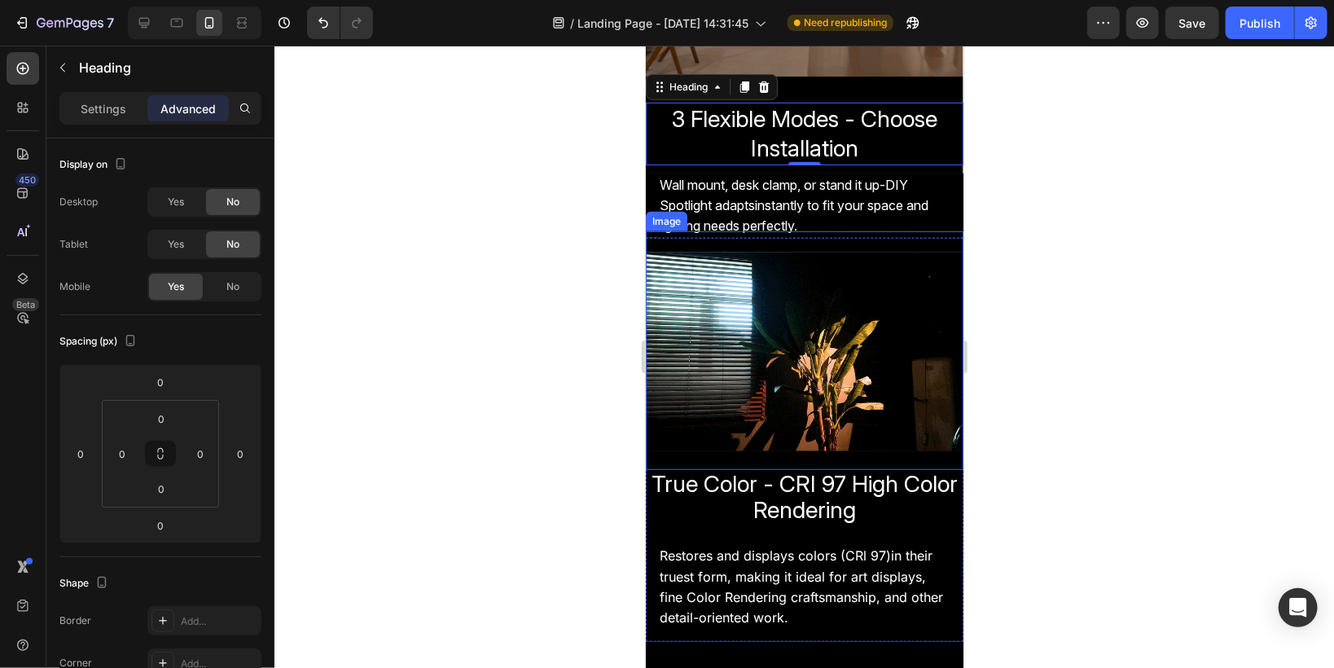
scroll to position [434, 0]
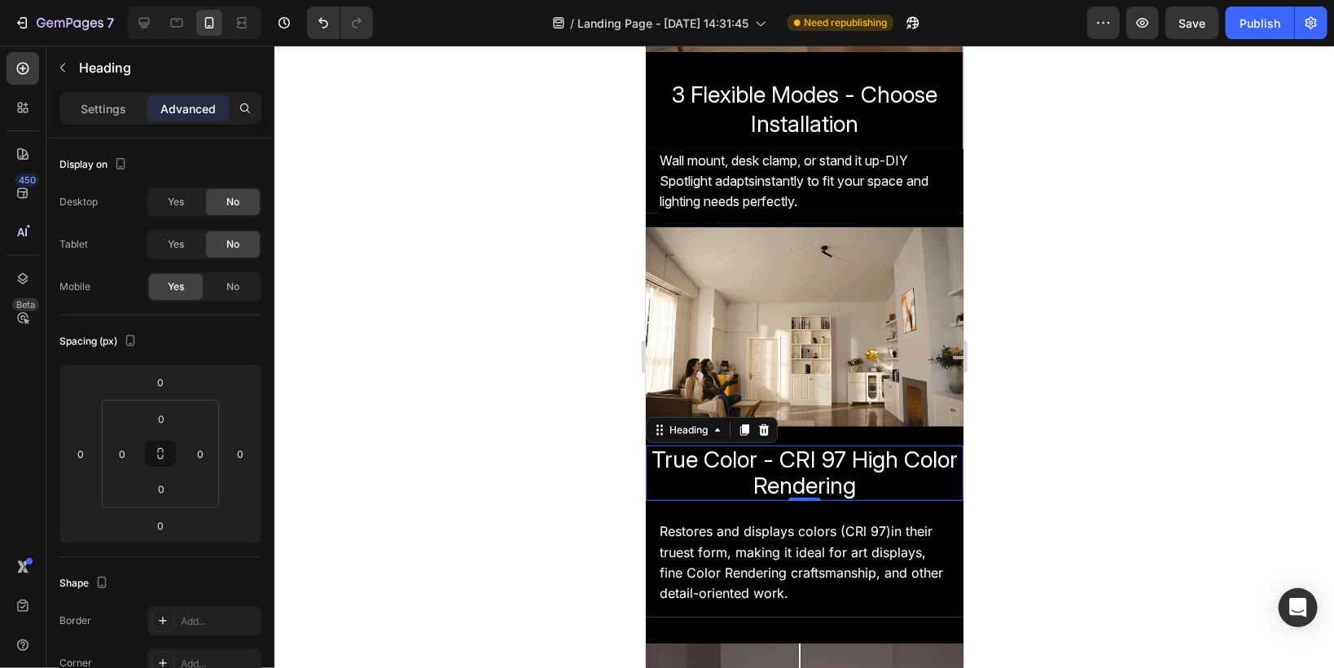
click at [745, 471] on span "True Color - CRI 97 High Color Rendering" at bounding box center [804, 472] width 306 height 54
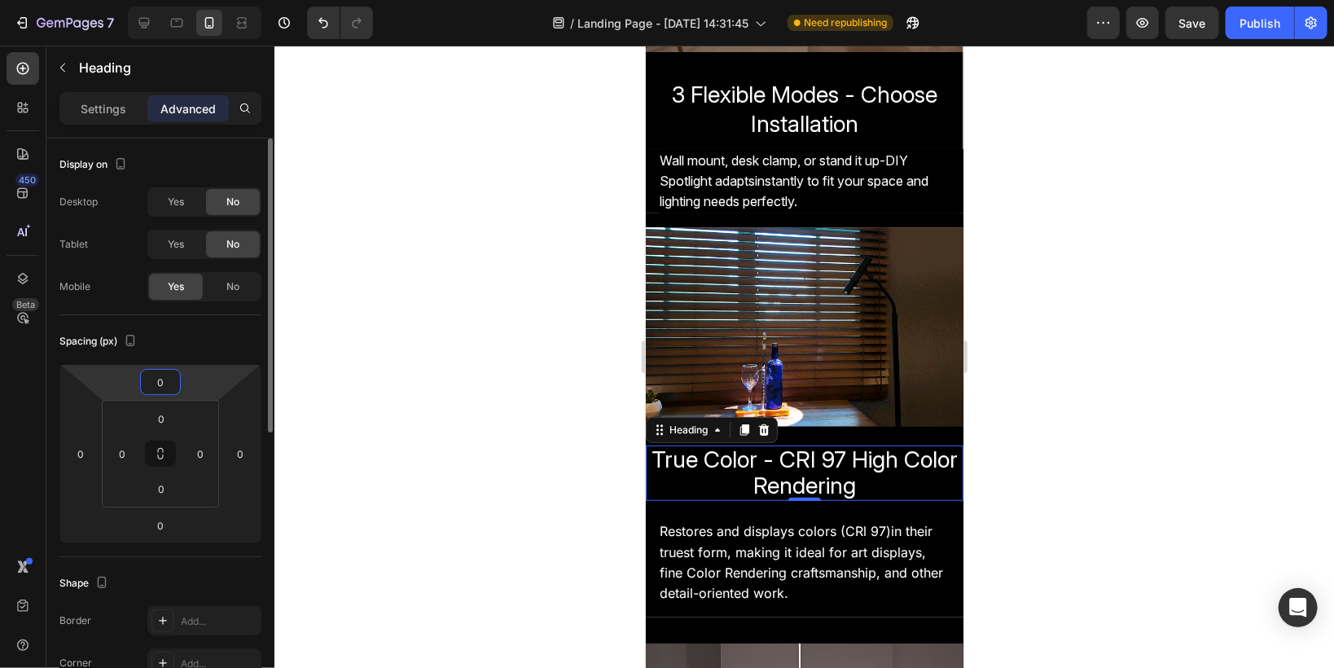
click at [159, 379] on input "0" at bounding box center [160, 382] width 33 height 24
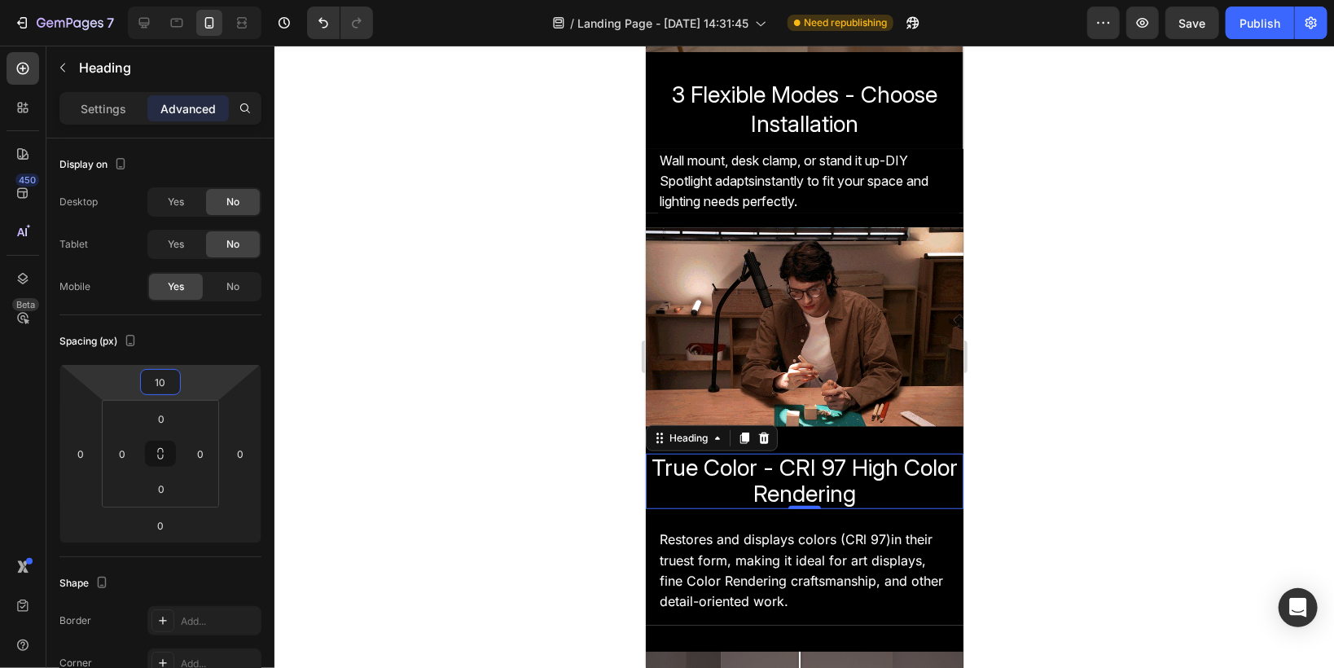
type input "10"
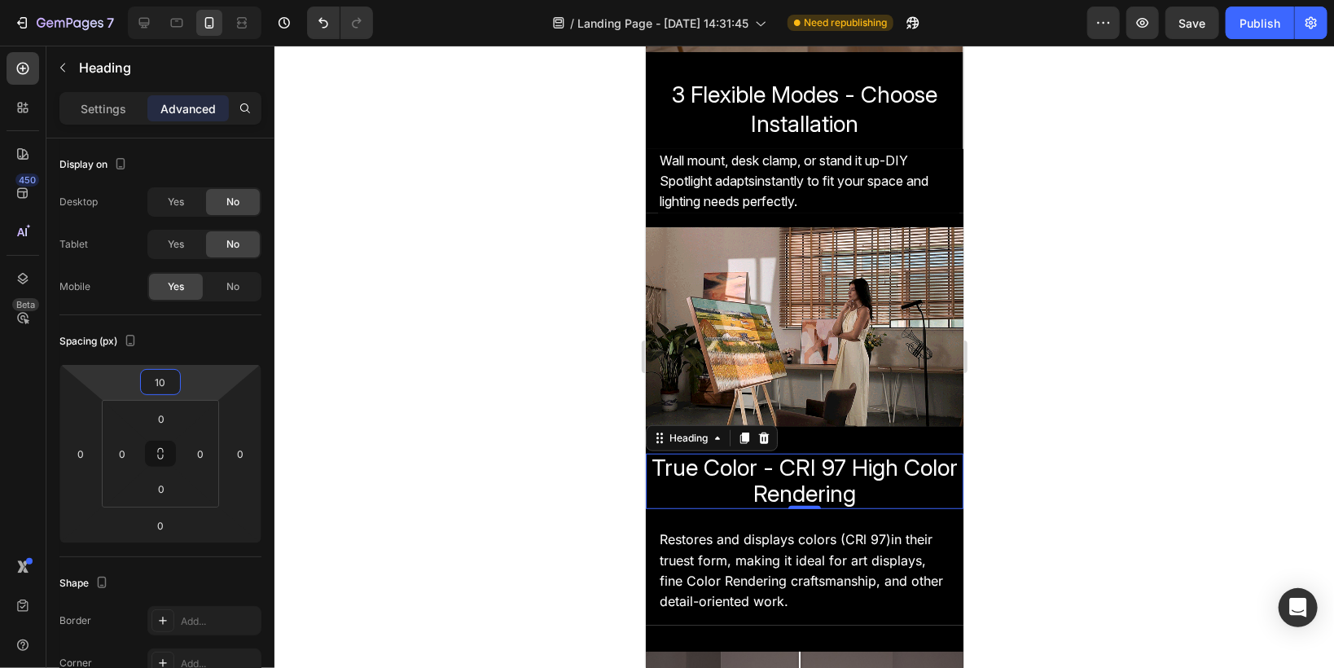
click at [401, 319] on div at bounding box center [803, 357] width 1059 height 622
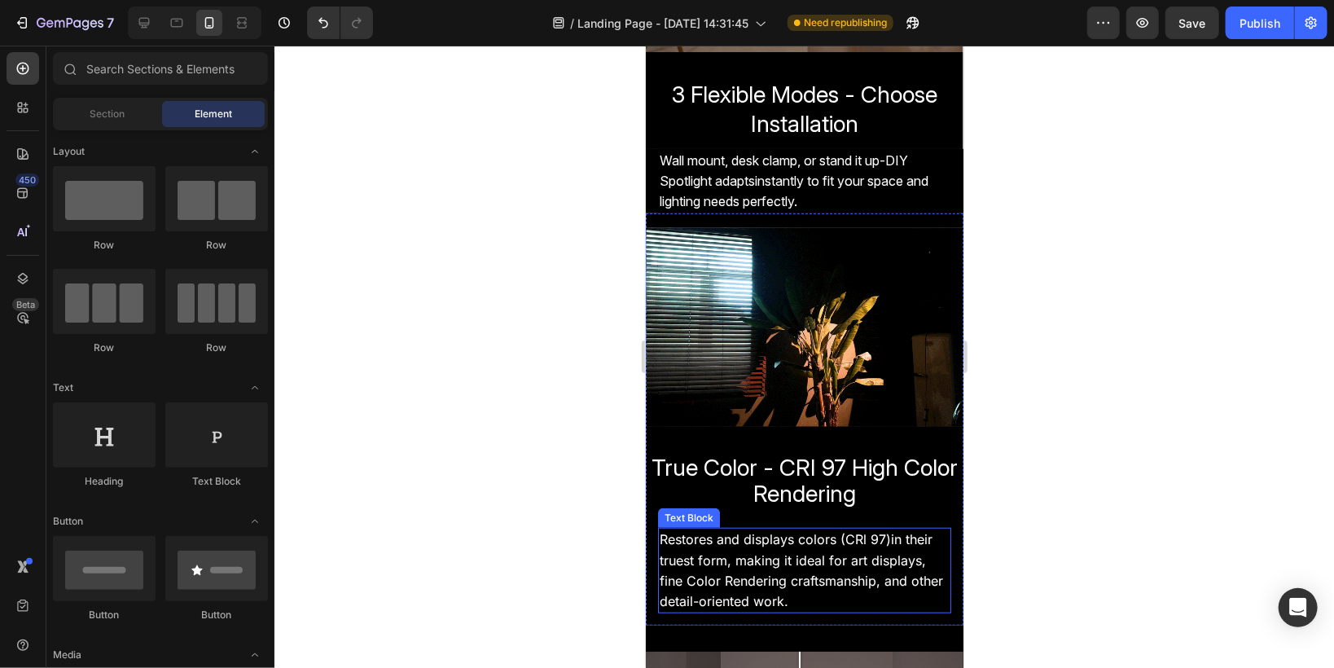
click at [759, 559] on span "Restores and displays colors (CRl 97)in their truest form, making it ideal for …" at bounding box center [795, 548] width 273 height 37
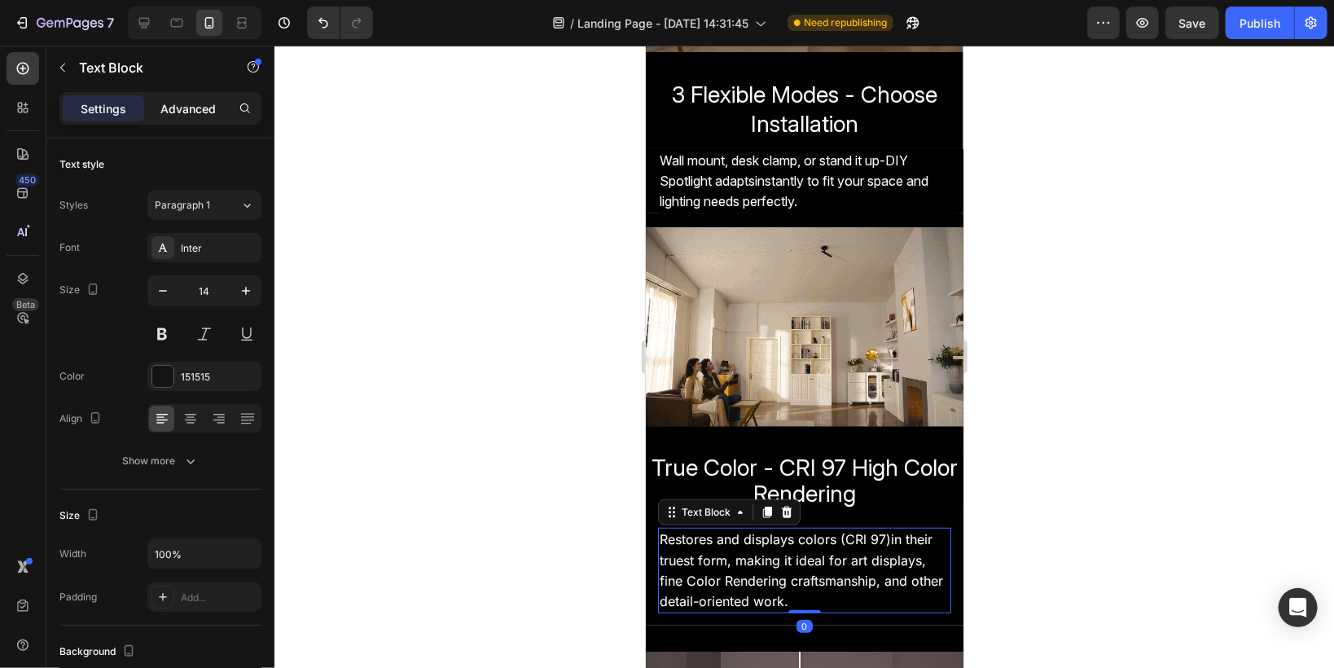
click at [182, 112] on p "Advanced" at bounding box center [187, 108] width 55 height 17
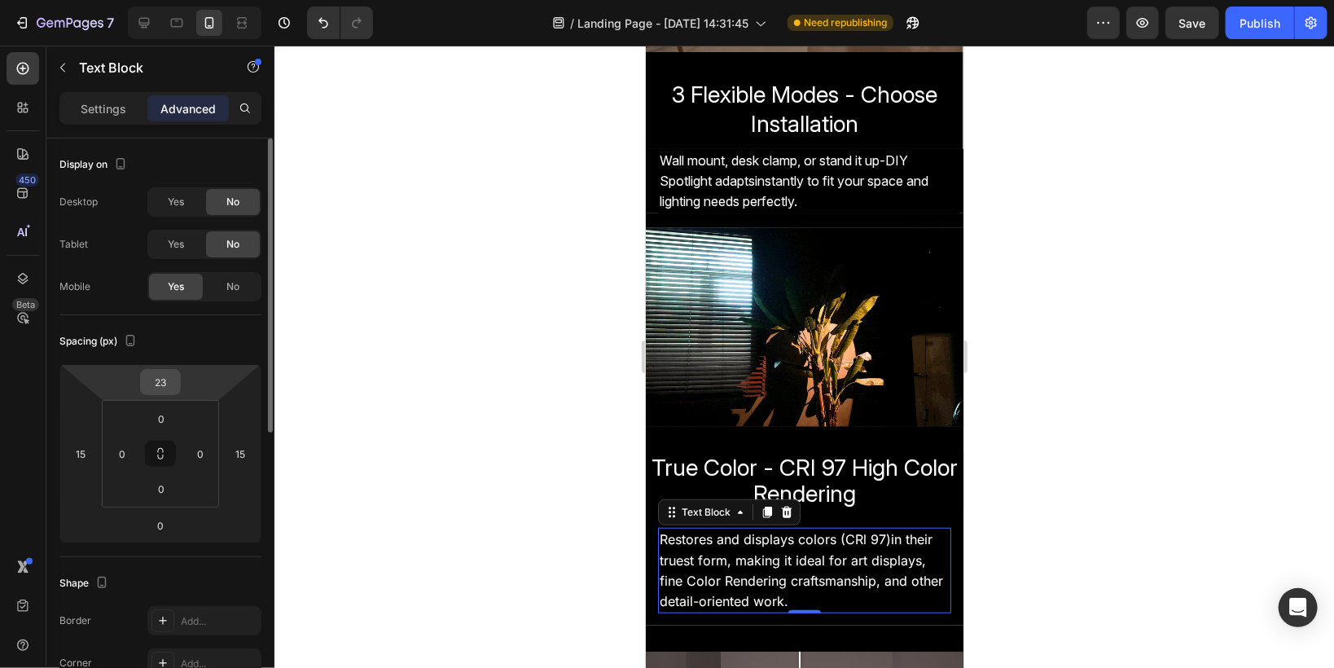
click at [157, 388] on input "23" at bounding box center [160, 382] width 33 height 24
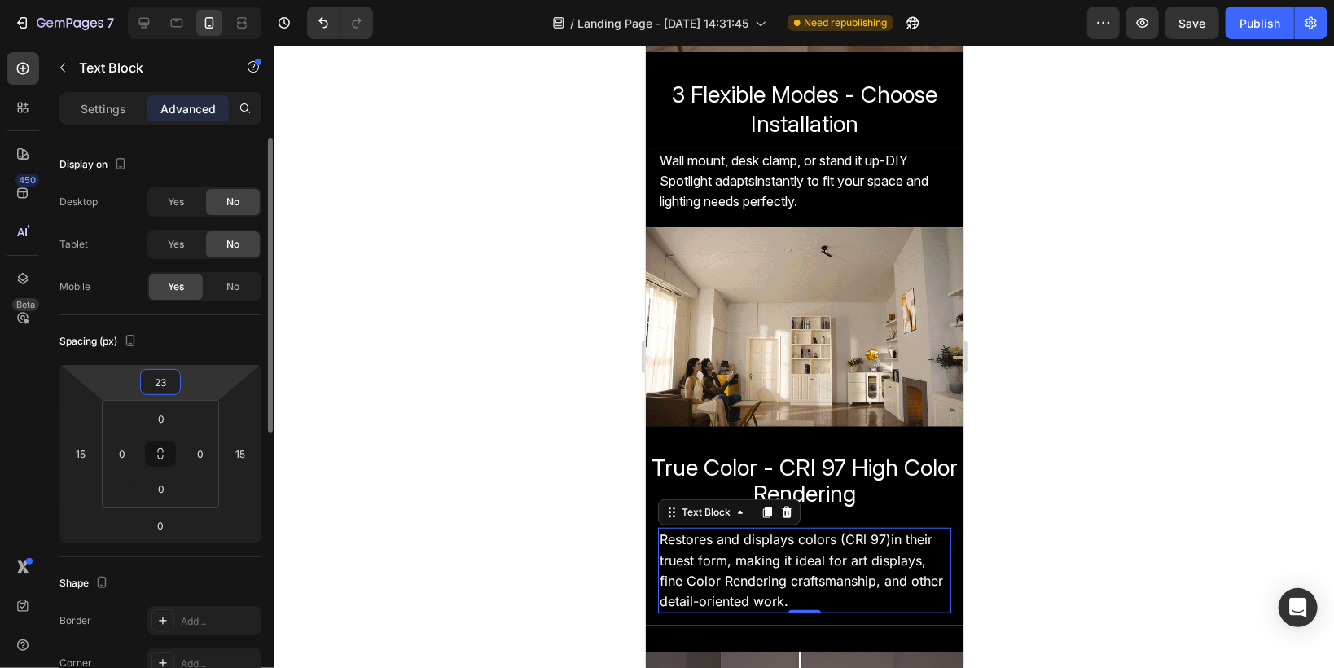
click at [162, 378] on input "23" at bounding box center [160, 382] width 33 height 24
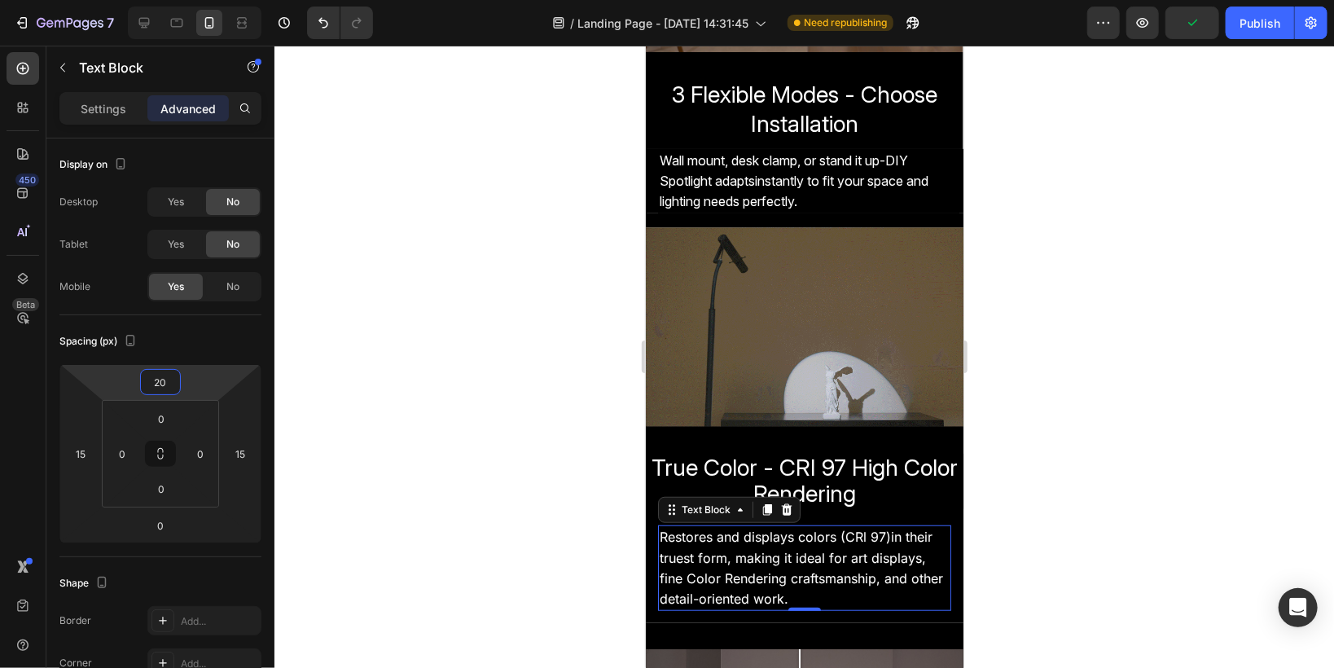
type input "20"
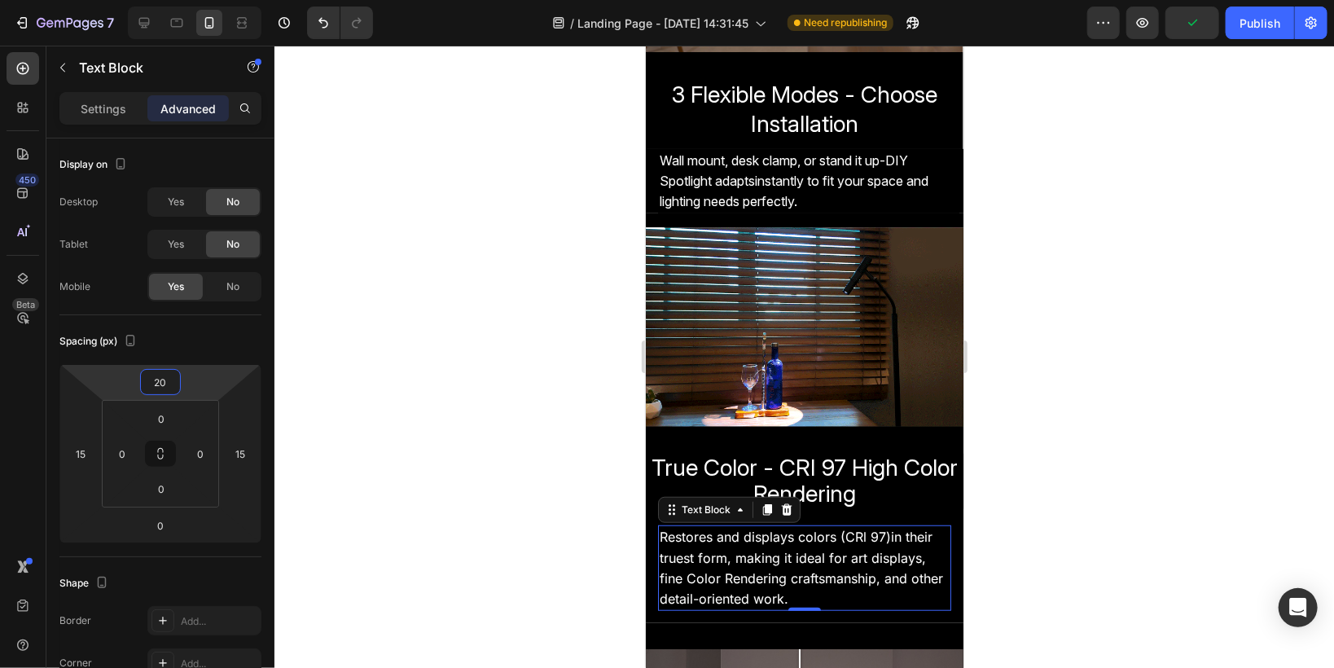
click at [454, 389] on div at bounding box center [803, 357] width 1059 height 622
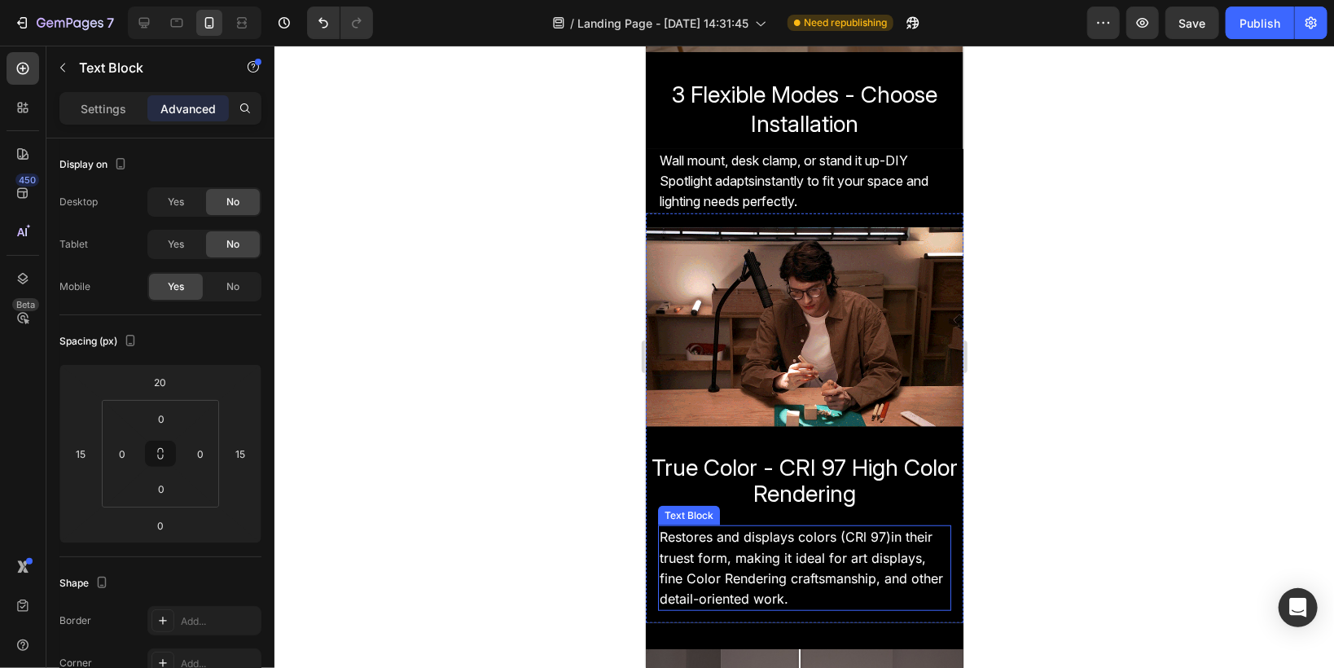
click at [753, 559] on p "Restores and displays colors (CRl 97)in their truest form, making it ideal for …" at bounding box center [804, 546] width 290 height 41
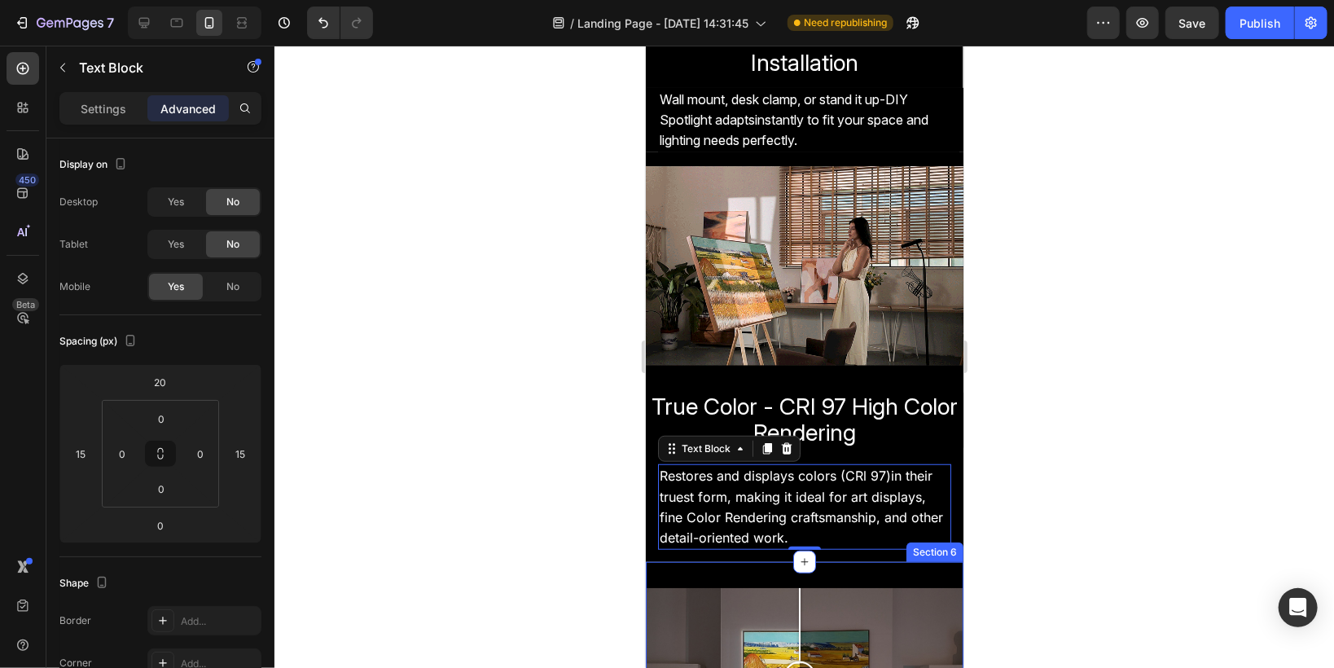
scroll to position [564, 0]
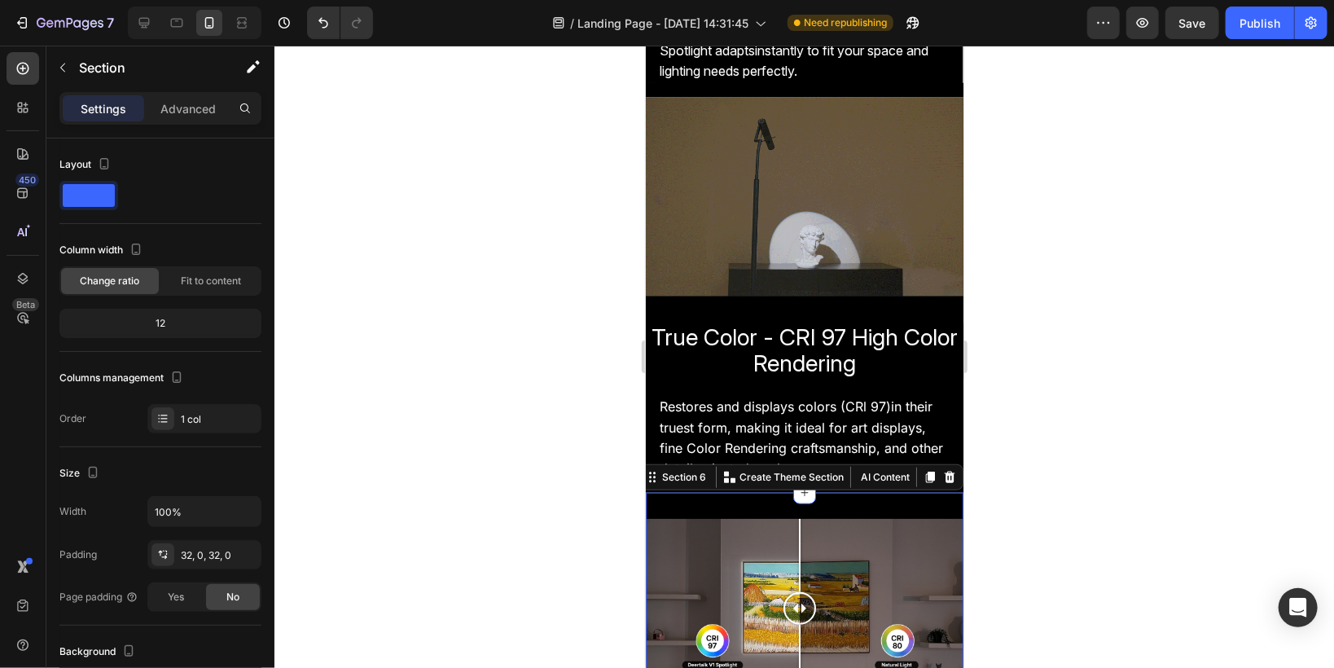
click at [787, 503] on div "Image Comparison Row Section 6 You can create reusable sections Create Theme Se…" at bounding box center [804, 613] width 318 height 243
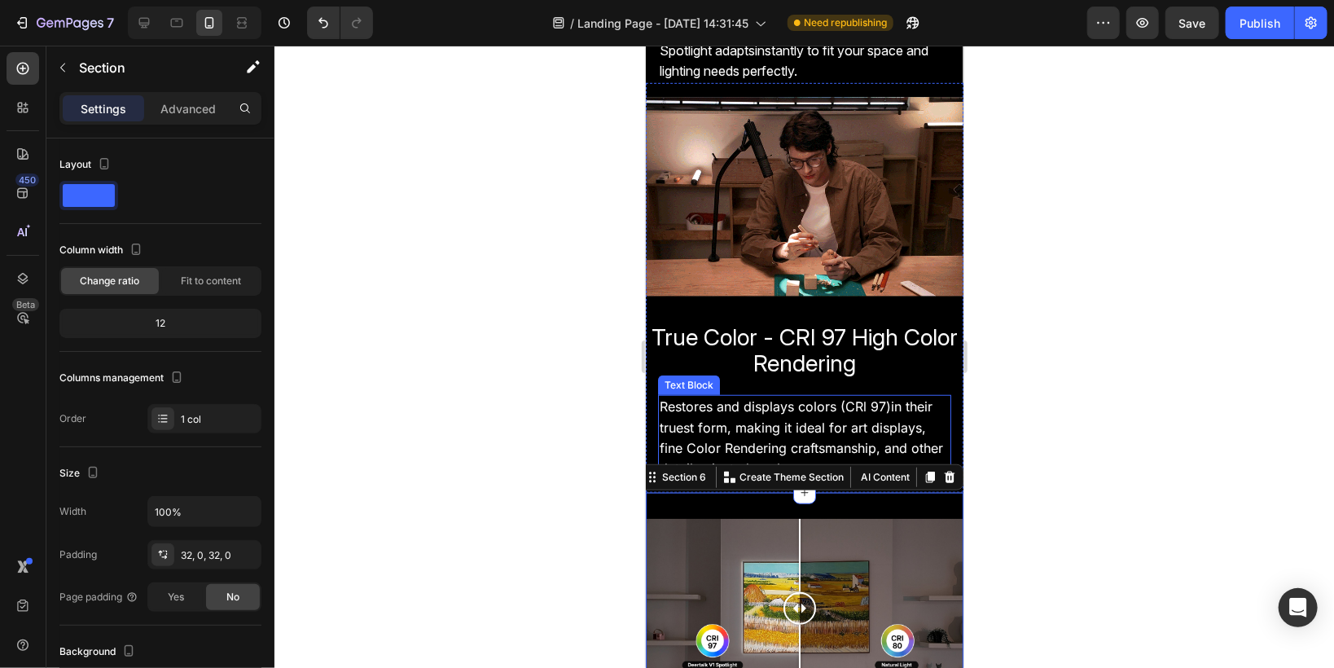
click at [762, 439] on span "fine Color Rendering craftsmanship, and other detail-oriented work." at bounding box center [800, 457] width 283 height 37
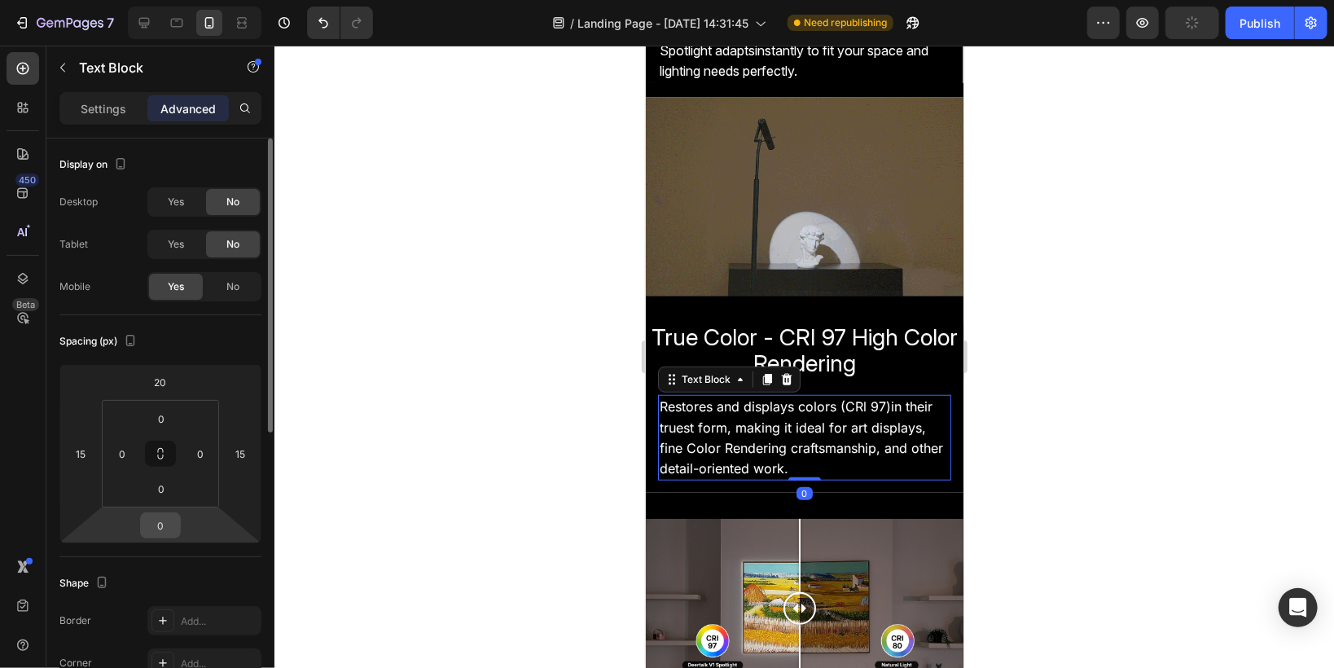
click at [161, 532] on input "0" at bounding box center [160, 525] width 33 height 24
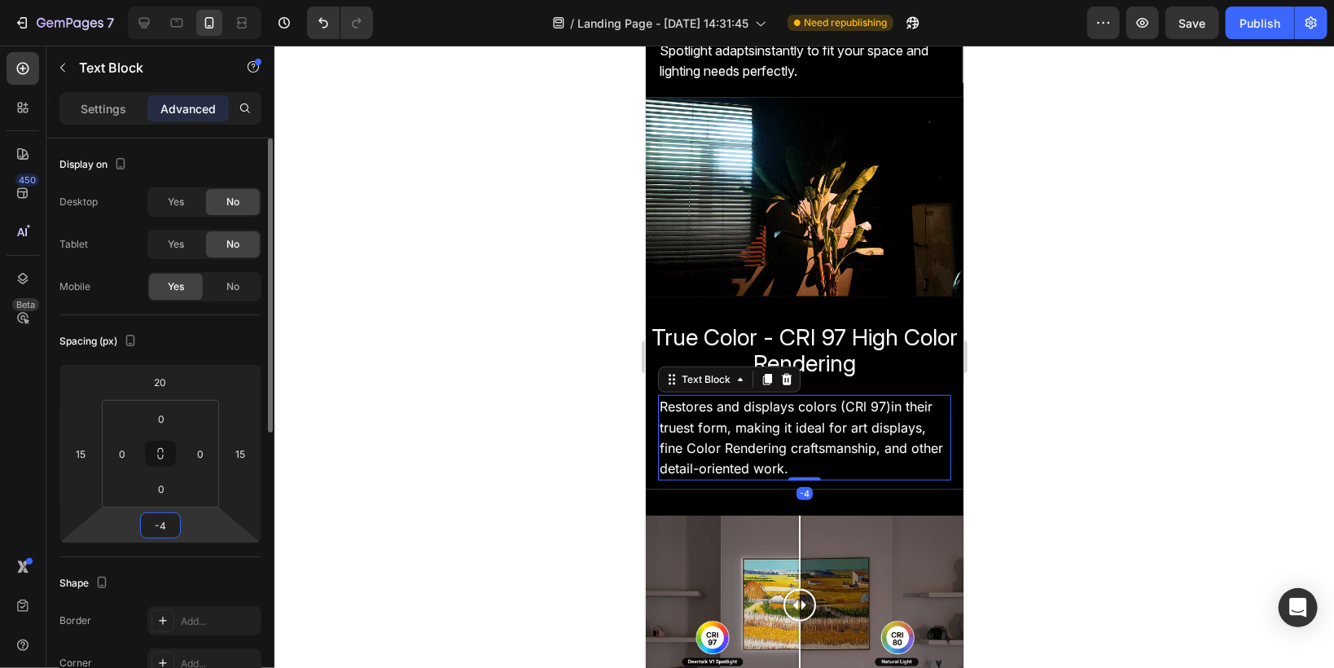
type input "-5"
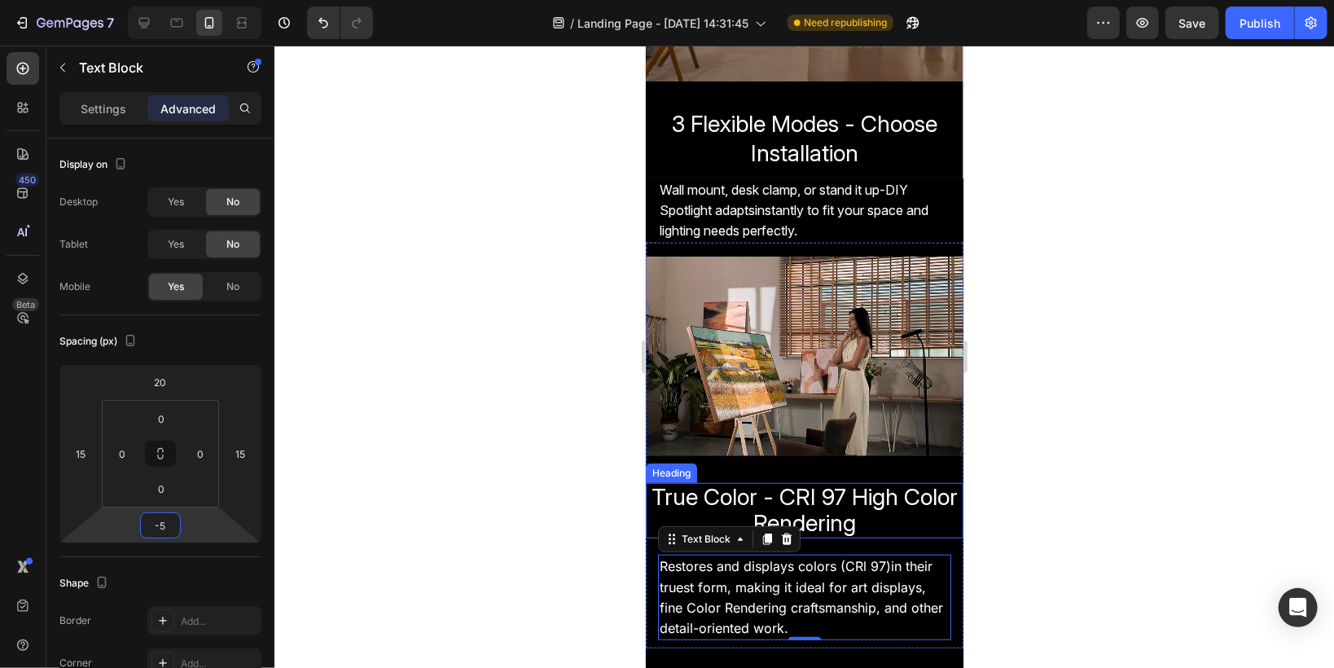
scroll to position [434, 0]
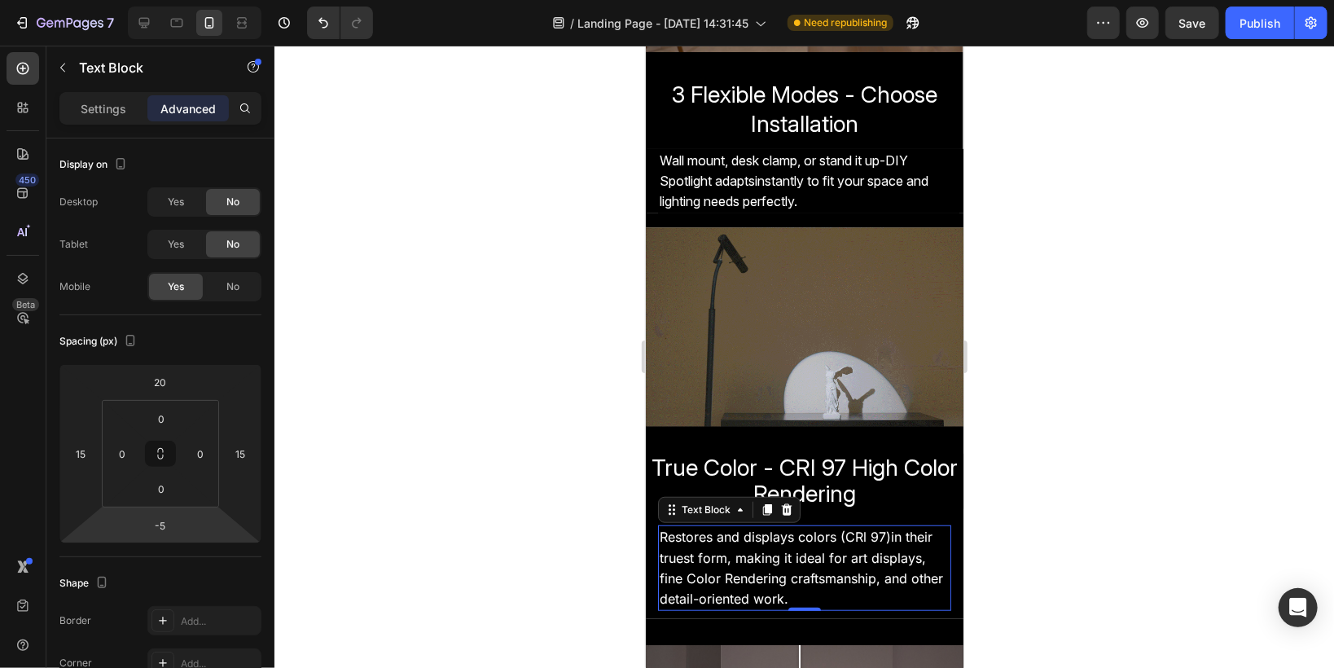
click at [540, 432] on div at bounding box center [803, 357] width 1059 height 622
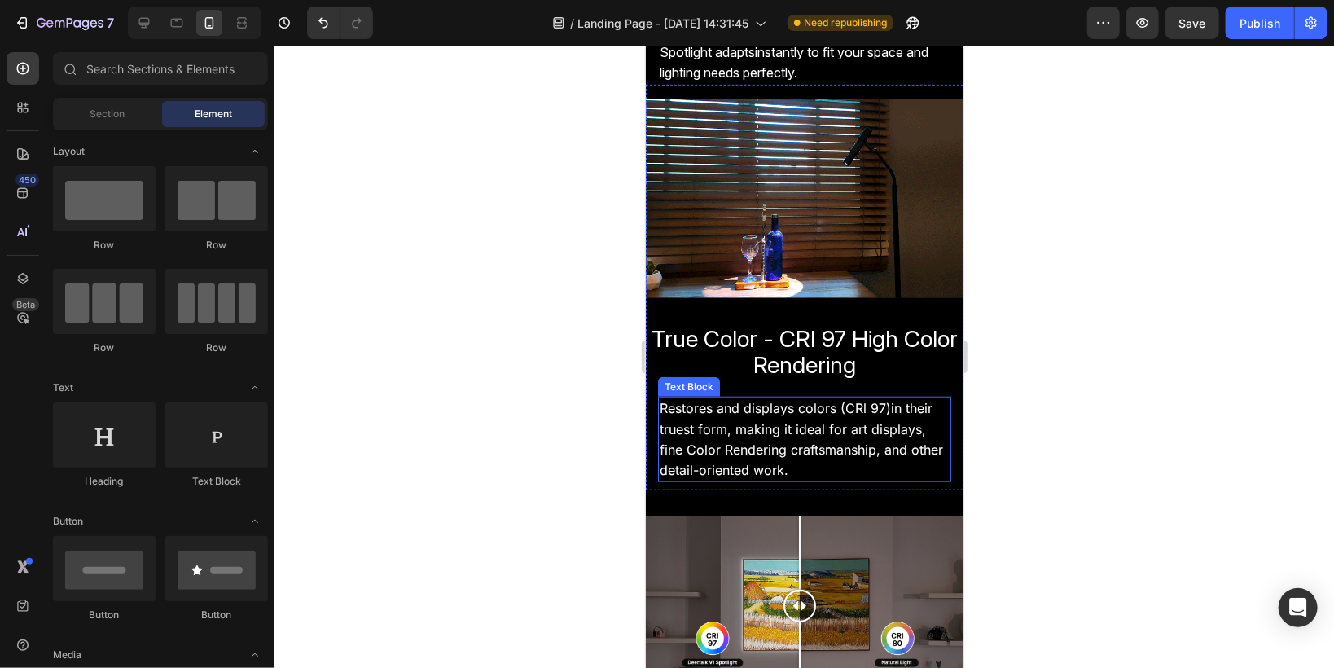
scroll to position [564, 0]
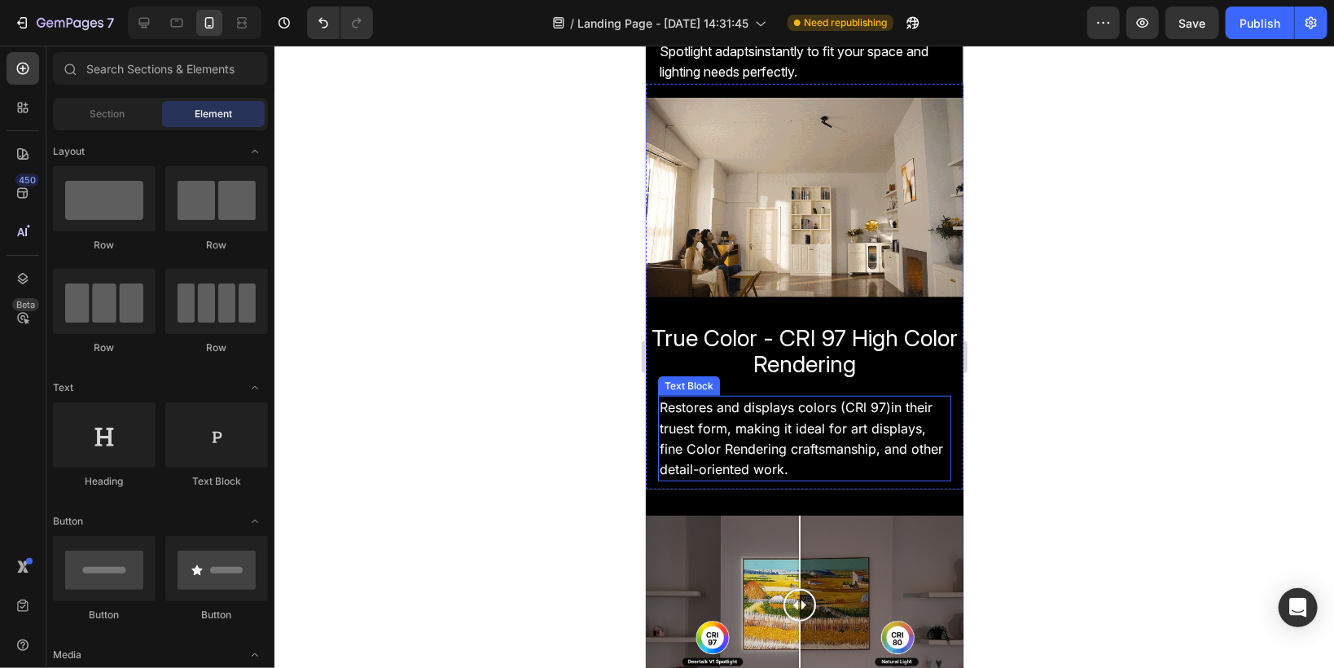
click at [702, 447] on span "fine Color Rendering craftsmanship, and other detail-oriented work." at bounding box center [800, 458] width 283 height 37
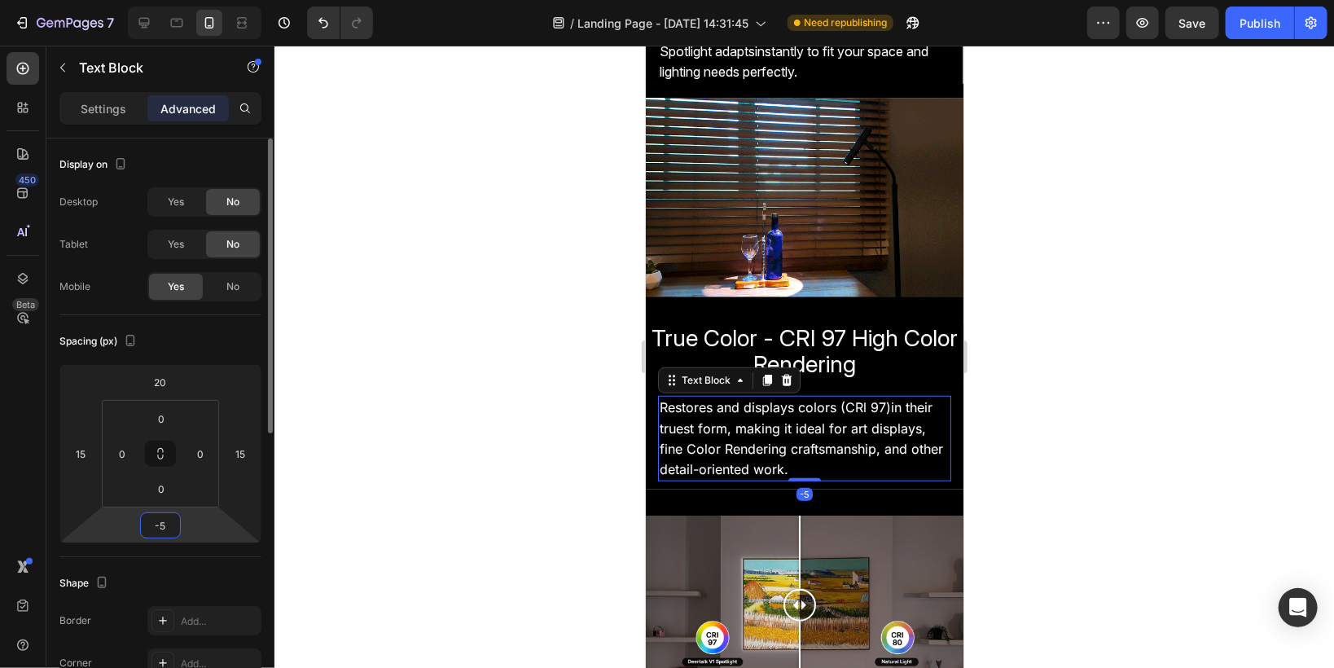
click at [176, 525] on input "-5" at bounding box center [160, 525] width 33 height 24
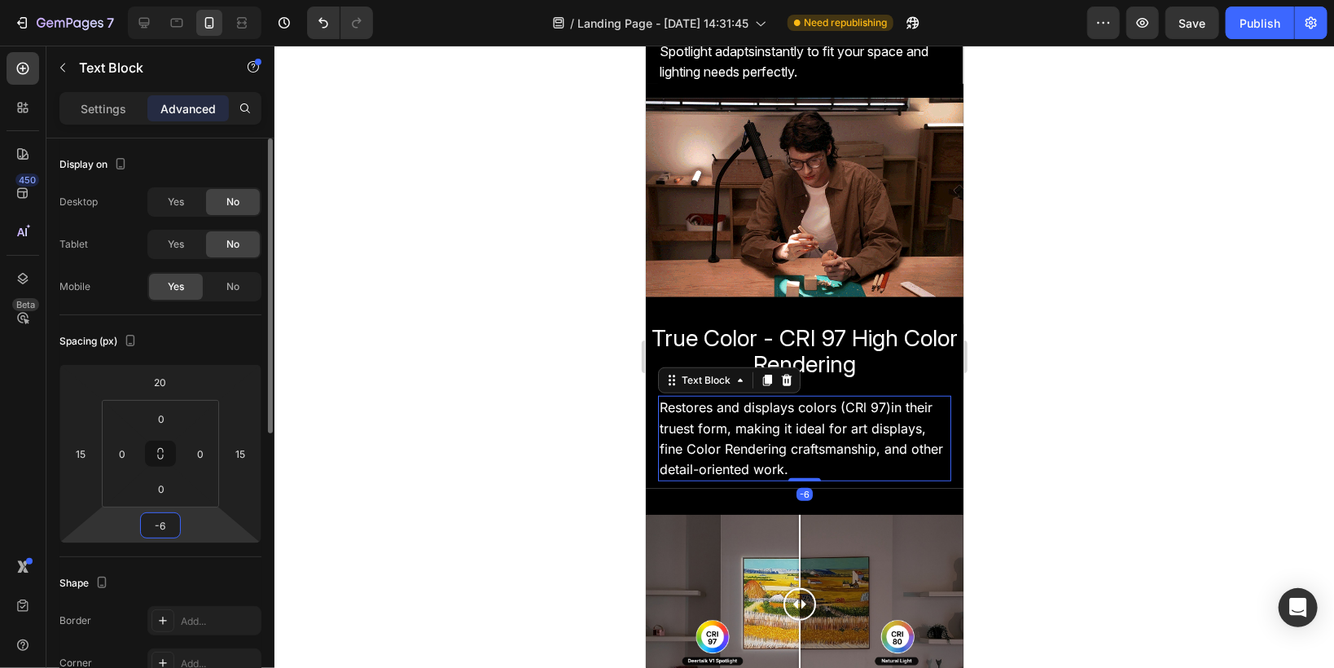
type input "-7"
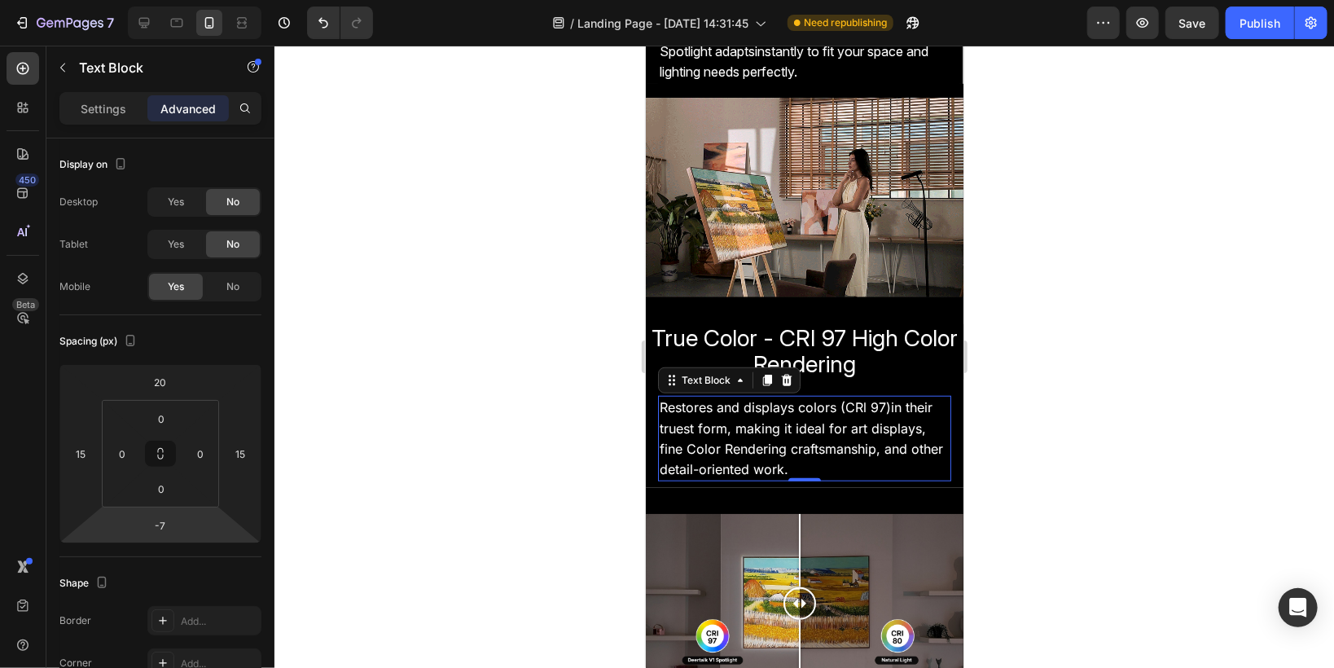
click at [507, 471] on div at bounding box center [803, 357] width 1059 height 622
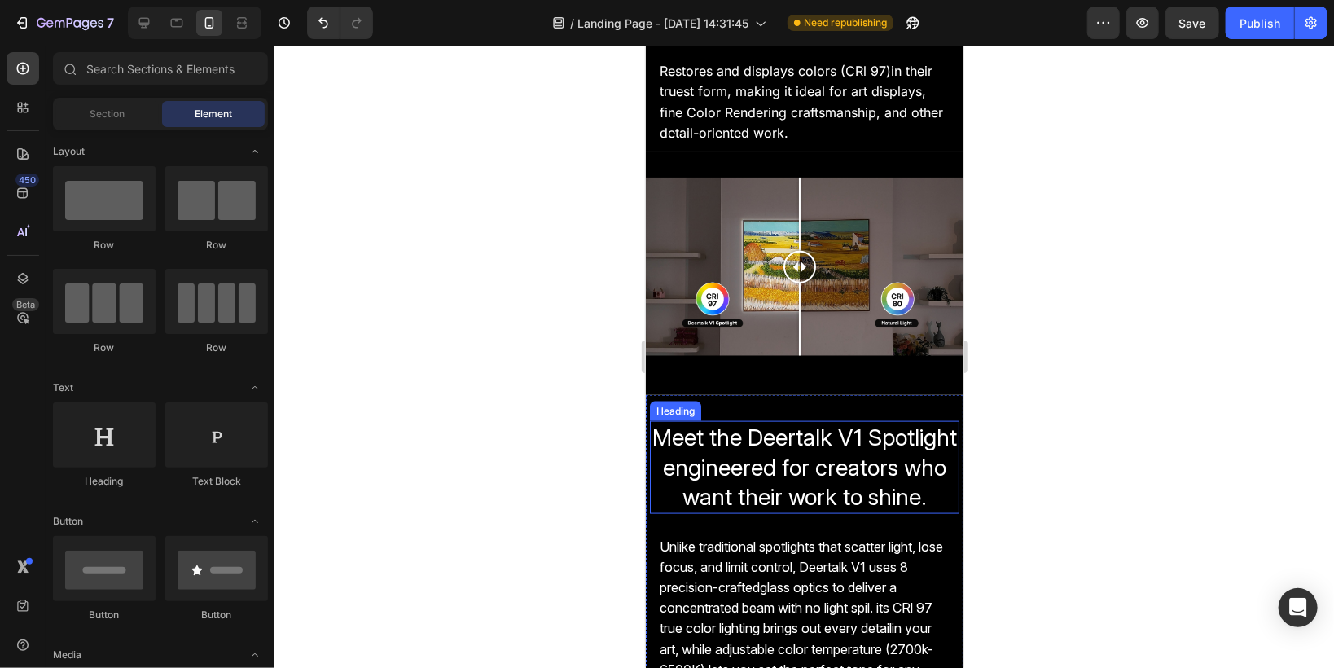
scroll to position [1020, 0]
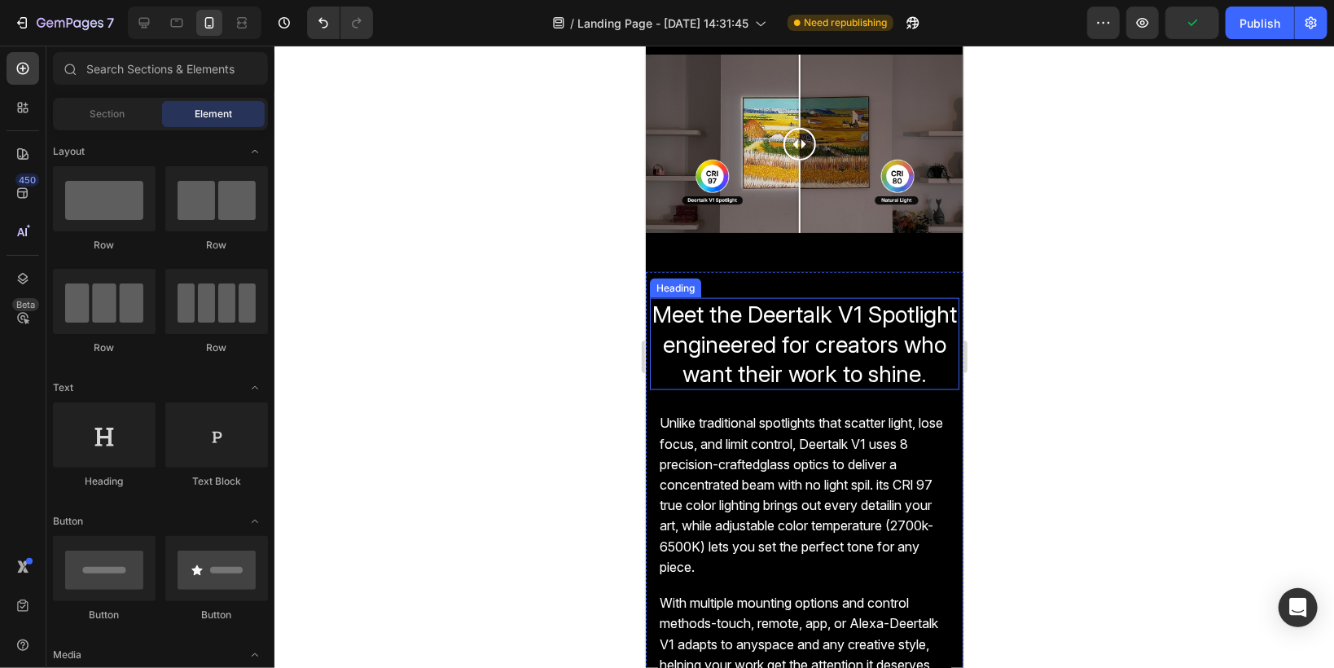
click at [704, 363] on span "Meet the Deertalk V1 Spotlight engineered for creators who want their work to s…" at bounding box center [803, 343] width 305 height 87
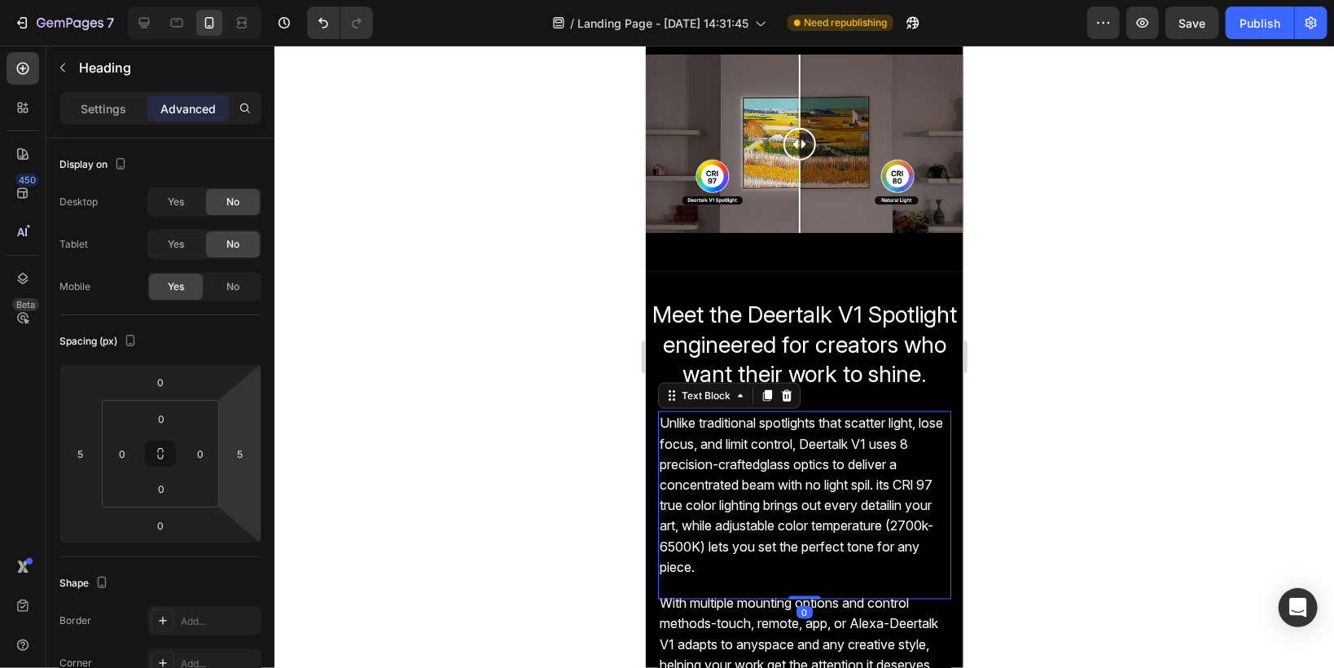
click at [700, 499] on p "Unlike traditional spotlights that scatter light, lose focus, and limit control…" at bounding box center [804, 504] width 290 height 185
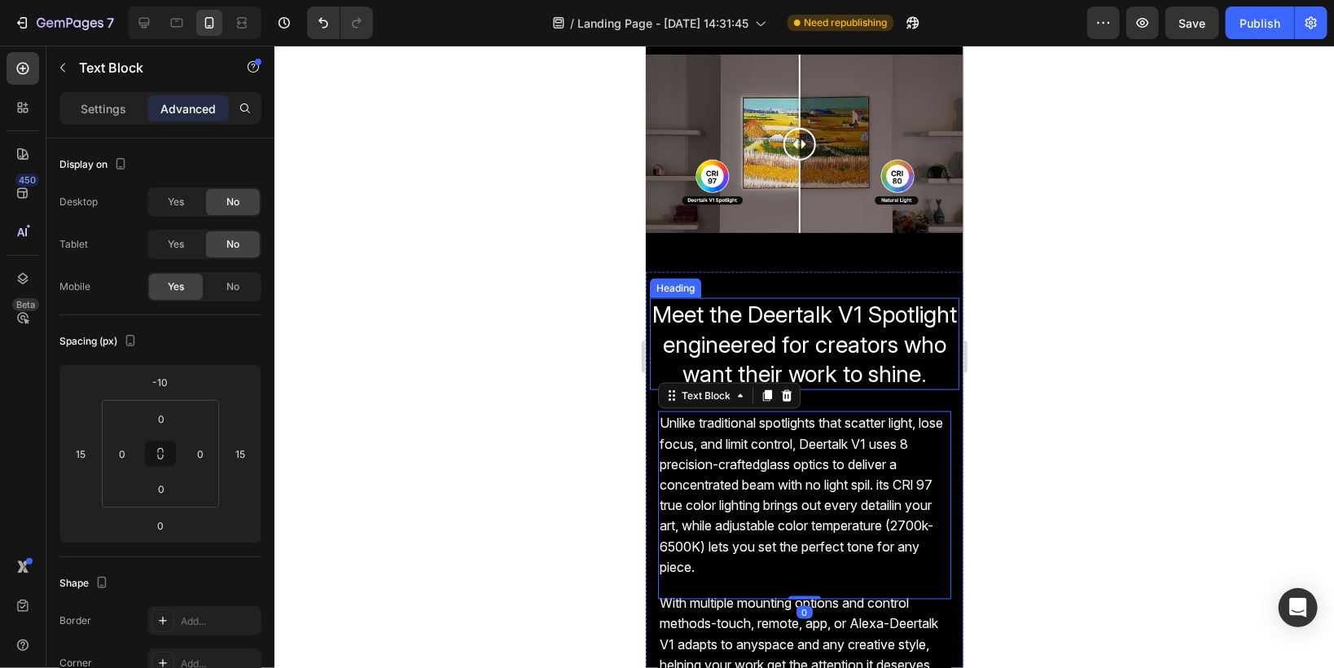
click at [708, 360] on span "Meet the Deertalk V1 Spotlight engineered for creators who want their work to s…" at bounding box center [803, 343] width 305 height 87
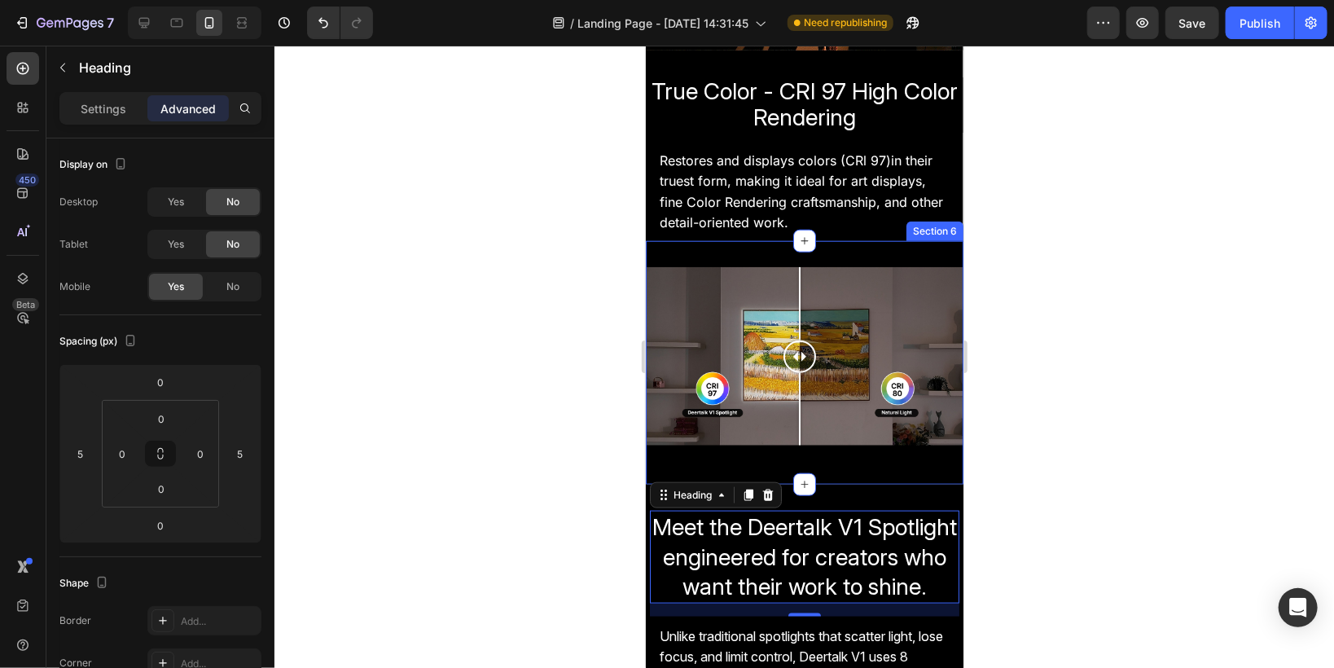
scroll to position [889, 0]
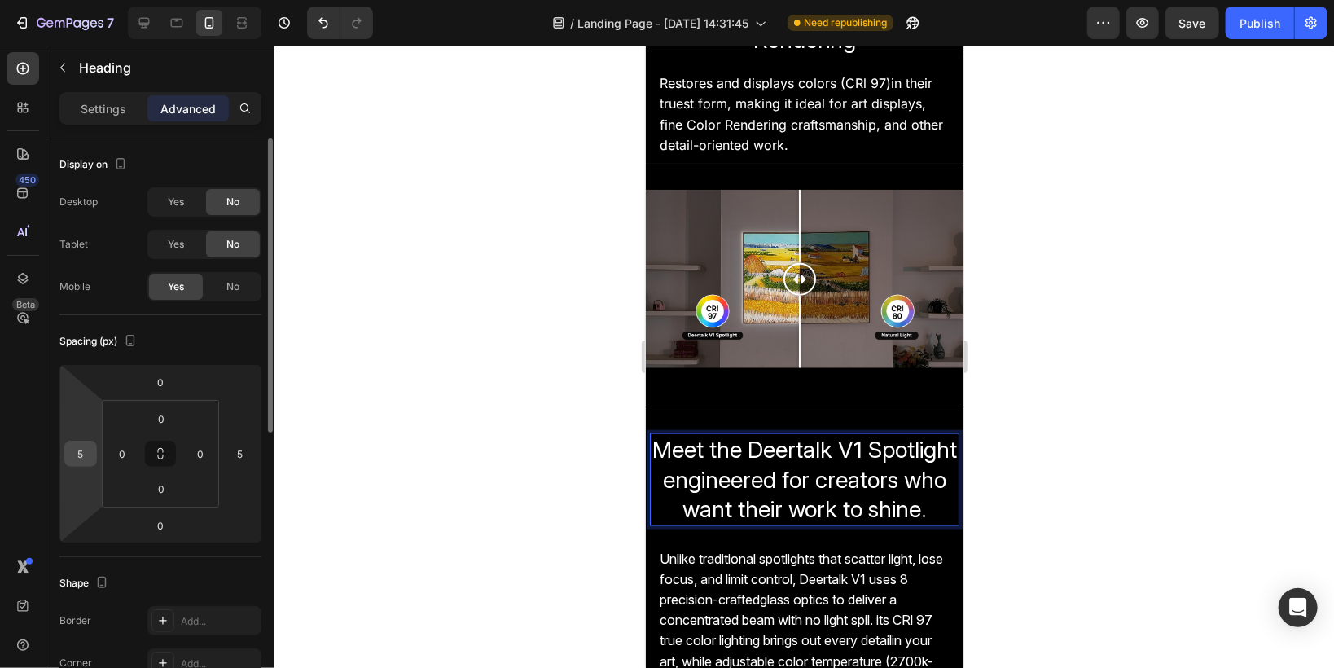
click at [78, 449] on input "5" at bounding box center [80, 453] width 24 height 24
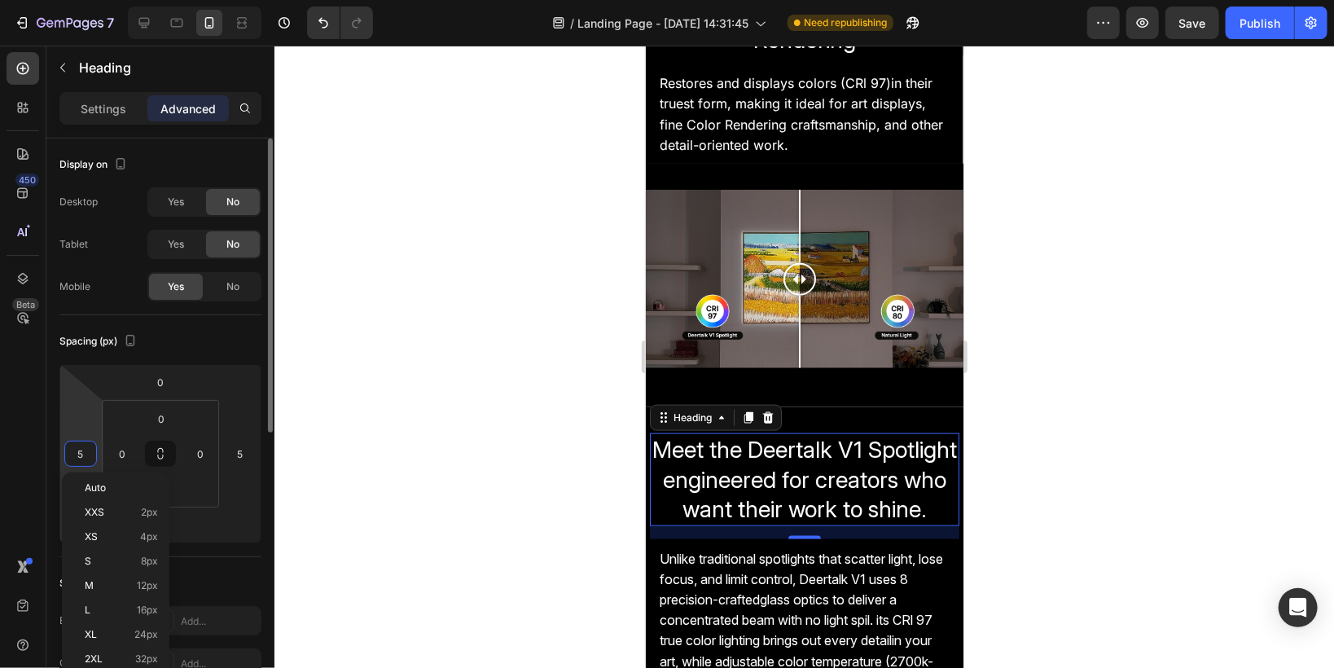
click at [77, 449] on input "5" at bounding box center [80, 453] width 24 height 24
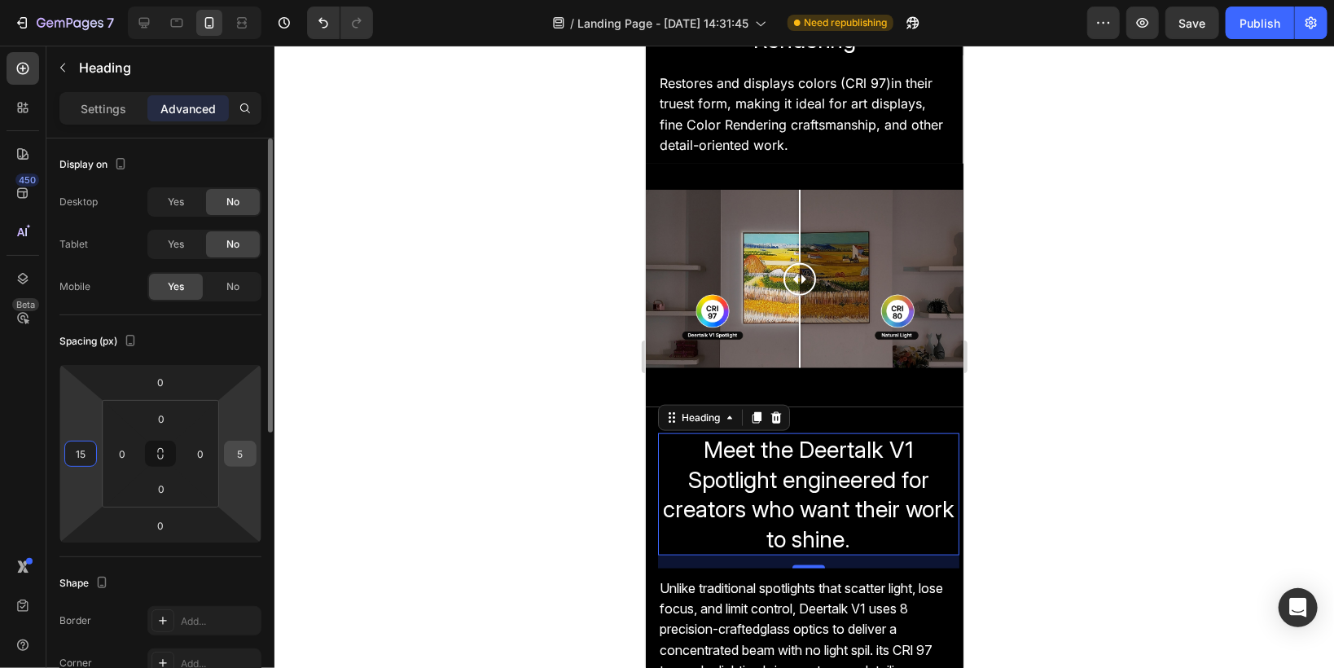
type input "15"
click at [242, 454] on input "5" at bounding box center [240, 453] width 24 height 24
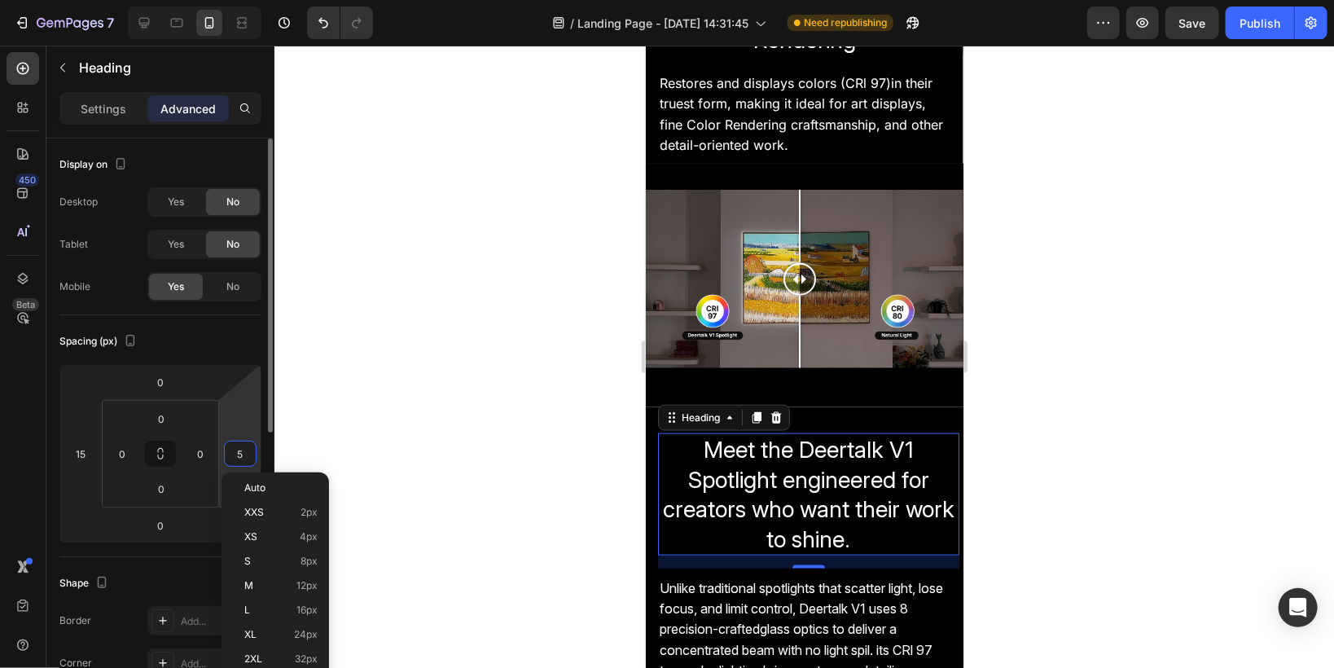
click at [239, 452] on input "5" at bounding box center [240, 453] width 24 height 24
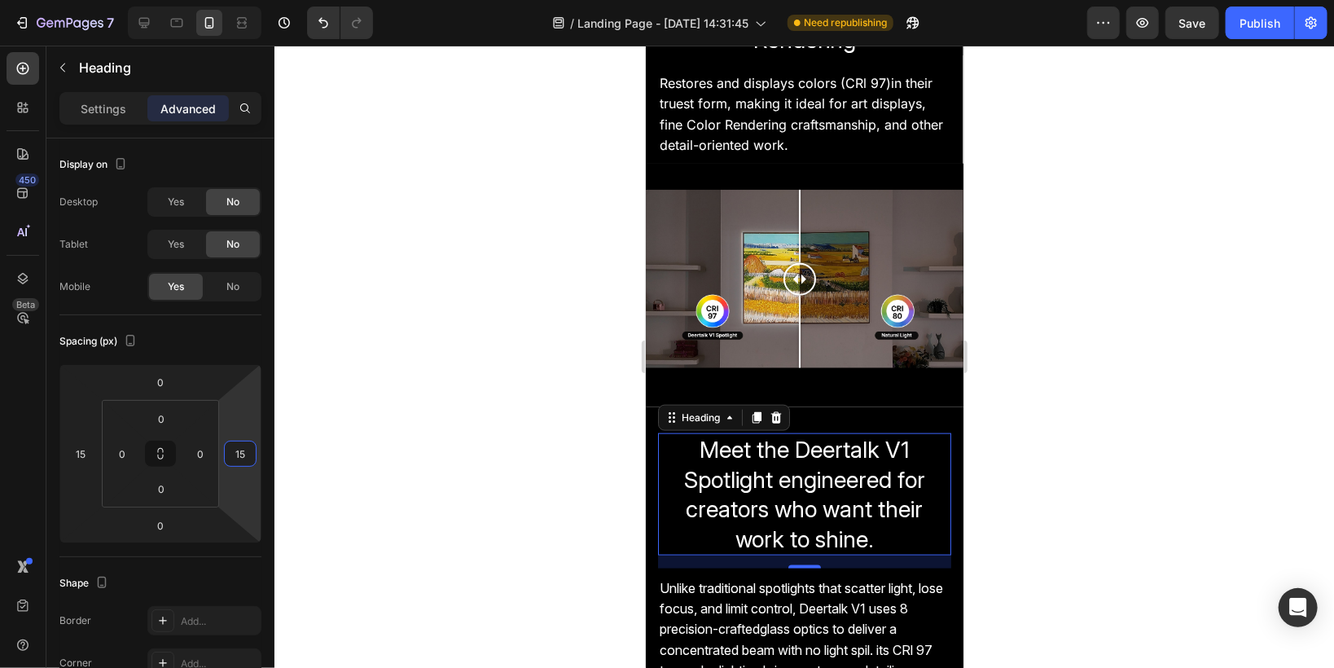
type input "15"
click at [586, 473] on div at bounding box center [803, 357] width 1059 height 622
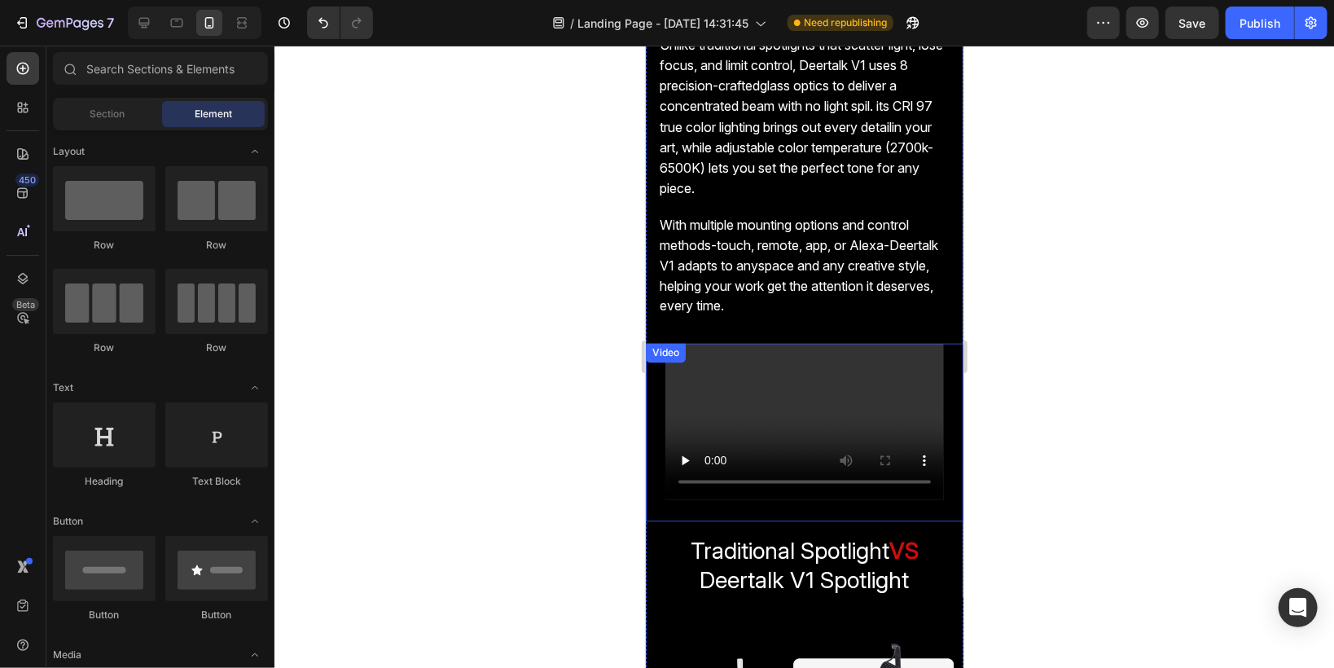
scroll to position [1541, 0]
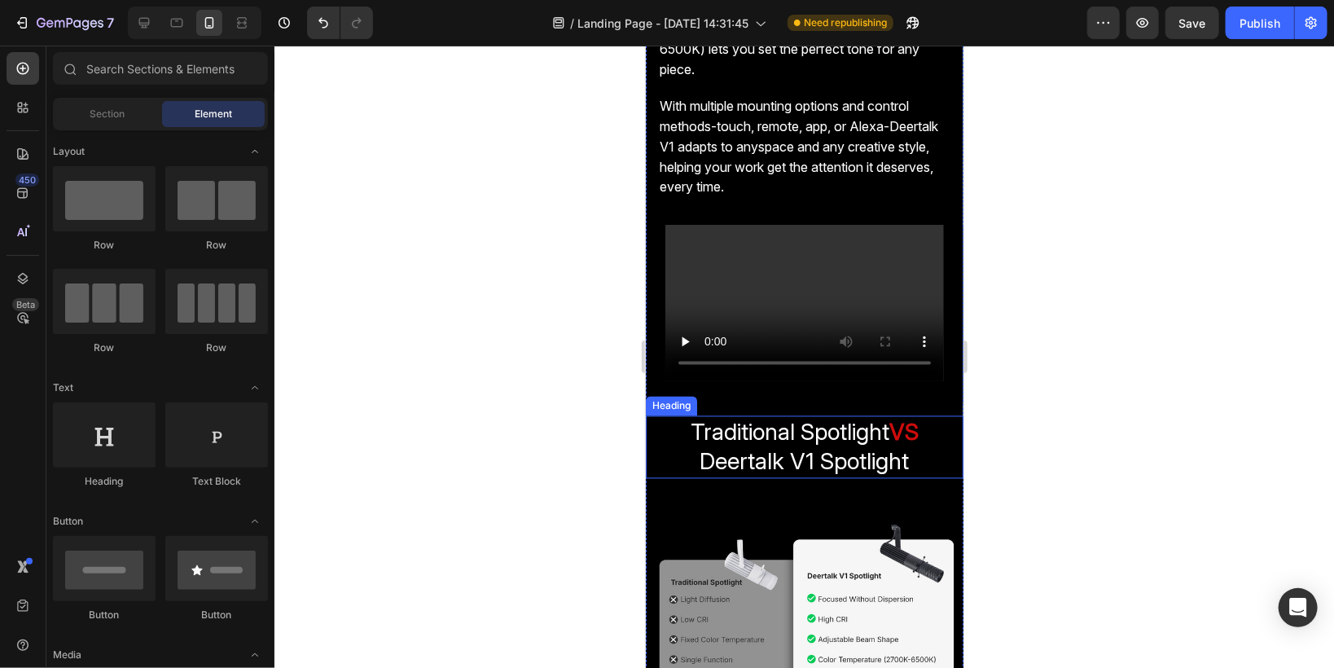
click at [759, 426] on span "Traditional Spotlight" at bounding box center [789, 432] width 199 height 28
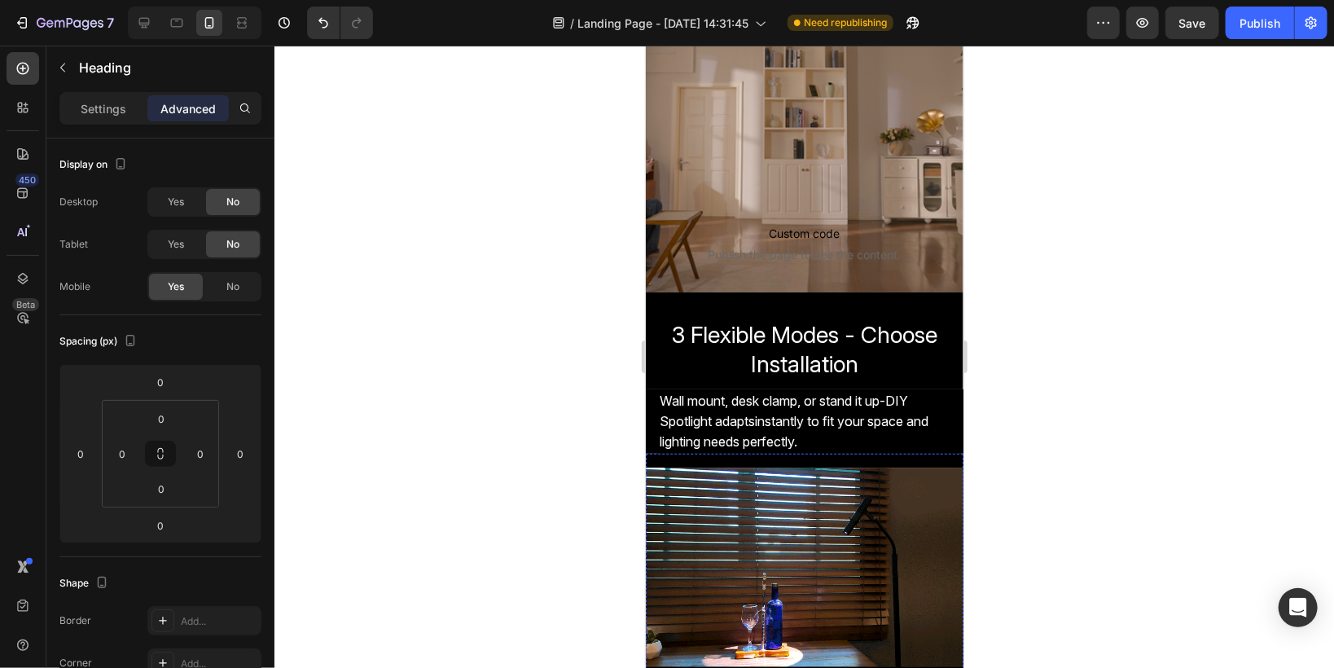
scroll to position [107, 0]
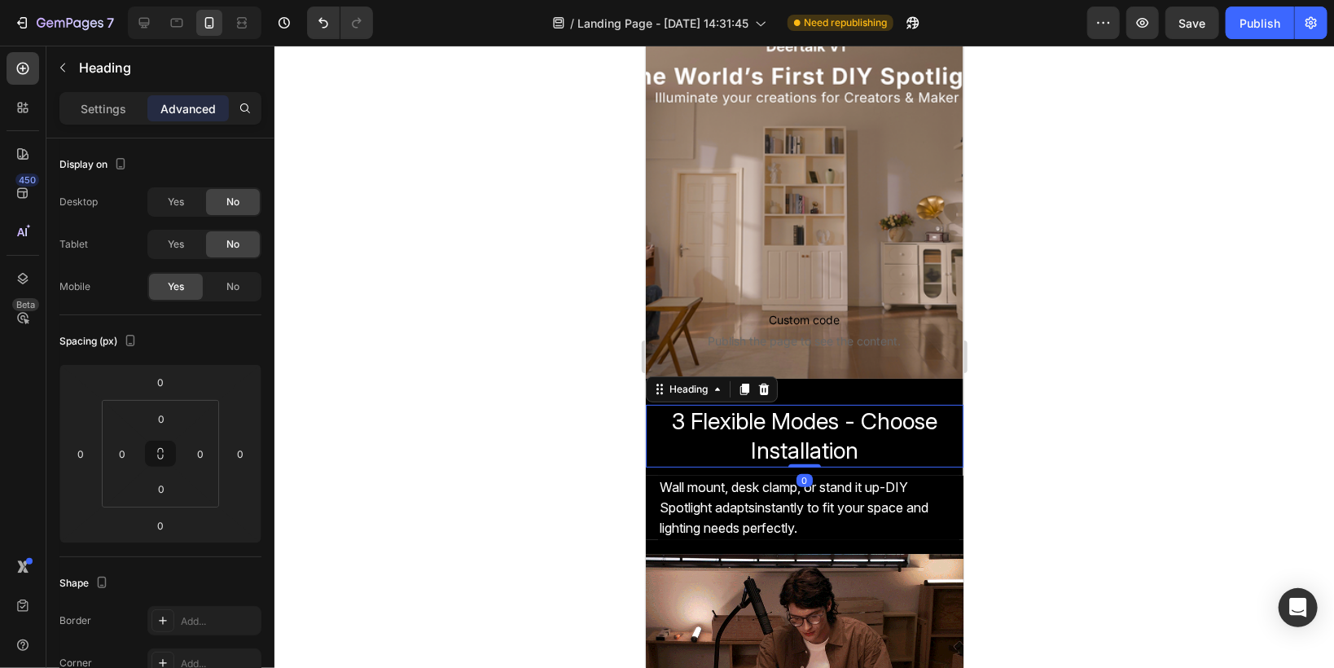
click at [779, 435] on span "3 Flexible Modes - Choose Installation" at bounding box center [803, 434] width 265 height 57
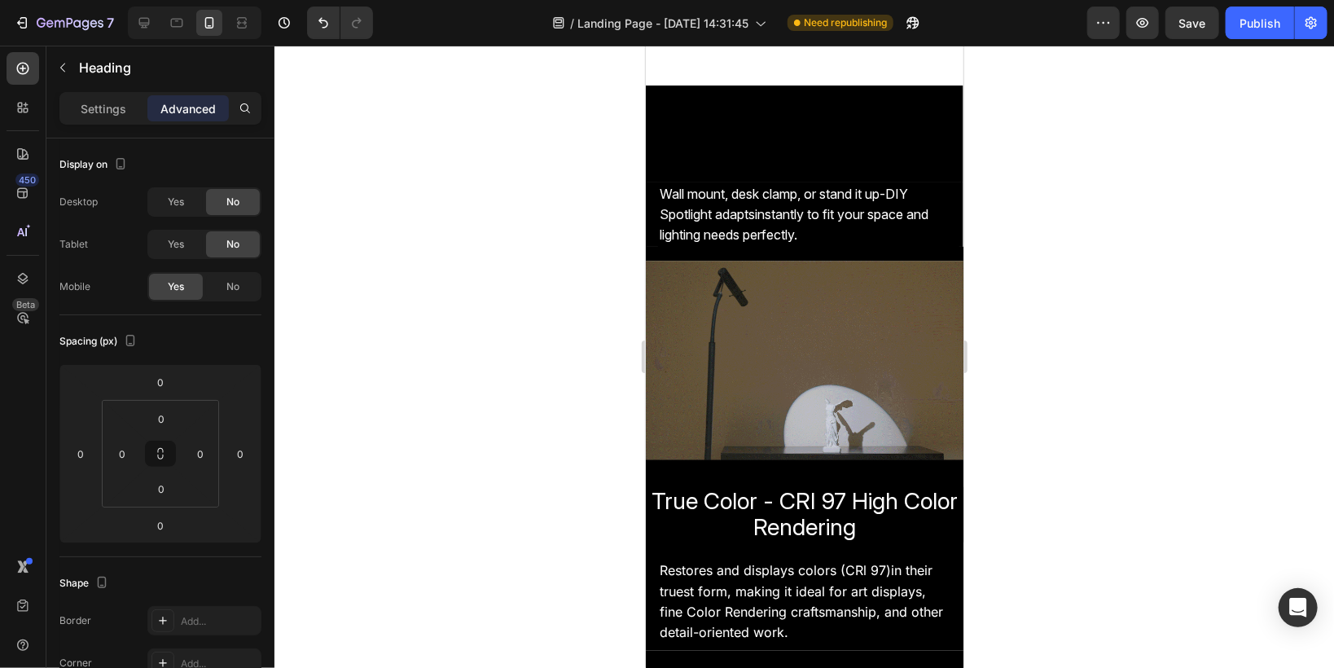
scroll to position [390, 0]
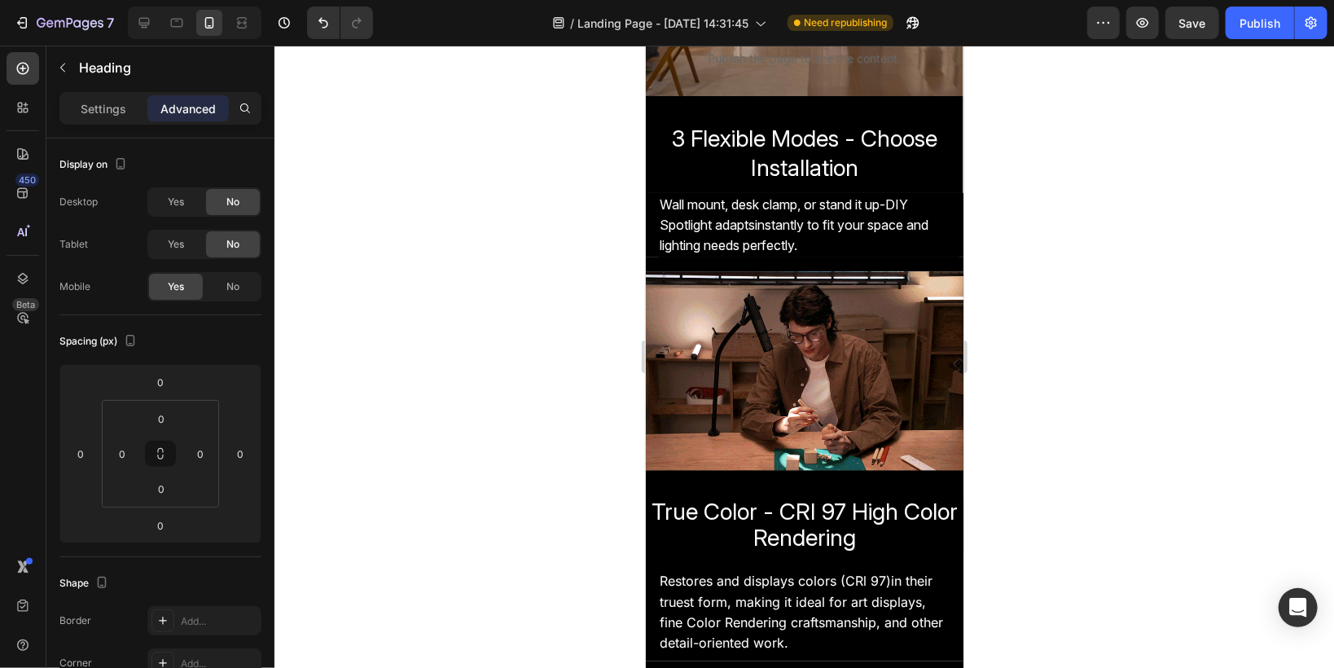
click at [729, 152] on p "3 Flexible Modes - Choose Installation" at bounding box center [804, 152] width 314 height 59
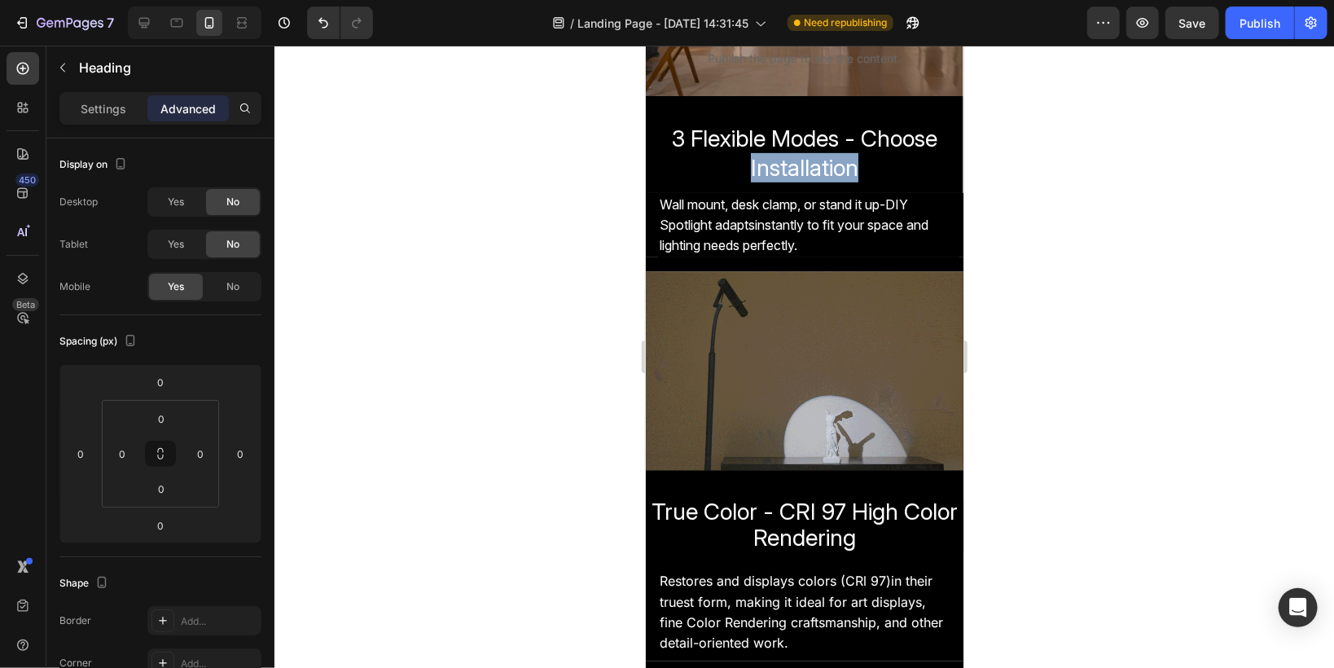
click at [729, 152] on p "3 Flexible Modes - Choose Installation" at bounding box center [804, 152] width 314 height 59
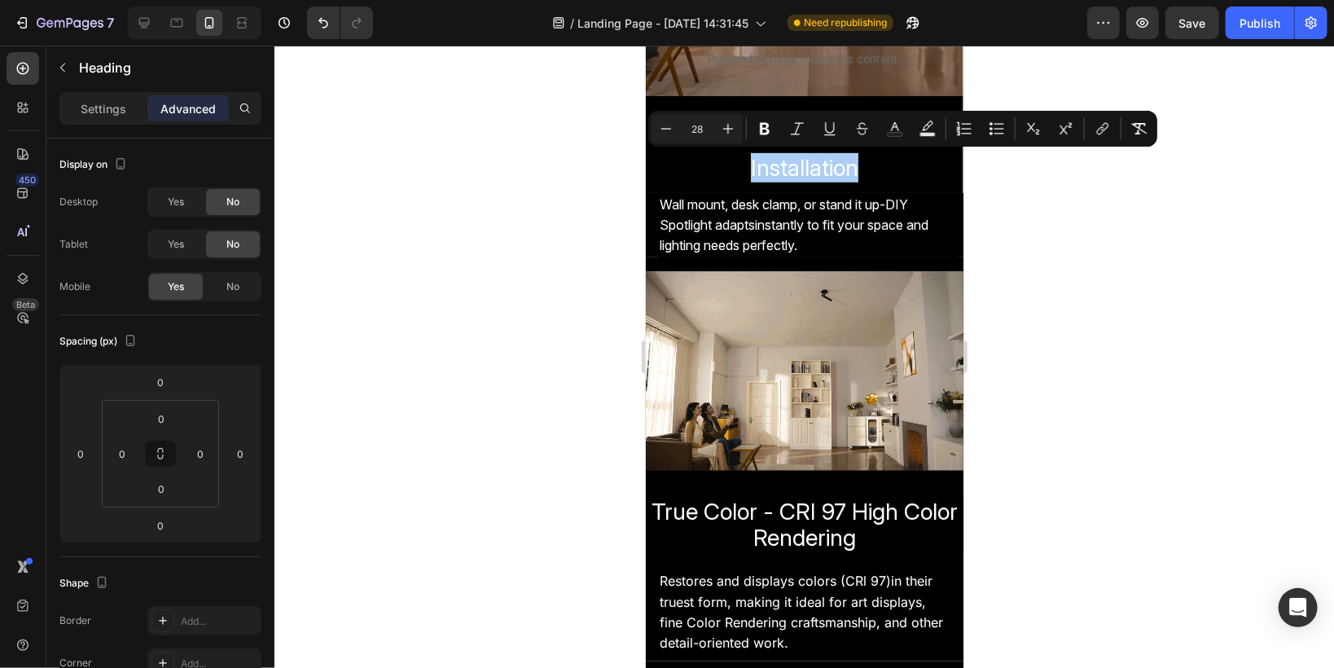
click at [682, 138] on input "28" at bounding box center [697, 129] width 33 height 20
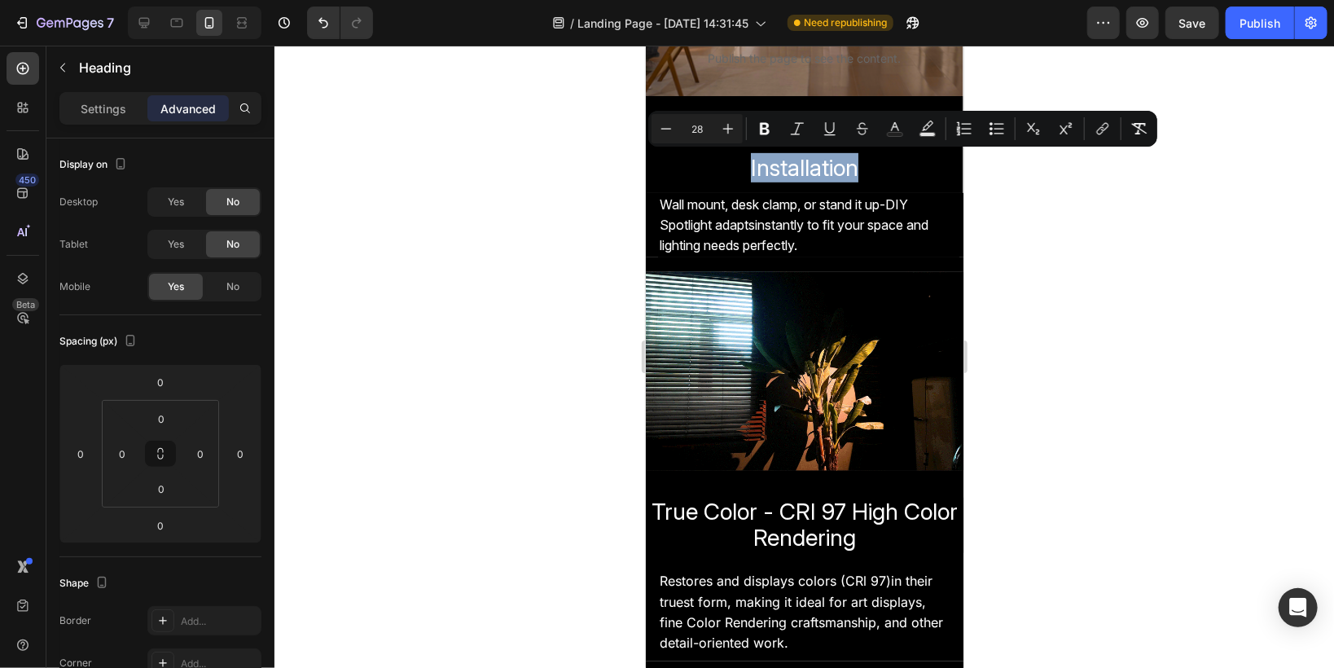
click at [713, 168] on p "3 Flexible Modes - Choose Installation" at bounding box center [804, 152] width 314 height 59
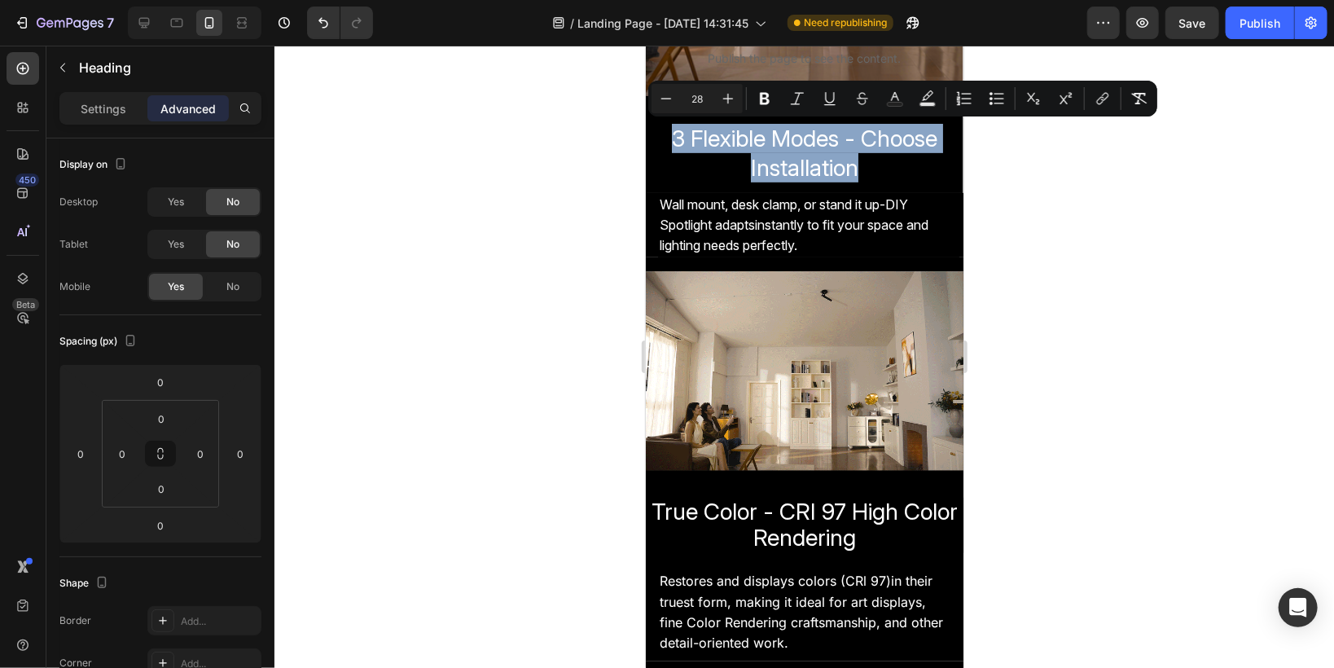
drag, startPoint x: 663, startPoint y: 131, endPoint x: 874, endPoint y: 170, distance: 214.5
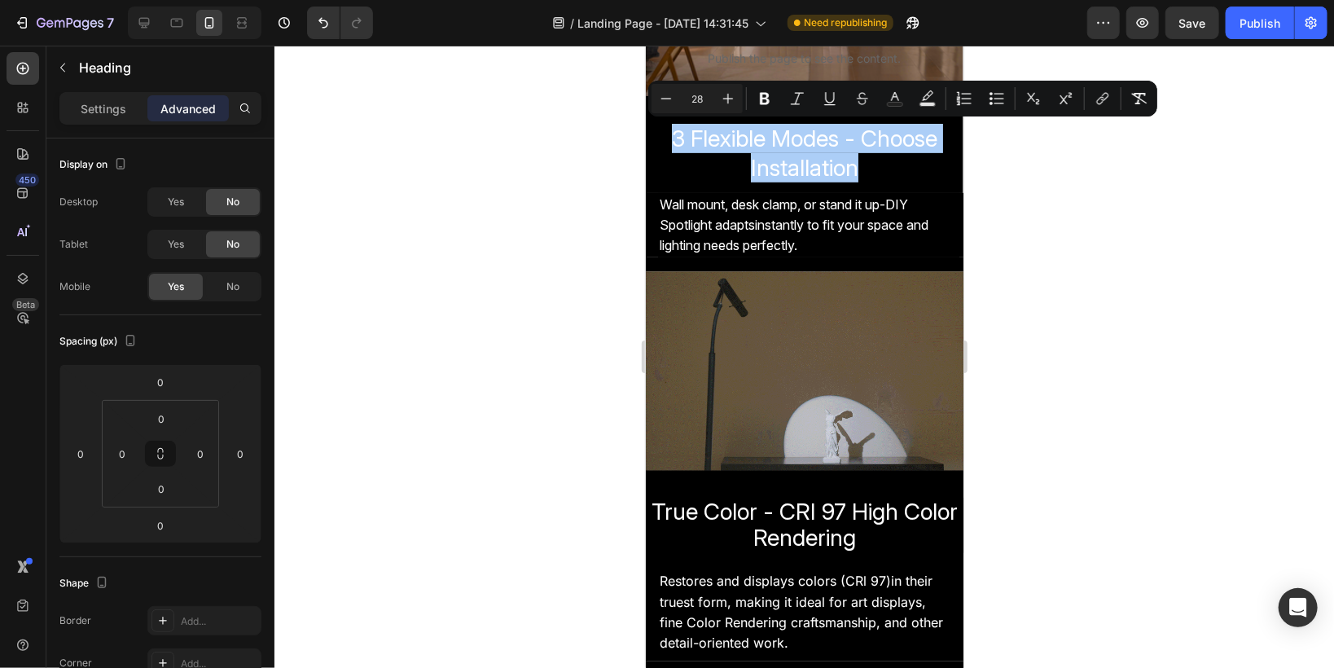
click at [626, 178] on div at bounding box center [803, 357] width 1059 height 622
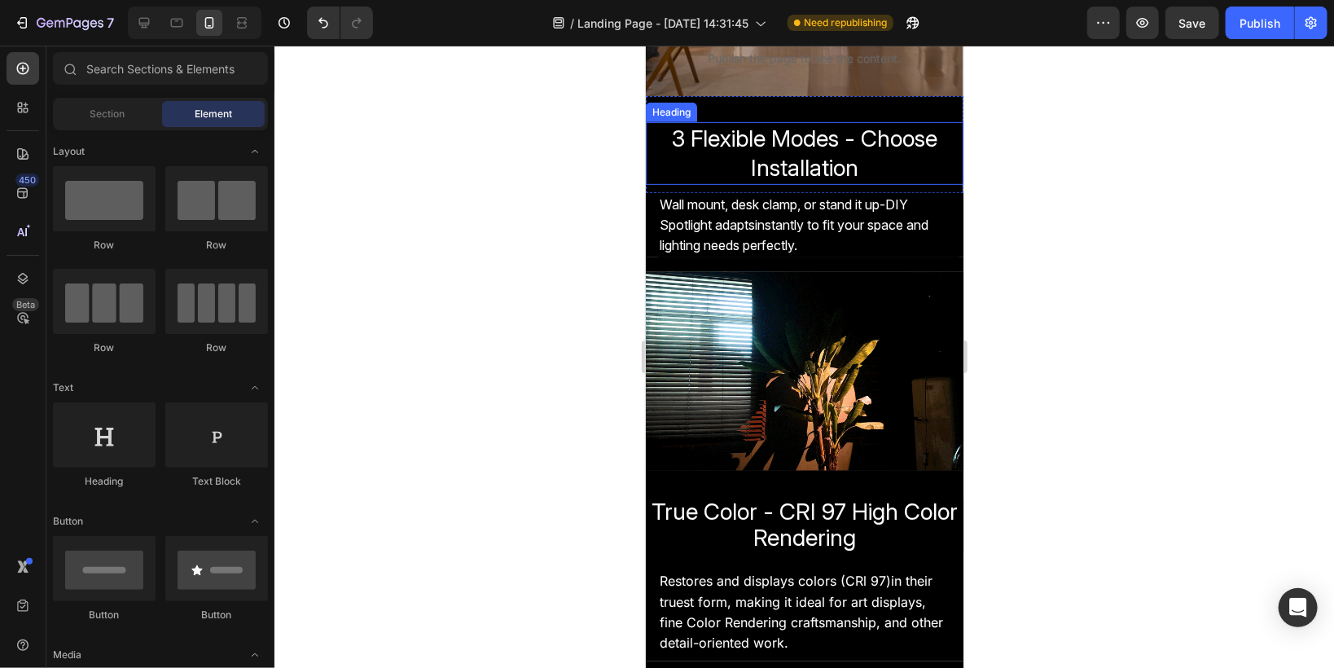
click at [696, 180] on p "⁠⁠⁠⁠⁠⁠⁠ 3 Flexible Modes - Choose Installation" at bounding box center [804, 152] width 314 height 59
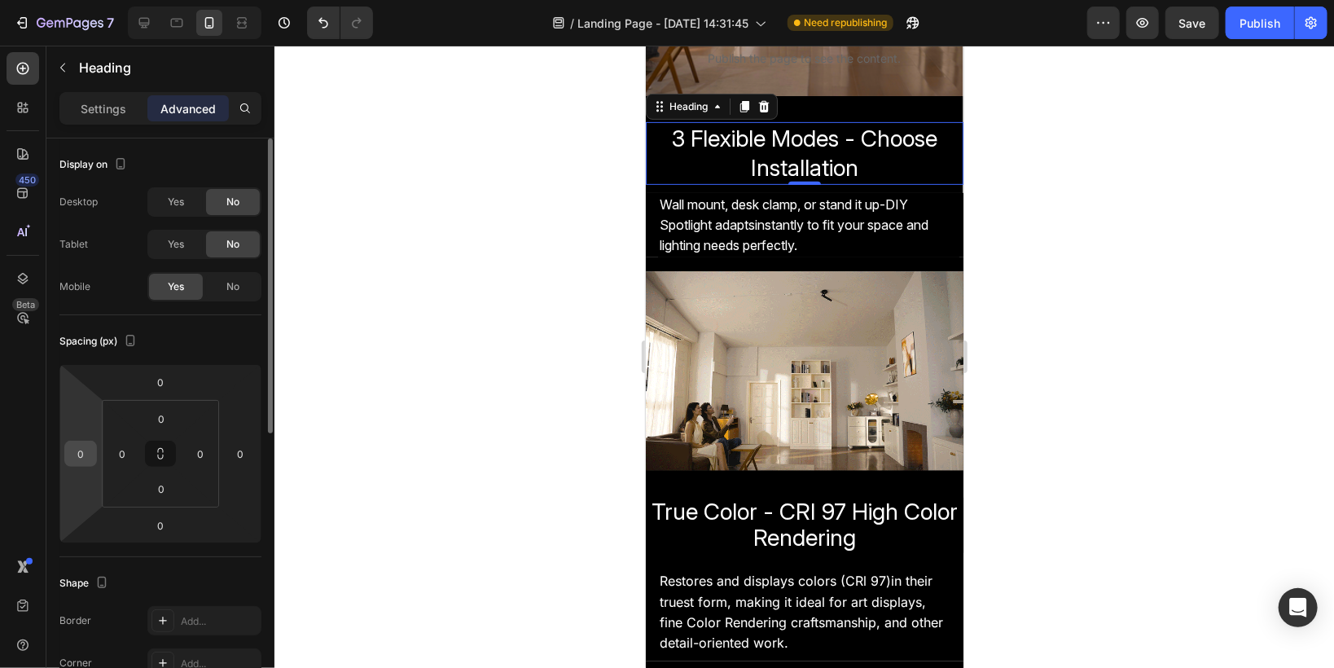
click at [94, 447] on div "0" at bounding box center [80, 454] width 33 height 26
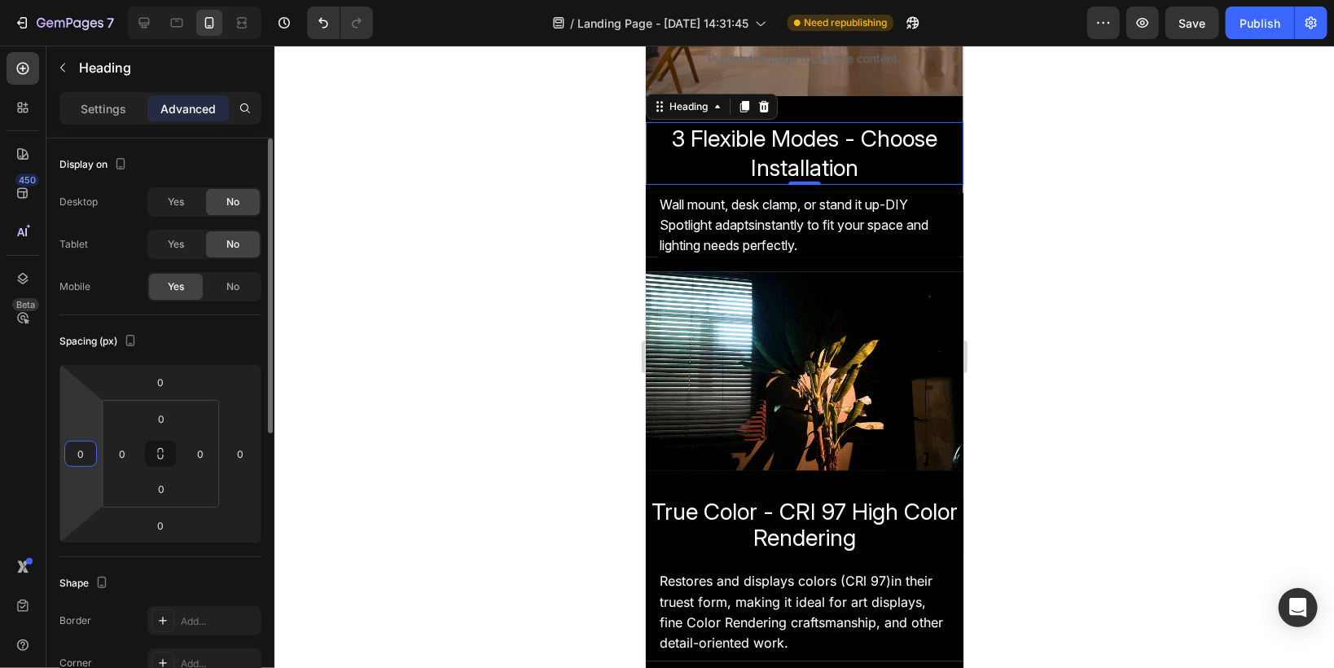
click at [88, 449] on input "0" at bounding box center [80, 453] width 24 height 24
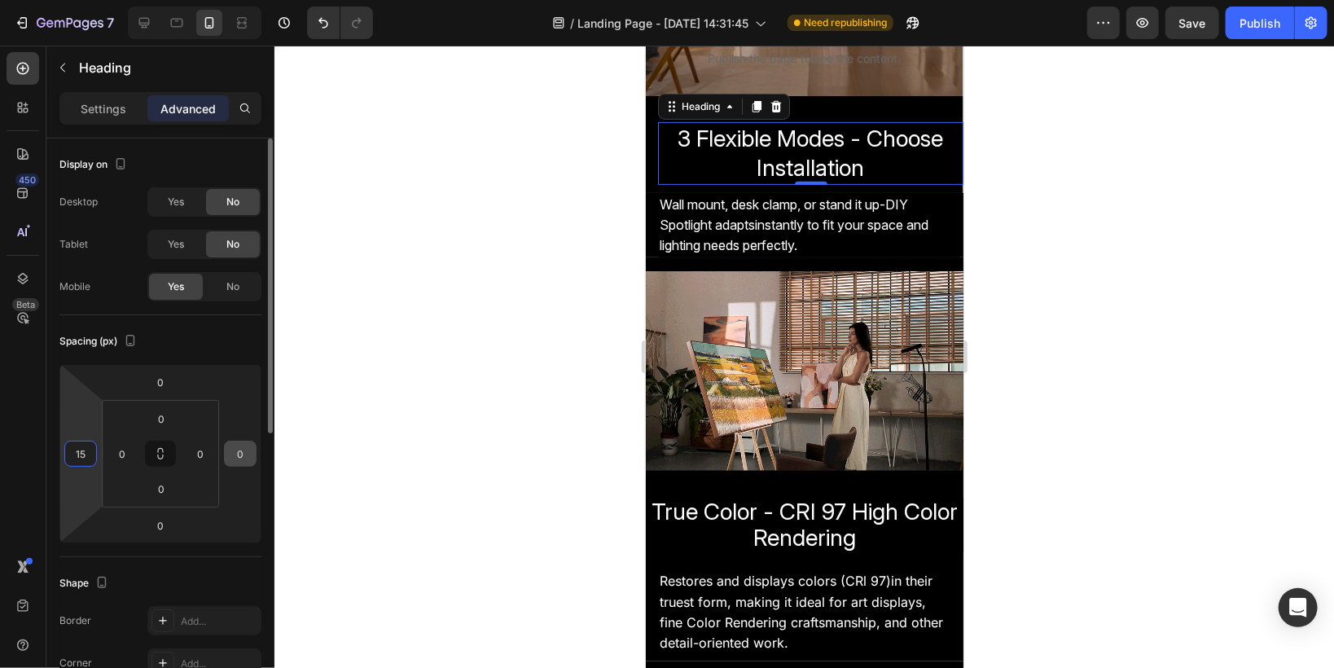
type input "15"
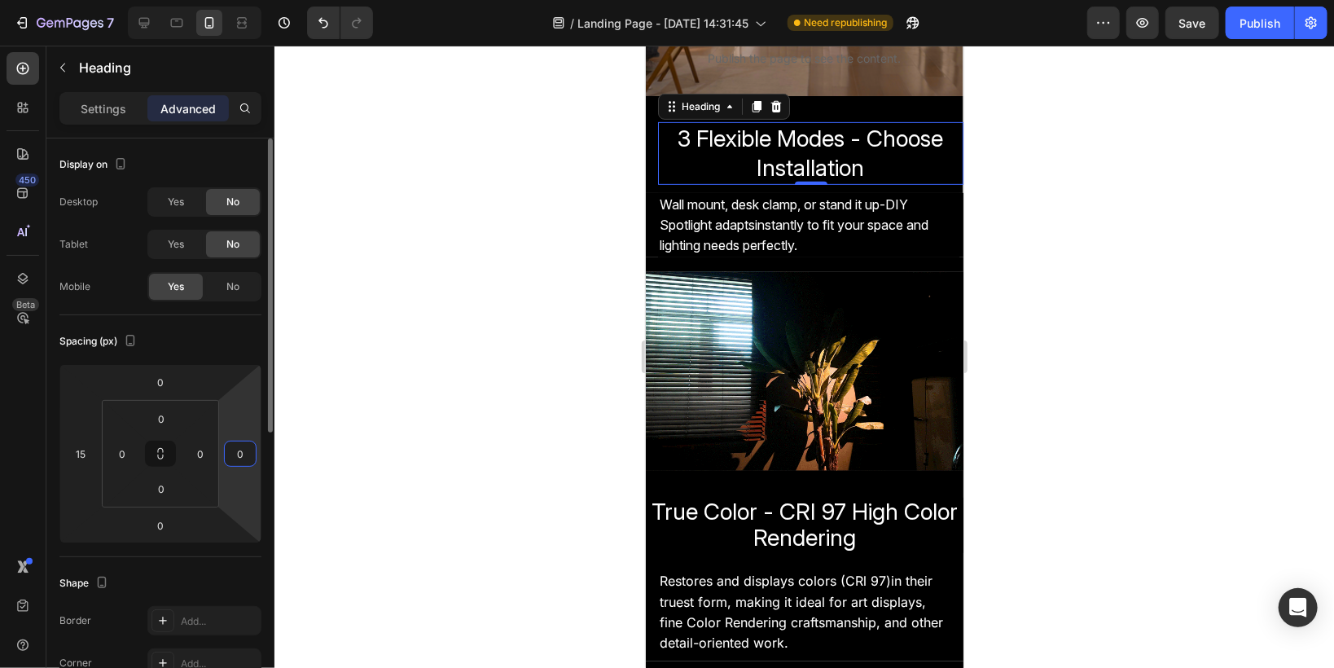
click at [245, 448] on input "0" at bounding box center [240, 453] width 24 height 24
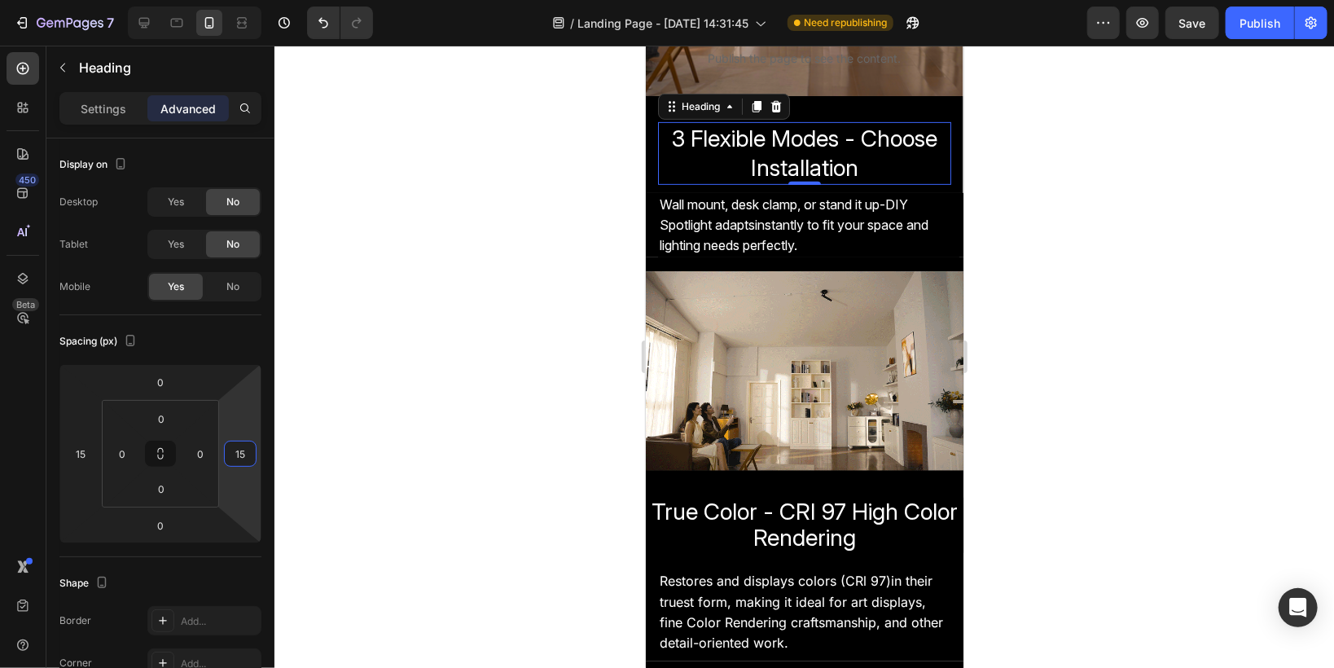
type input "15"
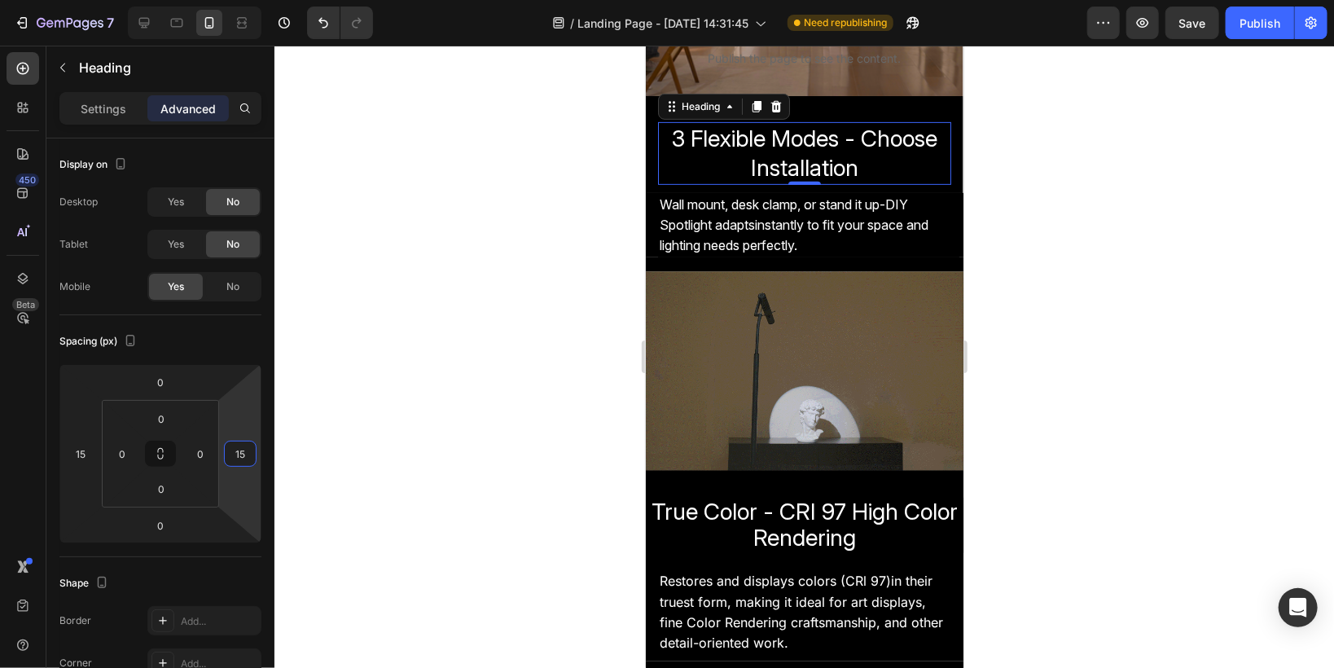
click at [527, 359] on div at bounding box center [803, 357] width 1059 height 622
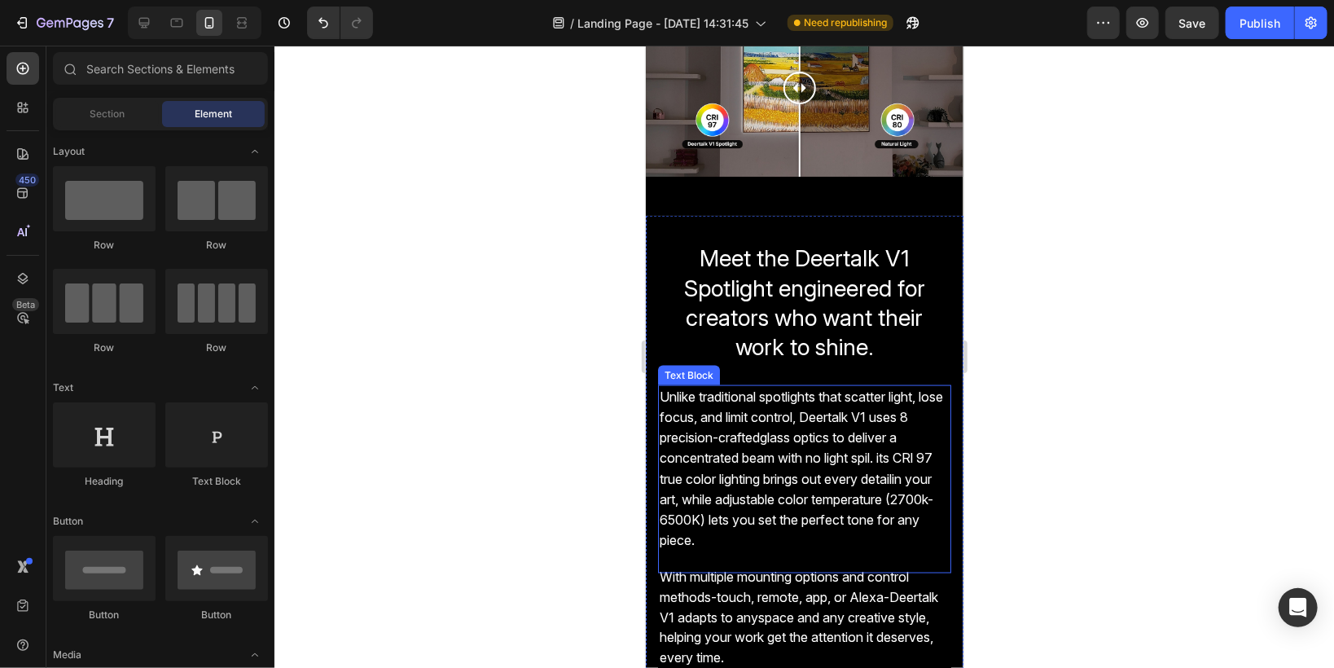
scroll to position [1106, 0]
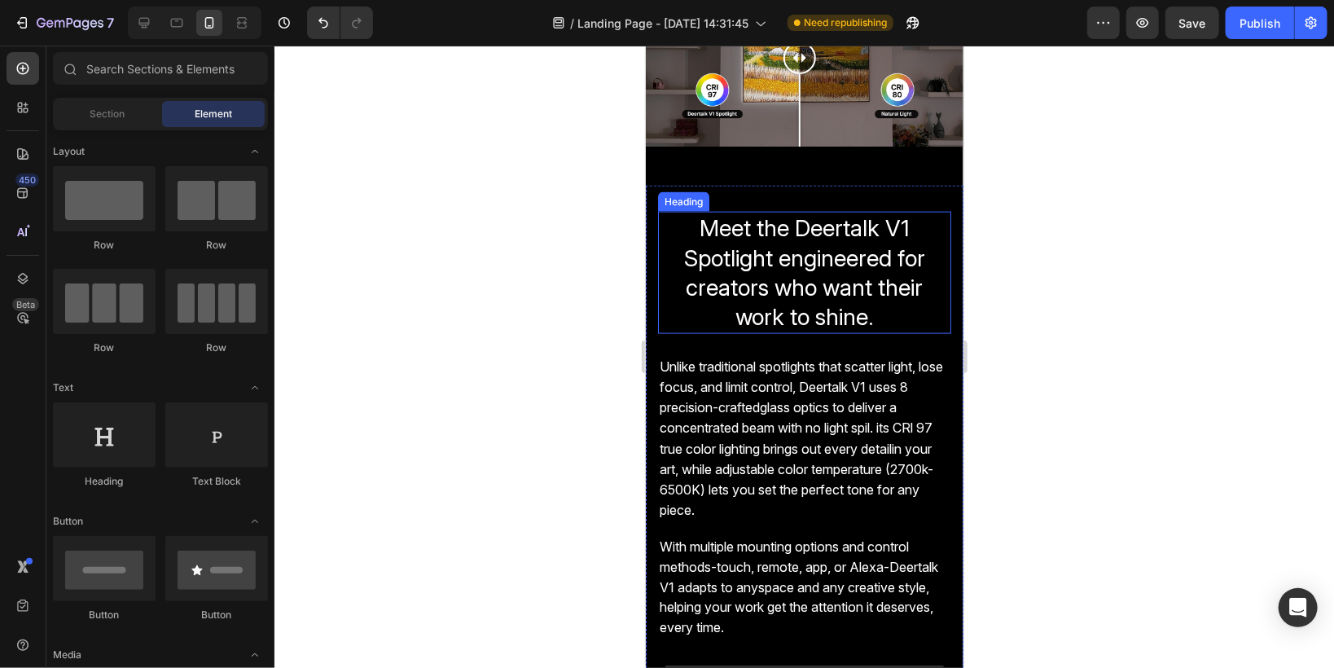
click at [711, 251] on span "Meet the Deertalk V1 Spotlight engineered for creators who want their work to s…" at bounding box center [803, 271] width 241 height 116
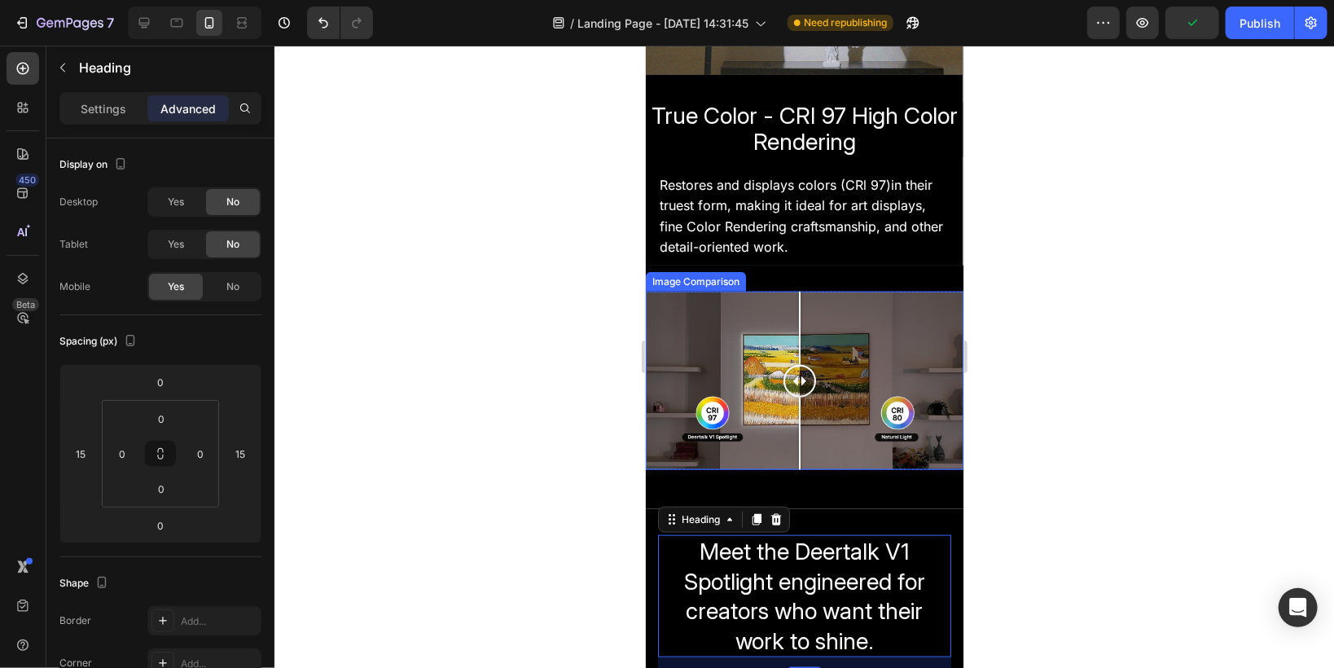
scroll to position [715, 0]
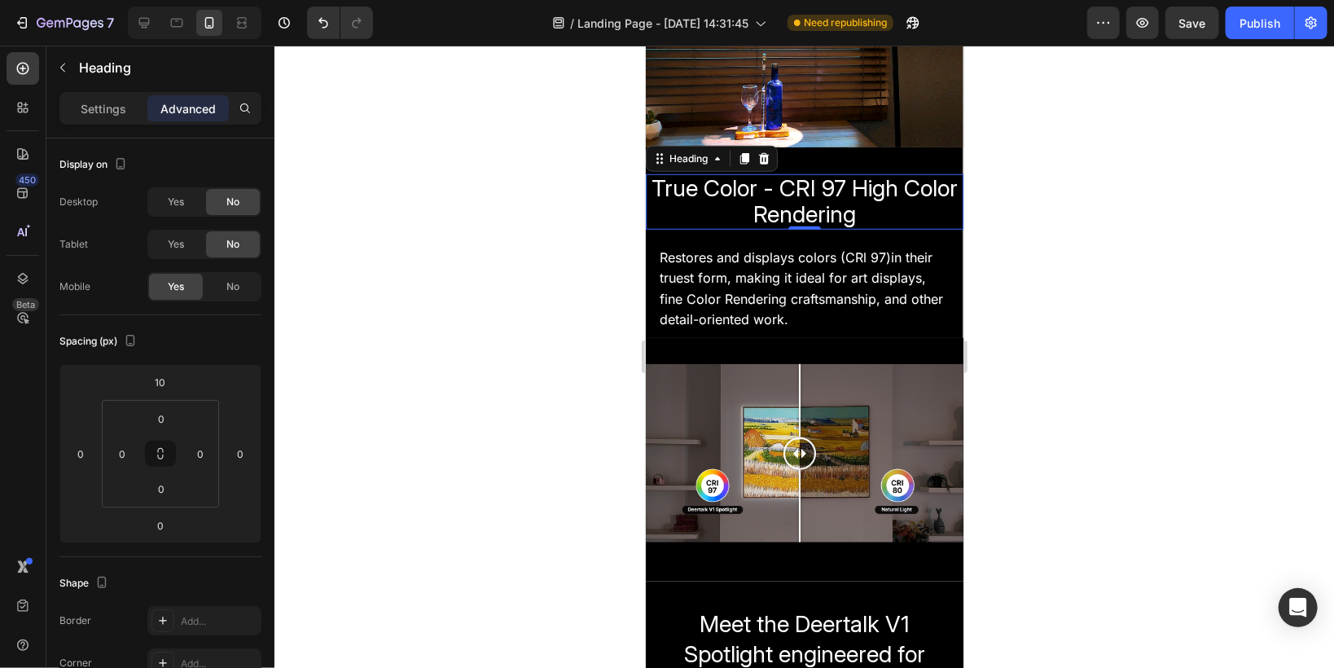
click at [734, 198] on span "True Color - CRI 97 High Color Rendering" at bounding box center [804, 200] width 306 height 54
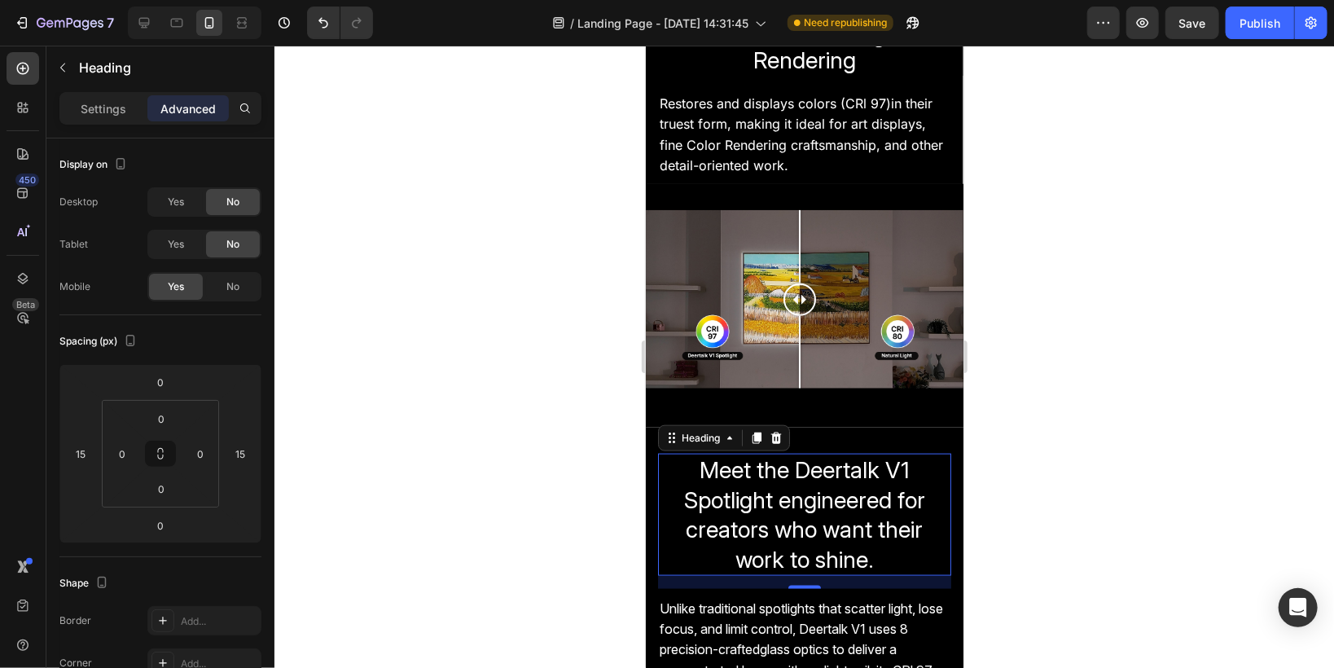
scroll to position [1041, 0]
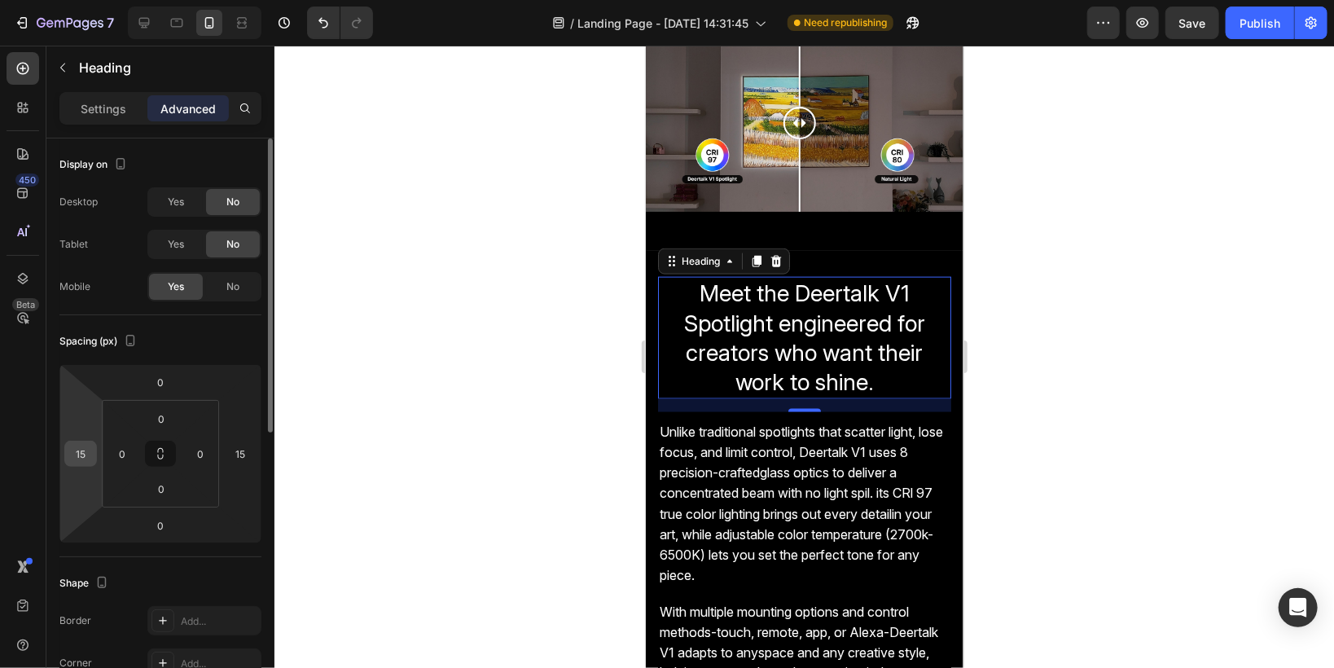
click at [83, 453] on input "15" at bounding box center [80, 453] width 24 height 24
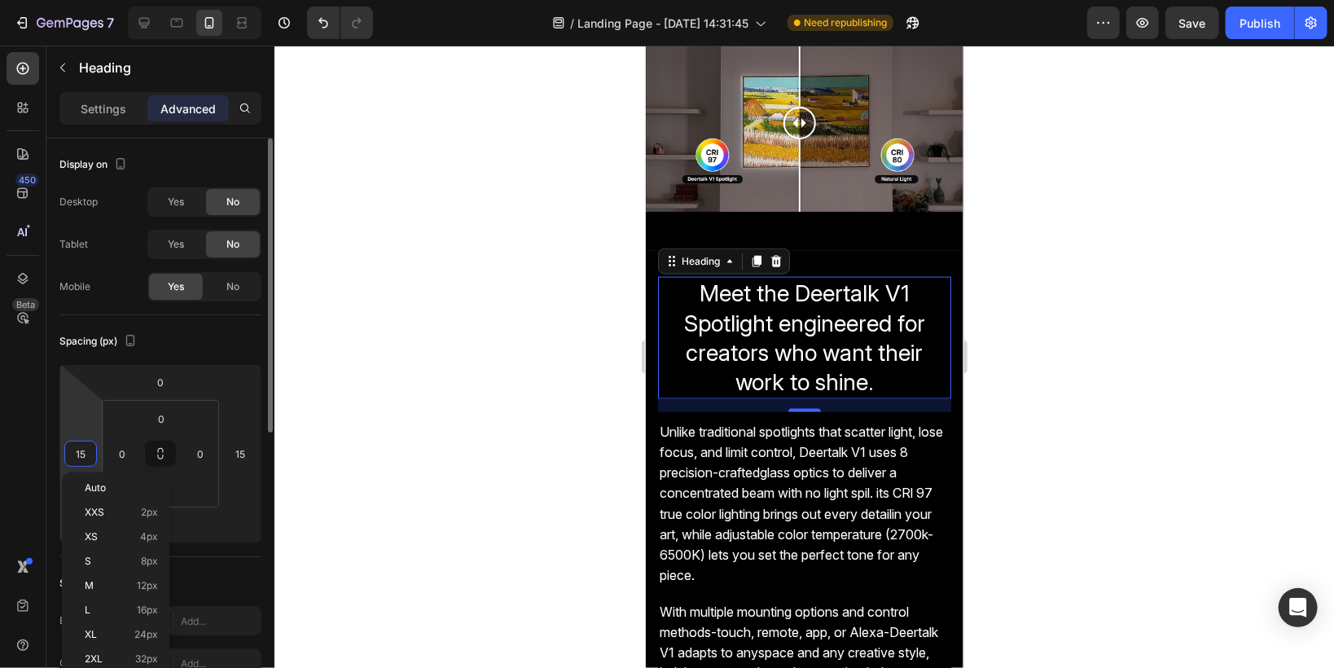
click at [87, 453] on input "15" at bounding box center [80, 453] width 24 height 24
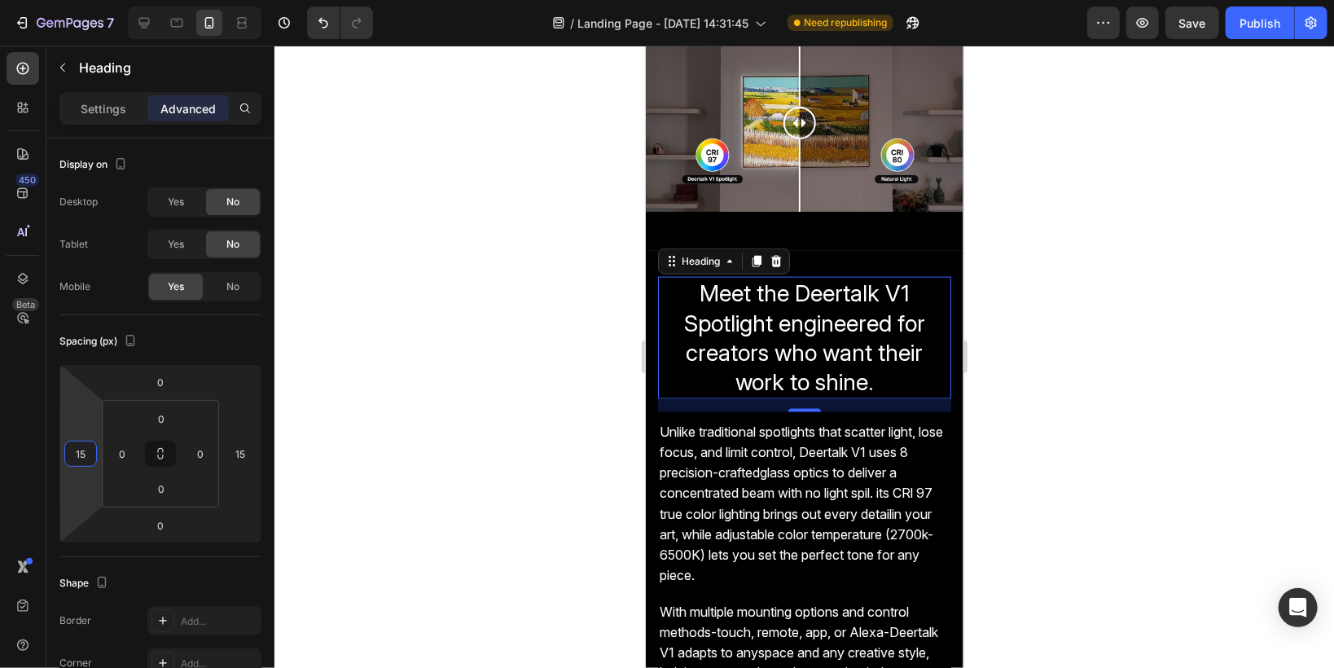
type input "15"
click at [471, 410] on div at bounding box center [803, 357] width 1059 height 622
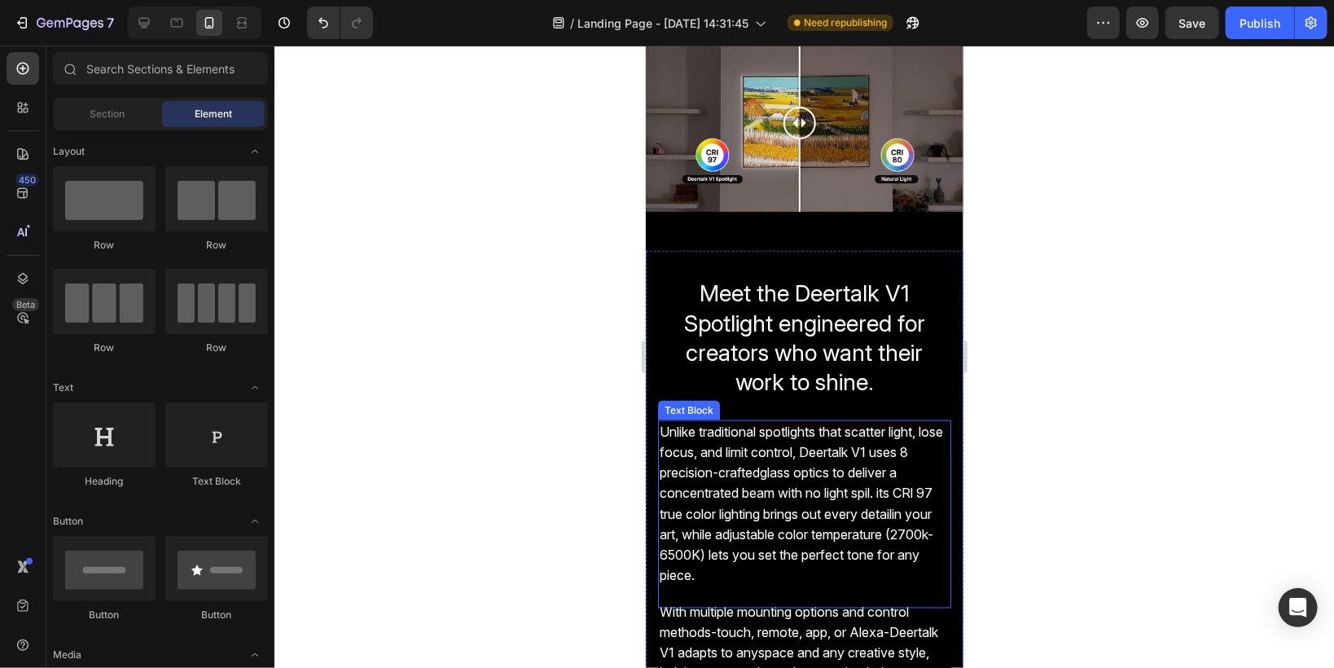
click at [737, 423] on span "Unlike traditional spotlights that scatter light, lose focus, and limit control…" at bounding box center [800, 503] width 283 height 160
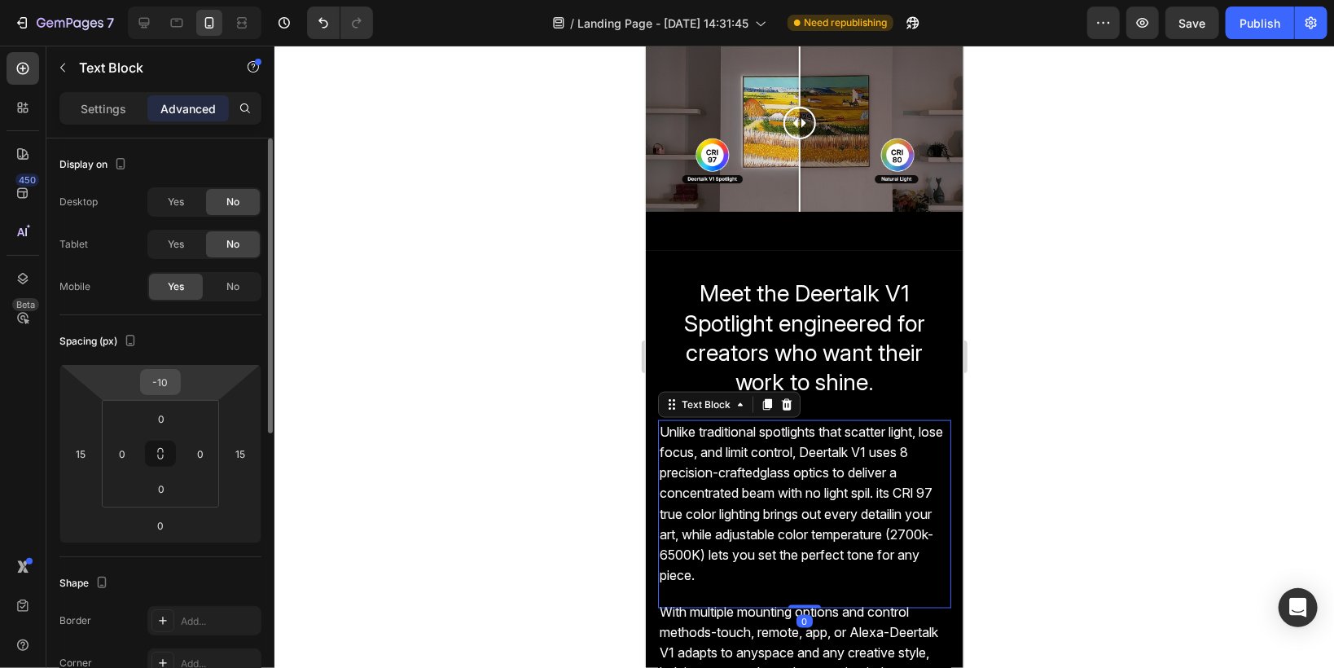
click at [170, 379] on input "-10" at bounding box center [160, 382] width 33 height 24
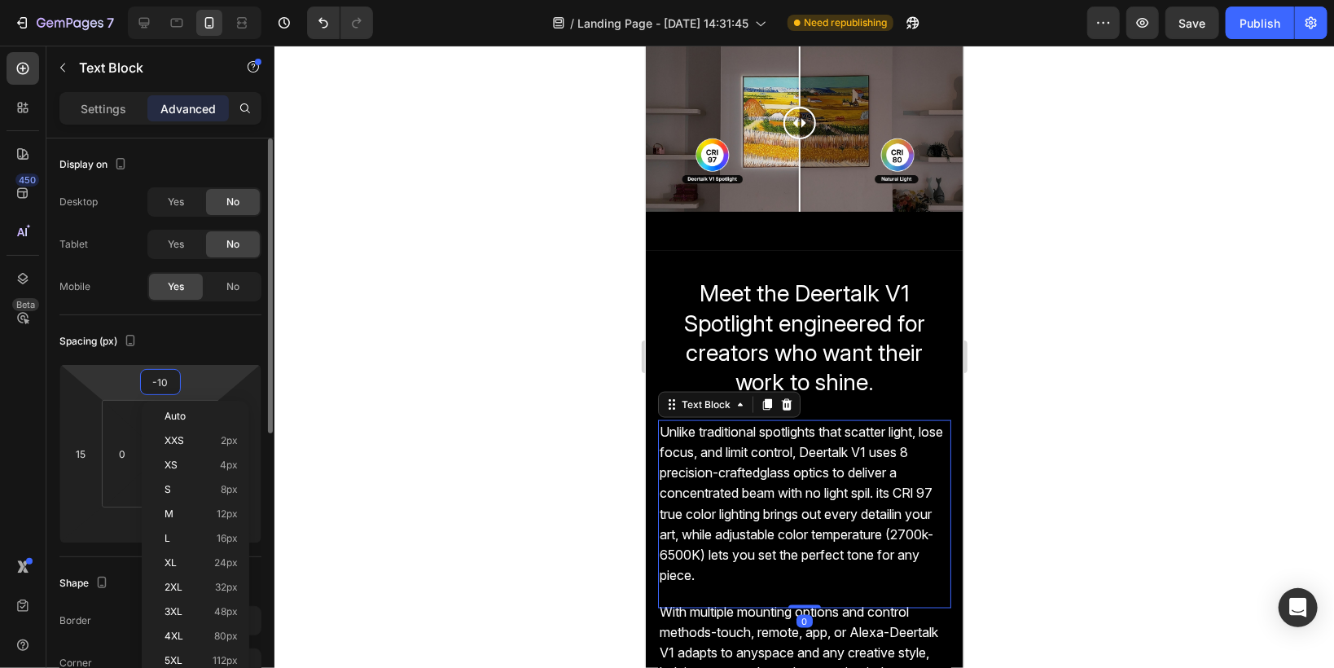
click at [170, 379] on input "-10" at bounding box center [160, 382] width 33 height 24
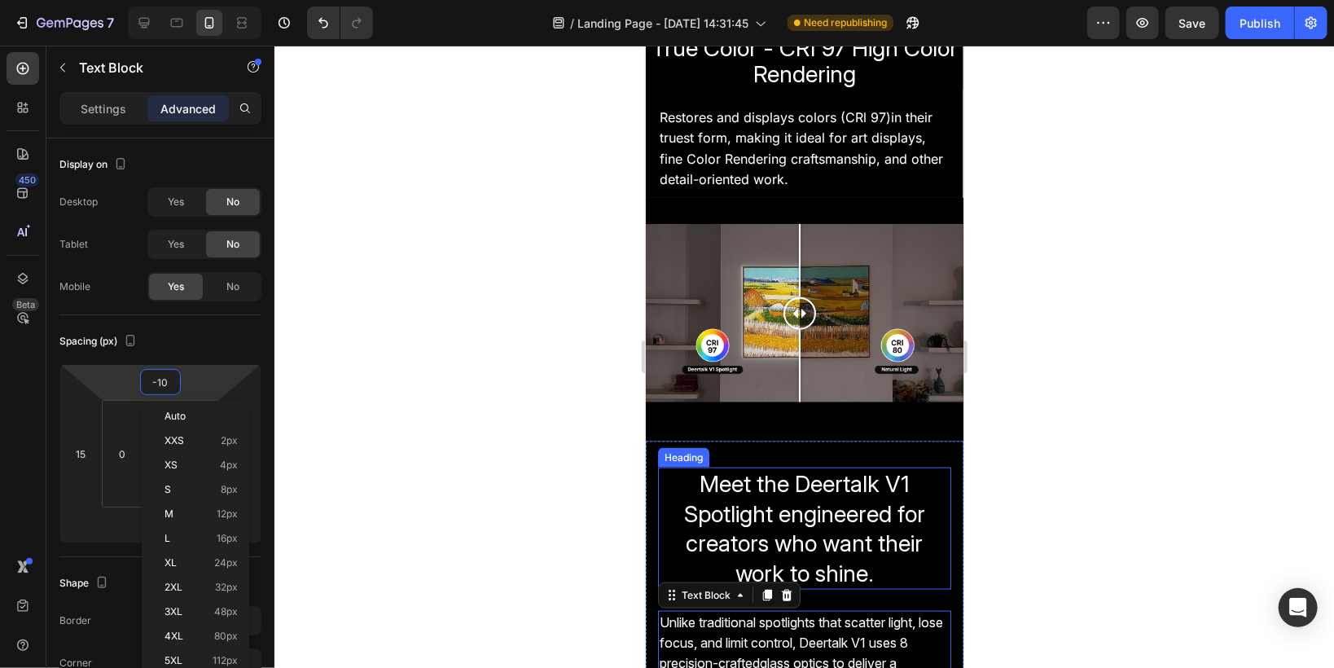
scroll to position [845, 0]
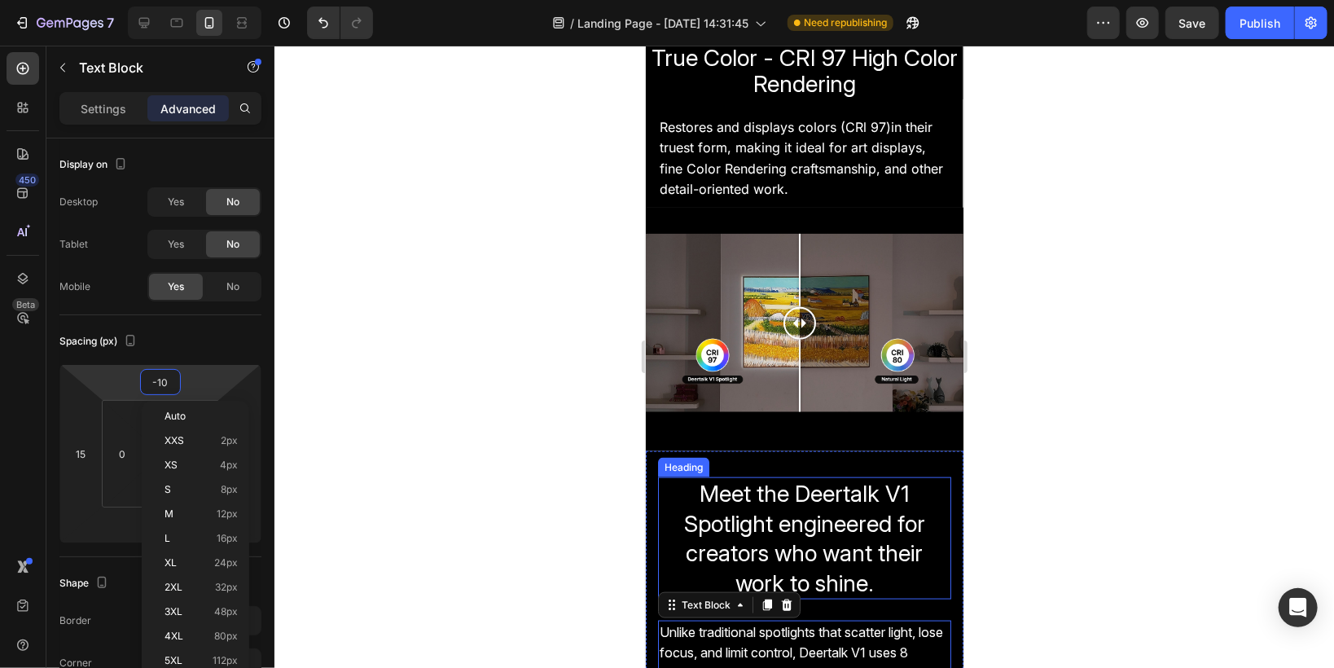
click at [747, 480] on span "Meet the Deertalk V1 Spotlight engineered for creators who want their work to s…" at bounding box center [803, 537] width 241 height 116
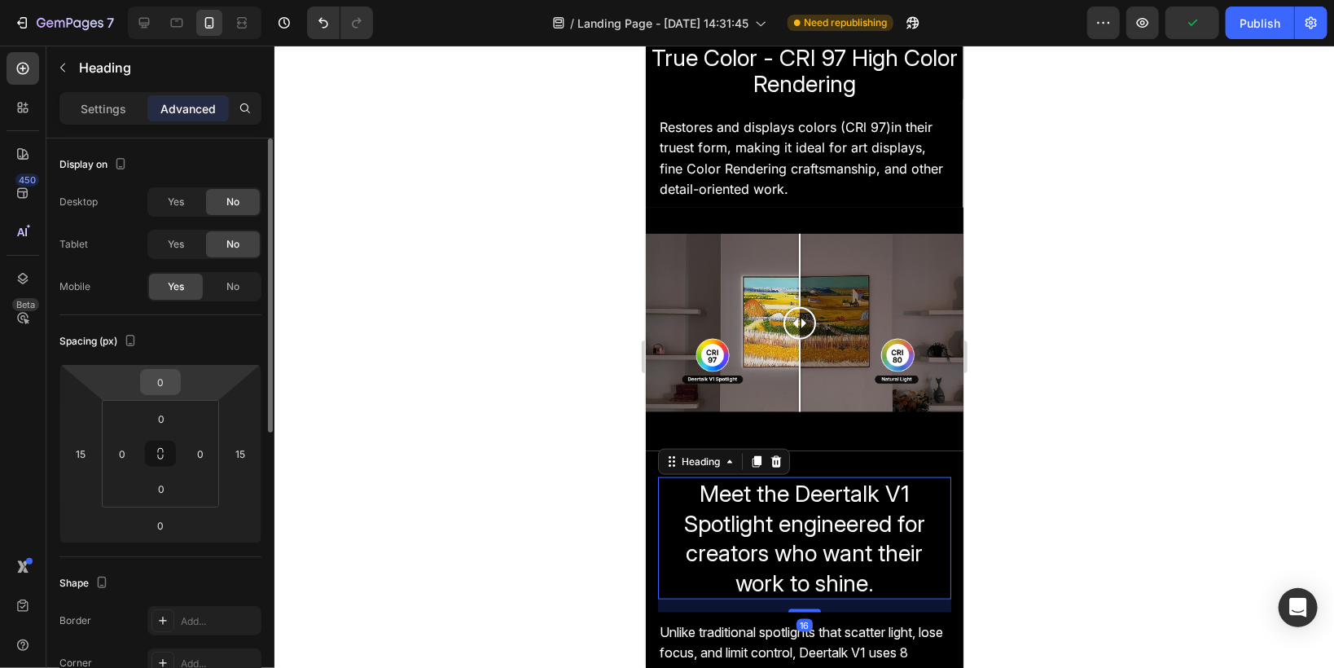
click at [148, 381] on input "0" at bounding box center [160, 382] width 33 height 24
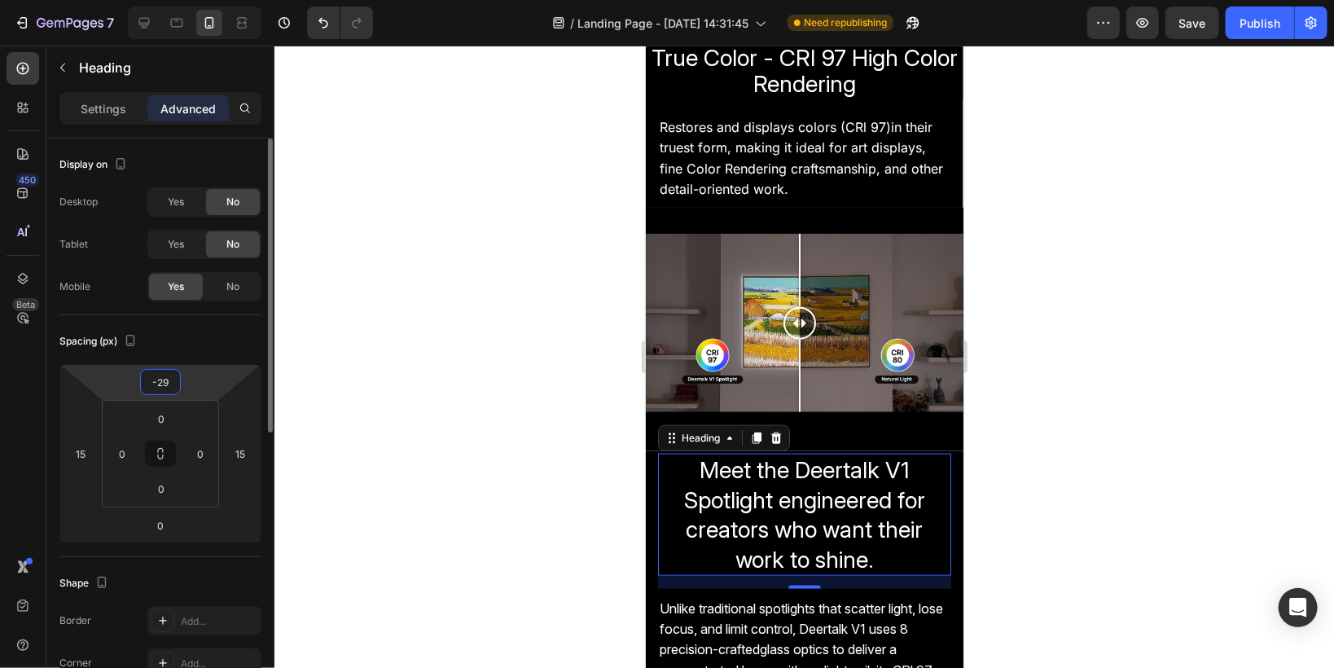
type input "-30"
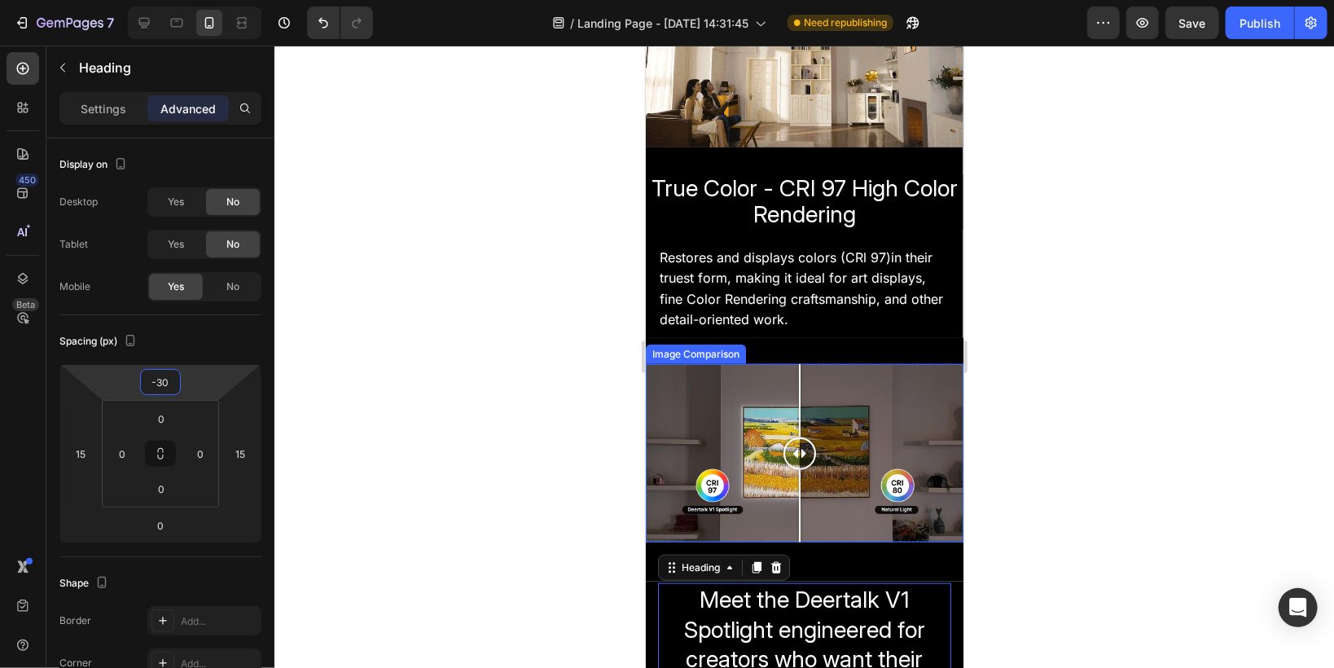
scroll to position [780, 0]
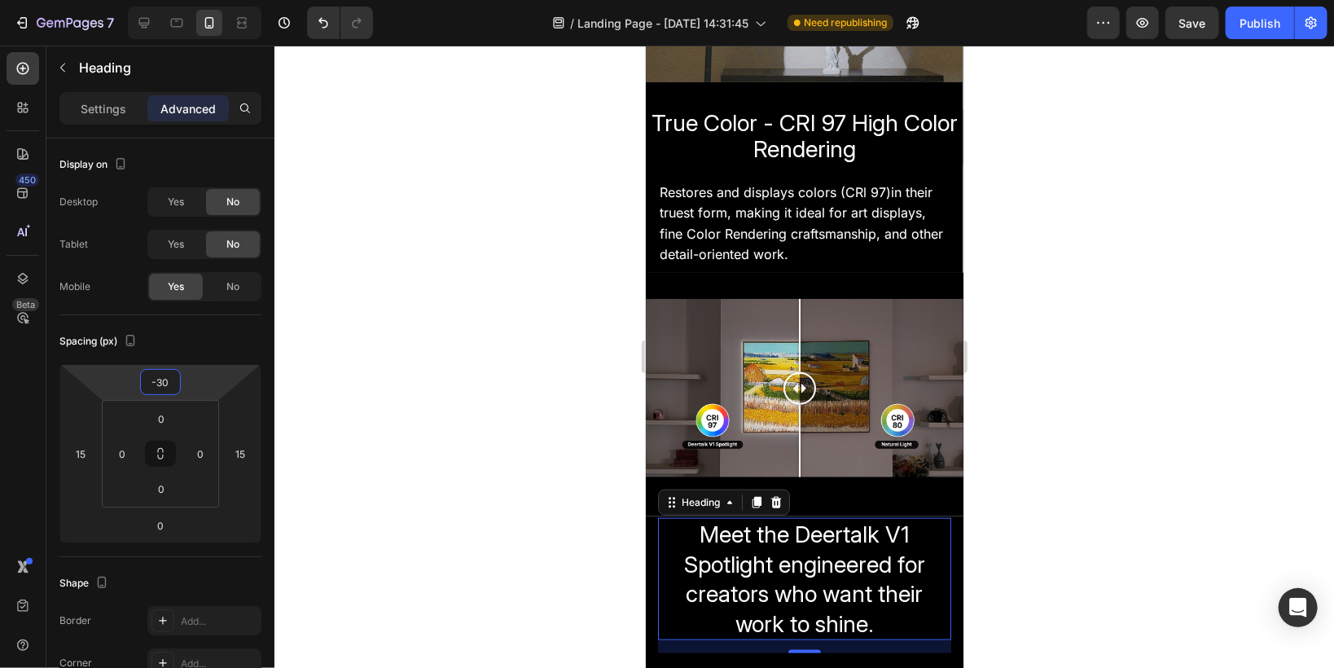
click at [570, 436] on div at bounding box center [803, 357] width 1059 height 622
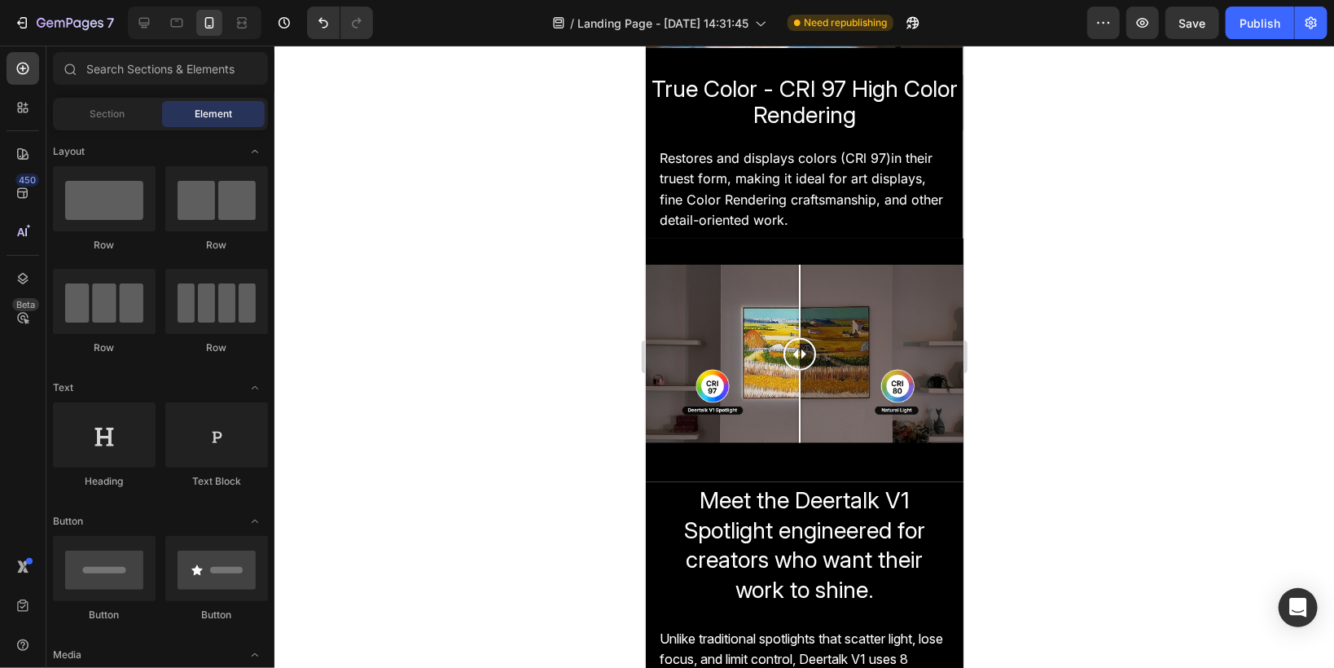
scroll to position [845, 0]
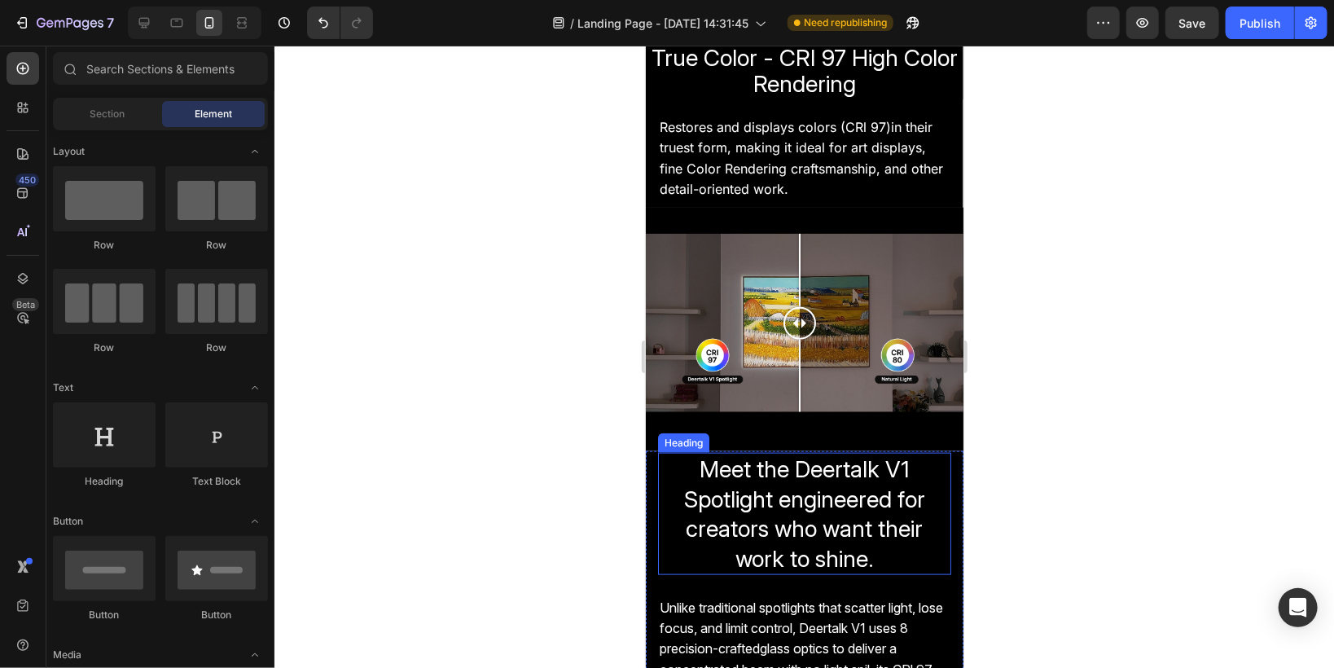
click at [806, 454] on span "Meet the Deertalk V1 Spotlight engineered for creators who want their work to s…" at bounding box center [803, 512] width 241 height 116
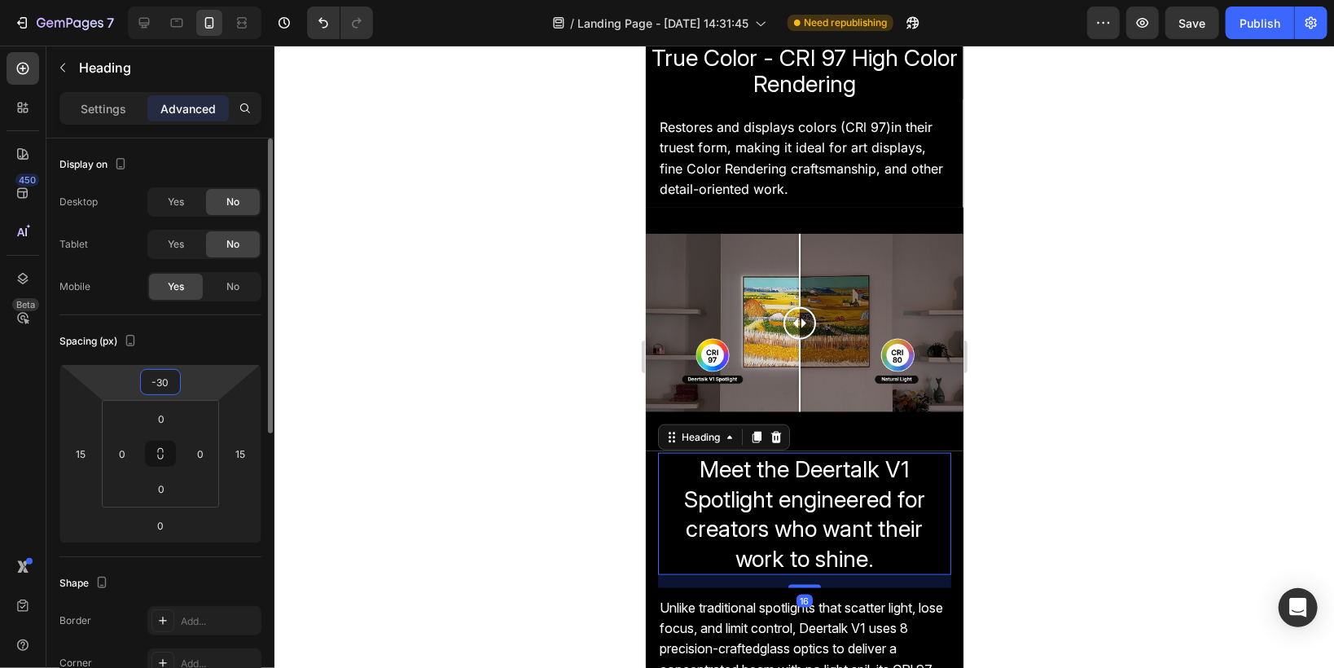
click at [166, 385] on input "-30" at bounding box center [160, 382] width 33 height 24
click at [166, 382] on input "-30" at bounding box center [160, 382] width 33 height 24
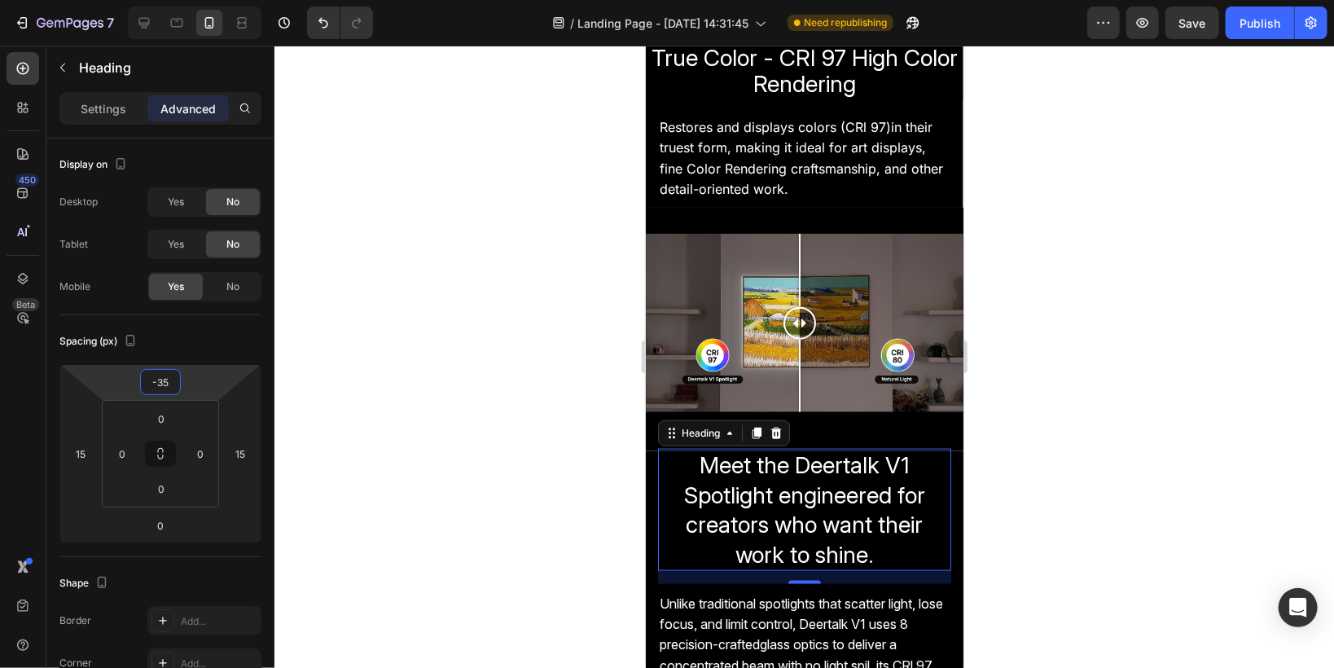
type input "-35"
click at [435, 348] on div at bounding box center [803, 357] width 1059 height 622
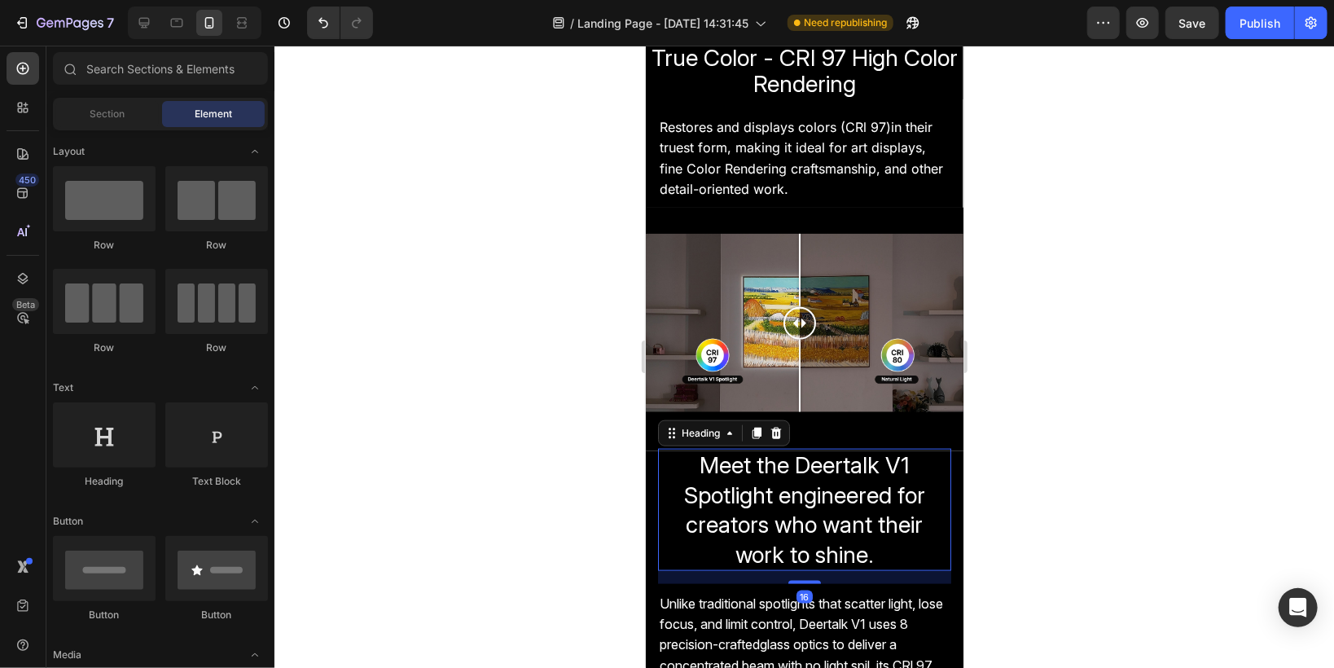
click at [811, 450] on span "Meet the Deertalk V1 Spotlight engineered for creators who want their work to s…" at bounding box center [803, 508] width 241 height 116
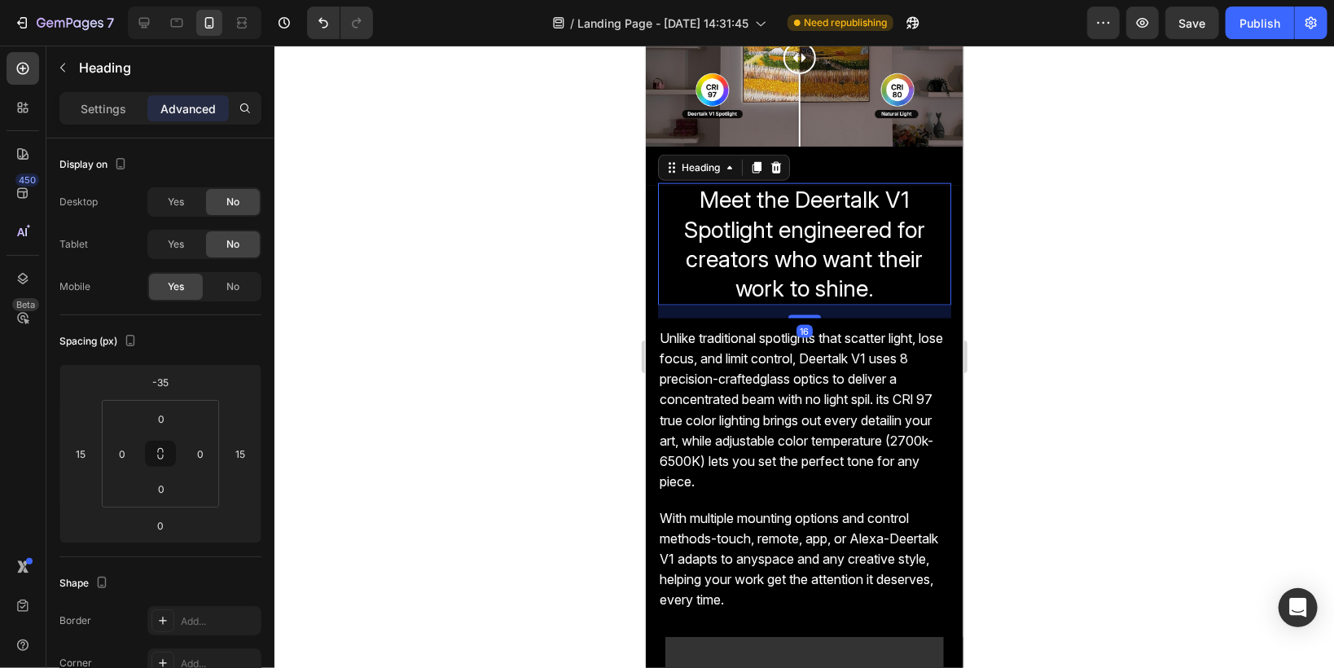
scroll to position [1171, 0]
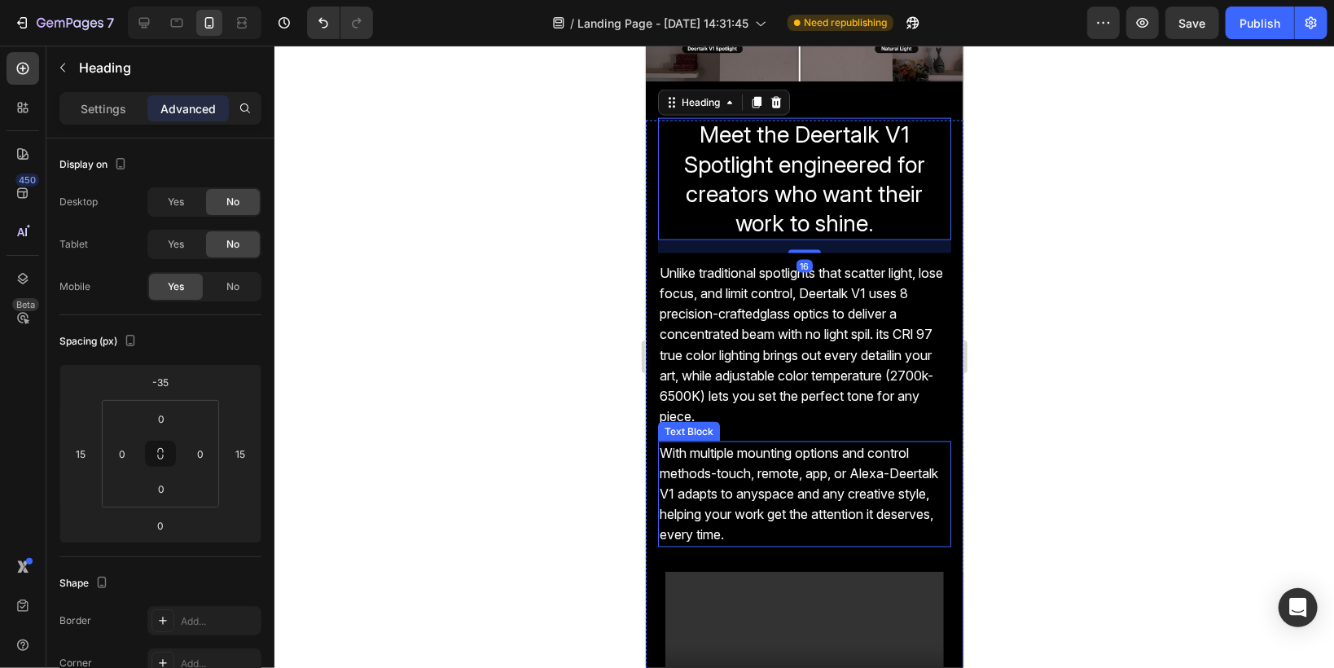
click at [723, 462] on p "With multiple mounting options and control methods-touch, remote, app, or Alexa…" at bounding box center [804, 493] width 290 height 103
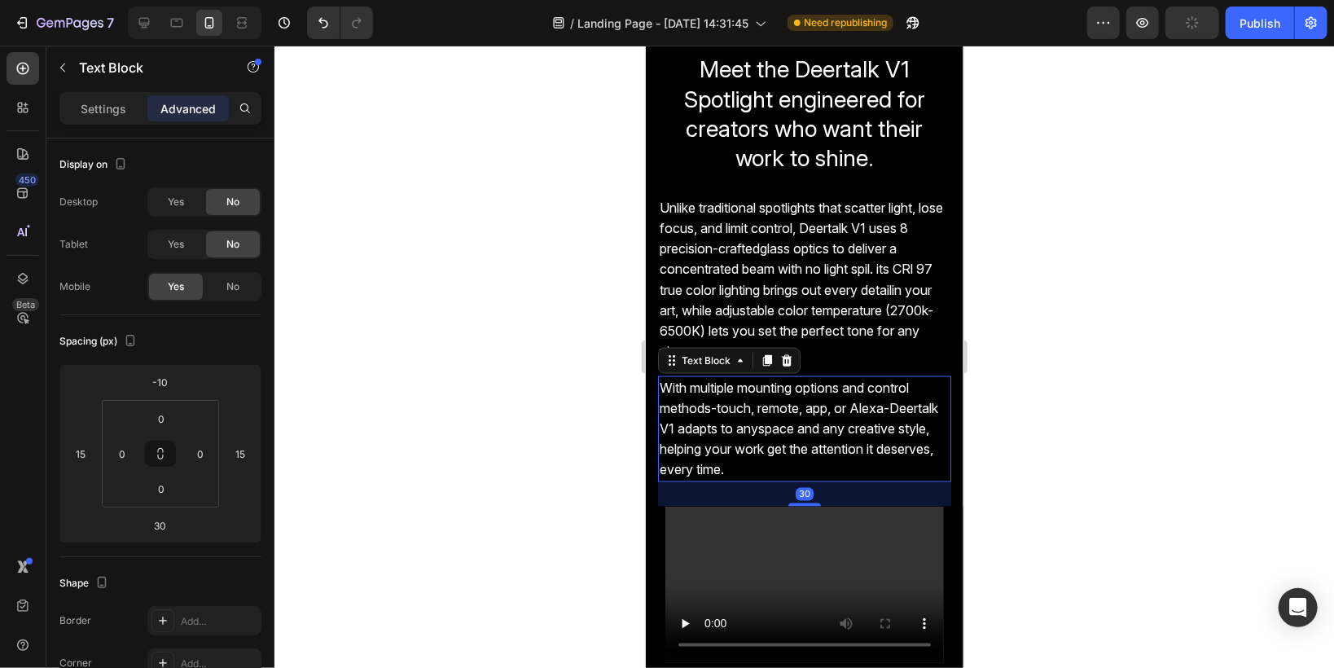
scroll to position [1301, 0]
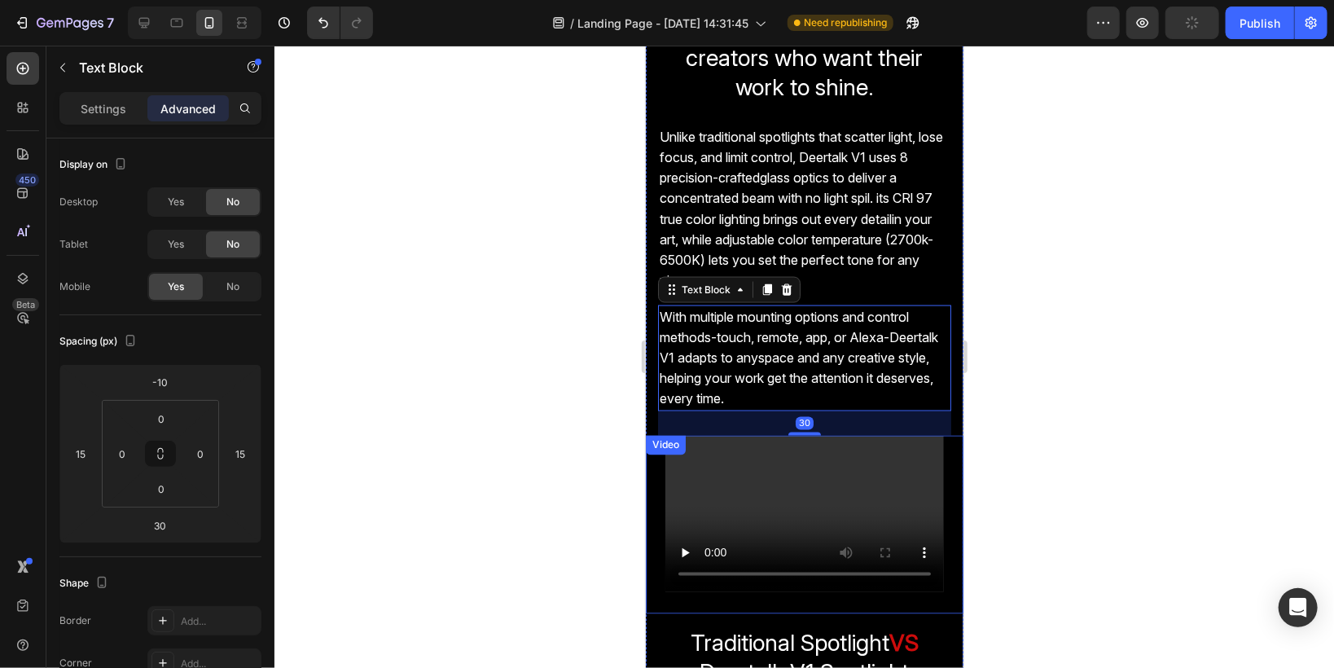
click at [537, 402] on div at bounding box center [803, 357] width 1059 height 622
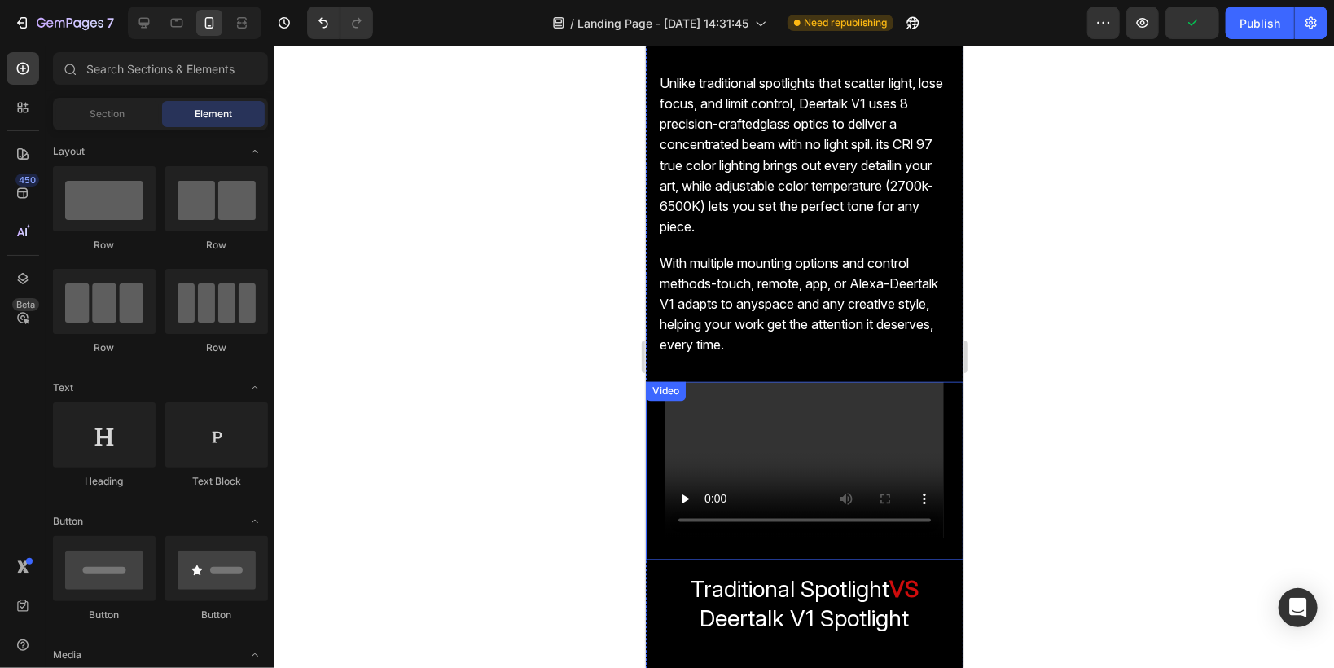
scroll to position [1432, 0]
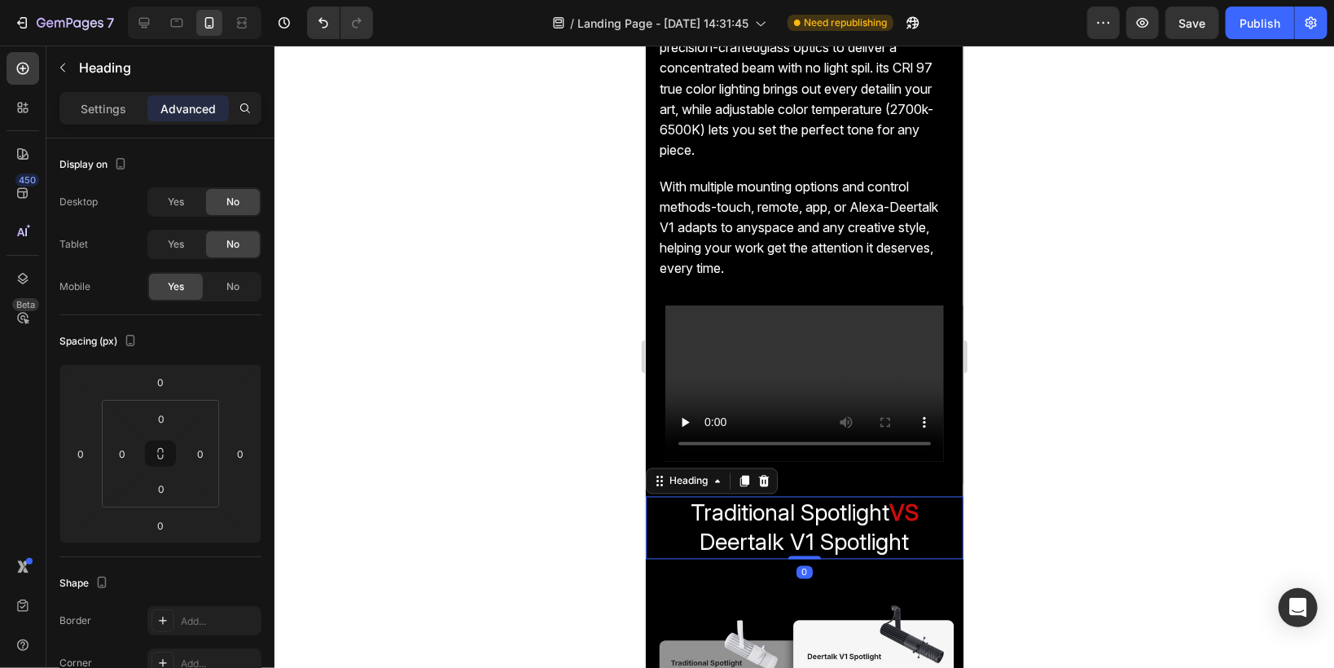
click at [763, 506] on span "Traditional Spotlight" at bounding box center [789, 512] width 199 height 28
click at [144, 380] on input "0" at bounding box center [160, 382] width 33 height 24
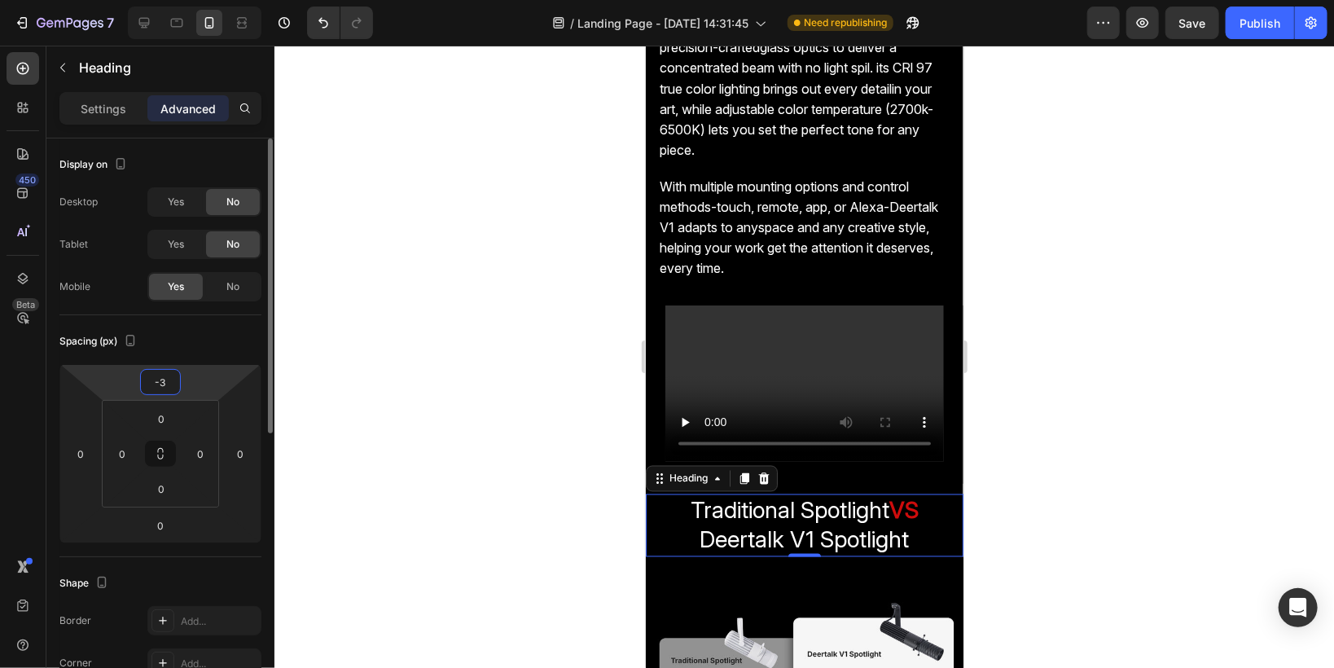
type input "-30"
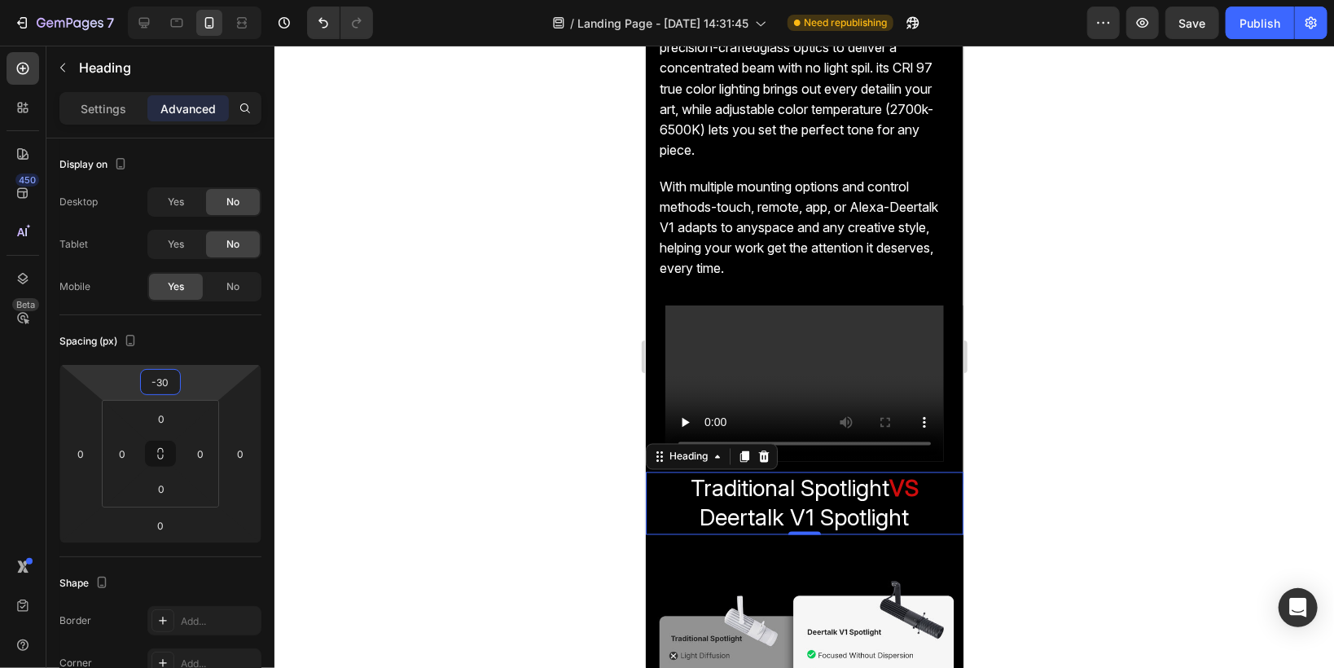
click at [504, 466] on div at bounding box center [803, 357] width 1059 height 622
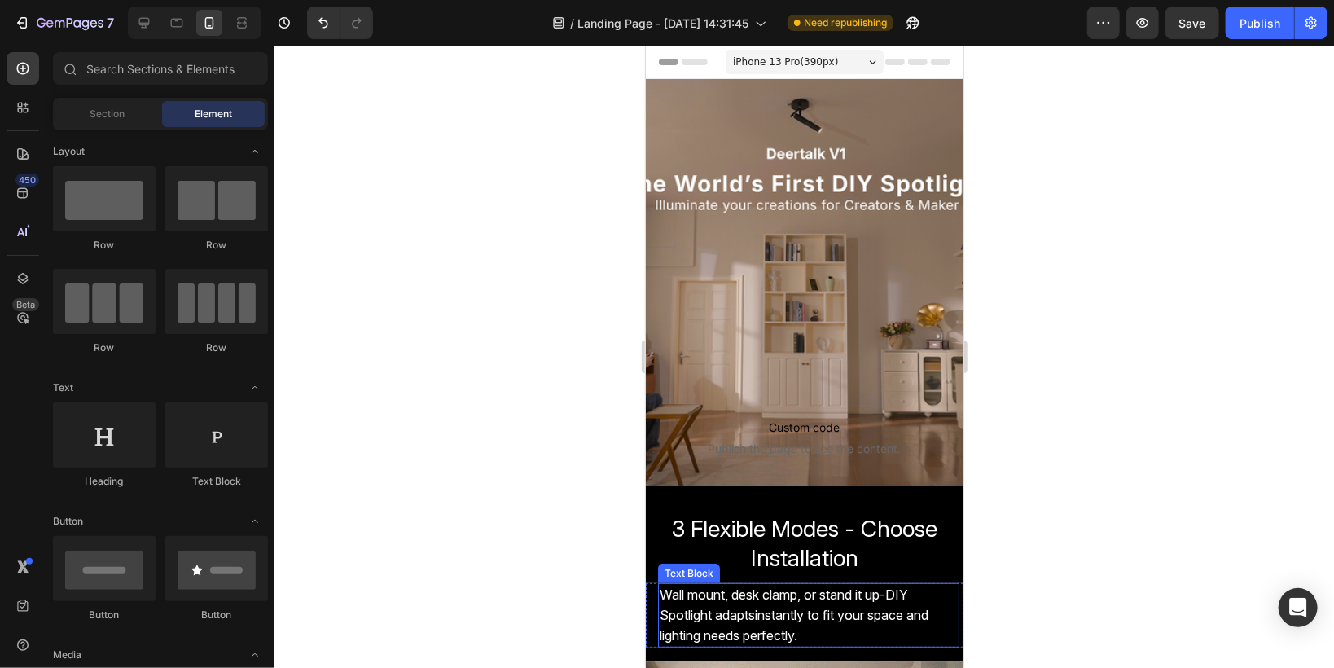
scroll to position [0, 0]
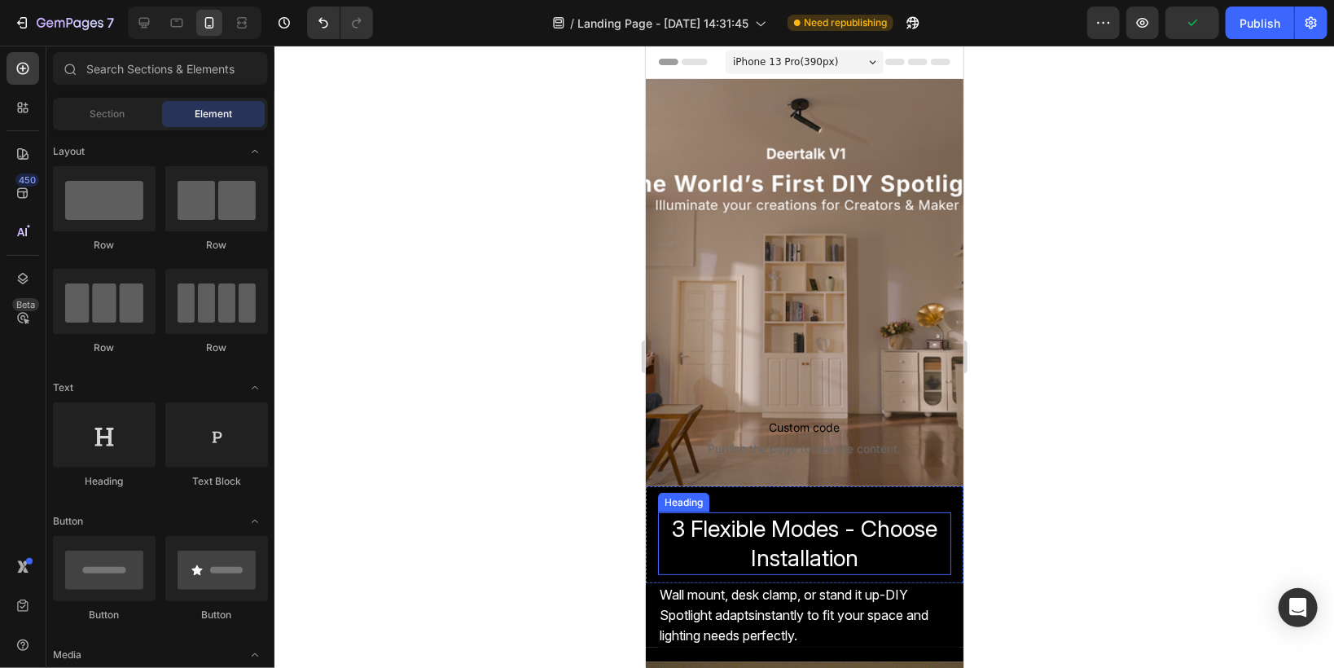
click at [845, 528] on span "3 Flexible Modes - Choose Installation" at bounding box center [803, 542] width 265 height 57
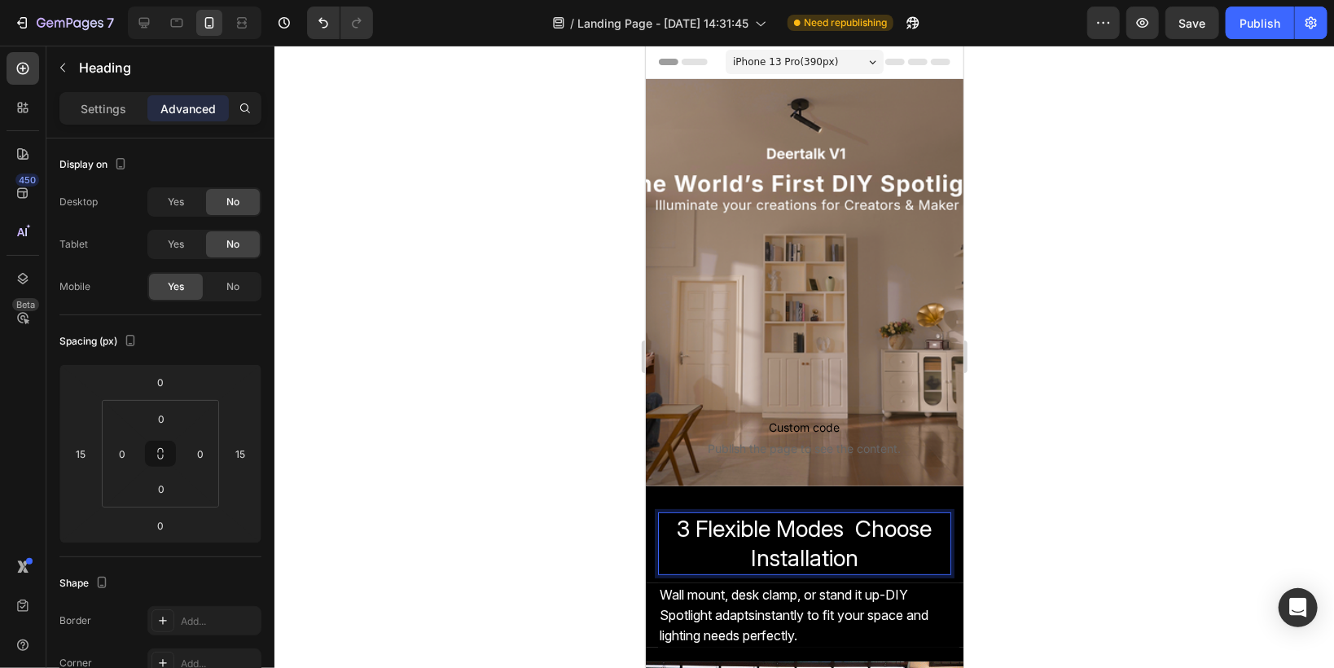
click at [510, 509] on div at bounding box center [803, 357] width 1059 height 622
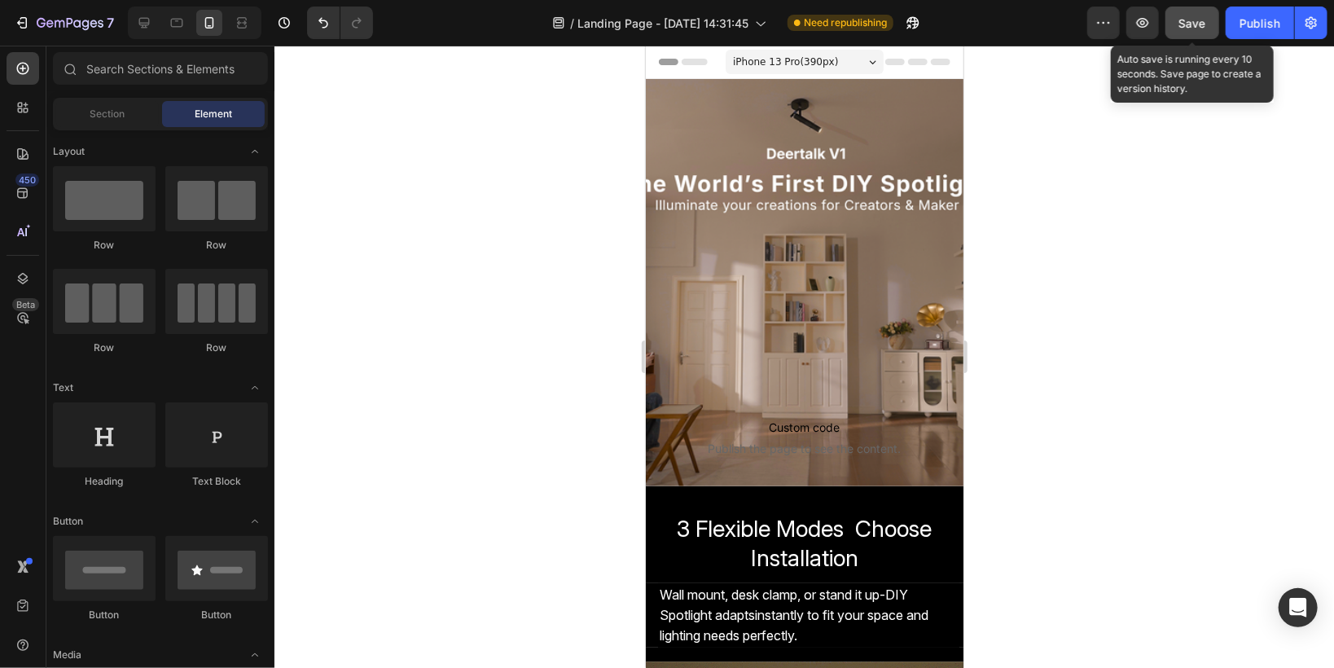
click at [1197, 29] on div "Save" at bounding box center [1192, 23] width 27 height 17
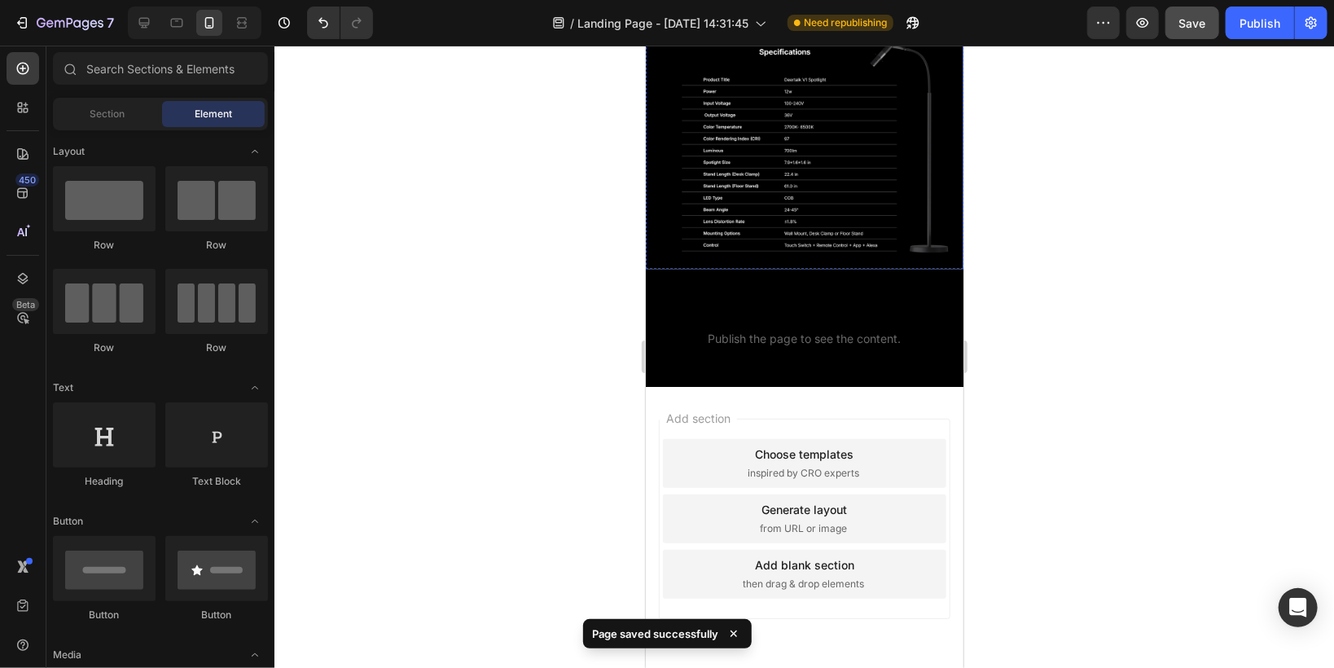
scroll to position [2205, 0]
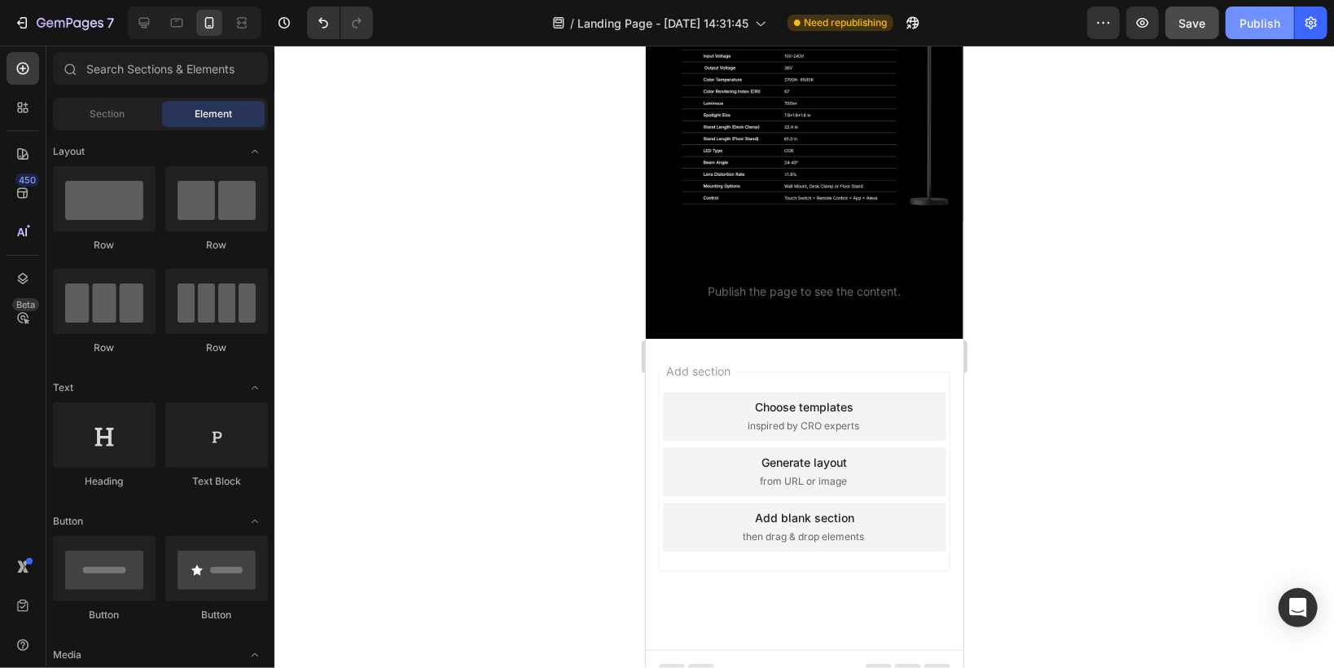
click at [1255, 27] on div "Publish" at bounding box center [1259, 23] width 41 height 17
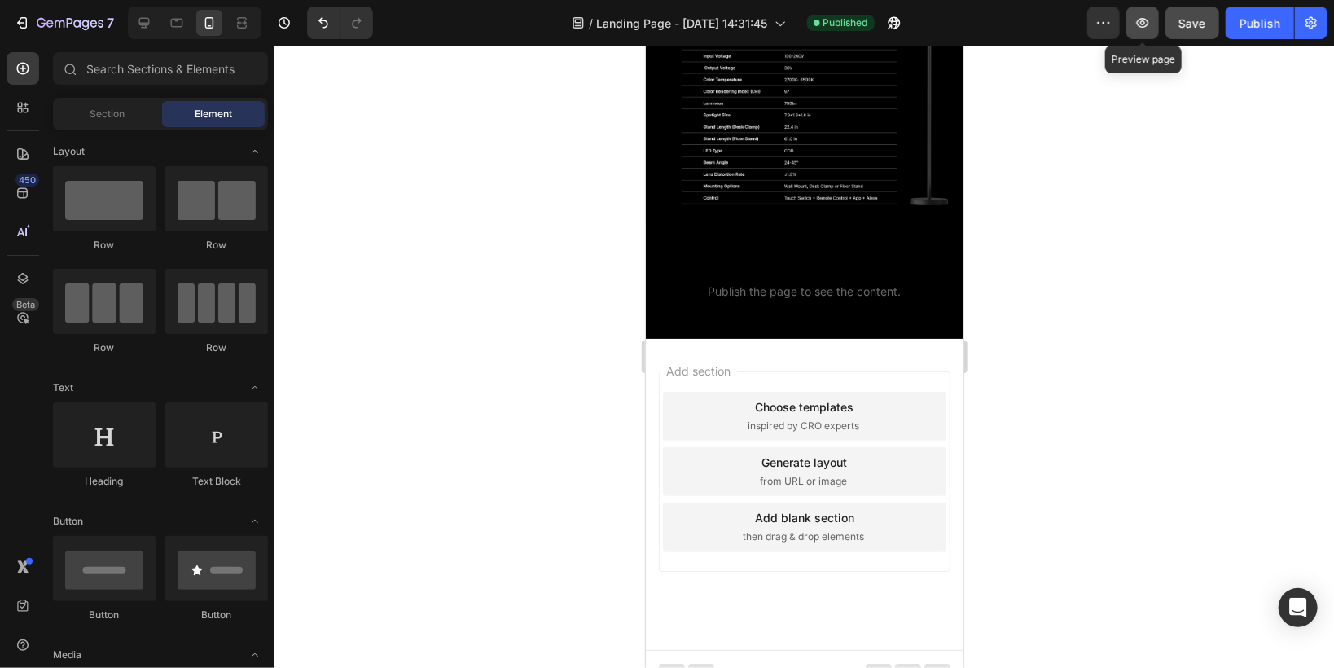
click at [1150, 20] on icon "button" at bounding box center [1142, 23] width 16 height 16
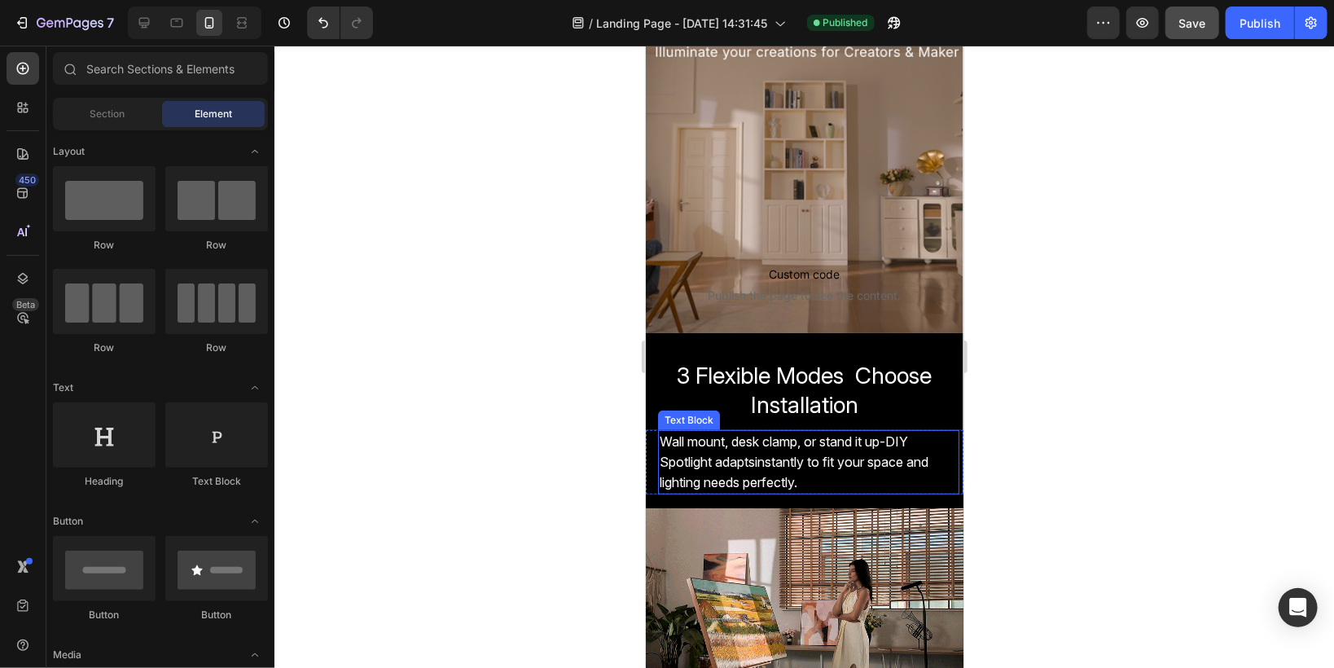
scroll to position [0, 0]
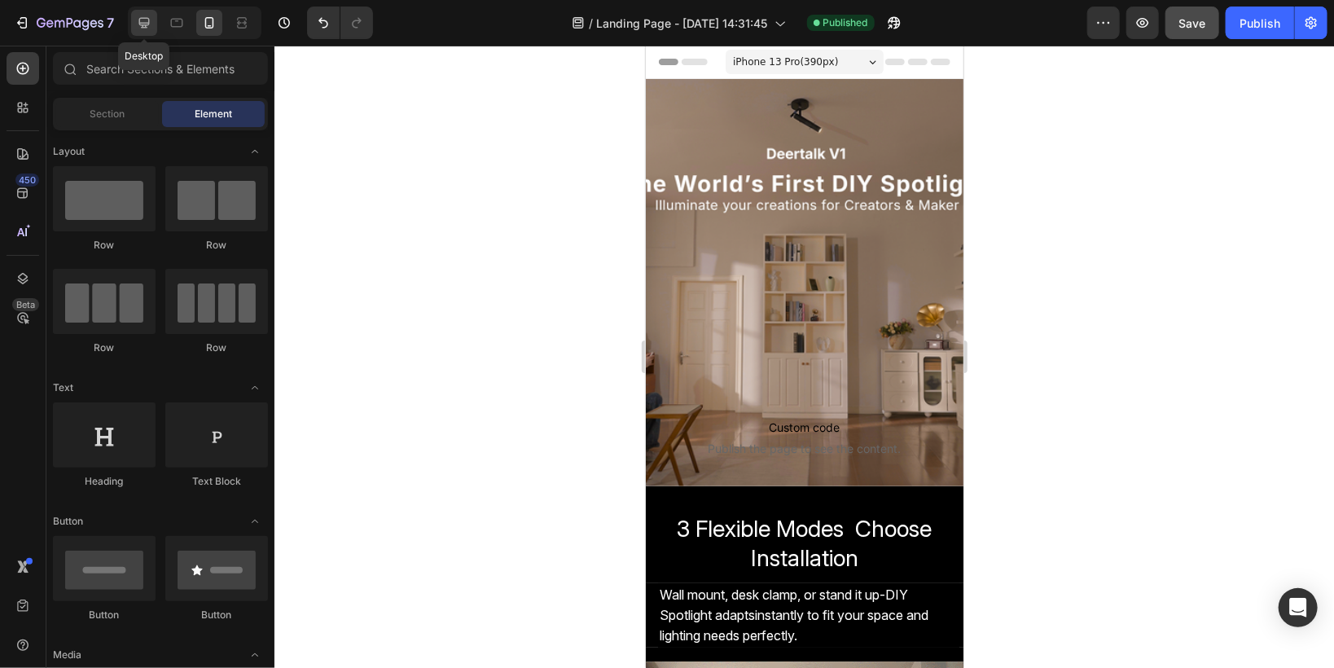
click at [147, 19] on icon at bounding box center [144, 23] width 11 height 11
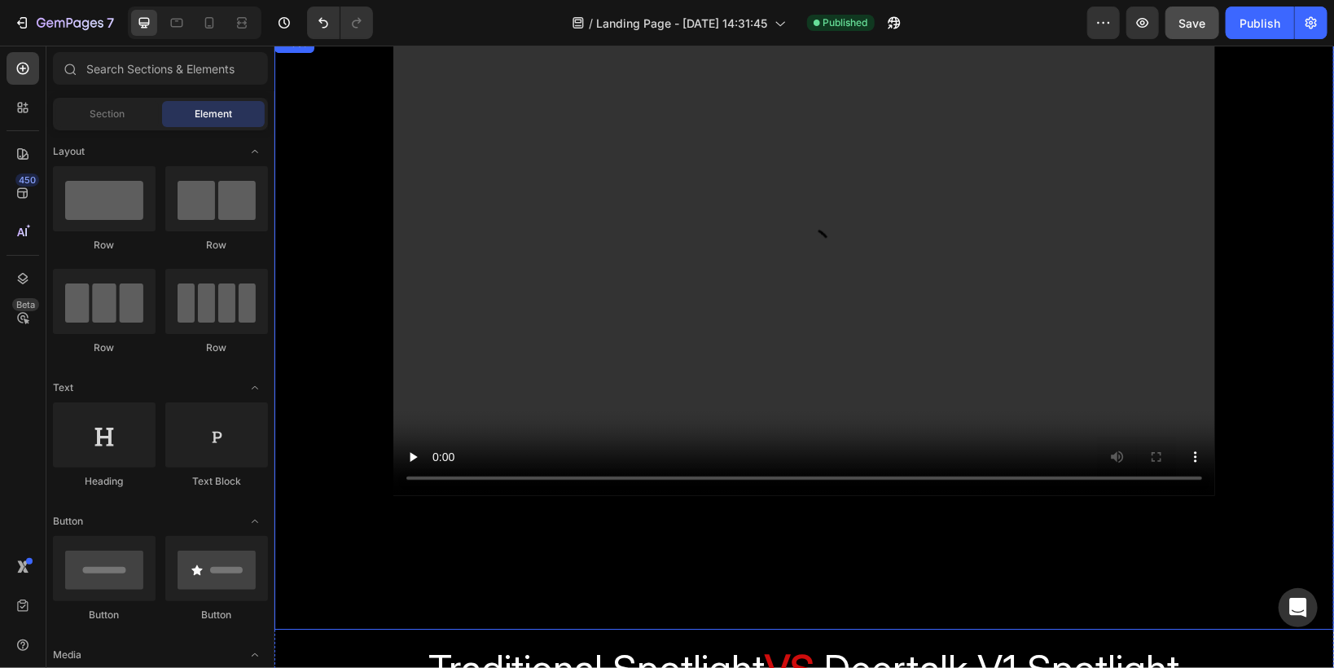
scroll to position [2866, 0]
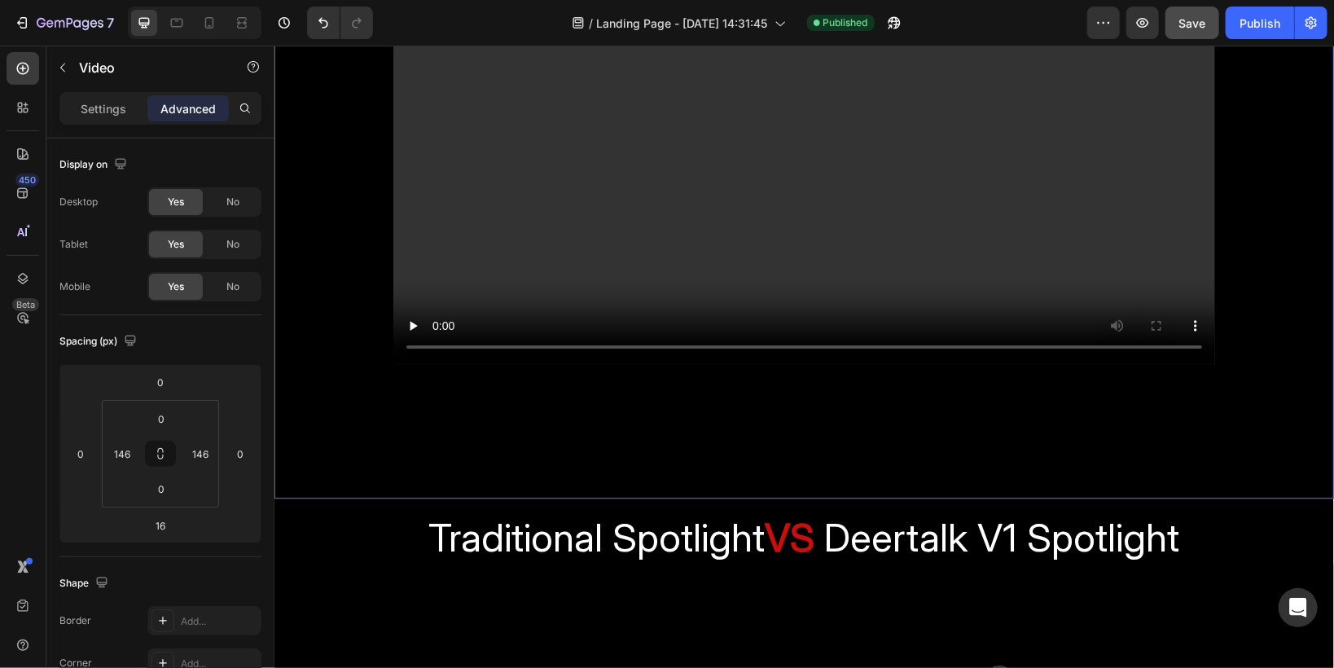
click at [611, 405] on div "Video 16" at bounding box center [803, 199] width 1059 height 596
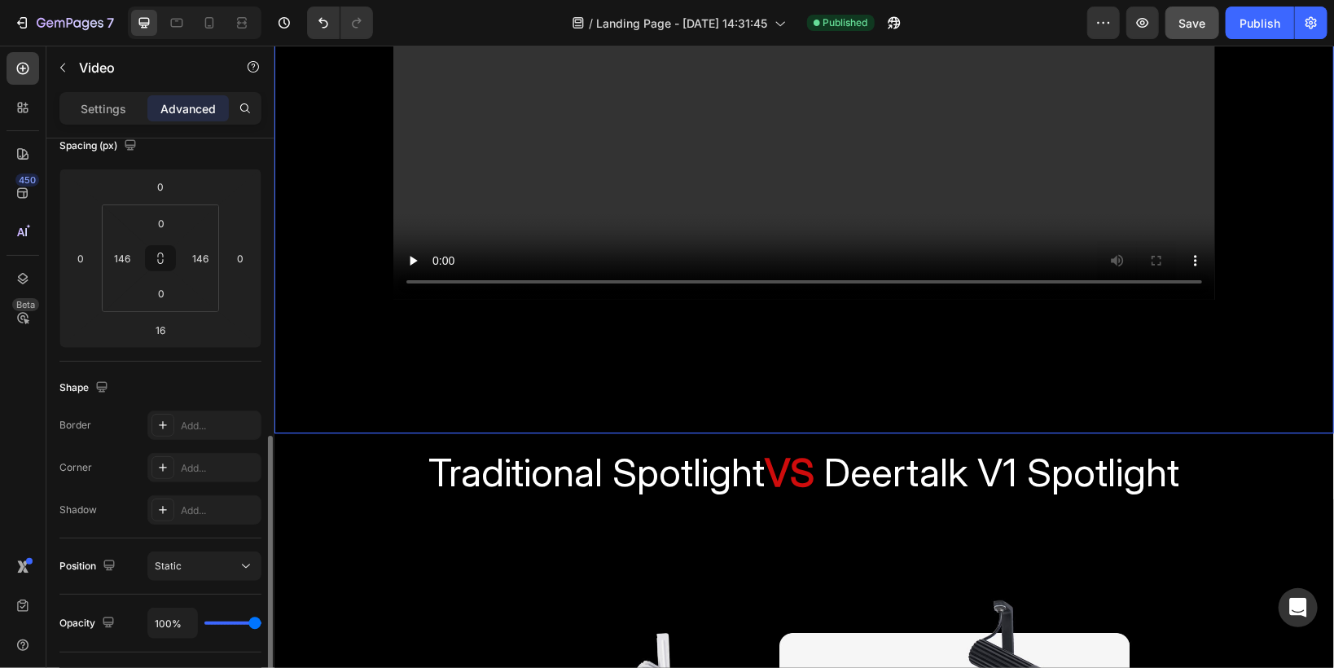
scroll to position [326, 0]
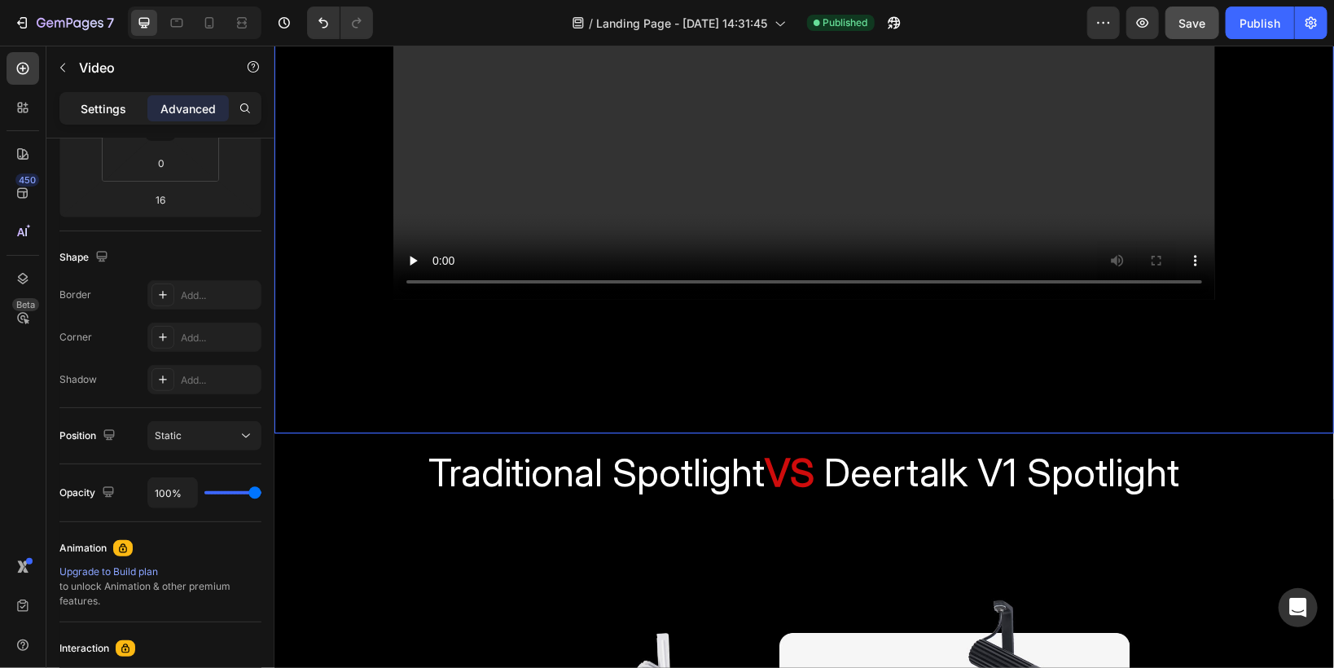
click at [95, 116] on div "Settings" at bounding box center [103, 108] width 81 height 26
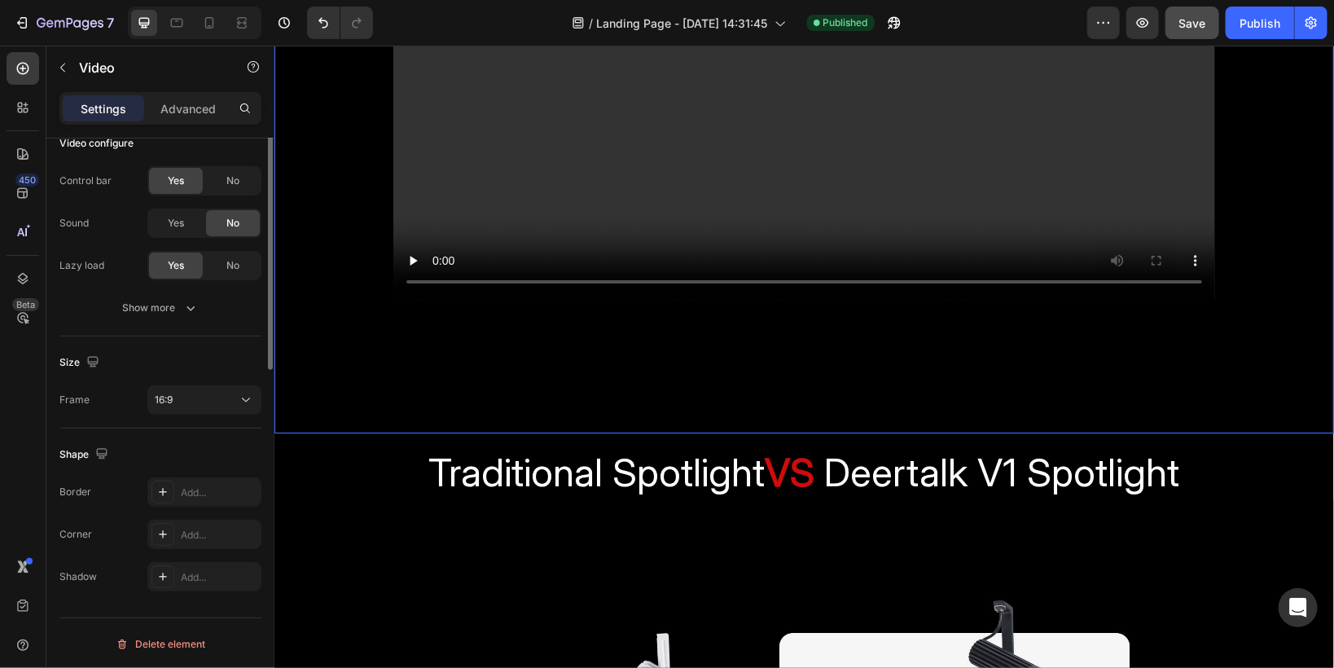
scroll to position [0, 0]
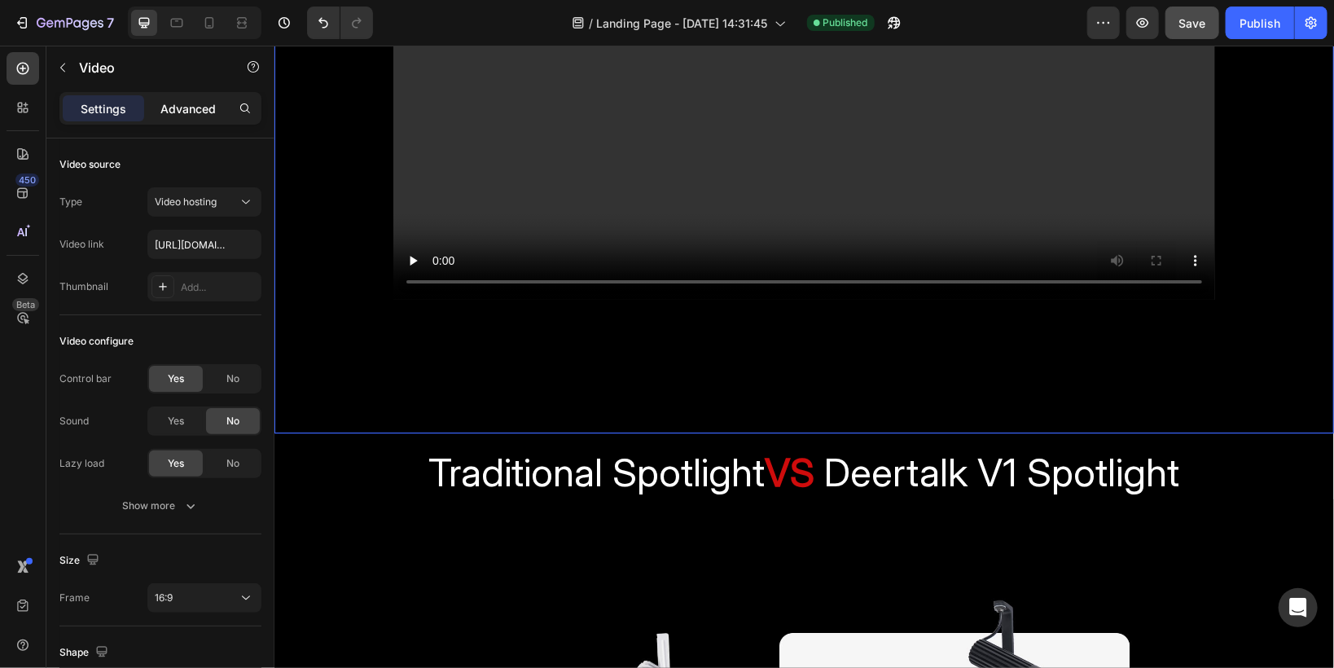
click at [159, 113] on div "Advanced" at bounding box center [187, 108] width 81 height 26
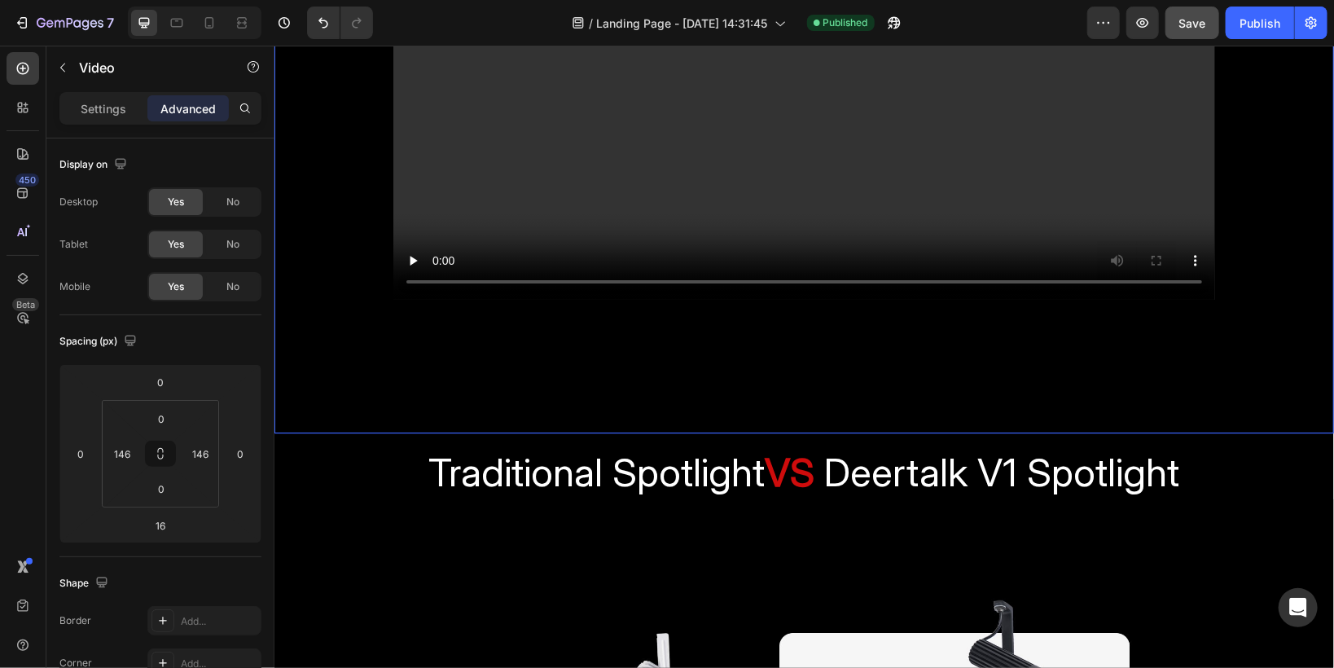
click at [737, 327] on div "Video 16" at bounding box center [803, 134] width 1059 height 596
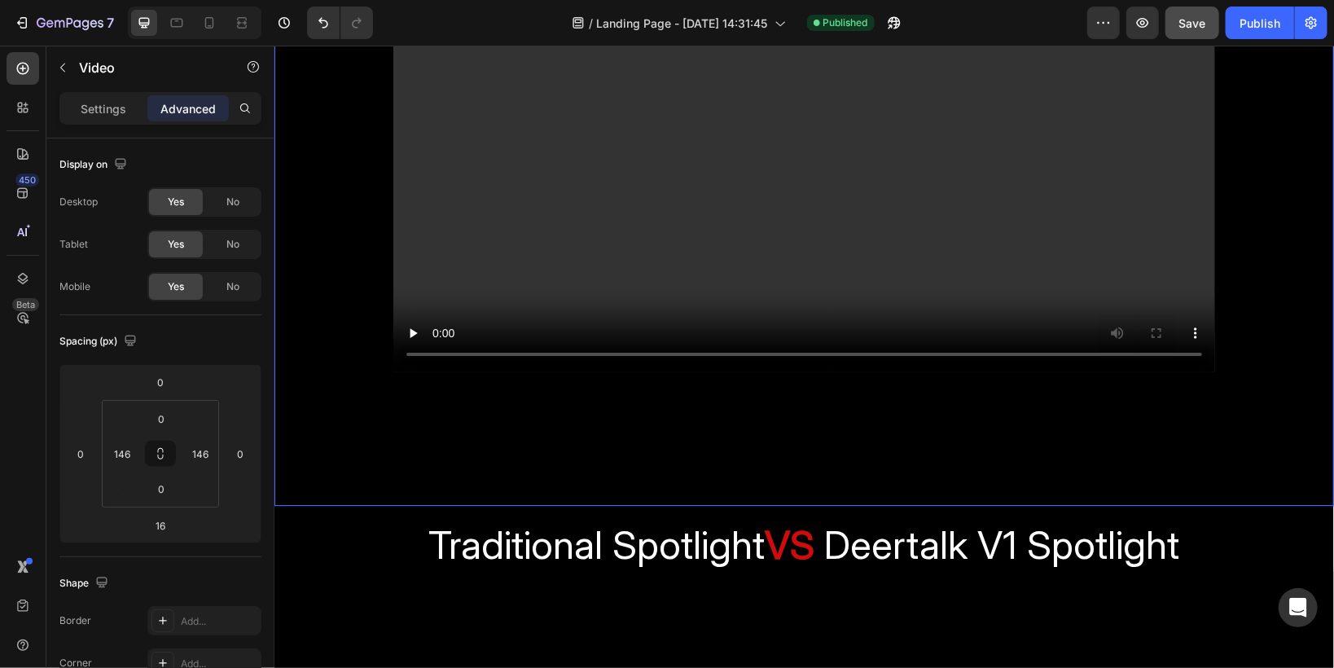
scroll to position [2866, 0]
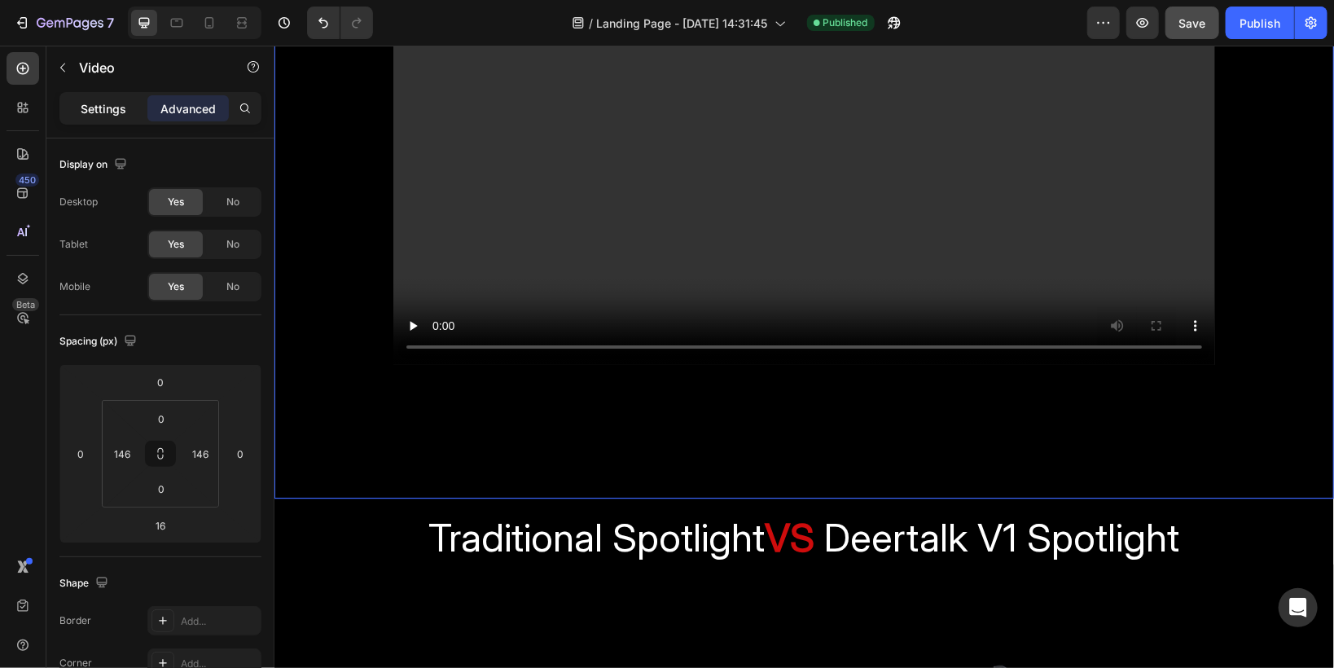
click at [80, 103] on div "Settings" at bounding box center [103, 108] width 81 height 26
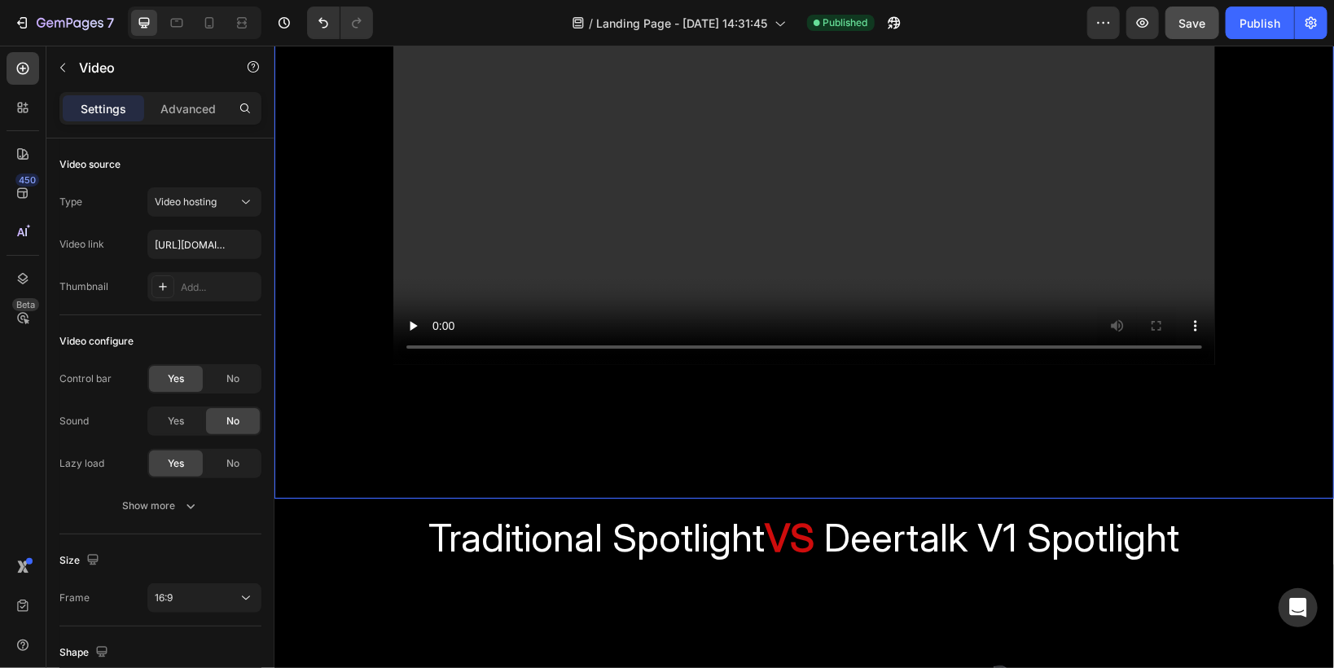
click at [340, 429] on div "Video 16" at bounding box center [803, 199] width 1059 height 596
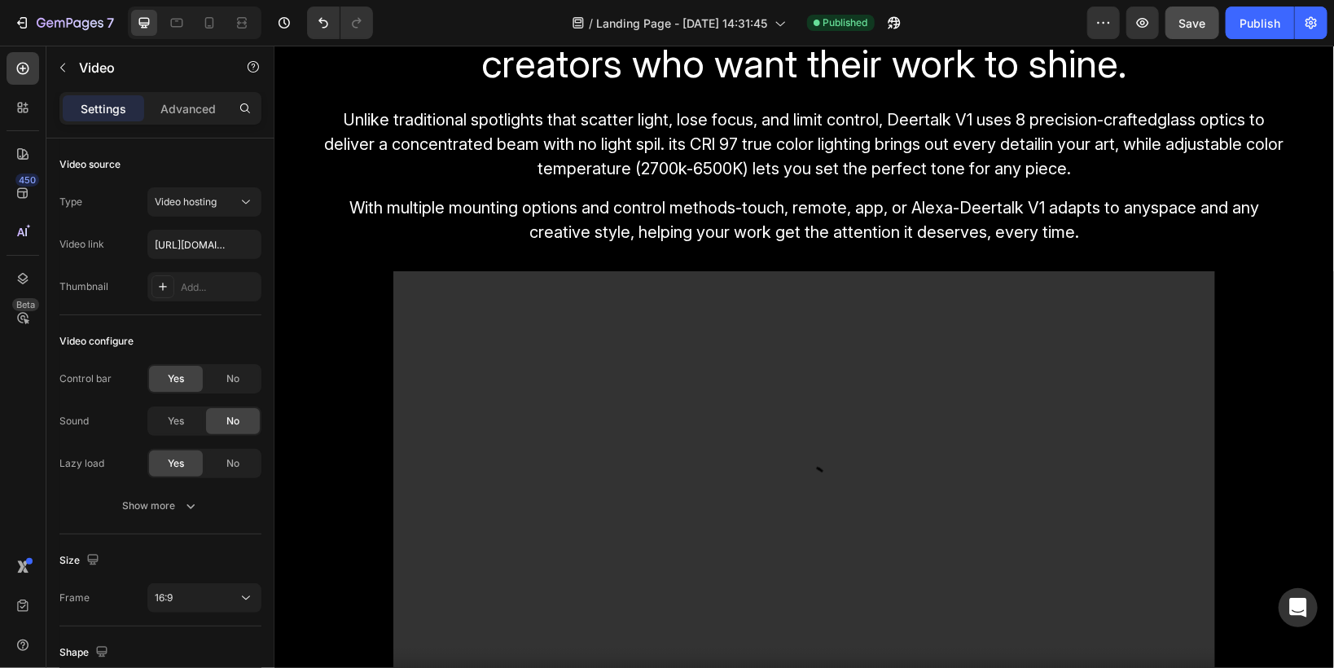
scroll to position [1954, 0]
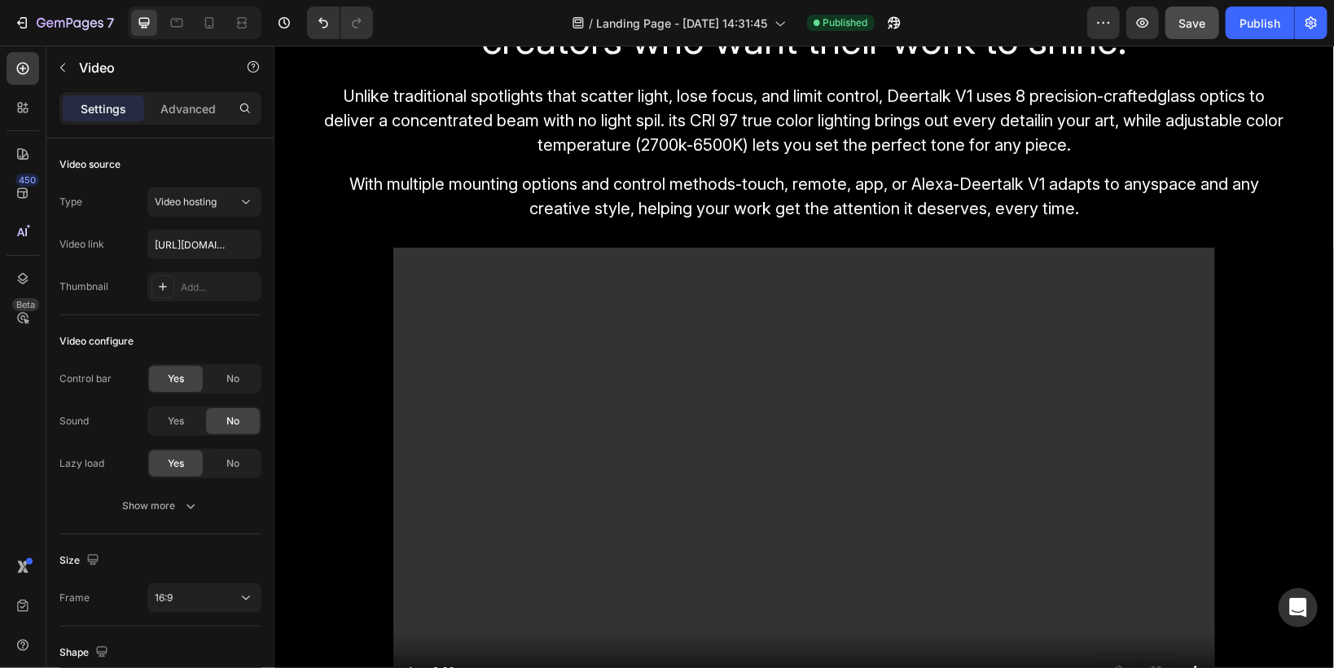
click at [520, 300] on video at bounding box center [804, 478] width 822 height 463
click at [367, 278] on div "Video 16" at bounding box center [803, 545] width 1059 height 596
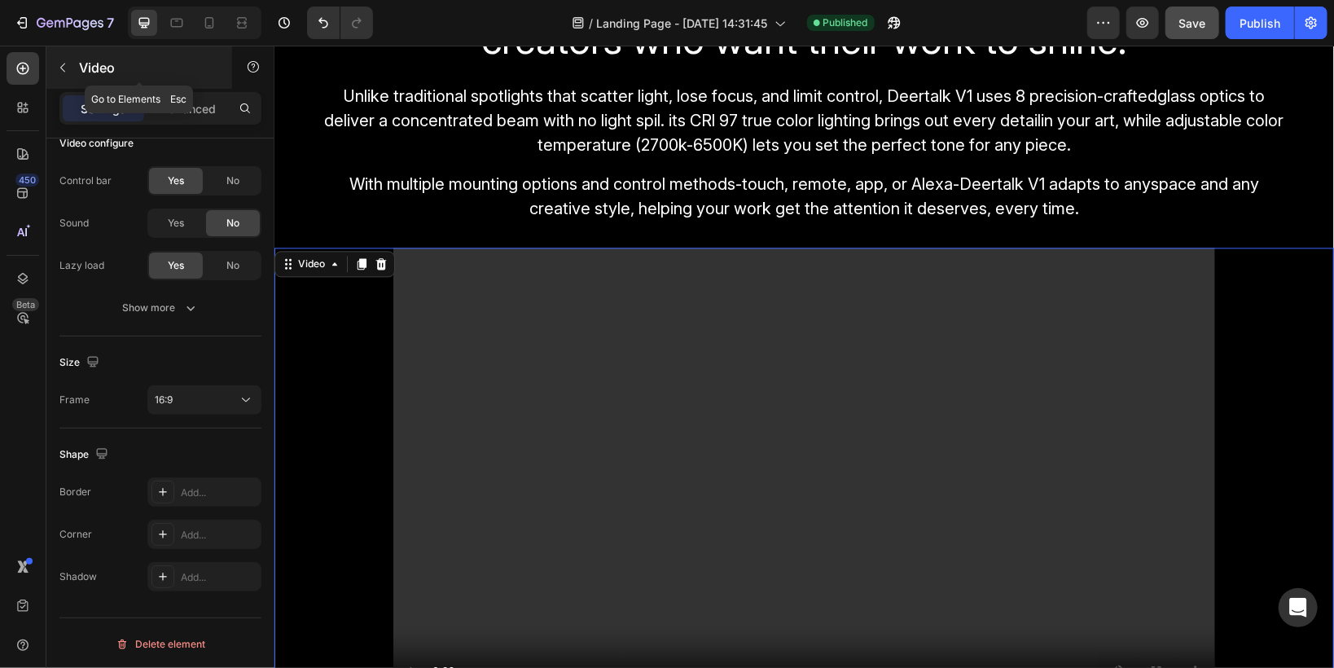
click at [61, 68] on icon "button" at bounding box center [62, 67] width 13 height 13
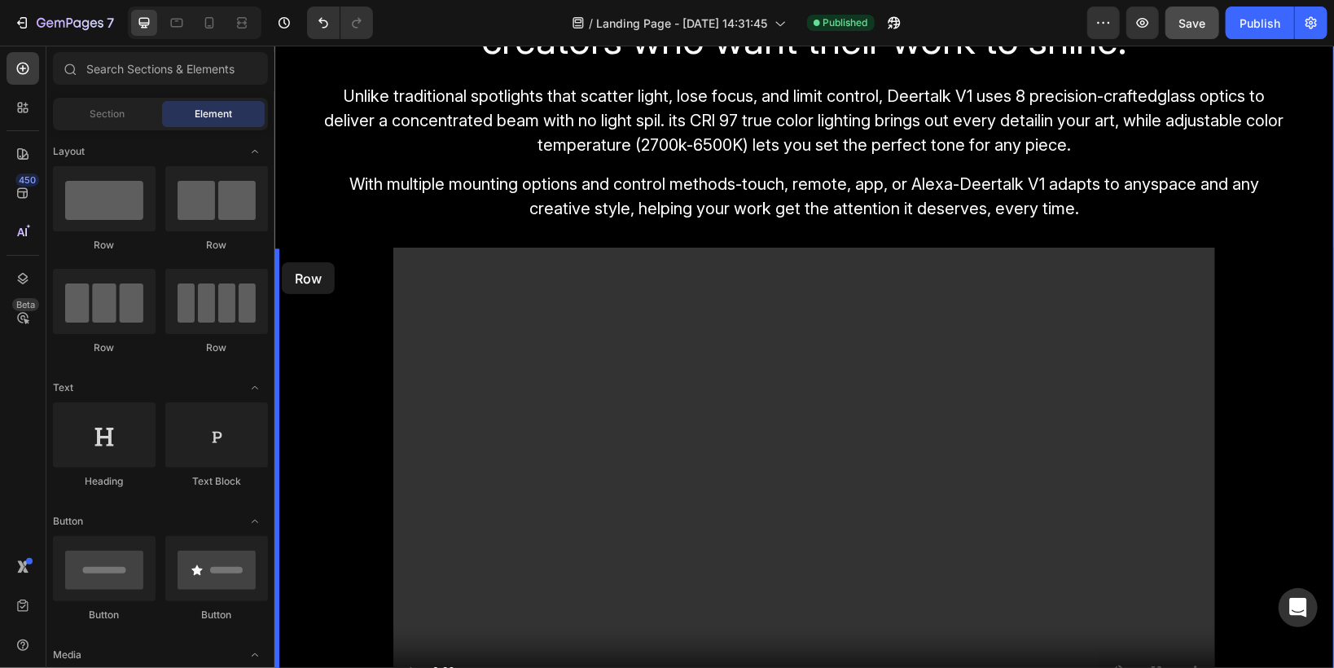
drag, startPoint x: 361, startPoint y: 240, endPoint x: 281, endPoint y: 261, distance: 82.6
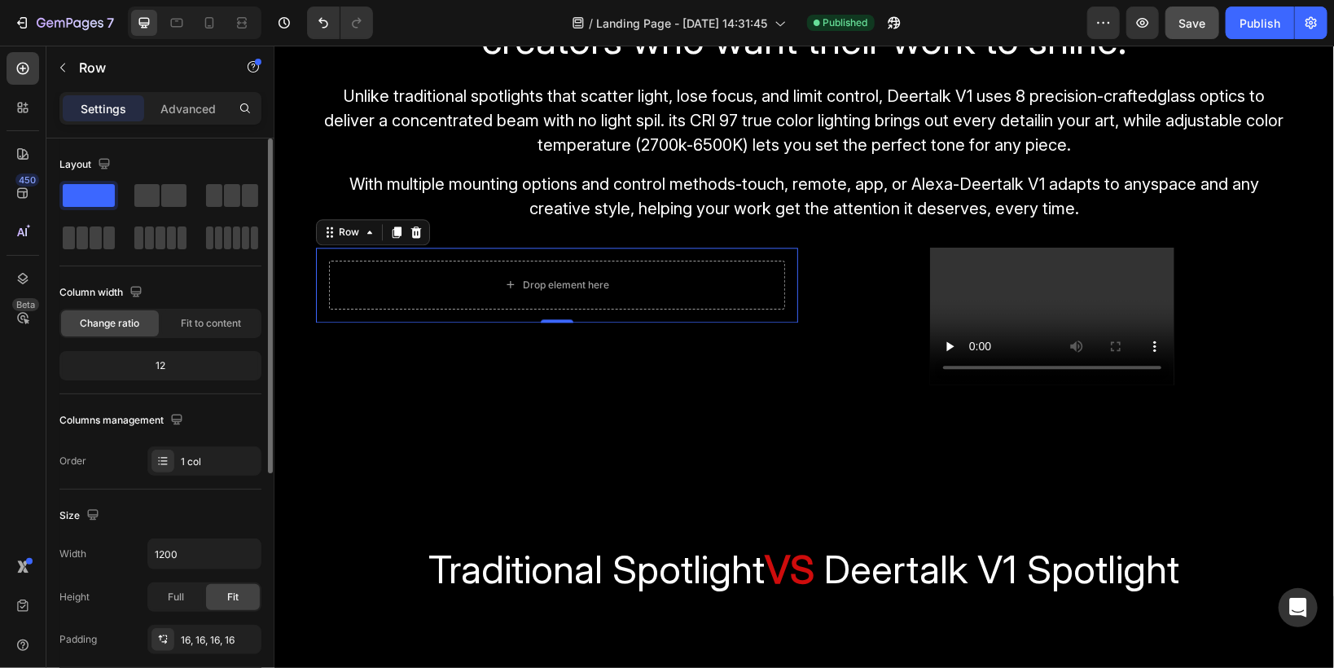
click at [84, 187] on span at bounding box center [89, 195] width 52 height 23
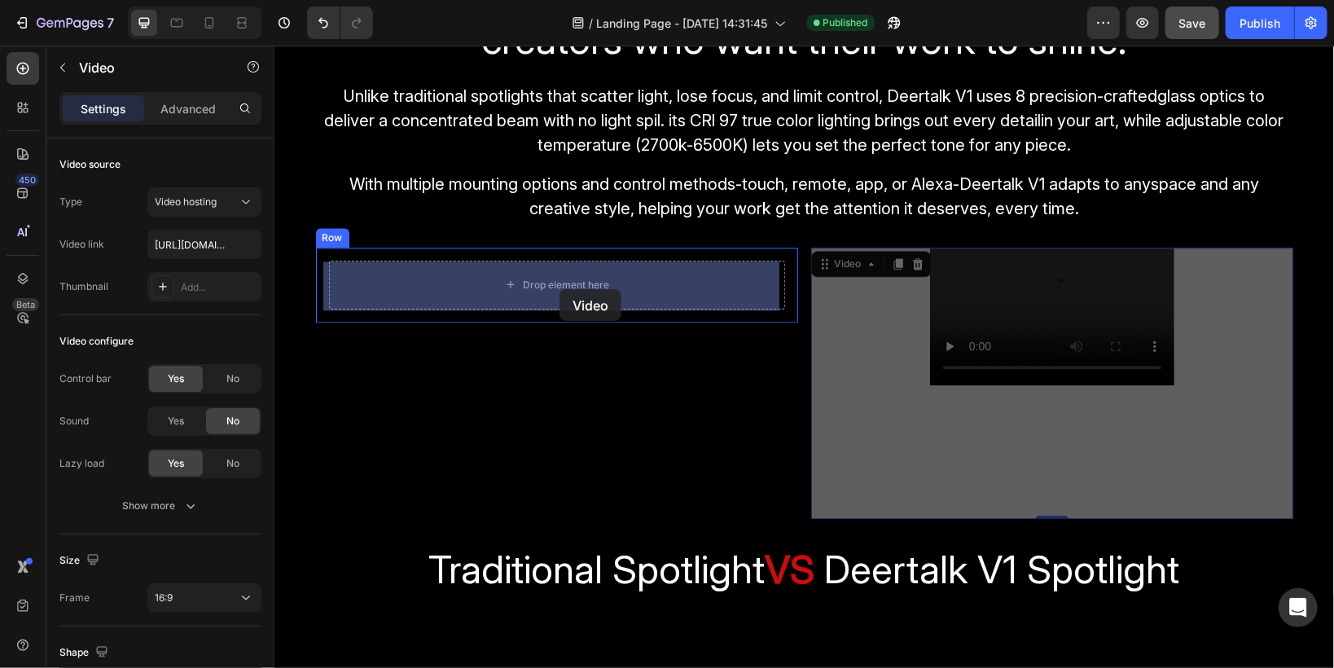
drag, startPoint x: 816, startPoint y: 257, endPoint x: 559, endPoint y: 288, distance: 259.3
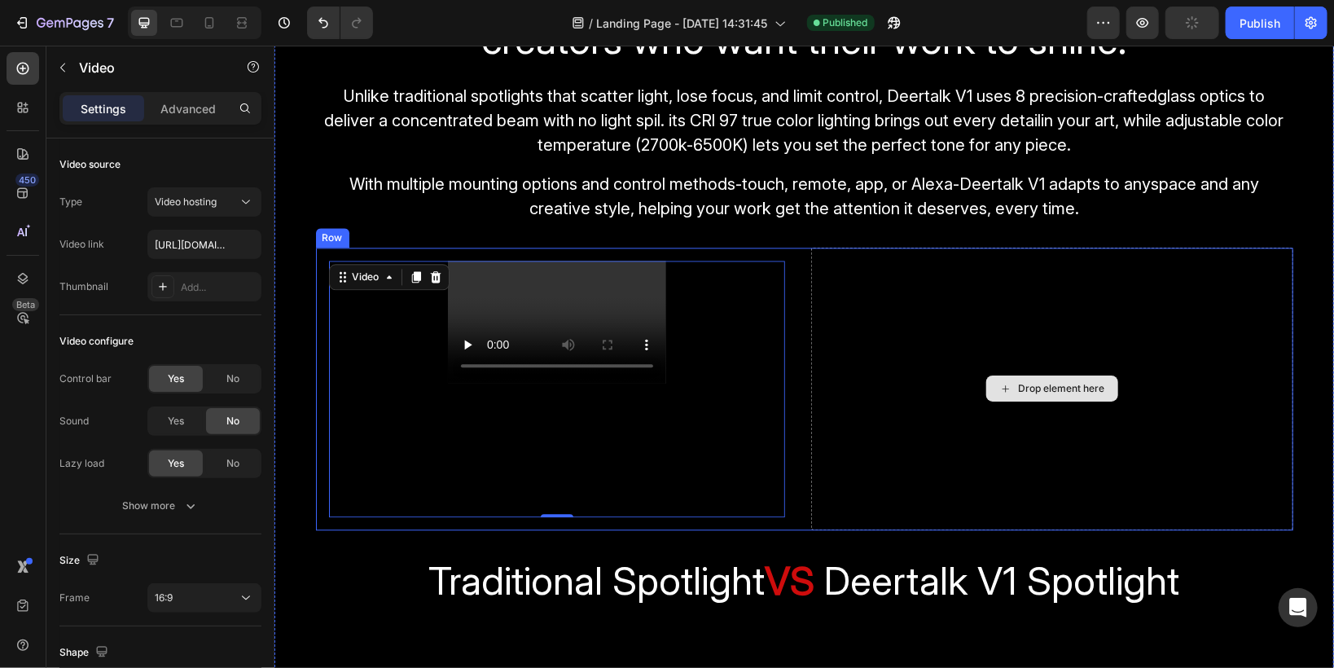
click at [966, 282] on div "Drop element here" at bounding box center [1051, 388] width 482 height 283
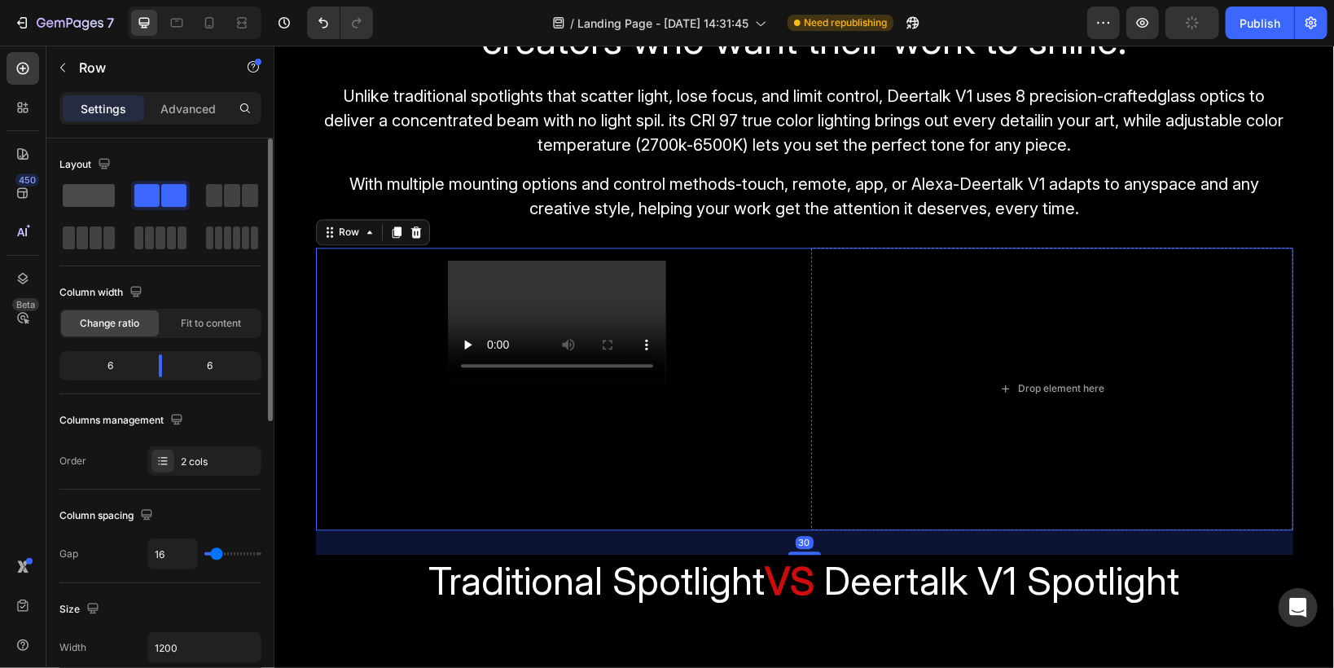
click at [75, 201] on span at bounding box center [89, 195] width 52 height 23
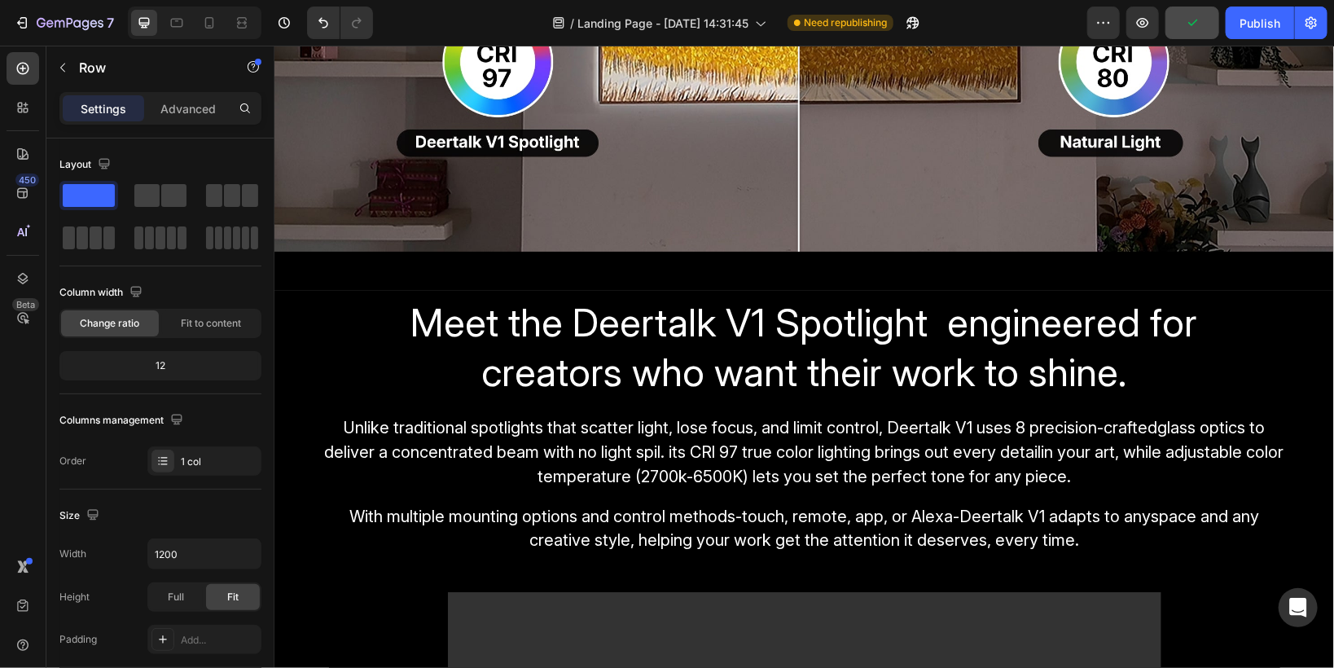
scroll to position [2521, 0]
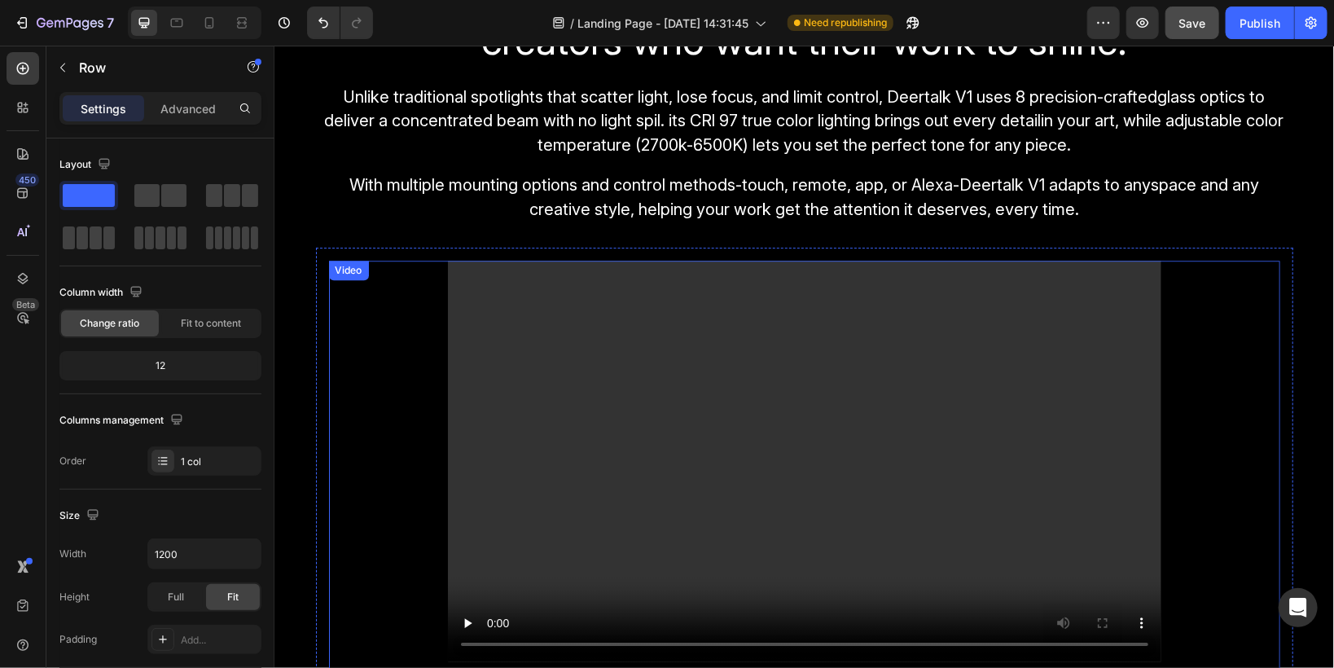
click at [425, 278] on div "Video" at bounding box center [803, 527] width 951 height 535
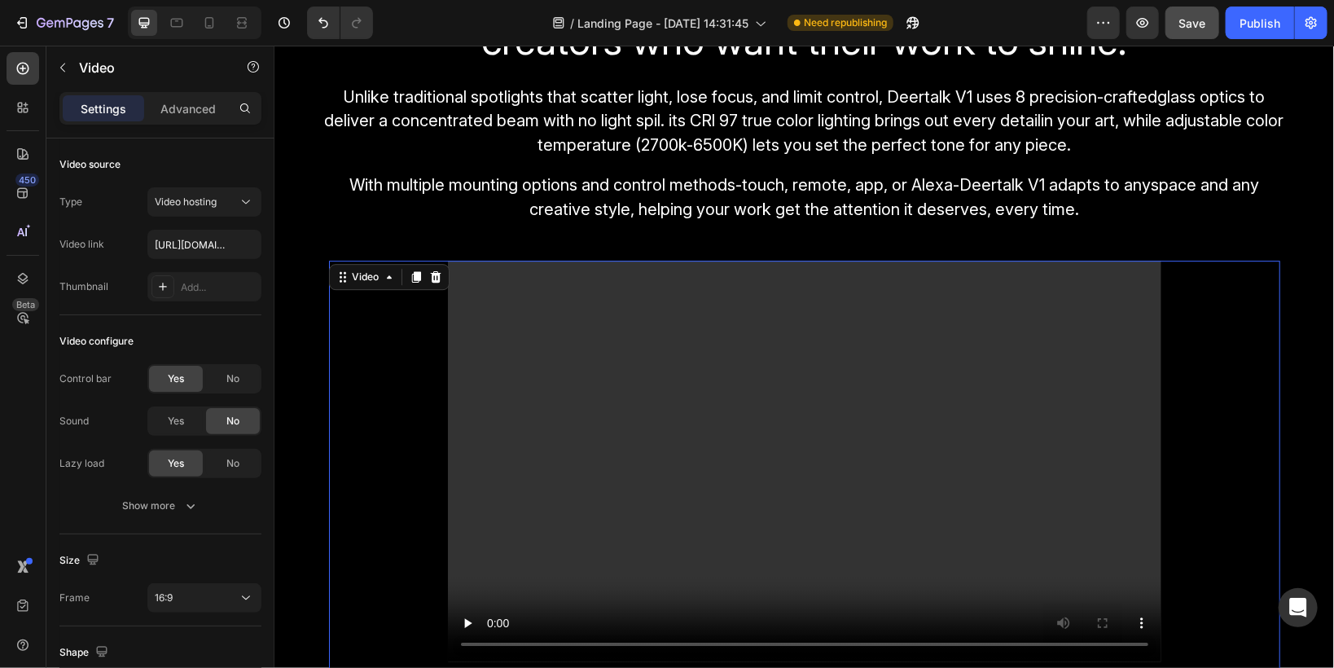
click at [388, 341] on div "Video 0" at bounding box center [803, 527] width 951 height 535
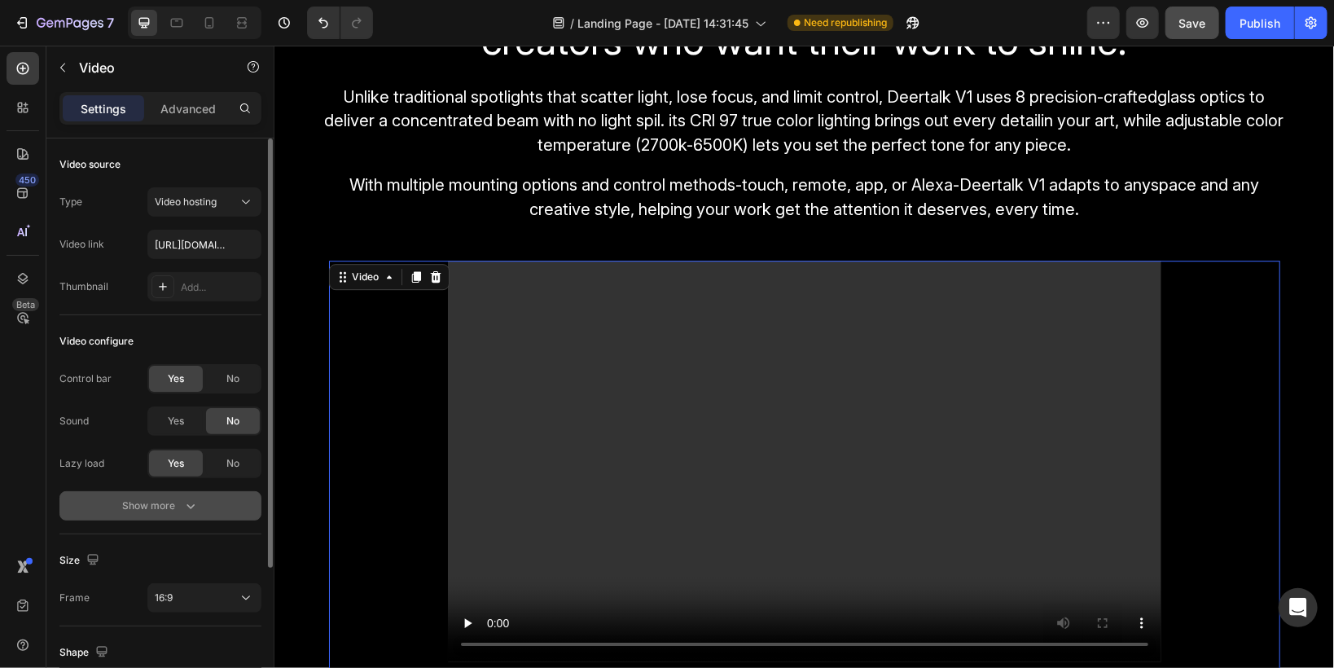
scroll to position [198, 0]
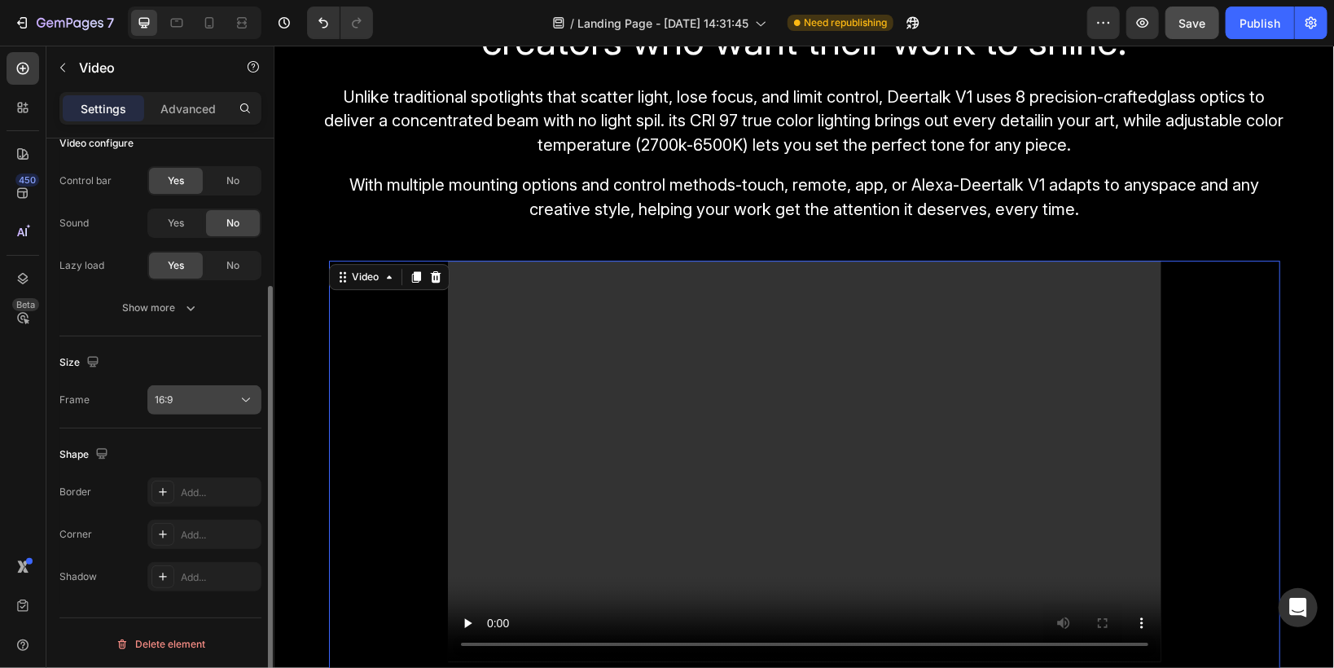
click at [185, 400] on div "16:9" at bounding box center [196, 400] width 83 height 15
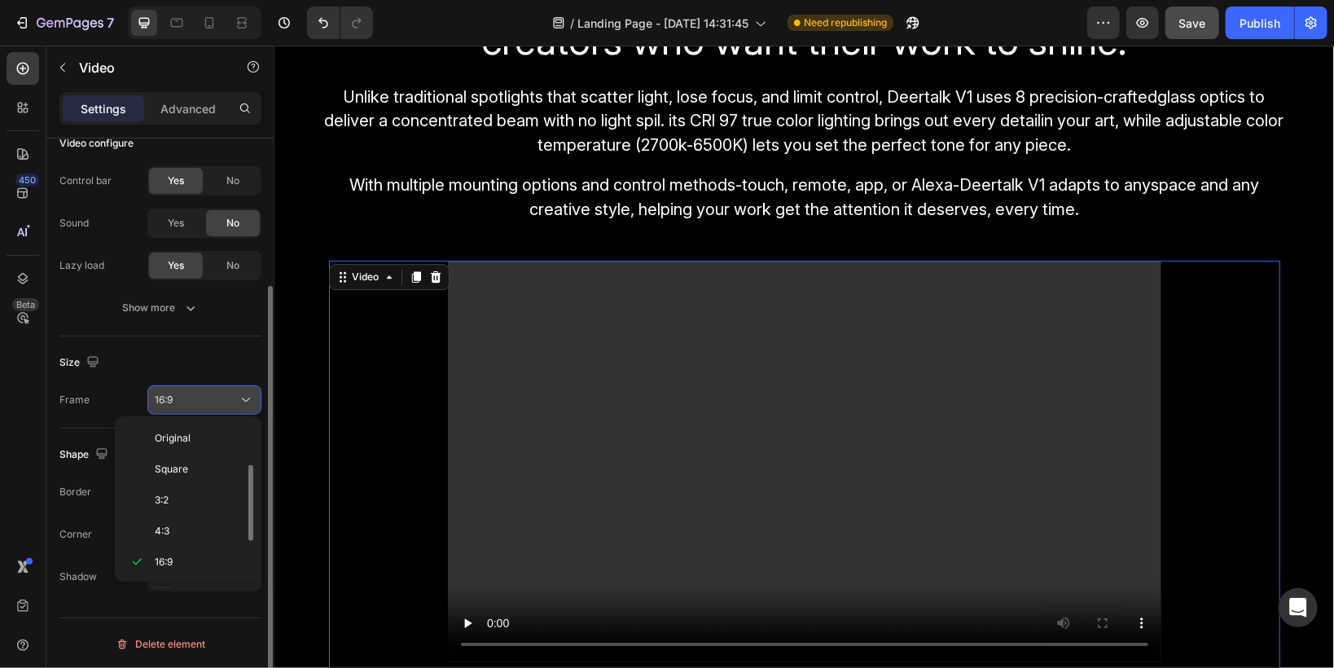
scroll to position [29, 0]
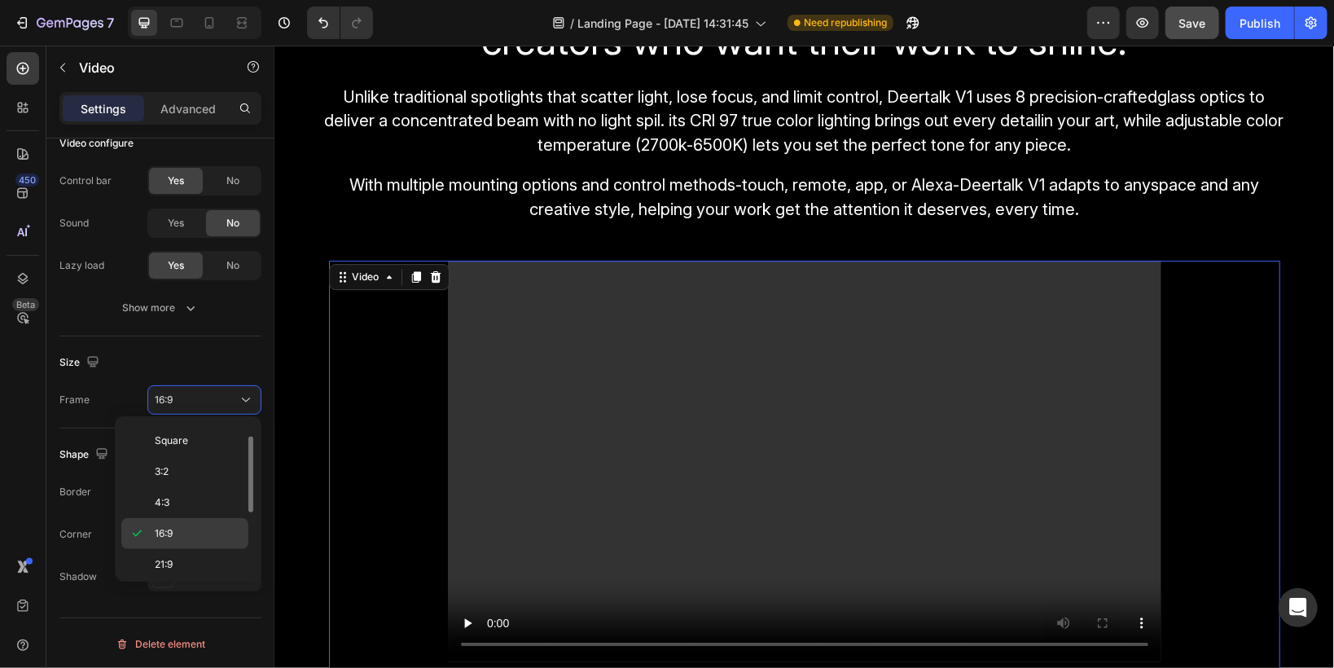
click at [173, 528] on span "16:9" at bounding box center [164, 533] width 18 height 15
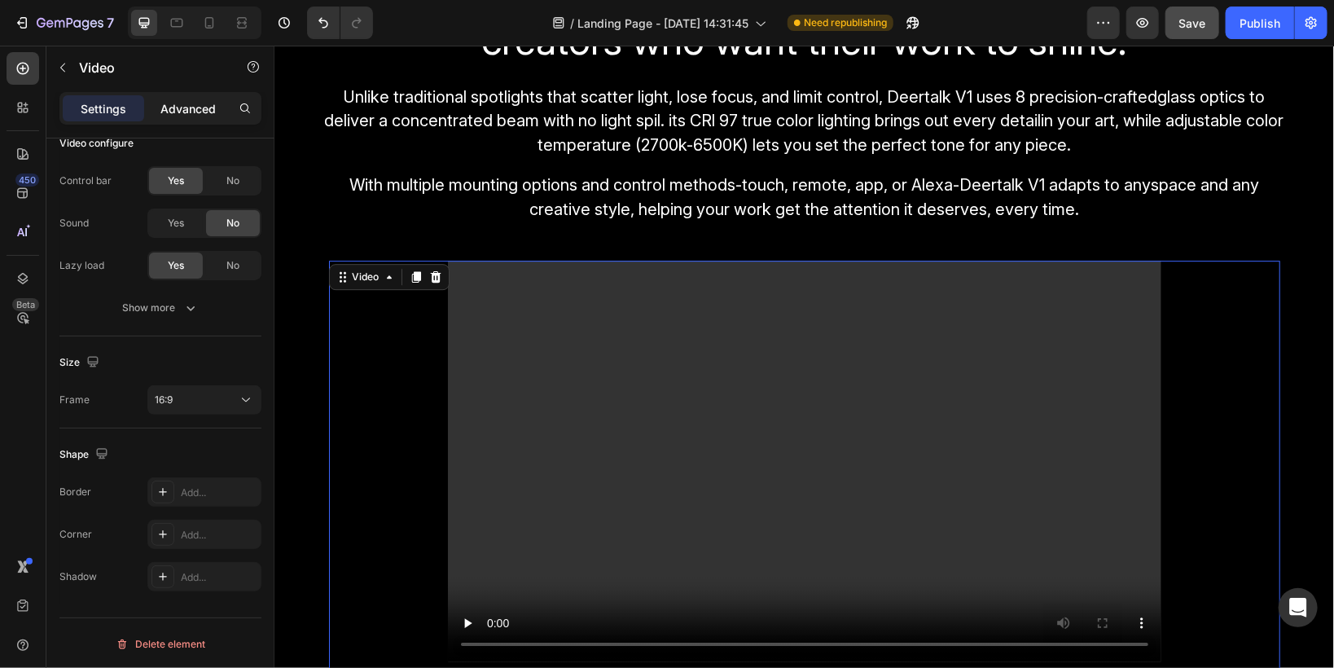
click at [172, 110] on p "Advanced" at bounding box center [187, 108] width 55 height 17
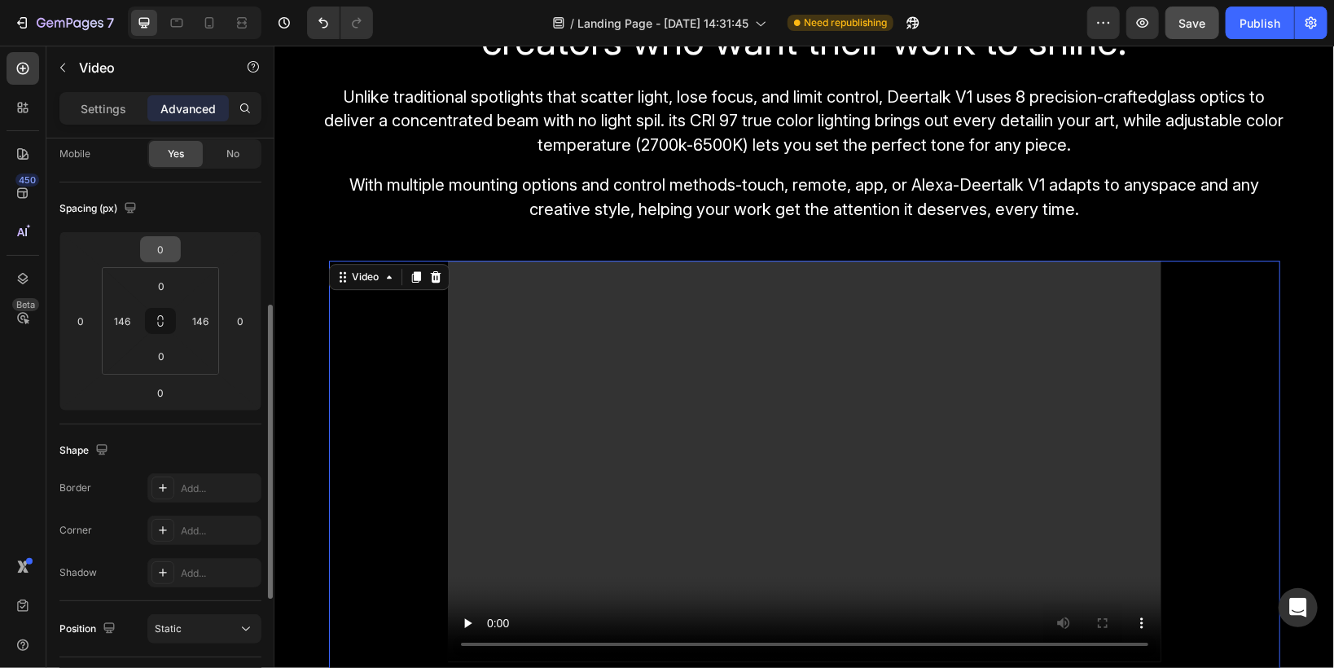
scroll to position [68, 0]
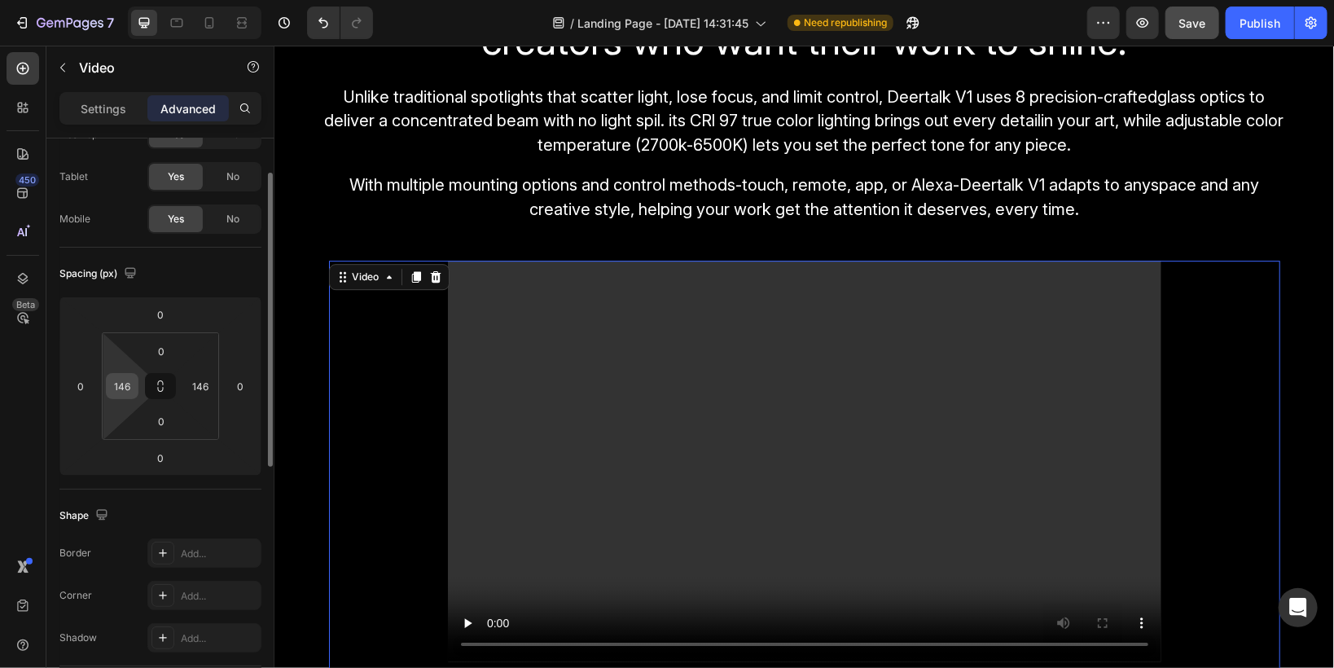
click at [118, 389] on input "146" at bounding box center [122, 386] width 24 height 24
type input "0"
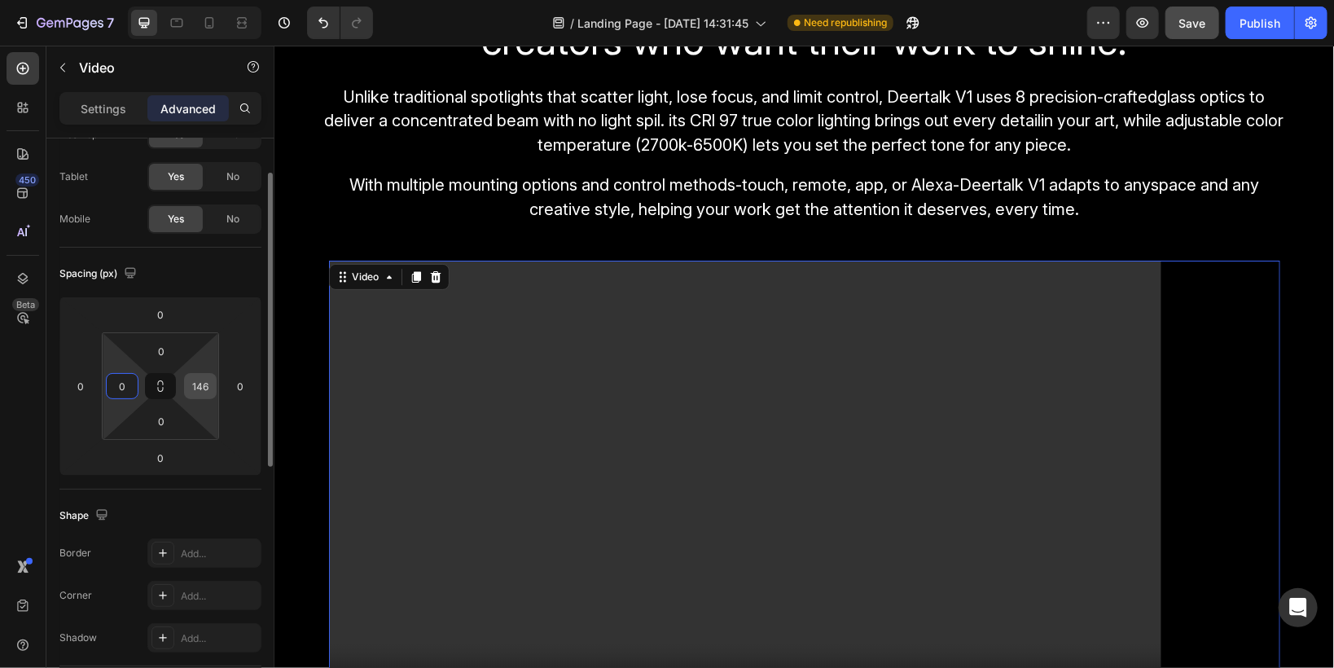
click at [196, 376] on input "146" at bounding box center [200, 386] width 24 height 24
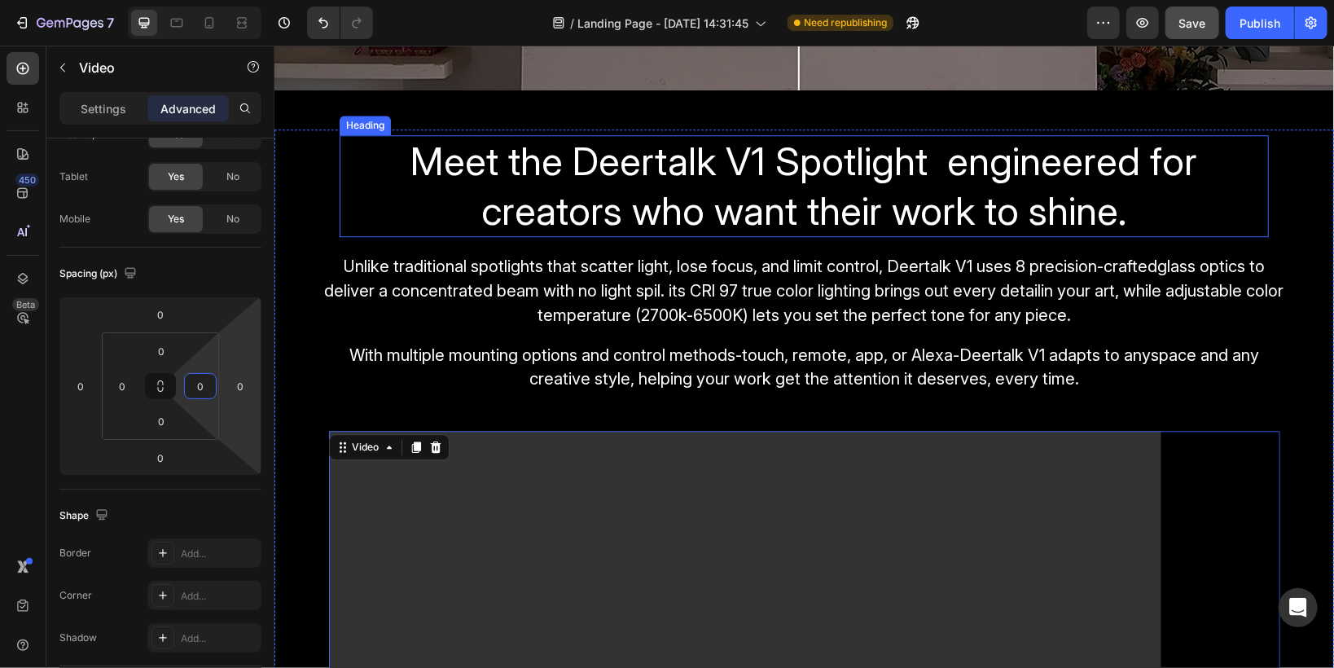
scroll to position [2326, 0]
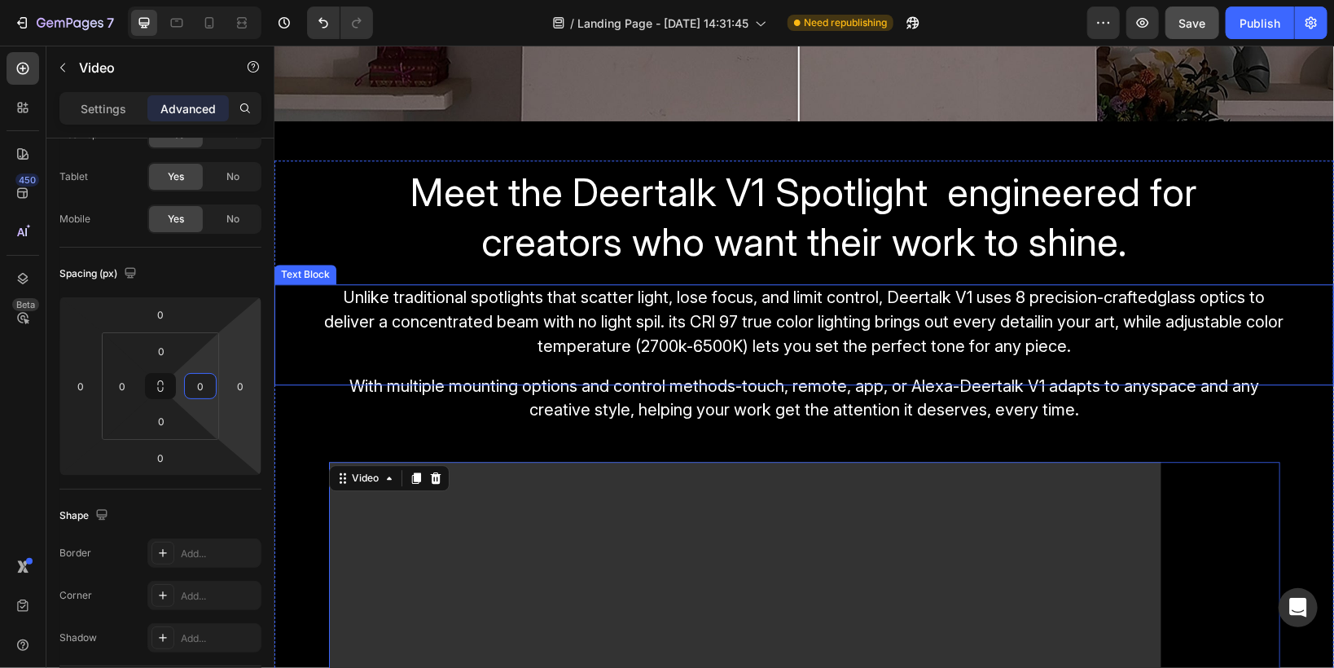
type input "0"
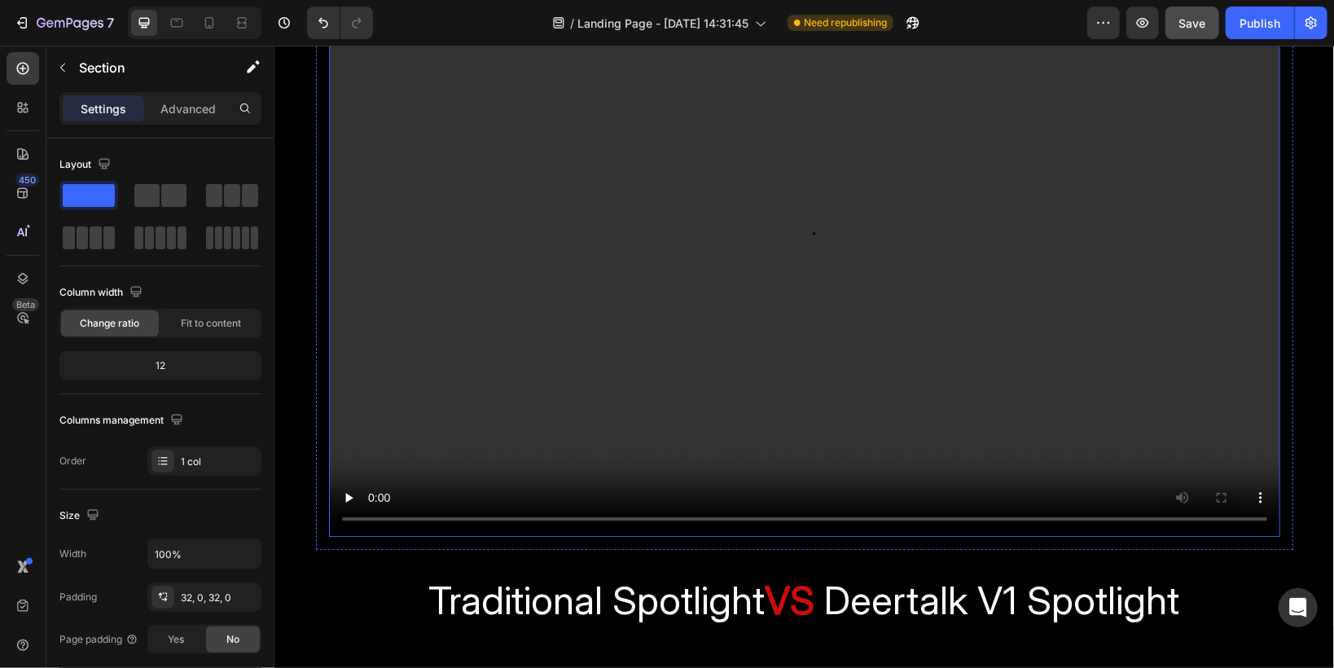
scroll to position [2130, 0]
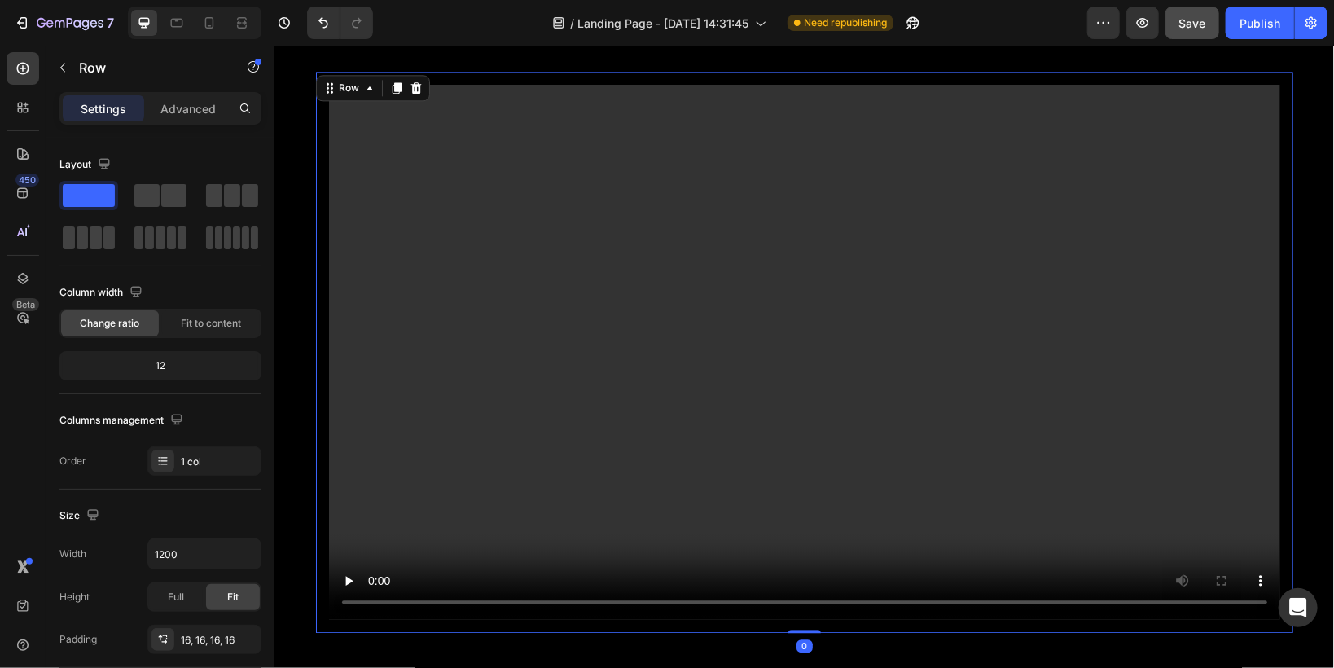
click at [315, 95] on div "Video Row 0" at bounding box center [803, 351] width 977 height 561
click at [391, 85] on icon at bounding box center [395, 86] width 9 height 11
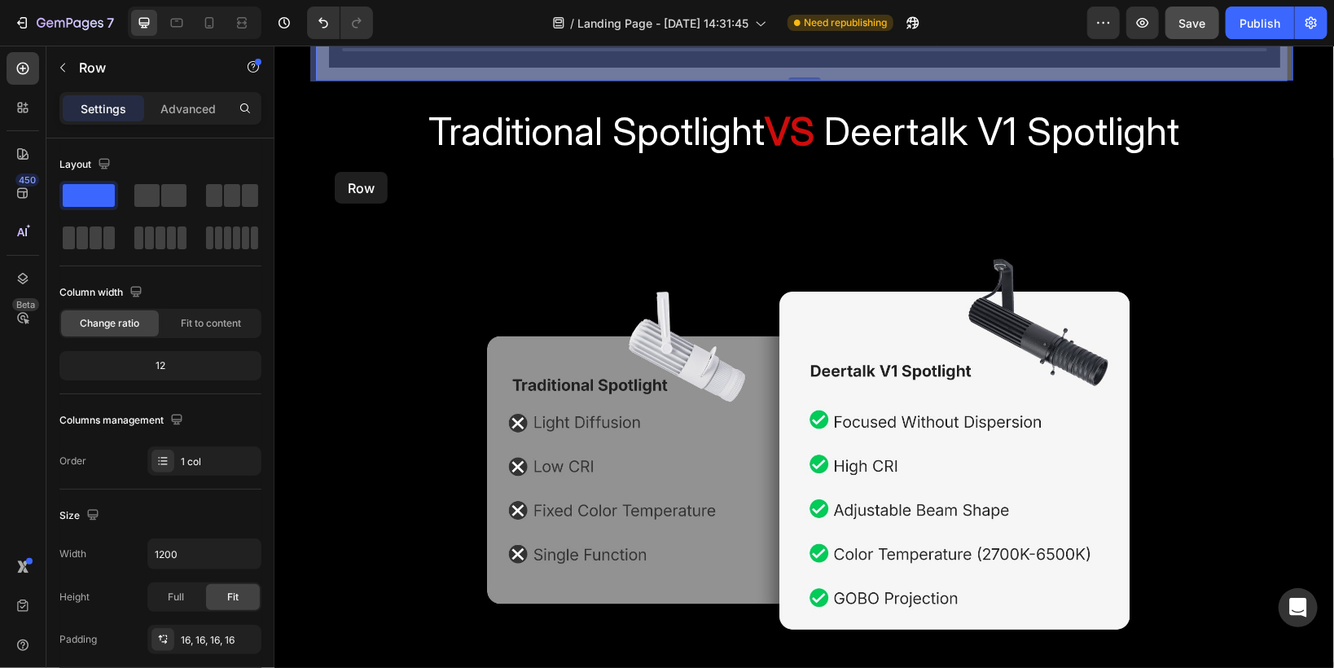
scroll to position [3247, 0]
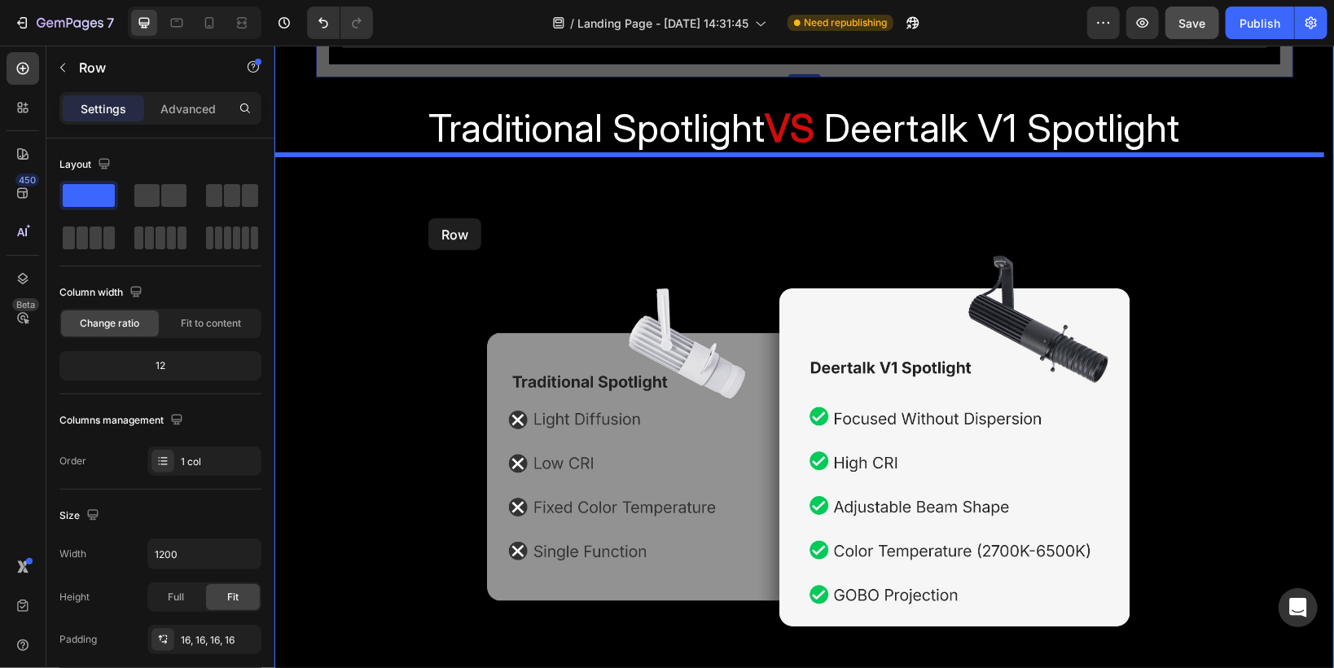
drag, startPoint x: 322, startPoint y: 90, endPoint x: 428, endPoint y: 217, distance: 165.5
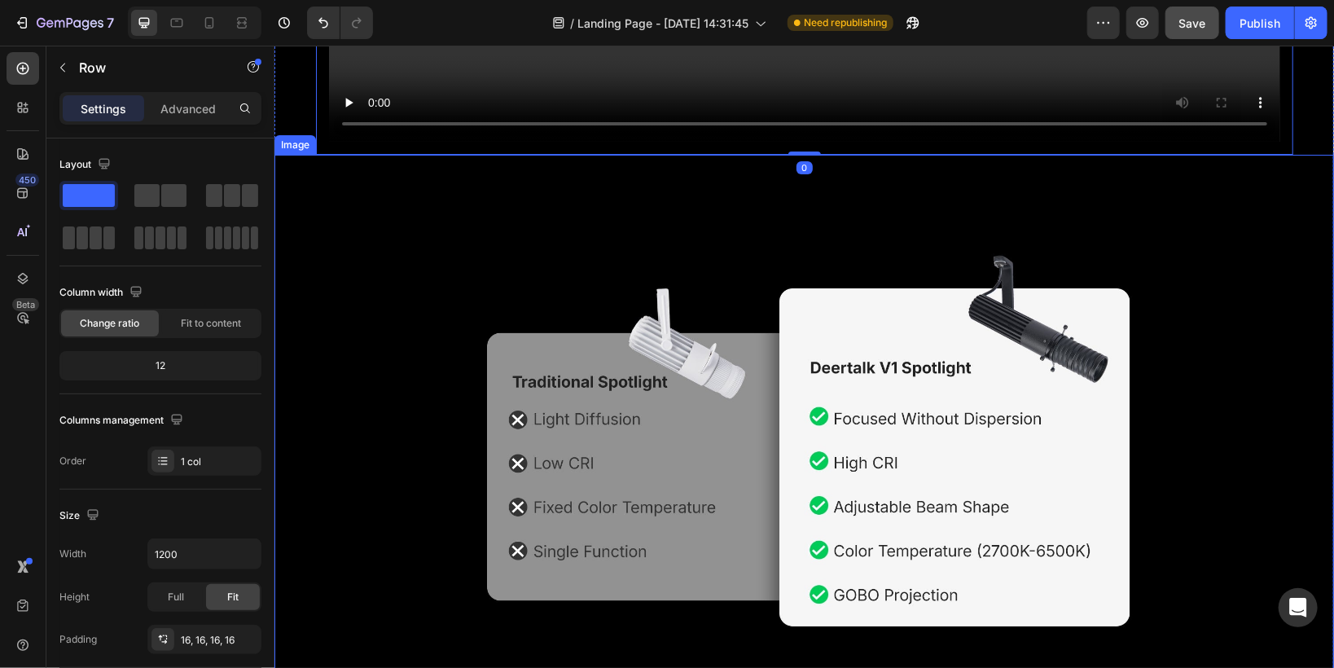
click at [679, 335] on img at bounding box center [803, 414] width 1059 height 521
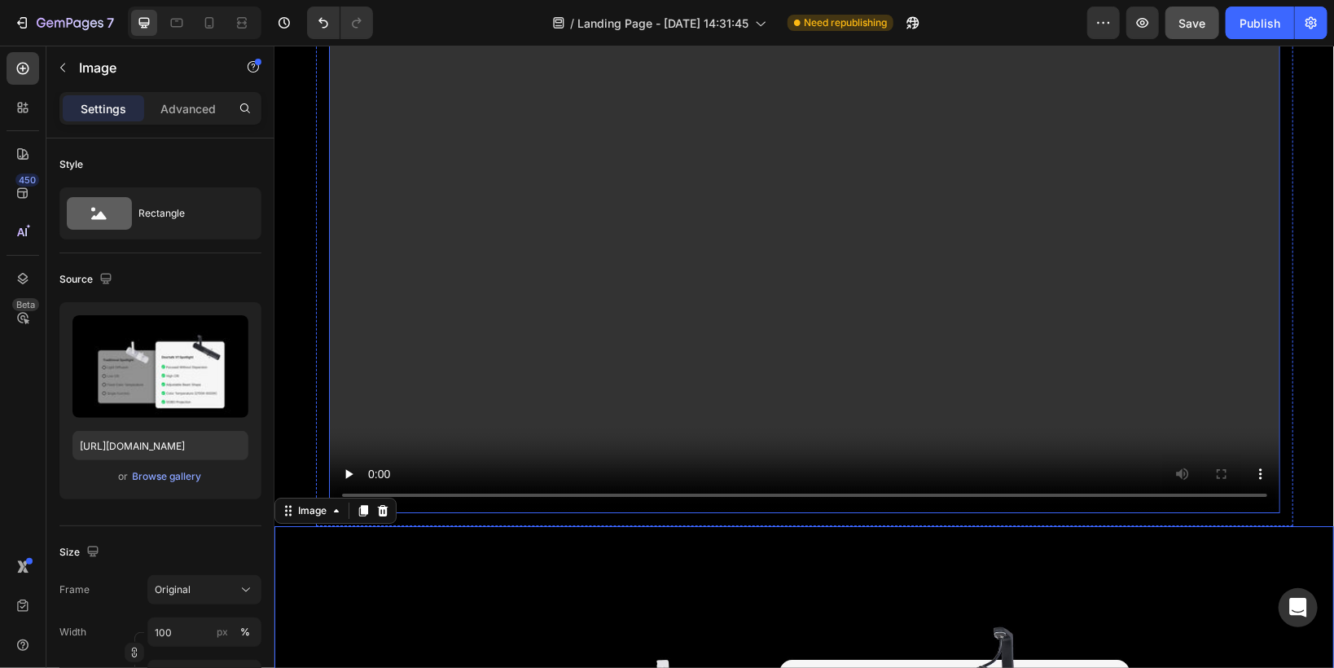
scroll to position [2726, 0]
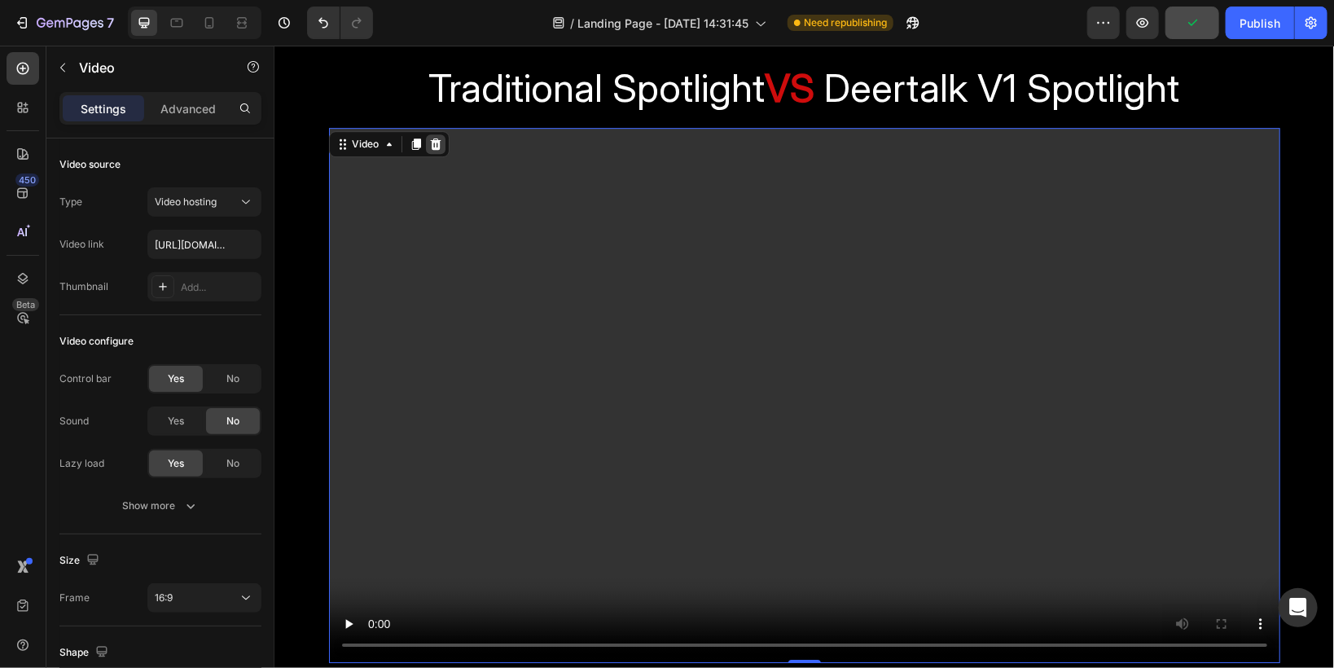
click at [433, 147] on icon at bounding box center [434, 143] width 11 height 11
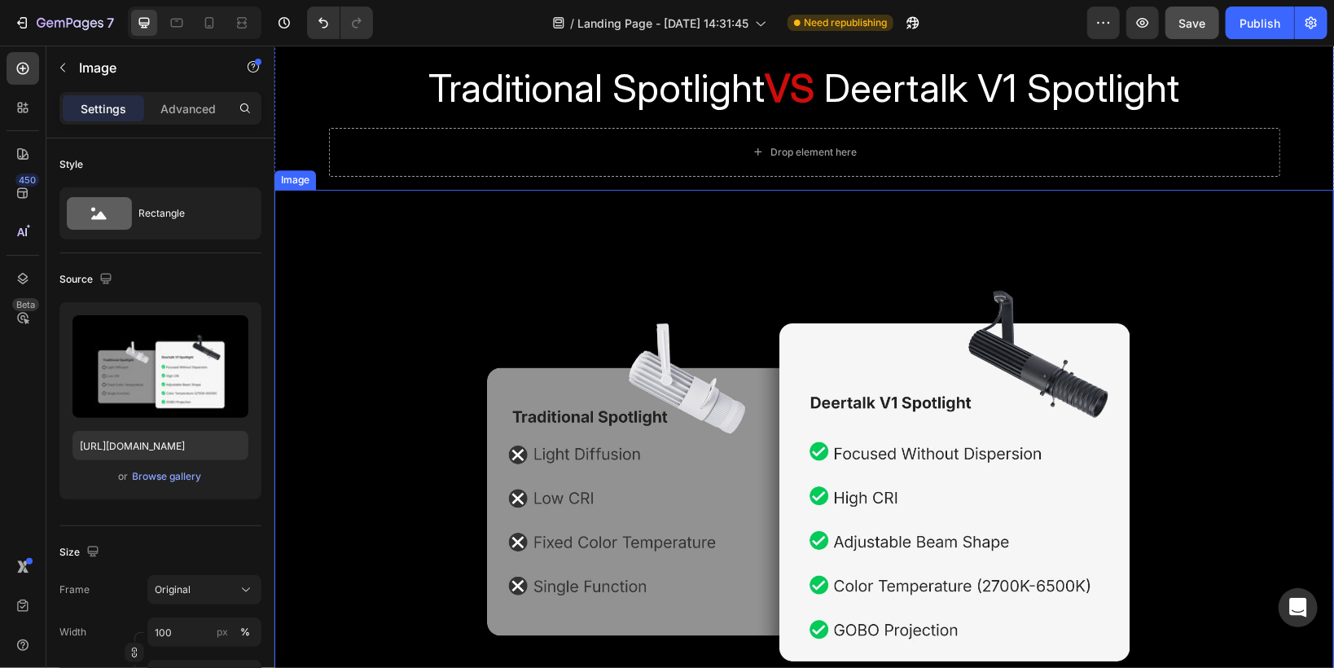
click at [360, 227] on img at bounding box center [803, 449] width 1059 height 521
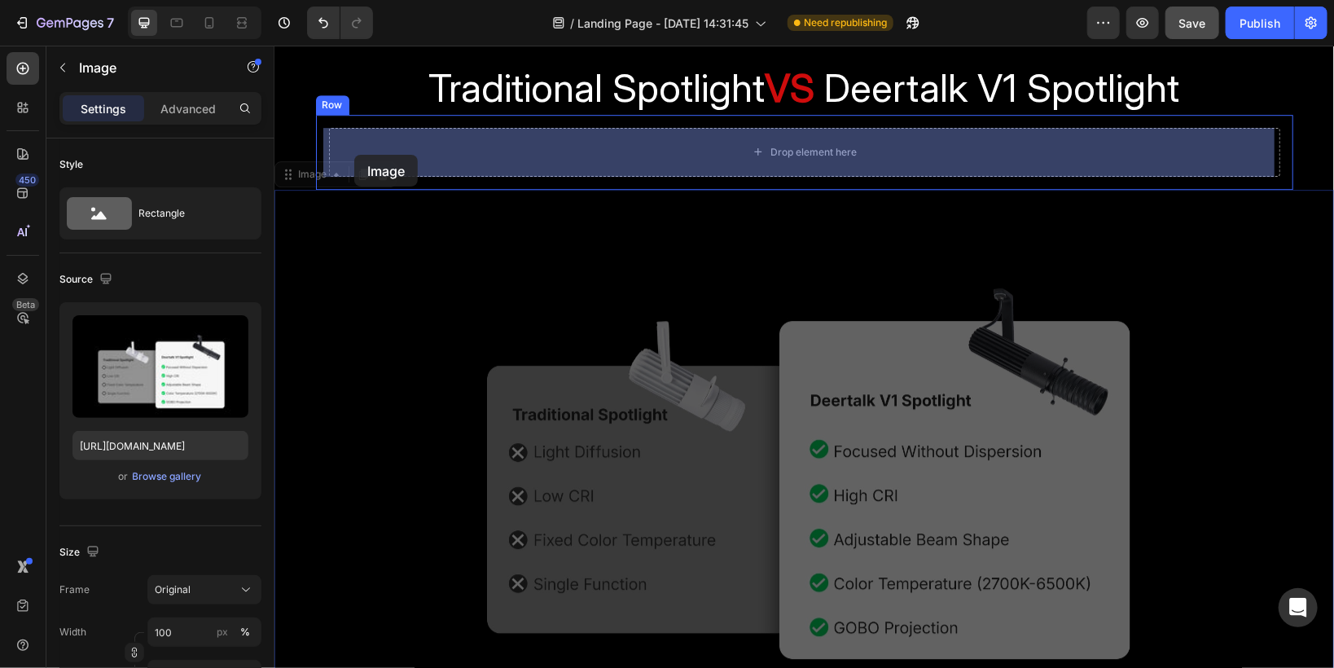
drag, startPoint x: 290, startPoint y: 179, endPoint x: 353, endPoint y: 154, distance: 68.3
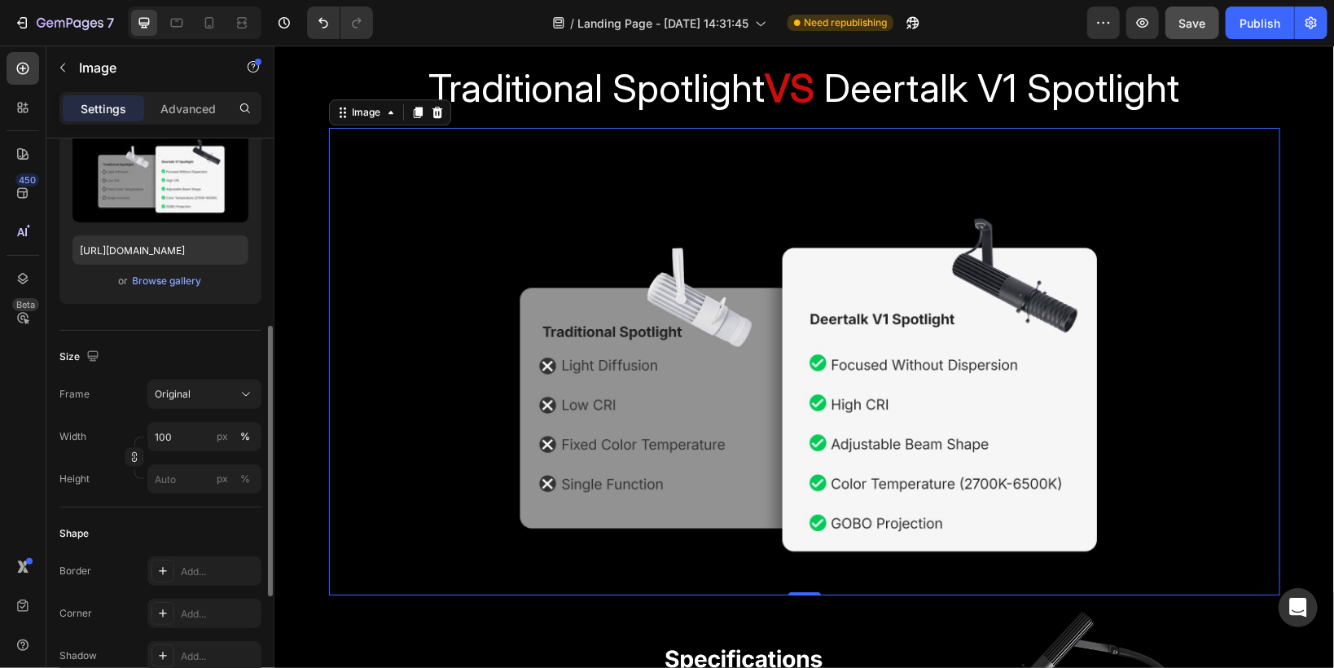
scroll to position [261, 0]
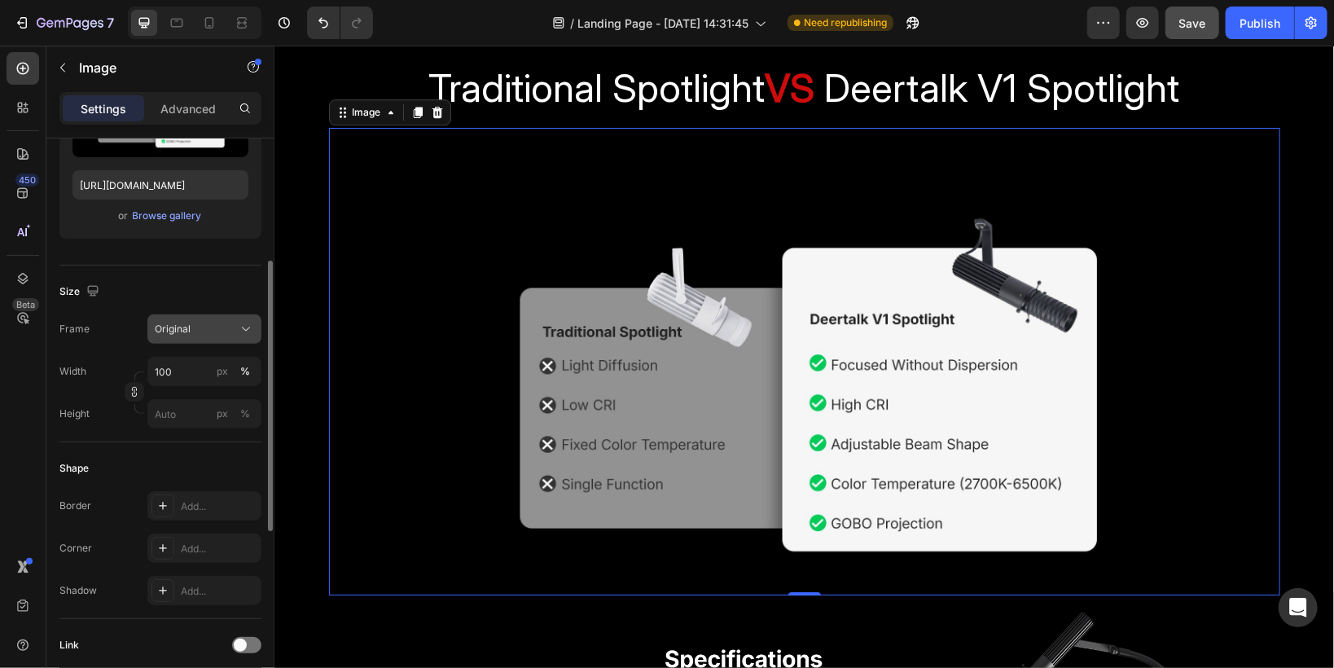
click at [186, 330] on span "Original" at bounding box center [173, 329] width 36 height 15
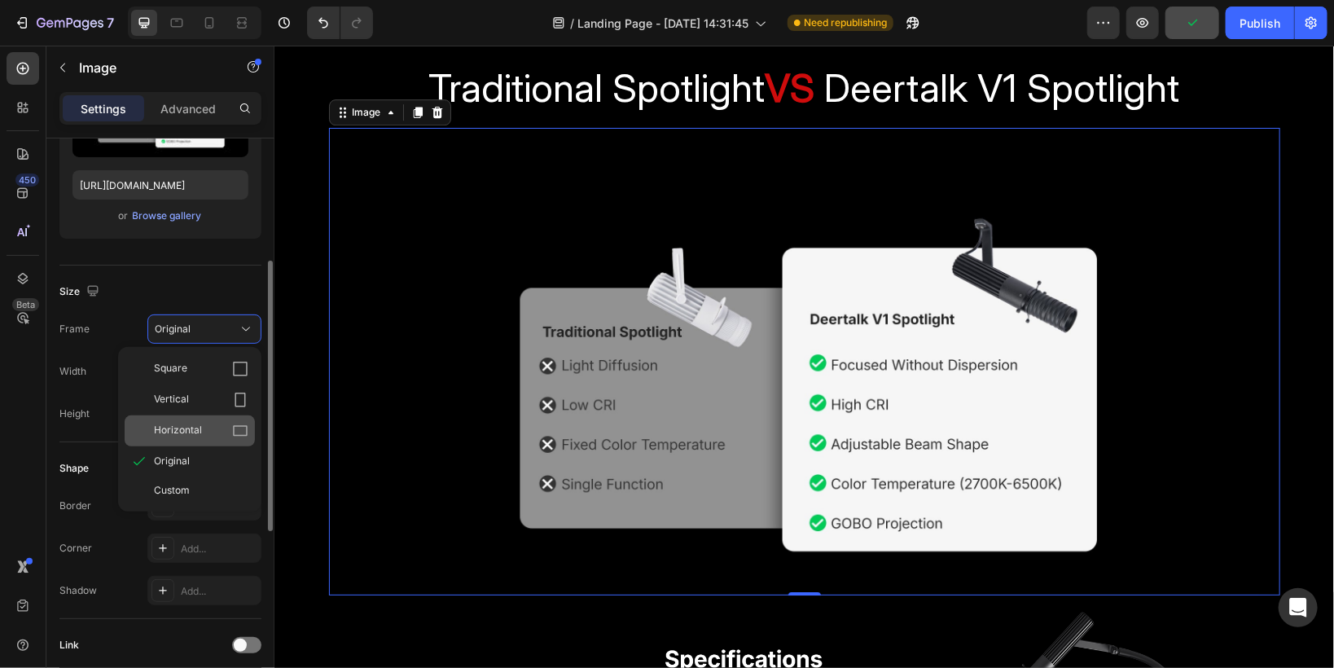
click at [159, 436] on span "Horizontal" at bounding box center [178, 431] width 48 height 16
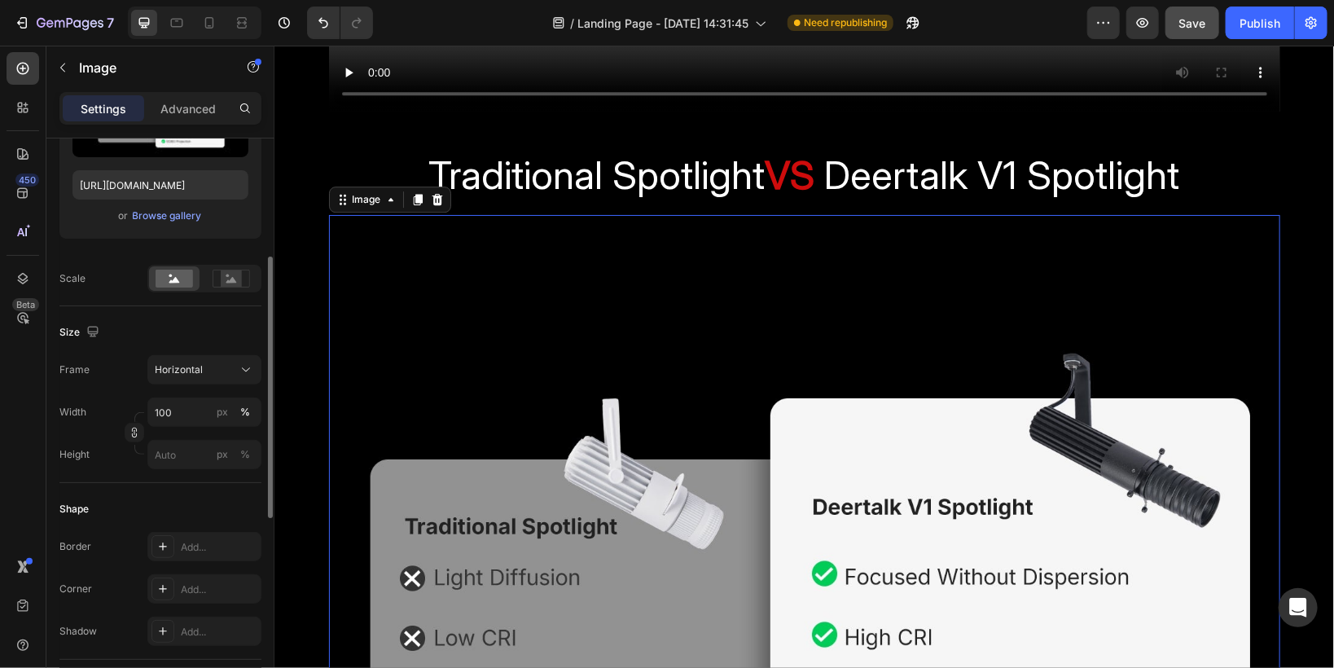
scroll to position [2660, 0]
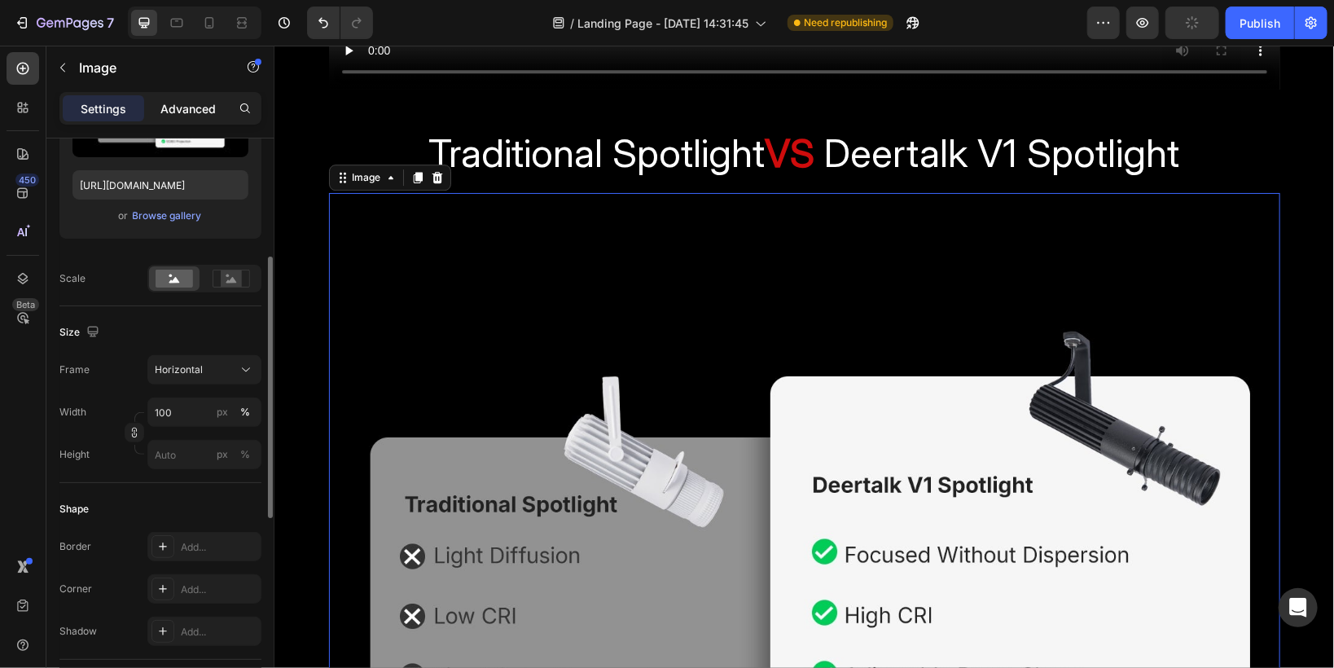
click at [168, 108] on p "Advanced" at bounding box center [187, 108] width 55 height 17
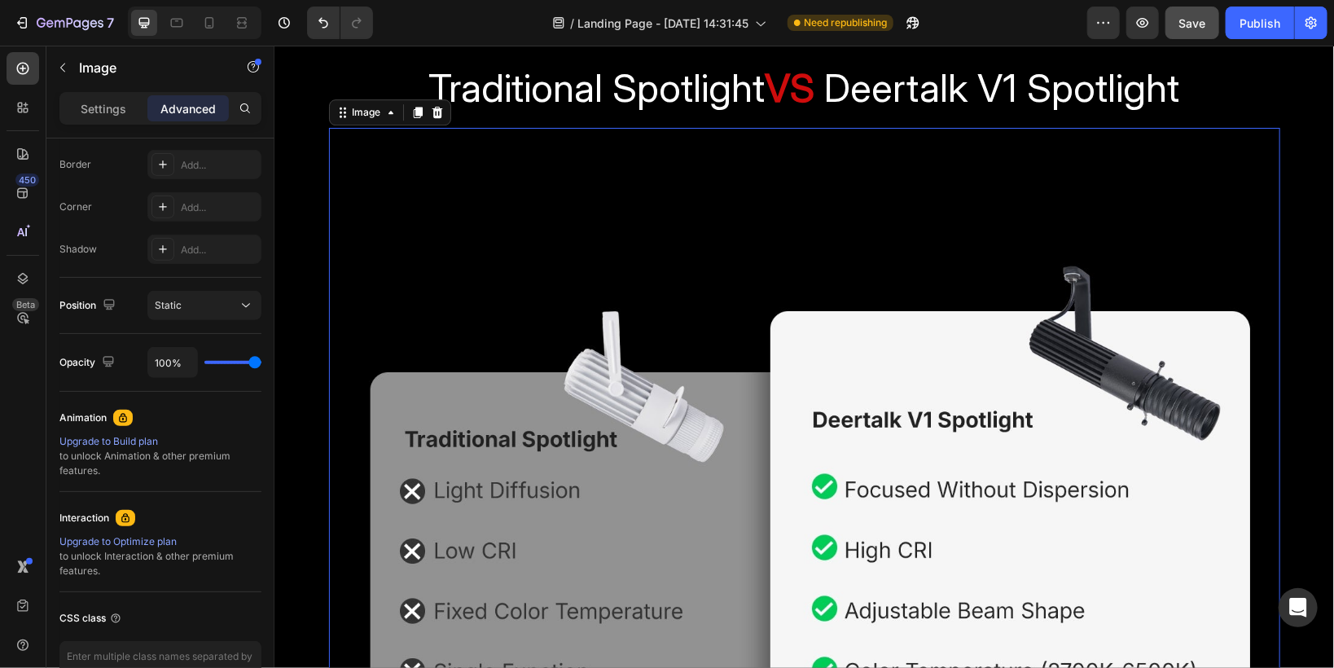
scroll to position [2595, 0]
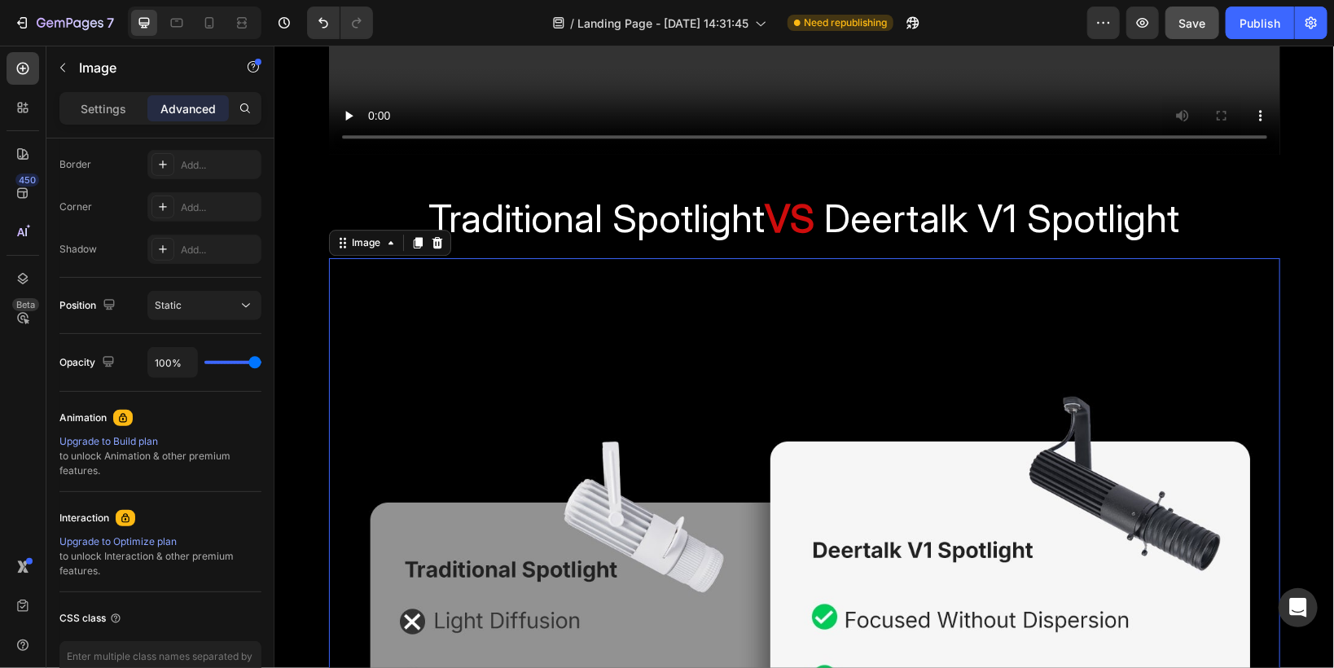
click at [1071, 338] on img at bounding box center [803, 613] width 951 height 713
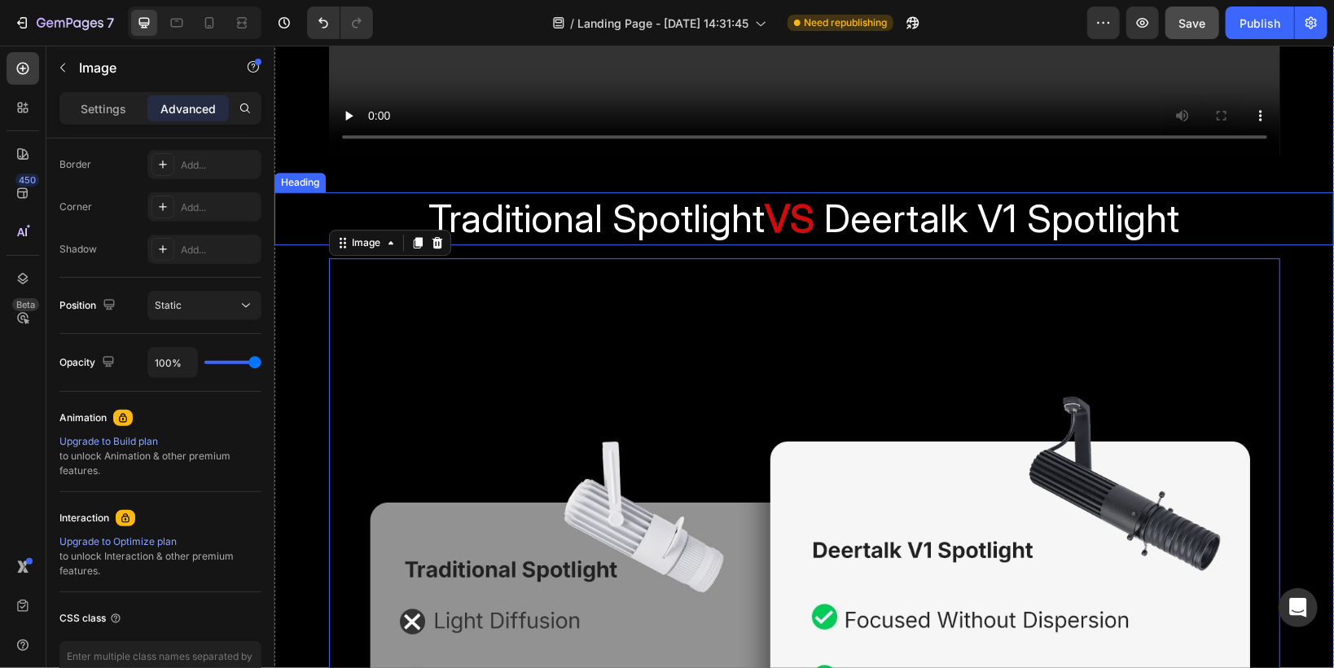
click at [1246, 219] on h2 "Traditional Spotlight VS Deertalk V1 Spotlight" at bounding box center [803, 217] width 977 height 53
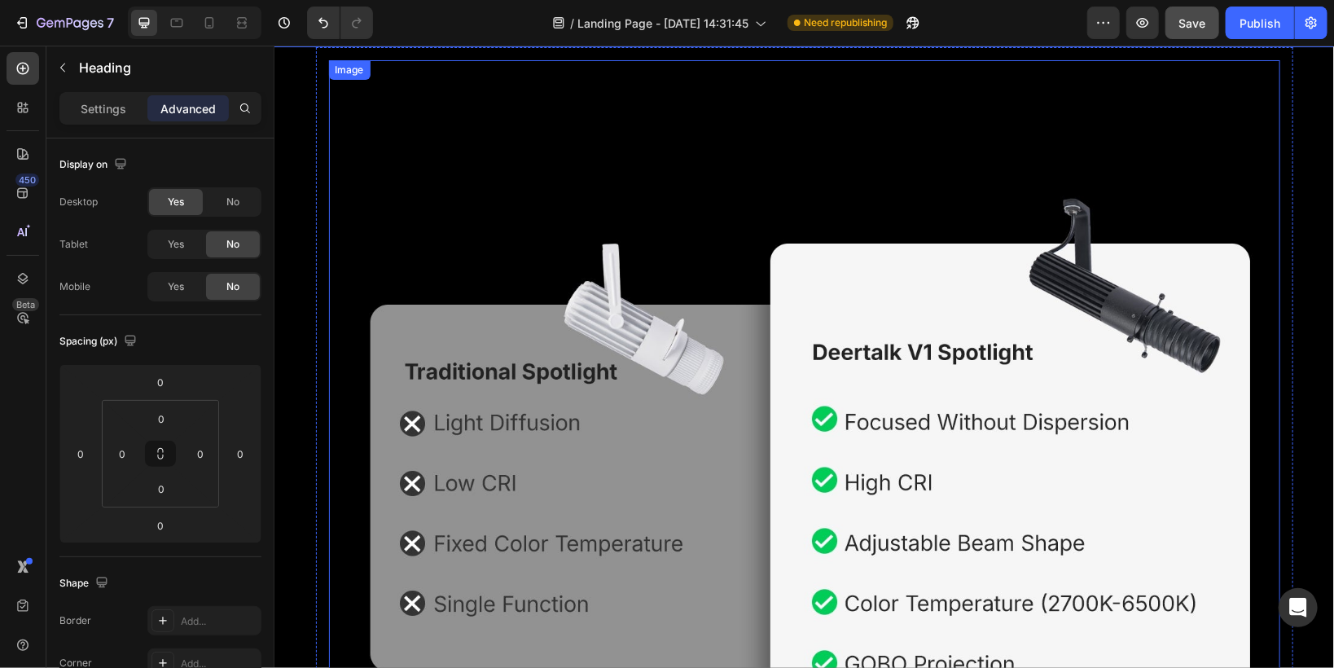
scroll to position [2791, 0]
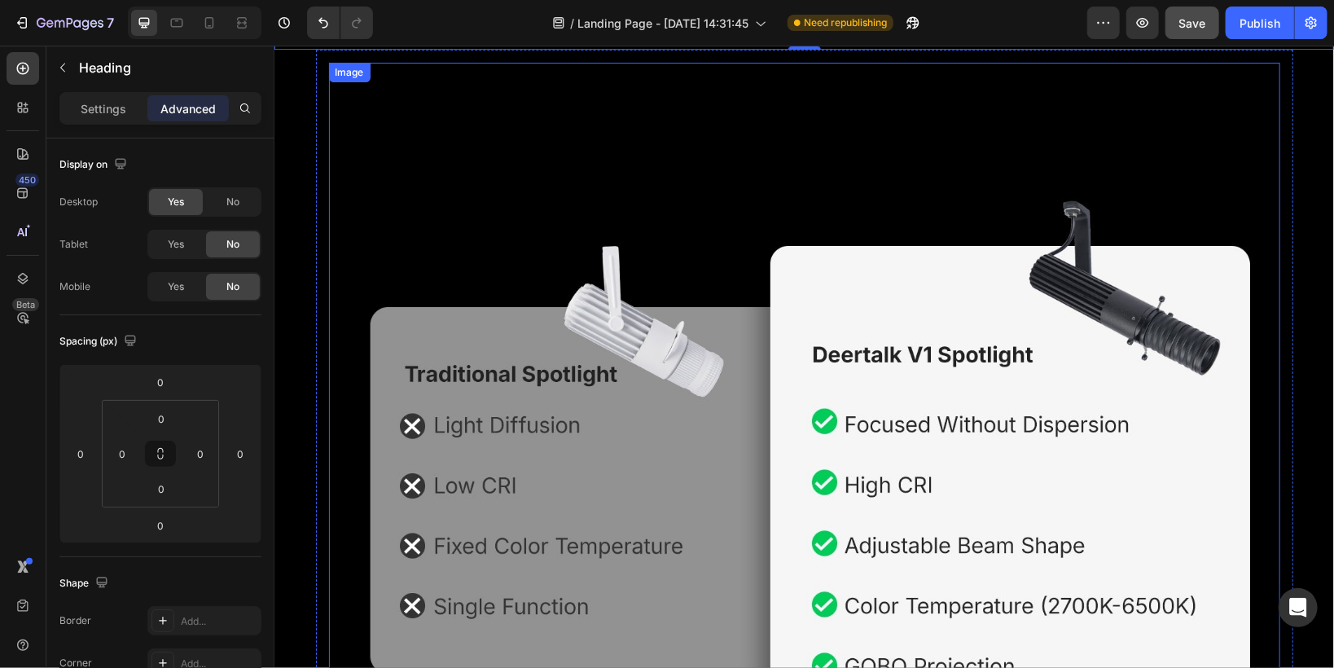
click at [430, 161] on img at bounding box center [803, 418] width 951 height 713
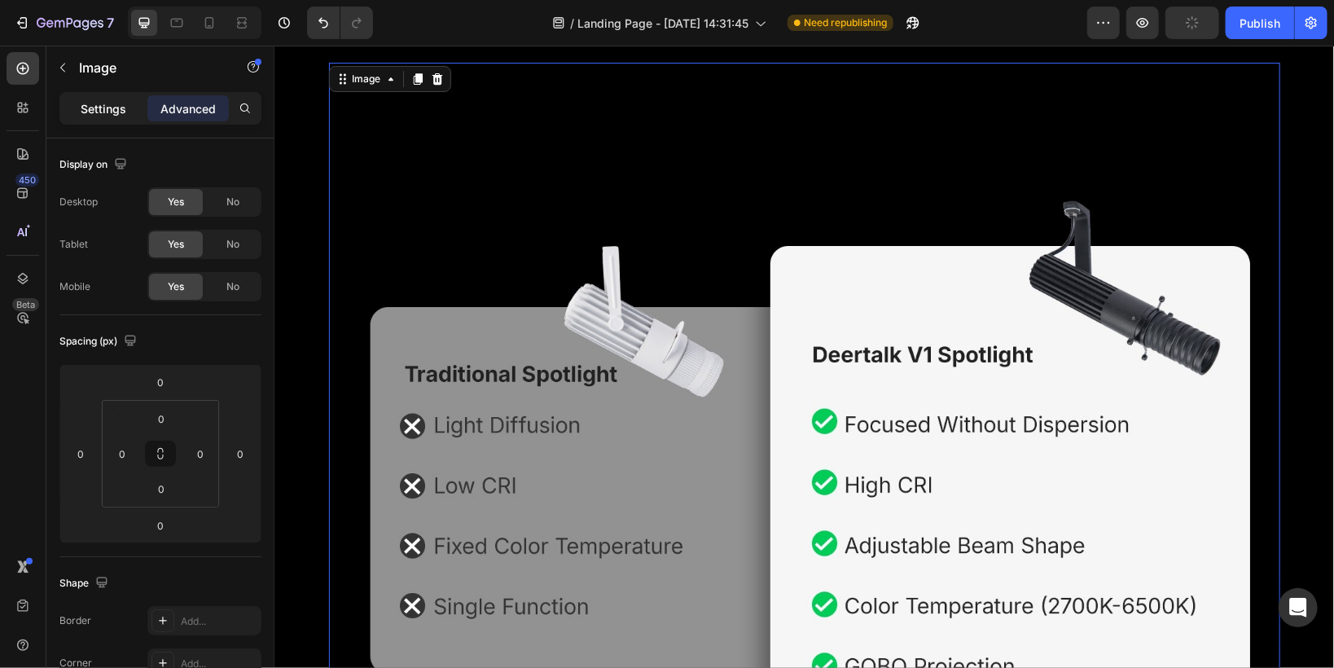
click at [118, 99] on div "Settings" at bounding box center [103, 108] width 81 height 26
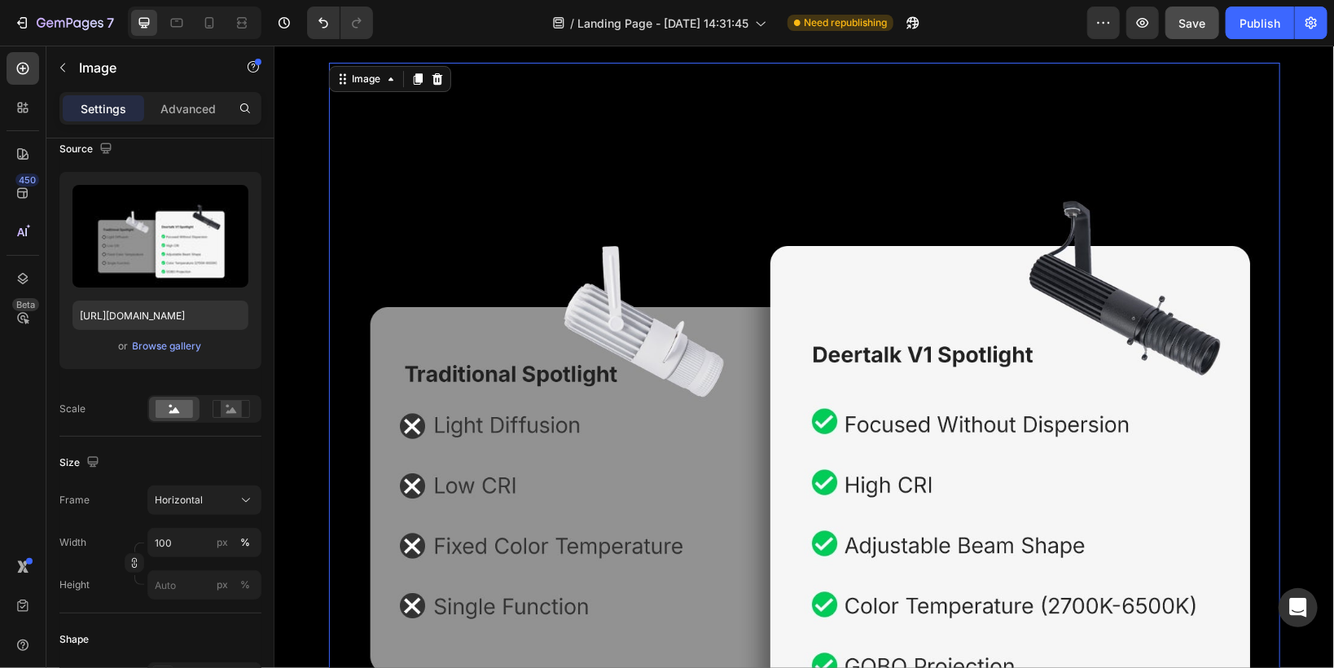
scroll to position [195, 0]
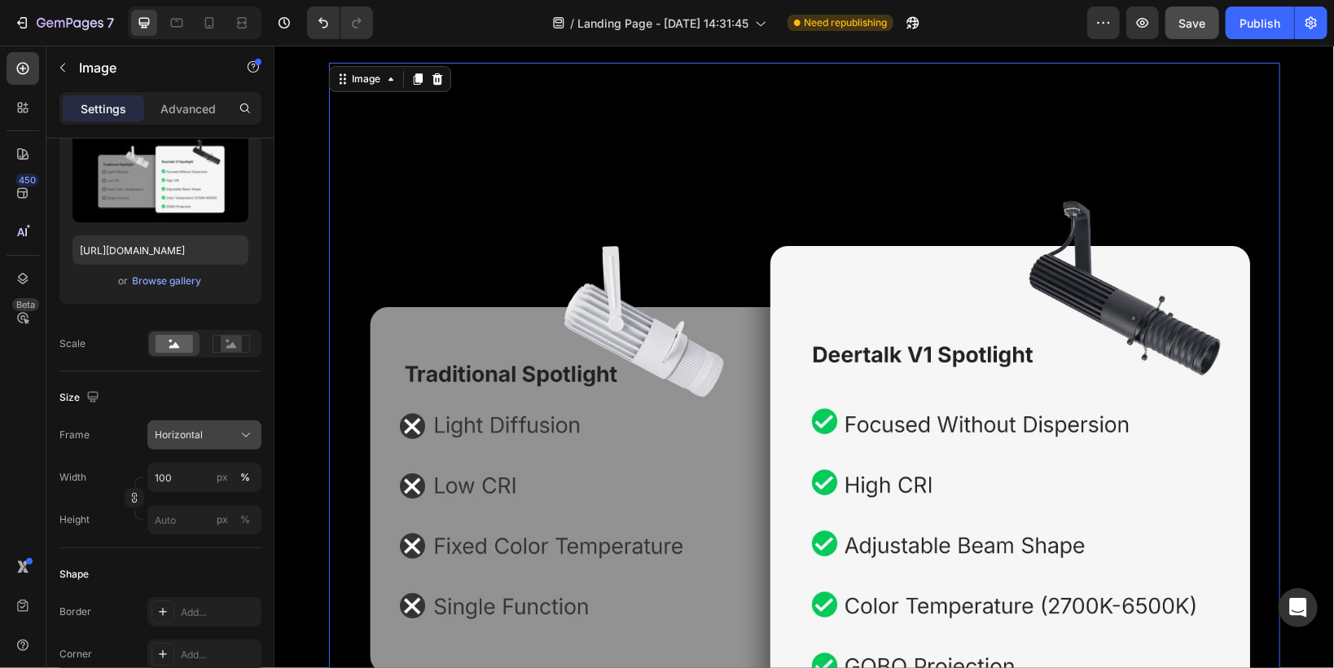
click at [211, 436] on div "Horizontal" at bounding box center [195, 435] width 80 height 15
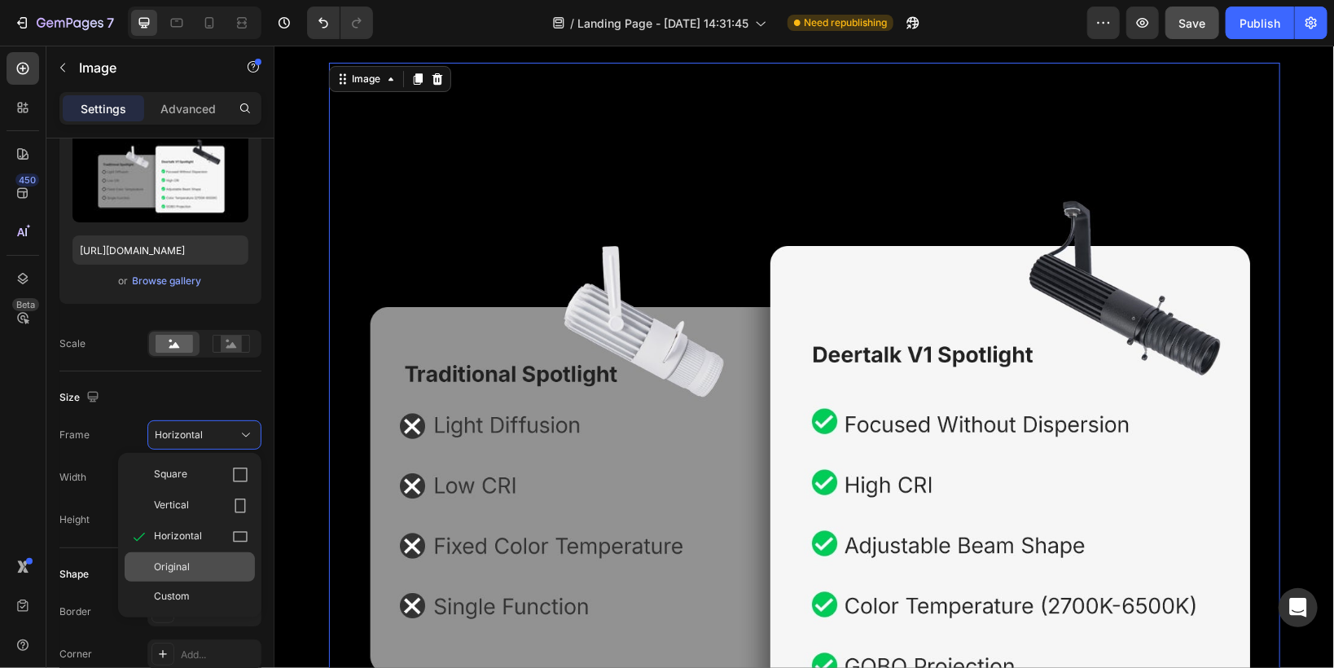
click at [186, 564] on span "Original" at bounding box center [172, 566] width 36 height 15
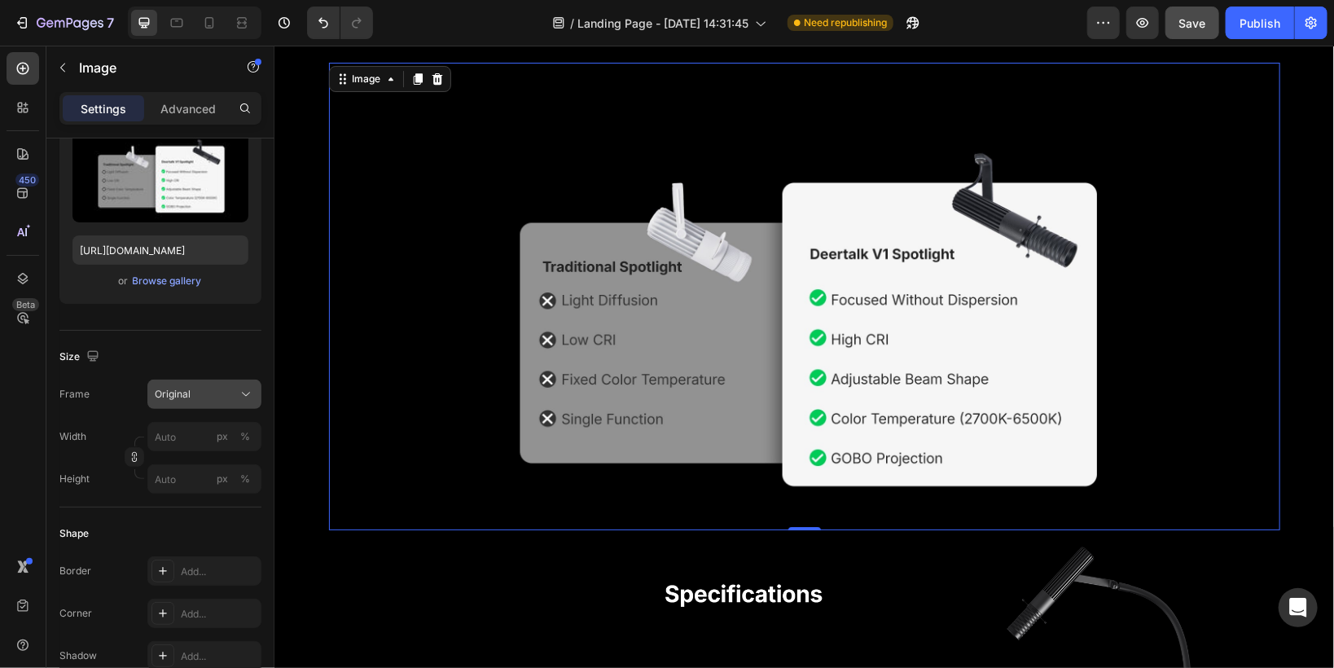
click at [186, 396] on span "Original" at bounding box center [173, 394] width 36 height 15
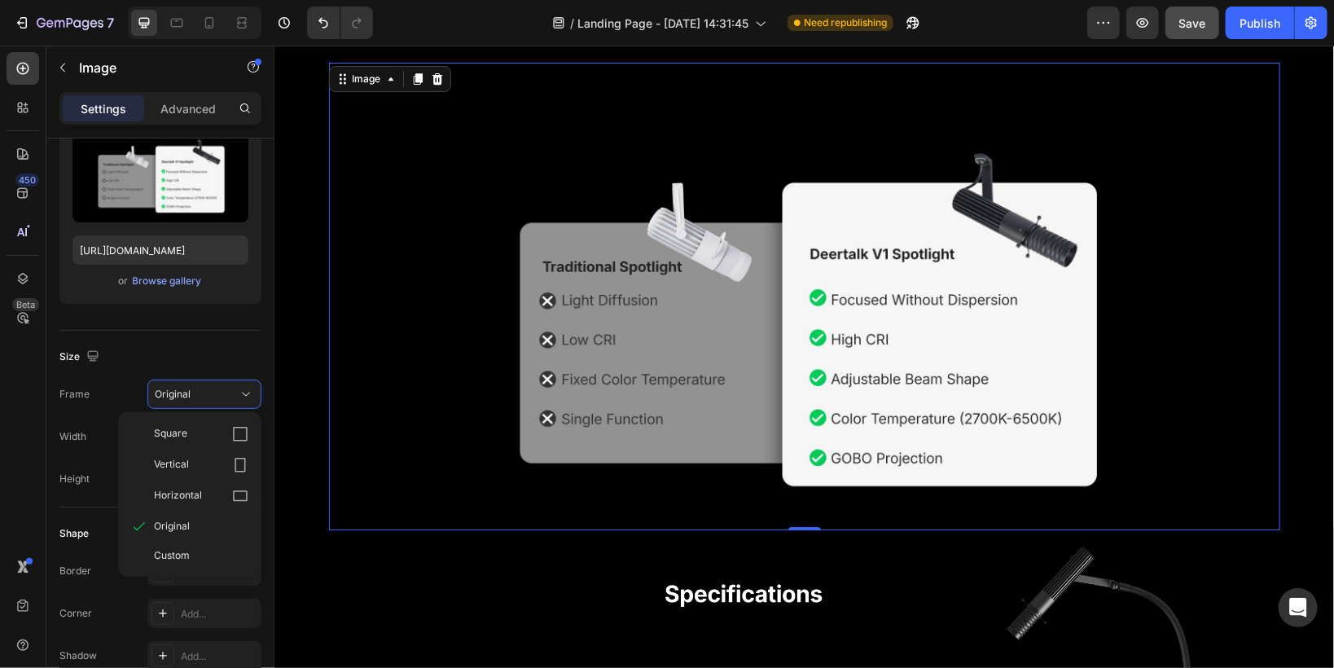
scroll to position [2660, 0]
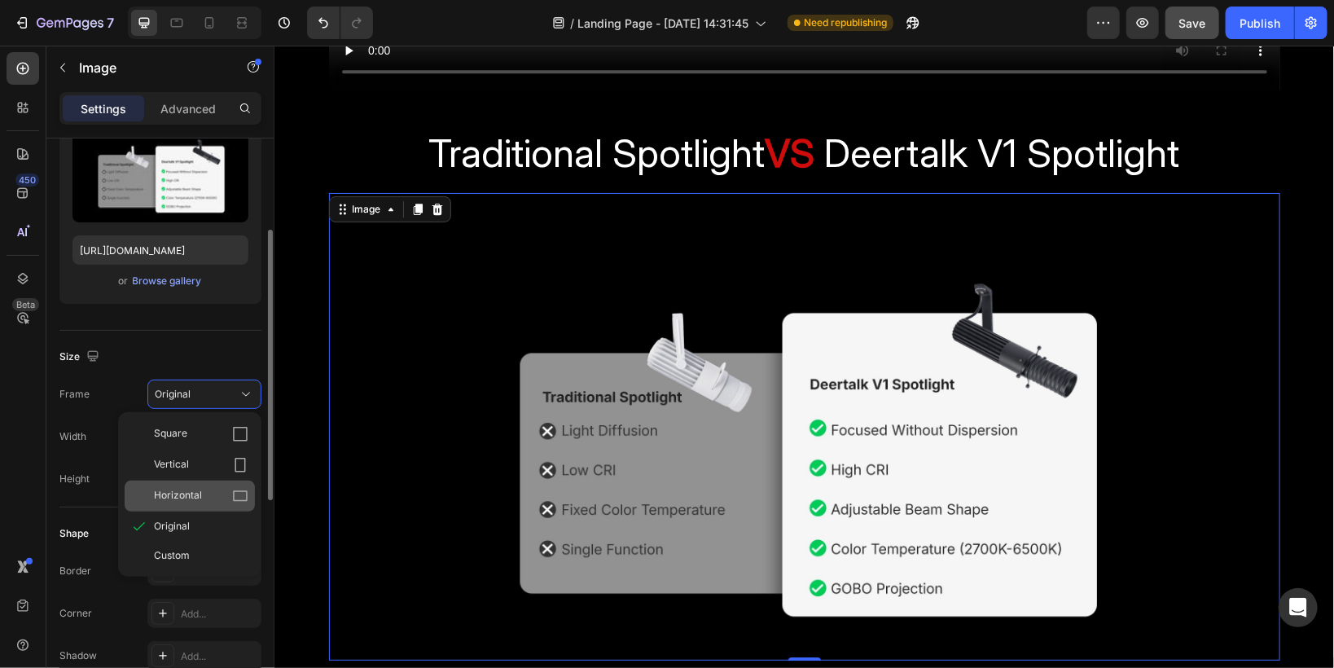
click at [179, 485] on div "Horizontal" at bounding box center [190, 495] width 130 height 31
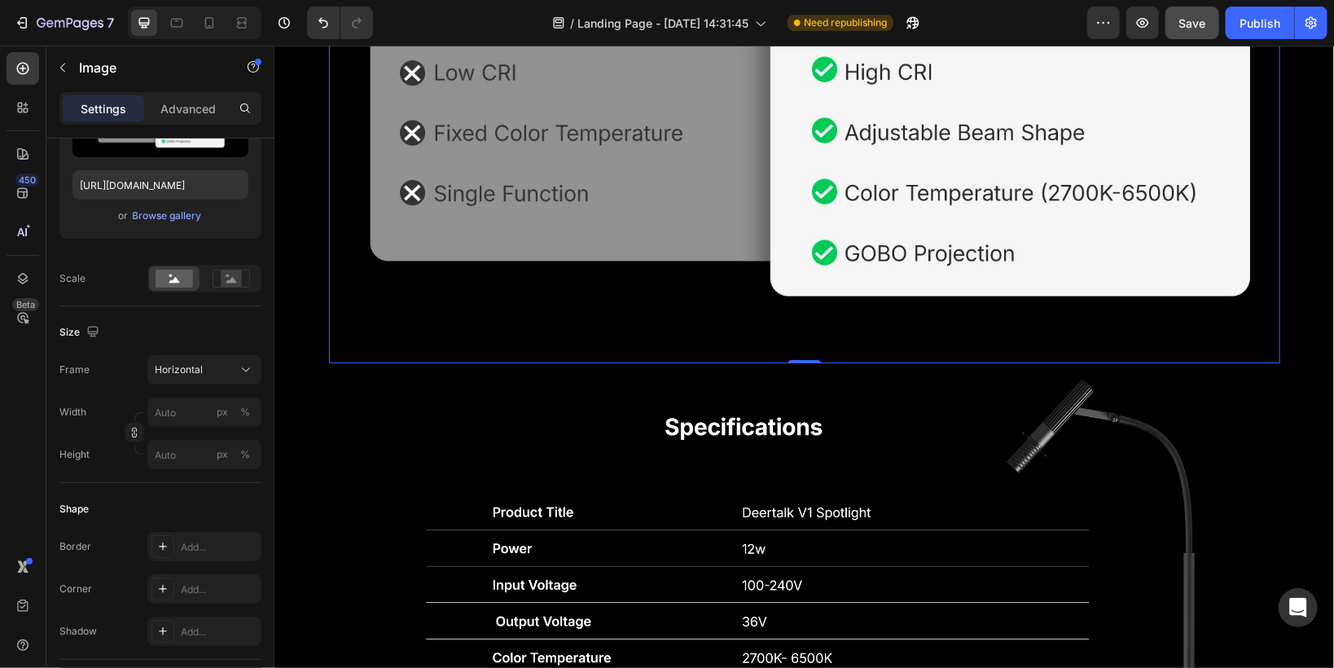
scroll to position [3377, 0]
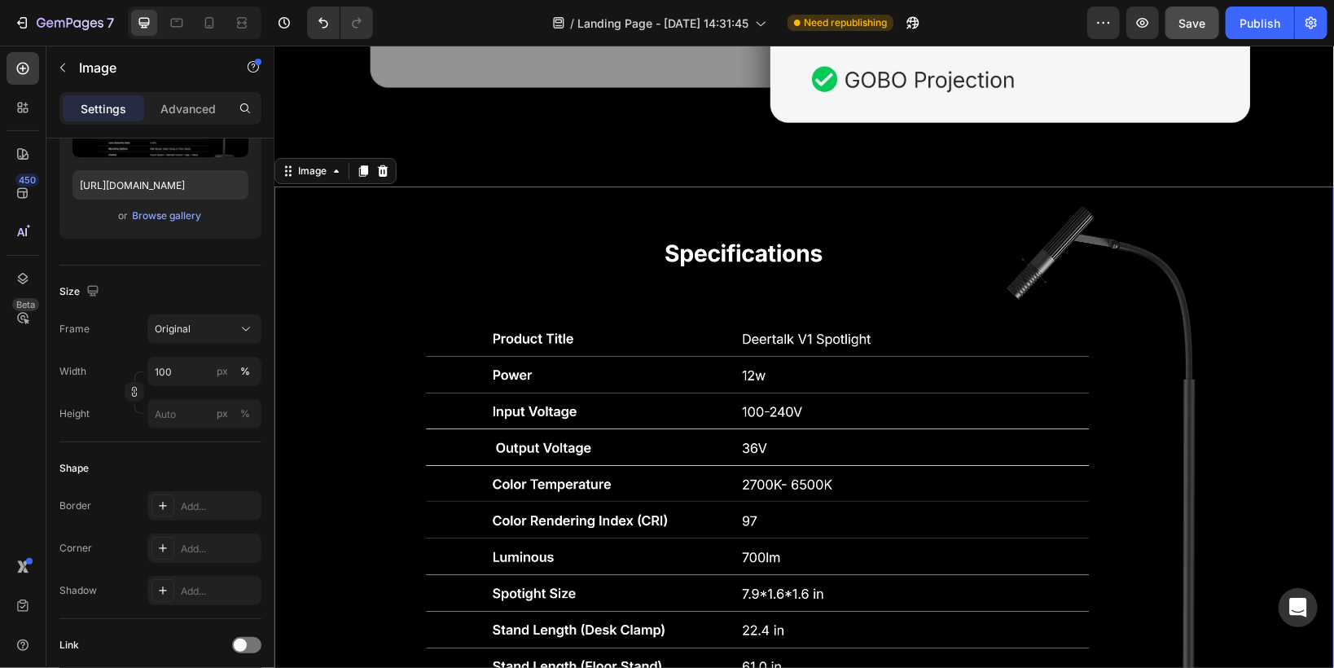
click at [471, 271] on img at bounding box center [803, 553] width 1059 height 735
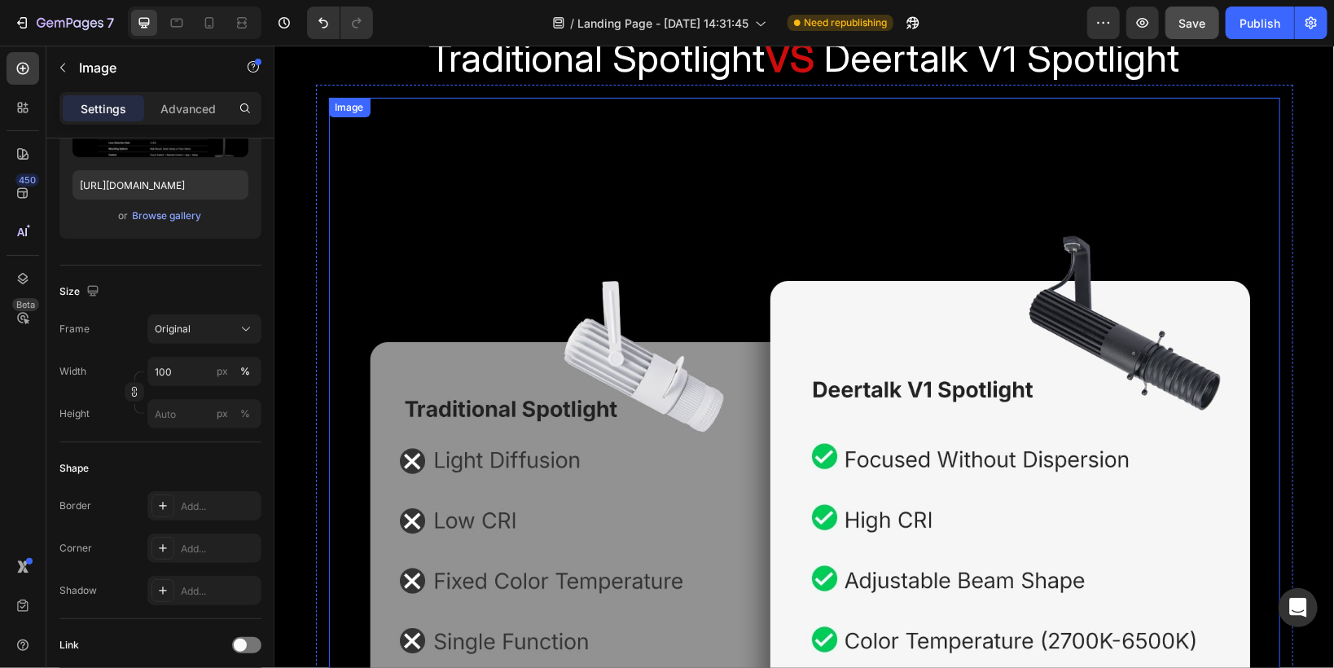
scroll to position [2726, 0]
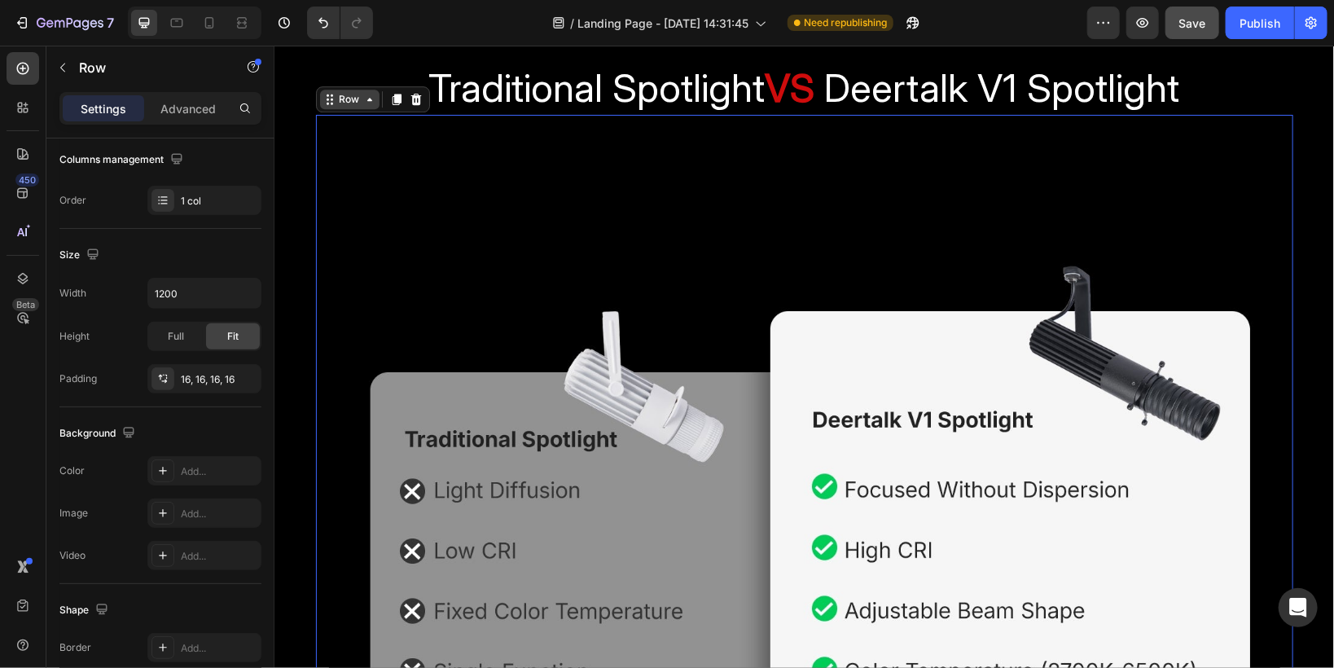
click at [326, 104] on div "Row" at bounding box center [348, 99] width 59 height 20
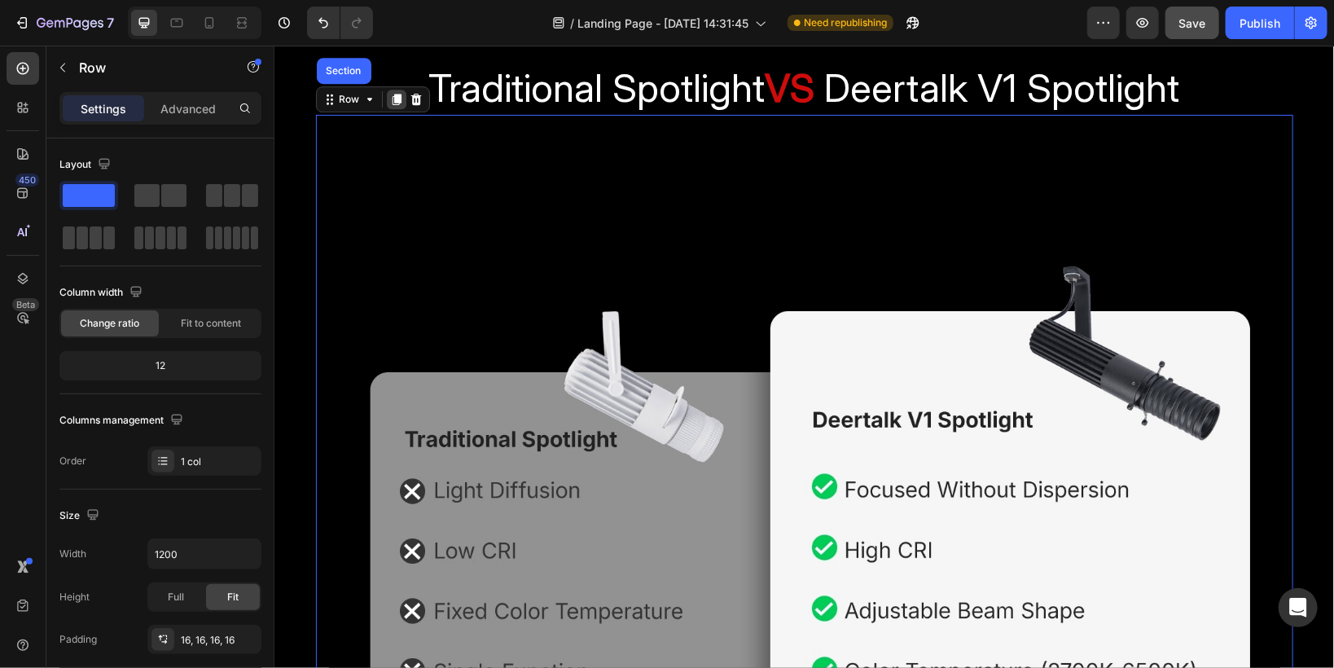
click at [391, 99] on icon at bounding box center [395, 98] width 9 height 11
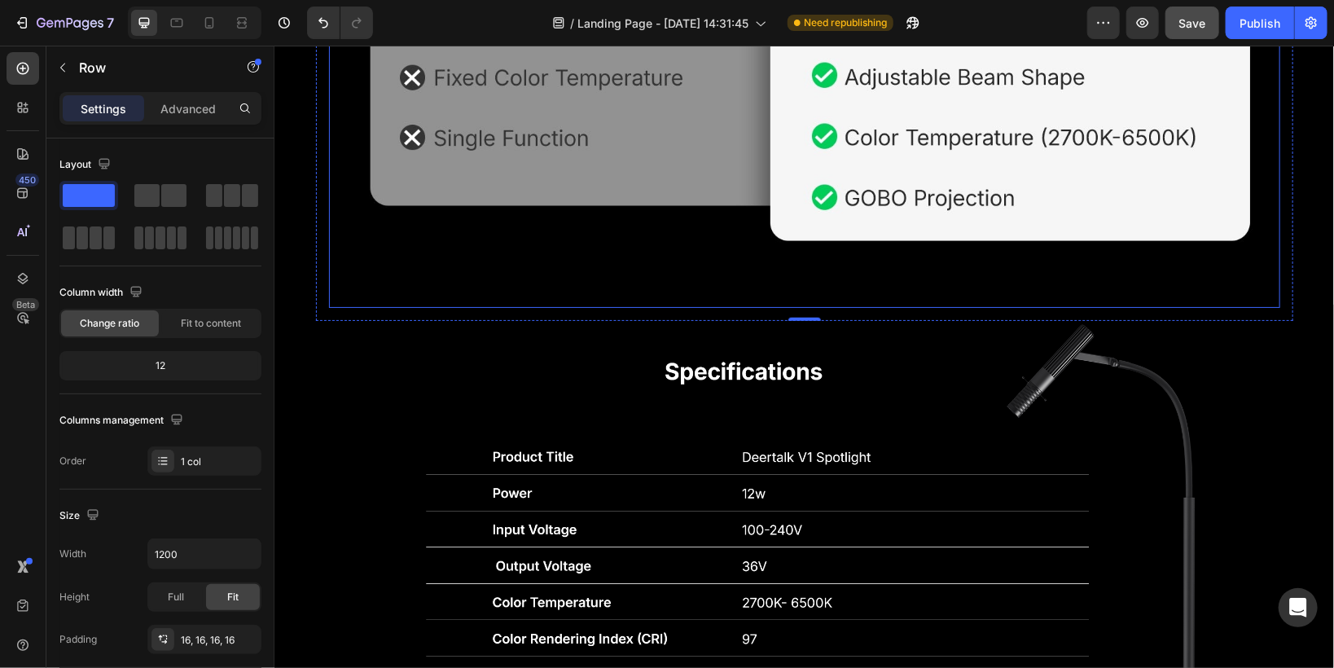
scroll to position [4129, 0]
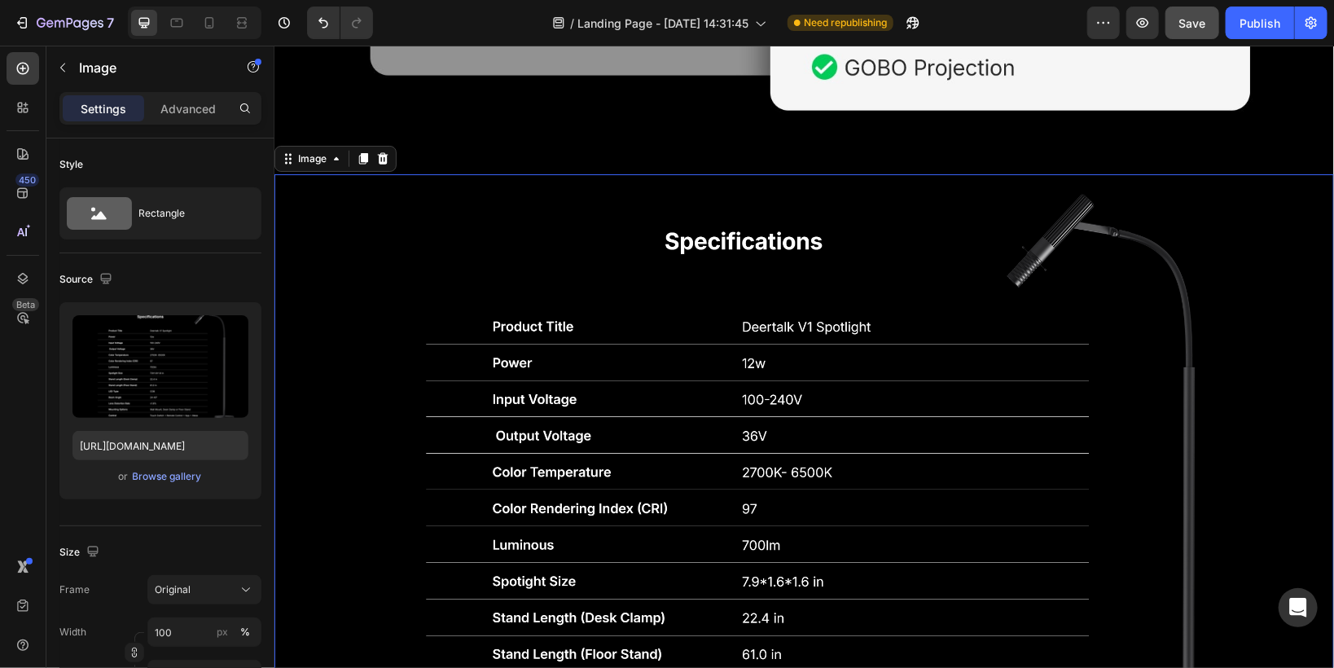
click at [412, 244] on img at bounding box center [803, 540] width 1059 height 735
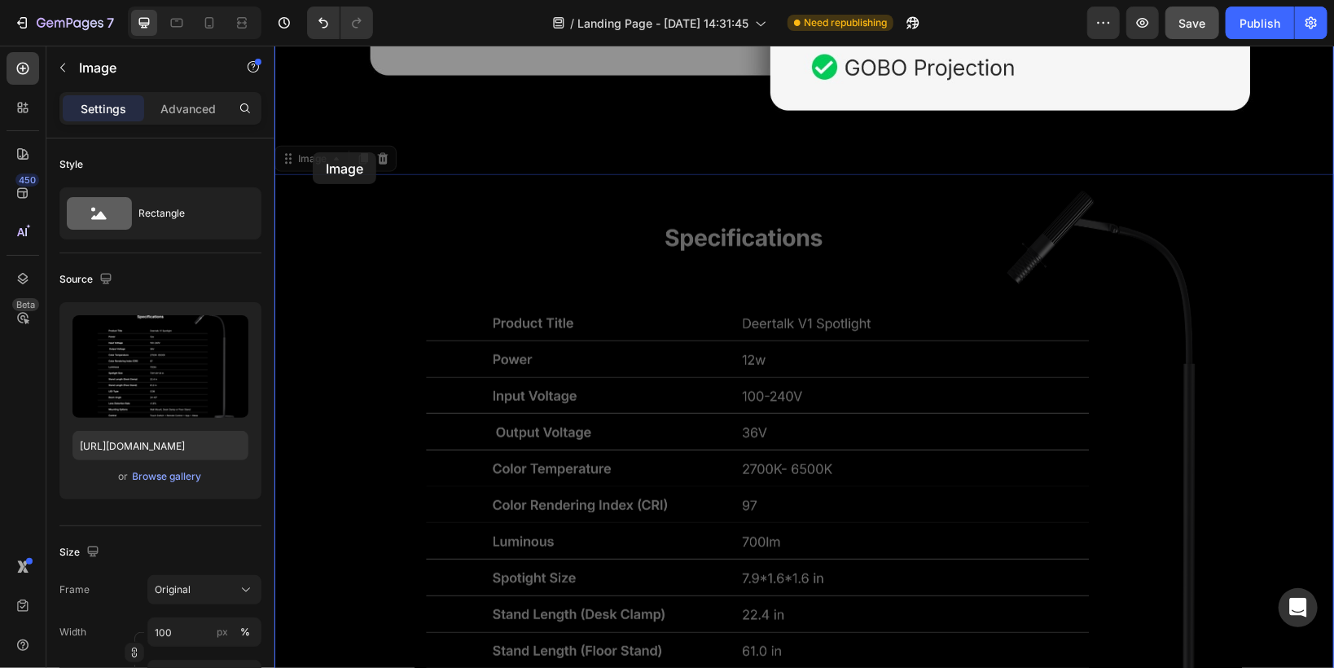
drag, startPoint x: 291, startPoint y: 161, endPoint x: 312, endPoint y: 151, distance: 23.3
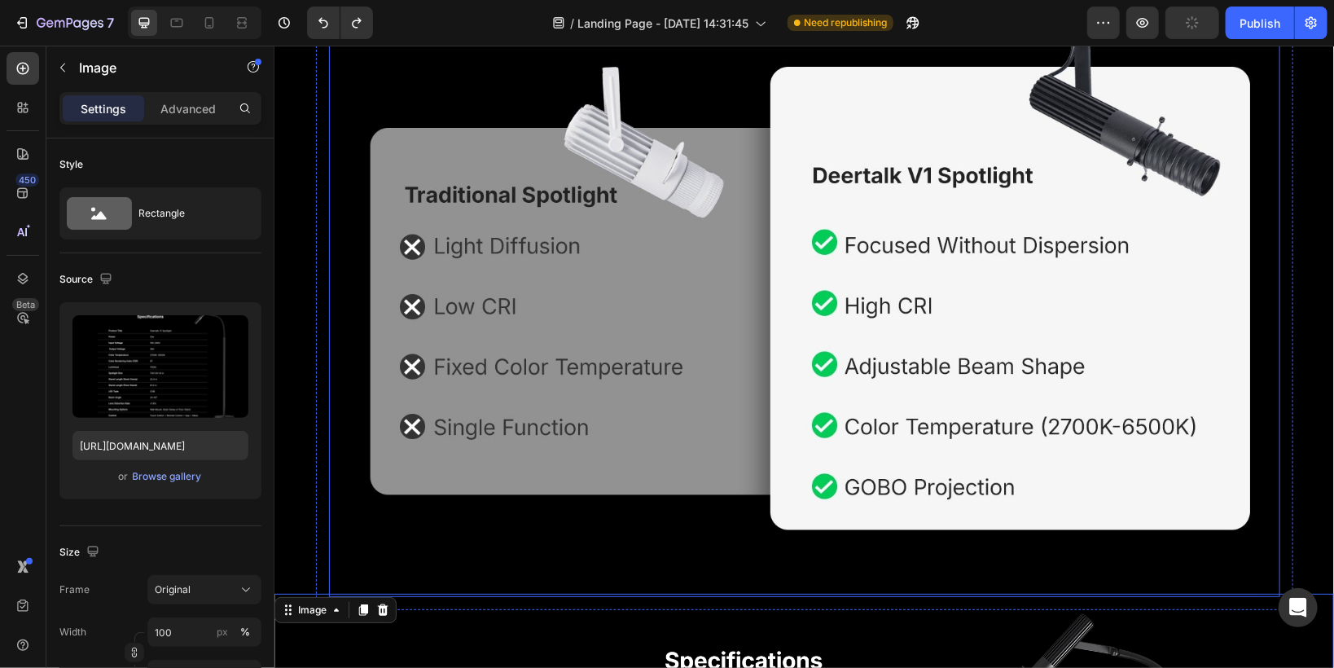
scroll to position [3807, 0]
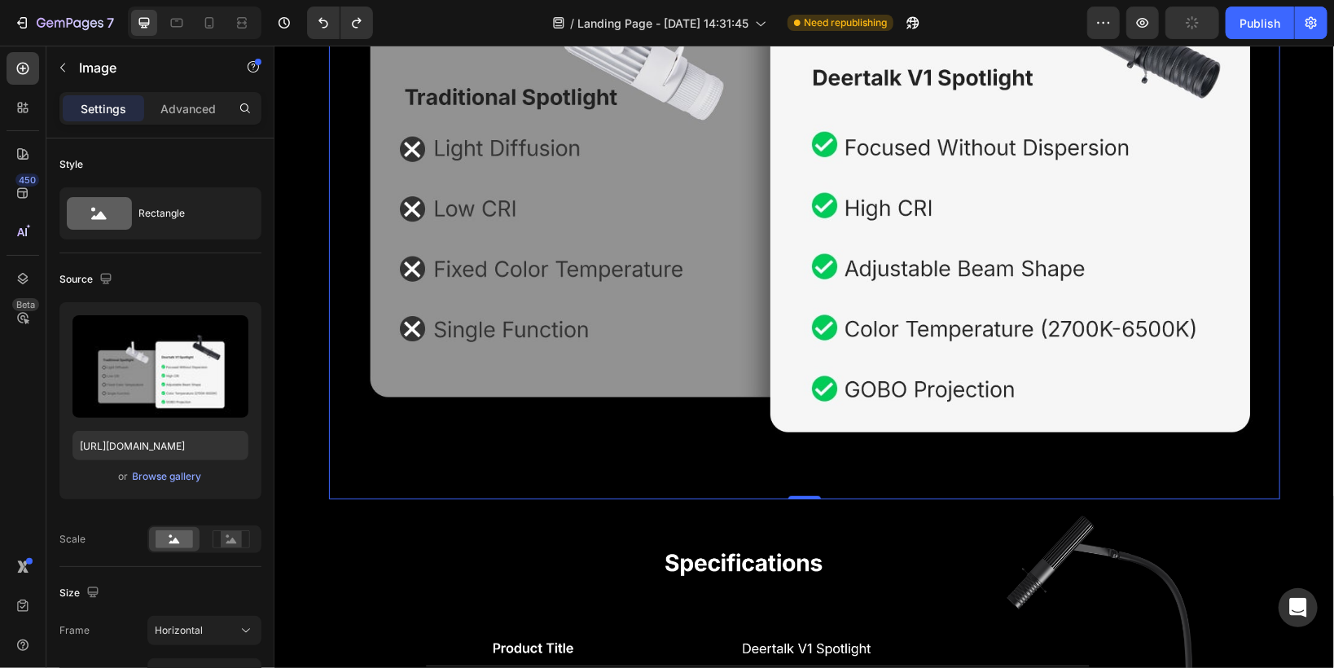
click at [502, 212] on img at bounding box center [803, 141] width 951 height 713
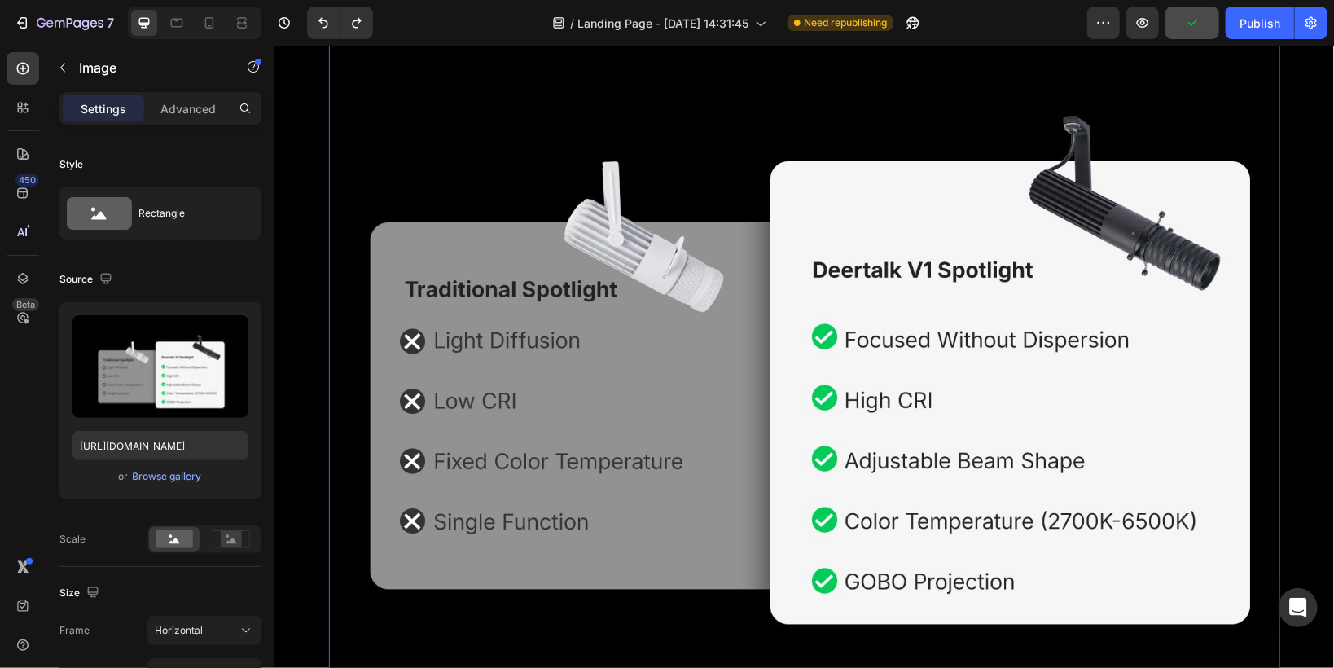
scroll to position [3481, 0]
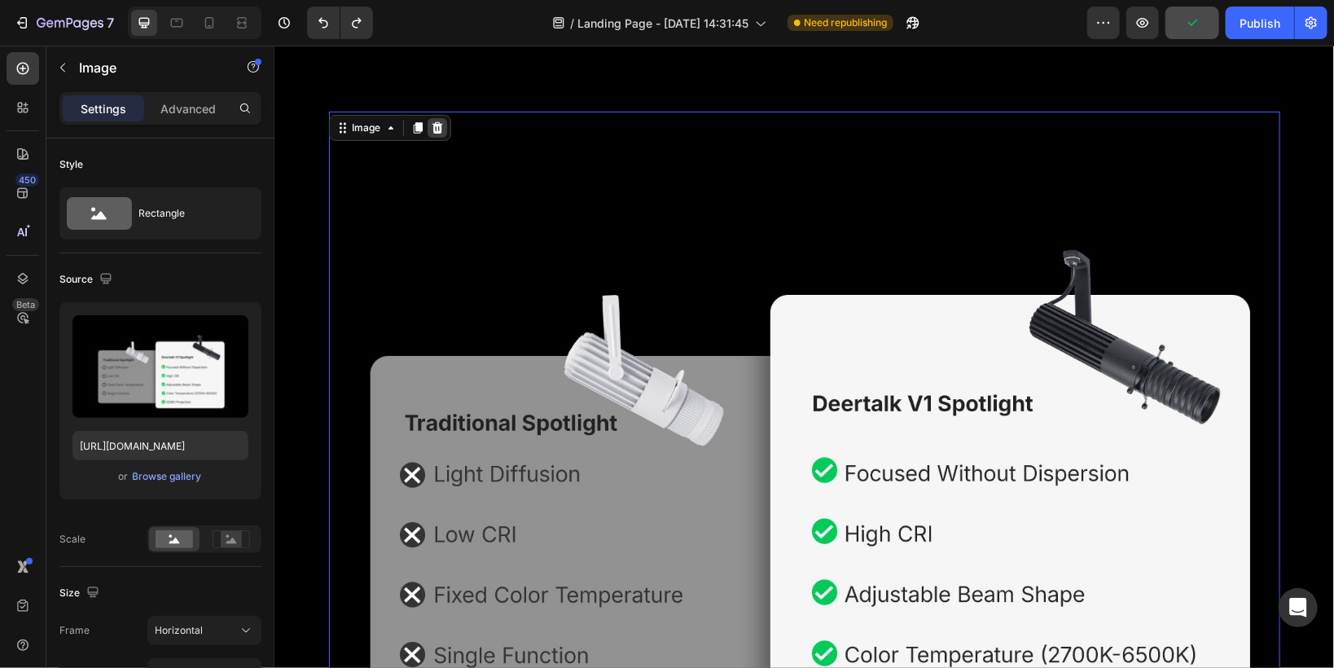
click at [432, 131] on icon at bounding box center [436, 126] width 11 height 11
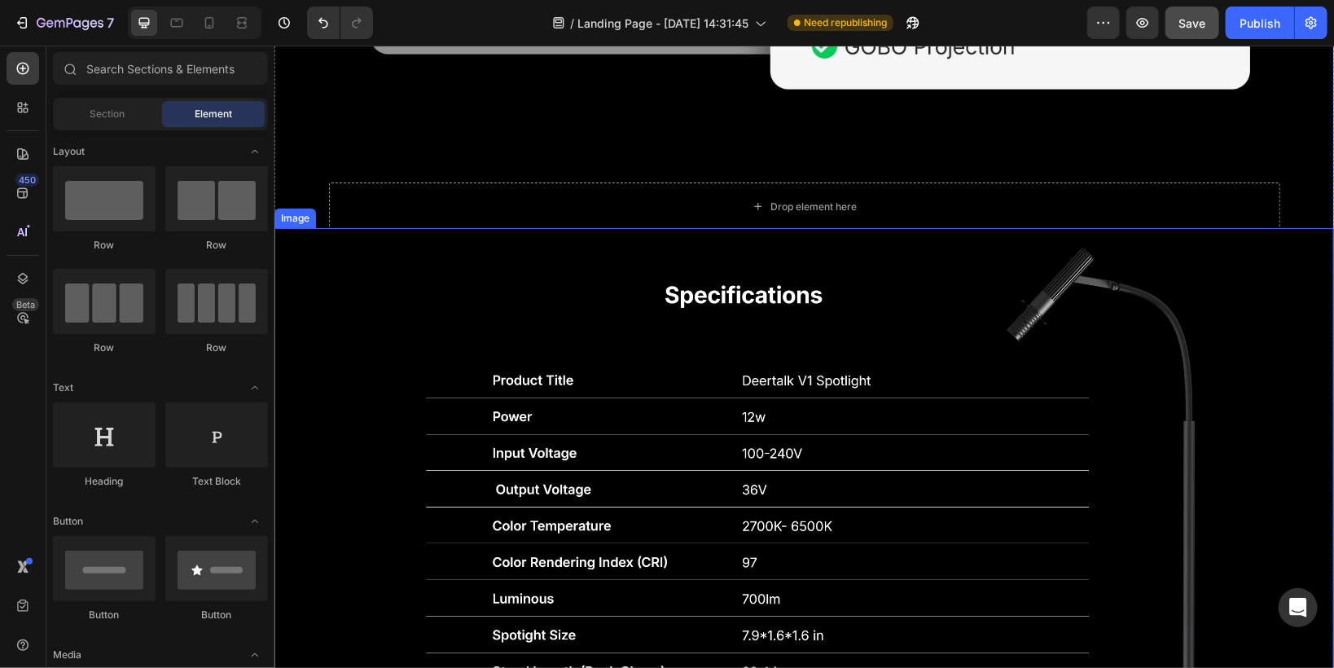
scroll to position [3416, 0]
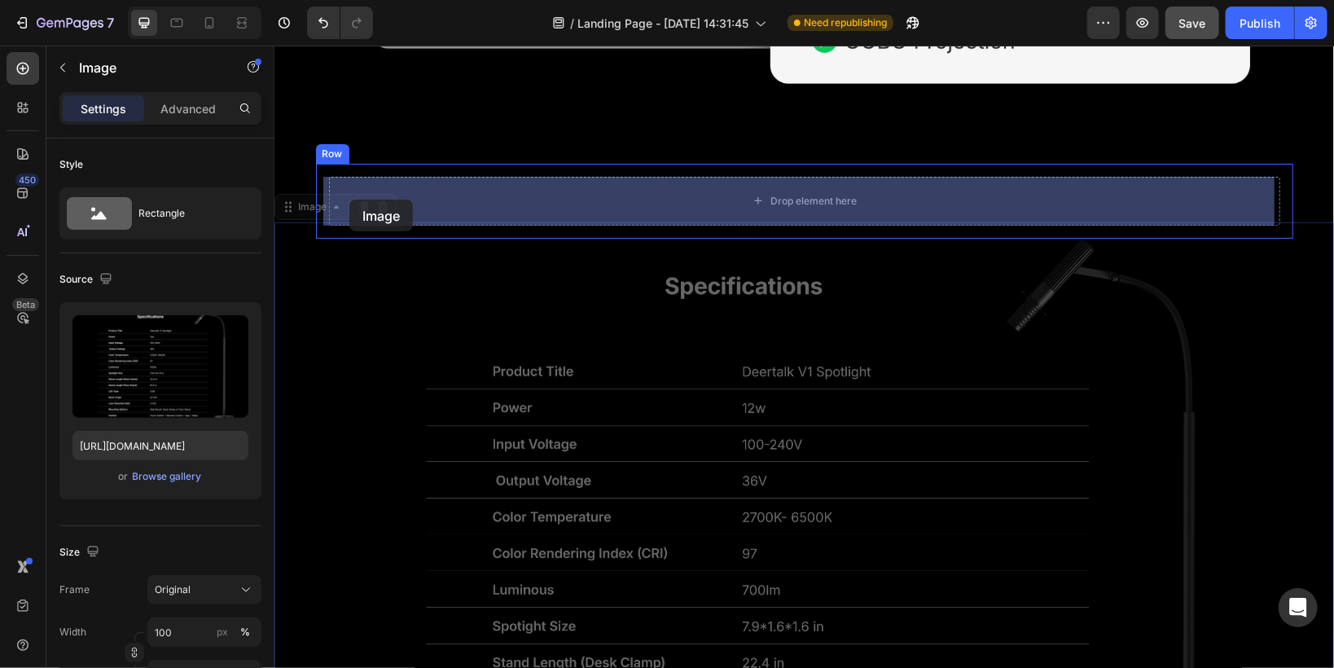
drag, startPoint x: 292, startPoint y: 213, endPoint x: 349, endPoint y: 199, distance: 58.1
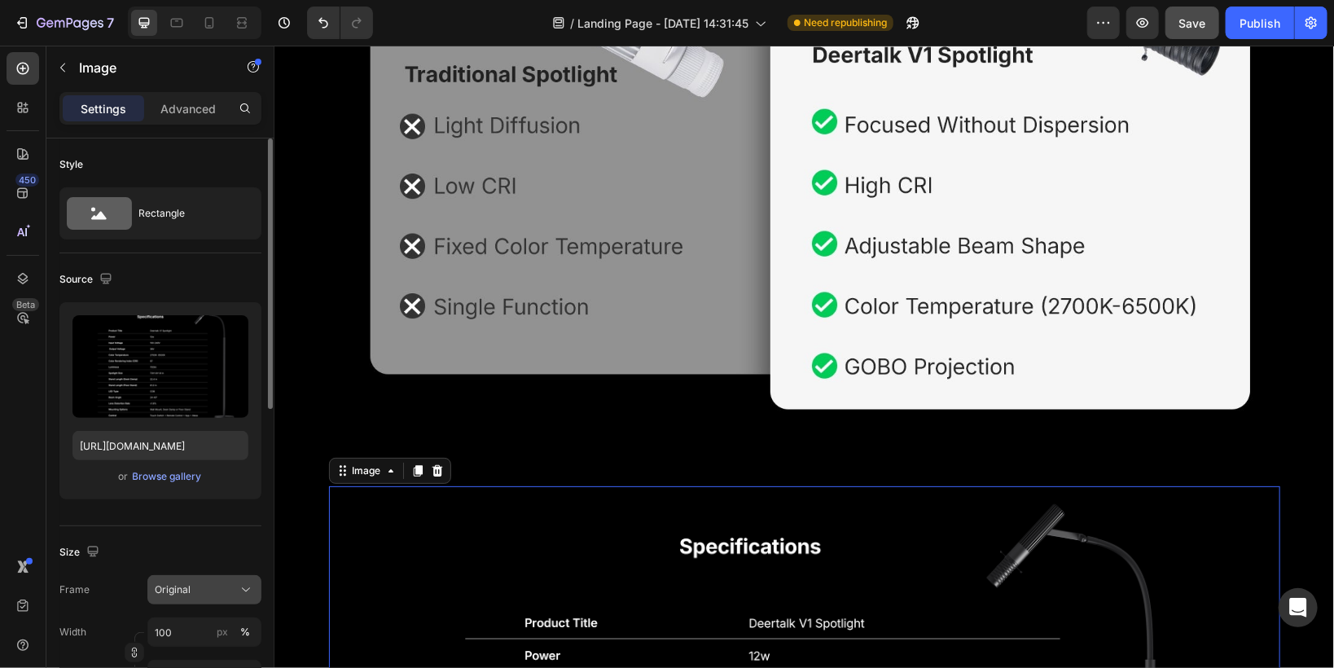
scroll to position [130, 0]
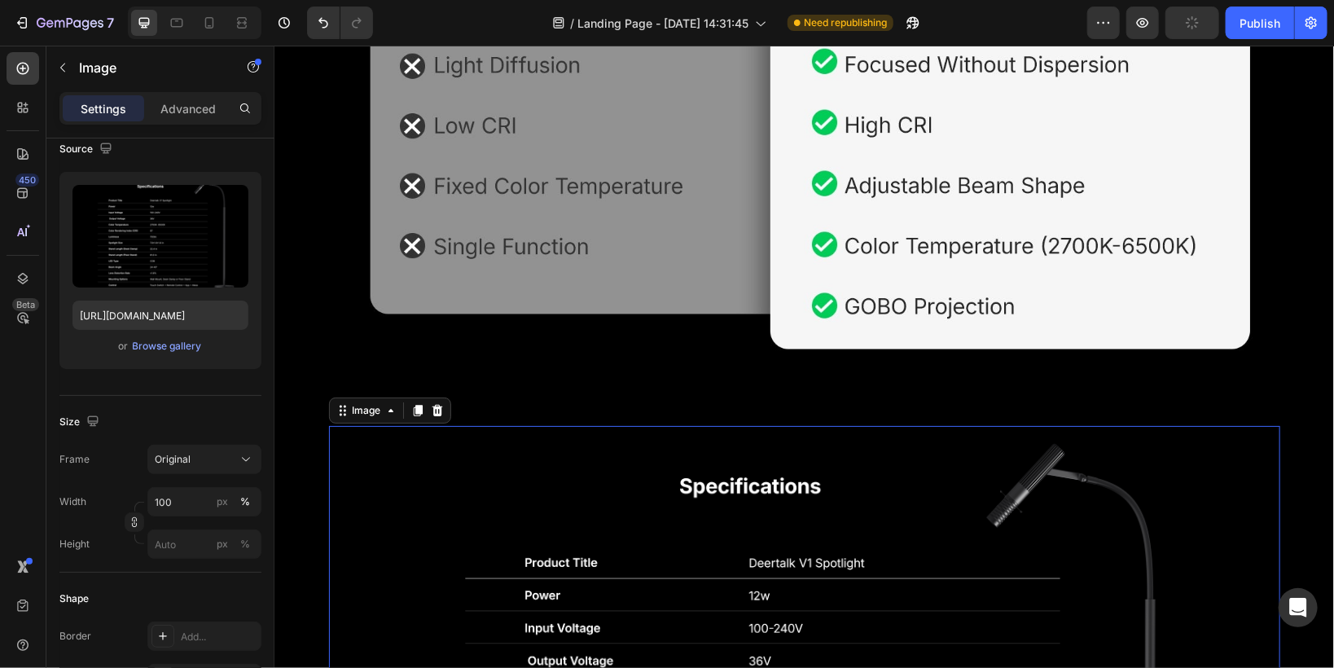
scroll to position [3351, 0]
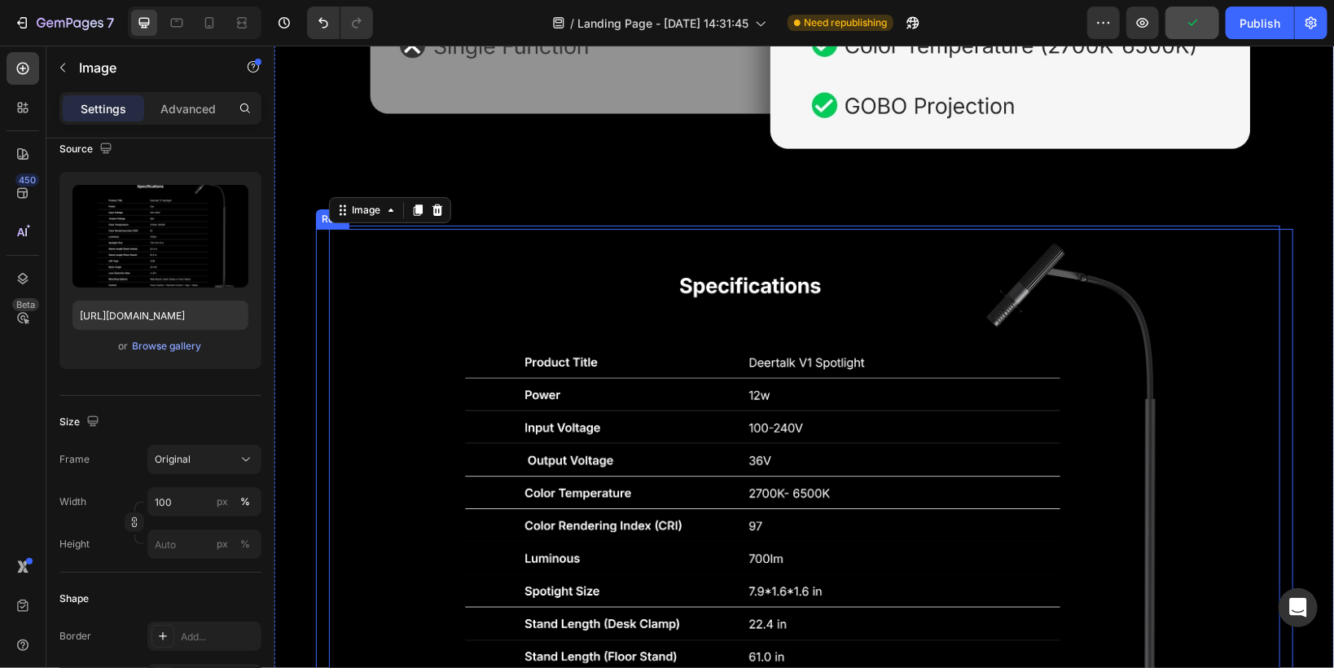
click at [315, 241] on div "Image 0 Row" at bounding box center [803, 562] width 977 height 669
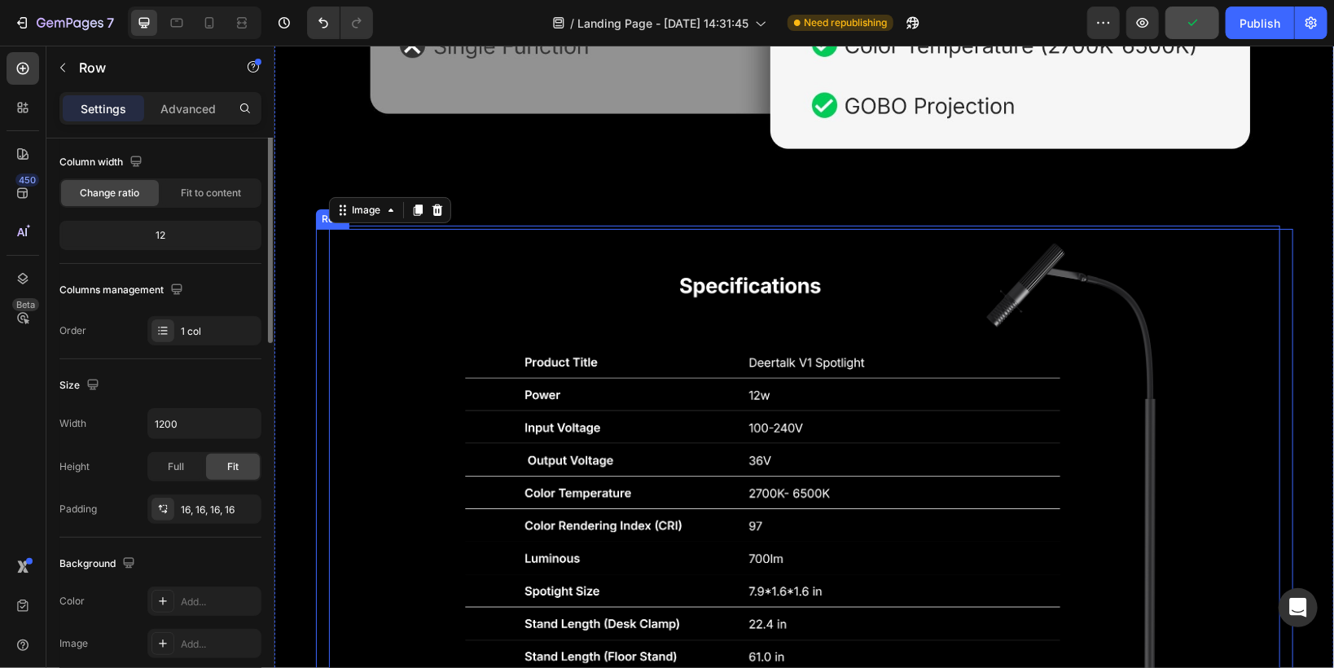
scroll to position [0, 0]
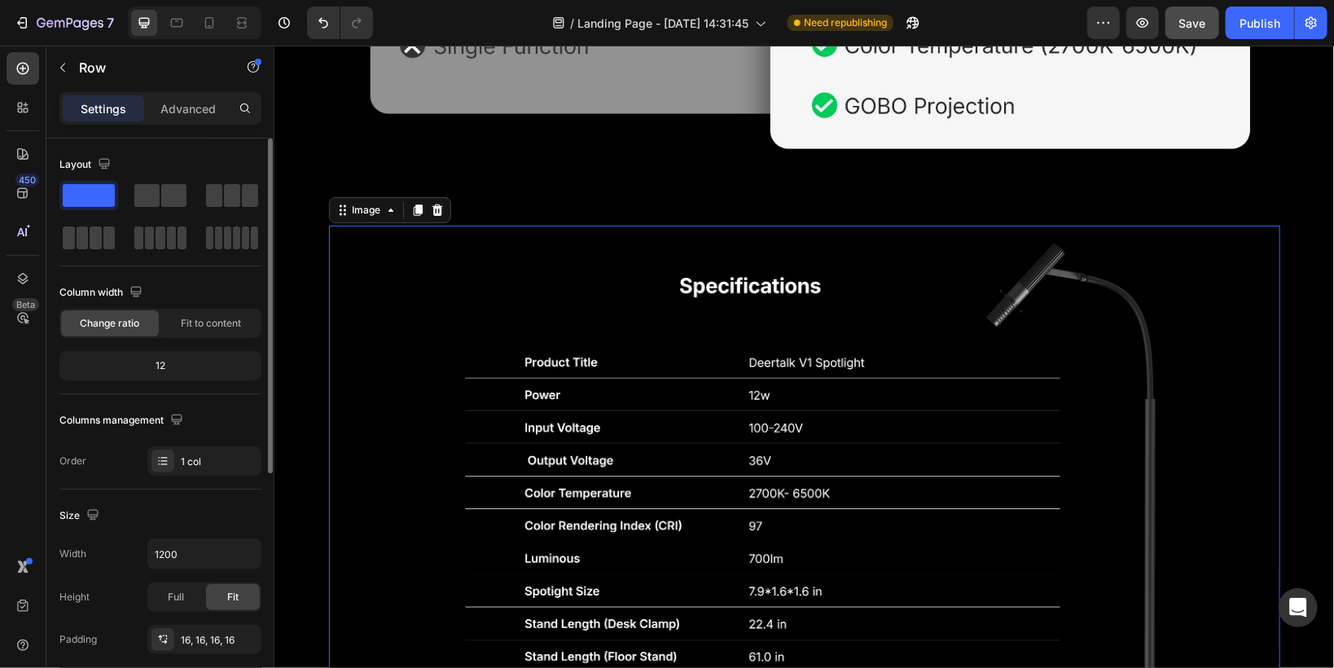
click at [456, 336] on img at bounding box center [803, 555] width 951 height 660
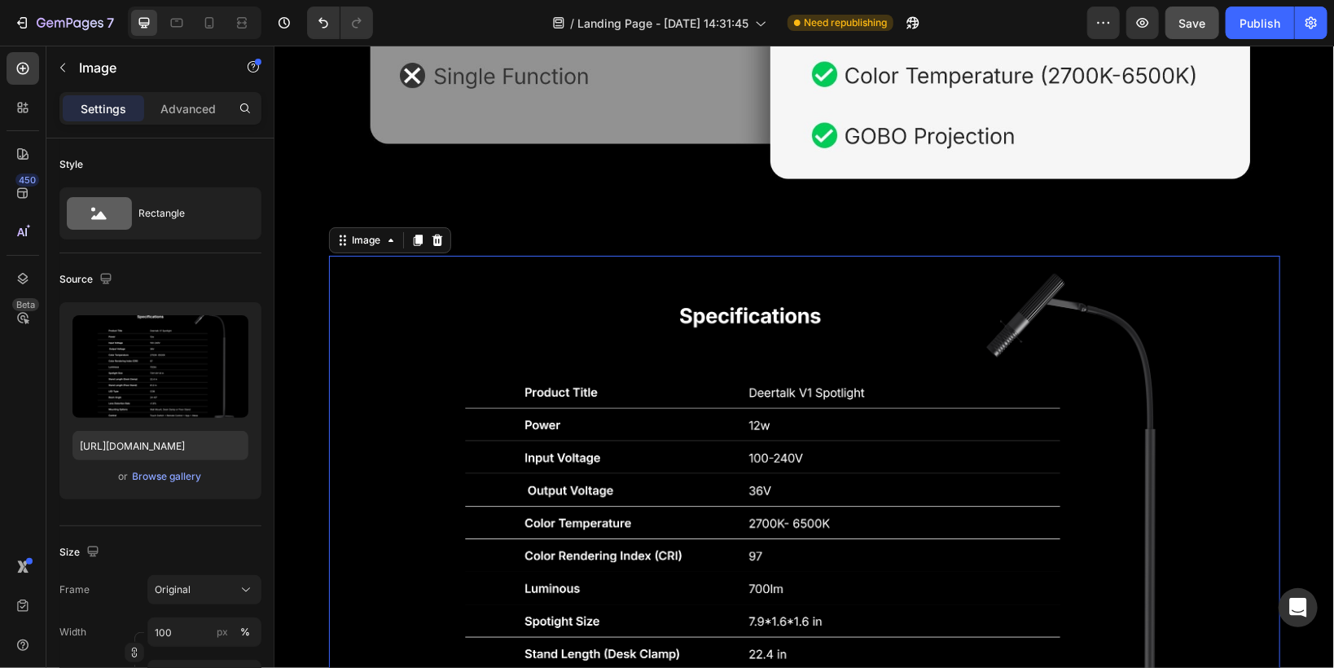
scroll to position [3286, 0]
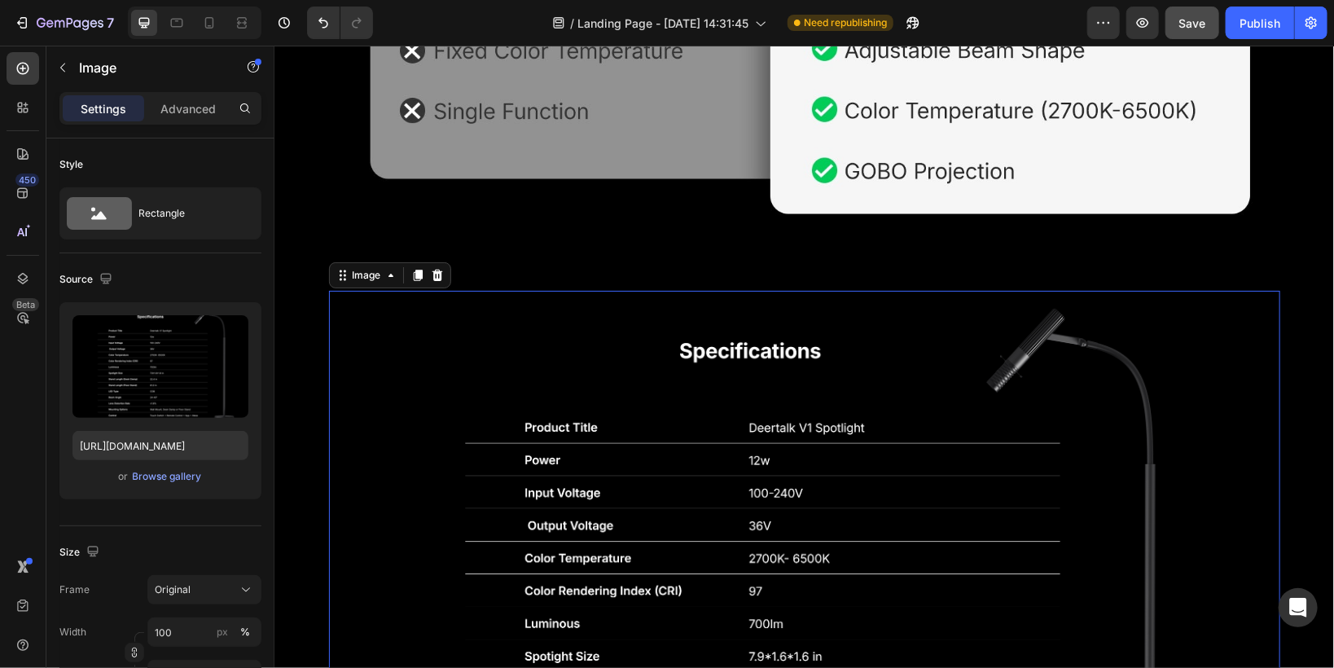
click at [617, 302] on img at bounding box center [803, 620] width 951 height 660
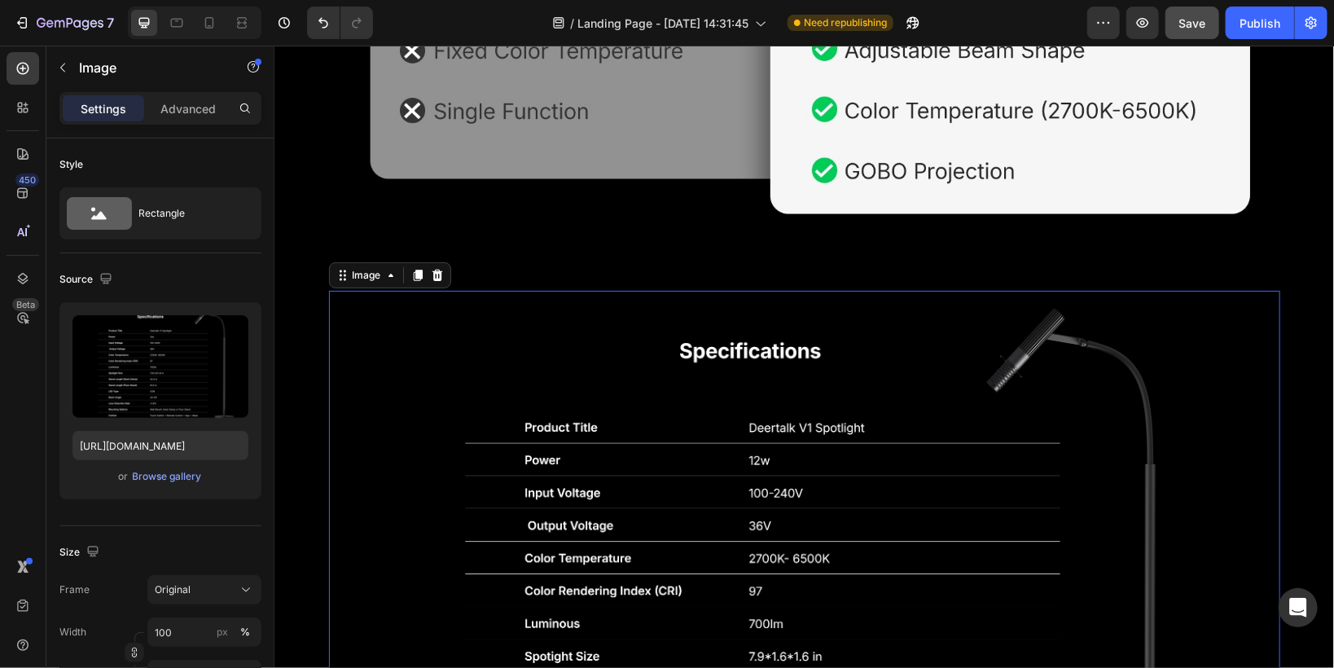
click at [503, 315] on img at bounding box center [803, 620] width 951 height 660
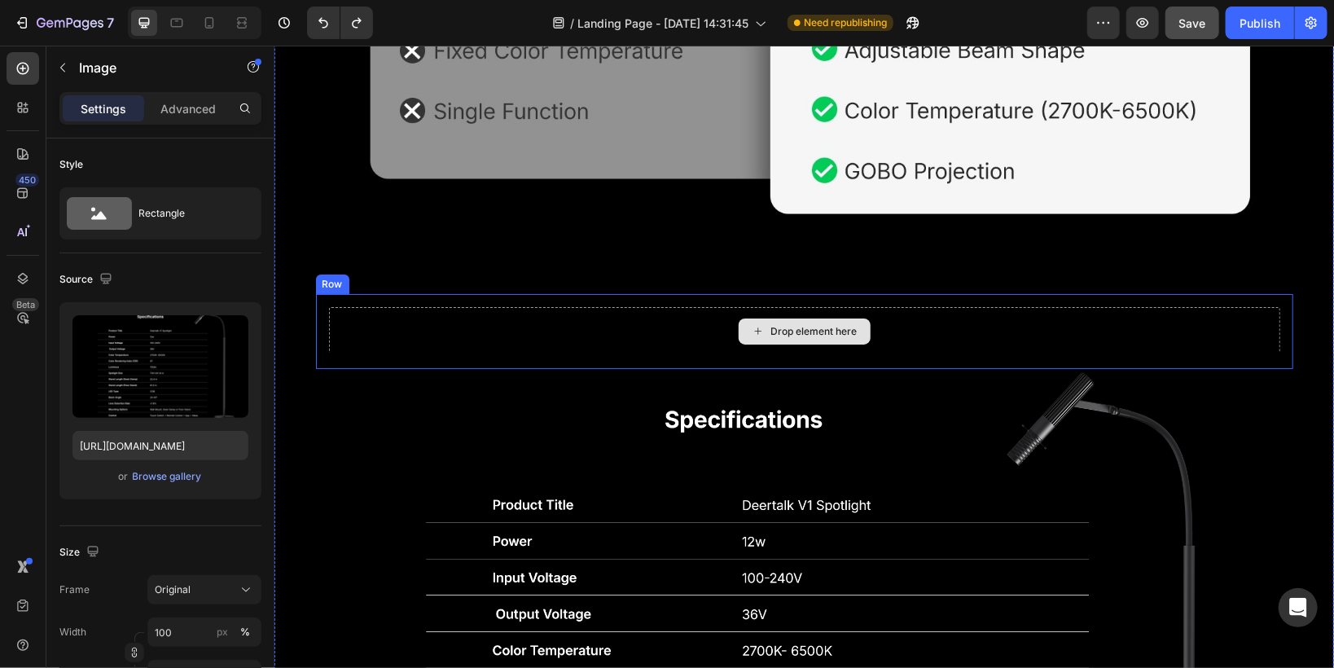
click at [760, 338] on div "Drop element here" at bounding box center [804, 331] width 132 height 26
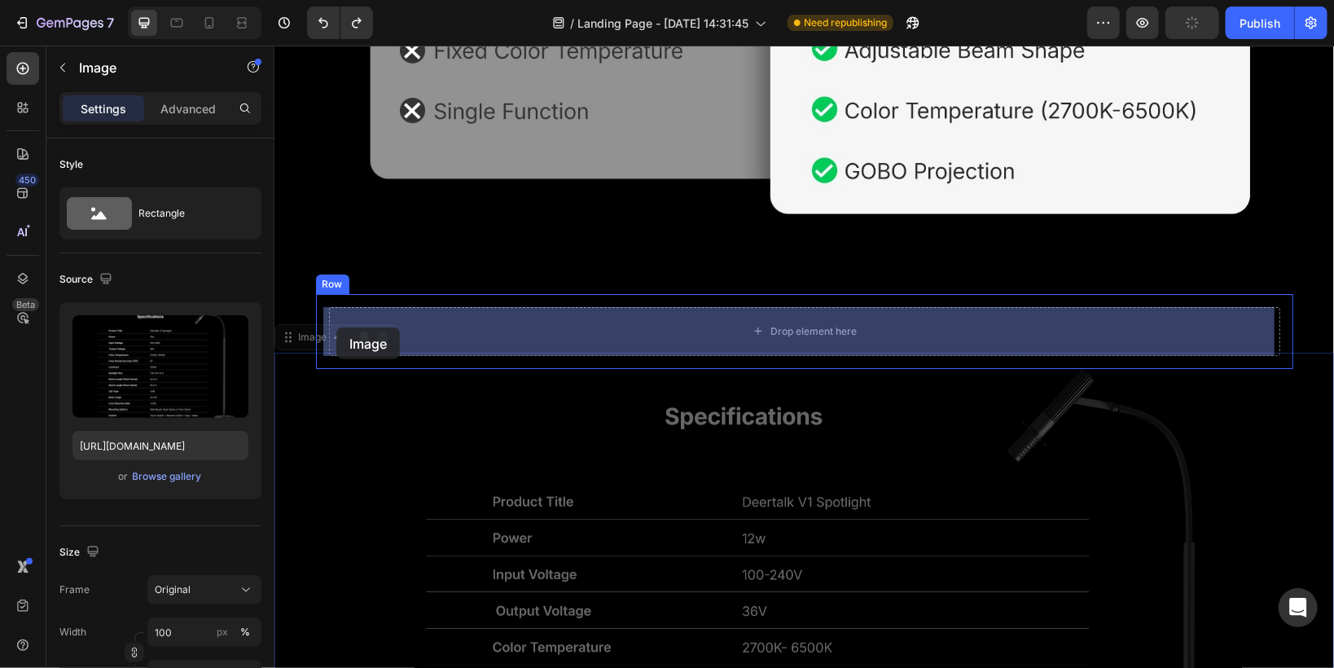
drag, startPoint x: 287, startPoint y: 338, endPoint x: 336, endPoint y: 327, distance: 50.2
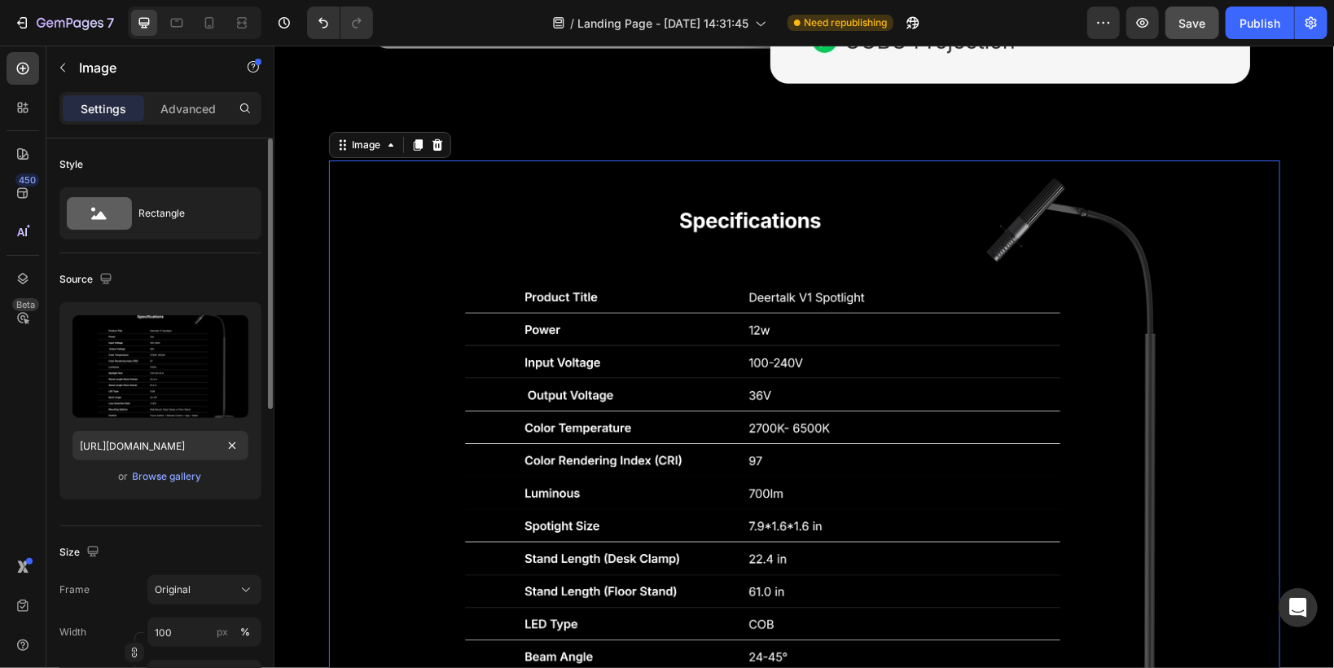
scroll to position [65, 0]
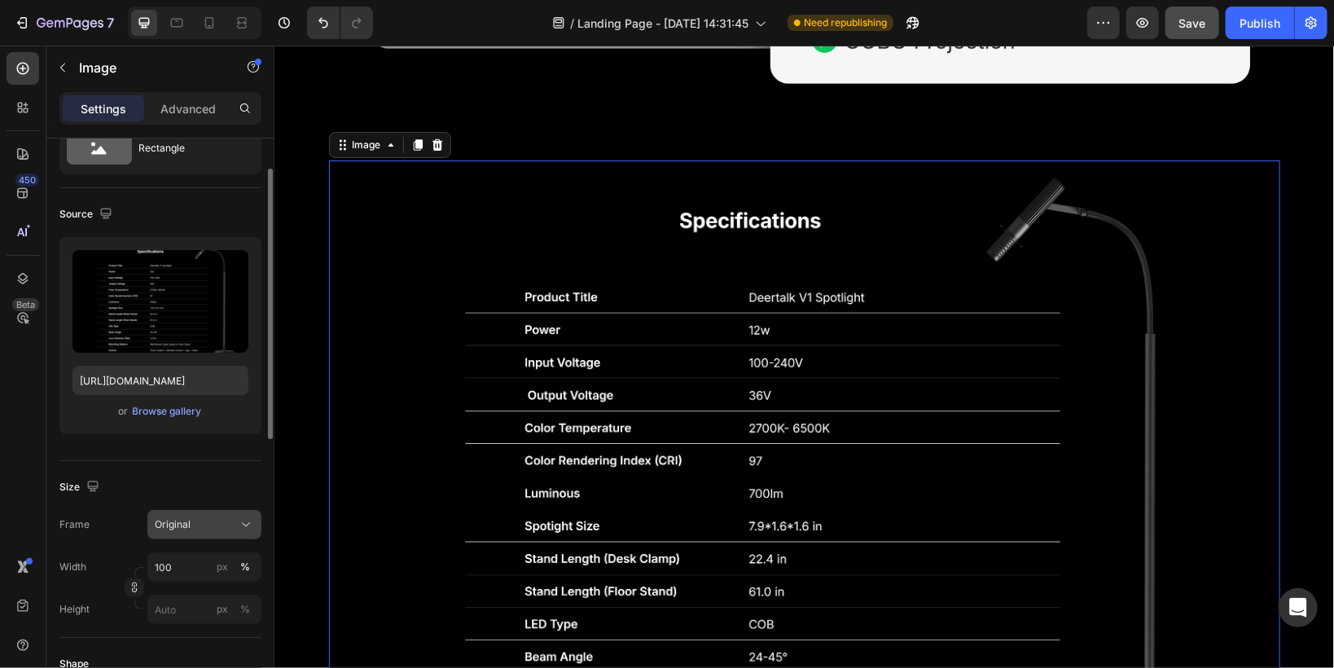
click at [168, 521] on span "Original" at bounding box center [173, 524] width 36 height 15
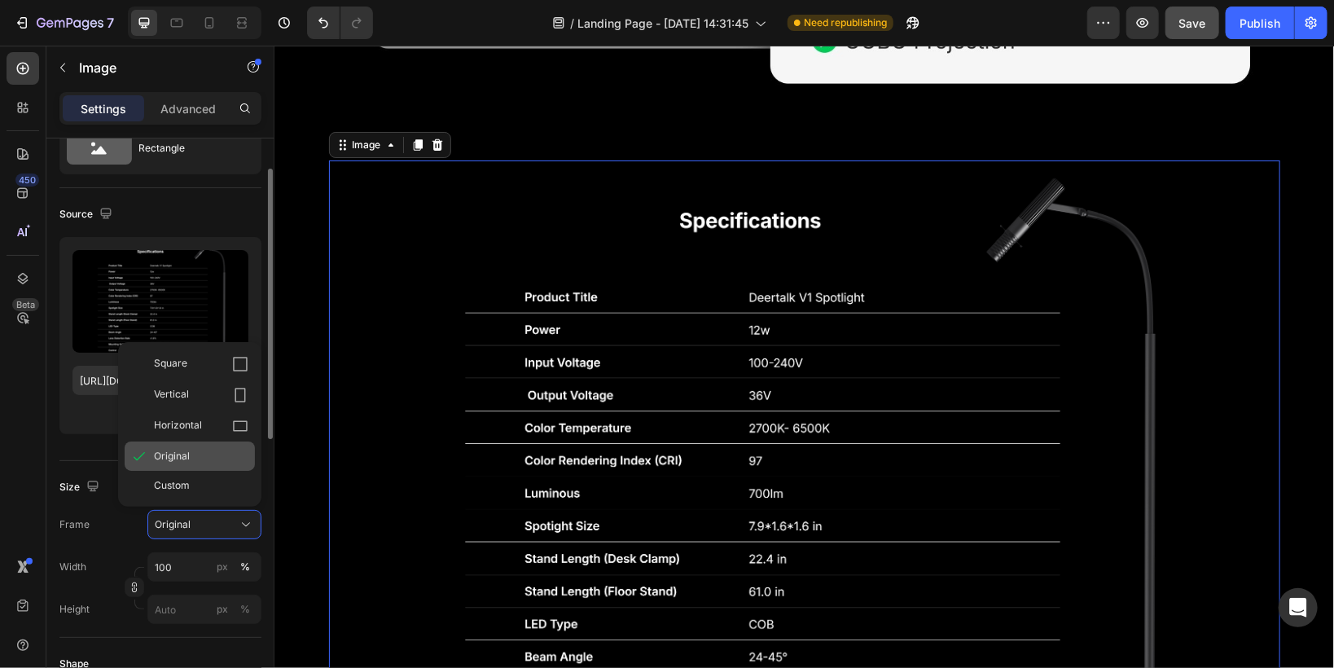
click at [151, 457] on span at bounding box center [139, 455] width 29 height 29
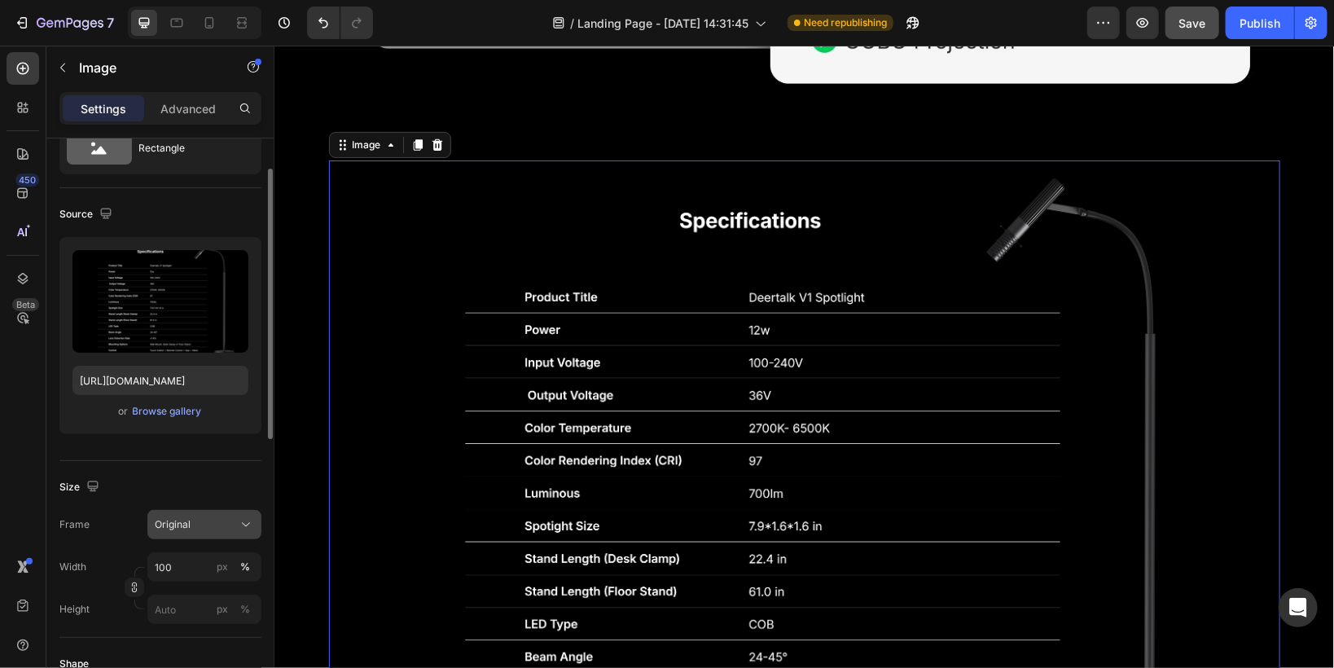
click at [173, 520] on span "Original" at bounding box center [173, 524] width 36 height 15
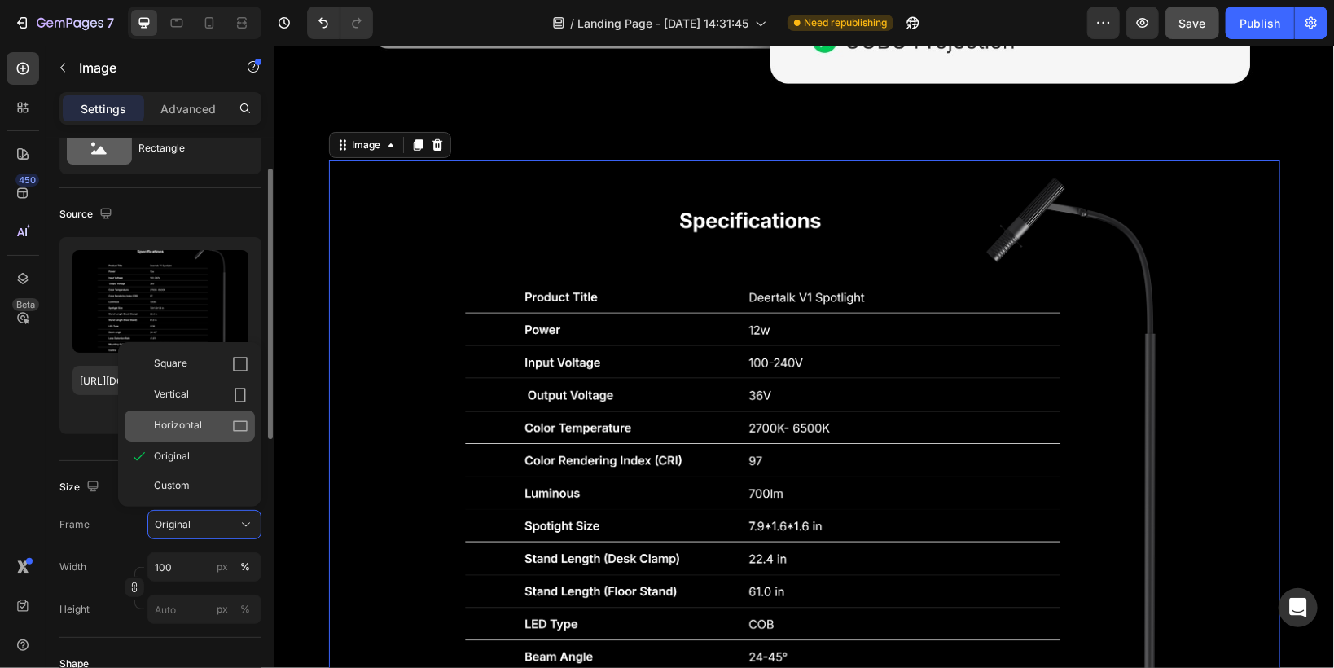
click at [168, 426] on span "Horizontal" at bounding box center [178, 426] width 48 height 16
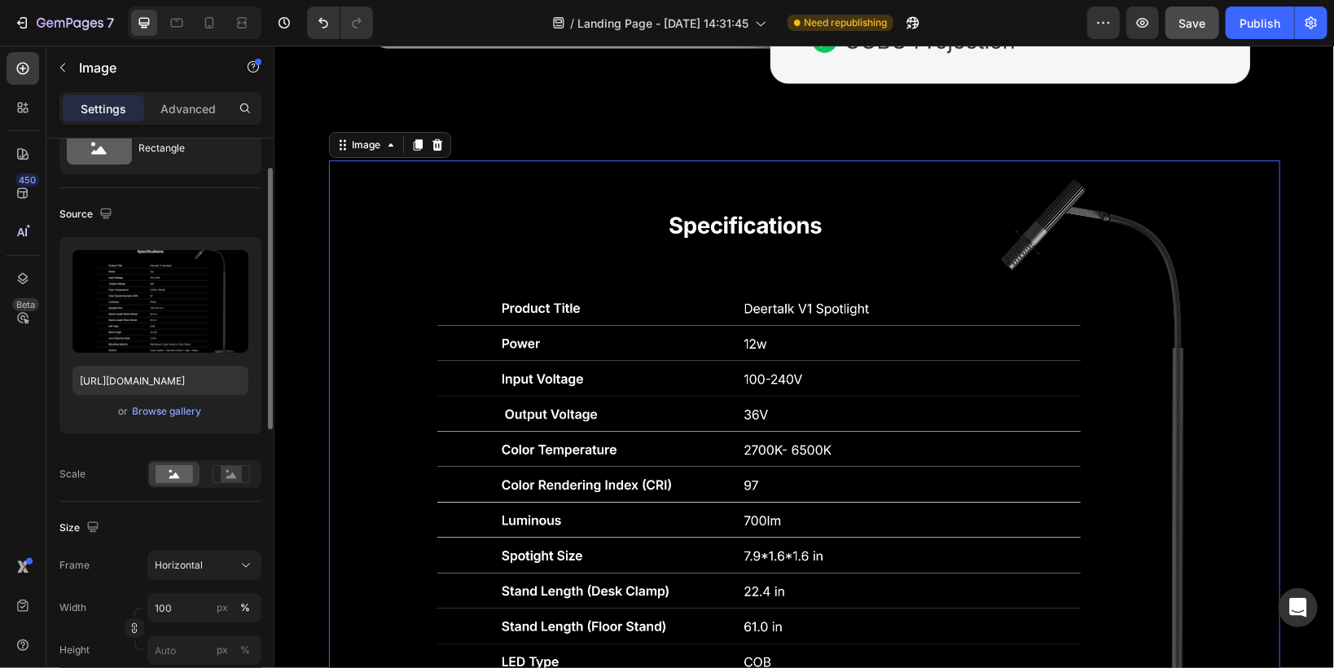
click at [445, 274] on img at bounding box center [803, 516] width 951 height 713
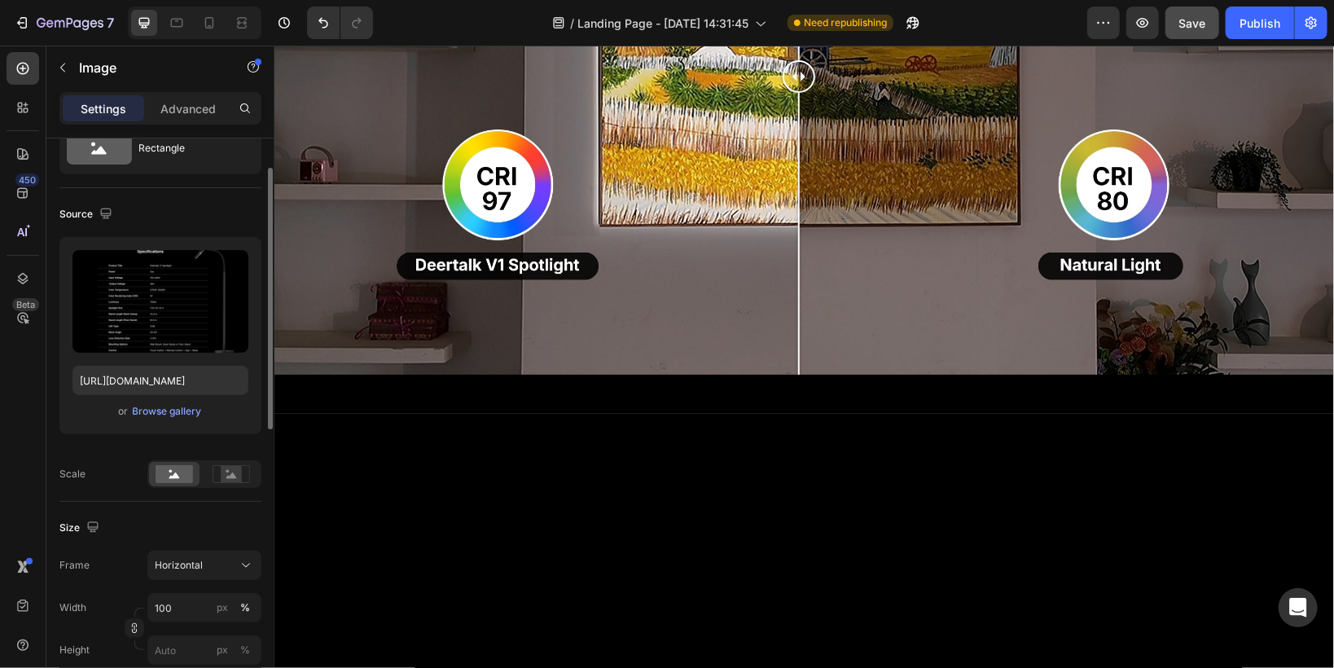
scroll to position [1527, 0]
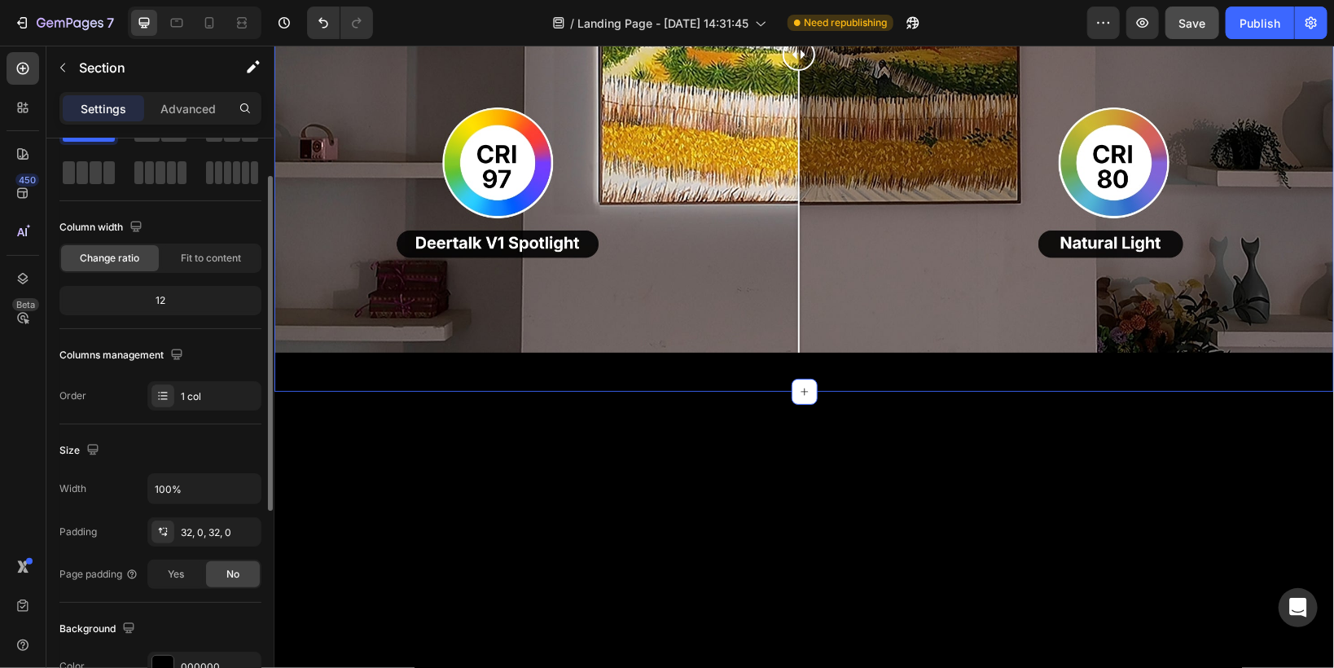
click at [359, 308] on div "Image Comparison Row Section 6 You can create reusable sections Create Theme Se…" at bounding box center [803, 60] width 1059 height 661
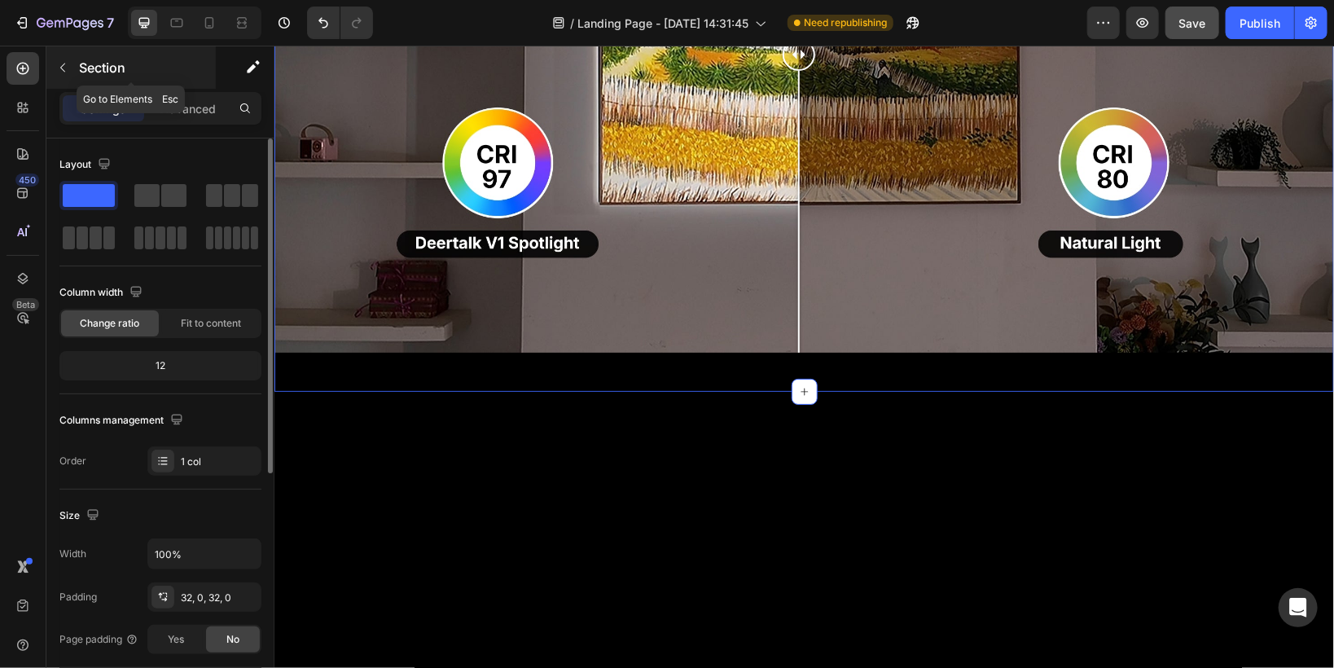
click at [59, 68] on icon "button" at bounding box center [62, 67] width 13 height 13
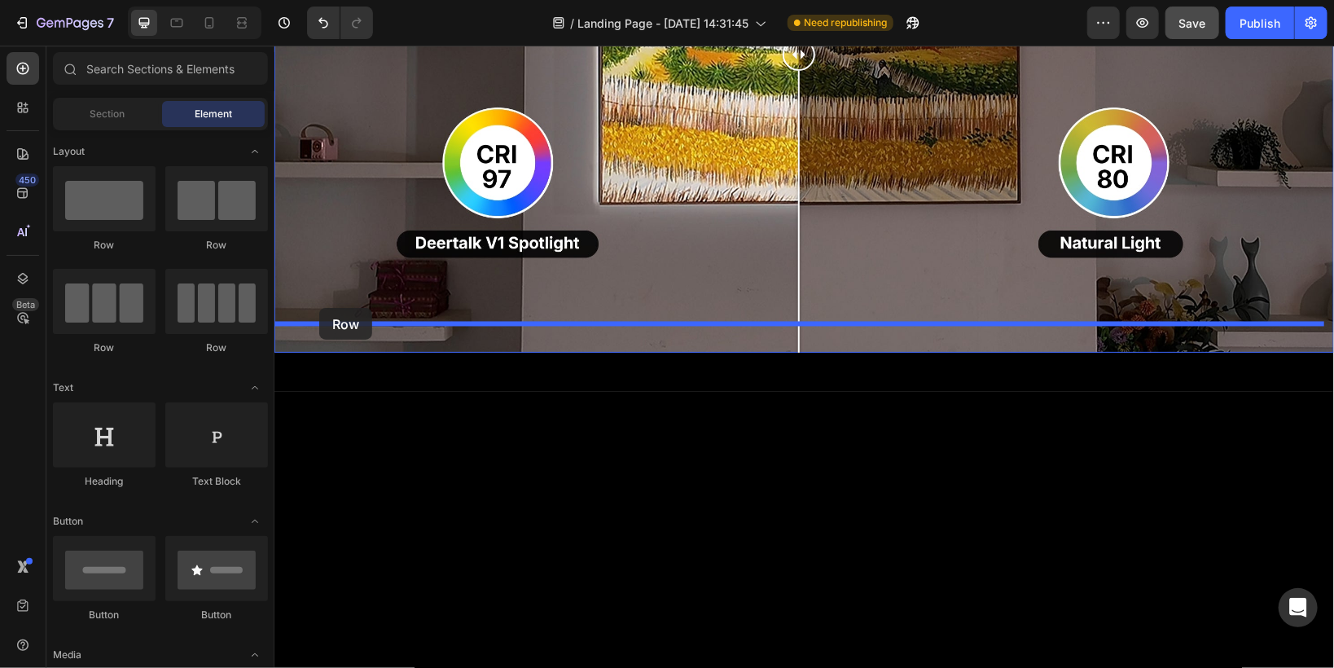
drag, startPoint x: 365, startPoint y: 252, endPoint x: 318, endPoint y: 307, distance: 72.3
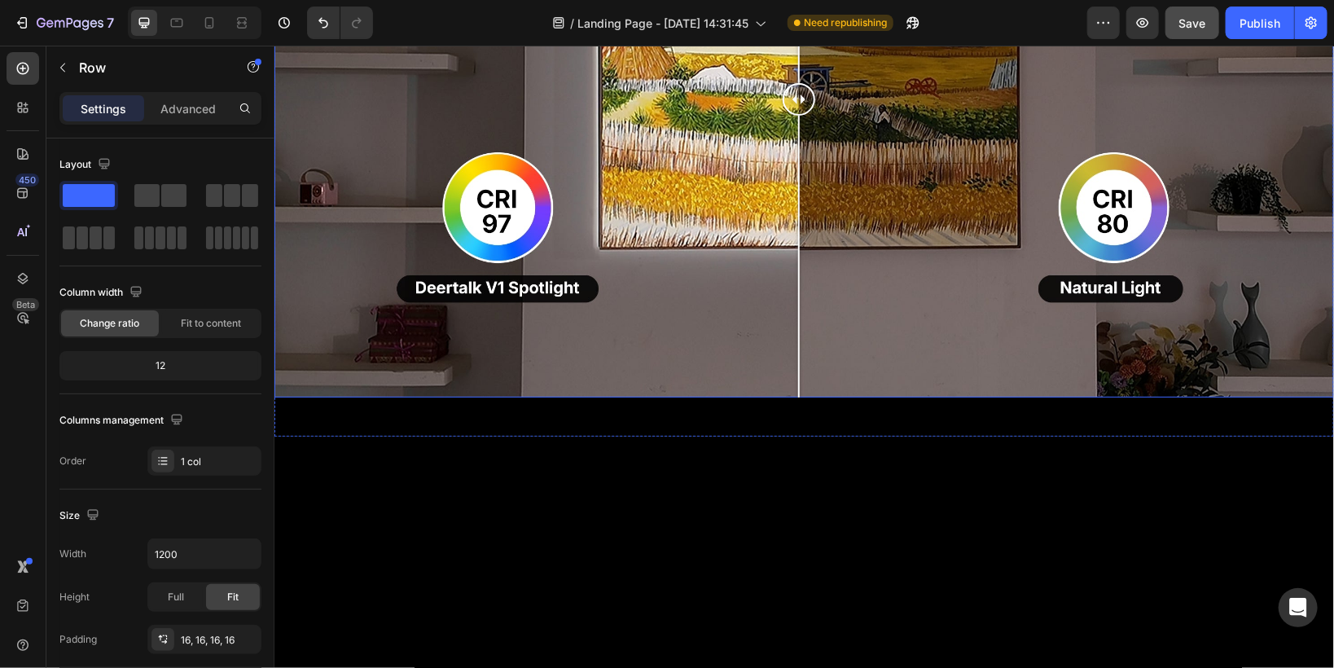
scroll to position [1592, 0]
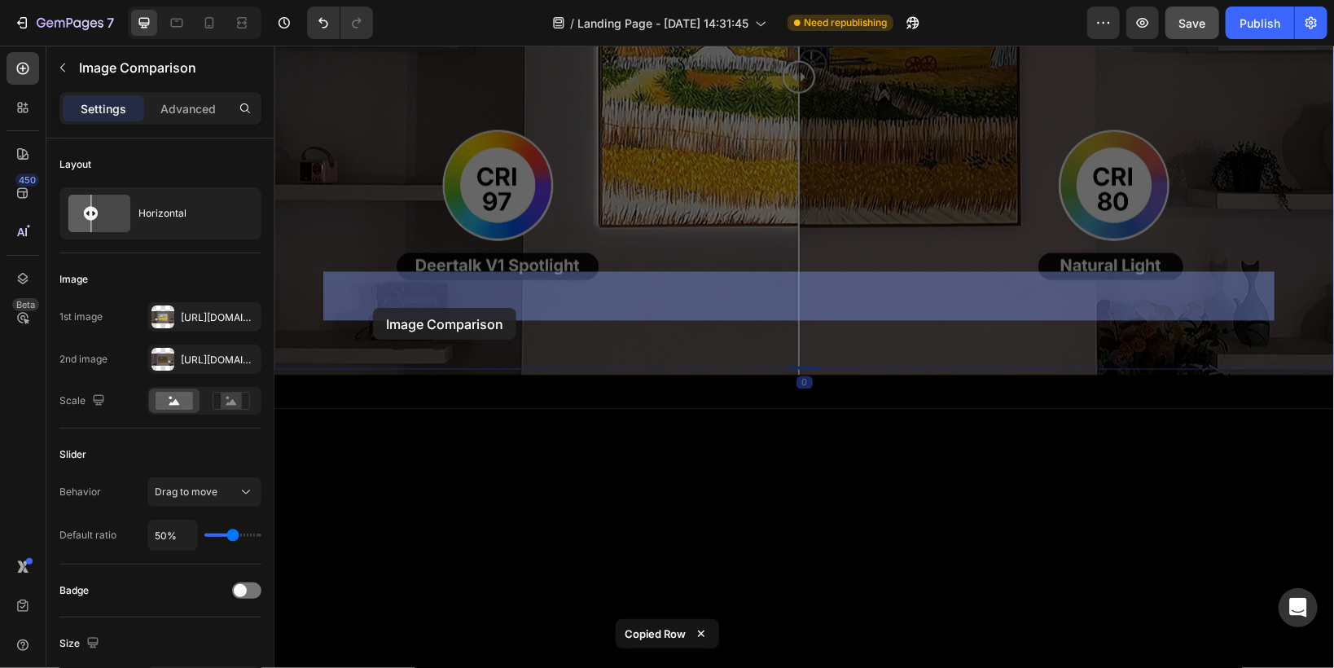
drag, startPoint x: 347, startPoint y: 338, endPoint x: 372, endPoint y: 307, distance: 39.9
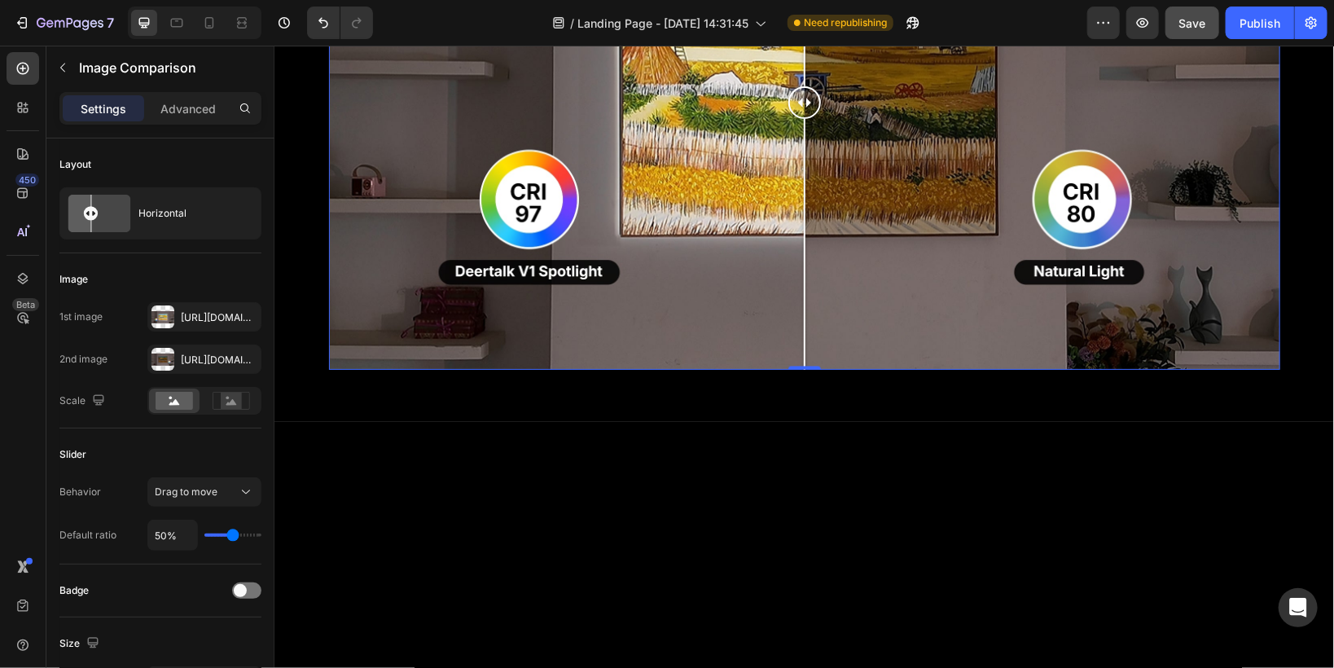
scroll to position [1462, 0]
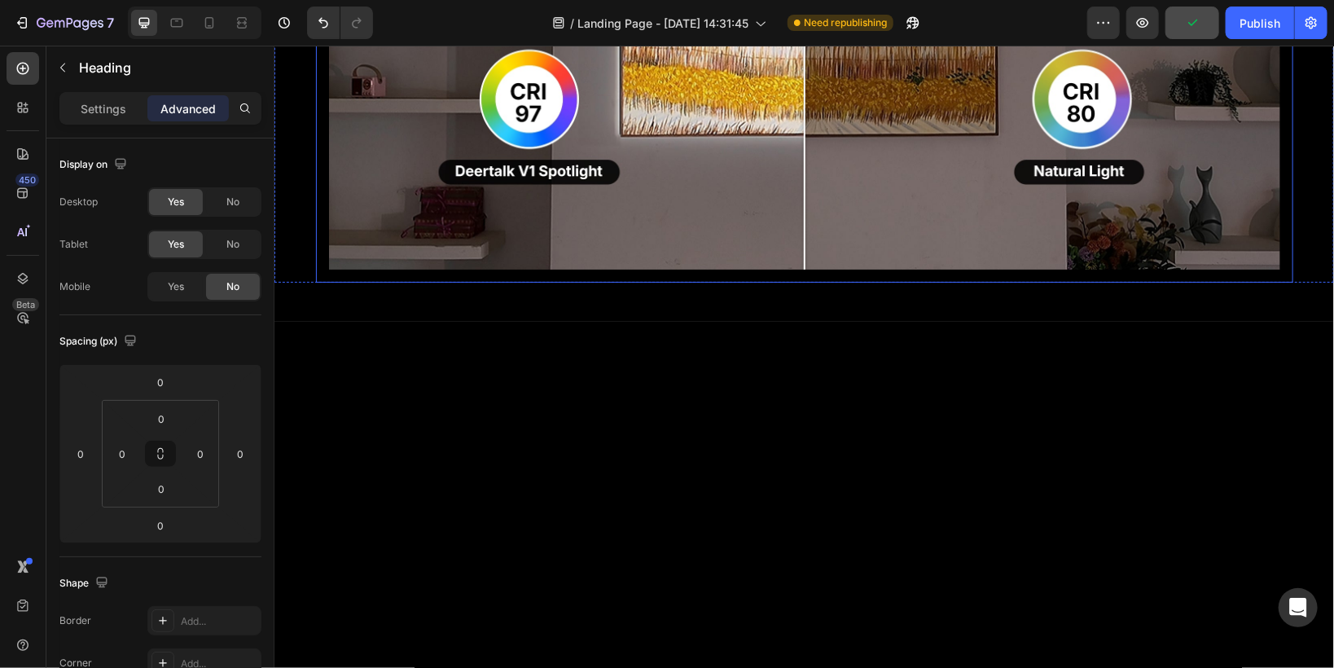
scroll to position [1527, 0]
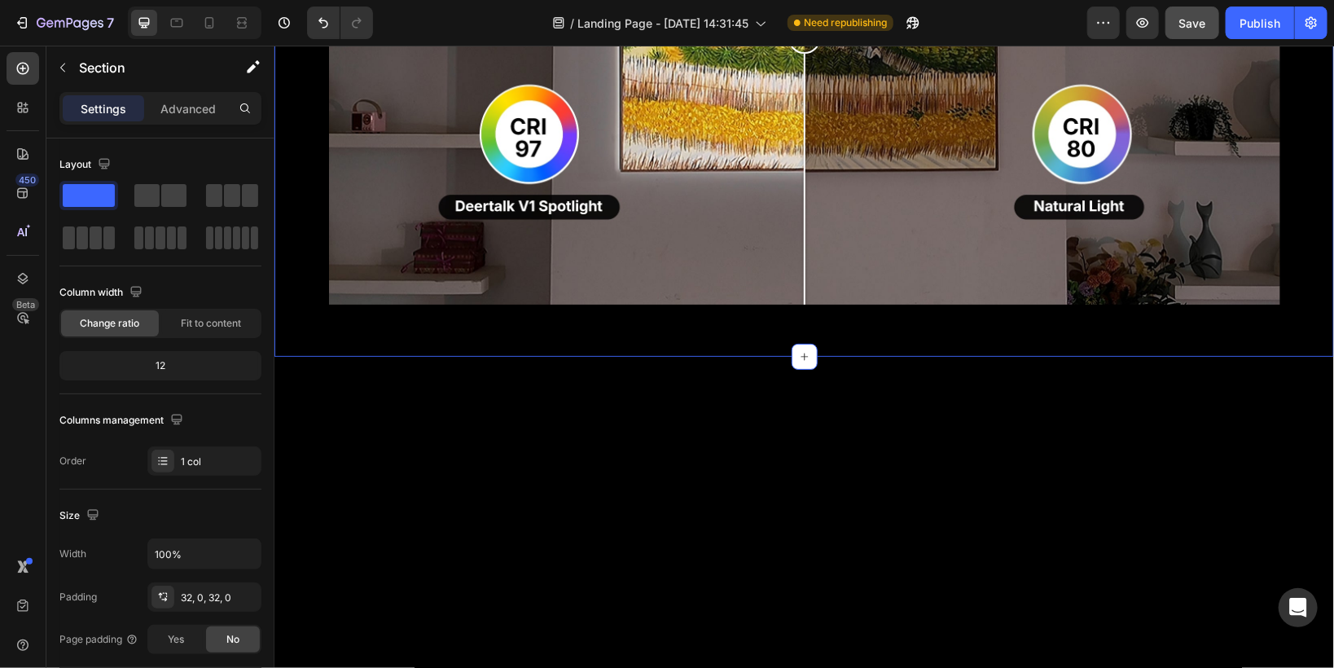
click at [441, 312] on div "Image Comparison Row Row Section 6" at bounding box center [803, 43] width 1059 height 626
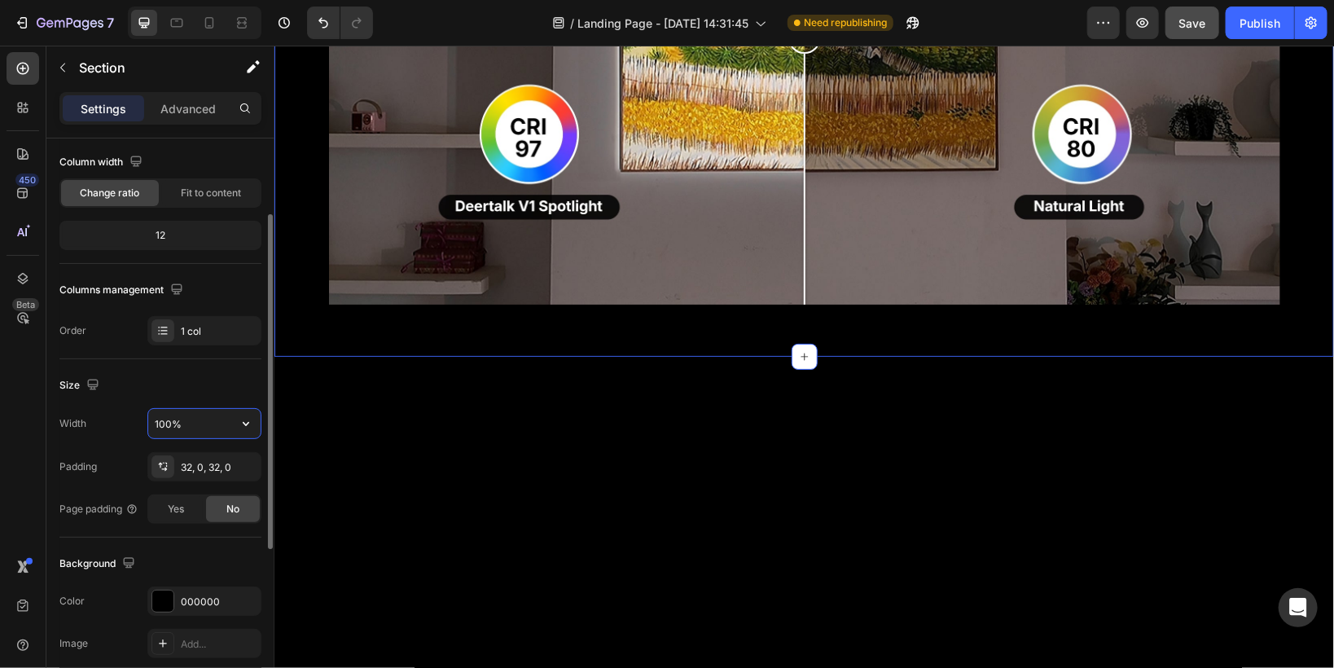
click at [178, 426] on input "100%" at bounding box center [204, 423] width 112 height 29
click at [252, 421] on icon "button" at bounding box center [246, 423] width 16 height 16
click at [213, 421] on input "100%" at bounding box center [204, 423] width 112 height 29
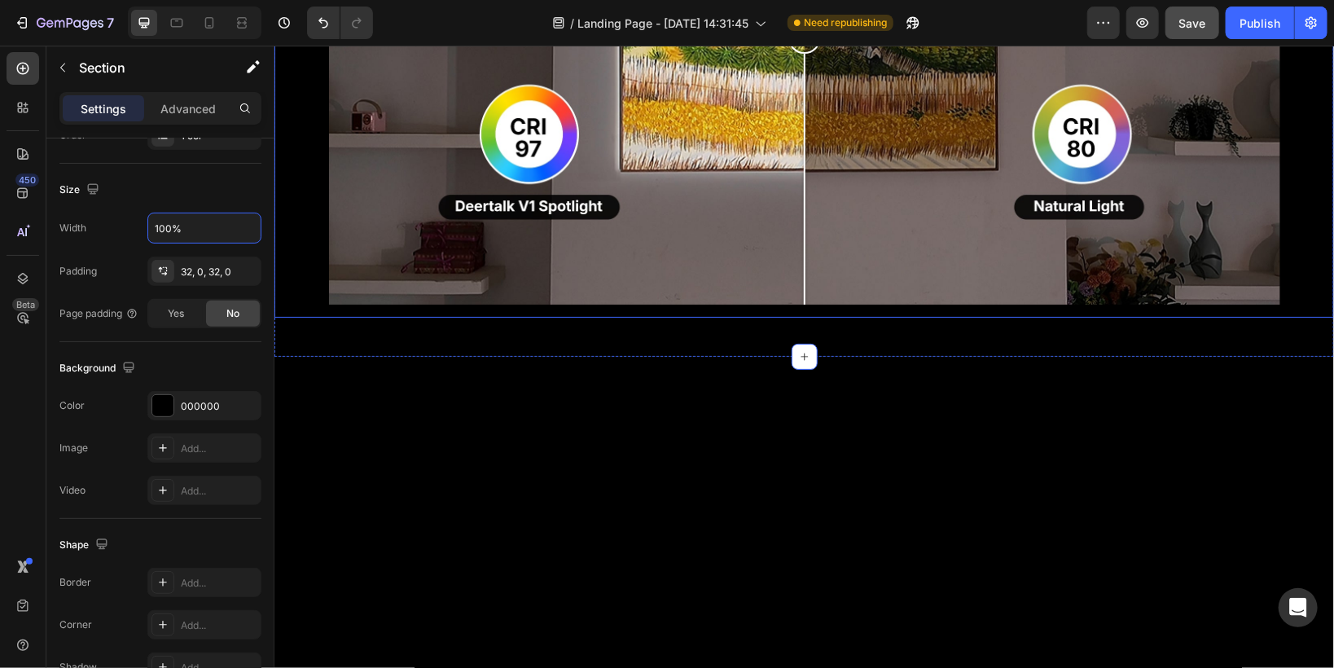
click at [304, 317] on div "Image Comparison Row" at bounding box center [803, 36] width 1059 height 561
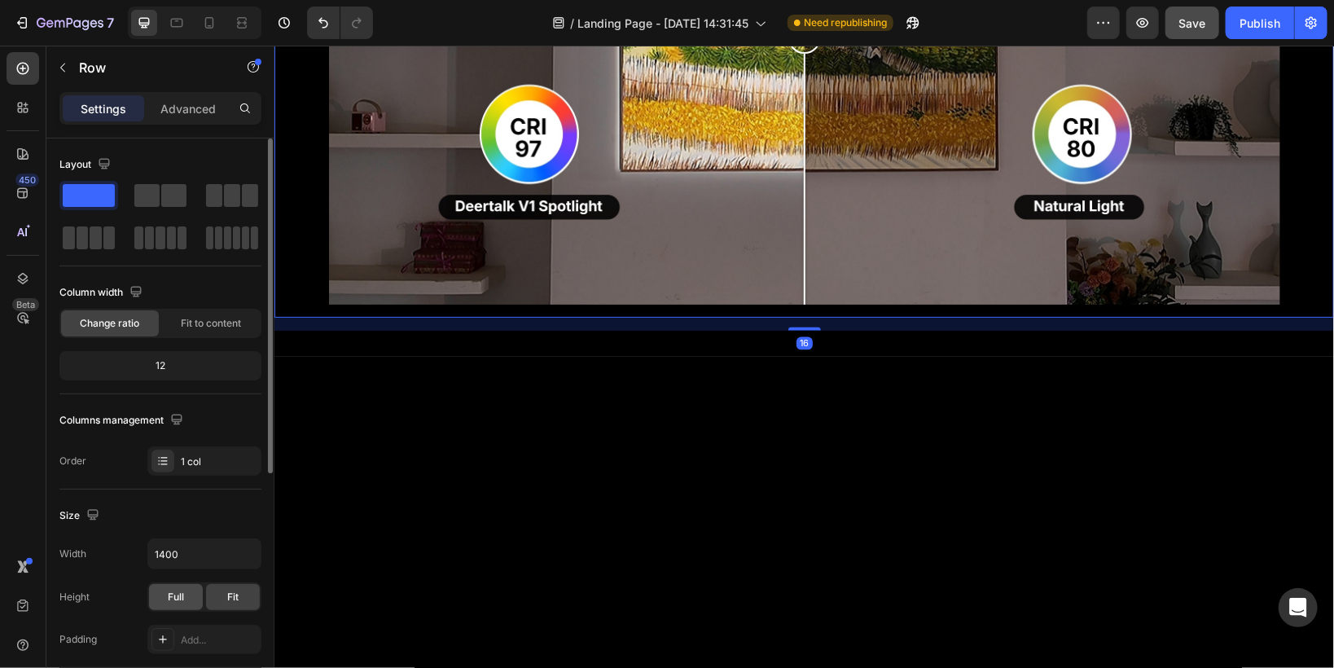
scroll to position [130, 0]
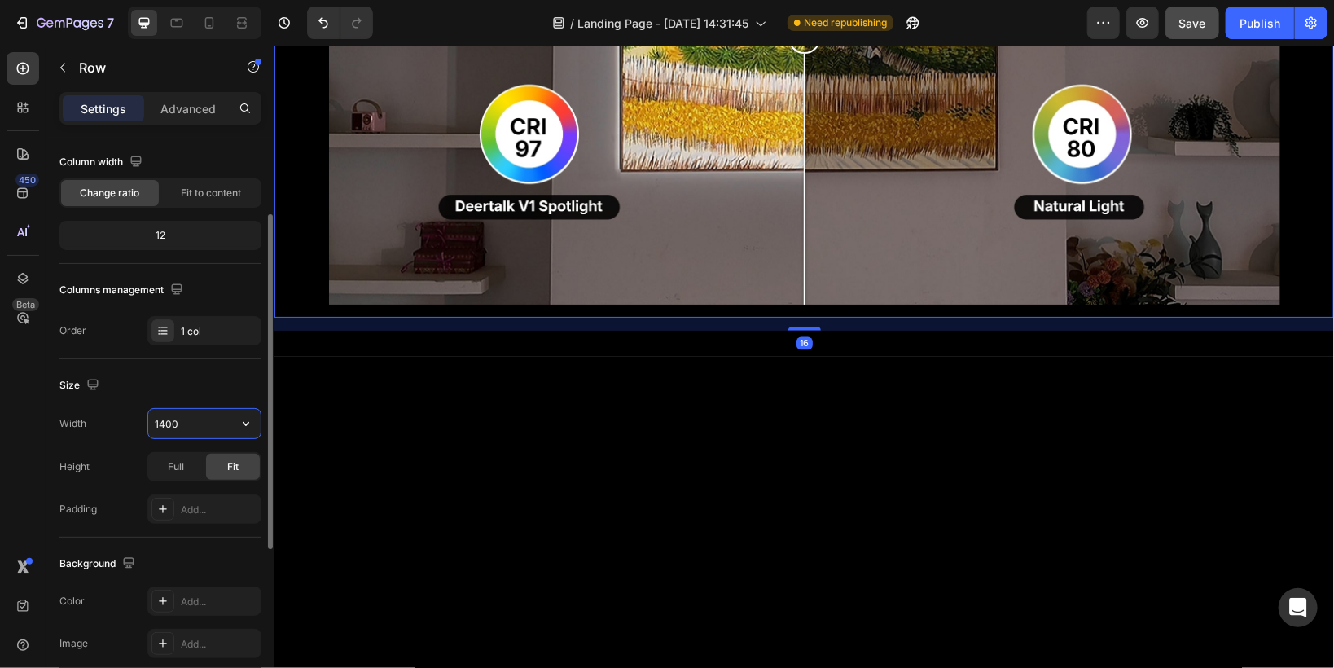
click at [219, 430] on input "1400" at bounding box center [204, 423] width 112 height 29
click at [238, 423] on icon "button" at bounding box center [246, 423] width 16 height 16
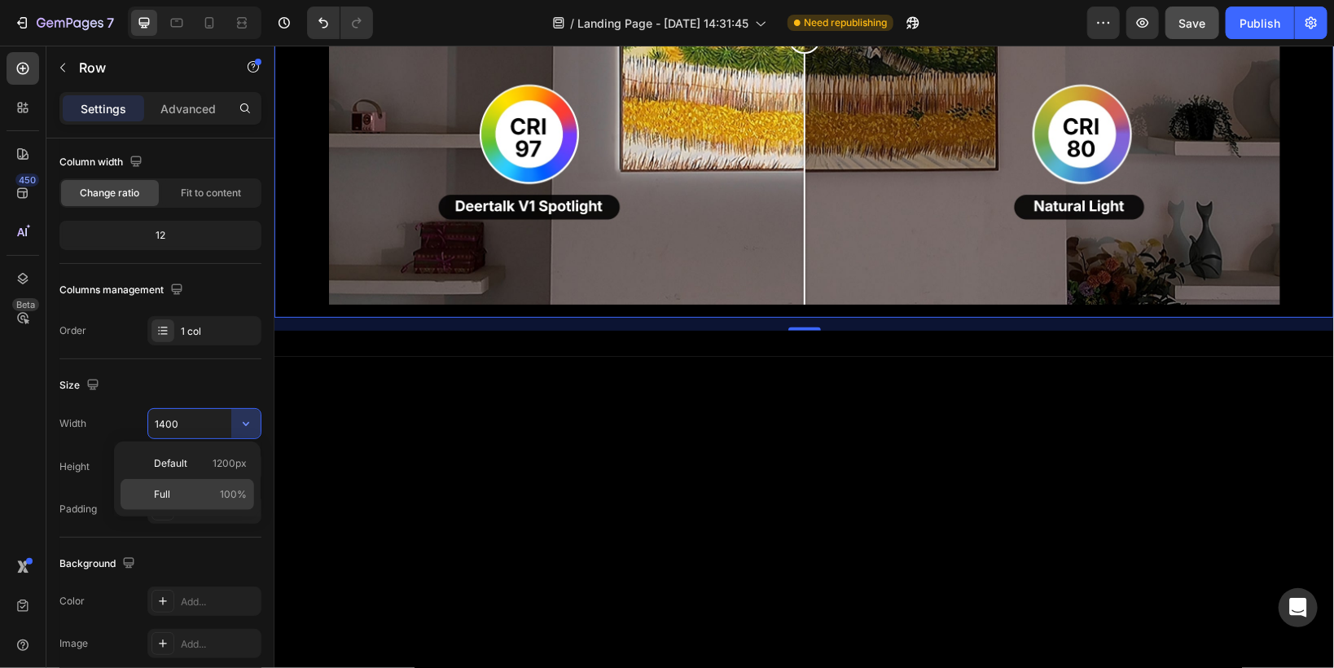
click at [175, 489] on p "Full 100%" at bounding box center [200, 494] width 93 height 15
type input "100%"
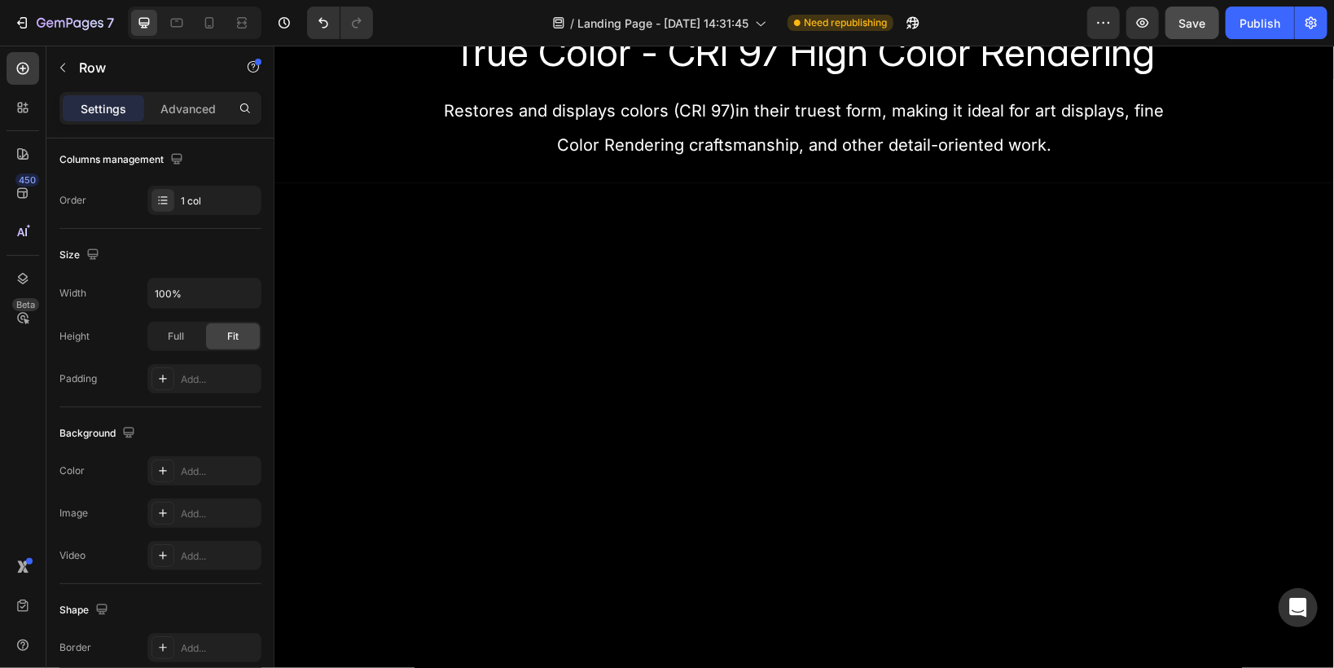
scroll to position [1071, 0]
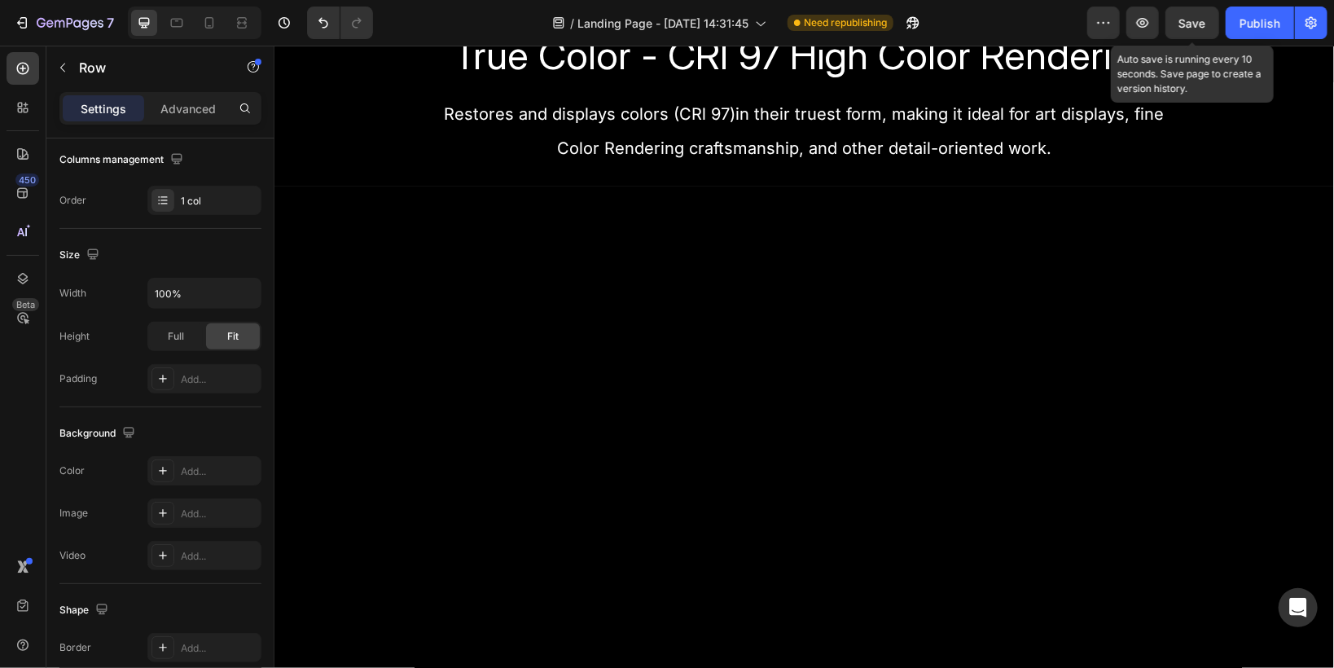
click at [1187, 22] on span "Save" at bounding box center [1192, 23] width 27 height 14
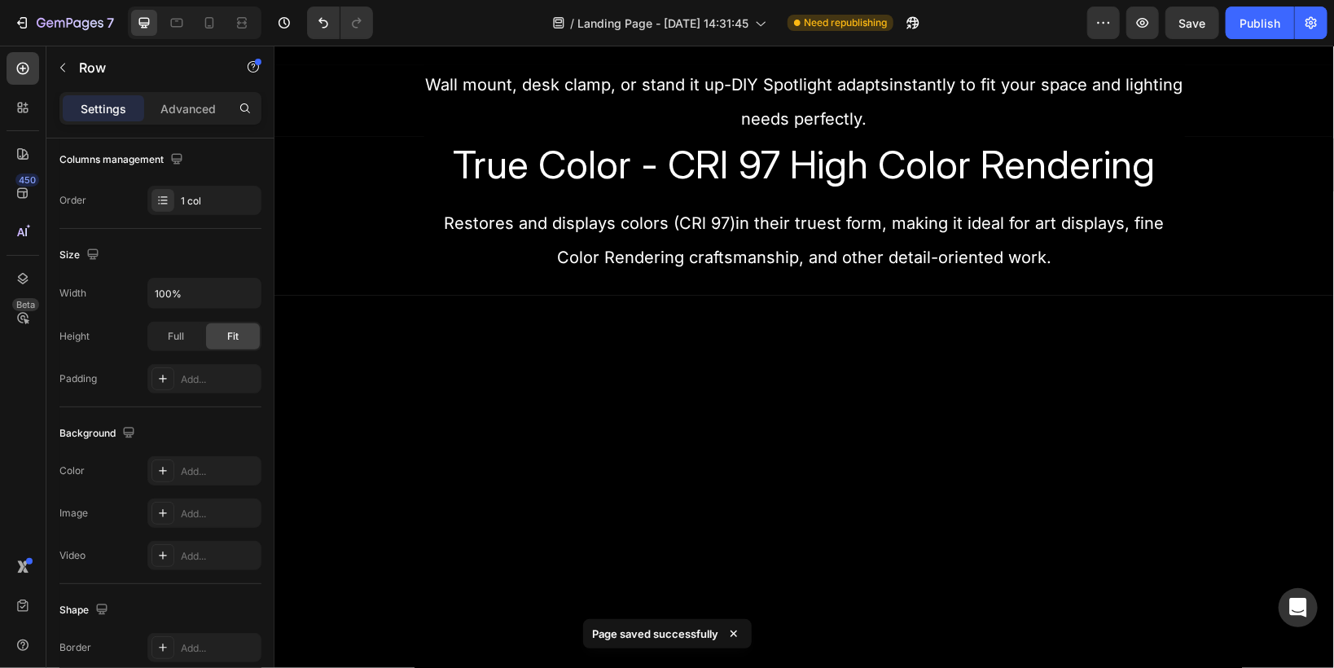
scroll to position [875, 0]
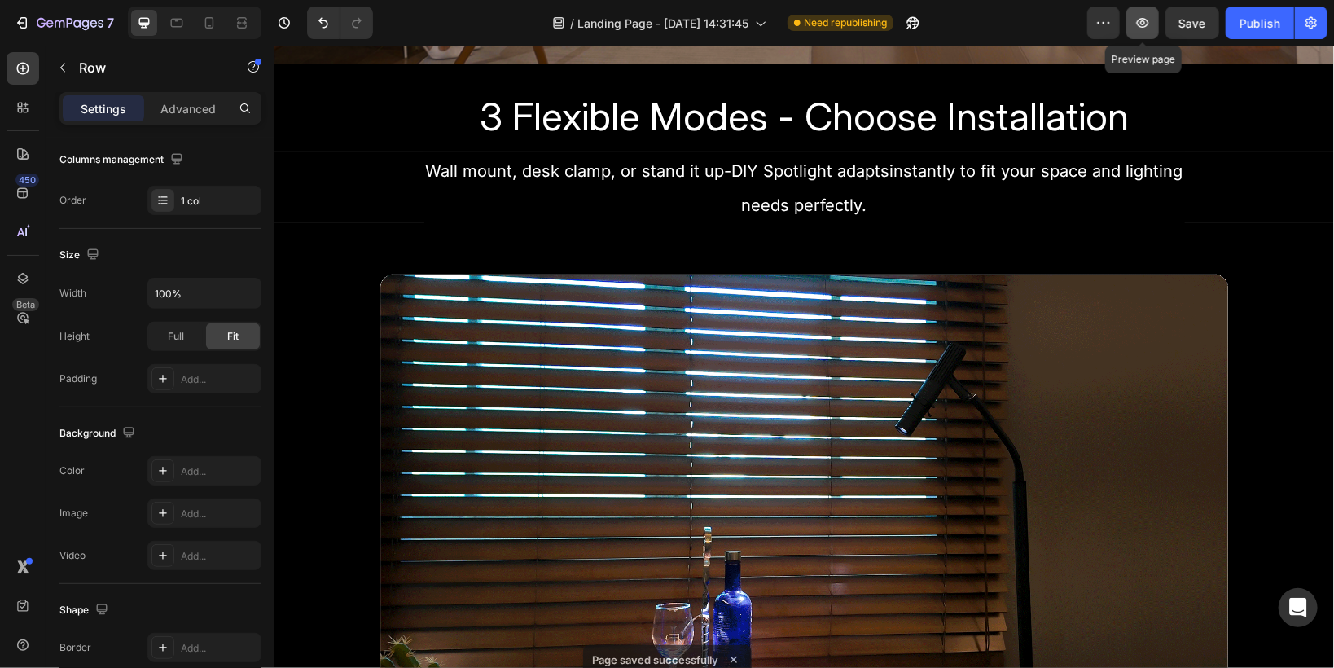
click at [1142, 22] on icon "button" at bounding box center [1143, 23] width 12 height 10
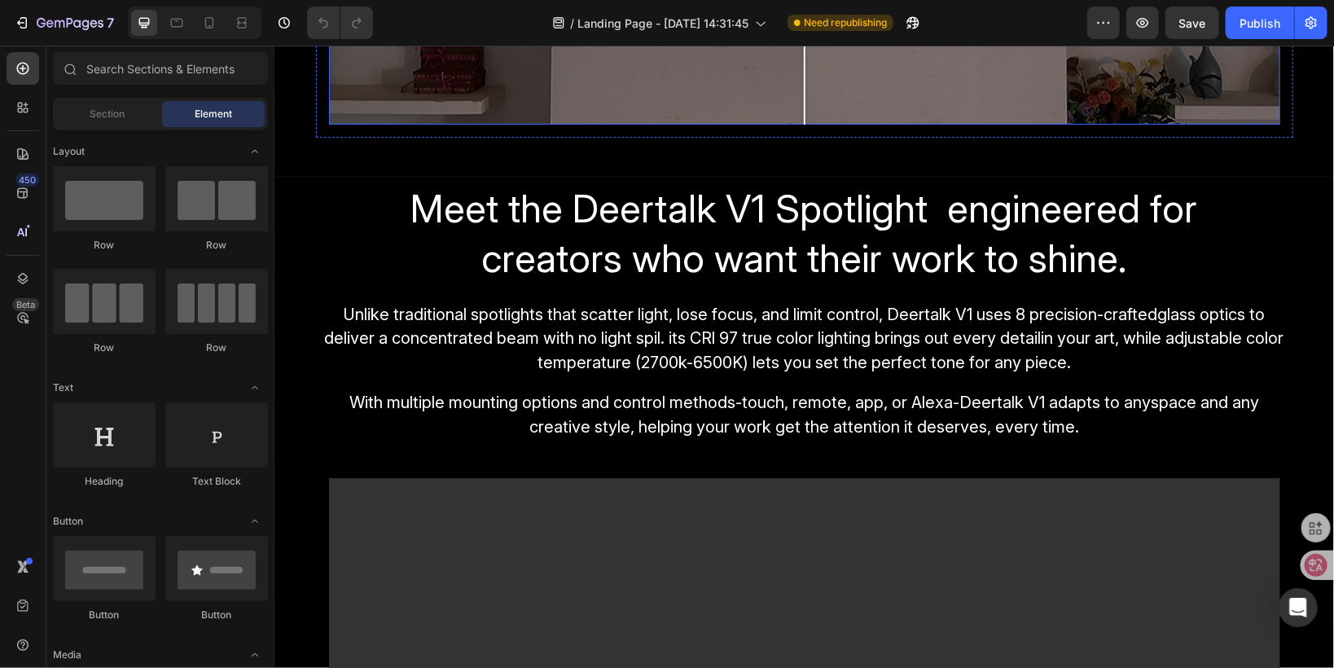
scroll to position [2204, 0]
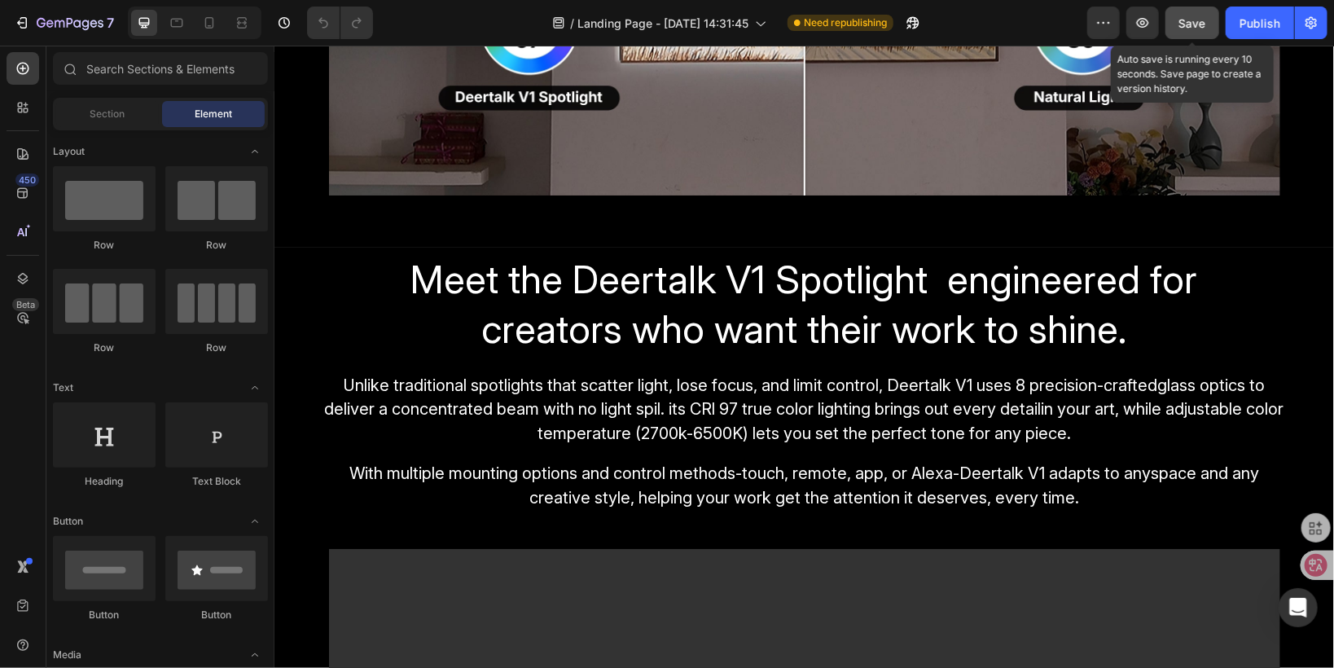
click at [1183, 25] on span "Save" at bounding box center [1192, 23] width 27 height 14
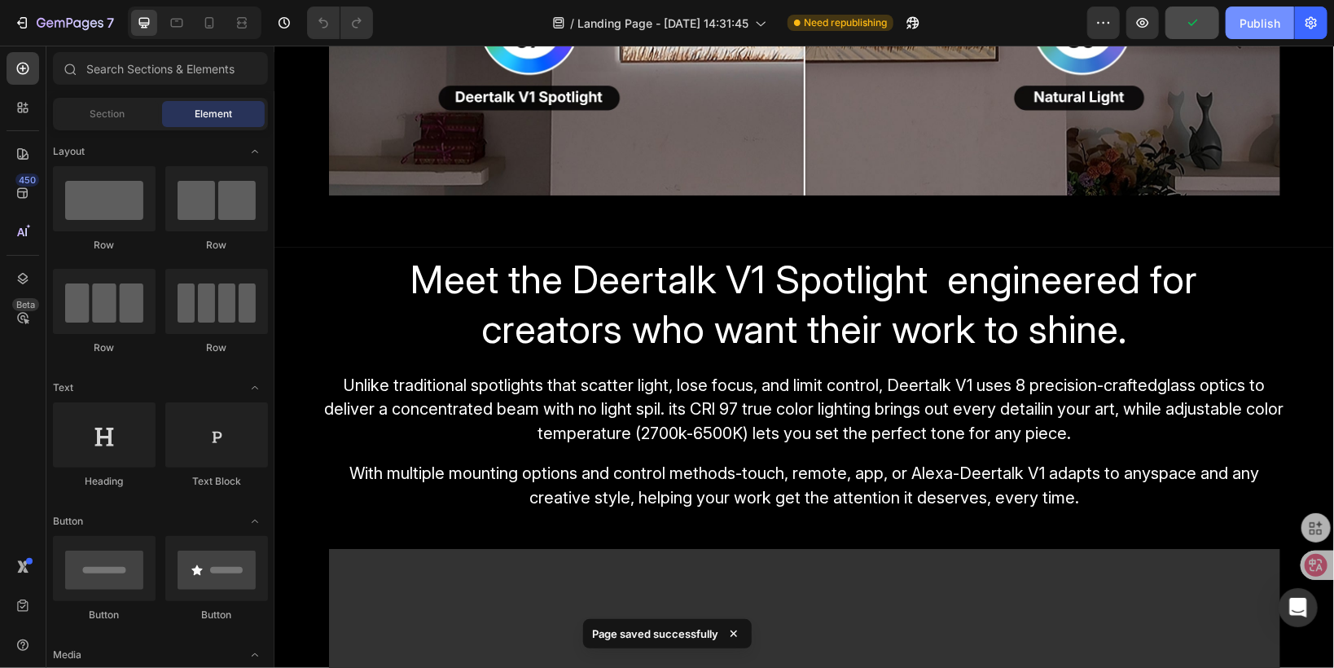
click at [1246, 26] on div "Publish" at bounding box center [1259, 23] width 41 height 17
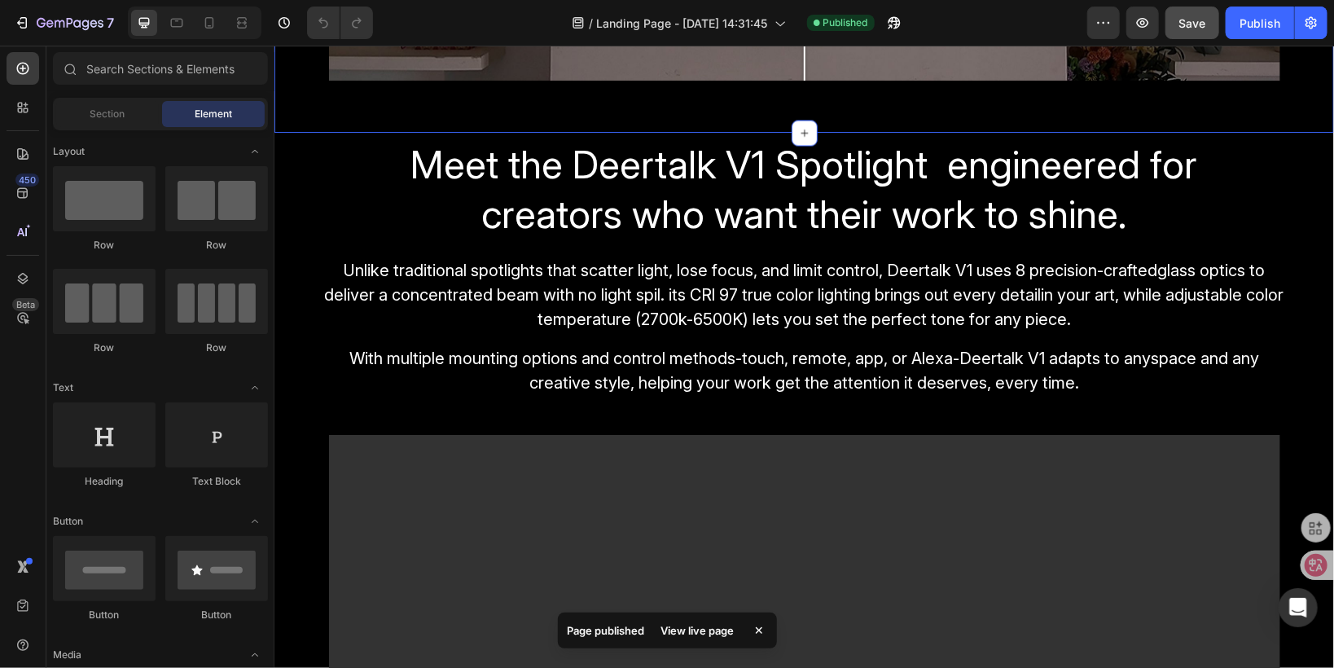
scroll to position [1748, 0]
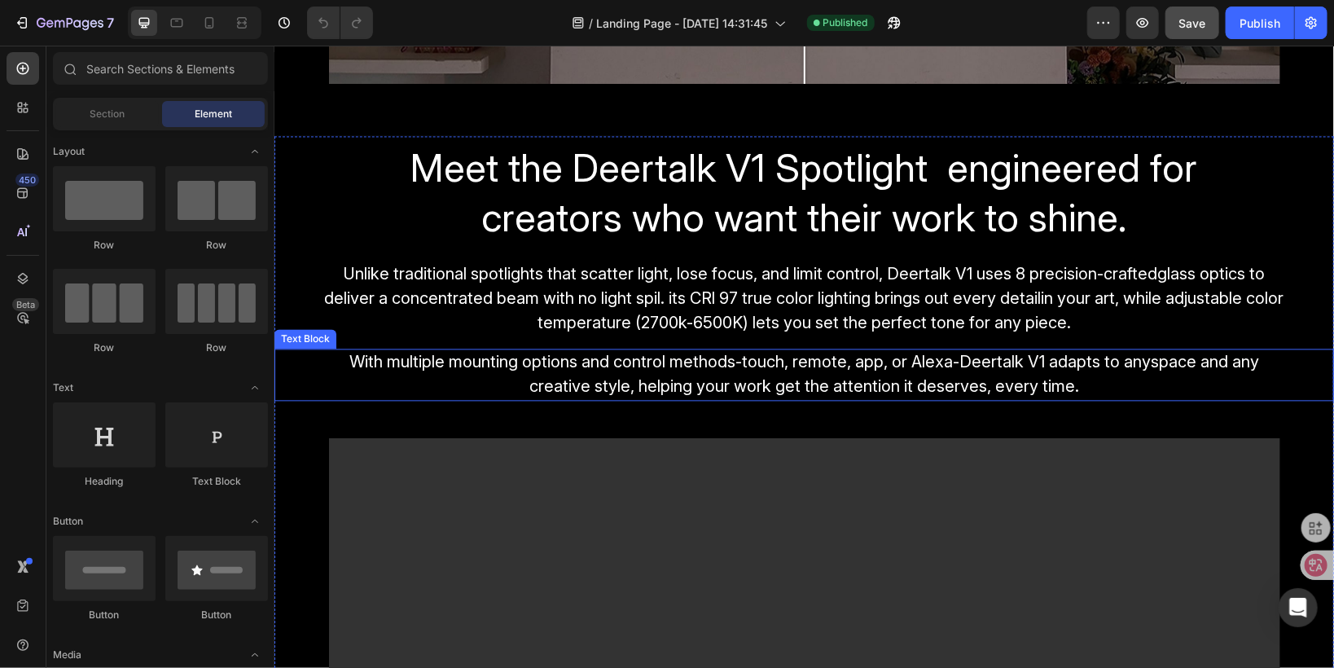
click at [755, 379] on span "With multiple mounting options and control methods-touch, remote, app, or Alexa…" at bounding box center [804, 373] width 910 height 44
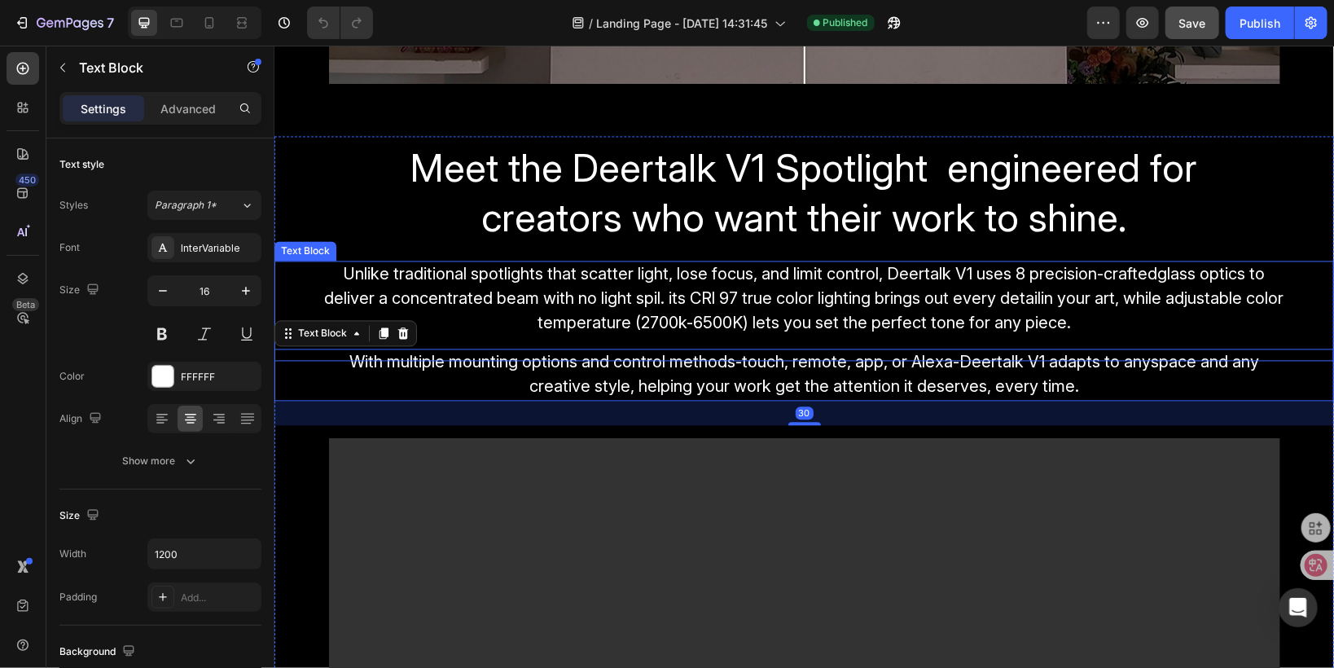
click at [717, 309] on p "Unlike traditional spotlights that scatter light, lose focus, and limit control…" at bounding box center [804, 309] width 974 height 97
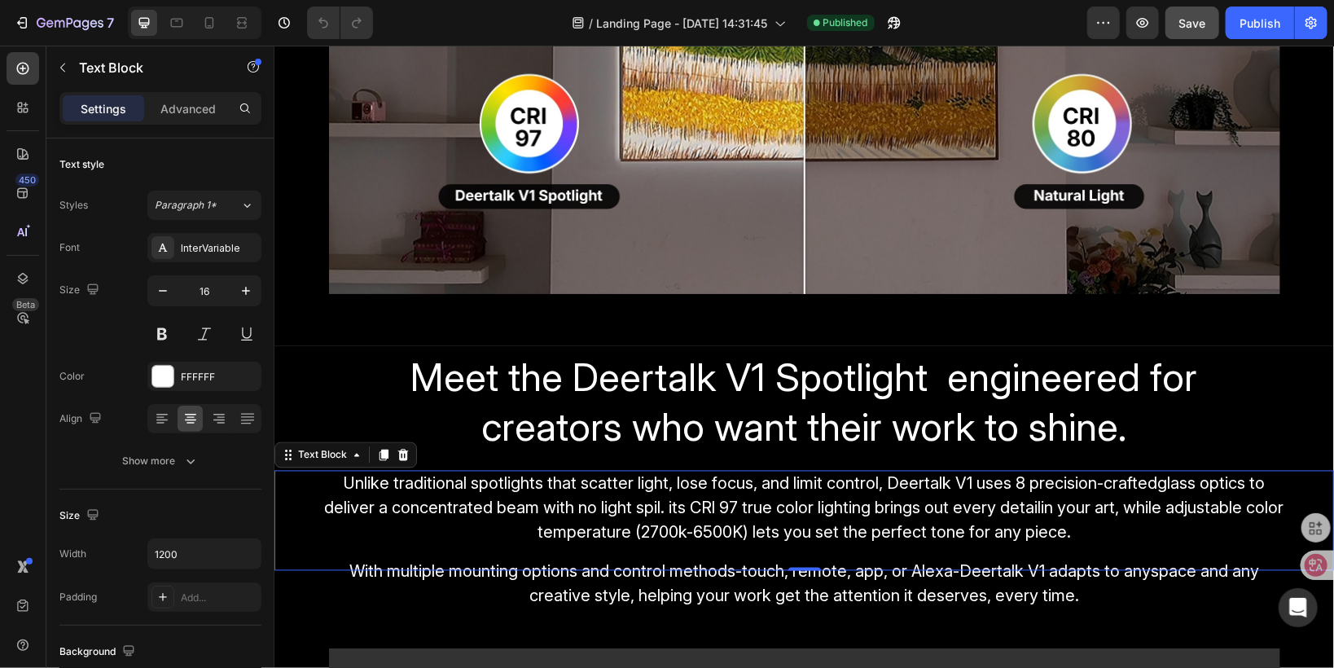
scroll to position [1487, 0]
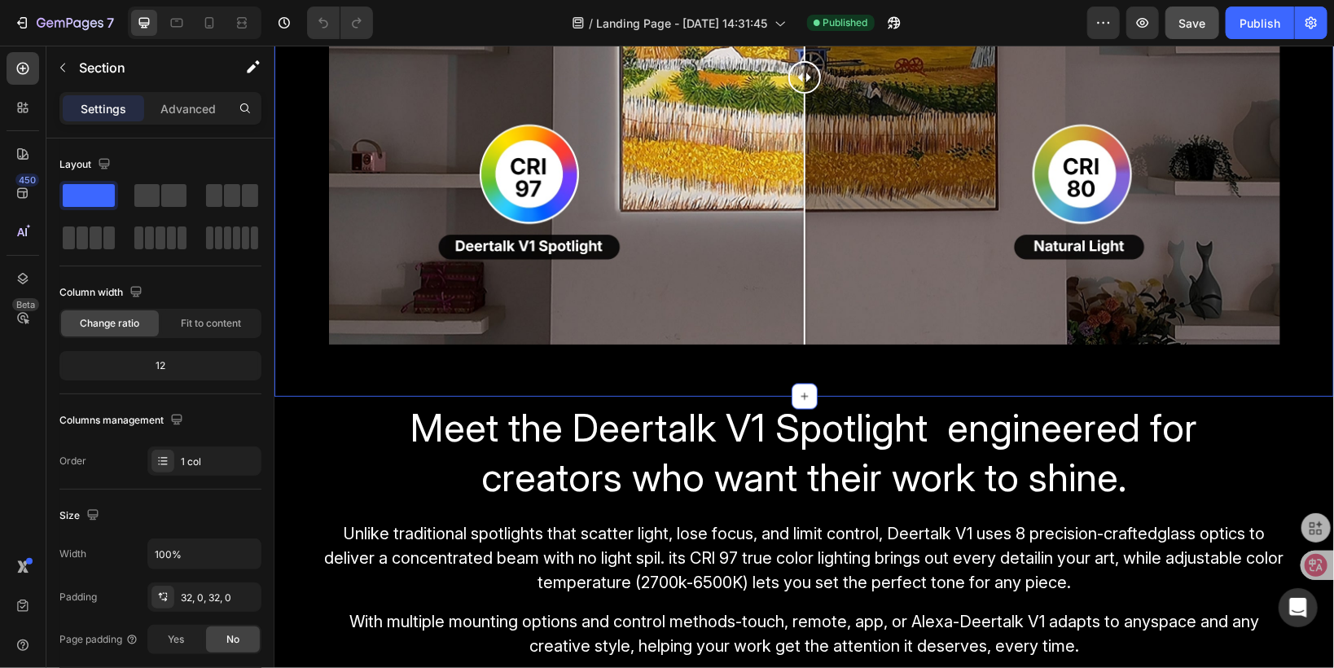
click at [627, 366] on div "Image Comparison Row Row" at bounding box center [803, 83] width 1059 height 574
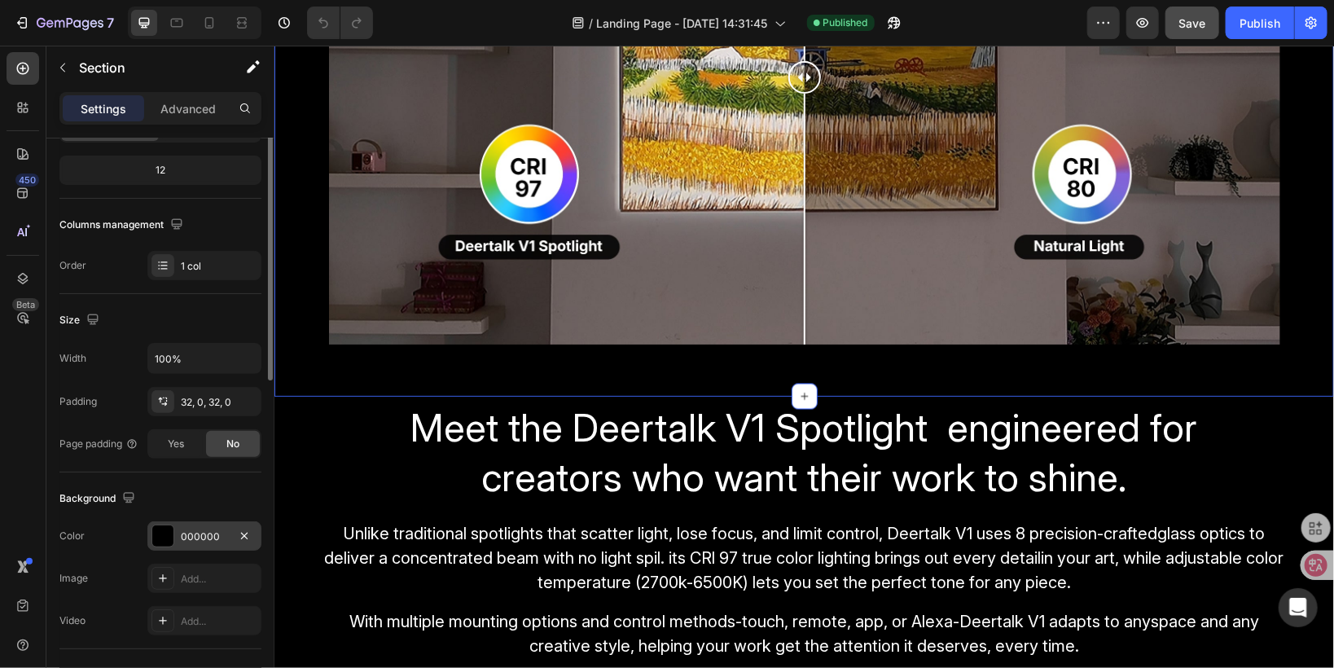
scroll to position [261, 0]
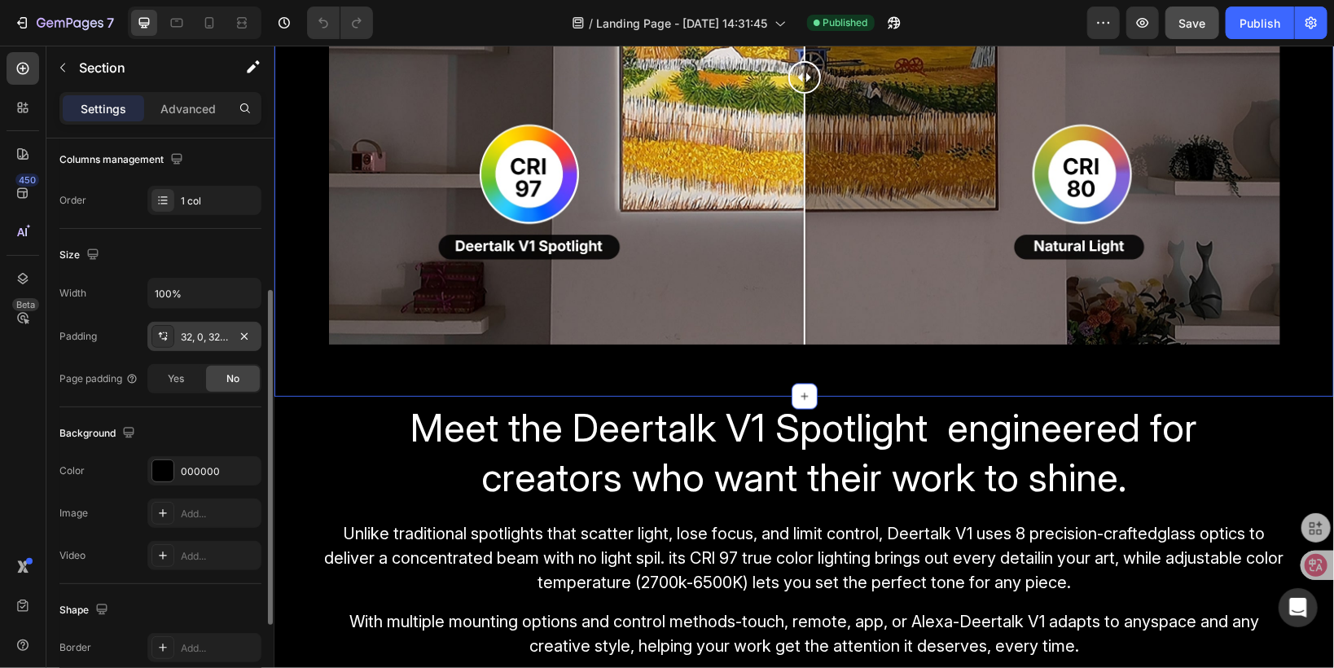
click at [195, 335] on div "32, 0, 32, 0" at bounding box center [204, 337] width 47 height 15
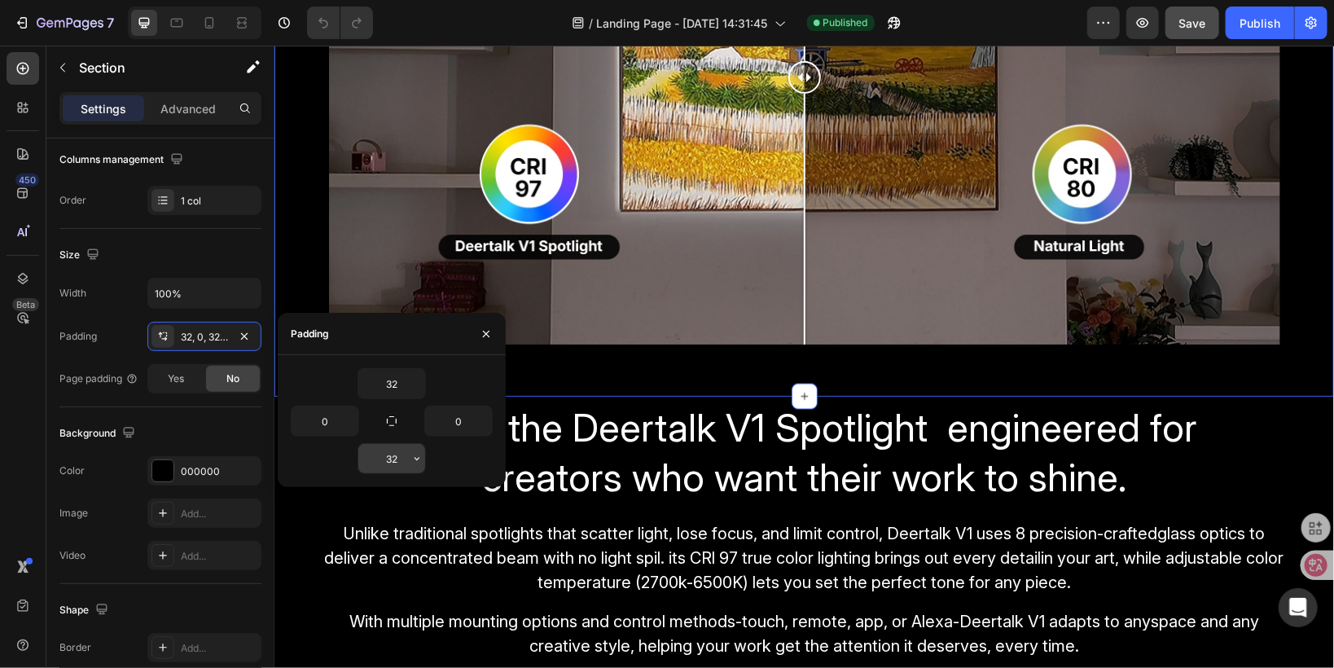
click at [402, 456] on input "32" at bounding box center [391, 458] width 67 height 29
type input "0"
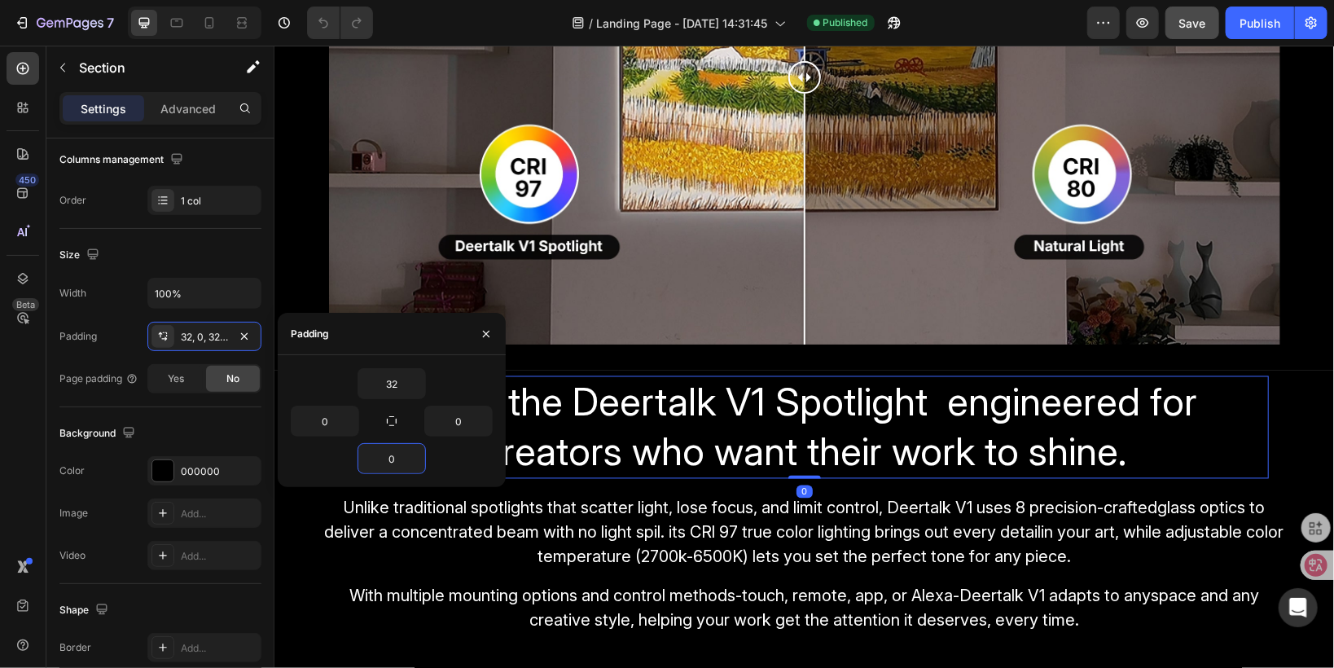
click at [578, 423] on span "Meet the Deertalk V1 Spotlight engineered for creators who want their work to s…" at bounding box center [803, 426] width 787 height 98
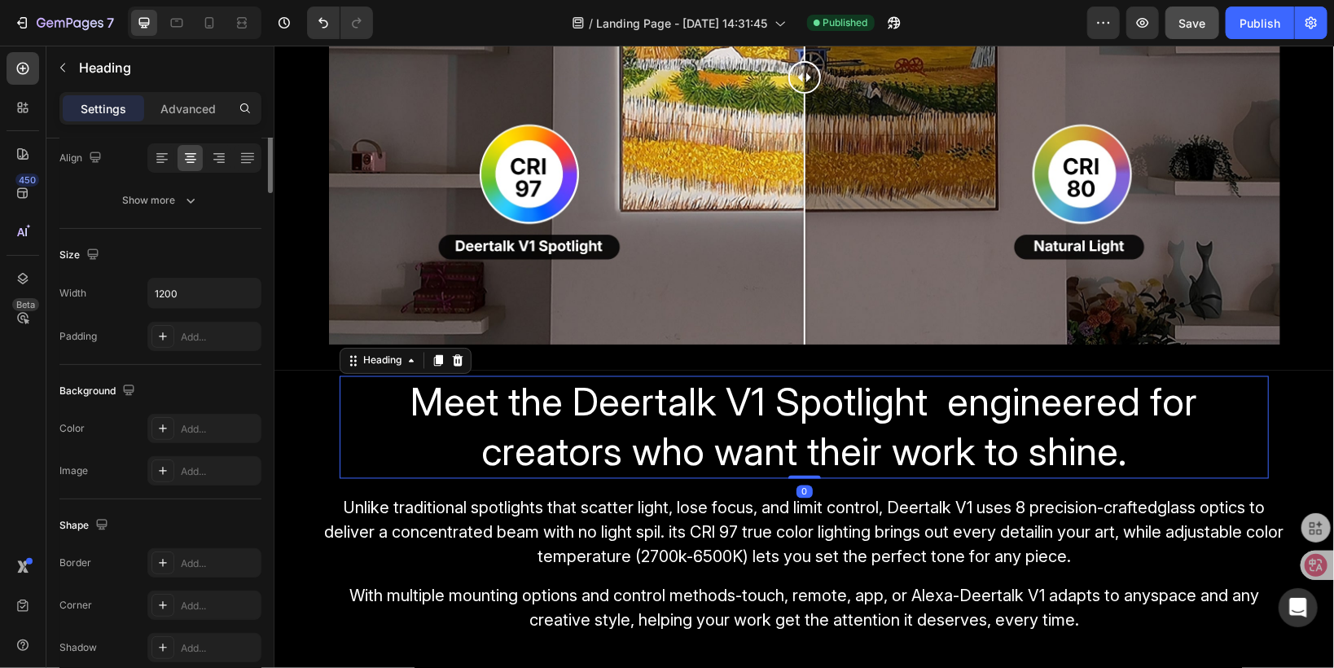
scroll to position [0, 0]
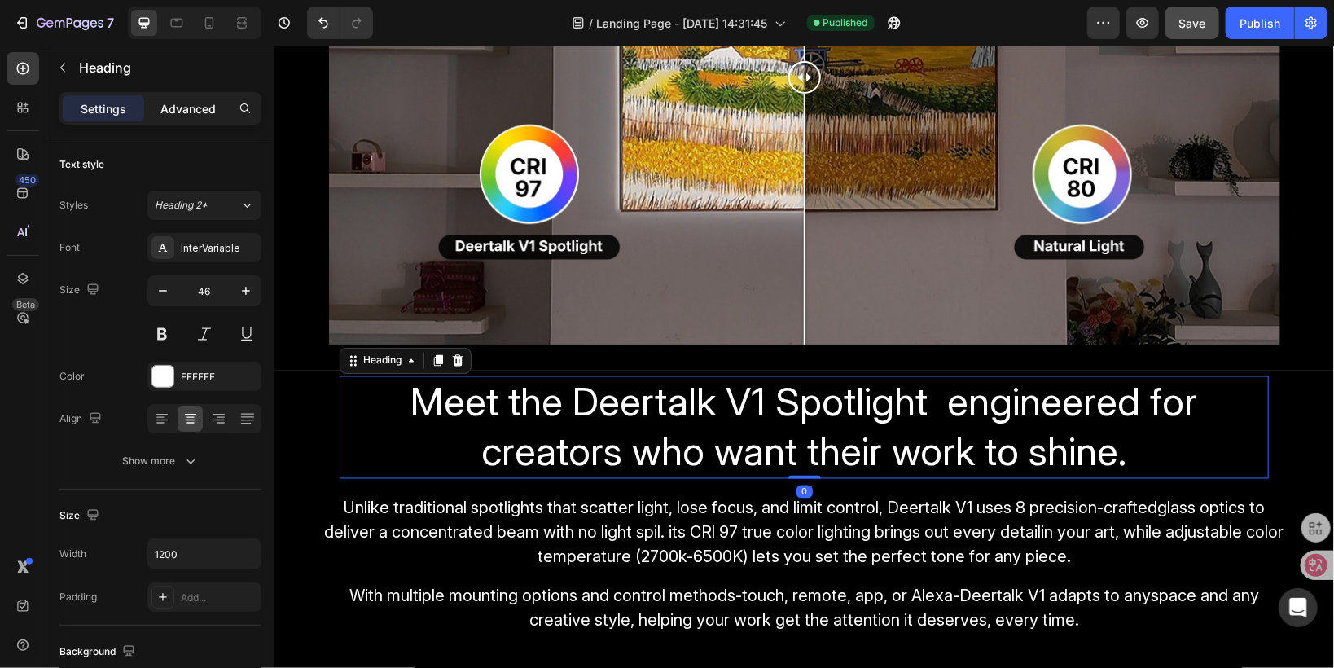
click at [182, 109] on p "Advanced" at bounding box center [187, 108] width 55 height 17
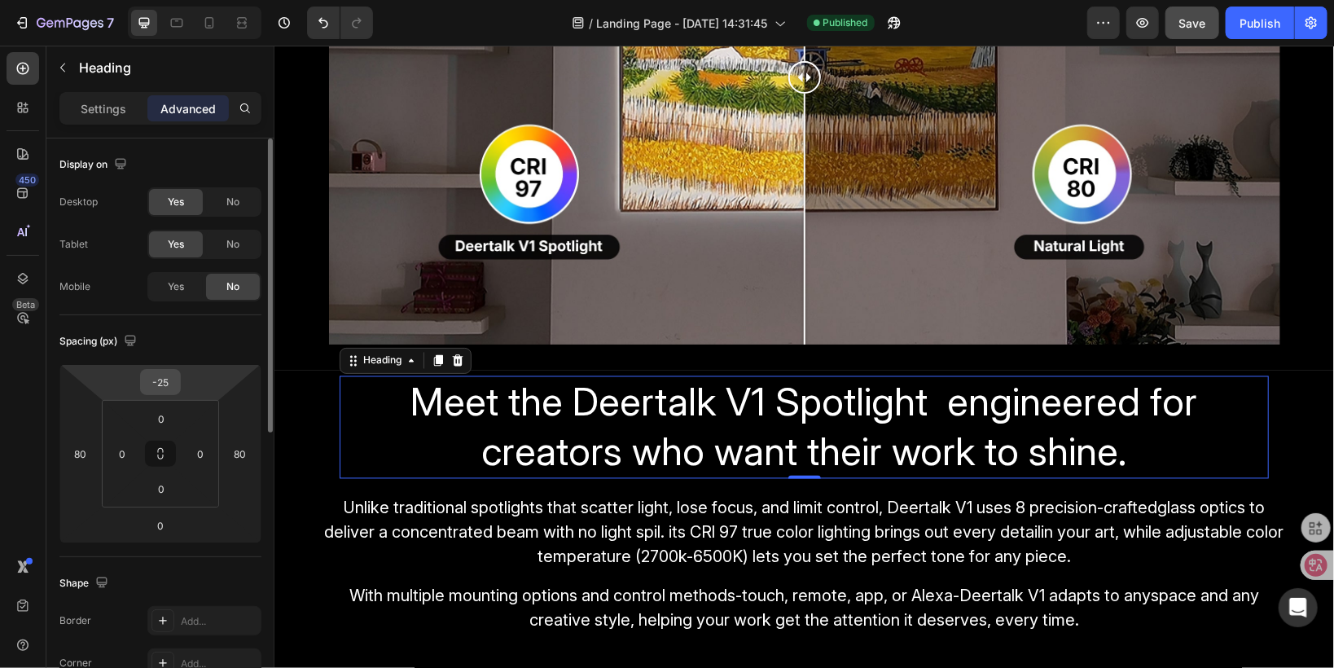
click at [160, 379] on input "-25" at bounding box center [160, 382] width 33 height 24
click at [170, 381] on input "-25" at bounding box center [160, 382] width 33 height 24
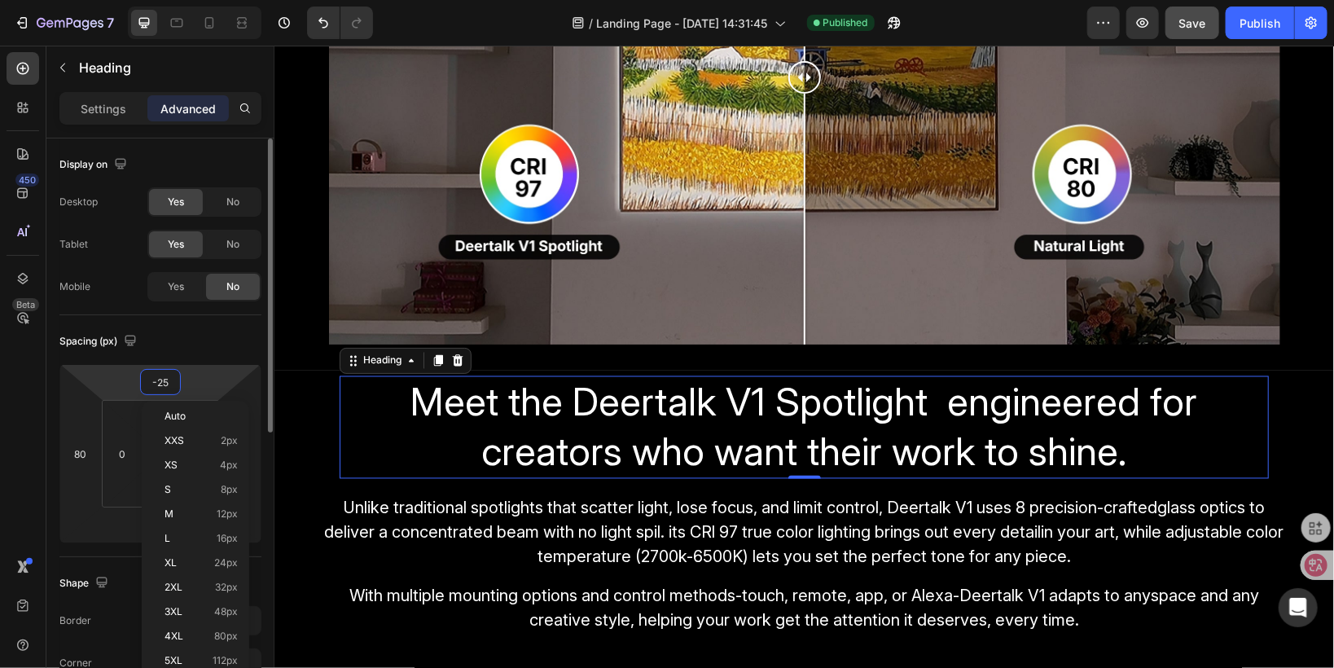
type input "-2"
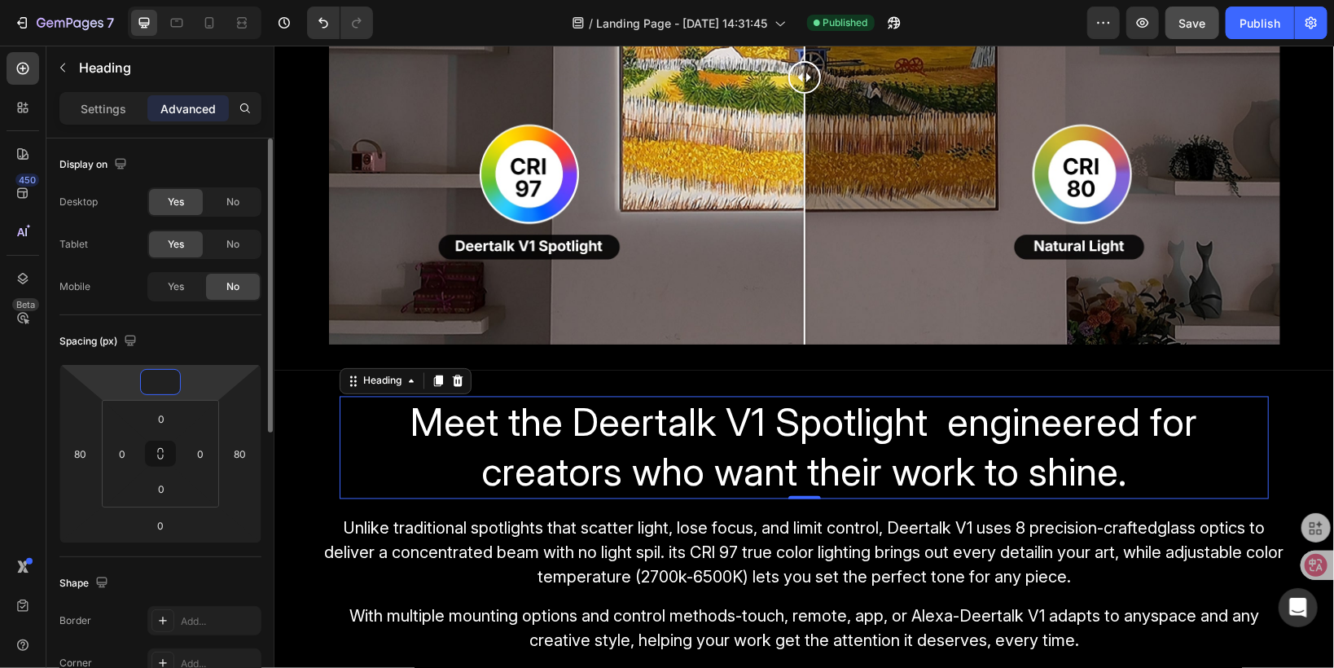
type input "-25"
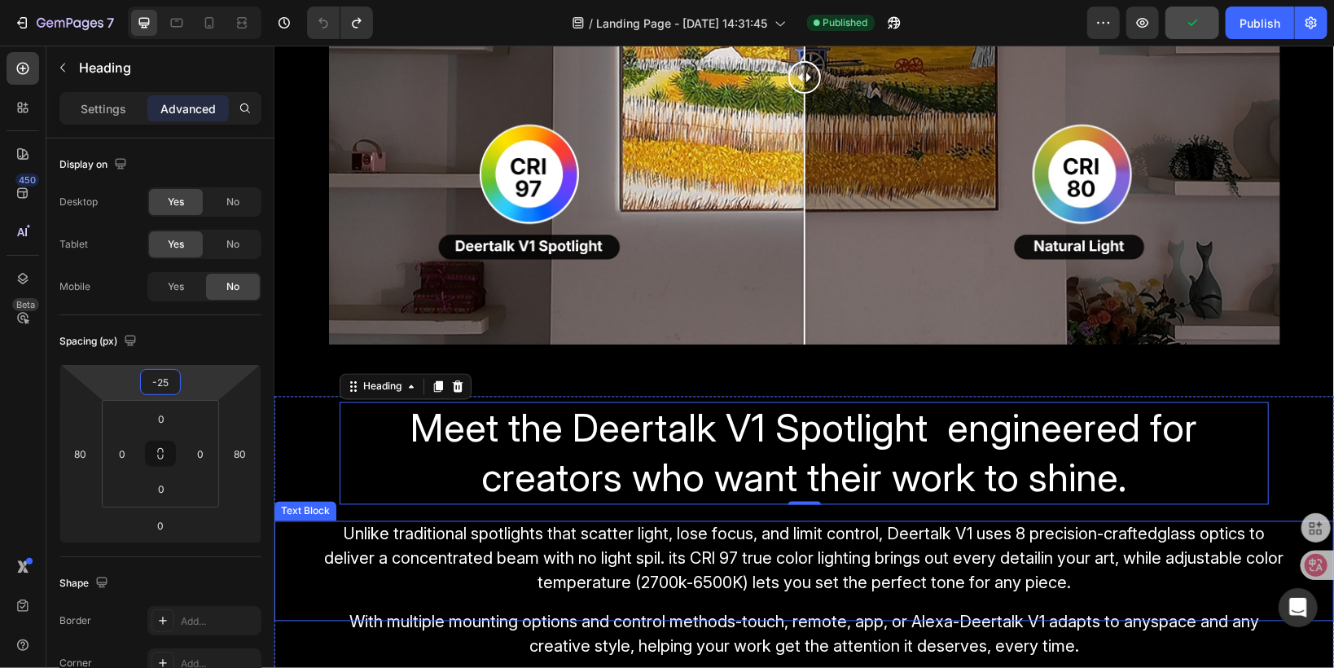
click at [693, 547] on span "Unlike traditional spotlights that scatter light, lose focus, and limit control…" at bounding box center [803, 558] width 959 height 68
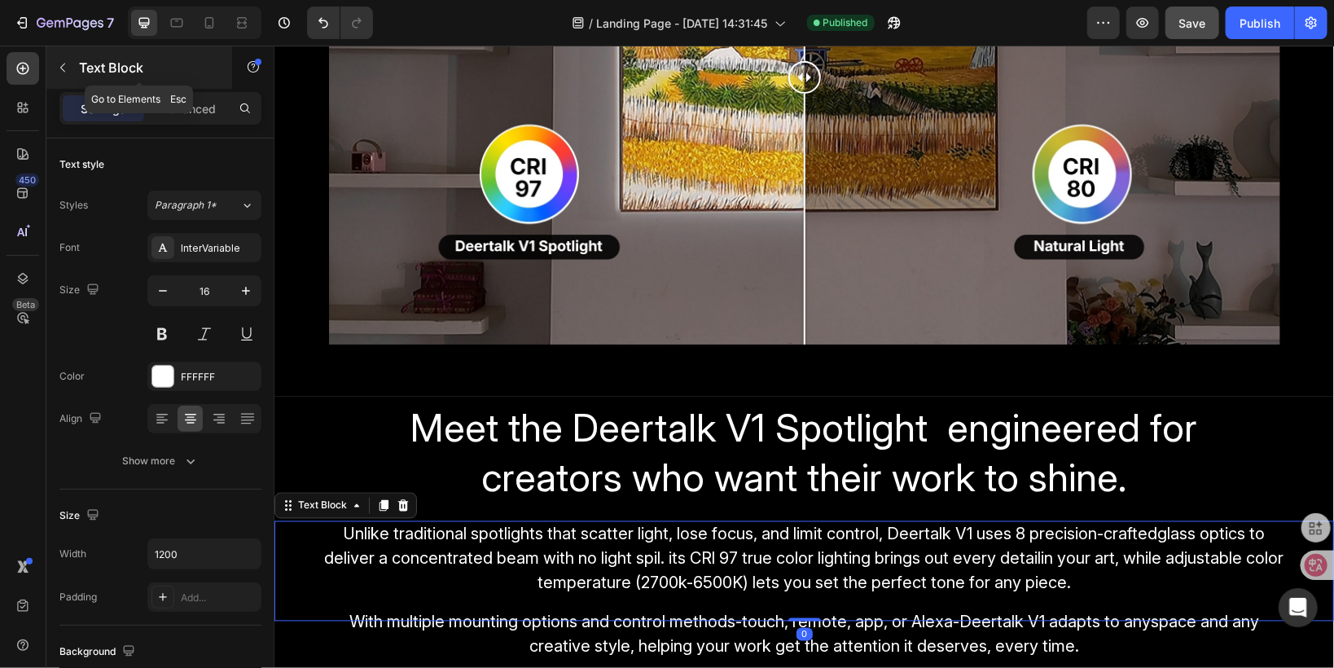
click at [64, 71] on icon "button" at bounding box center [62, 67] width 13 height 13
click at [615, 591] on p "Unlike traditional spotlights that scatter light, lose focus, and limit control…" at bounding box center [804, 570] width 974 height 97
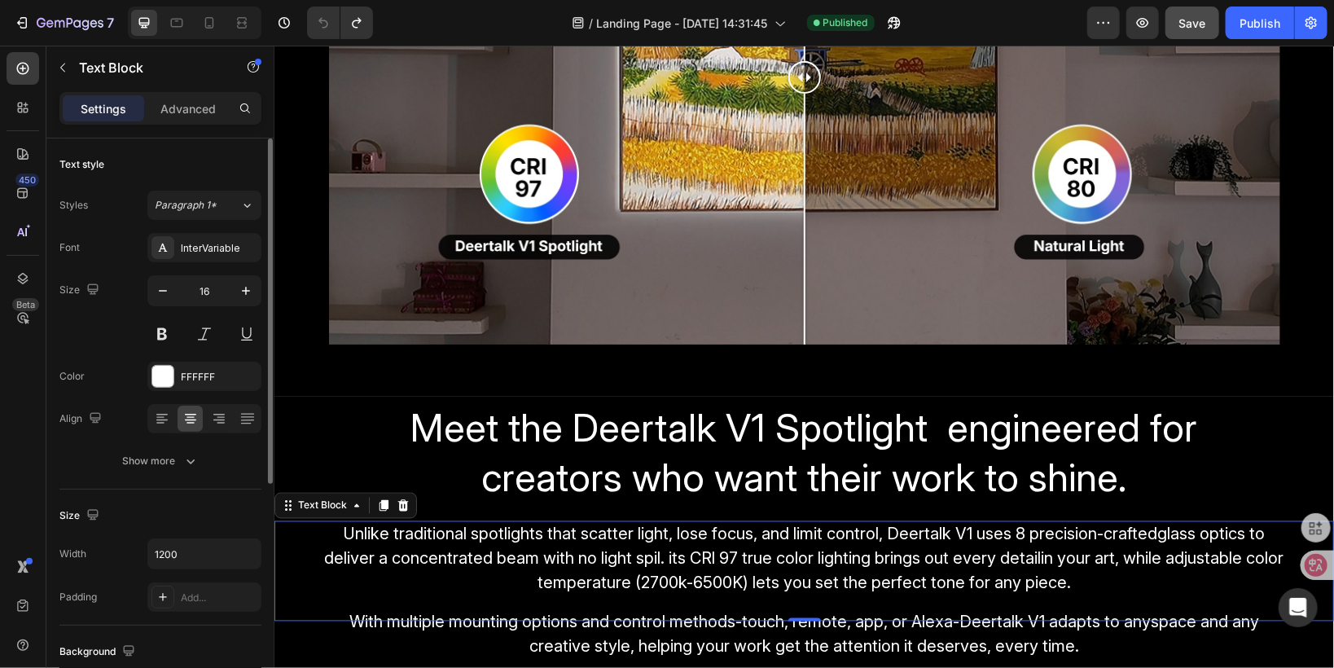
click at [596, 536] on span "Unlike traditional spotlights that scatter light, lose focus, and limit control…" at bounding box center [803, 558] width 959 height 68
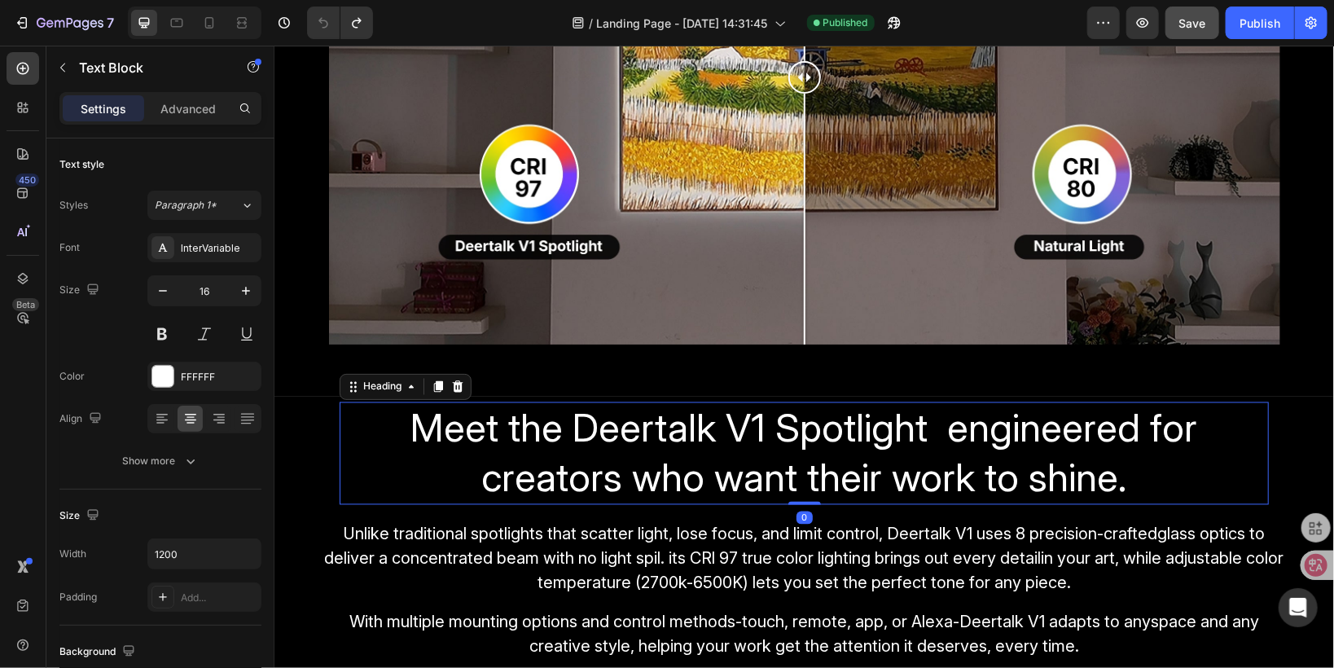
click at [584, 463] on span "Meet the Deertalk V1 Spotlight engineered for creators who want their work to s…" at bounding box center [803, 452] width 787 height 98
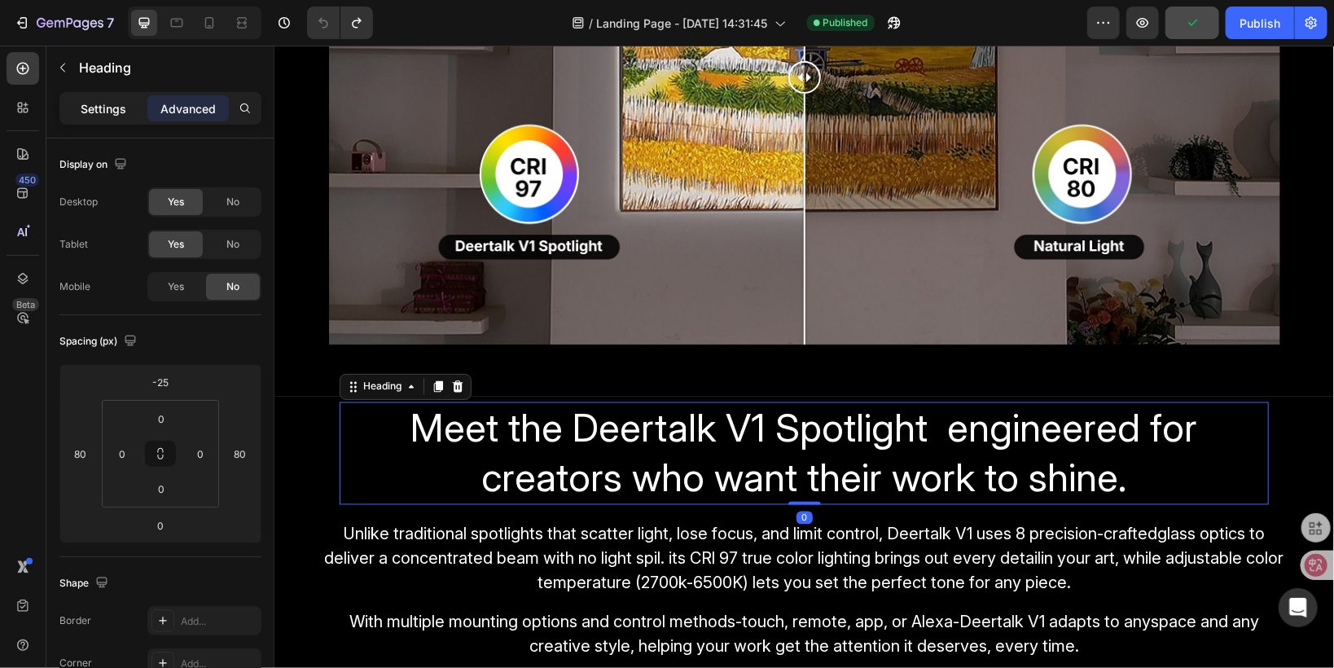
click at [88, 107] on p "Settings" at bounding box center [104, 108] width 46 height 17
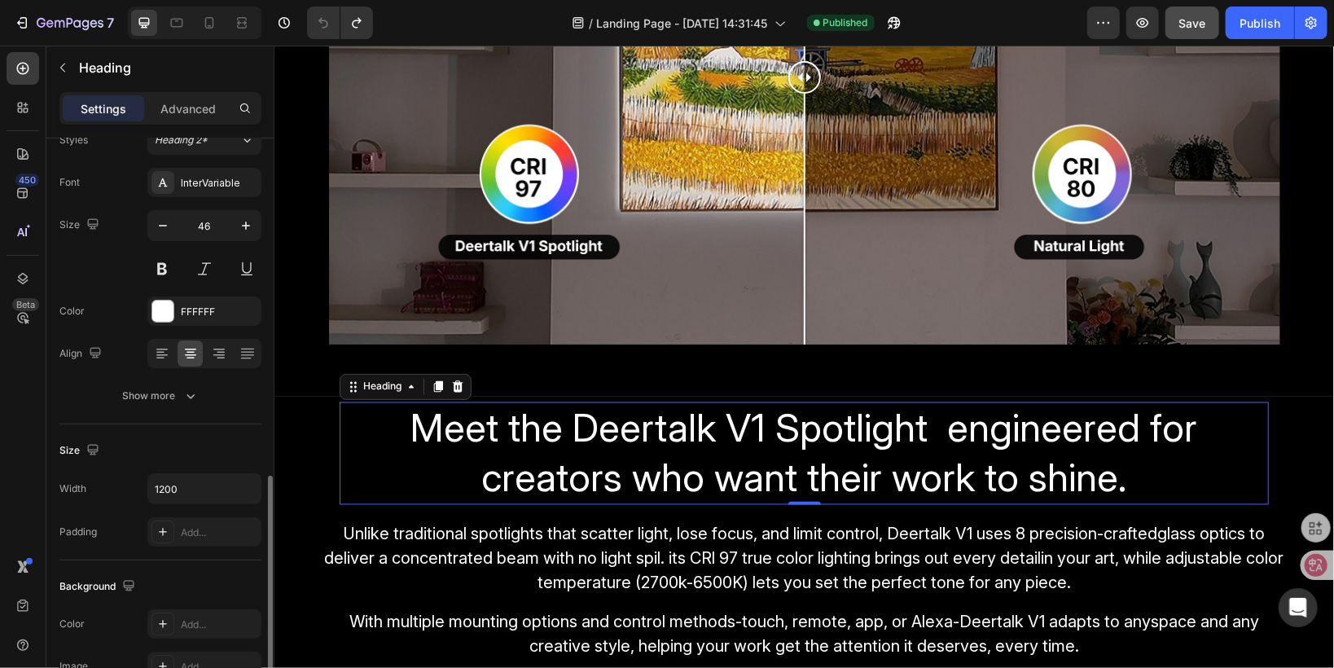
scroll to position [261, 0]
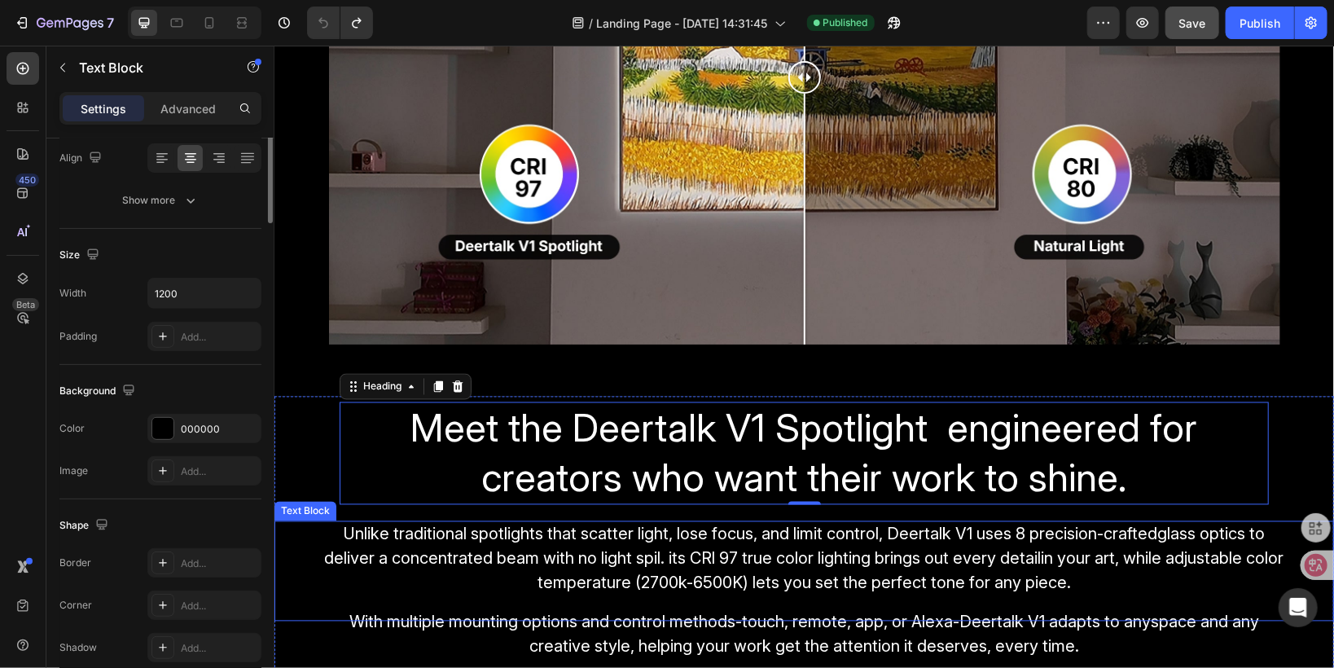
click at [582, 555] on span "Unlike traditional spotlights that scatter light, lose focus, and limit control…" at bounding box center [803, 558] width 959 height 68
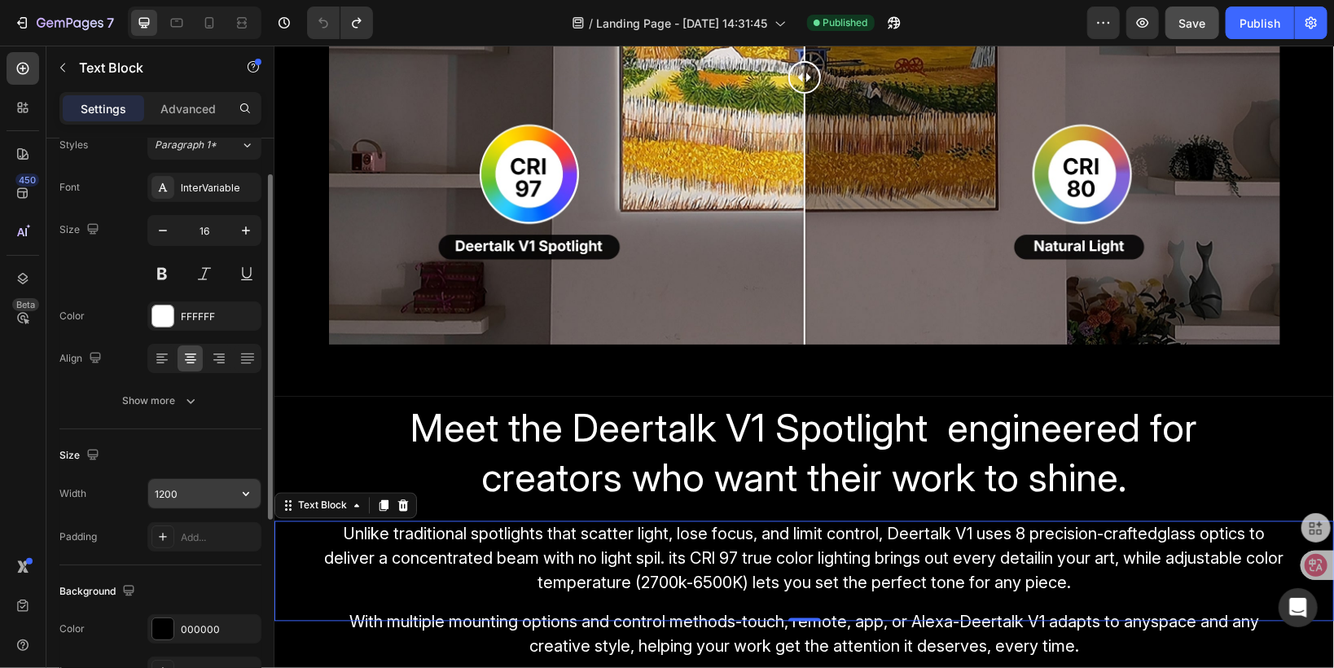
scroll to position [0, 0]
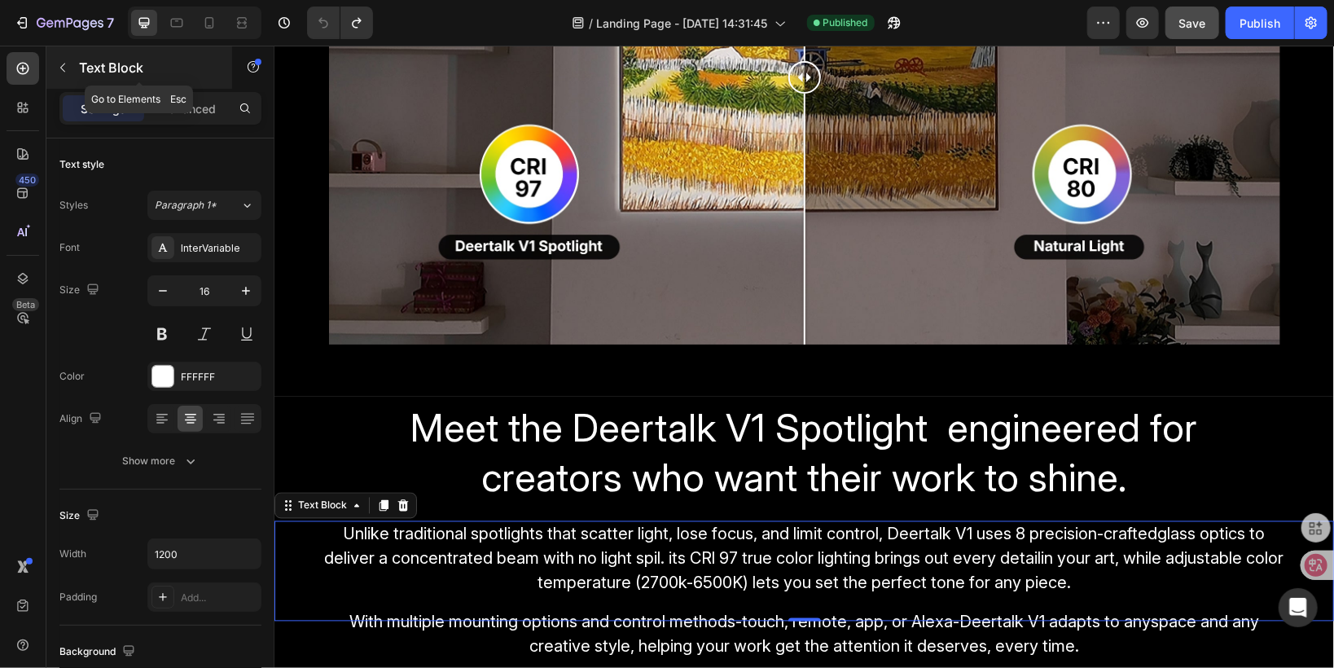
click at [68, 73] on icon "button" at bounding box center [62, 67] width 13 height 13
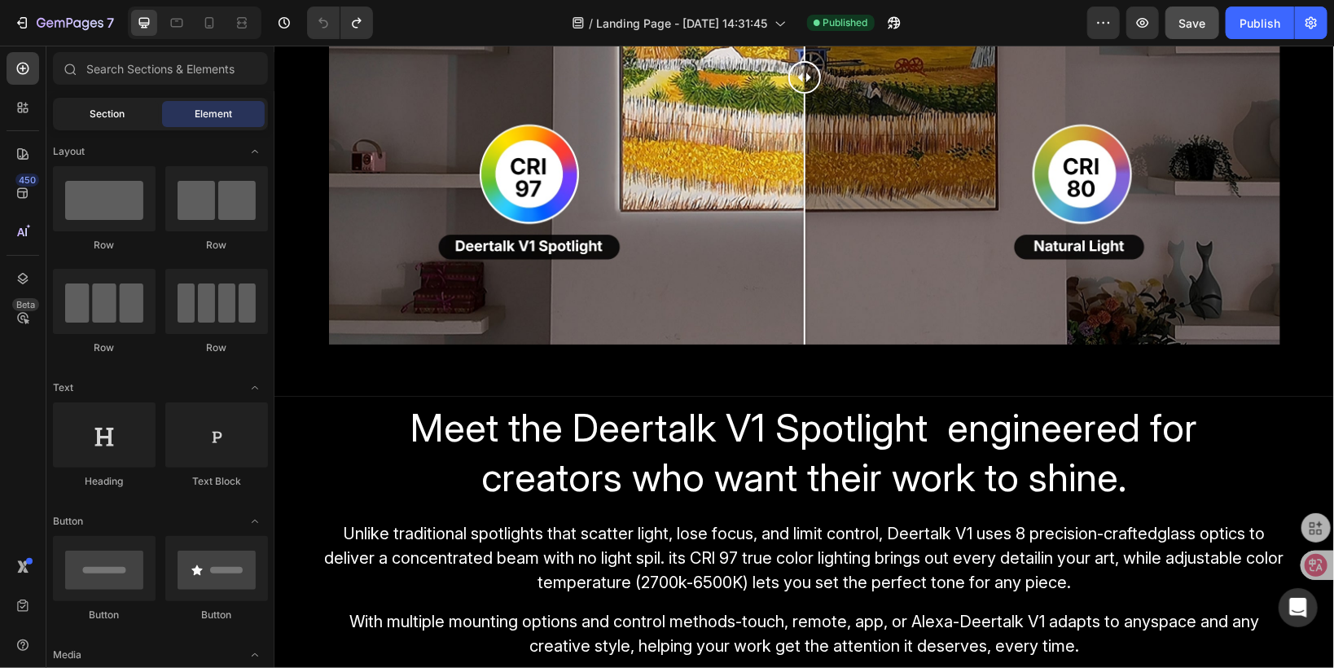
click at [92, 105] on div "Section" at bounding box center [107, 114] width 103 height 26
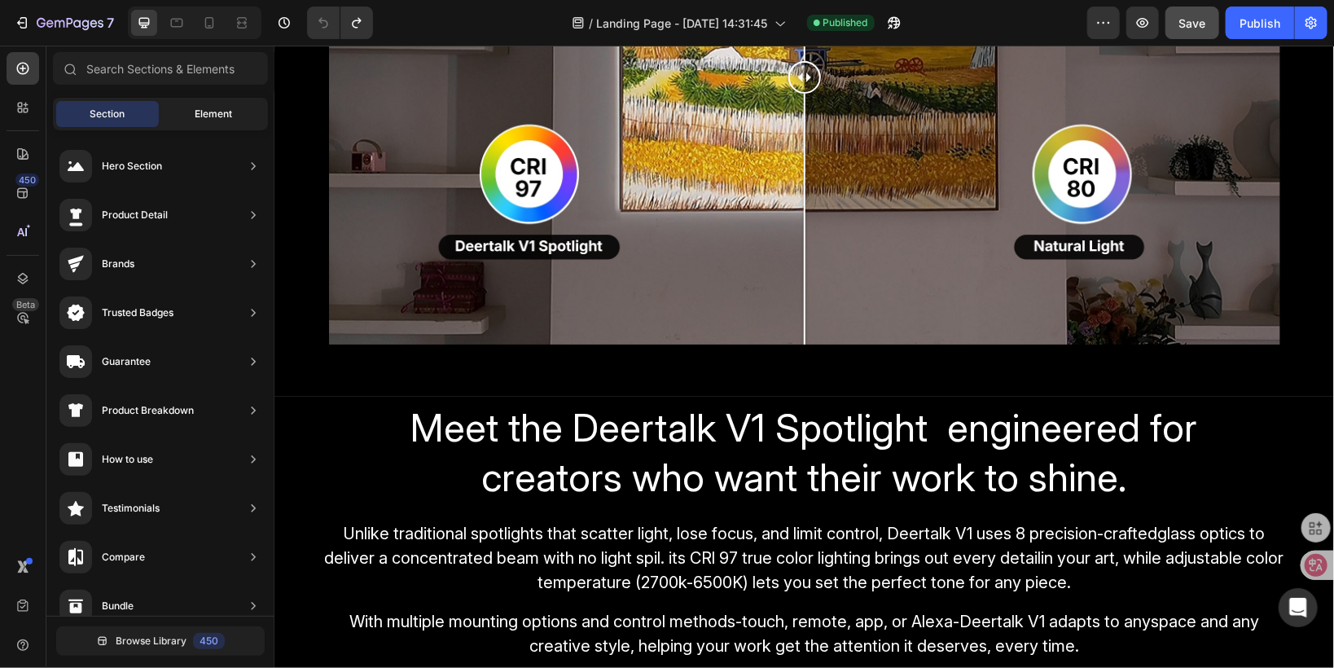
click at [180, 114] on div "Element" at bounding box center [213, 114] width 103 height 26
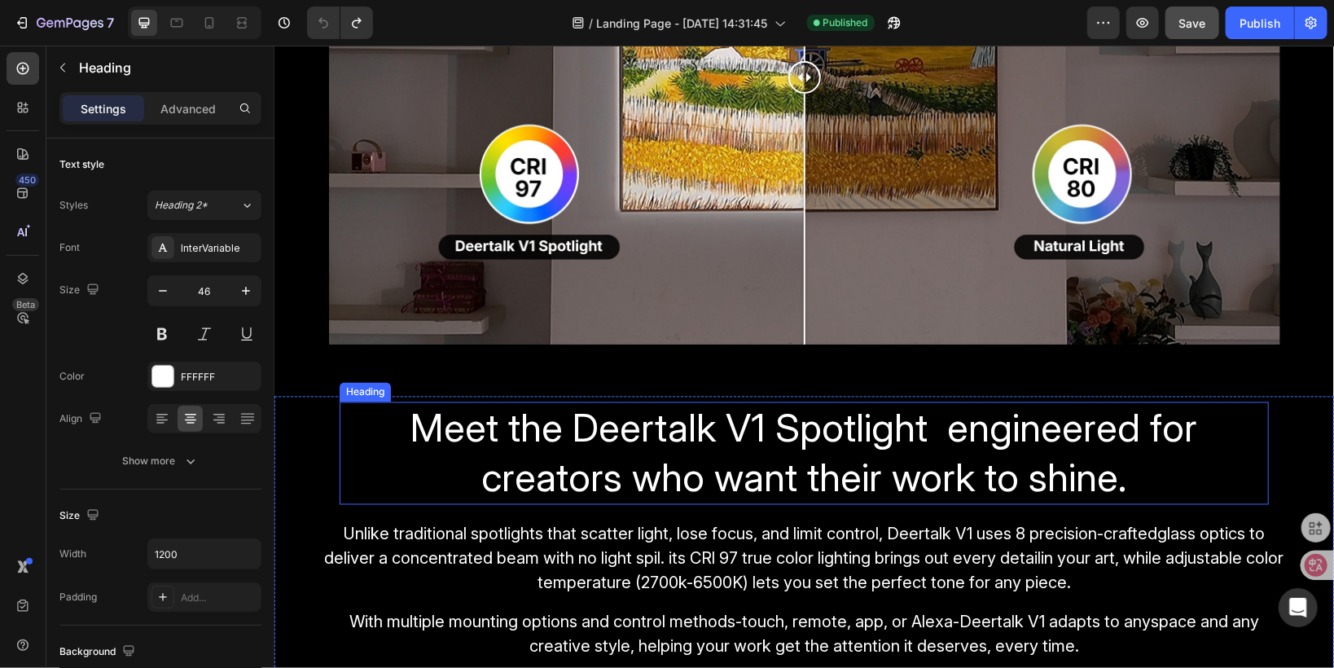
click at [645, 471] on span "Meet the Deertalk V1 Spotlight engineered for creators who want their work to s…" at bounding box center [803, 452] width 787 height 98
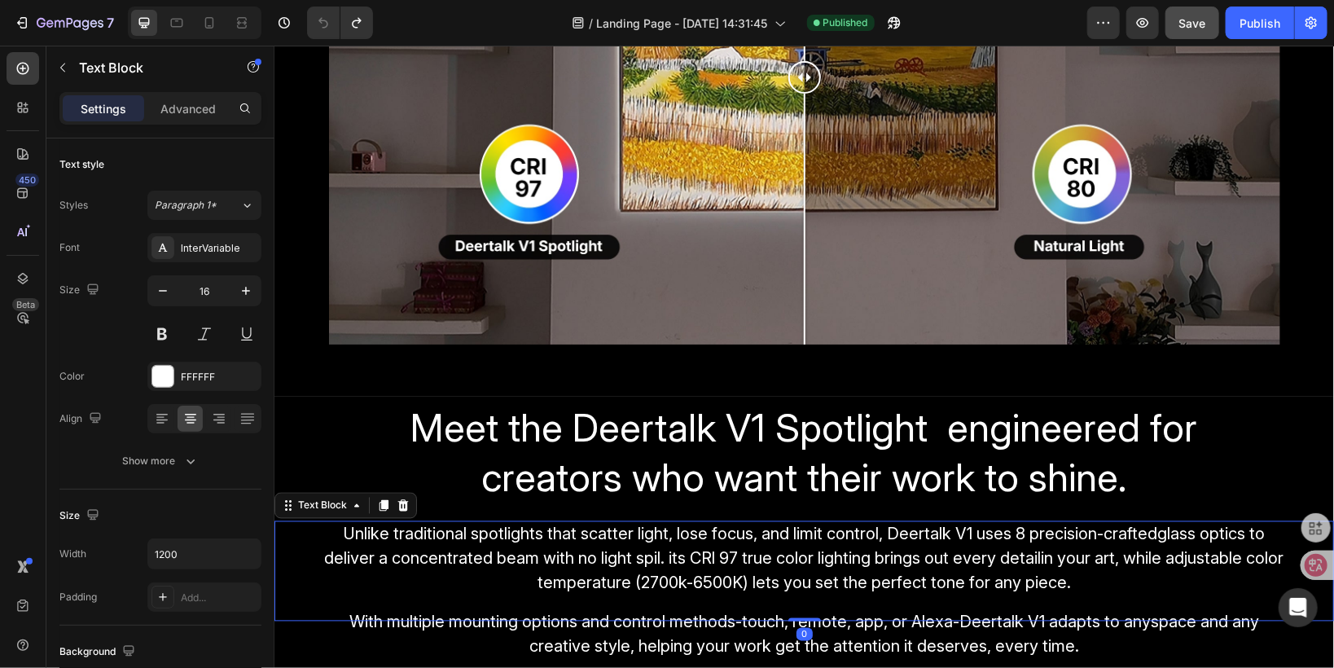
click at [620, 537] on span "Unlike traditional spotlights that scatter light, lose focus, and limit control…" at bounding box center [803, 558] width 959 height 68
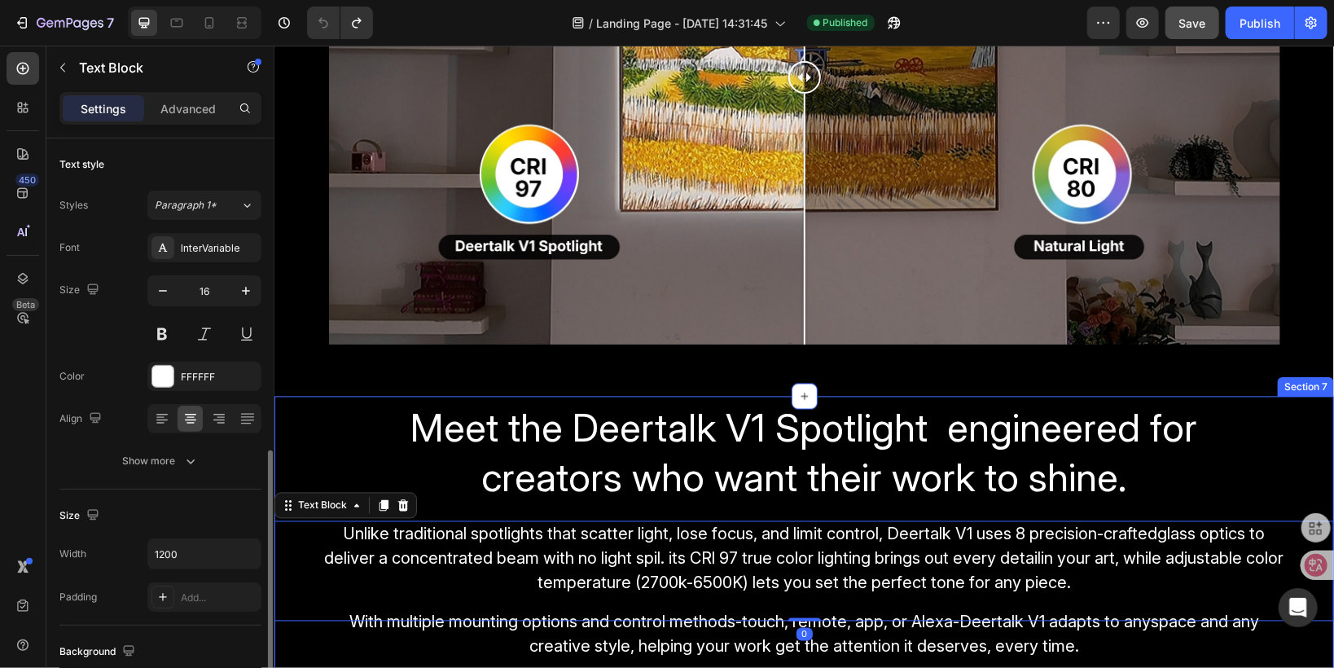
scroll to position [195, 0]
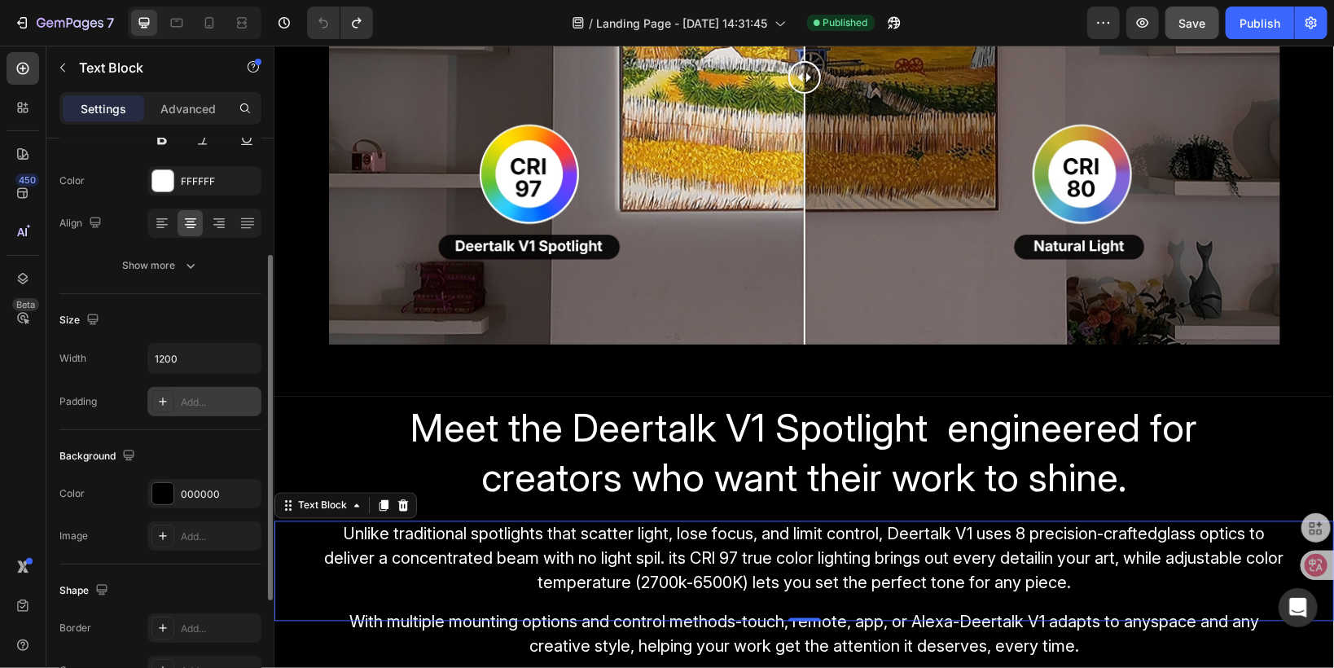
click at [176, 399] on div "Add..." at bounding box center [204, 401] width 114 height 29
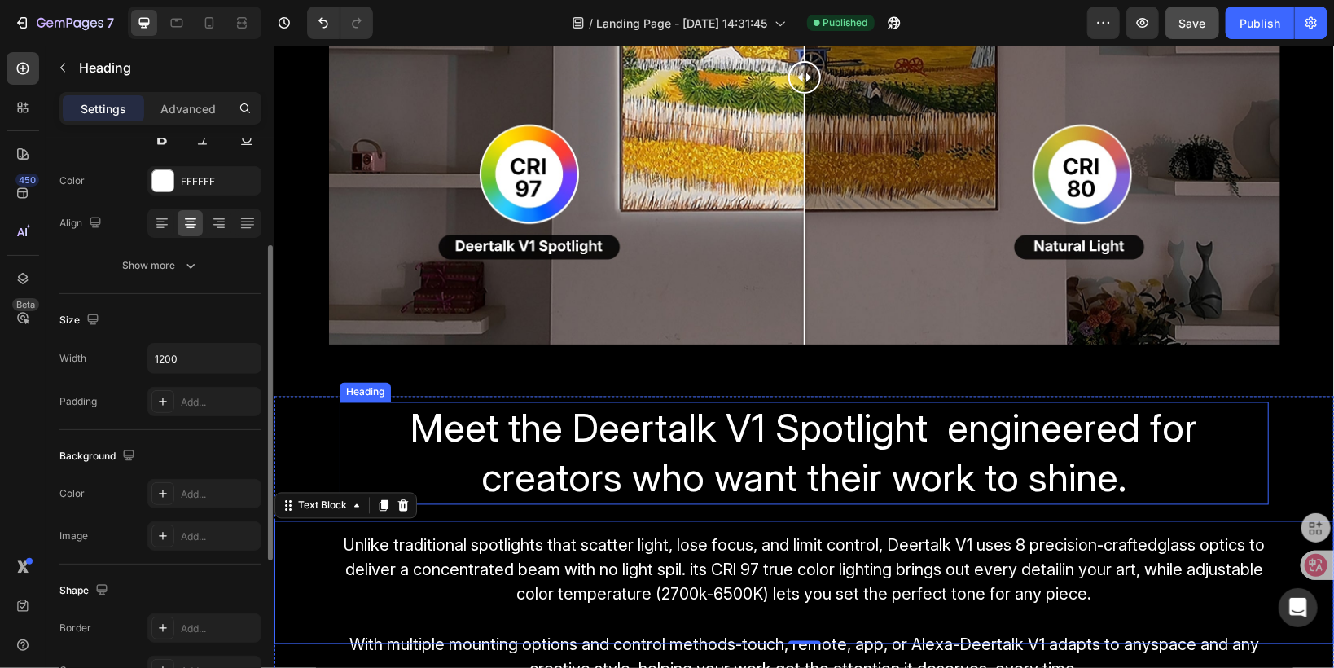
click at [1201, 479] on h2 "Meet the Deertalk V1 Spotlight engineered for creators who want their work to s…" at bounding box center [803, 452] width 929 height 103
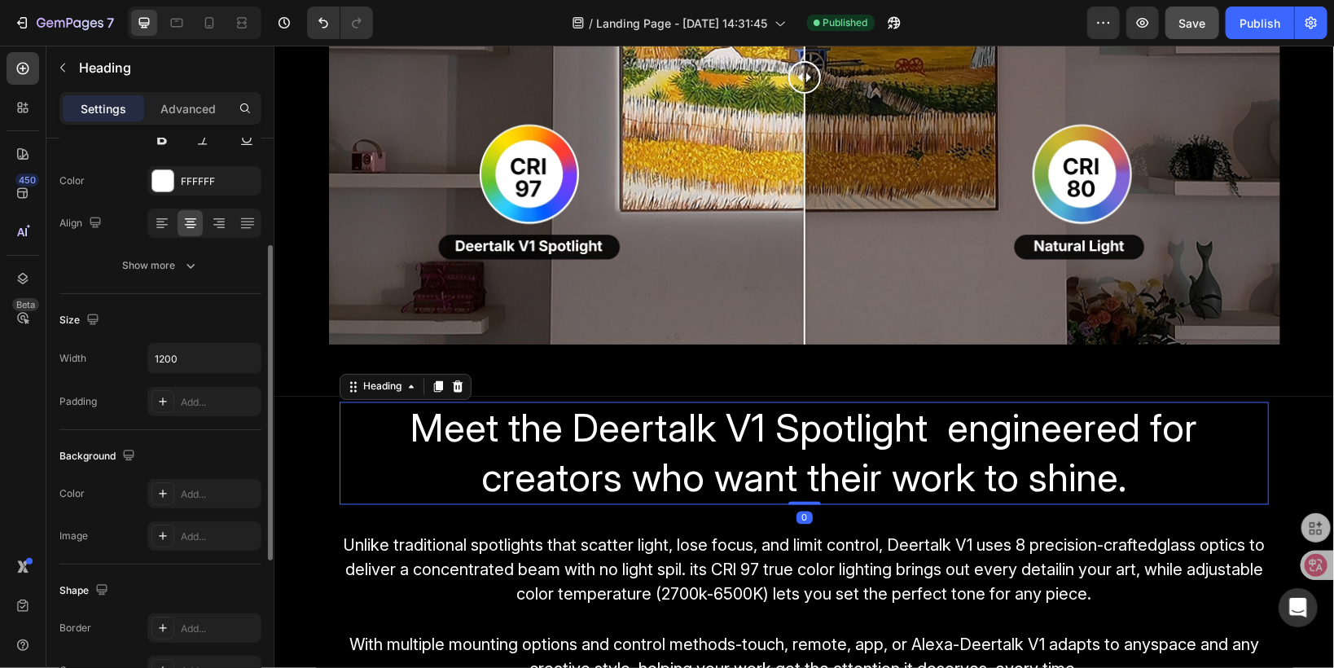
scroll to position [0, 0]
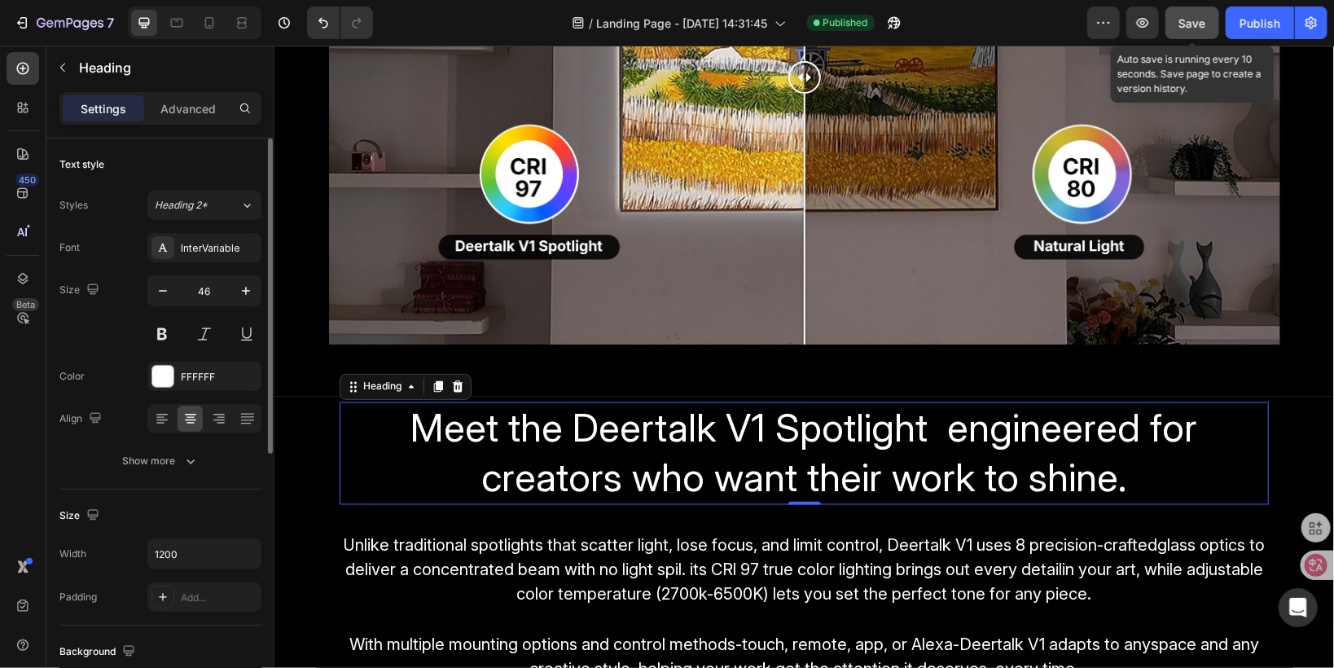
click at [1194, 20] on span "Save" at bounding box center [1192, 23] width 27 height 14
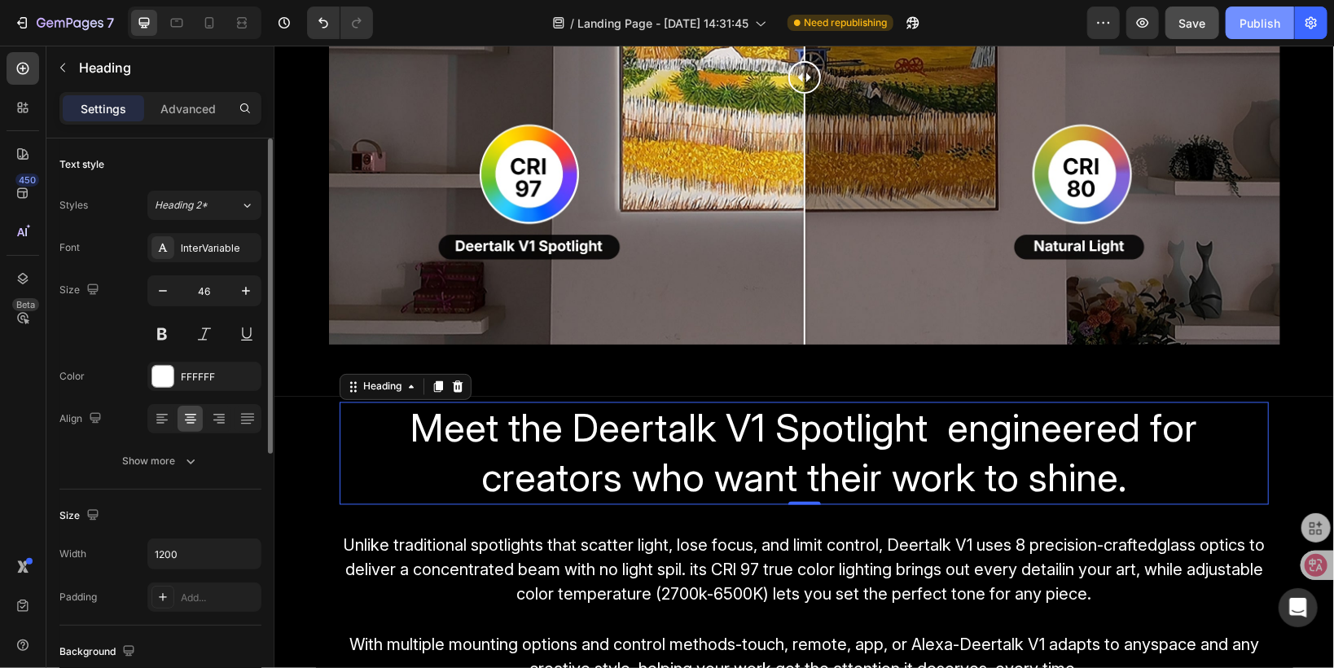
click at [1250, 29] on div "Publish" at bounding box center [1259, 23] width 41 height 17
click at [1142, 28] on icon "button" at bounding box center [1142, 23] width 16 height 16
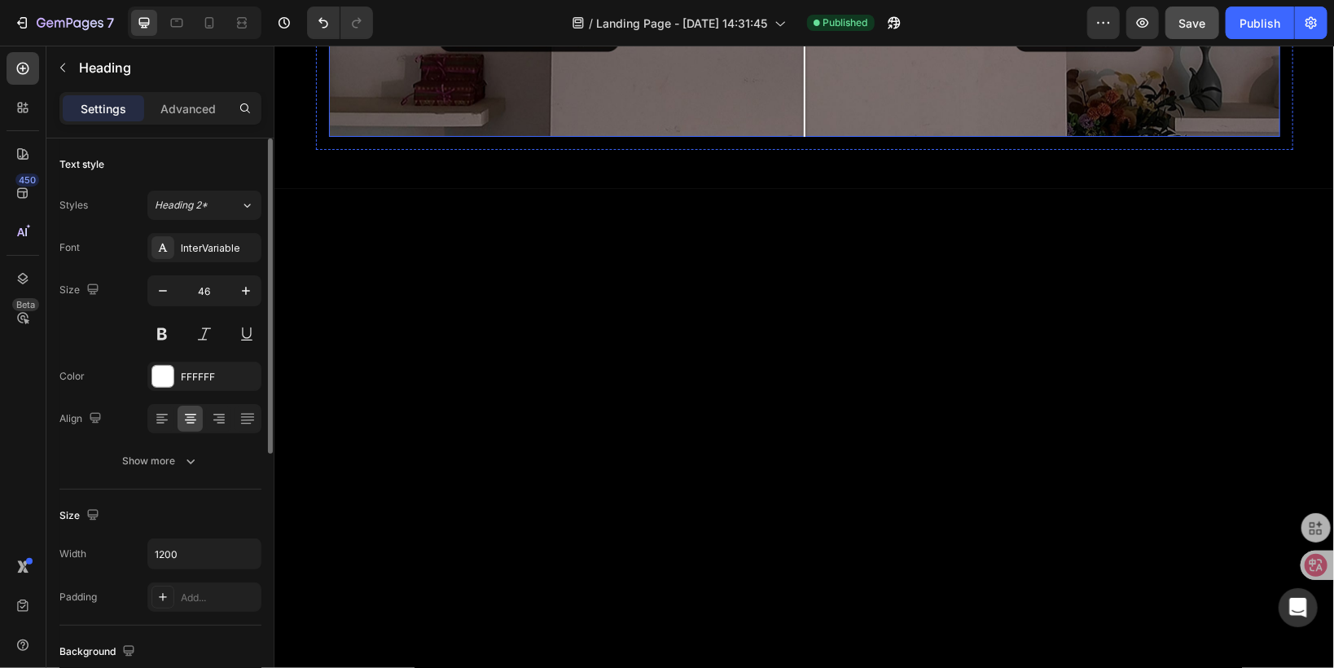
scroll to position [1663, 0]
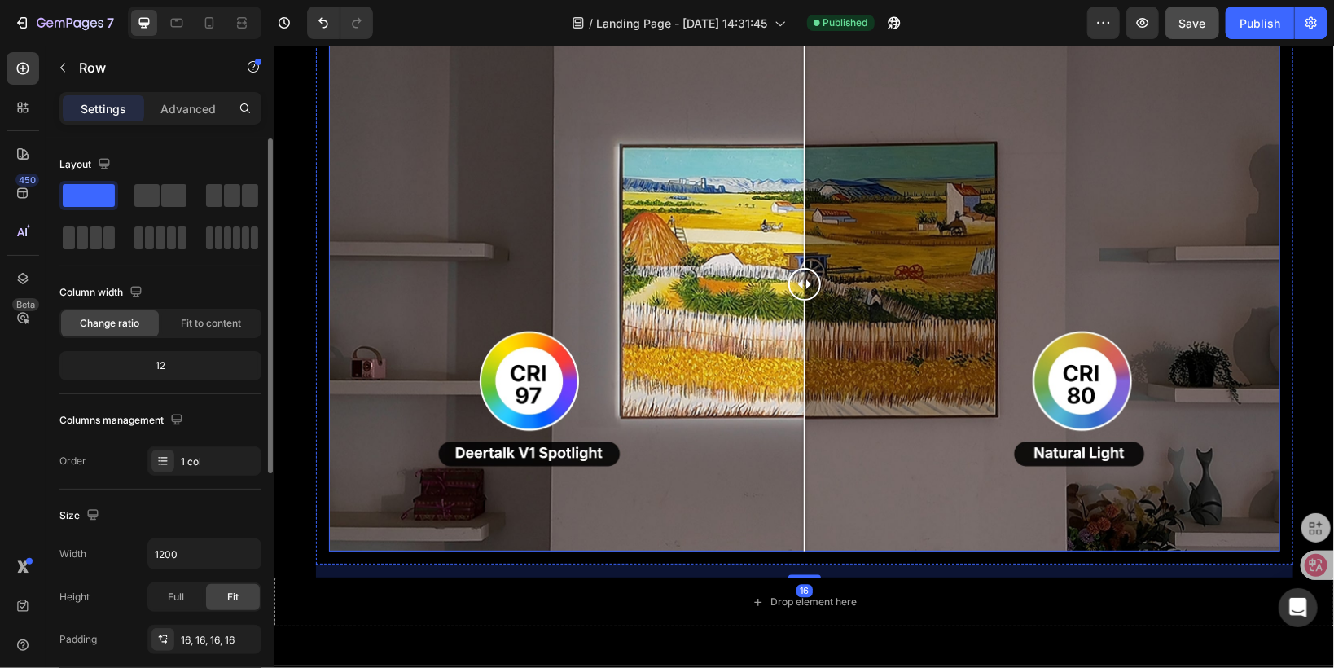
scroll to position [1923, 0]
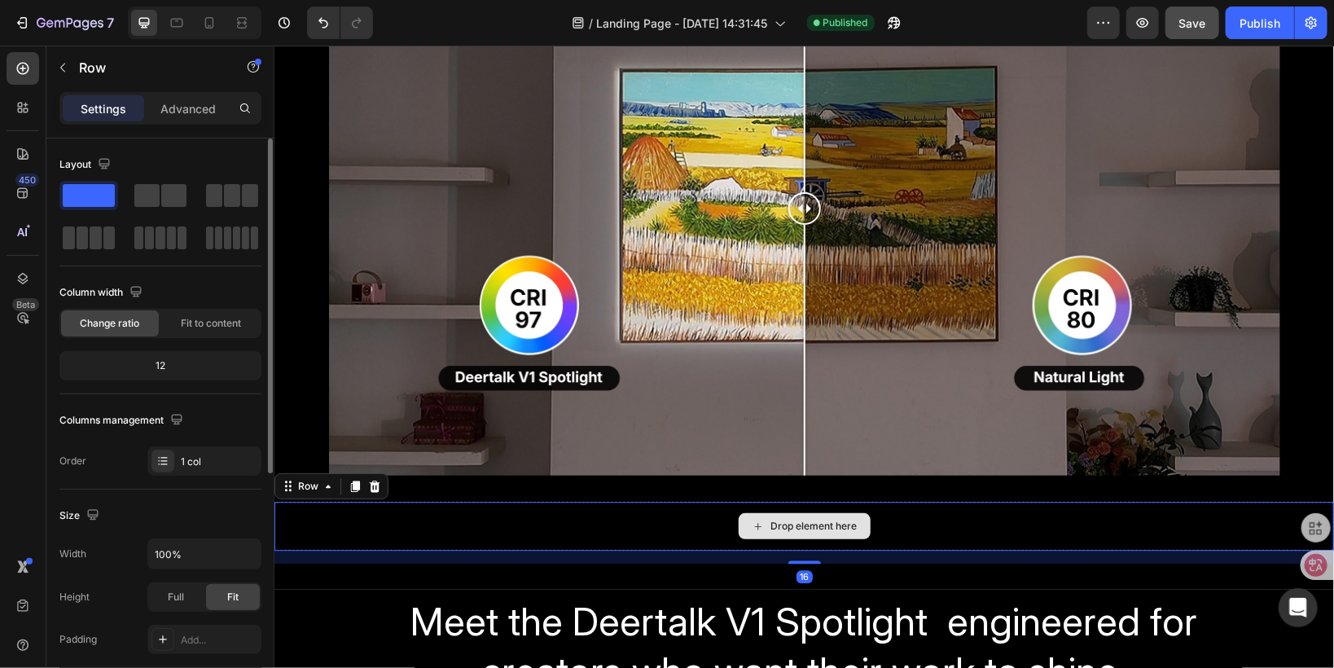
click at [343, 528] on div "Drop element here" at bounding box center [803, 525] width 1059 height 49
click at [373, 485] on icon at bounding box center [374, 485] width 11 height 11
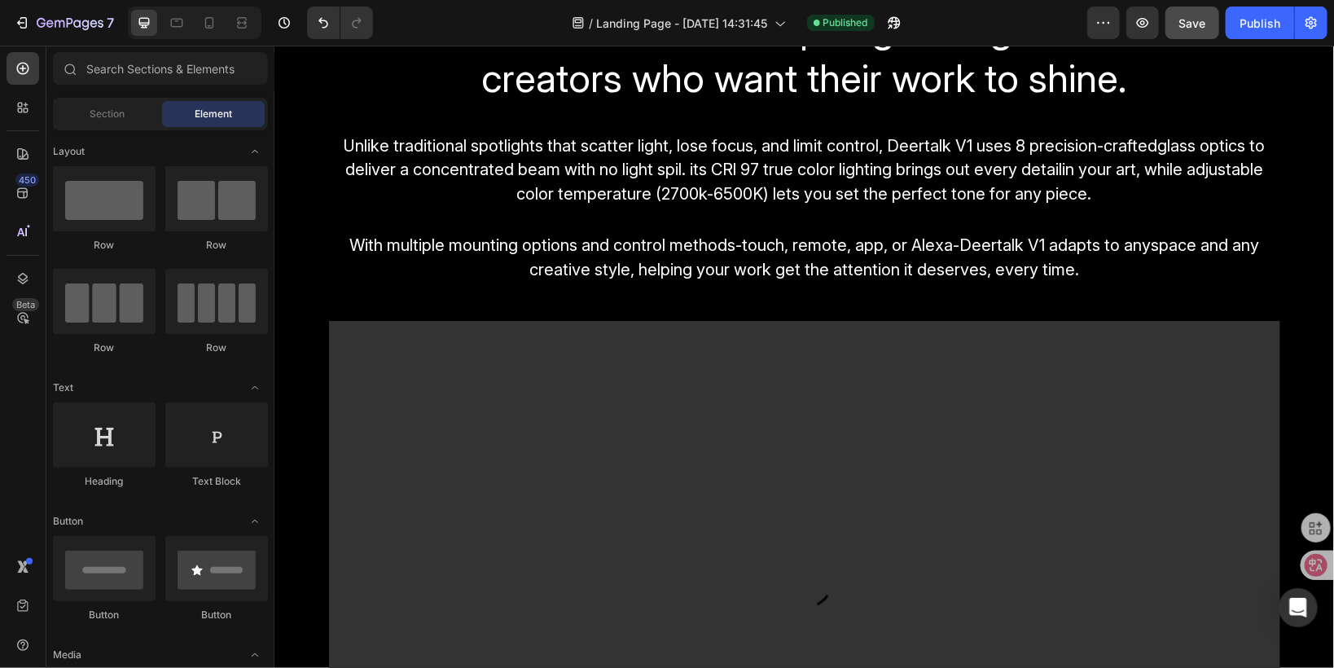
scroll to position [2445, 0]
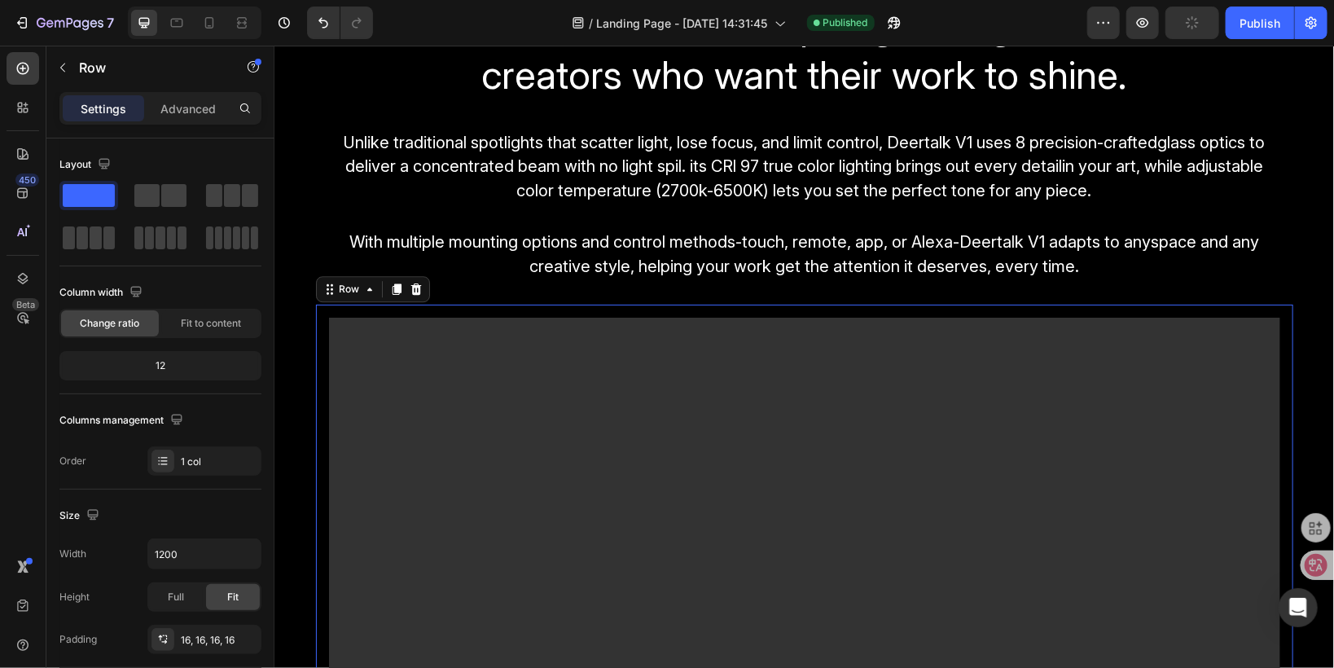
click at [336, 308] on div "Video Row 0" at bounding box center [803, 584] width 977 height 561
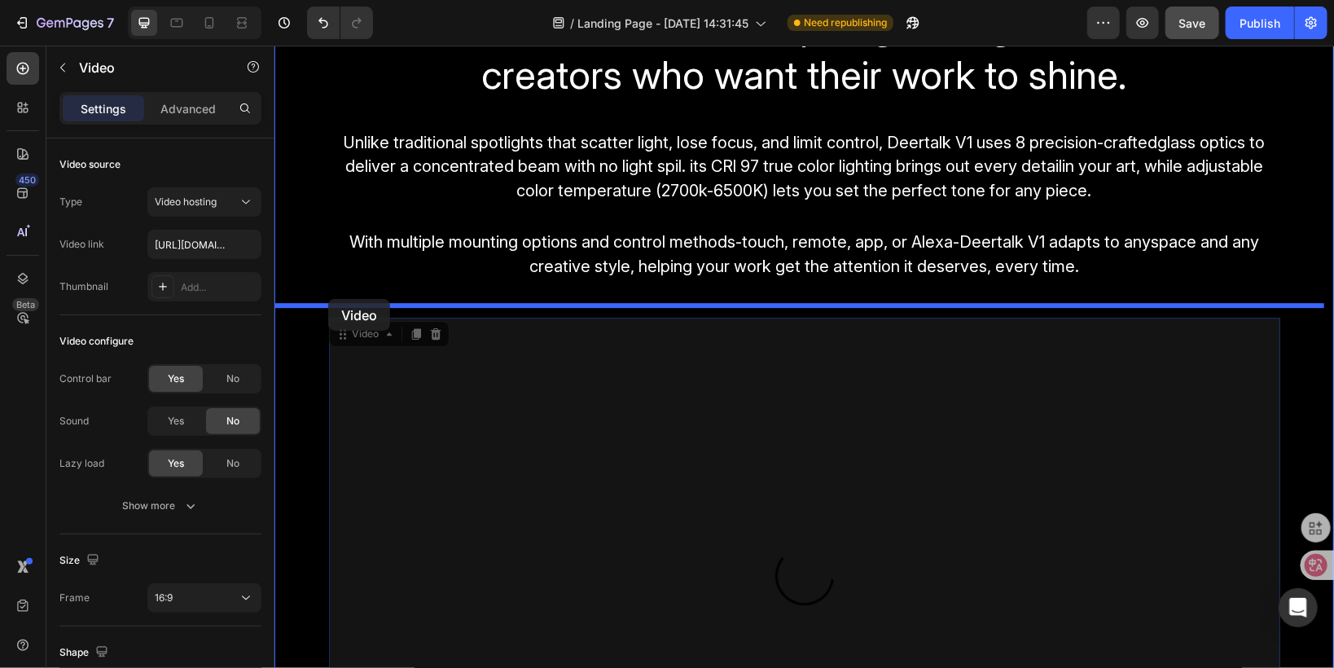
drag, startPoint x: 340, startPoint y: 331, endPoint x: 327, endPoint y: 298, distance: 35.8
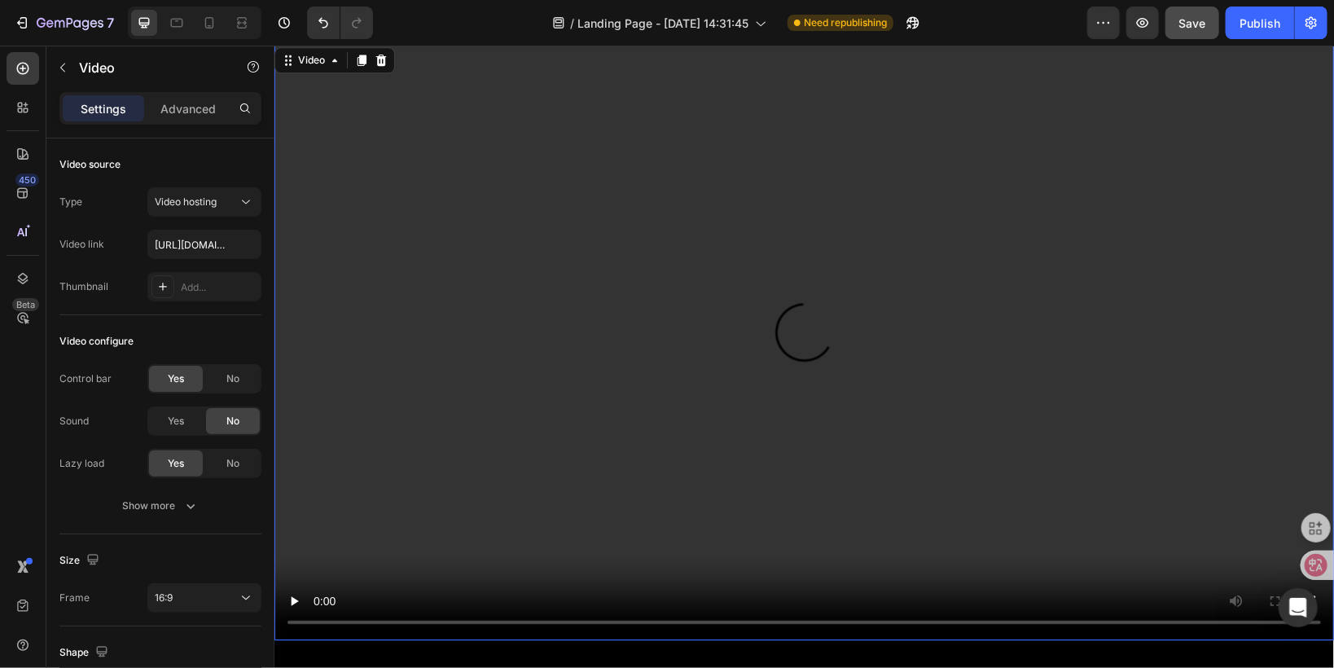
scroll to position [2966, 0]
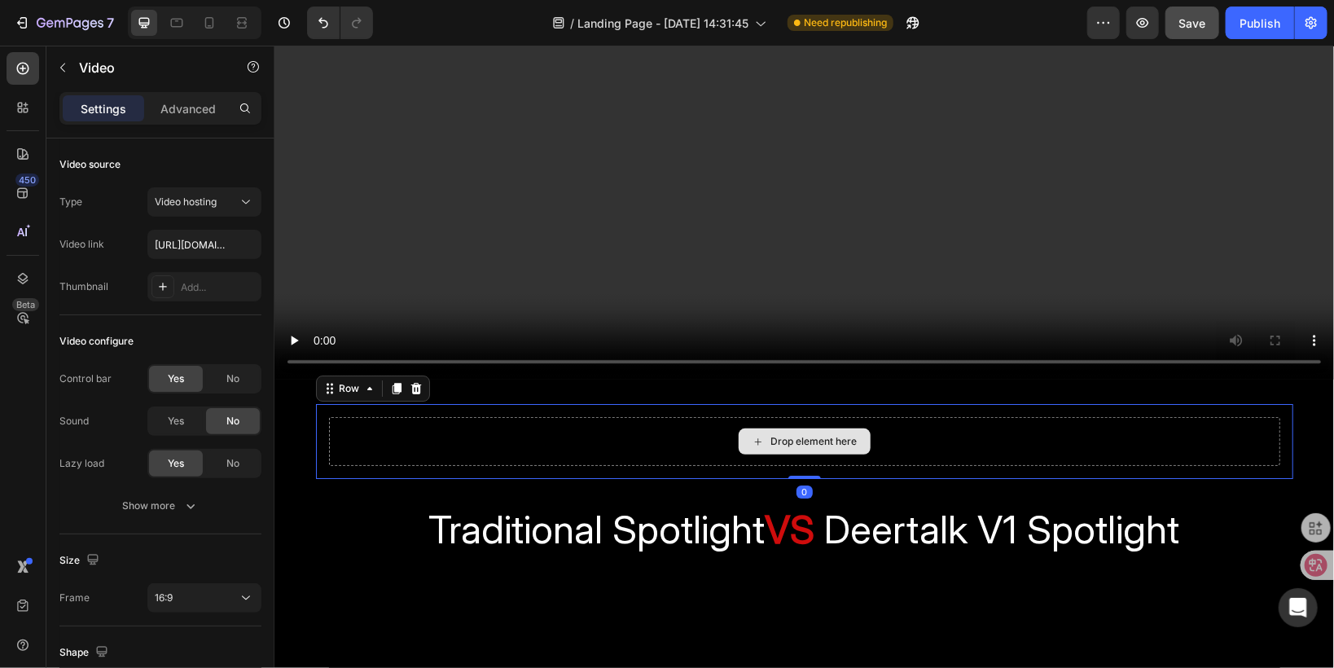
click at [372, 423] on div "Drop element here" at bounding box center [803, 440] width 951 height 49
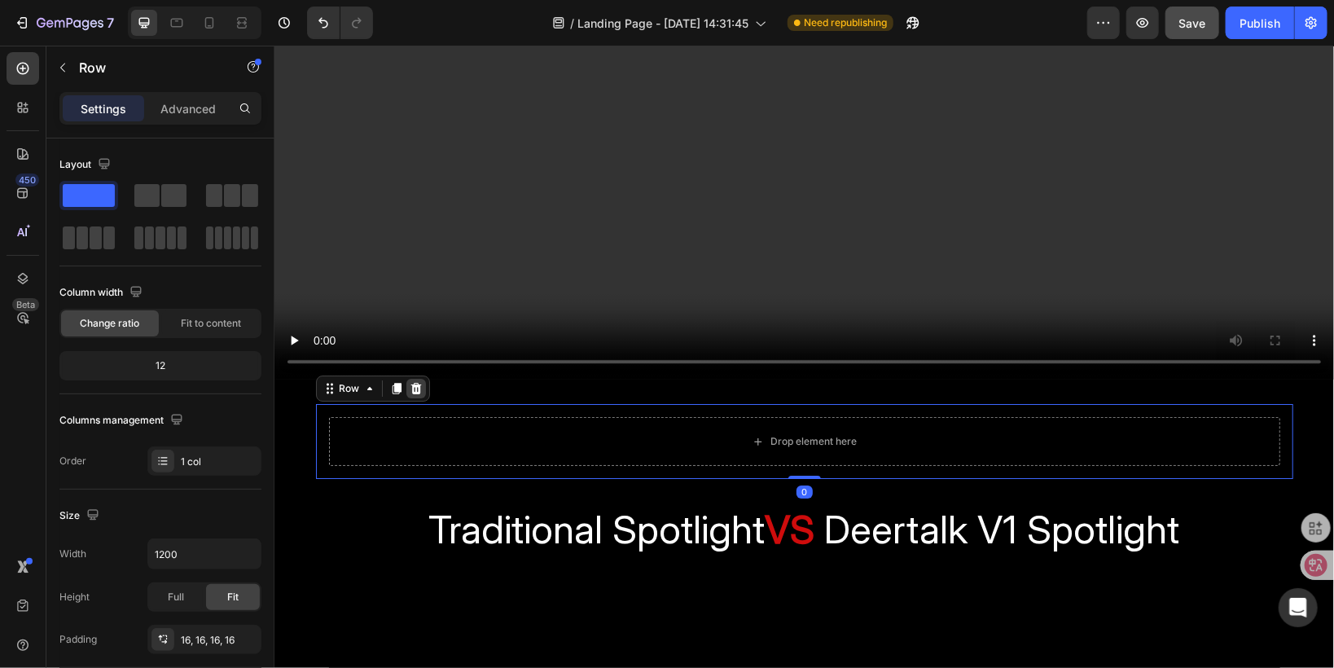
click at [410, 382] on icon at bounding box center [415, 387] width 13 height 13
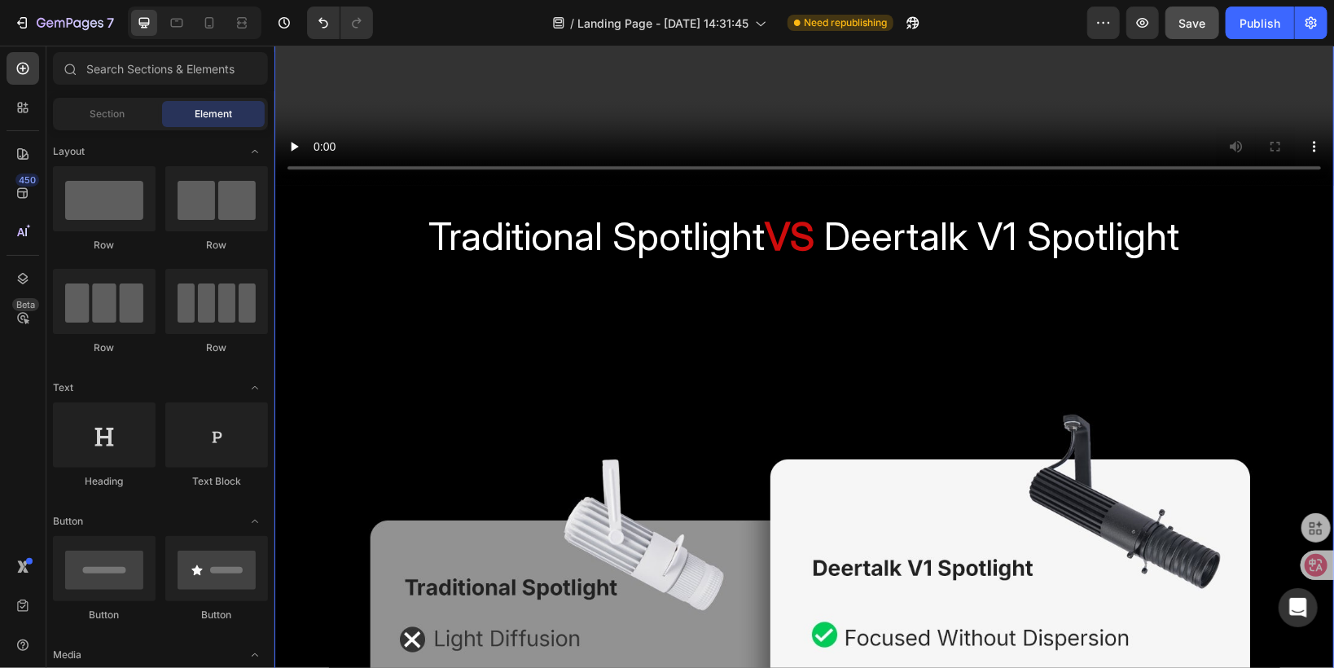
scroll to position [3161, 0]
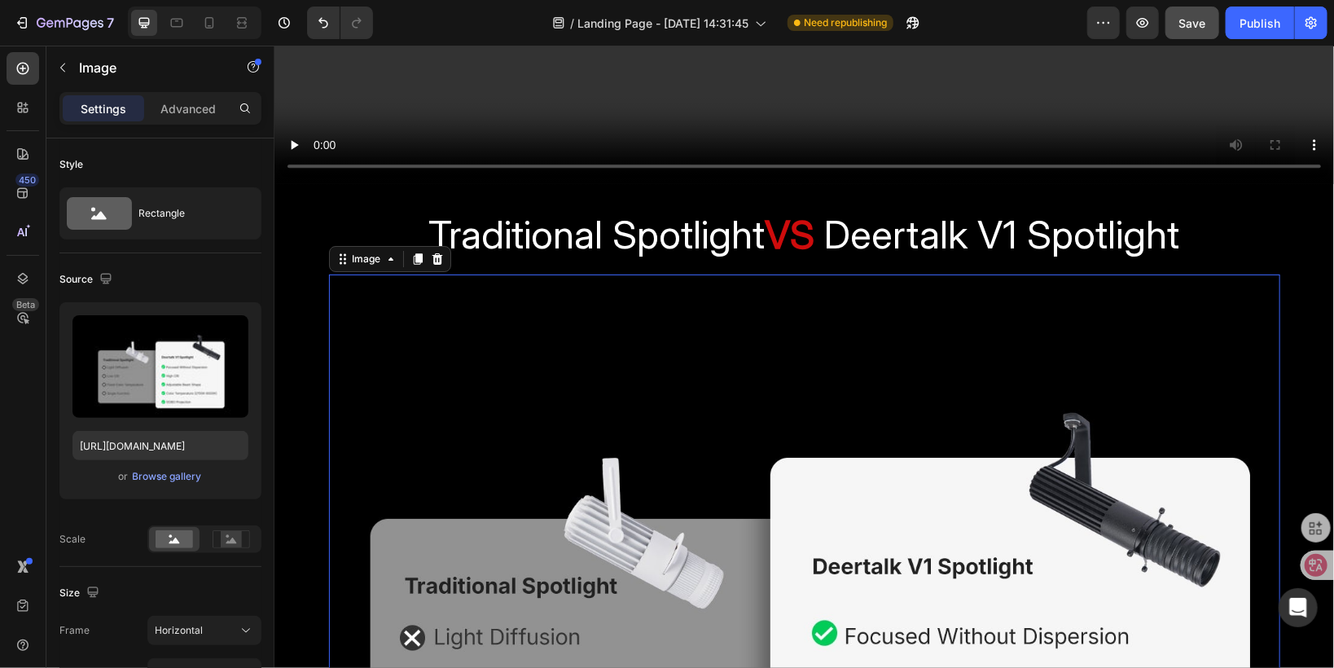
click at [425, 349] on img at bounding box center [803, 630] width 951 height 713
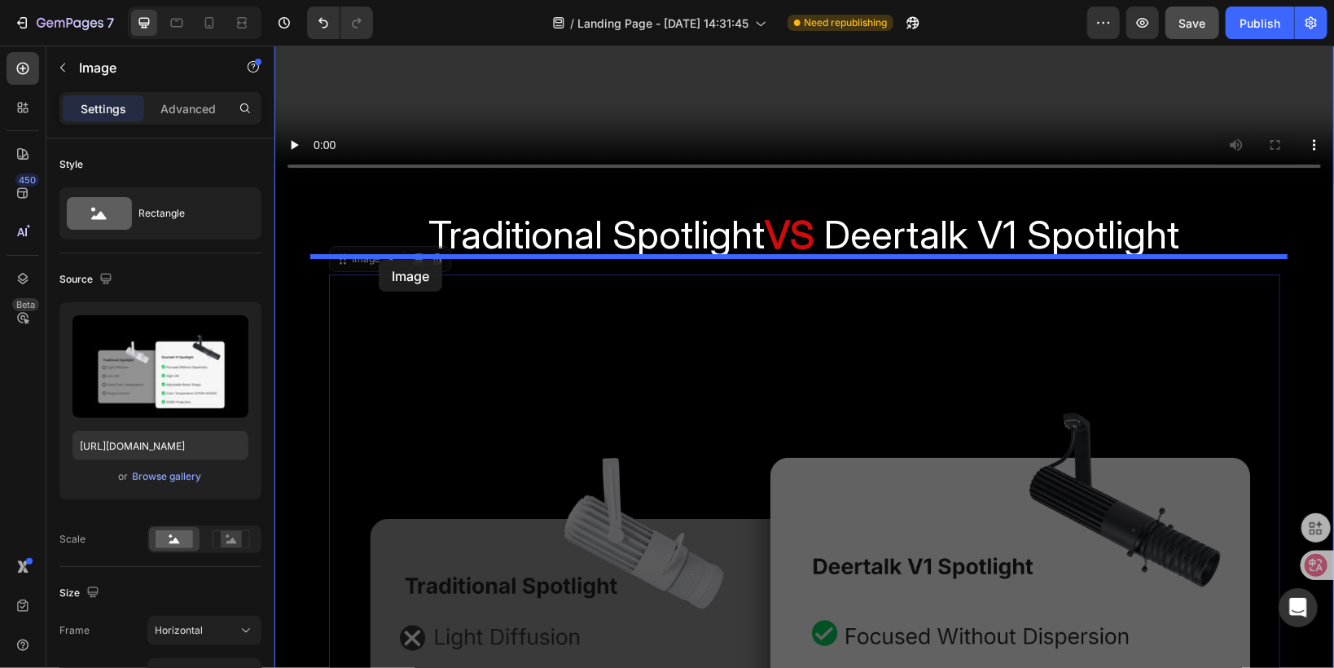
drag, startPoint x: 338, startPoint y: 254, endPoint x: 378, endPoint y: 259, distance: 40.2
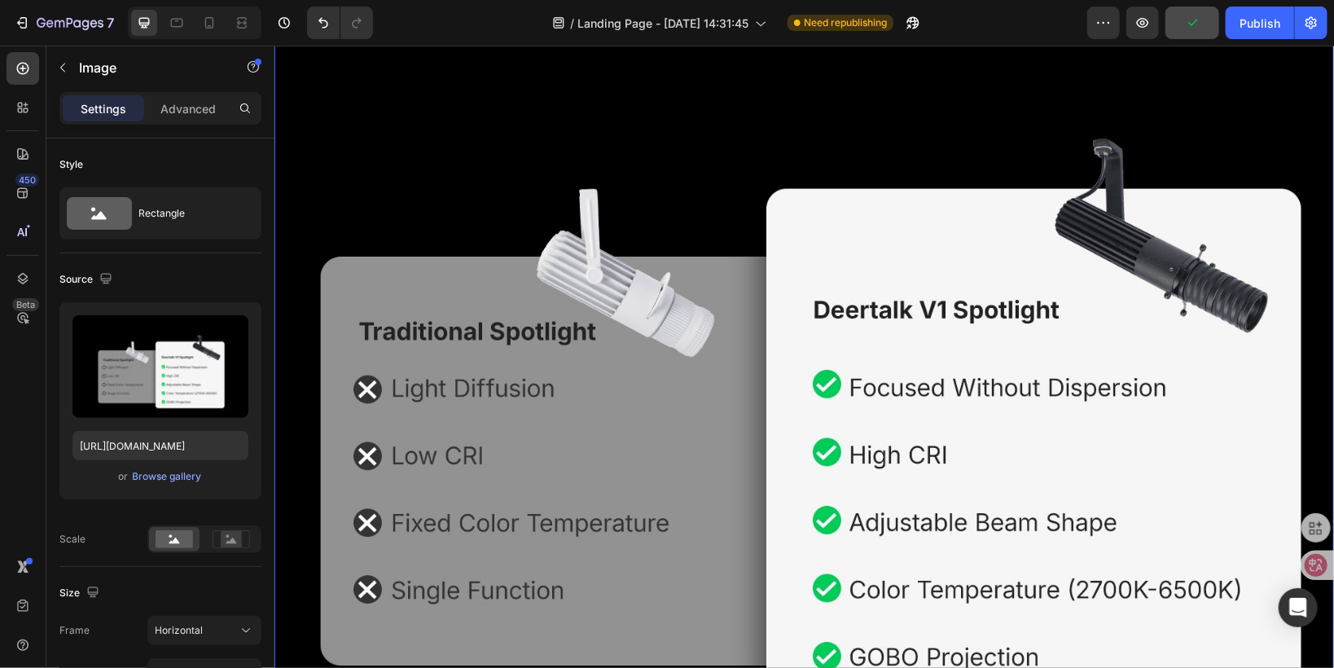
scroll to position [3748, 0]
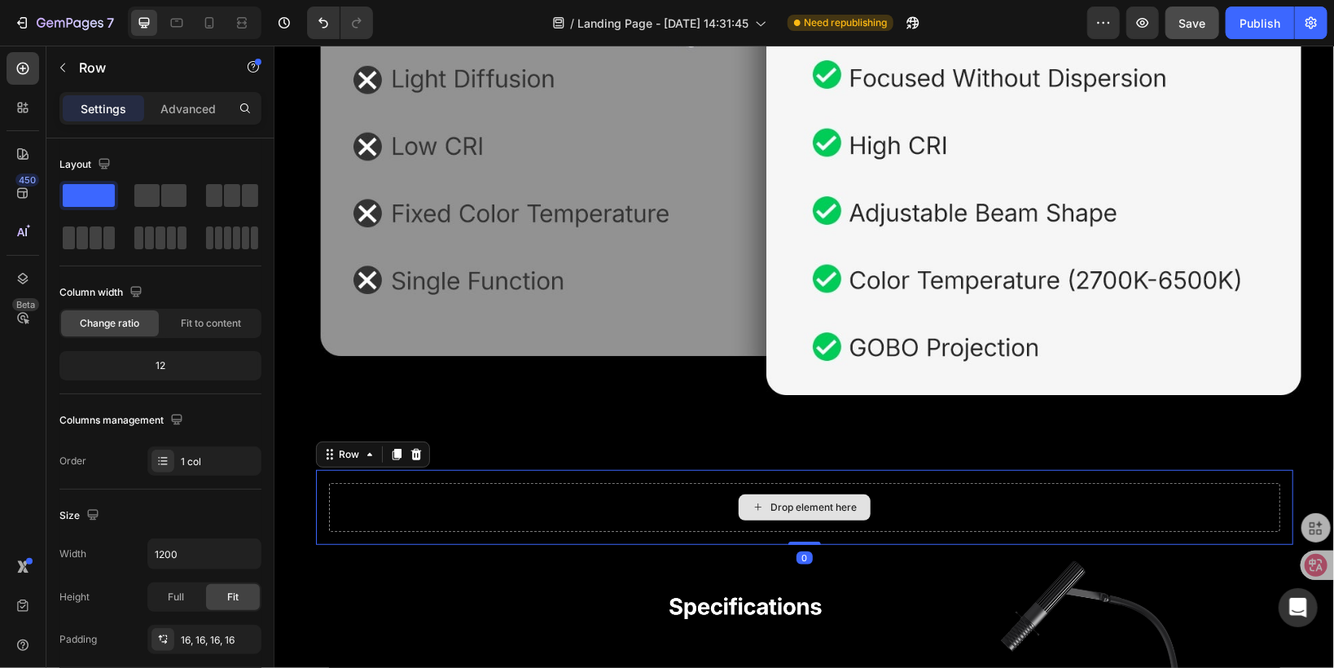
click at [401, 482] on div "Drop element here" at bounding box center [803, 506] width 951 height 49
click at [411, 448] on icon at bounding box center [415, 453] width 11 height 11
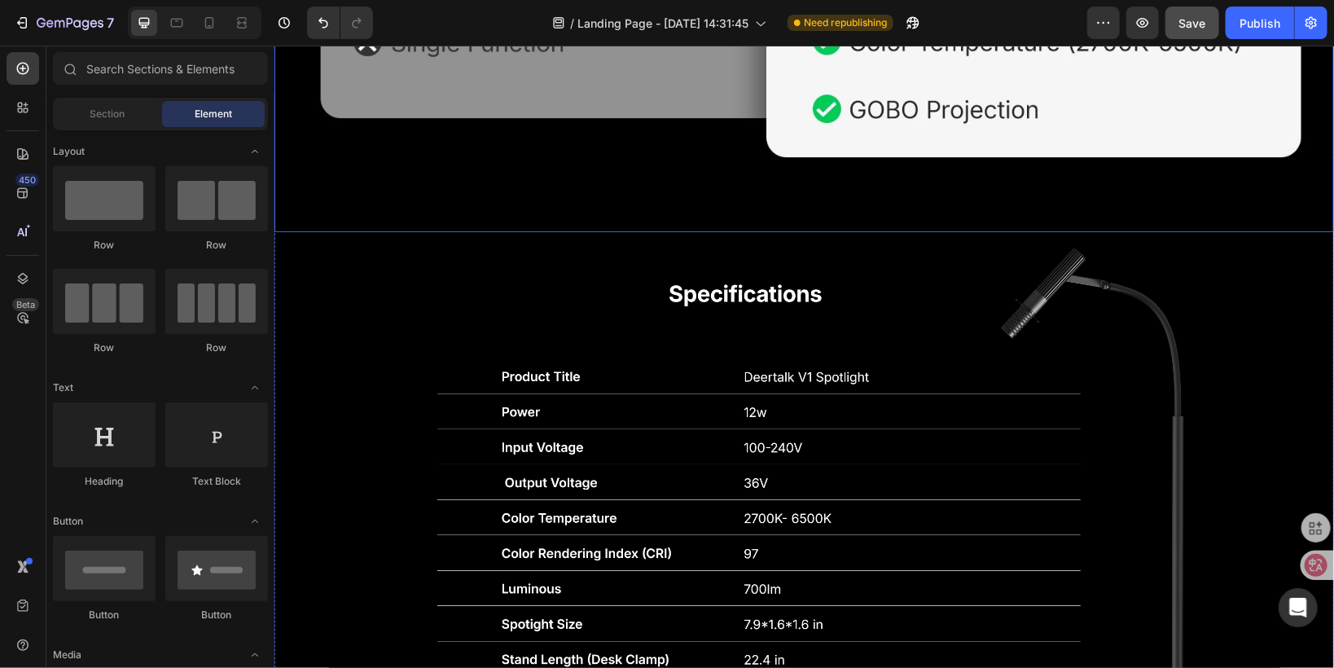
scroll to position [4008, 0]
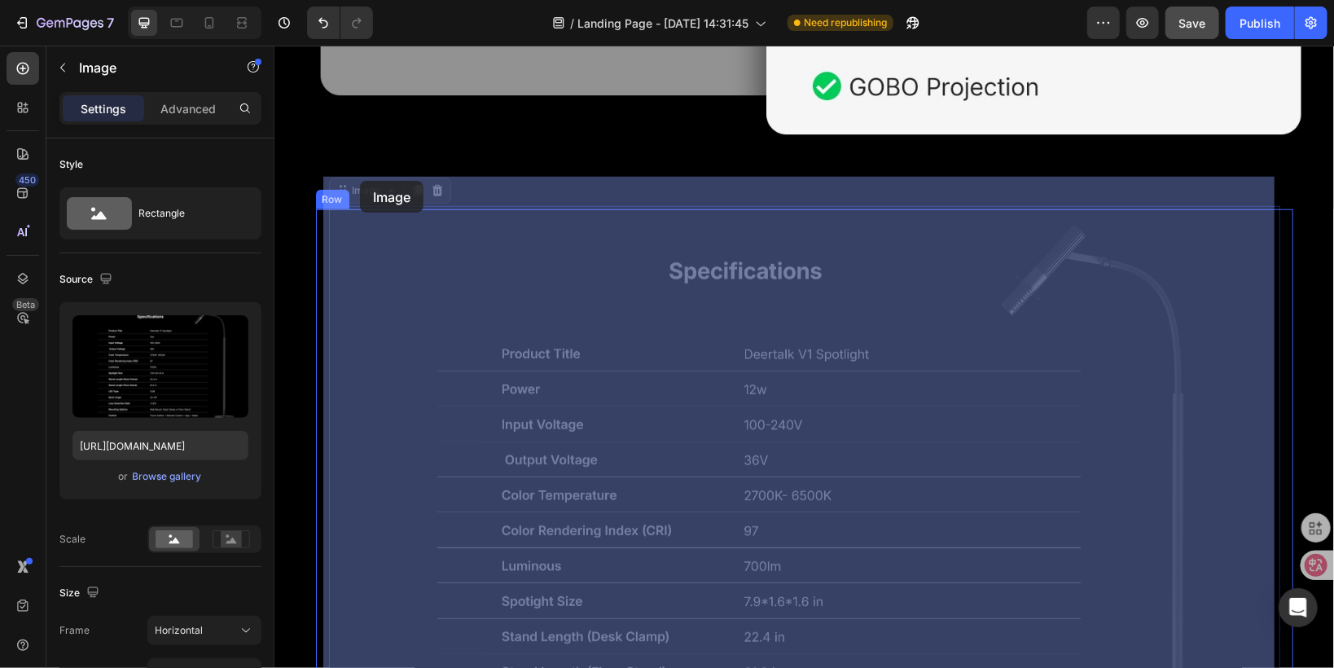
drag, startPoint x: 335, startPoint y: 185, endPoint x: 359, endPoint y: 180, distance: 24.9
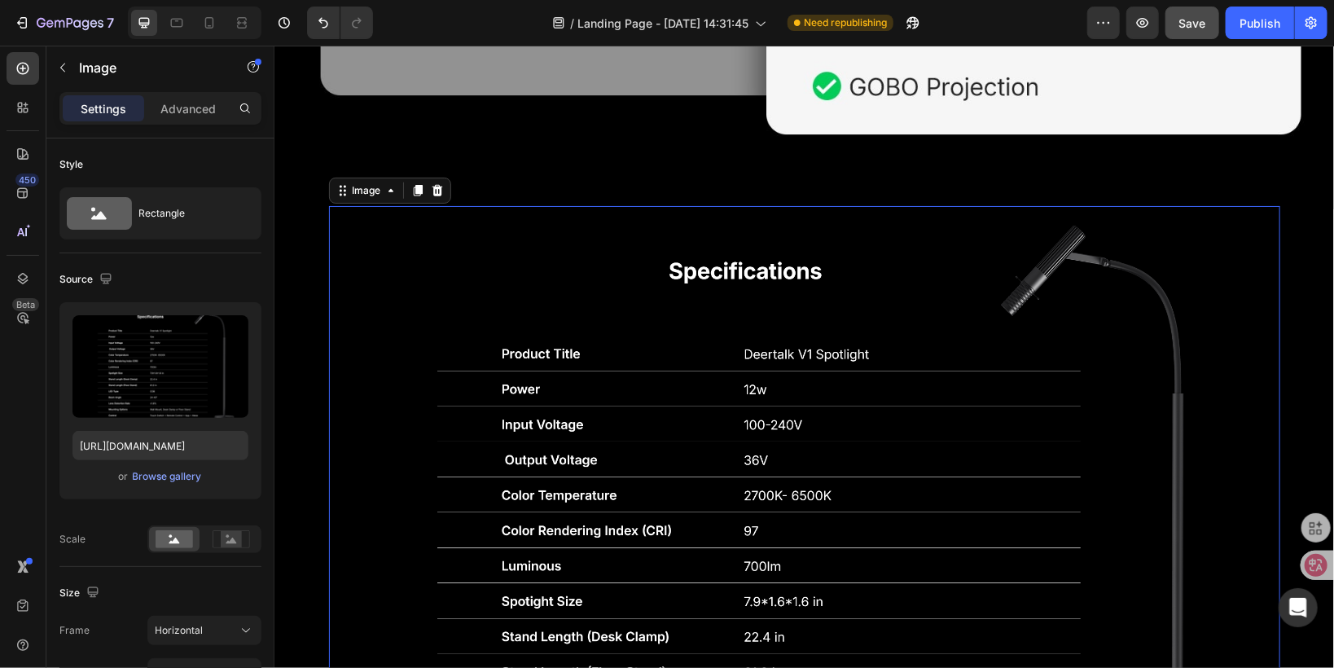
click at [398, 325] on img at bounding box center [803, 561] width 951 height 713
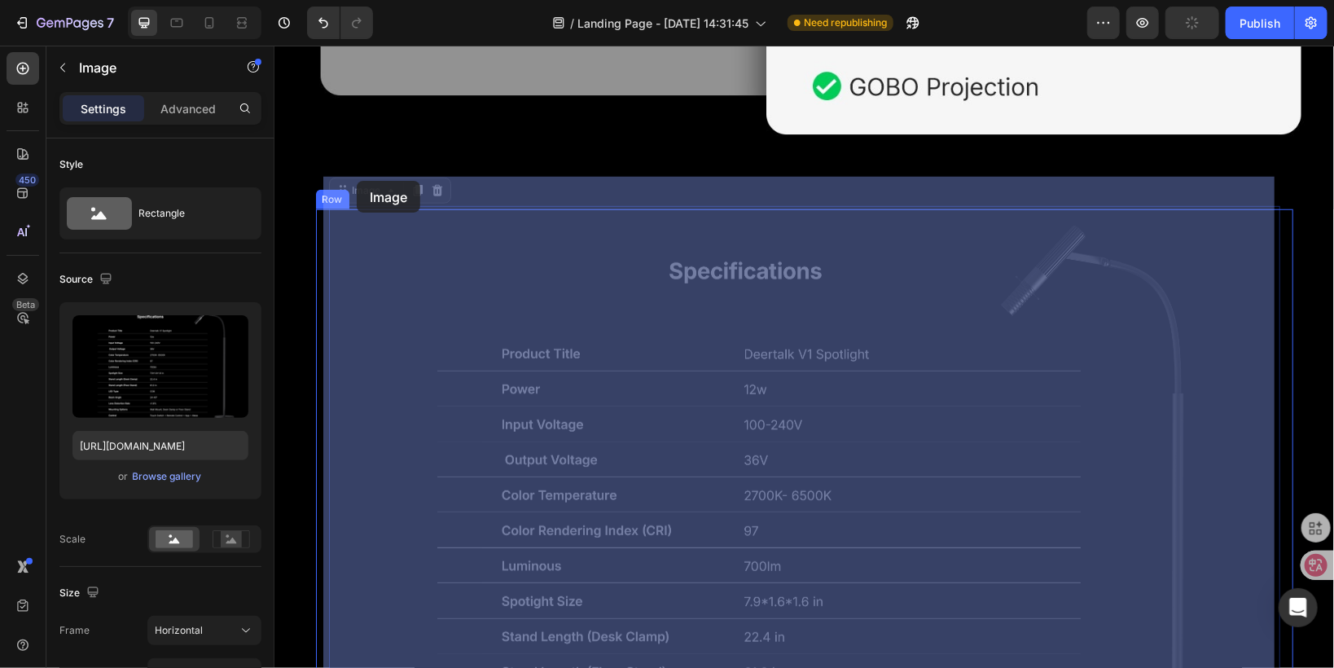
drag, startPoint x: 334, startPoint y: 178, endPoint x: 356, endPoint y: 180, distance: 22.0
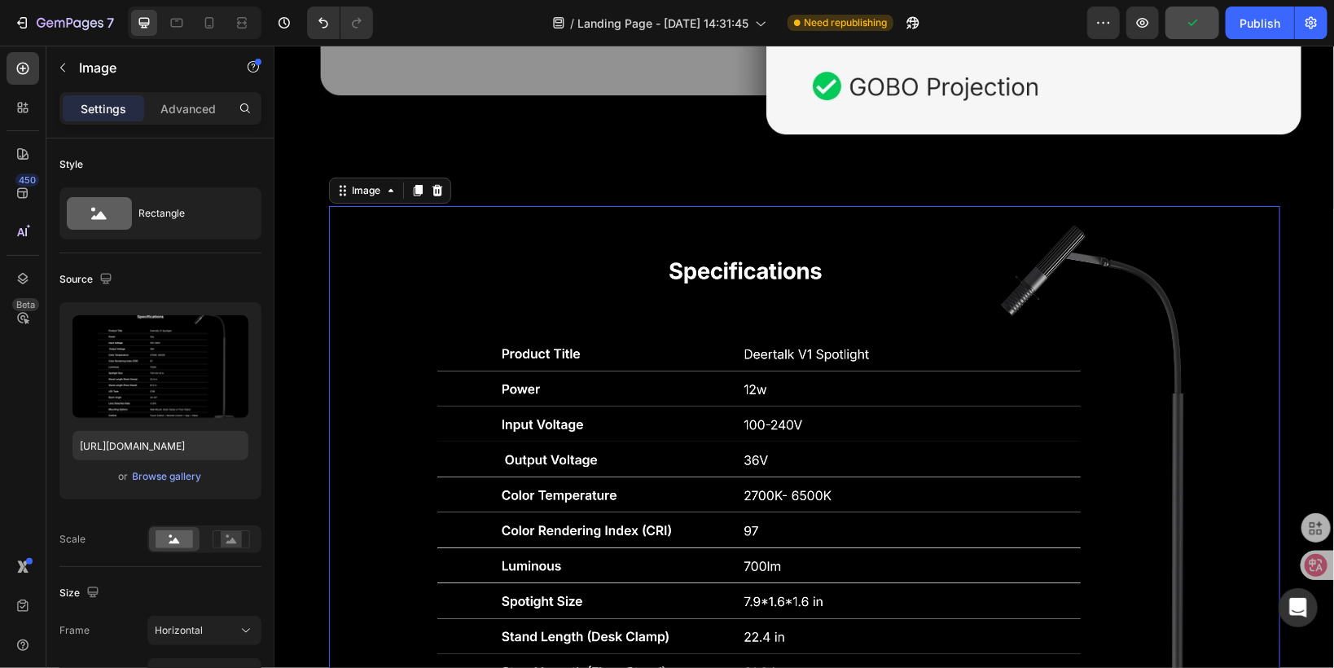
click at [375, 272] on img at bounding box center [803, 561] width 951 height 713
click at [398, 285] on img at bounding box center [803, 561] width 951 height 713
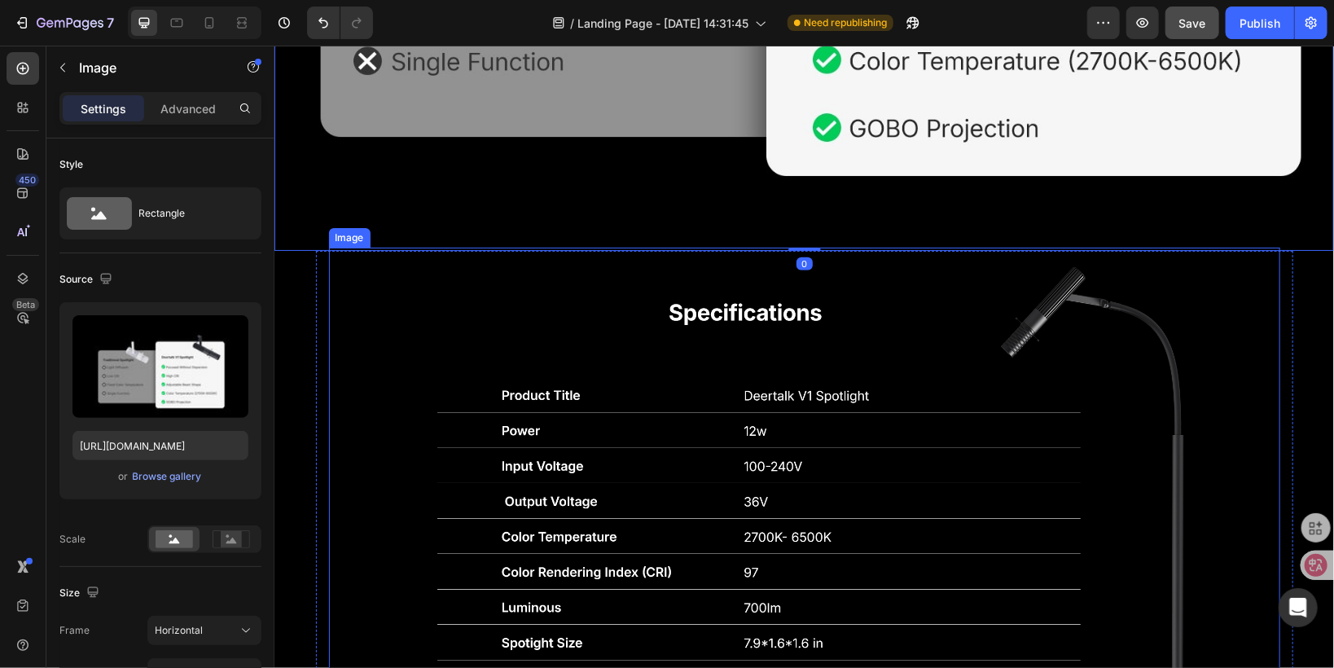
scroll to position [3943, 0]
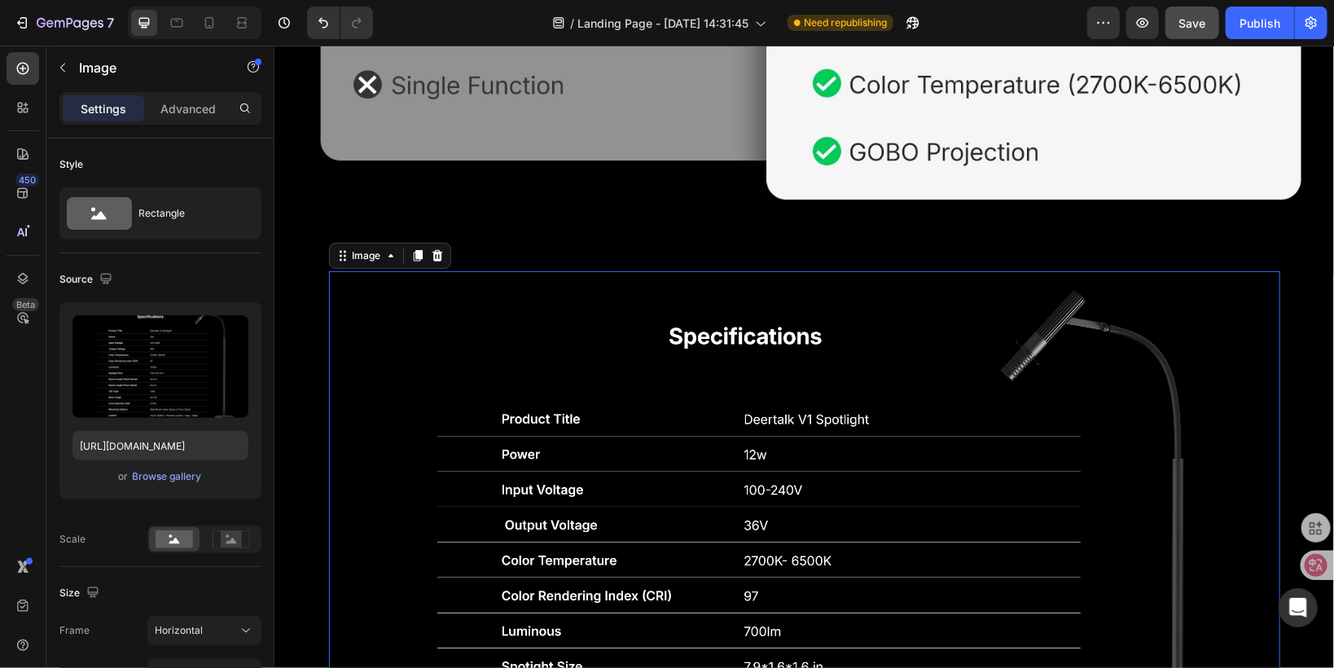
click at [339, 318] on img at bounding box center [803, 626] width 951 height 713
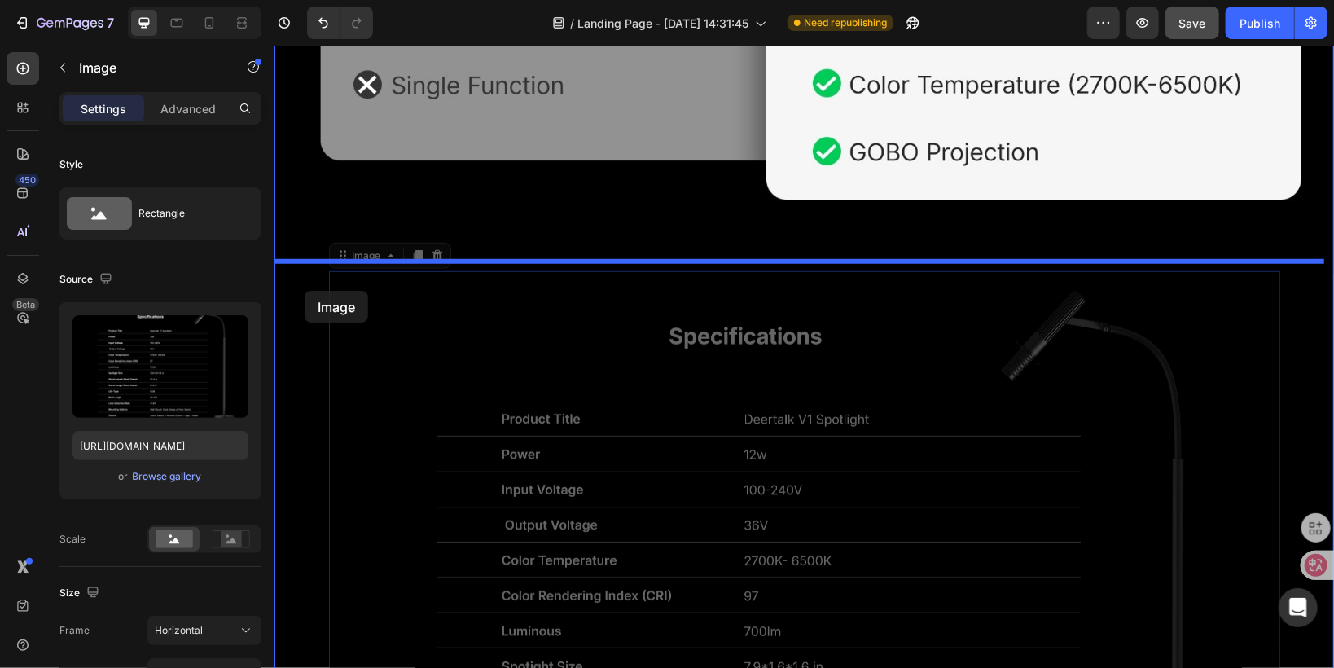
drag, startPoint x: 340, startPoint y: 243, endPoint x: 304, endPoint y: 290, distance: 59.1
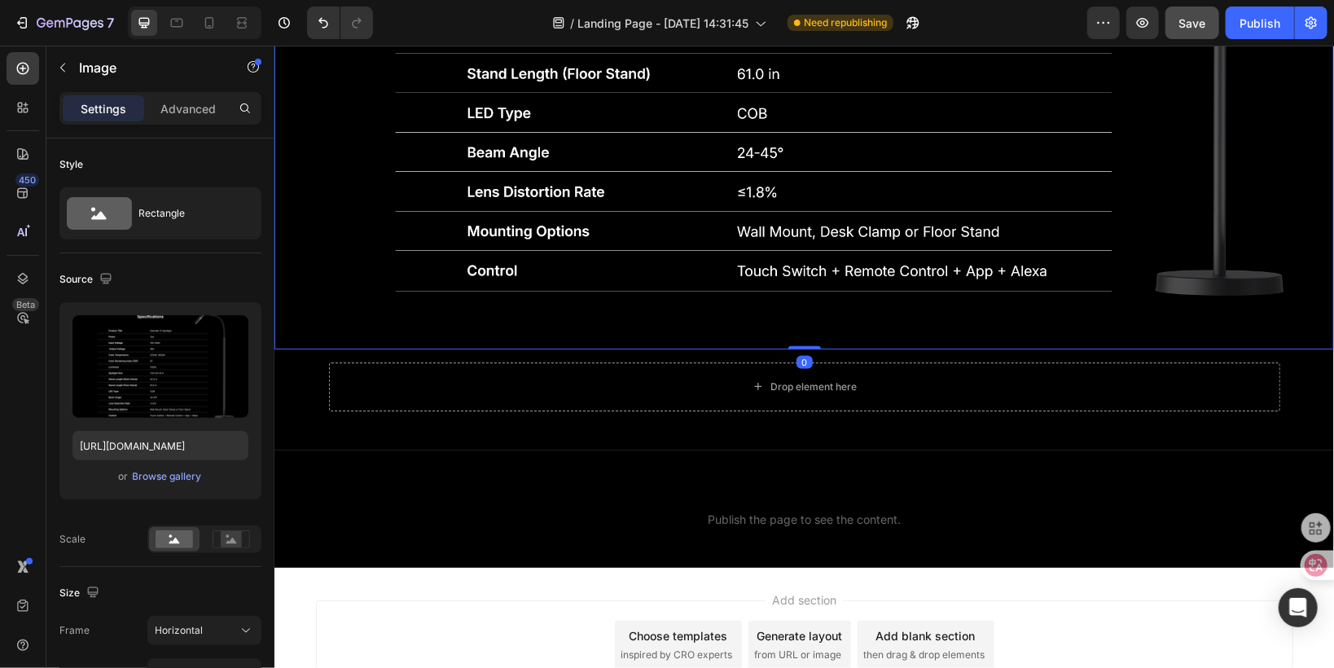
scroll to position [4758, 0]
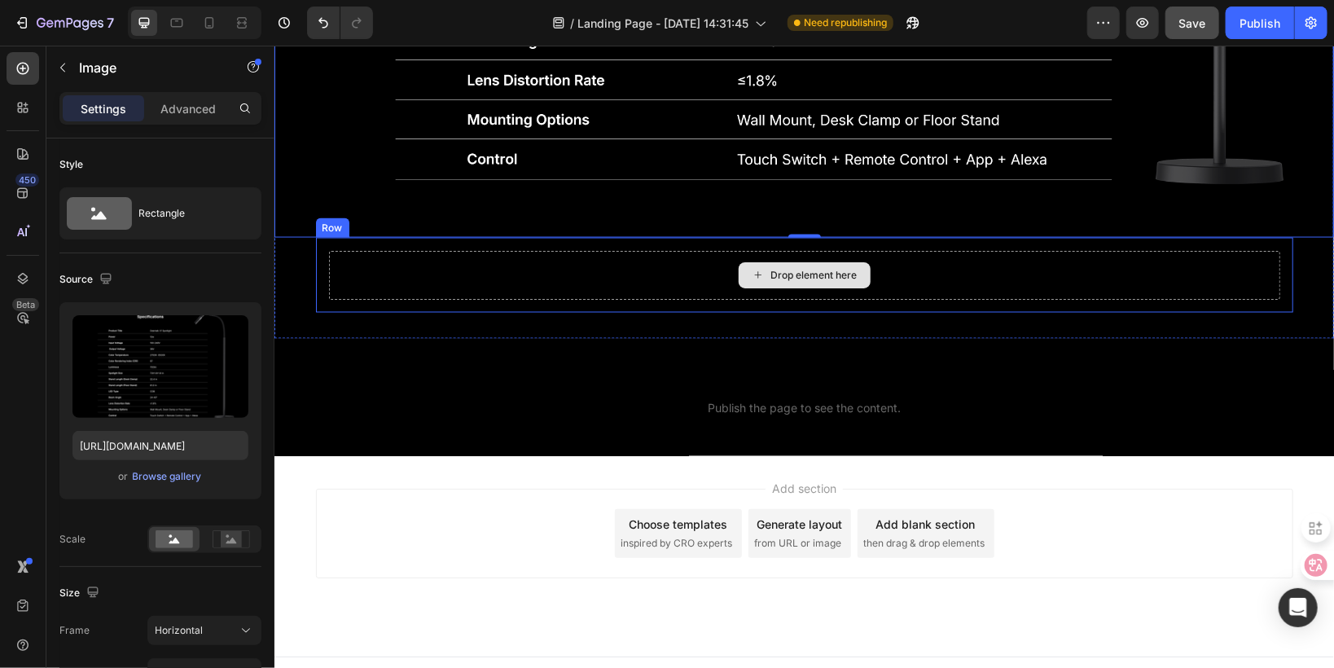
click at [357, 261] on div "Drop element here" at bounding box center [803, 274] width 951 height 49
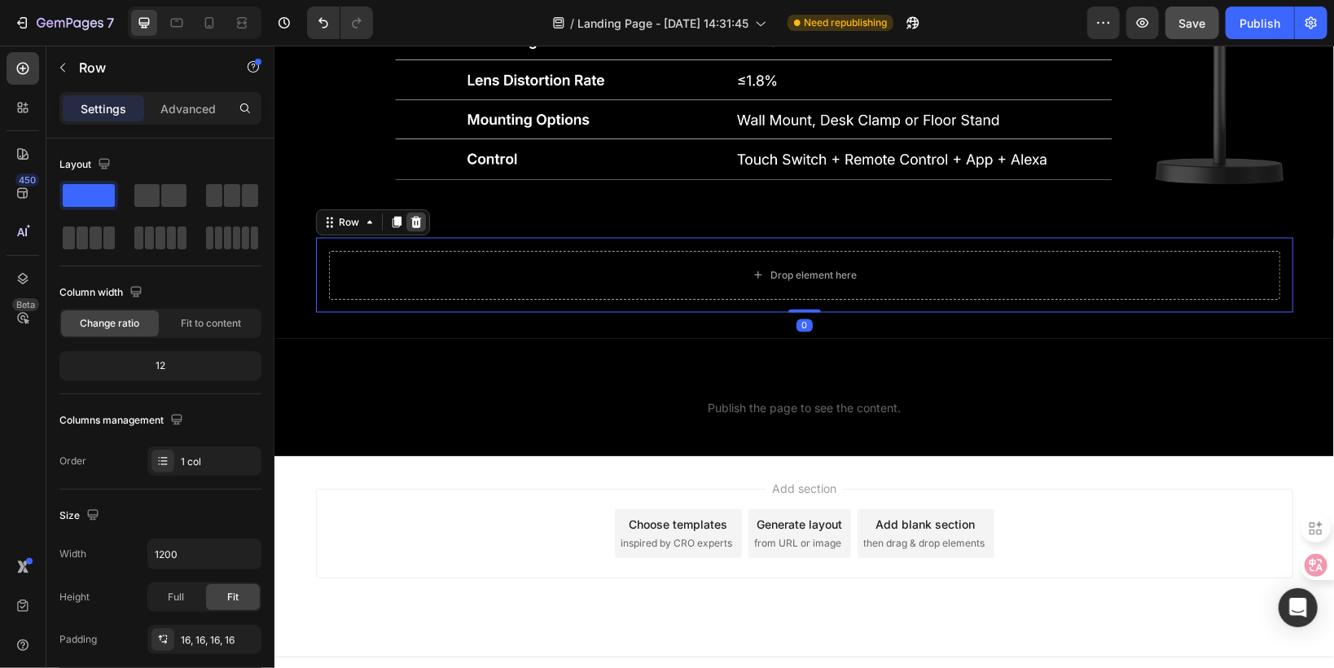
click at [409, 215] on icon at bounding box center [415, 221] width 13 height 13
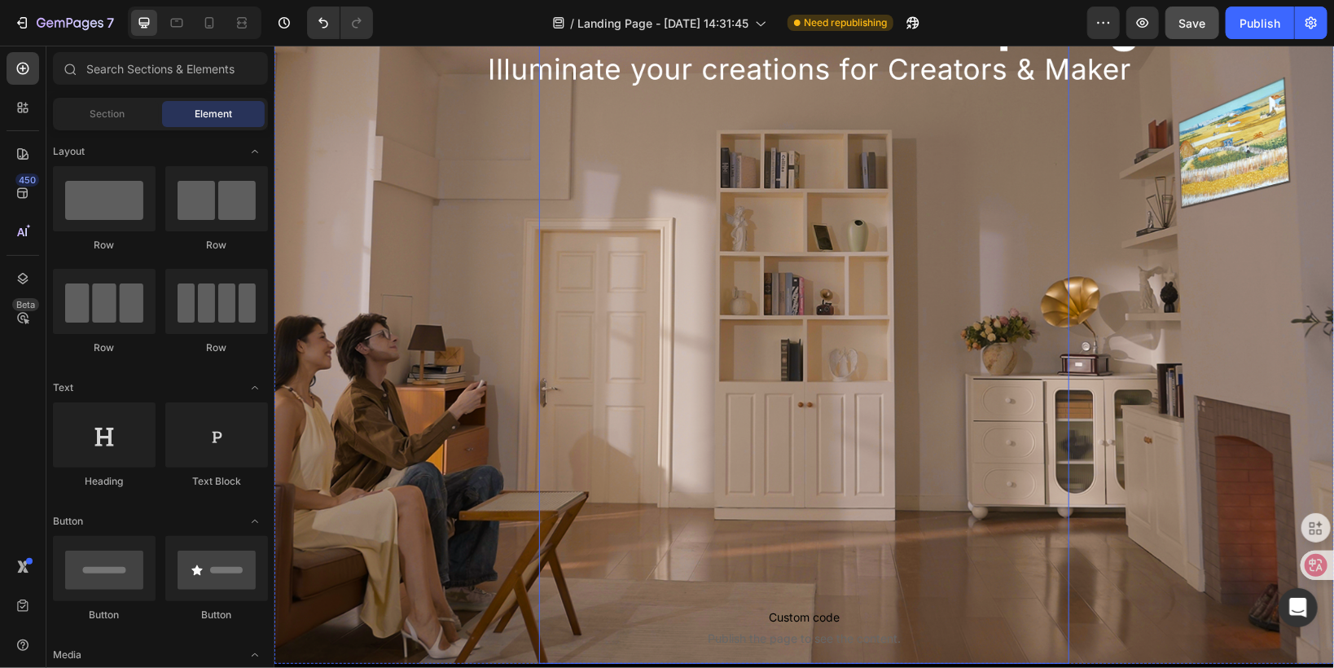
scroll to position [253, 0]
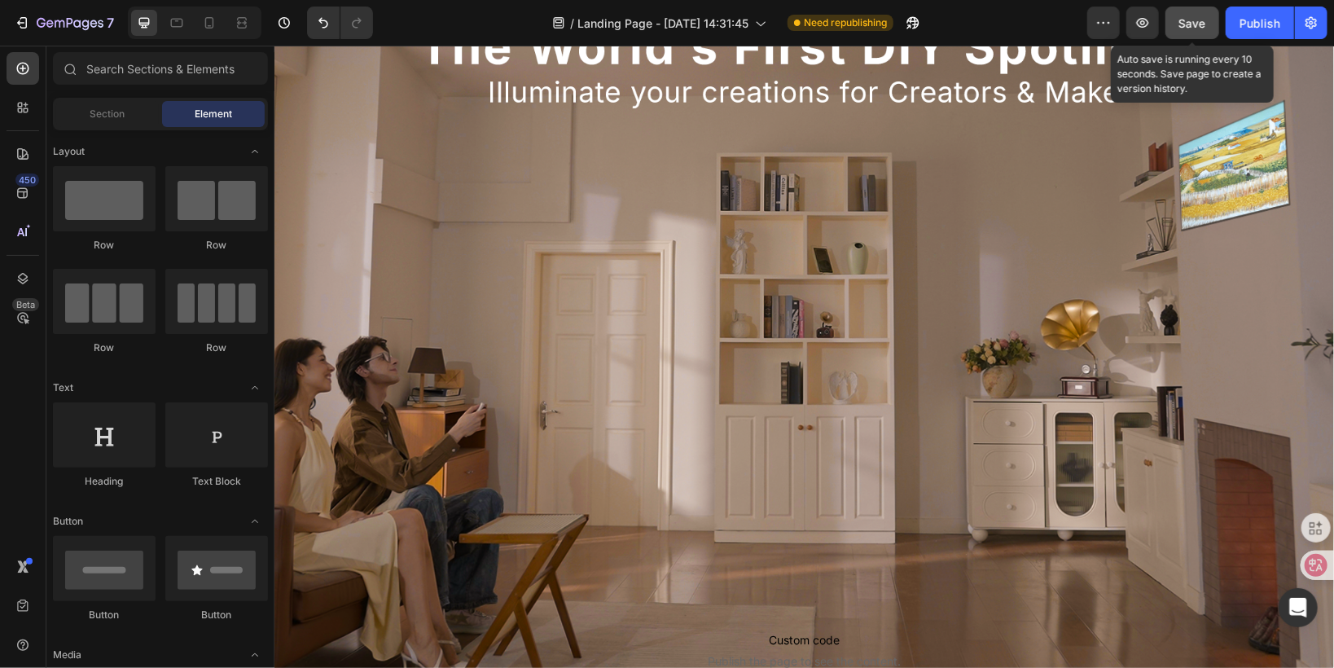
click at [1186, 33] on button "Save" at bounding box center [1192, 23] width 54 height 33
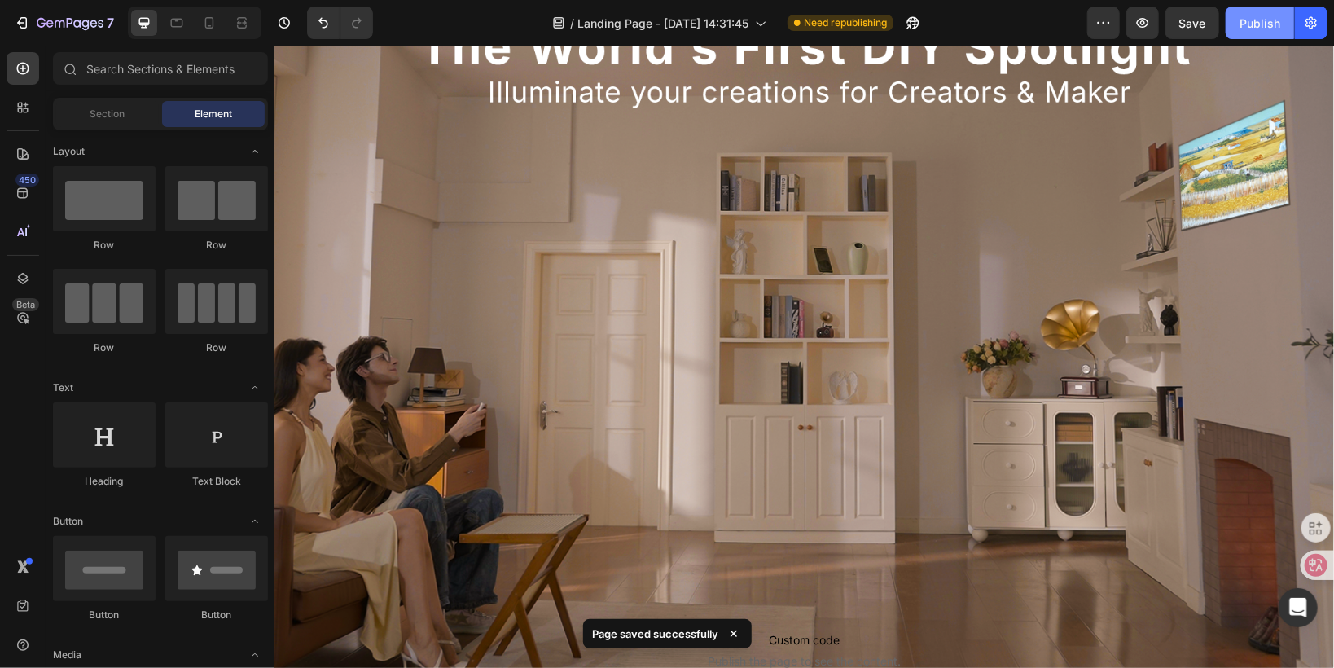
click at [1240, 26] on div "Publish" at bounding box center [1259, 23] width 41 height 17
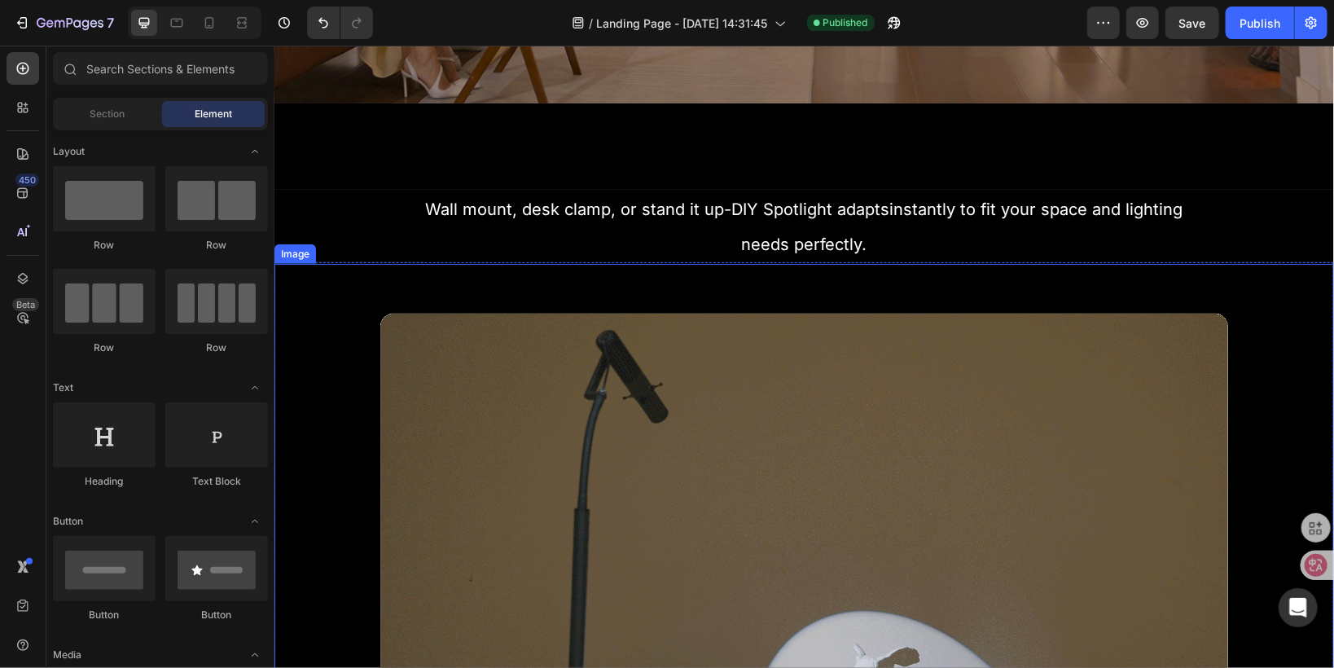
scroll to position [1035, 0]
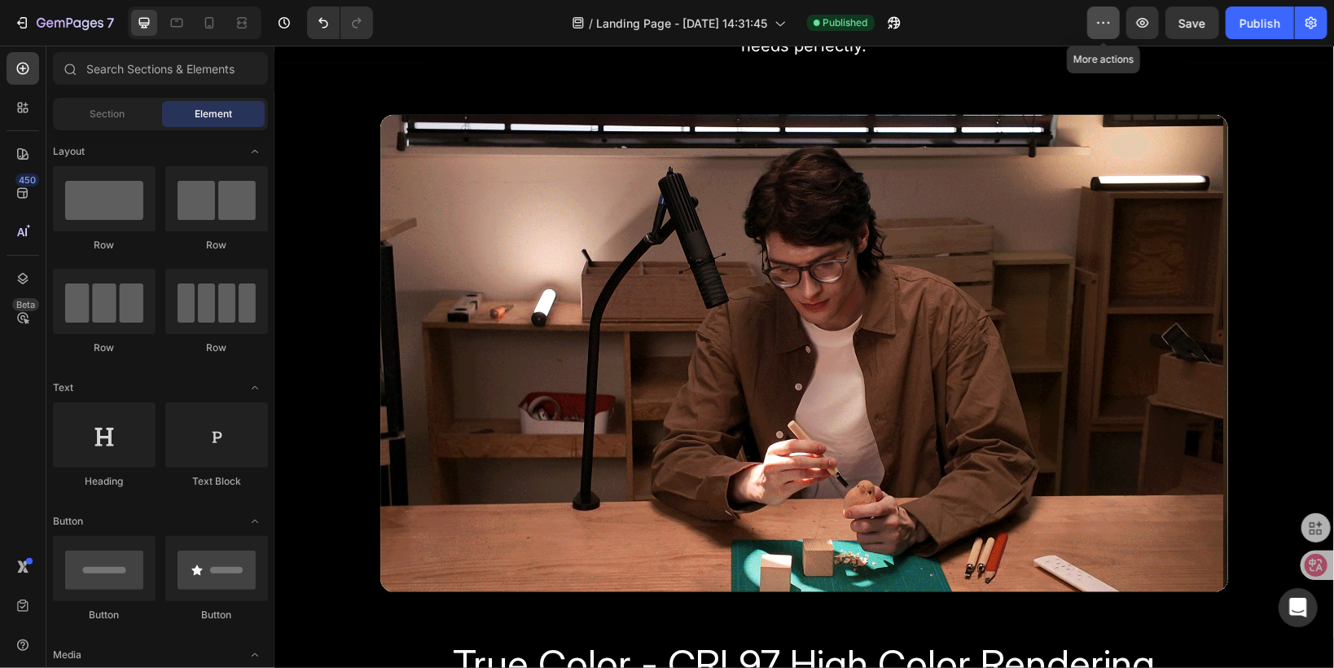
click at [1105, 22] on icon "button" at bounding box center [1104, 23] width 2 height 2
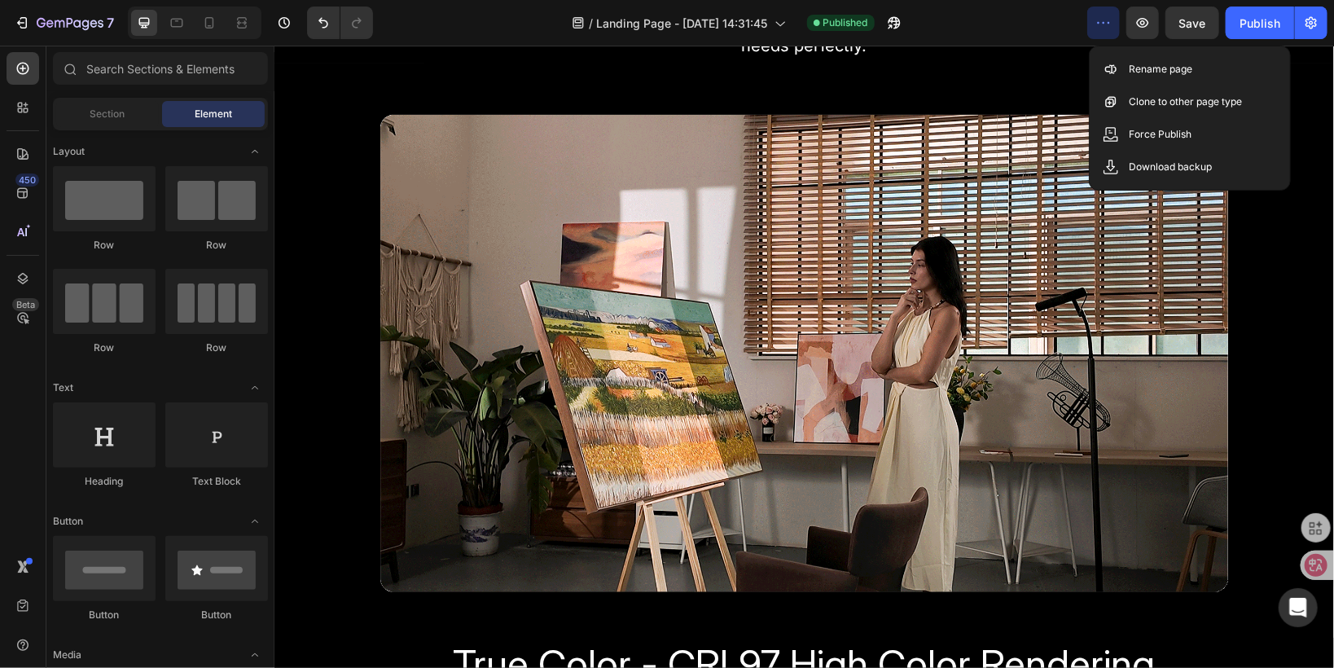
click at [1035, 53] on p "needs perfectly." at bounding box center [803, 44] width 757 height 34
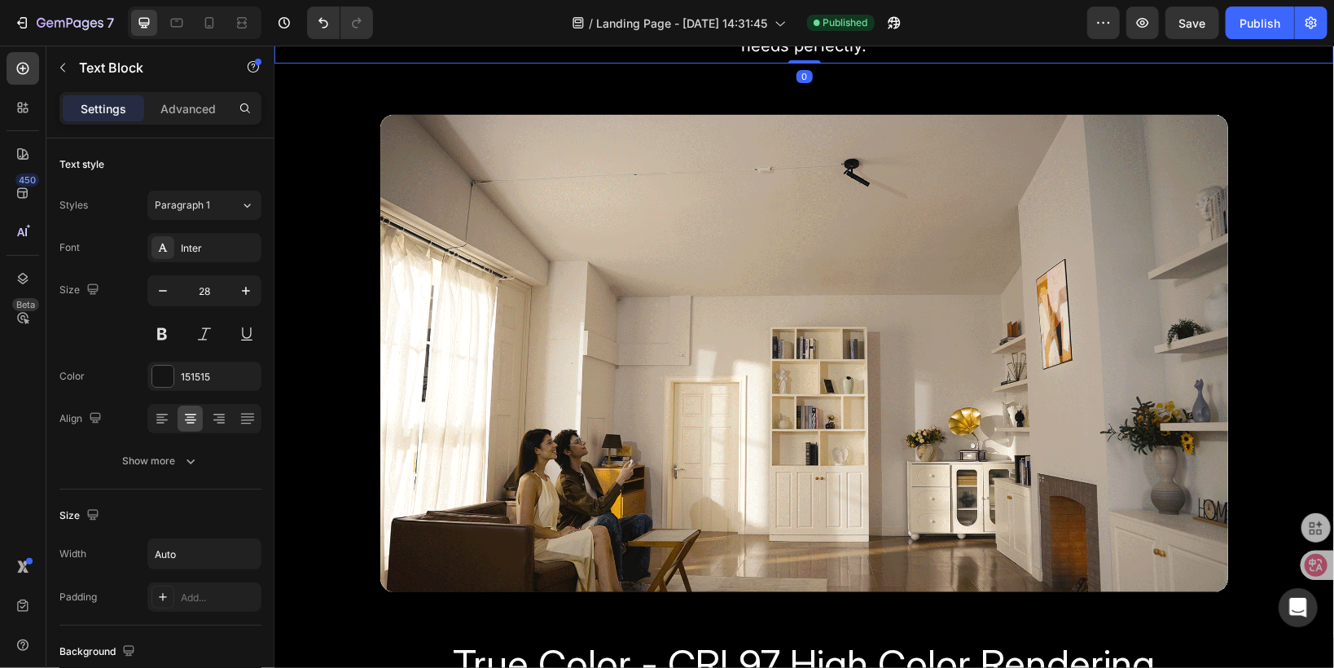
click at [1039, 32] on div "/ Landing Page - [DATE] 14:31:45 Published" at bounding box center [736, 23] width 701 height 33
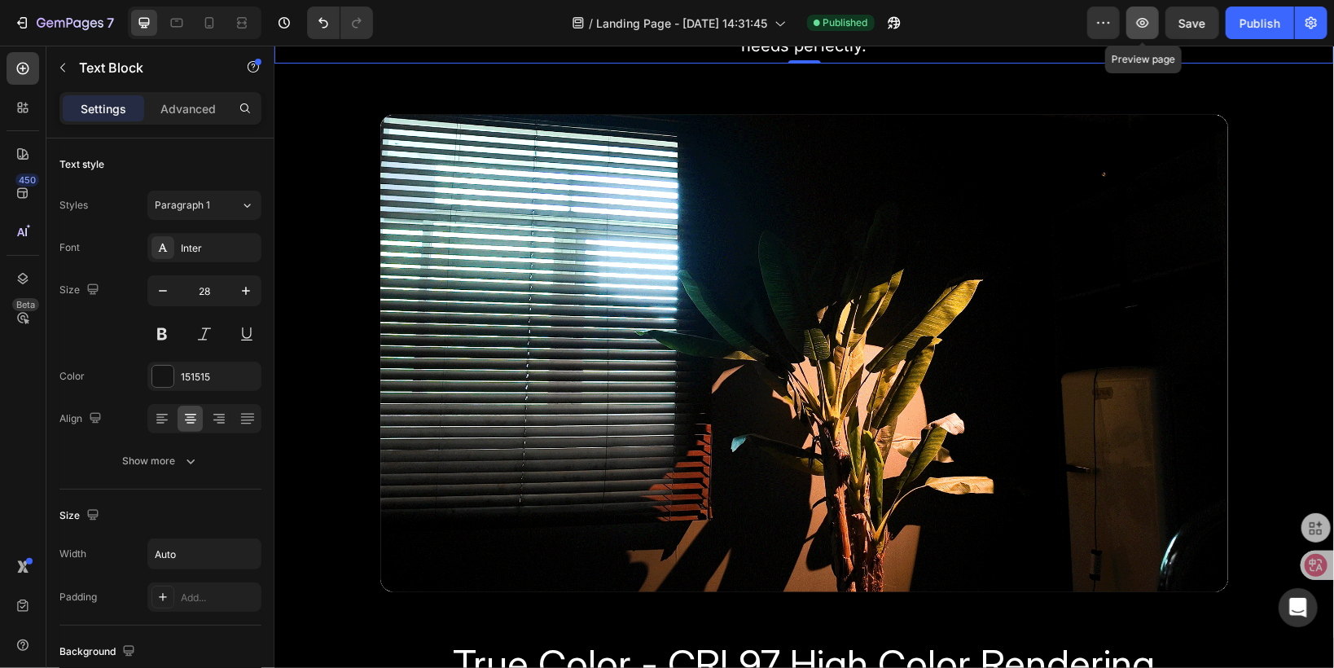
click at [1146, 24] on icon "button" at bounding box center [1143, 23] width 12 height 10
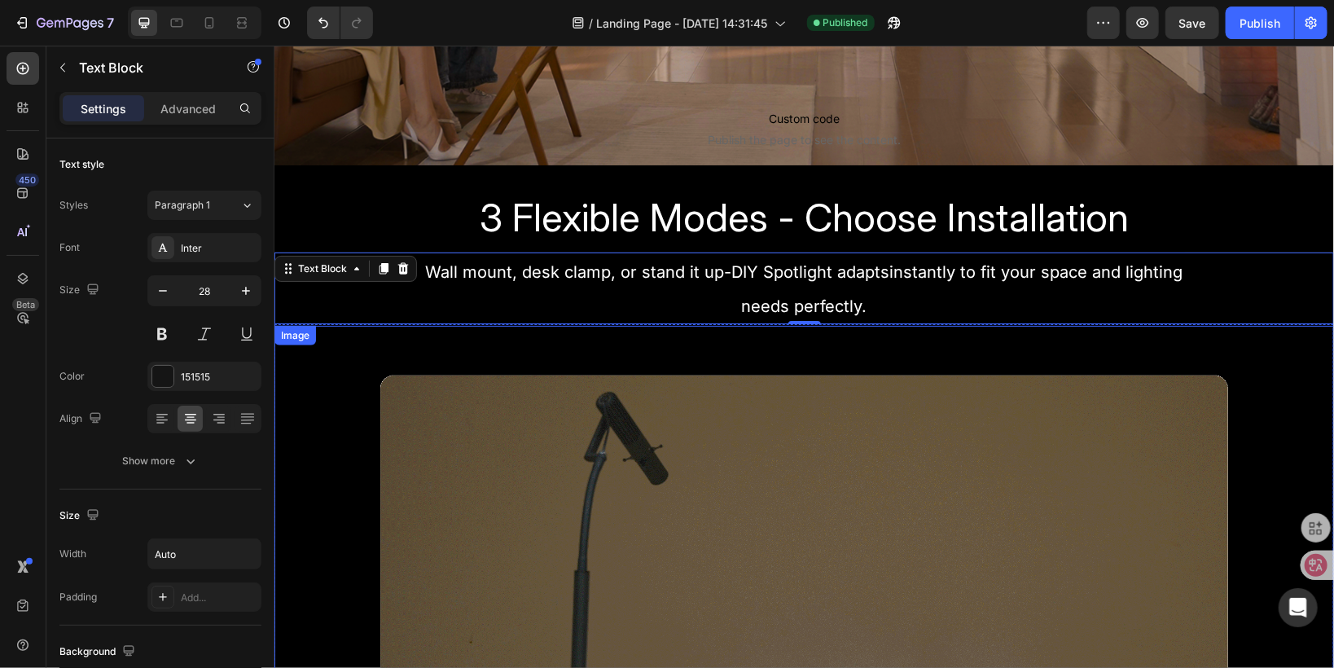
scroll to position [709, 0]
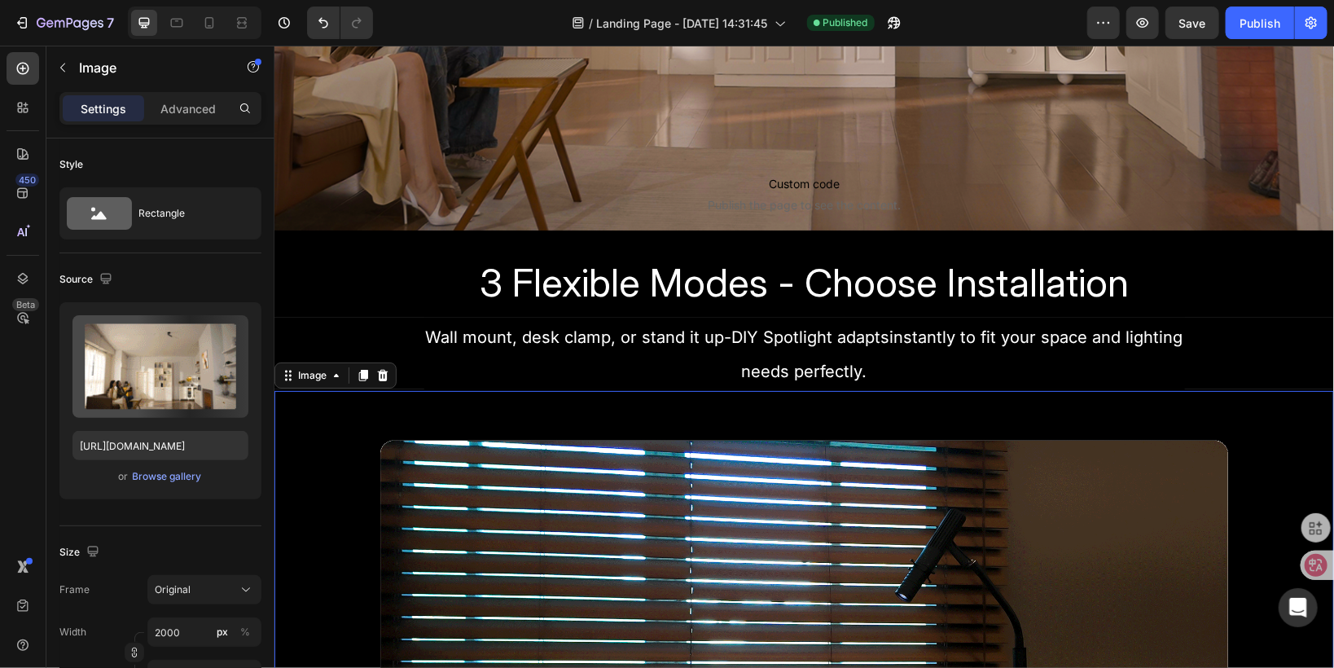
click at [467, 403] on img at bounding box center [803, 676] width 1059 height 572
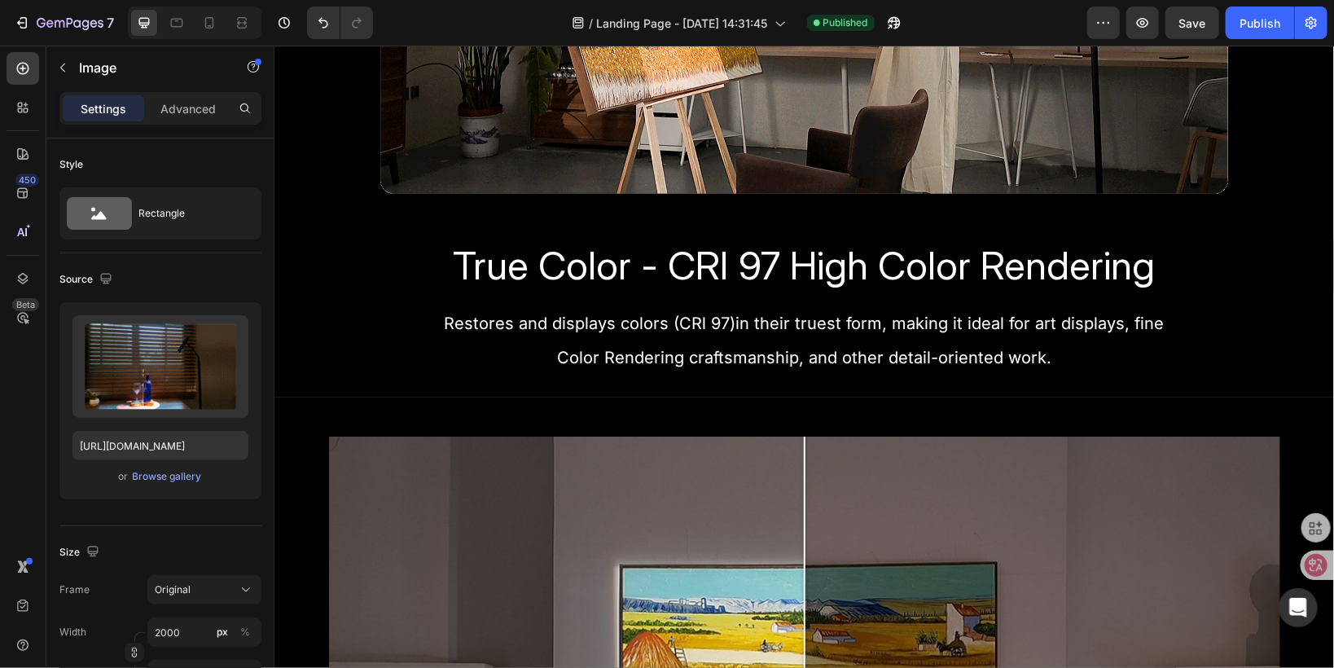
scroll to position [1564, 0]
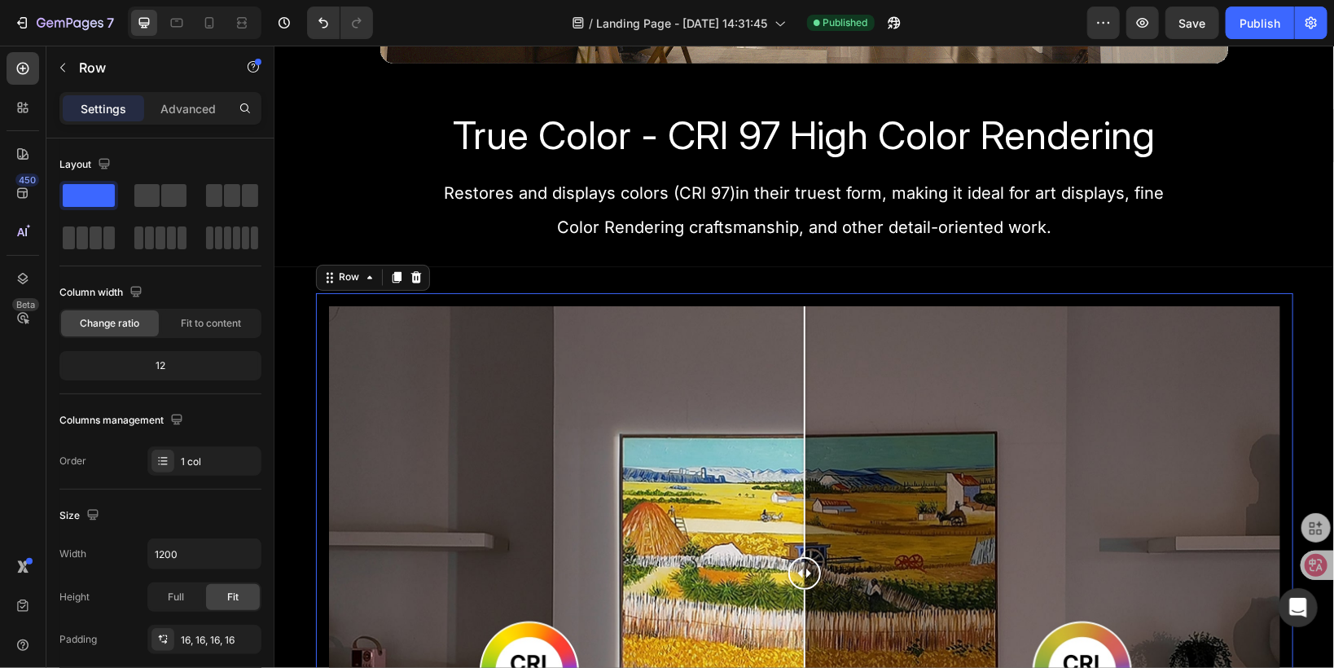
click at [315, 318] on div "Image Comparison Row 0" at bounding box center [803, 572] width 977 height 561
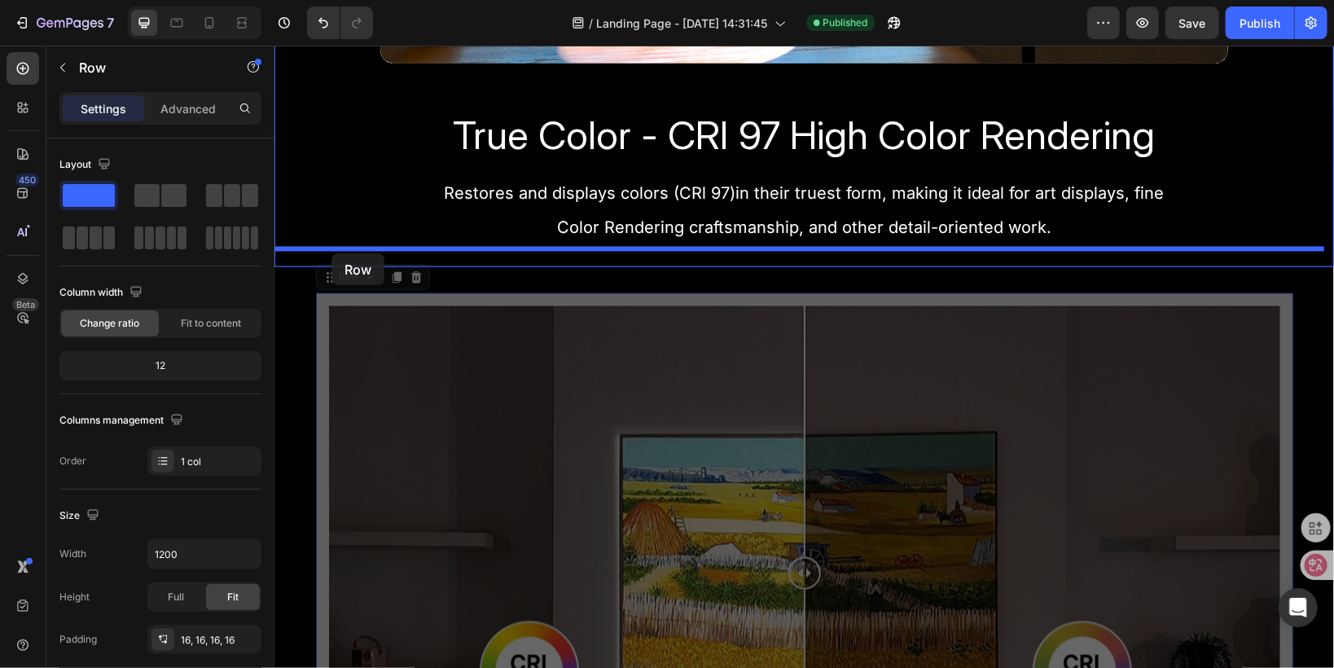
drag, startPoint x: 326, startPoint y: 273, endPoint x: 331, endPoint y: 252, distance: 20.9
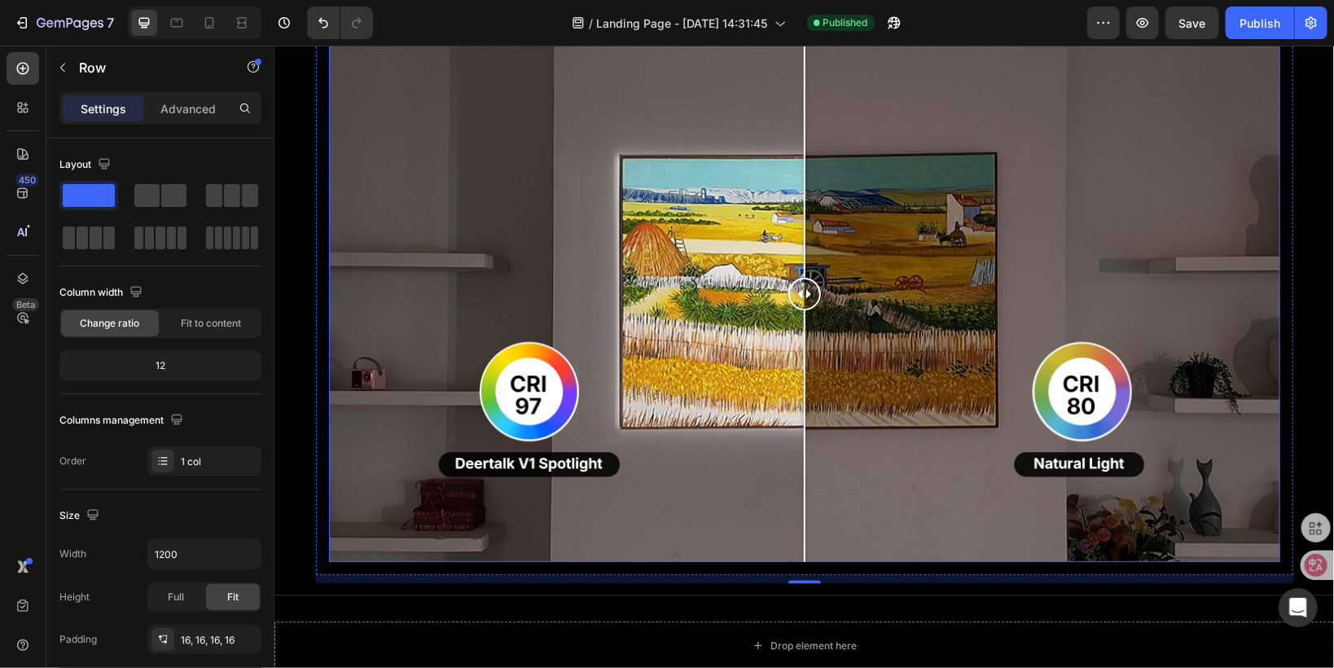
scroll to position [1824, 0]
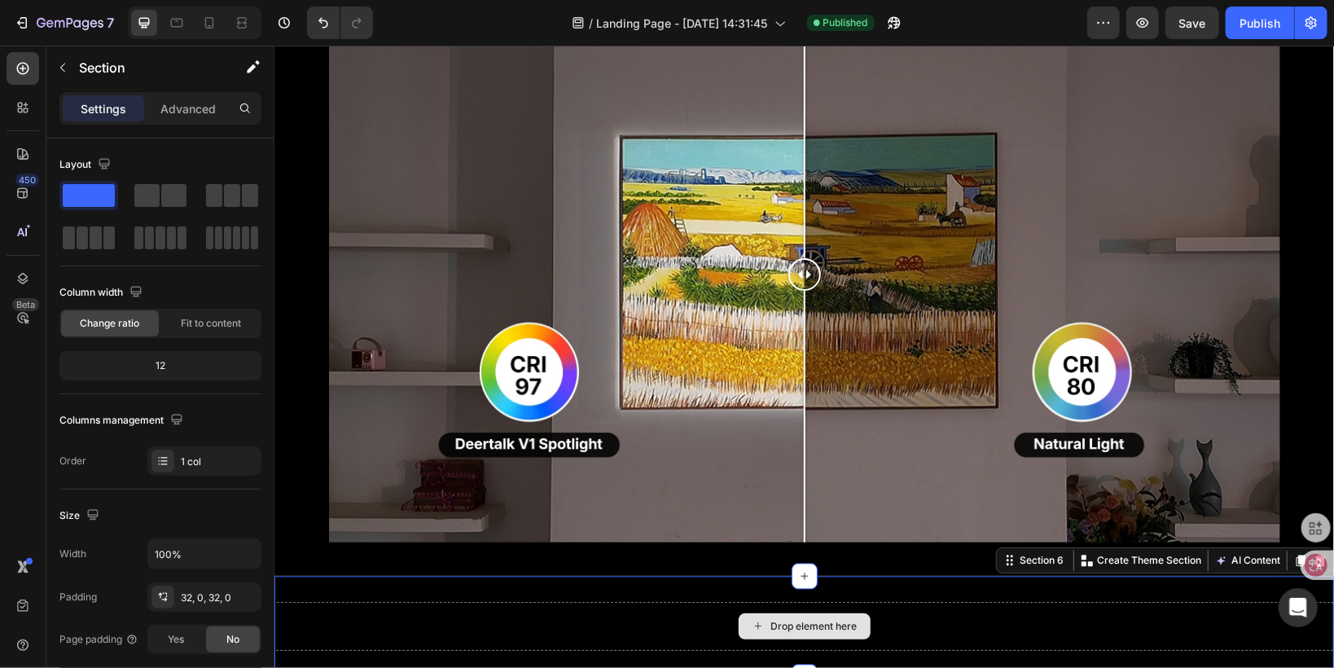
click at [336, 610] on div "Drop element here" at bounding box center [803, 625] width 1059 height 49
drag, startPoint x: 1583, startPoint y: 607, endPoint x: 1332, endPoint y: 370, distance: 345.1
click at [1313, 555] on icon at bounding box center [1319, 559] width 13 height 13
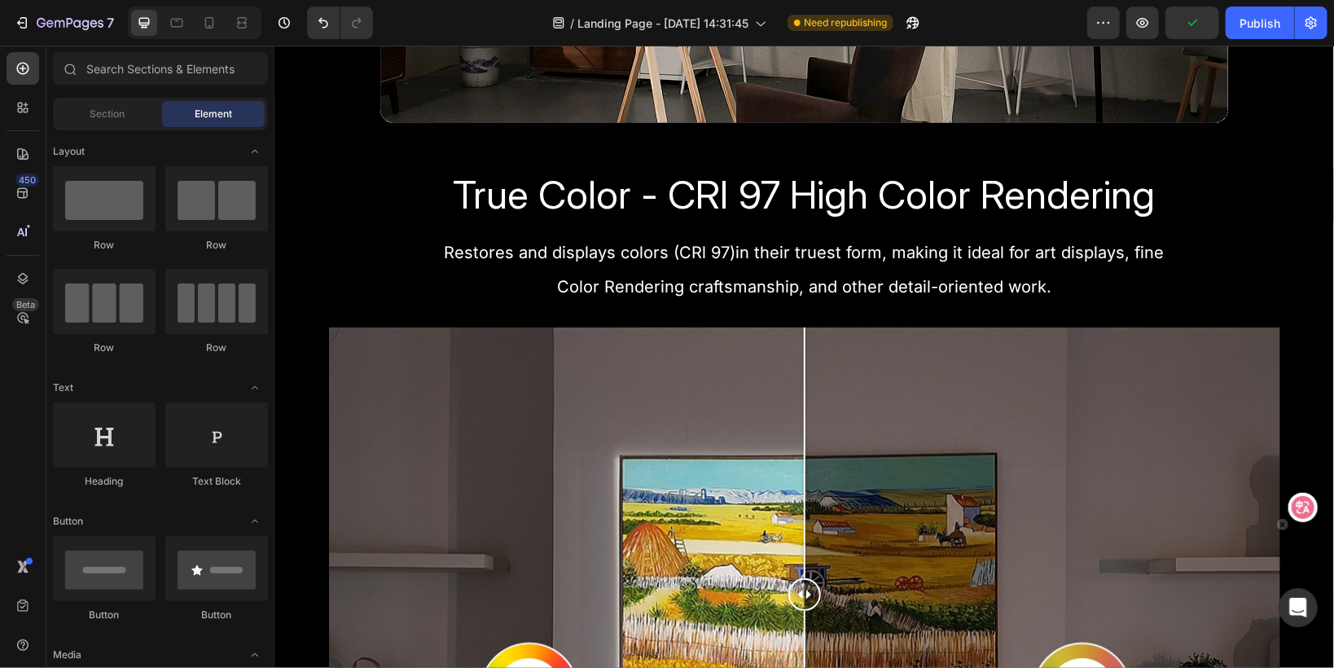
scroll to position [1498, 0]
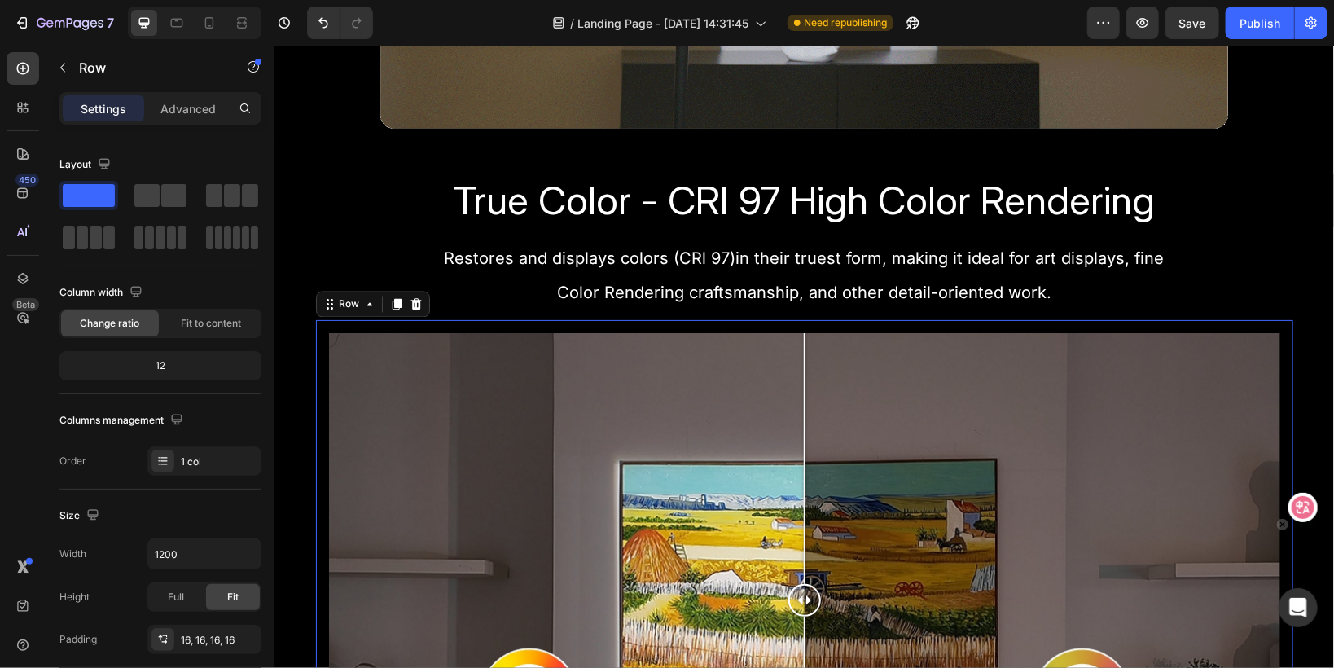
click at [322, 321] on div "Image Comparison Row 10" at bounding box center [803, 599] width 977 height 561
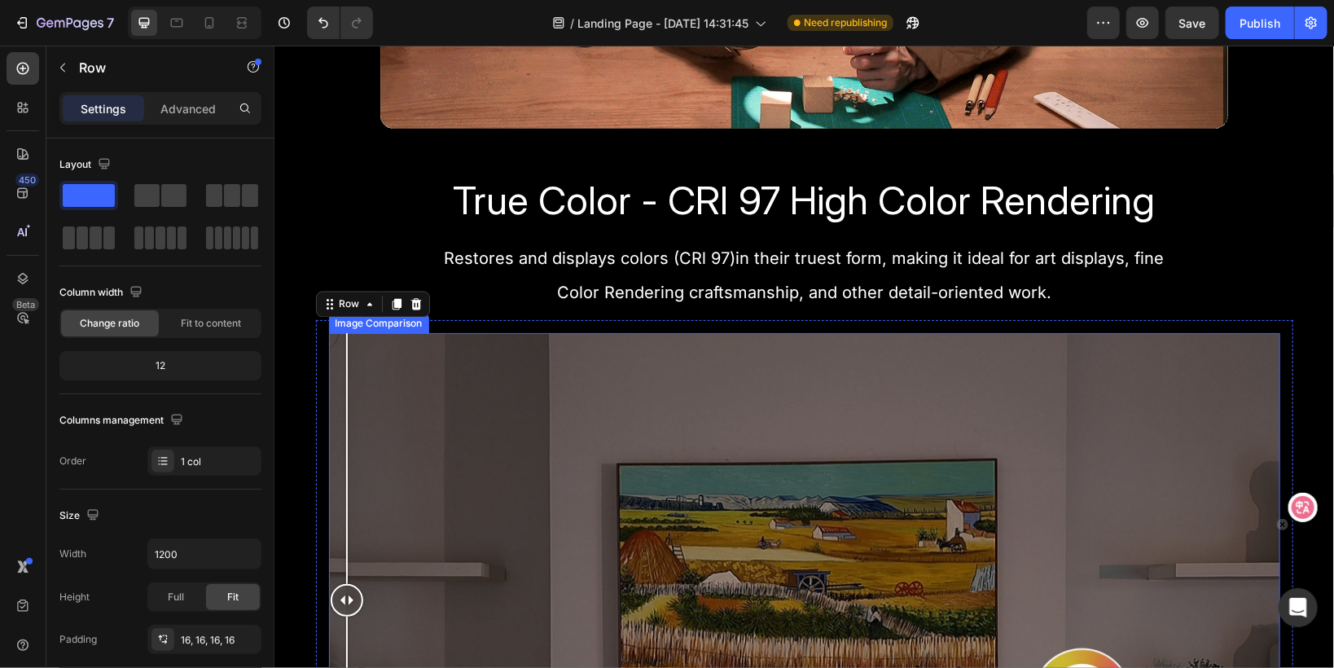
click at [341, 353] on div at bounding box center [803, 599] width 951 height 535
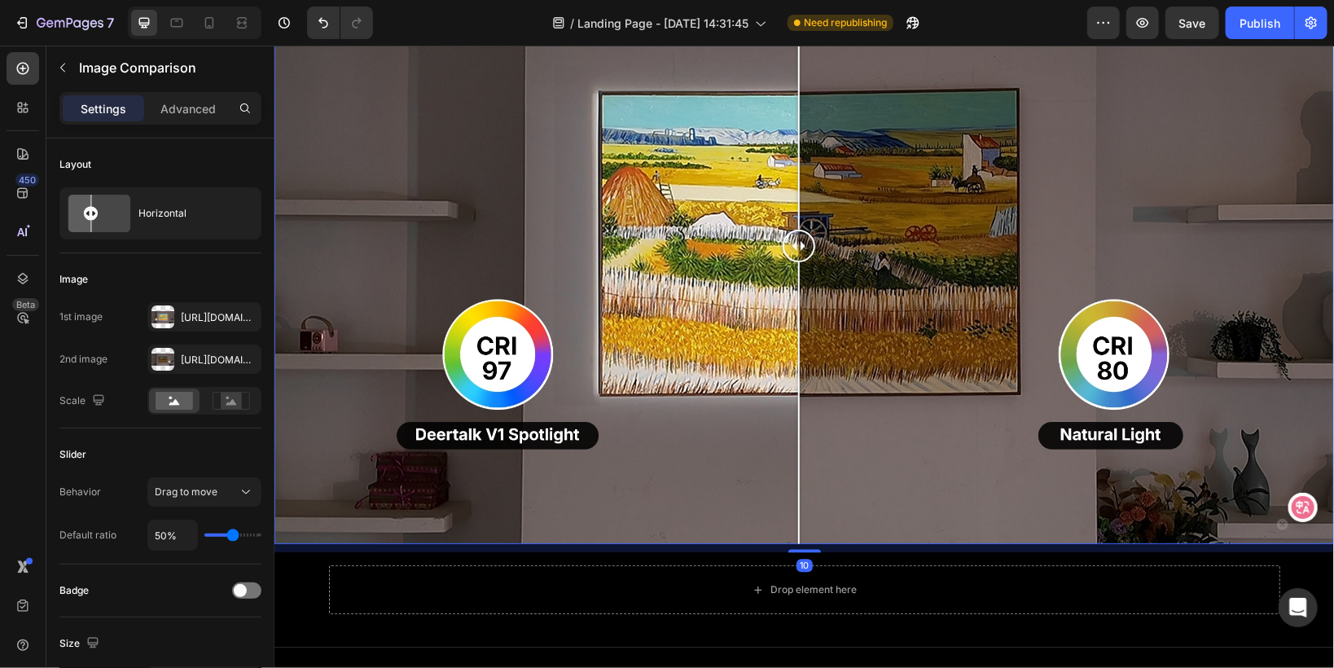
scroll to position [2020, 0]
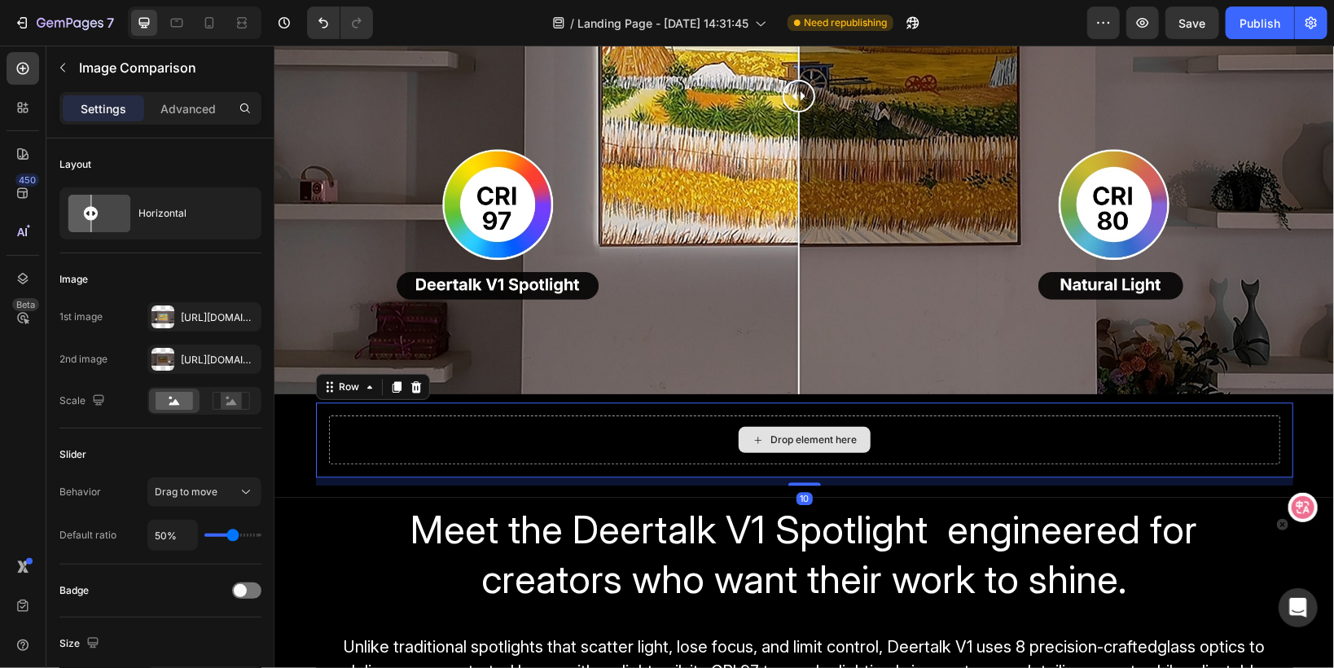
click at [566, 421] on div "Drop element here" at bounding box center [803, 438] width 951 height 49
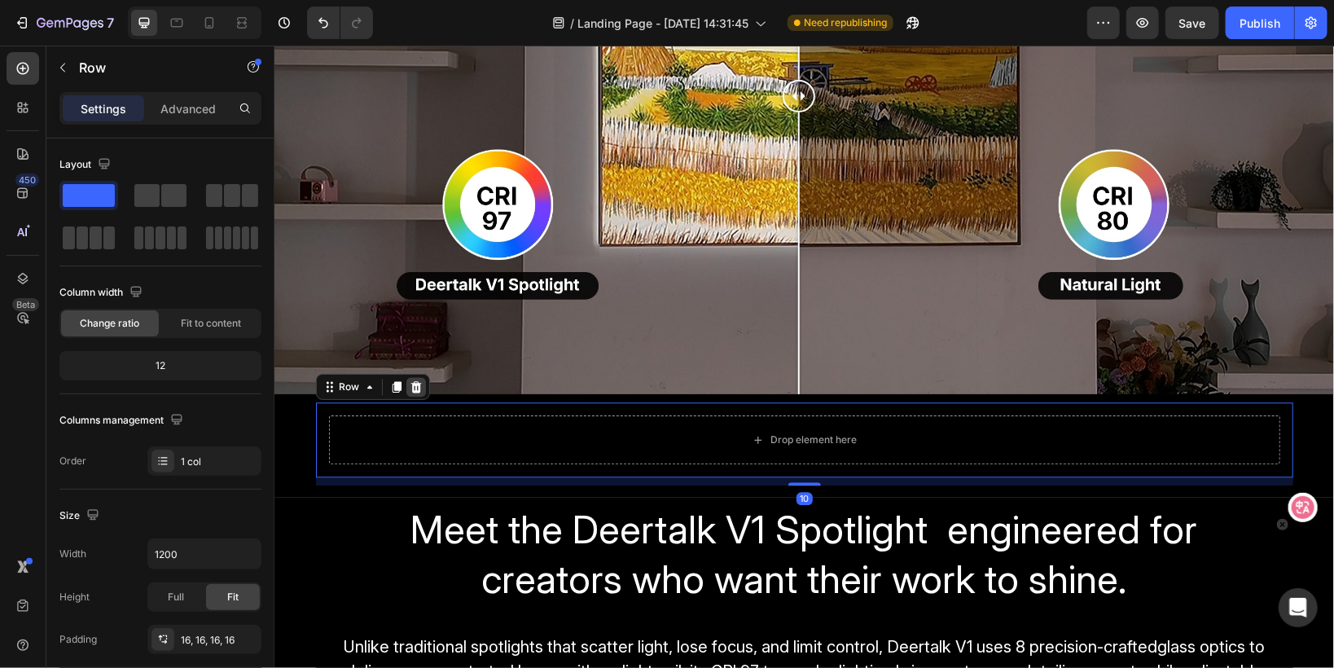
click at [409, 379] on icon at bounding box center [415, 385] width 13 height 13
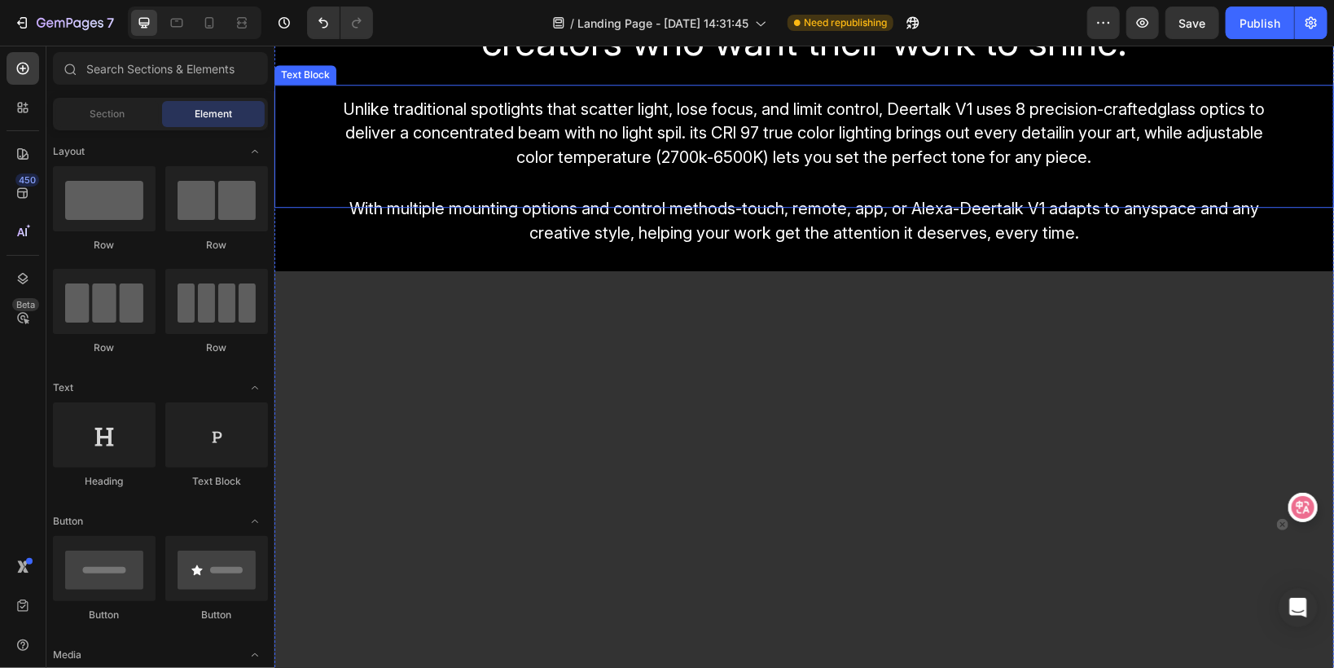
scroll to position [2476, 0]
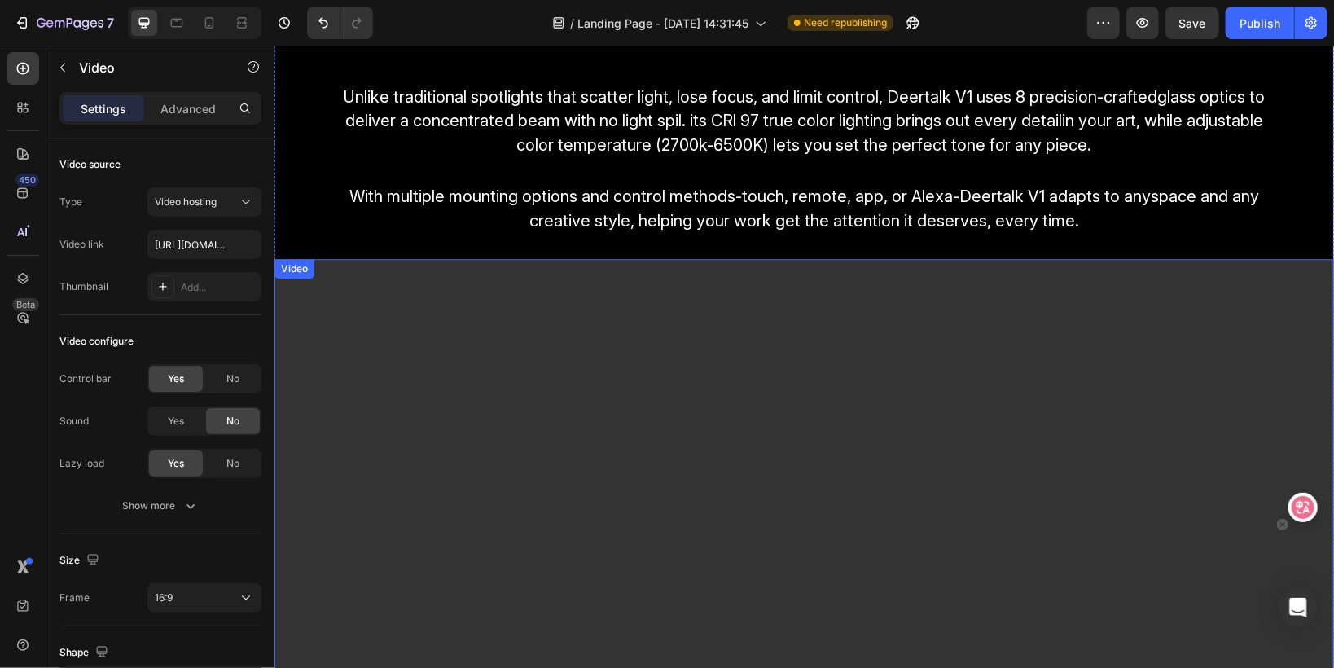
click at [355, 370] on video at bounding box center [803, 556] width 1059 height 596
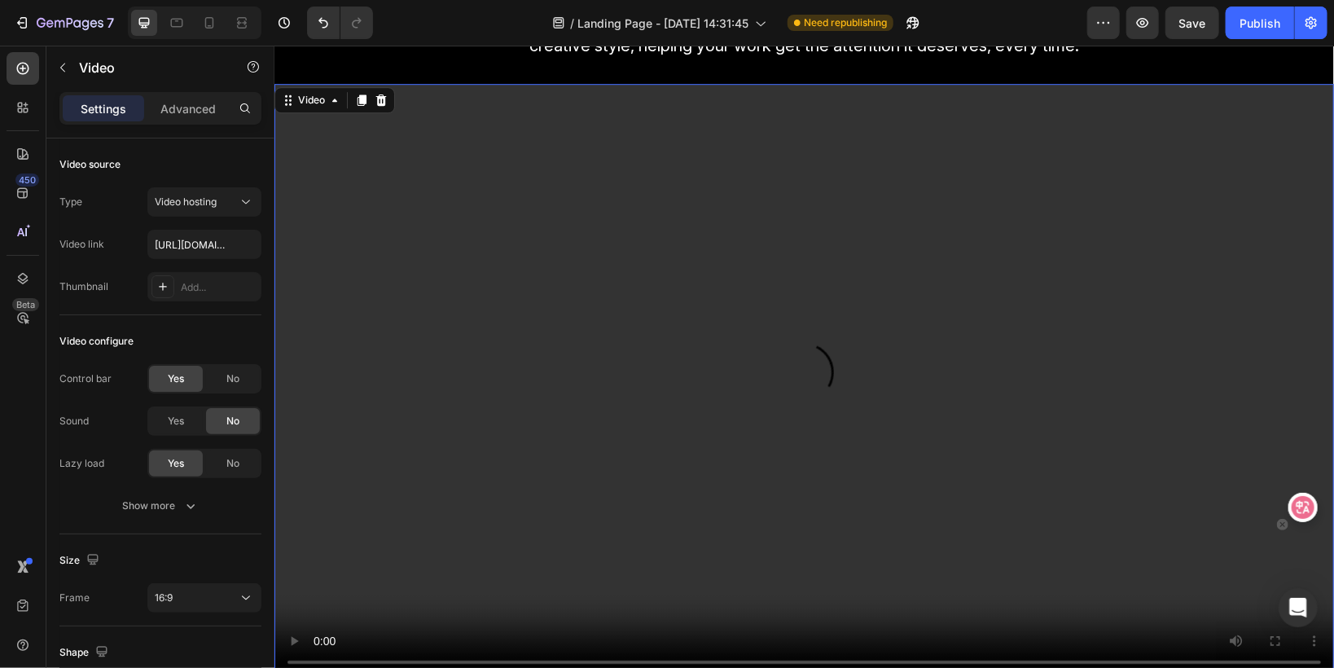
scroll to position [2541, 0]
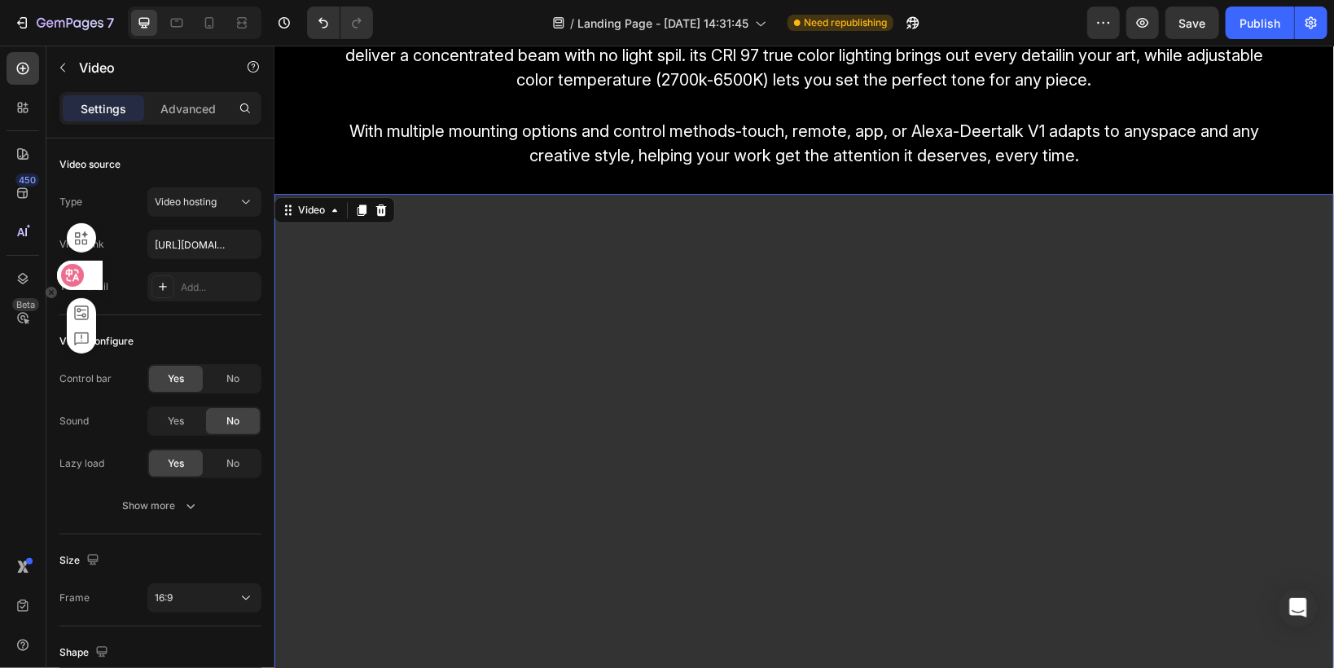
click at [72, 230] on div at bounding box center [74, 284] width 57 height 138
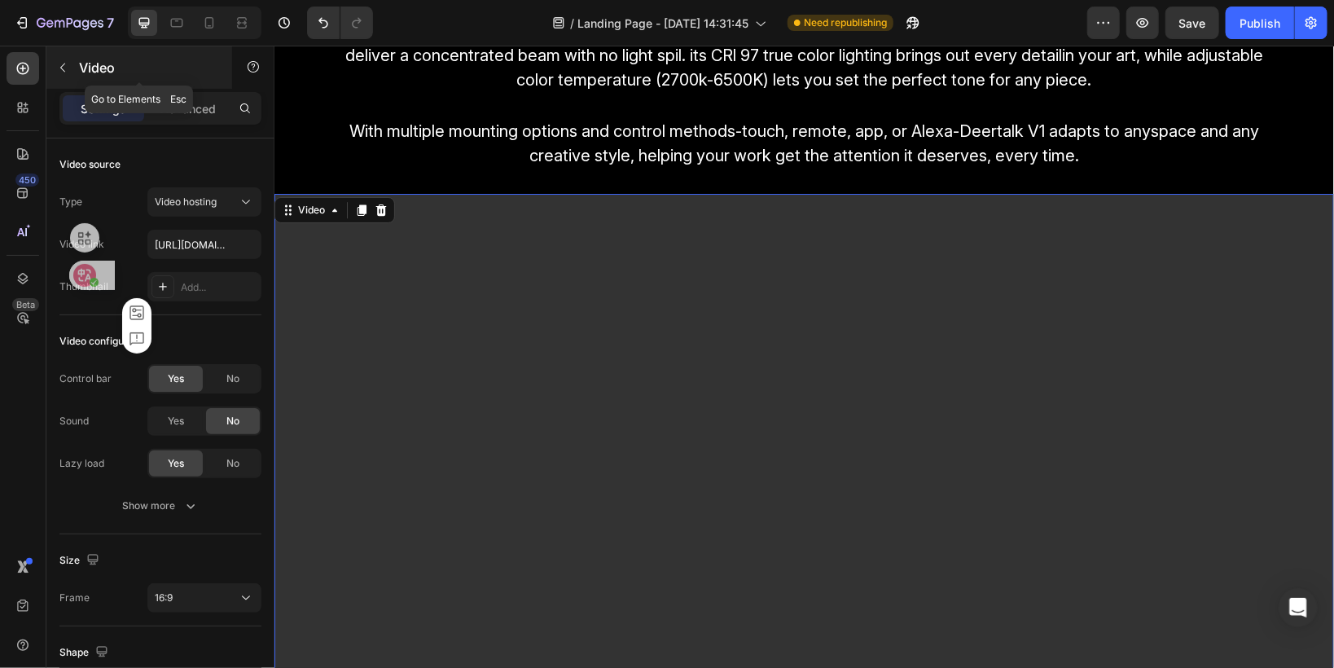
click at [61, 68] on icon "button" at bounding box center [62, 67] width 13 height 13
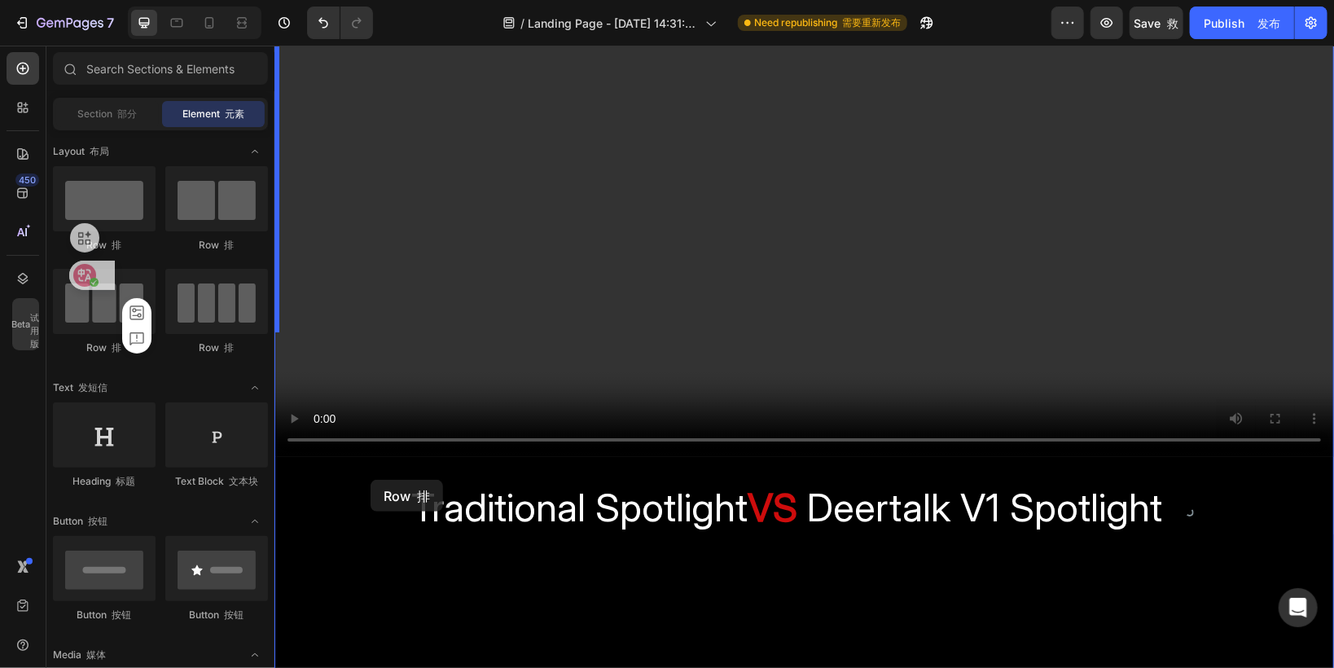
scroll to position [3062, 0]
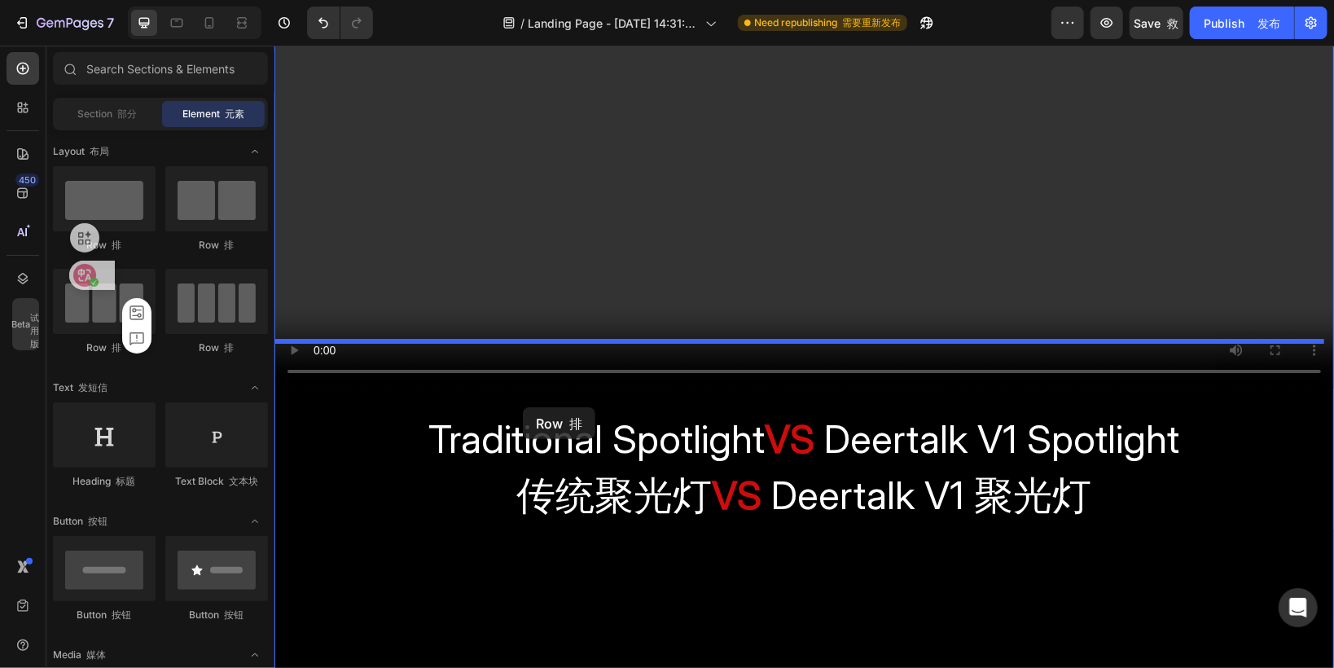
drag, startPoint x: 372, startPoint y: 242, endPoint x: 522, endPoint y: 406, distance: 222.5
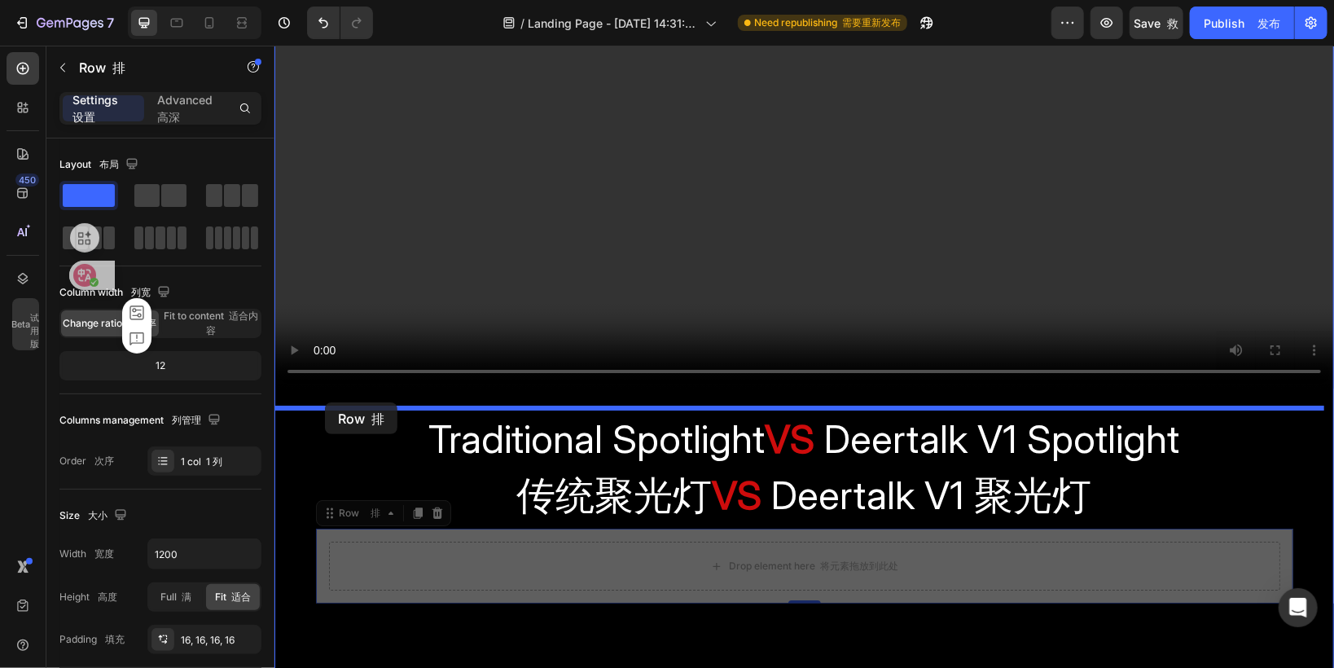
drag, startPoint x: 327, startPoint y: 508, endPoint x: 324, endPoint y: 401, distance: 106.7
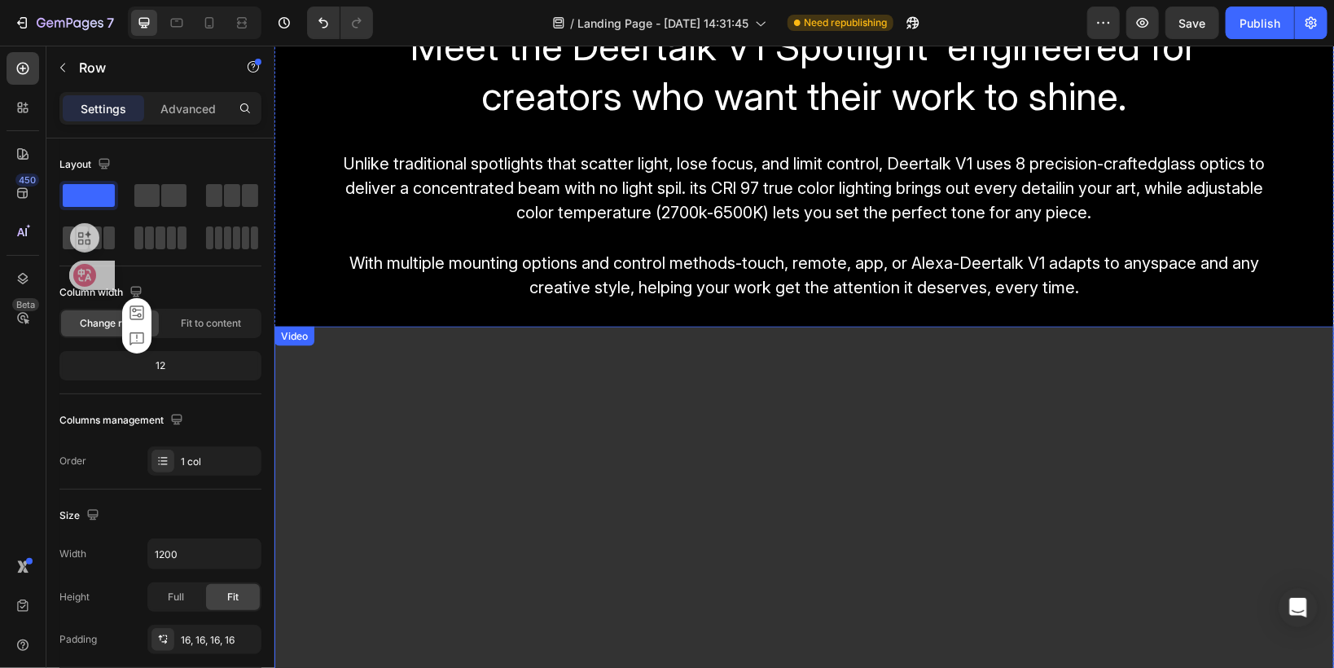
scroll to position [1243, 0]
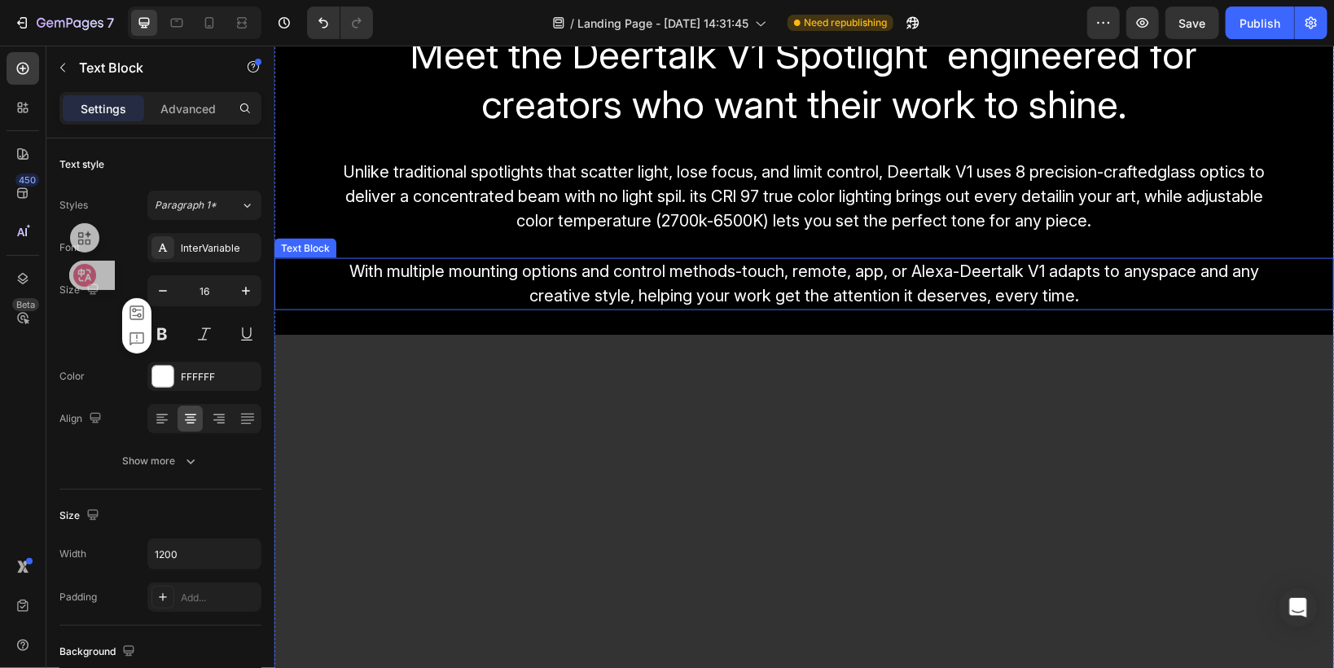
click at [331, 280] on p "With multiple mounting options and control methods-touch, remote, app, or Alexa…" at bounding box center [804, 283] width 974 height 49
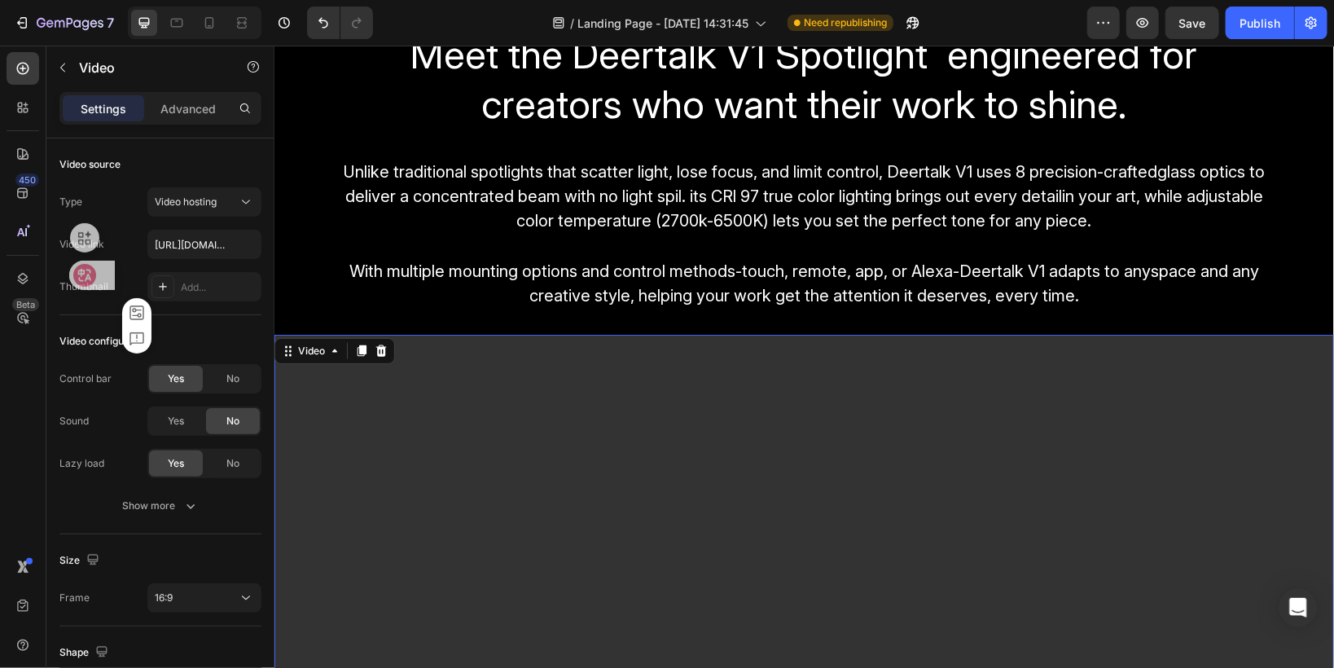
click at [318, 335] on video at bounding box center [803, 632] width 1059 height 596
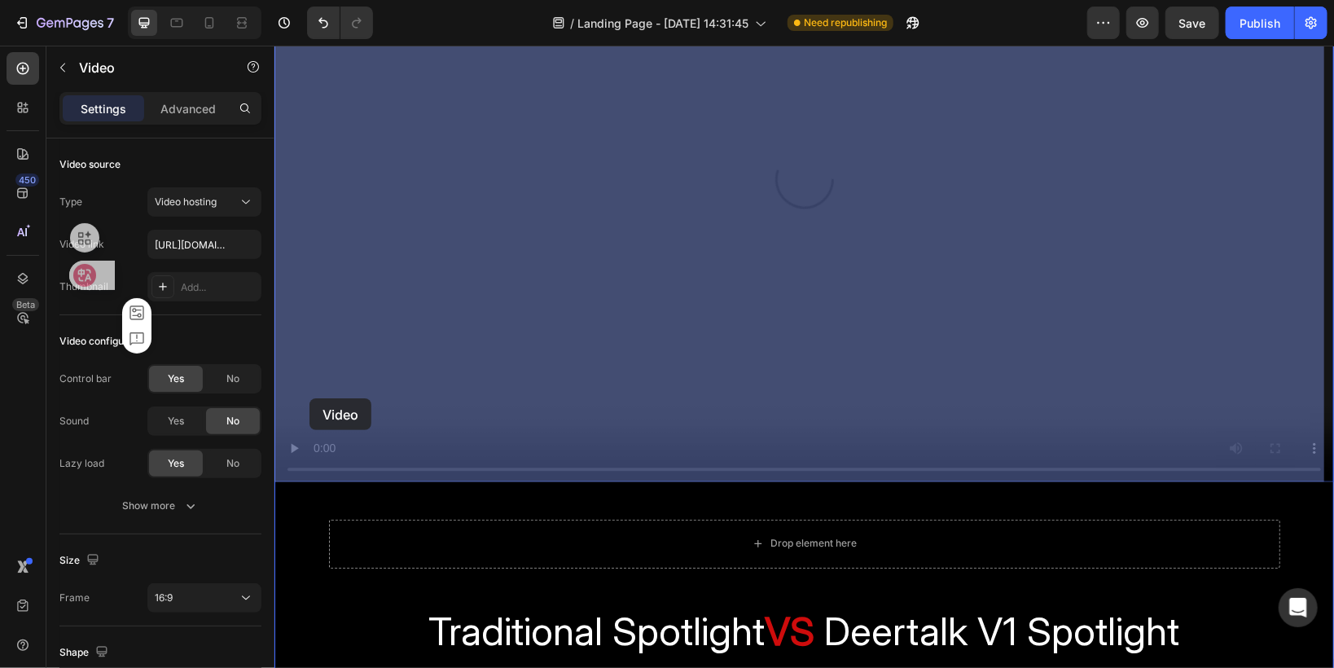
scroll to position [1764, 0]
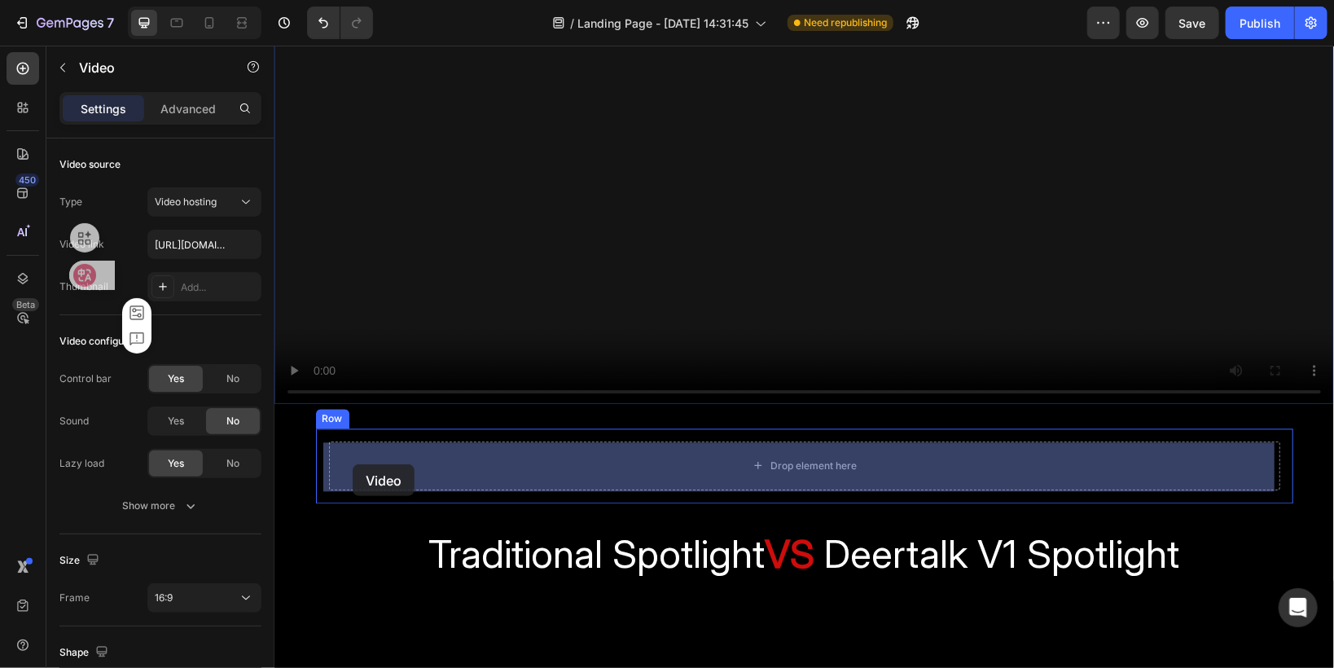
drag, startPoint x: 292, startPoint y: 354, endPoint x: 352, endPoint y: 463, distance: 124.3
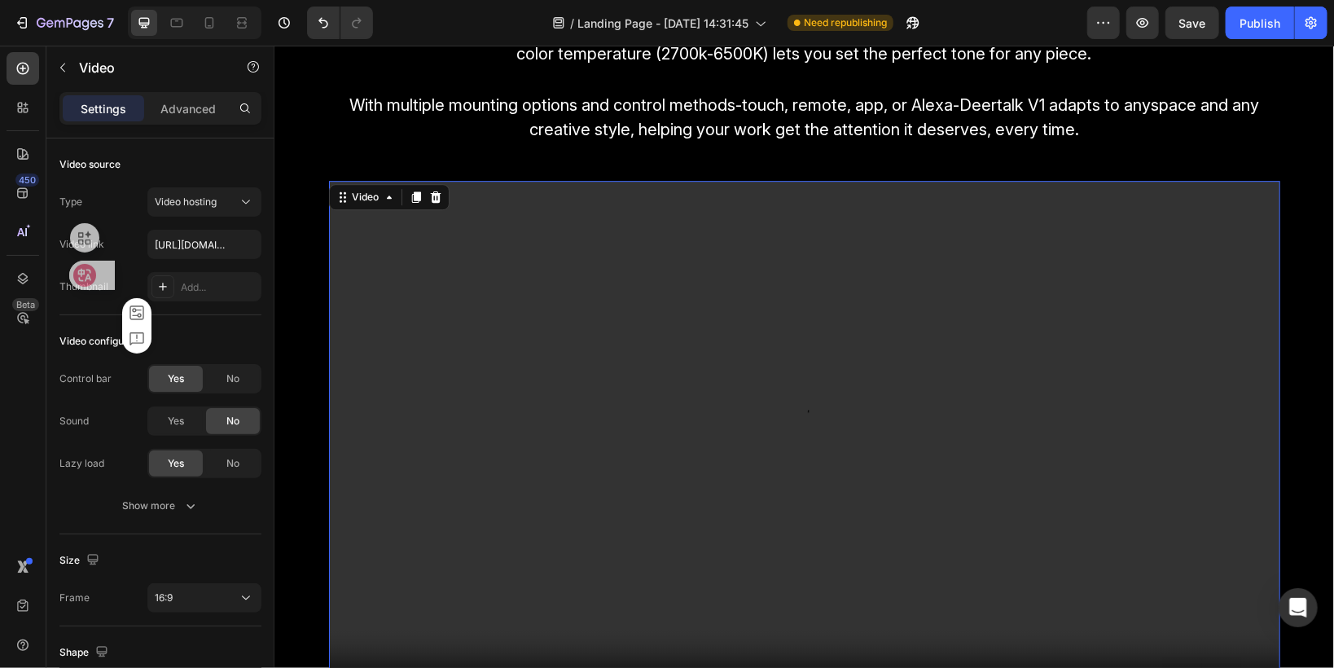
scroll to position [2892, 0]
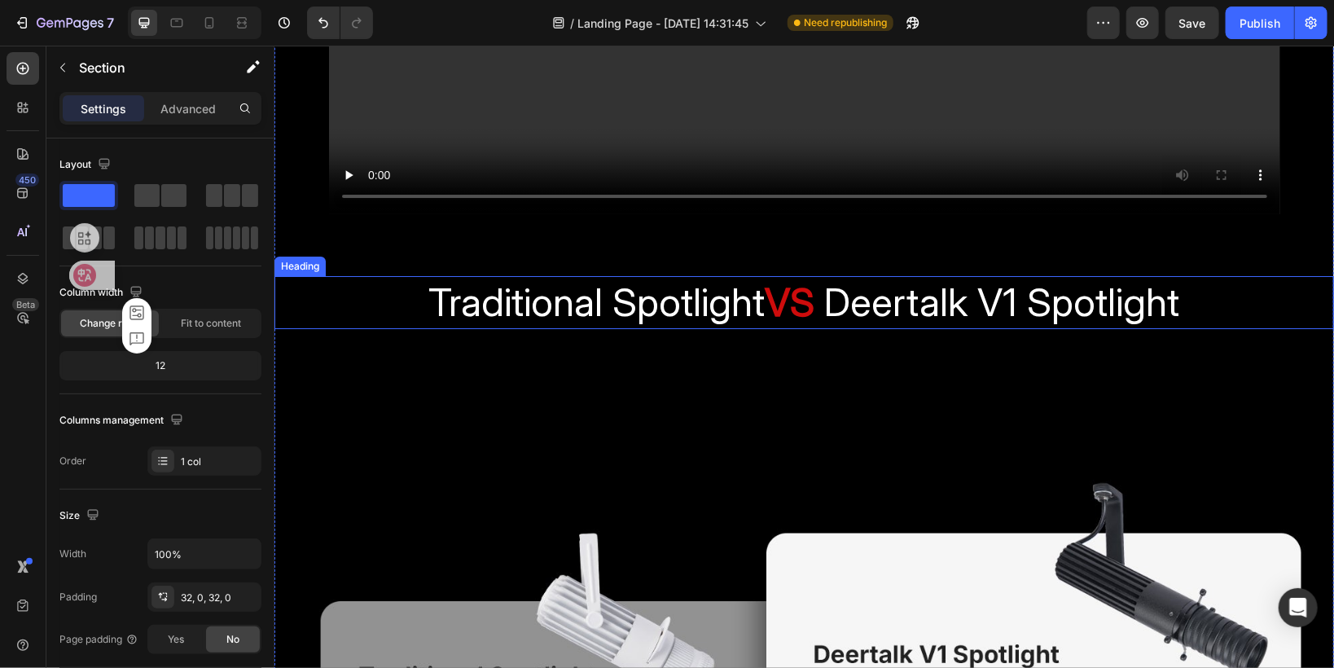
scroll to position [3218, 0]
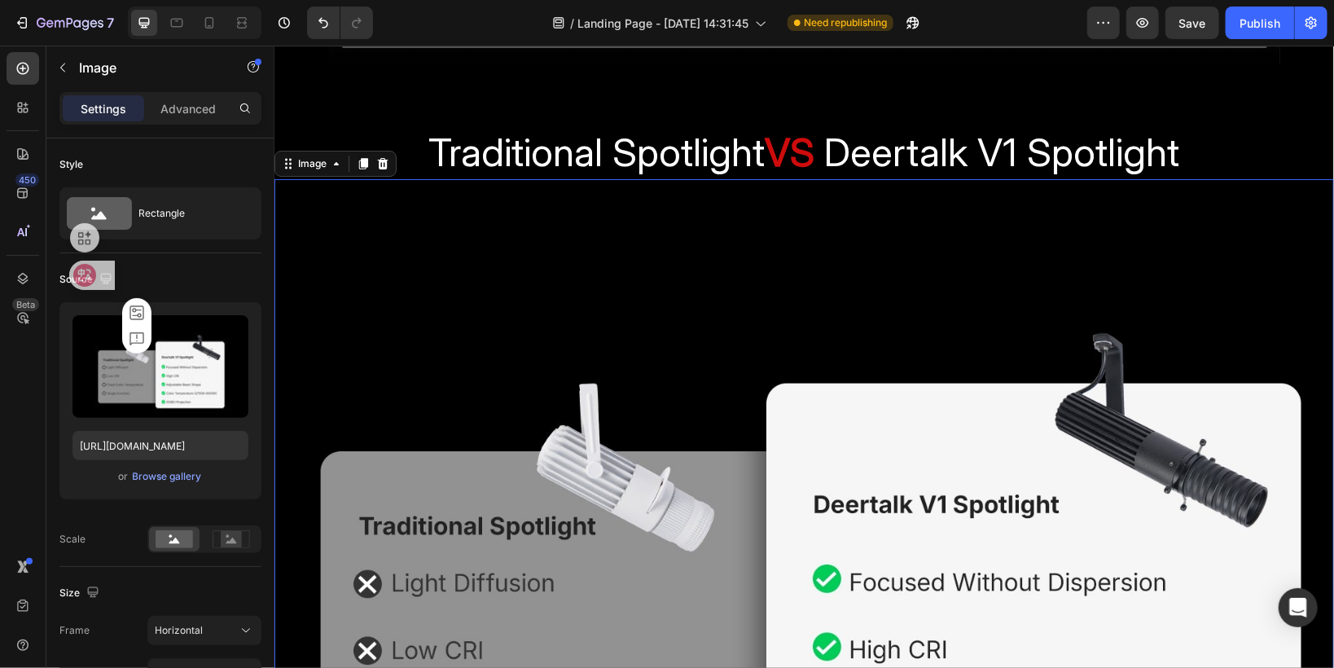
click at [392, 305] on img at bounding box center [803, 575] width 1059 height 795
click at [60, 68] on icon "button" at bounding box center [62, 67] width 13 height 13
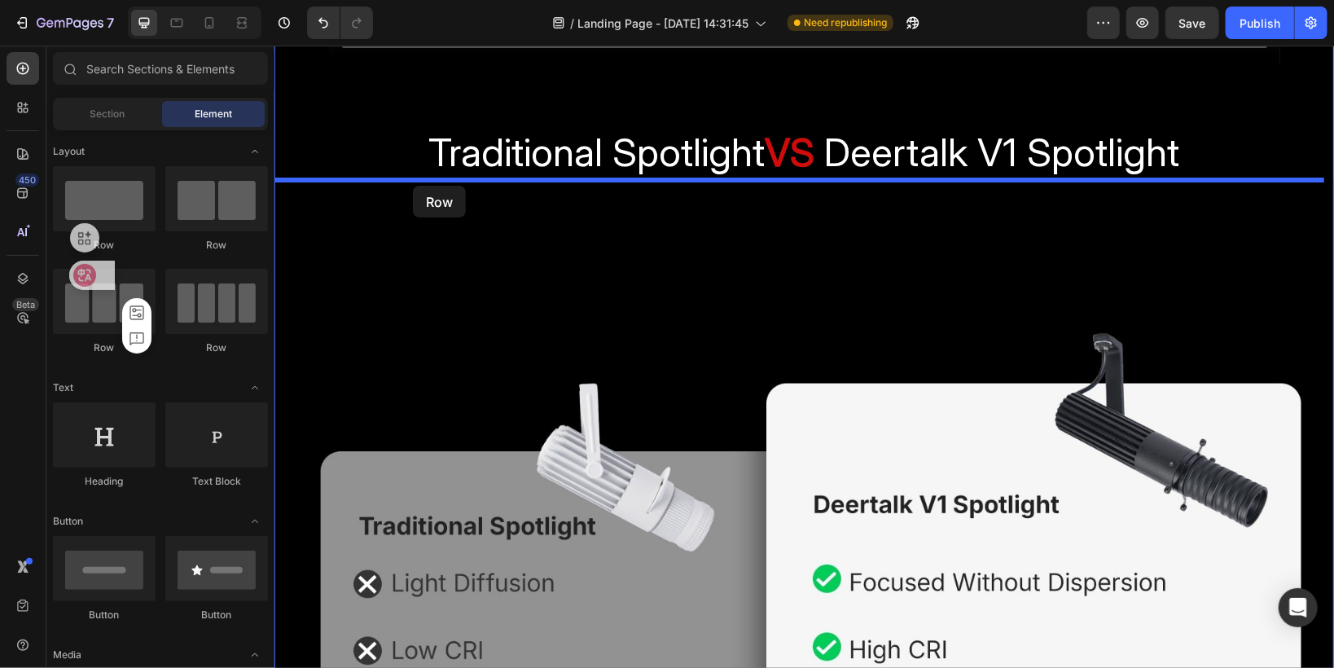
drag, startPoint x: 370, startPoint y: 237, endPoint x: 412, endPoint y: 185, distance: 67.2
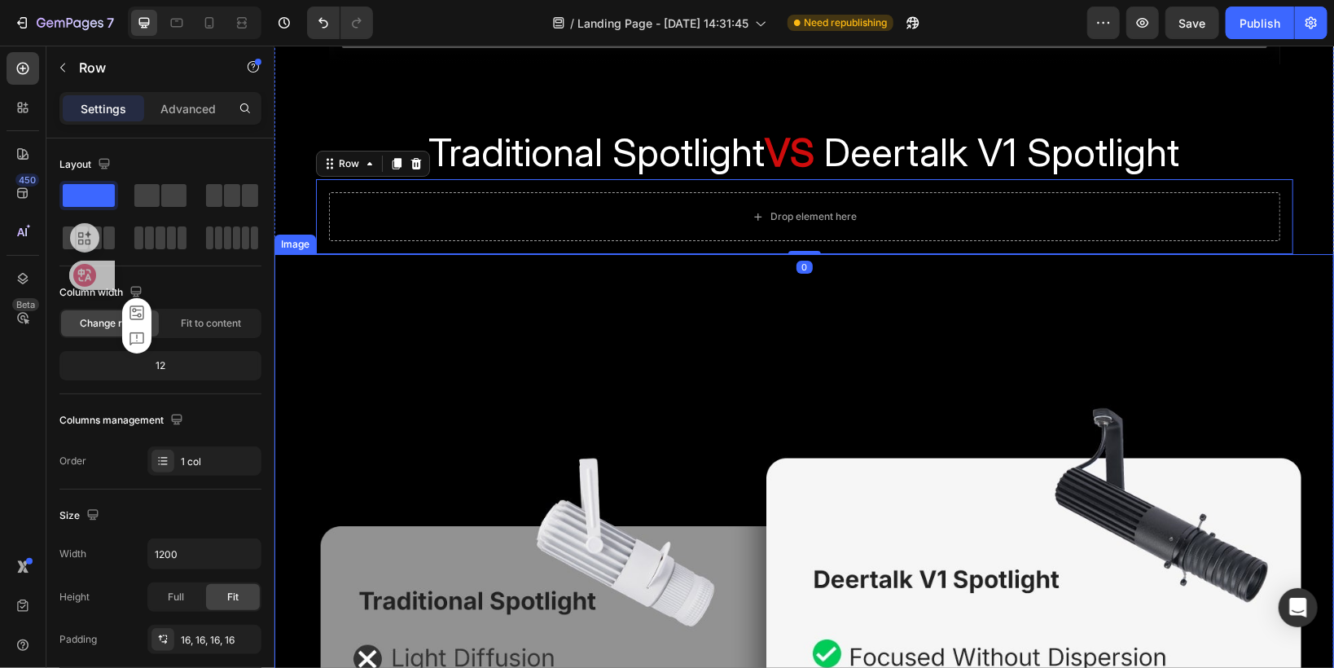
scroll to position [3283, 0]
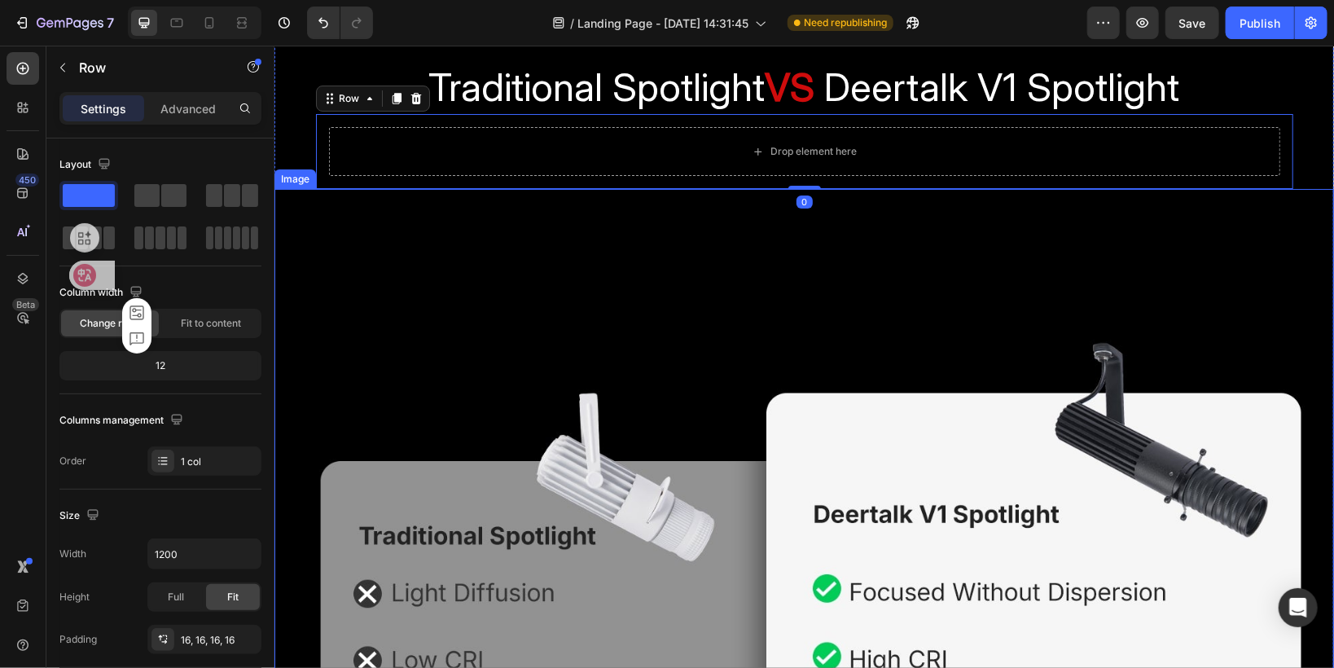
click at [357, 370] on img at bounding box center [803, 585] width 1059 height 795
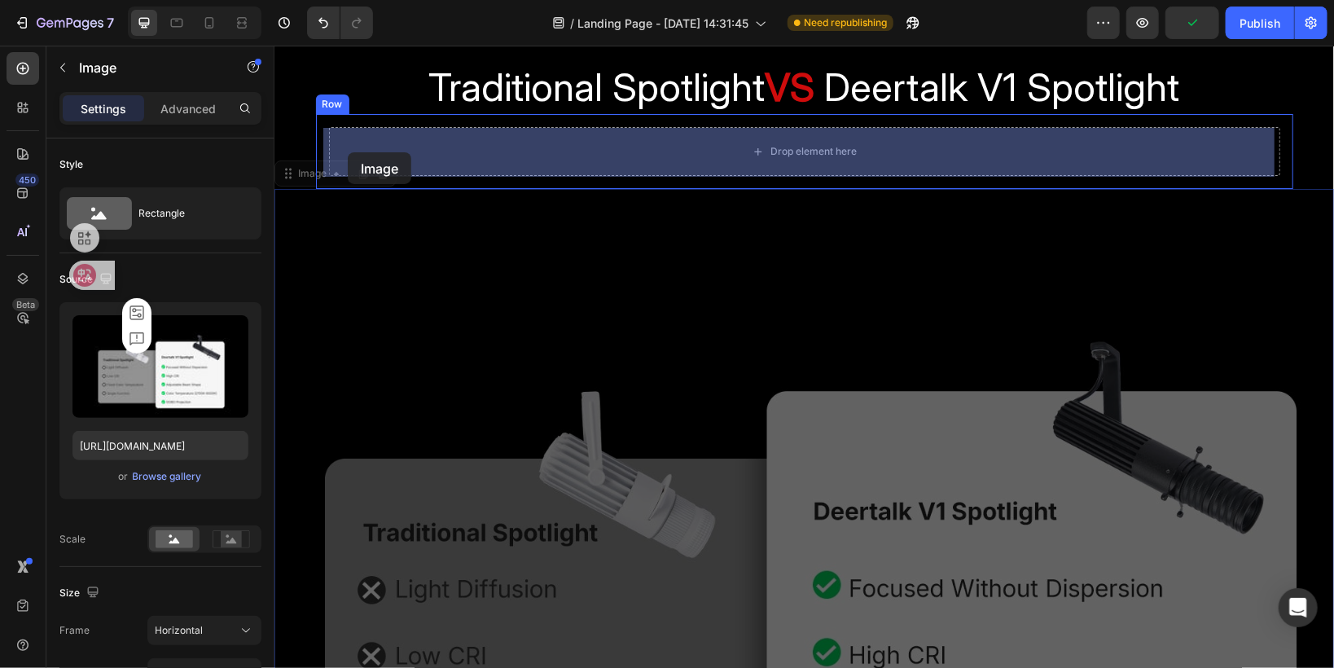
drag, startPoint x: 289, startPoint y: 178, endPoint x: 347, endPoint y: 151, distance: 63.4
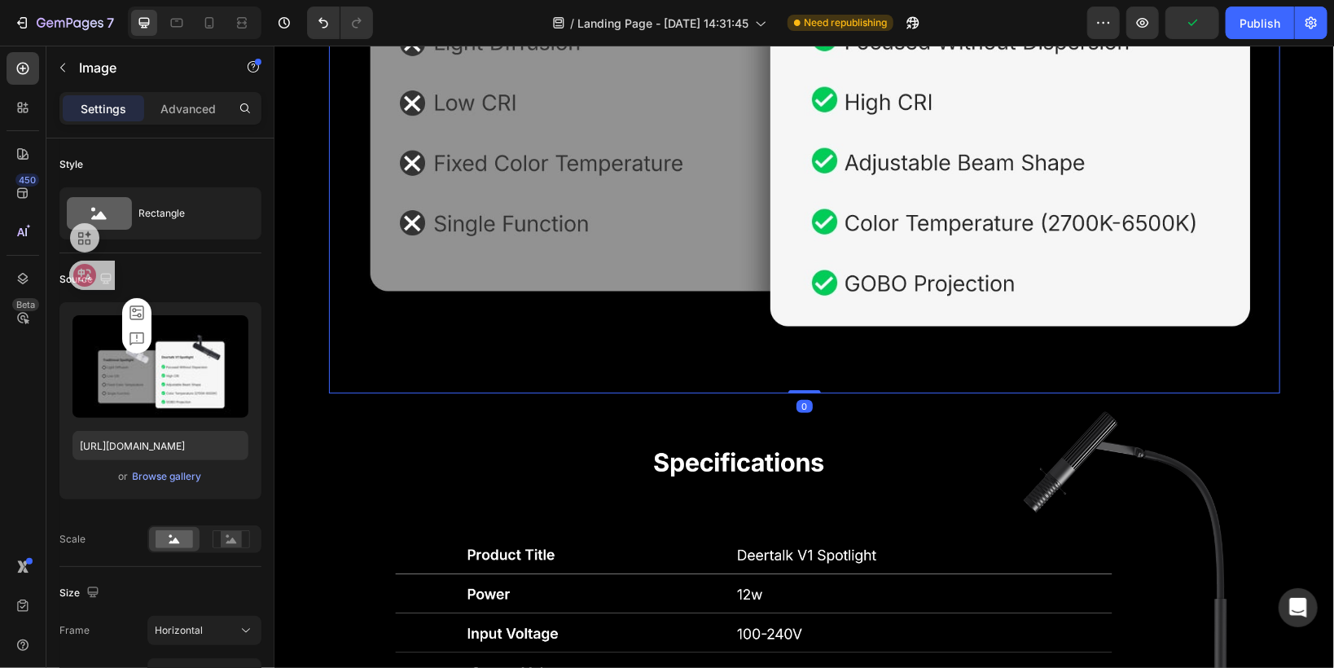
scroll to position [3805, 0]
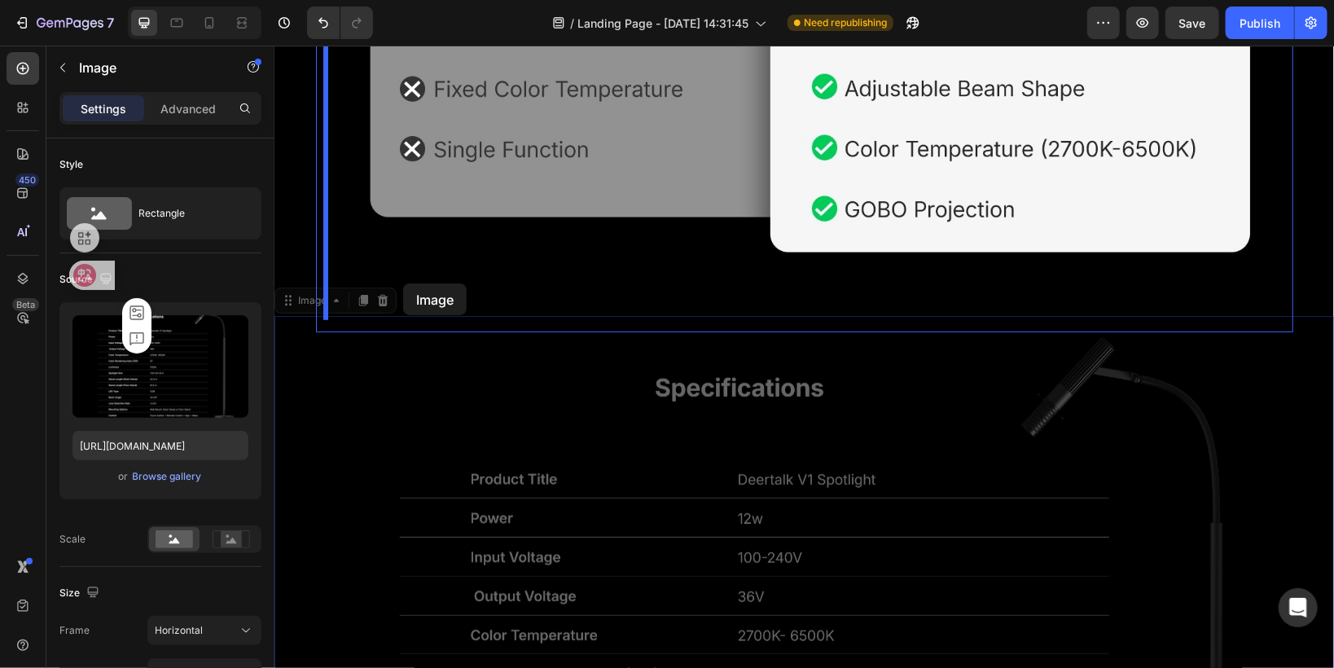
drag, startPoint x: 292, startPoint y: 303, endPoint x: 402, endPoint y: 283, distance: 112.6
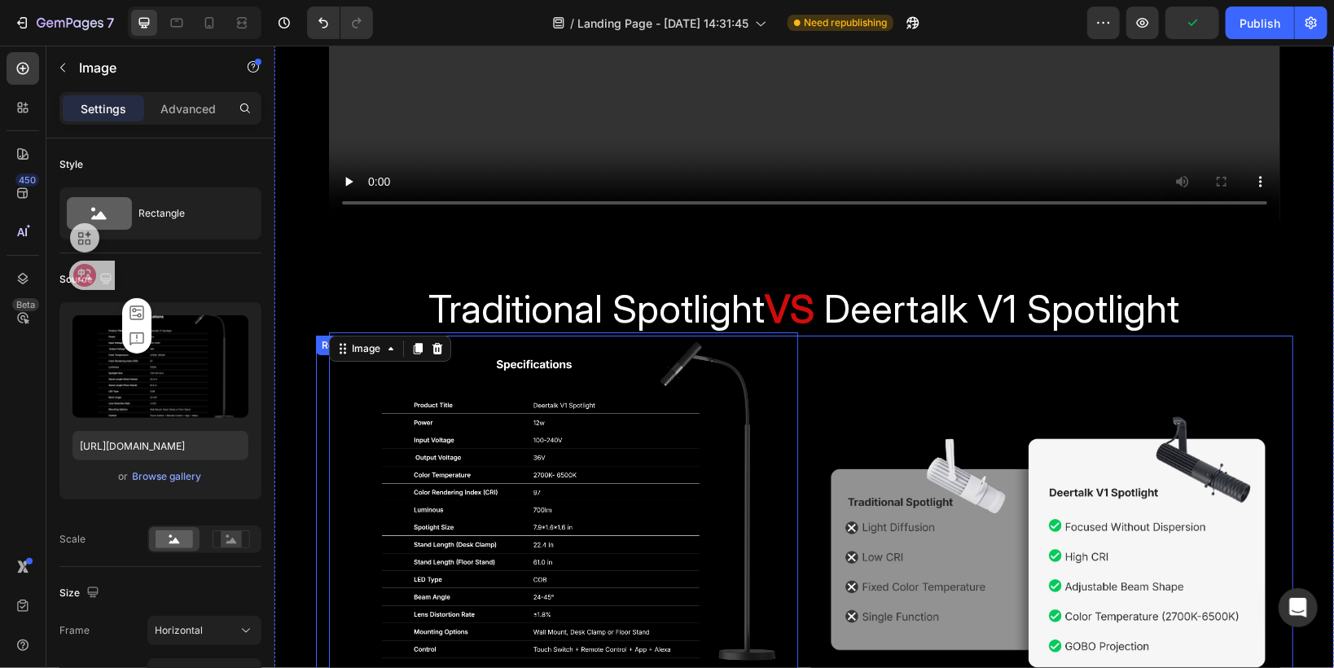
scroll to position [3093, 0]
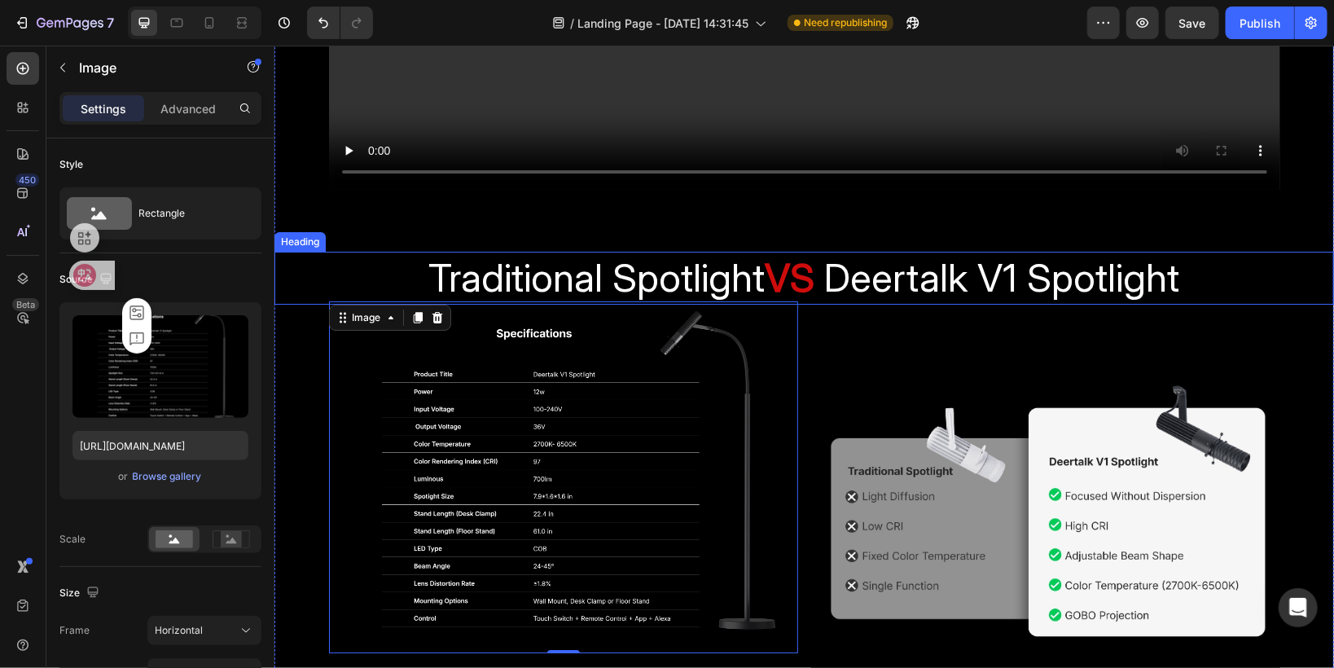
click at [467, 272] on span "Traditional Spotlight" at bounding box center [596, 276] width 336 height 48
click at [478, 445] on img at bounding box center [562, 476] width 469 height 352
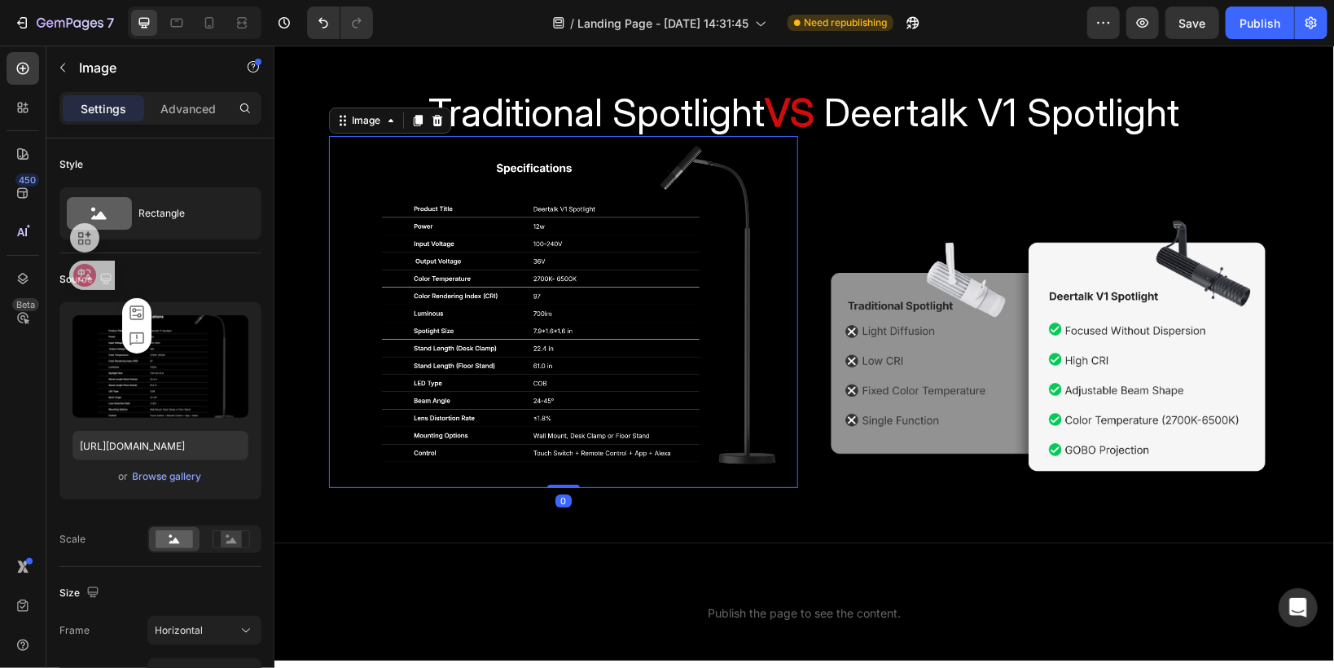
scroll to position [3288, 0]
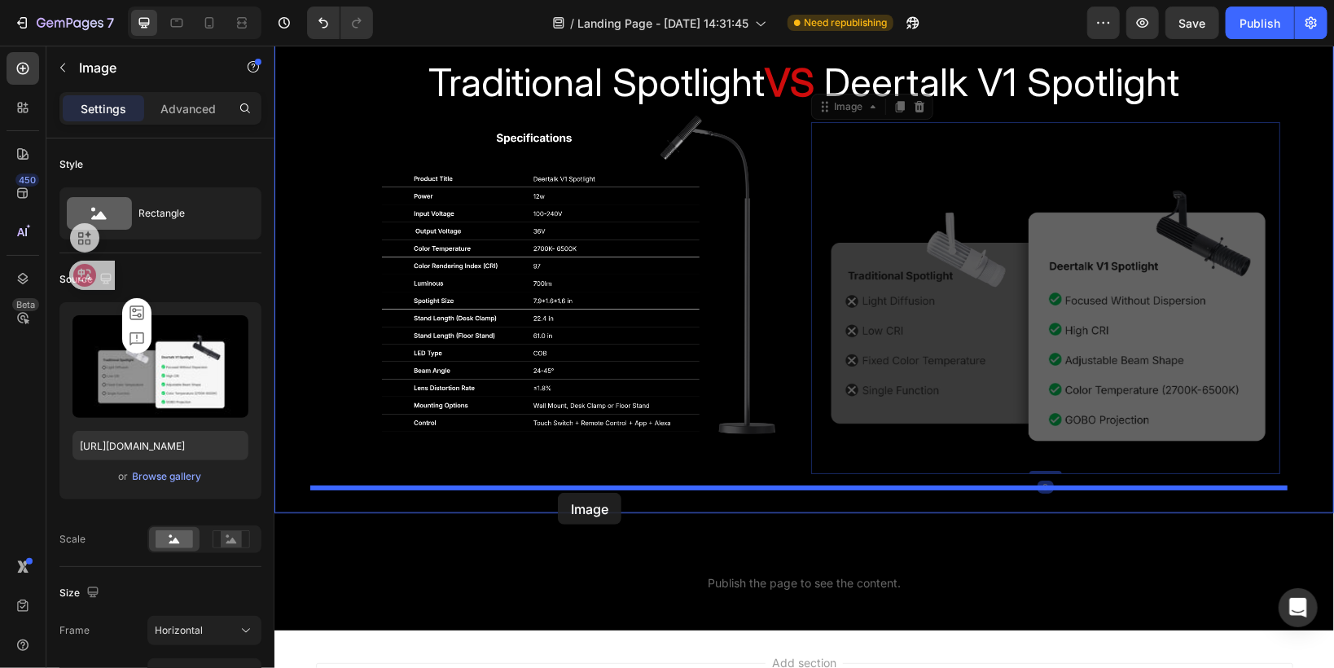
drag, startPoint x: 819, startPoint y: 115, endPoint x: 557, endPoint y: 492, distance: 459.2
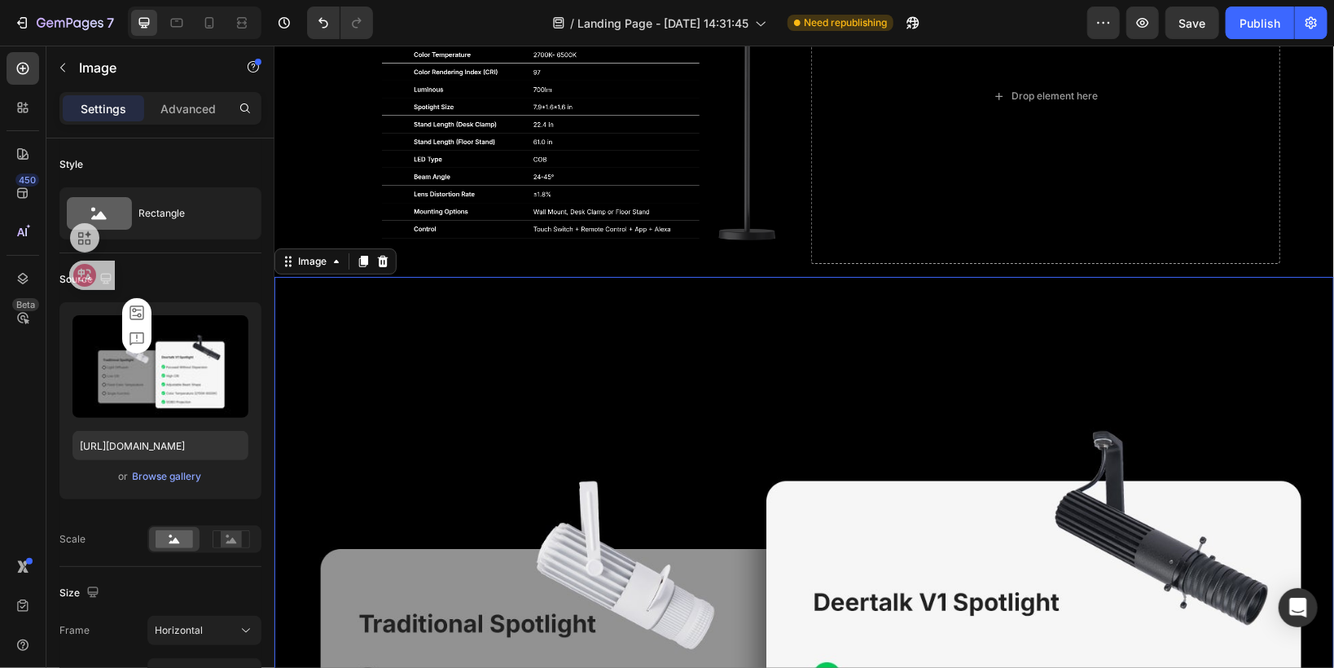
scroll to position [3484, 0]
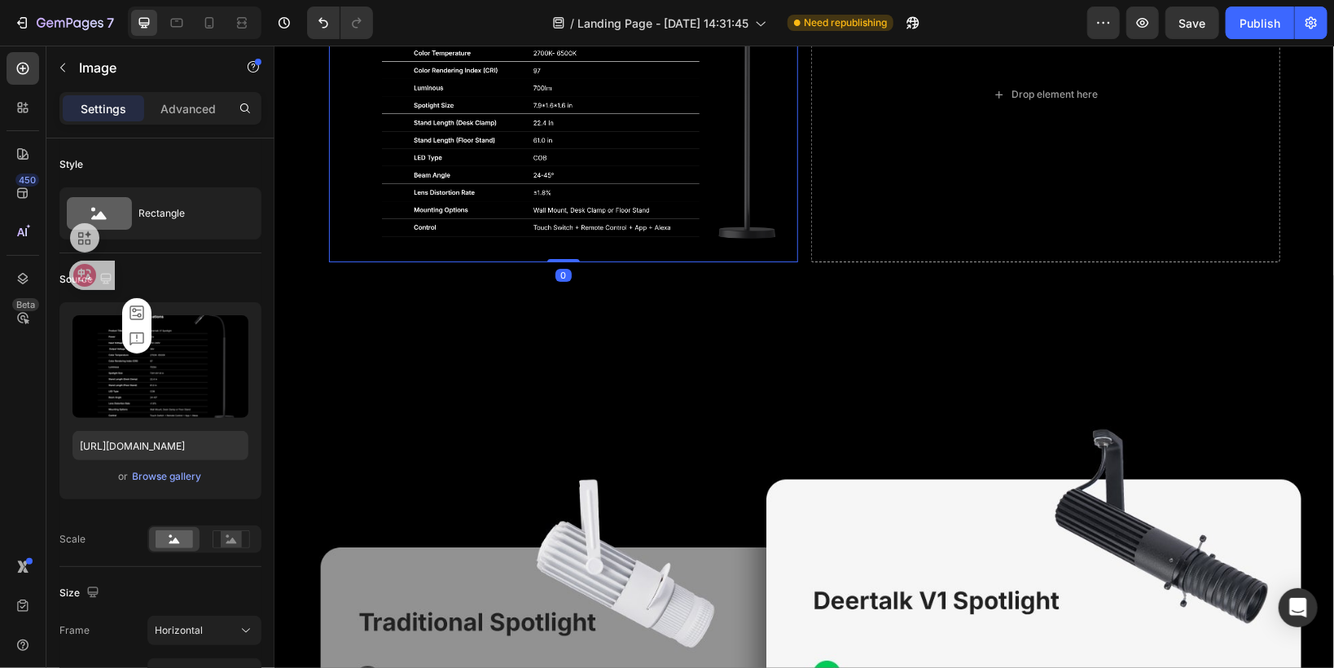
click at [784, 216] on img at bounding box center [562, 86] width 469 height 352
click at [69, 69] on button "button" at bounding box center [63, 68] width 26 height 26
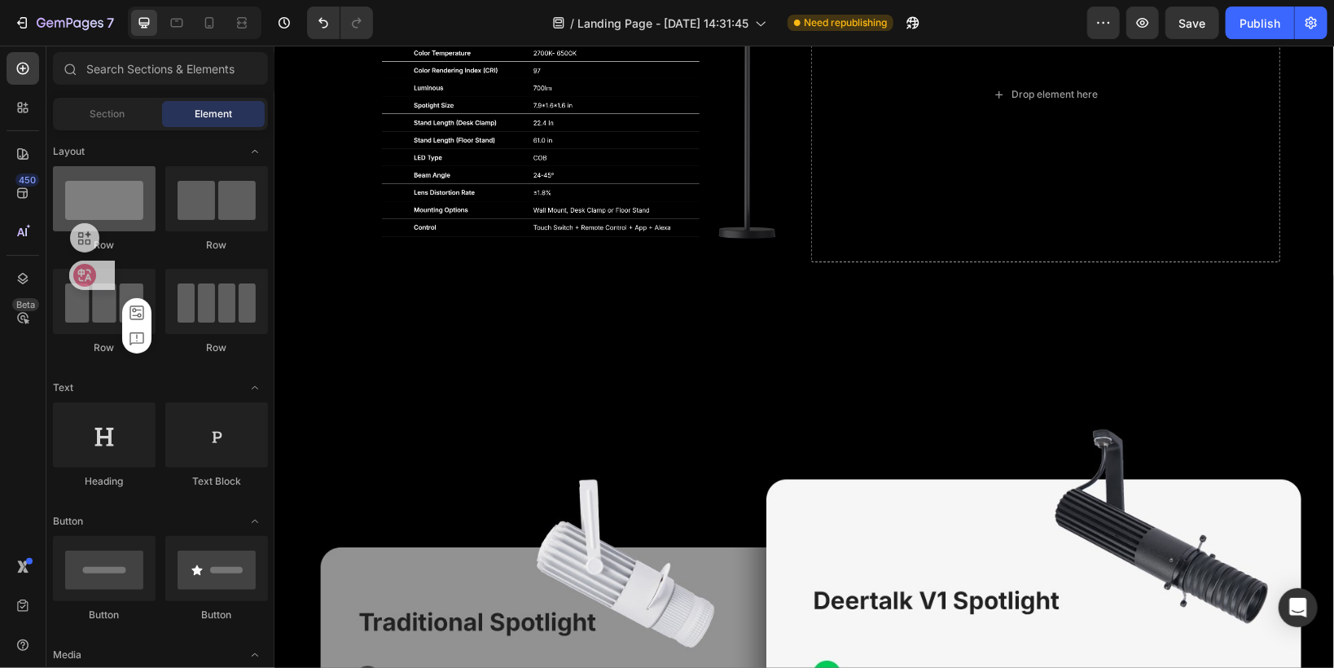
click at [111, 173] on div at bounding box center [104, 198] width 103 height 65
click at [112, 205] on div at bounding box center [104, 198] width 103 height 65
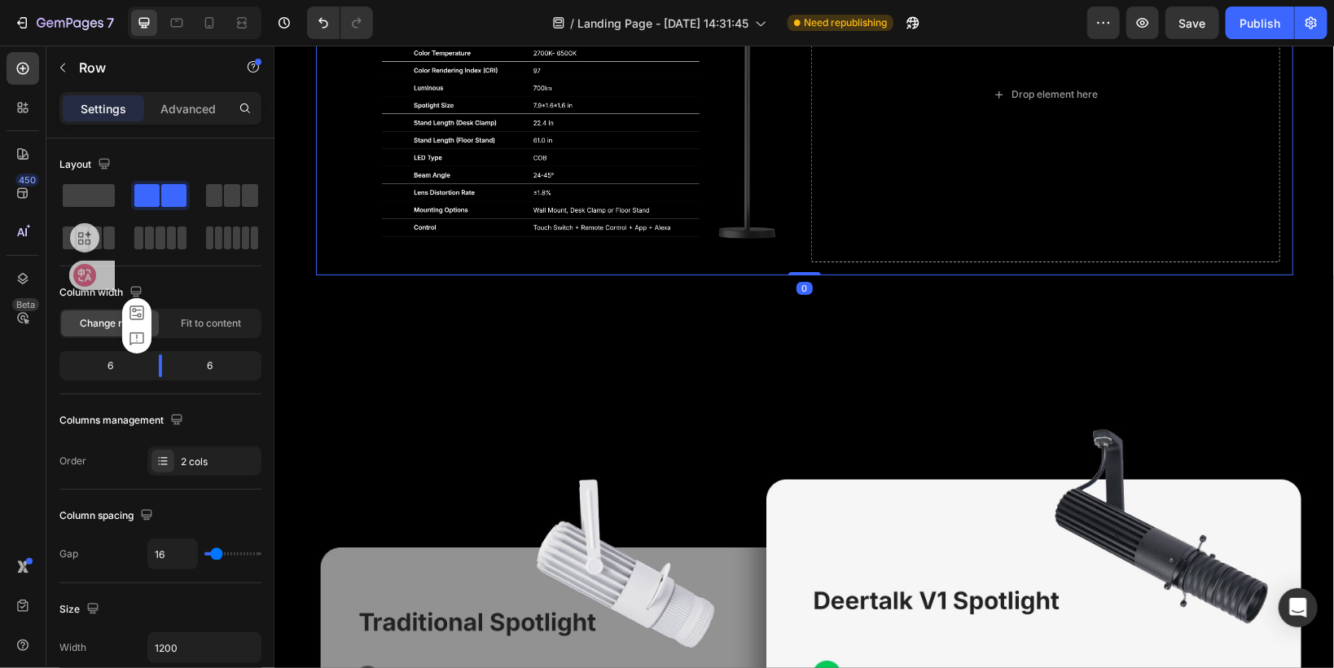
click at [792, 224] on div "Image Drop element here Row 0" at bounding box center [803, 94] width 977 height 362
click at [86, 195] on span at bounding box center [89, 195] width 52 height 23
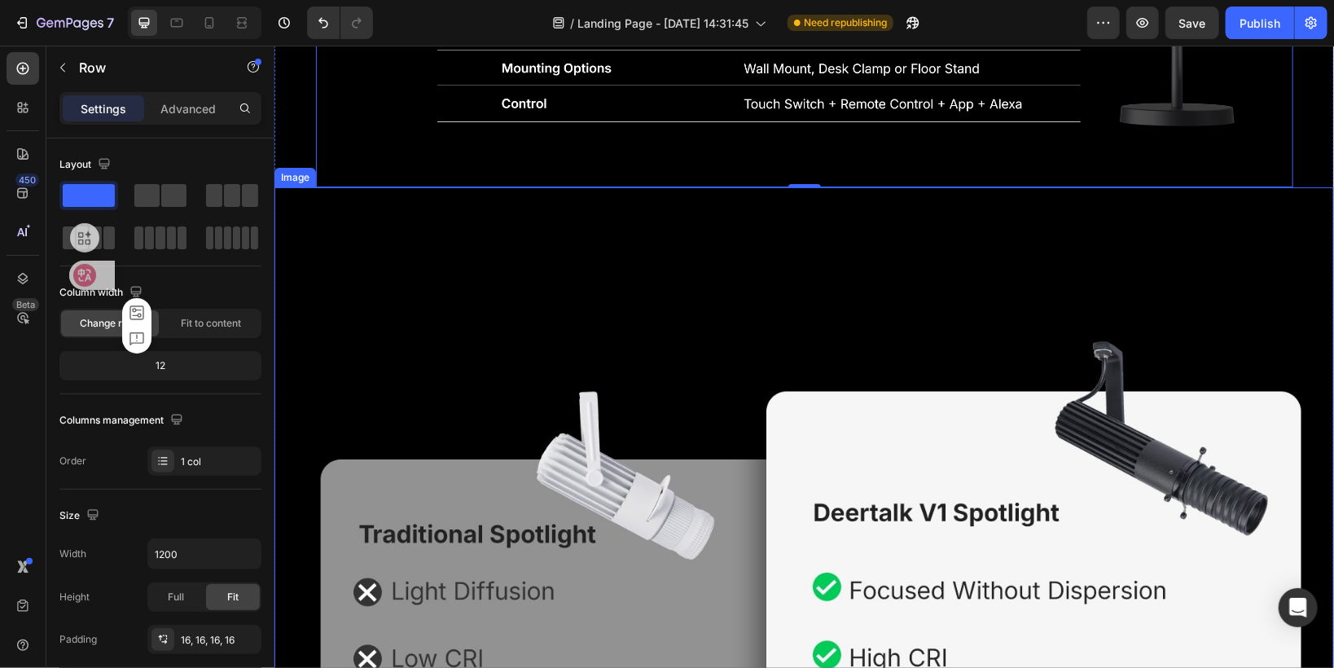
scroll to position [3940, 0]
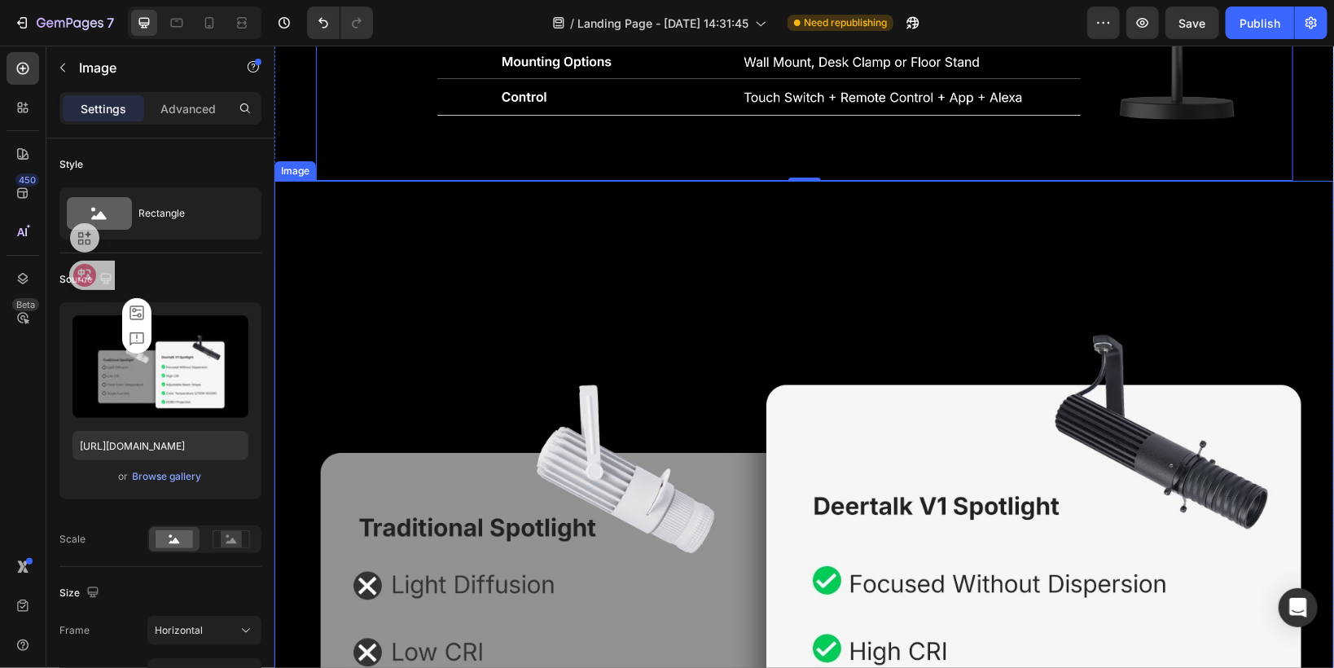
click at [786, 305] on img at bounding box center [803, 577] width 1059 height 795
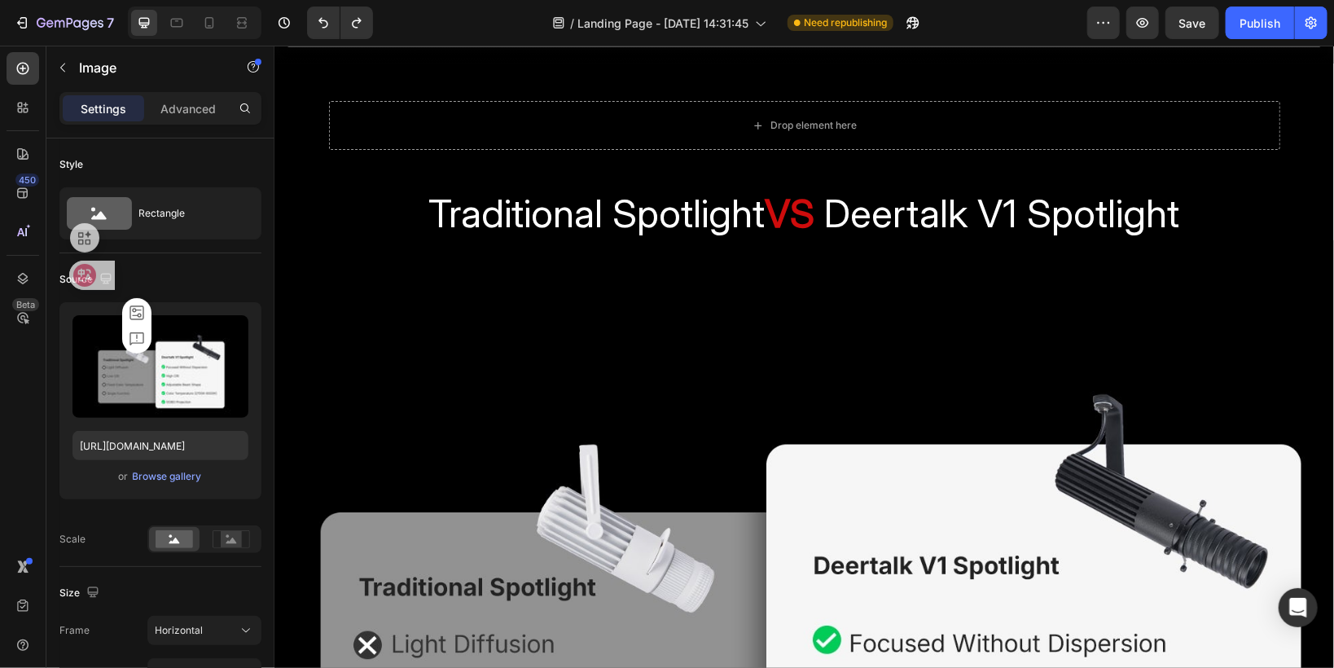
scroll to position [3252, 0]
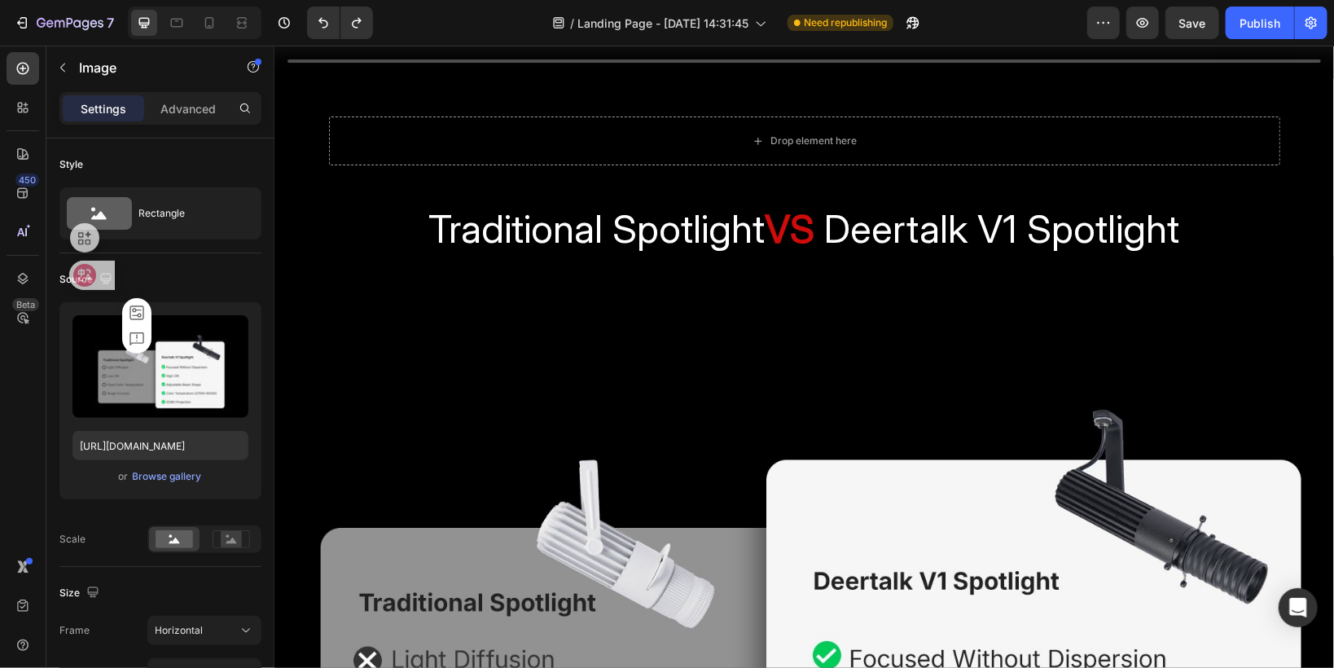
click at [673, 296] on img at bounding box center [803, 652] width 1059 height 795
click at [480, 433] on img at bounding box center [803, 652] width 1059 height 795
click at [432, 529] on img at bounding box center [803, 652] width 1059 height 795
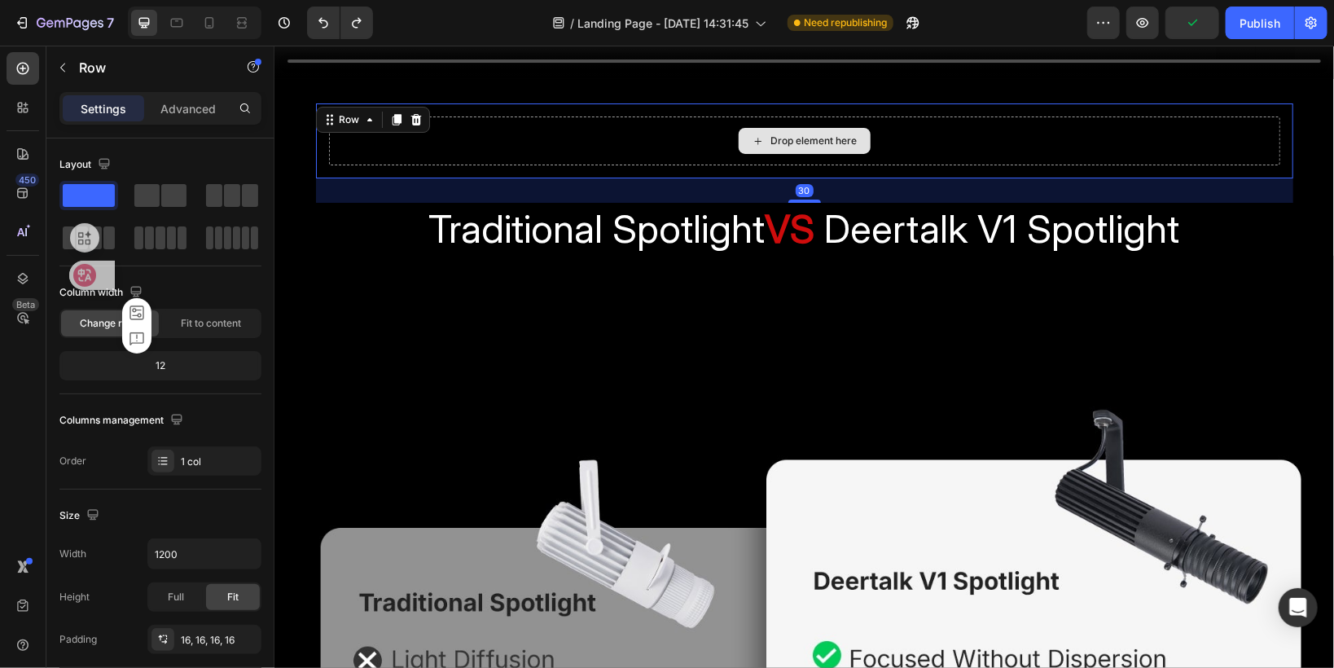
click at [369, 143] on div "Drop element here" at bounding box center [803, 140] width 951 height 49
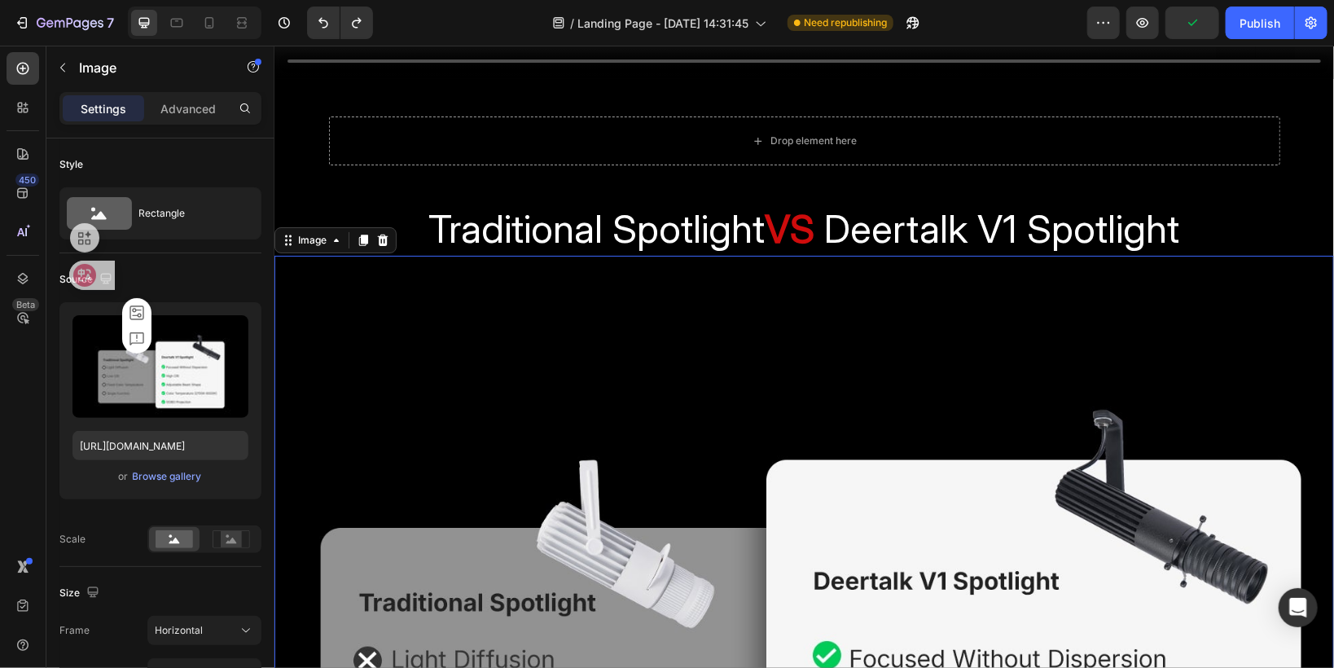
click at [369, 344] on img at bounding box center [803, 652] width 1059 height 795
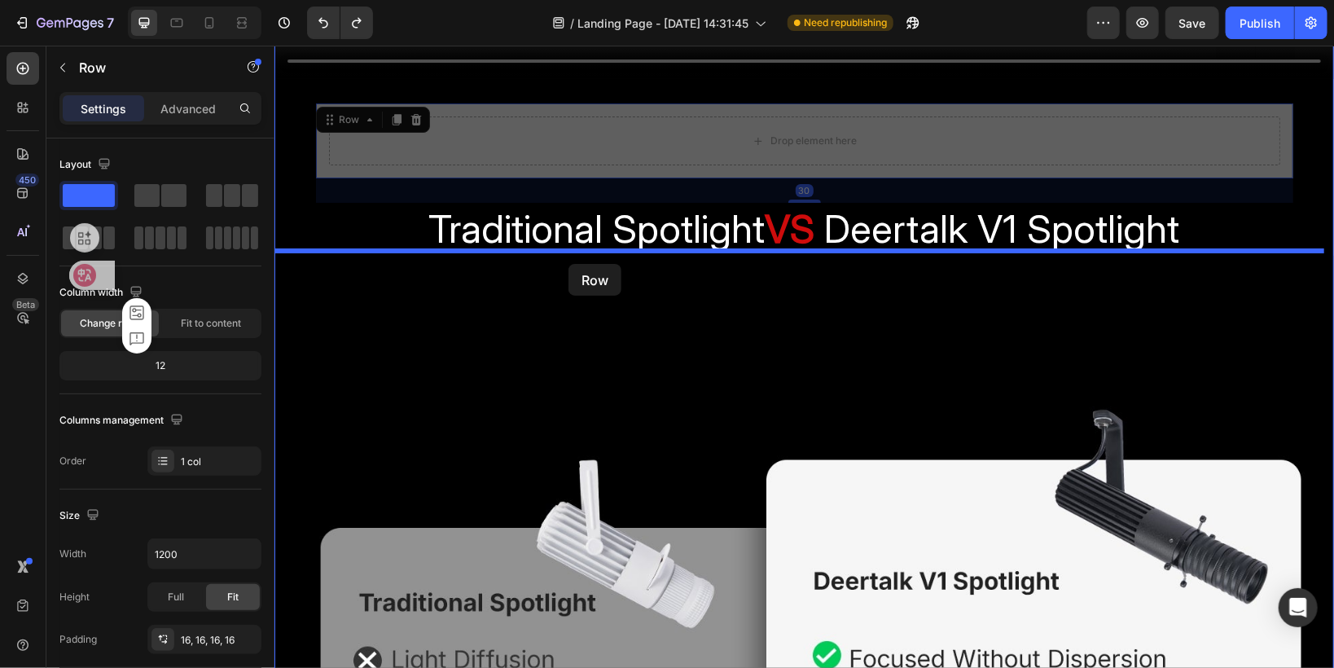
drag, startPoint x: 322, startPoint y: 87, endPoint x: 568, endPoint y: 263, distance: 301.7
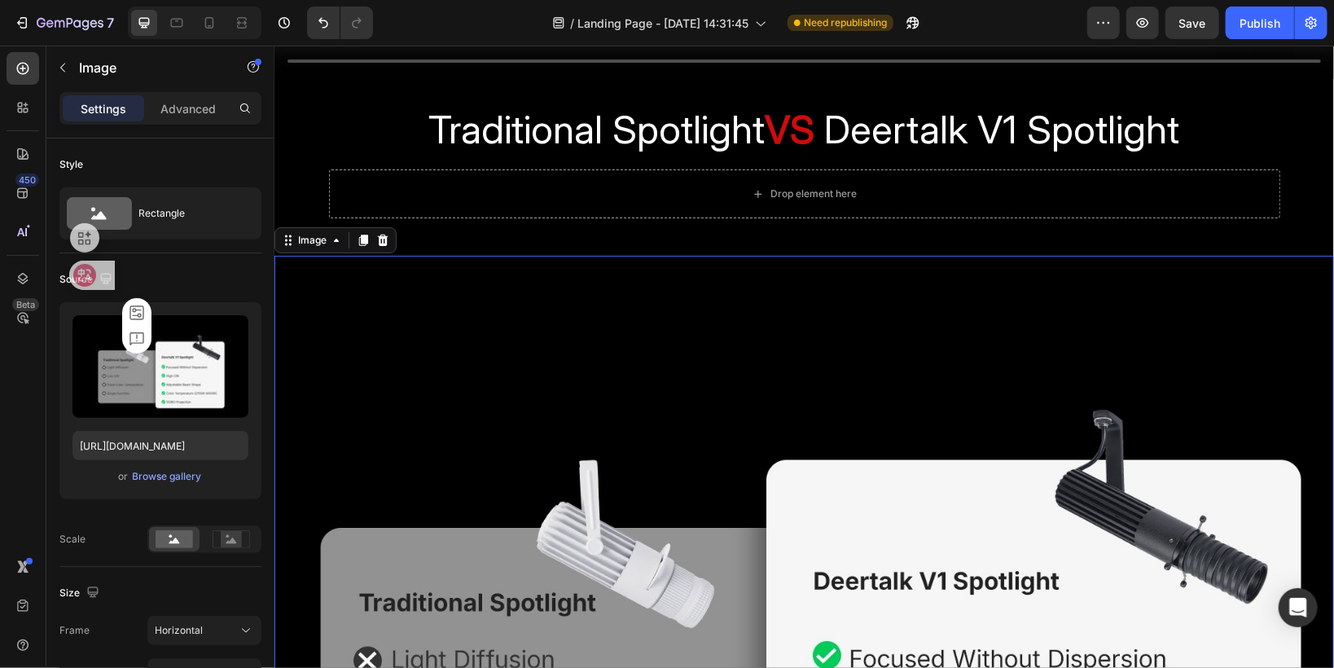
click at [385, 465] on img at bounding box center [803, 652] width 1059 height 795
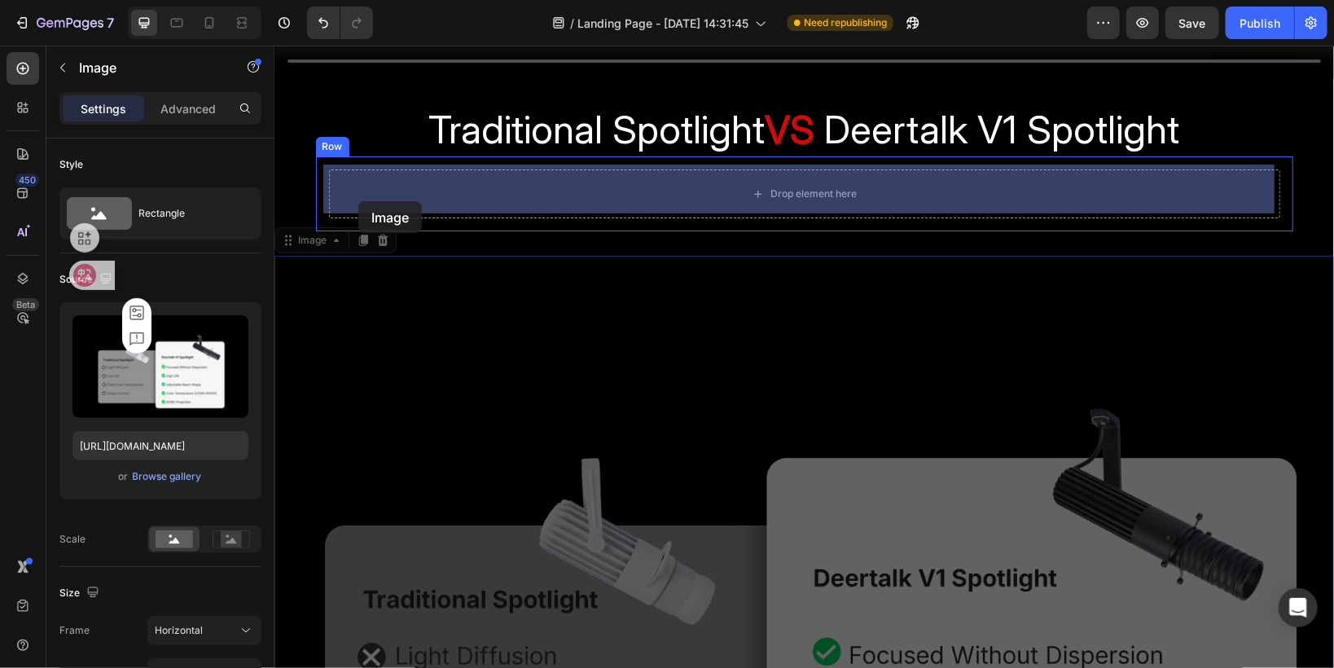
drag, startPoint x: 285, startPoint y: 235, endPoint x: 357, endPoint y: 200, distance: 80.5
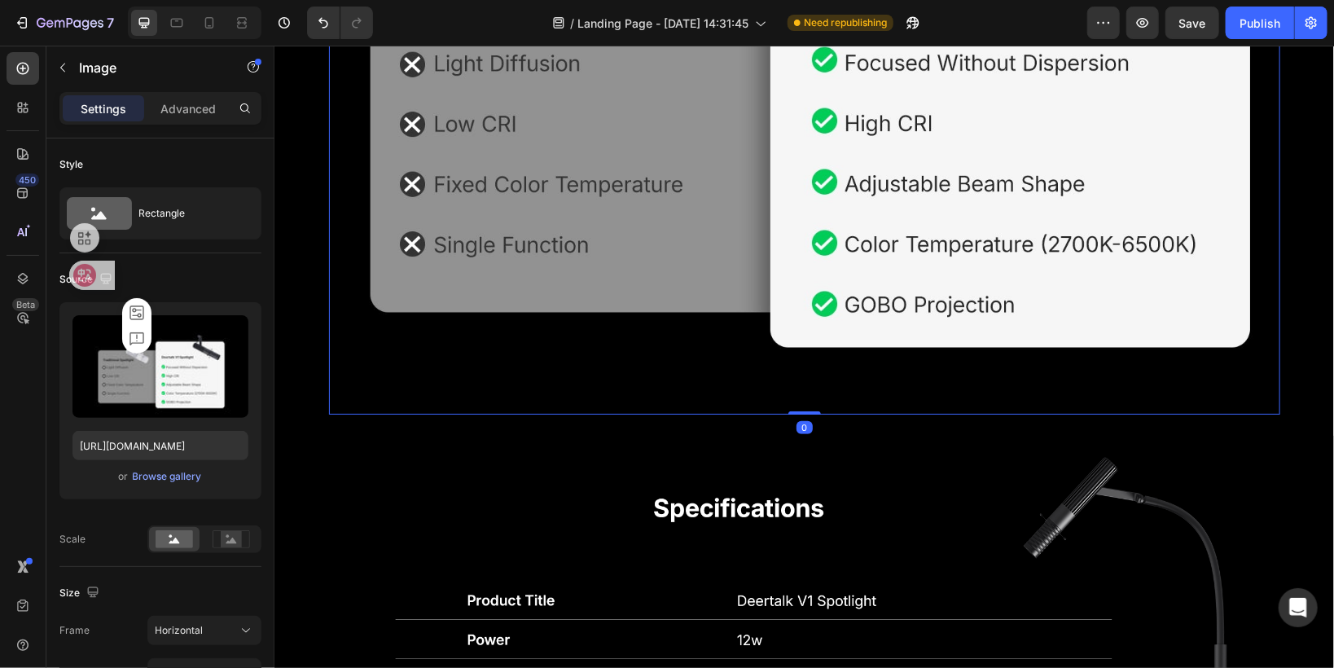
scroll to position [3838, 0]
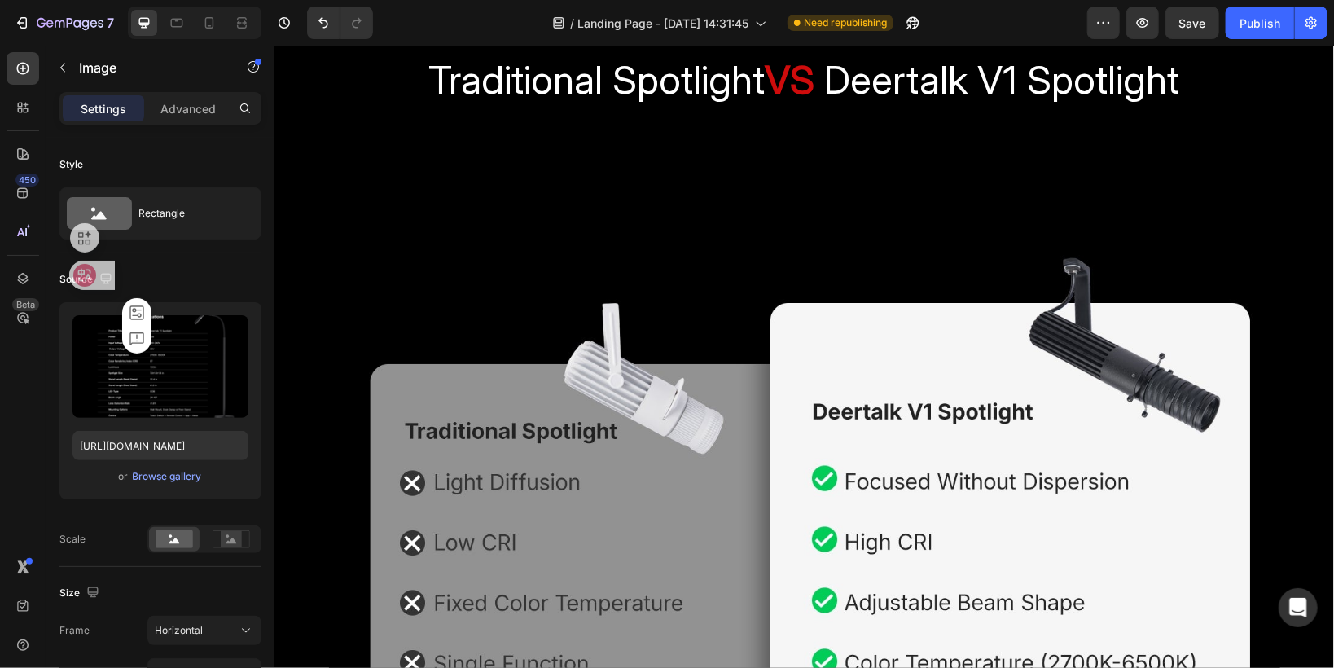
scroll to position [3121, 0]
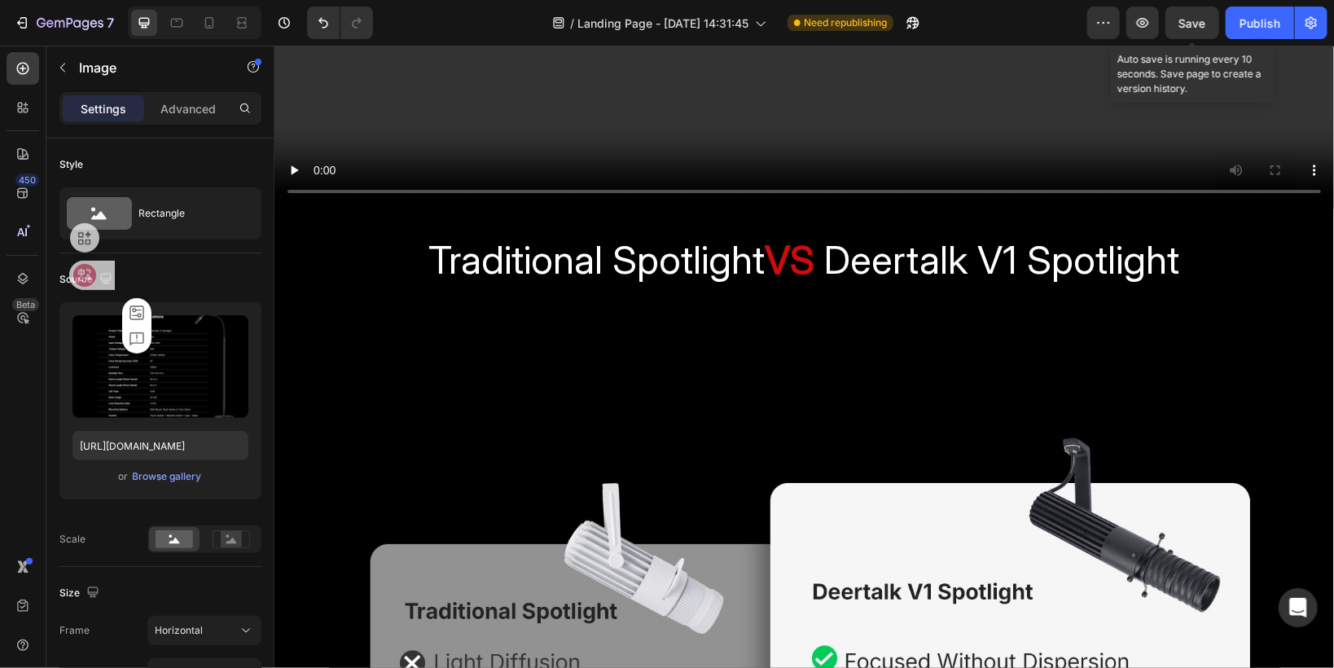
click at [1188, 29] on div "Save" at bounding box center [1192, 23] width 27 height 17
click at [1208, 20] on button "Save" at bounding box center [1192, 23] width 54 height 33
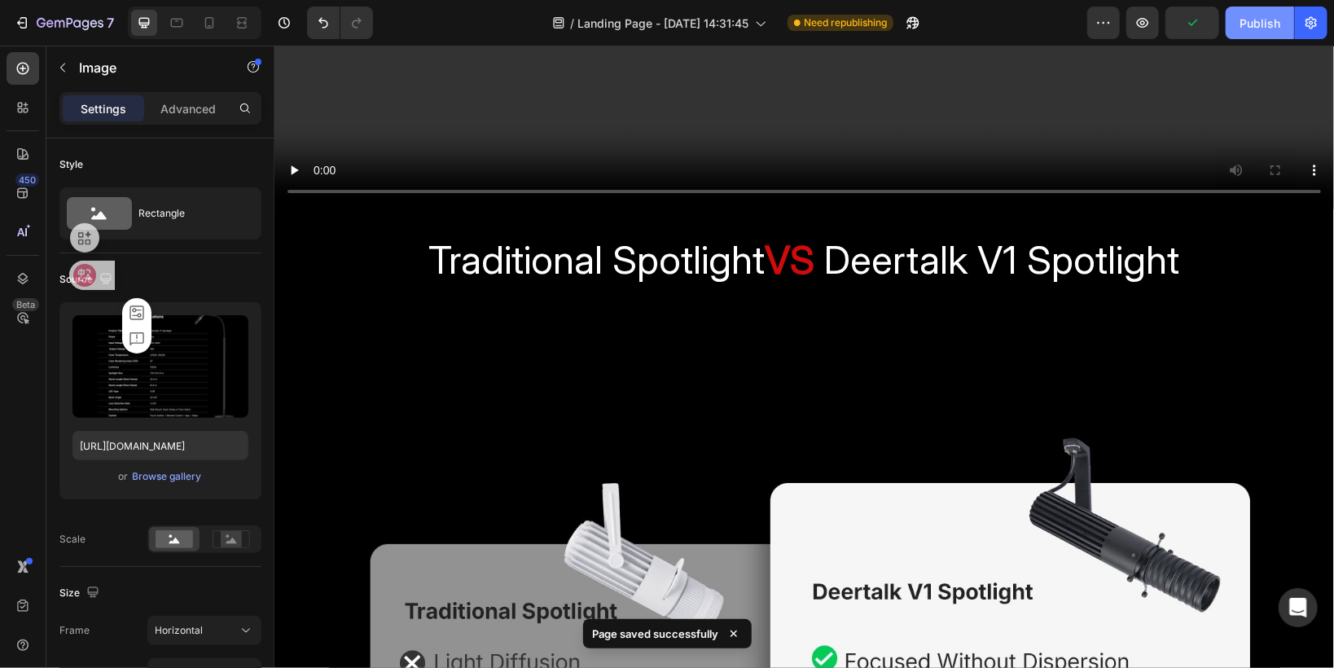
click at [1243, 26] on div "Publish" at bounding box center [1259, 23] width 41 height 17
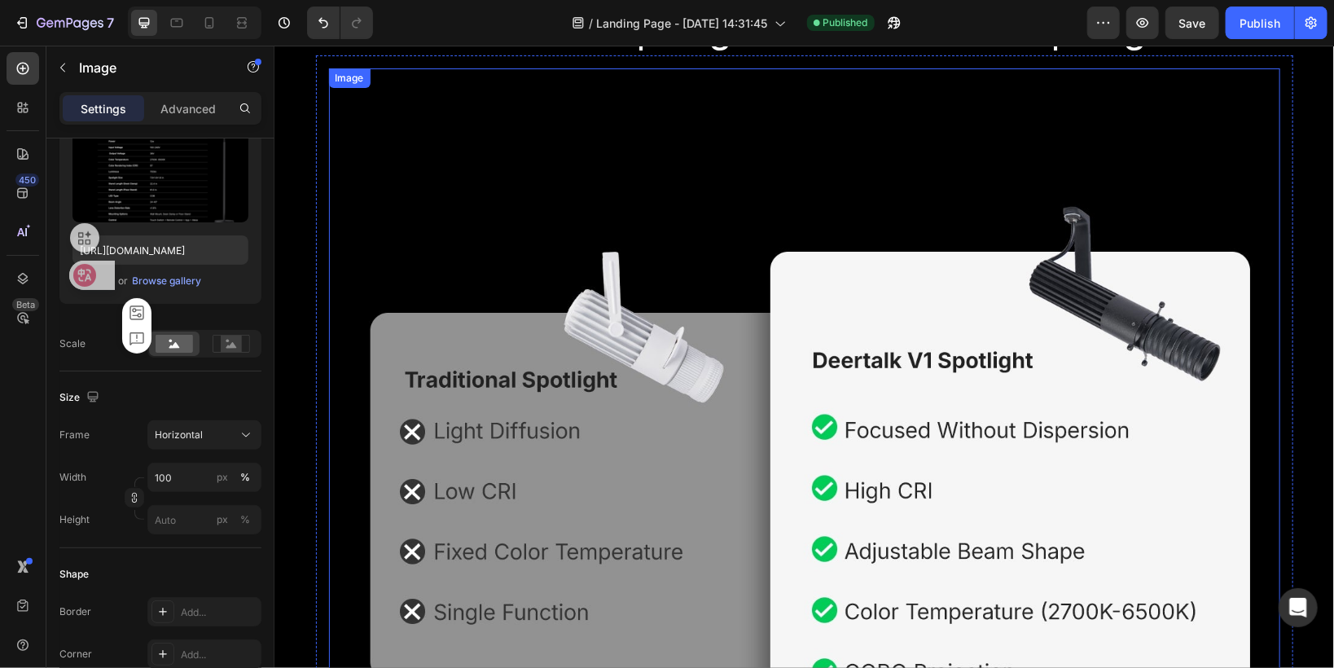
scroll to position [3252, 0]
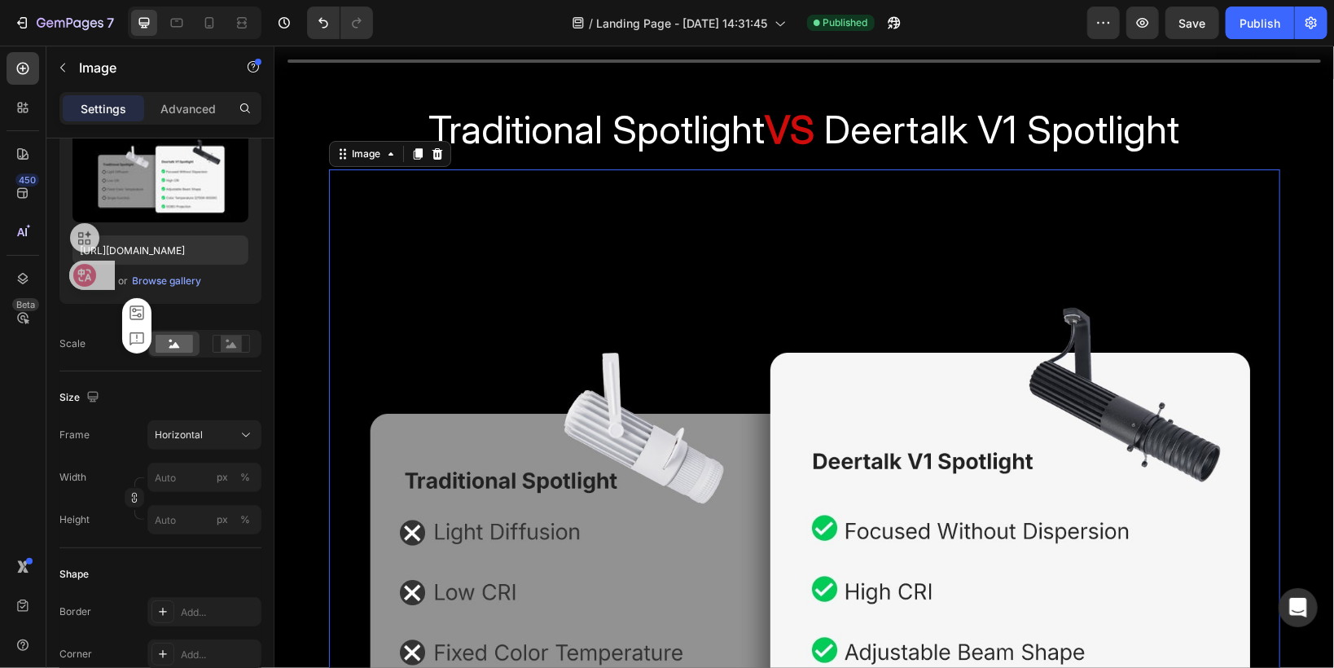
click at [346, 253] on img at bounding box center [803, 525] width 951 height 713
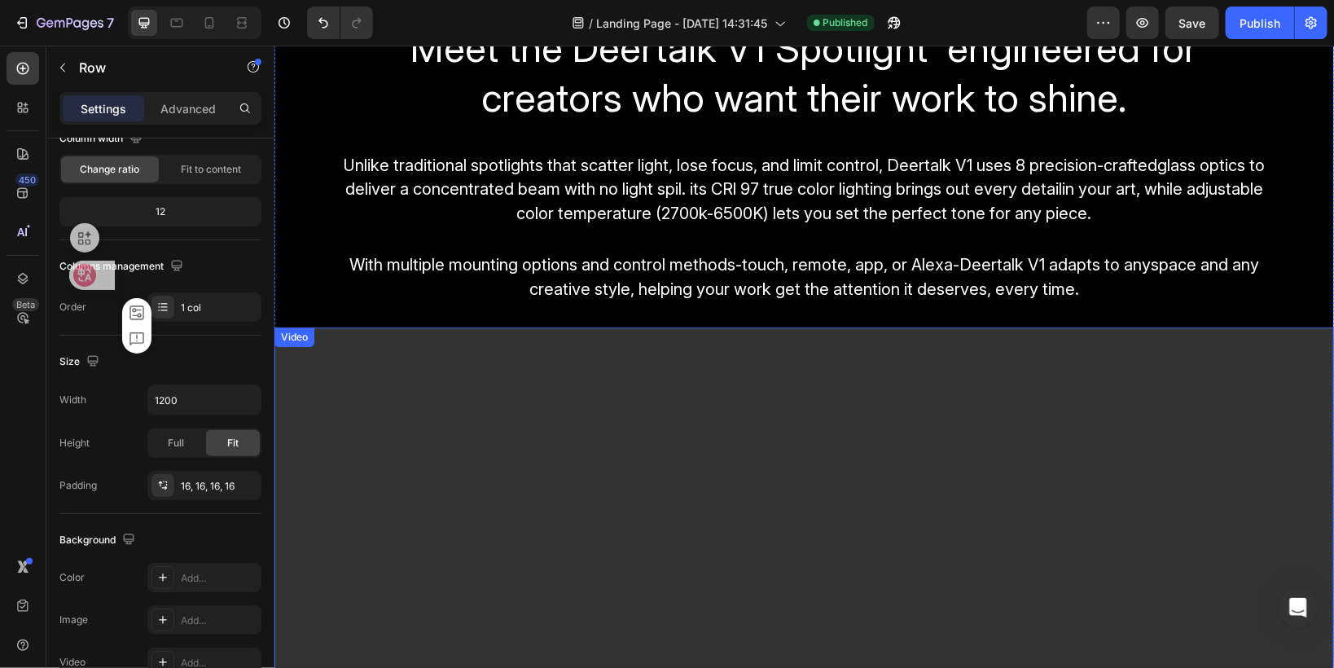
scroll to position [2405, 0]
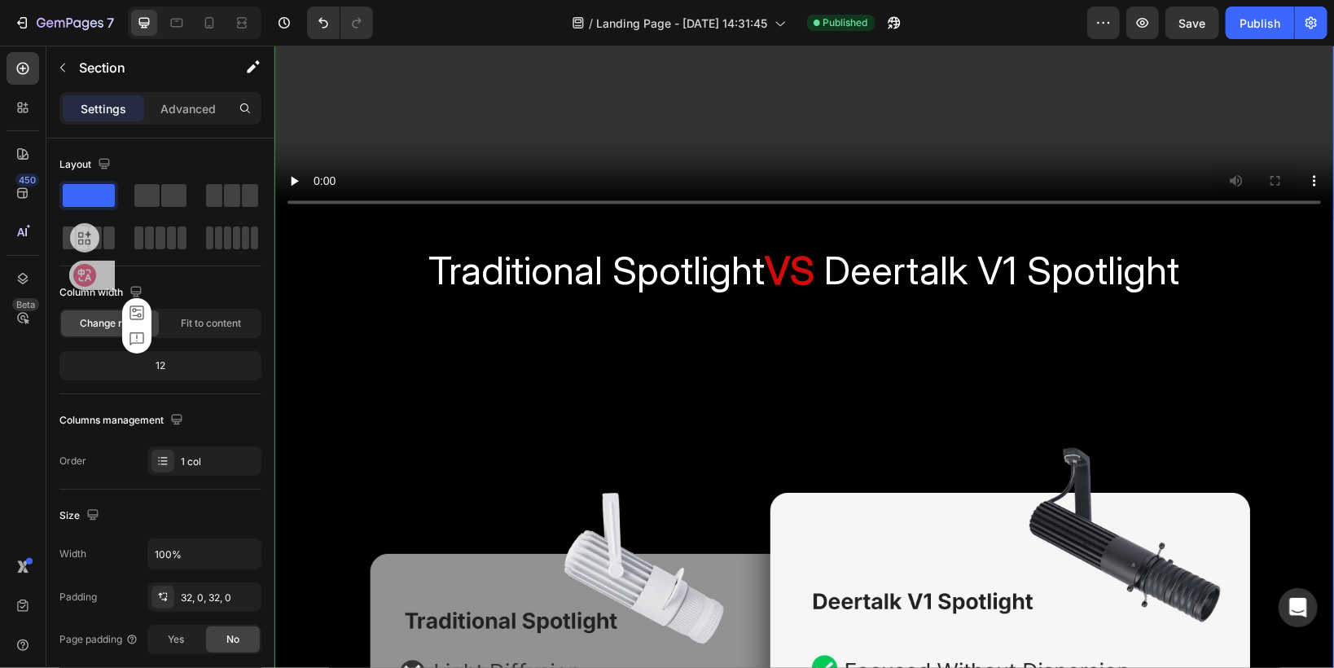
scroll to position [1949, 0]
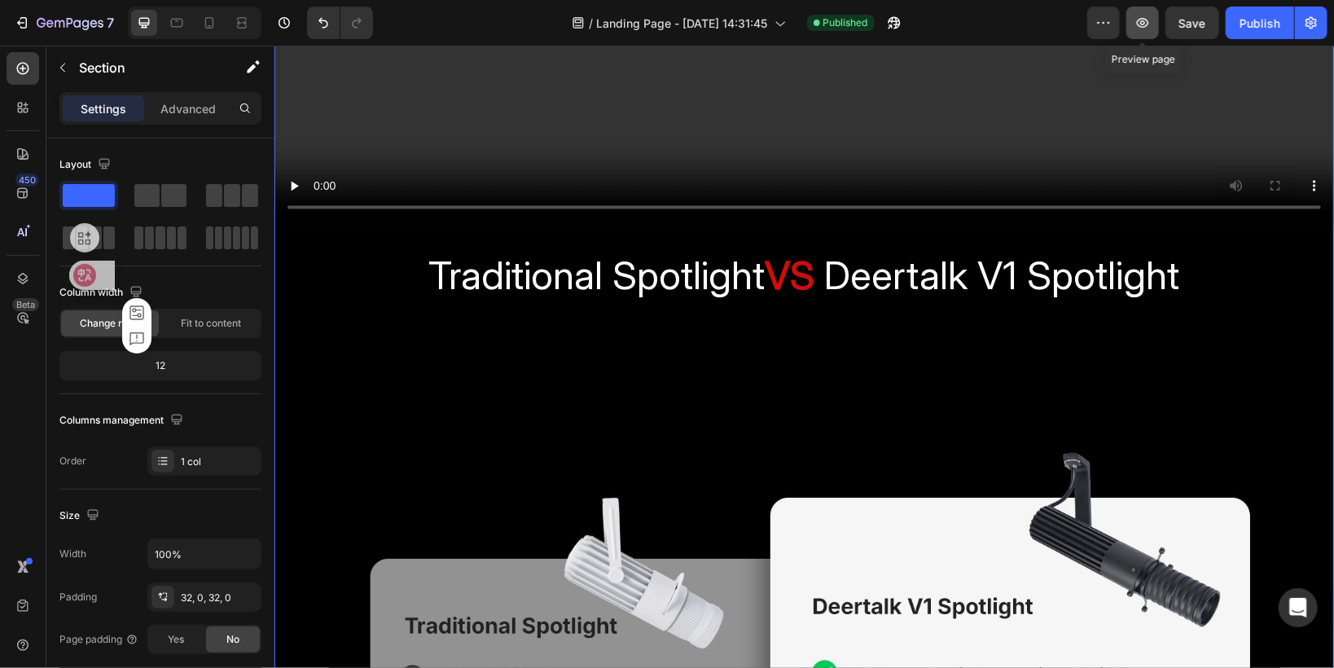
click at [1148, 24] on icon "button" at bounding box center [1143, 23] width 12 height 10
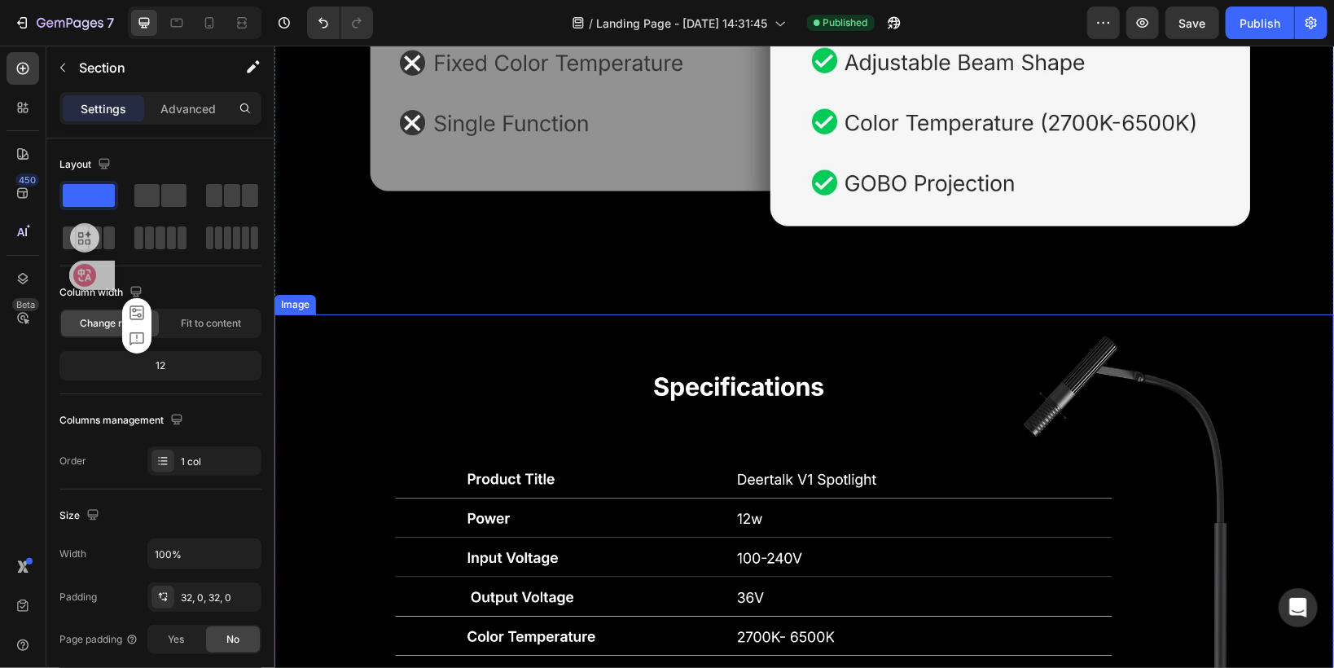
scroll to position [2665, 0]
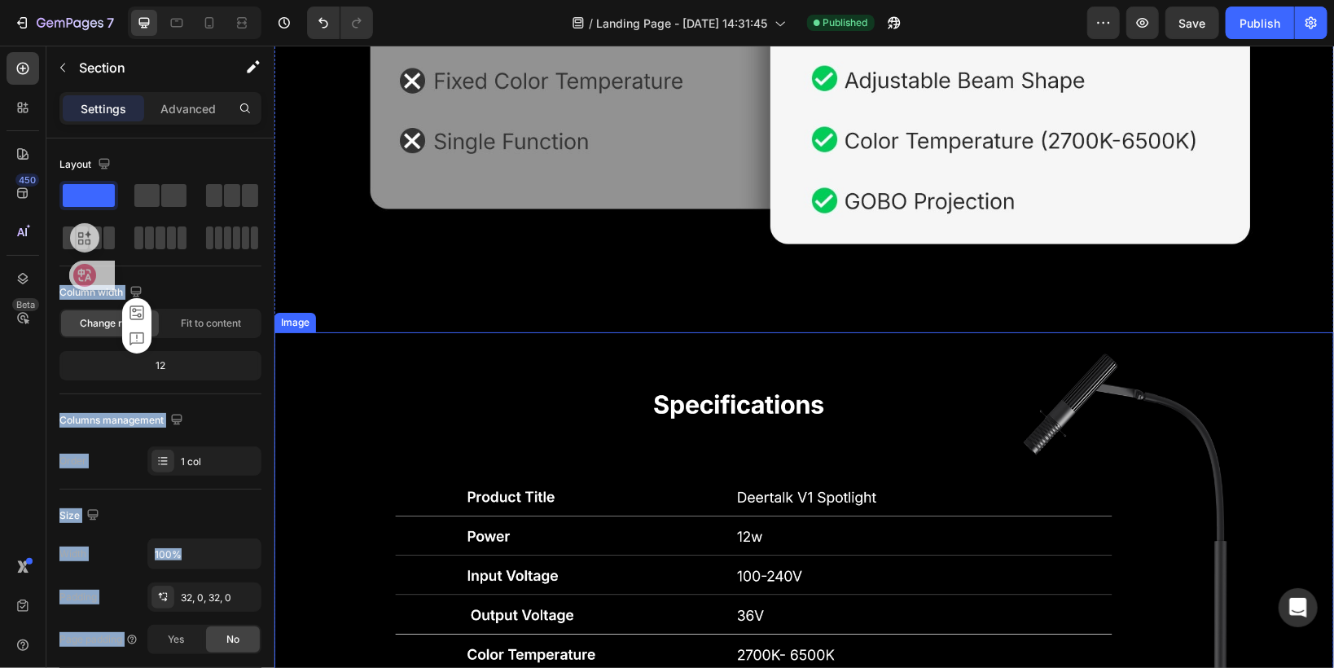
drag, startPoint x: 355, startPoint y: 237, endPoint x: 362, endPoint y: 364, distance: 127.2
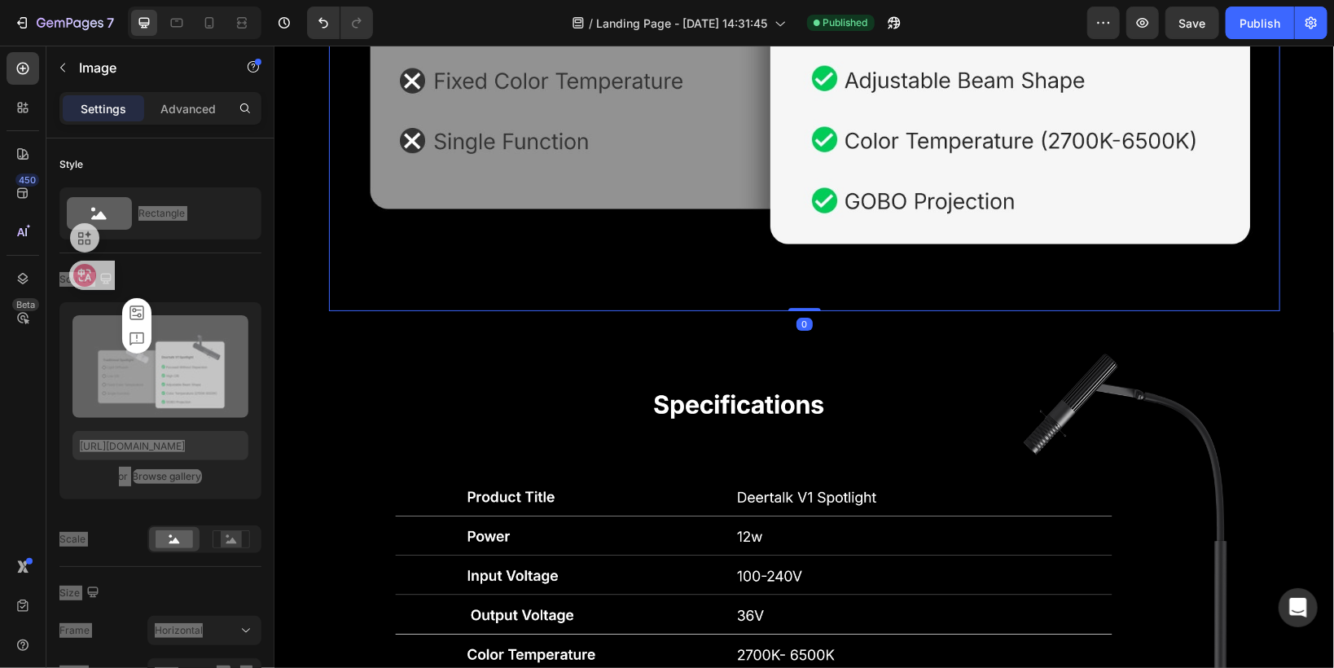
drag, startPoint x: 333, startPoint y: 257, endPoint x: 489, endPoint y: 286, distance: 158.3
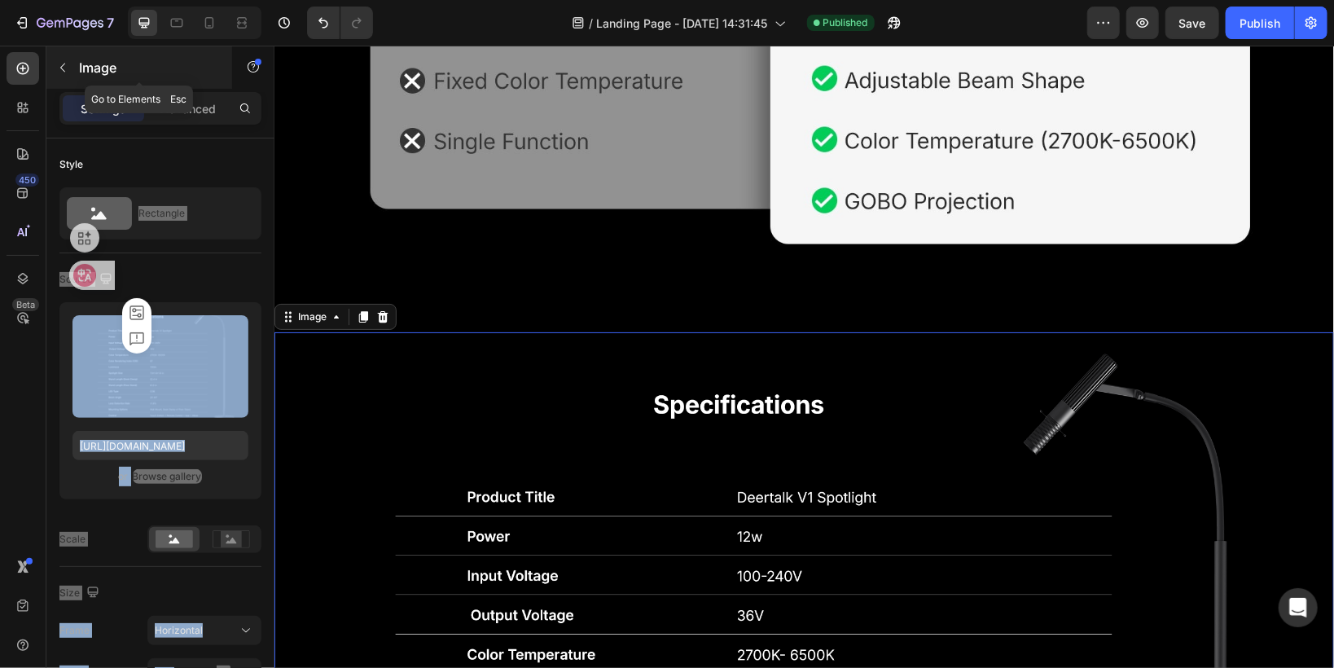
click at [64, 70] on icon "button" at bounding box center [62, 68] width 5 height 9
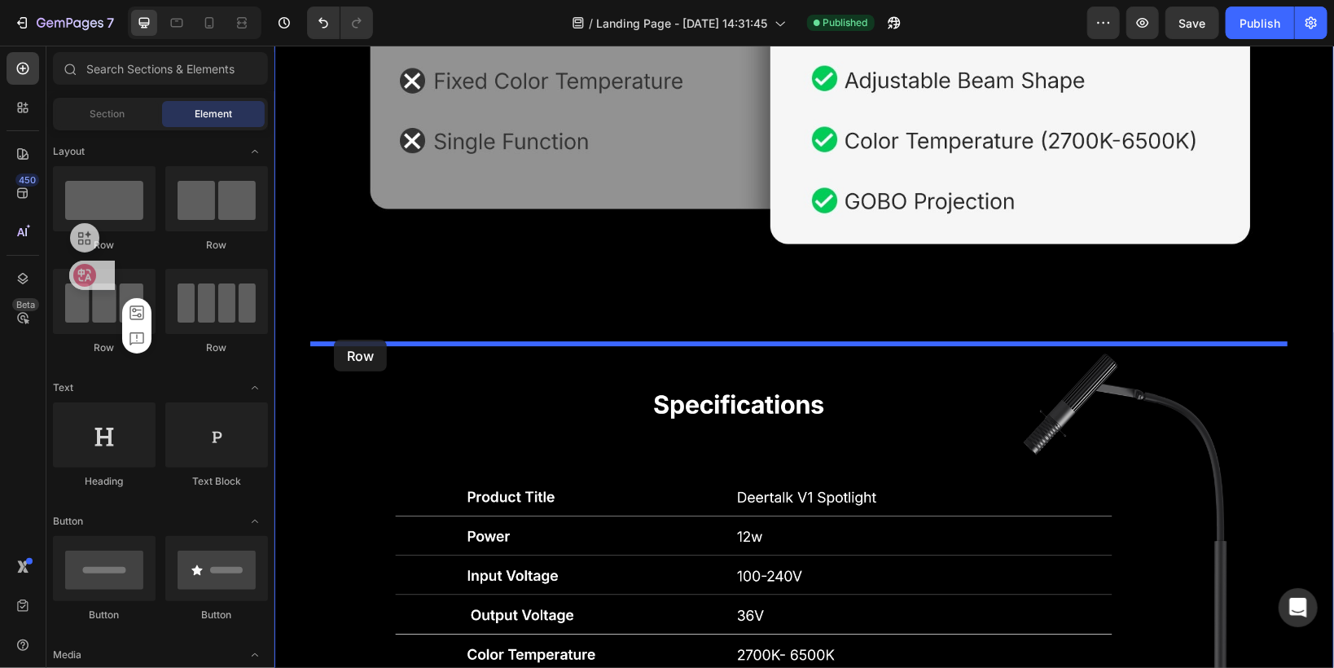
drag, startPoint x: 362, startPoint y: 240, endPoint x: 333, endPoint y: 339, distance: 102.8
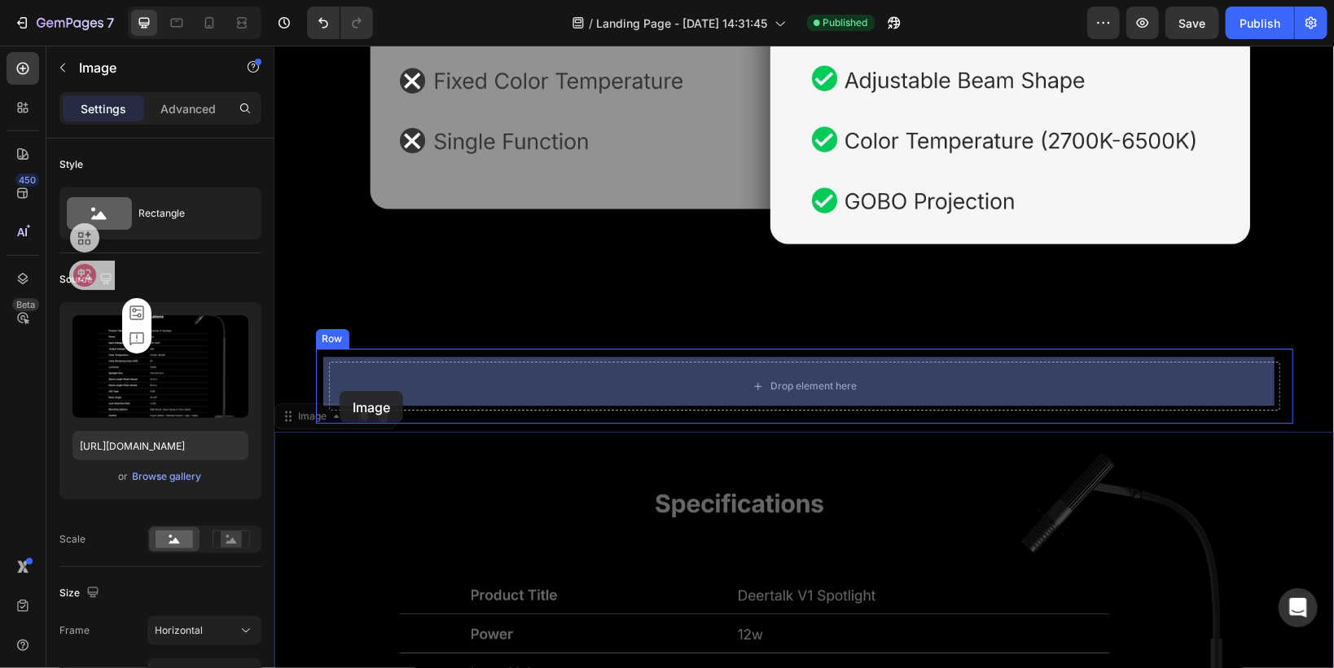
drag, startPoint x: 291, startPoint y: 416, endPoint x: 339, endPoint y: 390, distance: 54.7
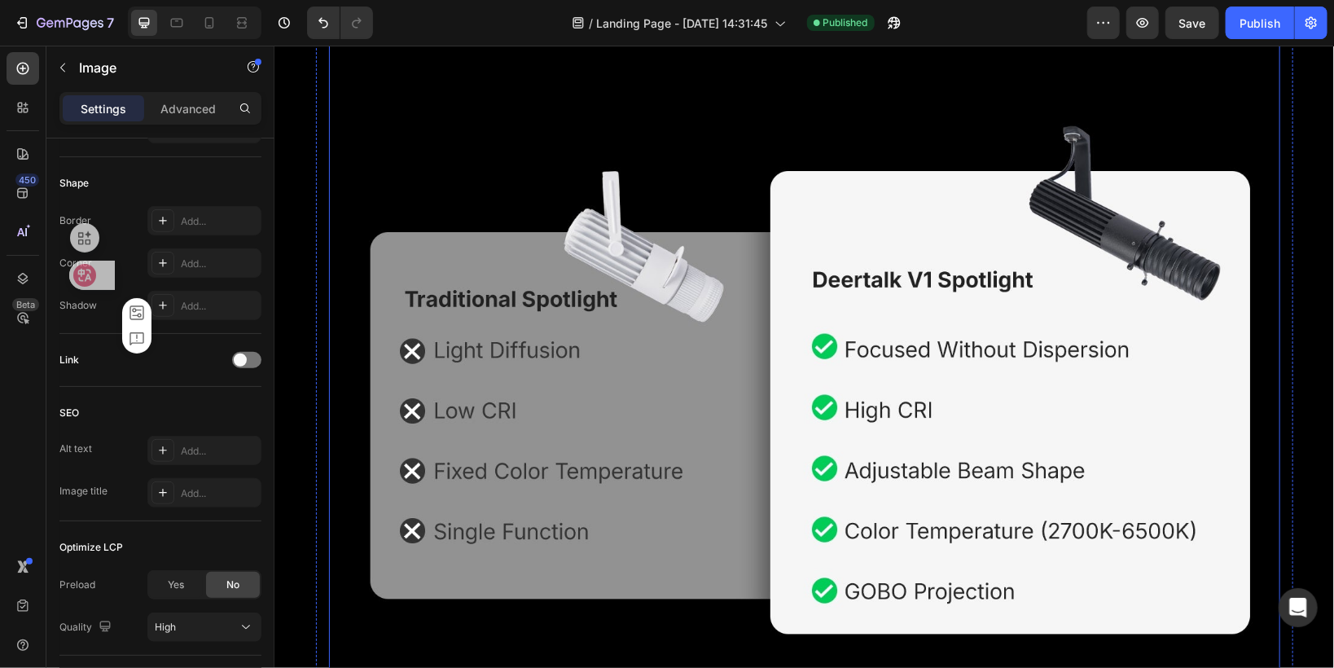
scroll to position [2274, 0]
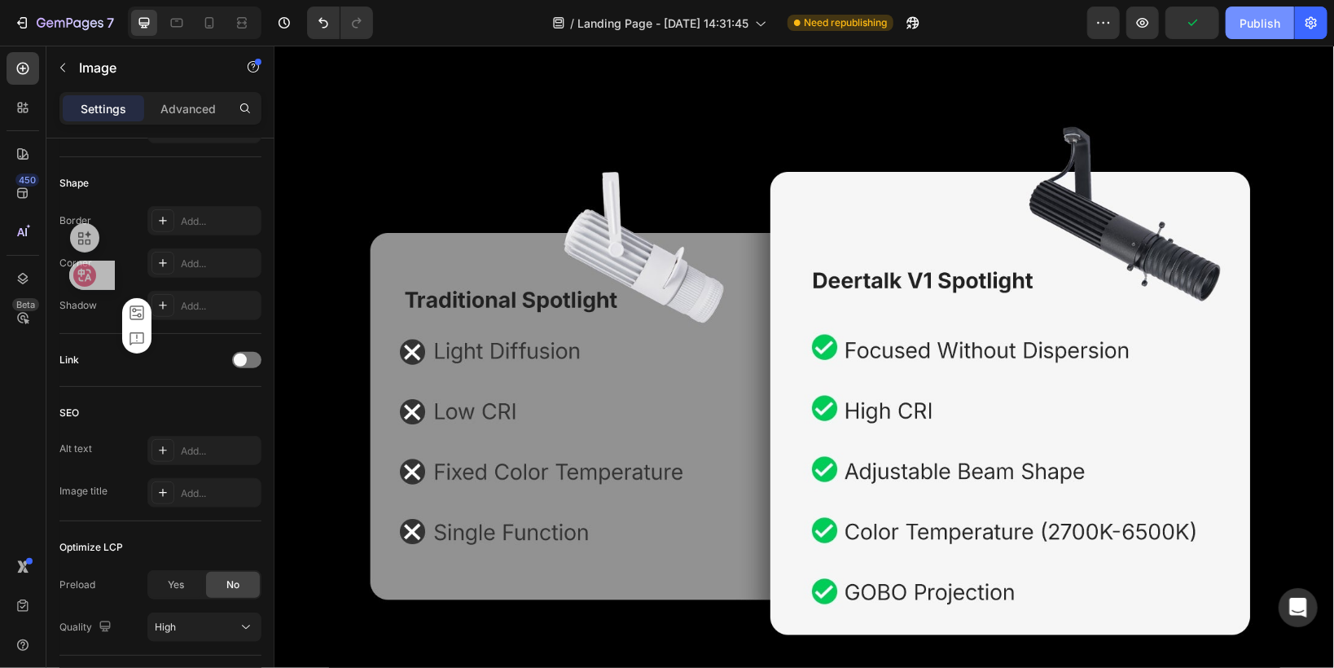
click at [1247, 29] on div "Publish" at bounding box center [1259, 23] width 41 height 17
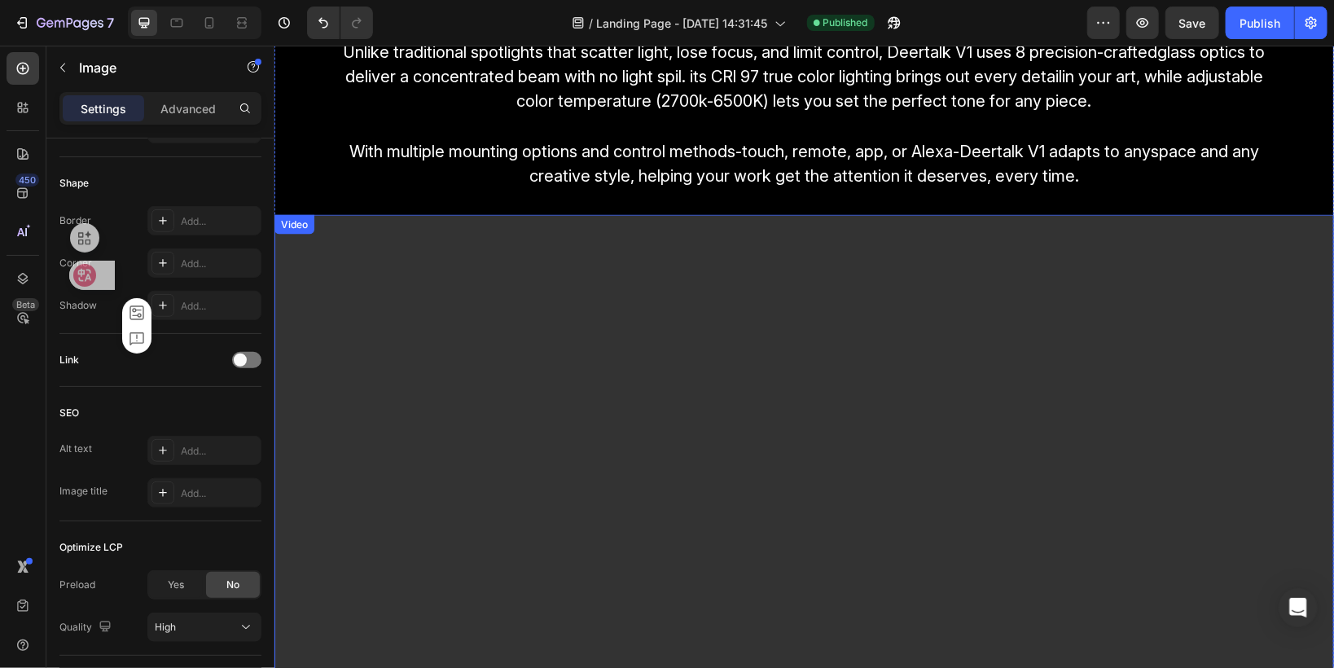
scroll to position [198, 0]
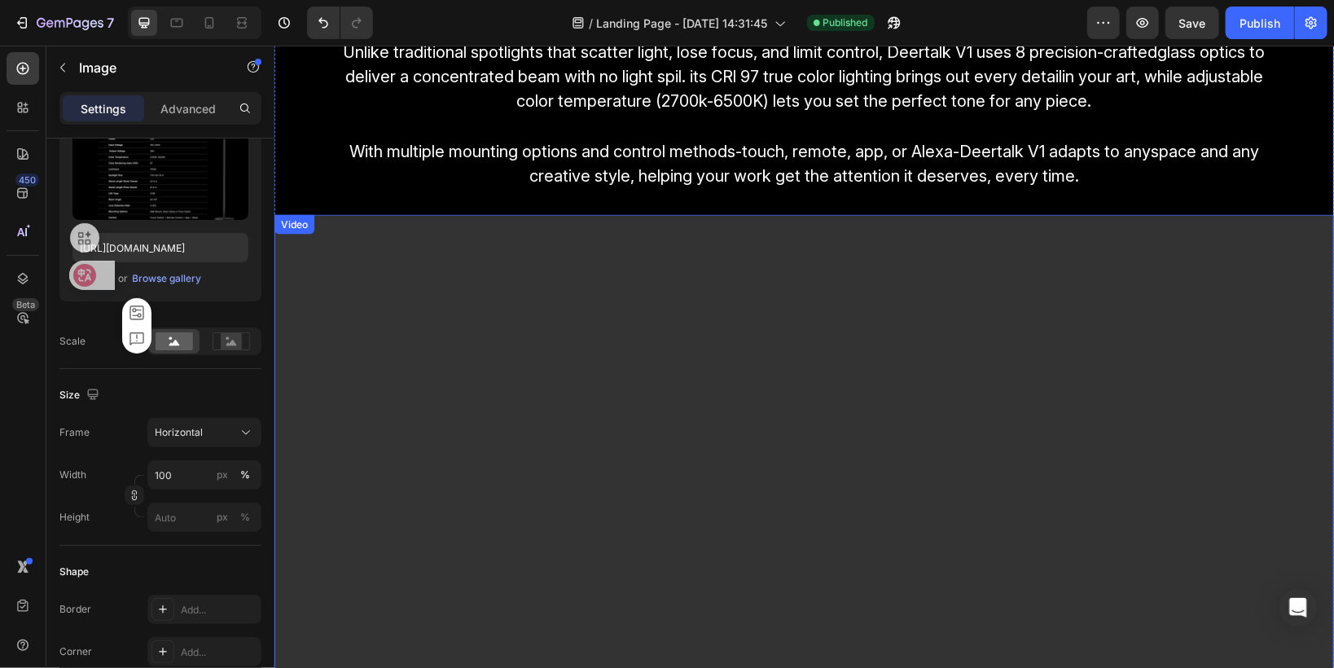
click at [318, 234] on div "Video" at bounding box center [803, 512] width 1059 height 596
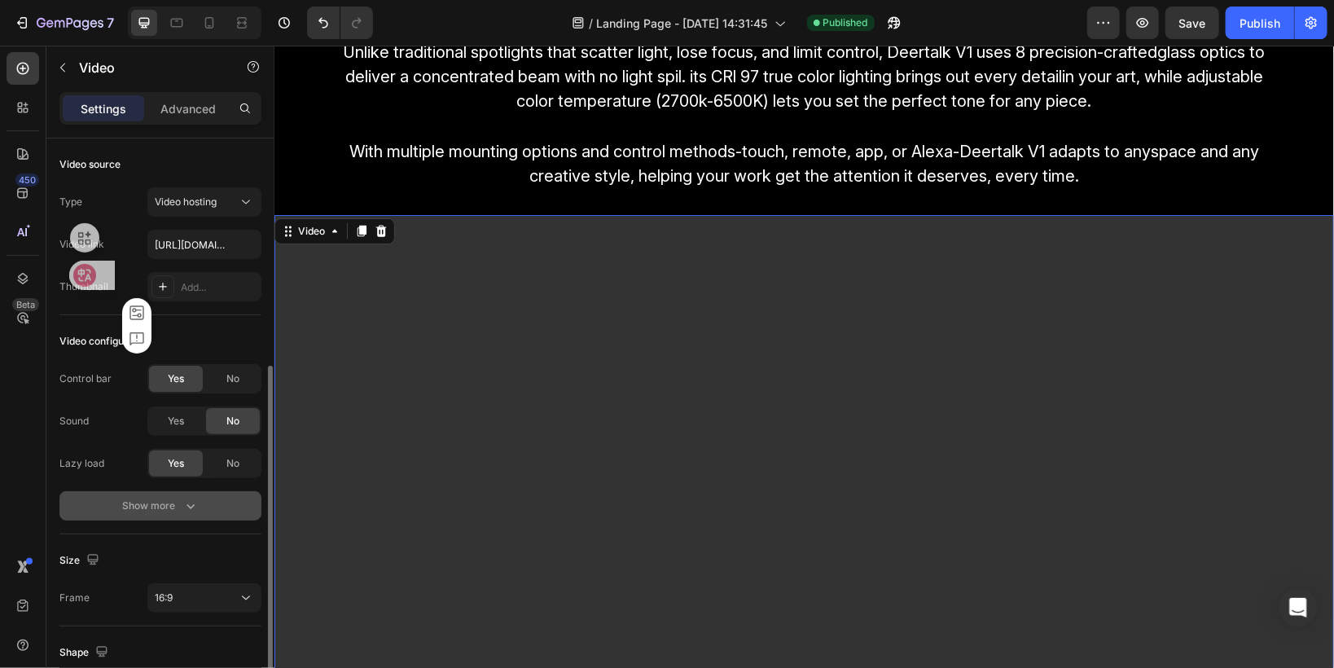
scroll to position [130, 0]
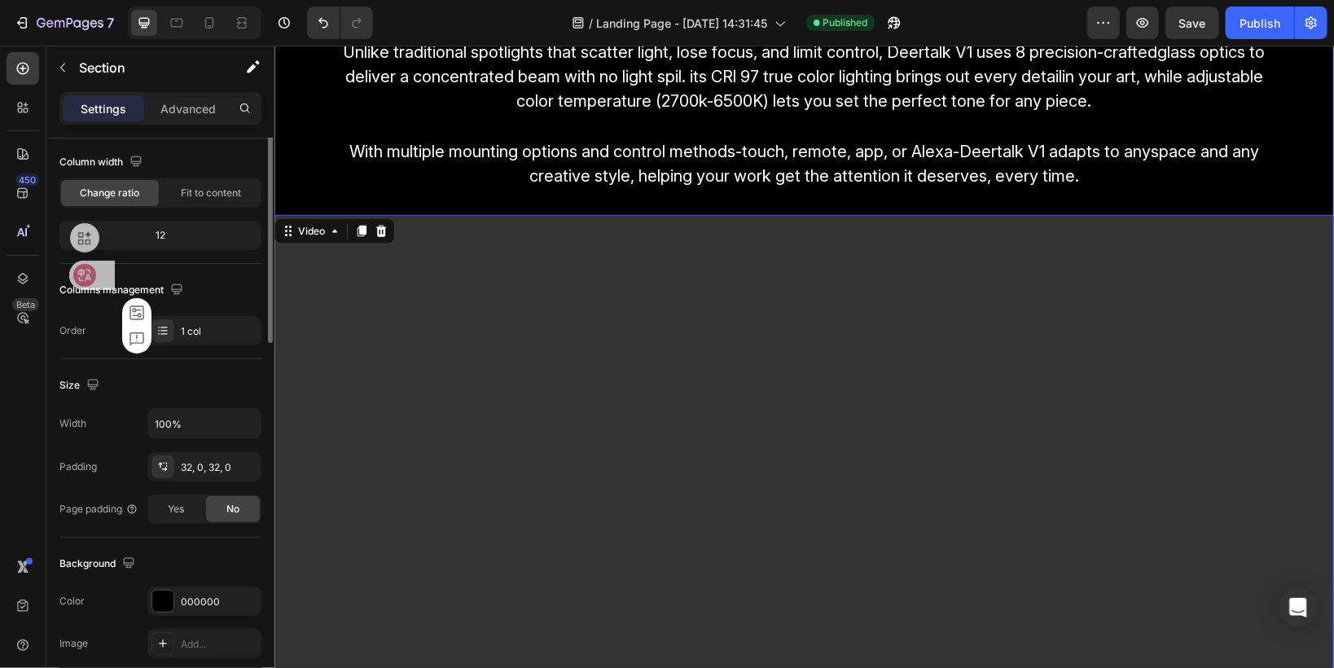
scroll to position [0, 0]
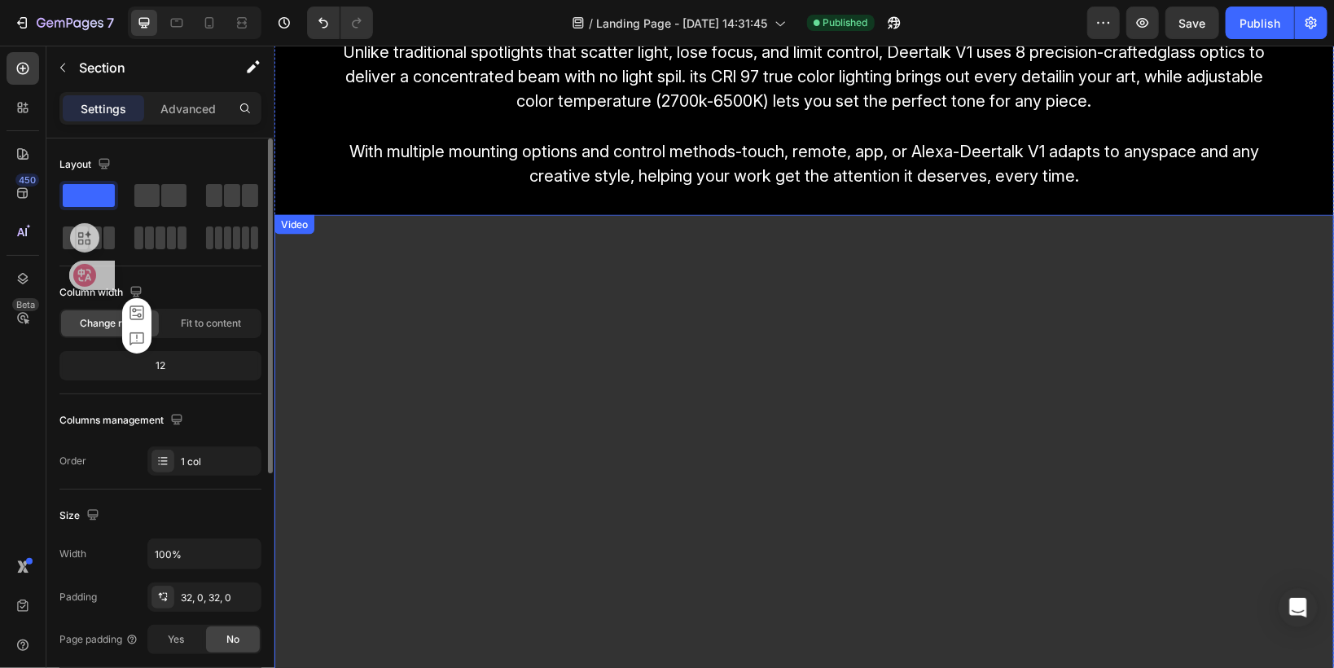
click at [337, 241] on div "Video" at bounding box center [803, 512] width 1059 height 596
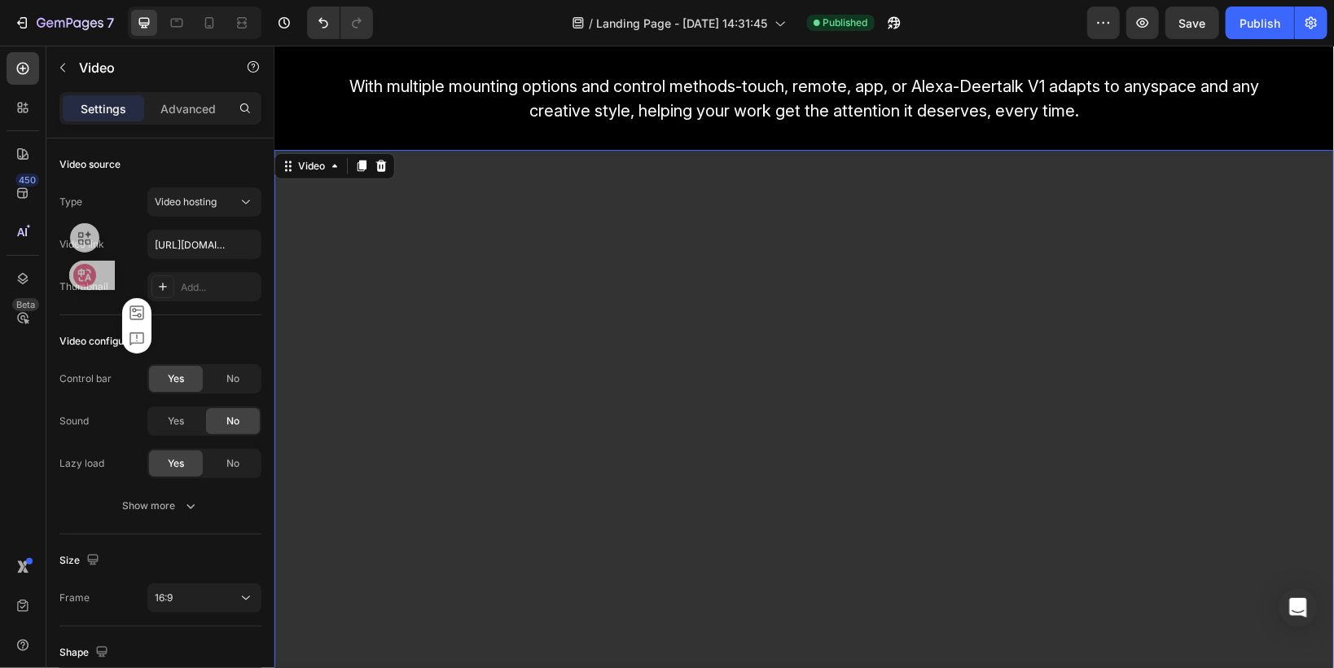
scroll to position [1232, 0]
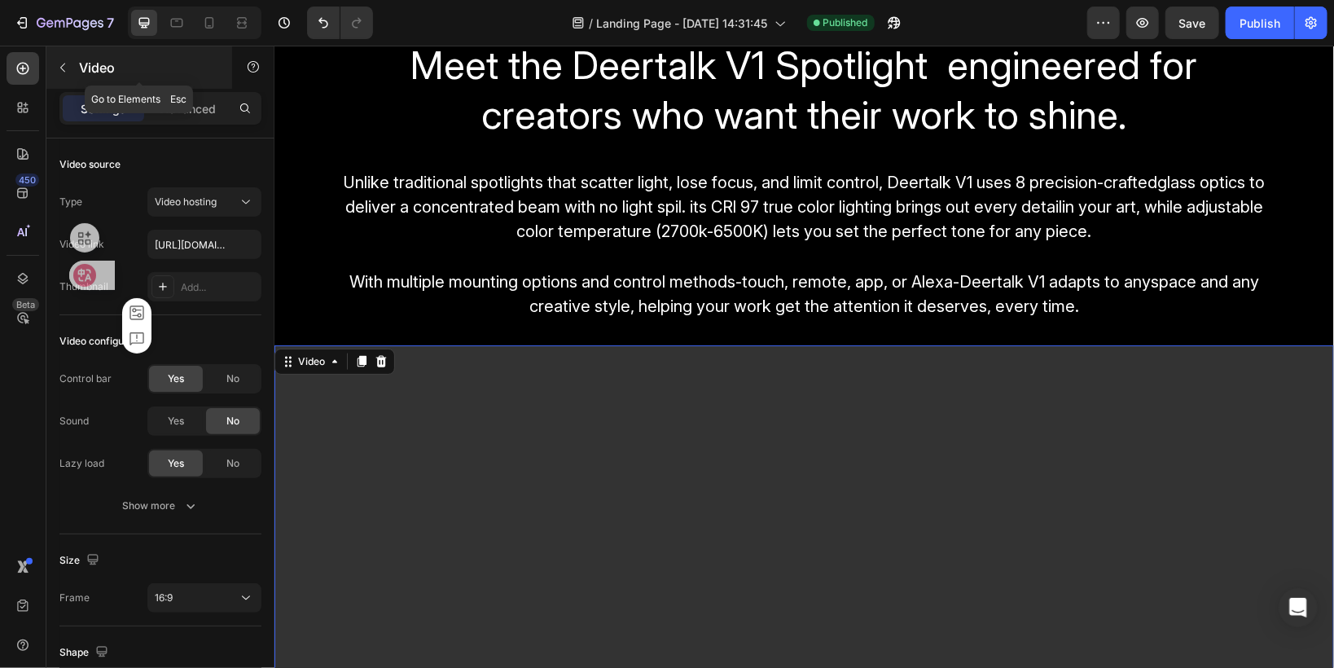
click at [59, 68] on icon "button" at bounding box center [62, 67] width 13 height 13
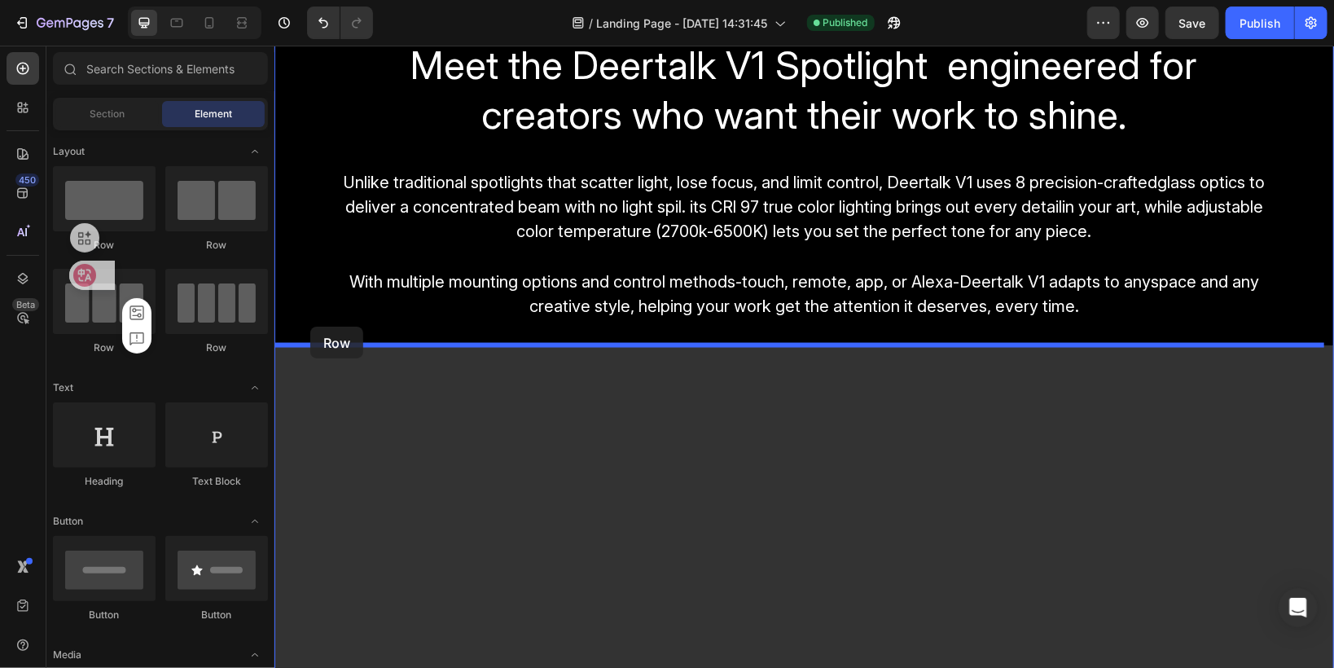
drag, startPoint x: 362, startPoint y: 255, endPoint x: 309, endPoint y: 326, distance: 88.0
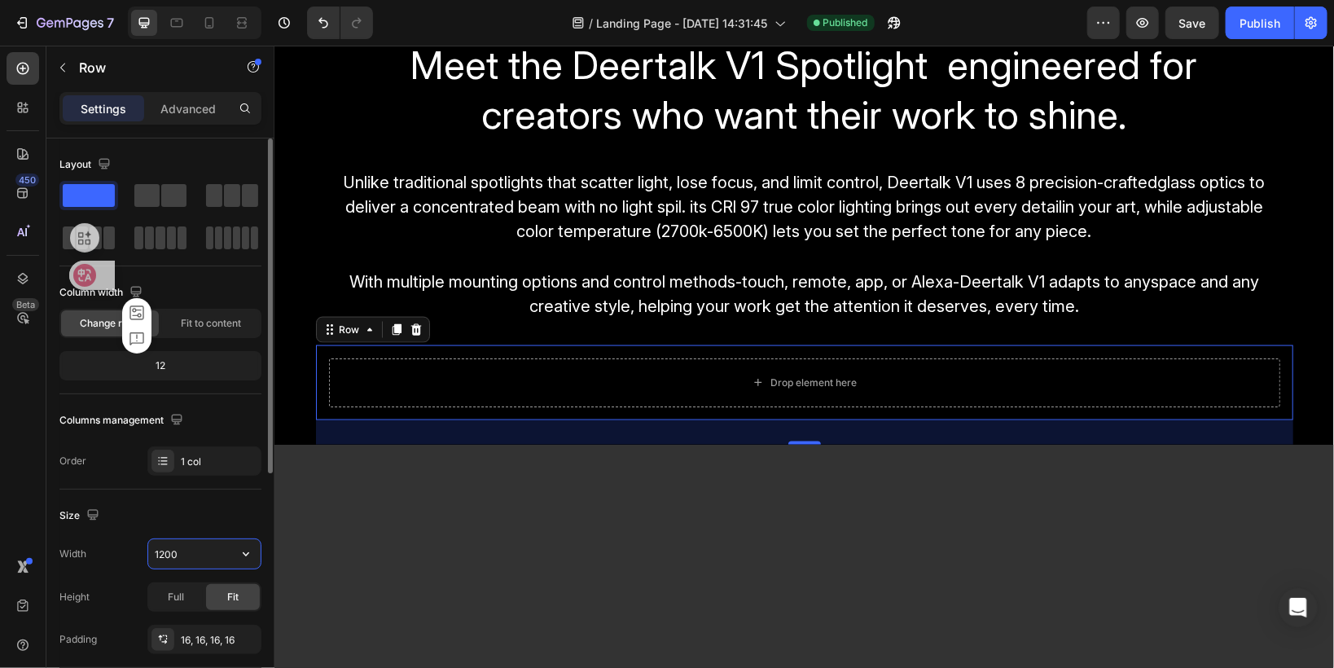
click at [160, 550] on input "1200" at bounding box center [204, 553] width 112 height 29
click at [163, 551] on input "1200" at bounding box center [204, 553] width 112 height 29
click at [158, 550] on input "1200" at bounding box center [204, 553] width 112 height 29
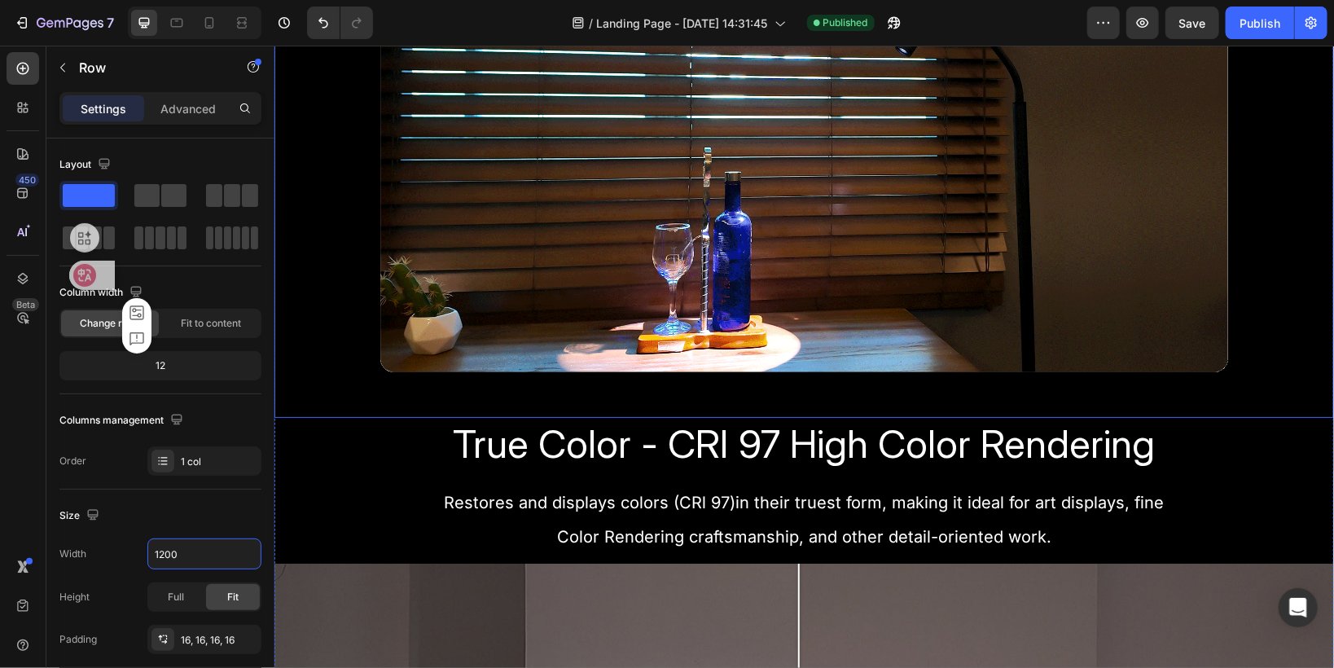
scroll to position [1148, 0]
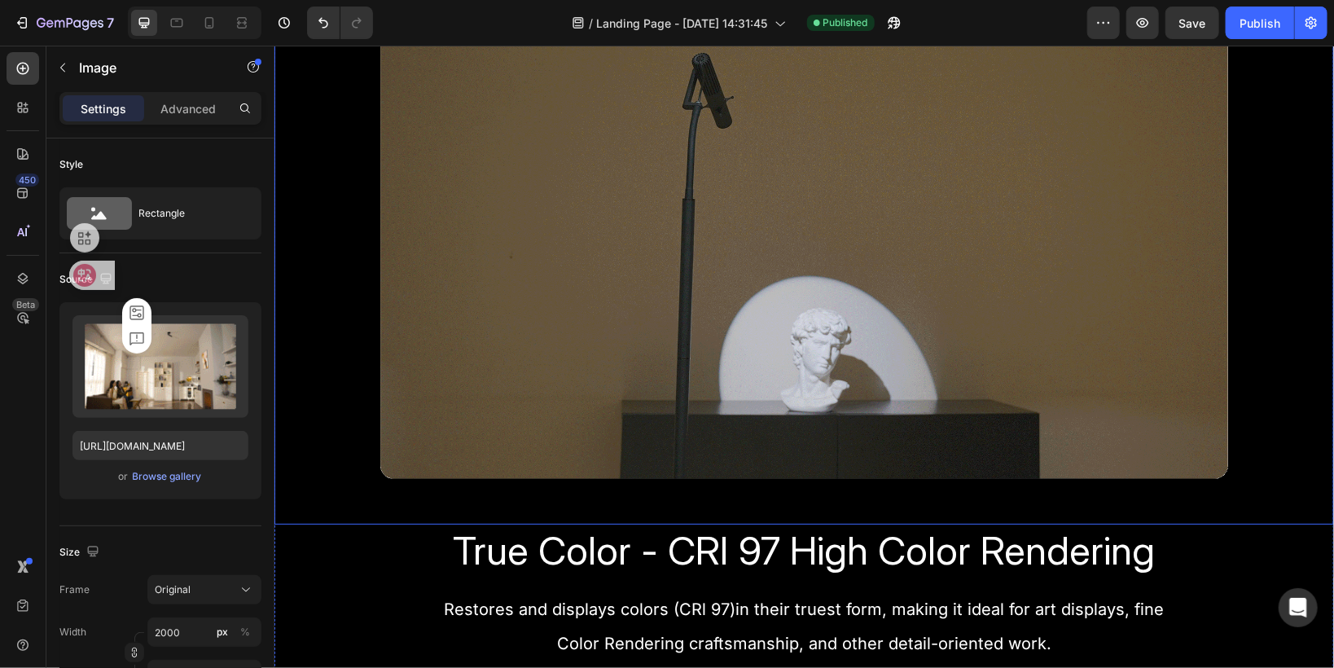
click at [305, 340] on img at bounding box center [803, 237] width 1059 height 572
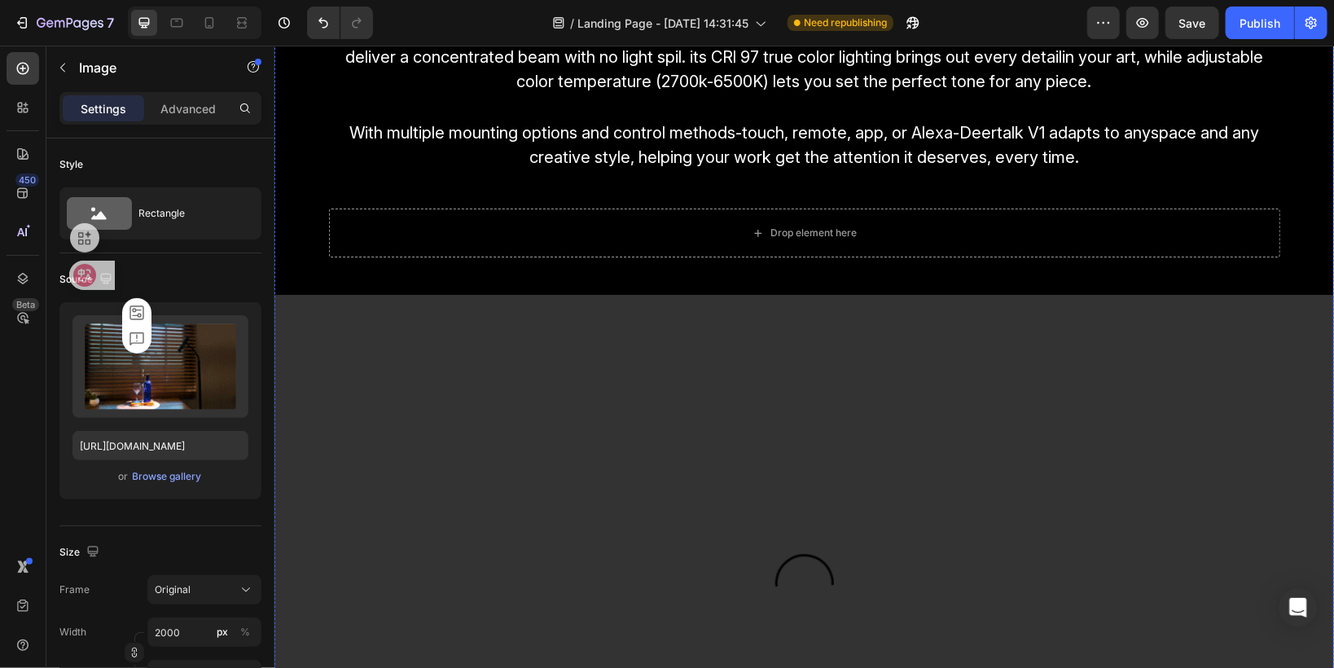
scroll to position [2647, 0]
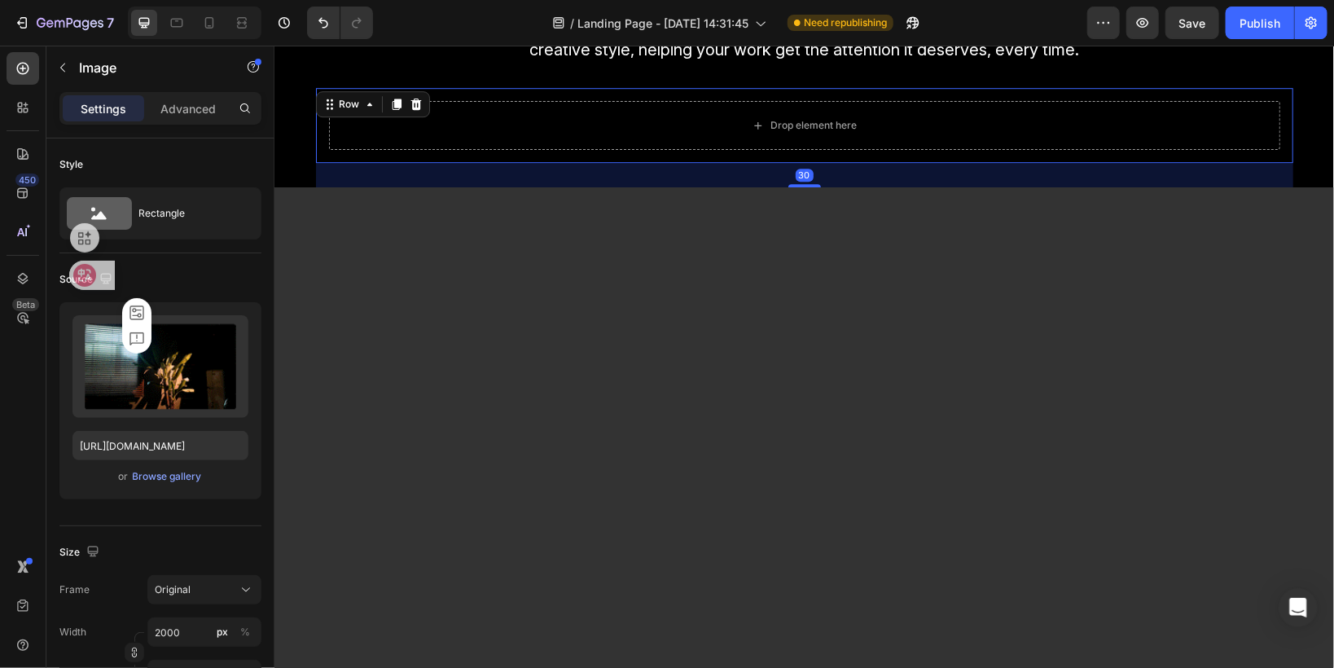
click at [315, 143] on div "Drop element here Row 30" at bounding box center [803, 124] width 977 height 75
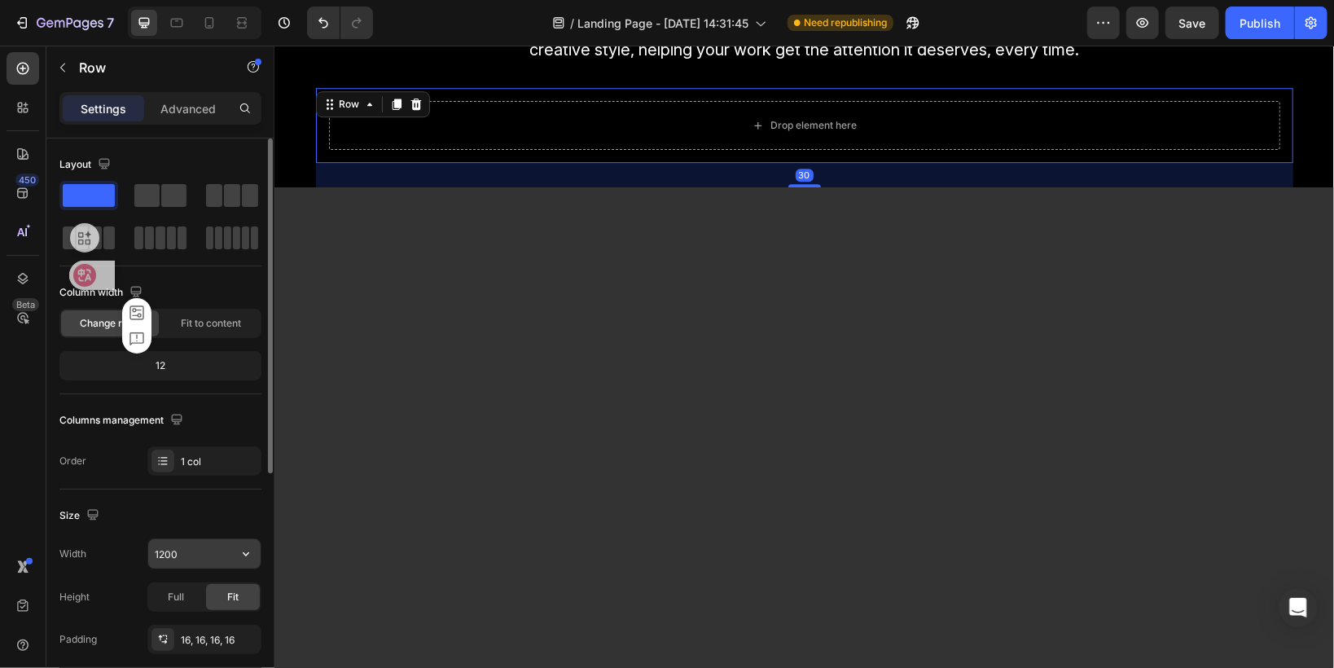
click at [159, 551] on input "1200" at bounding box center [204, 553] width 112 height 29
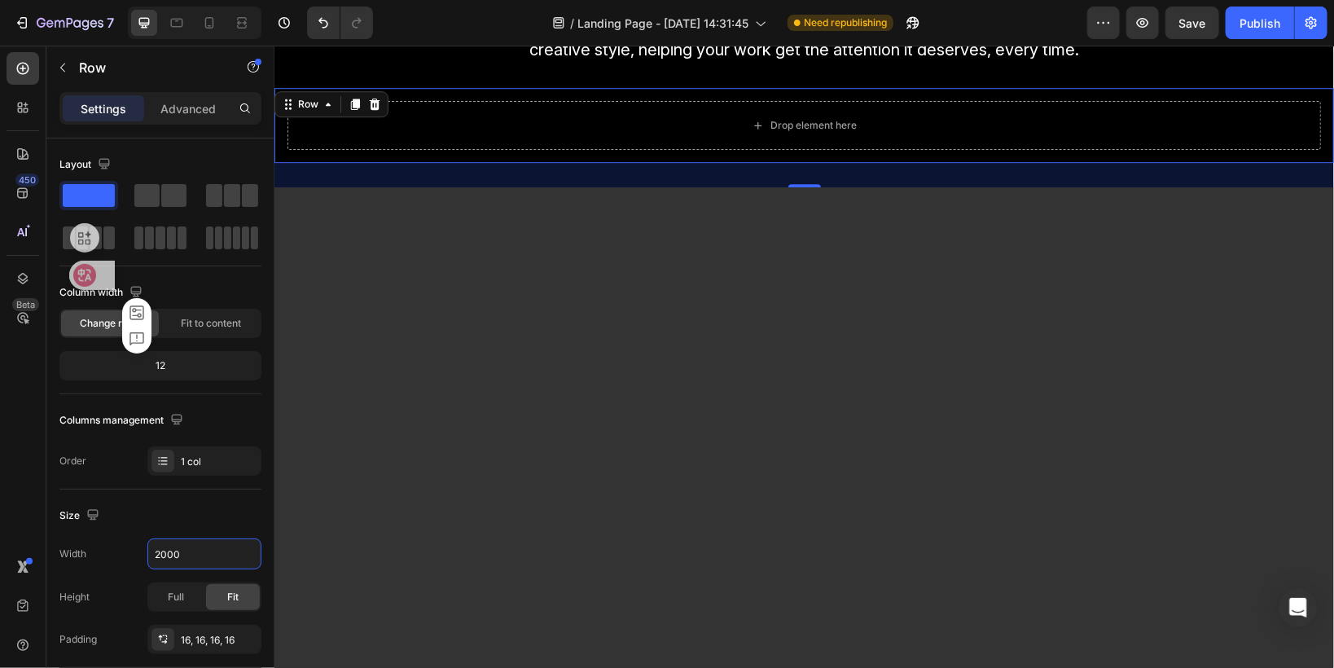
type input "2000"
click at [336, 172] on div "30" at bounding box center [803, 174] width 1059 height 24
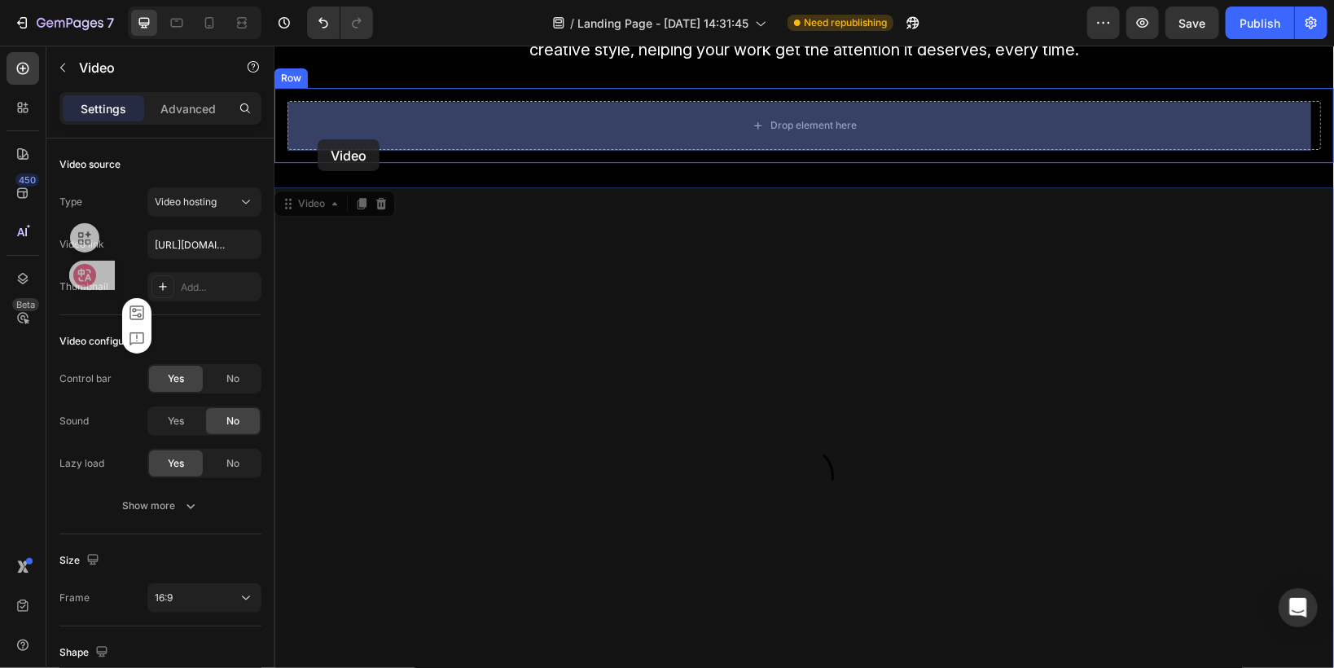
drag, startPoint x: 293, startPoint y: 201, endPoint x: 317, endPoint y: 138, distance: 67.0
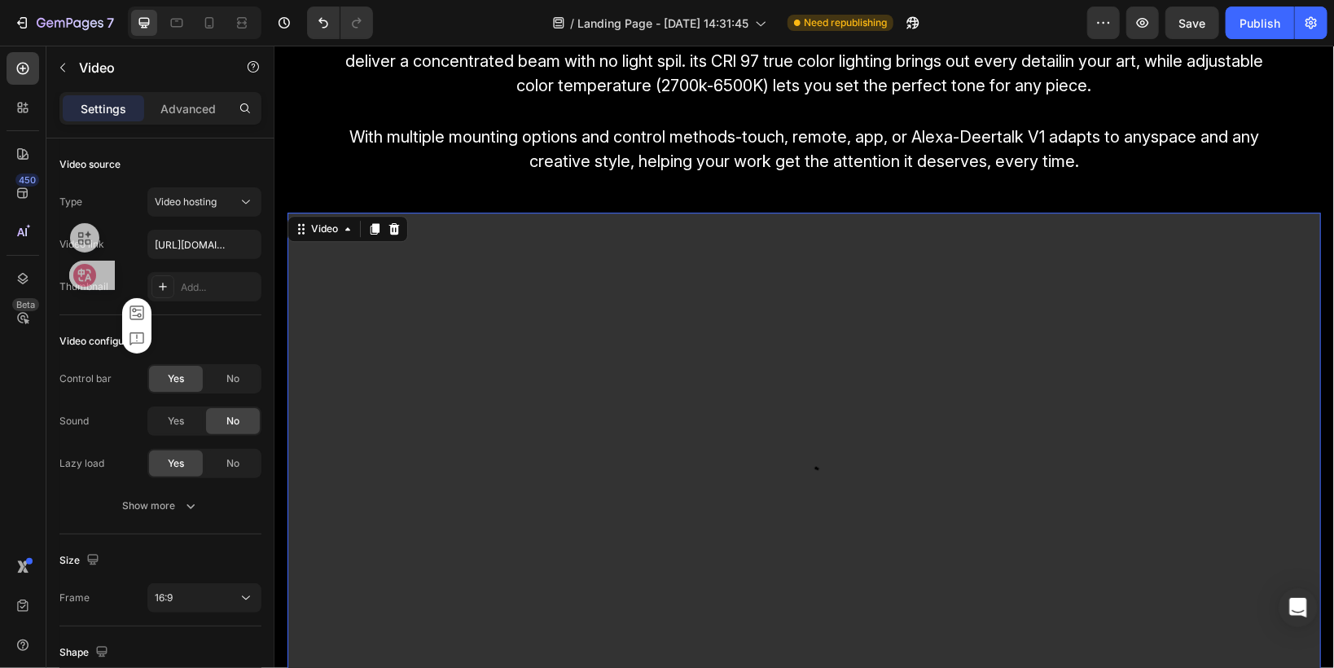
scroll to position [2386, 0]
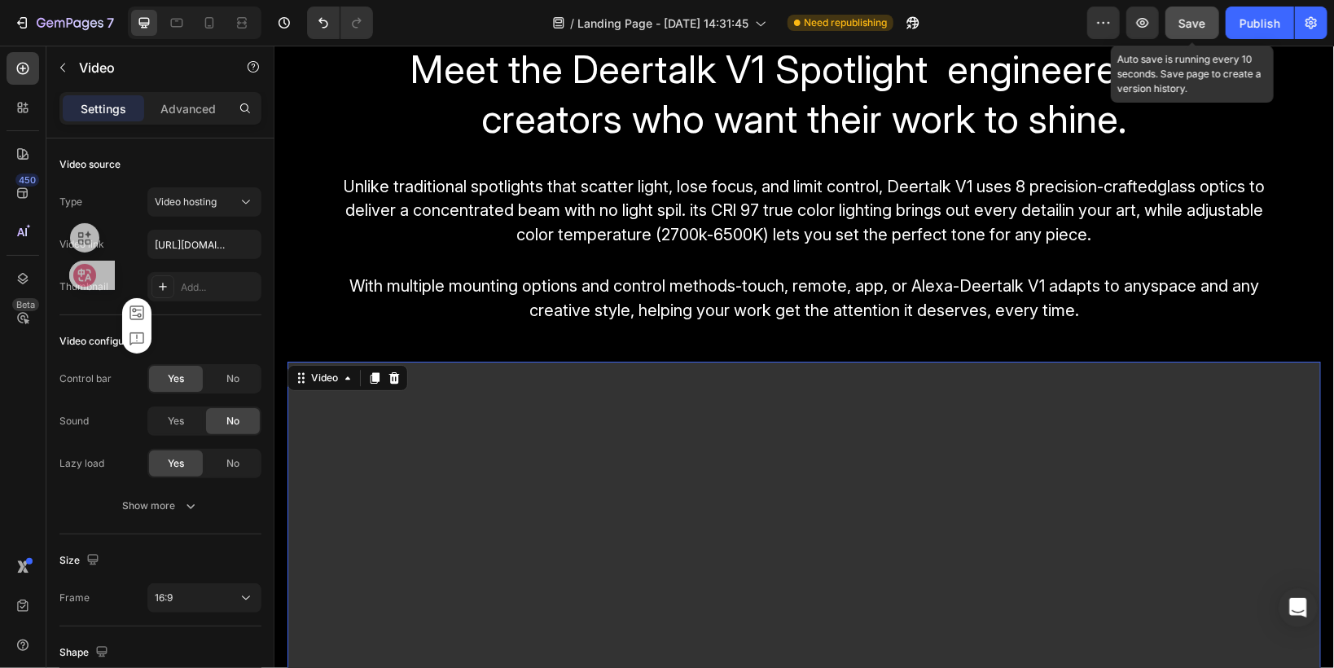
click at [1191, 28] on span "Save" at bounding box center [1192, 23] width 27 height 14
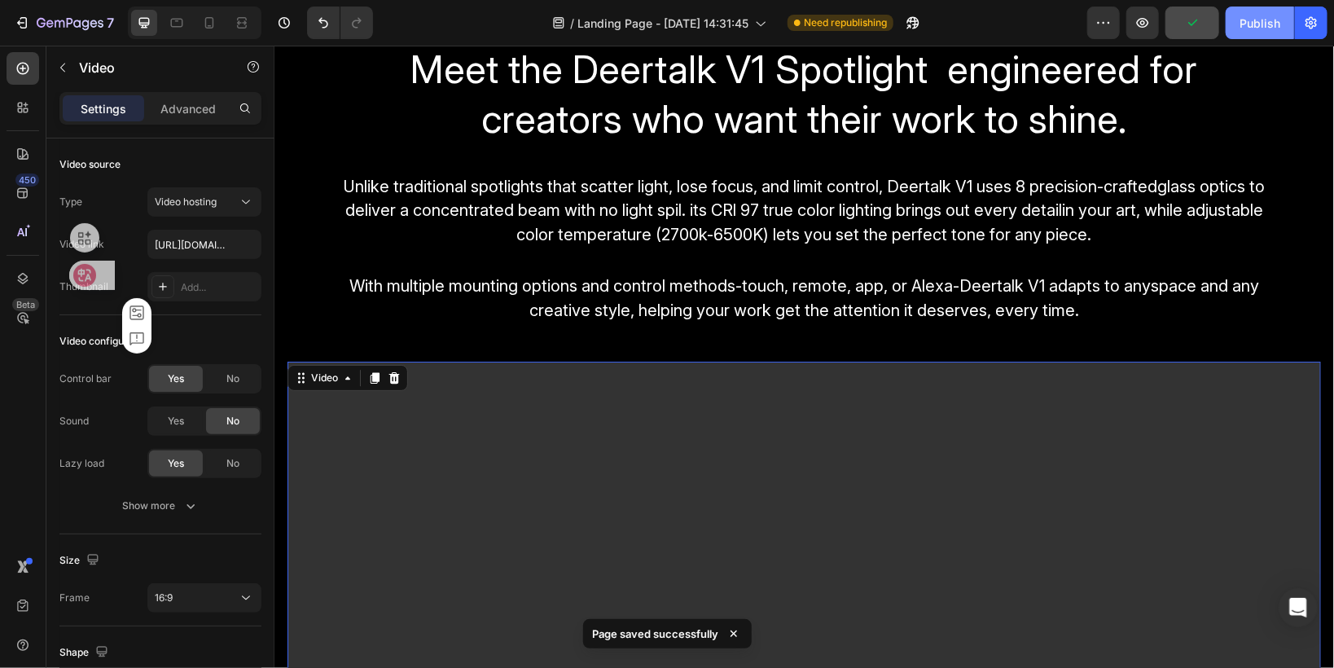
click at [1265, 28] on div "Publish" at bounding box center [1259, 23] width 41 height 17
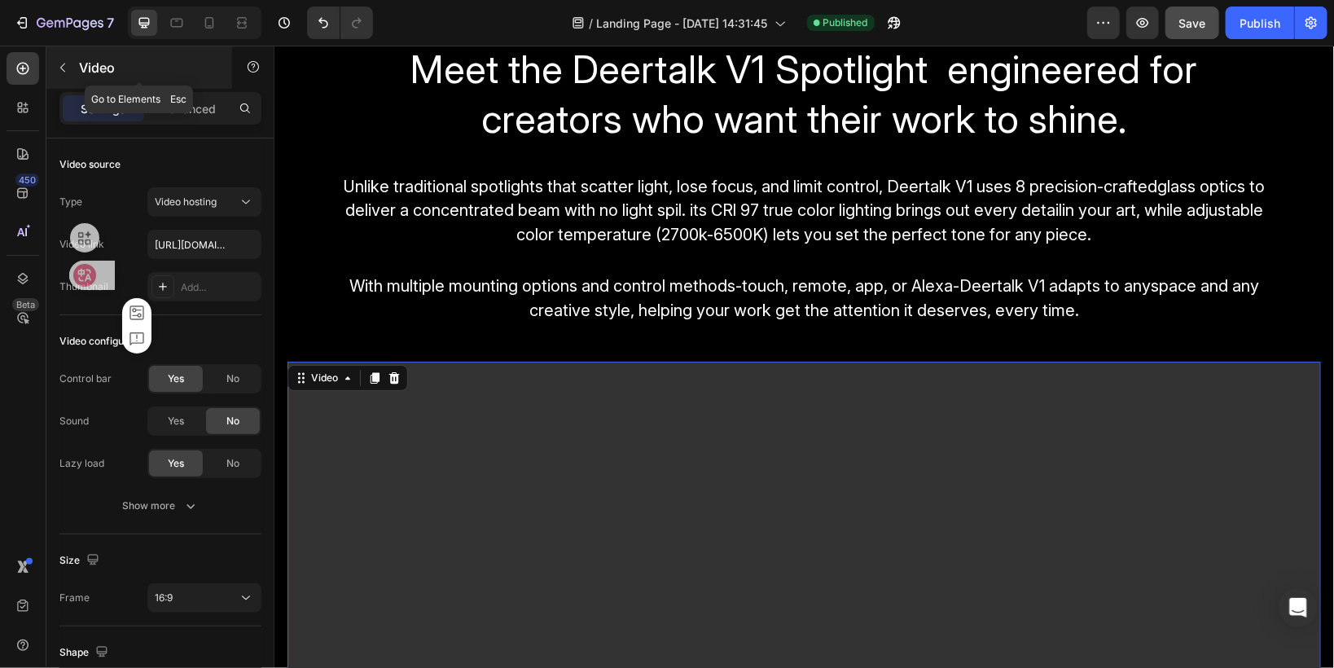
click at [63, 71] on icon "button" at bounding box center [62, 67] width 13 height 13
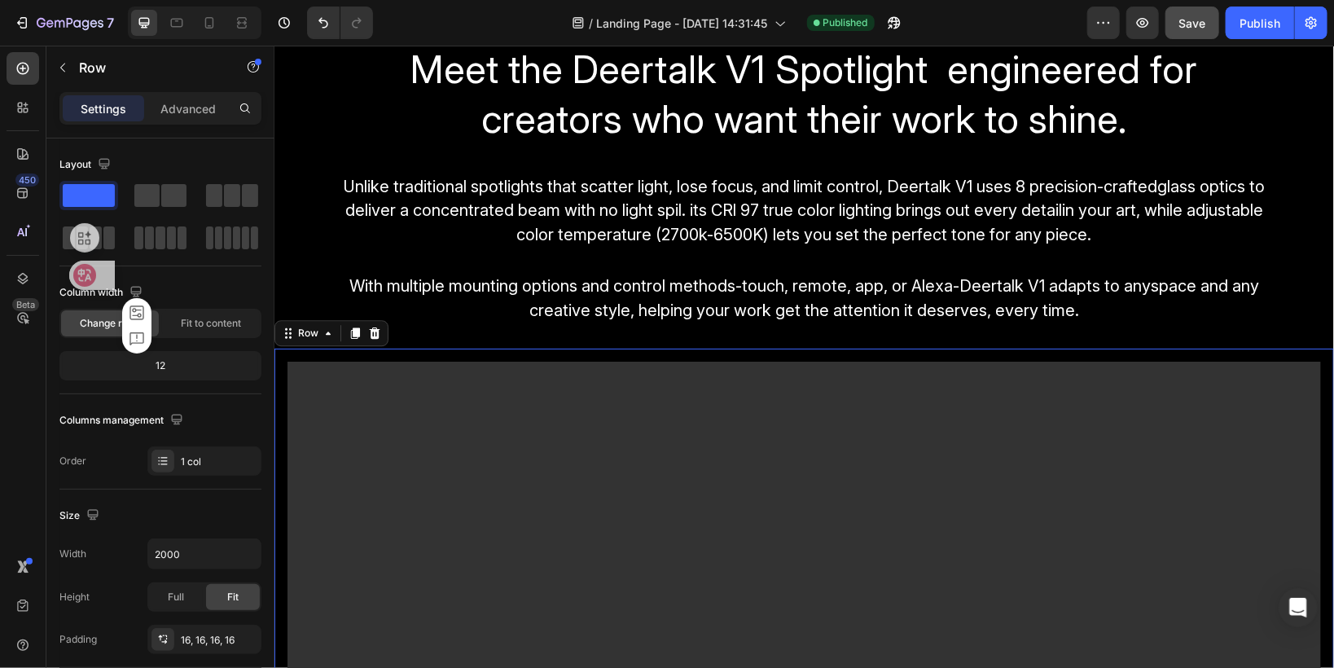
click at [307, 356] on div "Video Row 30" at bounding box center [803, 664] width 1059 height 632
click at [159, 550] on input "2000" at bounding box center [204, 553] width 112 height 29
click at [164, 550] on input "2000" at bounding box center [204, 553] width 112 height 29
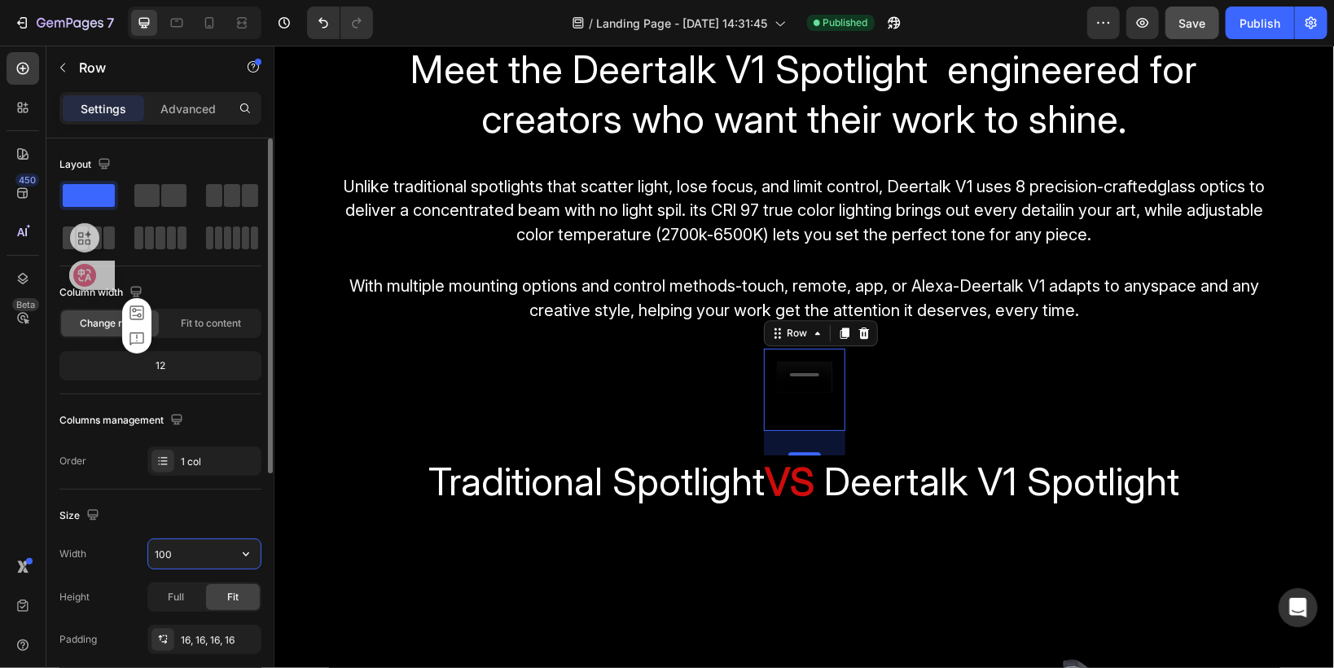
type input "1600"
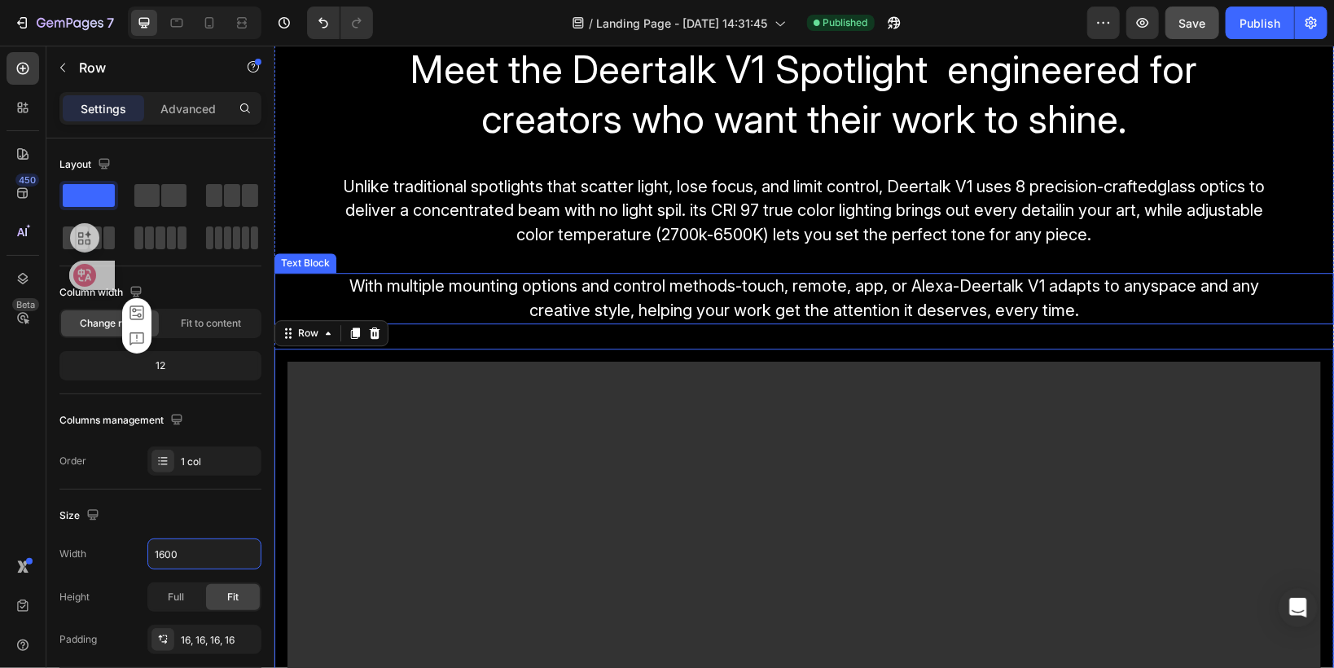
click at [402, 266] on p "Unlike traditional spotlights that scatter light, lose focus, and limit control…" at bounding box center [803, 222] width 951 height 97
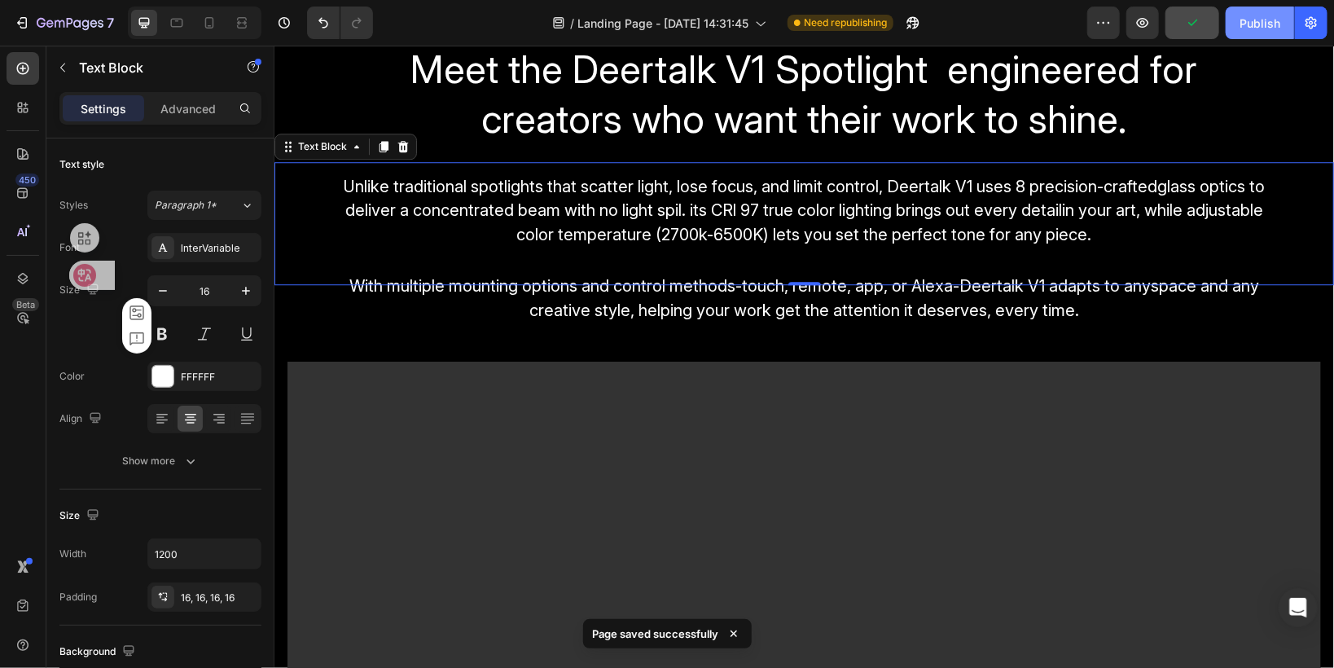
click at [1248, 32] on button "Publish" at bounding box center [1260, 23] width 68 height 33
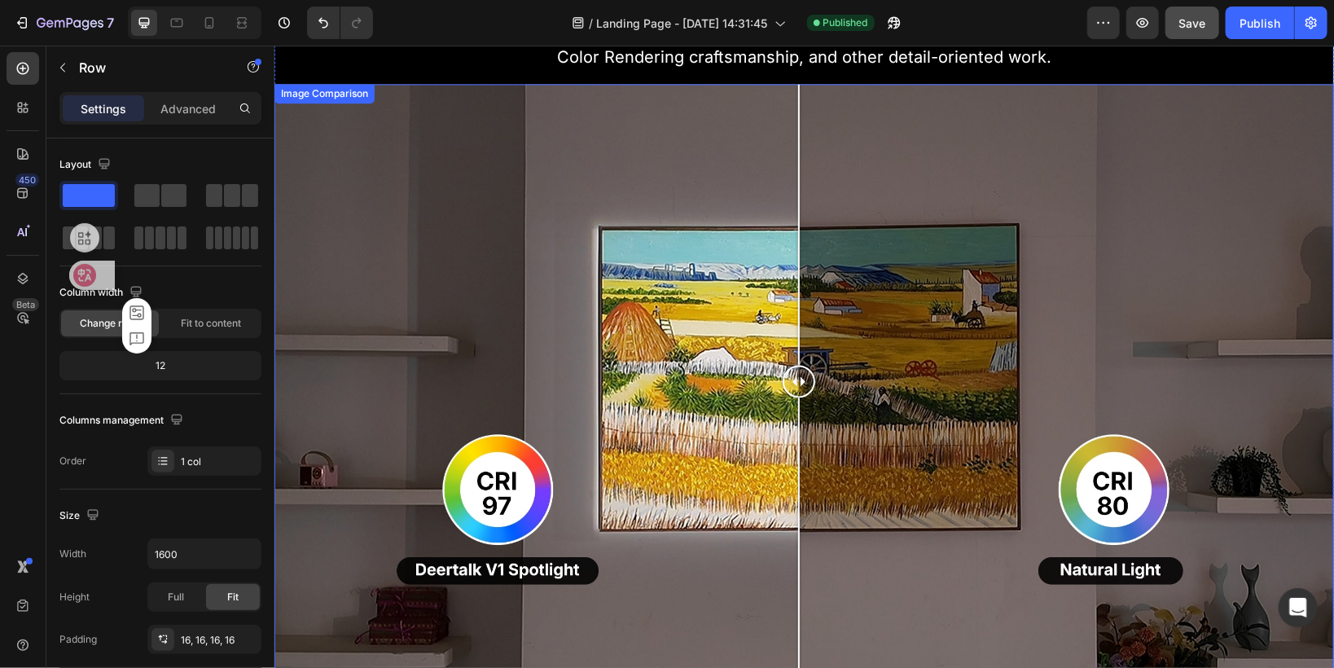
scroll to position [1539, 0]
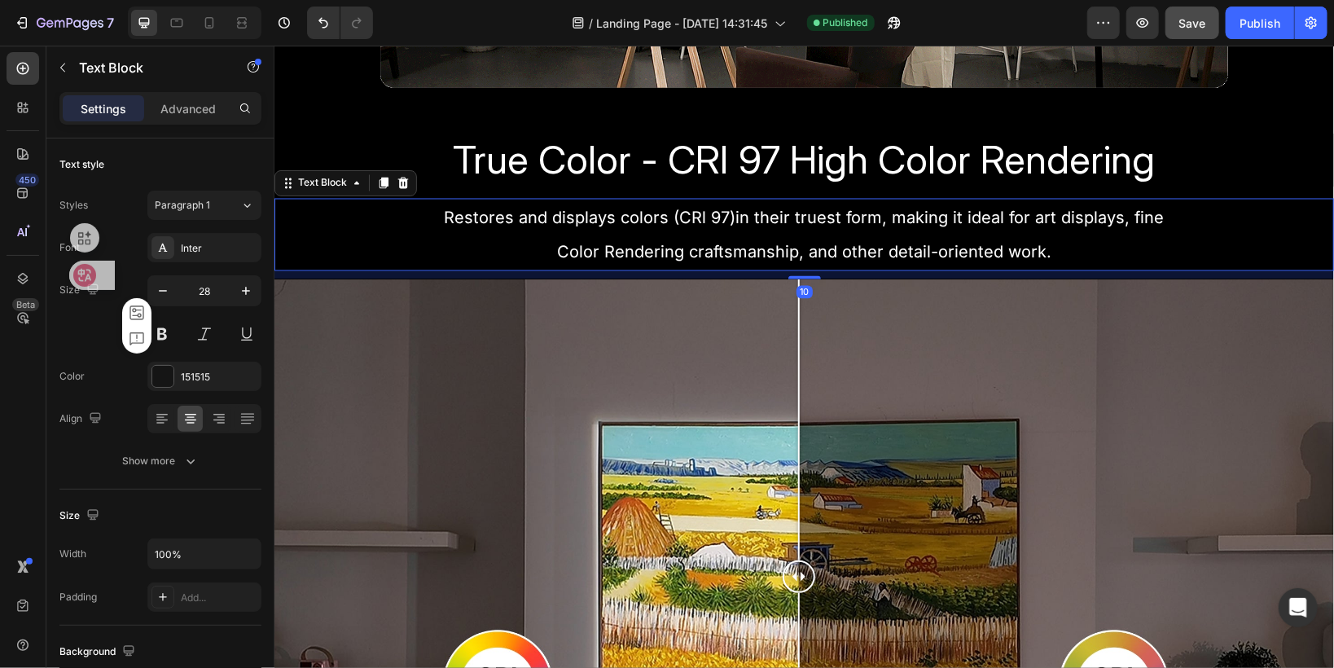
click at [390, 262] on div "Restores and displays colors (CRl 97)in their truest form, making it ideal for …" at bounding box center [803, 234] width 1040 height 72
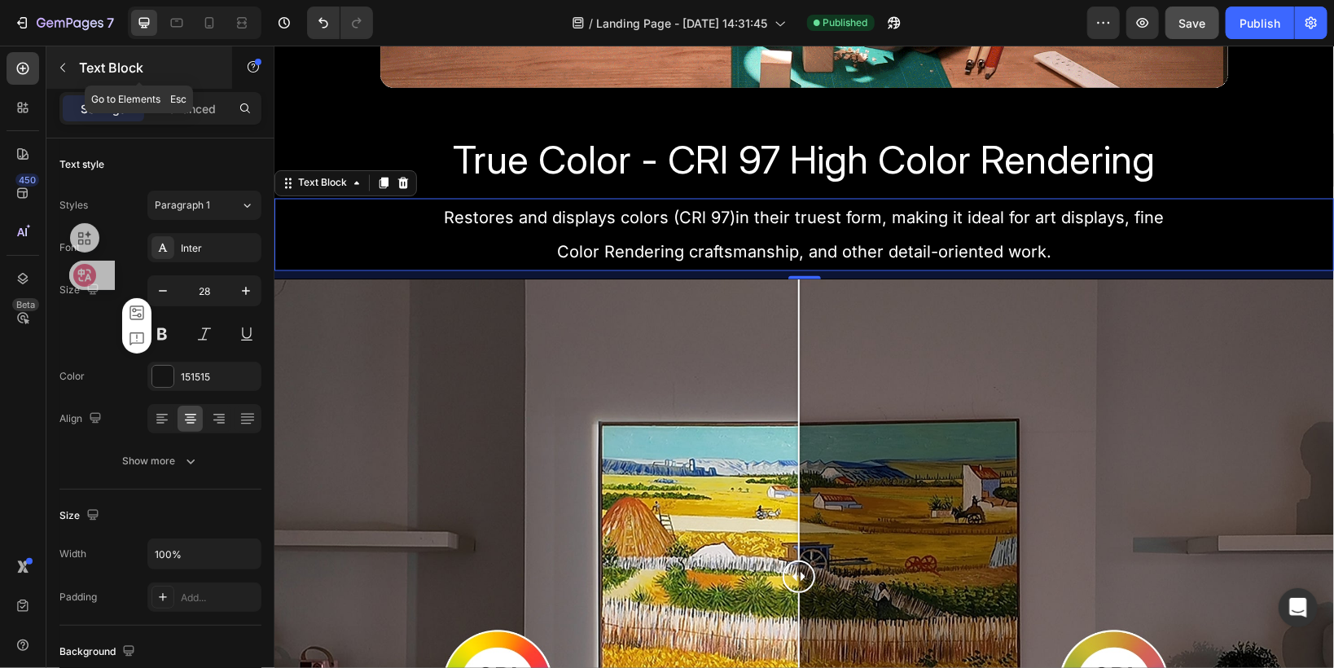
click at [58, 68] on icon "button" at bounding box center [62, 67] width 13 height 13
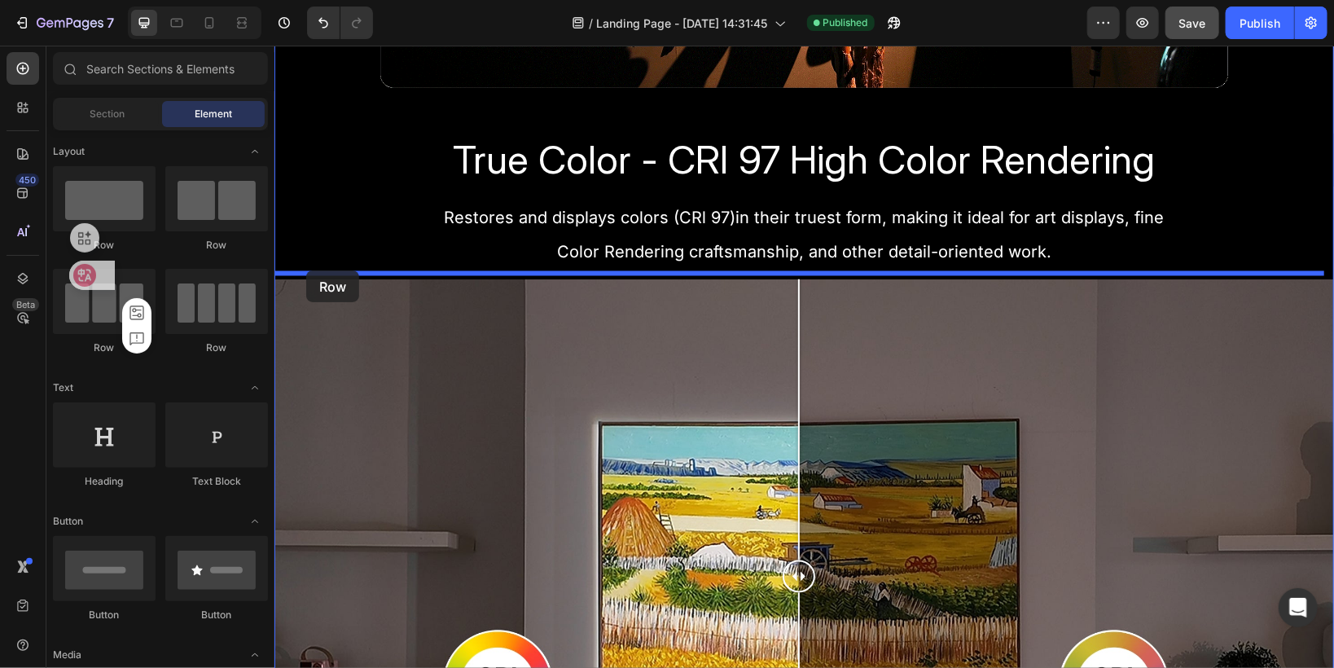
drag, startPoint x: 371, startPoint y: 243, endPoint x: 305, endPoint y: 270, distance: 70.2
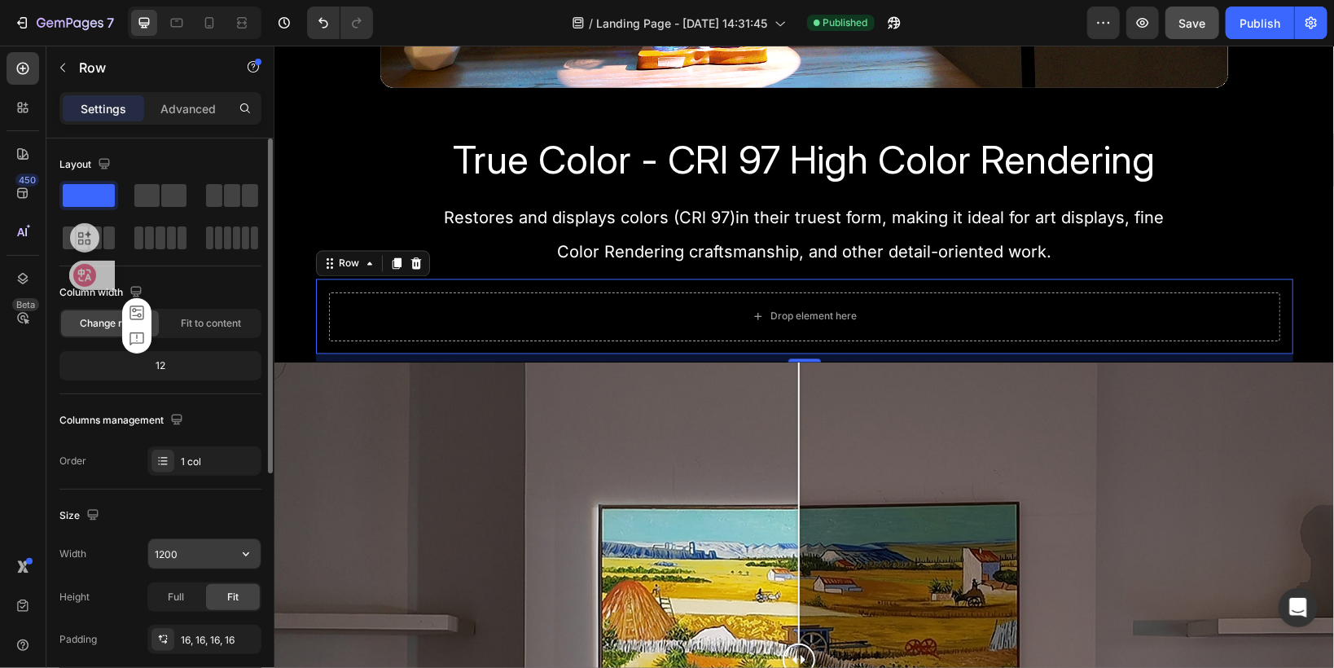
click at [164, 550] on input "1200" at bounding box center [204, 553] width 112 height 29
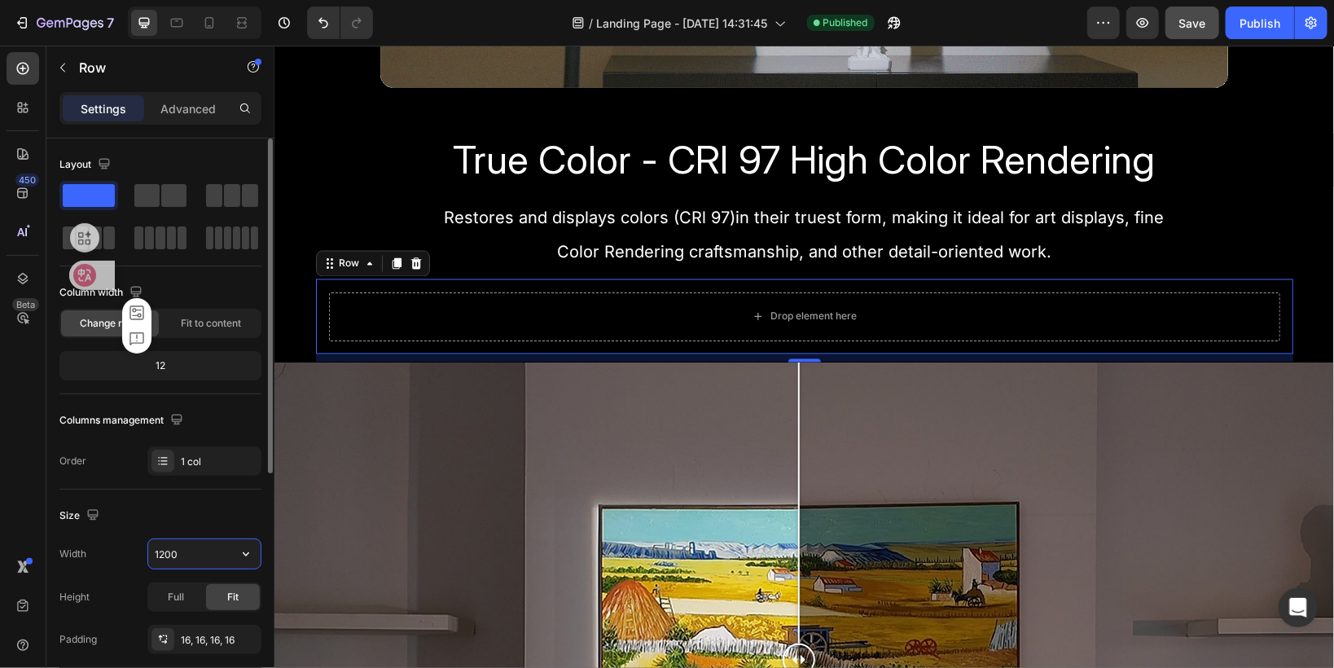
click at [164, 550] on input "1200" at bounding box center [204, 553] width 112 height 29
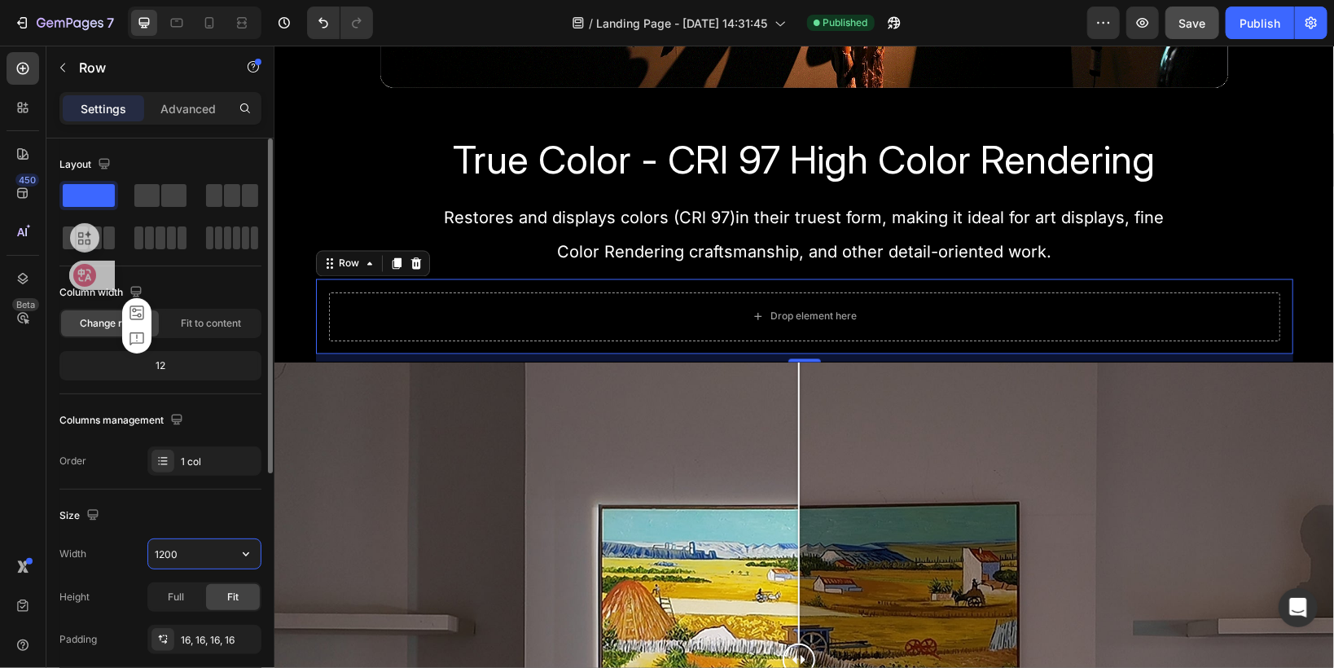
click at [164, 550] on input "1200" at bounding box center [204, 553] width 112 height 29
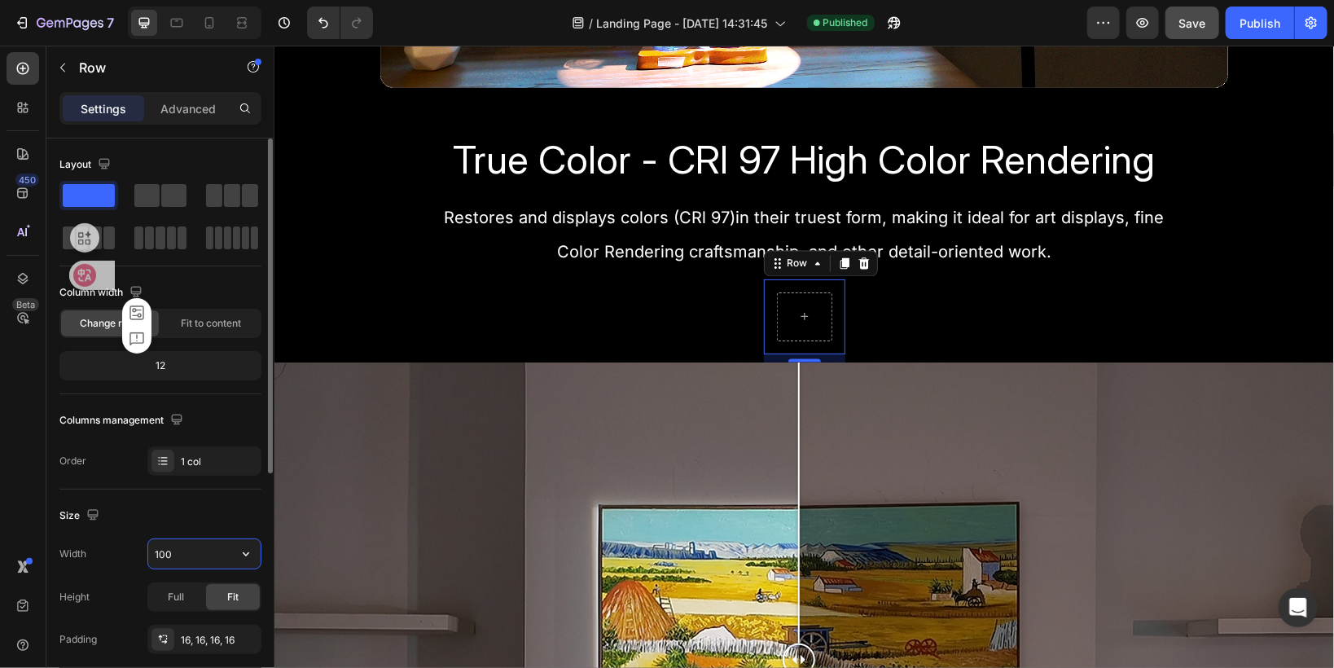
type input "1600"
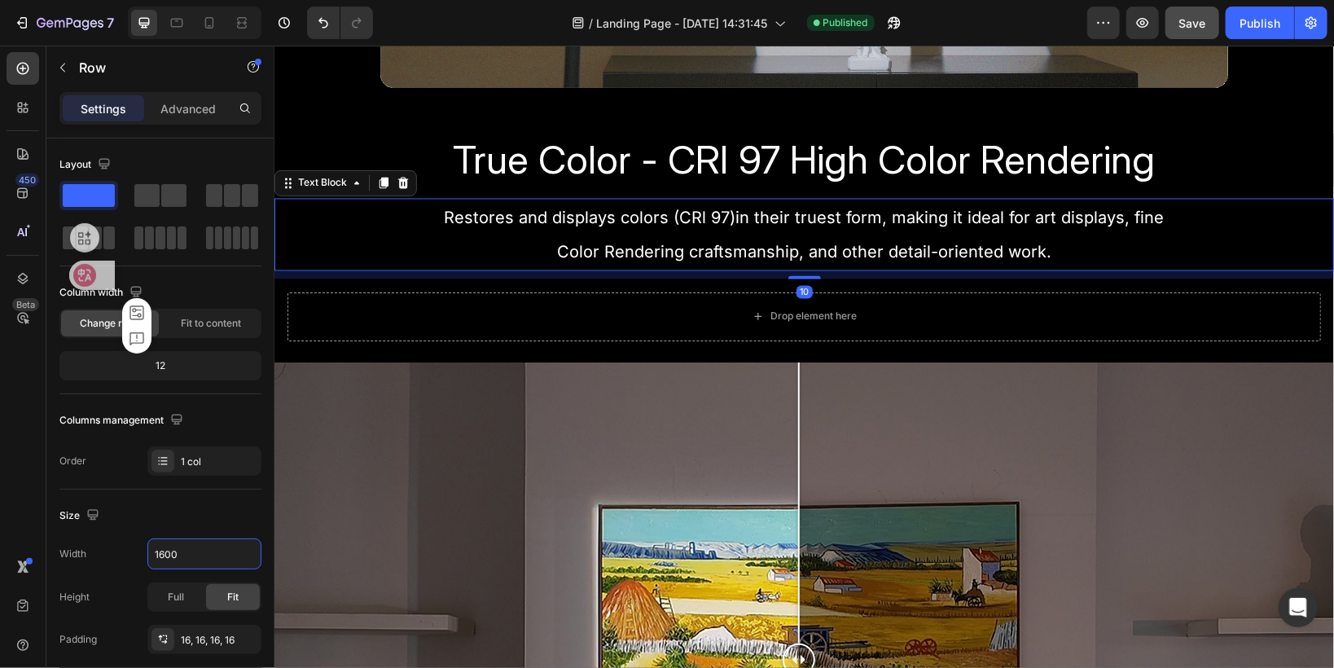
click at [333, 206] on p "Restores and displays colors (CRl 97)in their truest form, making it ideal for …" at bounding box center [803, 234] width 1037 height 68
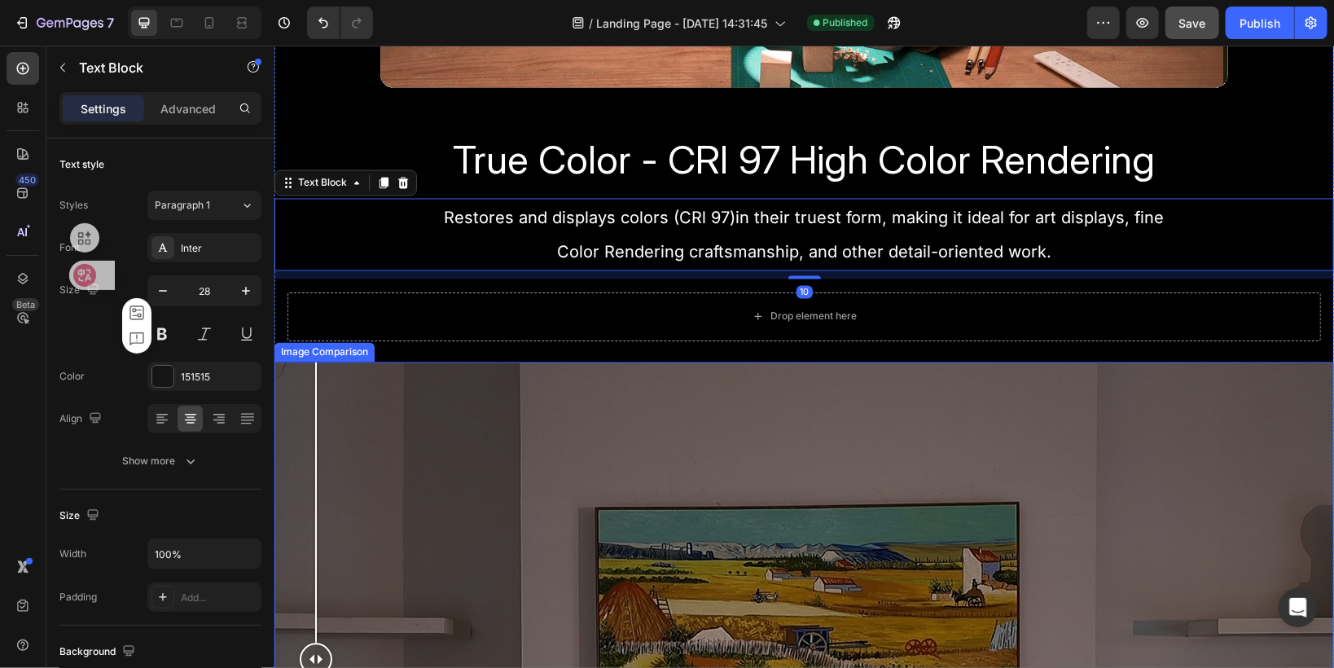
click at [315, 415] on div at bounding box center [803, 660] width 1059 height 596
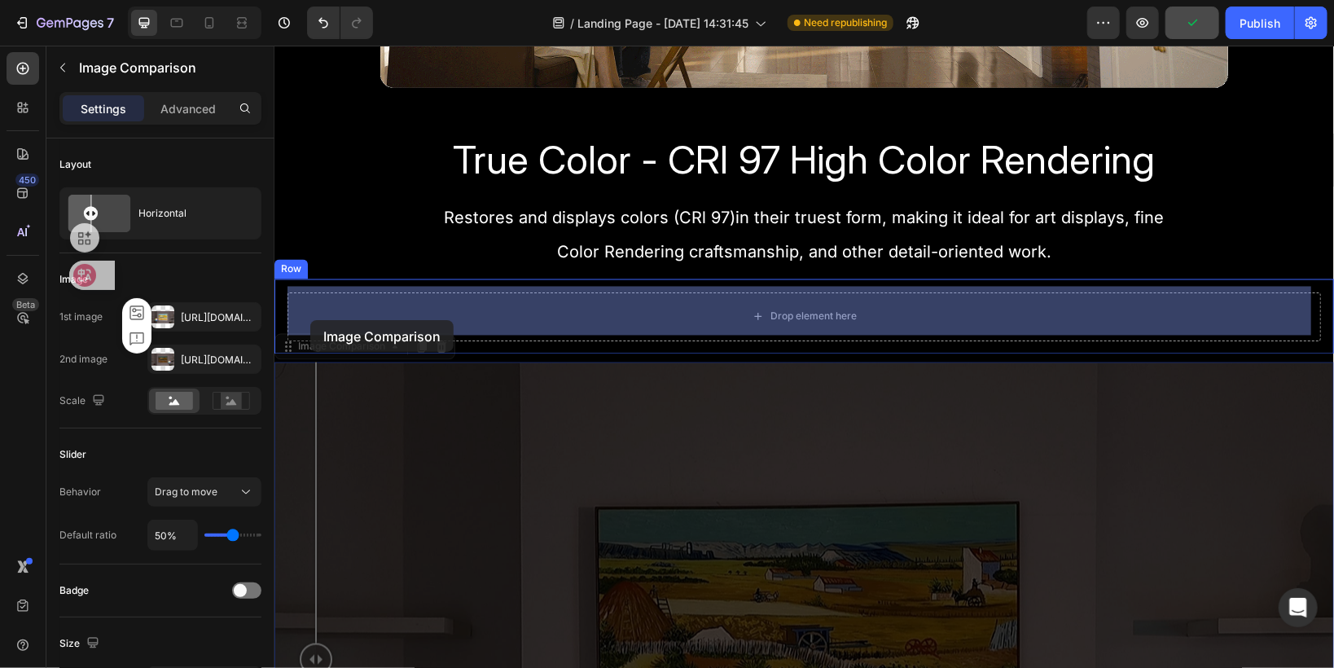
drag, startPoint x: 287, startPoint y: 342, endPoint x: 309, endPoint y: 319, distance: 32.2
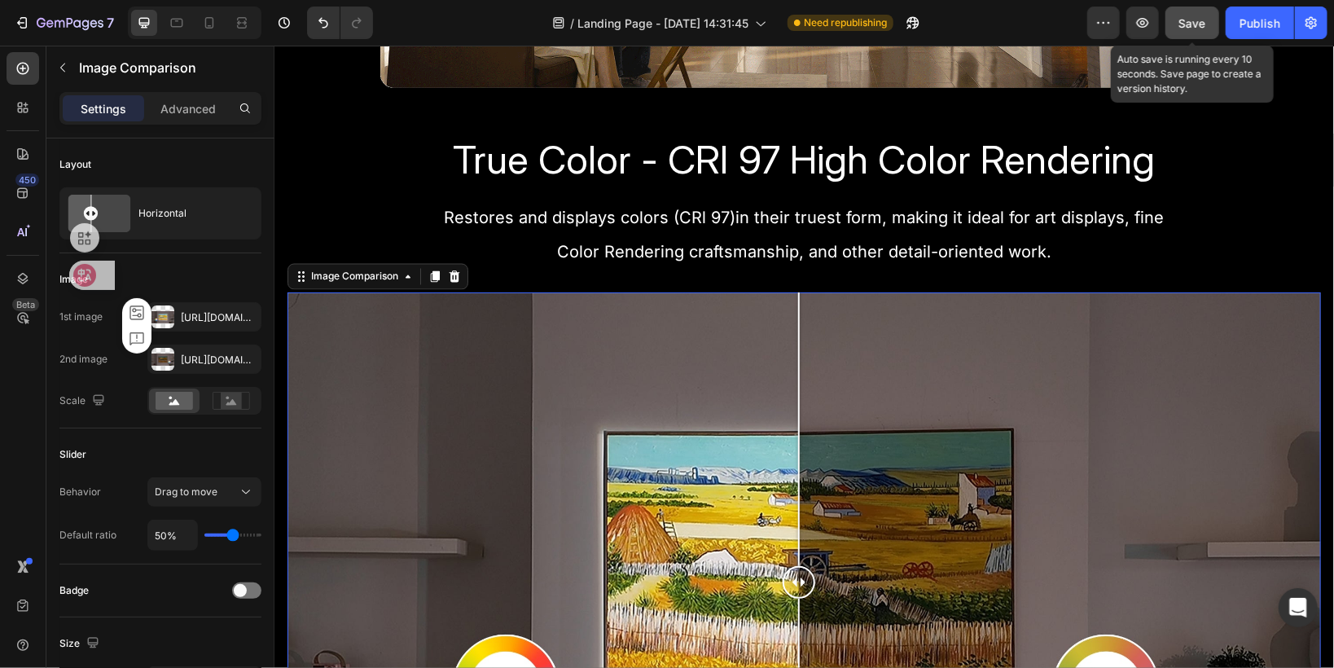
click at [1205, 25] on span "Save" at bounding box center [1192, 23] width 27 height 14
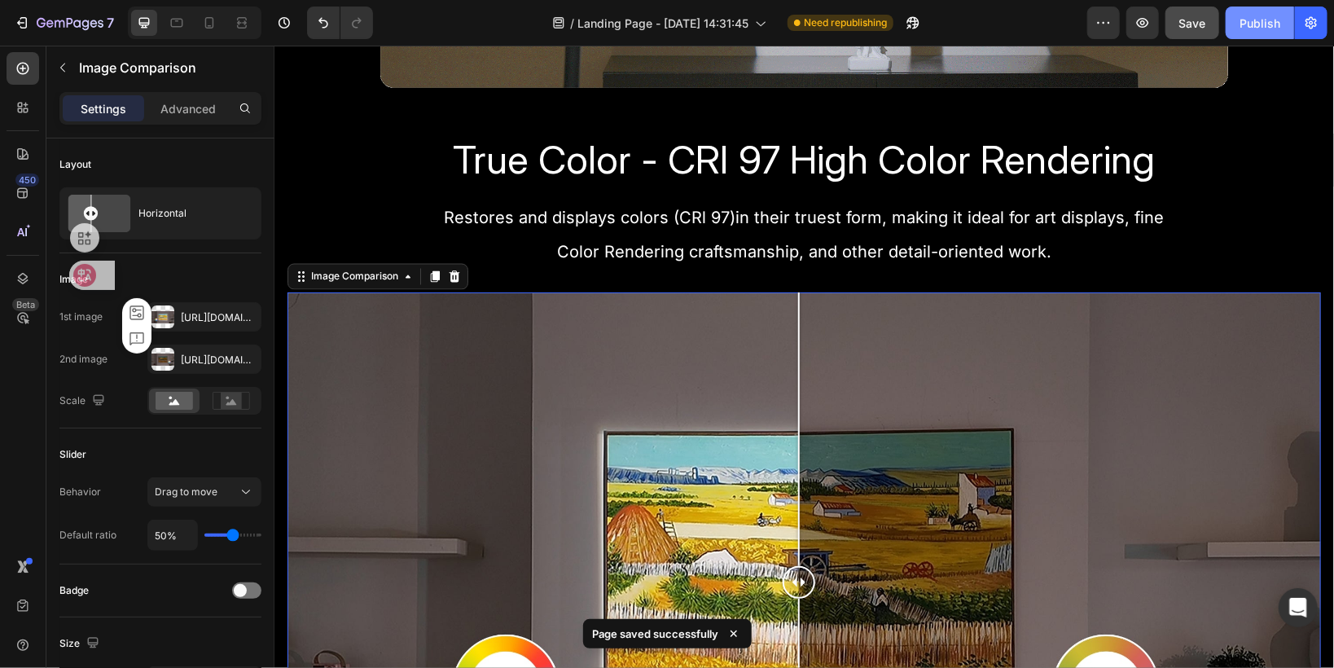
click at [1243, 29] on div "Publish" at bounding box center [1259, 23] width 41 height 17
